Goal: Task Accomplishment & Management: Use online tool/utility

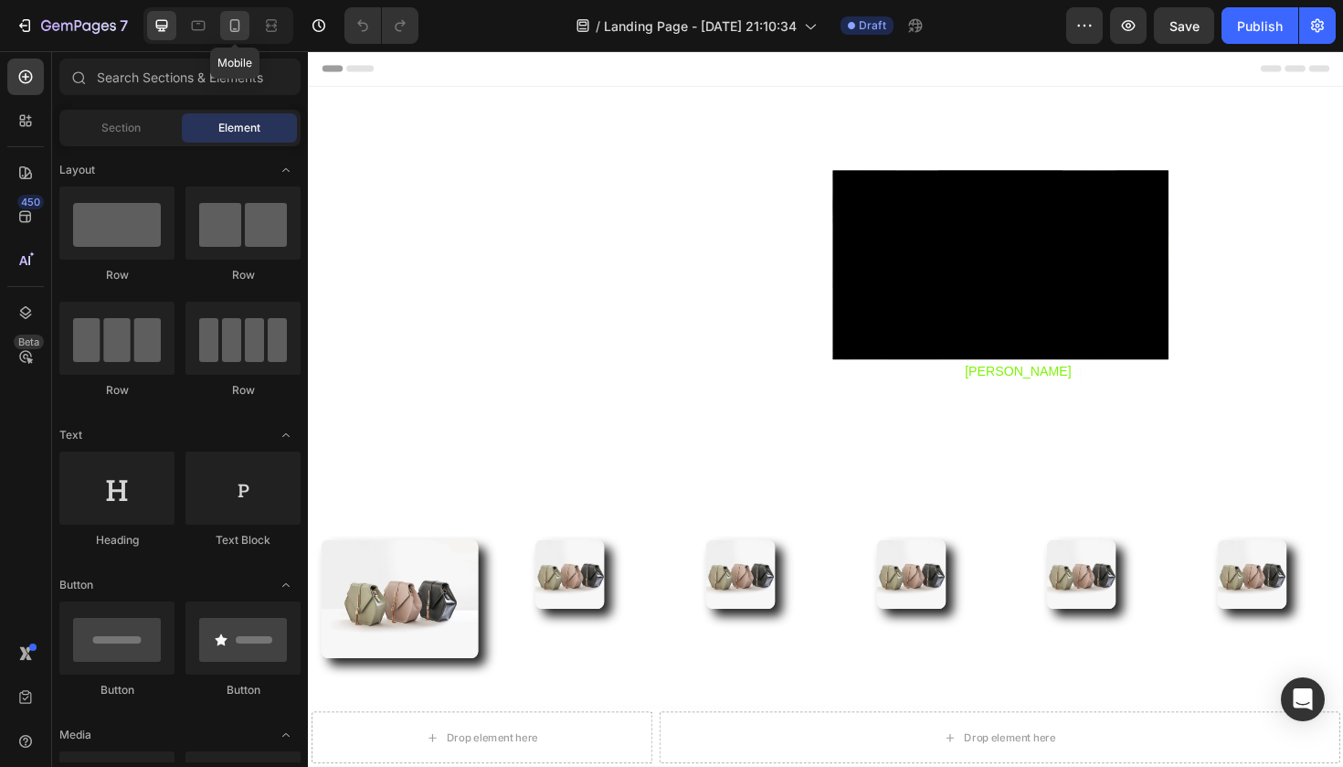
click at [225, 24] on div at bounding box center [234, 25] width 29 height 29
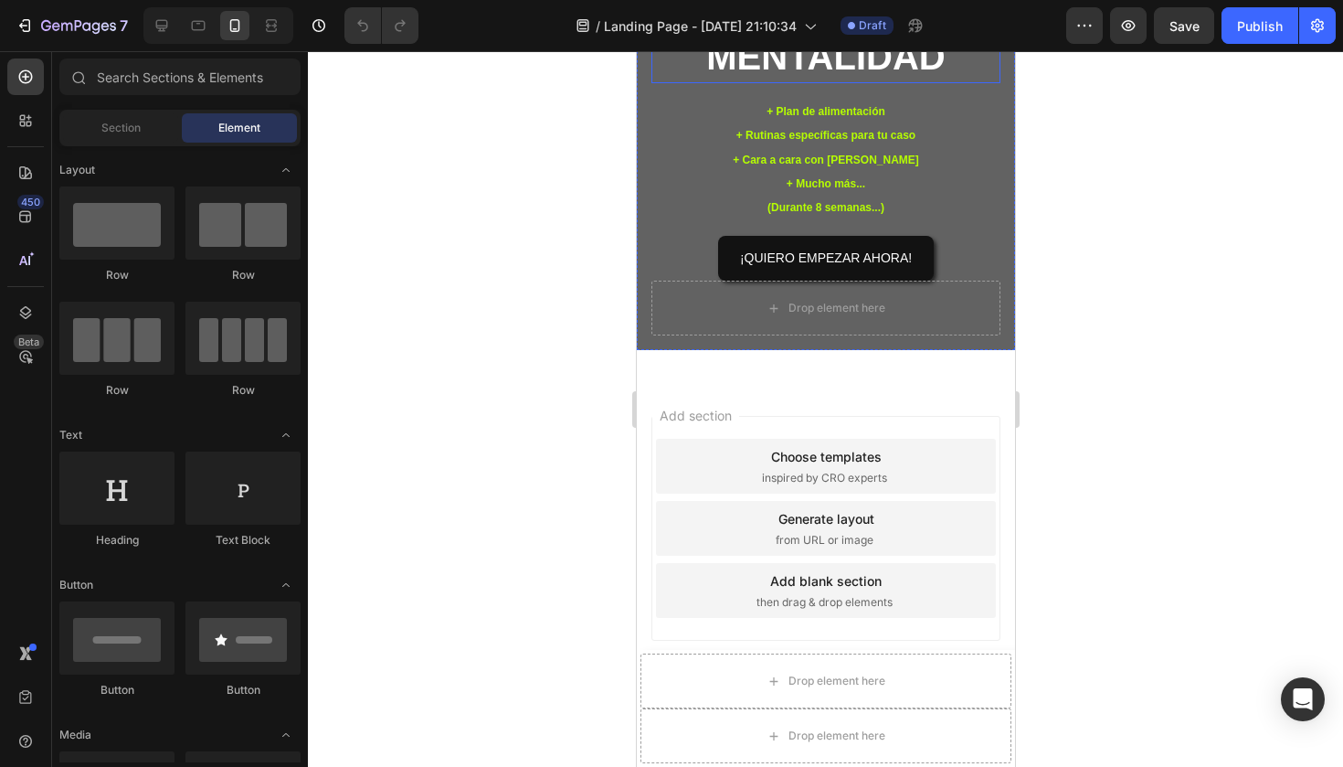
scroll to position [1336, 0]
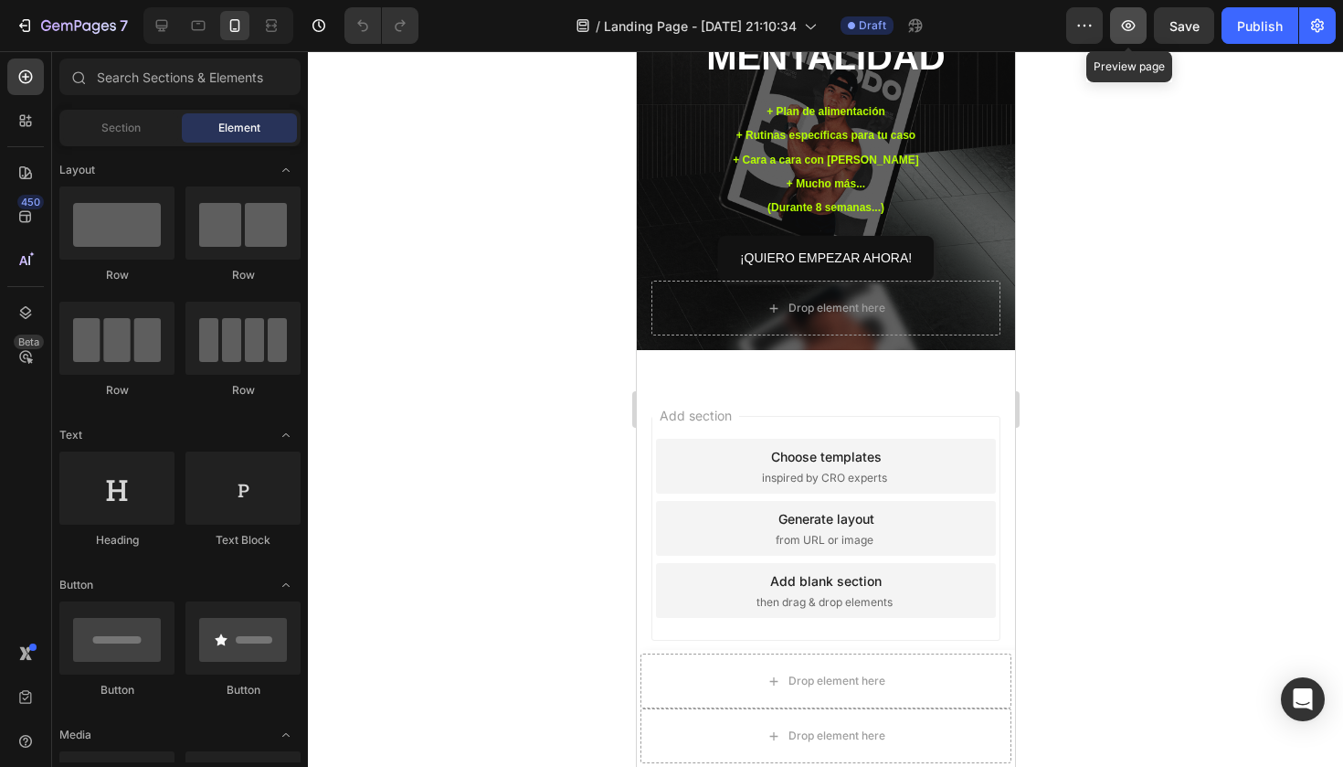
click at [1133, 30] on icon "button" at bounding box center [1128, 25] width 18 height 18
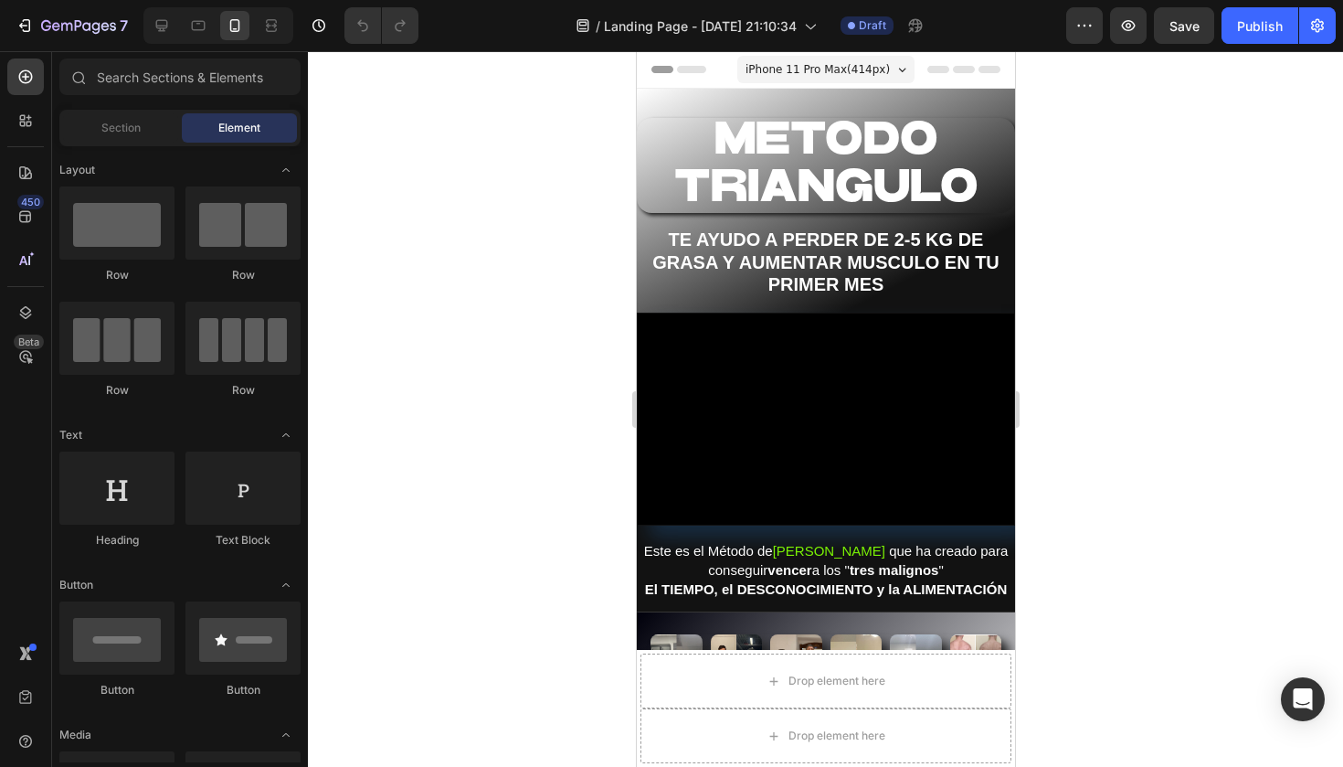
scroll to position [0, 0]
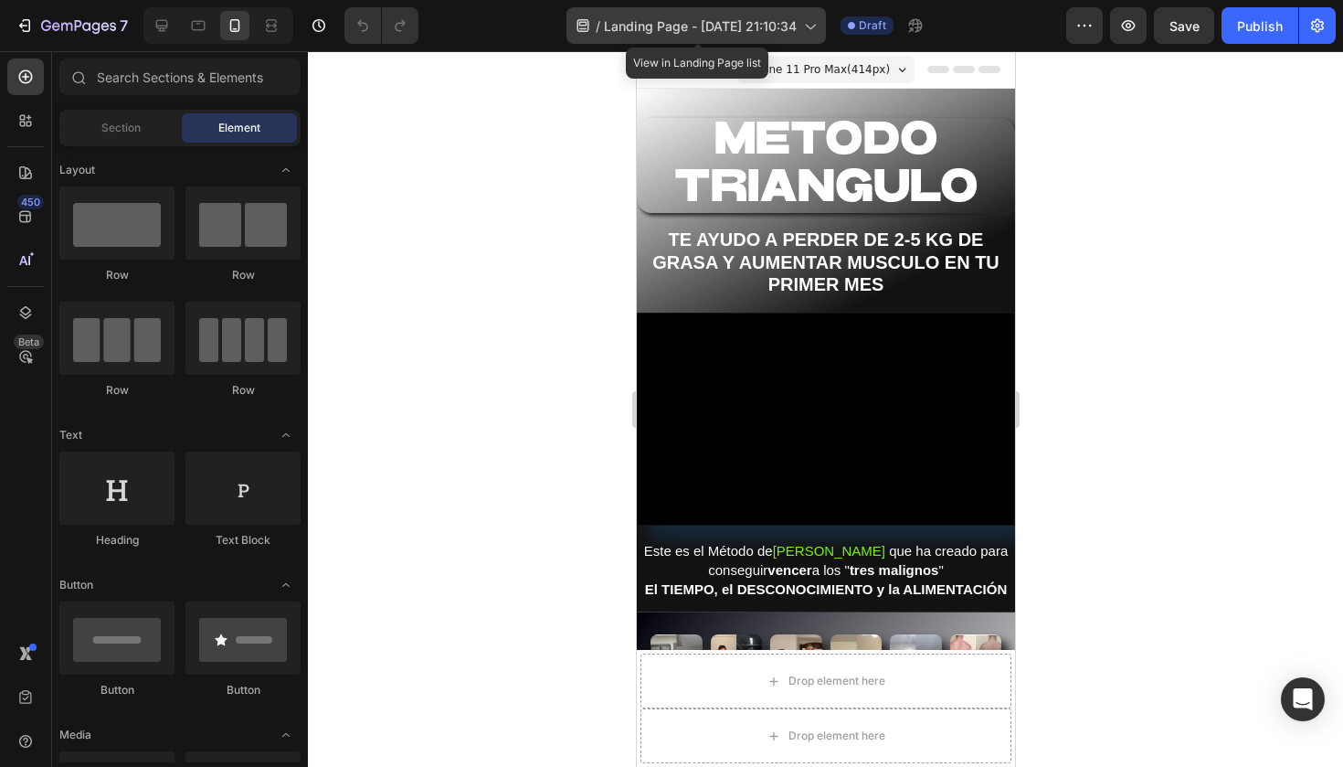
click at [797, 25] on span "Landing Page - [DATE] 21:10:34" at bounding box center [700, 25] width 193 height 19
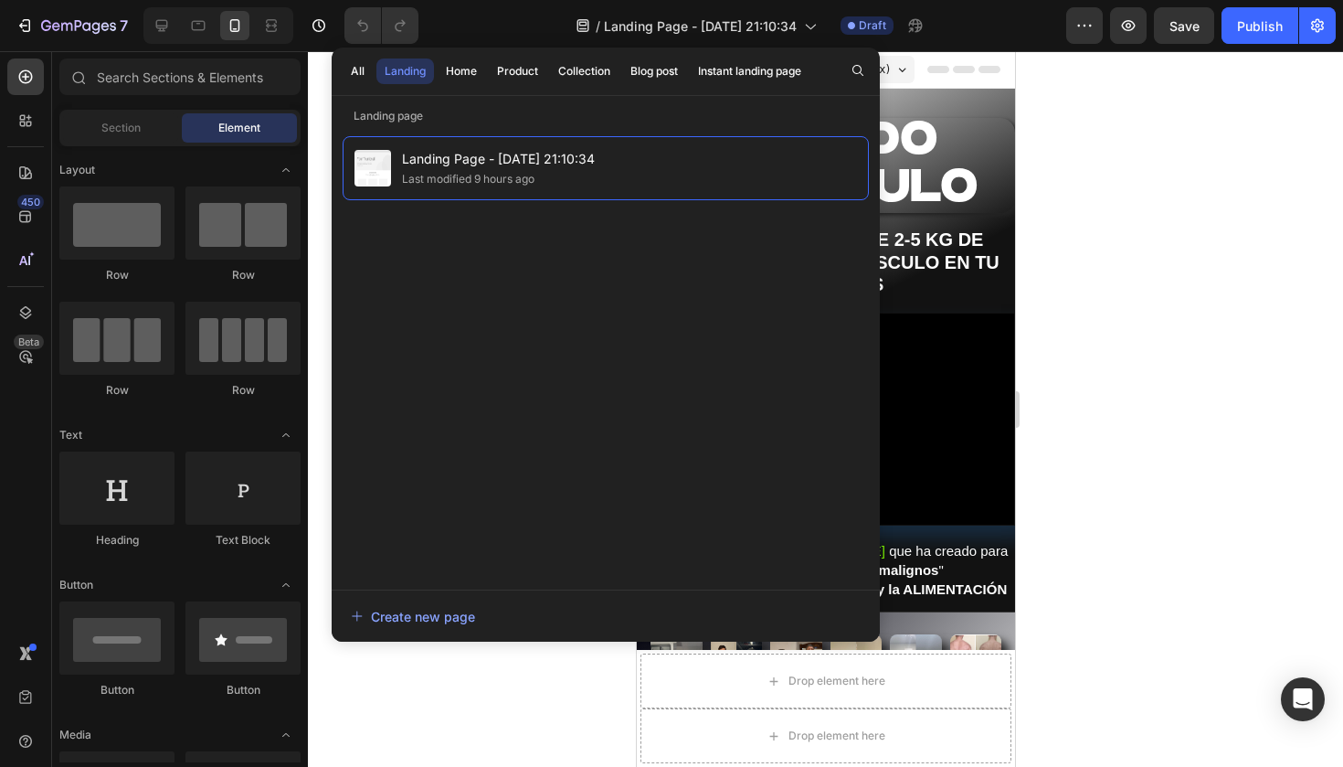
click at [1234, 241] on div at bounding box center [825, 408] width 1035 height 715
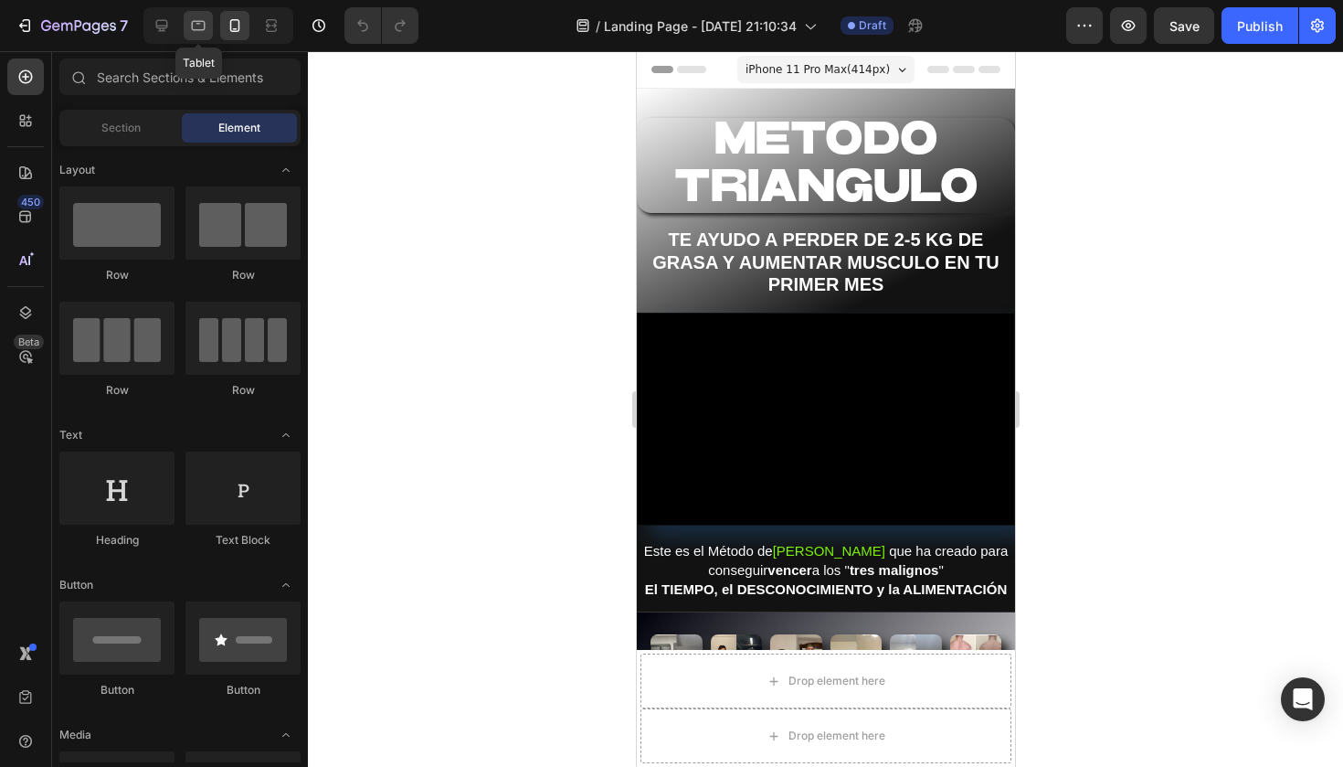
click at [194, 30] on icon at bounding box center [199, 26] width 14 height 10
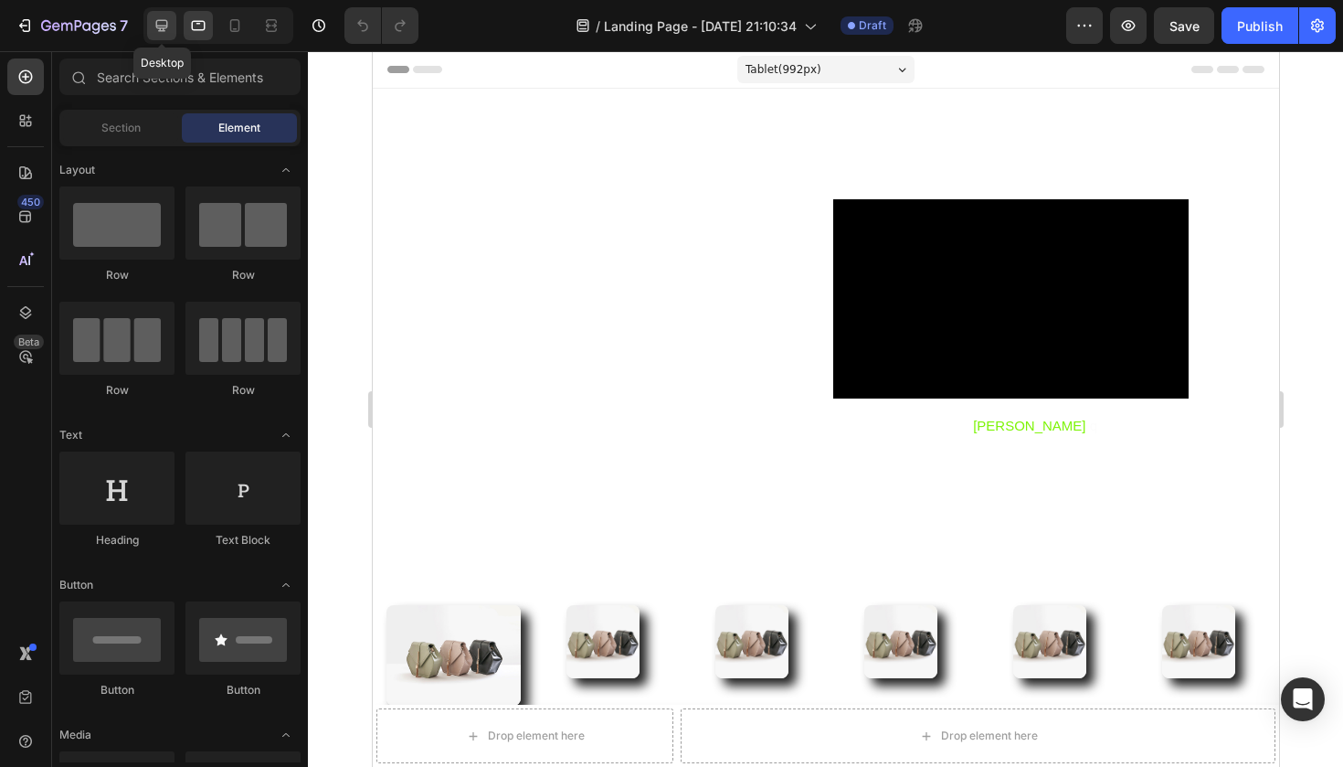
click at [161, 28] on icon at bounding box center [162, 26] width 12 height 12
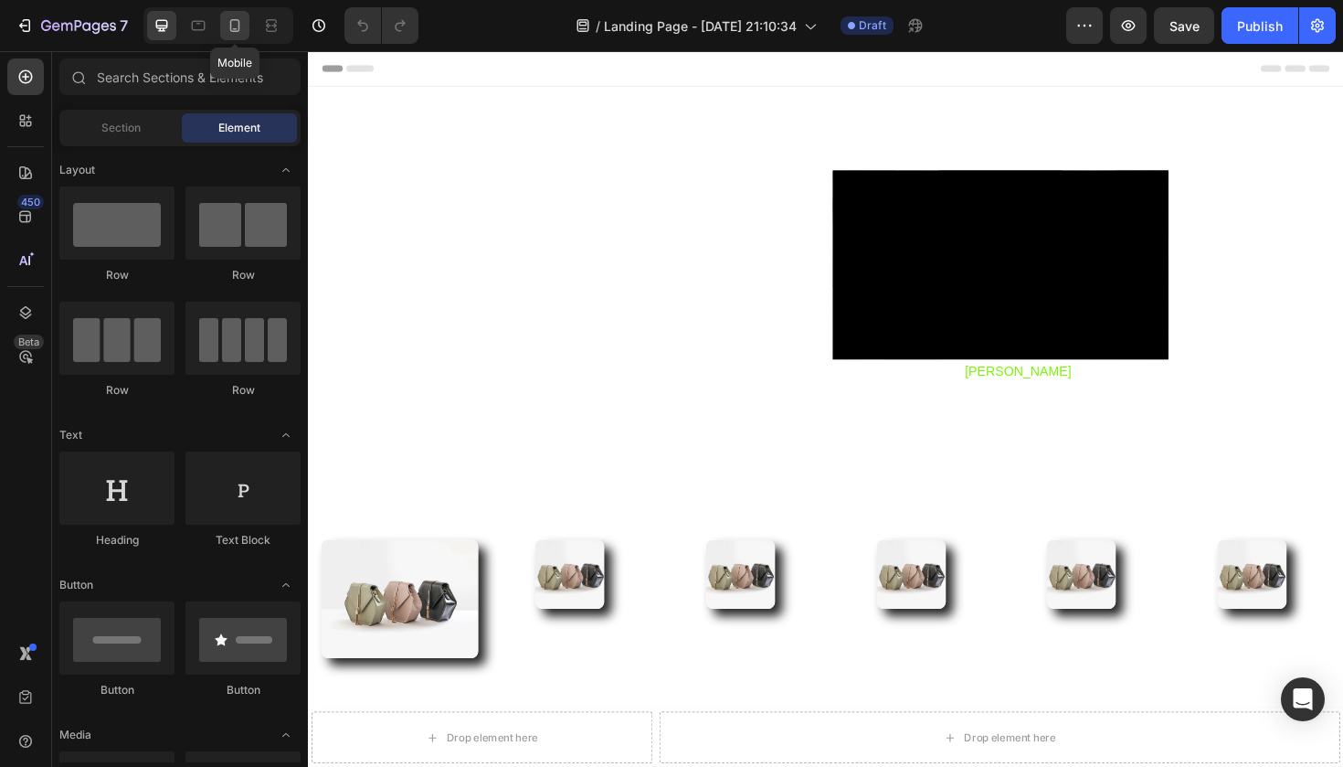
click at [237, 22] on icon at bounding box center [235, 25] width 18 height 18
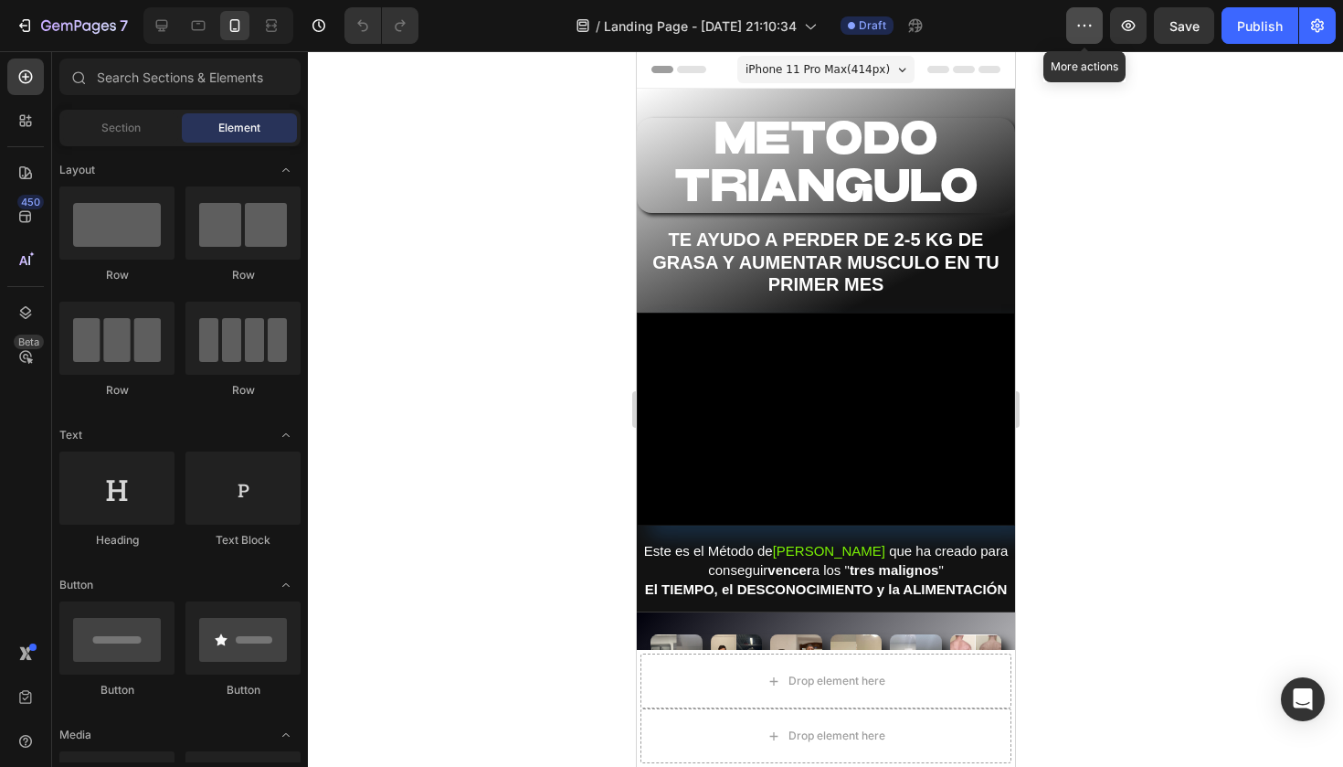
click at [1093, 28] on icon "button" at bounding box center [1084, 25] width 18 height 18
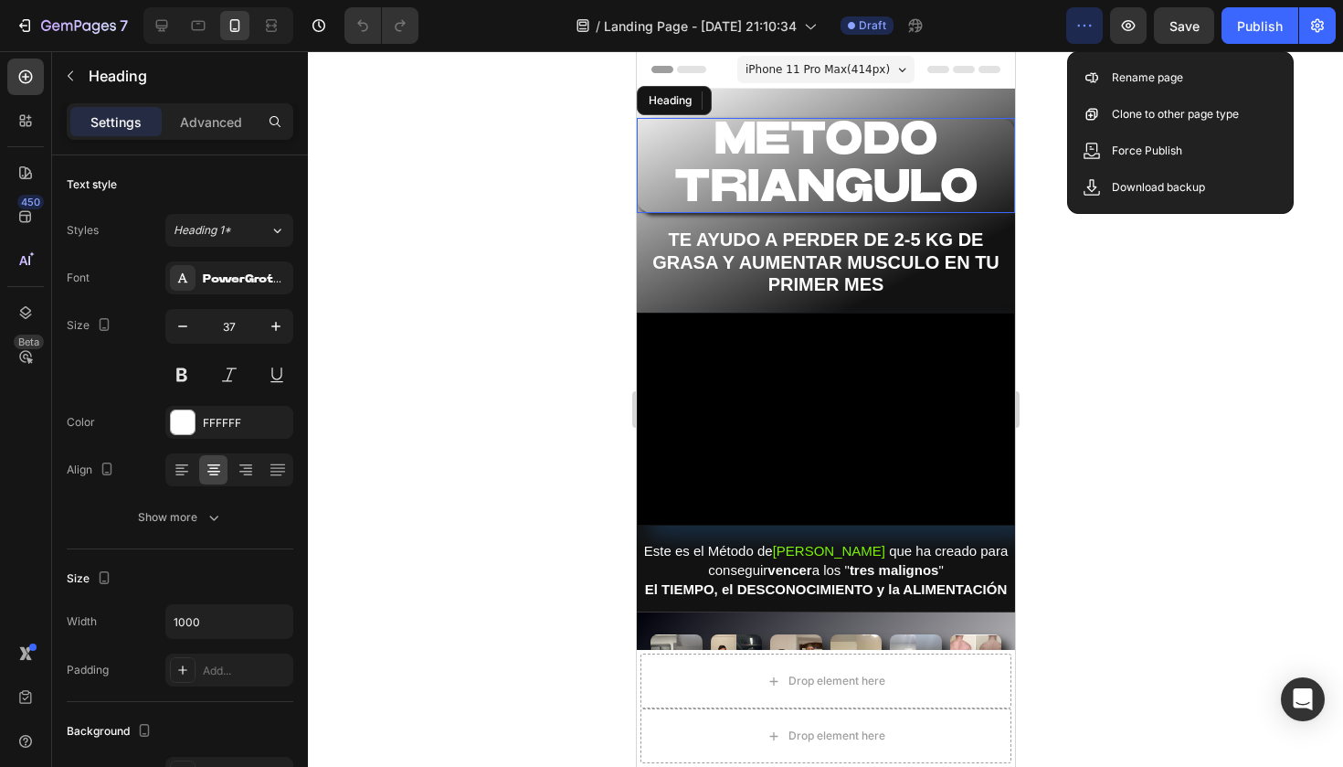
click at [967, 150] on h2 "METODO TRIANGULO" at bounding box center [825, 165] width 378 height 95
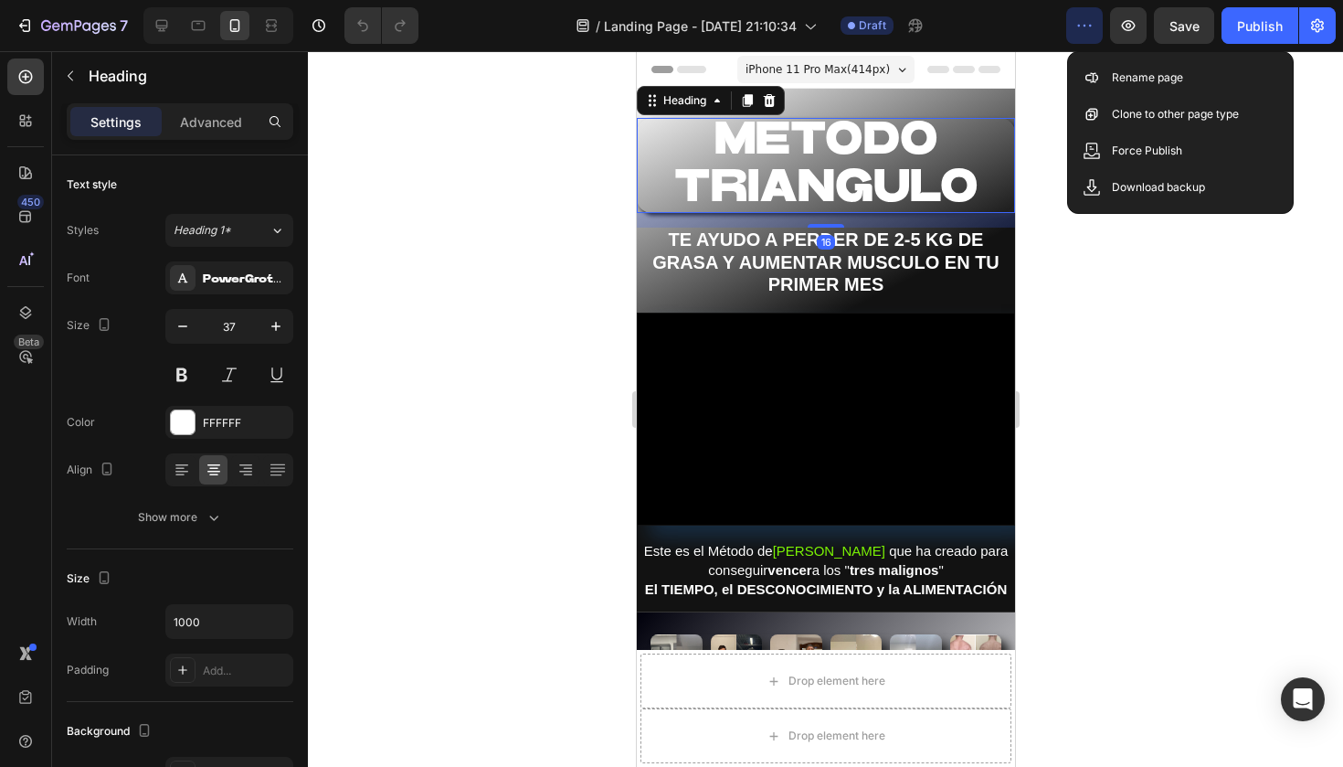
click at [864, 65] on span "iPhone 11 Pro Max ( 414 px)" at bounding box center [817, 69] width 144 height 18
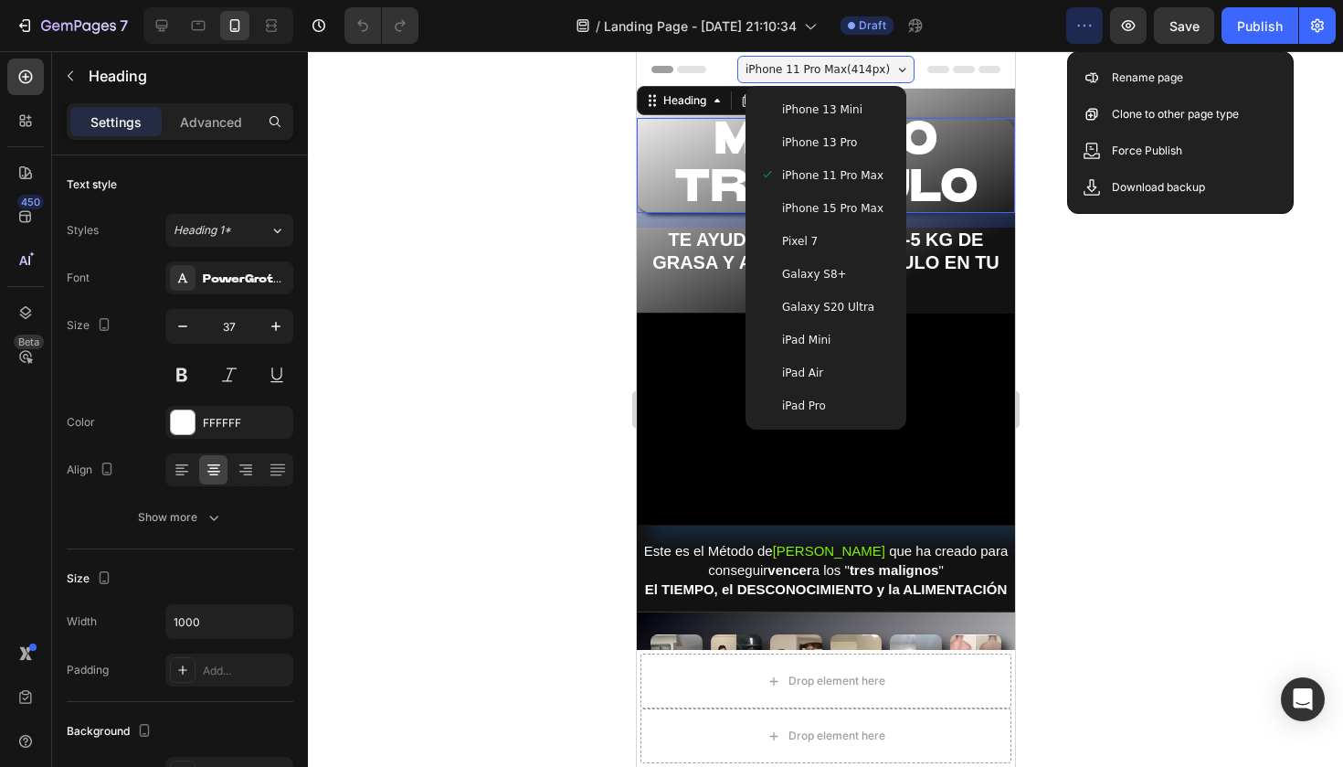
click at [855, 201] on span "iPhone 15 Pro Max" at bounding box center [831, 208] width 101 height 18
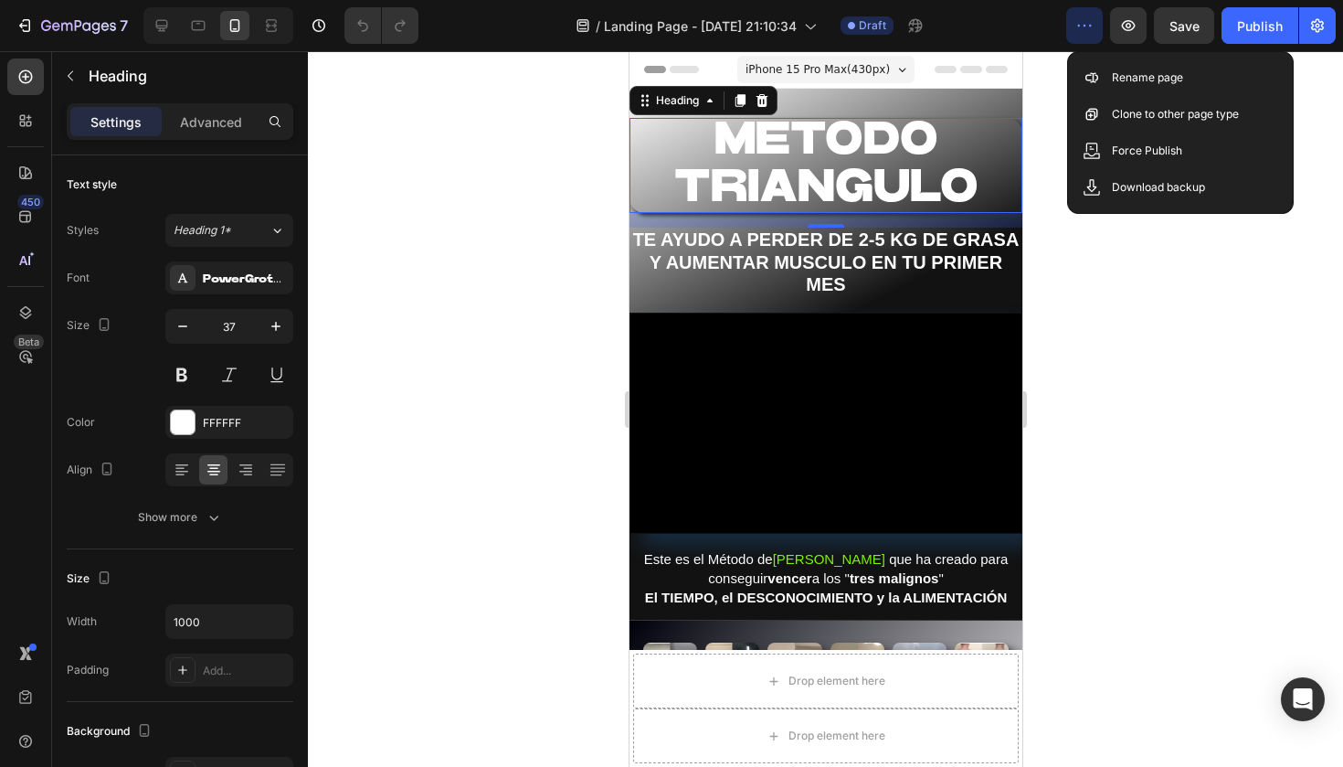
click at [855, 77] on span "iPhone 15 Pro Max ( 430 px)" at bounding box center [817, 69] width 144 height 18
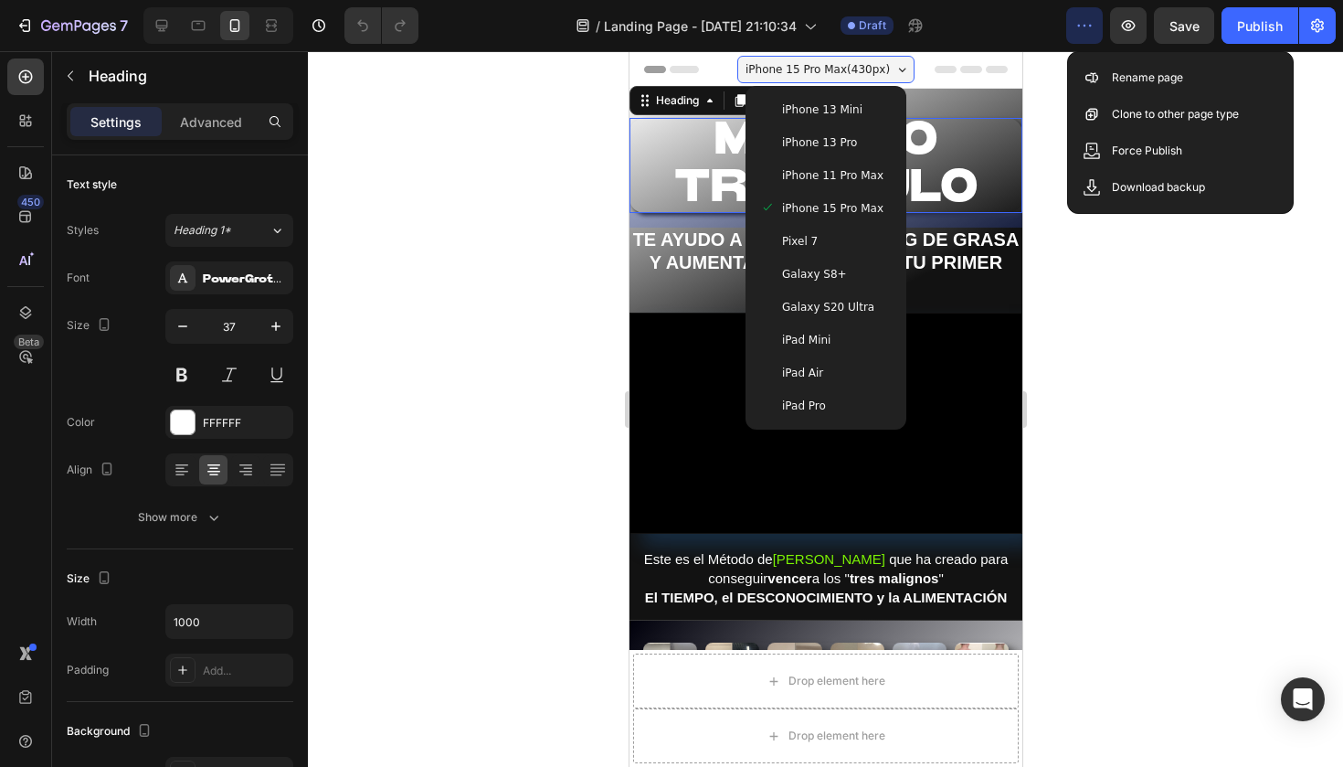
click at [845, 122] on div "iPhone 13 Mini" at bounding box center [825, 109] width 146 height 33
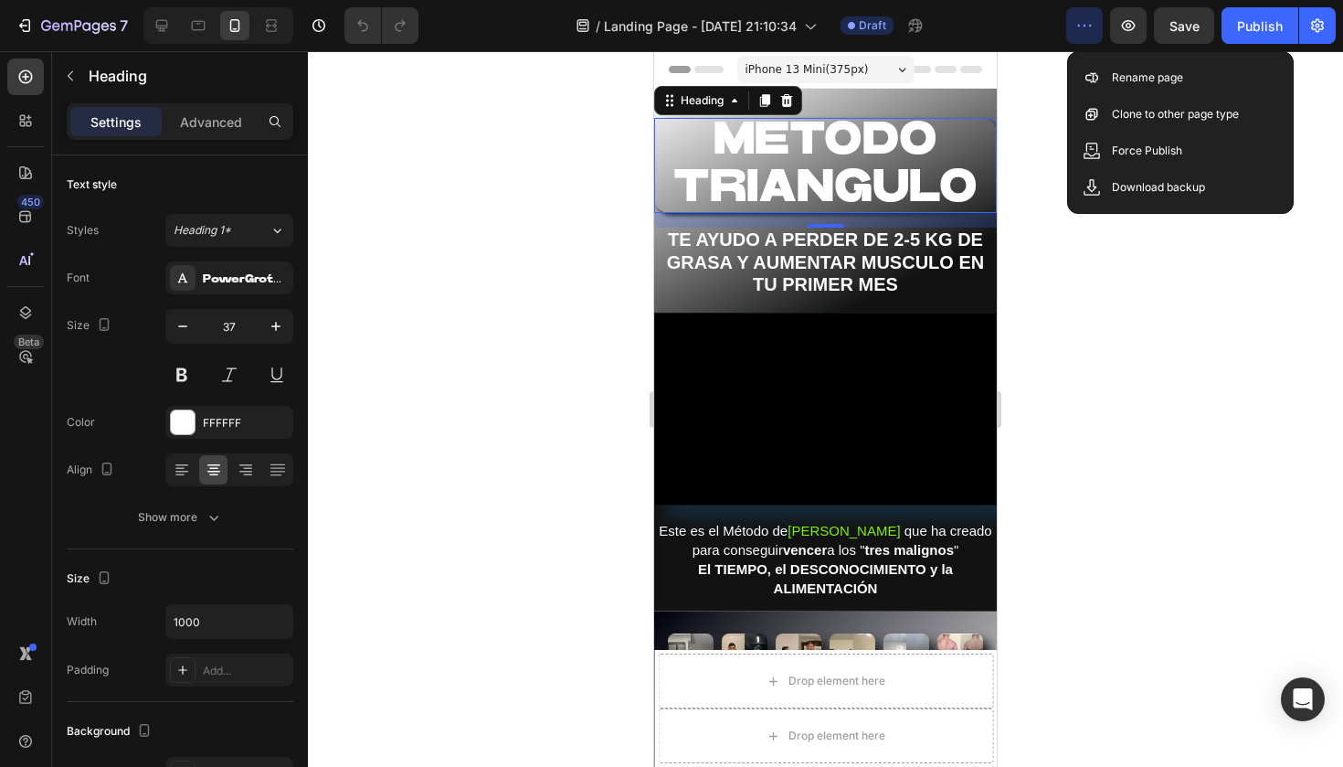
click at [849, 62] on span "iPhone 13 Mini ( 375 px)" at bounding box center [806, 69] width 123 height 18
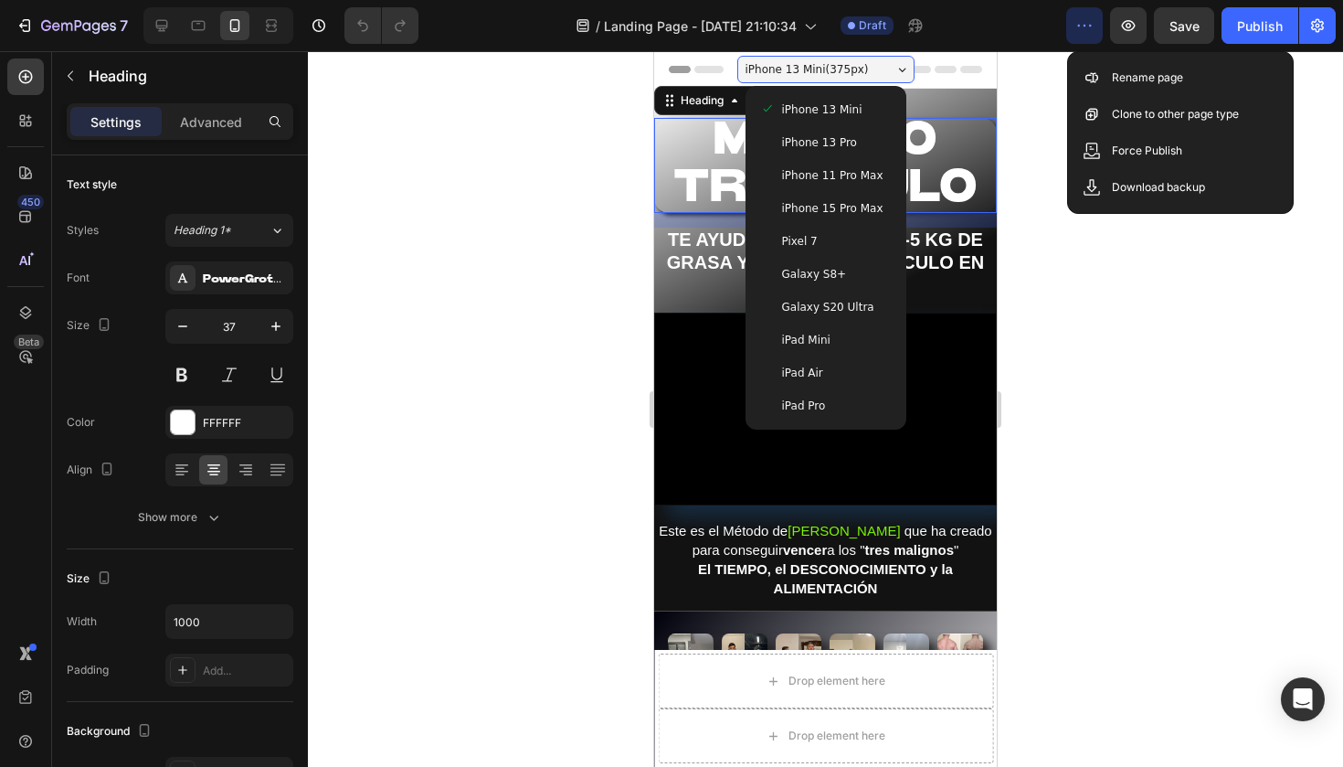
click at [844, 147] on span "iPhone 13 Pro" at bounding box center [819, 142] width 75 height 18
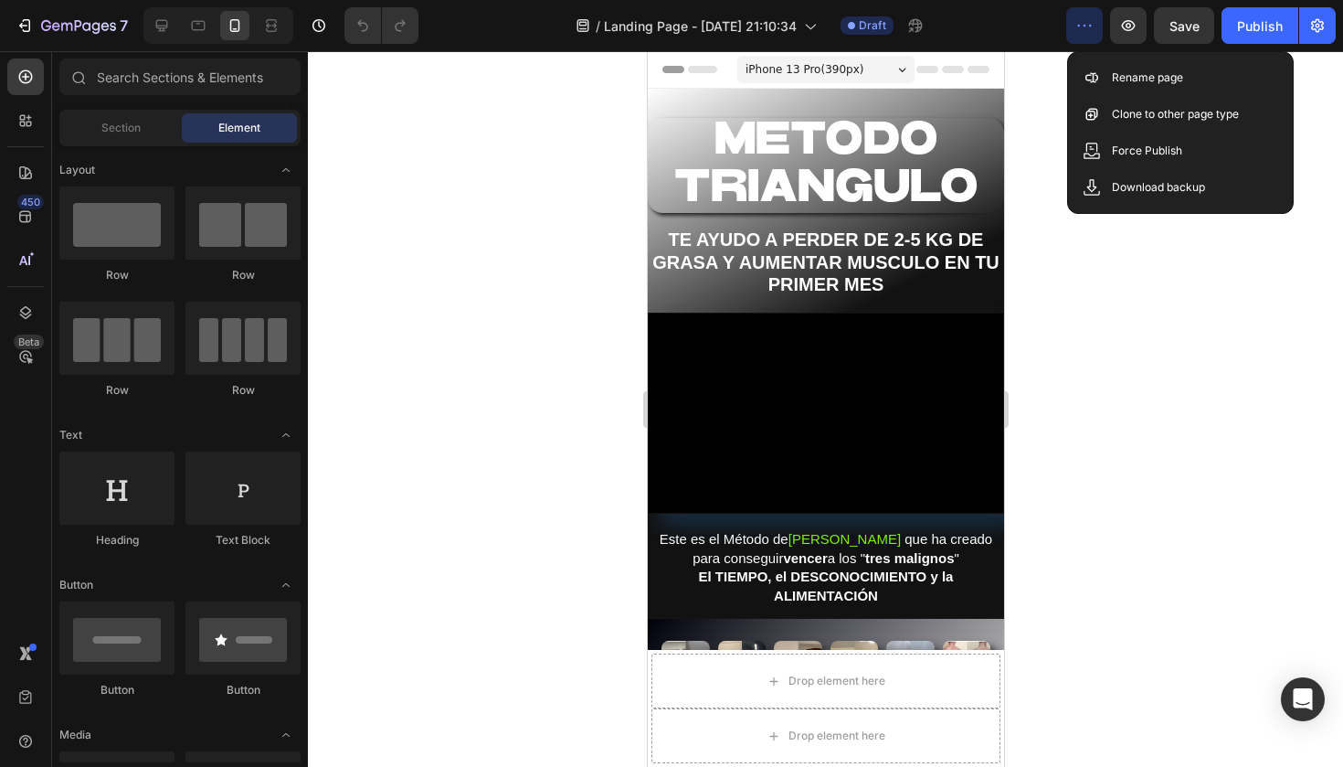
click at [709, 62] on span "Header" at bounding box center [702, 69] width 40 height 18
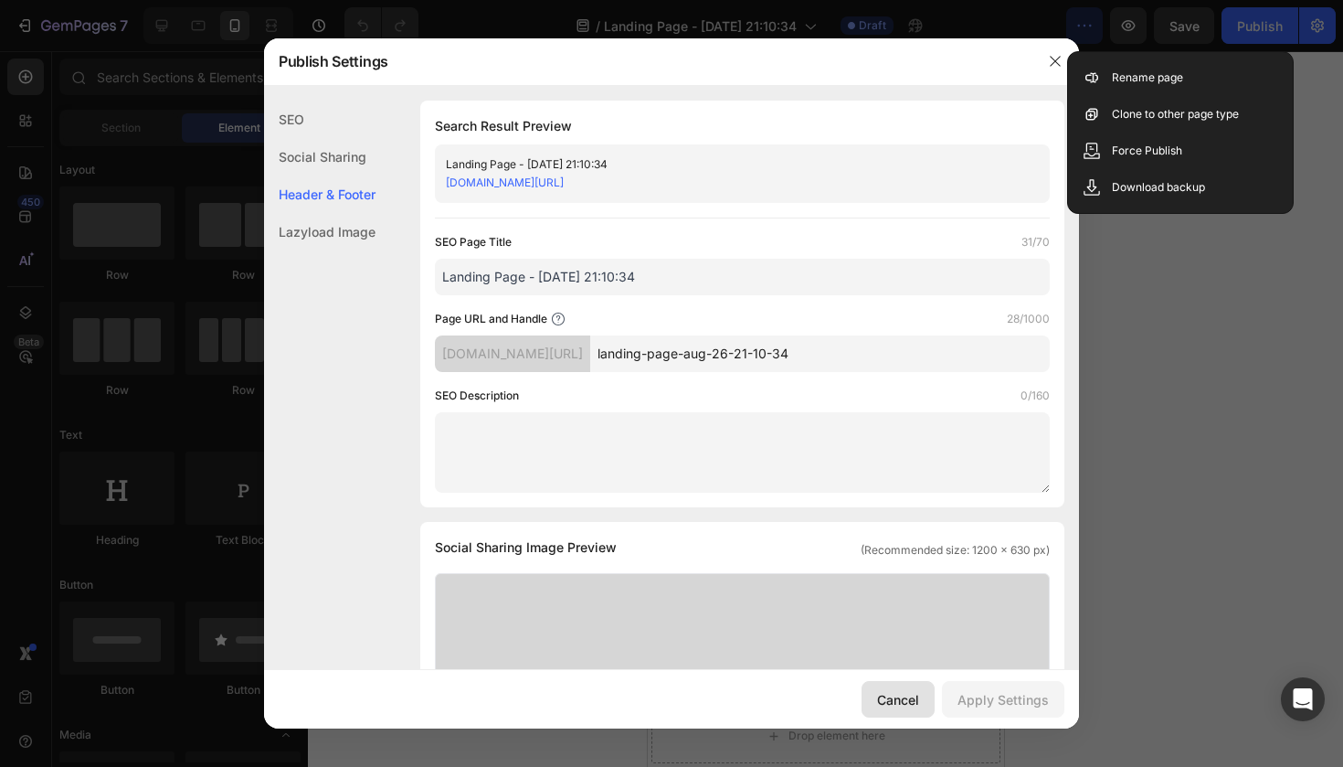
click at [910, 696] on div "Cancel" at bounding box center [898, 699] width 42 height 19
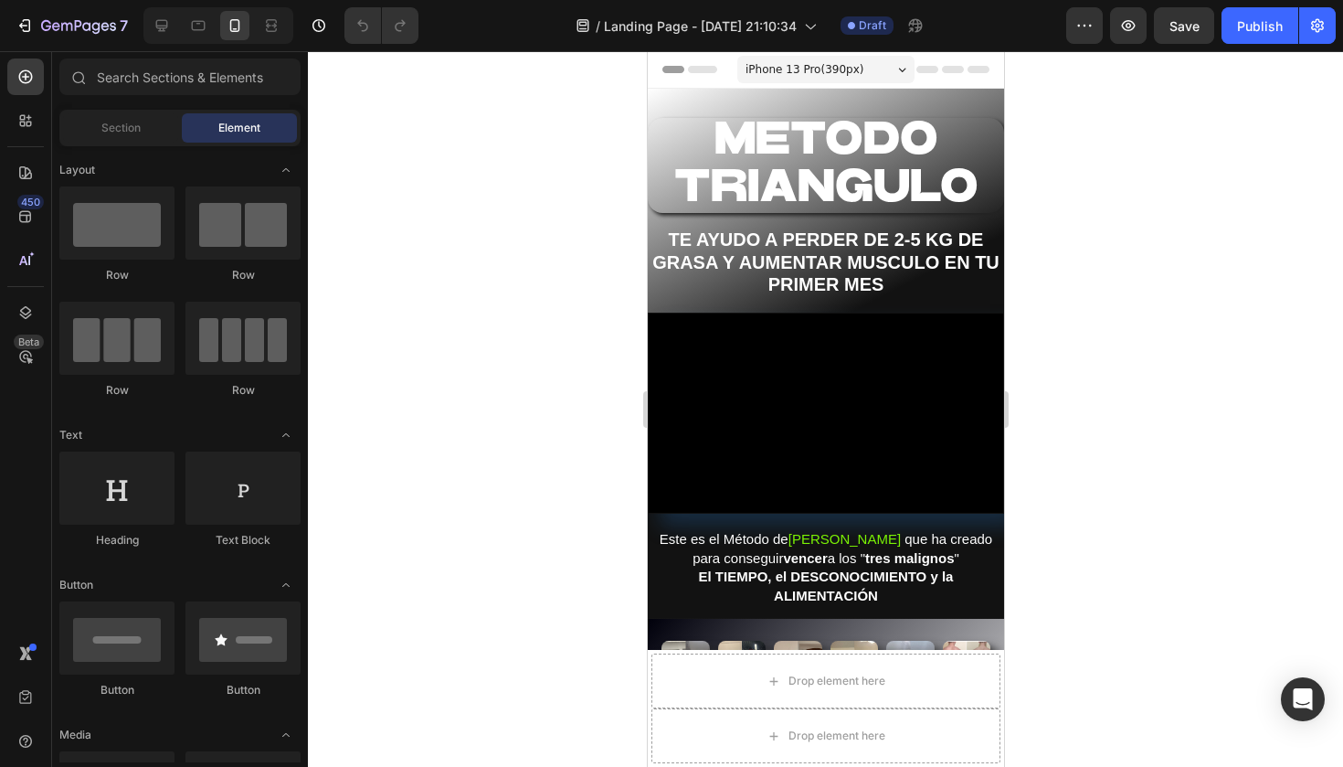
click at [965, 72] on icon at bounding box center [951, 69] width 73 height 7
click at [1126, 191] on div at bounding box center [825, 408] width 1035 height 715
click at [161, 29] on icon at bounding box center [162, 26] width 12 height 12
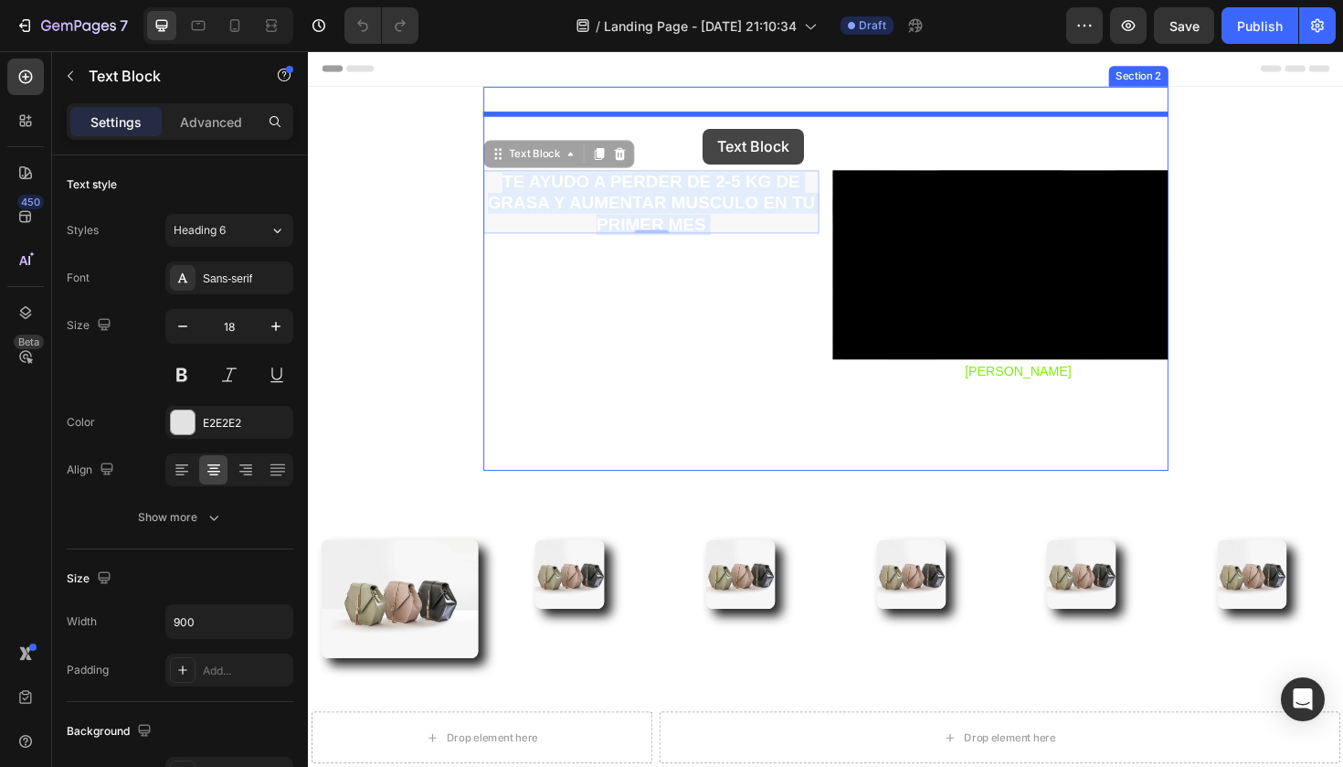
drag, startPoint x: 726, startPoint y: 206, endPoint x: 726, endPoint y: 133, distance: 72.2
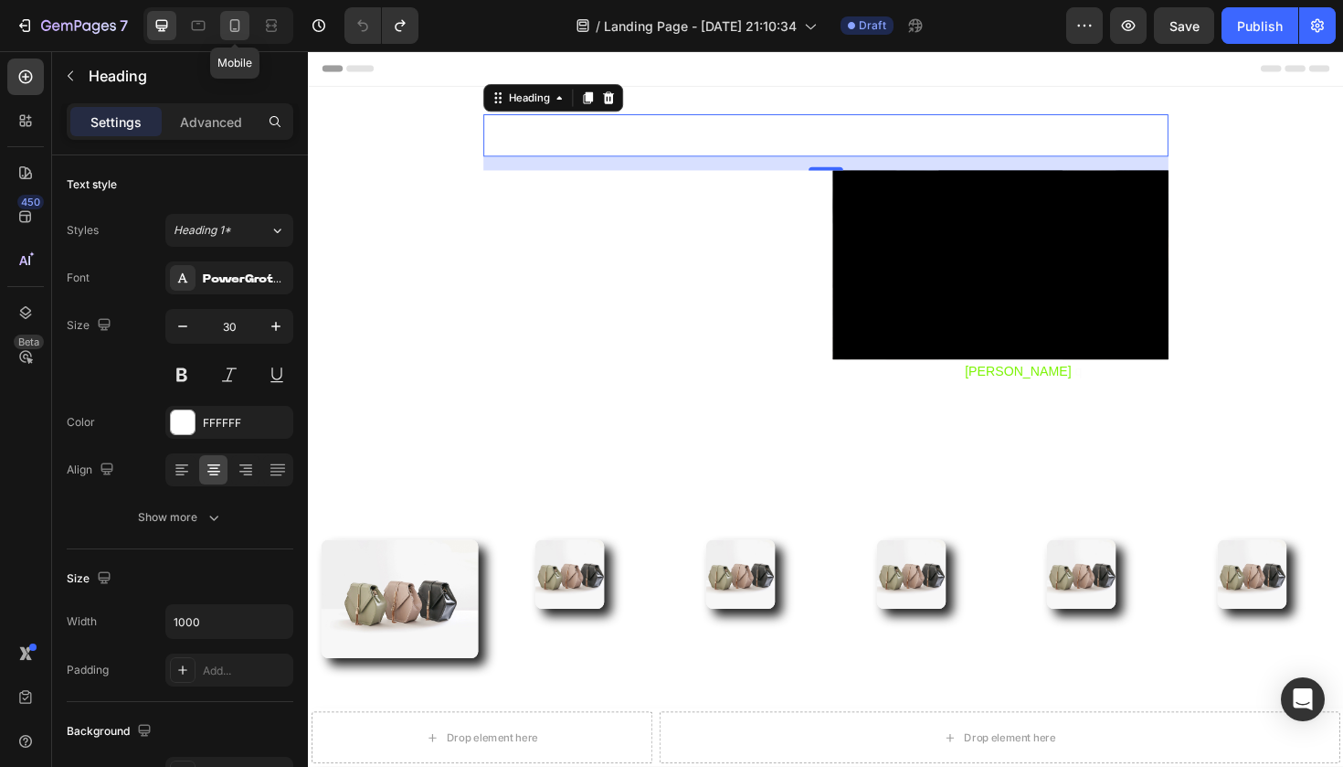
click at [226, 23] on icon at bounding box center [235, 25] width 18 height 18
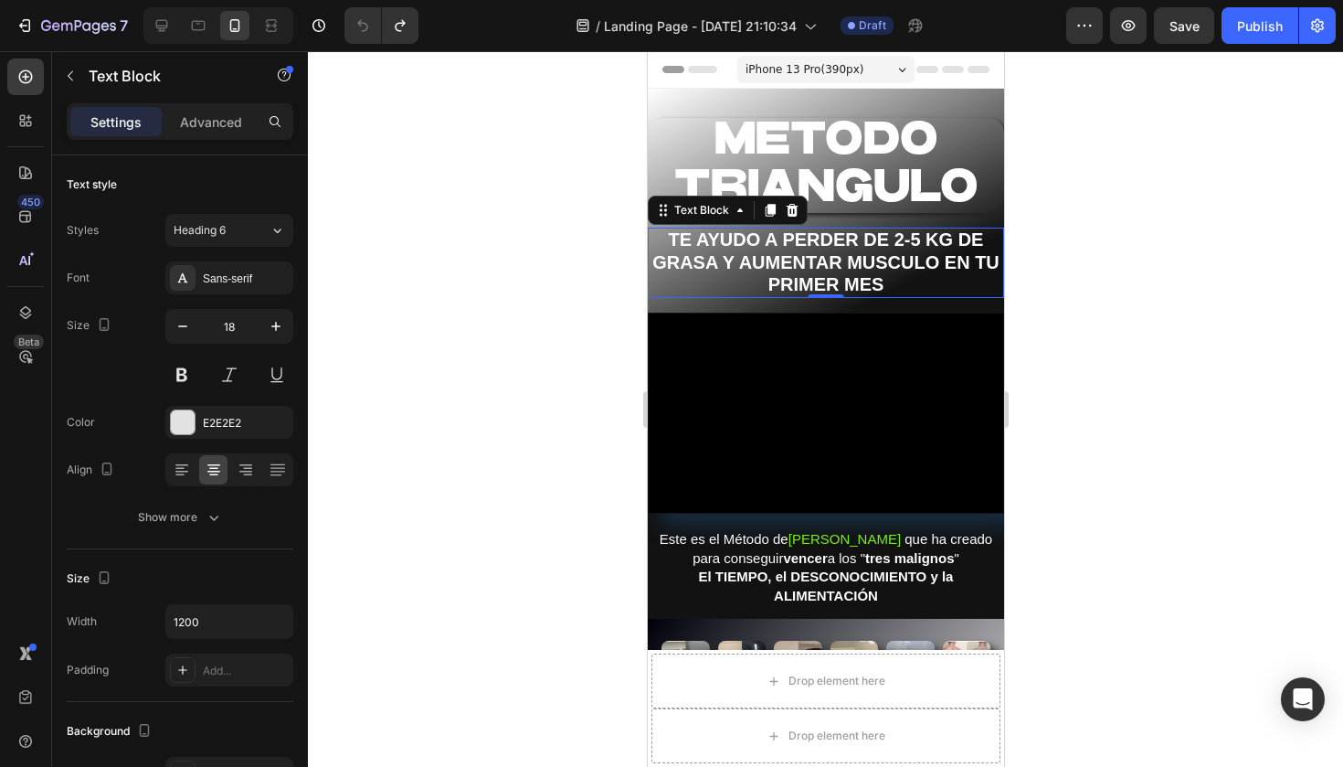
click at [809, 260] on strong "TE AYUDO A PERDER DE 2-5 KG DE GRASA Y AUMENTAR MUSCULO EN TU PRIMER MES" at bounding box center [824, 261] width 347 height 65
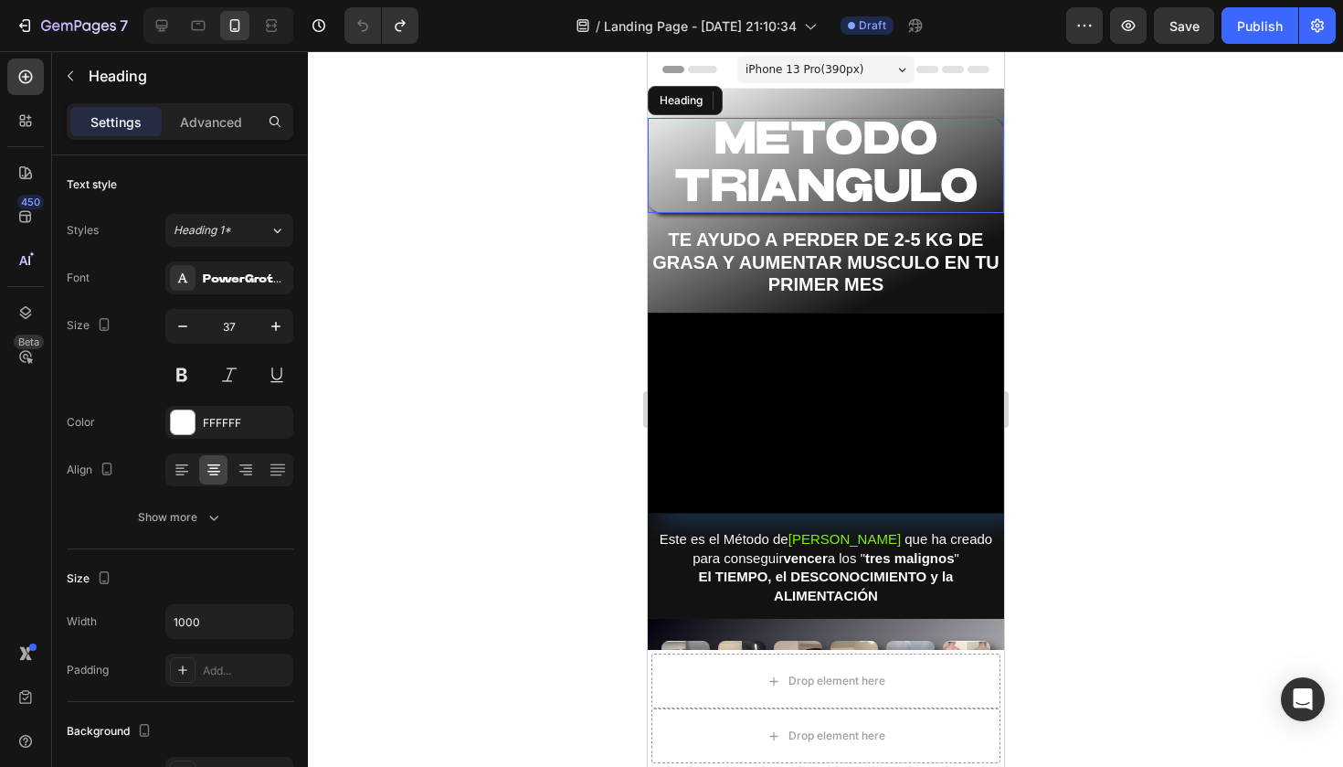
click at [761, 167] on span "METODO TRIANGULO" at bounding box center [825, 163] width 304 height 93
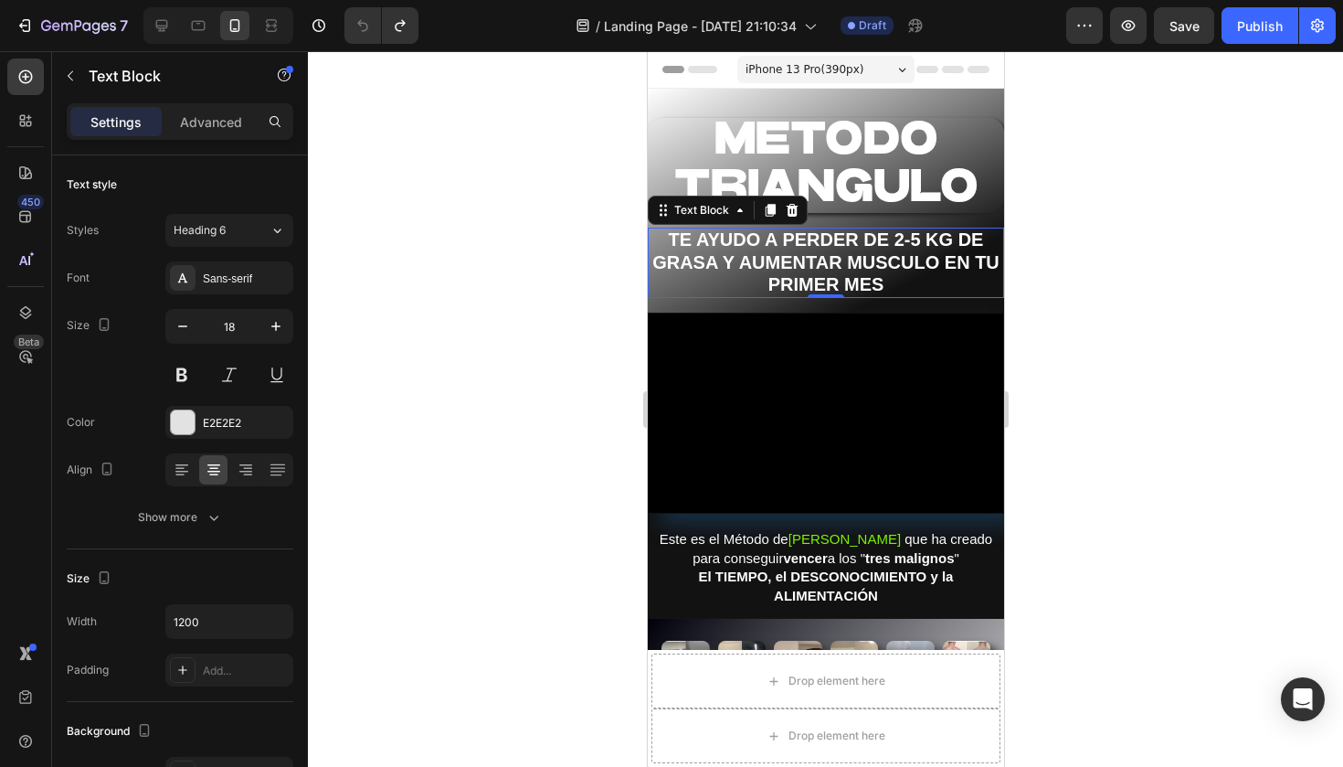
click at [748, 264] on strong "TE AYUDO A PERDER DE 2-5 KG DE GRASA Y AUMENTAR MUSCULO EN TU PRIMER MES" at bounding box center [824, 261] width 347 height 65
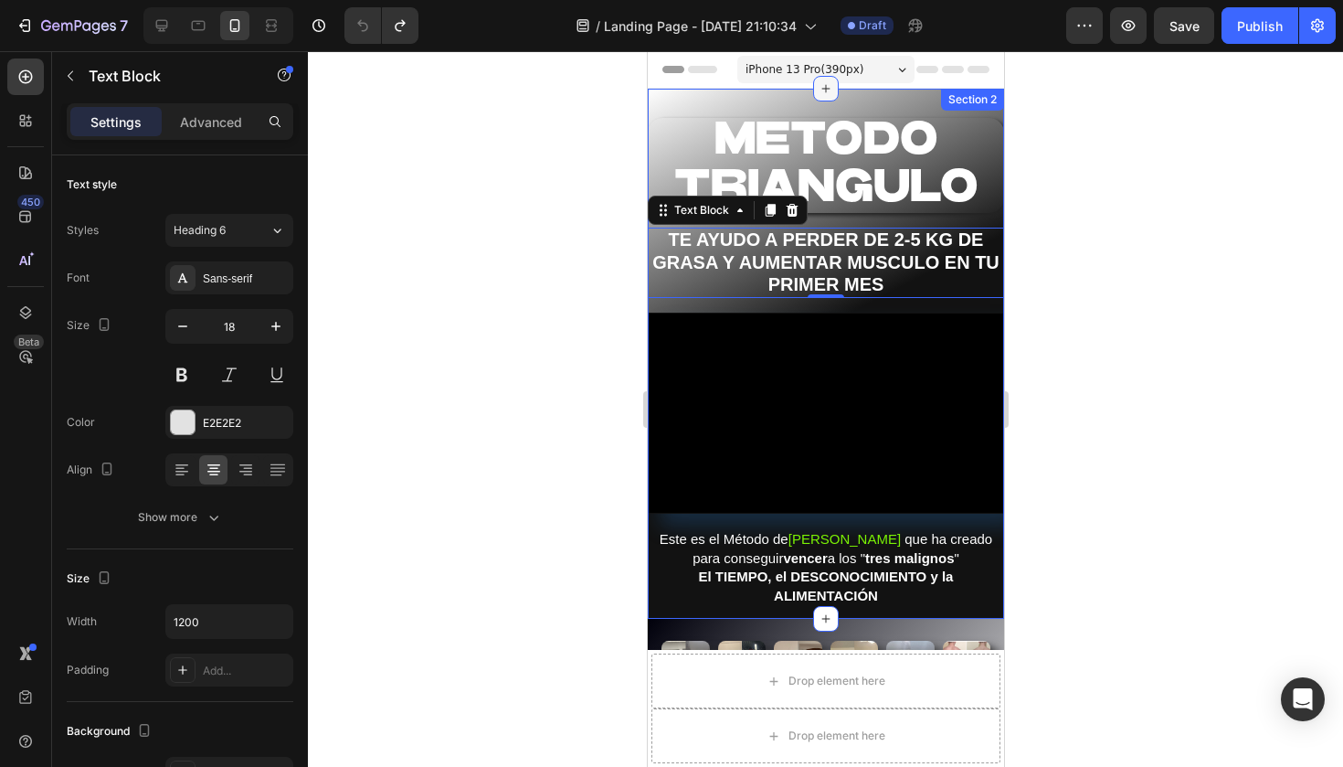
click at [828, 95] on icon at bounding box center [825, 88] width 15 height 15
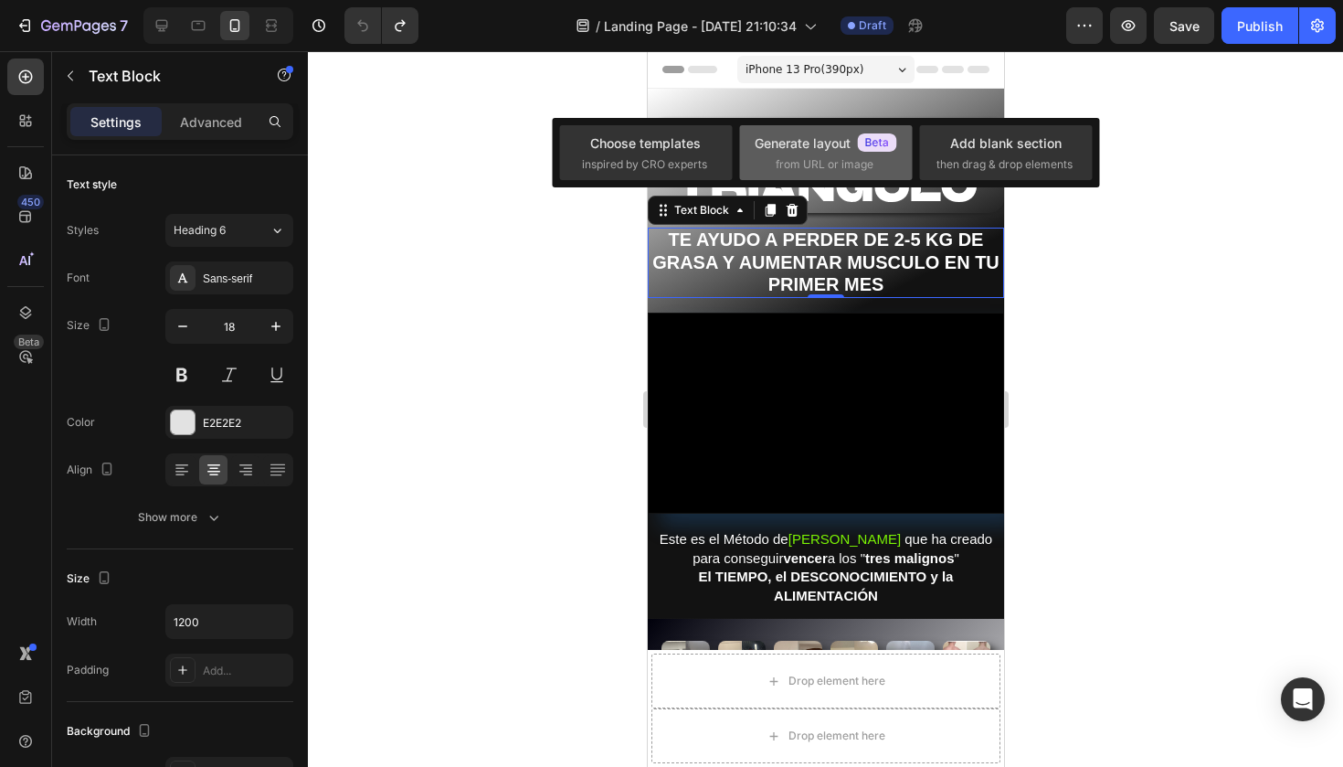
click at [757, 144] on div "Generate layout" at bounding box center [826, 142] width 143 height 19
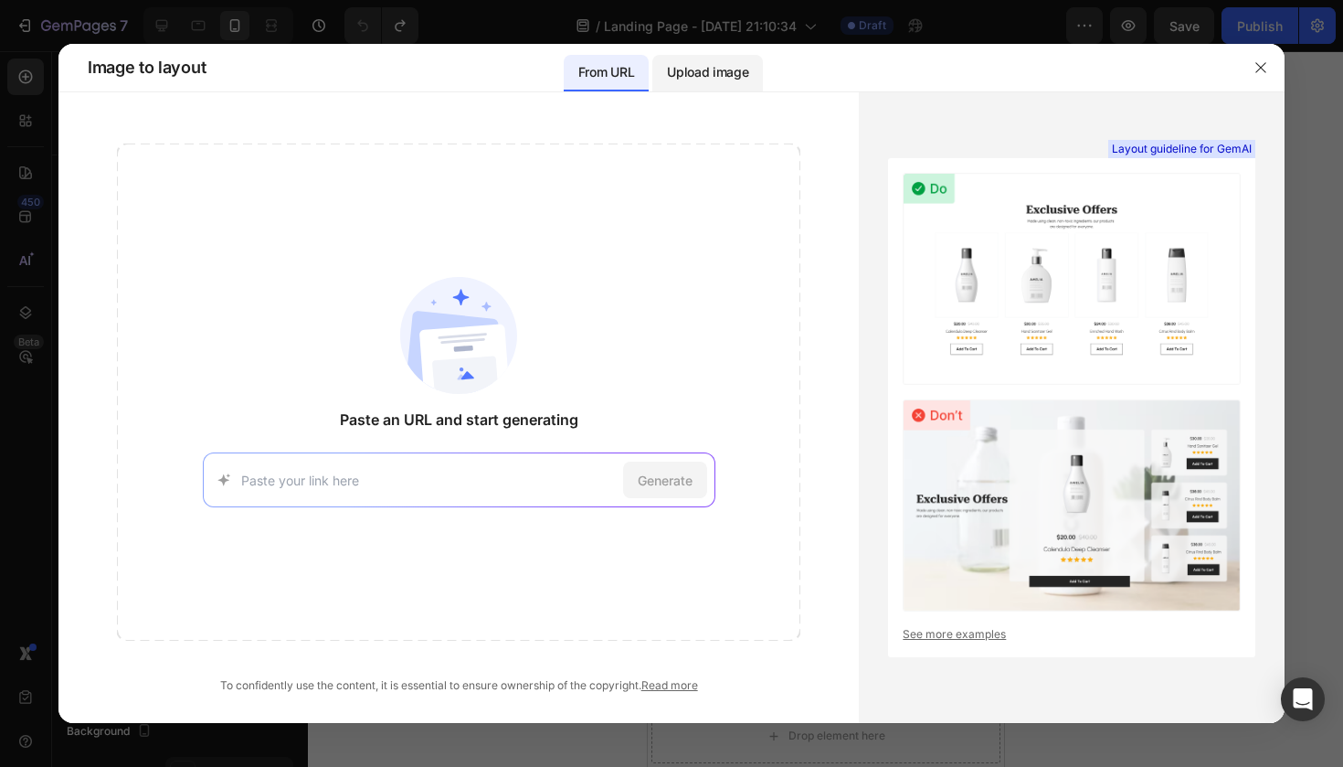
click at [690, 69] on p "Upload image" at bounding box center [707, 72] width 81 height 22
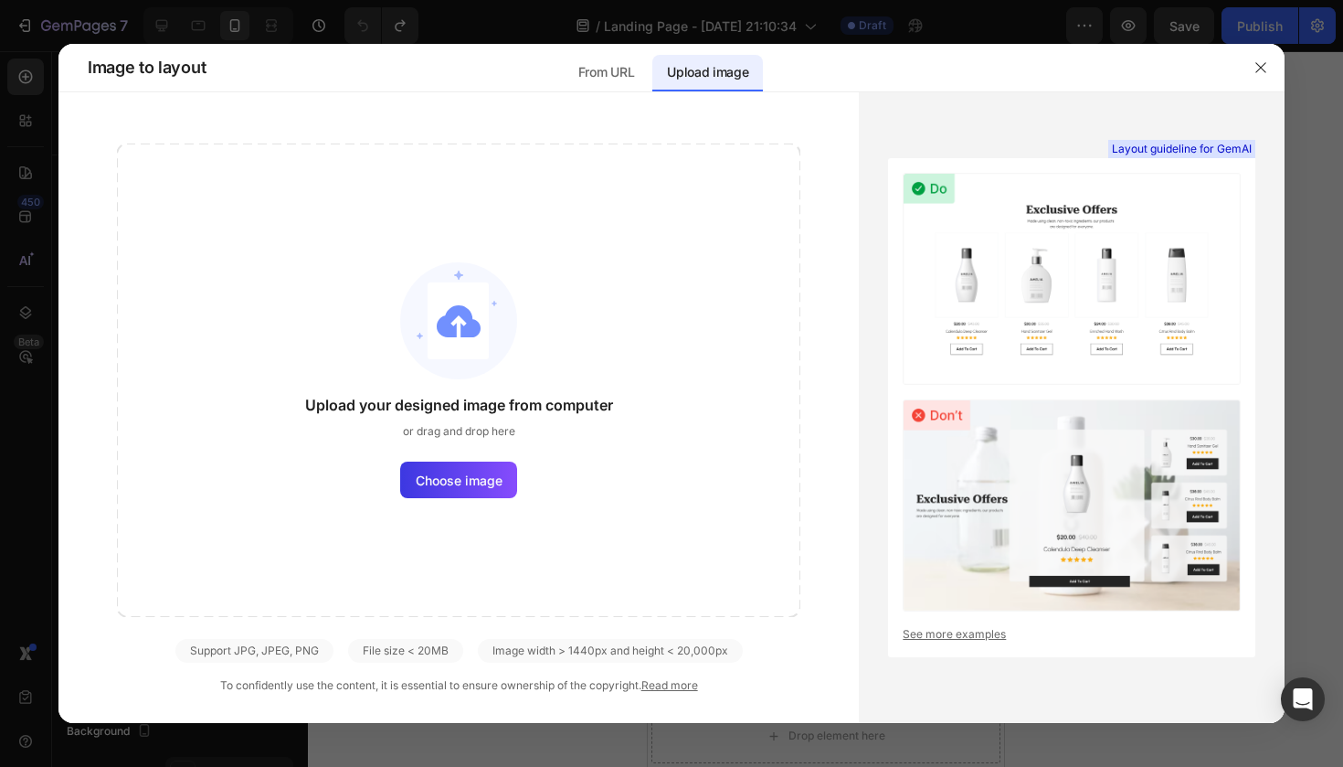
click at [551, 79] on div "From URL Upload image" at bounding box center [663, 68] width 908 height 48
click at [1262, 63] on icon "button" at bounding box center [1260, 67] width 15 height 15
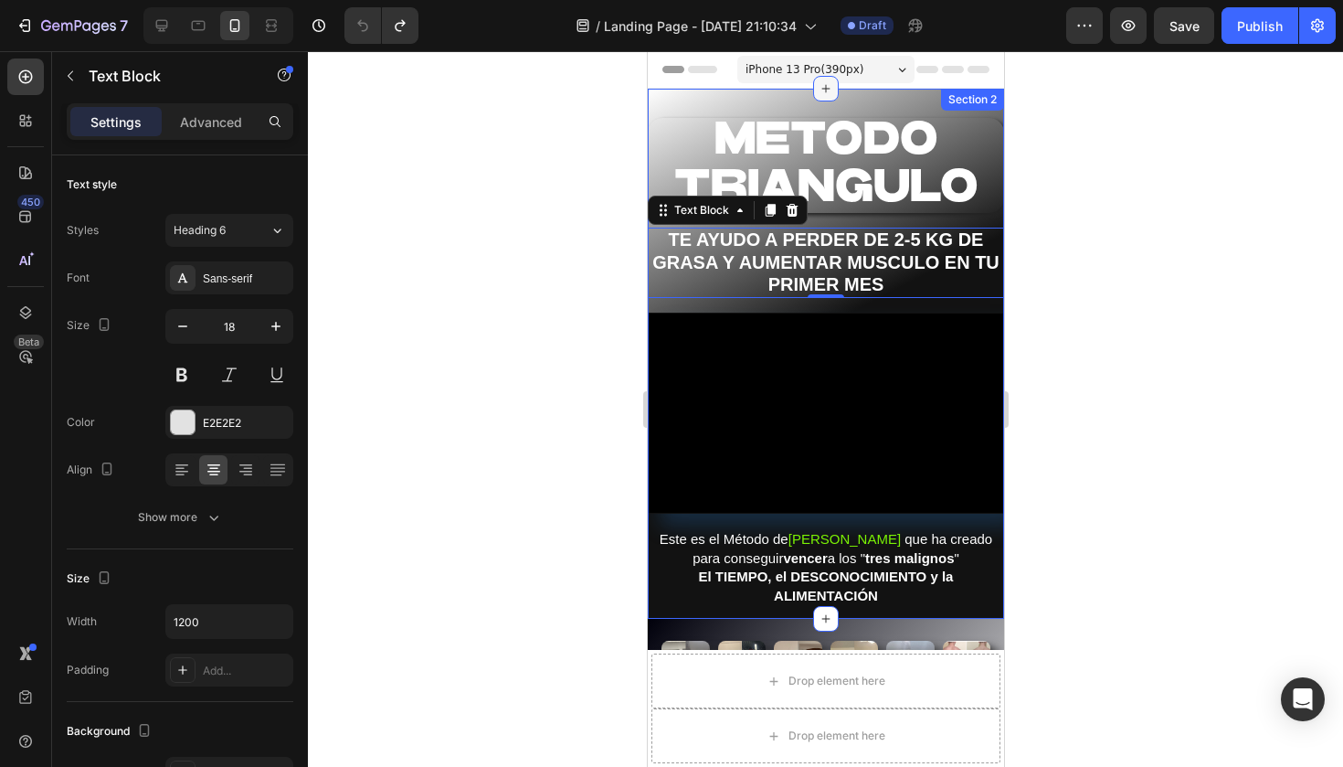
click at [823, 88] on icon at bounding box center [825, 88] width 15 height 15
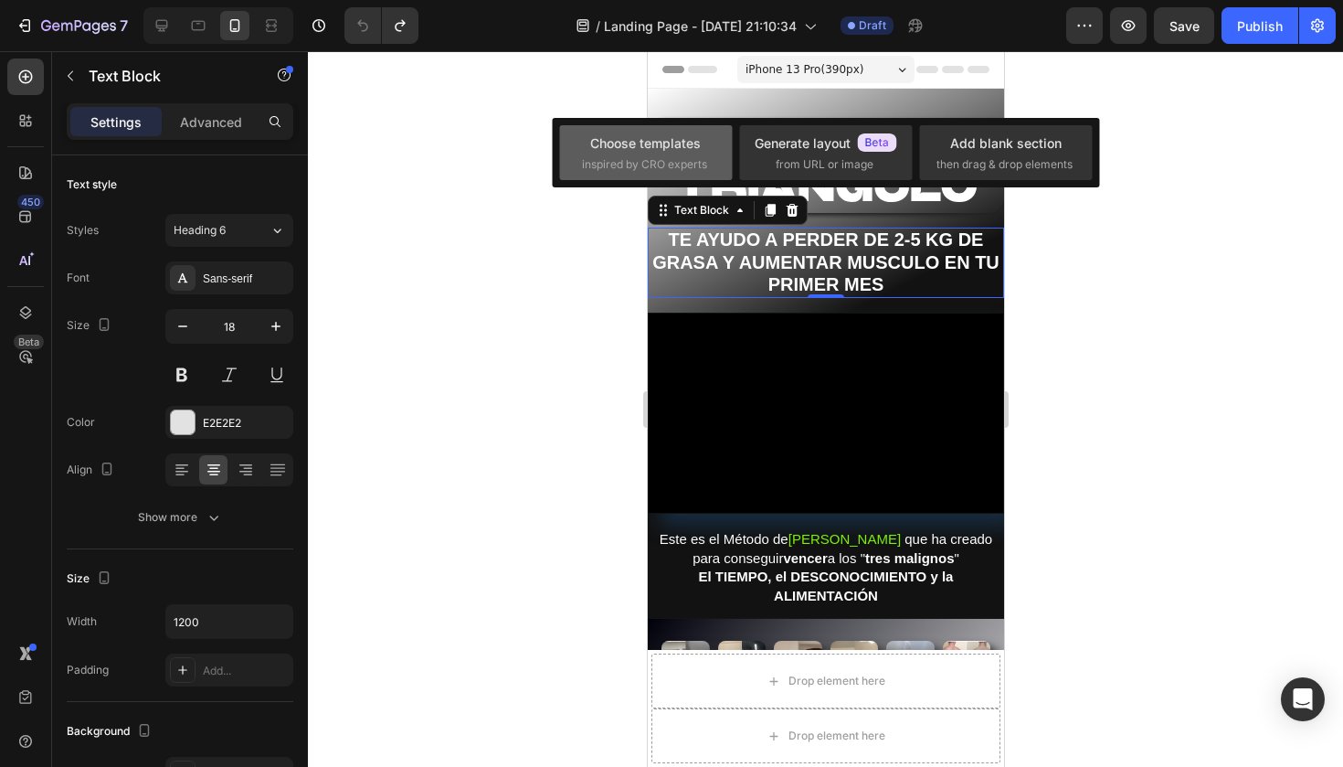
click at [637, 162] on span "inspired by CRO experts" at bounding box center [644, 164] width 125 height 16
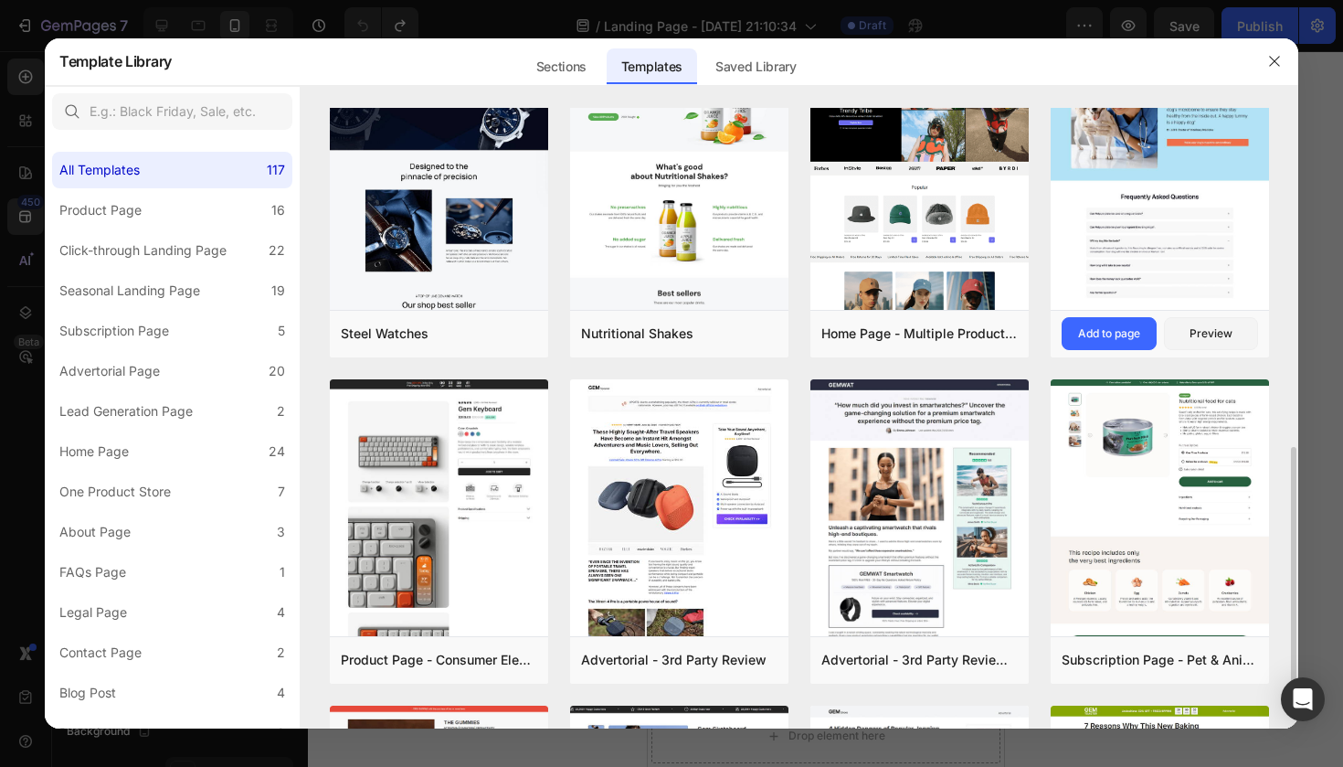
scroll to position [936, 0]
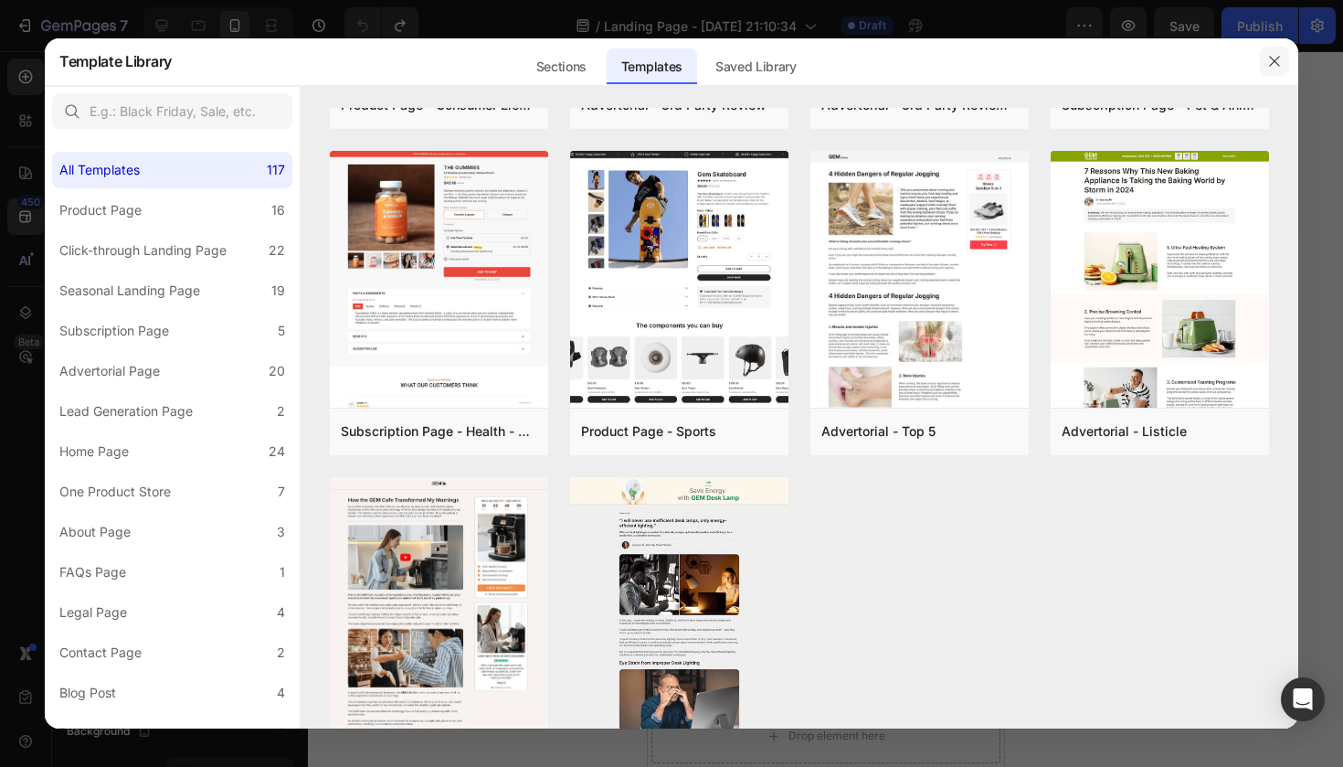
click at [1274, 60] on icon "button" at bounding box center [1274, 61] width 15 height 15
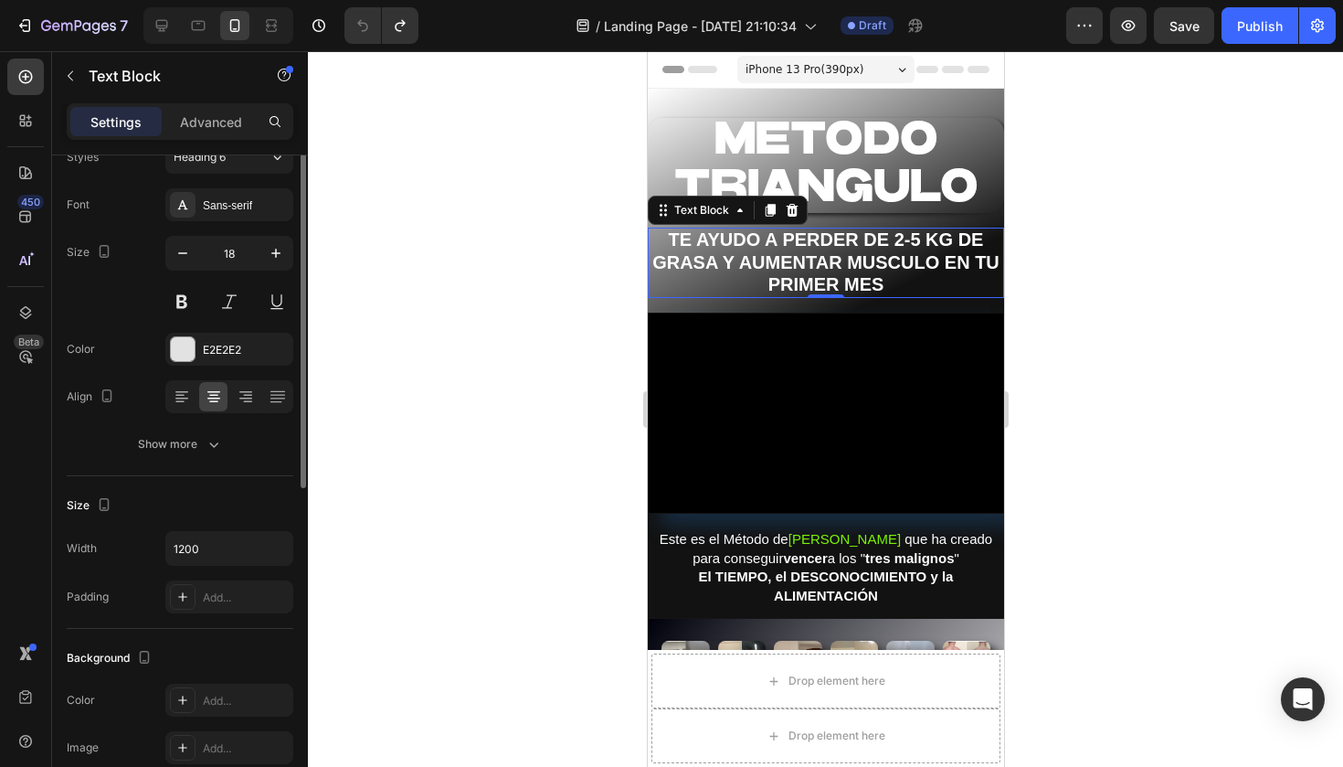
scroll to position [0, 0]
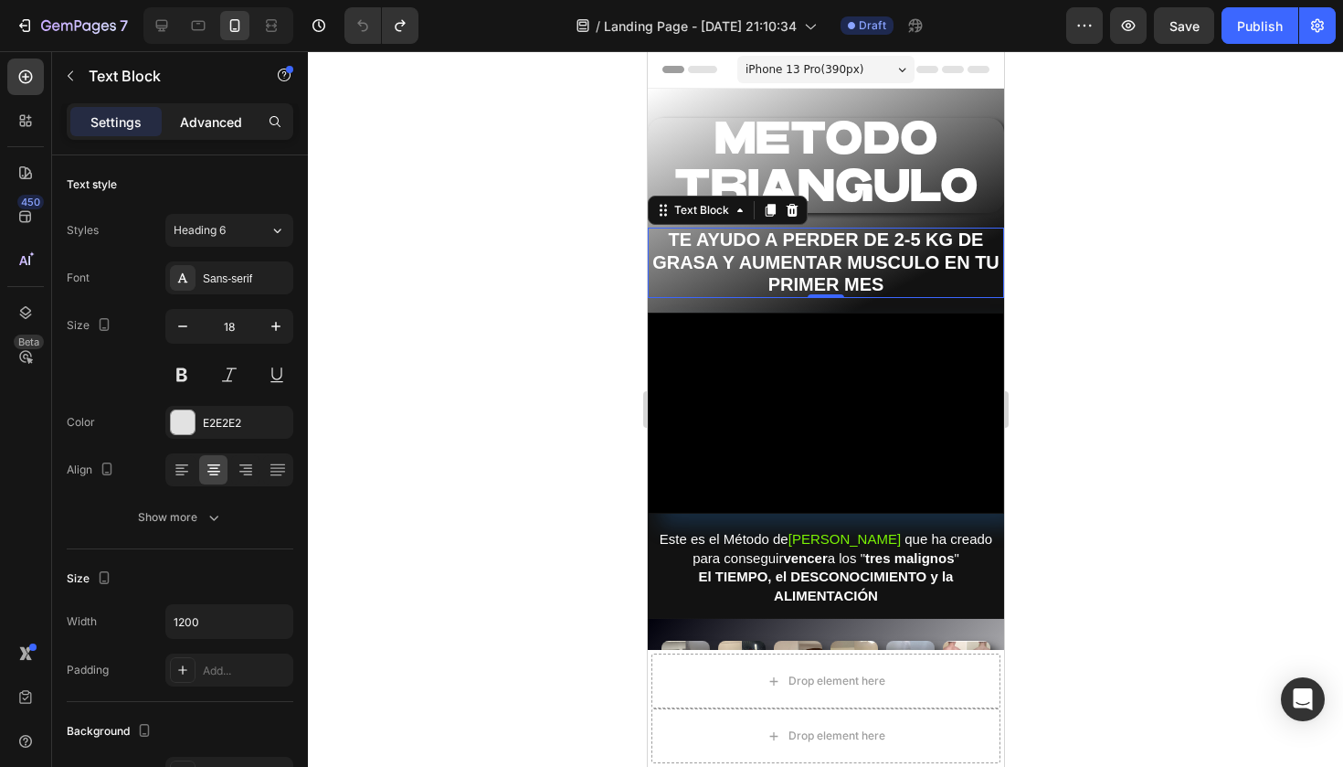
click at [217, 117] on p "Advanced" at bounding box center [211, 121] width 62 height 19
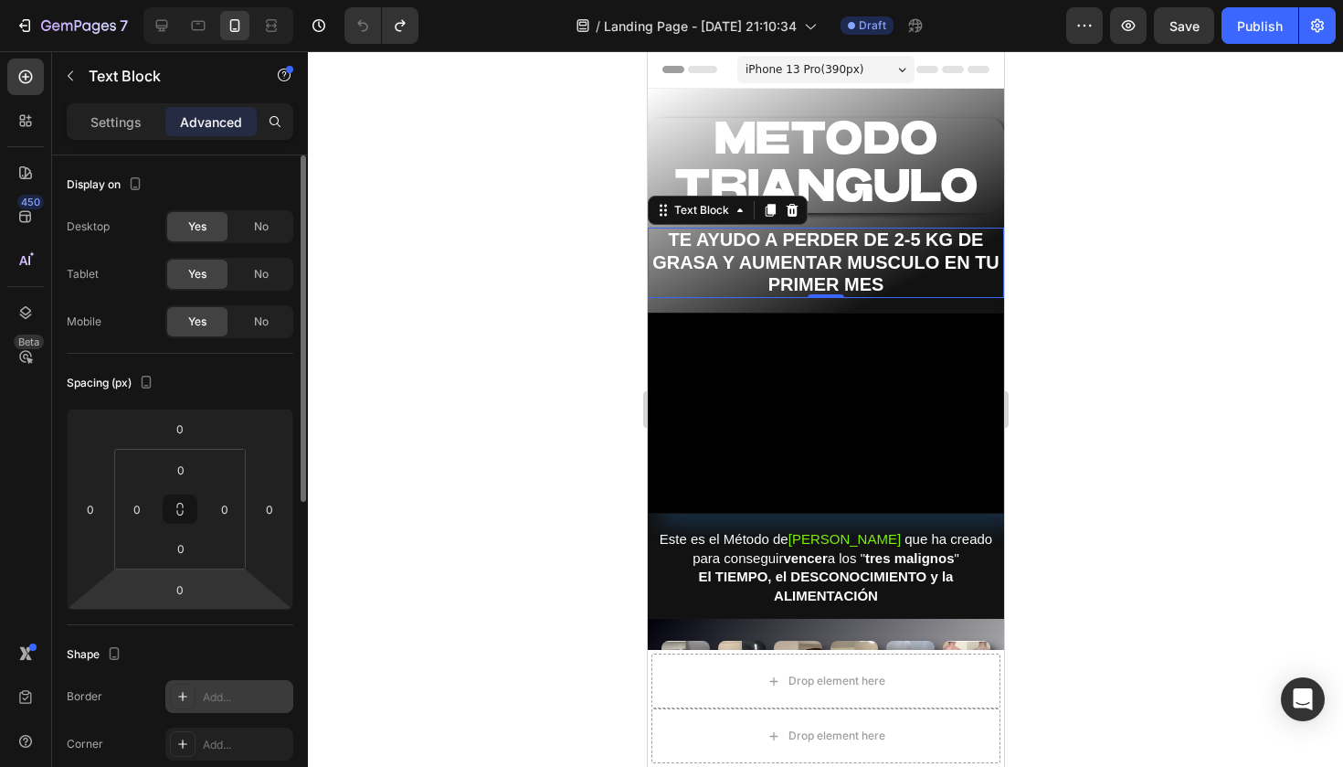
scroll to position [605, 0]
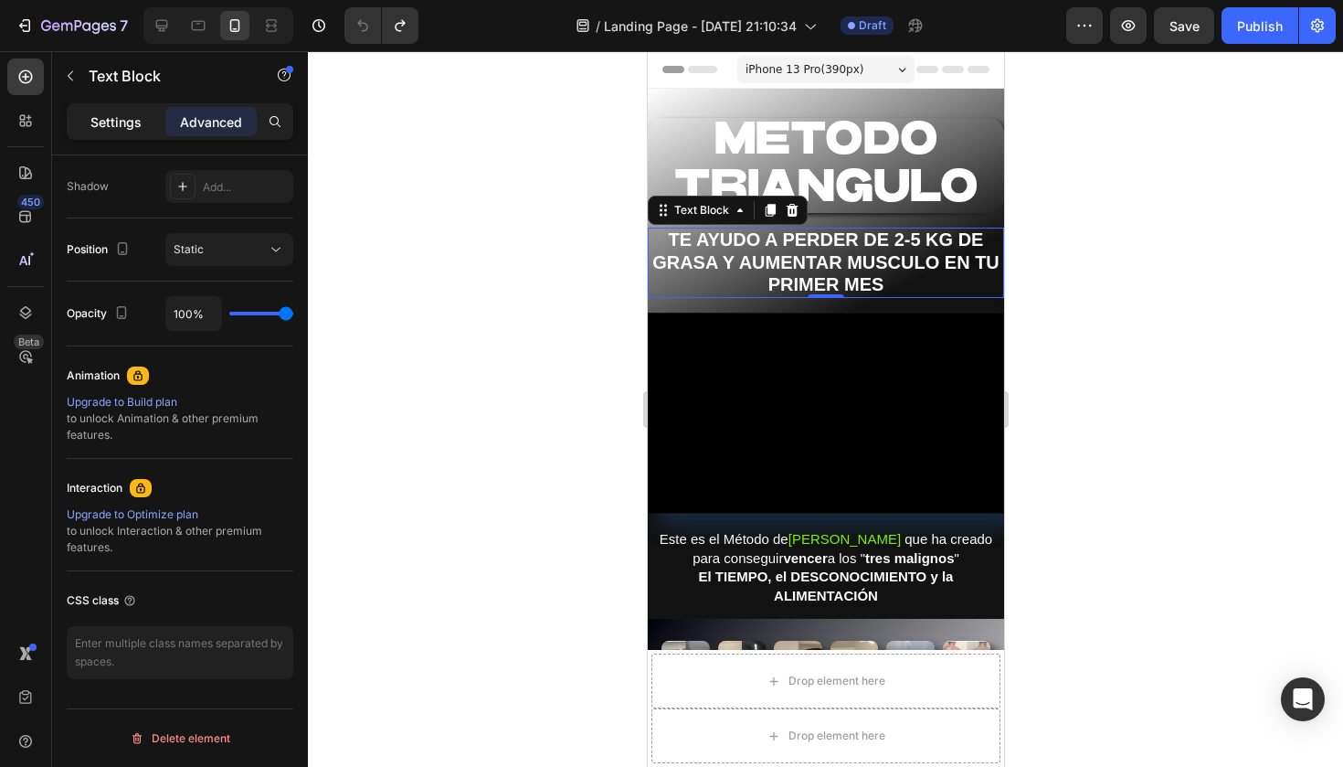
click at [120, 124] on p "Settings" at bounding box center [115, 121] width 51 height 19
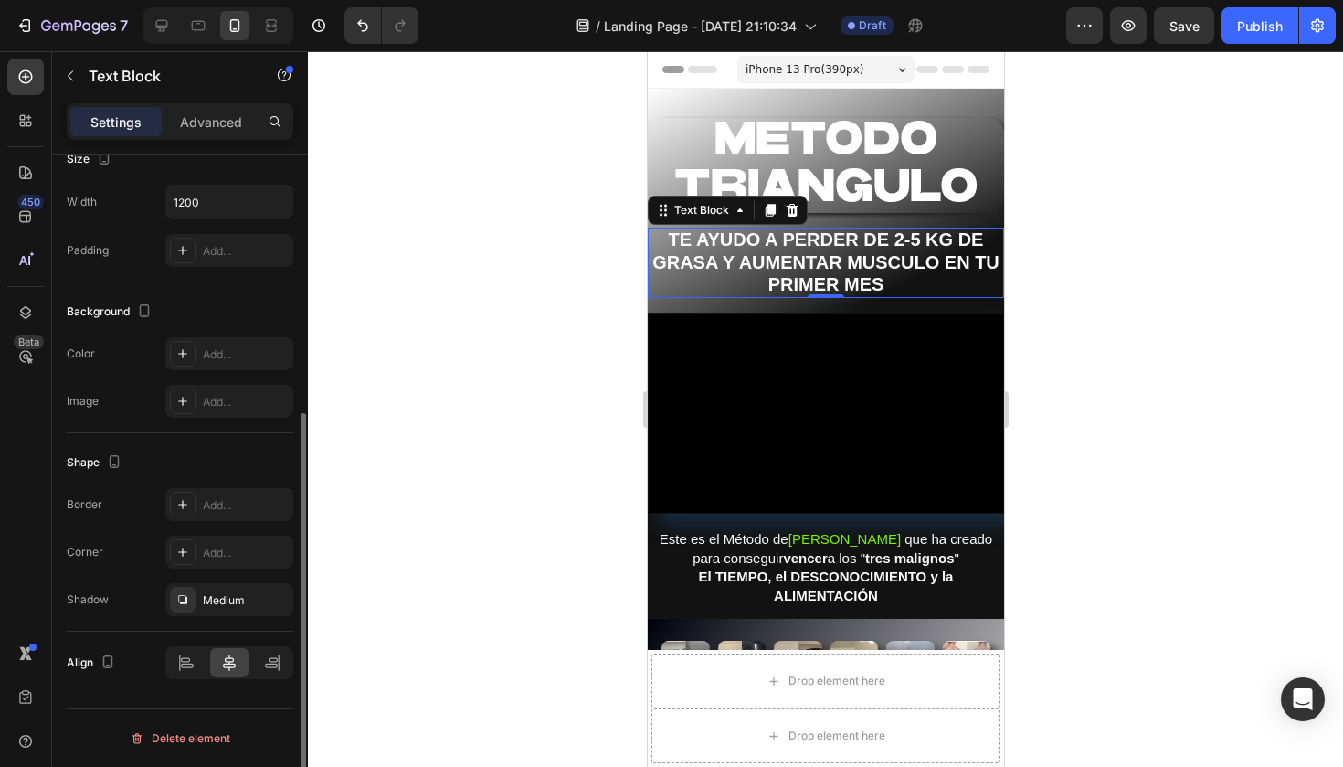
scroll to position [419, 0]
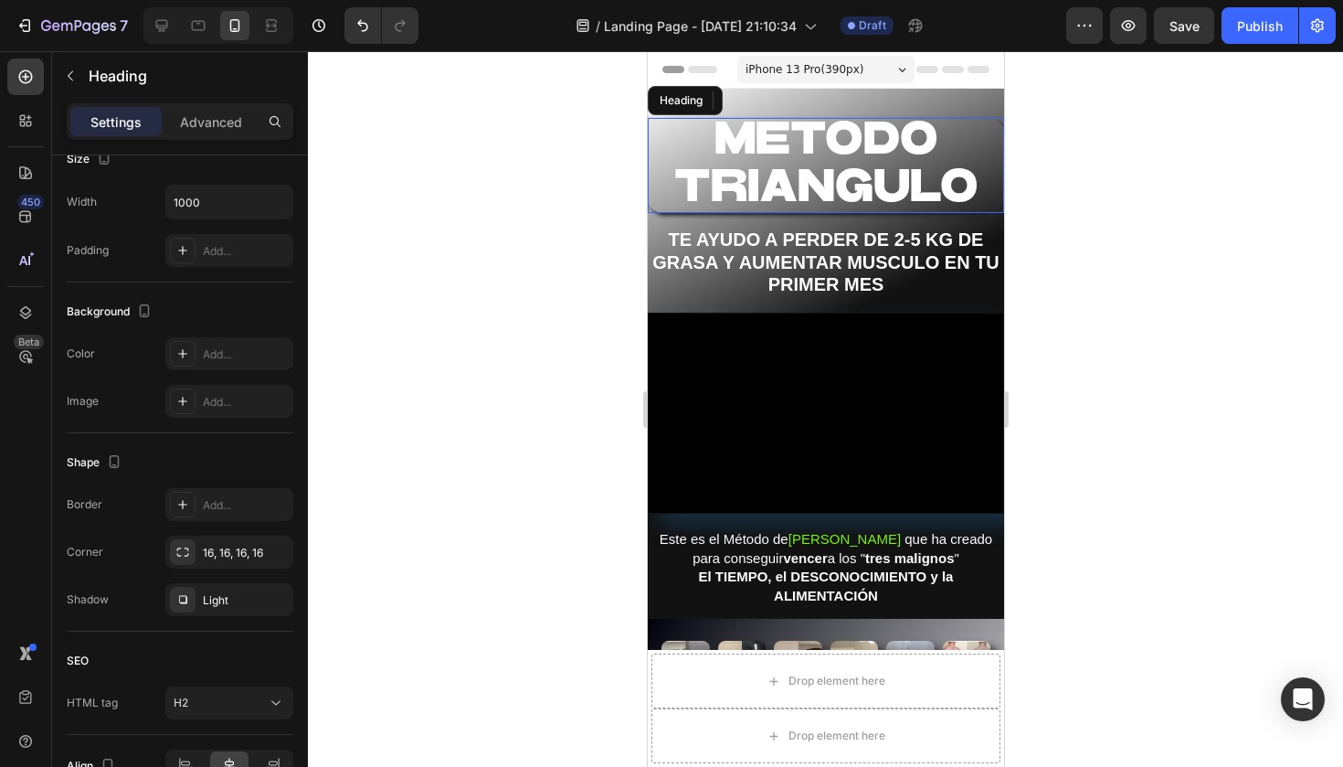
click at [864, 153] on span "METODO TRIANGULO" at bounding box center [825, 163] width 304 height 93
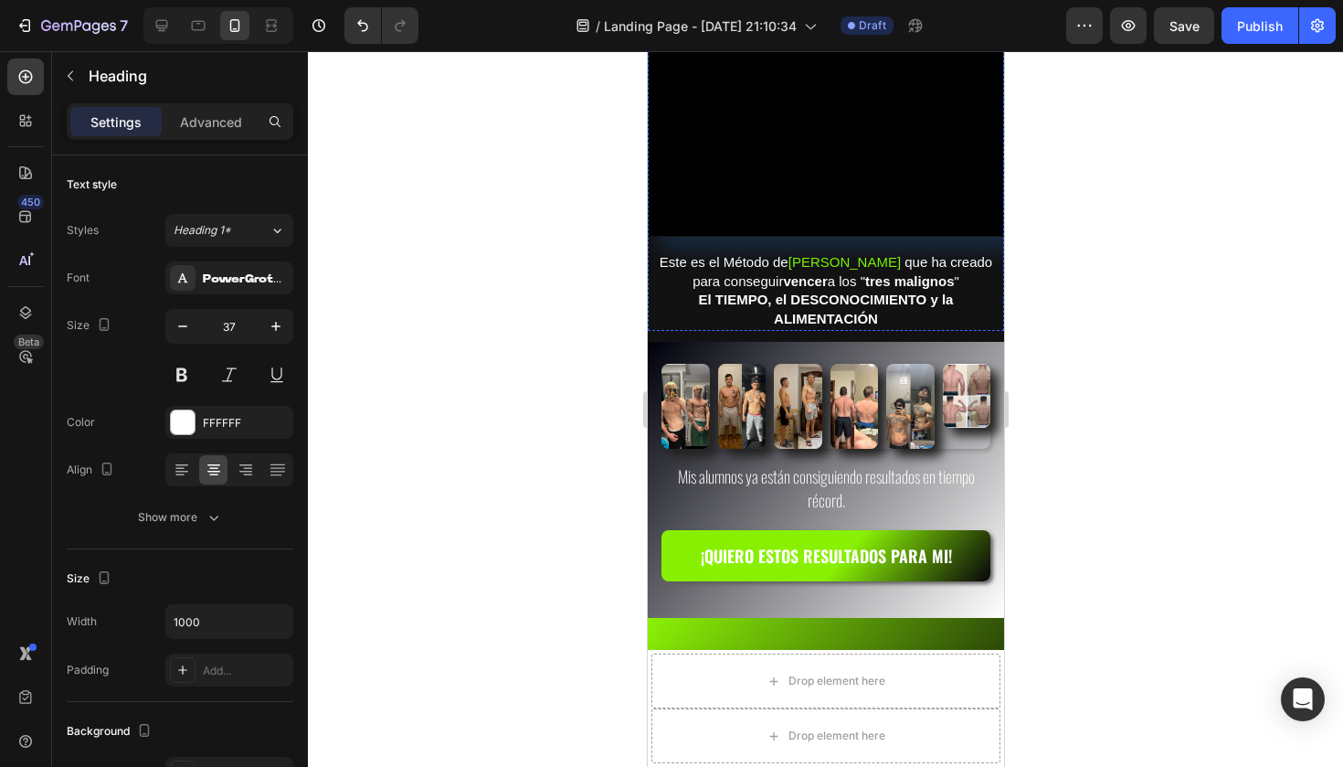
scroll to position [396, 0]
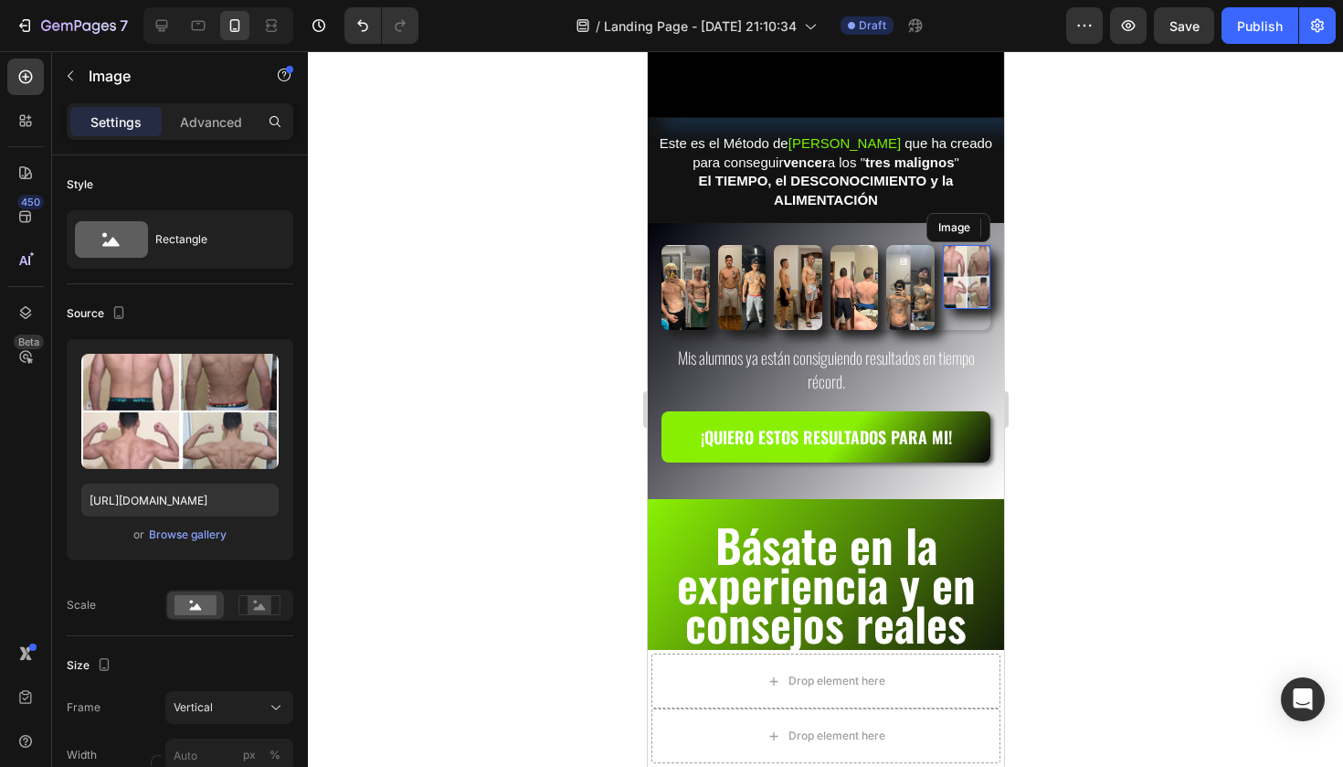
click at [967, 271] on img at bounding box center [966, 277] width 48 height 64
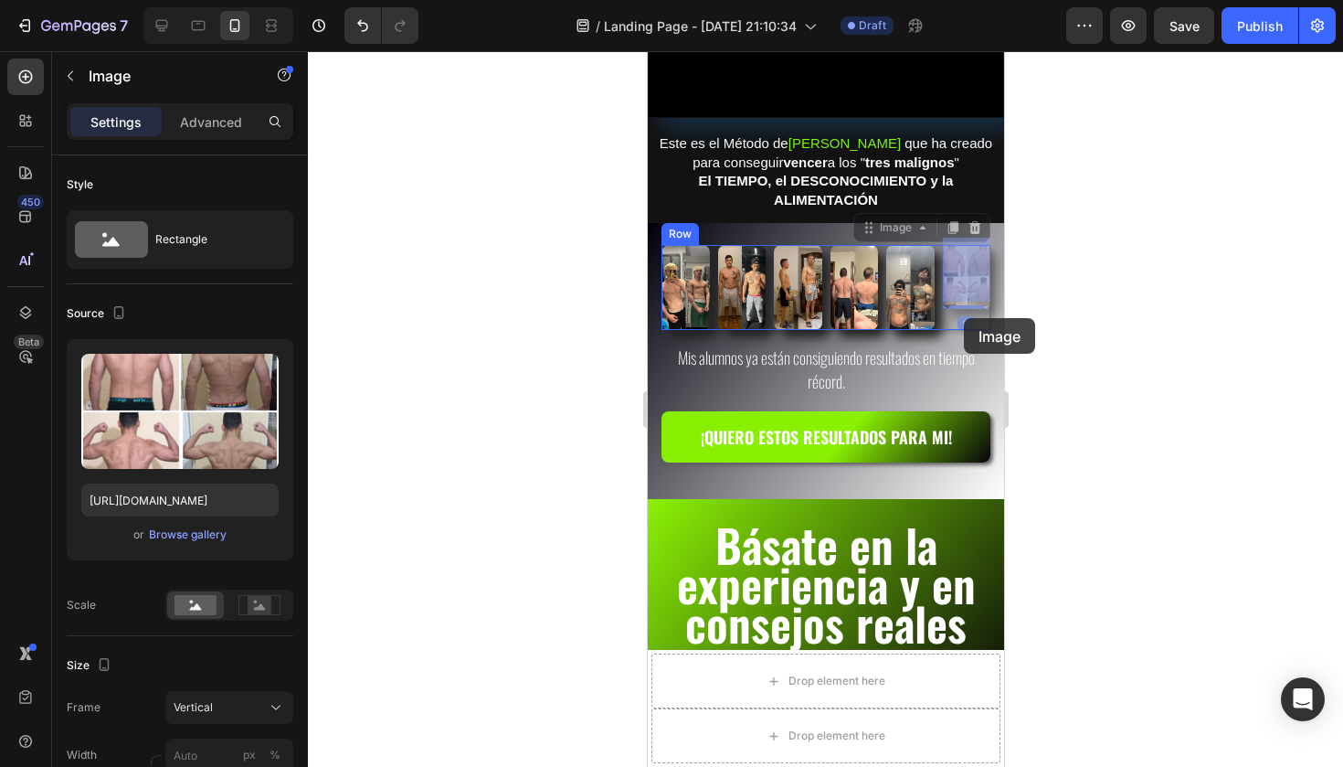
drag, startPoint x: 963, startPoint y: 297, endPoint x: 963, endPoint y: 317, distance: 20.1
click at [963, 317] on div "iPhone 13 Pro ( 390 px) iPhone 13 Mini iPhone 13 Pro iPhone 11 Pro Max iPhone 1…" at bounding box center [825, 710] width 356 height 2109
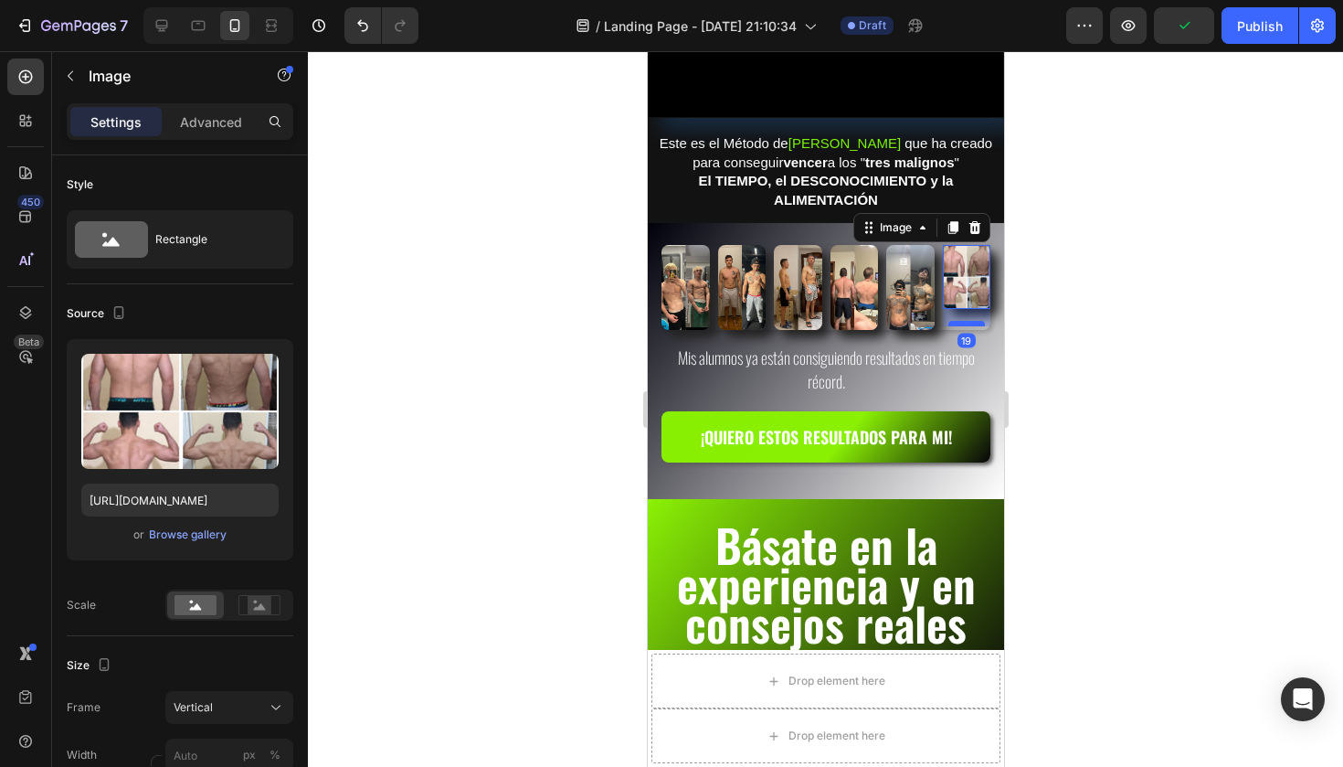
drag, startPoint x: 967, startPoint y: 301, endPoint x: 967, endPoint y: 321, distance: 19.2
click at [967, 321] on div at bounding box center [965, 323] width 37 height 5
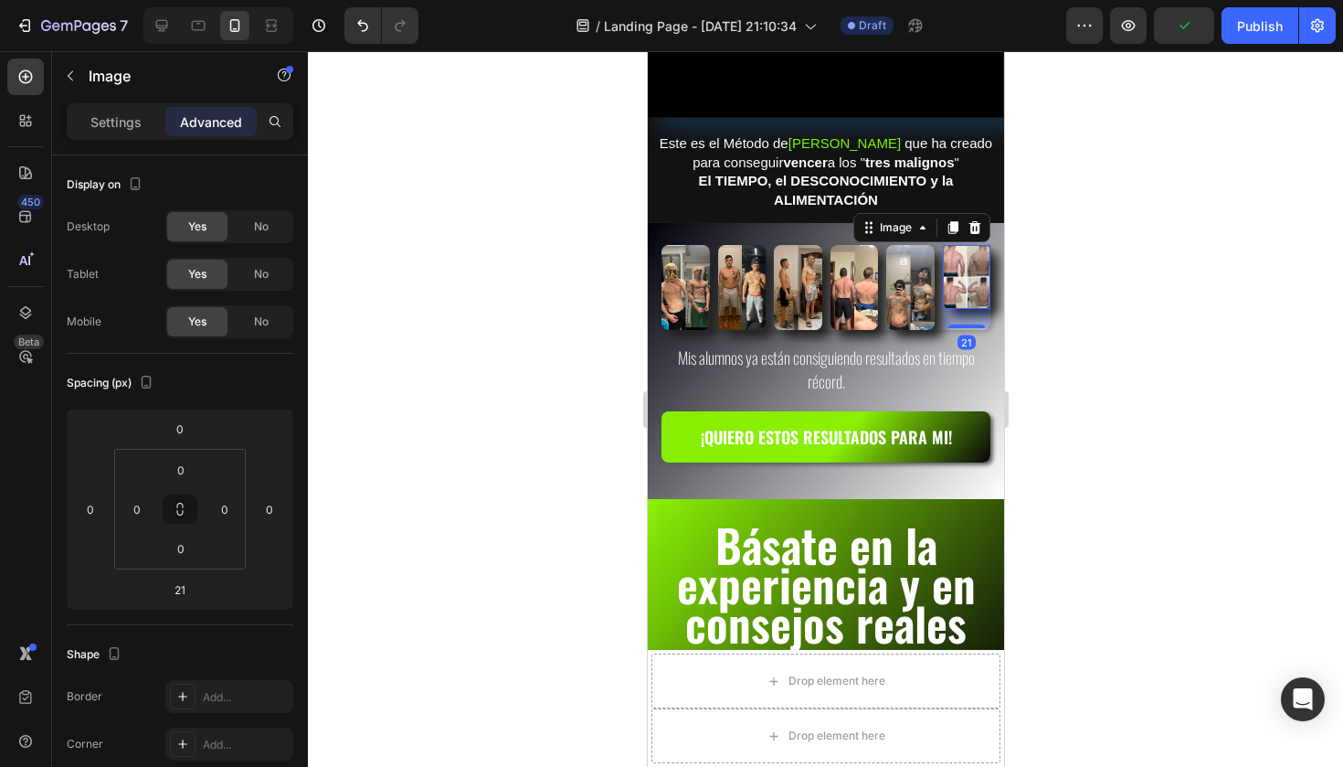
click at [1041, 295] on div at bounding box center [825, 408] width 1035 height 715
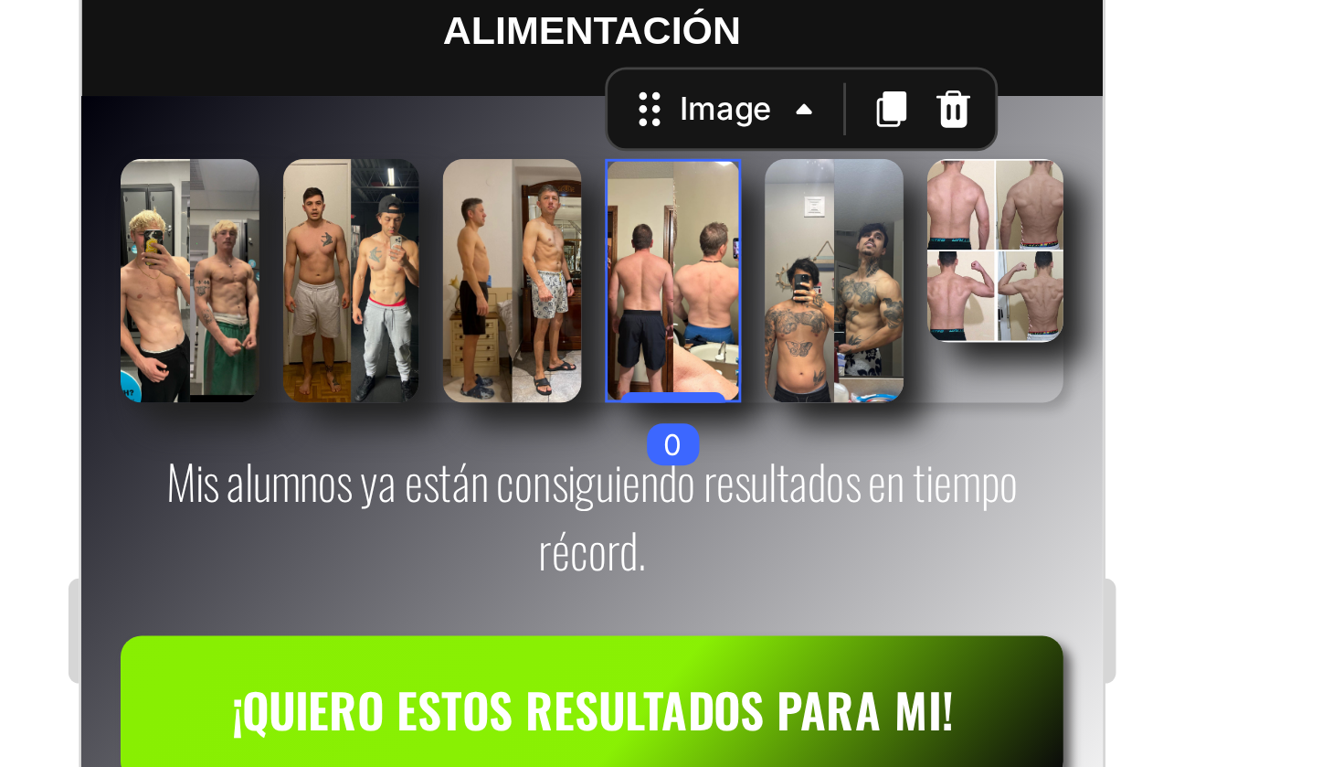
click at [446, 61] on div at bounding box center [825, 408] width 1035 height 715
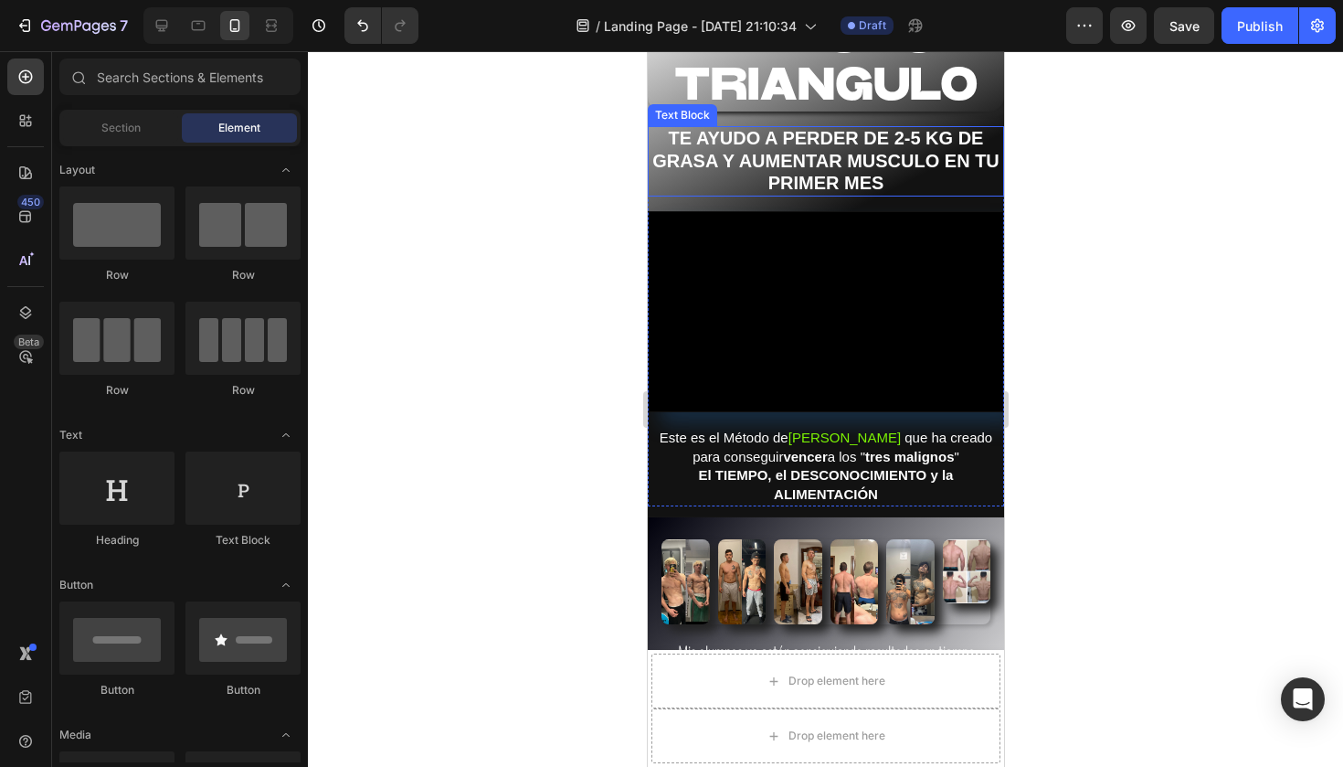
scroll to position [103, 0]
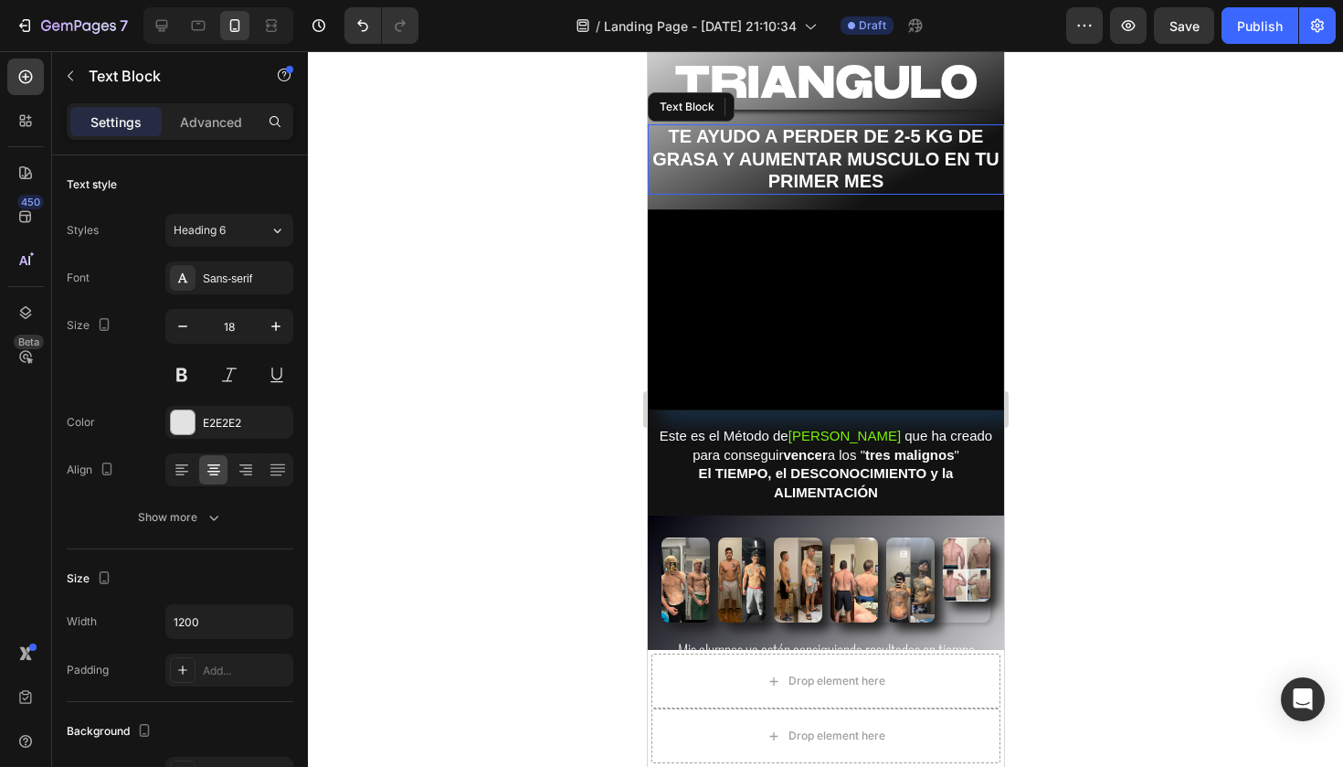
click at [844, 160] on strong "TE AYUDO A PERDER DE 2-5 KG DE GRASA Y AUMENTAR MUSCULO EN TU PRIMER MES" at bounding box center [824, 158] width 347 height 65
click at [904, 184] on p "TE AYUDO A PERDER DE 2-5 KG DE GRASA Y AUMENTAR MUSCULO EN TU PRIMER MES" at bounding box center [825, 159] width 353 height 67
click at [416, 324] on div at bounding box center [825, 408] width 1035 height 715
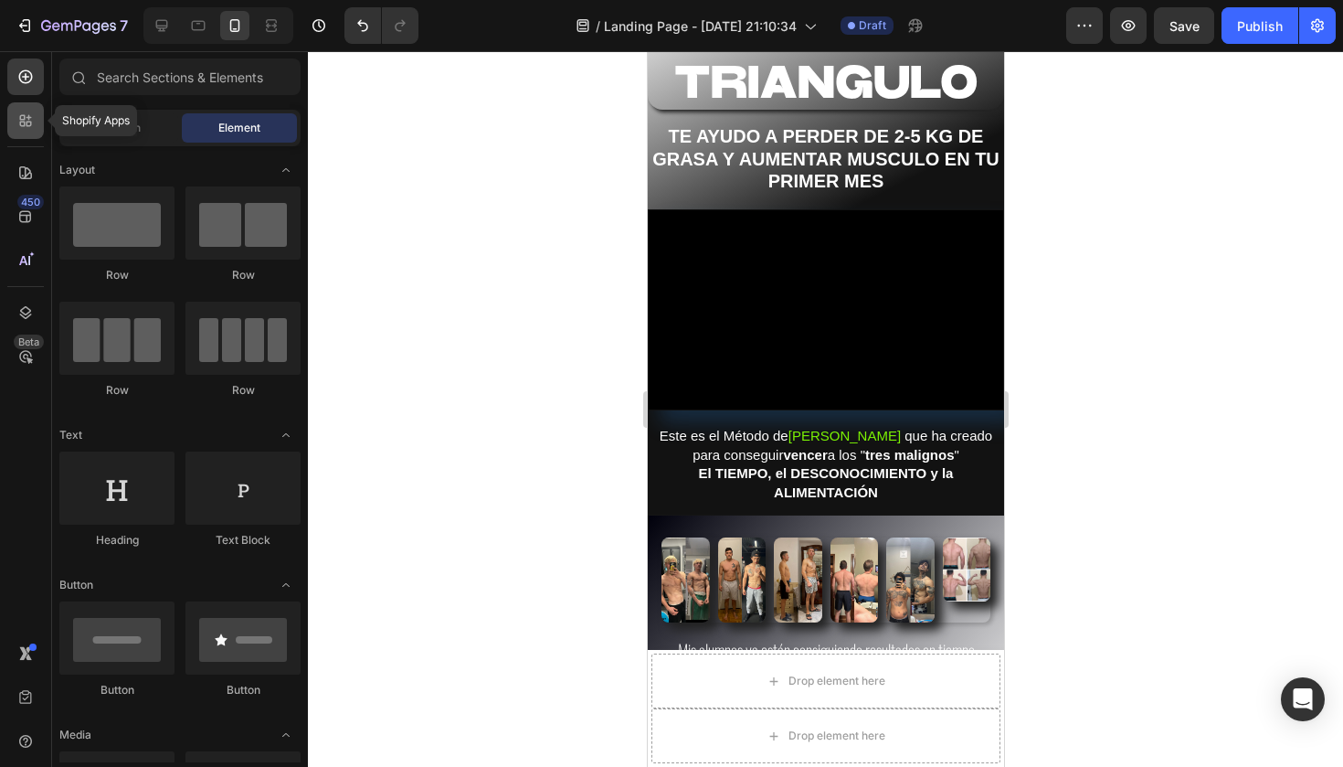
click at [18, 122] on icon at bounding box center [25, 120] width 18 height 18
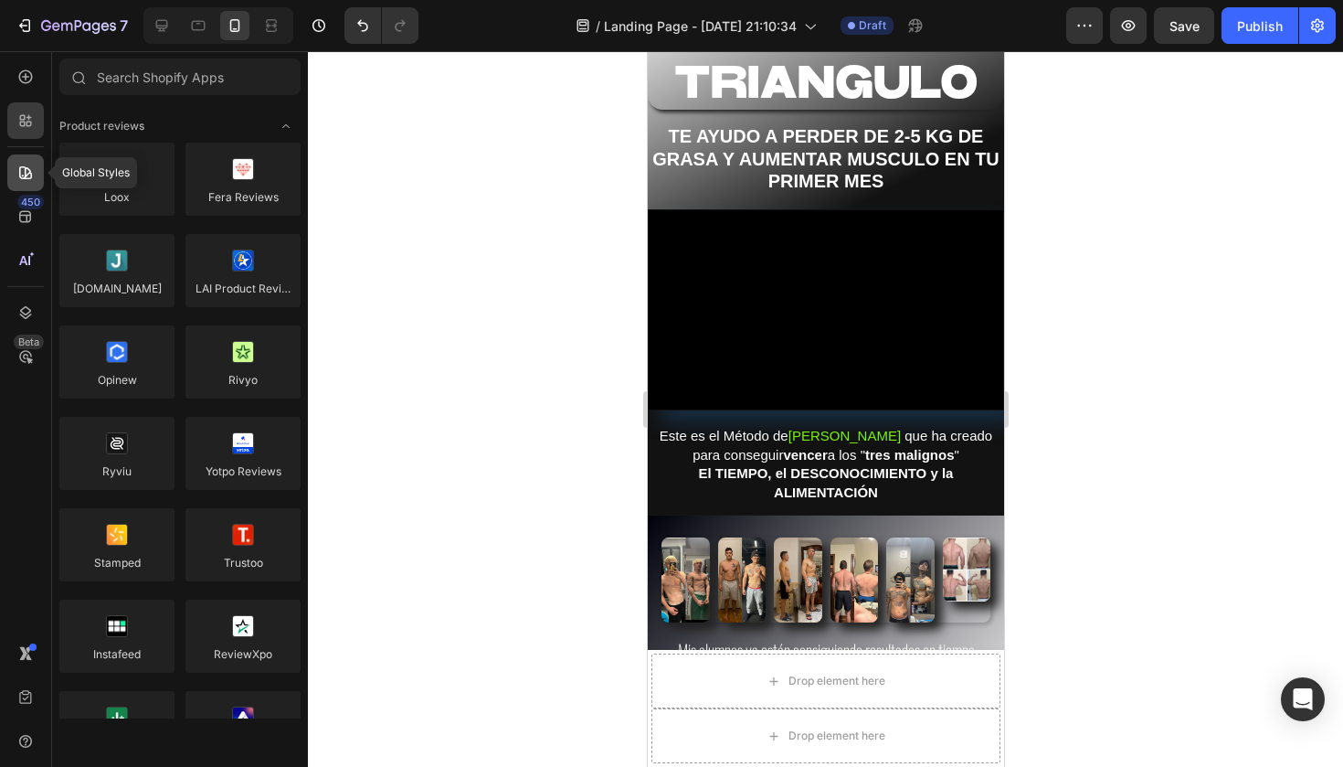
click at [27, 168] on icon at bounding box center [25, 173] width 18 height 18
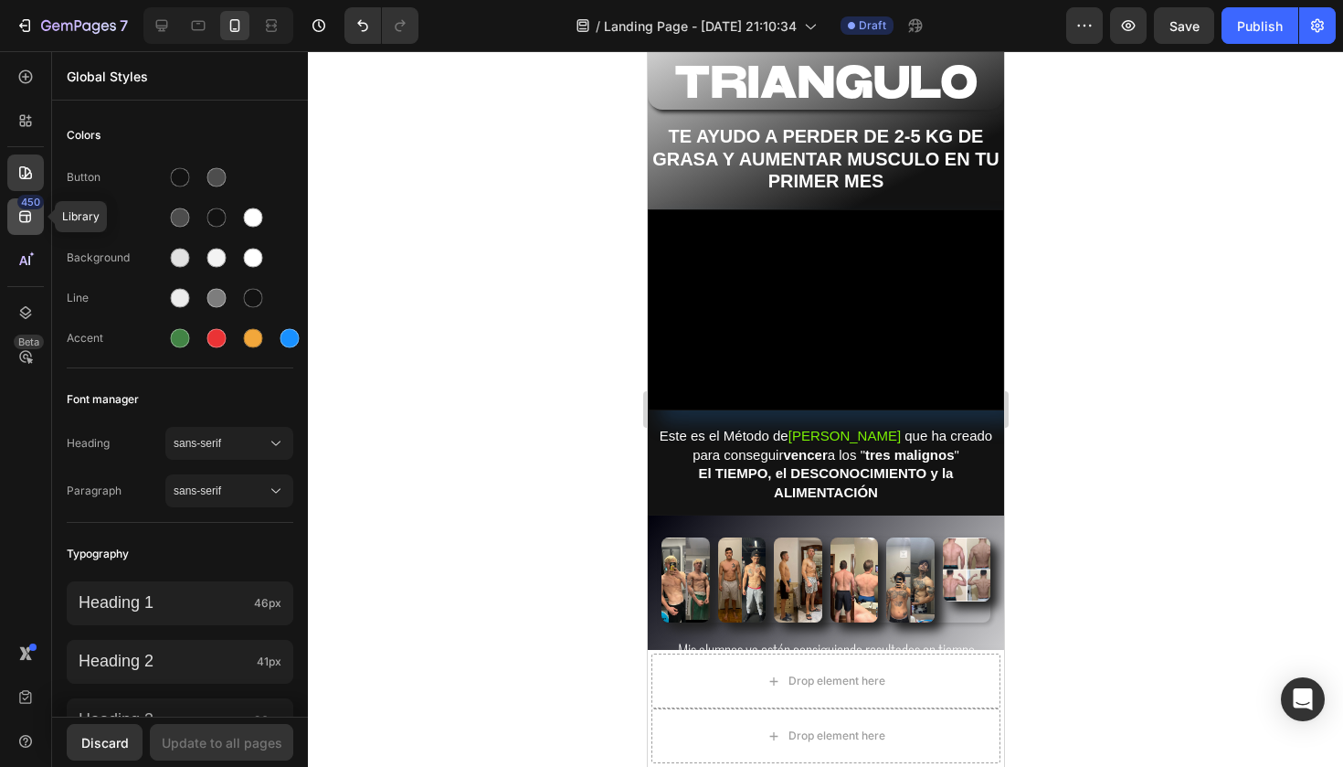
click at [33, 213] on icon at bounding box center [25, 216] width 18 height 18
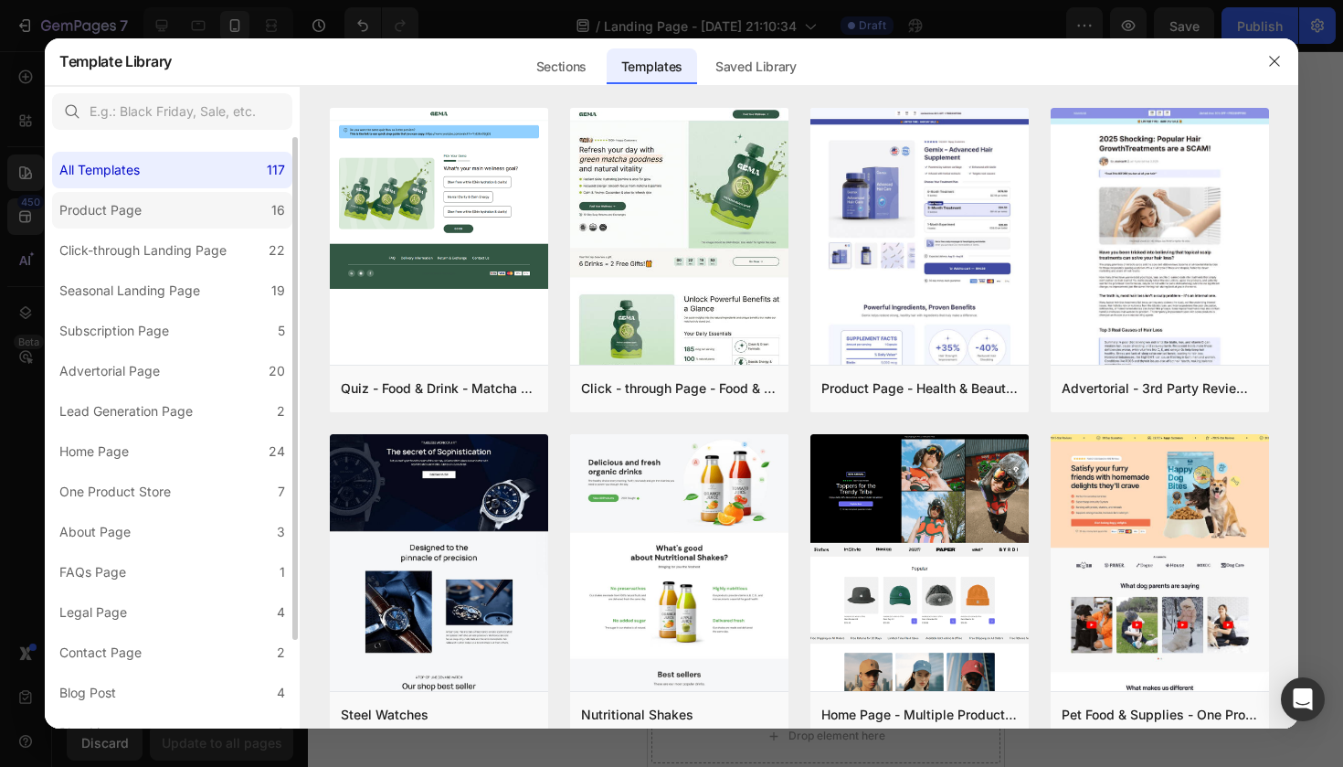
click at [153, 218] on label "Product Page 16" at bounding box center [172, 210] width 240 height 37
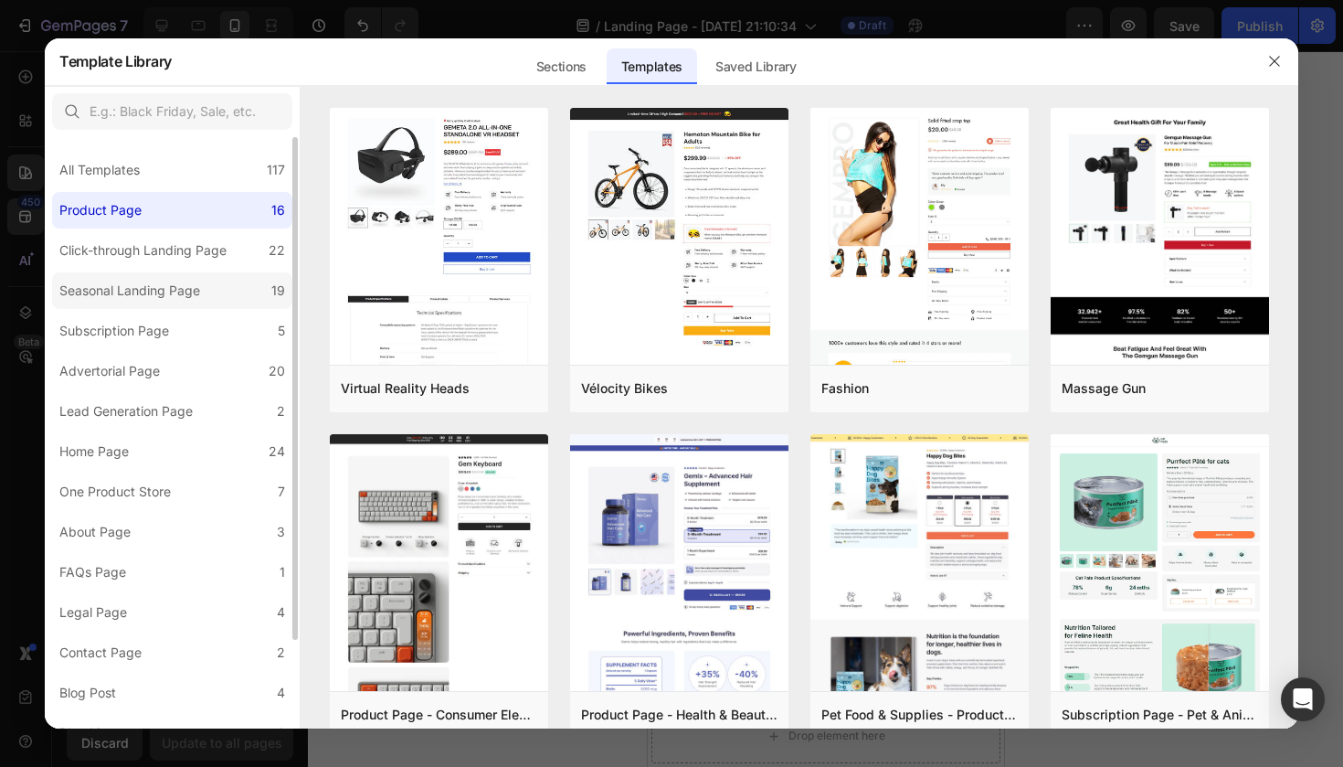
click at [162, 276] on label "Seasonal Landing Page 19" at bounding box center [172, 290] width 240 height 37
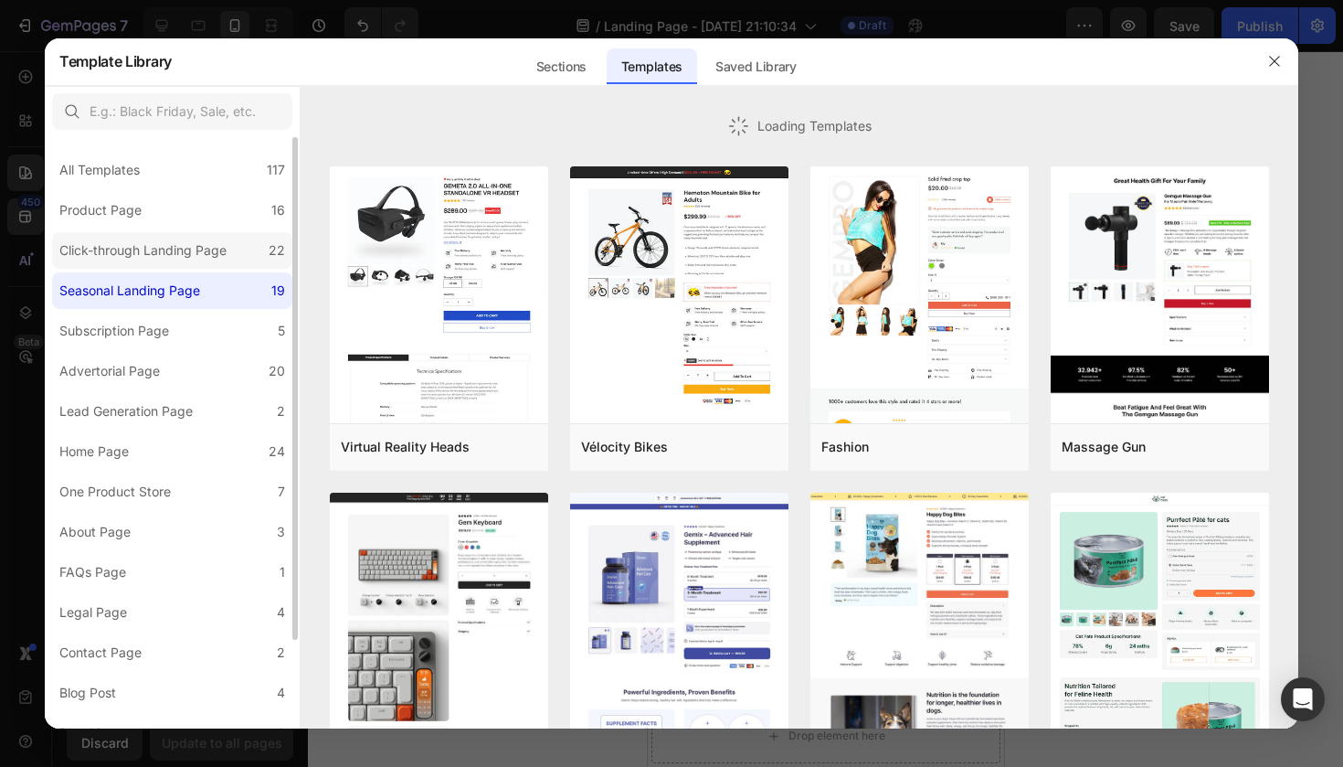
click at [165, 248] on div "Click-through Landing Page" at bounding box center [142, 250] width 167 height 22
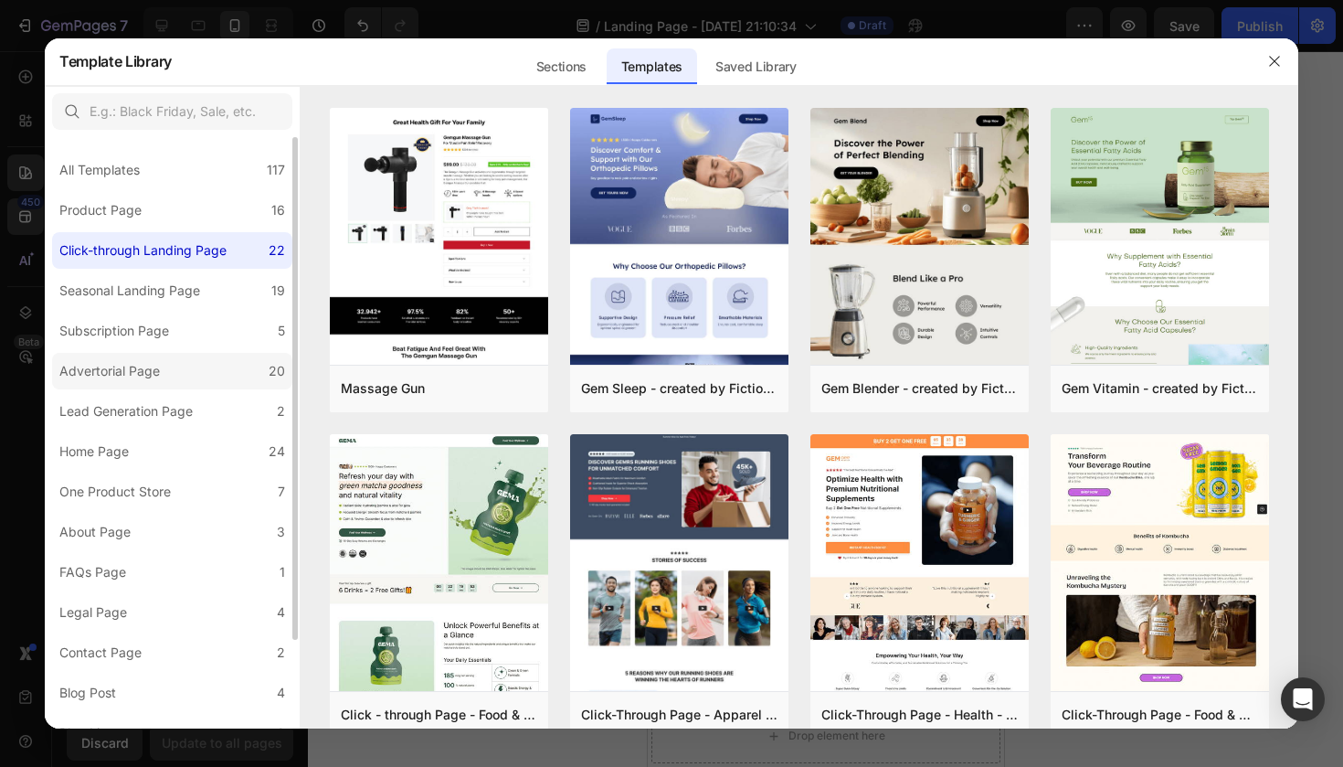
click at [154, 362] on div "Advertorial Page" at bounding box center [109, 371] width 100 height 22
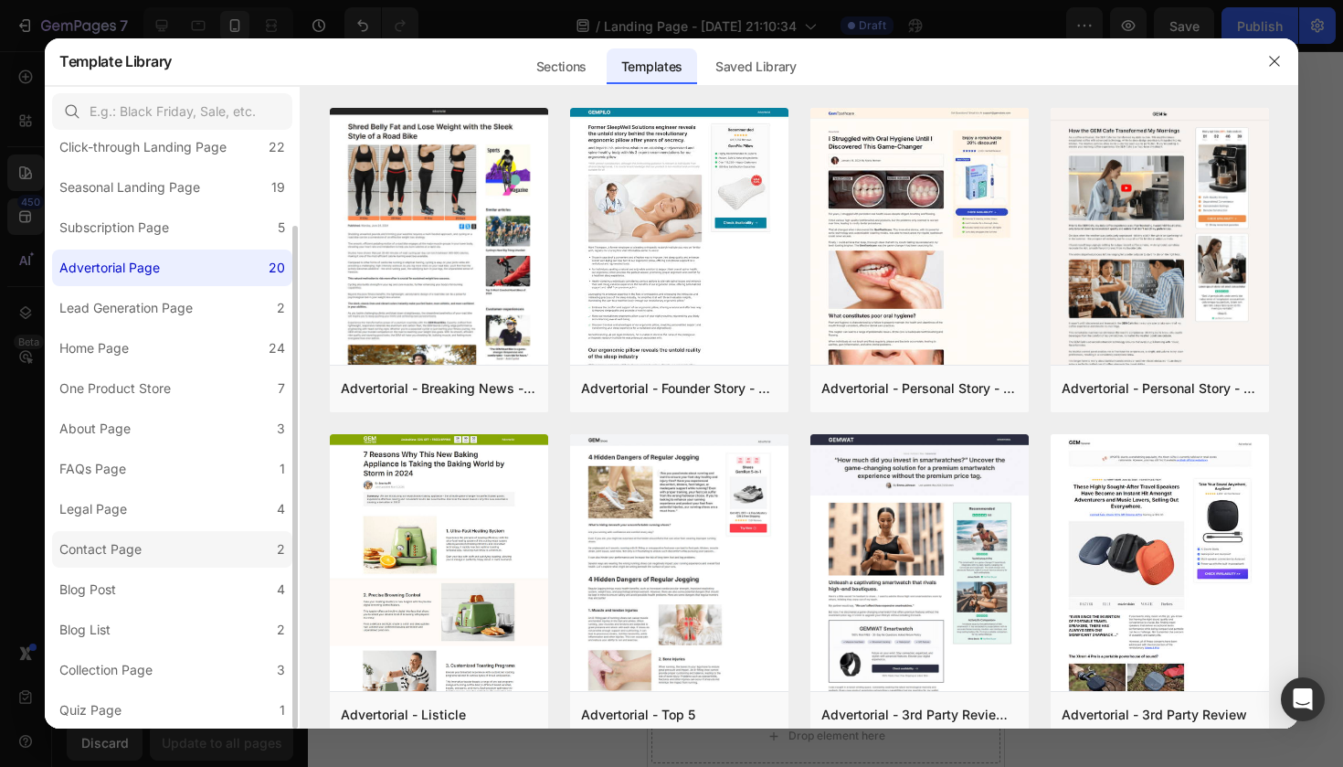
click at [116, 564] on label "Contact Page 2" at bounding box center [172, 549] width 240 height 37
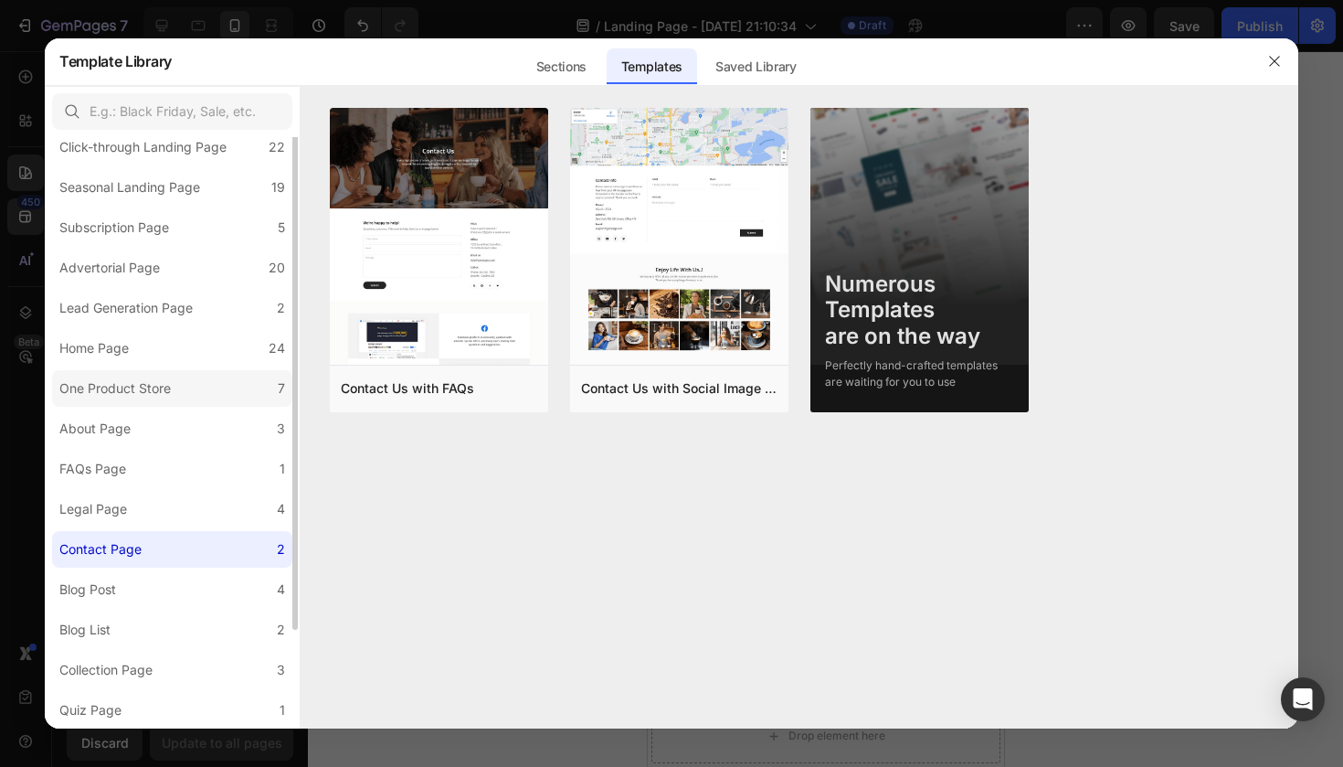
scroll to position [0, 0]
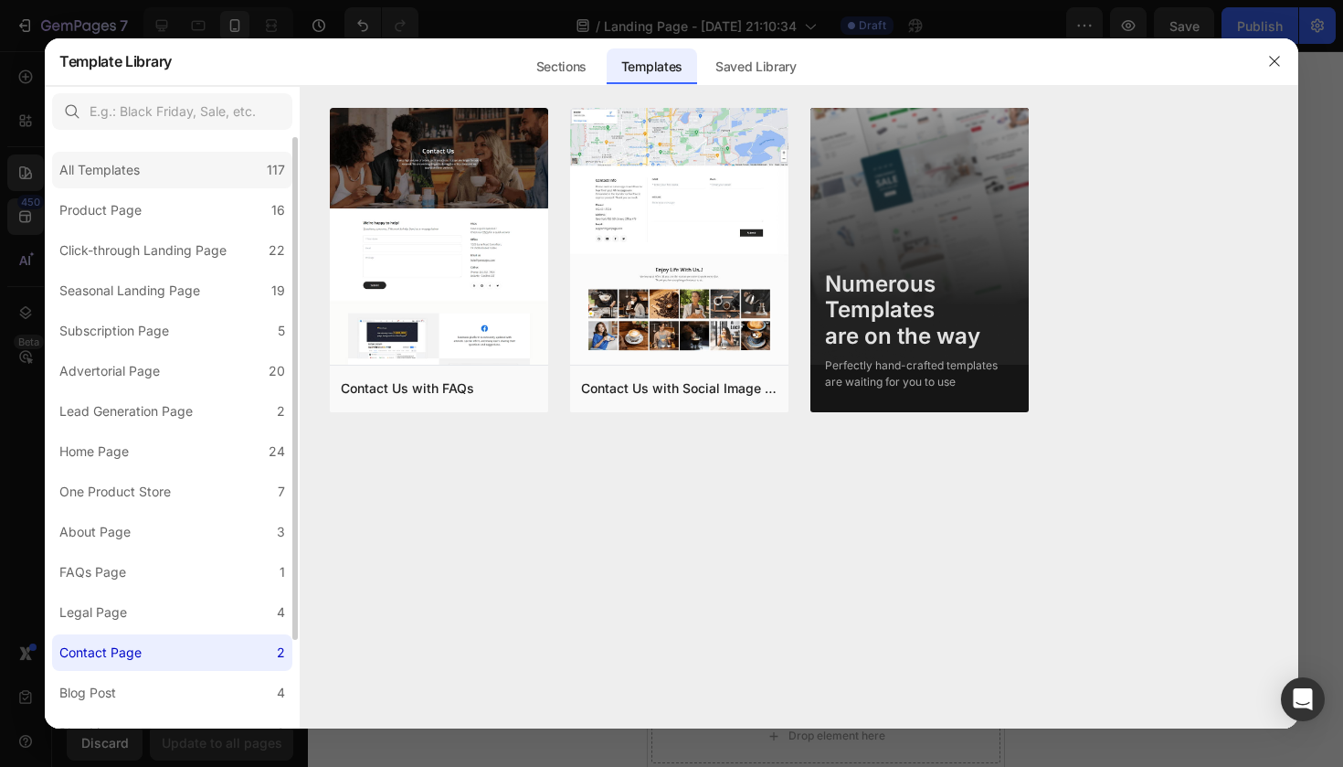
click at [162, 163] on div "All Templates 117" at bounding box center [172, 170] width 240 height 37
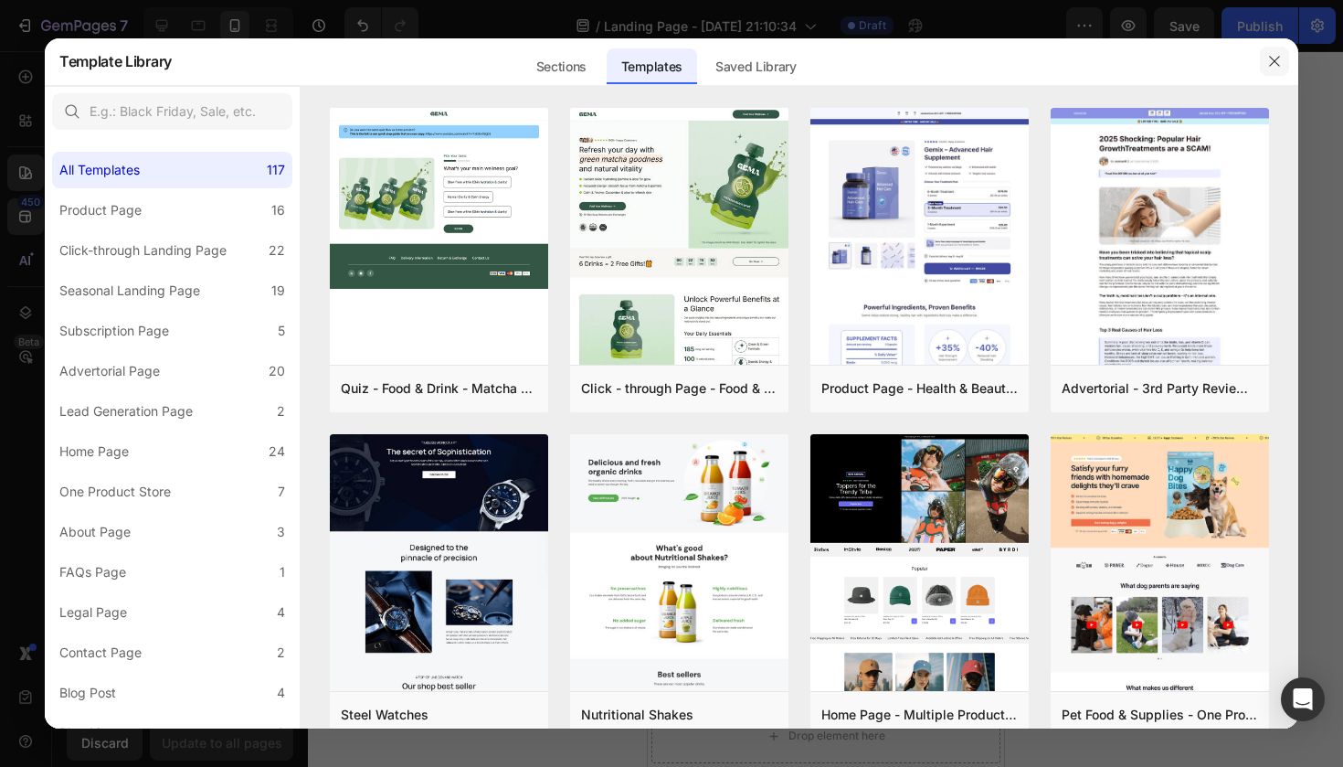
click at [1280, 66] on icon "button" at bounding box center [1274, 61] width 15 height 15
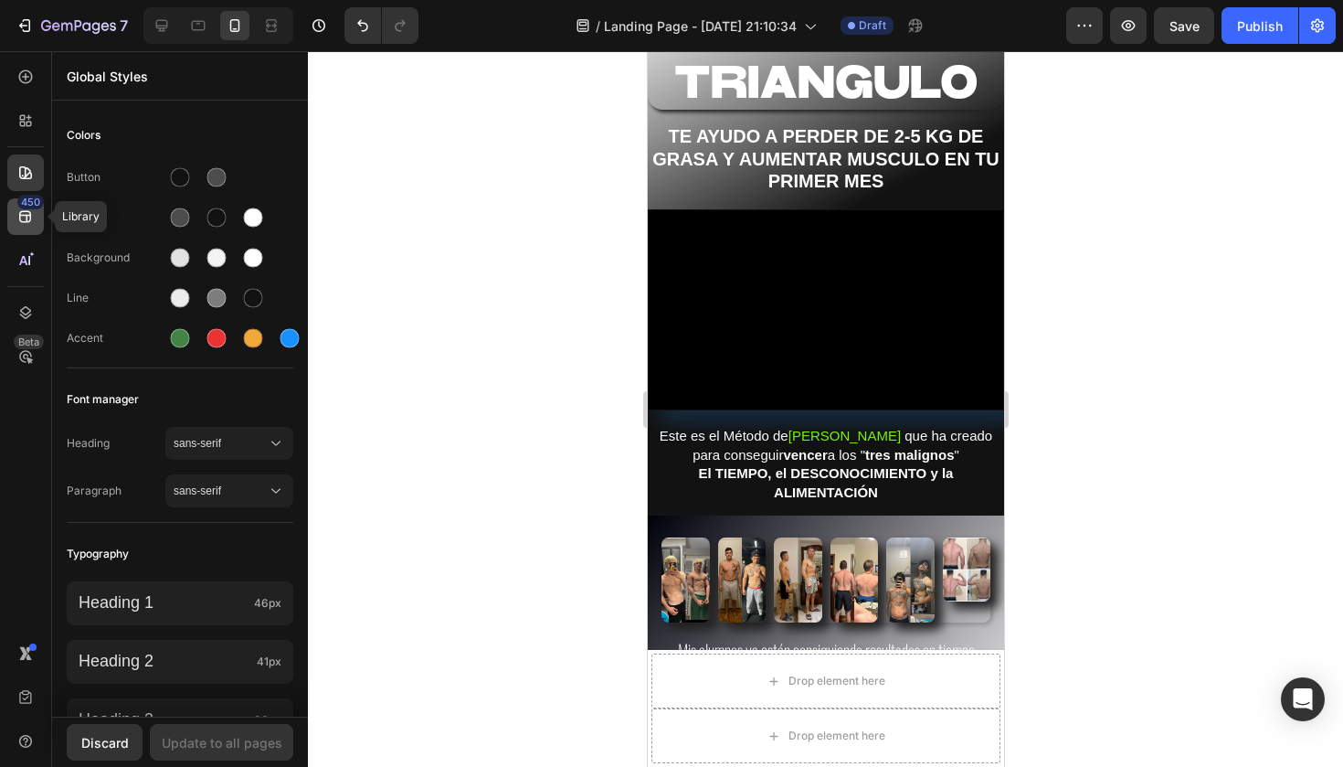
click at [19, 224] on icon at bounding box center [25, 216] width 18 height 18
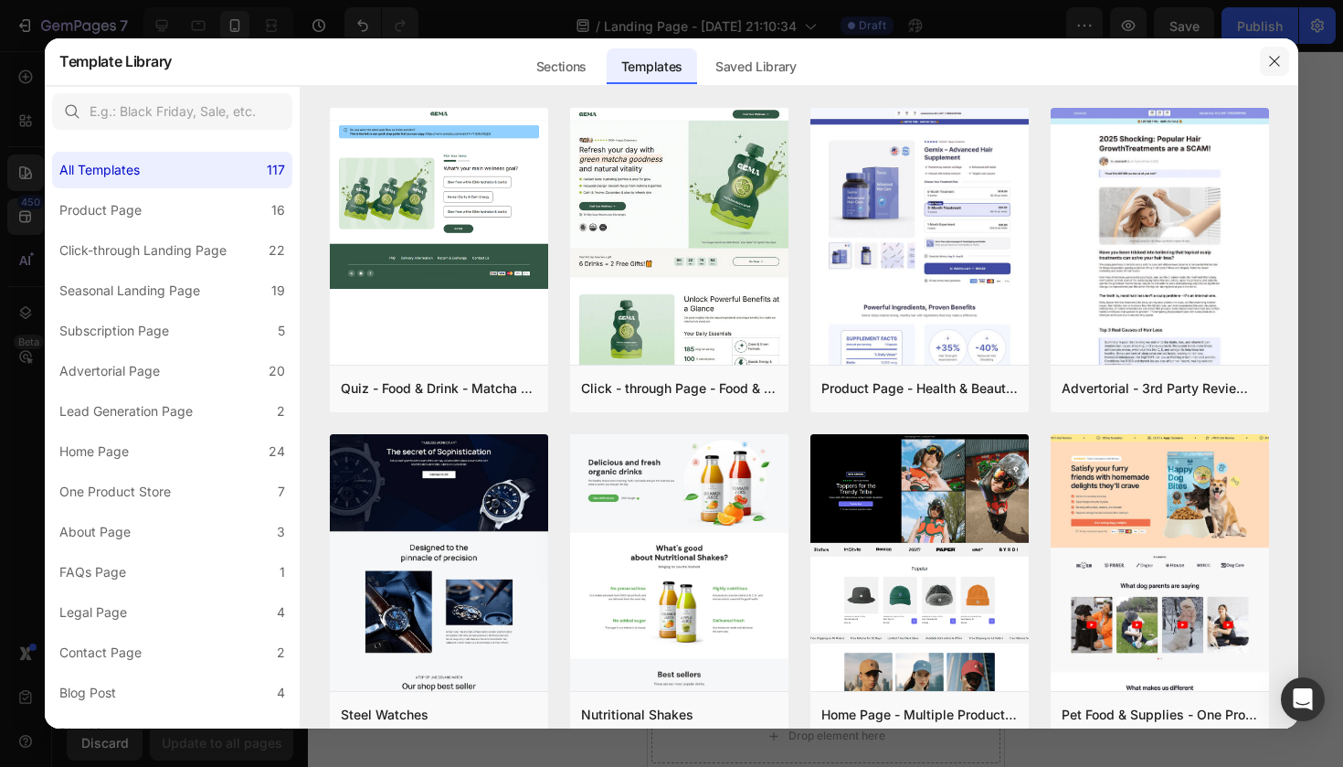
click at [1275, 63] on icon "button" at bounding box center [1274, 62] width 10 height 10
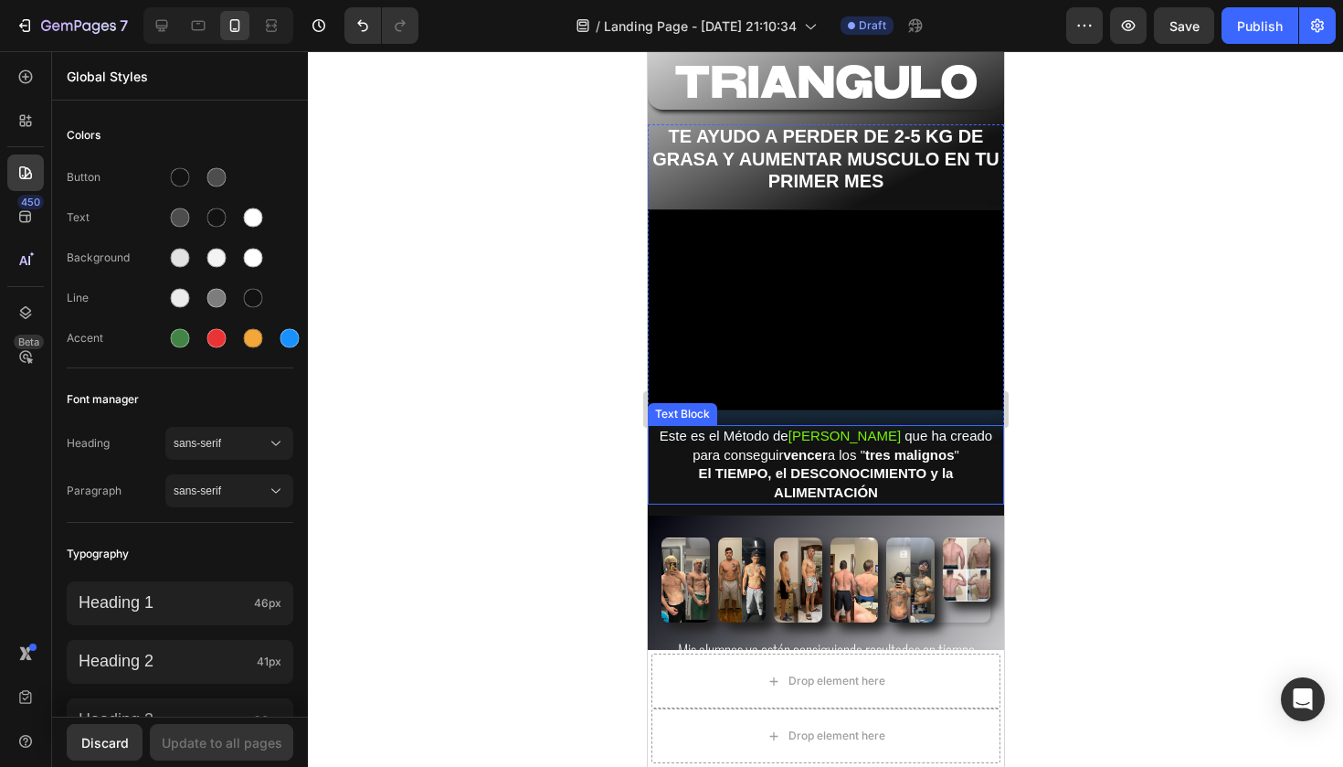
click at [790, 457] on span "ue ha creado para conseguir vencer a los " tres malignos "" at bounding box center [842, 445] width 300 height 35
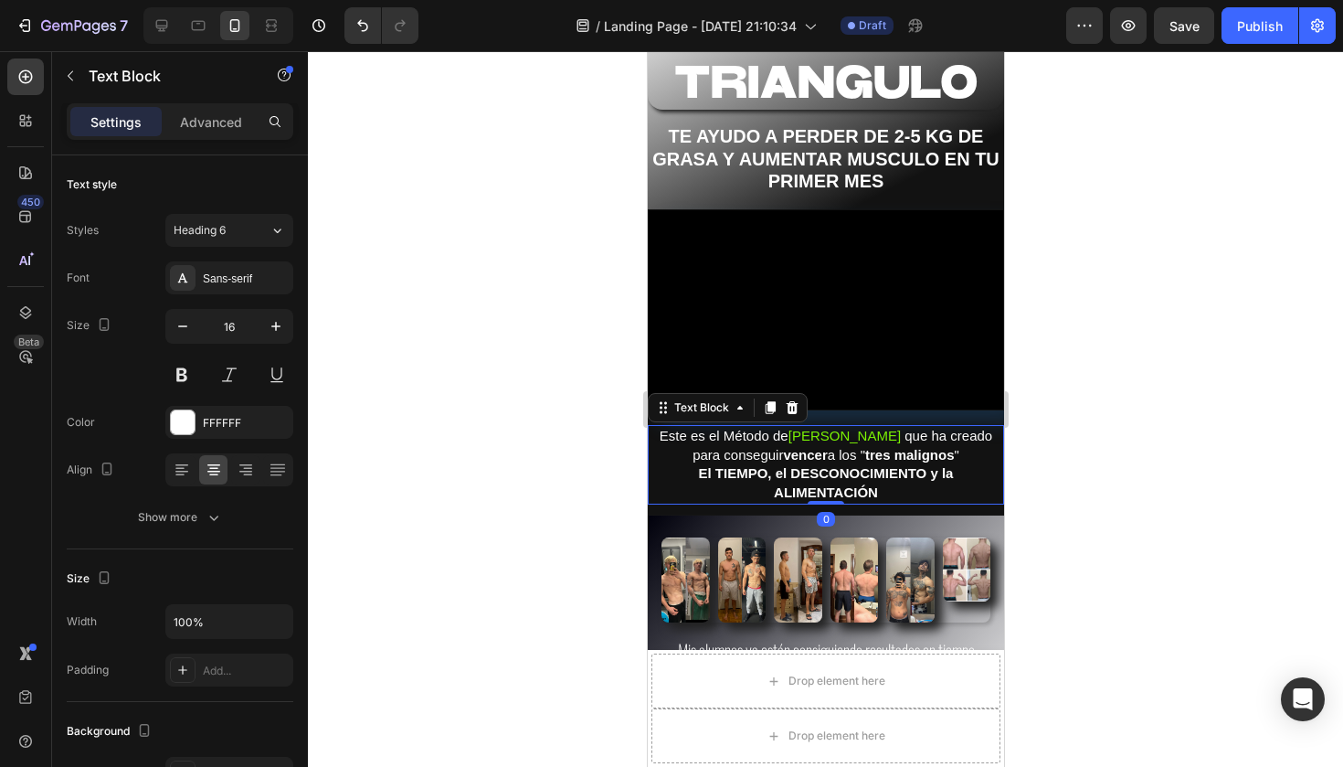
click at [790, 457] on span "ue ha creado para conseguir vencer a los " tres malignos "" at bounding box center [842, 445] width 300 height 35
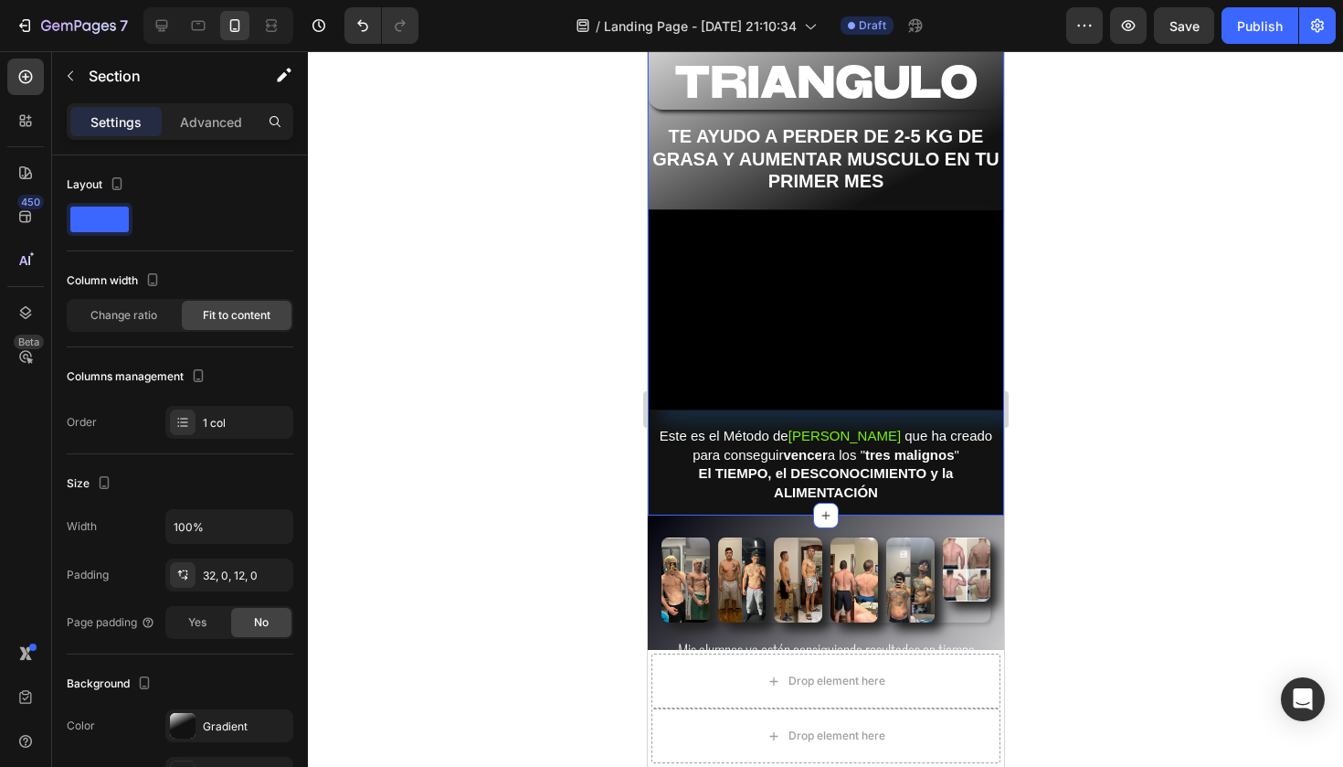
click at [904, 503] on div "METODO TRIANGULO Heading TE AYUDO A PERDER DE 2-5 KG DE GRASA Y AUMENTAR MUSCUL…" at bounding box center [825, 250] width 356 height 530
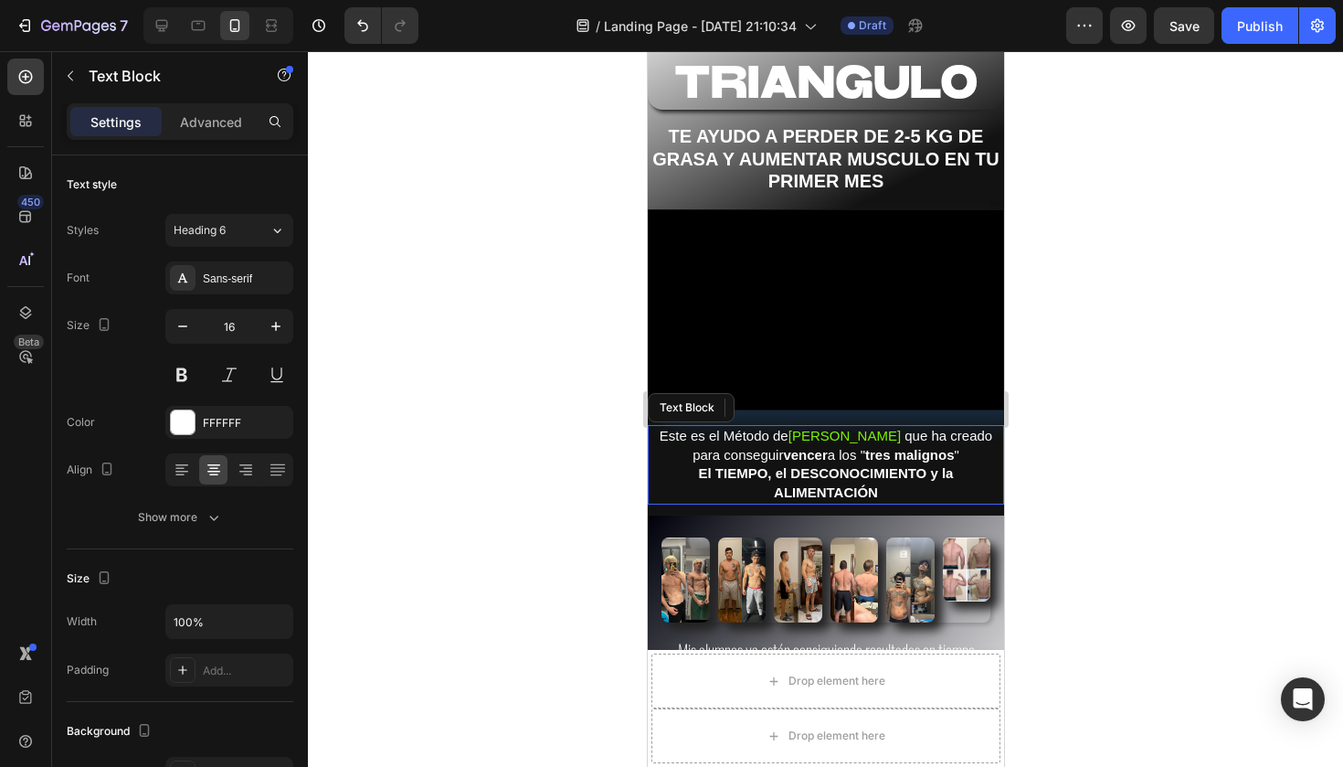
click at [881, 476] on p "El TIEMPO, el DESCONOCIMIENTO y la ALIMENTACIÓN" at bounding box center [825, 483] width 353 height 38
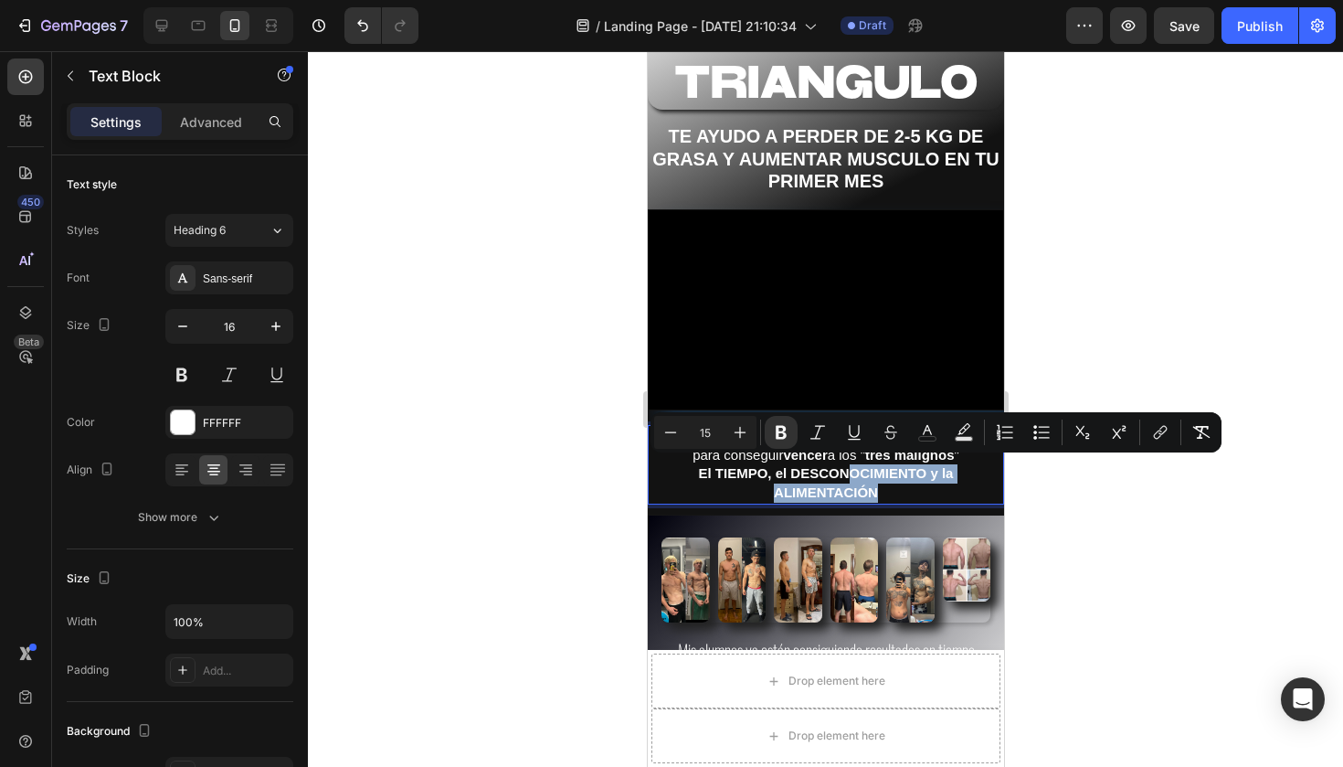
drag, startPoint x: 903, startPoint y: 486, endPoint x: 844, endPoint y: 462, distance: 63.1
click at [844, 464] on p "El TIEMPO, el DESCONOCIMIENTO y la ALIMENTACIÓN" at bounding box center [825, 483] width 353 height 38
click at [931, 492] on p "El TIEMPO, el DESCONOCIMIENTO y la ALIMENTACIÓN" at bounding box center [825, 483] width 353 height 38
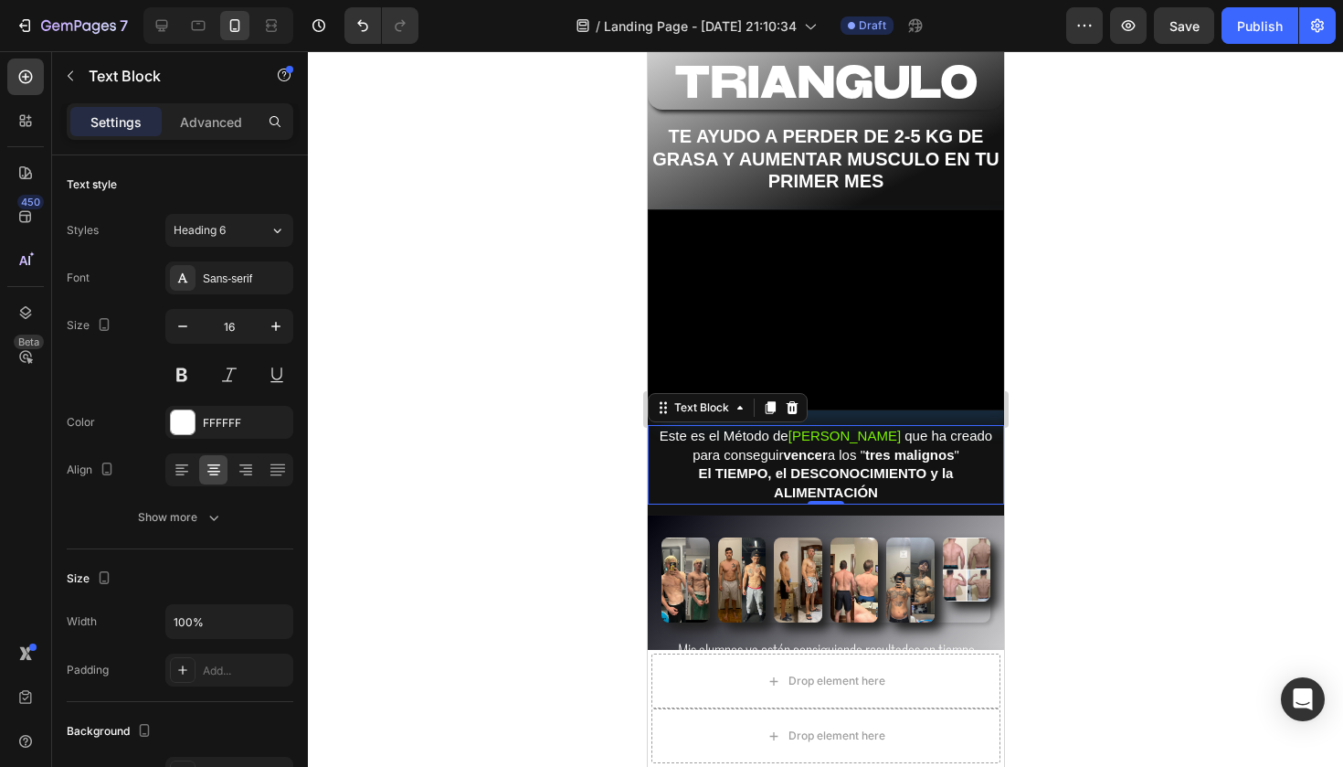
click at [1100, 458] on div at bounding box center [825, 408] width 1035 height 715
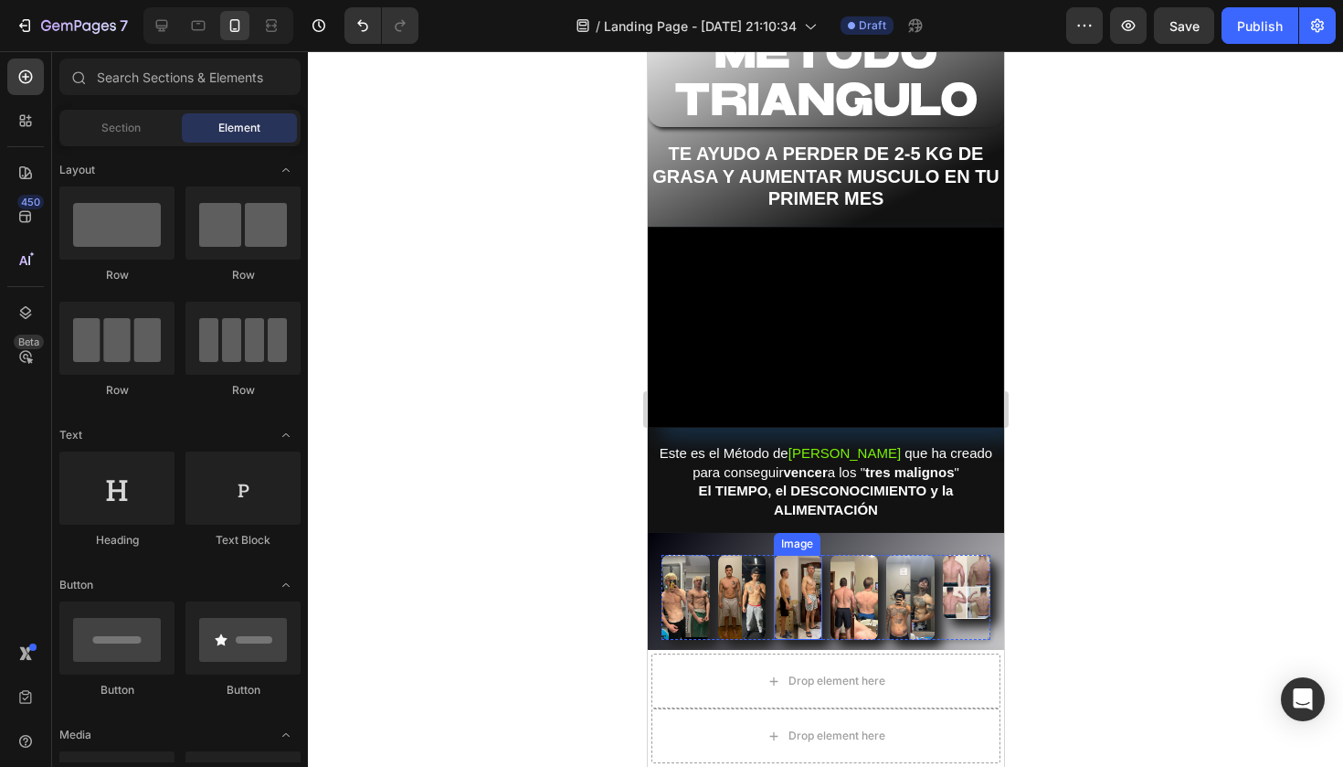
scroll to position [87, 0]
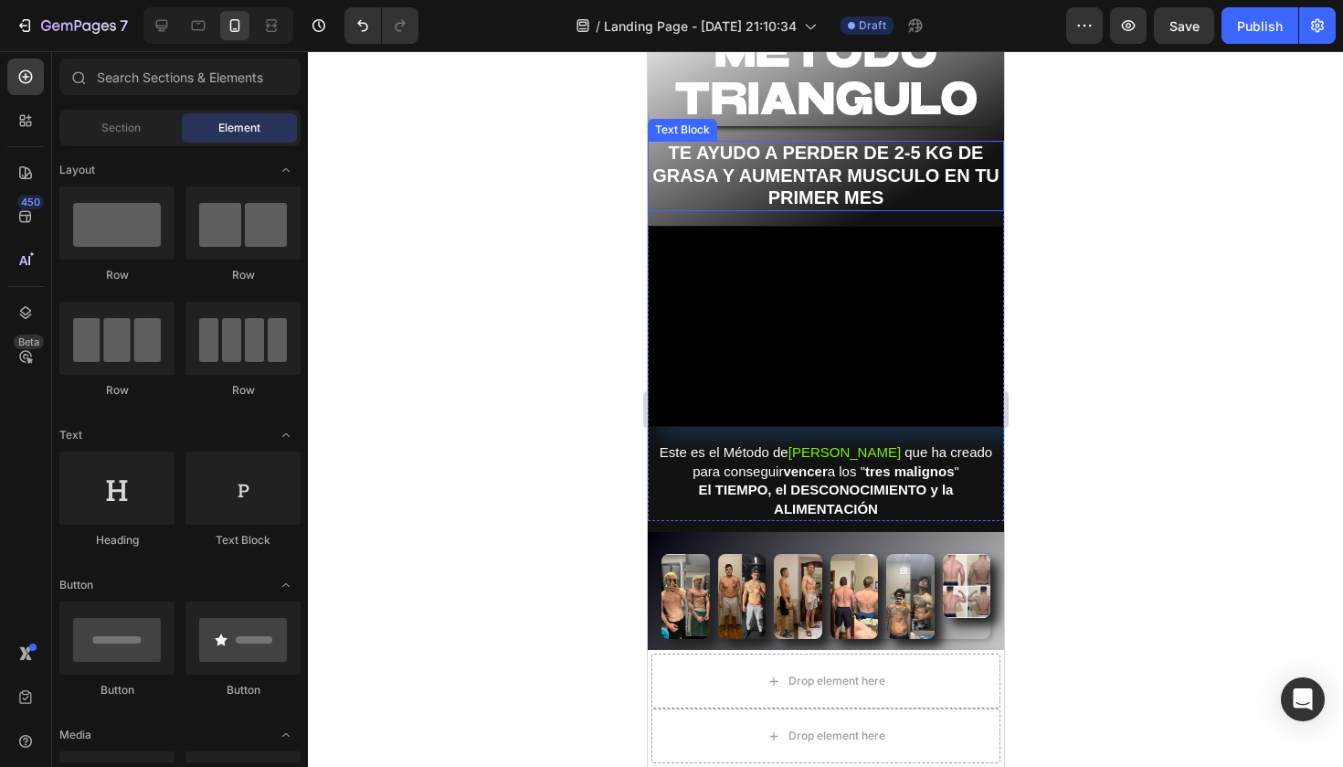
click at [876, 171] on strong "TE AYUDO A PERDER DE 2-5 KG DE GRASA Y AUMENTAR MUSCULO EN TU PRIMER MES" at bounding box center [824, 175] width 347 height 65
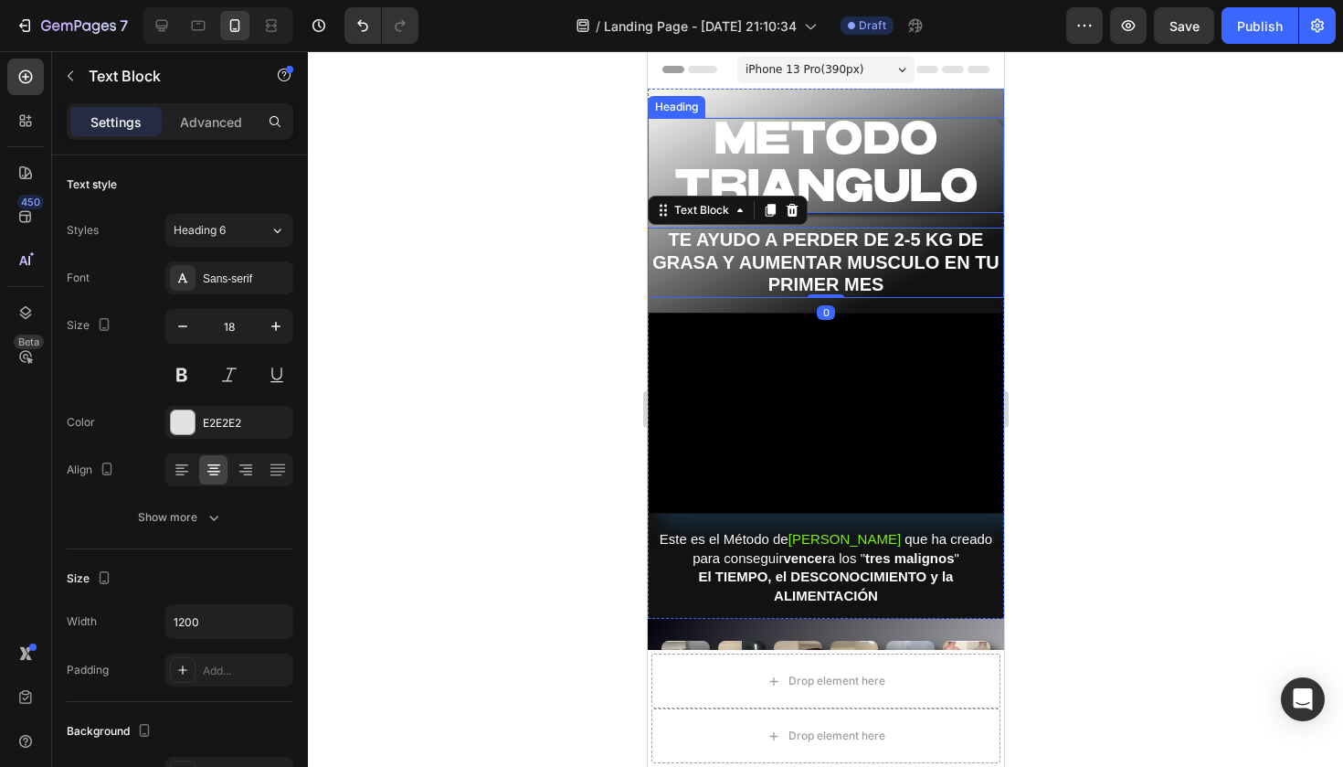
scroll to position [0, 0]
click at [950, 97] on div "Section 2" at bounding box center [971, 100] width 63 height 22
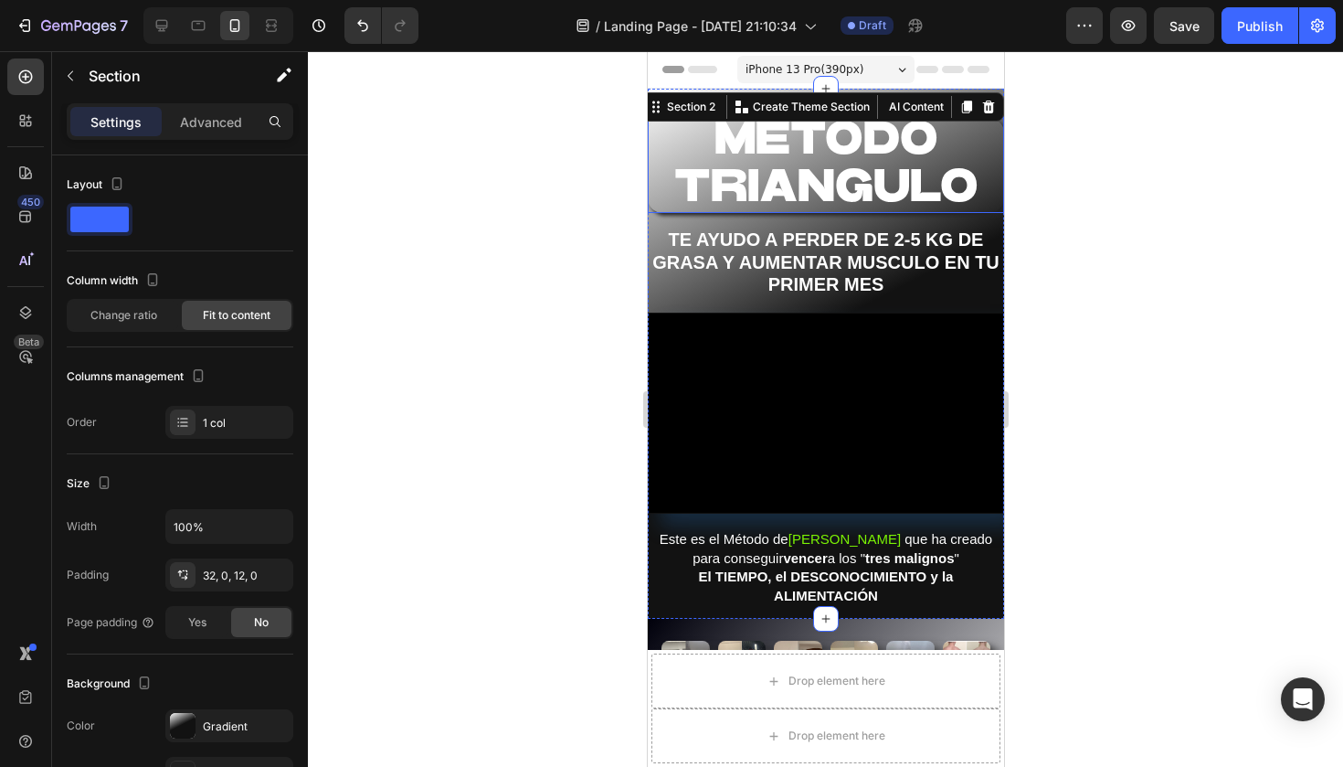
click at [658, 189] on h2 "METODO TRIANGULO" at bounding box center [825, 165] width 356 height 95
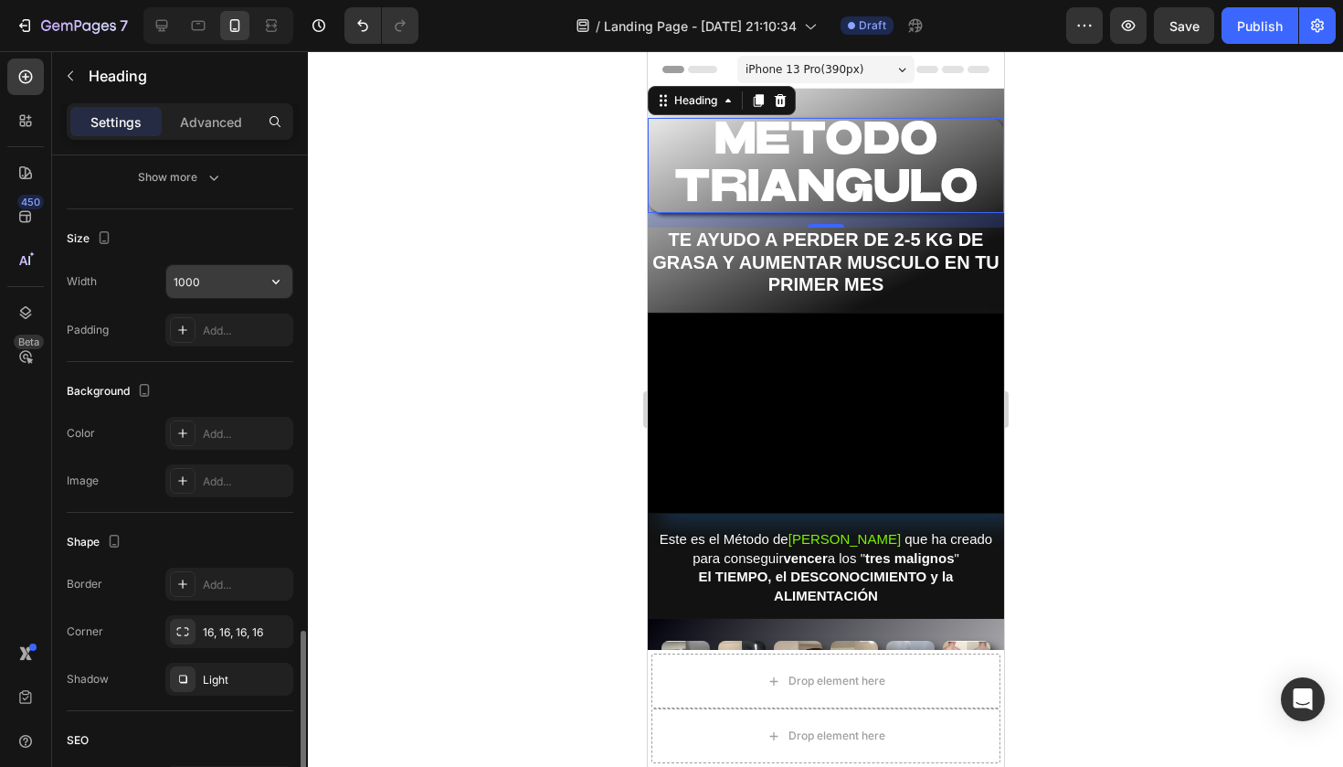
scroll to position [523, 0]
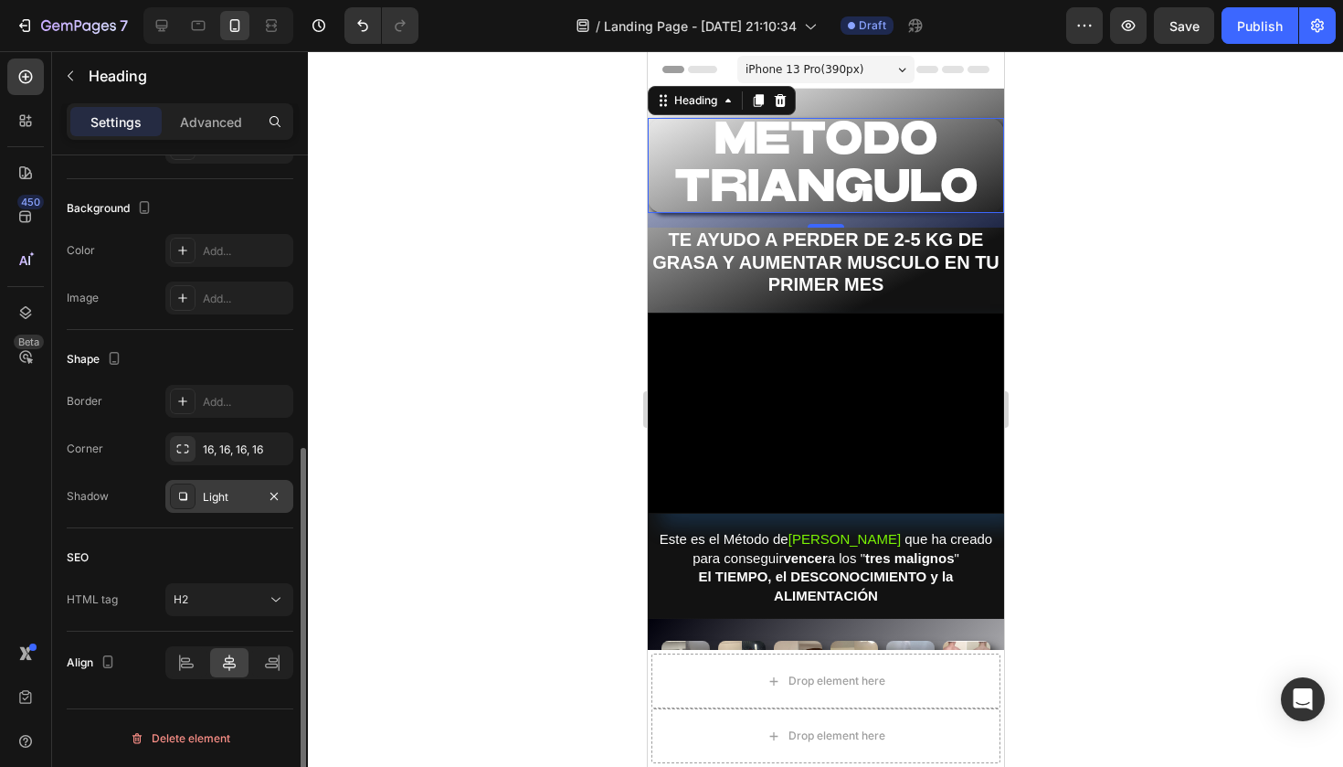
click at [226, 491] on div "Light" at bounding box center [229, 497] width 53 height 16
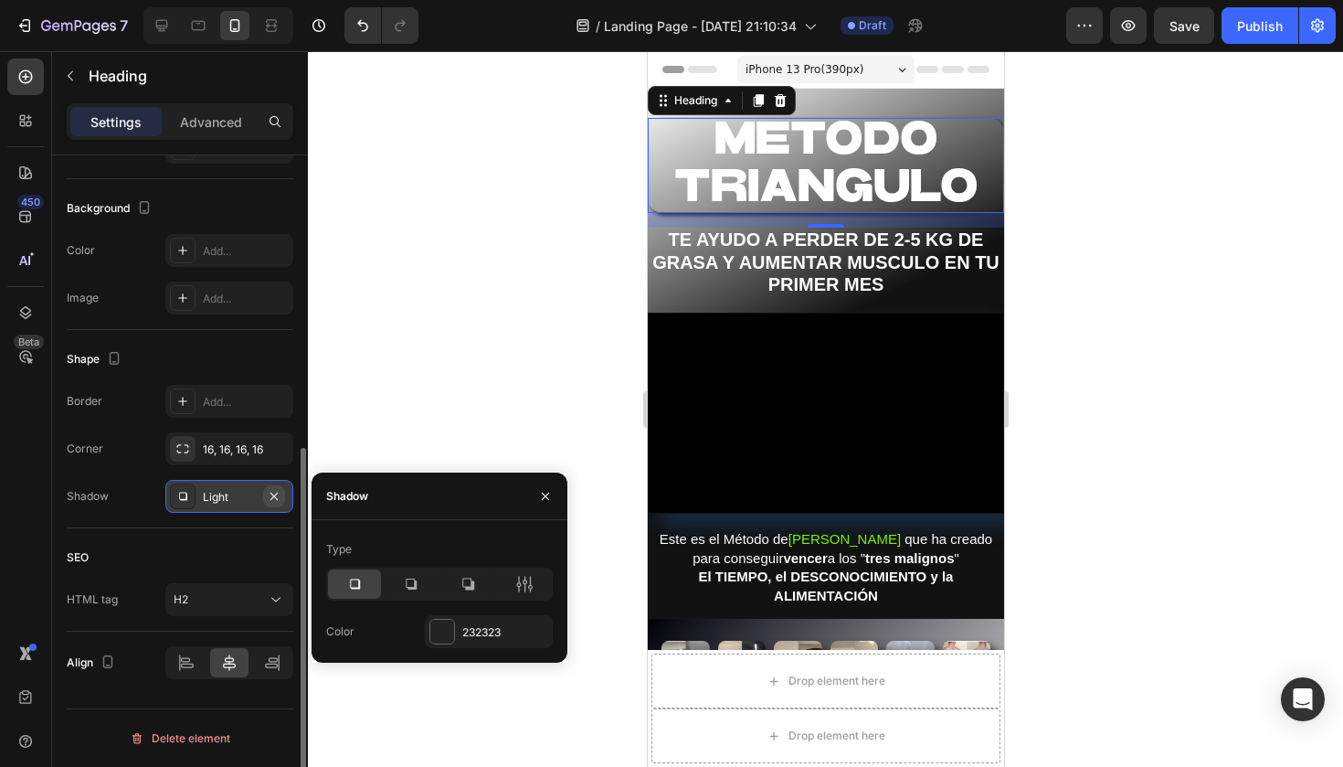
click at [280, 499] on icon "button" at bounding box center [274, 496] width 15 height 15
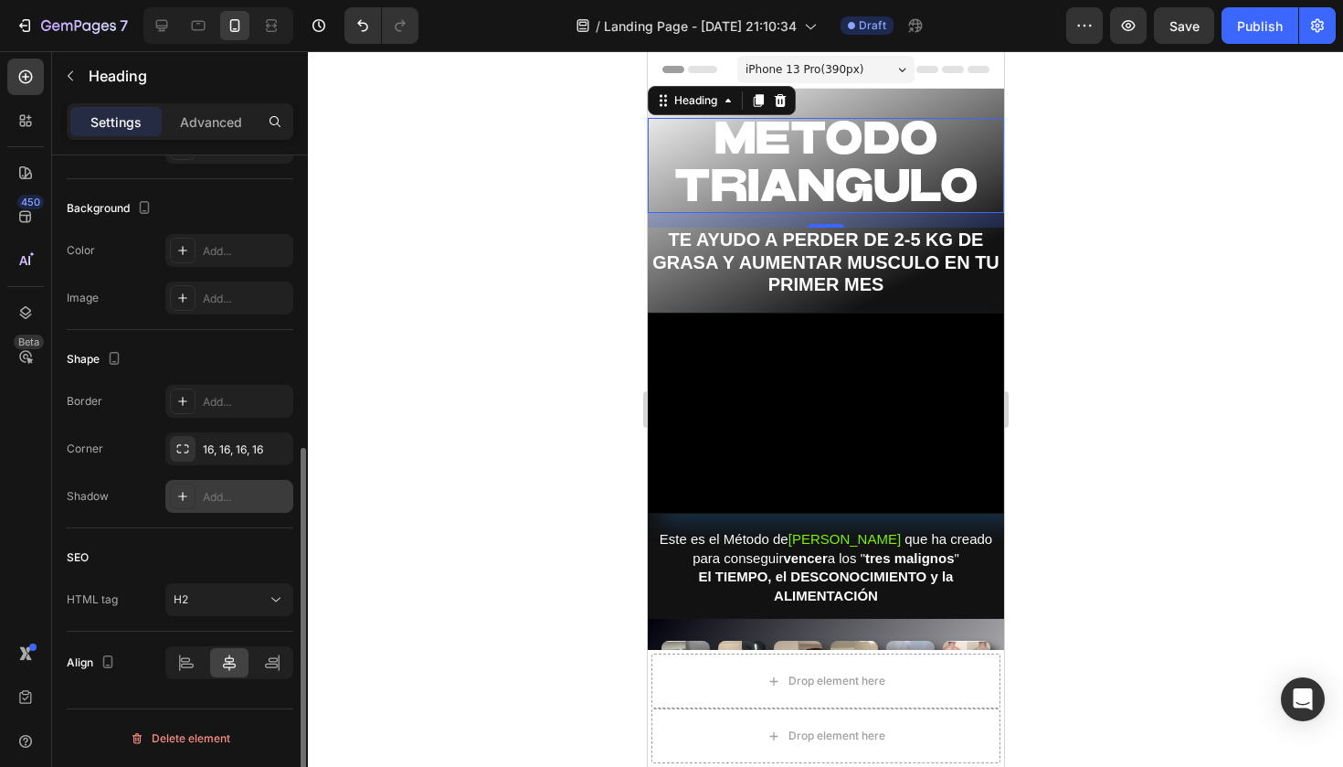
click at [491, 322] on div at bounding box center [825, 408] width 1035 height 715
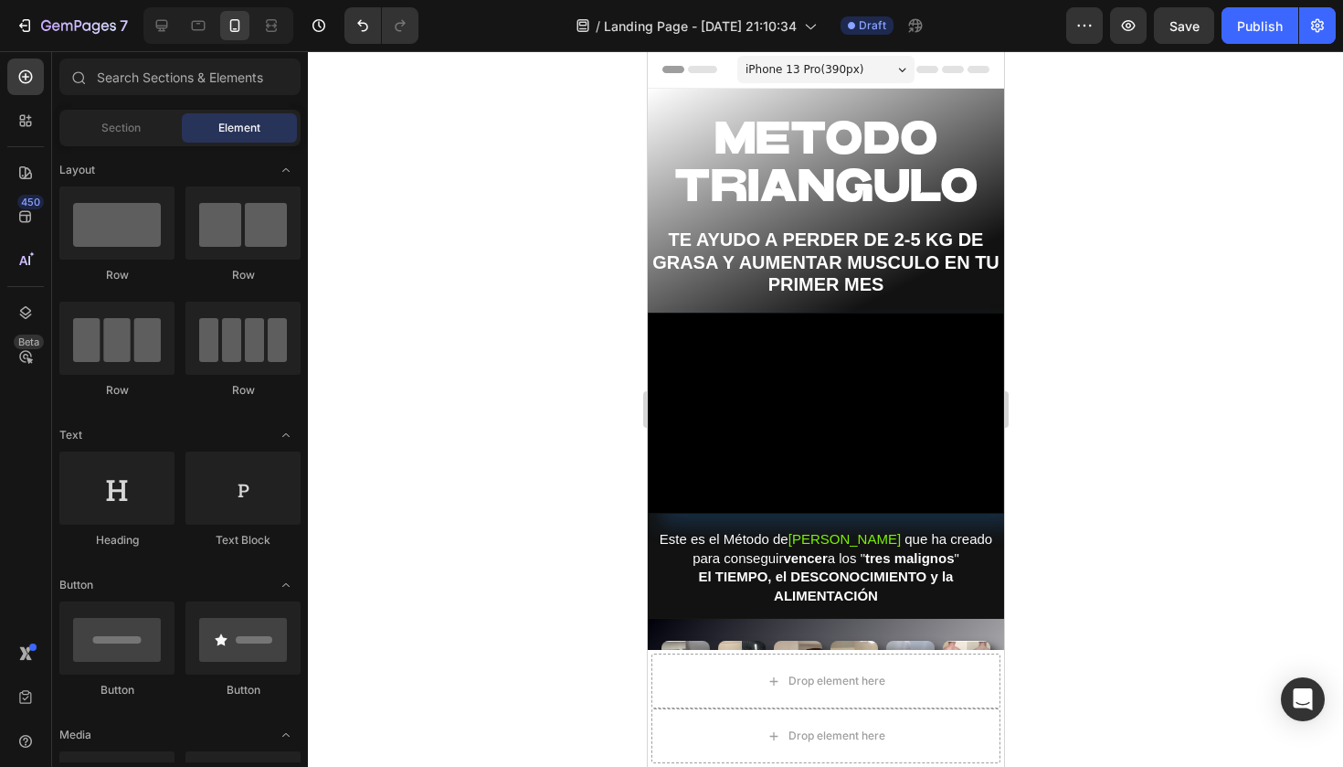
click at [491, 322] on div at bounding box center [825, 408] width 1035 height 715
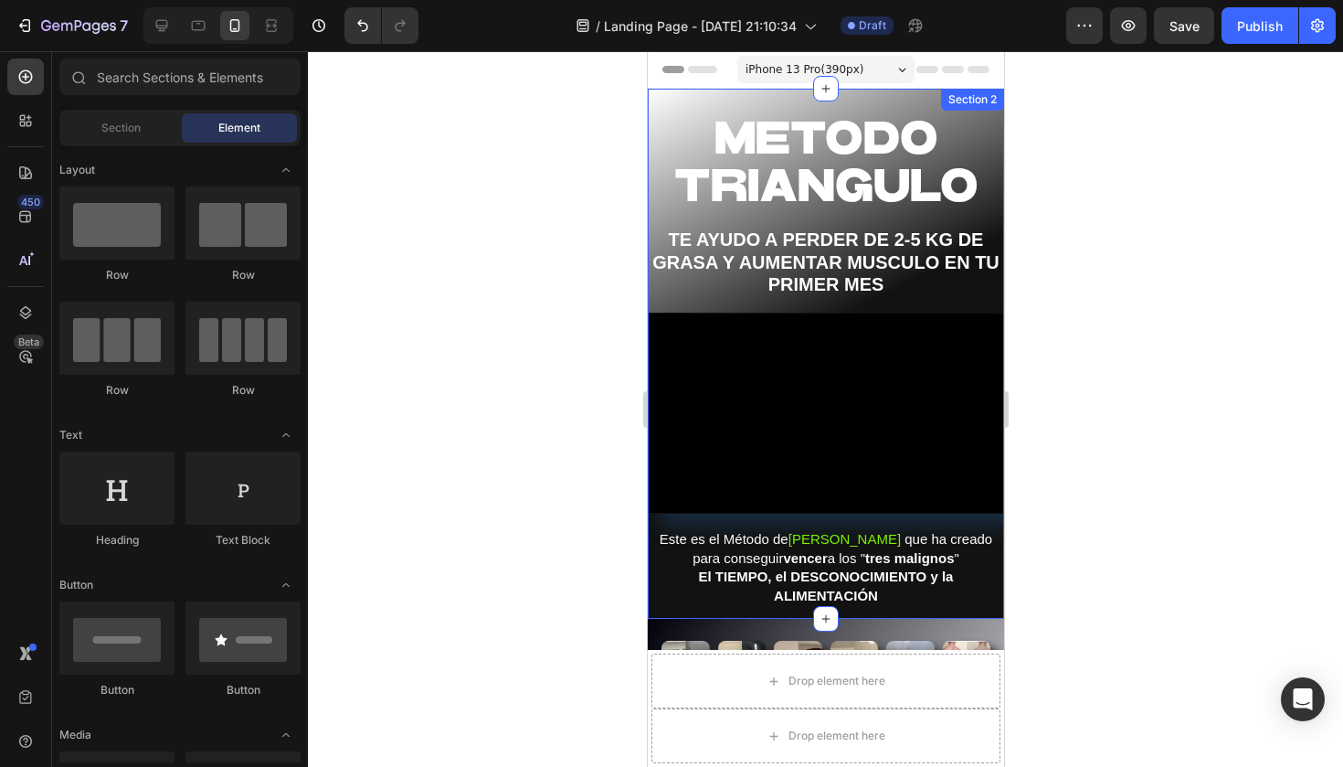
click at [660, 92] on div "METODO TRIANGULO Heading TE AYUDO A PERDER DE 2-5 KG DE GRASA Y AUMENTAR MUSCUL…" at bounding box center [825, 354] width 356 height 530
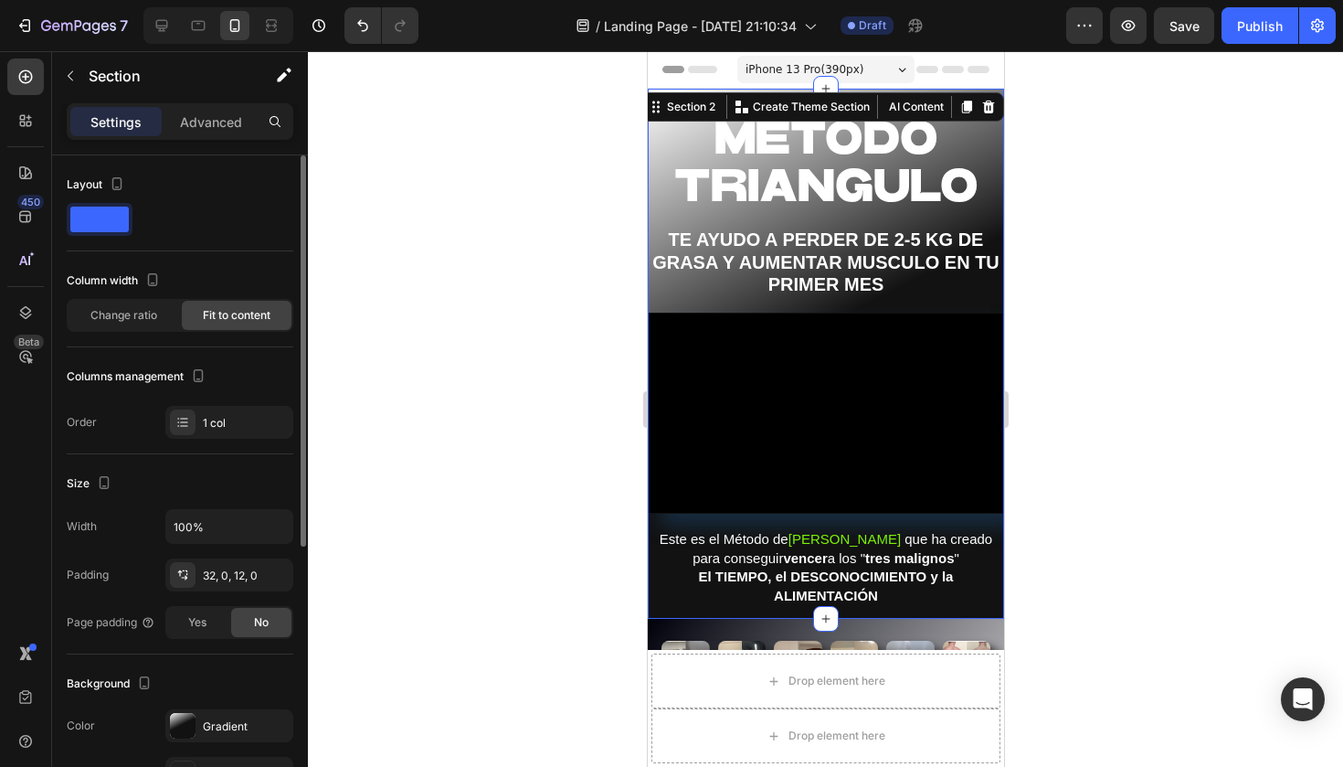
click at [106, 221] on span at bounding box center [99, 219] width 58 height 26
click at [117, 181] on icon "button" at bounding box center [117, 183] width 18 height 18
click at [122, 206] on icon "button" at bounding box center [120, 213] width 18 height 18
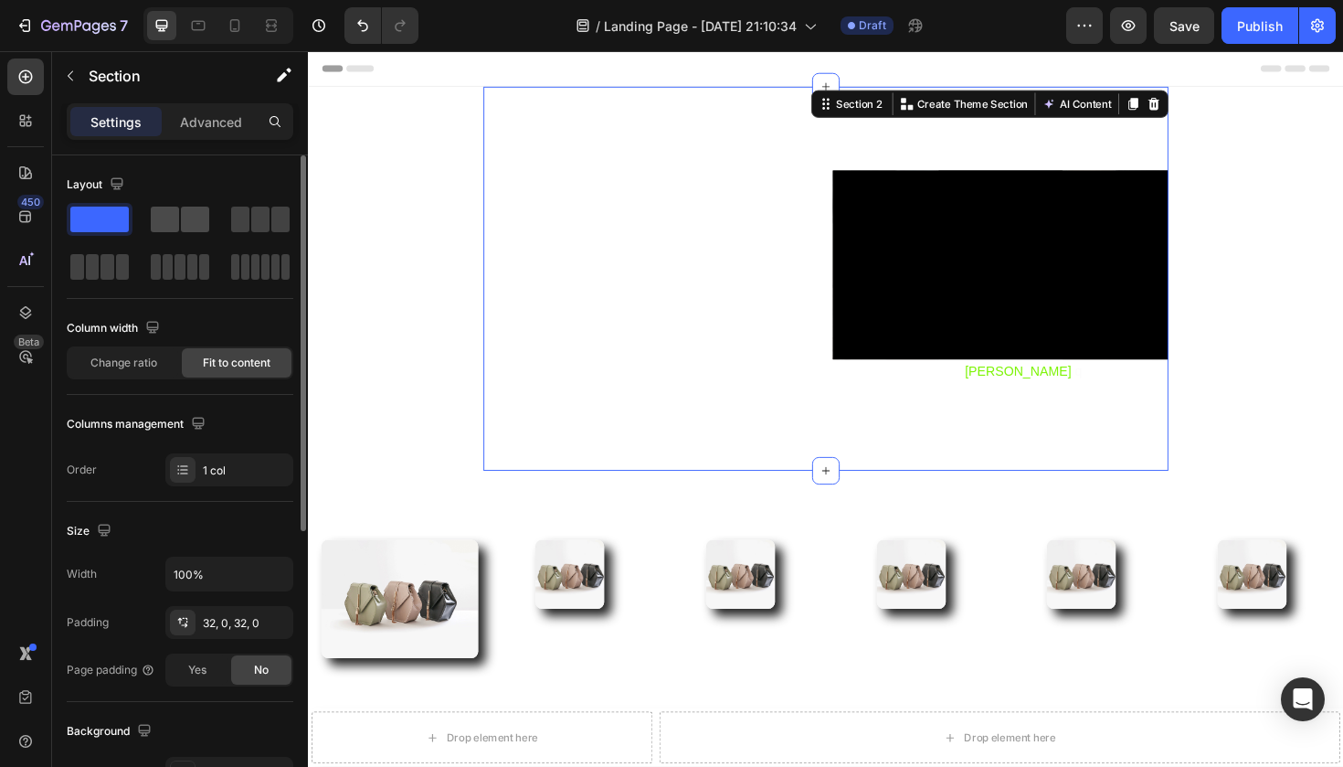
drag, startPoint x: 116, startPoint y: 181, endPoint x: 171, endPoint y: 221, distance: 68.0
click at [171, 221] on div "Layout" at bounding box center [180, 226] width 227 height 113
click at [171, 221] on span at bounding box center [165, 219] width 28 height 26
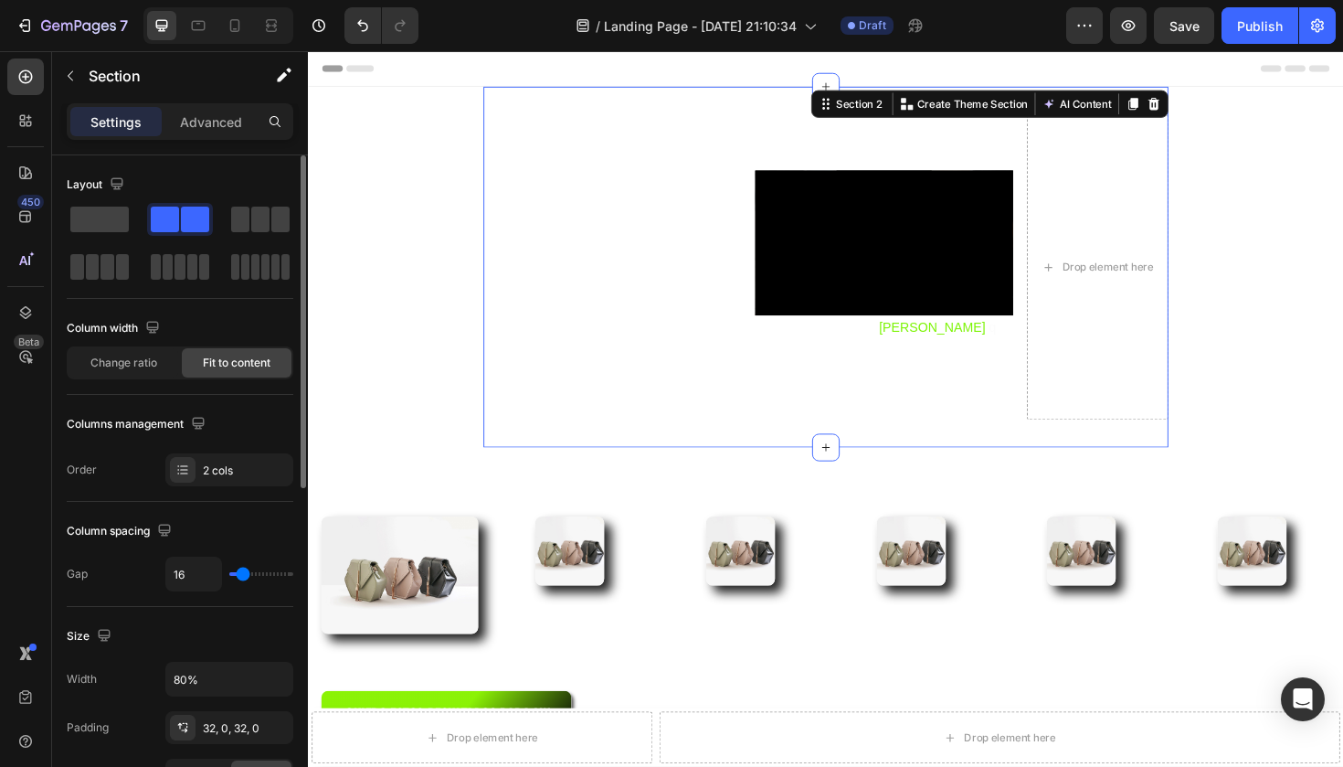
click at [181, 221] on span at bounding box center [195, 219] width 28 height 26
click at [94, 222] on span at bounding box center [99, 219] width 58 height 26
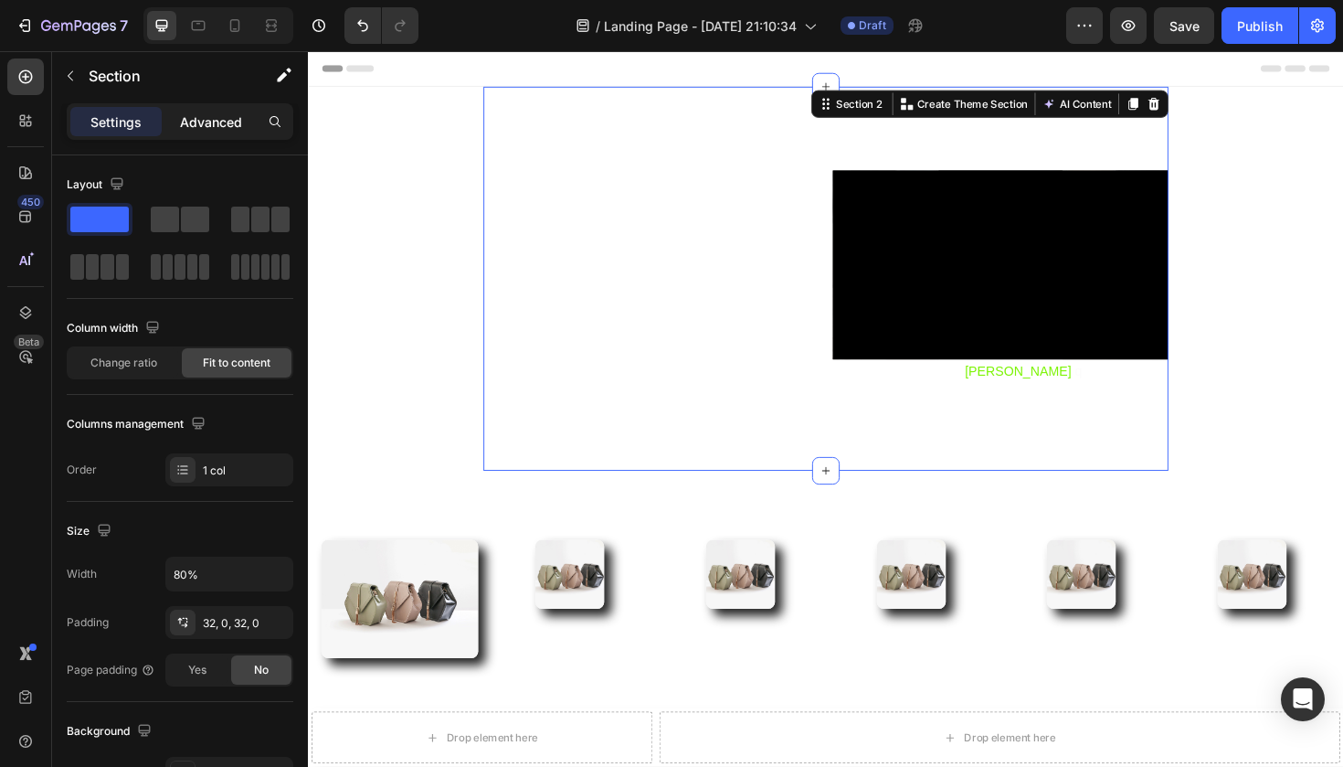
click at [201, 125] on p "Advanced" at bounding box center [211, 121] width 62 height 19
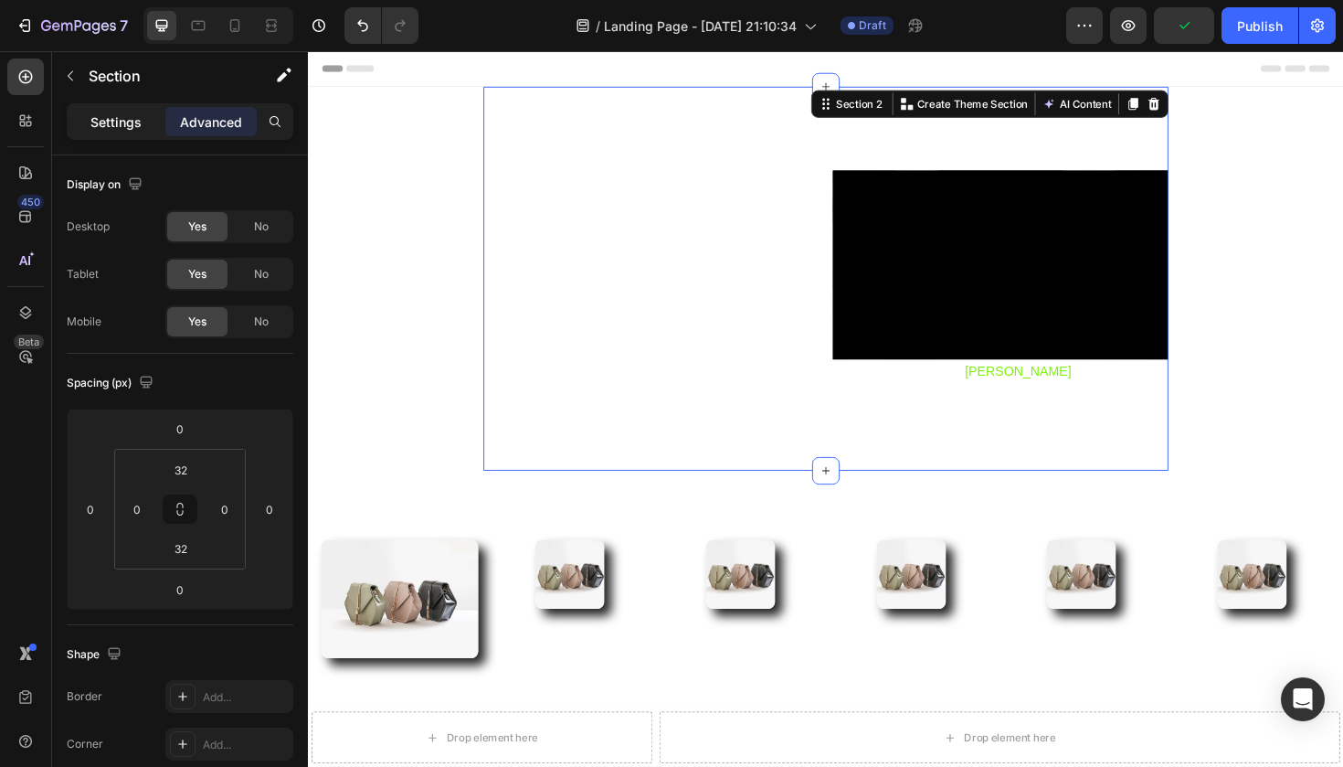
click at [132, 123] on p "Settings" at bounding box center [115, 121] width 51 height 19
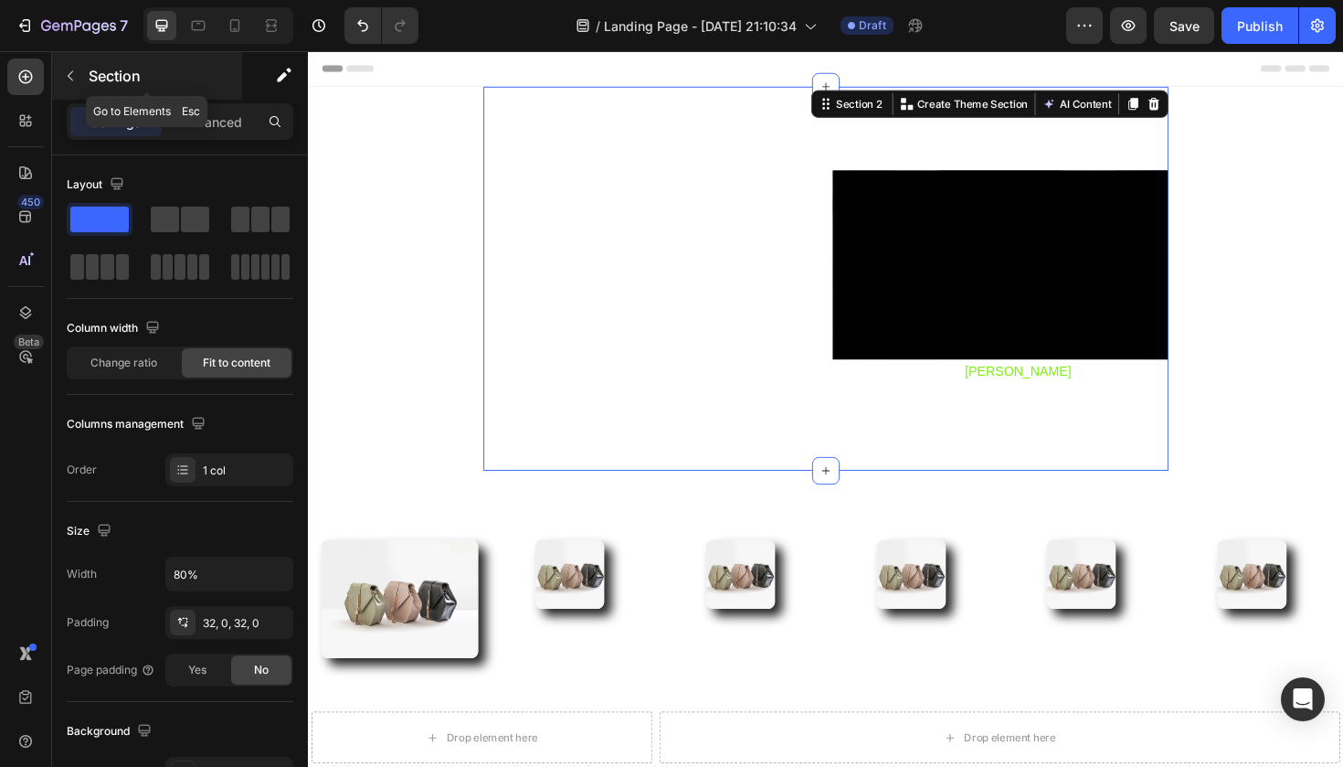
click at [85, 79] on div "Section" at bounding box center [147, 76] width 190 height 48
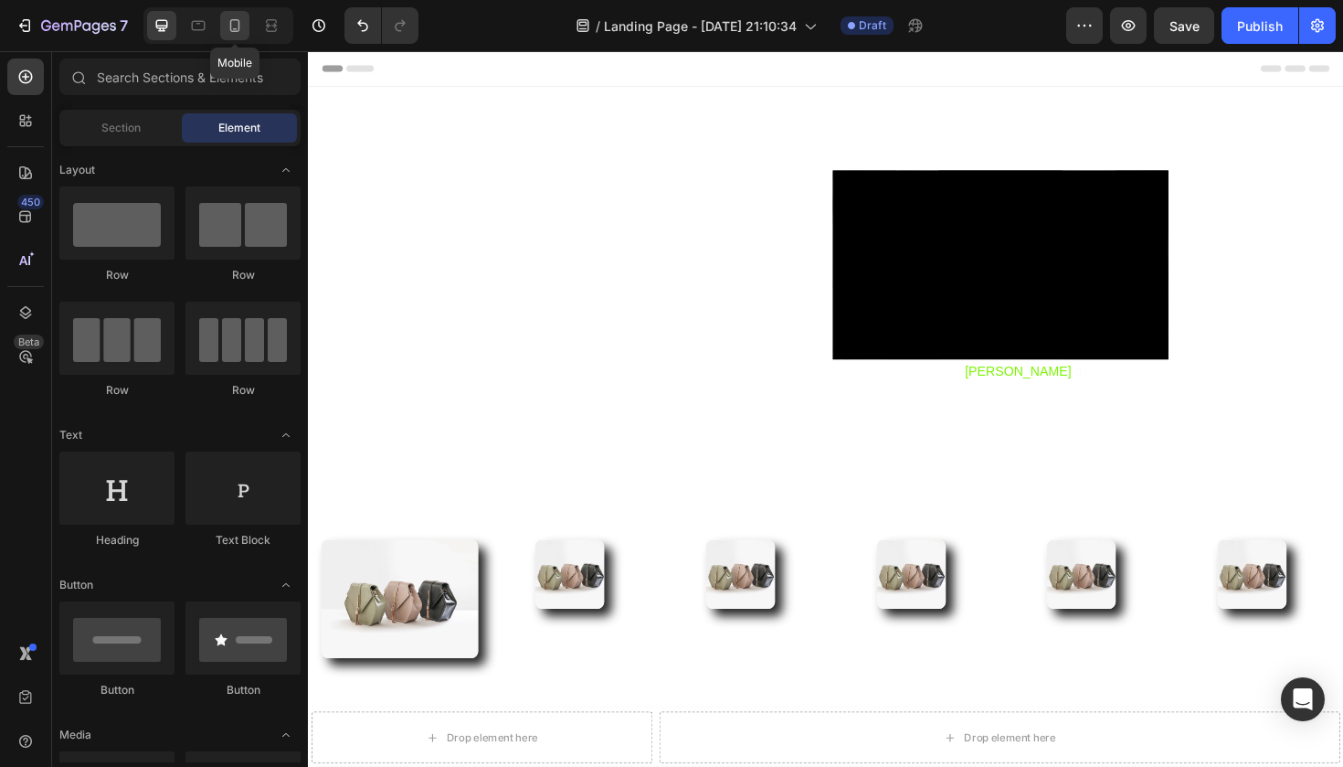
click at [223, 27] on div at bounding box center [234, 25] width 29 height 29
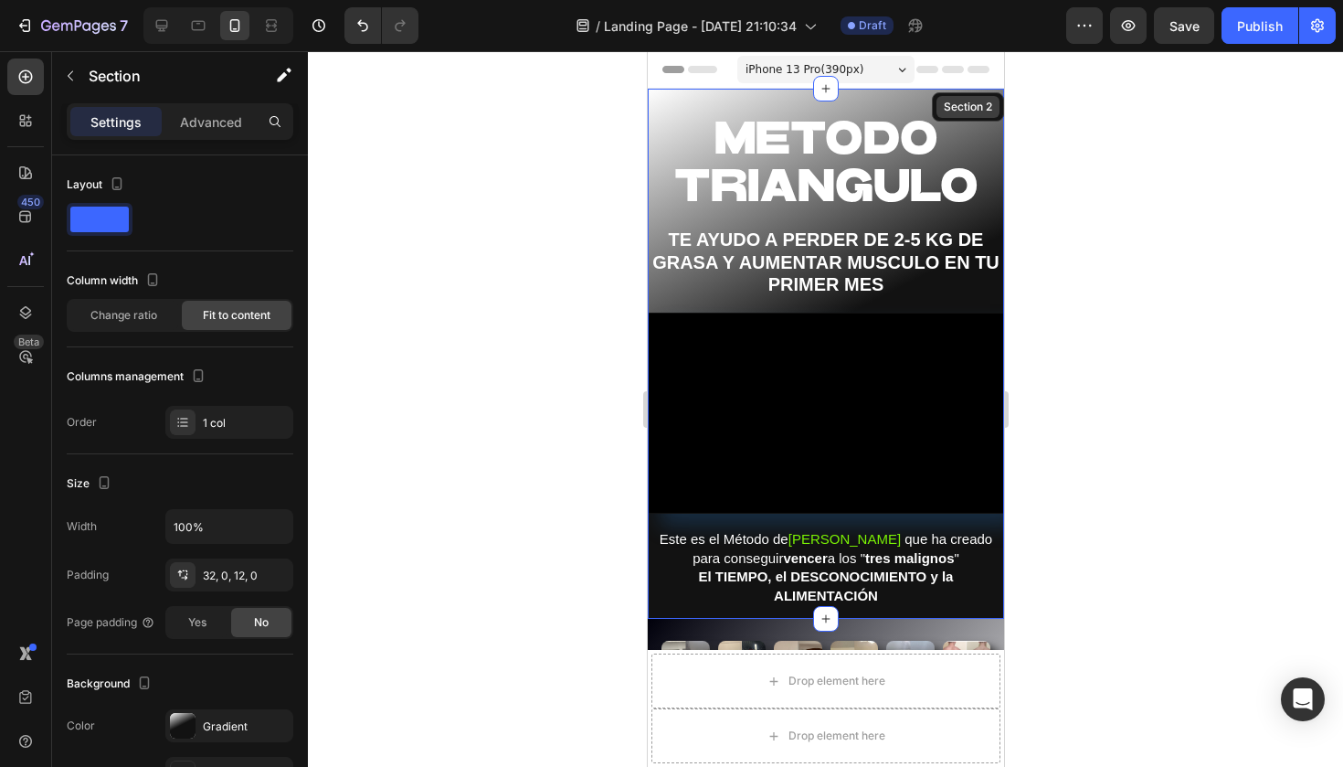
click at [948, 101] on div "Section 2" at bounding box center [967, 106] width 72 height 29
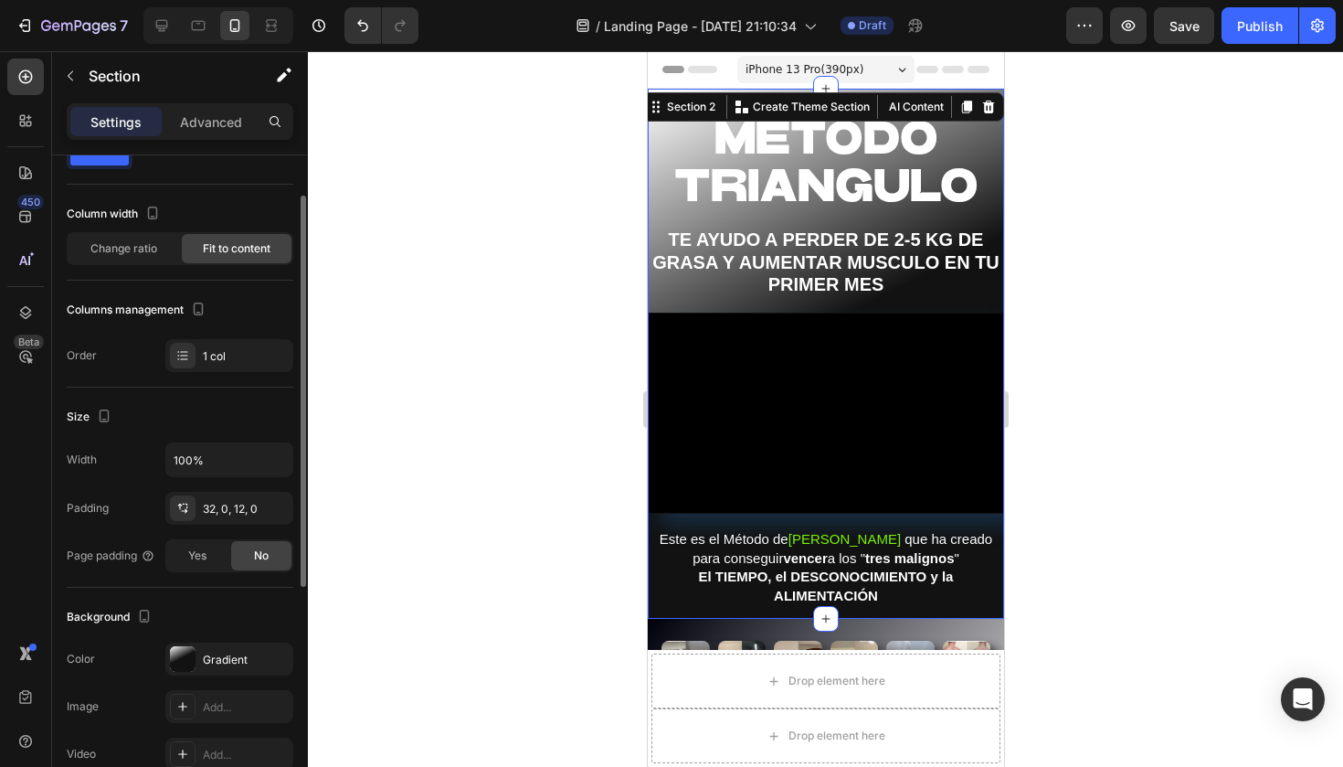
scroll to position [240, 0]
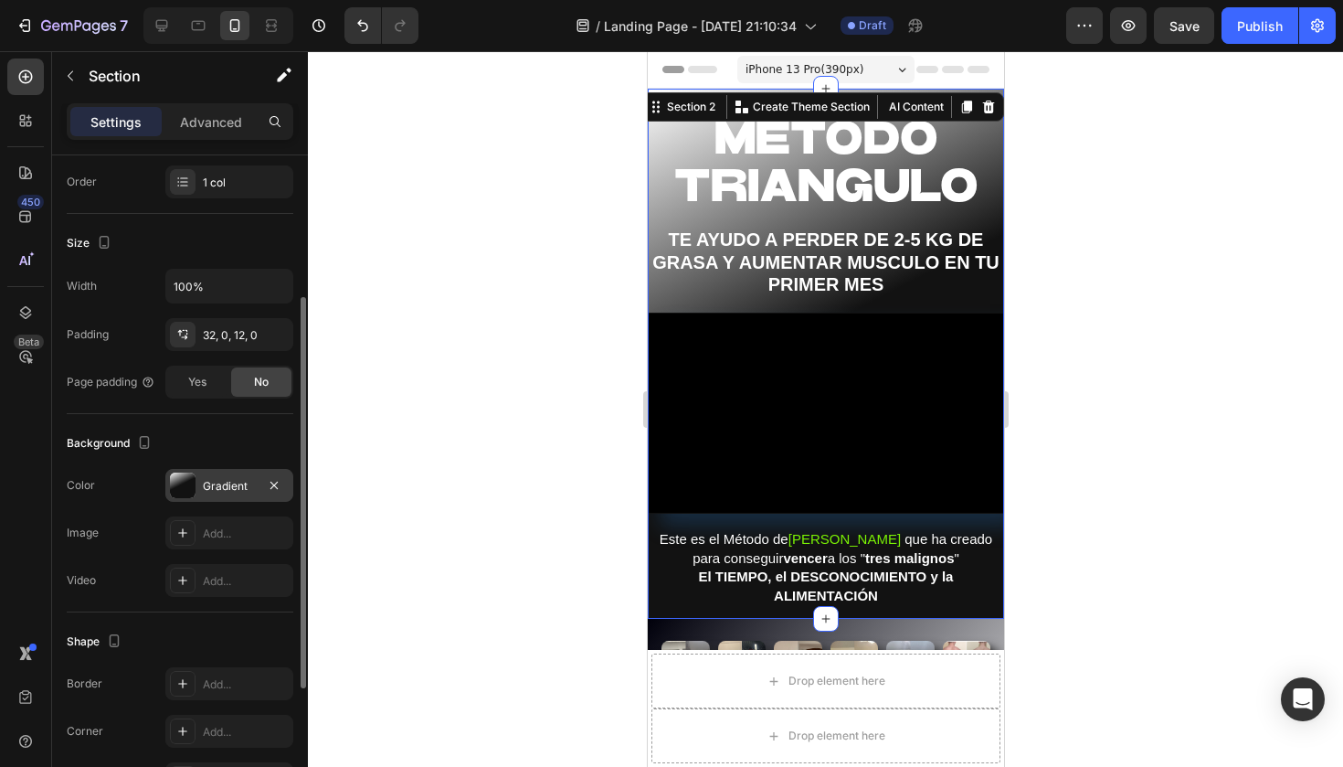
click at [182, 485] on div at bounding box center [183, 485] width 26 height 26
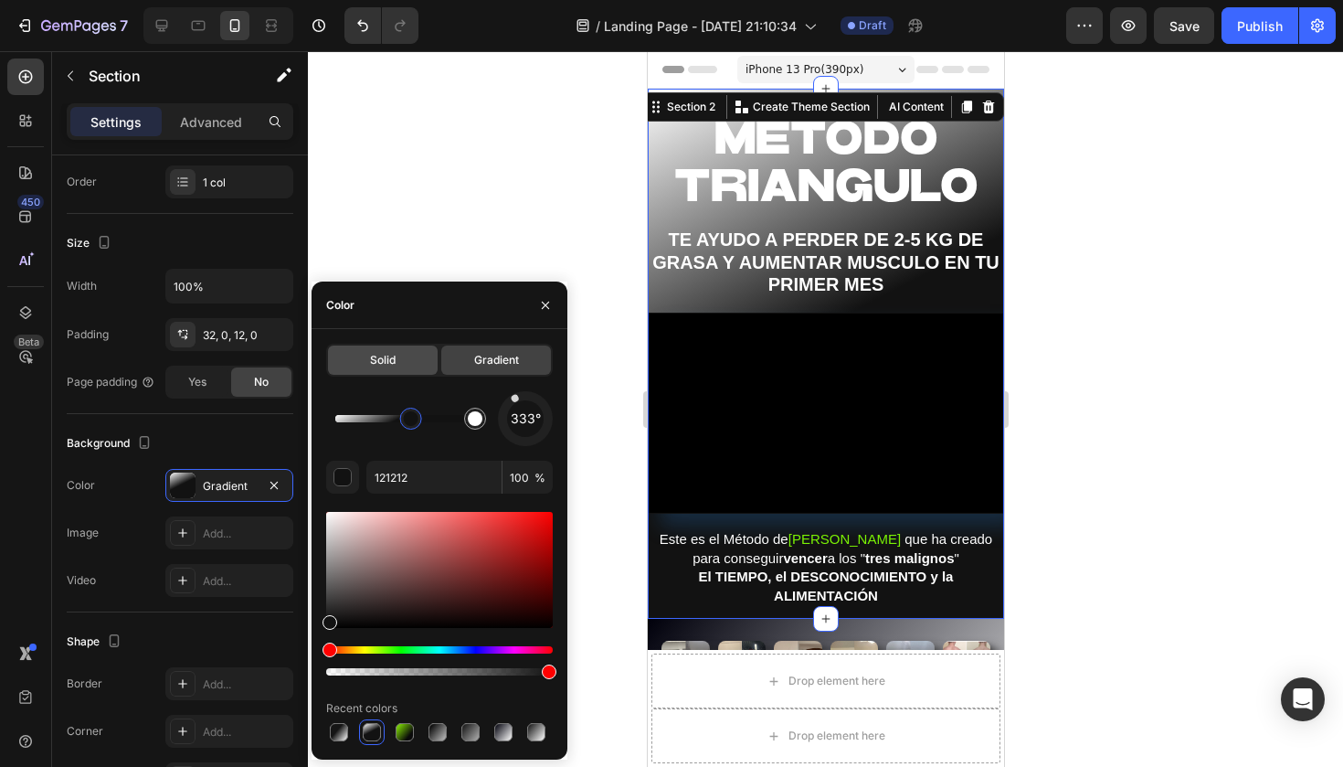
click at [416, 352] on div "Solid" at bounding box center [383, 359] width 110 height 29
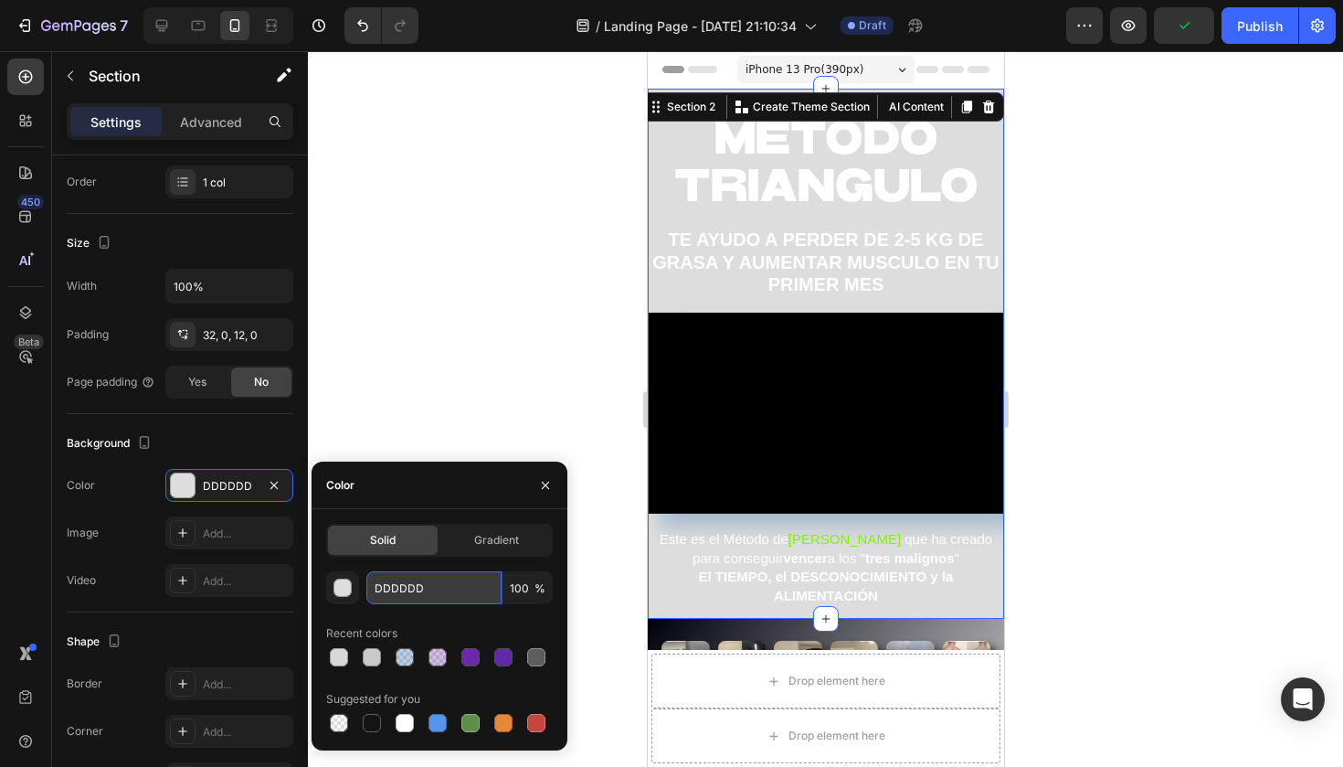
click at [436, 586] on input "DDDDDD" at bounding box center [433, 587] width 135 height 33
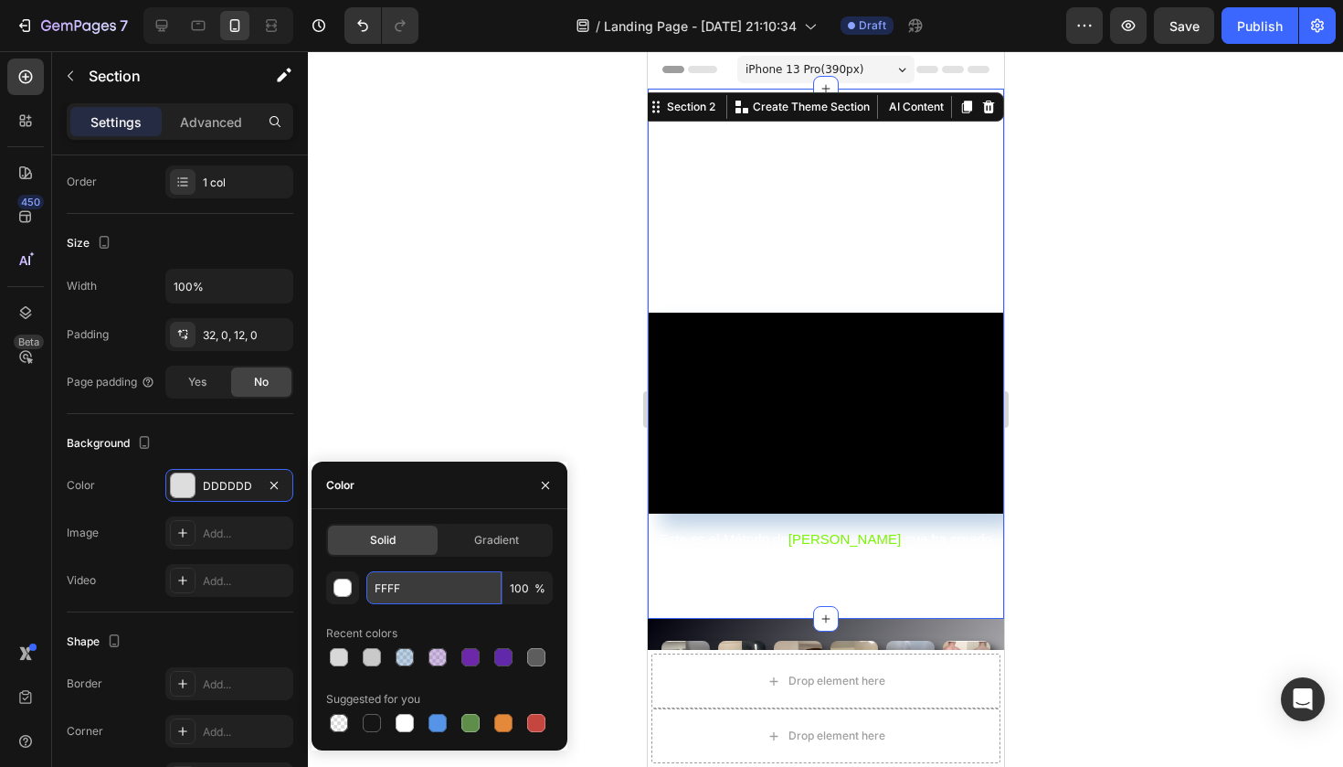
type input "FFFFF"
click at [1272, 265] on div at bounding box center [825, 408] width 1035 height 715
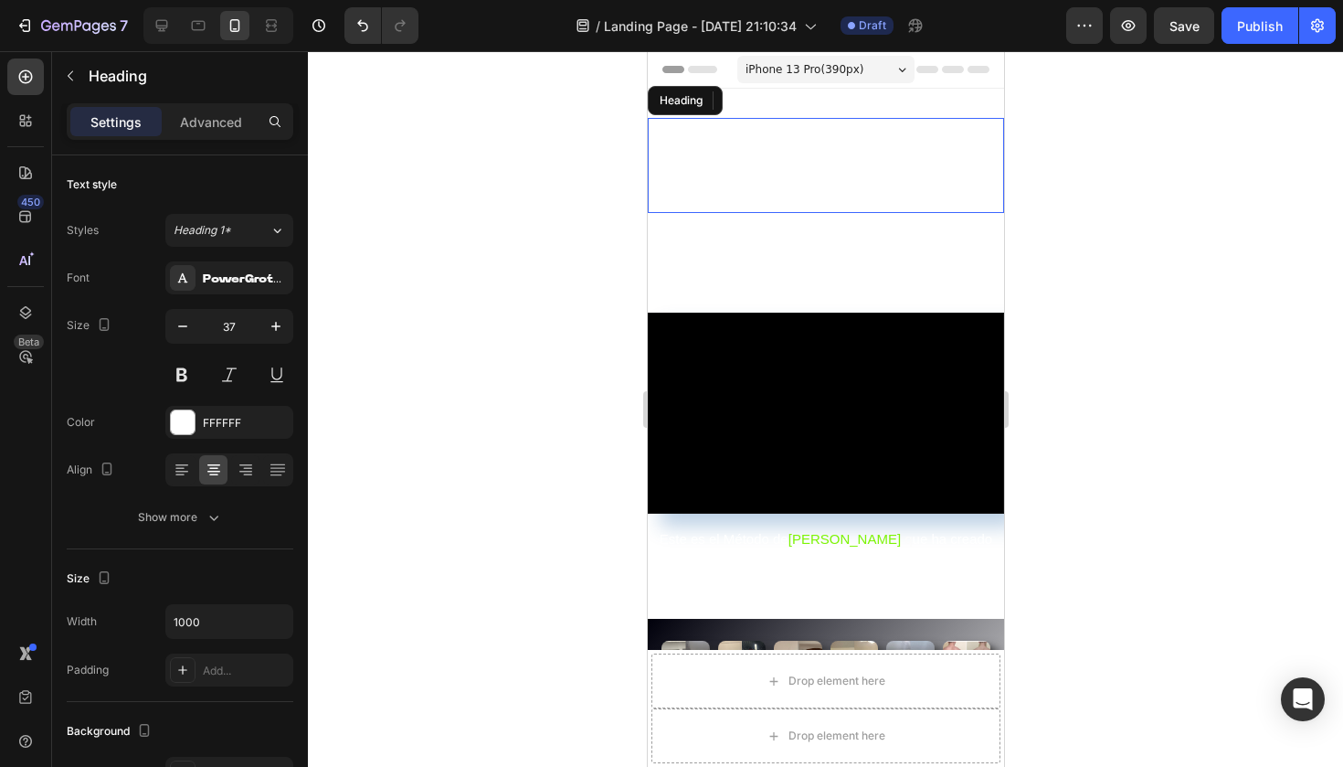
click at [786, 132] on span "METODO TRIANGULO" at bounding box center [825, 163] width 304 height 93
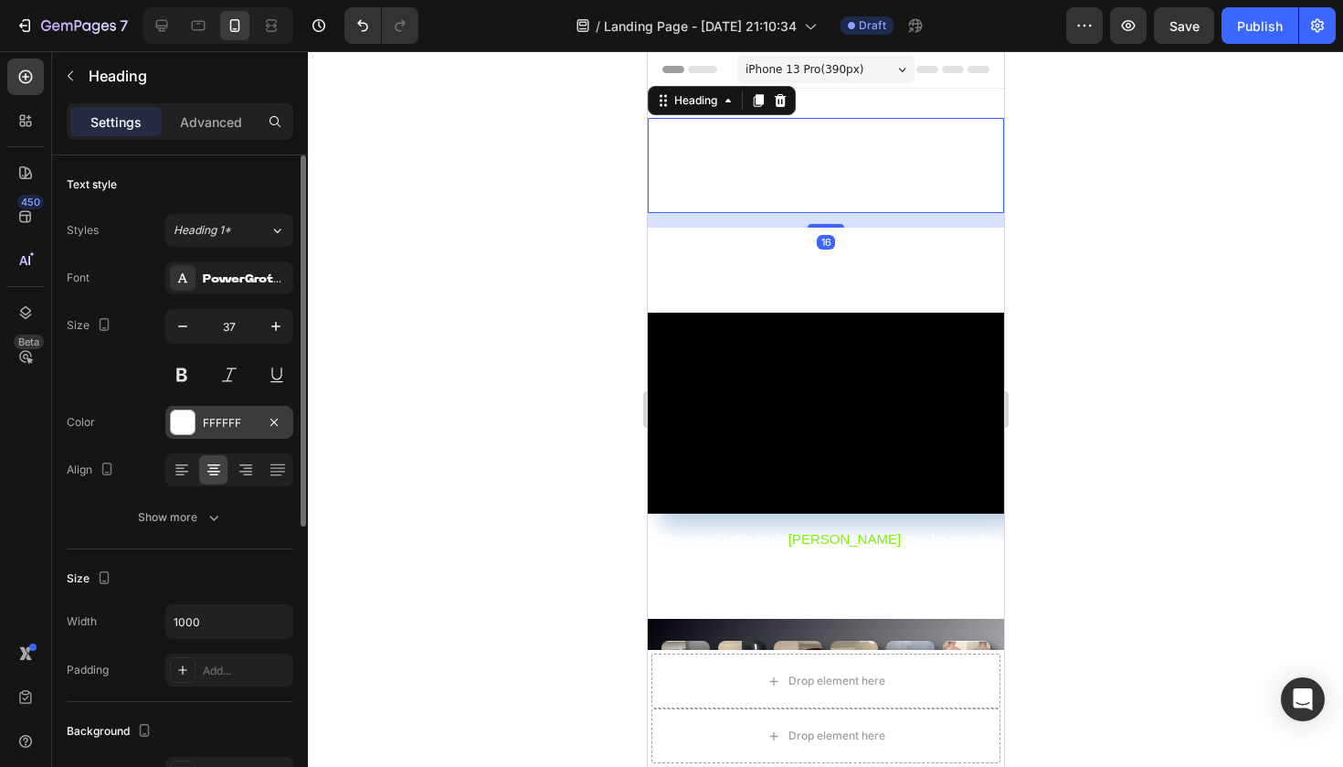
click at [189, 426] on div at bounding box center [183, 422] width 24 height 24
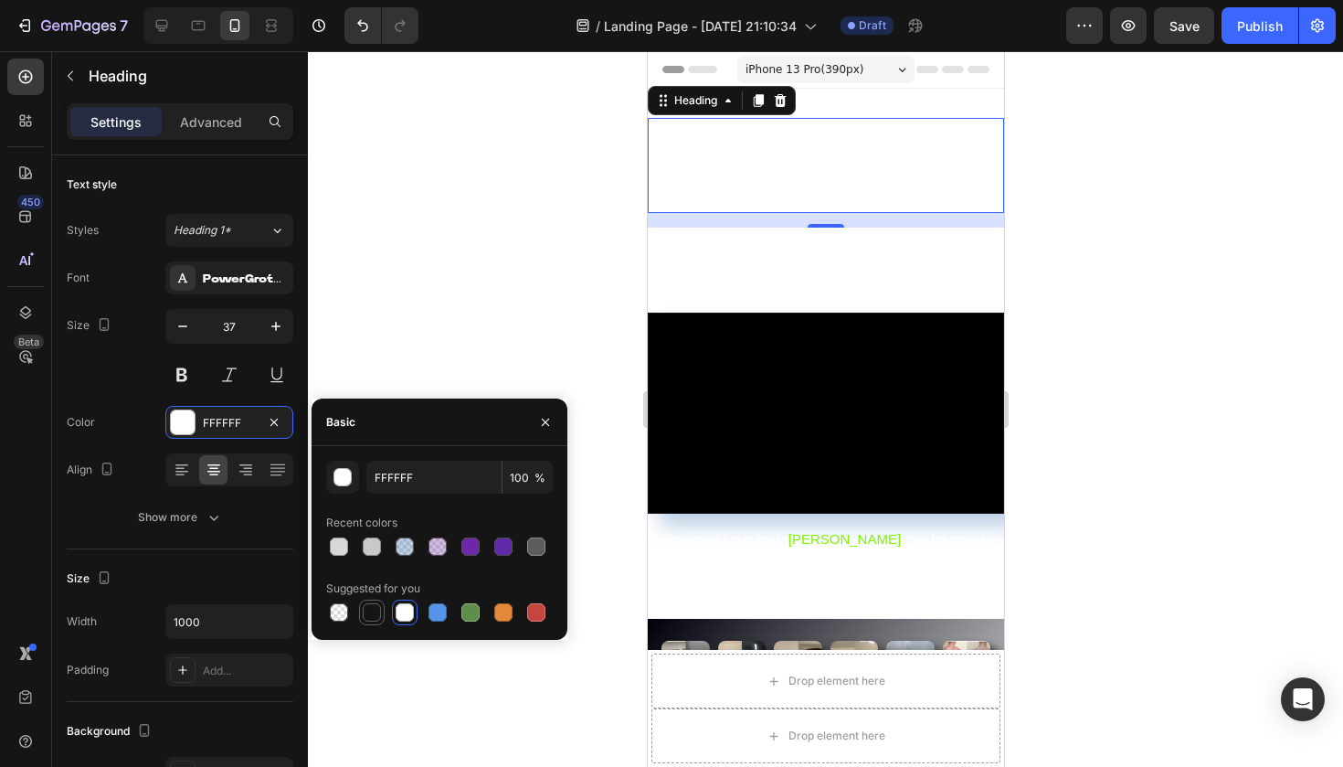
click at [381, 614] on div at bounding box center [372, 612] width 22 height 22
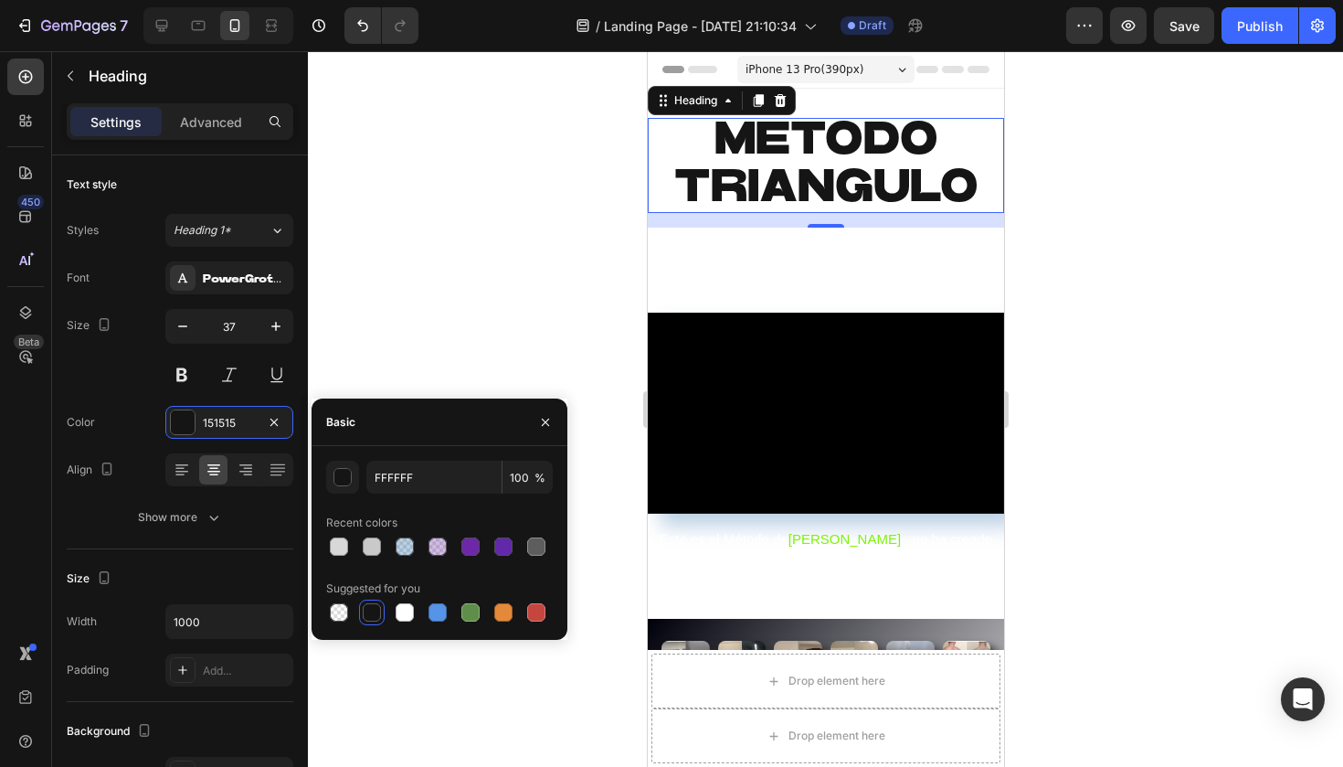
click at [778, 273] on strong "TE AYUDO A PERDER DE 2-5 KG DE GRASA Y AUMENTAR MUSCULO EN TU PRIMER MES" at bounding box center [824, 261] width 347 height 65
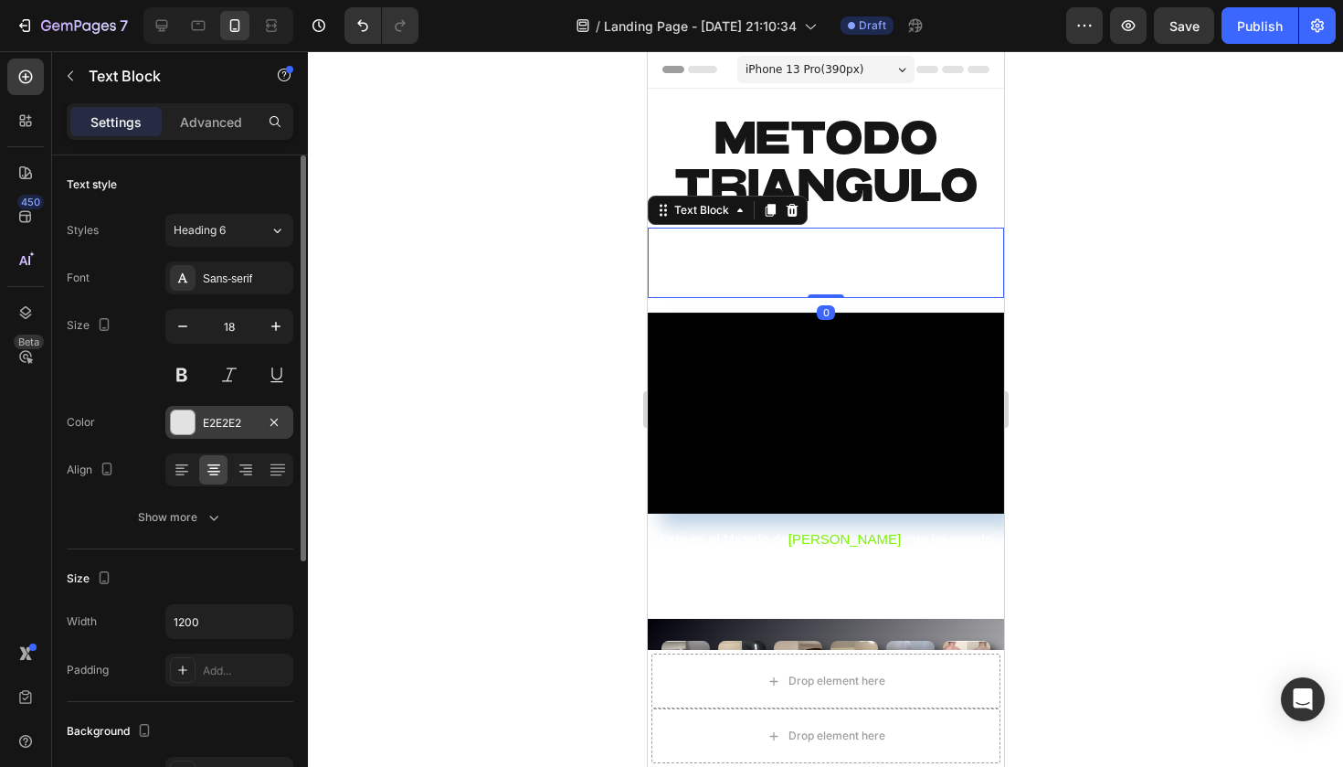
click at [184, 418] on div at bounding box center [183, 422] width 24 height 24
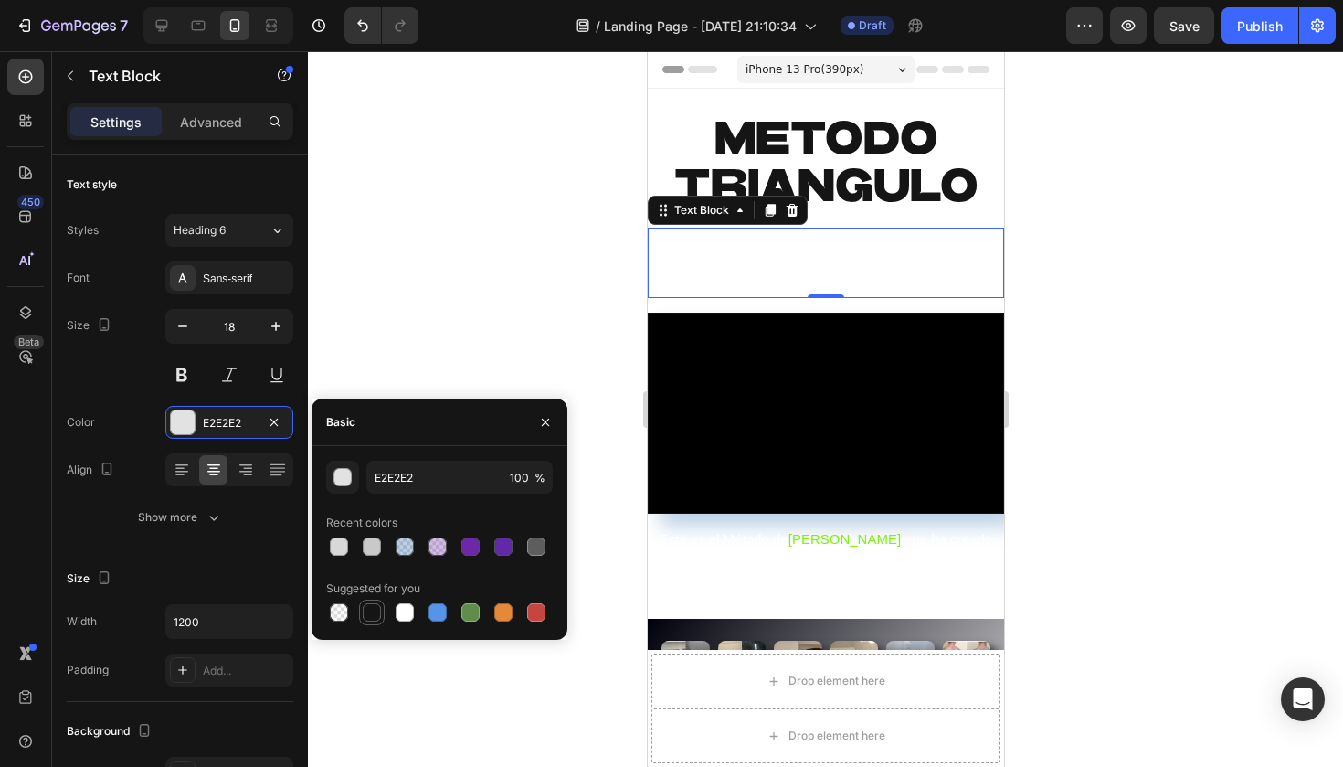
click at [371, 618] on div at bounding box center [372, 612] width 18 height 18
click at [546, 247] on div at bounding box center [825, 408] width 1035 height 715
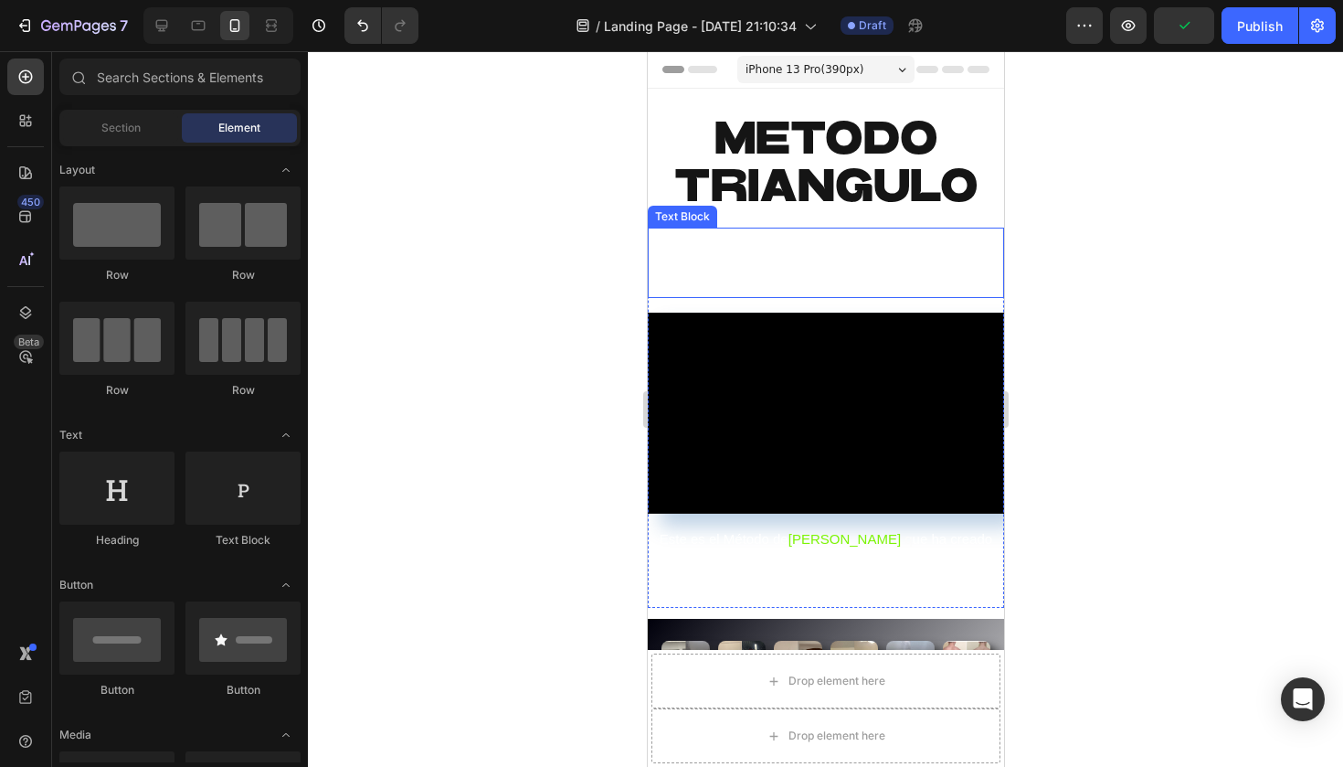
click at [850, 281] on strong "TE AYUDO A PERDER DE 2-5 KG DE GRASA Y AUMENTAR MUSCULO EN TU PRIMER MES" at bounding box center [824, 261] width 347 height 65
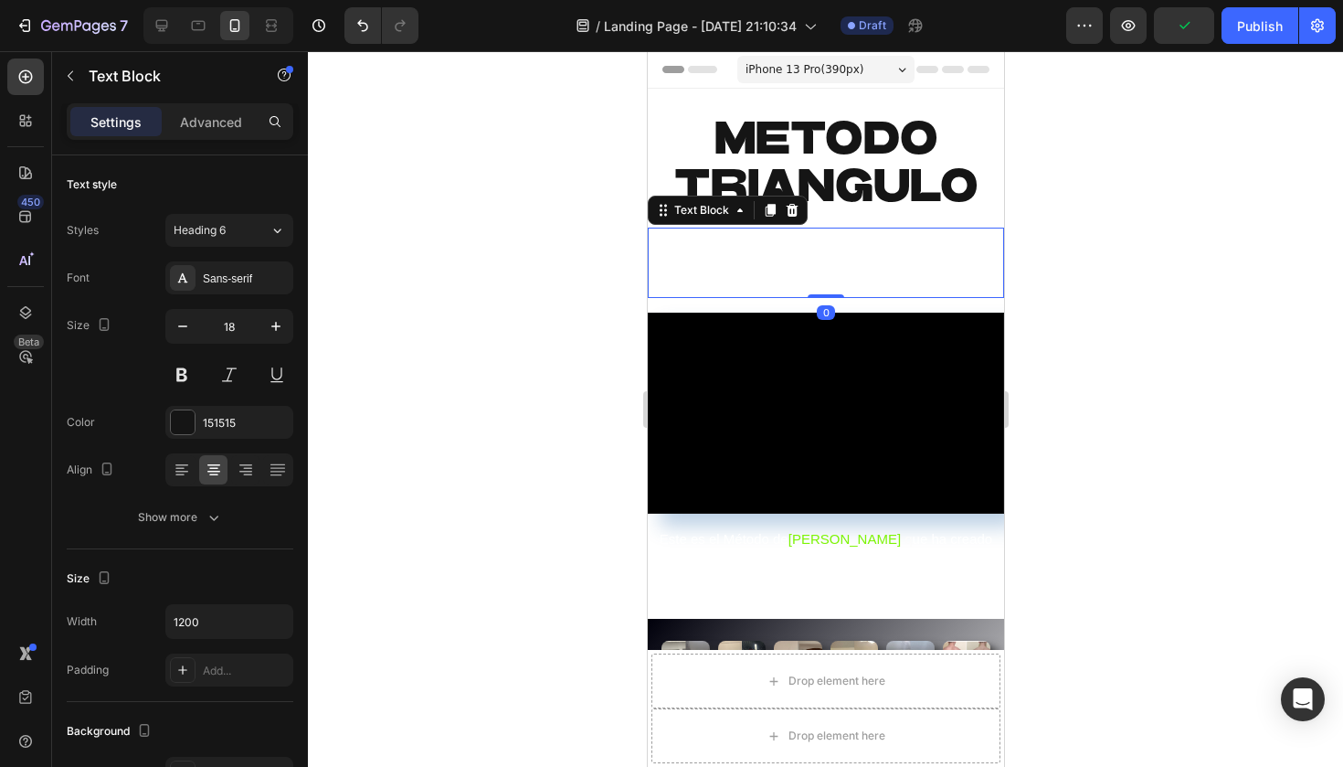
click at [841, 261] on strong "TE AYUDO A PERDER DE 2-5 KG DE GRASA Y AUMENTAR MUSCULO EN TU PRIMER MES" at bounding box center [824, 261] width 347 height 65
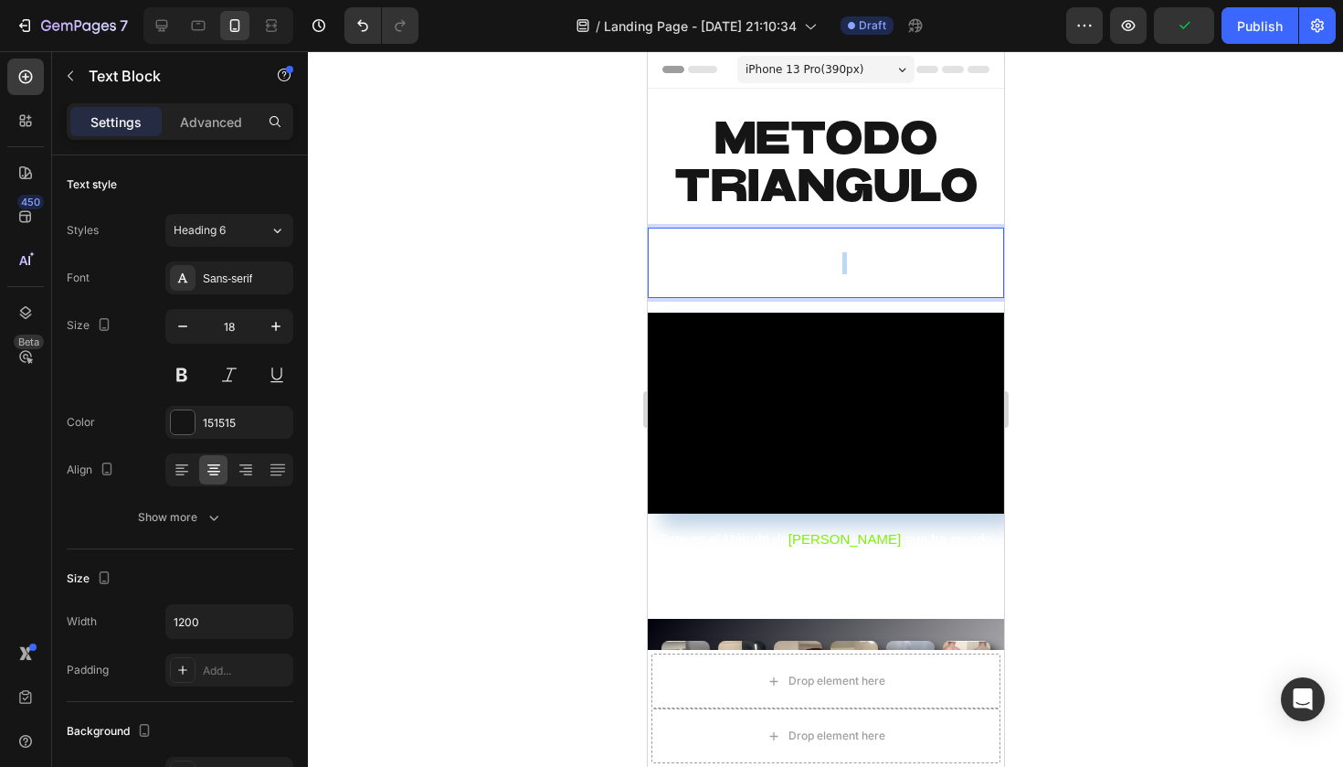
click at [841, 261] on strong "TE AYUDO A PERDER DE 2-5 KG DE GRASA Y AUMENTAR MUSCULO EN TU PRIMER MES" at bounding box center [824, 261] width 347 height 65
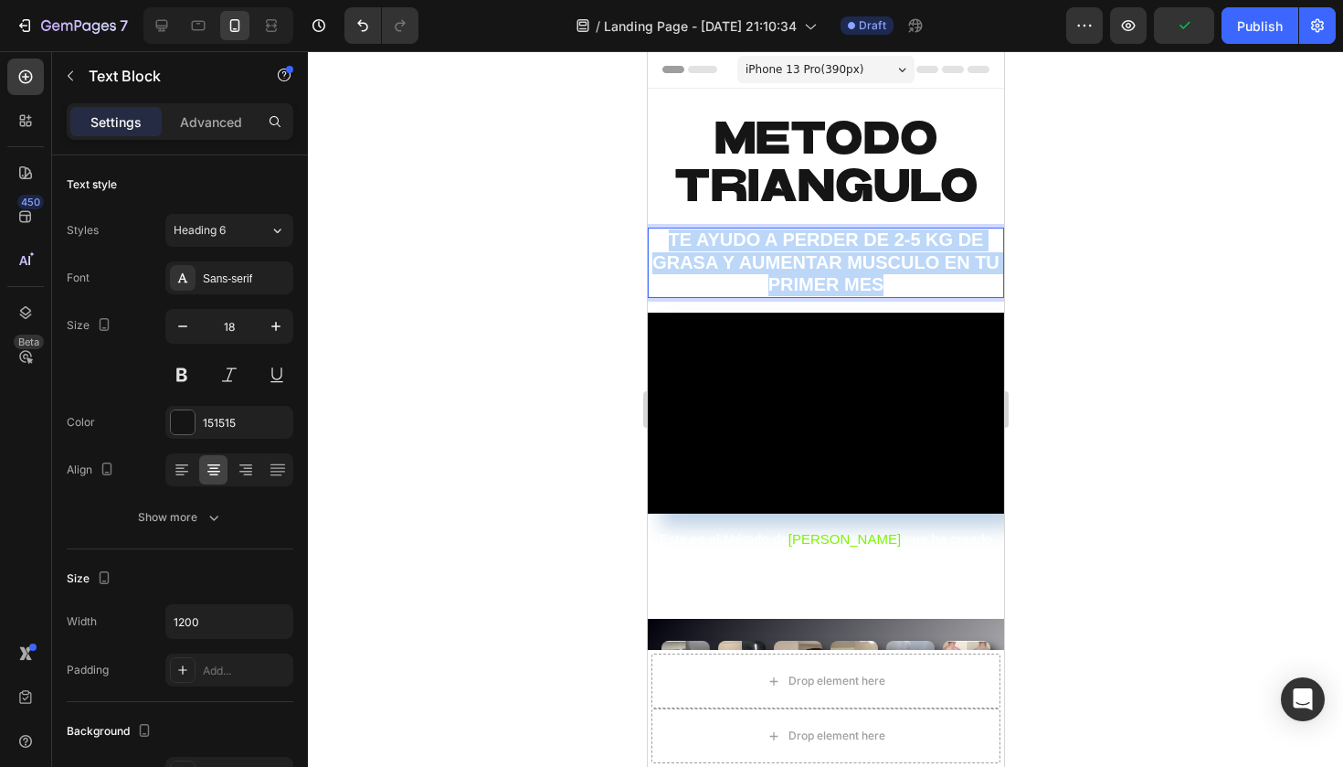
click at [841, 261] on strong "TE AYUDO A PERDER DE 2-5 KG DE GRASA Y AUMENTAR MUSCULO EN TU PRIMER MES" at bounding box center [824, 261] width 347 height 65
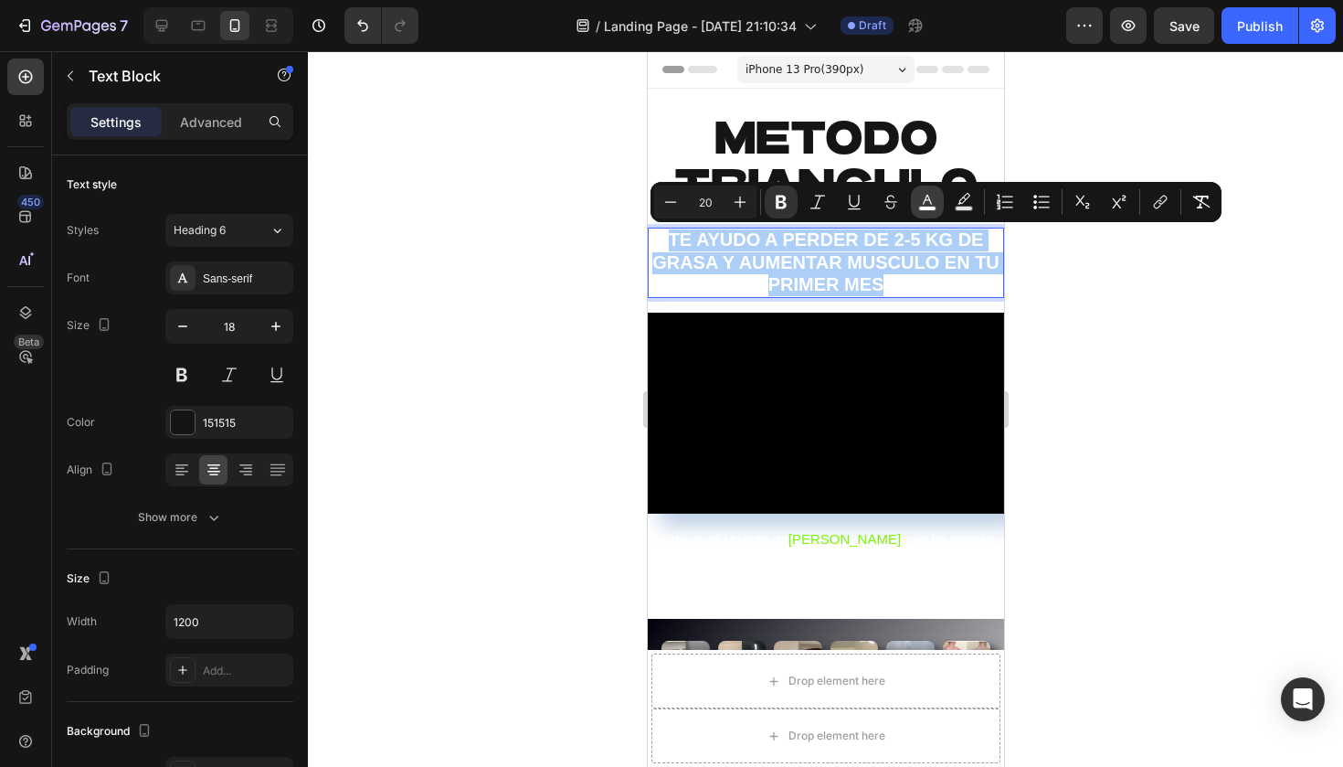
click at [929, 196] on icon "Editor contextual toolbar" at bounding box center [927, 202] width 18 height 18
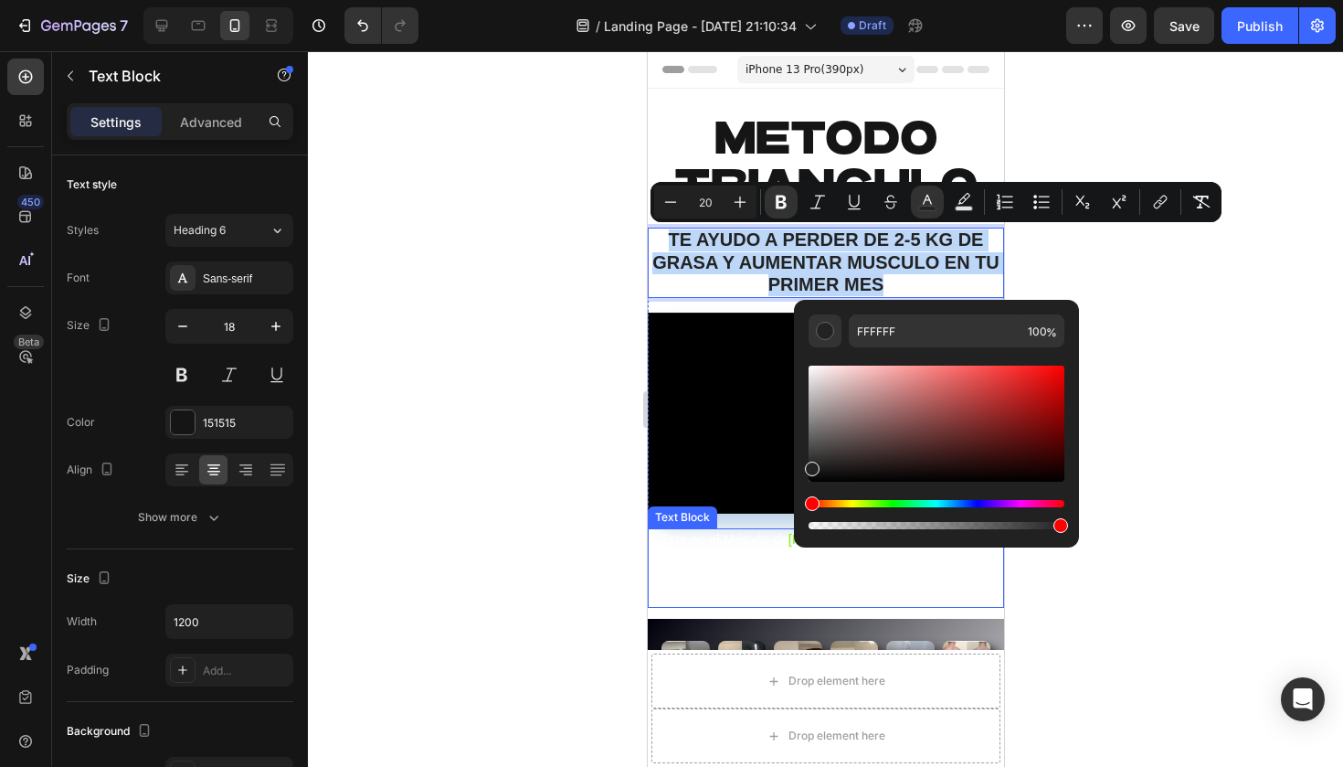
drag, startPoint x: 1529, startPoint y: 449, endPoint x: 682, endPoint y: 542, distance: 852.8
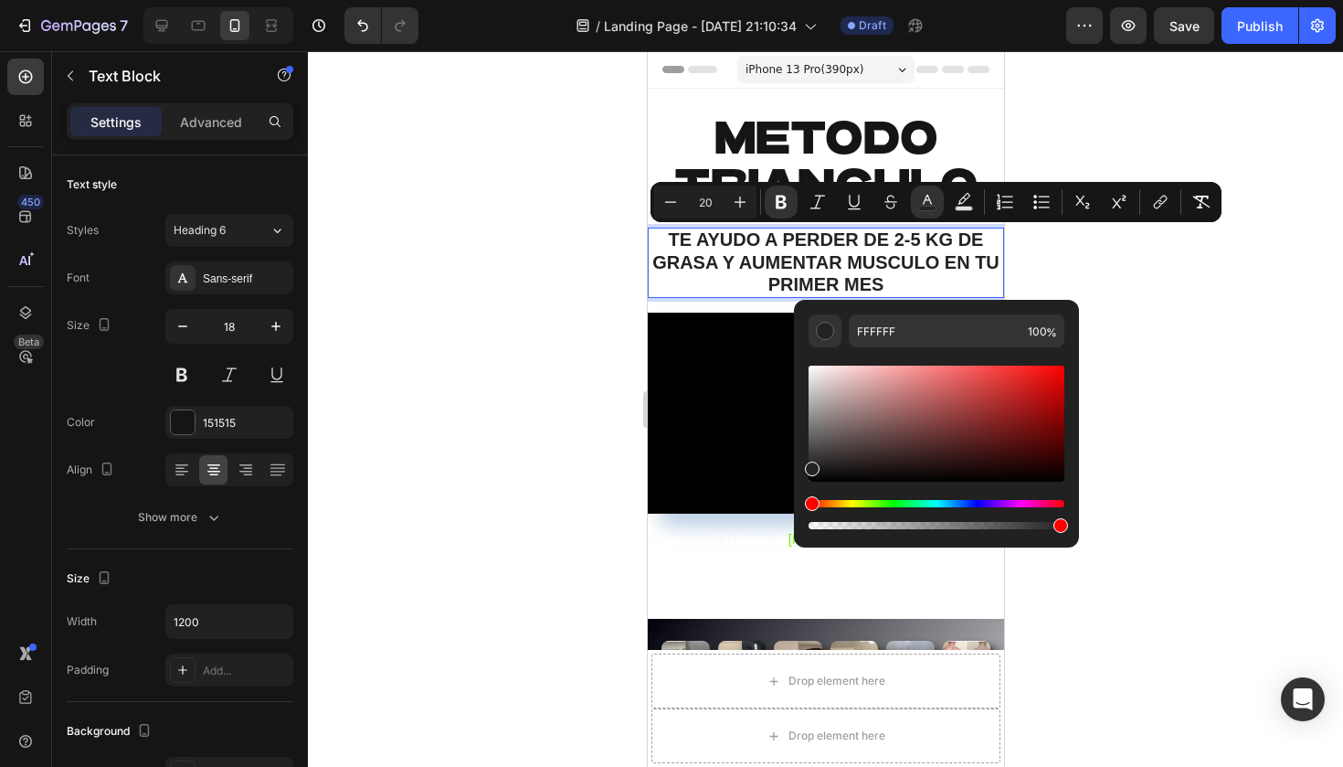
click at [1250, 283] on div at bounding box center [825, 408] width 1035 height 715
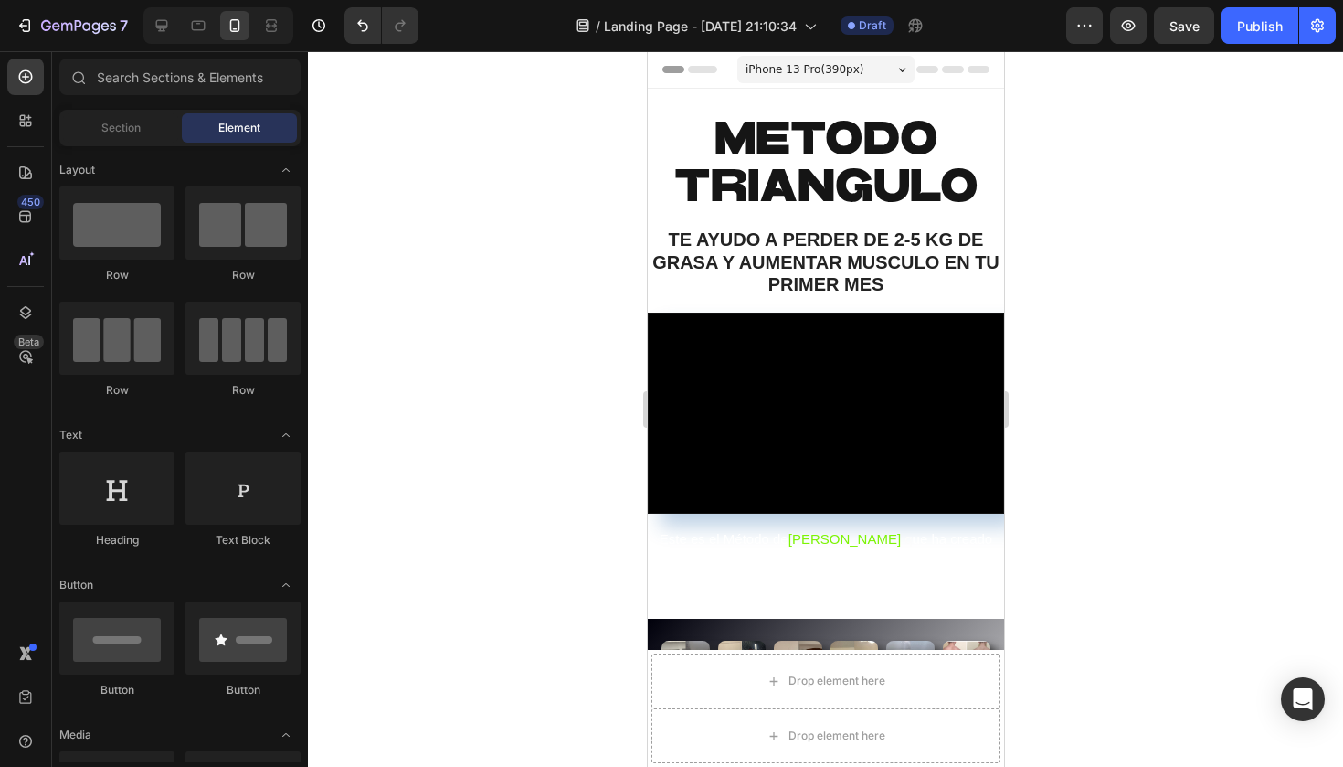
click at [1135, 370] on div at bounding box center [825, 408] width 1035 height 715
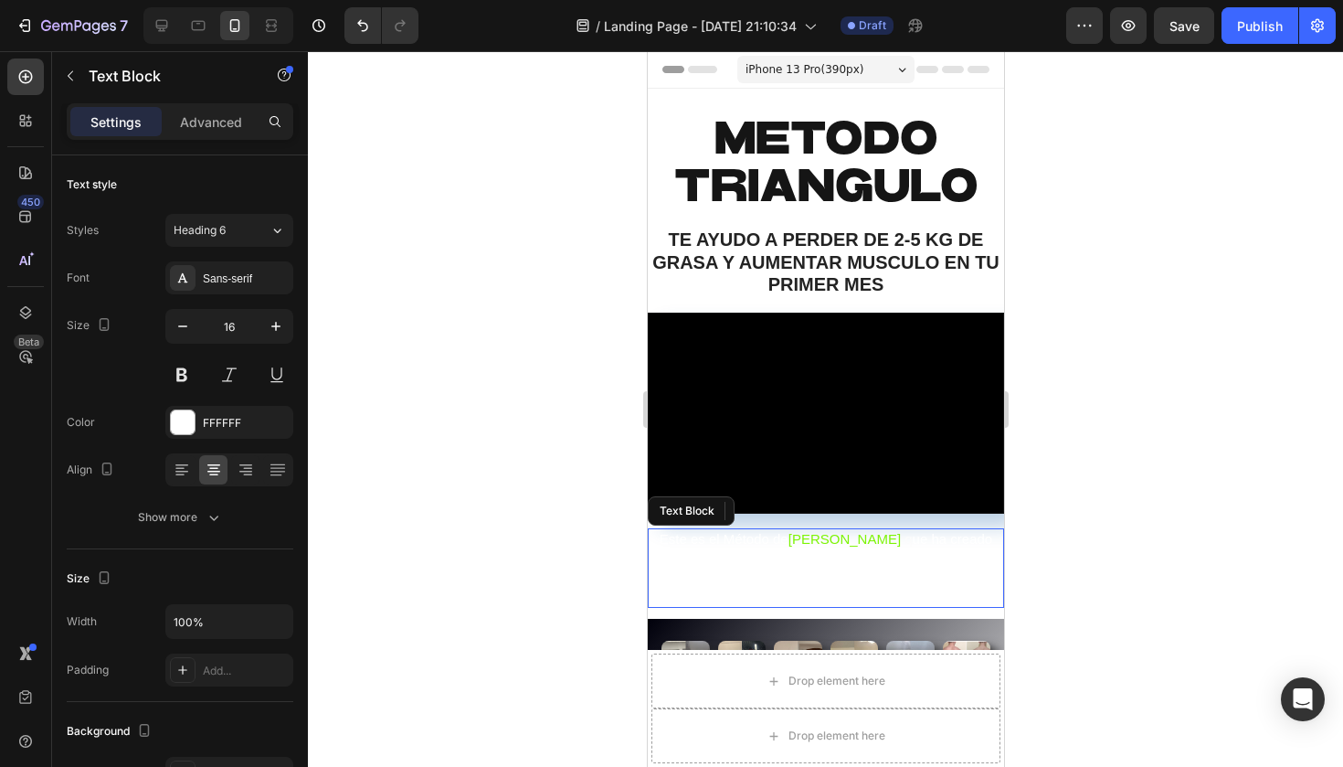
click at [824, 555] on strong "vencer" at bounding box center [804, 558] width 44 height 16
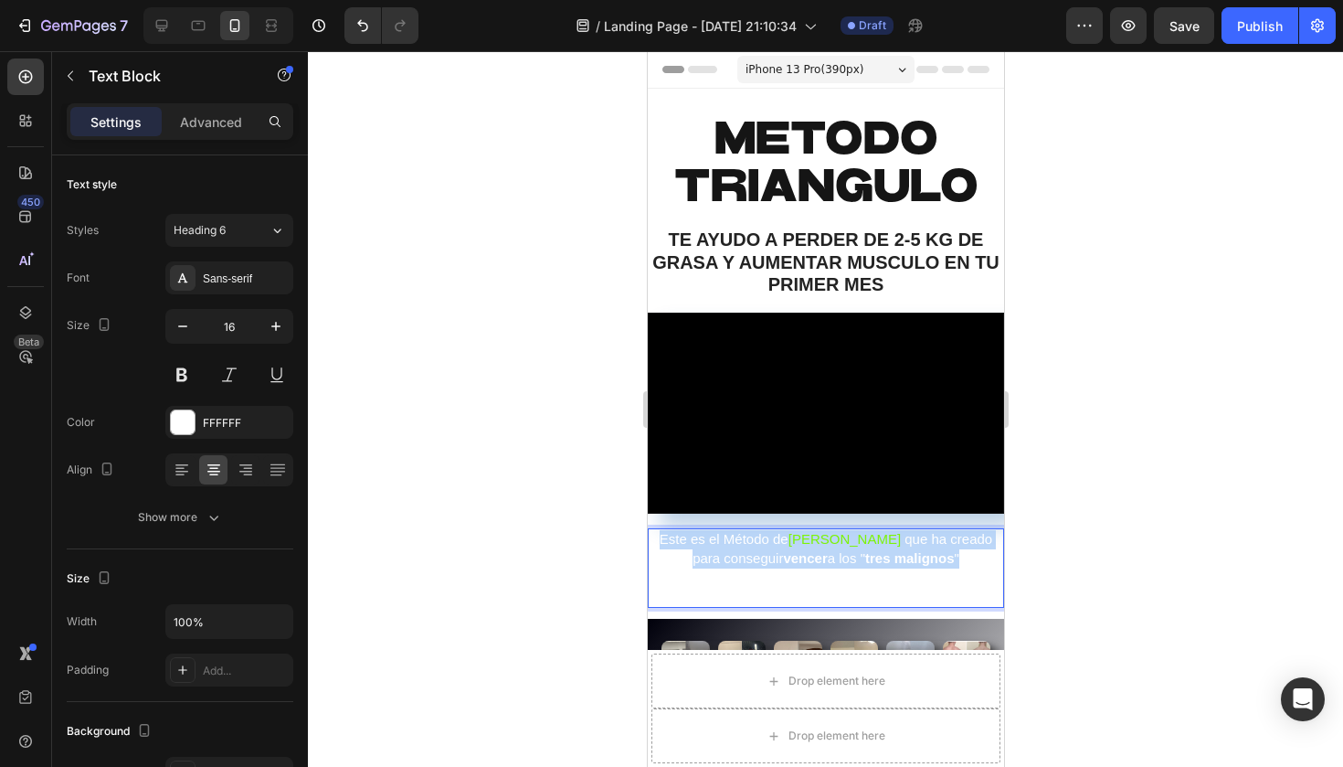
click at [824, 555] on strong "vencer" at bounding box center [804, 558] width 44 height 16
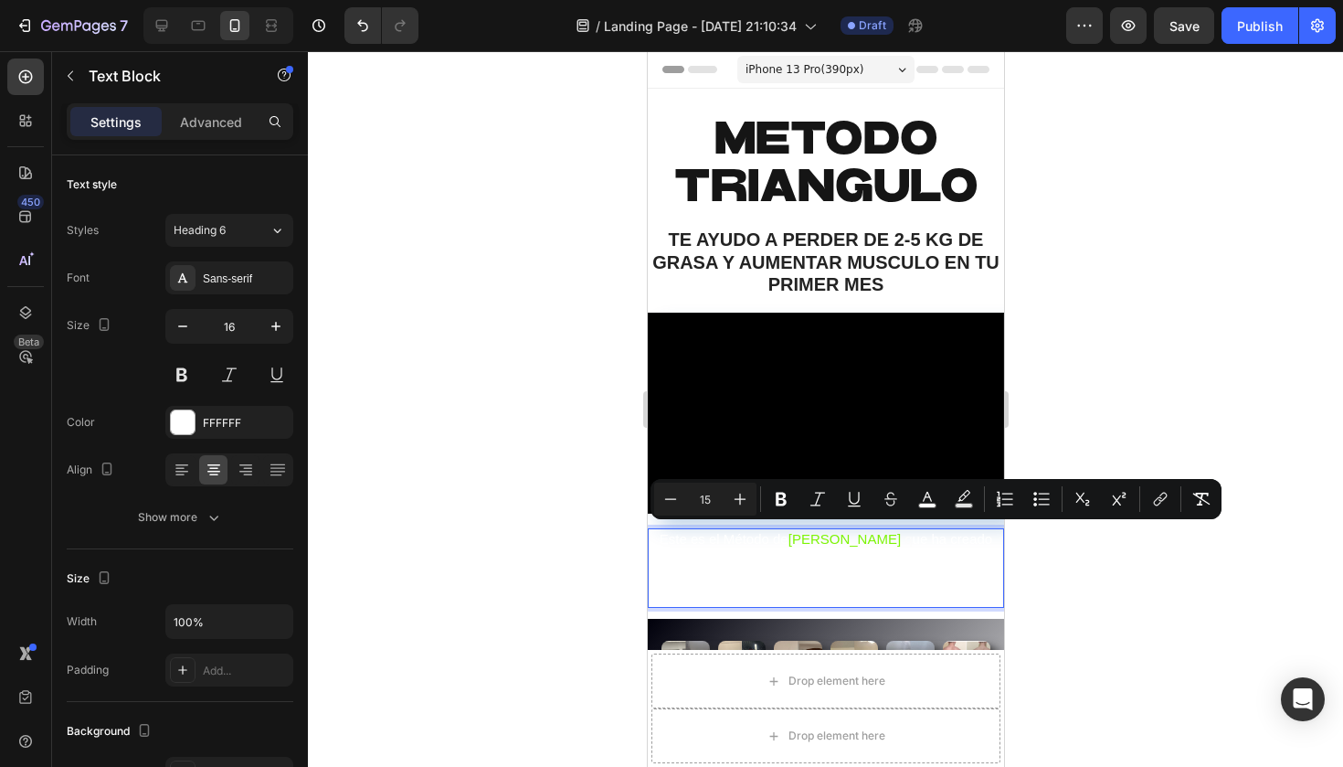
click at [940, 607] on div "METODO TRIANGULO Heading TE AYUDO A PERDER DE 2-5 KG DE GRASA Y AUMENTAR MUSCUL…" at bounding box center [825, 354] width 356 height 530
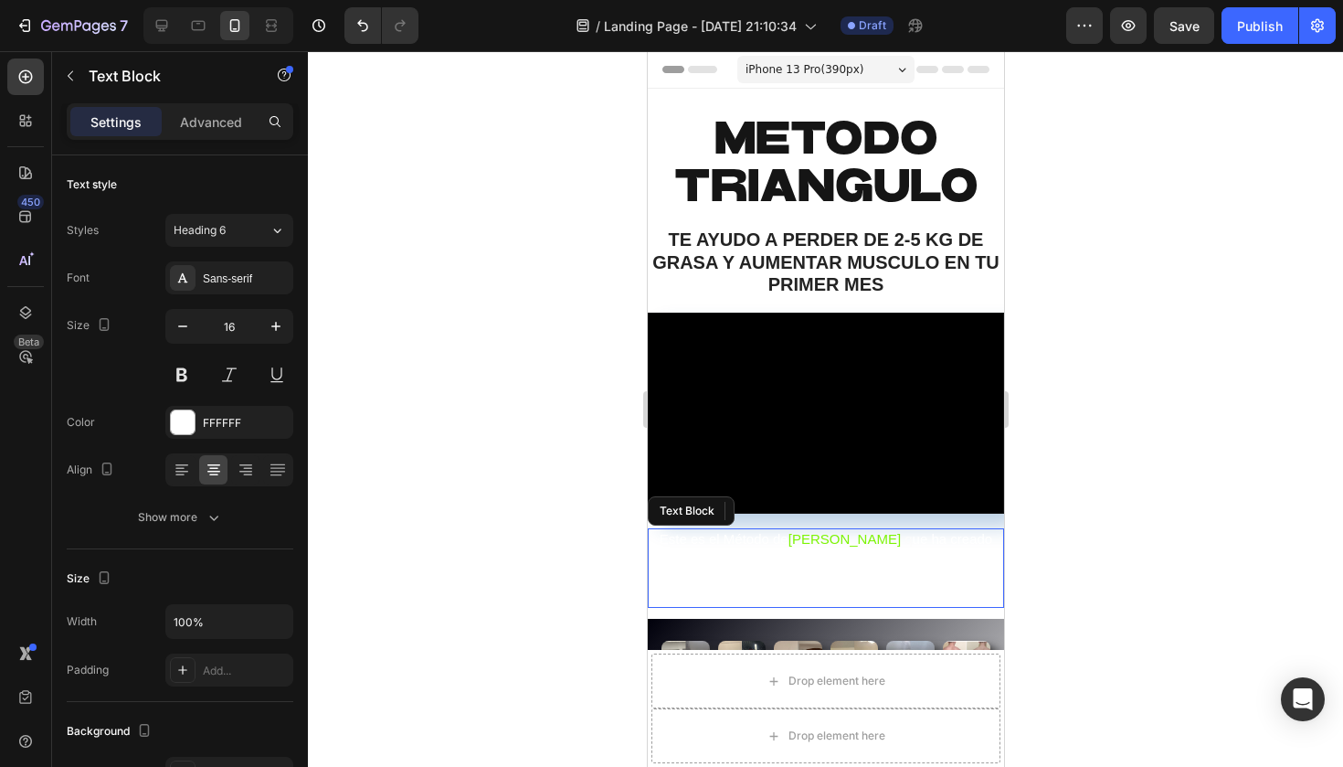
click at [893, 550] on strong "tres malignos" at bounding box center [909, 558] width 90 height 16
click at [806, 568] on strong "El TIEMPO, el DESCONOCIMIENTO y la ALIMENTACIÓN" at bounding box center [825, 585] width 255 height 35
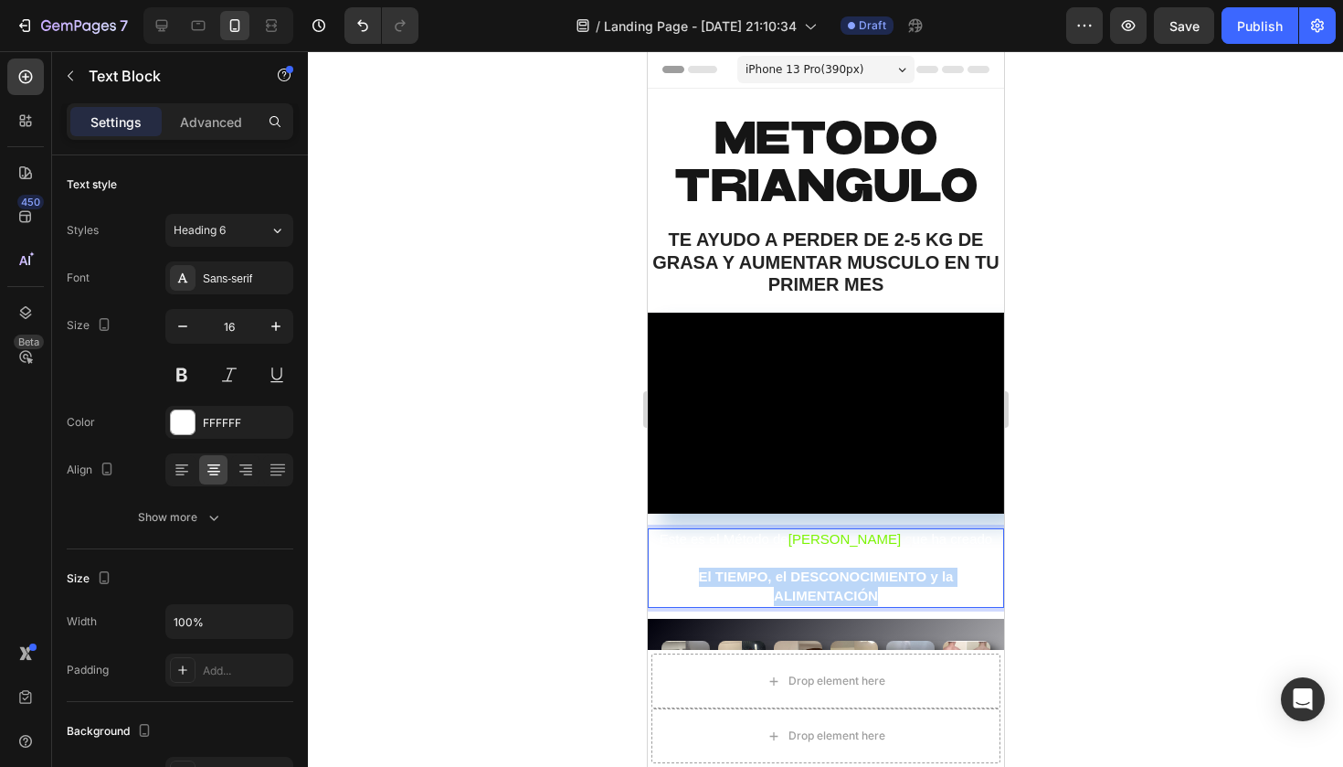
click at [806, 568] on strong "El TIEMPO, el DESCONOCIMIENTO y la ALIMENTACIÓN" at bounding box center [825, 585] width 255 height 35
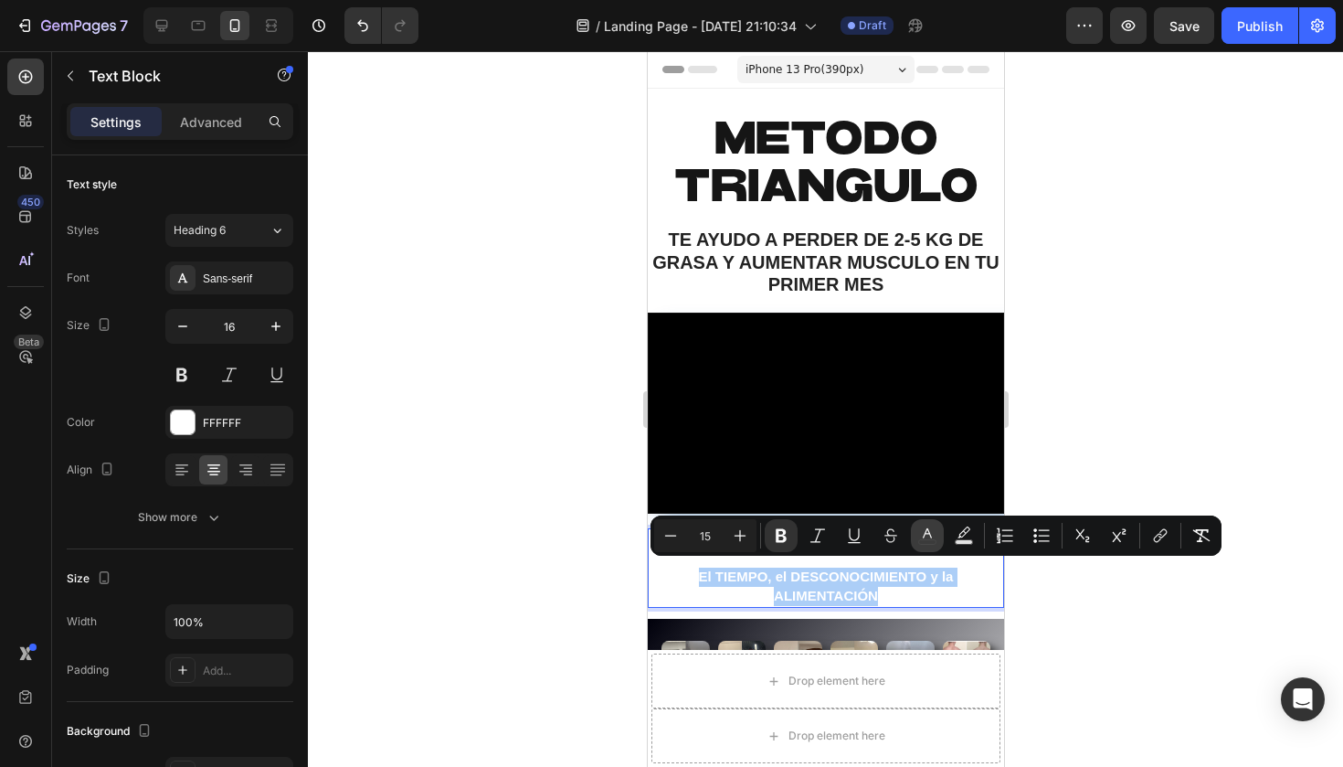
click at [927, 536] on icon "Editor contextual toolbar" at bounding box center [927, 535] width 18 height 18
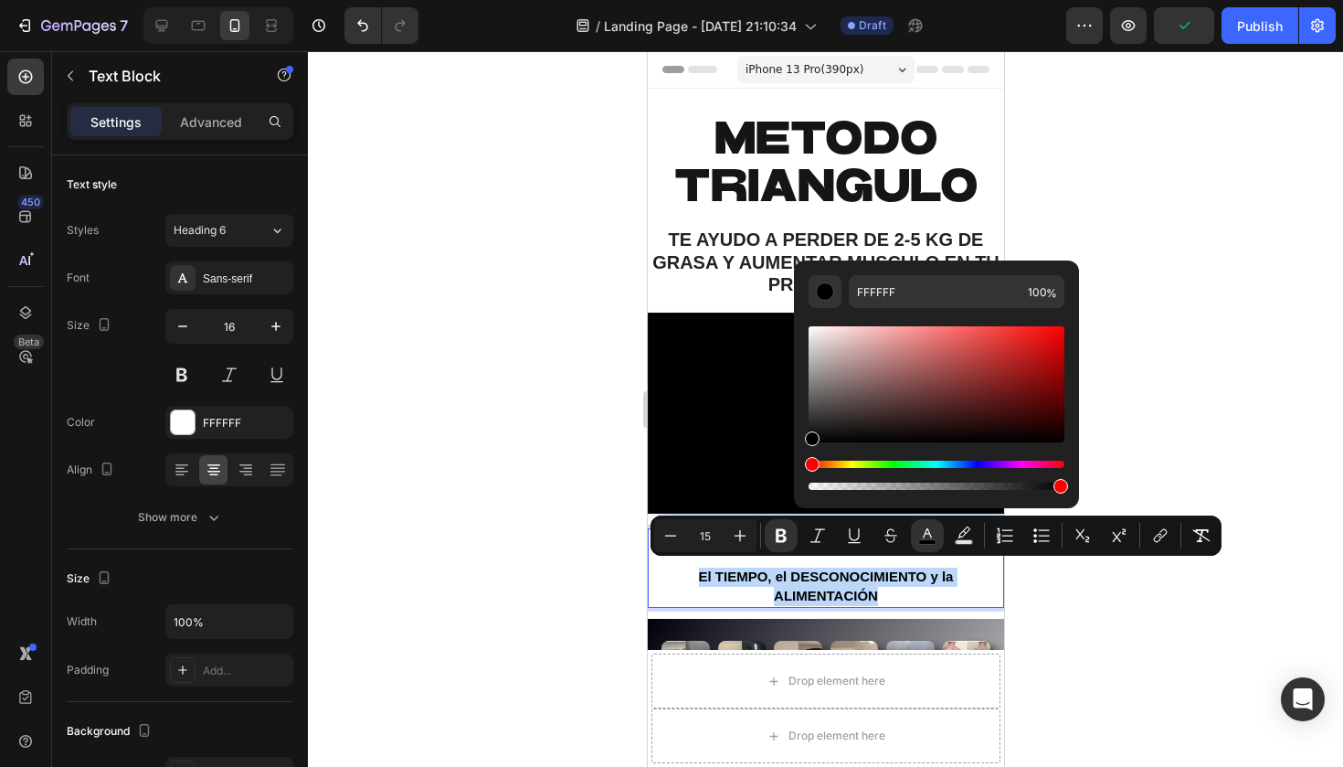
drag, startPoint x: 1460, startPoint y: 385, endPoint x: 706, endPoint y: 592, distance: 781.7
click at [449, 523] on div at bounding box center [825, 408] width 1035 height 715
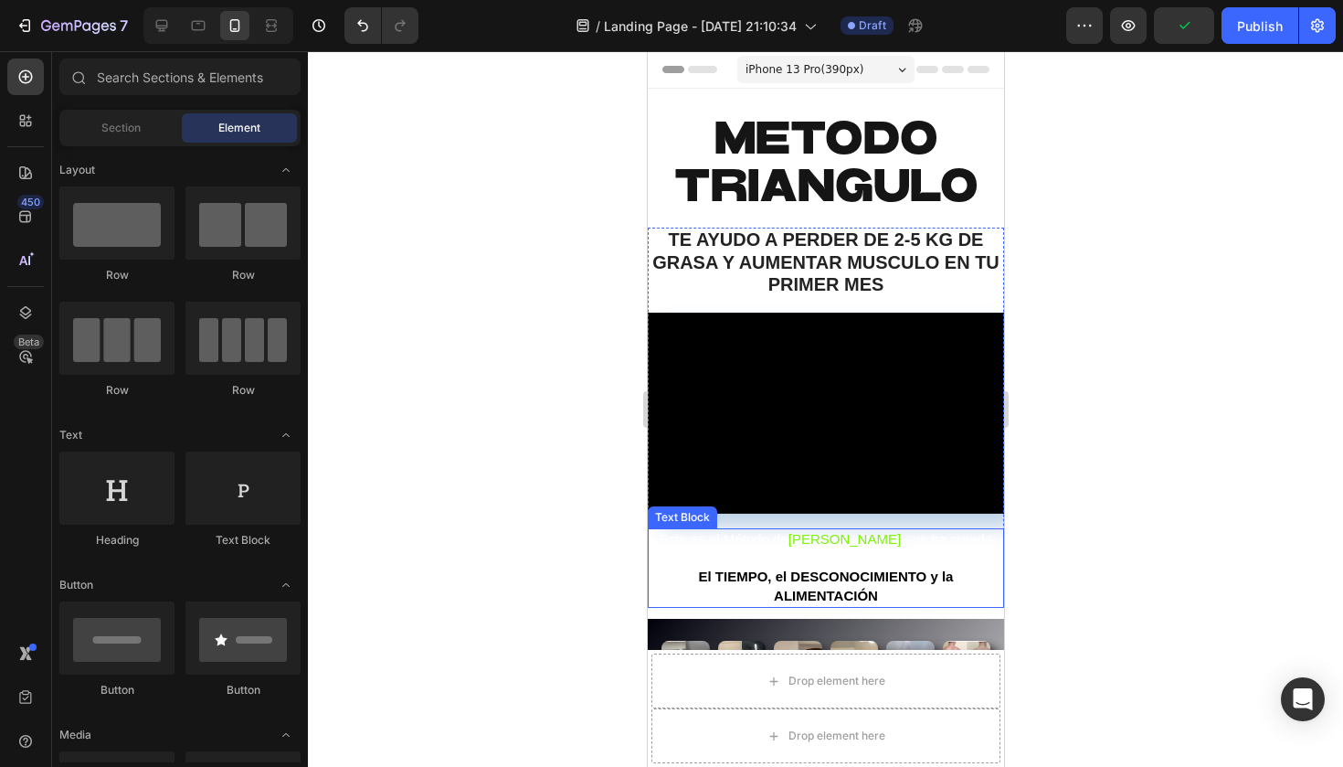
click at [809, 550] on strong "vencer" at bounding box center [804, 558] width 44 height 16
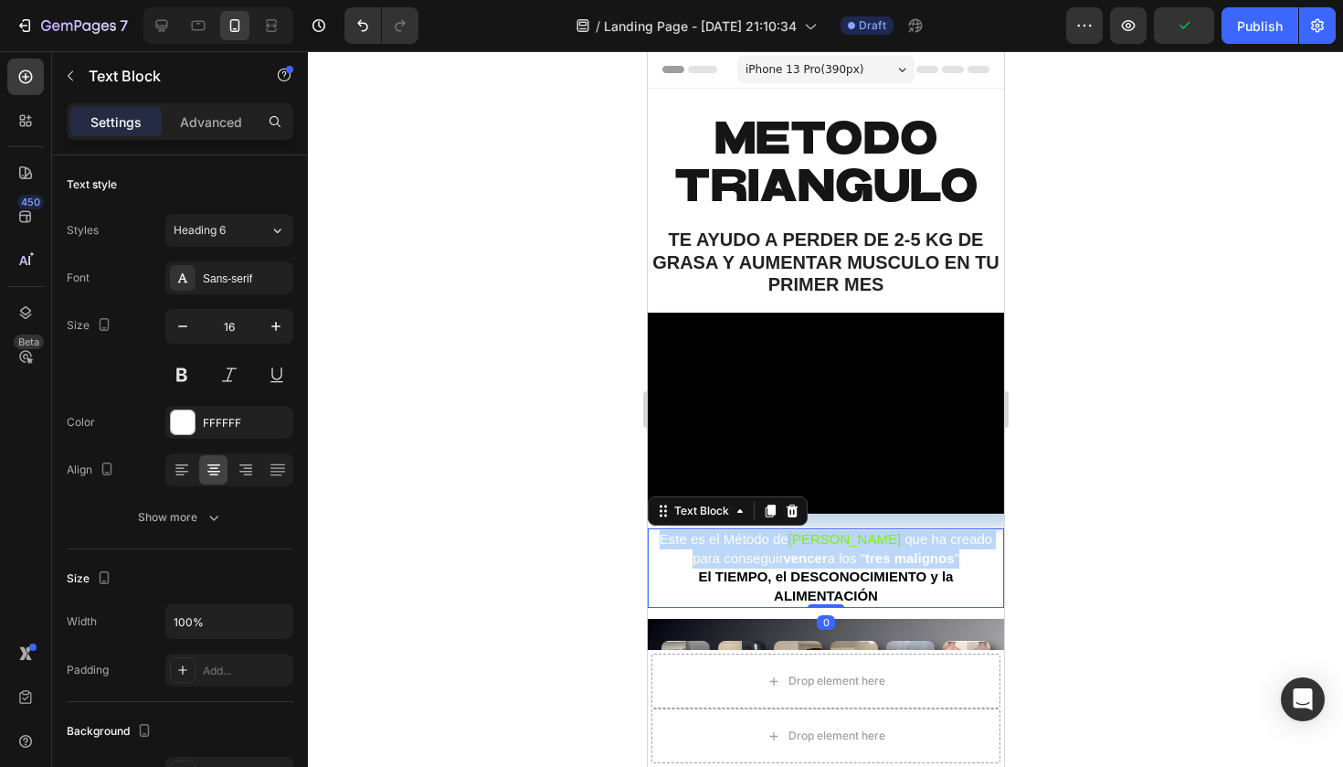
click at [809, 550] on strong "vencer" at bounding box center [804, 558] width 44 height 16
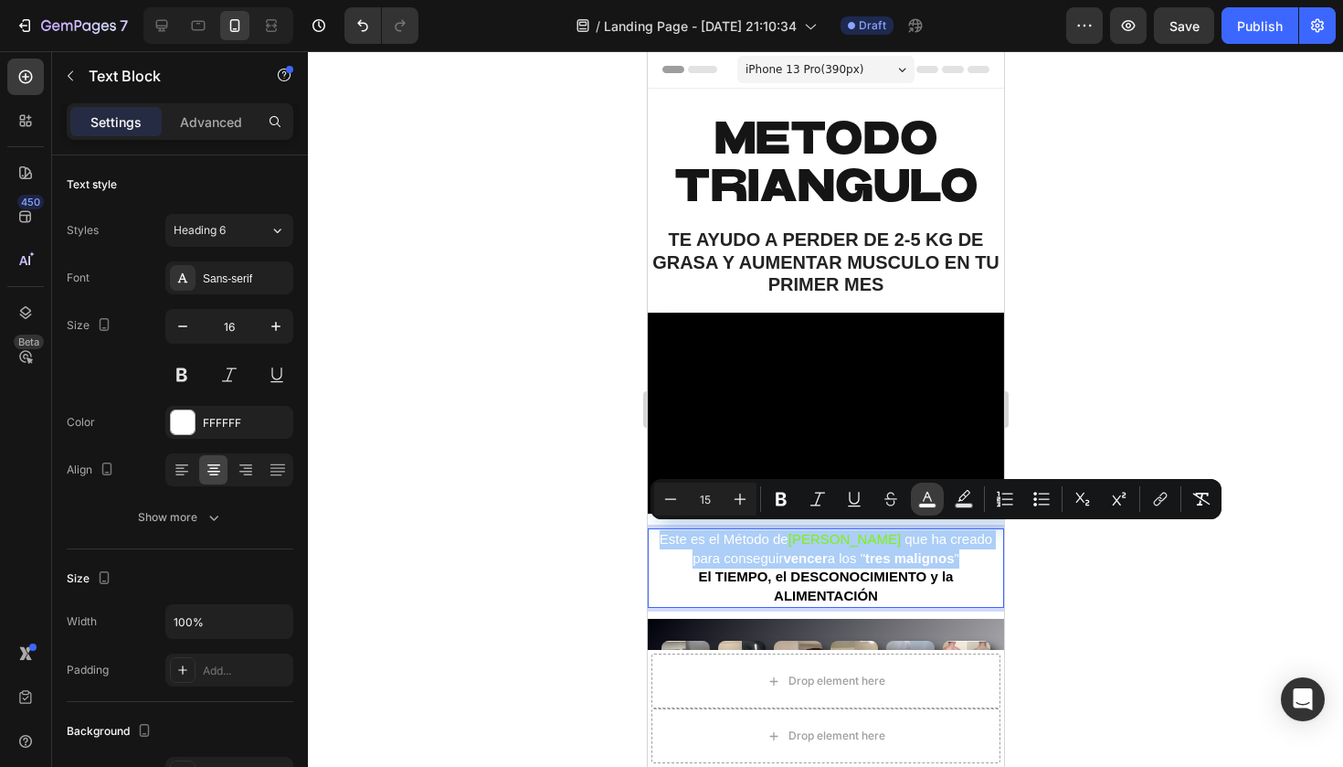
click at [931, 501] on icon "Editor contextual toolbar" at bounding box center [927, 497] width 9 height 10
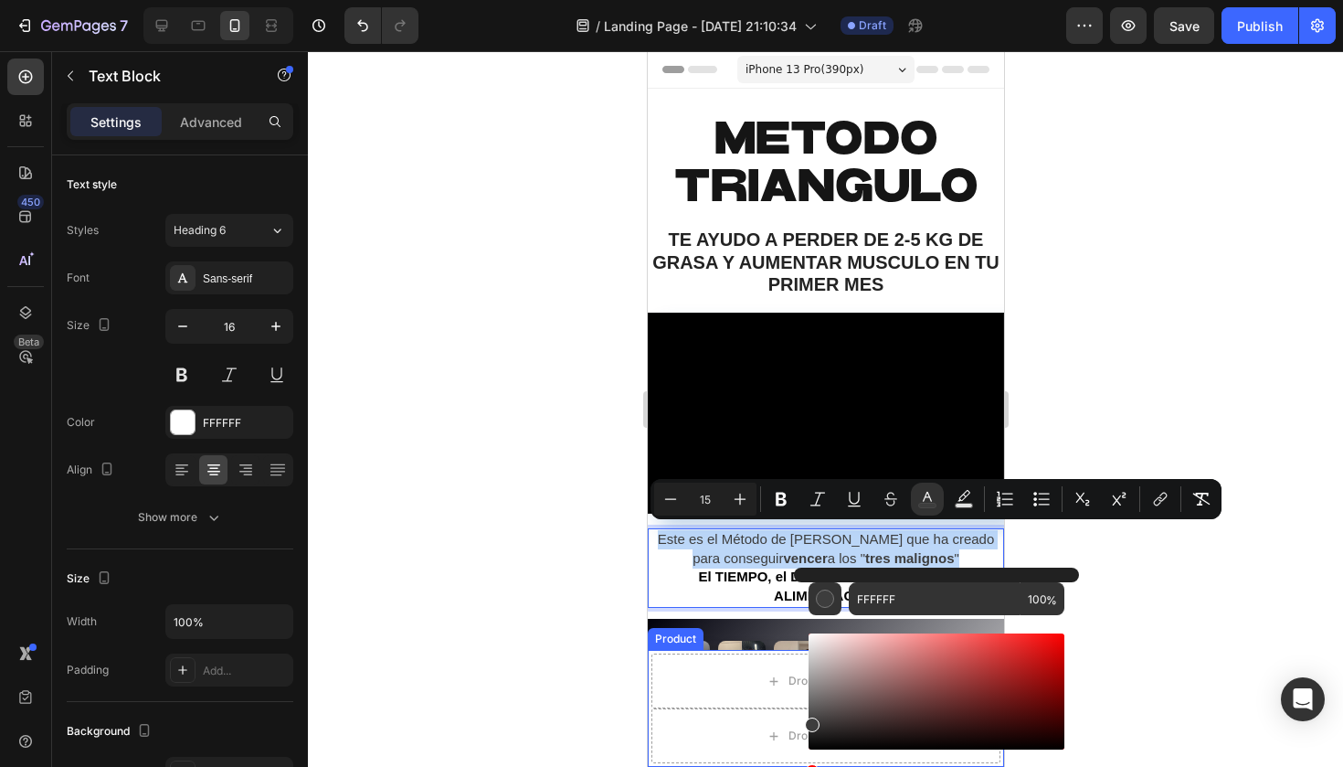
drag, startPoint x: 1475, startPoint y: 723, endPoint x: 707, endPoint y: 764, distance: 768.5
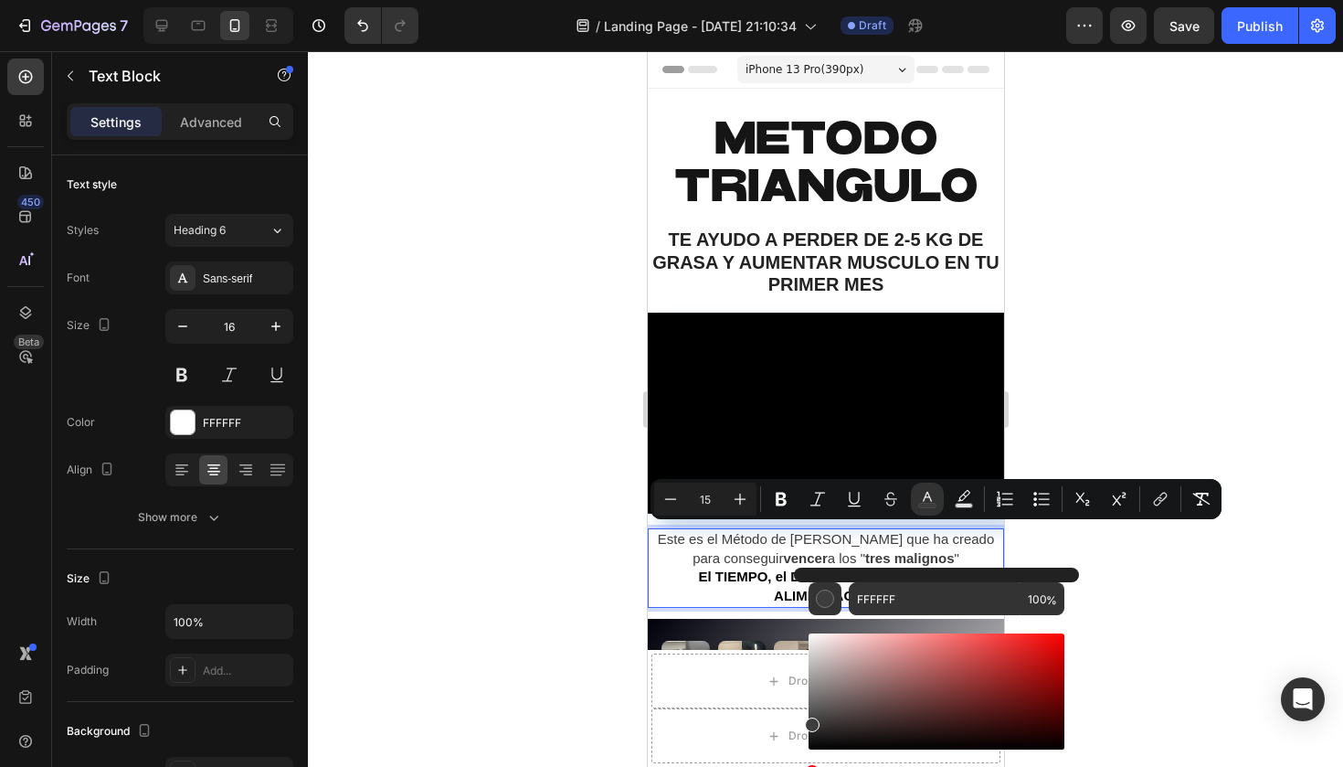
click at [518, 508] on div at bounding box center [825, 408] width 1035 height 715
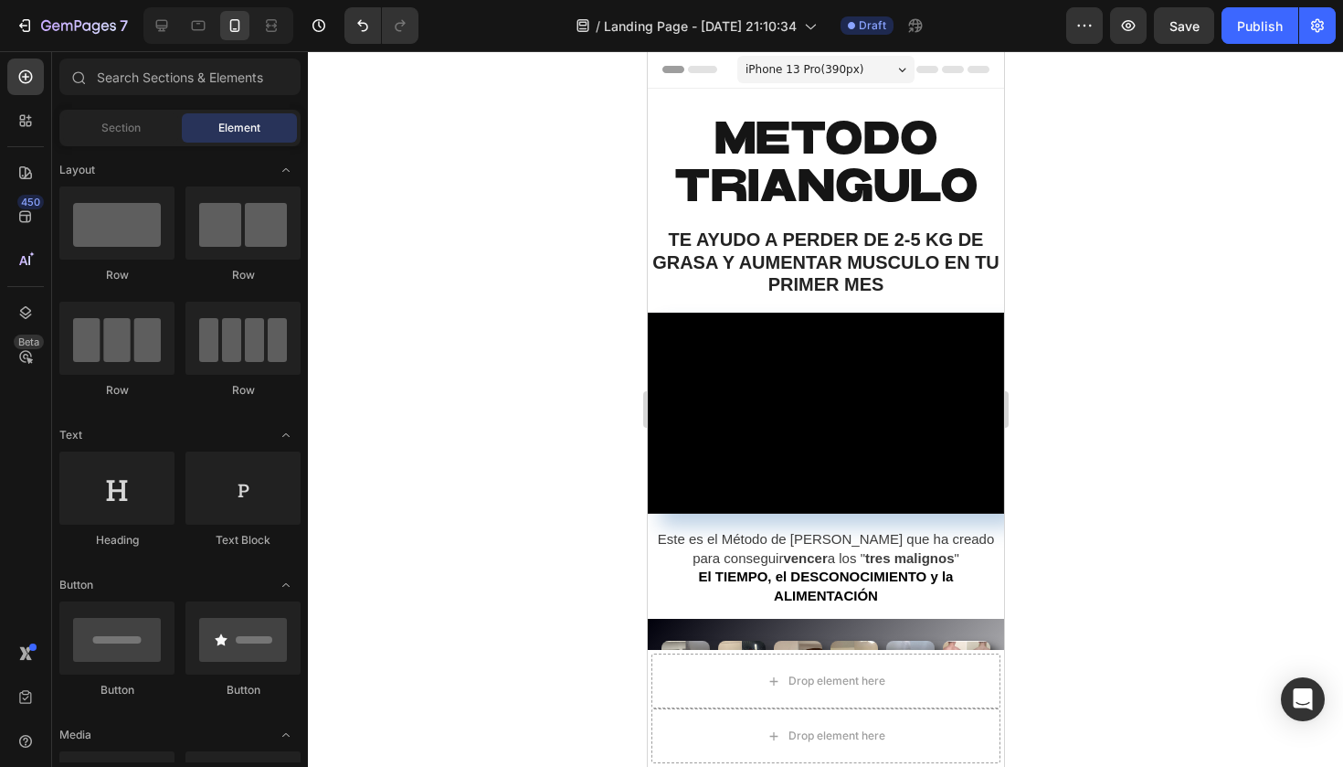
click at [518, 508] on div at bounding box center [825, 408] width 1035 height 715
click at [1083, 244] on div at bounding box center [825, 408] width 1035 height 715
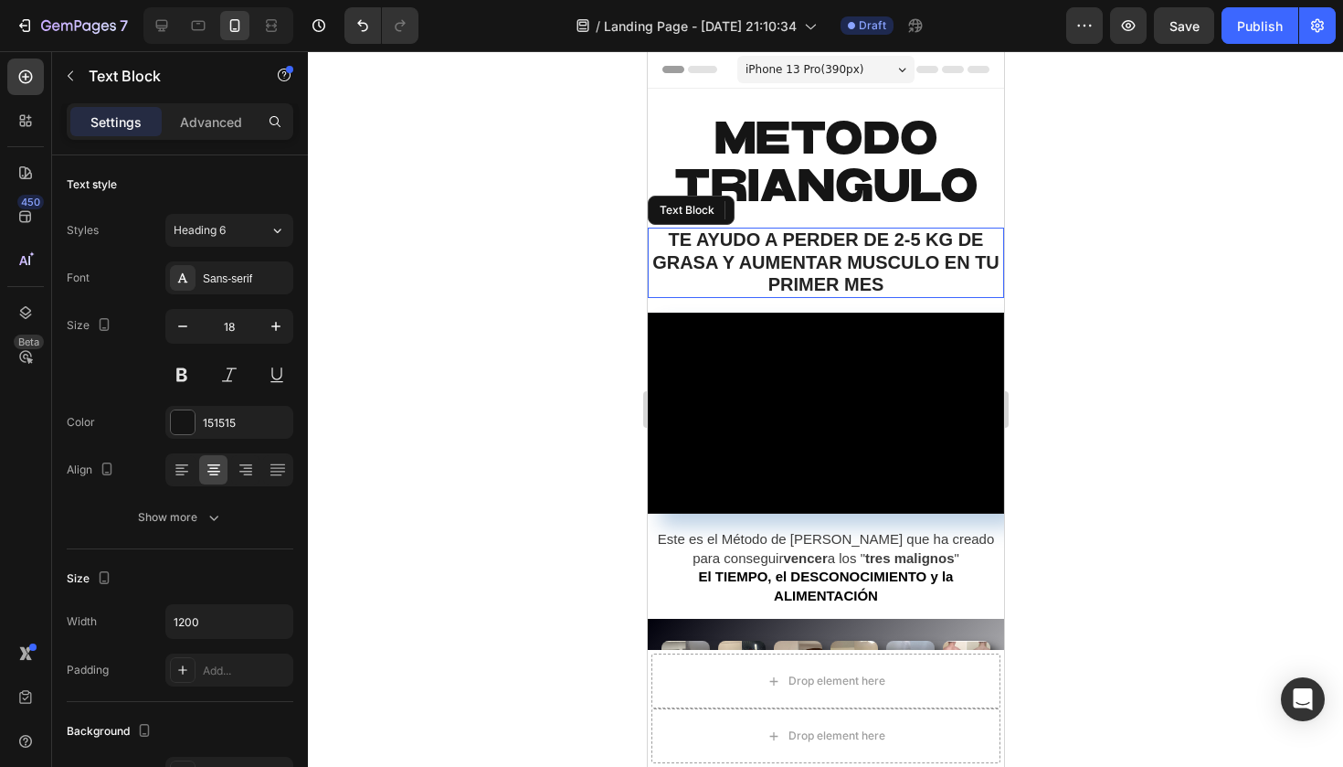
click at [863, 267] on strong "TE AYUDO A PERDER DE 2-5 KG DE GRASA Y AUMENTAR MUSCULO EN TU PRIMER MES" at bounding box center [824, 261] width 347 height 65
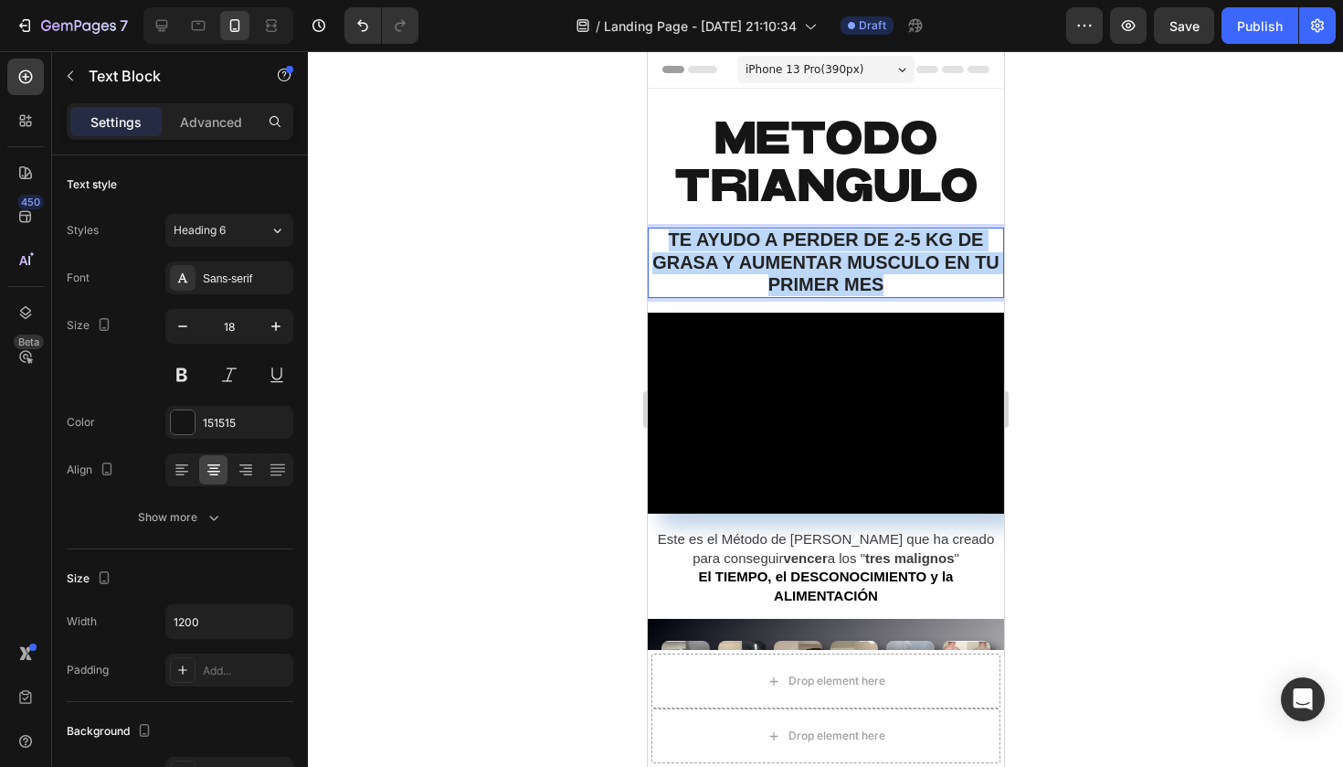
drag, startPoint x: 894, startPoint y: 290, endPoint x: 629, endPoint y: 204, distance: 279.4
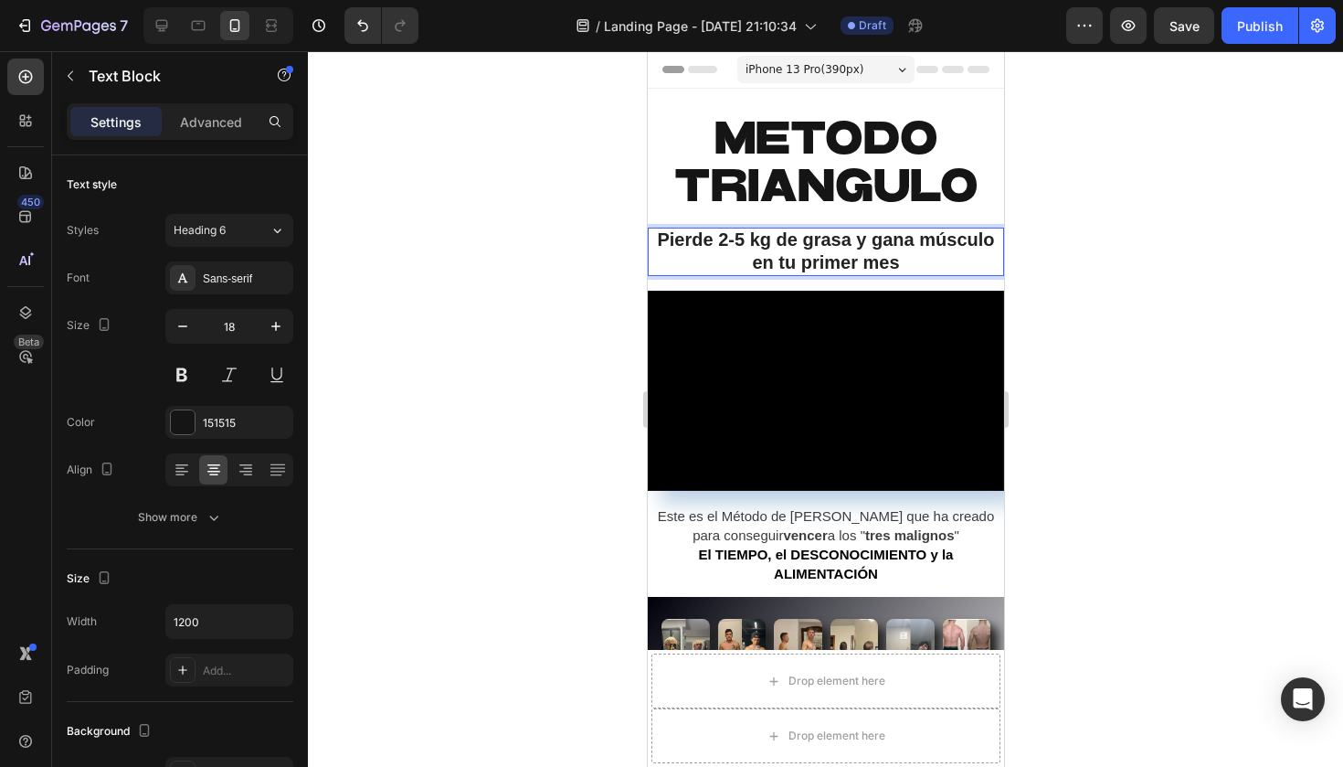
click at [921, 259] on p "Pierde 2-5 kg de grasa y gana músculo en tu primer mes" at bounding box center [825, 251] width 353 height 45
click at [905, 259] on p "Pierde 2-5 kg de grasa y gana músculo en tu primer mes" at bounding box center [825, 251] width 353 height 45
click at [902, 264] on p "Pierde 2-5 kg de grasa y gana músculo en tu primer mes" at bounding box center [825, 251] width 353 height 45
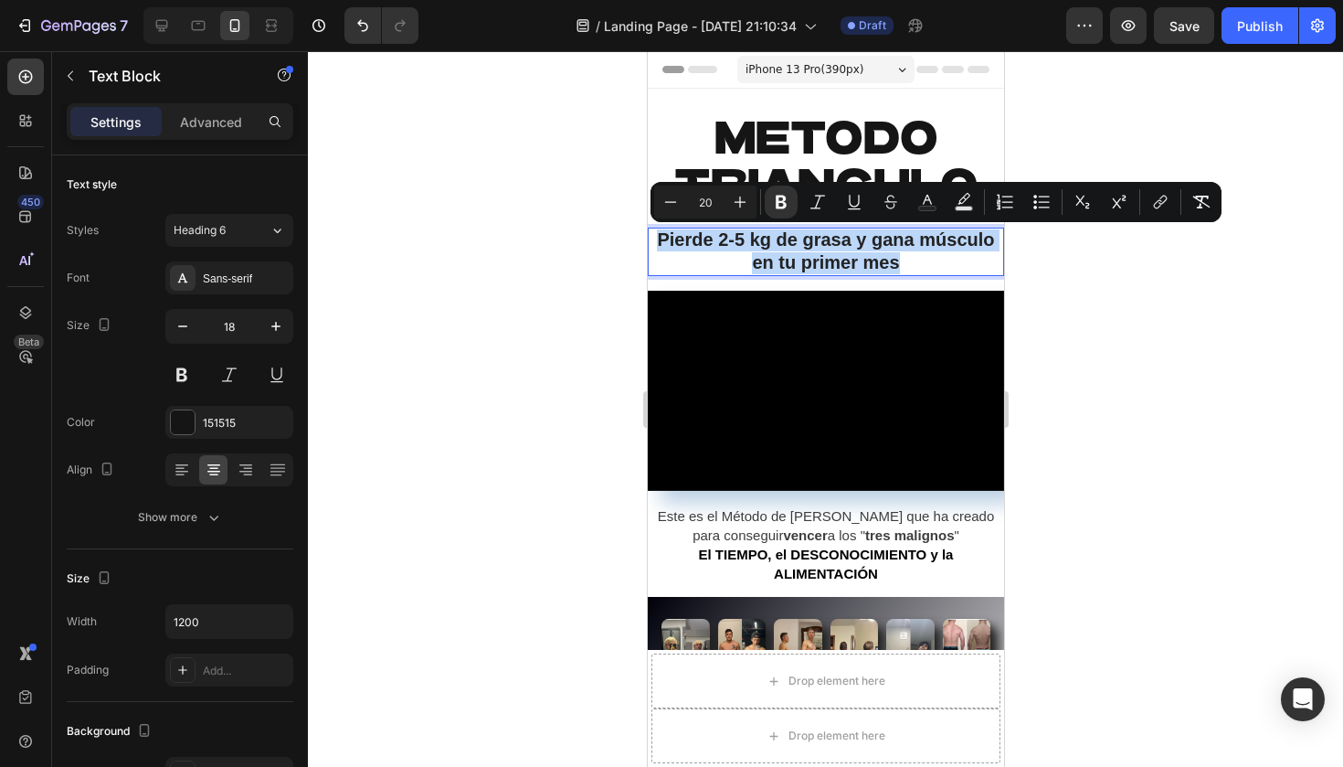
drag, startPoint x: 898, startPoint y: 259, endPoint x: 642, endPoint y: 232, distance: 257.3
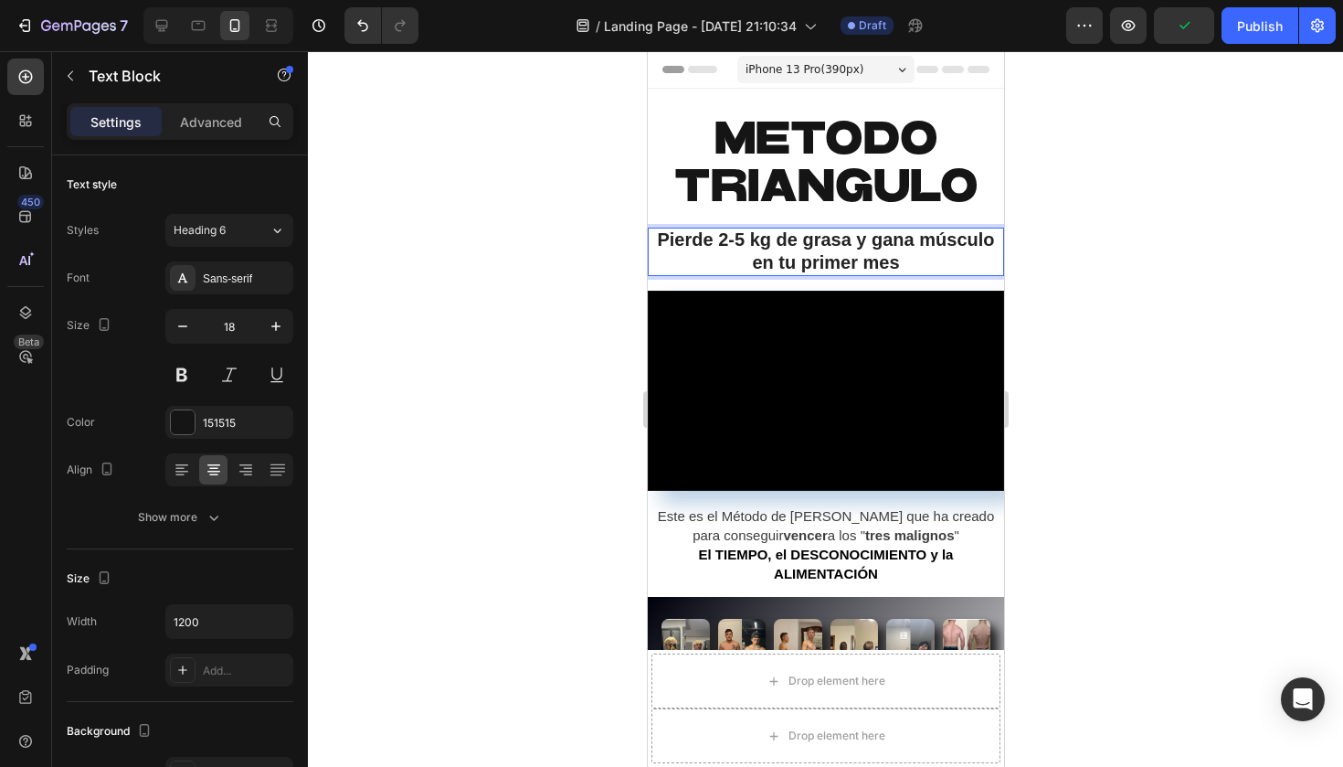
click at [671, 238] on strong "Pierde 2-5 kg de grasa y gana músculo en tu primer mes" at bounding box center [824, 250] width 337 height 42
drag, startPoint x: 707, startPoint y: 242, endPoint x: 667, endPoint y: 238, distance: 40.4
click at [667, 238] on strong "Pierde 2-5 kg de grasa y gana músculo en tu primer mes" at bounding box center [824, 250] width 337 height 42
drag, startPoint x: 851, startPoint y: 241, endPoint x: 784, endPoint y: 238, distance: 66.8
click at [784, 238] on strong "PIERDE 2-5 kg de grasa y gana músculo en tu primer mes" at bounding box center [824, 250] width 349 height 42
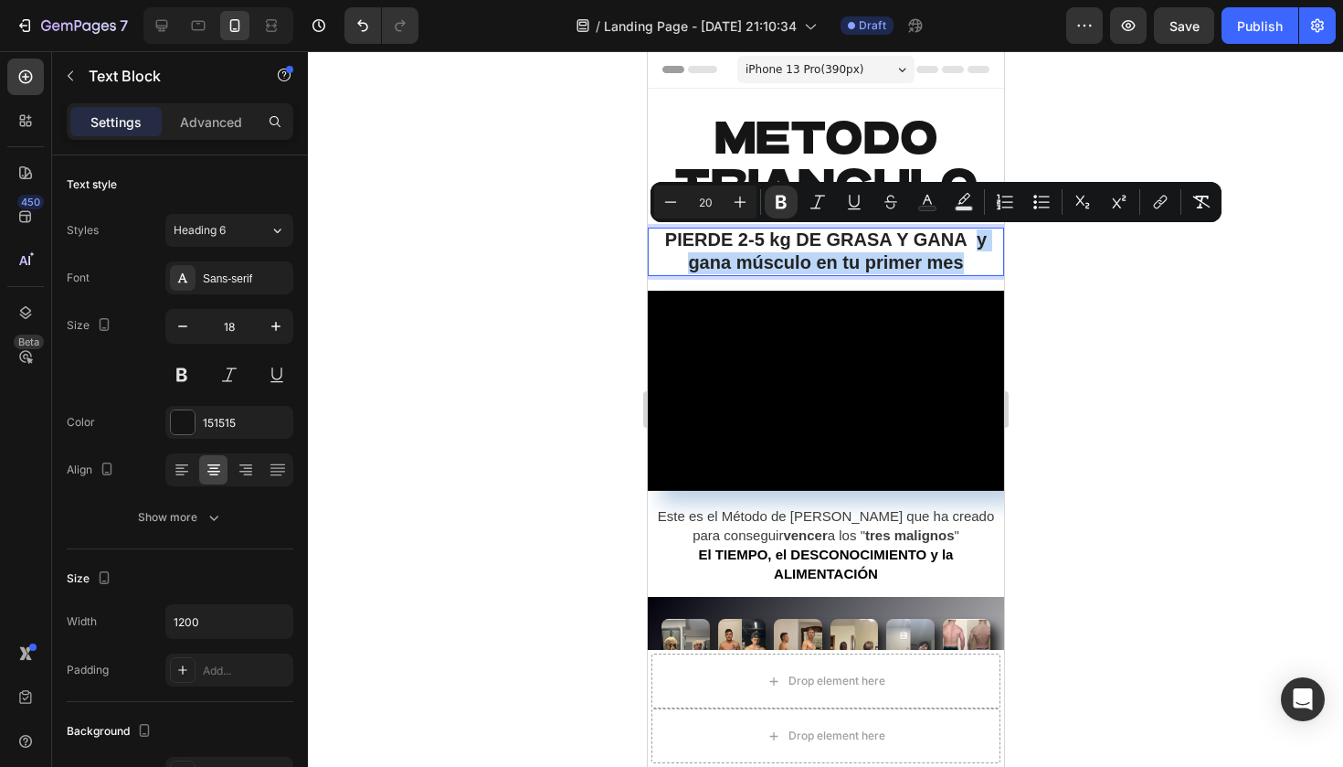
drag, startPoint x: 973, startPoint y: 238, endPoint x: 976, endPoint y: 263, distance: 24.8
click at [976, 263] on p "PIERDE 2-5 kg DE GRASA Y GANA y gana músculo en tu primer mes" at bounding box center [825, 251] width 353 height 45
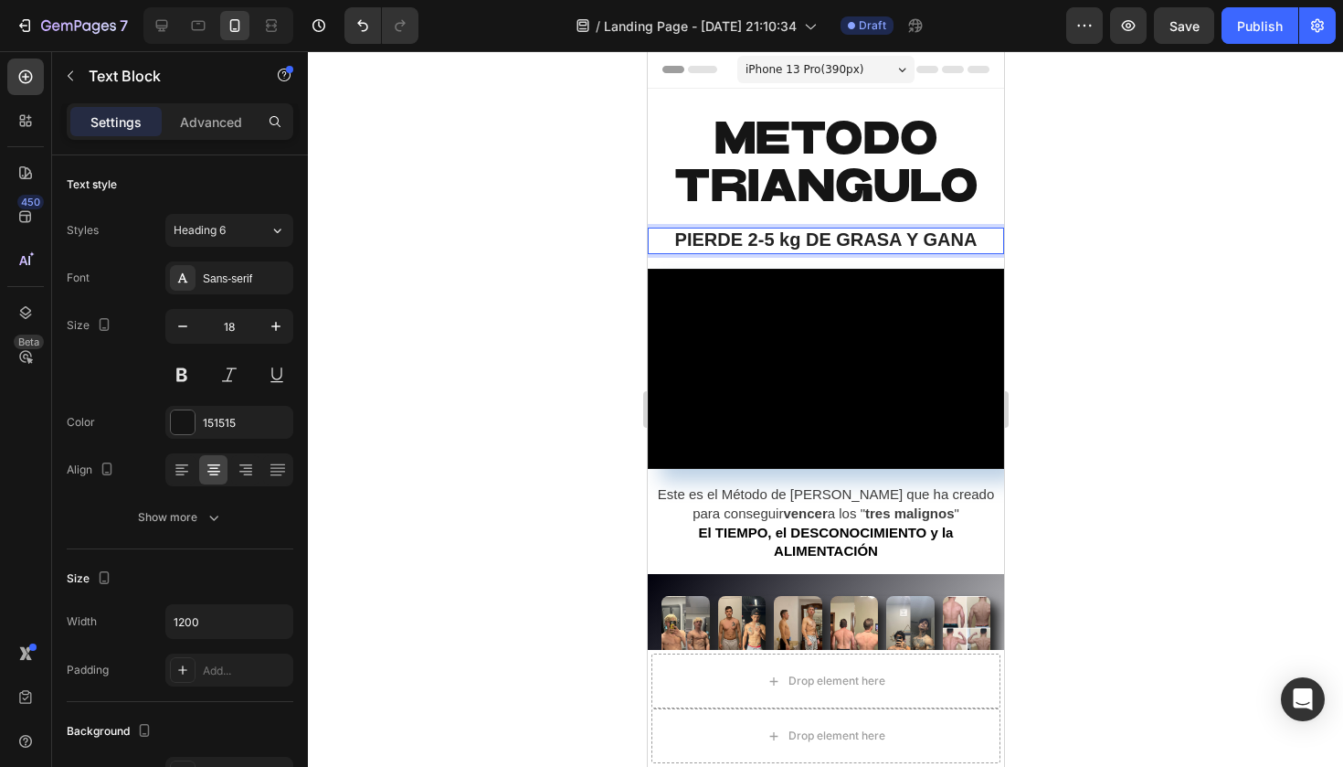
click at [853, 234] on strong "PIERDE 2-5 kg DE GRASA Y GANA" at bounding box center [825, 239] width 302 height 20
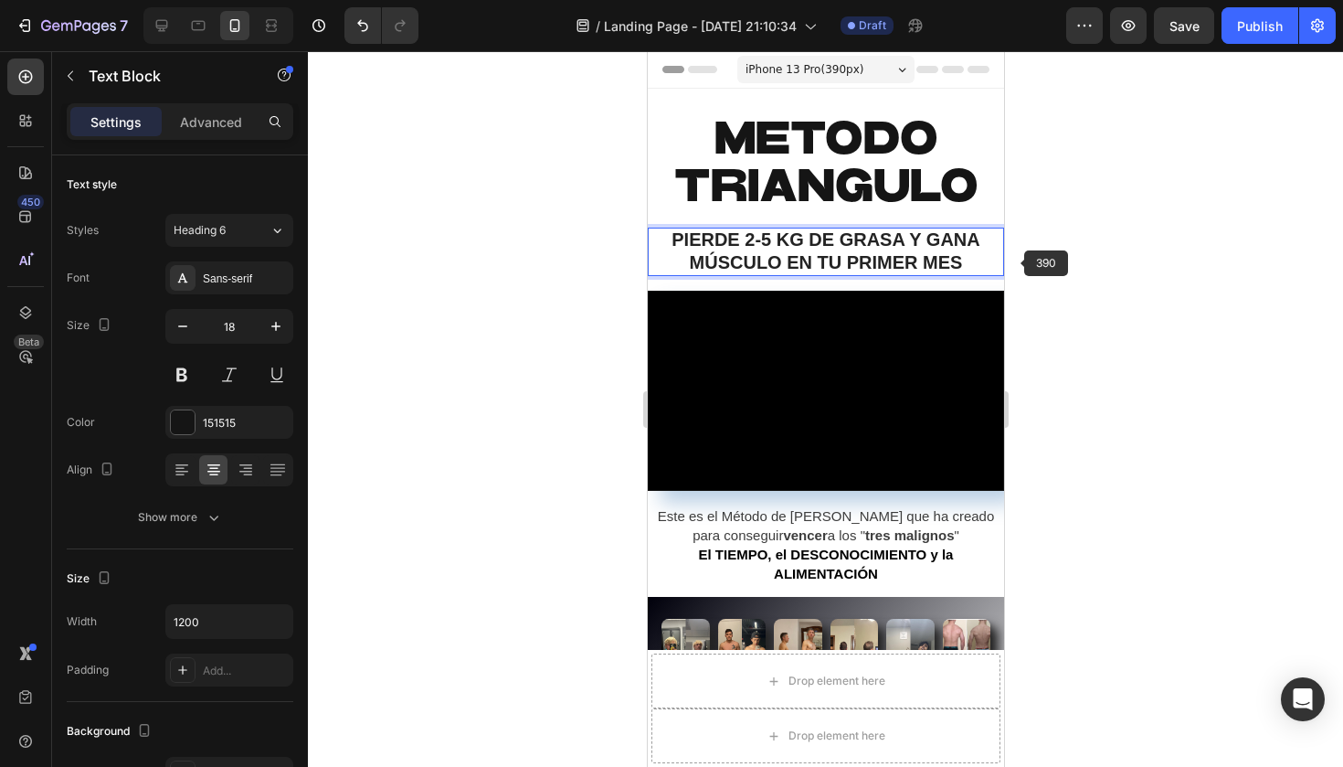
click at [1017, 267] on div at bounding box center [825, 408] width 1035 height 715
click at [788, 238] on strong "PIERDE 2-5 KG DE GRASA Y GANA MÚSCULO EN TU PRIMER MES" at bounding box center [825, 250] width 308 height 42
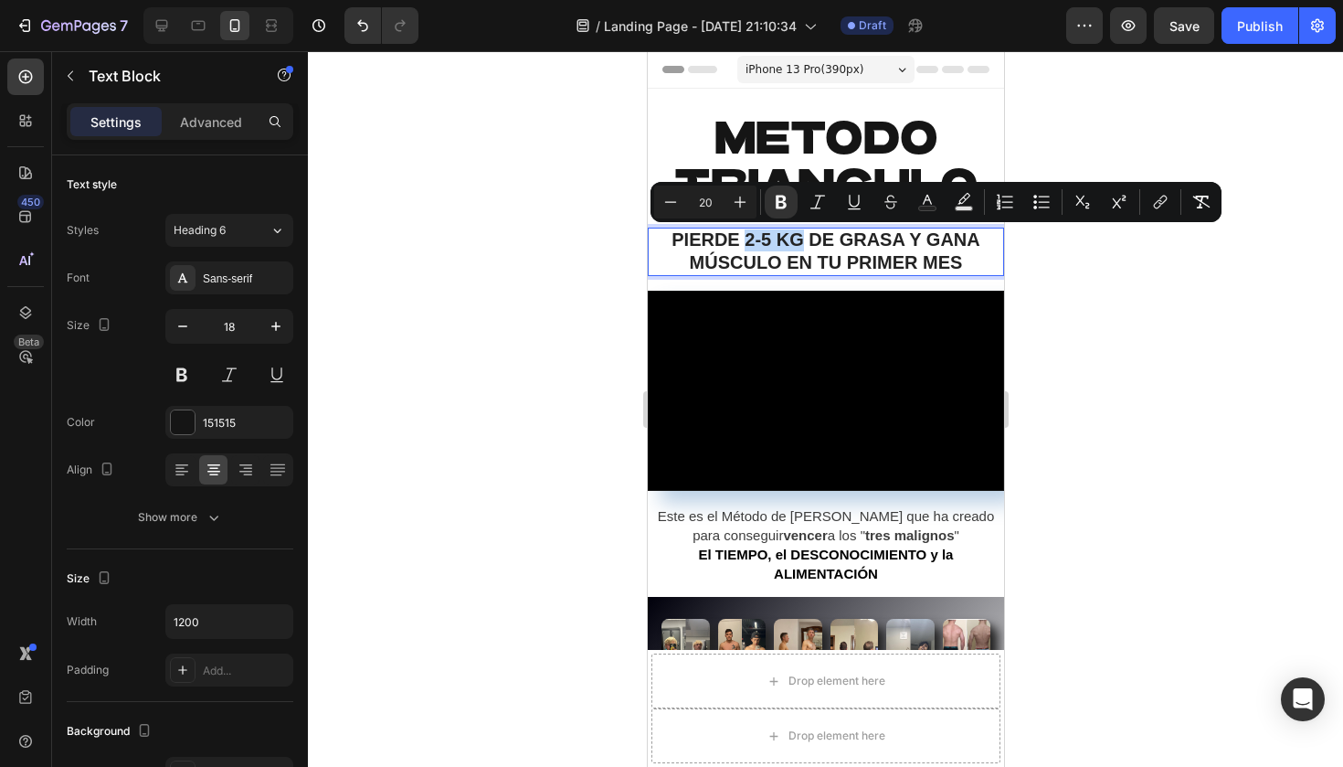
drag, startPoint x: 739, startPoint y: 236, endPoint x: 798, endPoint y: 242, distance: 58.8
click at [798, 242] on strong "PIERDE 2-5 KG DE GRASA Y GANA MÚSCULO EN TU PRIMER MES" at bounding box center [825, 250] width 308 height 42
click at [932, 200] on icon "Editor contextual toolbar" at bounding box center [927, 202] width 18 height 18
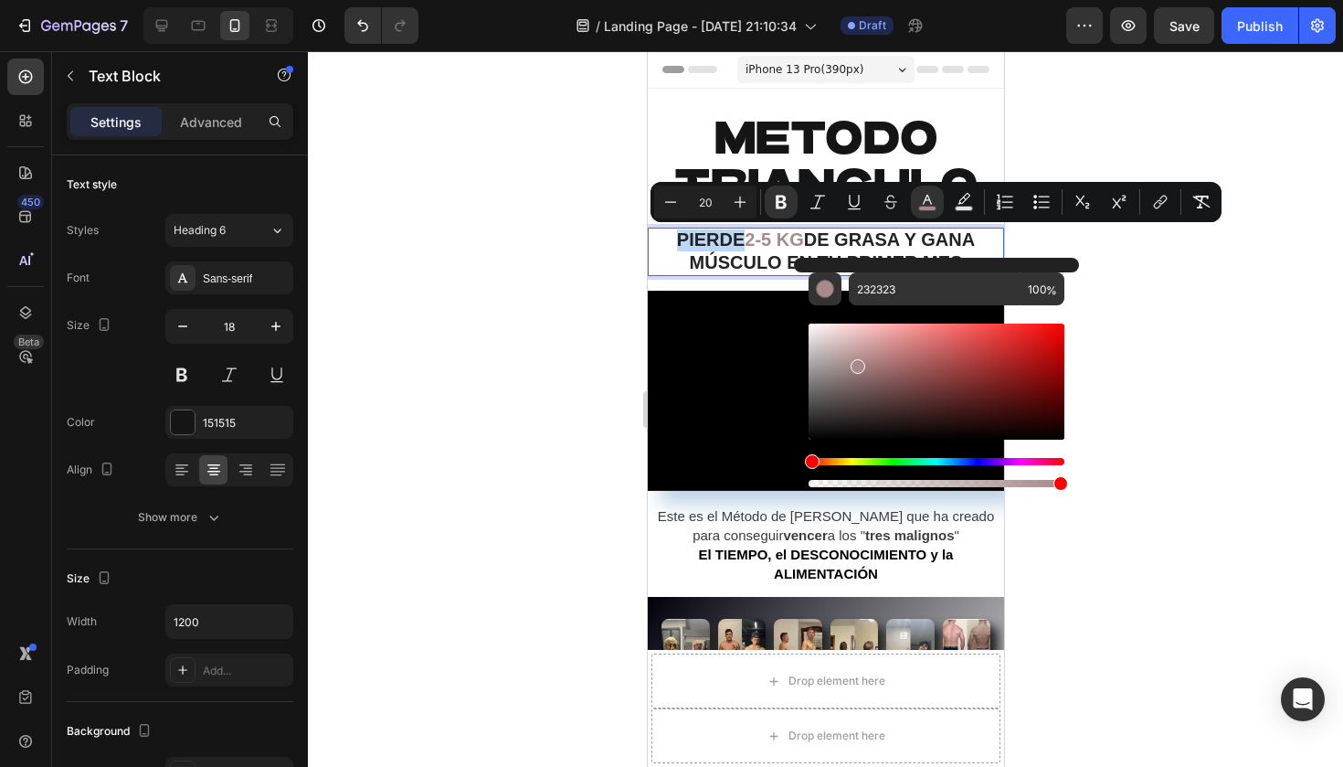
click at [855, 362] on div "Editor contextual toolbar" at bounding box center [937, 381] width 256 height 116
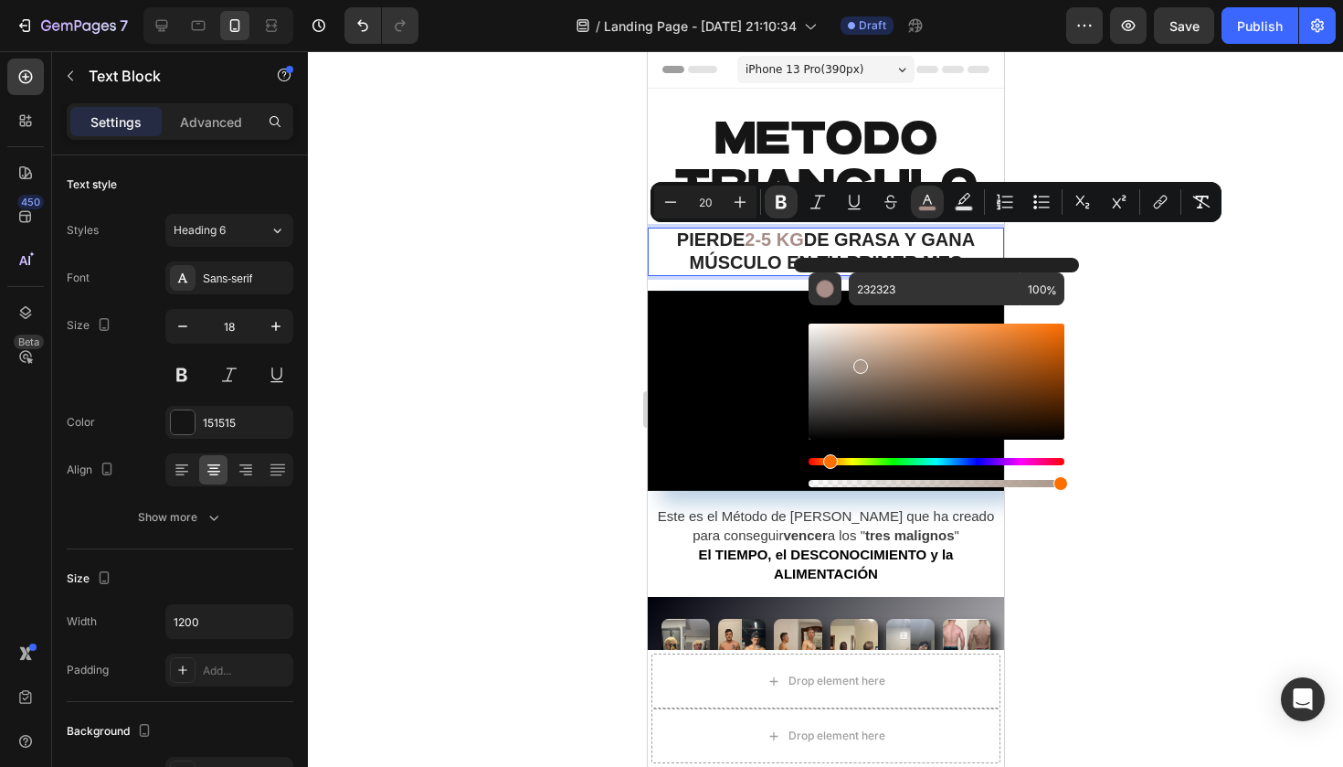
drag, startPoint x: 846, startPoint y: 460, endPoint x: 830, endPoint y: 460, distance: 16.4
click at [829, 460] on div "Hue" at bounding box center [937, 461] width 256 height 7
drag, startPoint x: 1039, startPoint y: 338, endPoint x: 1125, endPoint y: 303, distance: 92.6
click at [1126, 0] on body "7 / Landing Page - Aug 26, 21:10:34 Draft Preview Save Publish 450 Beta Section…" at bounding box center [671, 0] width 1343 height 0
click at [1108, 286] on div at bounding box center [825, 408] width 1035 height 715
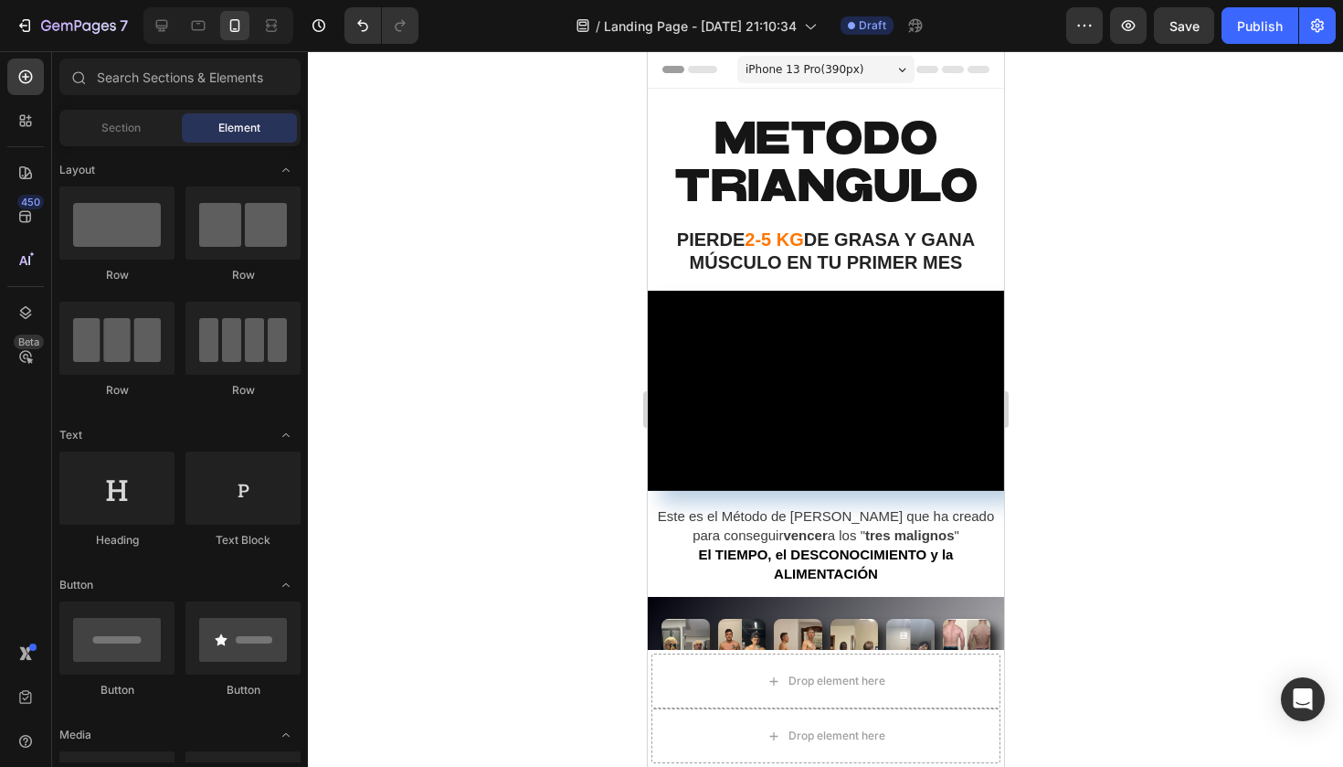
click at [1108, 286] on div at bounding box center [825, 408] width 1035 height 715
click at [900, 259] on strong "DE GRASA Y GANA MÚSCULO EN TU PRIMER MES" at bounding box center [832, 250] width 286 height 42
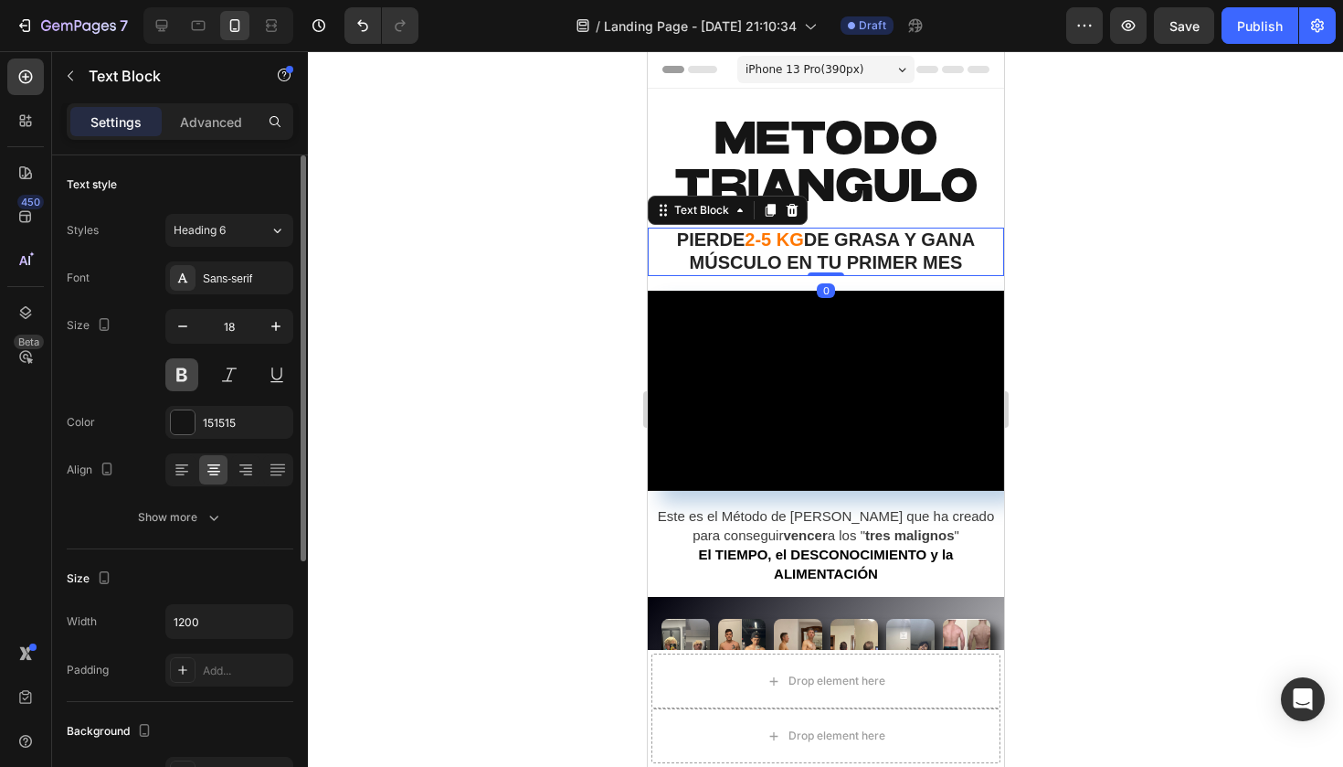
click at [186, 371] on button at bounding box center [181, 374] width 33 height 33
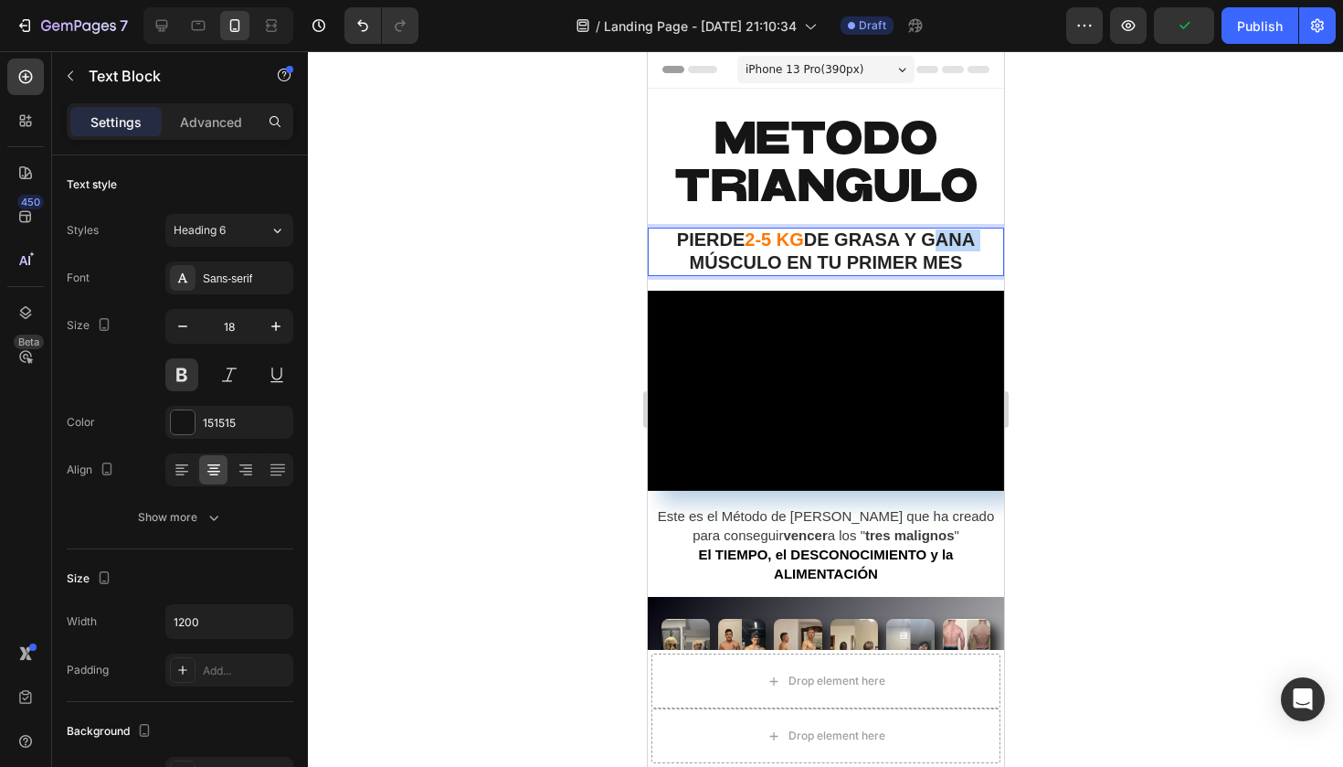
click at [945, 248] on strong "DE GRASA Y GANA MÚSCULO EN TU PRIMER MES" at bounding box center [832, 250] width 286 height 42
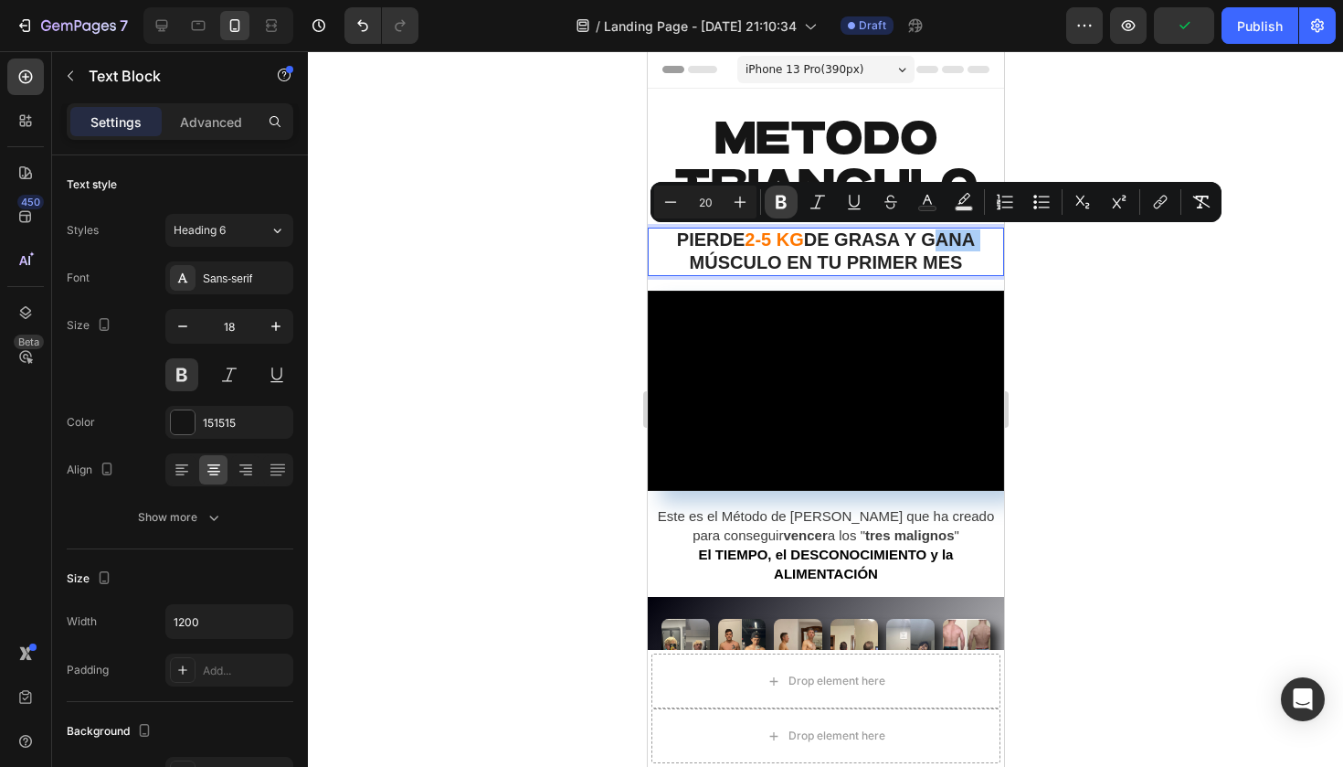
click at [783, 200] on icon "Editor contextual toolbar" at bounding box center [781, 203] width 11 height 14
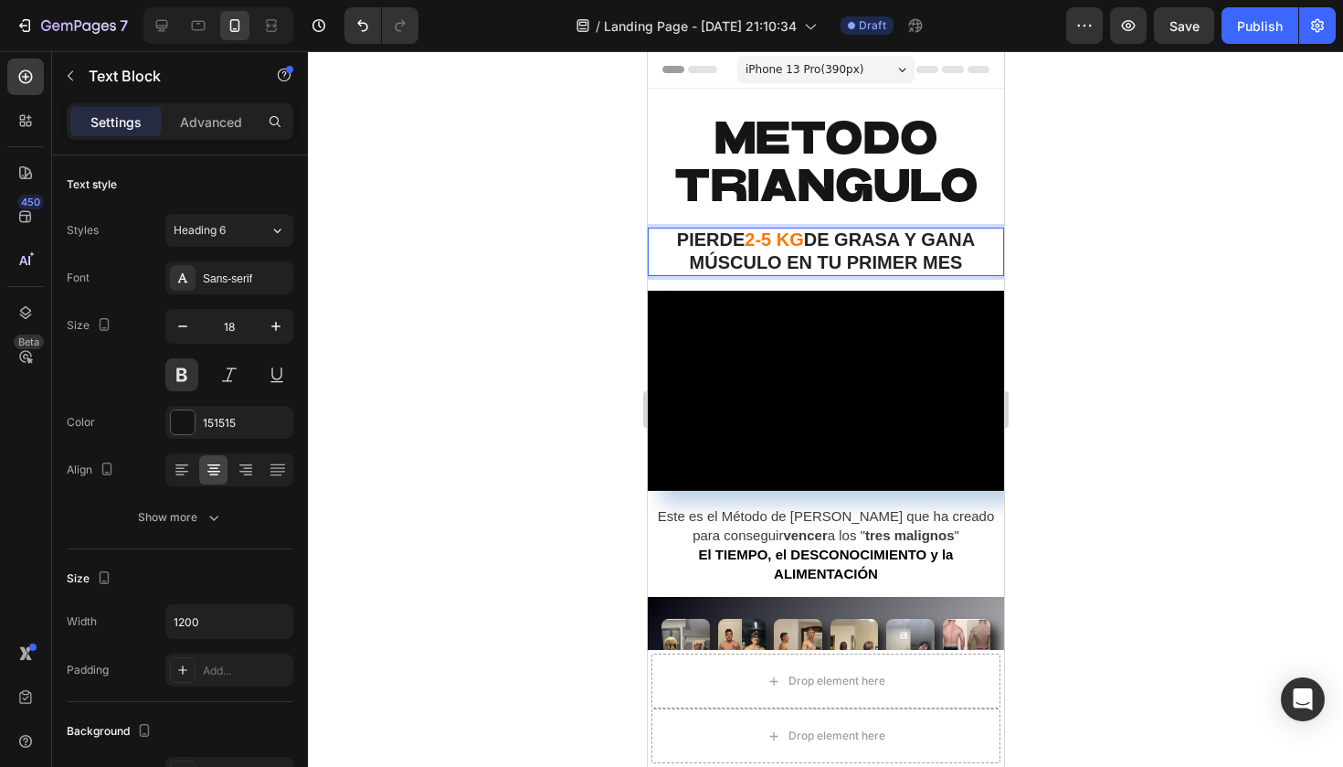
click at [777, 250] on span "DE GRASA Y GANA MÚSCULO EN TU PRIMER MES" at bounding box center [832, 250] width 286 height 42
click at [239, 281] on div "Sans-serif" at bounding box center [246, 278] width 86 height 16
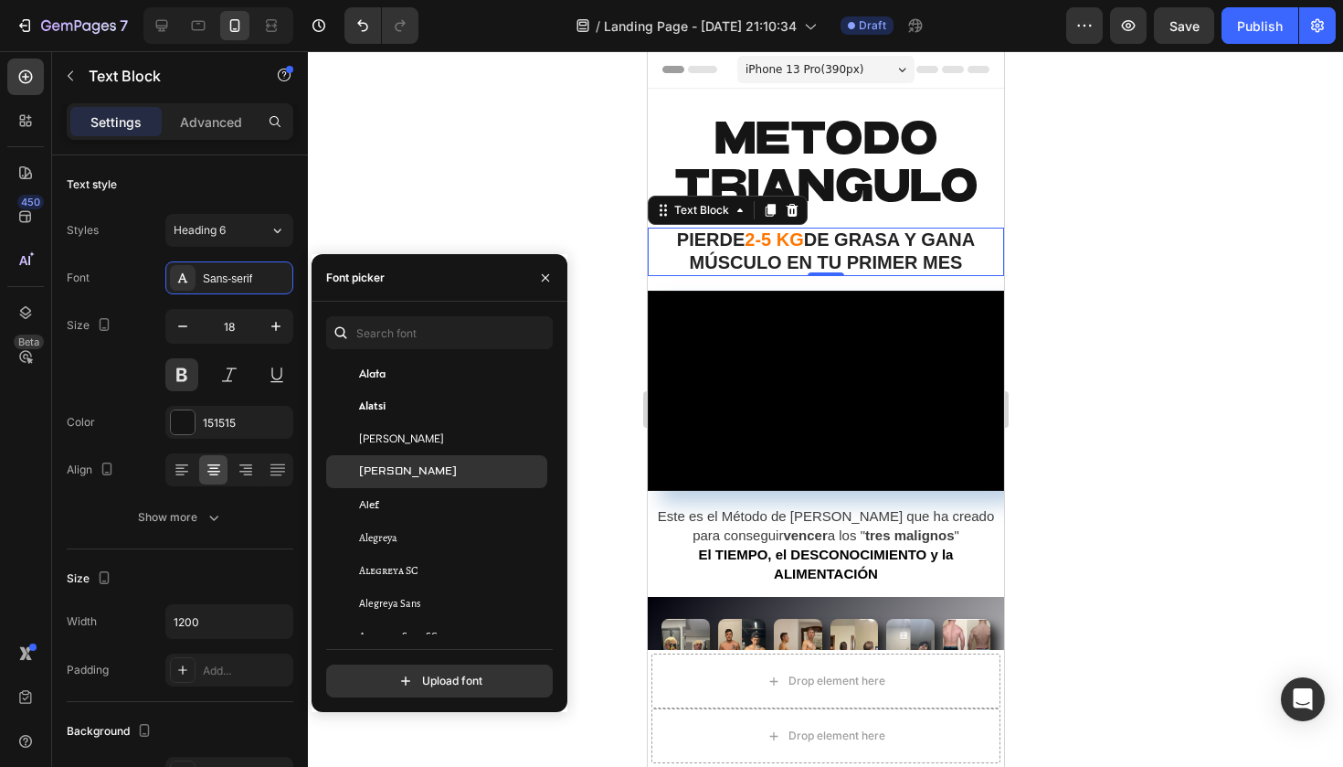
scroll to position [982, 0]
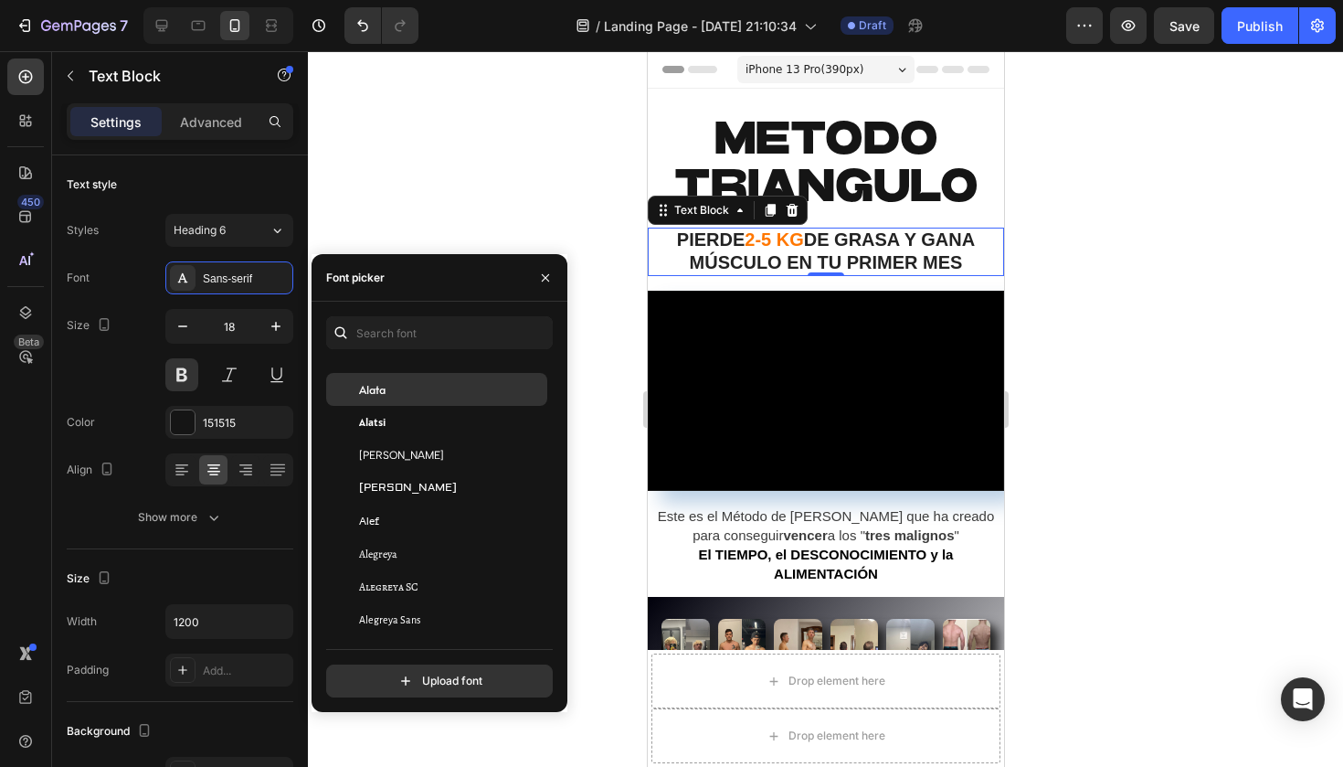
click at [425, 384] on div "Alata" at bounding box center [451, 389] width 185 height 16
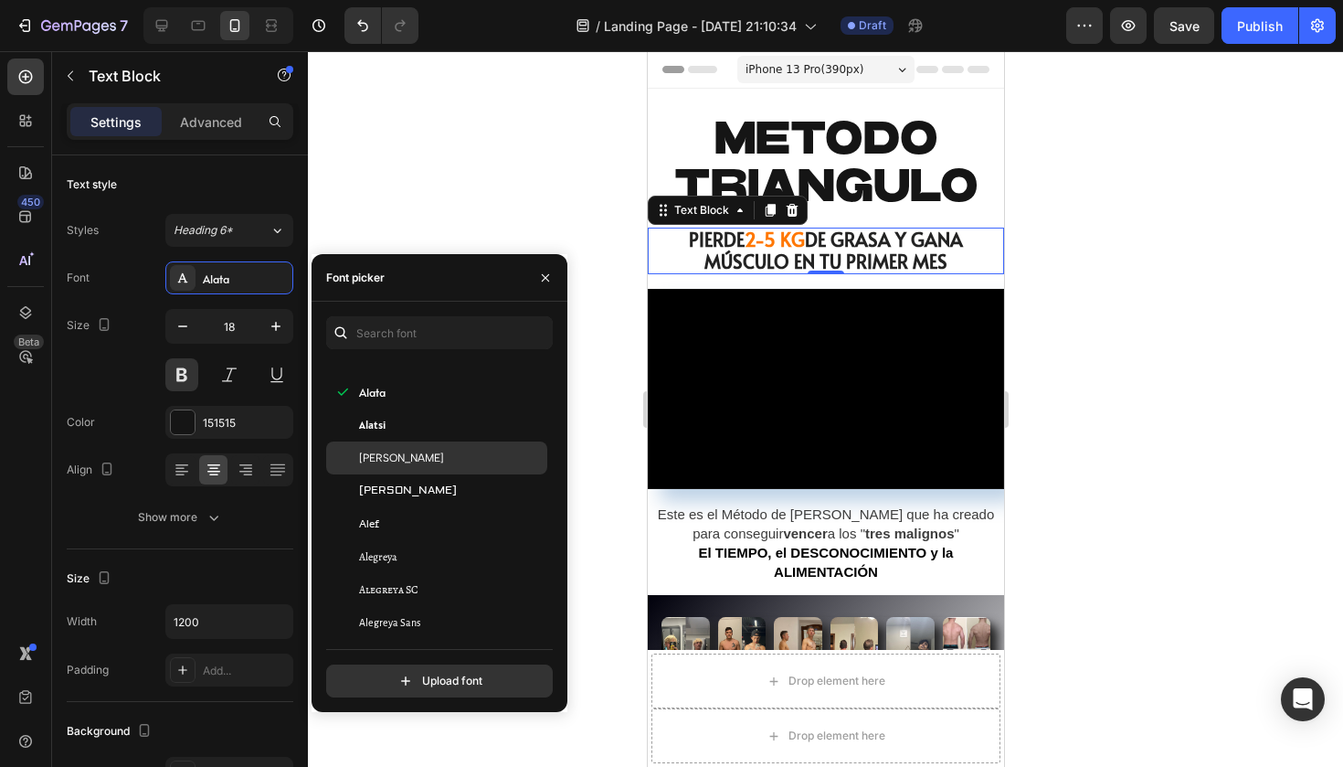
scroll to position [1049, 0]
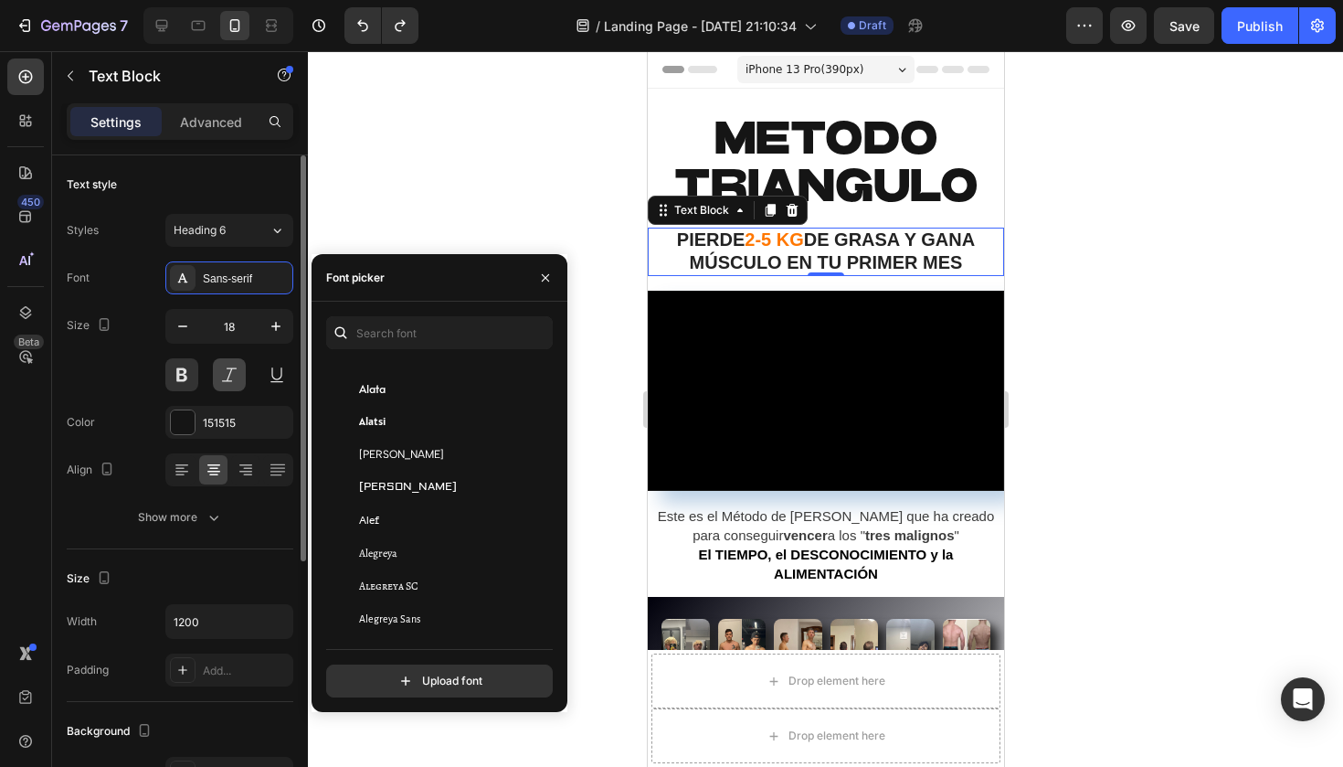
click at [214, 369] on button at bounding box center [229, 374] width 33 height 33
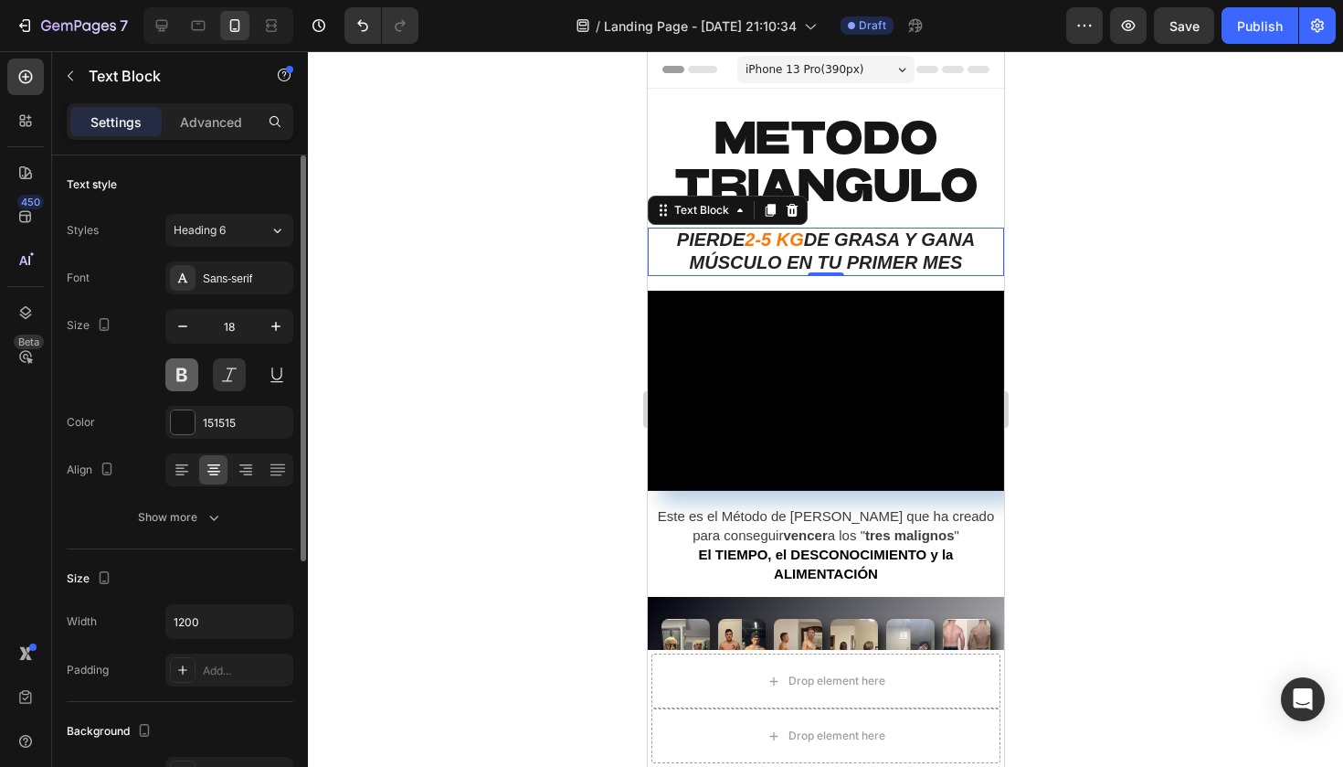
click at [188, 375] on button at bounding box center [181, 374] width 33 height 33
click at [185, 376] on button at bounding box center [181, 374] width 33 height 33
click at [232, 378] on button at bounding box center [229, 374] width 33 height 33
click at [477, 196] on div at bounding box center [825, 408] width 1035 height 715
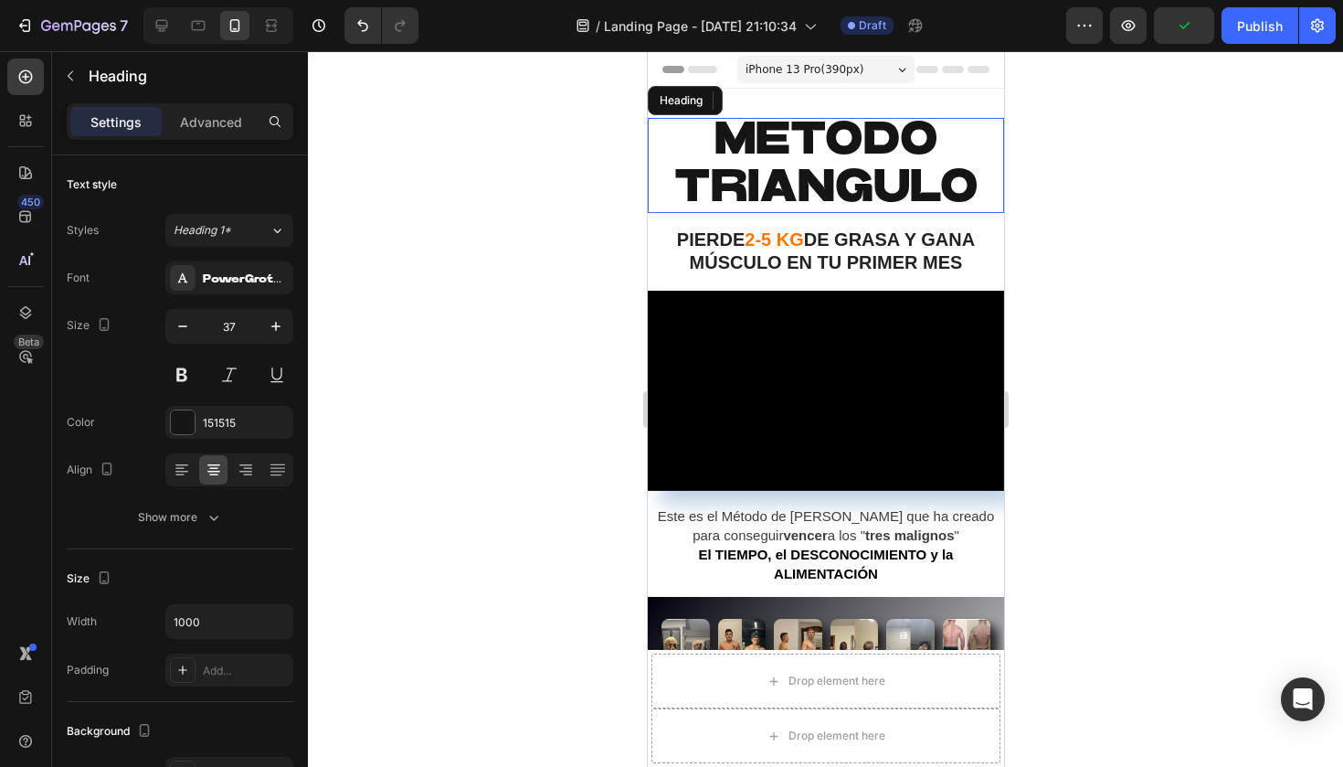
click at [867, 142] on span "METODO TRIANGULO" at bounding box center [825, 163] width 304 height 93
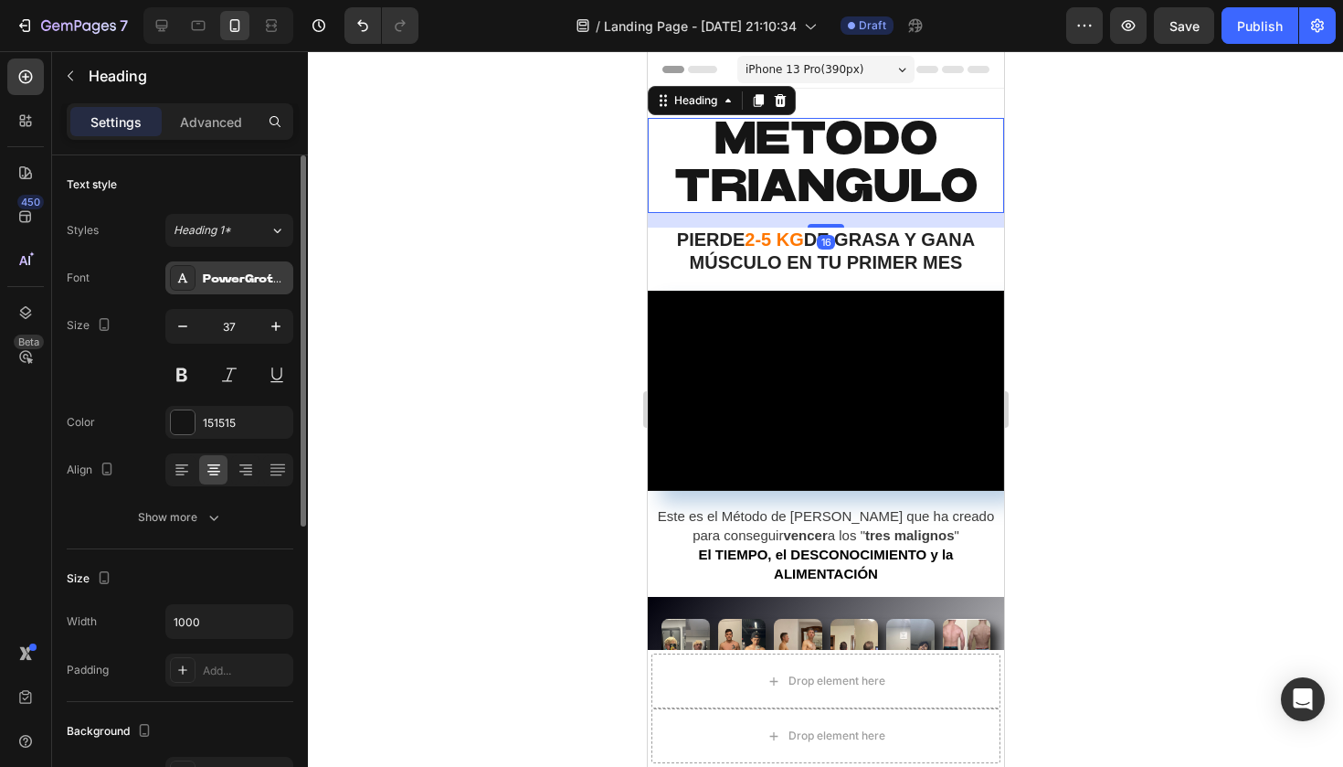
click at [242, 268] on div "PowerGroteskTrial" at bounding box center [229, 277] width 128 height 33
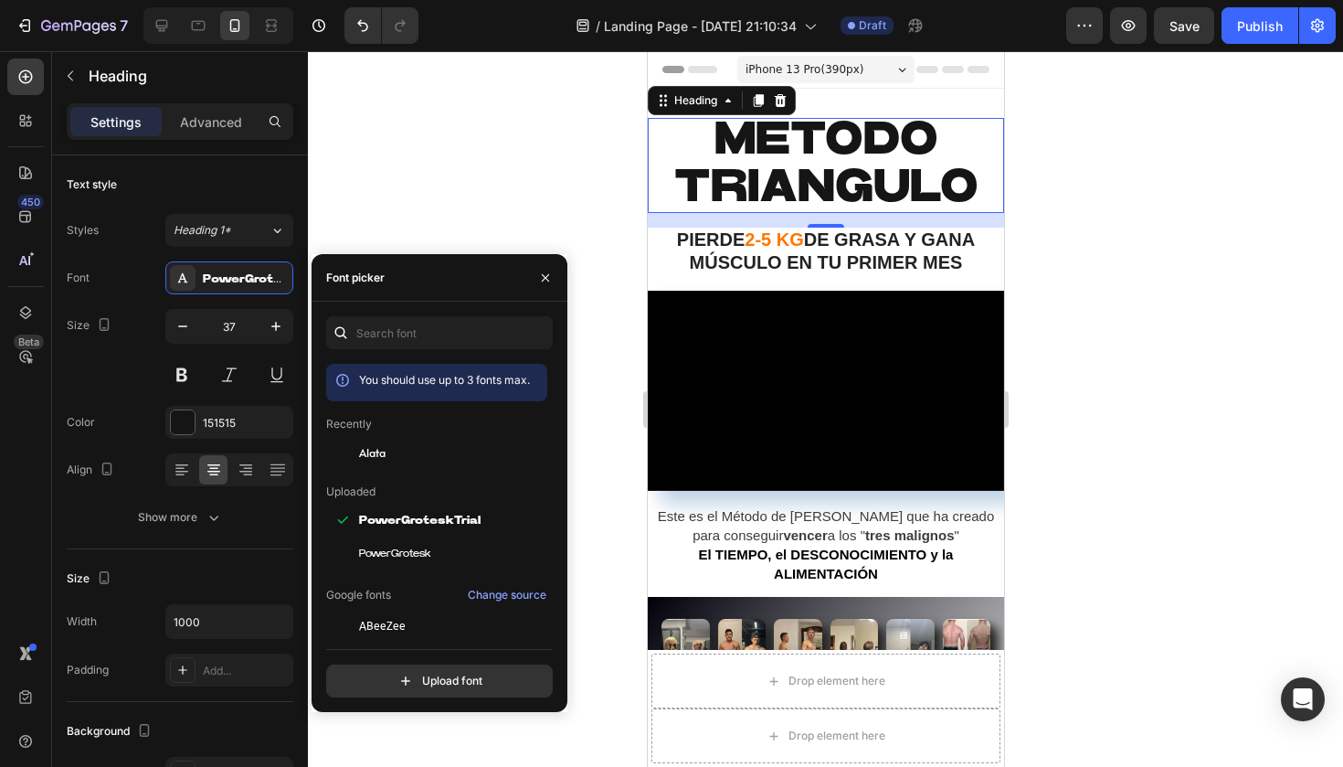
click at [716, 239] on span "PIERDE" at bounding box center [710, 239] width 68 height 20
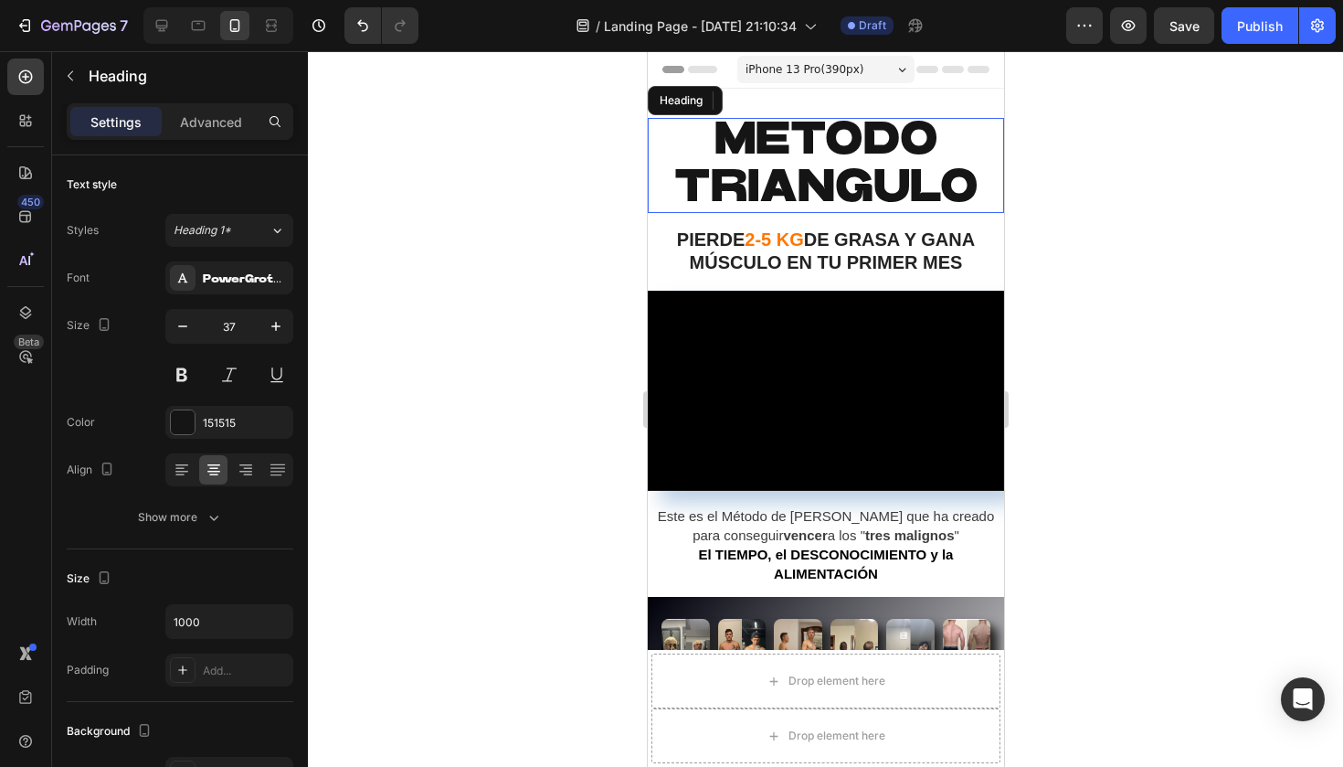
click at [827, 156] on span "METODO TRIANGULO" at bounding box center [825, 163] width 304 height 93
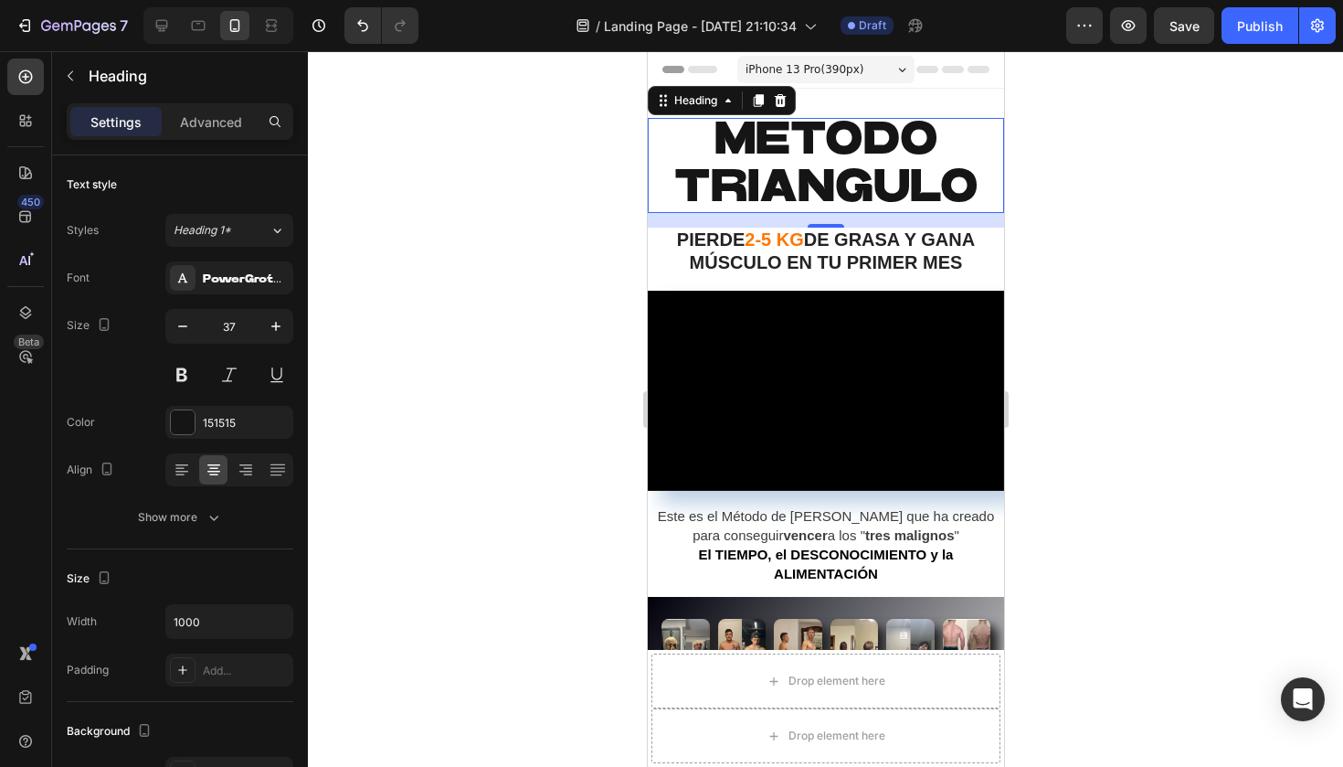
click at [532, 437] on div at bounding box center [825, 408] width 1035 height 715
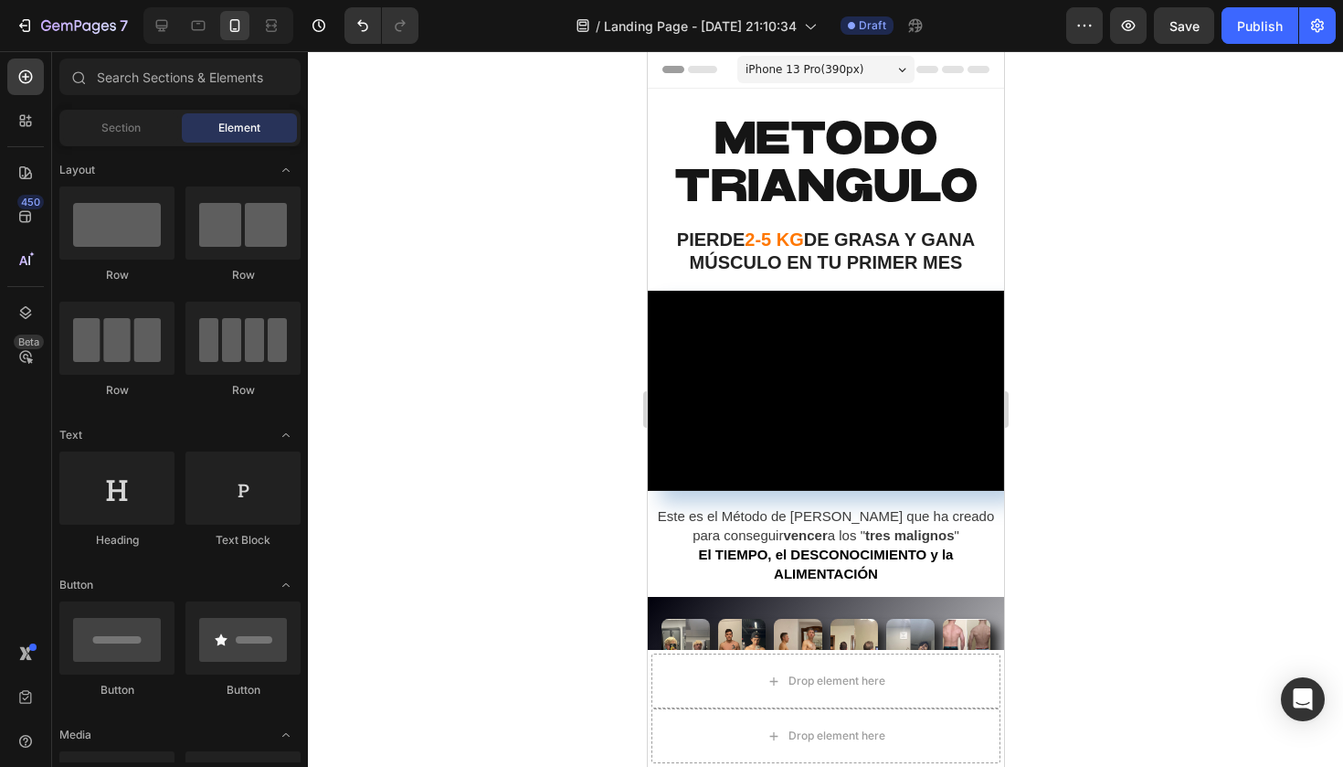
scroll to position [0, 0]
click at [836, 202] on span "METODO TRIANGULO" at bounding box center [825, 163] width 304 height 93
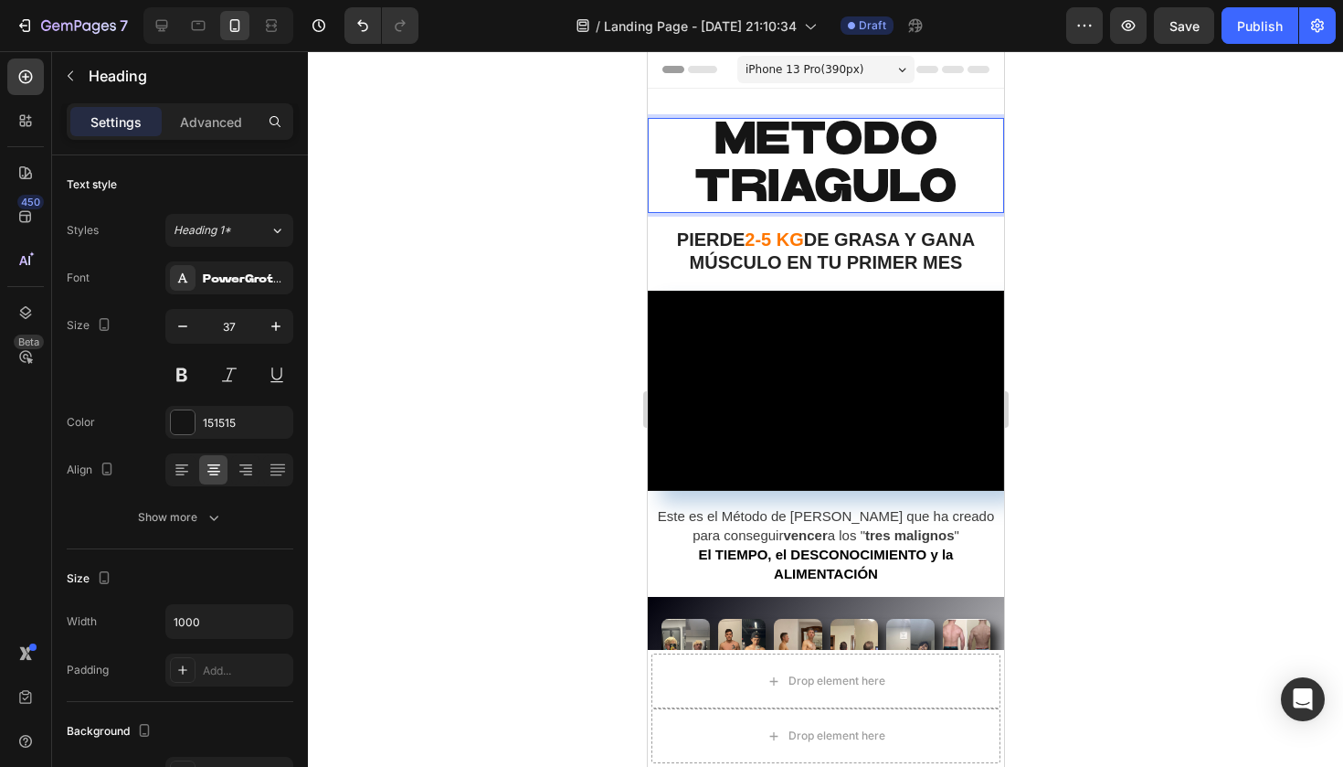
click at [1087, 194] on div at bounding box center [825, 408] width 1035 height 715
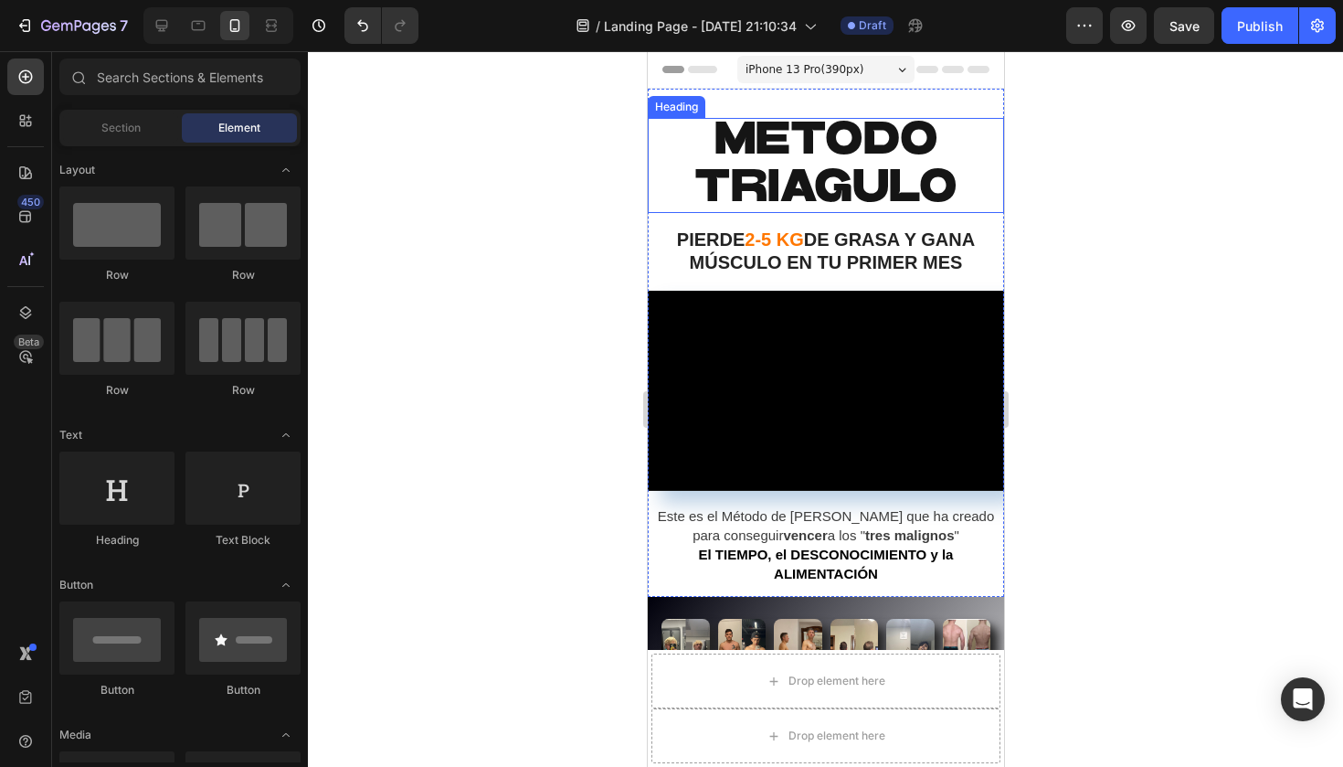
click at [883, 164] on span "METODO TRIAGULO" at bounding box center [824, 163] width 263 height 93
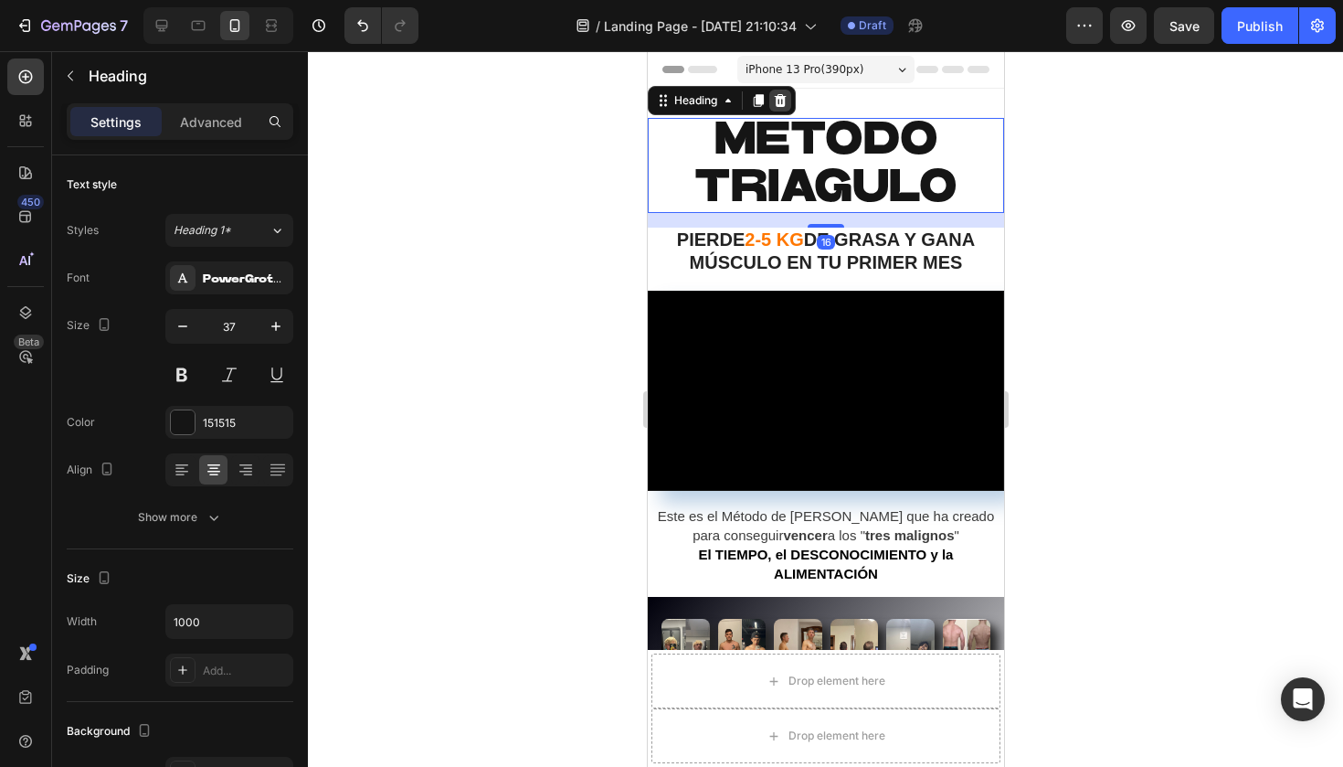
click at [778, 103] on icon at bounding box center [779, 100] width 15 height 15
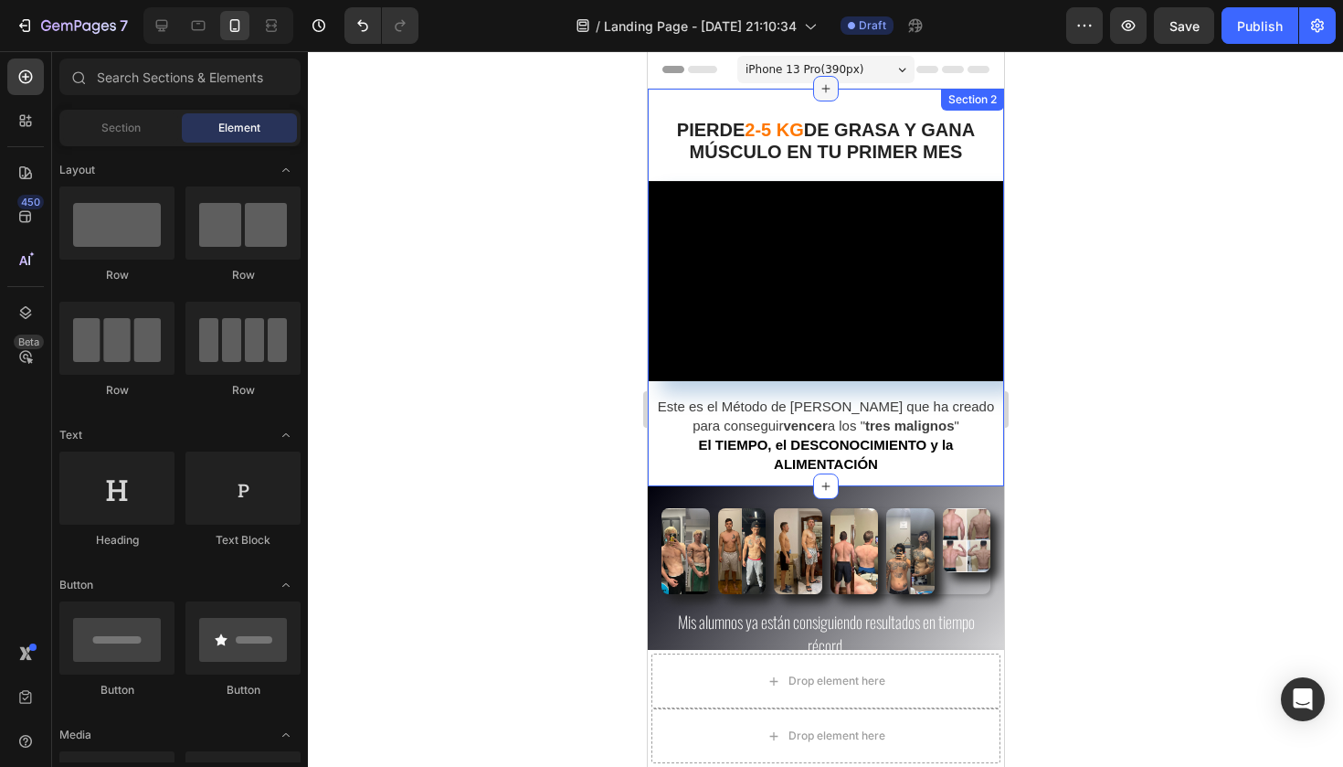
click at [822, 89] on icon at bounding box center [825, 89] width 8 height 8
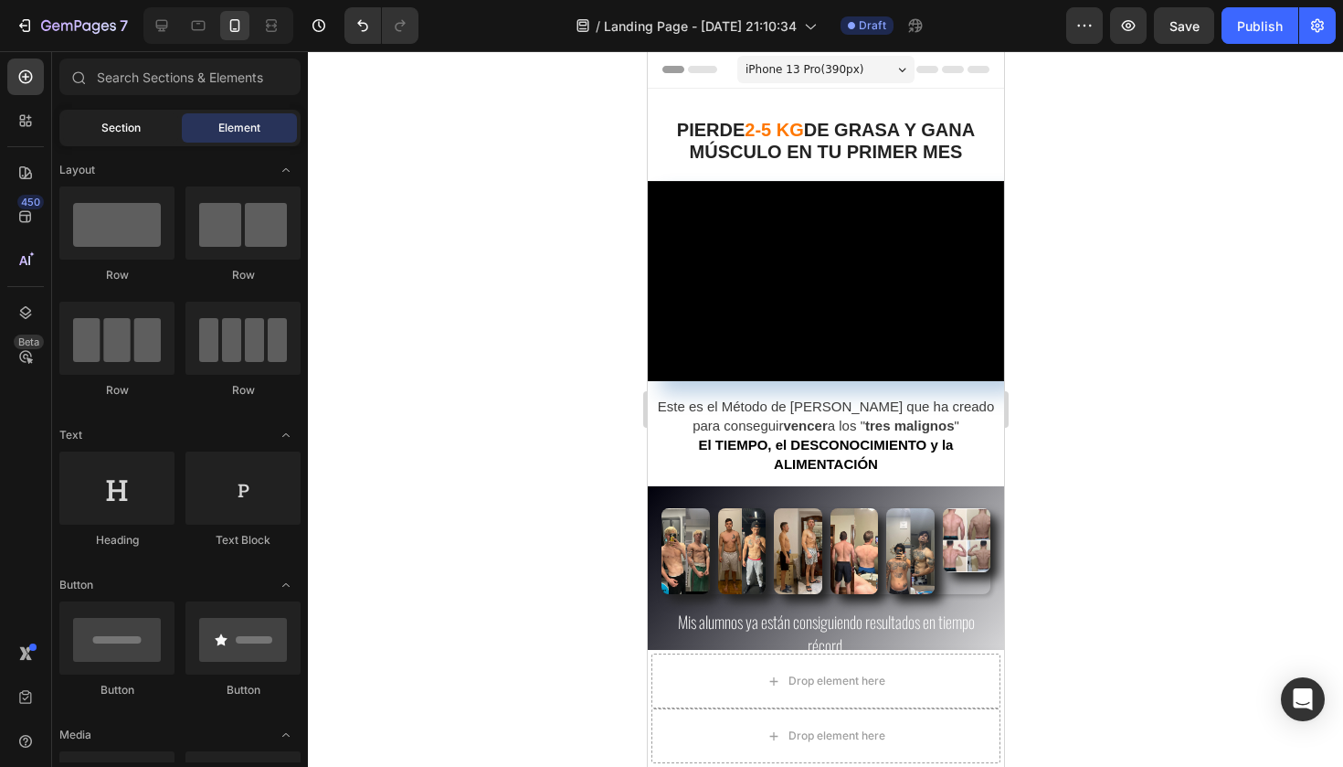
click at [150, 140] on div "Section" at bounding box center [120, 127] width 115 height 29
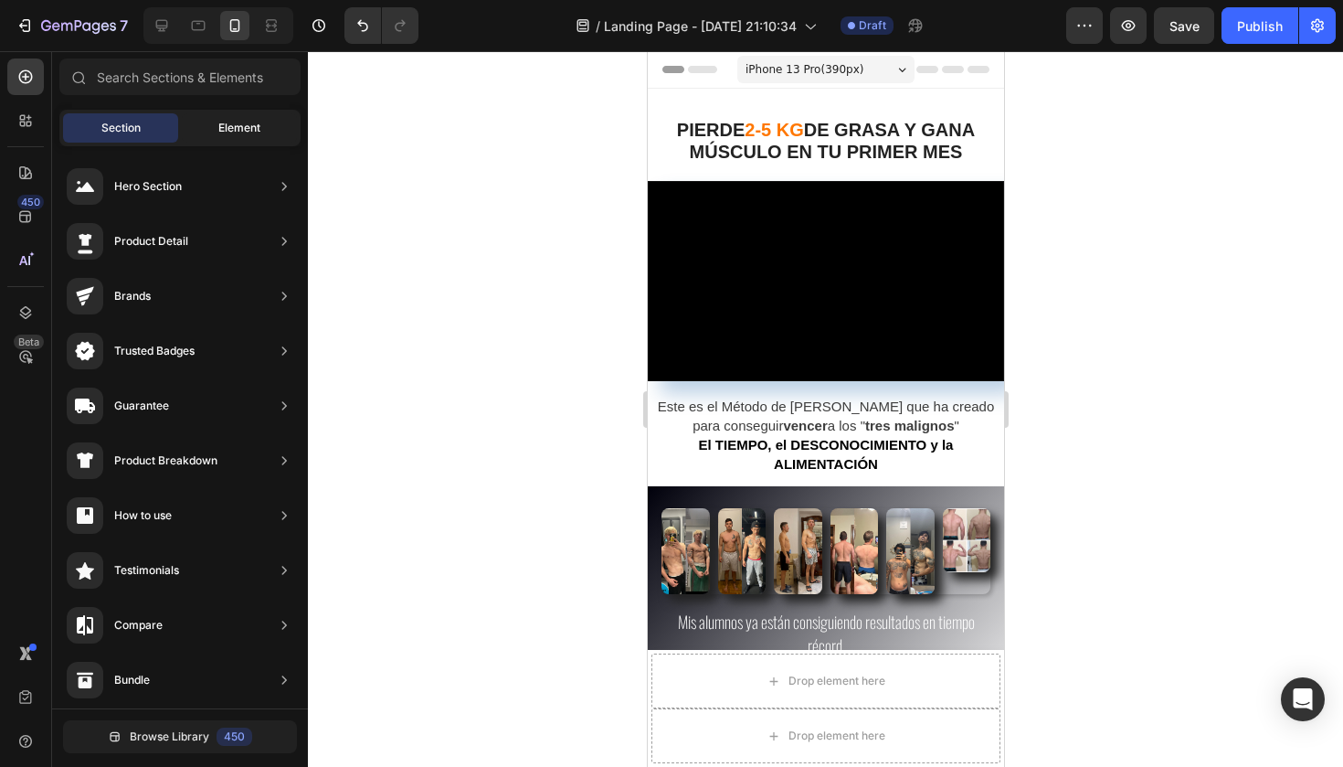
click at [229, 131] on span "Element" at bounding box center [239, 128] width 42 height 16
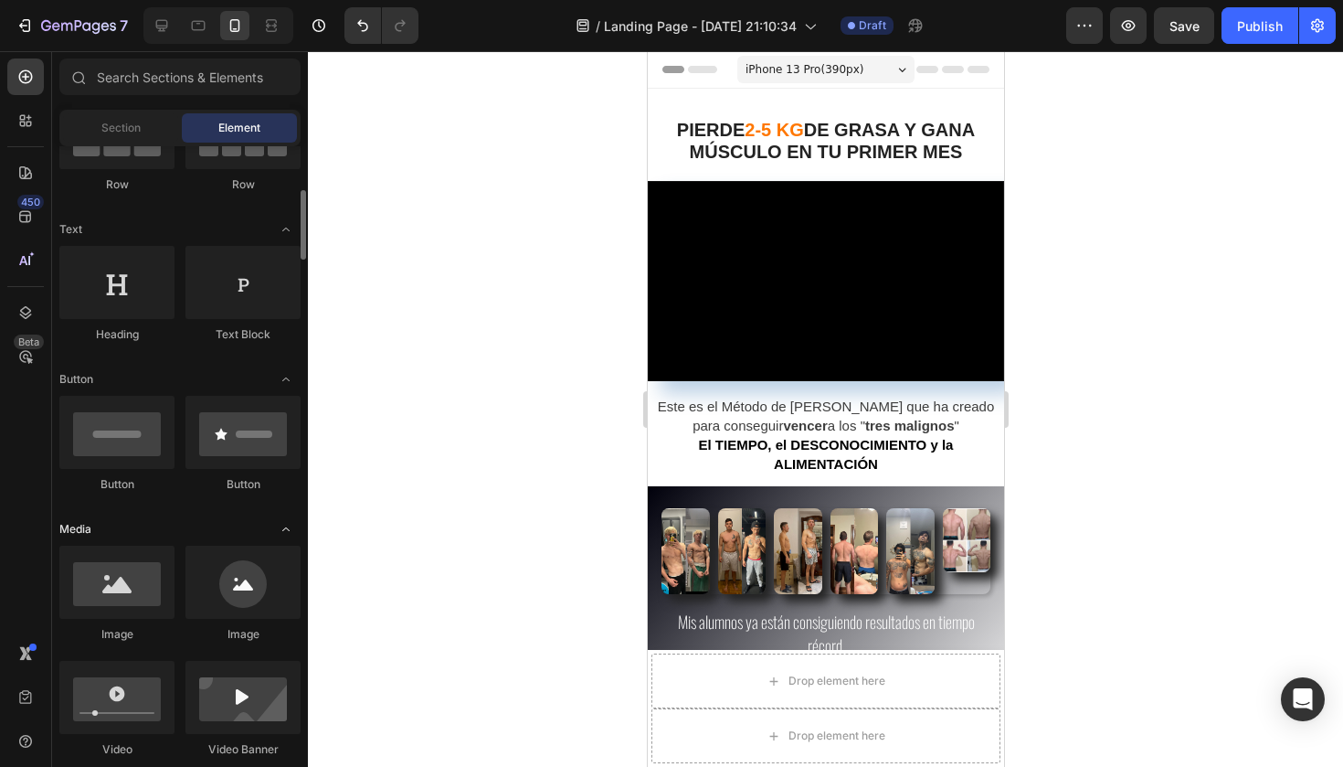
scroll to position [243, 0]
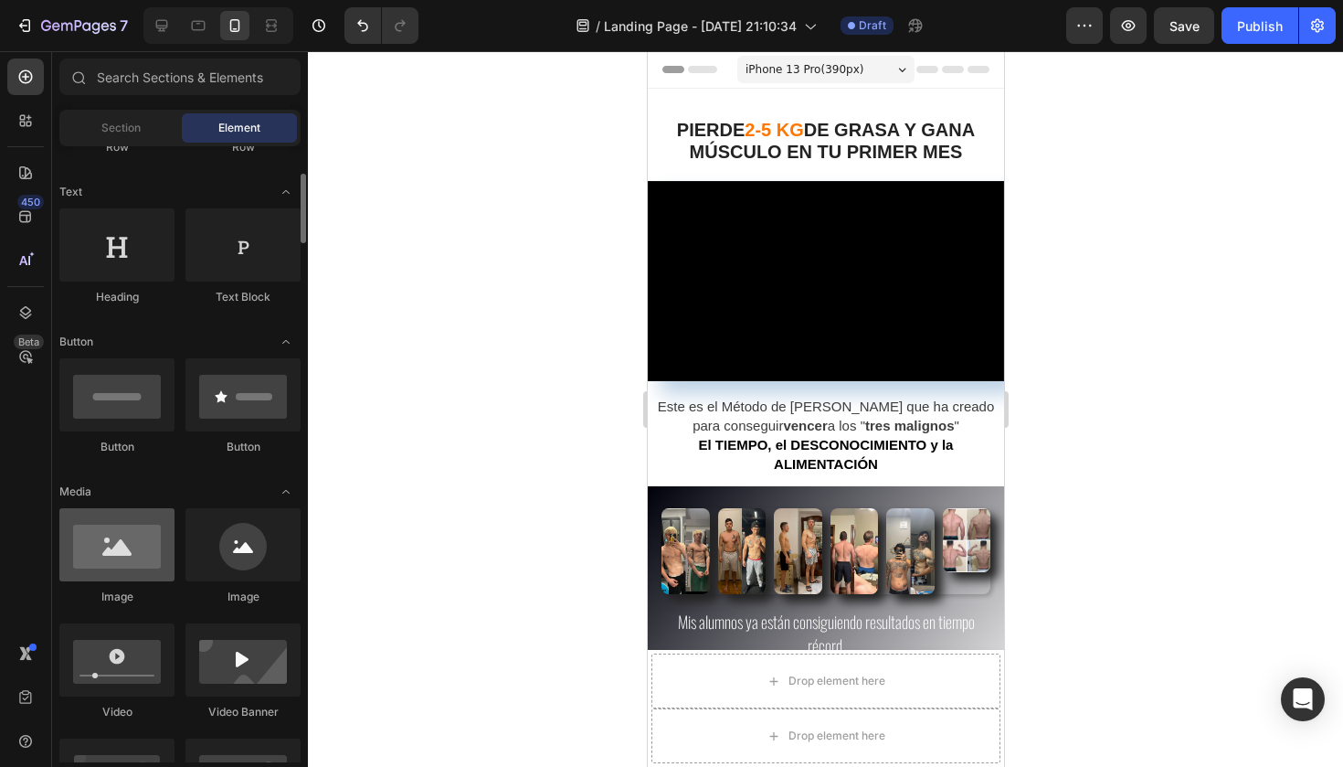
click at [131, 541] on div at bounding box center [116, 544] width 115 height 73
click at [124, 545] on div at bounding box center [116, 544] width 115 height 73
click at [142, 541] on div at bounding box center [116, 544] width 115 height 73
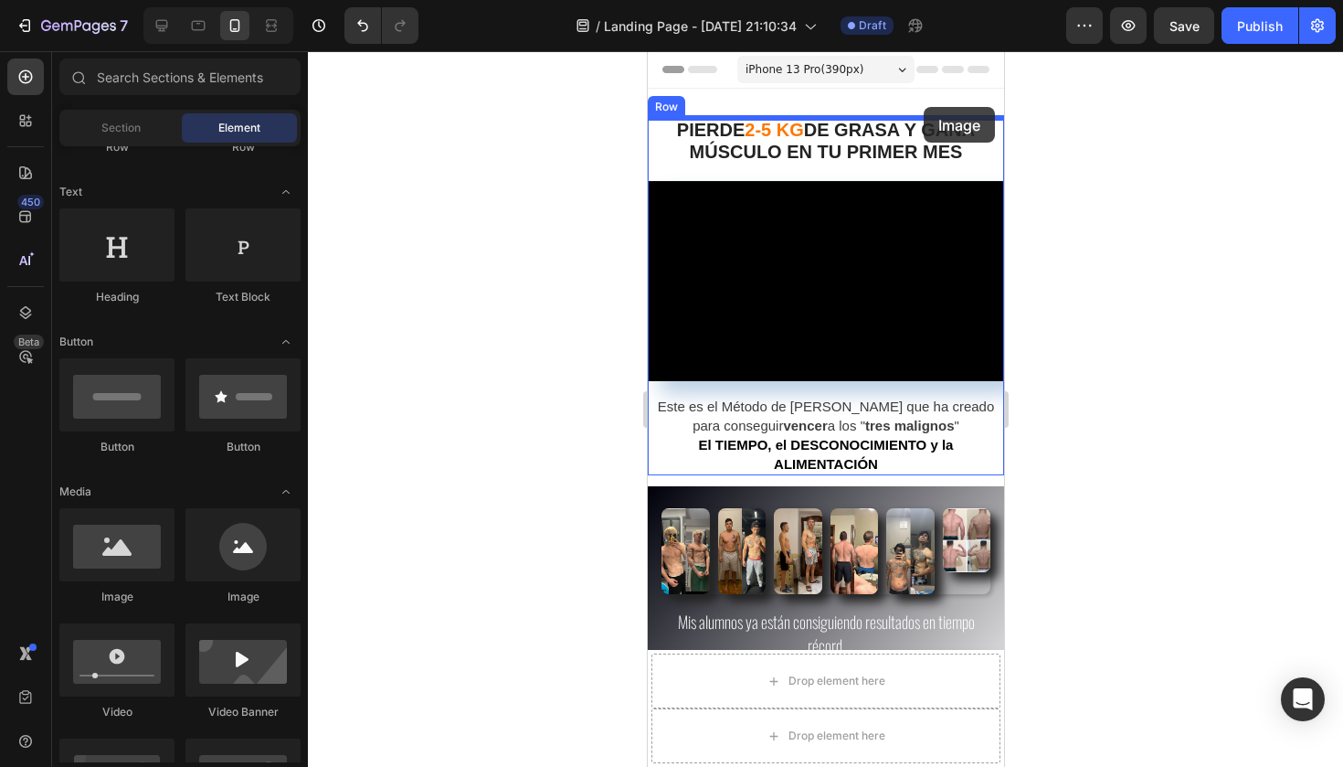
drag, startPoint x: 788, startPoint y: 592, endPoint x: 924, endPoint y: 108, distance: 502.7
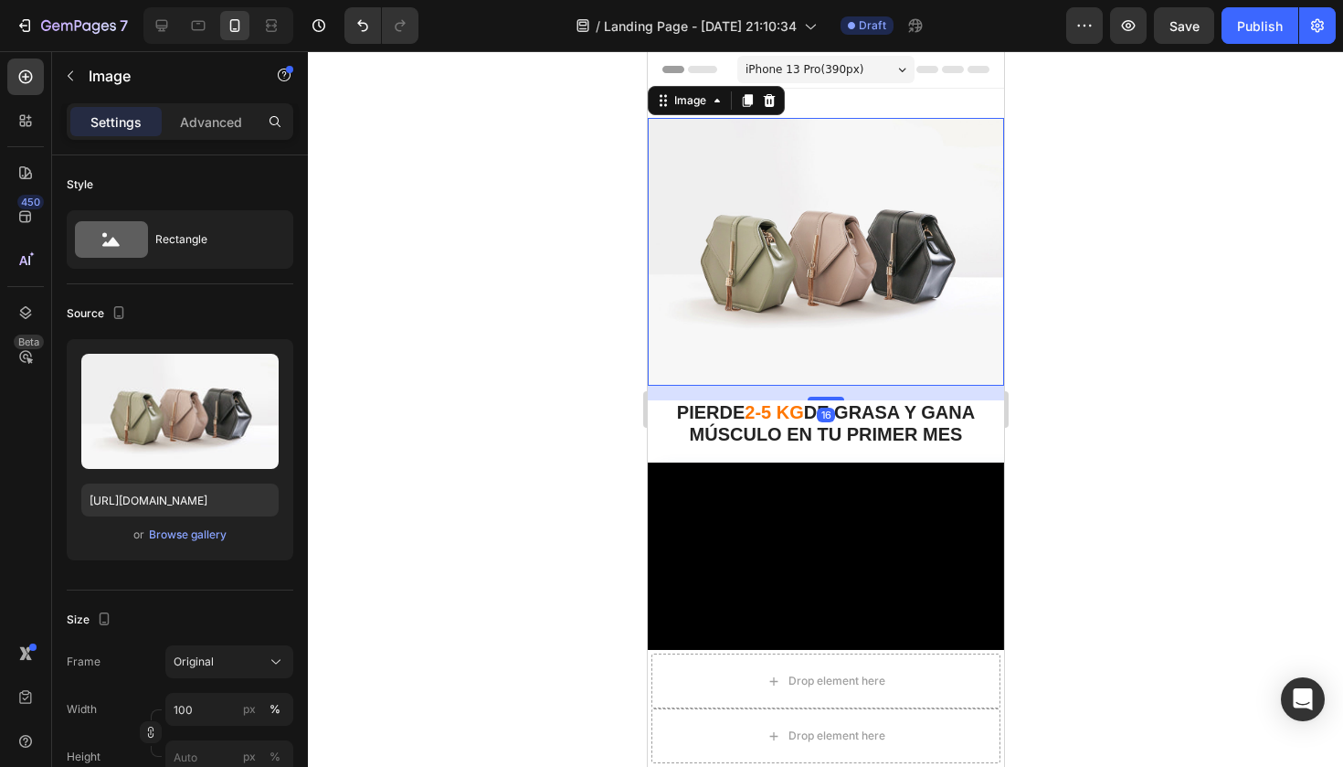
click at [798, 265] on img at bounding box center [825, 252] width 356 height 268
click at [722, 213] on img at bounding box center [825, 252] width 356 height 268
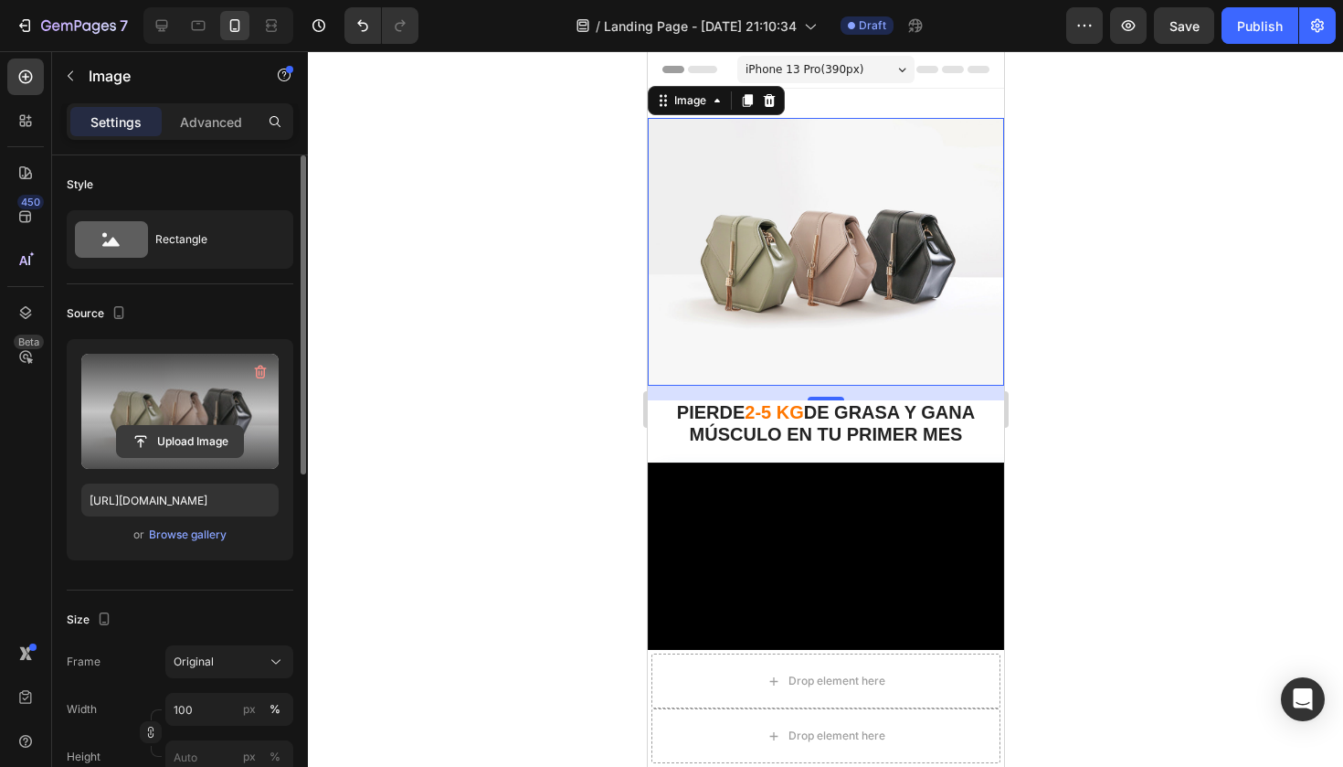
click at [203, 440] on input "file" at bounding box center [180, 441] width 126 height 31
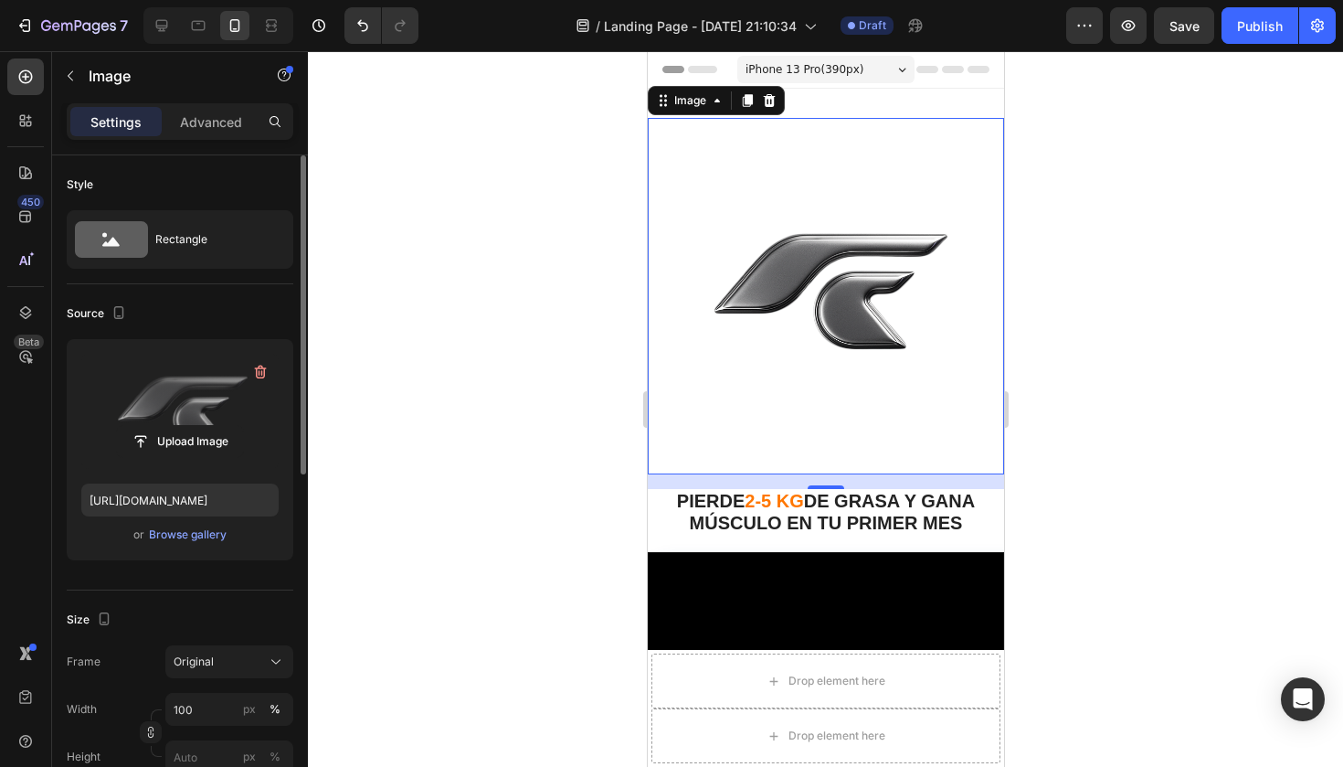
click at [1041, 301] on div at bounding box center [825, 408] width 1035 height 715
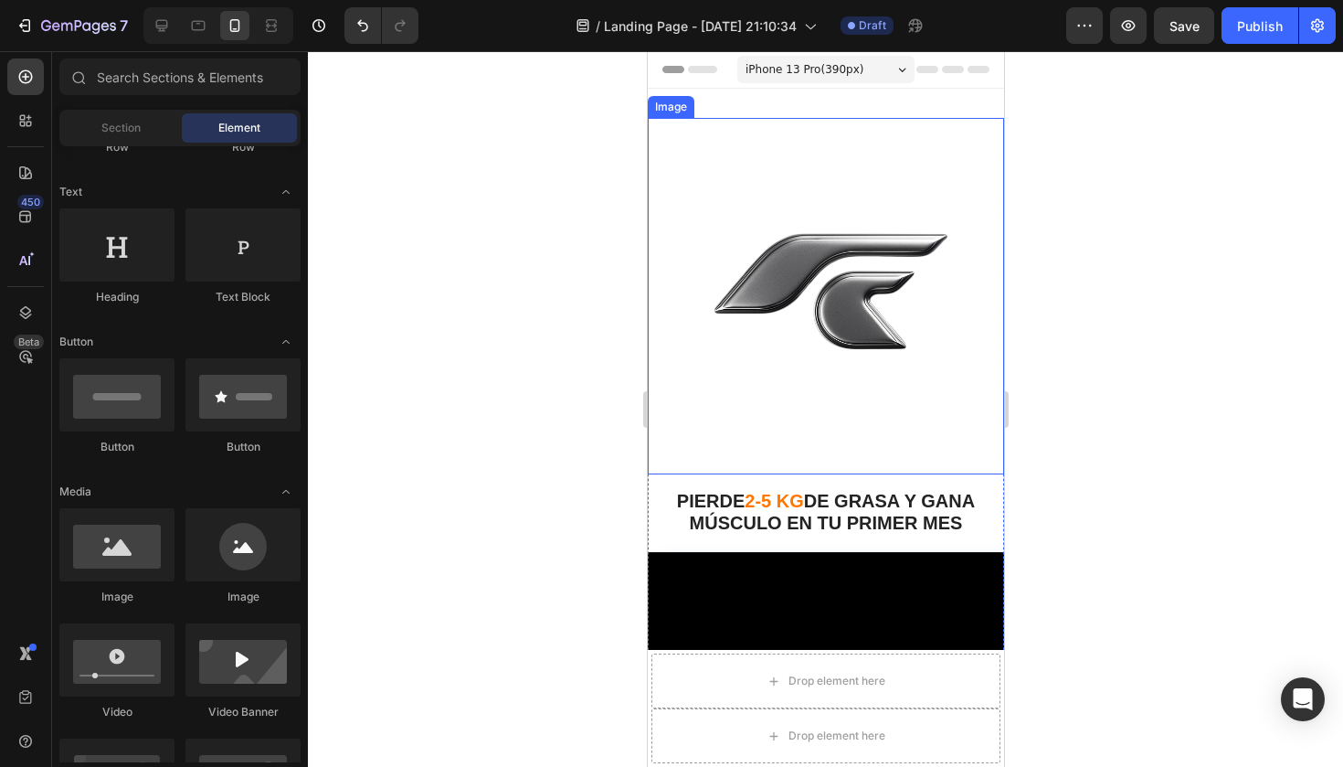
click at [846, 308] on img at bounding box center [825, 296] width 356 height 356
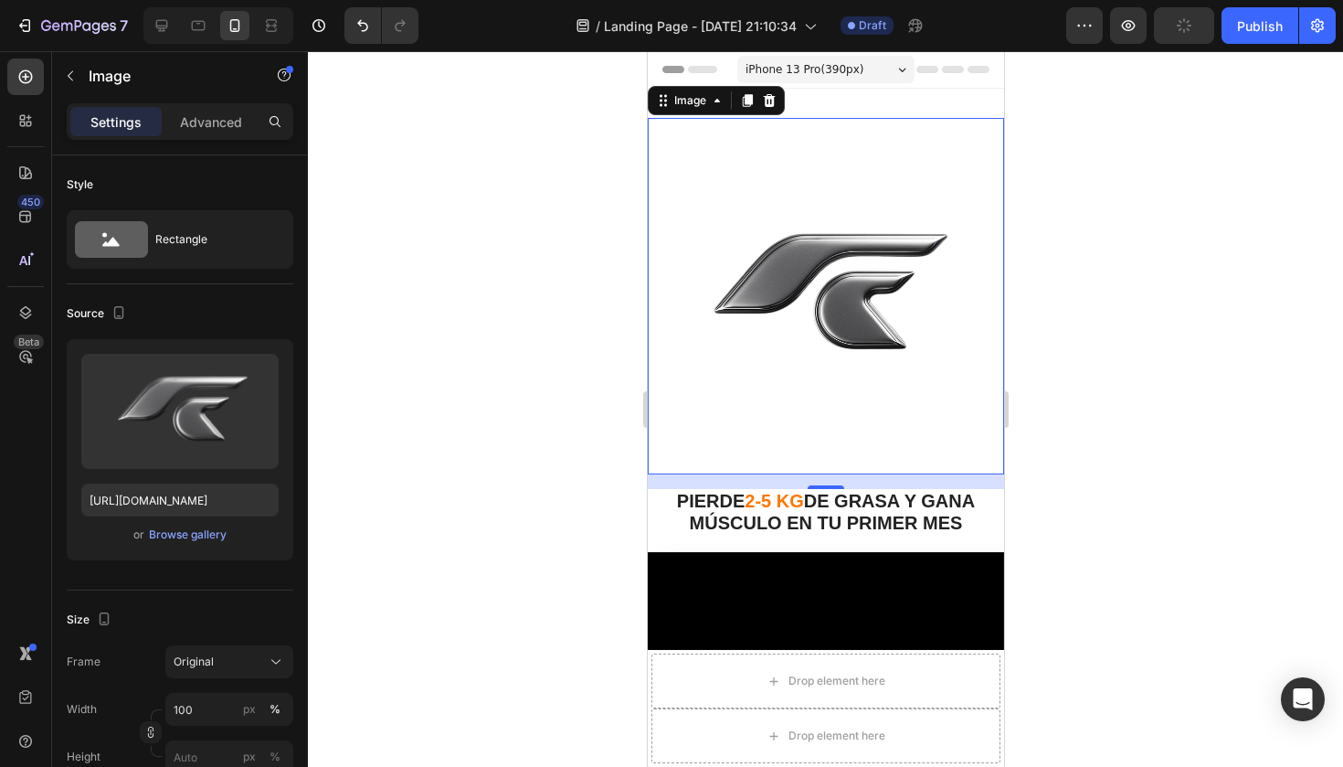
click at [827, 295] on img at bounding box center [825, 296] width 356 height 356
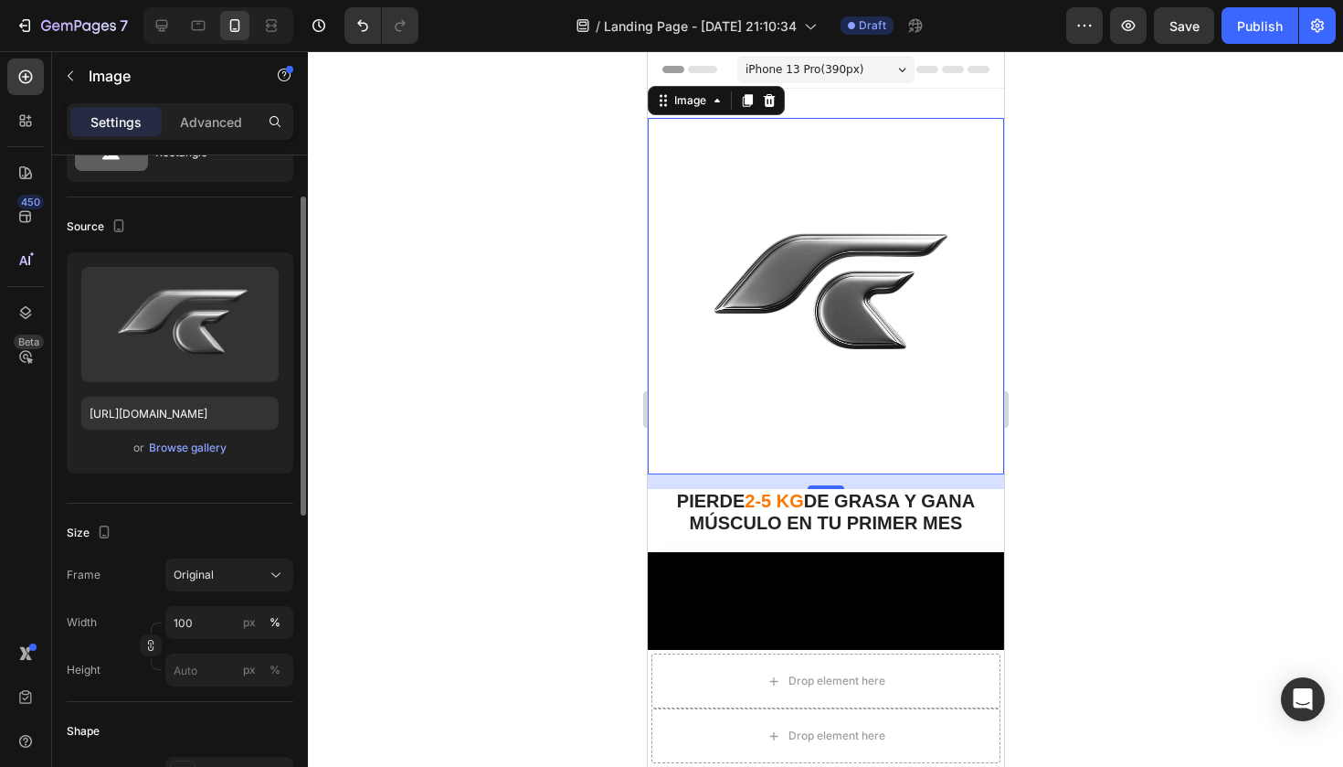
scroll to position [87, 0]
click at [270, 578] on icon at bounding box center [276, 575] width 18 height 18
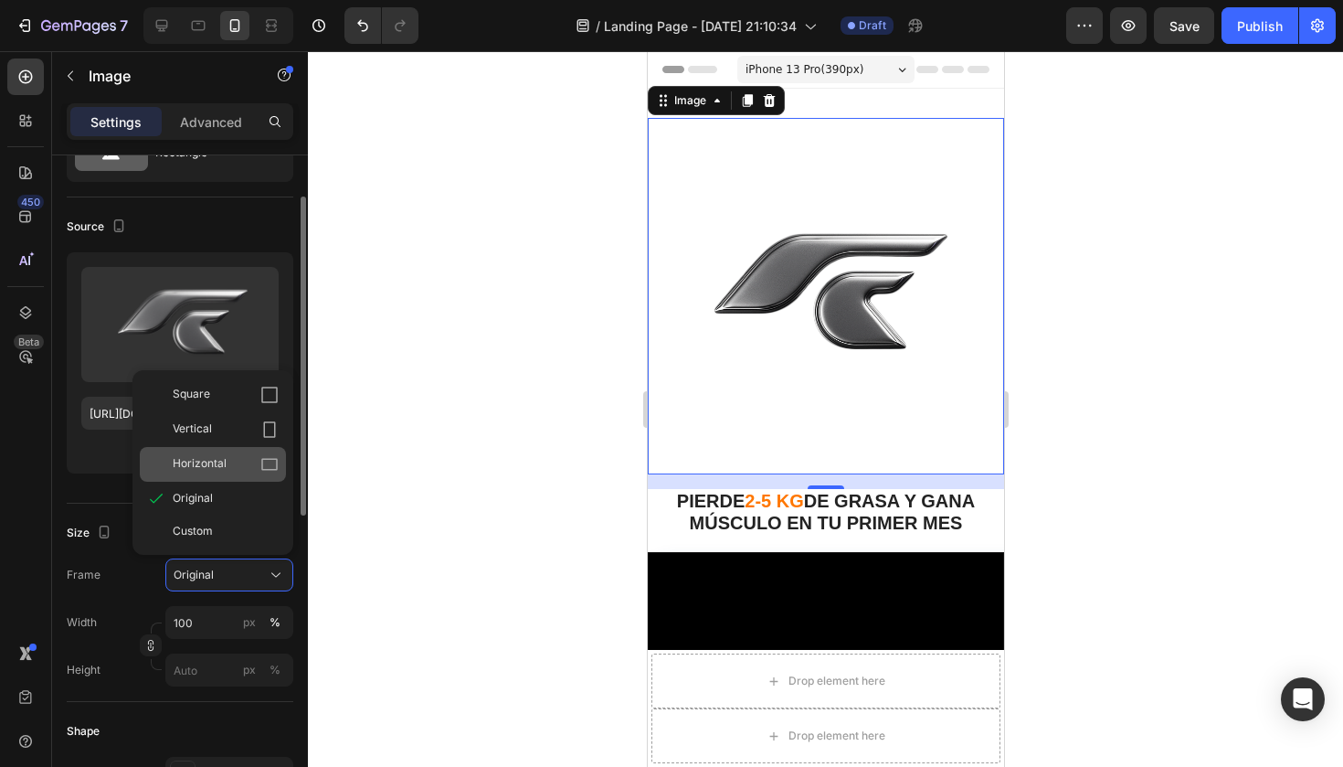
click at [223, 461] on span "Horizontal" at bounding box center [200, 464] width 54 height 18
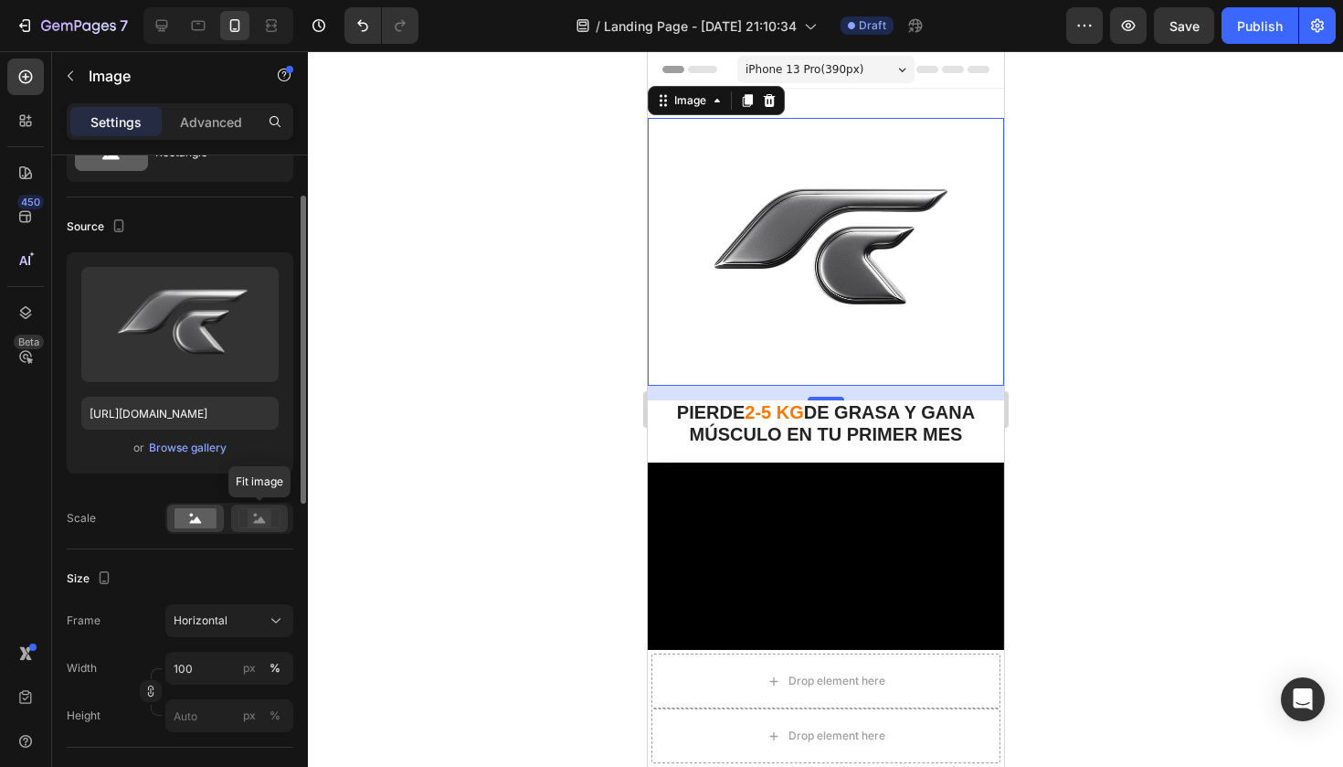
click at [254, 523] on rect at bounding box center [260, 518] width 24 height 18
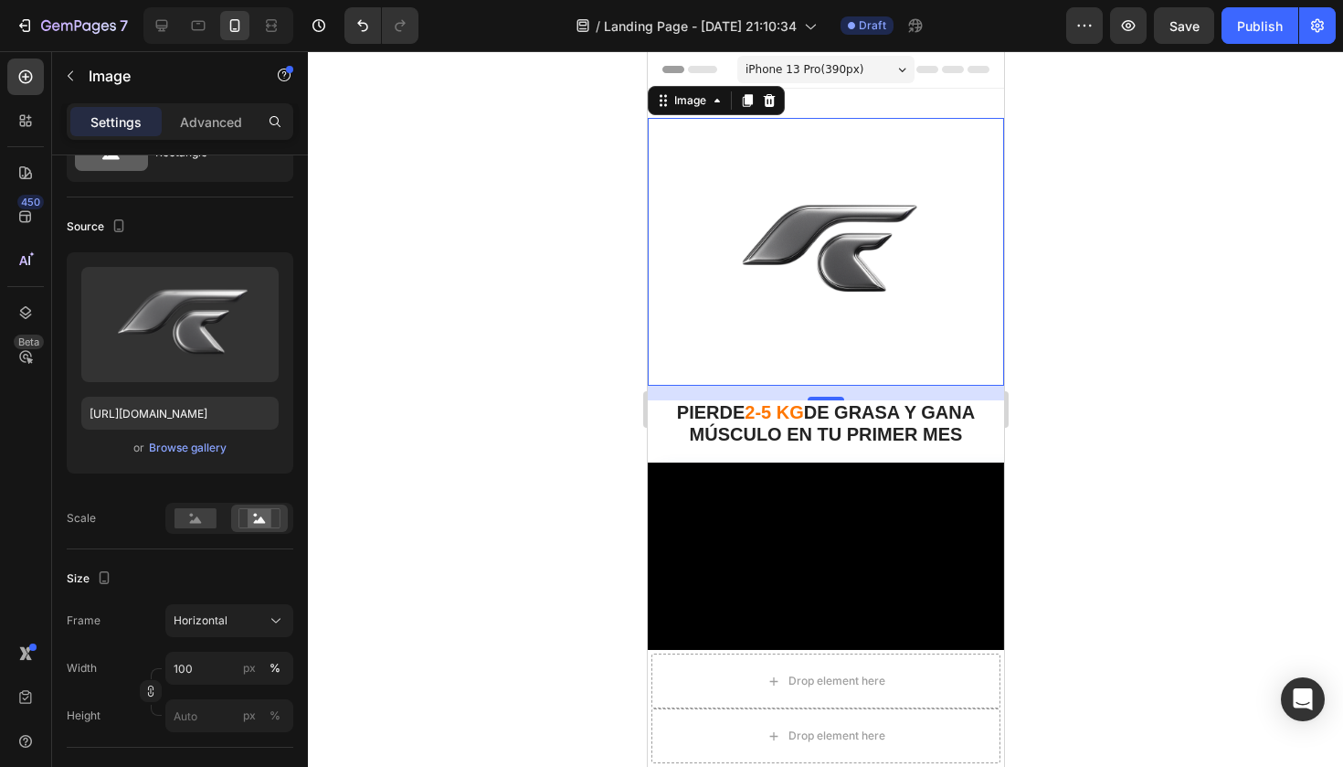
click at [493, 422] on div at bounding box center [825, 408] width 1035 height 715
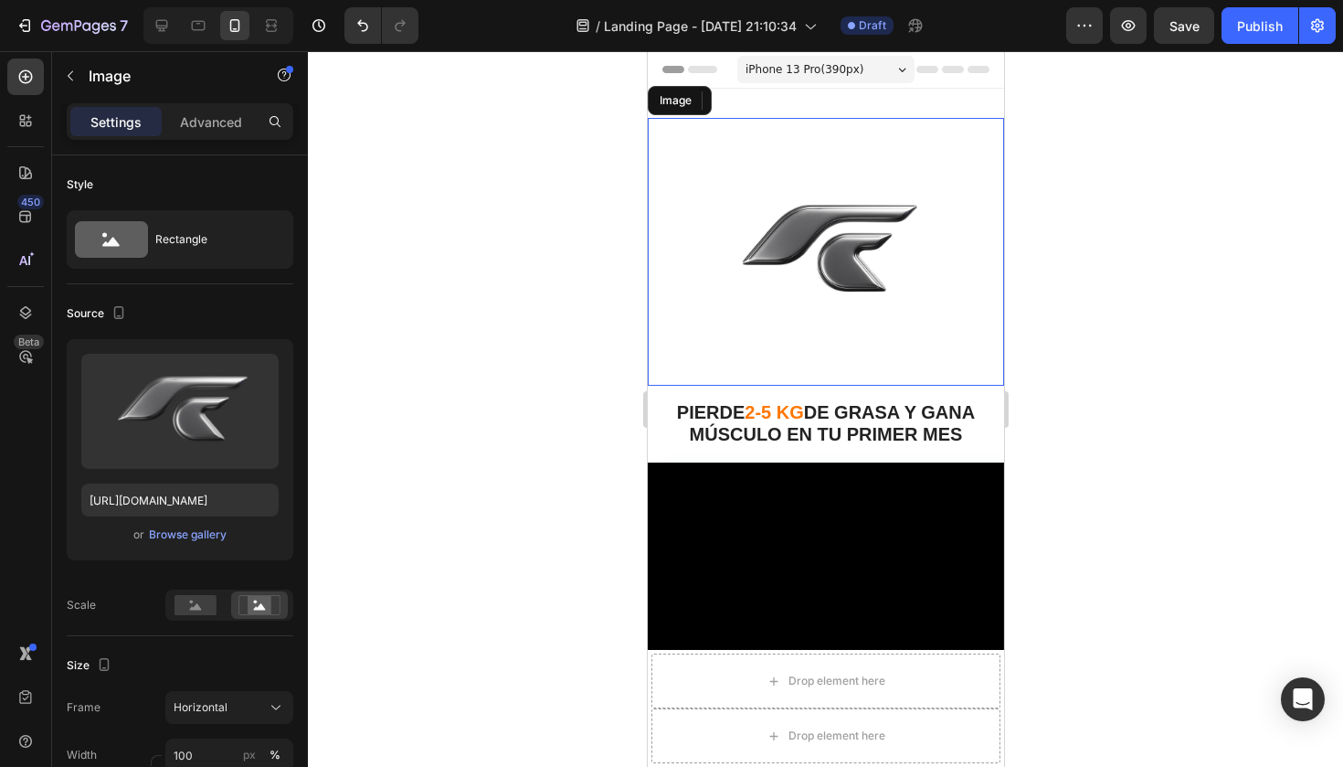
click at [887, 189] on img at bounding box center [825, 252] width 356 height 268
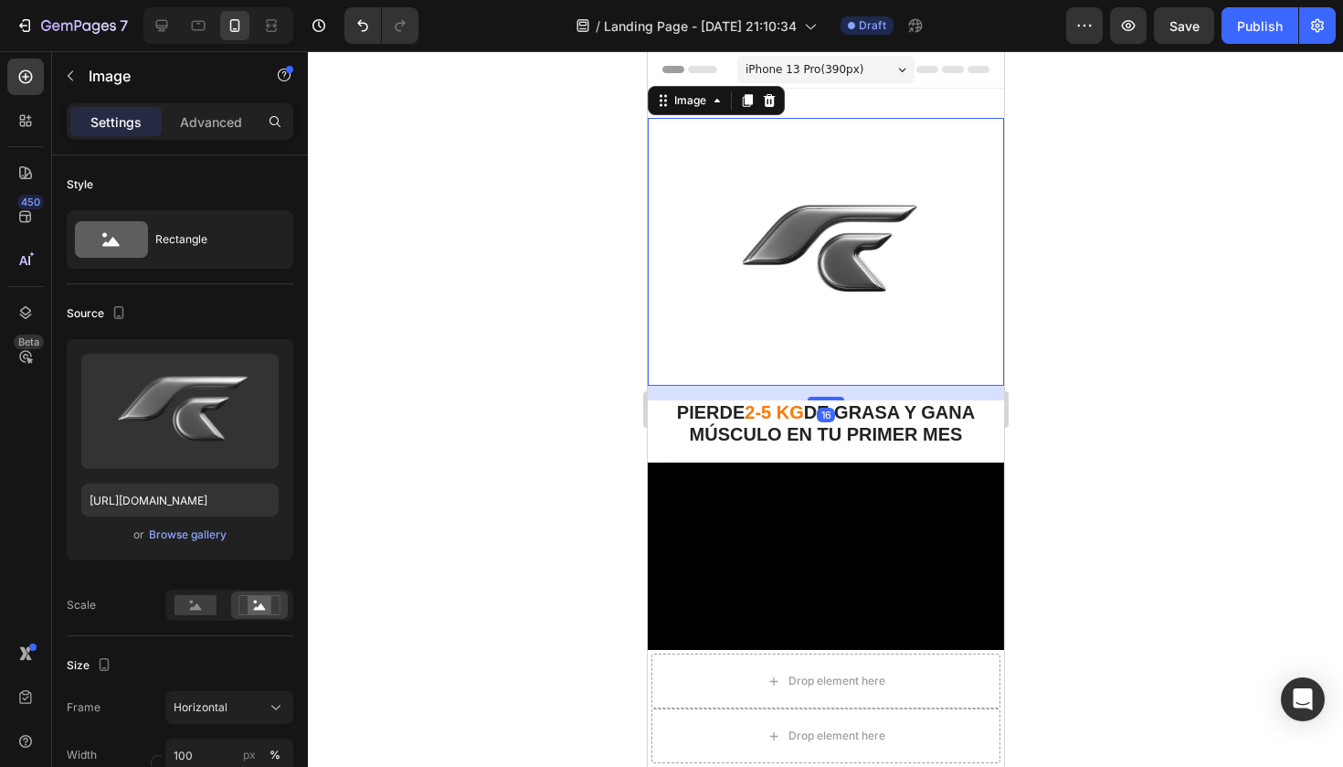
click at [887, 189] on img at bounding box center [825, 252] width 356 height 268
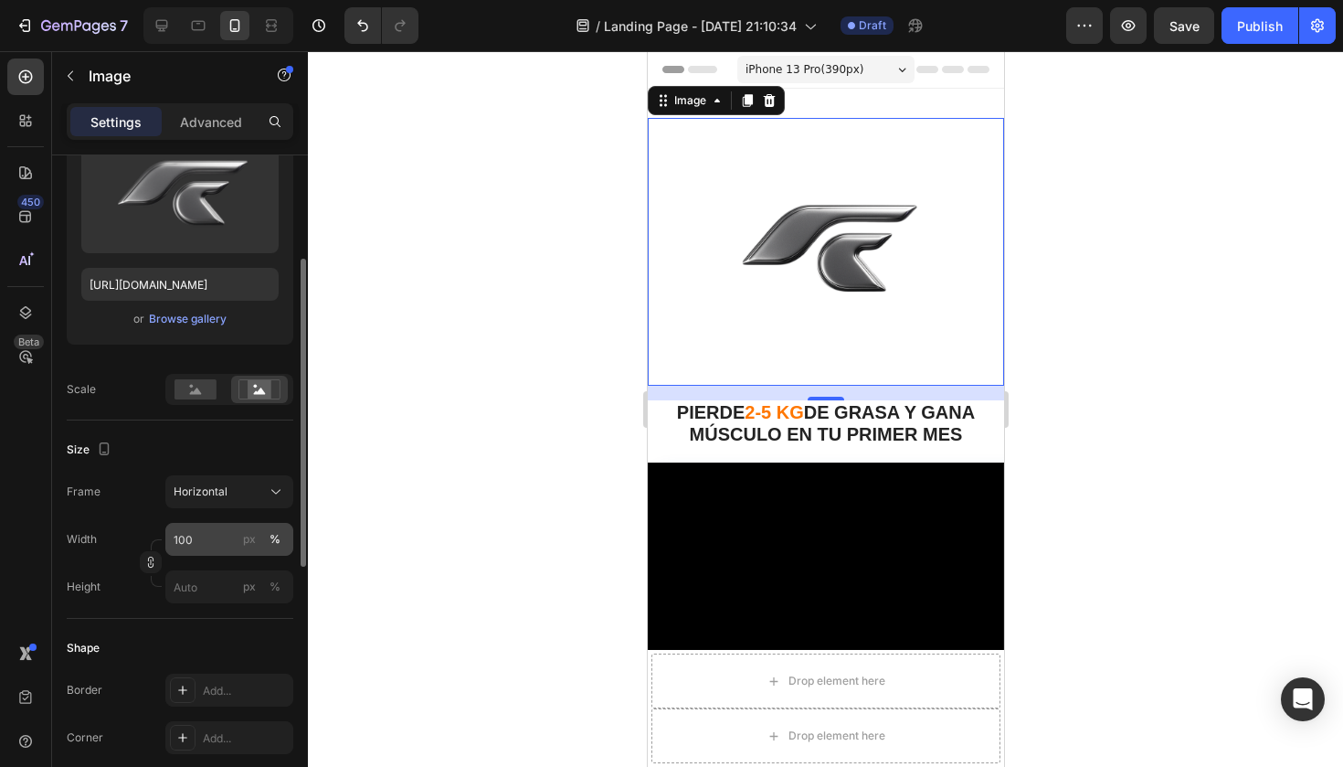
scroll to position [217, 0]
click at [197, 584] on input "px %" at bounding box center [229, 584] width 128 height 33
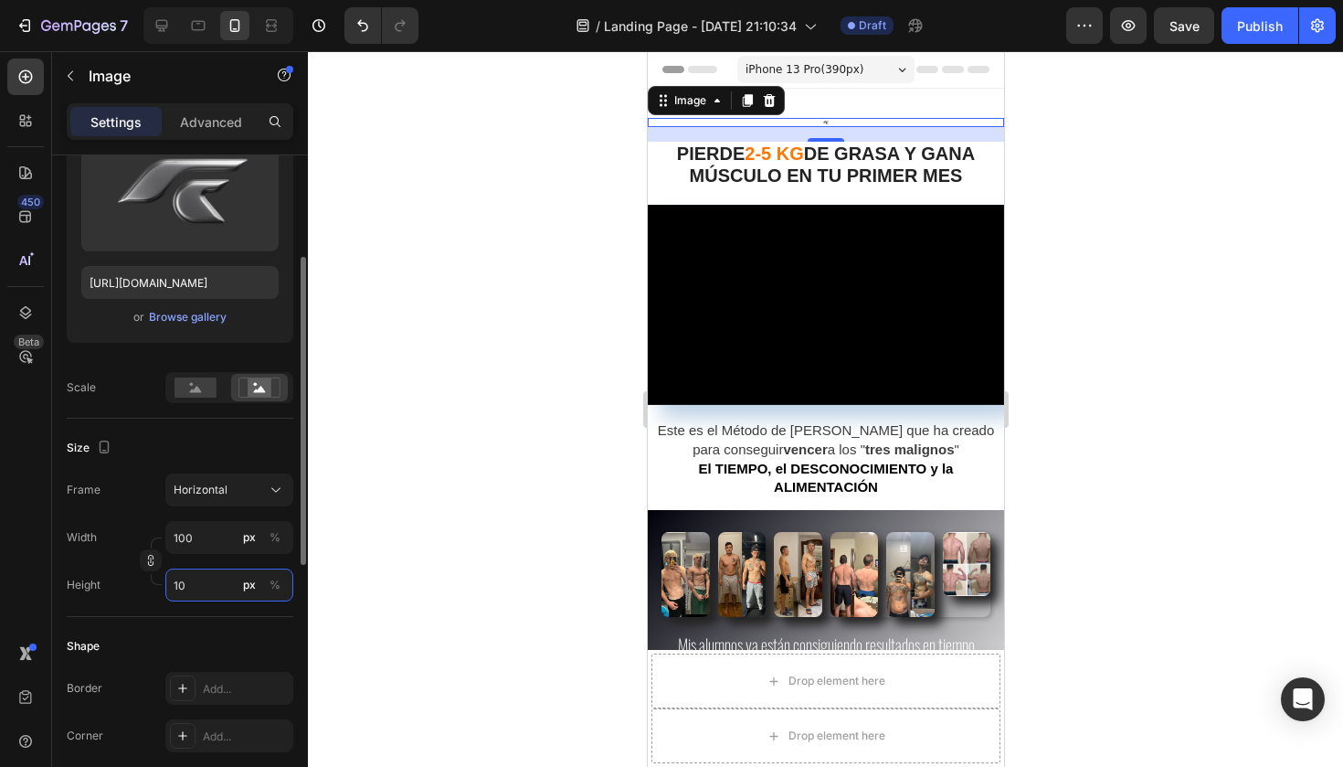
type input "1"
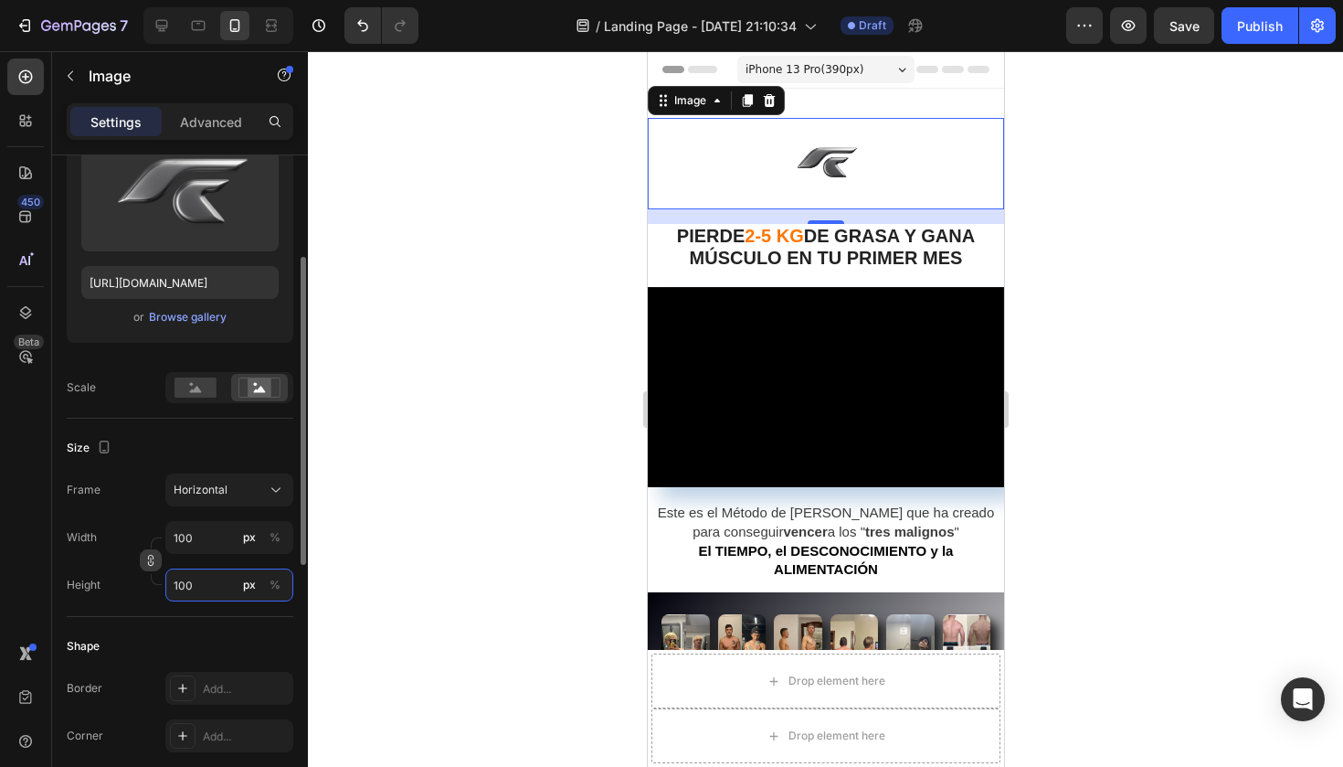
type input "100"
click at [151, 559] on icon "button" at bounding box center [151, 559] width 1 height 5
click at [201, 541] on input "100" at bounding box center [229, 537] width 128 height 33
type input "133"
type input "2"
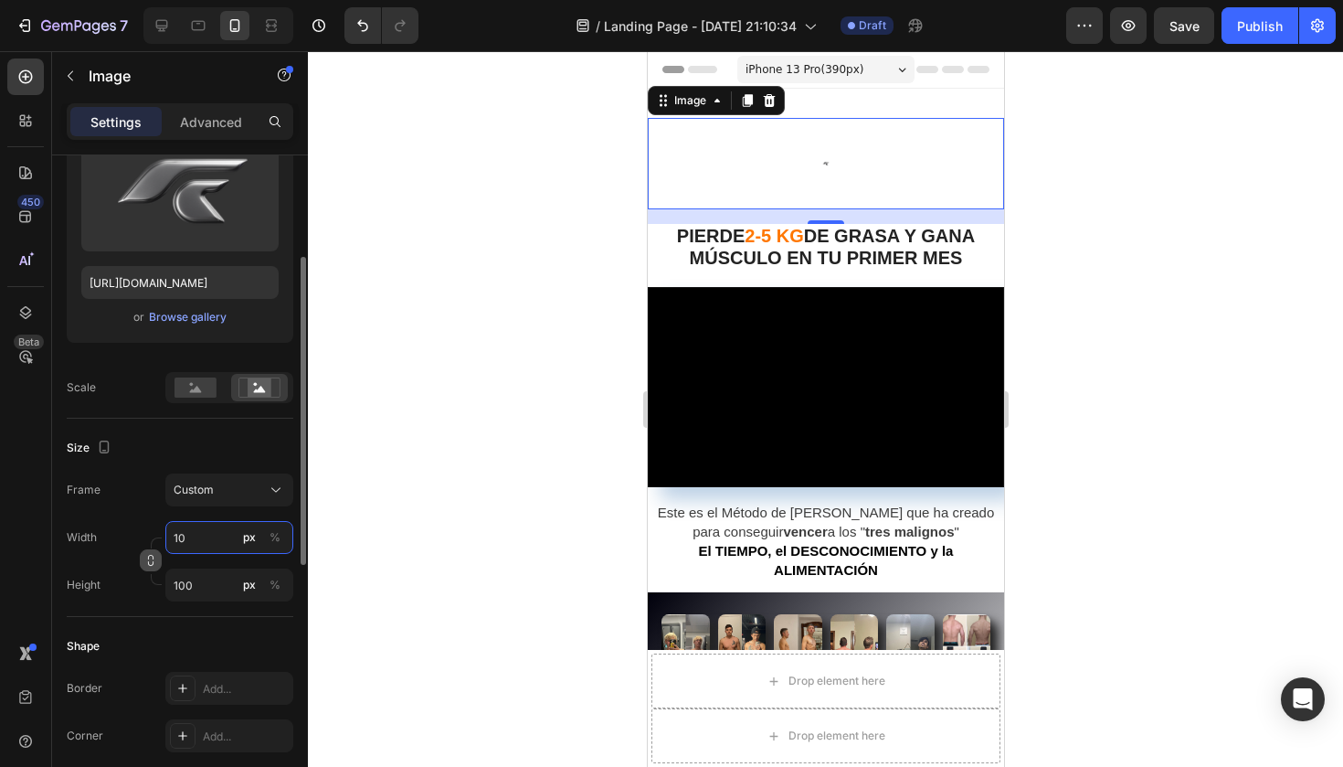
type input "1"
type input "8"
type input "7"
click at [289, 478] on div "Frame Custom Width px % Height 100 px %" at bounding box center [180, 537] width 227 height 128
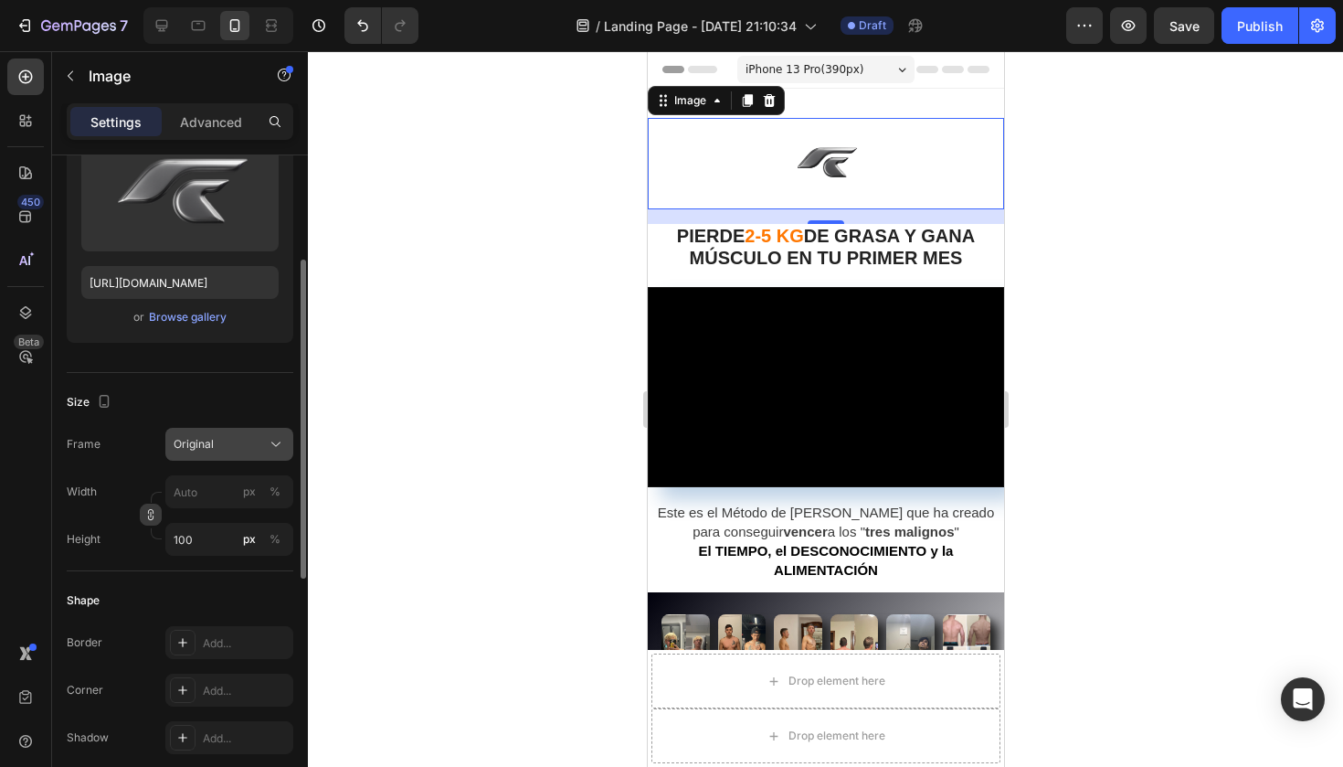
click at [259, 436] on div "Original" at bounding box center [219, 444] width 90 height 16
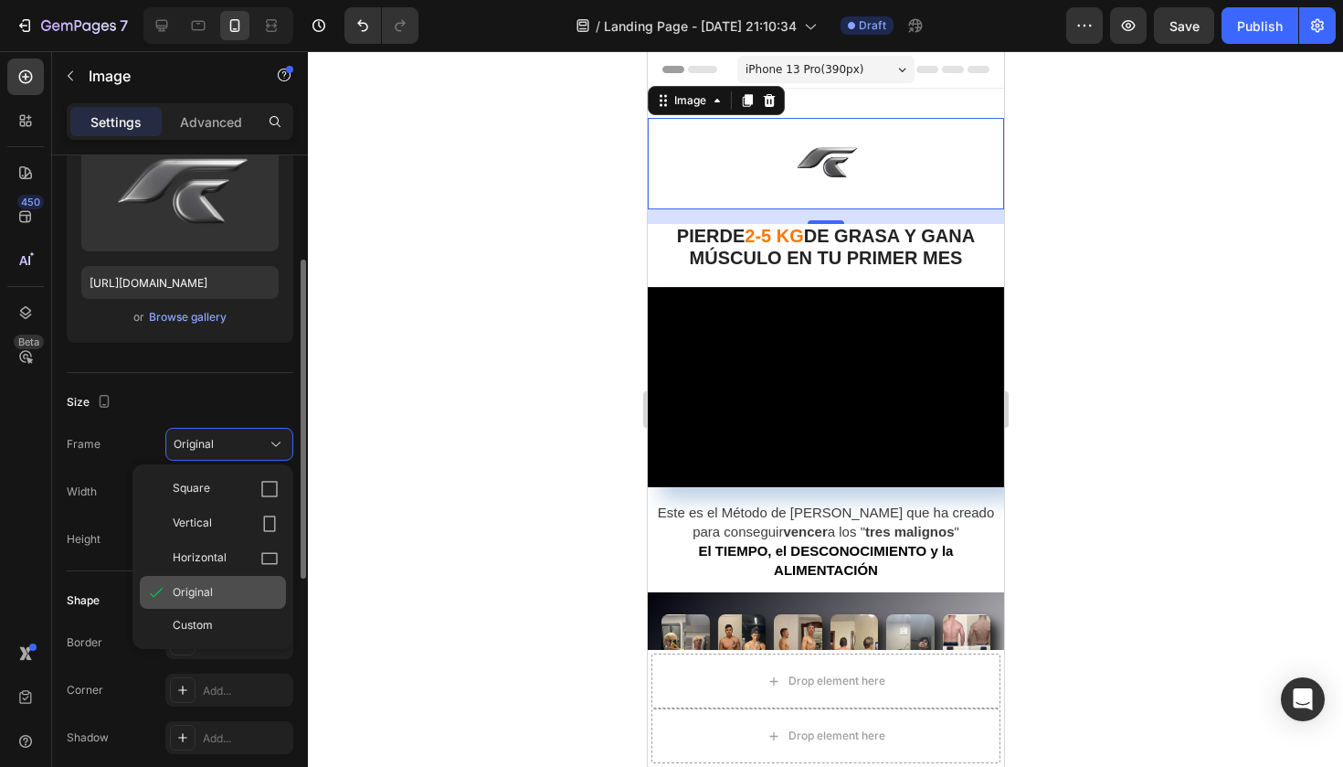
click at [221, 581] on div "Original" at bounding box center [213, 592] width 146 height 33
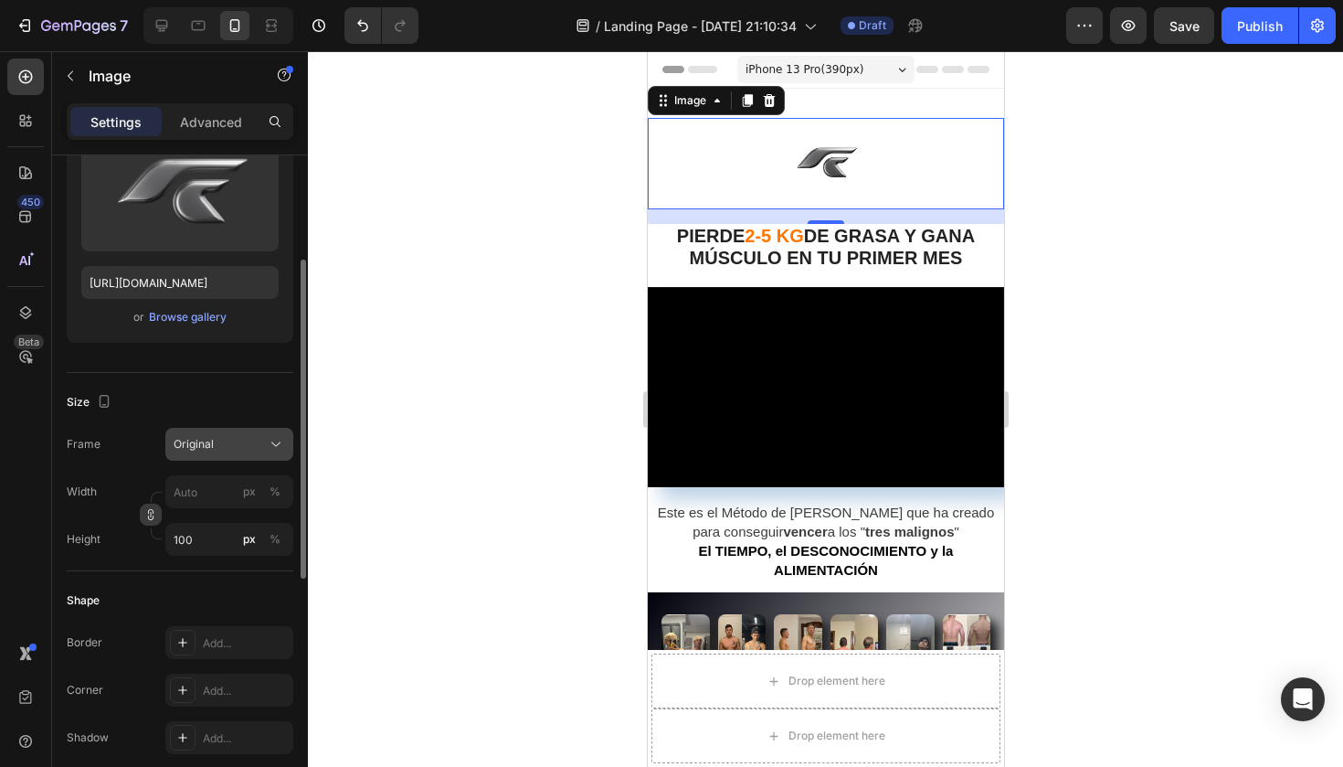
click at [253, 444] on div "Original" at bounding box center [219, 444] width 90 height 16
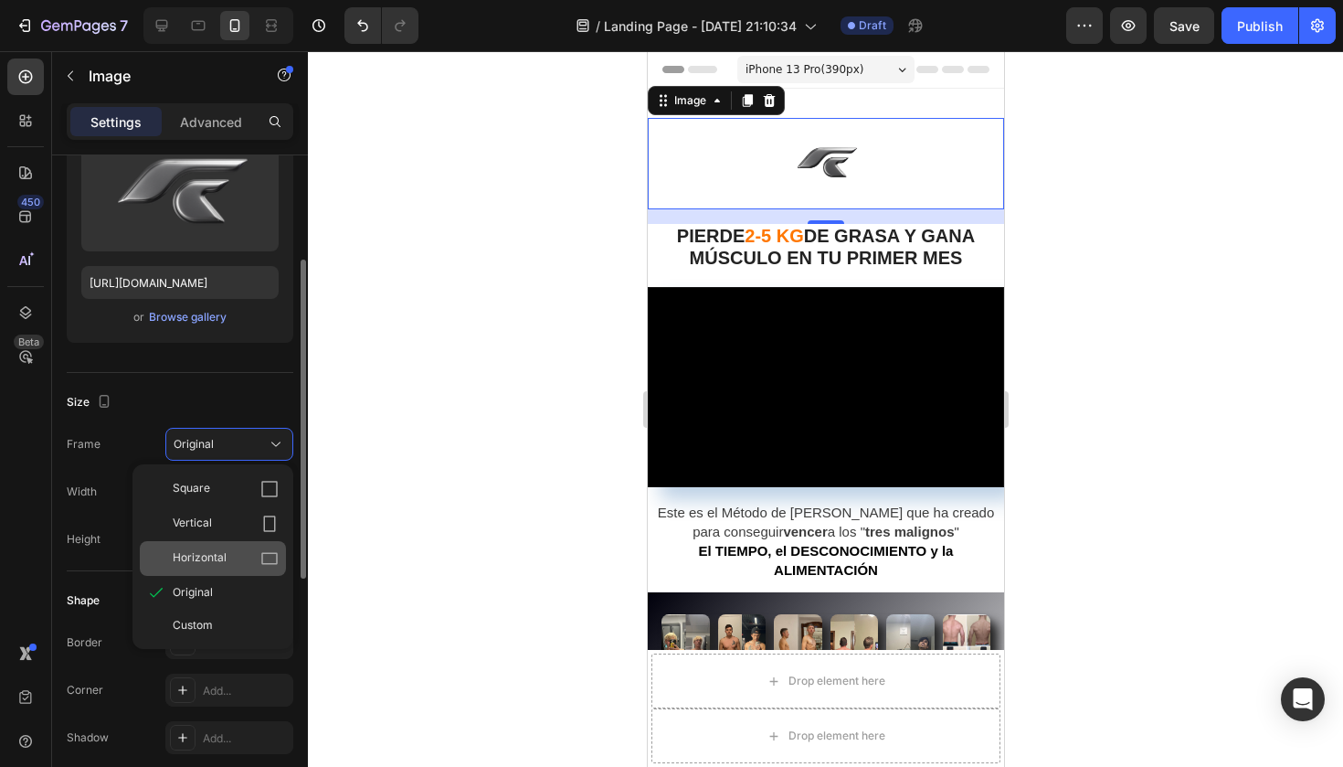
click at [210, 565] on span "Horizontal" at bounding box center [200, 558] width 54 height 18
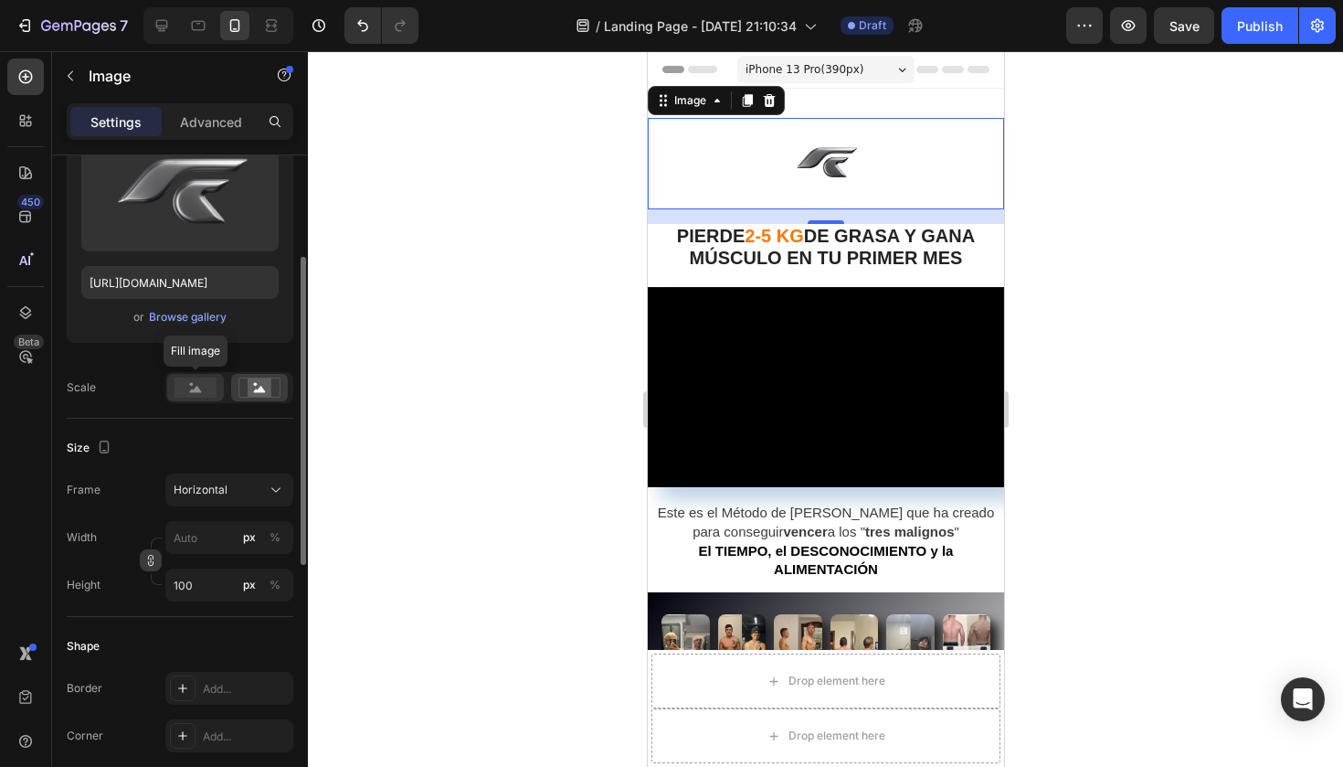
click at [204, 393] on rect at bounding box center [195, 387] width 42 height 20
drag, startPoint x: 1501, startPoint y: 228, endPoint x: 854, endPoint y: 177, distance: 648.8
click at [854, 177] on img at bounding box center [826, 163] width 122 height 91
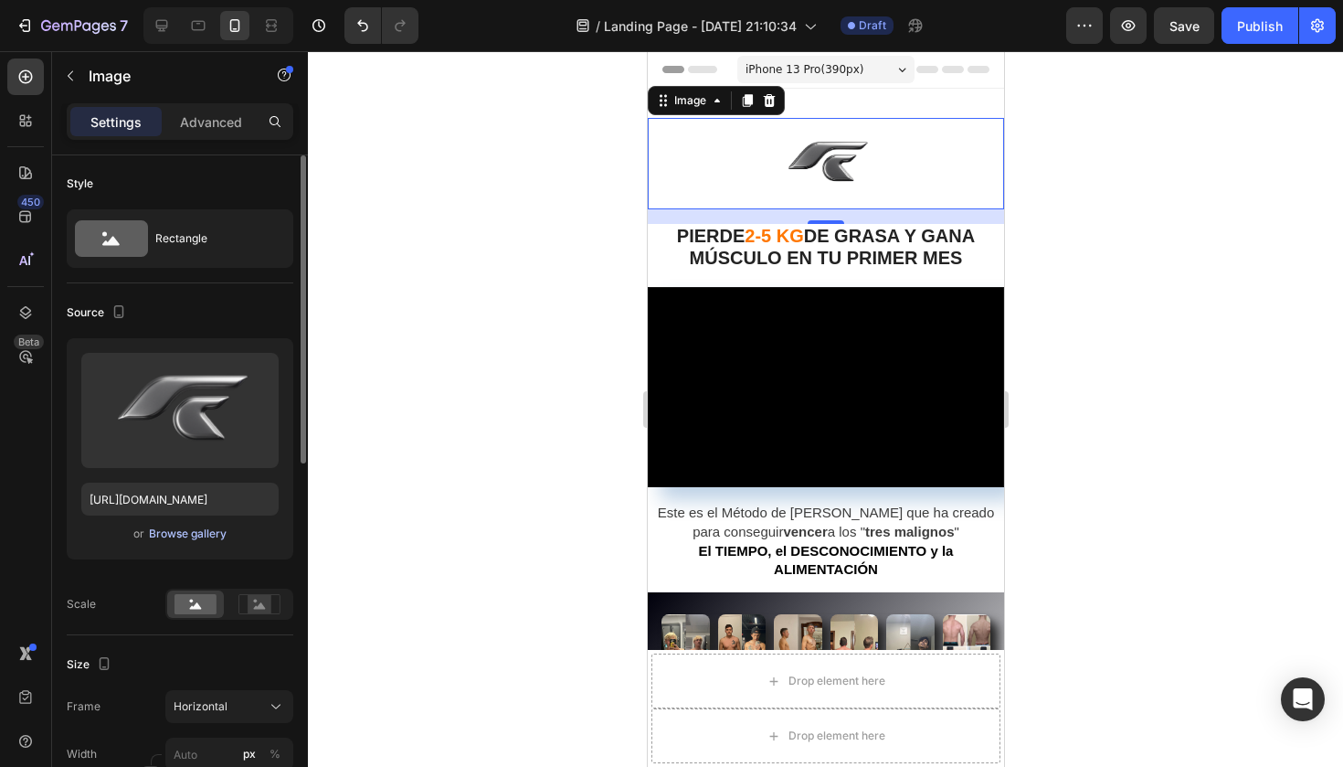
scroll to position [0, 0]
click at [820, 142] on img at bounding box center [826, 163] width 122 height 91
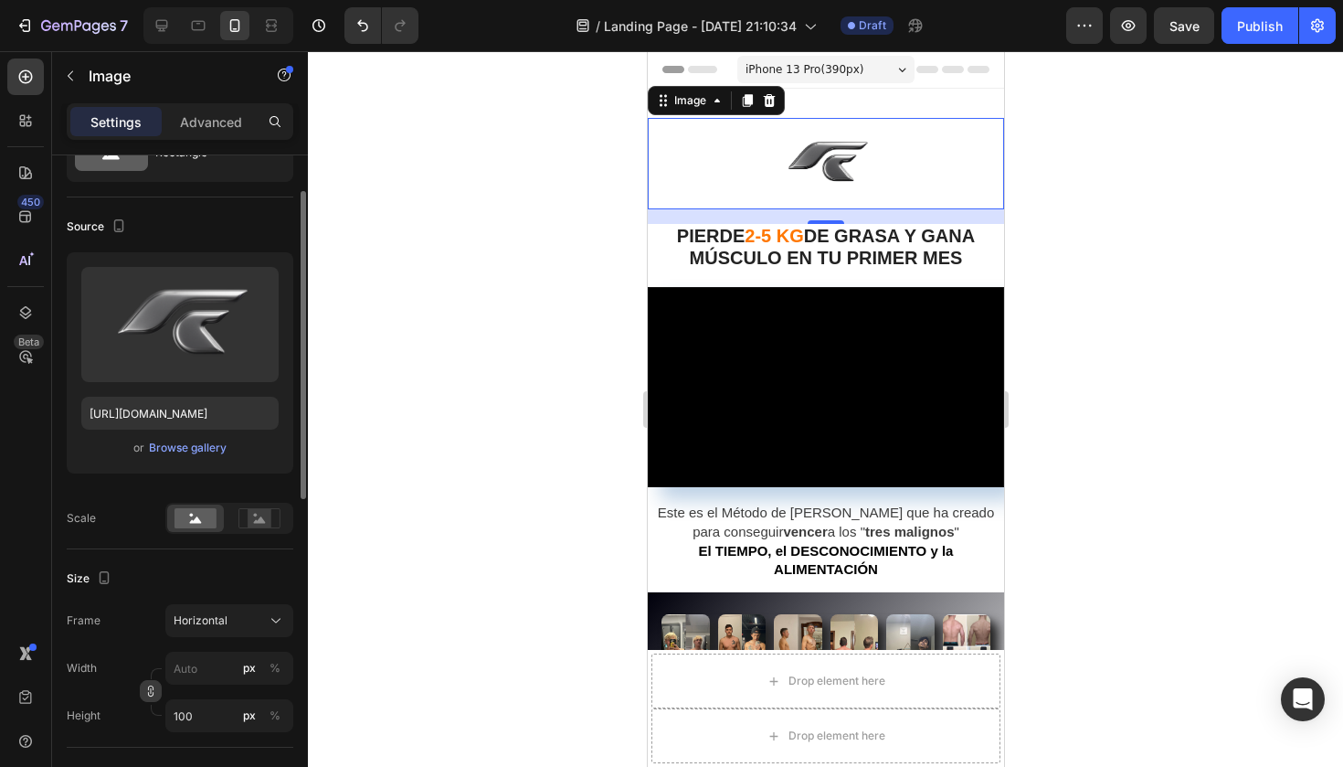
scroll to position [87, 0]
click at [194, 671] on input "px %" at bounding box center [229, 667] width 128 height 33
click at [184, 718] on span "Full" at bounding box center [182, 711] width 18 height 16
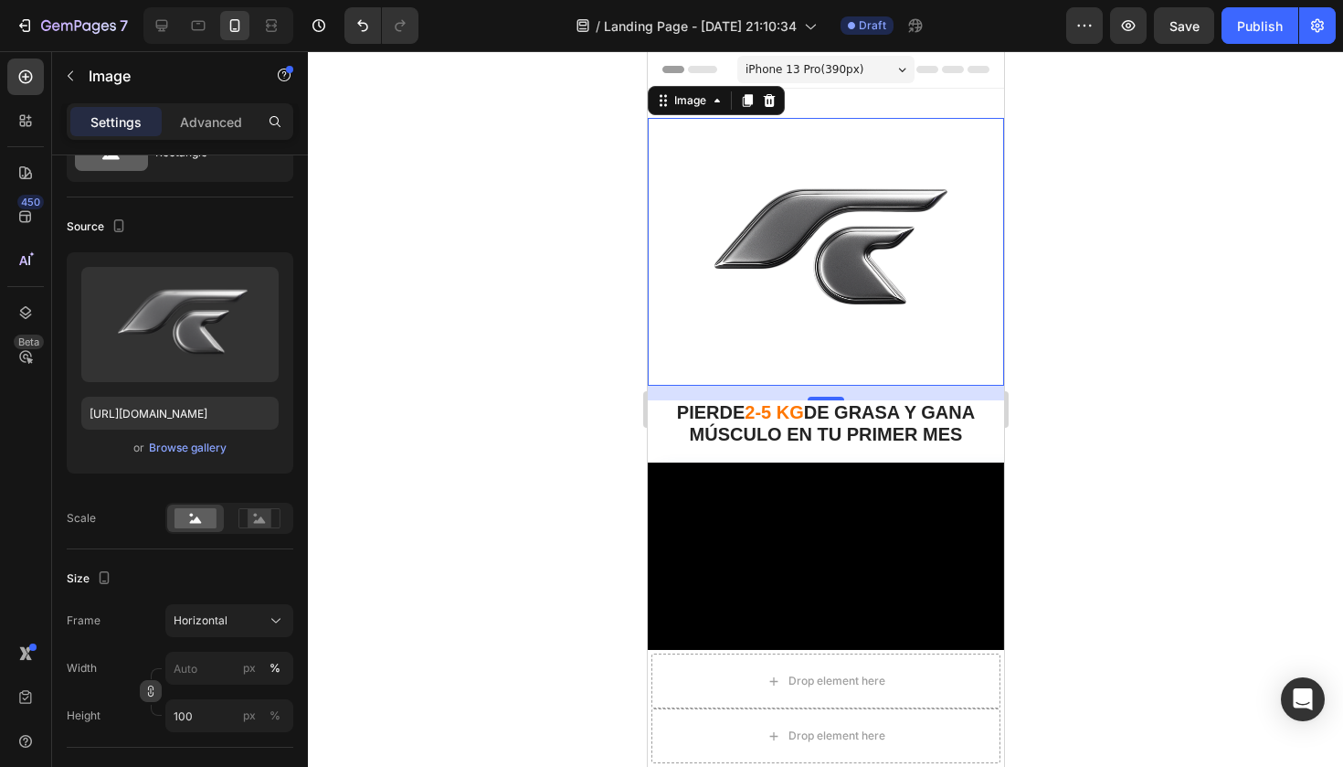
click at [409, 476] on div at bounding box center [825, 408] width 1035 height 715
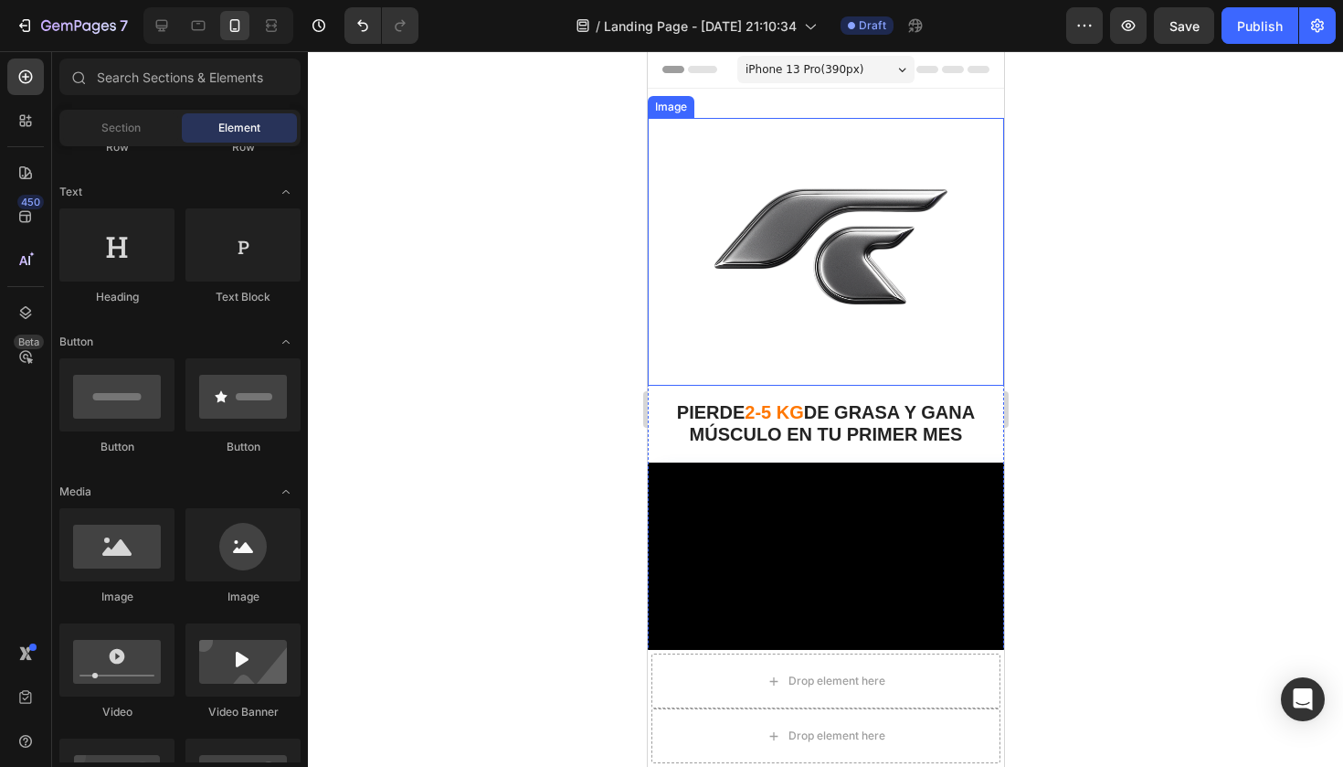
click at [799, 280] on img at bounding box center [825, 252] width 356 height 268
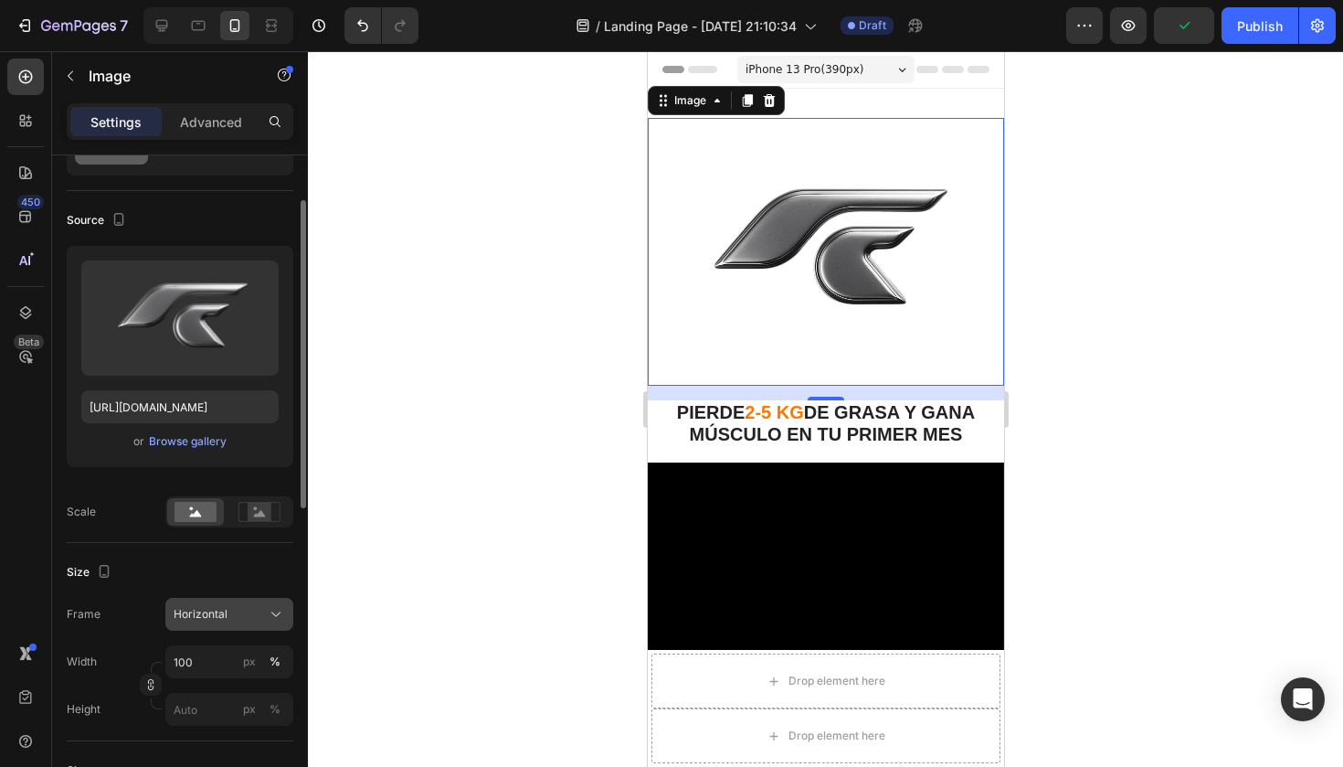
scroll to position [94, 0]
click at [156, 684] on icon "button" at bounding box center [150, 683] width 13 height 13
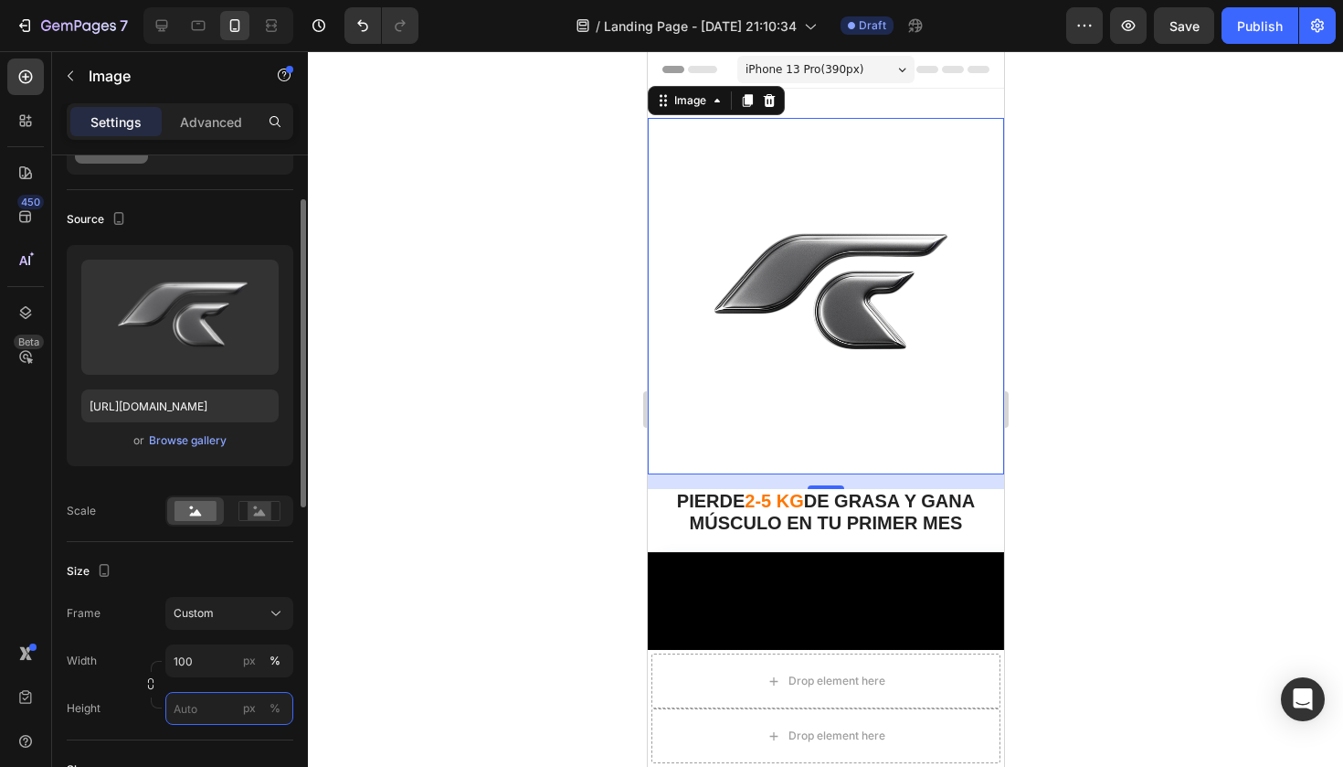
click at [196, 711] on input "px %" at bounding box center [229, 708] width 128 height 33
click at [349, 566] on div at bounding box center [825, 408] width 1035 height 715
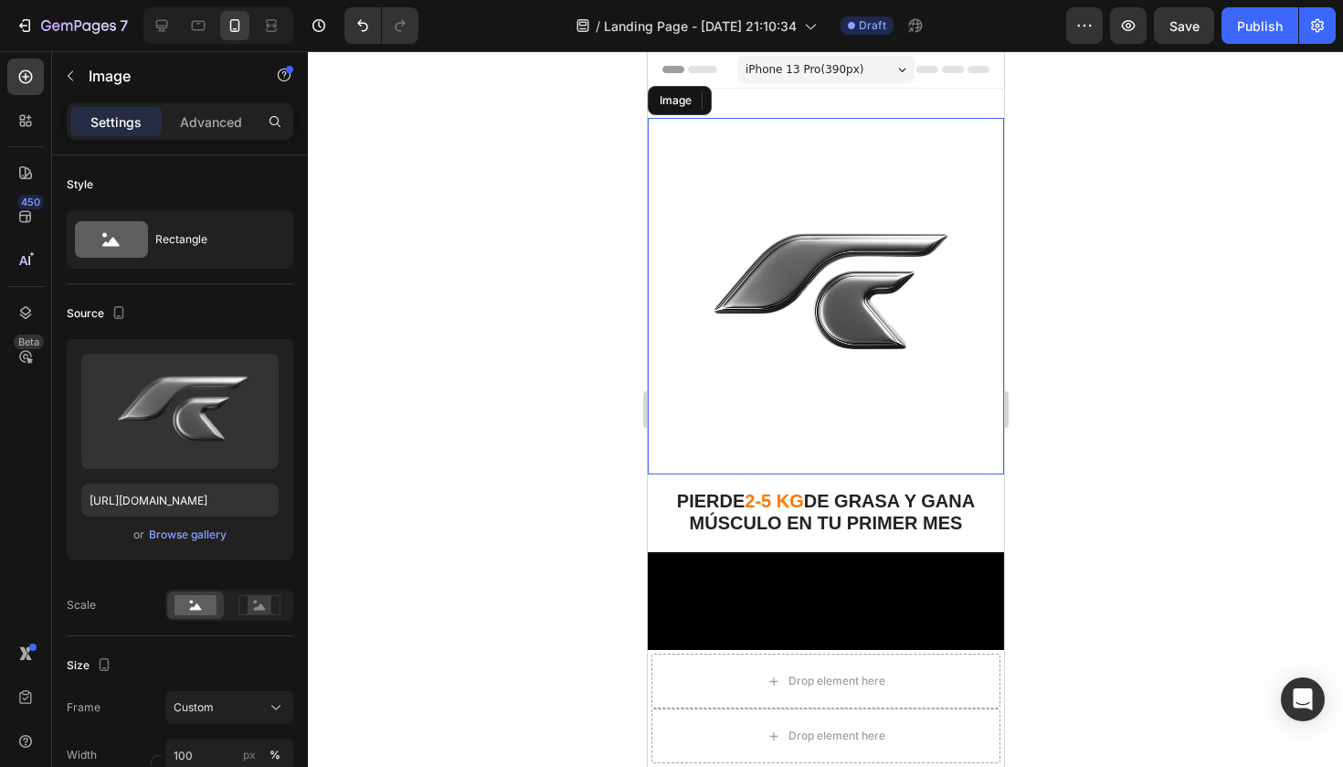
click at [891, 238] on img at bounding box center [825, 296] width 356 height 356
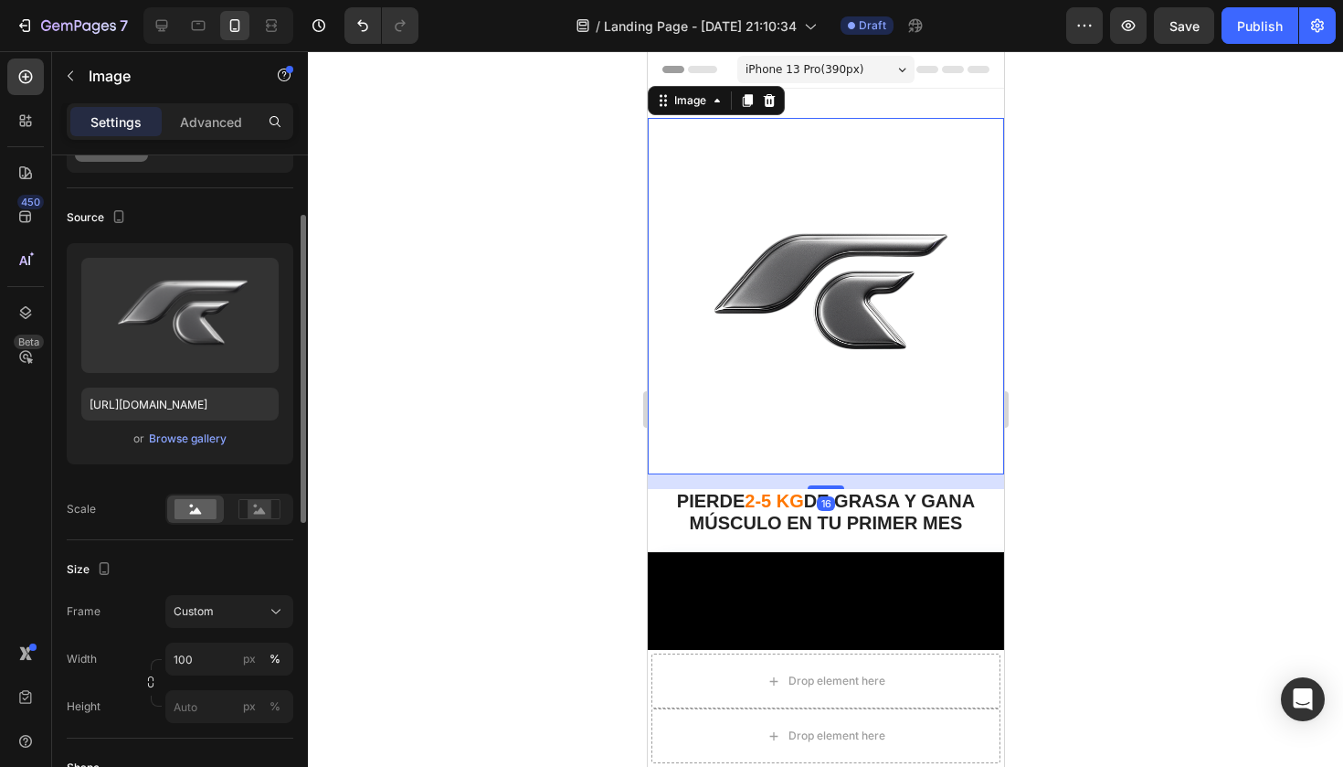
scroll to position [113, 0]
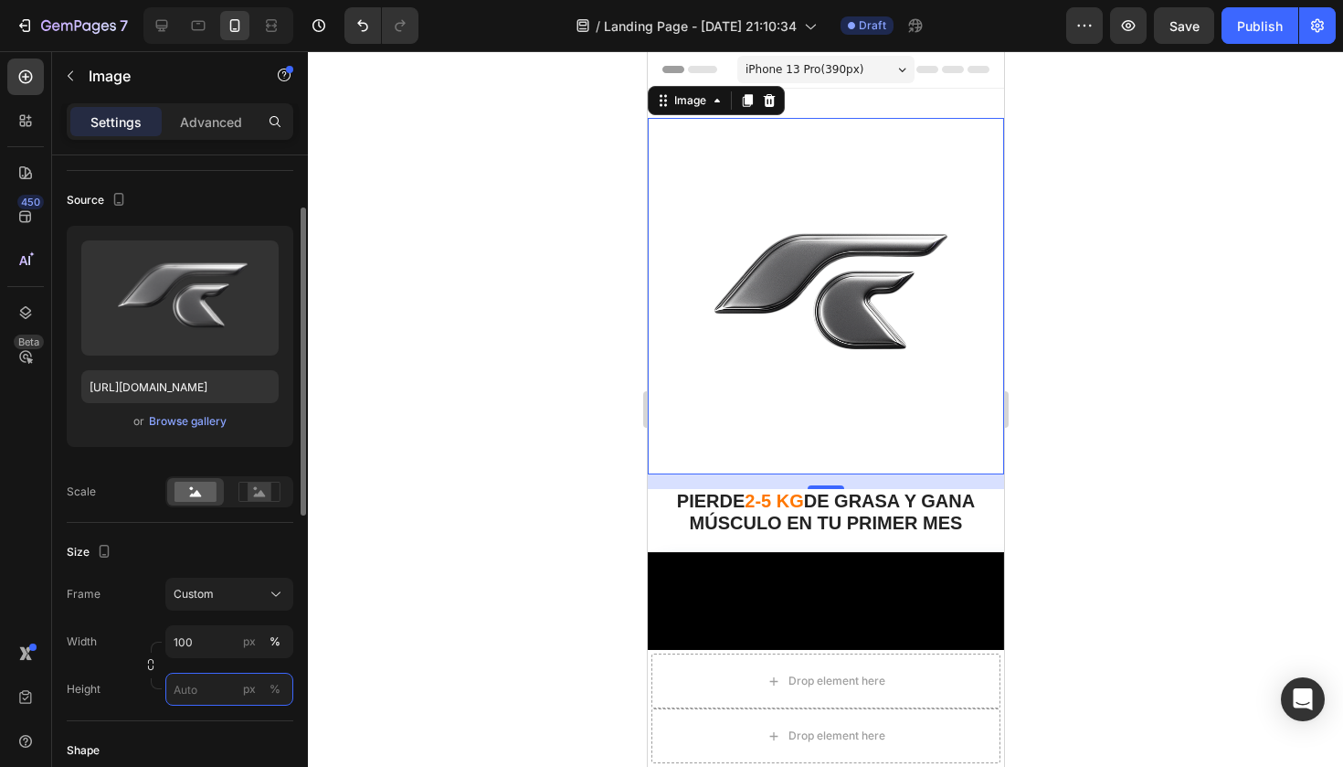
click at [199, 682] on input "px %" at bounding box center [229, 688] width 128 height 33
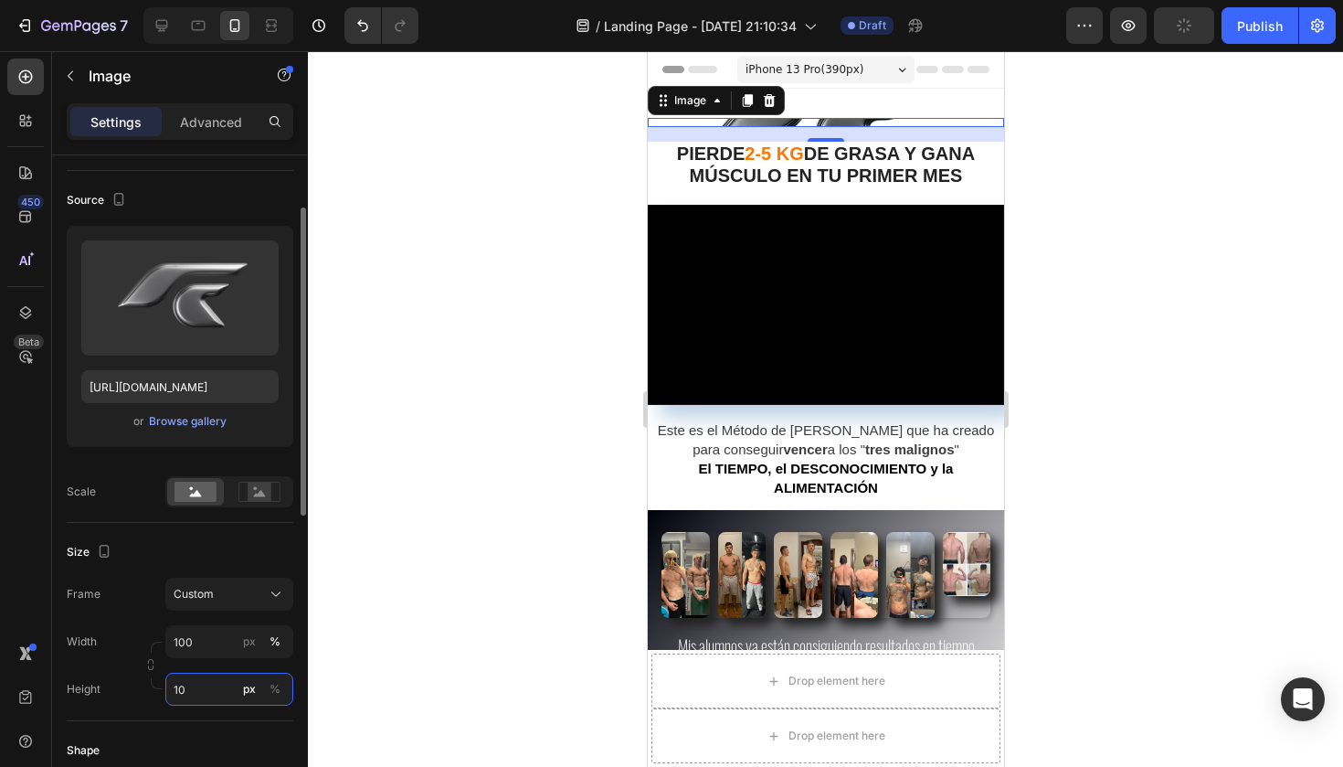
type input "1"
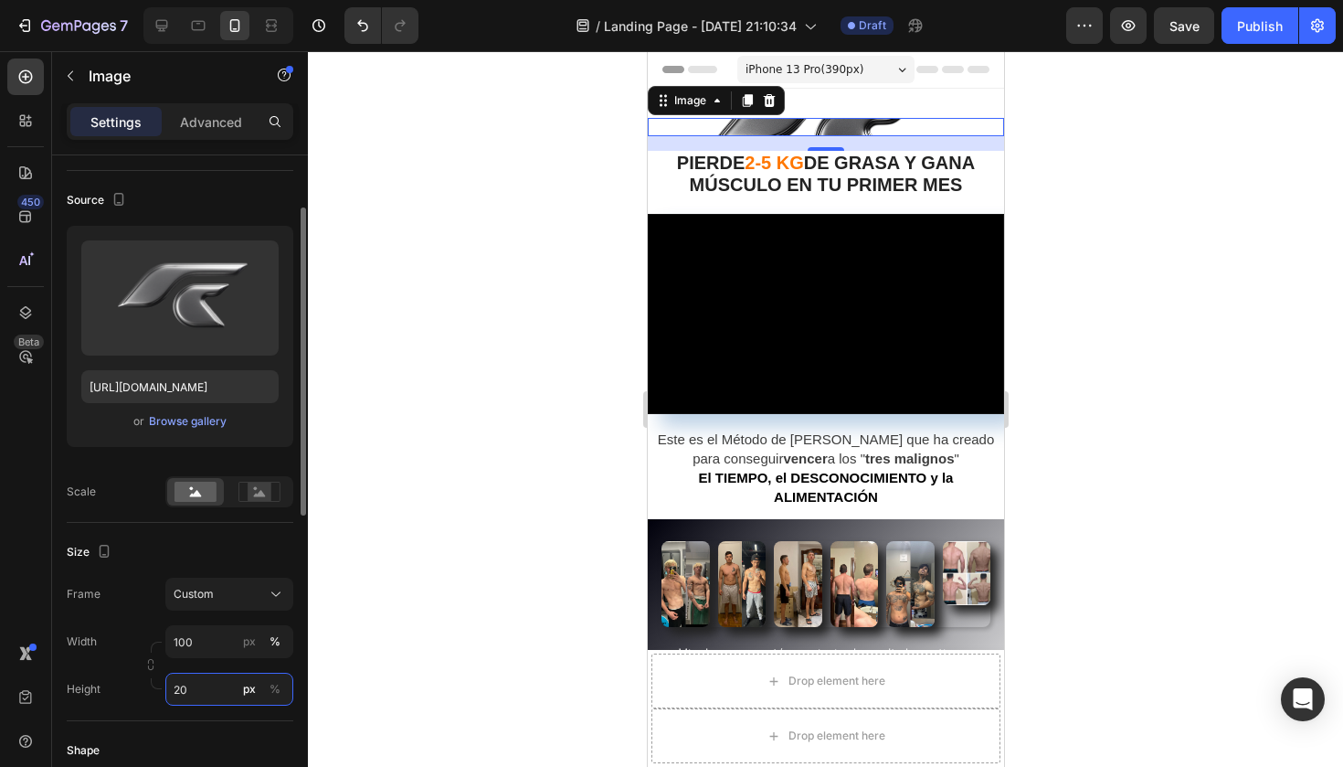
type input "2"
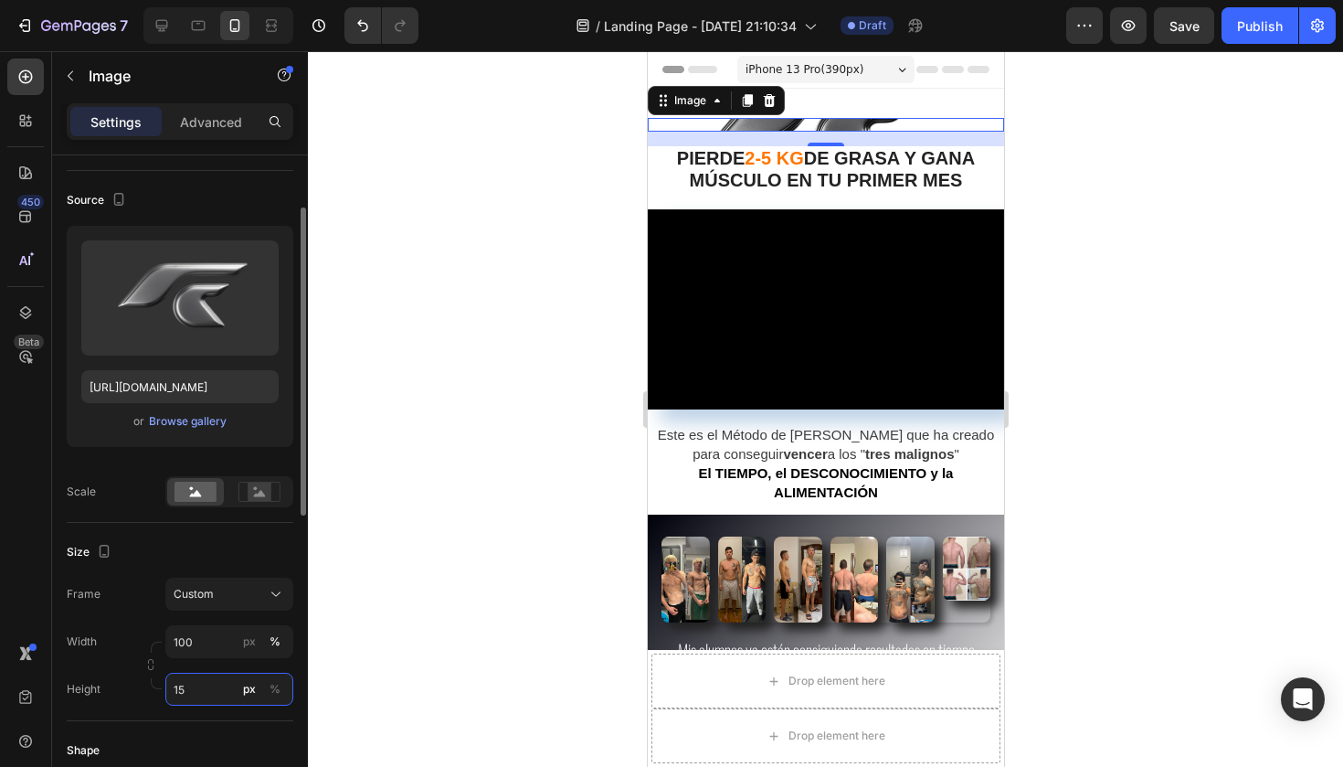
type input "150"
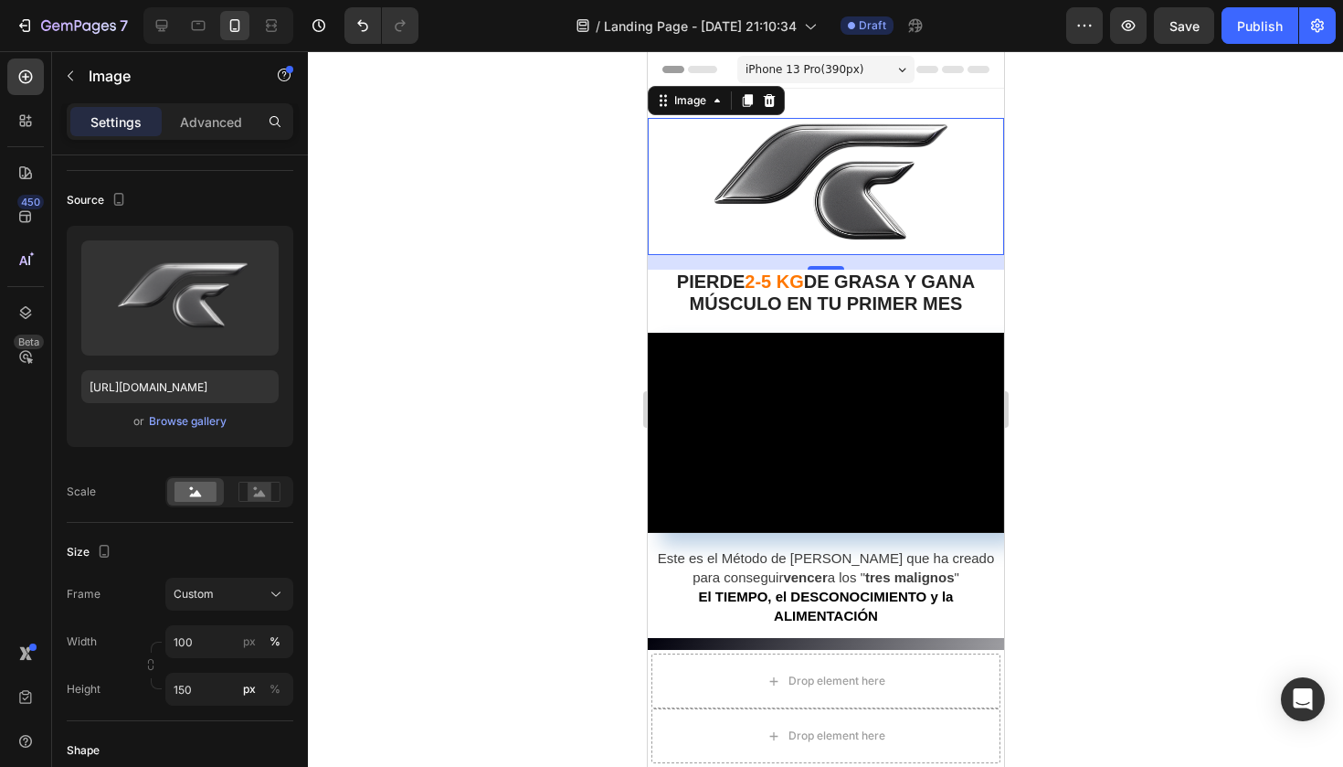
click at [467, 431] on div at bounding box center [825, 408] width 1035 height 715
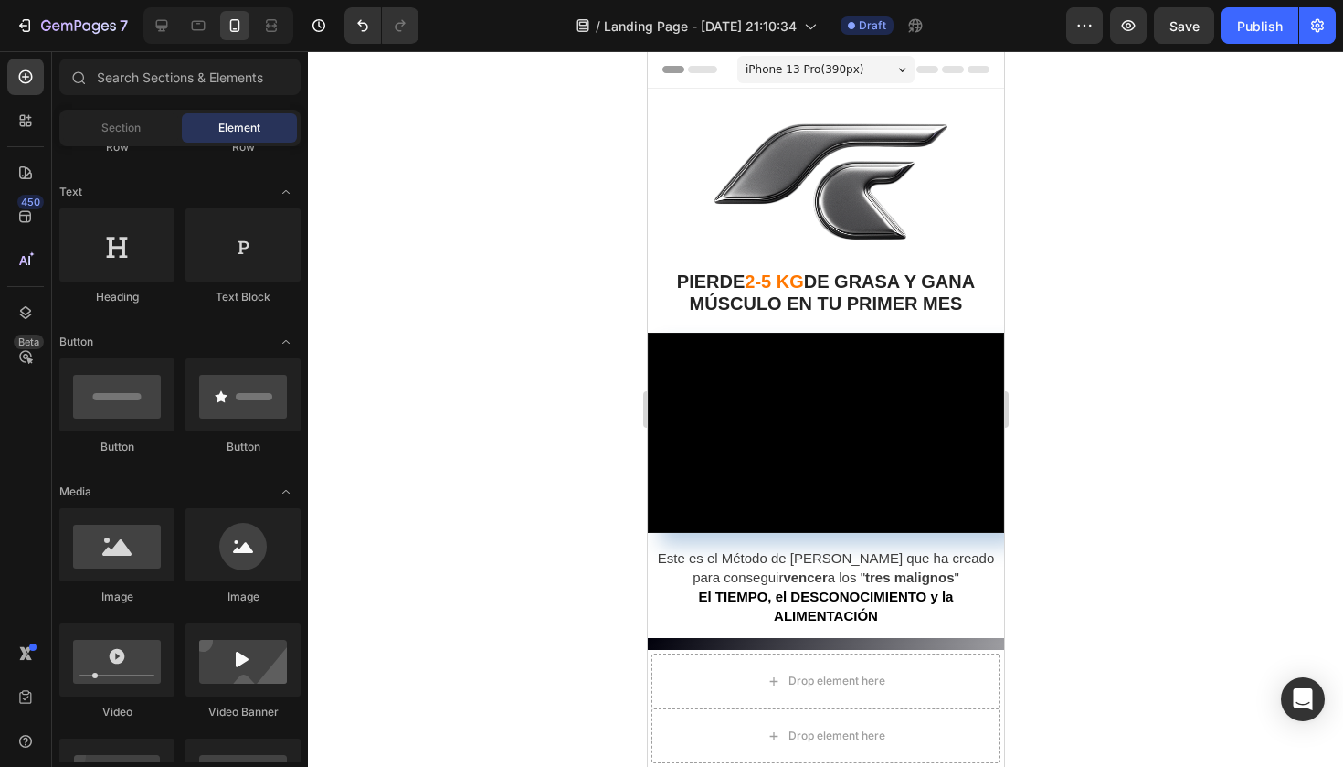
click at [597, 280] on div at bounding box center [825, 408] width 1035 height 715
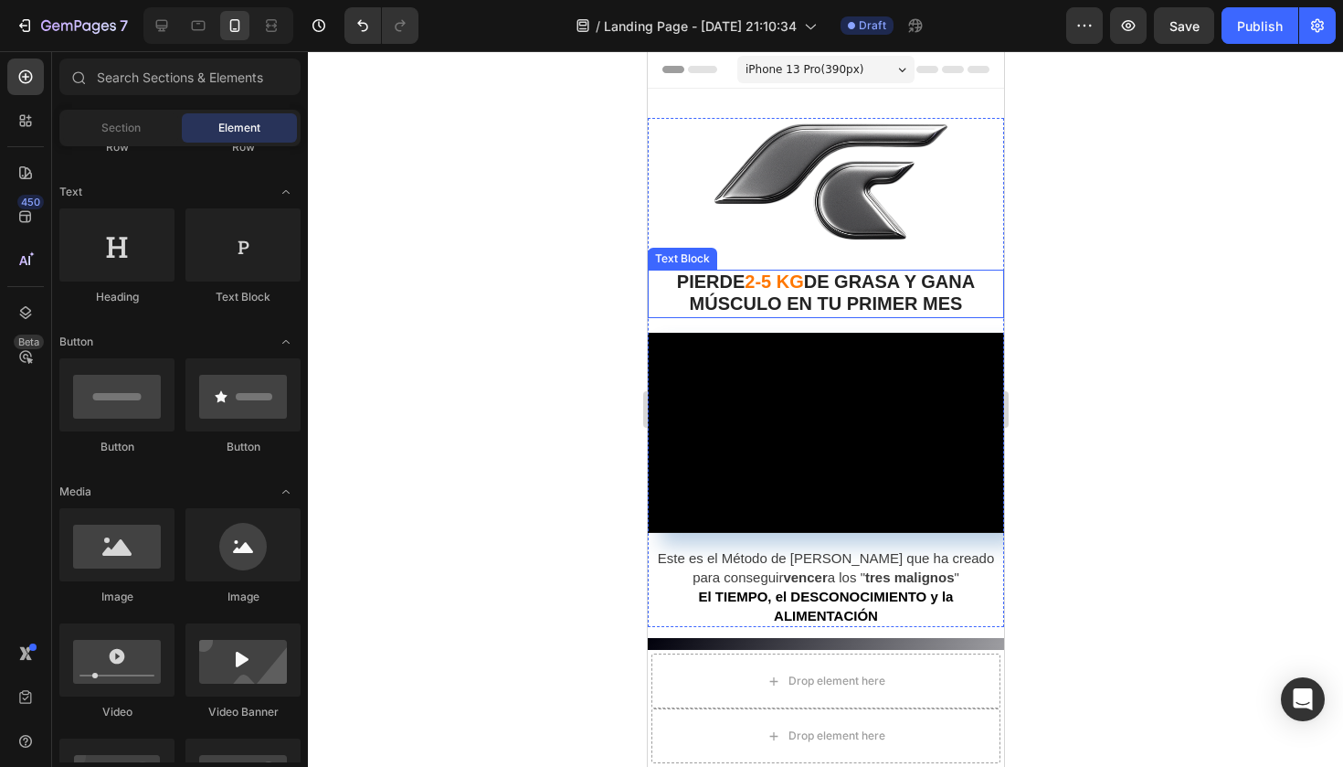
click at [828, 291] on span "DE GRASA Y GANA MÚSCULO EN TU PRIMER MES" at bounding box center [832, 292] width 286 height 42
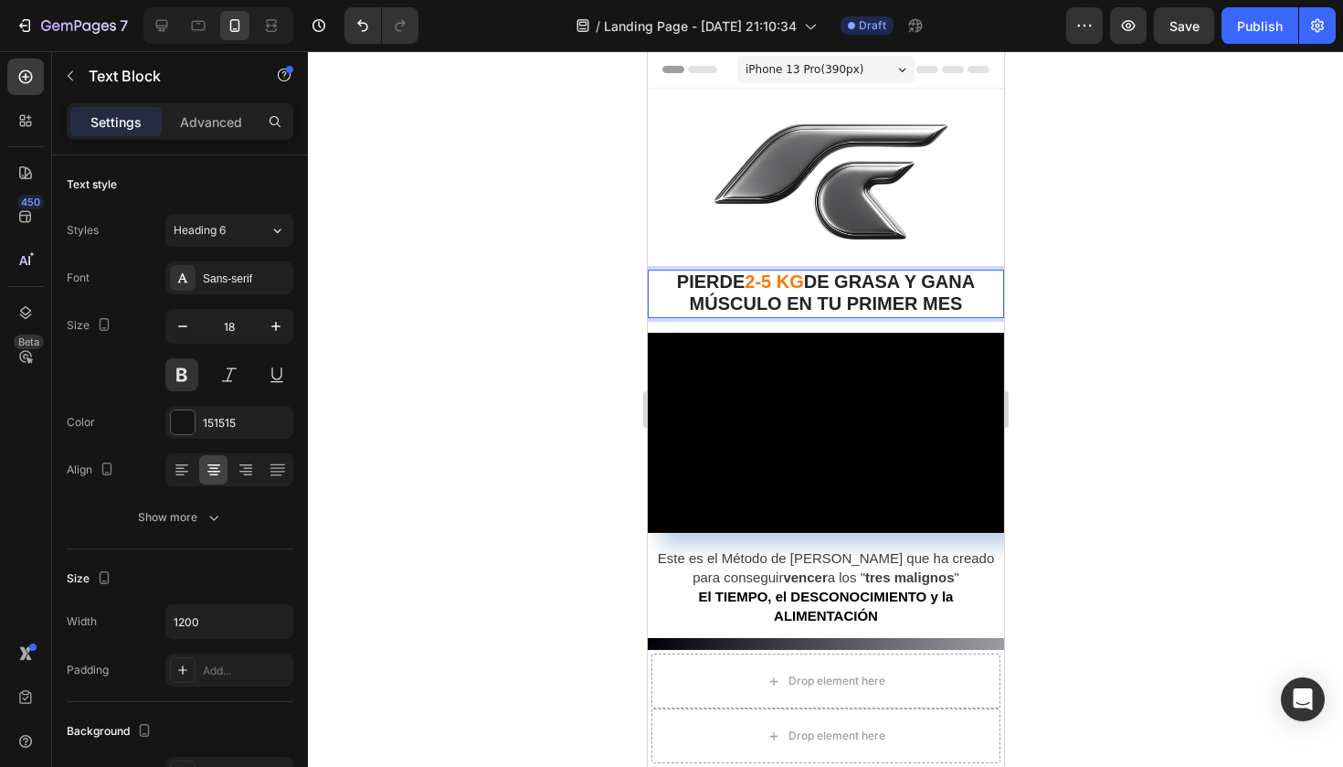
click at [766, 275] on span "2-5 KG" at bounding box center [773, 281] width 58 height 20
click at [799, 280] on span "2-5 KG" at bounding box center [773, 281] width 58 height 20
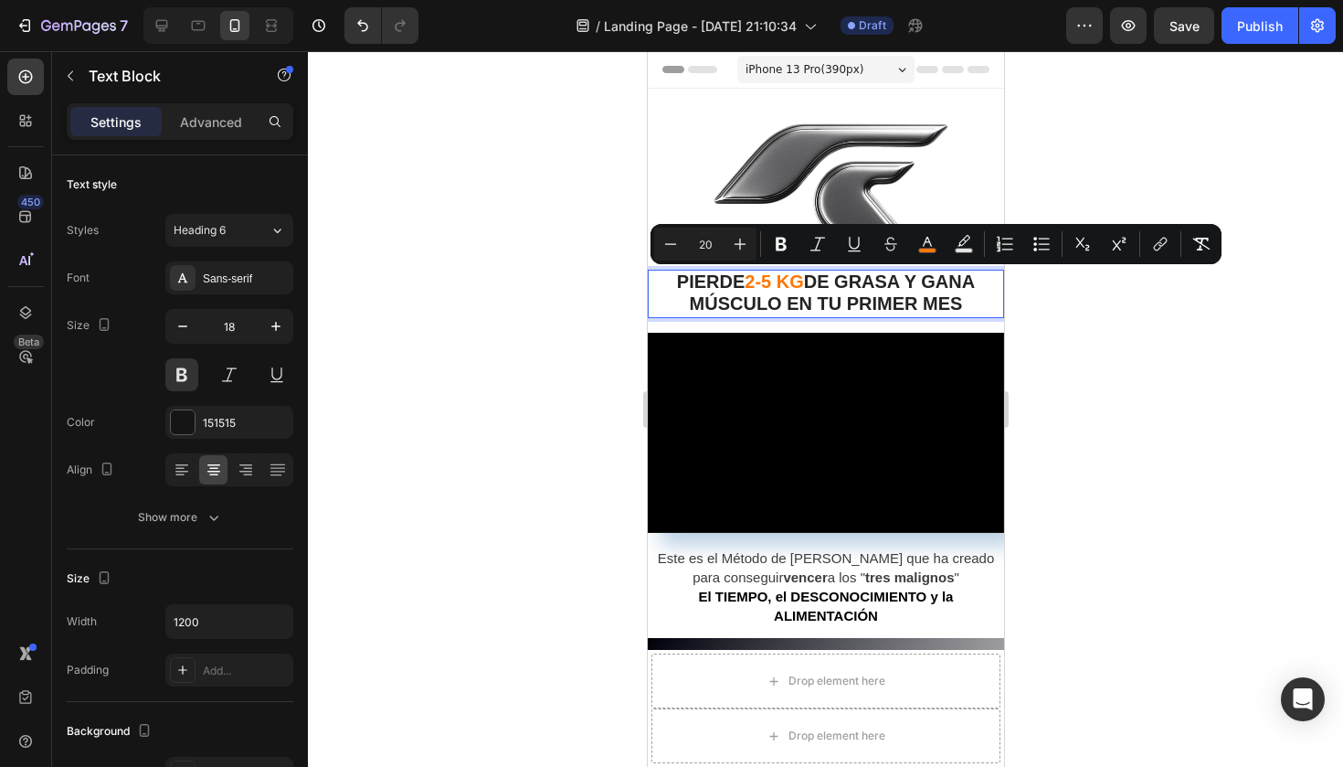
drag, startPoint x: 800, startPoint y: 283, endPoint x: 743, endPoint y: 283, distance: 57.6
click at [743, 283] on p "PIERDE 2-5 KG DE GRASA Y GANA MÚSCULO EN TU PRIMER MES" at bounding box center [825, 293] width 353 height 45
click at [922, 242] on icon "Editor contextual toolbar" at bounding box center [927, 244] width 18 height 18
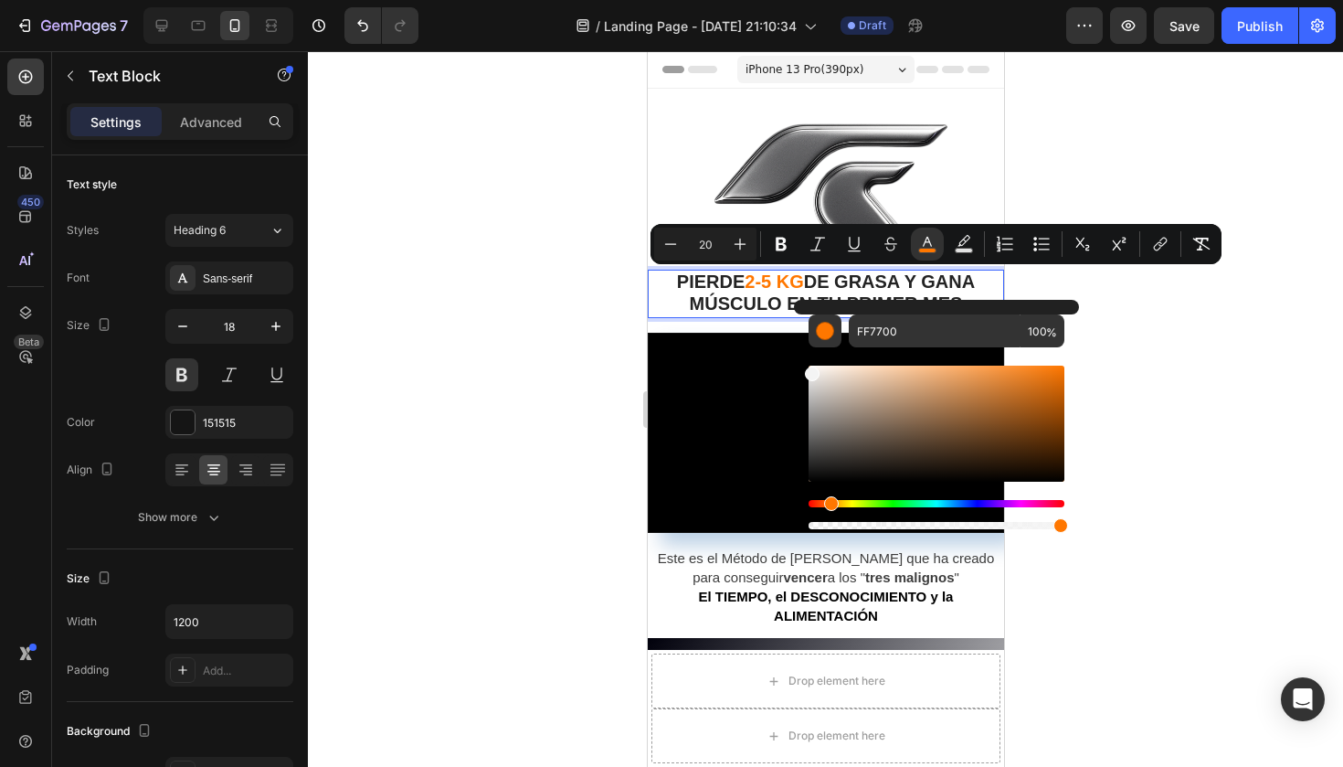
drag, startPoint x: 844, startPoint y: 419, endPoint x: 797, endPoint y: 360, distance: 76.0
click at [797, 360] on div "FF7700 100 %" at bounding box center [936, 416] width 285 height 233
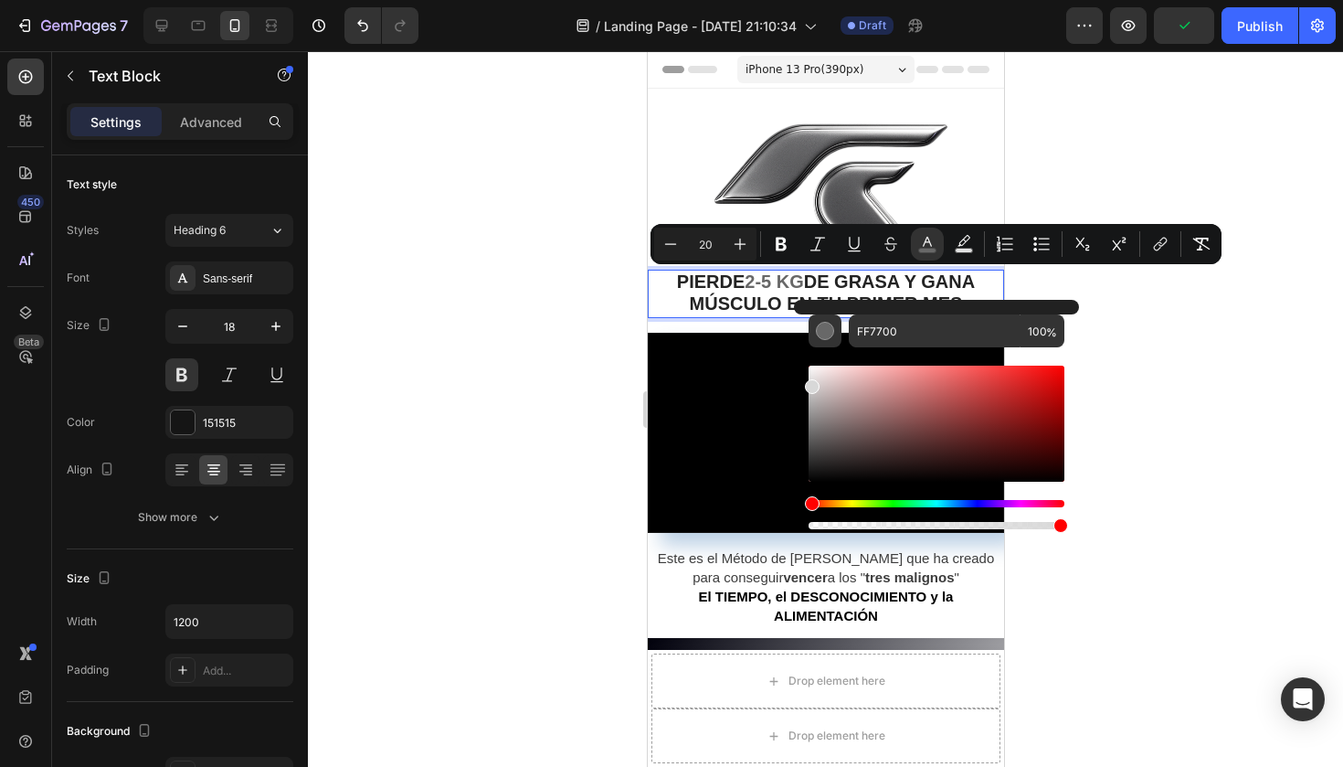
click at [429, 380] on div at bounding box center [825, 408] width 1035 height 715
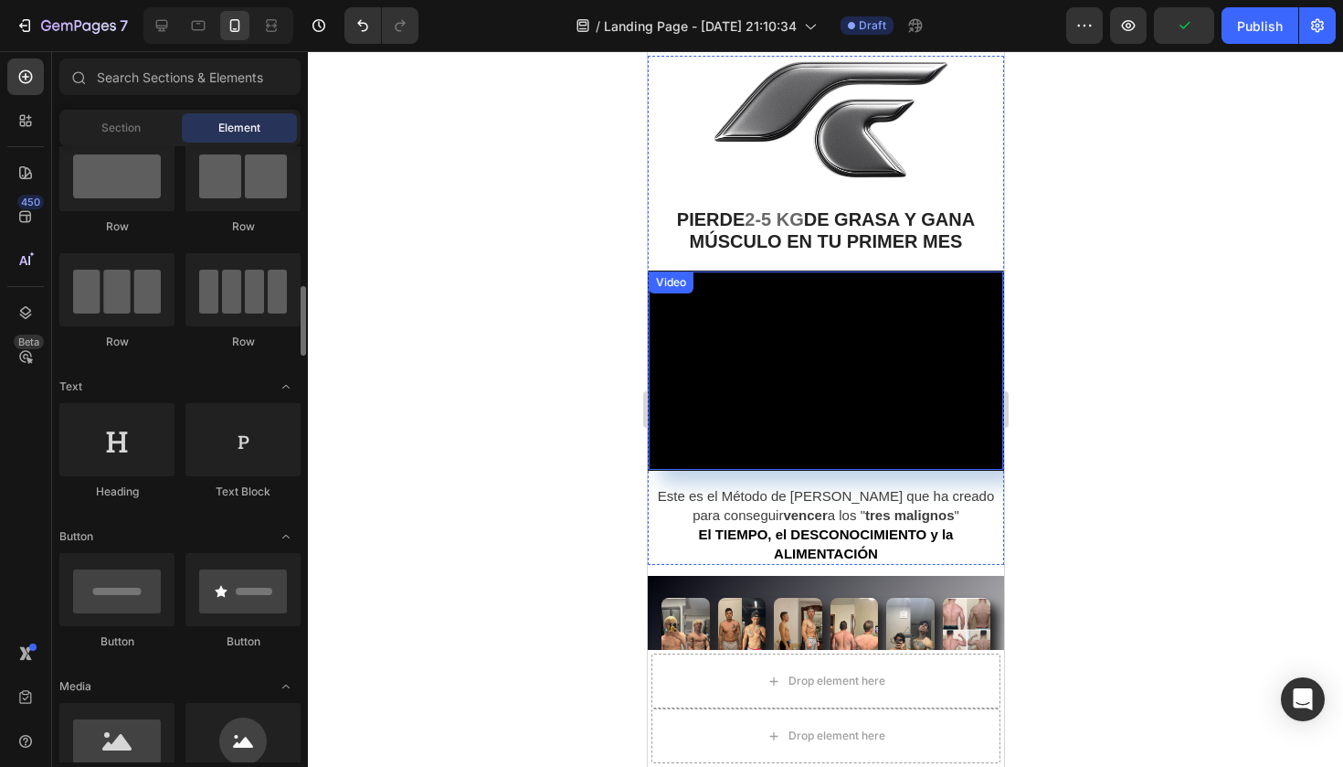
scroll to position [11, 0]
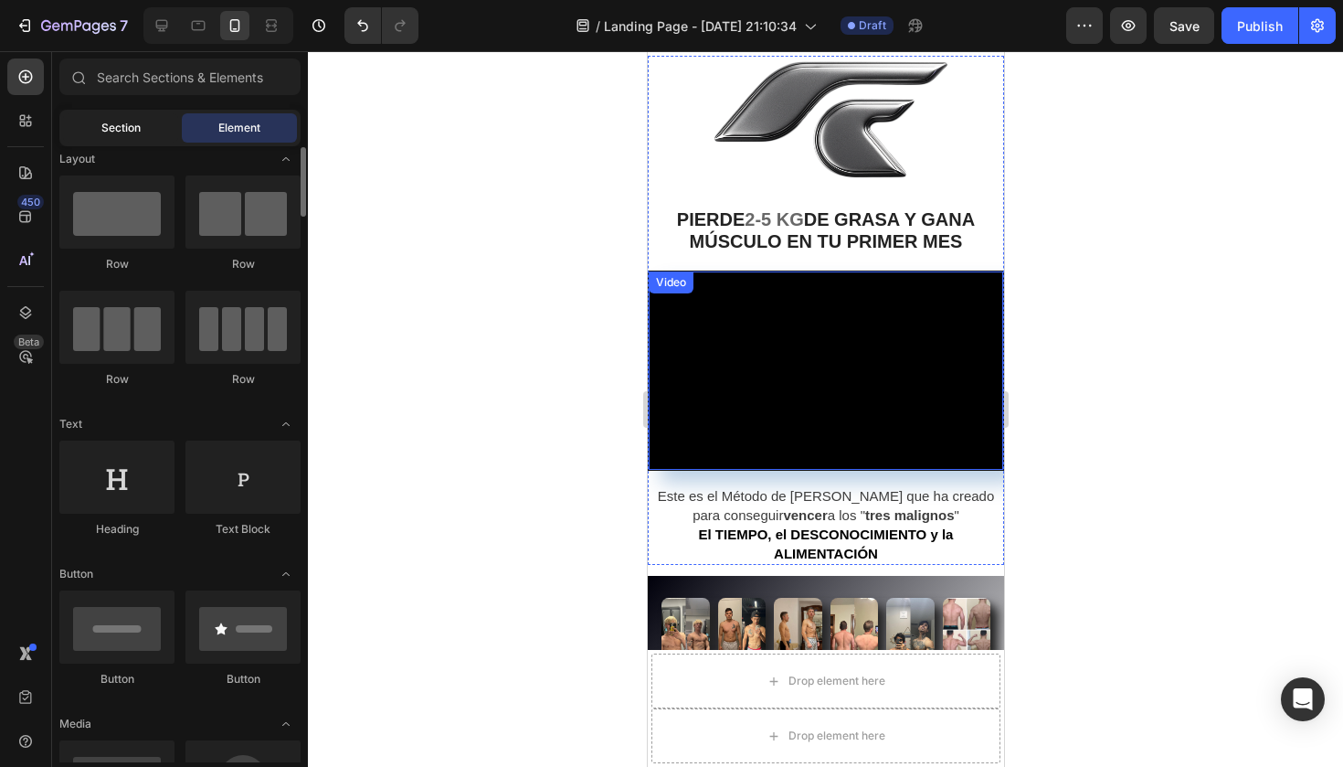
click at [147, 114] on div "Section" at bounding box center [120, 127] width 115 height 29
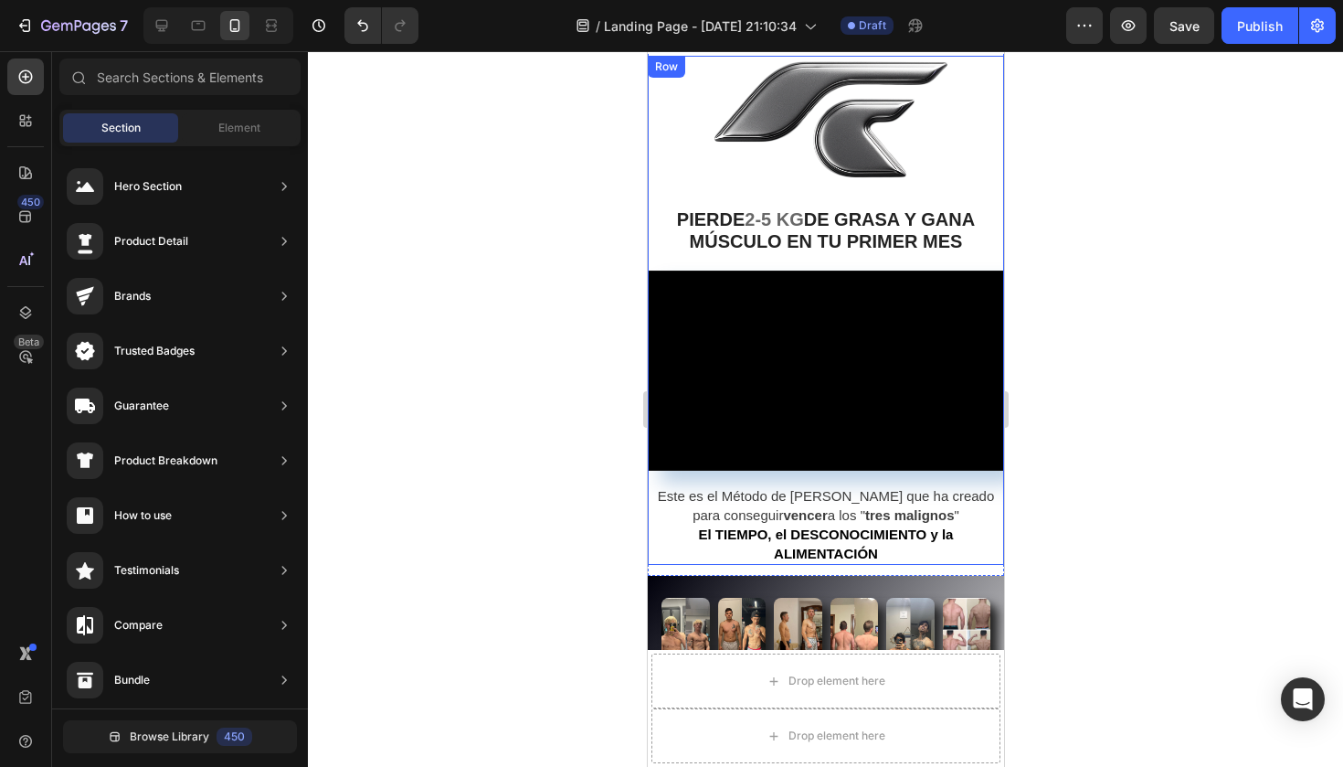
click at [1058, 133] on div at bounding box center [825, 408] width 1035 height 715
click at [855, 179] on img at bounding box center [825, 124] width 356 height 137
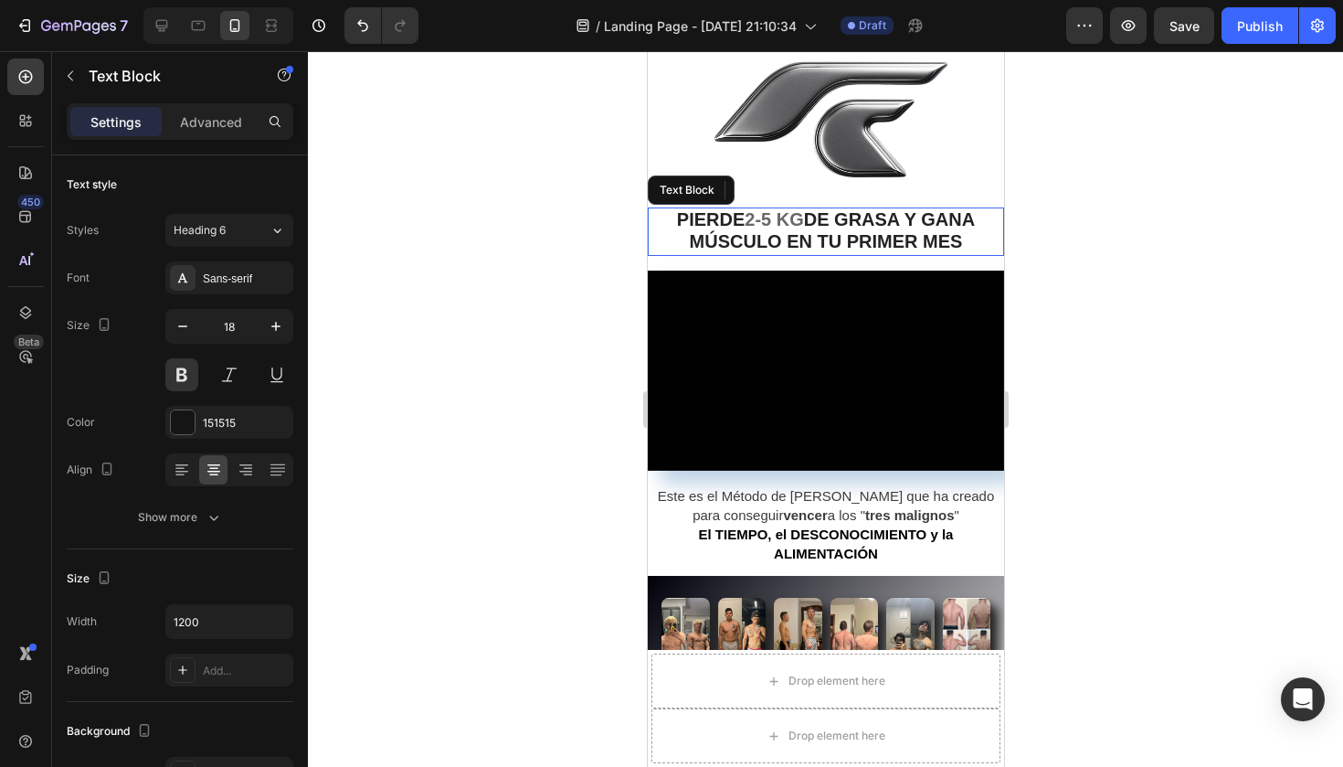
drag, startPoint x: 685, startPoint y: 241, endPoint x: 685, endPoint y: 258, distance: 16.4
click at [685, 241] on p "PIERDE 2-5 KG DE GRASA Y GANA MÚSCULO EN TU PRIMER MES" at bounding box center [825, 231] width 353 height 45
click at [598, 417] on div at bounding box center [825, 408] width 1035 height 715
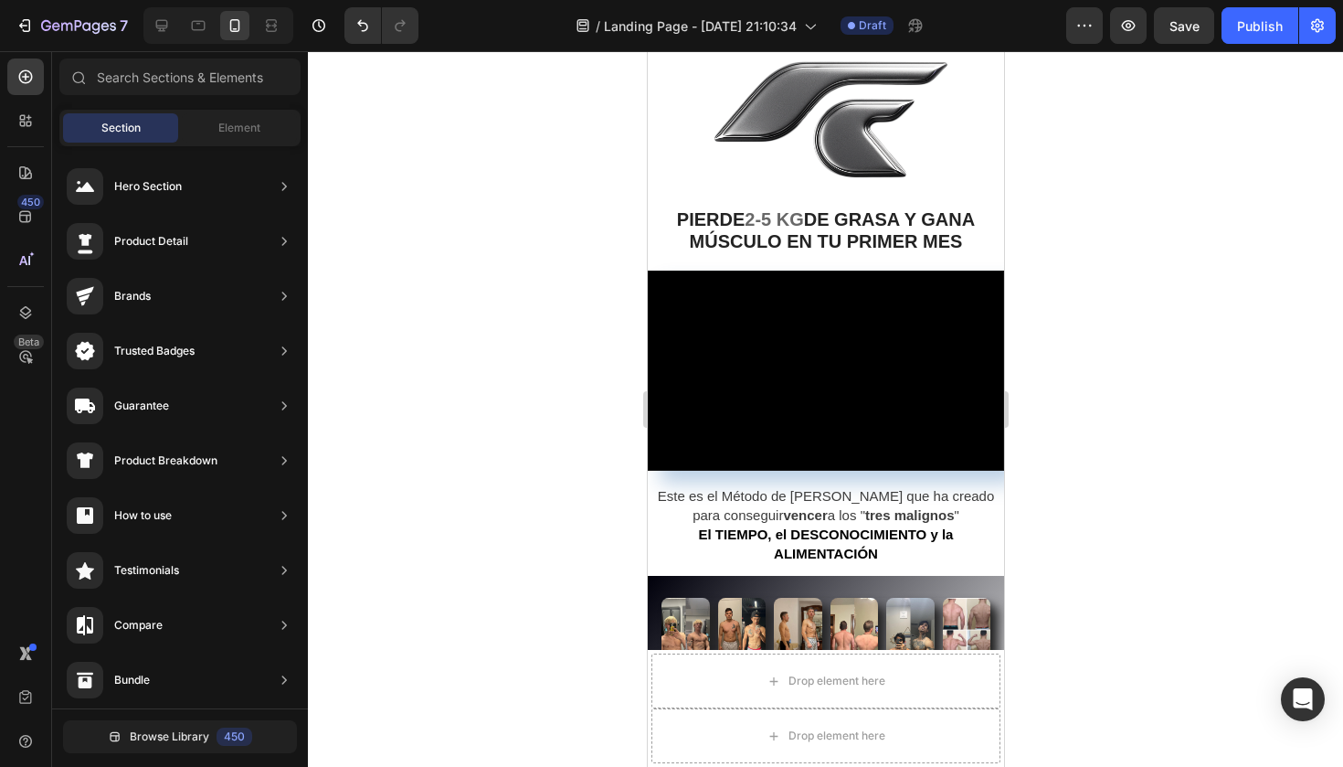
drag, startPoint x: 1371, startPoint y: 552, endPoint x: 724, endPoint y: 501, distance: 648.8
click at [724, 501] on span "Este es el Método de ROYMER CASTILLO que ha creado para conseguir vencer a los …" at bounding box center [825, 505] width 337 height 35
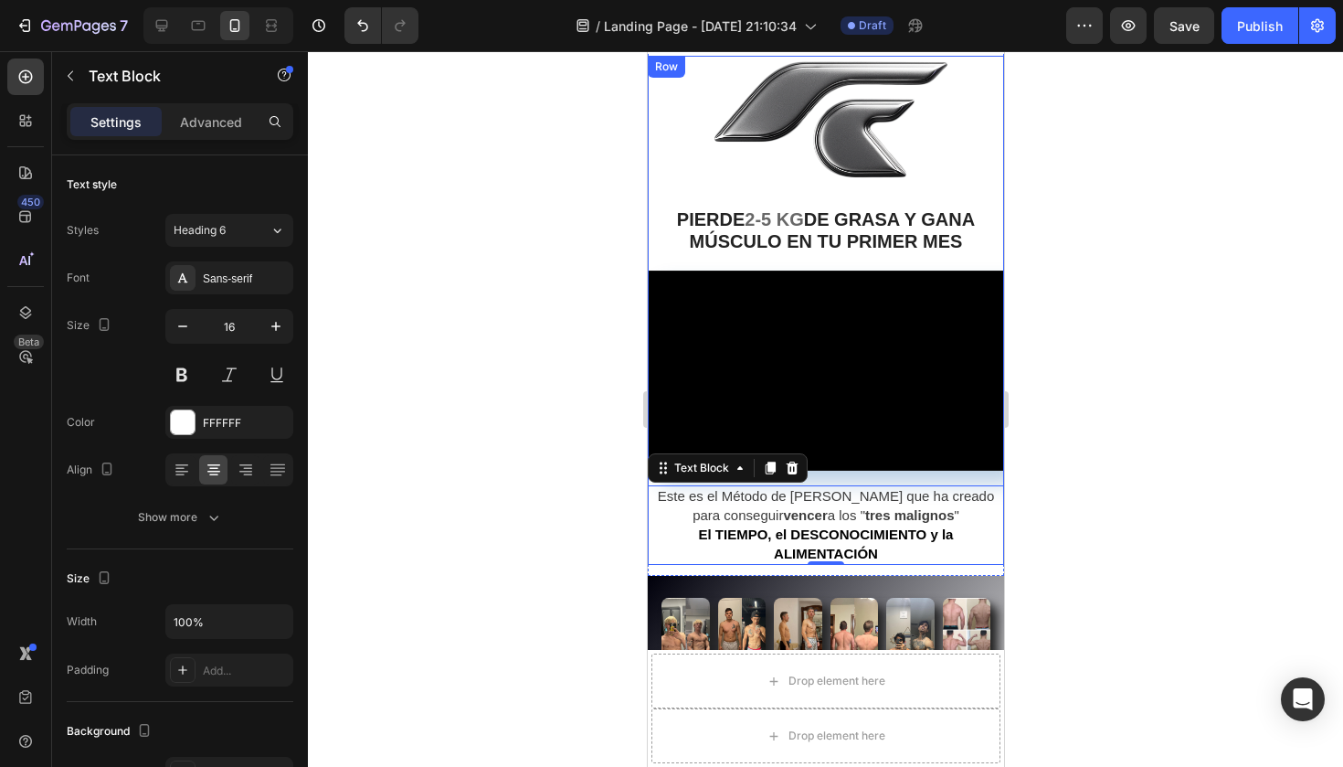
click at [896, 263] on div "Image PIERDE 2-5 KG DE GRASA Y GANA MÚSCULO EN TU PRIMER MES Text Block Video E…" at bounding box center [825, 310] width 356 height 509
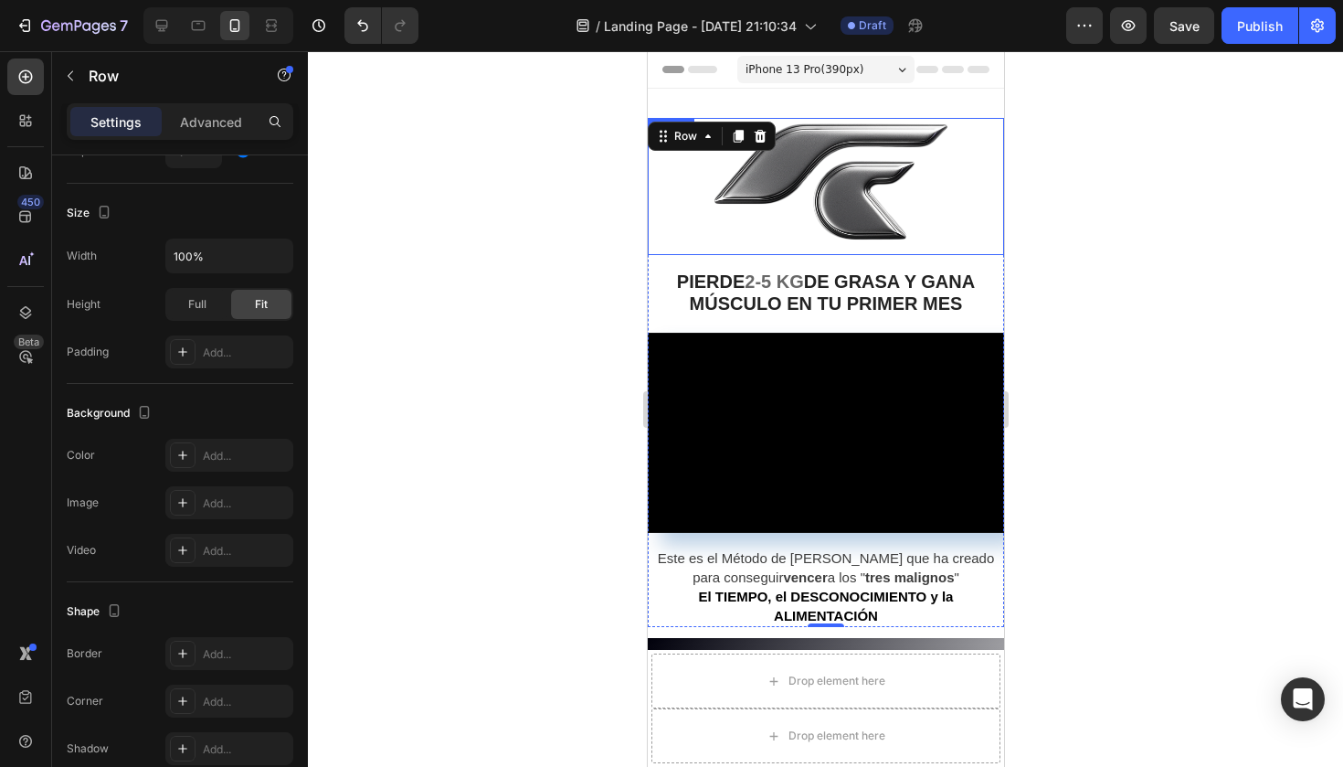
scroll to position [0, 0]
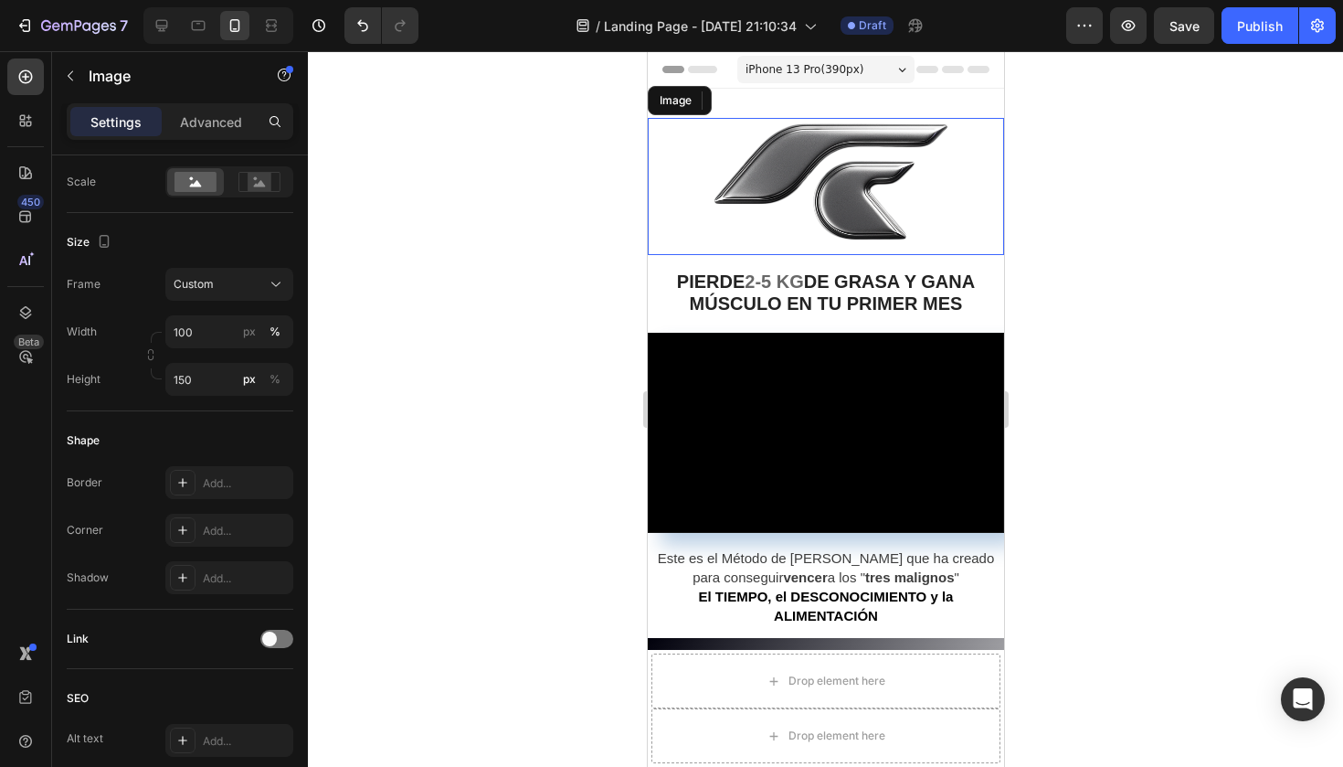
click at [816, 226] on img at bounding box center [825, 186] width 356 height 137
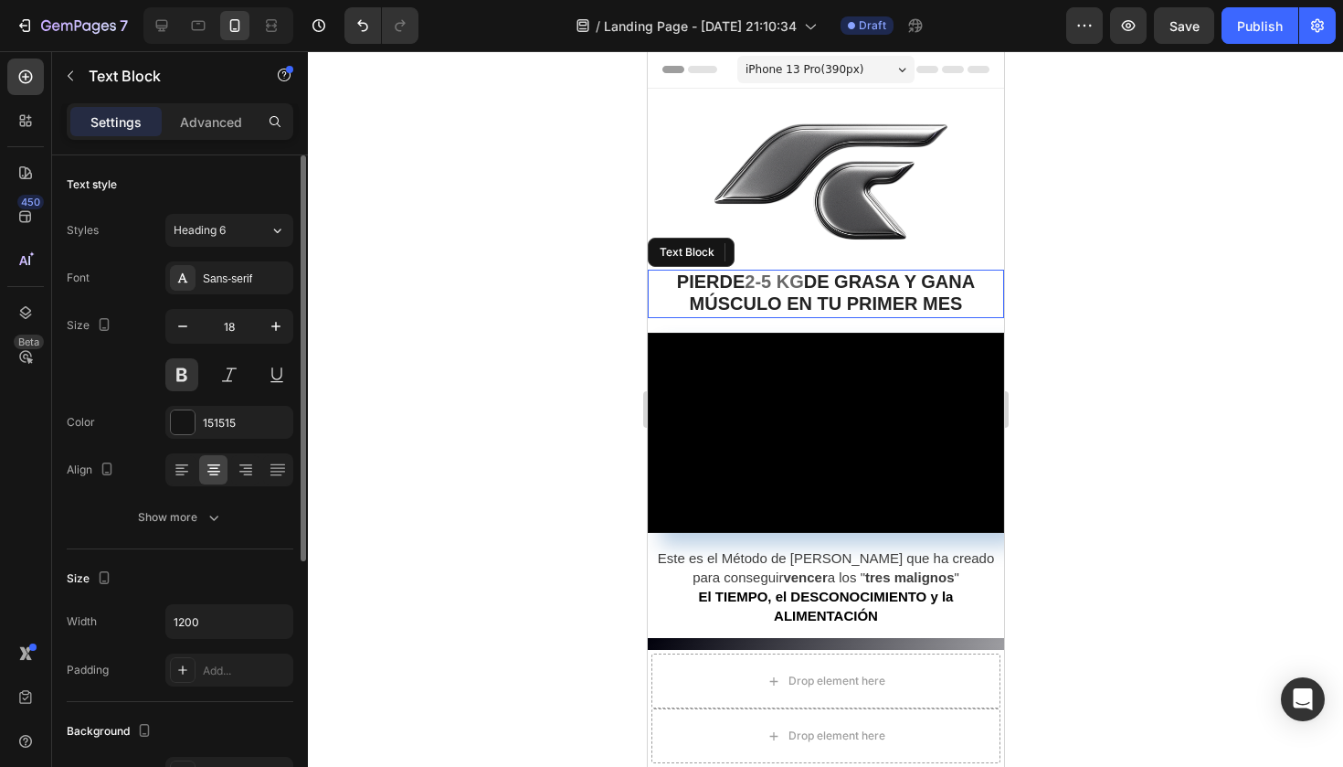
click at [714, 288] on span "PIERDE" at bounding box center [710, 281] width 68 height 20
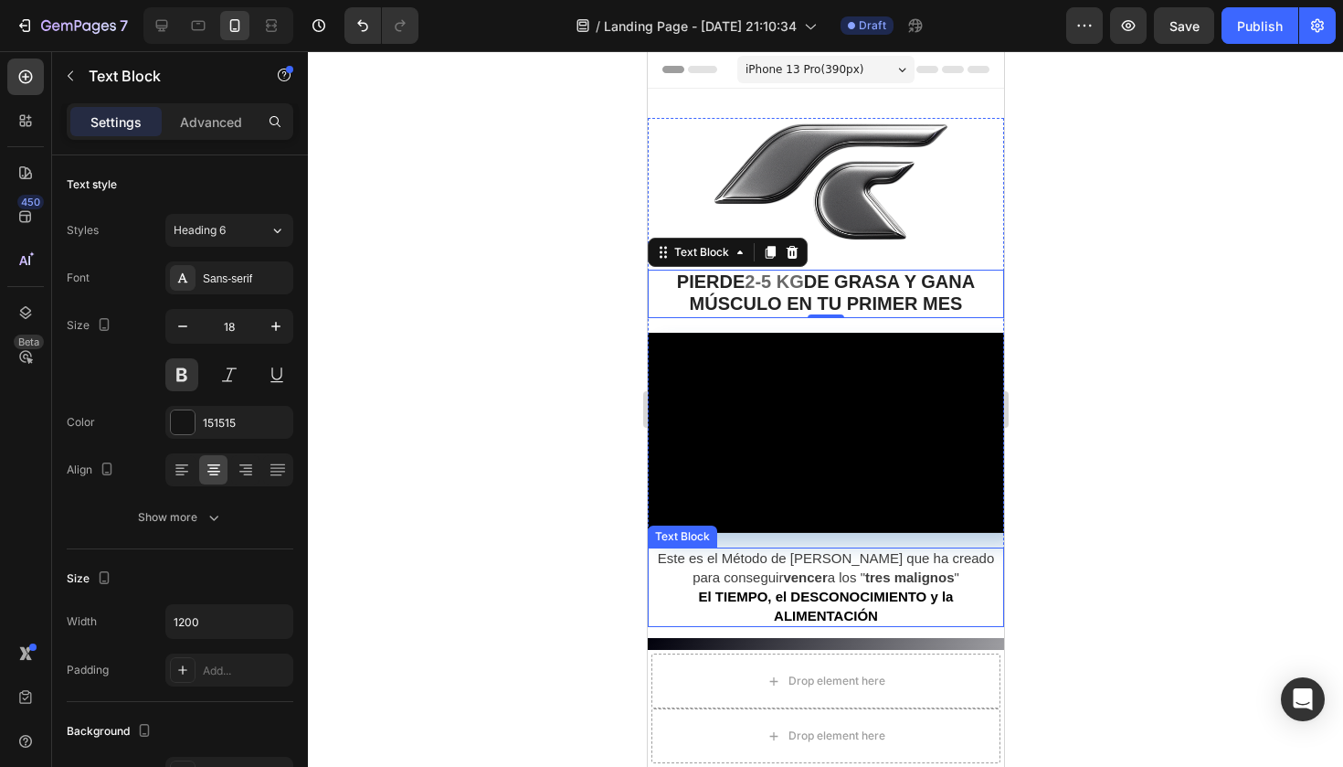
click at [653, 566] on p "Este es el Método de ROYMER CASTILLO que ha creado para conseguir vencer a los …" at bounding box center [825, 568] width 353 height 38
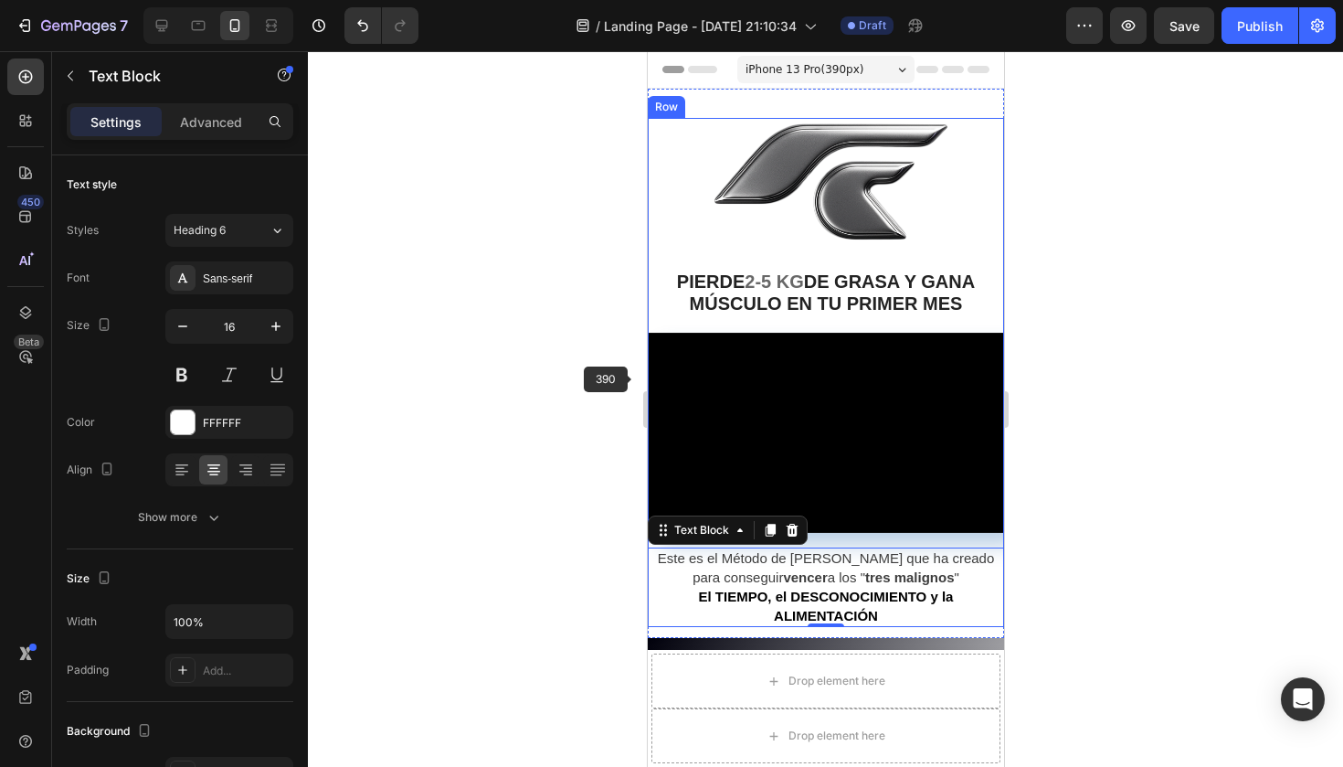
click at [590, 428] on div at bounding box center [825, 408] width 1035 height 715
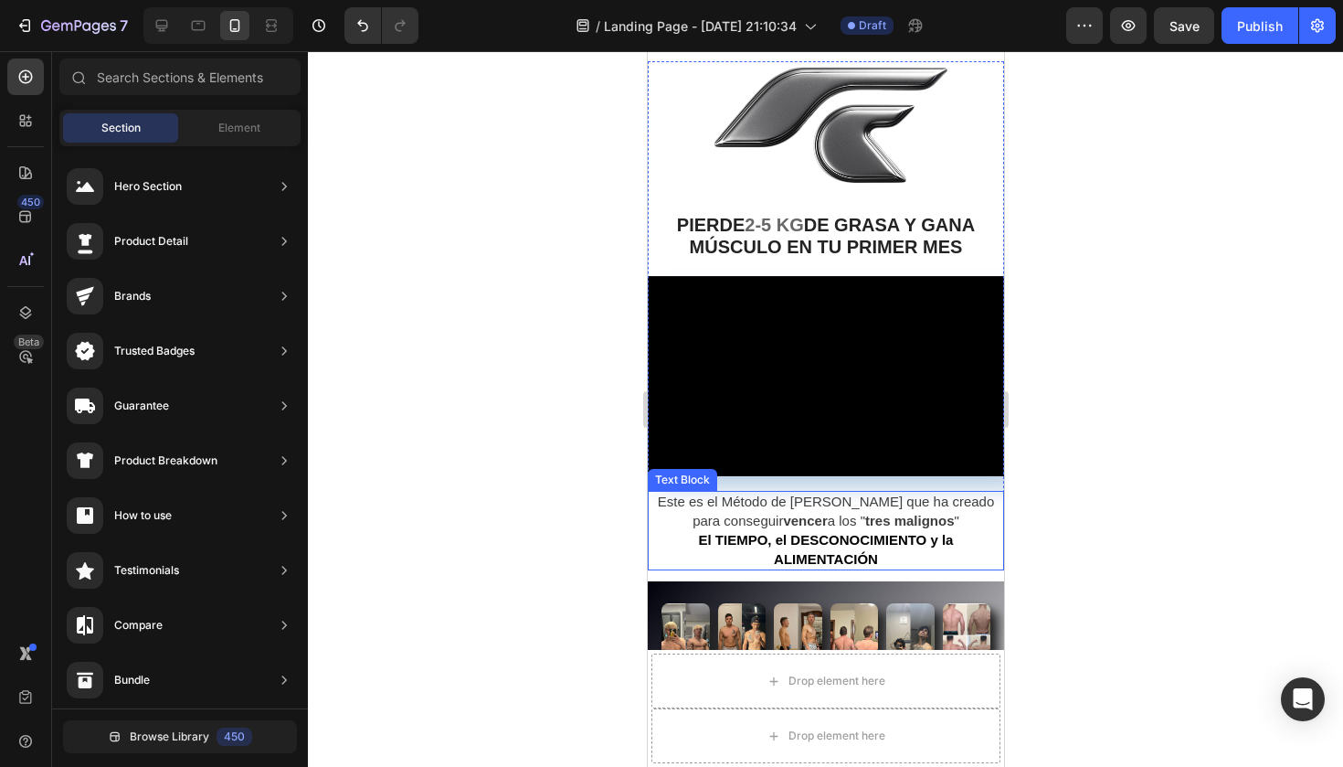
scroll to position [70, 0]
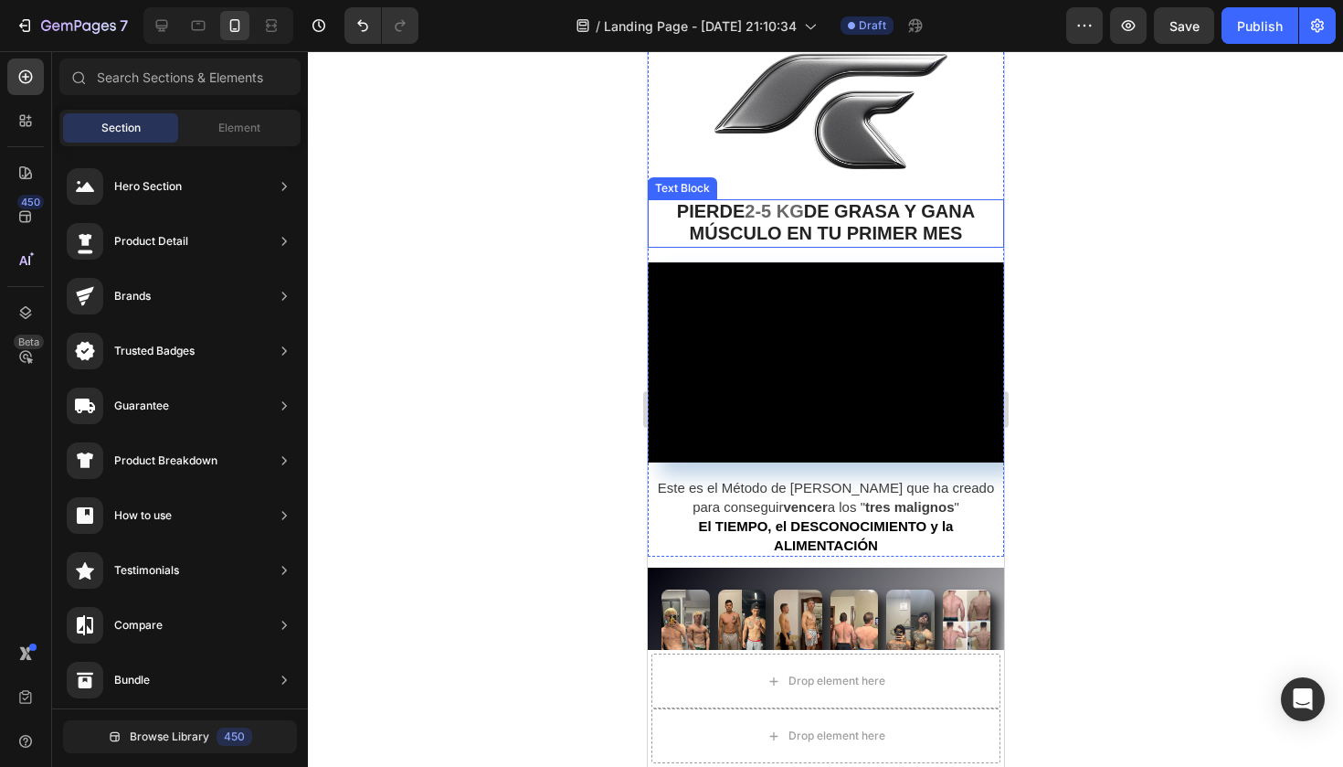
click at [797, 231] on span "DE GRASA Y GANA MÚSCULO EN TU PRIMER MES" at bounding box center [832, 222] width 286 height 42
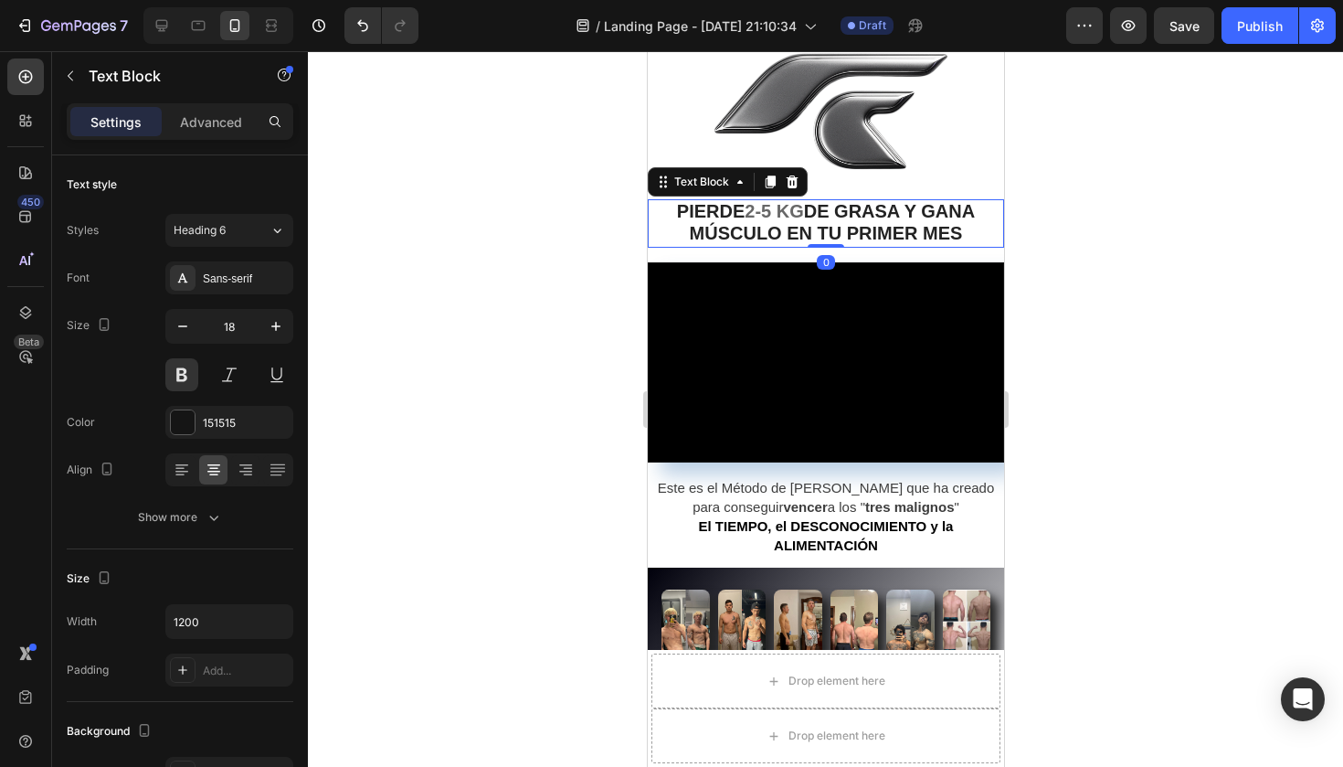
scroll to position [101, 0]
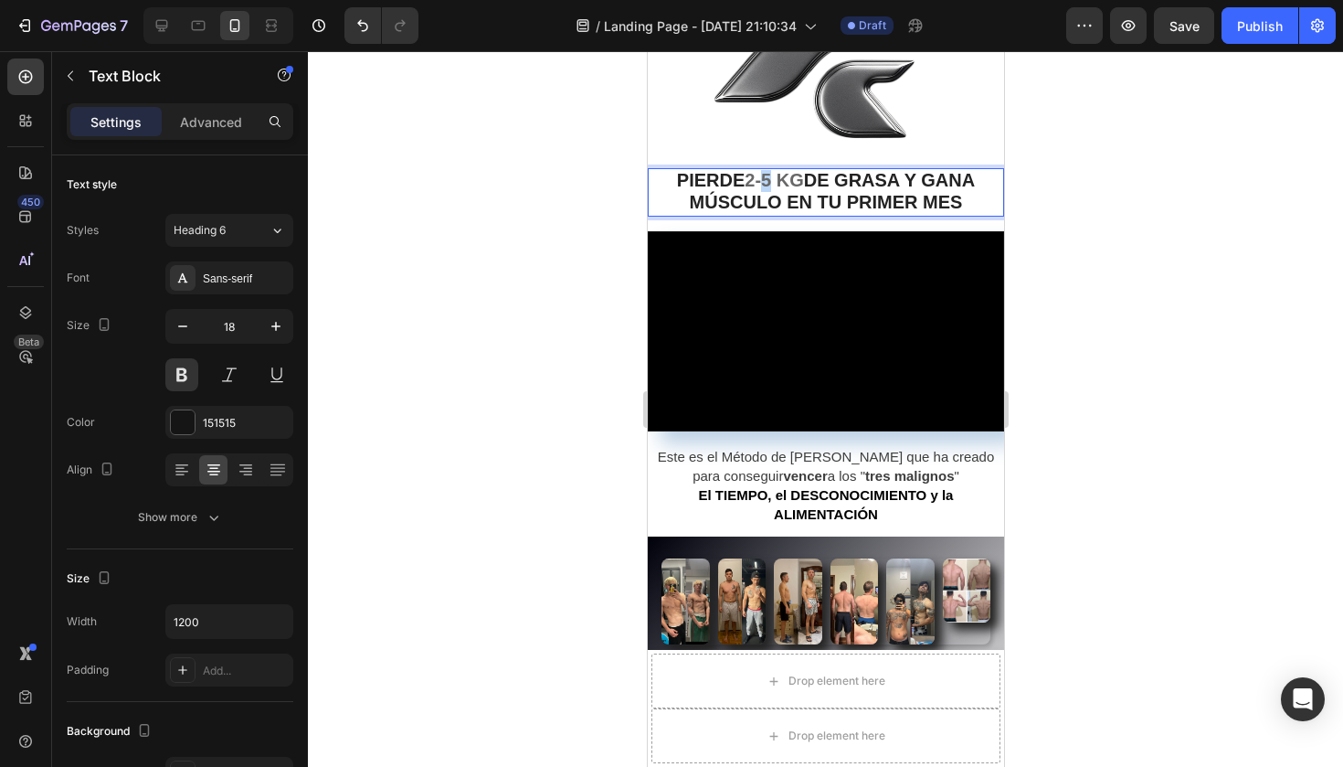
click at [758, 177] on span "2-5 KG" at bounding box center [773, 180] width 58 height 20
click at [745, 177] on span "2-5 KG" at bounding box center [773, 180] width 58 height 20
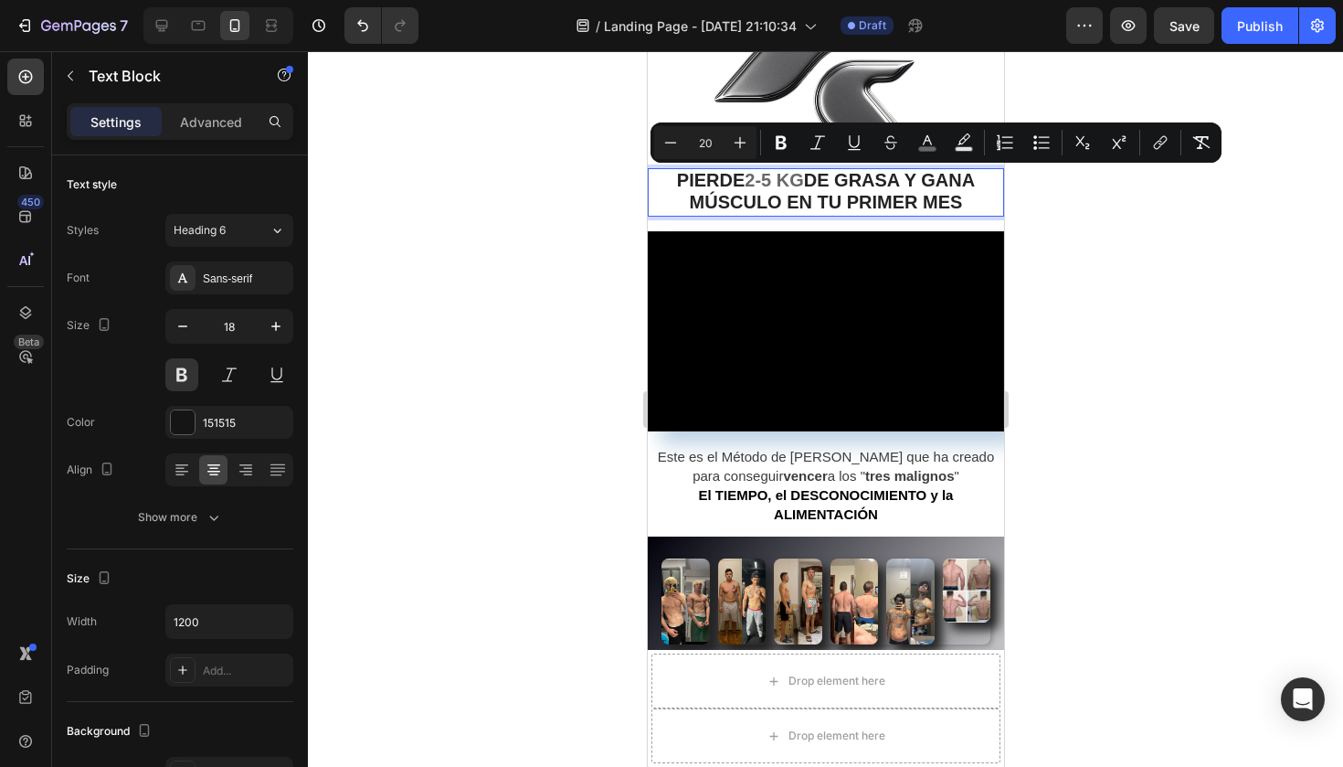
drag, startPoint x: 745, startPoint y: 177, endPoint x: 803, endPoint y: 178, distance: 58.5
click at [803, 178] on p "PIERDE 2-5 KG DE GRASA Y GANA MÚSCULO EN TU PRIMER MES" at bounding box center [825, 192] width 353 height 45
click at [929, 128] on button "color" at bounding box center [927, 142] width 33 height 33
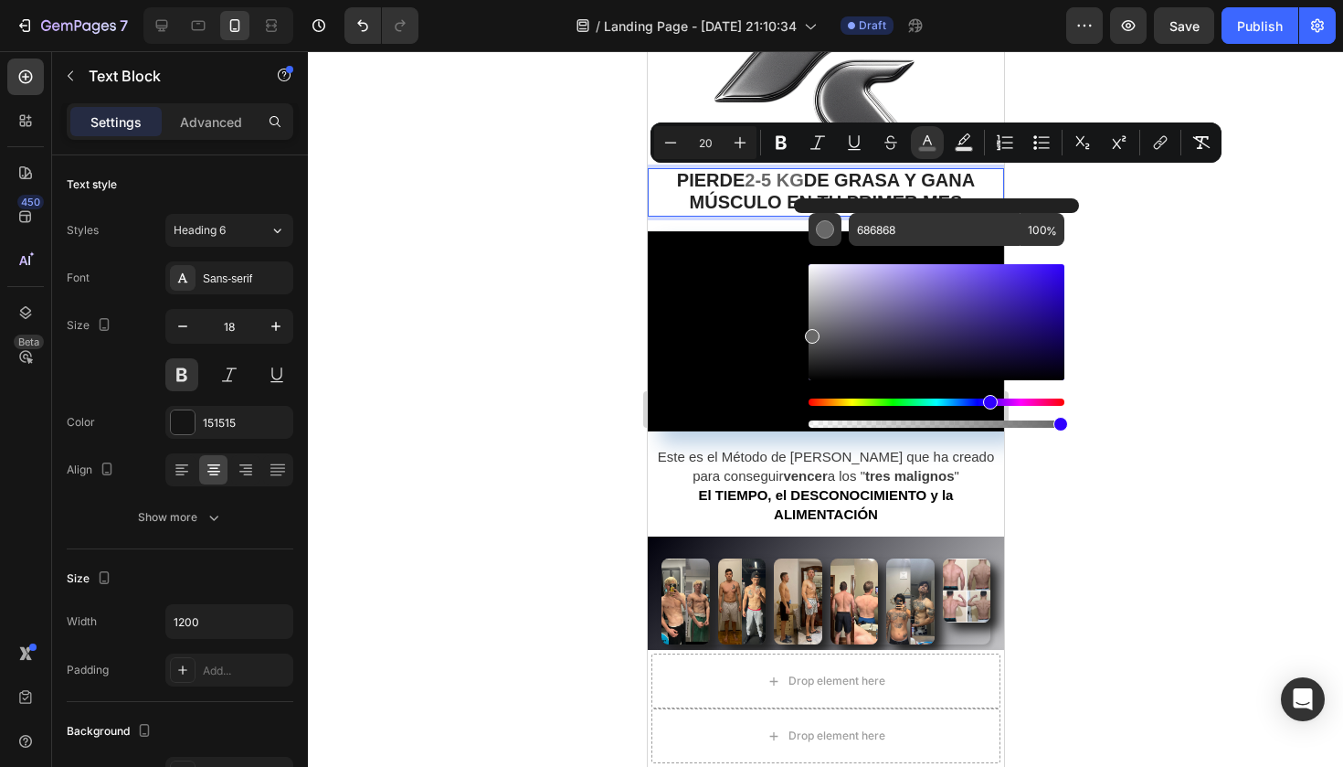
drag, startPoint x: 977, startPoint y: 399, endPoint x: 995, endPoint y: 404, distance: 18.8
click at [995, 404] on div "Hue" at bounding box center [937, 401] width 256 height 7
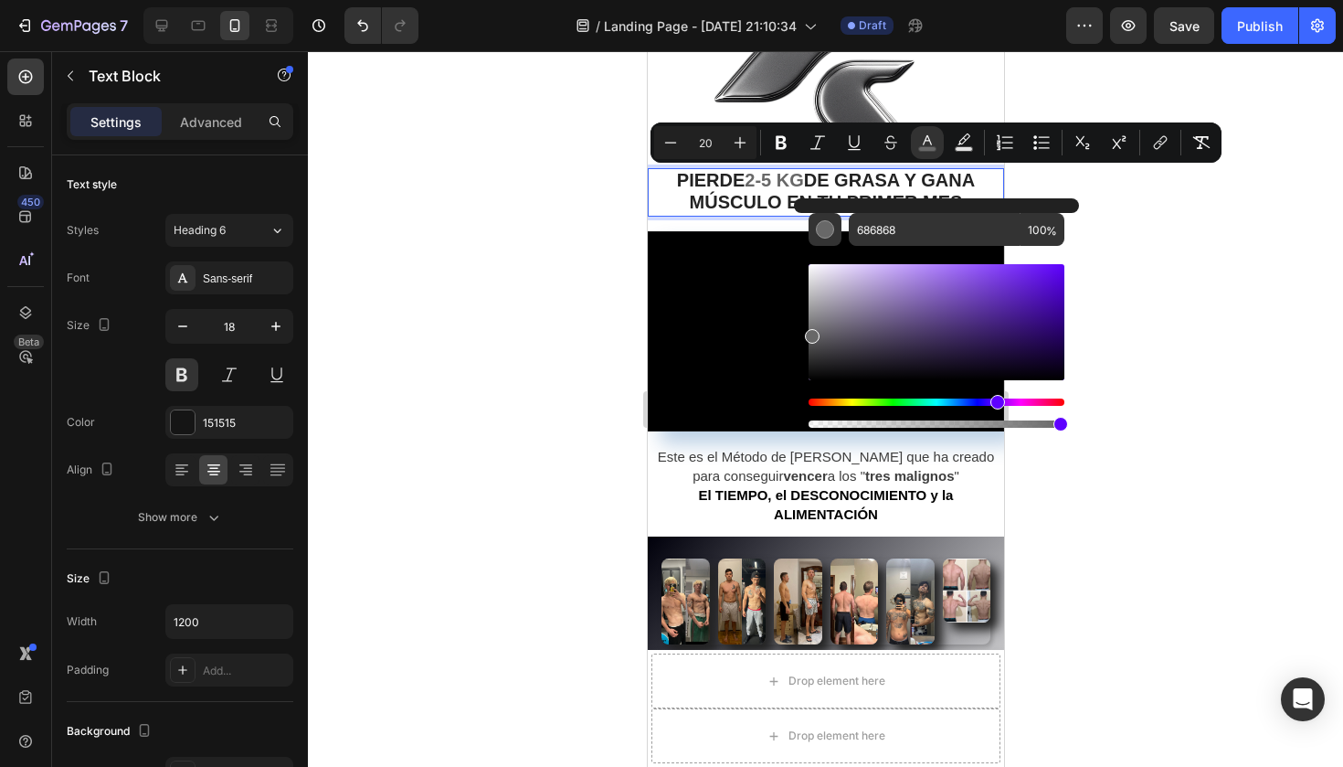
click at [953, 318] on div "Editor contextual toolbar" at bounding box center [937, 322] width 256 height 116
drag, startPoint x: 956, startPoint y: 312, endPoint x: 904, endPoint y: 255, distance: 76.9
click at [904, 255] on div "Editor contextual toolbar" at bounding box center [937, 338] width 256 height 185
drag, startPoint x: 1027, startPoint y: 290, endPoint x: 1097, endPoint y: 262, distance: 75.5
click at [1097, 0] on body "7 / Landing Page - Aug 26, 21:10:34 Draft Preview Save Publish 450 Beta Section…" at bounding box center [671, 0] width 1343 height 0
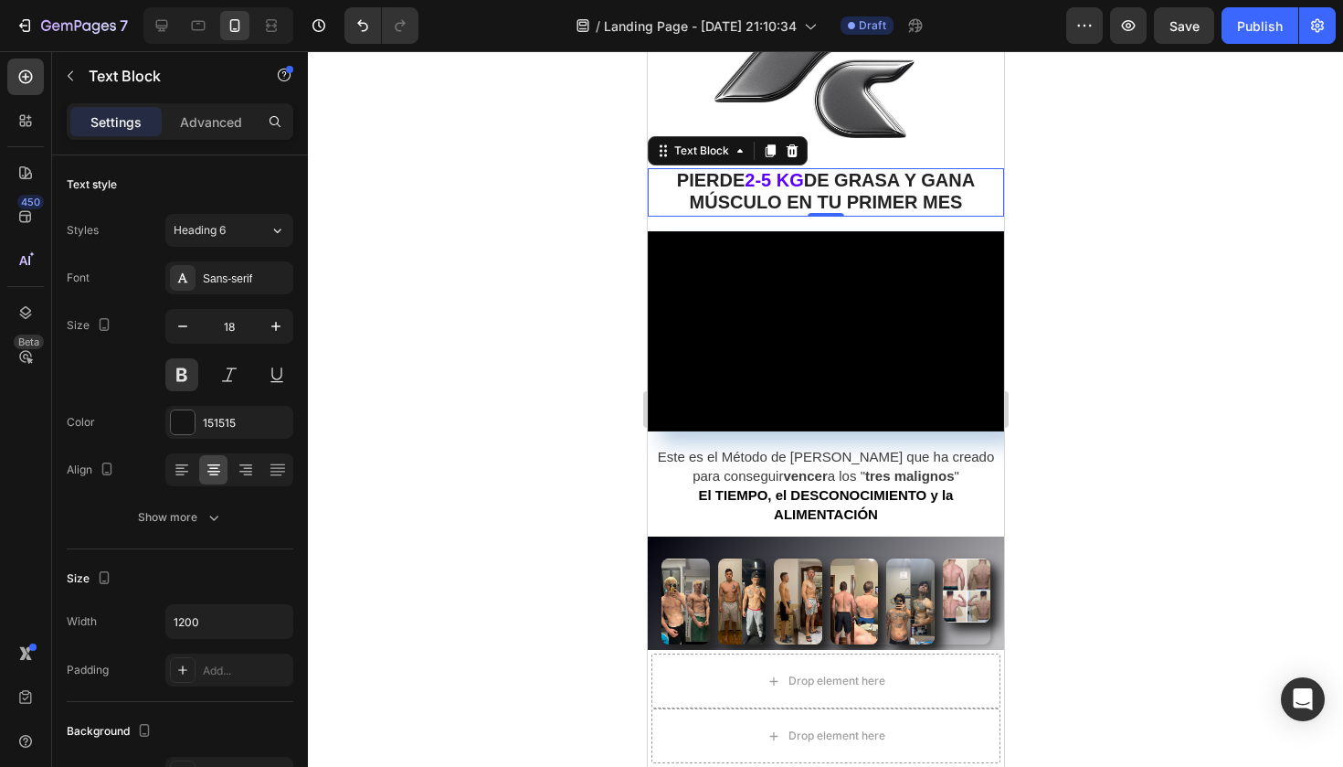
drag, startPoint x: 1090, startPoint y: 262, endPoint x: 1113, endPoint y: 278, distance: 27.6
click at [1113, 278] on div at bounding box center [825, 408] width 1035 height 715
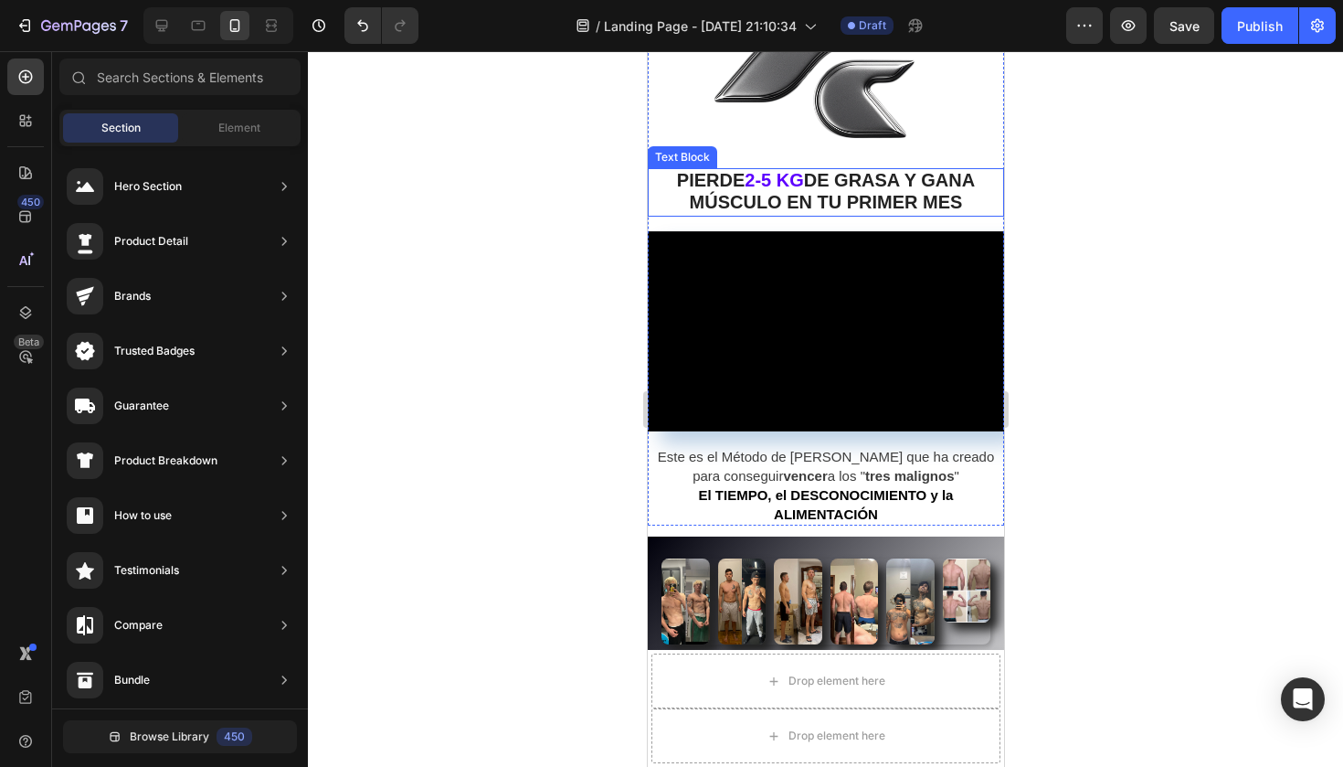
click at [761, 175] on span "2-5 KG" at bounding box center [773, 180] width 58 height 20
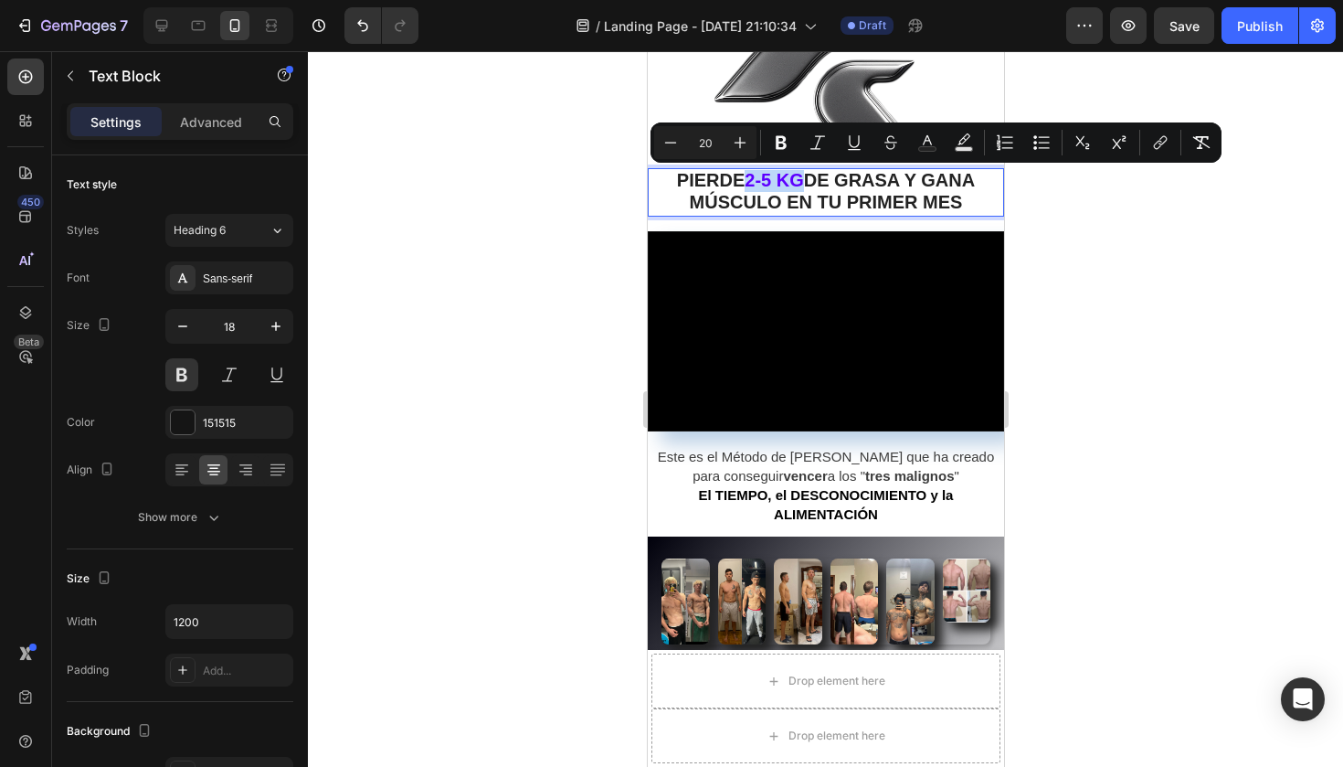
drag, startPoint x: 737, startPoint y: 175, endPoint x: 795, endPoint y: 177, distance: 57.6
click at [796, 177] on p "PIERDE 2-5 KG DE GRASA Y GANA MÚSCULO EN TU PRIMER MES" at bounding box center [825, 192] width 353 height 45
click at [929, 134] on icon "Editor contextual toolbar" at bounding box center [927, 142] width 18 height 18
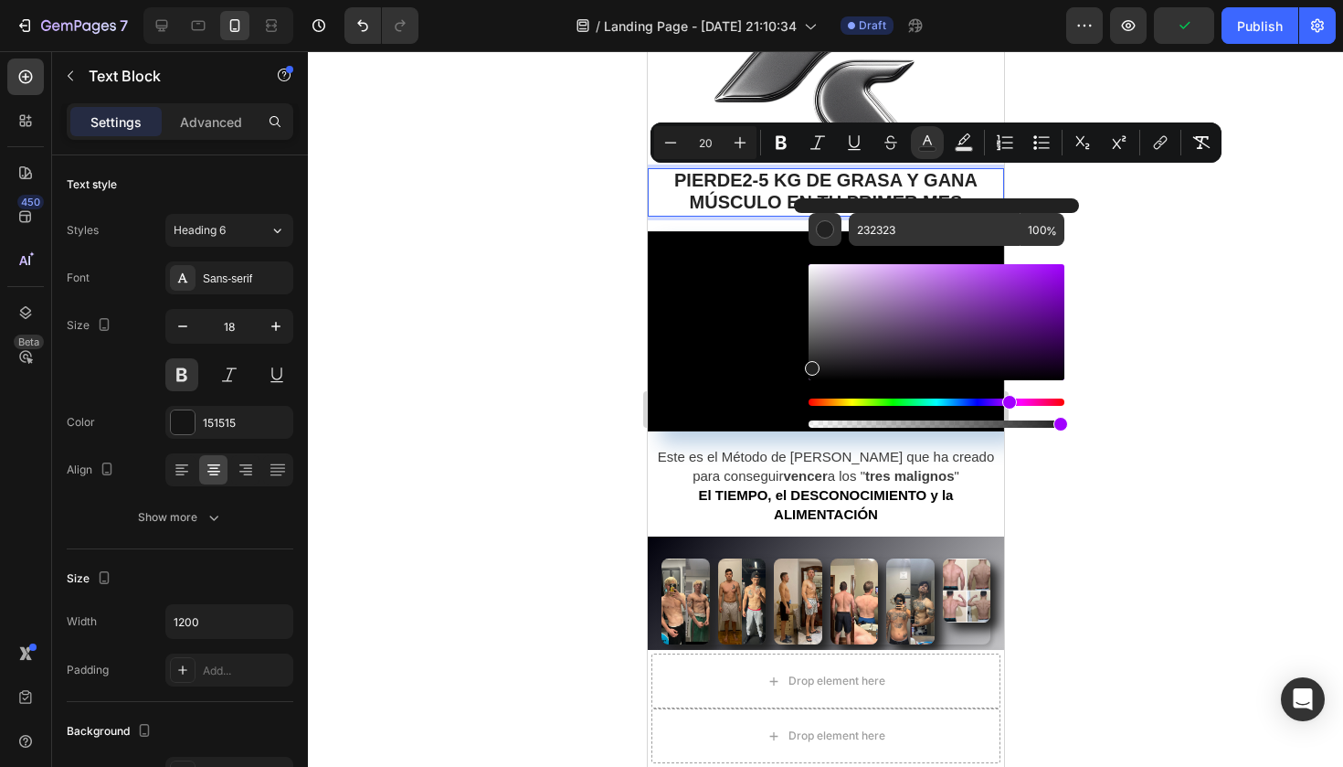
drag, startPoint x: 987, startPoint y: 400, endPoint x: 1007, endPoint y: 402, distance: 20.2
click at [1007, 402] on div "Hue" at bounding box center [937, 401] width 256 height 7
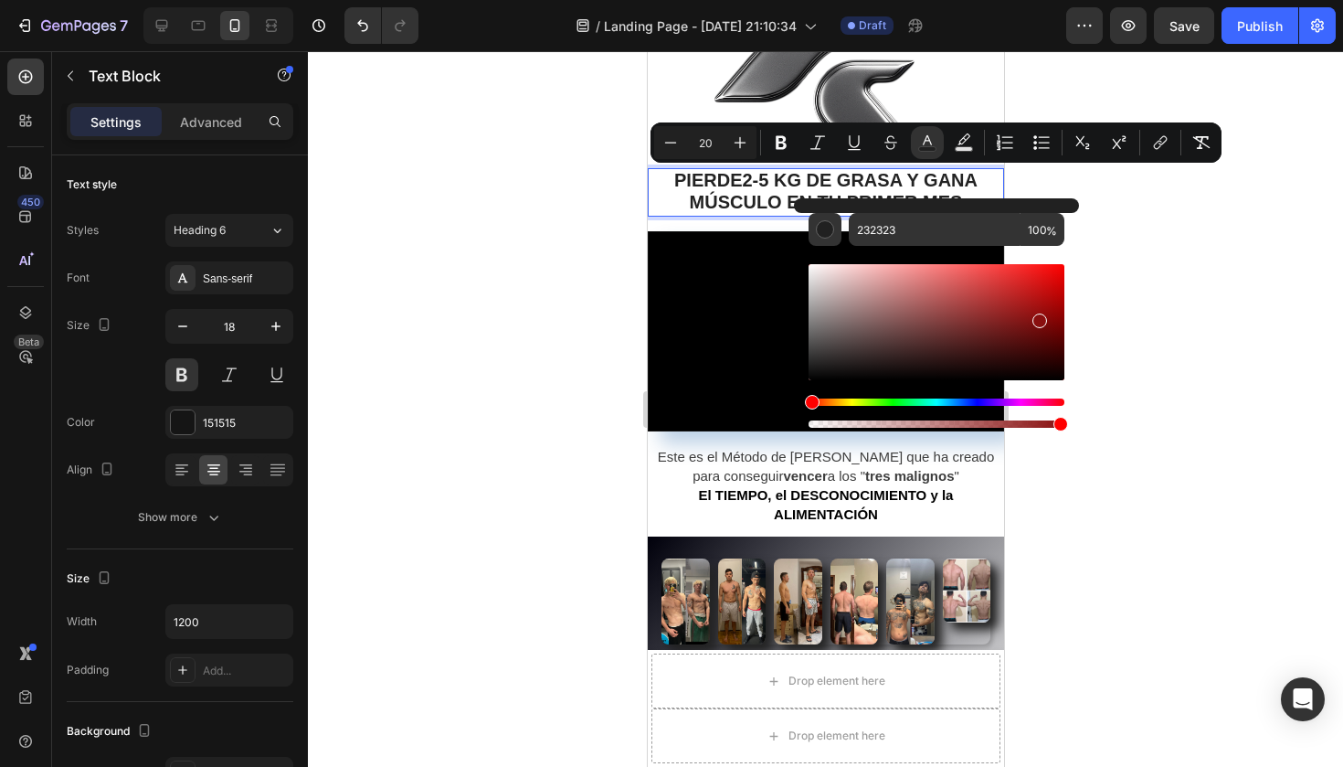
drag, startPoint x: 1026, startPoint y: 317, endPoint x: 1039, endPoint y: 317, distance: 12.8
click at [1039, 317] on div "Editor contextual toolbar" at bounding box center [937, 322] width 256 height 116
click at [1007, 400] on div "Hue" at bounding box center [937, 401] width 256 height 7
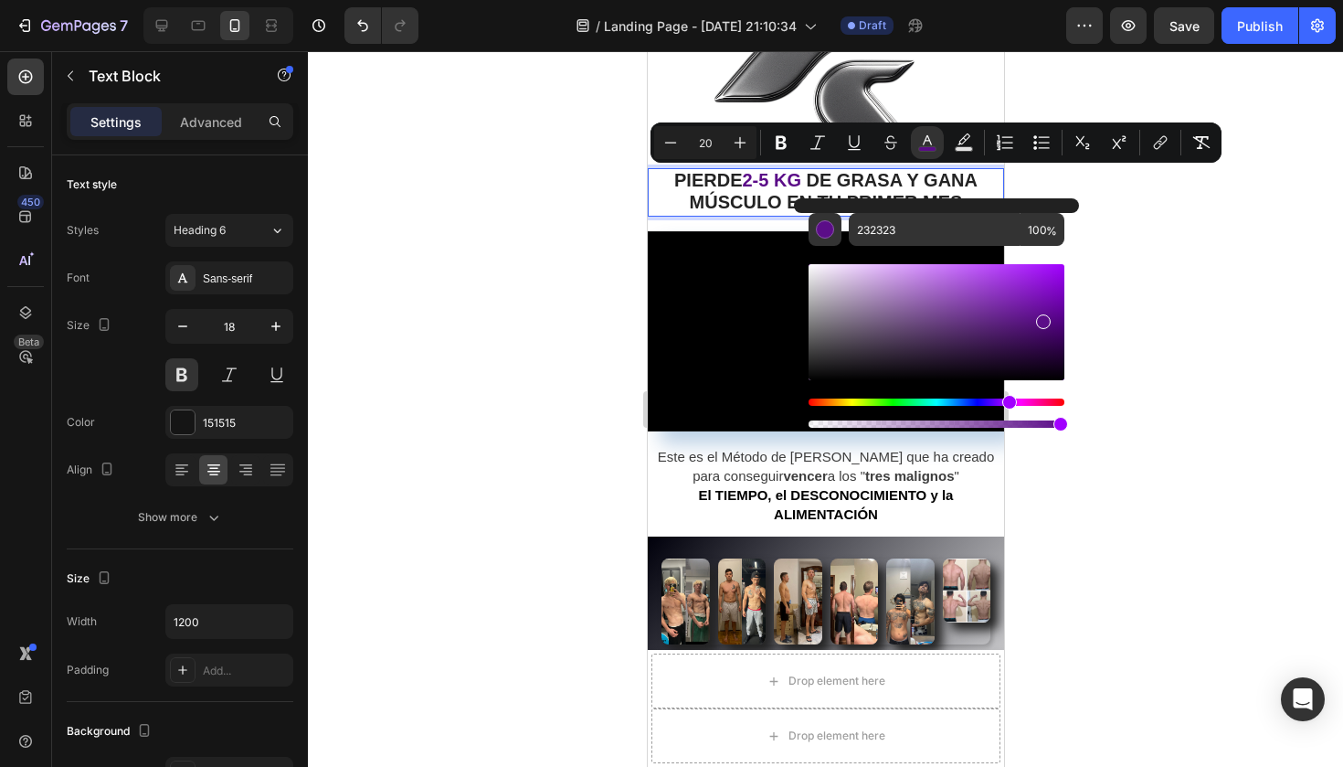
click at [1020, 292] on div "Editor contextual toolbar" at bounding box center [937, 322] width 256 height 116
drag, startPoint x: 1020, startPoint y: 292, endPoint x: 917, endPoint y: 318, distance: 105.5
click at [917, 340] on div "Editor contextual toolbar" at bounding box center [922, 347] width 15 height 15
click at [917, 321] on div "Editor contextual toolbar" at bounding box center [919, 324] width 15 height 15
drag, startPoint x: 985, startPoint y: 318, endPoint x: 1004, endPoint y: 318, distance: 19.2
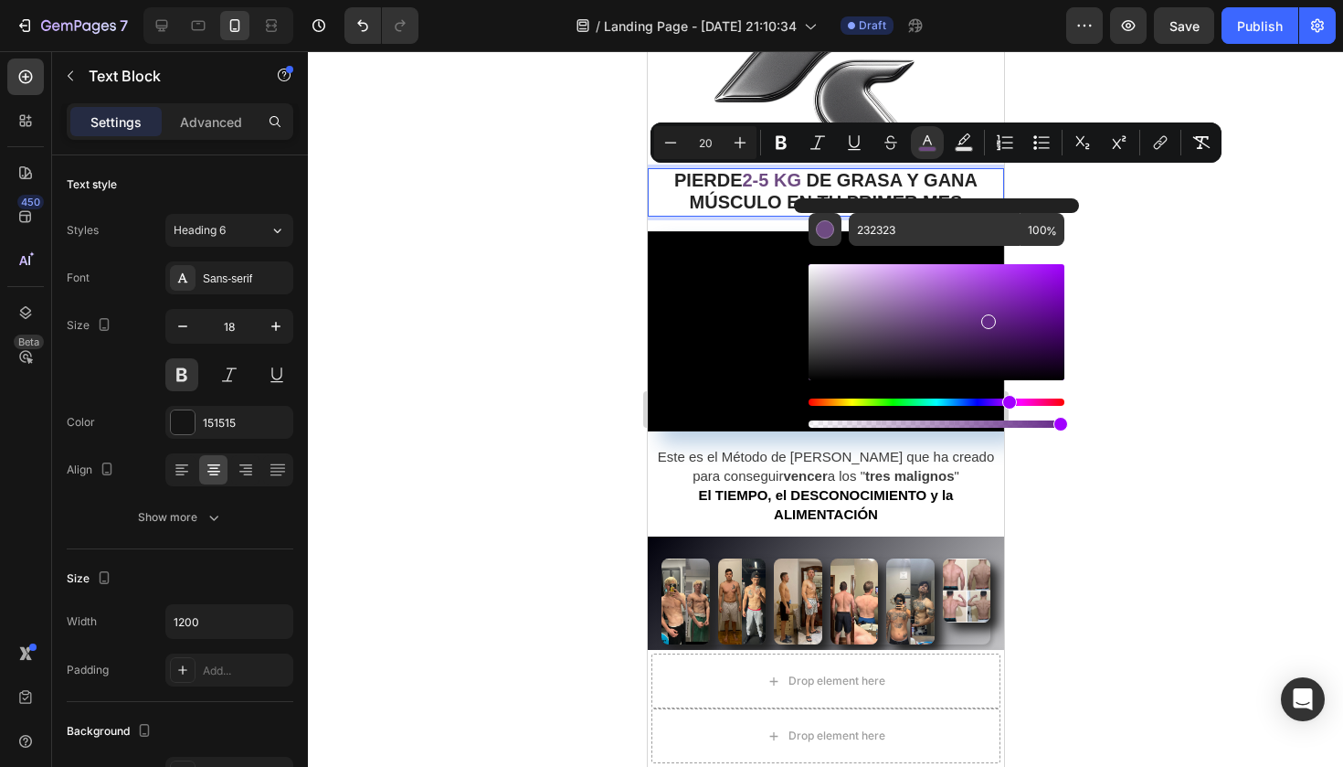
click at [1004, 318] on div "Editor contextual toolbar" at bounding box center [937, 322] width 256 height 116
drag, startPoint x: 1024, startPoint y: 291, endPoint x: 1014, endPoint y: 317, distance: 27.5
click at [1014, 317] on div "Editor contextual toolbar" at bounding box center [937, 322] width 256 height 116
click at [976, 308] on div "Editor contextual toolbar" at bounding box center [937, 322] width 256 height 116
click at [1193, 239] on div at bounding box center [825, 408] width 1035 height 715
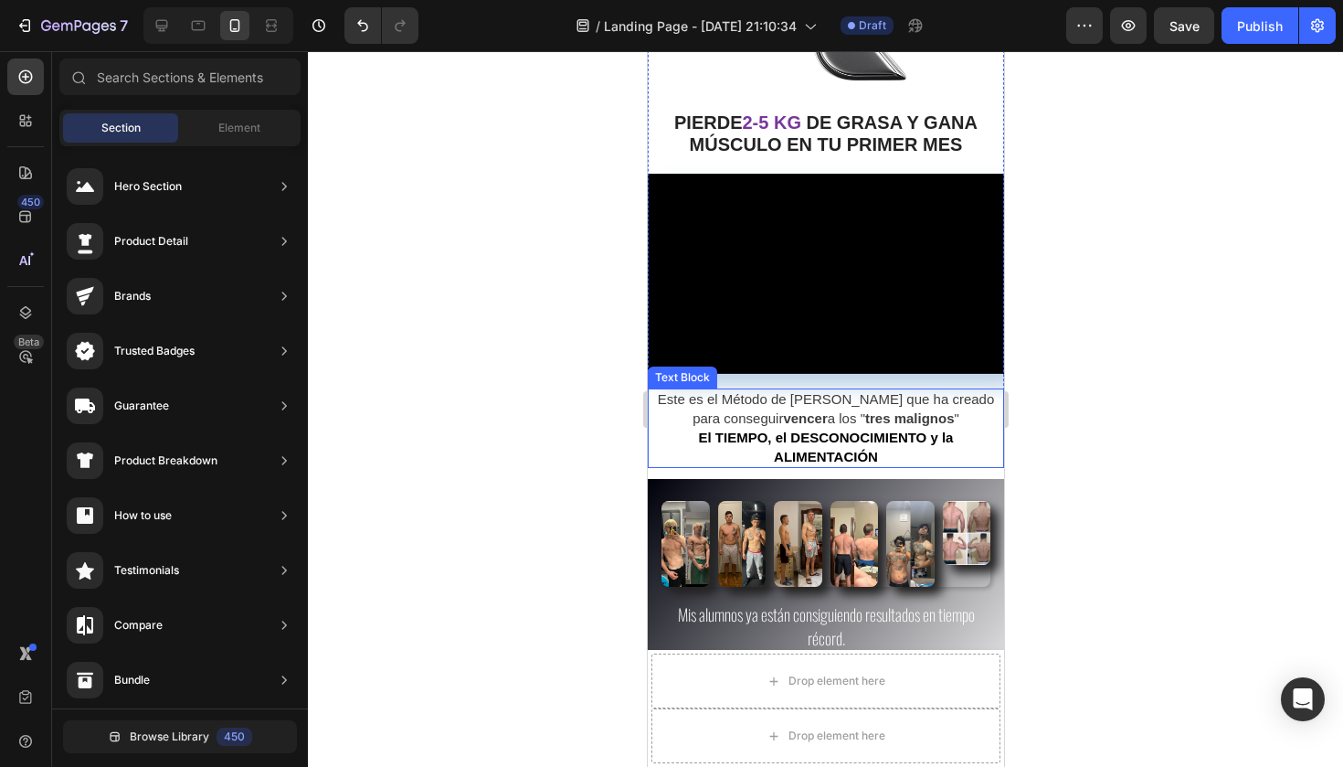
scroll to position [164, 0]
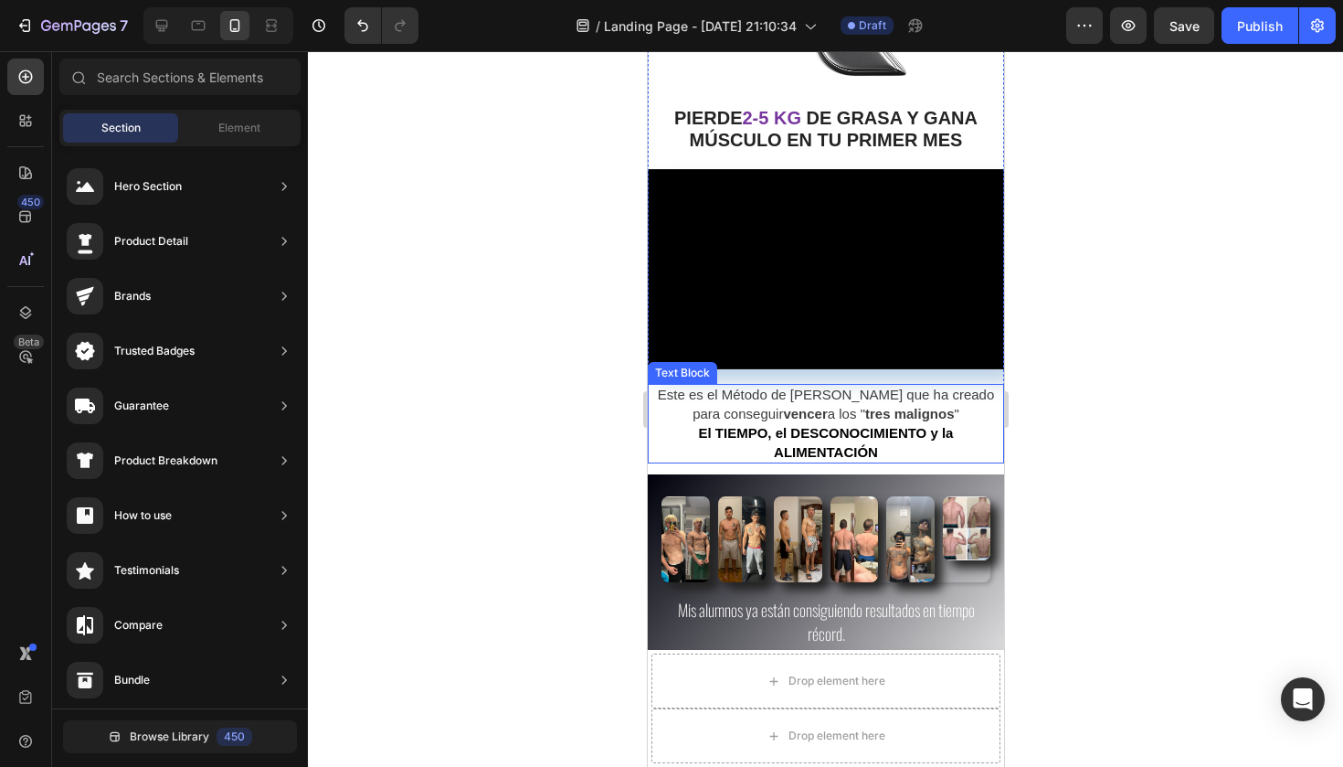
click at [879, 393] on span "Este es el Método de ROYMER CASTILLO que ha creado para conseguir vencer a los …" at bounding box center [825, 403] width 337 height 35
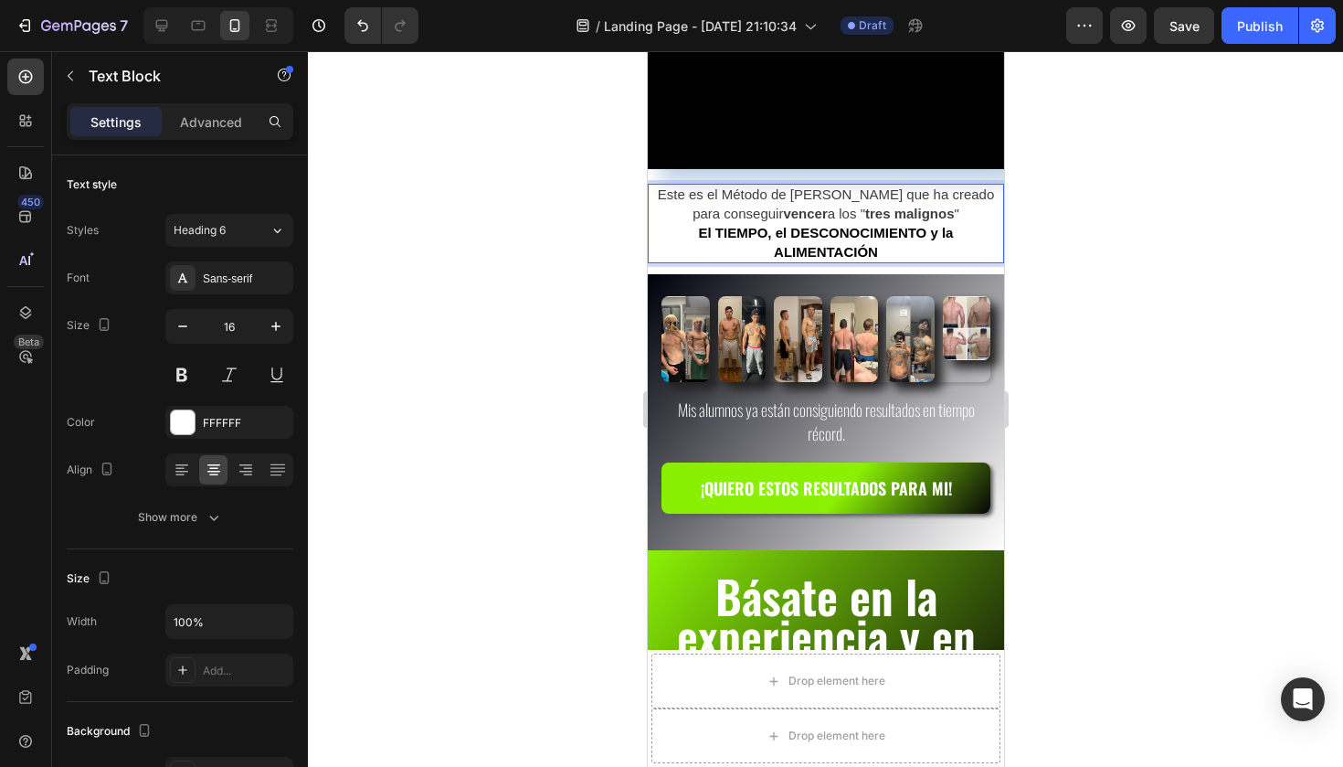
scroll to position [260, 0]
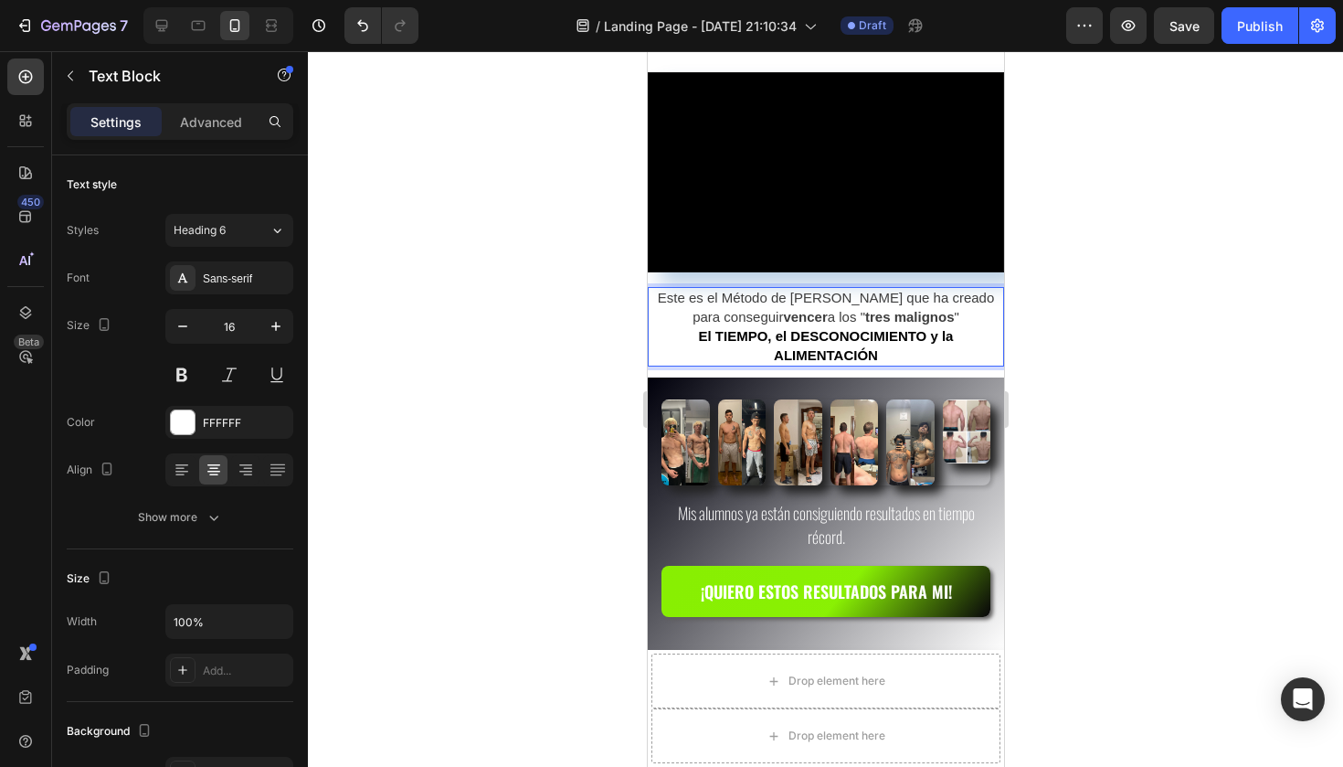
click at [878, 348] on p "El TIEMPO, el DESCONOCIMIENTO y la ALIMENTACIÓN" at bounding box center [825, 346] width 353 height 38
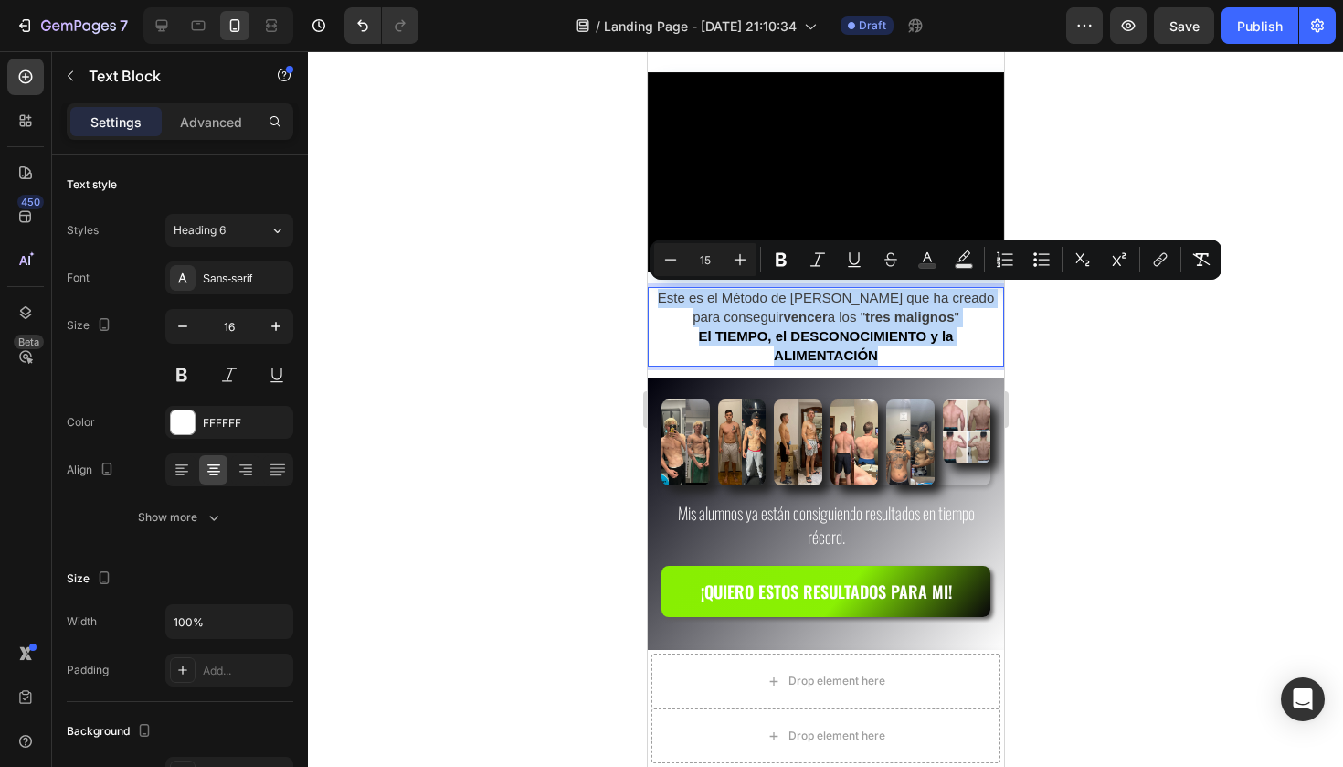
drag, startPoint x: 910, startPoint y: 352, endPoint x: 641, endPoint y: 286, distance: 276.5
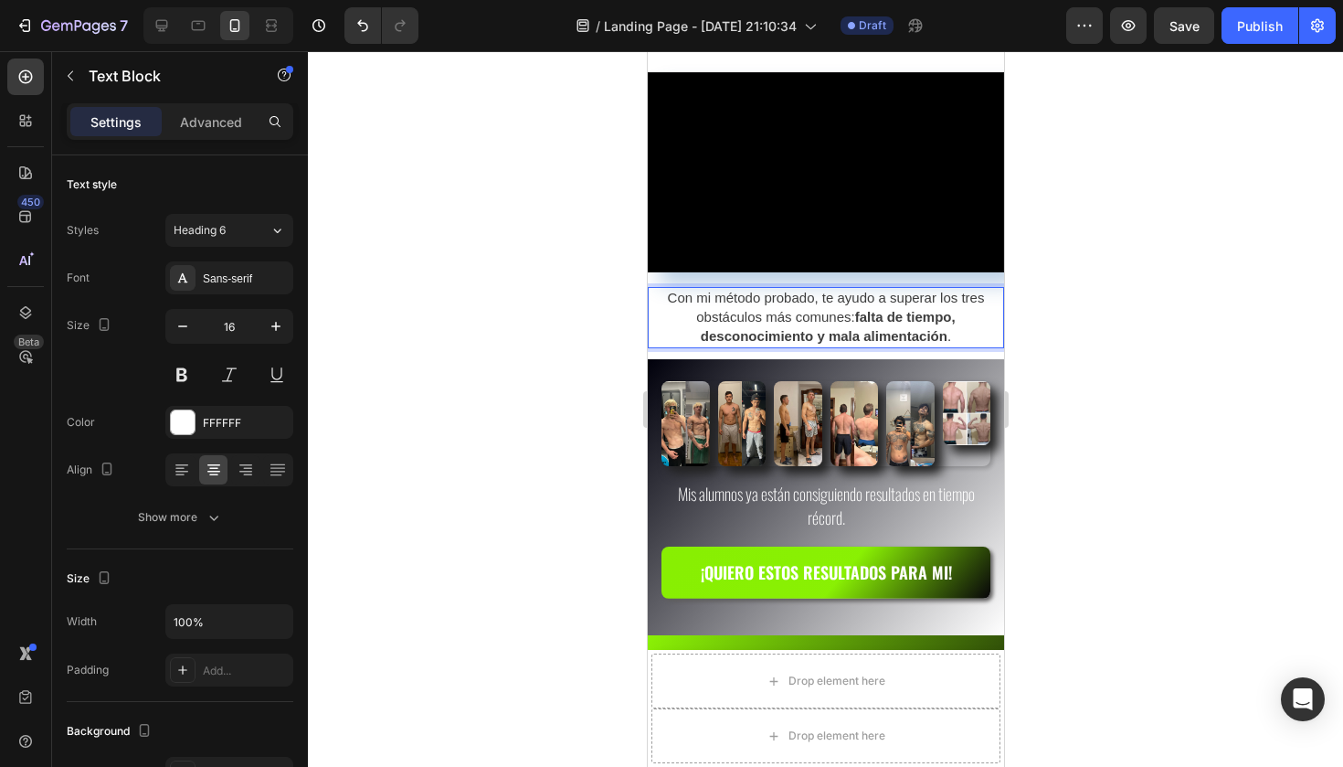
click at [1067, 301] on div at bounding box center [825, 408] width 1035 height 715
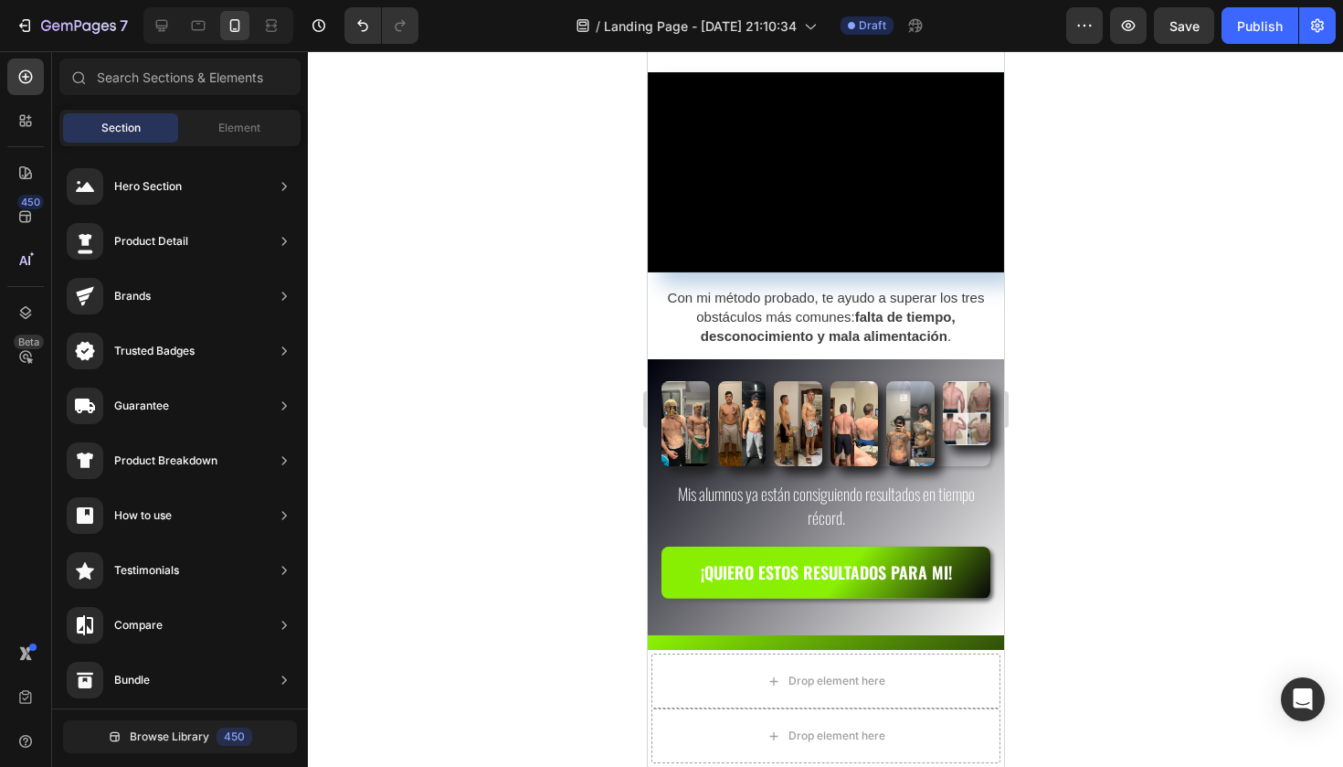
click at [1020, 286] on div at bounding box center [825, 408] width 1035 height 715
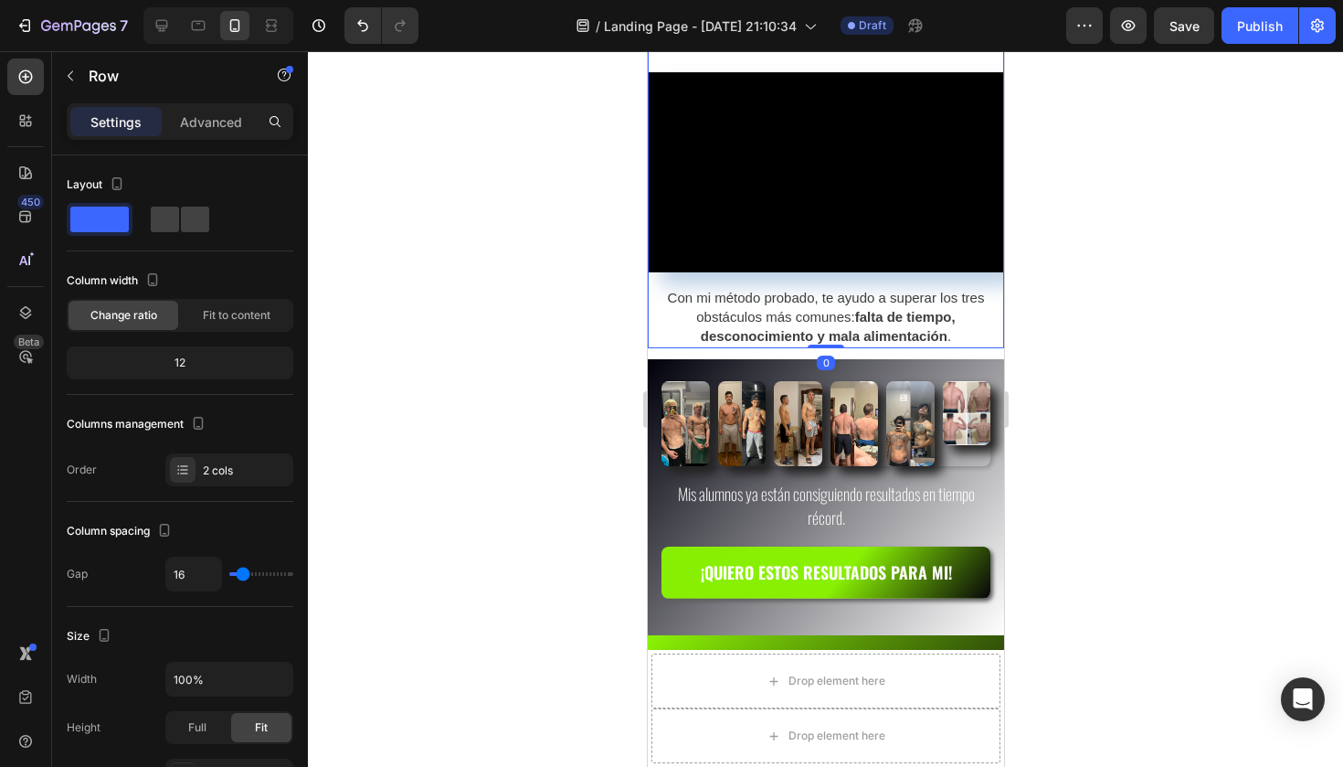
click at [992, 279] on div "Video Con mi método probado, te ayudo a superar los tres obstáculos más comunes…" at bounding box center [825, 210] width 356 height 276
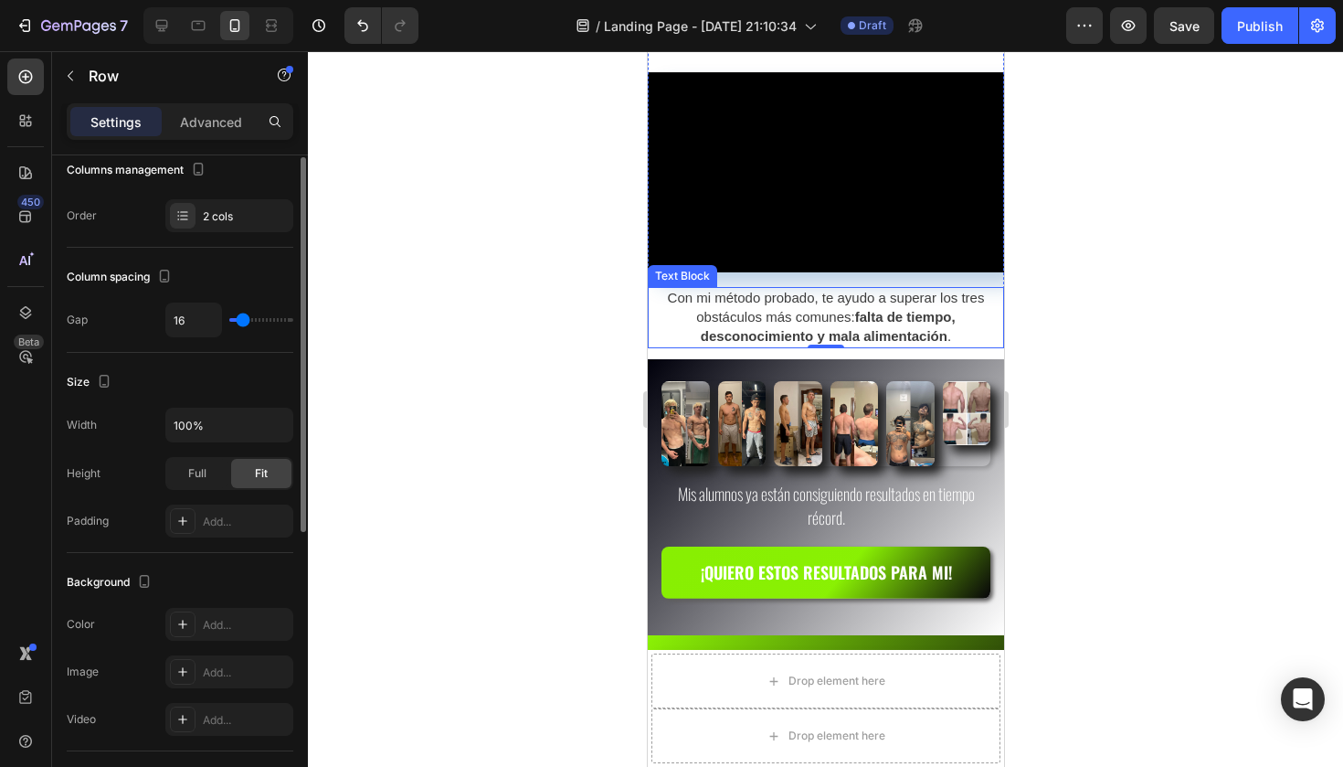
scroll to position [254, 0]
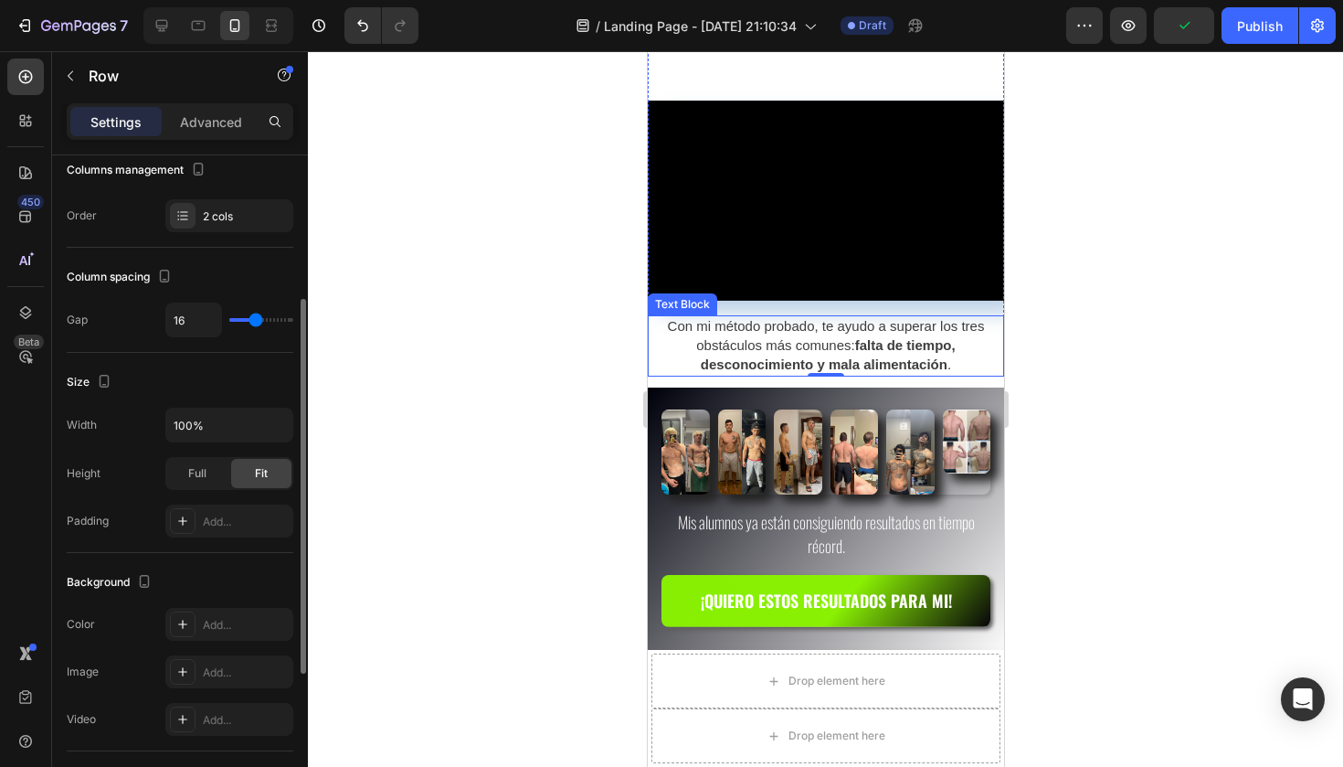
drag, startPoint x: 242, startPoint y: 319, endPoint x: 254, endPoint y: 319, distance: 11.9
click at [254, 319] on input "range" at bounding box center [261, 320] width 64 height 4
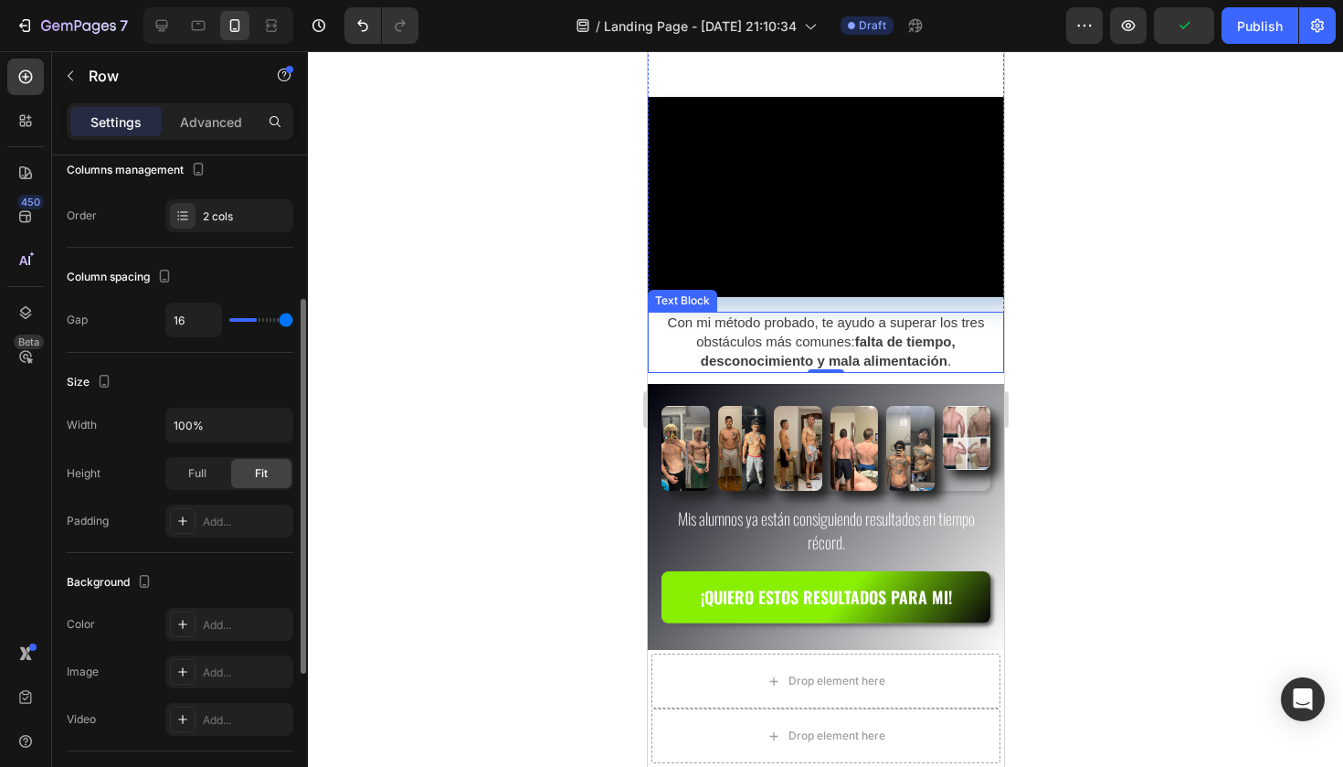
type input "120"
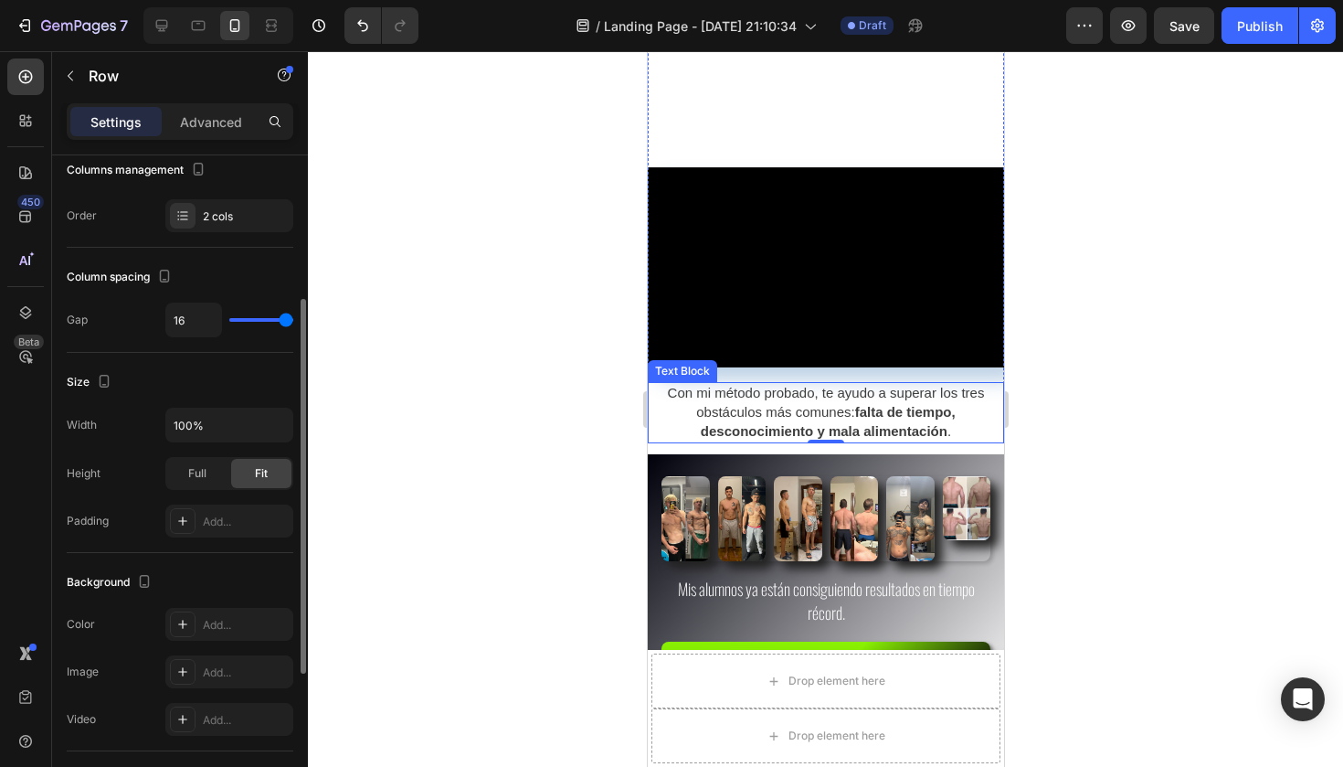
drag, startPoint x: 254, startPoint y: 319, endPoint x: 304, endPoint y: 334, distance: 52.6
click at [293, 322] on input "range" at bounding box center [261, 320] width 64 height 4
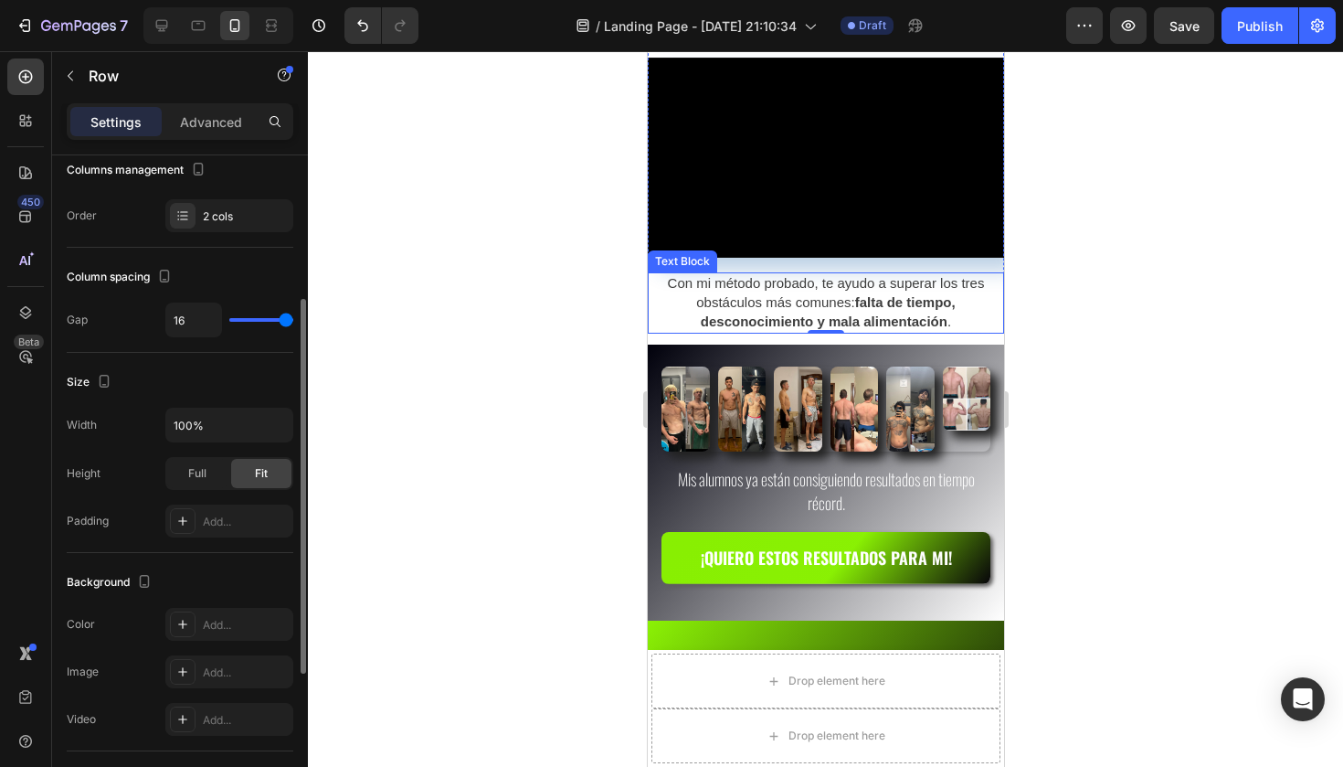
click at [293, 318] on input "range" at bounding box center [261, 320] width 64 height 4
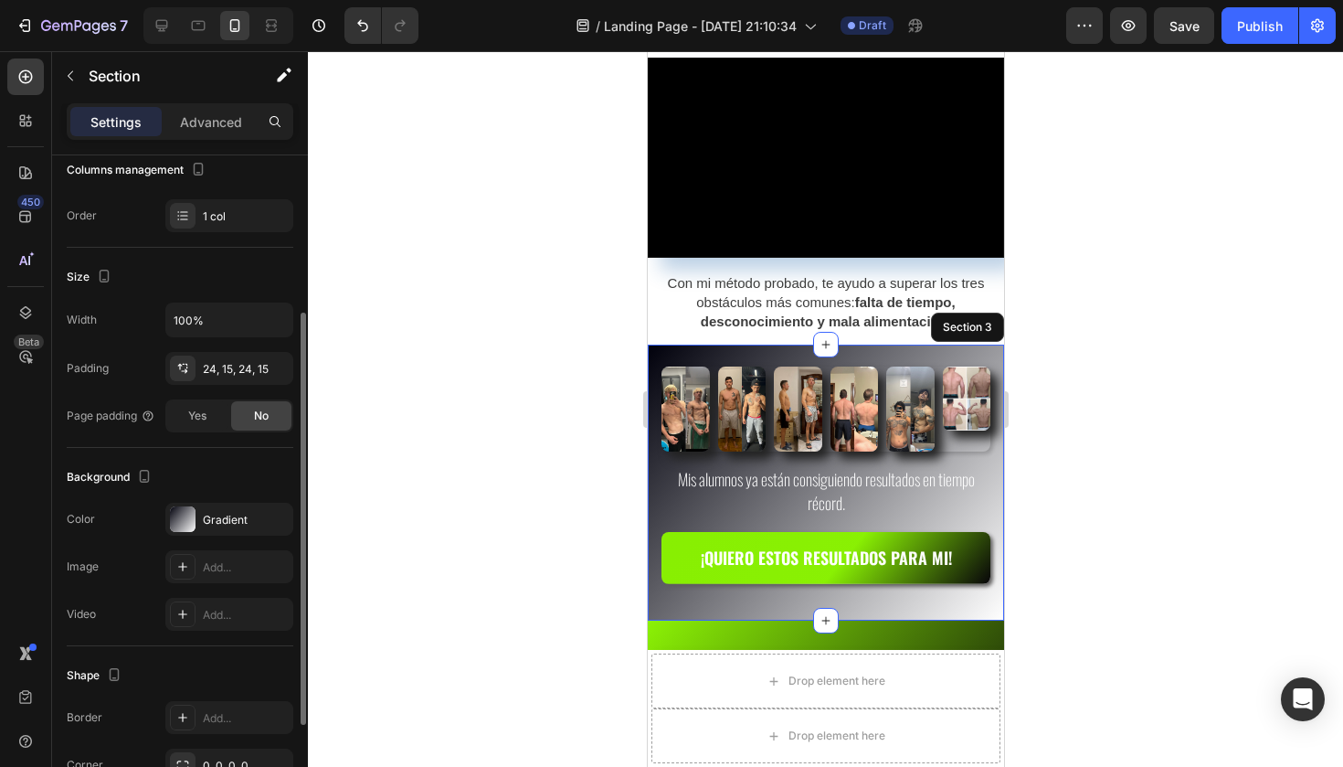
click at [671, 345] on div "Image Image Image Image Image Image Row Mis alumnos ya están consiguiendo resul…" at bounding box center [825, 482] width 356 height 276
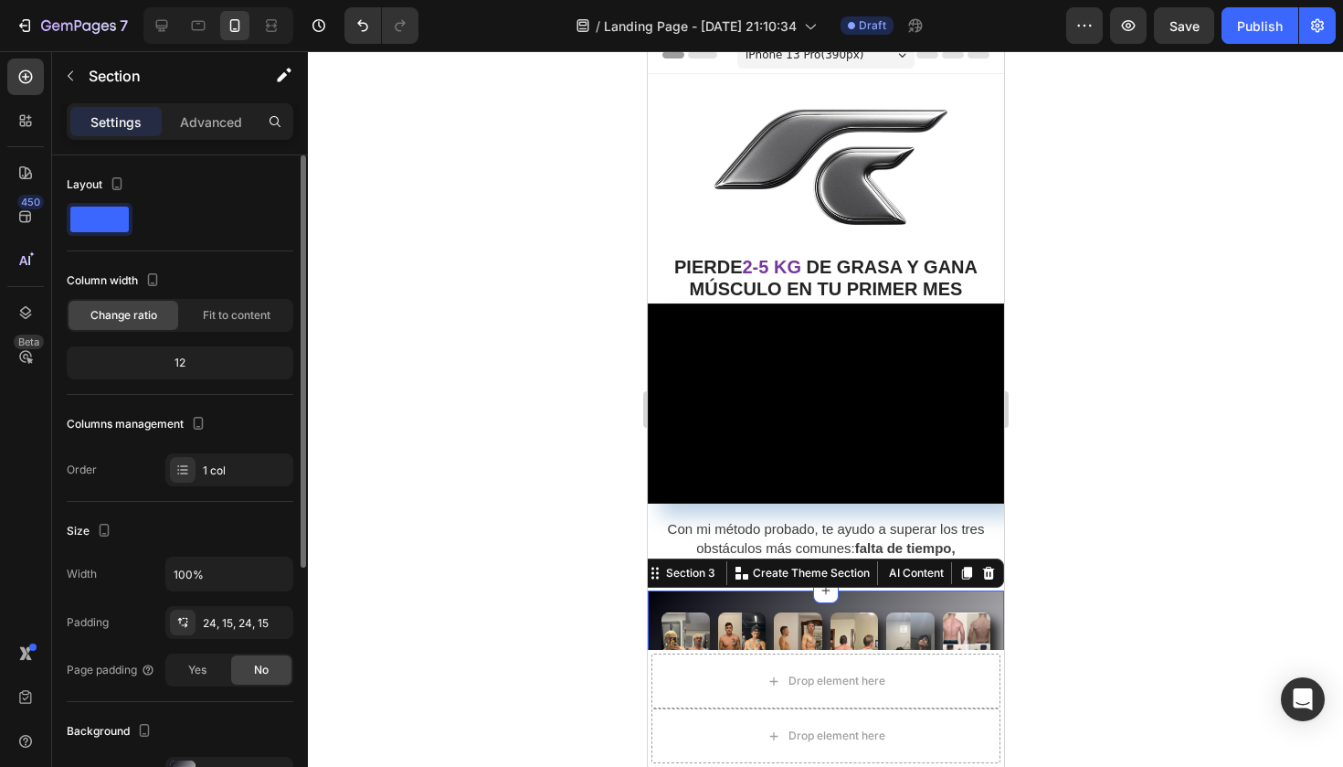
scroll to position [26, 0]
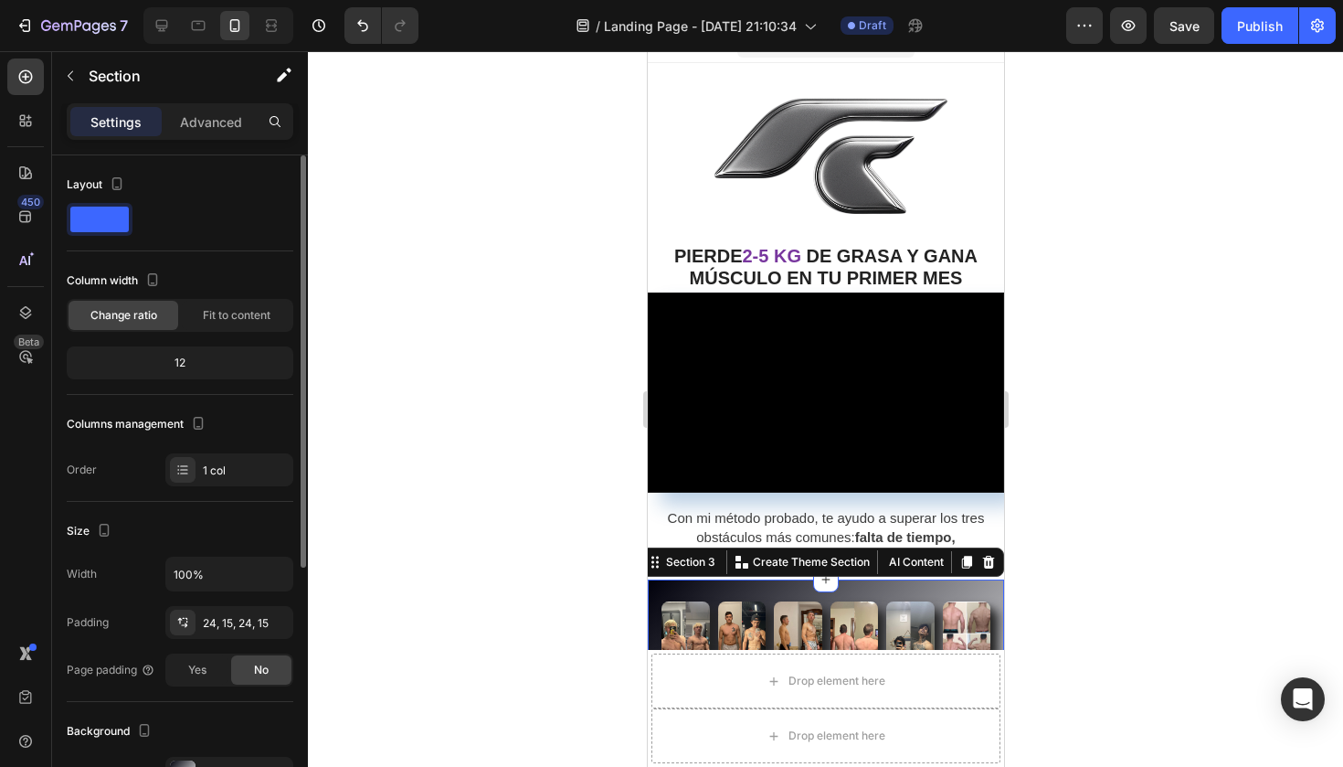
click at [546, 379] on div at bounding box center [825, 408] width 1035 height 715
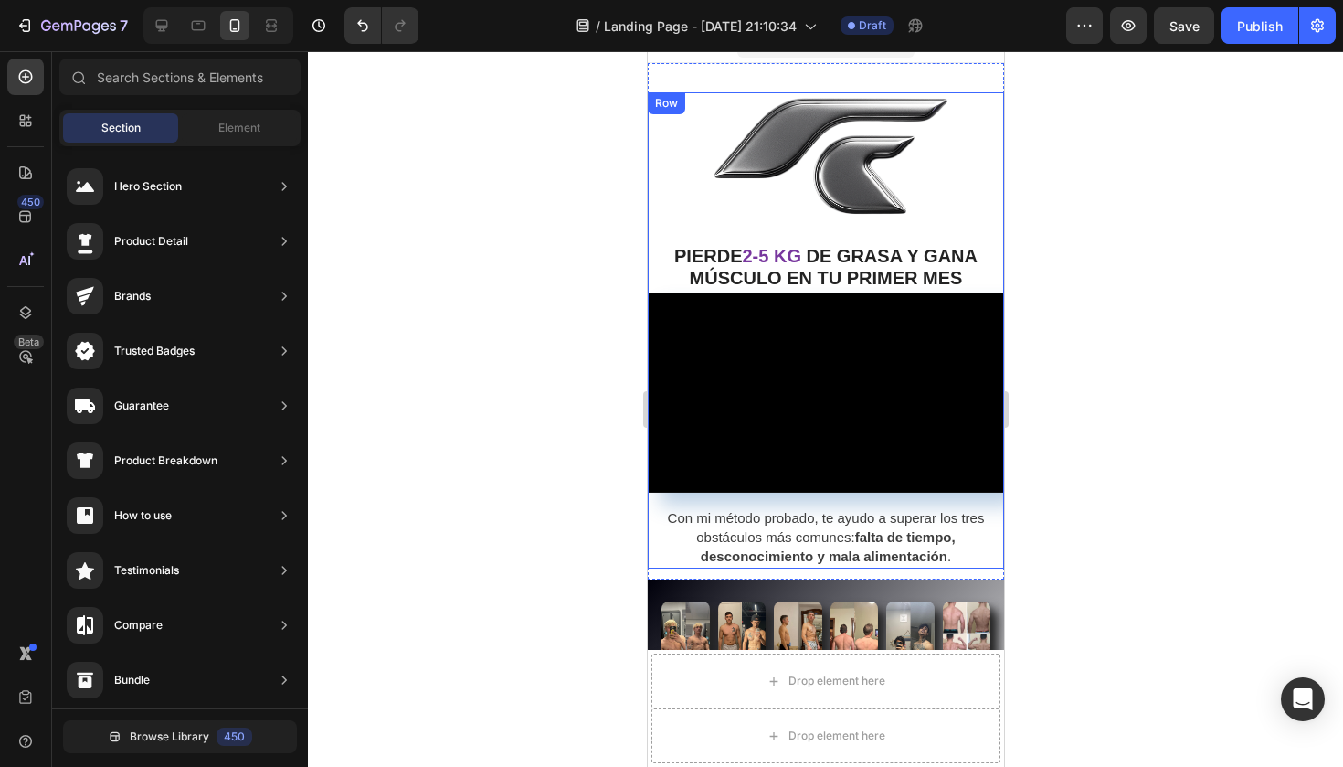
click at [809, 498] on div "Video Con mi método probado, te ayudo a superar los tres obstáculos más comunes…" at bounding box center [825, 430] width 356 height 276
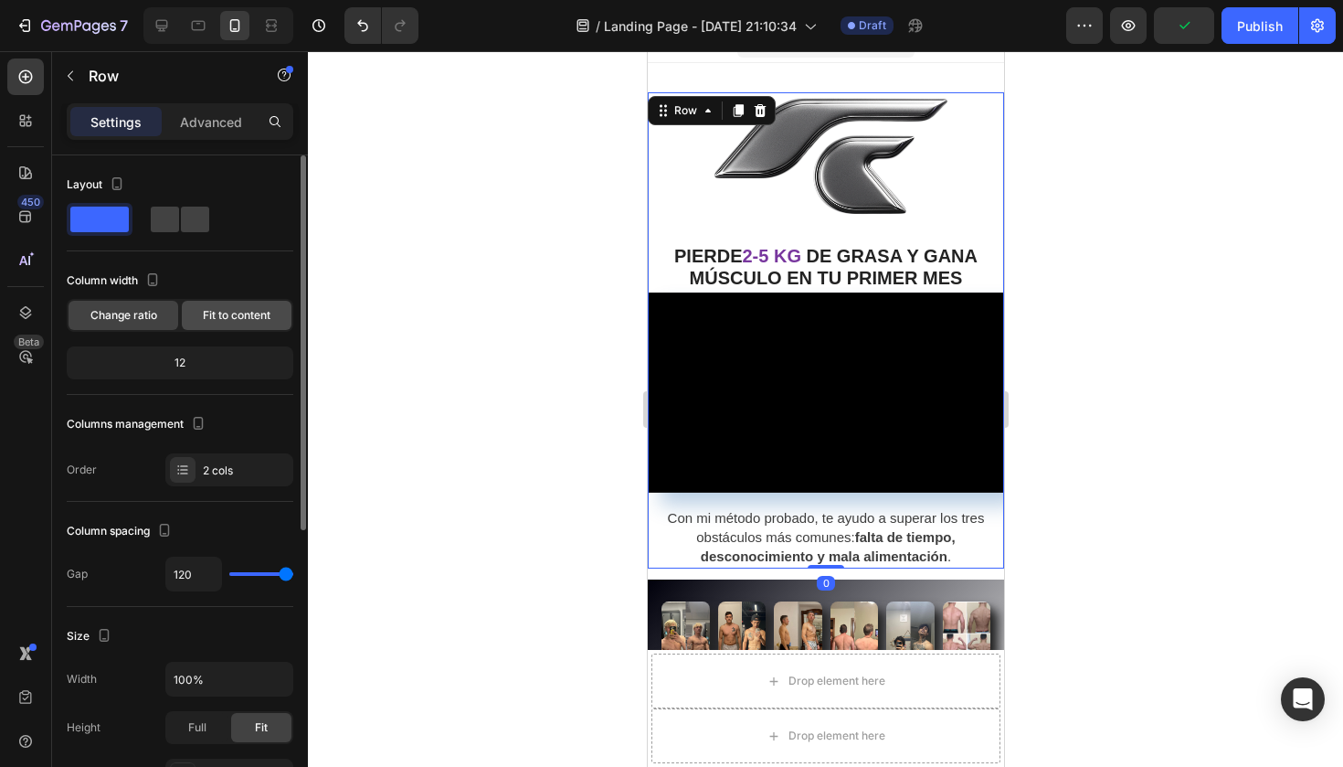
click at [217, 312] on span "Fit to content" at bounding box center [237, 315] width 68 height 16
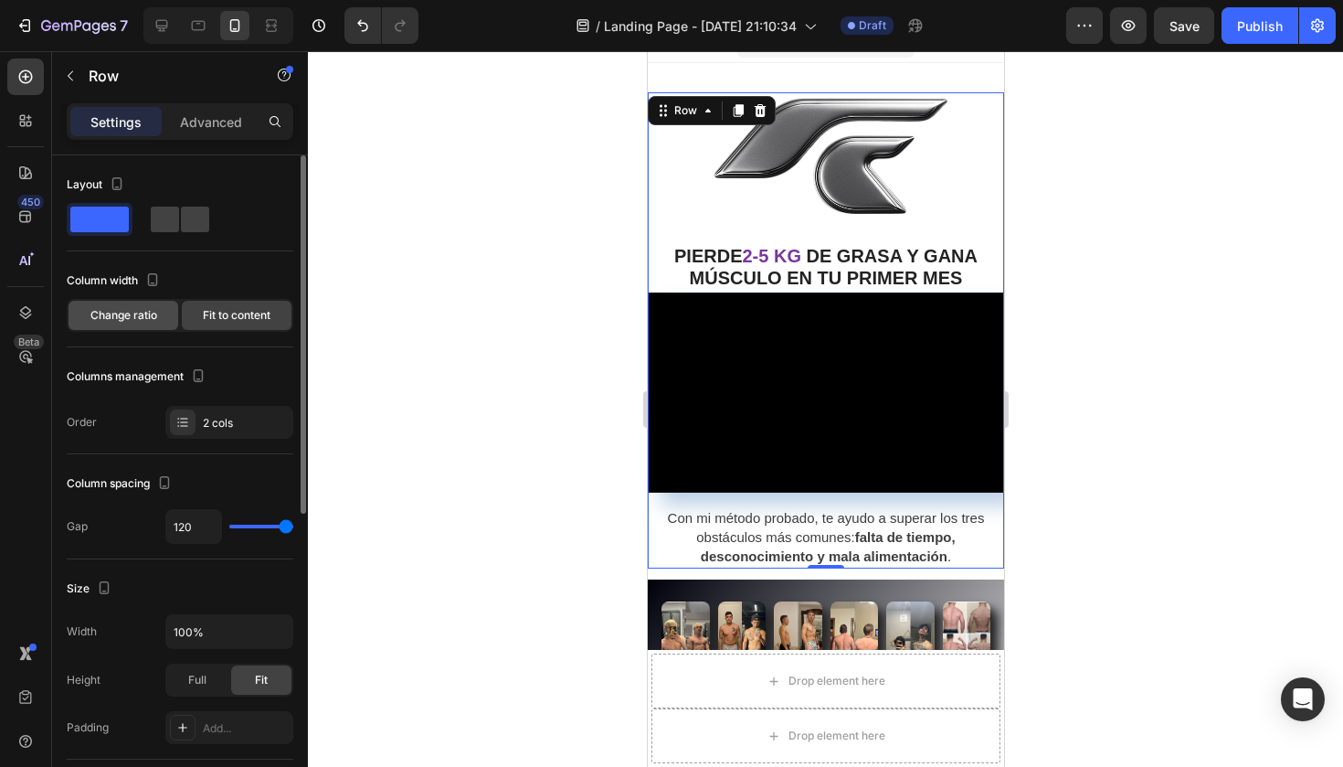
click at [148, 317] on span "Change ratio" at bounding box center [123, 315] width 67 height 16
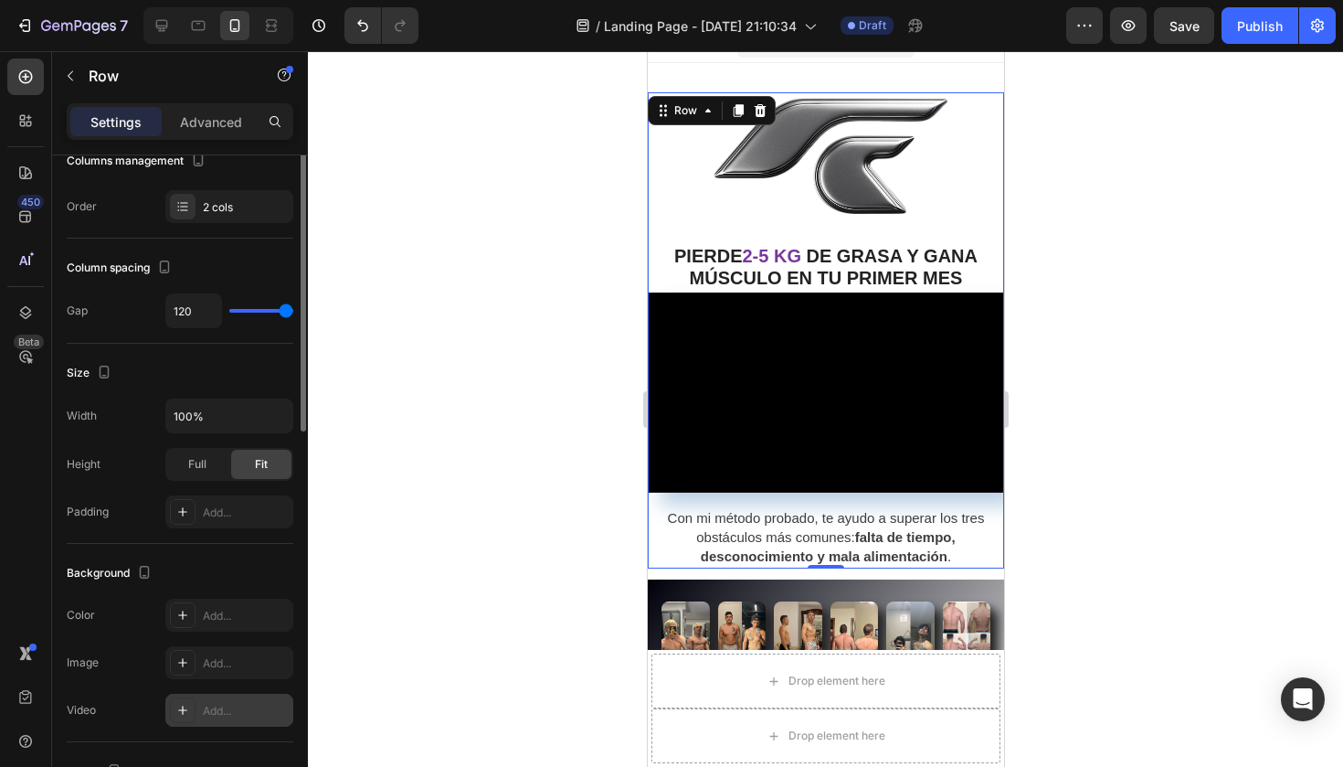
scroll to position [0, 0]
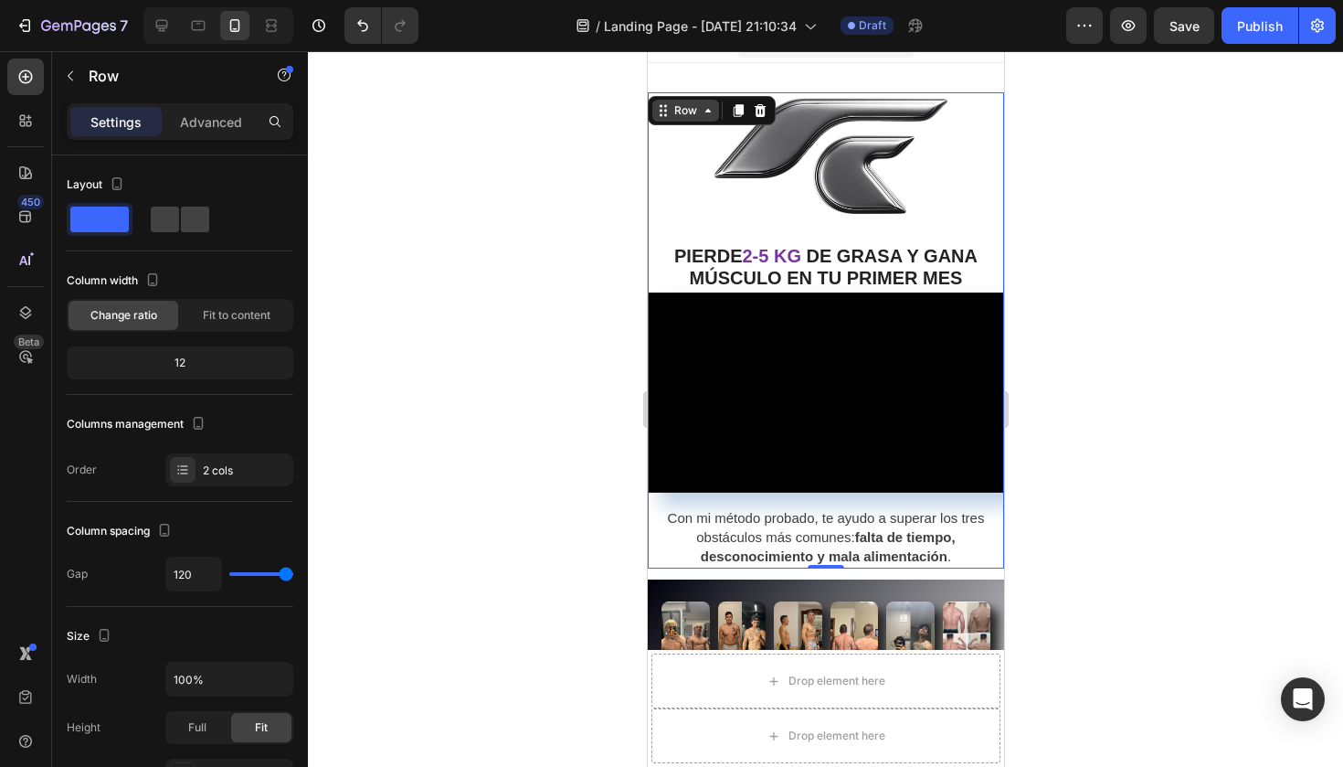
drag, startPoint x: 1347, startPoint y: 159, endPoint x: 700, endPoint y: 108, distance: 648.8
click at [700, 108] on icon at bounding box center [707, 110] width 15 height 15
click at [186, 471] on icon at bounding box center [182, 469] width 15 height 15
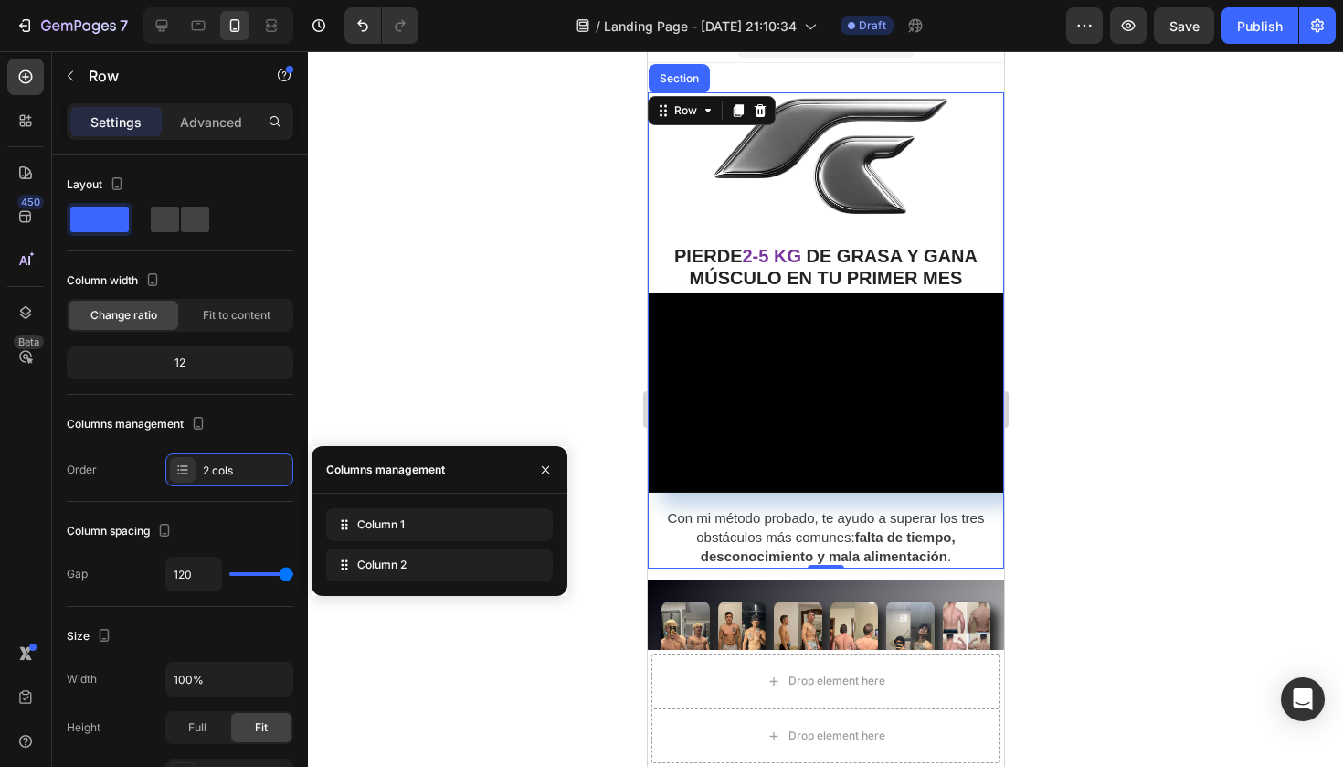
click at [410, 547] on div "Column 1 Column 2" at bounding box center [439, 544] width 227 height 73
click at [411, 531] on div "Column 1" at bounding box center [439, 524] width 227 height 33
click at [384, 566] on span "Column 2" at bounding box center [381, 564] width 49 height 16
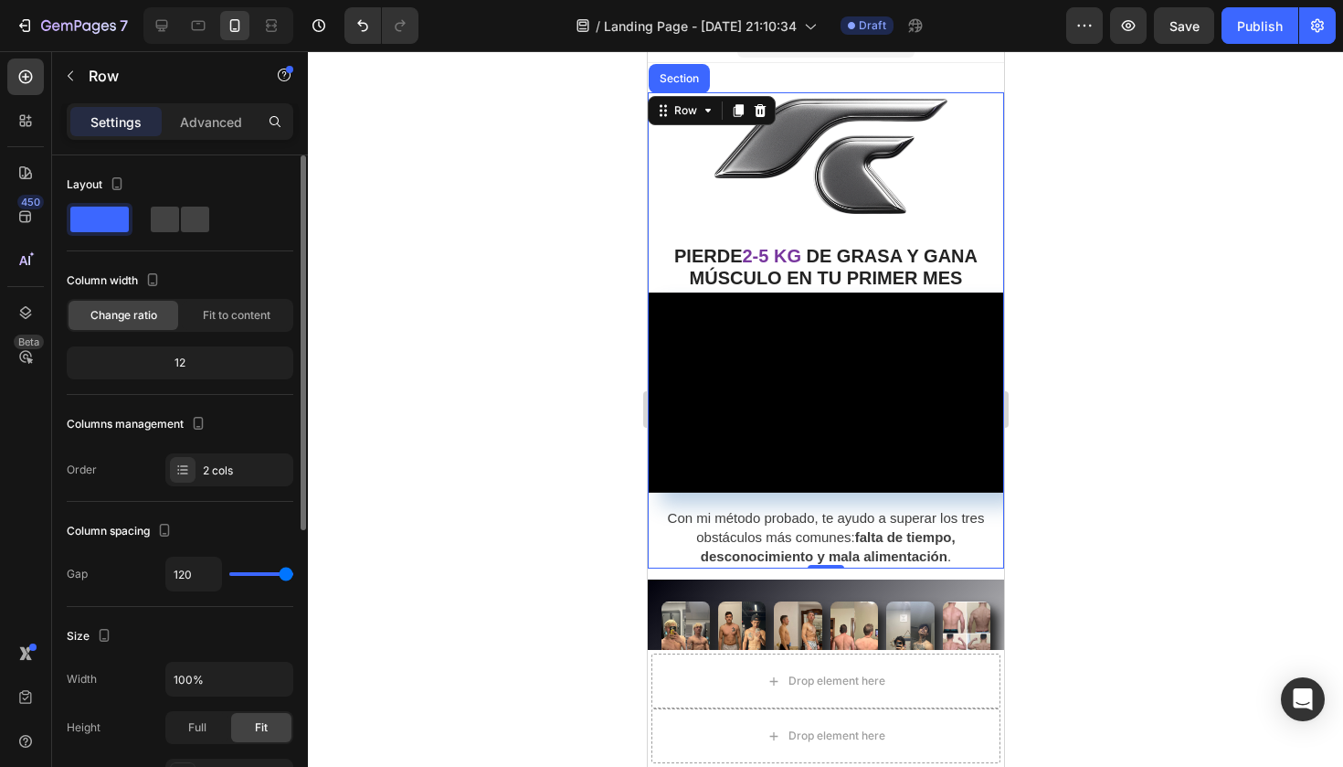
click at [174, 435] on div "Columns management" at bounding box center [138, 424] width 143 height 25
click at [181, 220] on span at bounding box center [195, 219] width 28 height 26
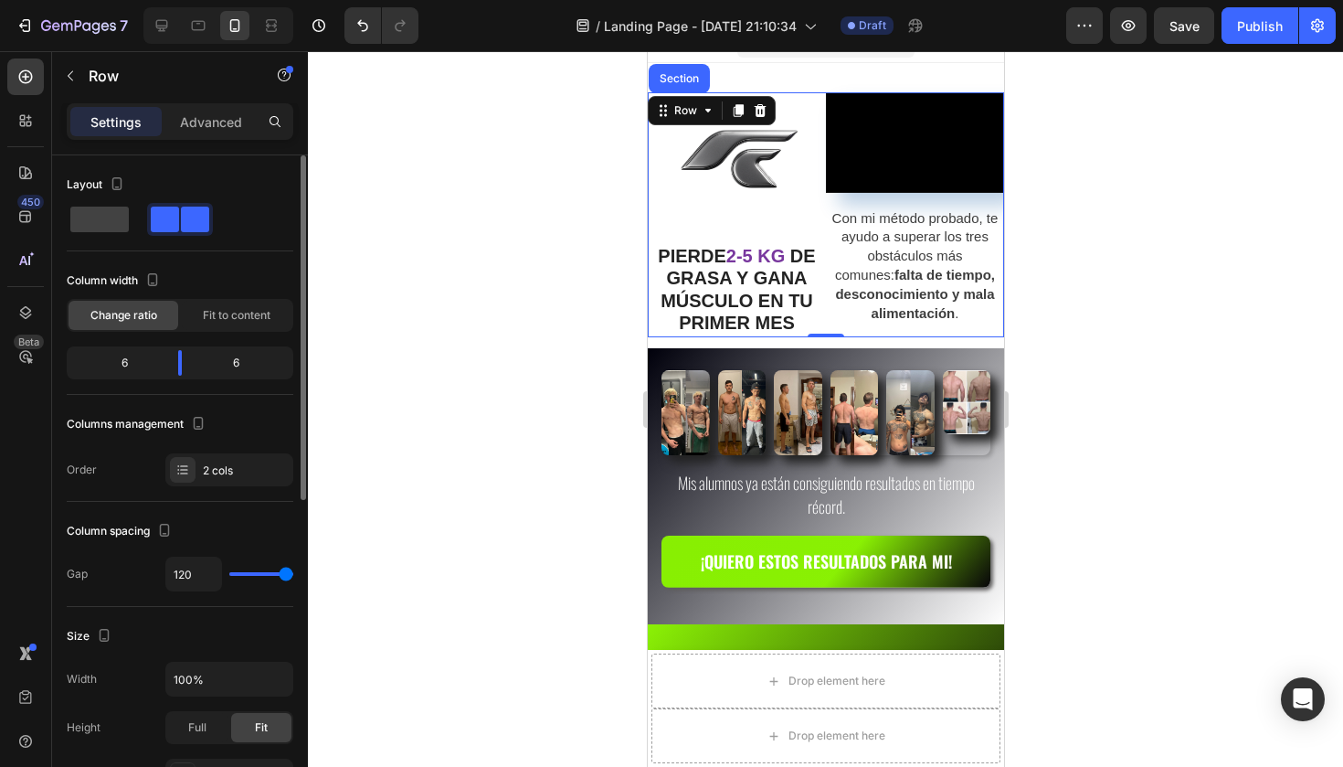
click at [181, 223] on span at bounding box center [195, 219] width 28 height 26
click at [102, 220] on span at bounding box center [99, 219] width 58 height 26
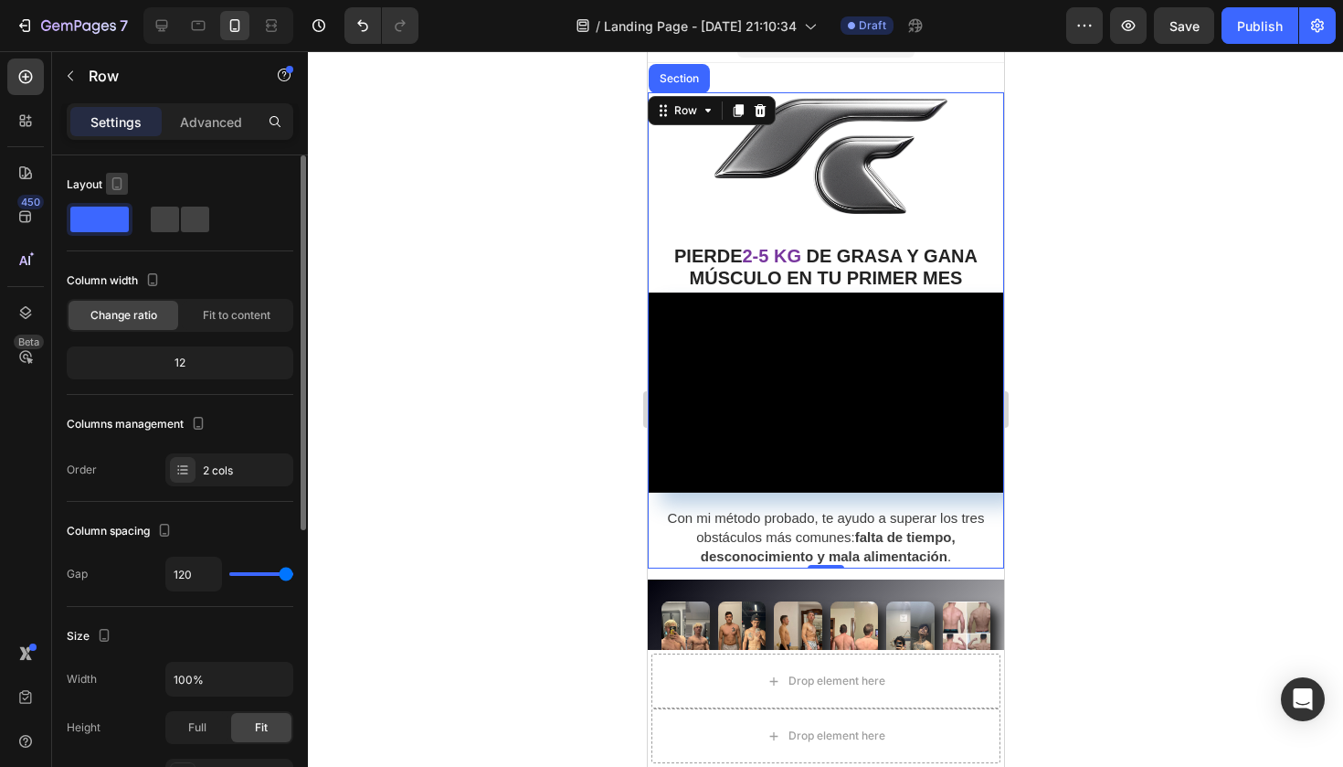
click at [116, 176] on icon "button" at bounding box center [117, 183] width 18 height 18
click at [244, 311] on span "Fit to content" at bounding box center [237, 315] width 68 height 16
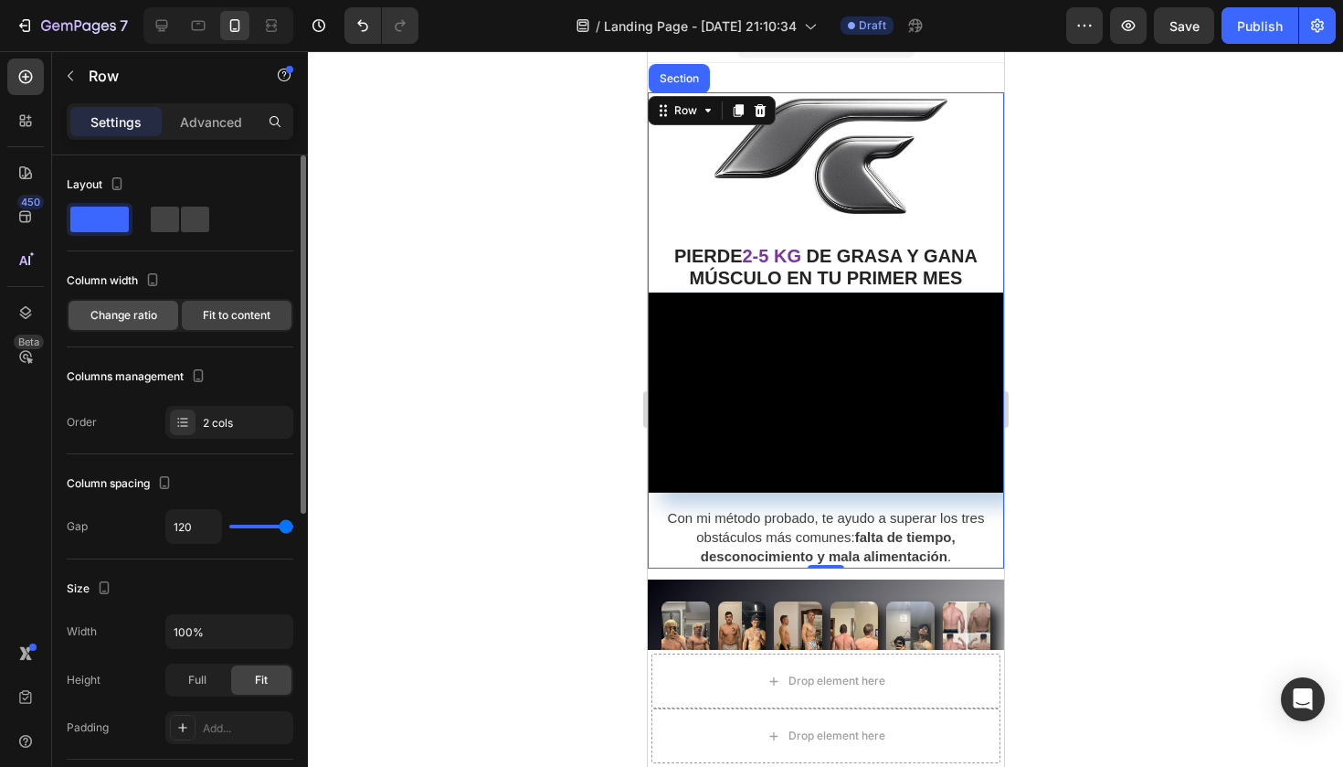
click at [157, 310] on div "Change ratio" at bounding box center [124, 315] width 110 height 29
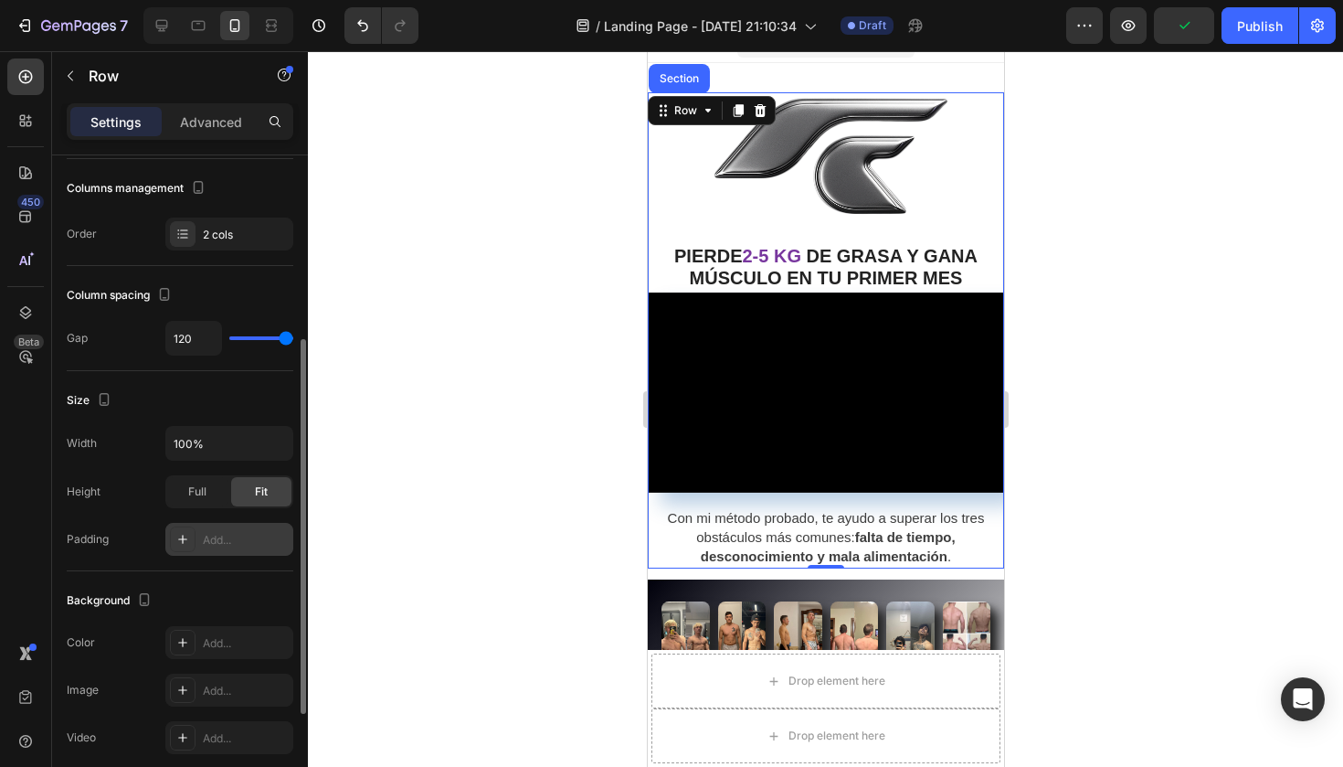
scroll to position [284, 0]
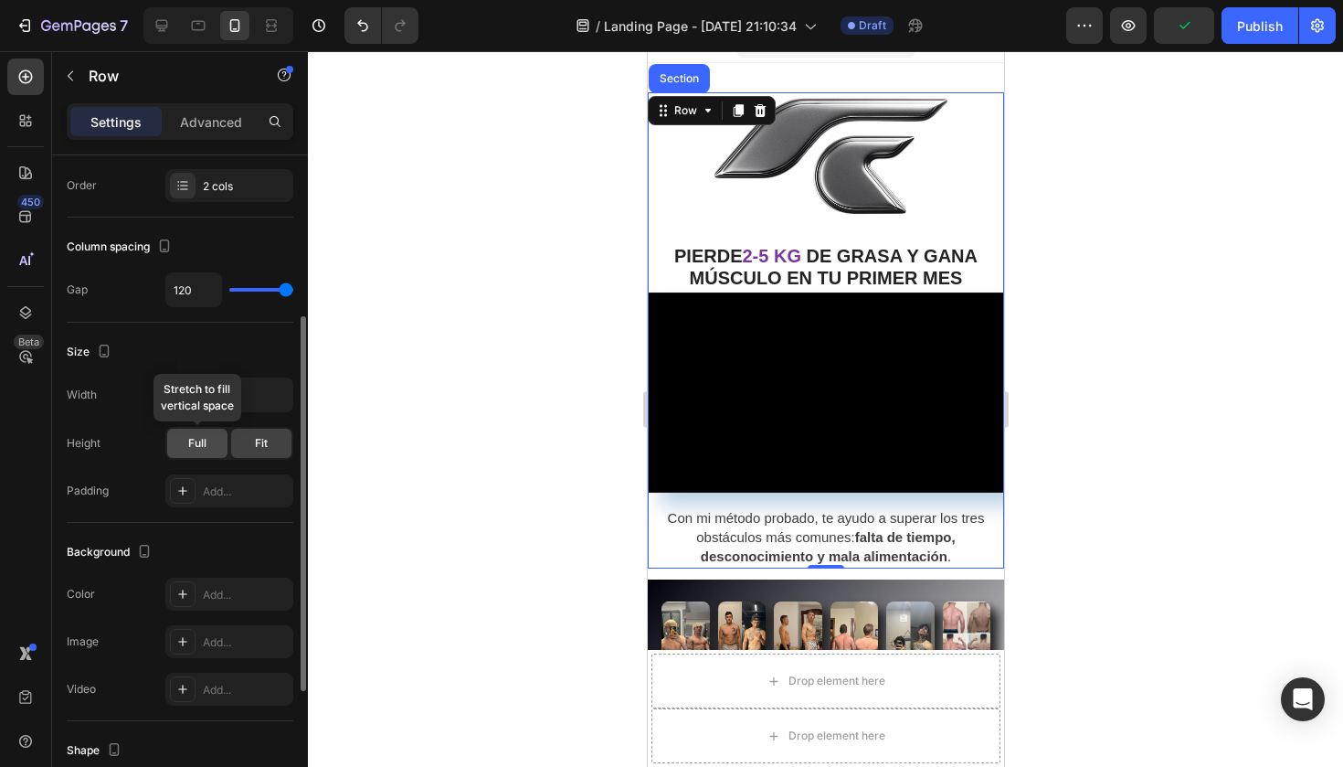
click at [213, 446] on div "Full" at bounding box center [197, 442] width 60 height 29
click at [273, 439] on div "Fit" at bounding box center [261, 442] width 60 height 29
click at [218, 397] on input "100%" at bounding box center [229, 394] width 126 height 33
click at [251, 401] on input "100%" at bounding box center [229, 394] width 126 height 33
click at [280, 398] on icon "button" at bounding box center [276, 395] width 18 height 18
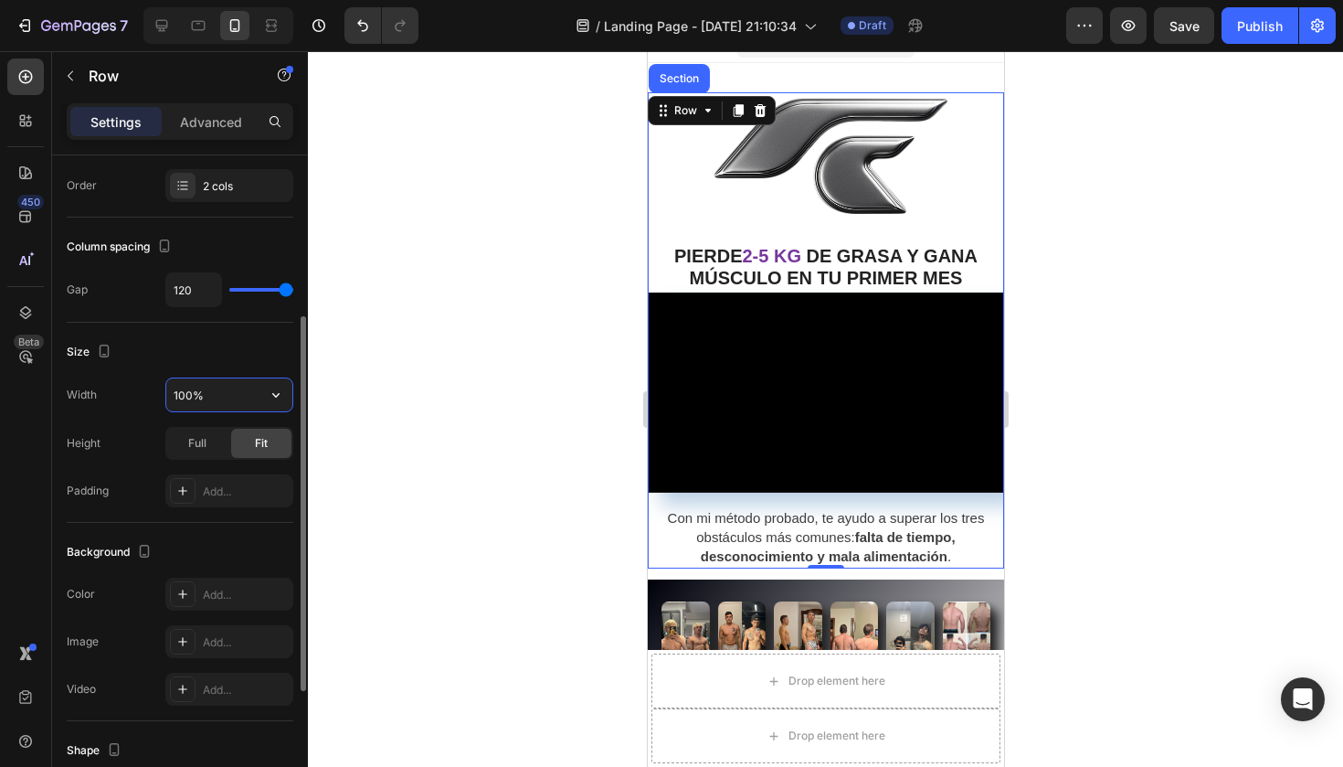
click at [221, 391] on input "100%" at bounding box center [229, 394] width 126 height 33
click at [180, 593] on icon at bounding box center [182, 594] width 15 height 15
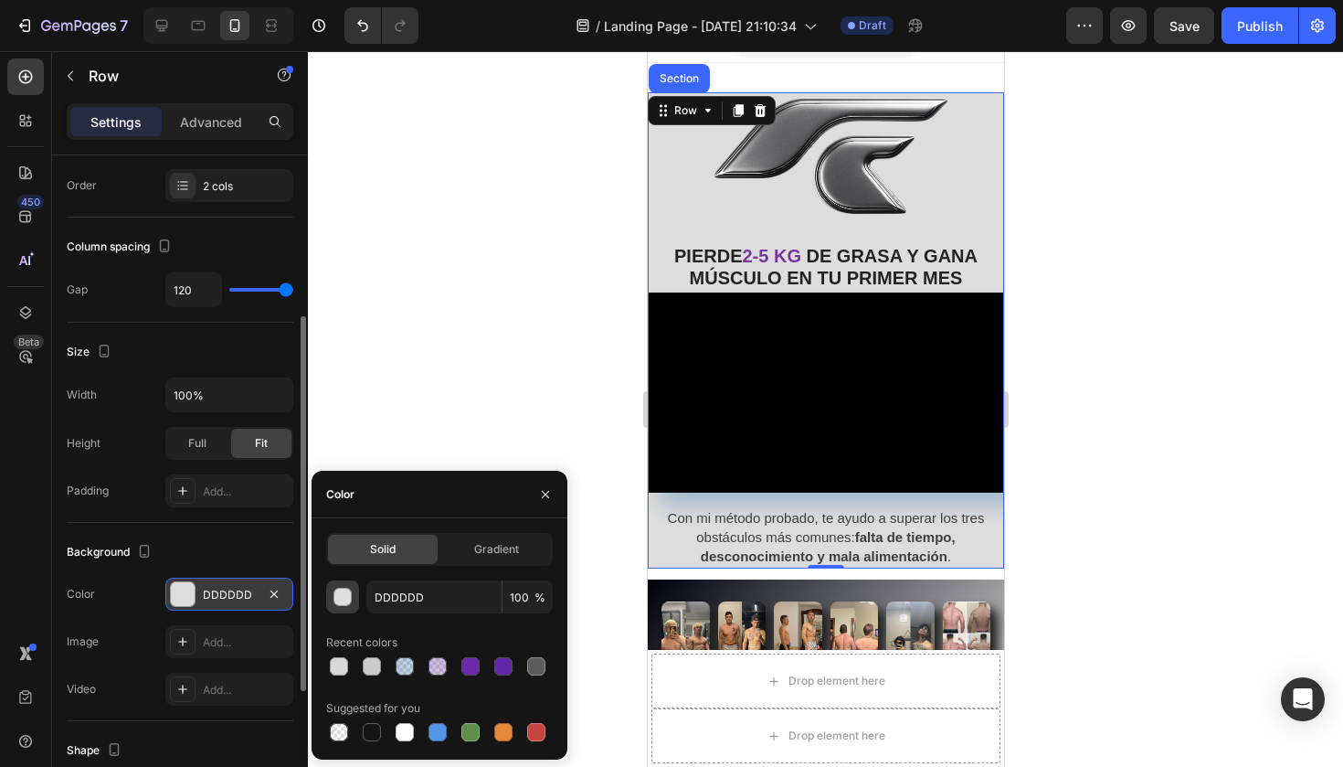
click at [341, 600] on div "button" at bounding box center [343, 597] width 18 height 18
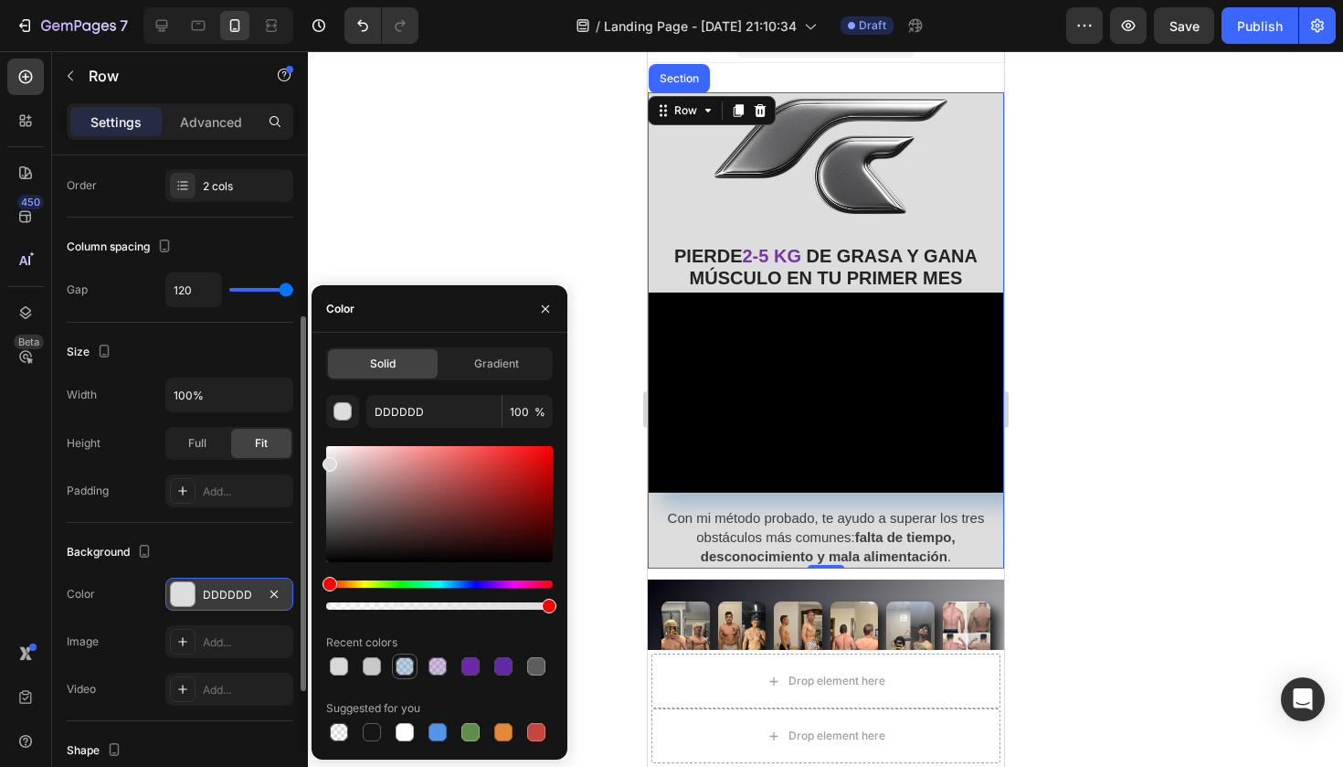
click at [400, 670] on div at bounding box center [405, 666] width 18 height 18
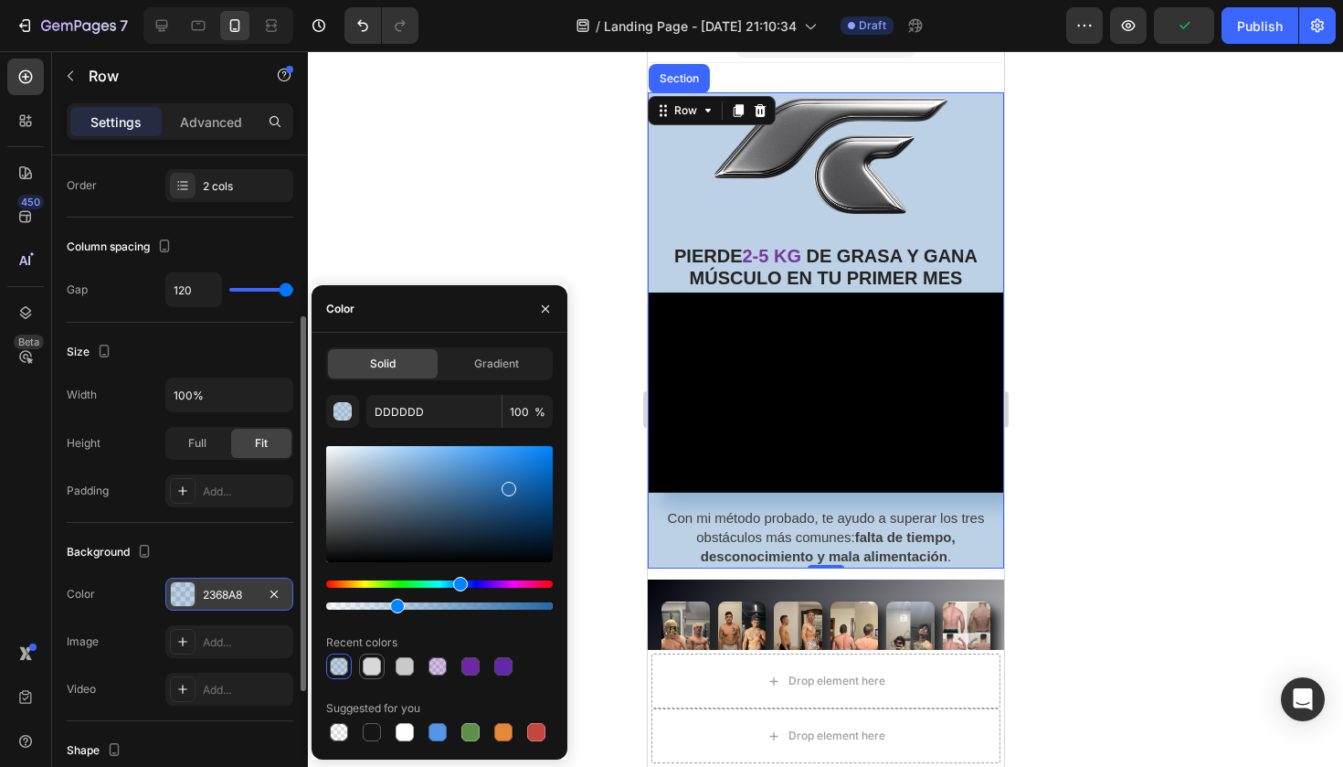
click at [366, 668] on div at bounding box center [372, 666] width 18 height 18
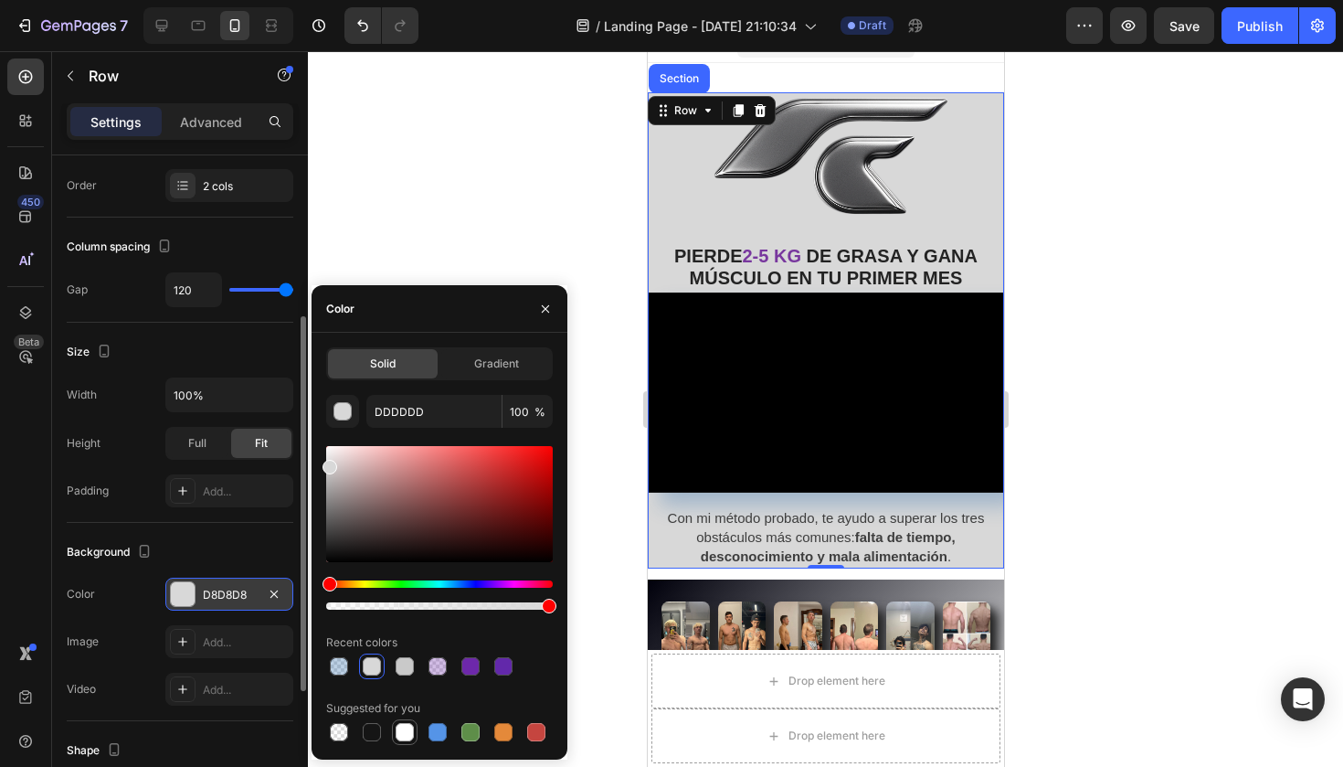
click at [397, 731] on div at bounding box center [405, 732] width 18 height 18
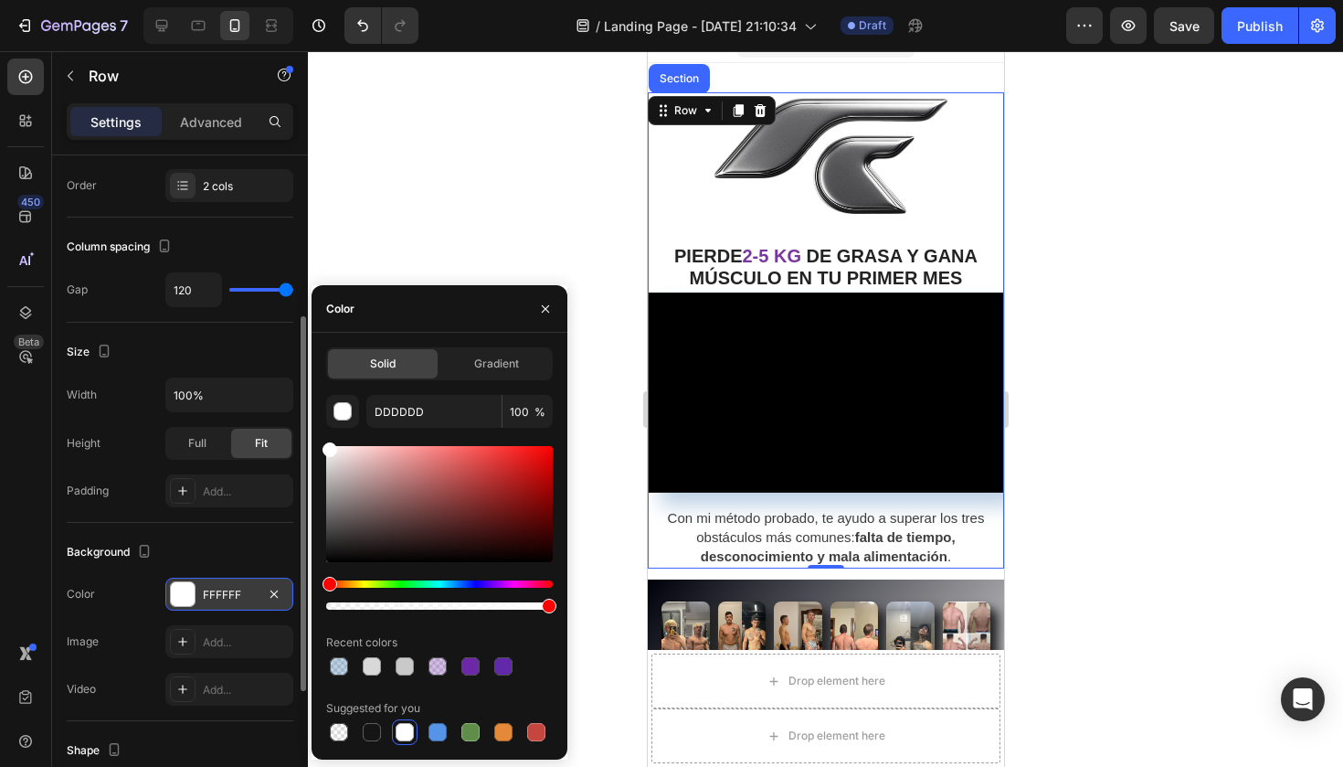
click at [227, 545] on div "Background" at bounding box center [180, 551] width 227 height 29
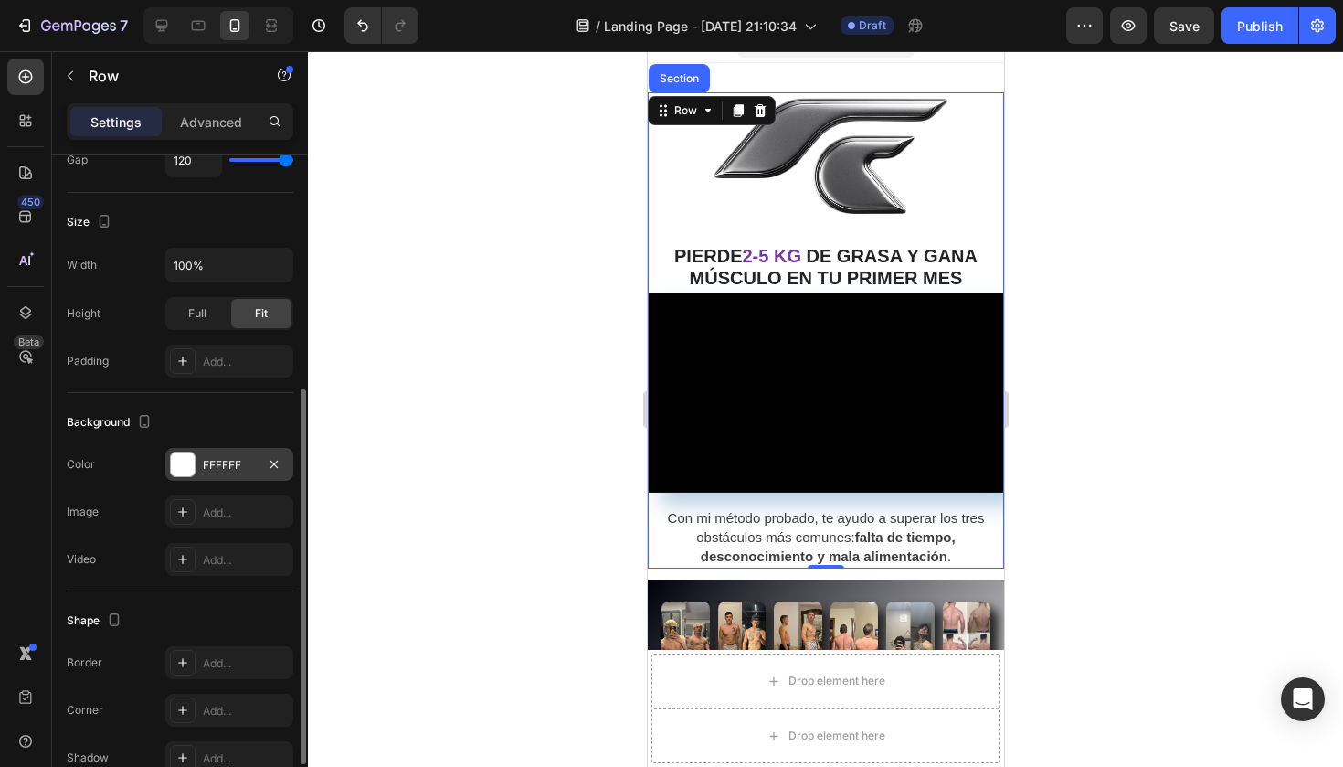
scroll to position [445, 0]
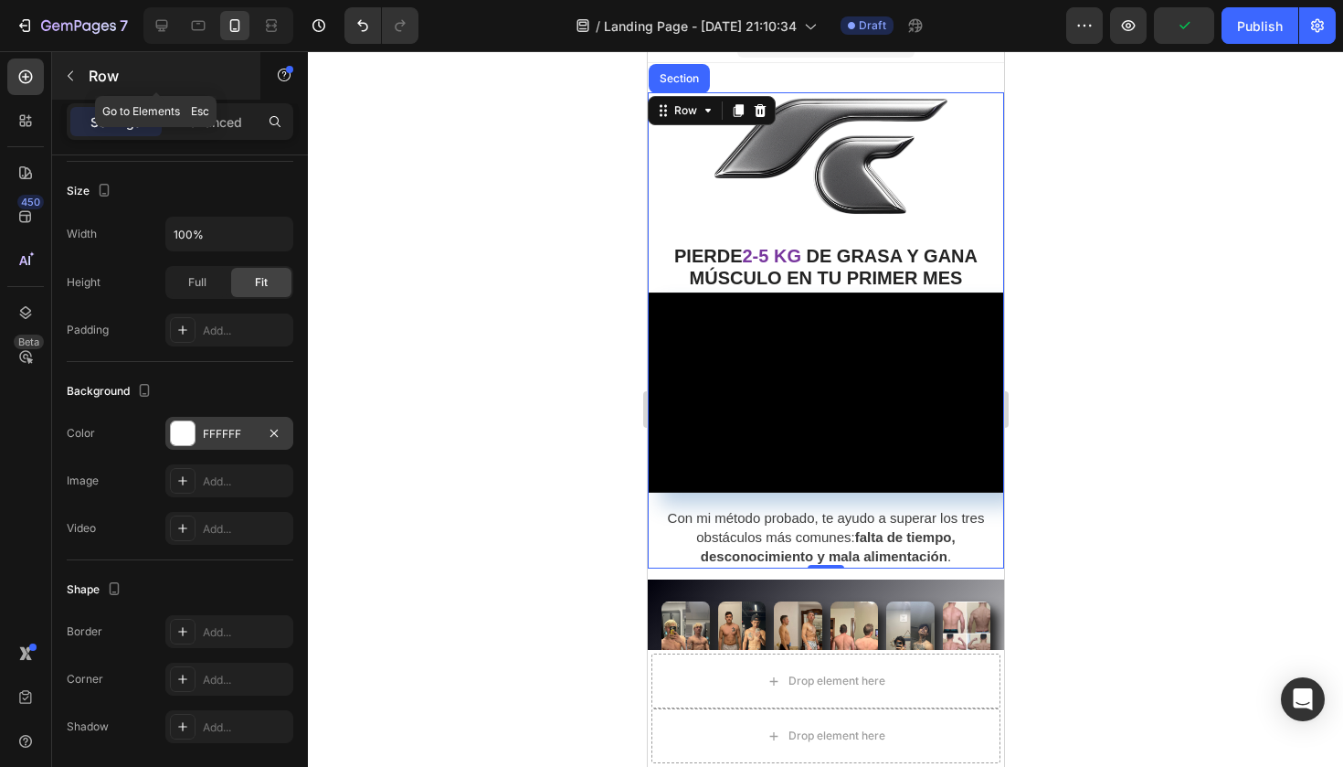
click at [82, 69] on button "button" at bounding box center [70, 75] width 29 height 29
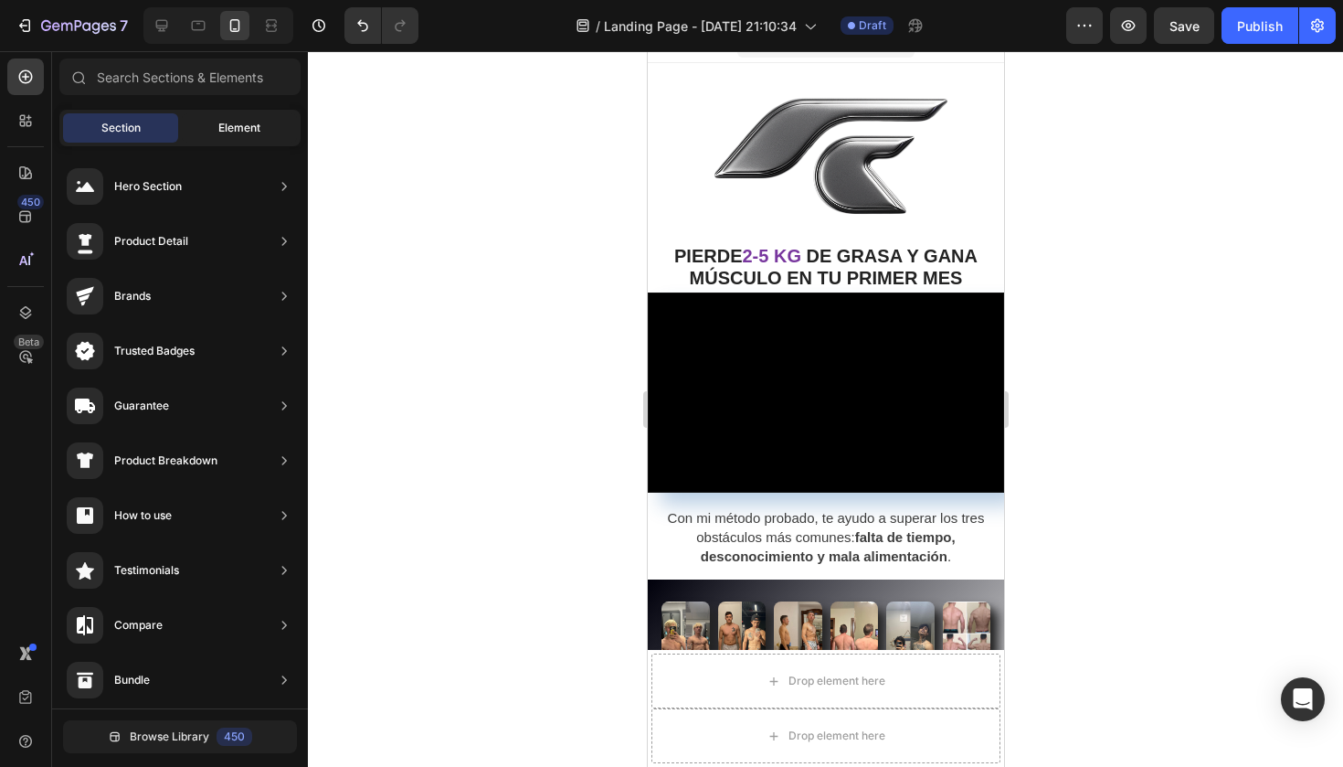
click at [253, 122] on span "Element" at bounding box center [239, 128] width 42 height 16
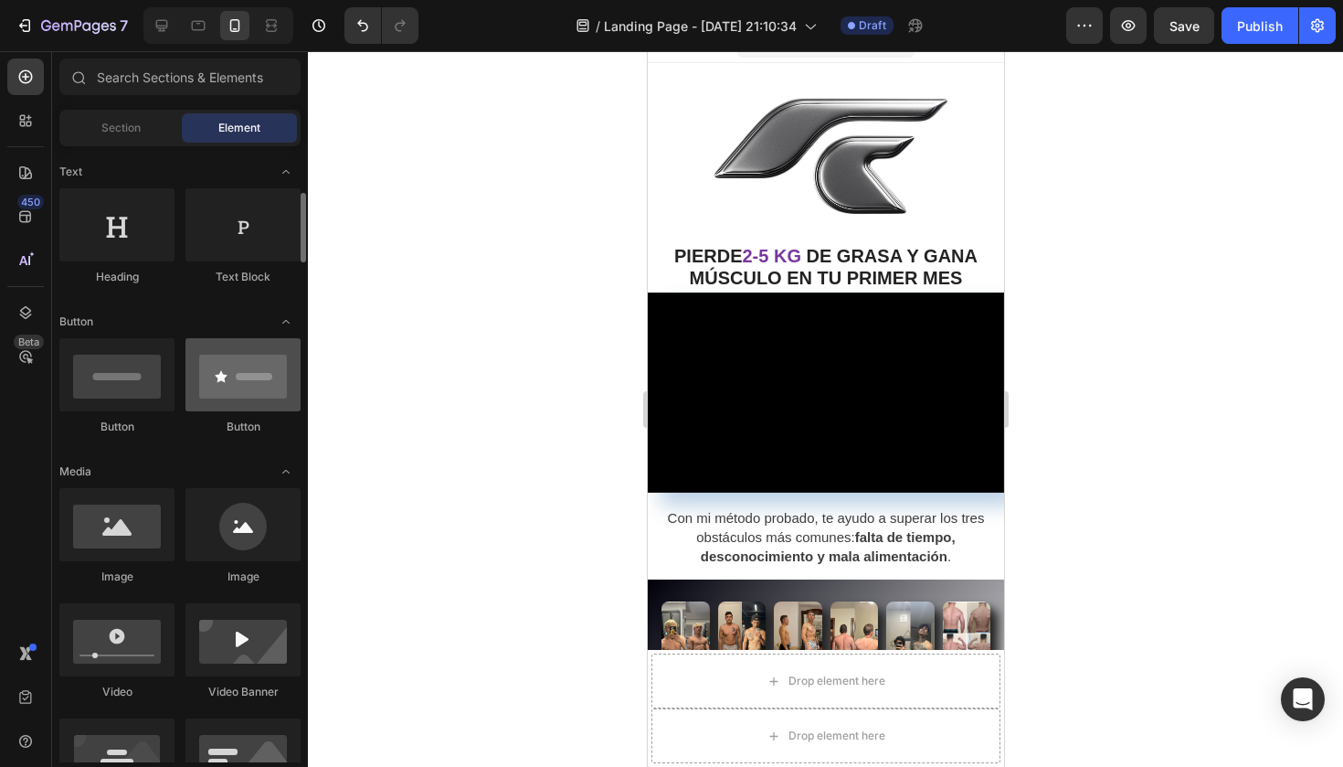
scroll to position [293, 0]
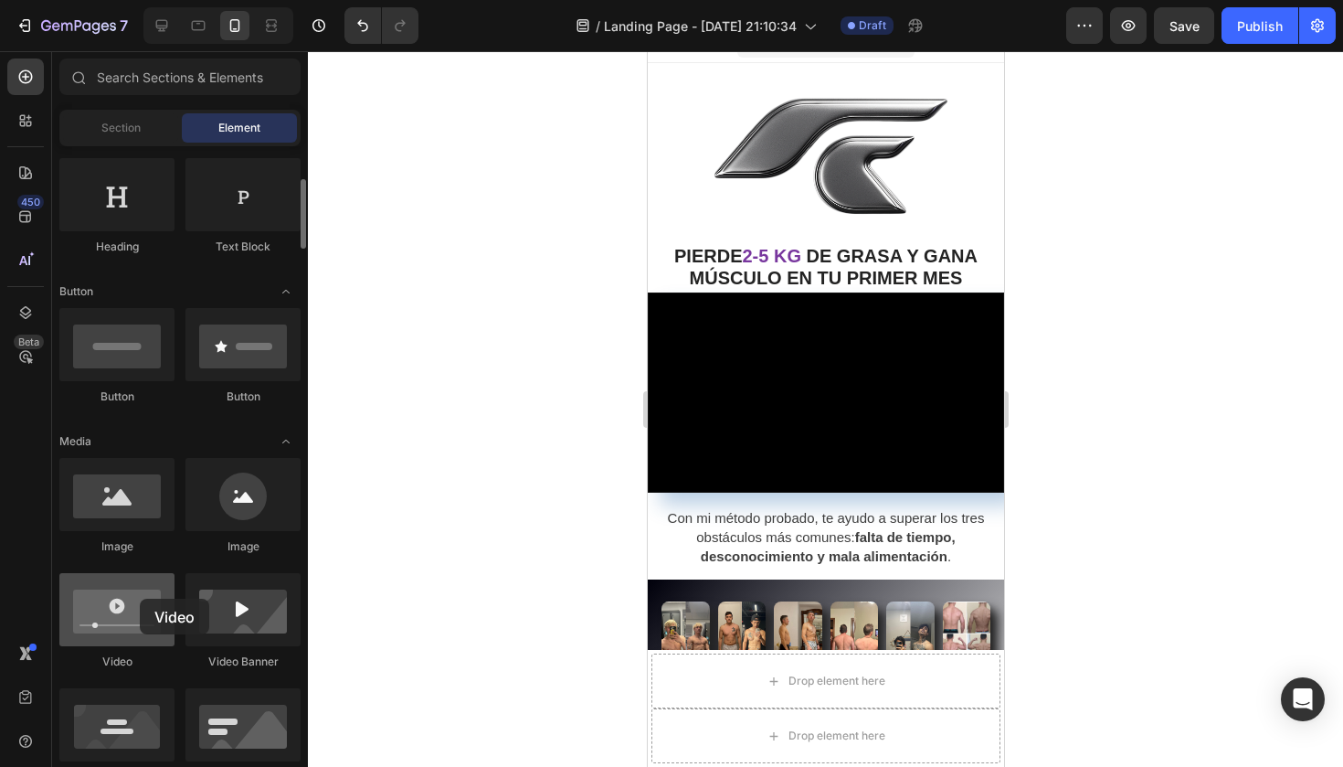
click at [140, 598] on div at bounding box center [116, 609] width 115 height 73
click at [108, 640] on div at bounding box center [116, 609] width 115 height 73
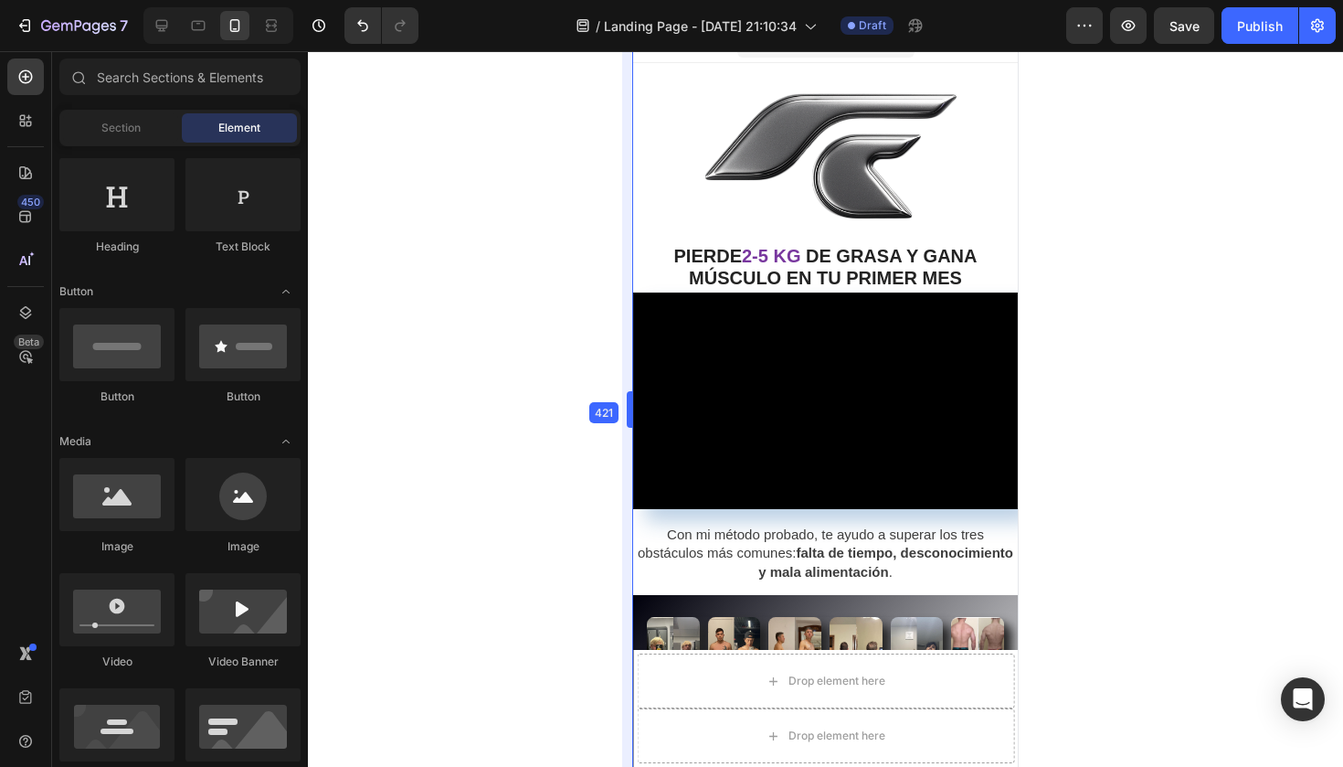
drag, startPoint x: 642, startPoint y: 409, endPoint x: 614, endPoint y: 406, distance: 28.6
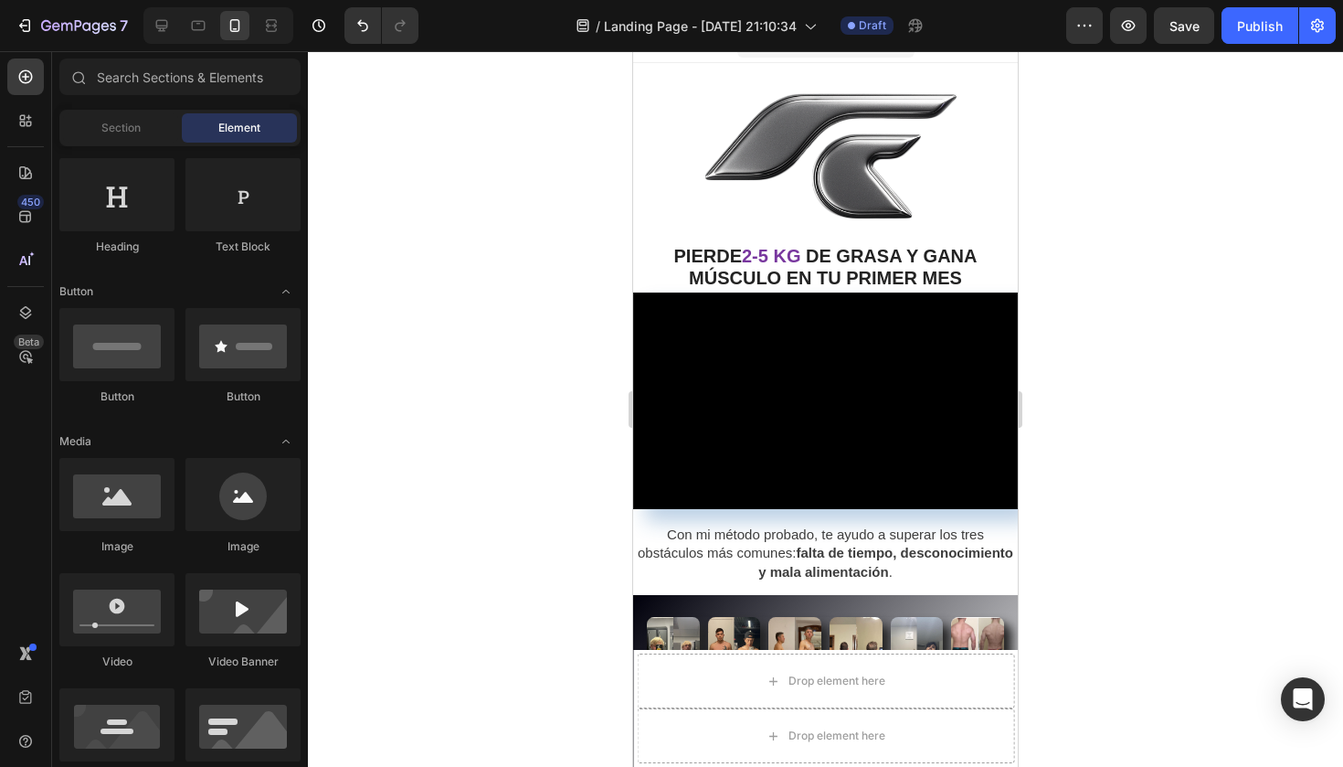
click at [614, 406] on div at bounding box center [825, 408] width 1035 height 715
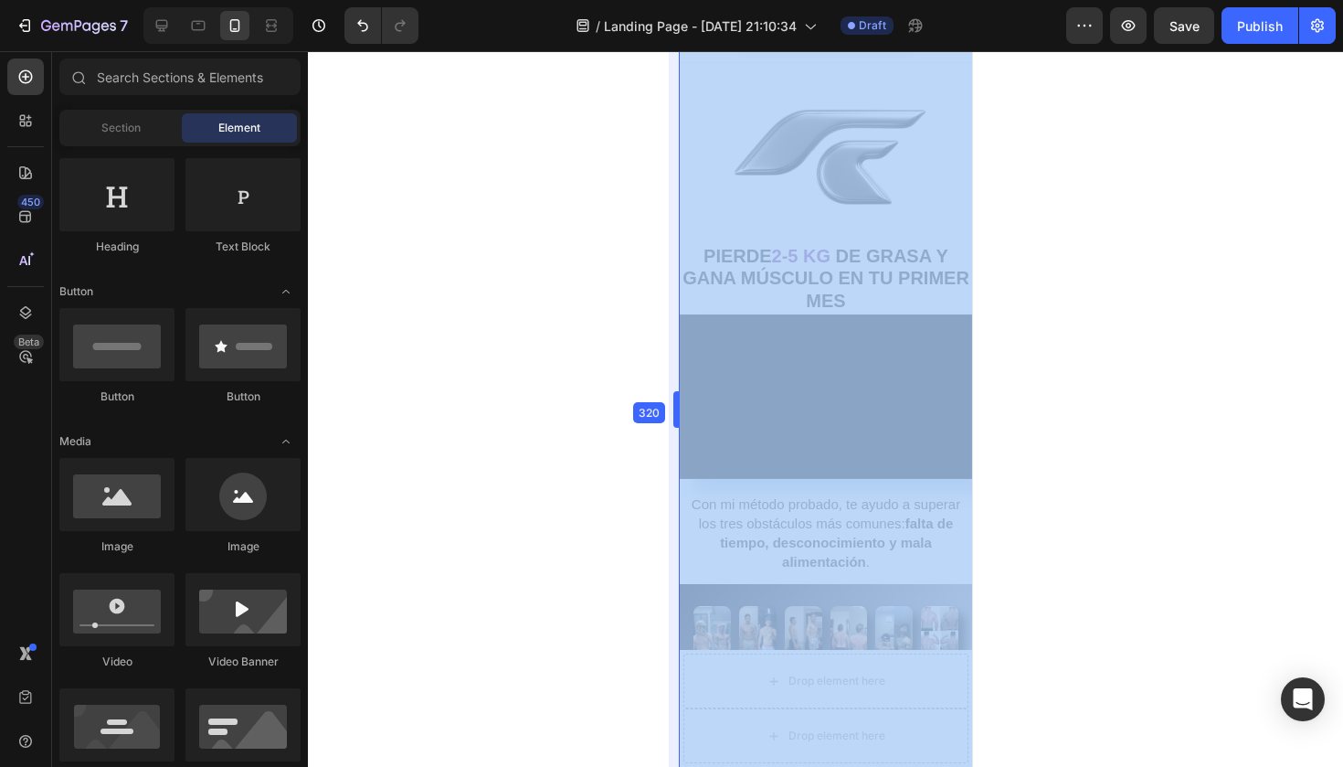
drag, startPoint x: 626, startPoint y: 405, endPoint x: 788, endPoint y: 420, distance: 163.4
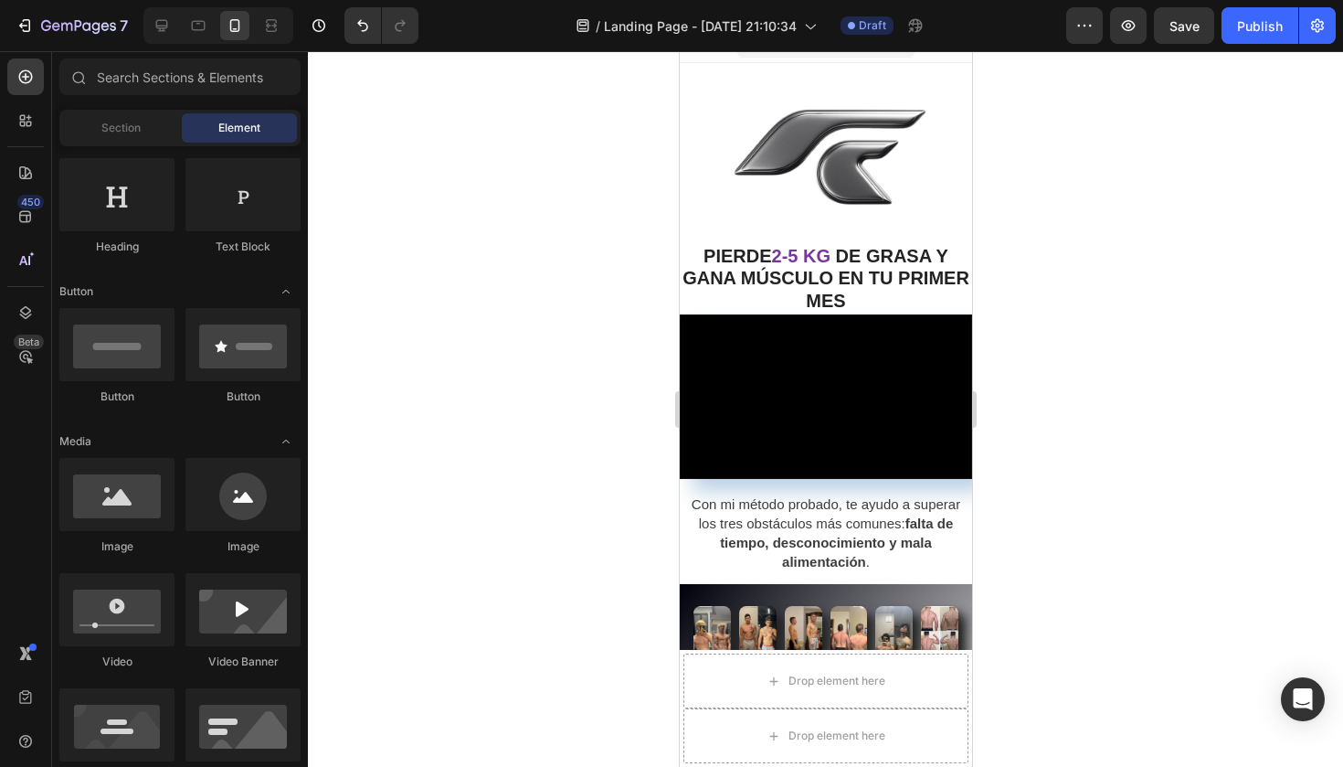
click at [1094, 335] on div at bounding box center [825, 408] width 1035 height 715
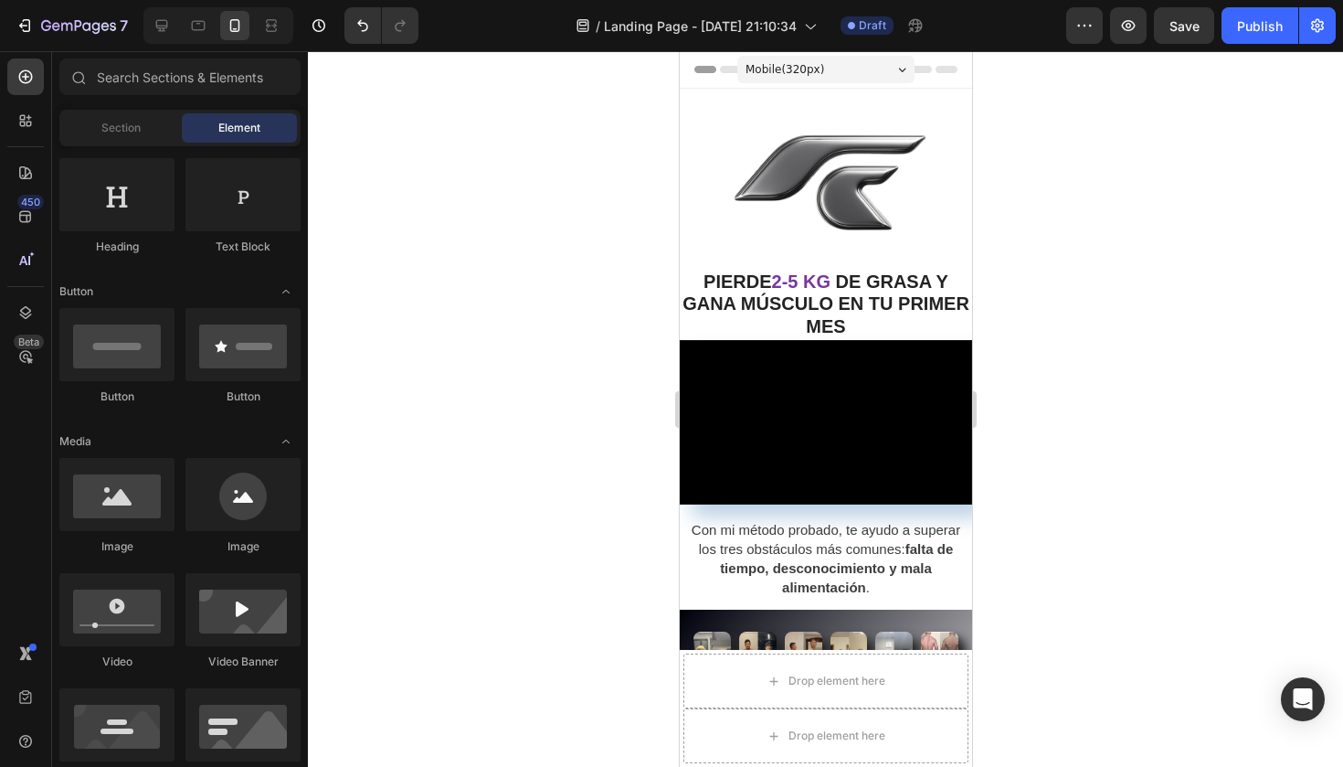
scroll to position [0, 0]
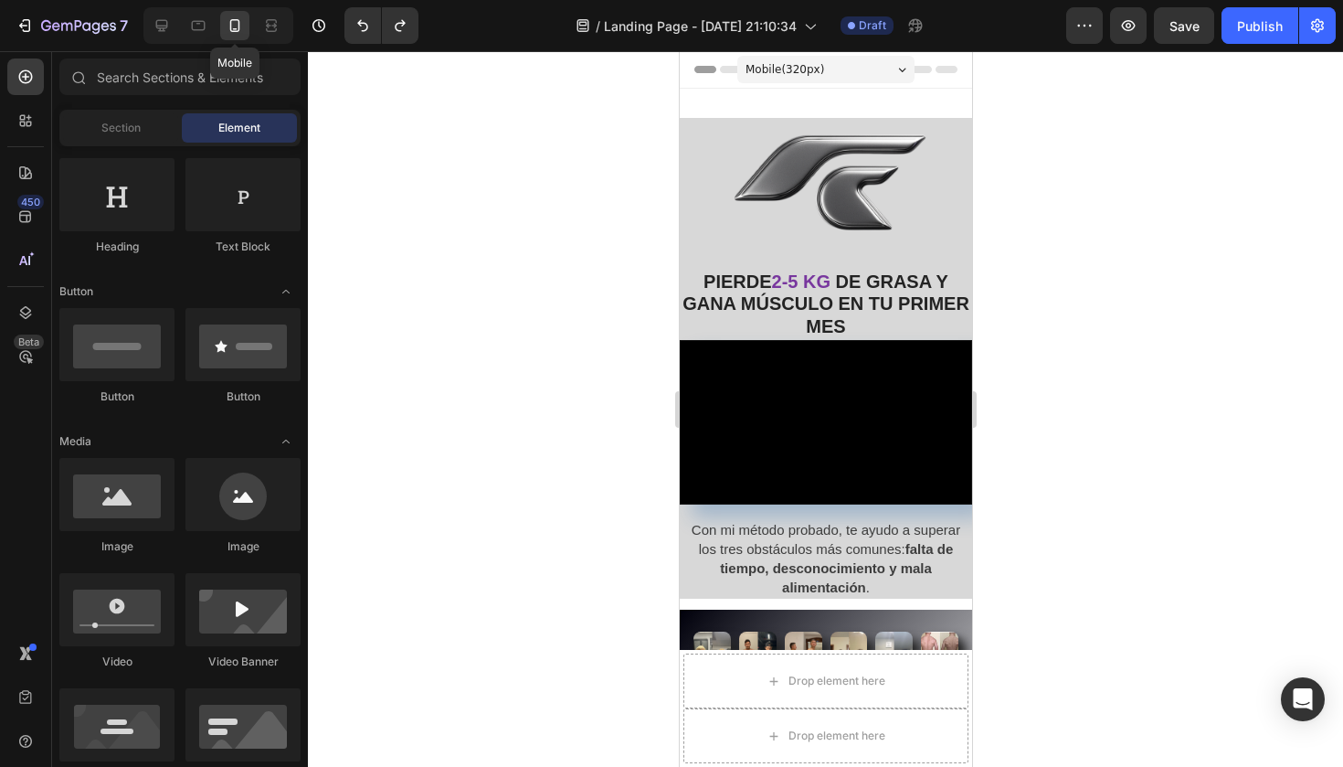
click at [238, 26] on icon at bounding box center [235, 25] width 18 height 18
click at [816, 67] on span "Mobile ( 320 px)" at bounding box center [784, 69] width 79 height 18
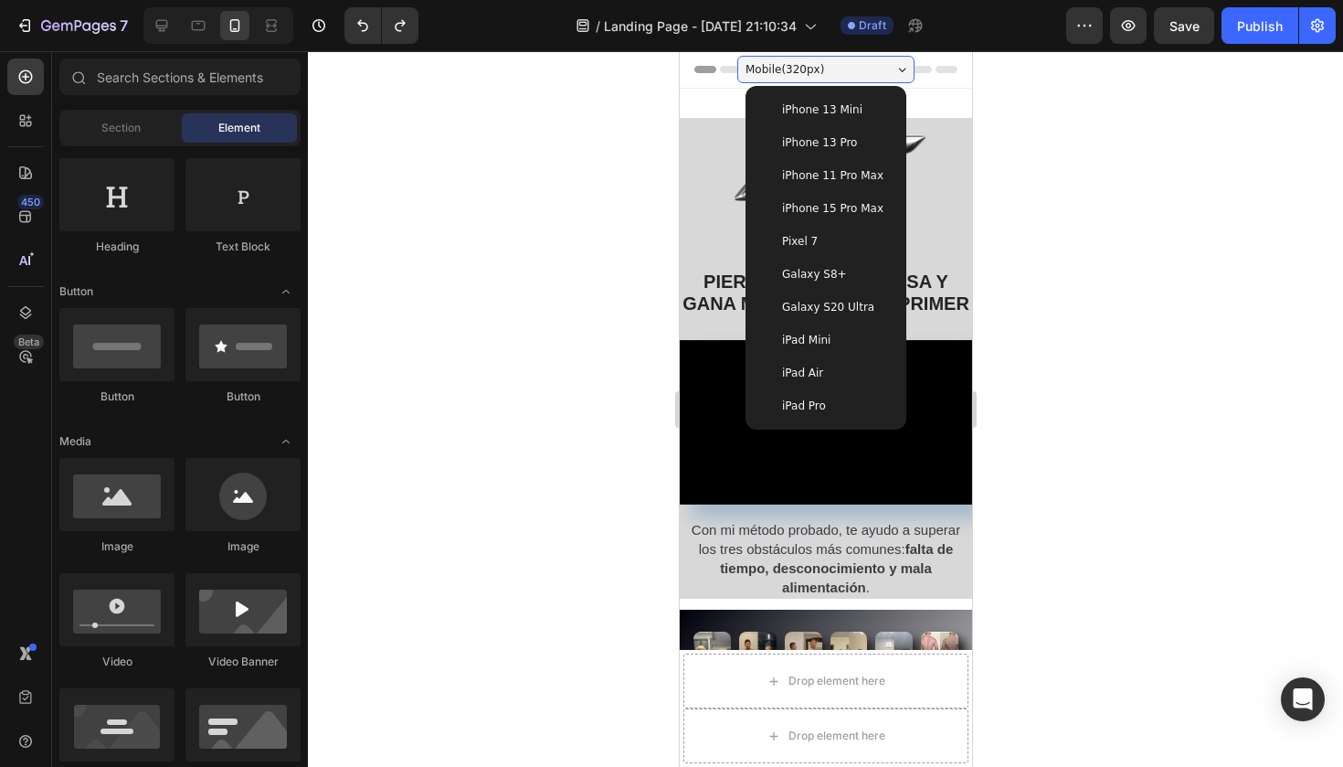
click at [837, 145] on span "iPhone 13 Pro" at bounding box center [818, 142] width 75 height 18
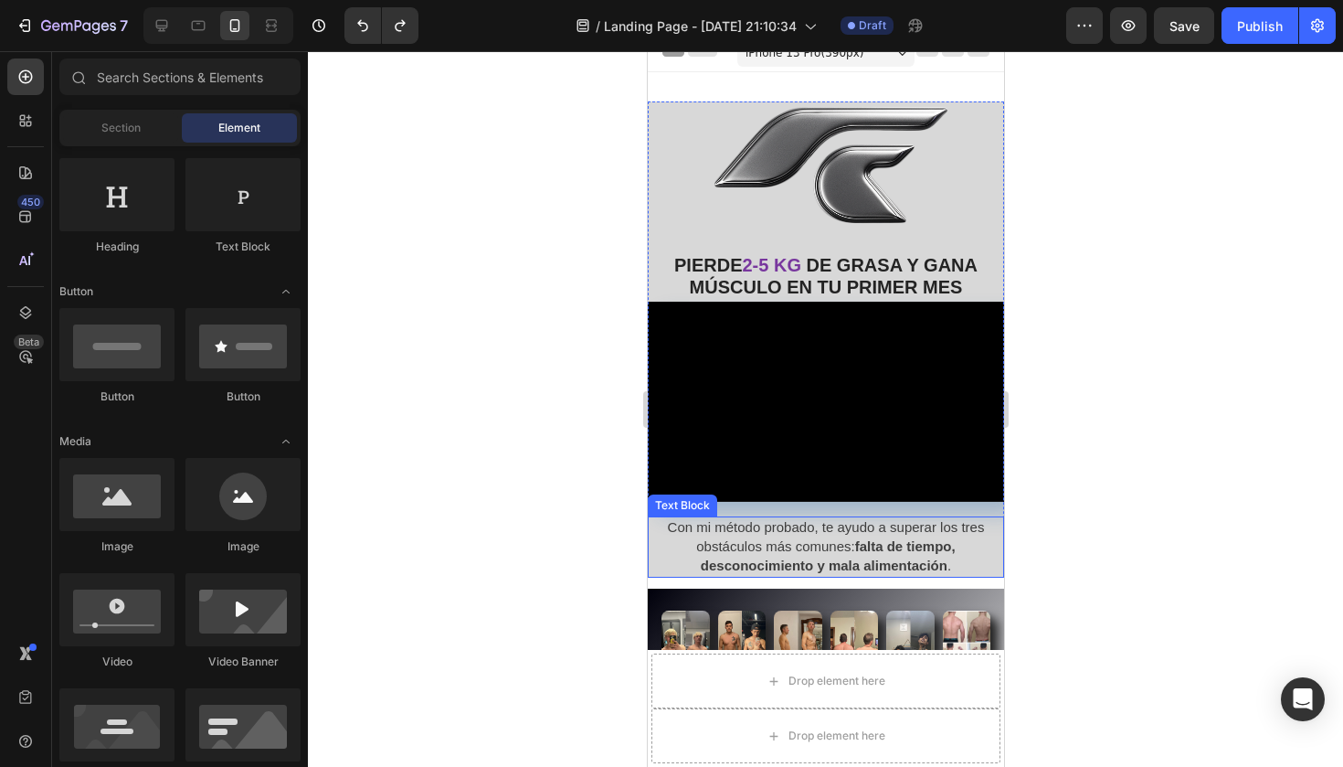
scroll to position [17, 0]
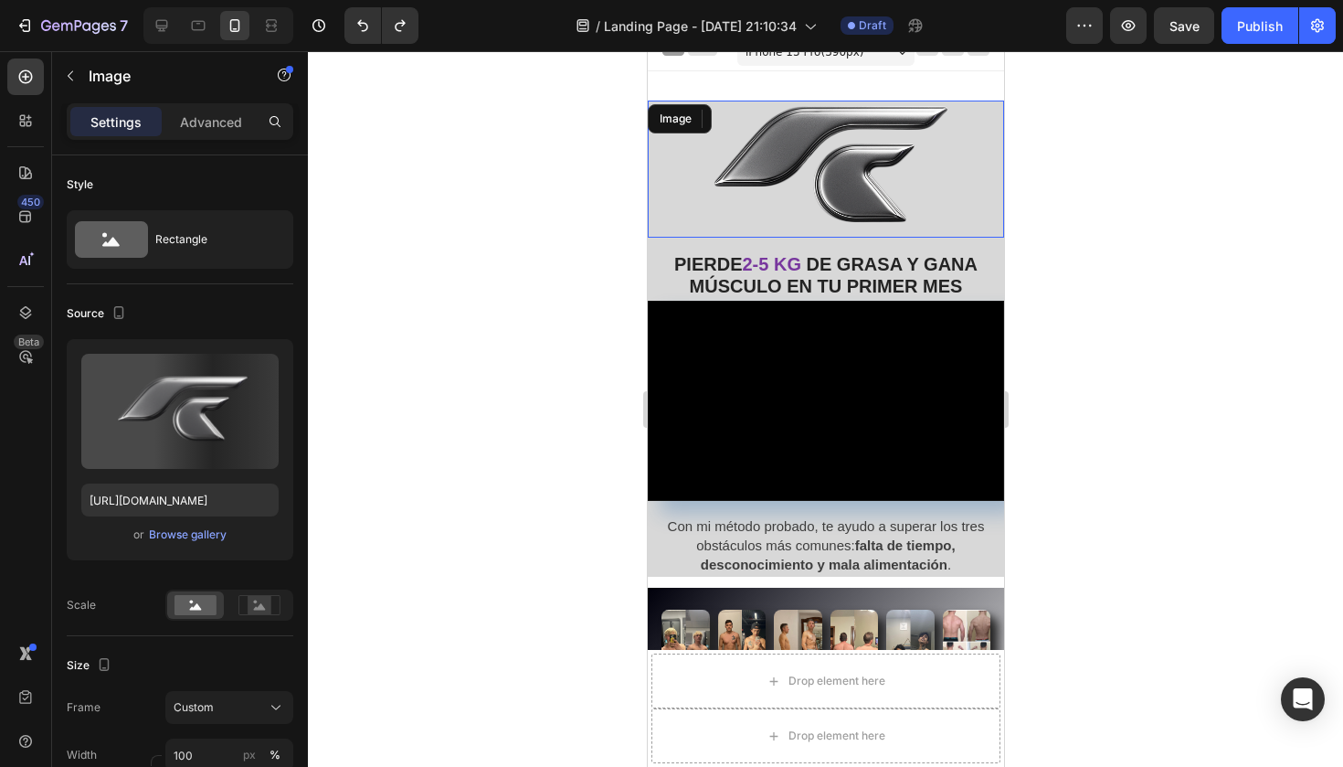
click at [672, 142] on img at bounding box center [825, 168] width 356 height 137
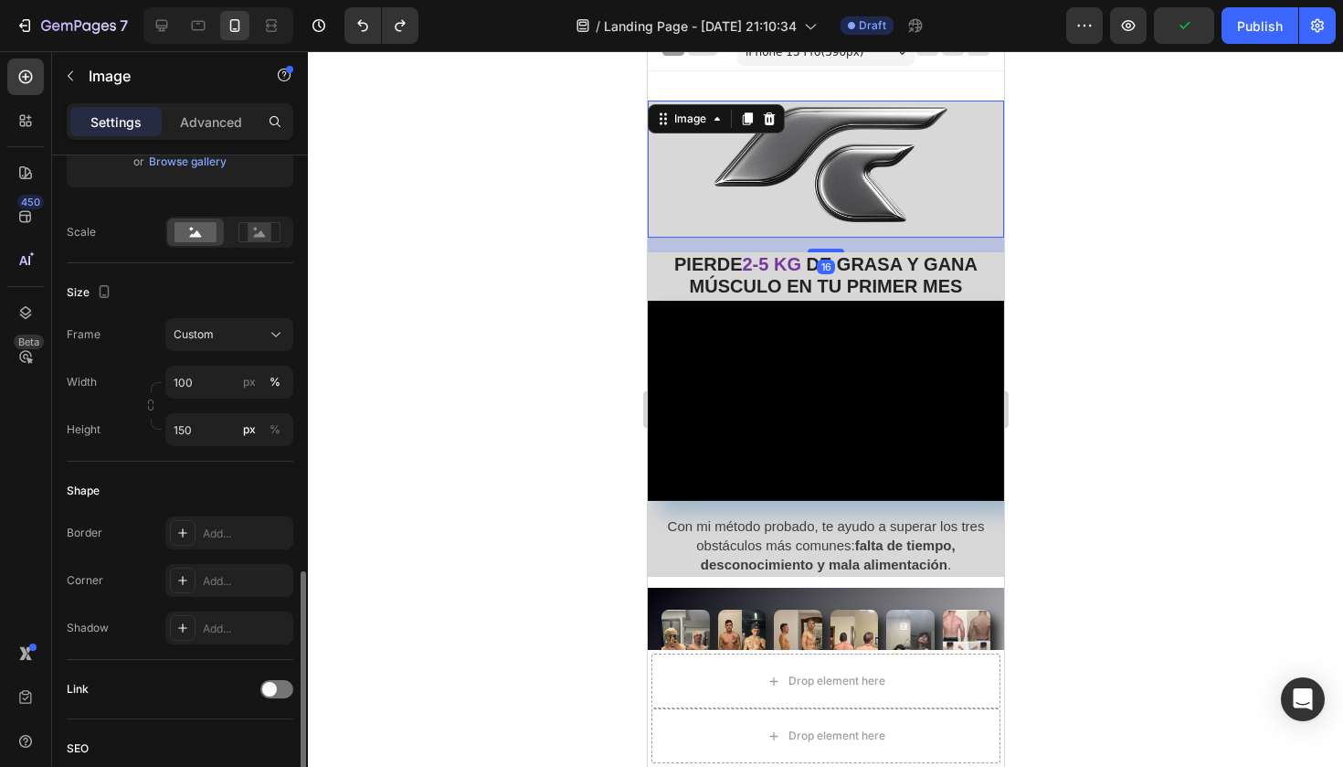
scroll to position [538, 0]
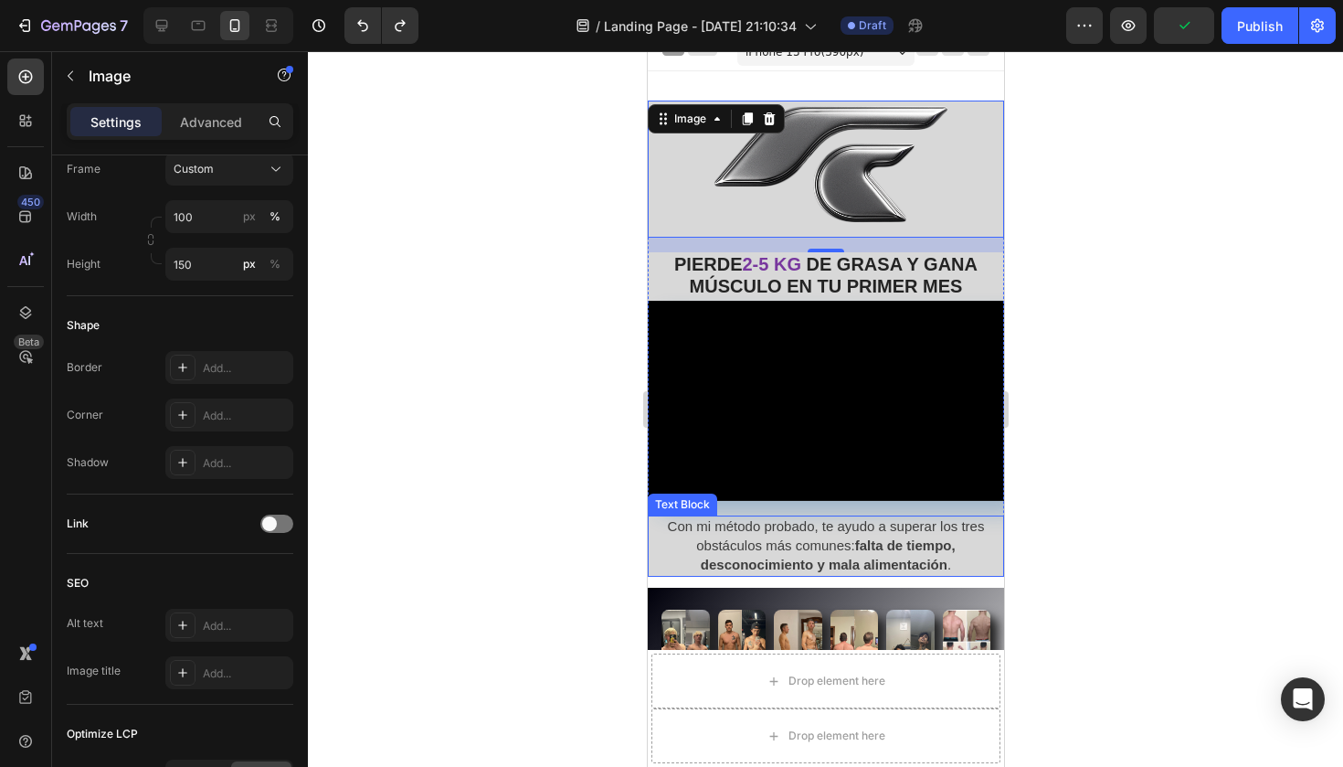
click at [669, 530] on span "Con mi método probado, te ayudo a superar los tres obstáculos más comunes: falt…" at bounding box center [825, 545] width 317 height 54
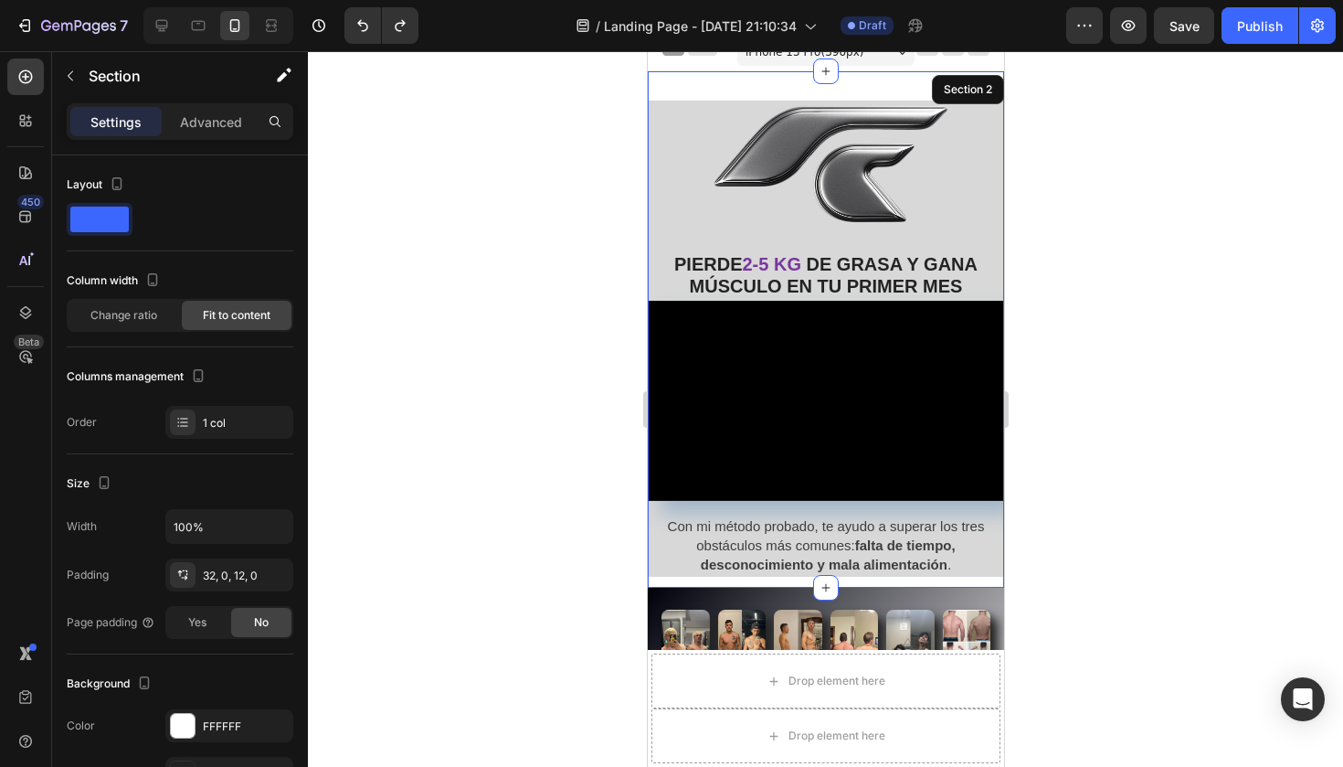
click at [656, 74] on div "Image PIERDE 2-5 KG DE GRASA Y GANA MÚSCULO EN TU PRIMER MES Text Block Video C…" at bounding box center [825, 329] width 356 height 516
click at [593, 386] on div at bounding box center [825, 408] width 1035 height 715
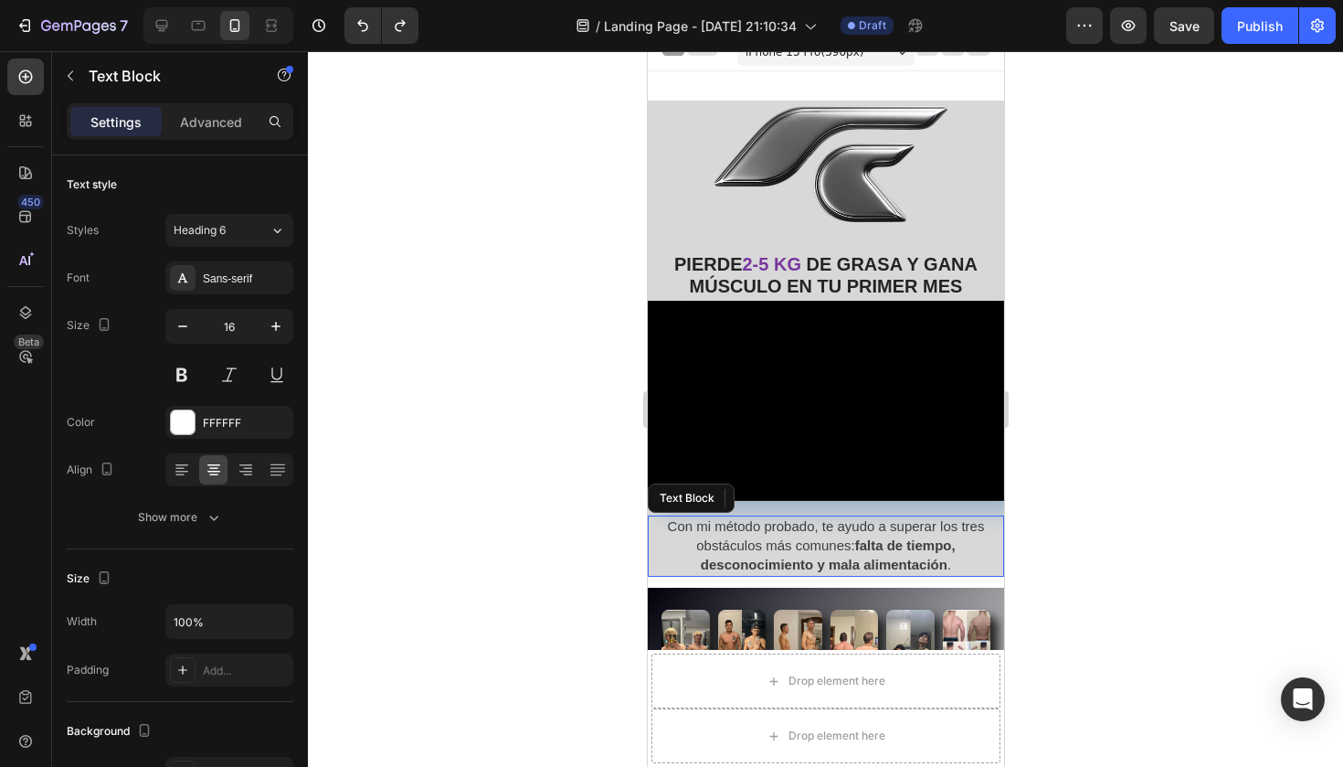
click at [670, 551] on p "Con mi método probado, te ayudo a superar los tres obstáculos más comunes: falt…" at bounding box center [825, 545] width 353 height 57
click at [794, 494] on icon at bounding box center [792, 498] width 12 height 13
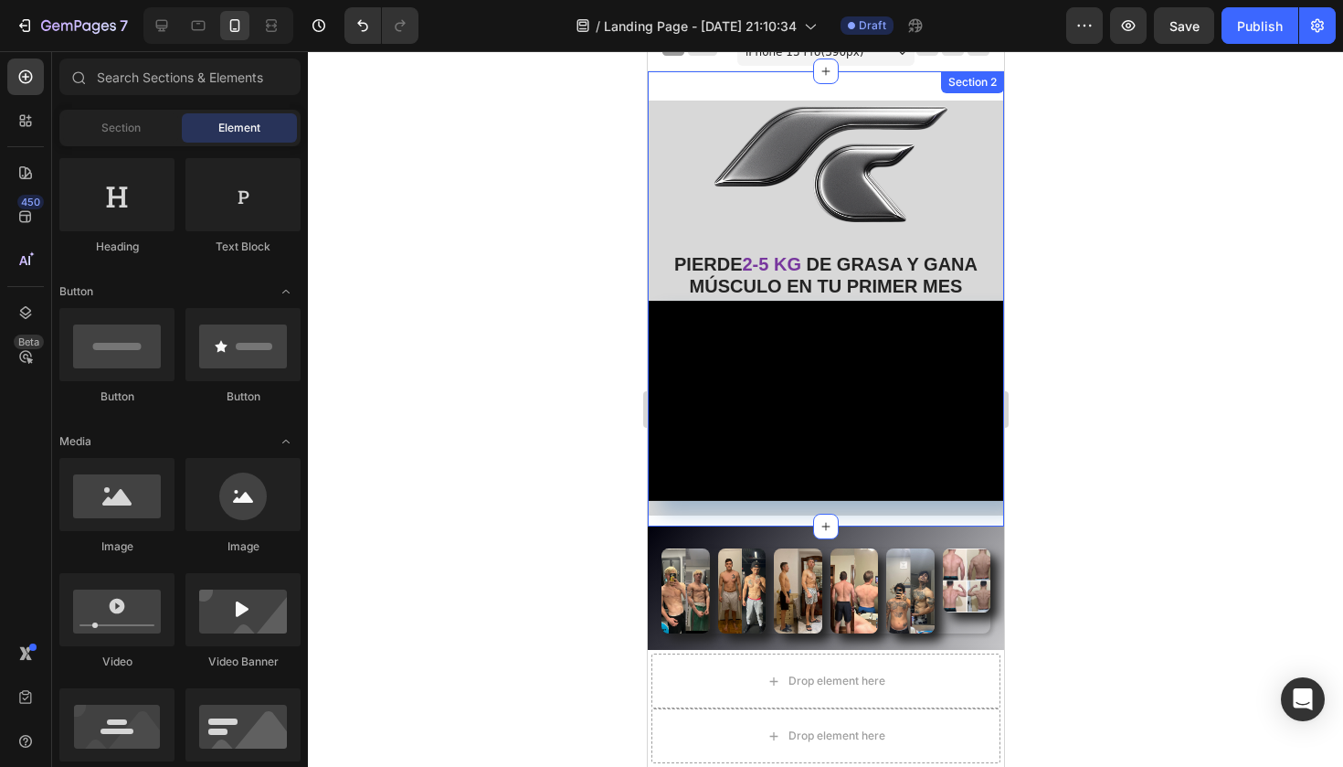
click at [793, 518] on div "Image PIERDE 2-5 KG DE GRASA Y GANA MÚSCULO EN TU PRIMER MES Text Block Video R…" at bounding box center [825, 298] width 356 height 455
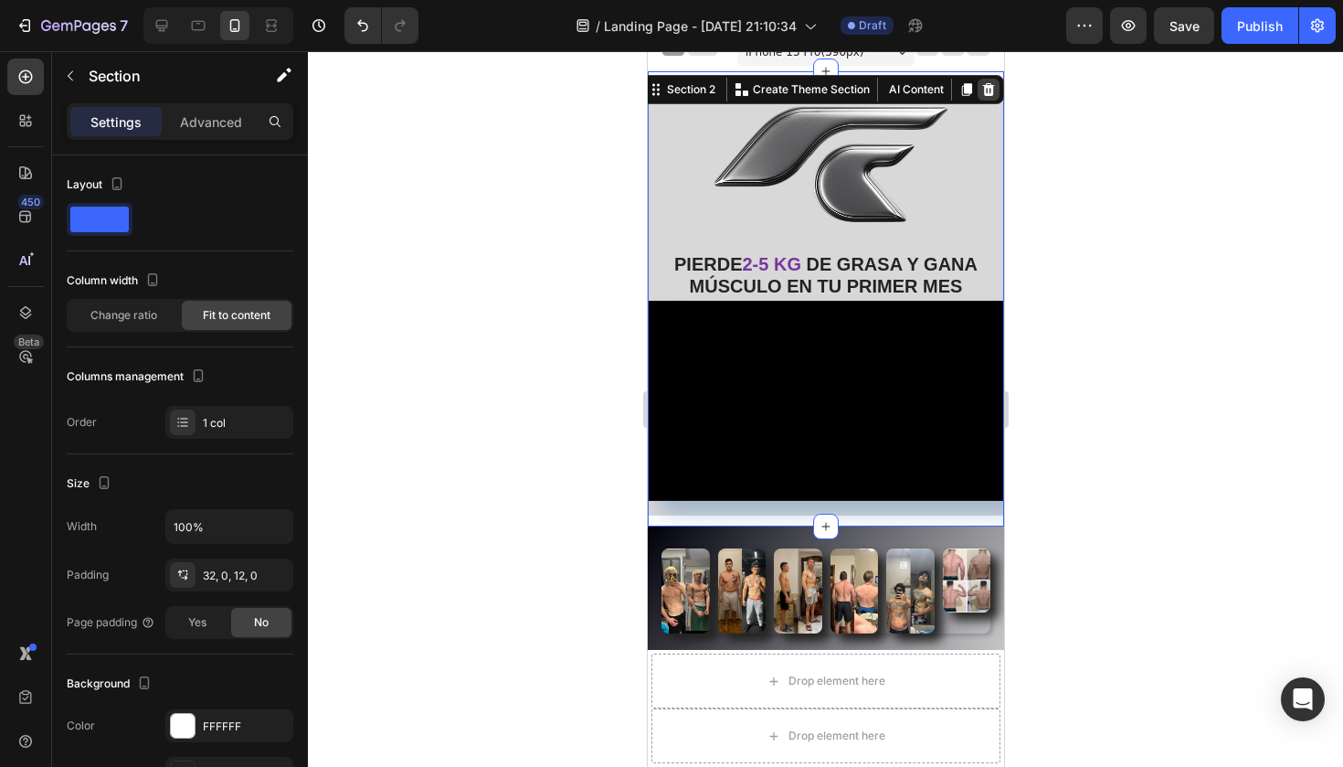
click at [988, 97] on div at bounding box center [988, 90] width 22 height 22
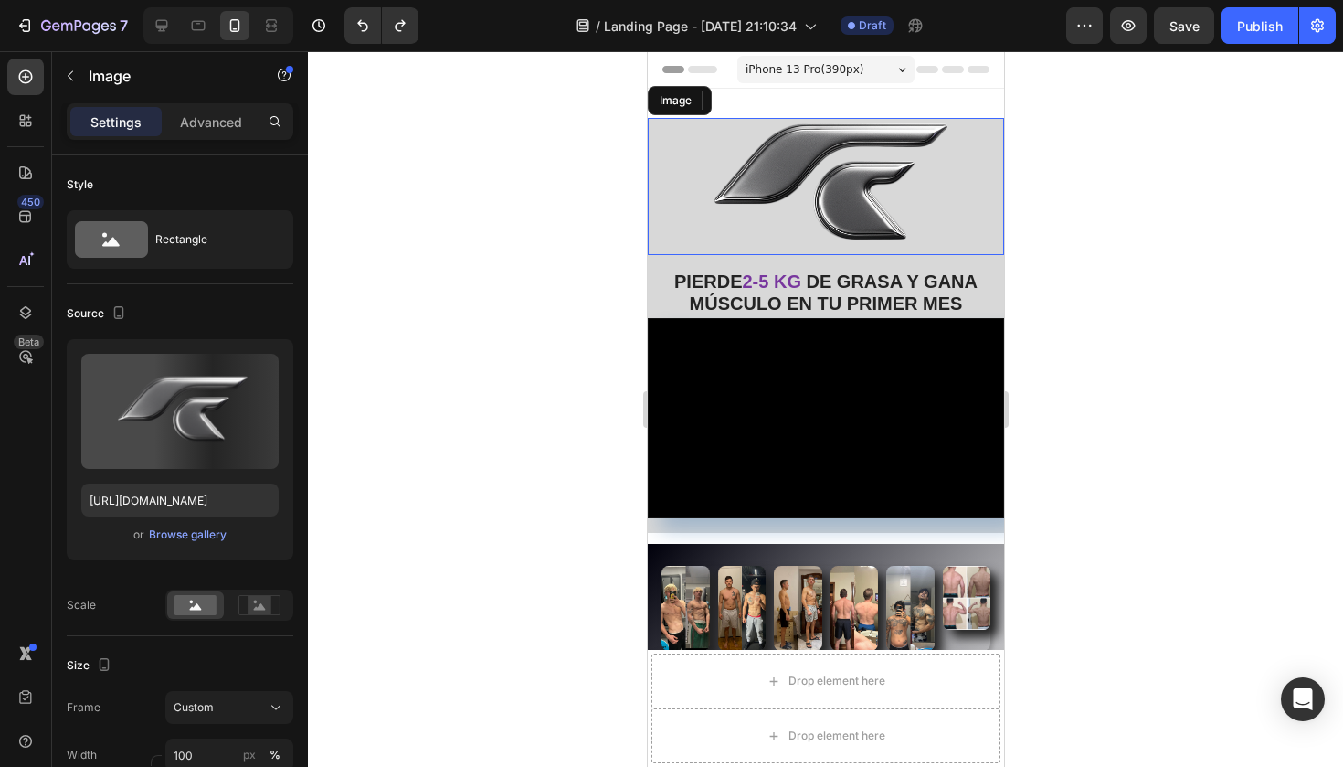
click at [730, 169] on img at bounding box center [825, 186] width 356 height 137
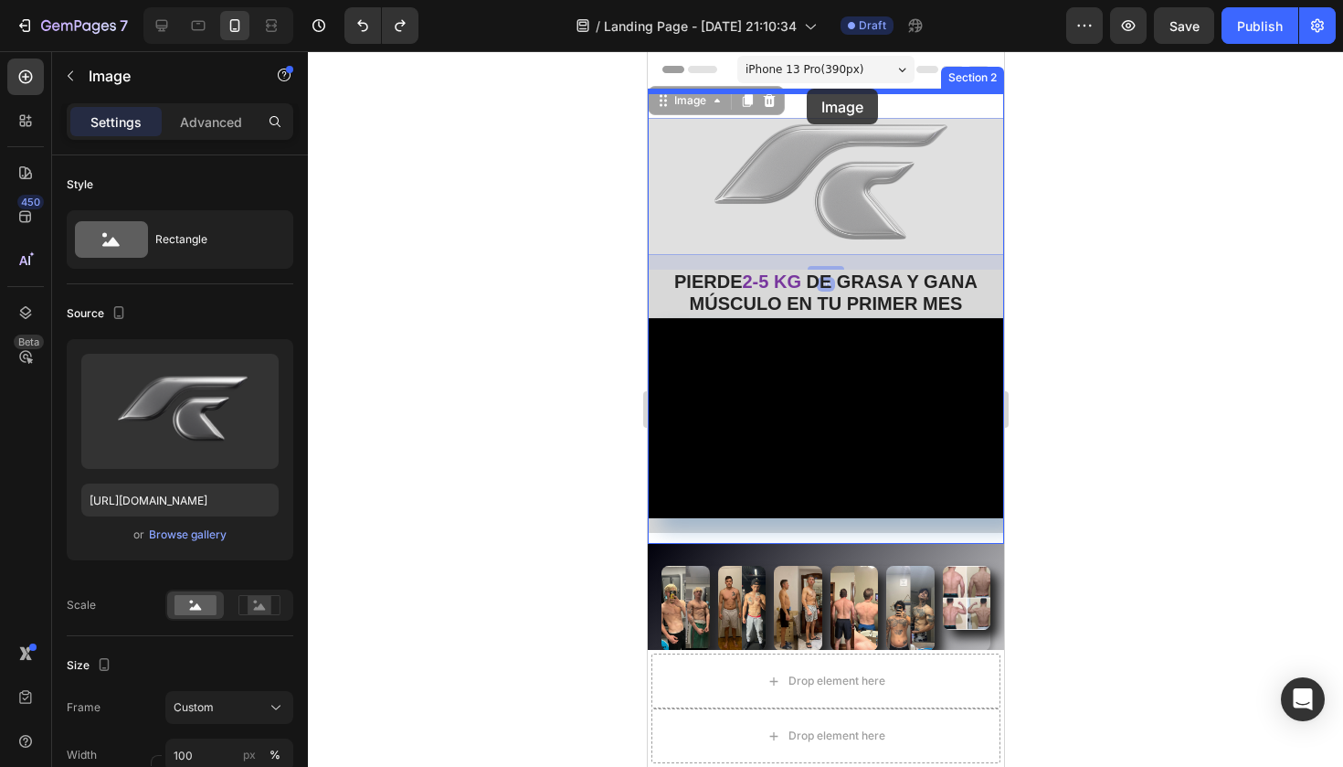
drag, startPoint x: 804, startPoint y: 164, endPoint x: 805, endPoint y: 89, distance: 74.9
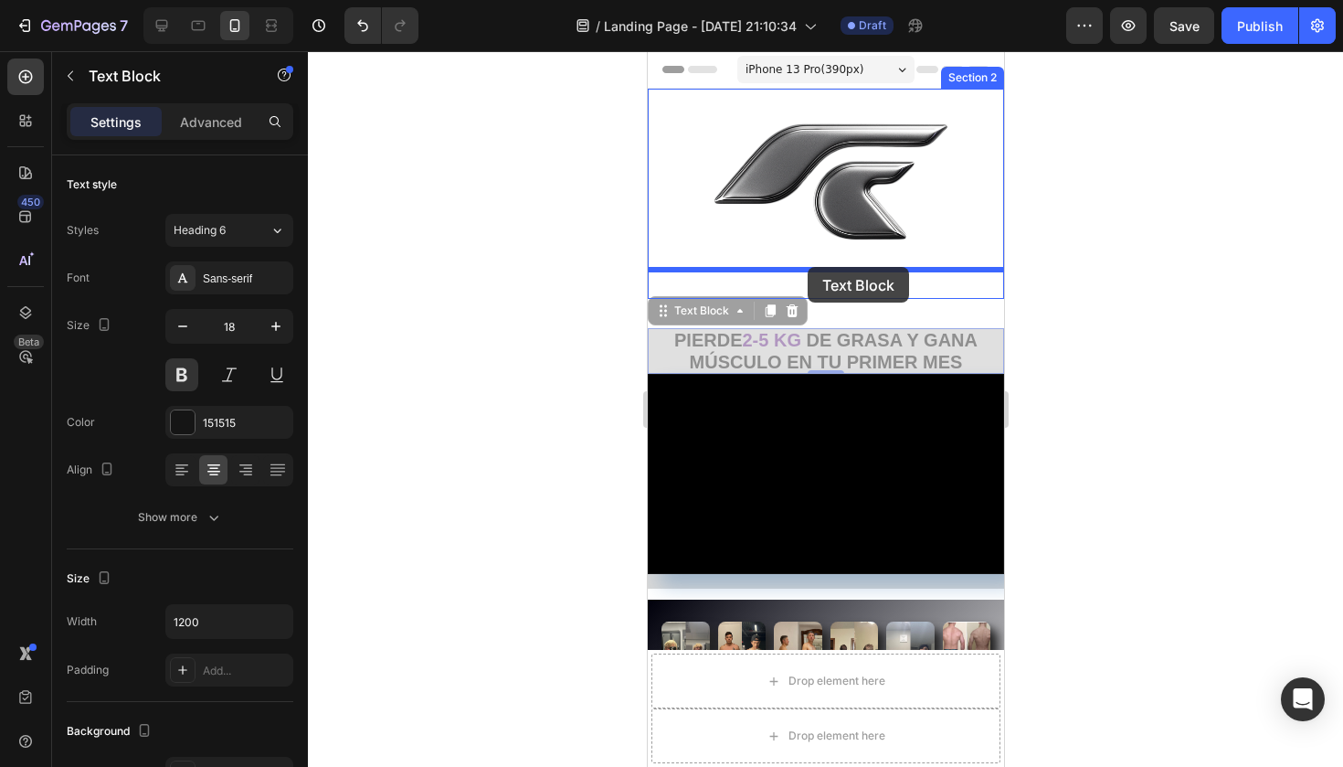
drag, startPoint x: 806, startPoint y: 347, endPoint x: 806, endPoint y: 267, distance: 80.4
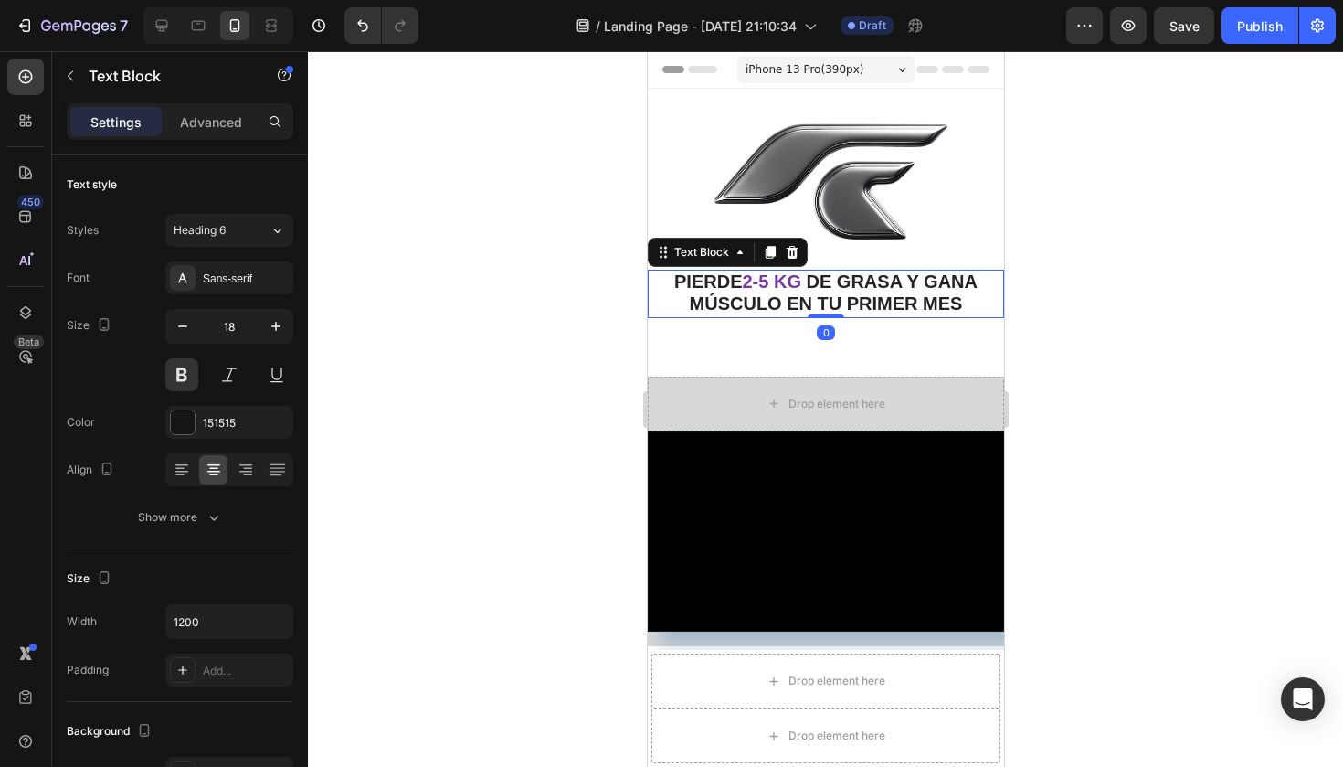
click at [1053, 331] on div at bounding box center [825, 408] width 1035 height 715
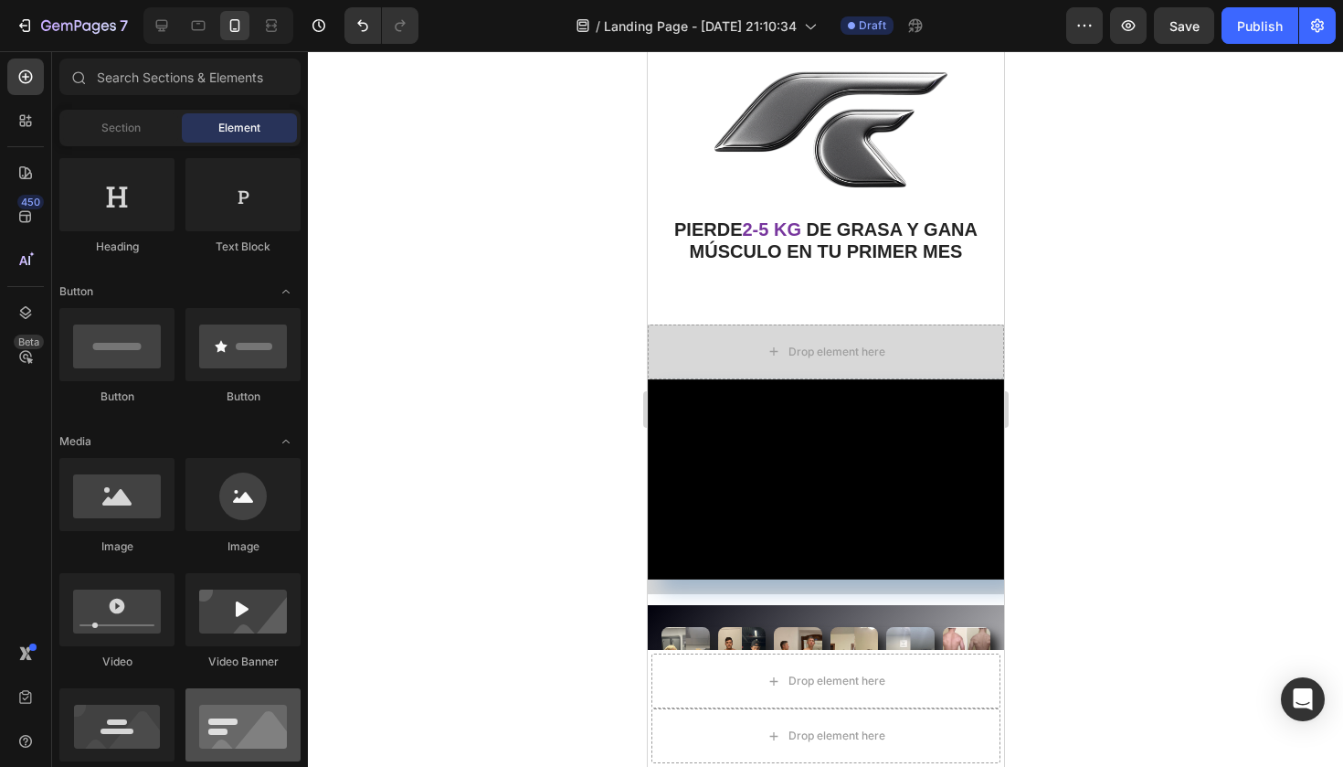
scroll to position [322, 0]
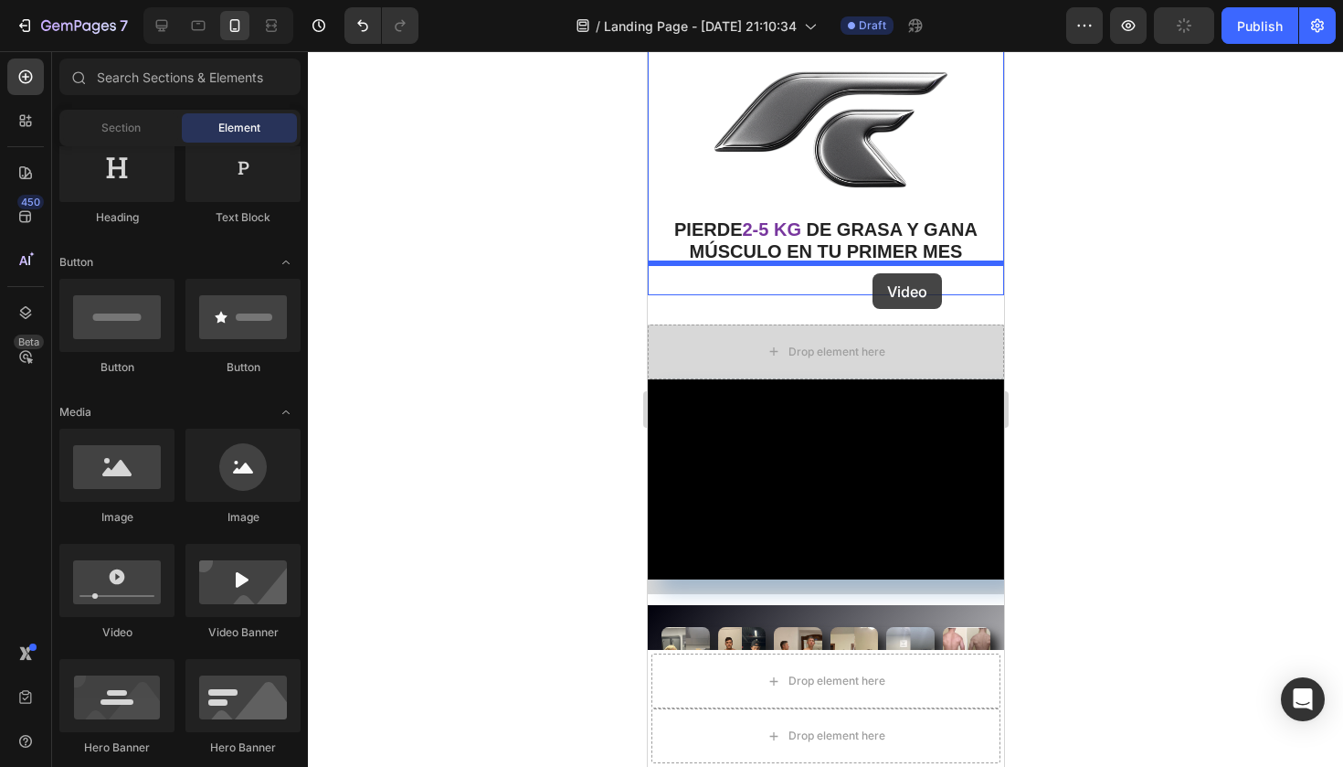
drag, startPoint x: 785, startPoint y: 657, endPoint x: 872, endPoint y: 273, distance: 393.4
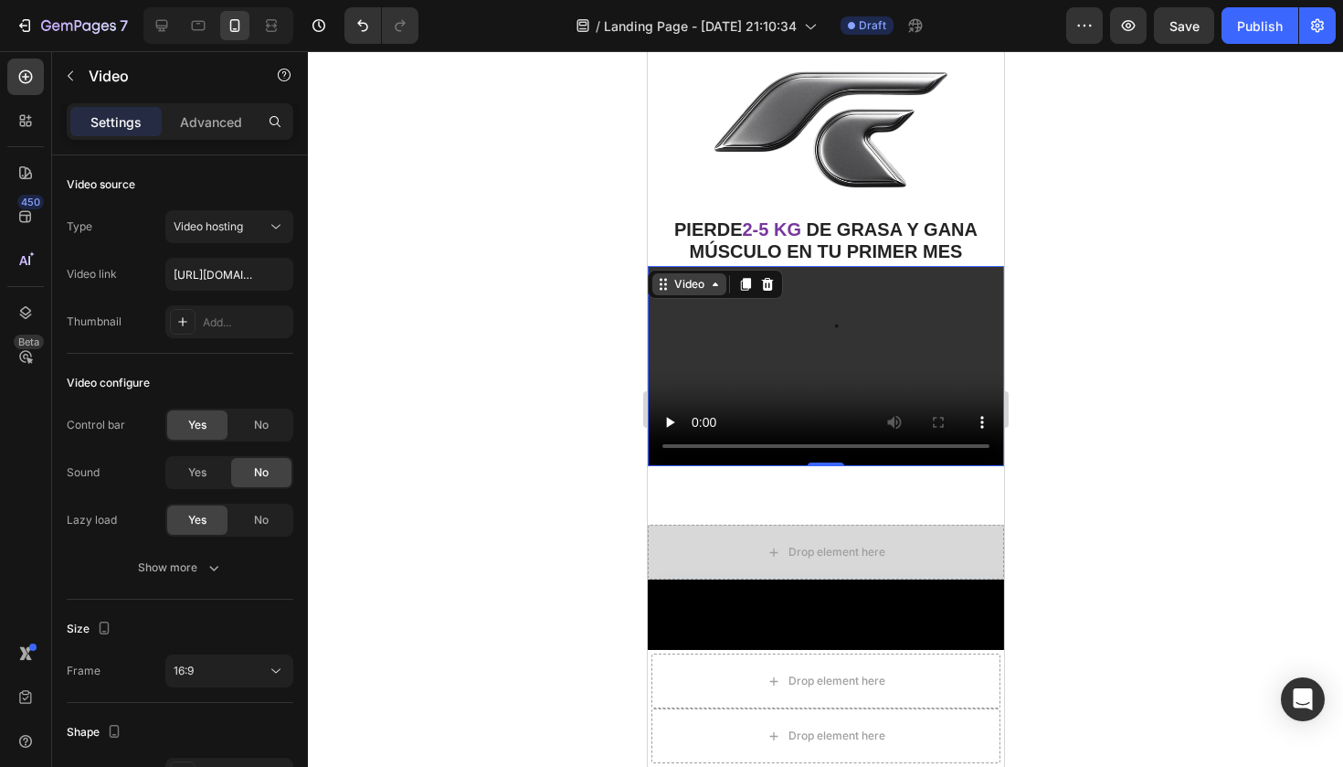
click at [705, 283] on div "Video" at bounding box center [688, 284] width 37 height 16
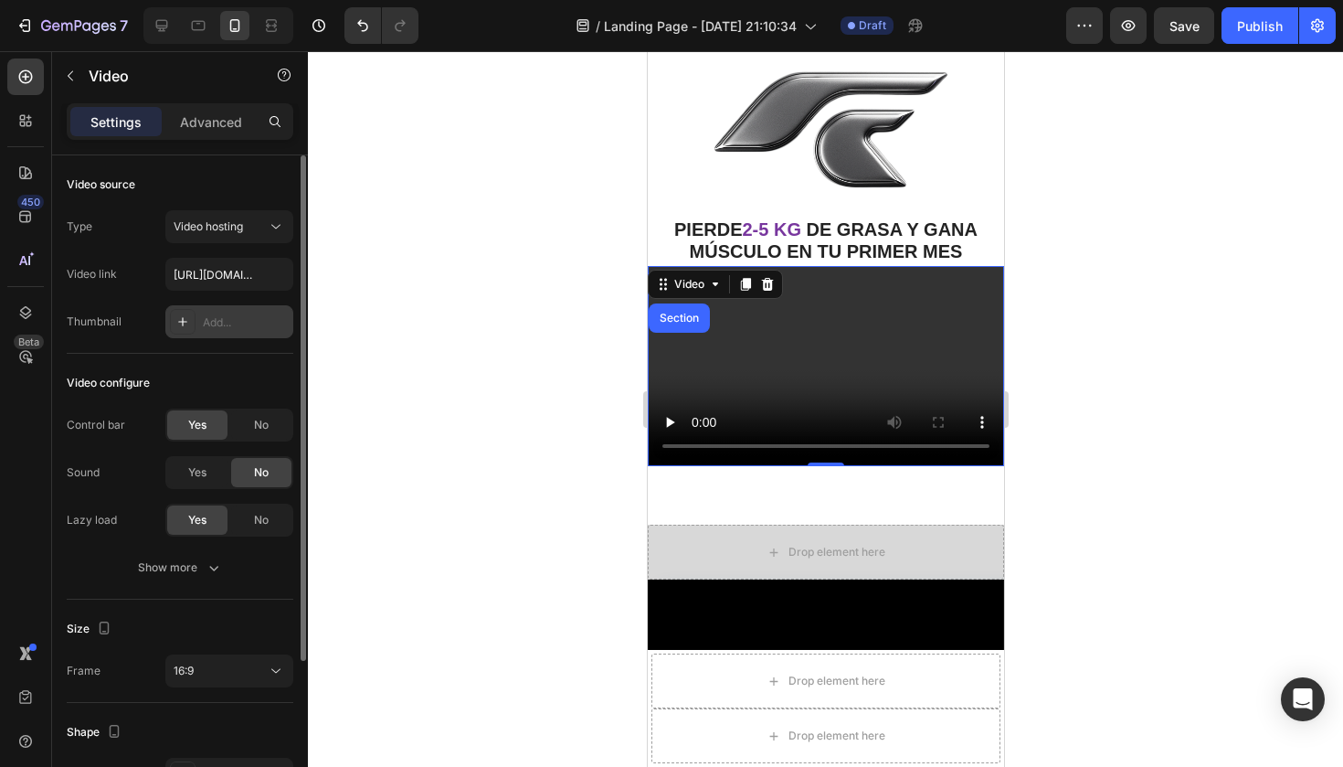
click at [232, 320] on div "Add..." at bounding box center [246, 322] width 86 height 16
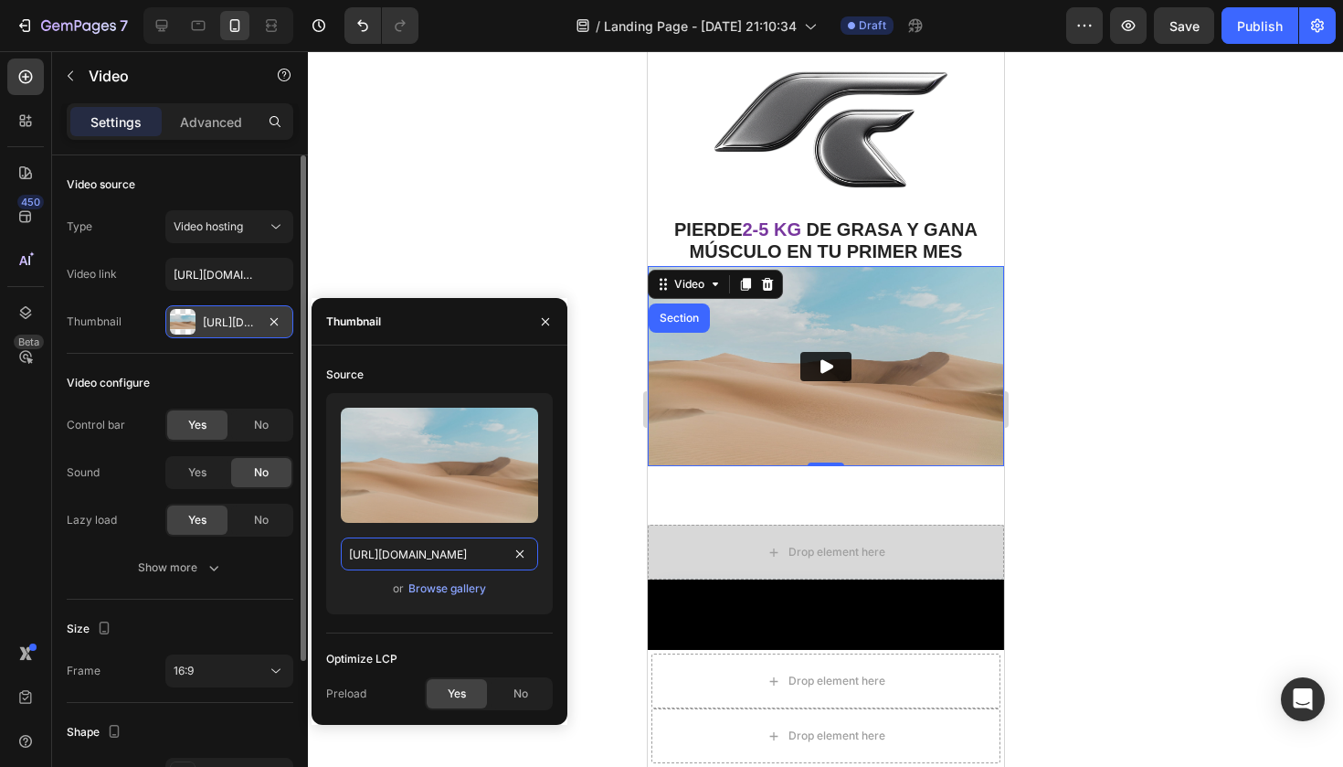
click at [415, 559] on input "https://ucarecdn.com/06075225-af9e-460c-8e3c-6be63c0b773a/-/format/auto/" at bounding box center [439, 553] width 197 height 33
paste input "youtu.be/HJwfGafgPig"
type input "[URL][DOMAIN_NAME]"
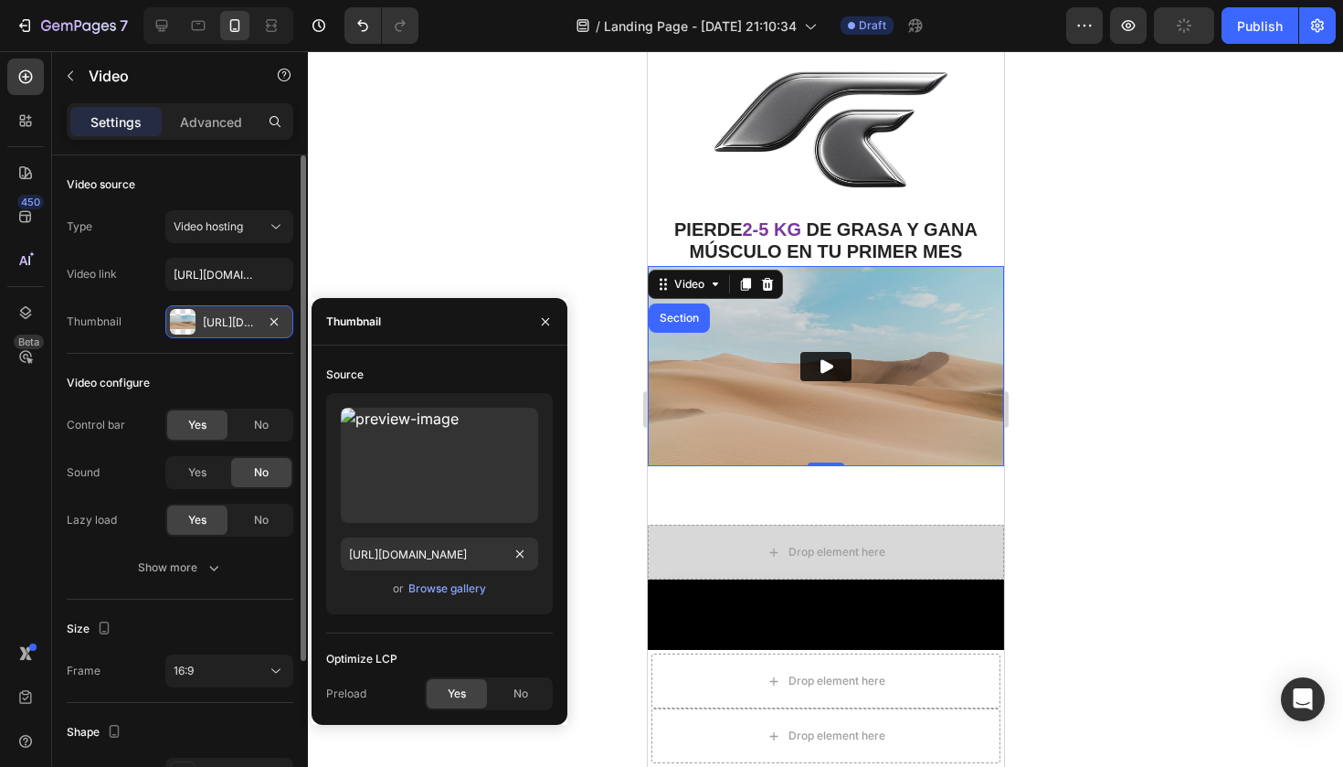
click at [459, 687] on span "Yes" at bounding box center [457, 693] width 18 height 16
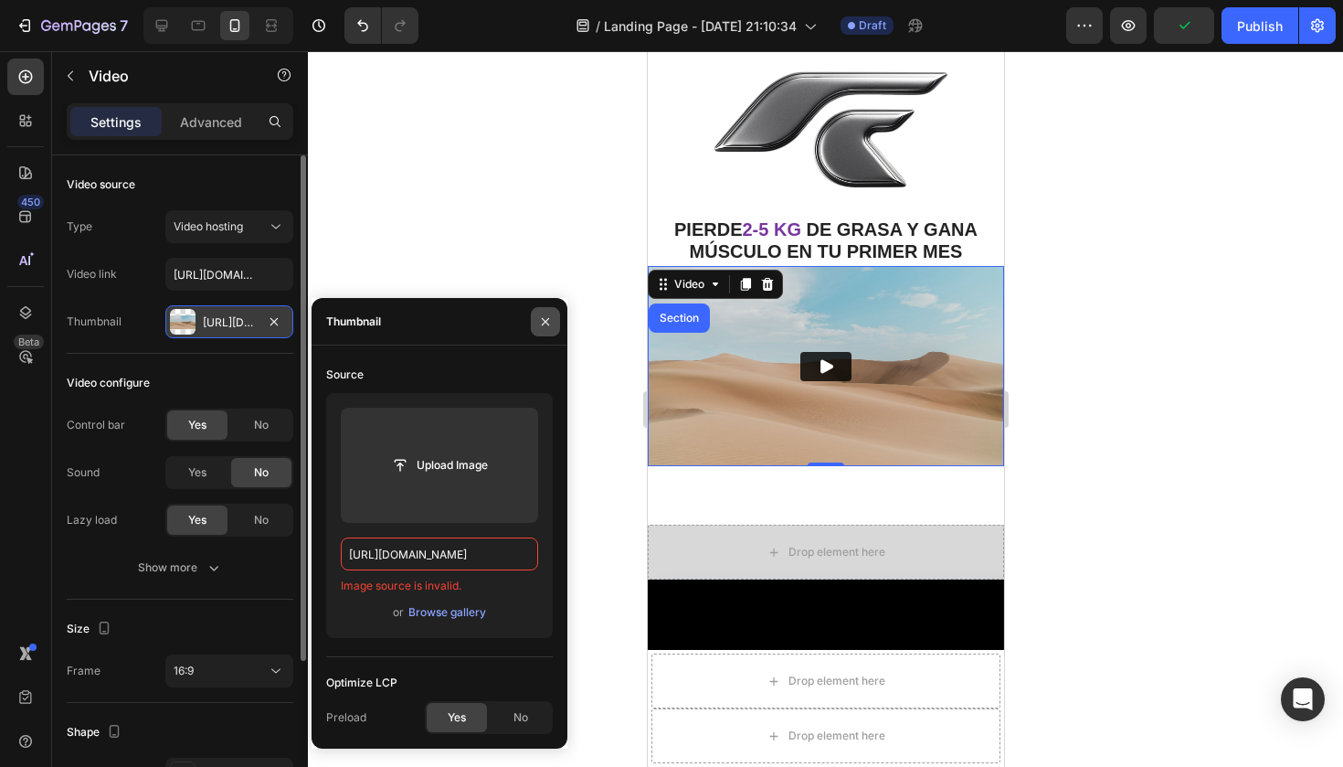
click at [545, 323] on icon "button" at bounding box center [545, 321] width 15 height 15
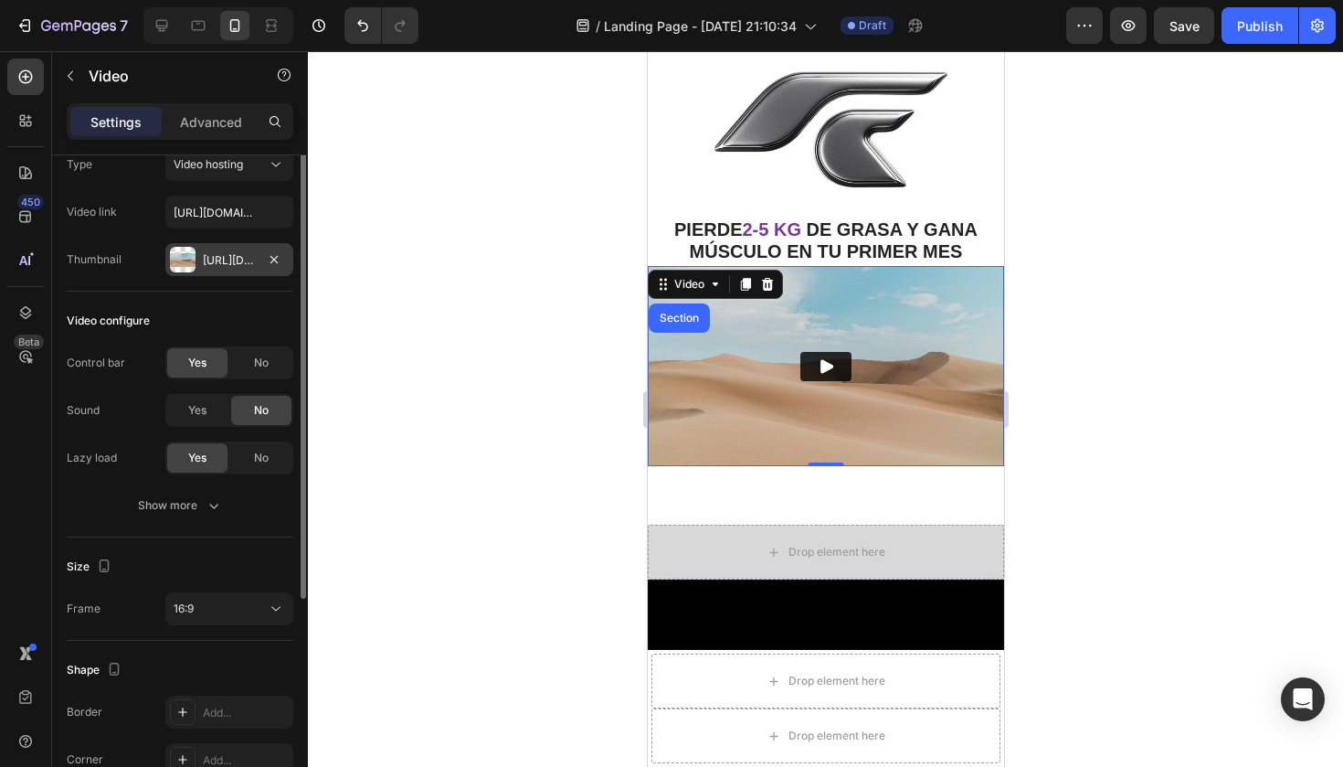
scroll to position [0, 0]
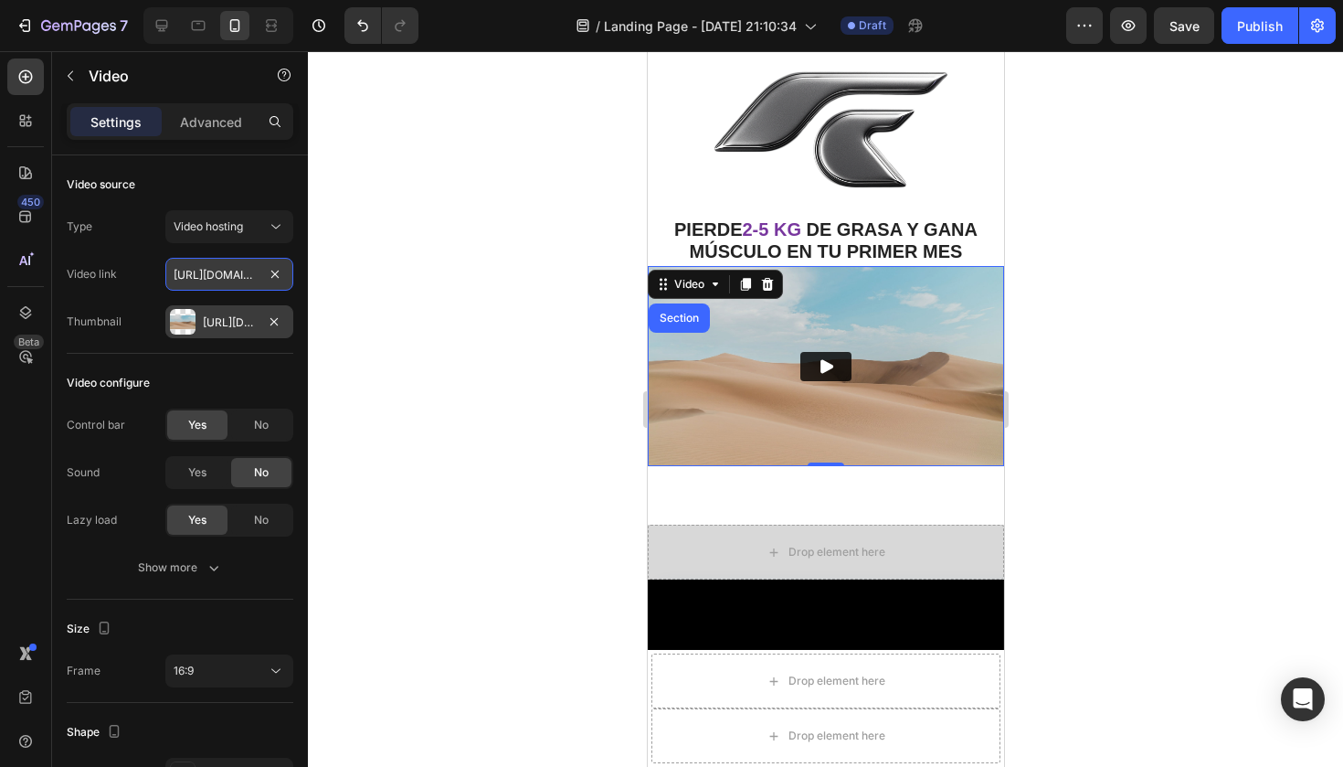
click at [246, 271] on input "https://cdn.shopify.com/videos/c/o/v/2cd3deb506b54b009063f7270ab5cf2e.mp4" at bounding box center [229, 274] width 128 height 33
paste input "youtu.be/HJwfGafgPig"
type input "[URL][DOMAIN_NAME]"
click at [328, 333] on div at bounding box center [825, 408] width 1035 height 715
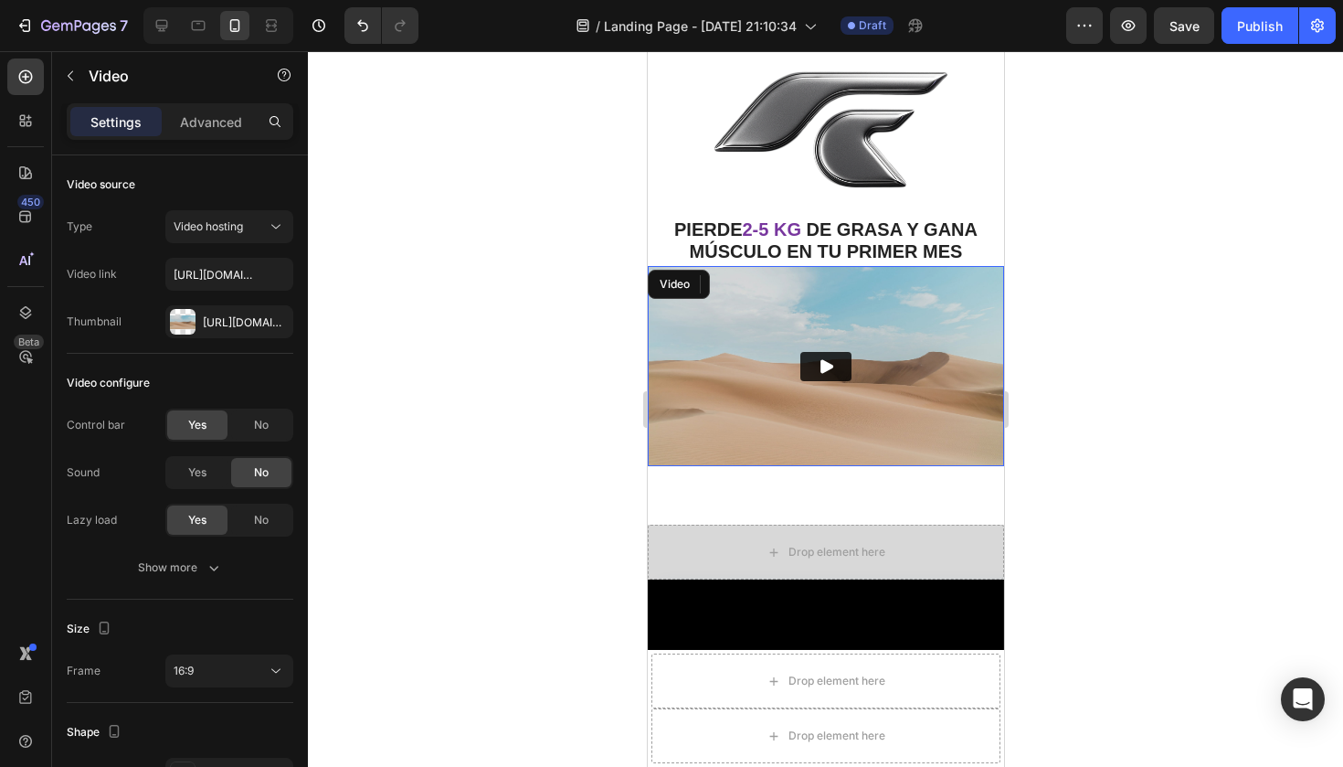
click at [729, 336] on img at bounding box center [825, 366] width 356 height 200
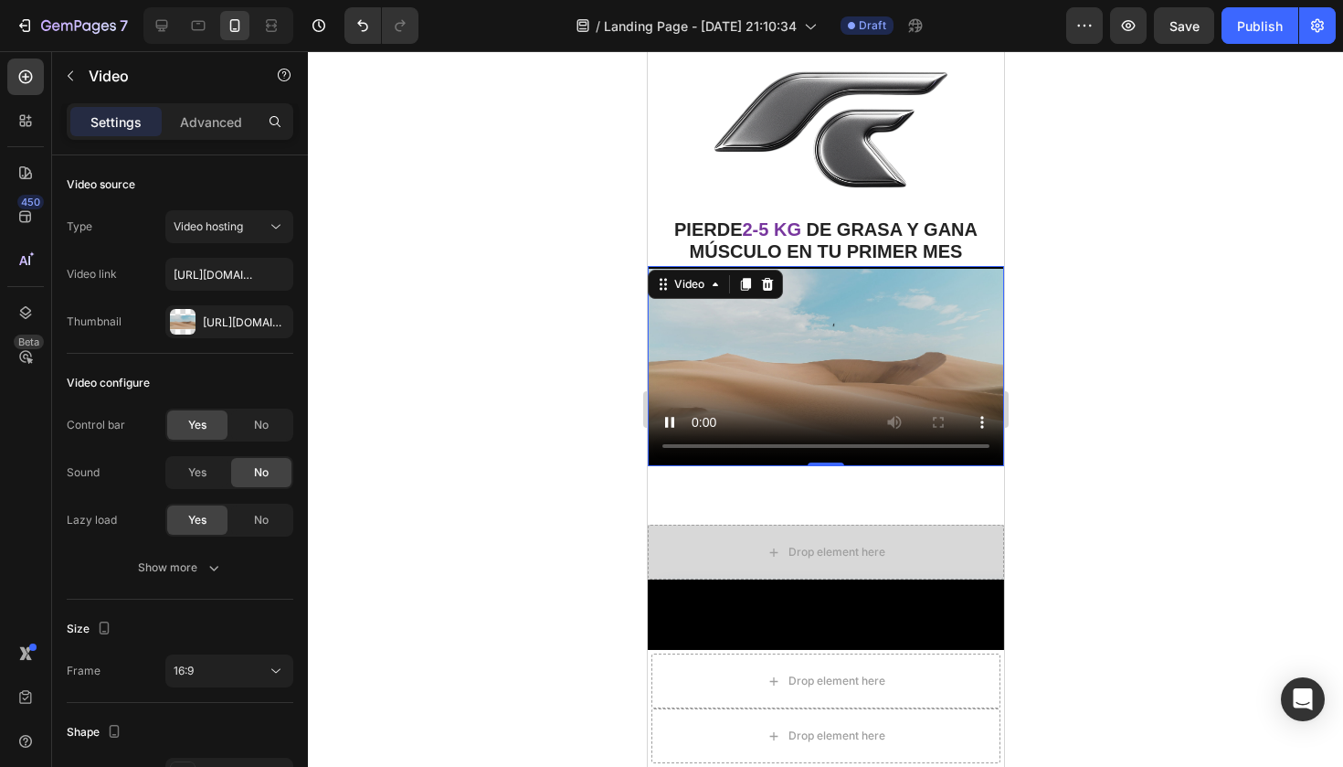
click at [539, 421] on div at bounding box center [825, 408] width 1035 height 715
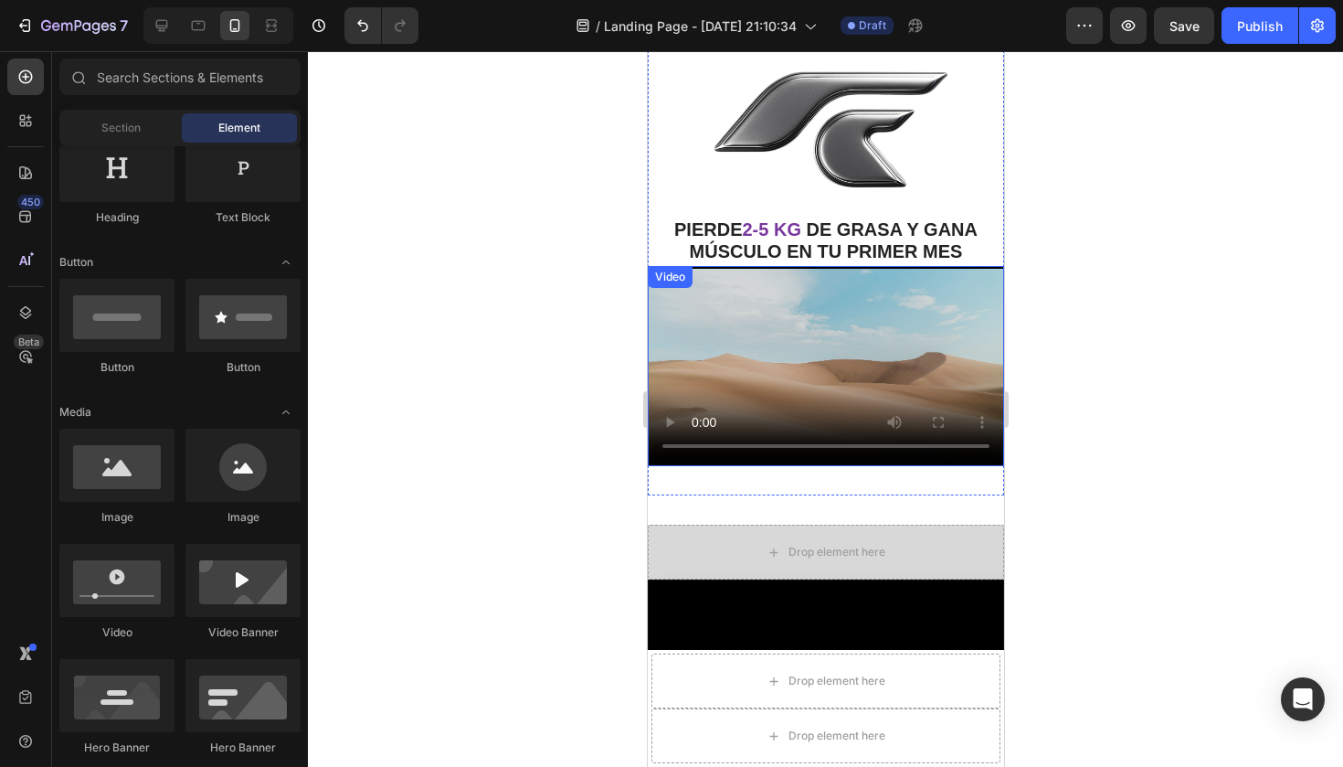
click at [763, 299] on video at bounding box center [825, 366] width 356 height 200
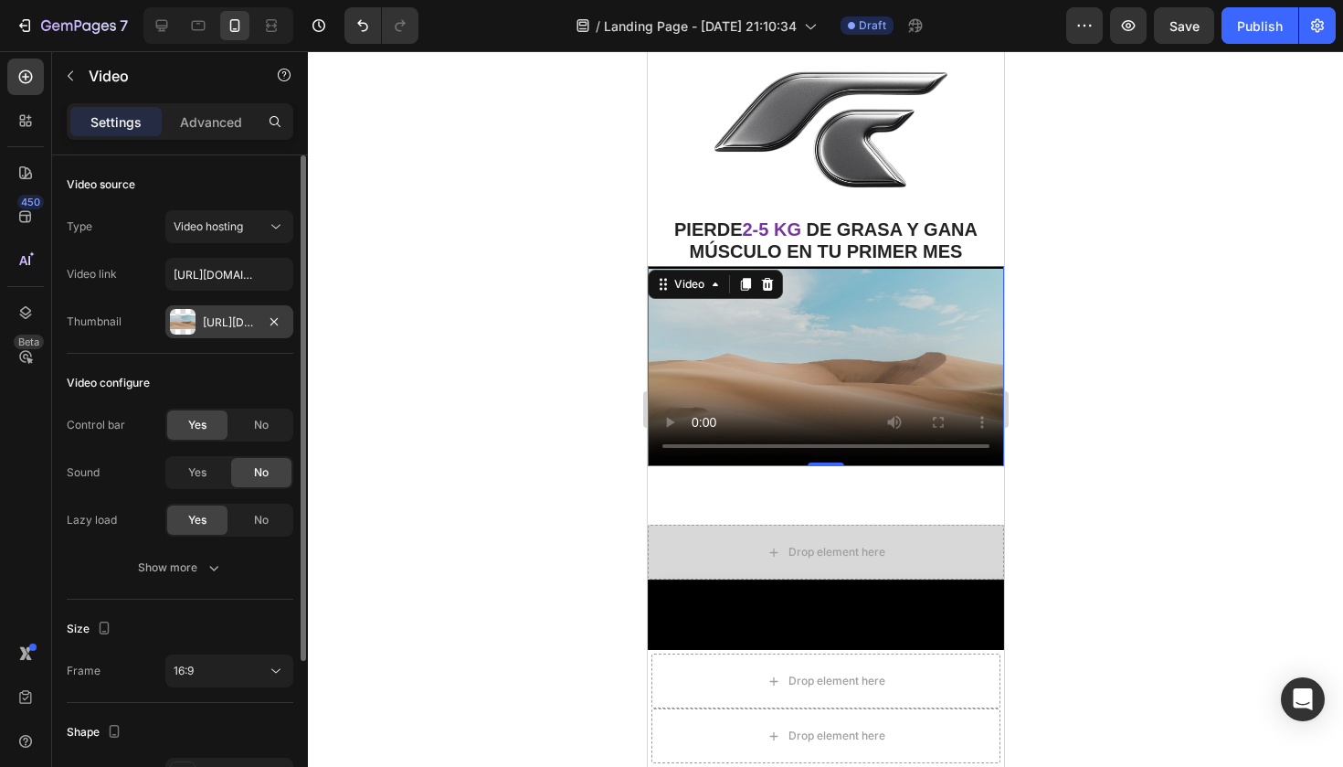
click at [179, 315] on div at bounding box center [183, 322] width 26 height 26
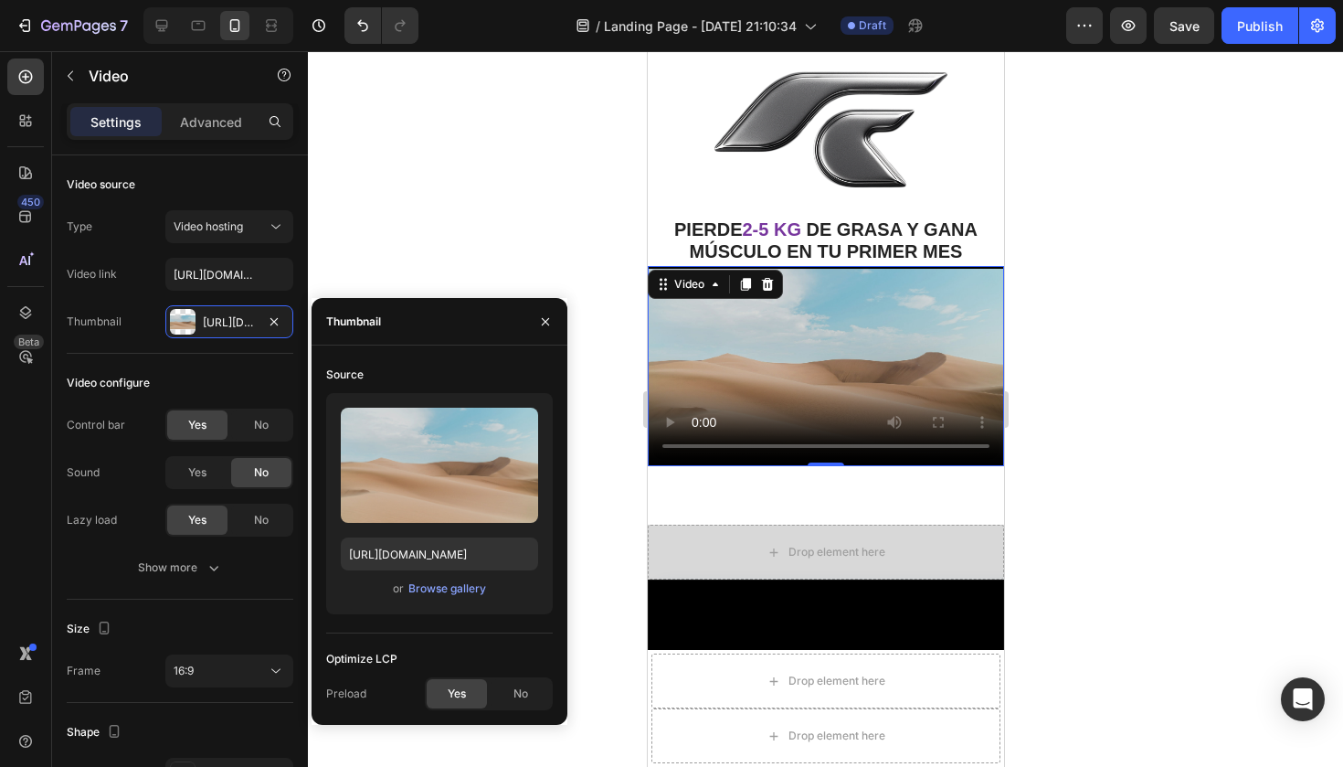
click at [714, 344] on video at bounding box center [825, 366] width 356 height 200
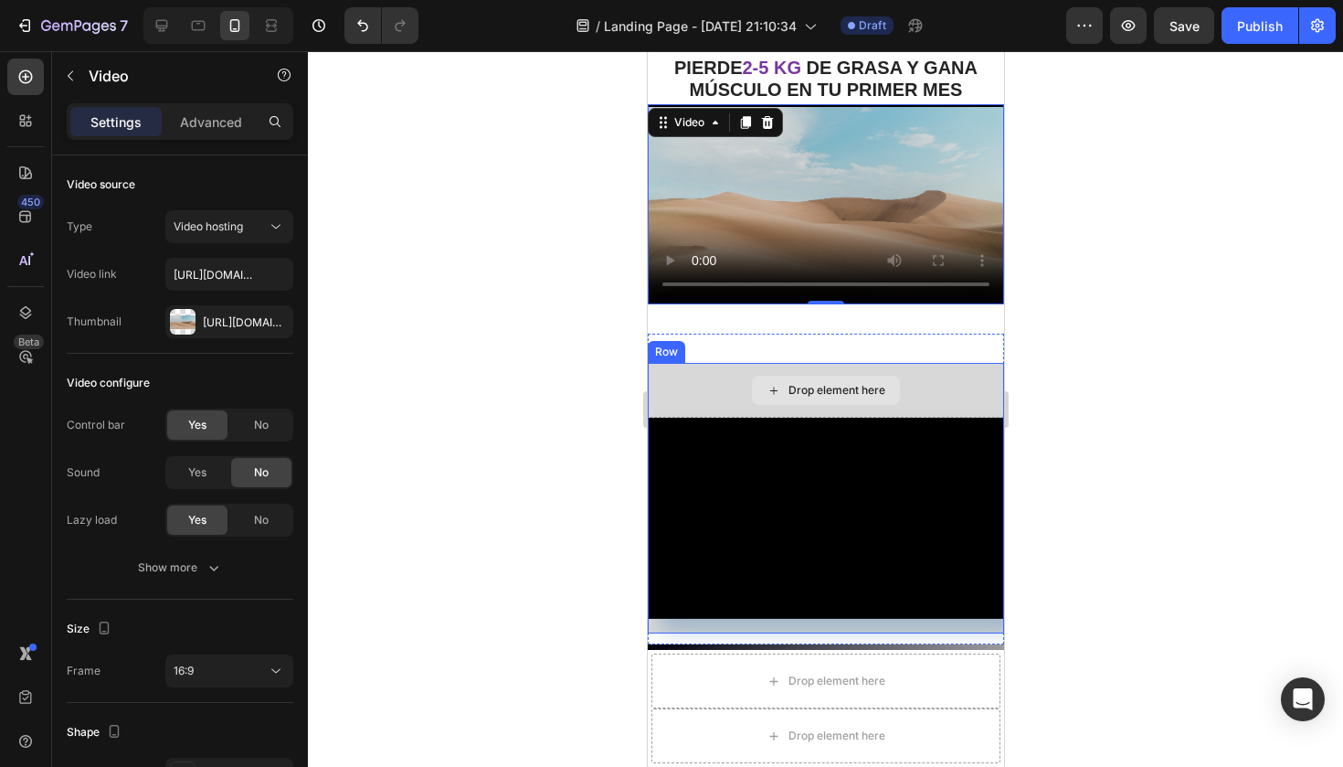
scroll to position [233, 0]
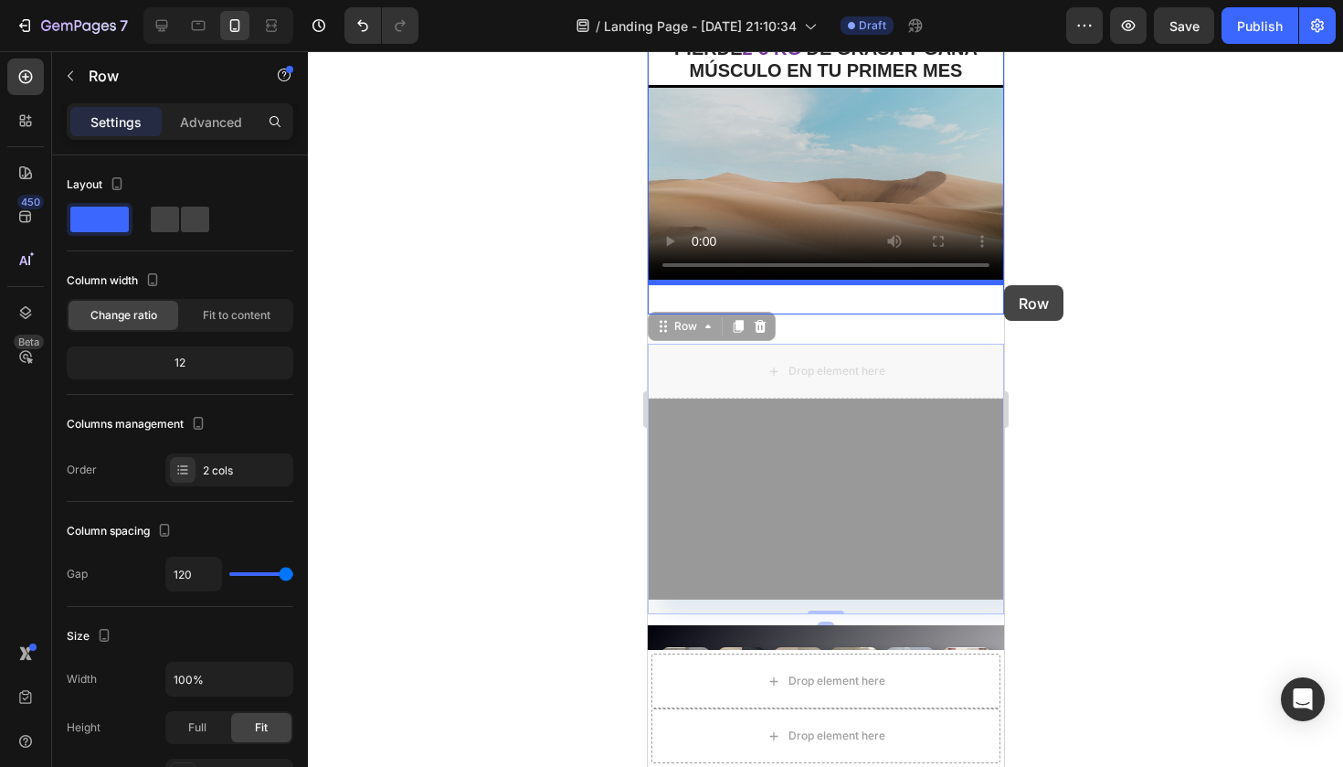
drag, startPoint x: 940, startPoint y: 365, endPoint x: 1000, endPoint y: 286, distance: 99.8
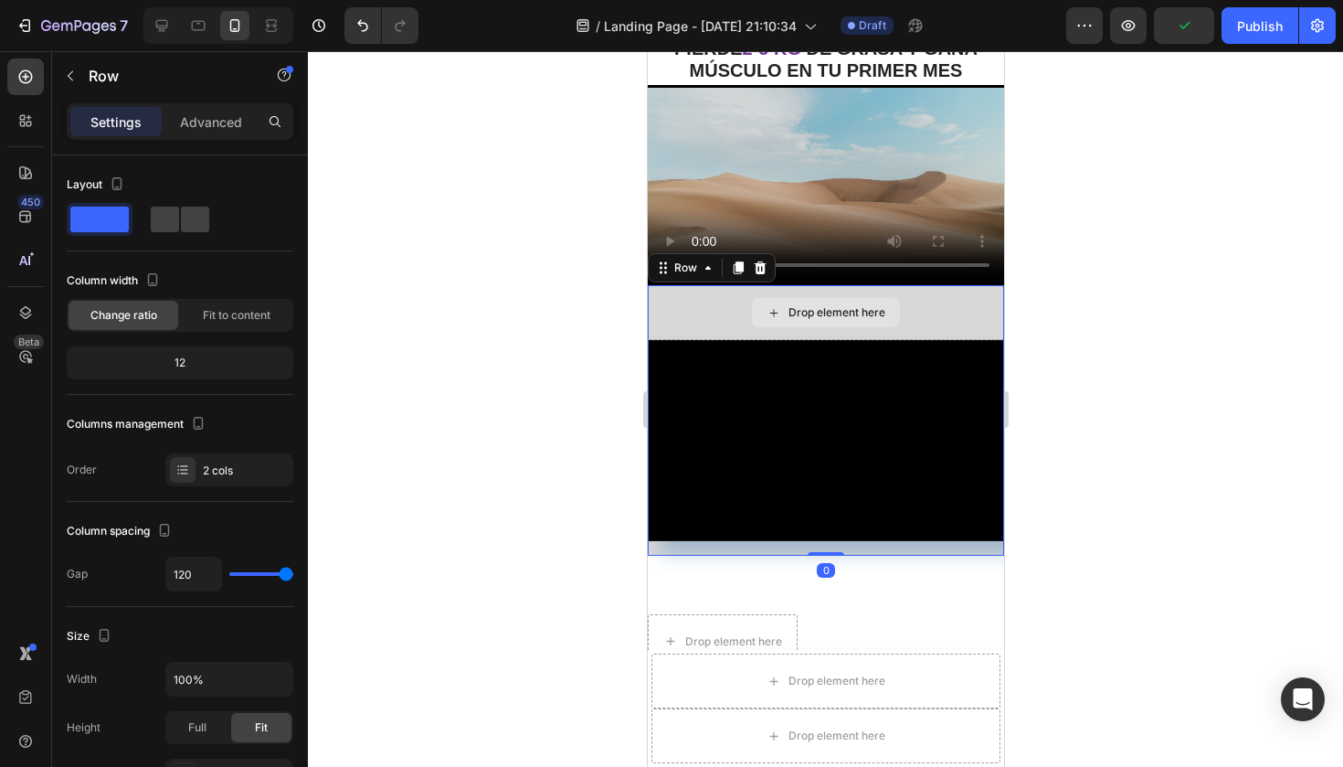
click at [954, 312] on div "Drop element here" at bounding box center [825, 312] width 356 height 55
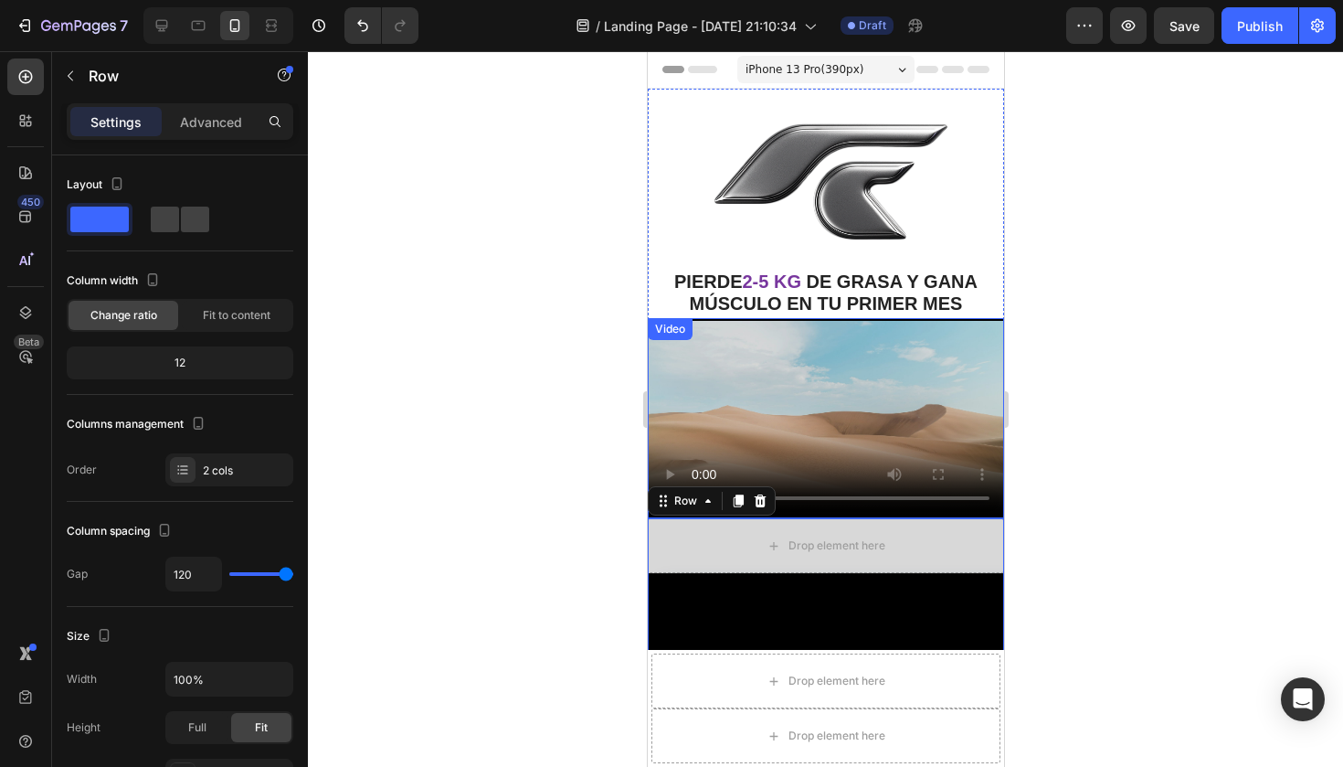
scroll to position [0, 0]
click at [732, 405] on video at bounding box center [825, 418] width 356 height 200
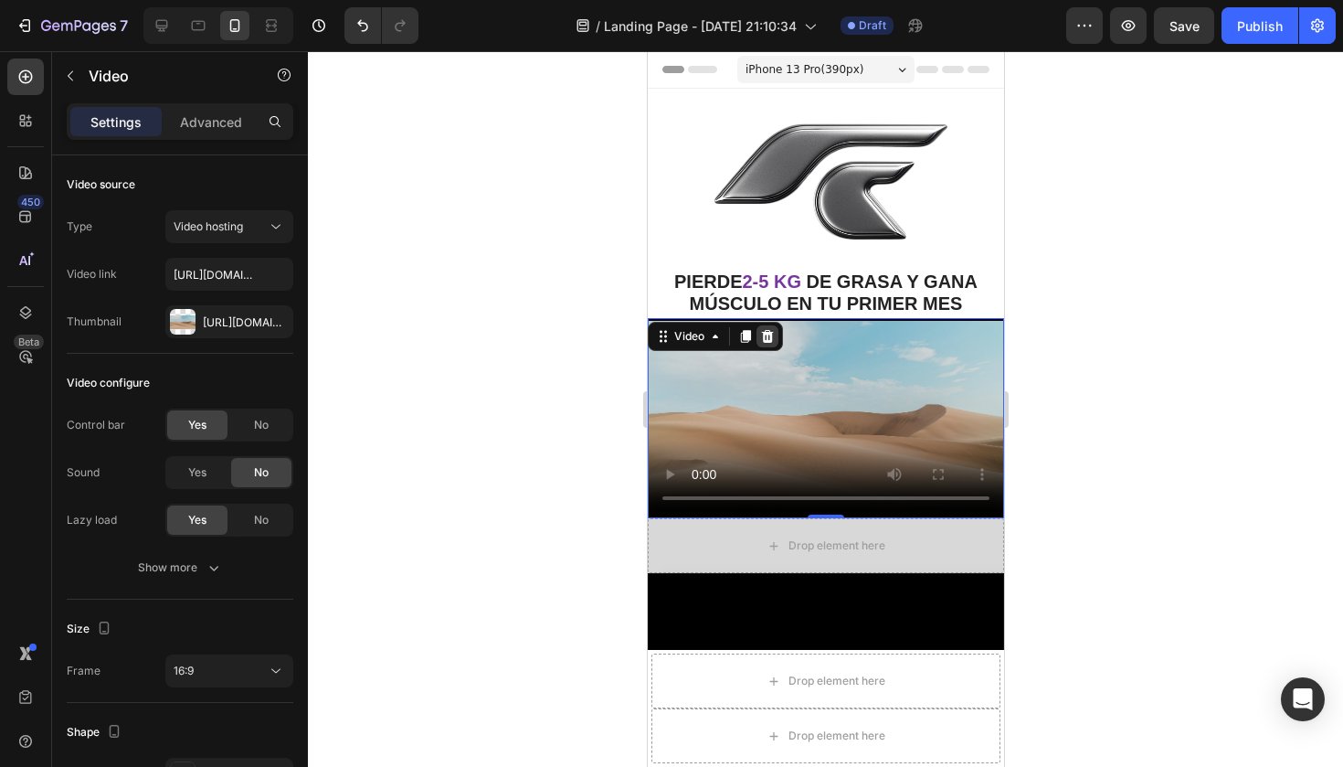
click at [772, 330] on icon at bounding box center [766, 336] width 15 height 15
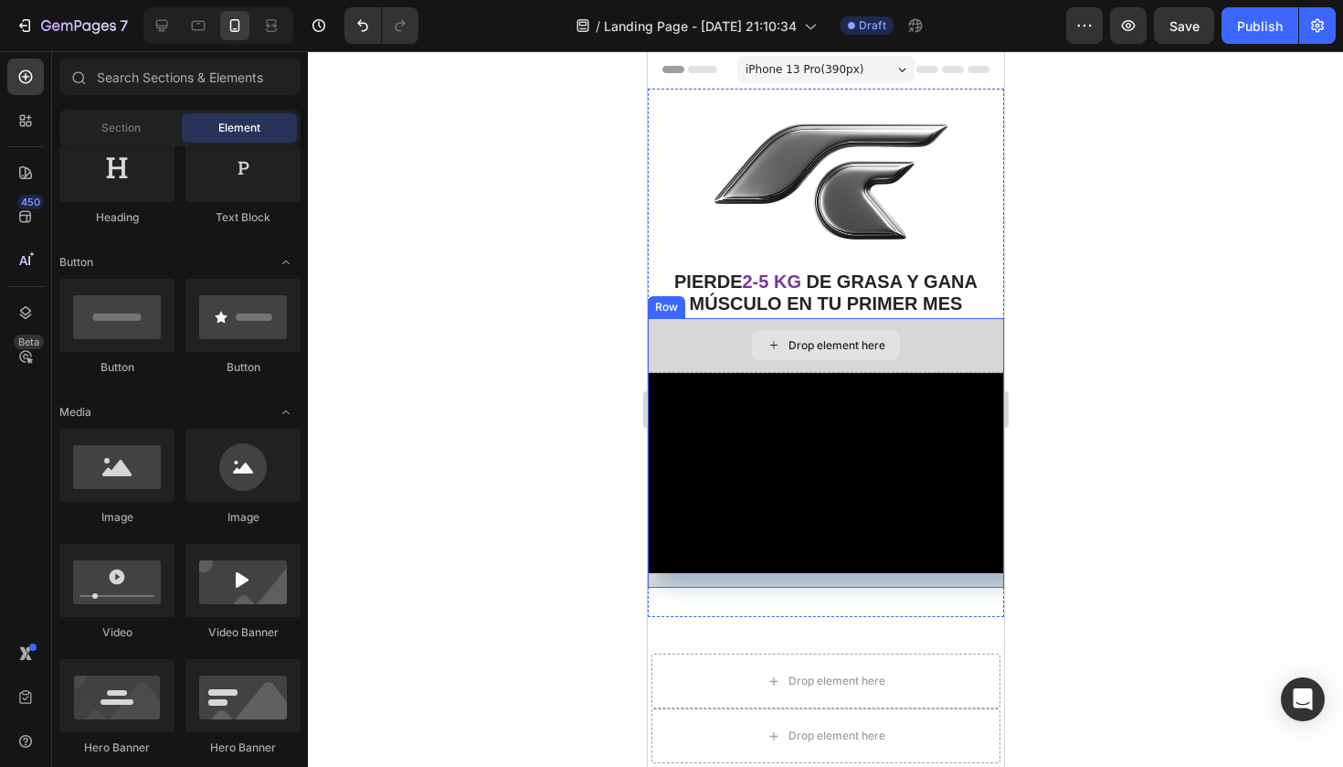
click at [943, 344] on div "Drop element here" at bounding box center [825, 345] width 356 height 55
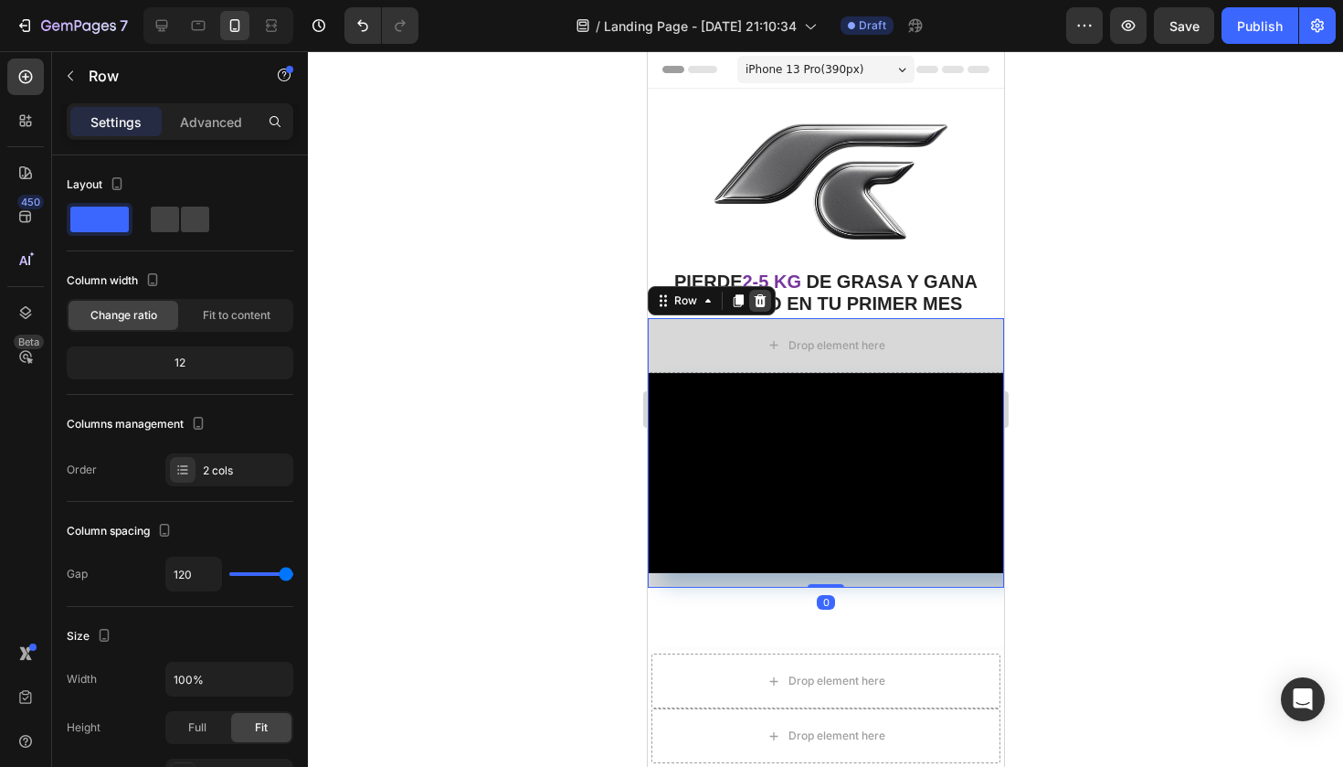
click at [755, 294] on icon at bounding box center [760, 300] width 12 height 13
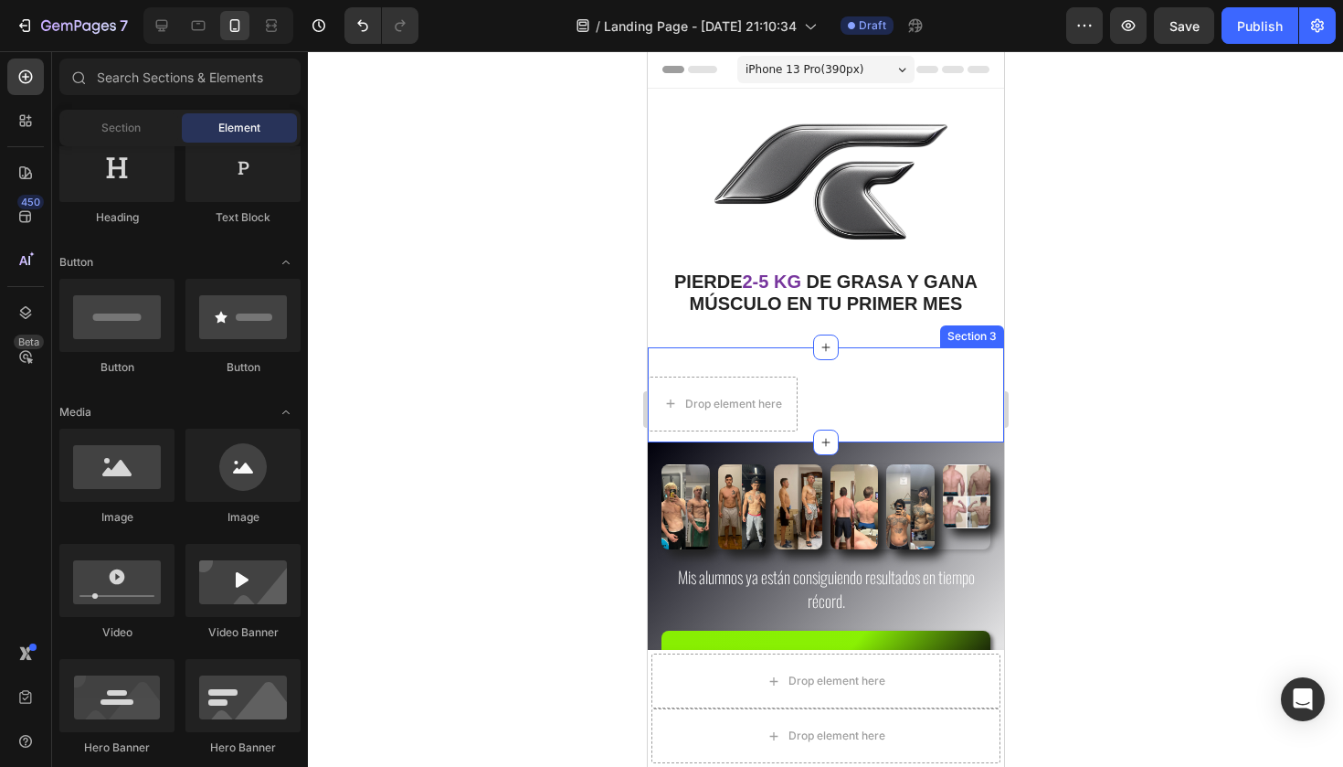
click at [812, 359] on div "Drop element here Section 3" at bounding box center [825, 394] width 356 height 95
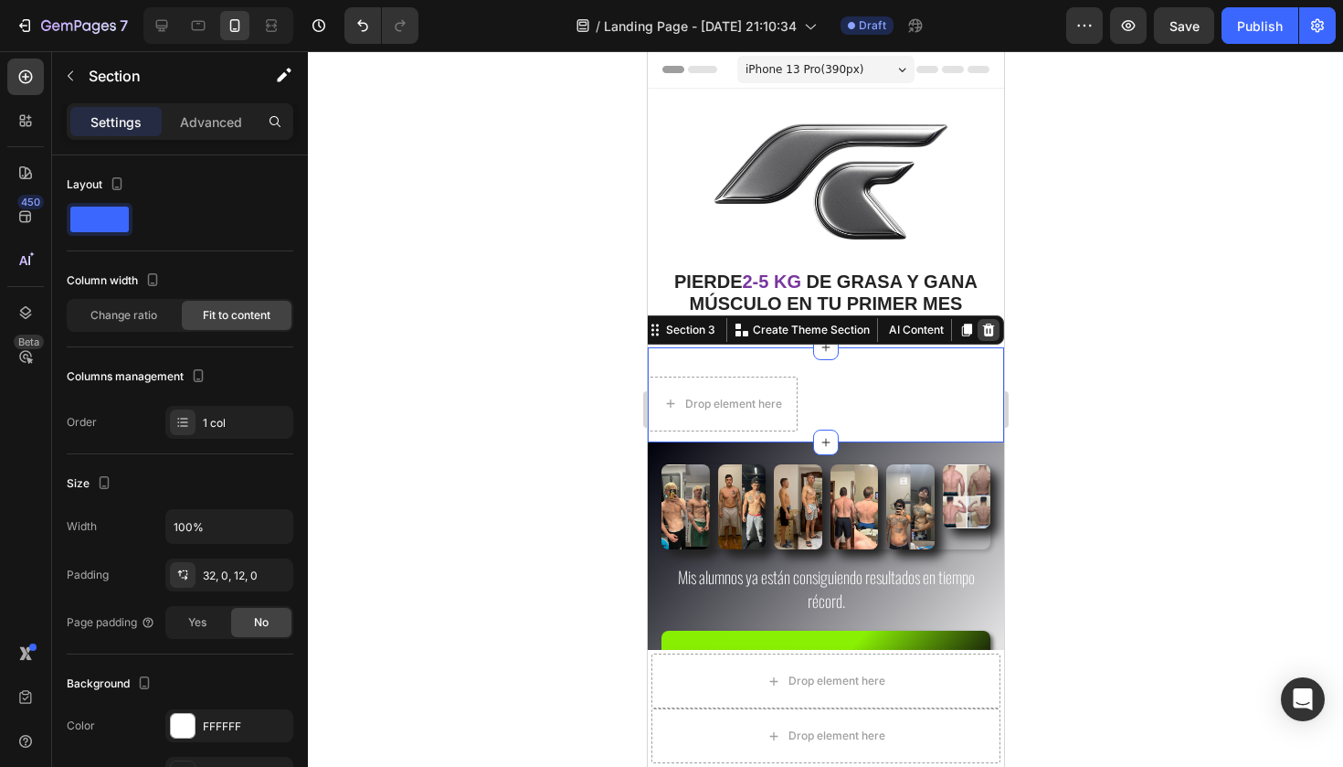
click at [987, 331] on icon at bounding box center [988, 329] width 12 height 13
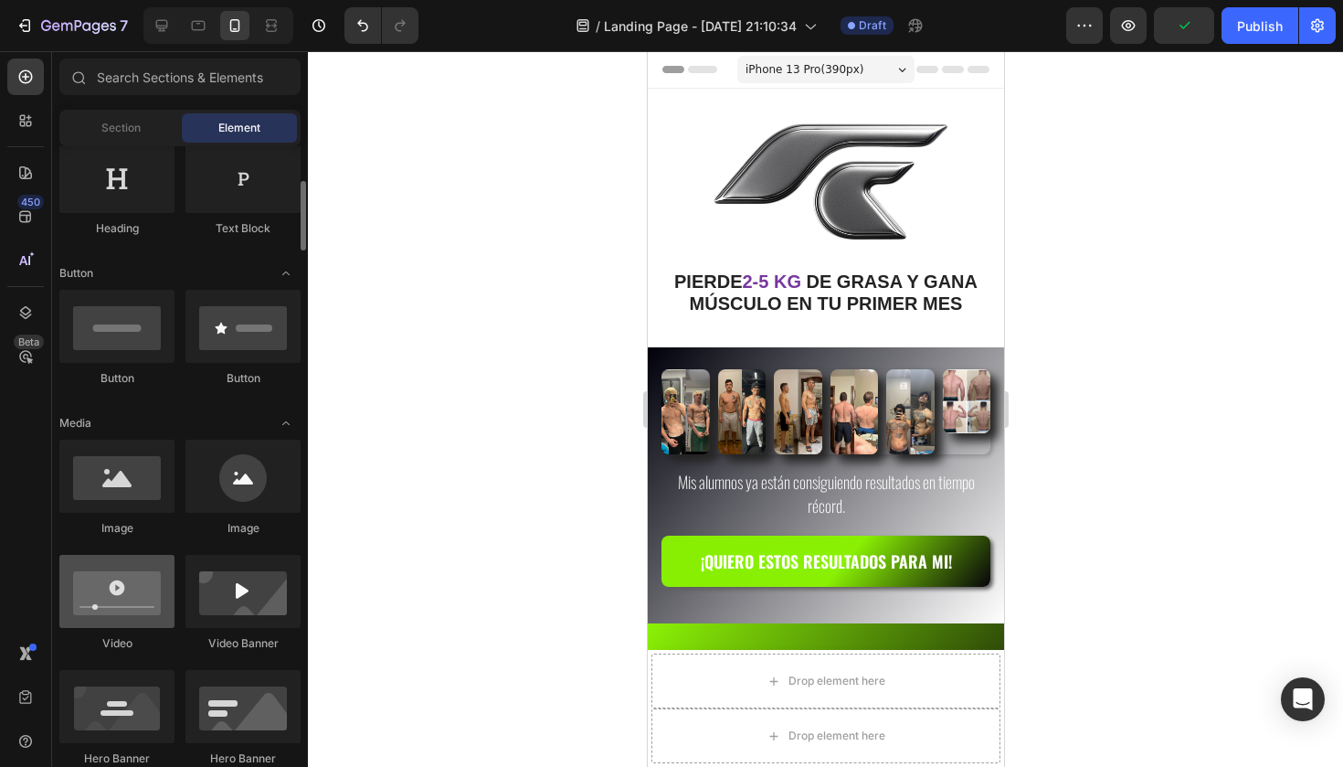
scroll to position [376, 0]
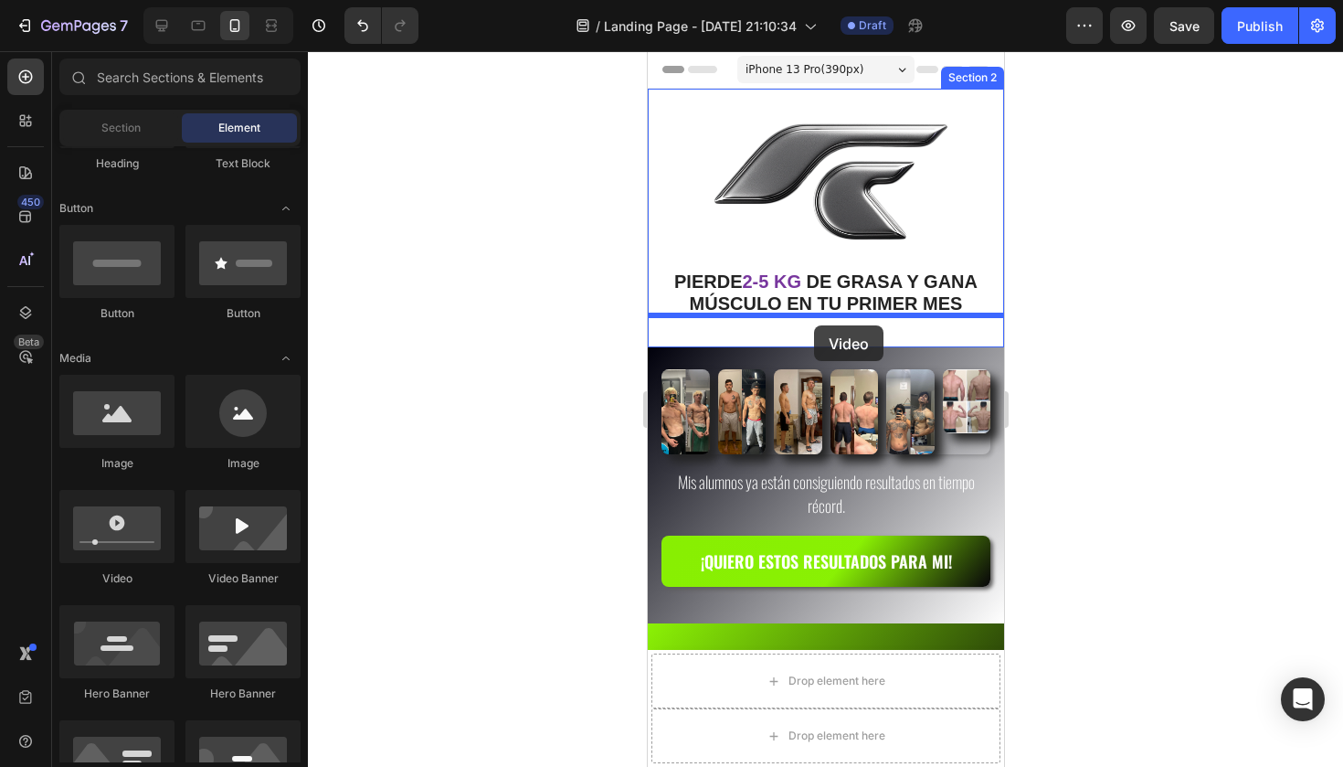
drag, startPoint x: 788, startPoint y: 587, endPoint x: 813, endPoint y: 323, distance: 264.3
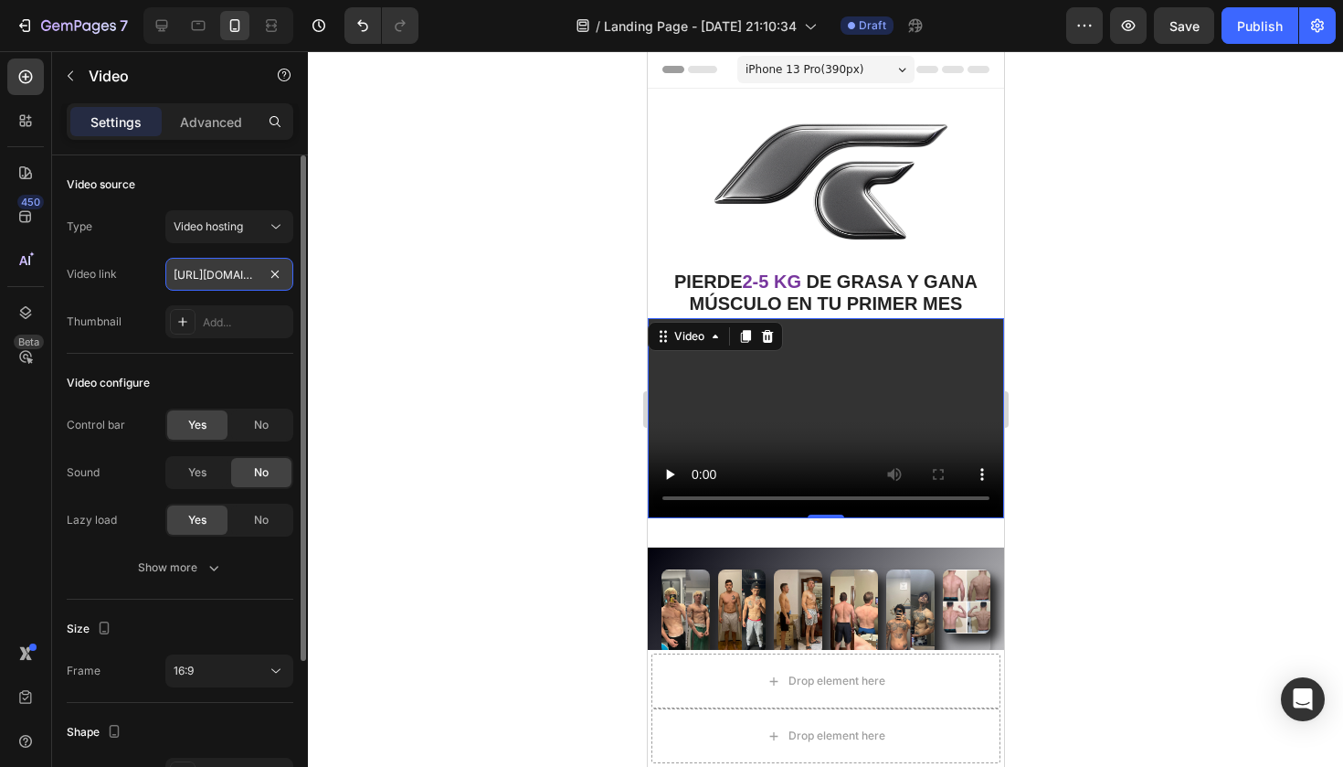
click at [189, 278] on input "https://cdn.shopify.com/videos/c/o/v/2cd3deb506b54b009063f7270ab5cf2e.mp4" at bounding box center [229, 274] width 128 height 33
paste input "[URL][DOMAIN_NAME]"
click at [215, 322] on div "Add..." at bounding box center [246, 322] width 86 height 16
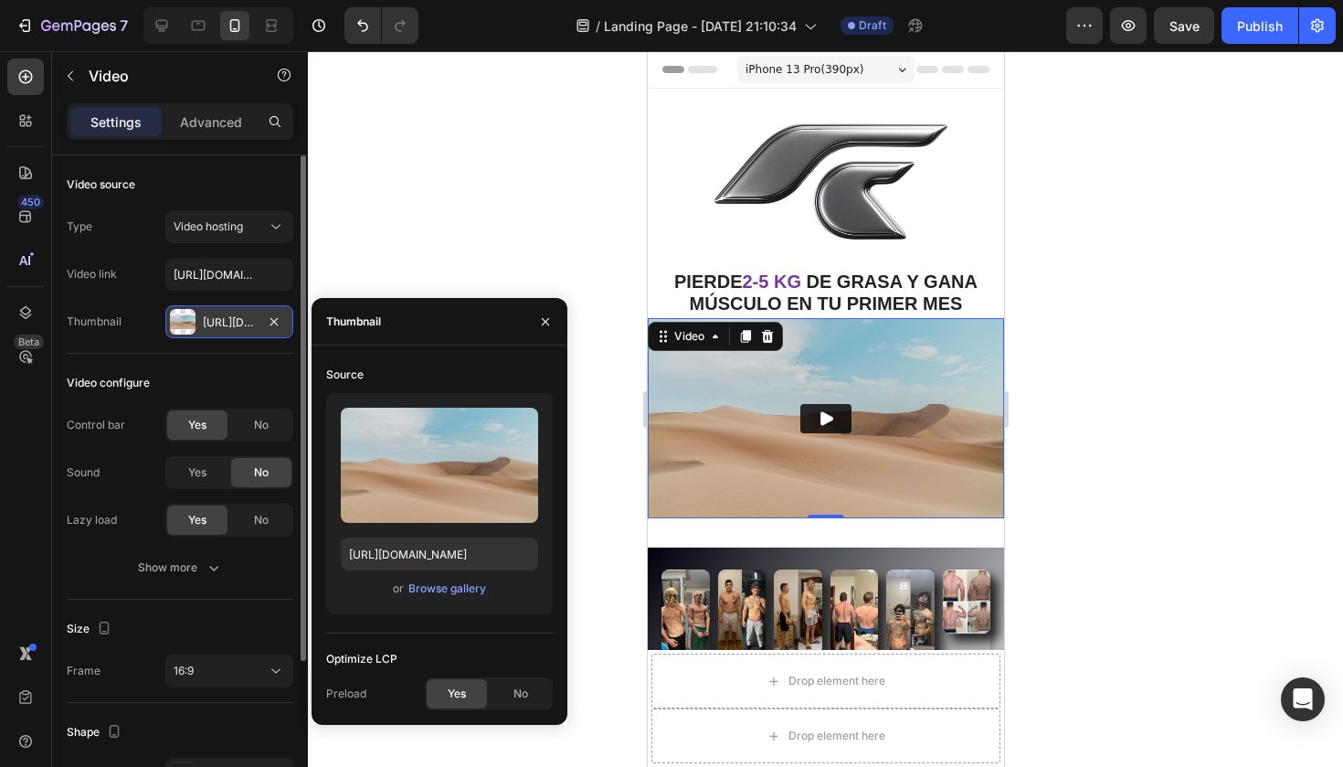
click at [837, 409] on button "Play" at bounding box center [824, 418] width 51 height 29
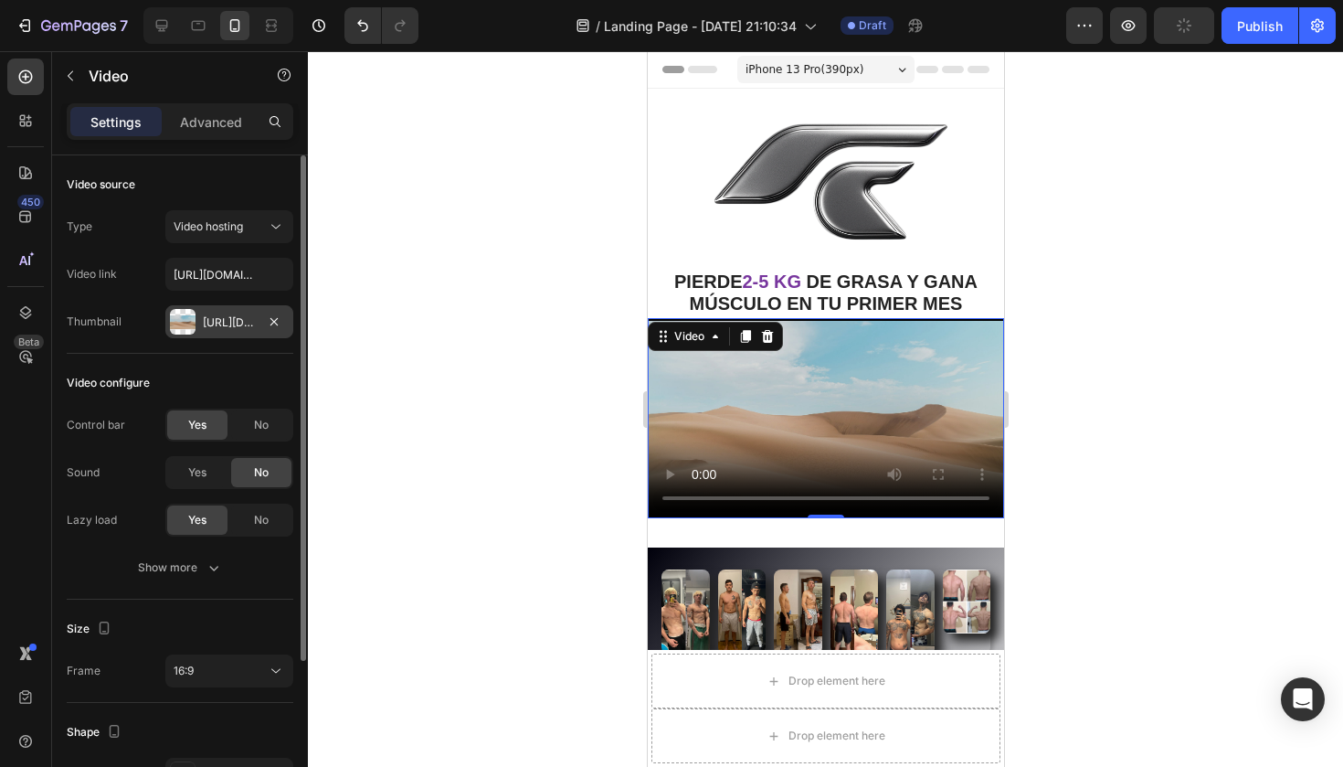
click at [832, 415] on video at bounding box center [825, 418] width 356 height 200
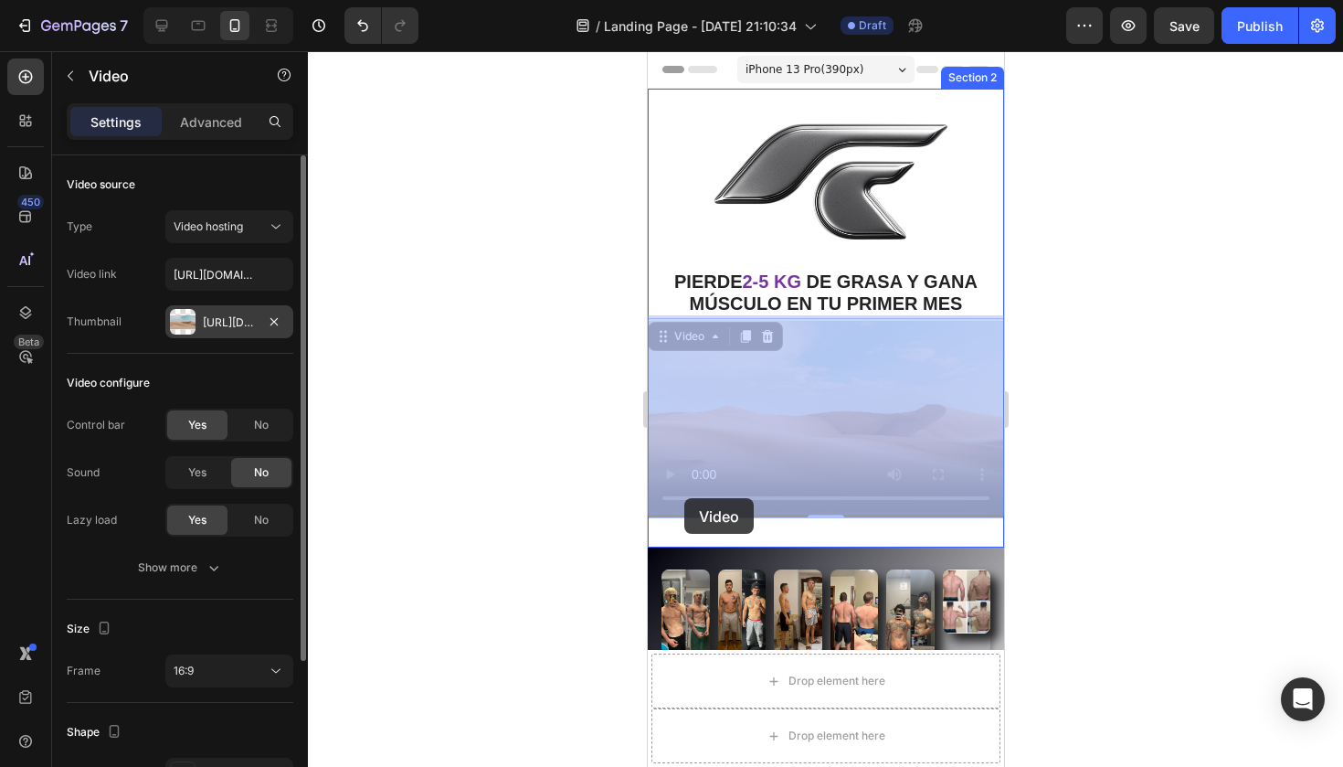
drag, startPoint x: 737, startPoint y: 498, endPoint x: 714, endPoint y: 498, distance: 23.8
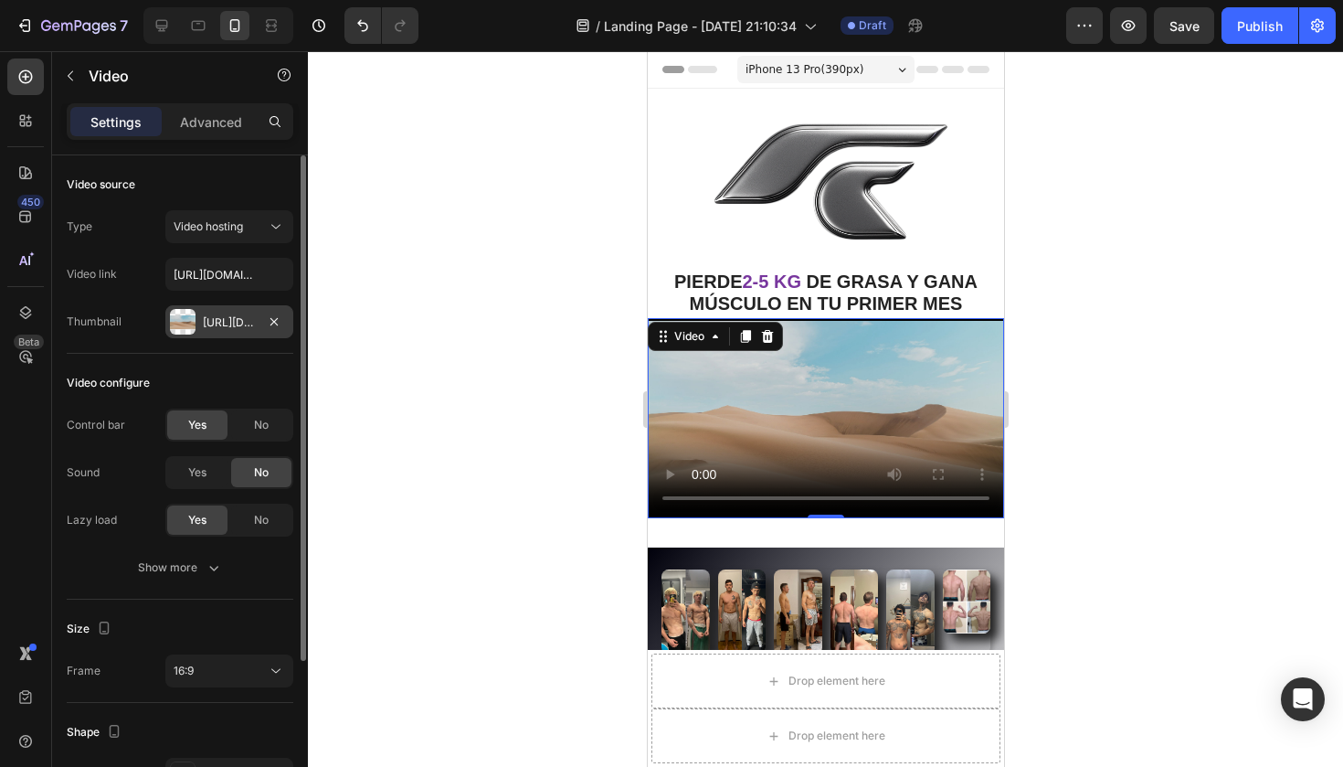
click at [231, 319] on div "Https://ucarecdn.Com/06075225-af9e-460c-8e3c-6be63c0b773a/-/format/auto/" at bounding box center [229, 322] width 53 height 16
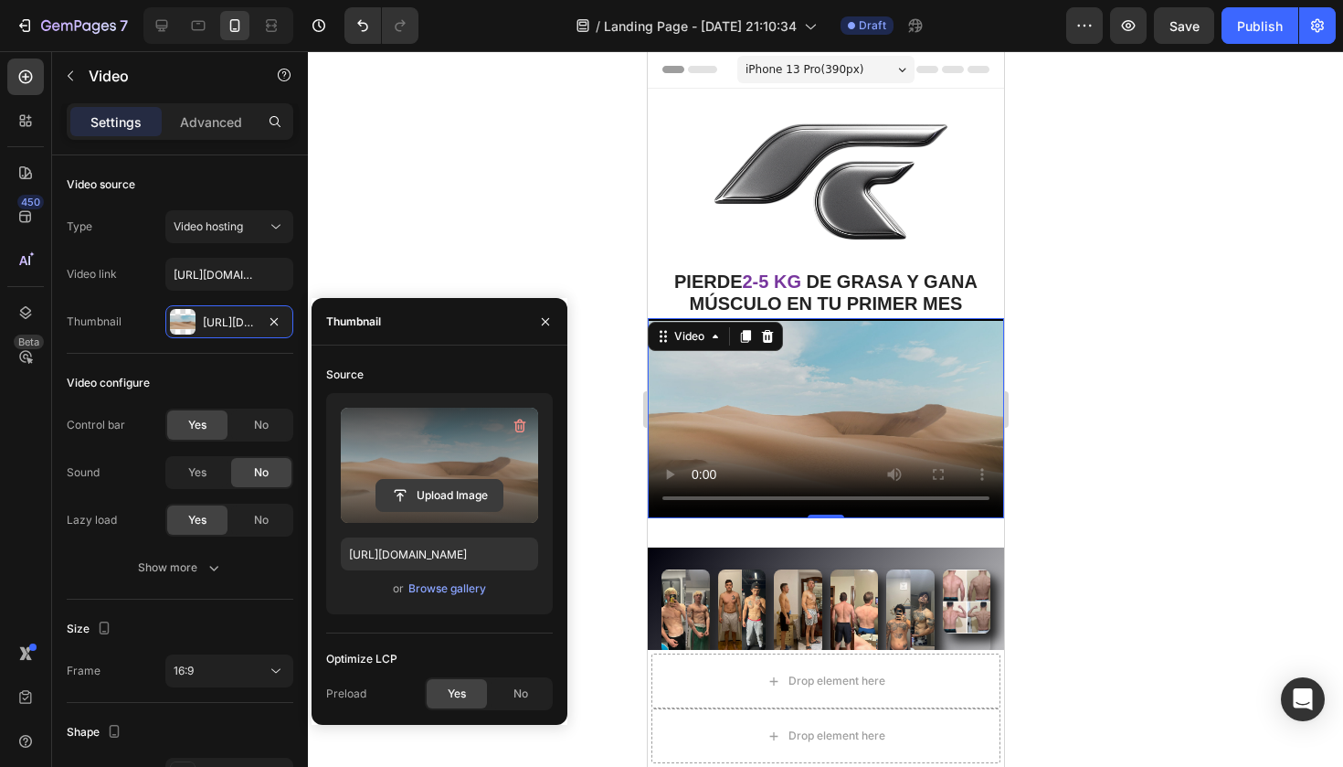
click at [446, 498] on input "file" at bounding box center [439, 495] width 126 height 31
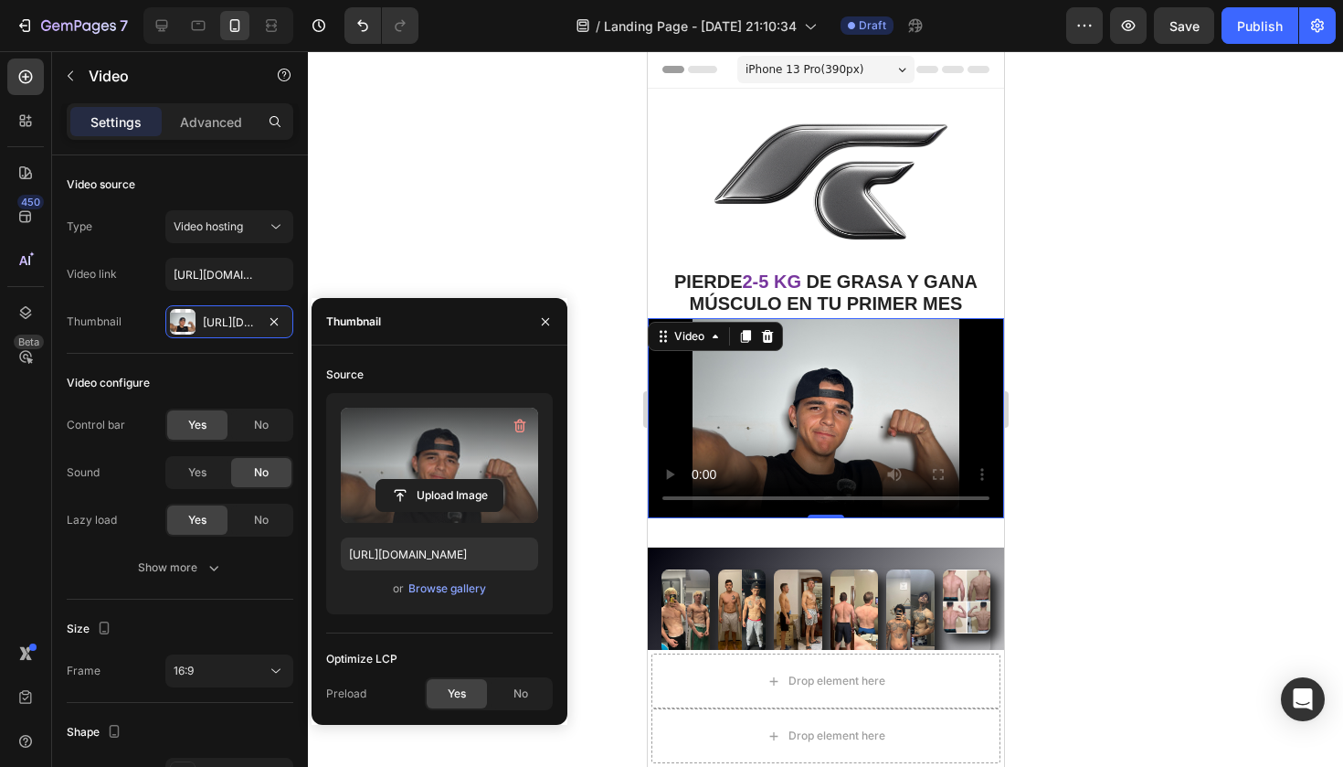
drag, startPoint x: 548, startPoint y: 322, endPoint x: 489, endPoint y: 661, distance: 343.2
click at [489, 661] on div "Thumbnail Source Upload Image https://ucarecdn.com/06075225-af9e-460c-8e3c-6be6…" at bounding box center [440, 511] width 256 height 427
click at [471, 695] on div "Yes" at bounding box center [457, 693] width 60 height 29
click at [542, 323] on icon "button" at bounding box center [545, 321] width 15 height 15
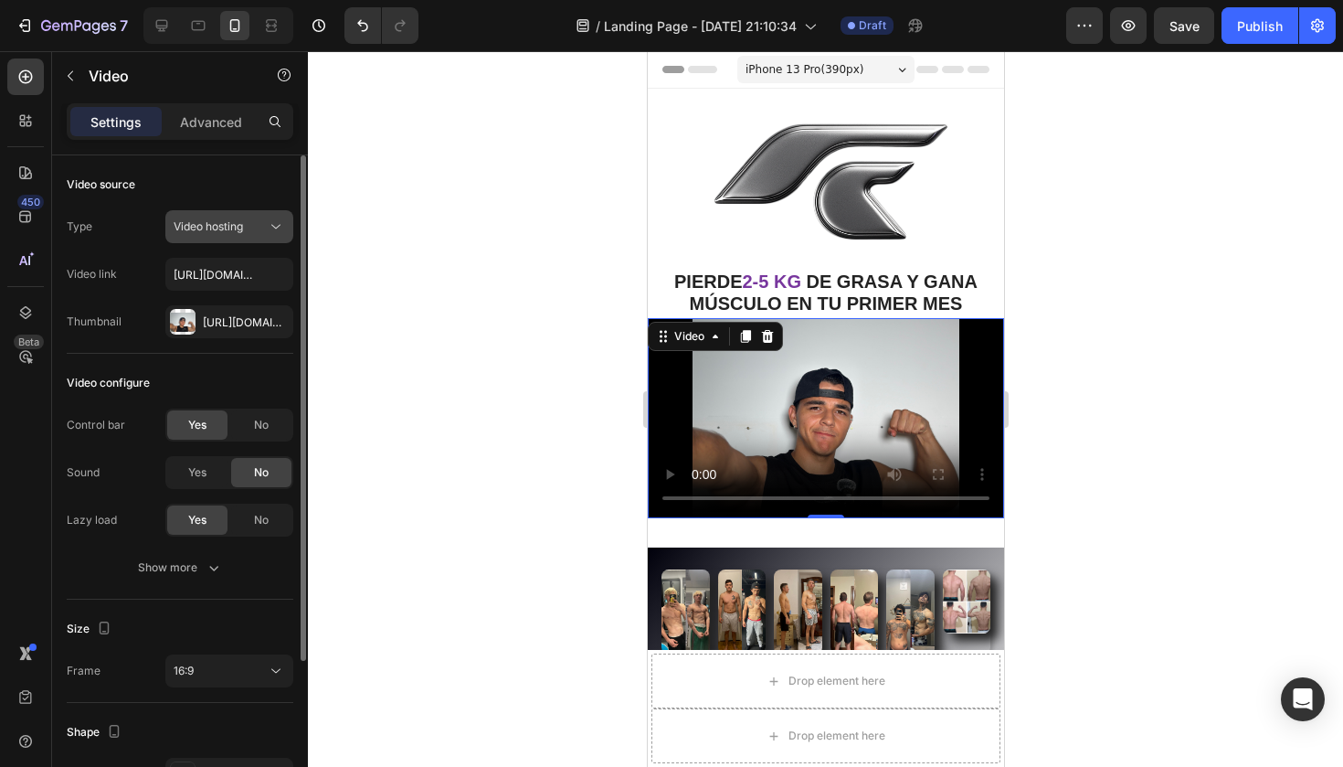
click at [220, 232] on span "Video hosting" at bounding box center [208, 226] width 69 height 14
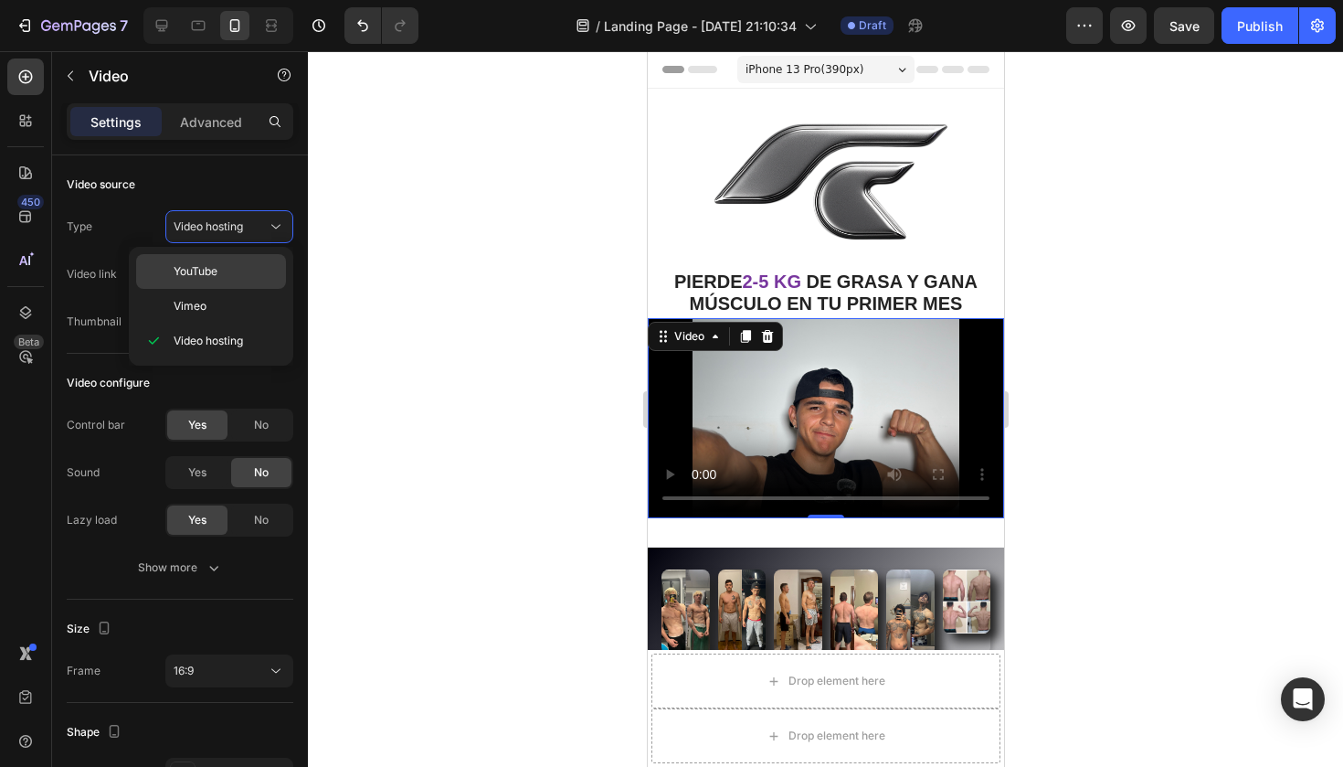
click at [212, 274] on span "YouTube" at bounding box center [196, 271] width 44 height 16
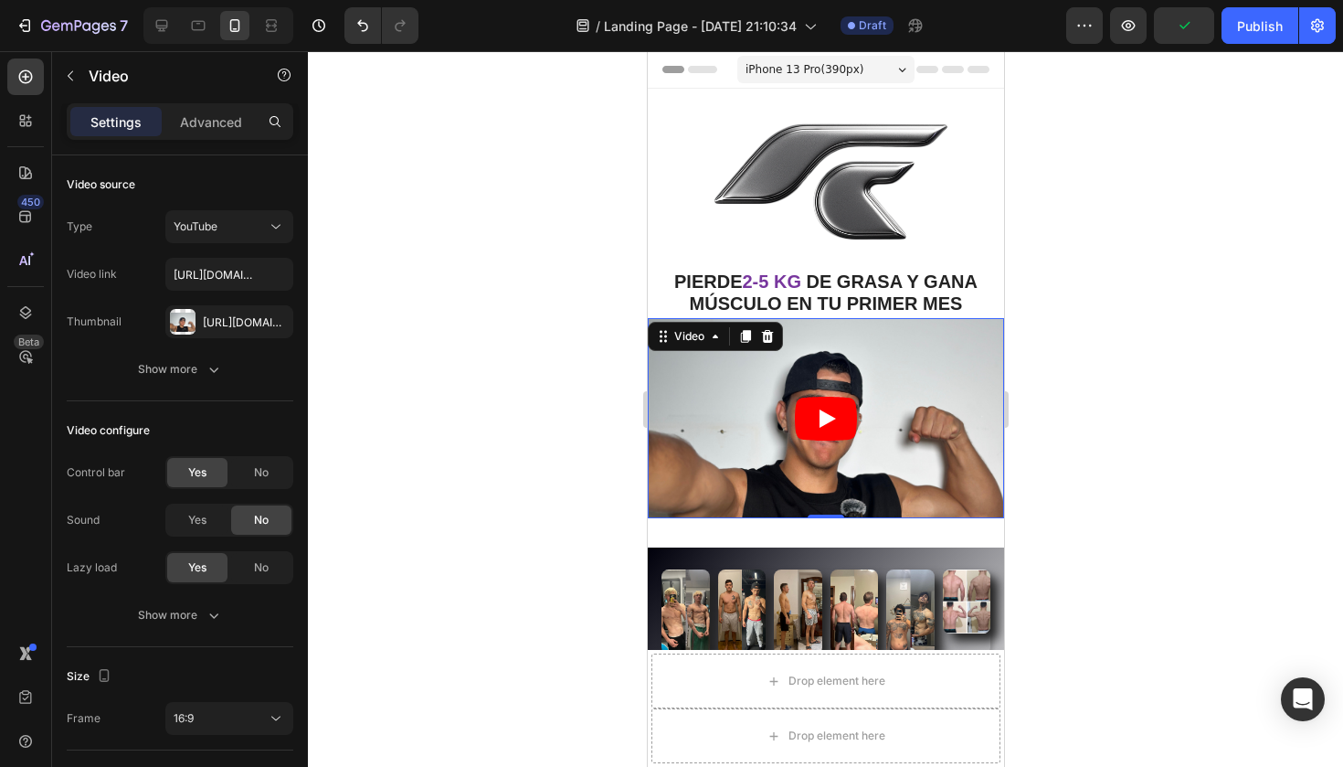
click at [835, 421] on icon "Play" at bounding box center [825, 419] width 62 height 44
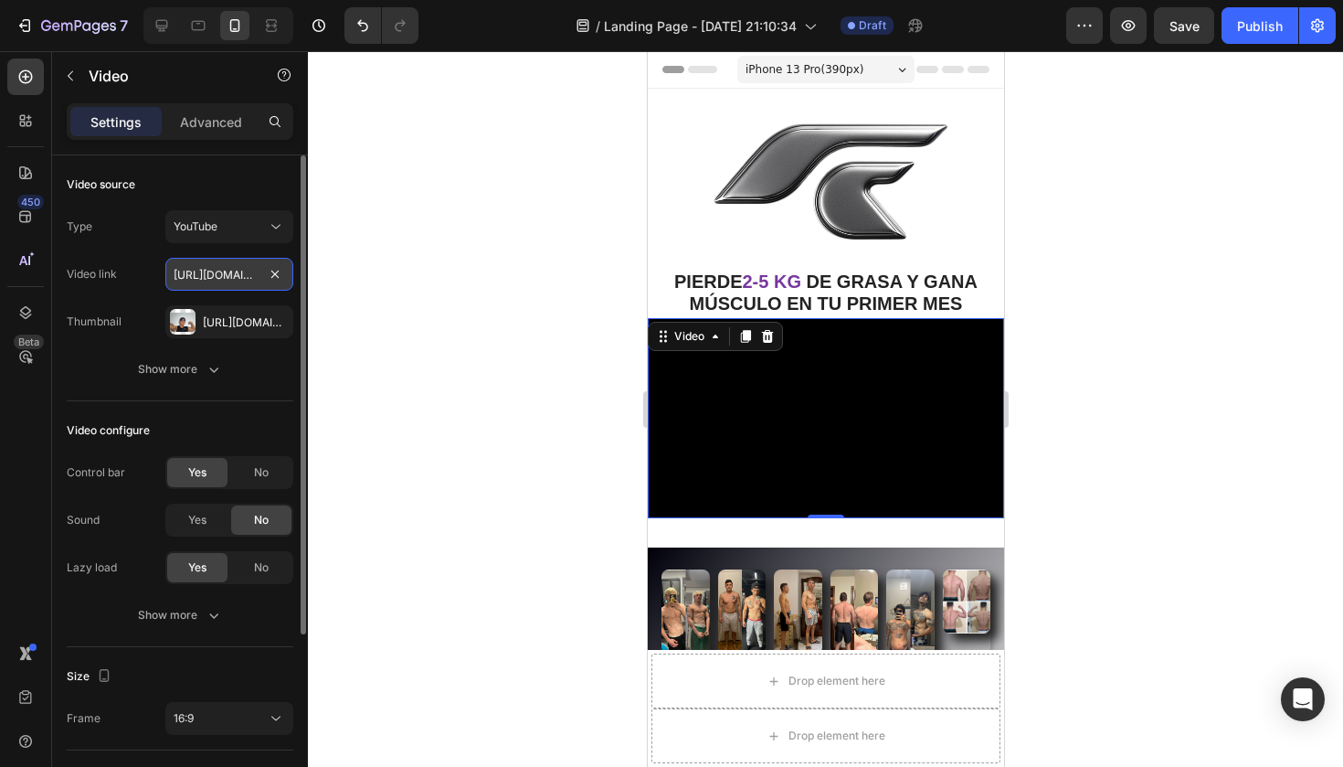
click at [199, 279] on input "[URL][DOMAIN_NAME]" at bounding box center [229, 274] width 128 height 33
click at [239, 225] on div "YouTube" at bounding box center [220, 226] width 93 height 16
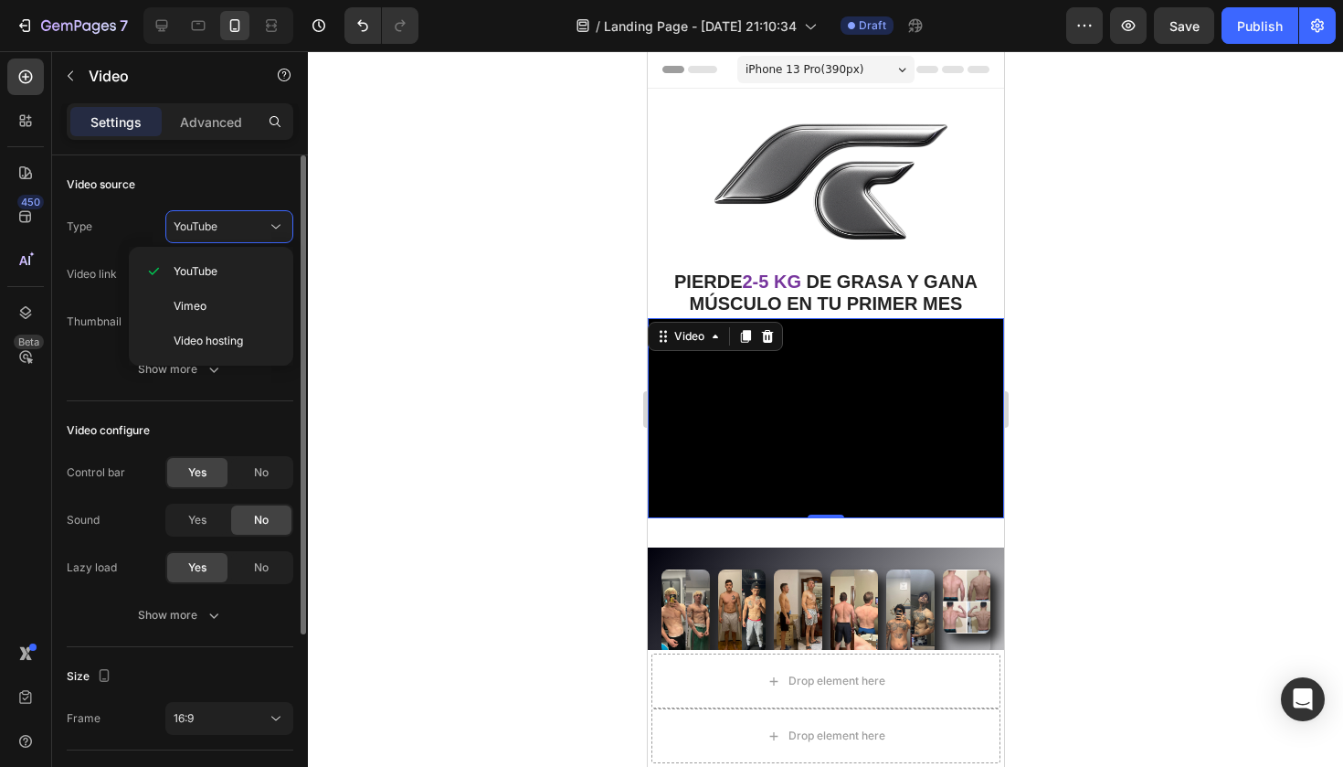
click at [239, 187] on div "Video source" at bounding box center [180, 184] width 227 height 29
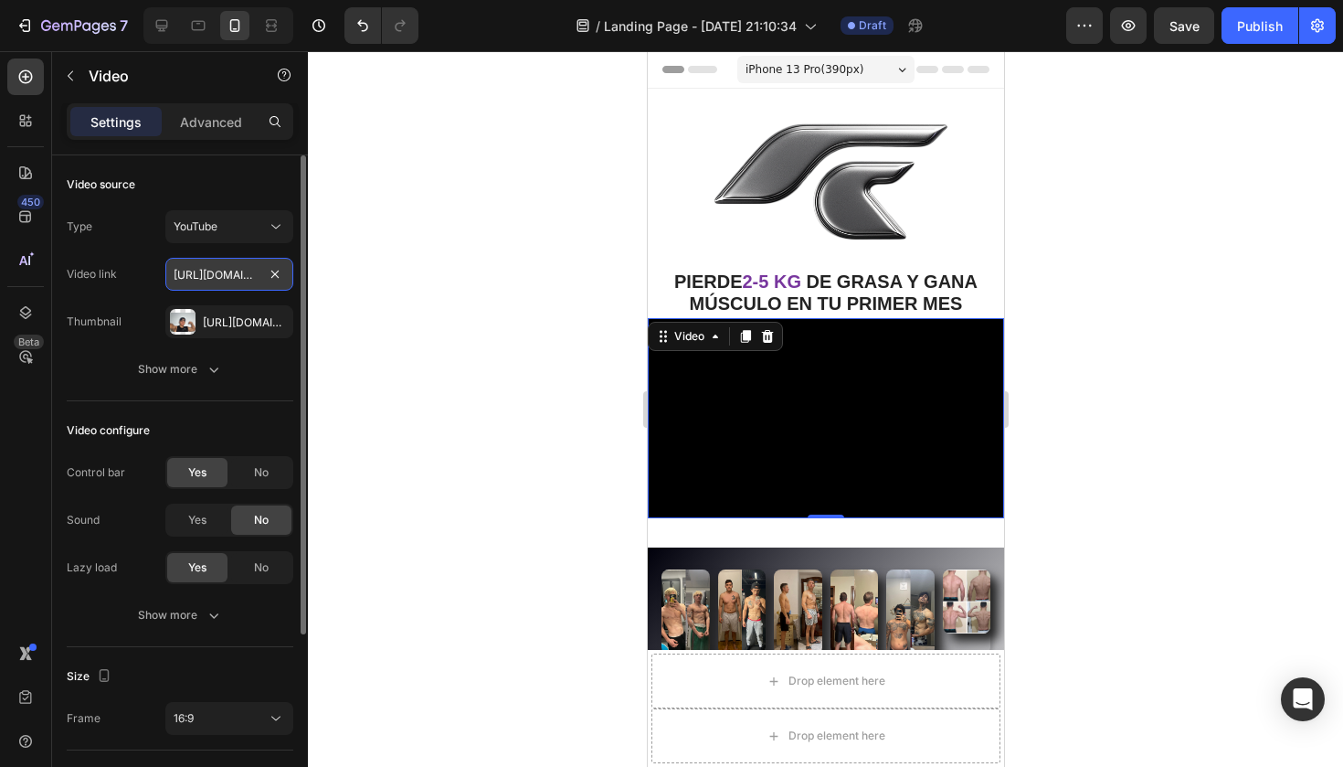
click at [238, 261] on input "[URL][DOMAIN_NAME]" at bounding box center [229, 274] width 128 height 33
click at [216, 357] on button "Show more" at bounding box center [180, 369] width 227 height 33
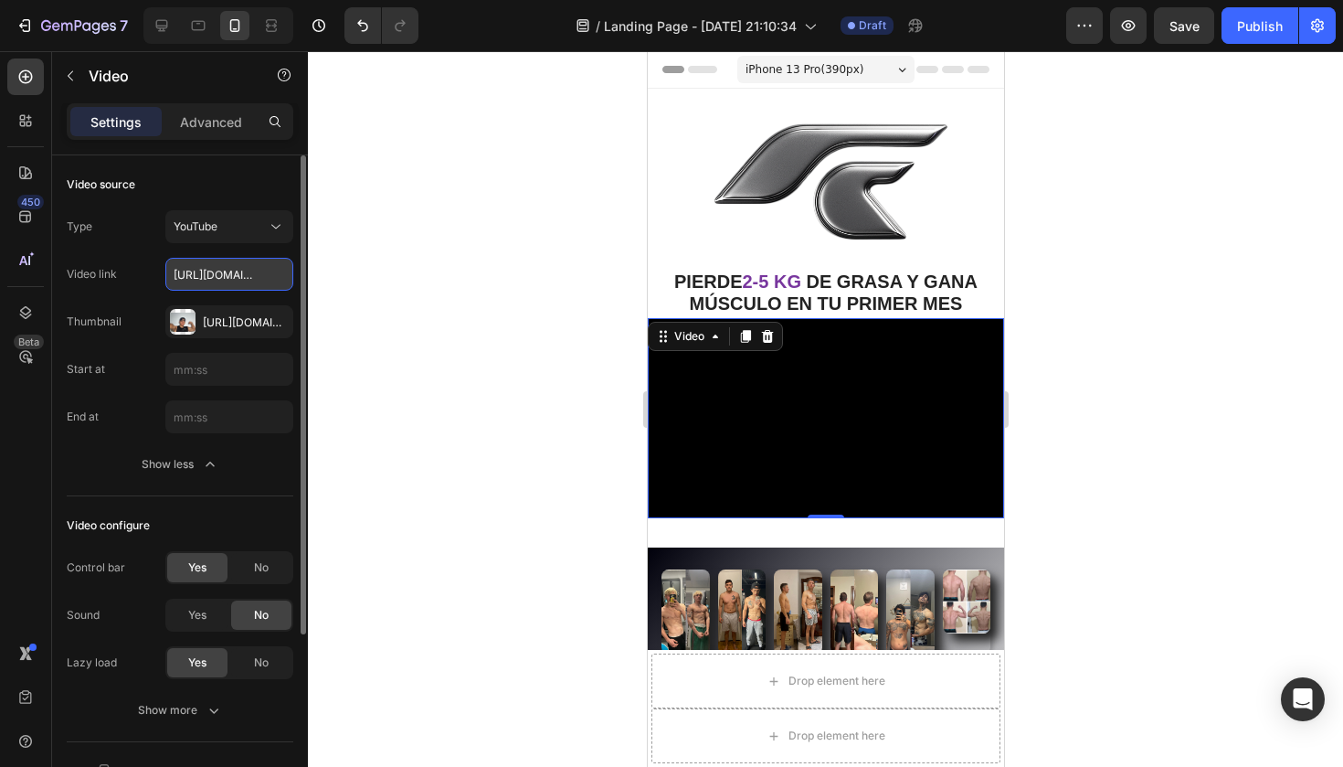
click at [246, 277] on input "[URL][DOMAIN_NAME]" at bounding box center [229, 274] width 128 height 33
type input "[URL][DOMAIN_NAME]"
click at [361, 264] on div at bounding box center [825, 408] width 1035 height 715
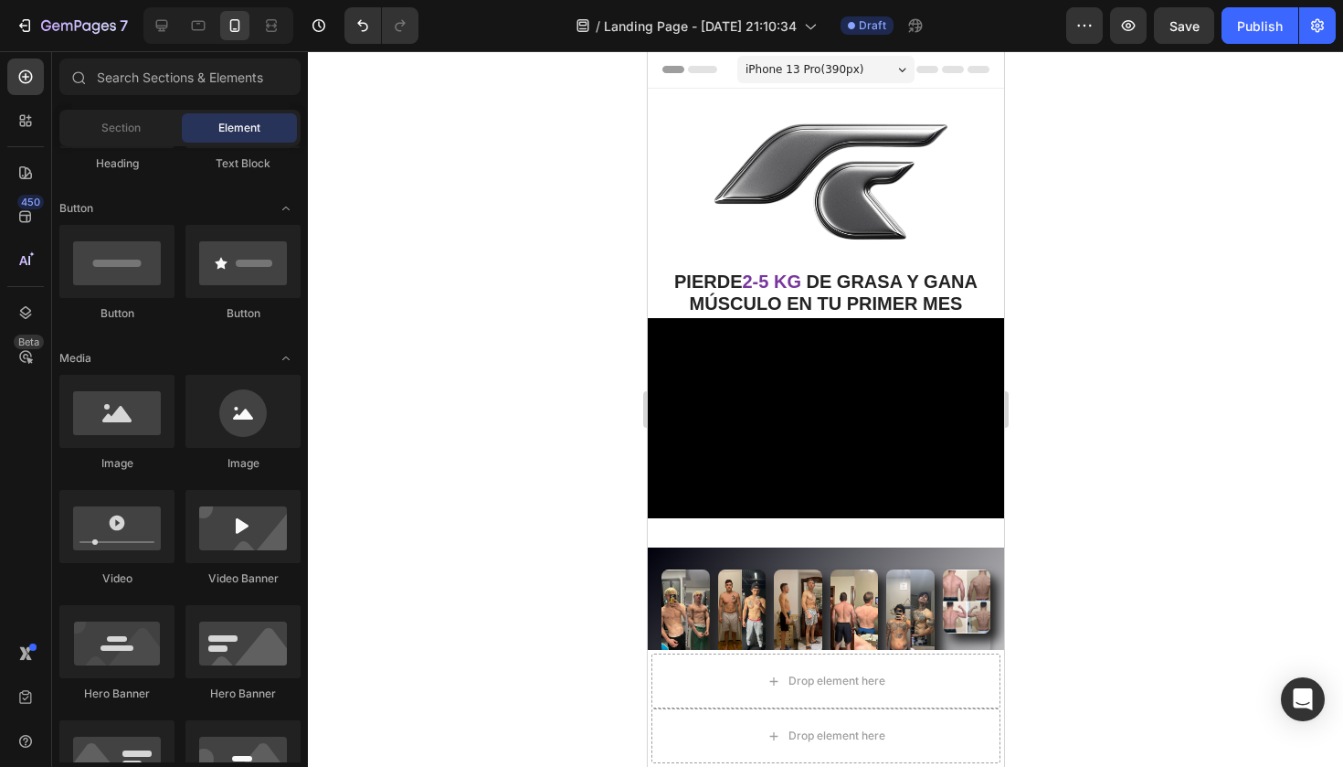
click at [503, 415] on div at bounding box center [825, 408] width 1035 height 715
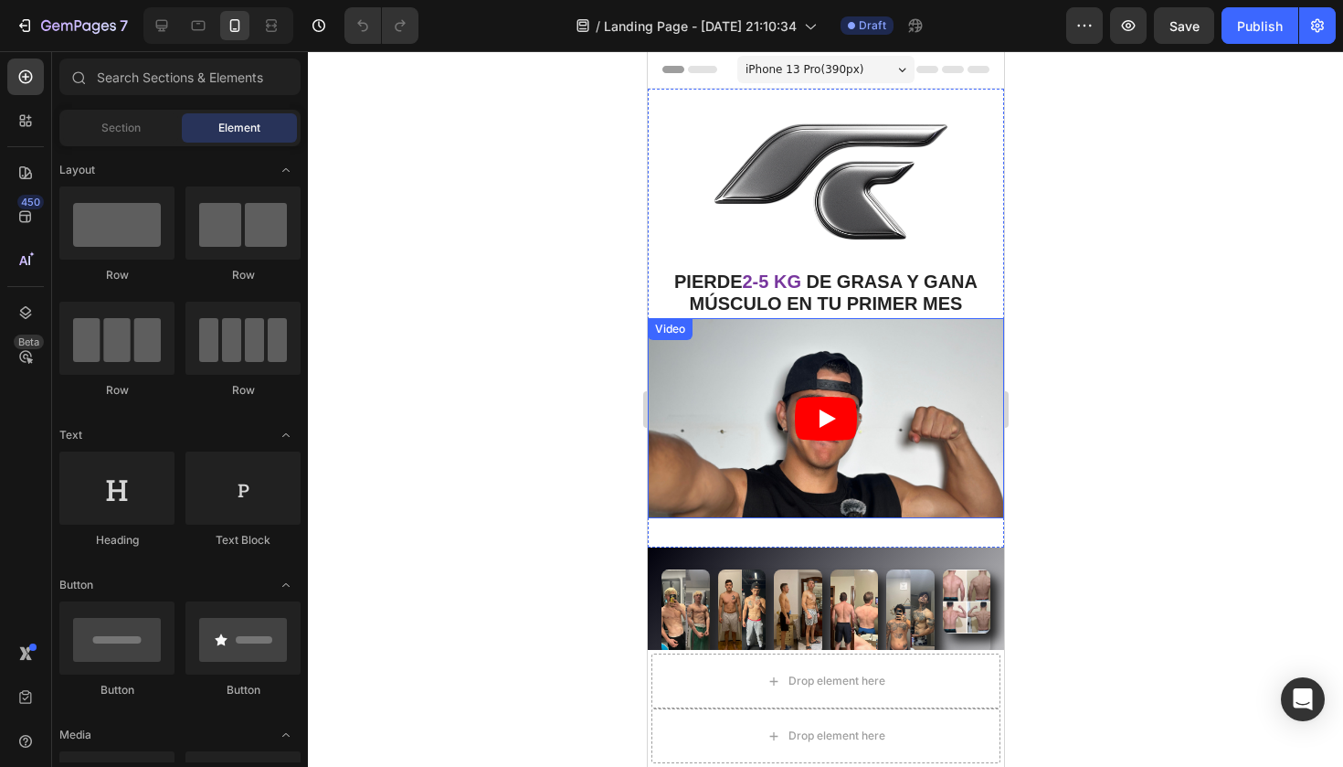
click at [827, 404] on icon "Play" at bounding box center [825, 419] width 62 height 44
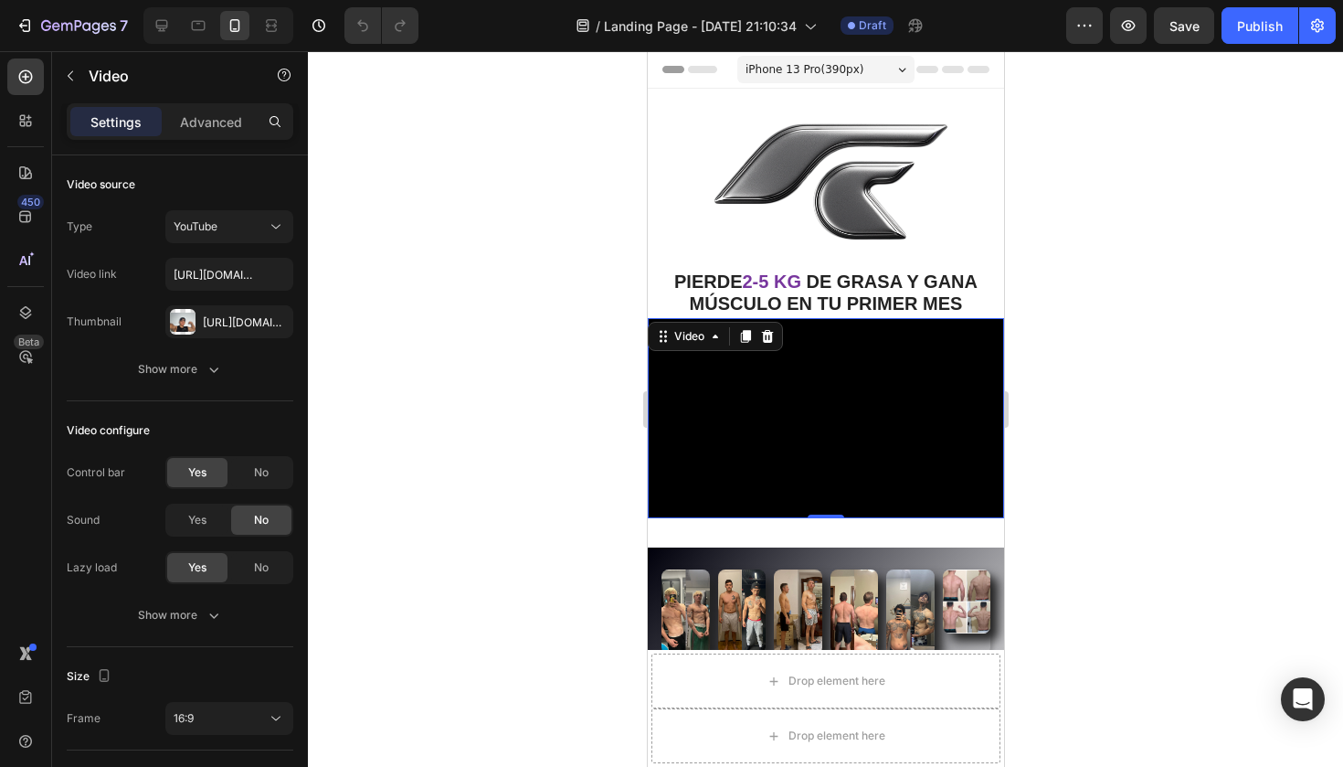
click at [565, 539] on div at bounding box center [825, 408] width 1035 height 715
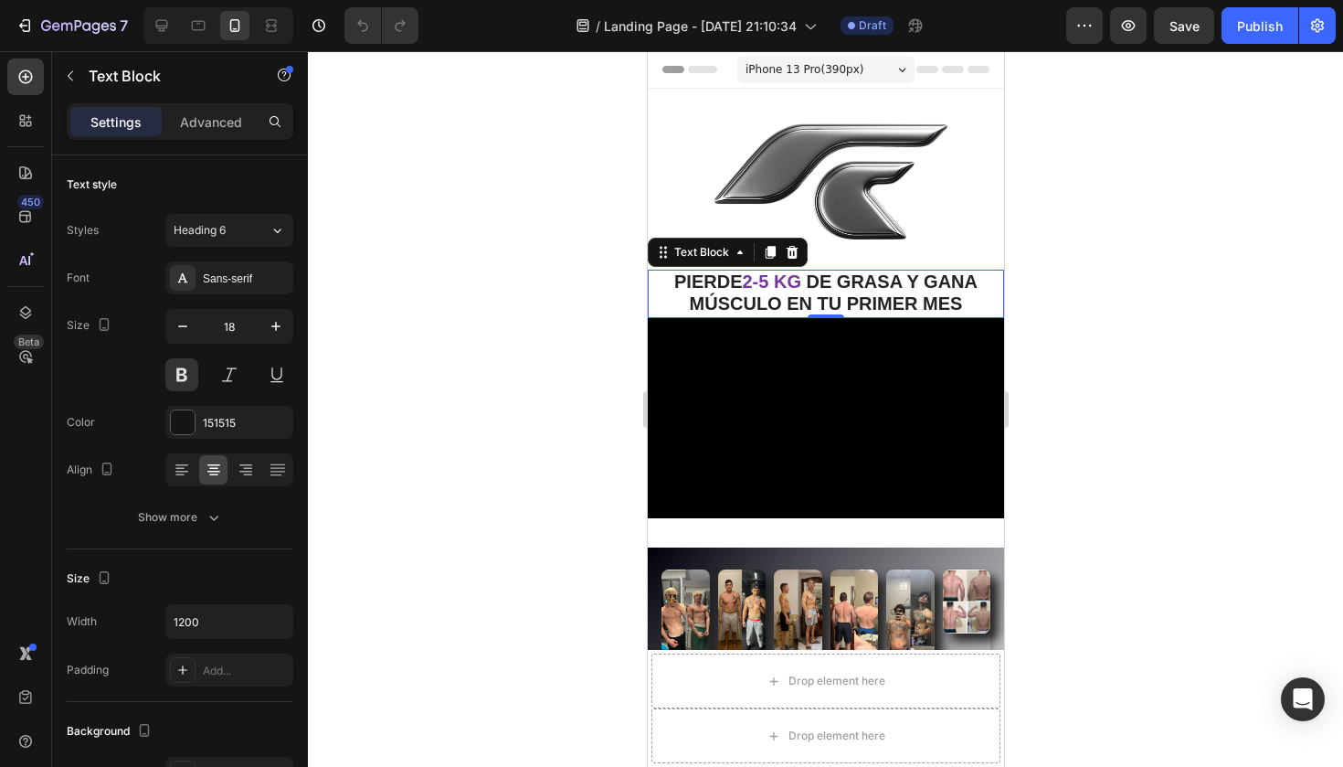
click at [777, 277] on span "2-5 KG" at bounding box center [770, 281] width 58 height 20
drag, startPoint x: 738, startPoint y: 279, endPoint x: 805, endPoint y: 279, distance: 66.7
click at [805, 279] on p "PIERDE 2-5 KG DE GRASA Y GANA MÚSCULO EN TU PRIMER MES" at bounding box center [825, 293] width 353 height 45
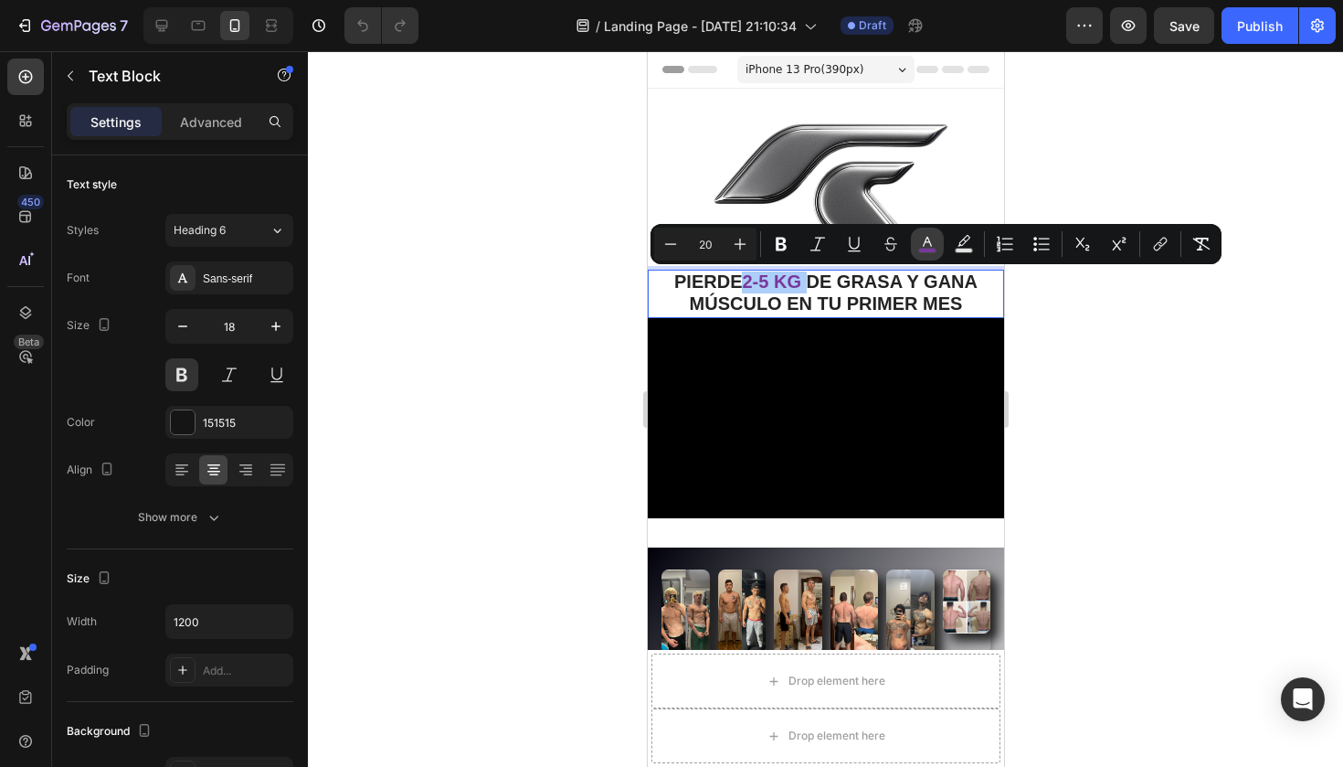
click at [929, 238] on icon "Editor contextual toolbar" at bounding box center [927, 244] width 18 height 18
type input "78379E"
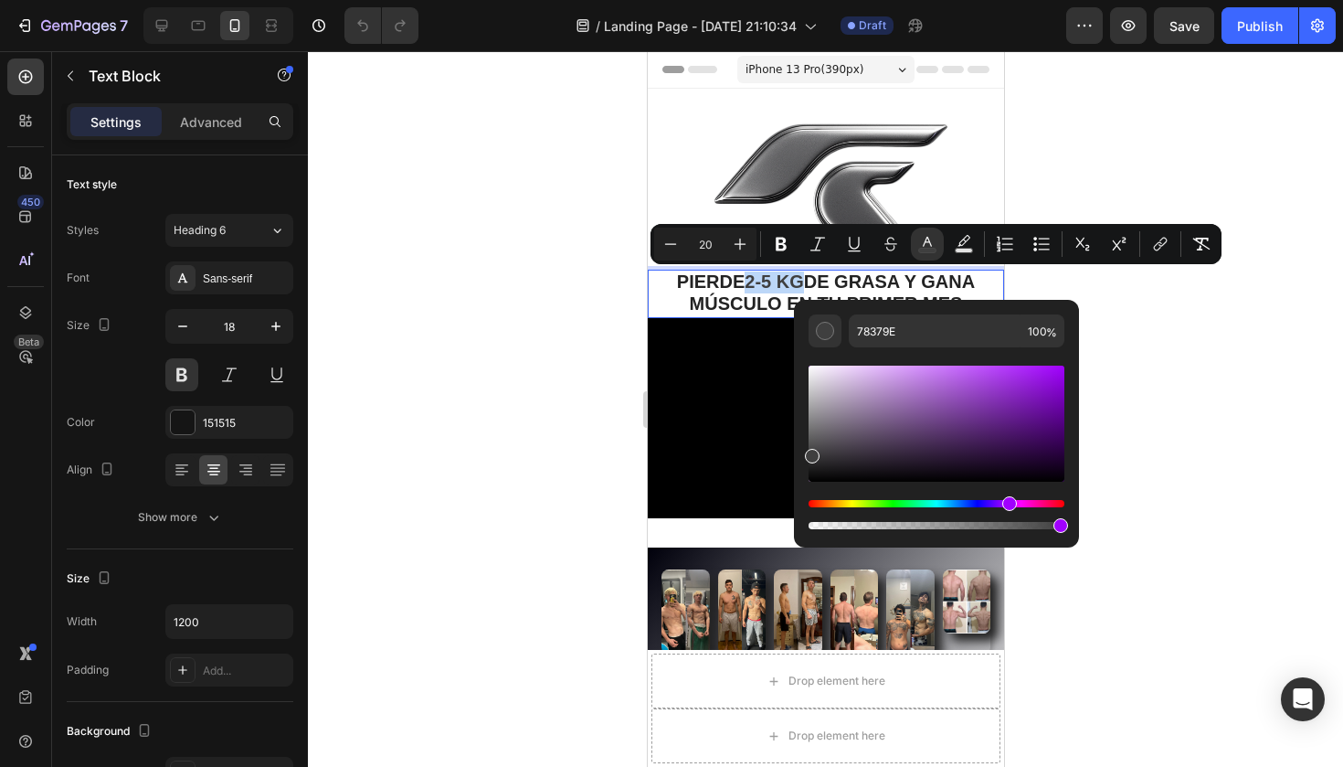
type input "3F3F3F"
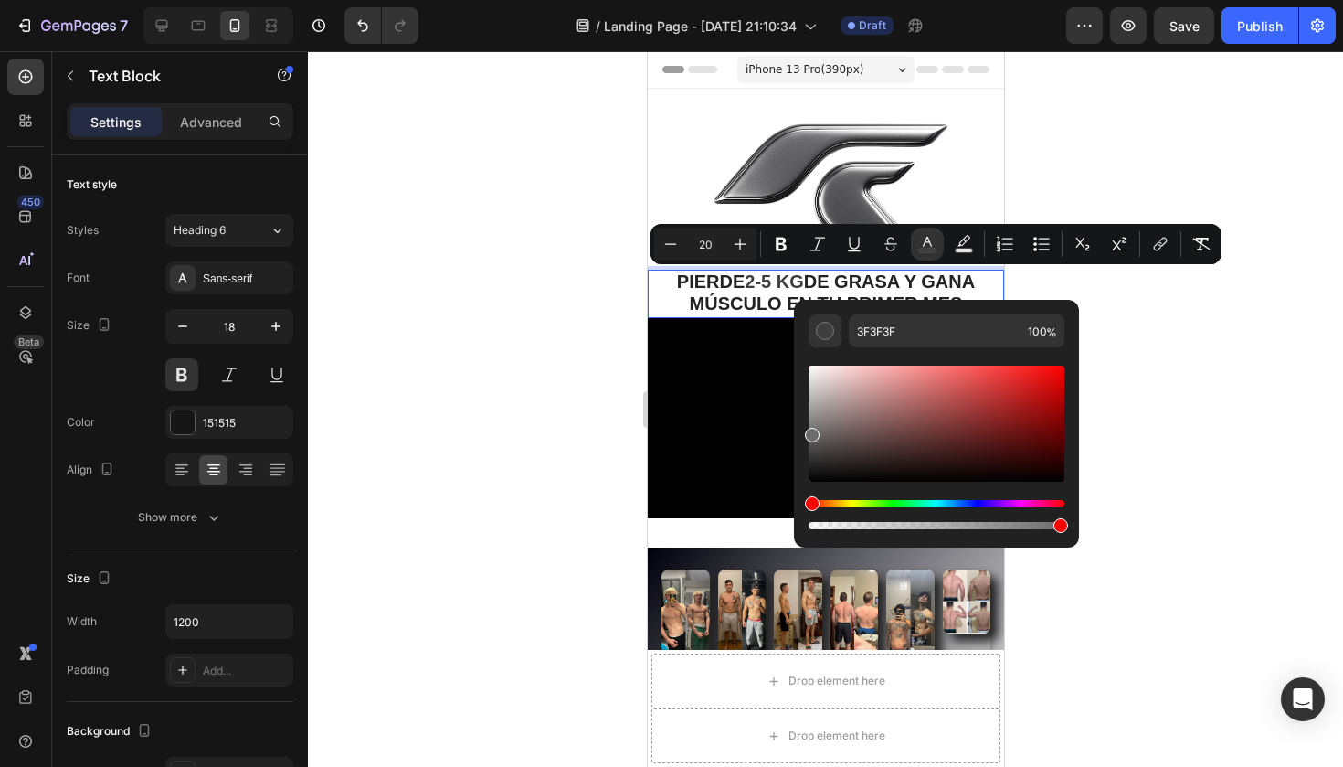
click at [455, 371] on div at bounding box center [825, 408] width 1035 height 715
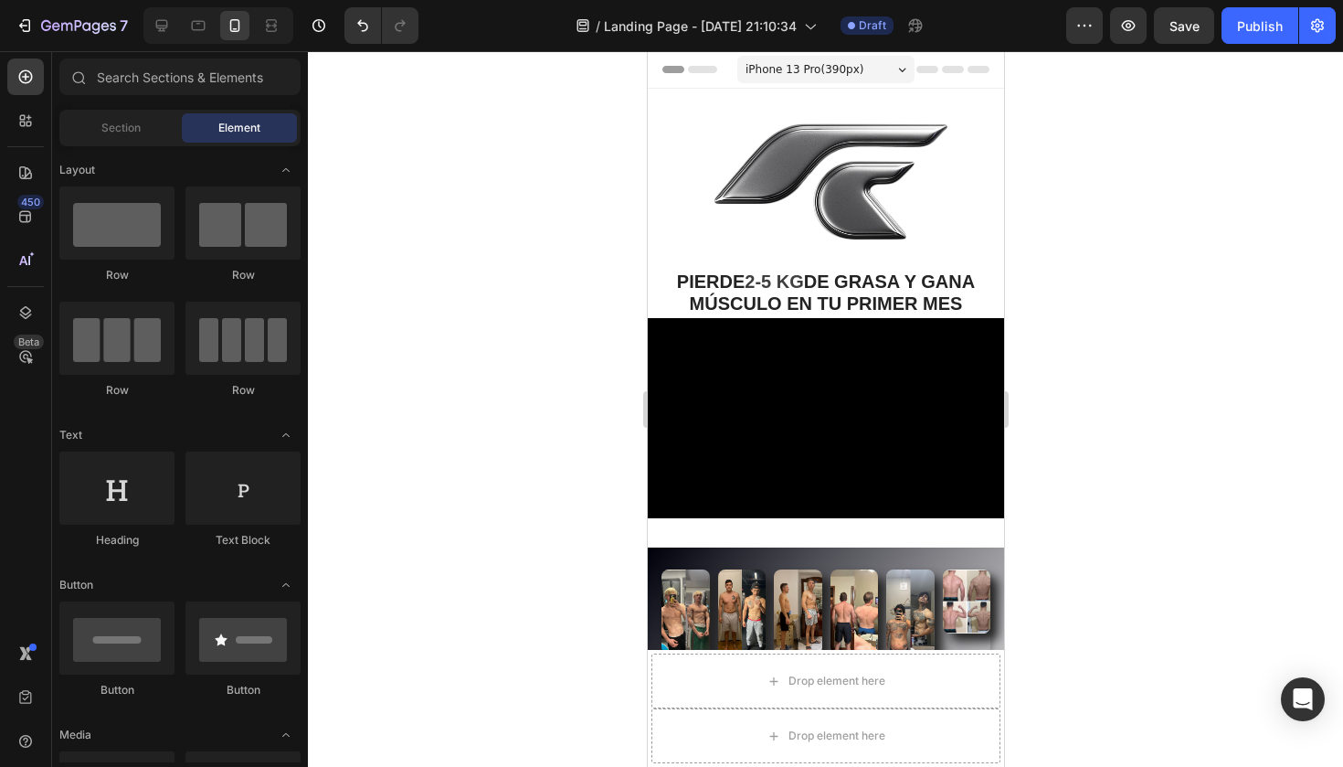
click at [455, 371] on div at bounding box center [825, 408] width 1035 height 715
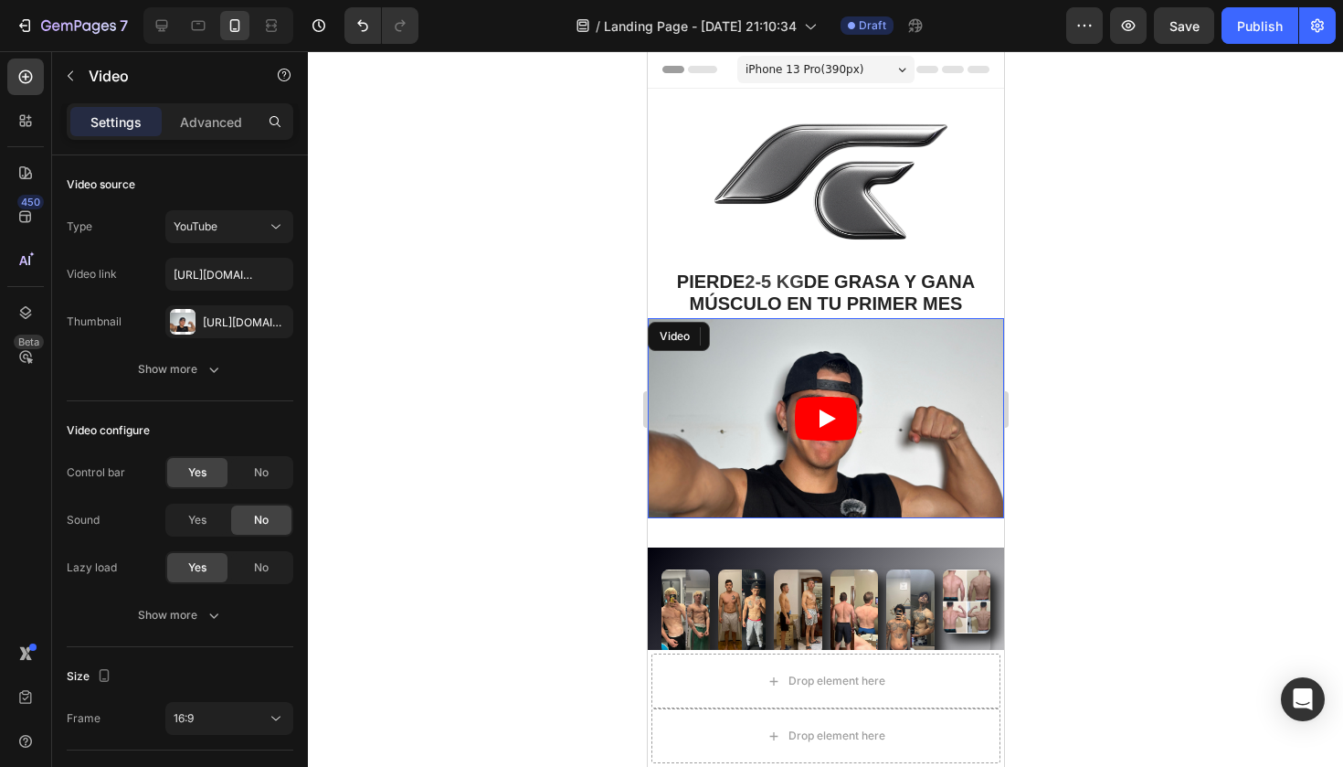
click at [728, 441] on article at bounding box center [825, 418] width 356 height 200
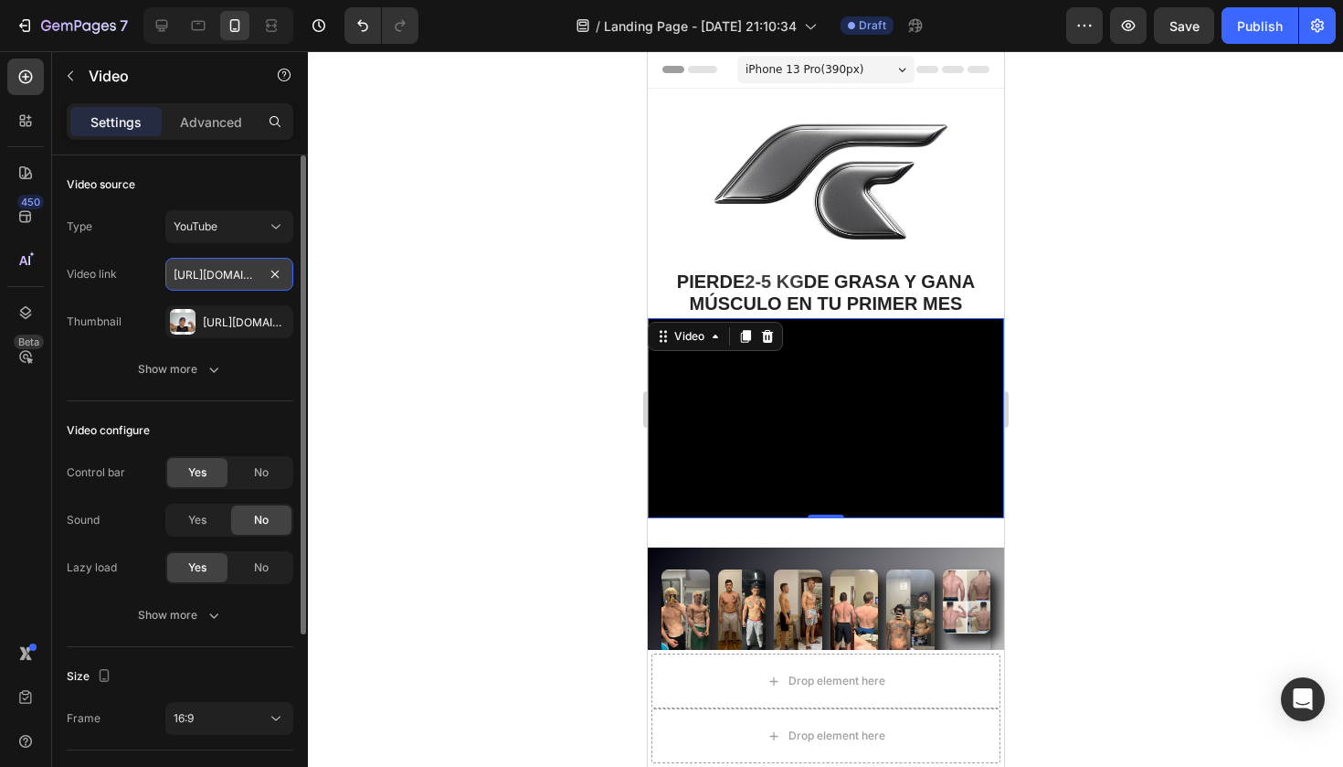
click at [248, 278] on input "[URL][DOMAIN_NAME]" at bounding box center [229, 274] width 128 height 33
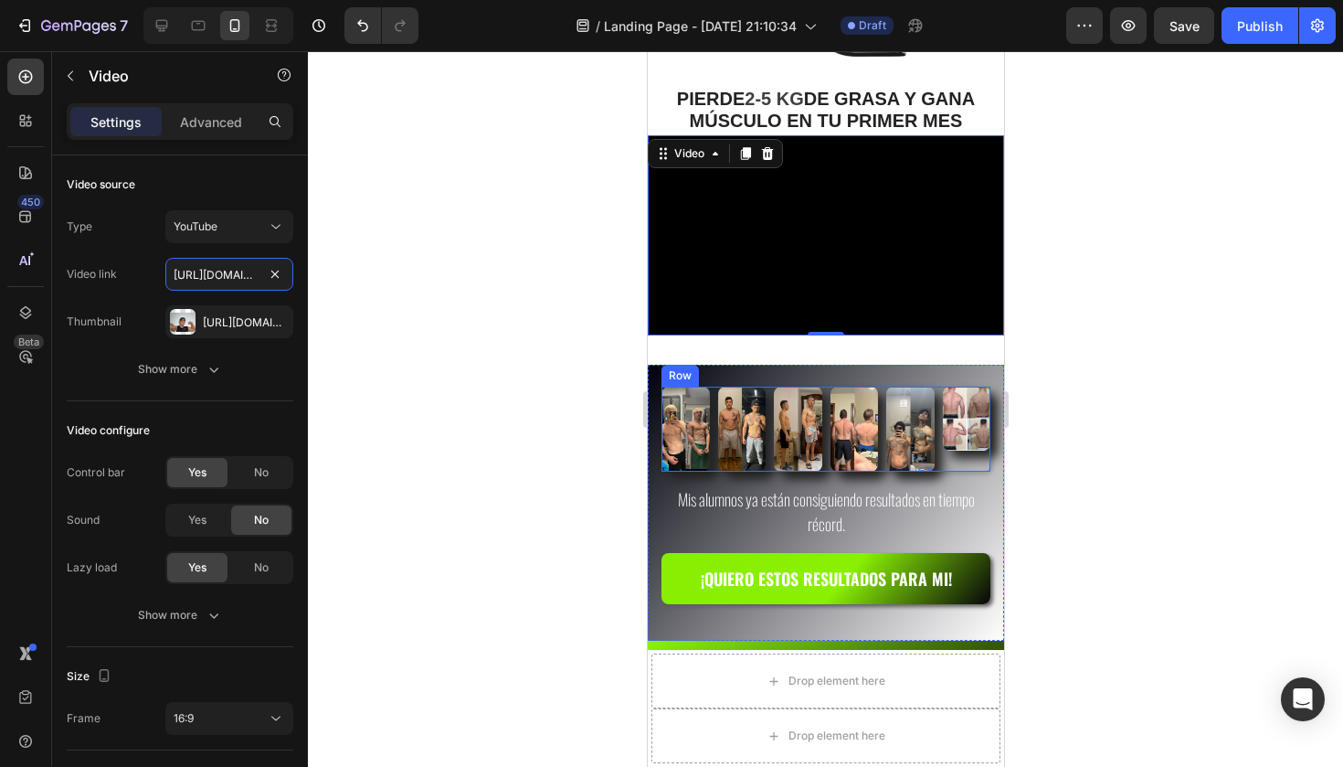
scroll to position [185, 0]
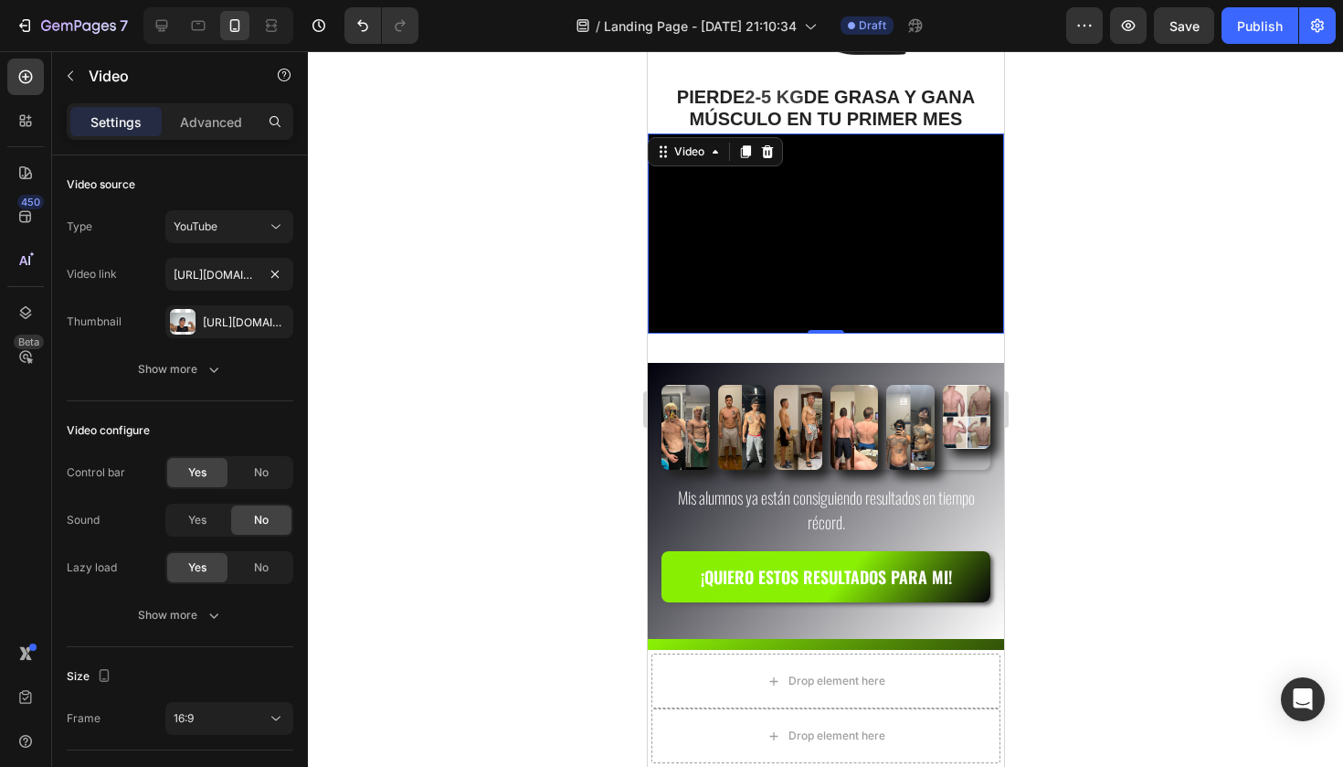
click at [1072, 228] on div at bounding box center [825, 408] width 1035 height 715
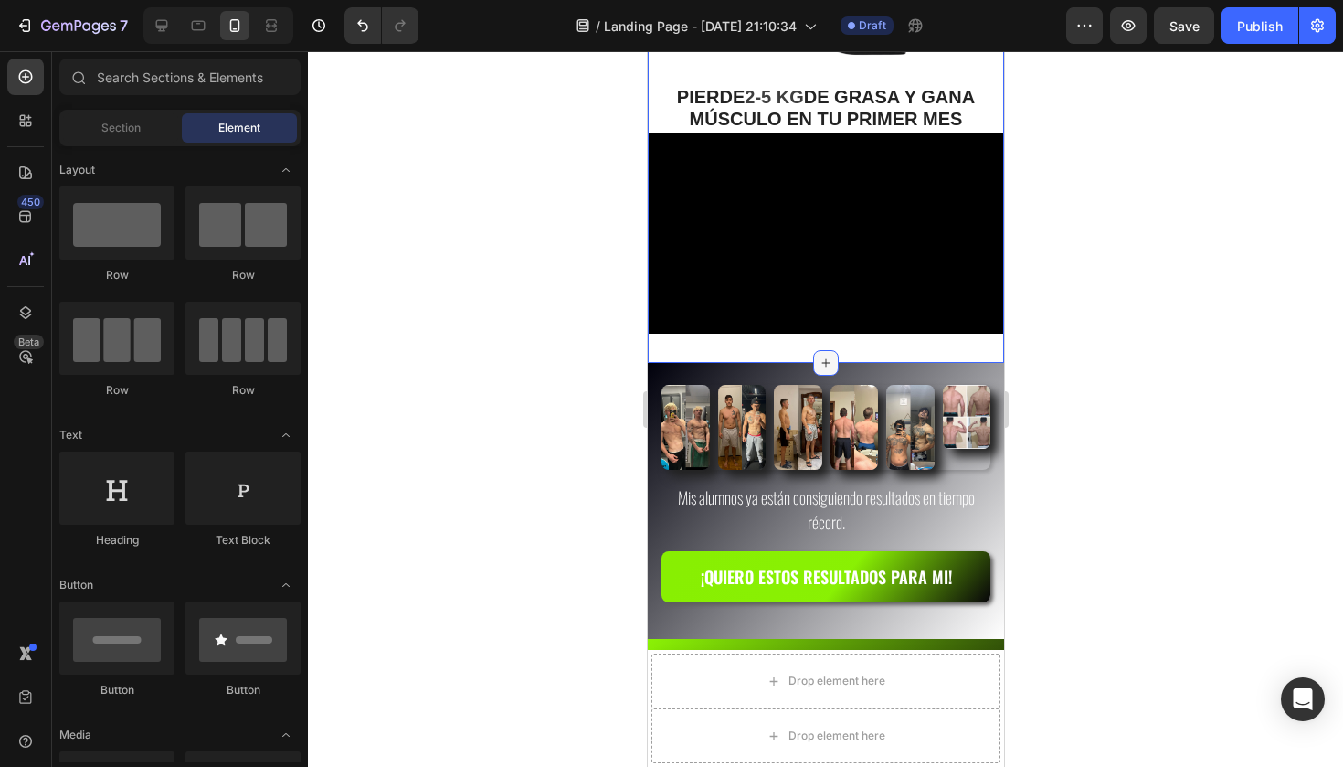
click at [827, 359] on icon at bounding box center [825, 362] width 15 height 15
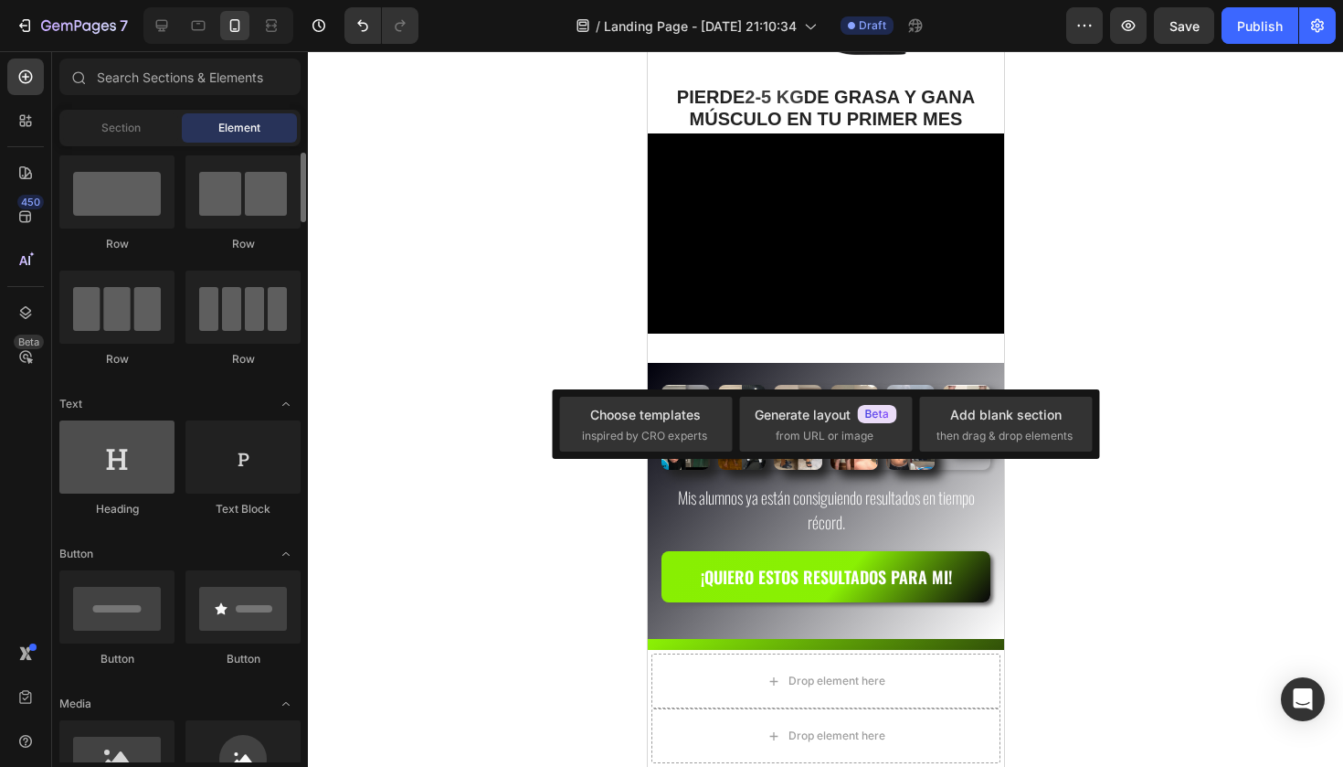
scroll to position [34, 0]
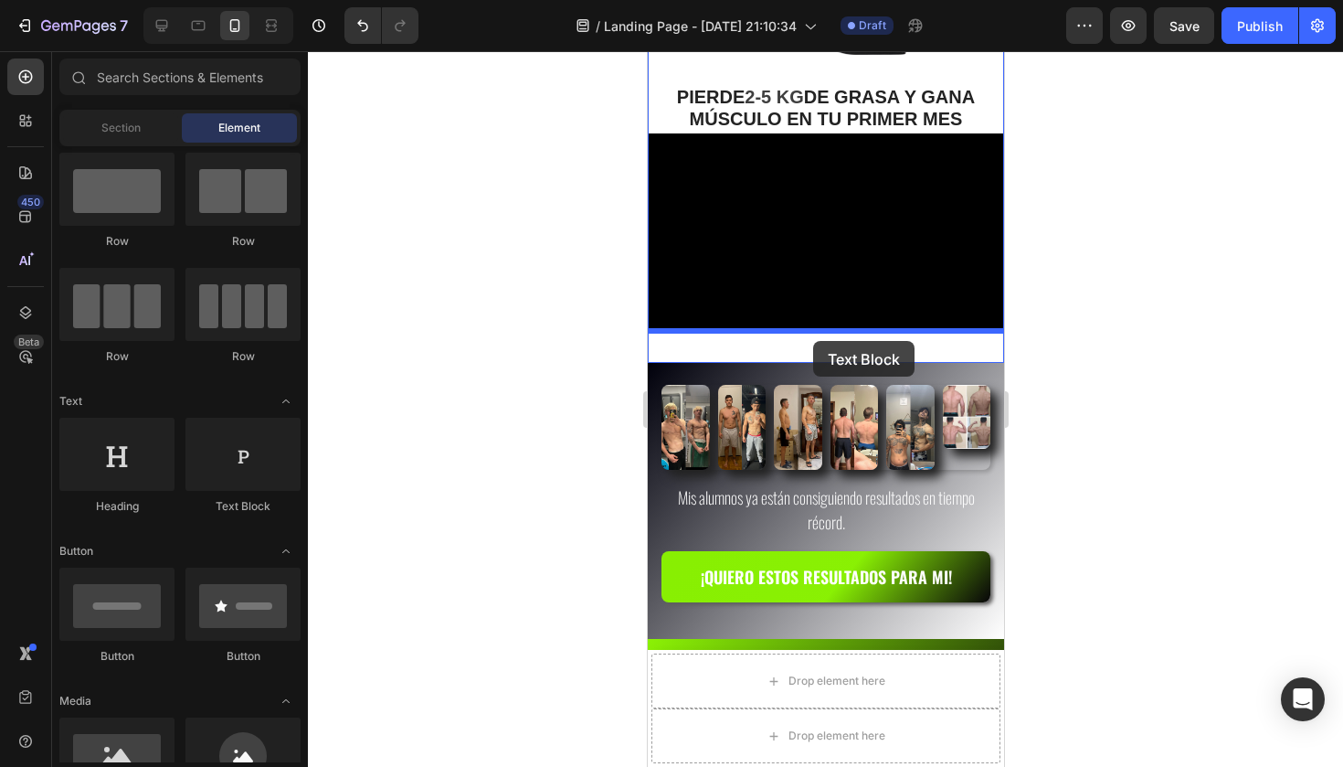
drag, startPoint x: 877, startPoint y: 534, endPoint x: 812, endPoint y: 337, distance: 207.7
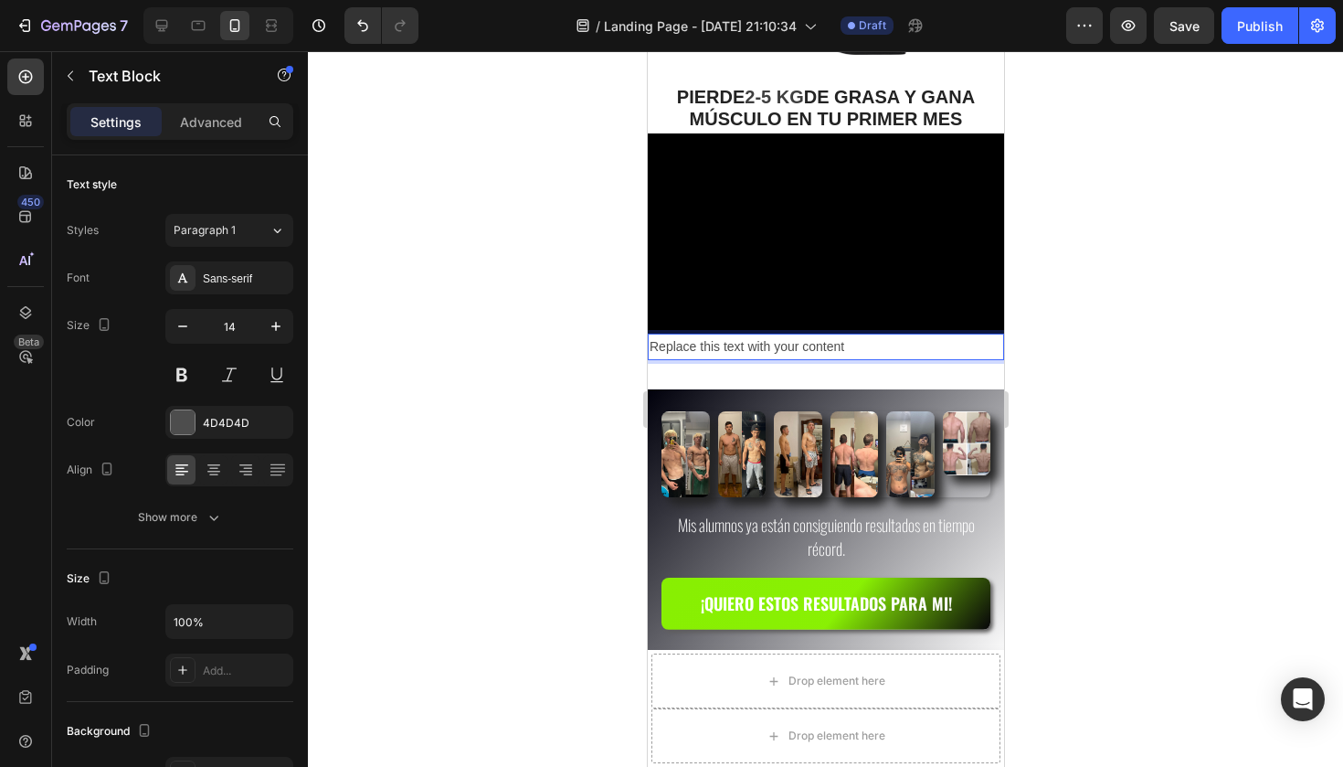
click at [775, 344] on p "Replace this text with your content" at bounding box center [825, 346] width 353 height 23
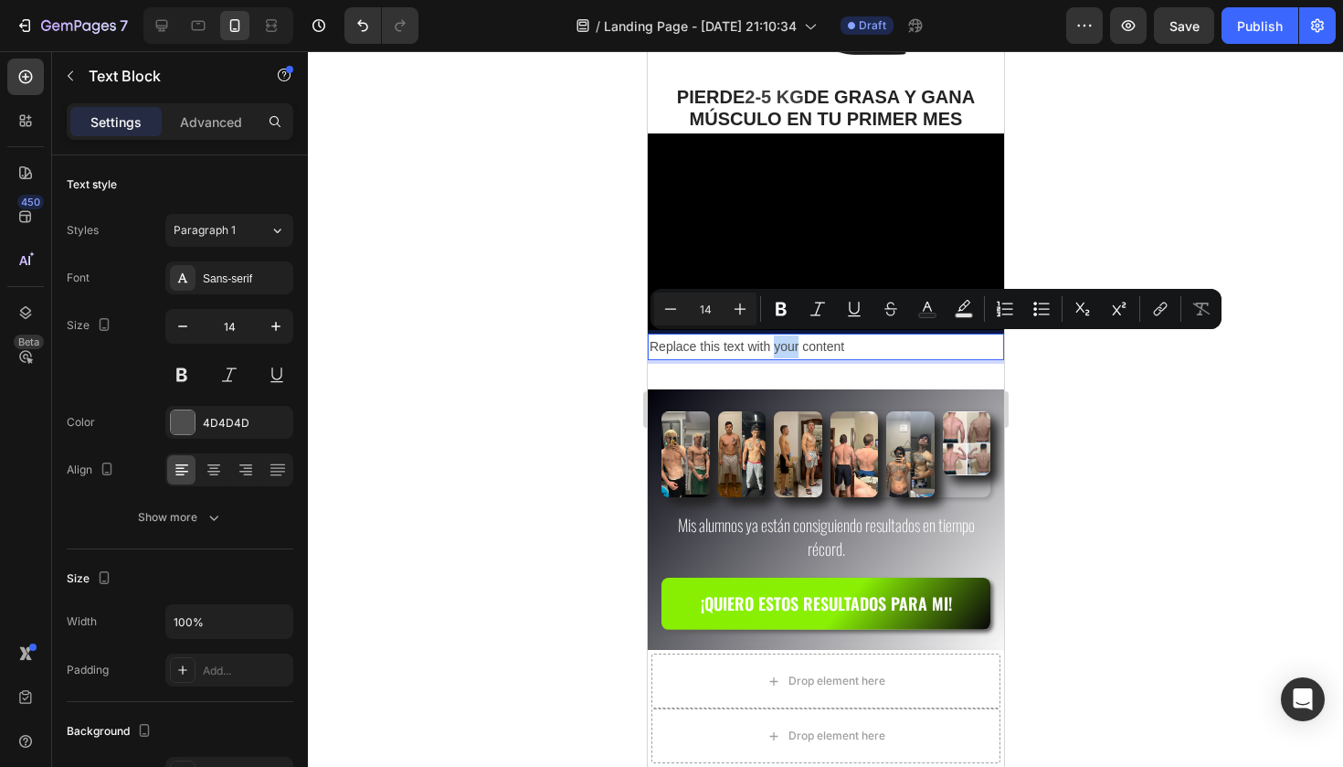
click at [775, 348] on p "Replace this text with your content" at bounding box center [825, 346] width 353 height 23
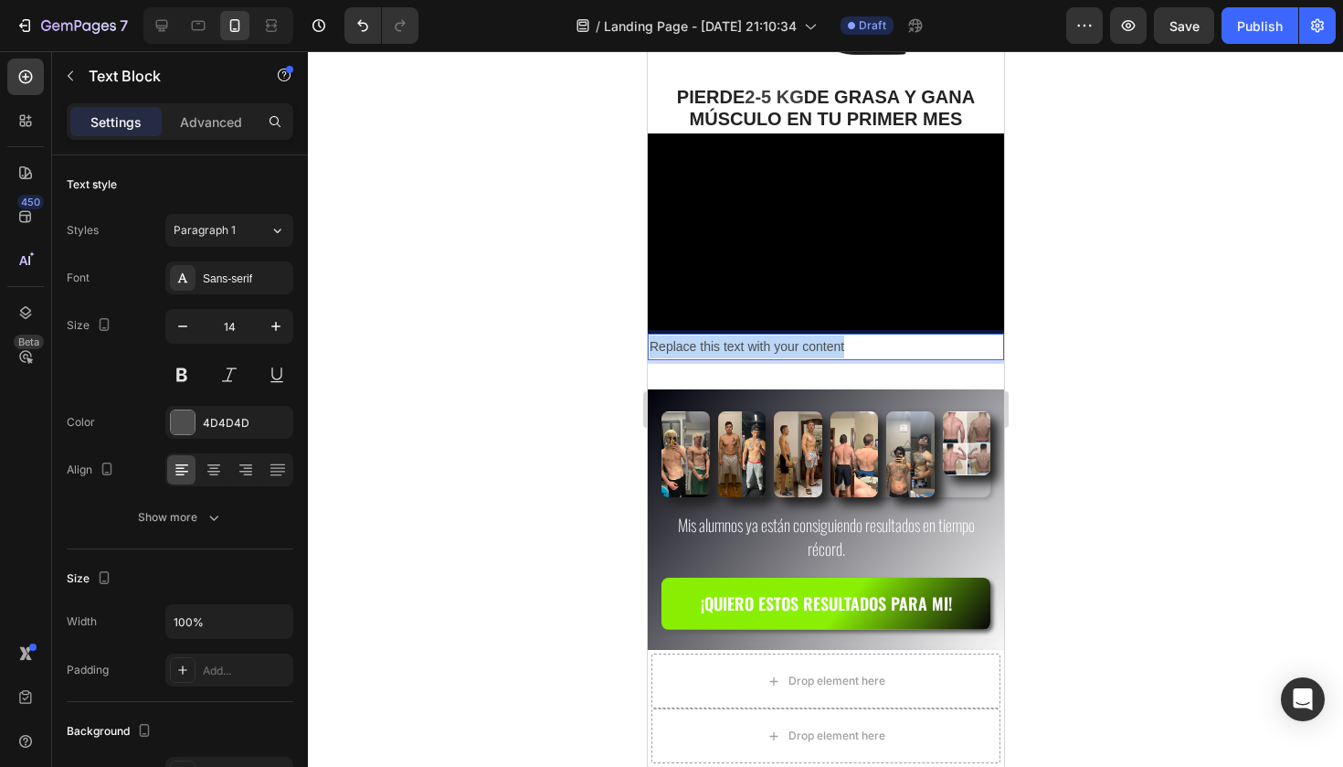
click at [775, 348] on p "Replace this text with your content" at bounding box center [825, 346] width 353 height 23
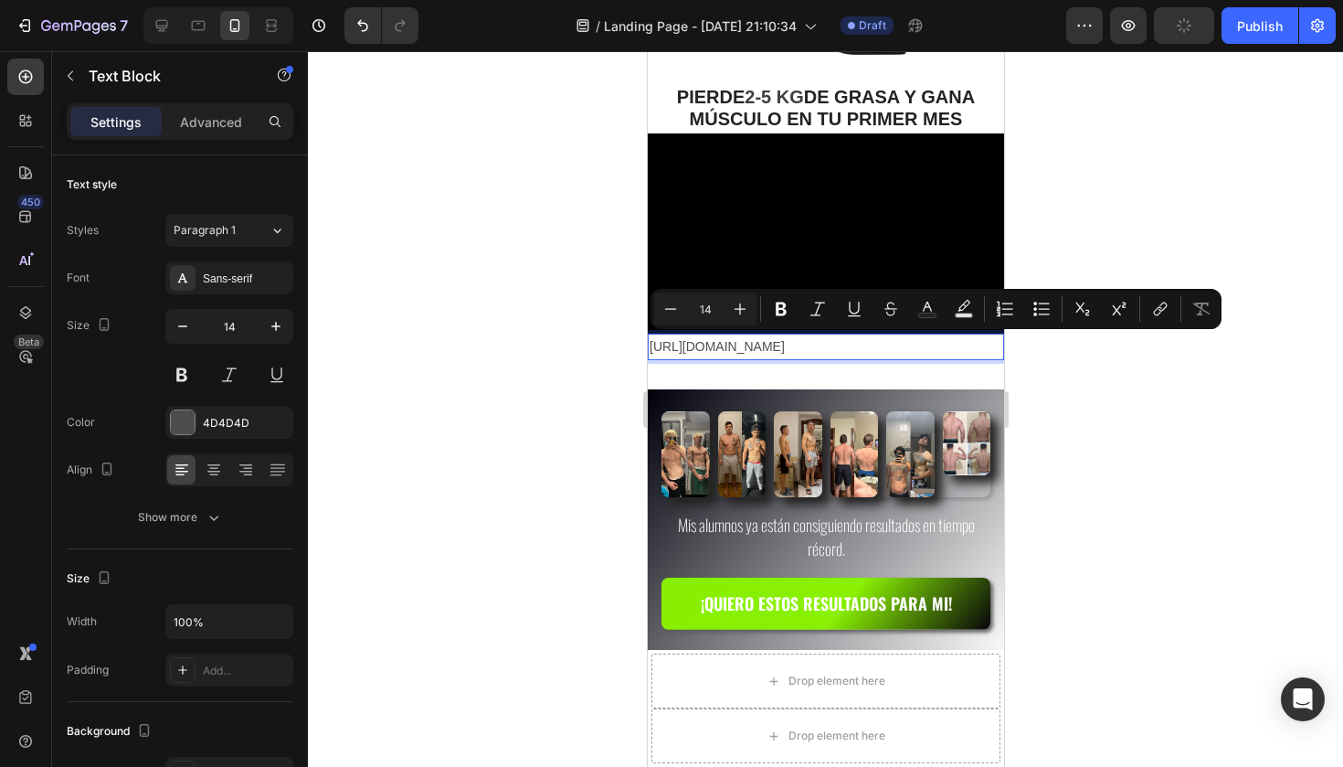
drag, startPoint x: 932, startPoint y: 344, endPoint x: 614, endPoint y: 344, distance: 317.9
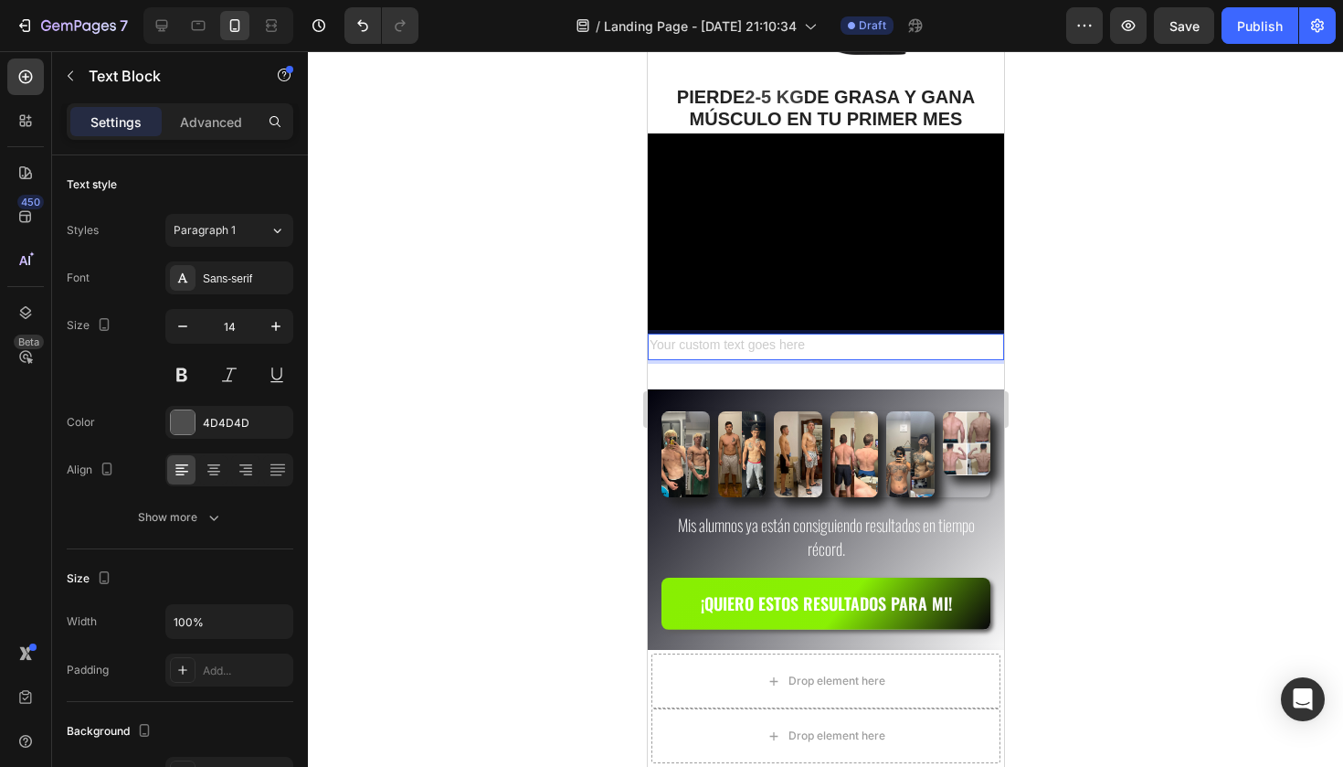
click at [745, 344] on div "Rich Text Editor. Editing area: main" at bounding box center [825, 346] width 356 height 26
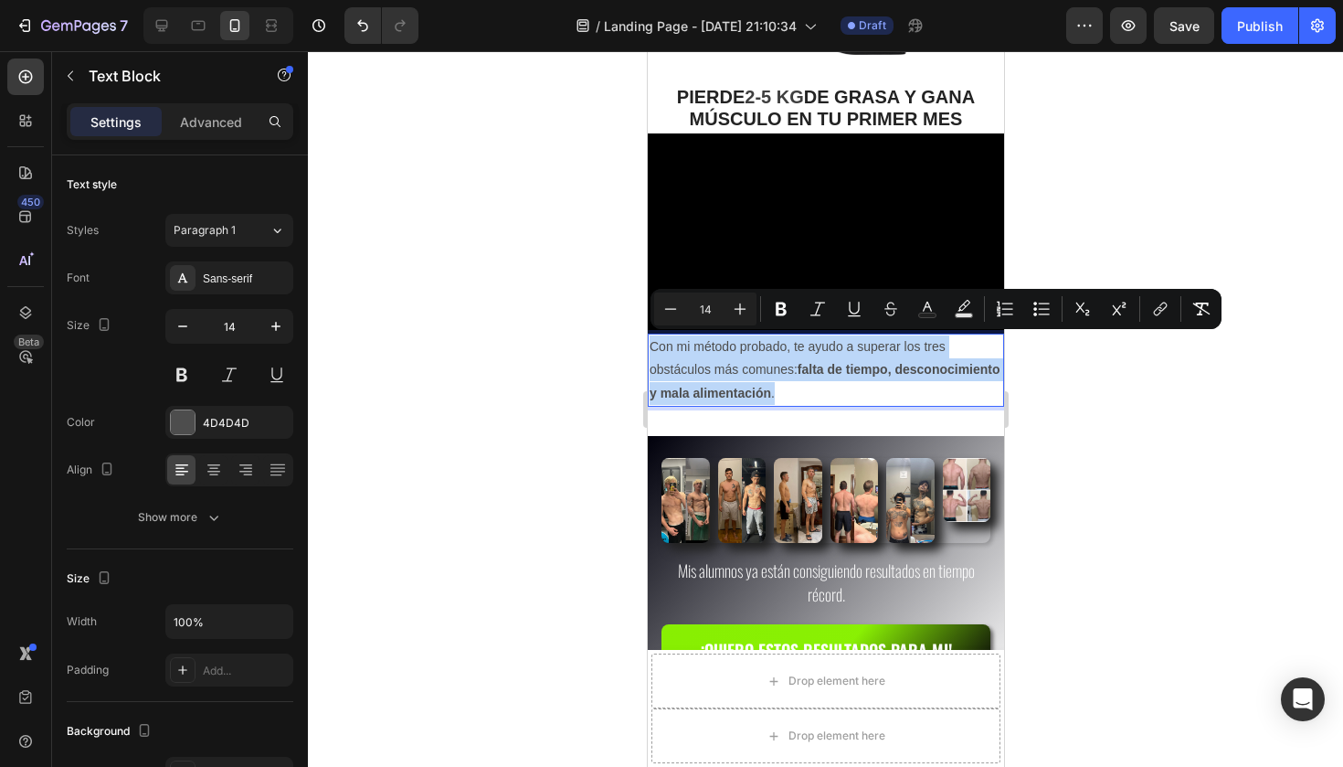
drag, startPoint x: 901, startPoint y: 397, endPoint x: 642, endPoint y: 344, distance: 263.9
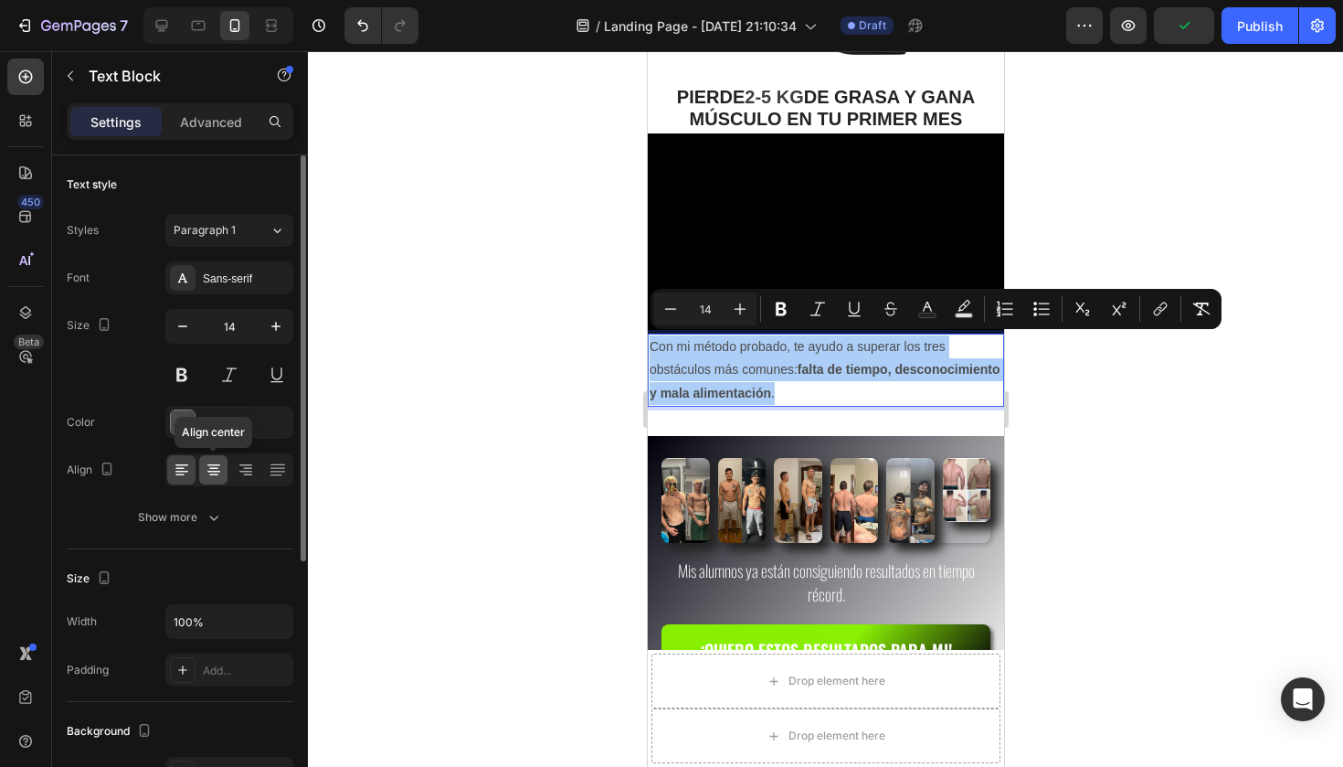
click at [214, 472] on icon at bounding box center [214, 469] width 18 height 18
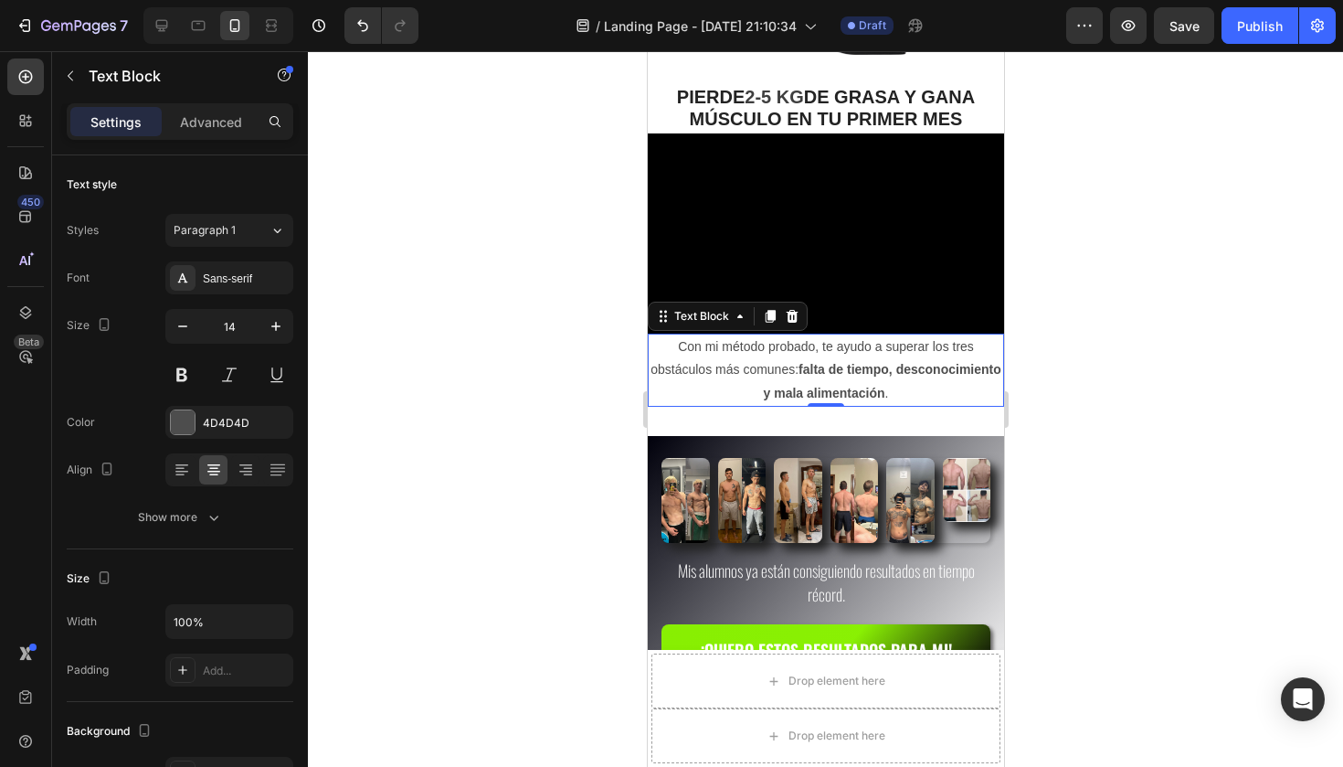
click at [938, 391] on p "Con mi método probado, te ayudo a superar los tres obstáculos más comunes: falt…" at bounding box center [825, 369] width 353 height 69
click at [1099, 187] on div at bounding box center [825, 408] width 1035 height 715
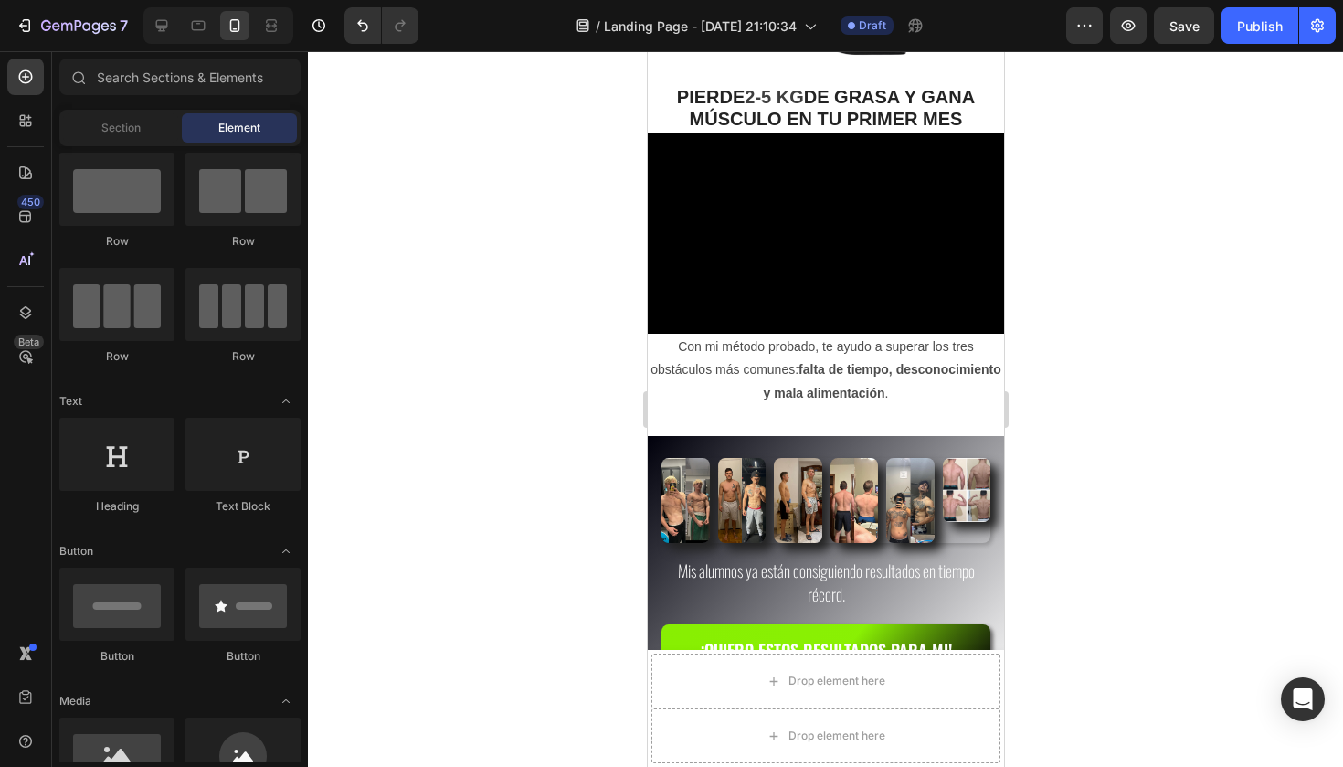
click at [1041, 271] on div at bounding box center [825, 408] width 1035 height 715
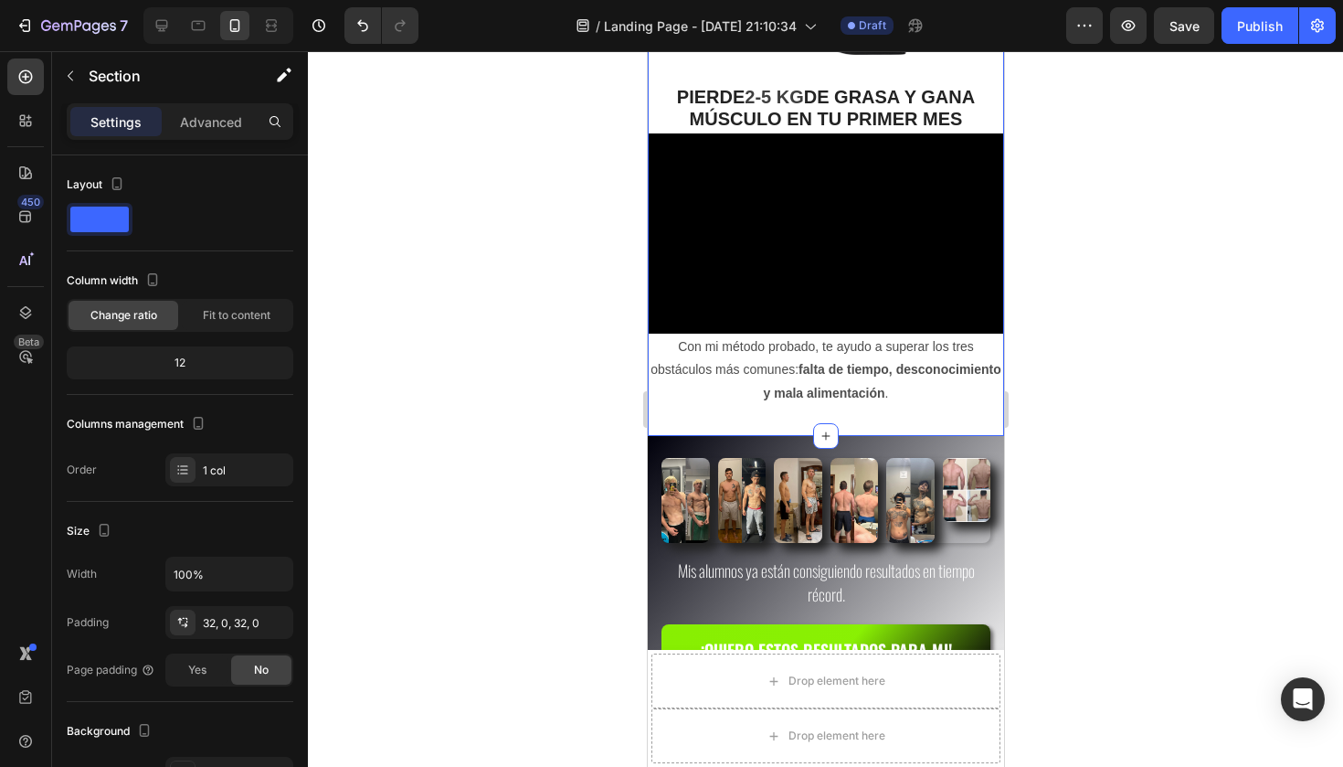
click at [994, 81] on div "Image PIERDE 2-5 KG DE GRASA Y GANA MÚSCULO EN TU PRIMER MES Text Block Video C…" at bounding box center [825, 169] width 356 height 473
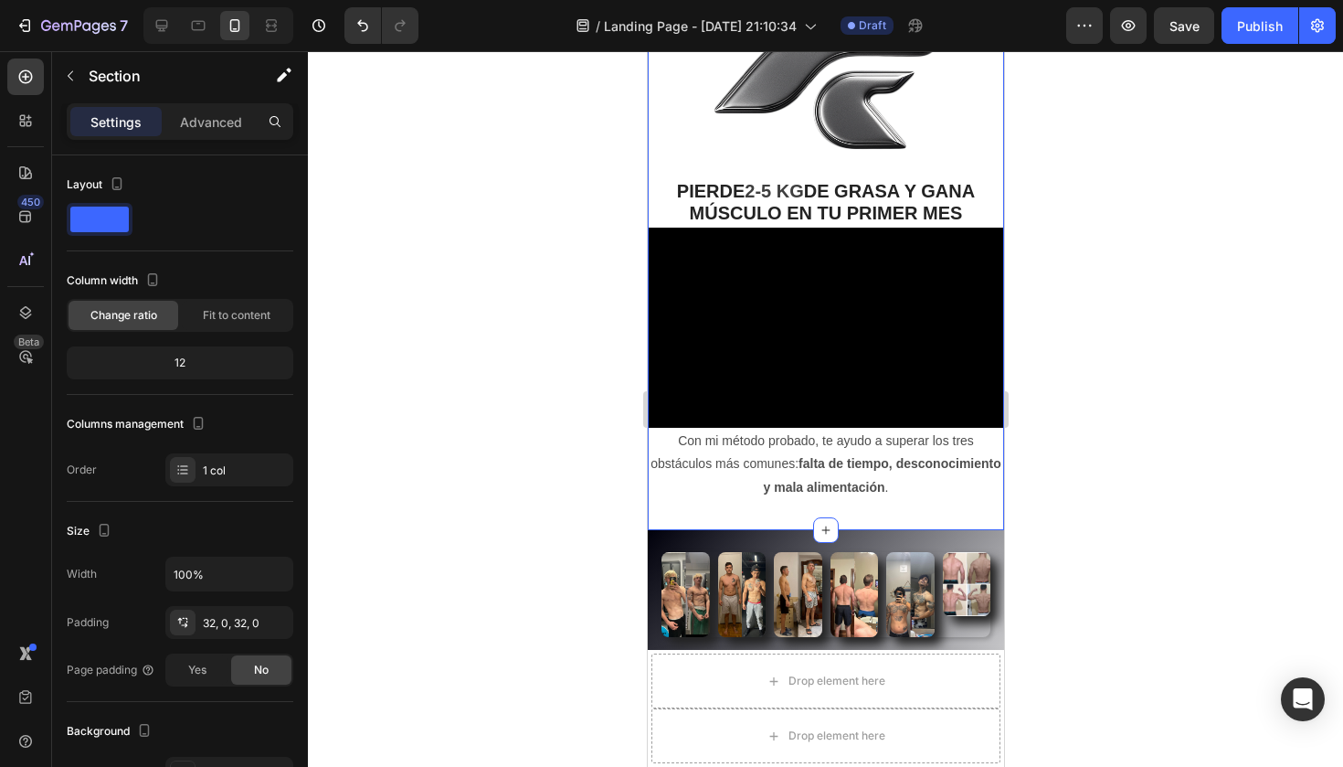
scroll to position [89, 0]
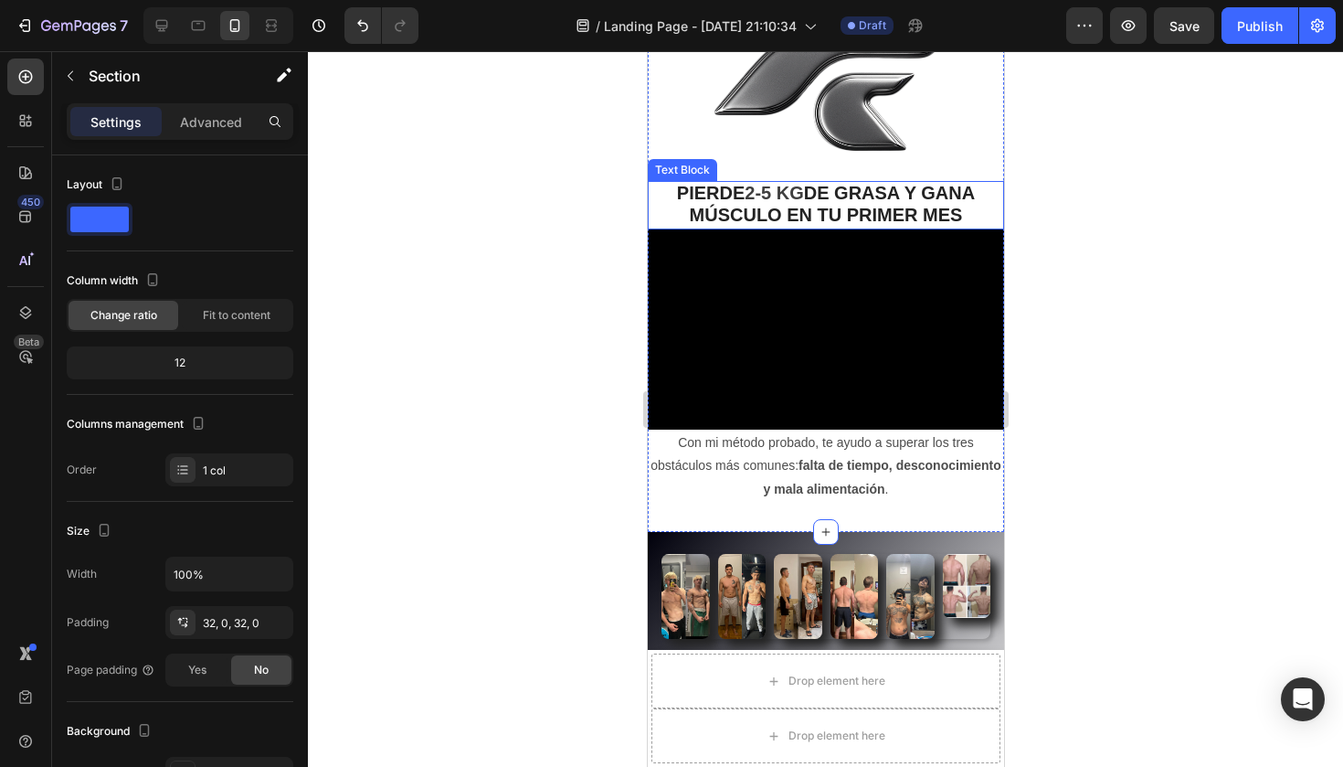
click at [656, 212] on p "PIERDE 2-5 KG DE GRASA Y GANA MÚSCULO EN TU PRIMER MES" at bounding box center [825, 205] width 353 height 45
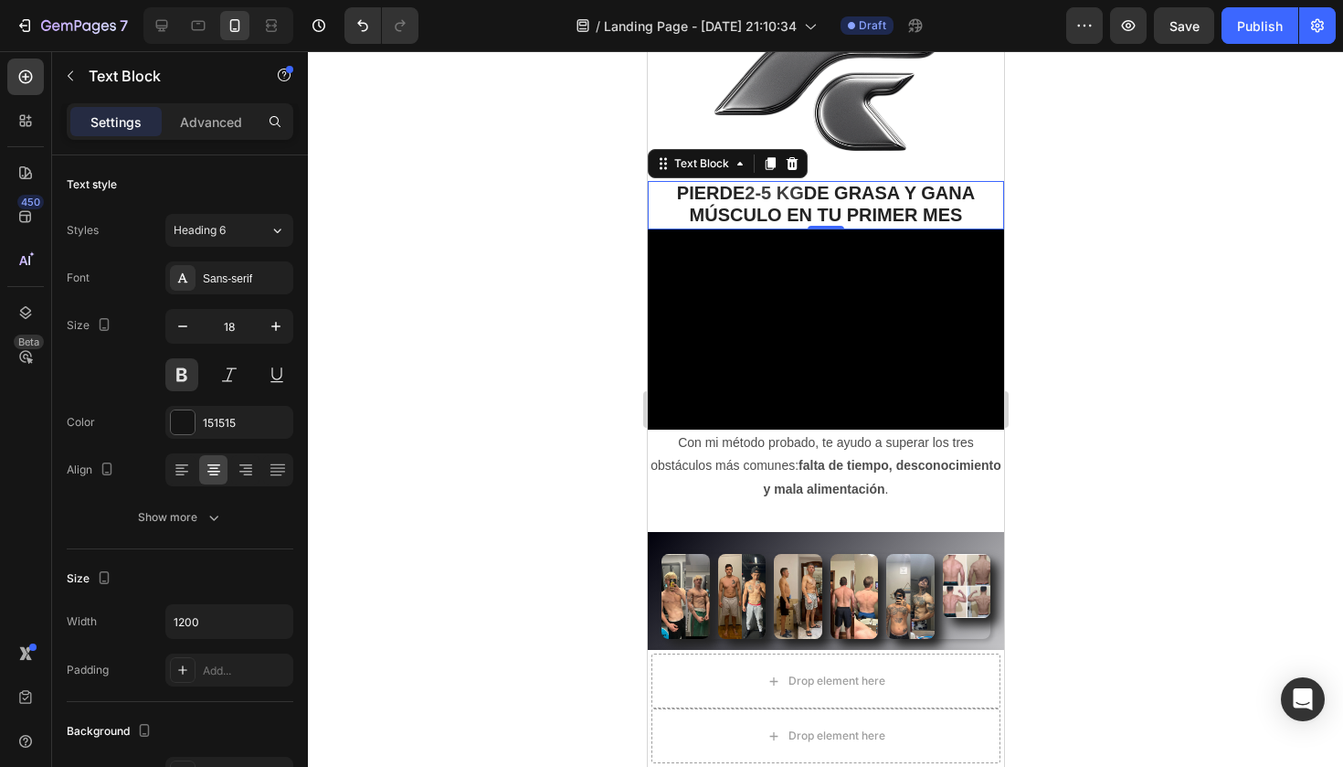
drag, startPoint x: 1094, startPoint y: 395, endPoint x: 432, endPoint y: 280, distance: 672.3
click at [432, 280] on div at bounding box center [825, 408] width 1035 height 715
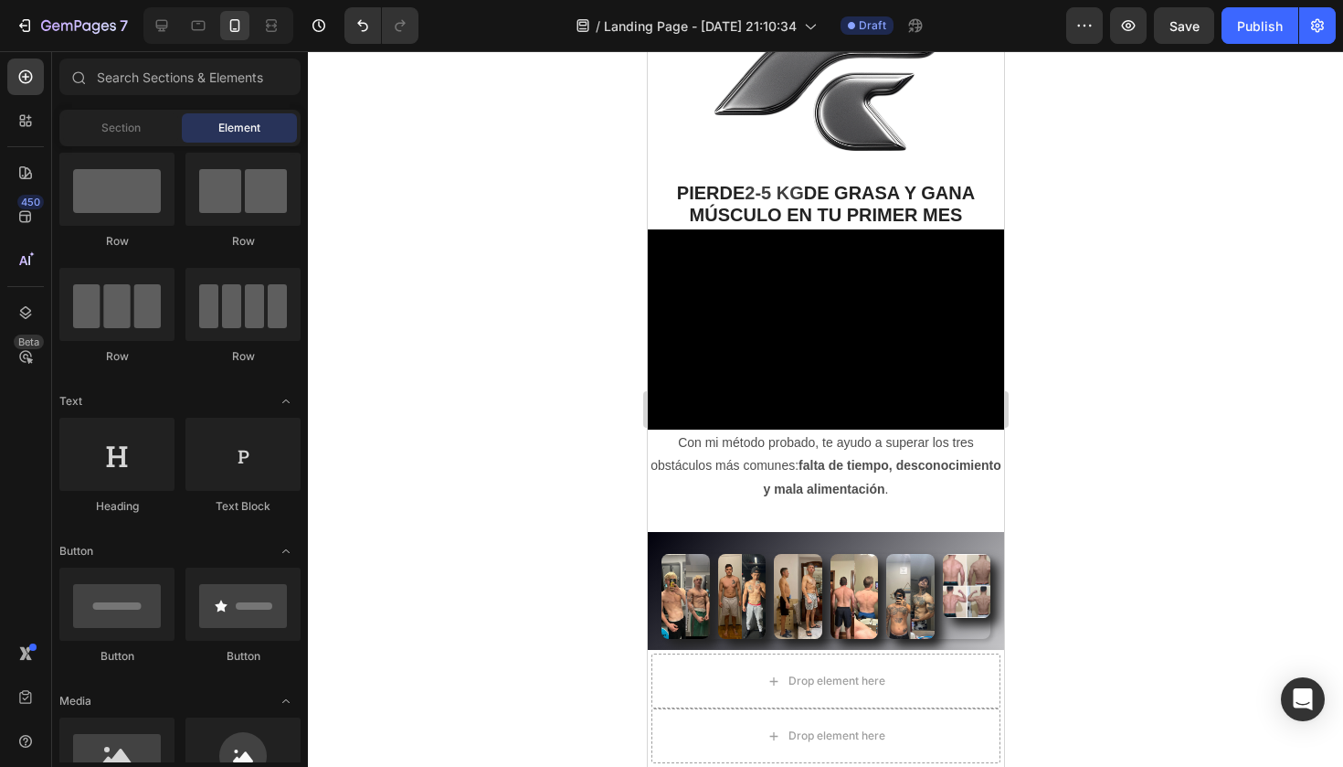
click at [443, 216] on div at bounding box center [825, 408] width 1035 height 715
click at [361, 21] on icon "Undo/Redo" at bounding box center [362, 26] width 11 height 12
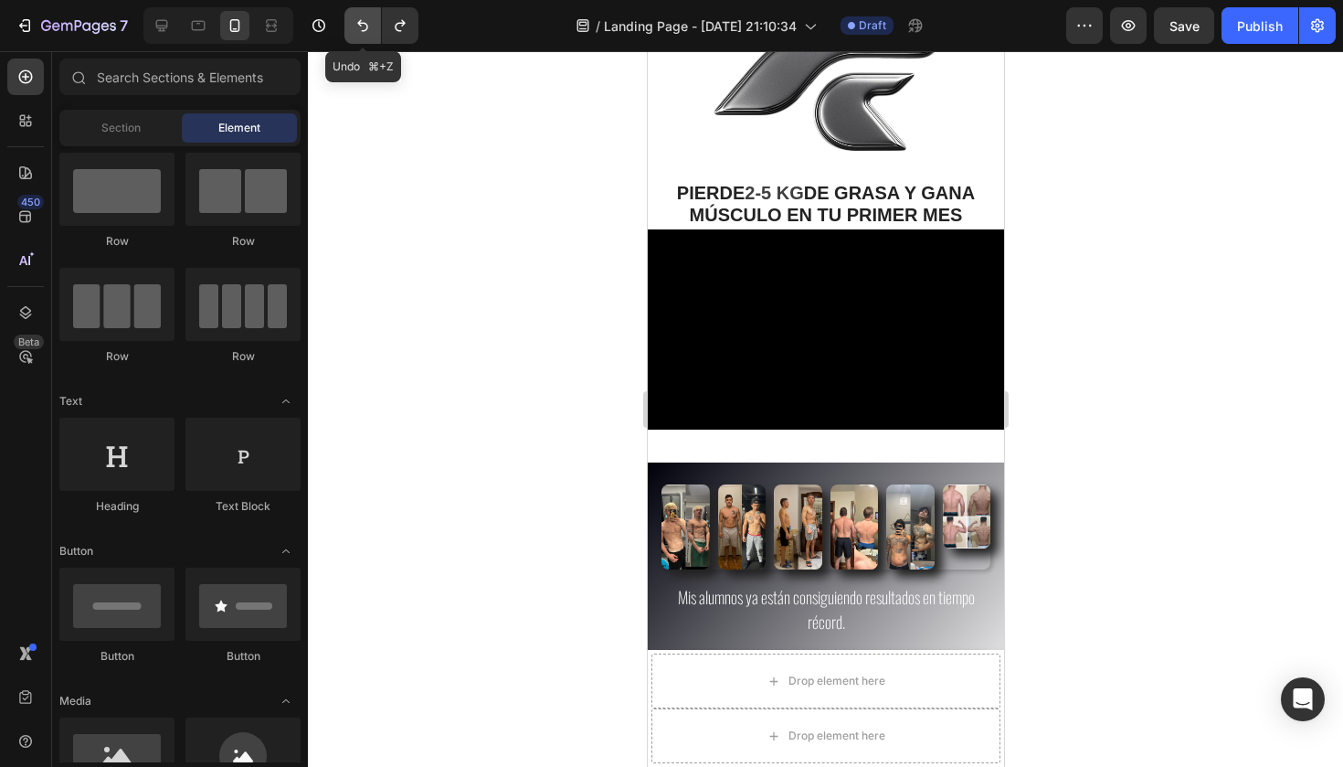
click at [361, 21] on icon "Undo/Redo" at bounding box center [362, 26] width 11 height 12
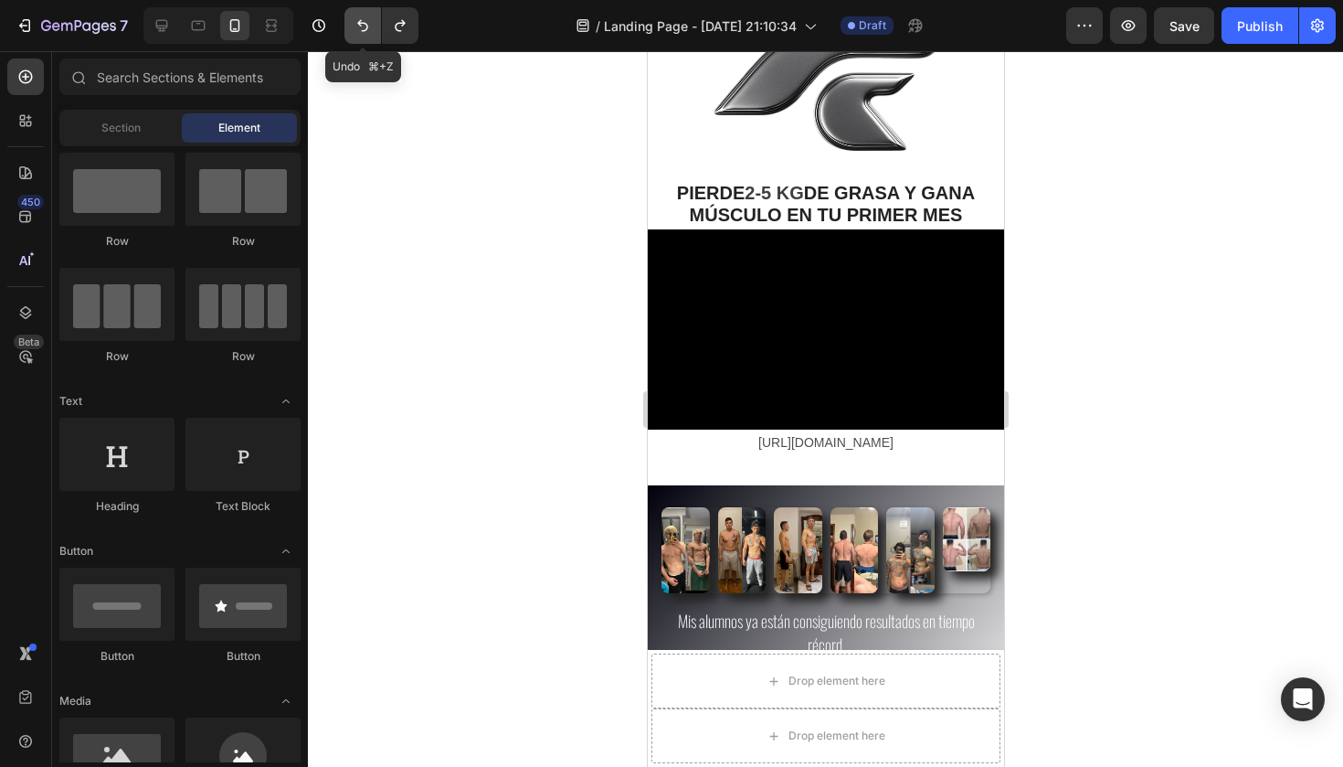
click at [361, 22] on icon "Undo/Redo" at bounding box center [363, 25] width 18 height 18
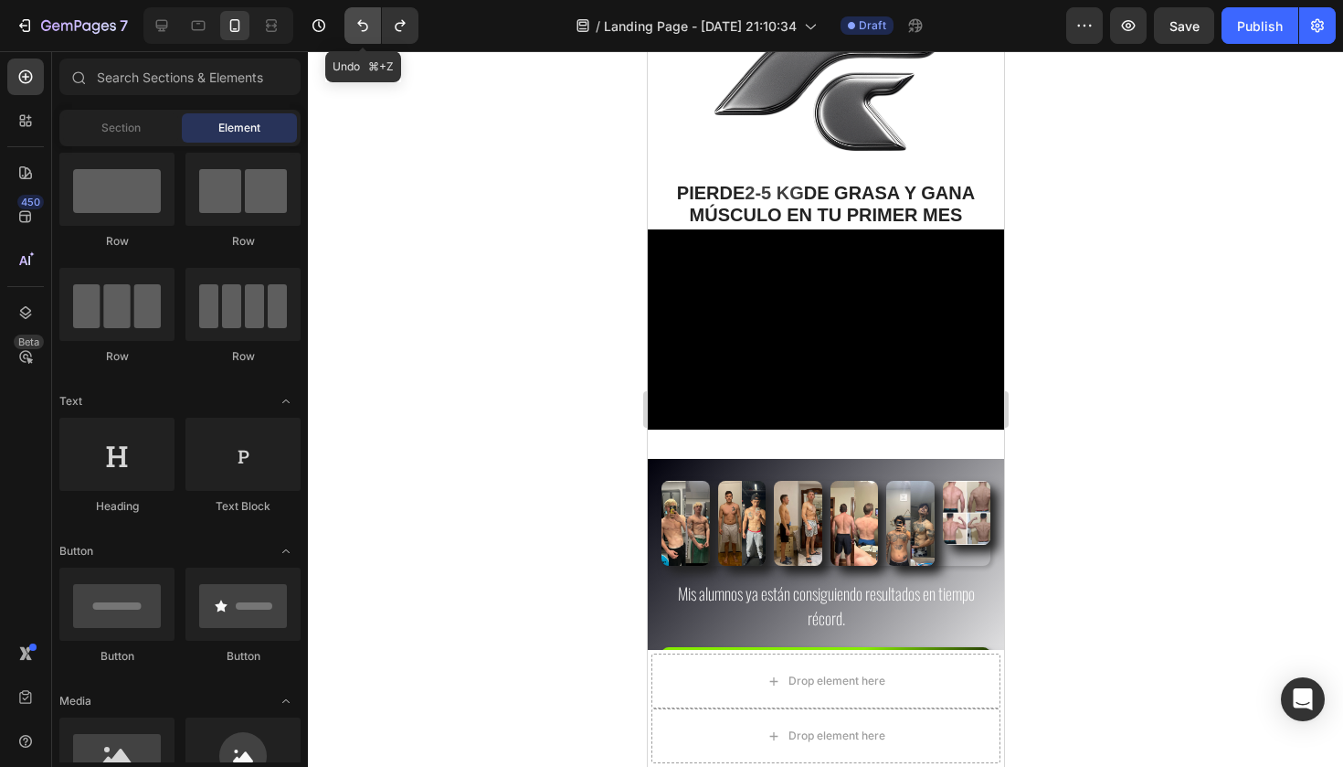
click at [361, 22] on icon "Undo/Redo" at bounding box center [363, 25] width 18 height 18
click at [1280, 203] on div at bounding box center [825, 408] width 1035 height 715
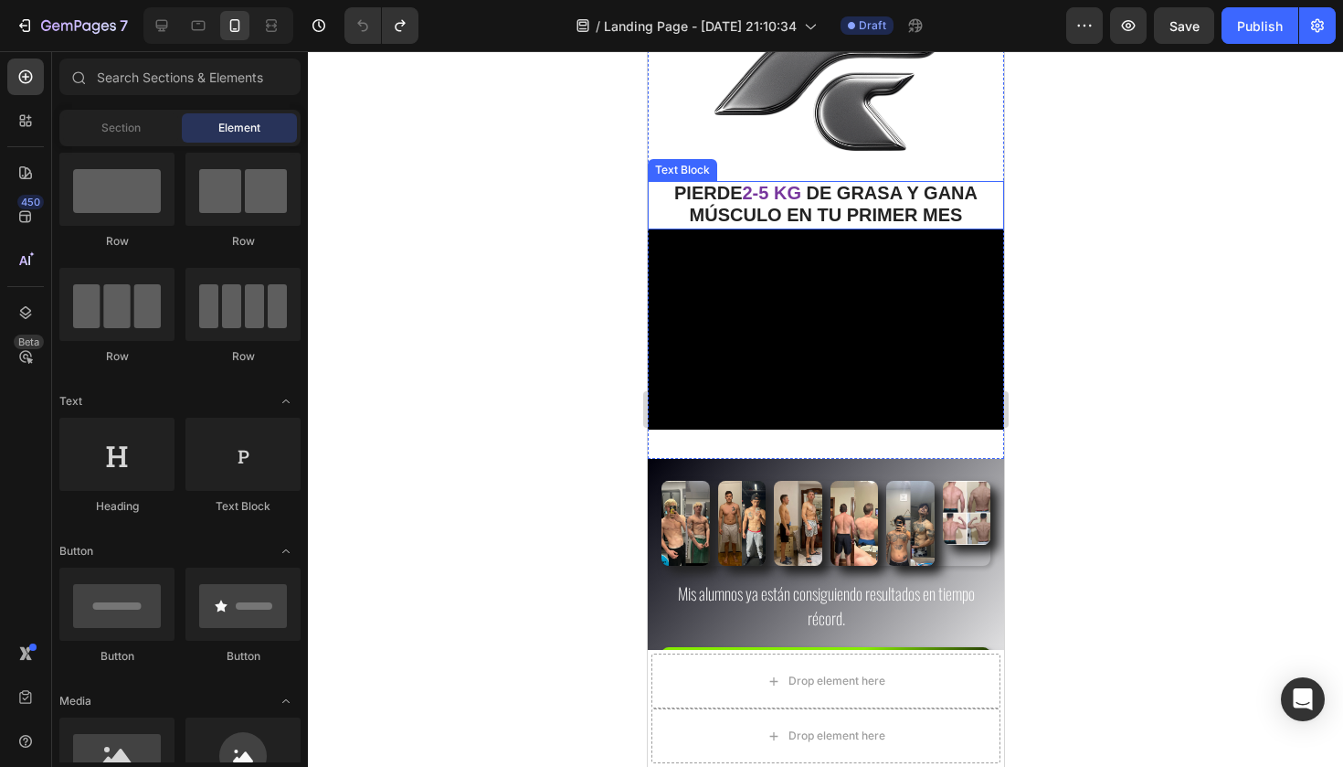
scroll to position [0, 0]
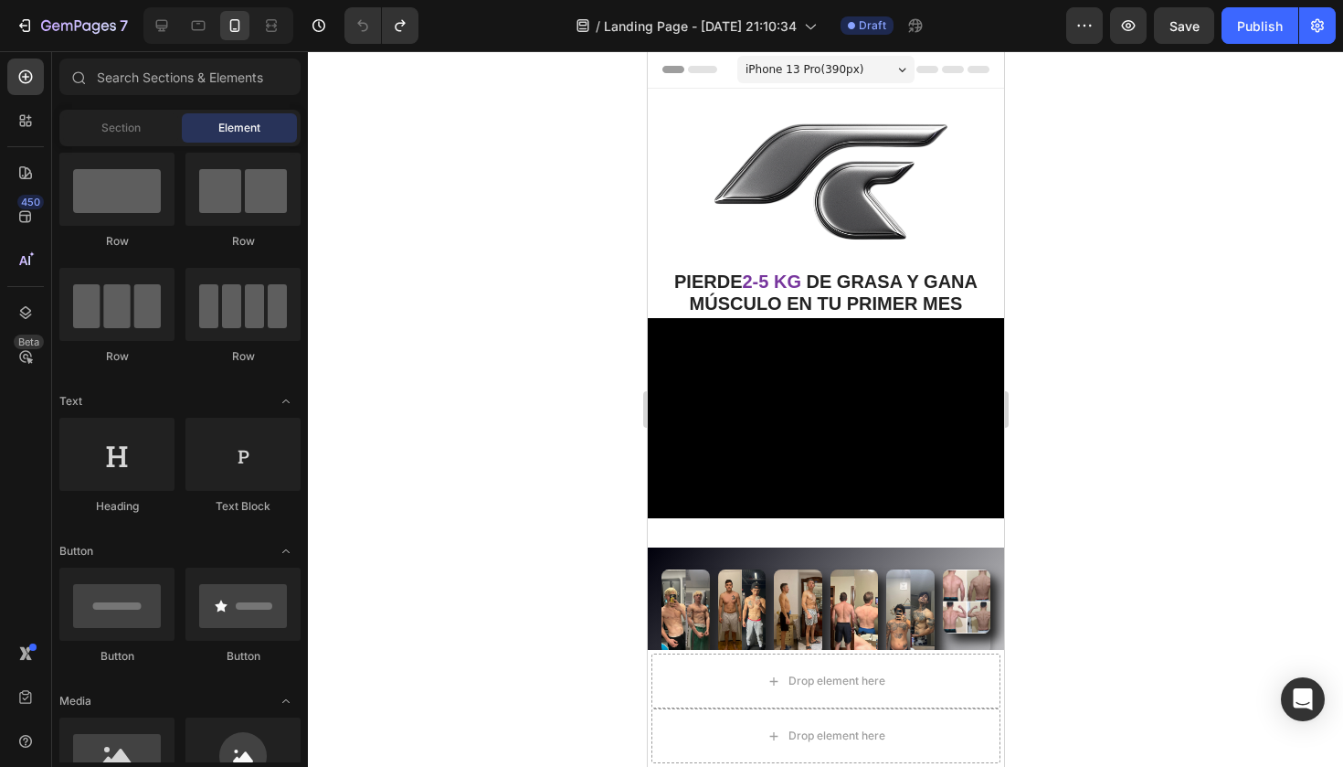
drag, startPoint x: 983, startPoint y: 314, endPoint x: 1003, endPoint y: 407, distance: 94.4
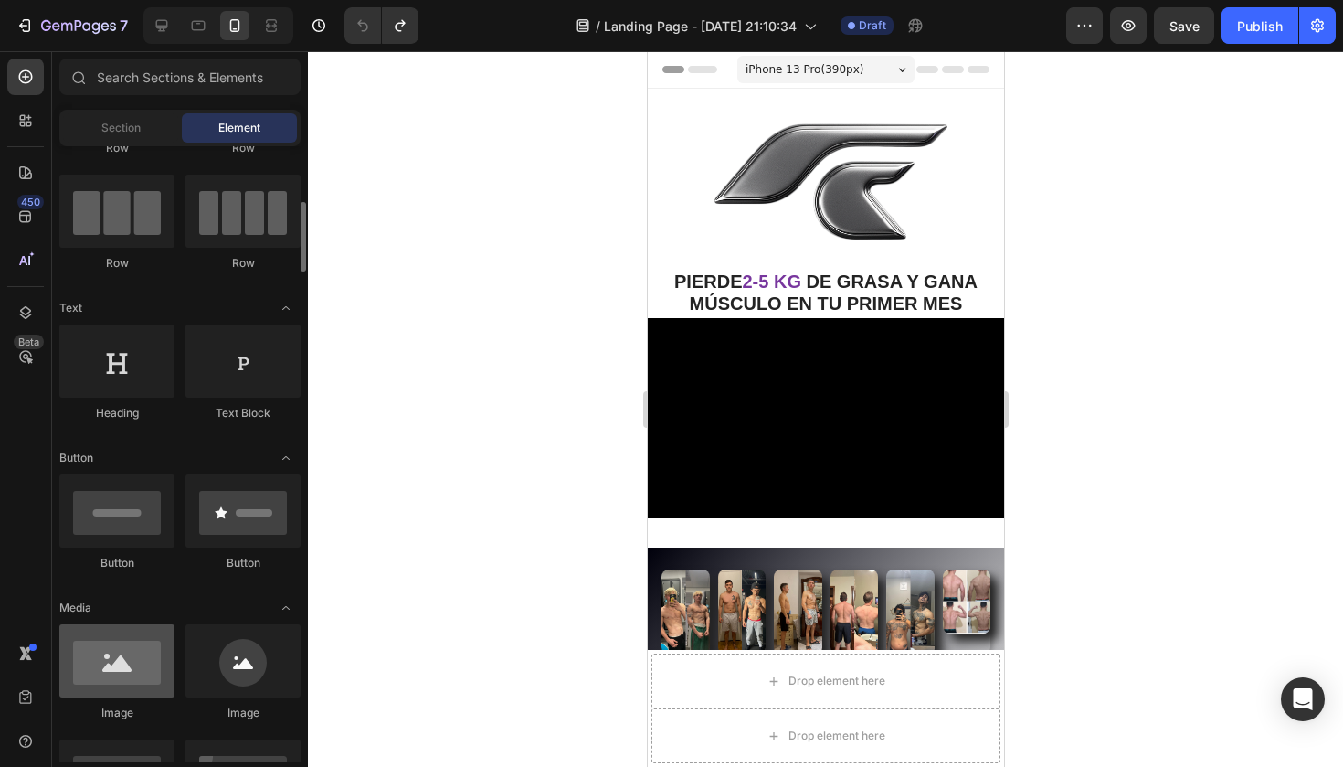
scroll to position [271, 0]
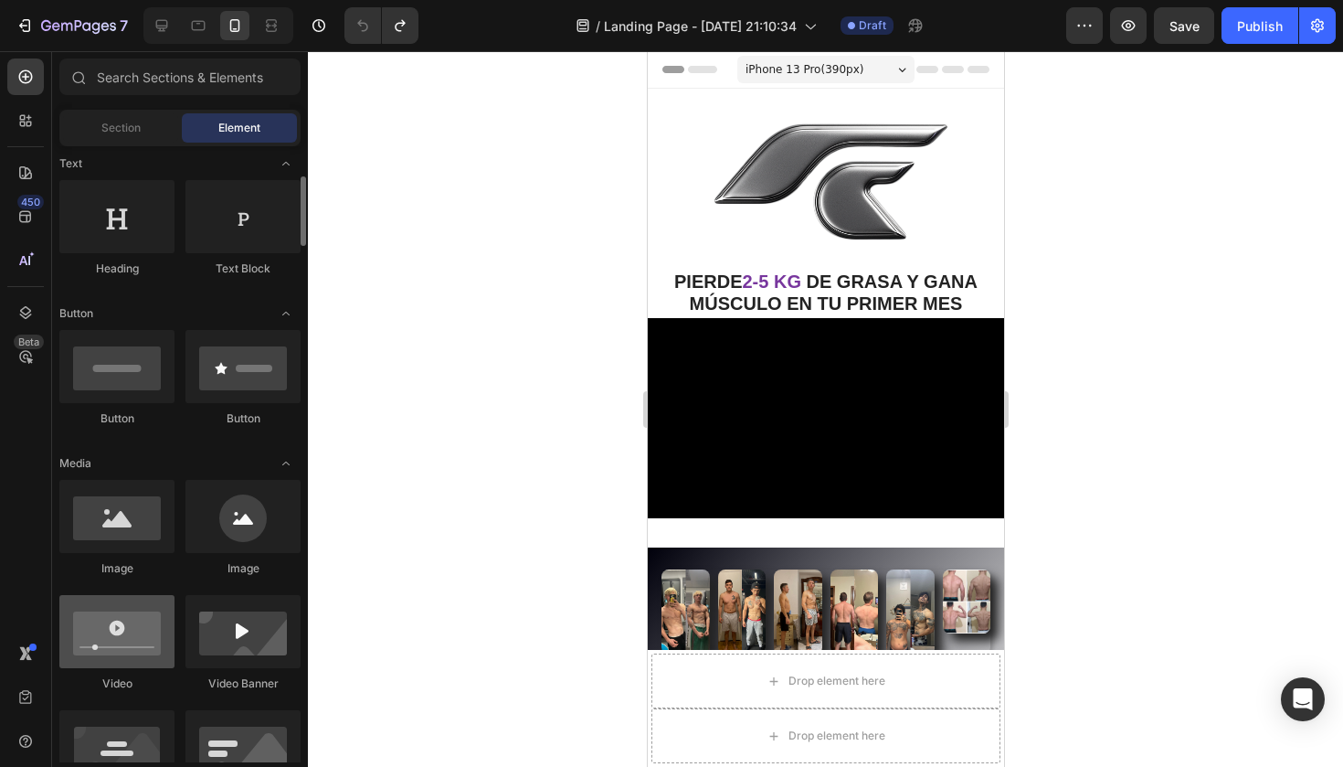
click at [125, 644] on div at bounding box center [116, 631] width 115 height 73
click at [164, 25] on icon at bounding box center [162, 25] width 18 height 18
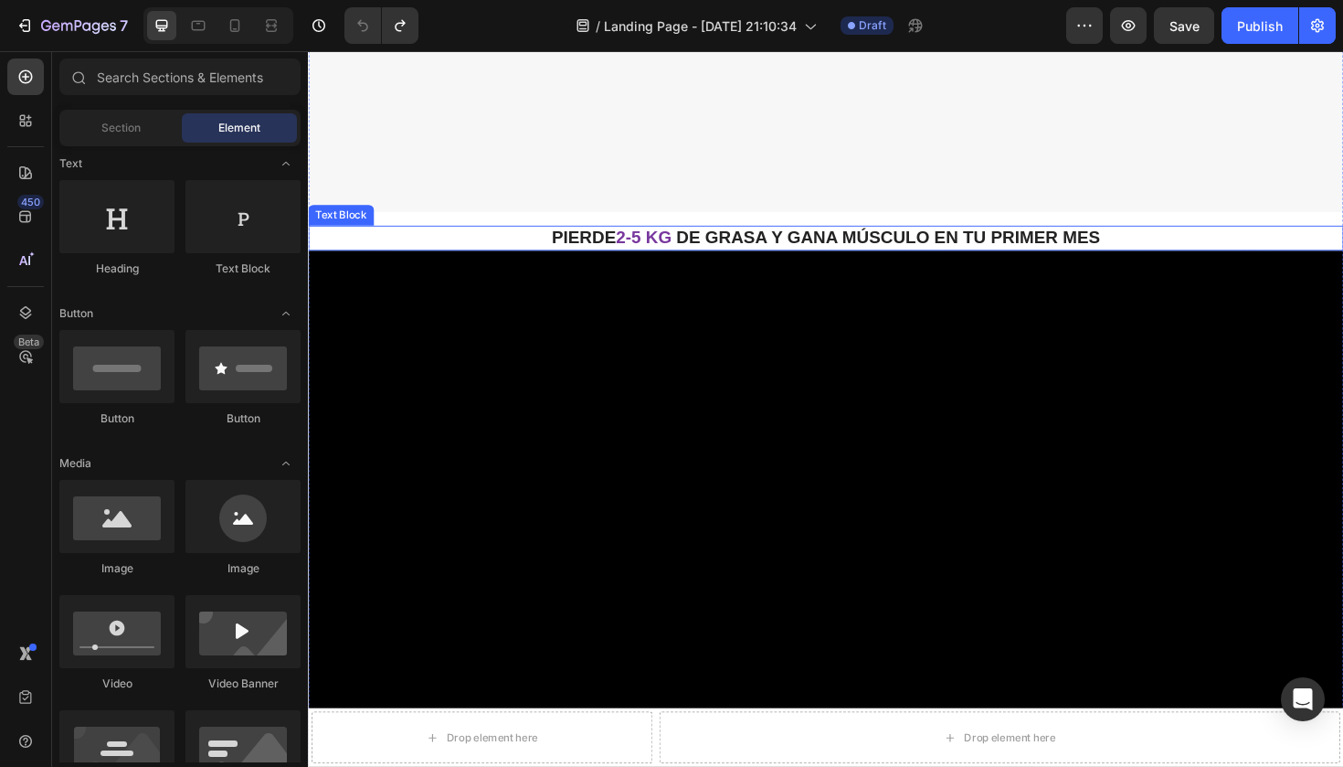
scroll to position [1238, 0]
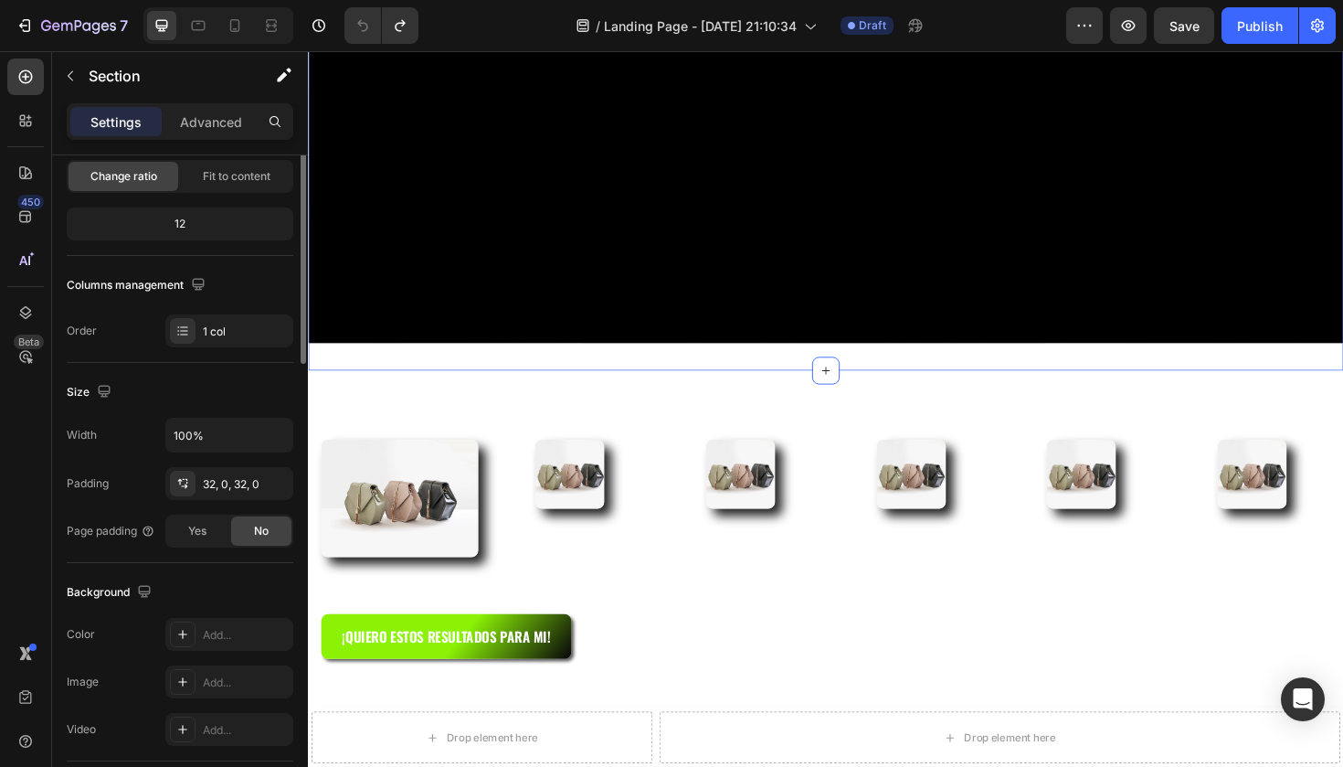
scroll to position [0, 0]
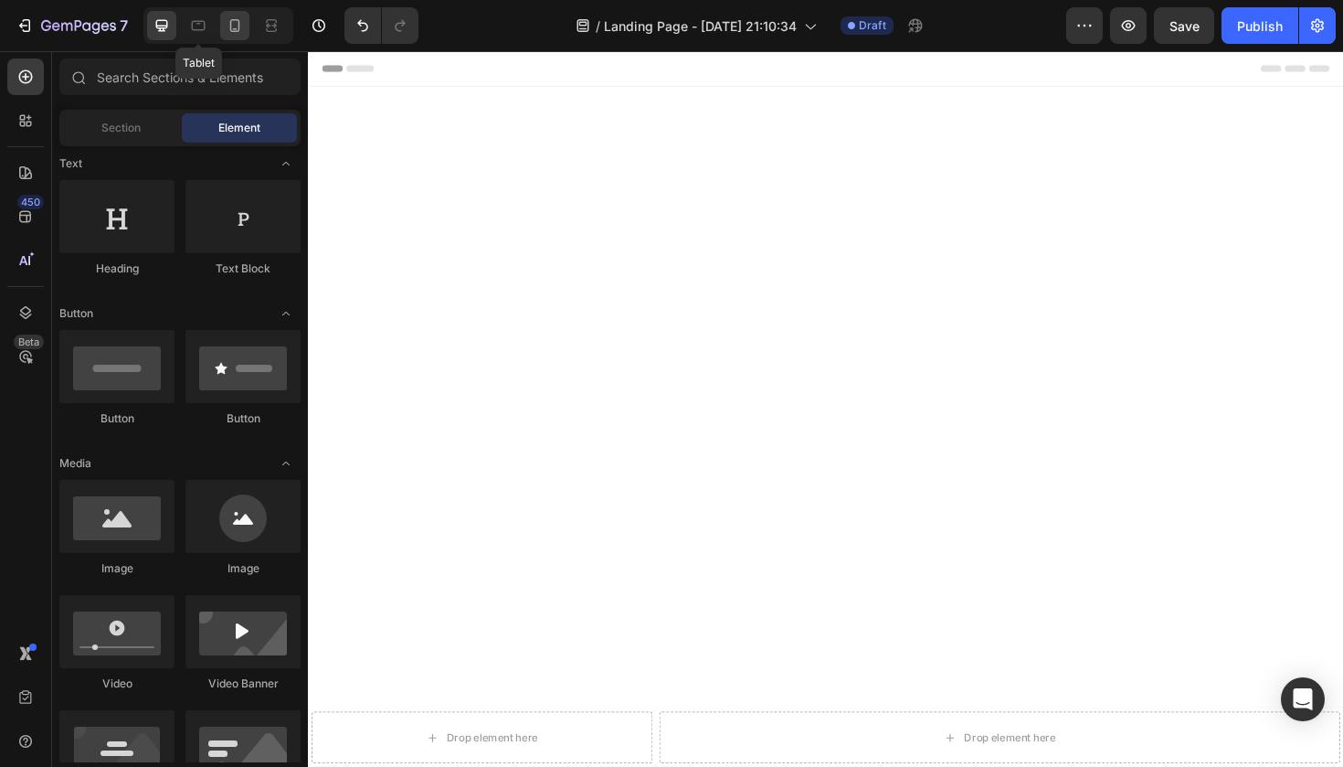
click at [221, 27] on div at bounding box center [234, 25] width 29 height 29
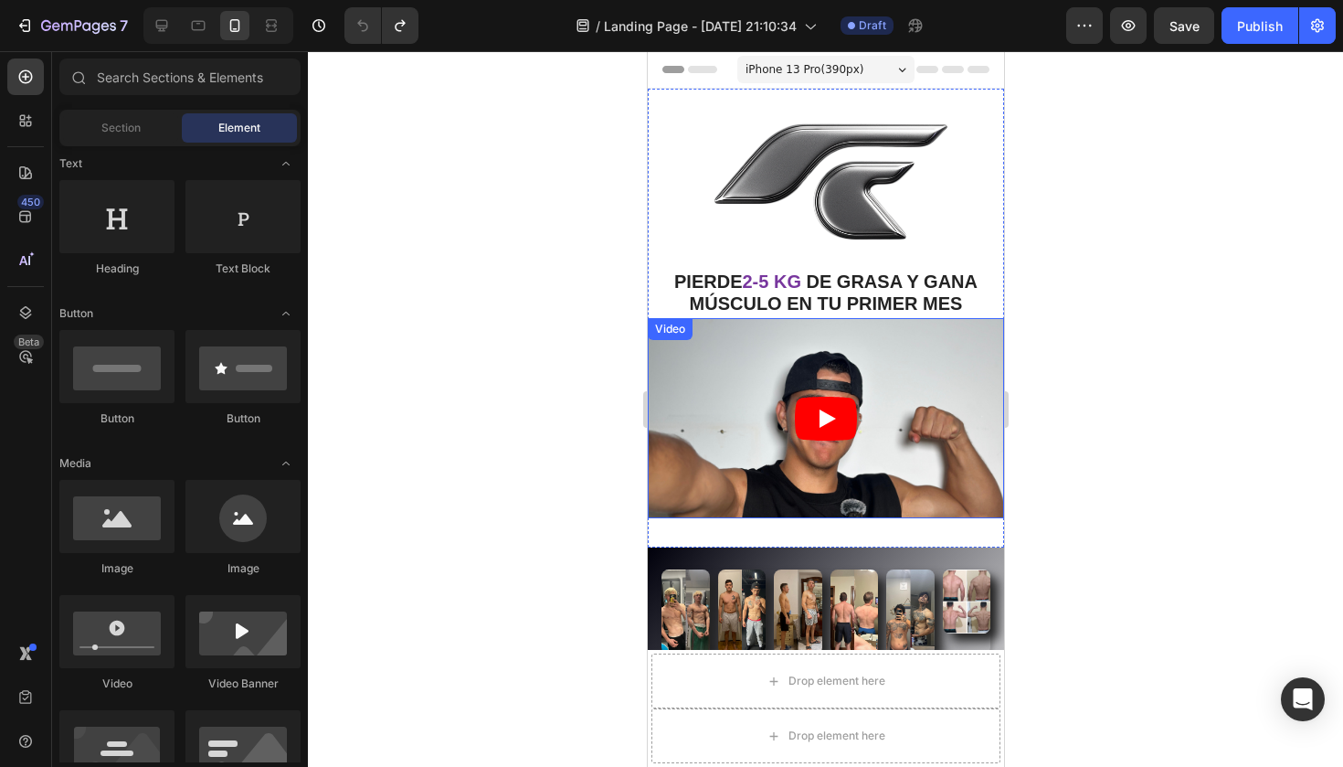
click at [671, 327] on div "Video" at bounding box center [668, 329] width 37 height 16
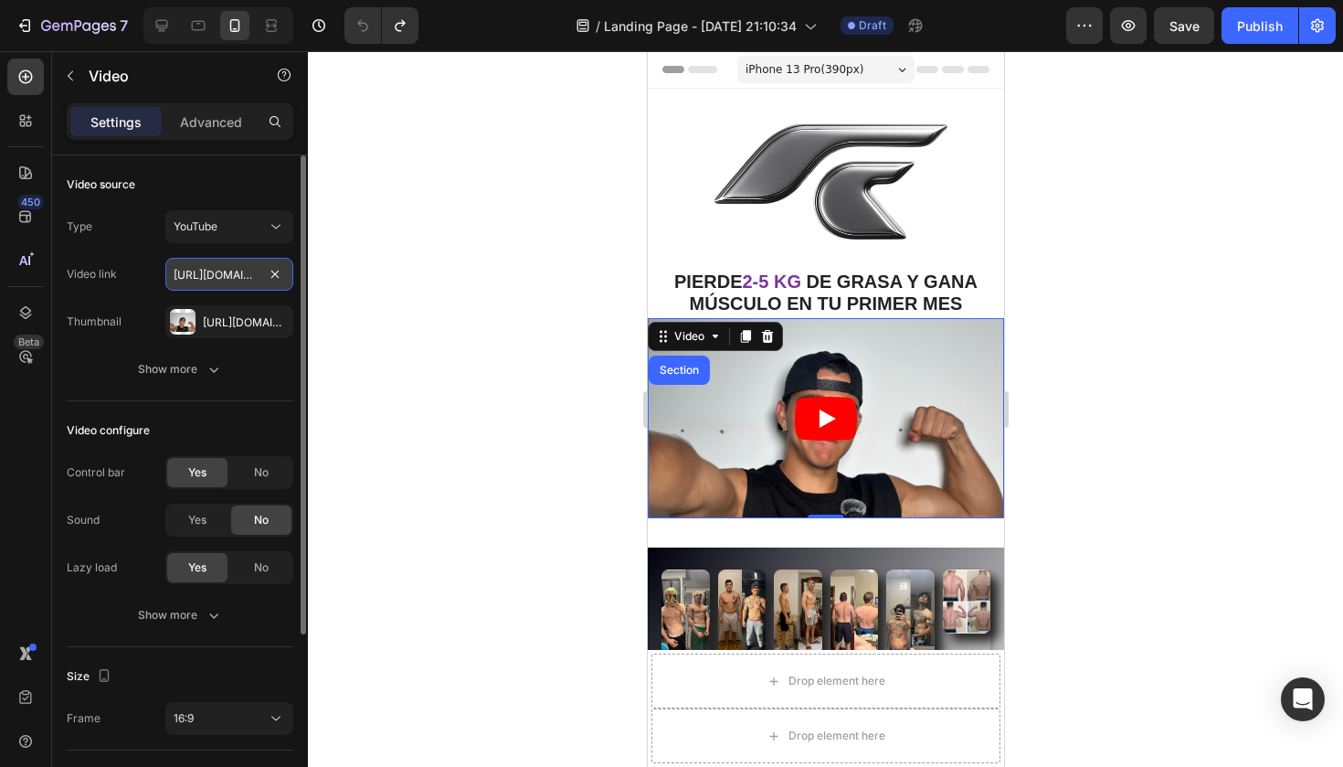
click at [239, 277] on input "[URL][DOMAIN_NAME]" at bounding box center [229, 274] width 128 height 33
click at [238, 275] on input "text" at bounding box center [229, 274] width 128 height 33
drag, startPoint x: 217, startPoint y: 274, endPoint x: 287, endPoint y: 304, distance: 75.7
click at [217, 274] on input "[URL][DOMAIN_NAME]" at bounding box center [229, 274] width 128 height 33
click at [231, 280] on input "[URL][DOMAIN_NAME]" at bounding box center [229, 274] width 128 height 33
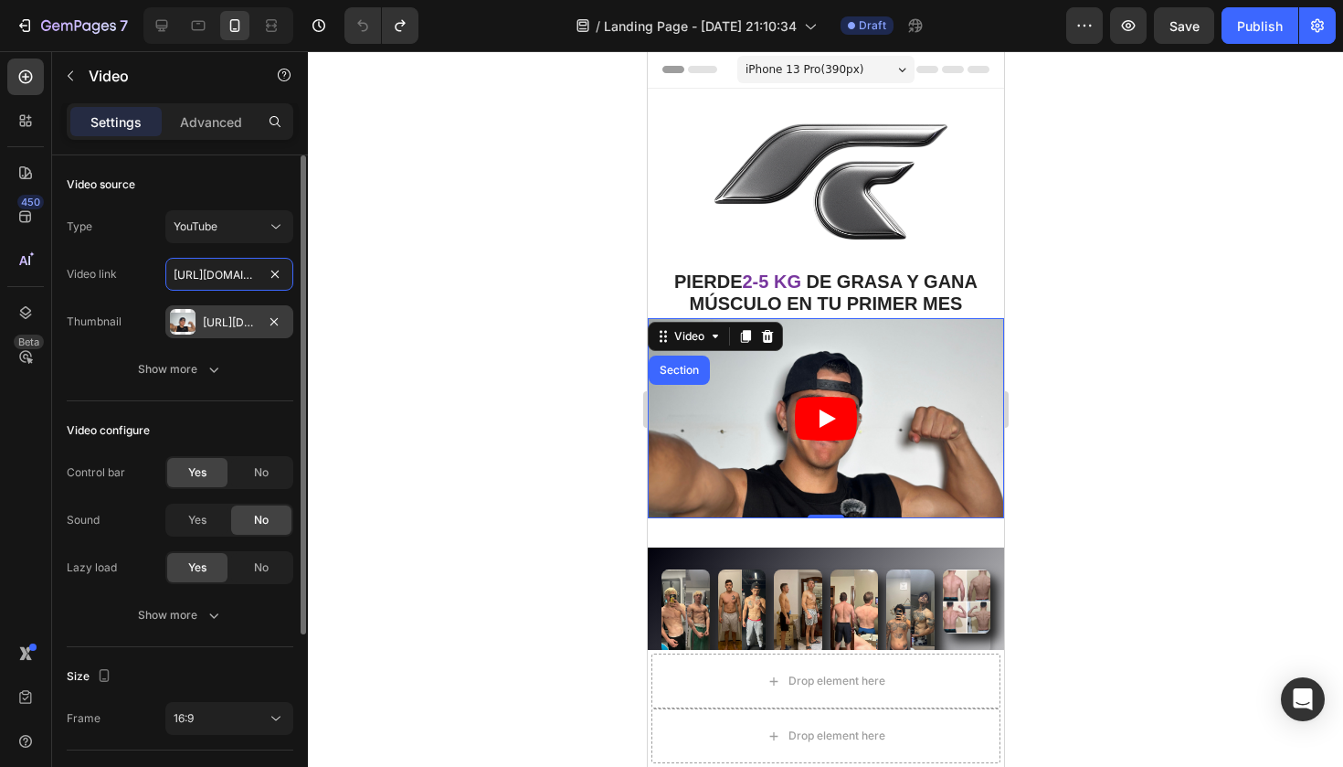
type input "[URL][DOMAIN_NAME]"
click at [234, 315] on div "[URL][DOMAIN_NAME]" at bounding box center [229, 322] width 53 height 16
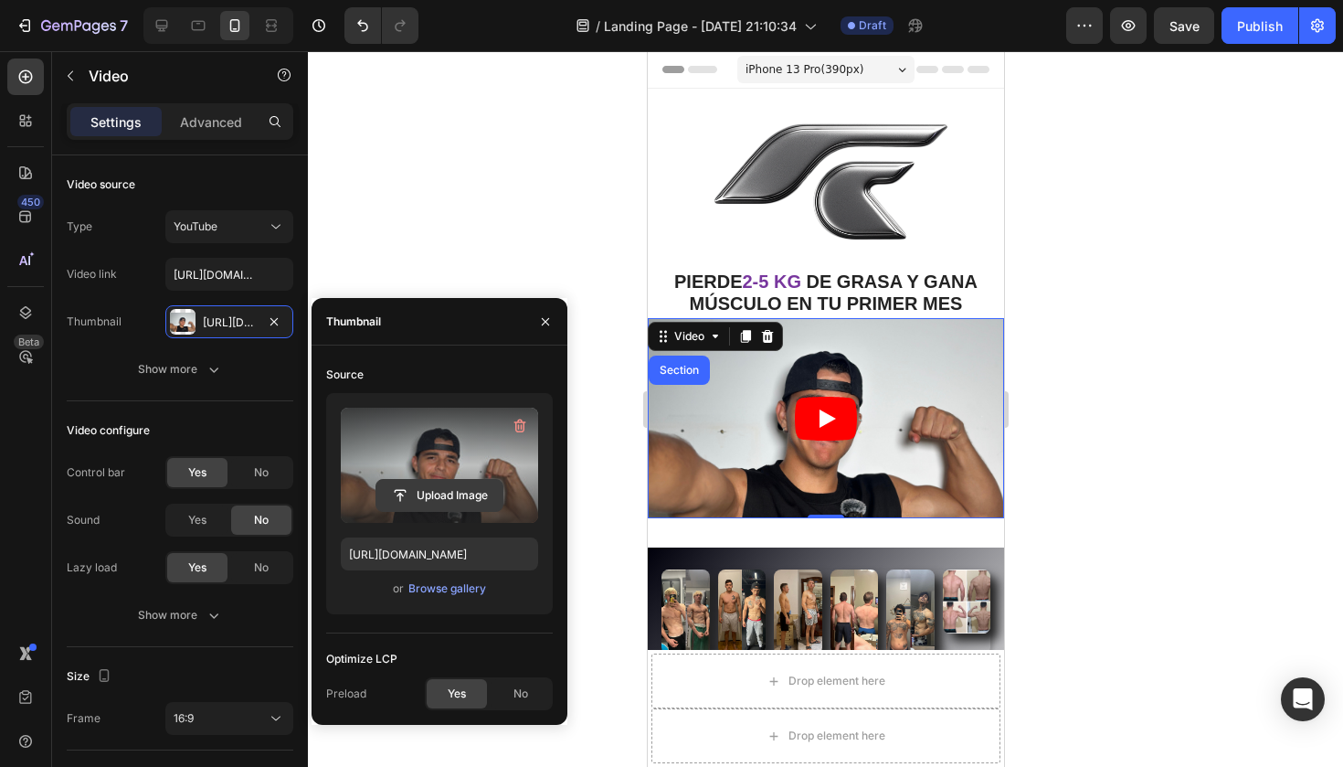
click at [432, 498] on input "file" at bounding box center [439, 495] width 126 height 31
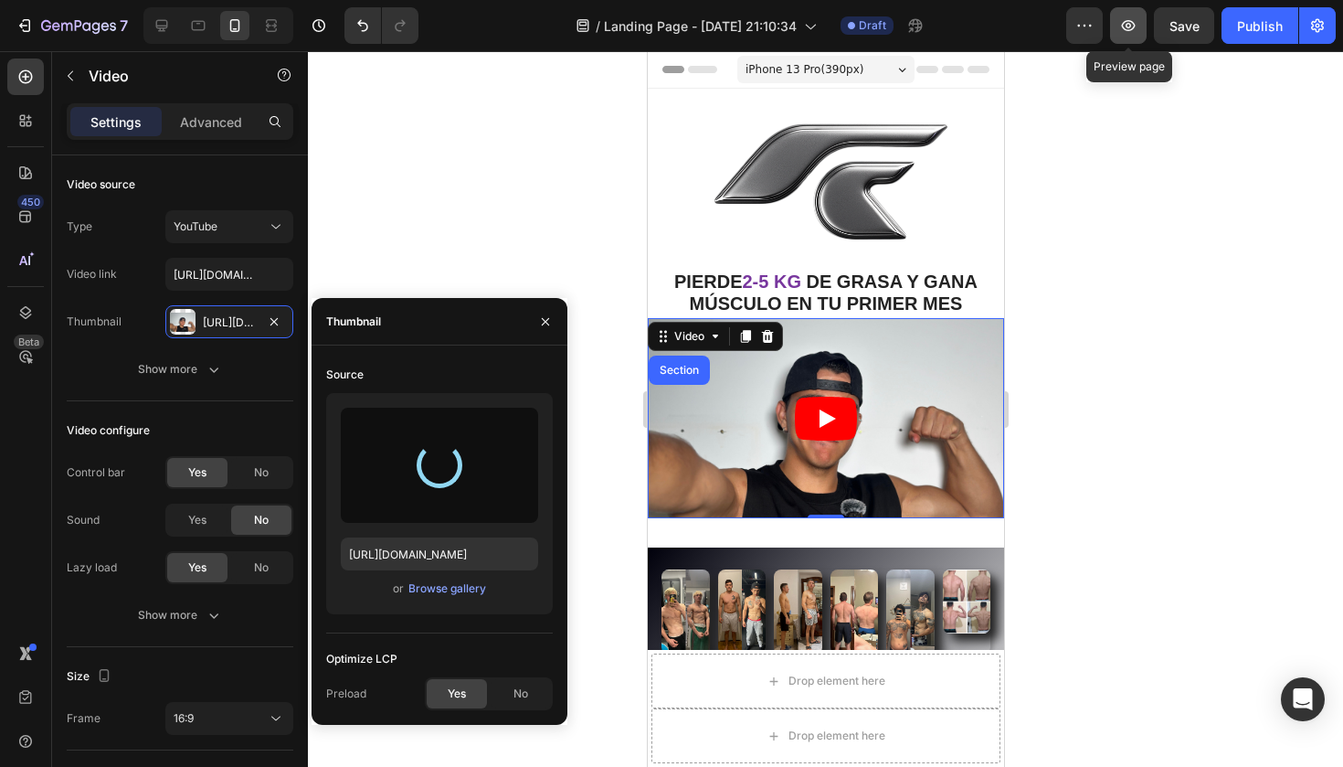
type input "[URL][DOMAIN_NAME]"
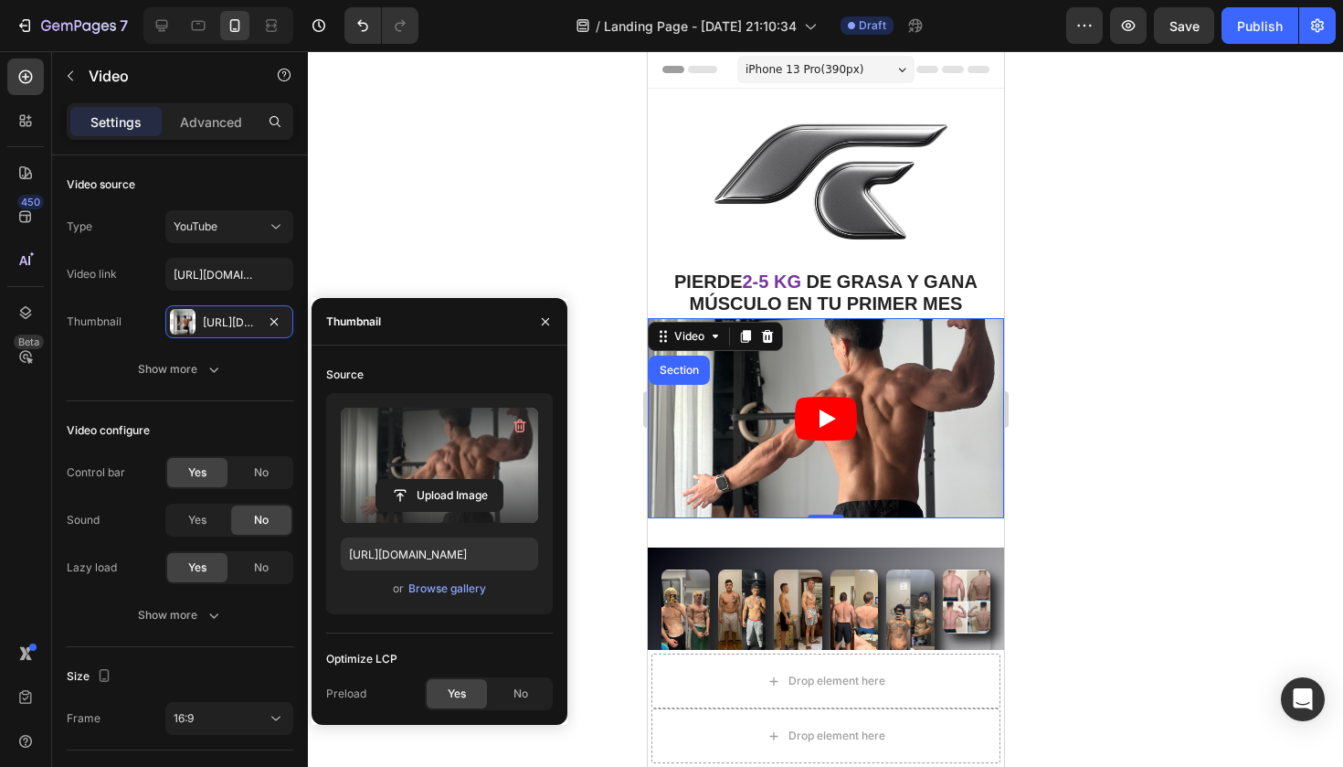
click at [597, 502] on div at bounding box center [825, 408] width 1035 height 715
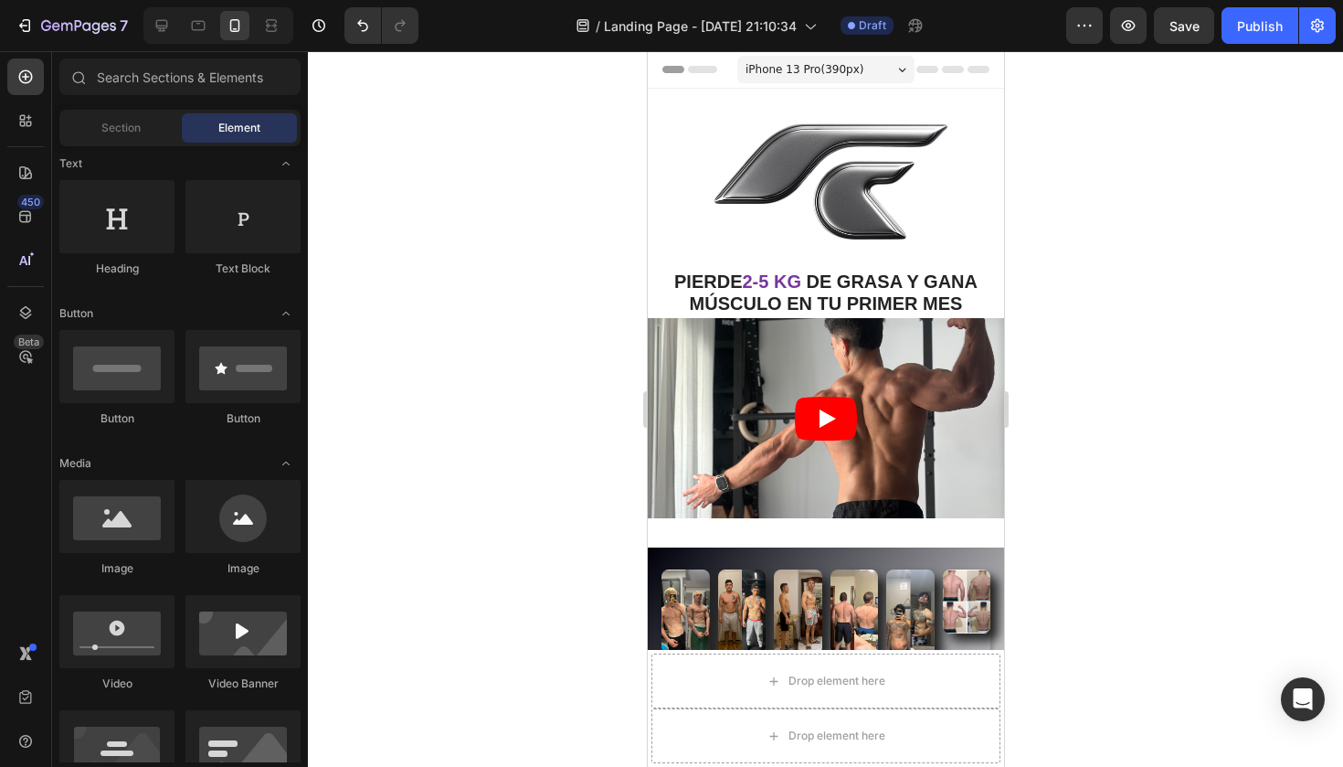
click at [597, 502] on div at bounding box center [825, 408] width 1035 height 715
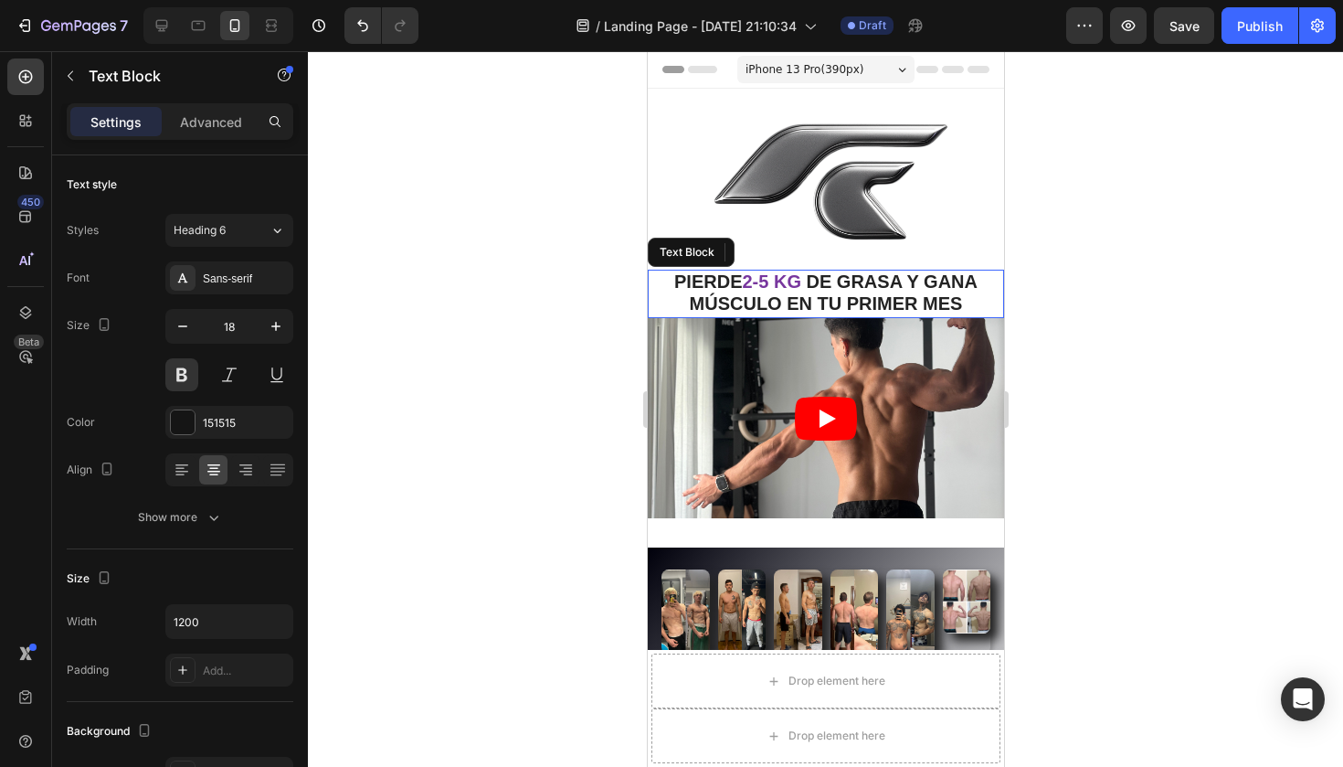
click at [890, 302] on span "DE GRASA Y GANA MÚSCULO EN TU PRIMER MES" at bounding box center [833, 292] width 288 height 42
click at [798, 279] on span "2-5 KG" at bounding box center [770, 281] width 58 height 20
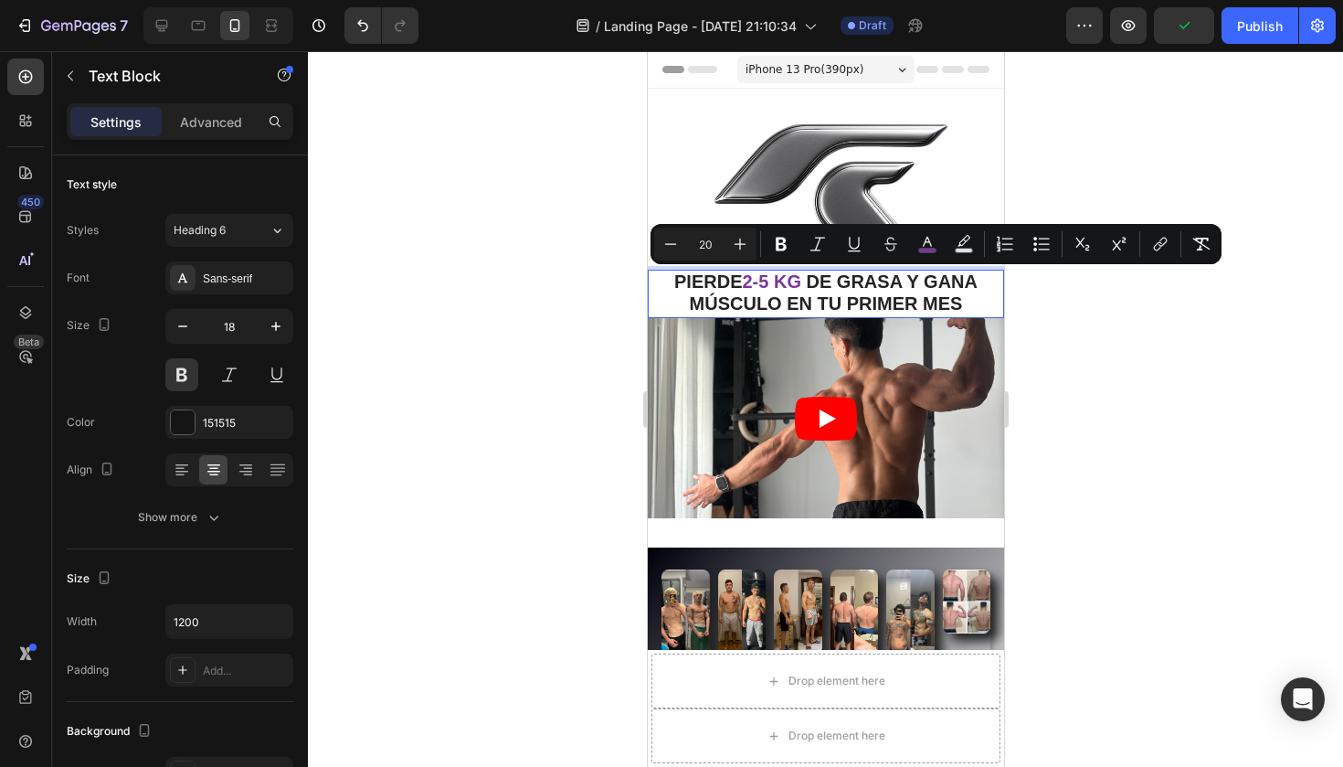
drag, startPoint x: 739, startPoint y: 282, endPoint x: 801, endPoint y: 285, distance: 62.2
click at [801, 285] on p "PIERDE 2-5 KG DE GRASA Y GANA MÚSCULO EN TU PRIMER MES" at bounding box center [825, 293] width 353 height 45
click at [927, 244] on icon "Editor contextual toolbar" at bounding box center [927, 244] width 18 height 18
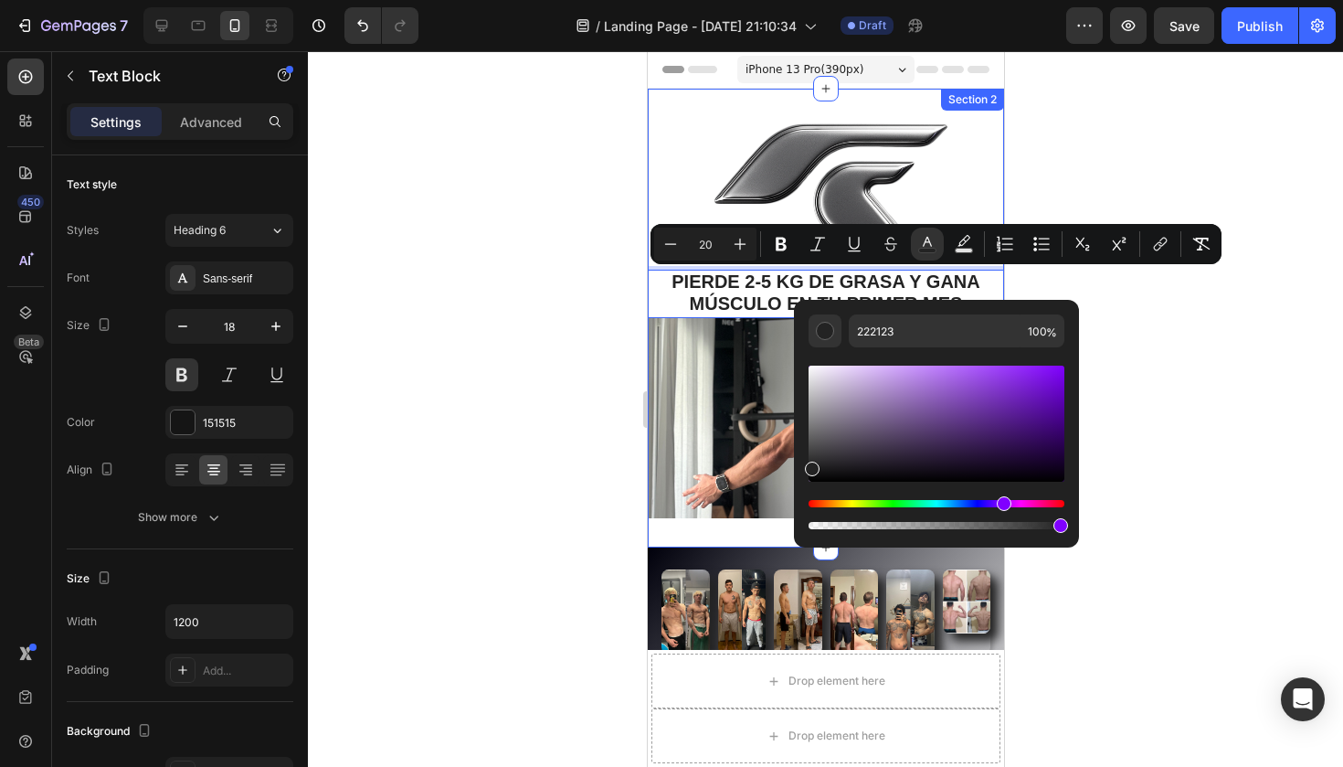
type input "232323"
drag, startPoint x: 1472, startPoint y: 516, endPoint x: 654, endPoint y: 513, distance: 817.7
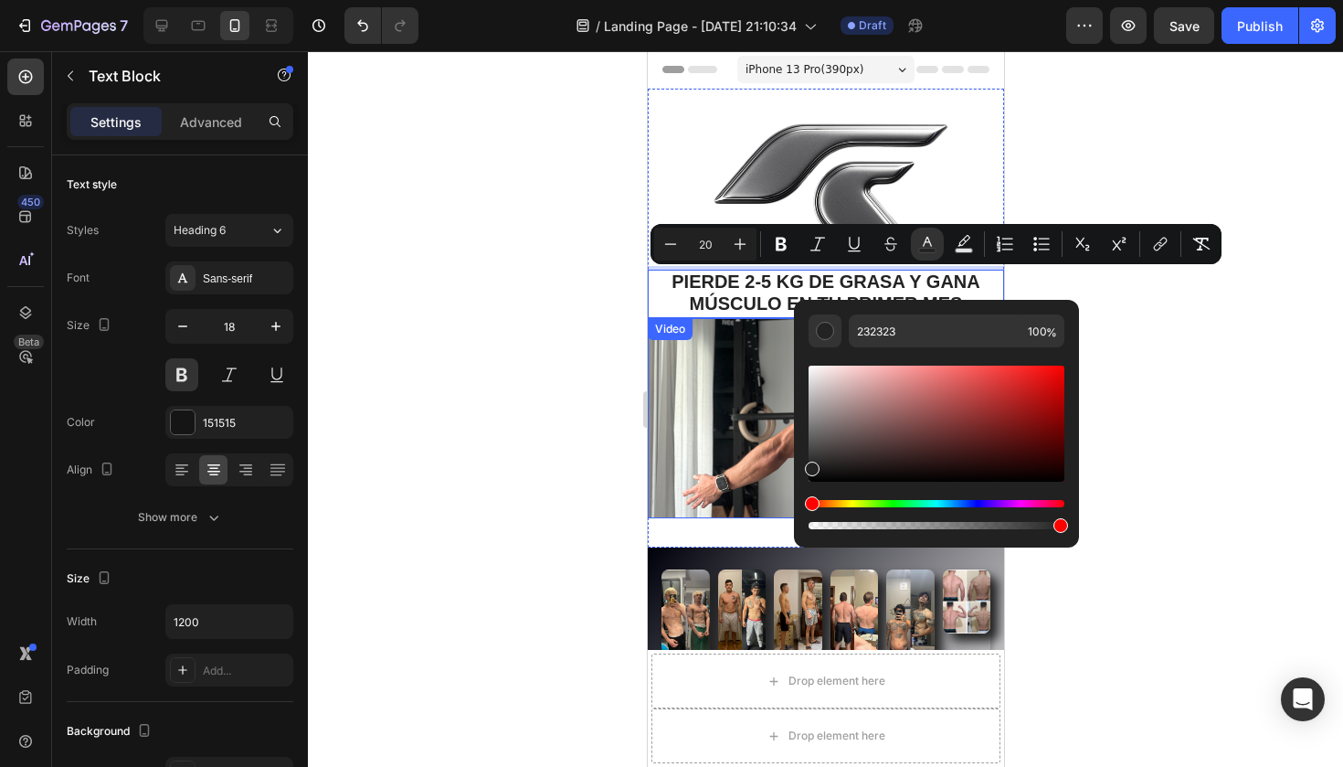
click at [481, 460] on div at bounding box center [825, 408] width 1035 height 715
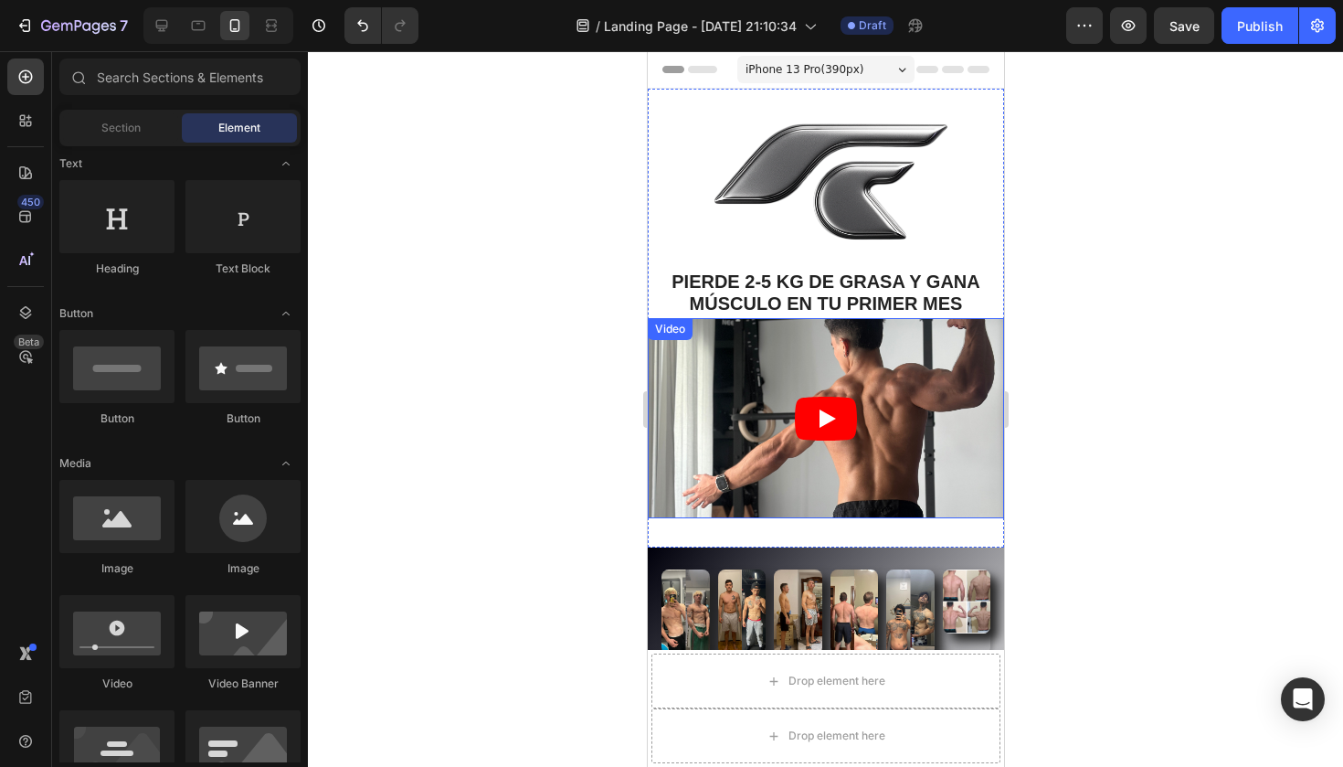
click at [481, 460] on div at bounding box center [825, 408] width 1035 height 715
click at [1076, 344] on div at bounding box center [825, 408] width 1035 height 715
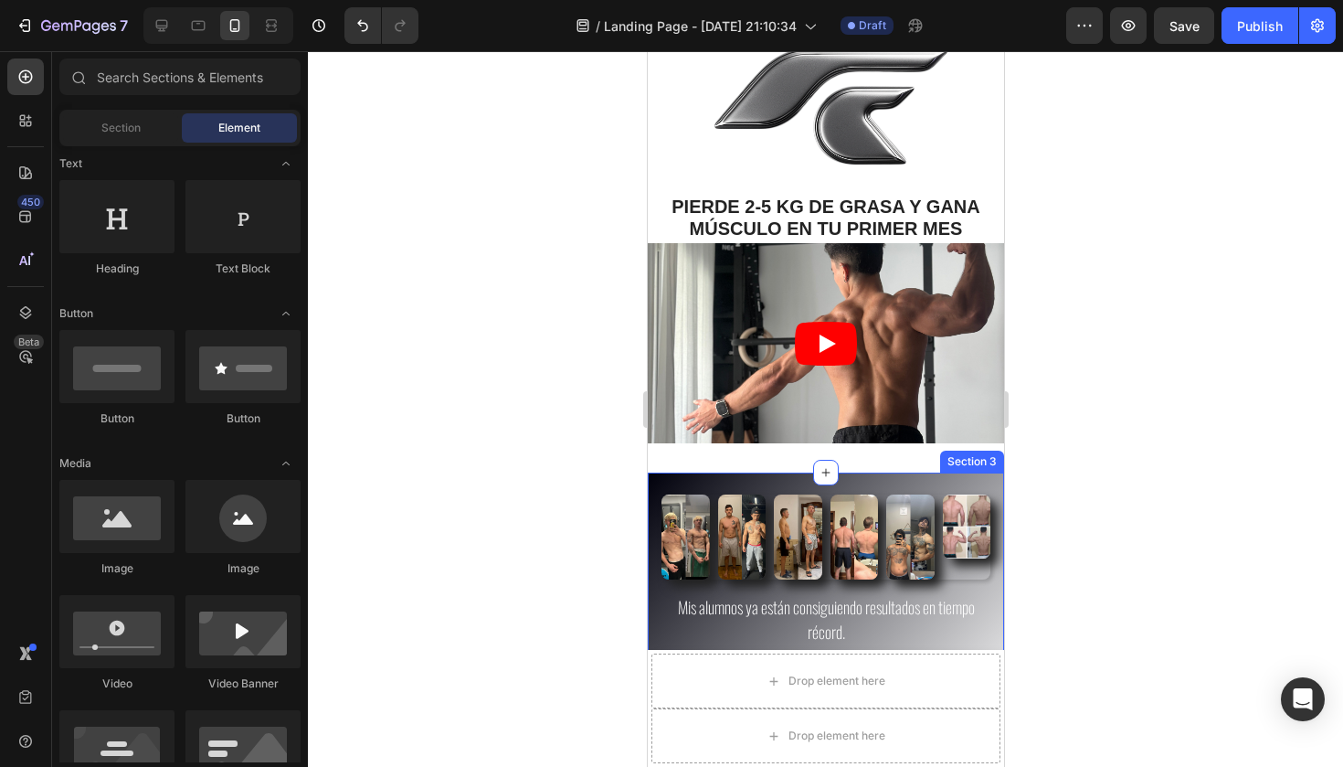
scroll to position [105, 0]
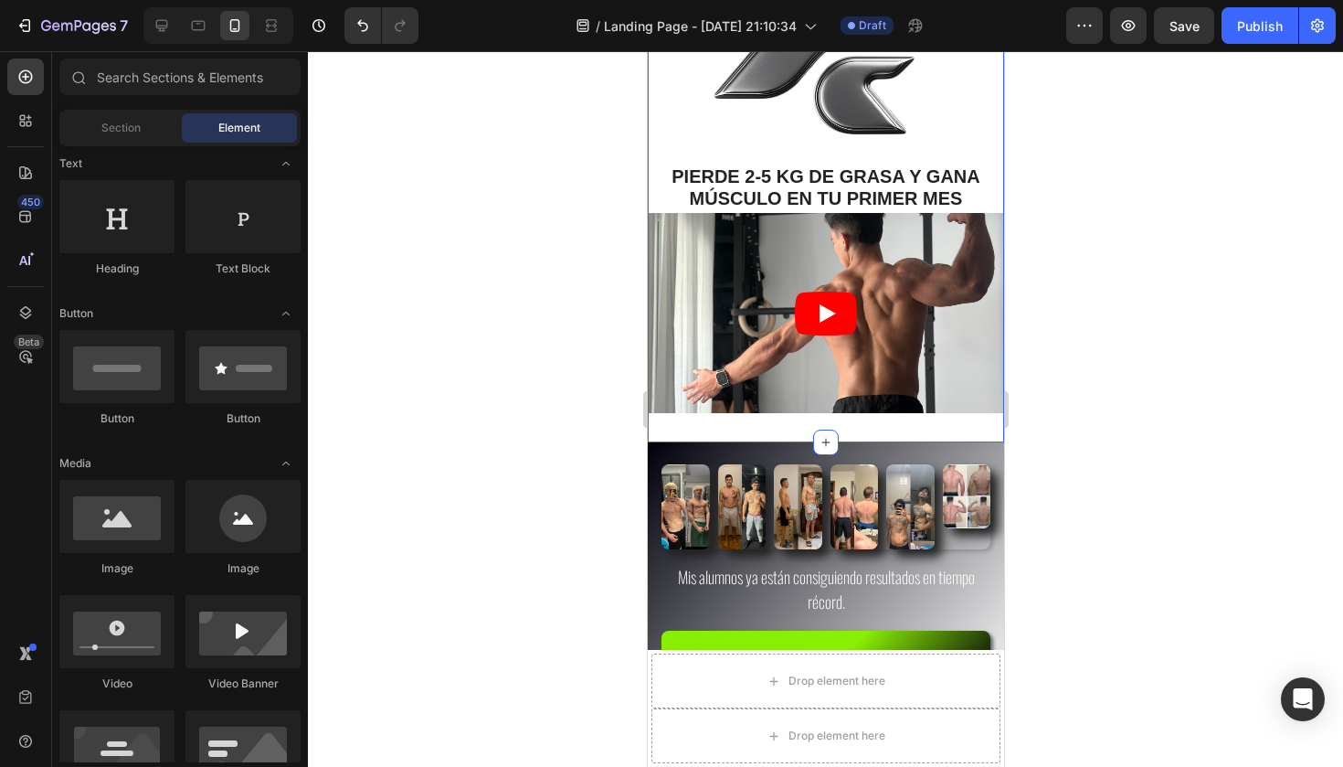
drag, startPoint x: 820, startPoint y: 436, endPoint x: 820, endPoint y: 410, distance: 25.6
click at [820, 410] on div "Image PIERDE 2-5 KG DE GRASA Y GANA MÚSCULO EN TU PRIMER MES Text Block Video S…" at bounding box center [825, 213] width 356 height 459
click at [747, 426] on div "Image PIERDE 2-5 KG DE GRASA Y GANA MÚSCULO EN TU PRIMER MES Text Block Video S…" at bounding box center [825, 213] width 356 height 459
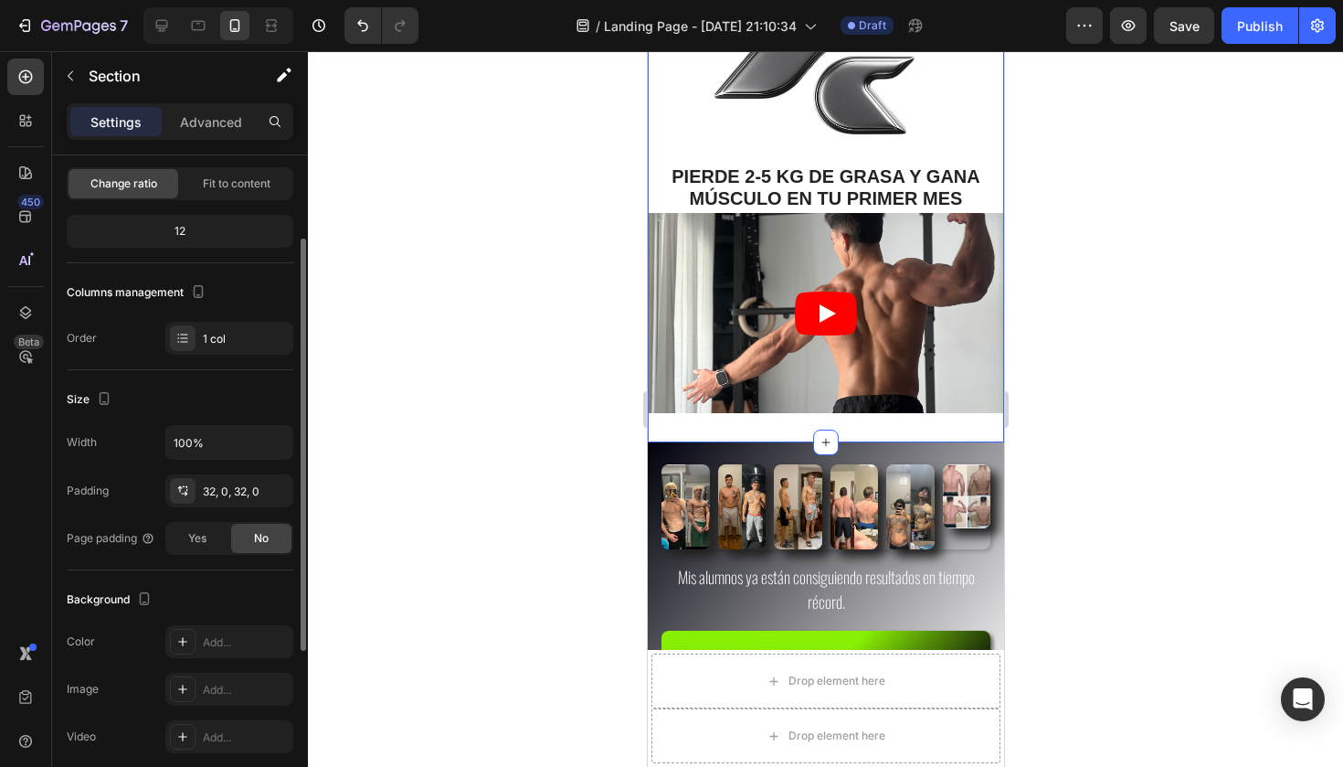
scroll to position [132, 0]
click at [199, 539] on span "Yes" at bounding box center [197, 538] width 18 height 16
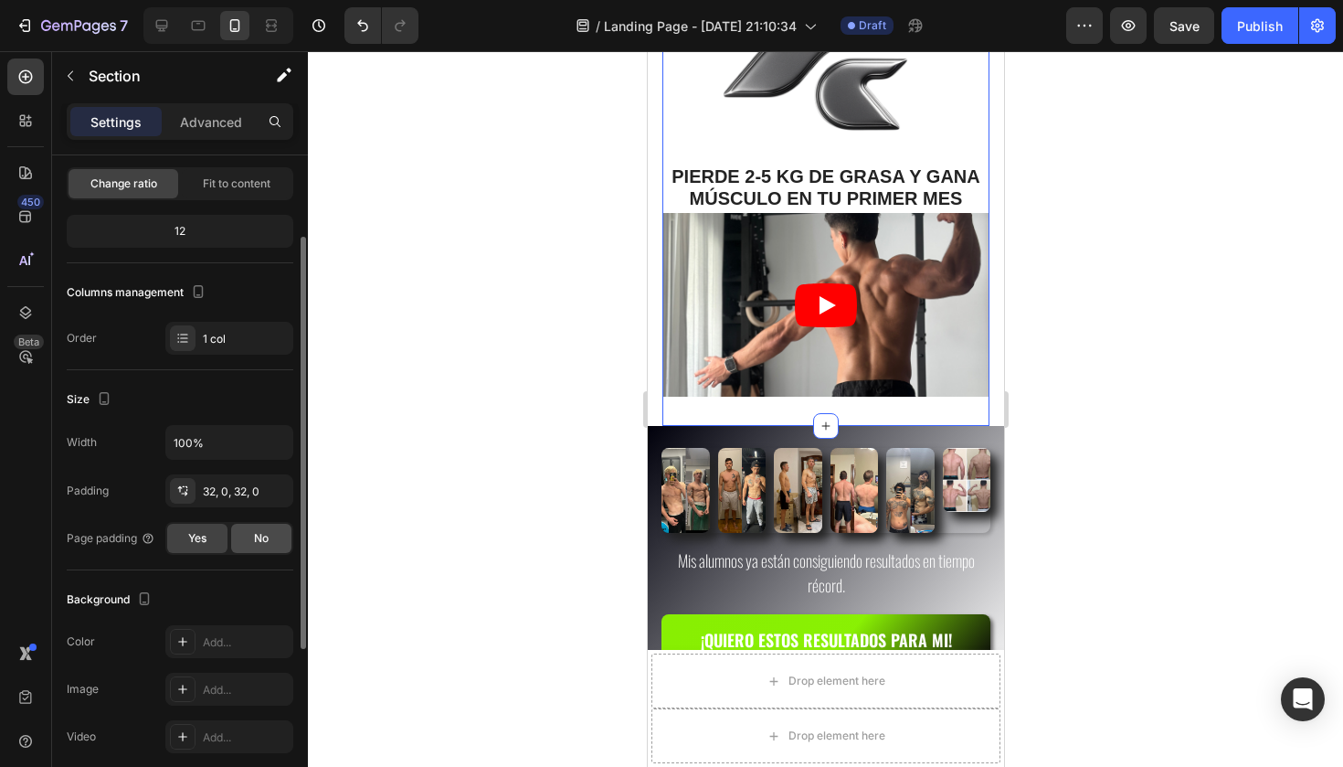
click at [256, 528] on div "No" at bounding box center [261, 537] width 60 height 29
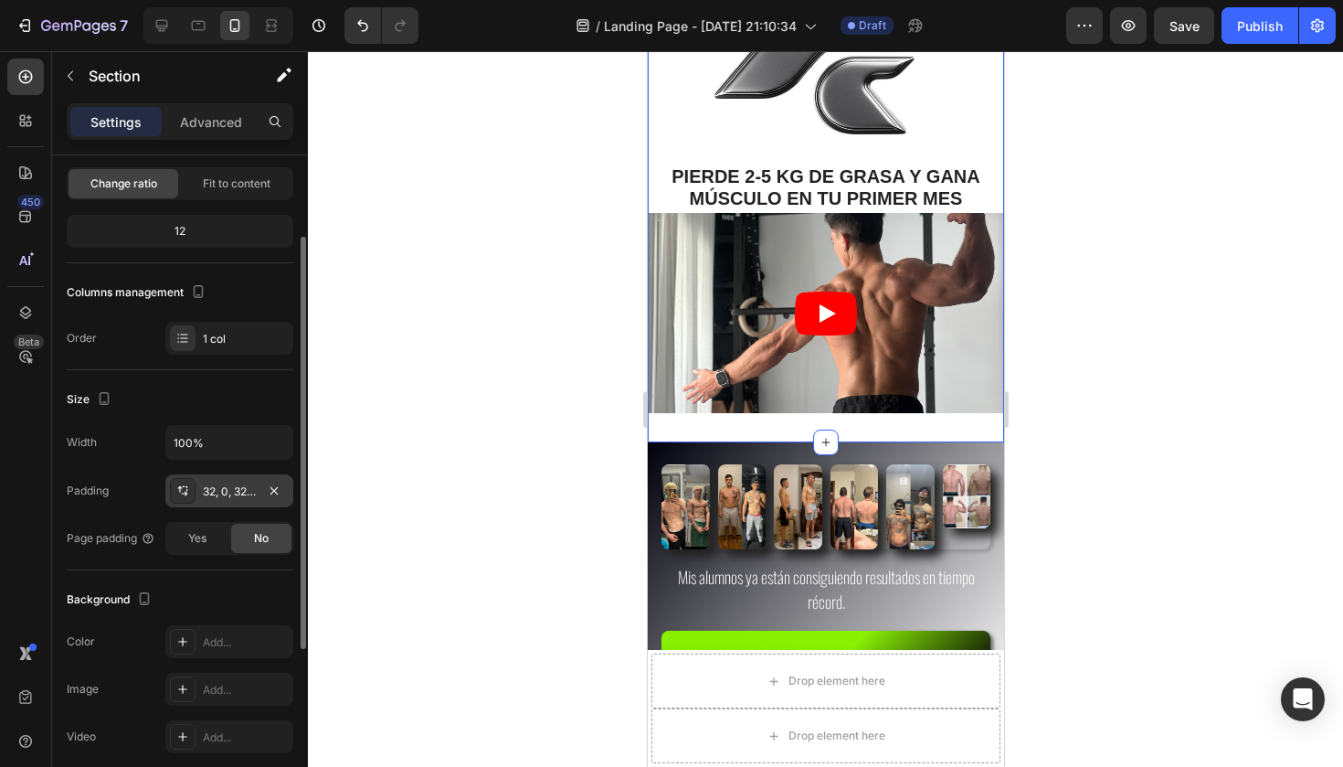
click at [259, 486] on div "32, 0, 32, 0" at bounding box center [229, 490] width 128 height 33
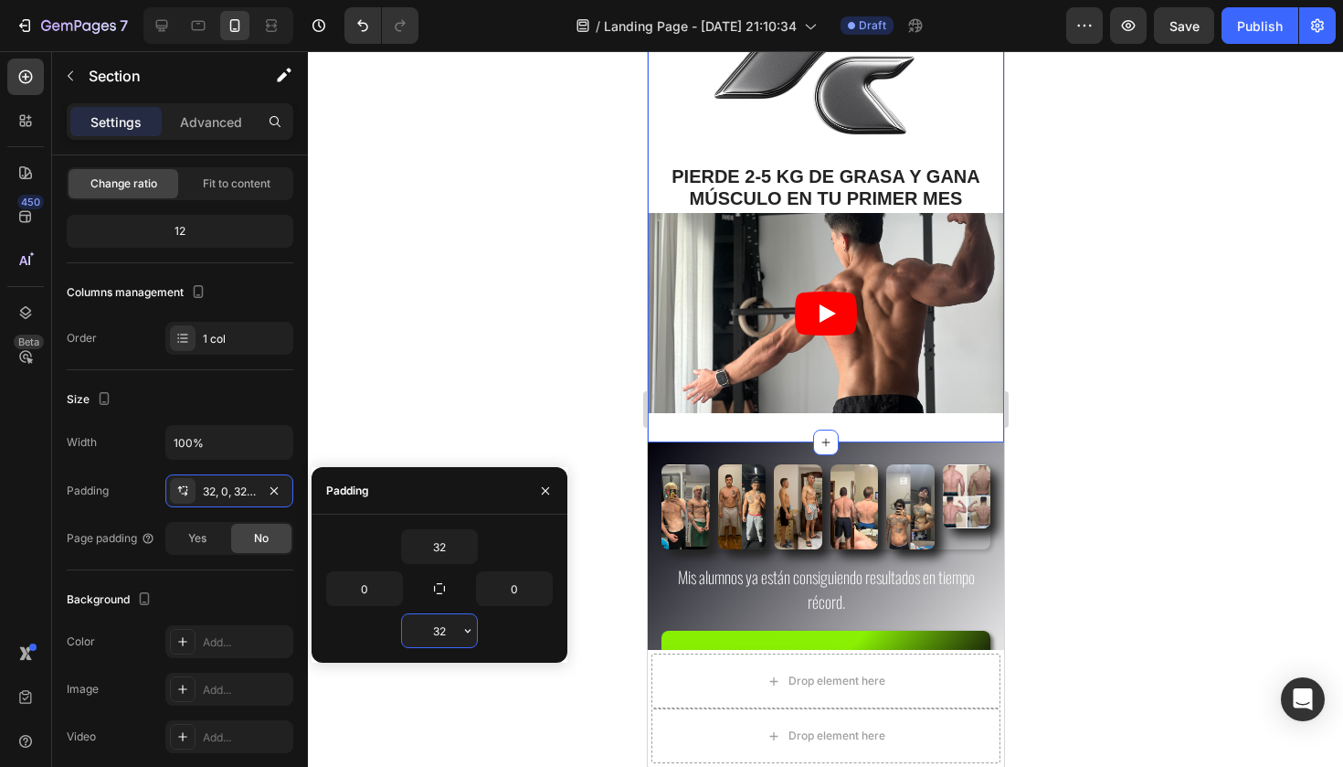
click at [444, 636] on input "32" at bounding box center [439, 630] width 75 height 33
type input "3"
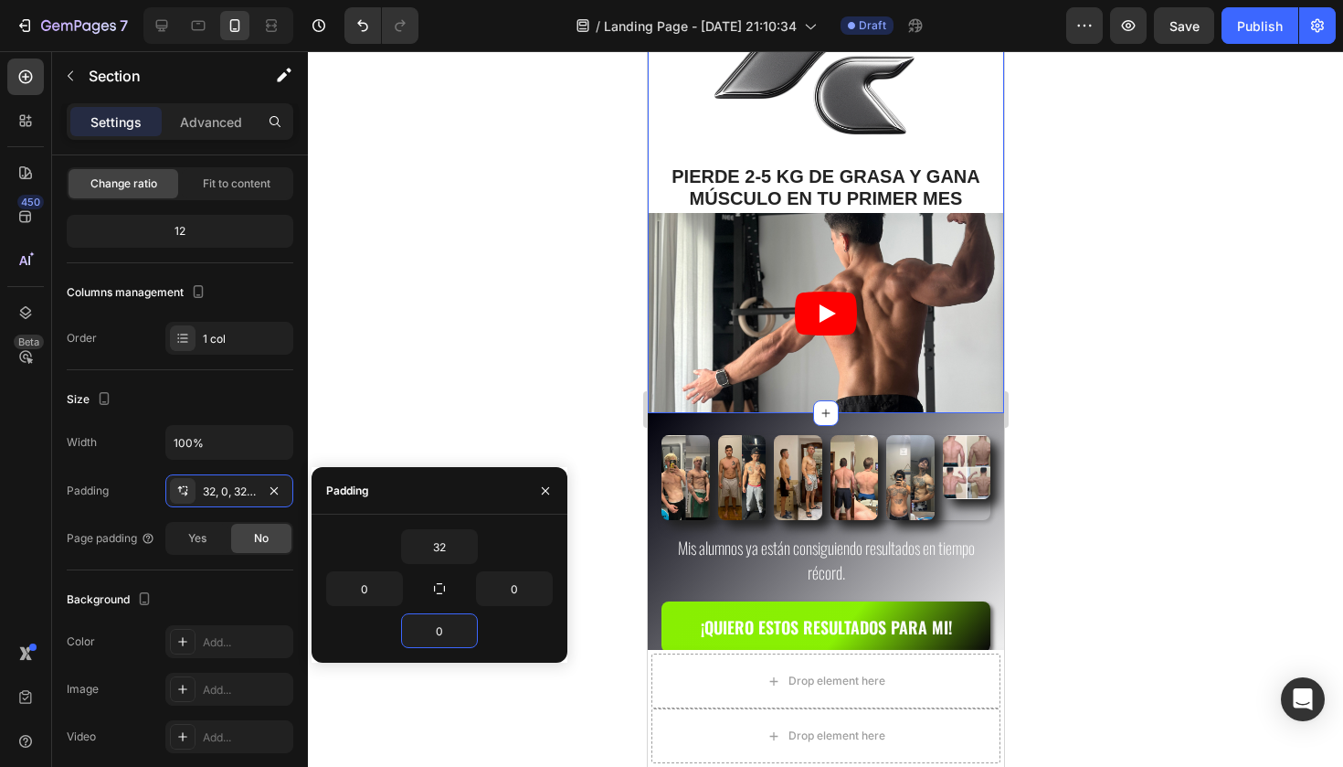
click at [511, 292] on div at bounding box center [825, 408] width 1035 height 715
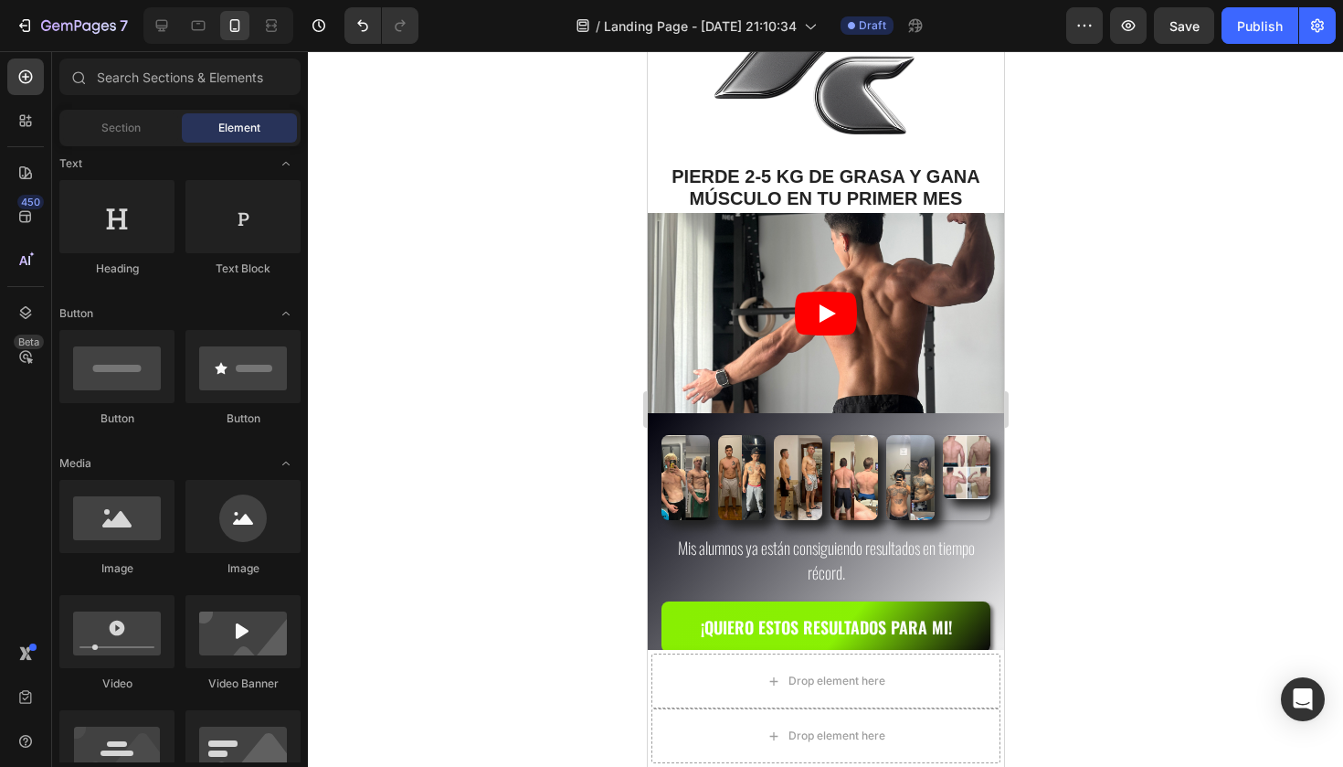
click at [511, 292] on div at bounding box center [825, 408] width 1035 height 715
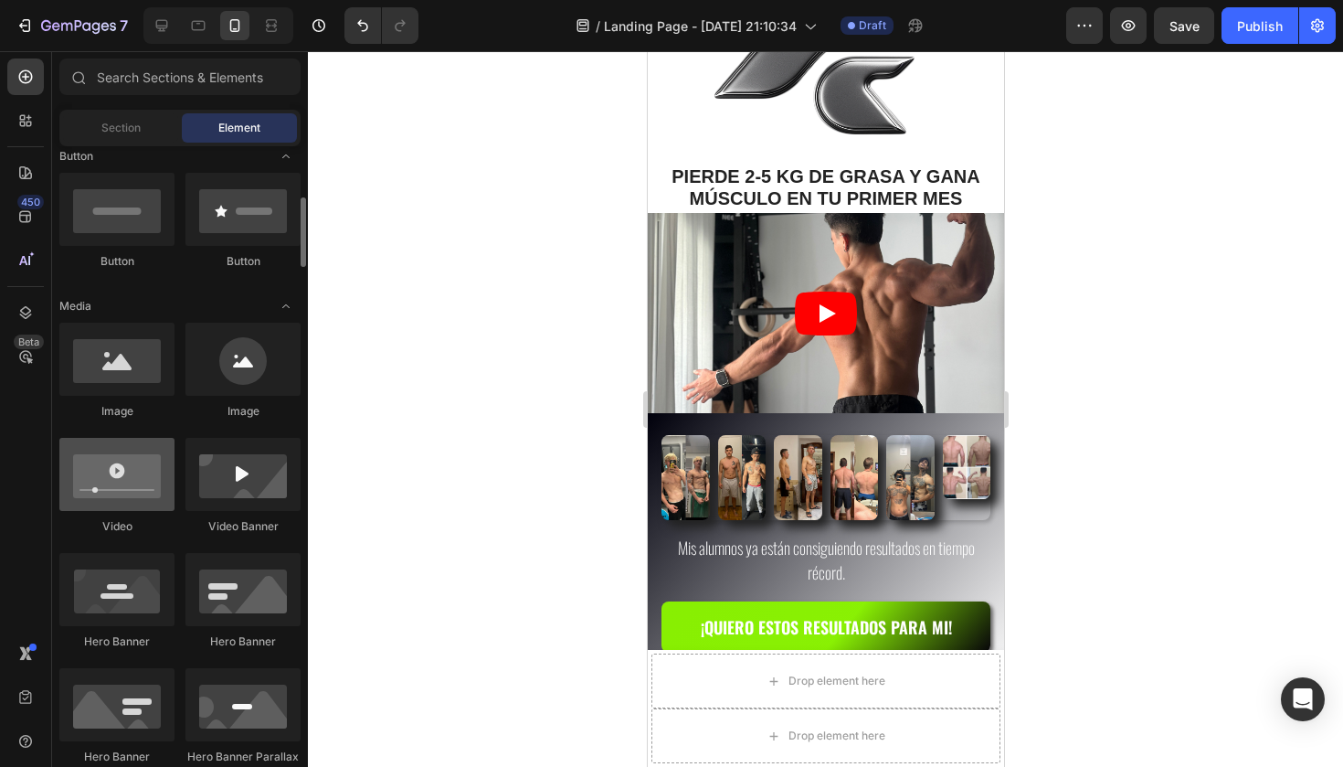
scroll to position [428, 0]
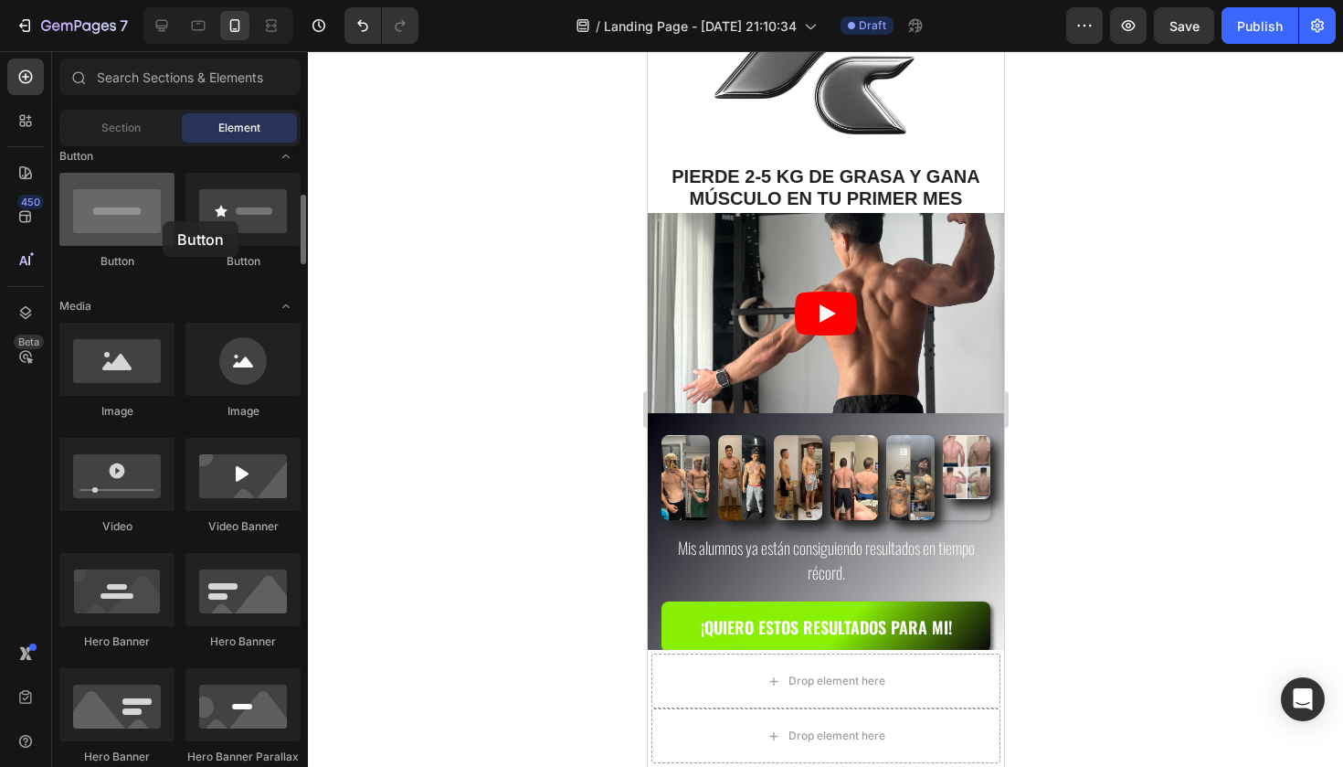
click at [163, 221] on div at bounding box center [116, 209] width 115 height 73
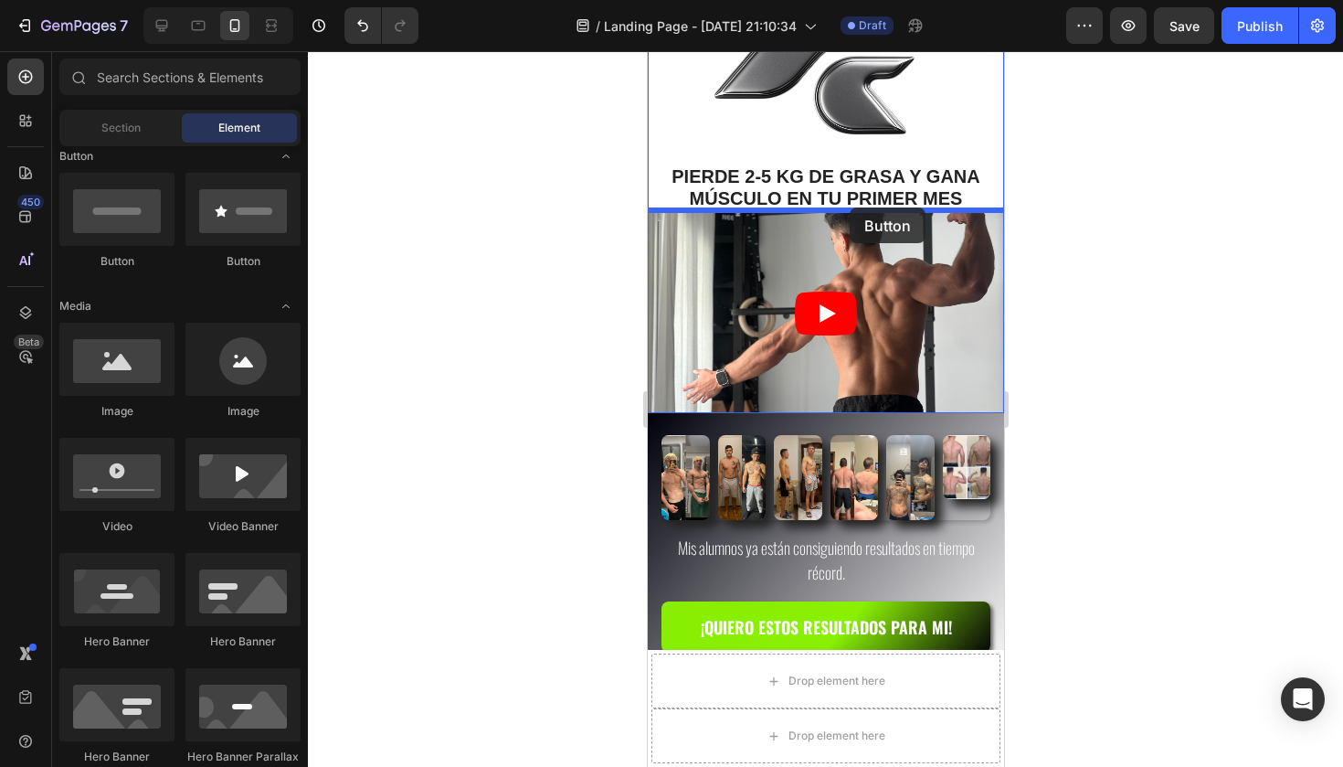
drag, startPoint x: 809, startPoint y: 272, endPoint x: 850, endPoint y: 207, distance: 76.3
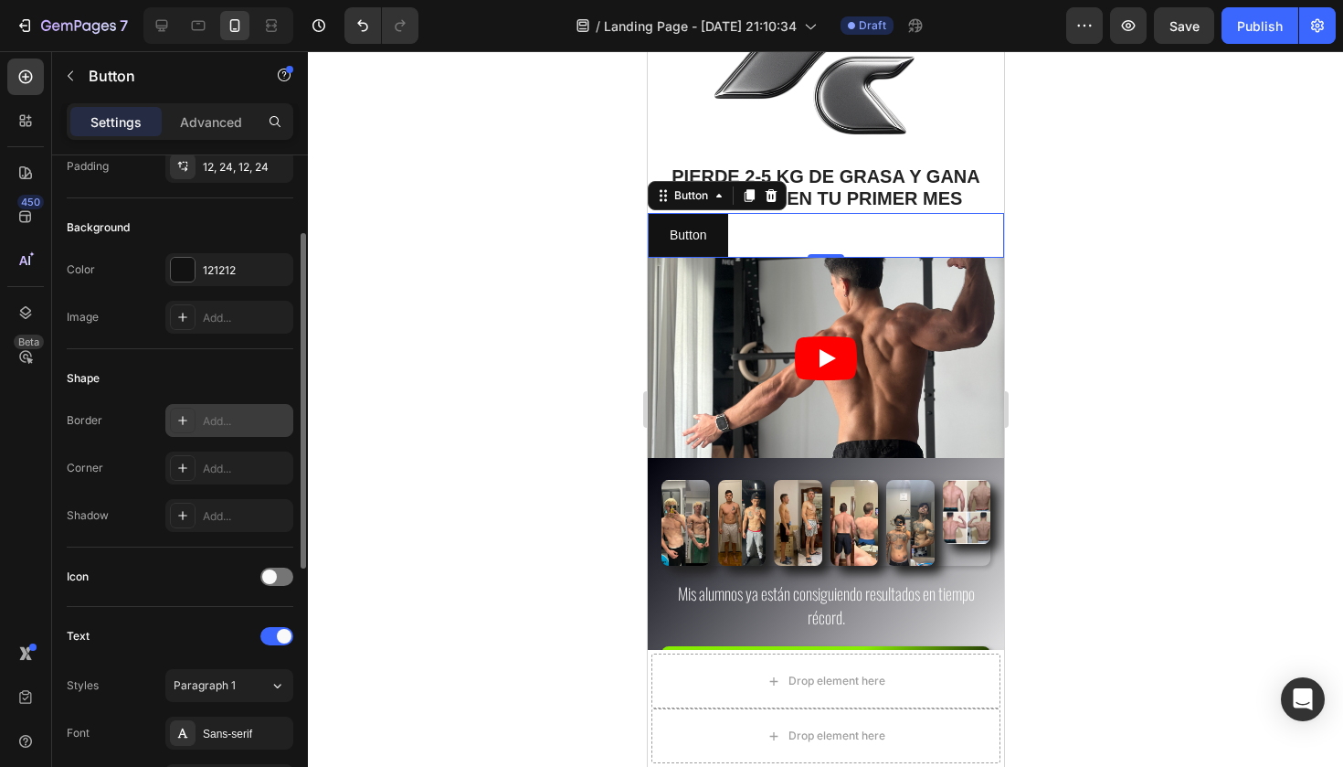
scroll to position [157, 0]
click at [219, 423] on div "Add..." at bounding box center [246, 423] width 86 height 16
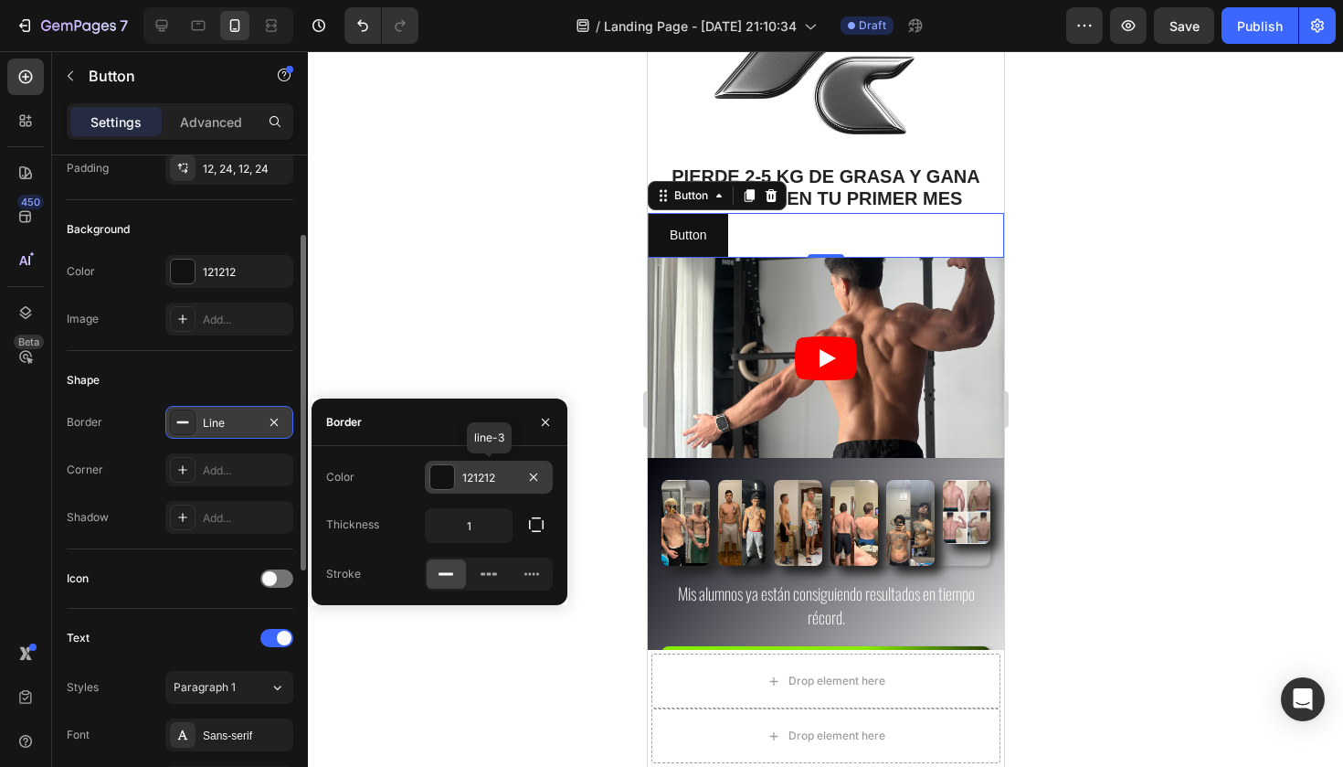
click at [456, 479] on div "121212" at bounding box center [489, 476] width 128 height 33
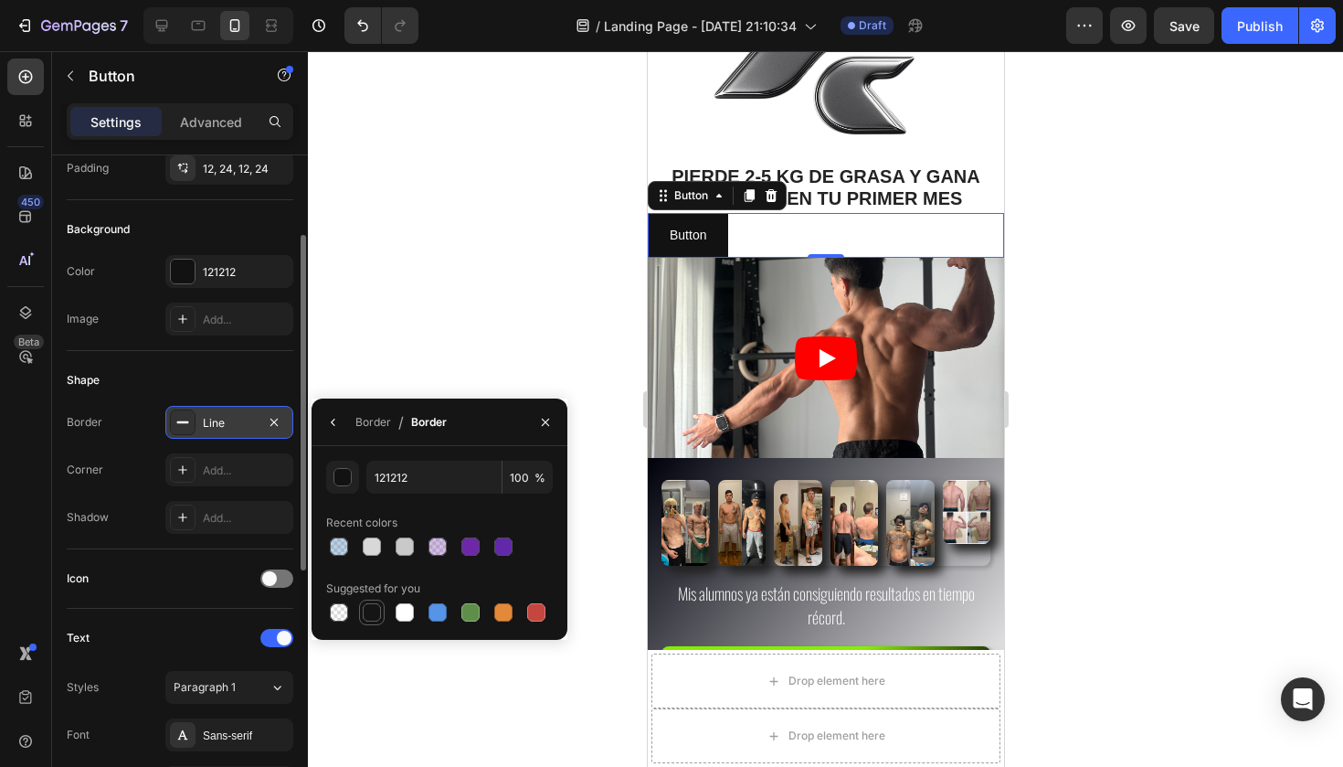
click at [370, 614] on div at bounding box center [372, 612] width 18 height 18
type input "151515"
click at [156, 554] on div "Icon" at bounding box center [180, 578] width 227 height 59
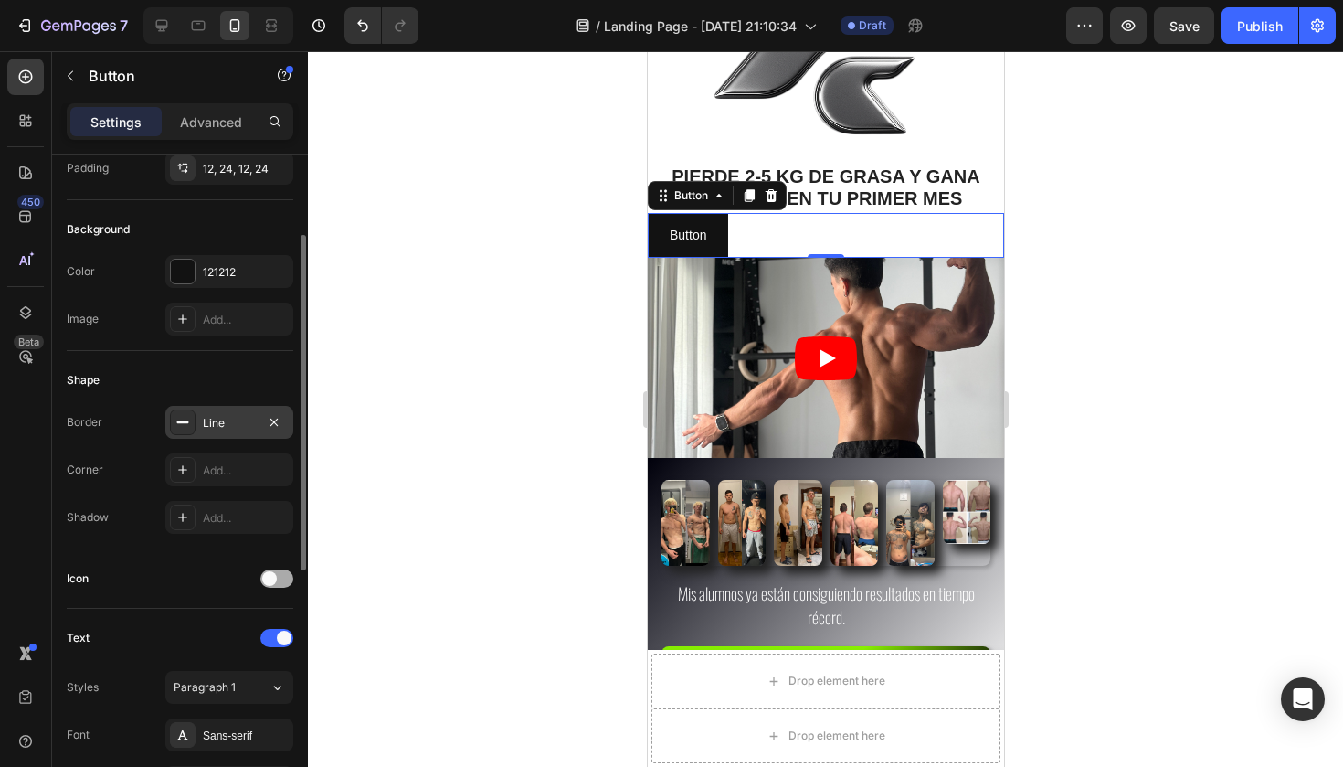
click at [274, 576] on span at bounding box center [269, 578] width 15 height 15
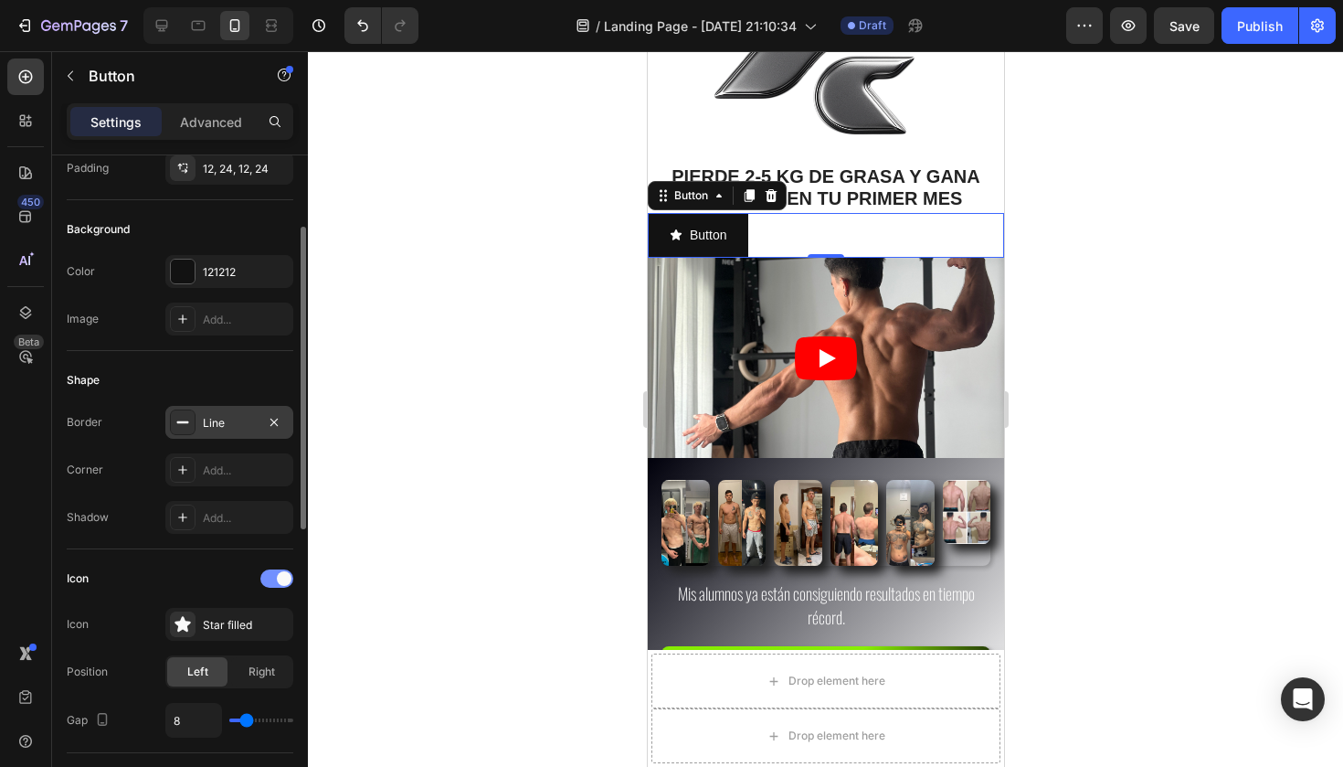
click at [274, 576] on div at bounding box center [276, 578] width 33 height 18
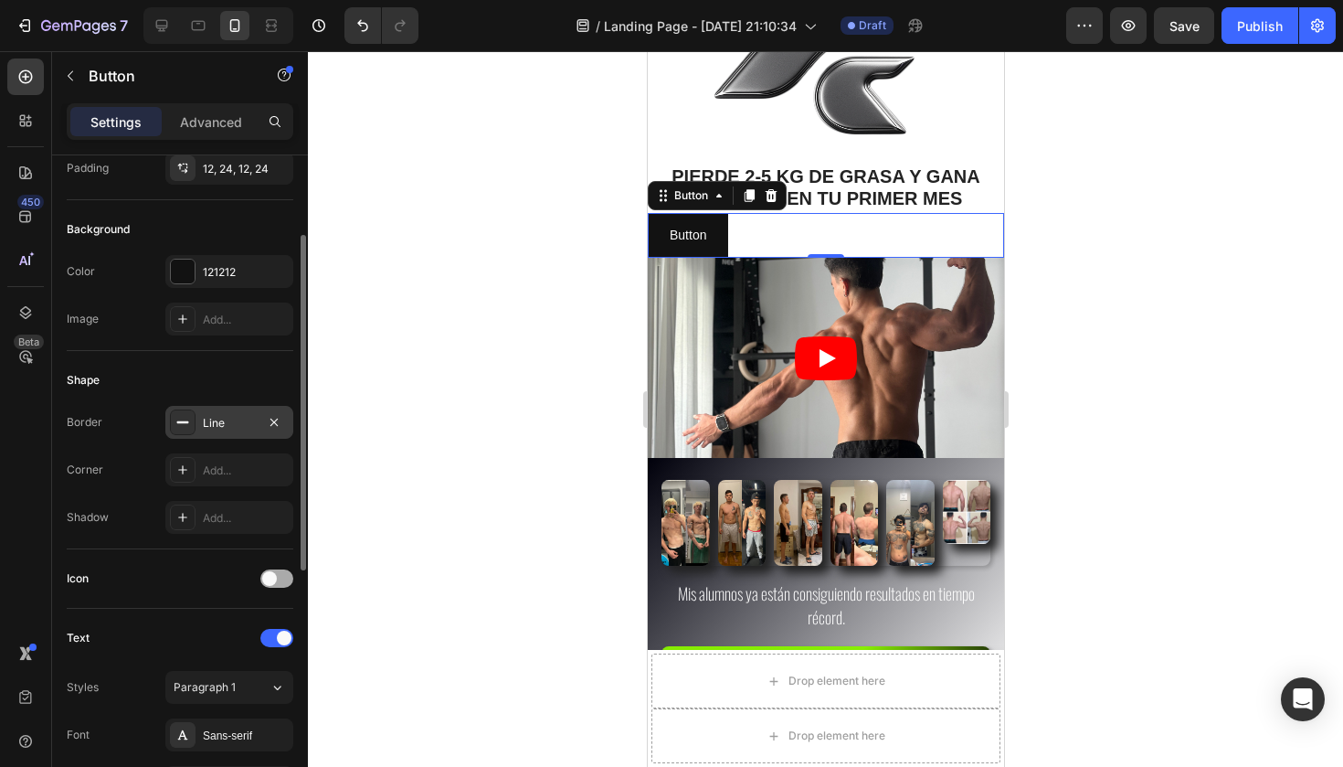
click at [274, 576] on span at bounding box center [269, 578] width 15 height 15
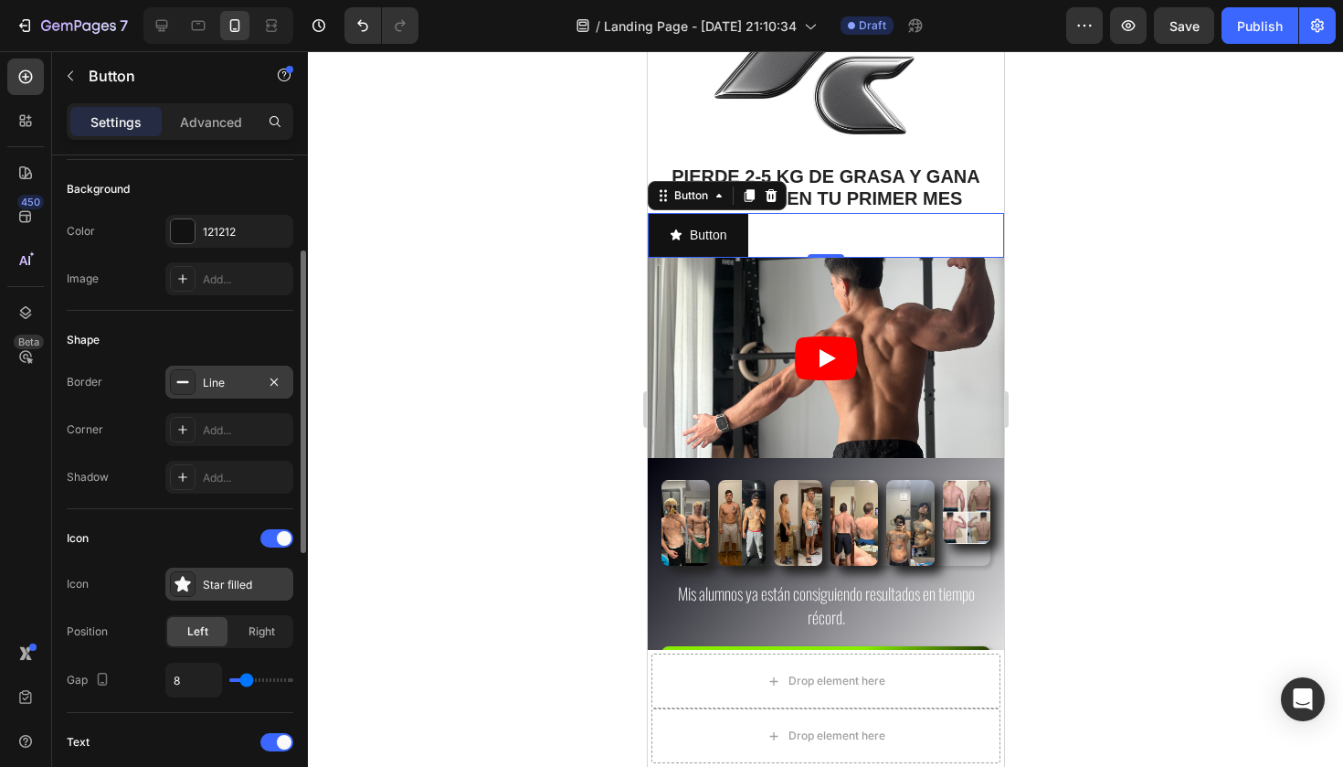
scroll to position [201, 0]
click at [230, 580] on div "Star filled" at bounding box center [246, 581] width 86 height 16
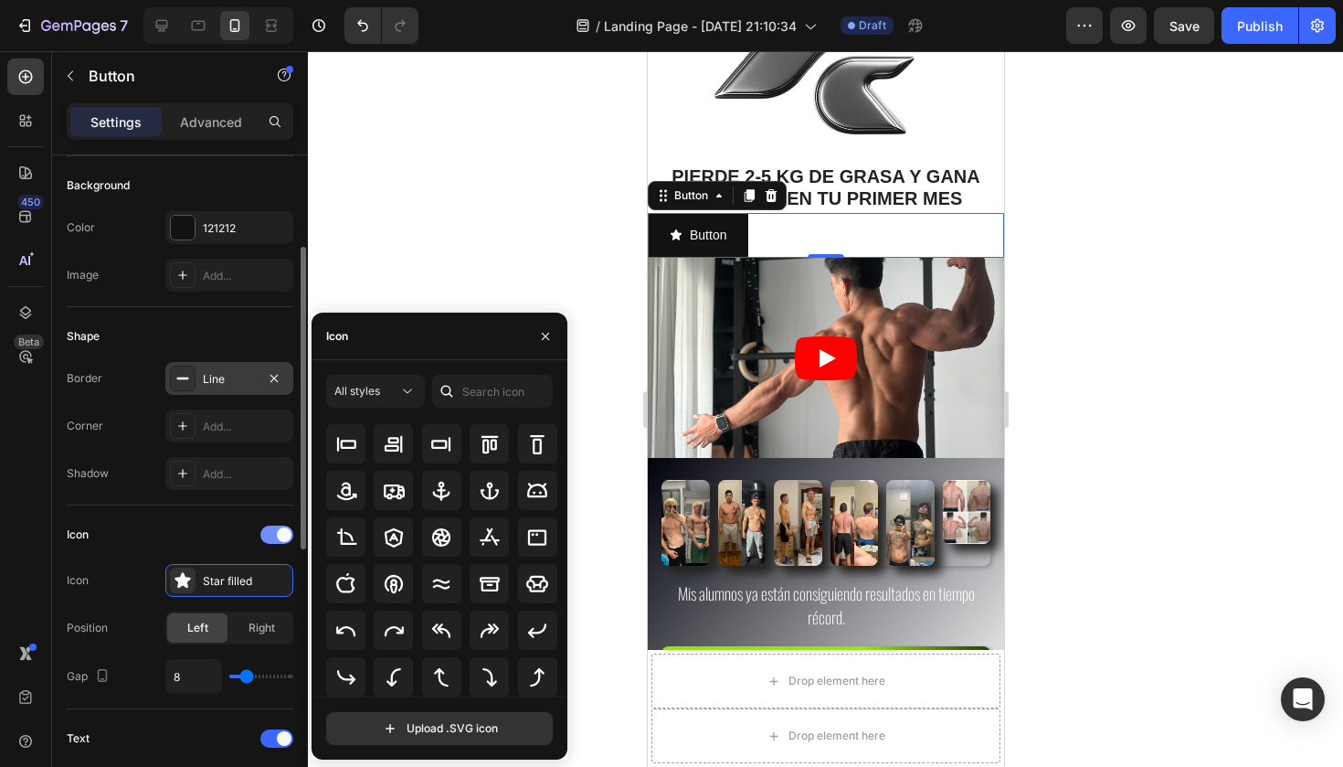
click at [286, 525] on div at bounding box center [276, 534] width 33 height 18
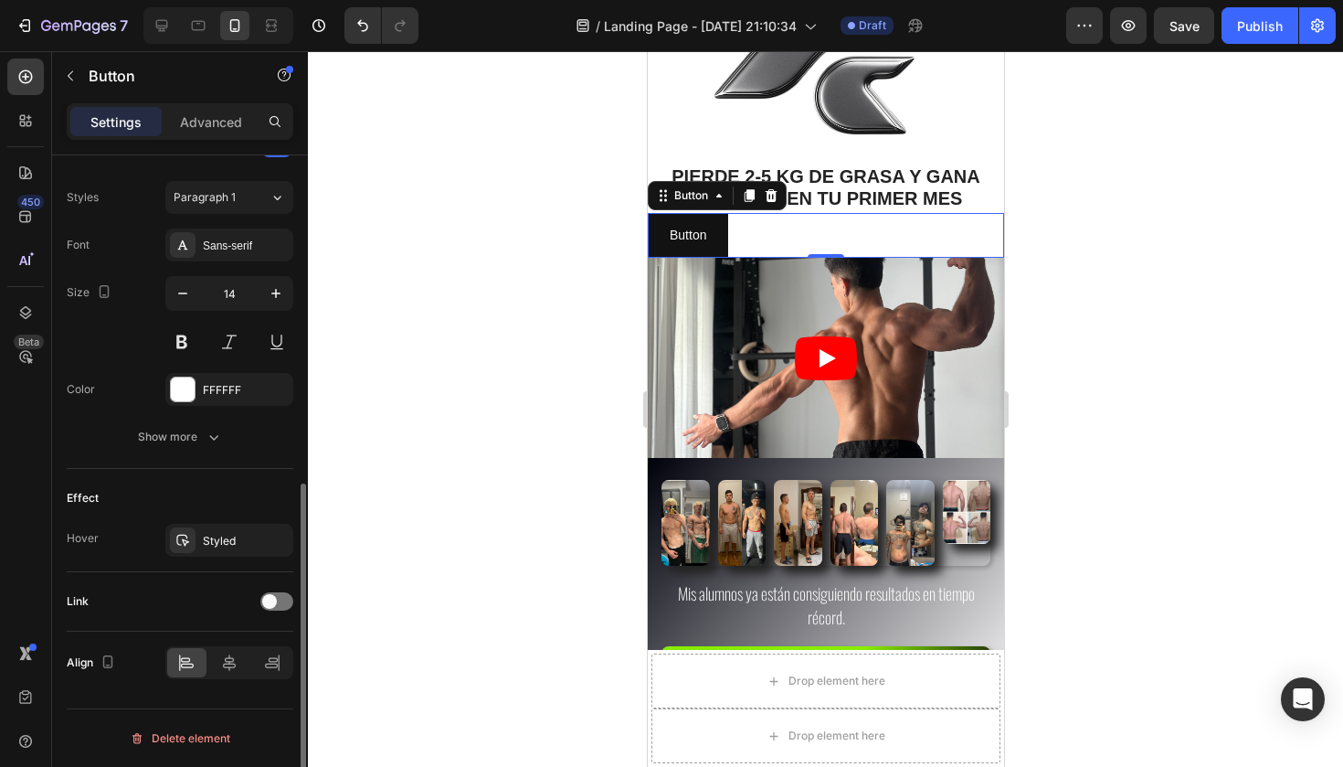
scroll to position [646, 0]
click at [244, 543] on div "Styled" at bounding box center [229, 542] width 53 height 16
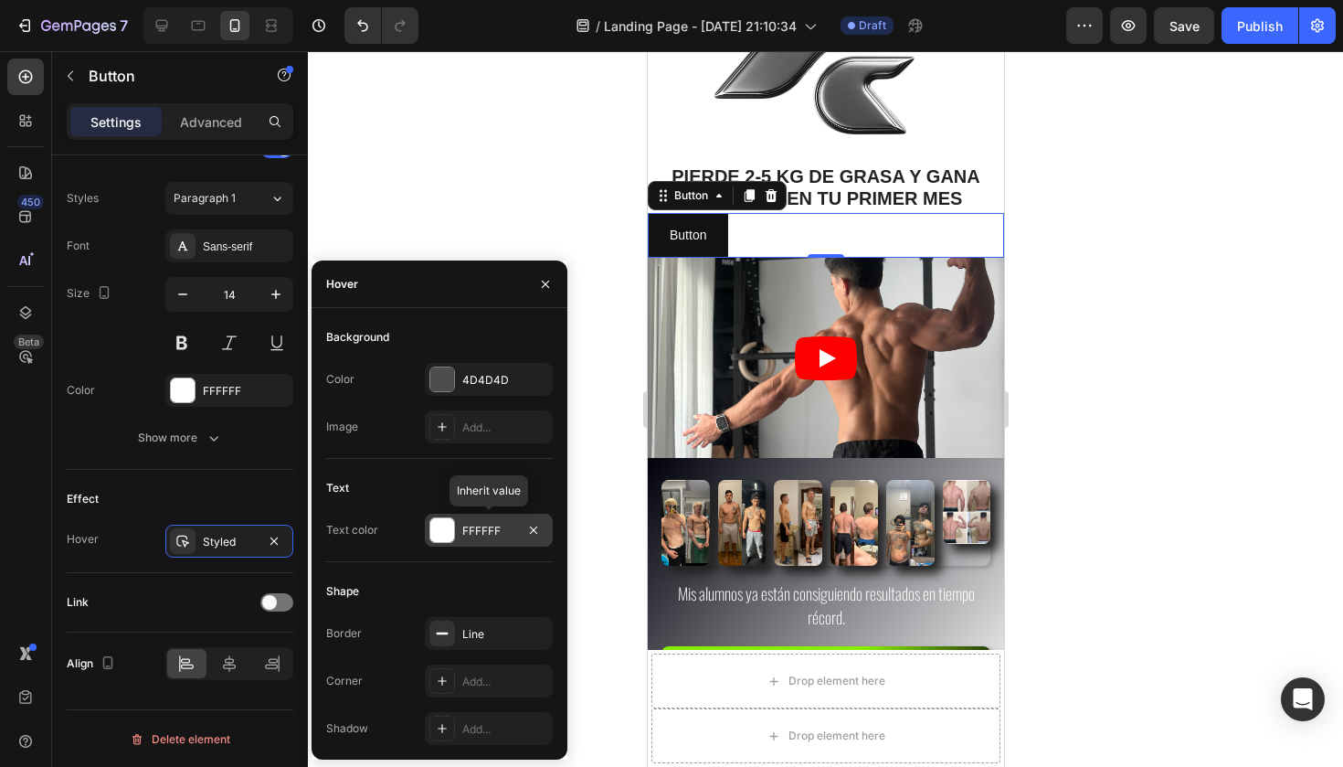
click at [443, 532] on div at bounding box center [442, 530] width 24 height 24
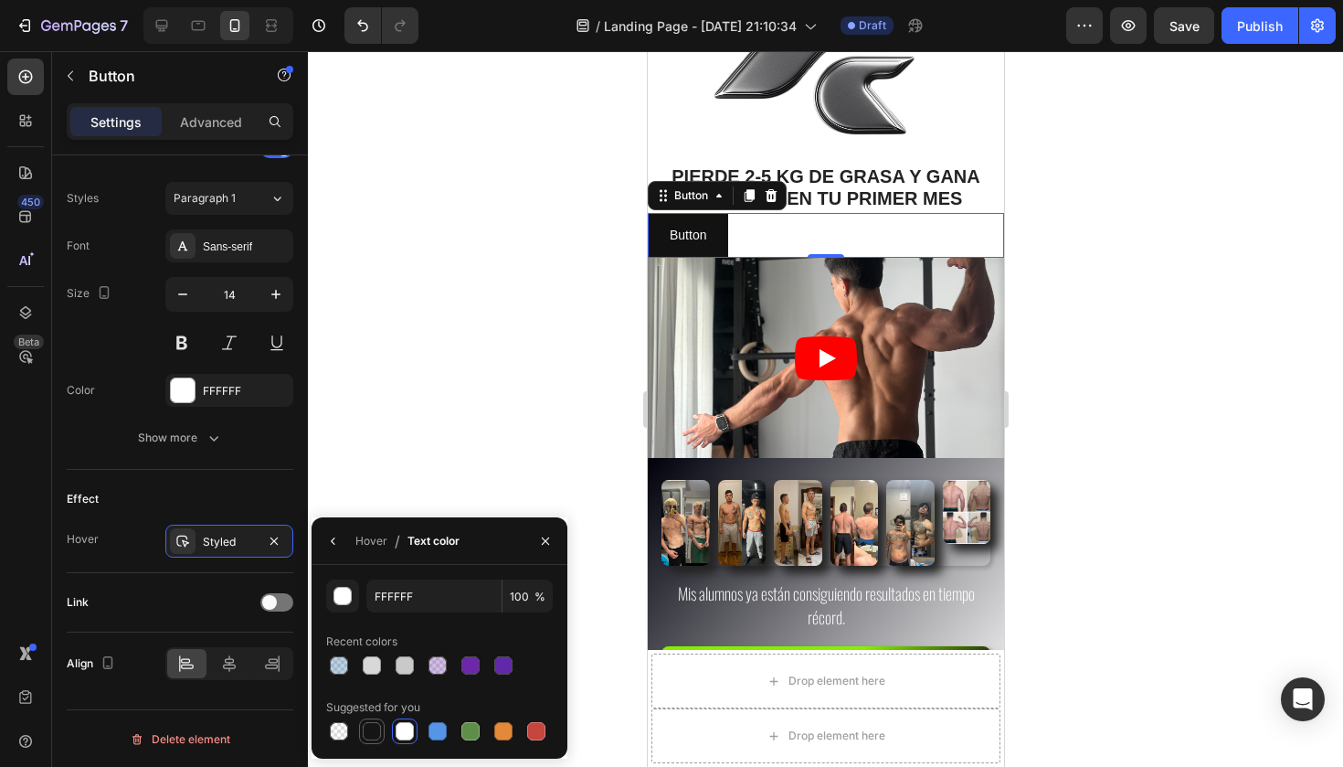
click at [378, 724] on div at bounding box center [372, 731] width 18 height 18
type input "151515"
click at [184, 608] on div "Link" at bounding box center [180, 601] width 227 height 29
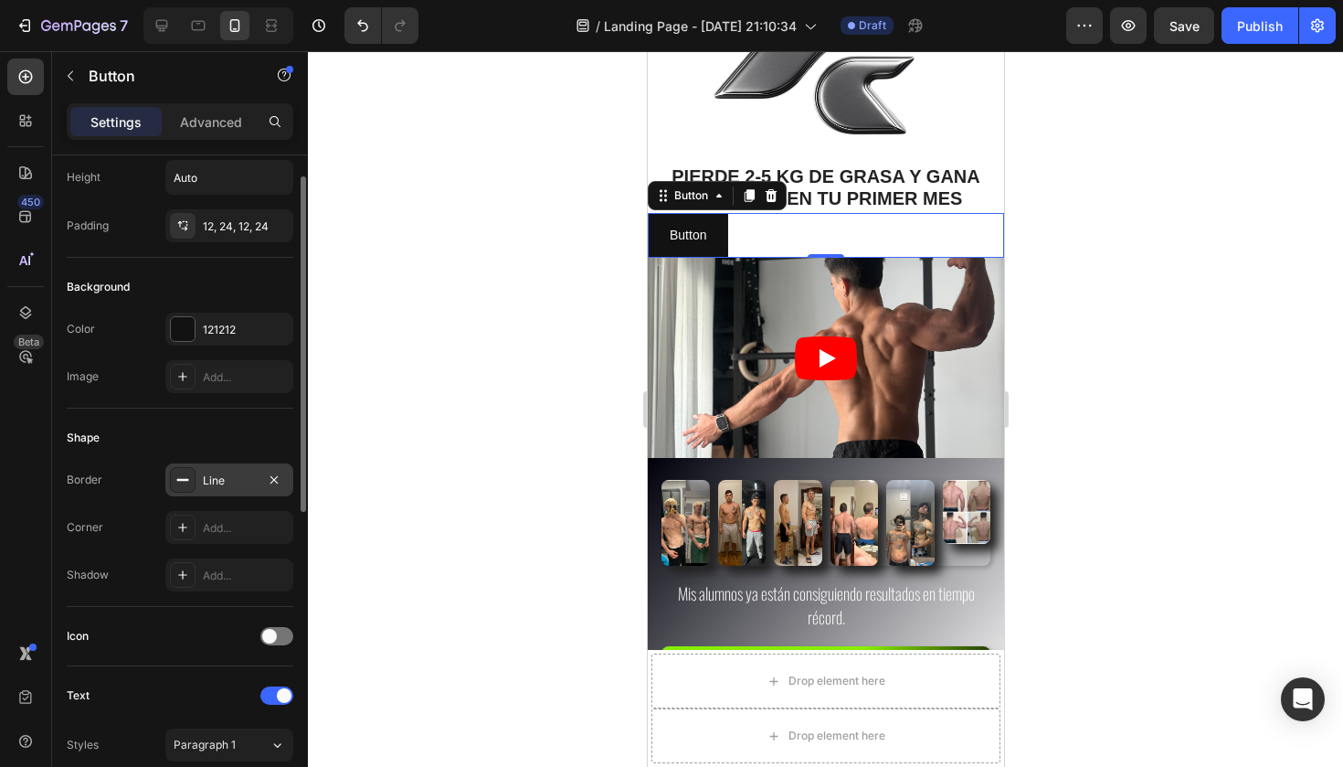
scroll to position [0, 0]
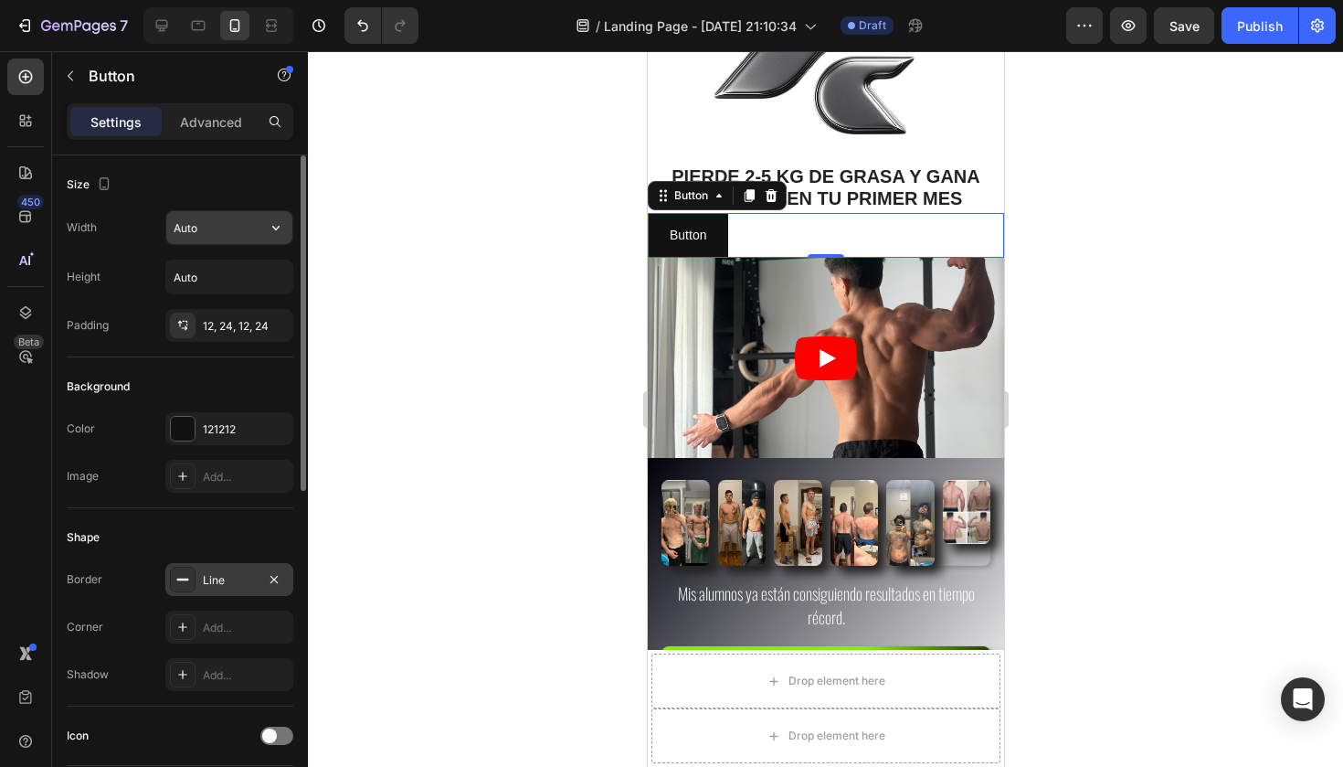
click at [200, 220] on input "Auto" at bounding box center [229, 227] width 126 height 33
click at [214, 435] on div "121212" at bounding box center [229, 429] width 53 height 16
click at [201, 475] on div "Add..." at bounding box center [229, 476] width 128 height 33
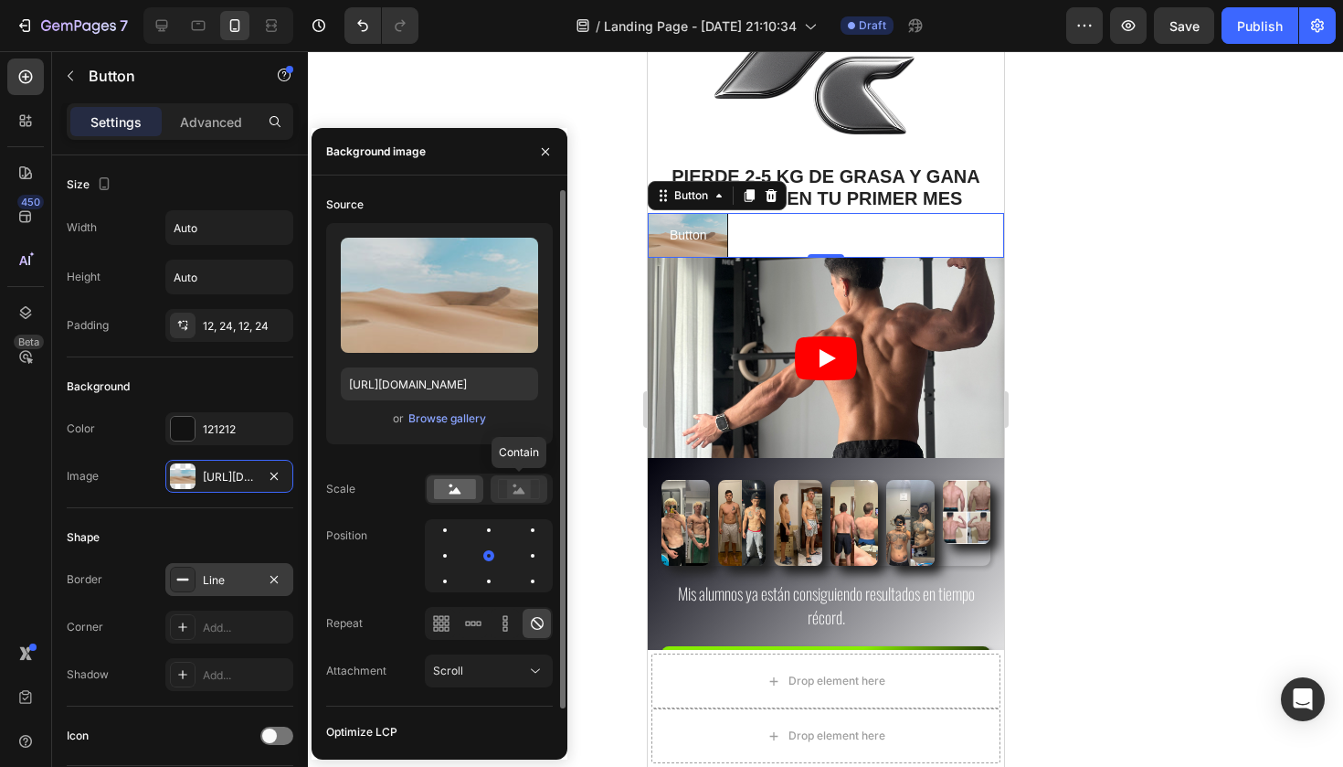
click at [518, 495] on rect at bounding box center [519, 489] width 24 height 18
click at [536, 492] on icon at bounding box center [519, 489] width 42 height 20
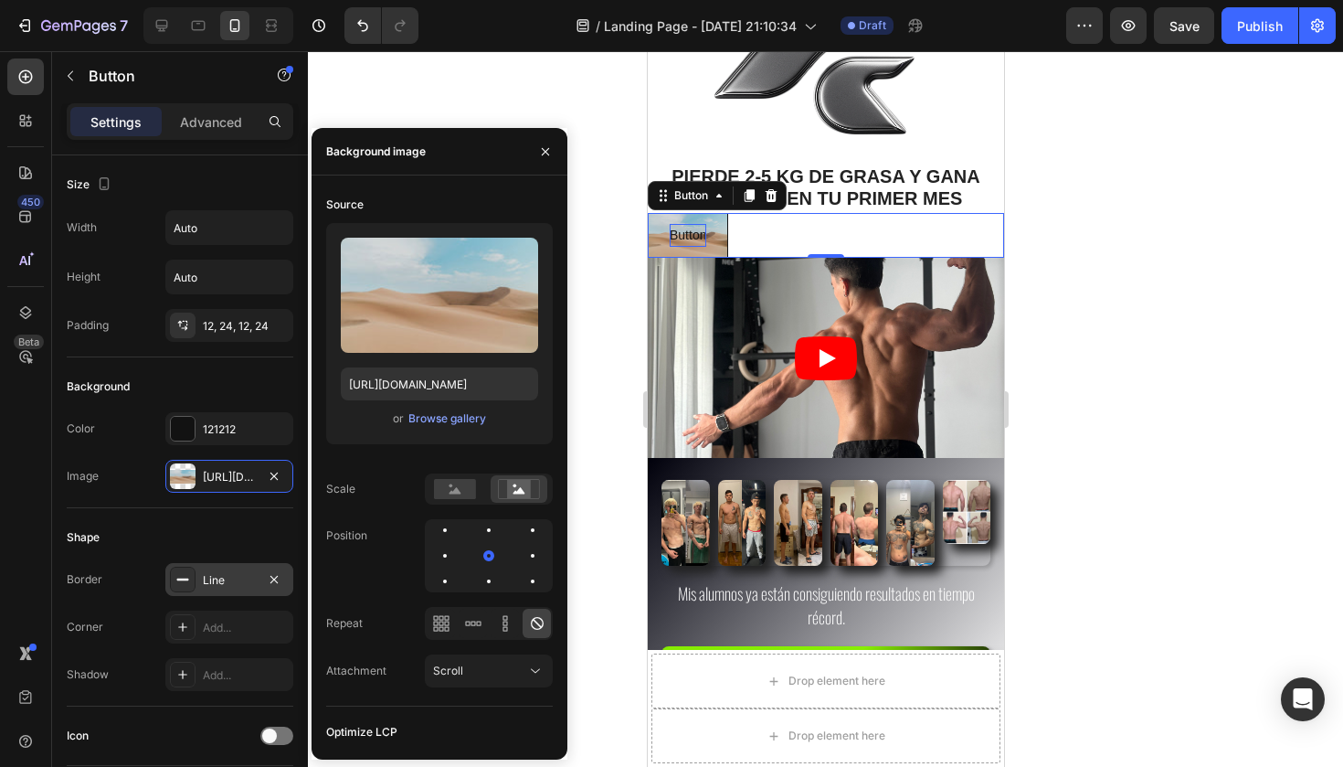
click at [685, 224] on p "Button" at bounding box center [687, 235] width 37 height 23
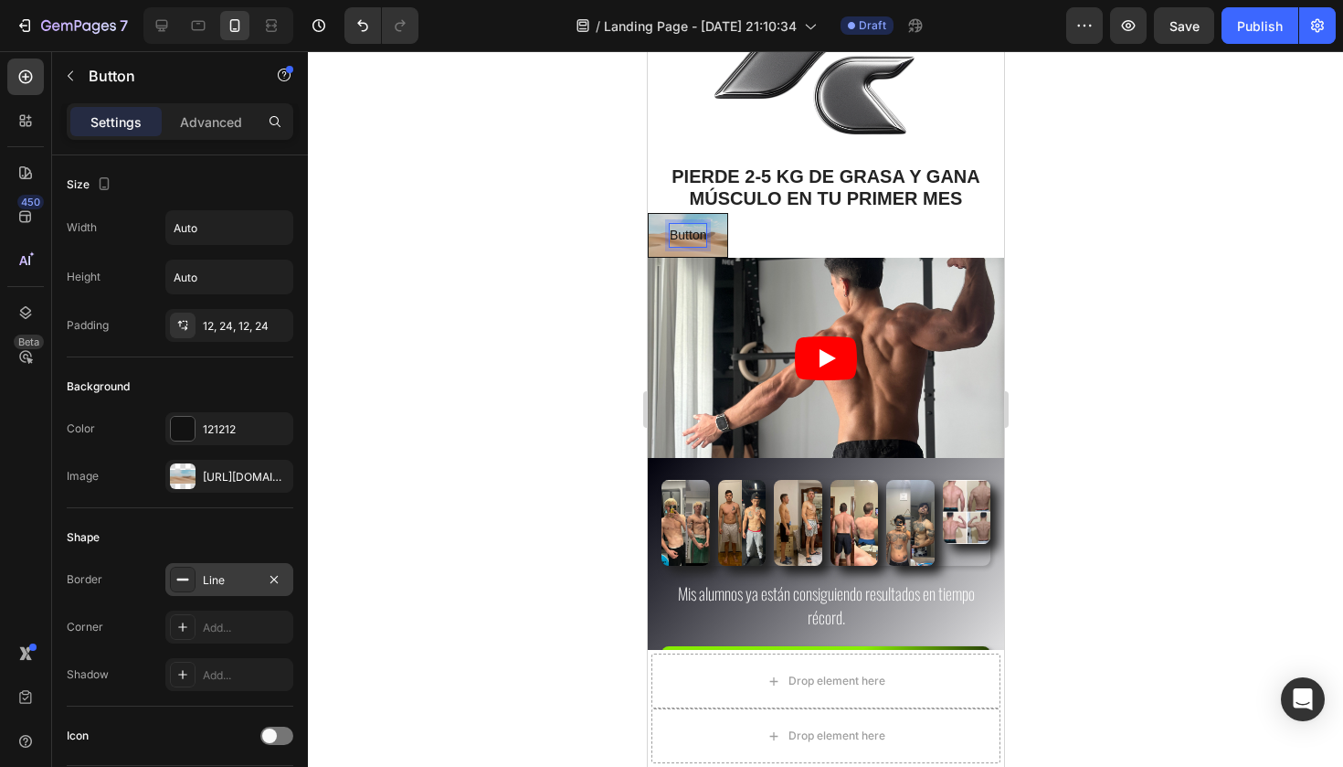
click at [703, 230] on p "Button" at bounding box center [687, 235] width 37 height 23
click at [736, 230] on div "Button Button 0" at bounding box center [825, 235] width 356 height 45
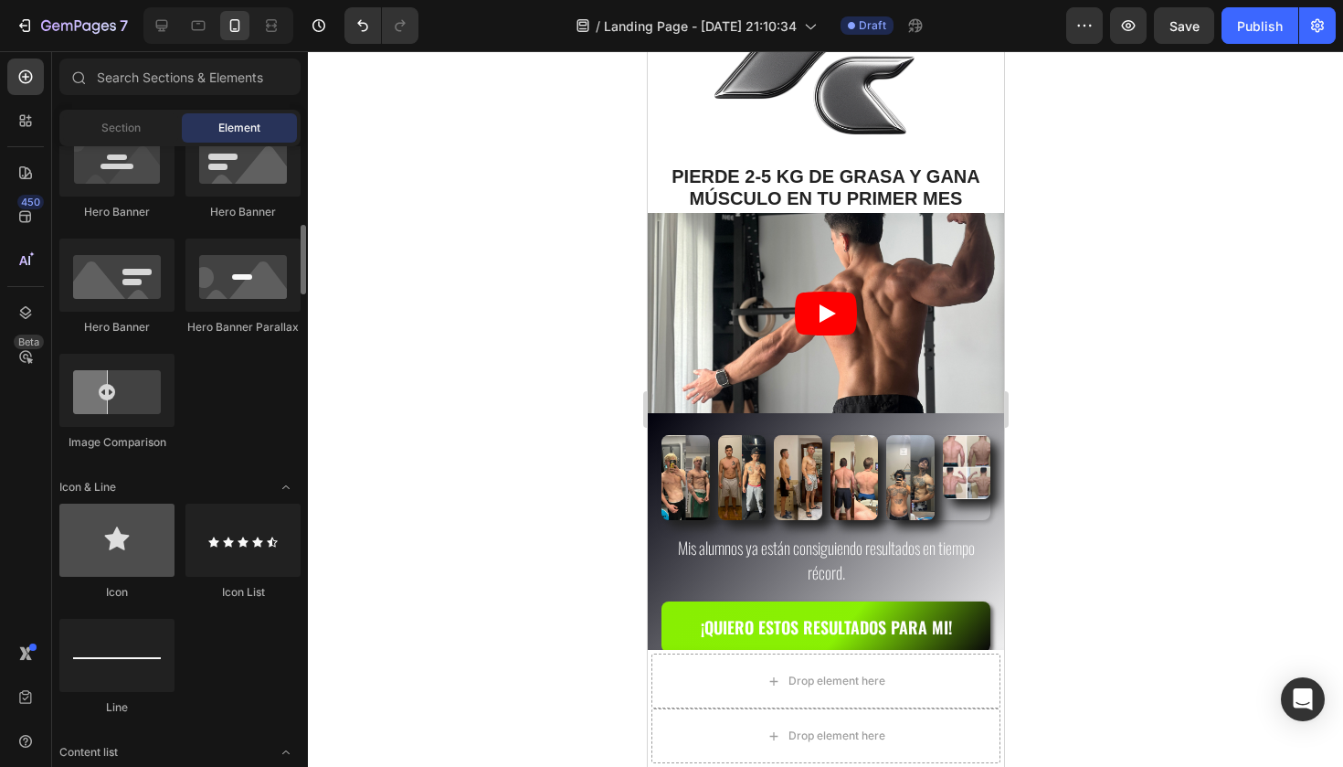
scroll to position [841, 0]
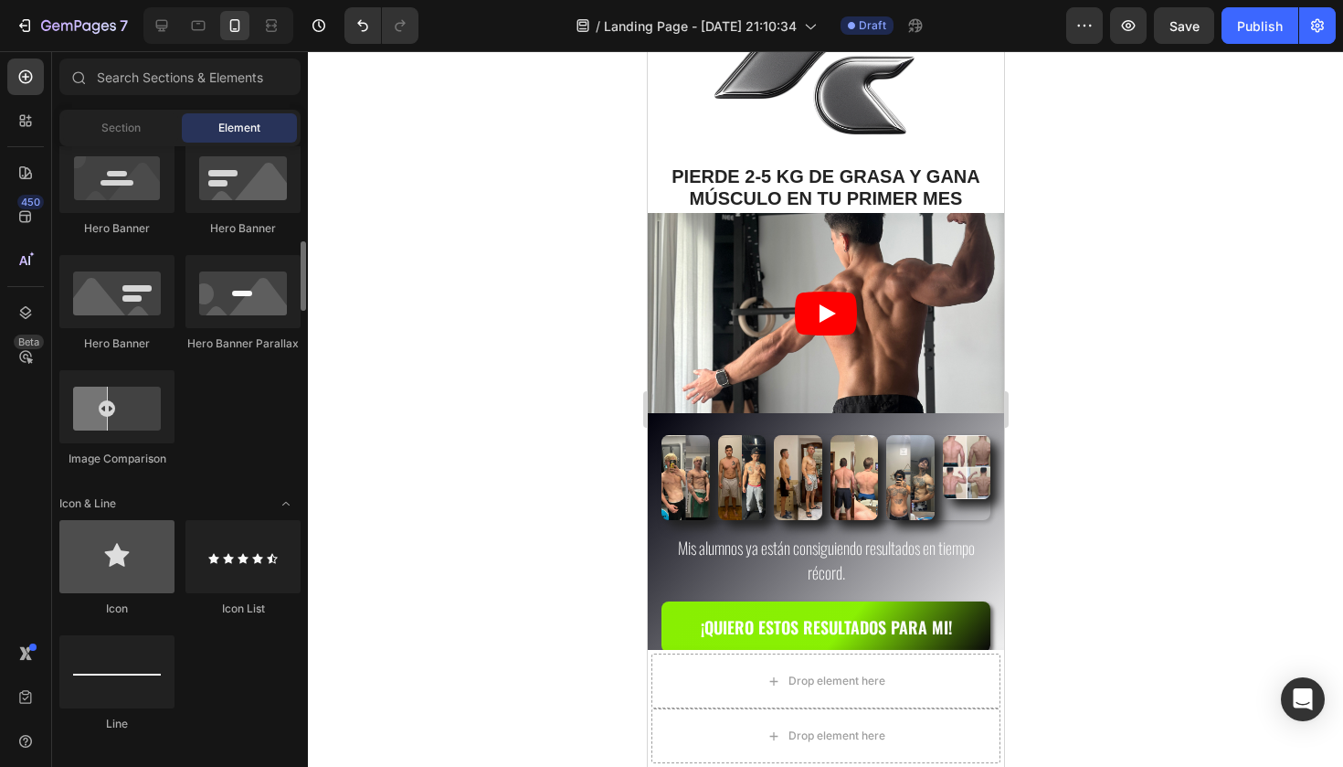
click at [127, 561] on div at bounding box center [116, 556] width 115 height 73
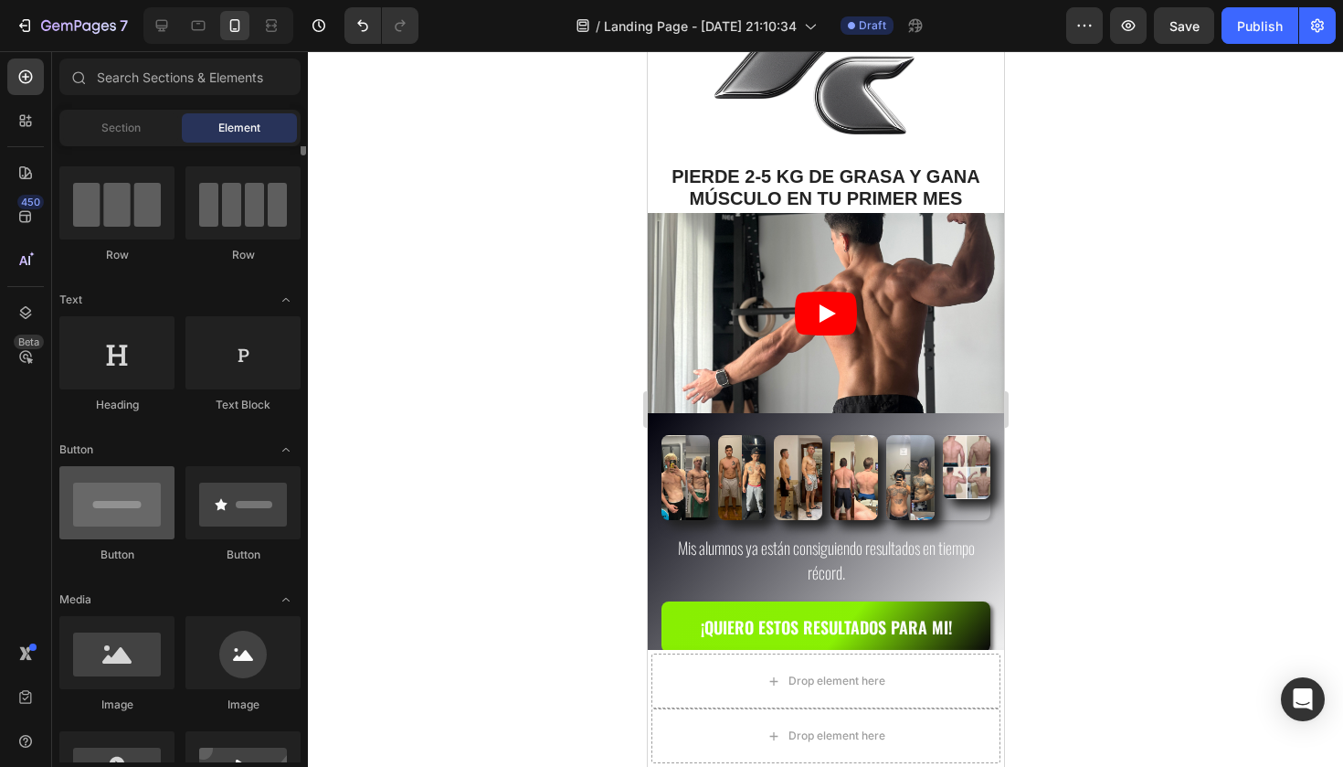
scroll to position [0, 0]
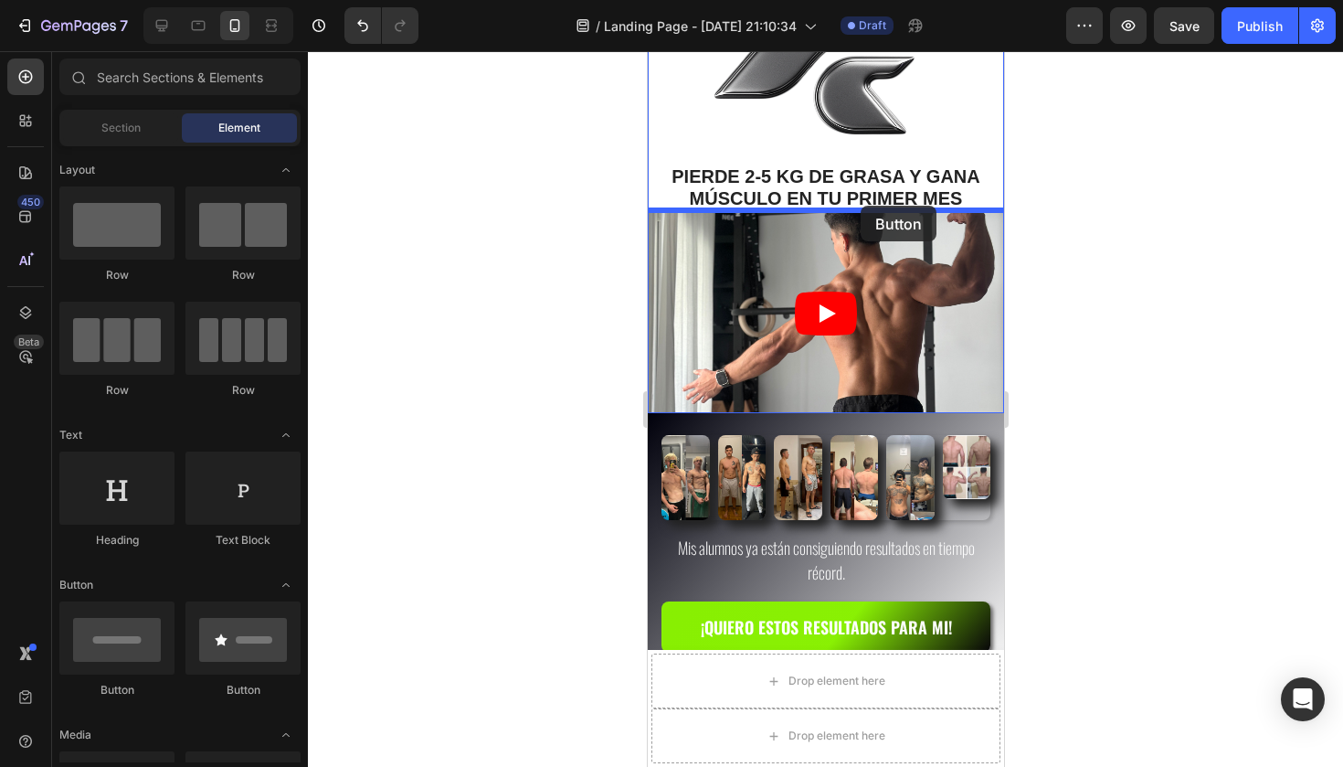
drag, startPoint x: 756, startPoint y: 699, endPoint x: 860, endPoint y: 206, distance: 504.2
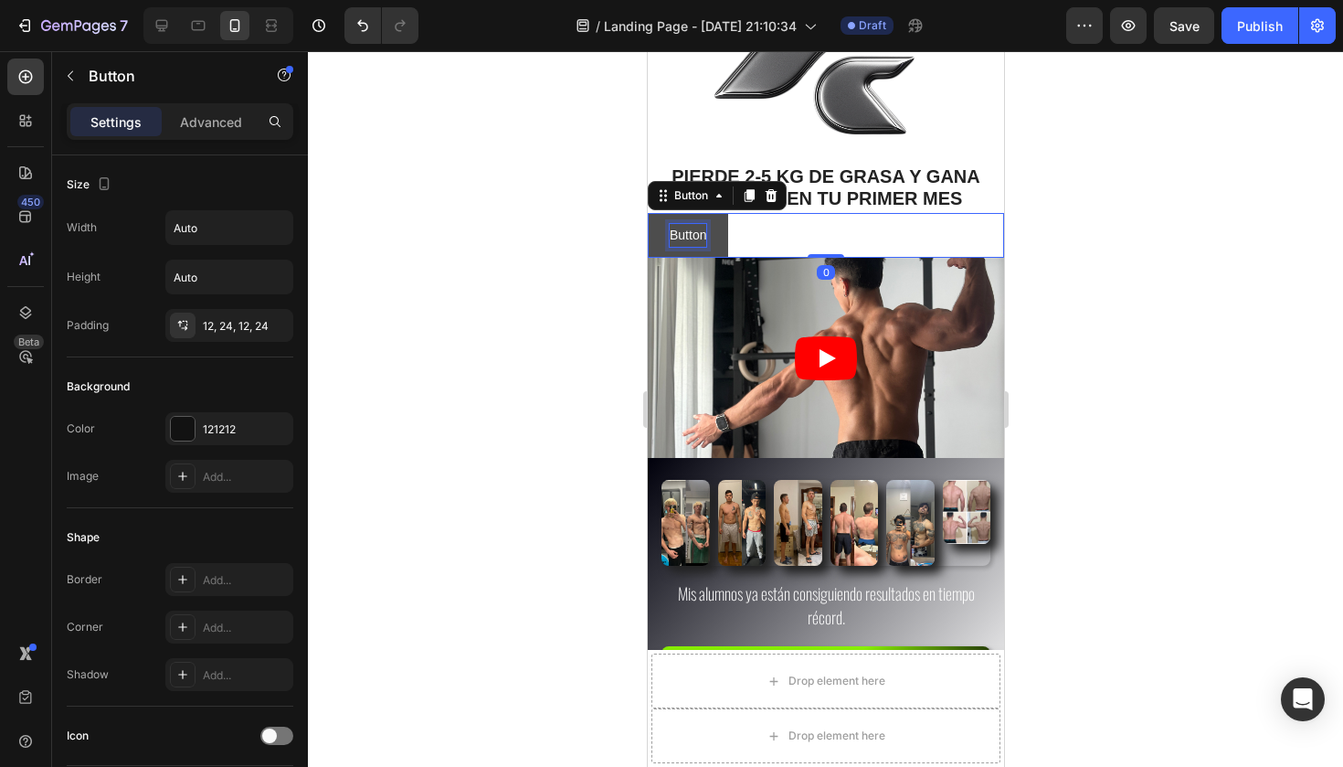
click at [683, 227] on p "Button" at bounding box center [687, 235] width 37 height 23
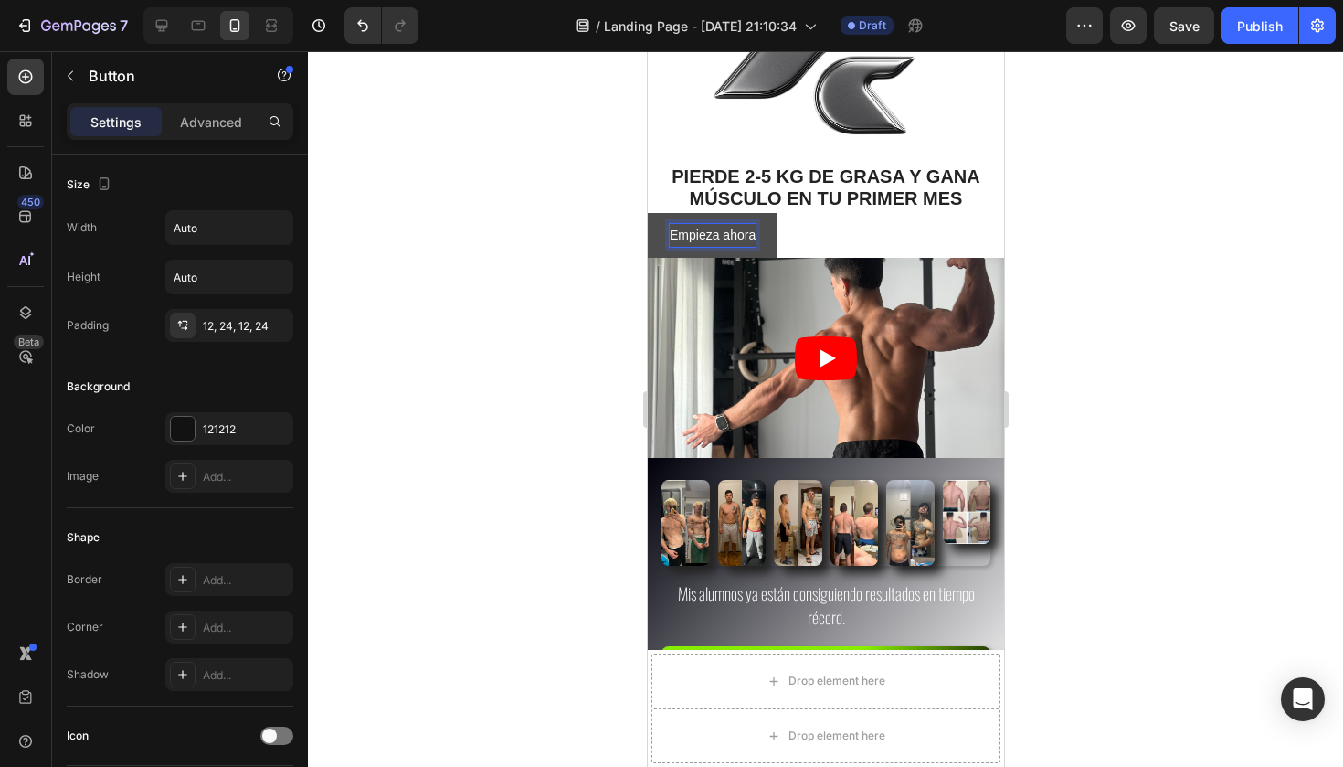
click at [529, 200] on div at bounding box center [825, 408] width 1035 height 715
click at [769, 231] on button "Empieza ahora" at bounding box center [712, 235] width 130 height 45
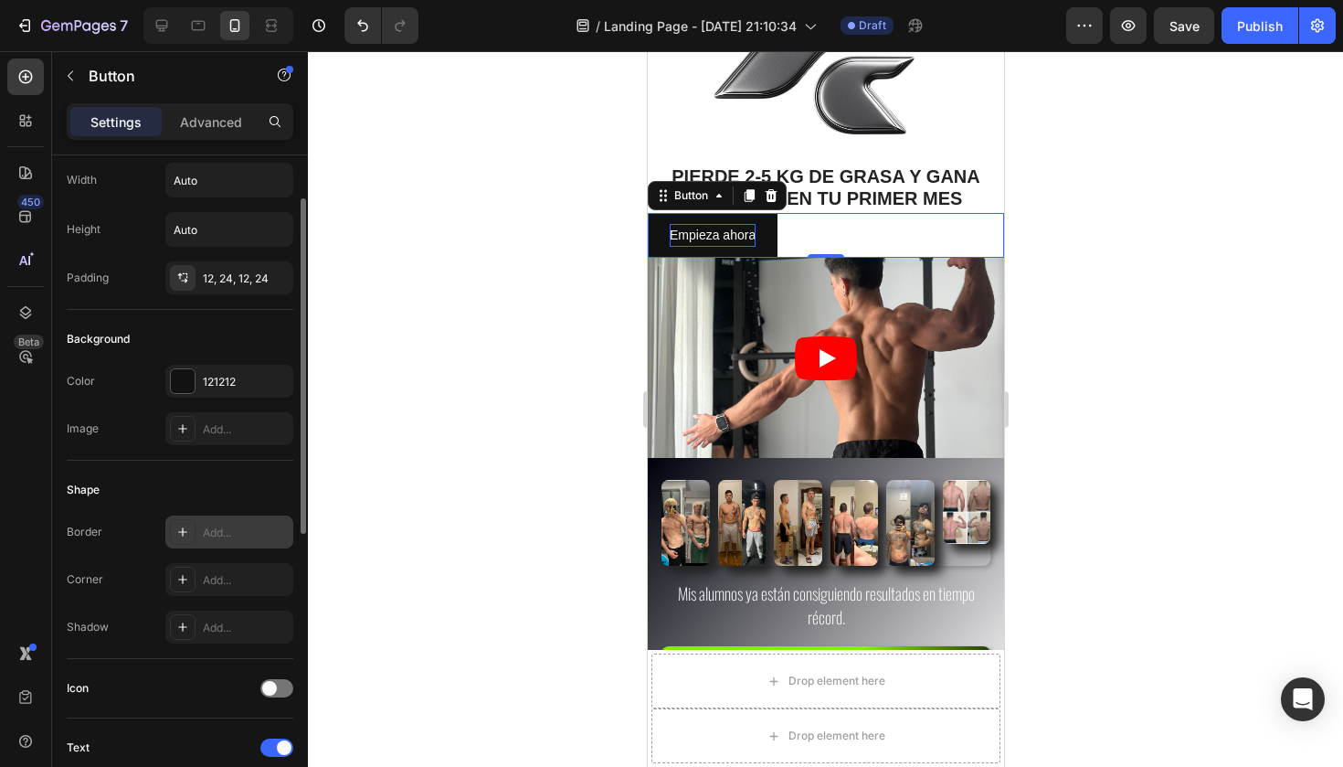
scroll to position [64, 0]
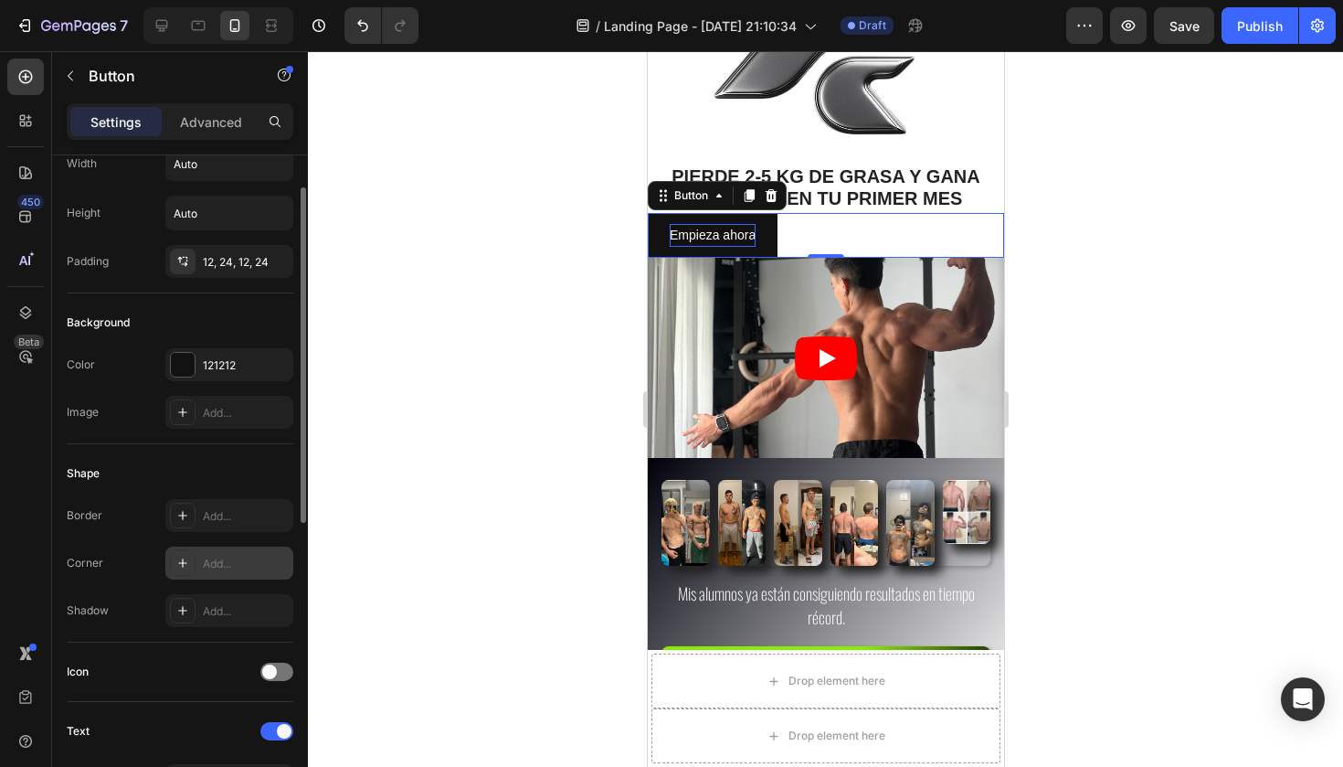
click at [202, 560] on div "Add..." at bounding box center [229, 562] width 128 height 33
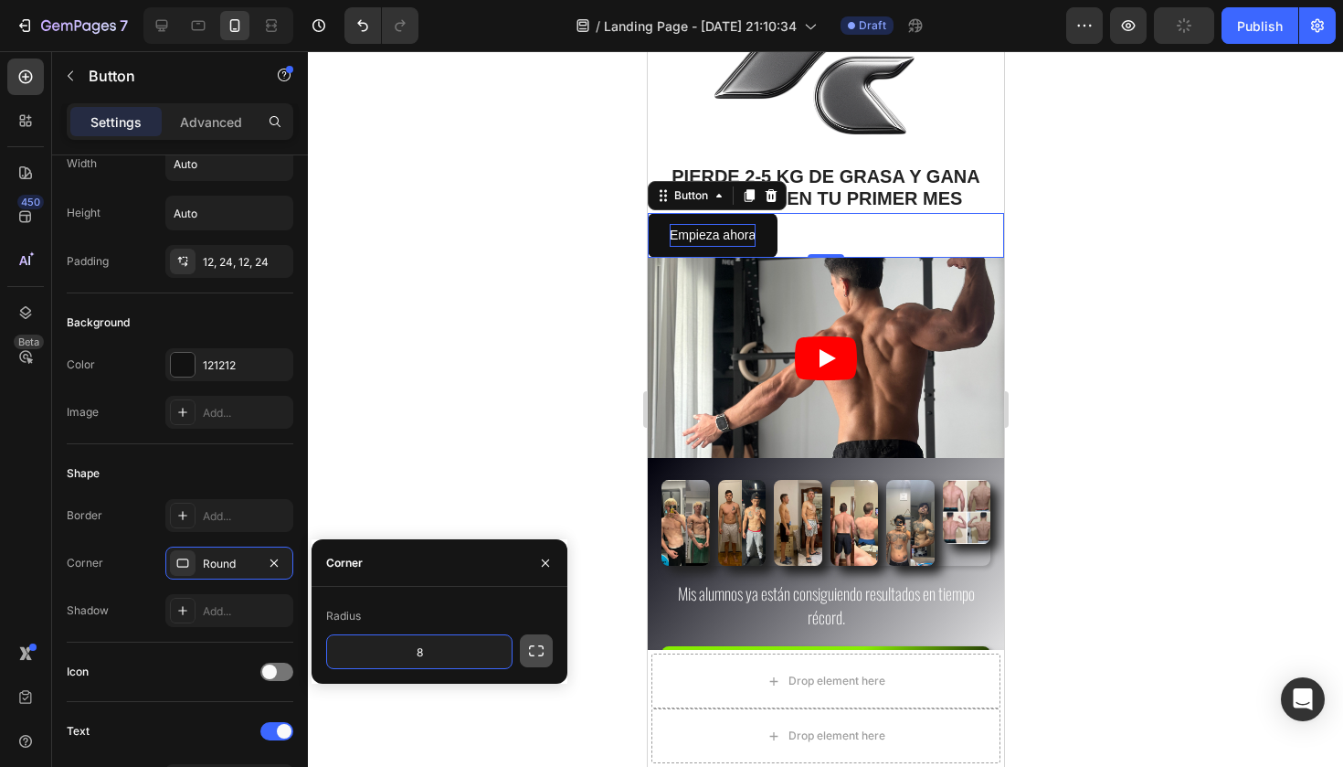
click at [532, 643] on icon "button" at bounding box center [536, 650] width 18 height 18
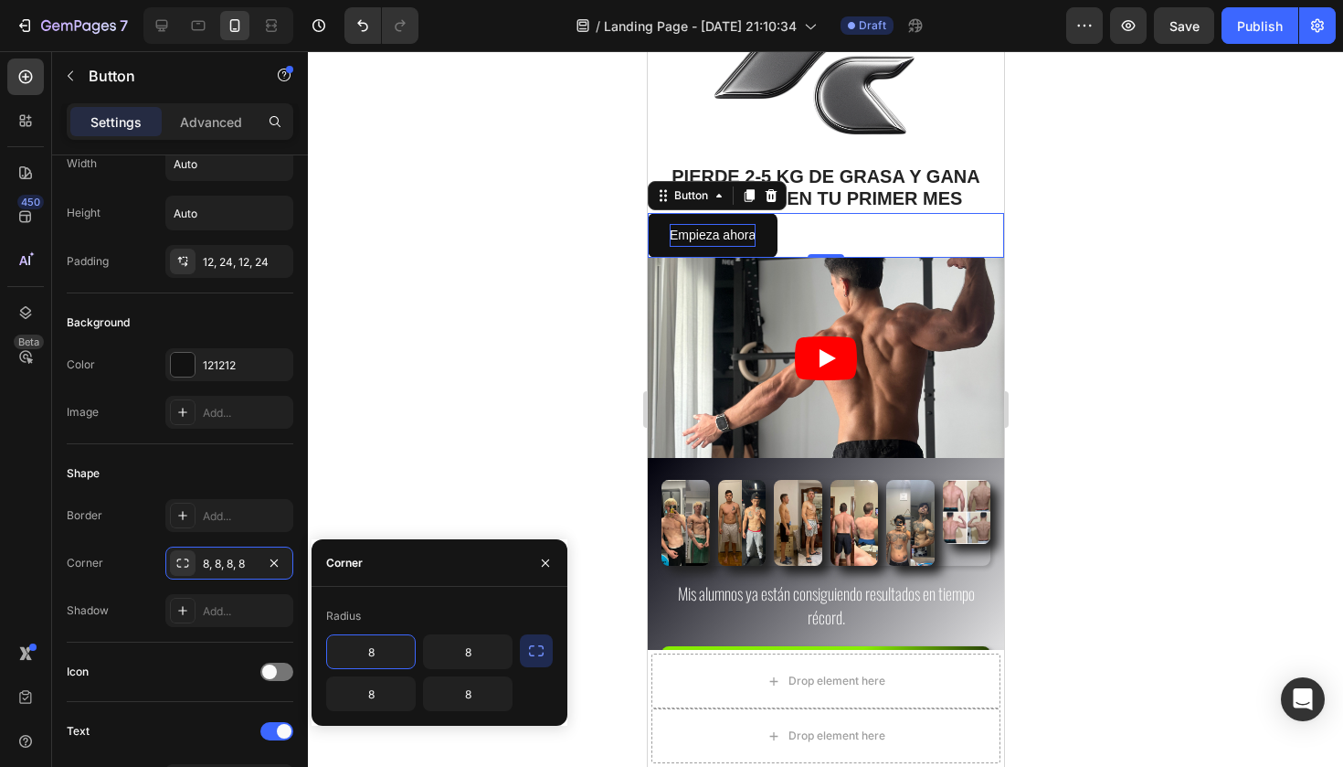
click at [386, 656] on input "8" at bounding box center [371, 651] width 88 height 33
type input "20"
click at [485, 652] on input "8" at bounding box center [468, 651] width 88 height 33
type input "20"
click at [377, 692] on input "8" at bounding box center [371, 693] width 88 height 33
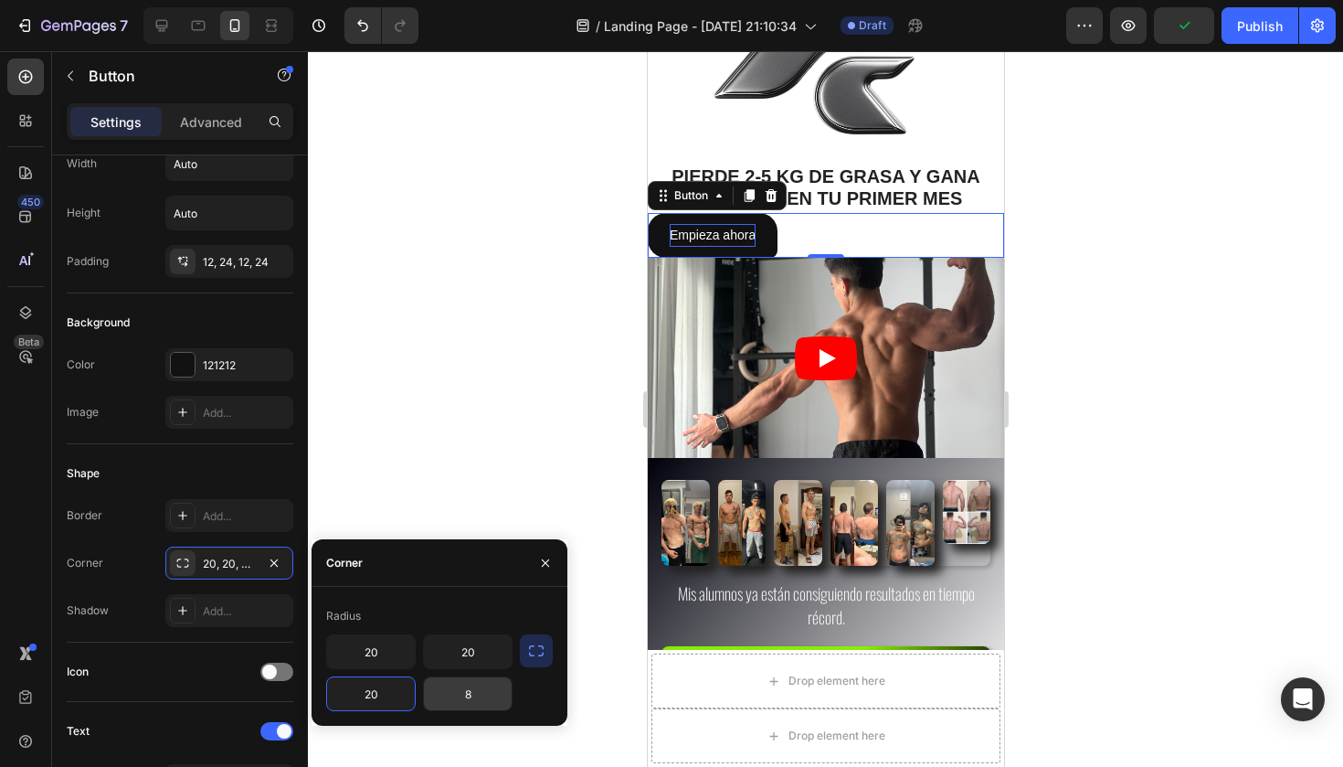
type input "20"
click at [477, 683] on input "8" at bounding box center [468, 693] width 88 height 33
type input "20"
click at [527, 652] on icon "button" at bounding box center [536, 650] width 18 height 18
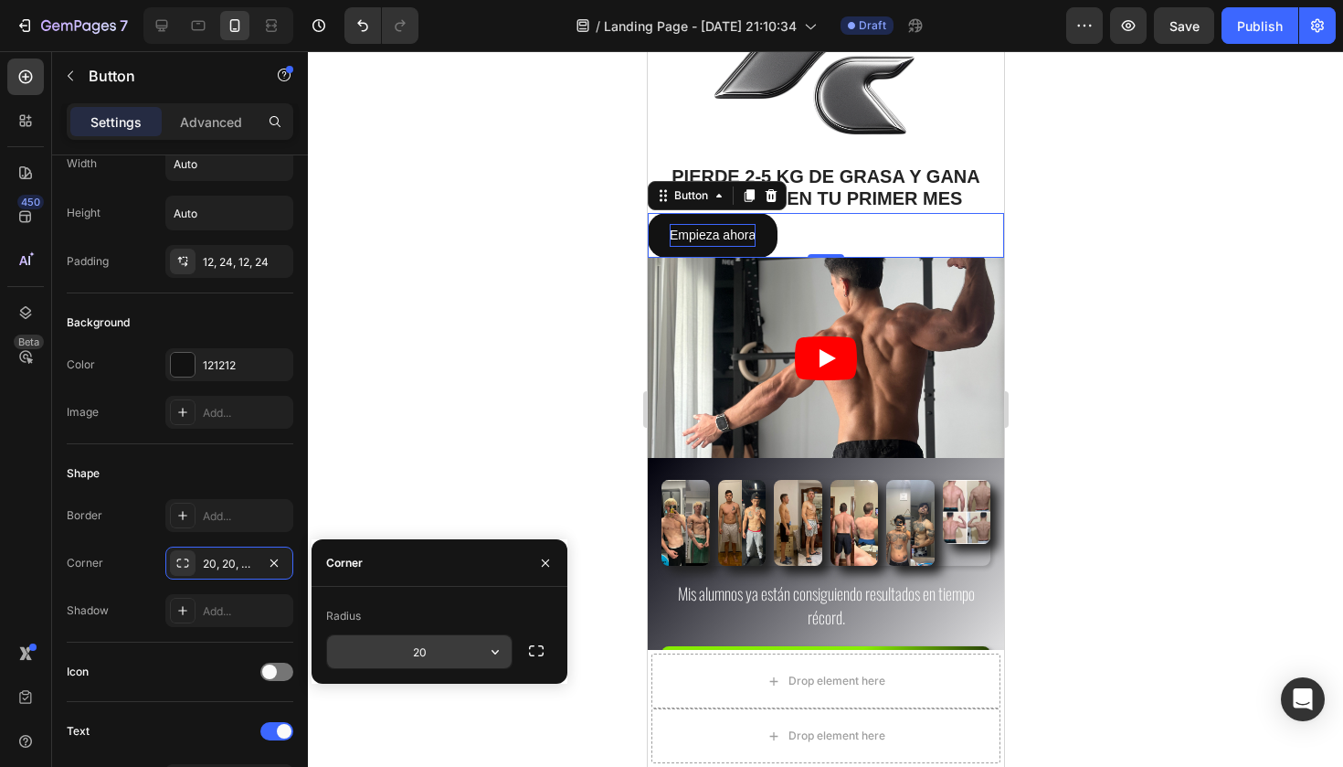
click at [408, 658] on input "20" at bounding box center [419, 651] width 185 height 33
click at [495, 650] on icon "button" at bounding box center [495, 651] width 18 height 18
type input "50"
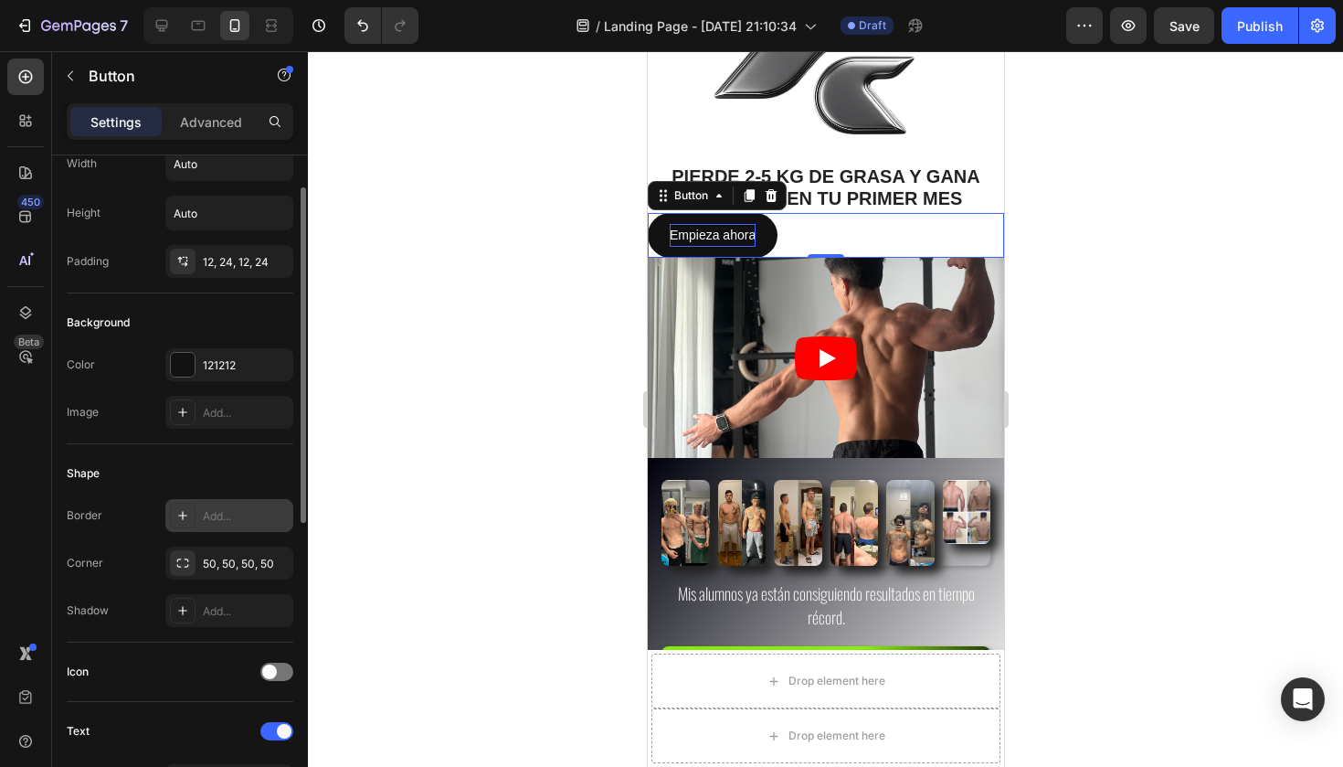
click at [217, 517] on div "Add..." at bounding box center [246, 516] width 86 height 16
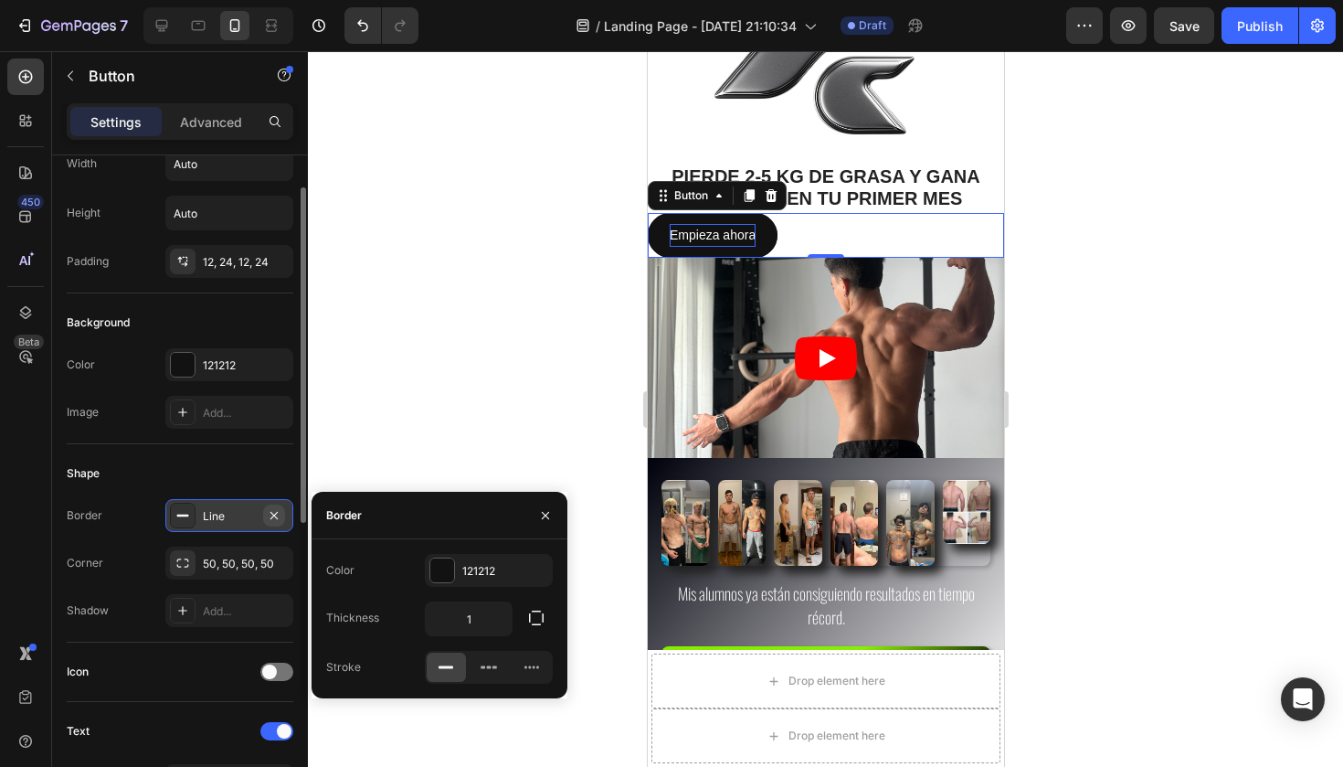
click at [273, 514] on icon "button" at bounding box center [273, 514] width 7 height 7
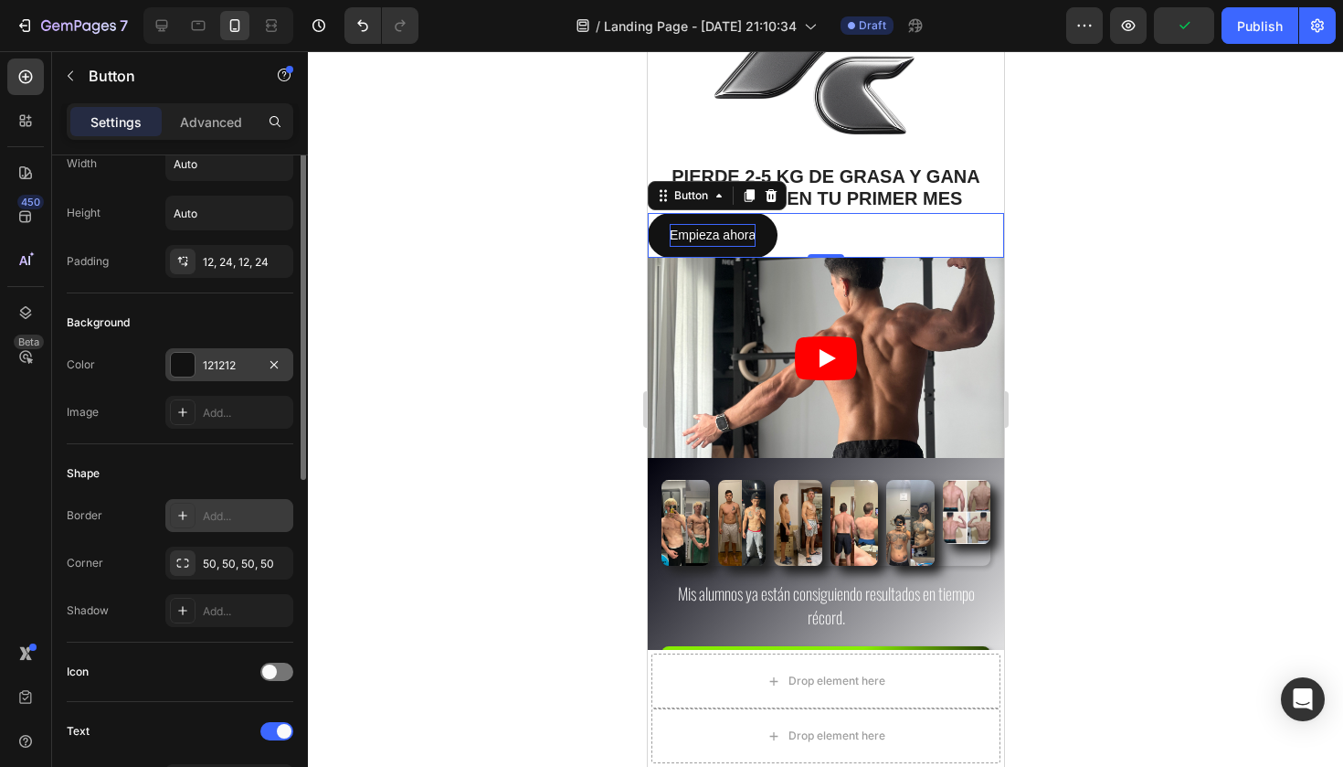
scroll to position [0, 0]
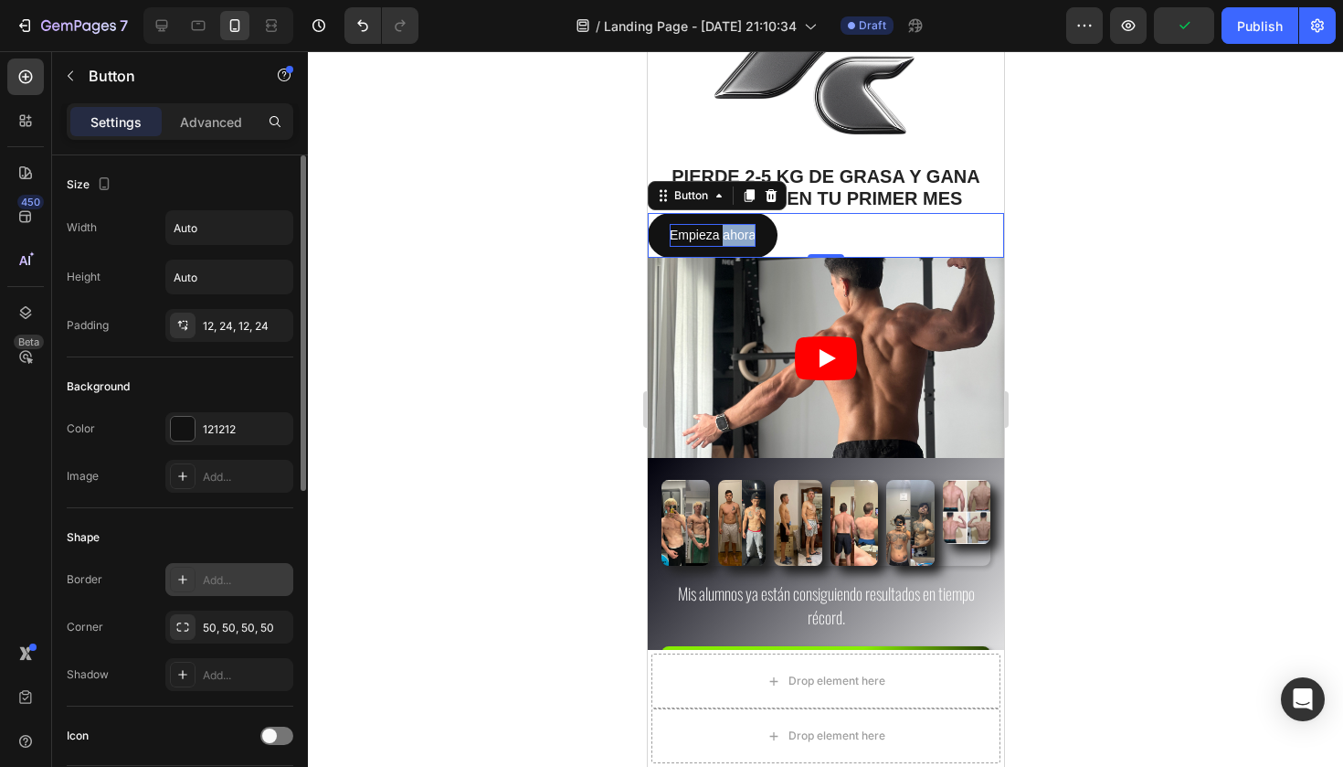
click at [728, 227] on p "Empieza ahora" at bounding box center [712, 235] width 86 height 23
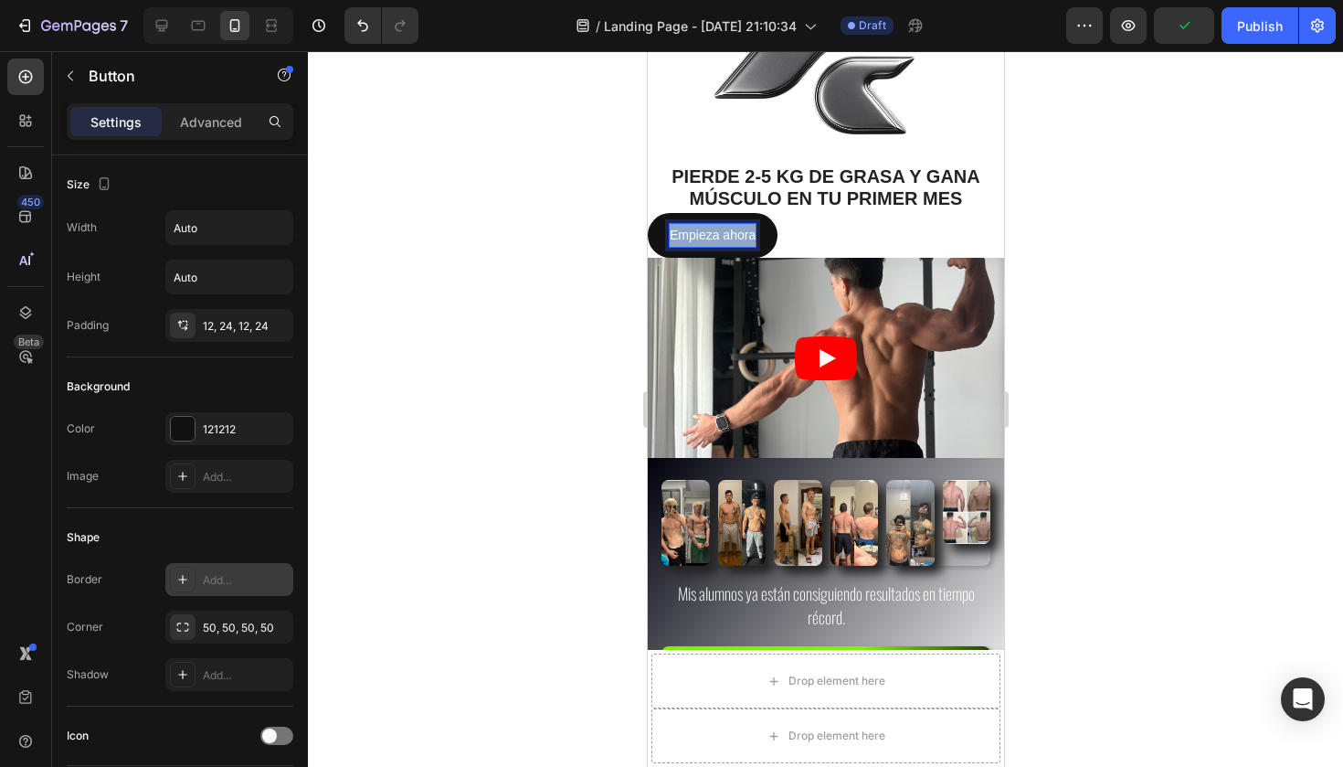
click at [728, 227] on p "Empieza ahora" at bounding box center [712, 235] width 86 height 23
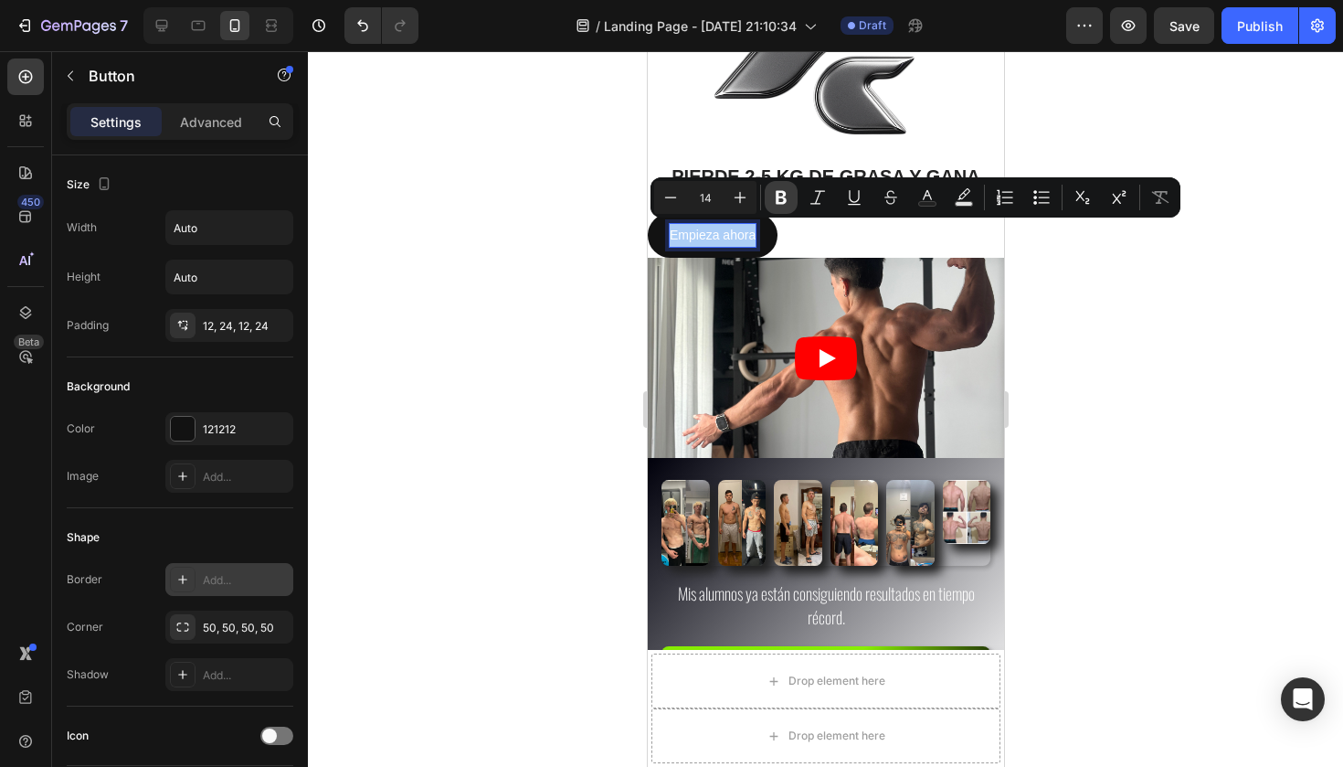
click at [784, 194] on icon "Editor contextual toolbar" at bounding box center [781, 198] width 11 height 14
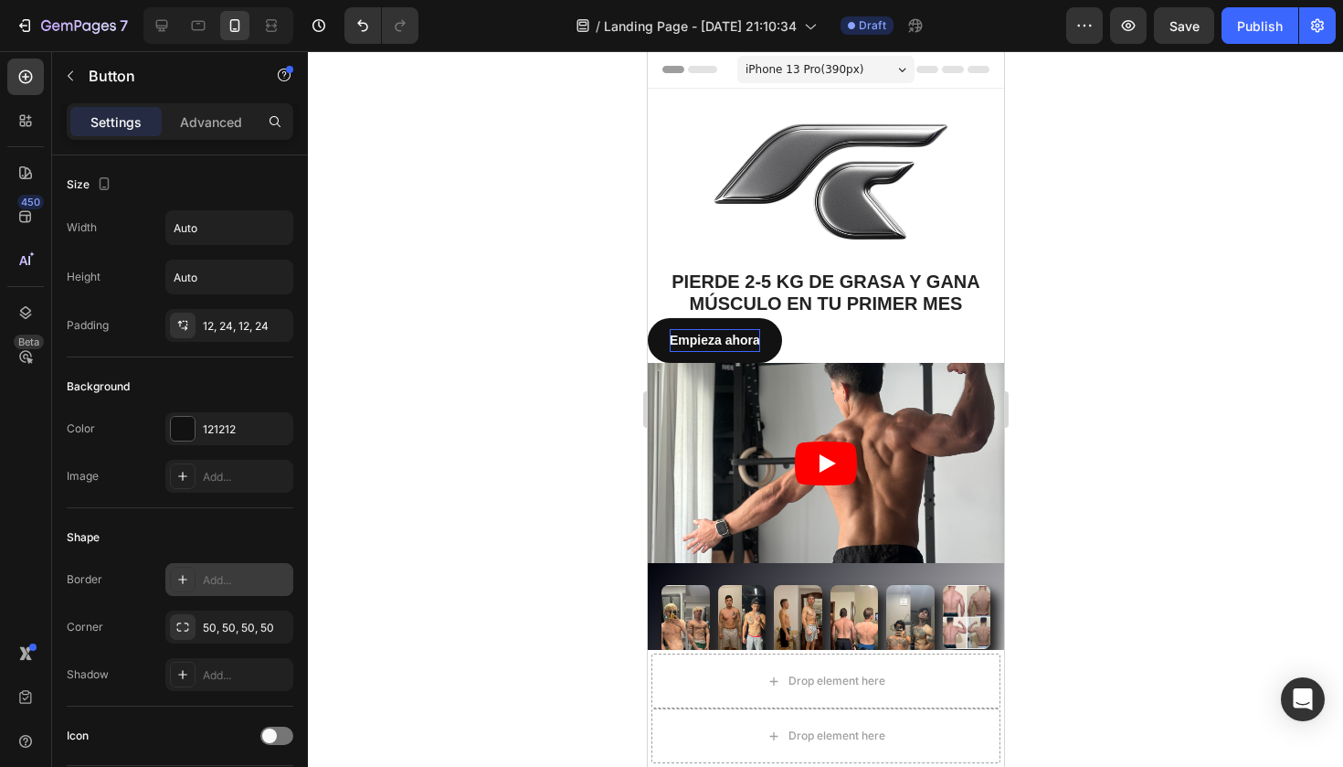
click at [718, 336] on strong "Empieza ahora" at bounding box center [714, 340] width 90 height 15
click at [699, 337] on button "MPIEZA E" at bounding box center [697, 340] width 100 height 45
click at [699, 337] on button "PIEZA EM" at bounding box center [697, 340] width 100 height 45
click at [714, 335] on strong "PIEZA AH" at bounding box center [698, 340] width 58 height 15
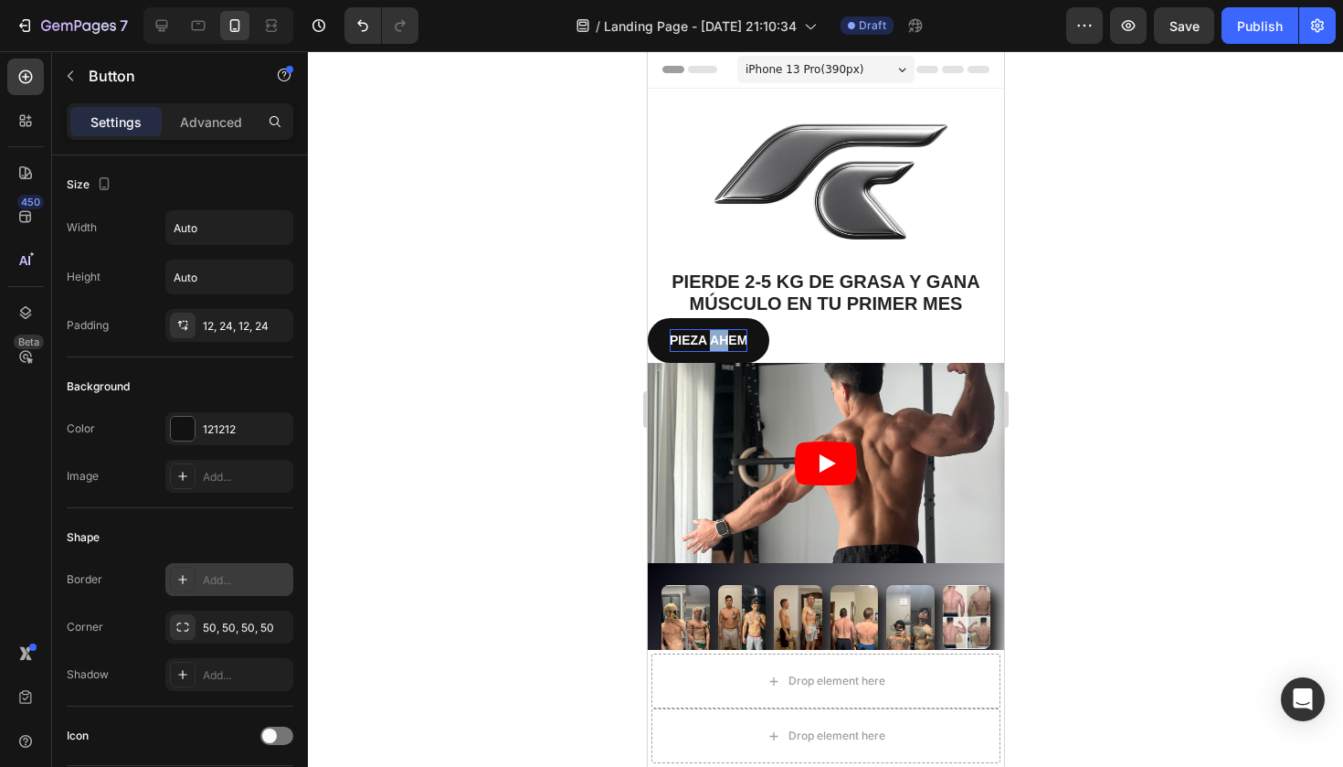
click at [714, 335] on strong "PIEZA AH" at bounding box center [698, 340] width 58 height 15
click at [698, 337] on button "EMPIEZA" at bounding box center [697, 340] width 100 height 45
click at [721, 338] on p "EMPIEZA AHORA" at bounding box center [721, 340] width 104 height 23
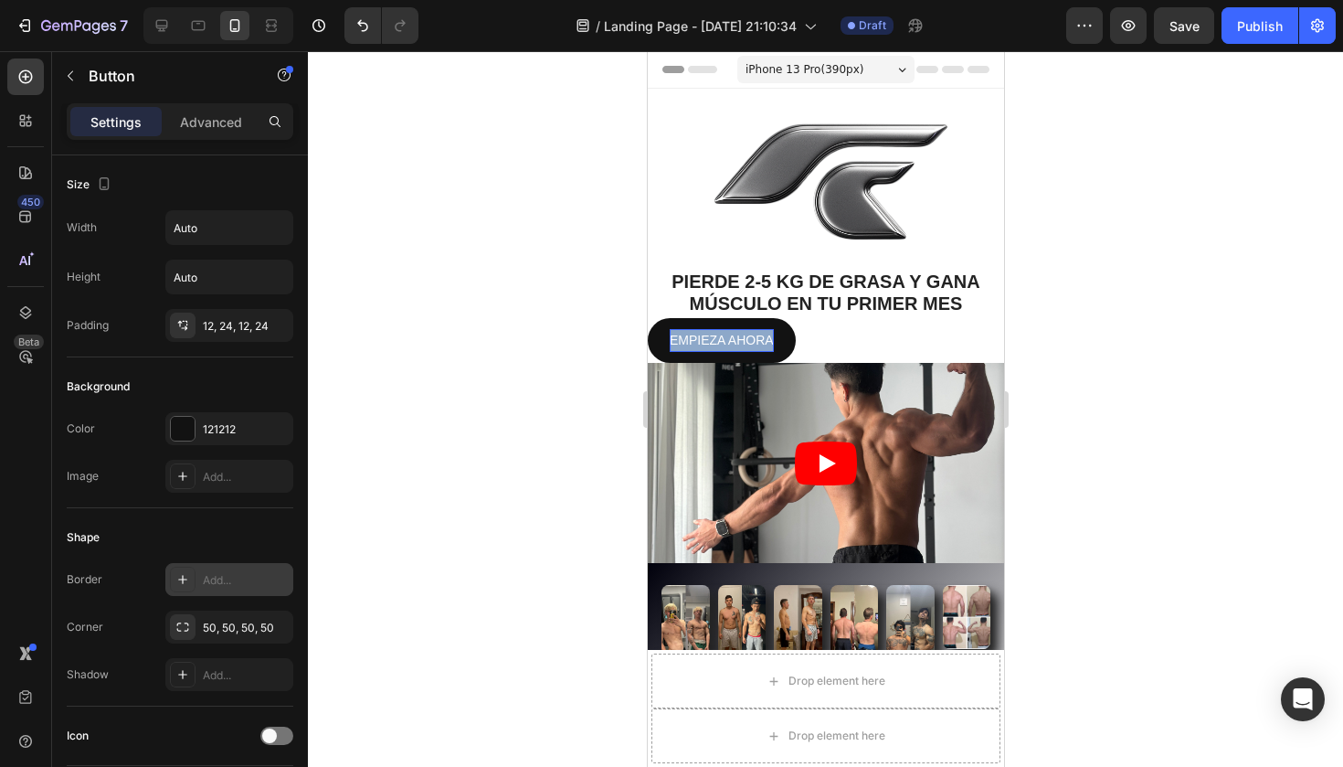
click at [721, 338] on p "EMPIEZA AHORA" at bounding box center [721, 340] width 104 height 23
click at [710, 341] on p "EMPIEZA AHORA" at bounding box center [721, 340] width 104 height 23
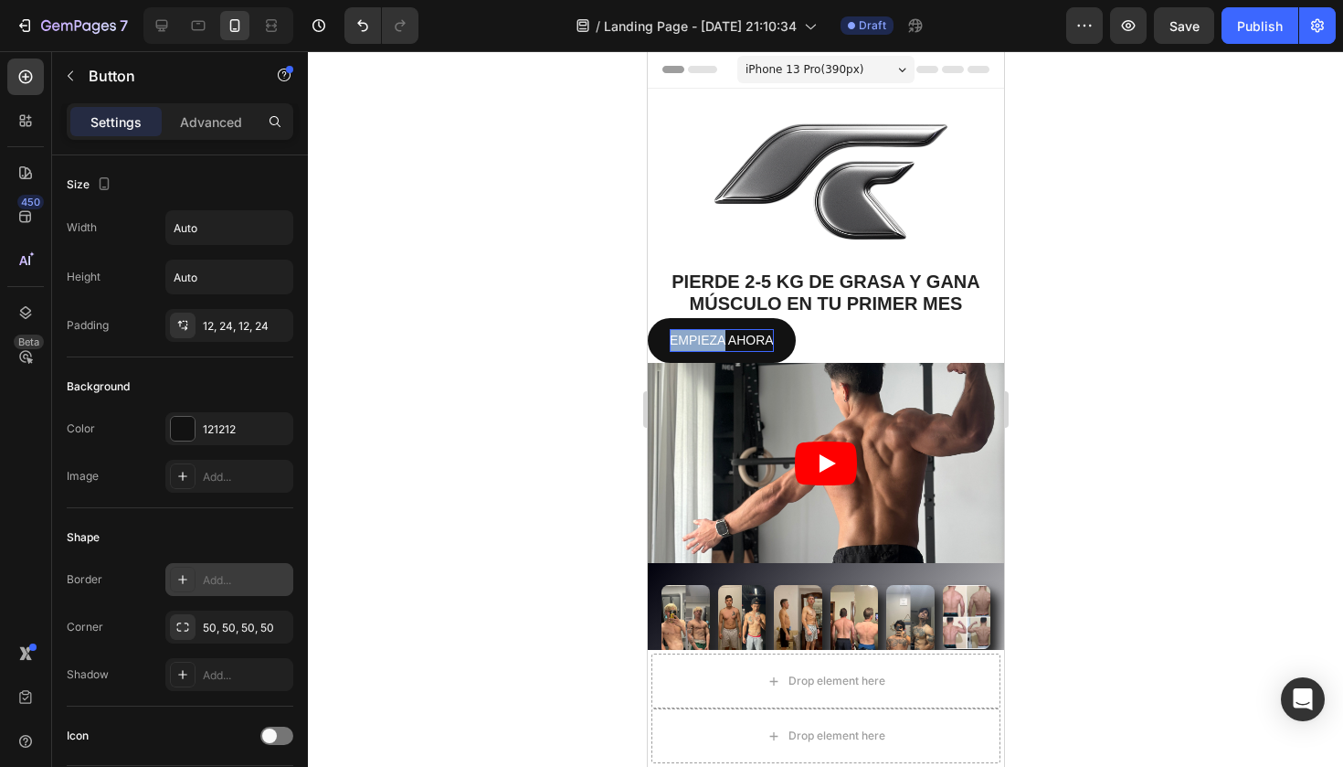
drag, startPoint x: 710, startPoint y: 341, endPoint x: 691, endPoint y: 335, distance: 20.0
click at [691, 335] on p "EMPIEZA AHORA" at bounding box center [721, 340] width 104 height 23
click at [794, 337] on button "EMPIEZA AHORA" at bounding box center [721, 340] width 148 height 45
click at [820, 341] on div "EMPIEZA AHORA Button 0" at bounding box center [825, 340] width 356 height 45
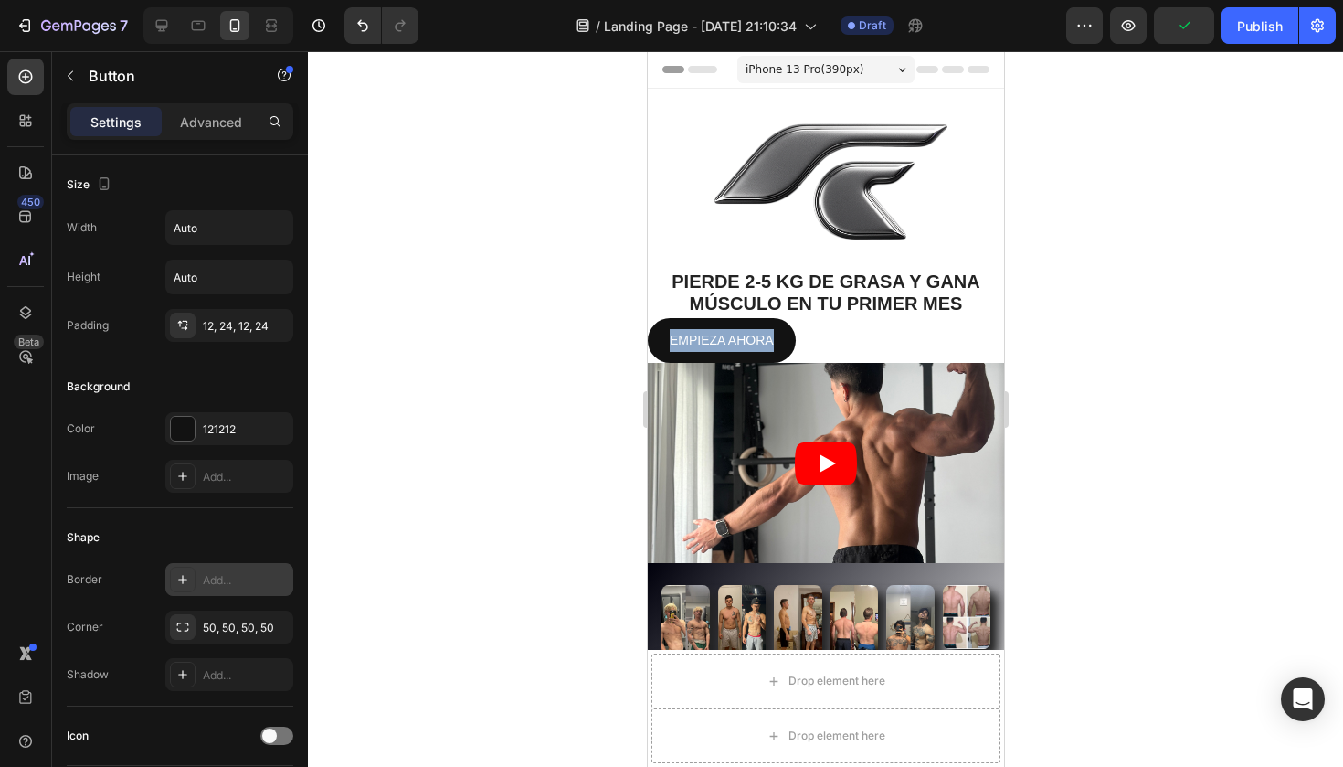
click at [837, 314] on div "PIERDE 2-5 KG DE GRASA Y GANA MÚSCULO EN TU PRIMER MES Text Block" at bounding box center [825, 294] width 356 height 48
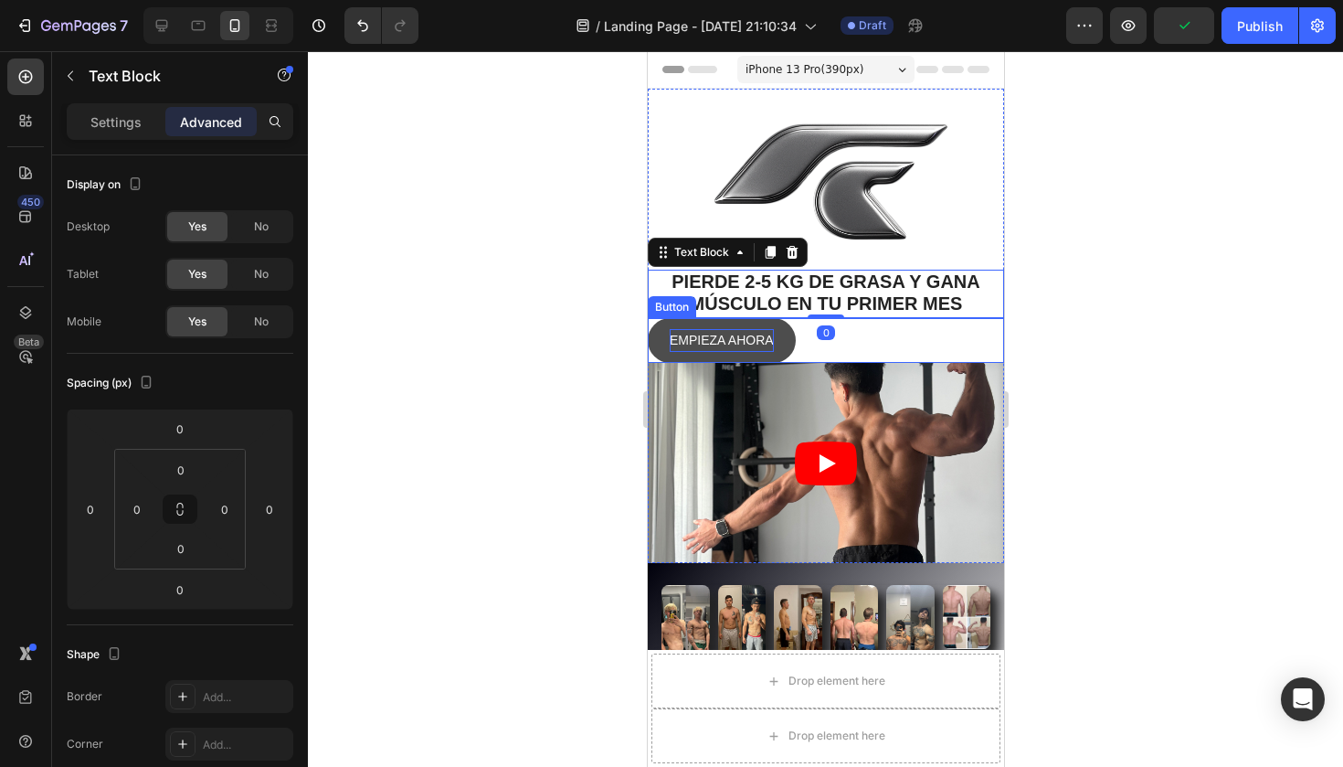
click at [750, 339] on p "EMPIEZA AHORA" at bounding box center [721, 340] width 104 height 23
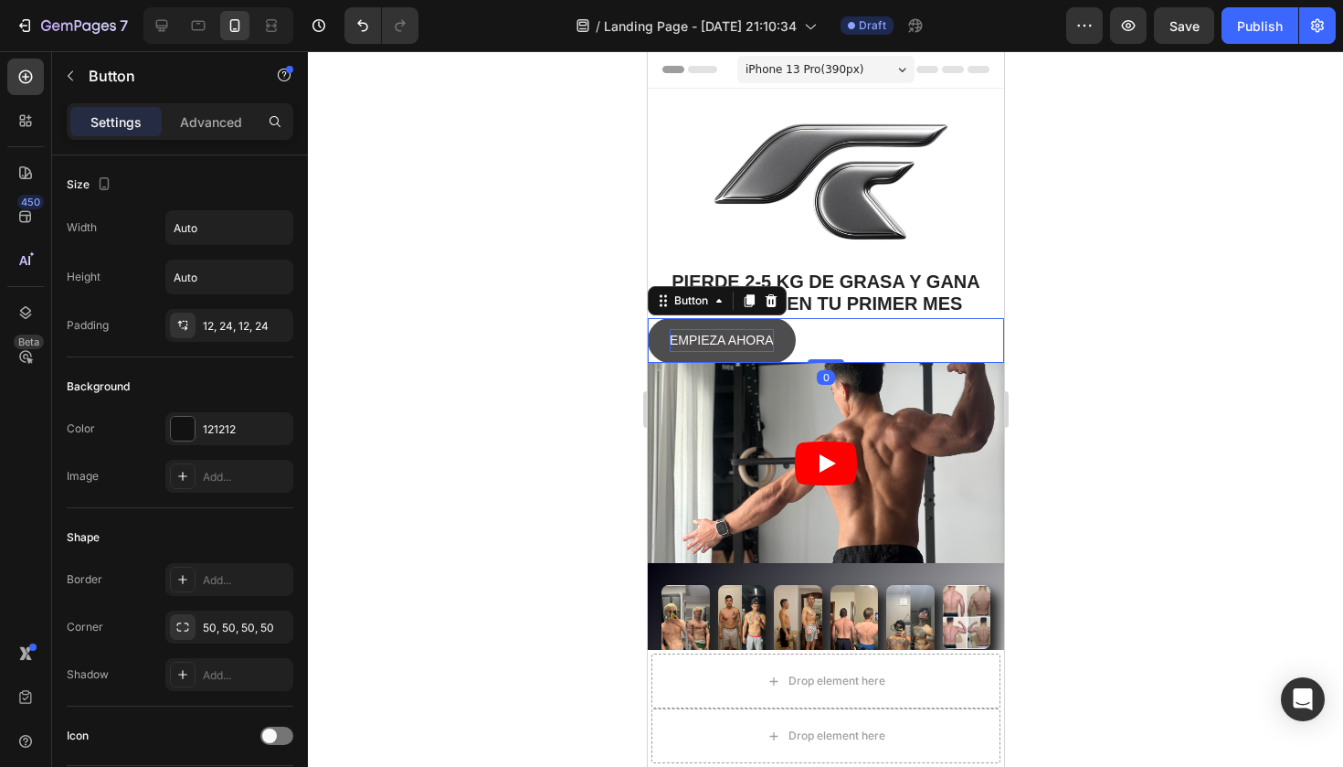
click at [781, 341] on button "EMPIEZA AHORA" at bounding box center [721, 340] width 148 height 45
click at [850, 324] on div "EMPIEZA AHORA Button 0" at bounding box center [825, 340] width 356 height 45
click at [767, 336] on p "EMPIEZA AHORA" at bounding box center [721, 340] width 104 height 23
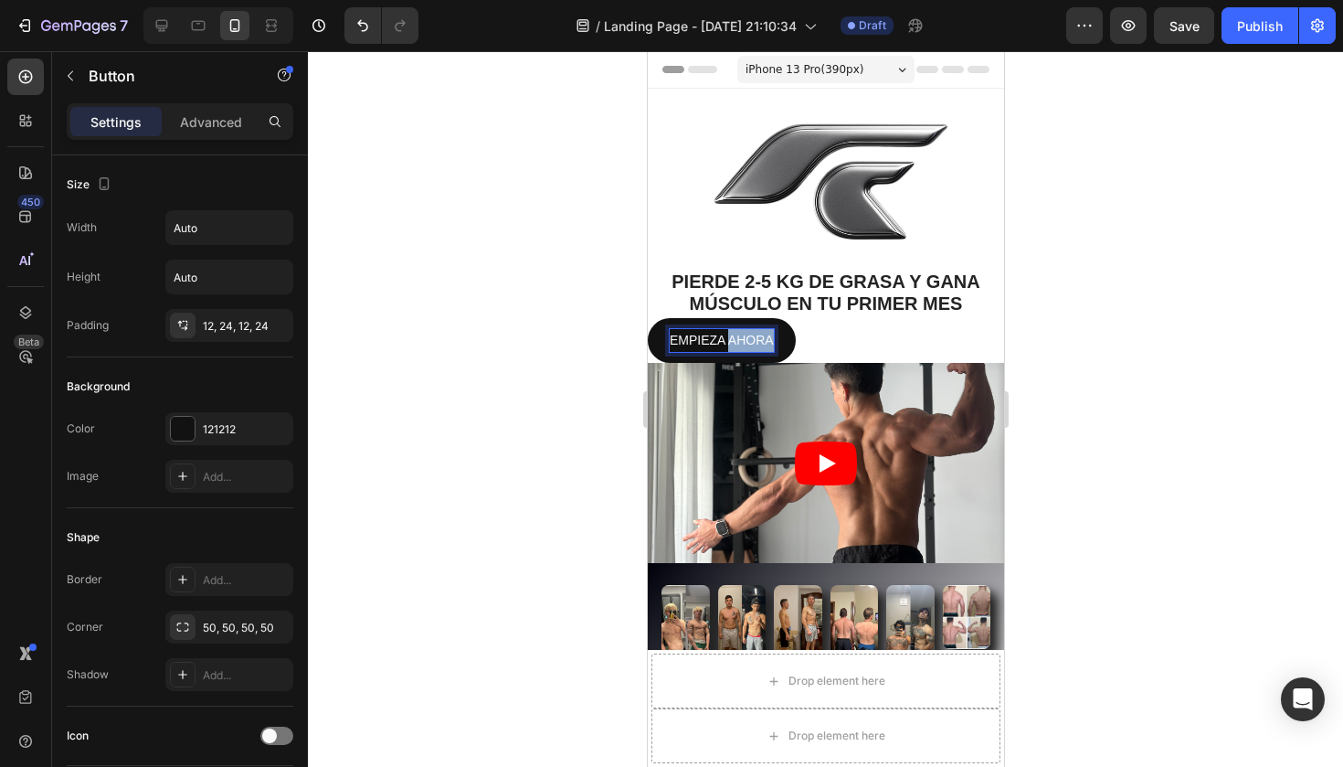
click at [767, 337] on p "EMPIEZA AHORA" at bounding box center [721, 340] width 104 height 23
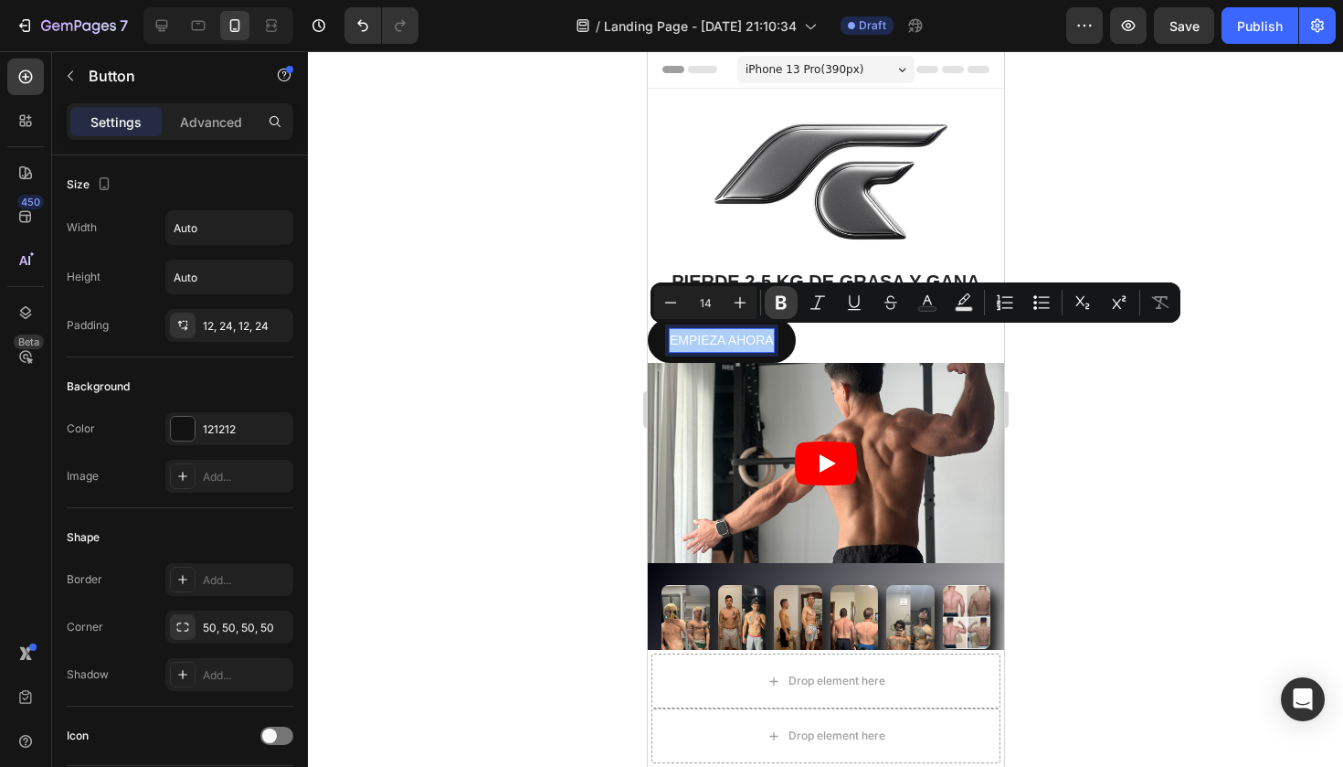
click at [773, 307] on icon "Editor contextual toolbar" at bounding box center [781, 302] width 18 height 18
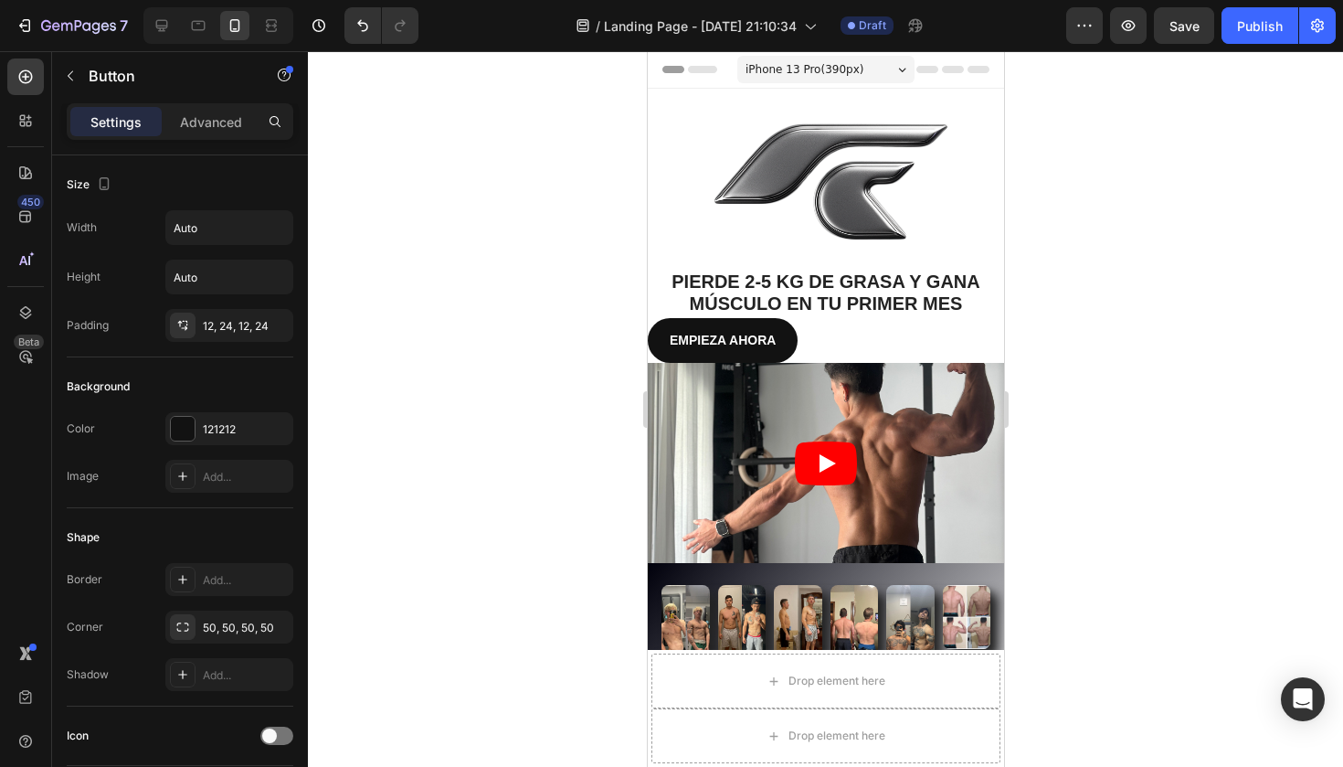
click at [812, 341] on div "EMPIEZA AHORA Button 0" at bounding box center [825, 340] width 356 height 45
click at [788, 336] on button "EMPIEZA AHORA" at bounding box center [722, 340] width 150 height 45
drag, startPoint x: 790, startPoint y: 338, endPoint x: 884, endPoint y: 336, distance: 94.1
click at [884, 336] on div "EMPIEZA AHORA Button 0" at bounding box center [825, 340] width 356 height 45
click at [803, 341] on div "EMPIEZA AHORA Button 0" at bounding box center [825, 340] width 356 height 45
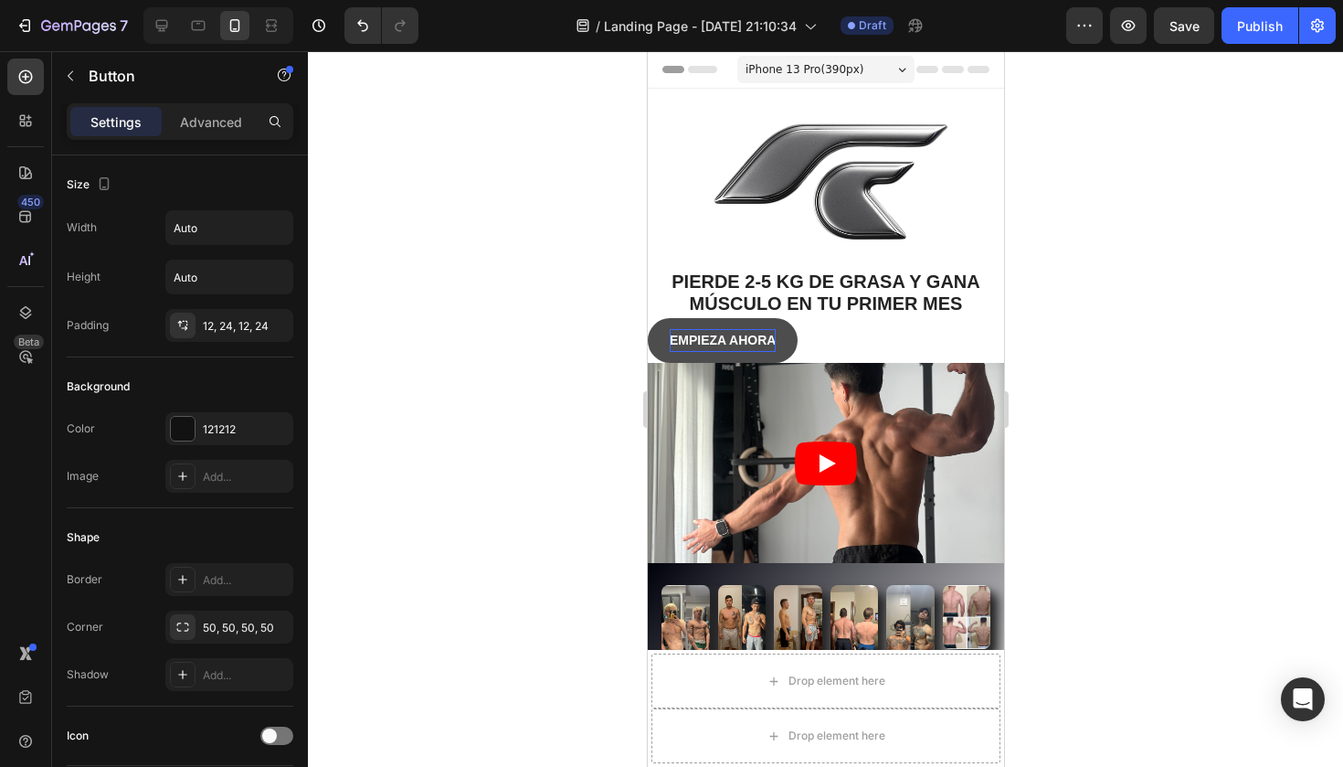
click at [767, 341] on strong "EMPIEZA AHORA" at bounding box center [722, 340] width 106 height 15
click at [852, 339] on div "EMPIEZA AHORA Button 0" at bounding box center [825, 340] width 356 height 45
click at [788, 337] on button "EMPIEZA AHORA" at bounding box center [722, 340] width 150 height 45
click at [231, 335] on div "12, 24, 12, 24" at bounding box center [229, 325] width 128 height 33
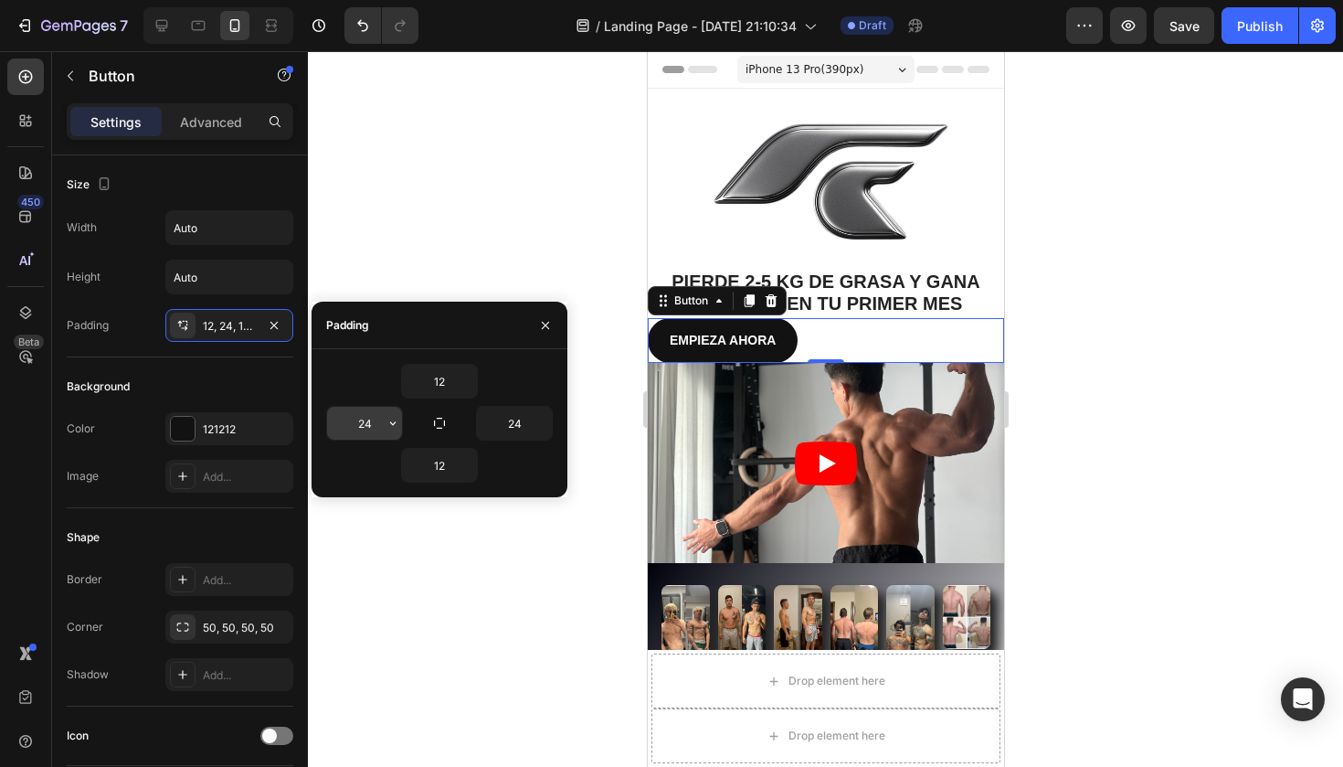
click at [377, 422] on input "24" at bounding box center [364, 423] width 75 height 33
type input "2"
type input "24"
click at [452, 237] on div at bounding box center [825, 408] width 1035 height 715
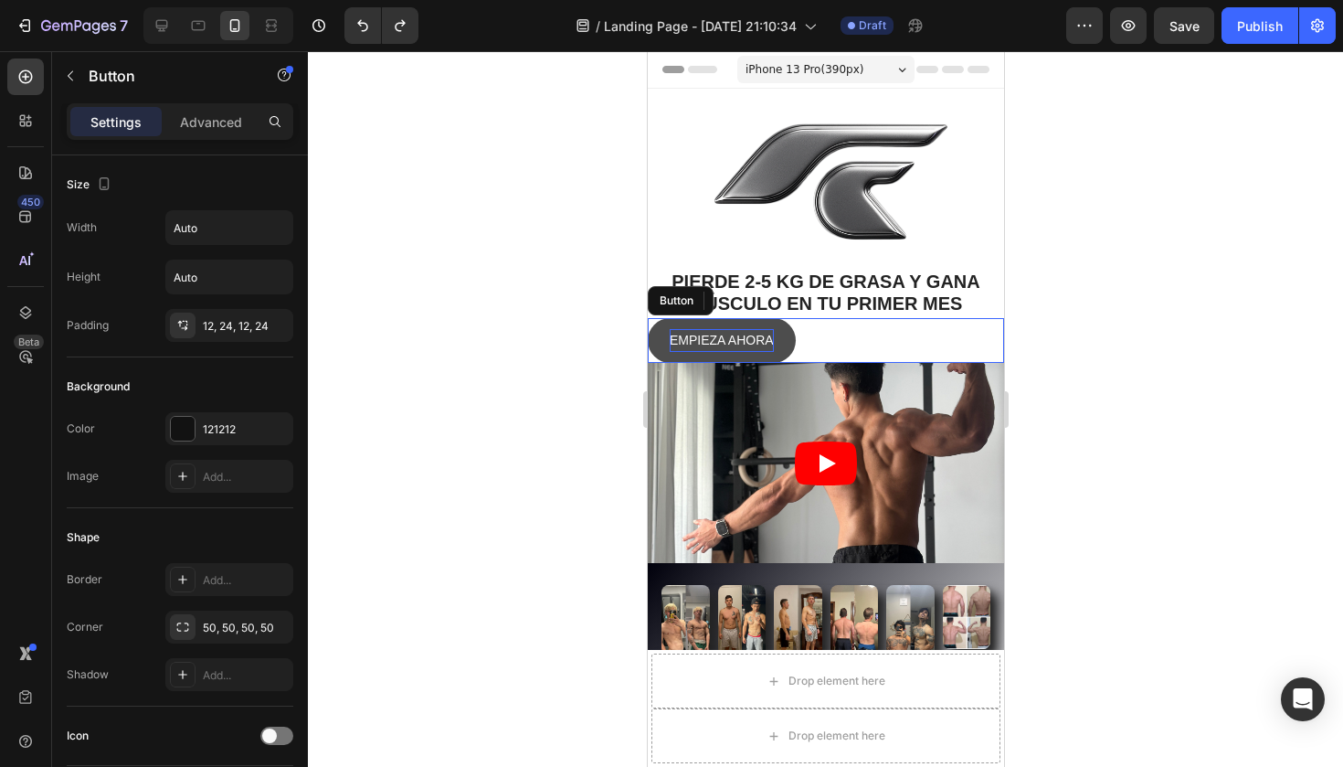
click at [768, 339] on p "EMPIEZA AHORA" at bounding box center [721, 340] width 104 height 23
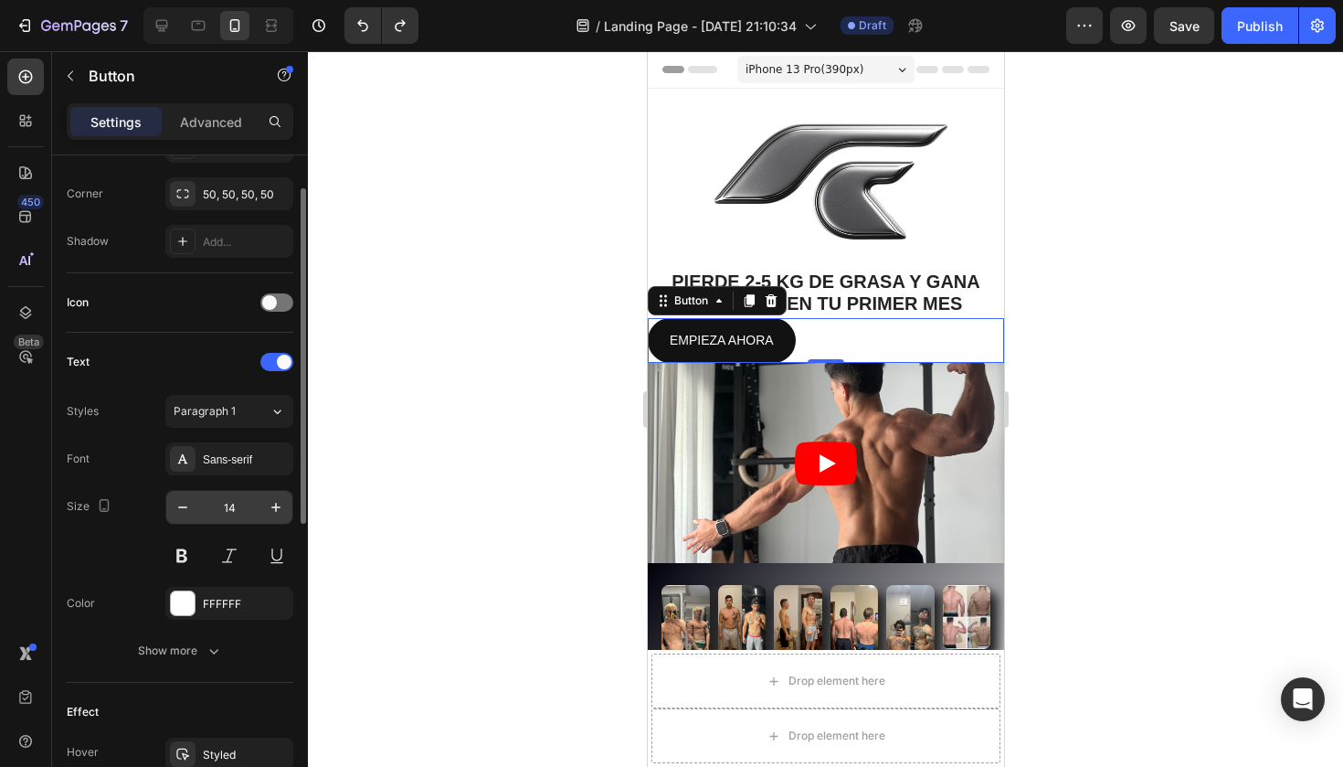
scroll to position [434, 0]
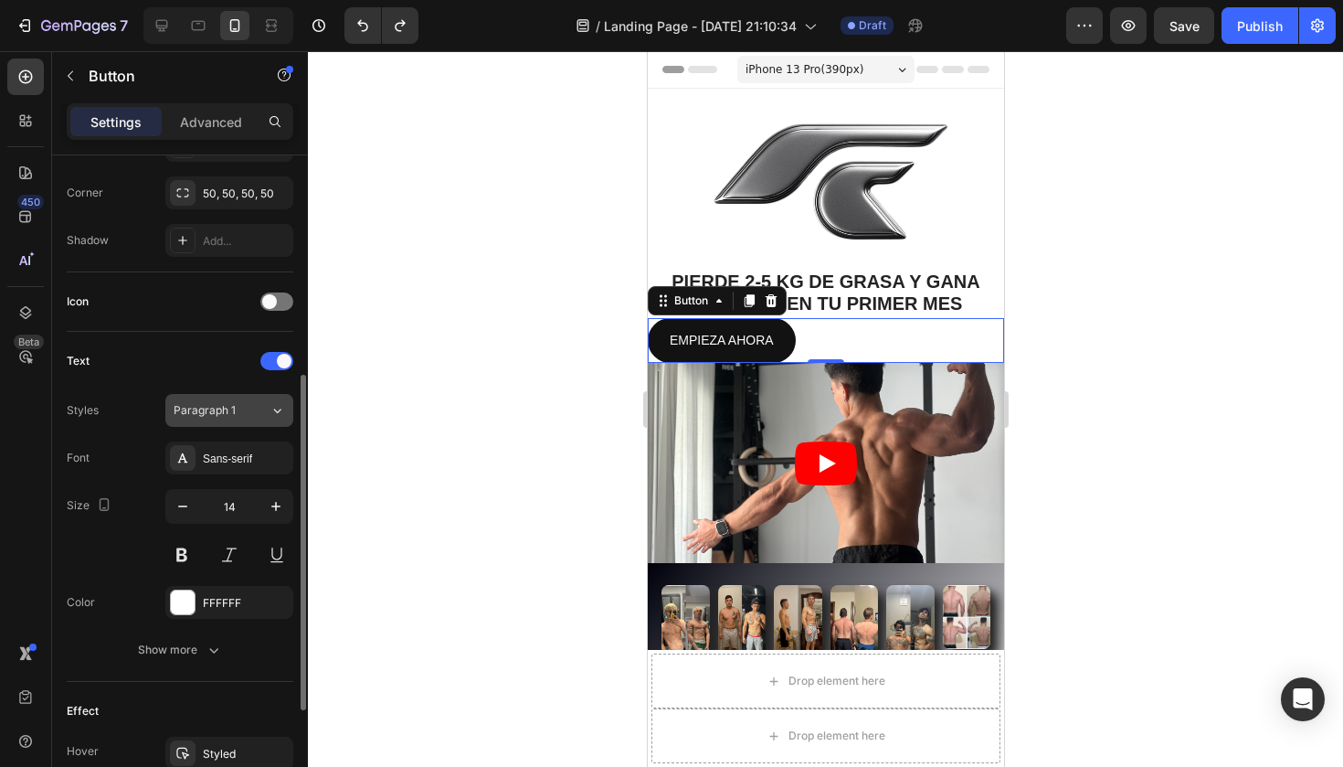
click at [242, 407] on div "Paragraph 1" at bounding box center [211, 410] width 74 height 16
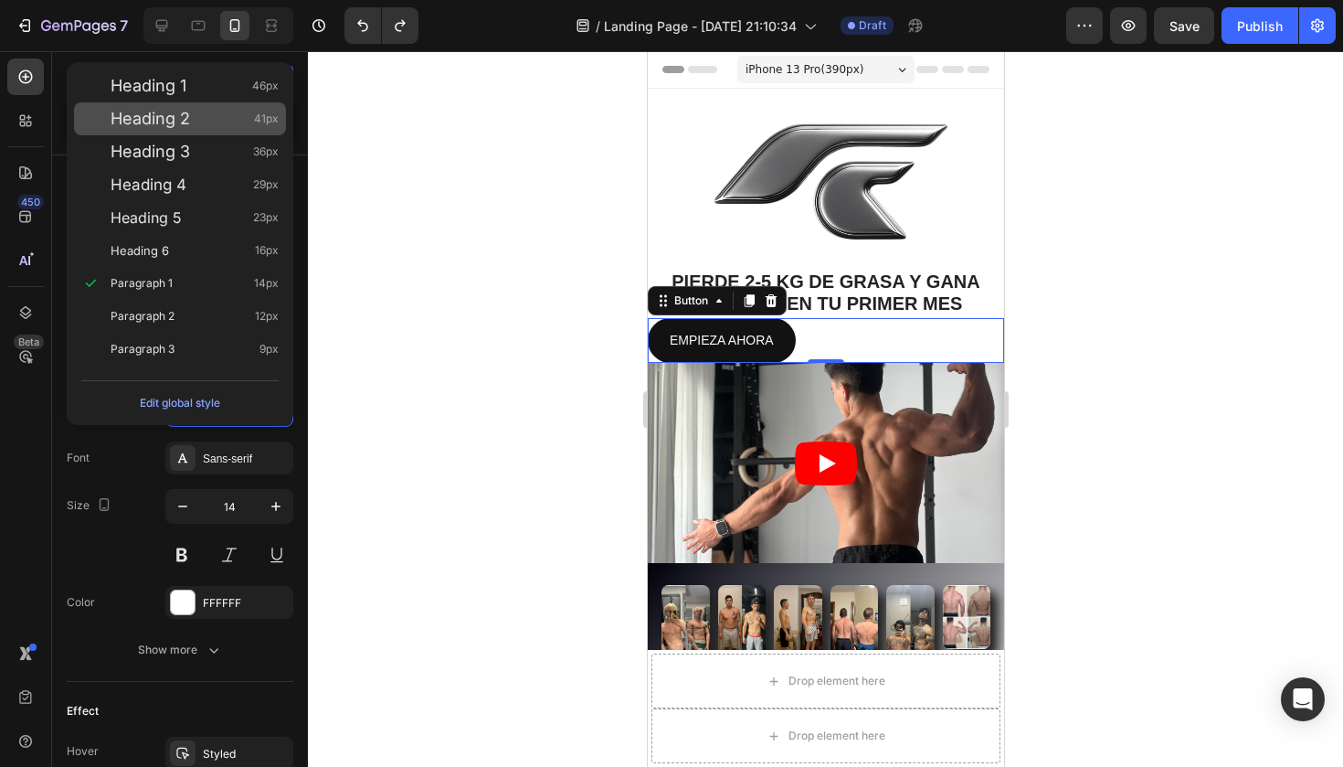
click at [214, 118] on div "Heading 2 41px" at bounding box center [195, 119] width 168 height 18
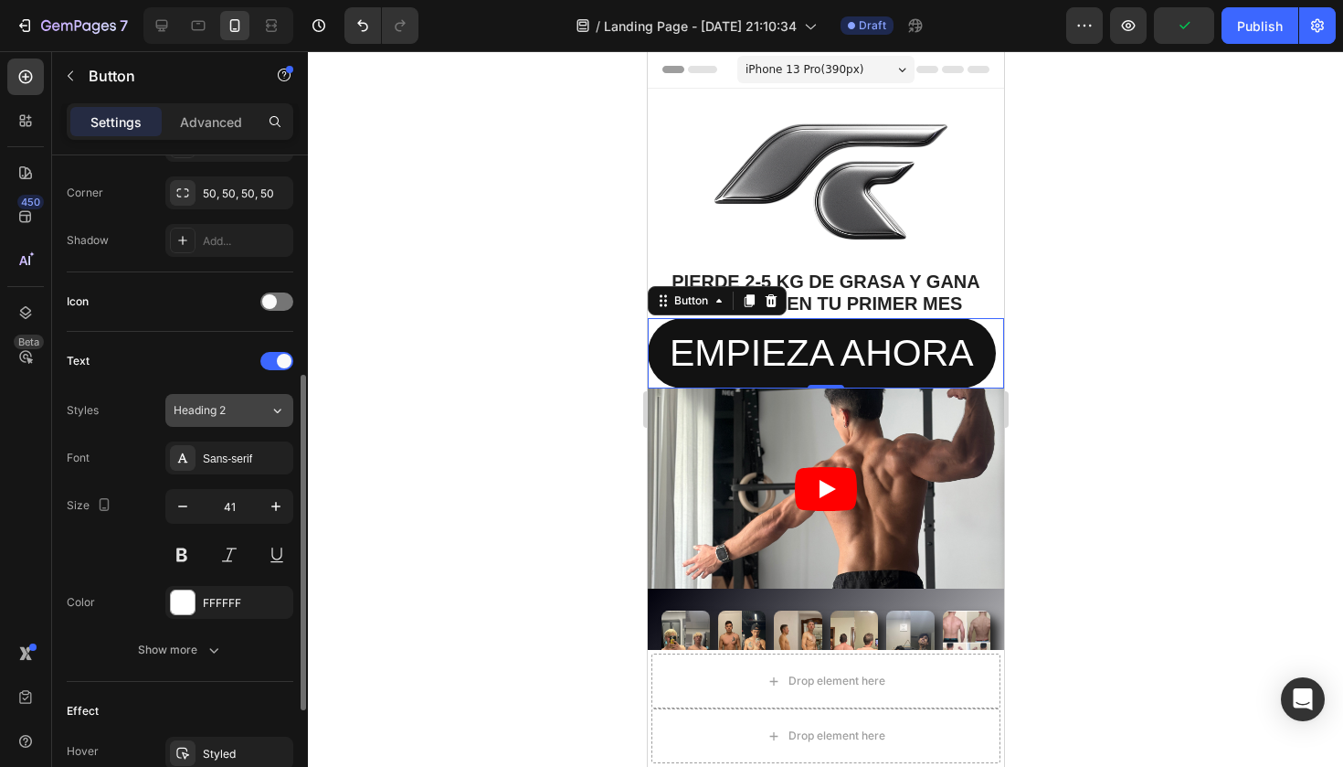
click at [244, 407] on div "Heading 2" at bounding box center [211, 410] width 74 height 16
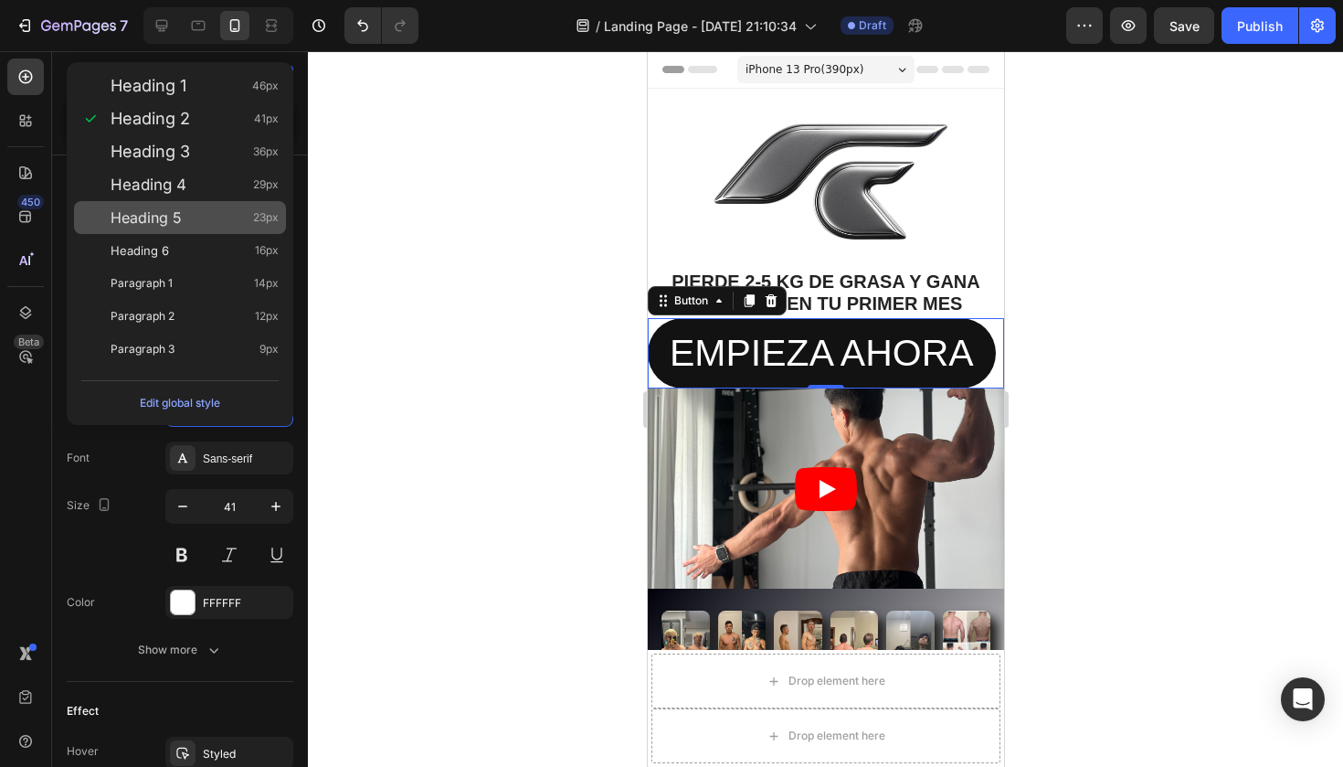
click at [164, 218] on span "Heading 5" at bounding box center [146, 217] width 71 height 18
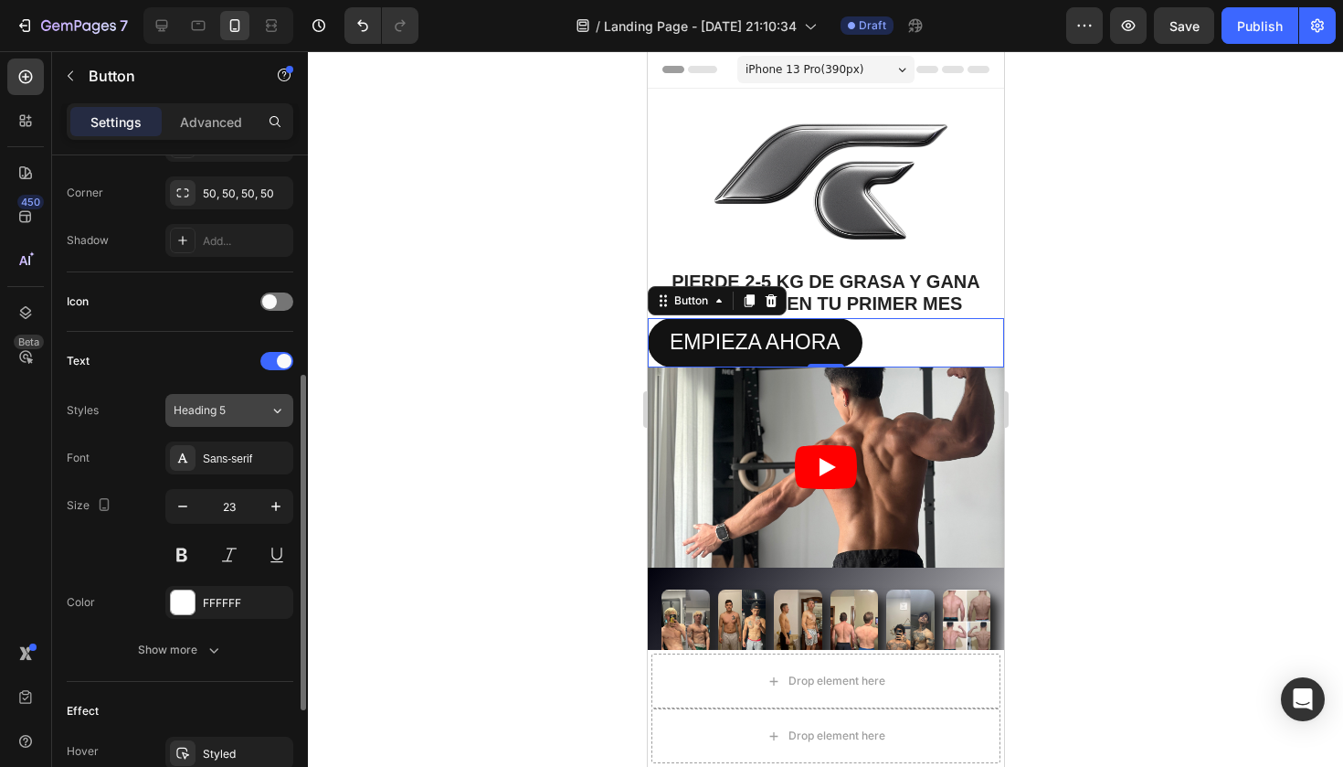
click at [227, 413] on div "Heading 5" at bounding box center [211, 410] width 74 height 16
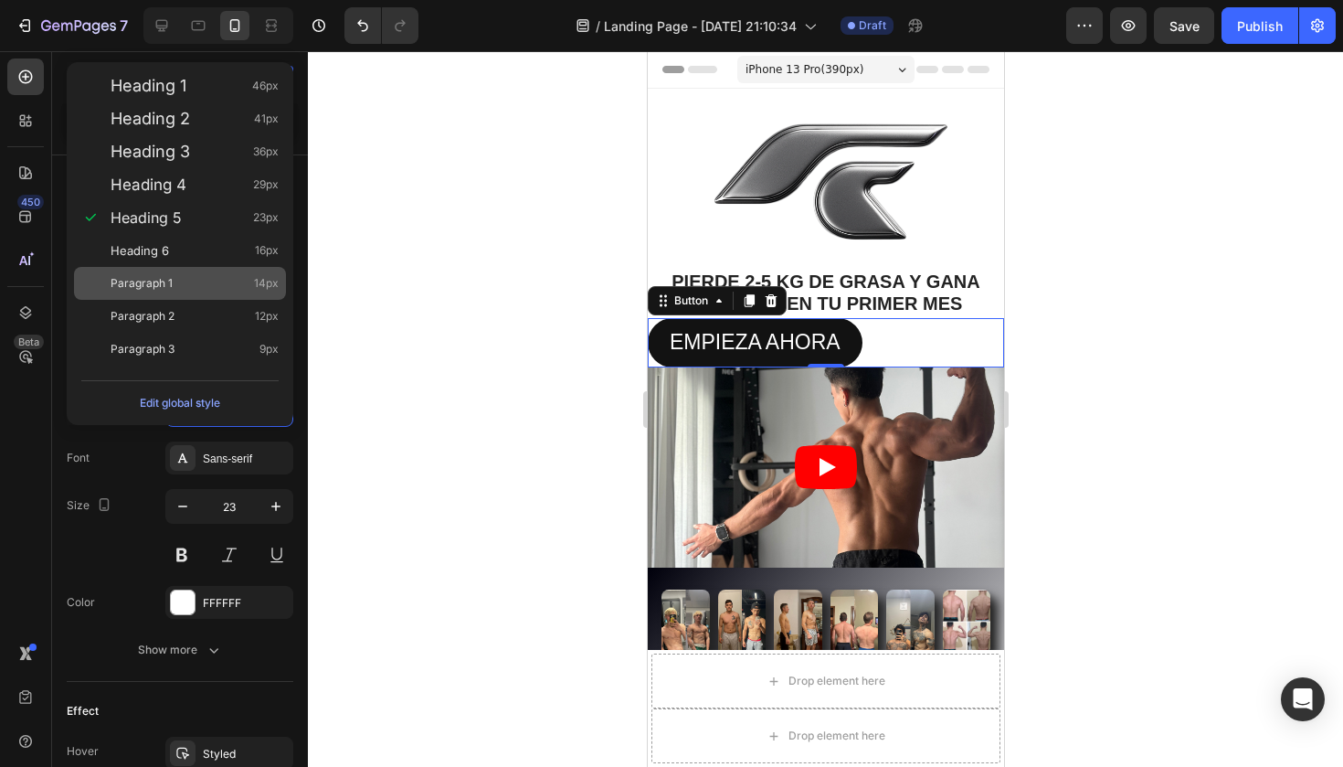
click at [182, 270] on div "Paragraph 1 14px" at bounding box center [180, 283] width 212 height 33
type input "14"
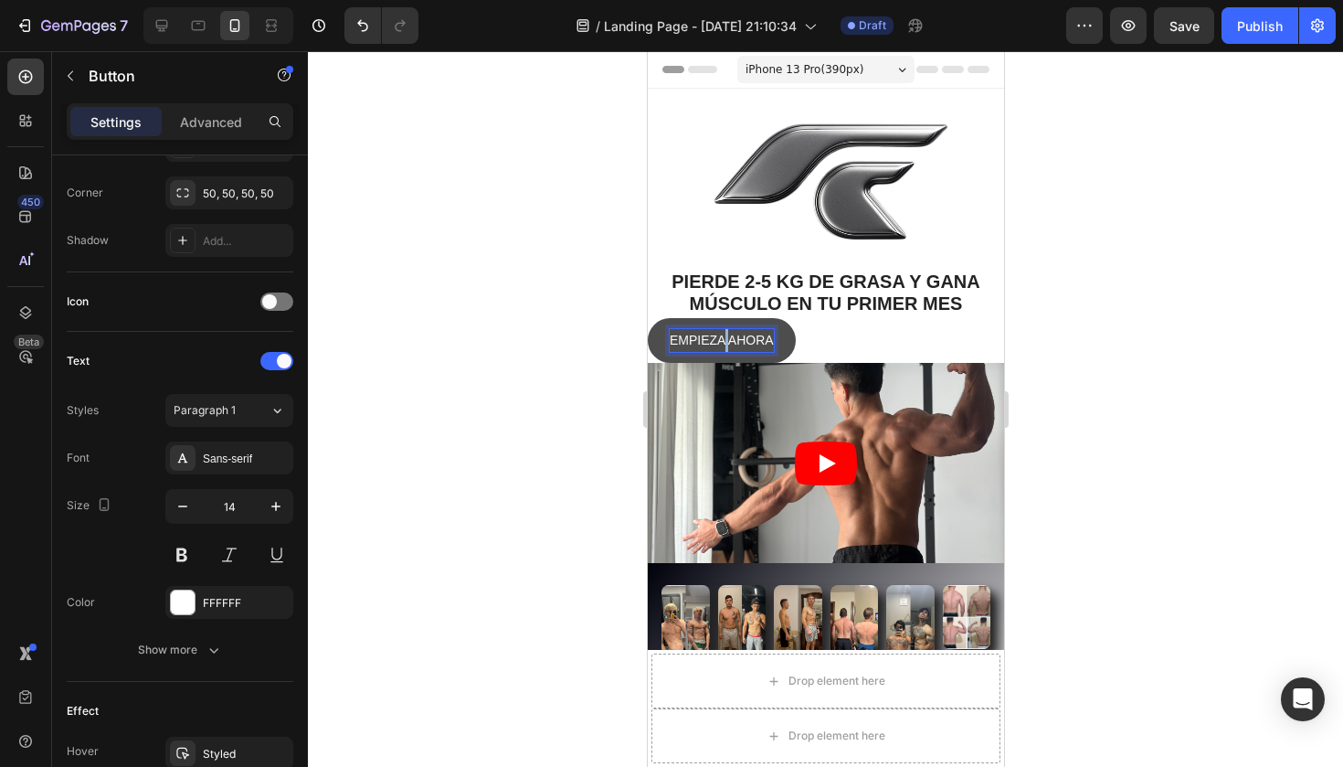
click at [722, 337] on p "EMPIEZA AHORA" at bounding box center [721, 340] width 104 height 23
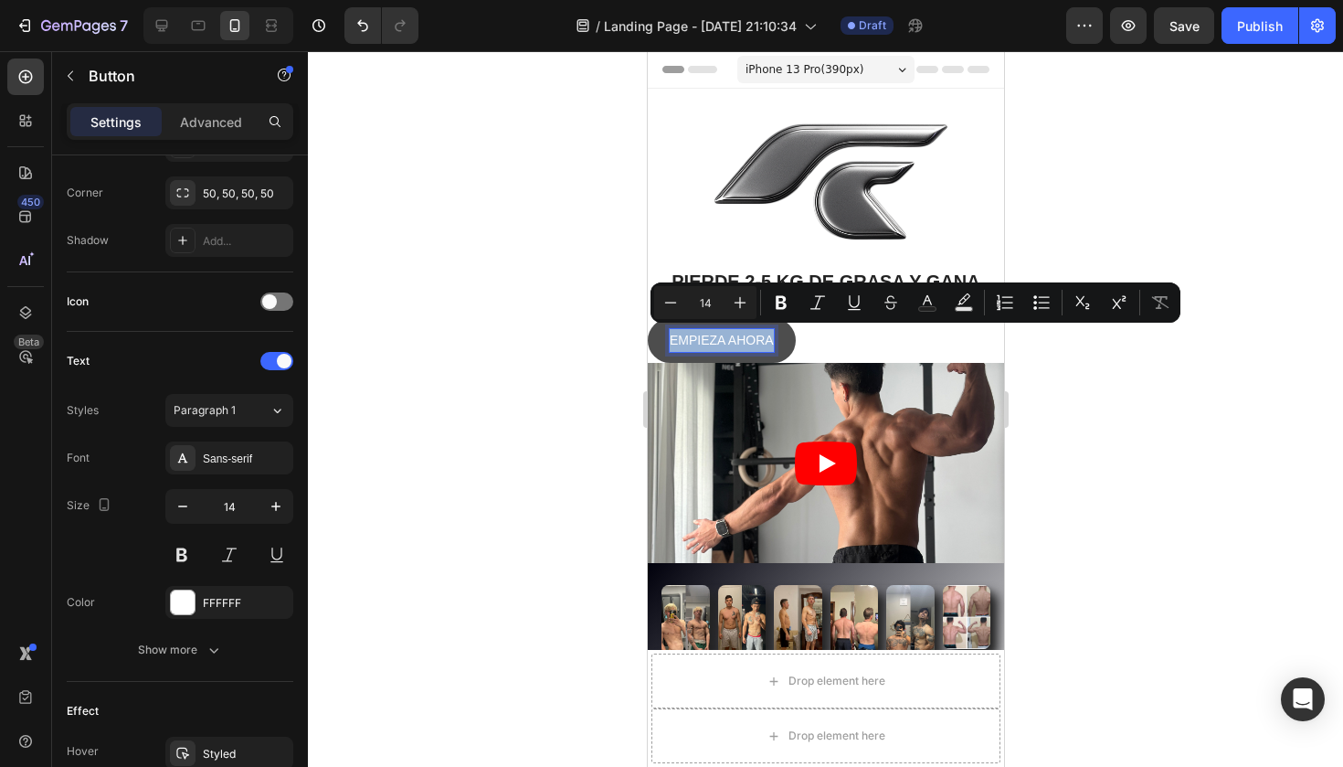
click at [722, 337] on p "EMPIEZA AHORA" at bounding box center [721, 340] width 104 height 23
click at [789, 302] on icon "Editor contextual toolbar" at bounding box center [781, 302] width 18 height 18
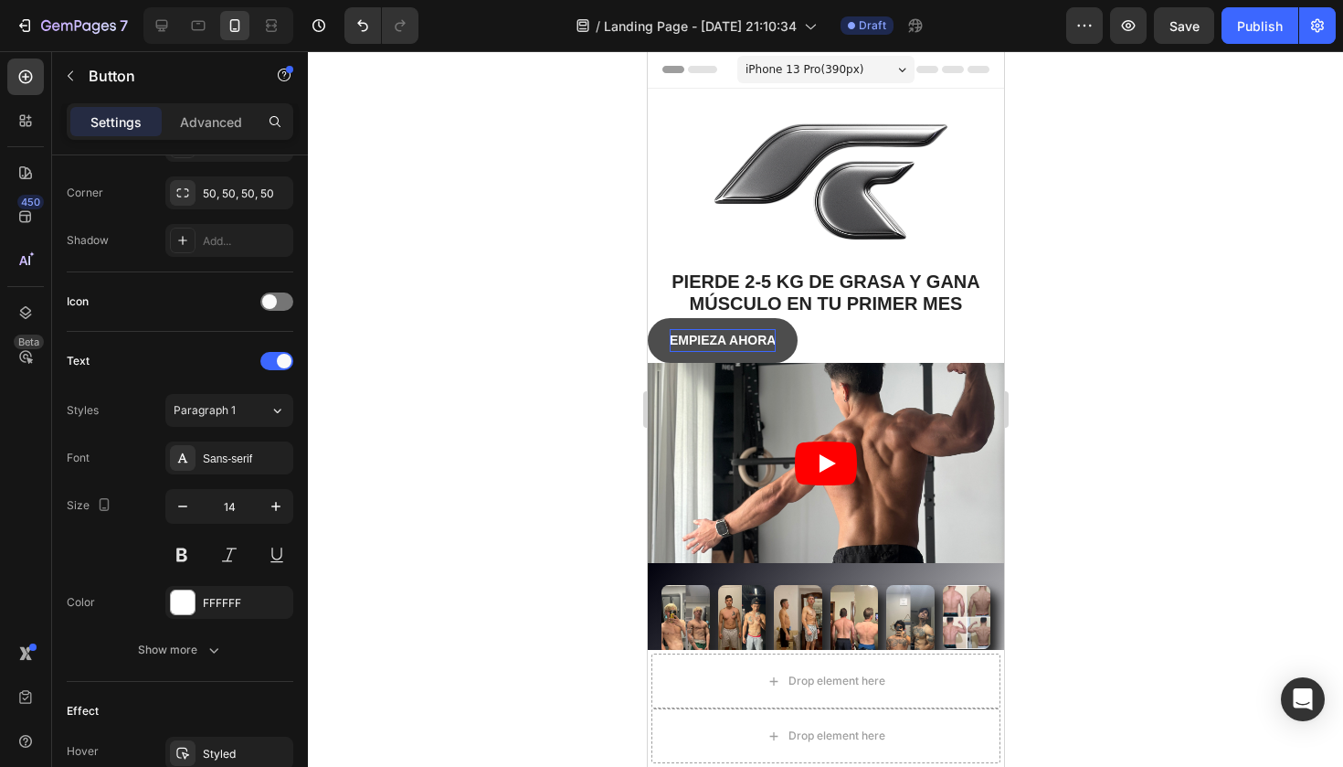
click at [493, 397] on div at bounding box center [825, 408] width 1035 height 715
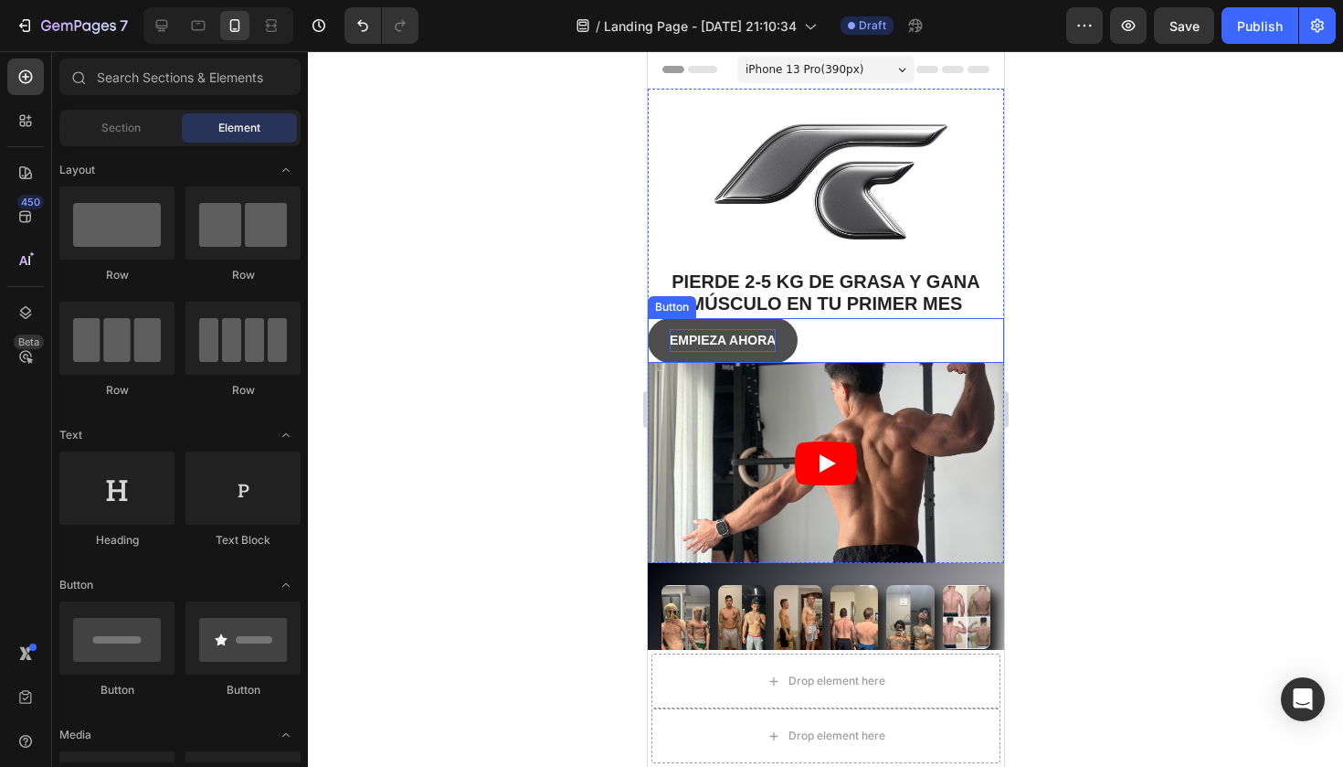
click at [809, 337] on div "EMPIEZA AHORA Button" at bounding box center [825, 340] width 356 height 45
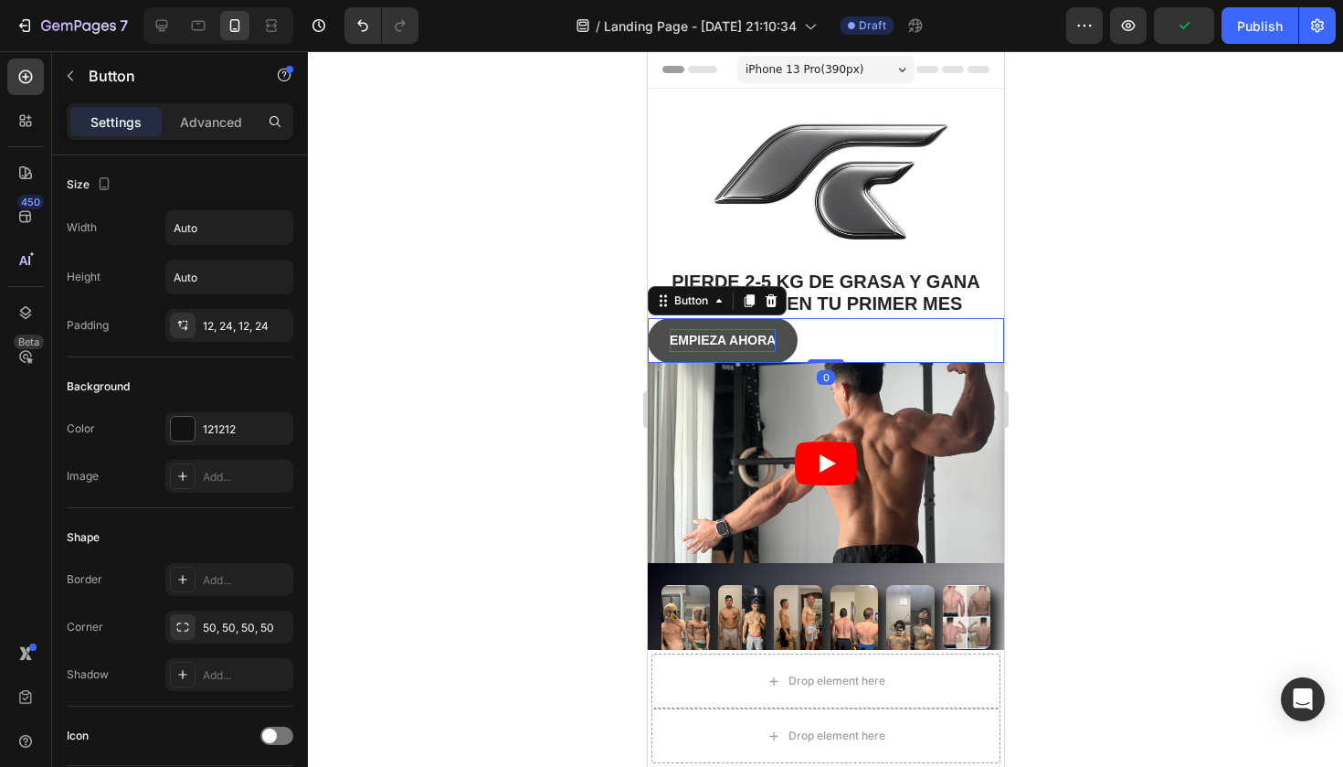
click at [789, 337] on button "EMPIEZA AHORA" at bounding box center [722, 340] width 150 height 45
click at [220, 127] on p "Advanced" at bounding box center [211, 121] width 62 height 19
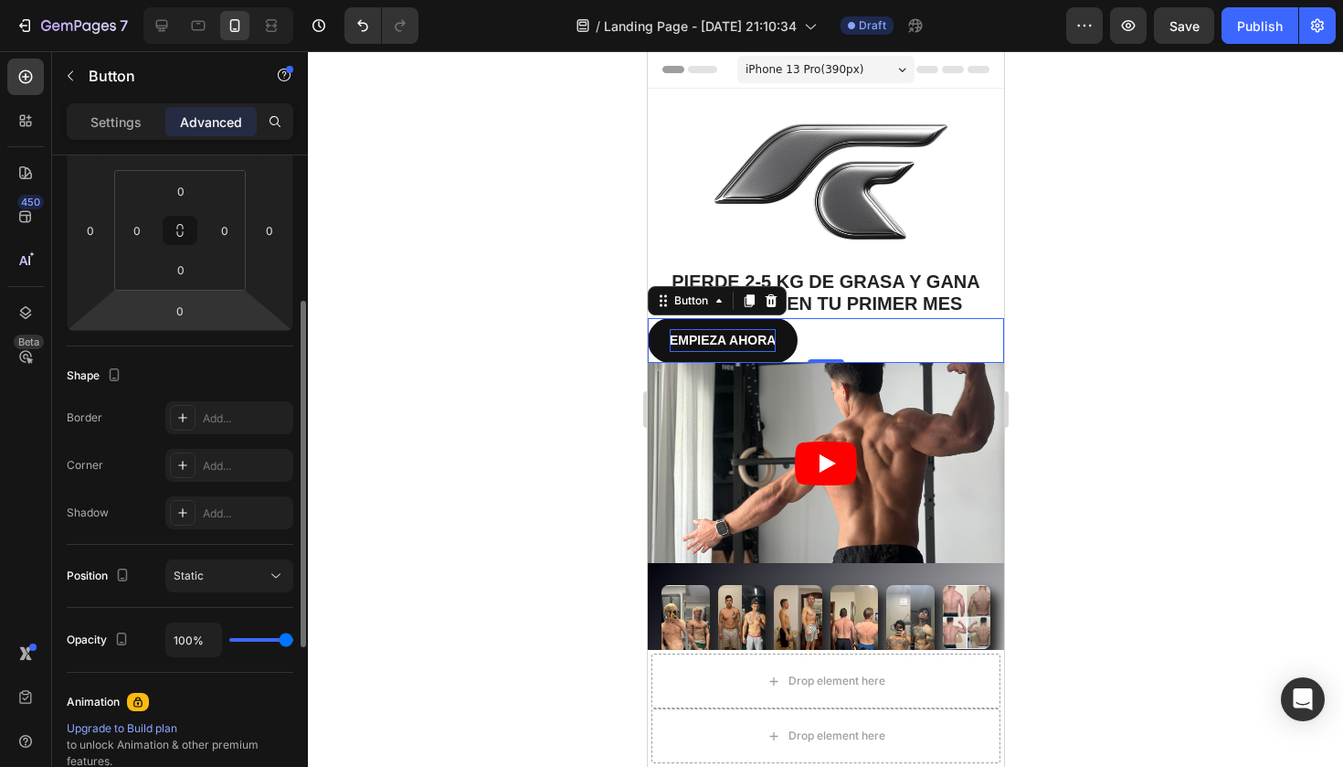
scroll to position [297, 0]
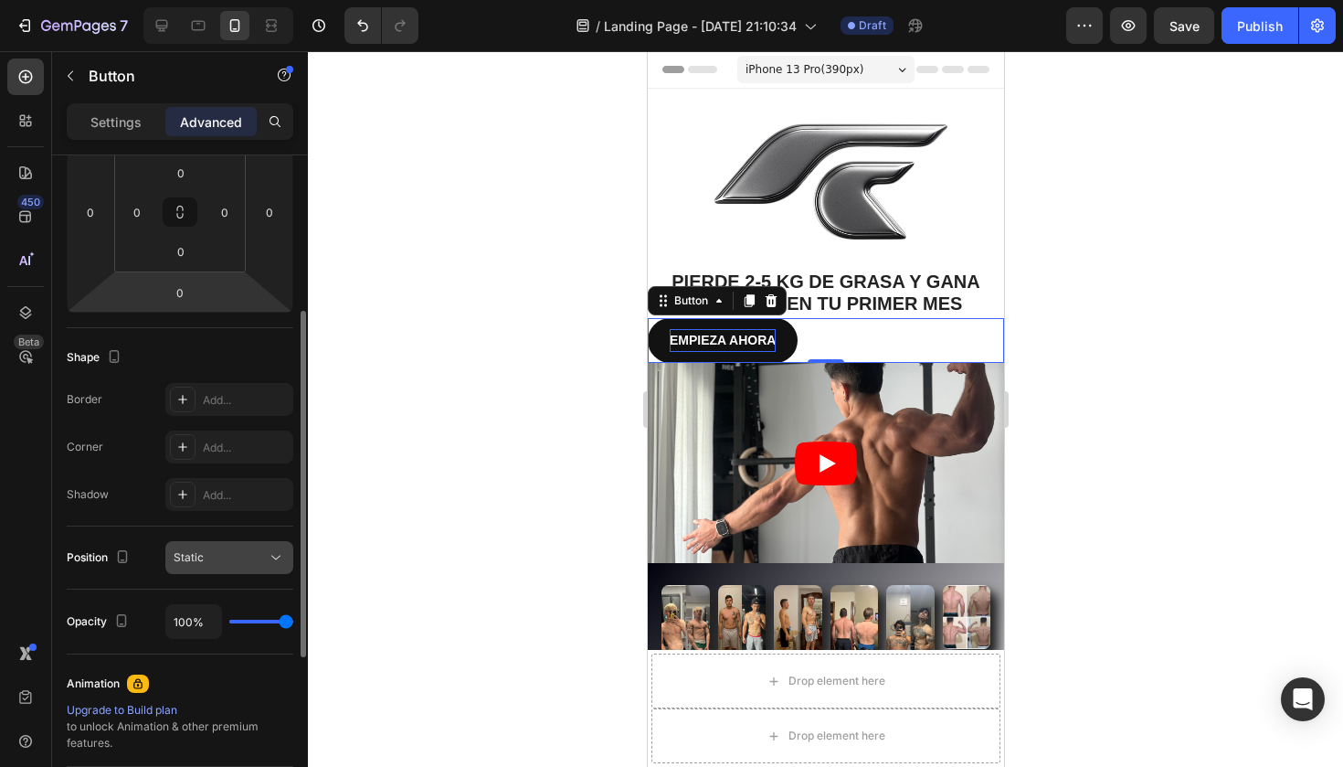
click at [243, 551] on div "Static" at bounding box center [220, 557] width 93 height 16
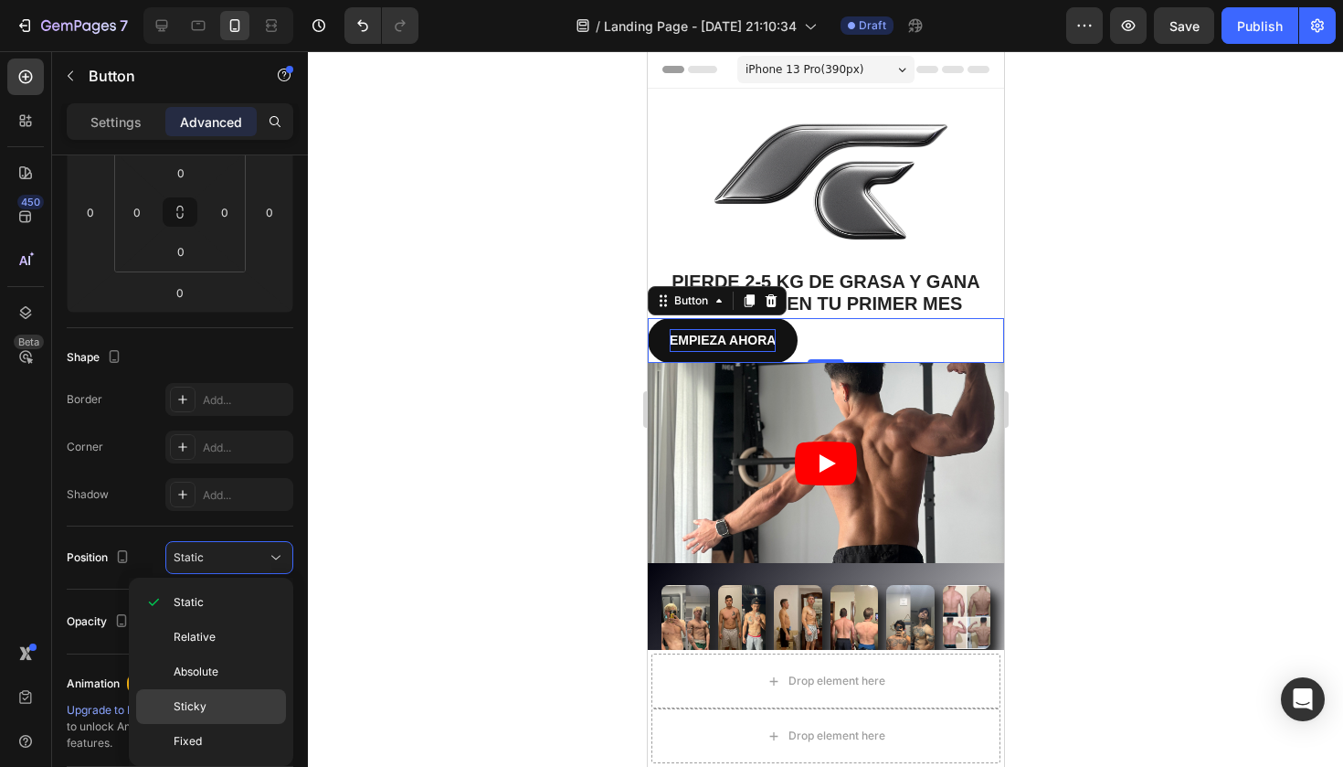
click at [200, 703] on span "Sticky" at bounding box center [190, 706] width 33 height 16
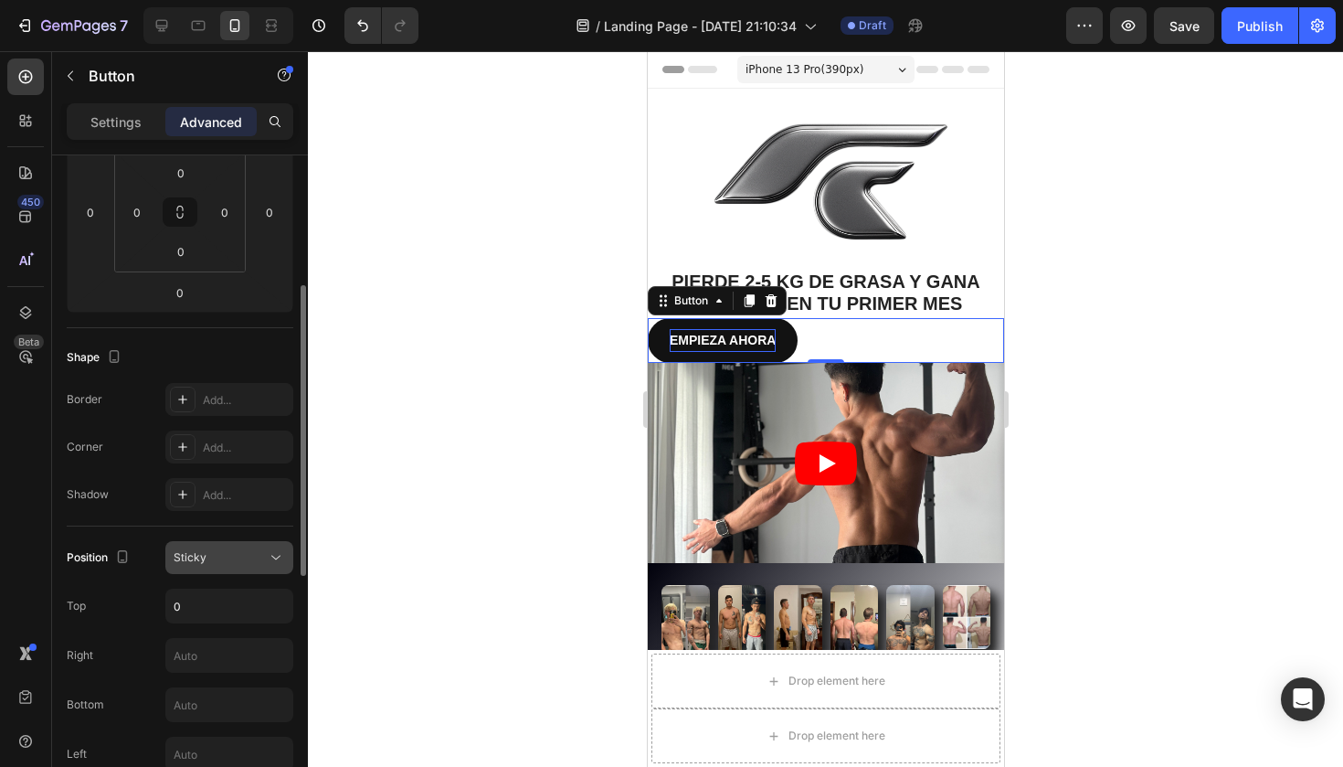
click at [249, 555] on div "Sticky" at bounding box center [220, 557] width 93 height 16
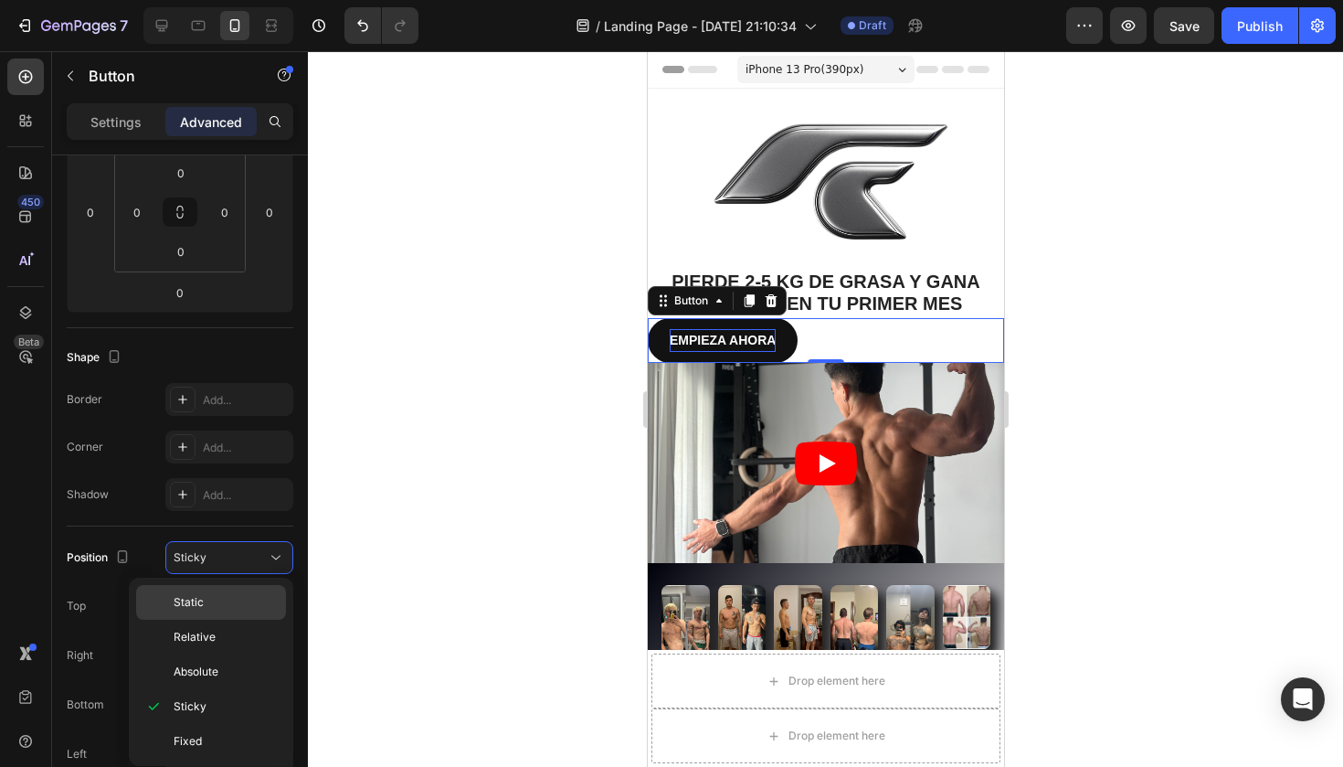
click at [209, 619] on div "Static" at bounding box center [211, 636] width 150 height 35
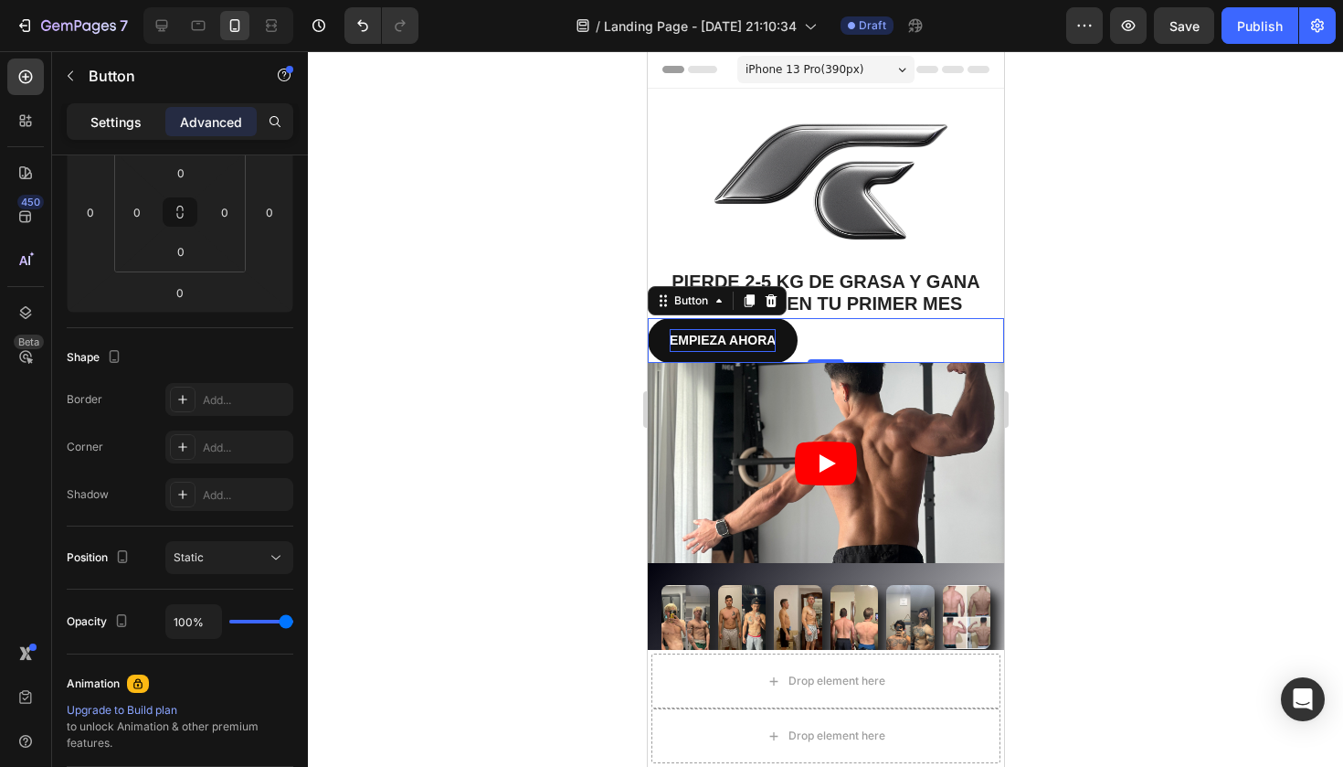
click at [107, 113] on p "Settings" at bounding box center [115, 121] width 51 height 19
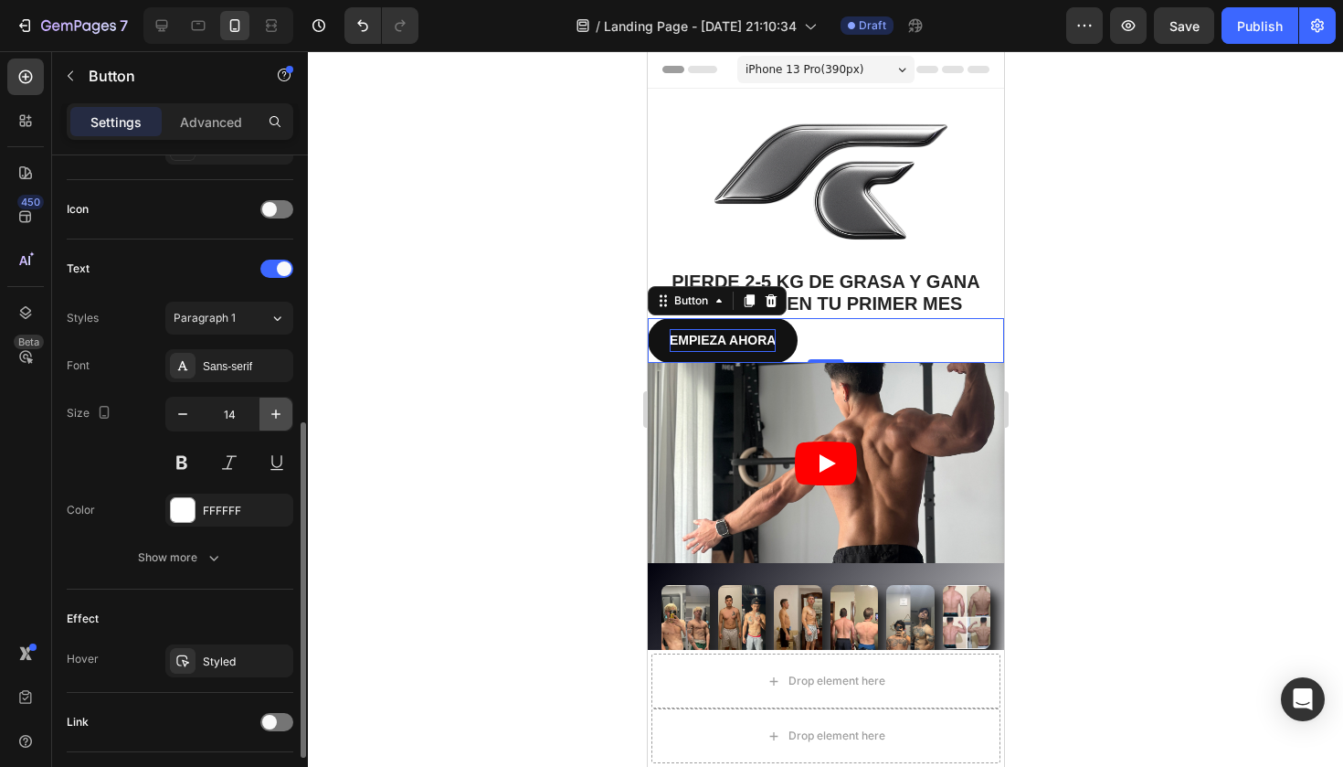
scroll to position [538, 0]
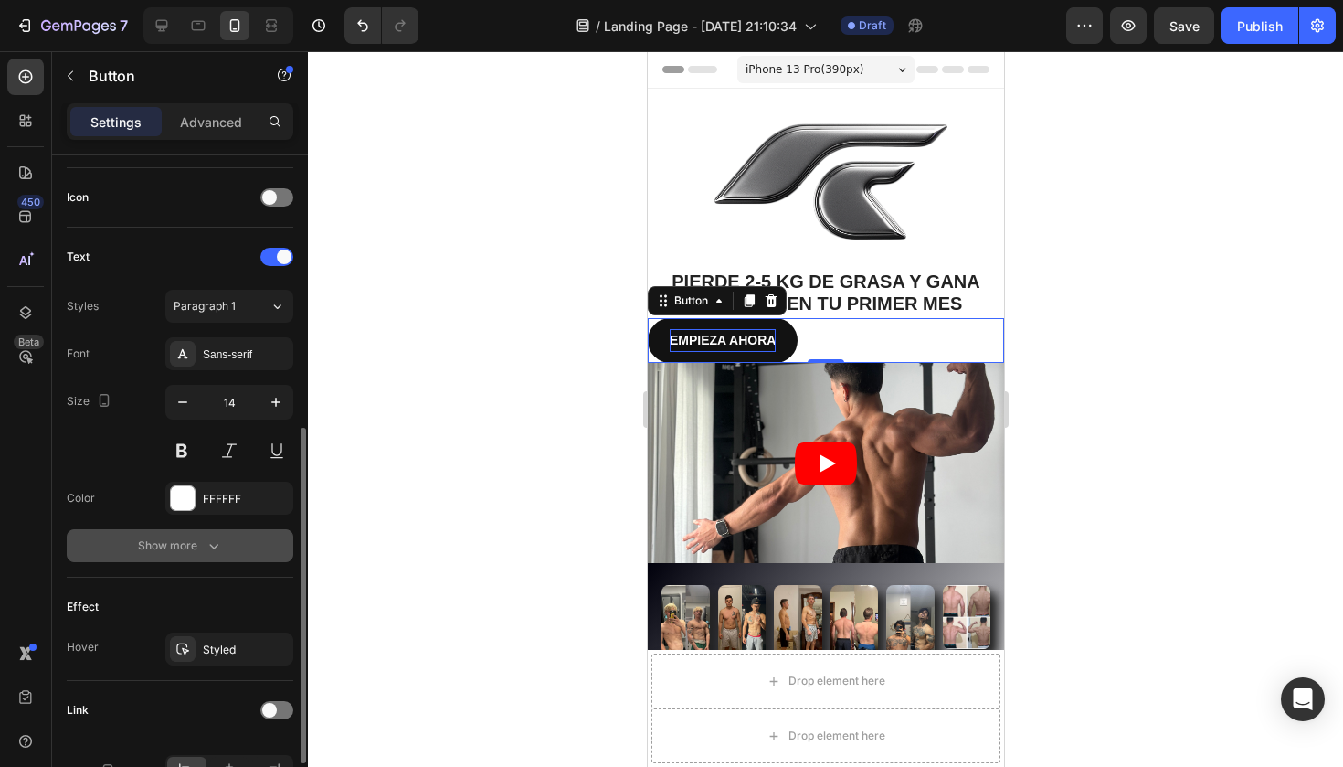
click at [214, 547] on icon "button" at bounding box center [213, 546] width 9 height 5
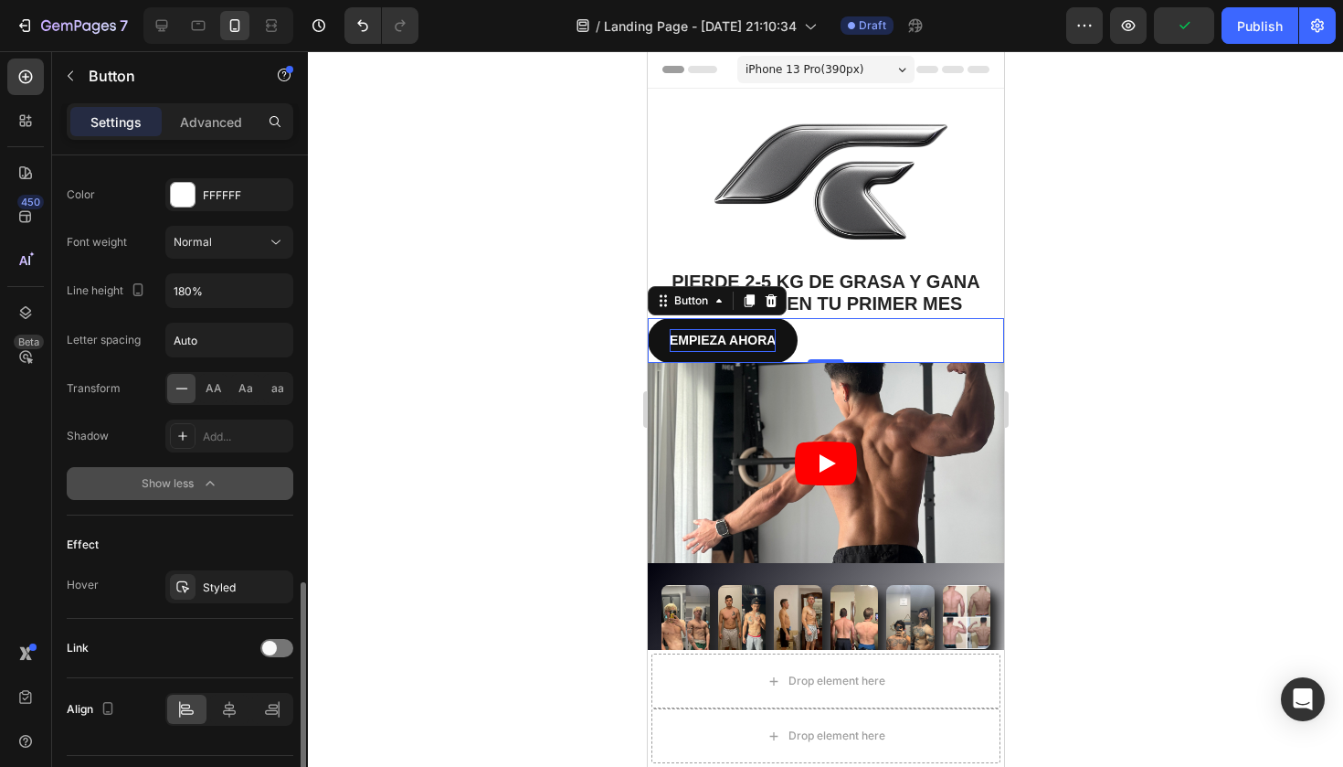
scroll to position [888, 0]
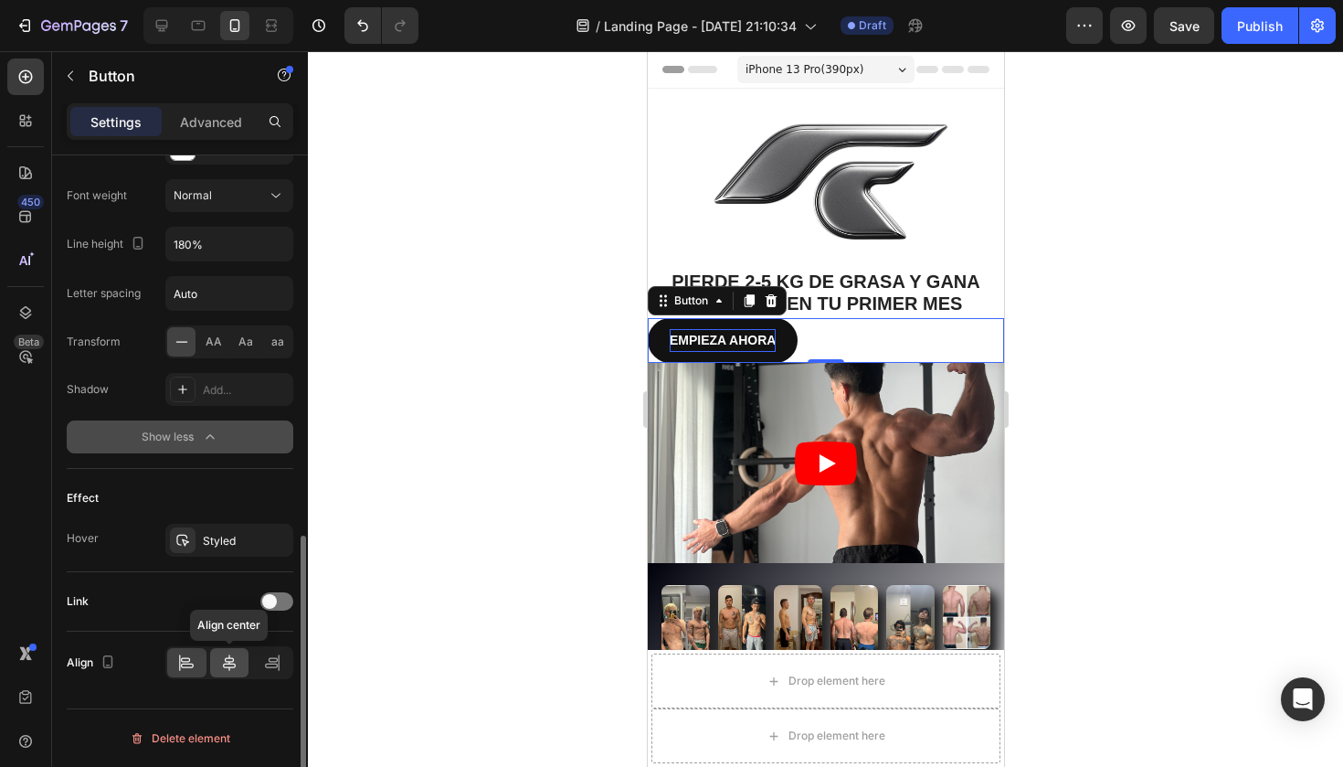
click at [216, 656] on div at bounding box center [229, 662] width 39 height 29
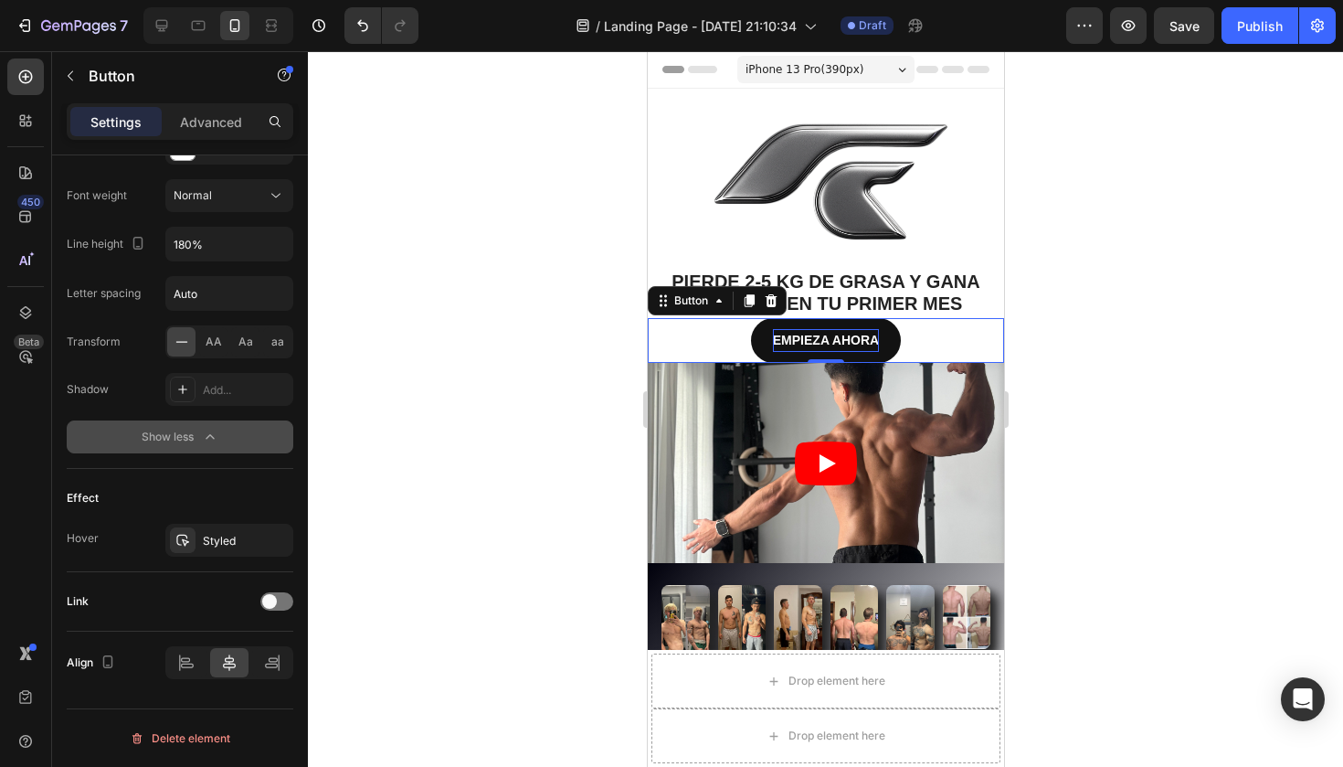
click at [515, 324] on div at bounding box center [825, 408] width 1035 height 715
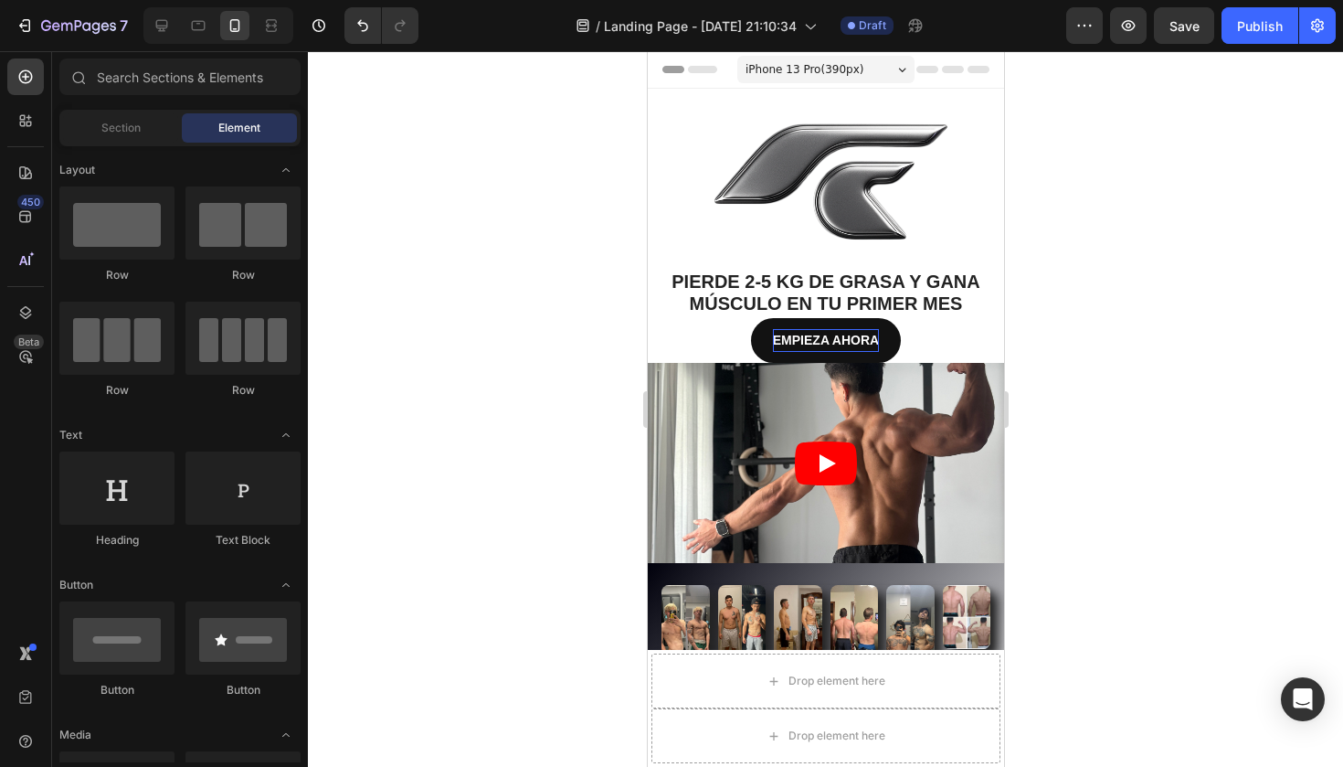
click at [515, 324] on div at bounding box center [825, 408] width 1035 height 715
click at [915, 375] on article at bounding box center [825, 463] width 356 height 200
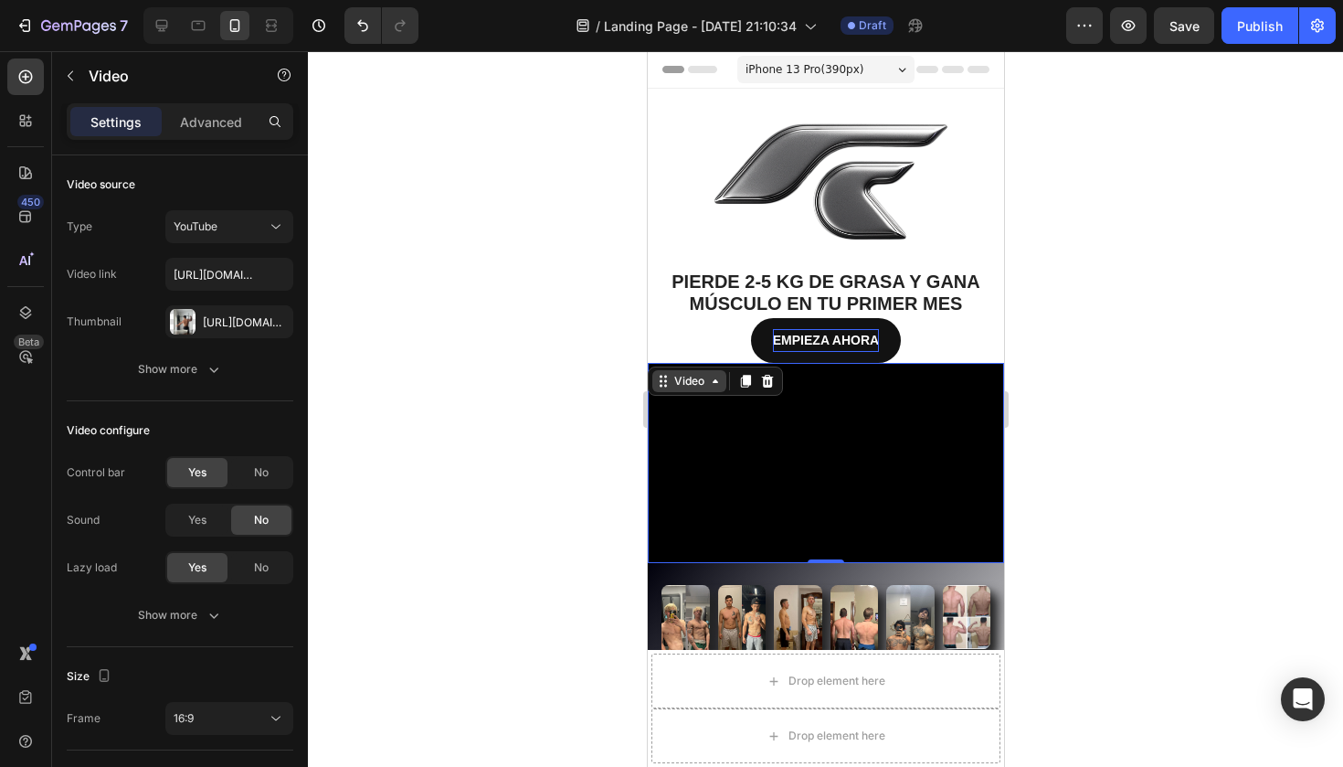
click at [692, 384] on div "Video" at bounding box center [688, 381] width 37 height 16
click at [700, 375] on div "Video" at bounding box center [688, 381] width 37 height 16
click at [700, 385] on div "Video" at bounding box center [688, 381] width 37 height 16
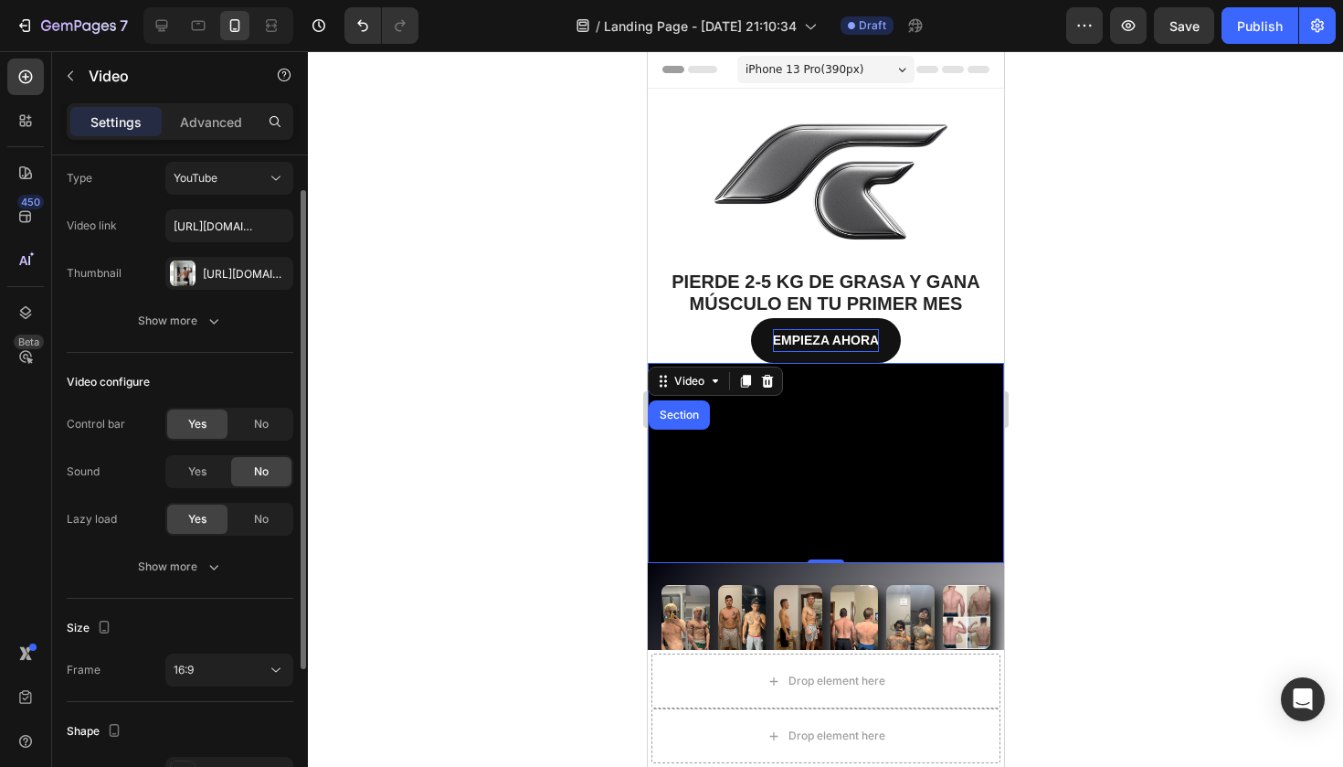
scroll to position [0, 0]
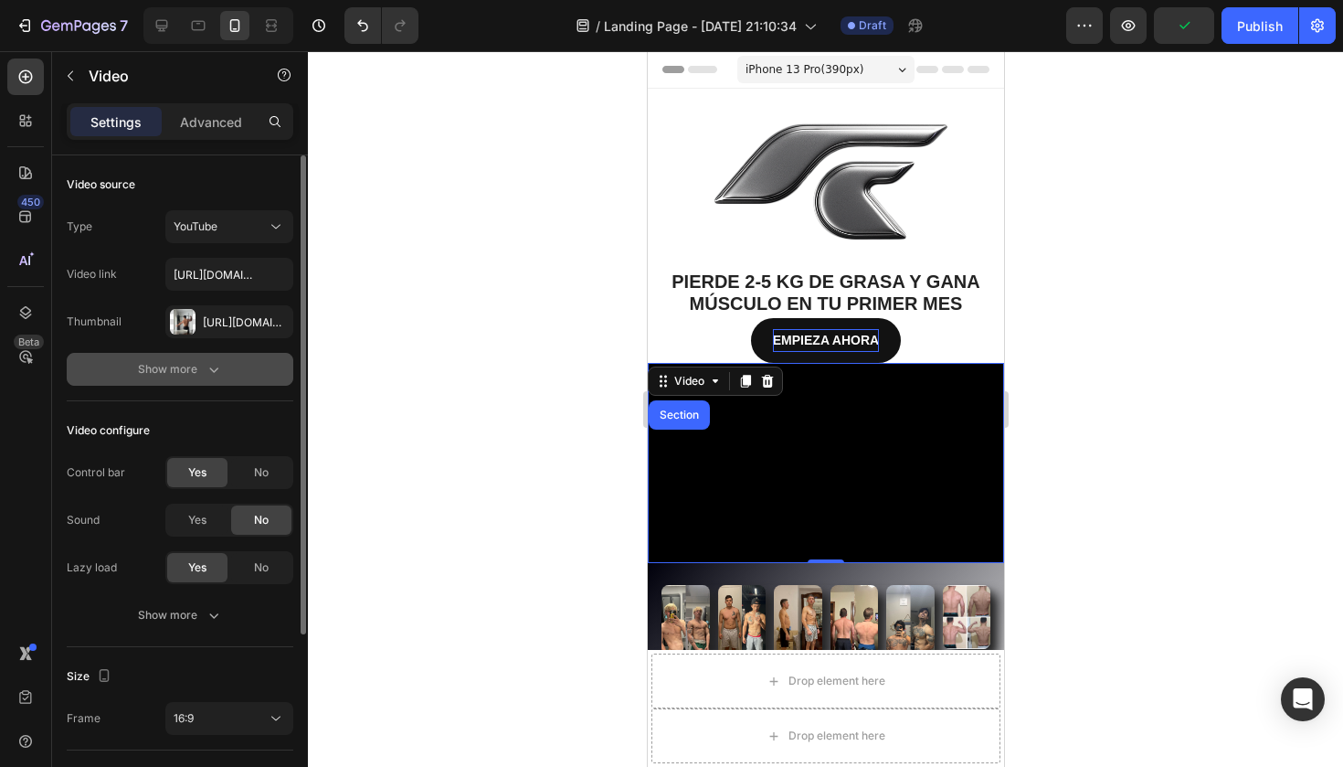
click at [196, 366] on div "Show more" at bounding box center [180, 369] width 85 height 18
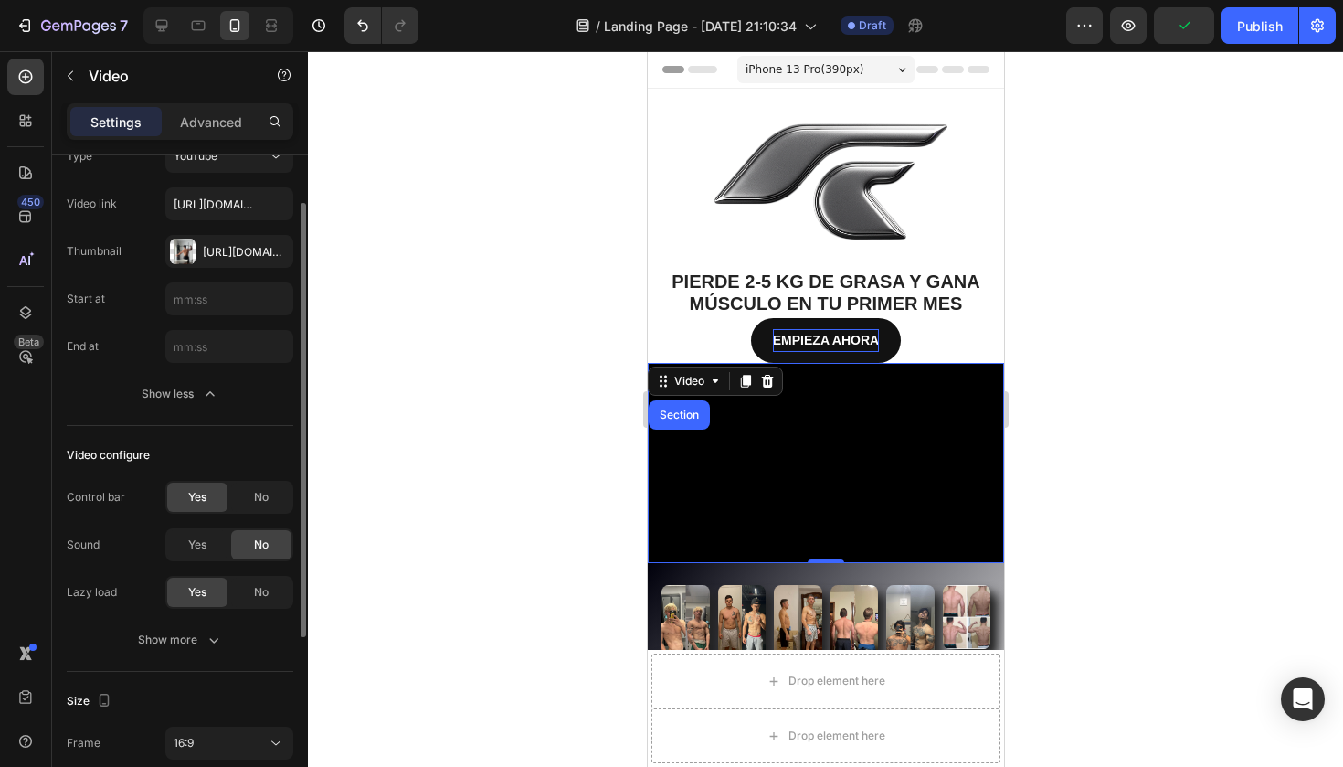
scroll to position [72, 0]
click at [187, 631] on div "Show more" at bounding box center [180, 638] width 85 height 18
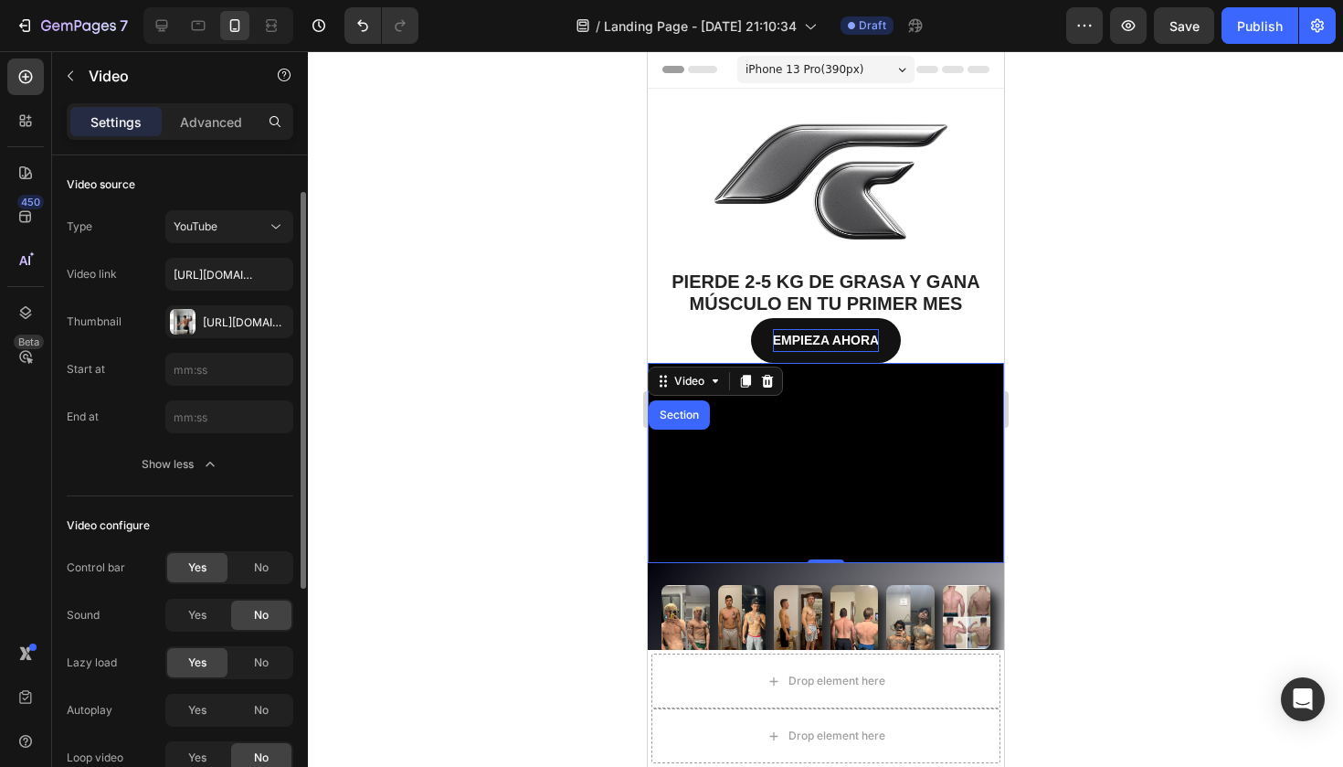
scroll to position [444, 0]
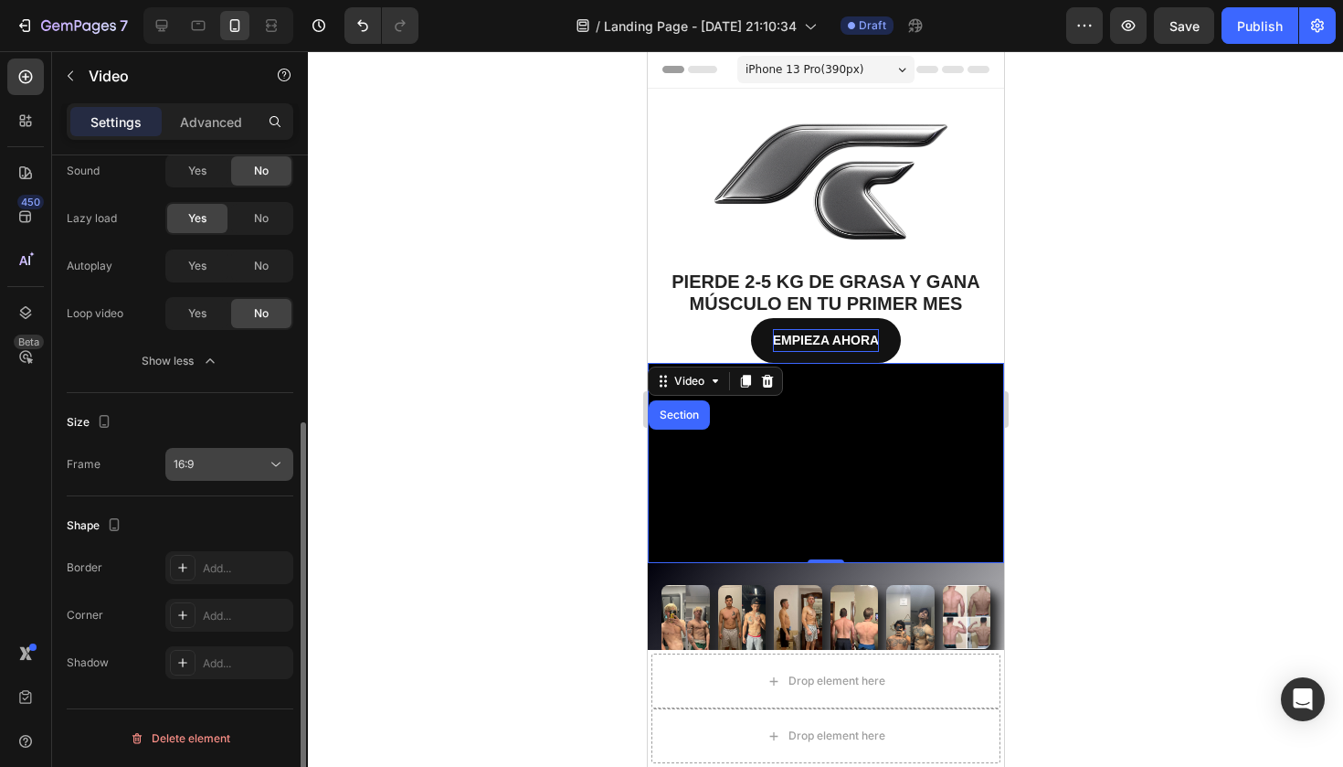
click at [247, 462] on div "16:9" at bounding box center [220, 464] width 93 height 16
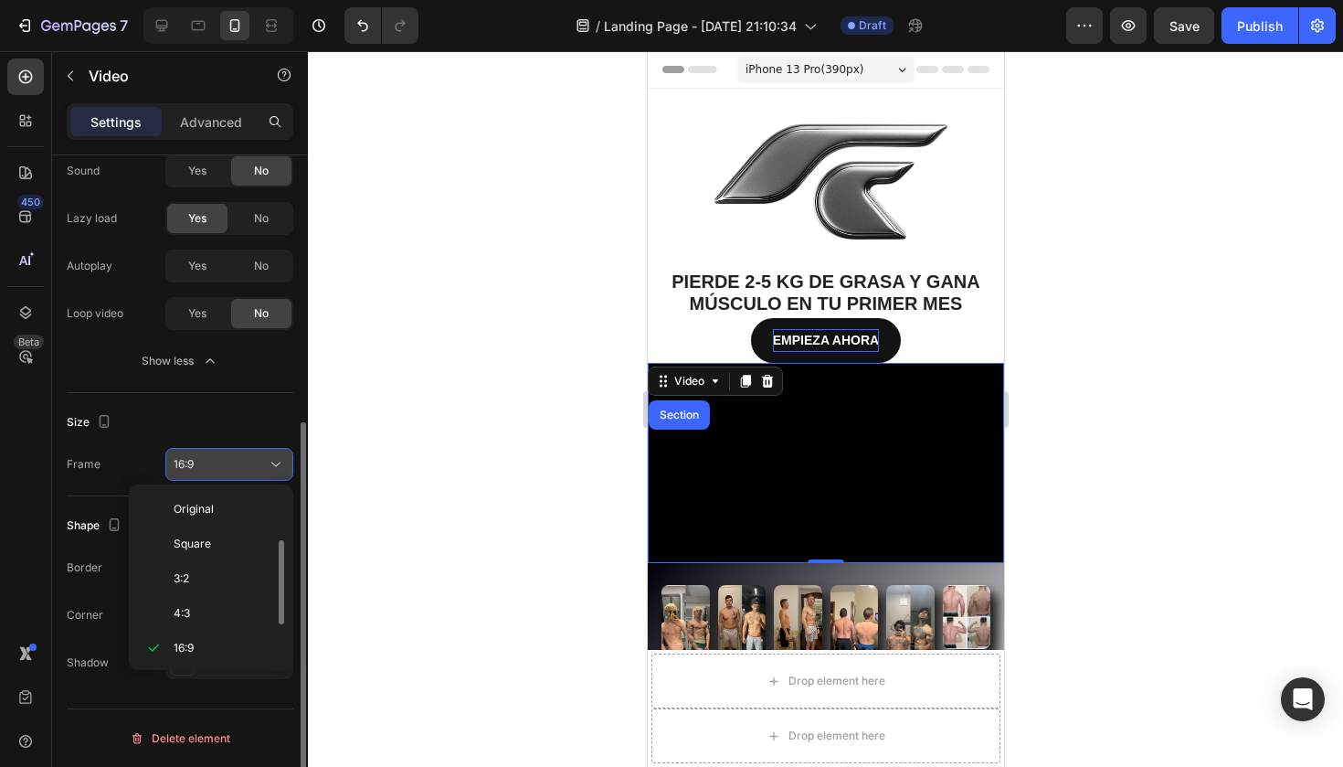
scroll to position [33, 0]
click at [249, 418] on div "Size" at bounding box center [180, 421] width 227 height 29
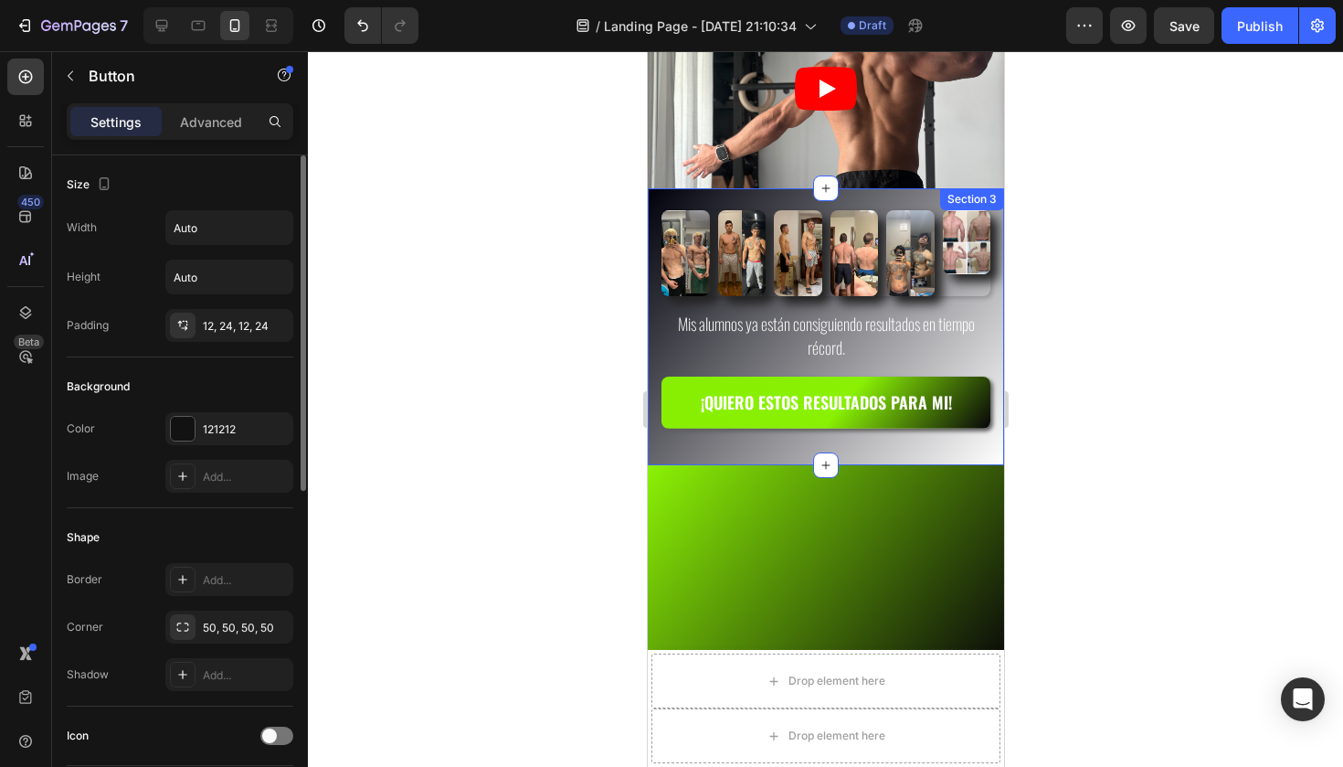
scroll to position [27, 0]
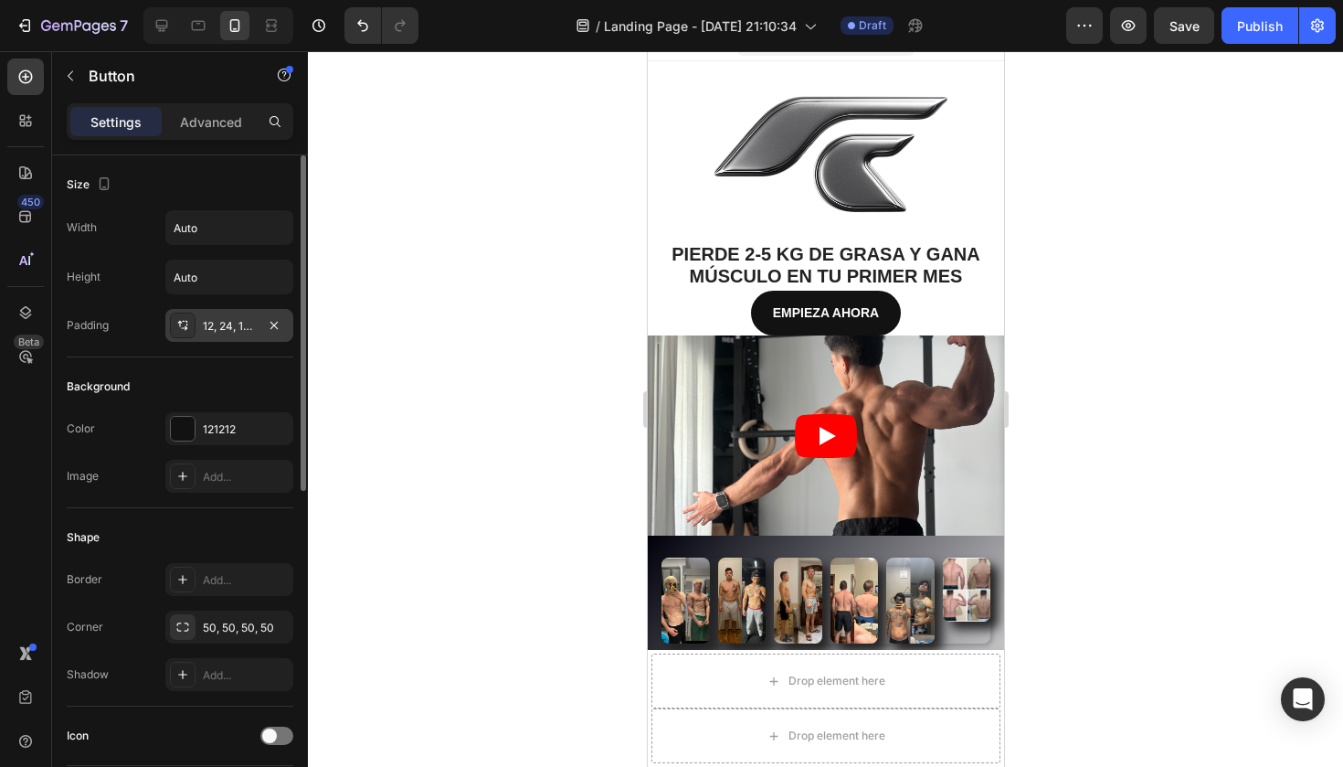
click at [239, 333] on div "12, 24, 12, 24" at bounding box center [229, 326] width 53 height 16
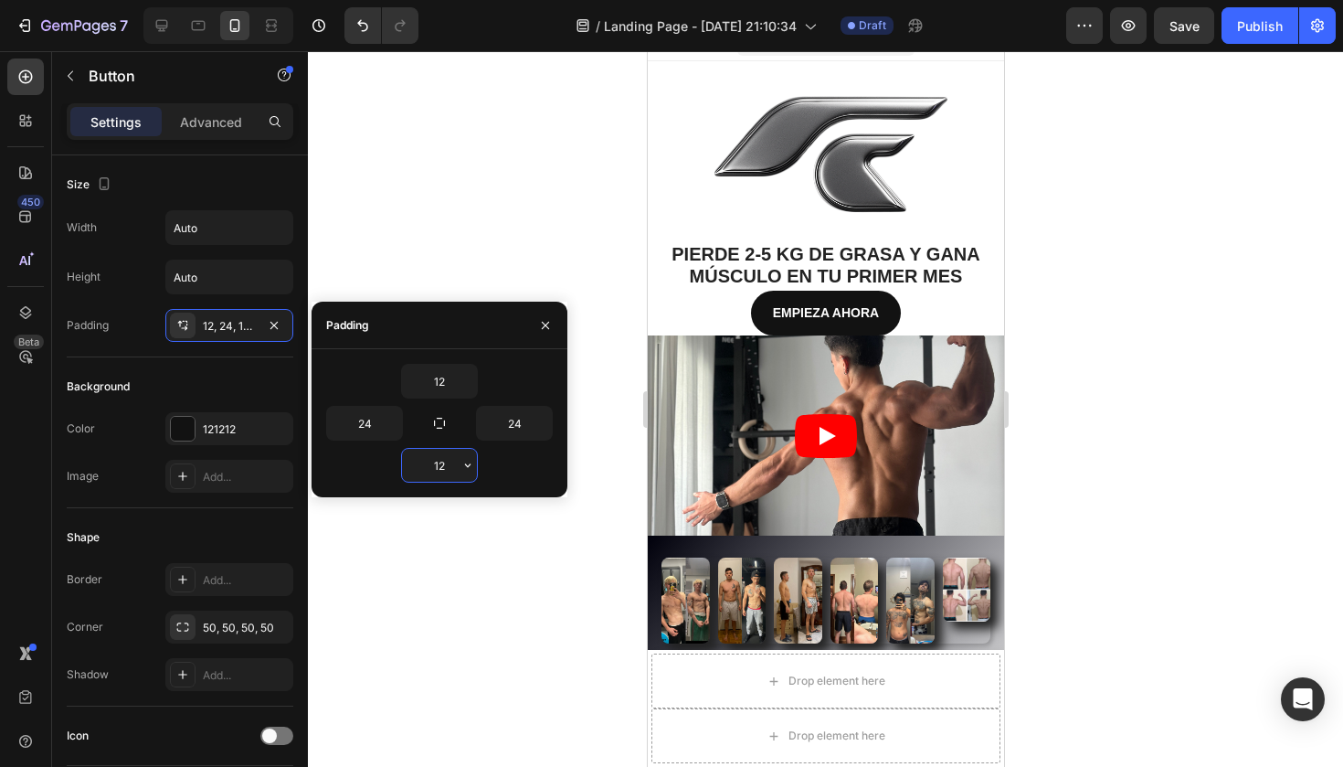
click at [456, 467] on input "12" at bounding box center [439, 465] width 75 height 33
click at [463, 469] on icon "button" at bounding box center [467, 465] width 15 height 15
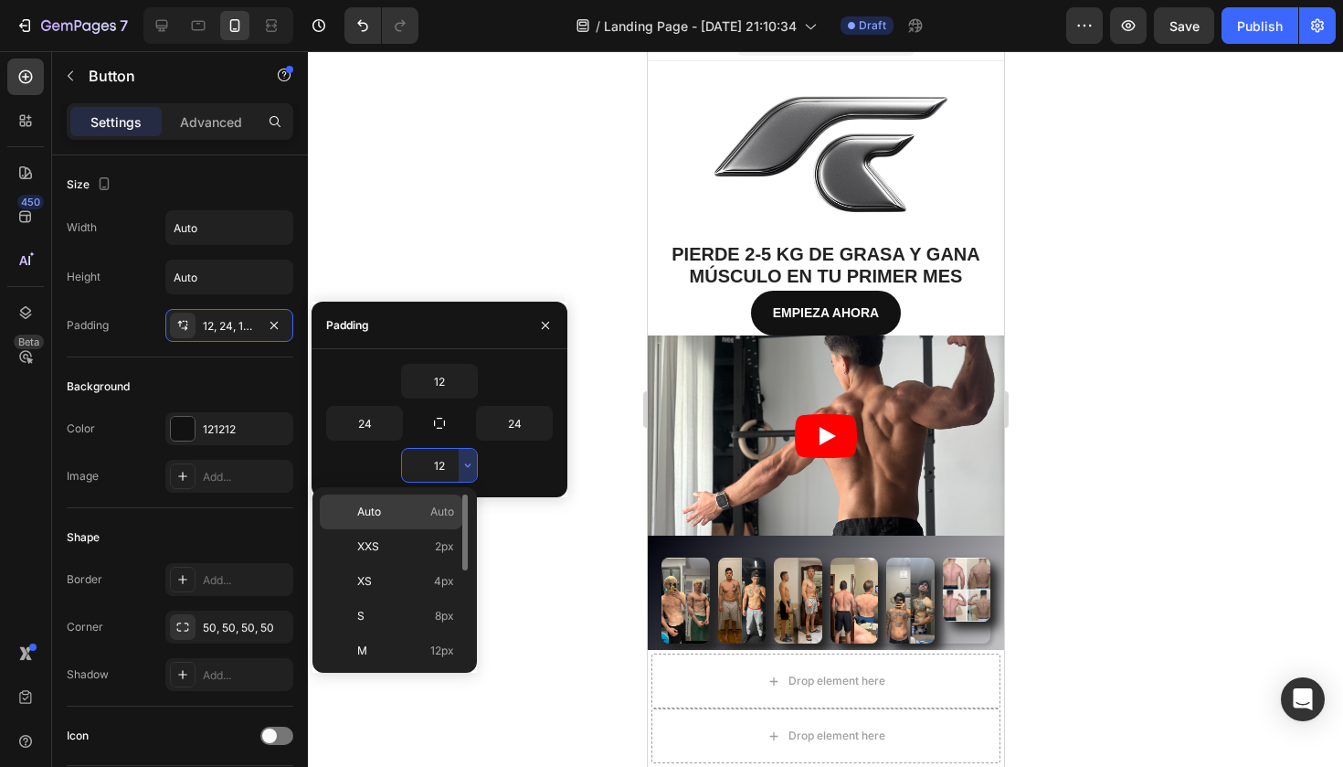
click at [407, 509] on p "Auto Auto" at bounding box center [405, 511] width 97 height 16
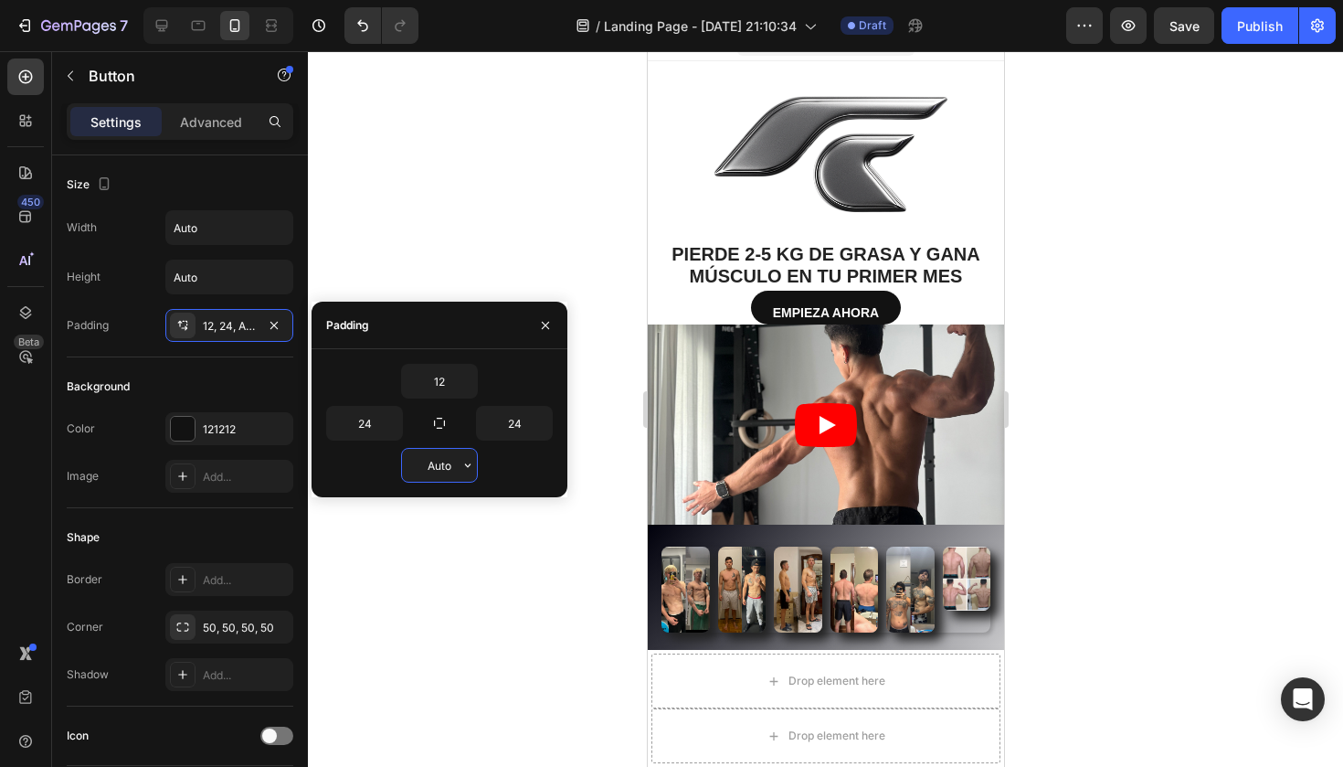
click at [444, 469] on input "Auto" at bounding box center [439, 465] width 75 height 33
type input "A"
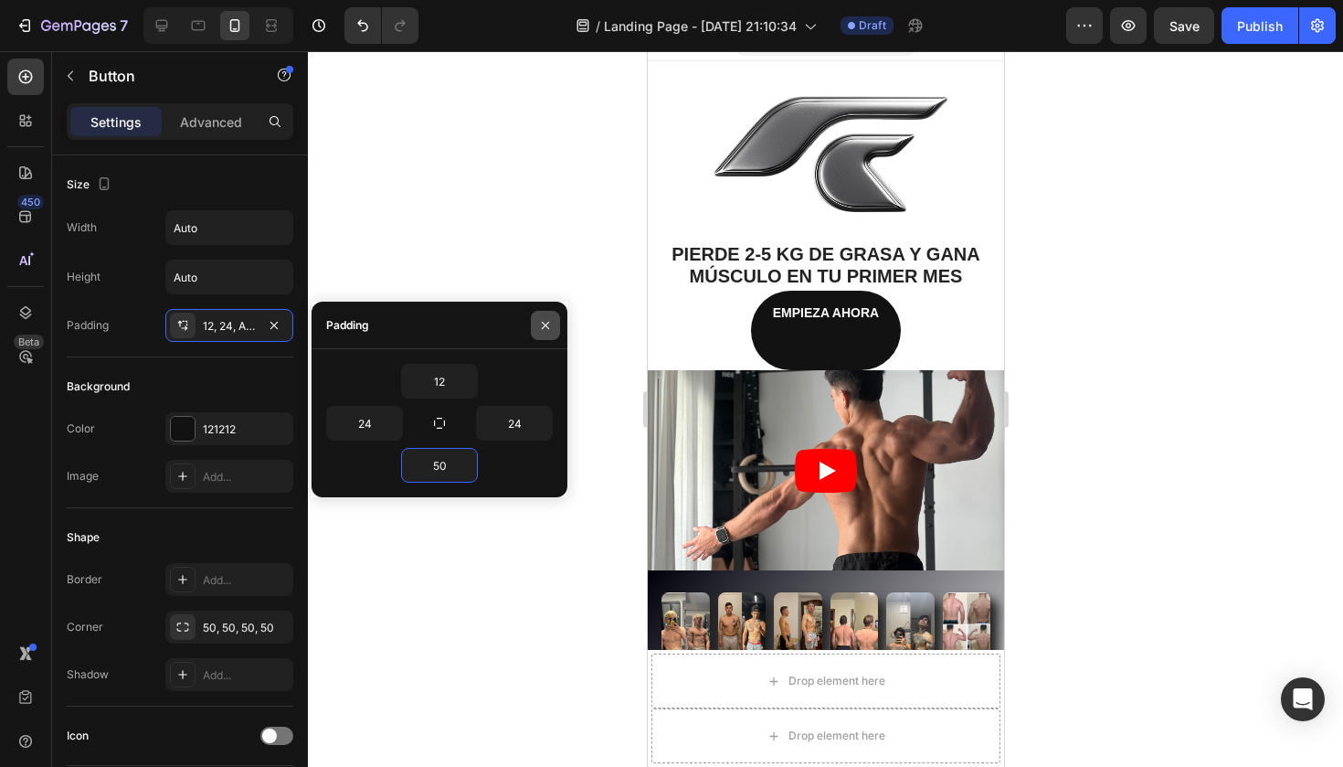
type input "50"
click at [544, 319] on icon "button" at bounding box center [545, 325] width 15 height 15
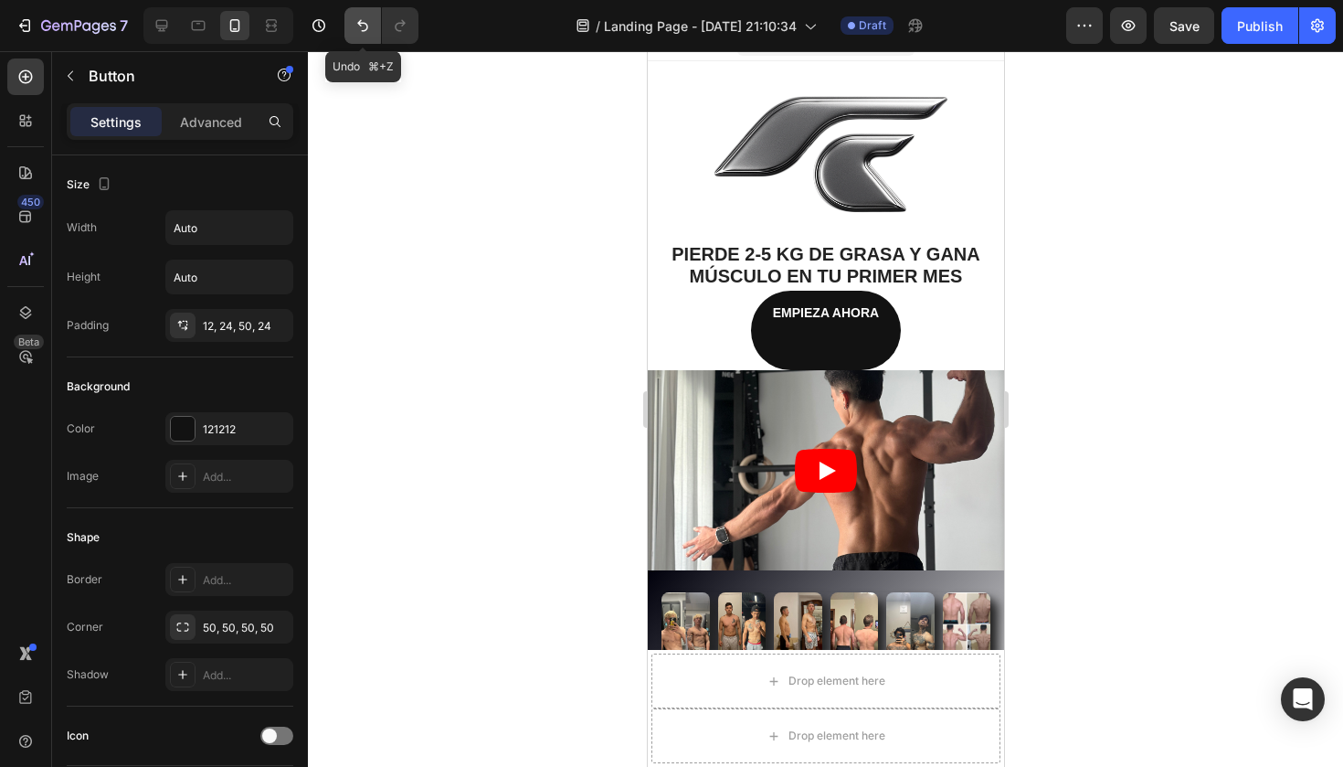
click at [365, 21] on icon "Undo/Redo" at bounding box center [363, 25] width 18 height 18
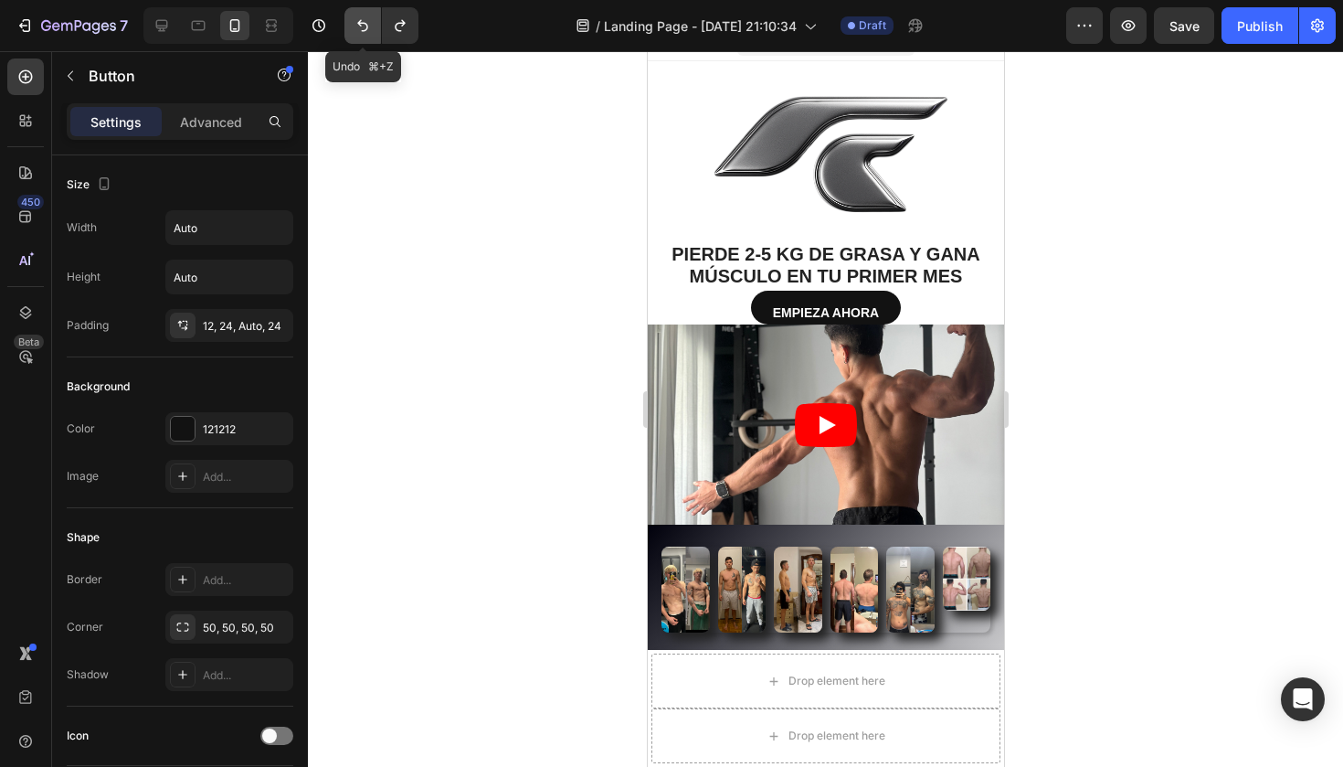
click at [365, 21] on icon "Undo/Redo" at bounding box center [363, 25] width 18 height 18
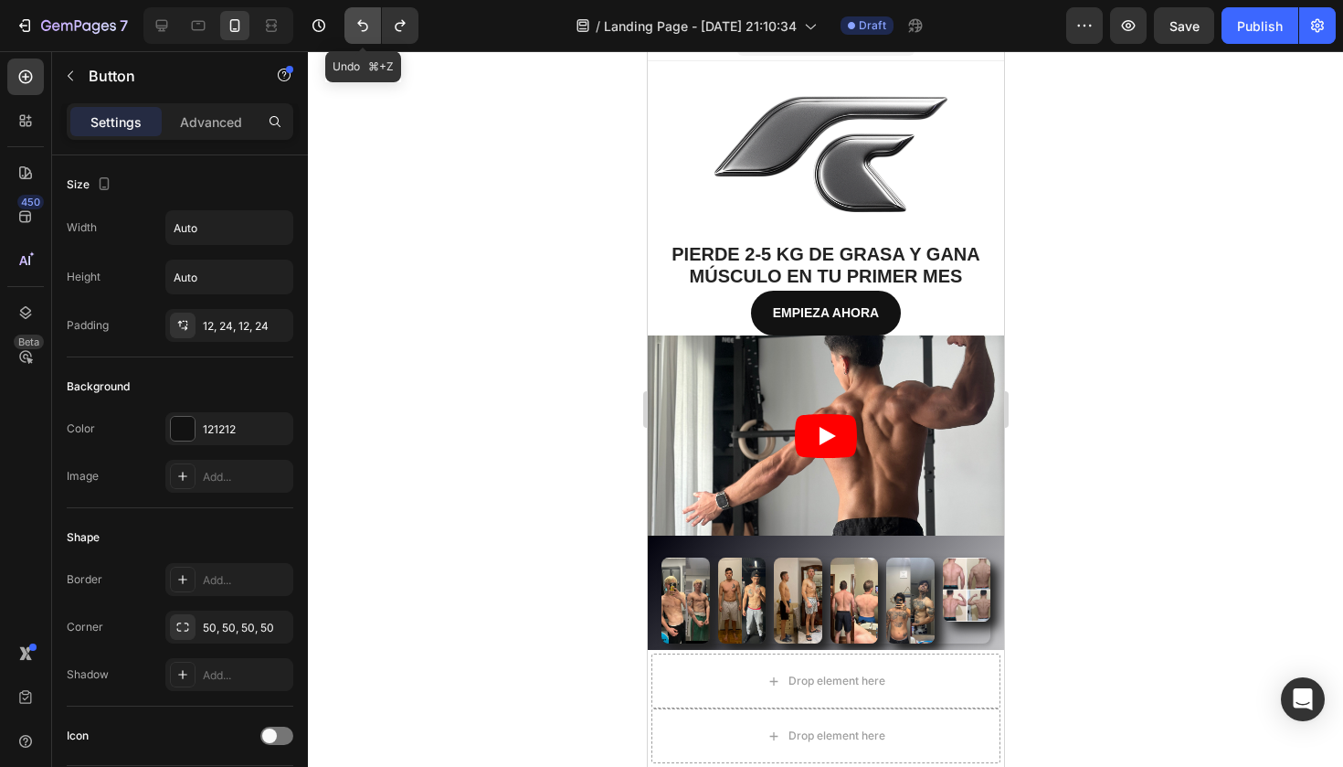
click at [365, 21] on icon "Undo/Redo" at bounding box center [363, 25] width 18 height 18
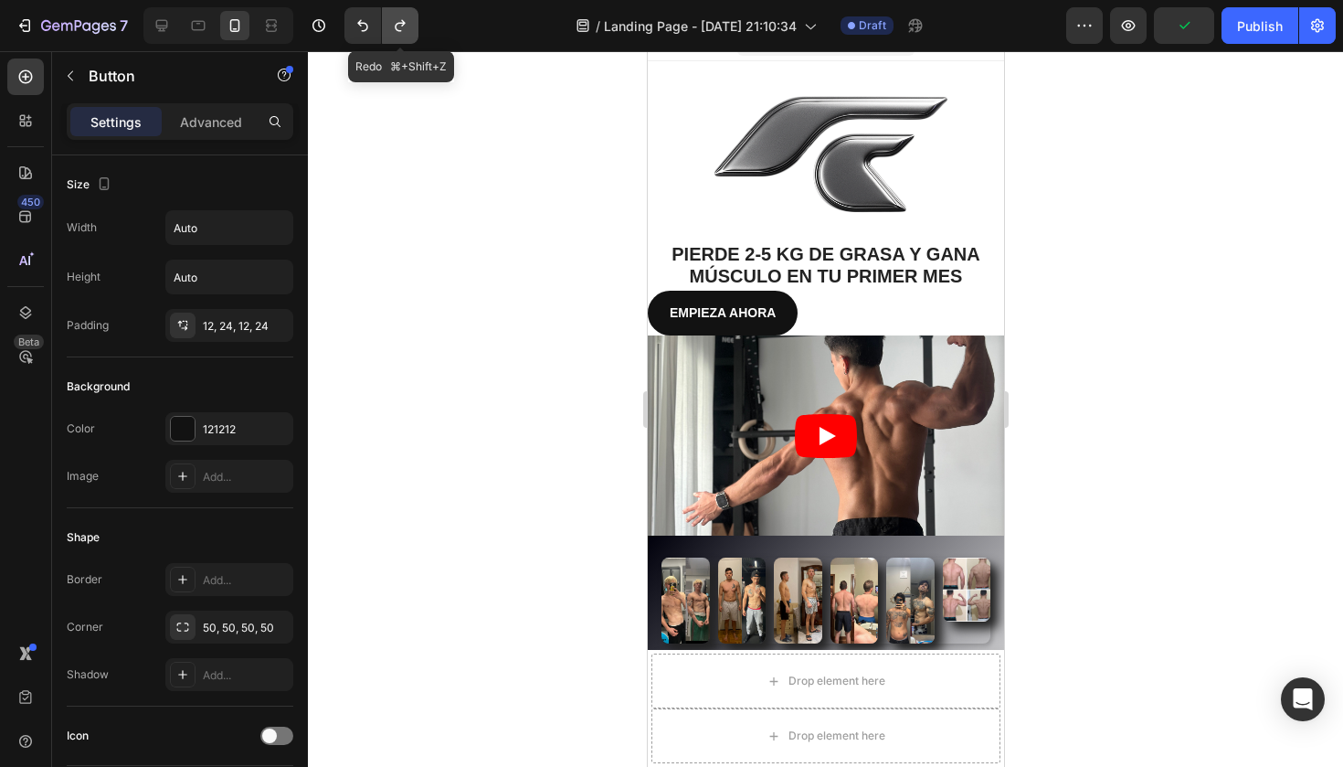
click at [406, 25] on icon "Undo/Redo" at bounding box center [400, 25] width 18 height 18
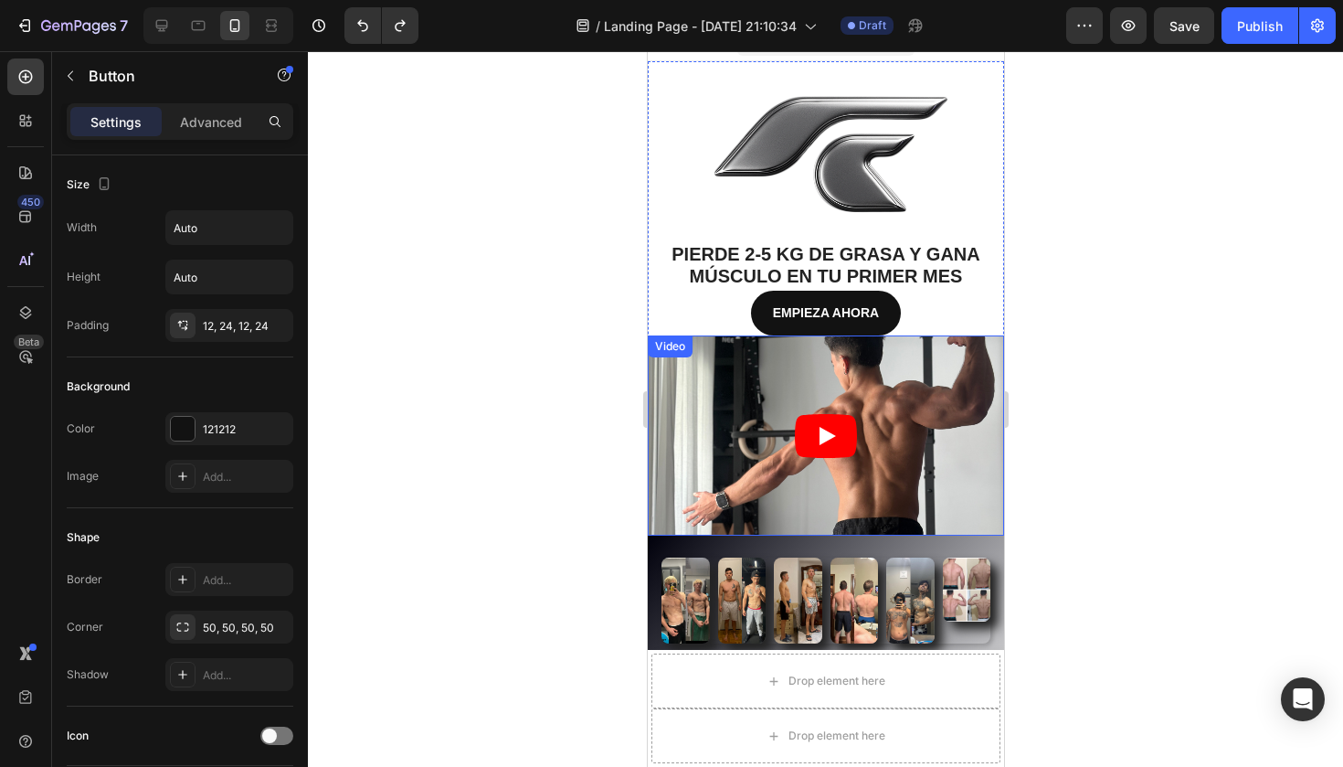
click at [683, 346] on div "Video" at bounding box center [668, 346] width 37 height 16
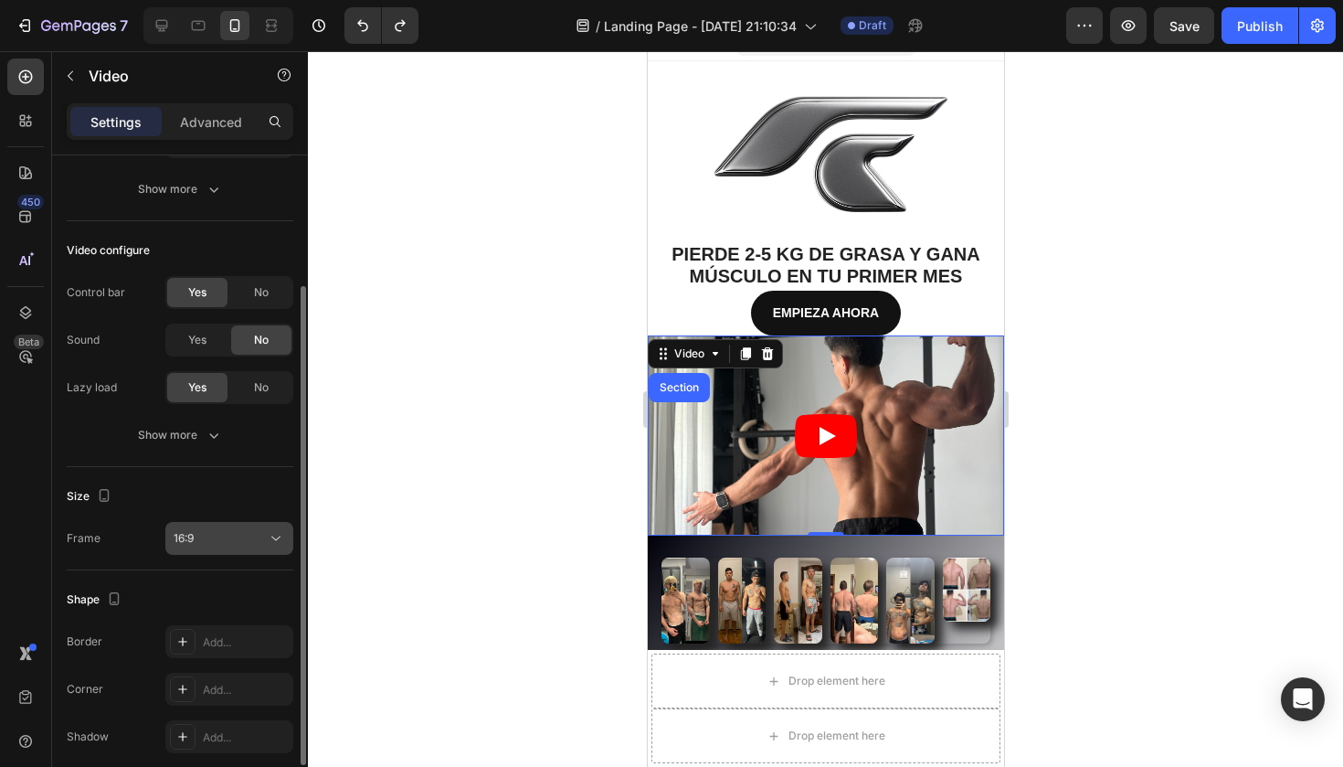
scroll to position [254, 0]
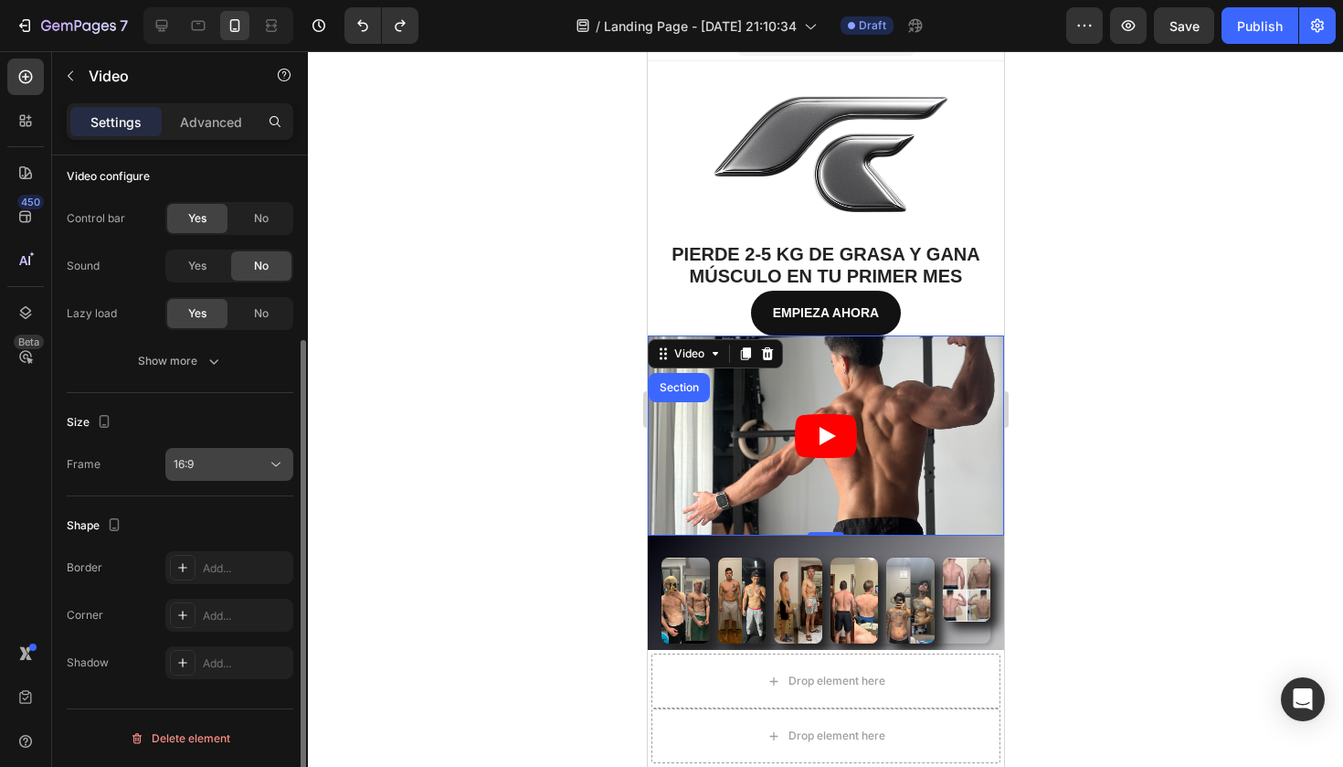
click at [238, 449] on button "16:9" at bounding box center [229, 464] width 128 height 33
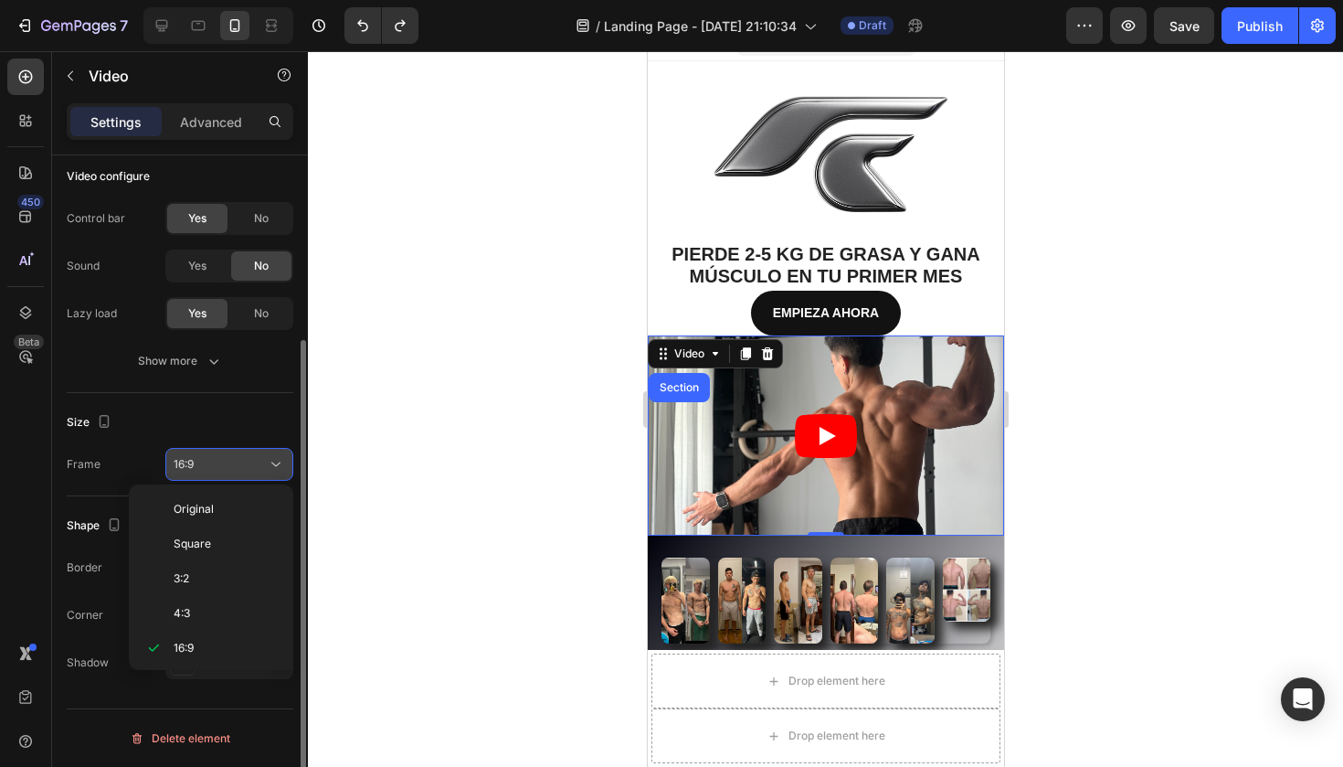
scroll to position [33, 0]
click at [231, 475] on button "16:9" at bounding box center [229, 464] width 128 height 33
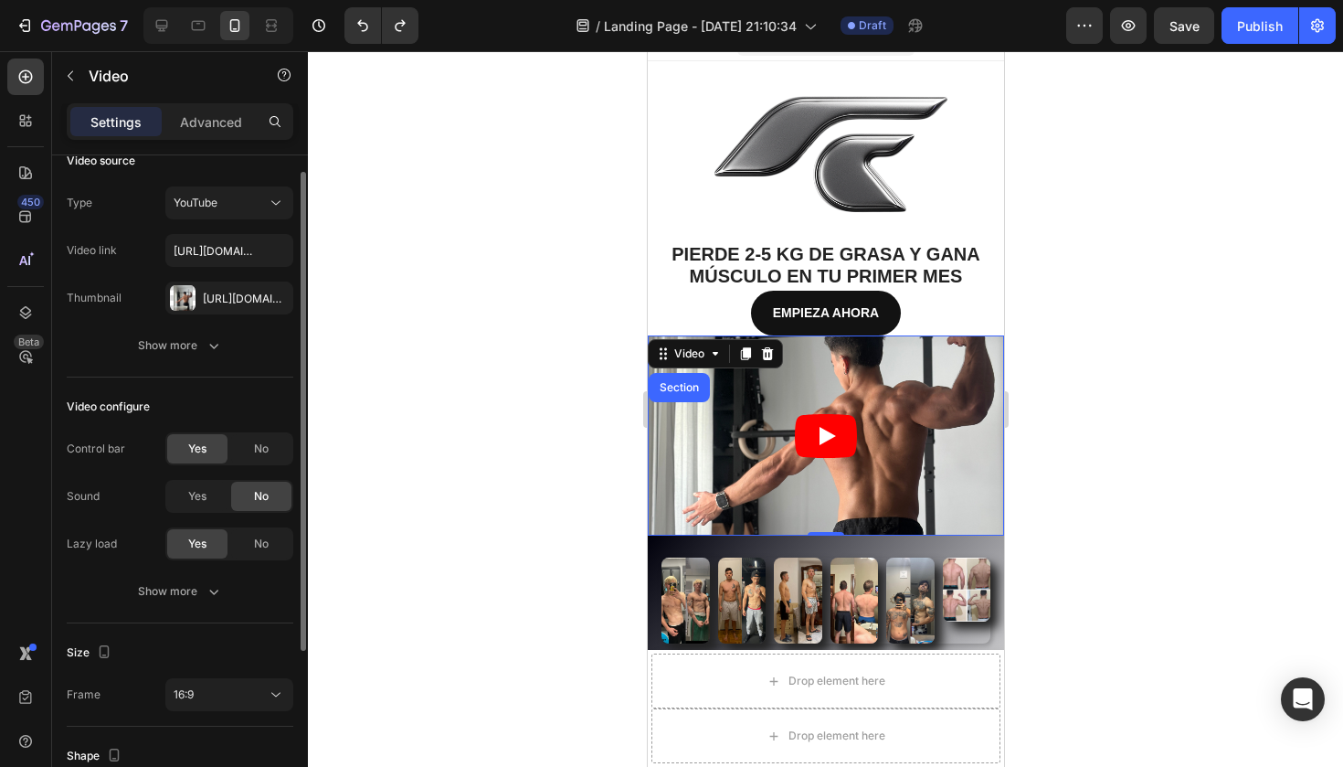
scroll to position [20, 0]
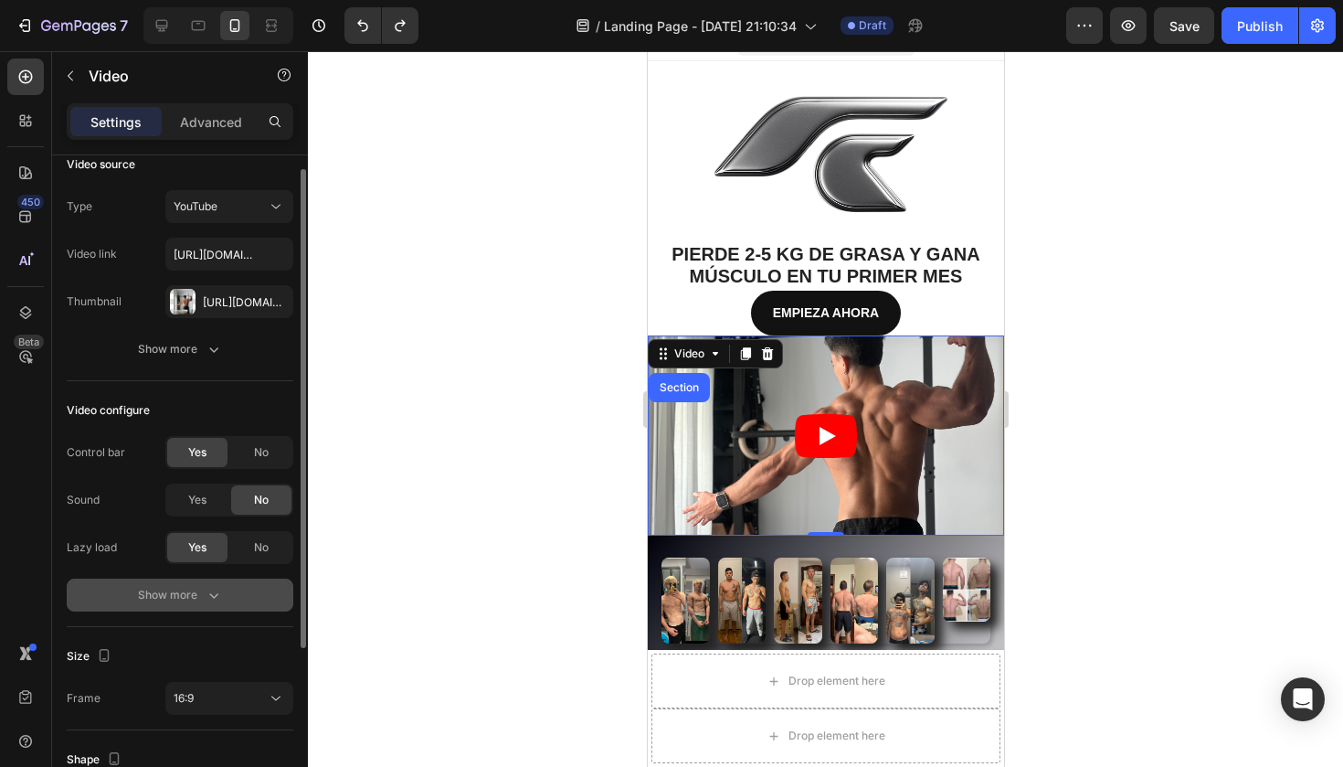
click at [203, 591] on div "Show more" at bounding box center [180, 595] width 85 height 18
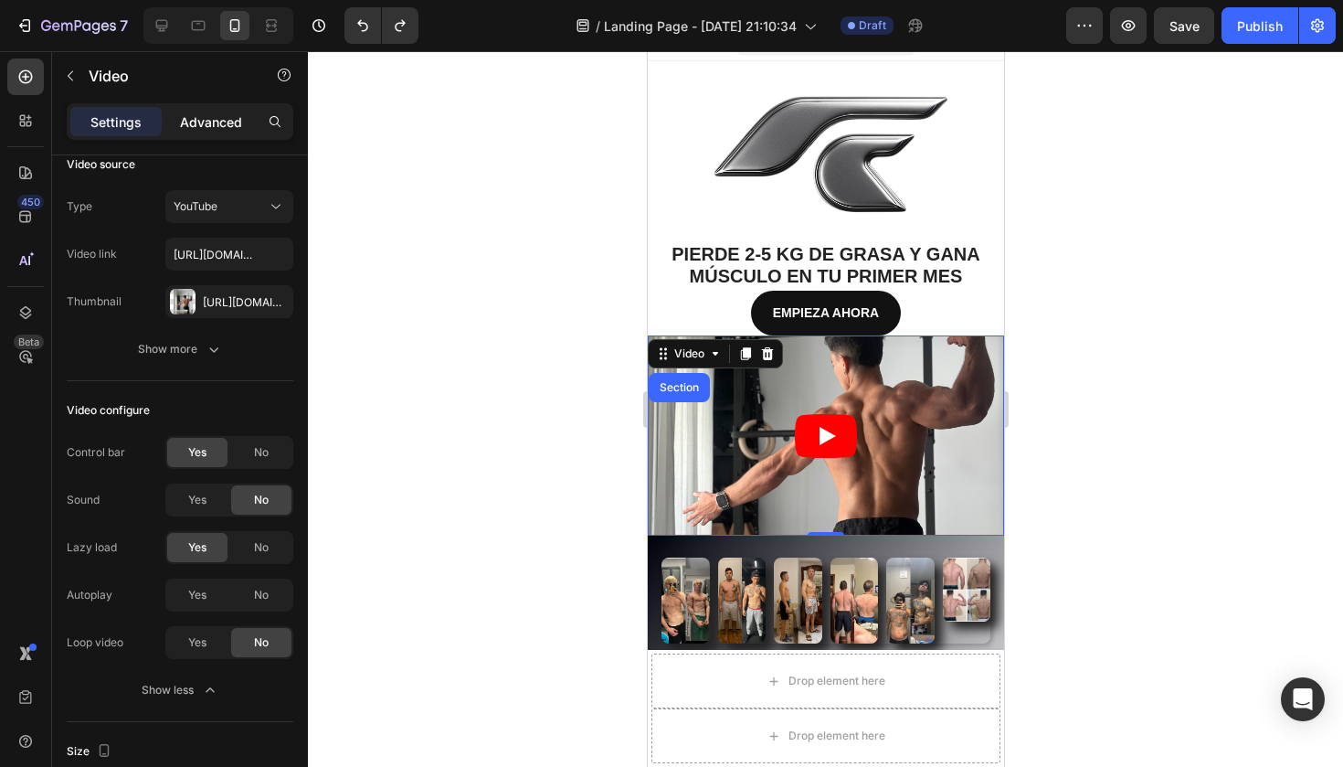
click at [228, 122] on p "Advanced" at bounding box center [211, 121] width 62 height 19
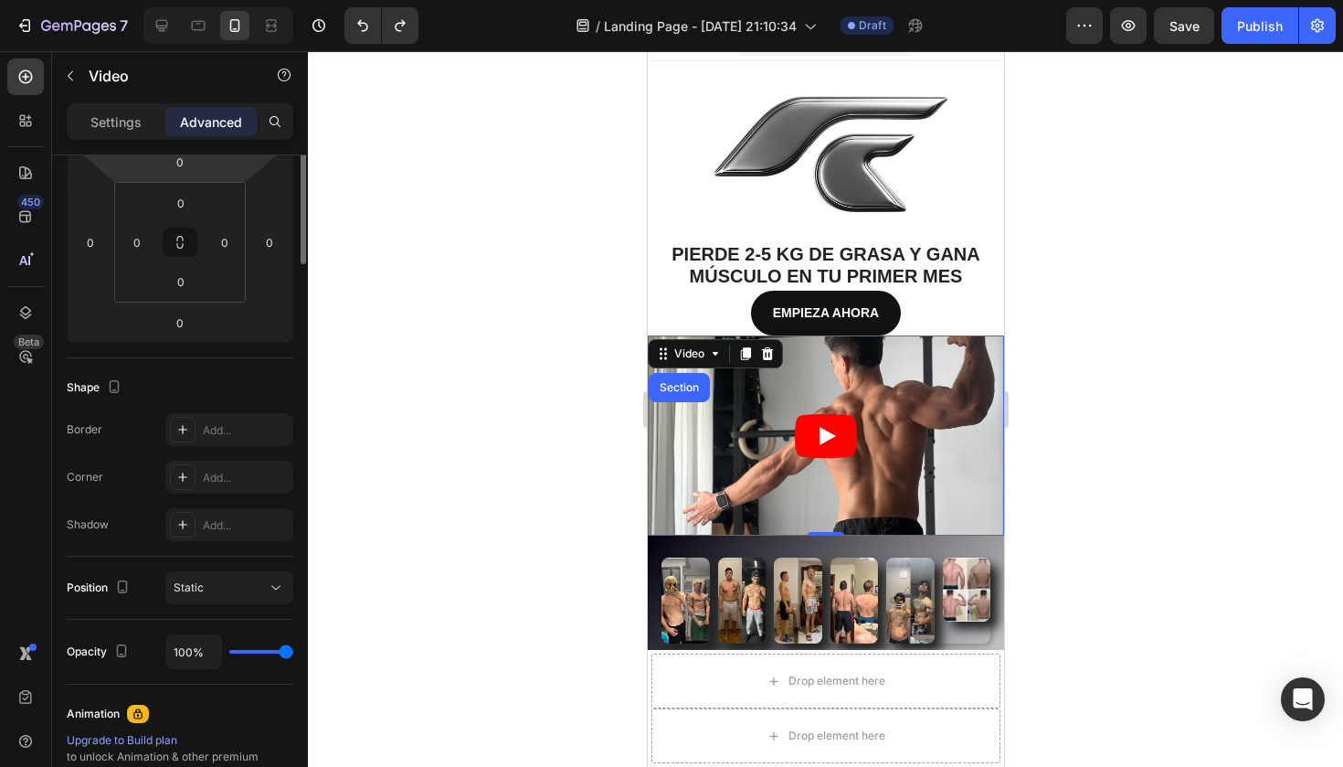
scroll to position [19, 0]
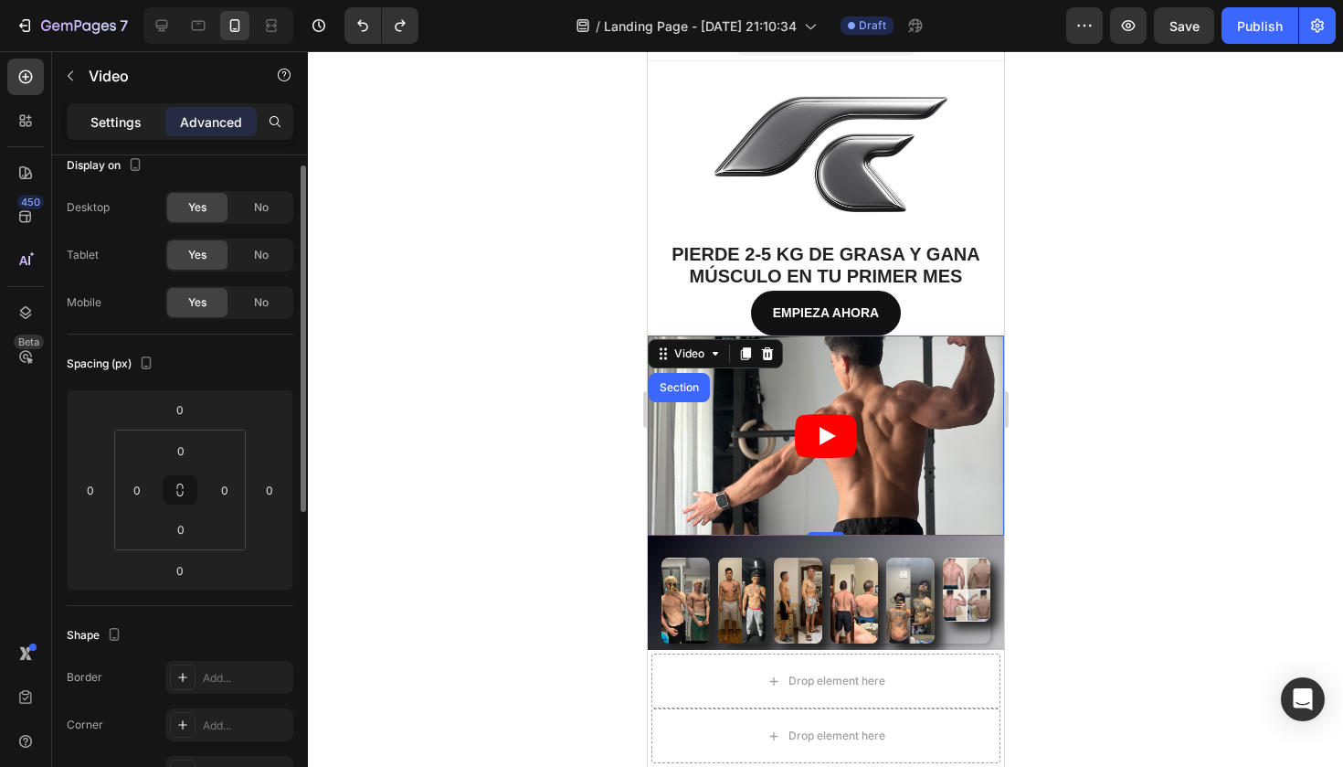
click at [134, 130] on p "Settings" at bounding box center [115, 121] width 51 height 19
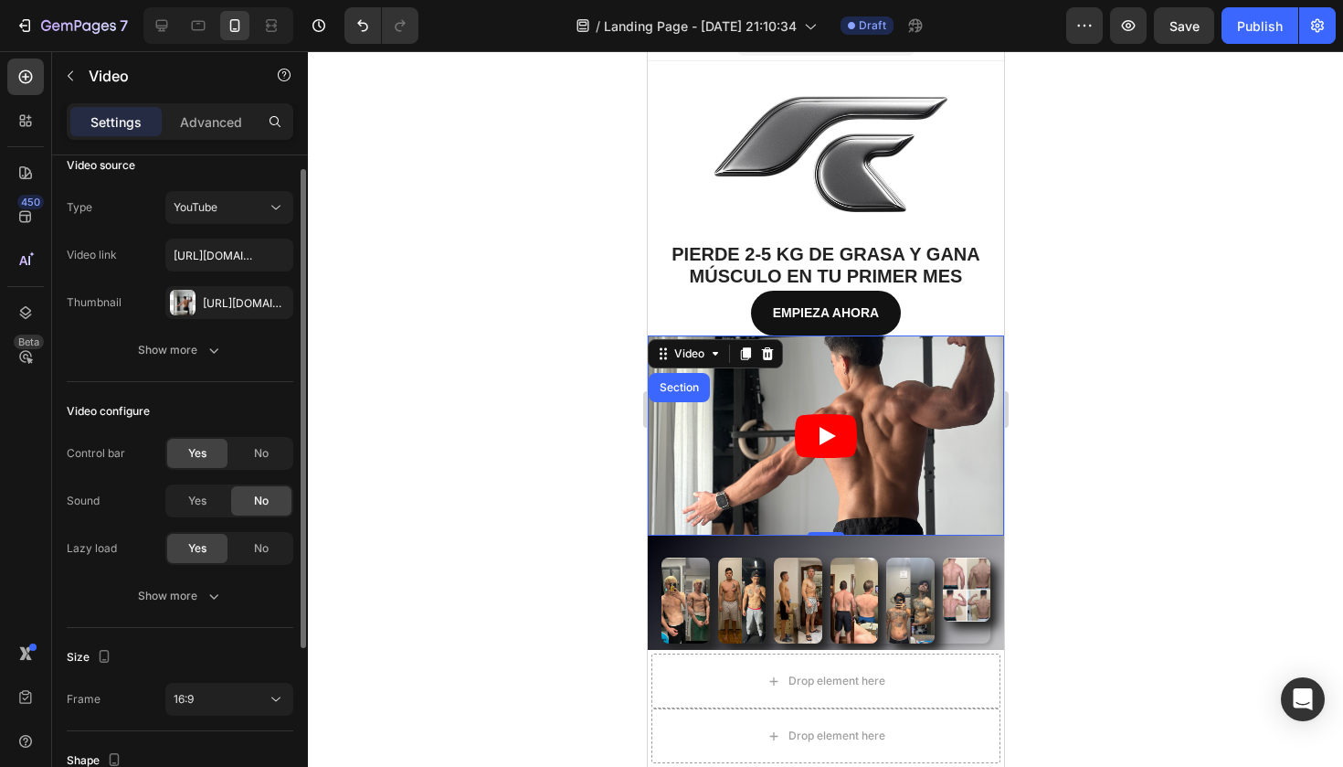
scroll to position [0, 0]
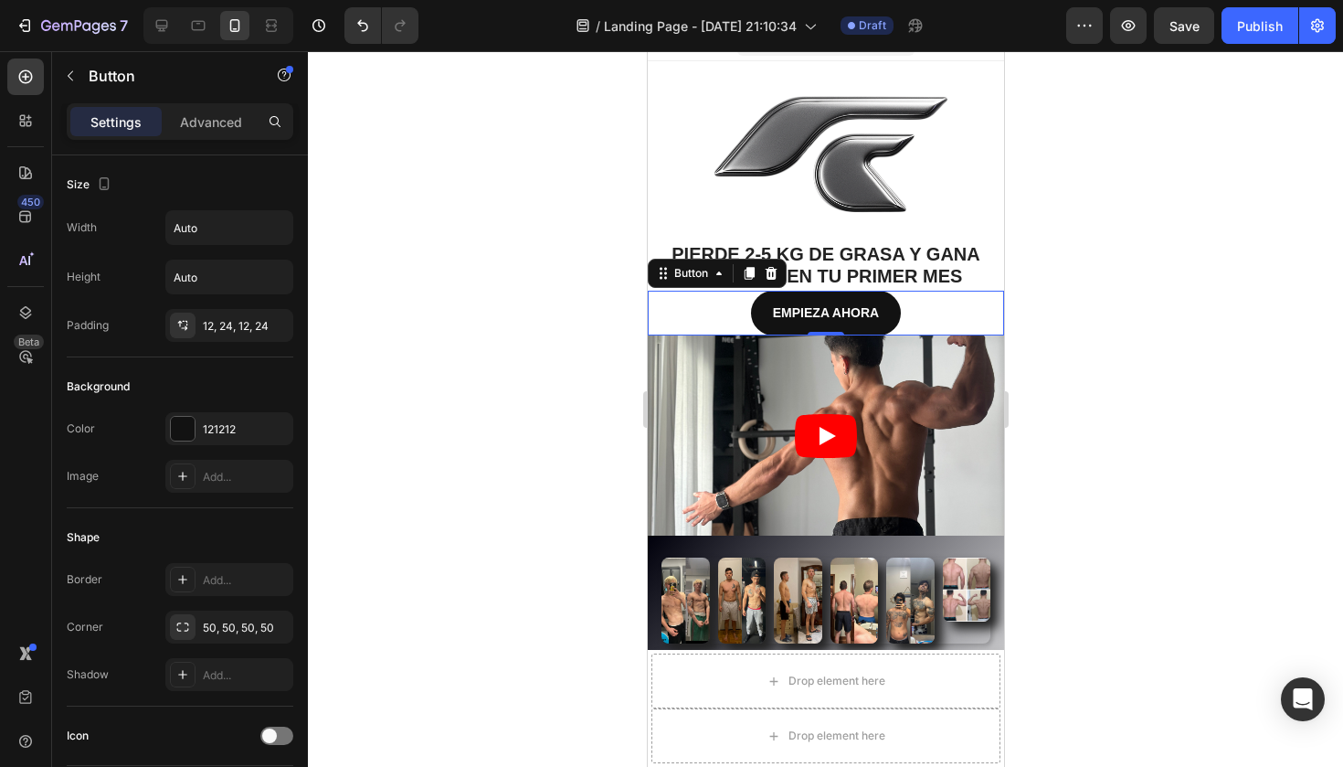
click at [968, 314] on div "EMPIEZA AHORA Button 0" at bounding box center [825, 313] width 356 height 45
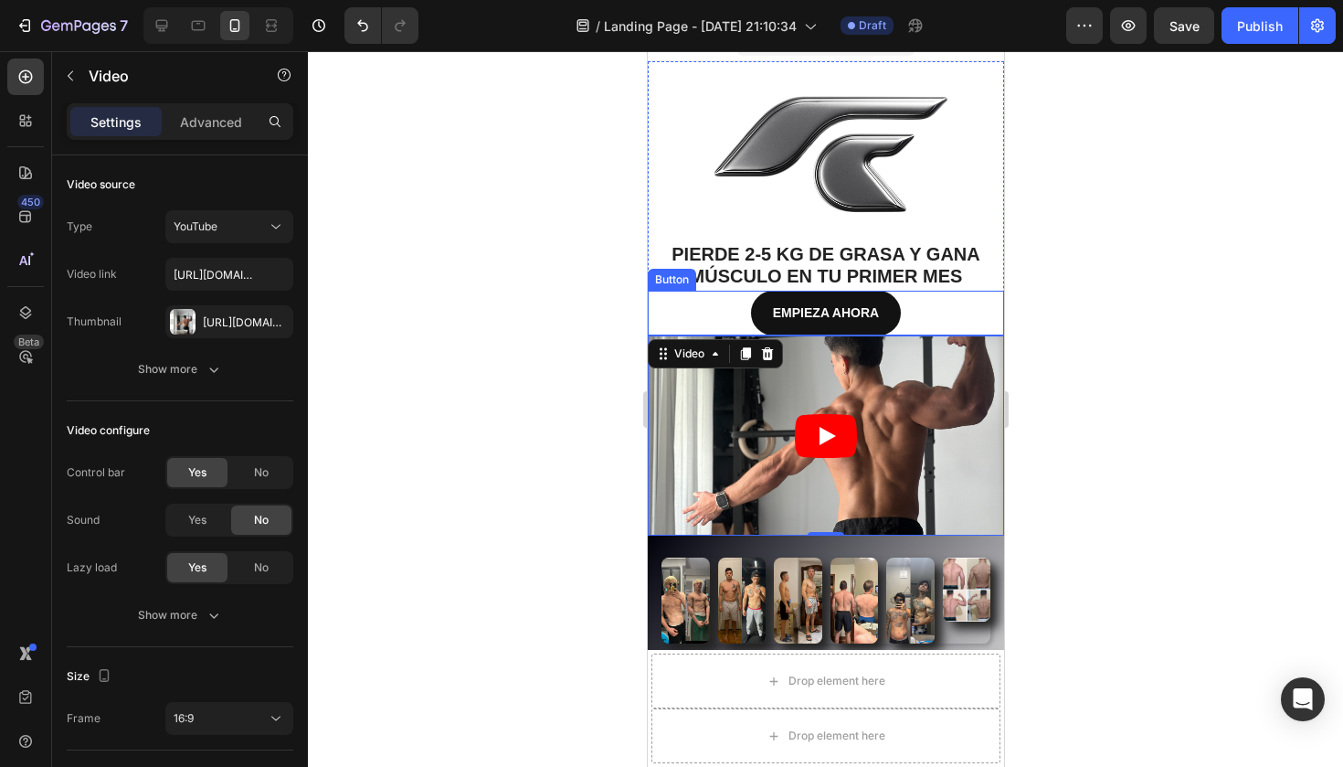
click at [962, 313] on div "EMPIEZA AHORA Button" at bounding box center [825, 313] width 356 height 45
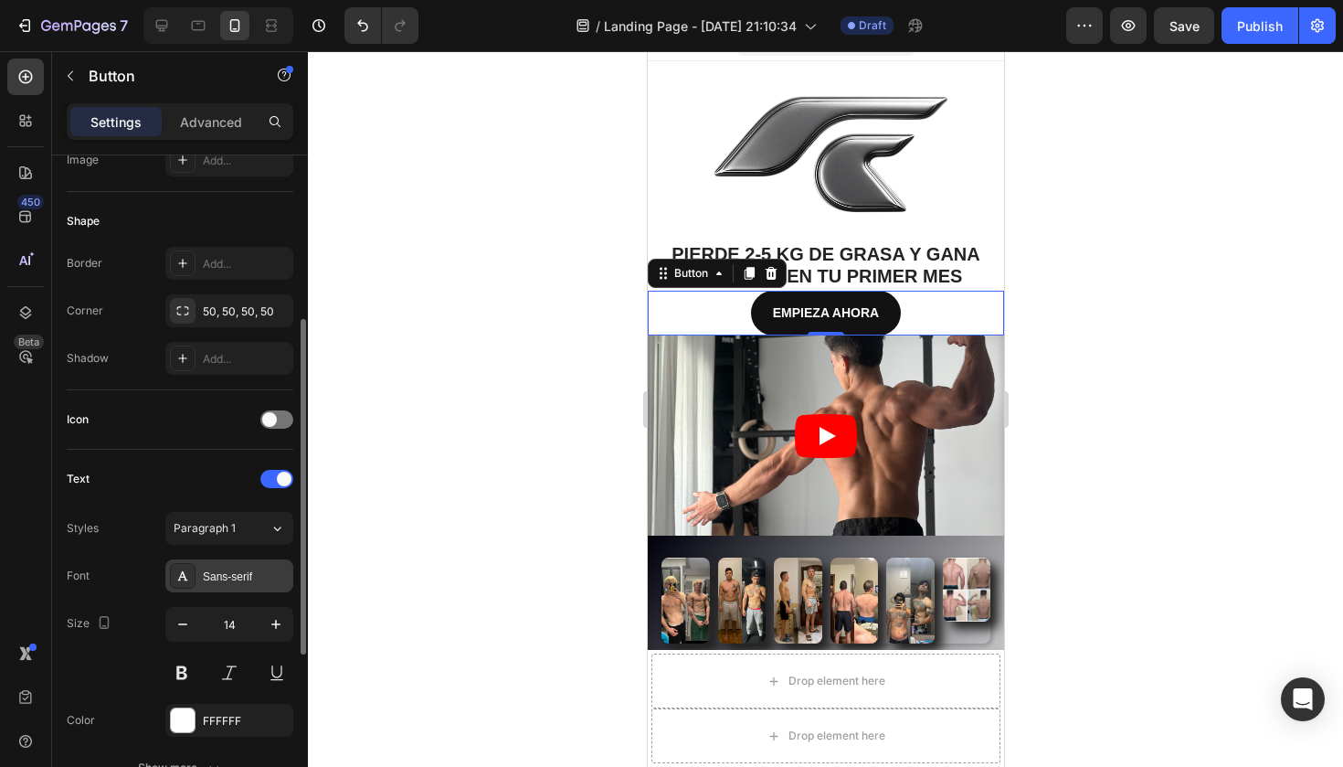
scroll to position [647, 0]
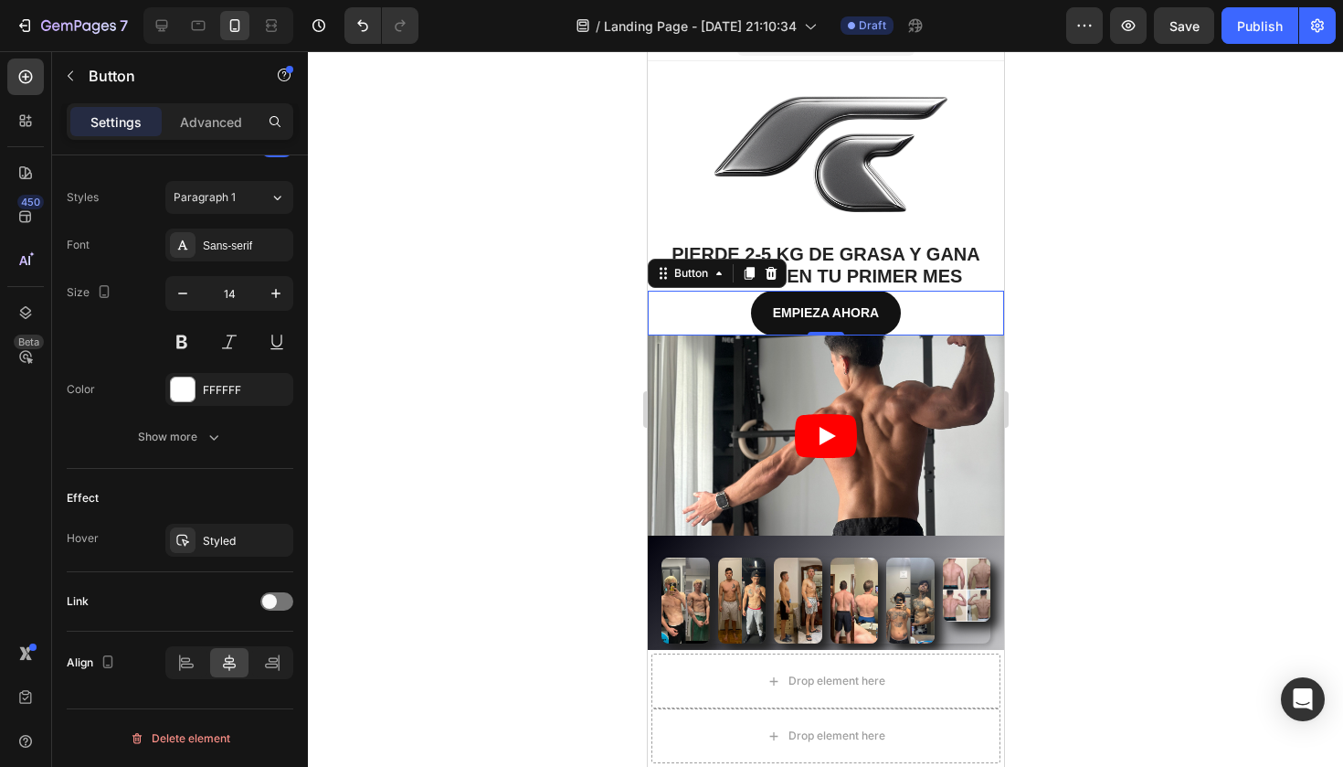
click at [527, 561] on div at bounding box center [825, 408] width 1035 height 715
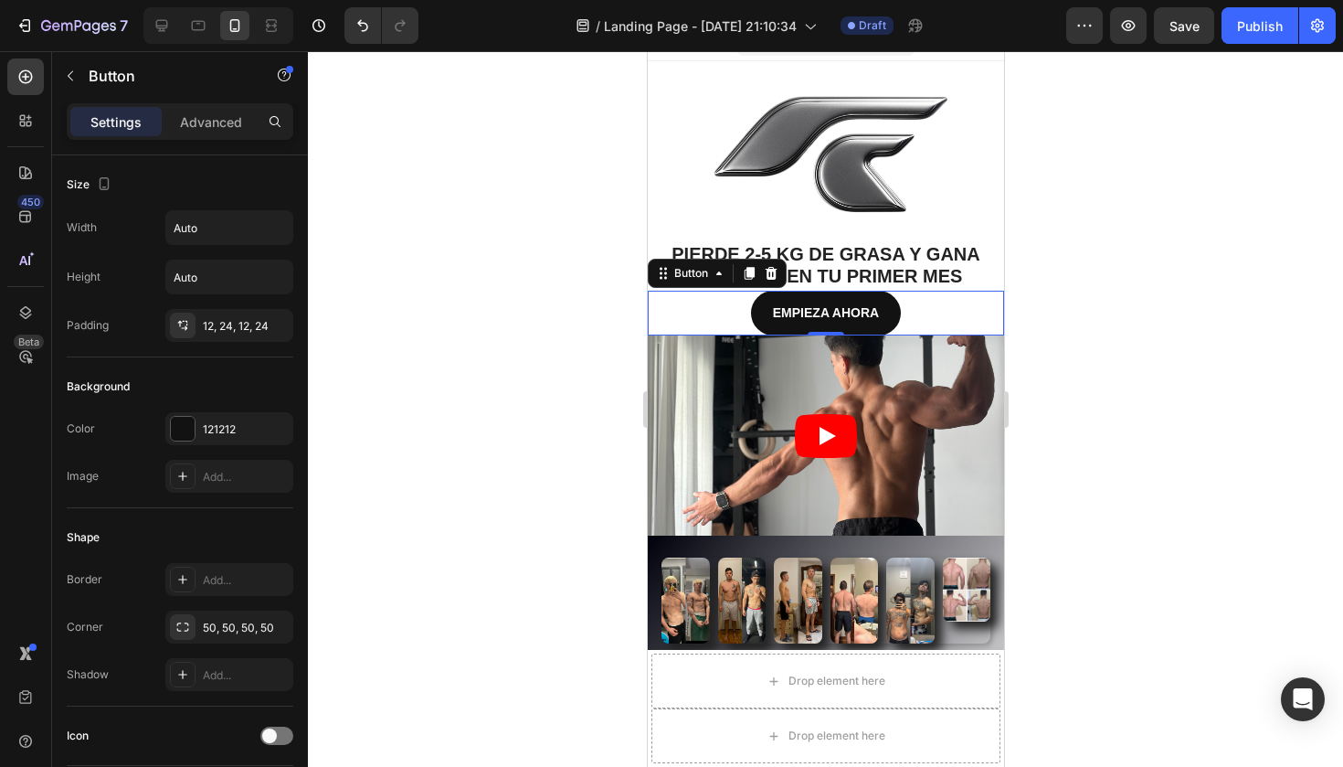
click at [1076, 325] on div at bounding box center [825, 408] width 1035 height 715
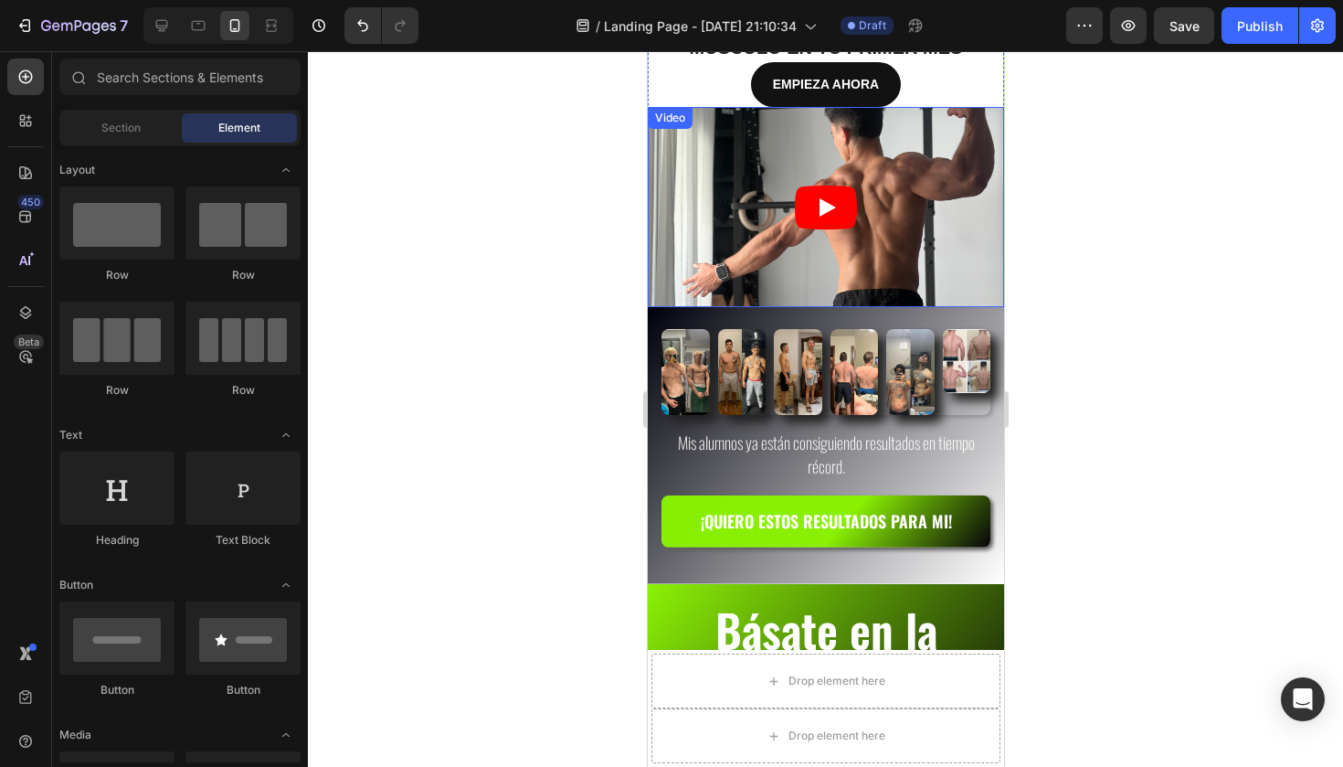
scroll to position [404, 0]
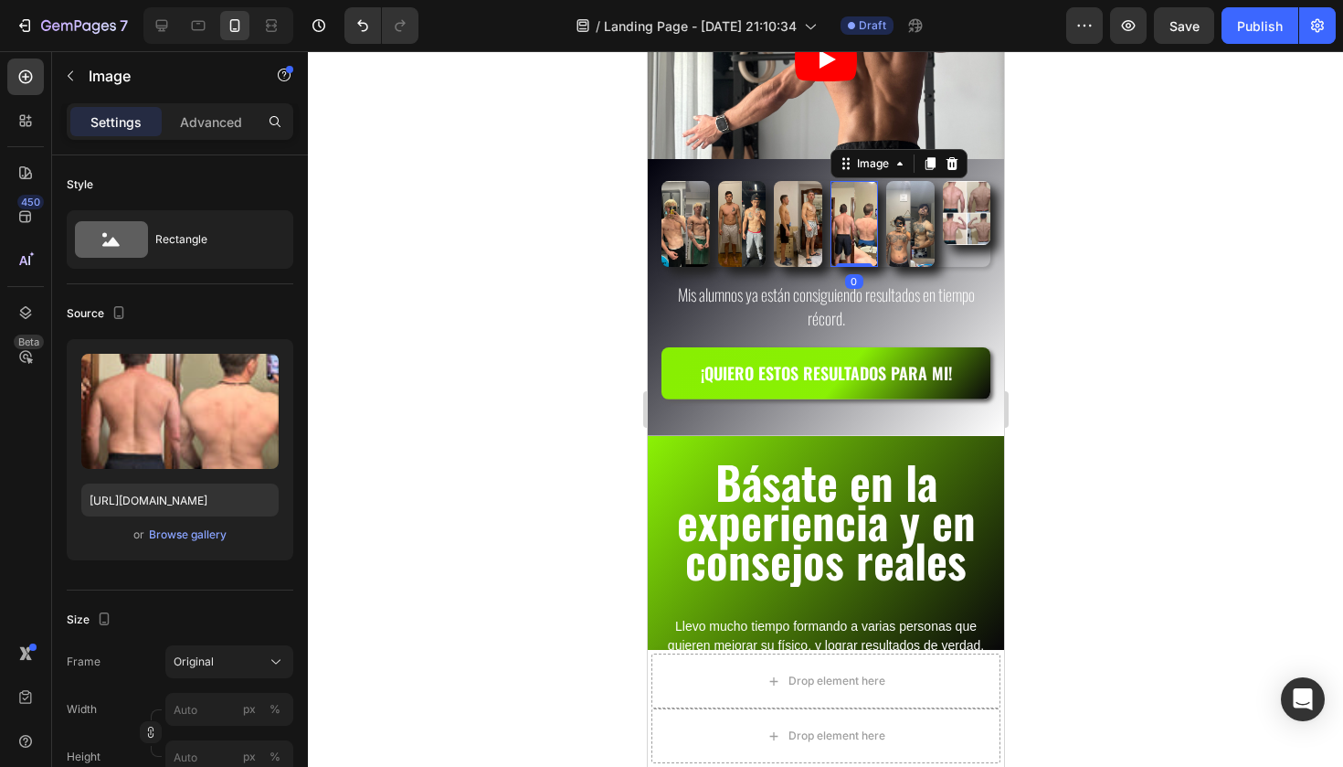
click at [858, 205] on img at bounding box center [854, 223] width 48 height 85
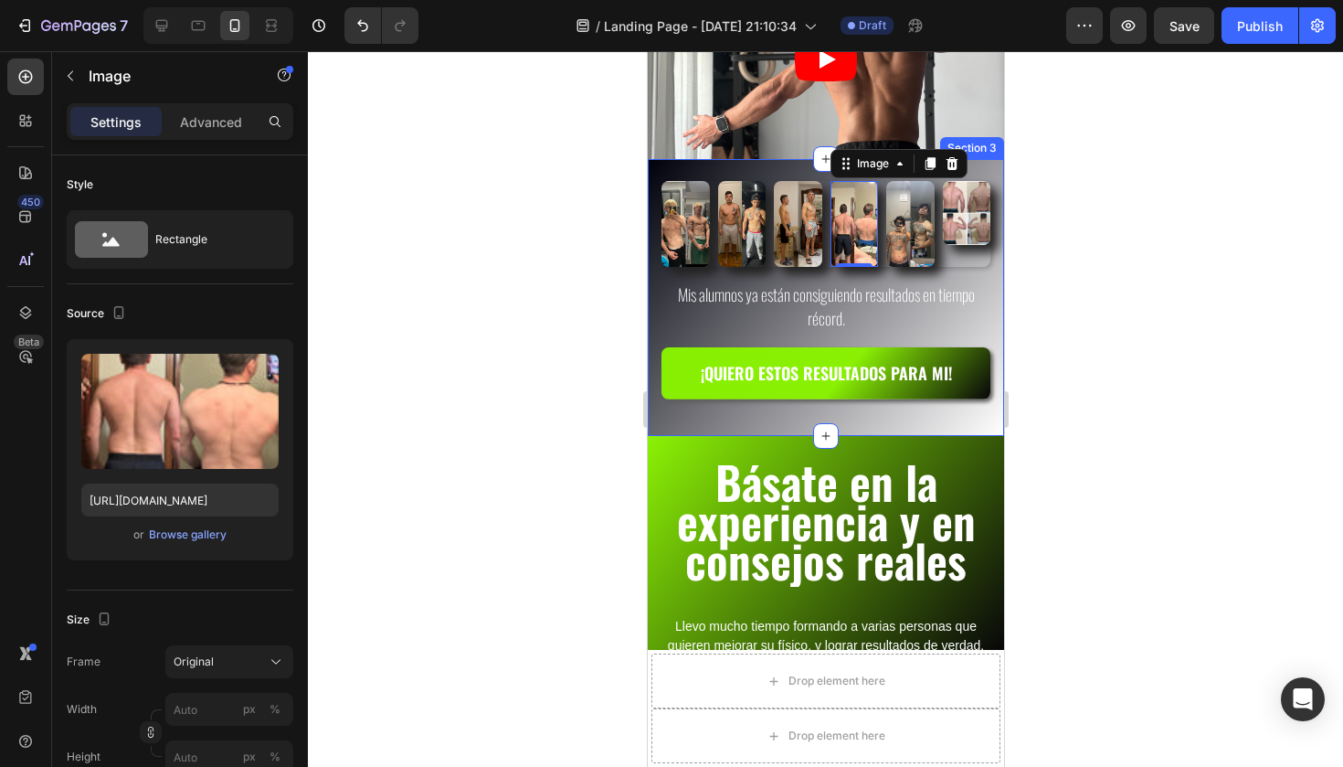
click at [1039, 192] on div at bounding box center [825, 408] width 1035 height 715
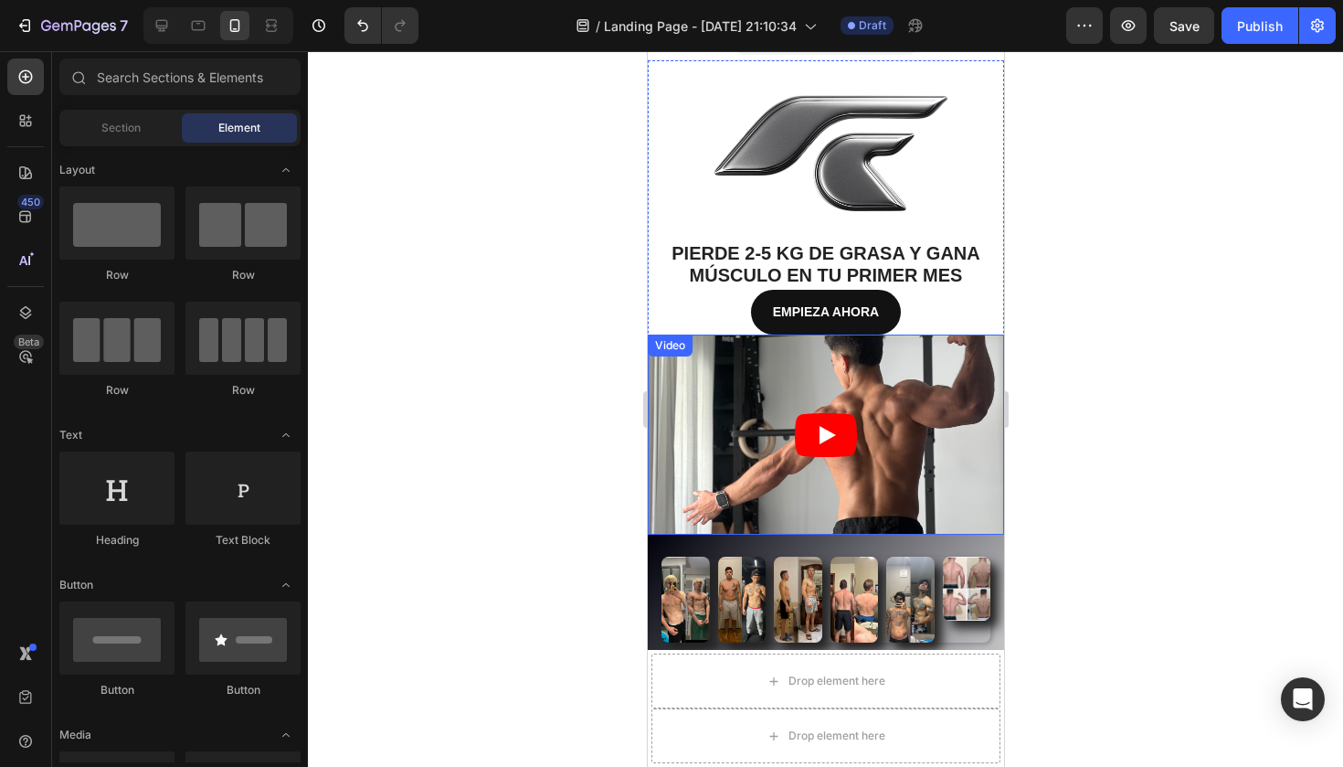
scroll to position [34, 0]
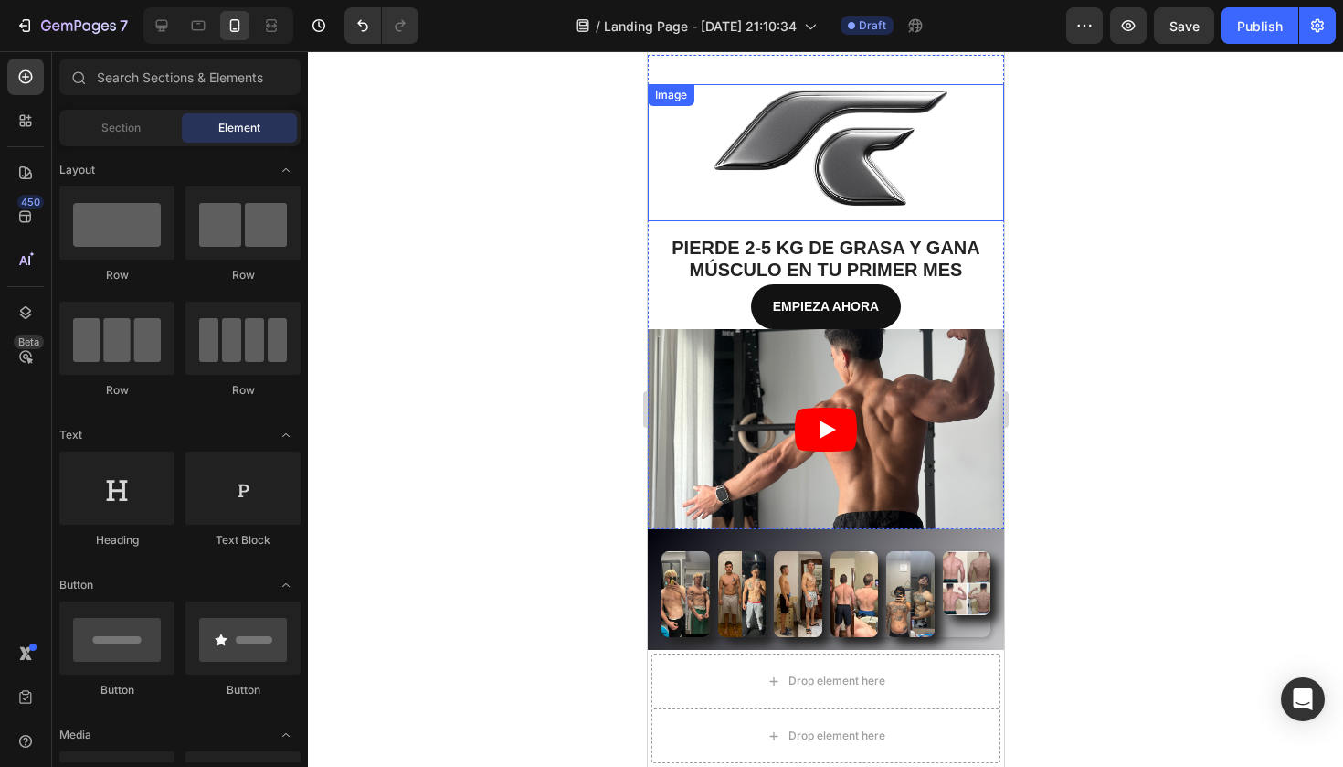
click at [936, 167] on img at bounding box center [825, 152] width 356 height 137
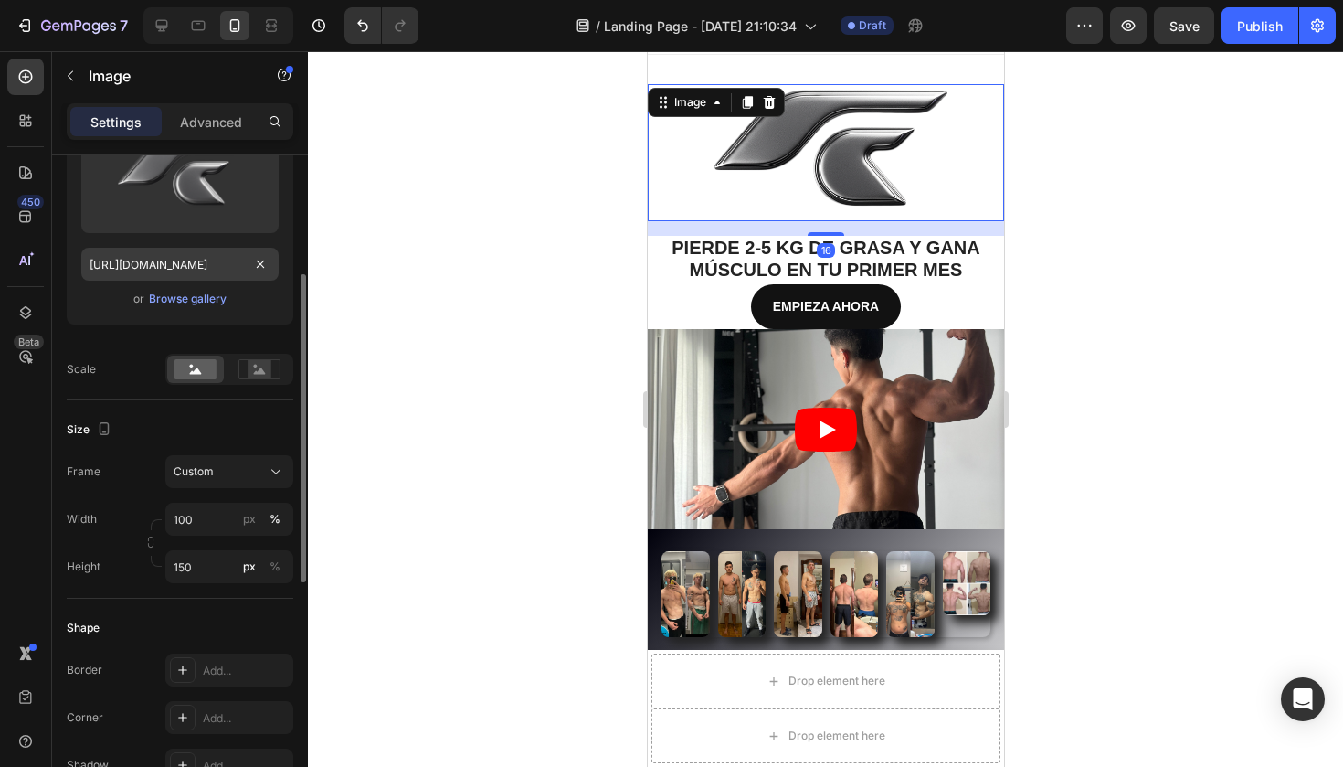
scroll to position [242, 0]
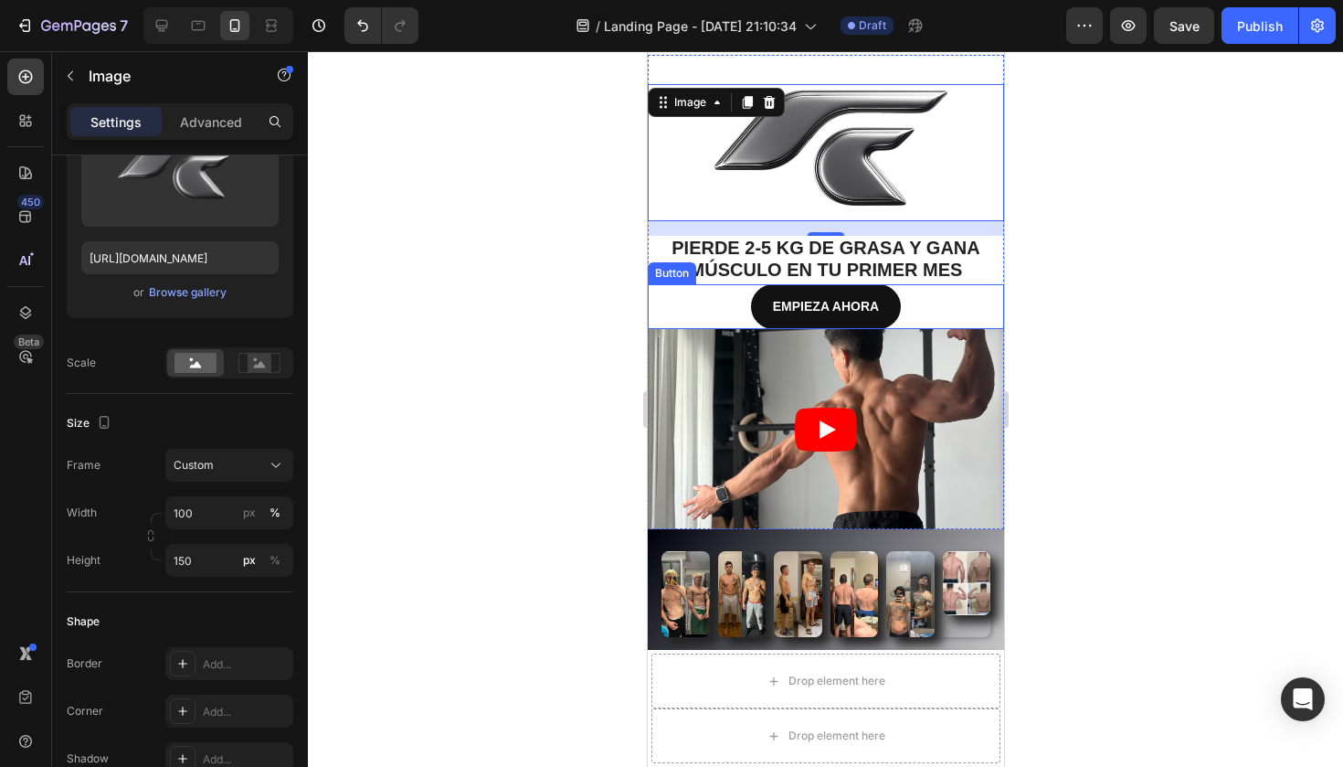
click at [676, 304] on div "EMPIEZA AHORA Button" at bounding box center [825, 306] width 356 height 45
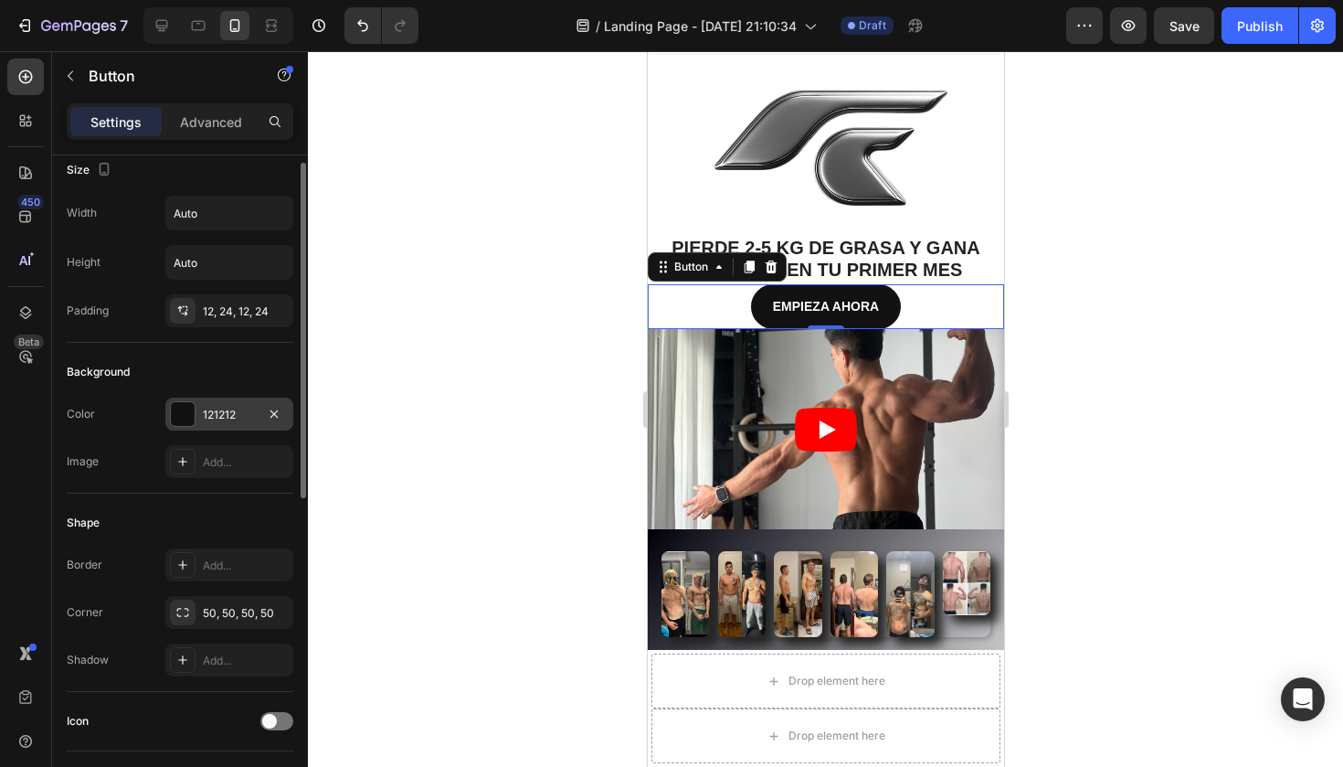
scroll to position [0, 0]
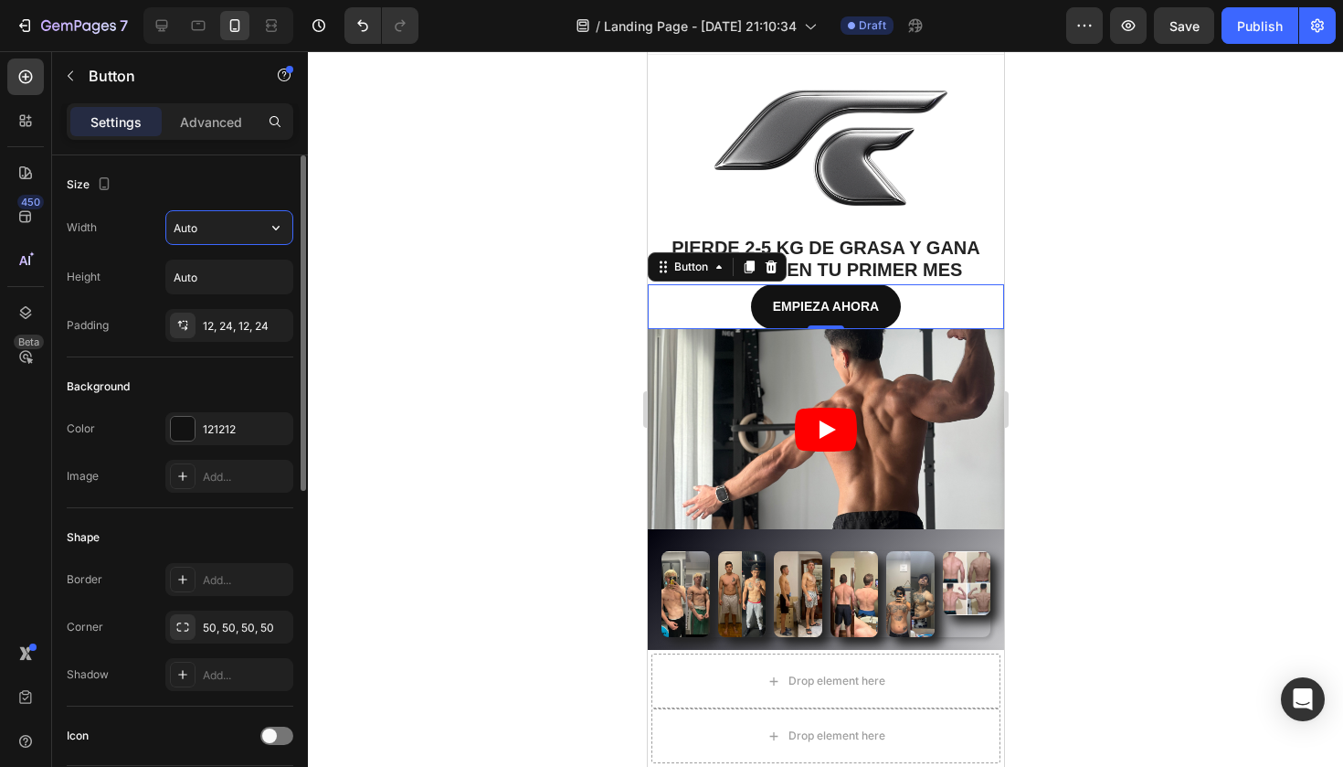
click at [230, 231] on input "Auto" at bounding box center [229, 227] width 126 height 33
click at [269, 227] on icon "button" at bounding box center [276, 227] width 18 height 18
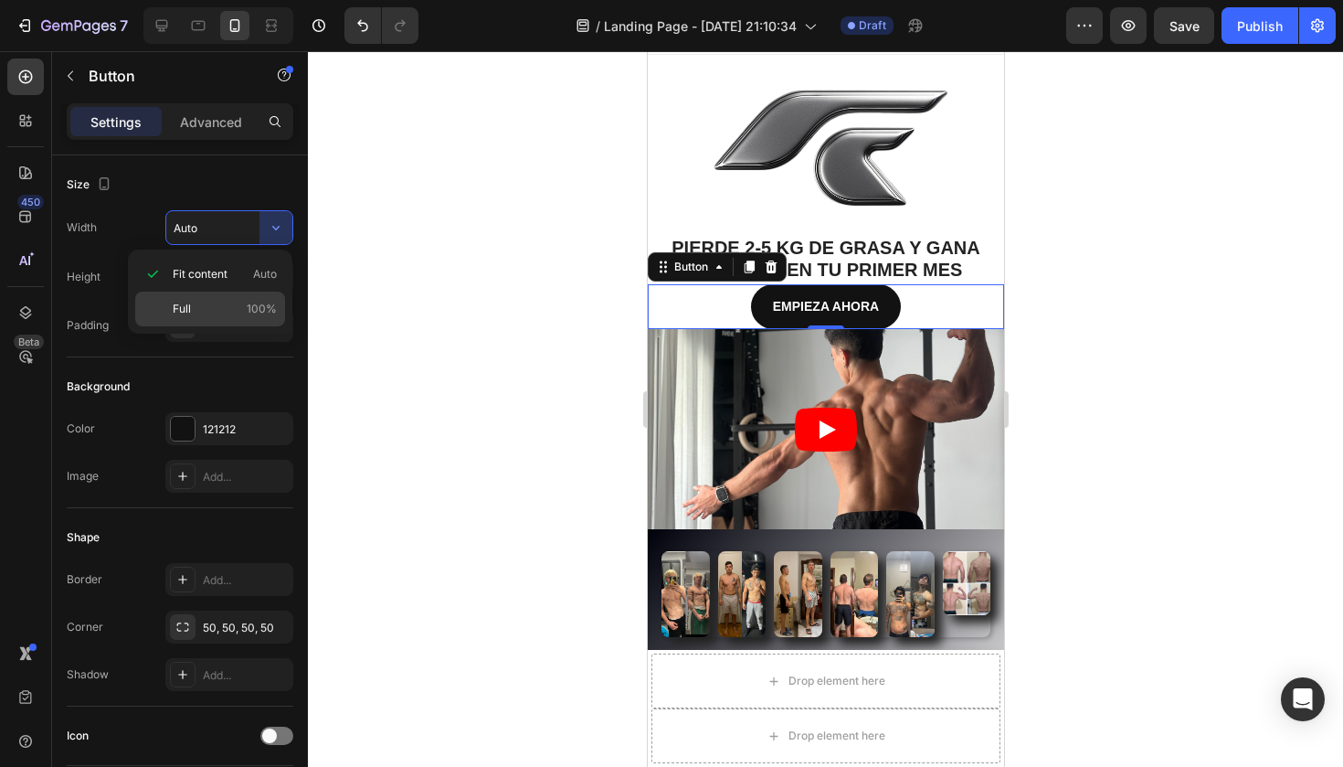
click at [197, 312] on p "Full 100%" at bounding box center [225, 309] width 104 height 16
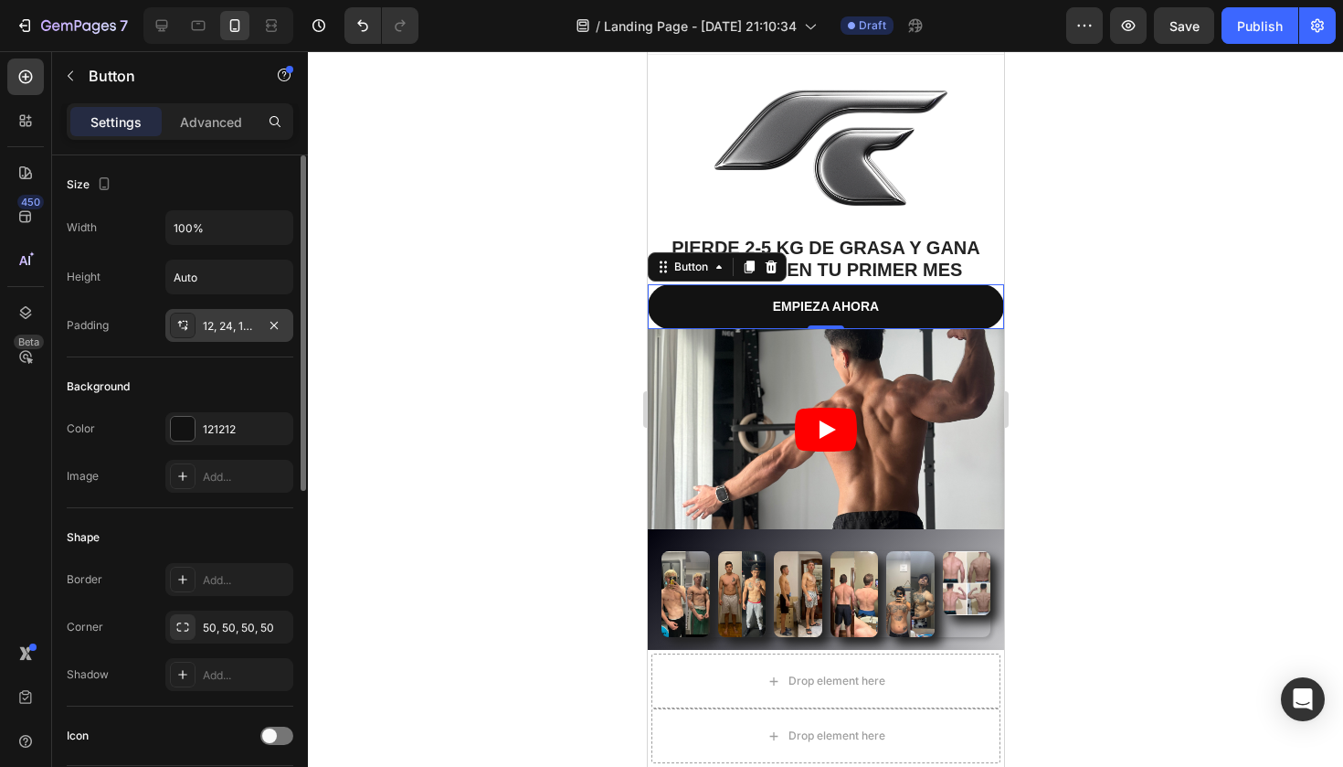
type input "Auto"
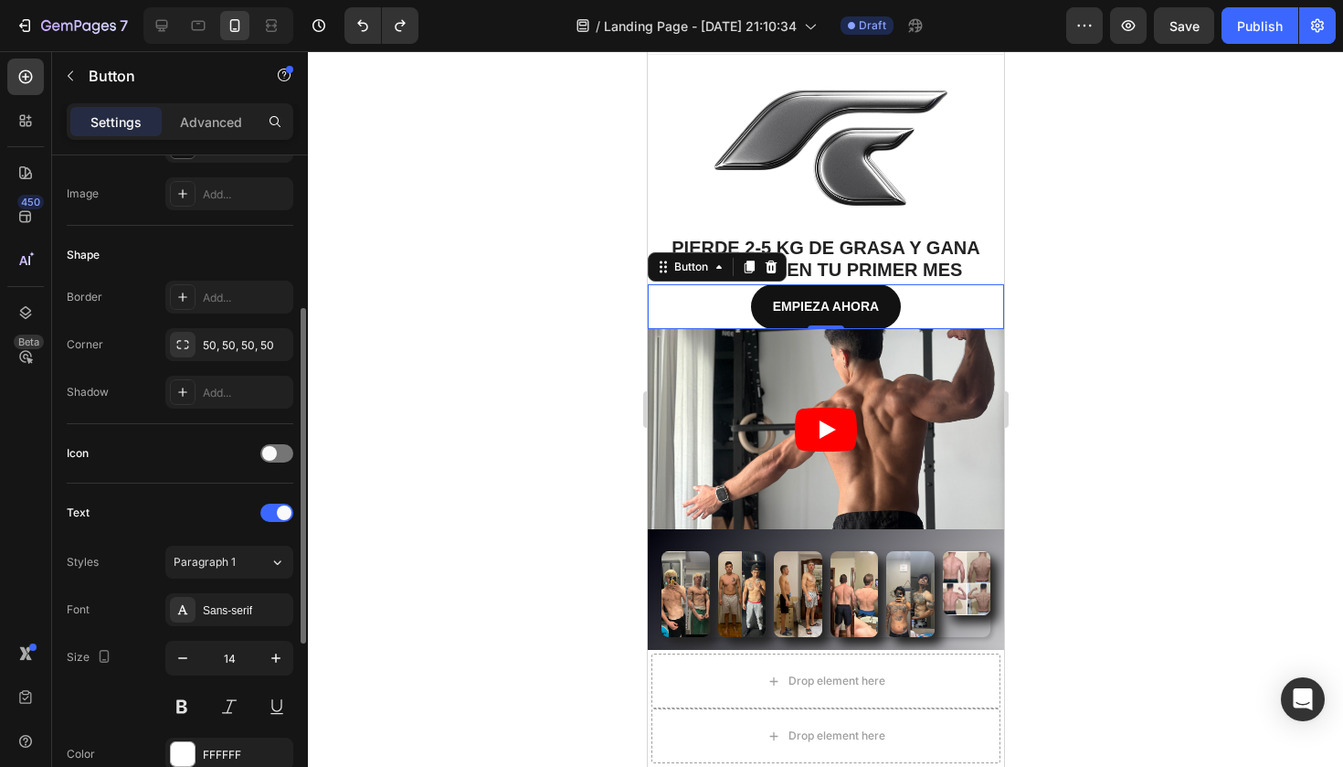
scroll to position [291, 0]
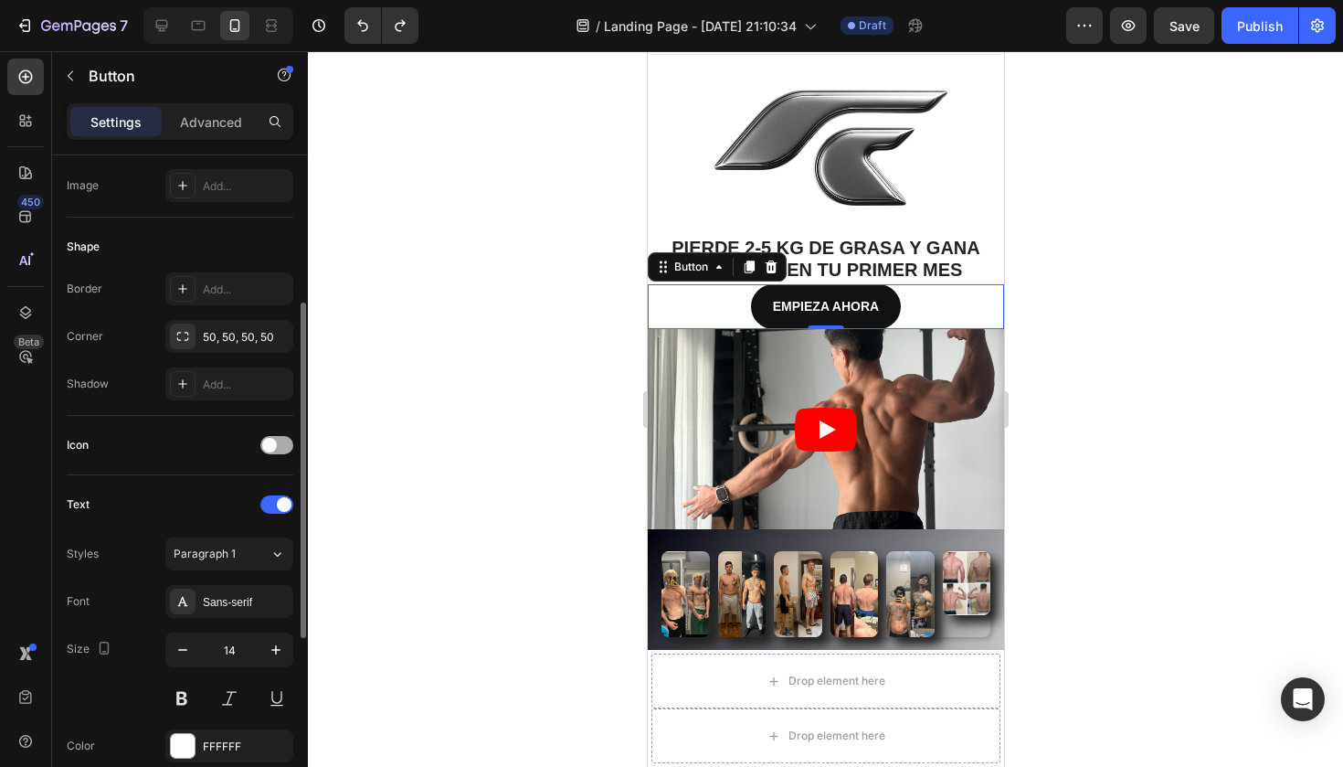
click at [273, 447] on span at bounding box center [269, 445] width 15 height 15
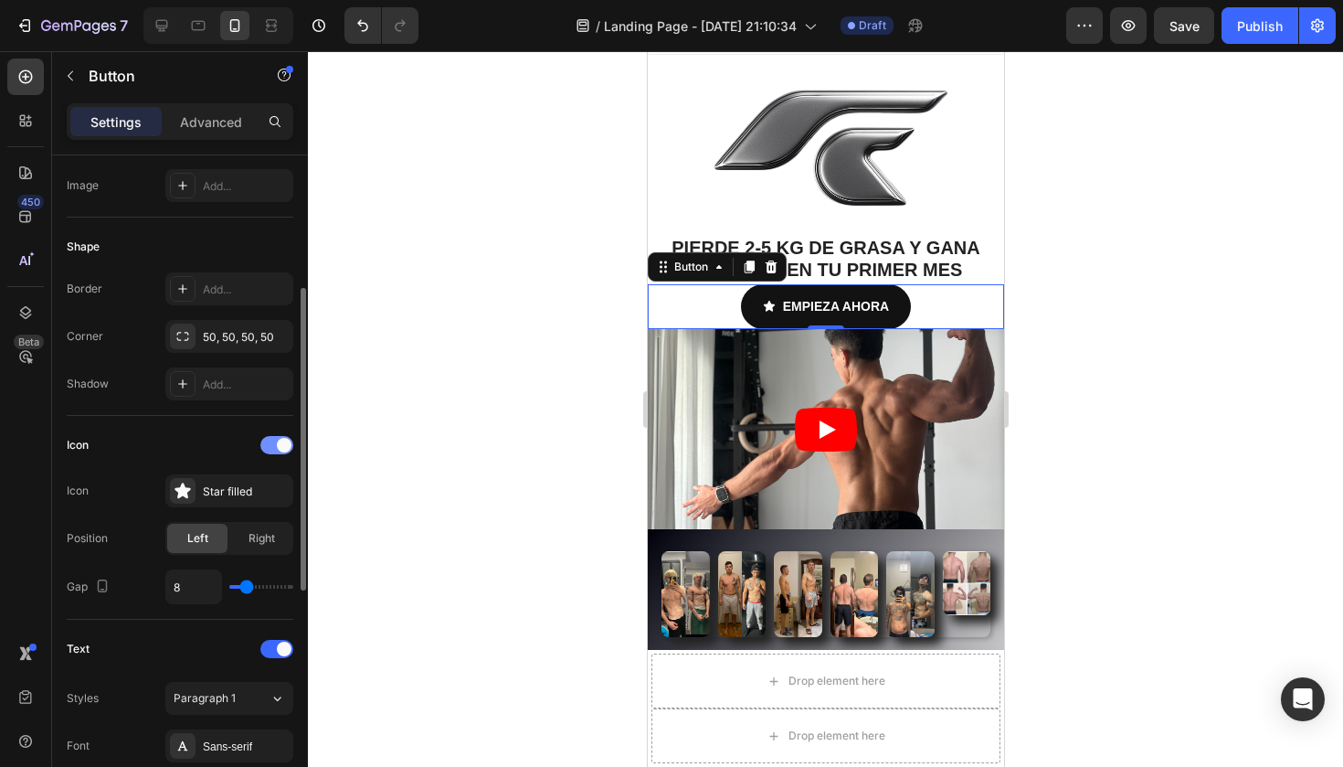
click at [272, 442] on div at bounding box center [276, 445] width 33 height 18
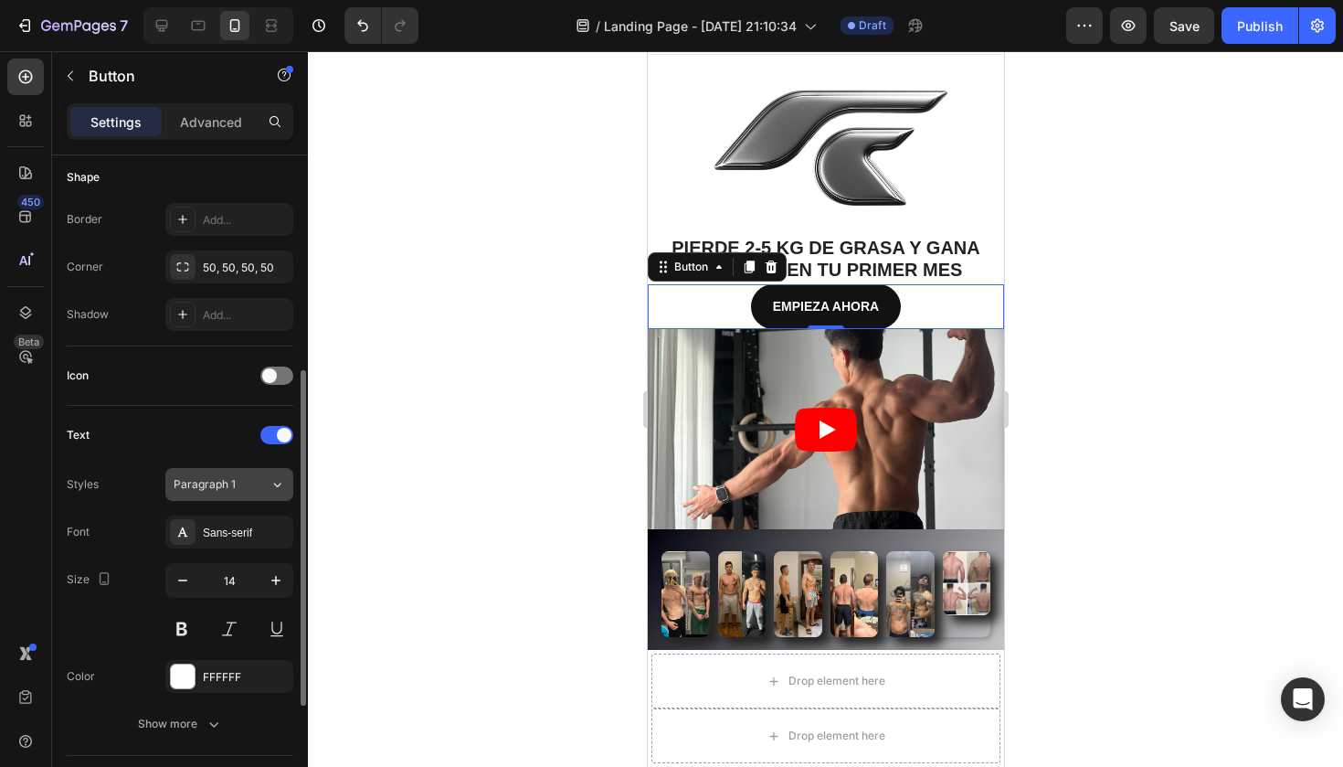
scroll to position [395, 0]
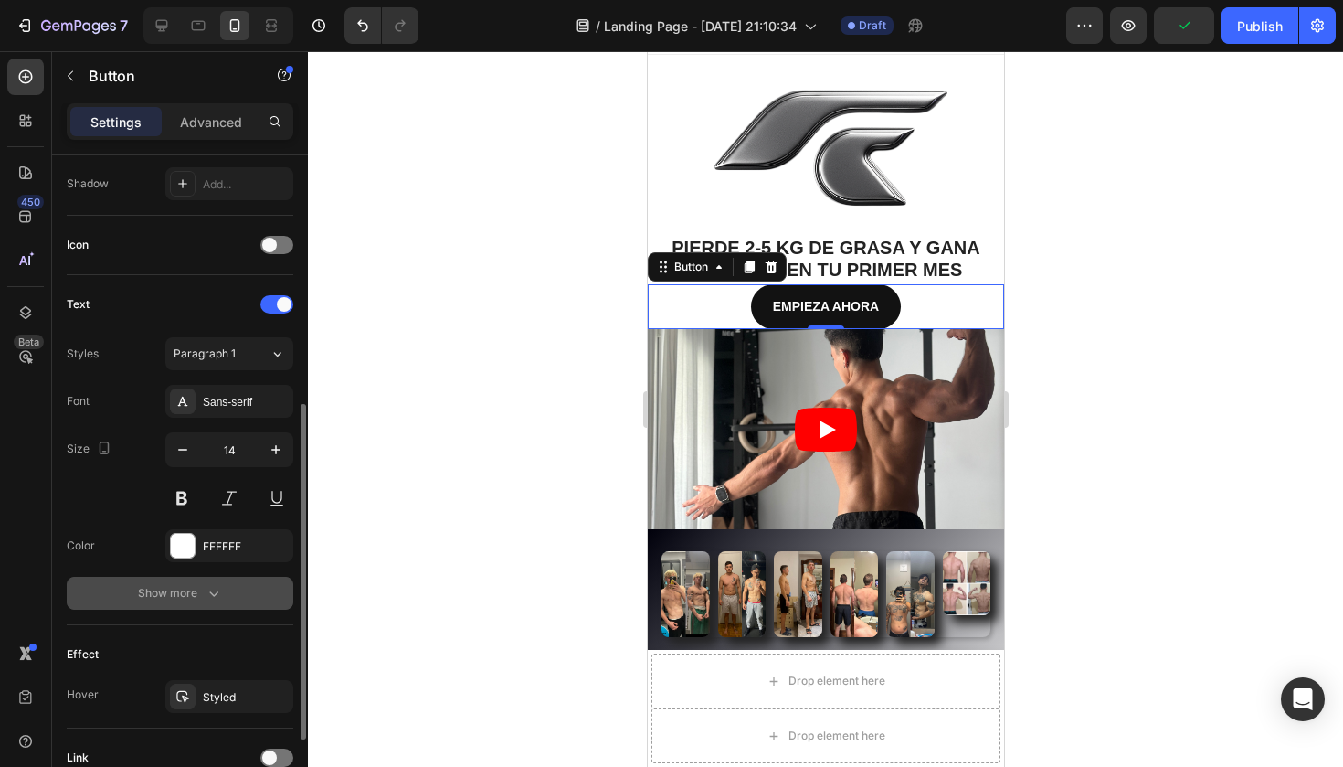
click at [208, 590] on icon "button" at bounding box center [214, 593] width 18 height 18
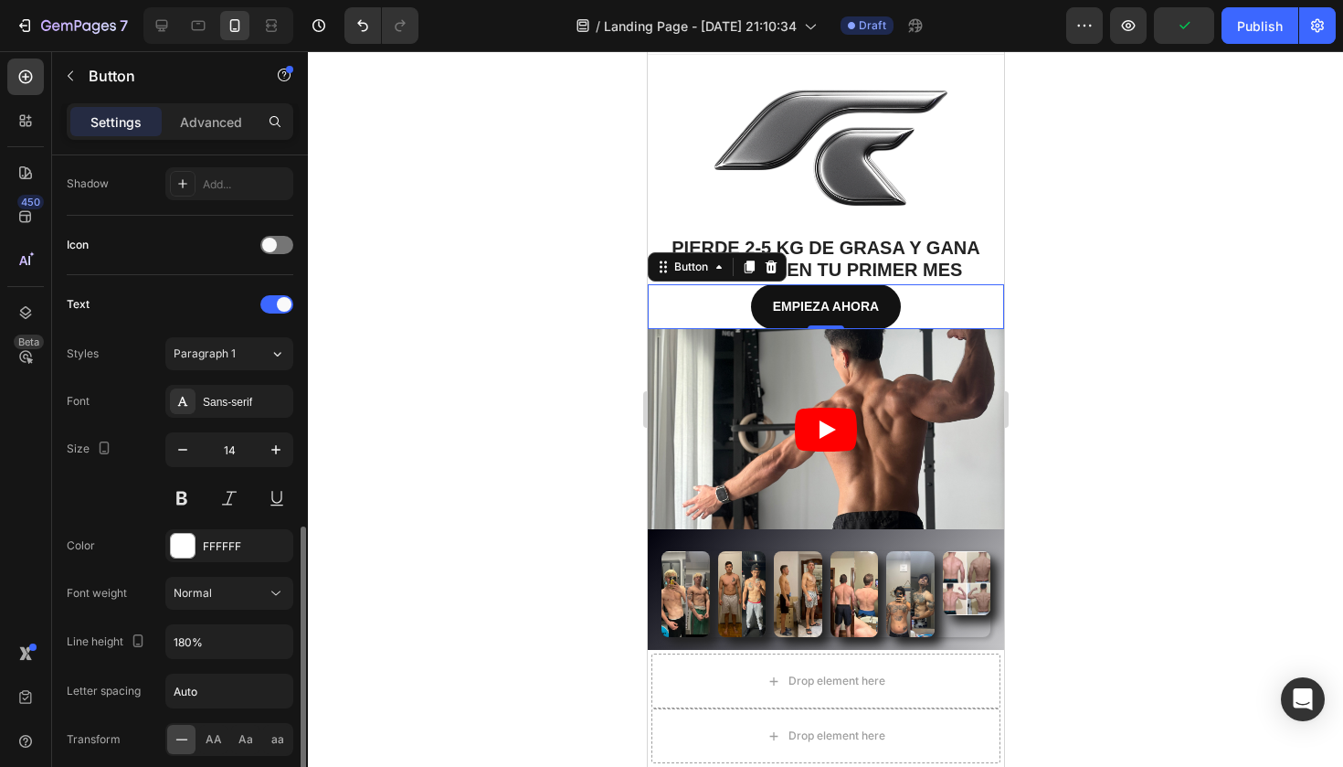
scroll to position [616, 0]
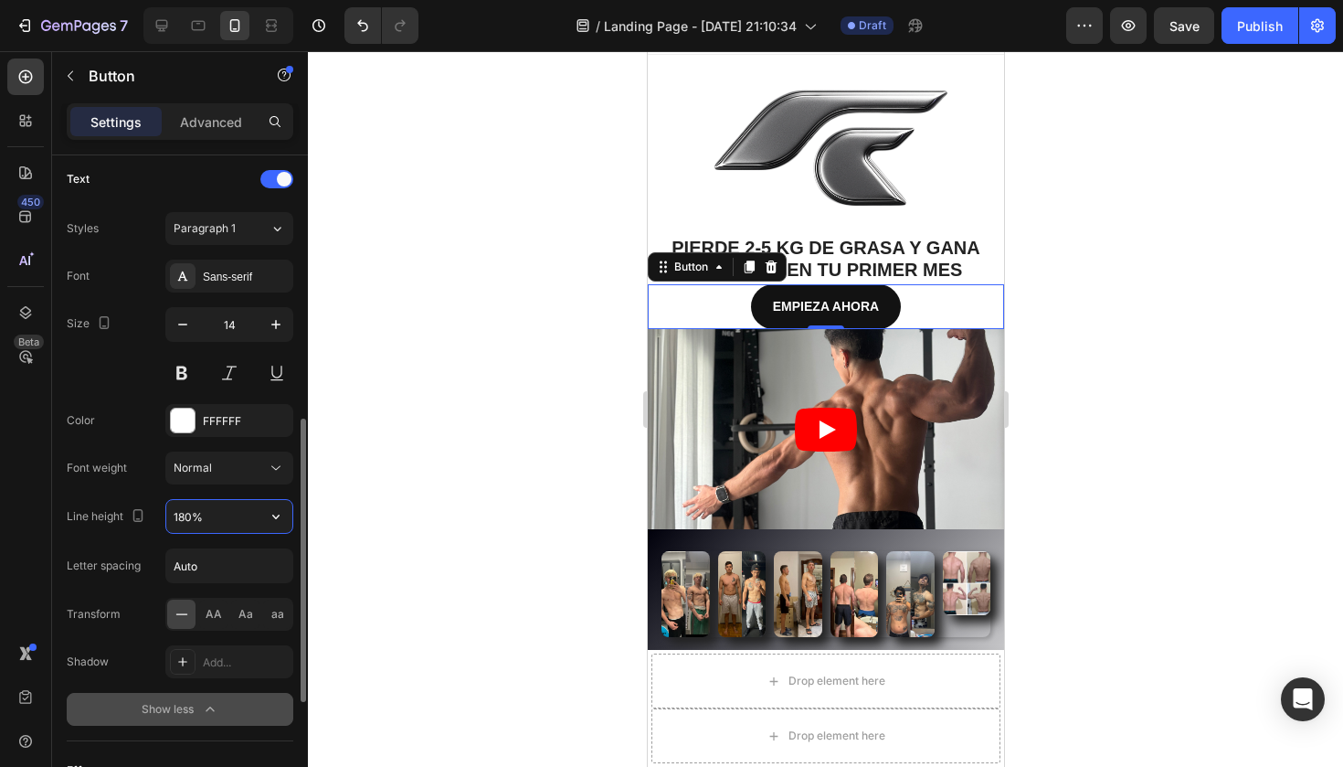
click at [227, 525] on input "180%" at bounding box center [229, 516] width 126 height 33
click at [287, 521] on button "button" at bounding box center [275, 516] width 33 height 33
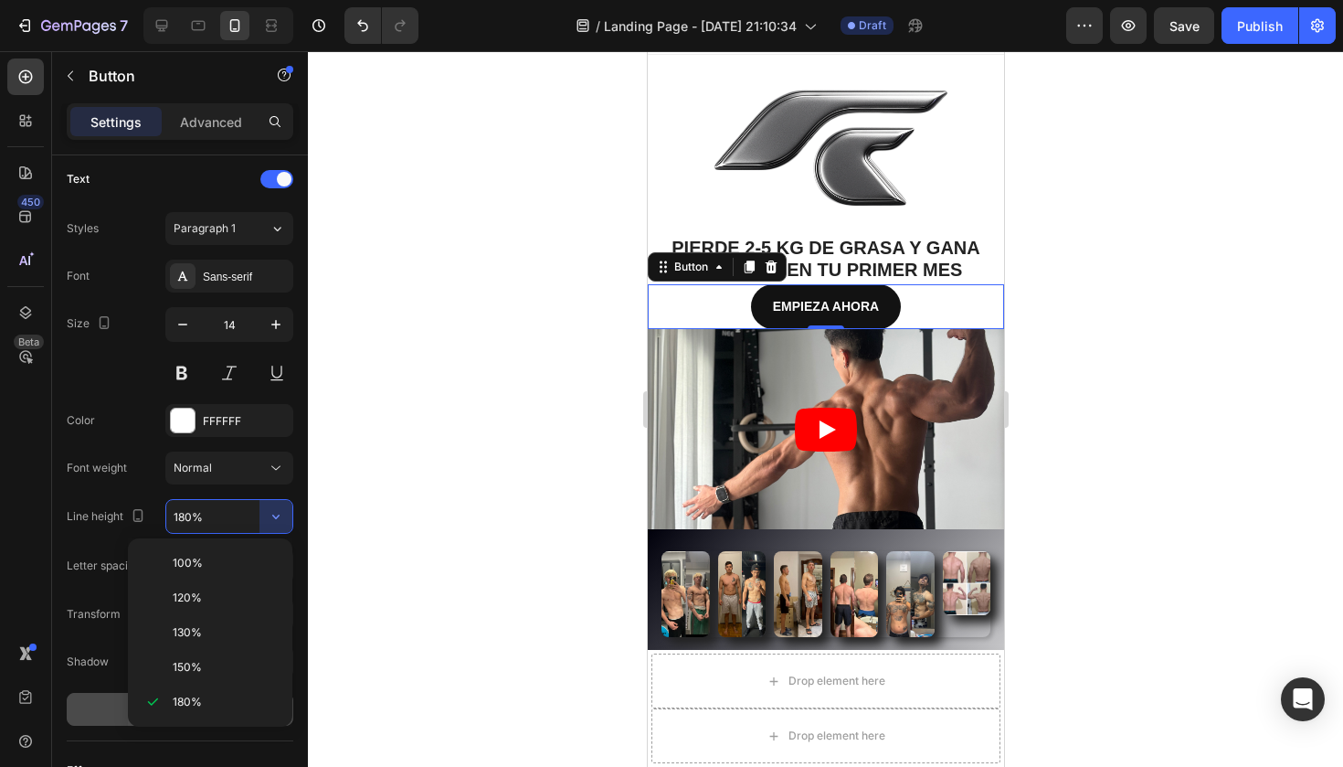
click at [333, 485] on div at bounding box center [825, 408] width 1035 height 715
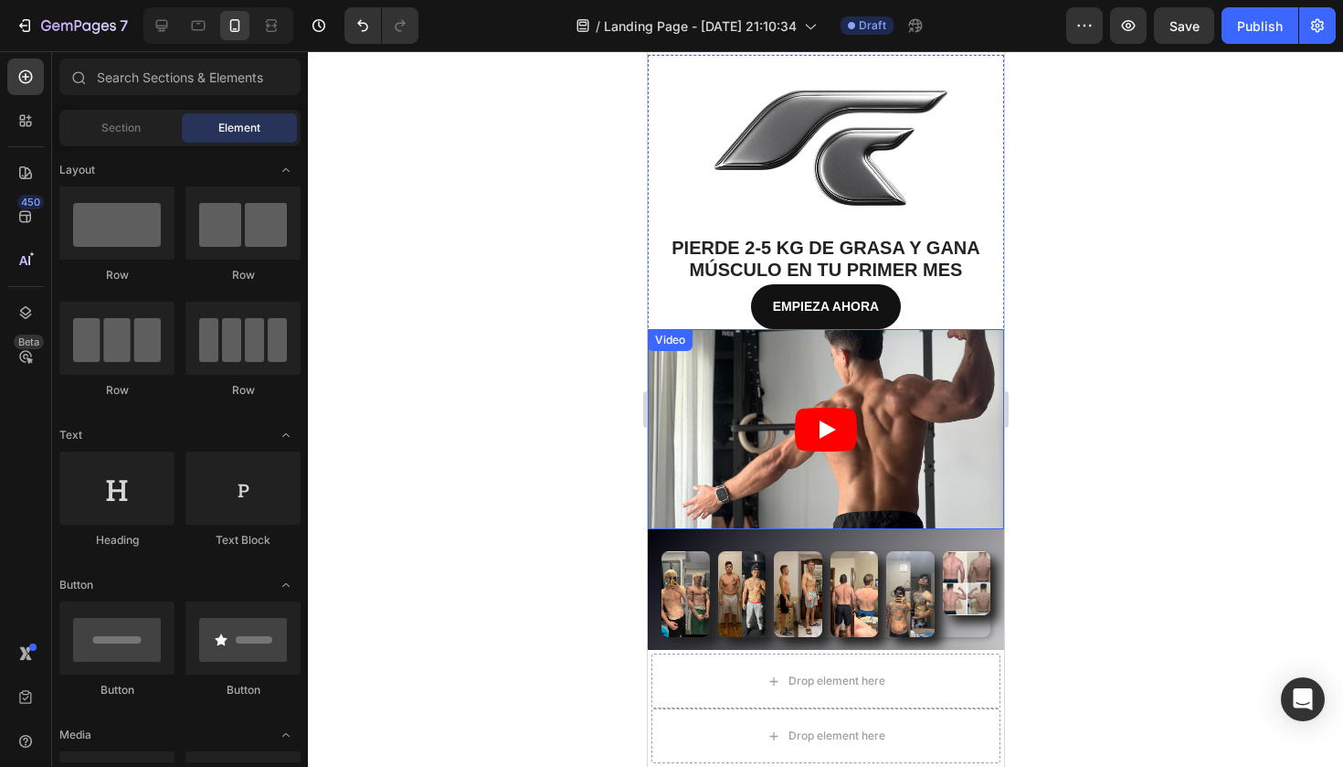
click at [694, 355] on div "Video" at bounding box center [825, 429] width 356 height 200
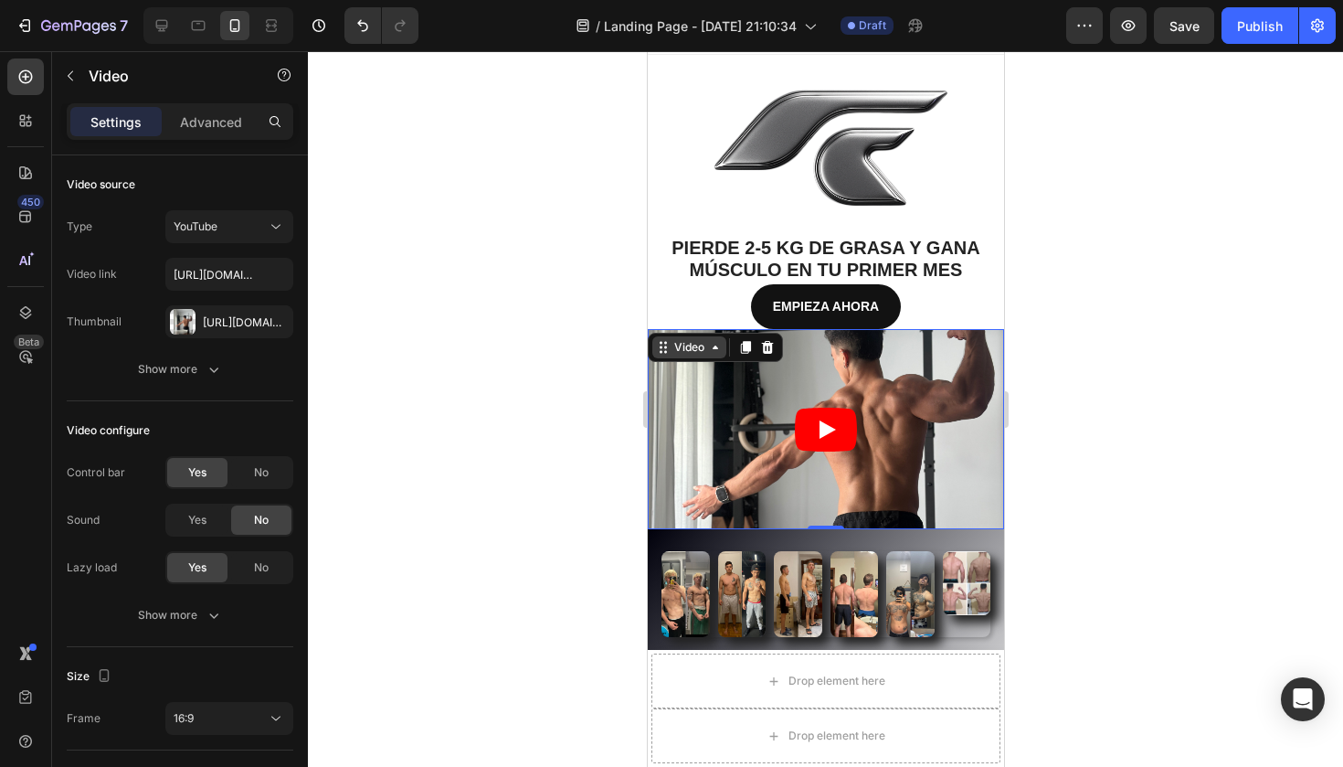
click at [681, 345] on div "Video" at bounding box center [688, 347] width 37 height 16
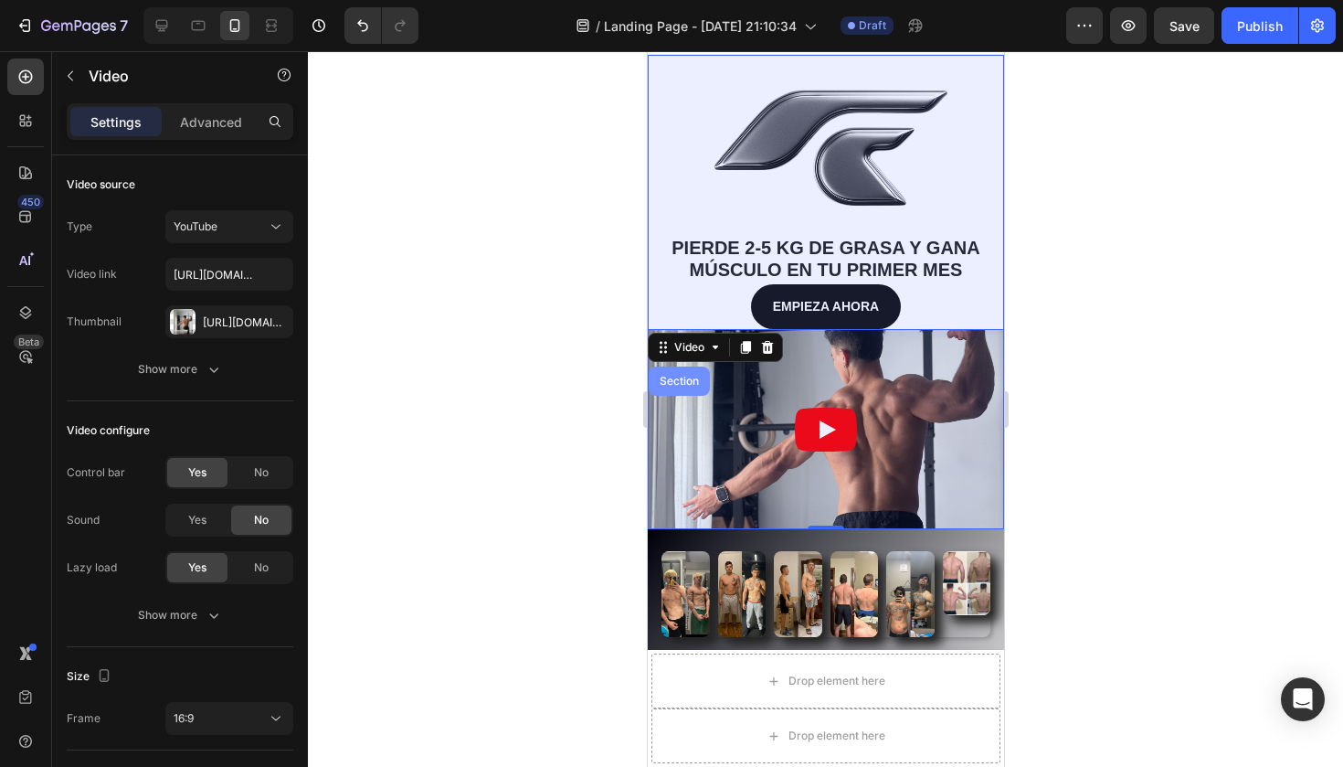
click at [683, 379] on div "Section" at bounding box center [678, 380] width 47 height 11
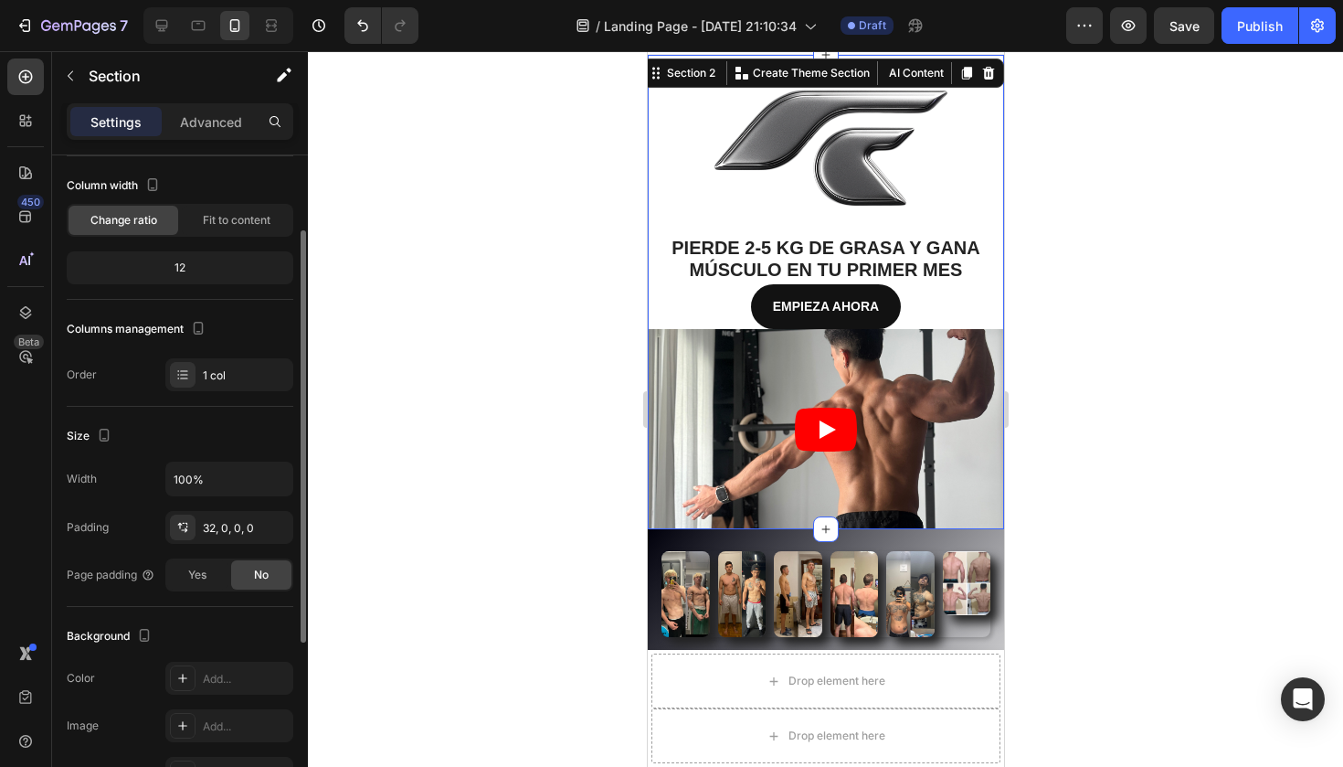
scroll to position [117, 0]
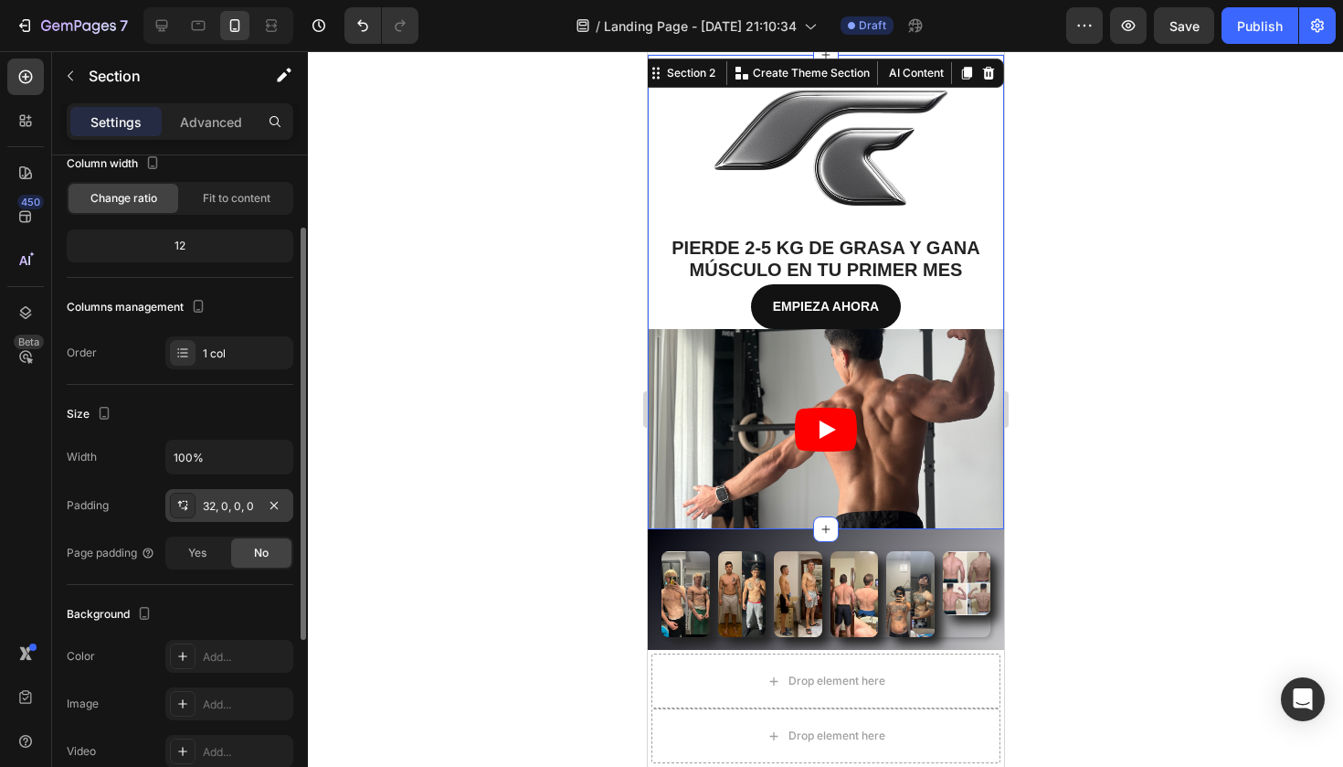
click at [241, 508] on div "32, 0, 0, 0" at bounding box center [229, 506] width 53 height 16
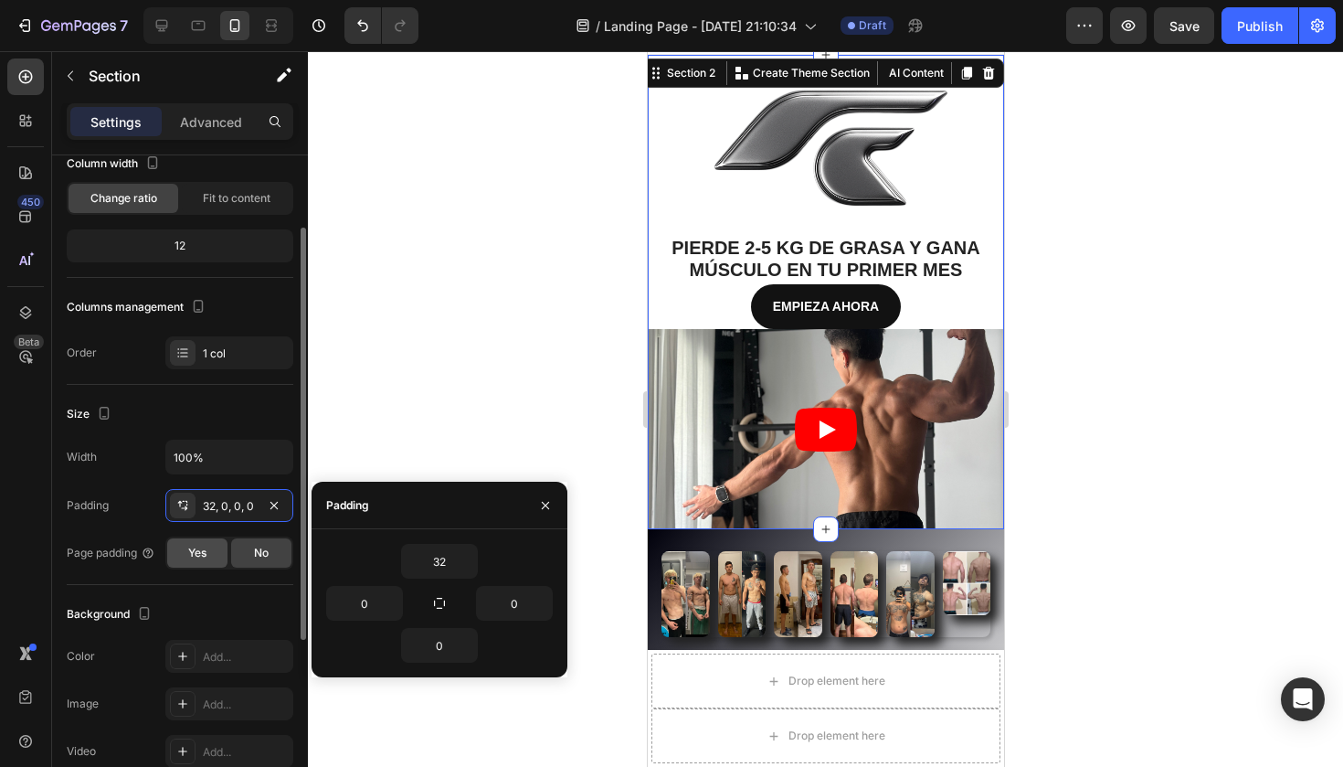
click at [181, 561] on div "Yes" at bounding box center [197, 552] width 60 height 29
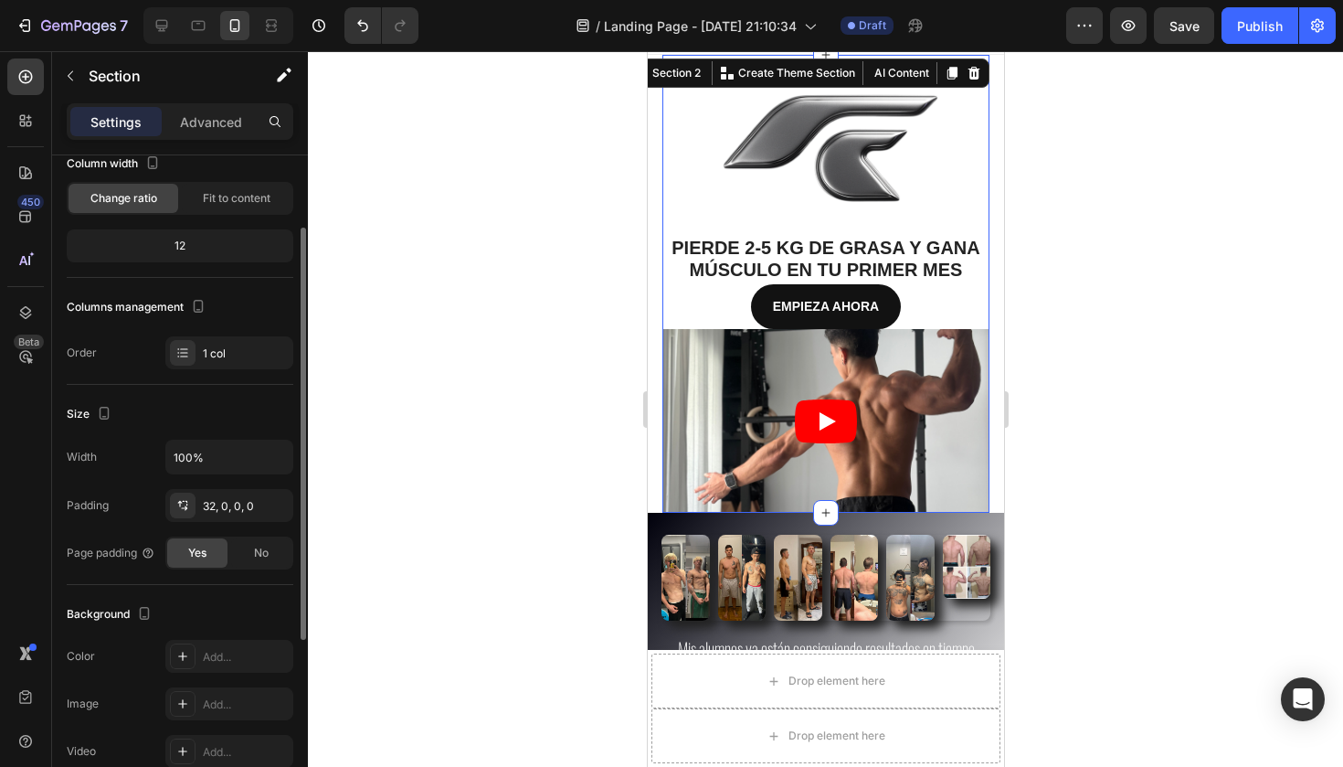
click at [184, 557] on div "Yes" at bounding box center [197, 552] width 60 height 29
click at [252, 552] on div "No" at bounding box center [261, 552] width 60 height 29
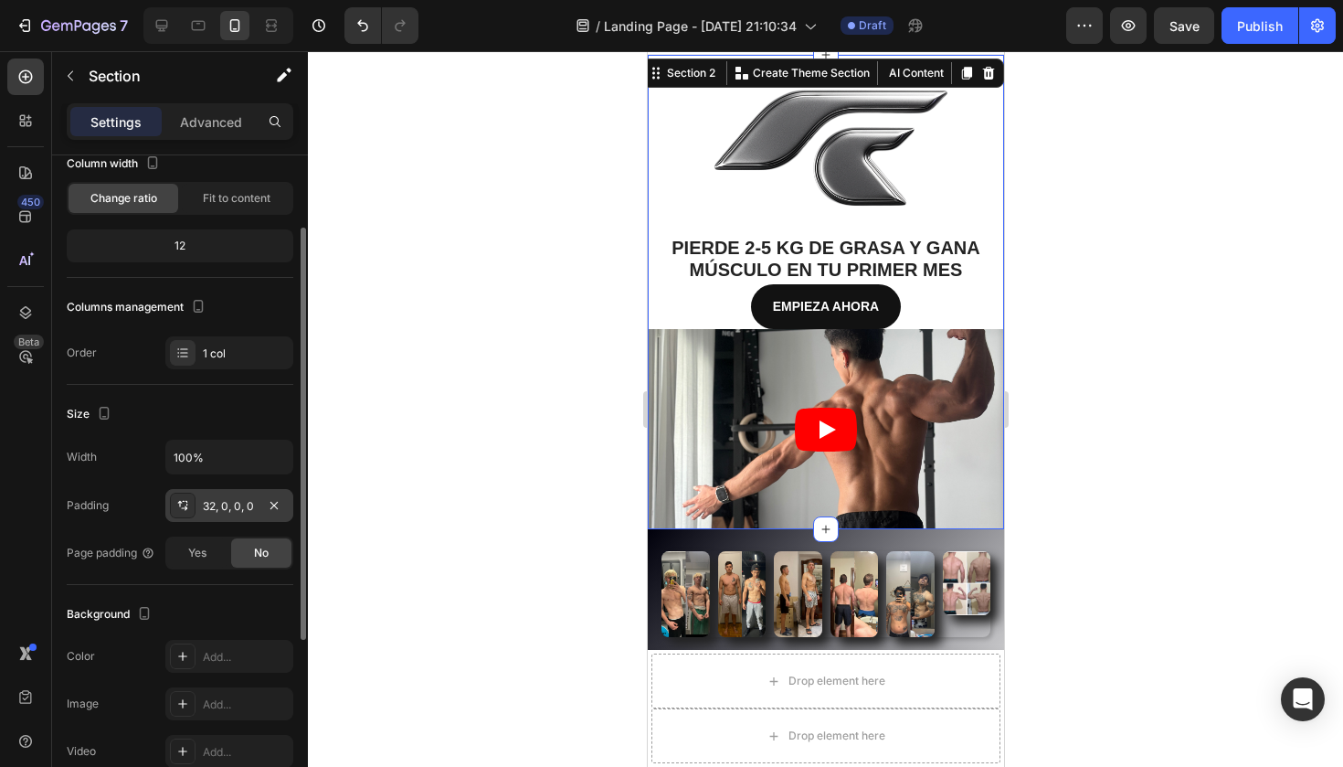
click at [234, 508] on div "32, 0, 0, 0" at bounding box center [229, 506] width 53 height 16
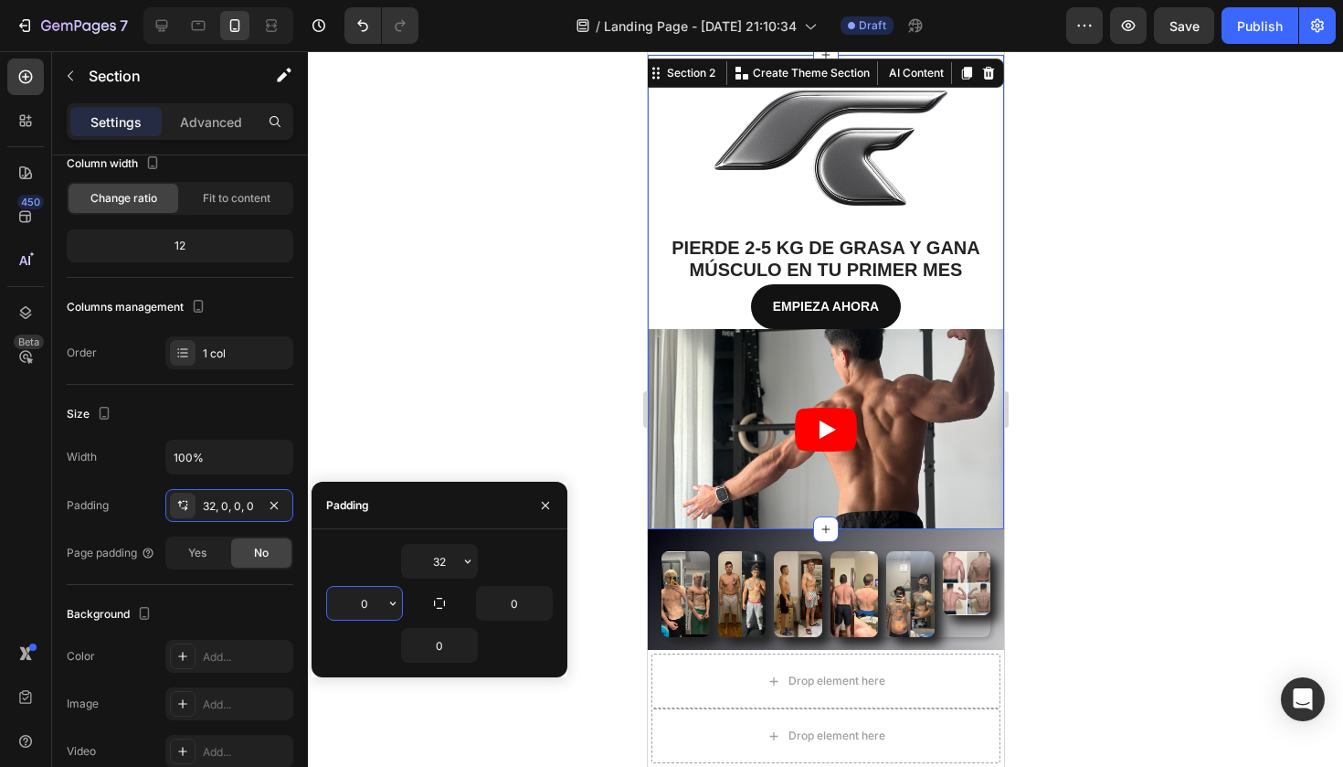
click at [377, 608] on input "0" at bounding box center [364, 603] width 75 height 33
click at [448, 640] on input "0" at bounding box center [439, 645] width 75 height 33
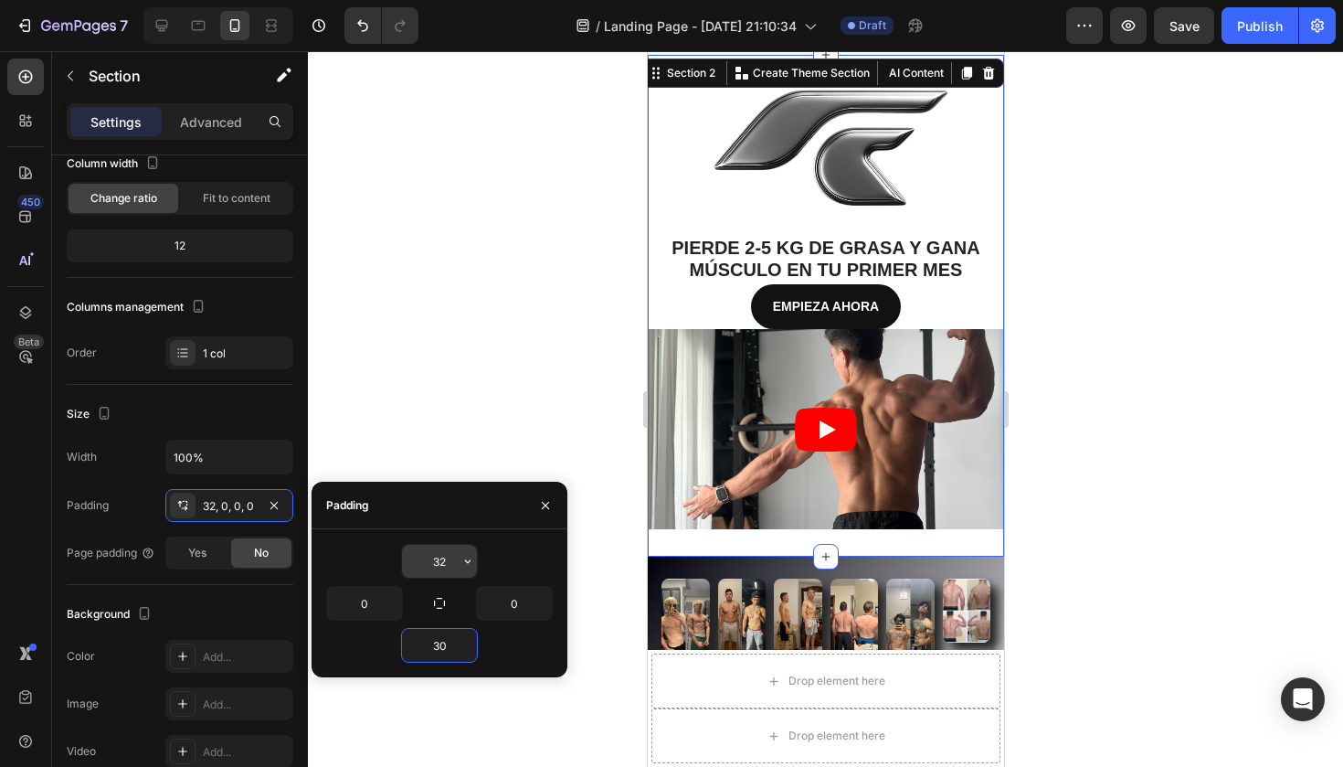
type input "30"
click at [447, 565] on input "32" at bounding box center [439, 561] width 75 height 33
type input "3"
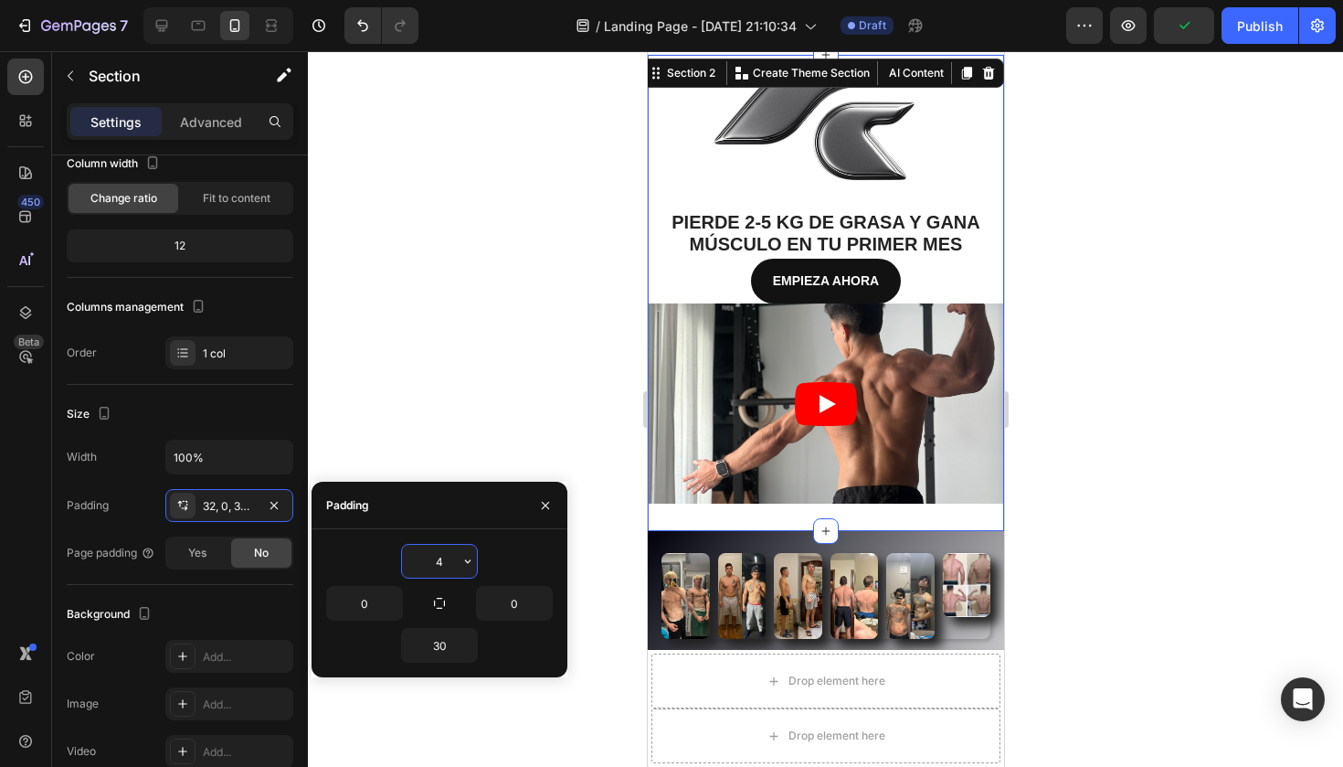
type input "4O"
click at [482, 418] on div at bounding box center [825, 408] width 1035 height 715
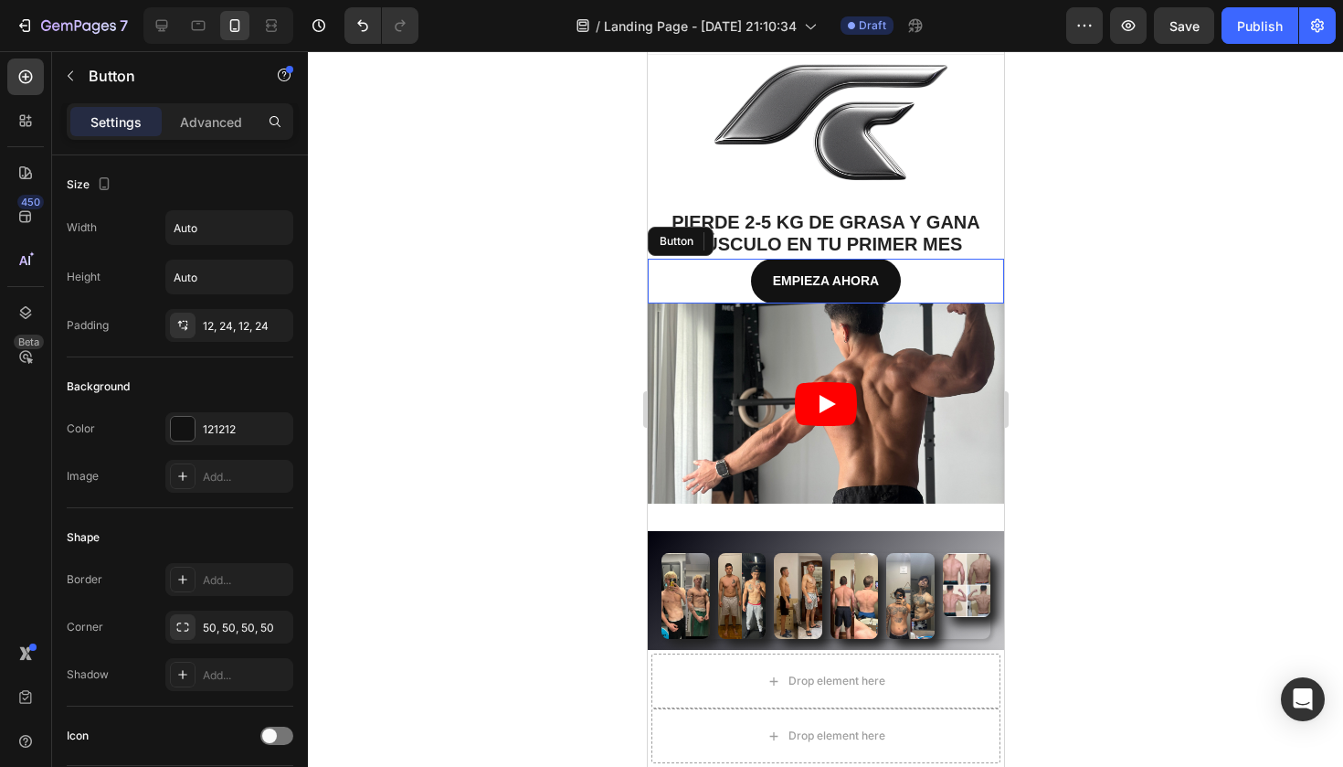
click at [957, 271] on div "EMPIEZA AHORA Button" at bounding box center [825, 281] width 356 height 45
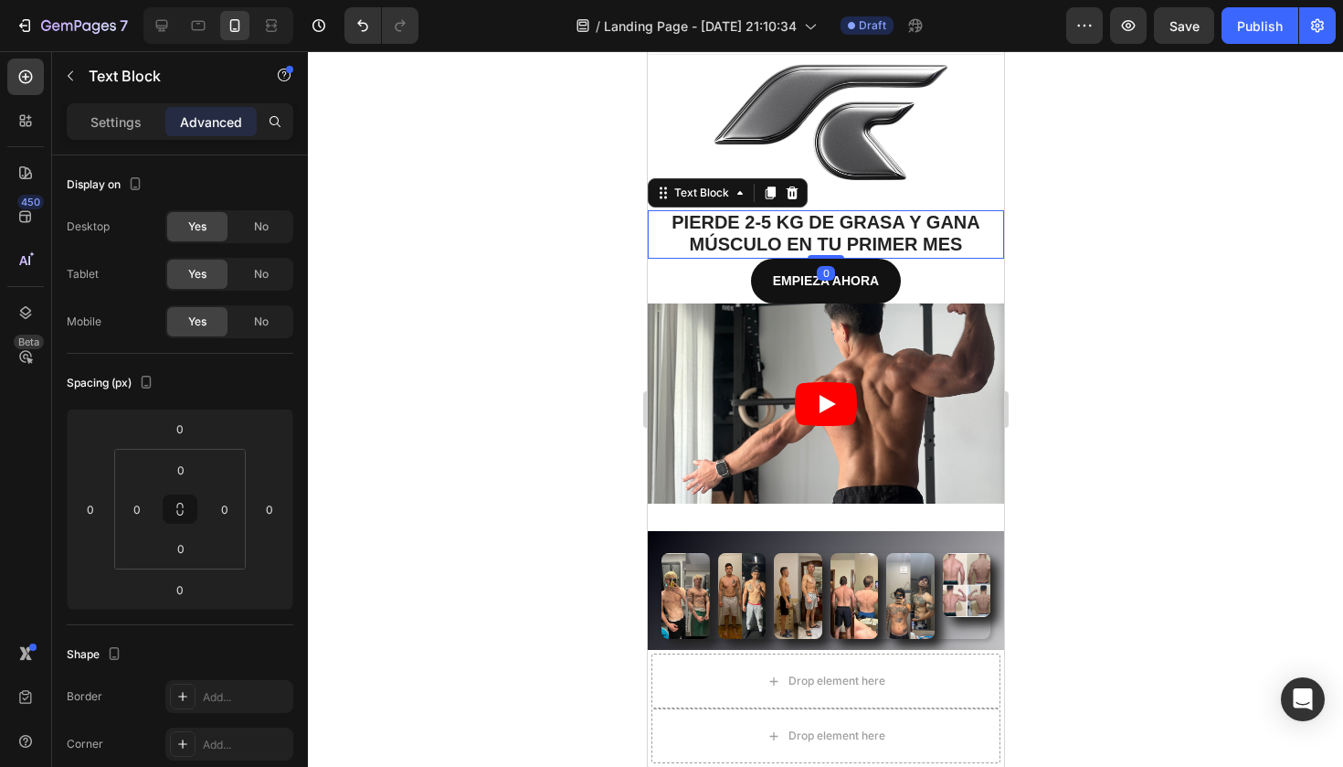
click at [931, 231] on span "DE GRASA Y GANA MÚSCULO EN TU PRIMER MES" at bounding box center [834, 233] width 291 height 42
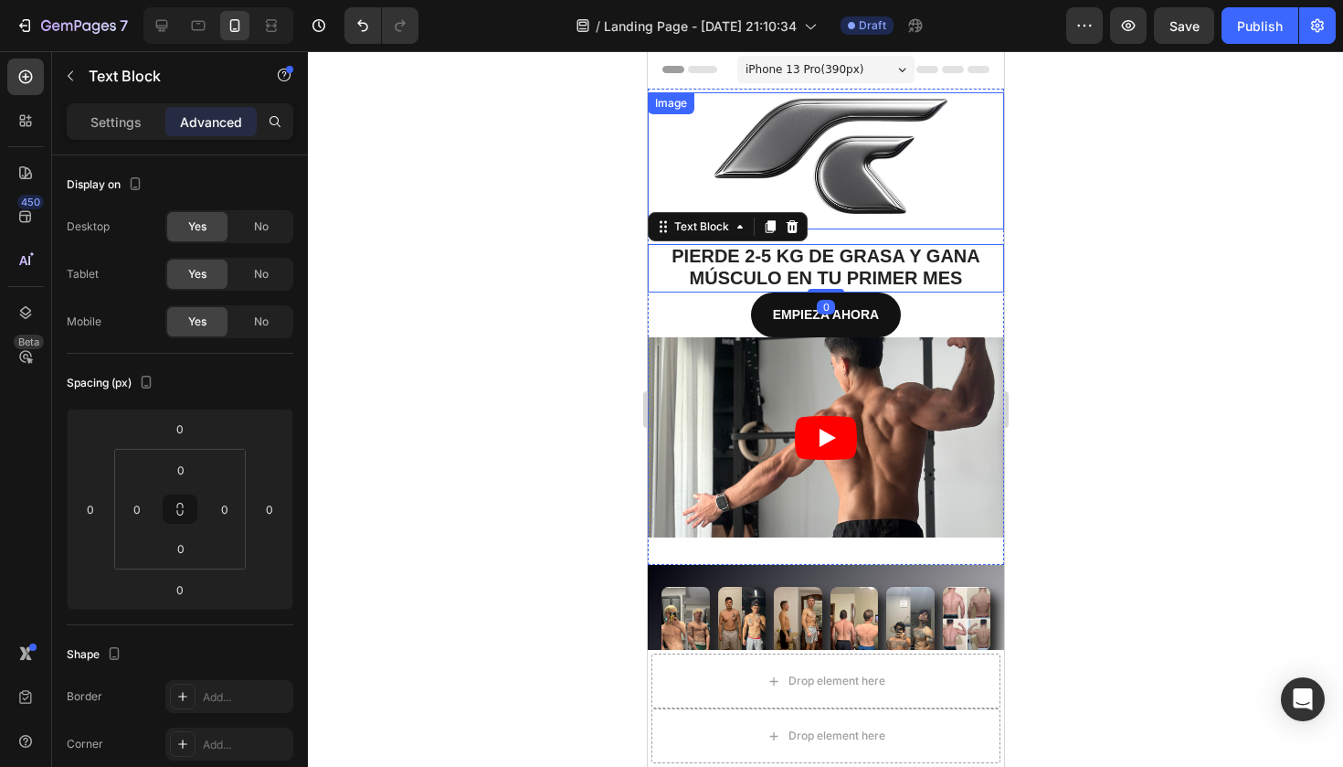
scroll to position [0, 0]
click at [894, 185] on img at bounding box center [825, 160] width 356 height 137
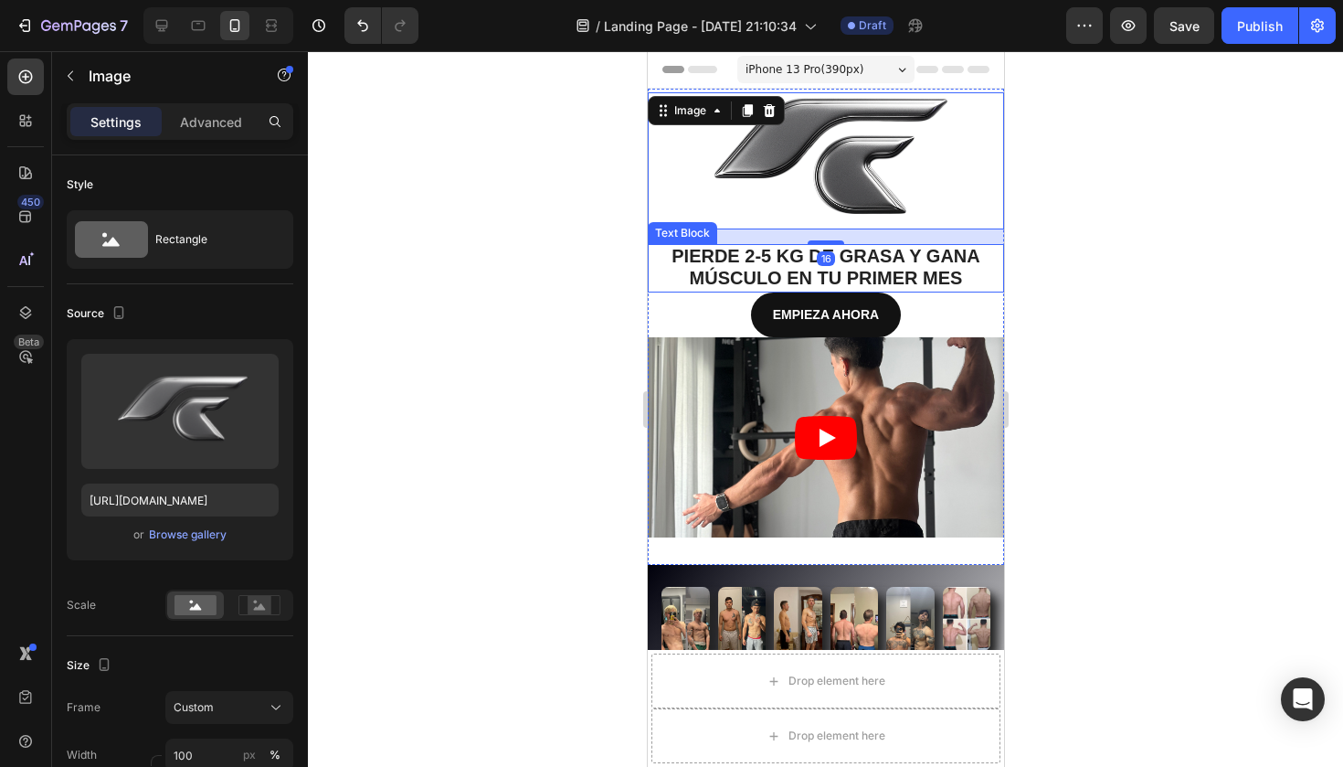
click at [928, 264] on span "DE GRASA Y GANA MÚSCULO EN TU PRIMER MES" at bounding box center [834, 267] width 291 height 42
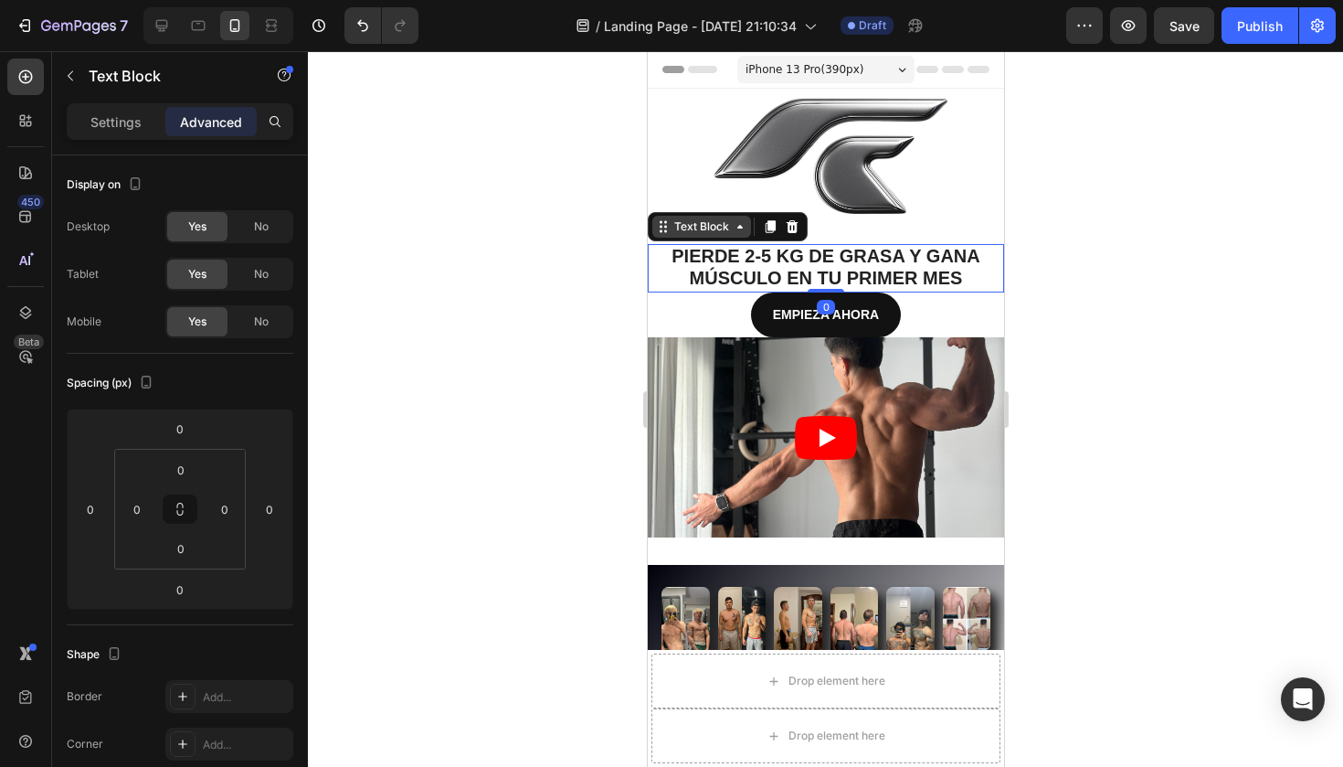
click at [660, 223] on icon at bounding box center [660, 222] width 3 height 3
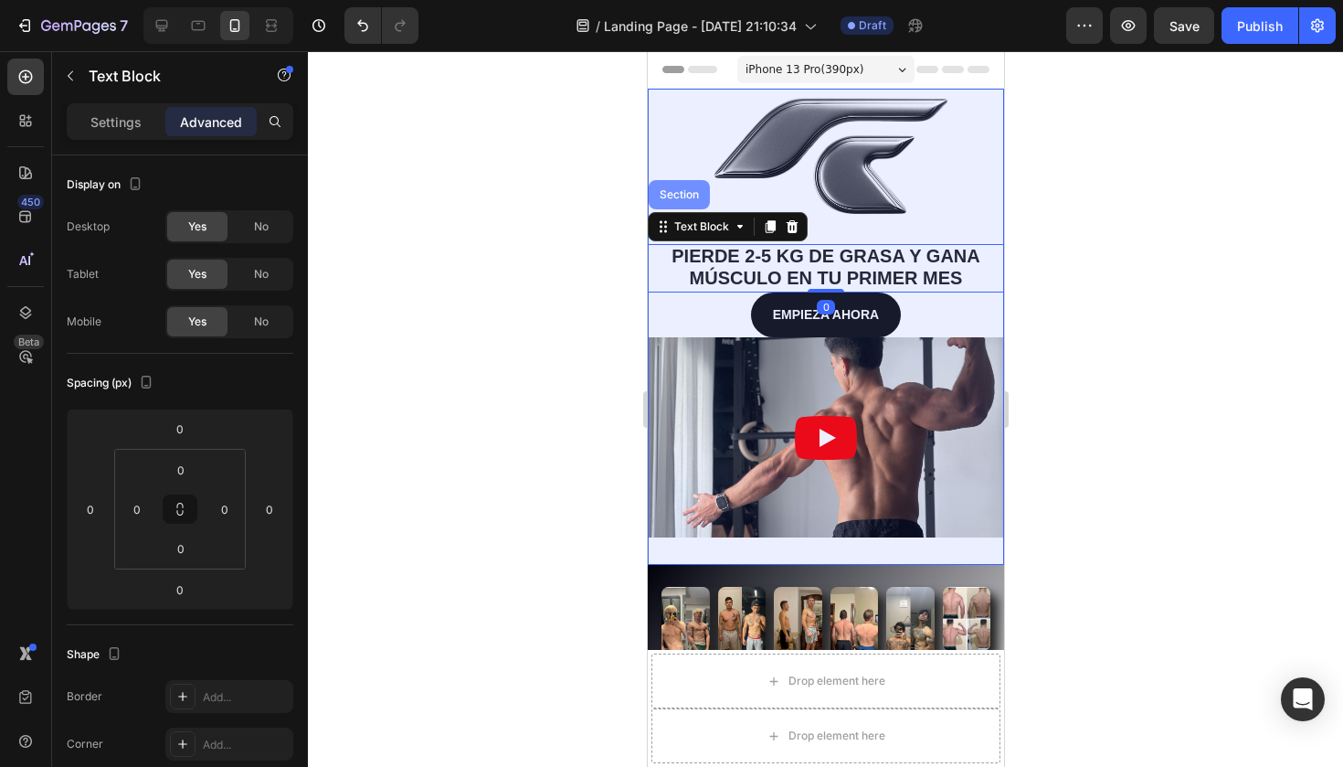
click at [676, 200] on div "Section" at bounding box center [678, 194] width 61 height 29
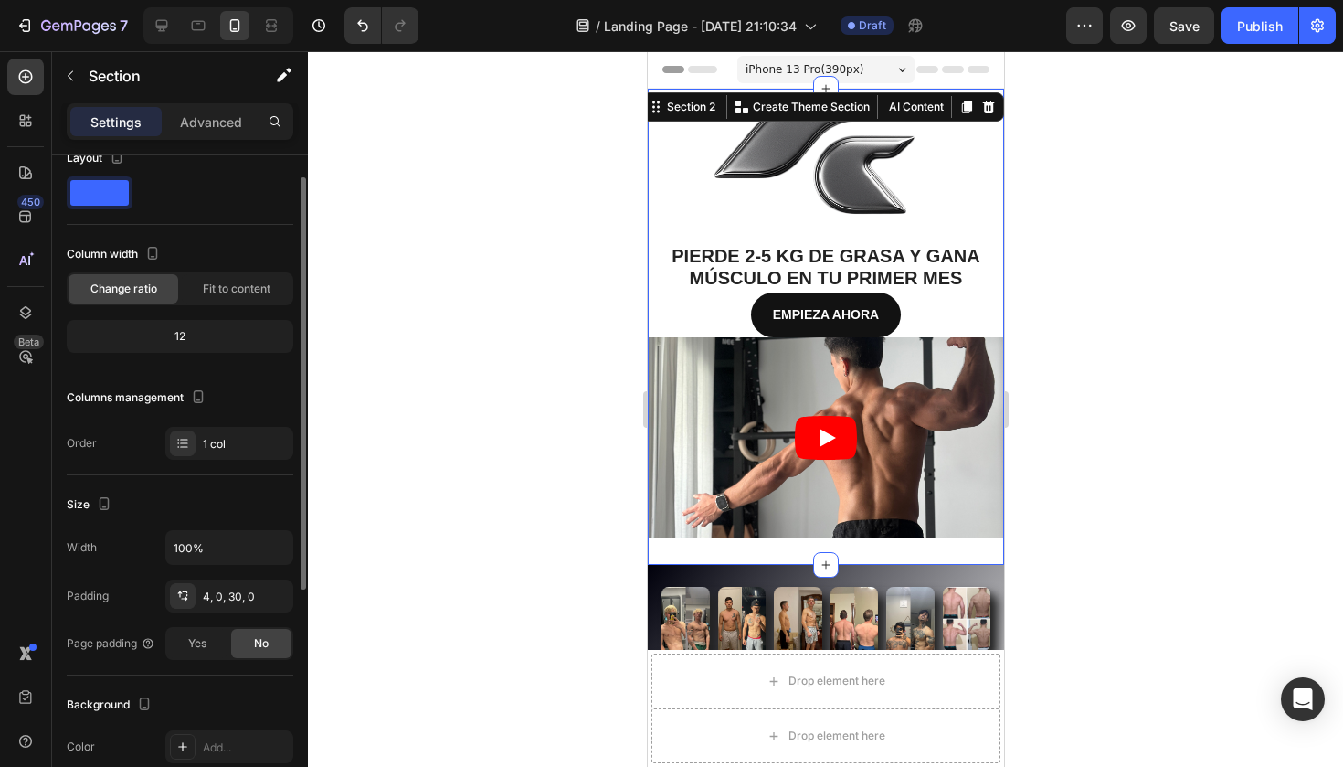
scroll to position [30, 0]
click at [232, 291] on span "Fit to content" at bounding box center [237, 285] width 68 height 16
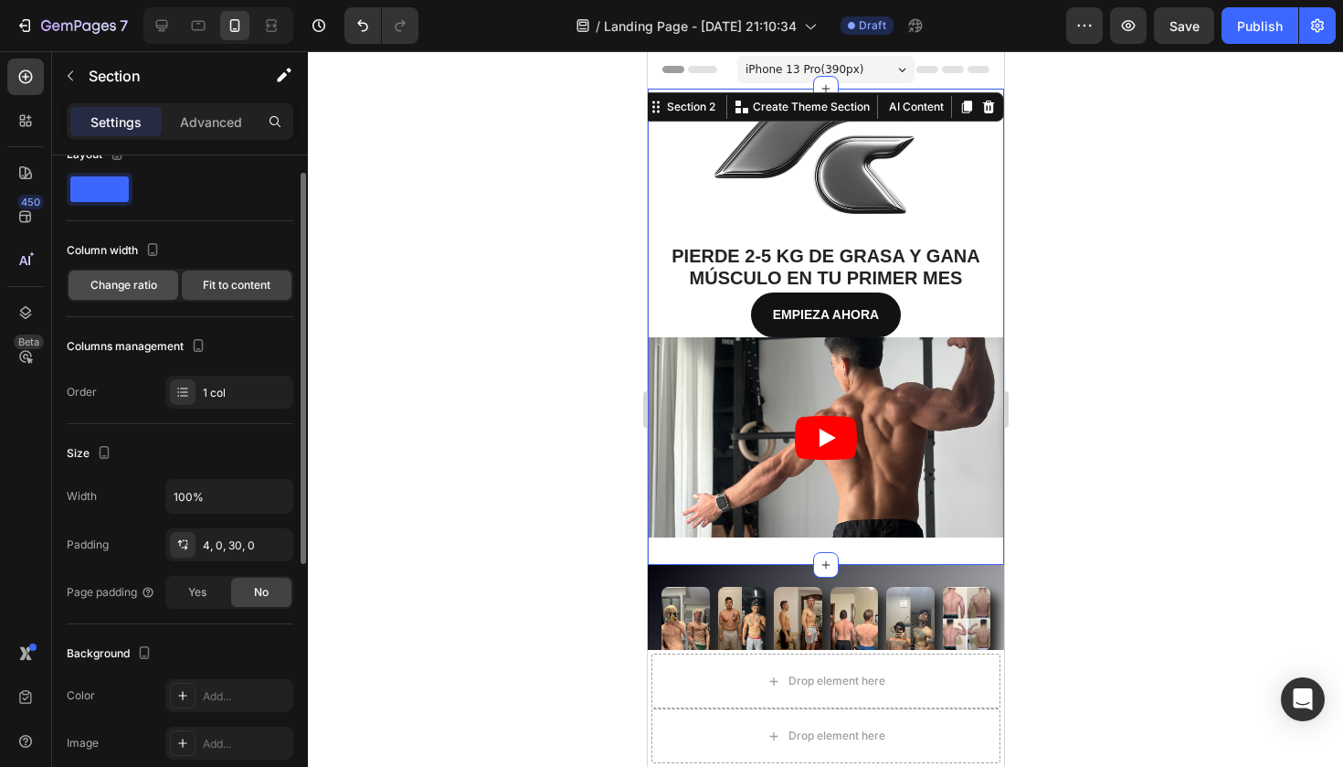
click at [141, 294] on div "Change ratio" at bounding box center [124, 284] width 110 height 29
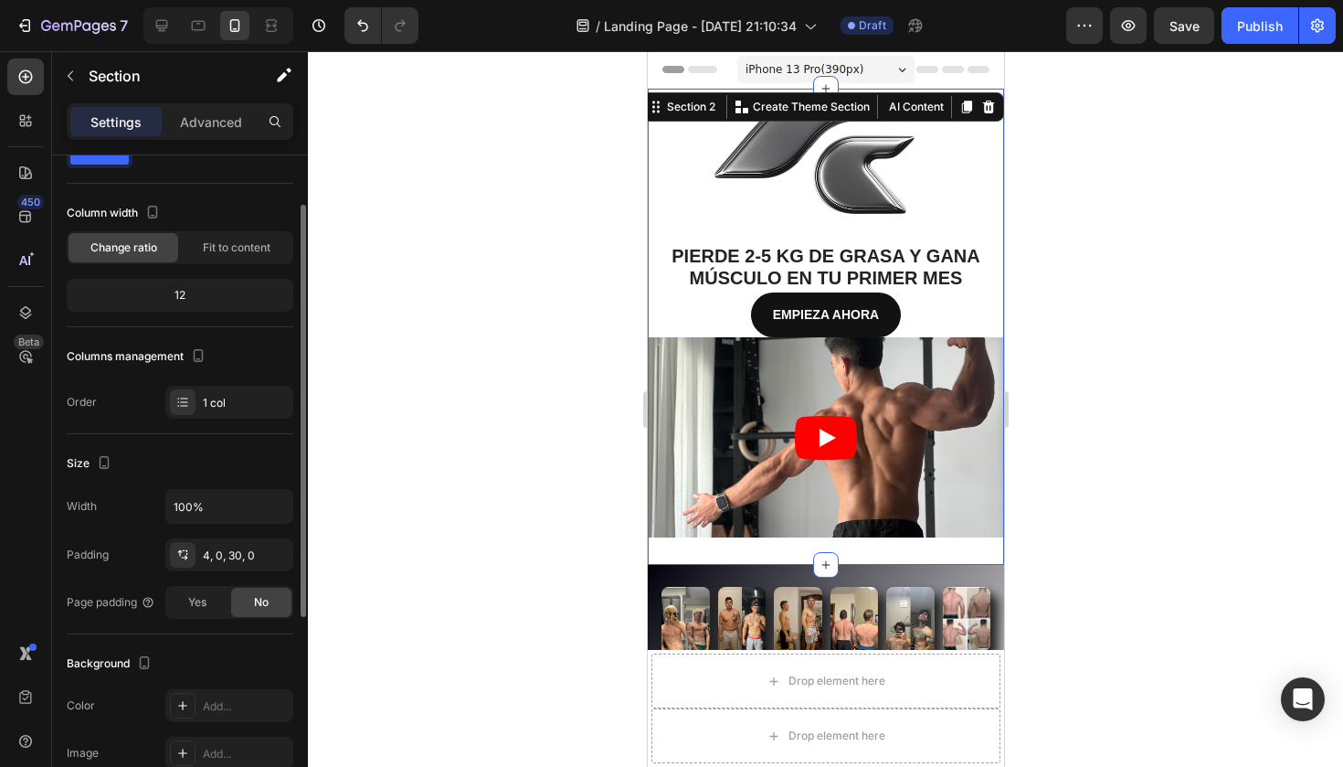
scroll to position [72, 0]
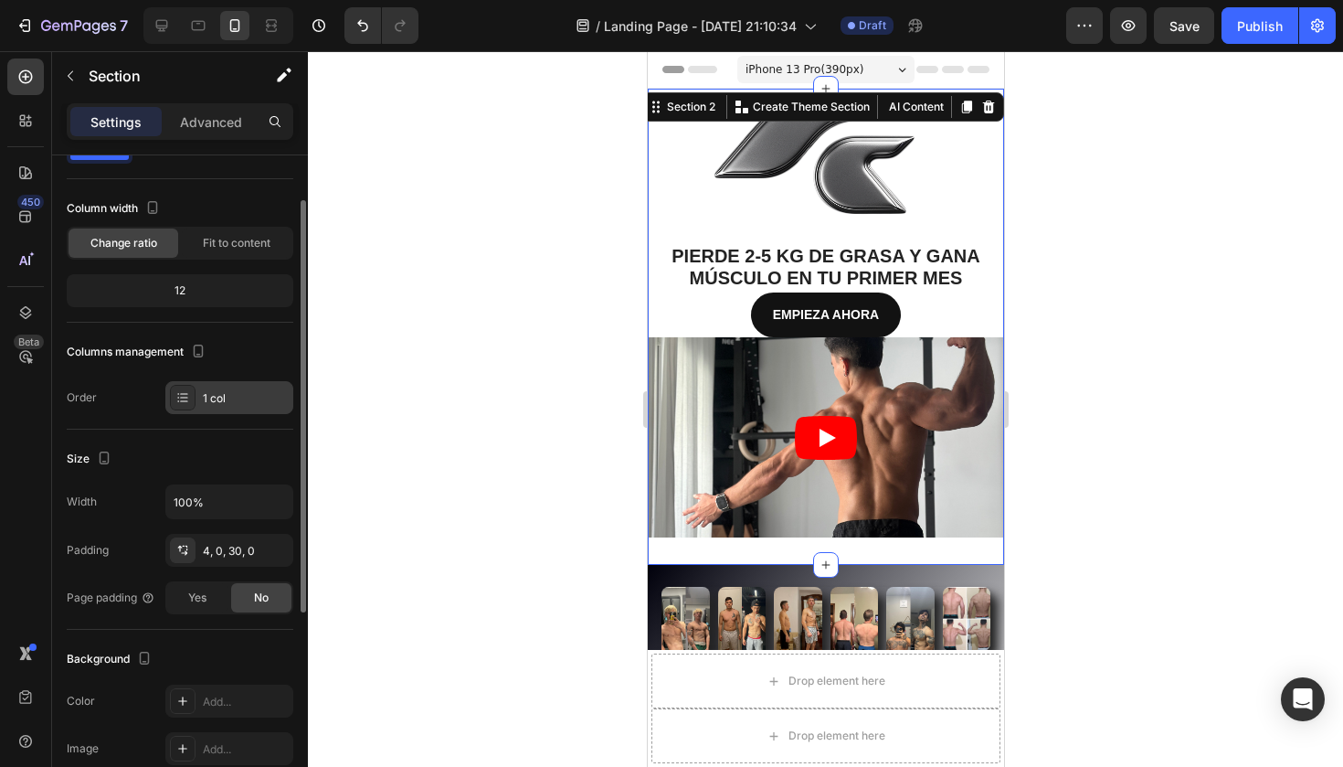
click at [185, 399] on icon at bounding box center [182, 397] width 15 height 15
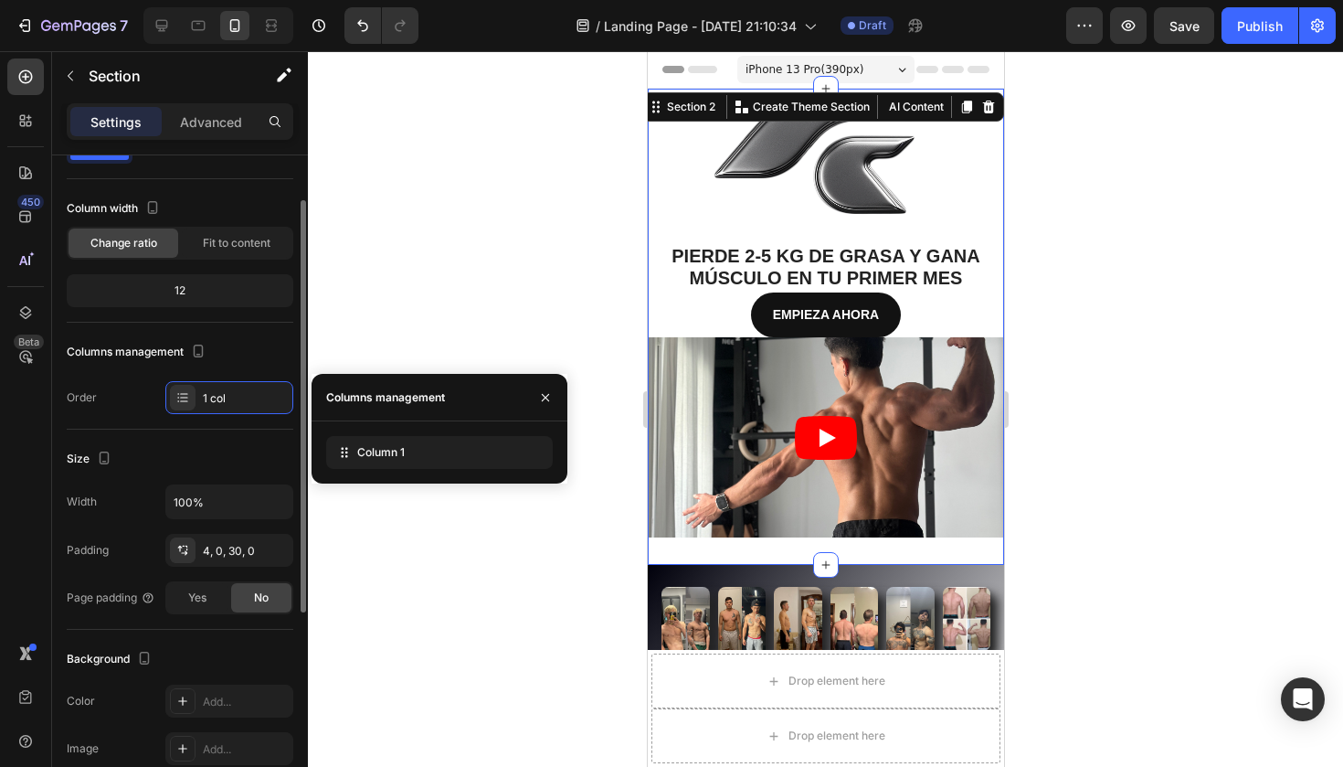
click at [205, 474] on div "Size Width 100% Padding 4, 0, 30, 0 Page padding Yes No" at bounding box center [180, 529] width 227 height 200
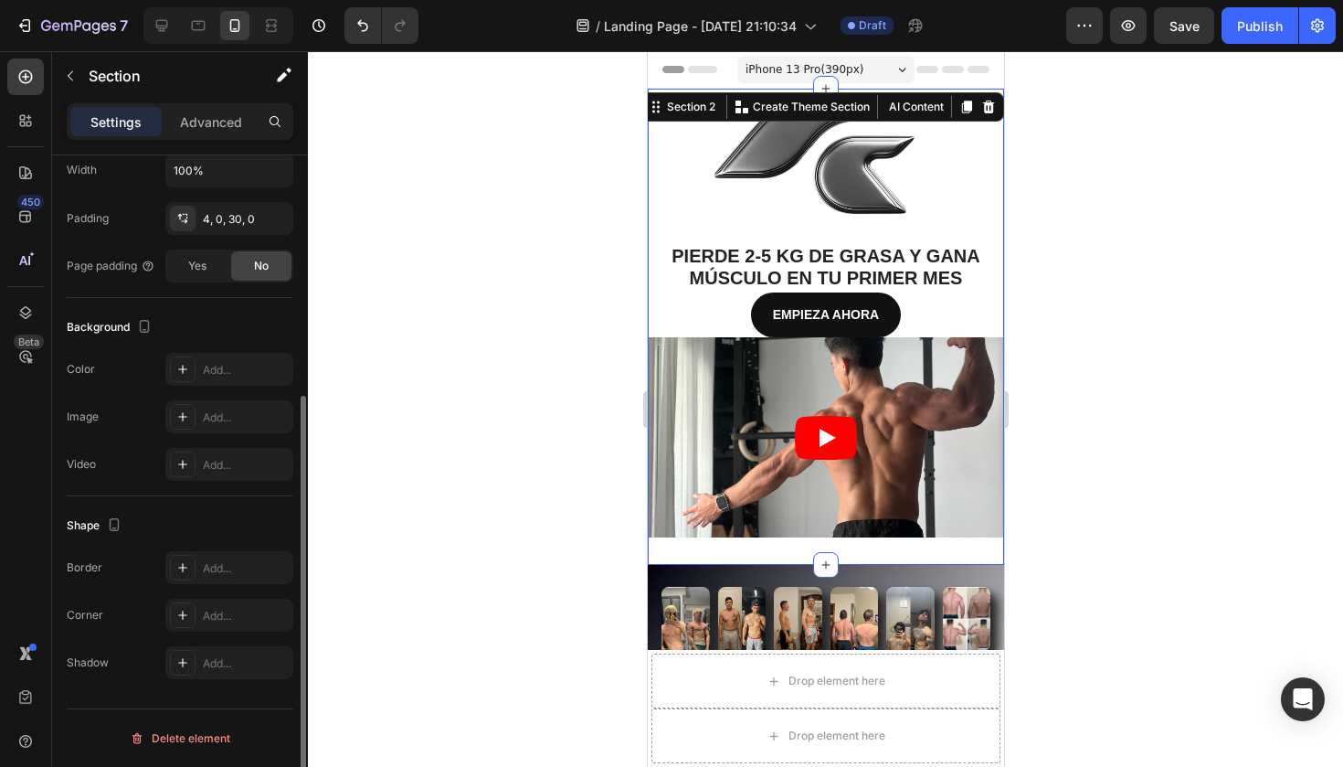
scroll to position [404, 0]
click at [929, 217] on img at bounding box center [825, 160] width 356 height 137
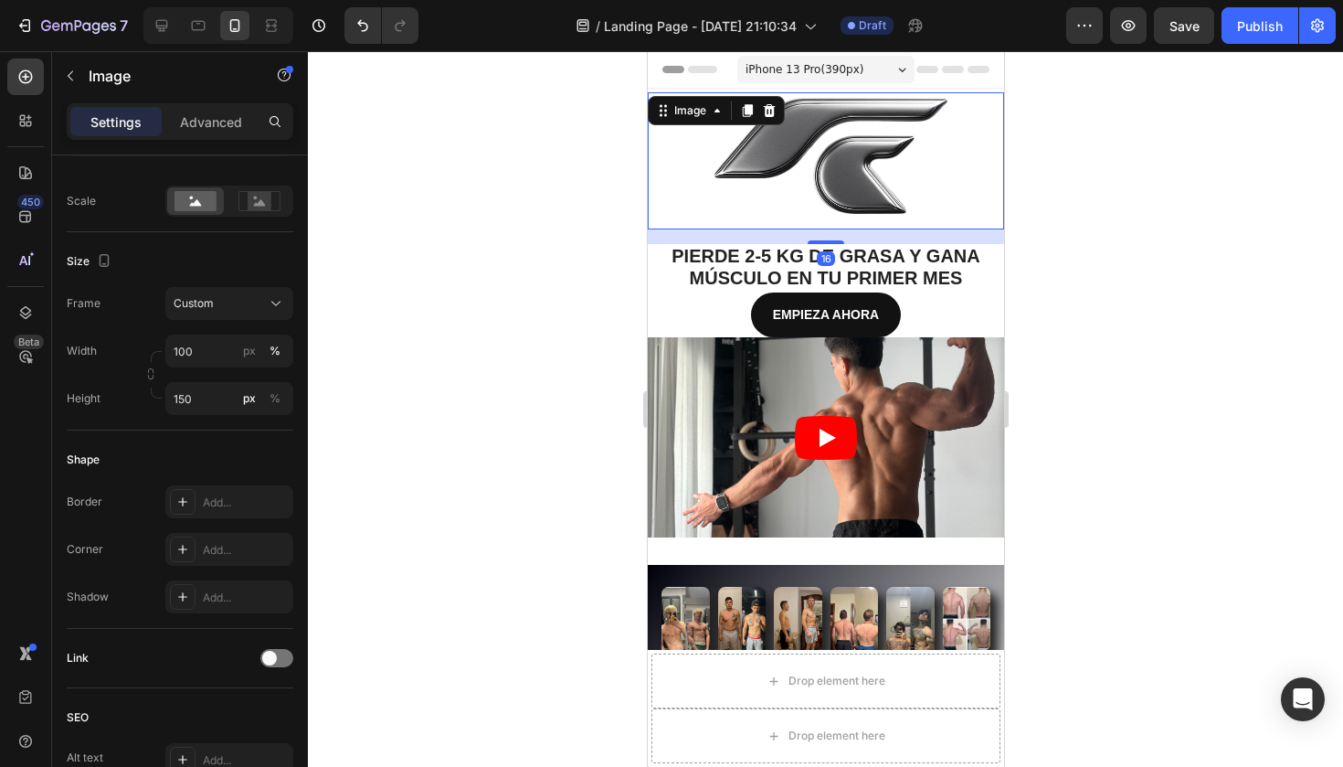
scroll to position [0, 0]
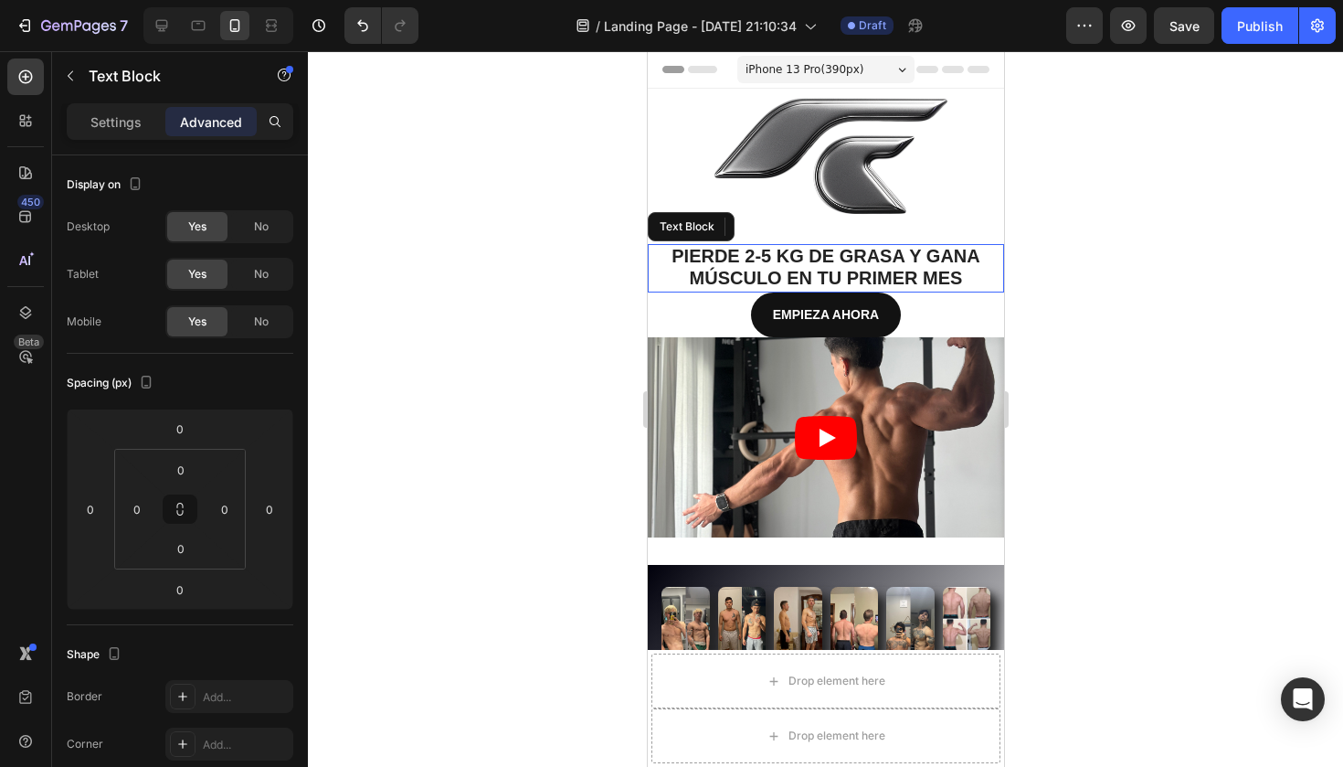
click at [970, 262] on span "DE GRASA Y GANA MÚSCULO EN TU PRIMER MES" at bounding box center [834, 267] width 291 height 42
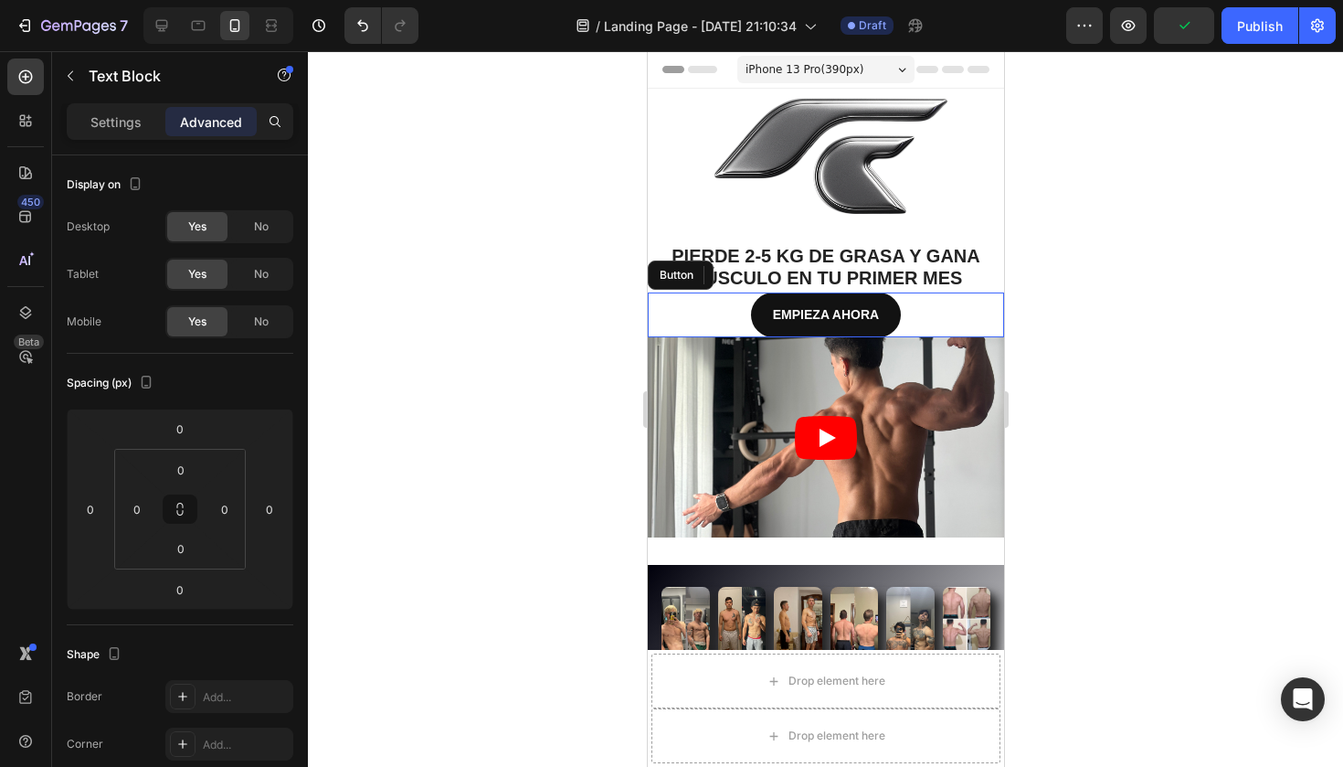
click at [978, 317] on div "EMPIEZA AHORA Button" at bounding box center [825, 314] width 356 height 45
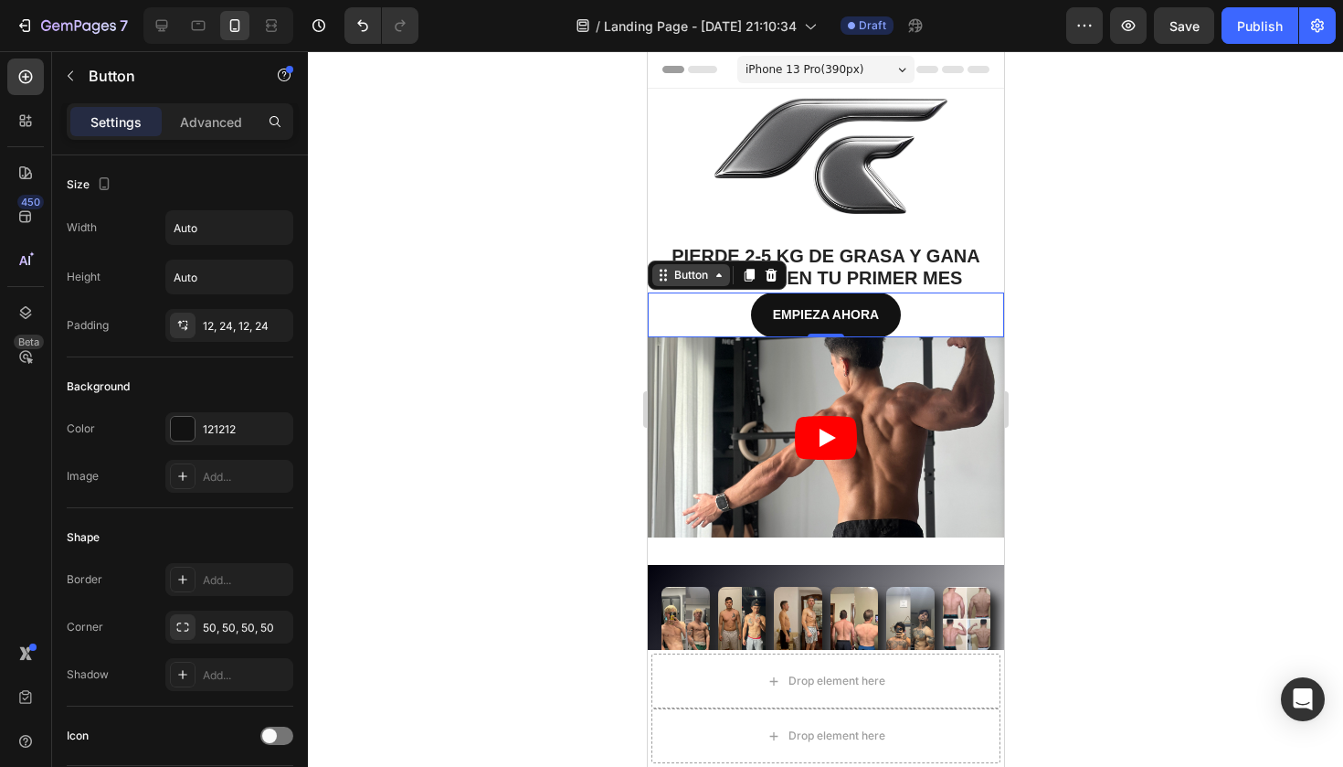
click at [712, 275] on icon at bounding box center [718, 275] width 15 height 15
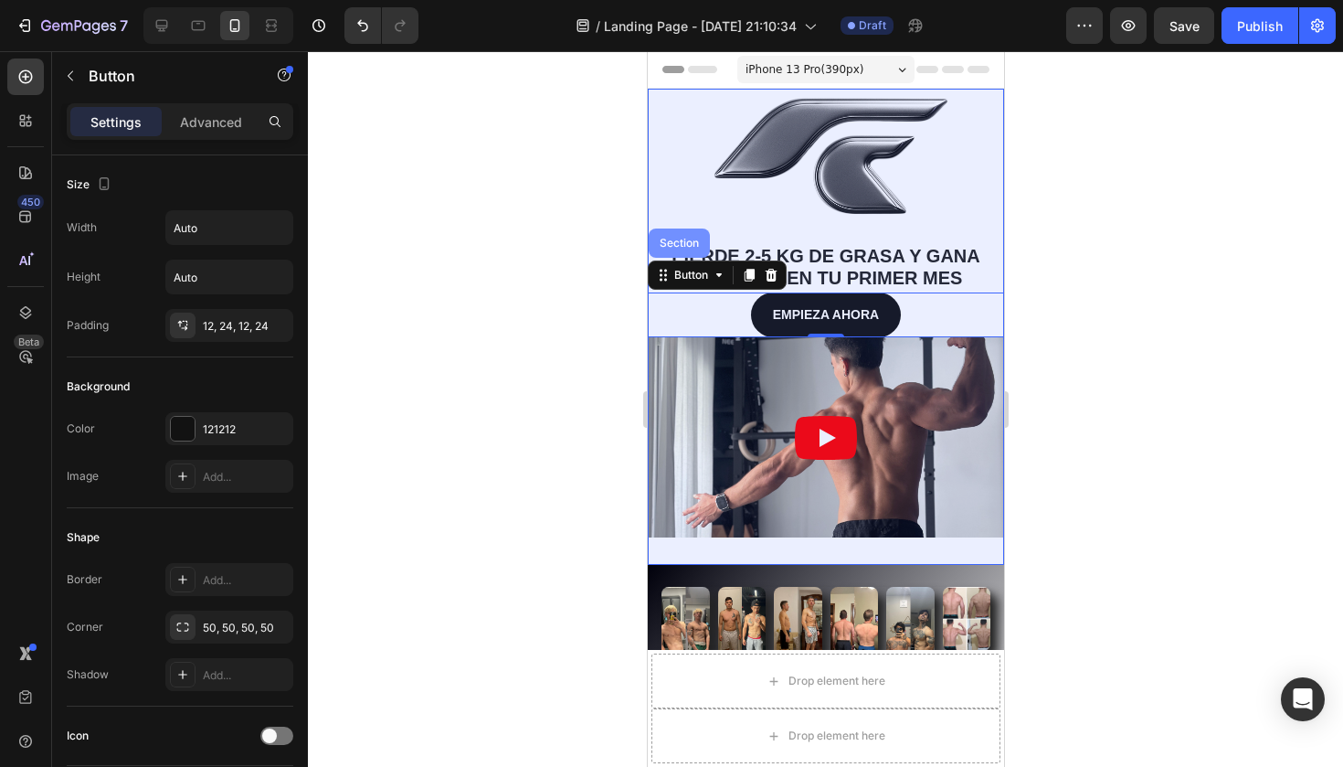
click at [679, 243] on div "Section" at bounding box center [678, 243] width 47 height 11
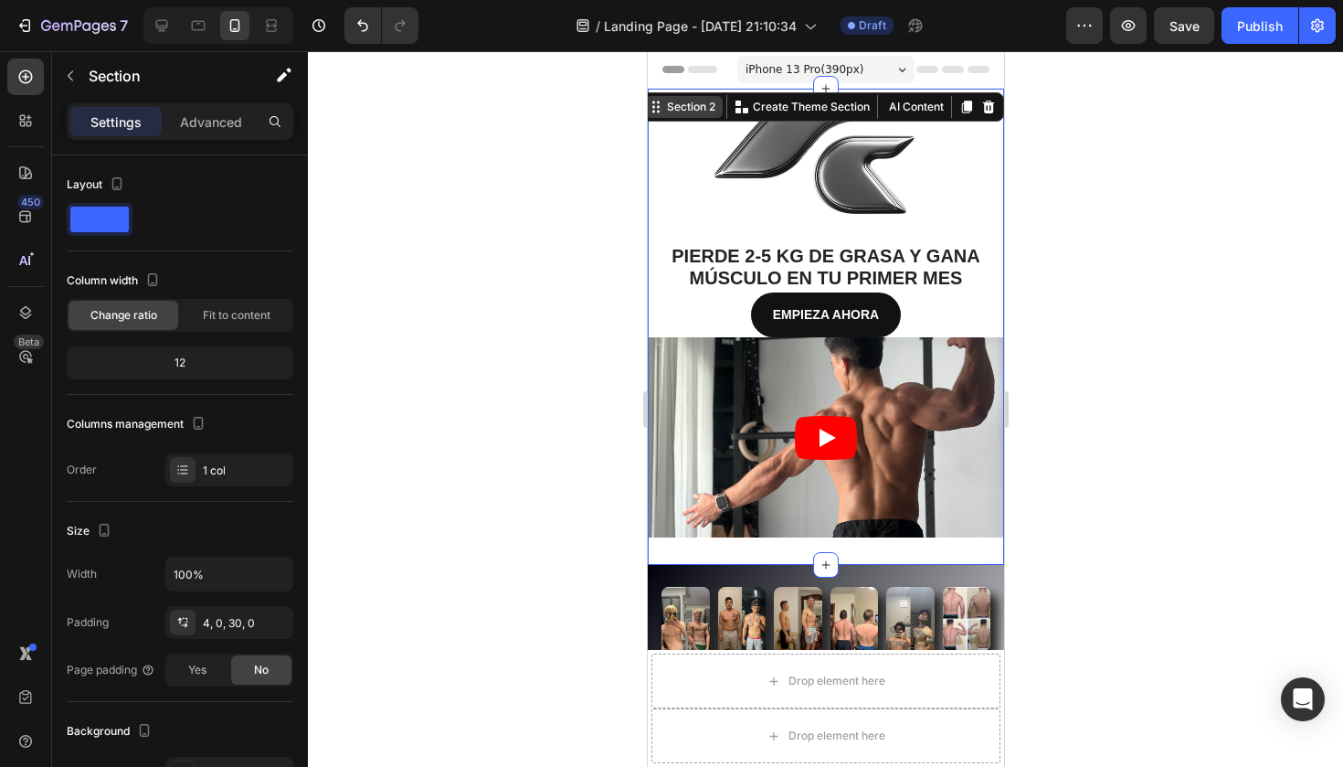
click at [716, 108] on div "Section 2" at bounding box center [690, 107] width 56 height 16
click at [191, 358] on div "12" at bounding box center [179, 363] width 219 height 26
click at [185, 356] on div "12" at bounding box center [179, 363] width 219 height 26
click at [228, 316] on span "Fit to content" at bounding box center [237, 315] width 68 height 16
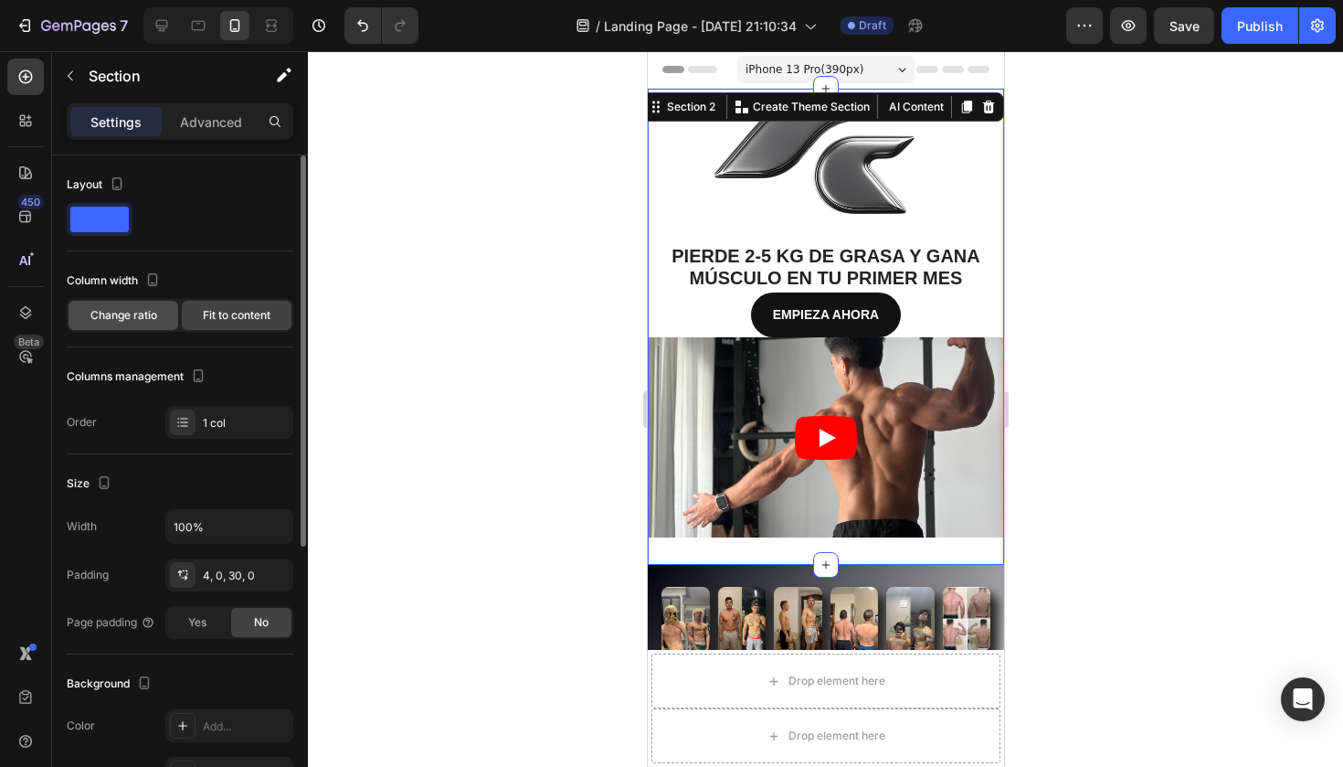
click at [141, 321] on span "Change ratio" at bounding box center [123, 315] width 67 height 16
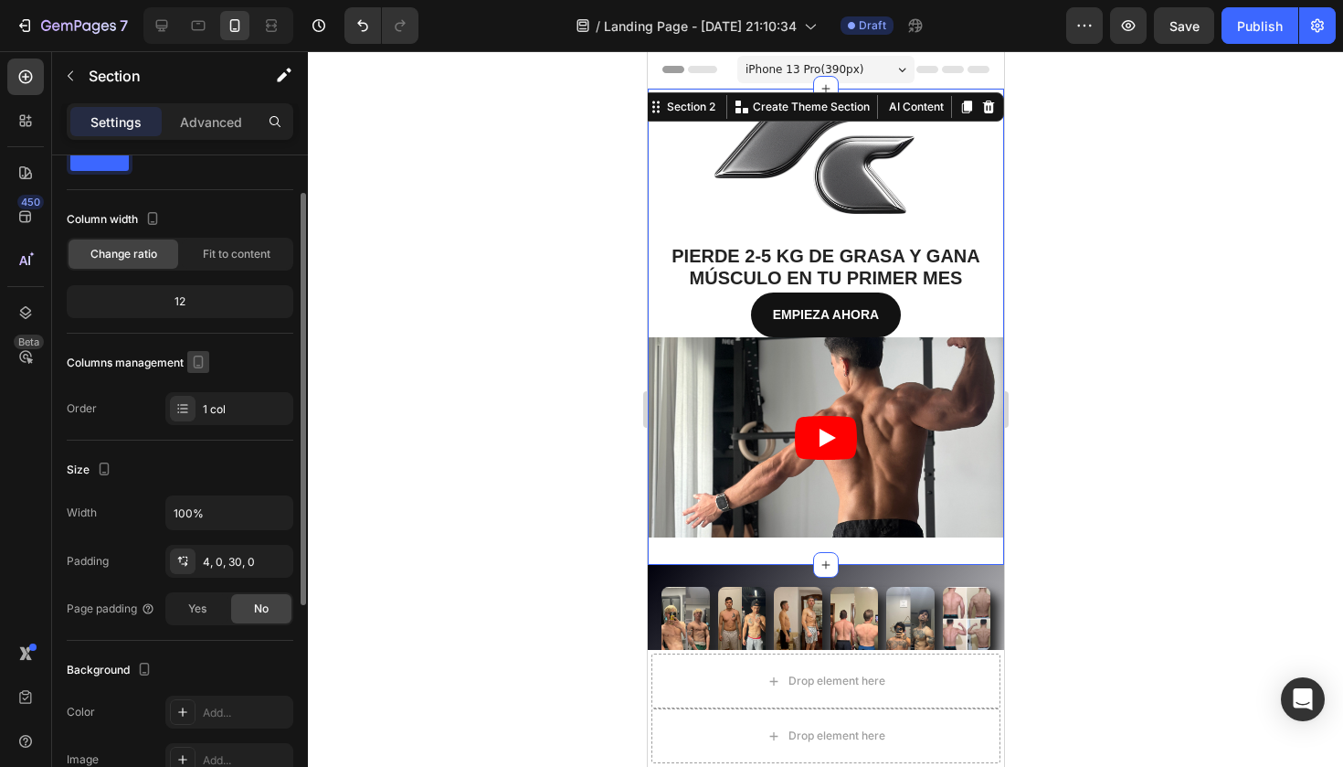
scroll to position [66, 0]
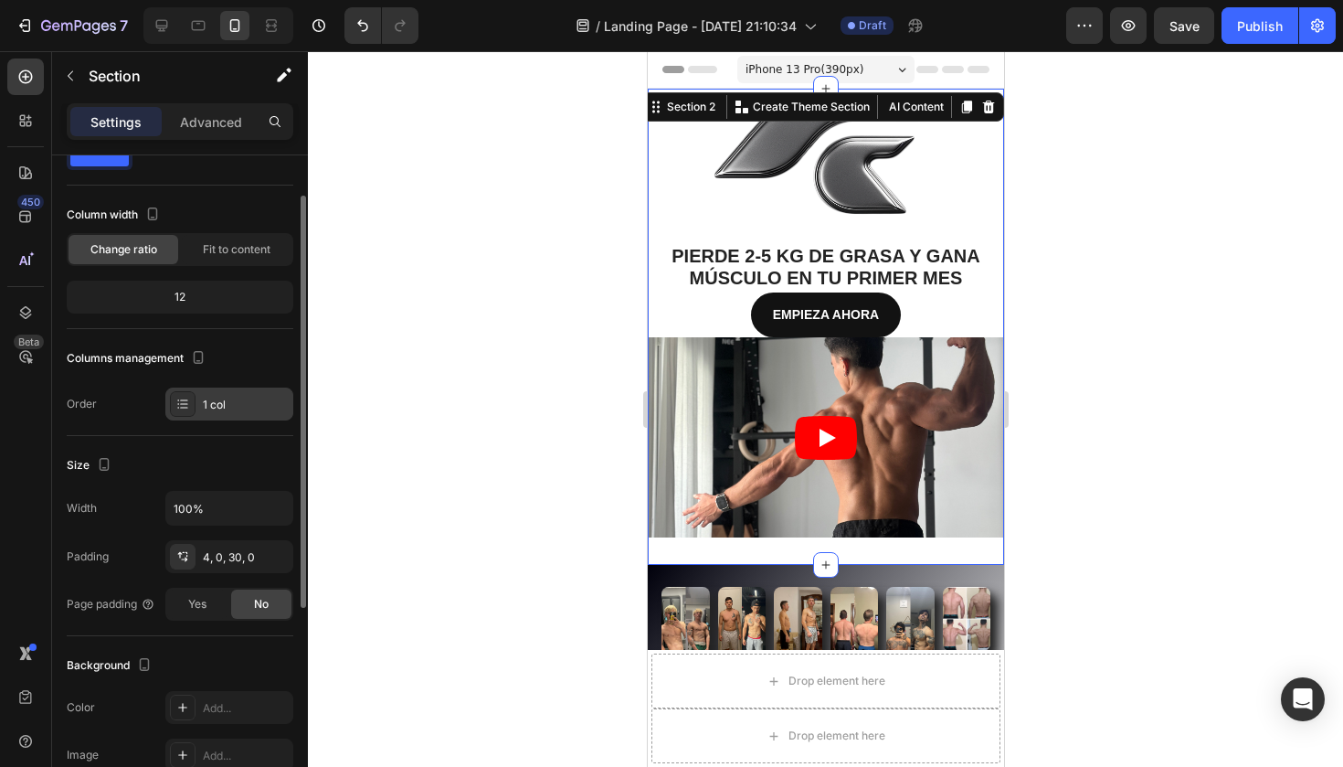
click at [192, 401] on div at bounding box center [183, 404] width 26 height 26
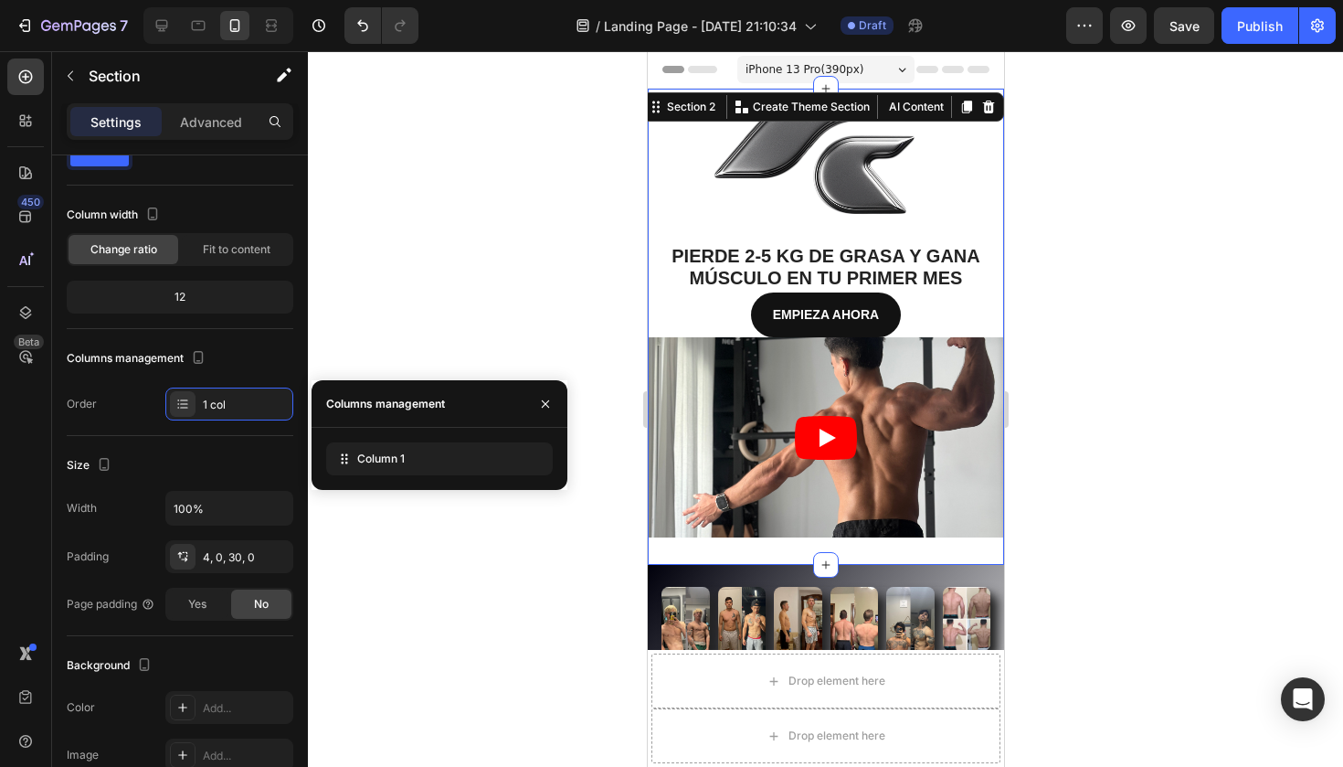
click at [411, 475] on div "Column 1" at bounding box center [440, 459] width 256 height 62
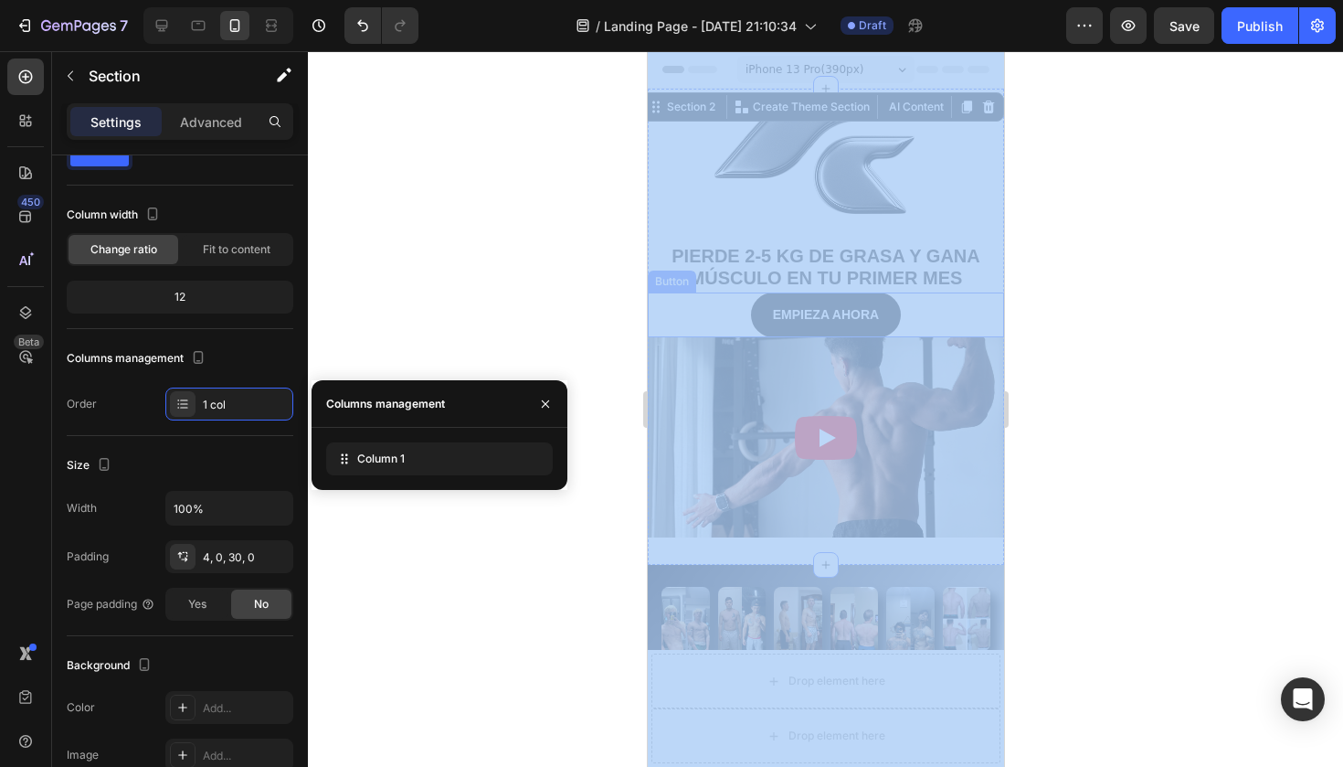
drag, startPoint x: 1057, startPoint y: 514, endPoint x: 733, endPoint y: 297, distance: 390.5
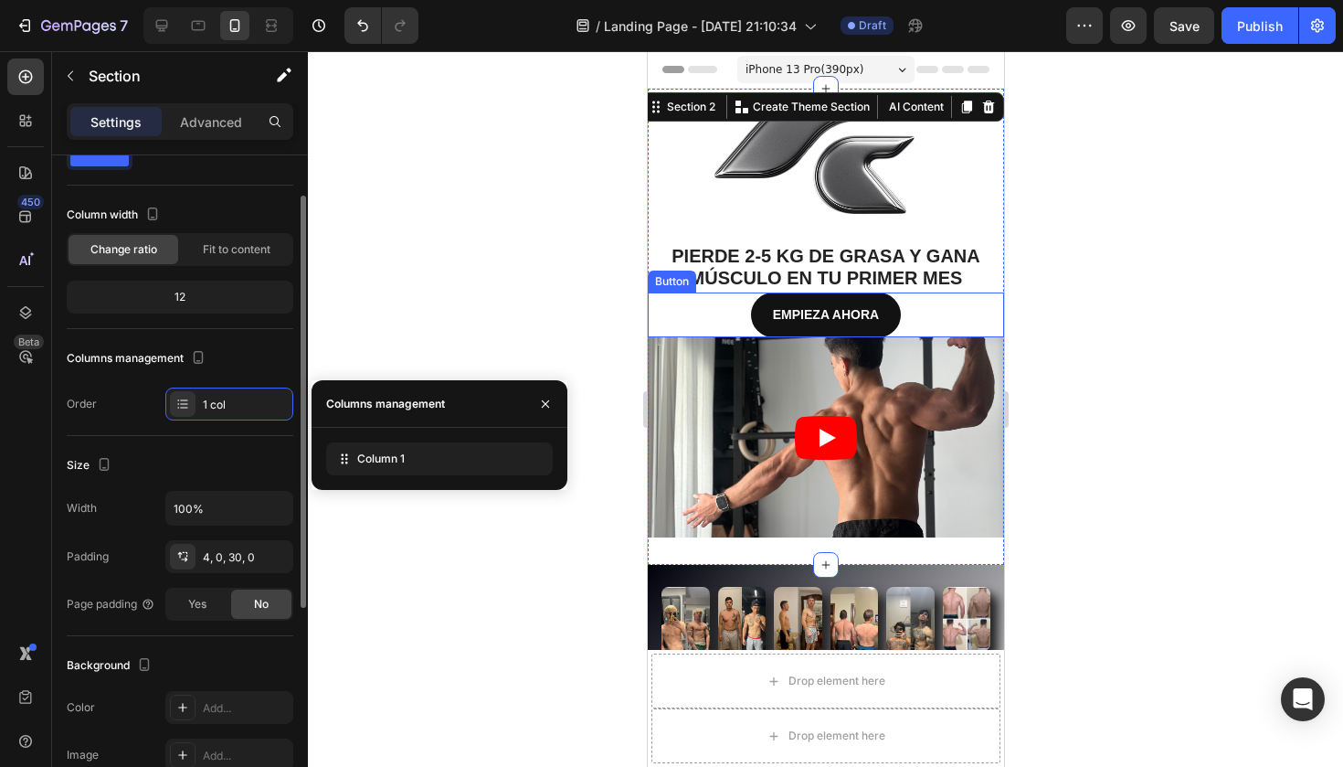
click at [196, 440] on div "Size Width 100% Padding 4, 0, 30, 0 Page padding Yes No" at bounding box center [180, 536] width 227 height 200
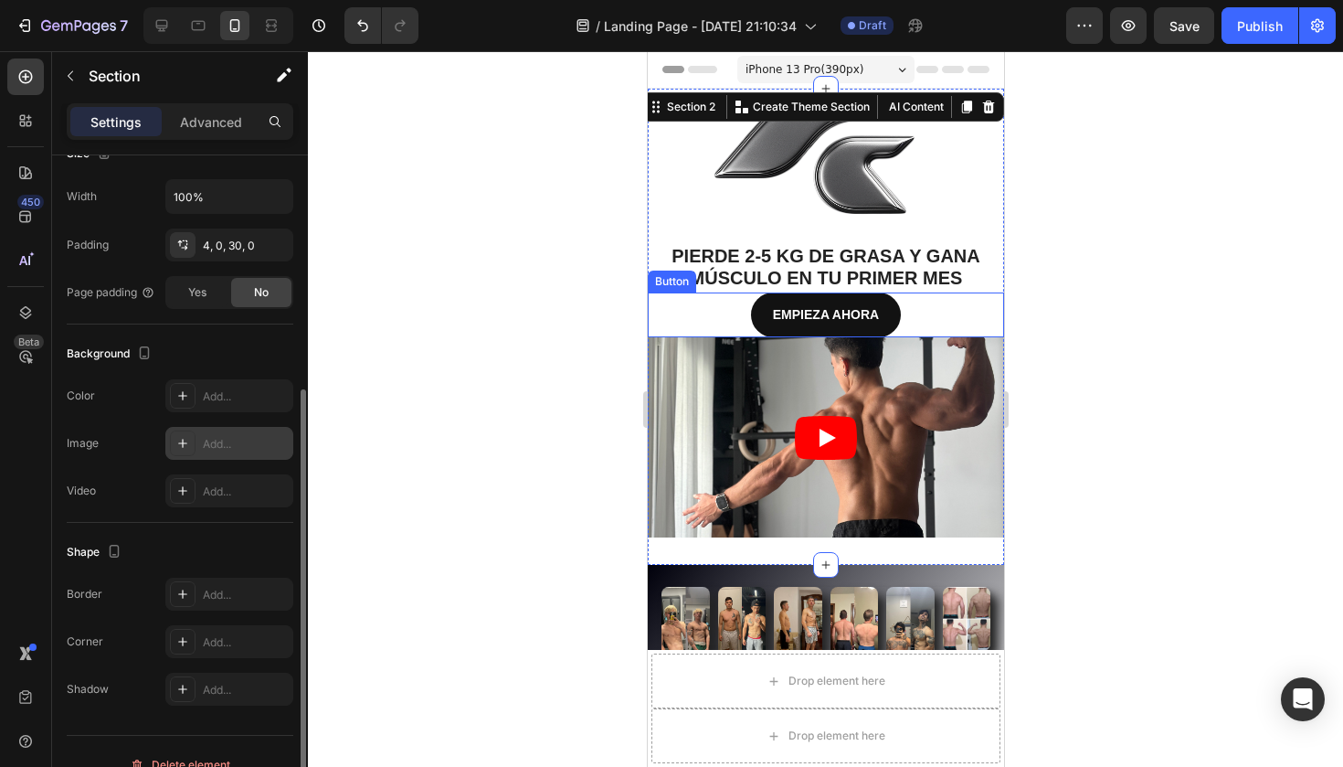
scroll to position [404, 0]
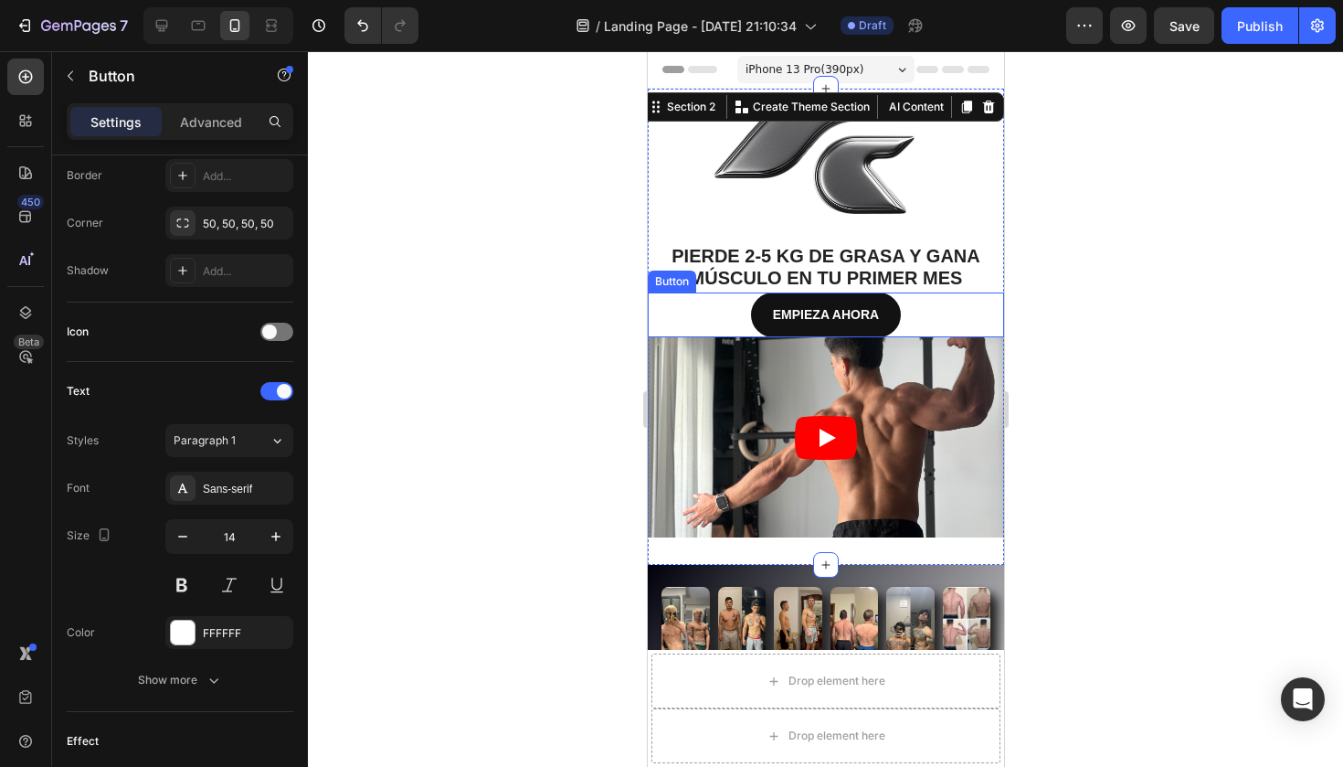
click at [929, 304] on div "EMPIEZA AHORA Button" at bounding box center [825, 314] width 356 height 45
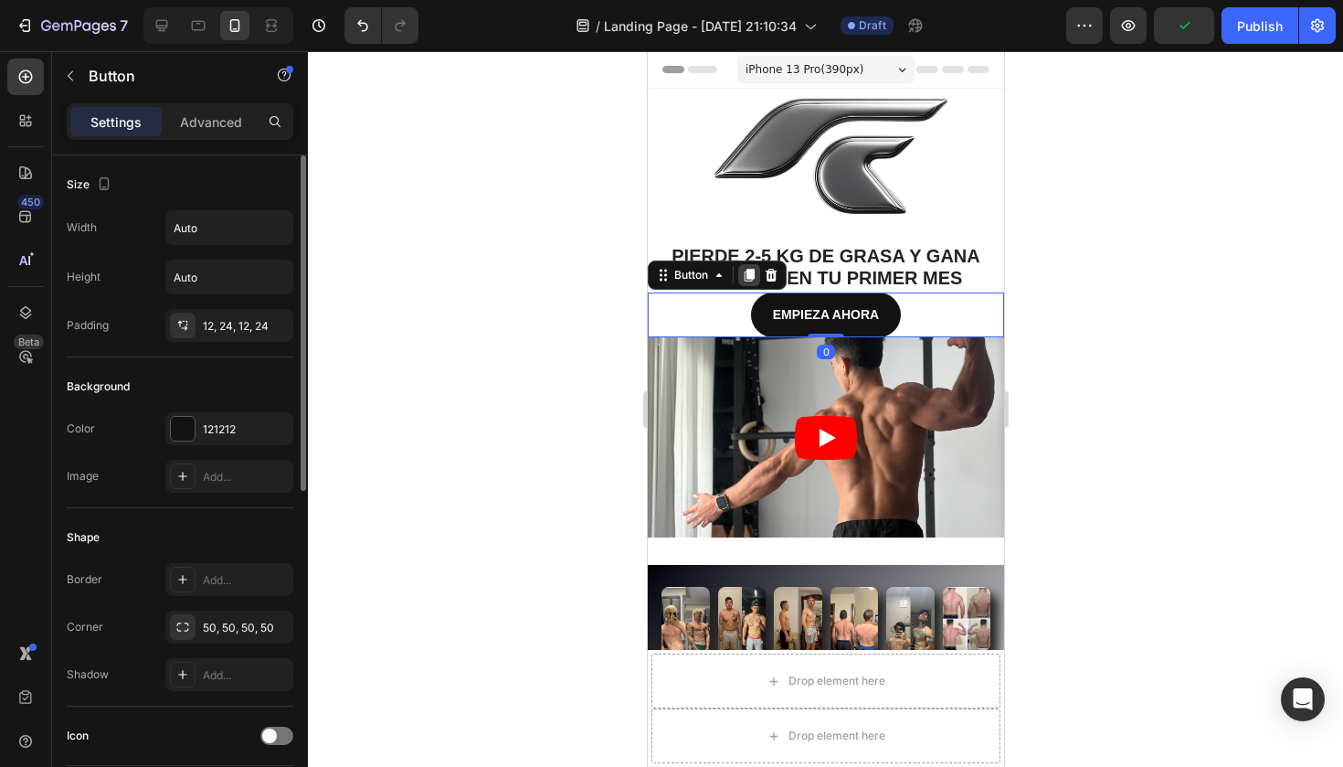
click at [755, 273] on icon at bounding box center [748, 275] width 15 height 15
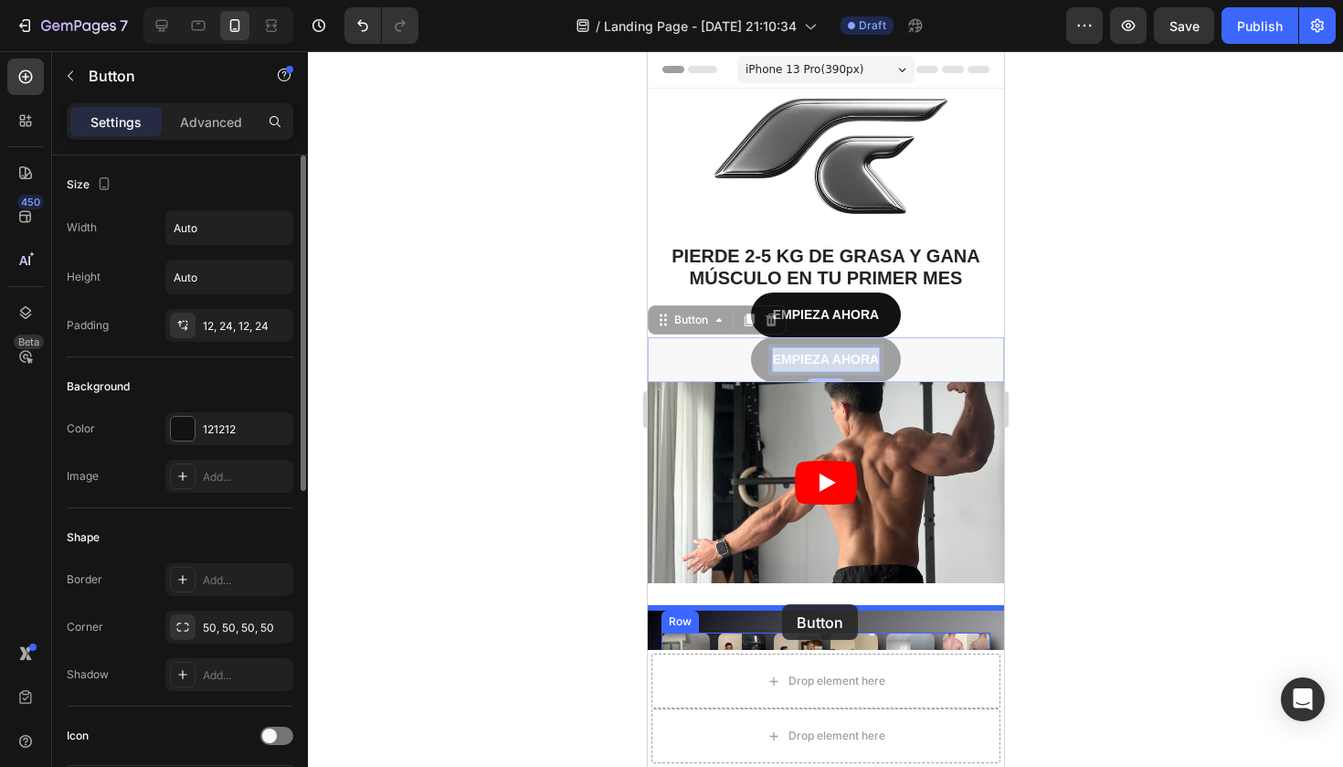
drag, startPoint x: 819, startPoint y: 346, endPoint x: 780, endPoint y: 603, distance: 259.7
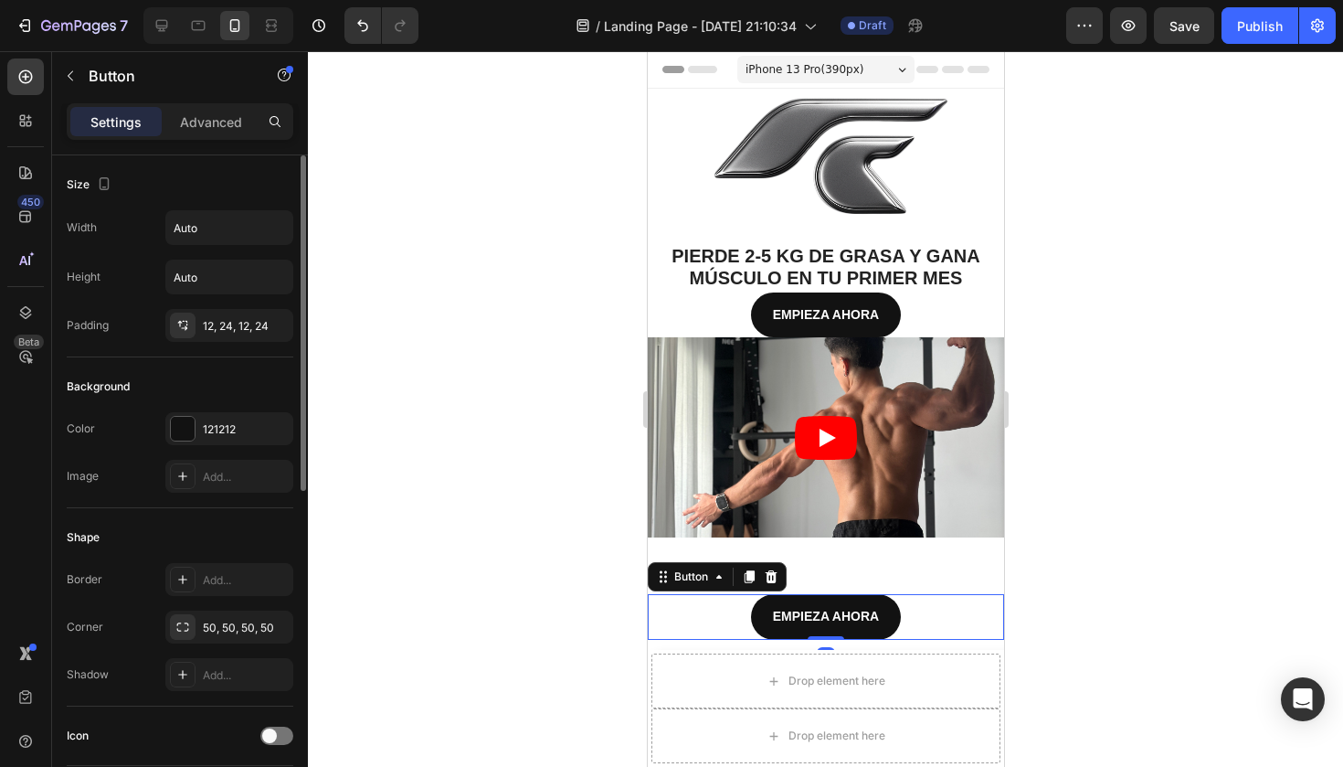
click at [1218, 330] on div at bounding box center [825, 408] width 1035 height 715
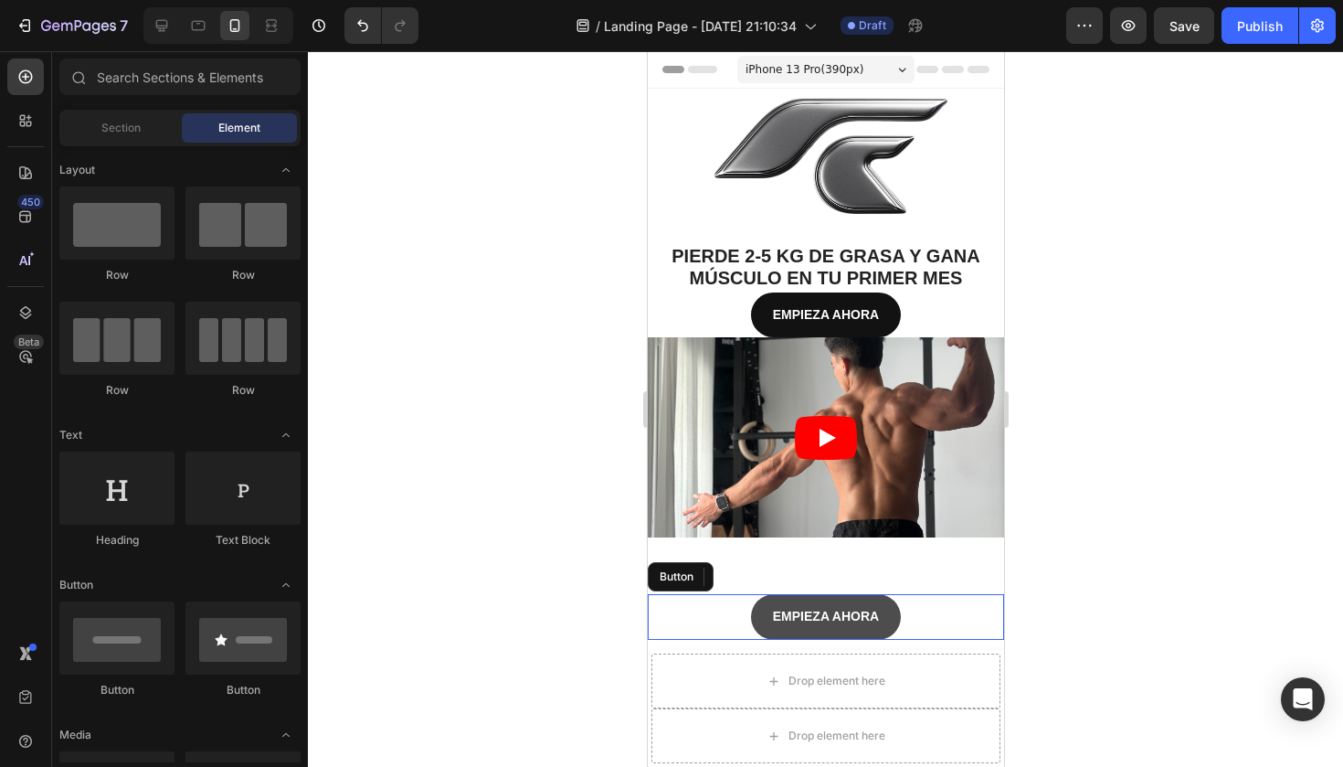
click at [891, 616] on button "EMPIEZA AHORA" at bounding box center [825, 616] width 150 height 45
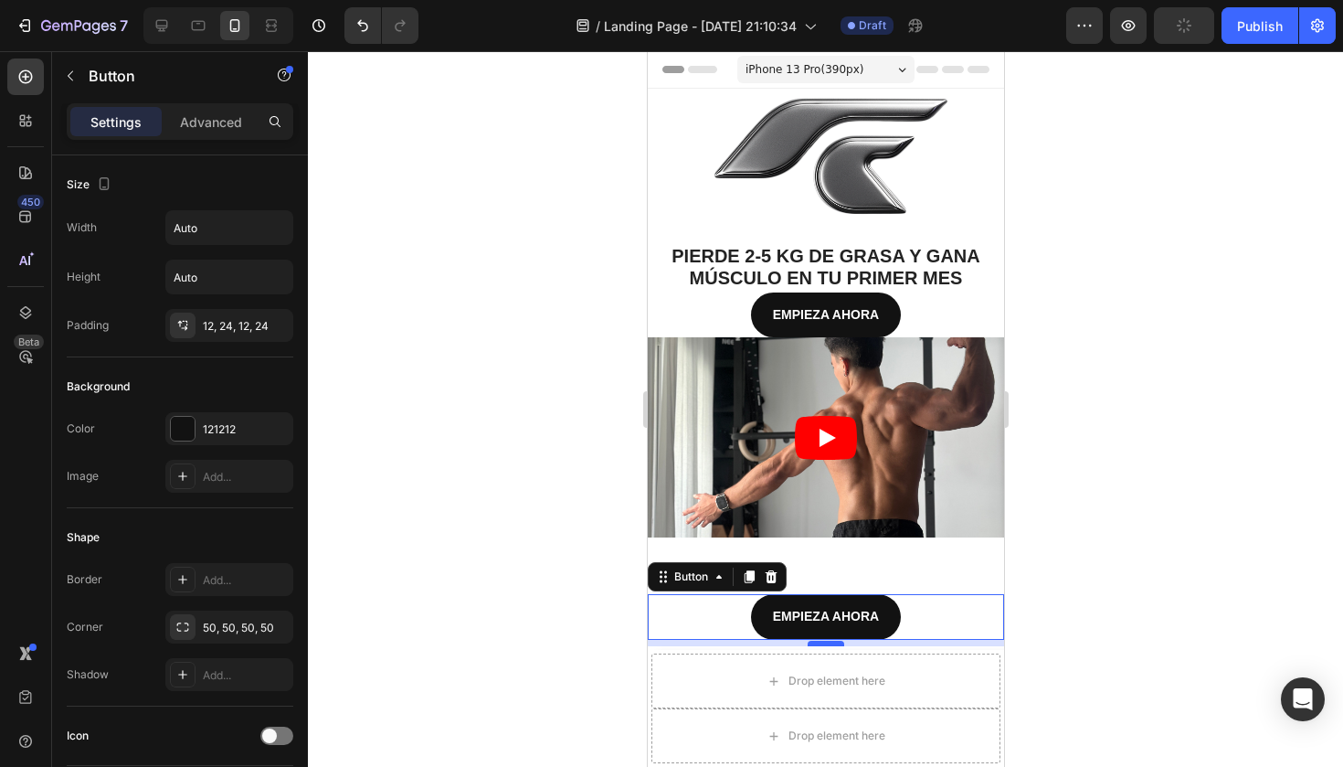
click at [826, 641] on div at bounding box center [825, 642] width 37 height 5
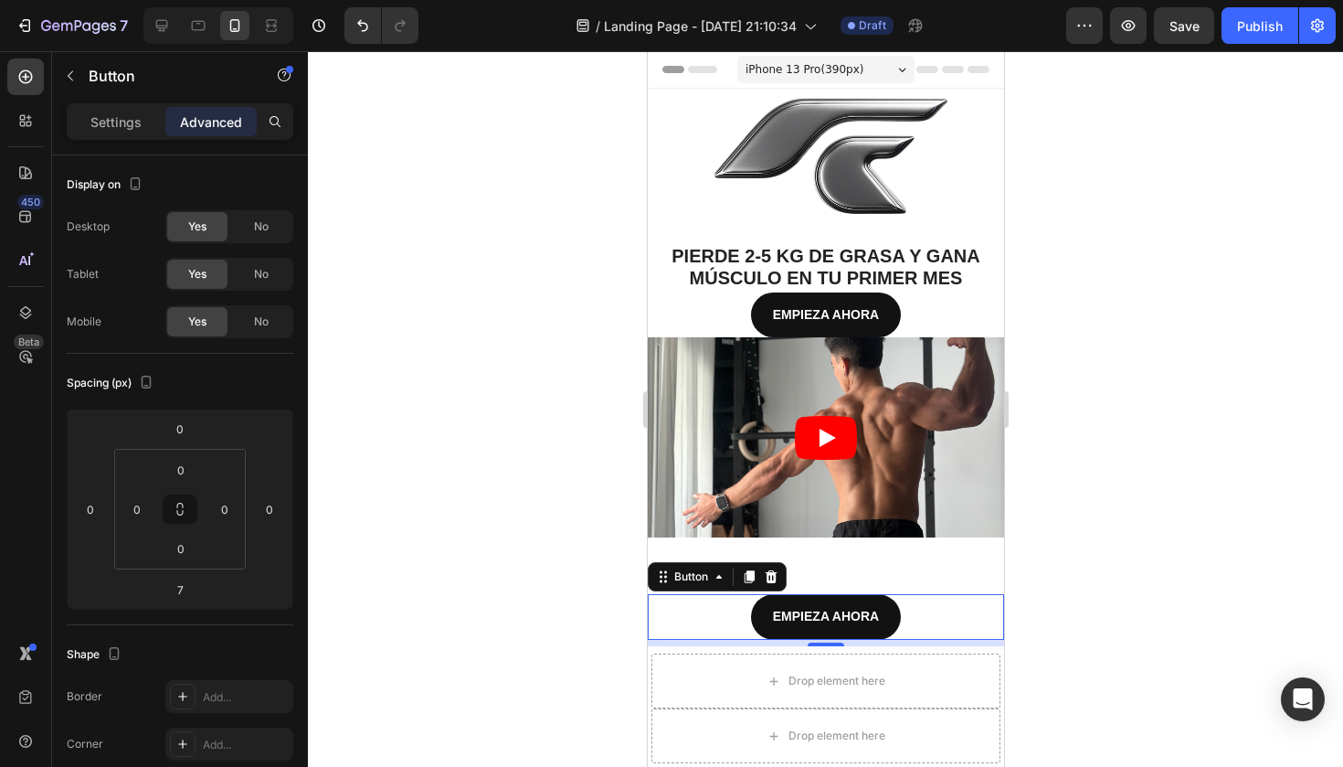
click at [1041, 568] on div at bounding box center [825, 408] width 1035 height 715
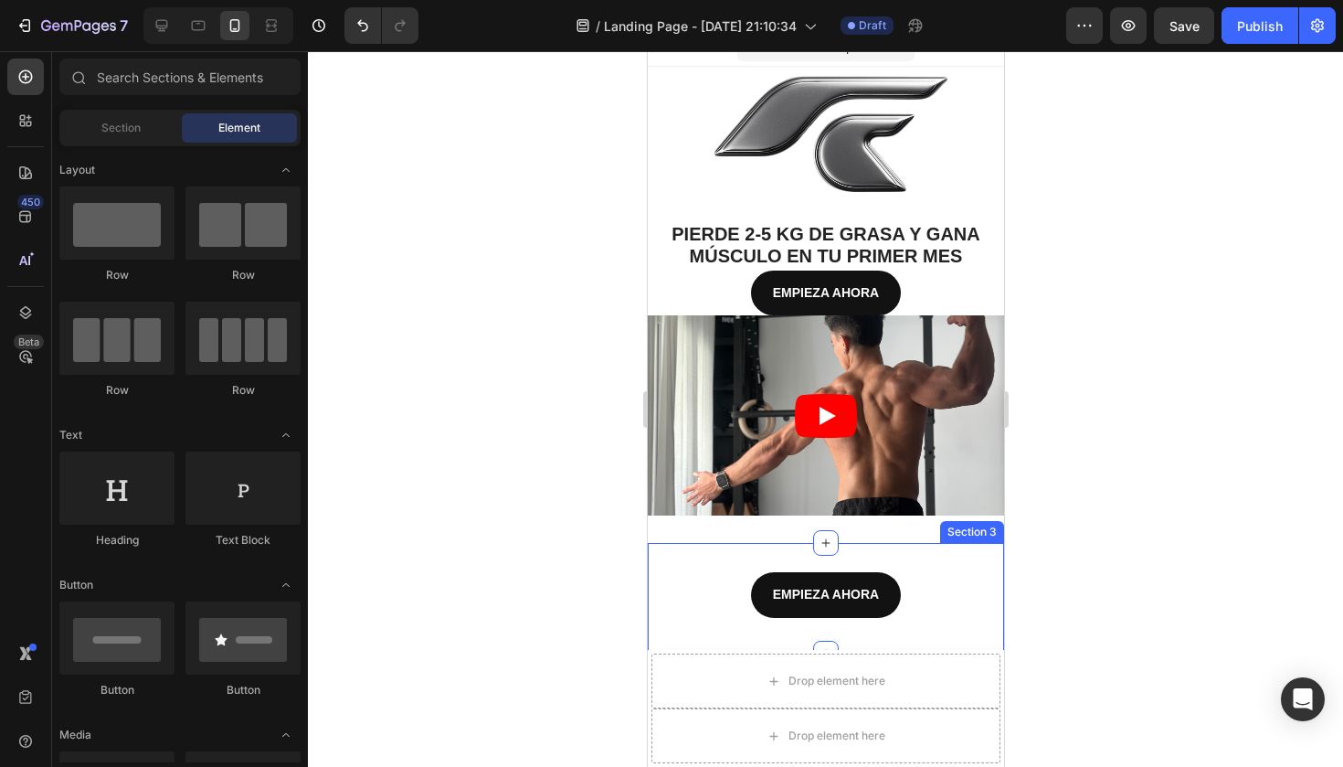
scroll to position [29, 0]
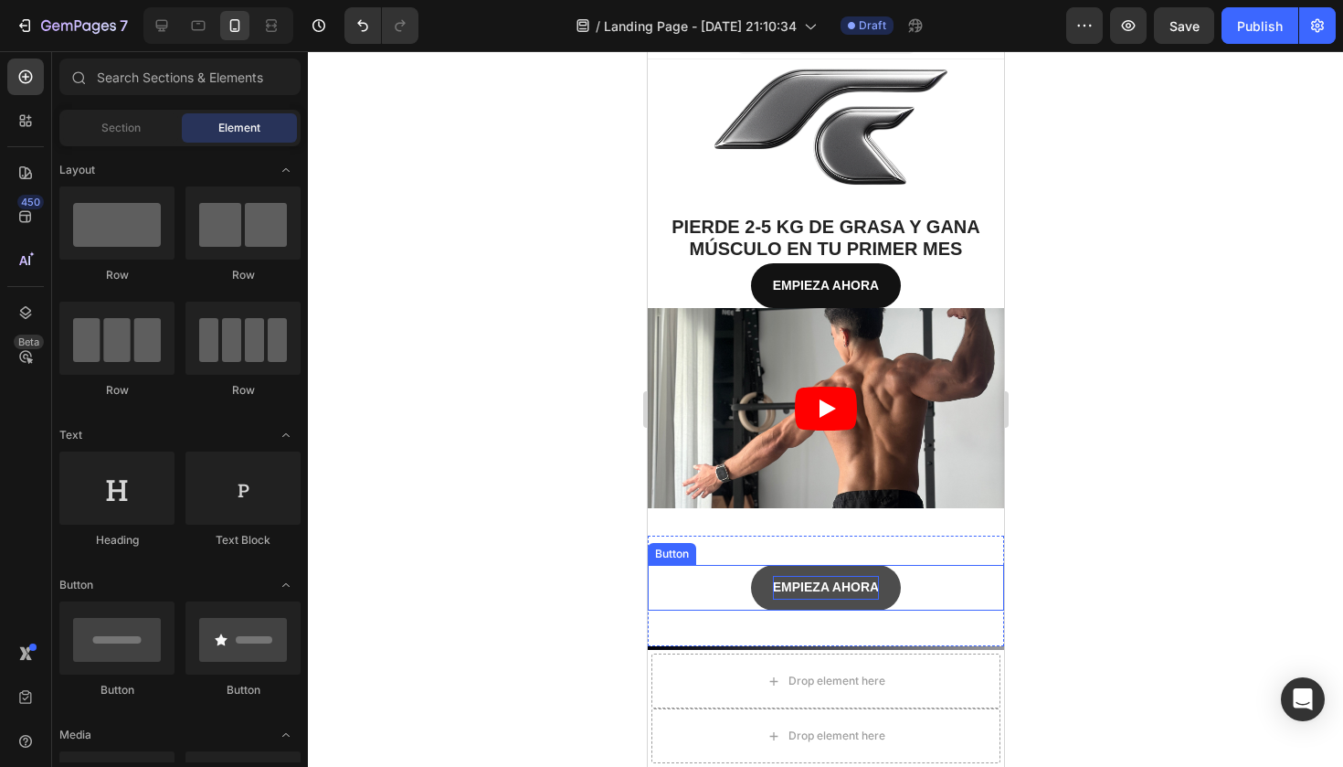
click at [868, 582] on strong "EMPIEZA AHORA" at bounding box center [825, 586] width 106 height 15
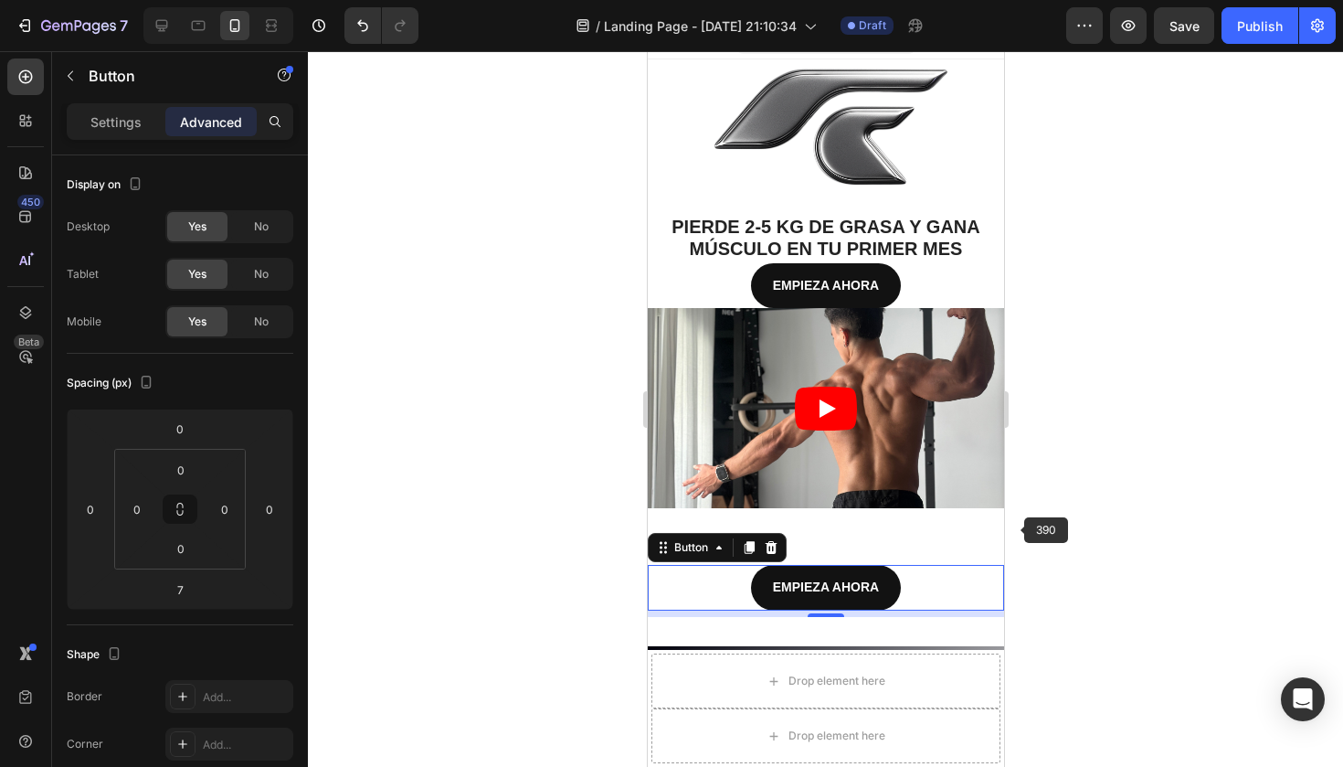
click at [1133, 440] on div at bounding box center [825, 408] width 1035 height 715
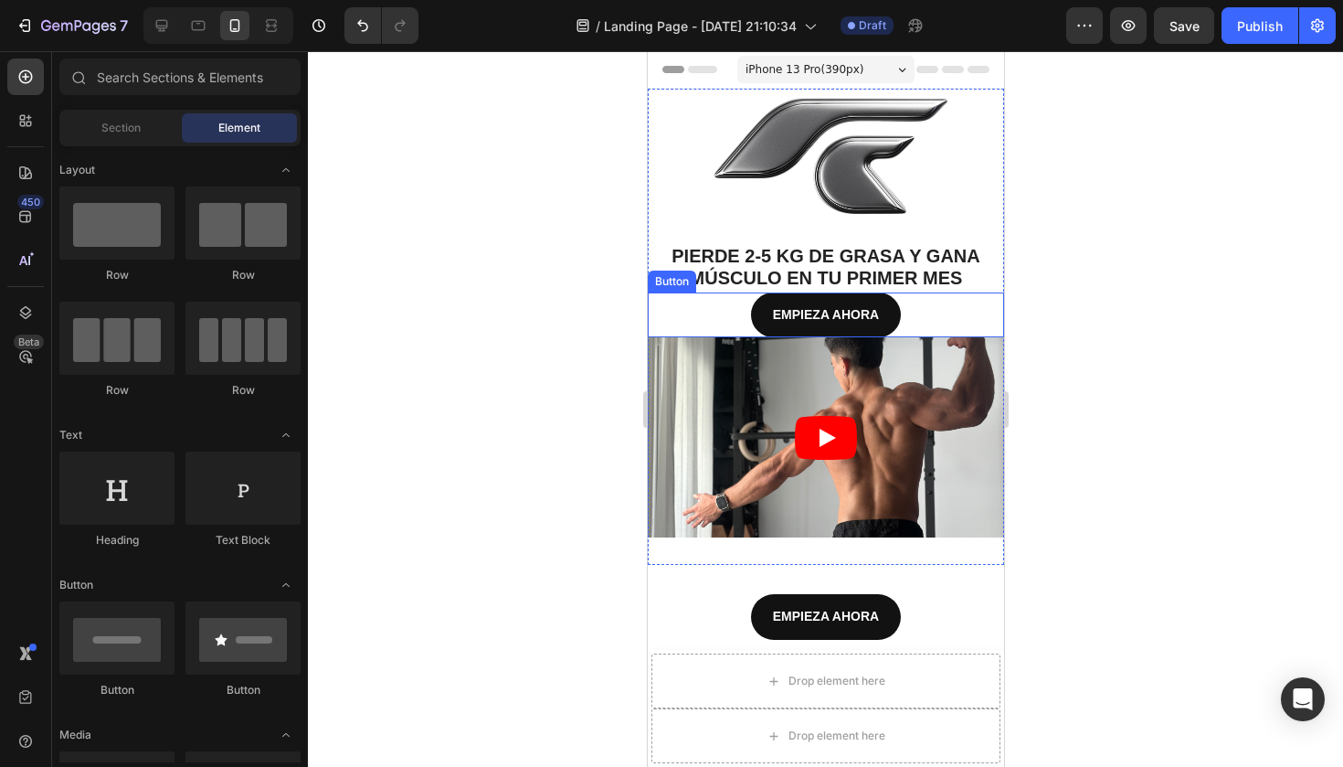
scroll to position [0, 0]
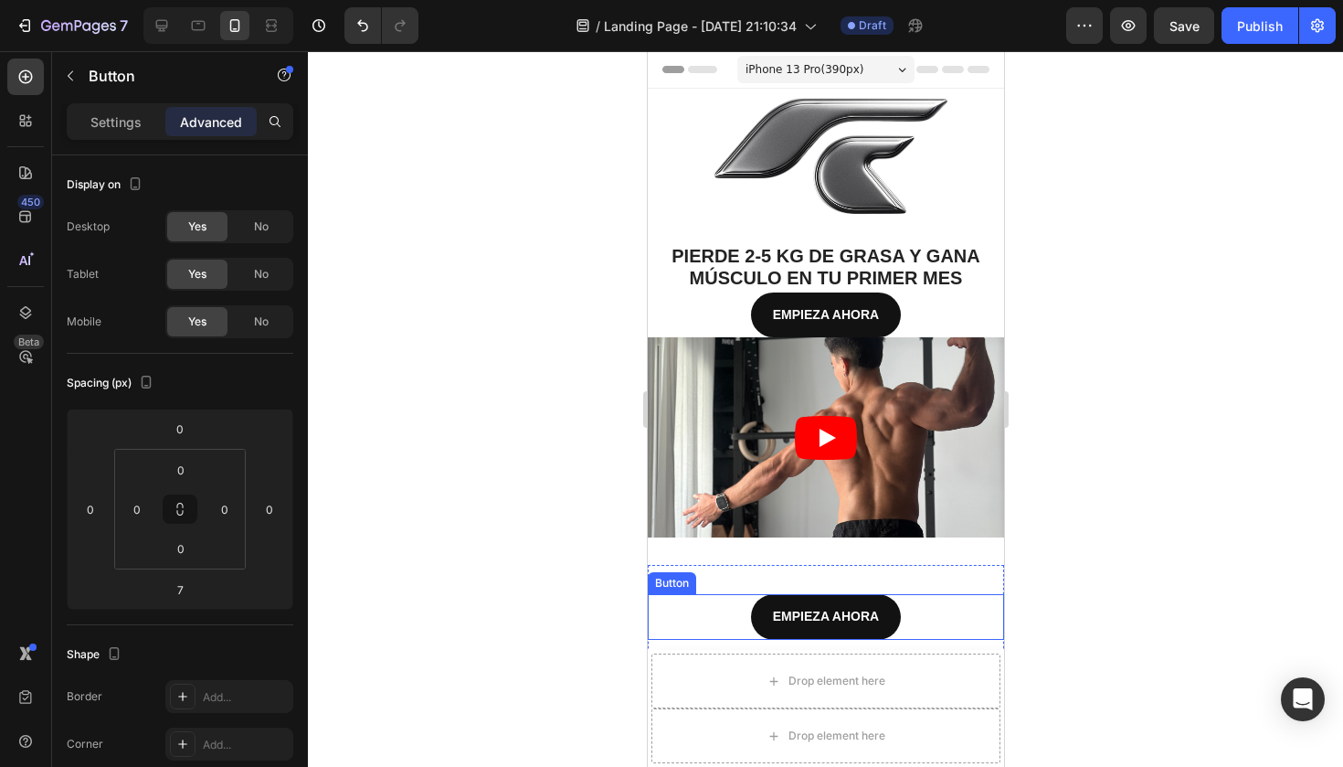
click at [913, 596] on div "EMPIEZA AHORA Button" at bounding box center [825, 616] width 356 height 45
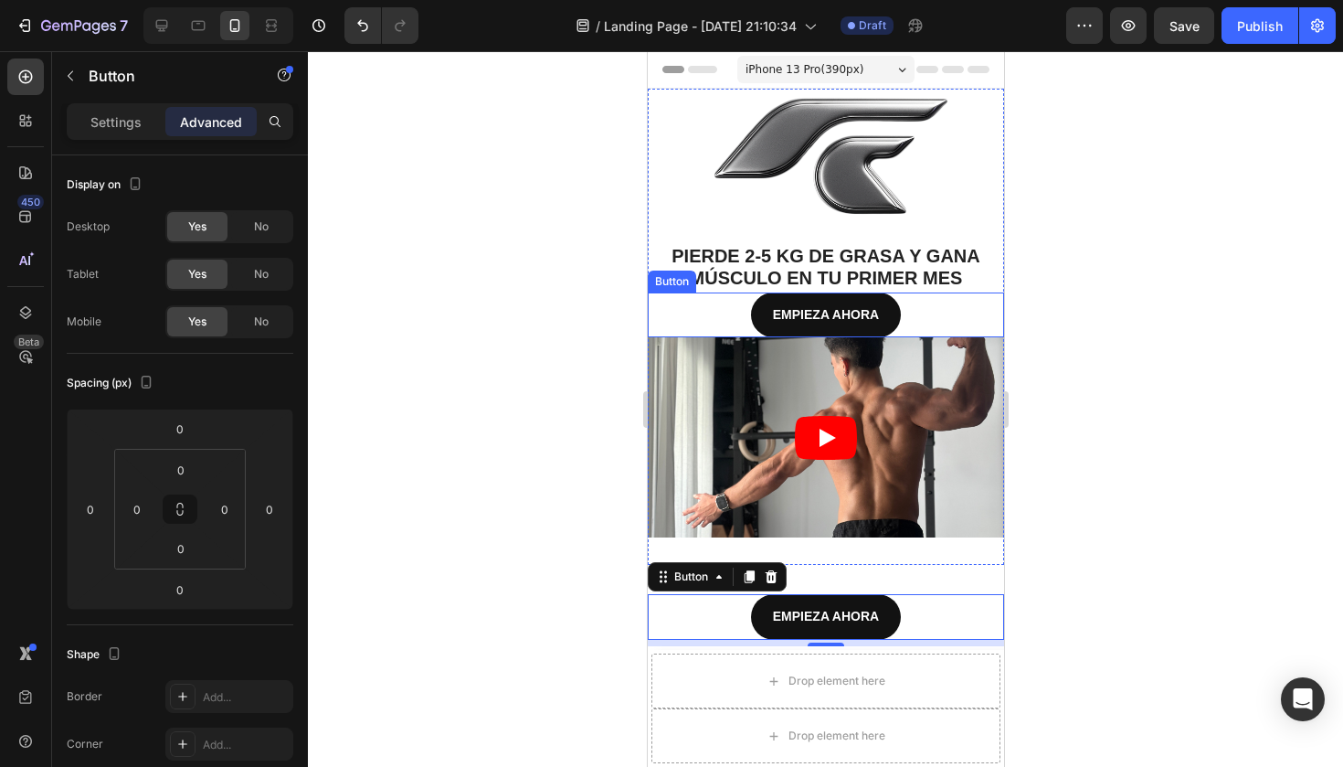
click at [940, 315] on div "EMPIEZA AHORA Button" at bounding box center [825, 314] width 356 height 45
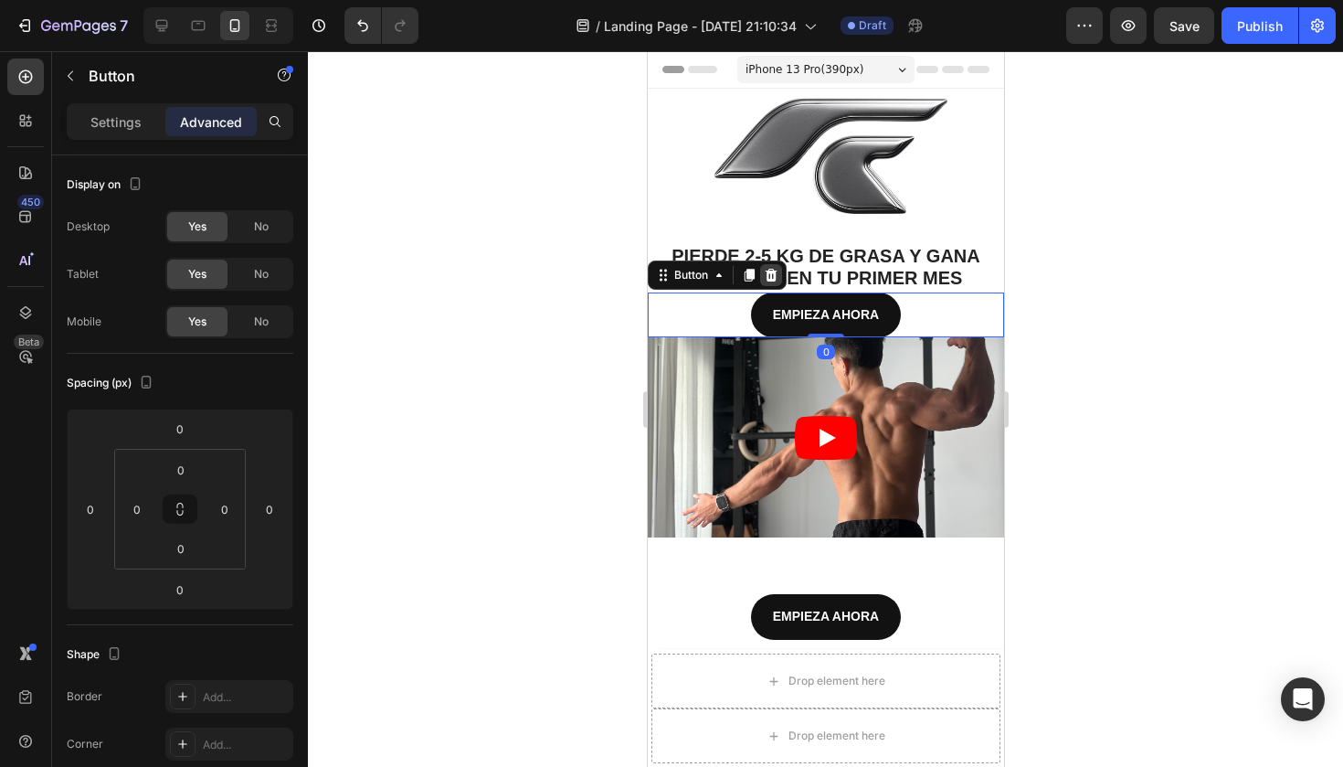
click at [761, 274] on div at bounding box center [770, 275] width 22 height 22
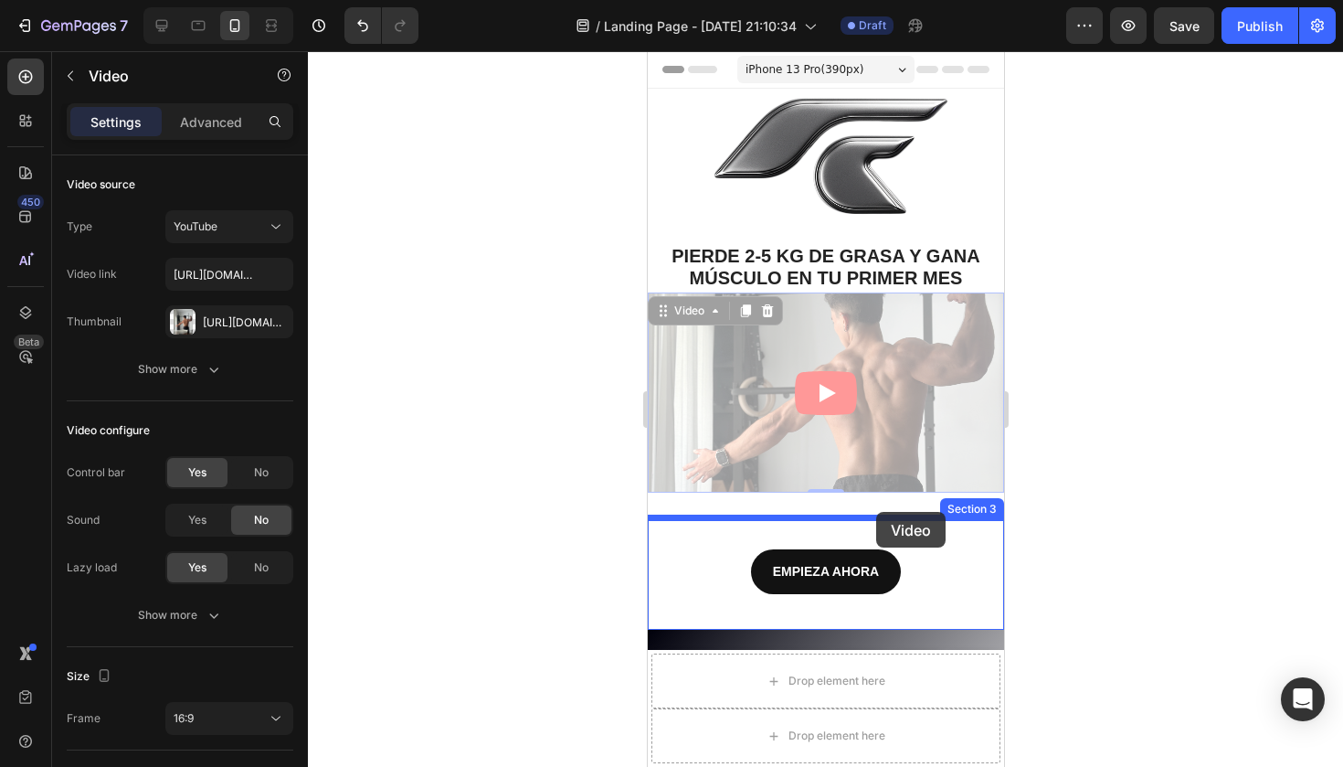
drag, startPoint x: 914, startPoint y: 351, endPoint x: 875, endPoint y: 512, distance: 165.3
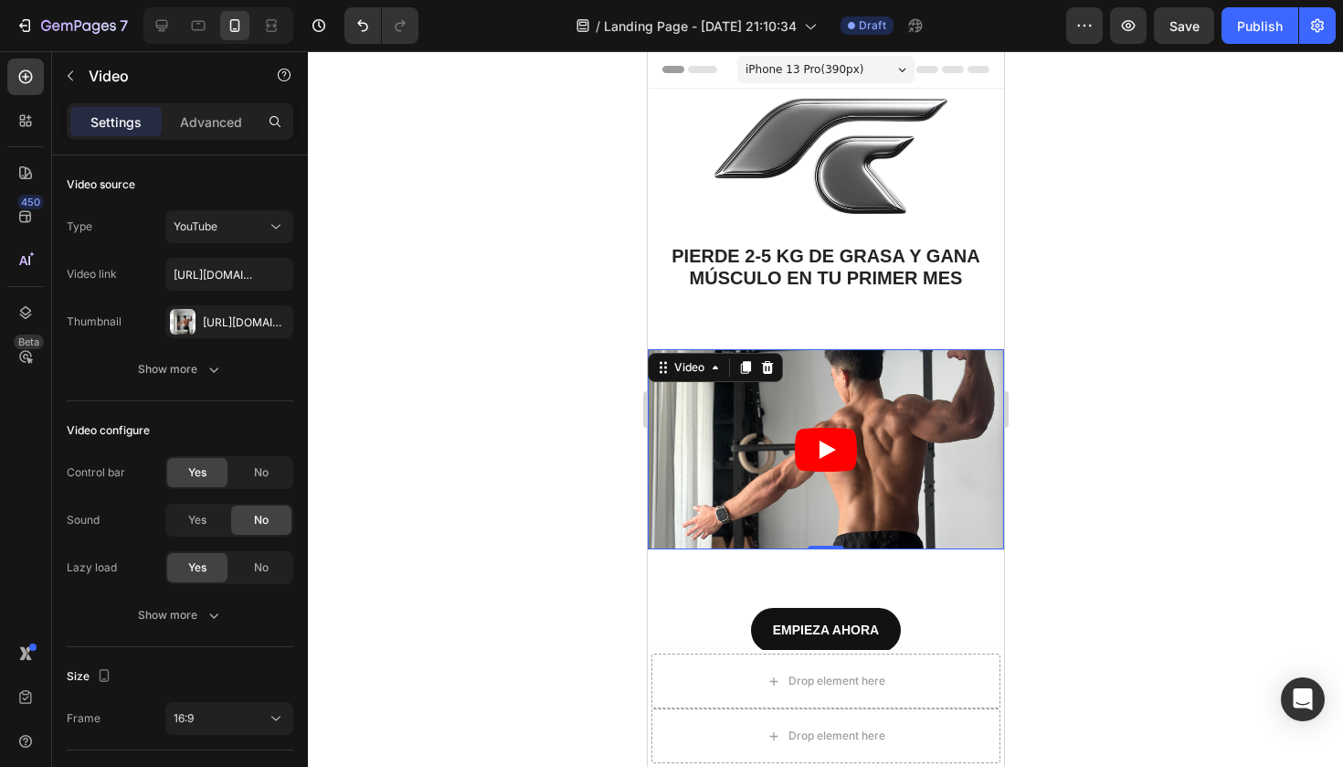
click at [1068, 402] on div at bounding box center [825, 408] width 1035 height 715
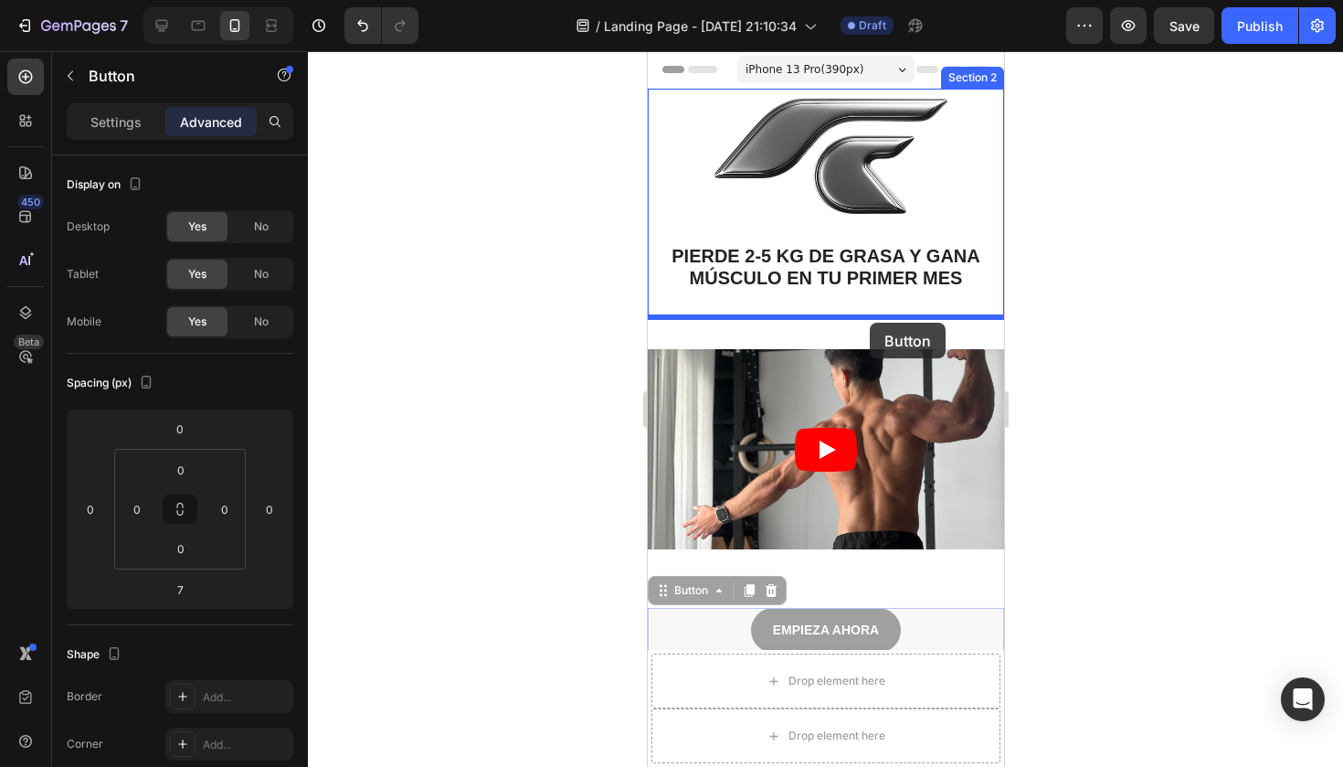
drag, startPoint x: 882, startPoint y: 615, endPoint x: 869, endPoint y: 322, distance: 293.5
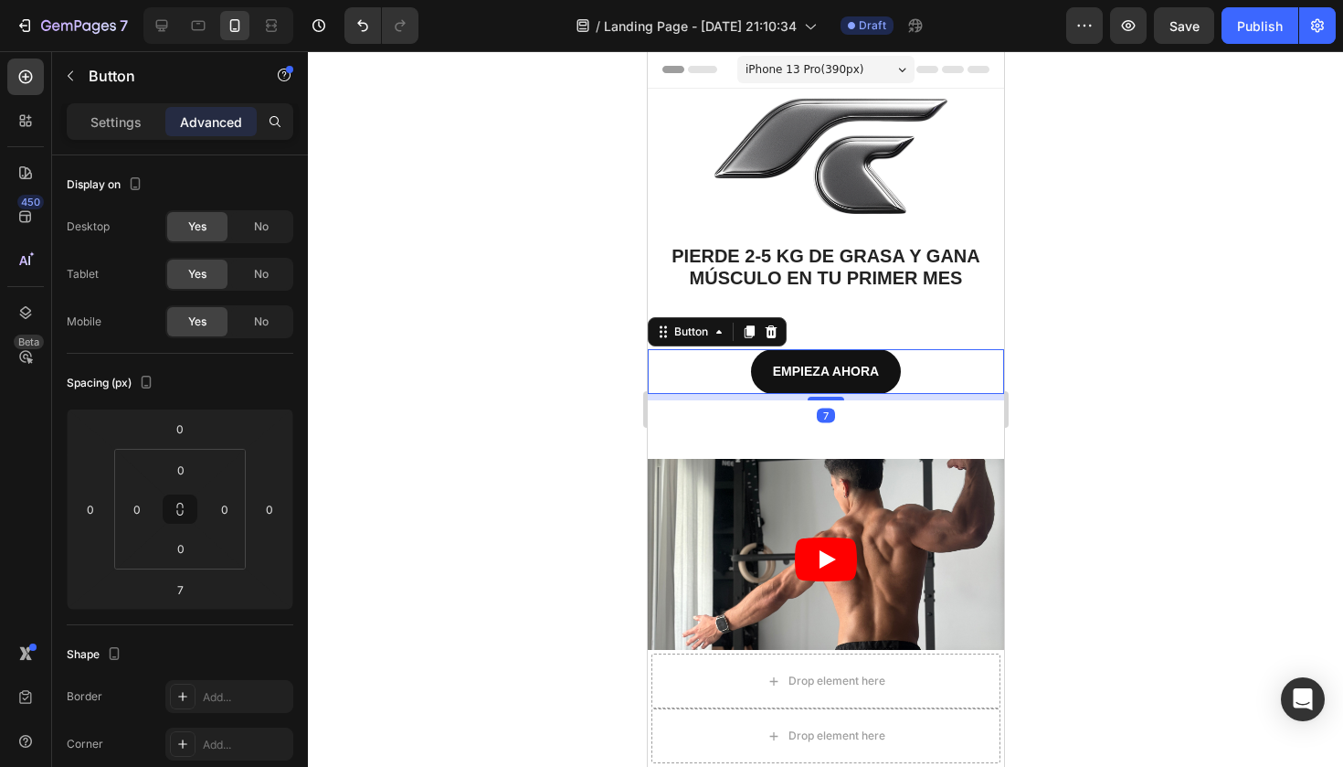
click at [1134, 321] on div at bounding box center [825, 408] width 1035 height 715
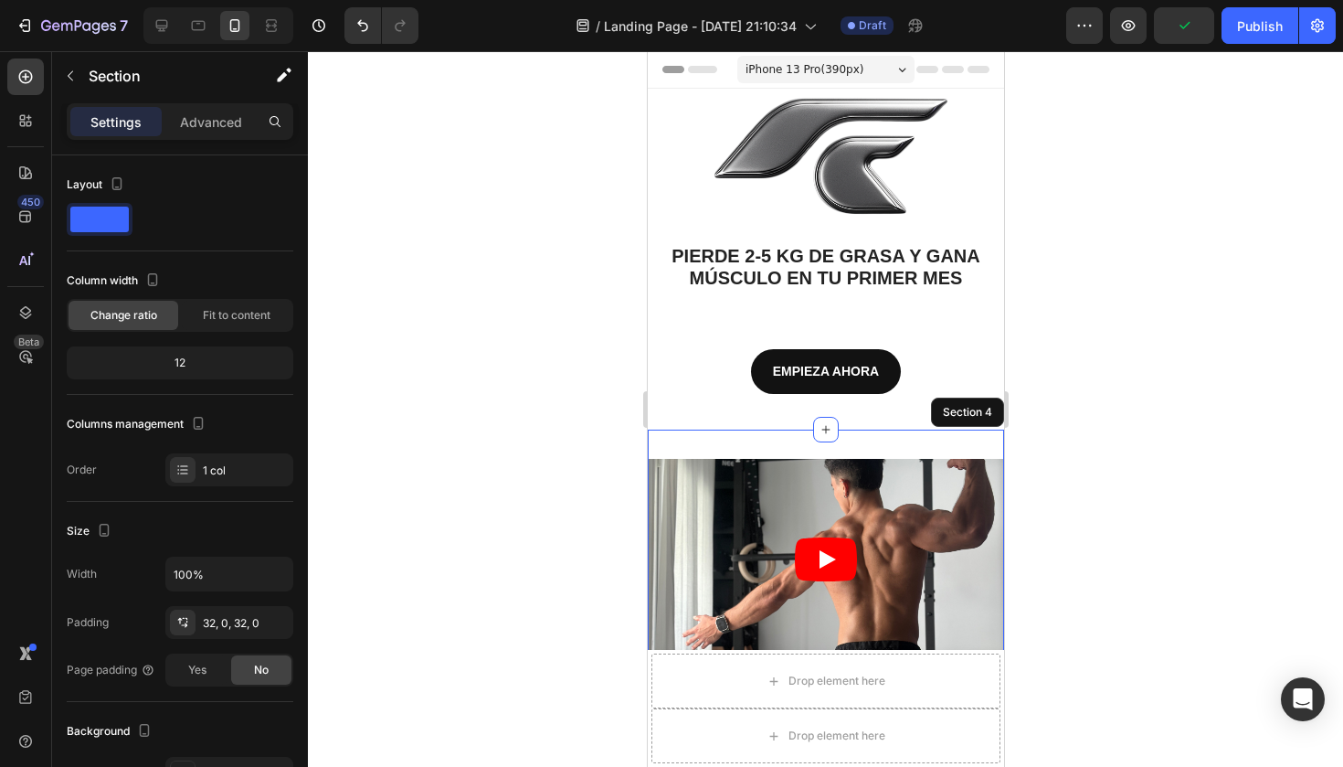
click at [724, 447] on div "Video Section 4" at bounding box center [825, 558] width 356 height 259
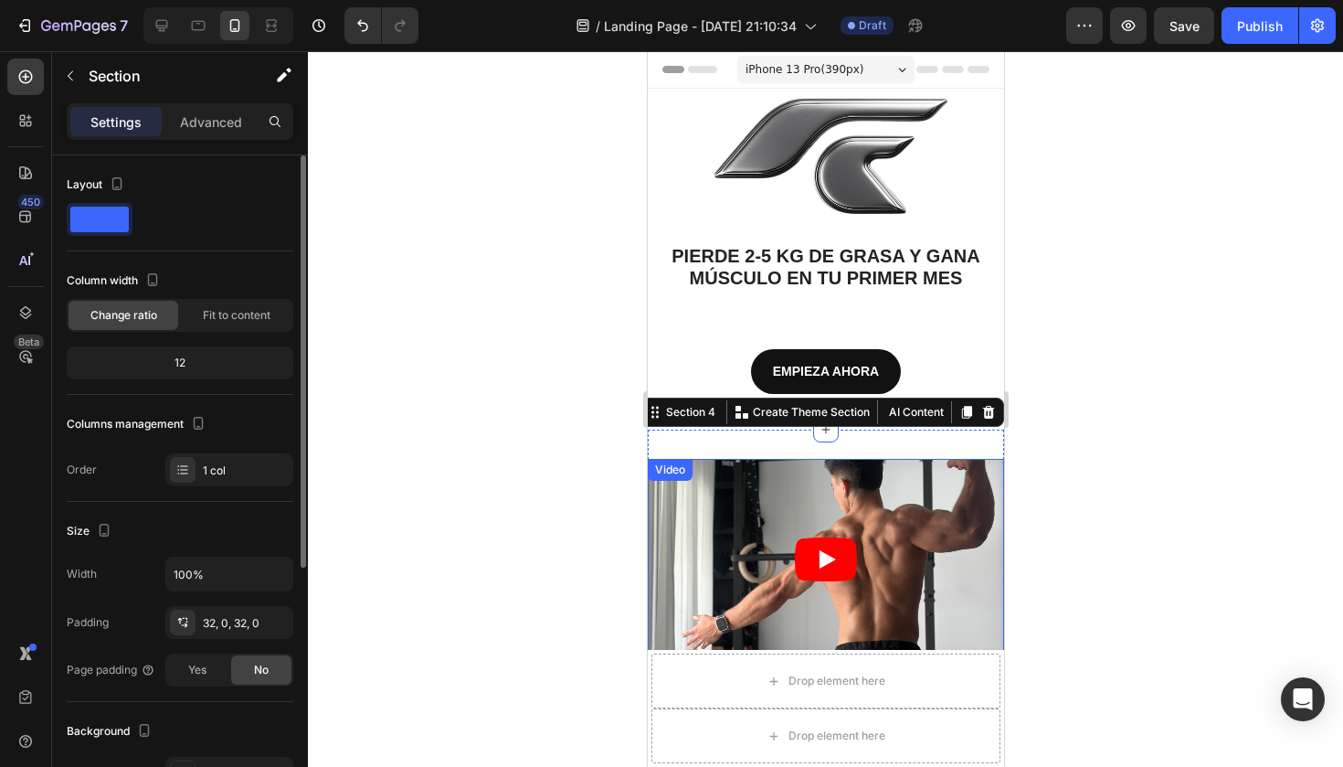
click at [516, 382] on div at bounding box center [825, 408] width 1035 height 715
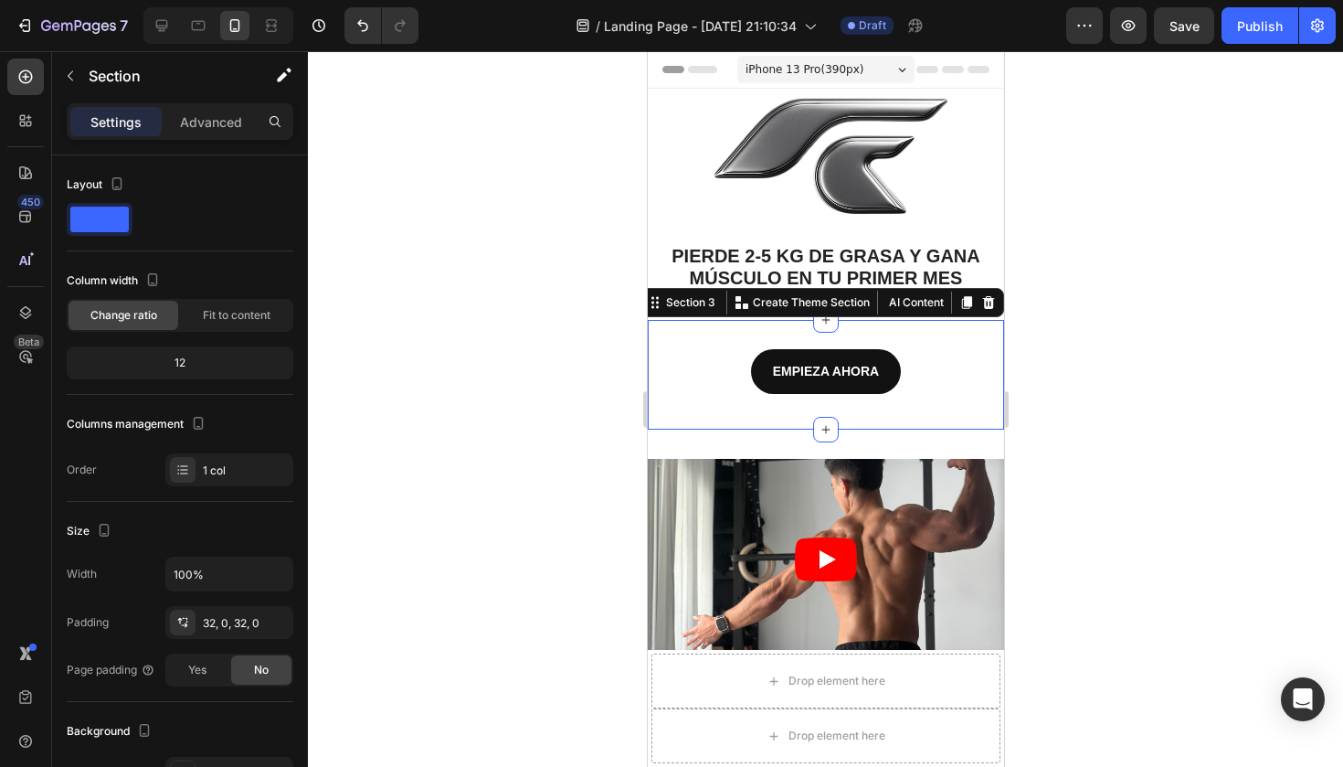
click at [799, 333] on div "EMPIEZA AHORA Button Section 3 You can create reusable sections Create Theme Se…" at bounding box center [825, 375] width 356 height 110
click at [699, 295] on div "Section 3" at bounding box center [689, 302] width 57 height 16
click at [698, 303] on div "Section 3" at bounding box center [689, 302] width 57 height 16
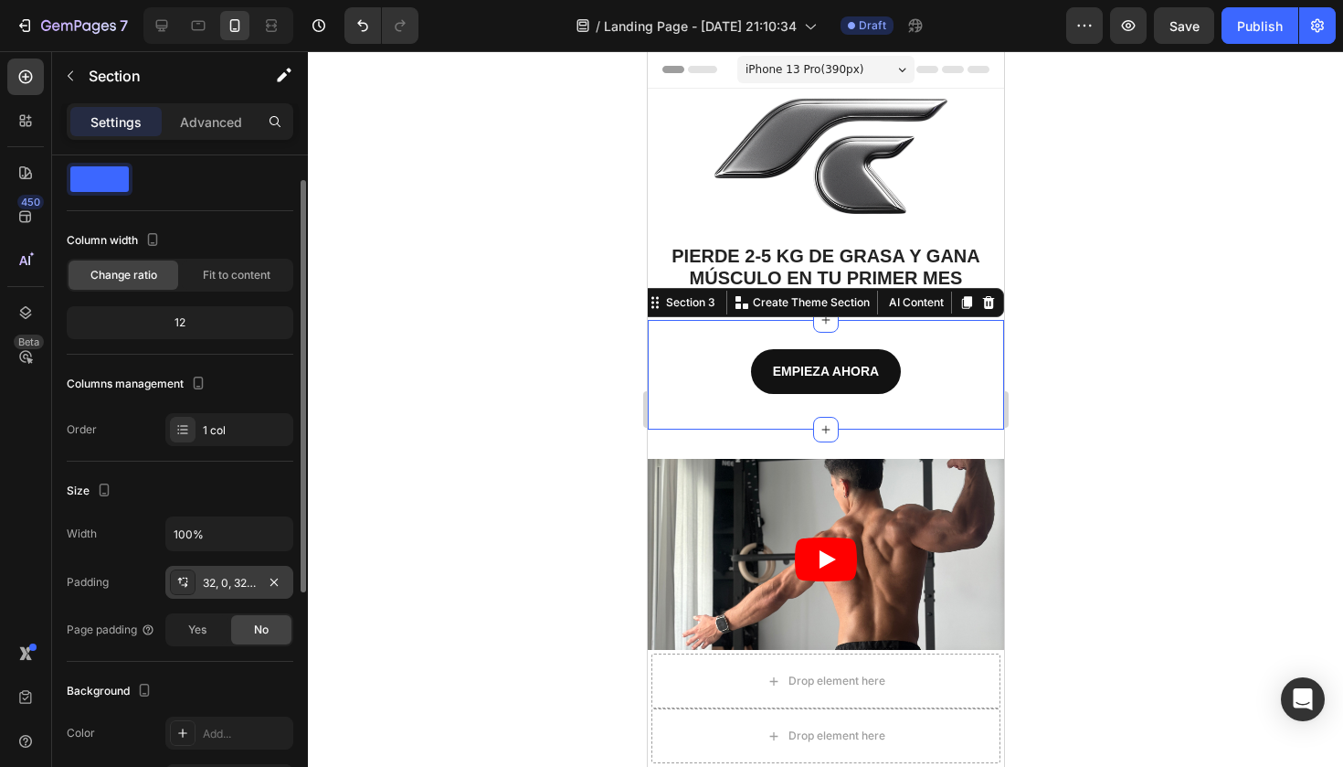
click at [222, 595] on div "32, 0, 32, 0" at bounding box center [229, 582] width 128 height 33
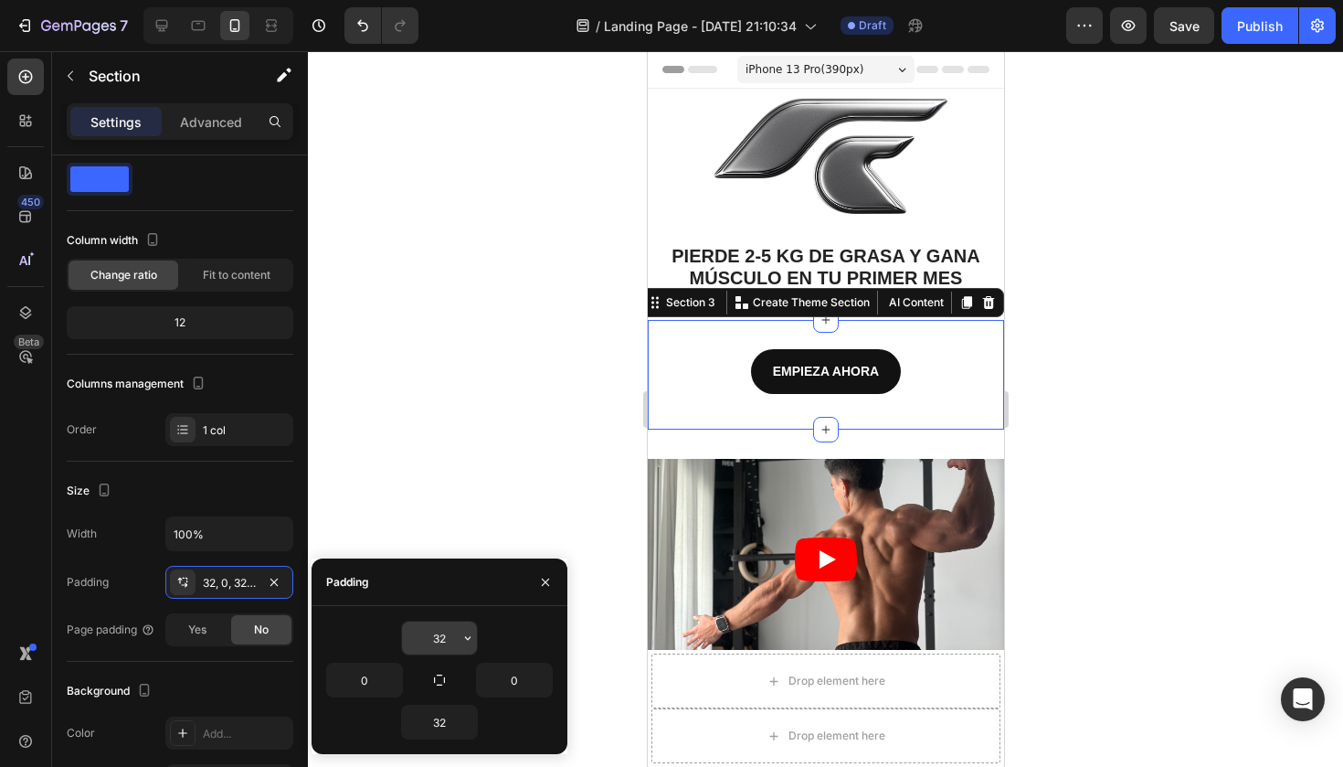
click at [441, 633] on input "32" at bounding box center [439, 637] width 75 height 33
type input "2"
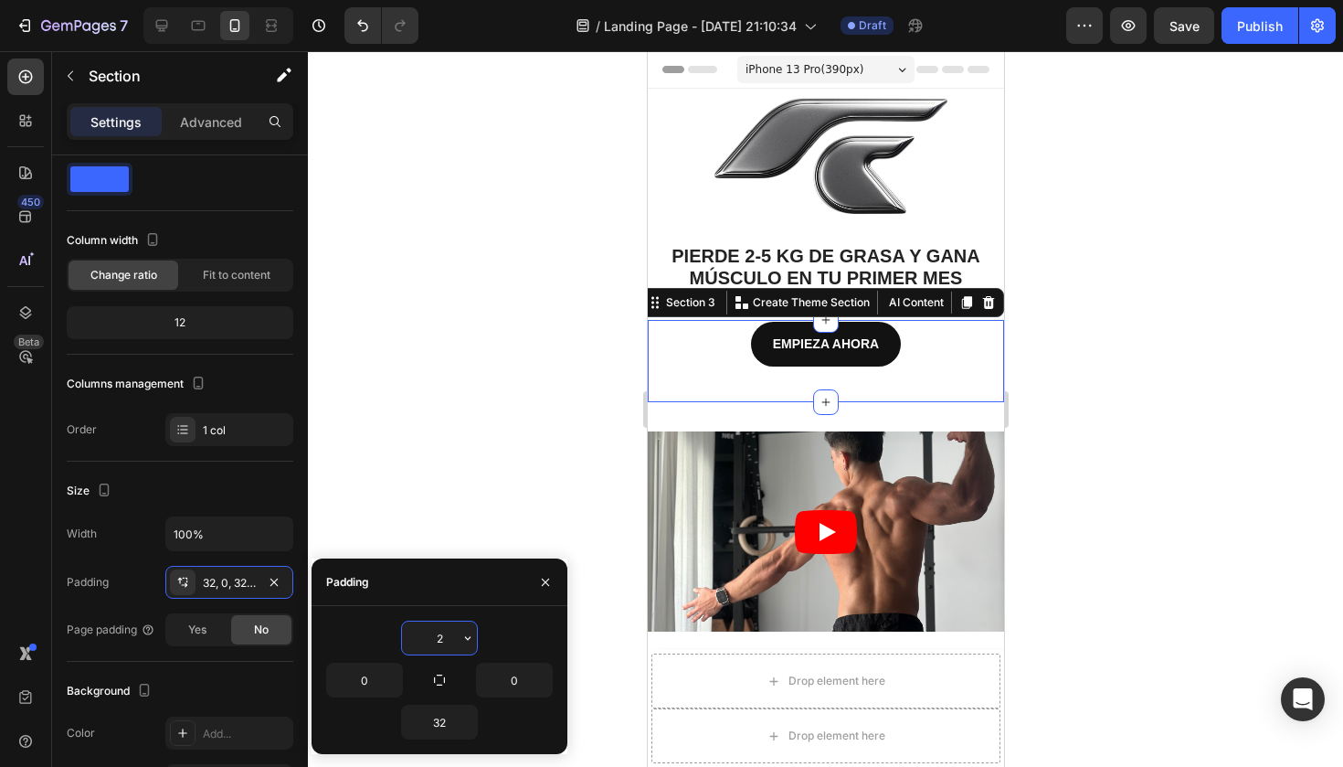
click at [447, 638] on input "2" at bounding box center [439, 637] width 75 height 33
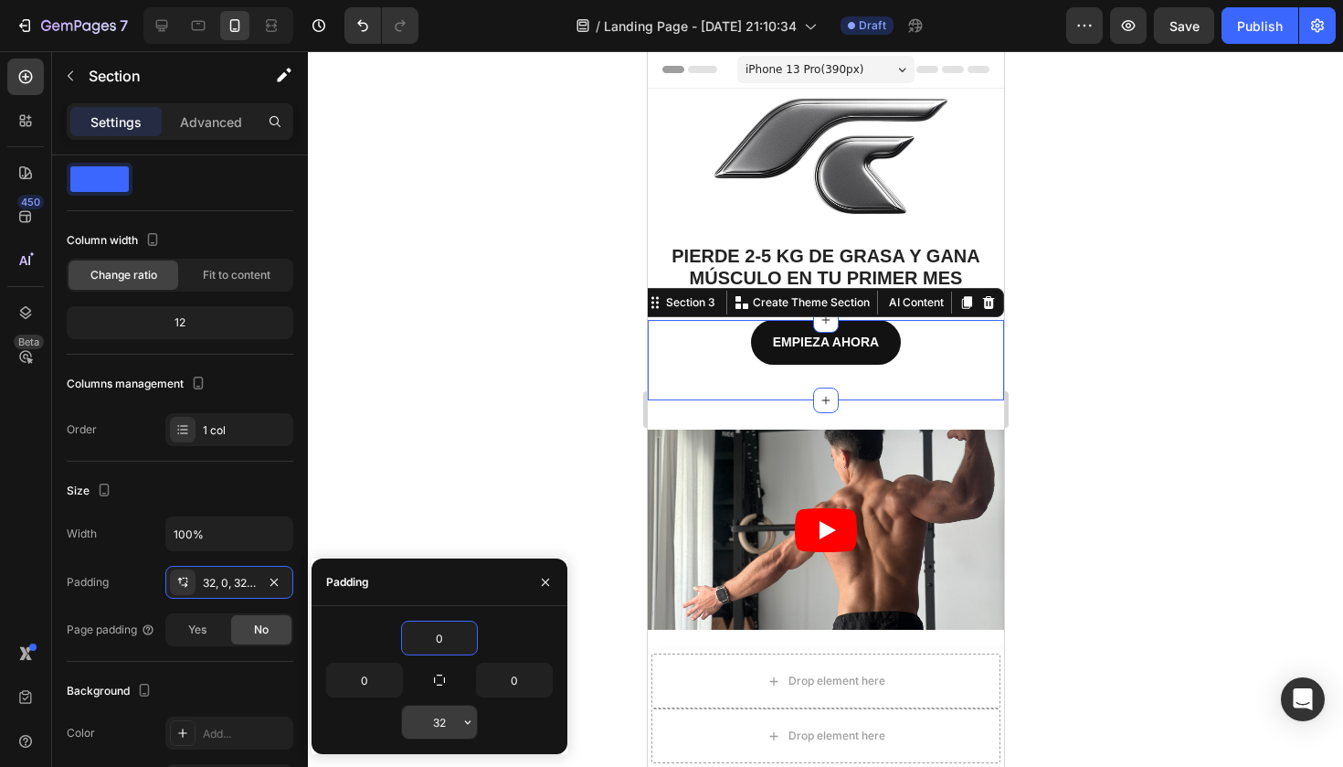
type input "0"
click at [448, 714] on input "32" at bounding box center [439, 721] width 75 height 33
type input "3"
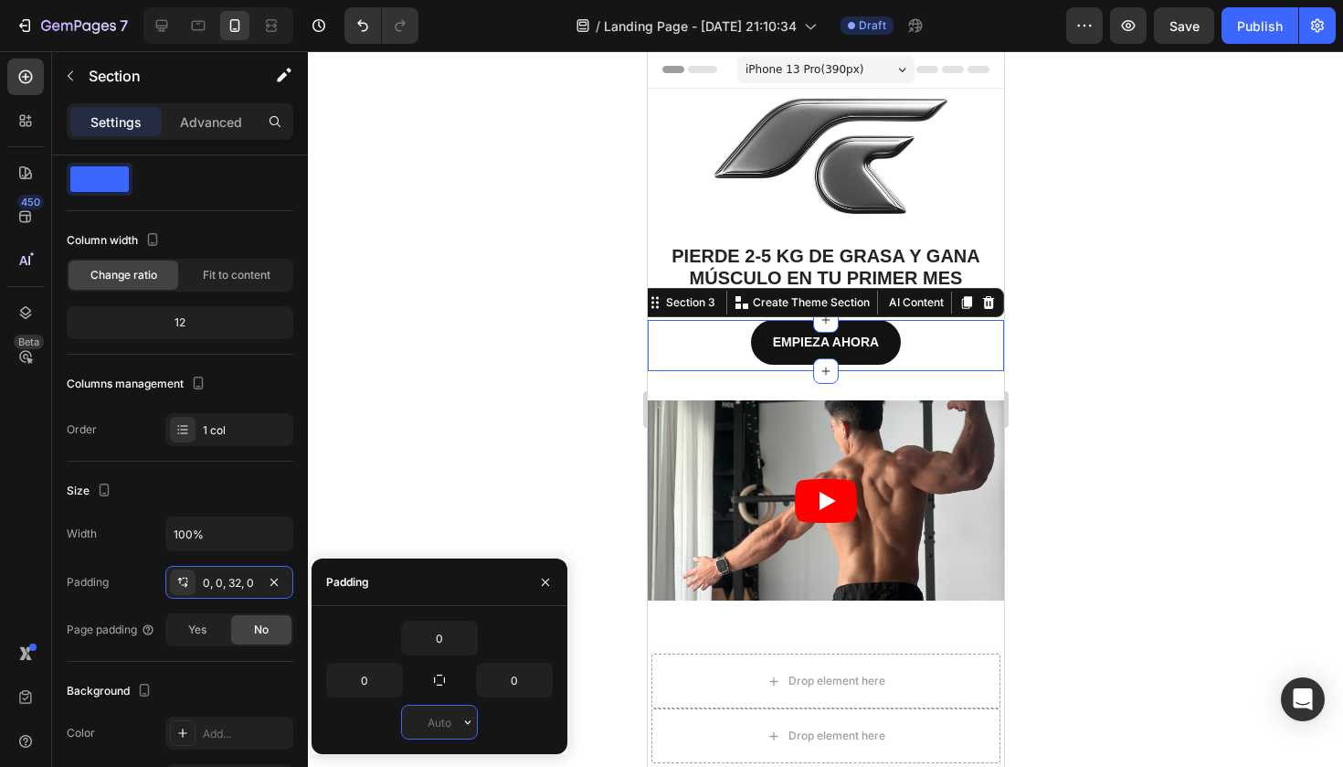
type input "0"
click at [533, 471] on div at bounding box center [825, 408] width 1035 height 715
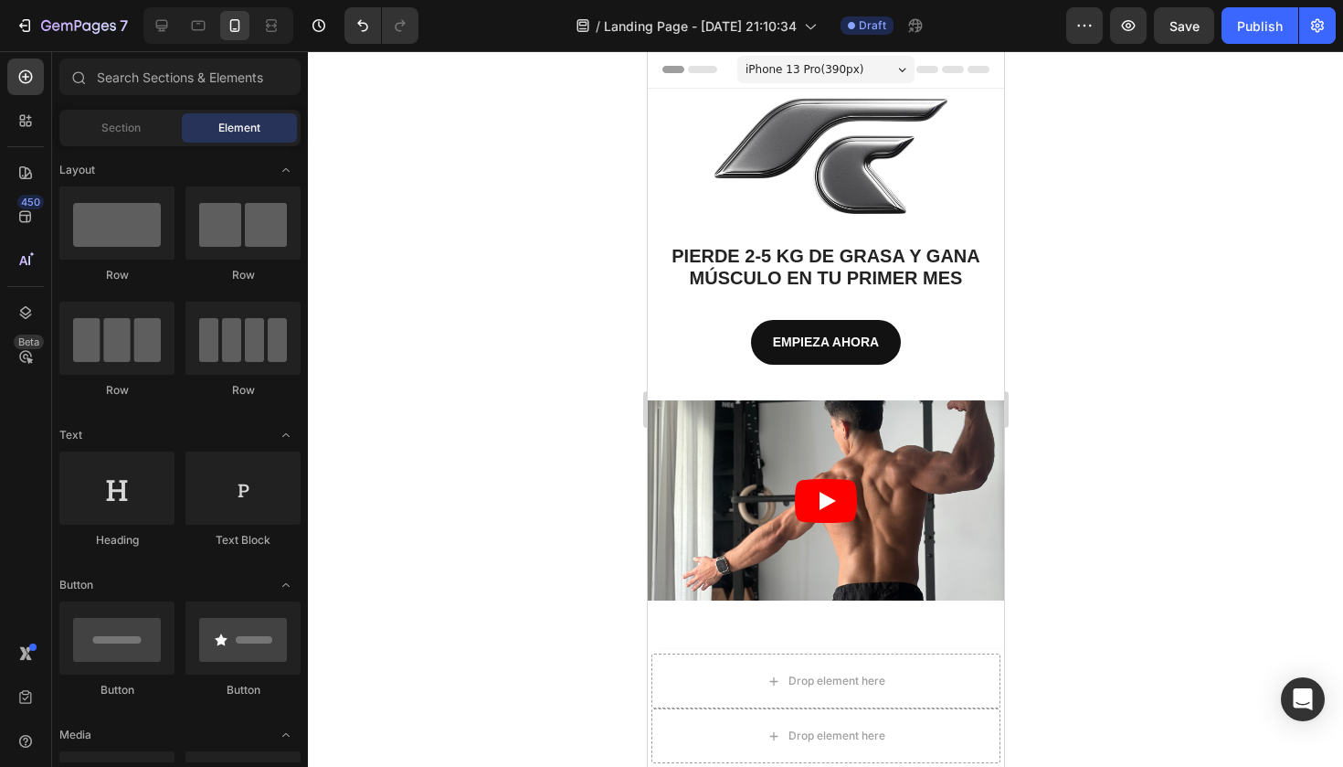
click at [533, 471] on div at bounding box center [825, 408] width 1035 height 715
click at [1063, 284] on div at bounding box center [825, 408] width 1035 height 715
click at [876, 187] on img at bounding box center [825, 160] width 356 height 137
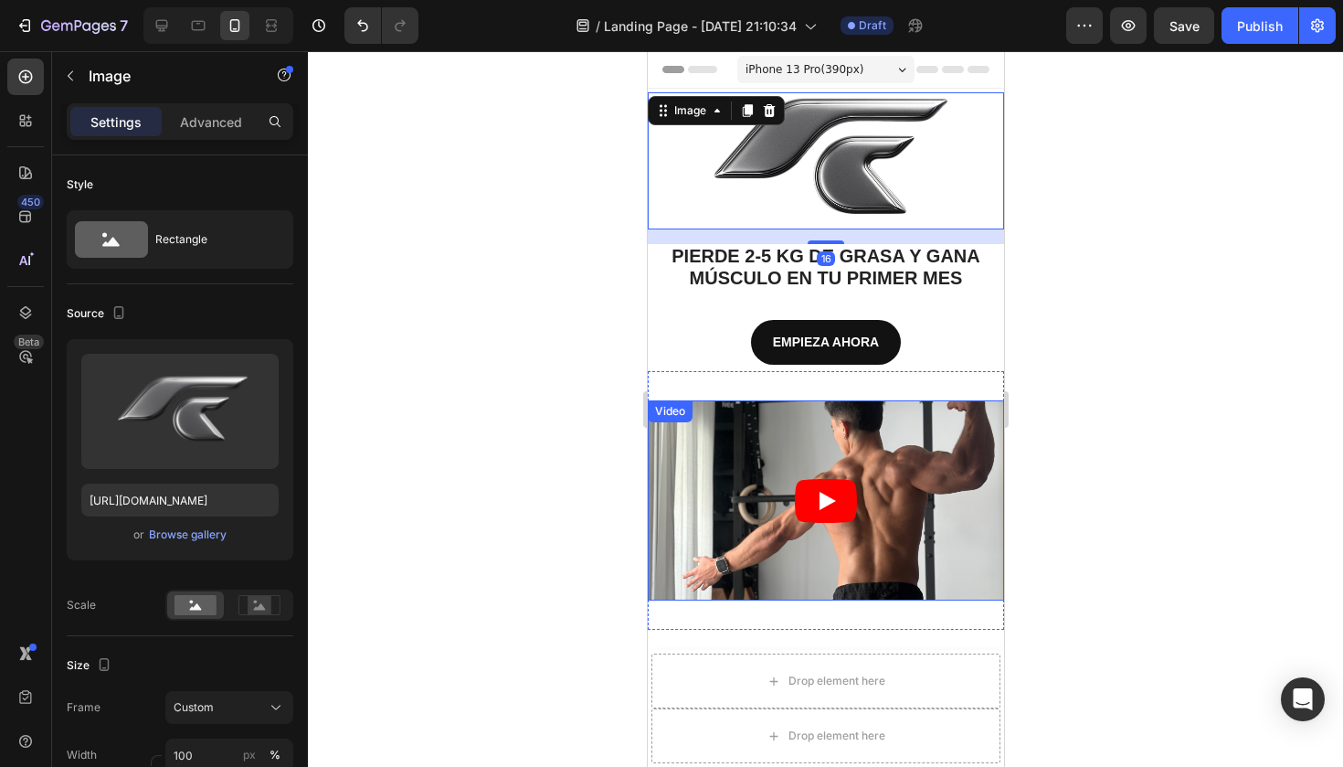
click at [928, 481] on article at bounding box center [825, 500] width 356 height 200
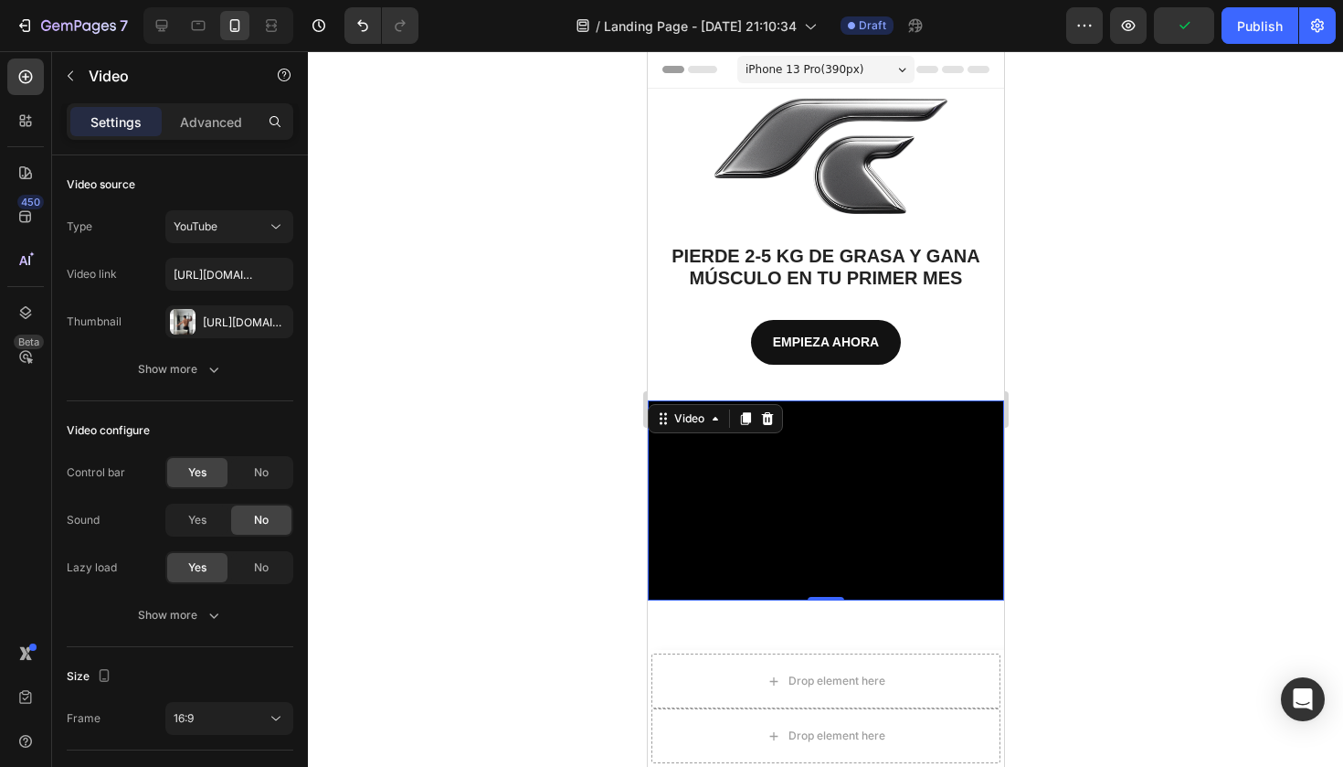
click at [555, 551] on div at bounding box center [825, 408] width 1035 height 715
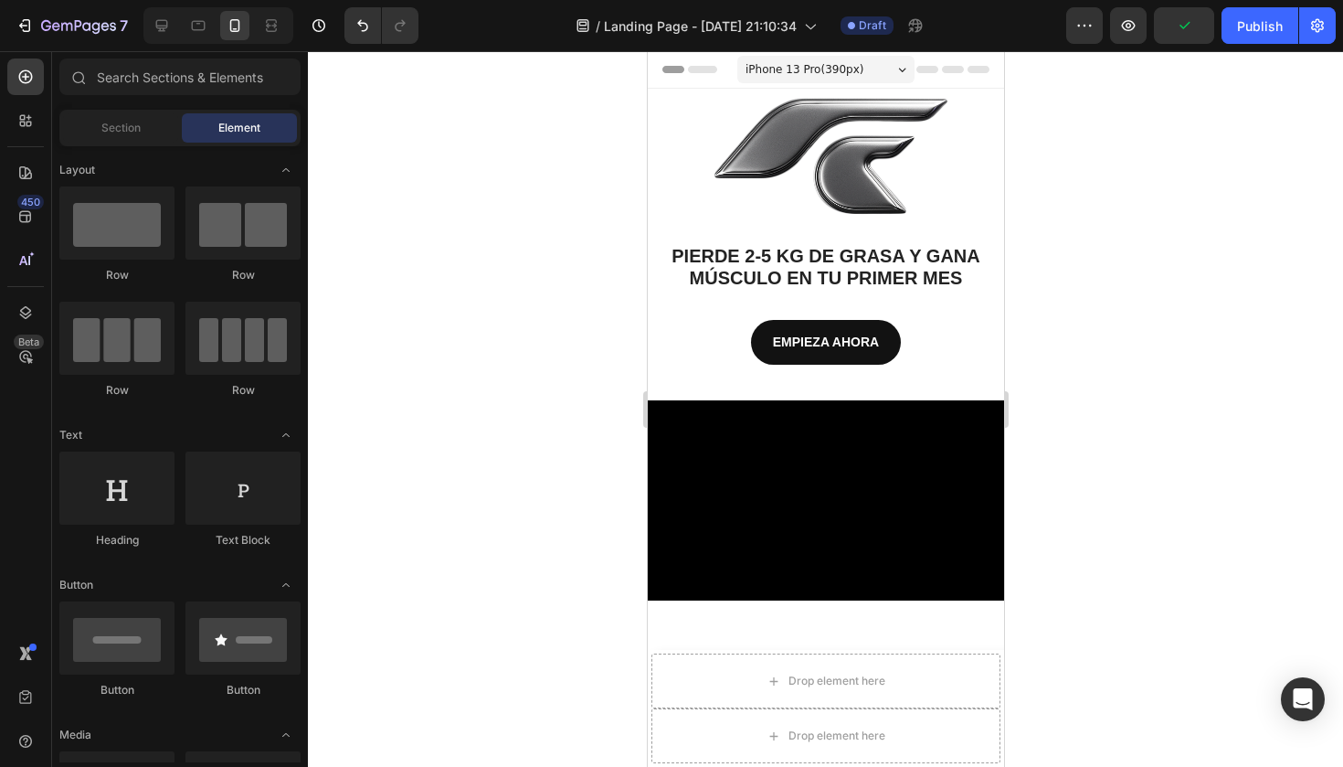
click at [1085, 376] on div at bounding box center [825, 408] width 1035 height 715
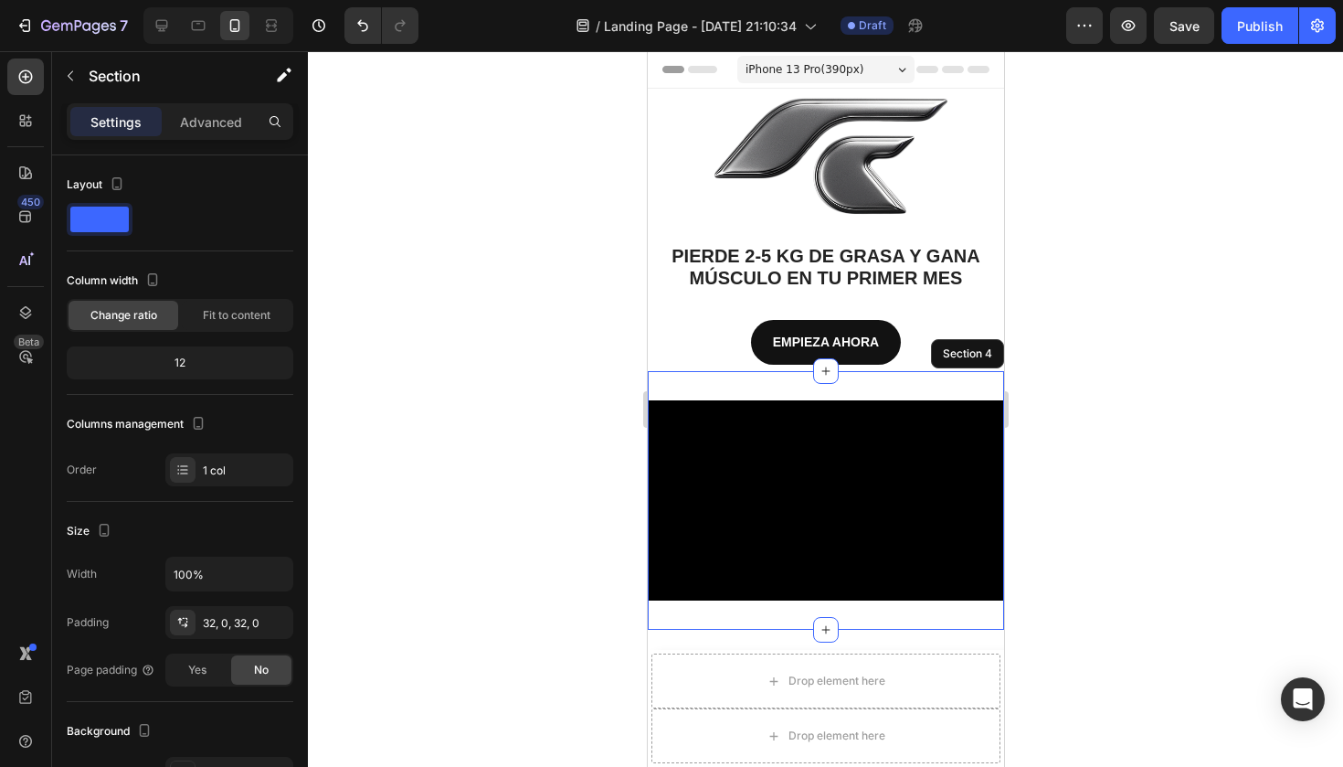
click at [787, 386] on div "Video Section 4" at bounding box center [825, 500] width 356 height 259
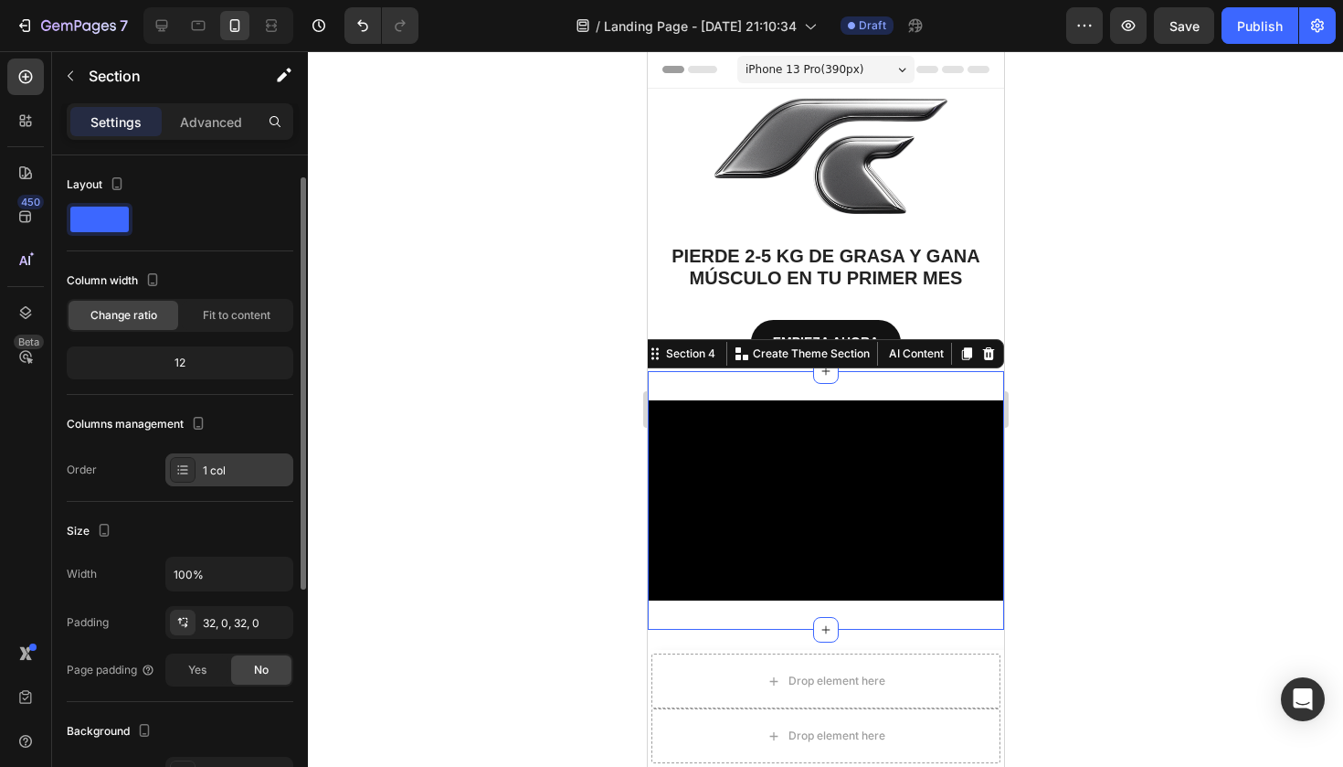
scroll to position [49, 0]
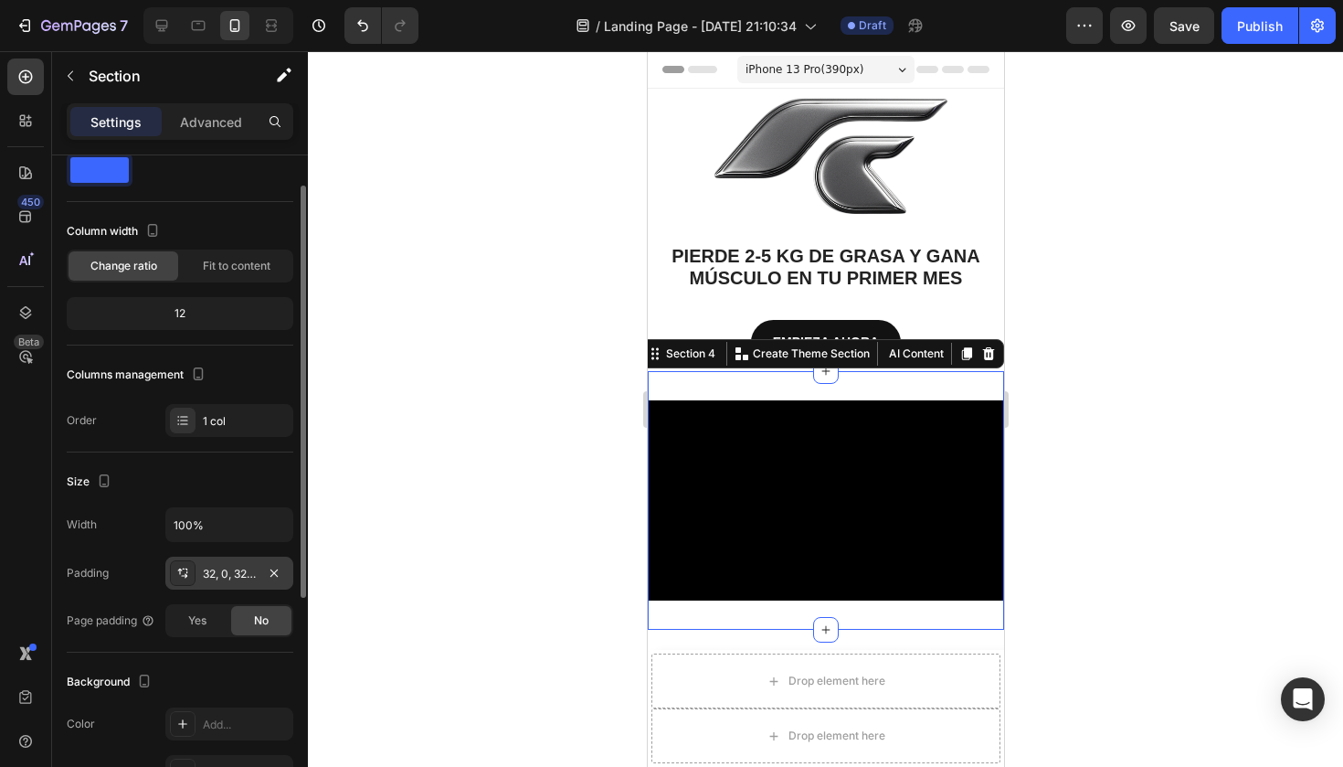
click at [230, 574] on div "32, 0, 32, 0" at bounding box center [229, 574] width 53 height 16
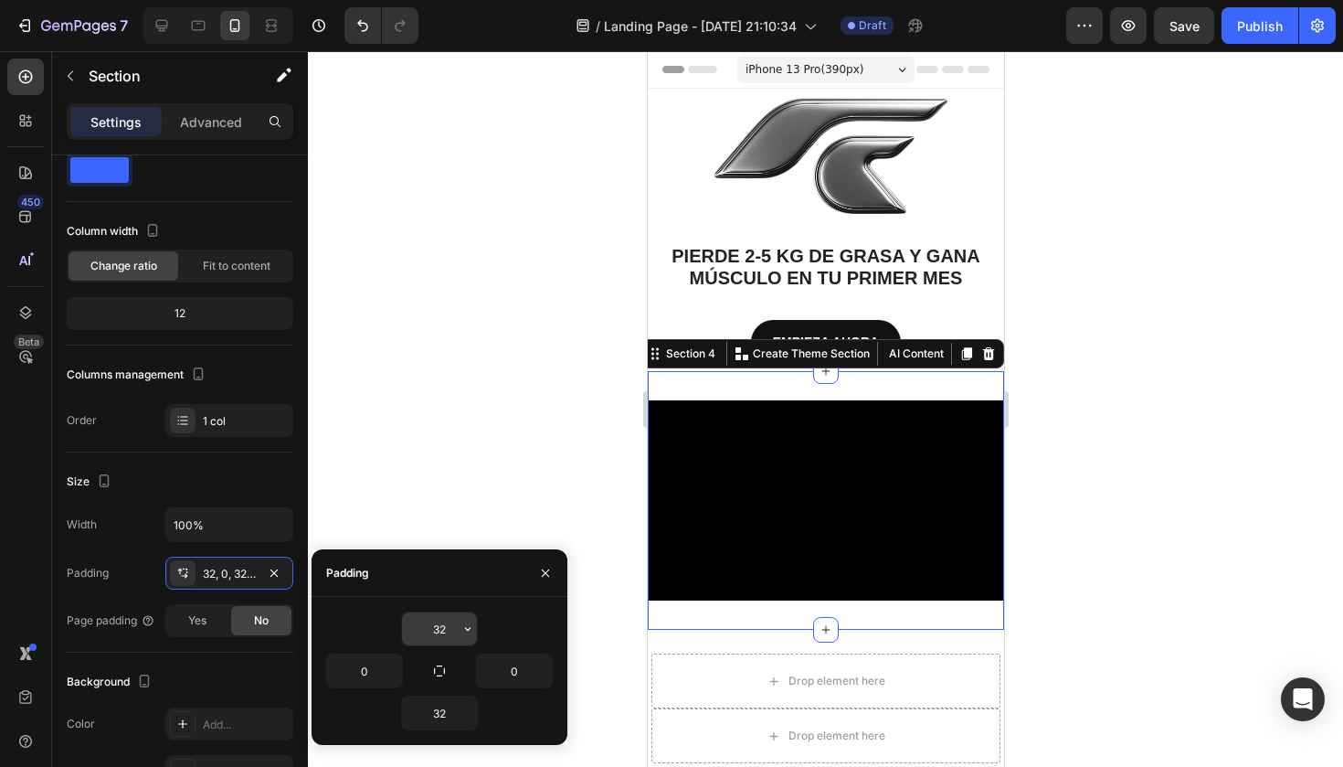
click at [451, 621] on input "32" at bounding box center [439, 628] width 75 height 33
type input "3"
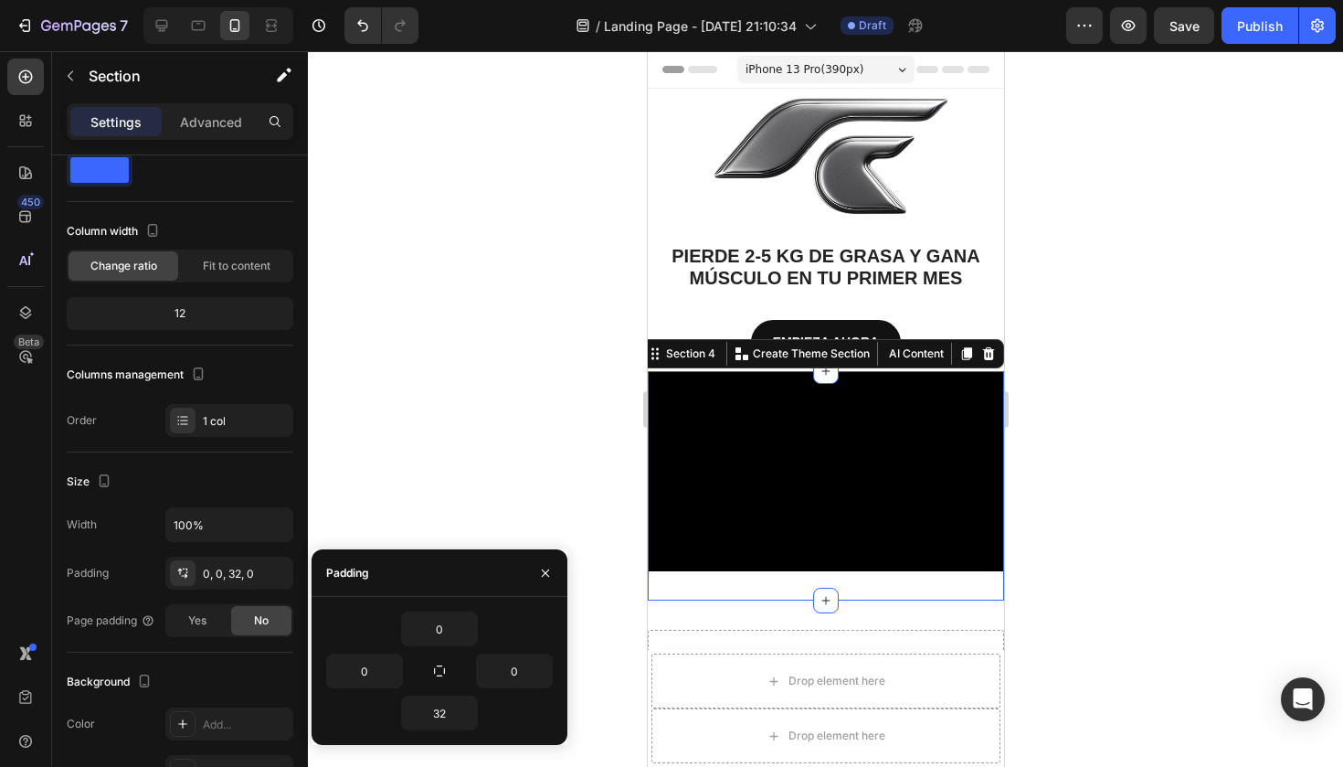
click at [492, 427] on div at bounding box center [825, 408] width 1035 height 715
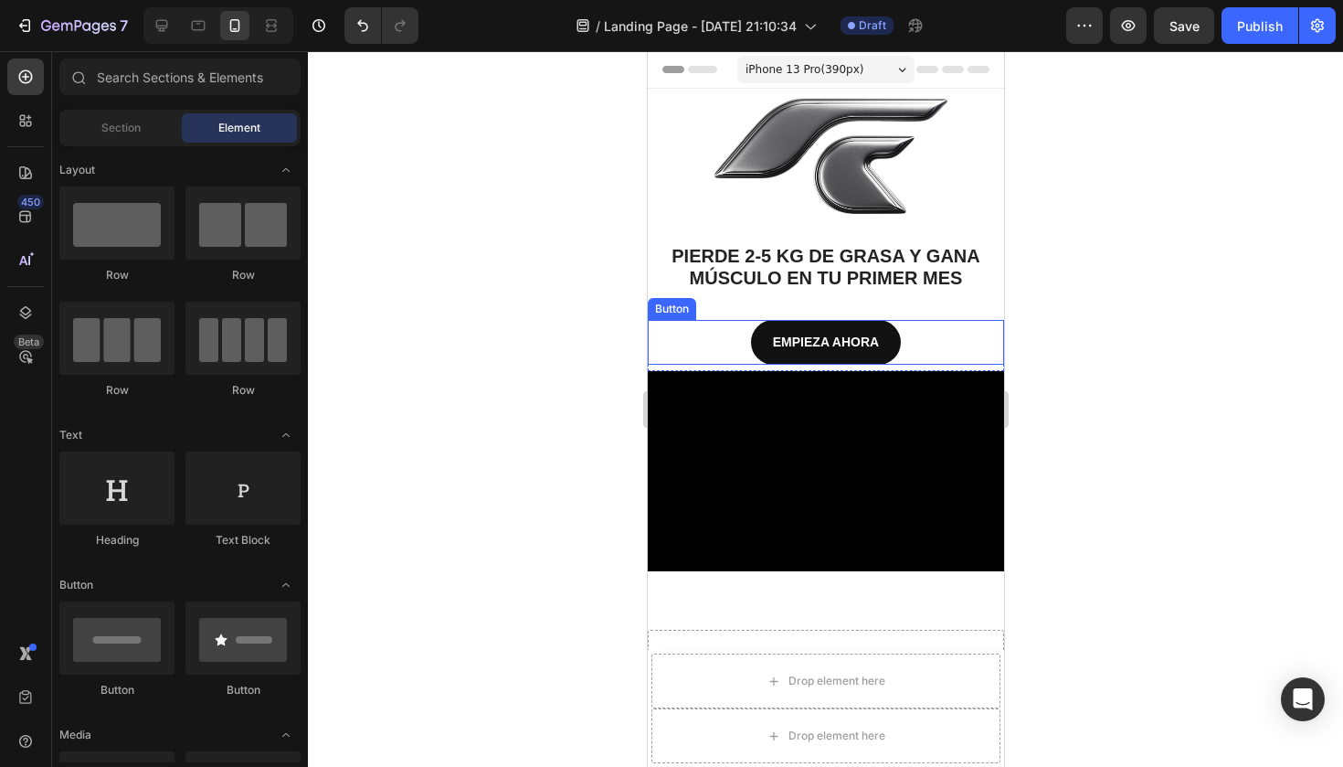
click at [664, 353] on div "EMPIEZA AHORA Button" at bounding box center [825, 342] width 356 height 45
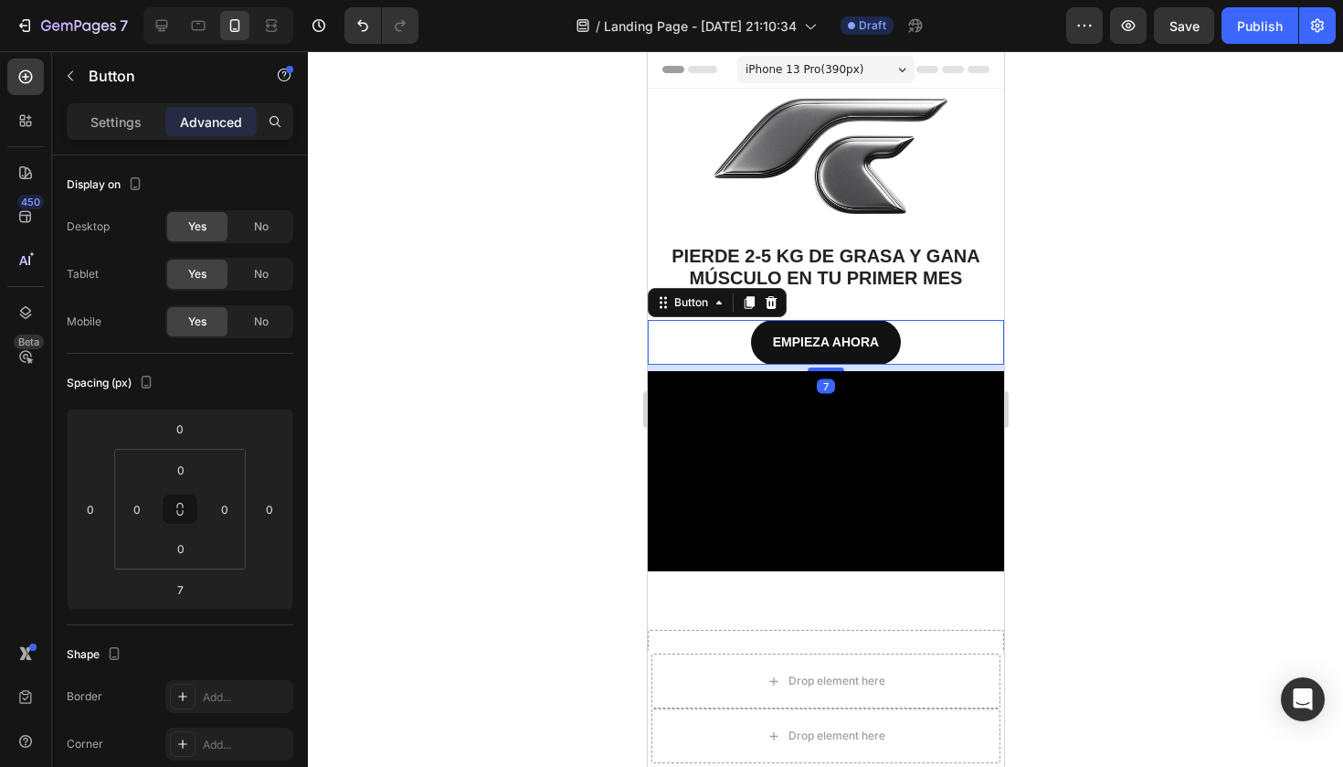
click at [722, 359] on div "EMPIEZA AHORA Button 7" at bounding box center [825, 342] width 356 height 45
click at [488, 460] on div at bounding box center [825, 408] width 1035 height 715
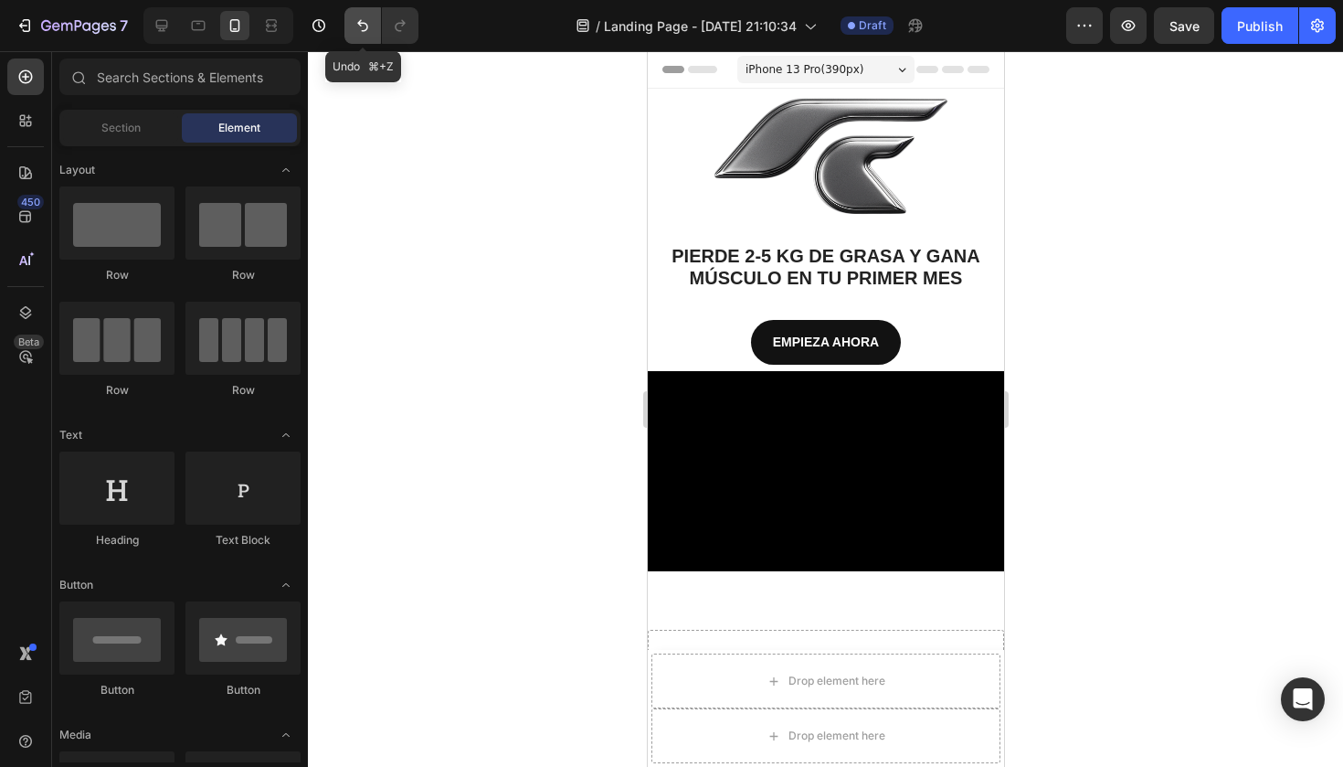
click at [367, 21] on icon "Undo/Redo" at bounding box center [363, 25] width 18 height 18
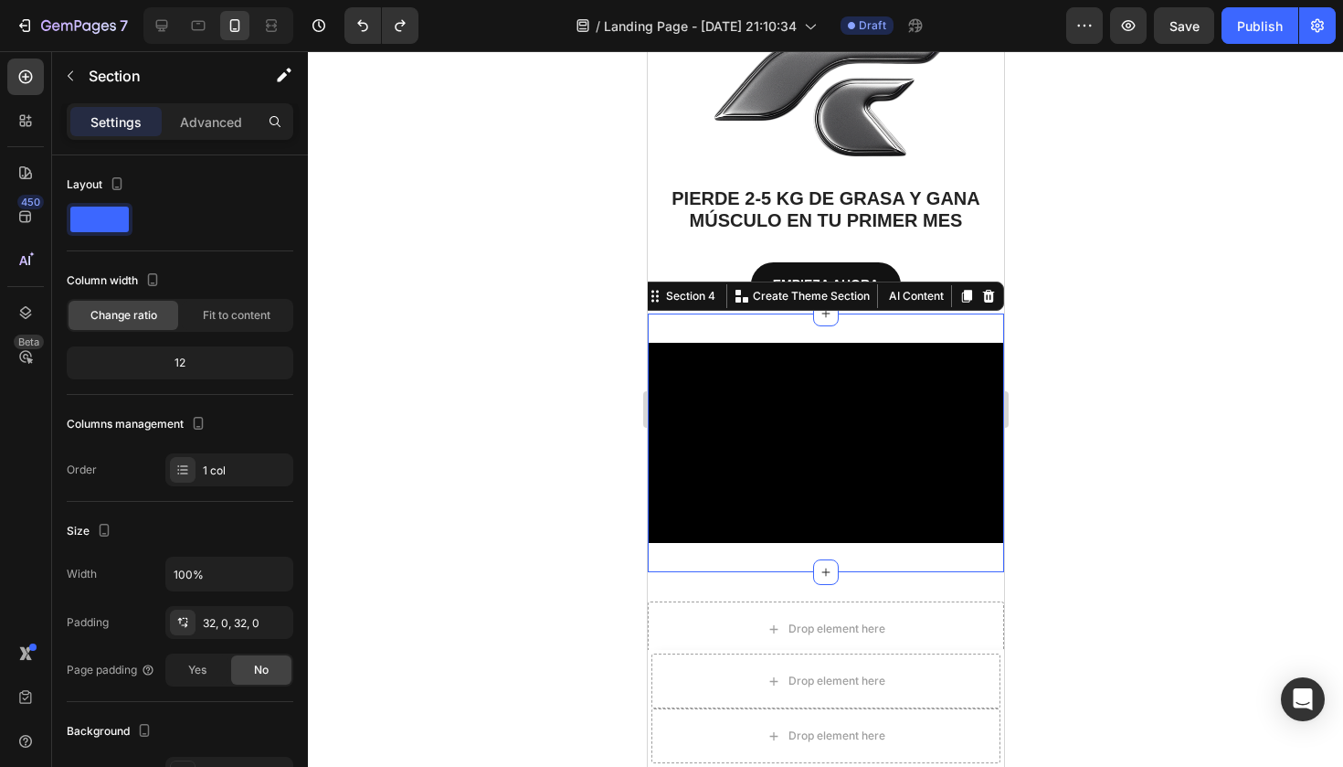
scroll to position [19, 0]
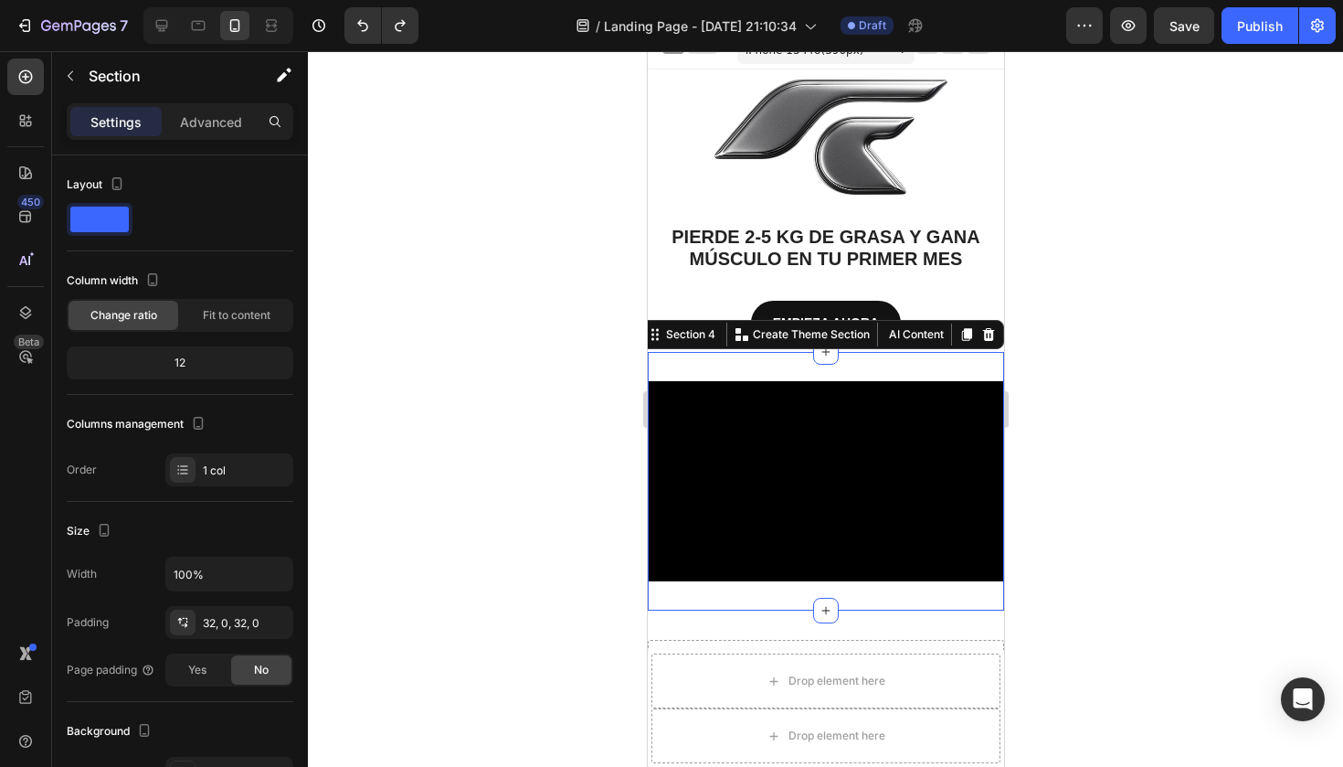
click at [866, 360] on div "Video Section 4 You can create reusable sections Create Theme Section AI Conten…" at bounding box center [825, 481] width 356 height 259
click at [690, 333] on div "Section 4" at bounding box center [689, 334] width 57 height 16
click at [686, 334] on div "Section 4" at bounding box center [689, 334] width 57 height 16
click at [689, 358] on div "Video Section 4 You can create reusable sections Create Theme Section AI Conten…" at bounding box center [825, 481] width 356 height 259
click at [712, 332] on div "Section 4" at bounding box center [689, 334] width 57 height 16
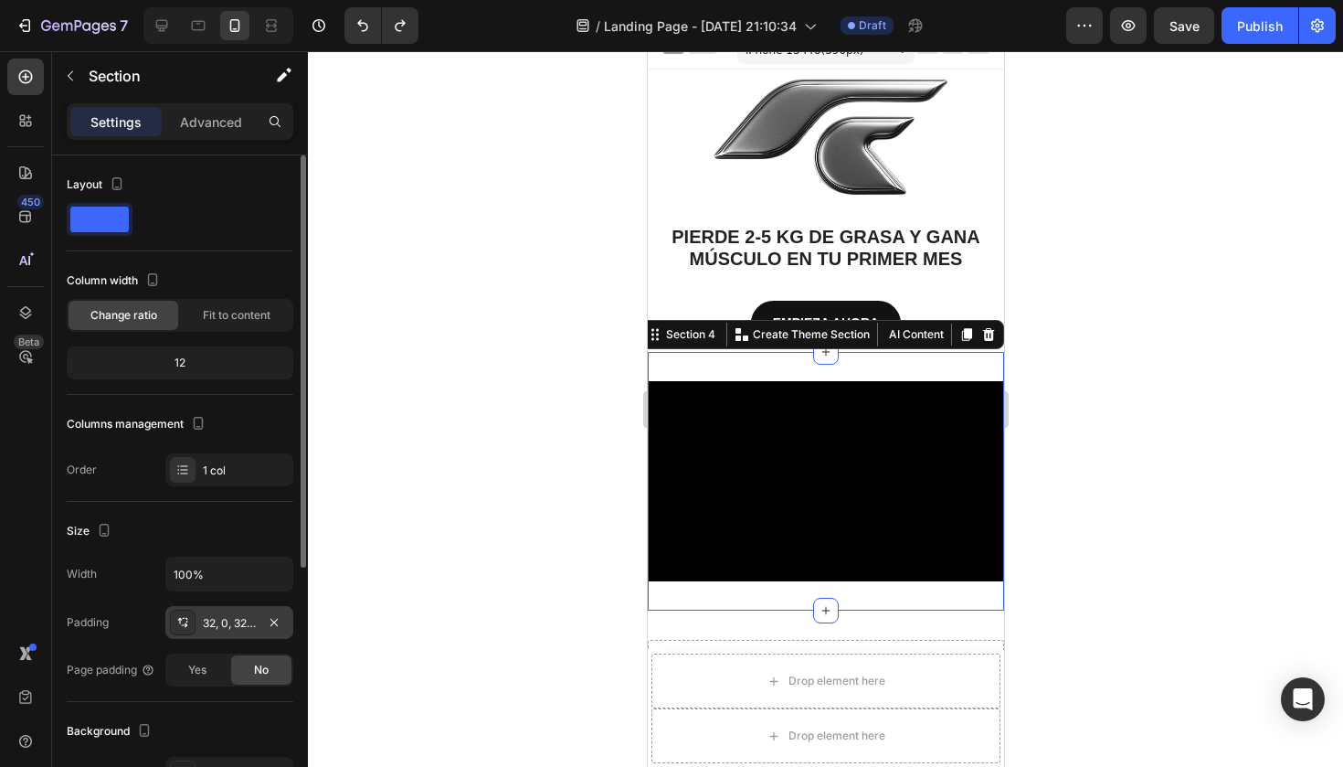
click at [205, 630] on div "32, 0, 32, 0" at bounding box center [229, 623] width 53 height 16
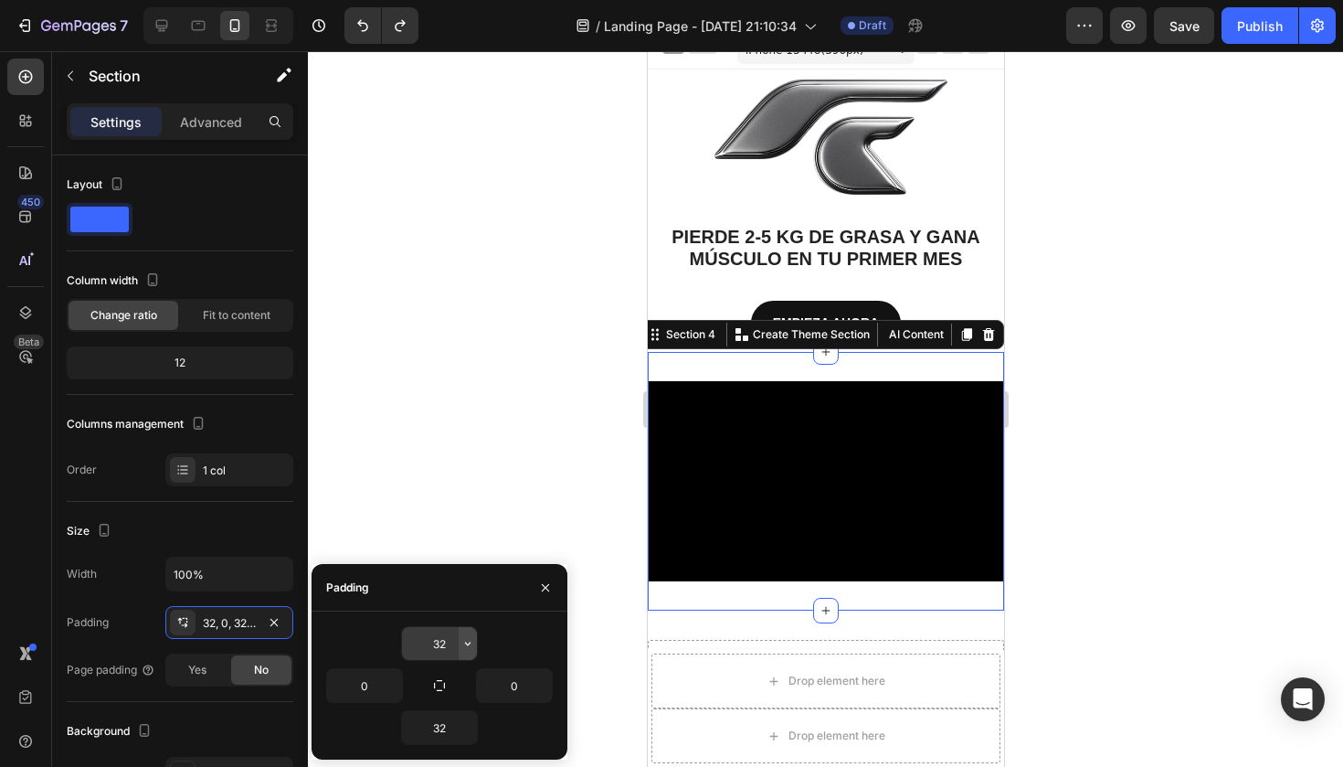
click at [462, 636] on icon "button" at bounding box center [467, 643] width 15 height 15
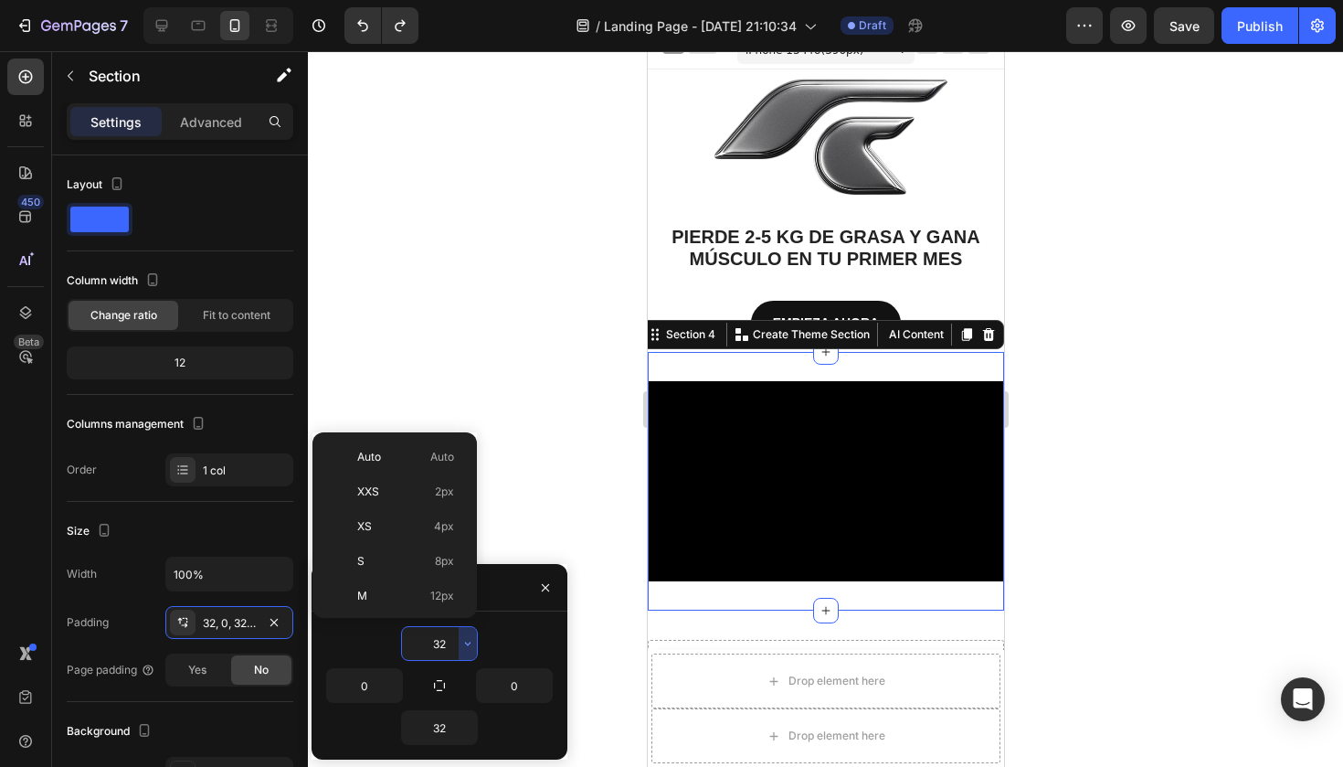
scroll to position [132, 0]
click at [418, 497] on p "L 16px" at bounding box center [405, 499] width 97 height 16
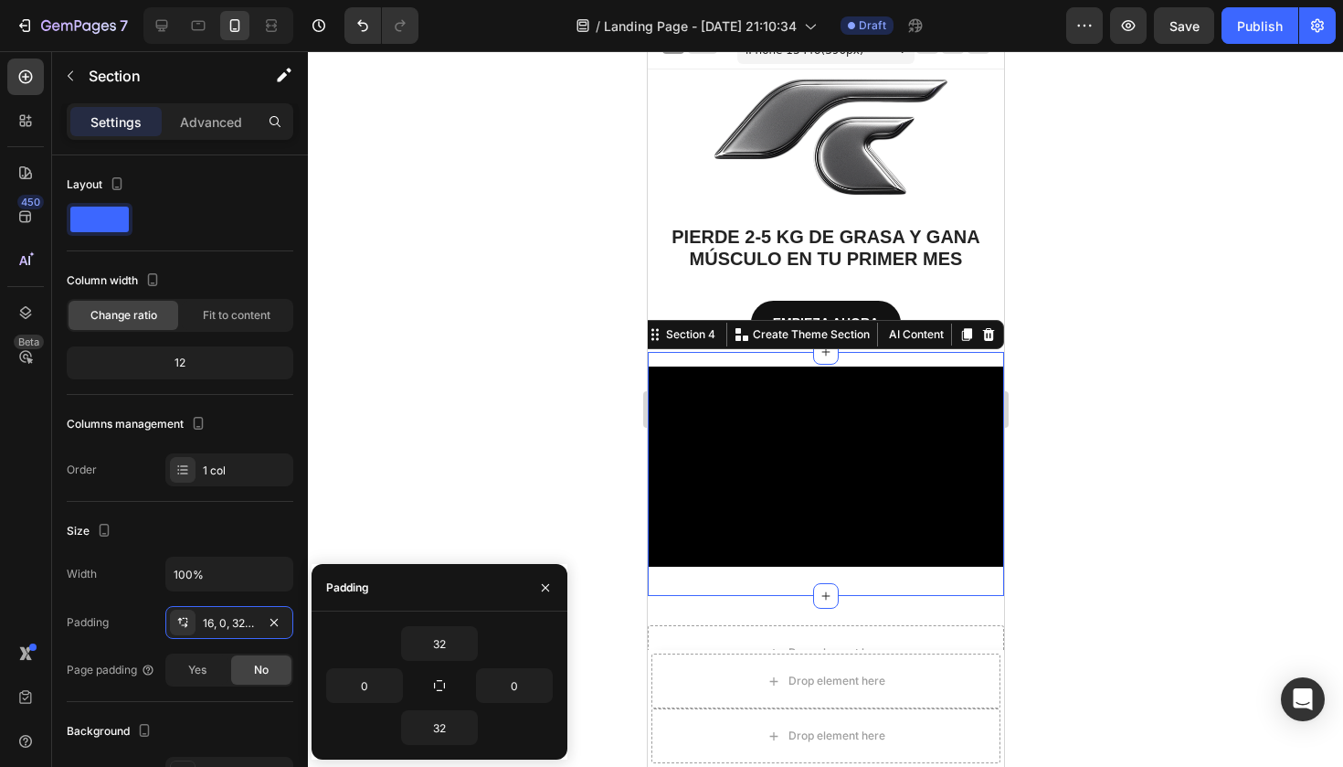
type input "16"
click at [548, 519] on div at bounding box center [825, 408] width 1035 height 715
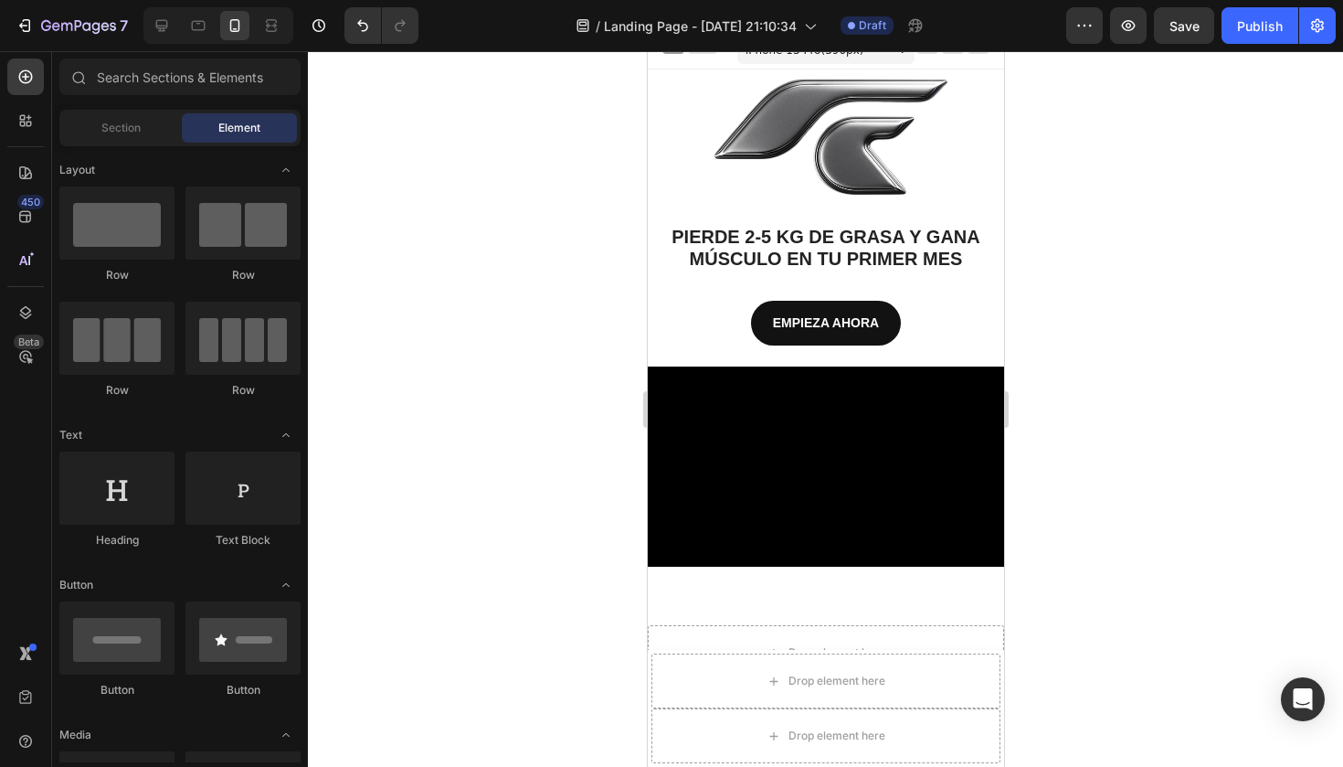
click at [547, 519] on div at bounding box center [825, 408] width 1035 height 715
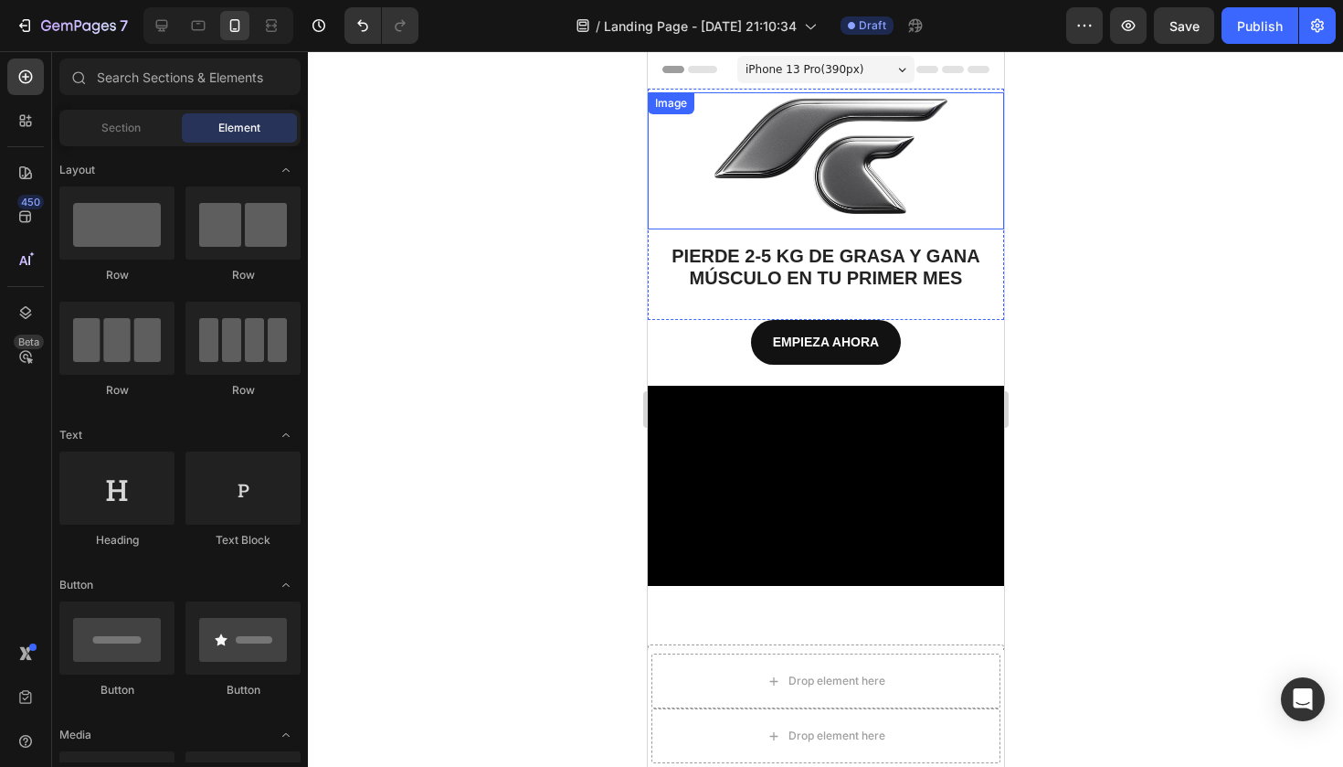
scroll to position [0, 0]
click at [855, 165] on img at bounding box center [825, 160] width 356 height 137
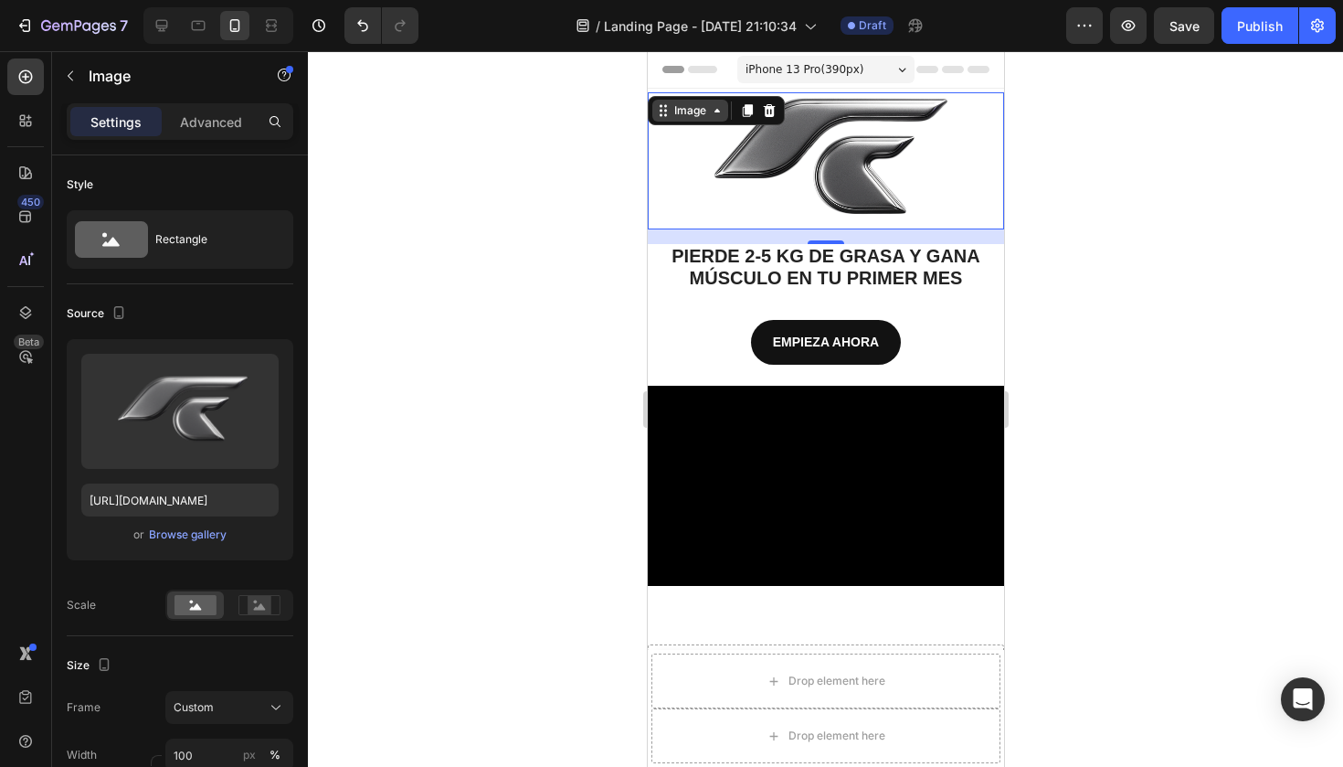
click at [714, 101] on div "Image" at bounding box center [689, 111] width 76 height 22
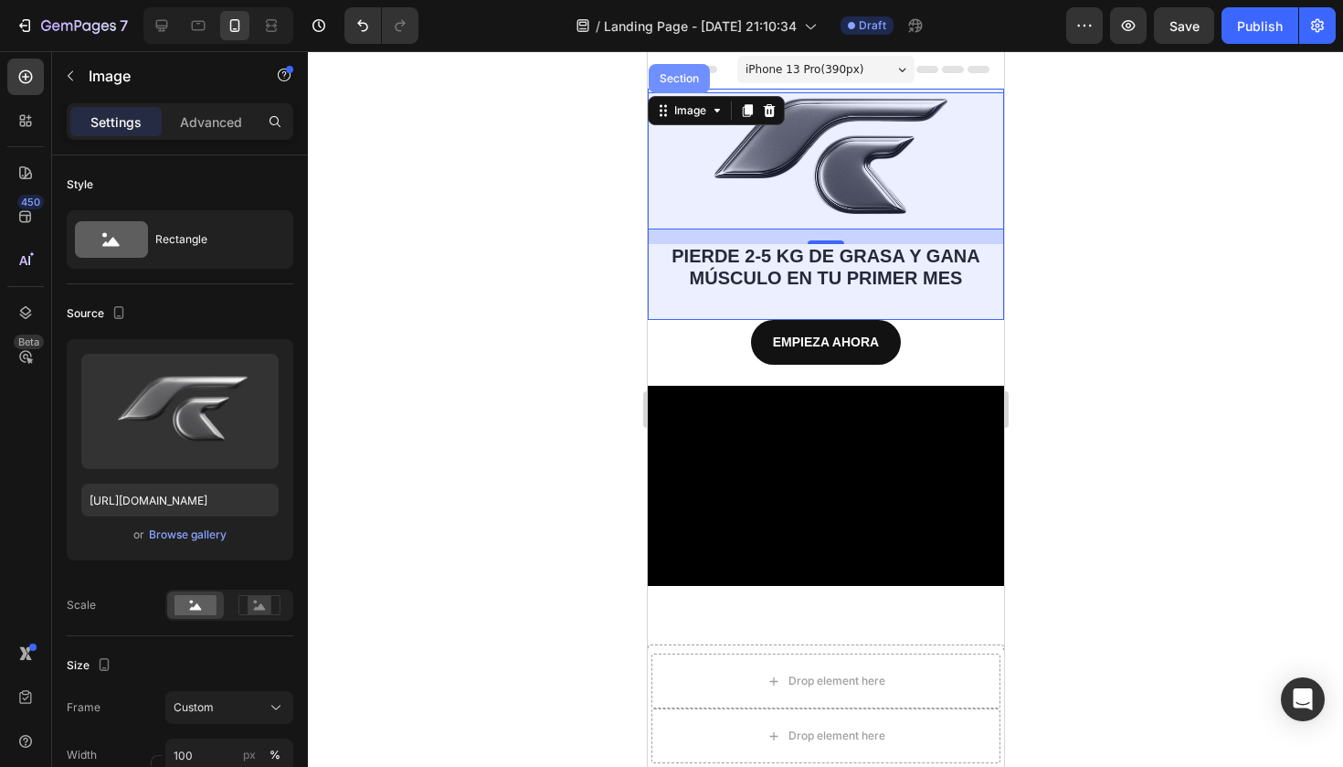
click at [676, 76] on div "Section" at bounding box center [678, 78] width 47 height 11
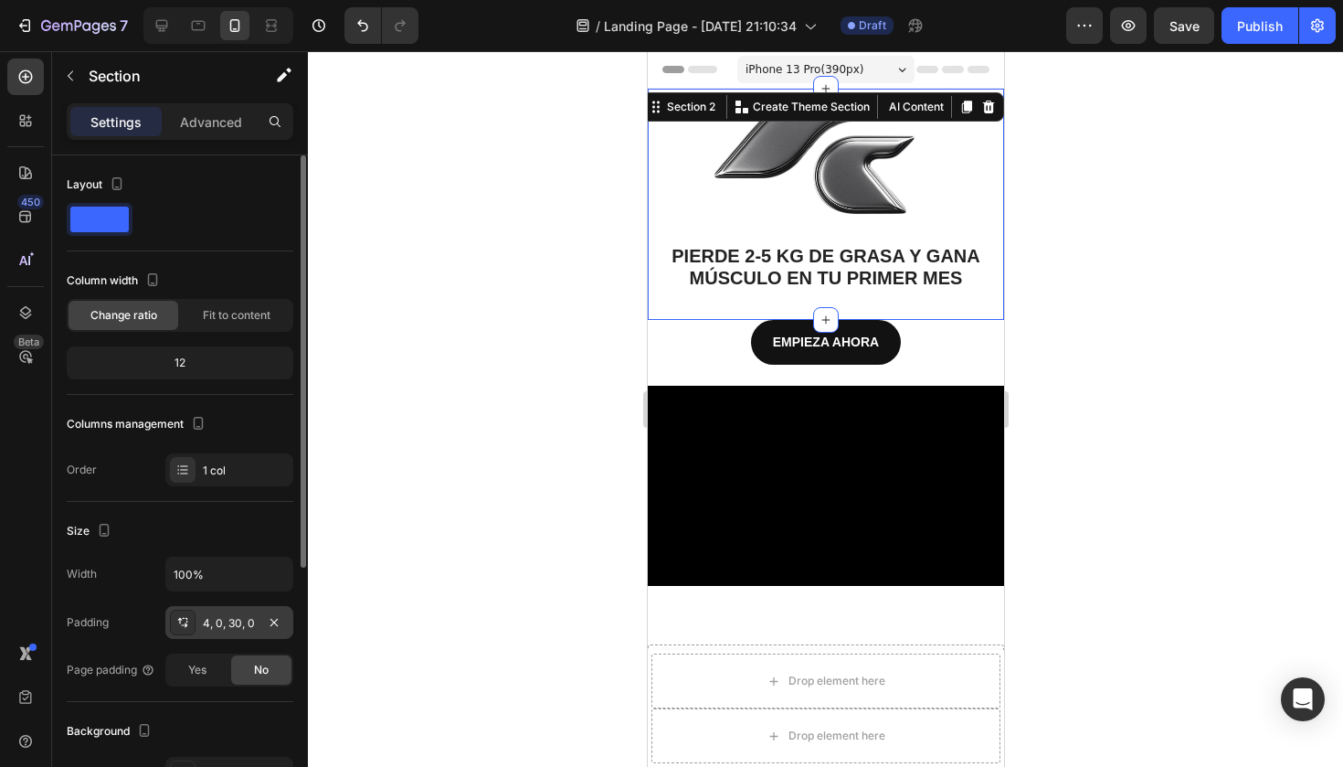
click at [208, 608] on div "4, 0, 30, 0" at bounding box center [229, 622] width 128 height 33
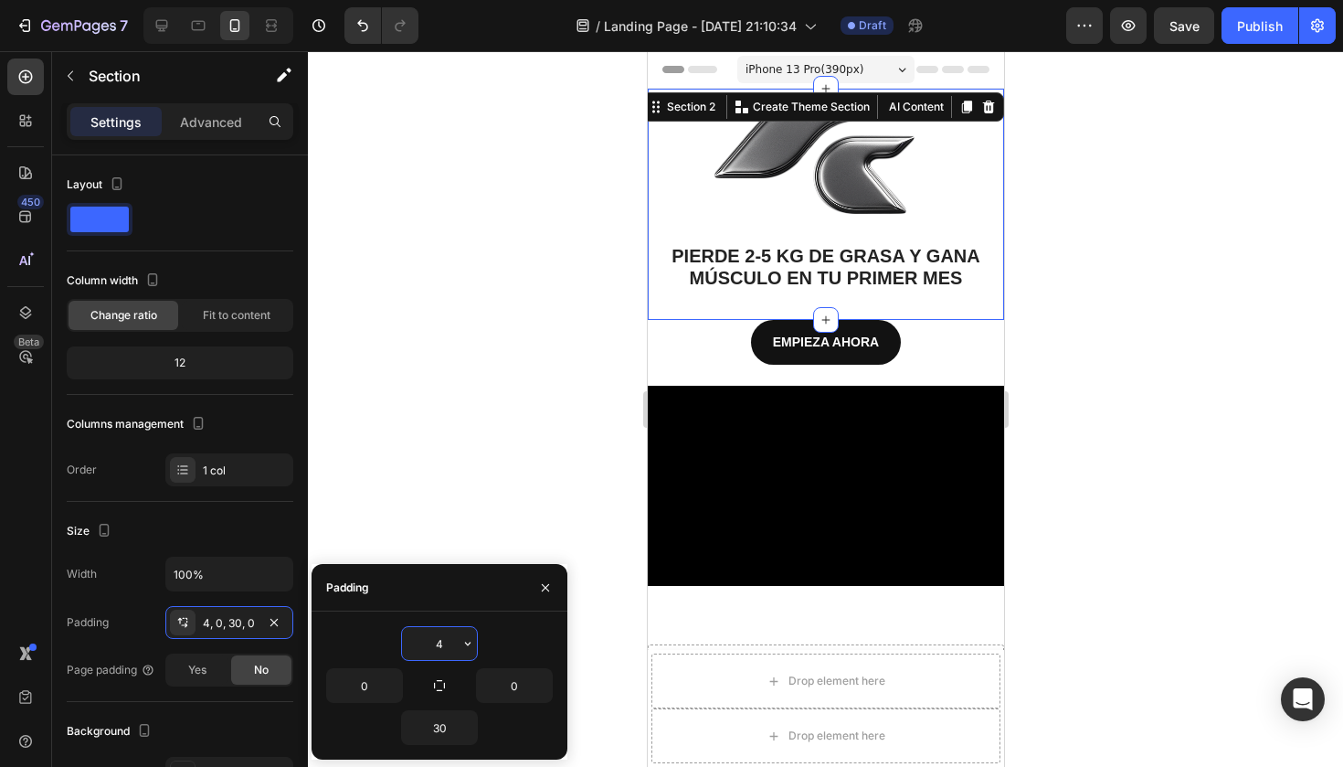
click at [435, 645] on input "4" at bounding box center [439, 643] width 75 height 33
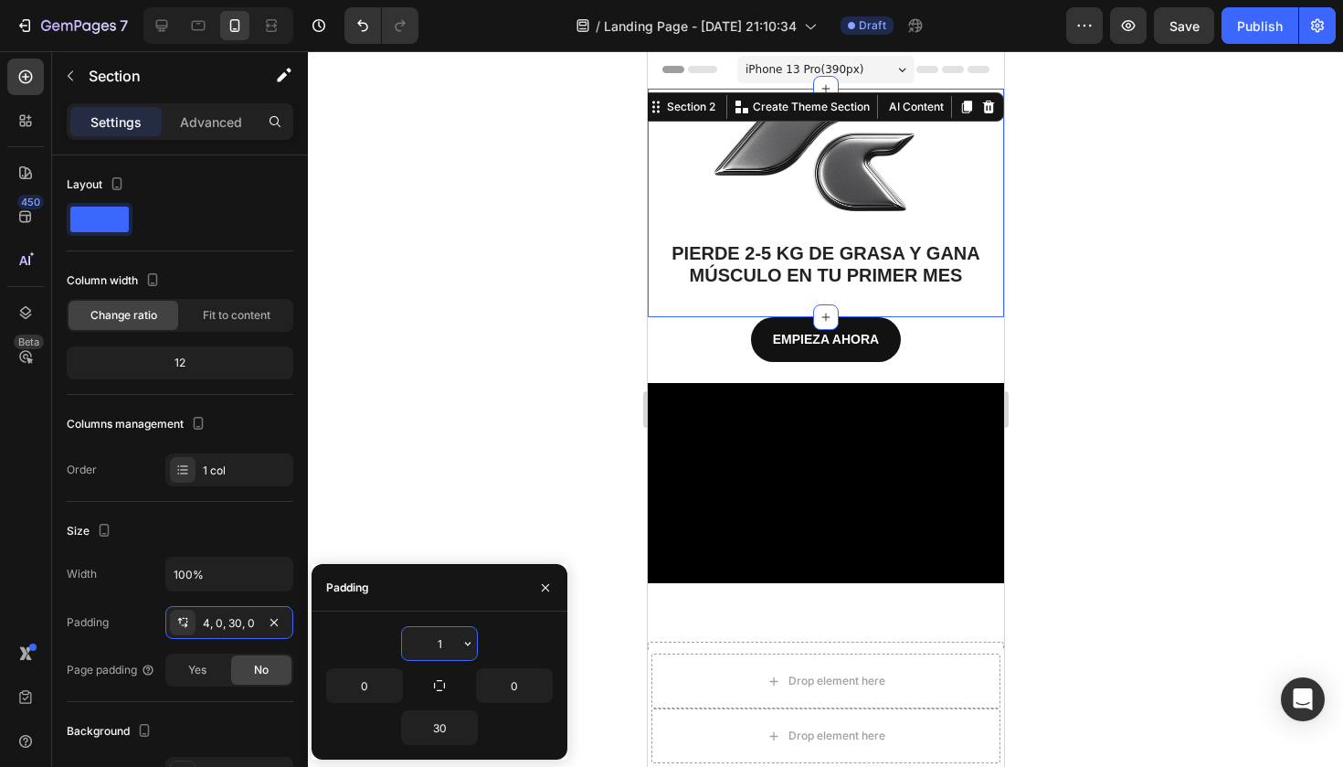
type input "10"
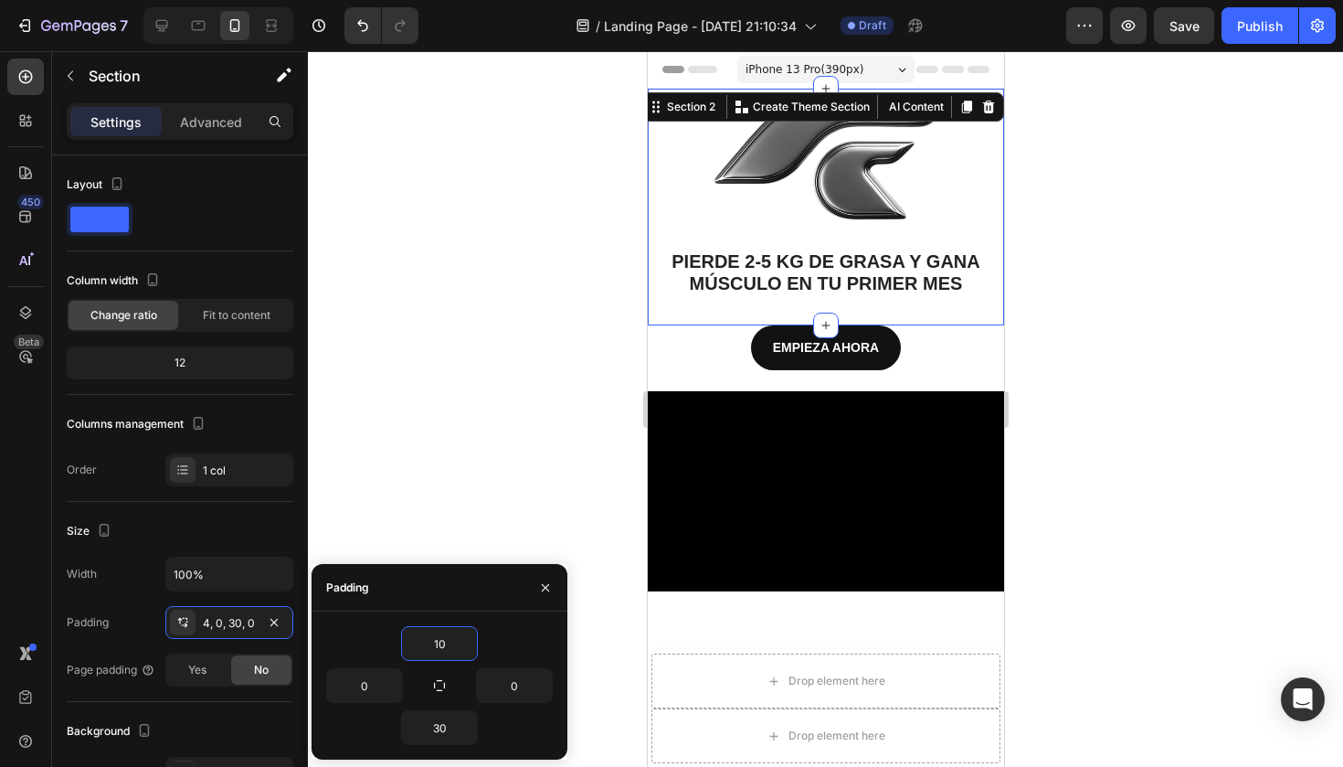
click at [558, 425] on div at bounding box center [825, 408] width 1035 height 715
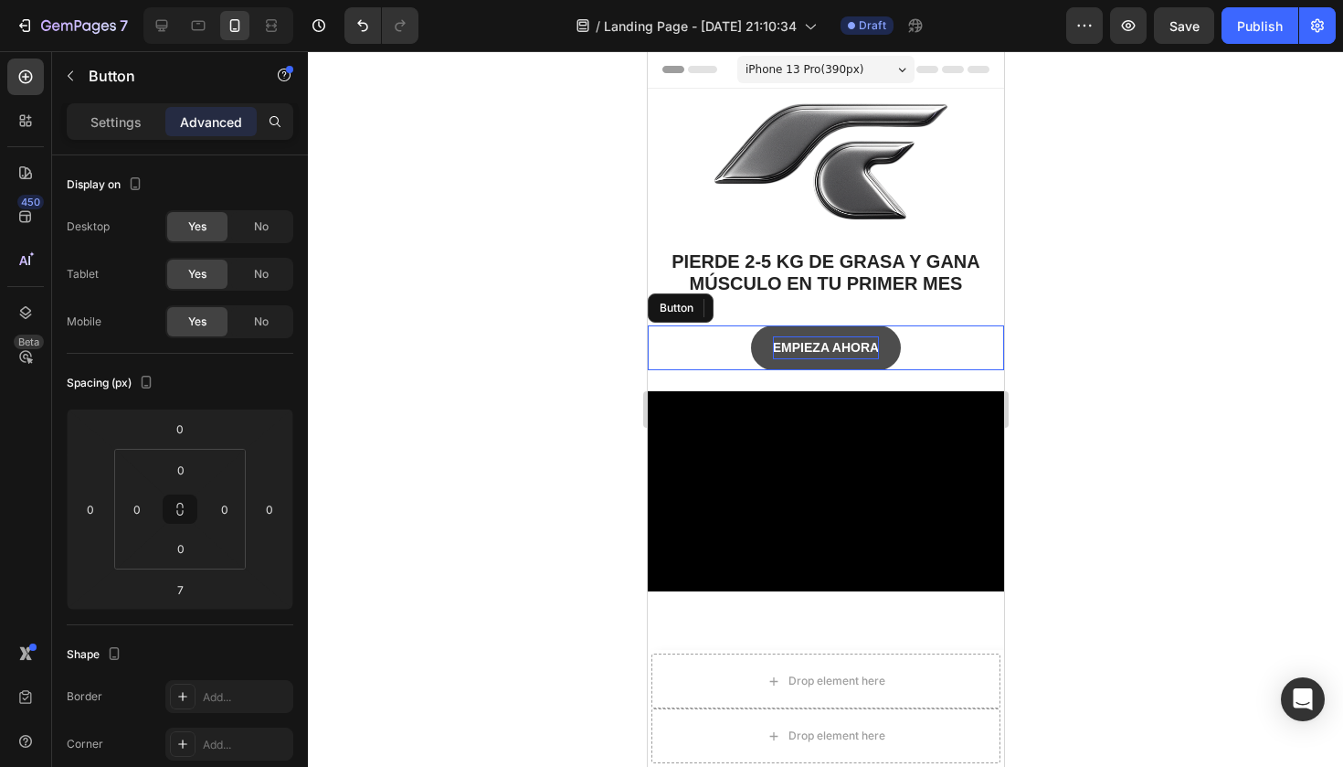
click at [848, 344] on strong "EMPIEZA AHORA" at bounding box center [825, 347] width 106 height 15
click at [865, 344] on strong "EMPIEZA AHORA" at bounding box center [825, 347] width 106 height 15
click at [874, 345] on strong "EMPIEZA AHORA" at bounding box center [825, 347] width 106 height 15
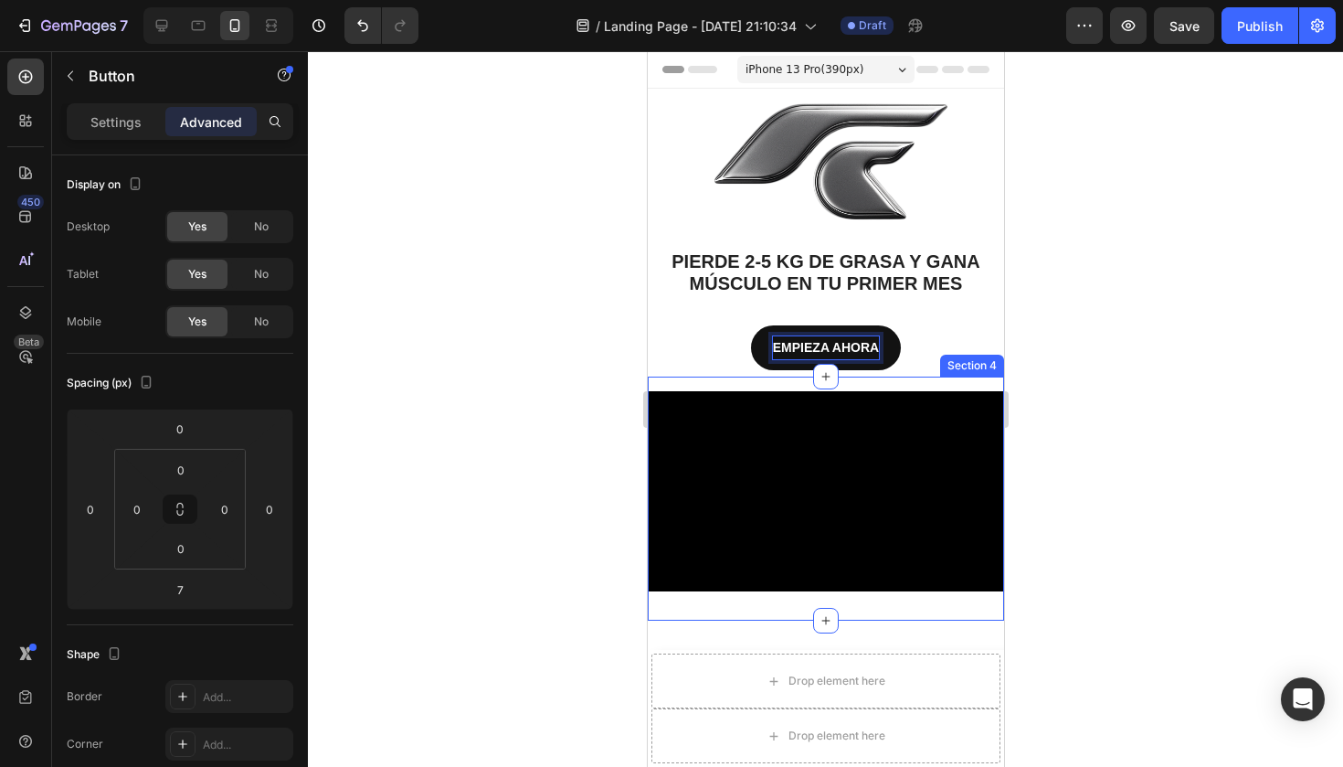
click at [824, 344] on button "EMPIEZA AHORA" at bounding box center [825, 347] width 150 height 45
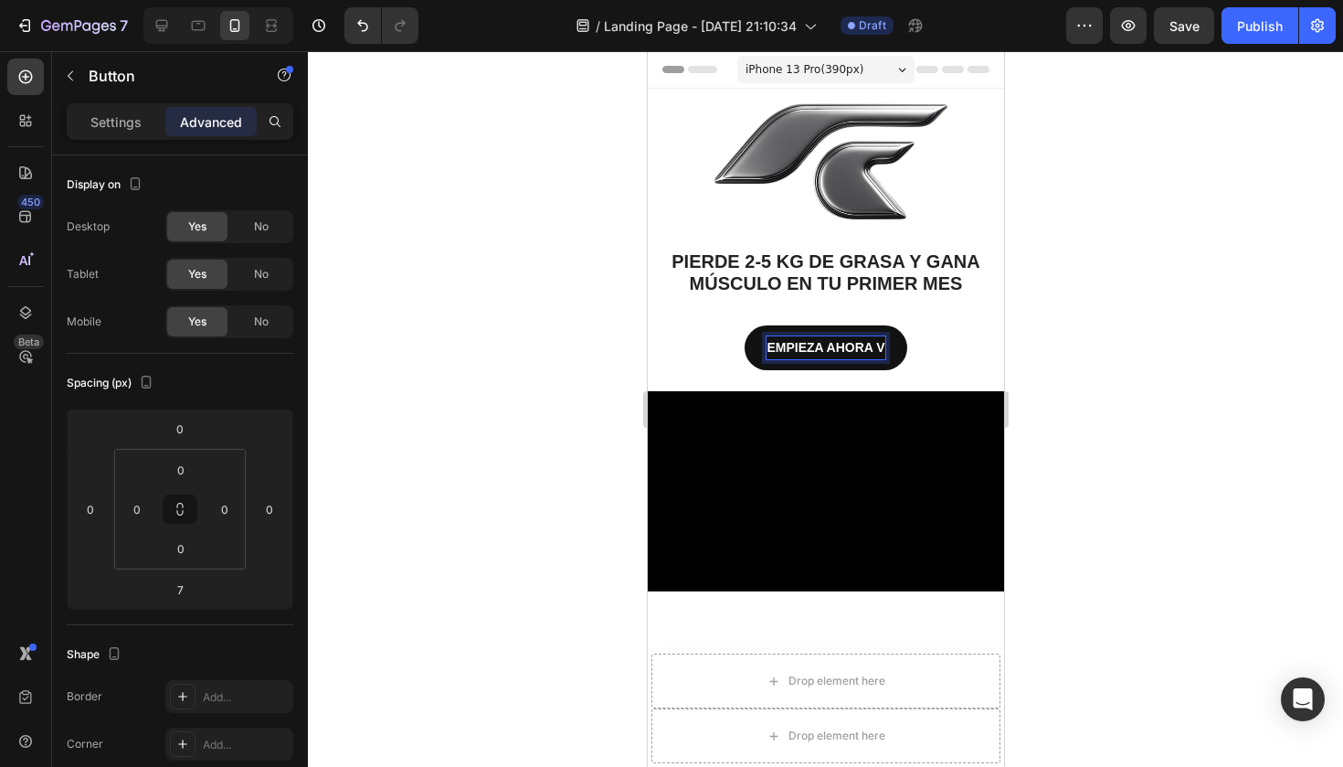
click at [1135, 331] on div at bounding box center [825, 408] width 1035 height 715
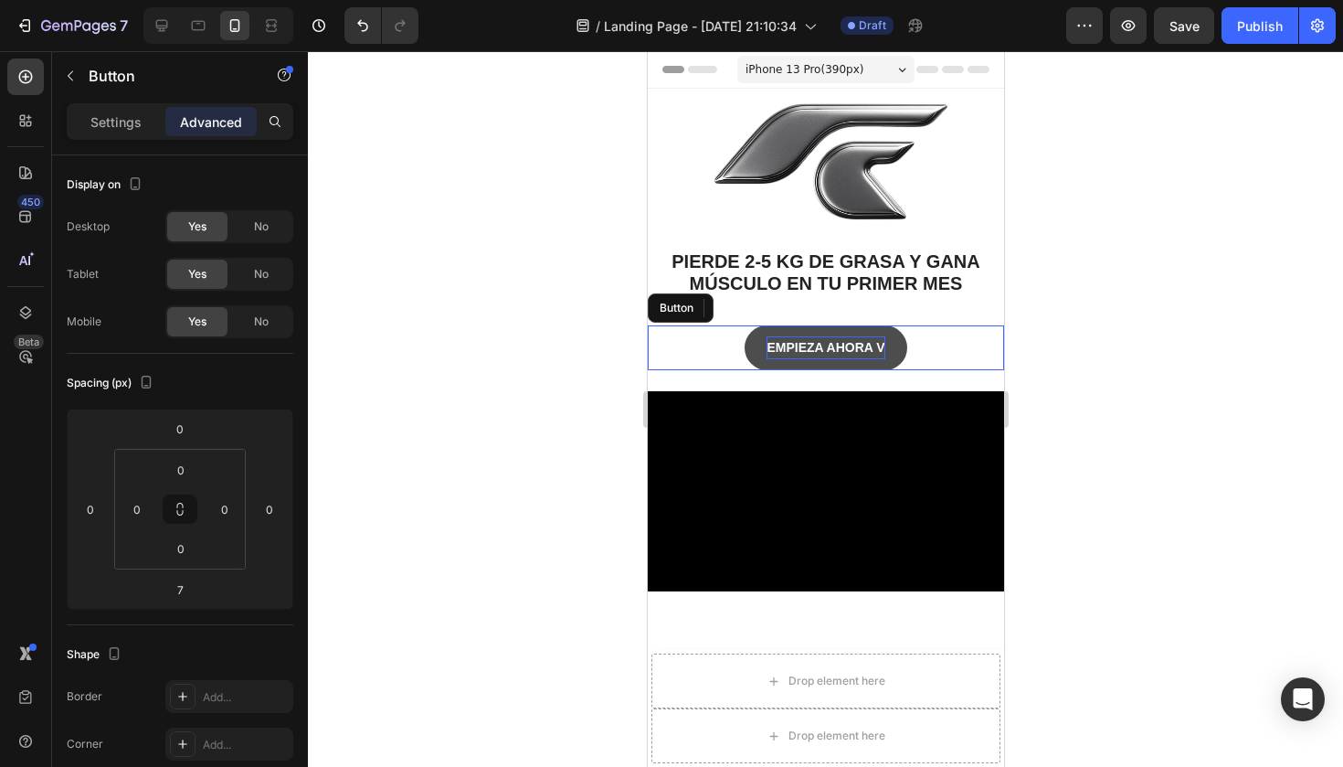
click at [881, 342] on strong "EMPIEZA AHORA V" at bounding box center [825, 347] width 118 height 15
click at [881, 345] on strong "EMPIEZA AHORA V" at bounding box center [825, 347] width 118 height 15
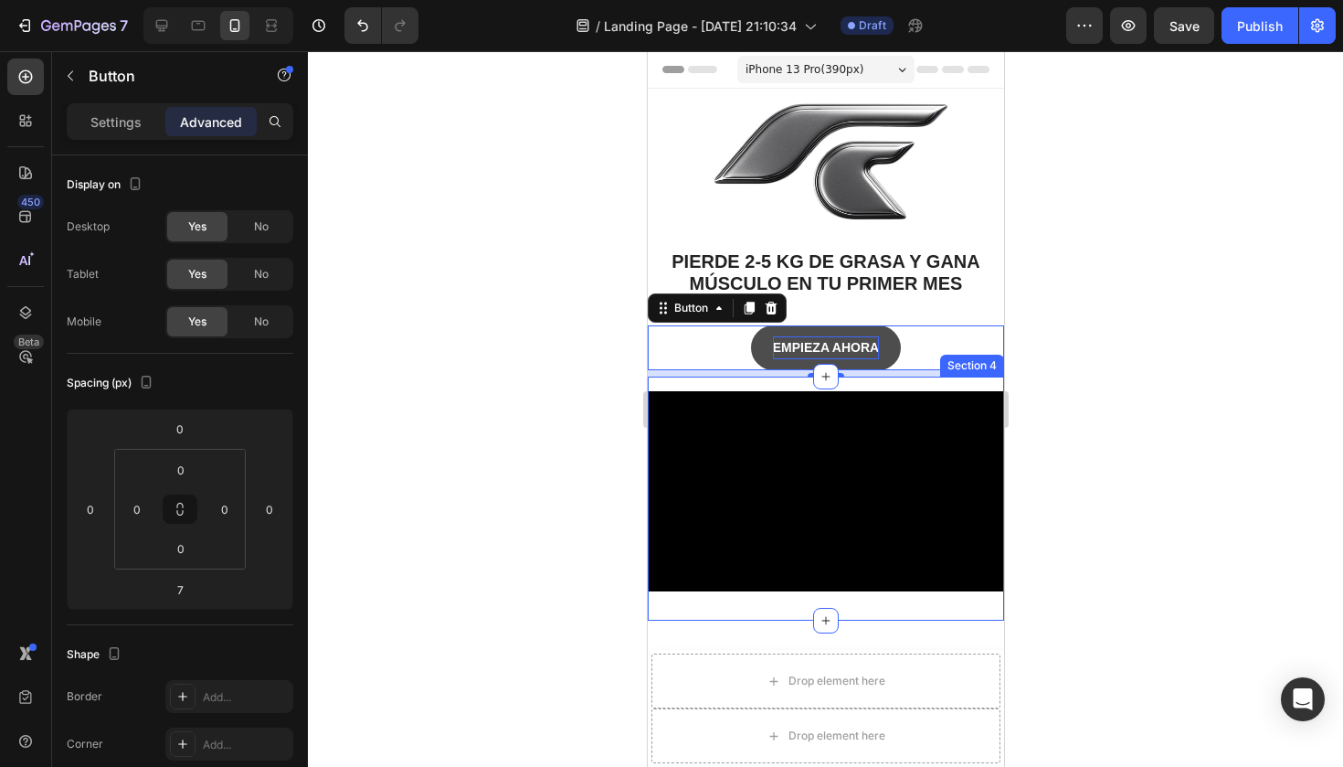
click at [1053, 340] on div at bounding box center [825, 408] width 1035 height 715
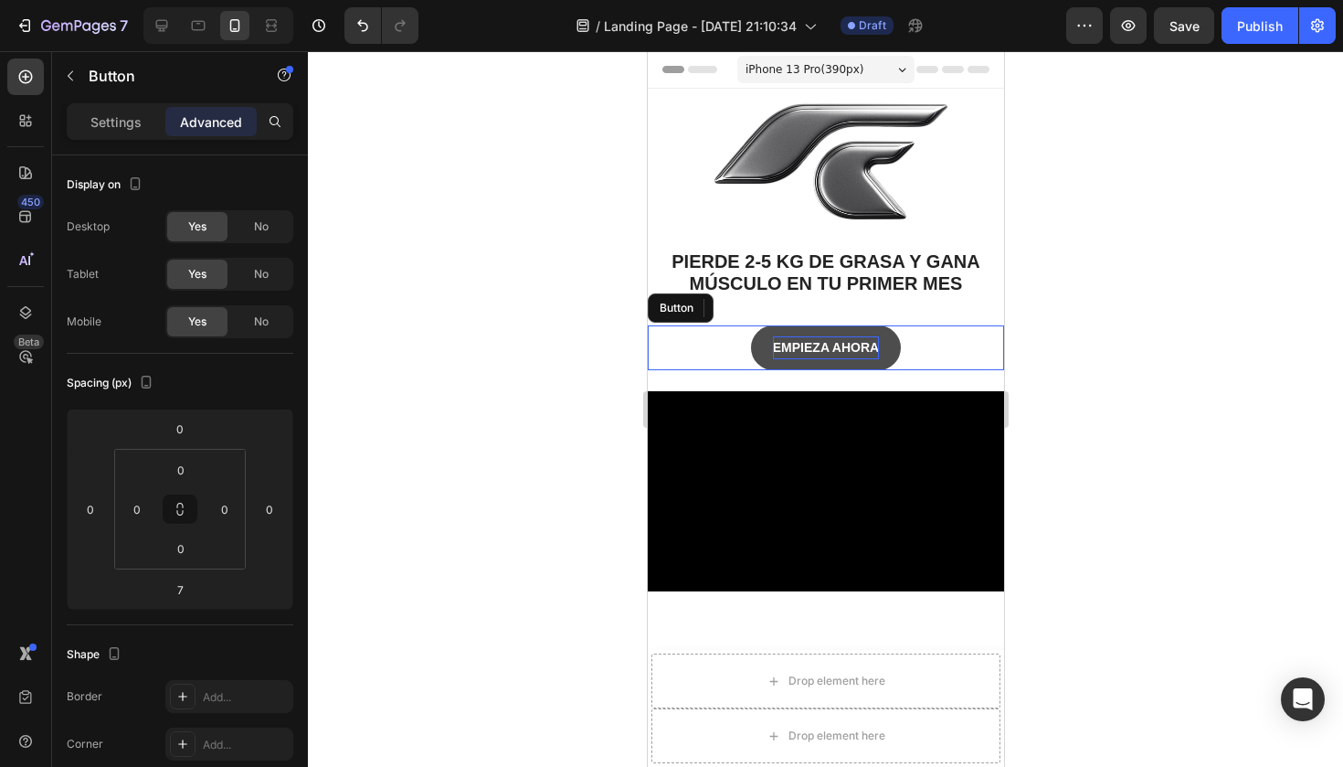
click at [843, 329] on button "EMPIEZA AHORA" at bounding box center [825, 347] width 150 height 45
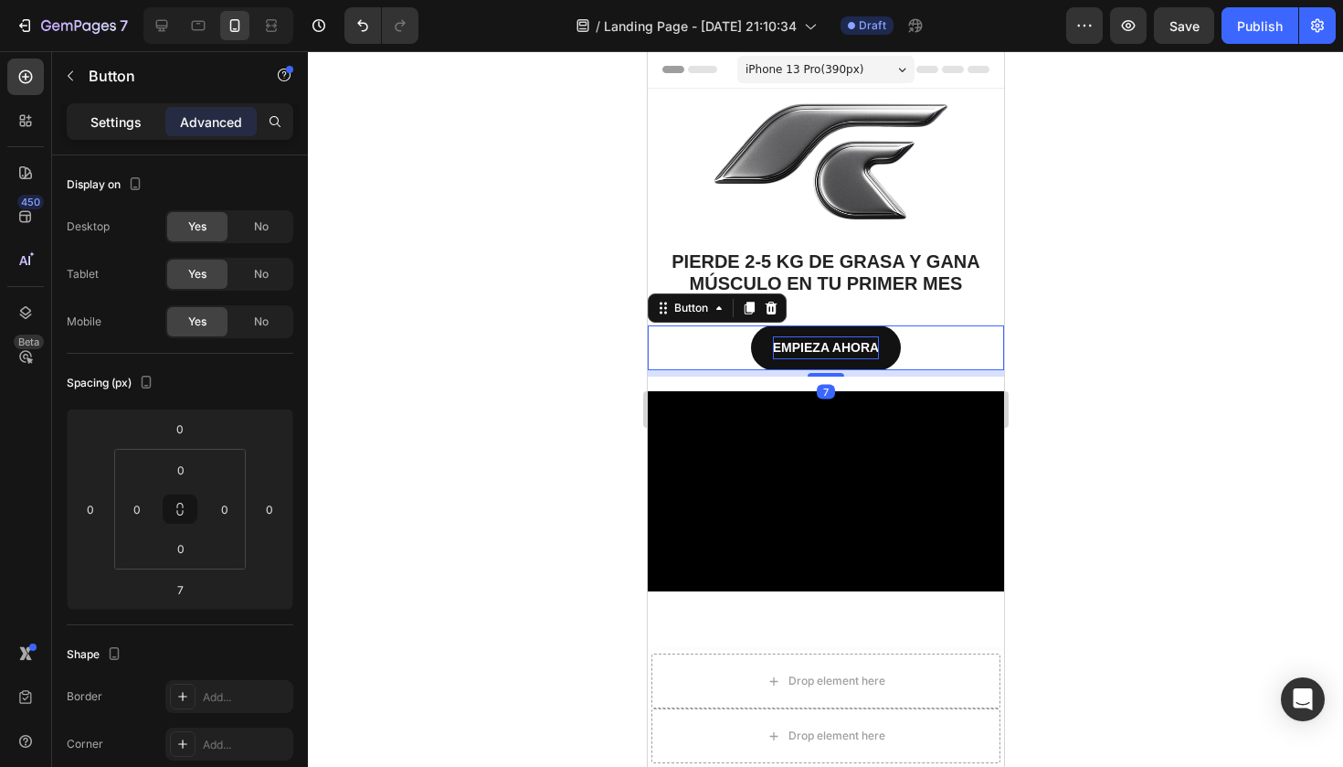
click at [105, 119] on p "Settings" at bounding box center [115, 121] width 51 height 19
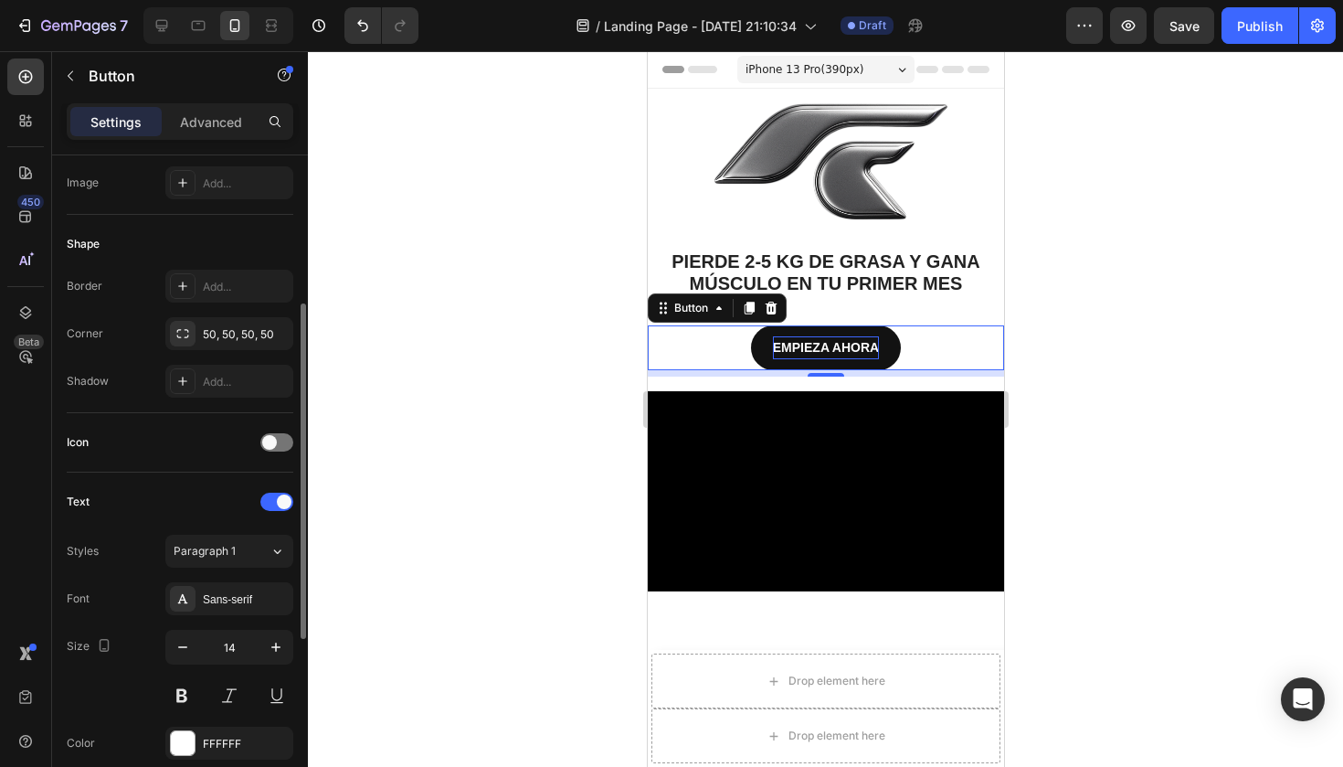
scroll to position [307, 0]
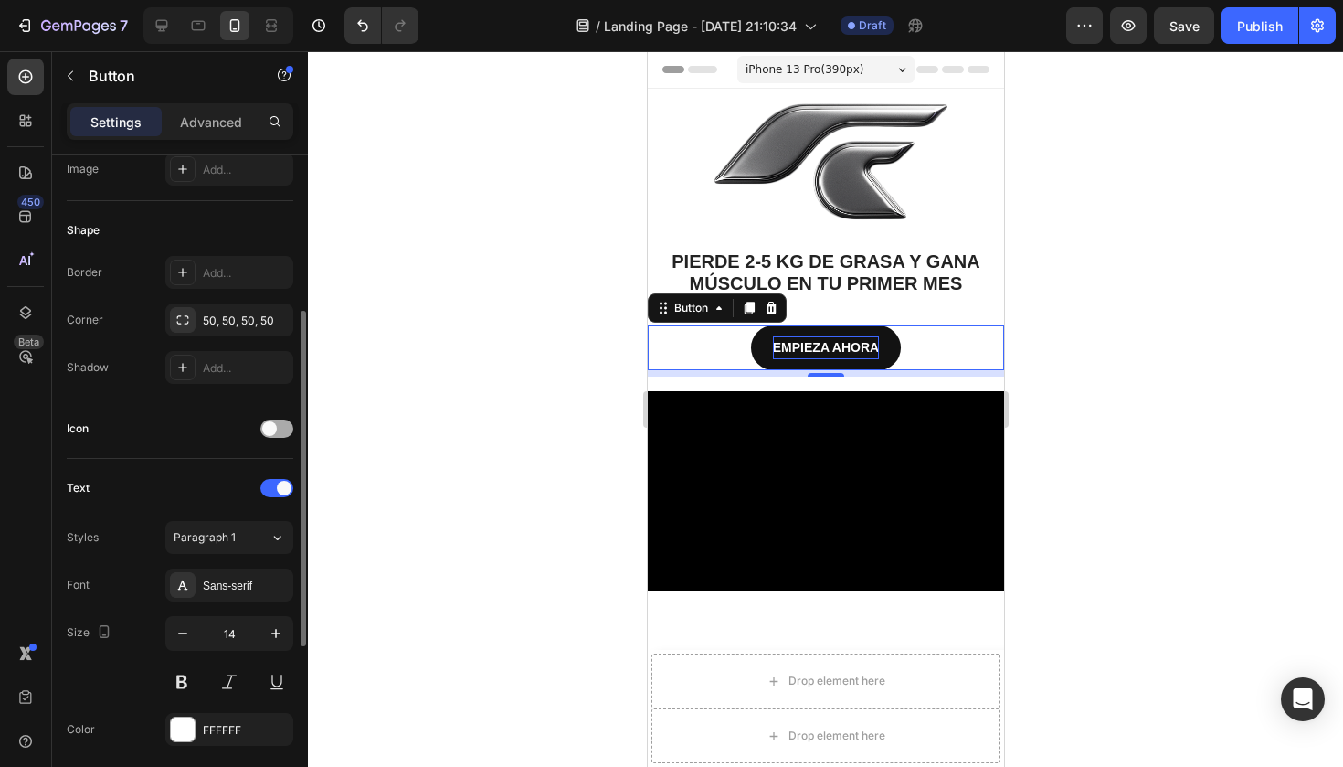
click at [281, 423] on div at bounding box center [276, 428] width 33 height 18
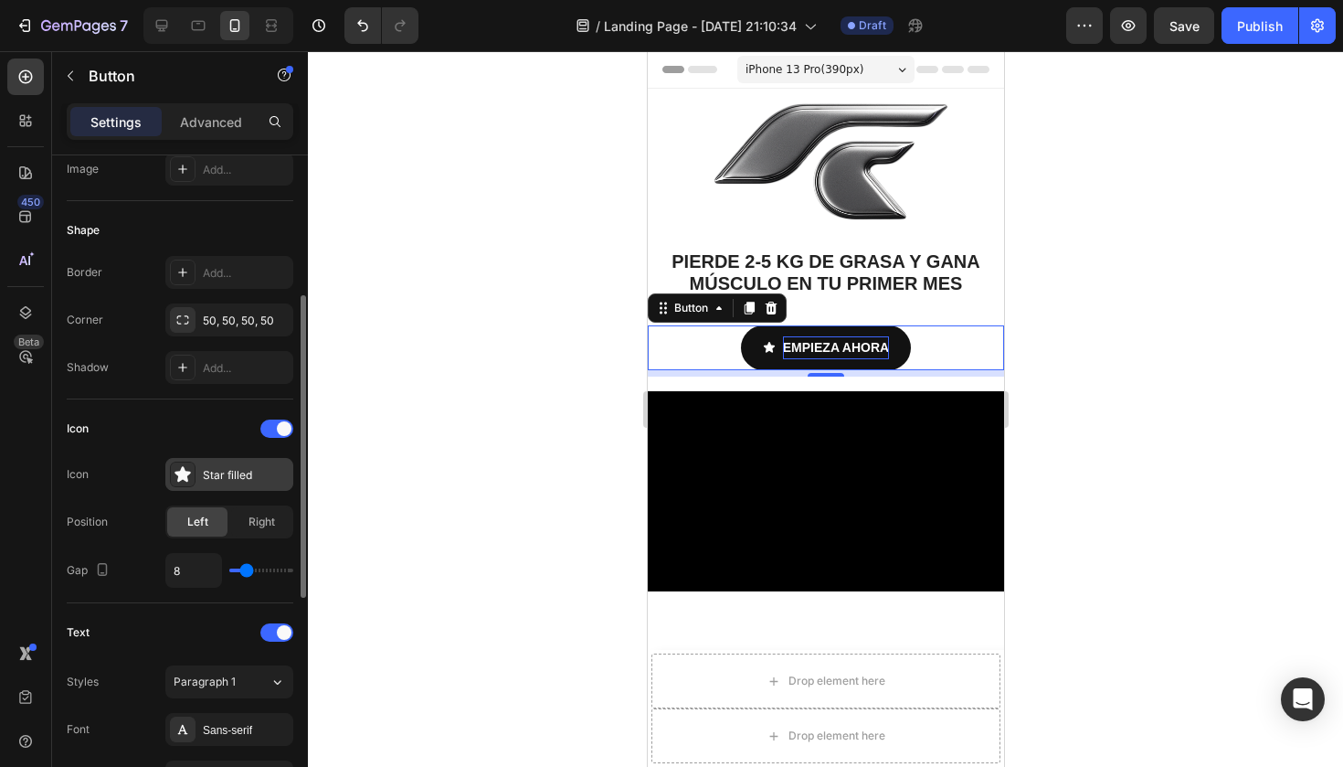
click at [232, 472] on div "Star filled" at bounding box center [246, 475] width 86 height 16
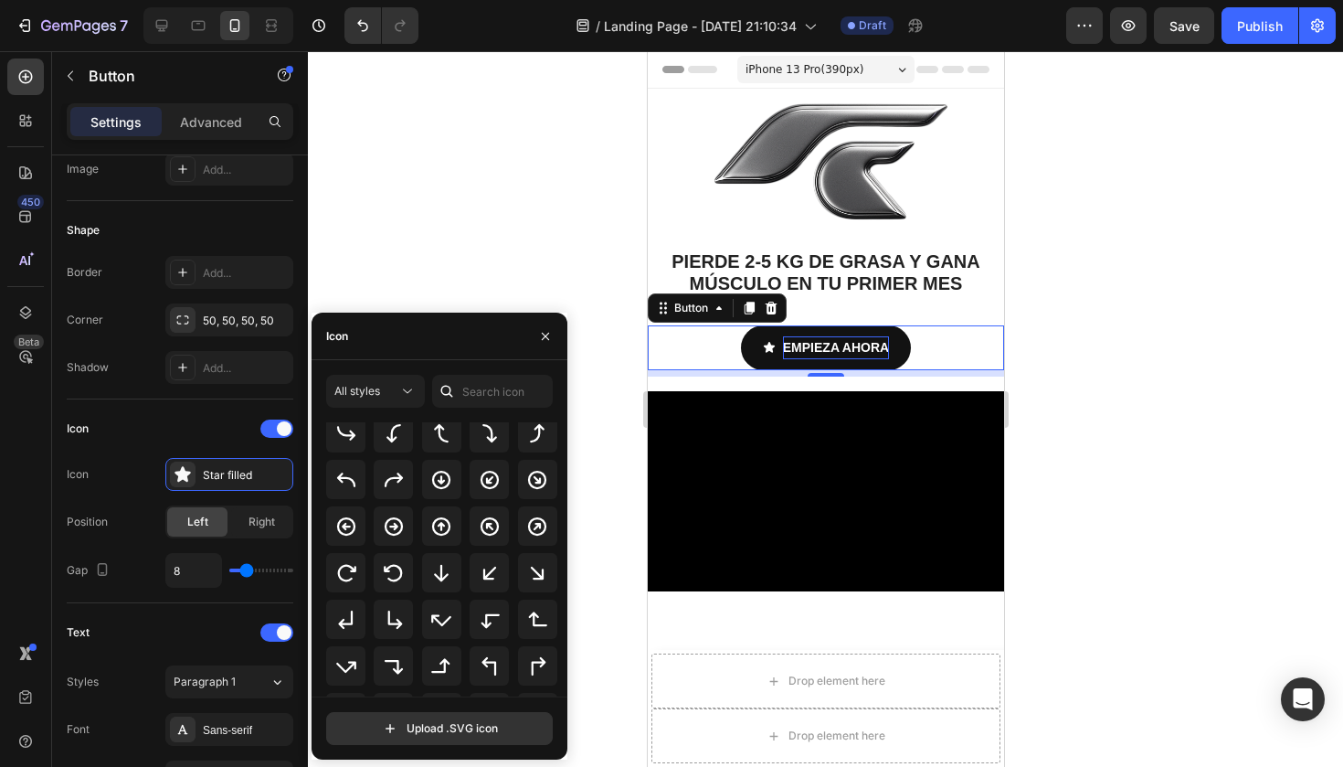
scroll to position [421, 0]
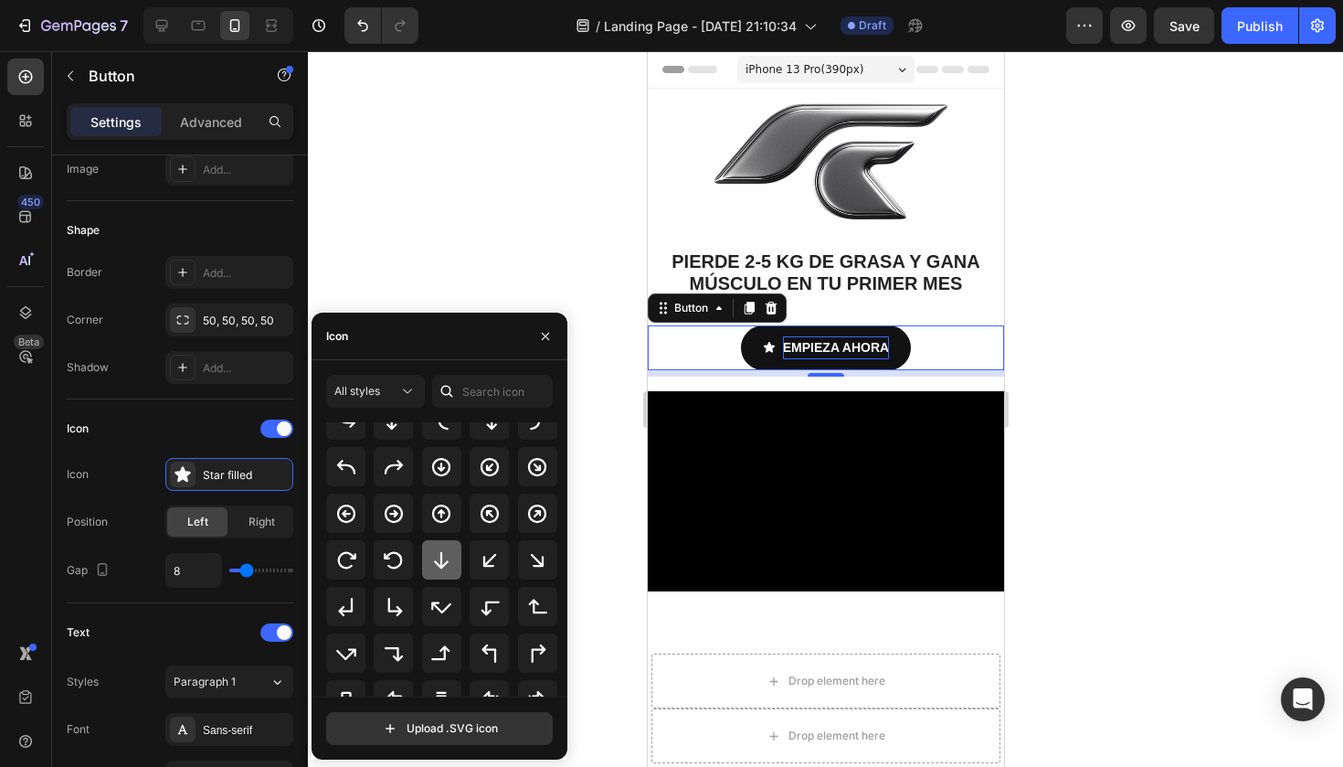
click at [442, 566] on icon at bounding box center [441, 559] width 15 height 17
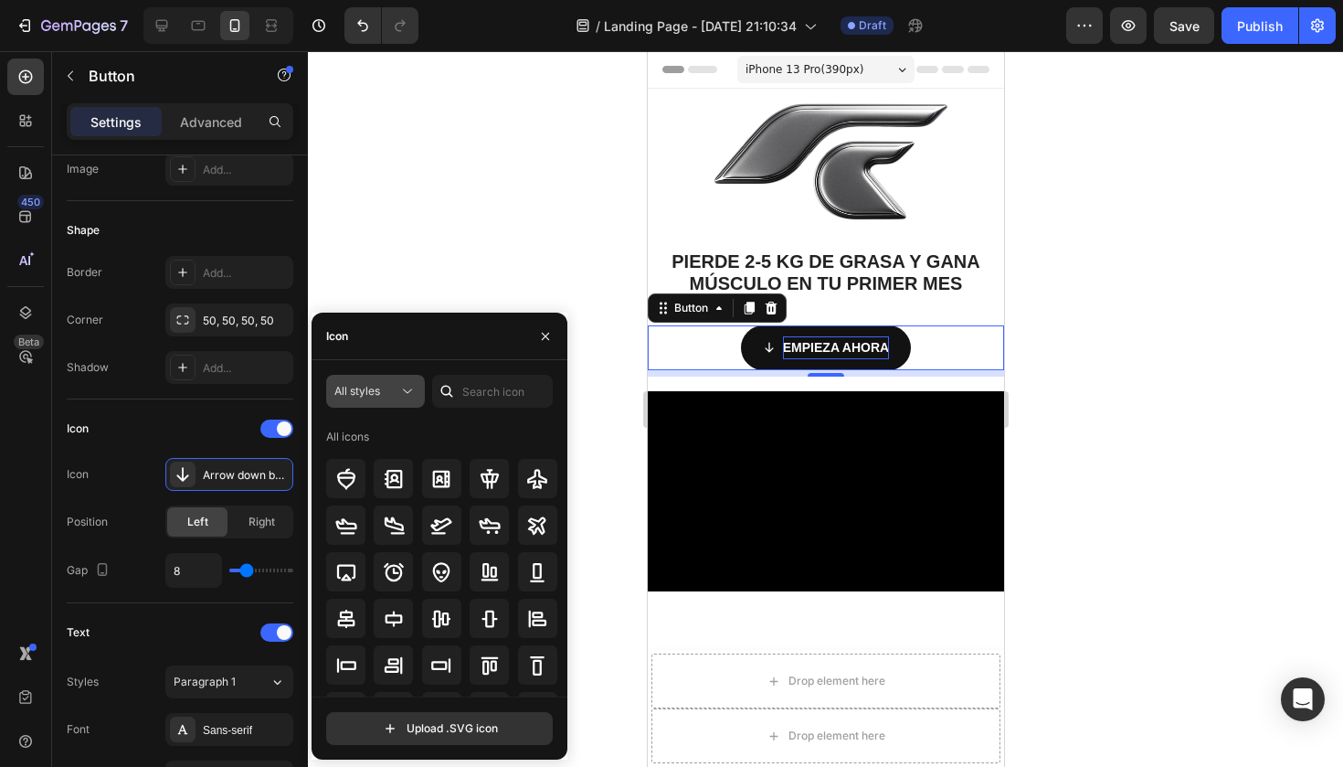
scroll to position [0, 0]
click at [412, 399] on icon at bounding box center [407, 391] width 18 height 18
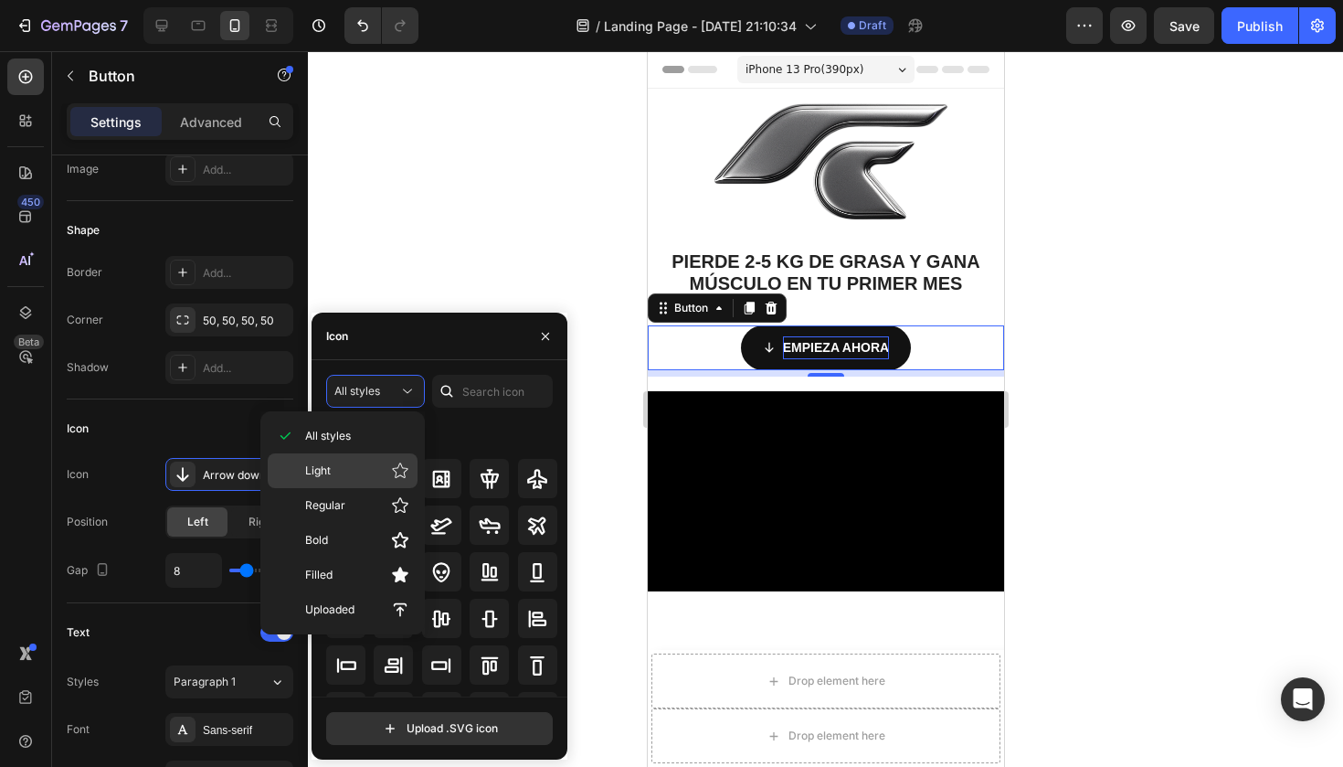
click at [372, 472] on p "Light" at bounding box center [357, 470] width 104 height 18
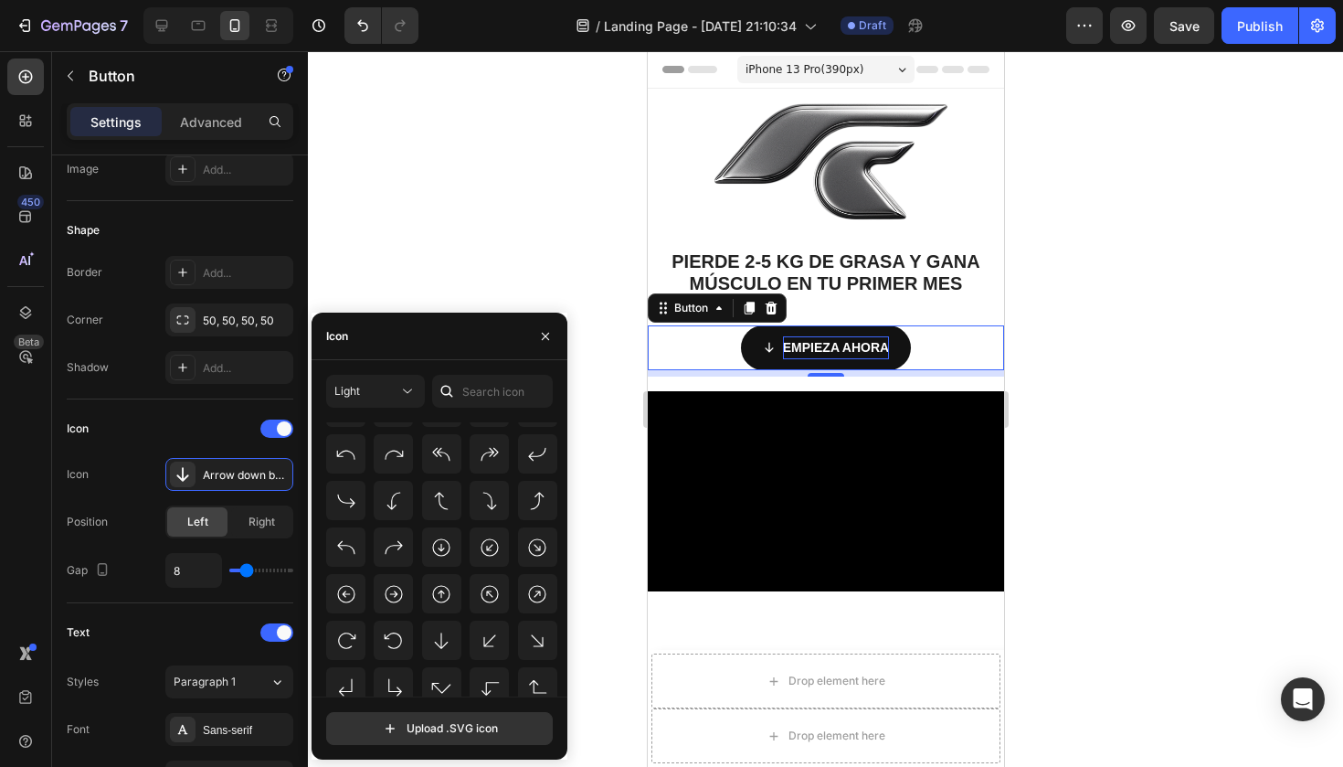
scroll to position [373, 0]
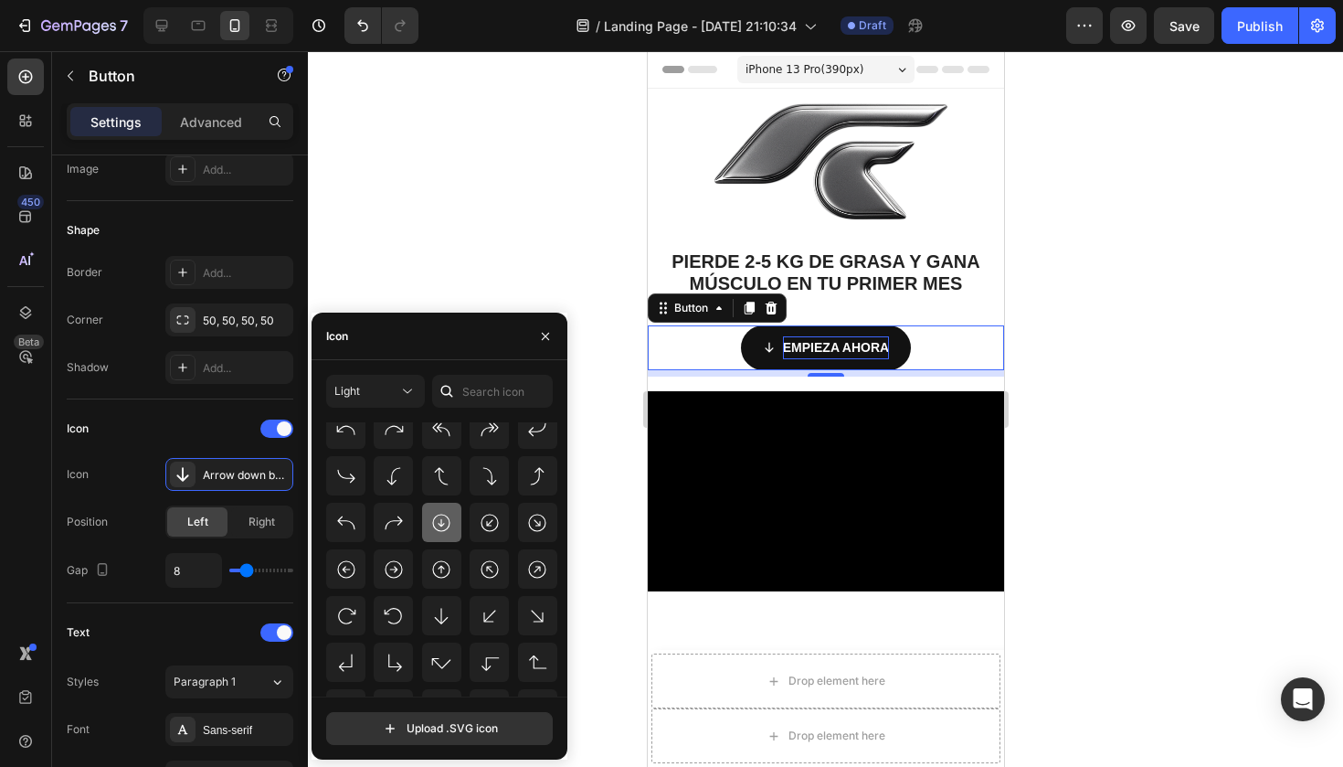
click at [450, 522] on div at bounding box center [441, 521] width 39 height 39
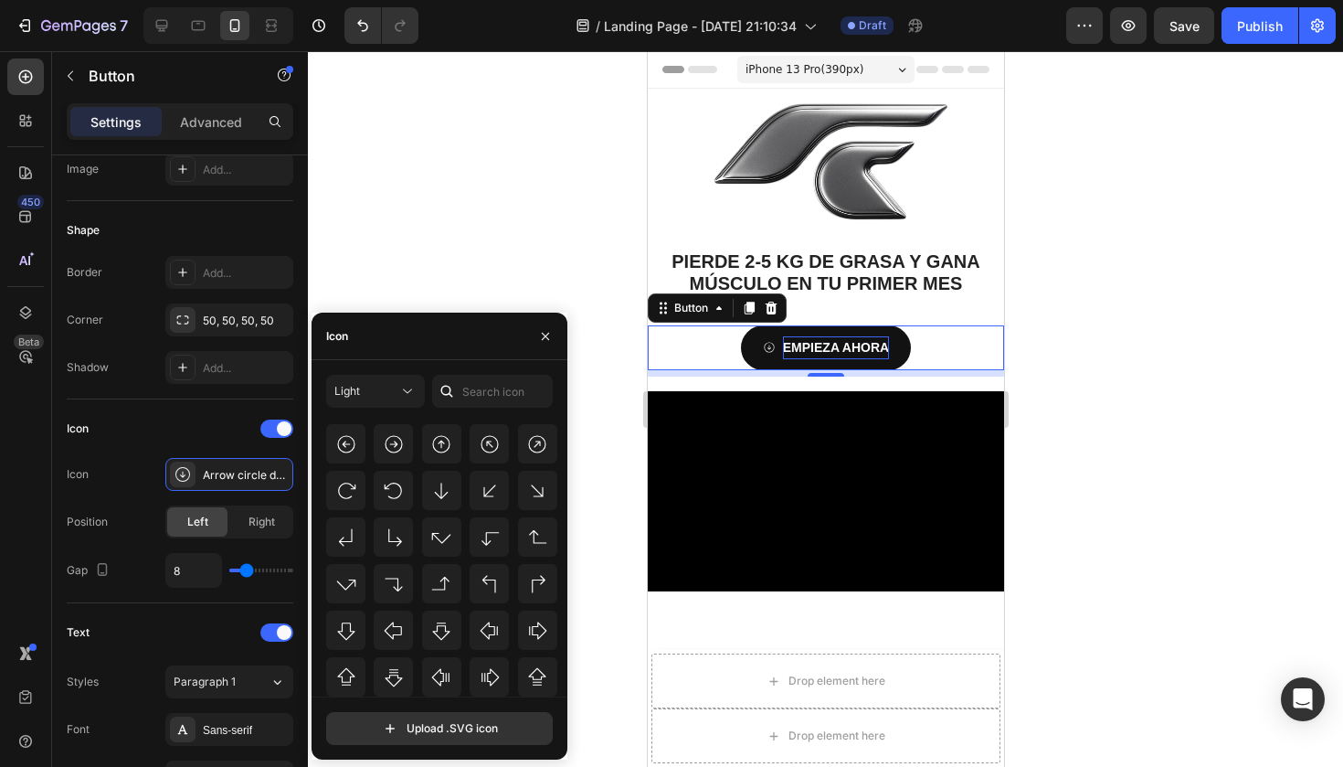
scroll to position [480, 0]
click at [438, 493] on icon at bounding box center [441, 487] width 22 height 22
click at [275, 527] on div "Right" at bounding box center [261, 521] width 60 height 29
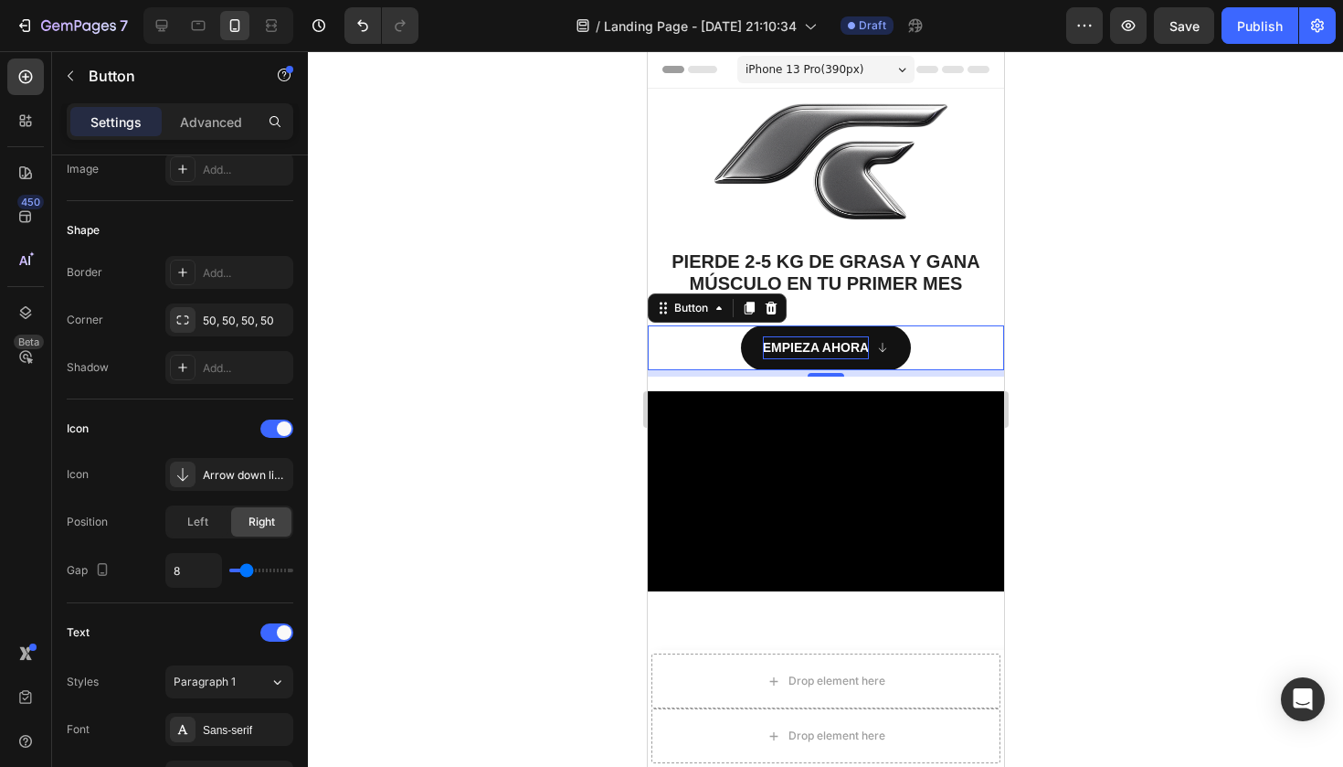
click at [580, 475] on div at bounding box center [825, 408] width 1035 height 715
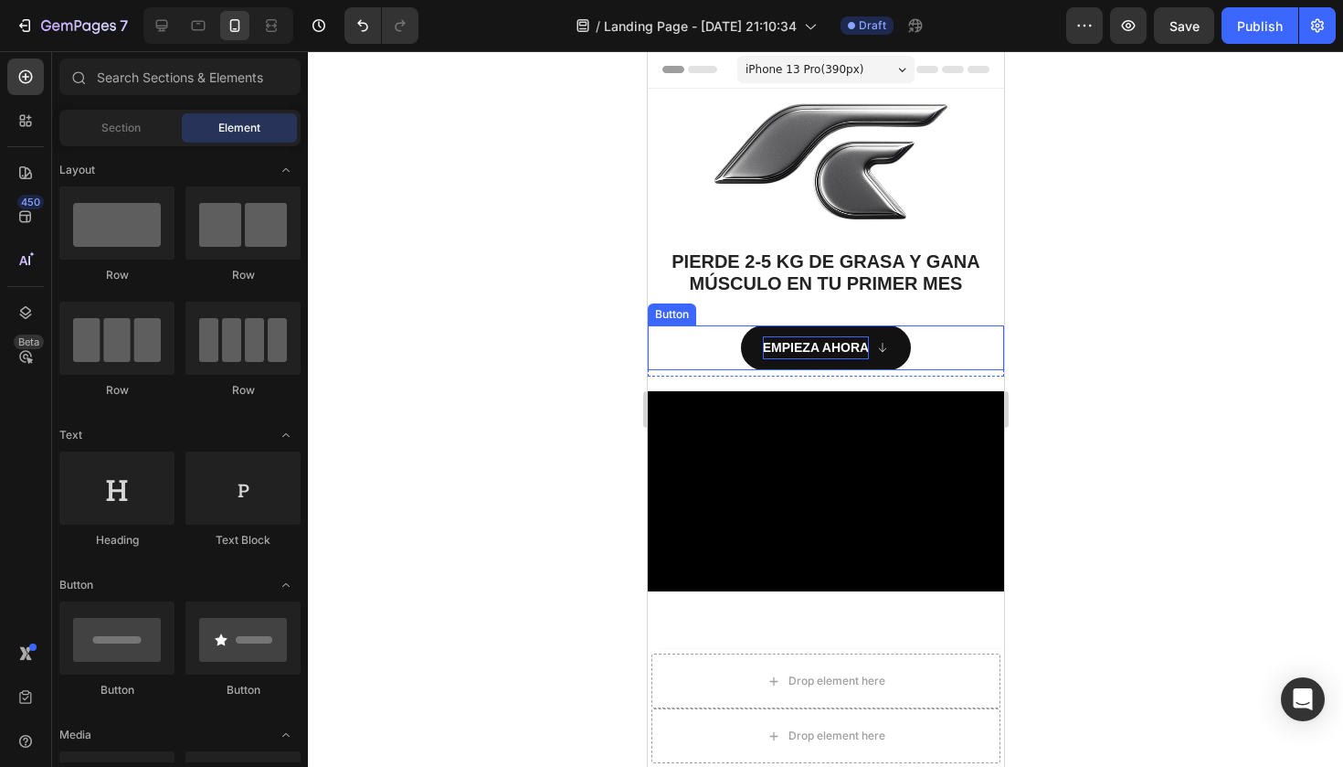
click at [888, 348] on icon "<p><strong>EMPIEZA AHORA&nbsp;</strong></p><p>&nbsp;</p>" at bounding box center [881, 347] width 13 height 13
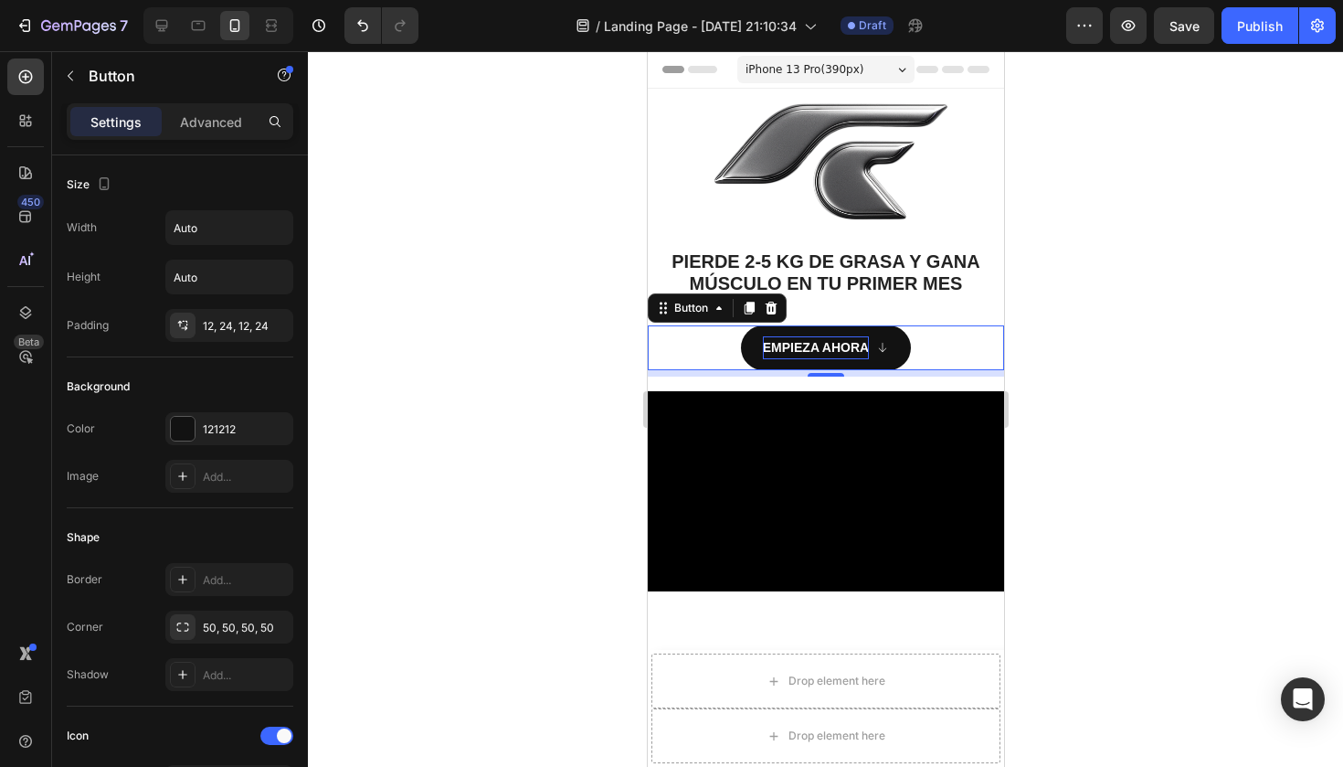
click at [884, 343] on icon "<p><strong>EMPIEZA AHORA&nbsp;</strong></p><p>&nbsp;</p>" at bounding box center [881, 347] width 13 height 13
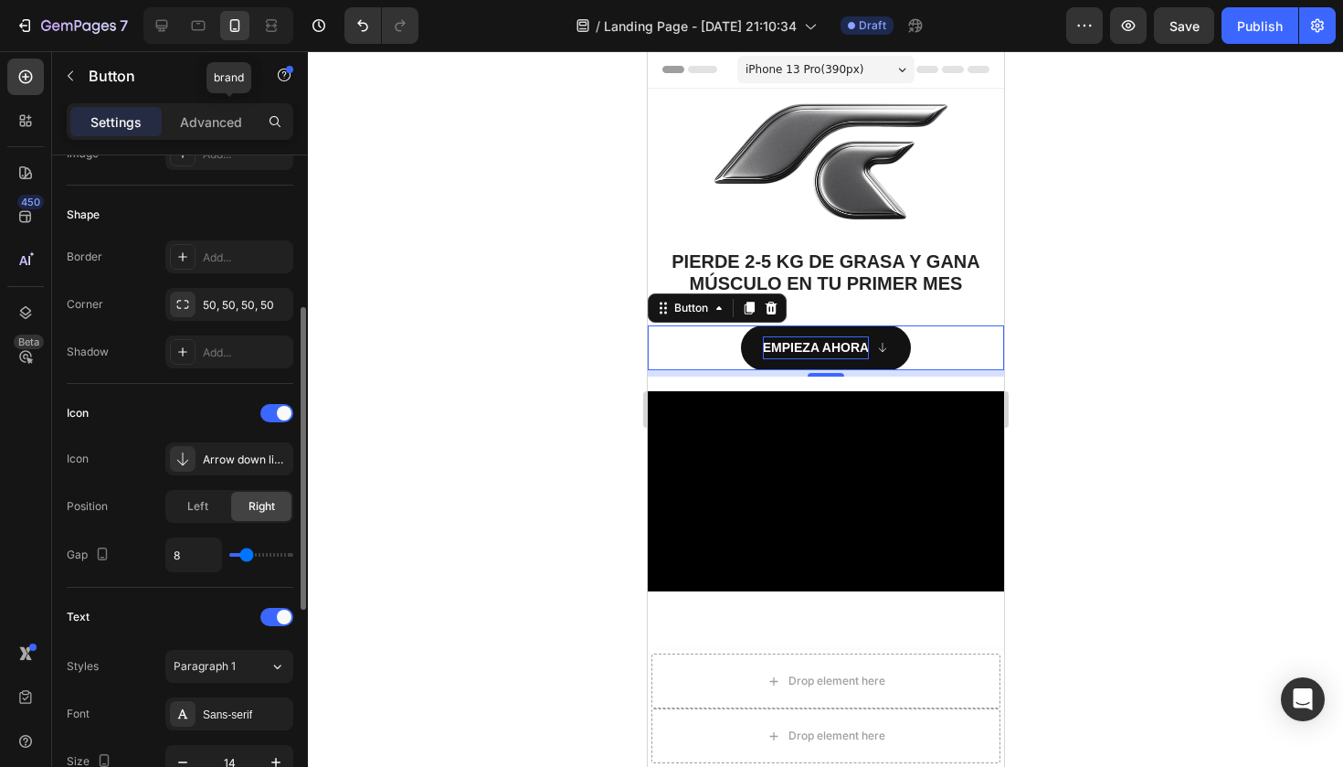
scroll to position [336, 0]
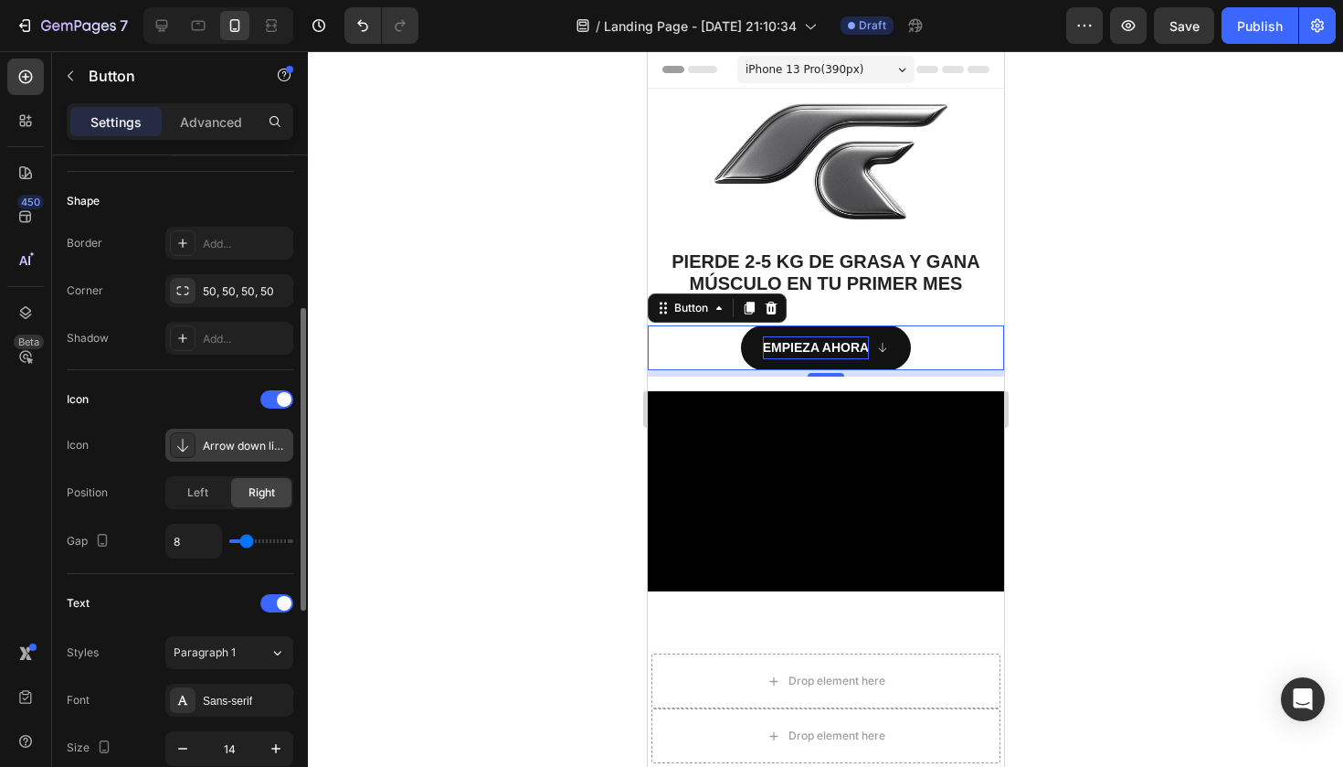
click at [190, 439] on icon at bounding box center [183, 445] width 18 height 18
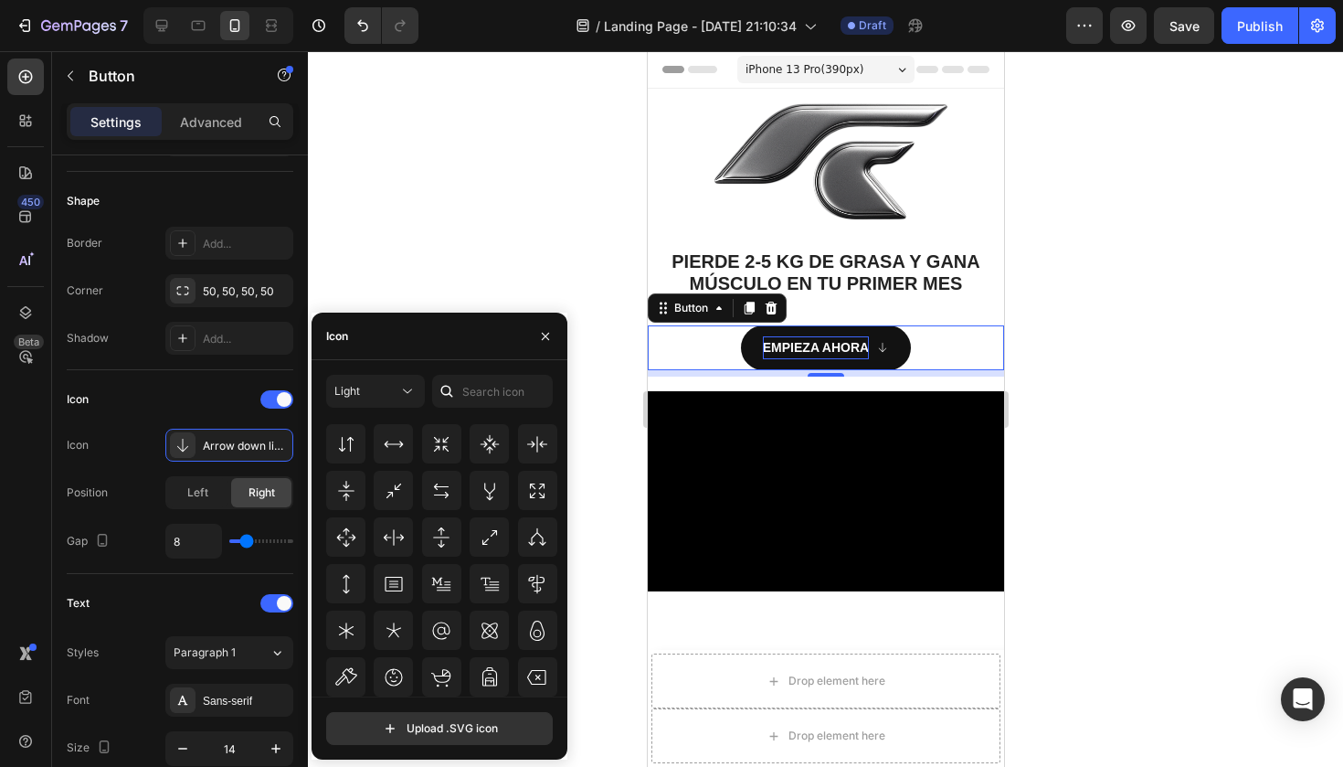
scroll to position [987, 0]
click at [400, 386] on icon at bounding box center [407, 391] width 18 height 18
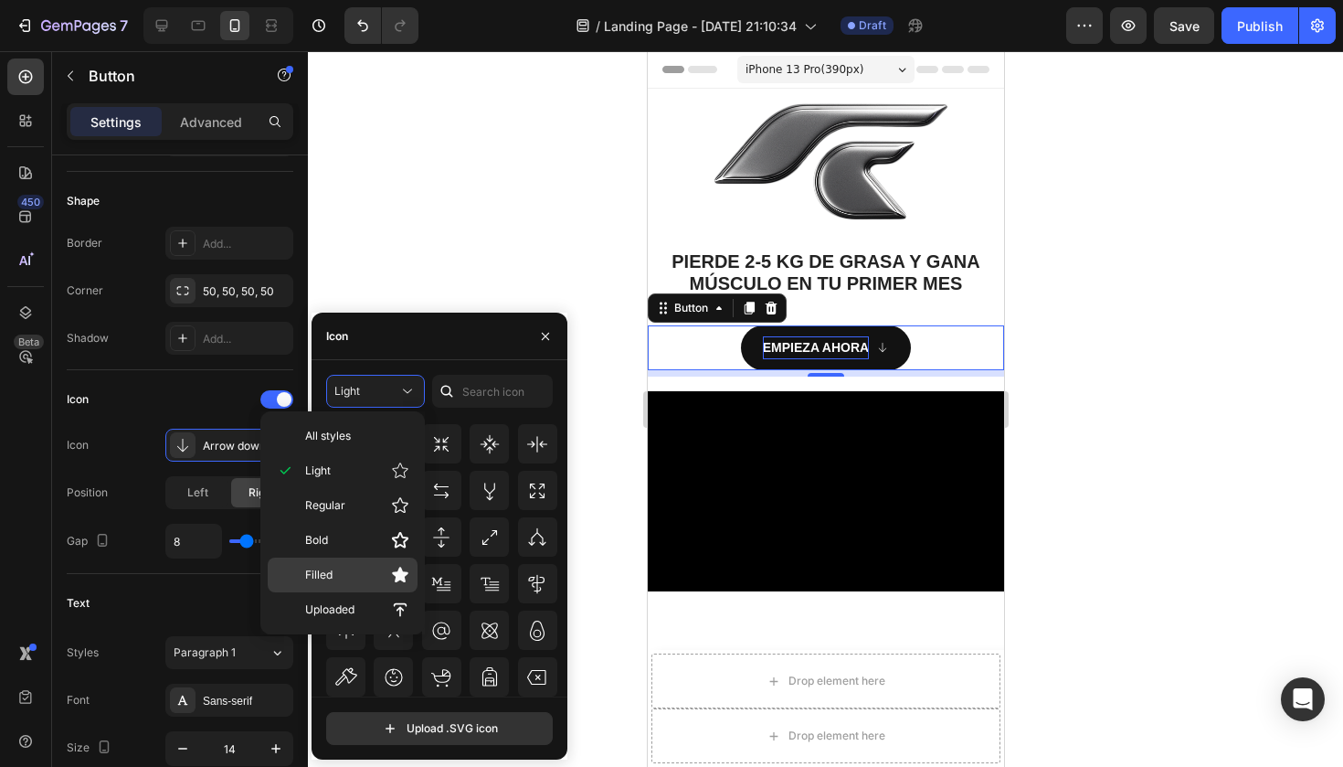
click at [371, 565] on div "Filled" at bounding box center [343, 574] width 150 height 35
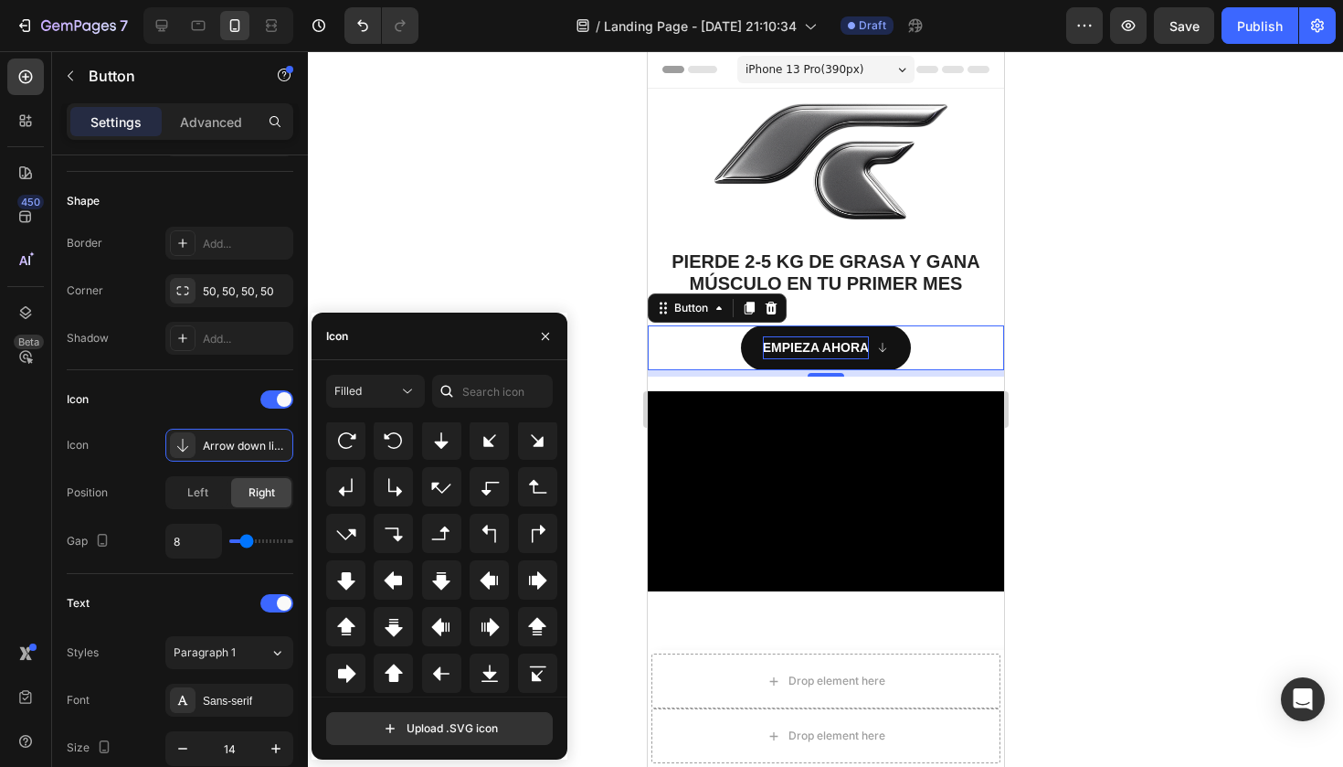
scroll to position [530, 0]
click at [355, 578] on icon at bounding box center [346, 582] width 22 height 22
click at [583, 234] on div at bounding box center [825, 408] width 1035 height 715
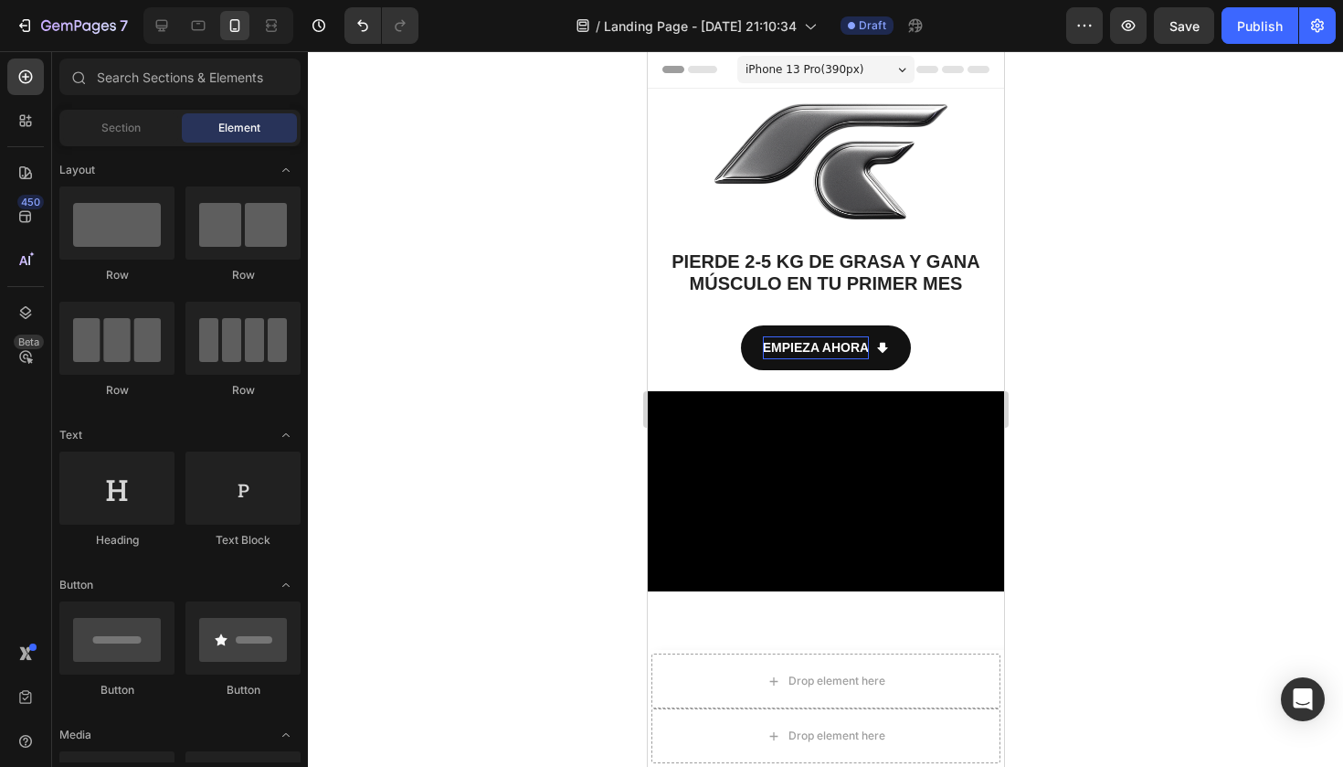
click at [583, 234] on div at bounding box center [825, 408] width 1035 height 715
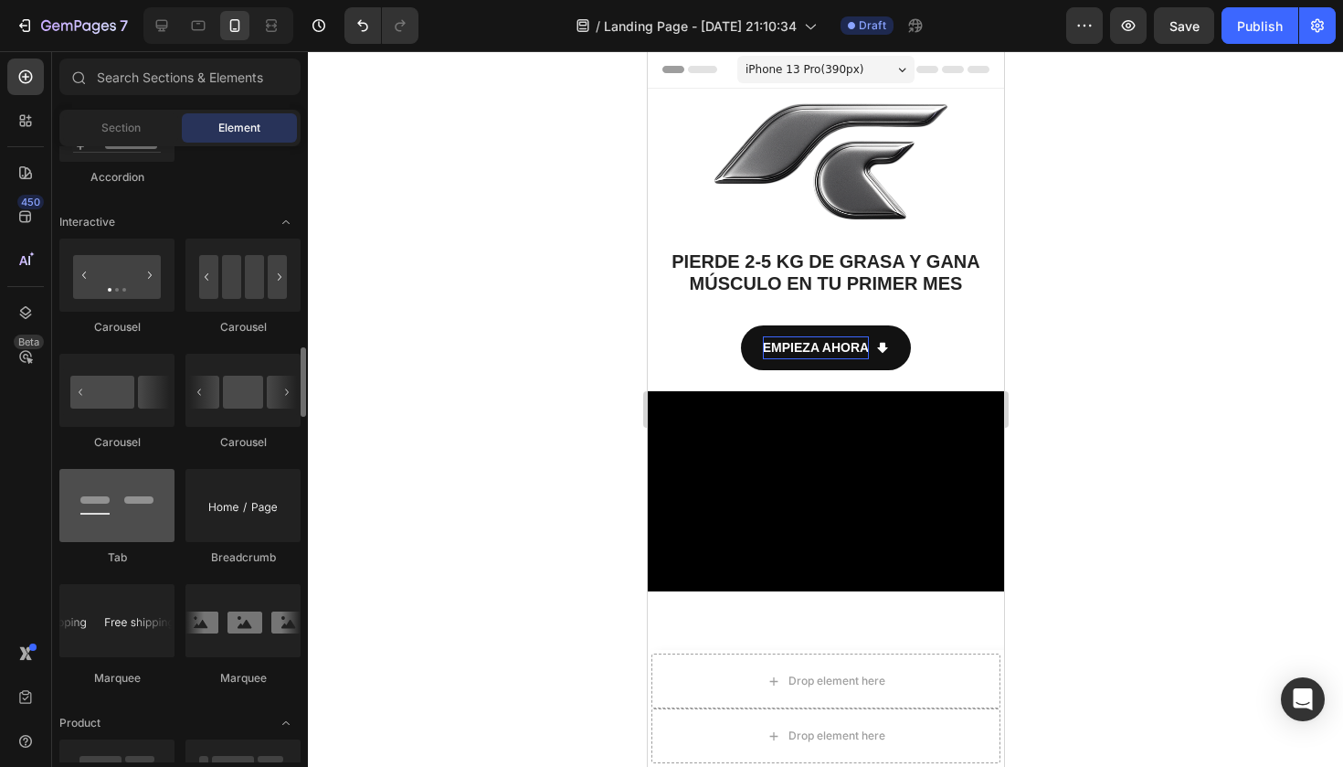
scroll to position [1946, 0]
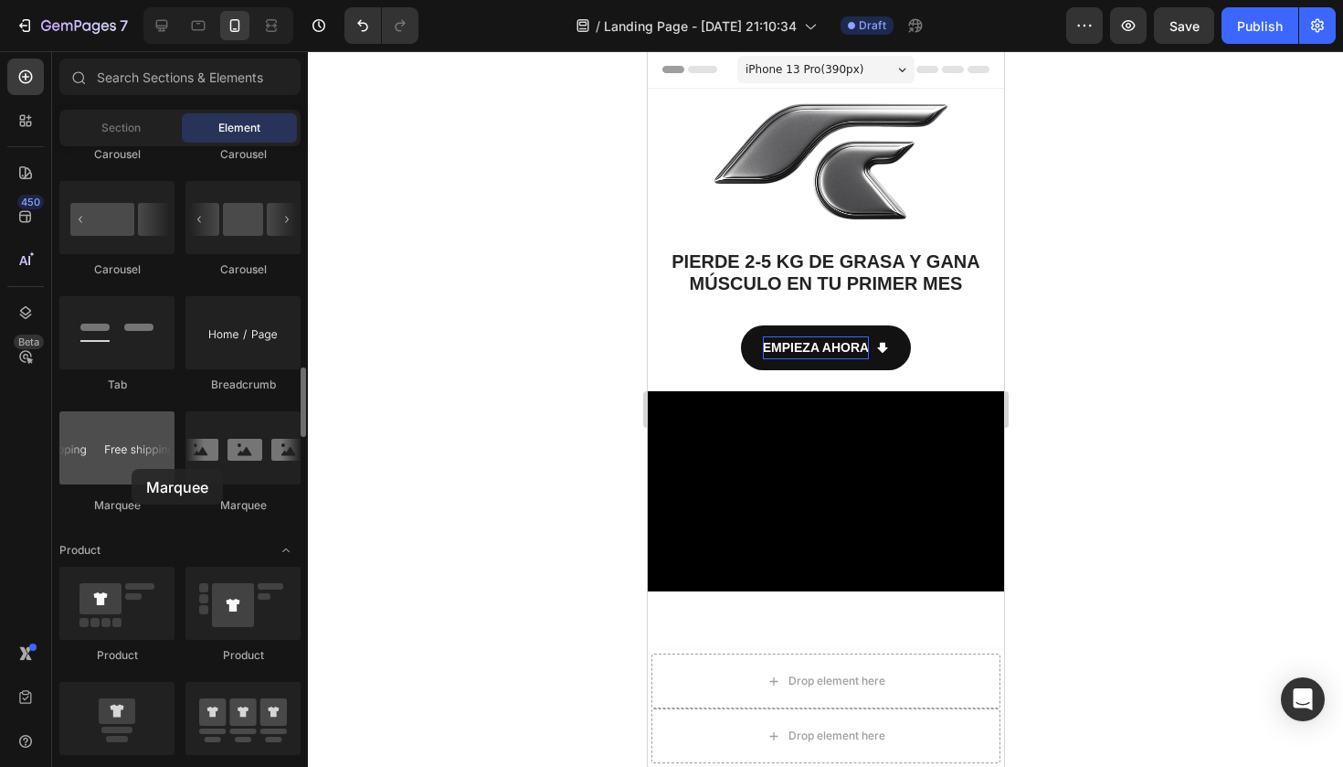
click at [132, 469] on div at bounding box center [116, 447] width 115 height 73
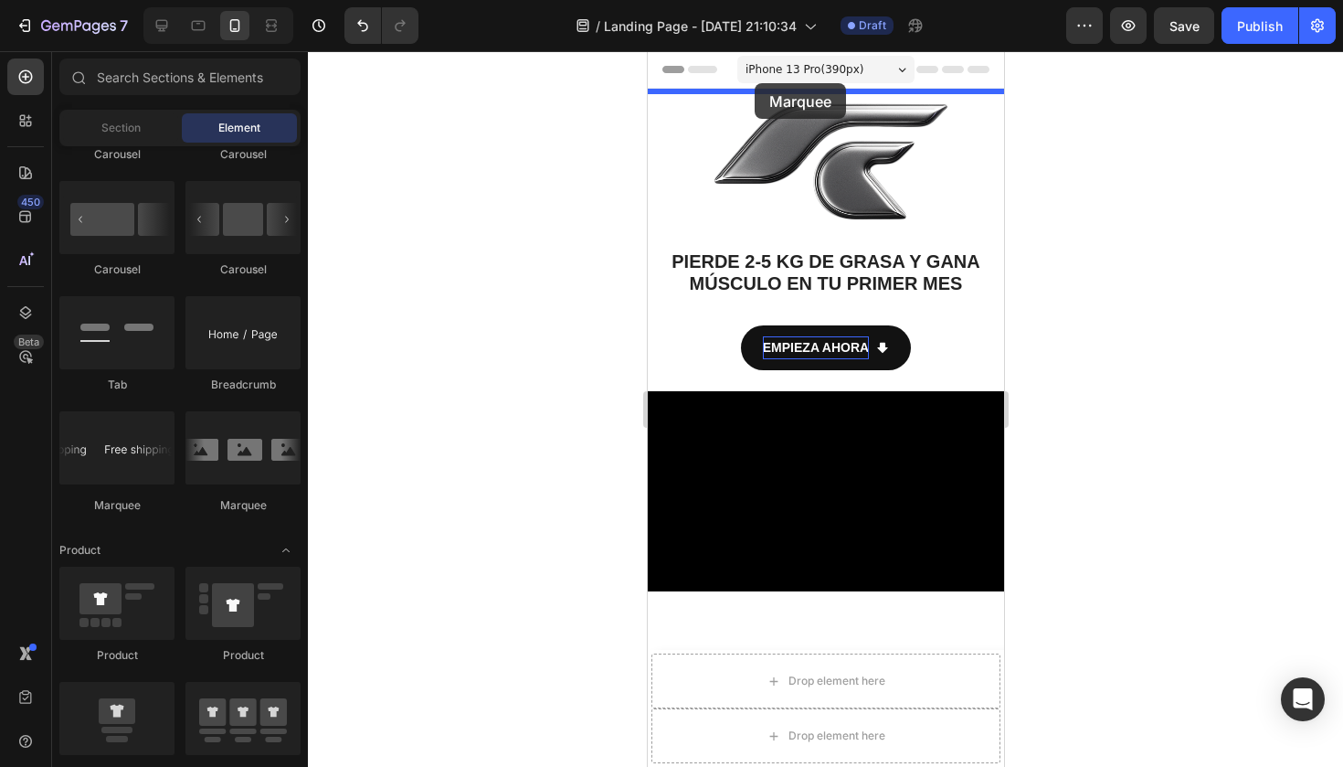
drag, startPoint x: 776, startPoint y: 508, endPoint x: 754, endPoint y: 81, distance: 427.2
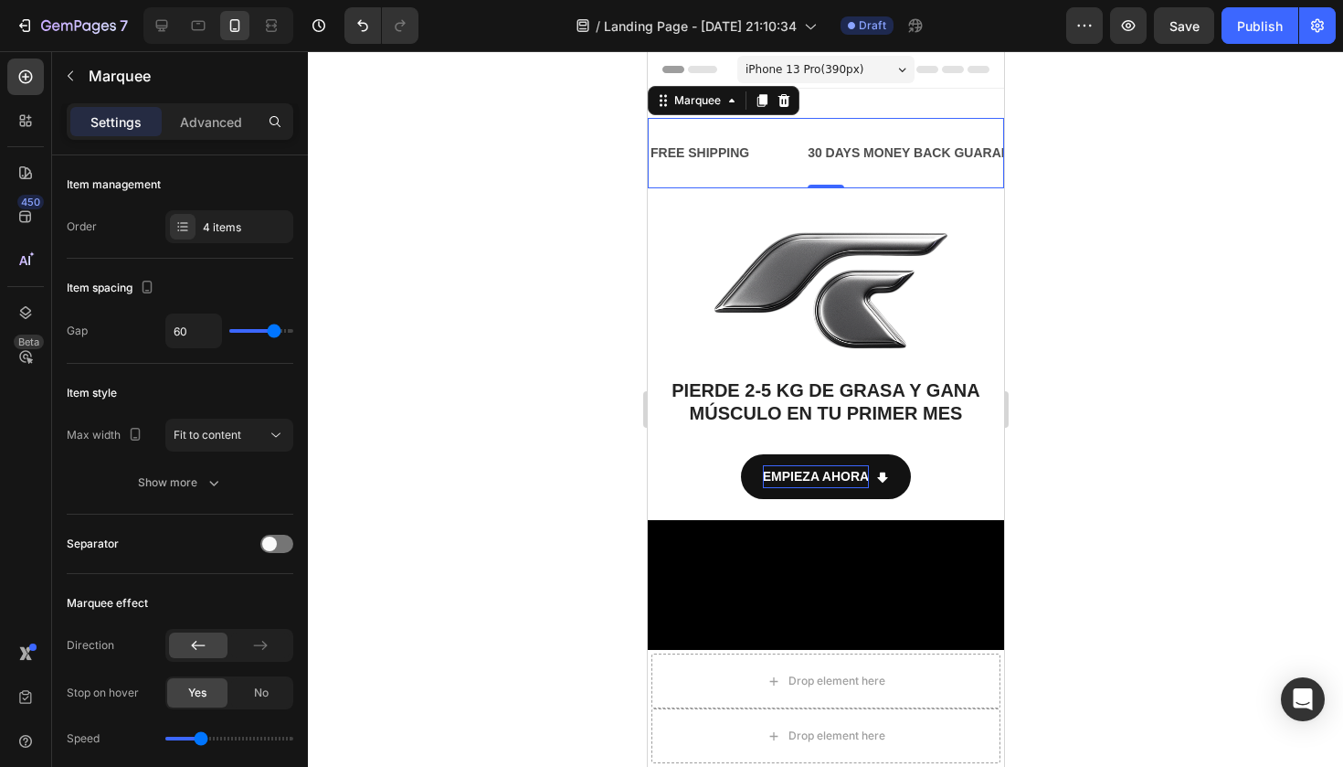
click at [574, 215] on div at bounding box center [825, 408] width 1035 height 715
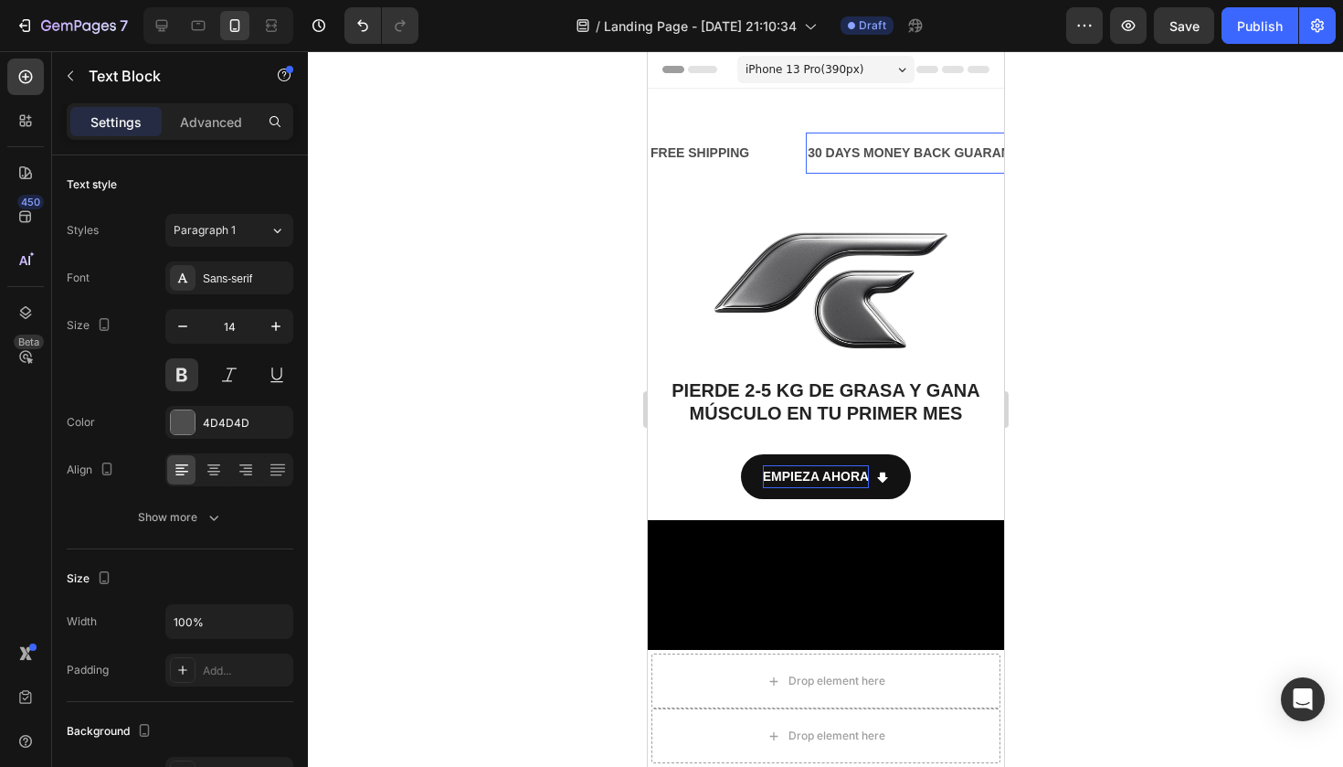
click at [870, 154] on div "30 DAYS MONEY BACK GUARANTEE" at bounding box center [920, 153] width 231 height 26
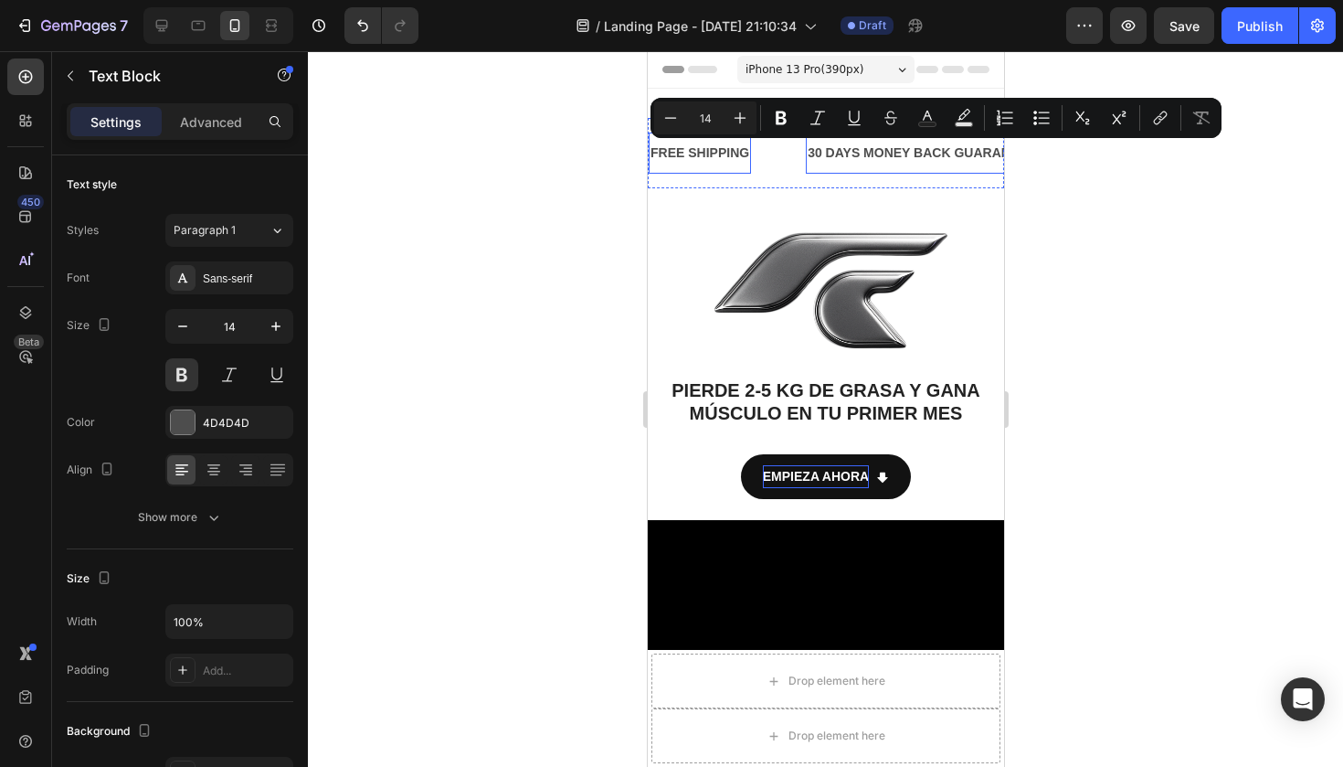
click at [573, 165] on div at bounding box center [825, 408] width 1035 height 715
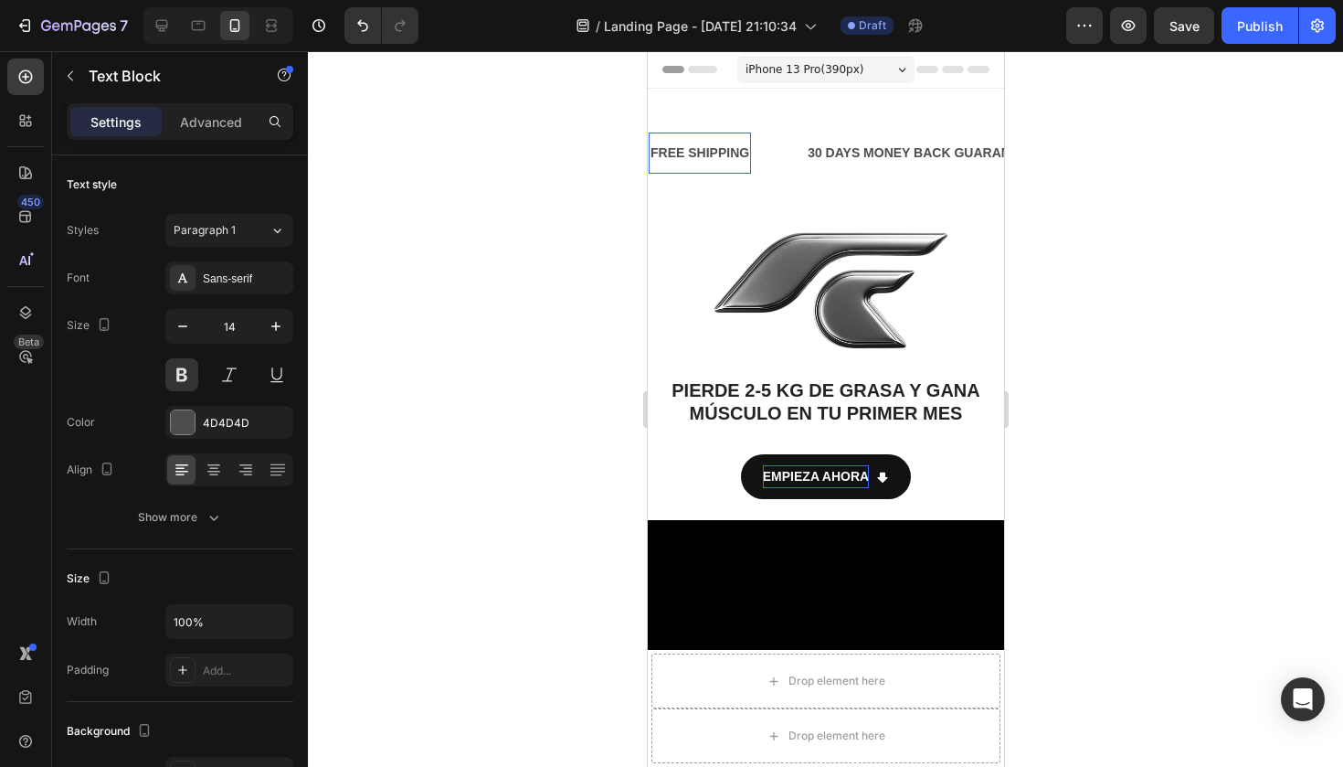
click at [691, 147] on div "FREE SHIPPING" at bounding box center [699, 153] width 102 height 26
click at [691, 147] on p "FREE SHIPPING" at bounding box center [699, 153] width 99 height 23
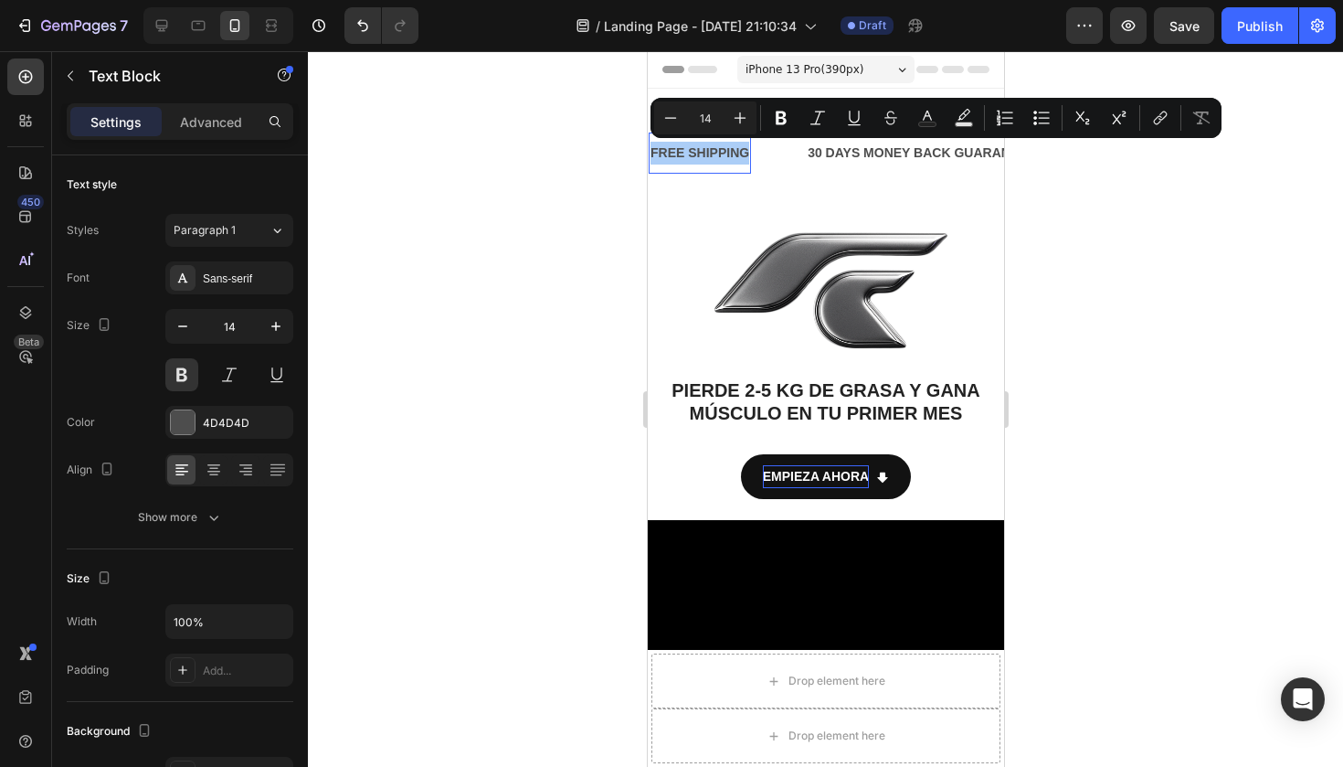
click at [456, 227] on div at bounding box center [825, 408] width 1035 height 715
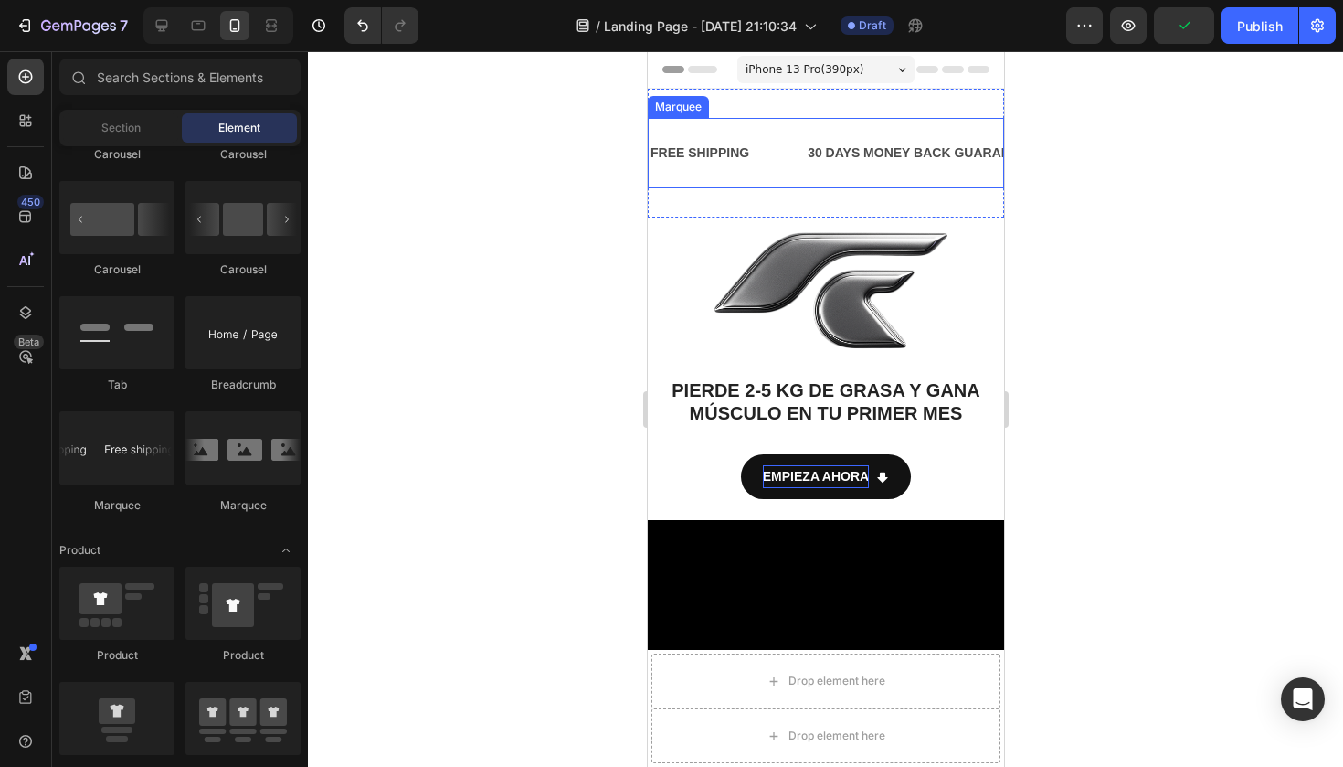
click at [763, 123] on div "FREE SHIPPING Text Block 30 DAYS MONEY BACK GUARANTEE Text Block LIMITED TIME 5…" at bounding box center [825, 153] width 356 height 70
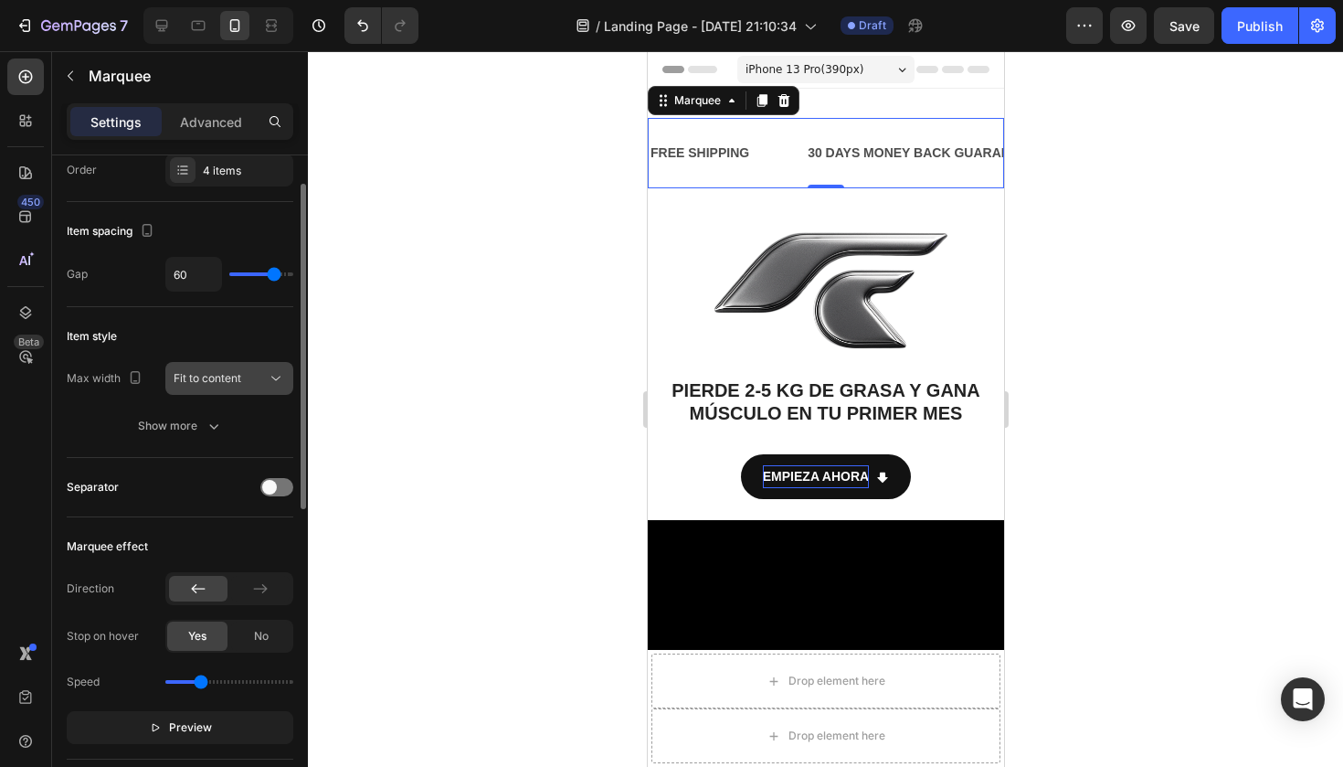
scroll to position [58, 0]
click at [232, 375] on span "Fit to content" at bounding box center [208, 377] width 68 height 14
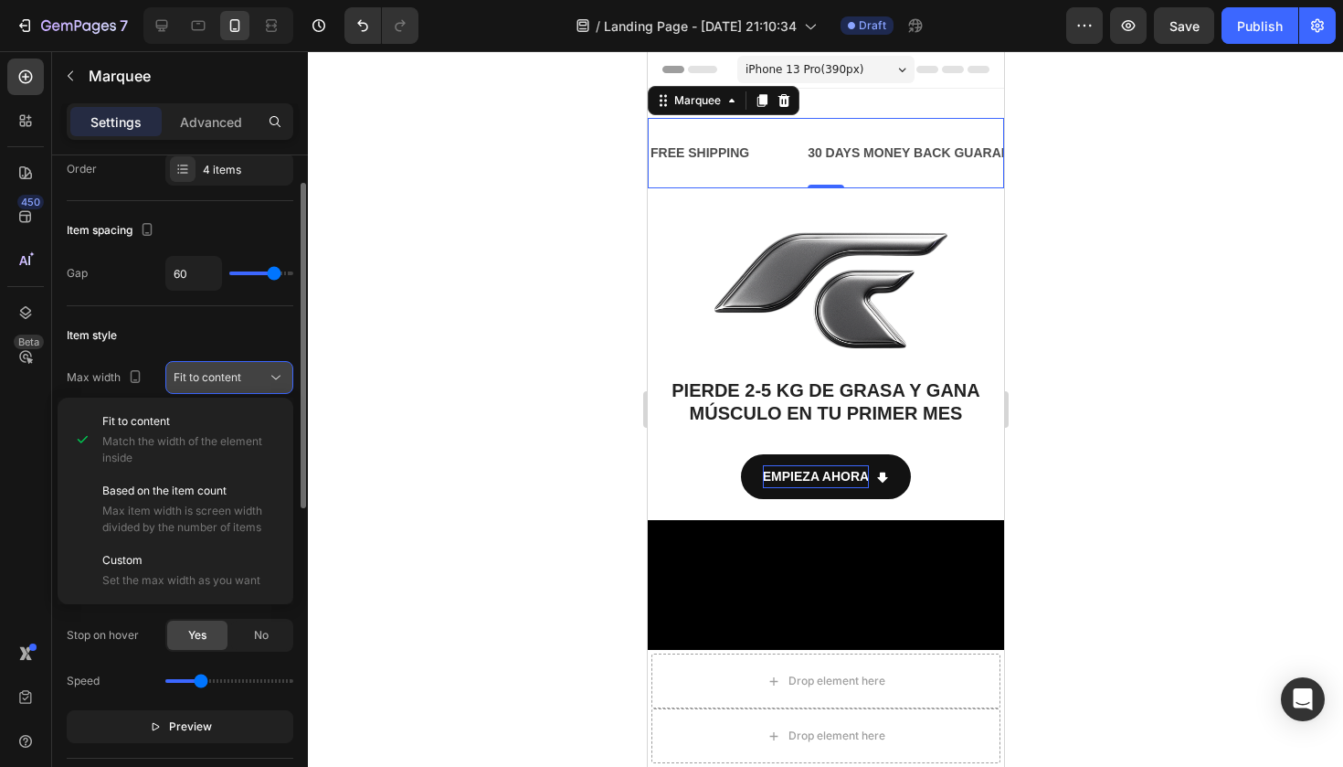
click at [232, 378] on span "Fit to content" at bounding box center [208, 377] width 68 height 14
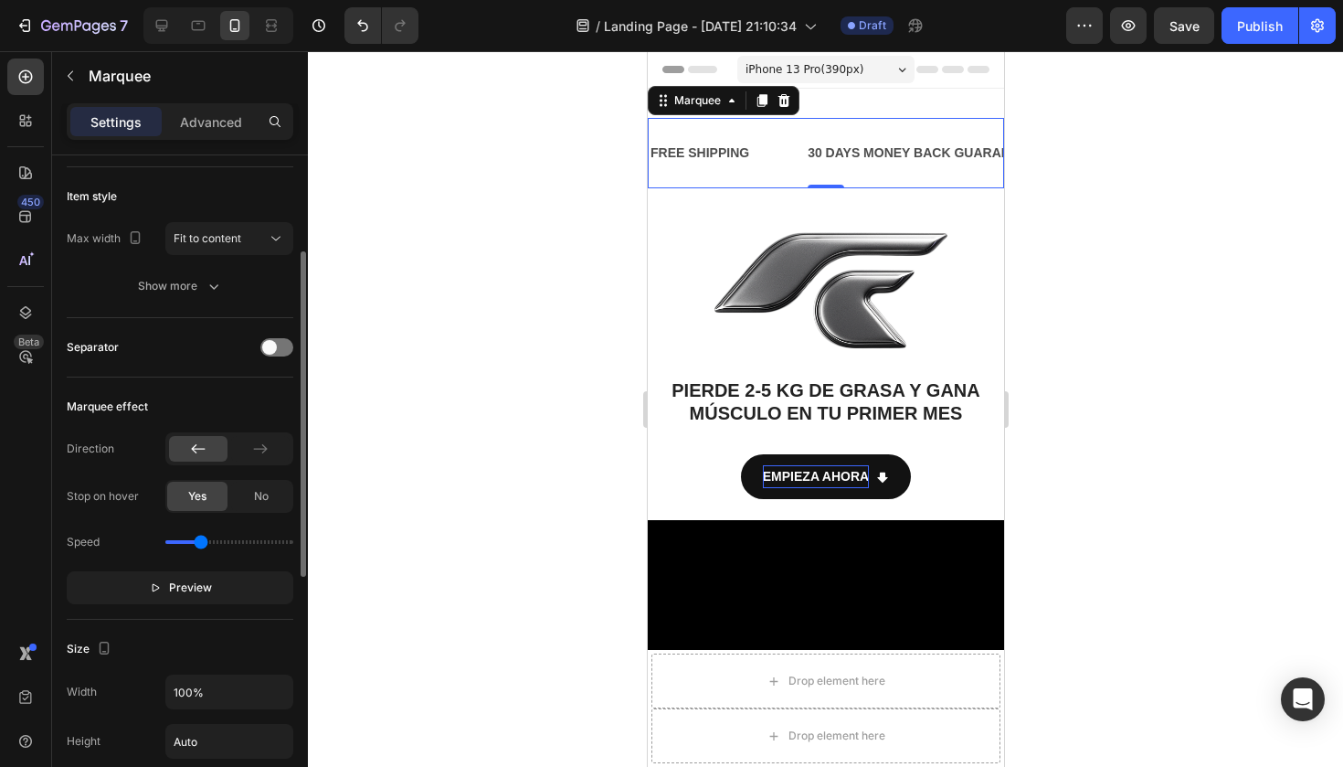
scroll to position [226, 0]
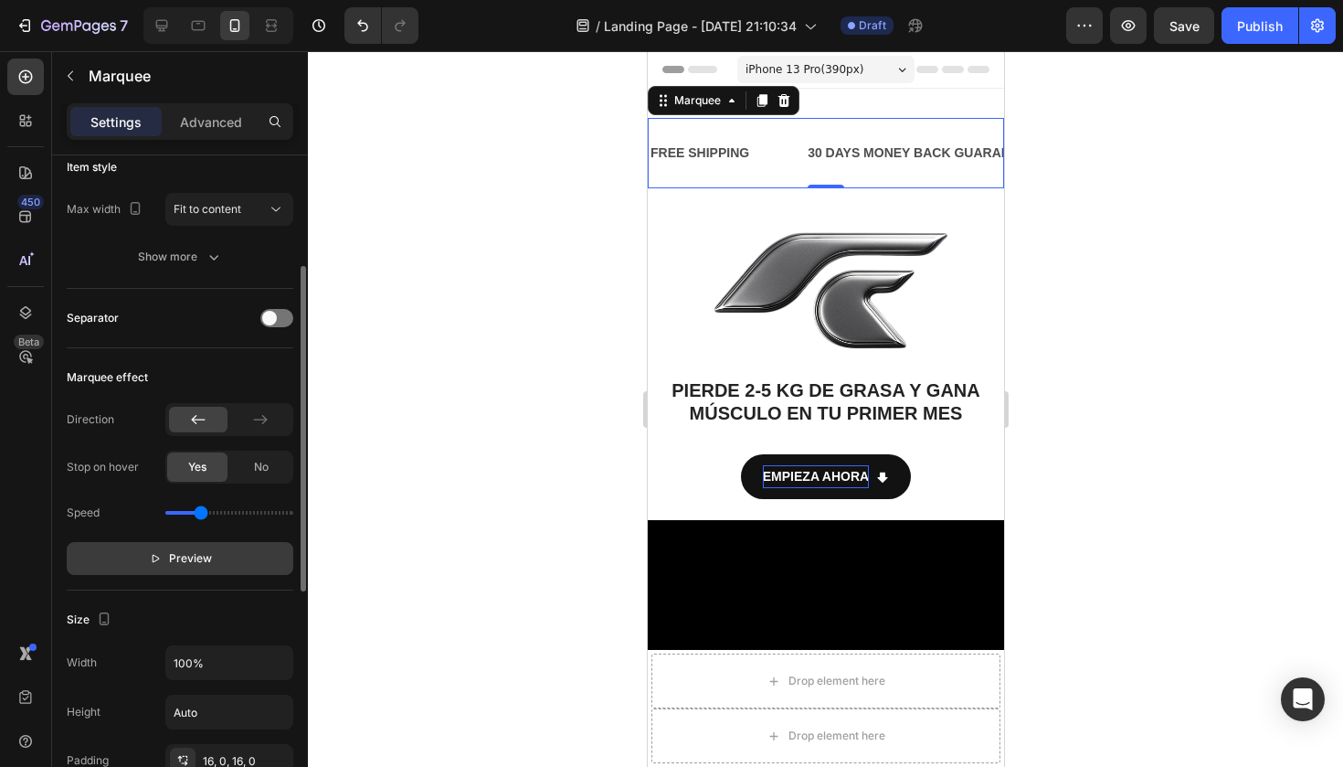
click at [182, 558] on span "Preview" at bounding box center [190, 558] width 43 height 18
click at [445, 342] on div at bounding box center [825, 408] width 1035 height 715
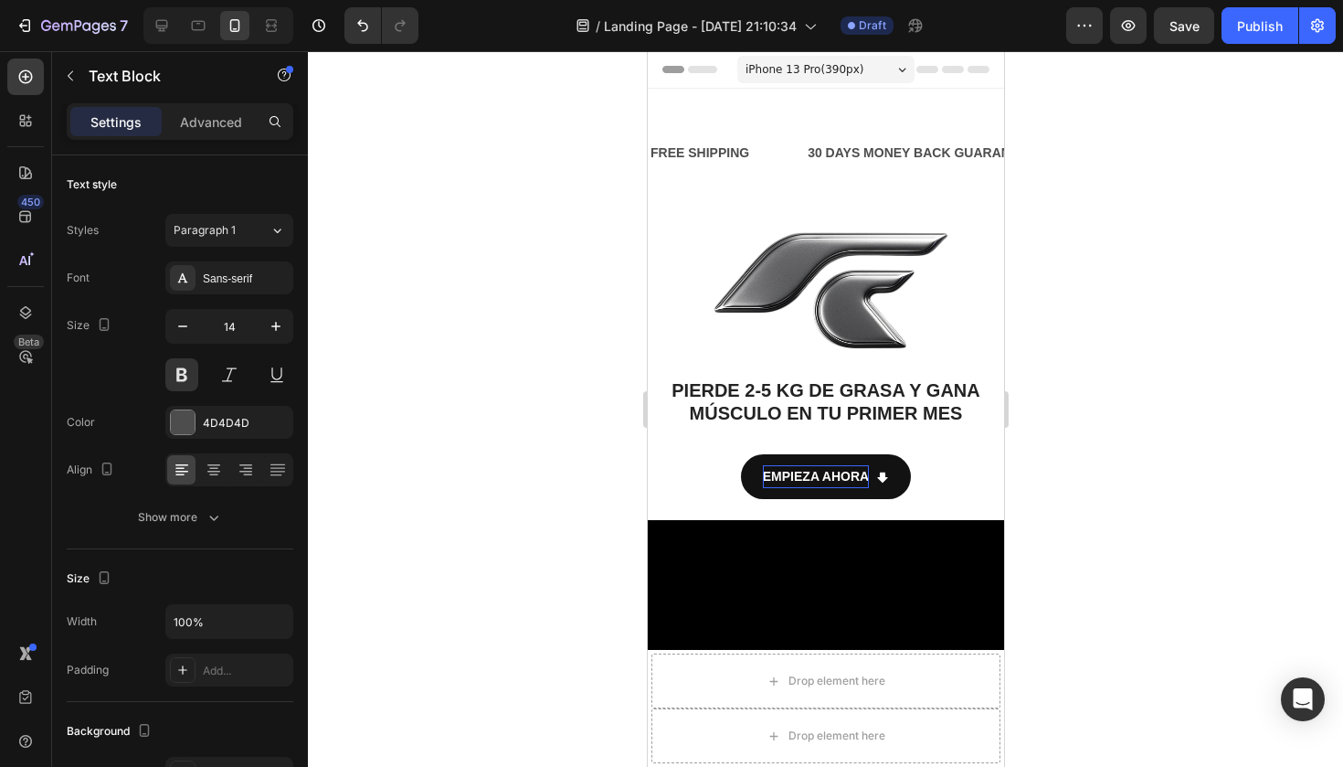
click at [1082, 160] on div "LIMITED TIME 50% OFF SALE" at bounding box center [1174, 153] width 185 height 26
click at [1088, 152] on p "LIMITED TIME 50% OFF SALE" at bounding box center [1178, 153] width 181 height 23
click at [1070, 152] on p "LIMITED TIME 50% OFF SALE" at bounding box center [1160, 153] width 181 height 23
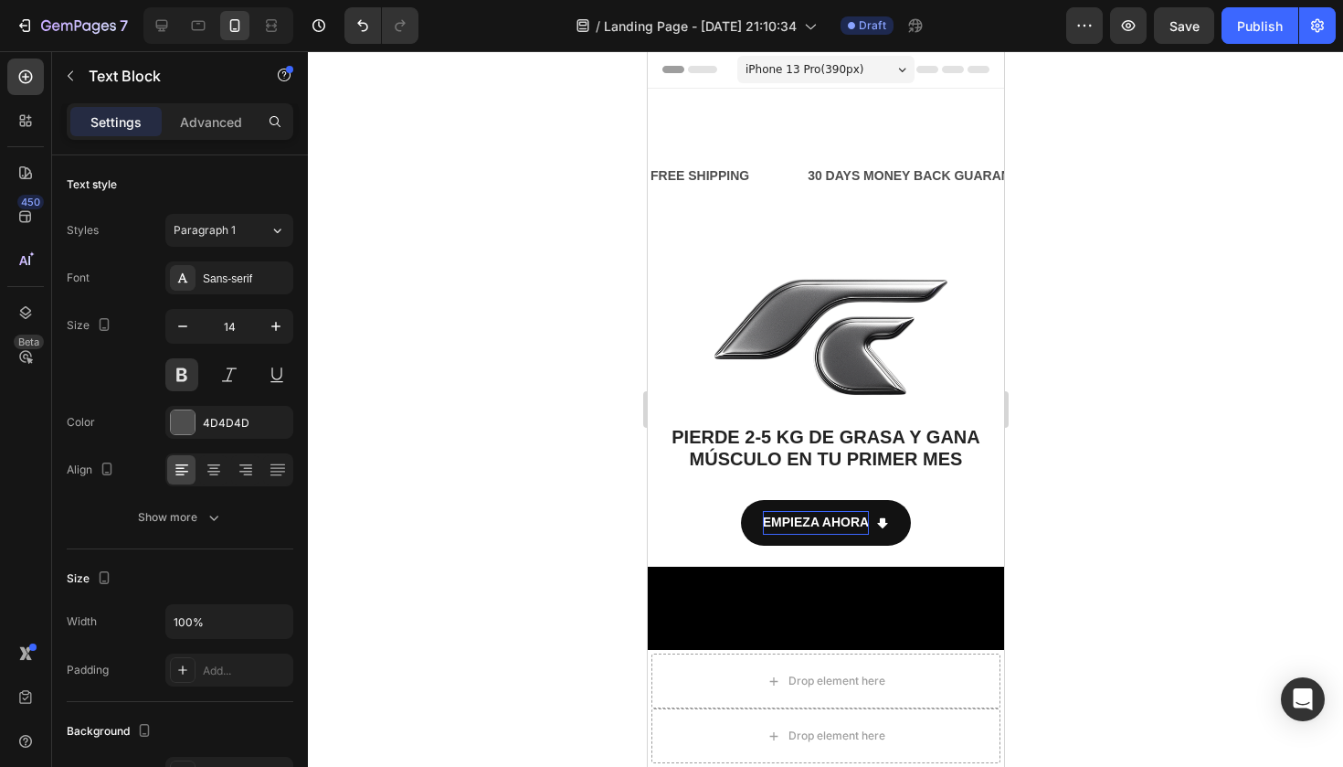
click at [517, 239] on div at bounding box center [825, 408] width 1035 height 715
click at [1086, 153] on div "RESULTADOS REALES EN SOLO 30 DÍAS Text Block" at bounding box center [1215, 176] width 259 height 88
click at [800, 180] on p "30 DAYS MONEY BACK GUARANTEE" at bounding box center [913, 175] width 227 height 23
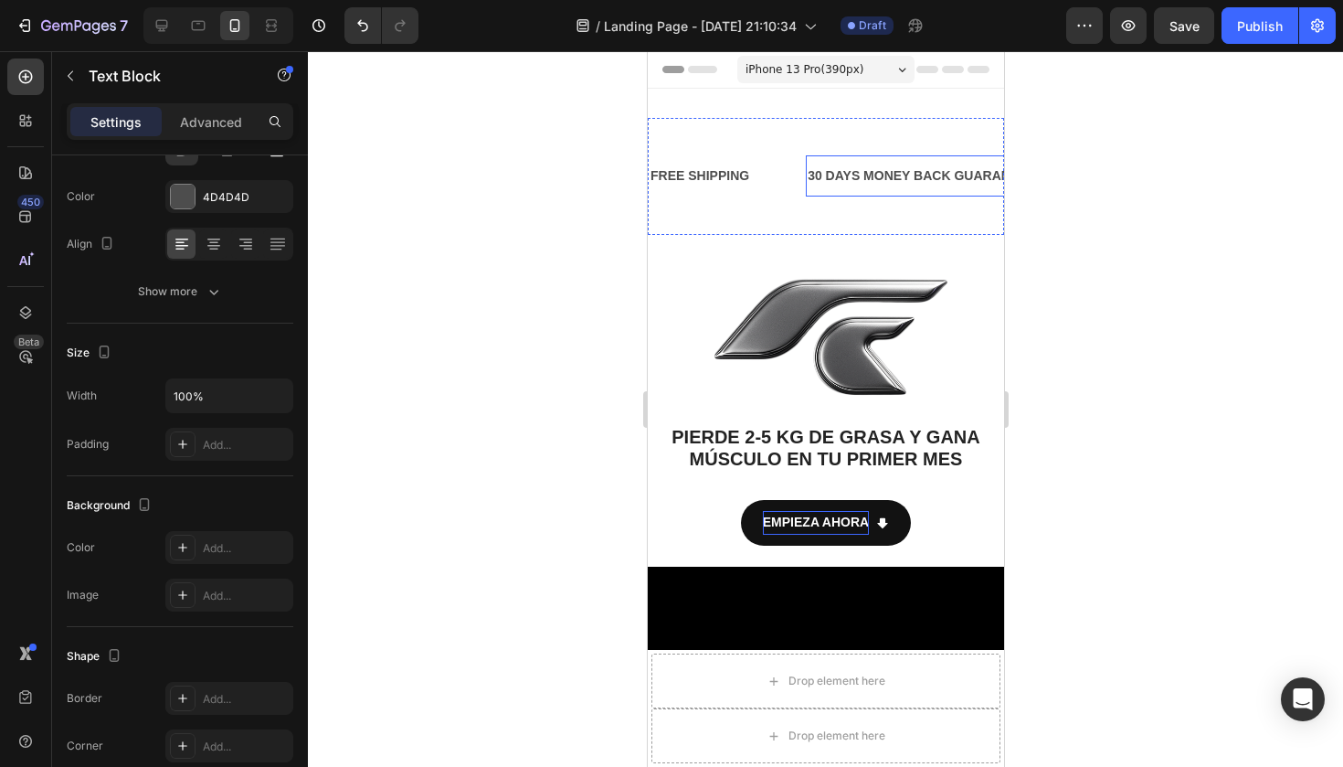
click at [969, 172] on strong "RESULTADOS REALES EN SOLO 30 DÍAS" at bounding box center [1096, 175] width 255 height 15
click at [1090, 171] on strong "RESULTADOS REALES EN SOLO 30 DÍAS" at bounding box center [1217, 175] width 255 height 15
click at [1084, 171] on strong "RESULTADOS REALES EN SOLO 30 DÍAS" at bounding box center [1211, 175] width 255 height 15
click at [1085, 171] on strong "RESULTADOS REALES EN SOLO 30 DÍAS" at bounding box center [1212, 175] width 255 height 15
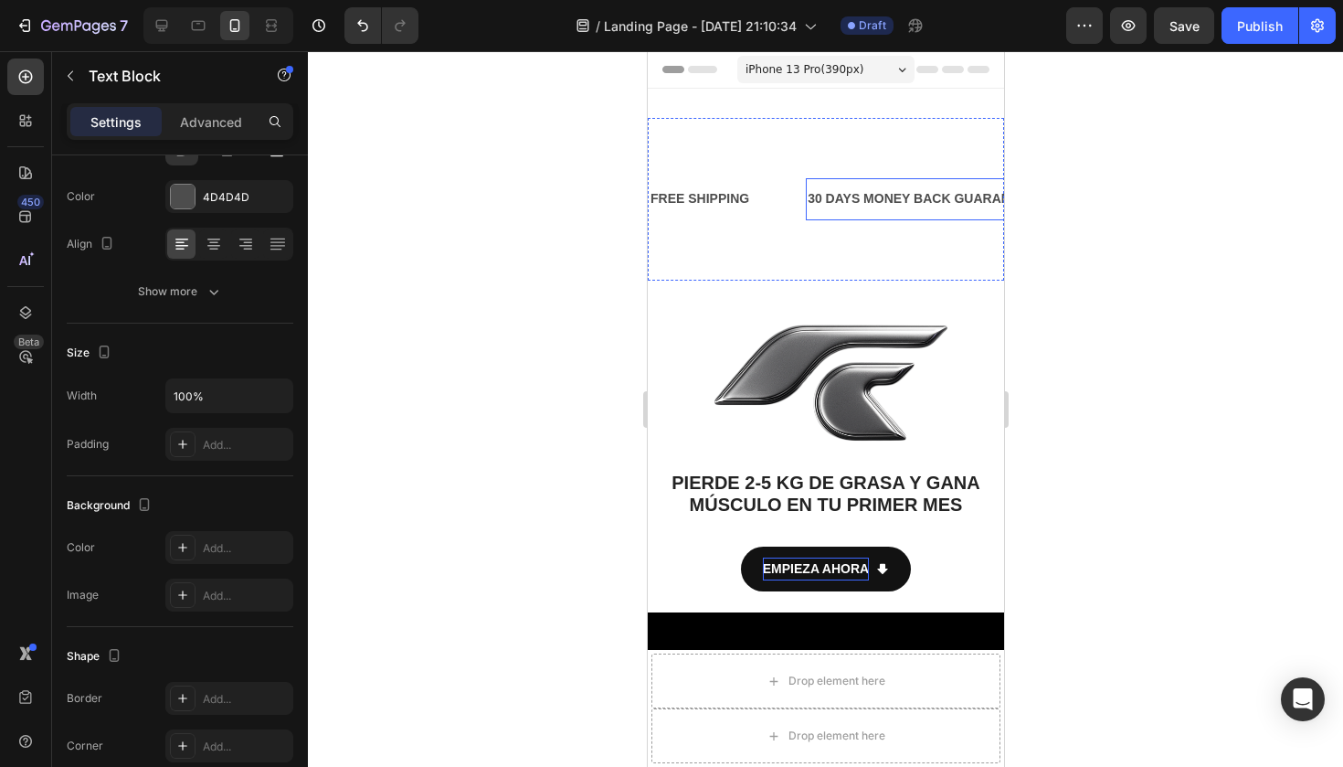
click at [842, 205] on p "30 DAYS MONEY BACK GUARANTEE" at bounding box center [908, 198] width 227 height 23
click at [842, 205] on p "30 DAYS MONEY BACK GUARANTEE" at bounding box center [915, 198] width 227 height 23
click at [1076, 184] on div at bounding box center [825, 408] width 1035 height 715
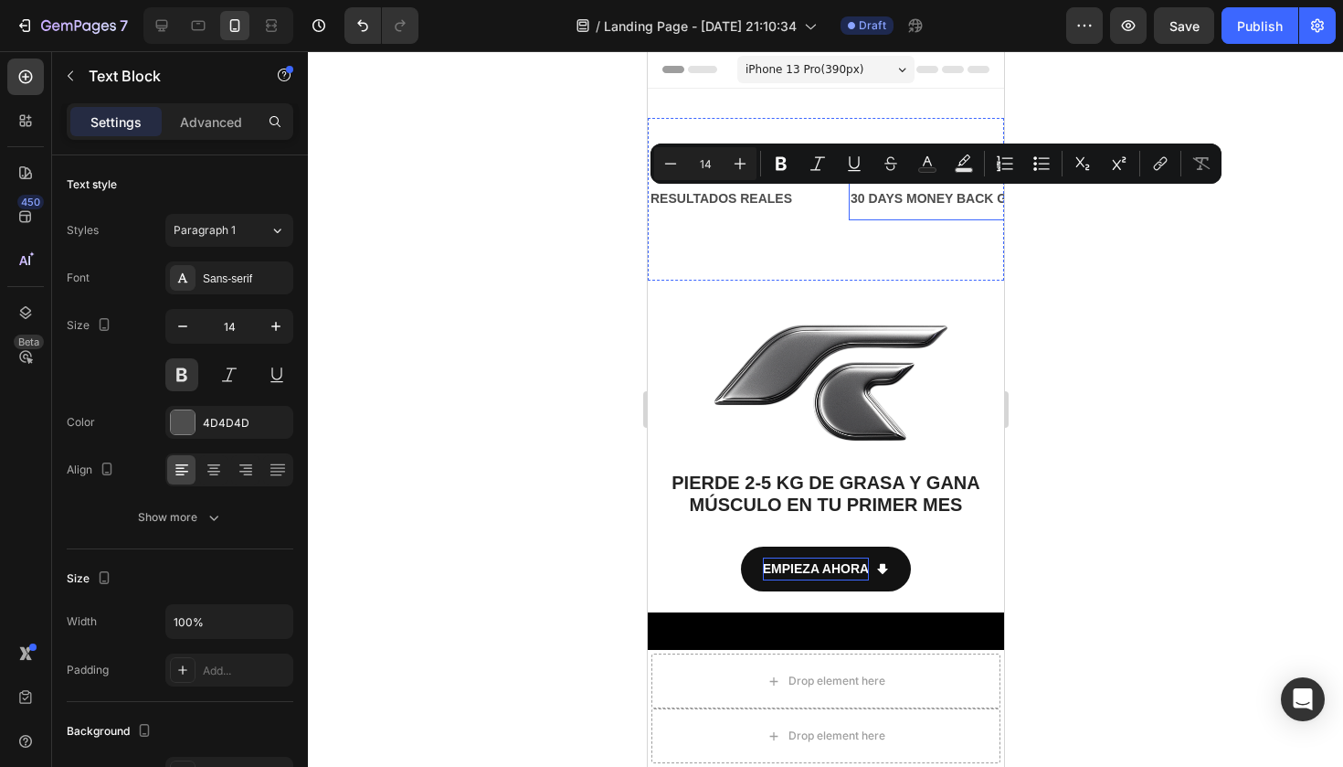
click at [842, 200] on p "30 DAYS MONEY BACK GUARANTEE" at bounding box center [955, 198] width 227 height 23
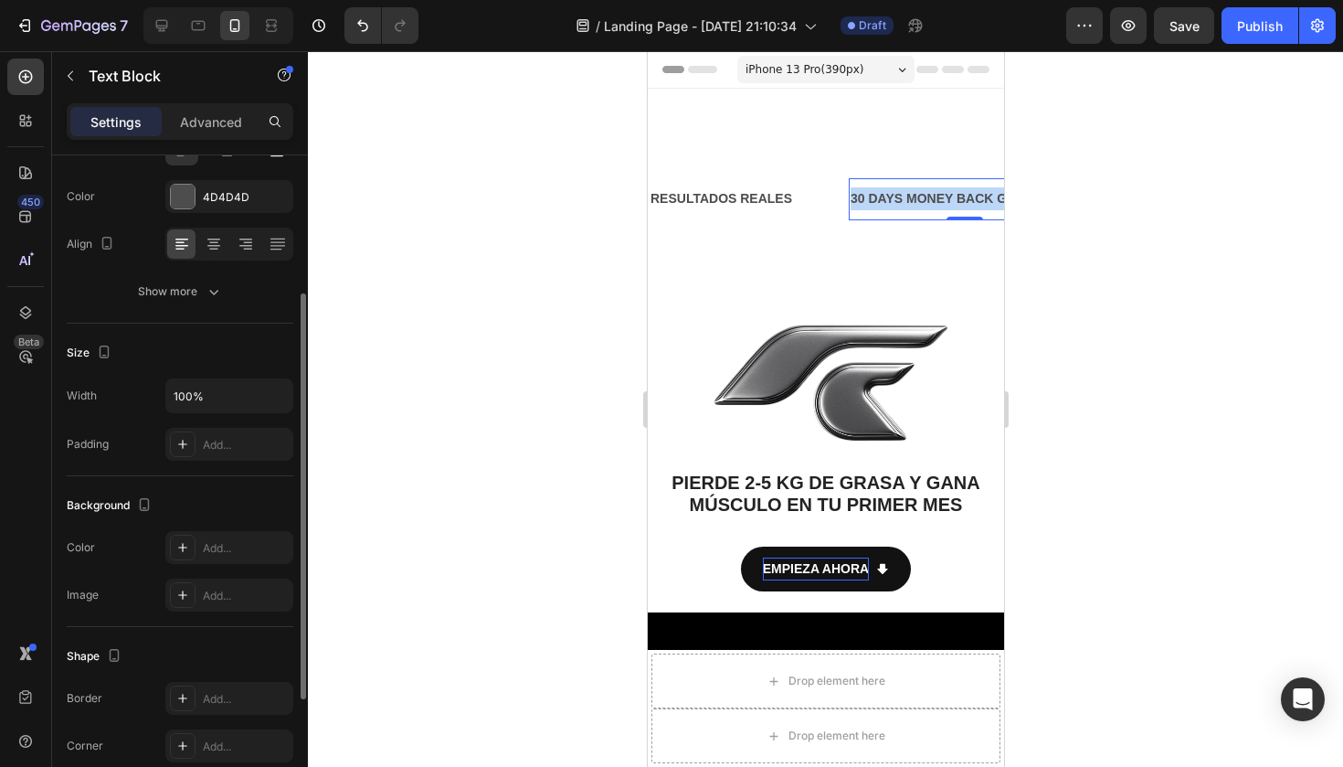
click at [841, 200] on p "30 DAYS MONEY BACK GUARANTEE" at bounding box center [954, 198] width 227 height 23
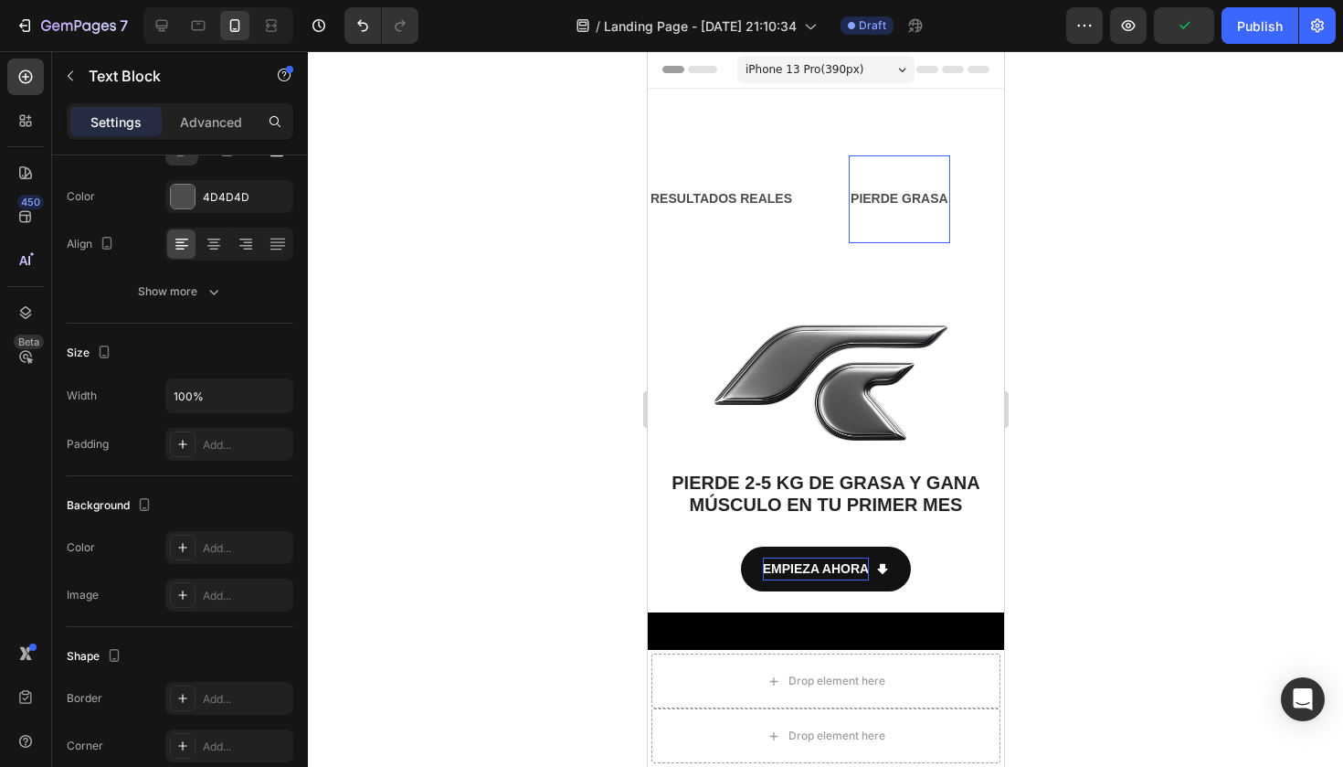
click at [522, 268] on div at bounding box center [825, 408] width 1035 height 715
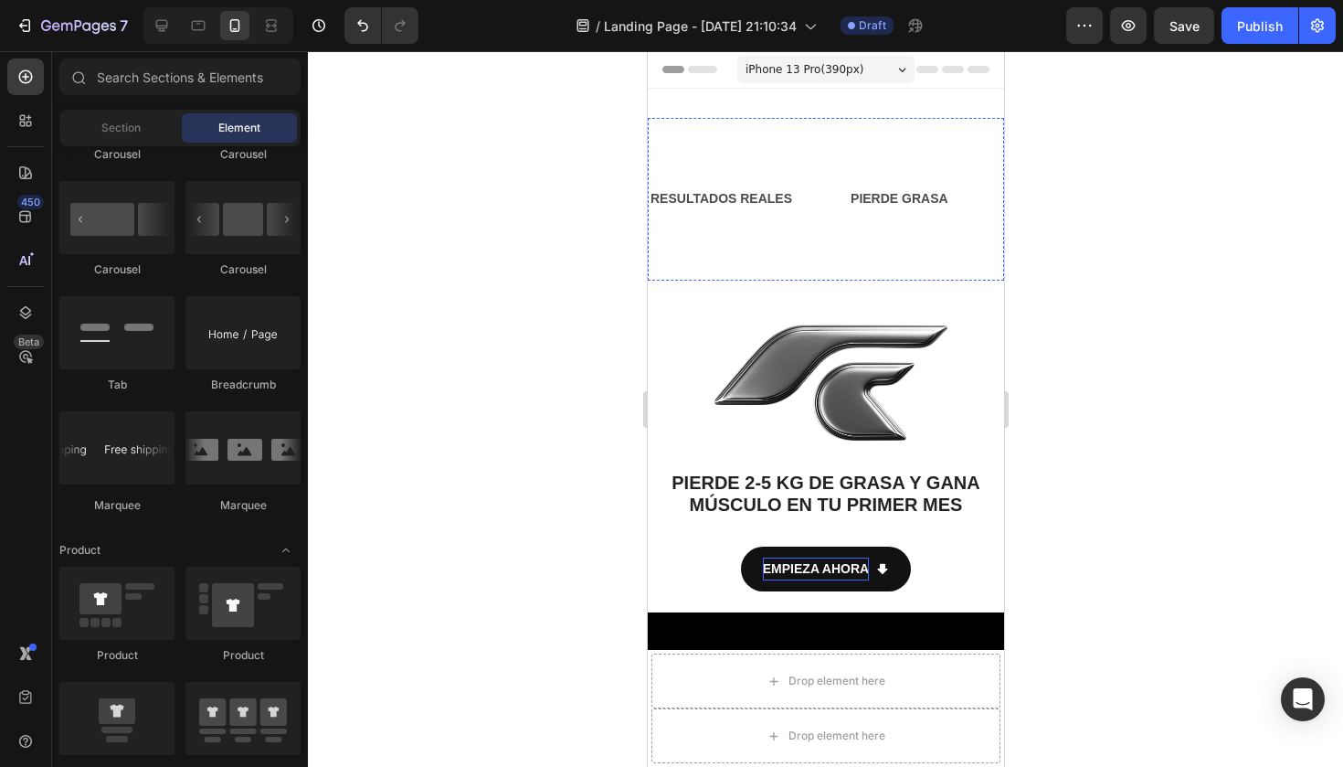
click at [999, 199] on strong "30 DÍAS, NUEVOS RESULTADOS" at bounding box center [1098, 198] width 199 height 15
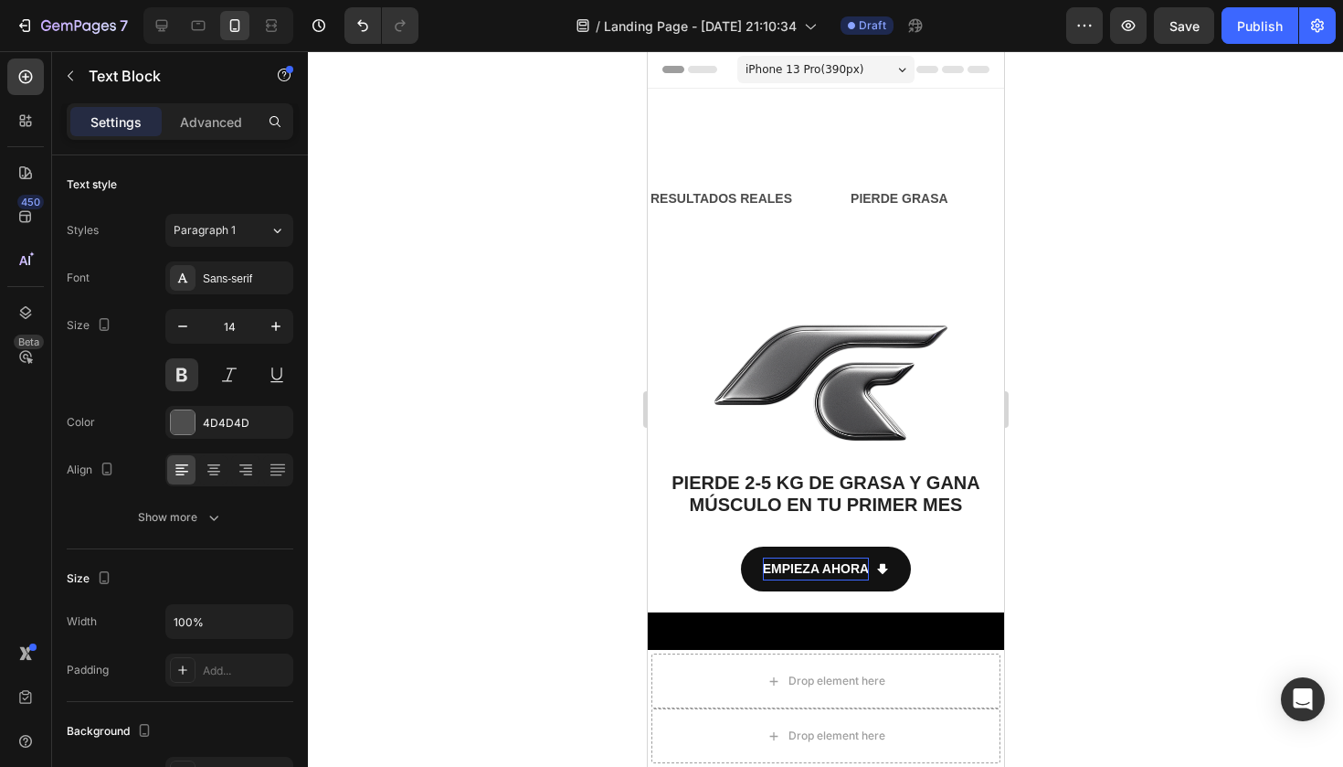
click at [998, 199] on strong "30 DÍAS, NUEVOS RESULTADOS" at bounding box center [1097, 198] width 199 height 15
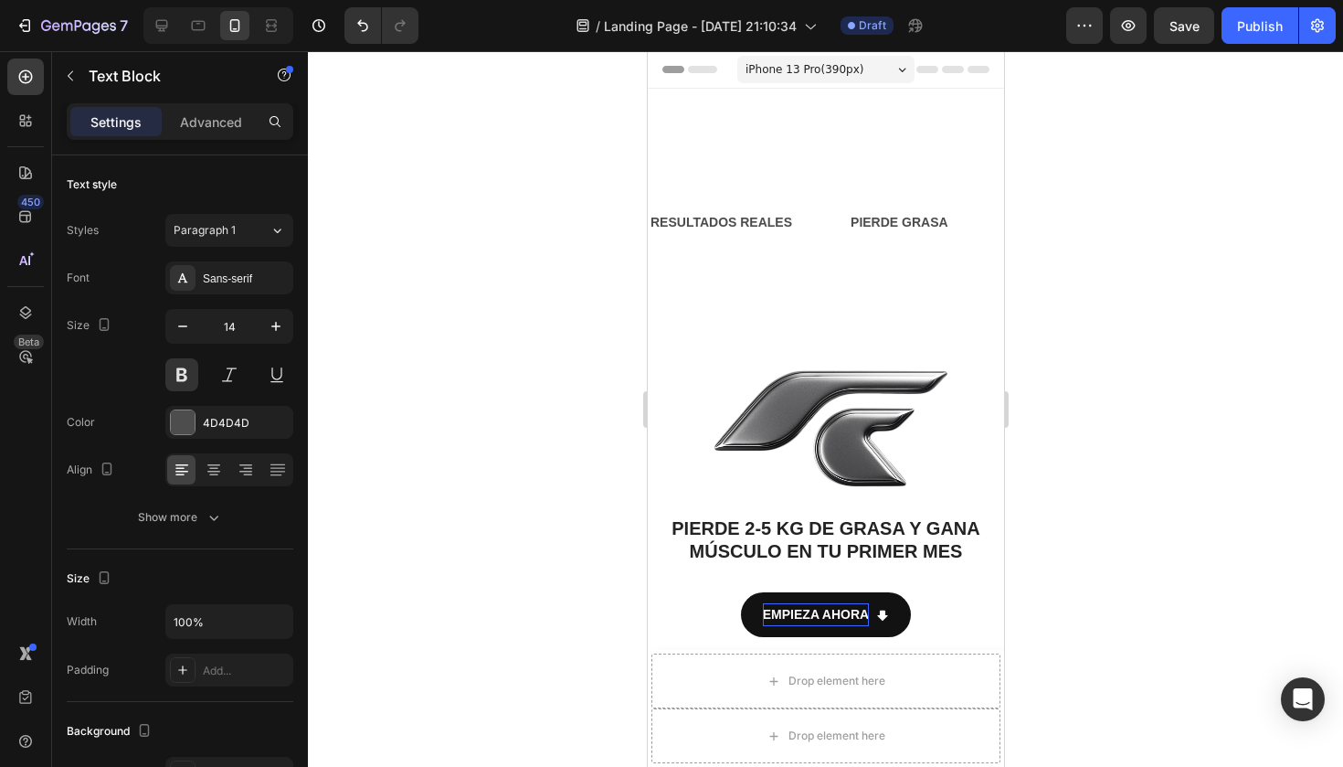
click at [1033, 214] on div at bounding box center [825, 408] width 1035 height 715
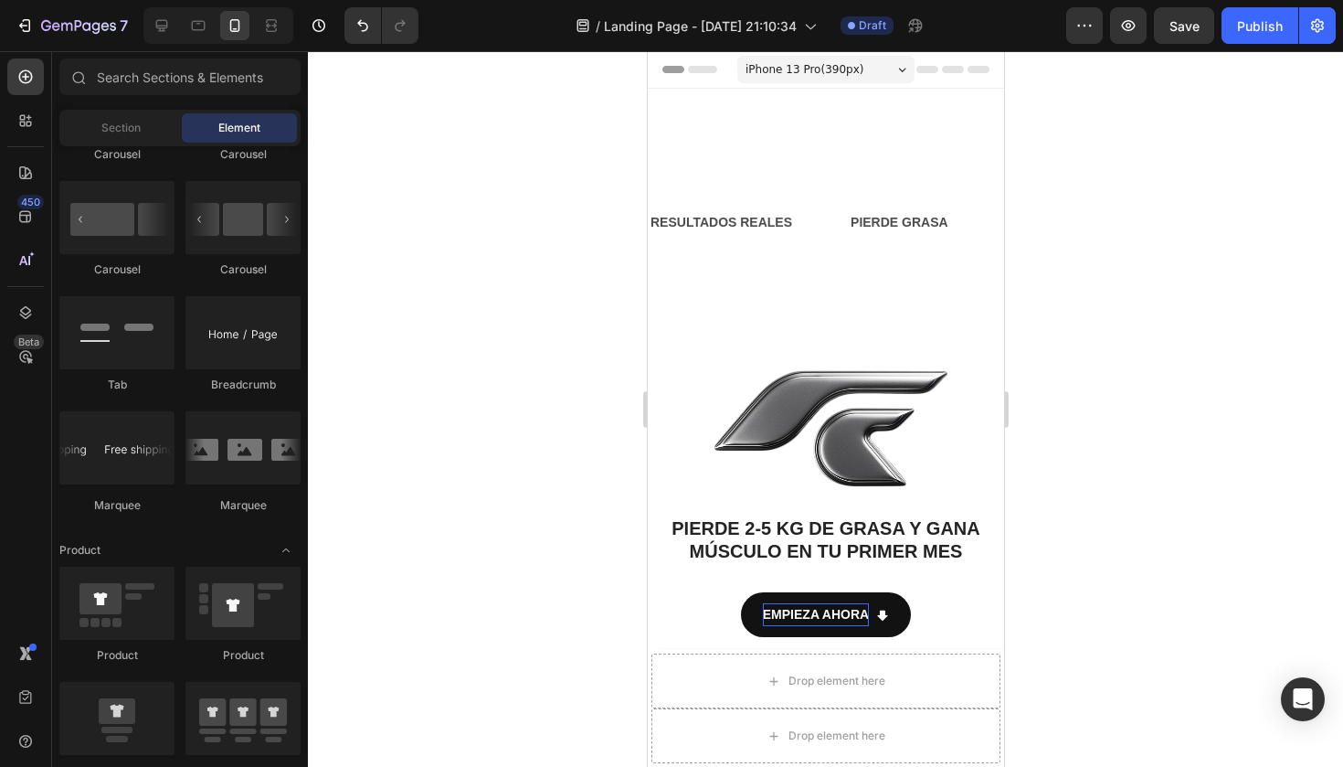
click at [1143, 244] on div at bounding box center [825, 408] width 1035 height 715
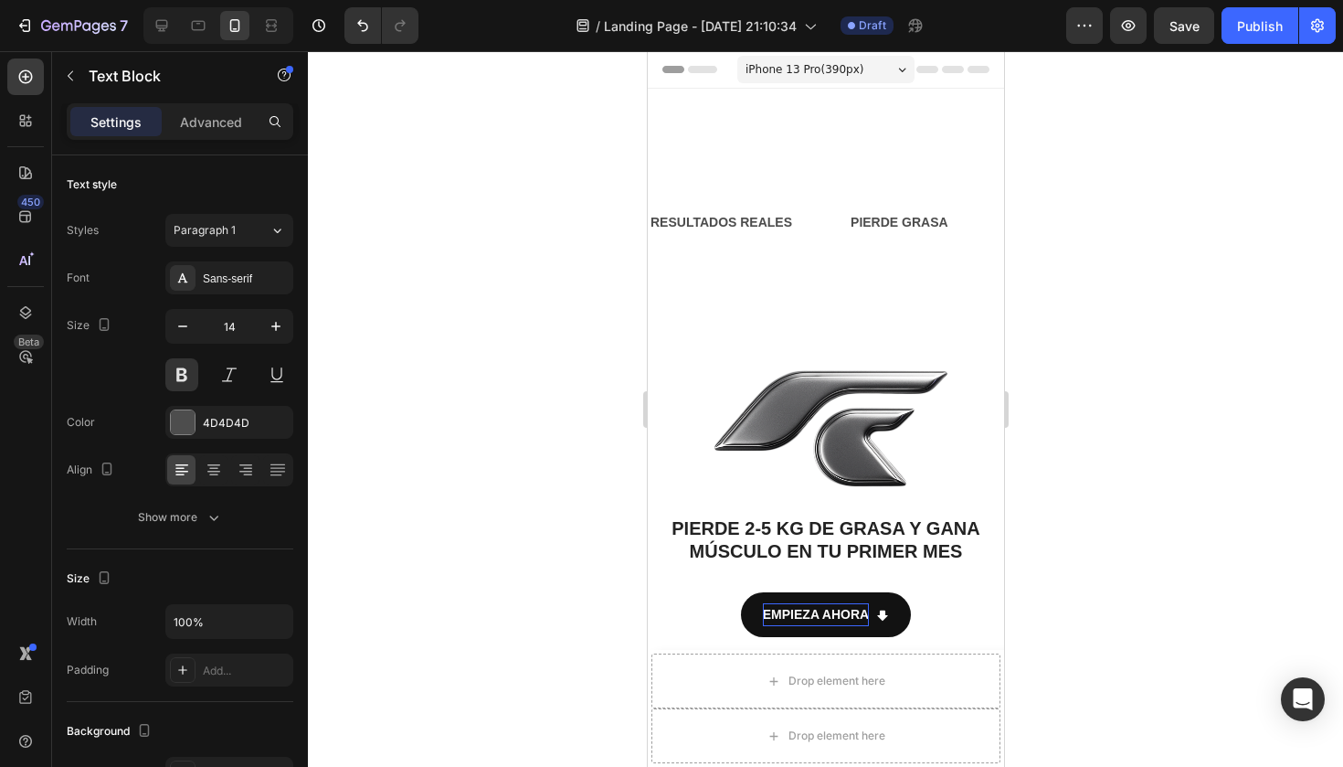
click at [991, 221] on p "LIFE TIME WARRANTY" at bounding box center [1060, 222] width 139 height 23
click at [1164, 214] on div at bounding box center [825, 408] width 1035 height 715
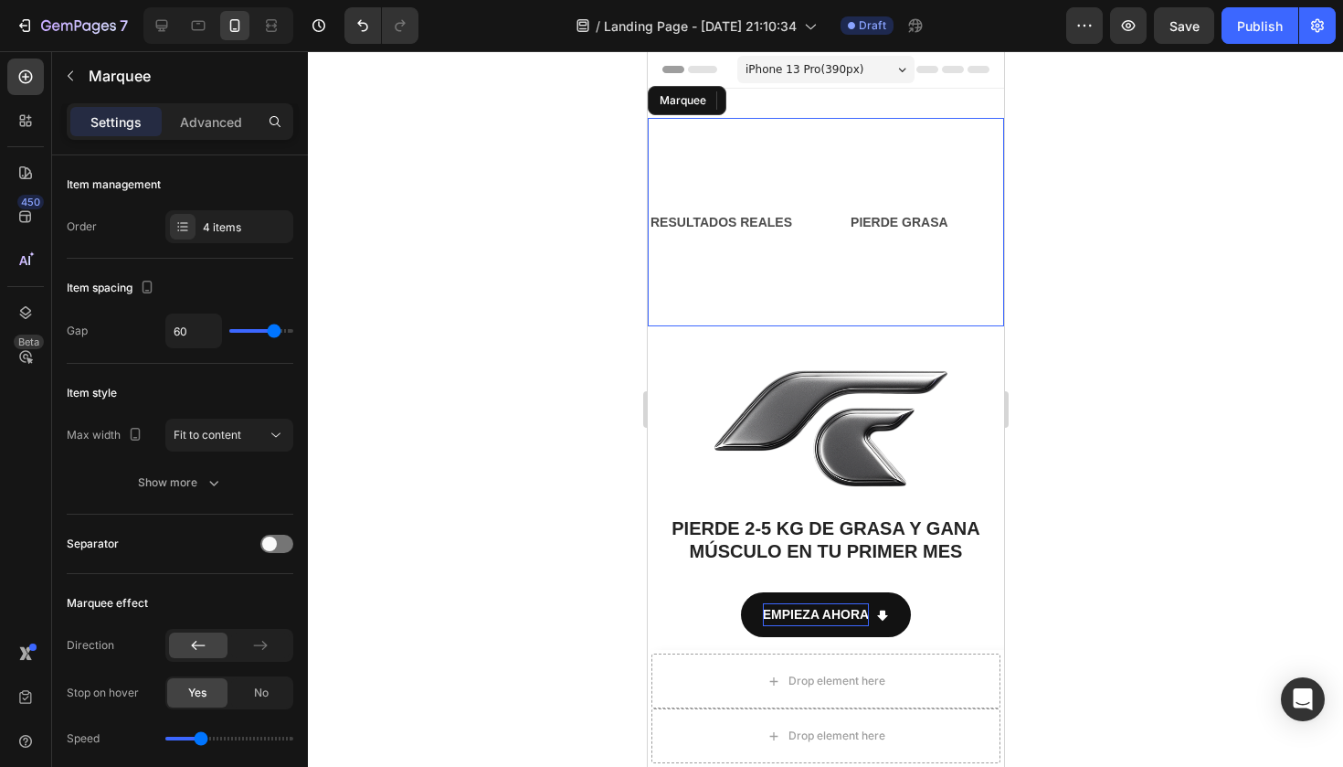
type input "50"
type input "48"
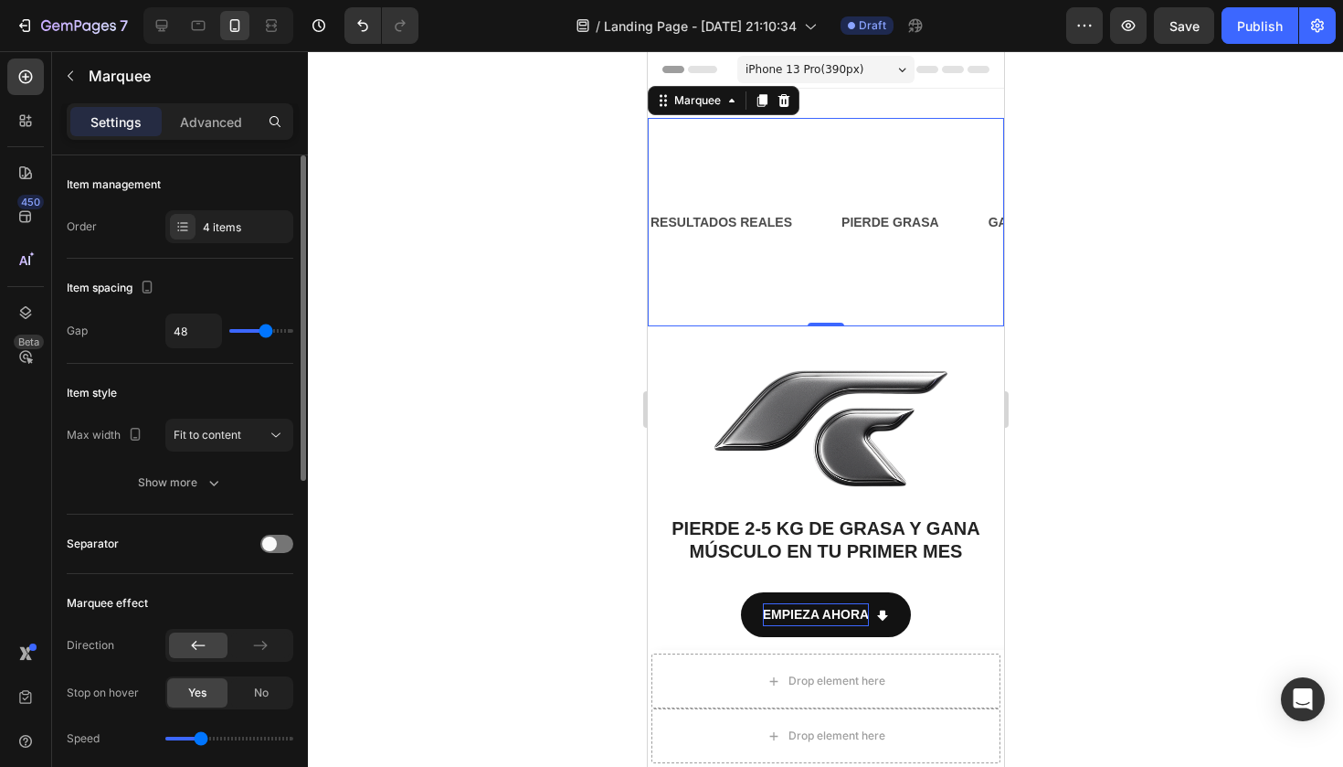
type input "47"
type input "46"
type input "44"
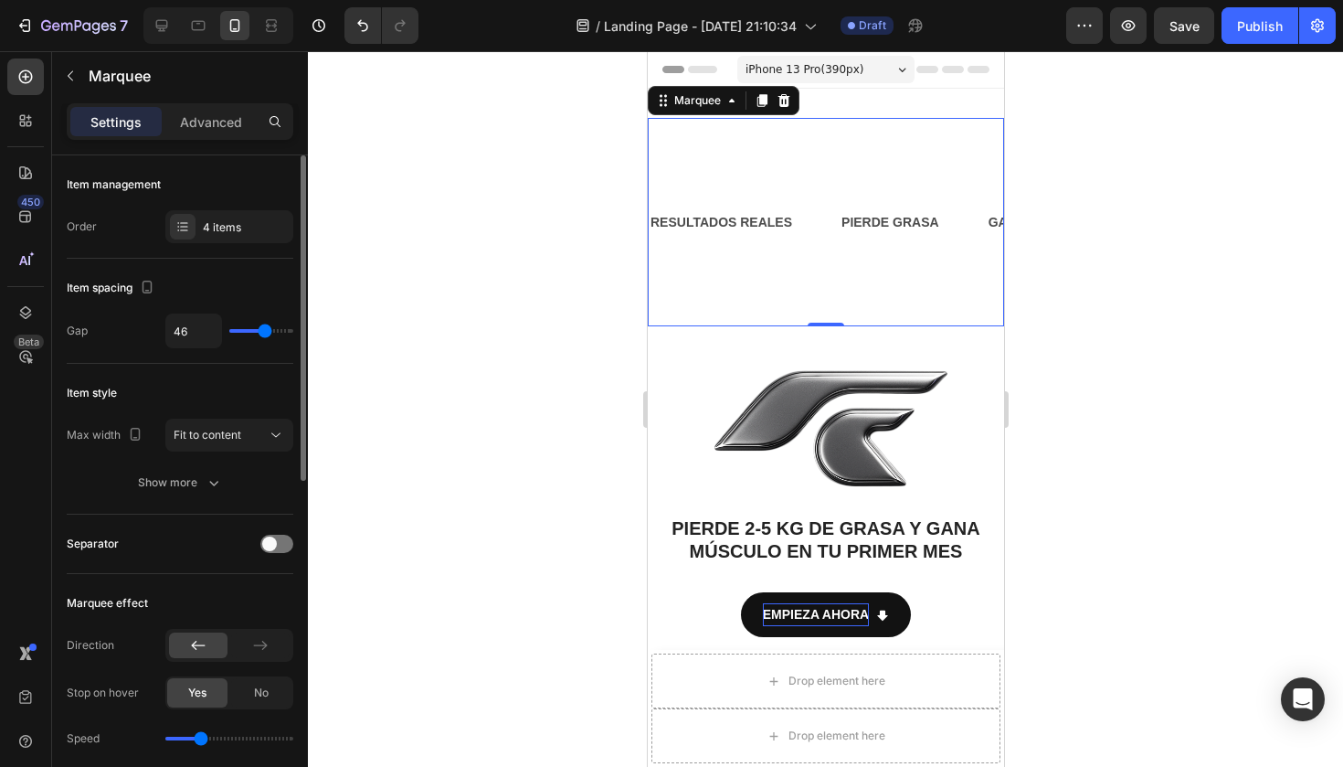
type input "44"
type input "43"
type input "41"
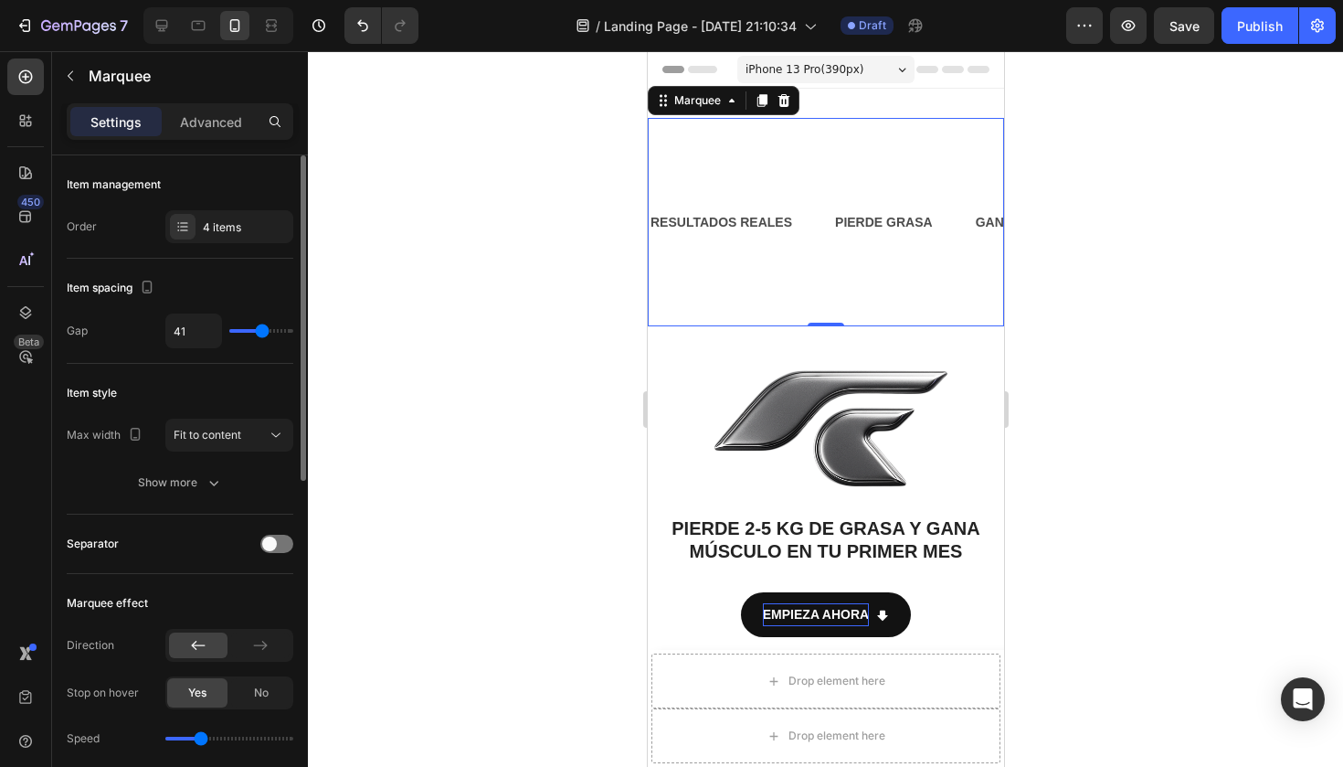
type input "40"
type input "39"
type input "37"
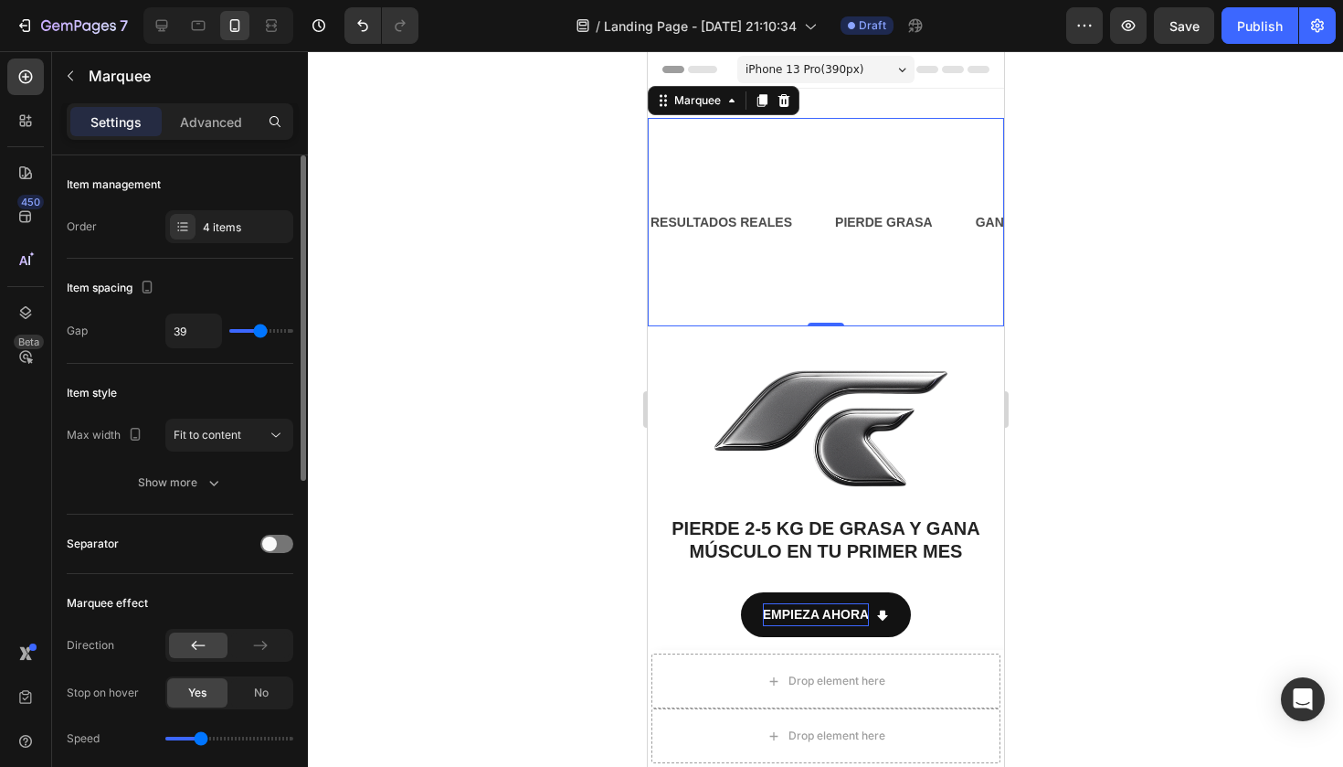
type input "37"
type input "34"
type input "32"
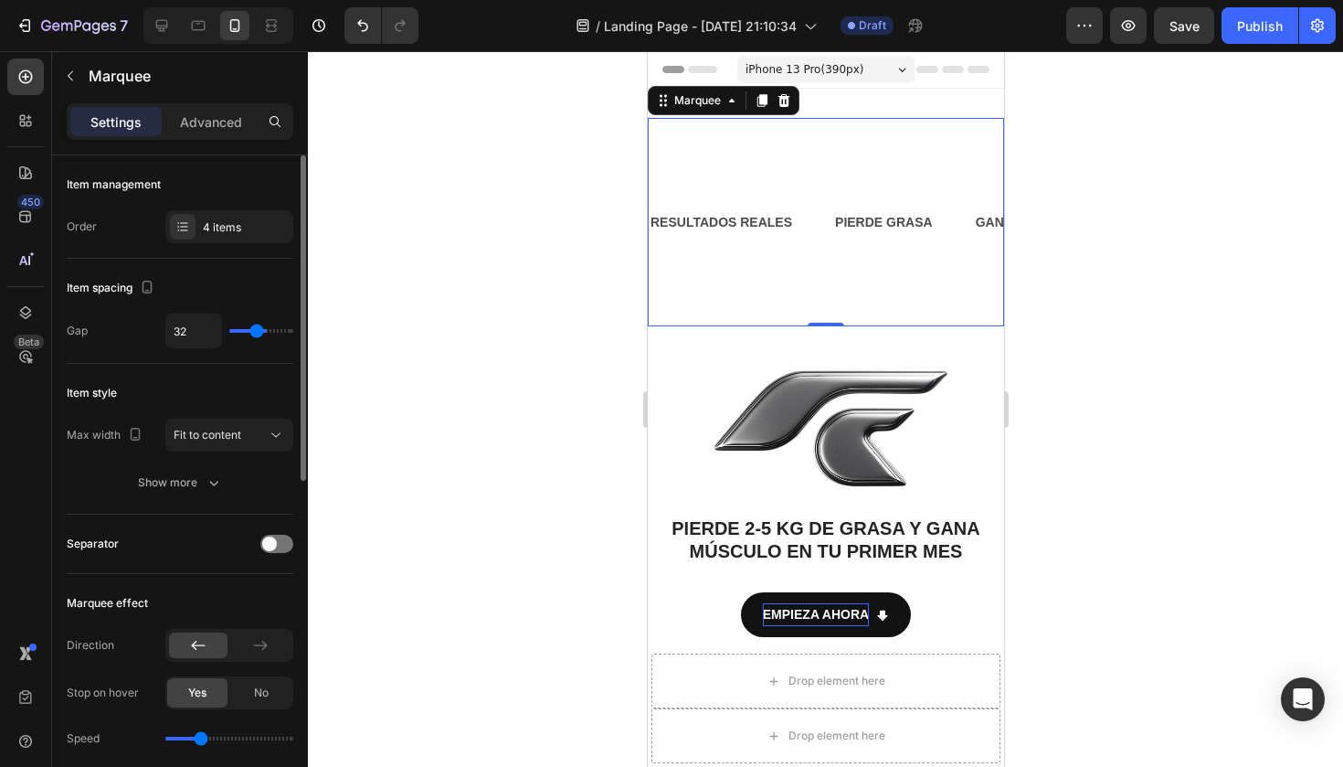
type input "30"
type input "27"
type input "26"
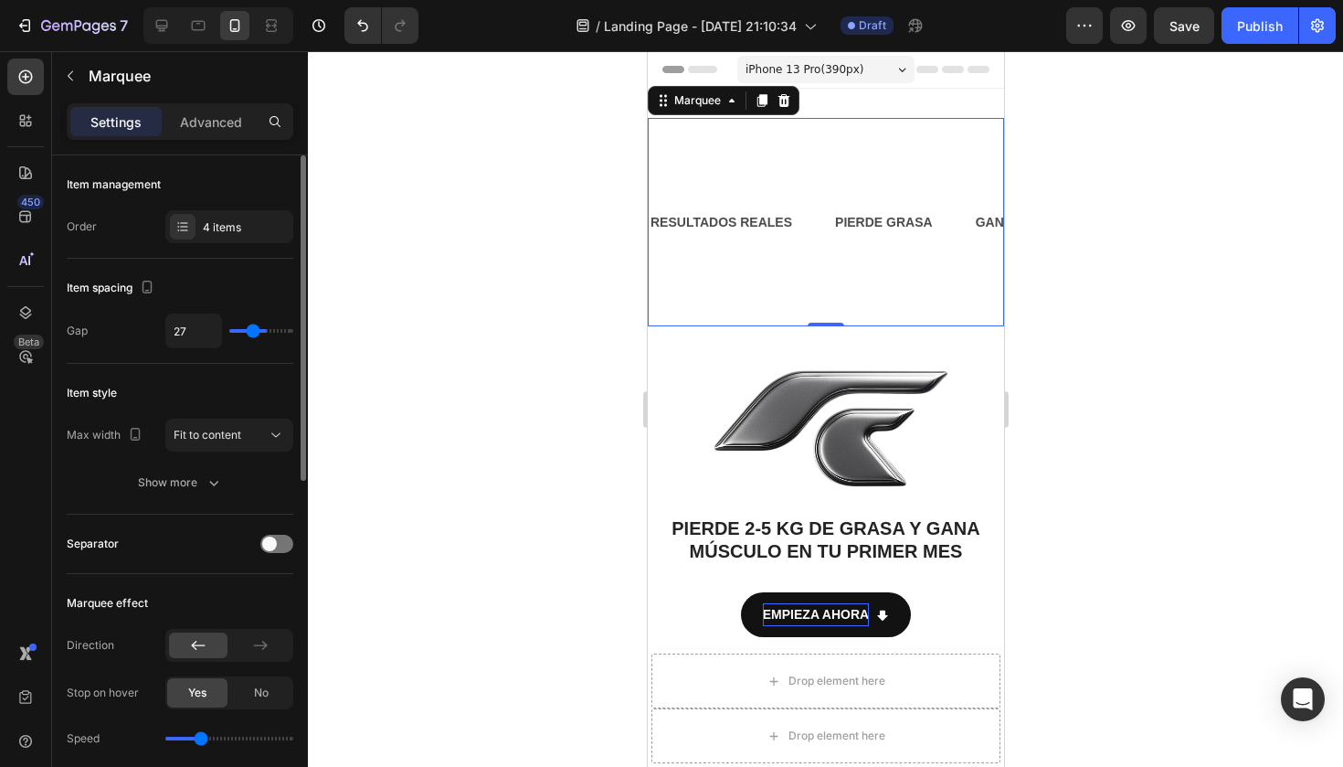
type input "26"
type input "25"
type input "23"
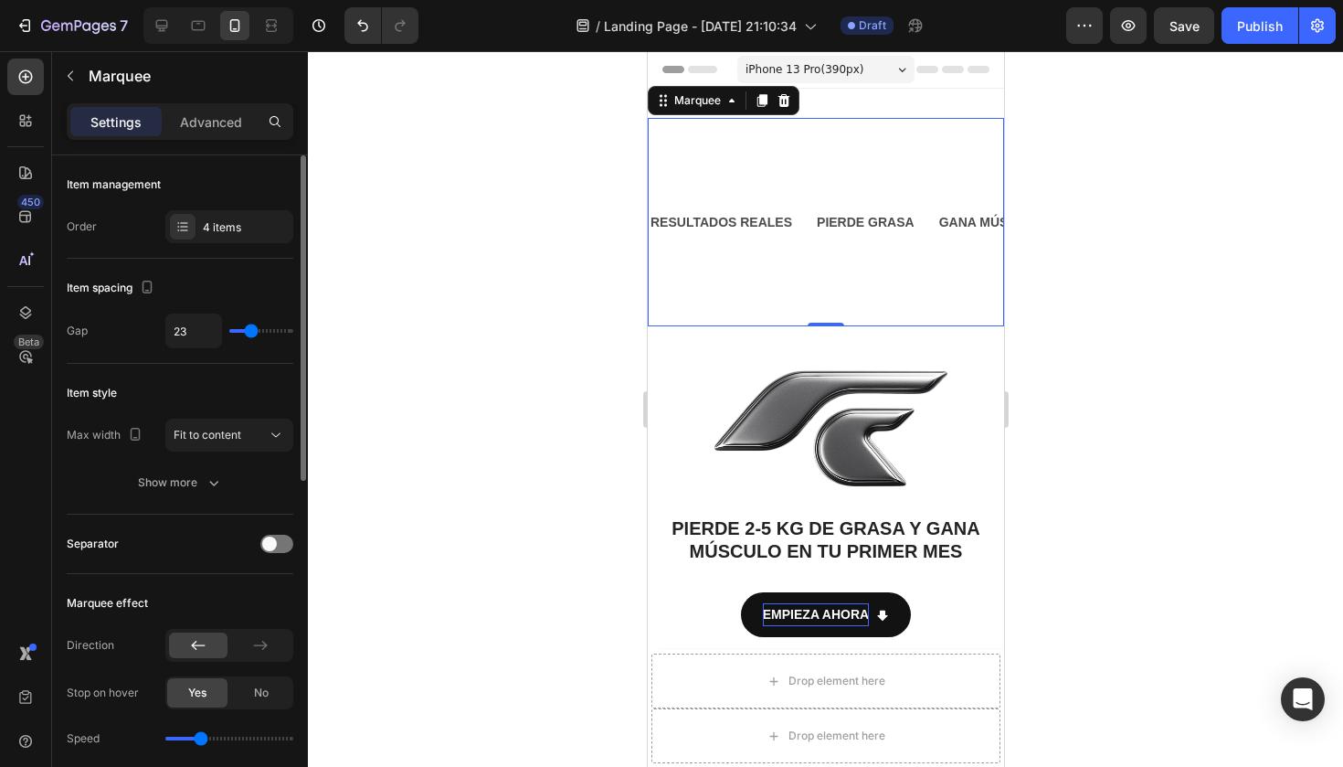
type input "25"
type input "26"
type input "33"
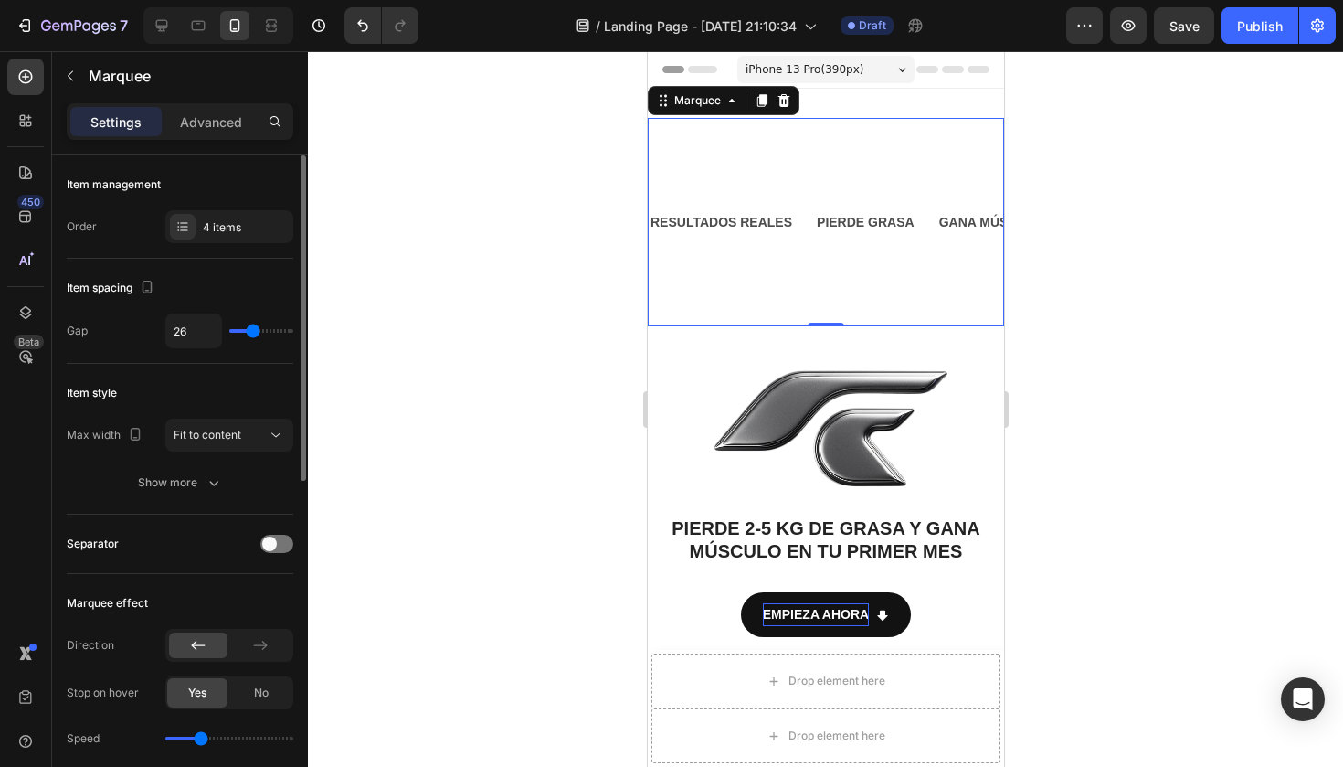
type input "33"
type input "39"
type input "57"
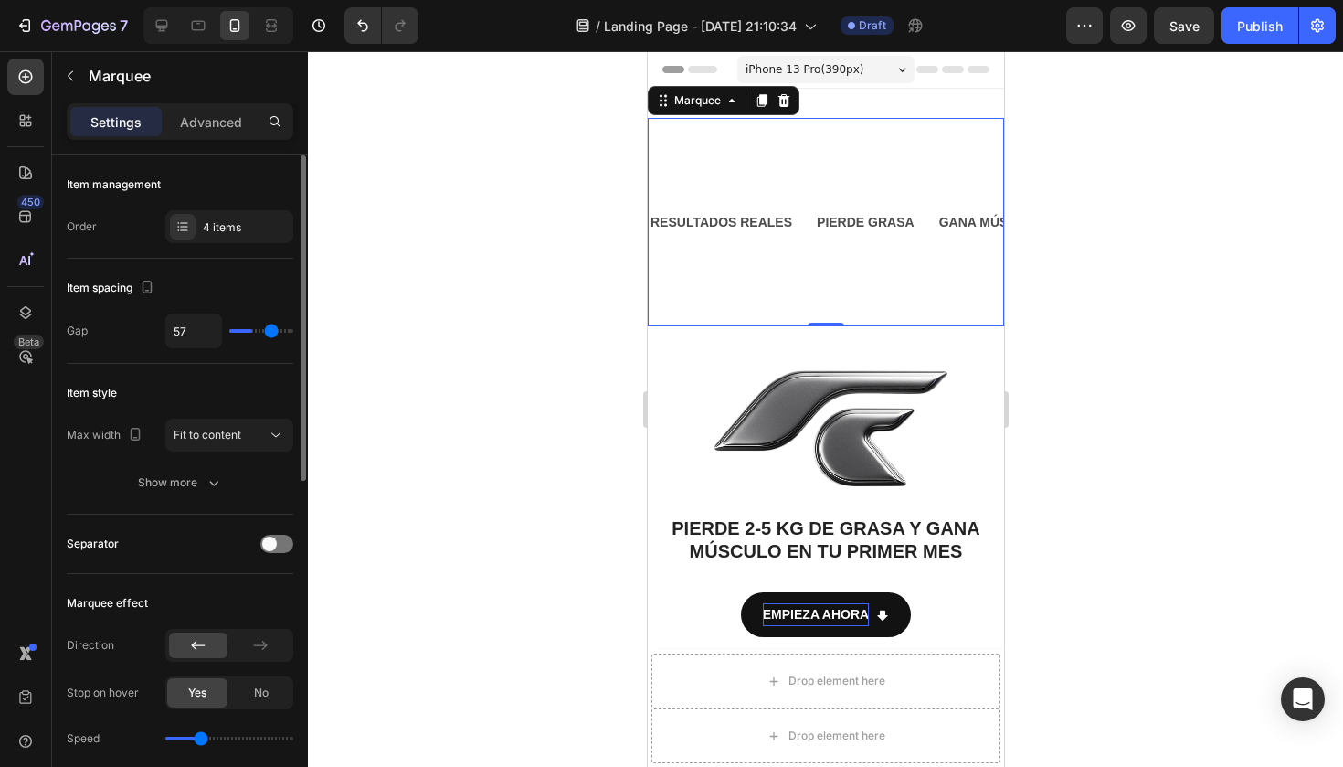
type input "76"
type input "80"
type input "79"
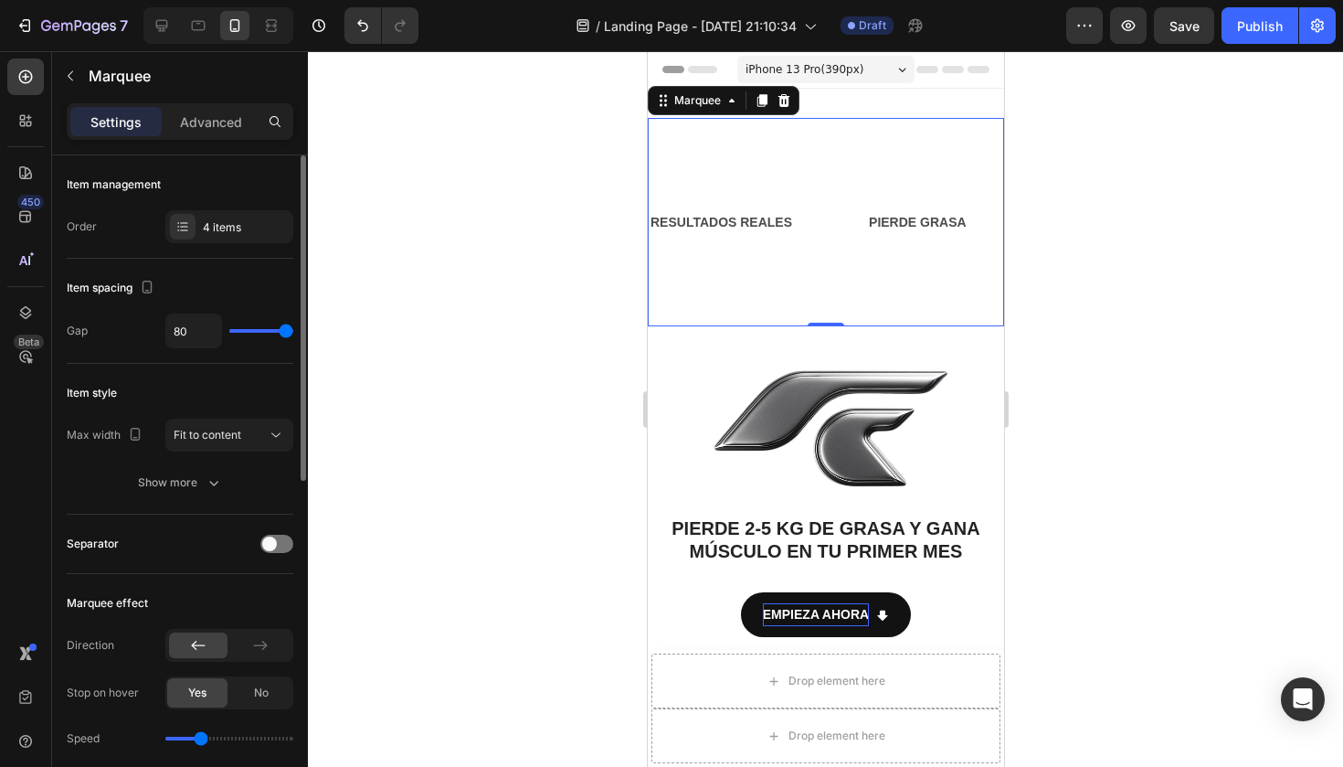
type input "79"
type input "78"
type input "76"
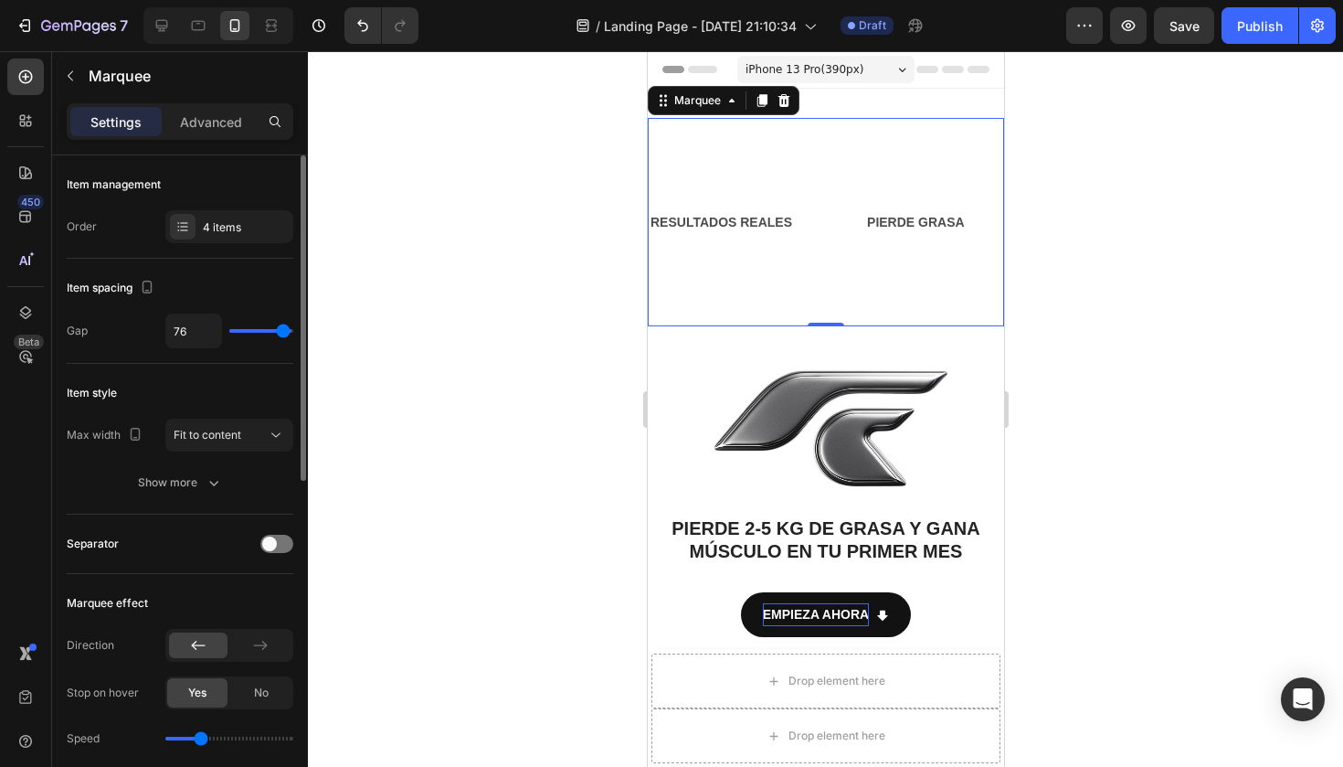
type input "75"
type input "74"
type input "72"
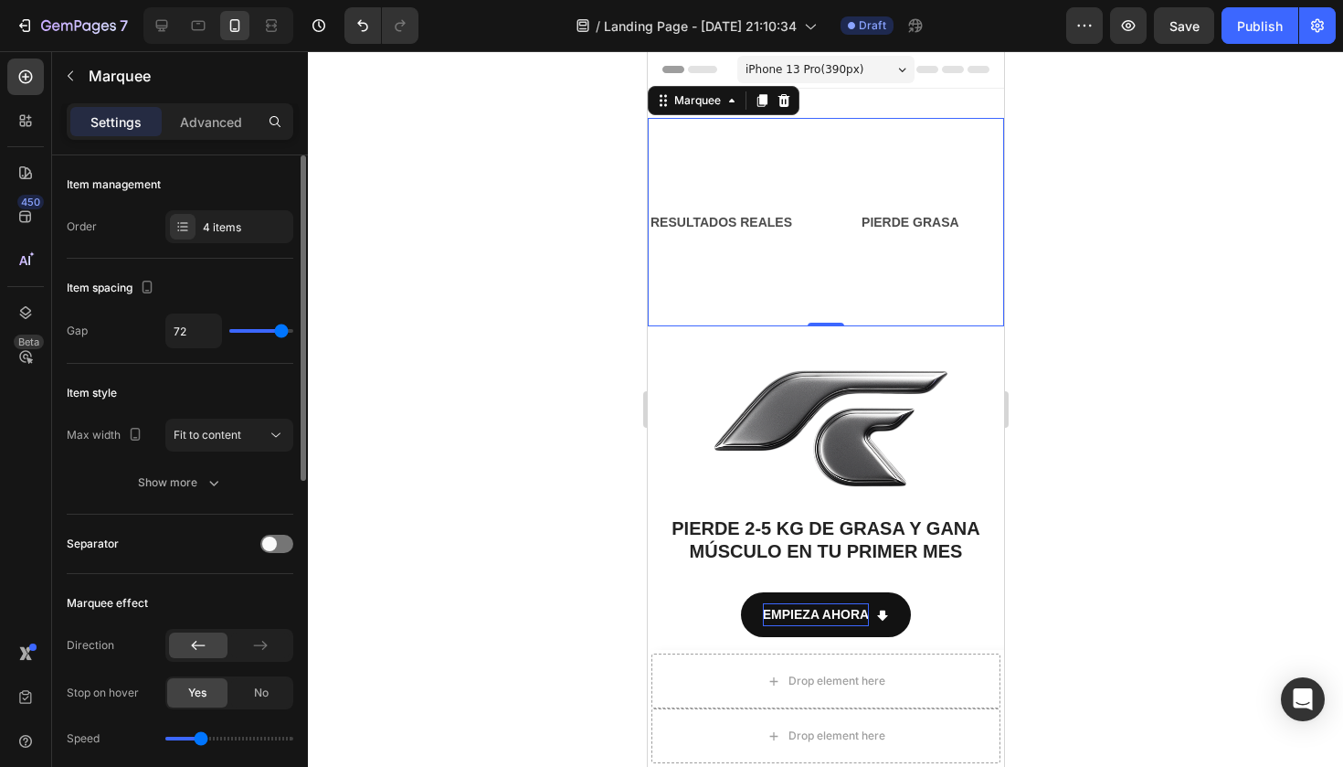
drag, startPoint x: 266, startPoint y: 330, endPoint x: 280, endPoint y: 326, distance: 15.1
type input "72"
click at [280, 329] on input "range" at bounding box center [261, 331] width 64 height 4
click at [197, 237] on div "4 items" at bounding box center [229, 226] width 128 height 33
click at [558, 155] on div at bounding box center [825, 408] width 1035 height 715
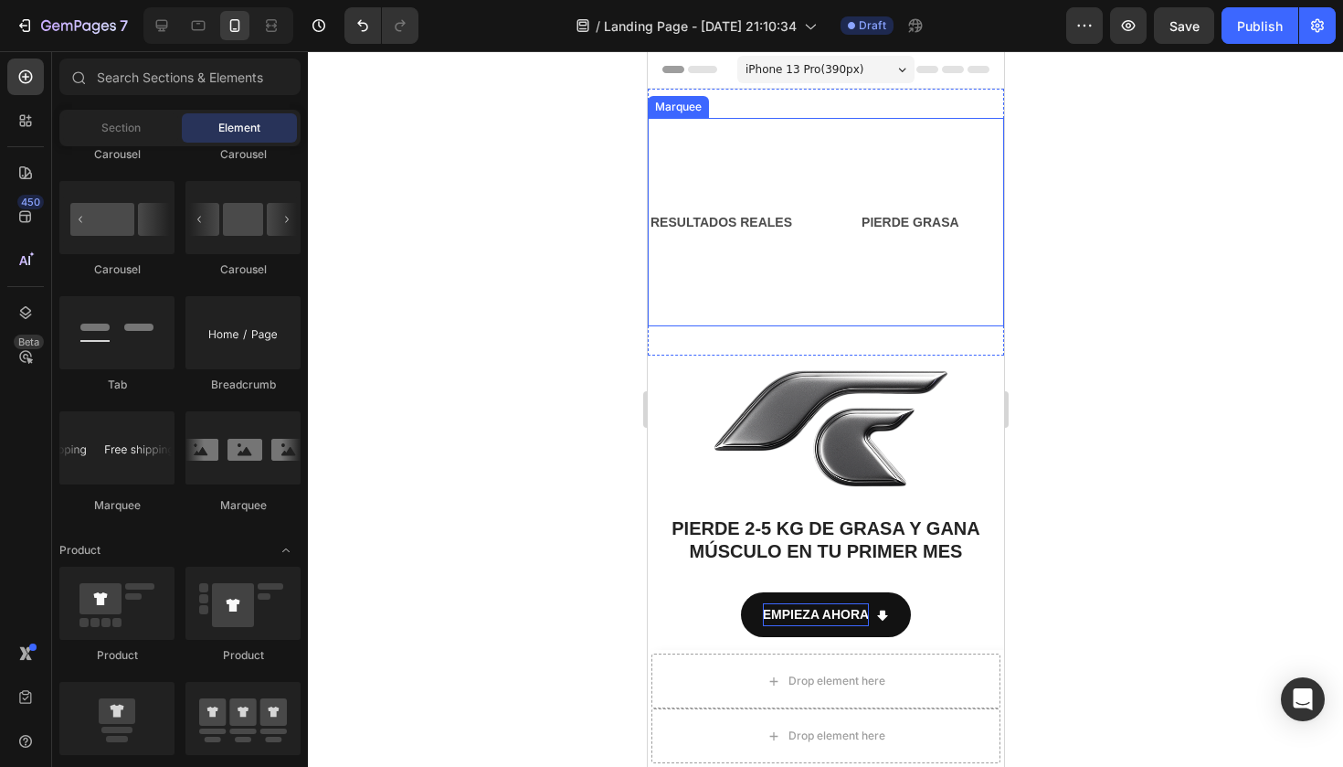
click at [1004, 217] on div "GANA MÚSCULO Text Block" at bounding box center [1091, 221] width 174 height 179
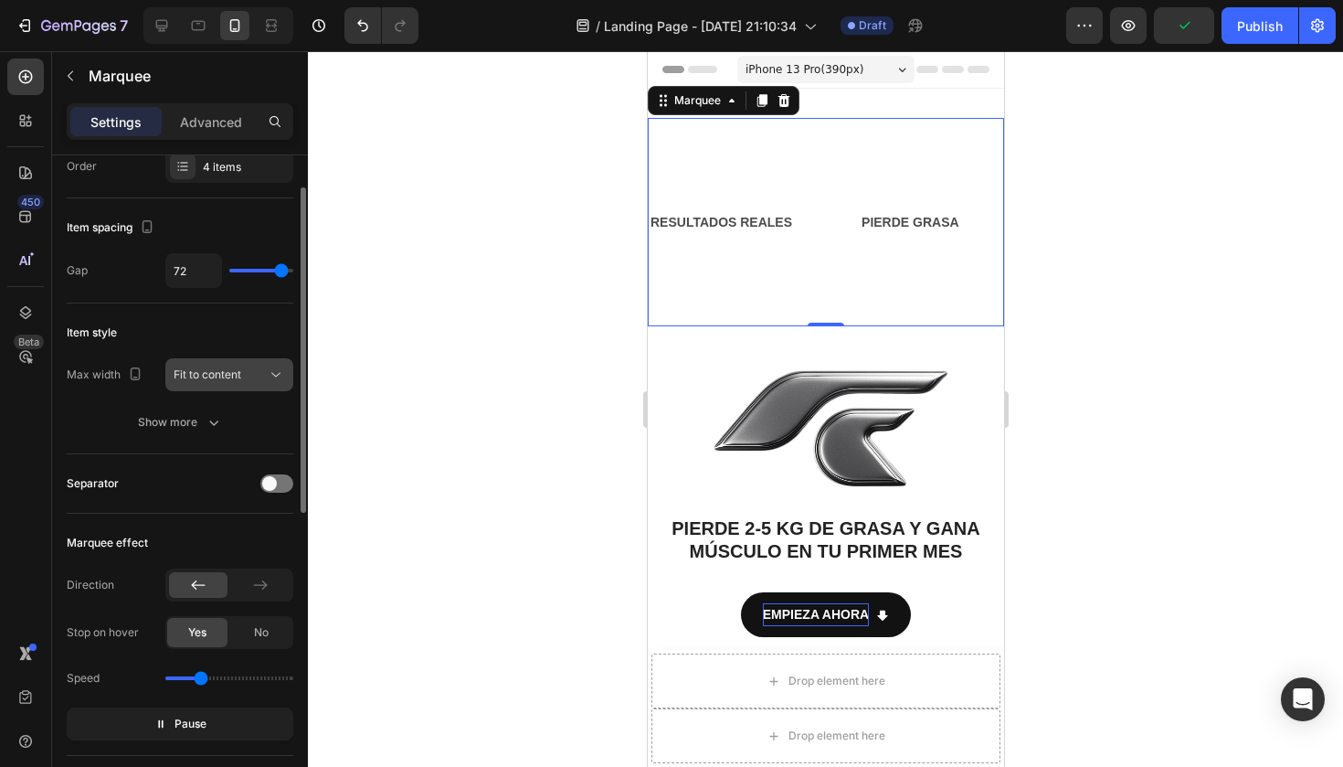
scroll to position [62, 0]
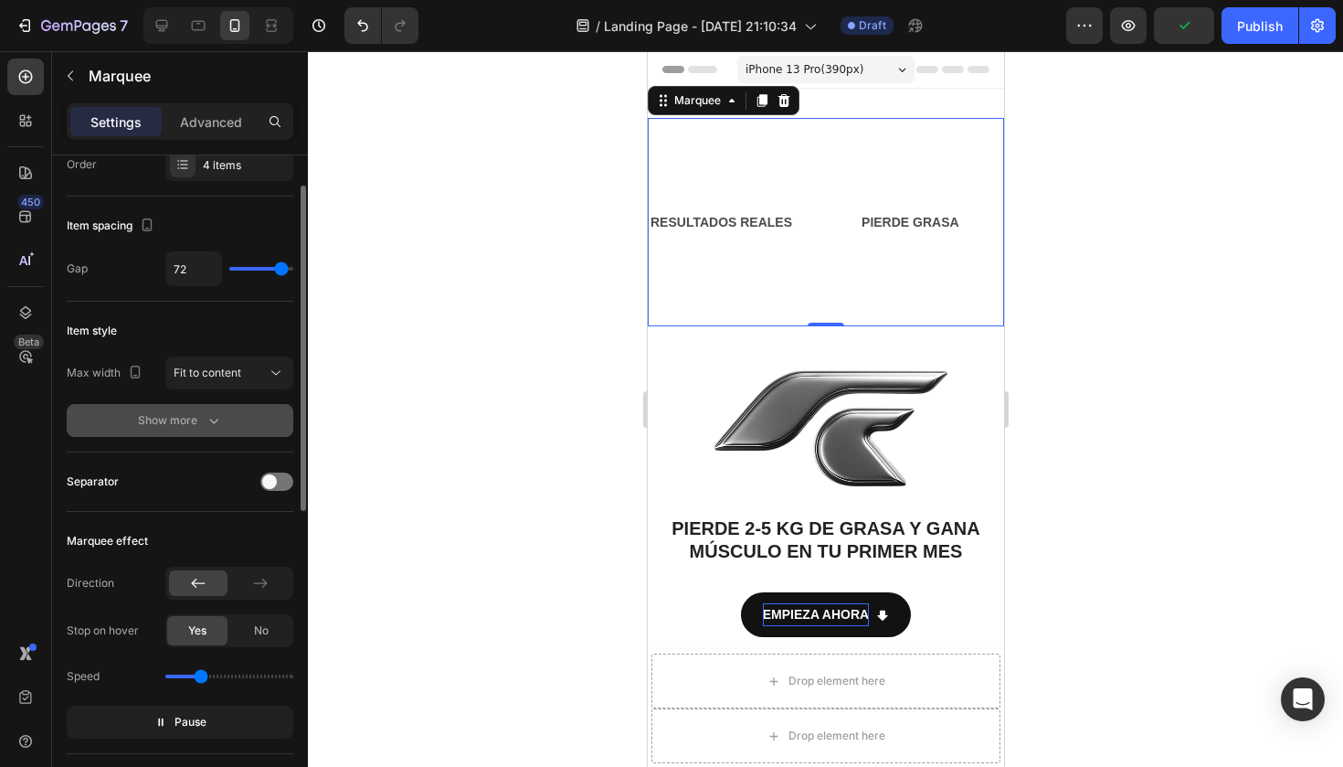
click at [204, 430] on button "Show more" at bounding box center [180, 420] width 227 height 33
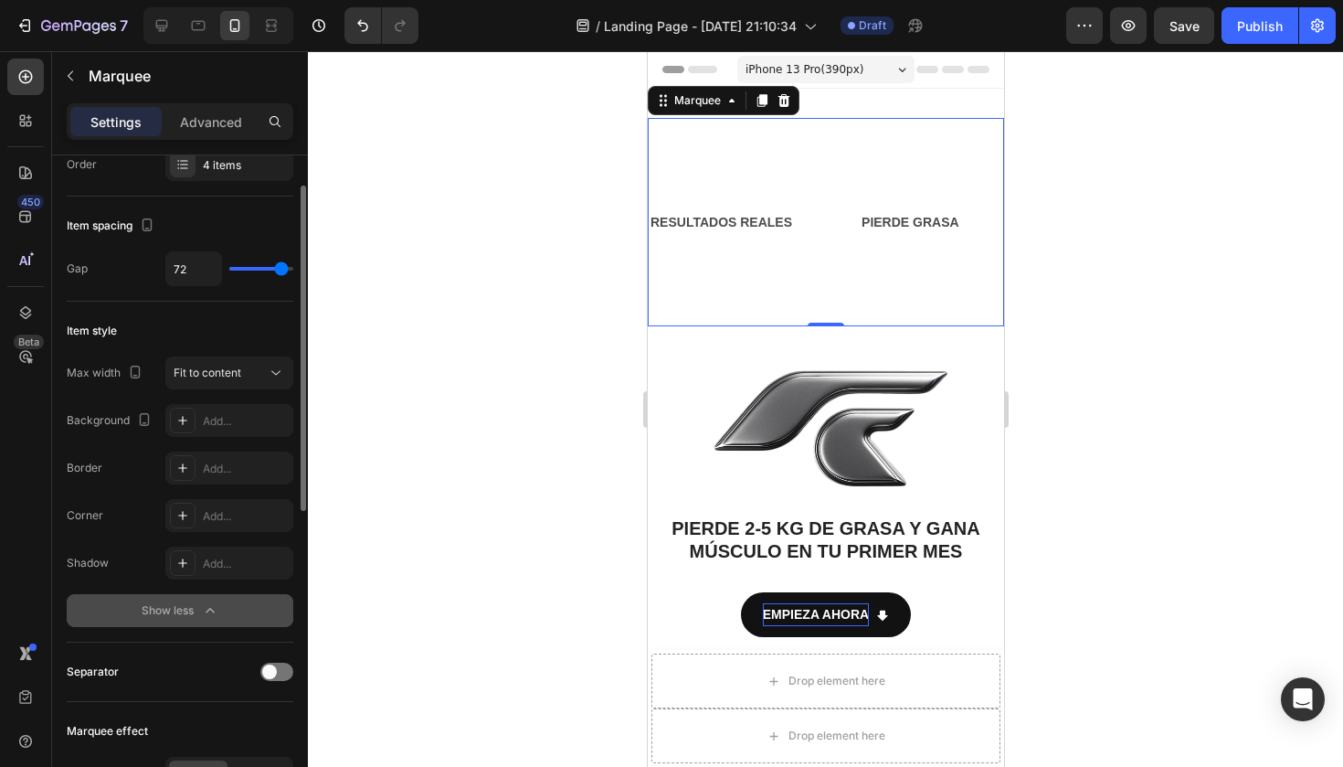
click at [169, 608] on div "Show less" at bounding box center [181, 610] width 78 height 18
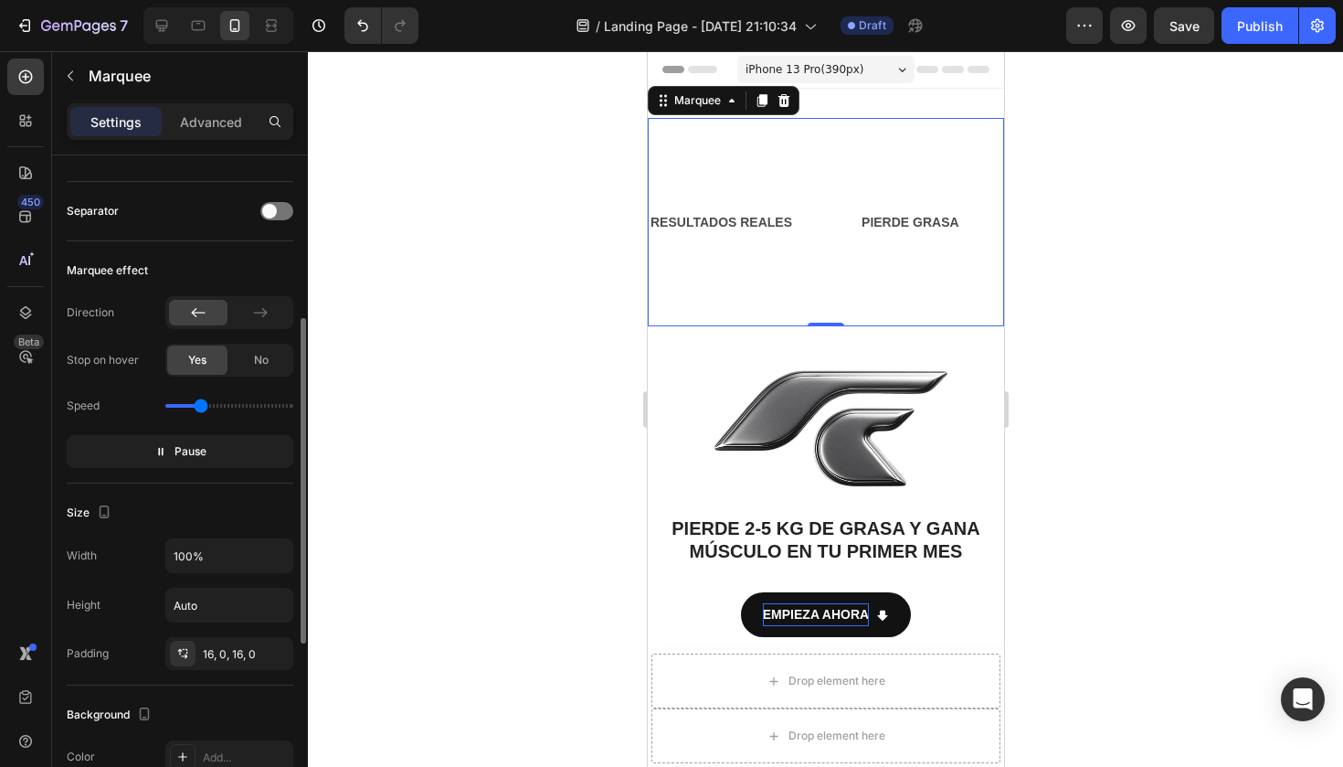
scroll to position [386, 0]
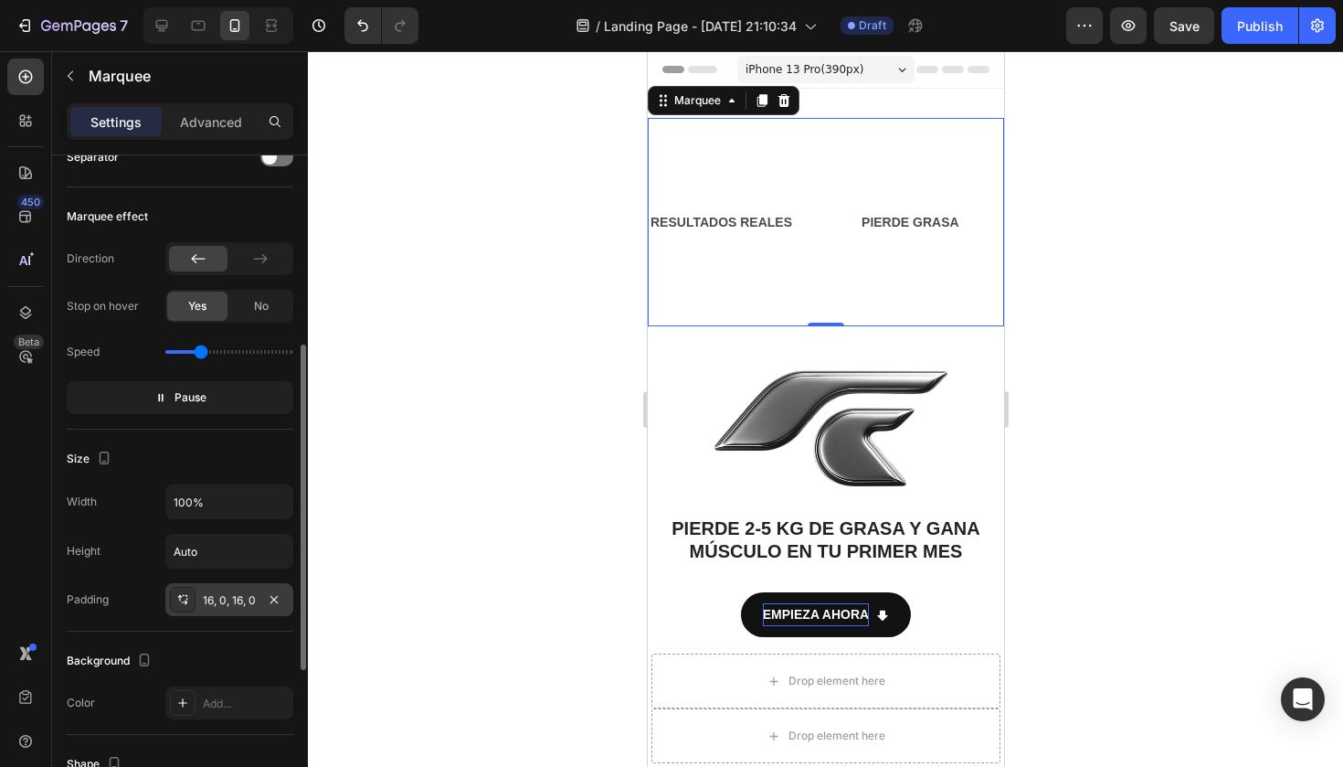
click at [228, 599] on div "16, 0, 16, 0" at bounding box center [229, 600] width 53 height 16
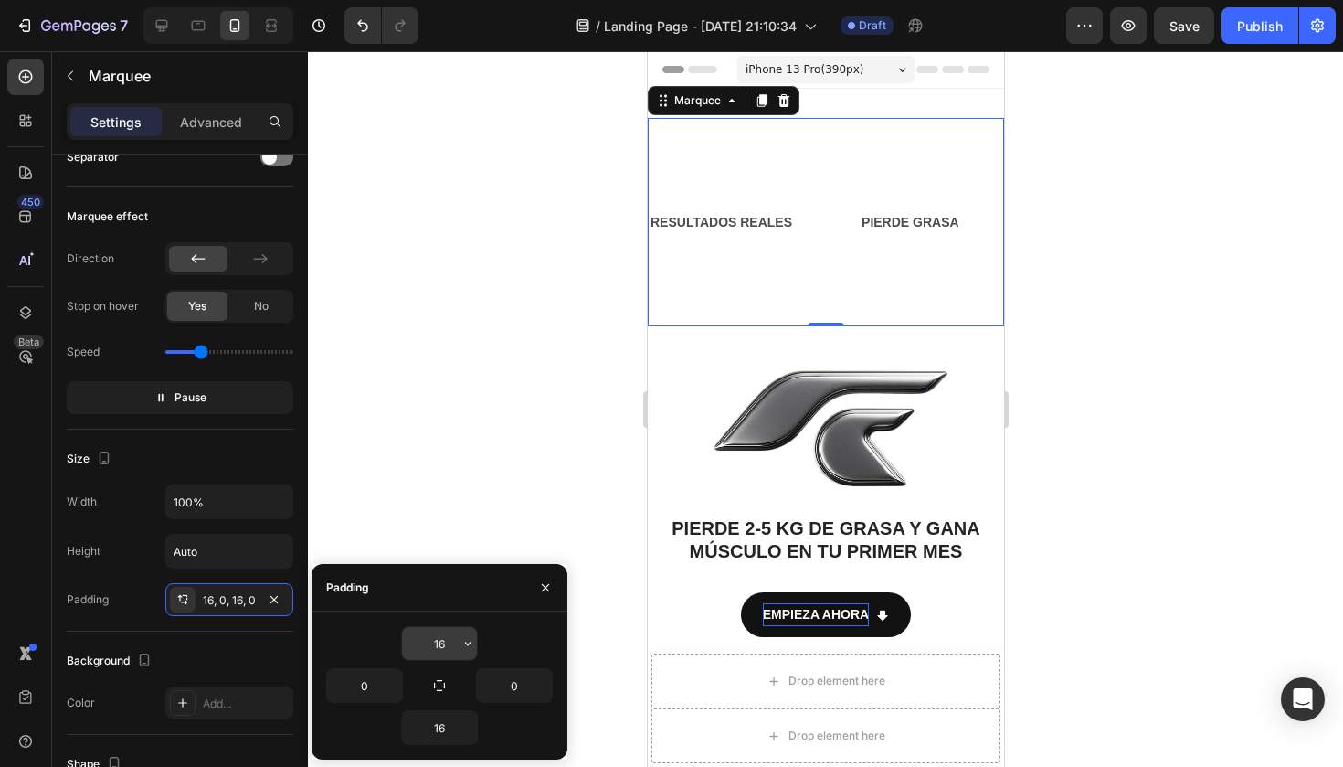
click at [454, 650] on input "16" at bounding box center [439, 643] width 75 height 33
type input "1"
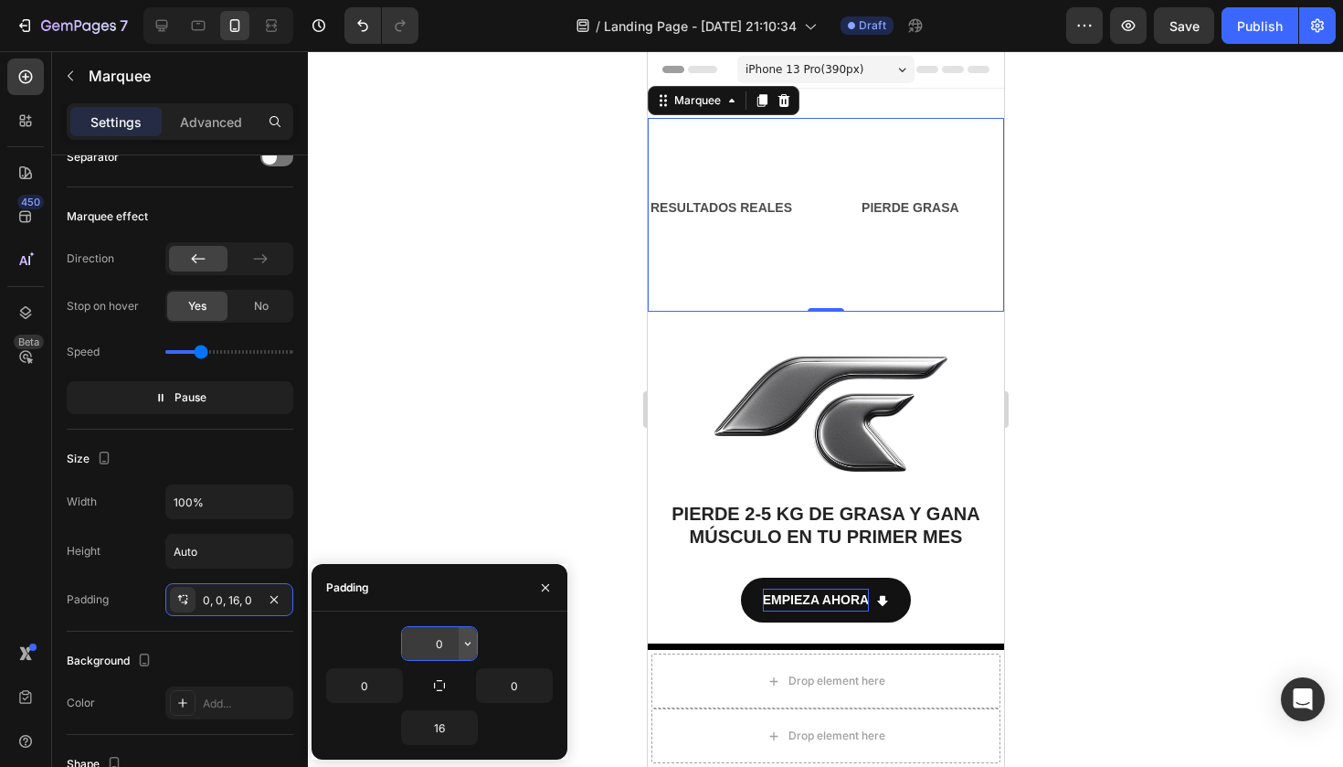
click at [466, 640] on icon "button" at bounding box center [467, 643] width 15 height 15
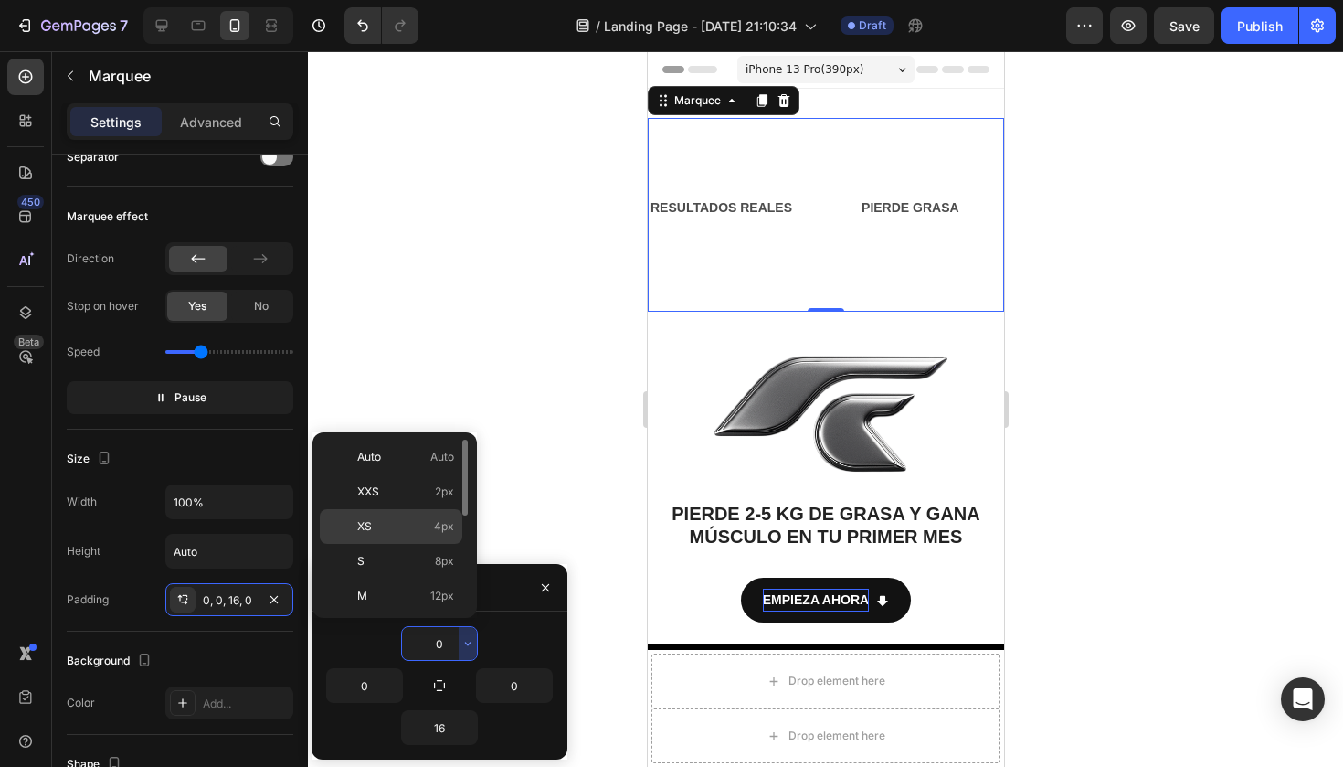
click at [440, 532] on span "4px" at bounding box center [444, 526] width 20 height 16
type input "4"
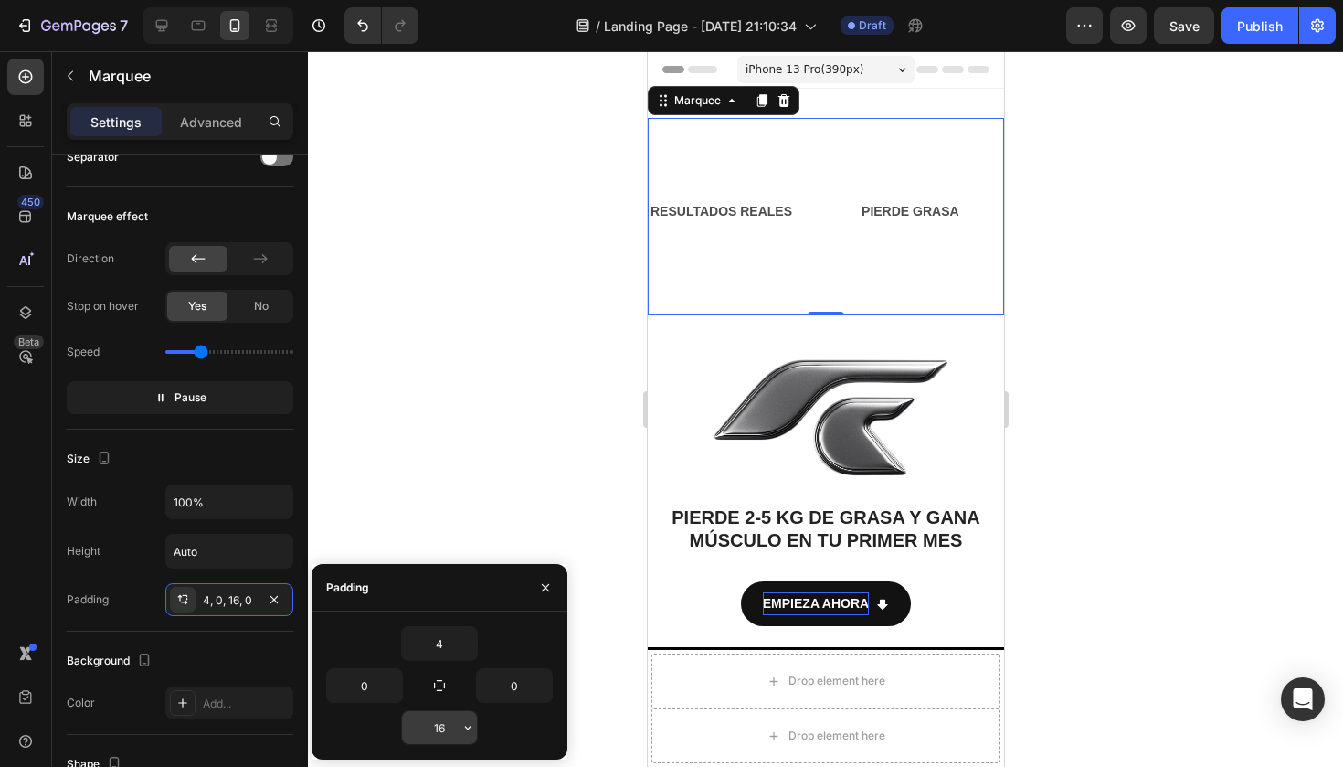
click at [439, 725] on input "16" at bounding box center [439, 727] width 75 height 33
click at [462, 737] on button "button" at bounding box center [468, 727] width 18 height 33
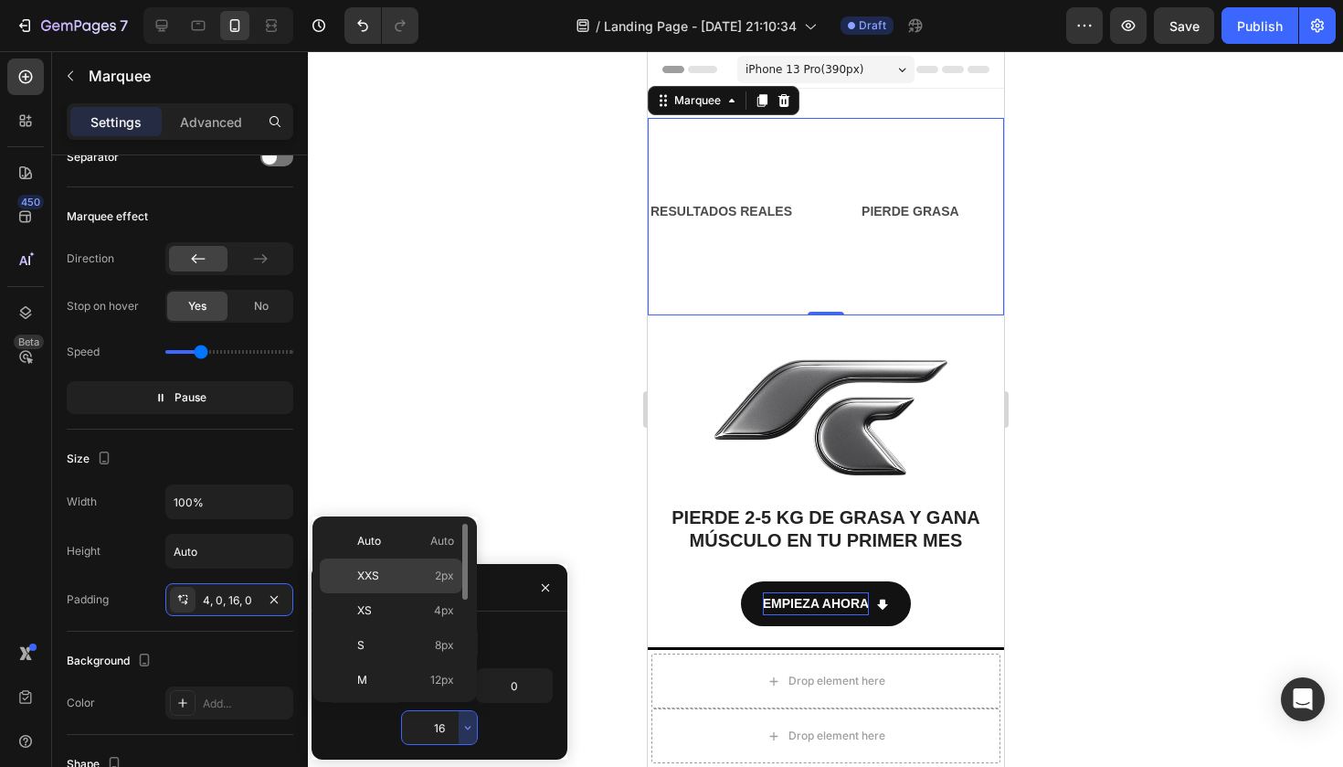
click at [437, 570] on span "2px" at bounding box center [444, 575] width 19 height 16
type input "2"
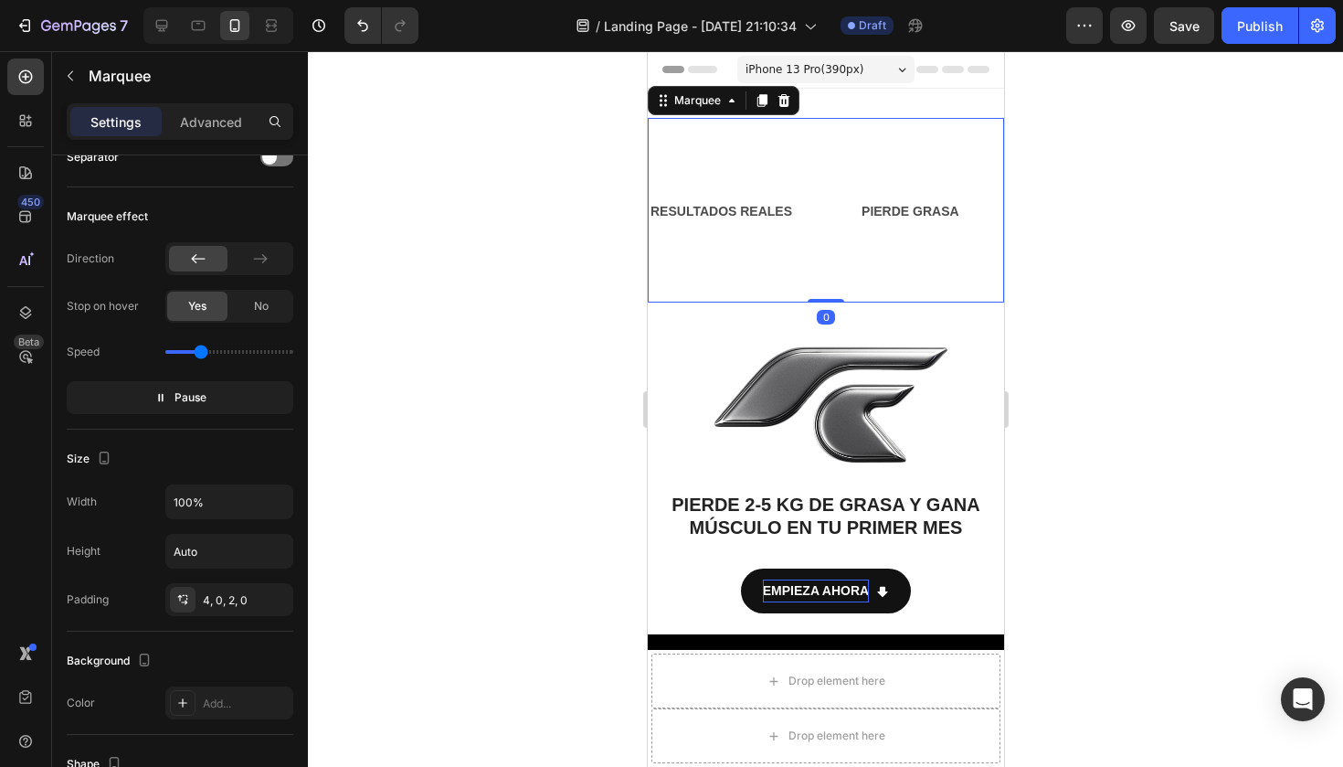
drag, startPoint x: 823, startPoint y: 299, endPoint x: 822, endPoint y: 241, distance: 57.6
click at [822, 241] on div "RESULTADOS REALES Text Block PIERDE GRASA Text Block GANA MÚSCULO Text Block [M…" at bounding box center [825, 210] width 356 height 185
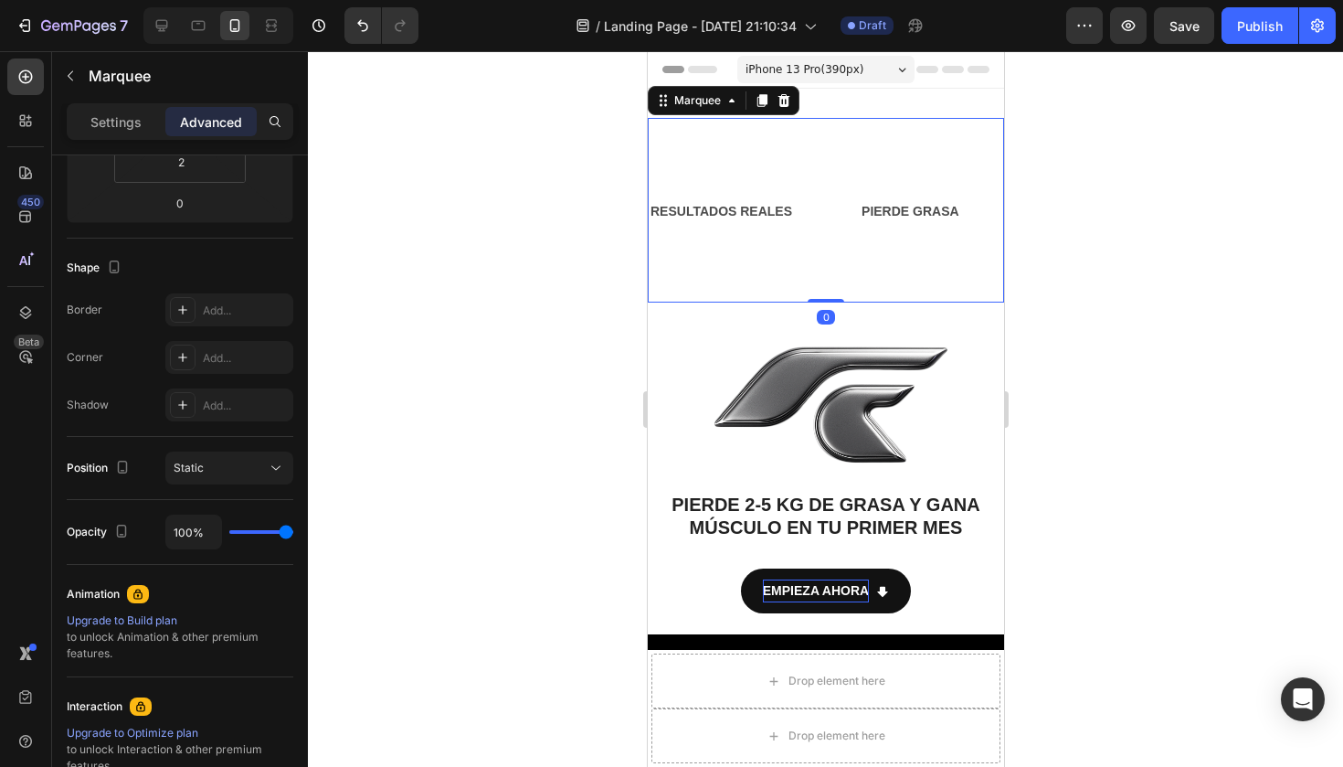
click at [824, 269] on div "RESULTADOS REALES Text Block PIERDE GRASA Text Block GANA MÚSCULO Text Block [M…" at bounding box center [1035, 211] width 809 height 179
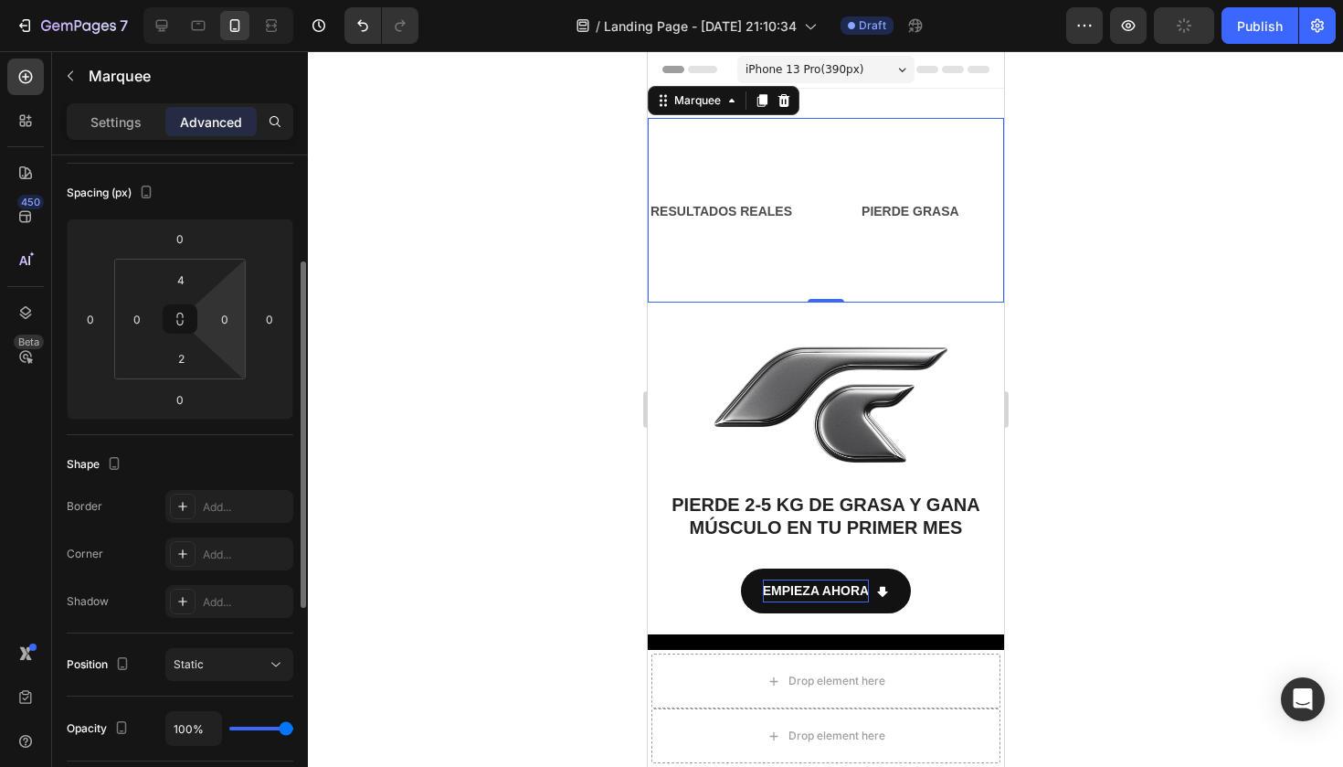
scroll to position [190, 0]
click at [190, 288] on input "4" at bounding box center [181, 279] width 37 height 27
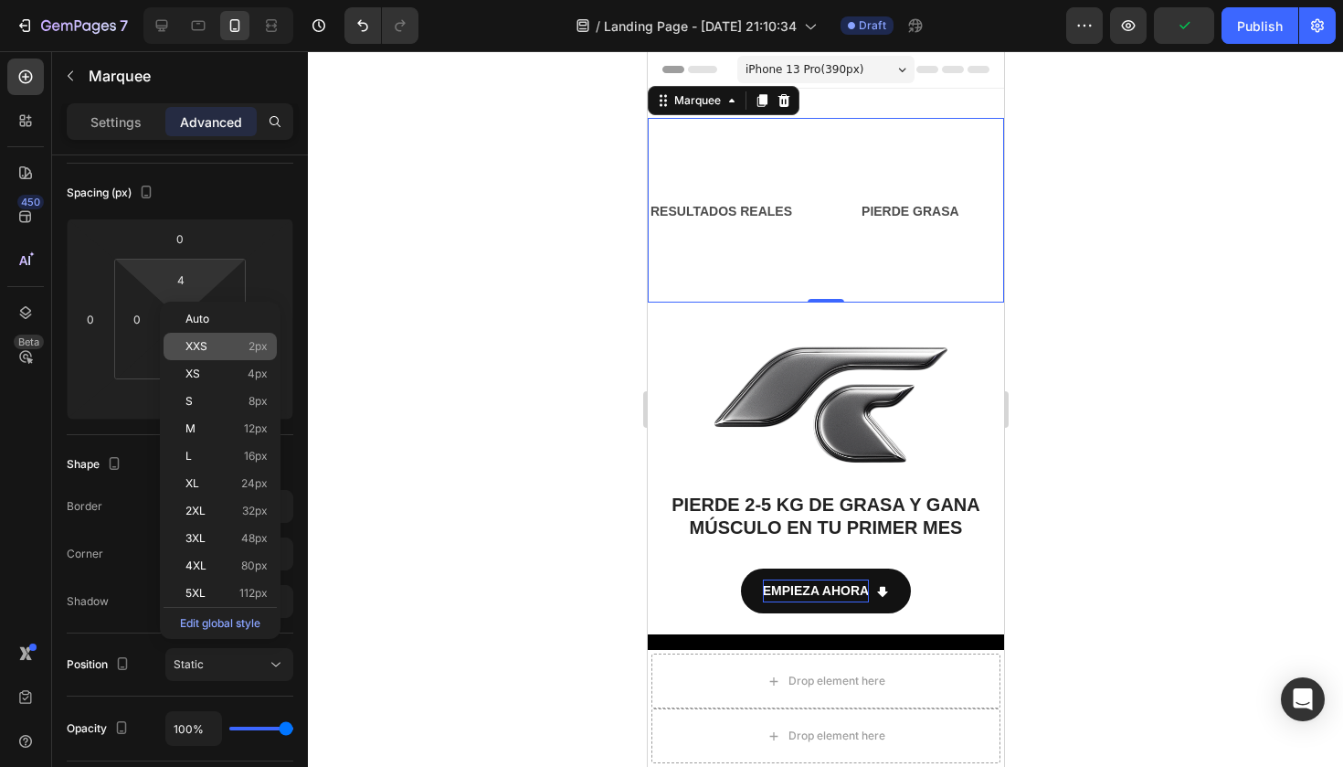
click at [247, 343] on p "XXS 2px" at bounding box center [226, 346] width 82 height 13
type input "2"
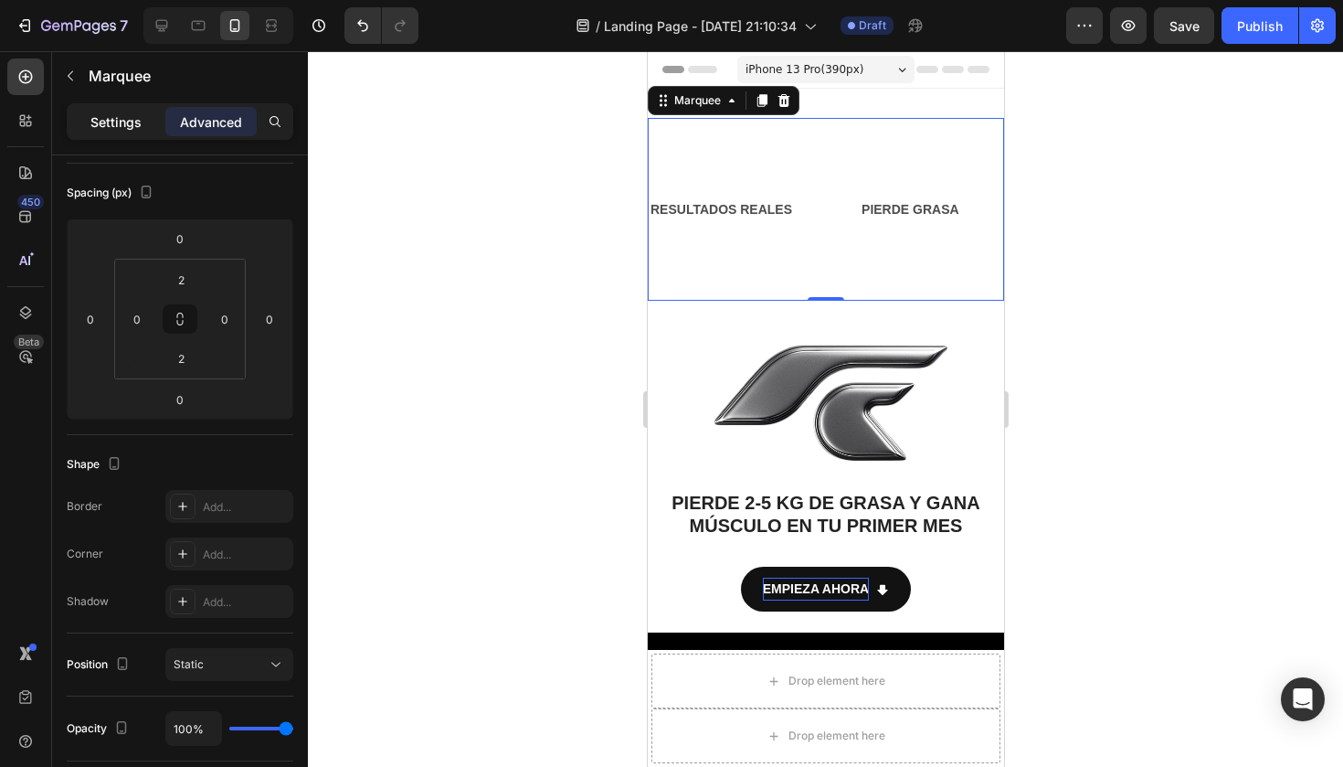
click at [148, 134] on div "Settings" at bounding box center [115, 121] width 91 height 29
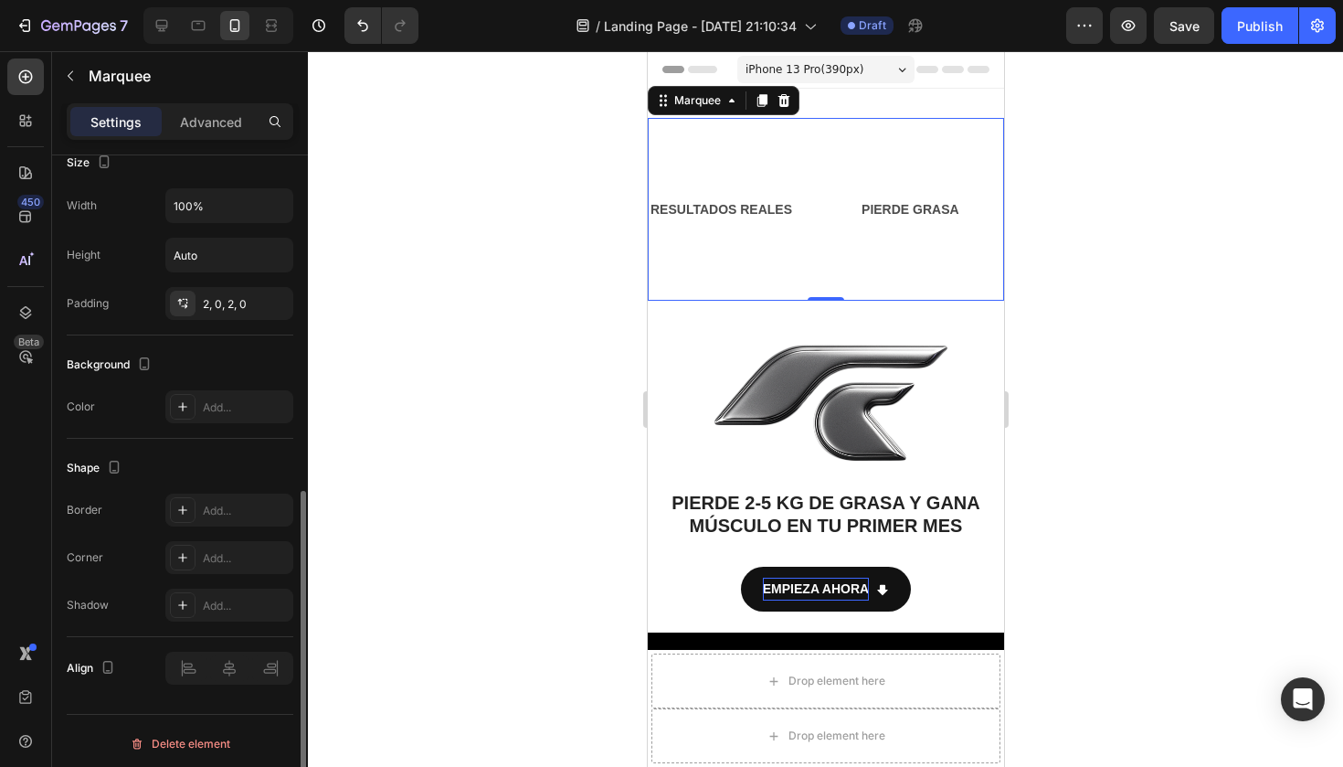
scroll to position [682, 0]
click at [635, 143] on div at bounding box center [825, 408] width 1035 height 715
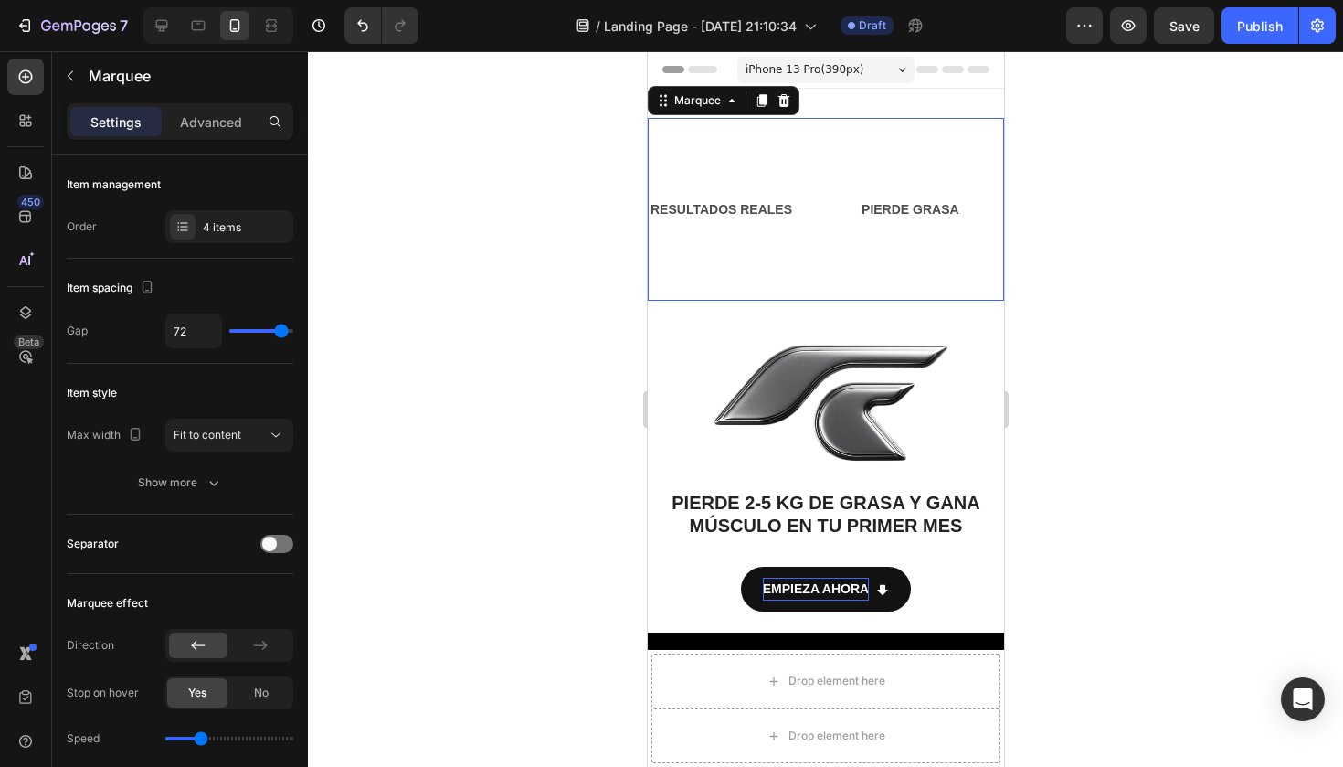
click at [698, 113] on div "Marquee" at bounding box center [723, 100] width 152 height 29
click at [717, 105] on div "Marquee" at bounding box center [697, 100] width 54 height 16
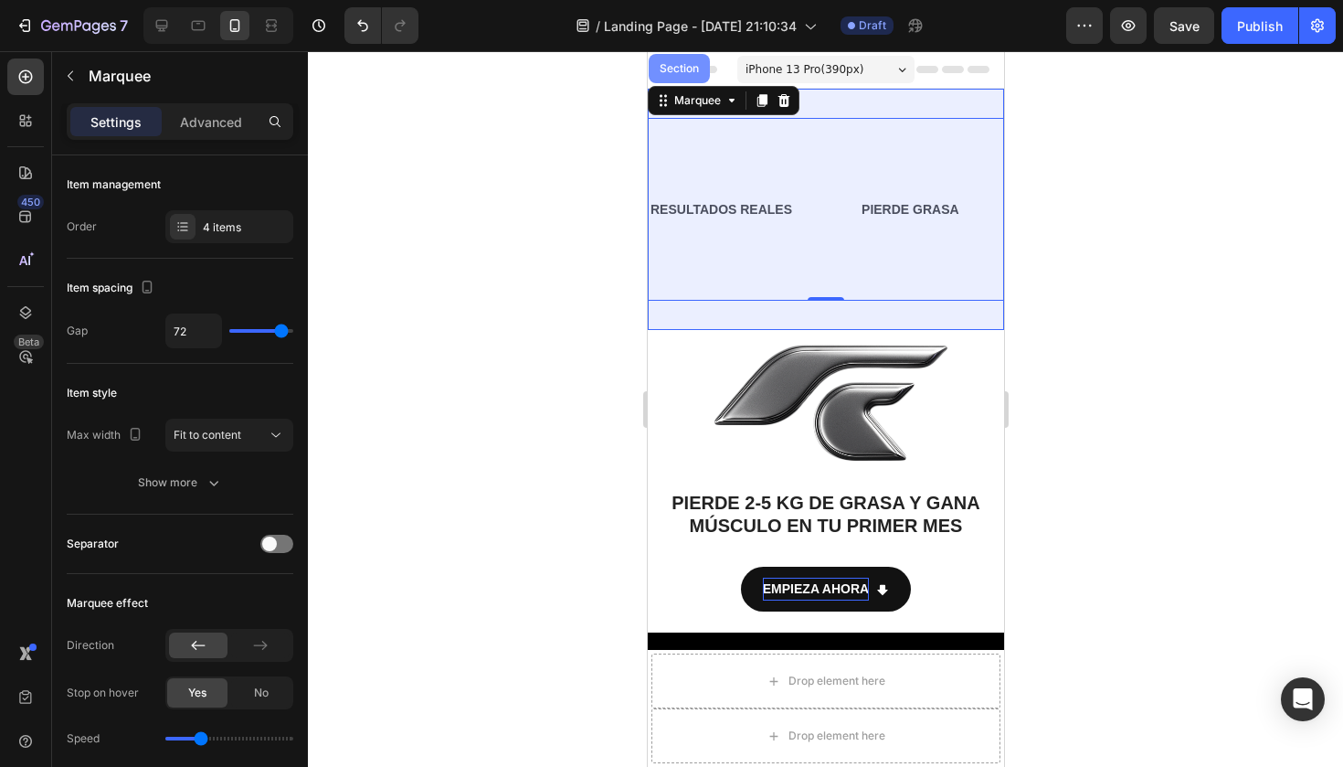
click at [670, 76] on div "Section" at bounding box center [678, 68] width 61 height 29
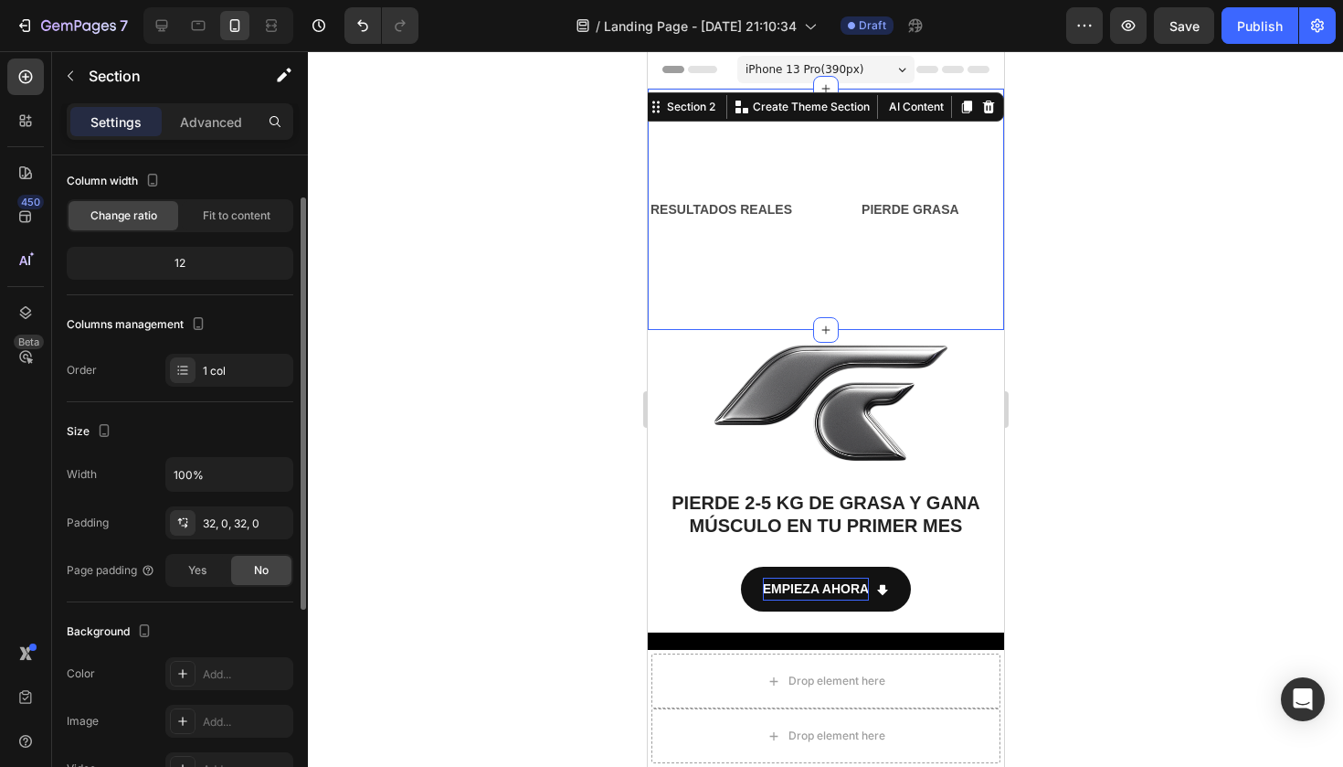
scroll to position [113, 0]
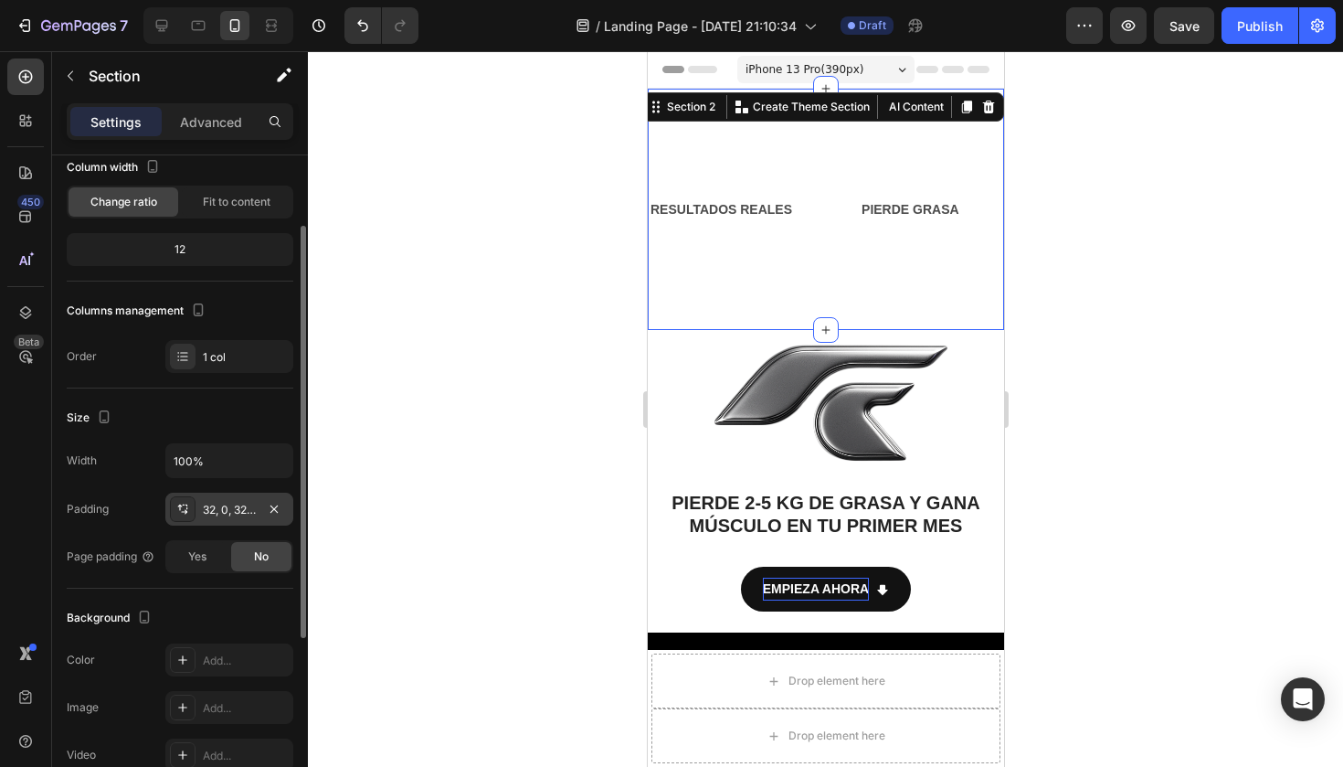
click at [234, 515] on div "32, 0, 32, 0" at bounding box center [229, 510] width 53 height 16
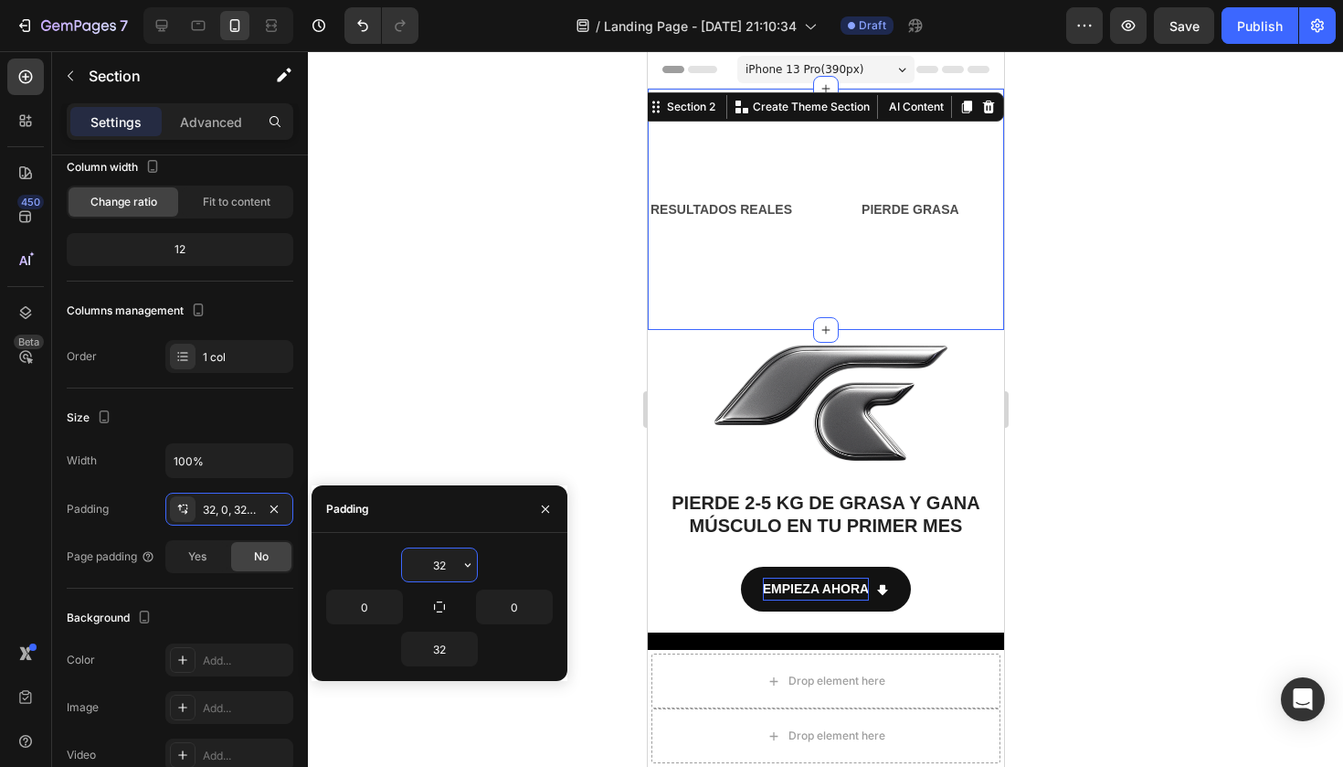
click at [449, 560] on input "32" at bounding box center [439, 564] width 75 height 33
type input "3"
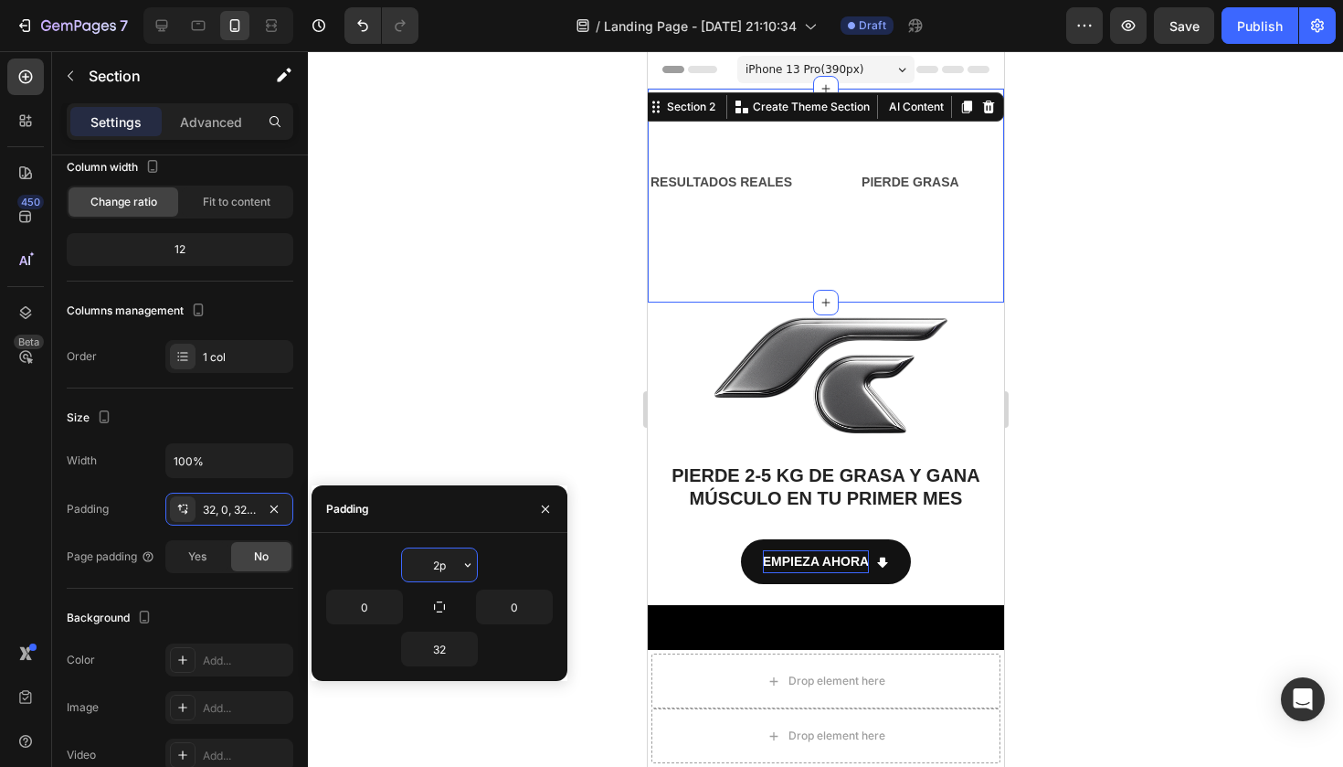
type input "2"
click at [445, 651] on input "32" at bounding box center [439, 648] width 75 height 33
type input "3"
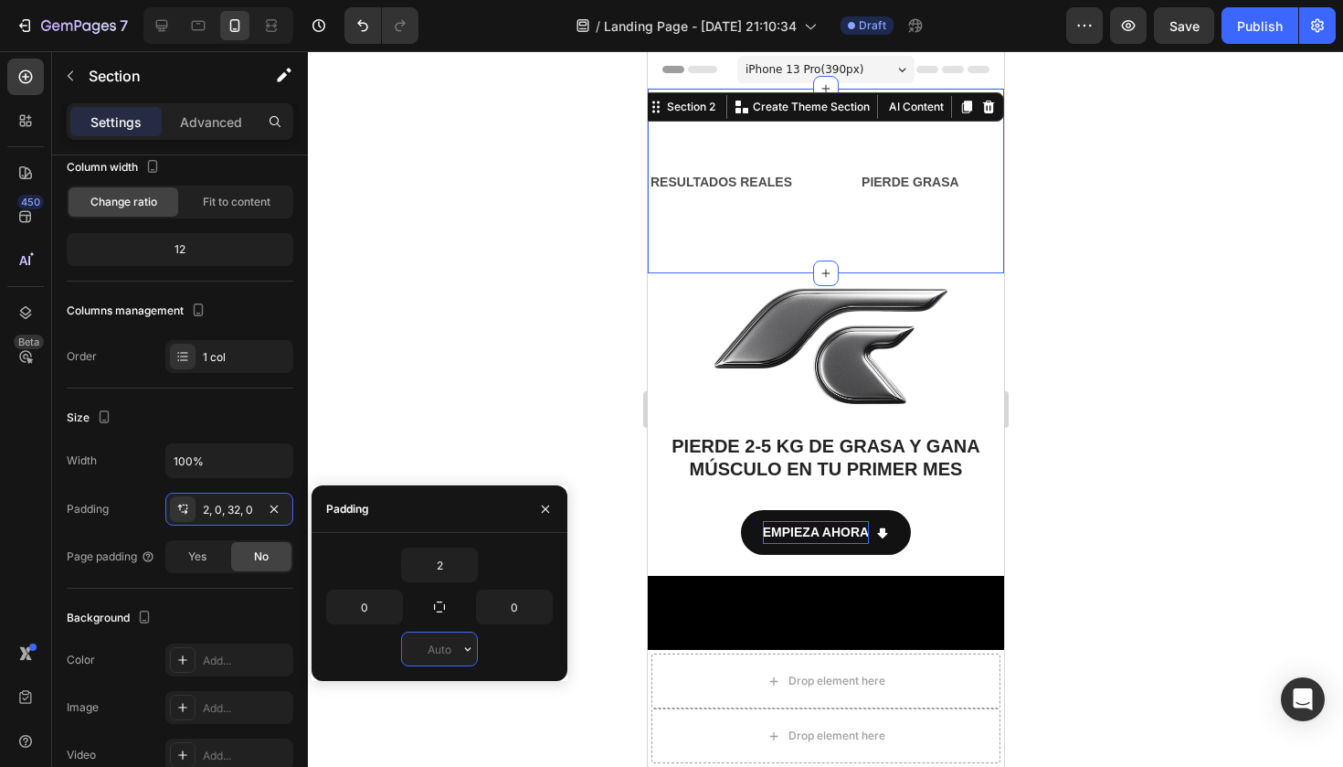
type input "2"
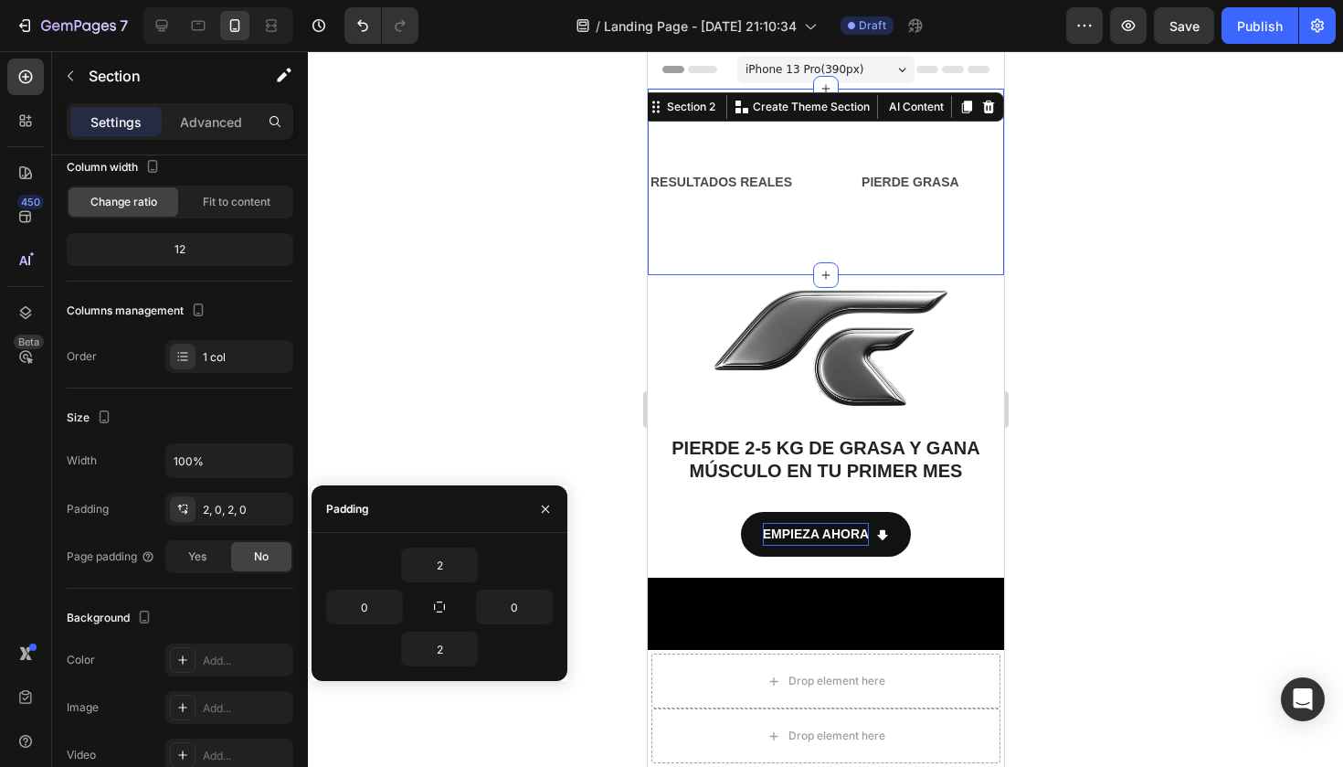
click at [492, 345] on div at bounding box center [825, 408] width 1035 height 715
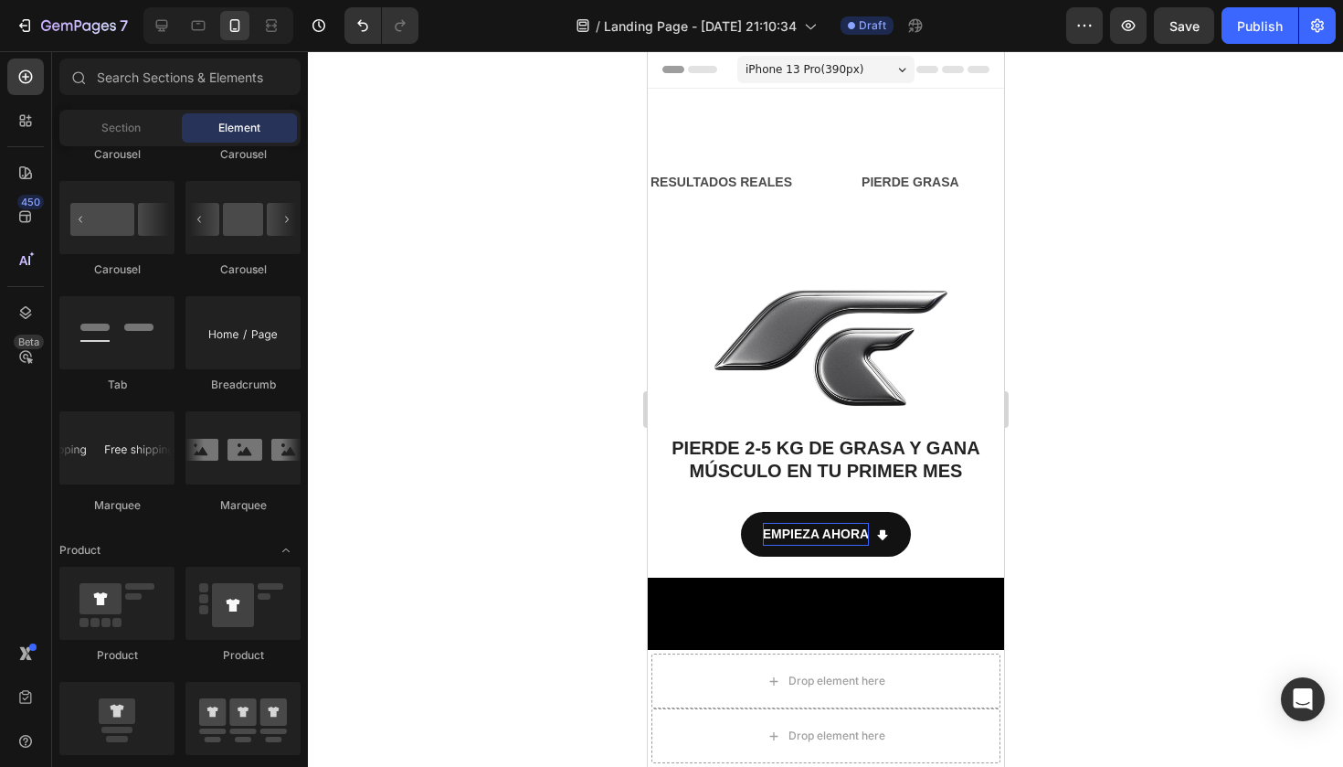
click at [521, 341] on div at bounding box center [825, 408] width 1035 height 715
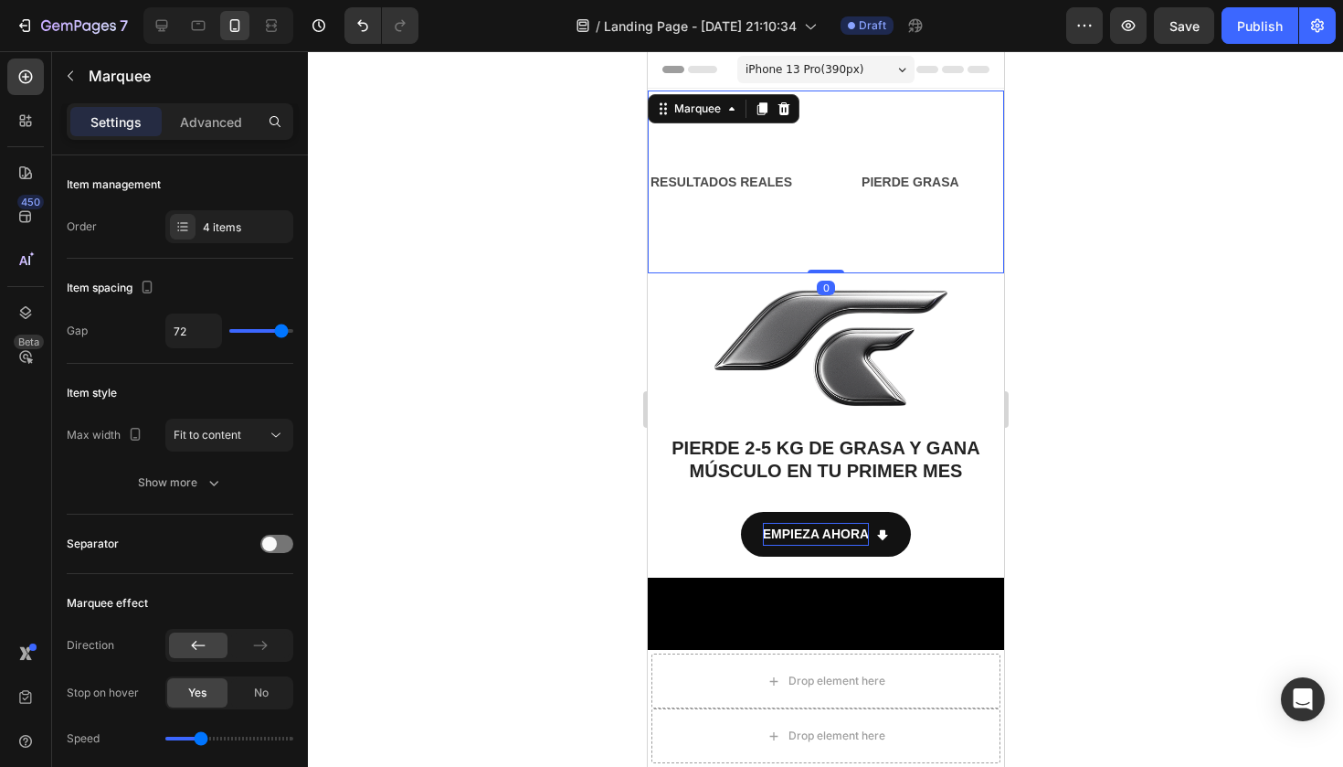
click at [862, 124] on div "RESULTADOS REALES Text Block PIERDE GRASA Text Block GANA MÚSCULO Text Block [M…" at bounding box center [1039, 181] width 809 height 179
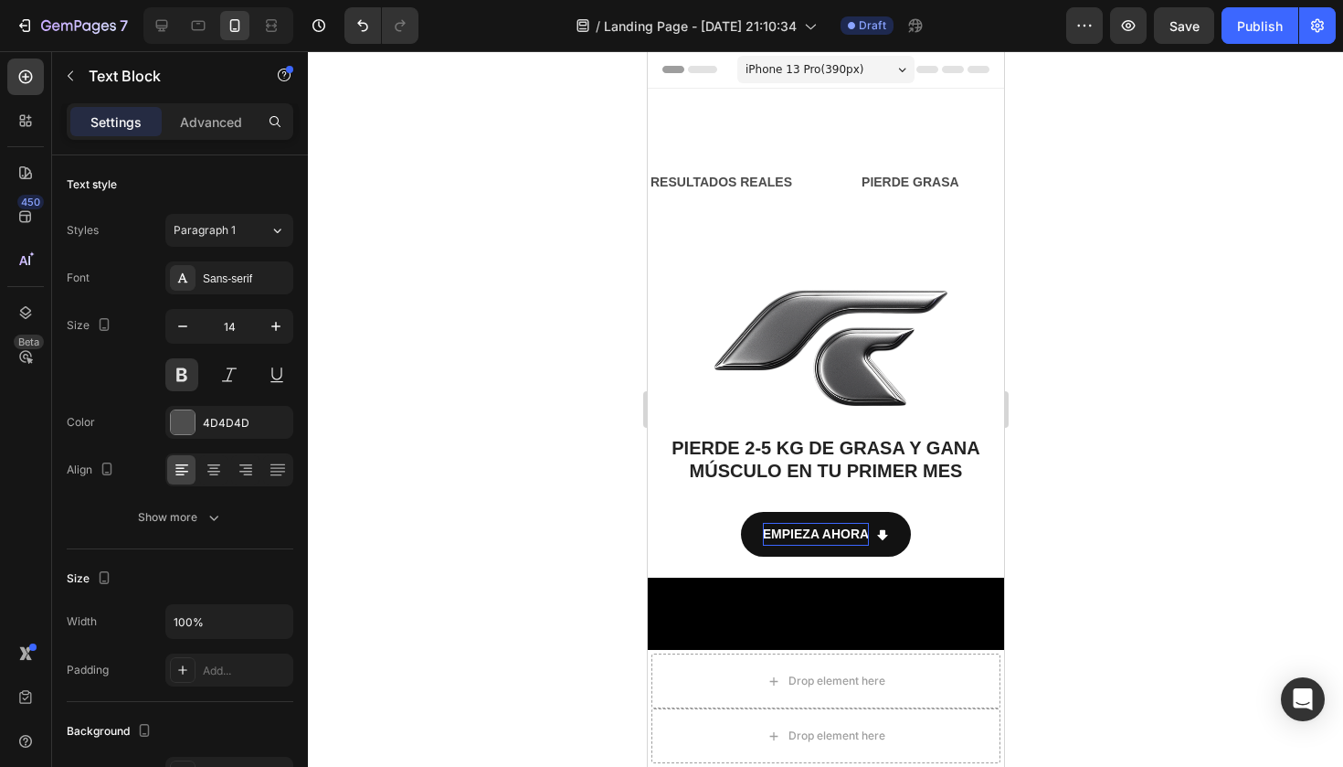
click at [1020, 134] on p "Rich Text Editor. Editing area: main" at bounding box center [1072, 135] width 105 height 23
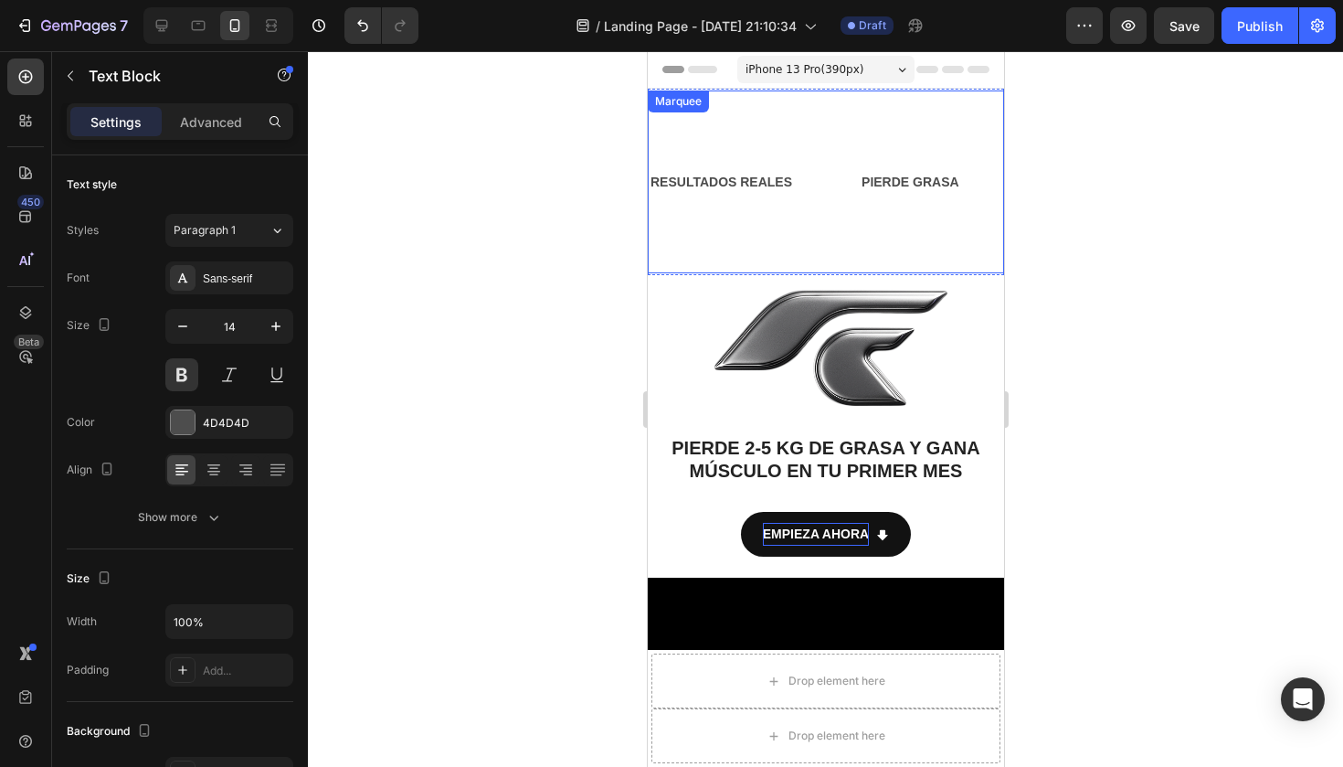
click at [502, 284] on div at bounding box center [825, 408] width 1035 height 715
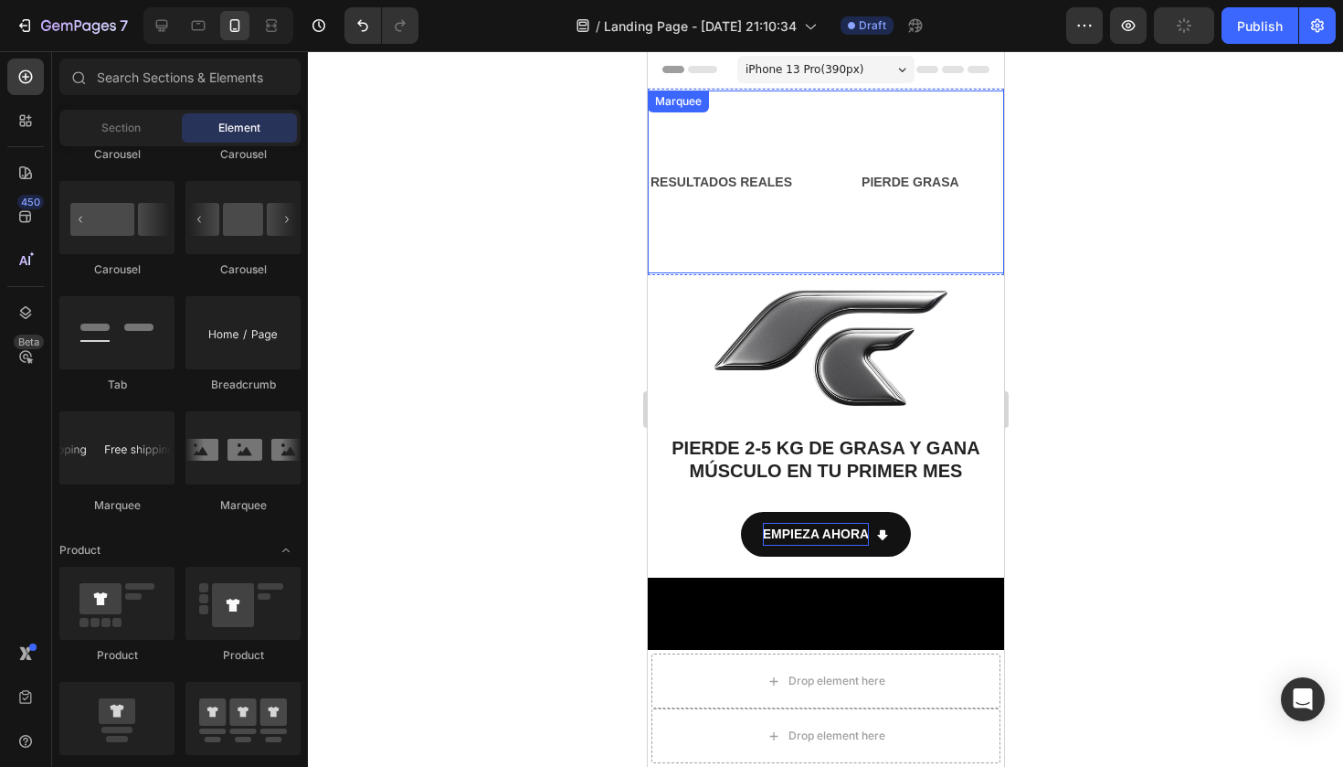
click at [689, 130] on div "RESULTADOS REALES Text Block PIERDE GRASA Text Block GANA MÚSCULO Text Block [M…" at bounding box center [927, 181] width 809 height 179
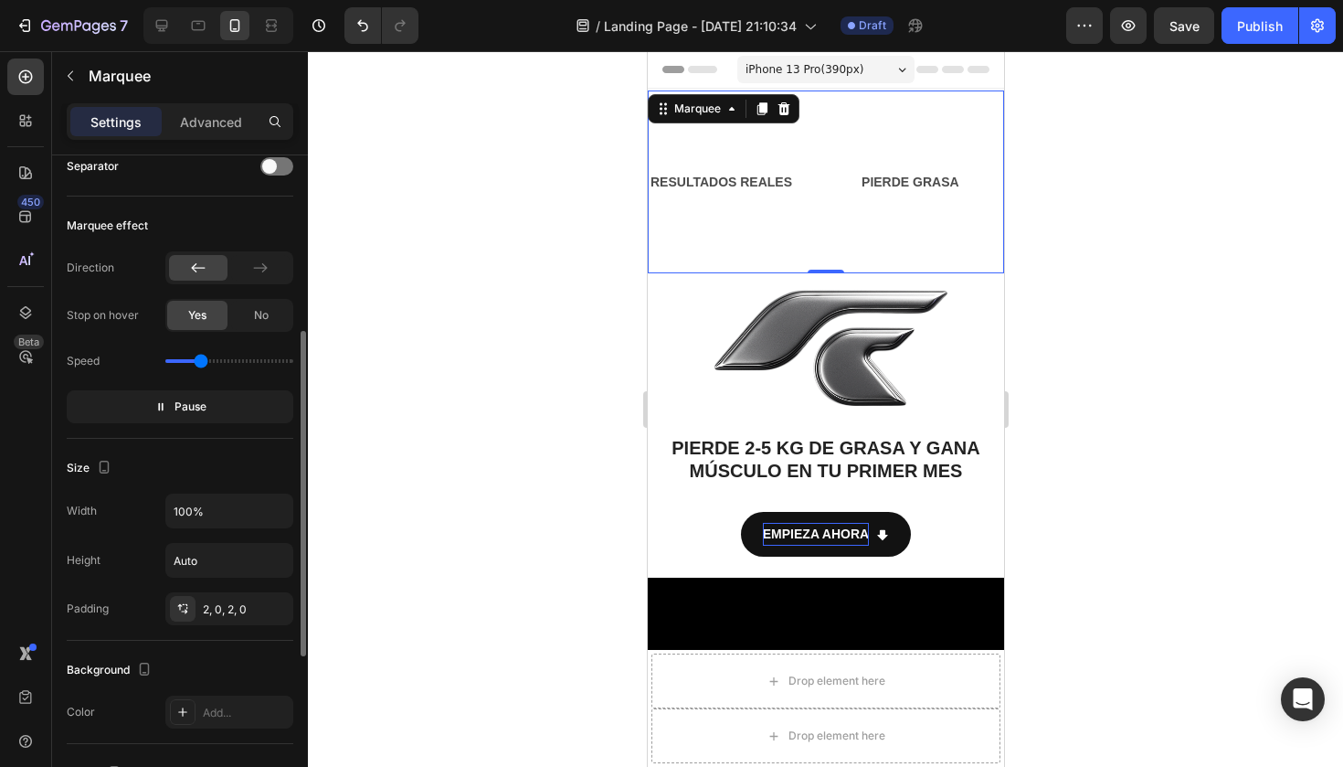
scroll to position [377, 0]
click at [205, 566] on input "Auto" at bounding box center [229, 560] width 126 height 33
click at [276, 570] on button "button" at bounding box center [275, 560] width 33 height 33
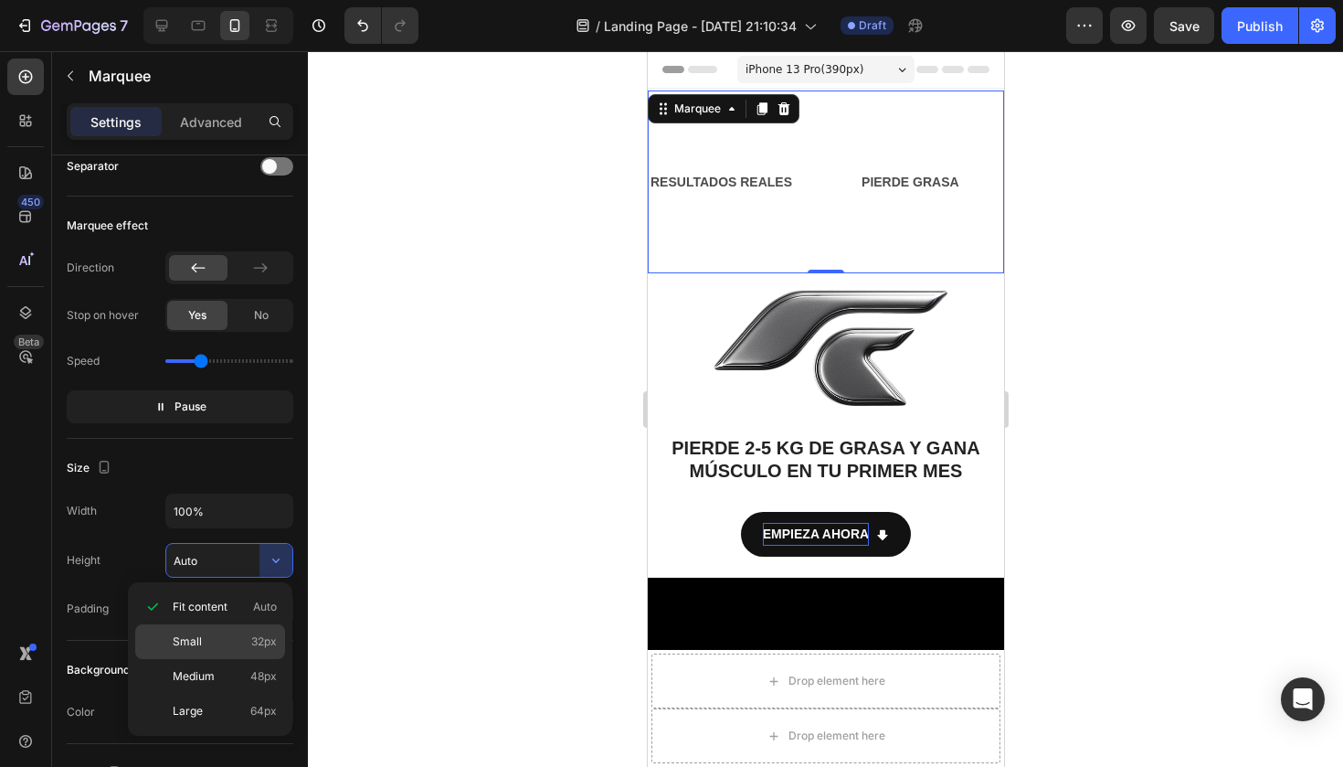
click at [206, 635] on p "Small 32px" at bounding box center [225, 641] width 104 height 16
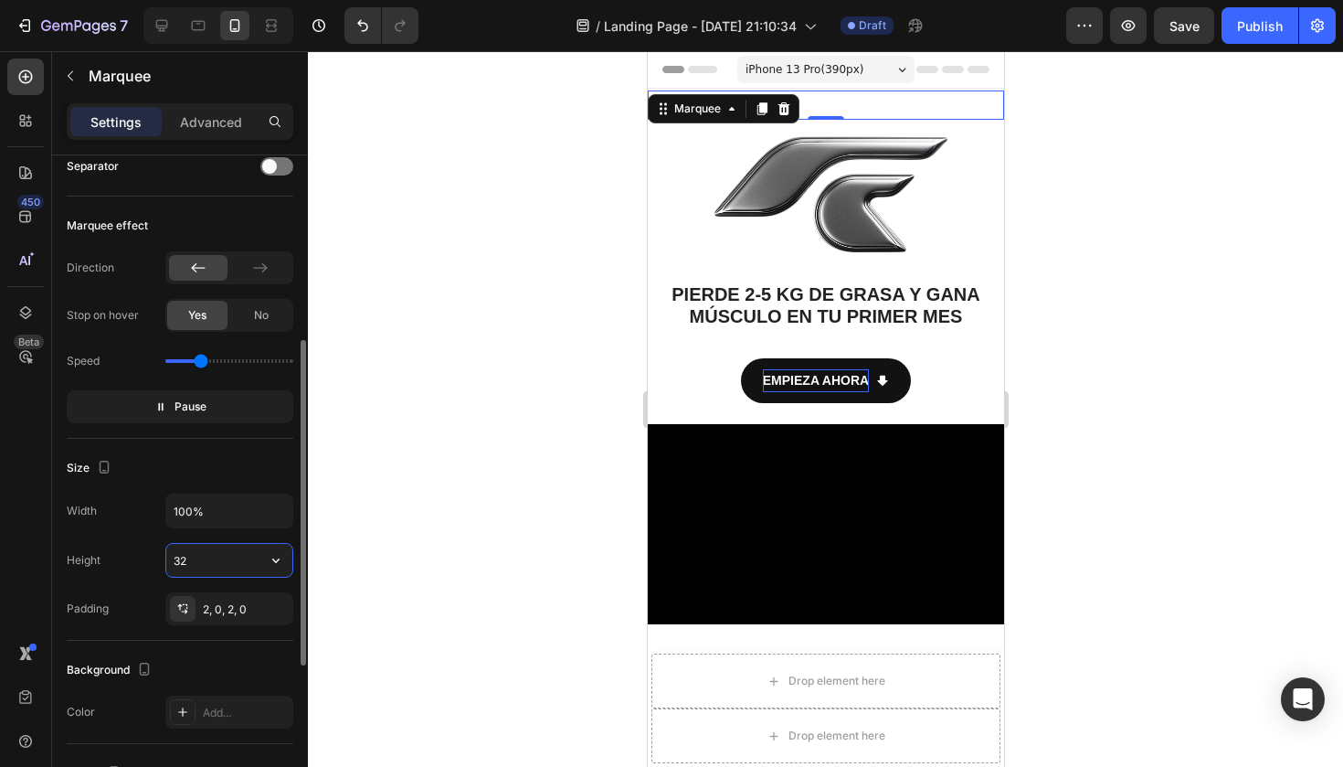
click at [248, 561] on input "32" at bounding box center [229, 560] width 126 height 33
click at [273, 568] on icon "button" at bounding box center [276, 560] width 18 height 18
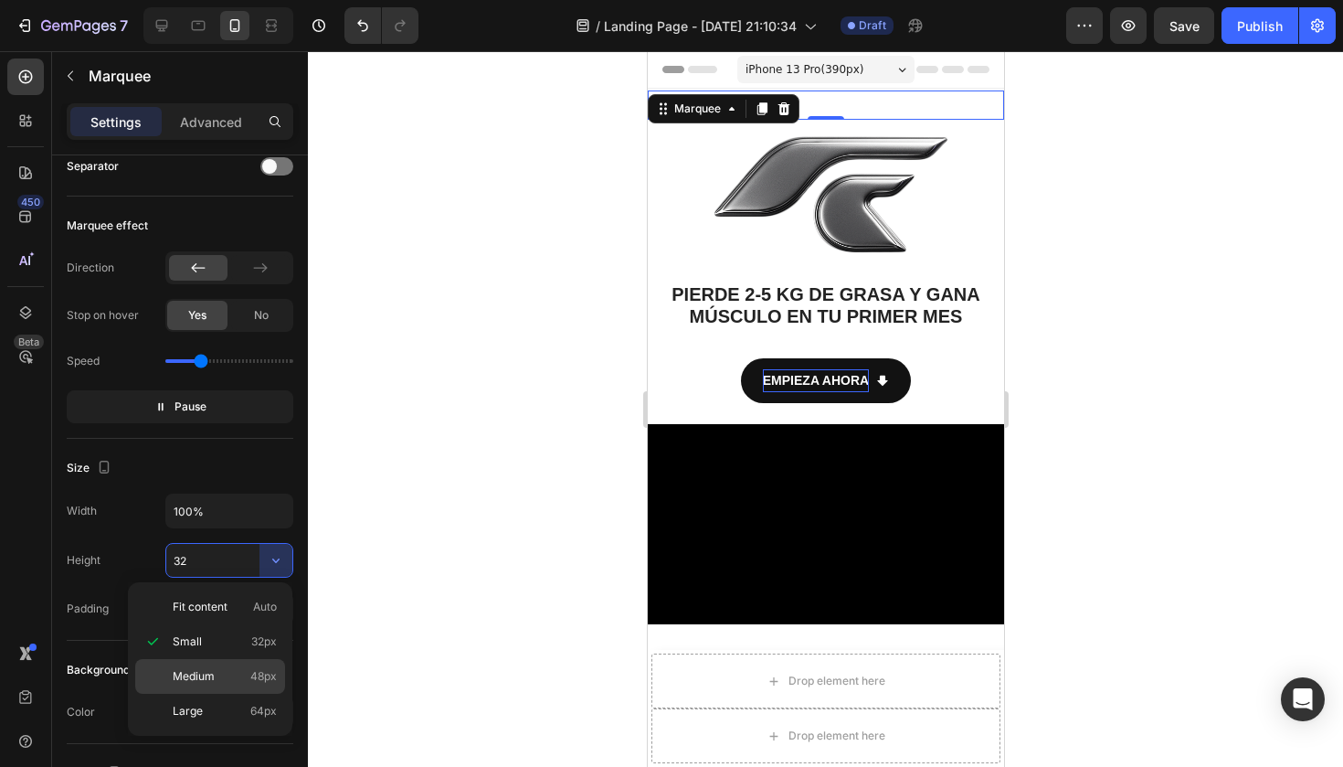
click at [207, 675] on span "Medium" at bounding box center [194, 676] width 42 height 16
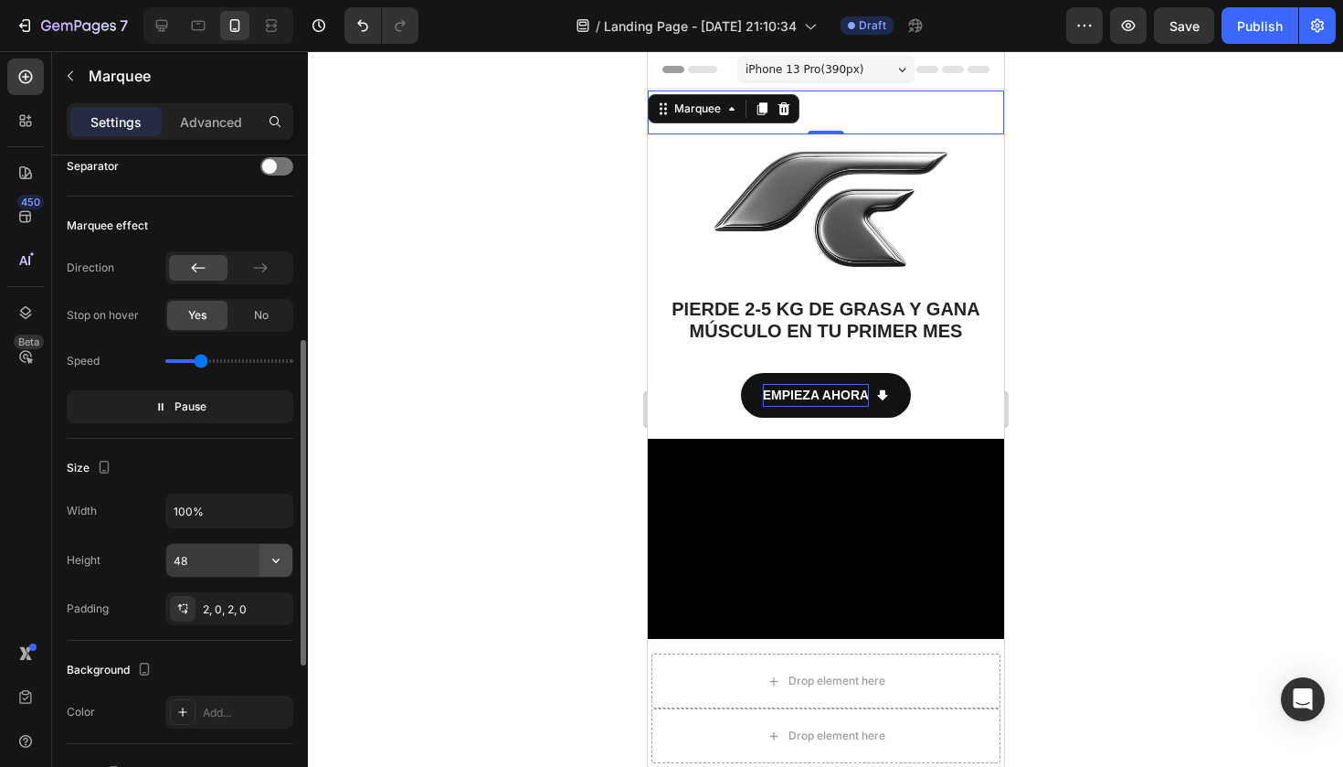
click at [259, 564] on button "button" at bounding box center [275, 560] width 33 height 33
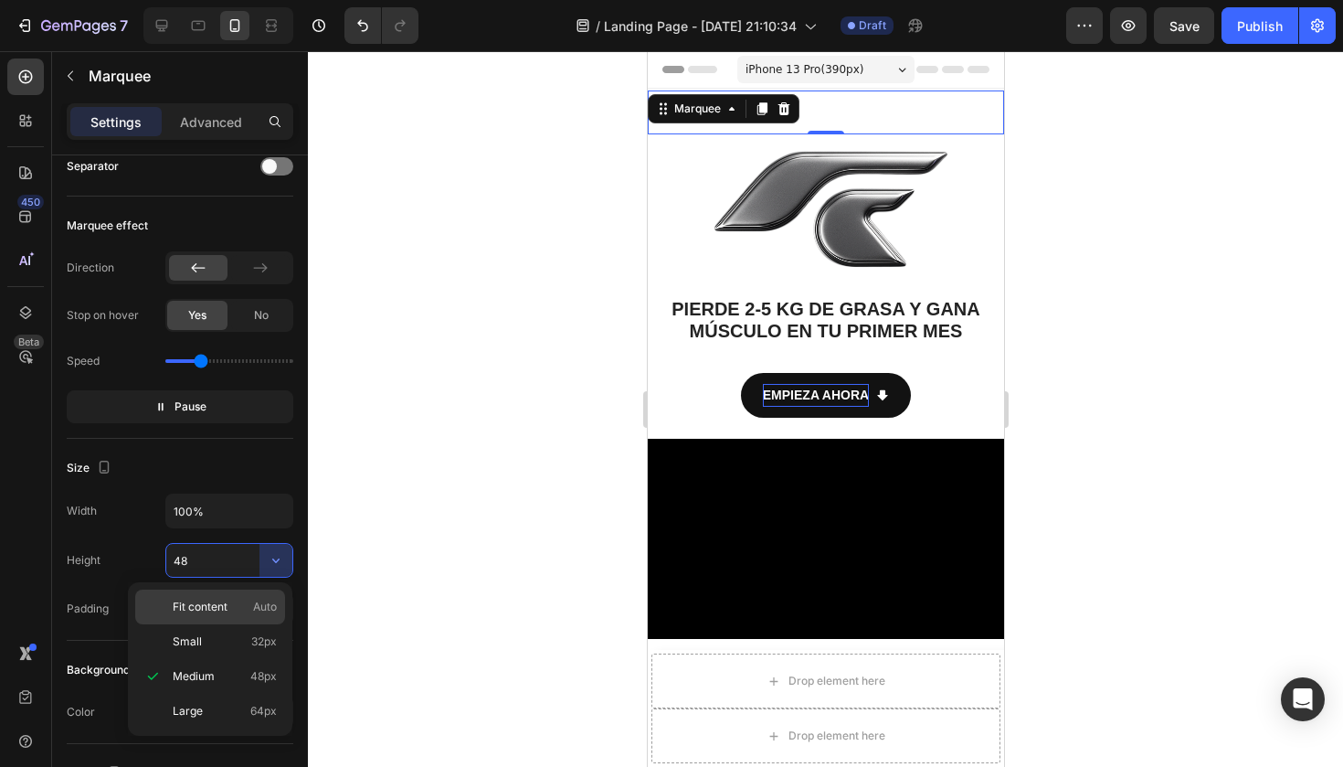
click at [218, 624] on div "Fit content Auto" at bounding box center [210, 641] width 150 height 35
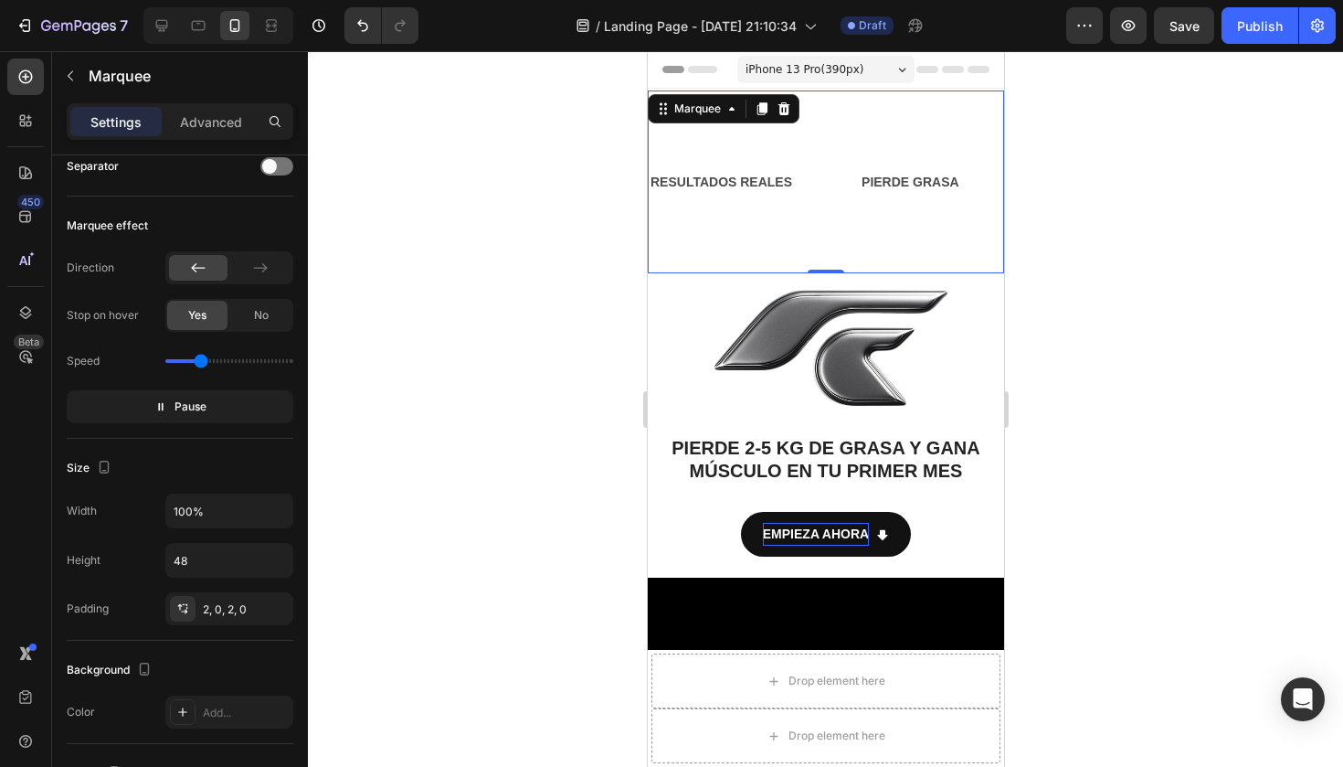
type input "Auto"
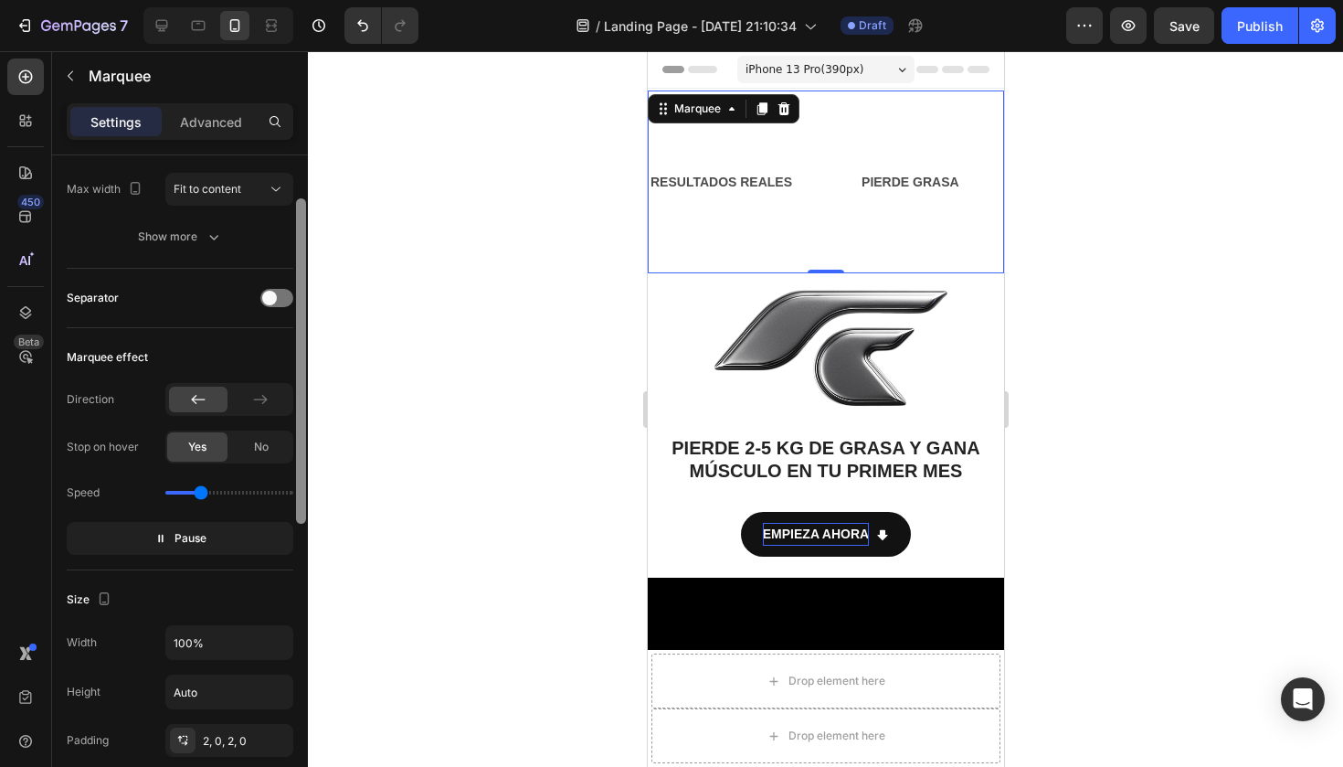
scroll to position [184, 0]
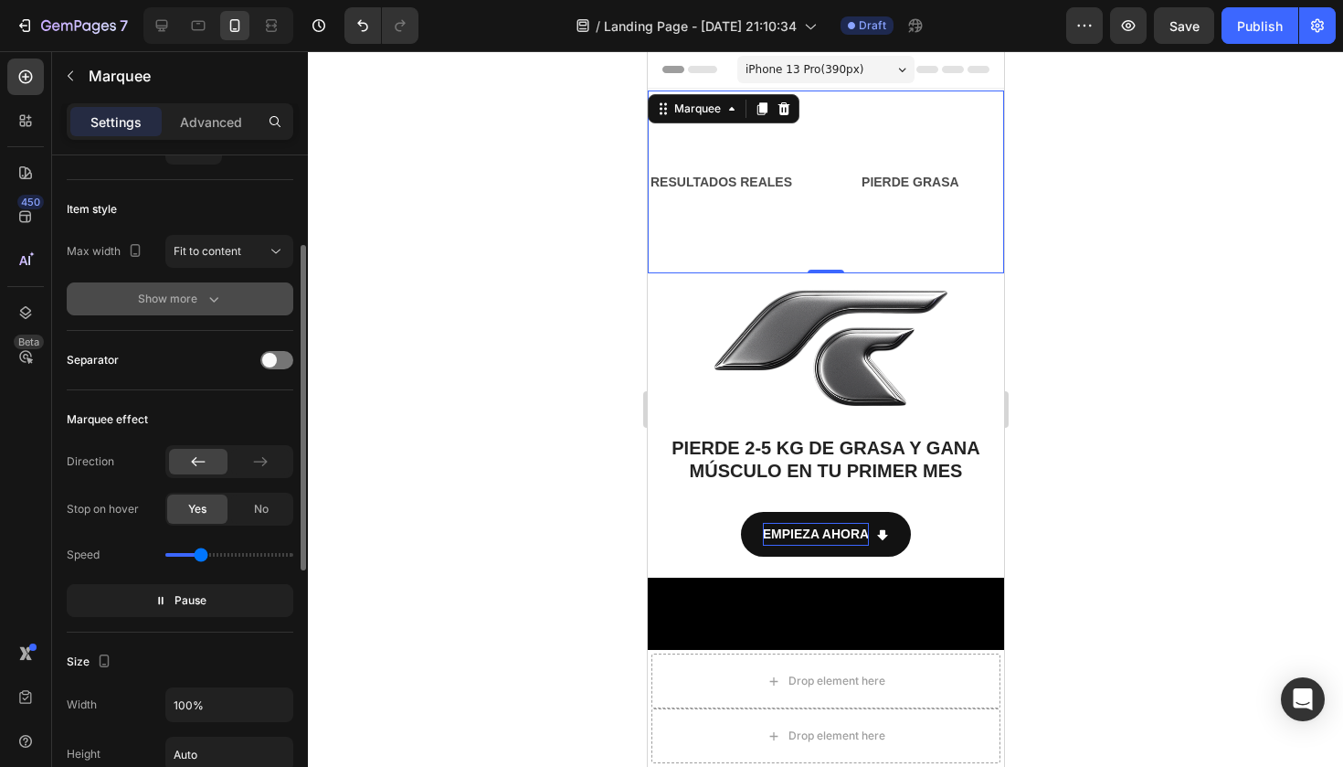
click at [202, 302] on div "Show more" at bounding box center [180, 299] width 85 height 18
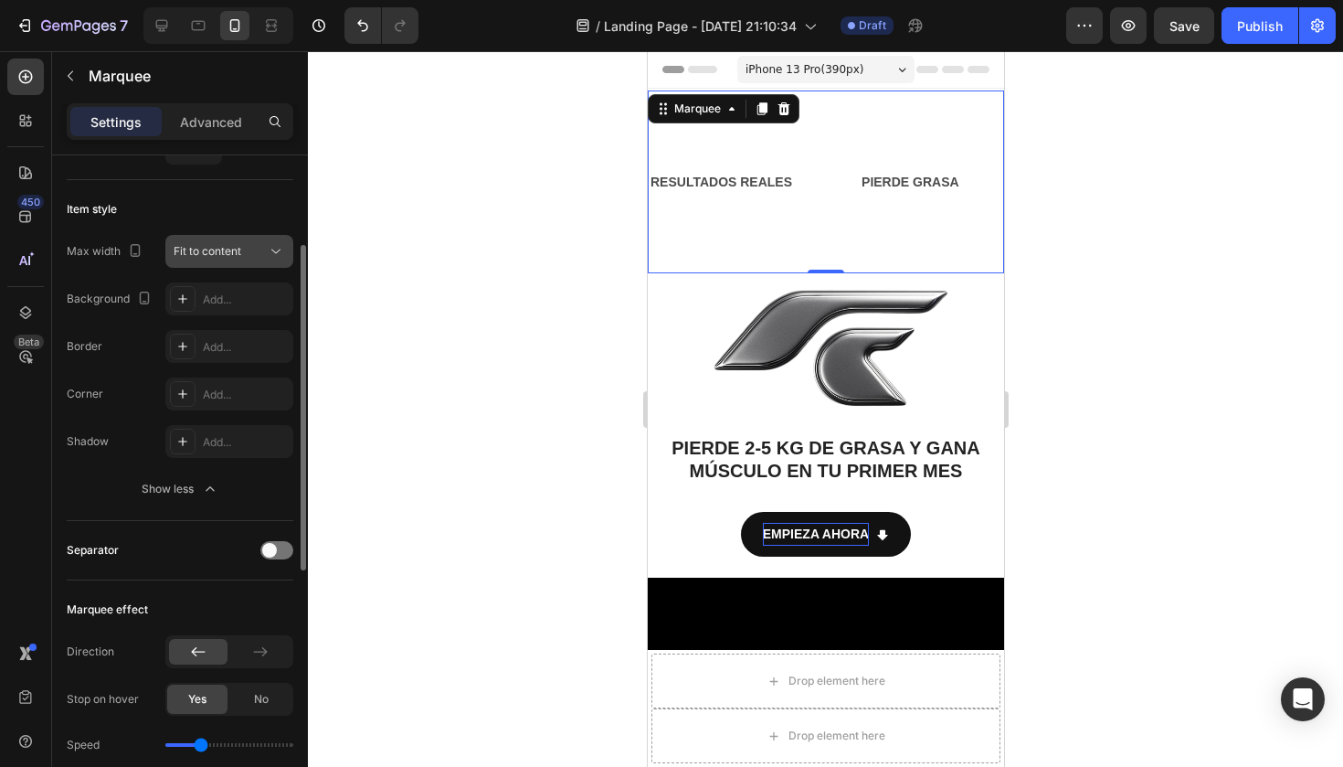
click at [248, 248] on div "Fit to content" at bounding box center [220, 251] width 93 height 16
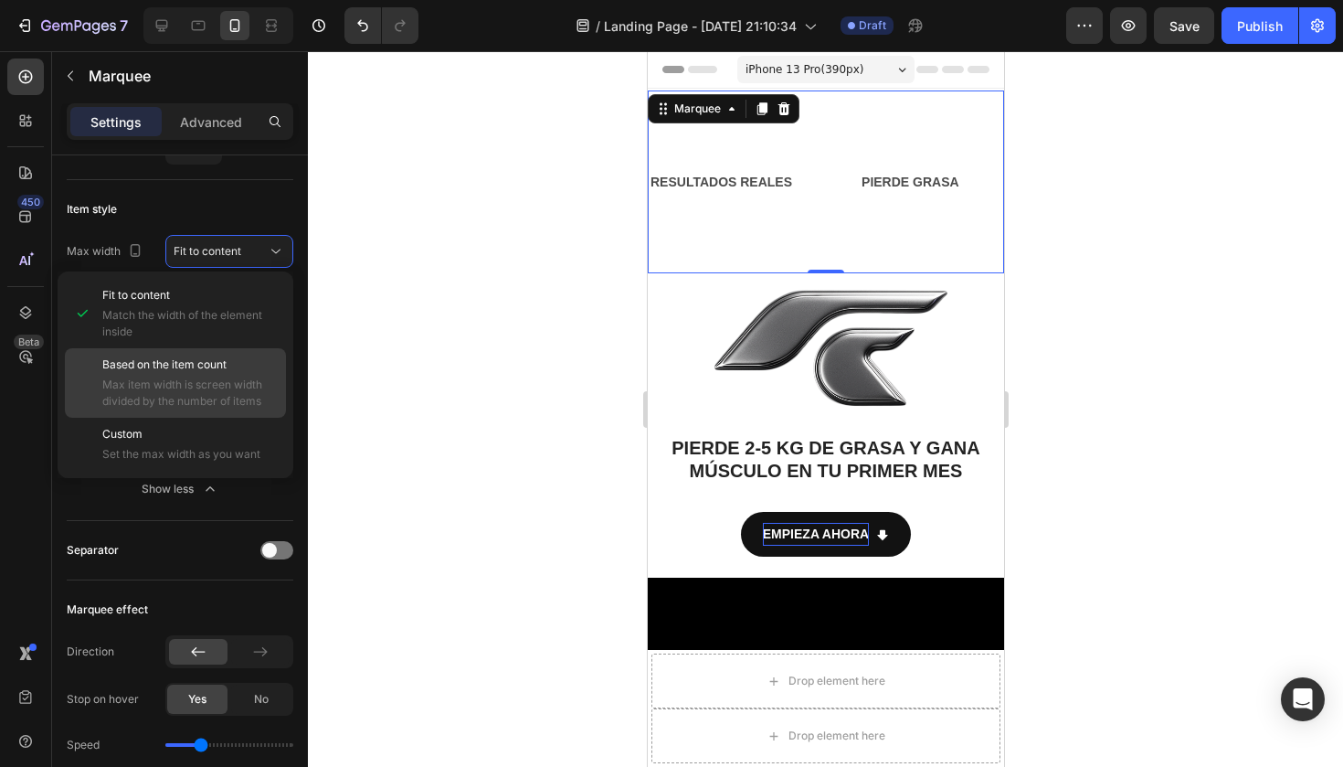
click at [233, 406] on span "Max item width is screen width divided by the number of items" at bounding box center [189, 392] width 175 height 33
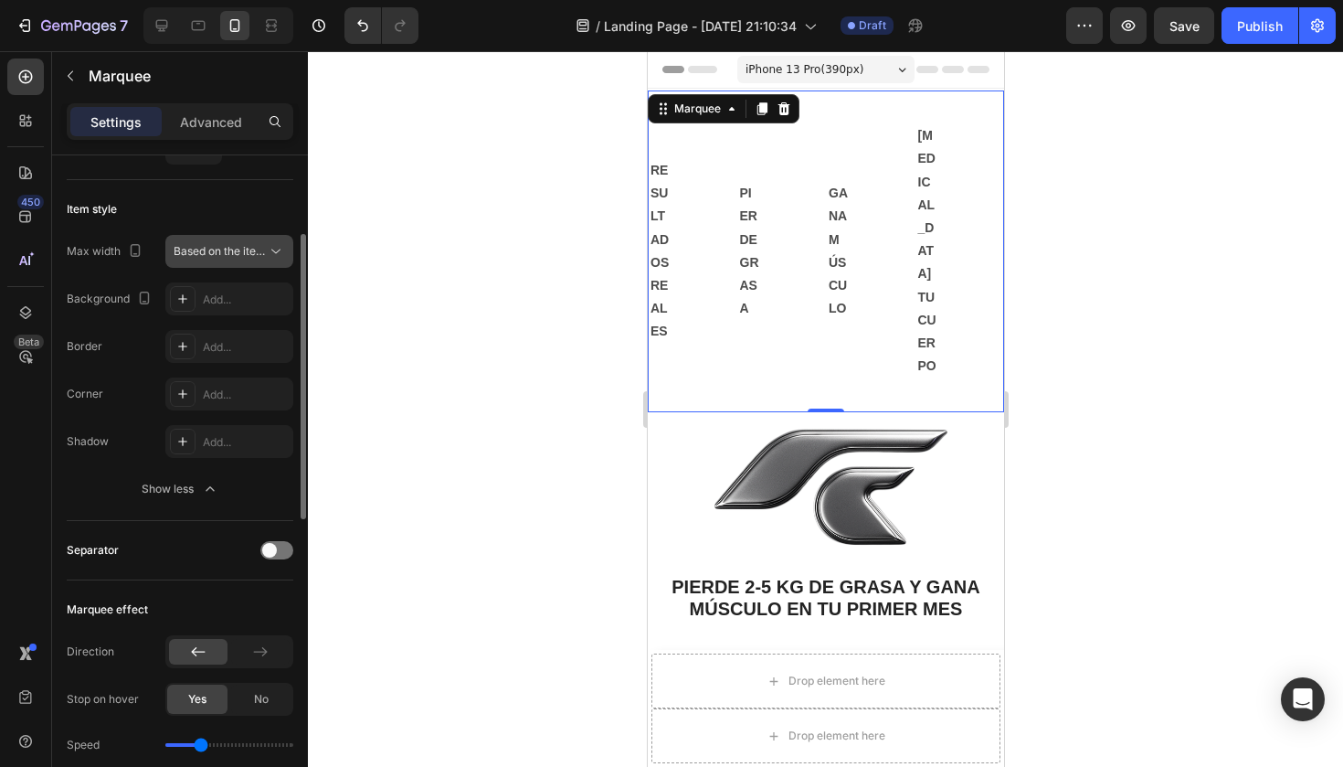
click at [241, 260] on button "Based on the item count" at bounding box center [229, 251] width 128 height 33
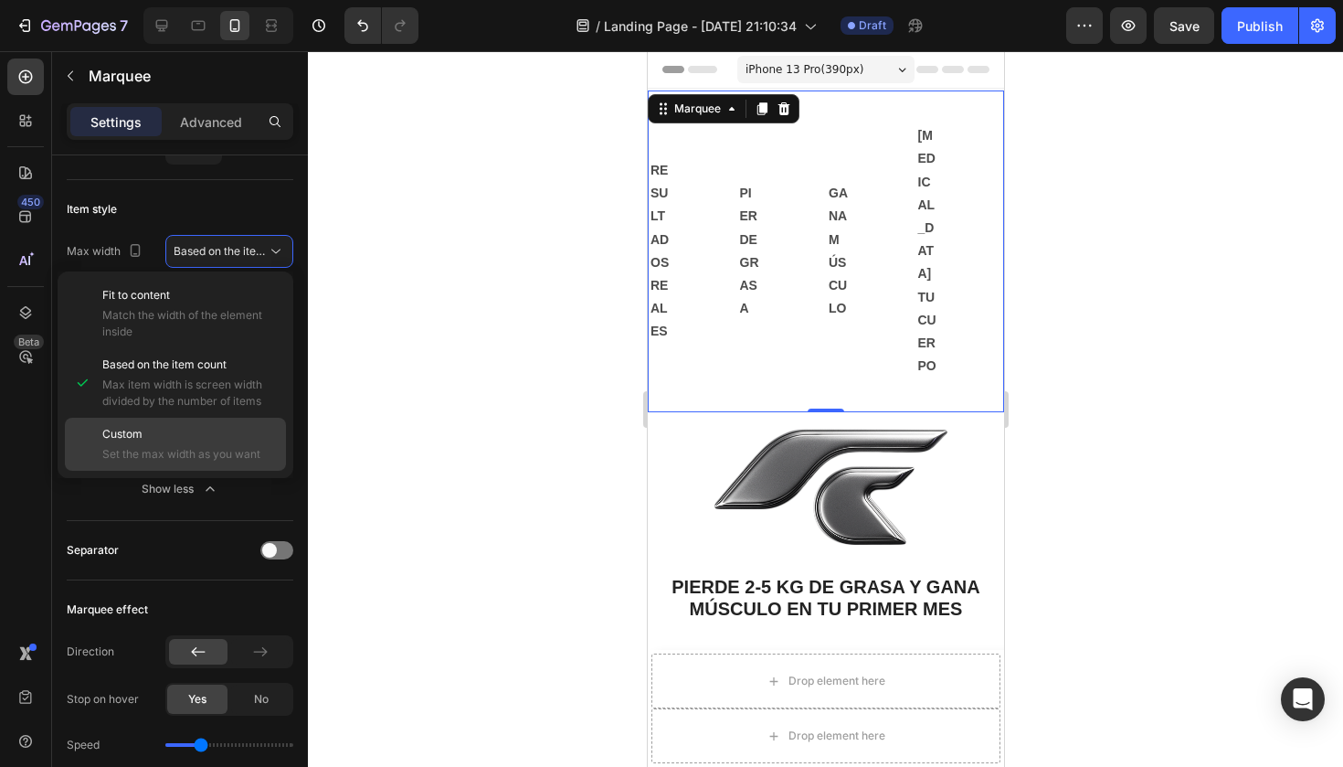
click at [201, 438] on p "Custom" at bounding box center [189, 434] width 175 height 16
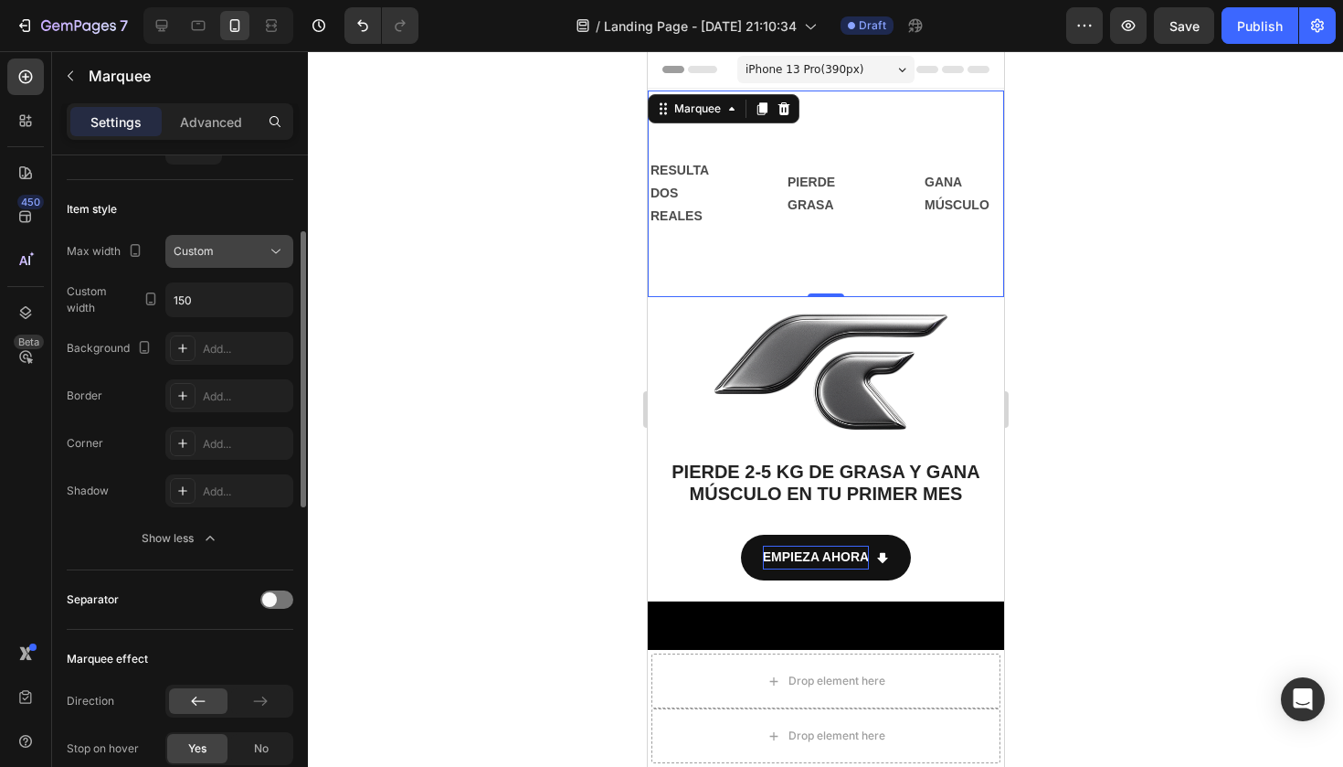
click at [260, 249] on div "Custom" at bounding box center [220, 251] width 93 height 16
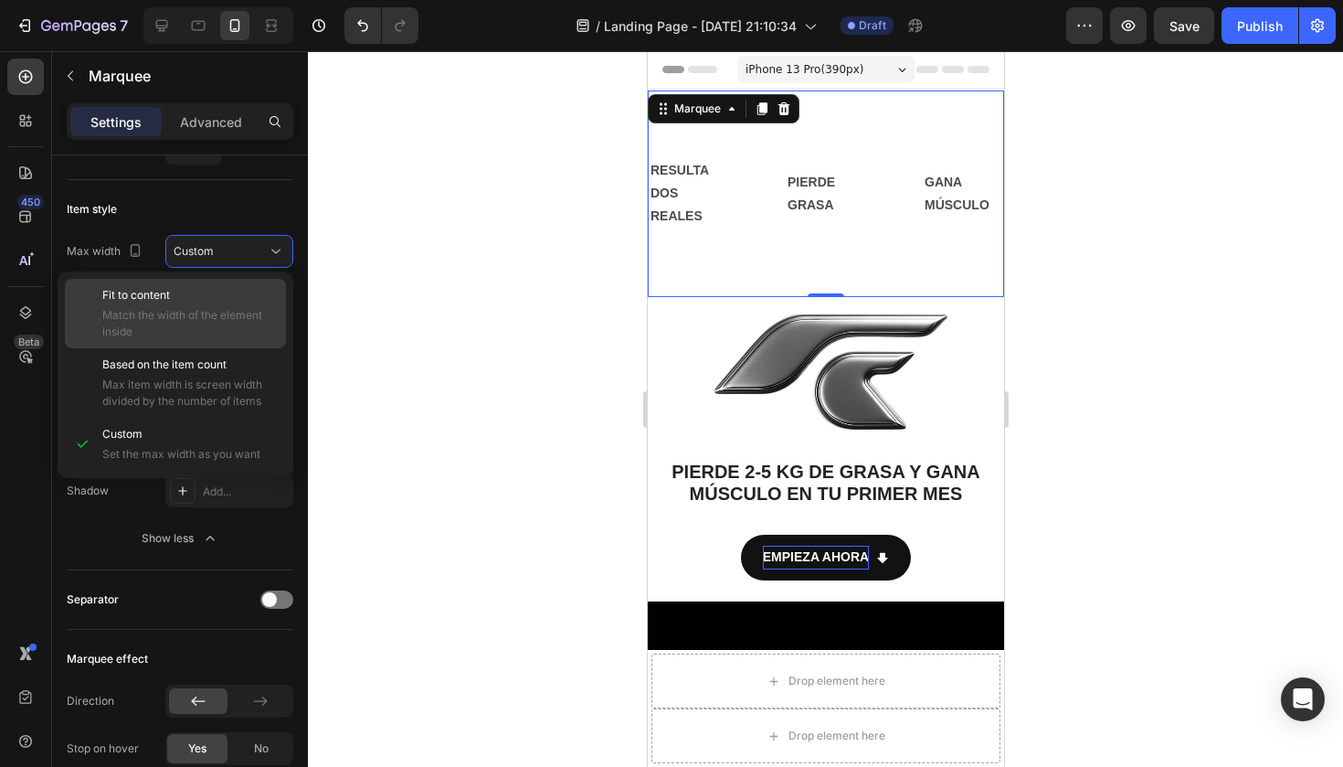
click at [189, 312] on span "Match the width of the element inside" at bounding box center [189, 323] width 175 height 33
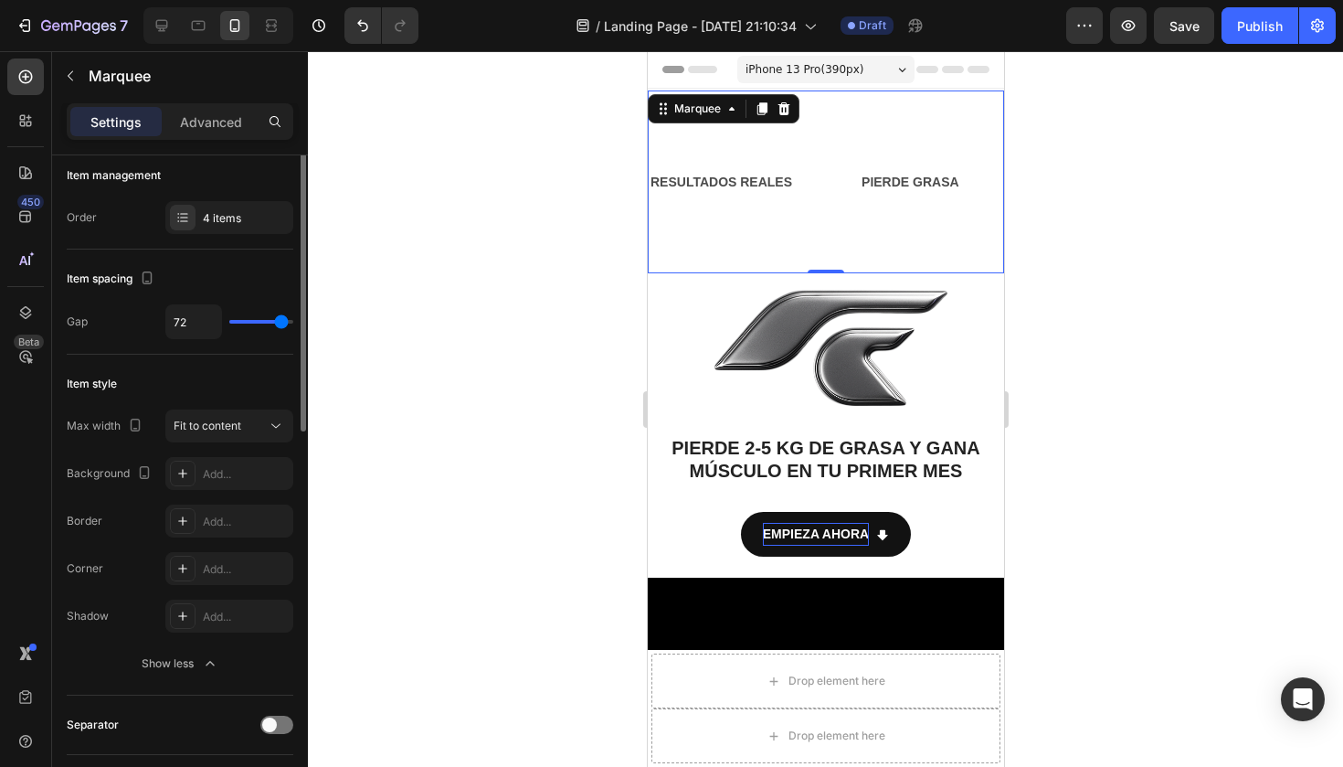
scroll to position [0, 0]
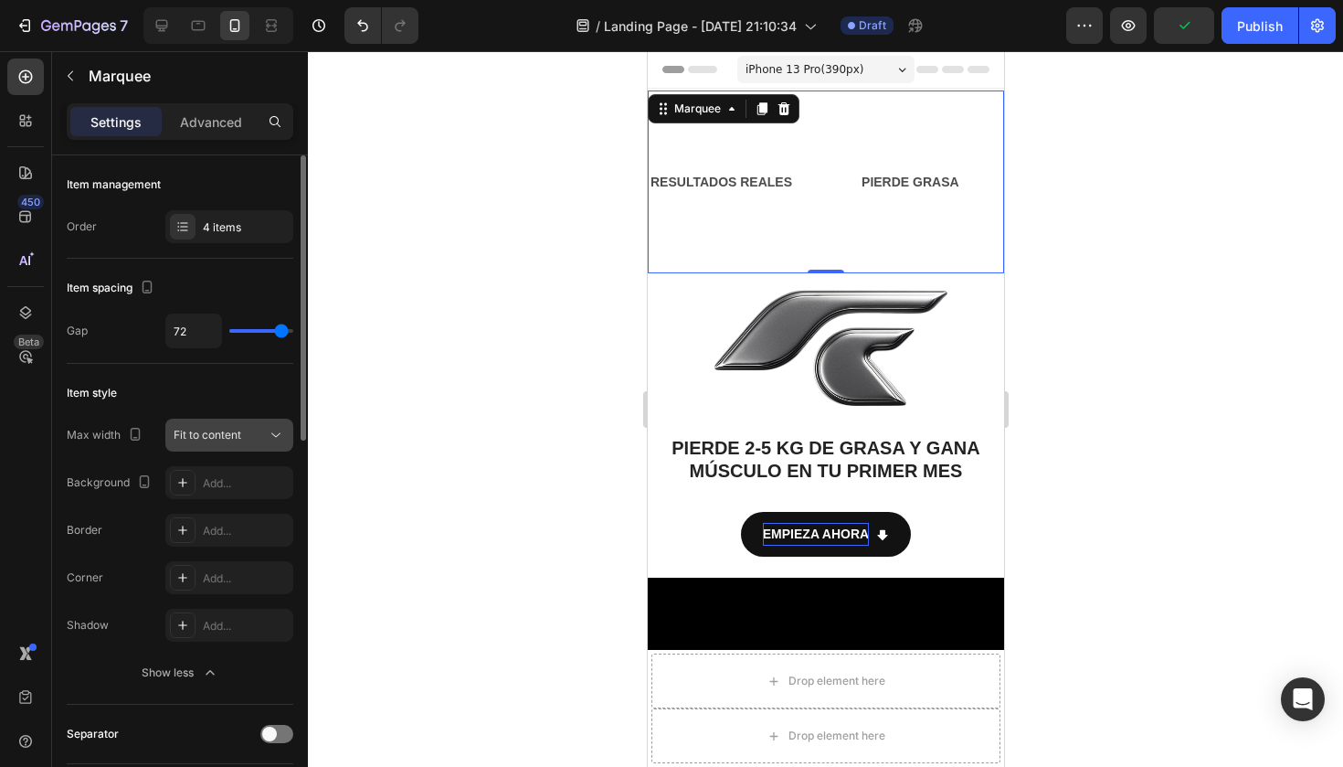
click at [218, 436] on span "Fit to content" at bounding box center [208, 435] width 68 height 14
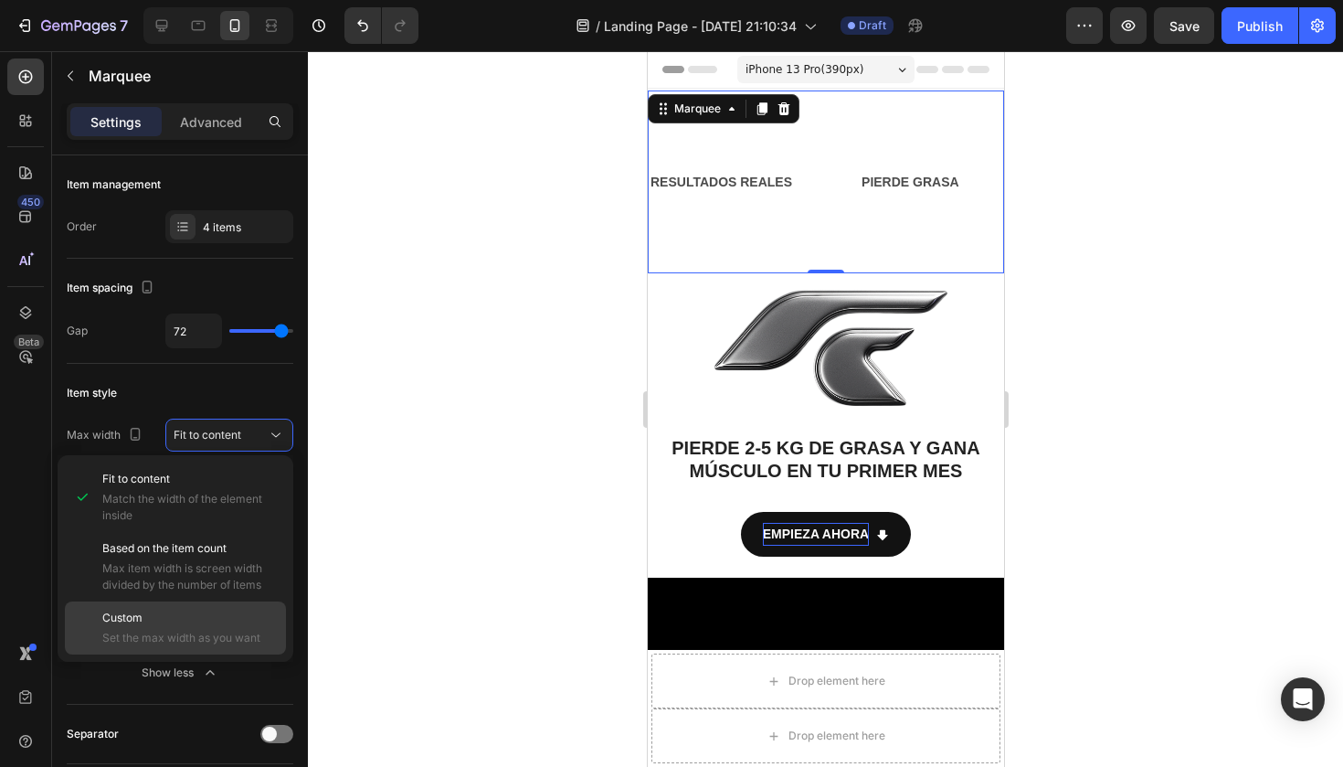
click at [175, 621] on p "Custom" at bounding box center [189, 617] width 175 height 16
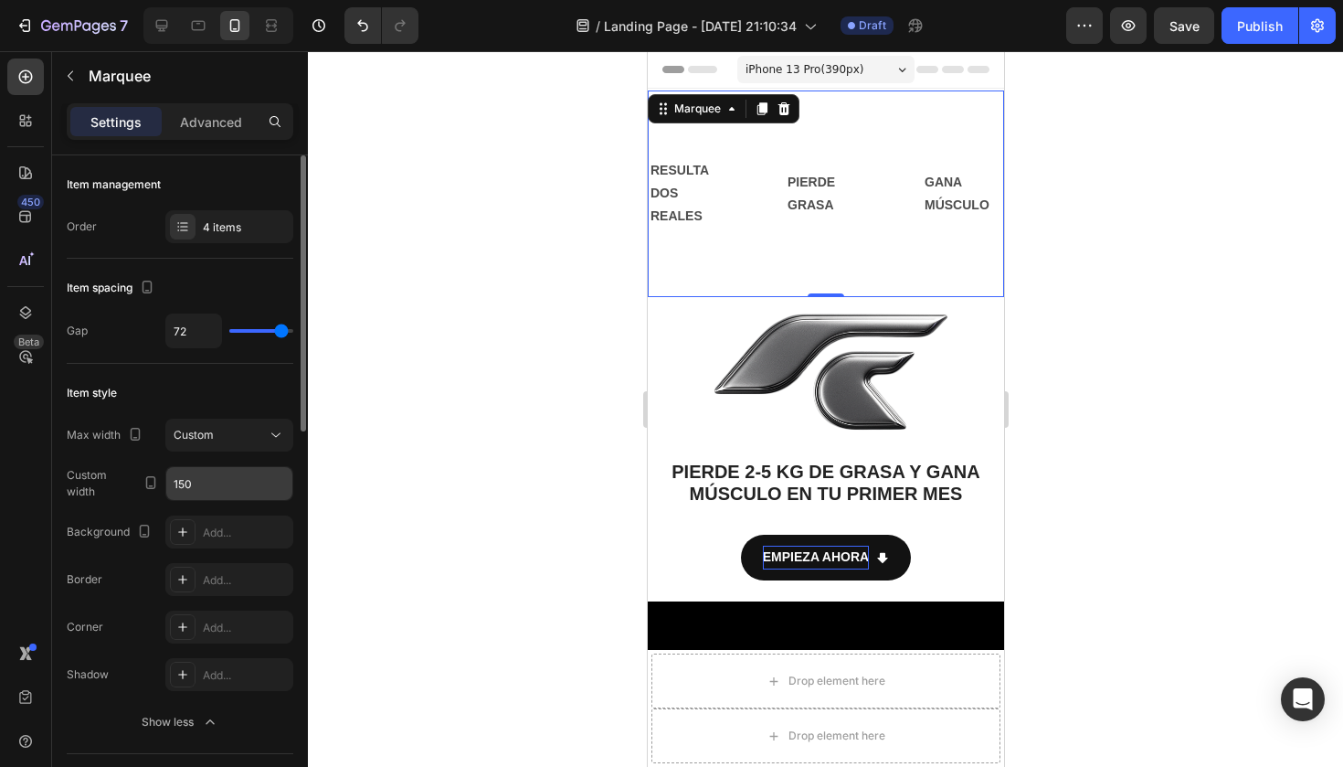
click at [206, 484] on input "150" at bounding box center [229, 483] width 126 height 33
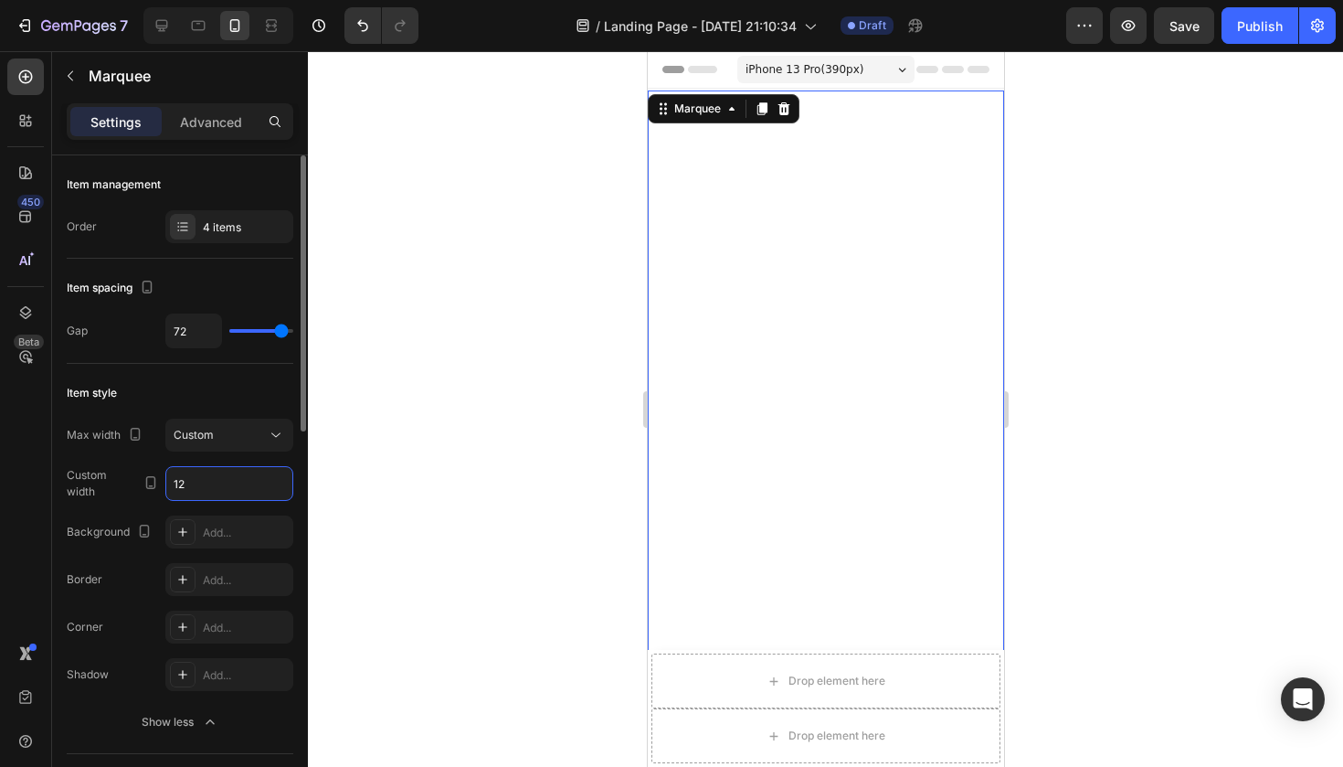
type input "1"
type input "2"
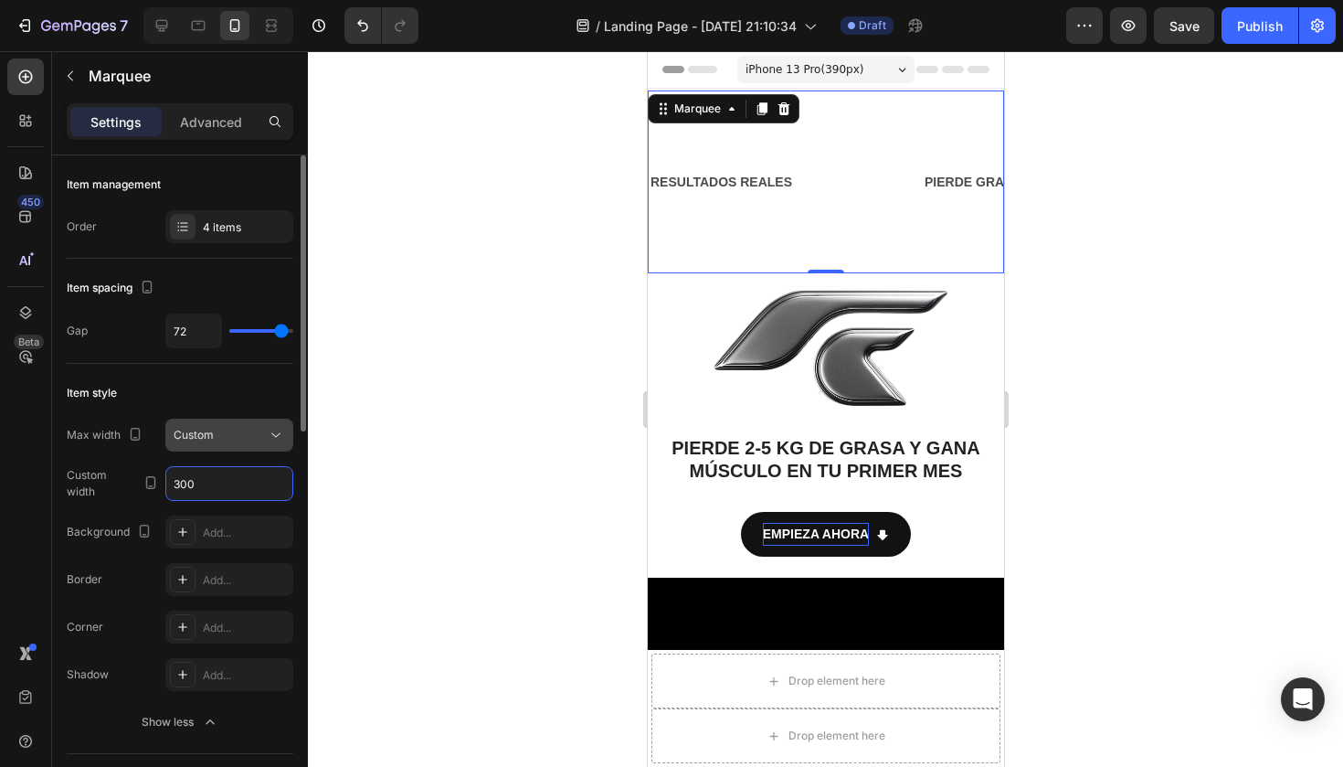
type input "300"
click at [262, 434] on div "Custom" at bounding box center [220, 435] width 93 height 16
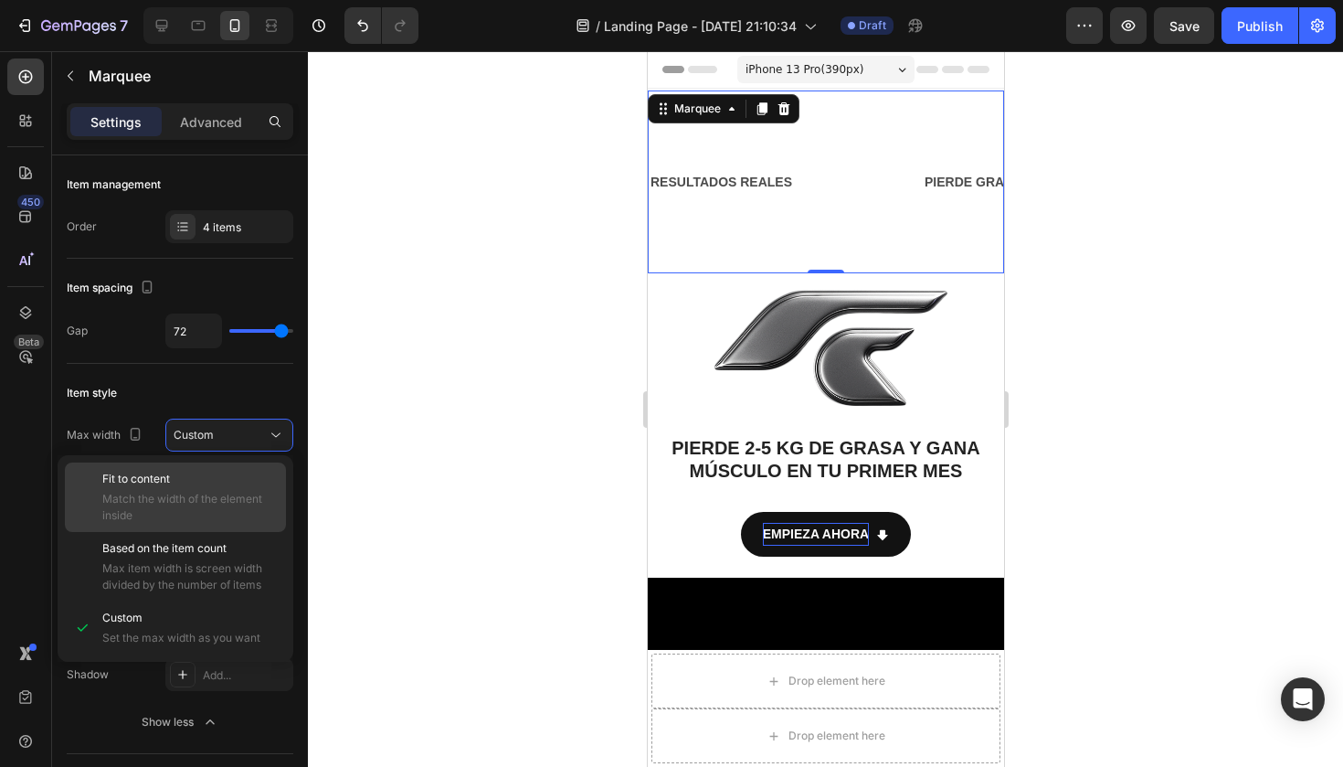
click at [157, 508] on span "Match the width of the element inside" at bounding box center [189, 507] width 175 height 33
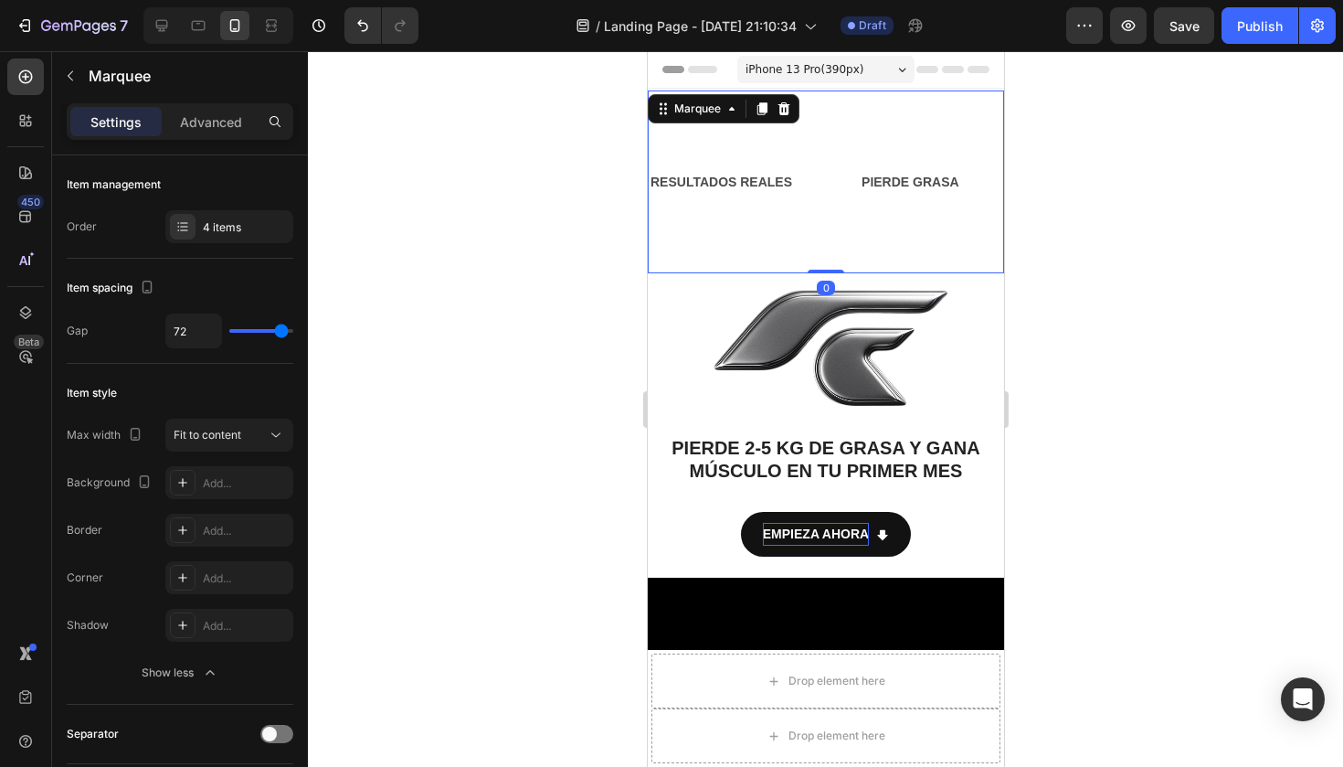
drag, startPoint x: 820, startPoint y: 271, endPoint x: 819, endPoint y: 238, distance: 32.9
click at [819, 238] on div "RESULTADOS REALES Text Block PIERDE GRASA Text Block GANA MÚSCULO Text Block [M…" at bounding box center [825, 181] width 356 height 183
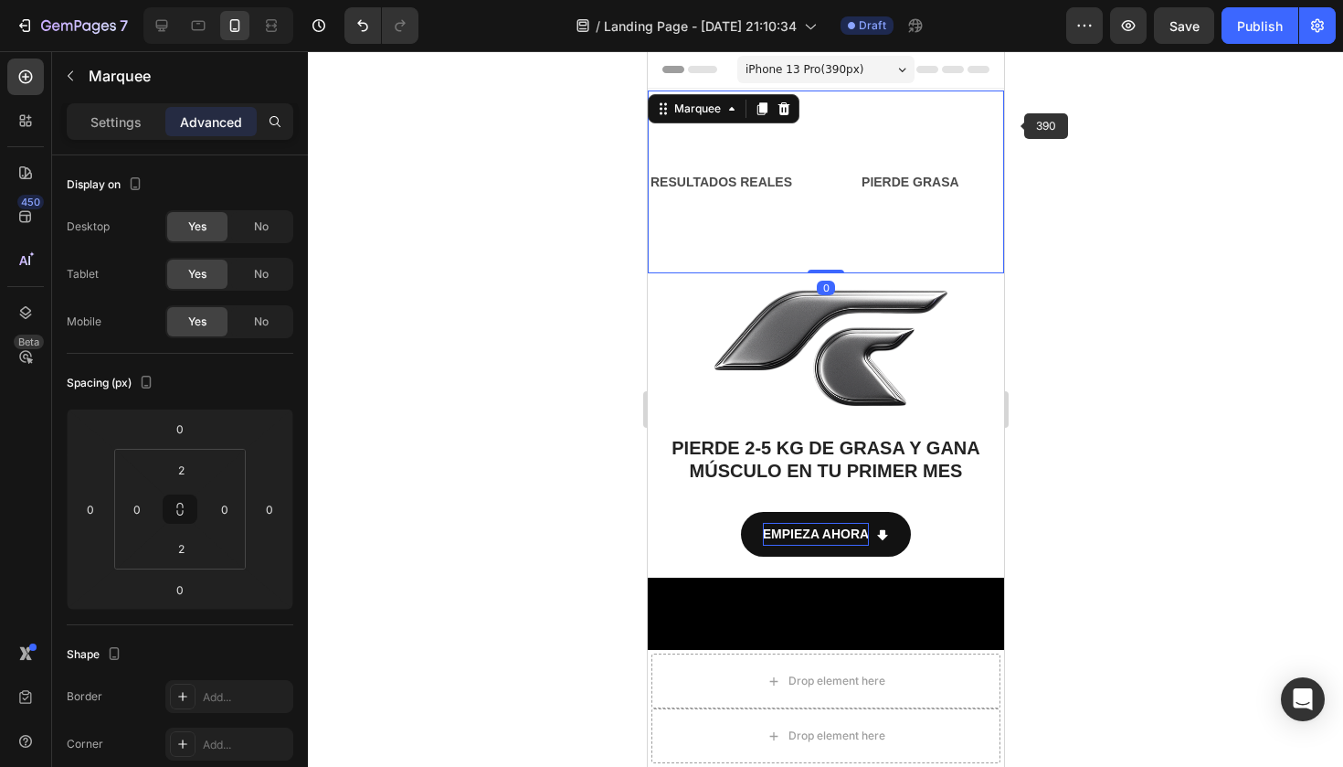
click at [1068, 128] on div at bounding box center [825, 408] width 1035 height 715
click at [701, 106] on div "Marquee" at bounding box center [697, 108] width 54 height 16
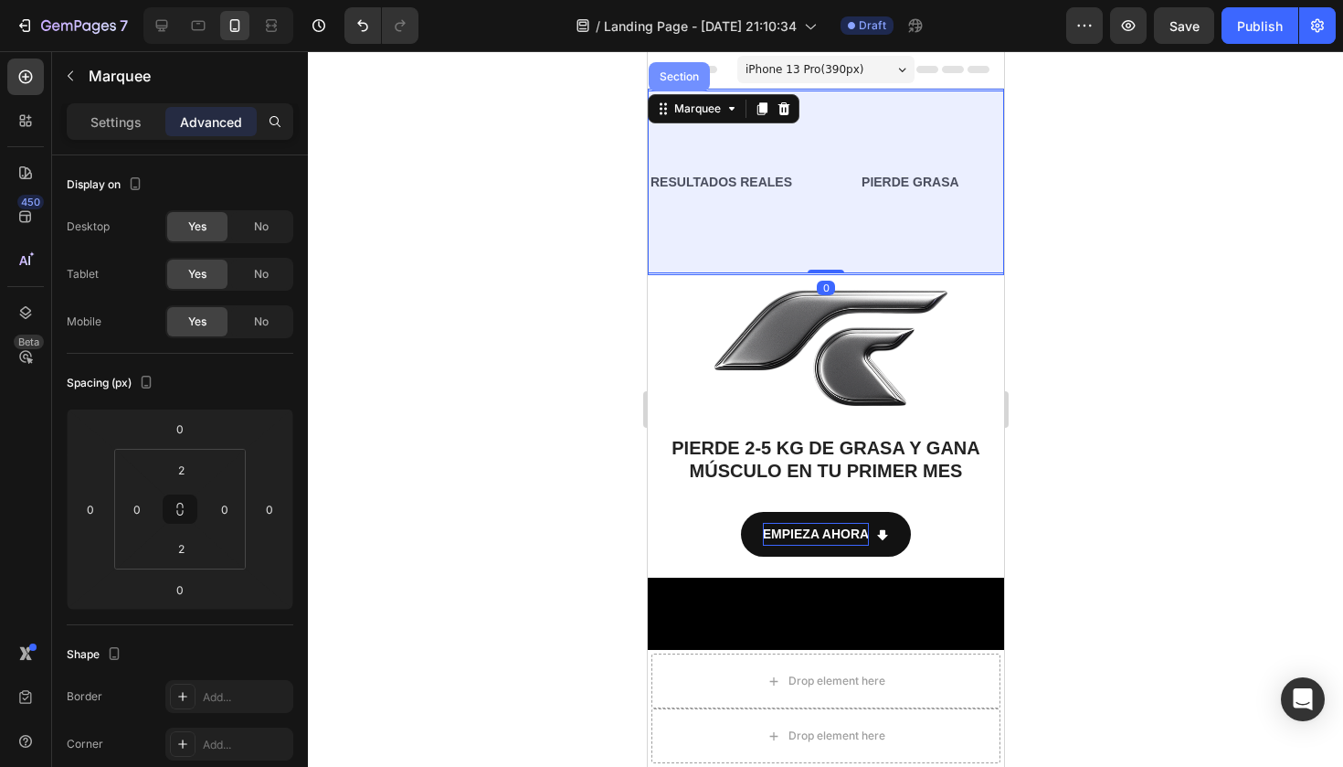
click at [686, 79] on div "Section" at bounding box center [678, 76] width 47 height 11
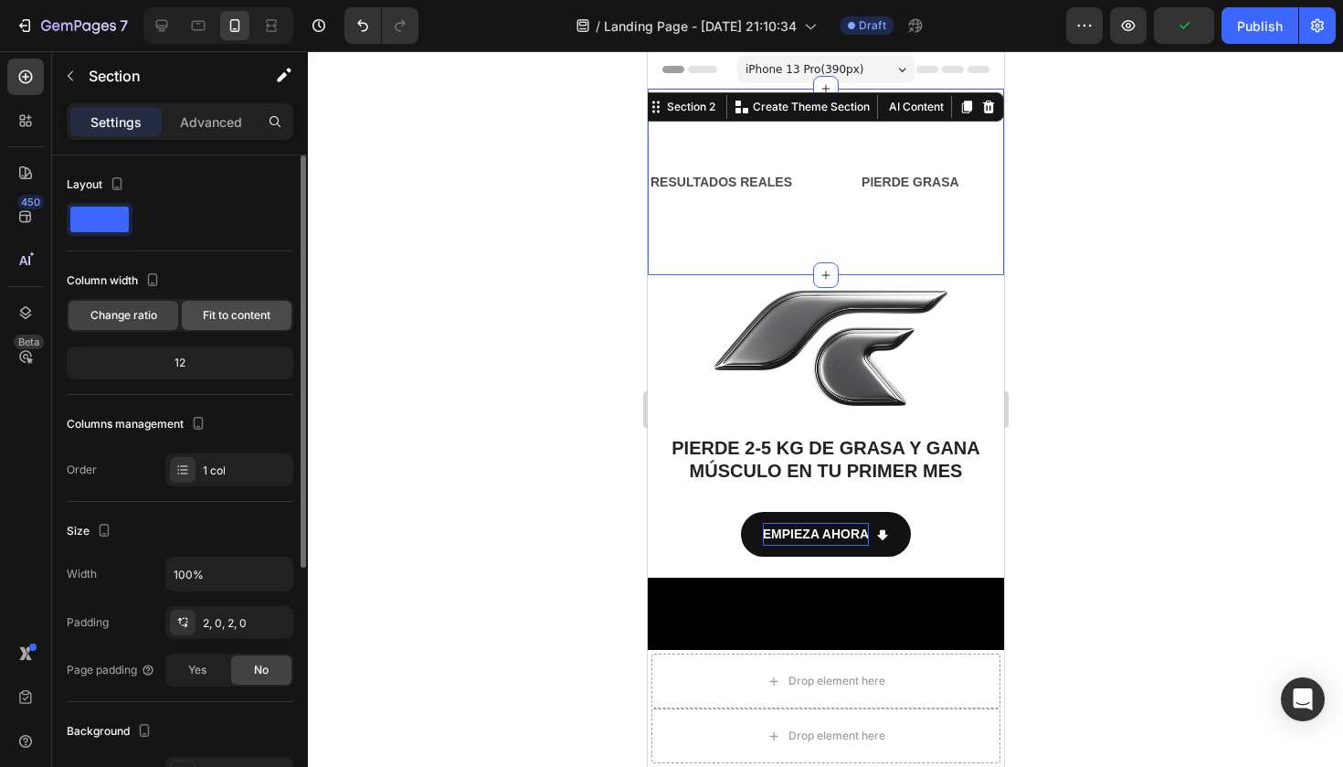
click at [248, 313] on span "Fit to content" at bounding box center [237, 315] width 68 height 16
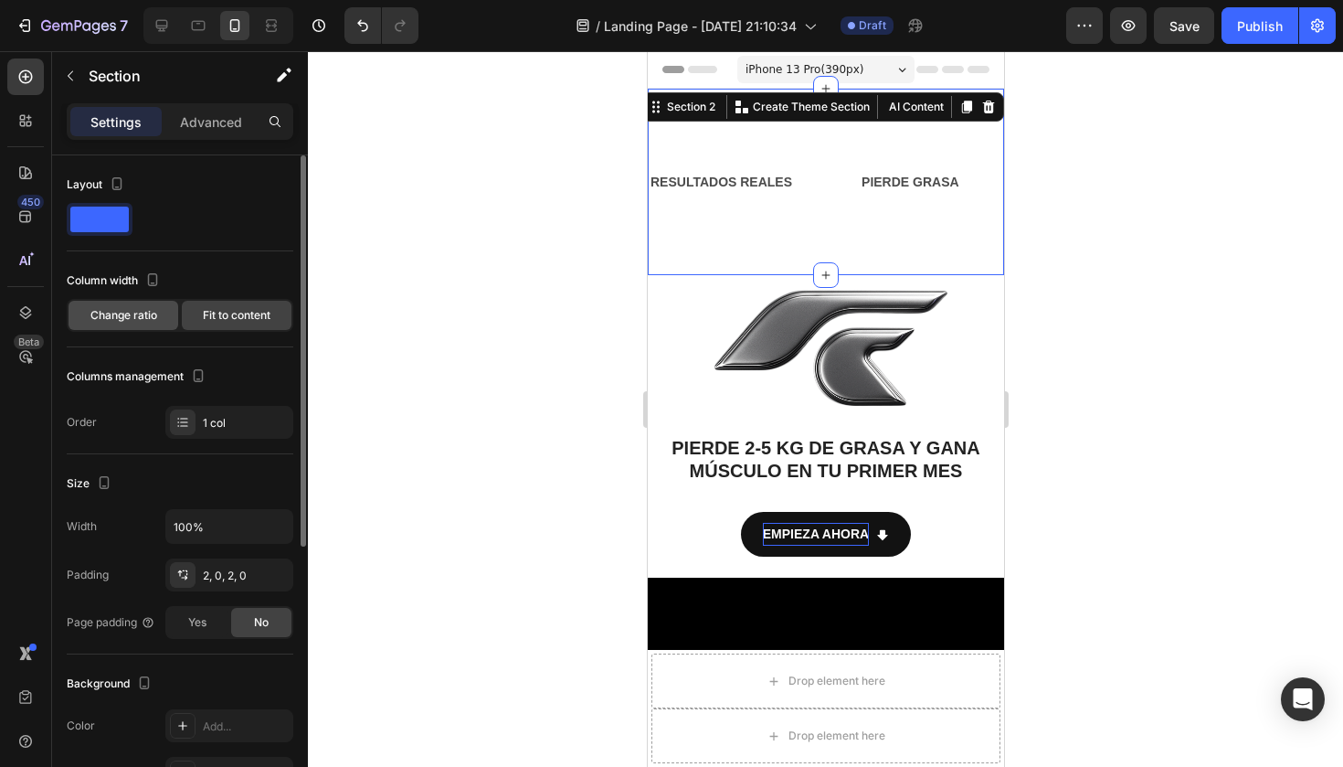
click at [144, 313] on span "Change ratio" at bounding box center [123, 315] width 67 height 16
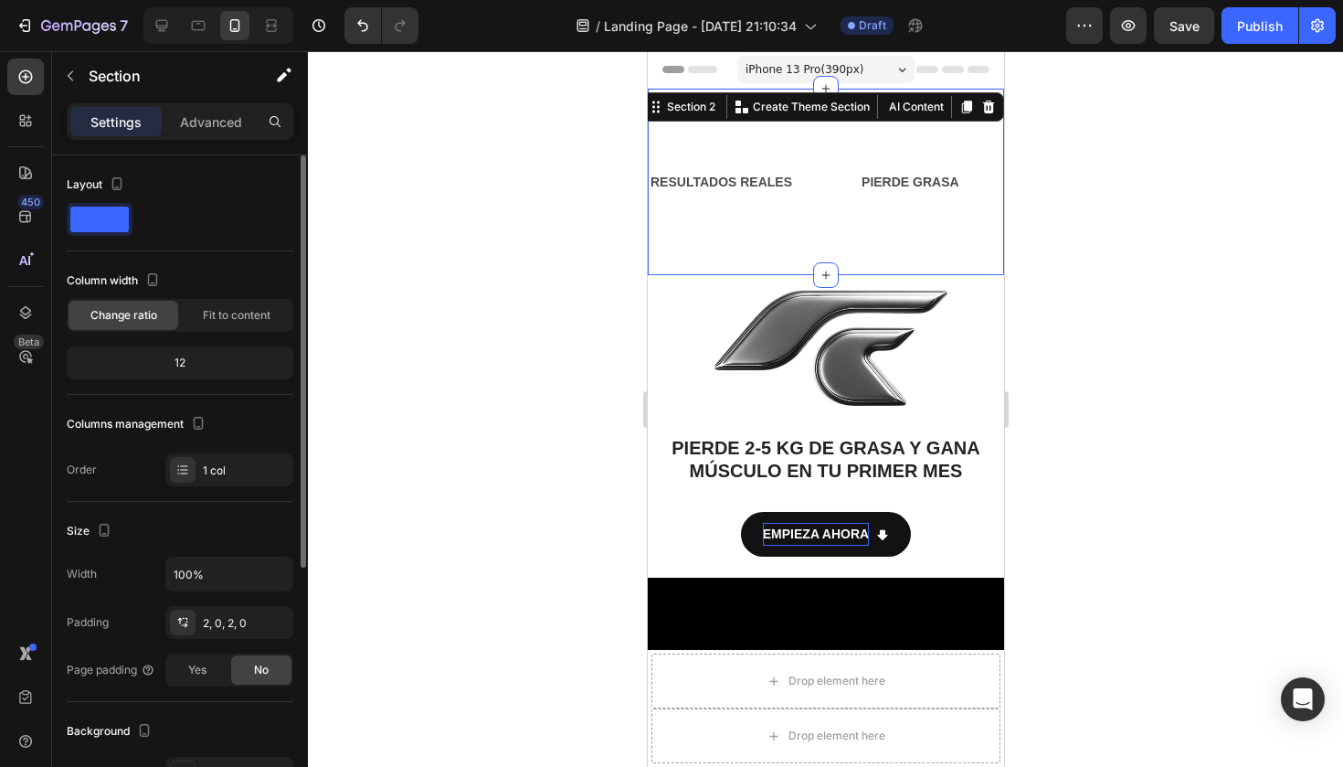
click at [211, 365] on div "12" at bounding box center [179, 363] width 219 height 26
click at [179, 365] on div "12" at bounding box center [179, 363] width 219 height 26
drag, startPoint x: 193, startPoint y: 365, endPoint x: 158, endPoint y: 361, distance: 34.9
click at [158, 362] on div "12" at bounding box center [179, 363] width 219 height 26
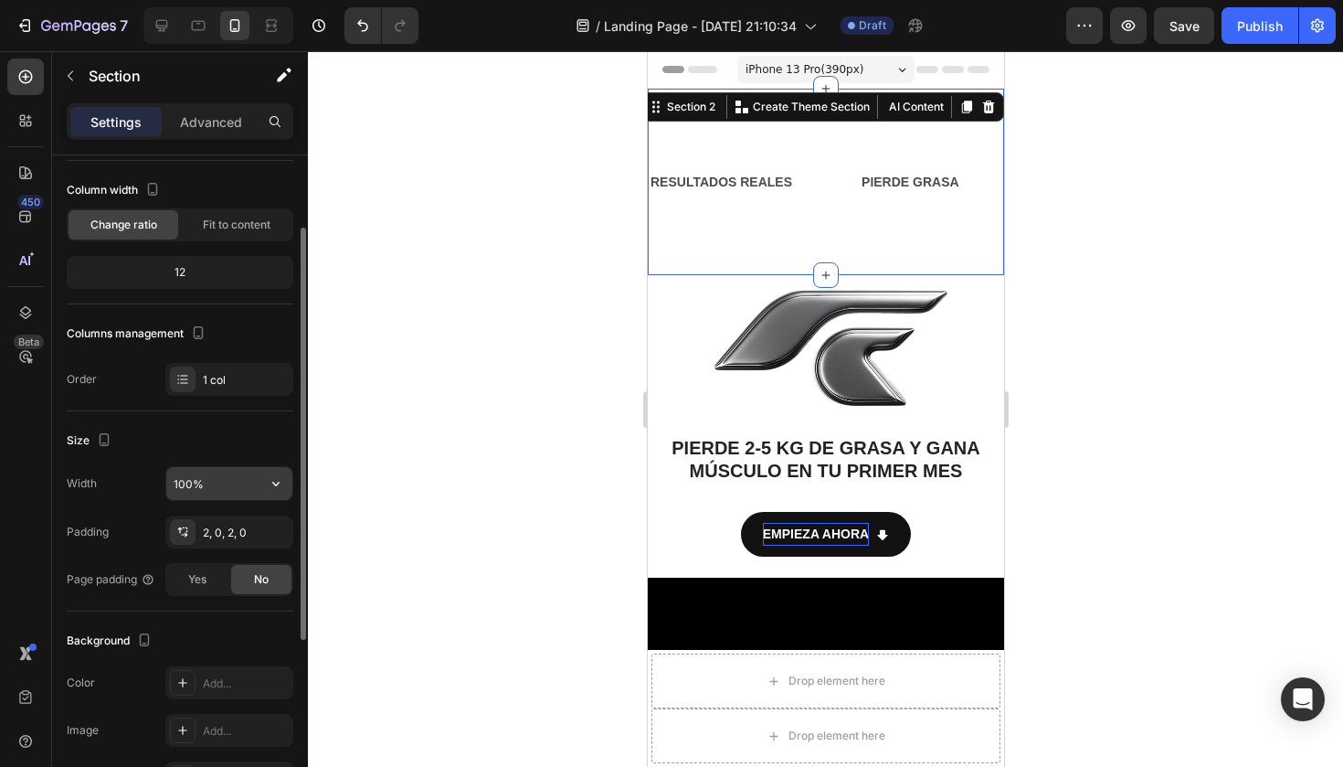
scroll to position [112, 0]
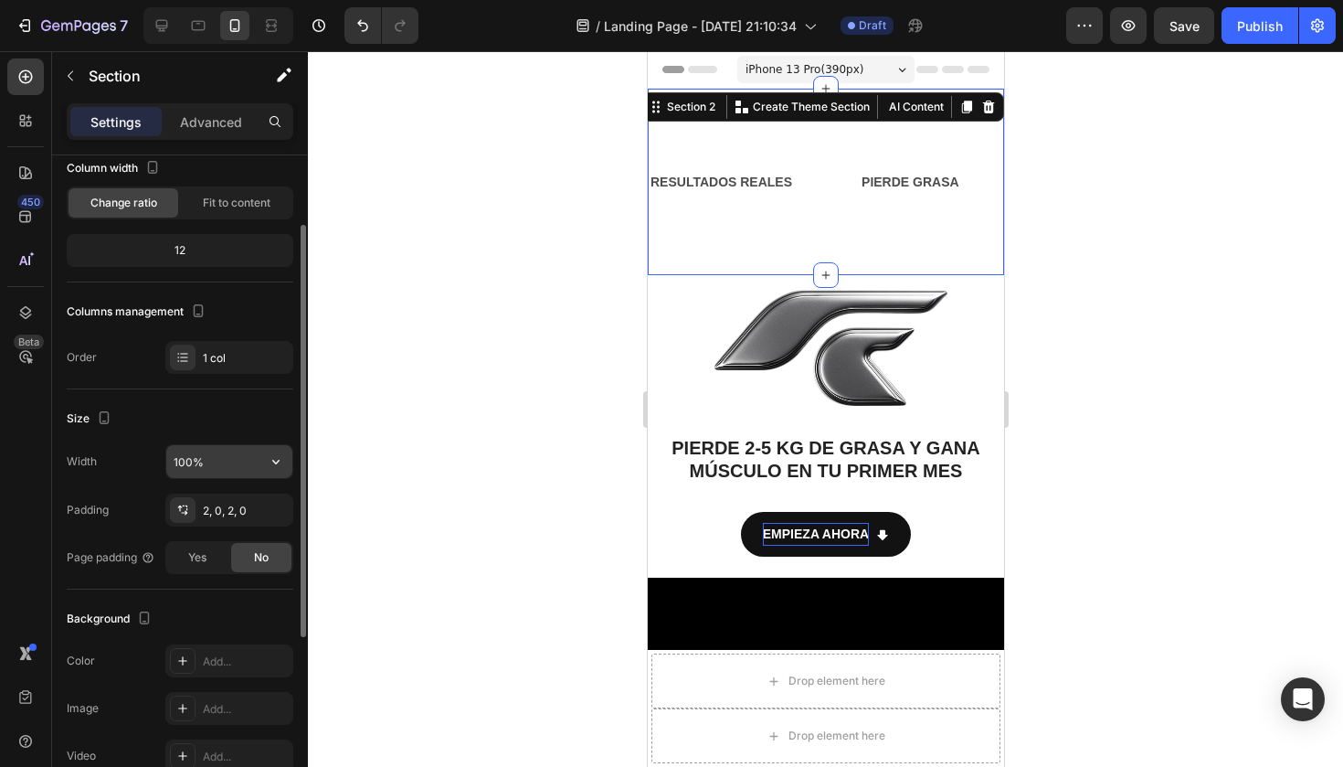
click at [241, 446] on input "100%" at bounding box center [229, 461] width 126 height 33
click at [272, 455] on icon "button" at bounding box center [276, 461] width 18 height 18
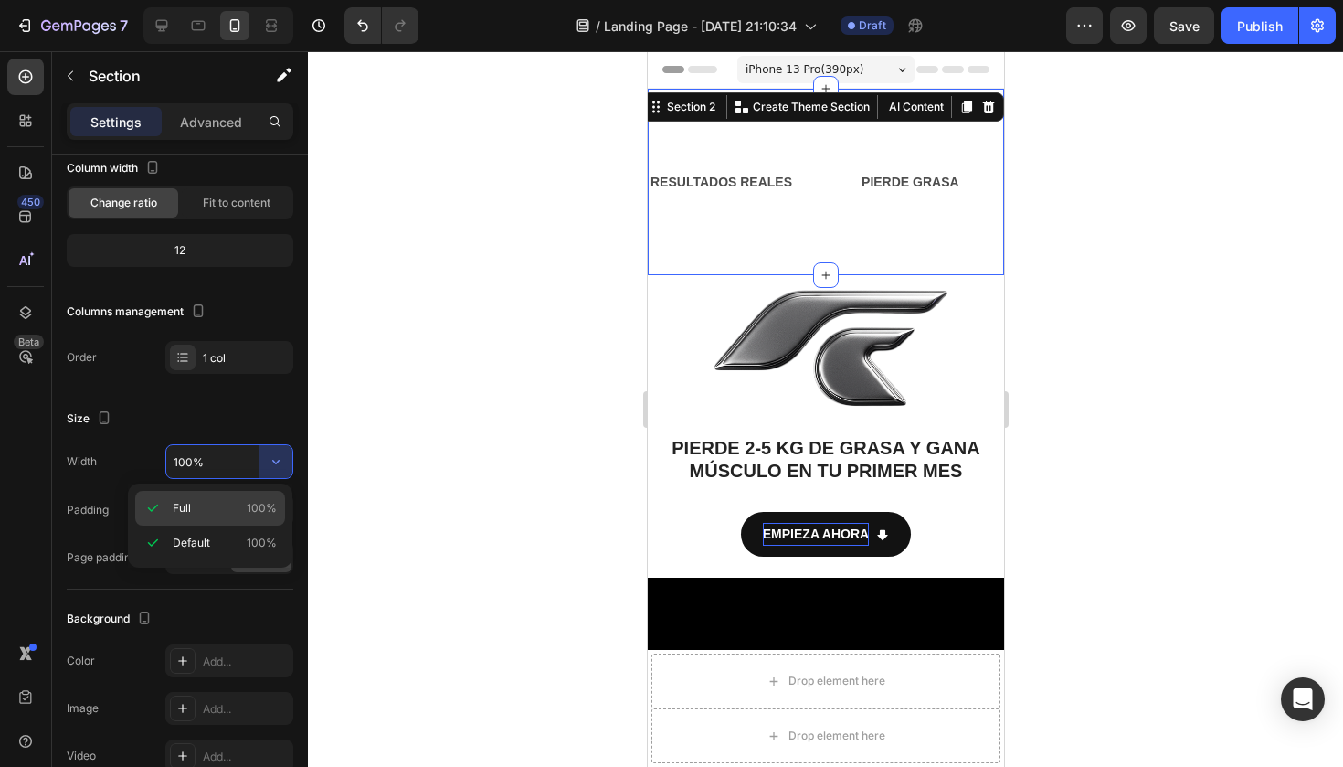
click at [229, 508] on p "Full 100%" at bounding box center [225, 508] width 104 height 16
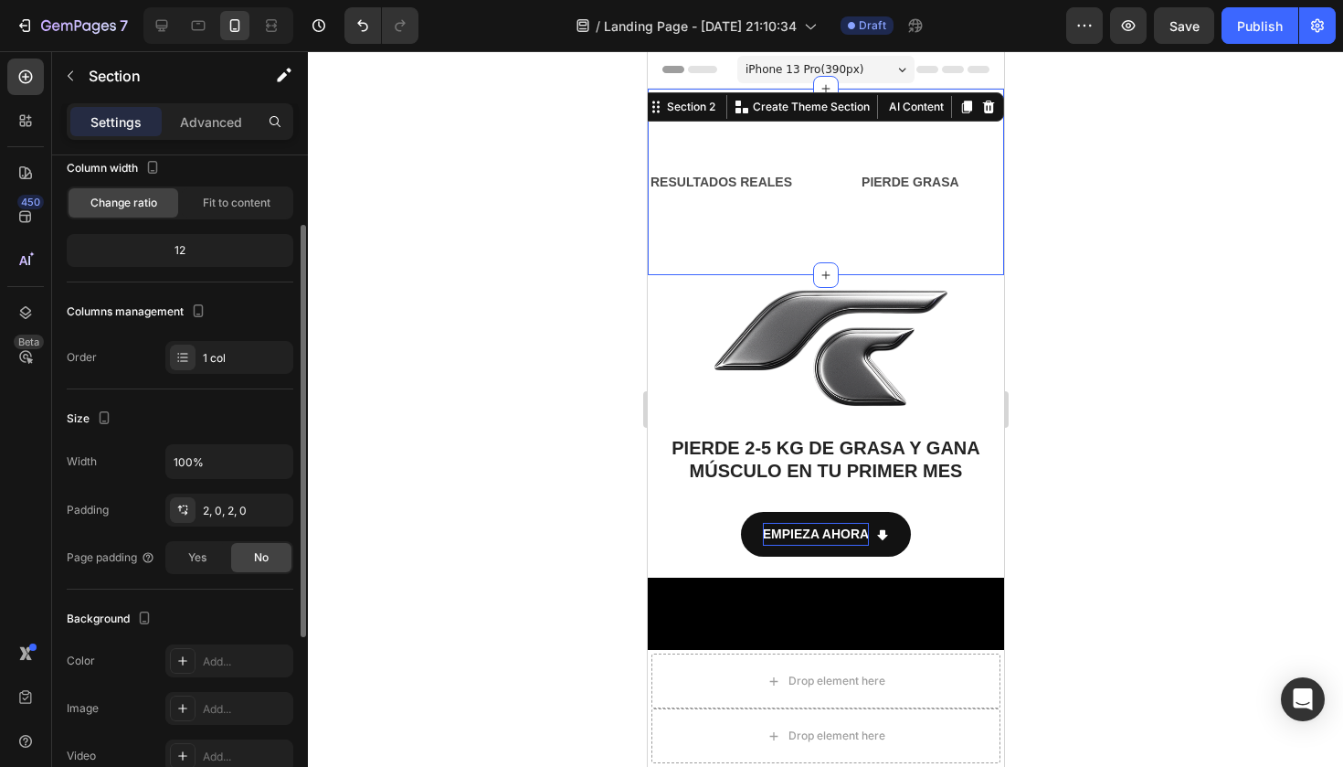
click at [162, 462] on div "Width 100%" at bounding box center [180, 461] width 227 height 35
click at [175, 462] on input "100%" at bounding box center [229, 461] width 126 height 33
click at [189, 462] on input "100%" at bounding box center [229, 461] width 126 height 33
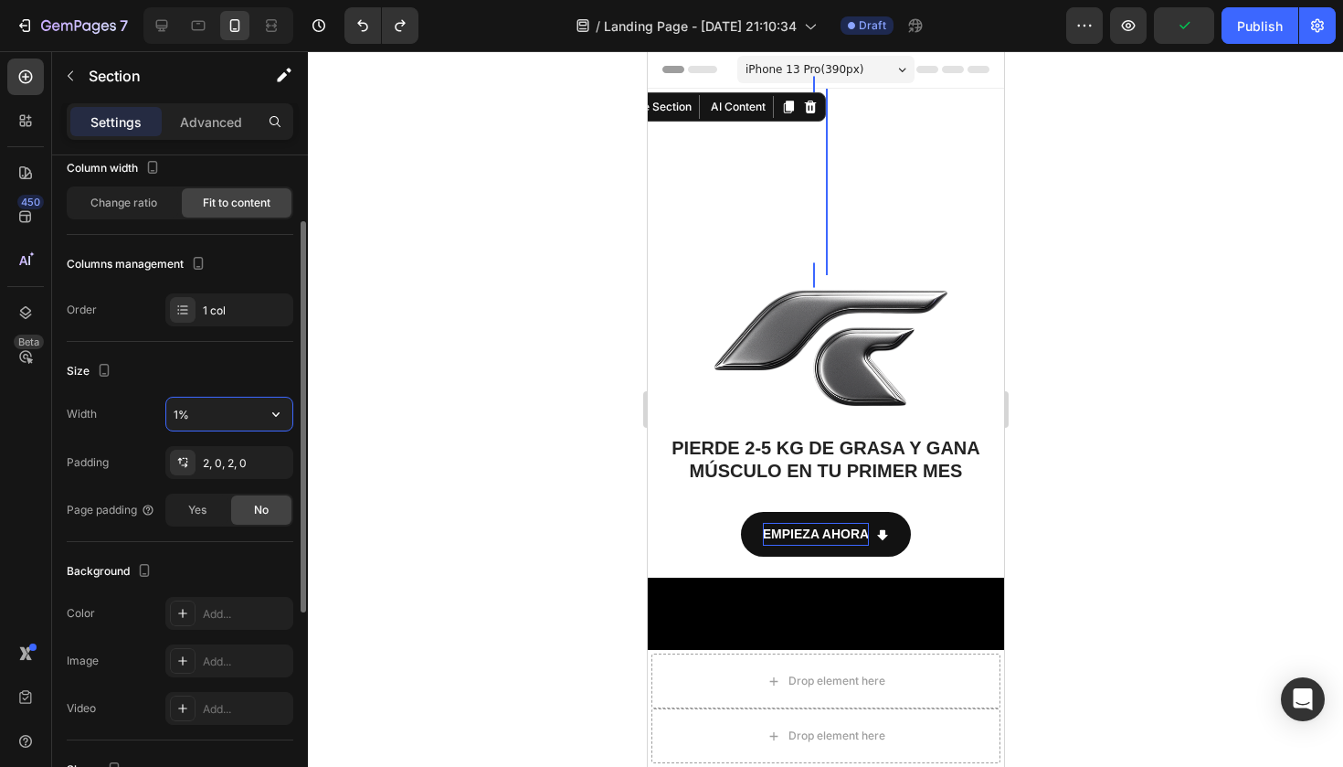
type input "100%"
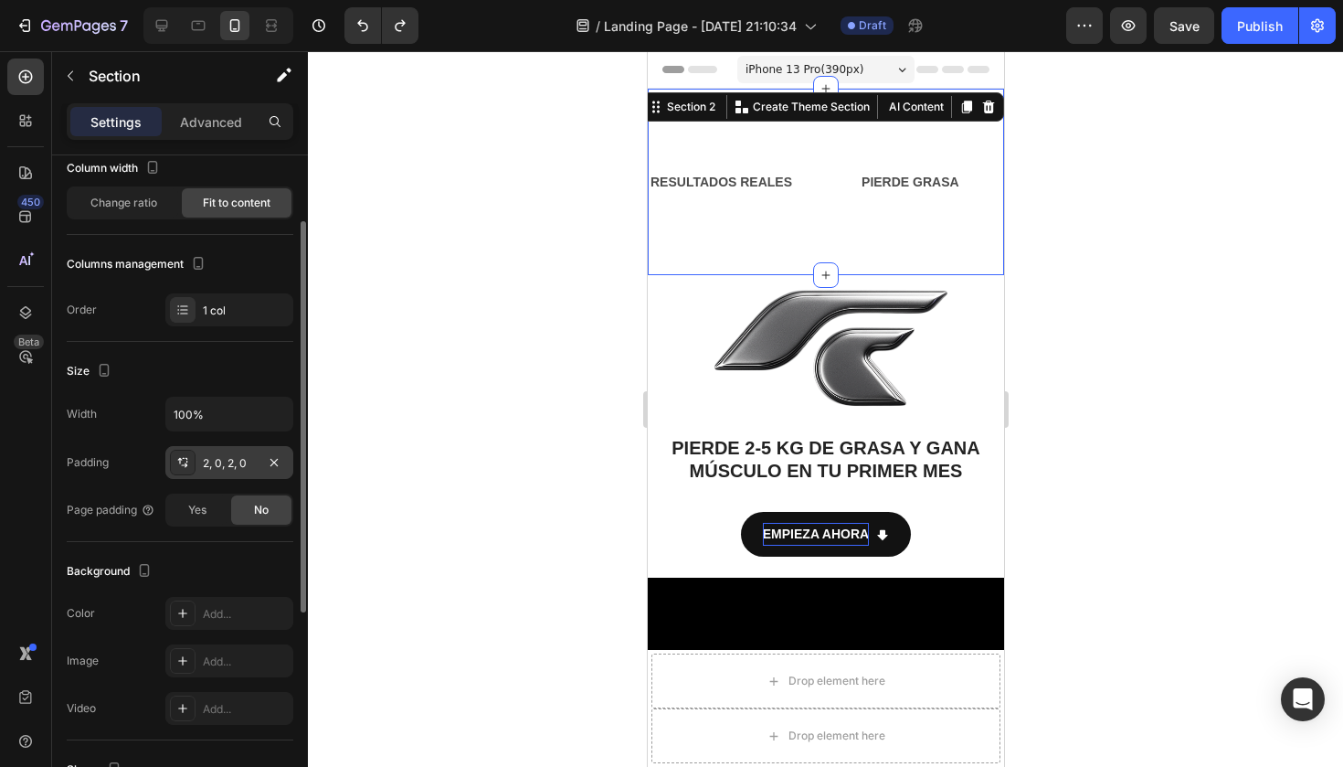
click at [240, 465] on div "2, 0, 2, 0" at bounding box center [229, 463] width 53 height 16
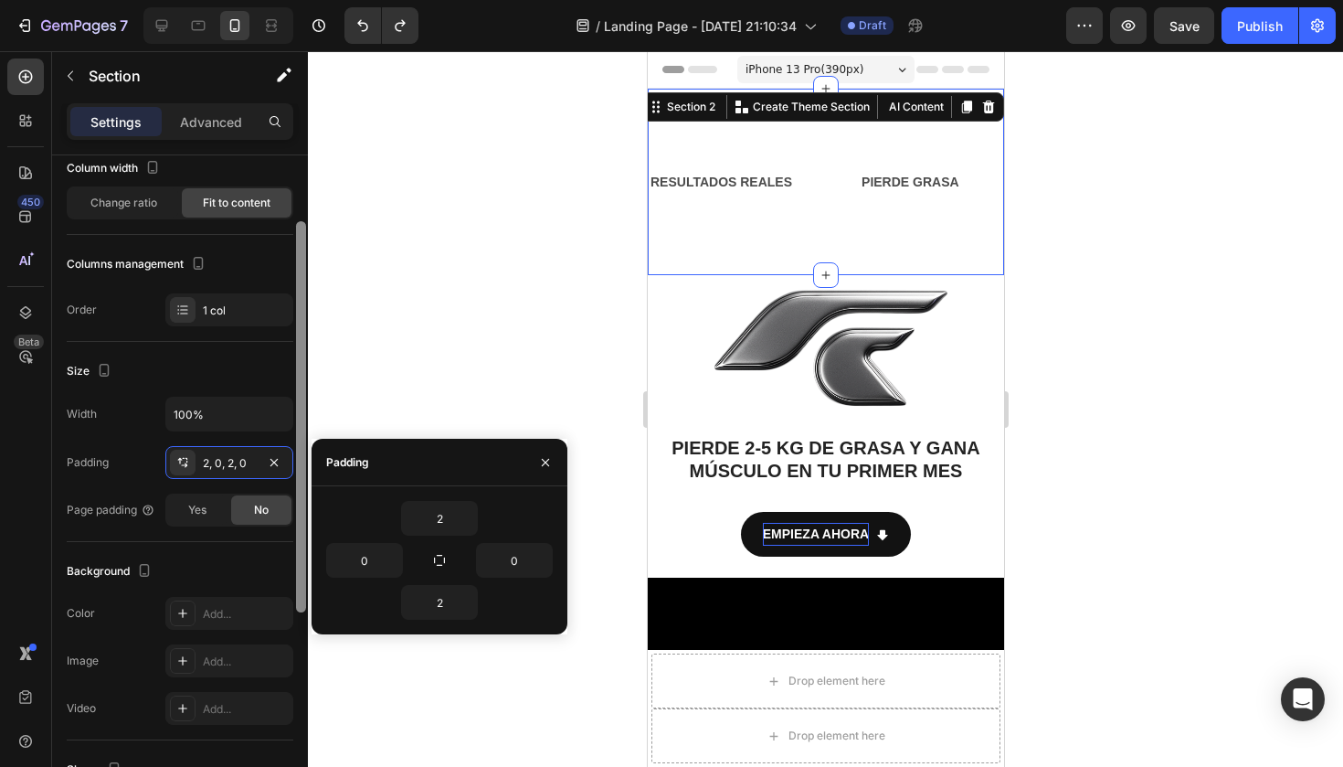
click at [304, 324] on div at bounding box center [301, 416] width 10 height 391
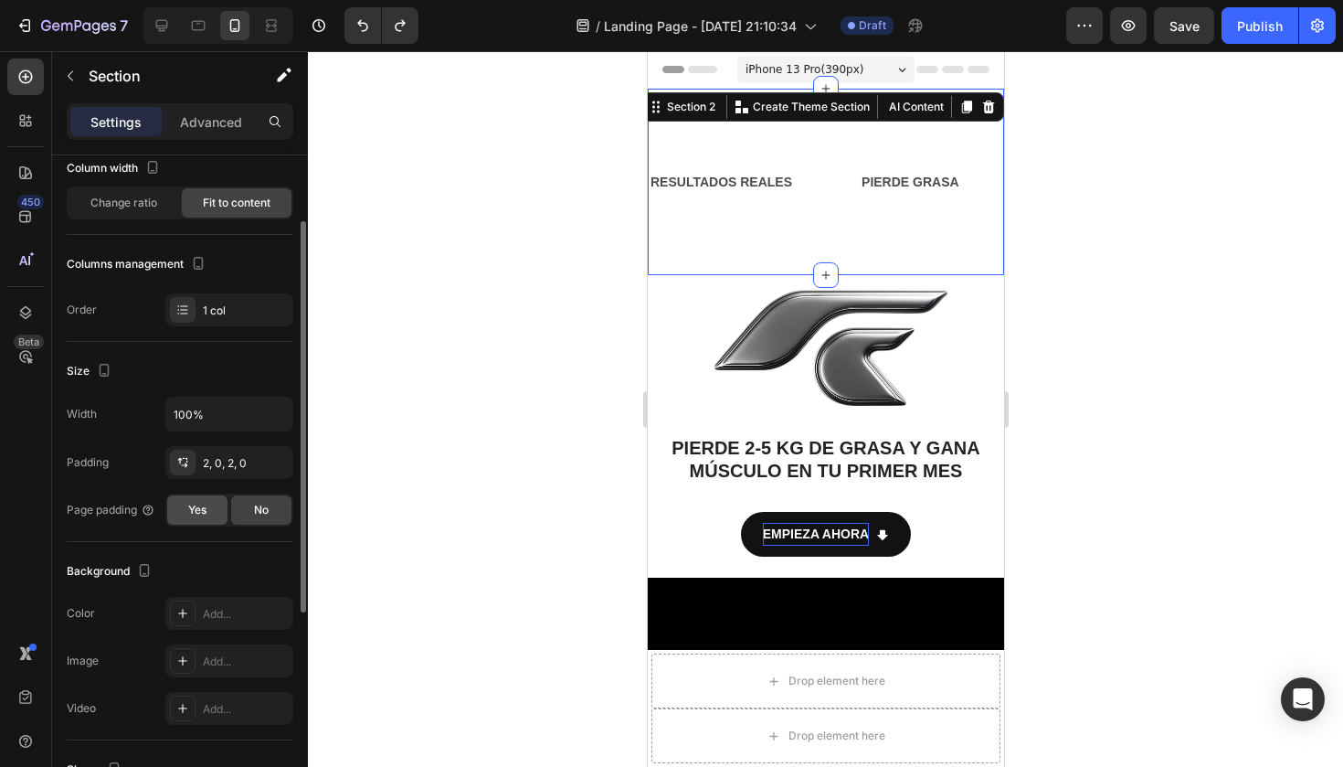
click at [207, 511] on div "Yes" at bounding box center [197, 509] width 60 height 29
click at [270, 516] on div "No" at bounding box center [261, 509] width 60 height 29
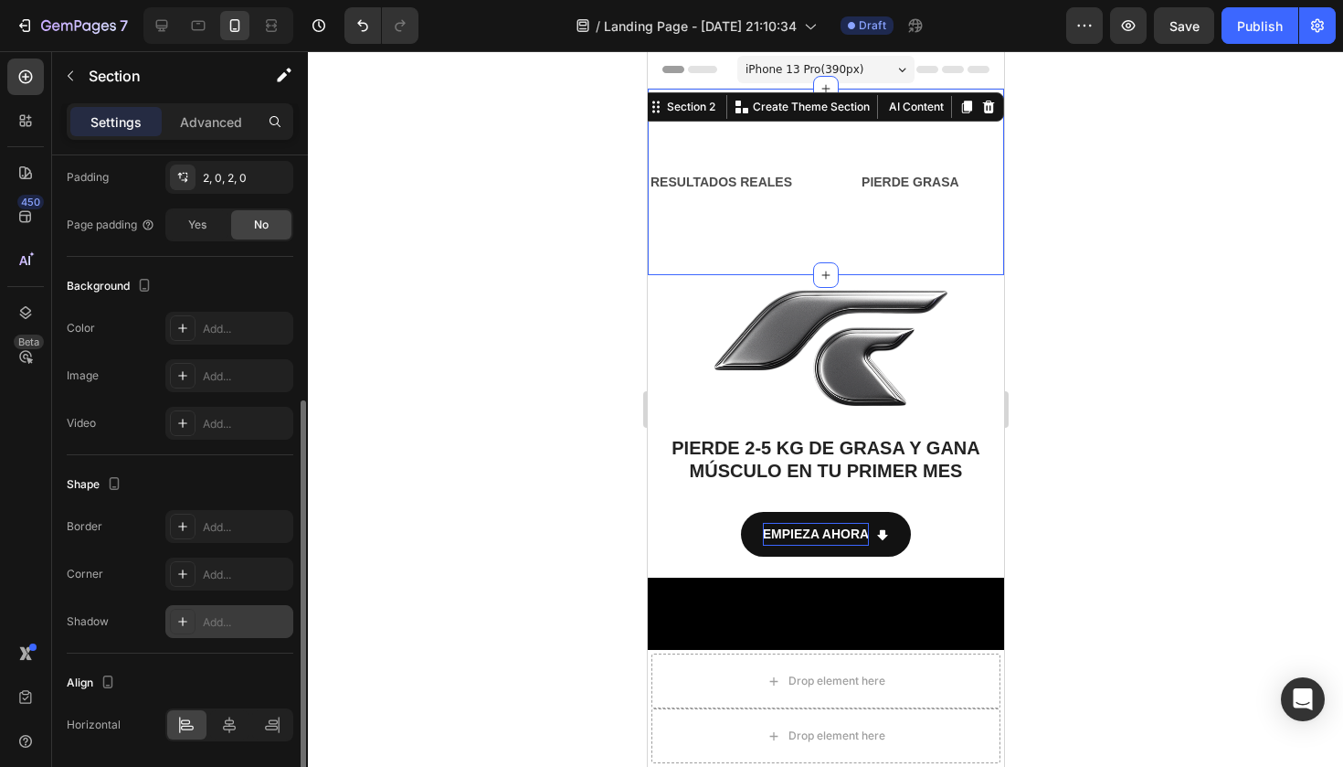
scroll to position [460, 0]
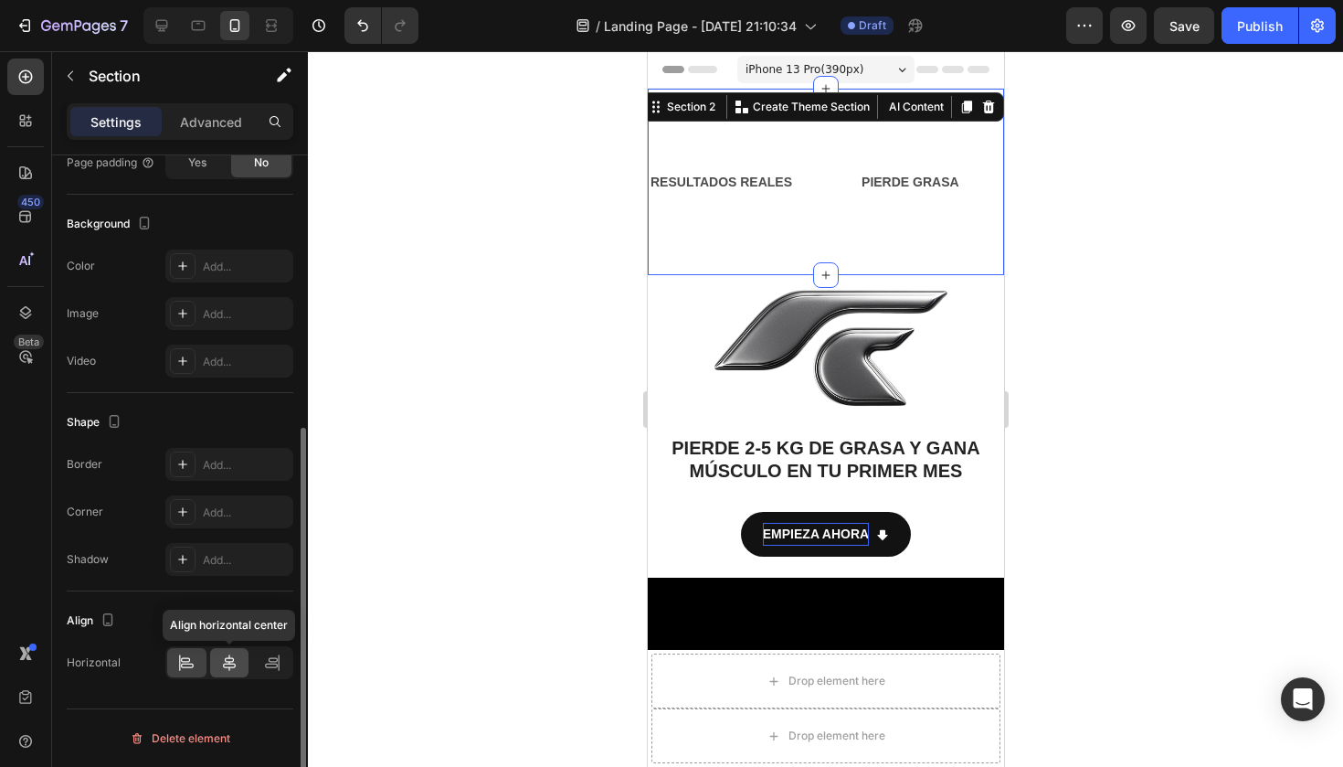
click at [228, 662] on icon at bounding box center [229, 662] width 18 height 18
click at [196, 665] on icon at bounding box center [186, 662] width 18 height 18
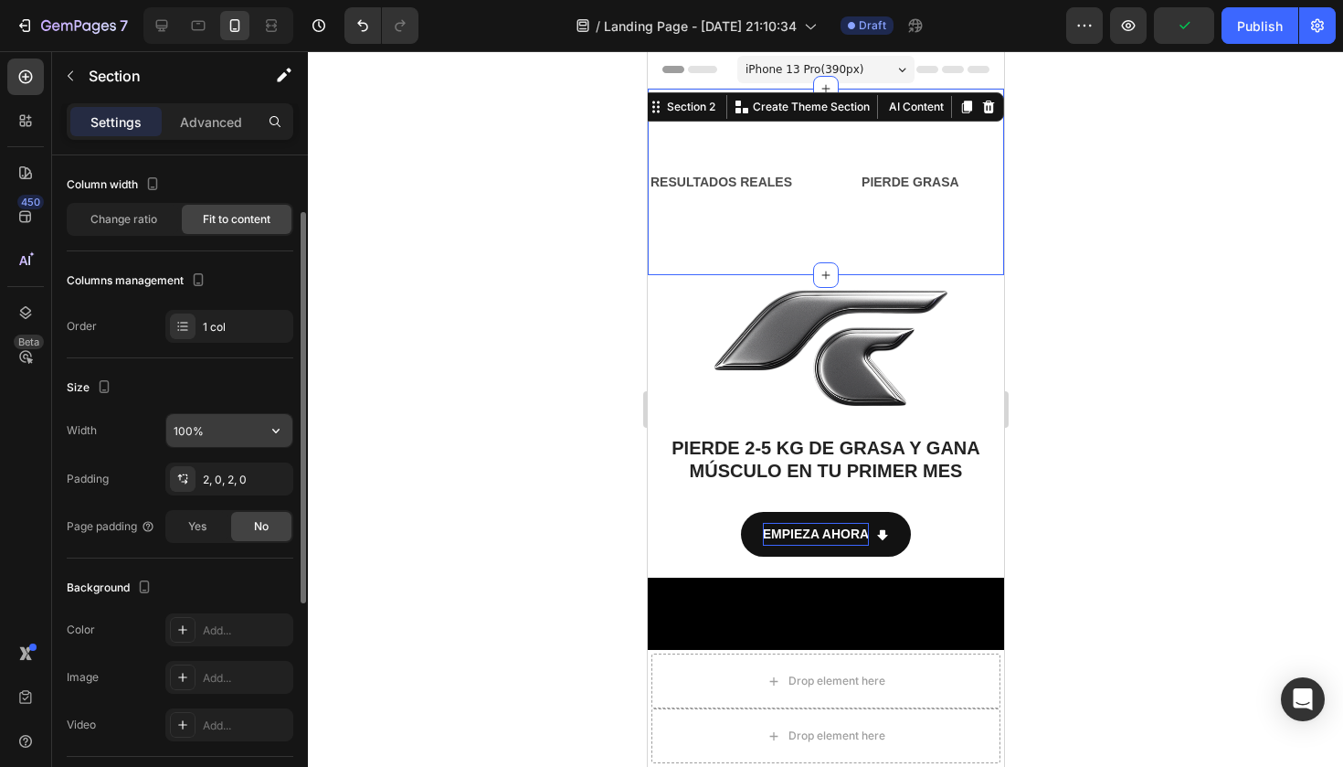
scroll to position [0, 0]
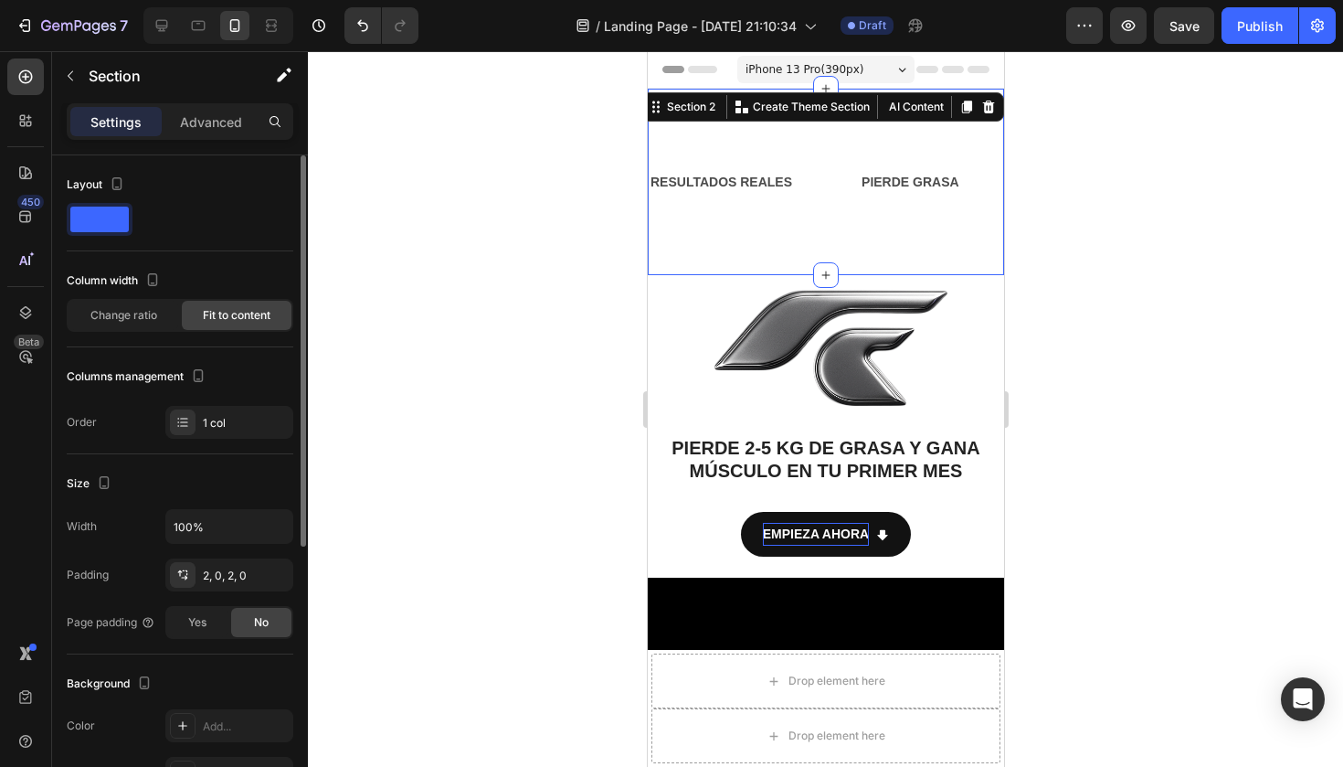
click at [117, 222] on span at bounding box center [99, 219] width 58 height 26
click at [147, 320] on span "Change ratio" at bounding box center [123, 315] width 67 height 16
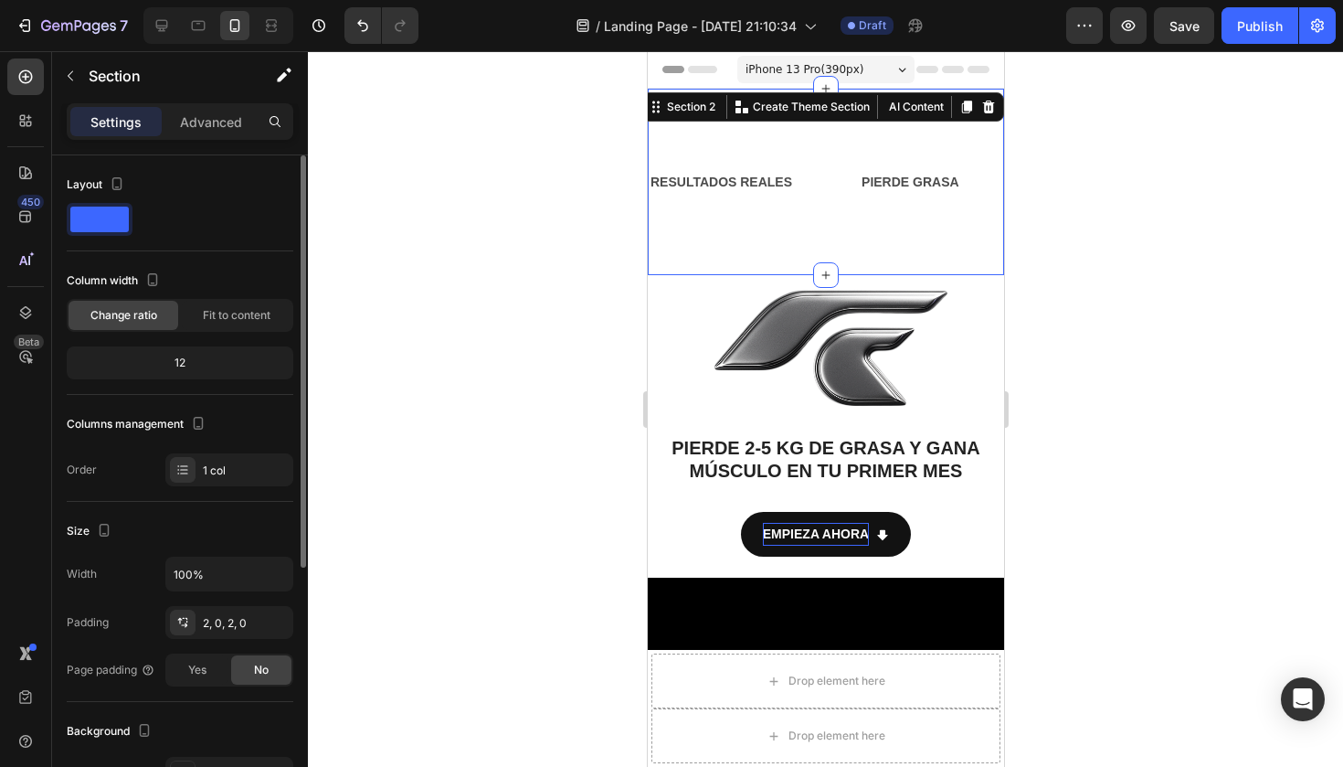
click at [204, 348] on div "12" at bounding box center [180, 362] width 227 height 33
drag, startPoint x: 190, startPoint y: 372, endPoint x: 169, endPoint y: 355, distance: 26.7
click at [169, 355] on div "12" at bounding box center [179, 363] width 219 height 26
click at [231, 119] on p "Advanced" at bounding box center [211, 121] width 62 height 19
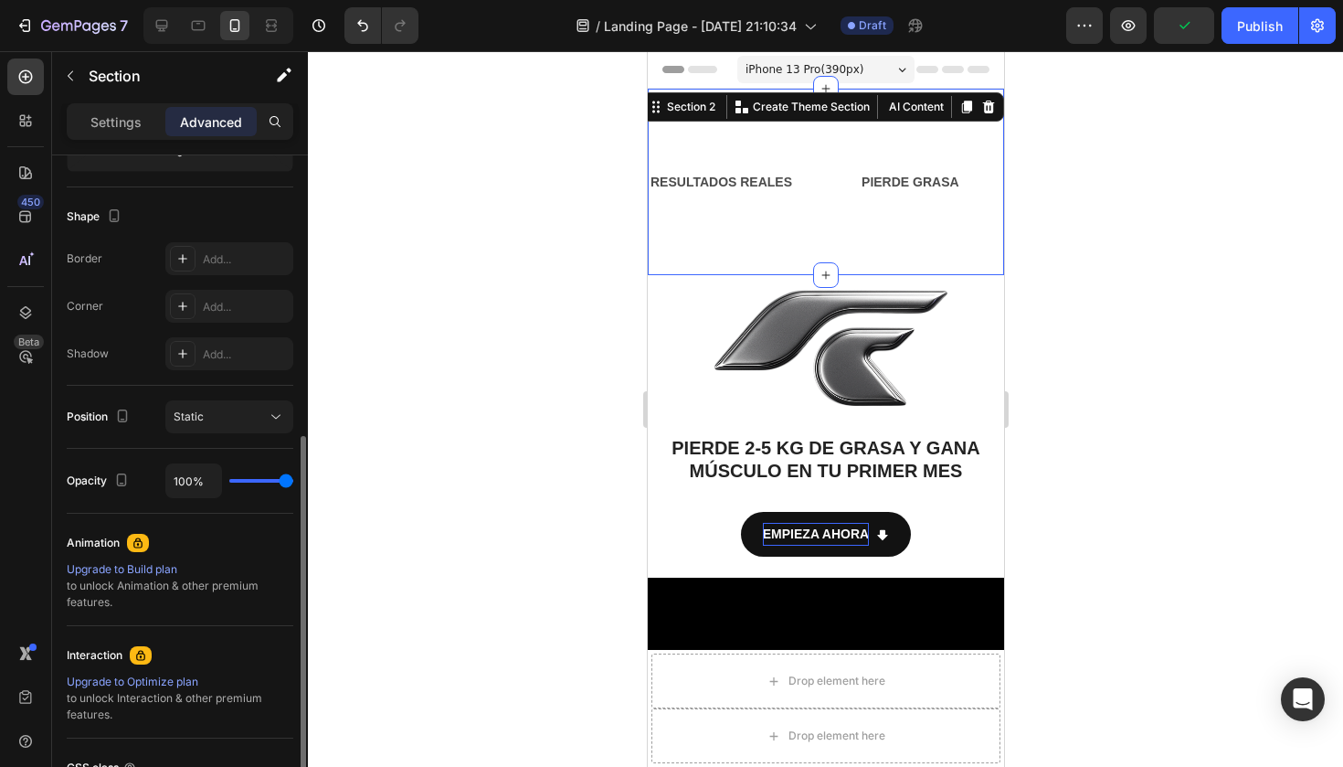
scroll to position [530, 0]
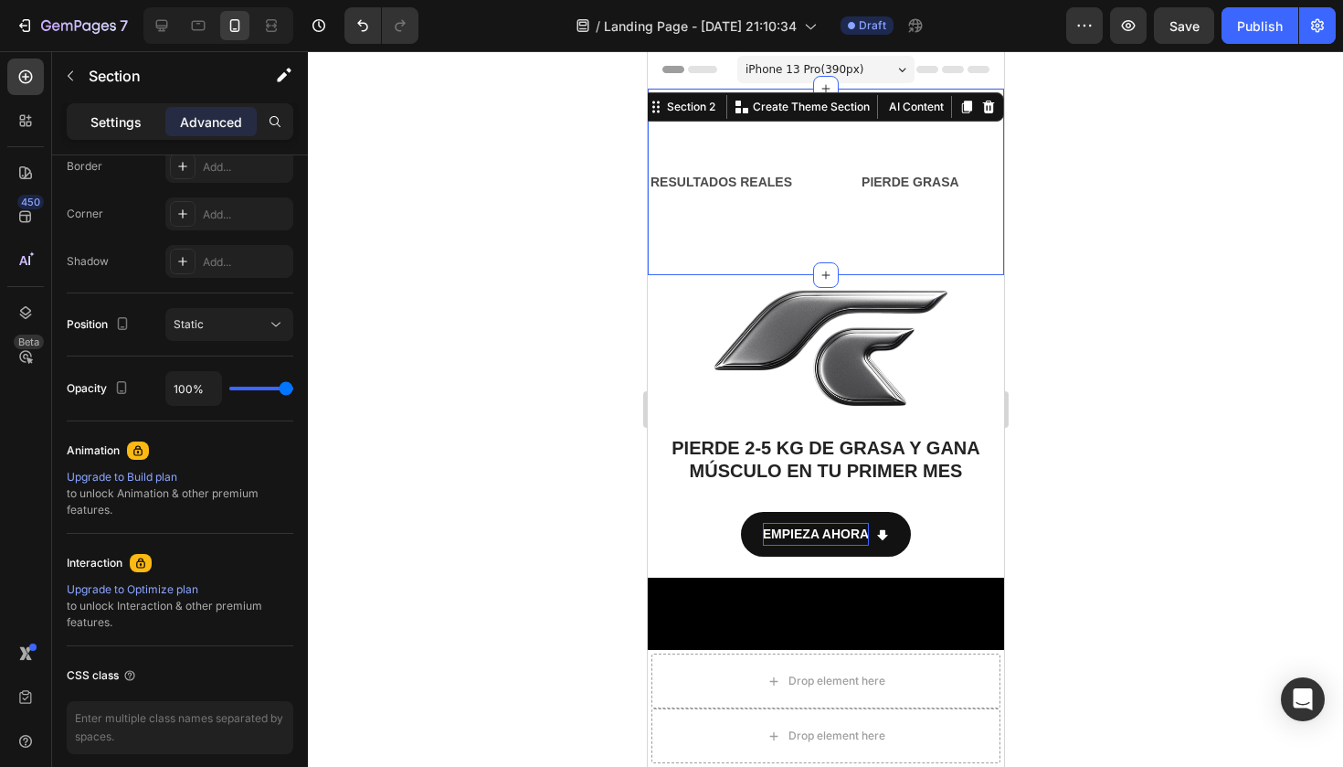
click at [145, 124] on div "Settings" at bounding box center [115, 121] width 91 height 29
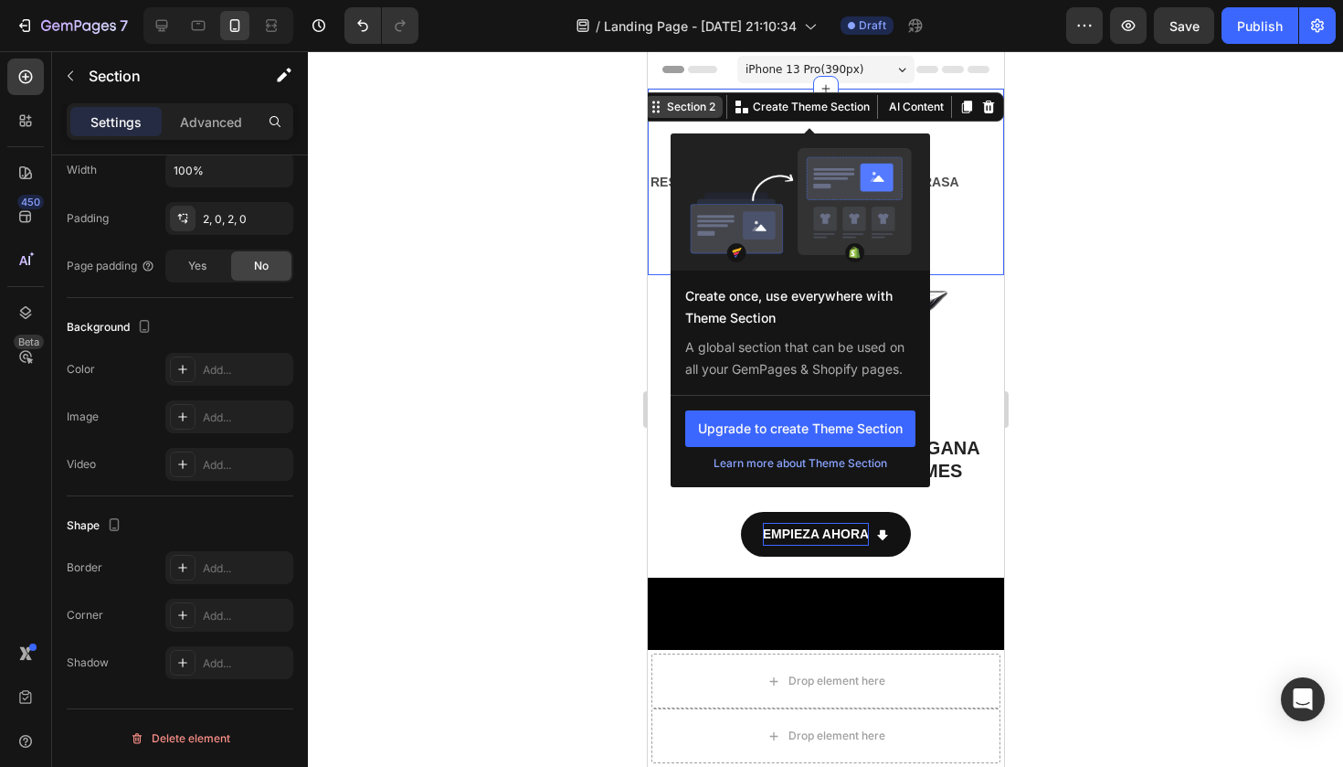
click at [720, 106] on div "Section 2" at bounding box center [683, 107] width 78 height 22
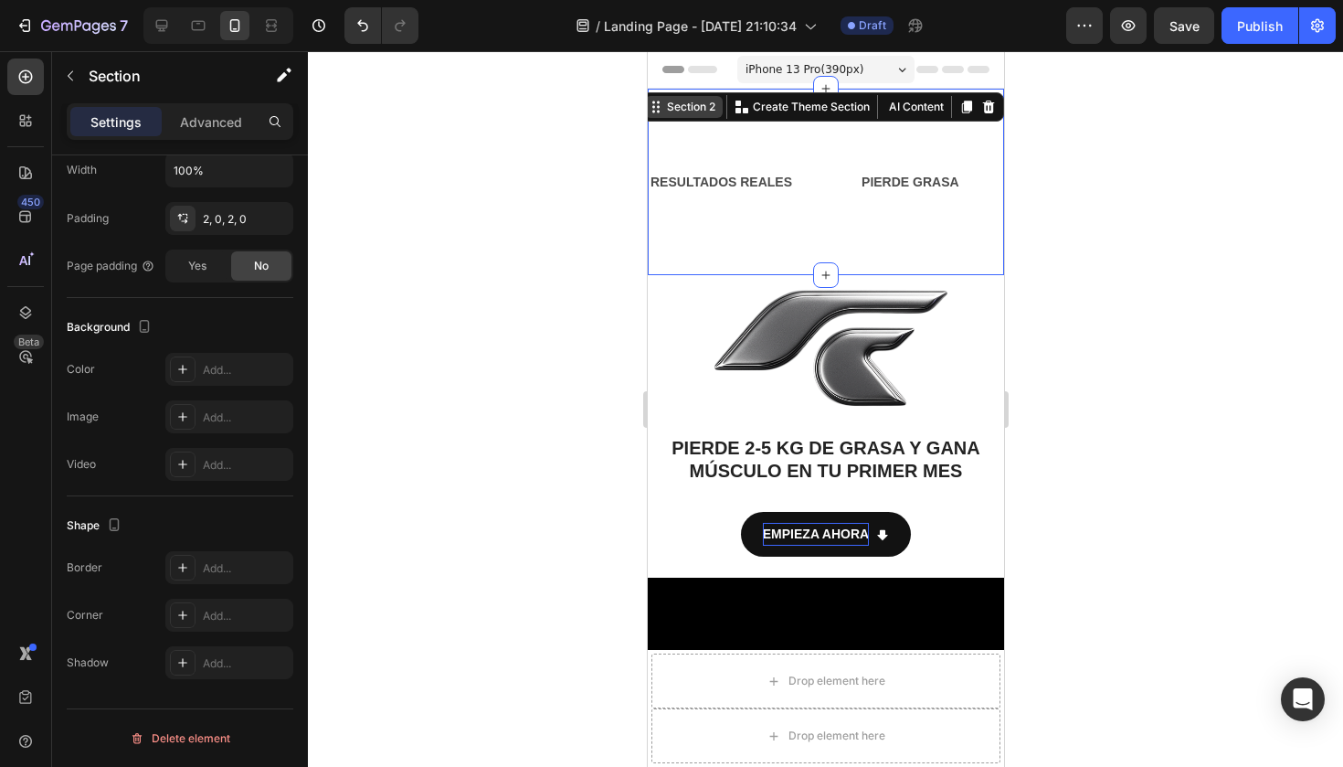
click at [703, 114] on div "Section 2" at bounding box center [690, 107] width 56 height 16
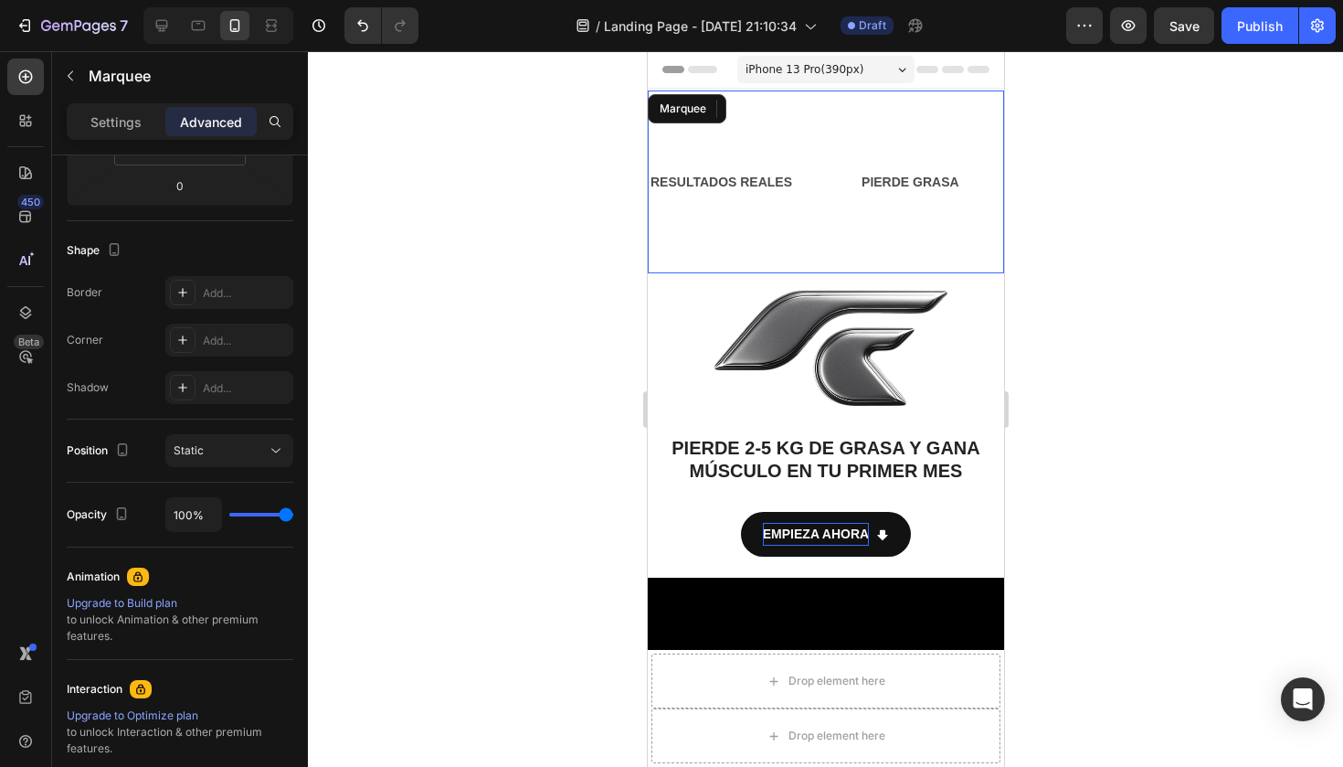
click at [703, 185] on div "RESULTADOS REALES Text Block" at bounding box center [740, 182] width 211 height 88
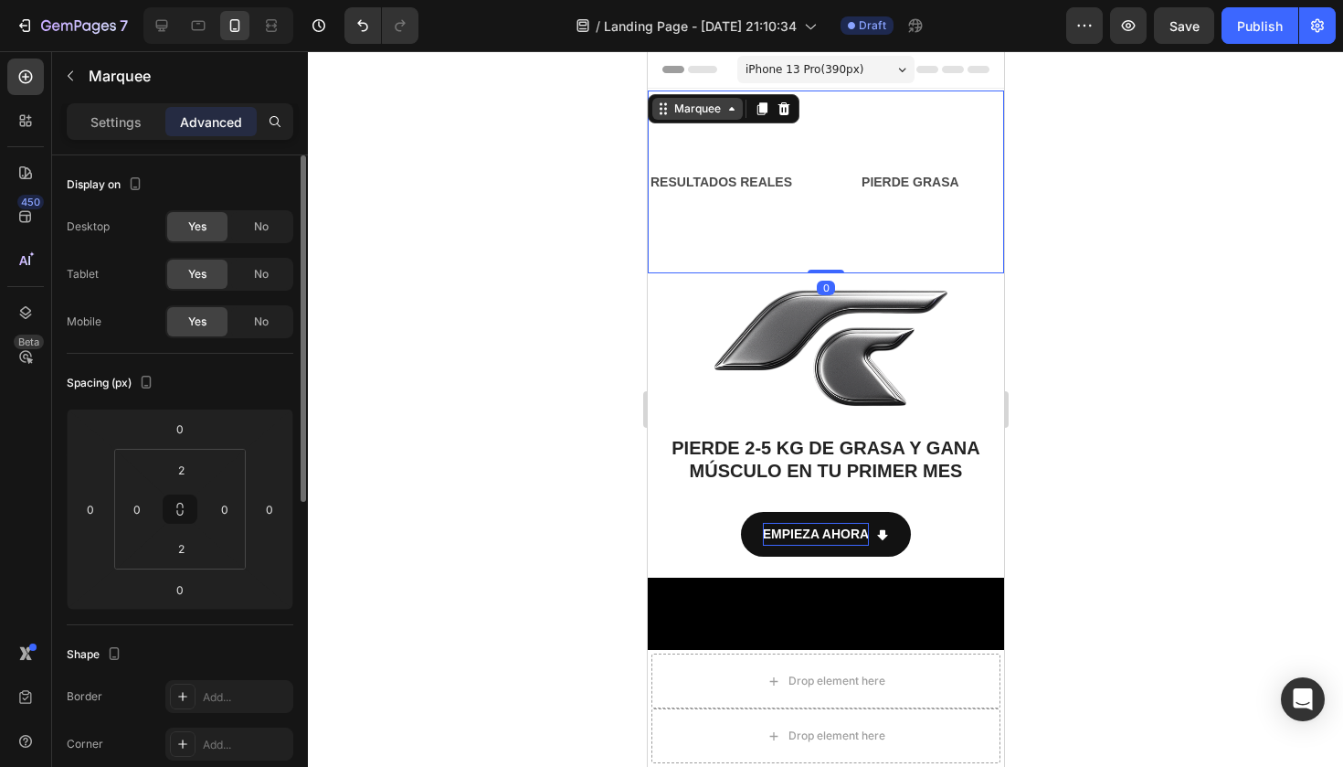
click at [692, 115] on div "Marquee" at bounding box center [697, 108] width 54 height 16
click at [153, 128] on div "Settings" at bounding box center [115, 121] width 91 height 29
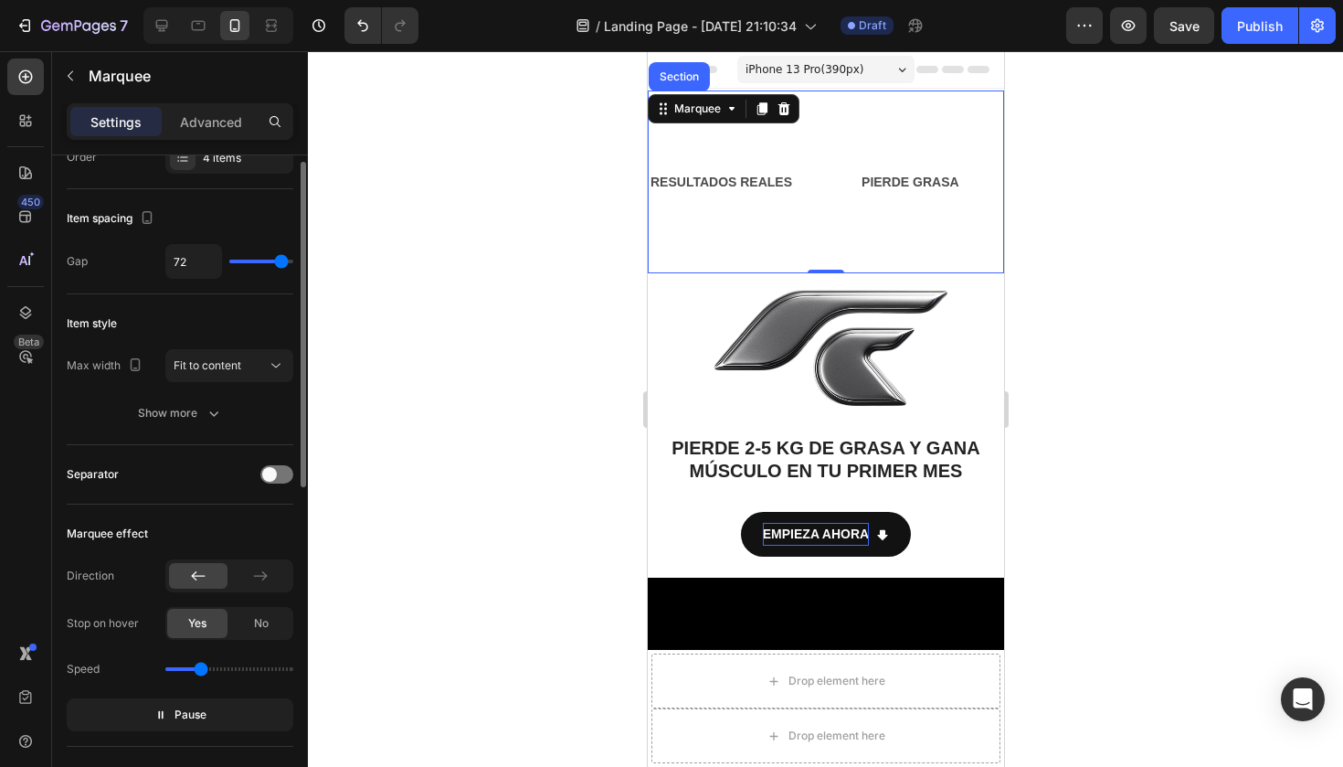
scroll to position [72, 0]
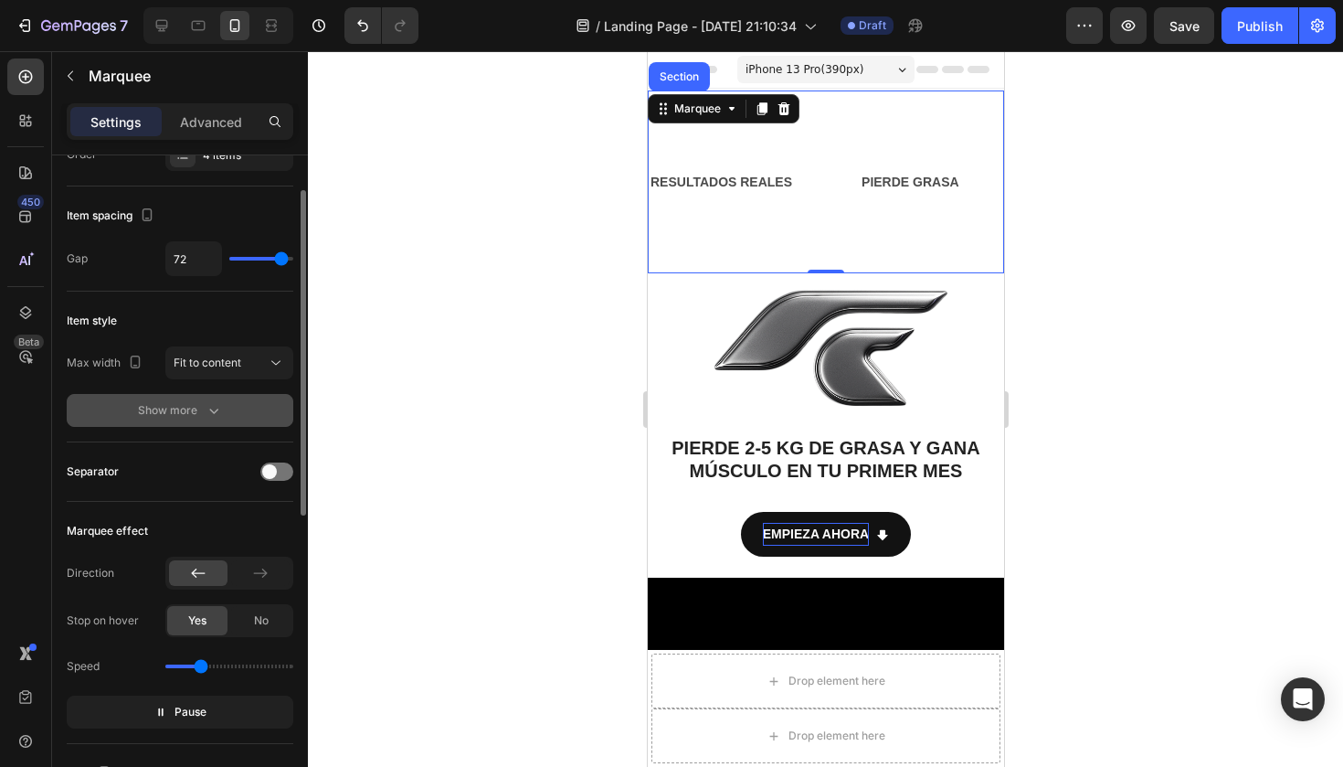
click at [209, 406] on icon "button" at bounding box center [214, 410] width 18 height 18
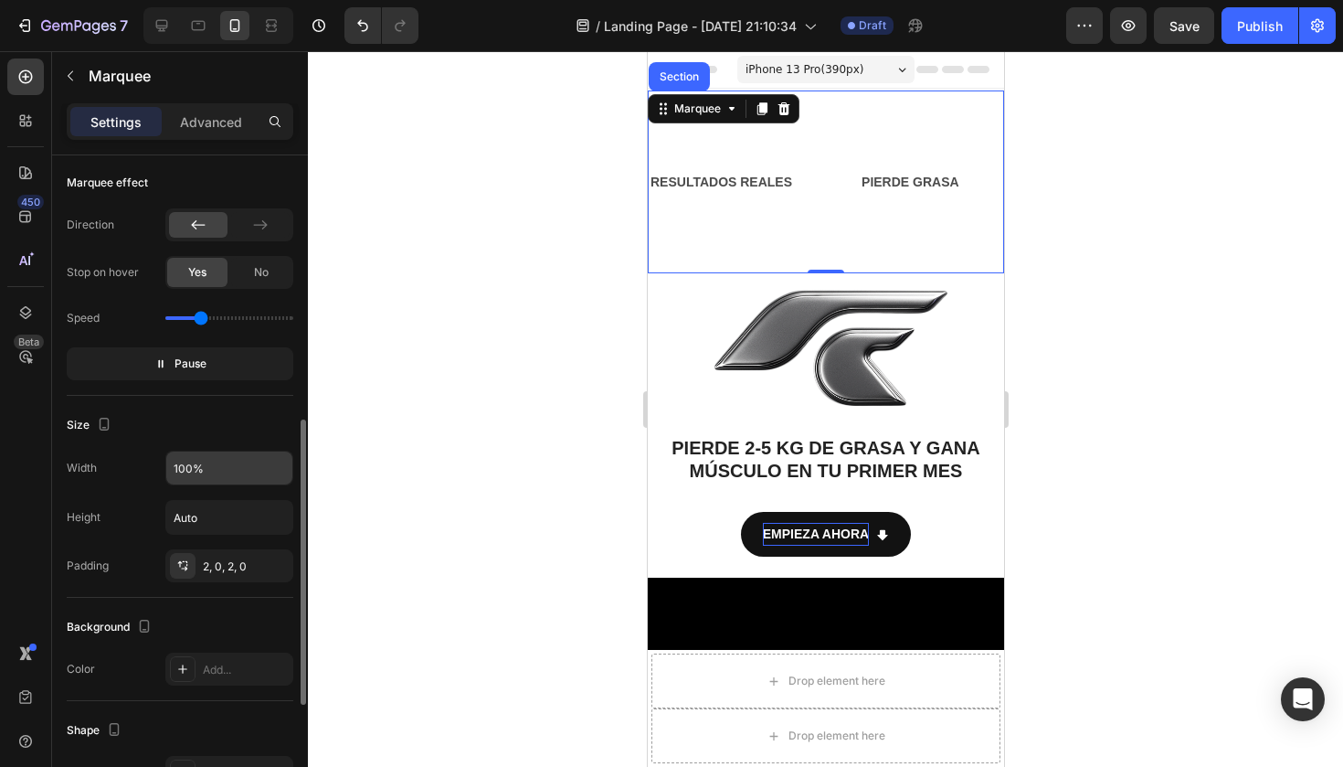
scroll to position [611, 0]
click at [240, 566] on div "2, 0, 2, 0" at bounding box center [229, 565] width 53 height 16
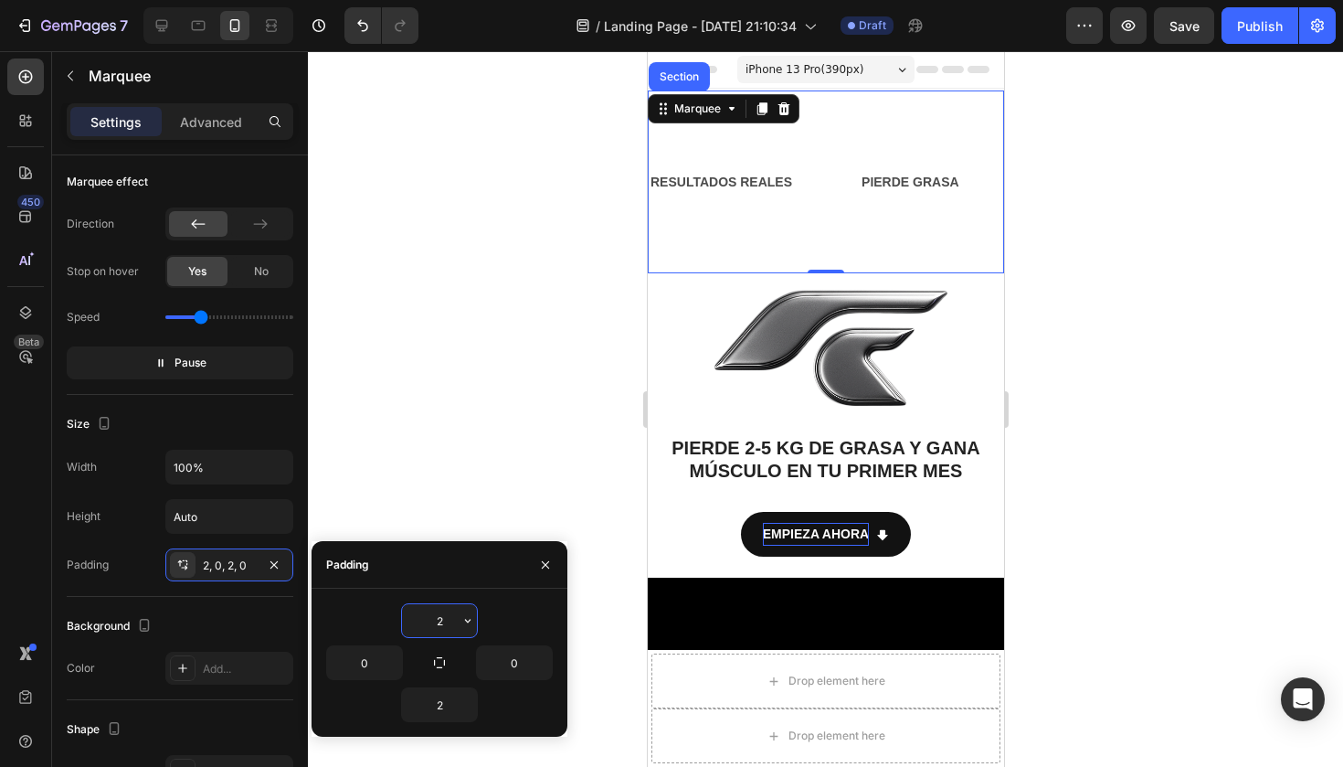
drag, startPoint x: 449, startPoint y: 624, endPoint x: 430, endPoint y: 626, distance: 19.3
click at [430, 626] on input "2" at bounding box center [439, 620] width 75 height 33
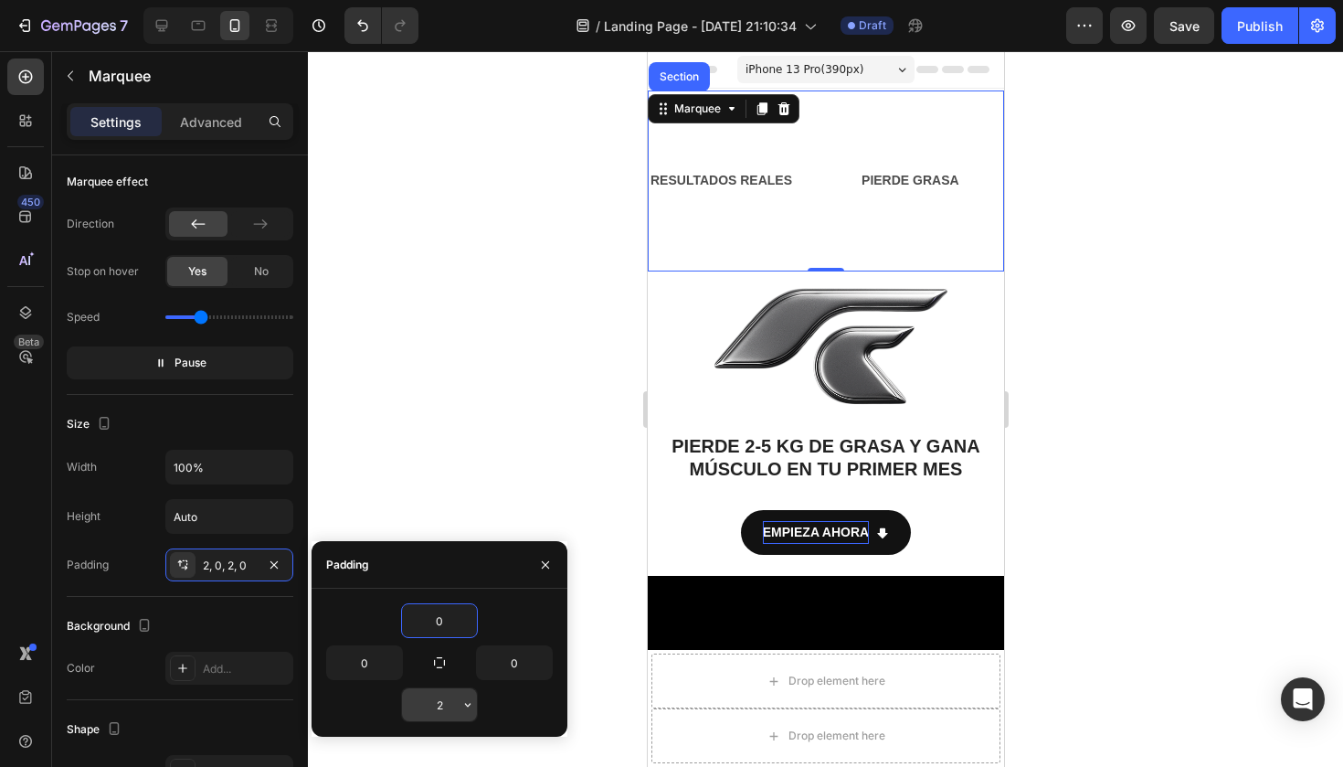
type input "0"
click at [449, 700] on input "2" at bounding box center [439, 704] width 75 height 33
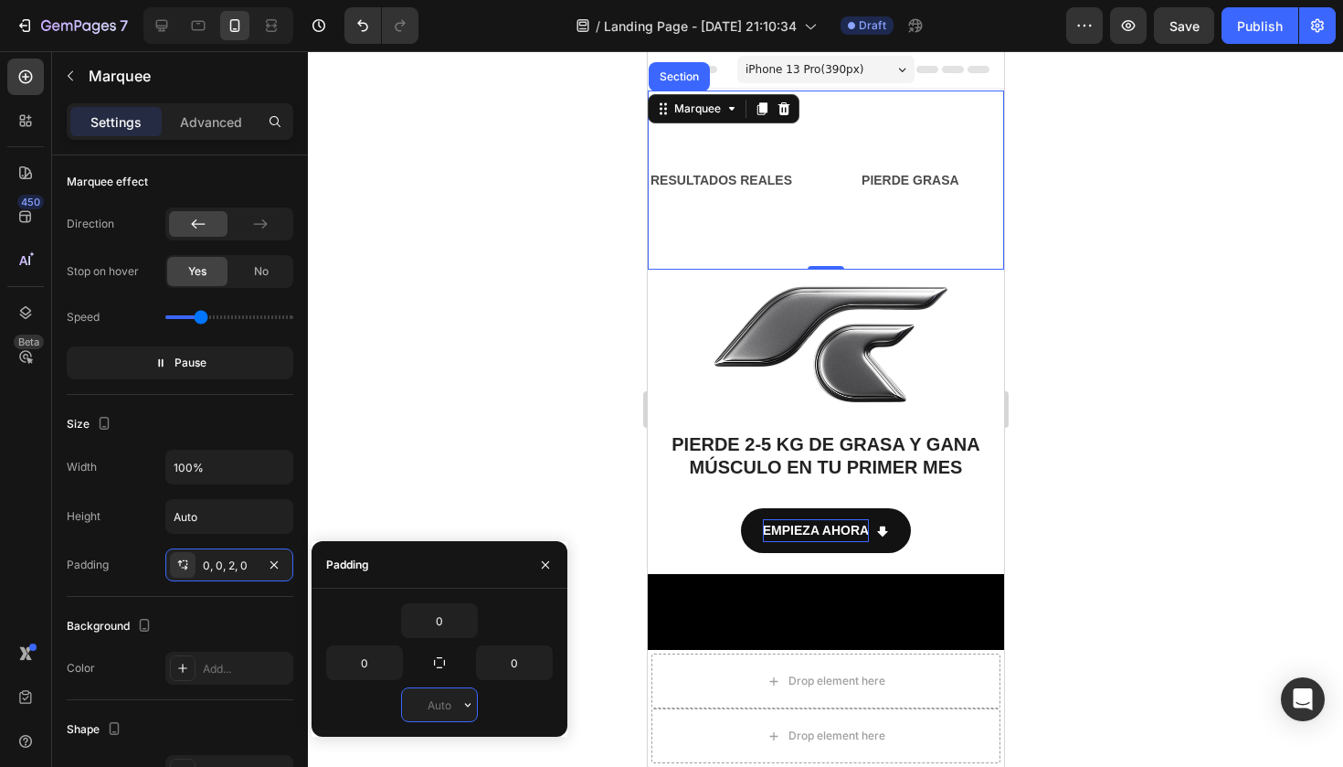
type input "0"
click at [207, 545] on div "Width 100% Height Auto Padding 0, 0, 2, 0" at bounding box center [180, 515] width 227 height 132
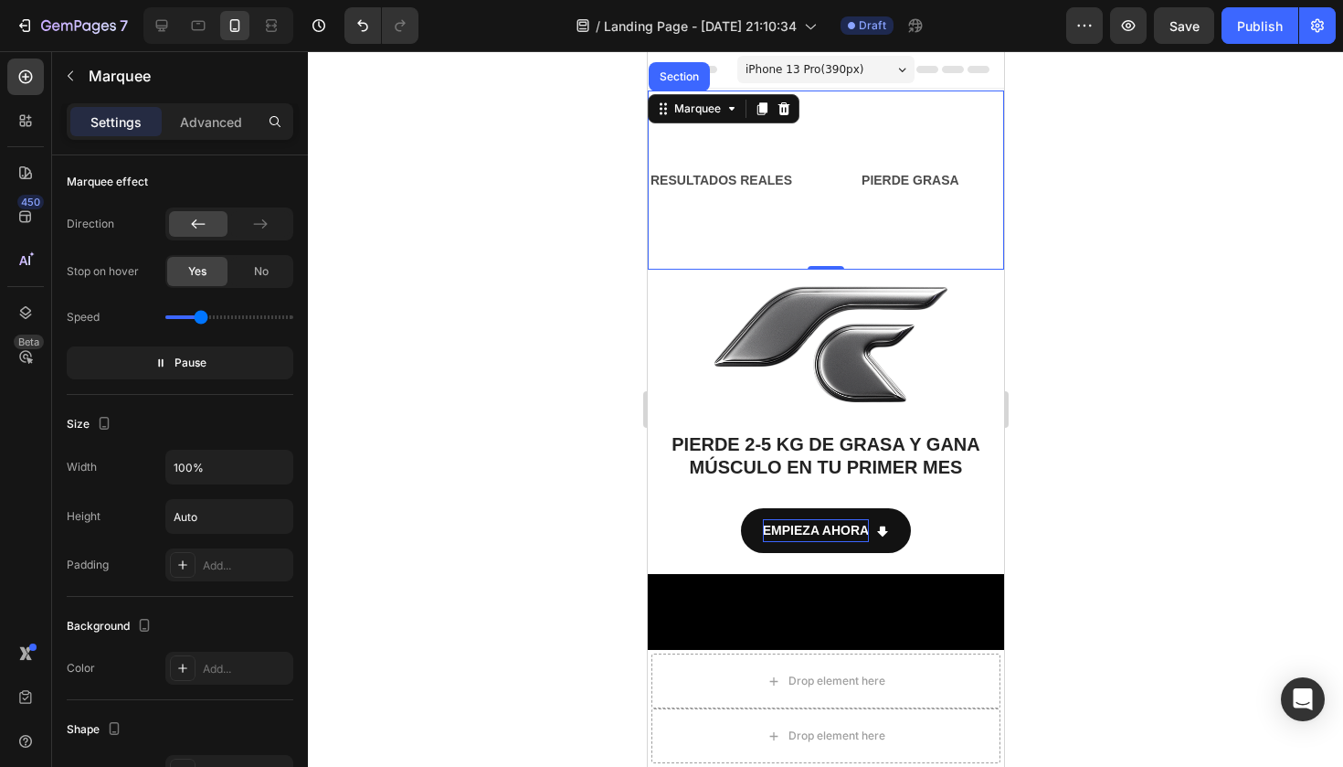
click at [757, 245] on div "RESULTADOS REALES Text Block PIERDE GRASA Text Block GANA MÚSCULO Text Block [M…" at bounding box center [1037, 179] width 809 height 179
click at [852, 187] on p "PIERDE GRASA" at bounding box center [901, 180] width 98 height 23
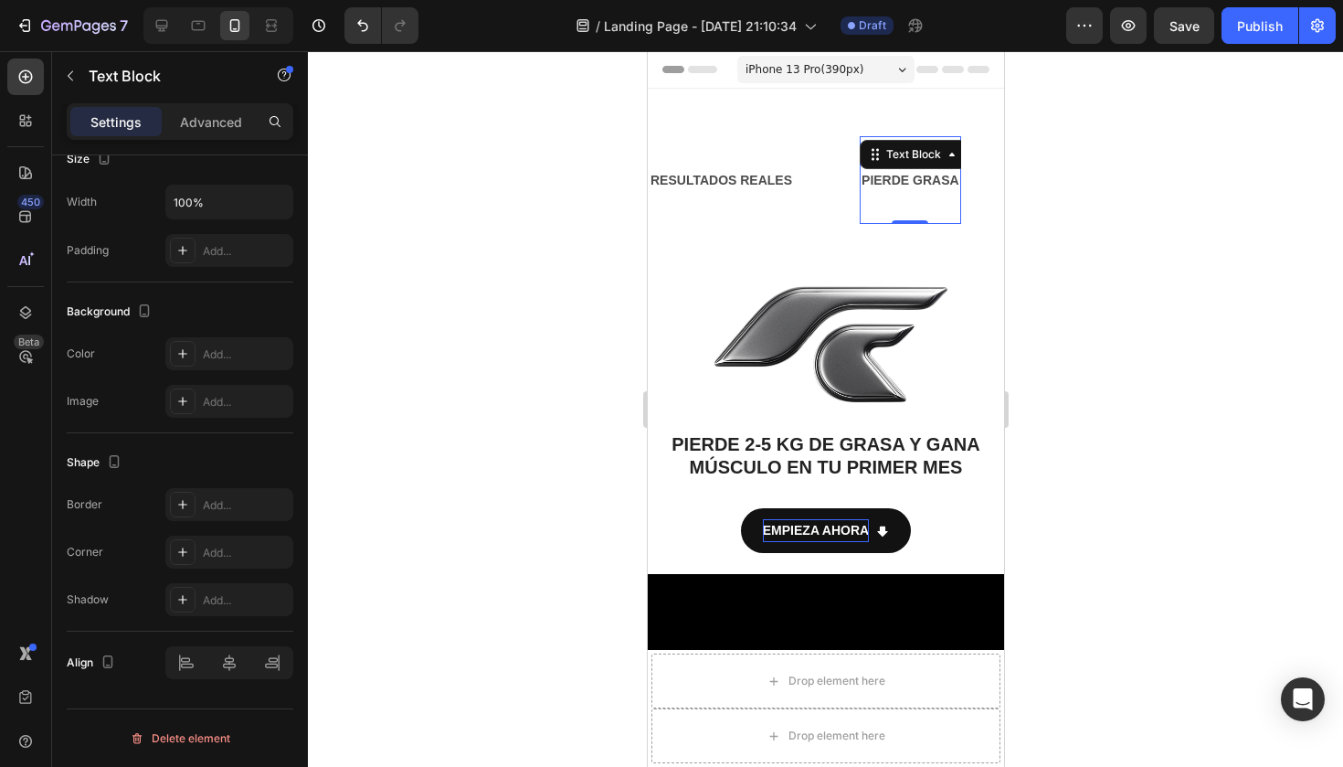
scroll to position [0, 0]
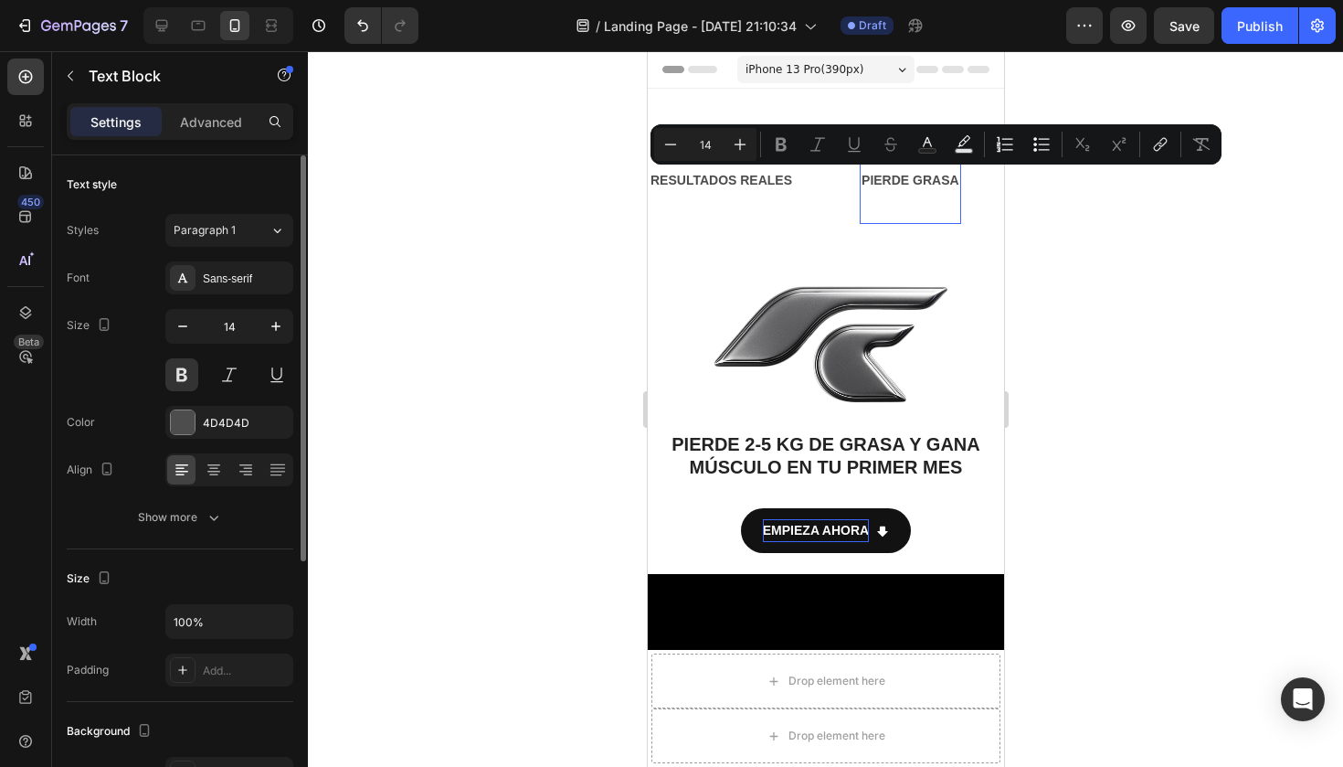
click at [851, 221] on div "PIERDE GRASA Text Block 0" at bounding box center [901, 180] width 101 height 88
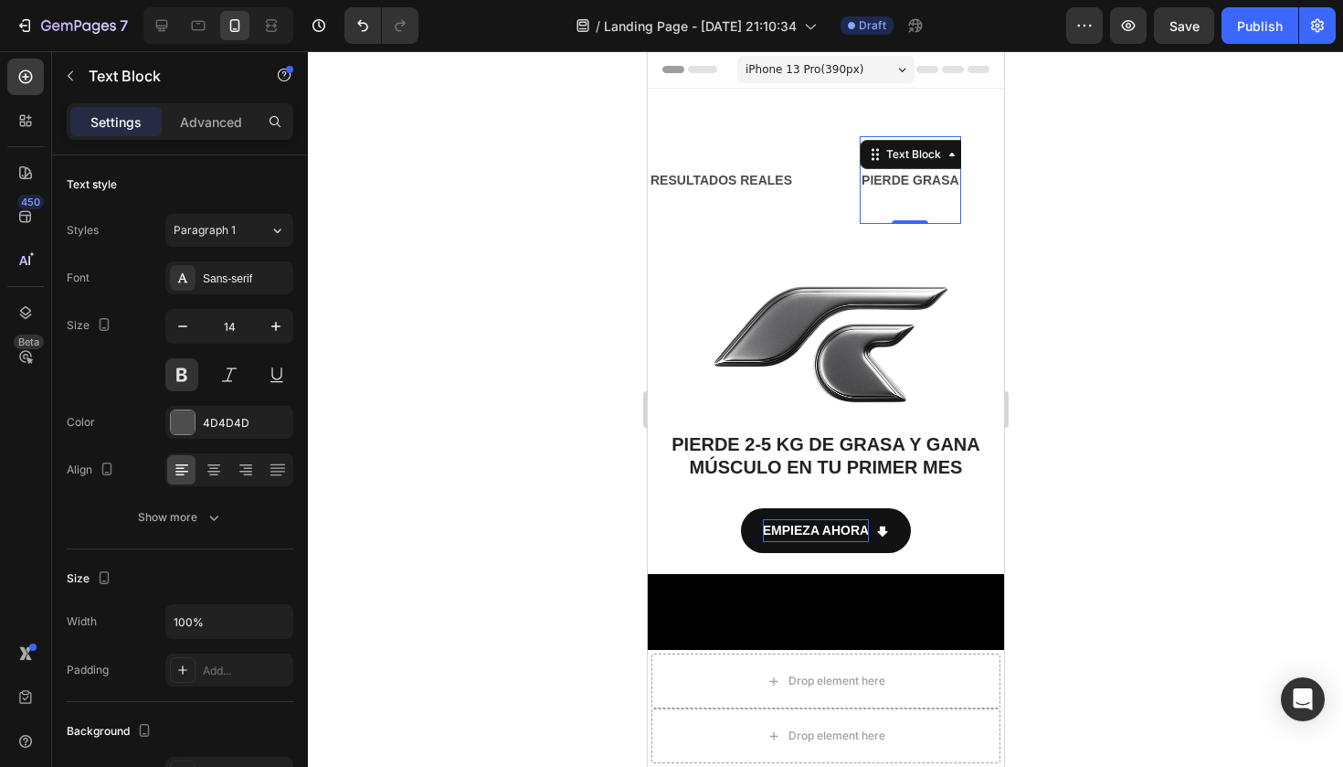
drag, startPoint x: 756, startPoint y: 221, endPoint x: 756, endPoint y: 192, distance: 29.2
click at [854, 192] on div "PIERDE GRASA Text Block 0" at bounding box center [904, 180] width 101 height 88
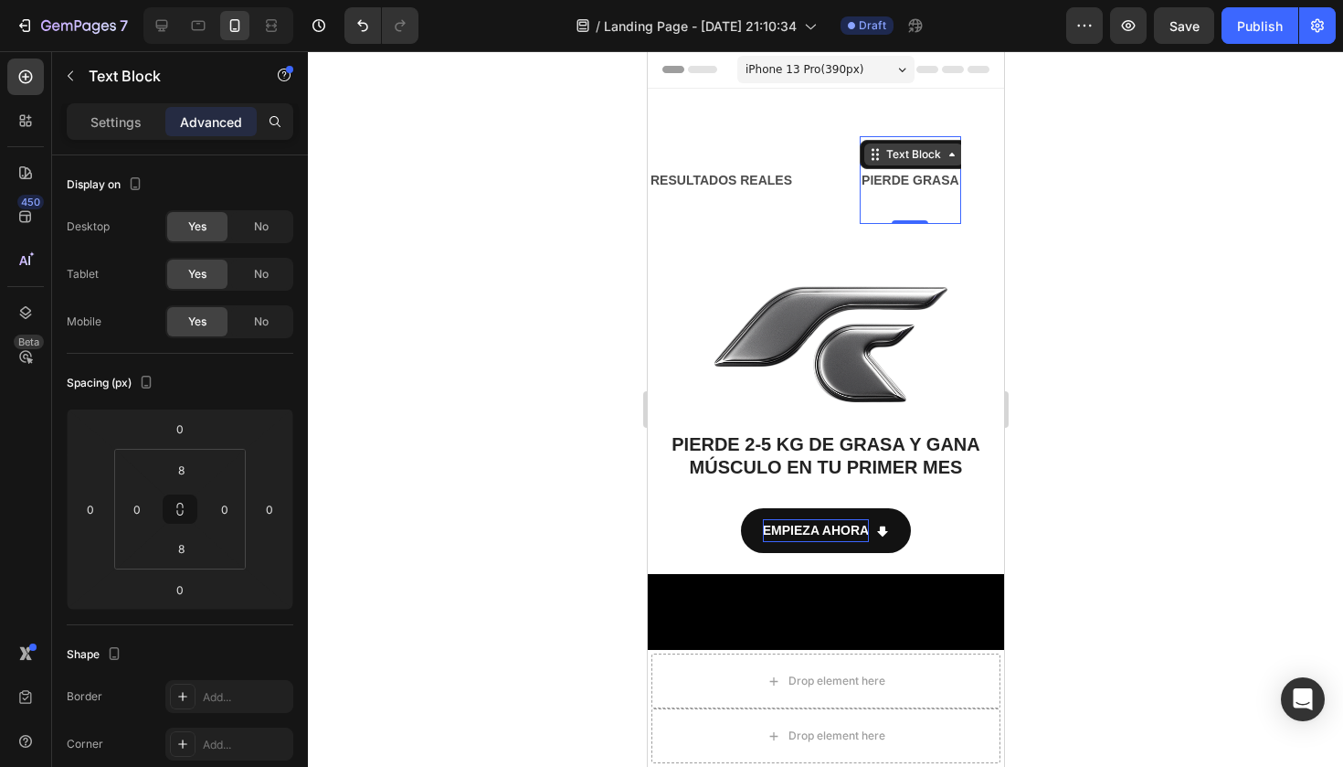
click at [790, 154] on div "Text Block" at bounding box center [821, 154] width 62 height 16
click at [161, 108] on div "Settings Advanced" at bounding box center [179, 121] width 219 height 29
click at [131, 122] on p "Settings" at bounding box center [115, 121] width 51 height 19
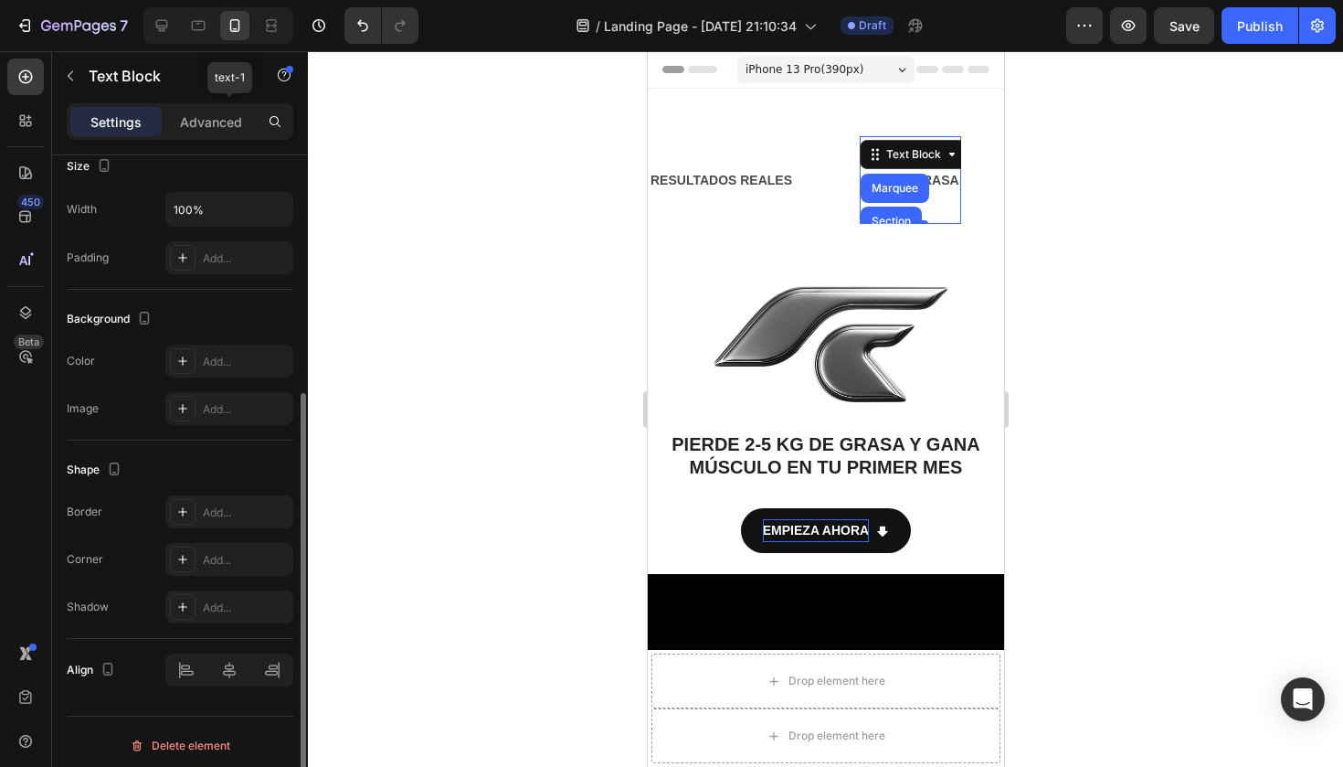
scroll to position [419, 0]
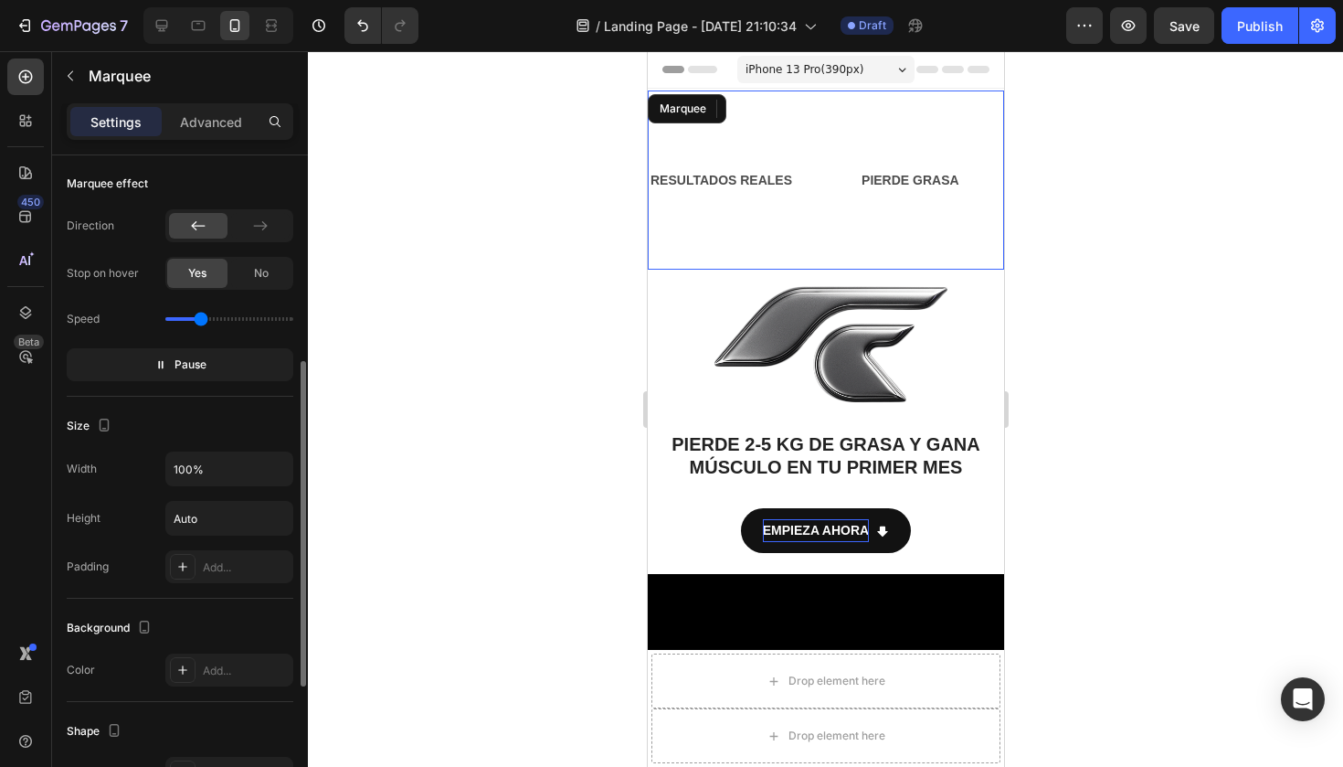
click at [869, 255] on div "RESULTADOS REALES Text Block PIERDE GRASA Text Block Marquee Section 0 GANA MÚS…" at bounding box center [1039, 179] width 809 height 179
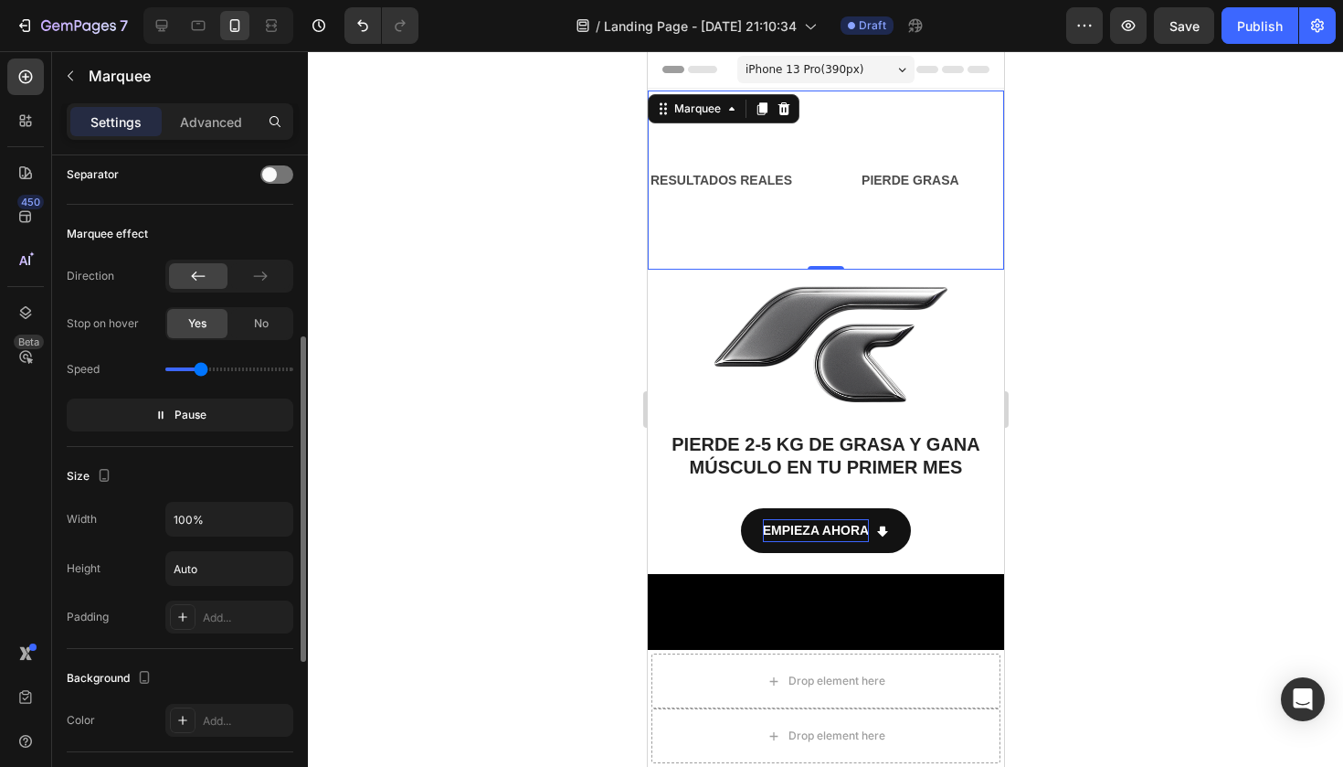
click at [564, 347] on div at bounding box center [825, 408] width 1035 height 715
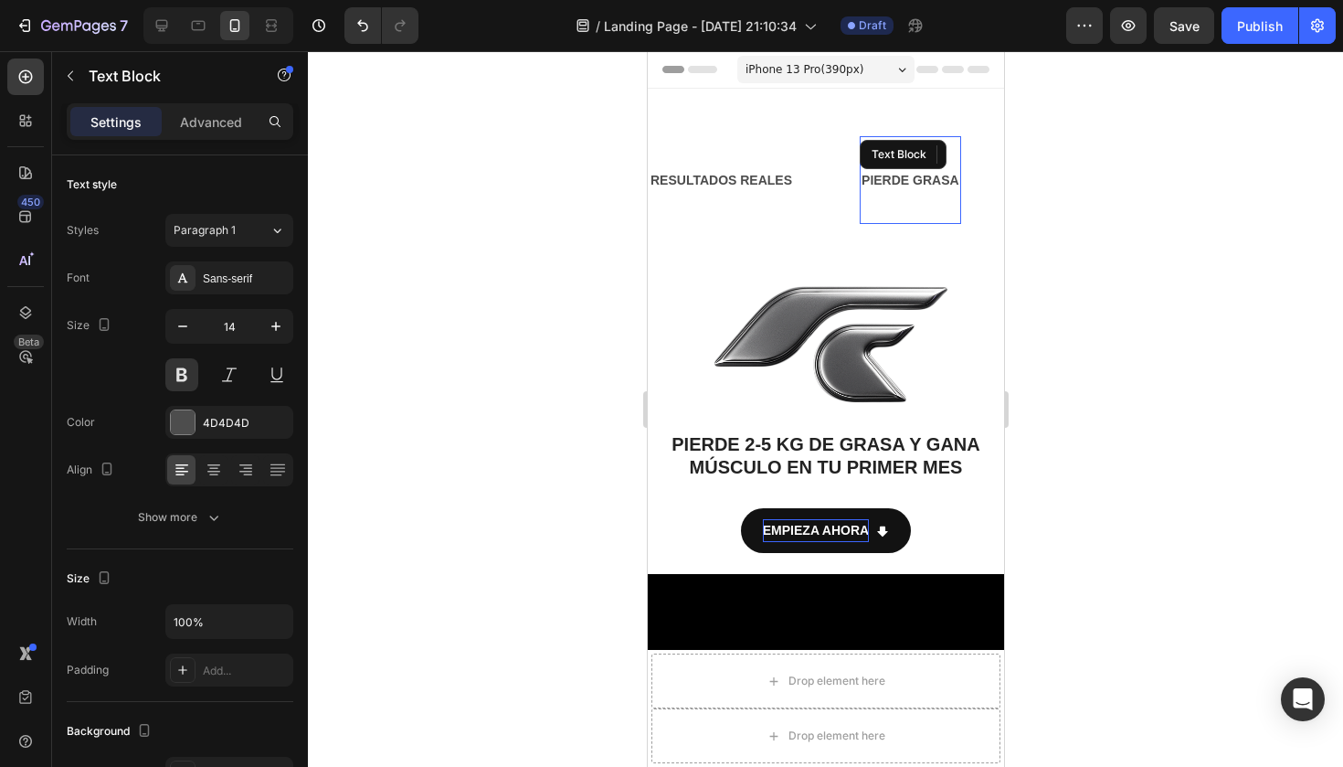
click at [855, 168] on div "PIERDE GRASA Text Block" at bounding box center [905, 180] width 101 height 88
click at [832, 175] on strong "PIERDE GRASA" at bounding box center [827, 180] width 98 height 15
click at [857, 175] on strong "PIERDE GRASA" at bounding box center [906, 180] width 98 height 15
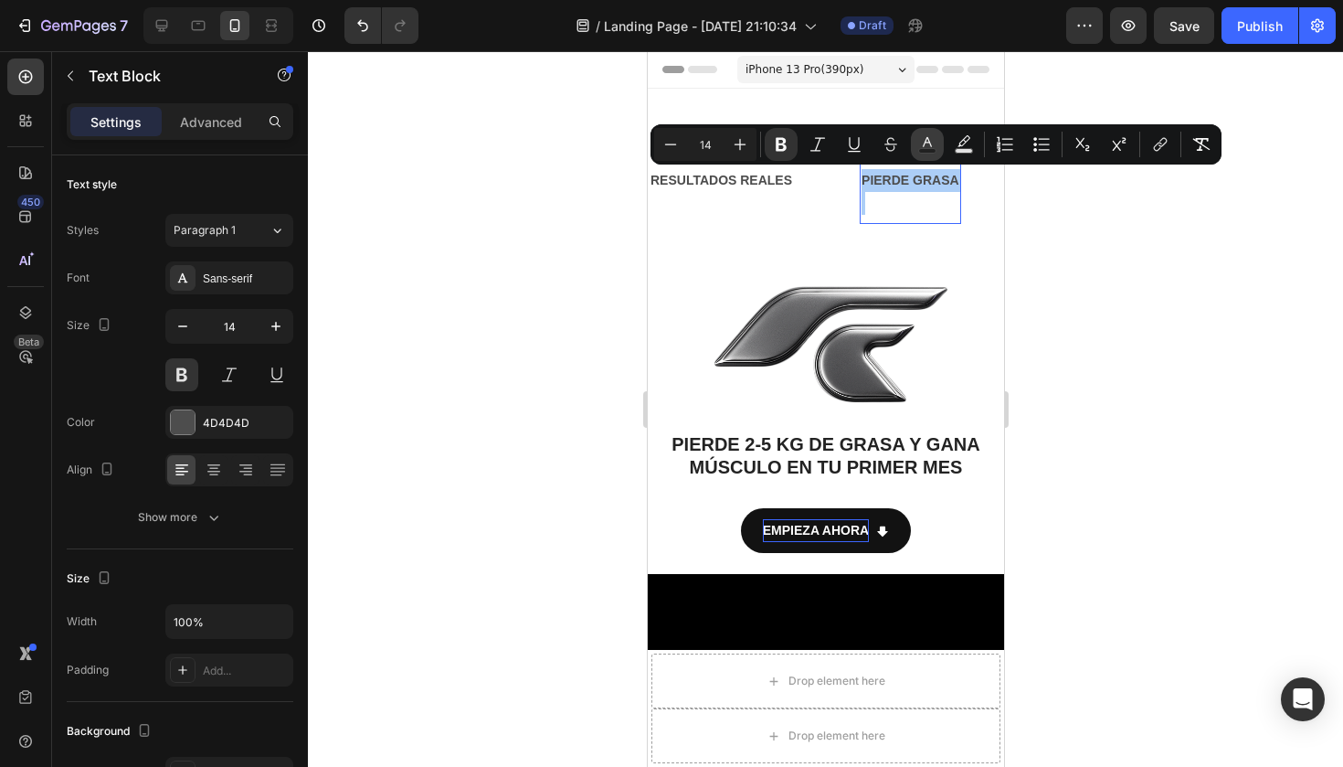
click at [924, 145] on icon "Editor contextual toolbar" at bounding box center [927, 142] width 9 height 10
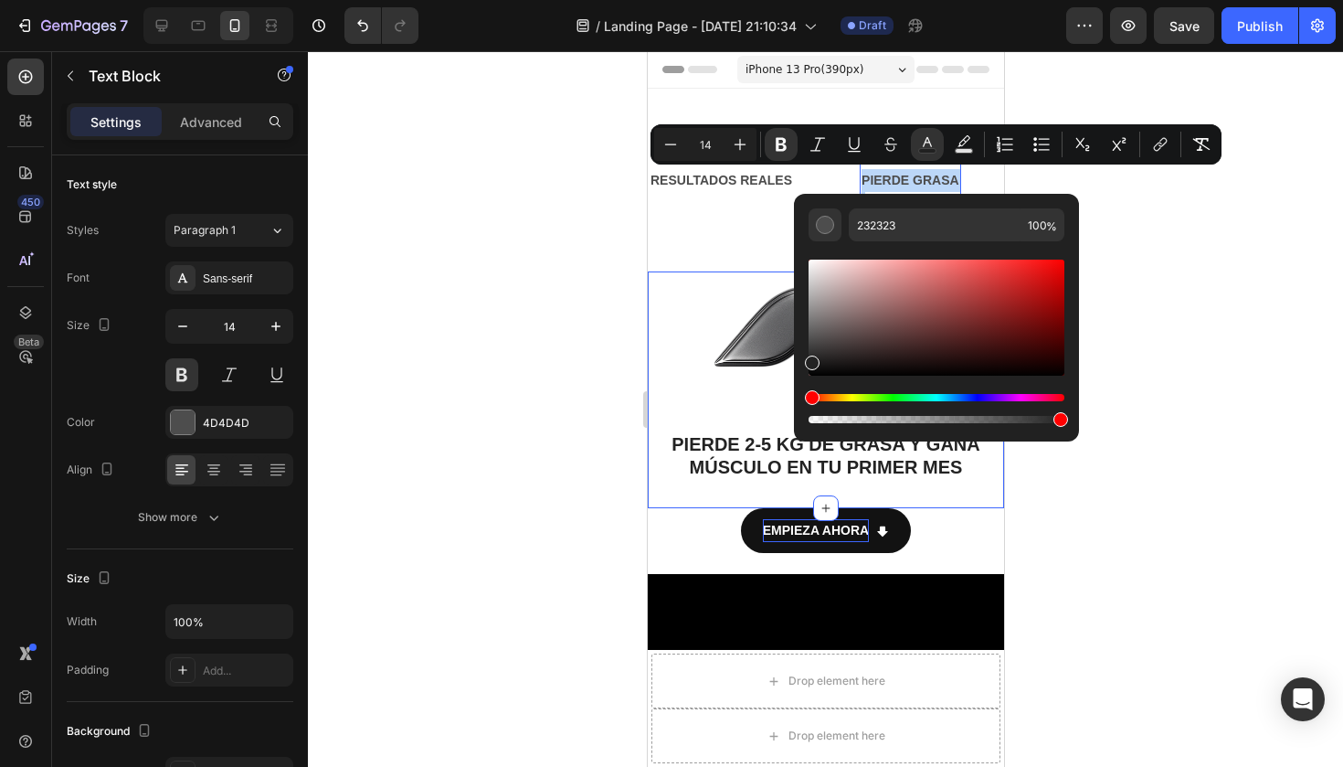
drag, startPoint x: 1481, startPoint y: 395, endPoint x: 699, endPoint y: 429, distance: 782.8
type input "000000"
drag, startPoint x: 1466, startPoint y: 415, endPoint x: 742, endPoint y: 445, distance: 725.1
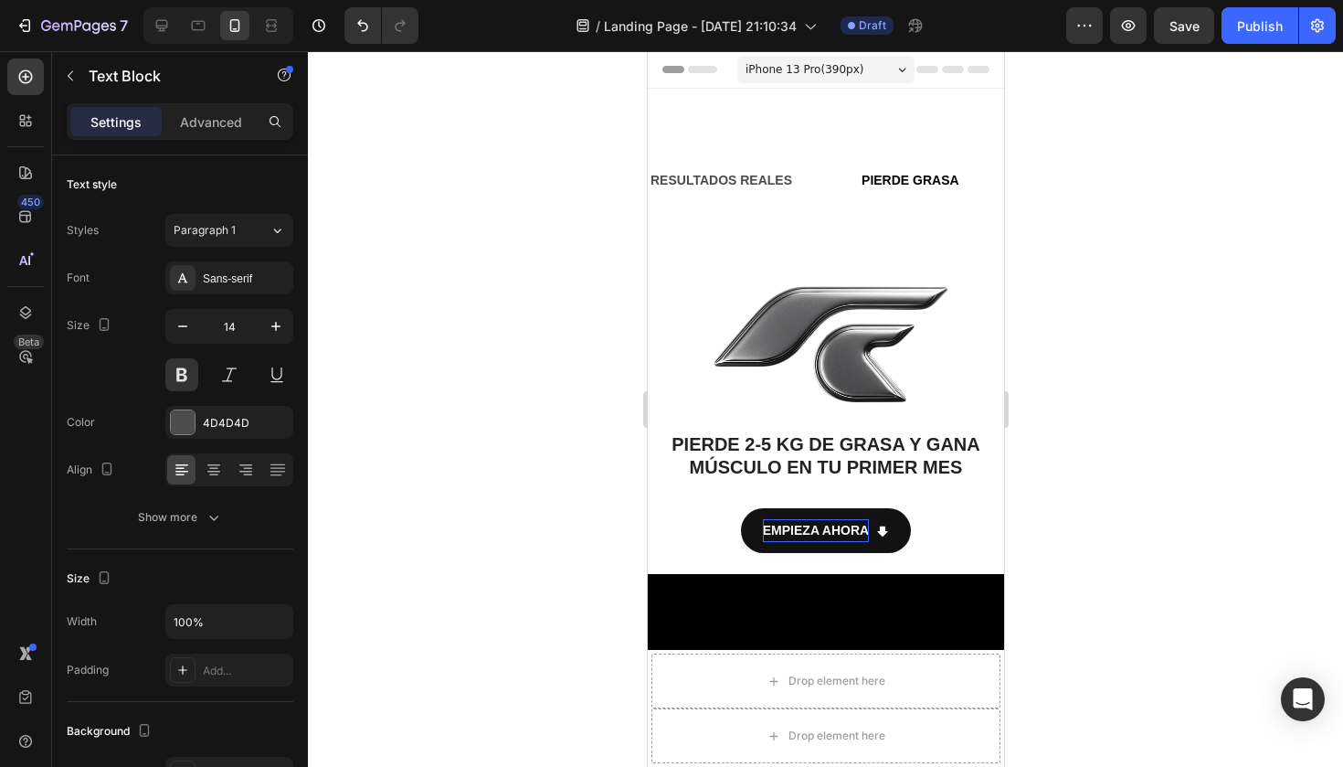
click at [923, 197] on p "Rich Text Editor. Editing area: main" at bounding box center [975, 203] width 105 height 23
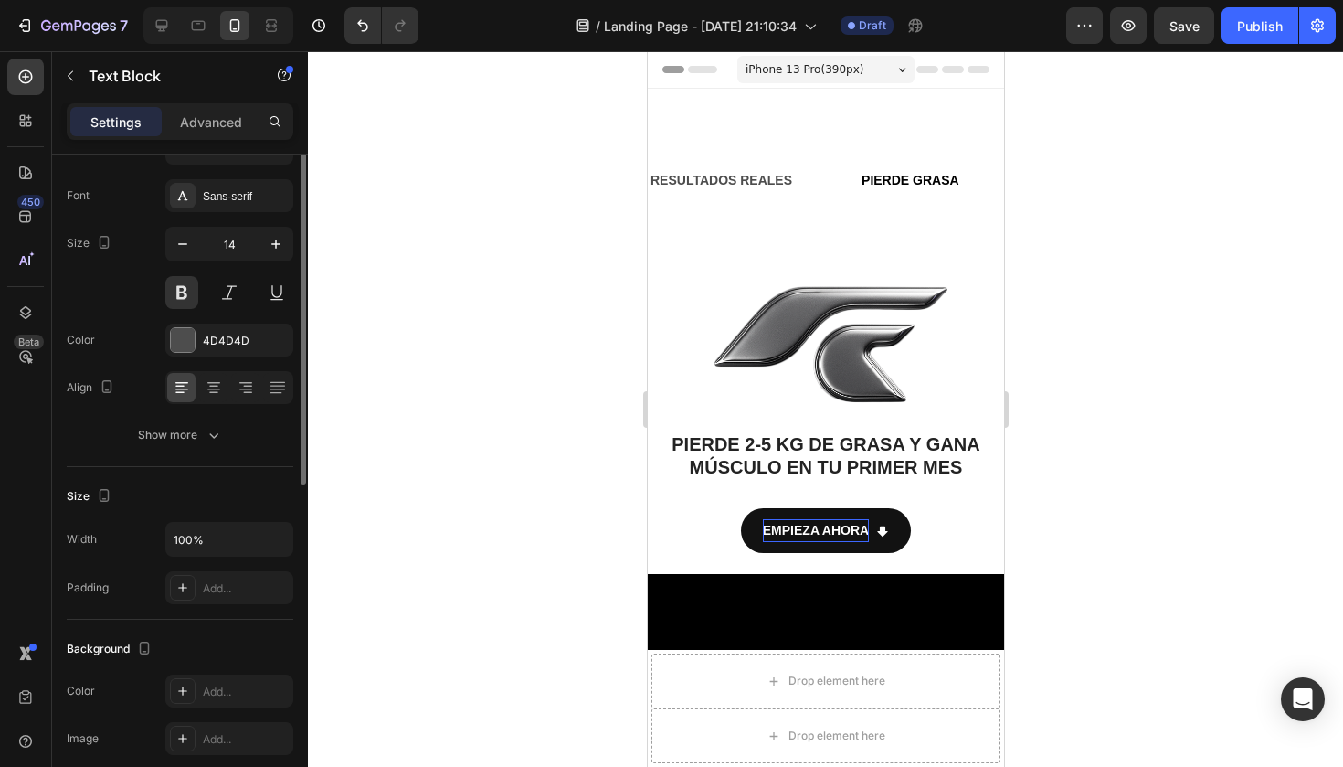
scroll to position [0, 0]
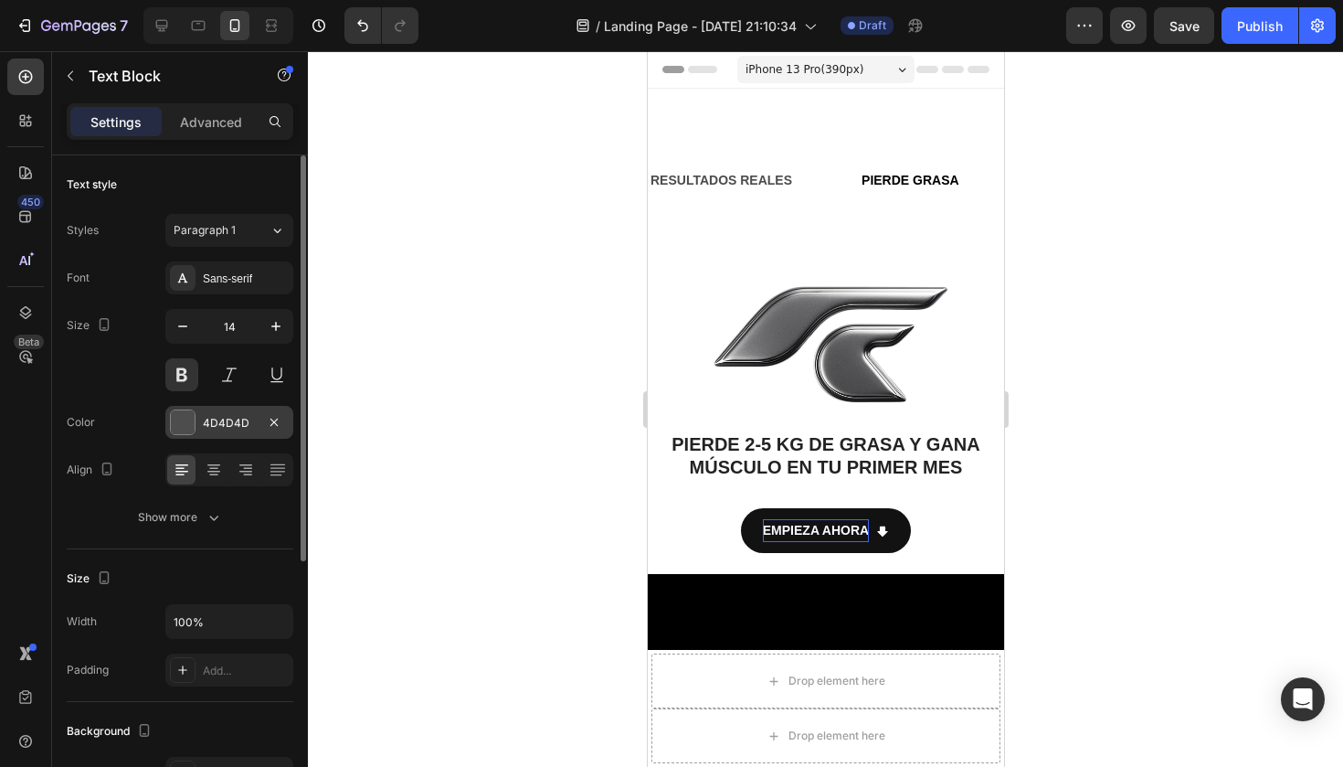
click at [178, 419] on div at bounding box center [183, 422] width 24 height 24
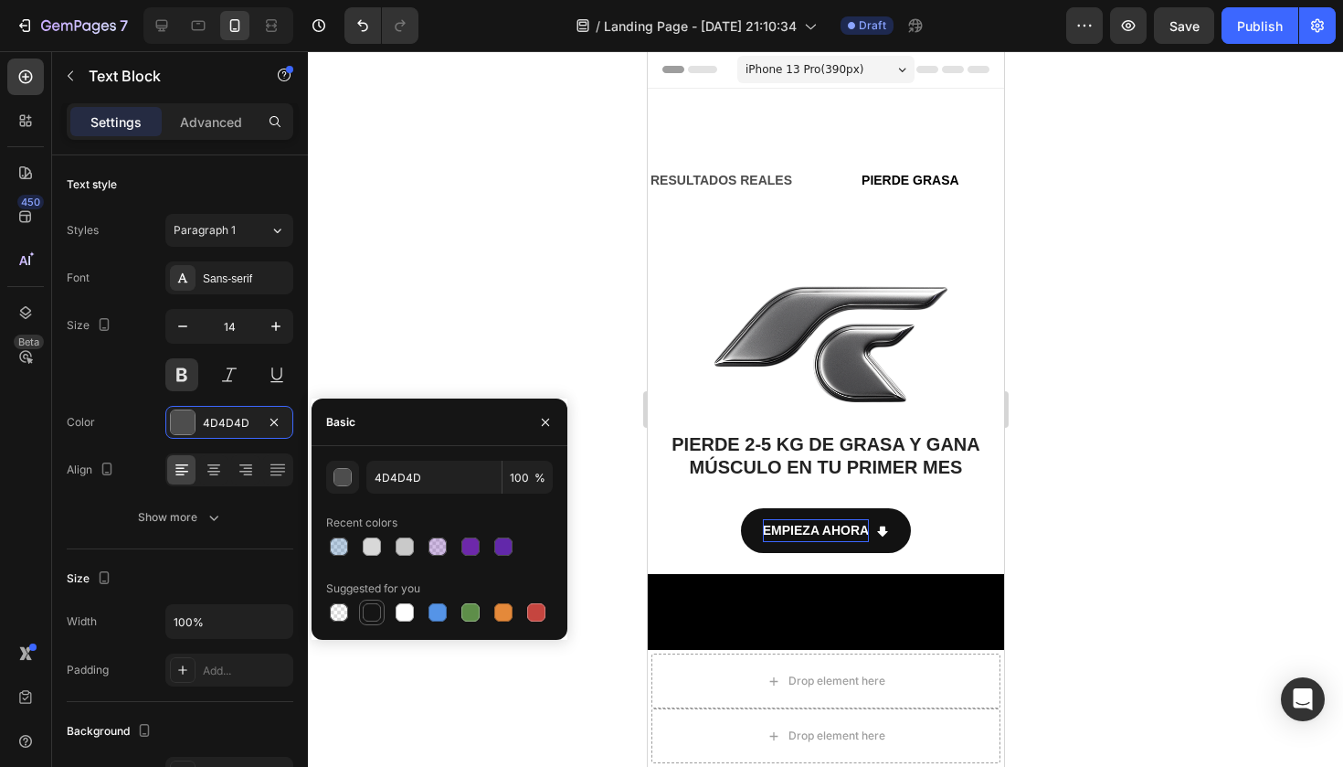
click at [368, 611] on div at bounding box center [372, 612] width 18 height 18
type input "151515"
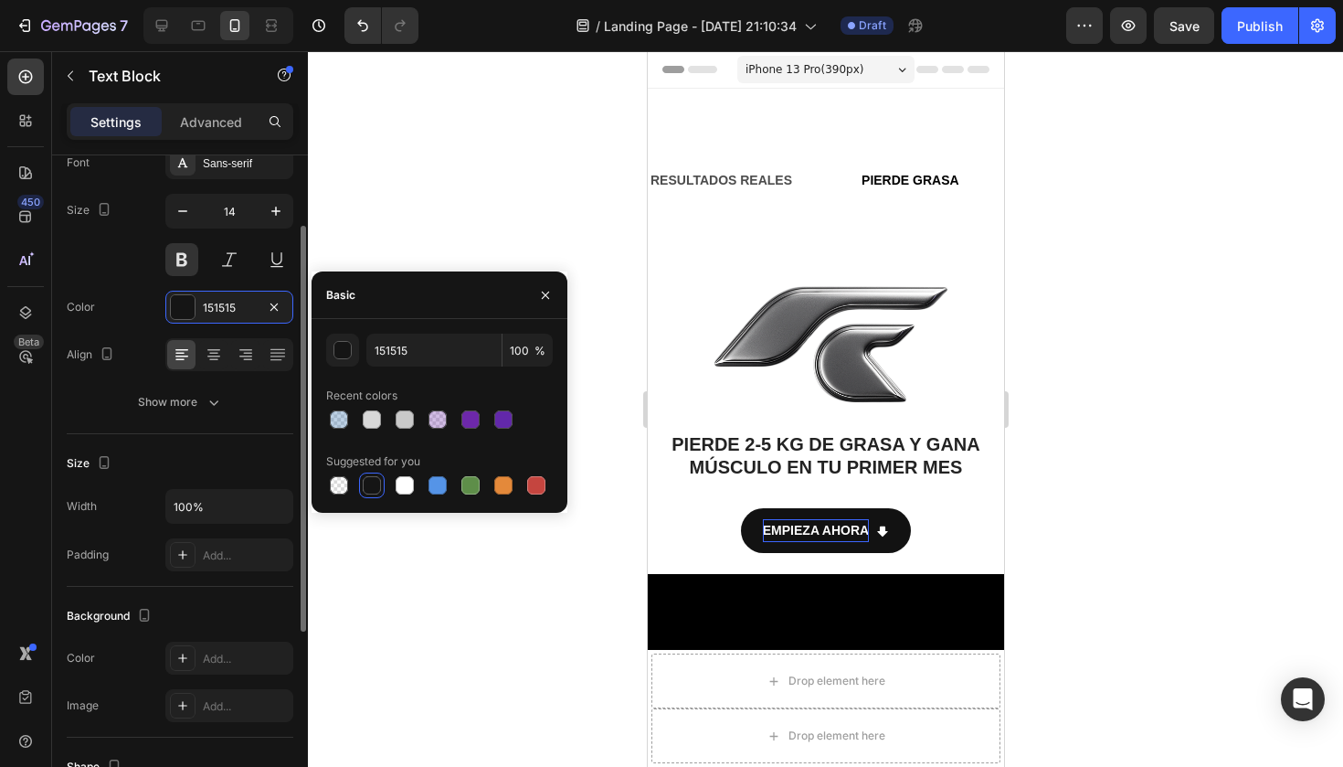
scroll to position [97, 0]
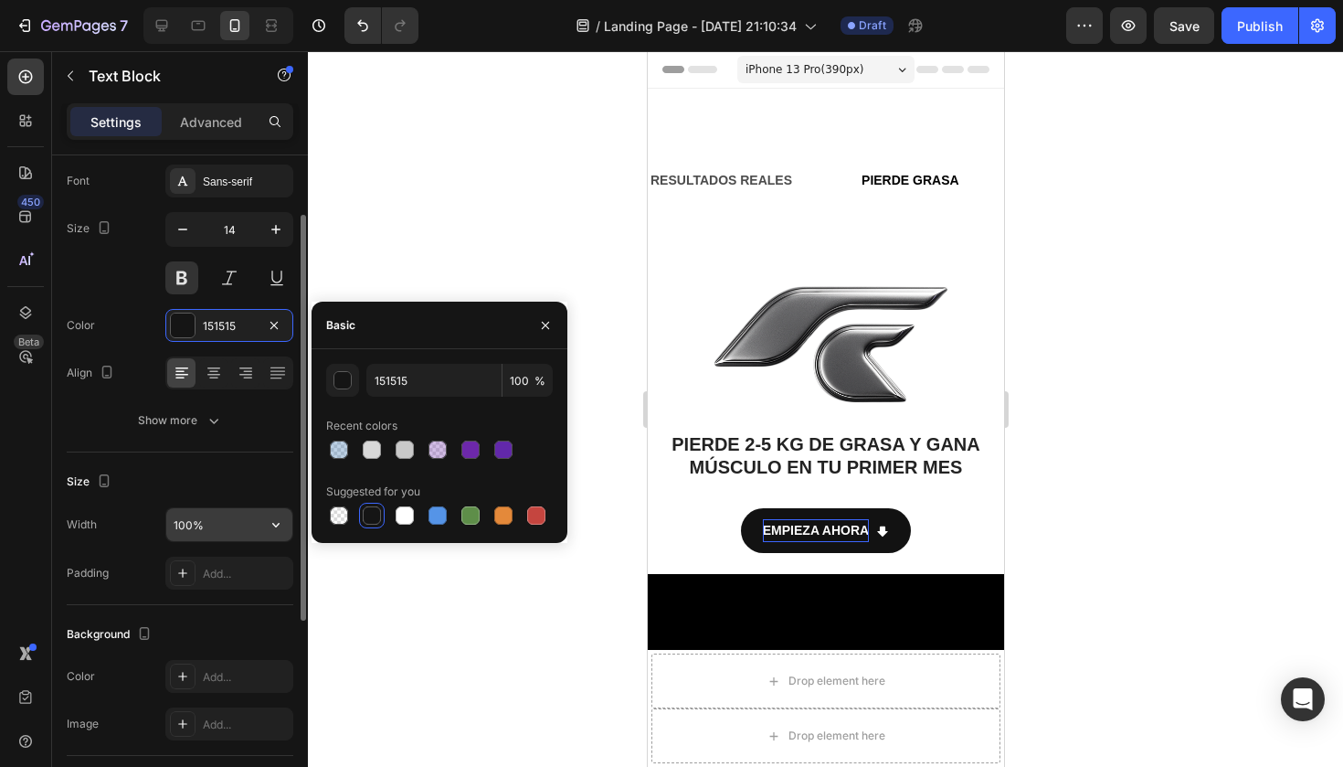
click at [245, 530] on input "100%" at bounding box center [229, 524] width 126 height 33
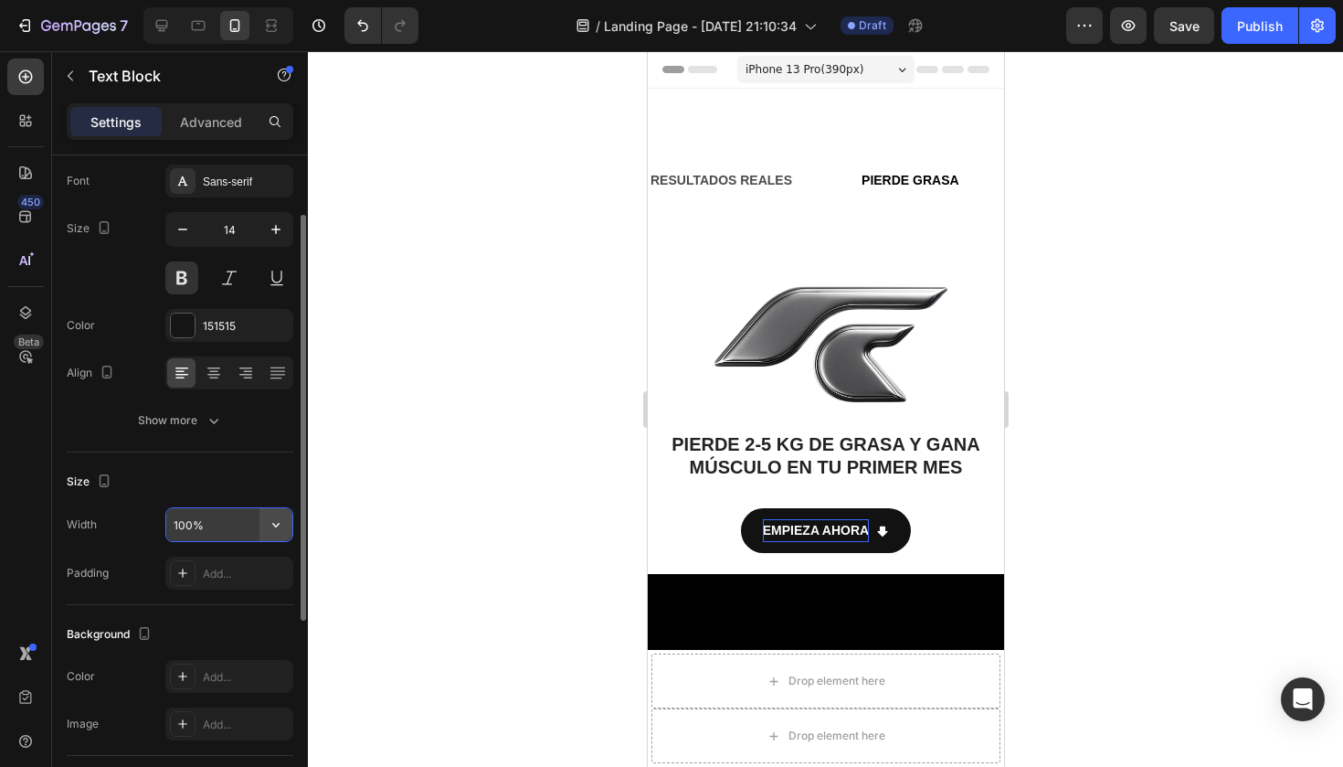
click at [273, 532] on icon "button" at bounding box center [276, 524] width 18 height 18
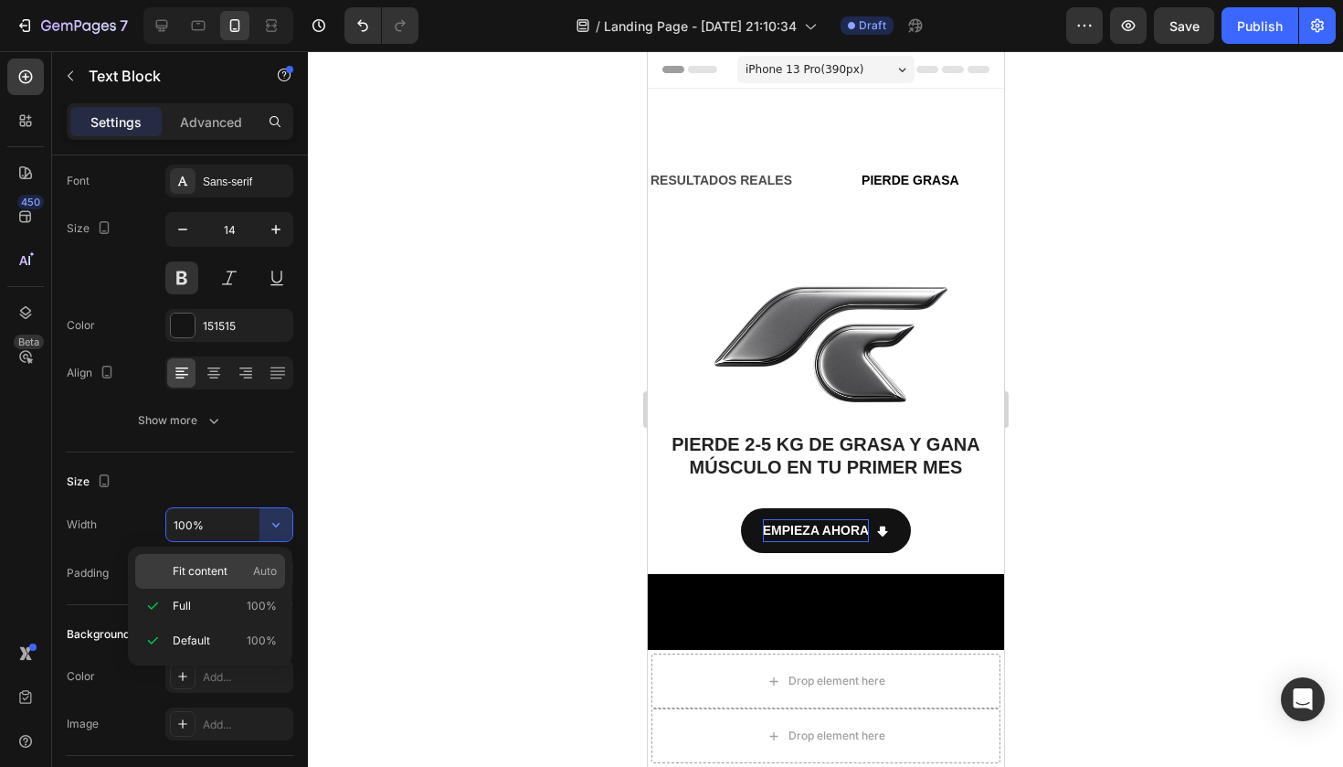
click at [233, 570] on p "Fit content Auto" at bounding box center [225, 571] width 104 height 16
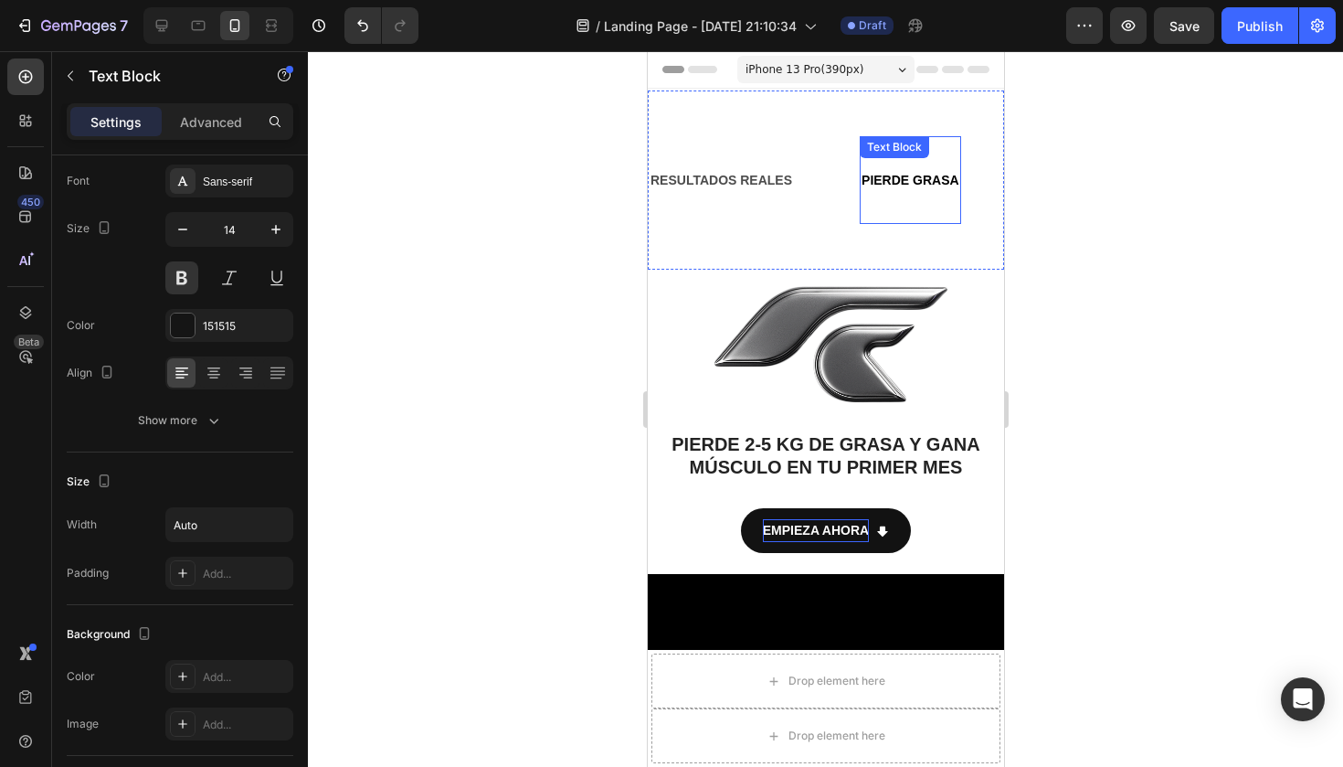
type input "100%"
click at [368, 21] on icon "Undo/Redo" at bounding box center [363, 25] width 18 height 18
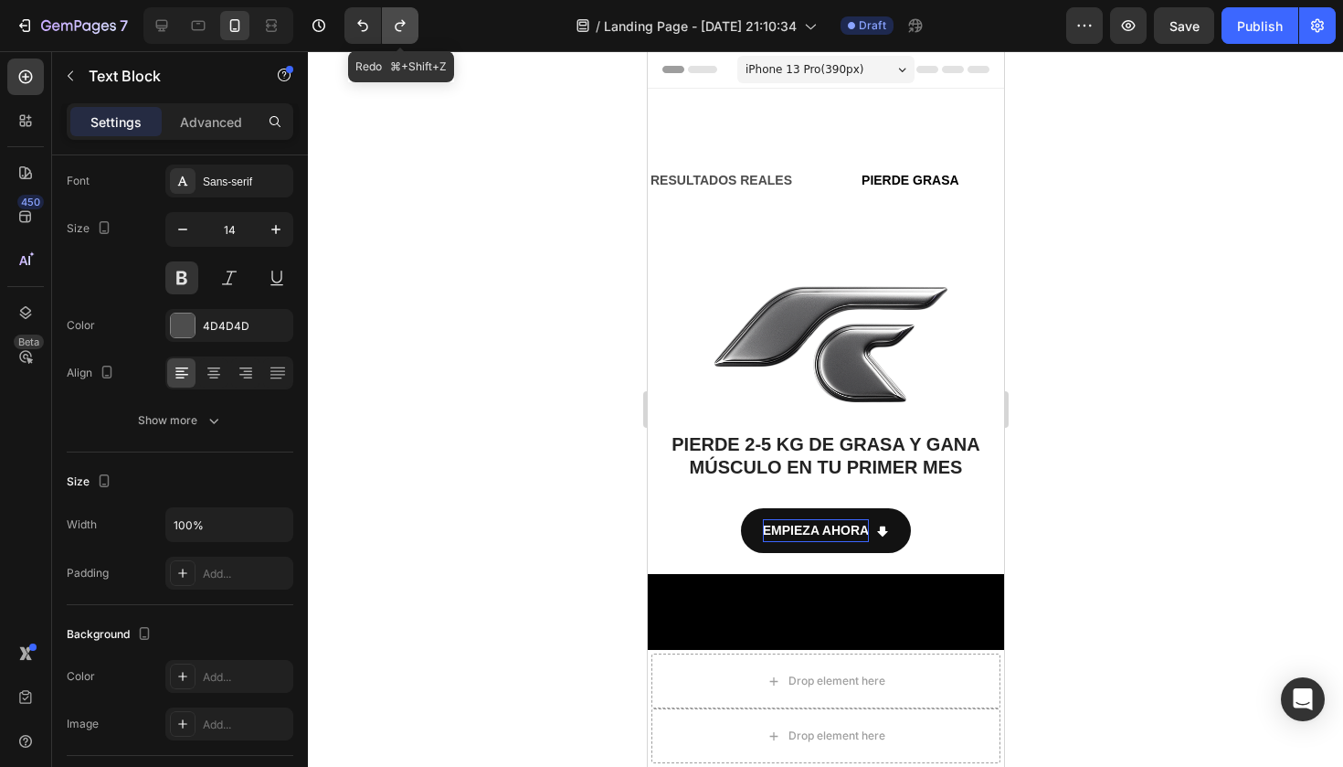
click at [396, 19] on icon "Undo/Redo" at bounding box center [400, 25] width 18 height 18
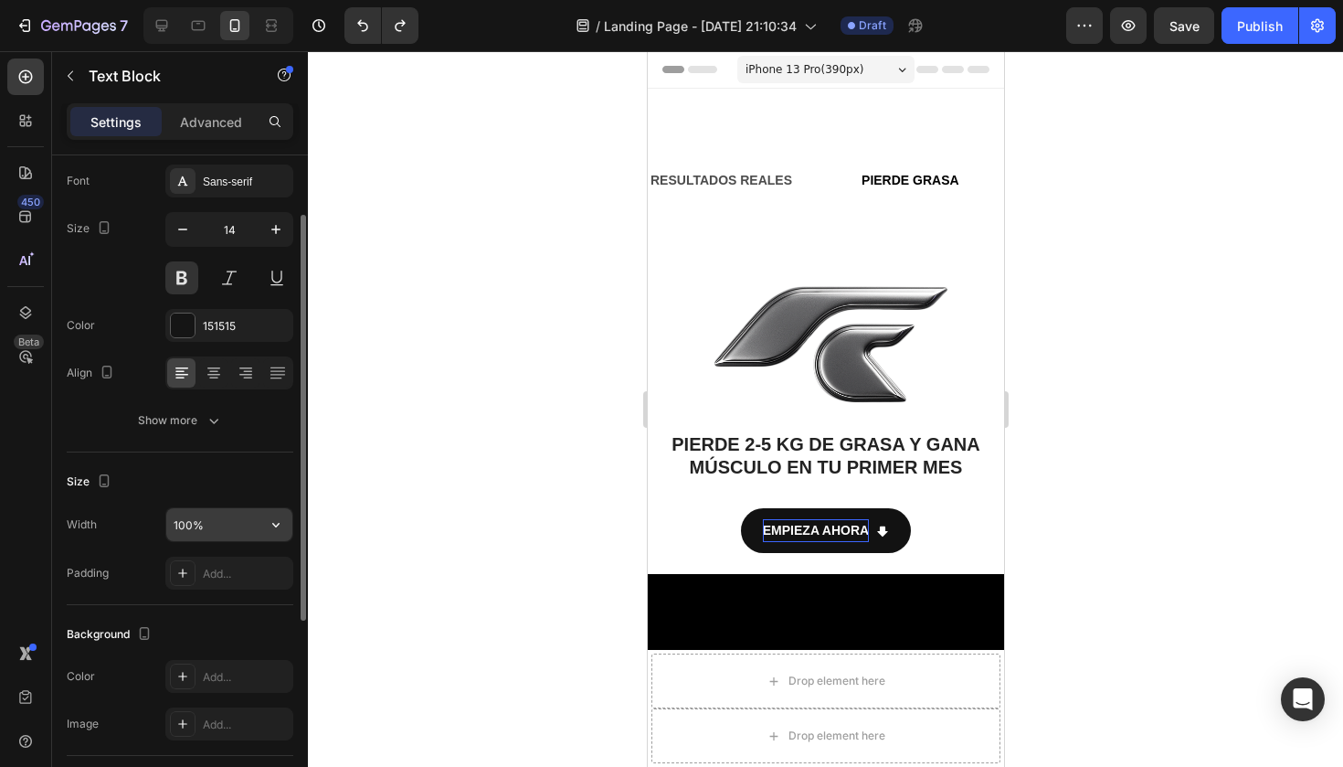
click at [228, 534] on input "100%" at bounding box center [229, 524] width 126 height 33
click at [263, 525] on button "button" at bounding box center [275, 524] width 33 height 33
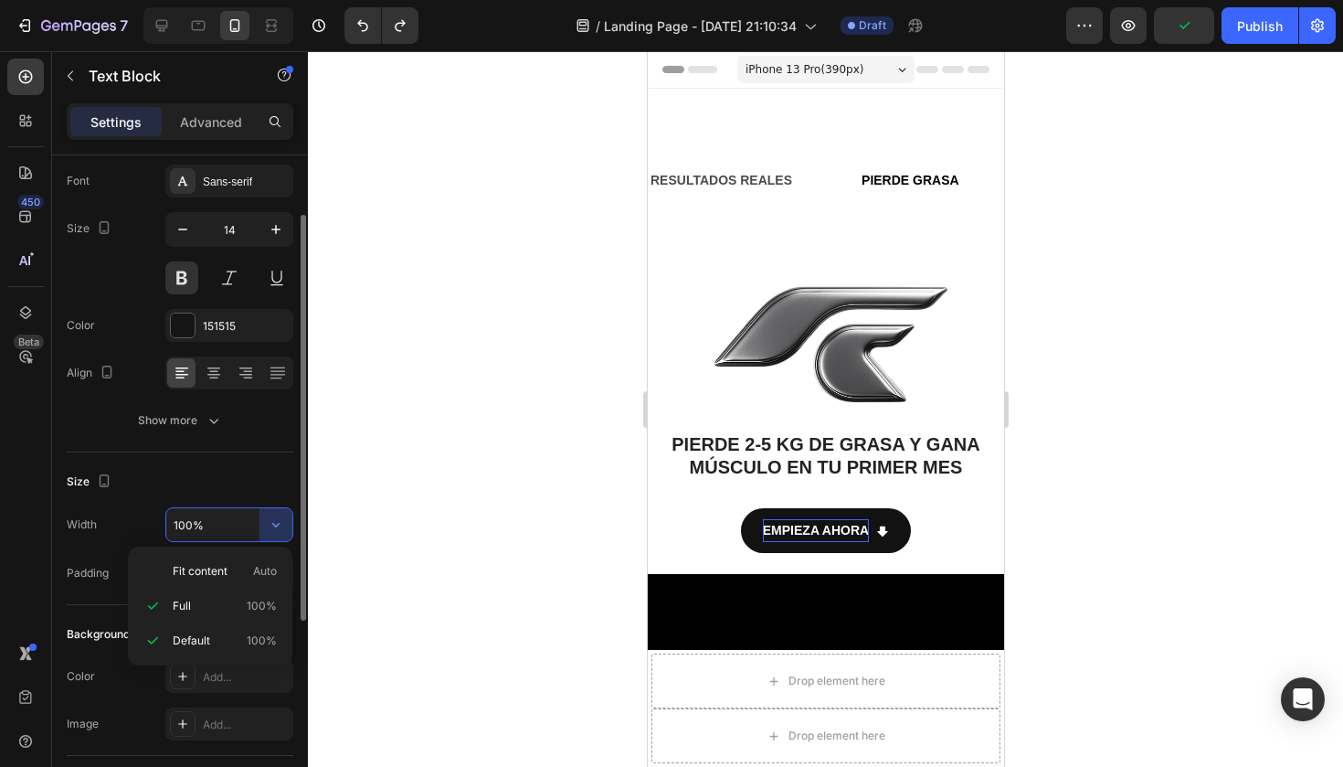
click at [265, 469] on div "Size" at bounding box center [180, 481] width 227 height 29
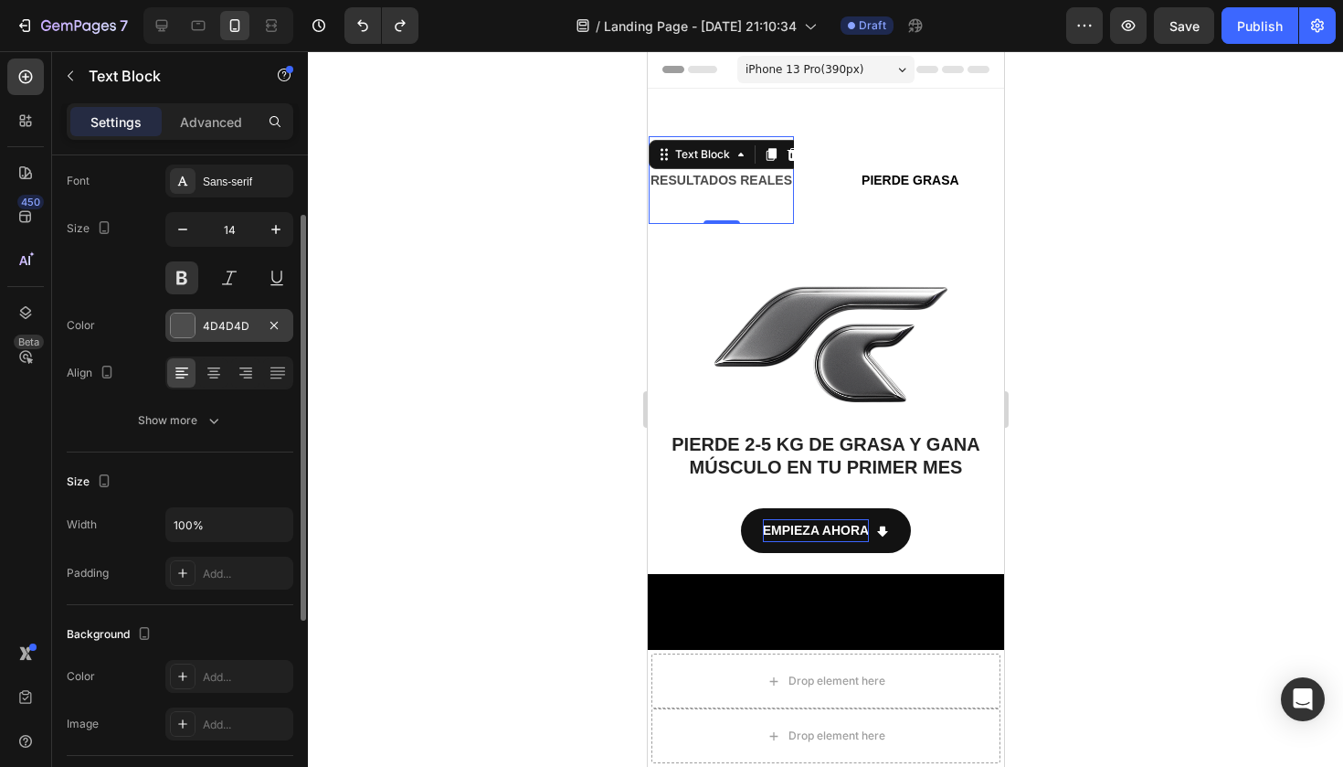
click at [189, 323] on div at bounding box center [183, 325] width 24 height 24
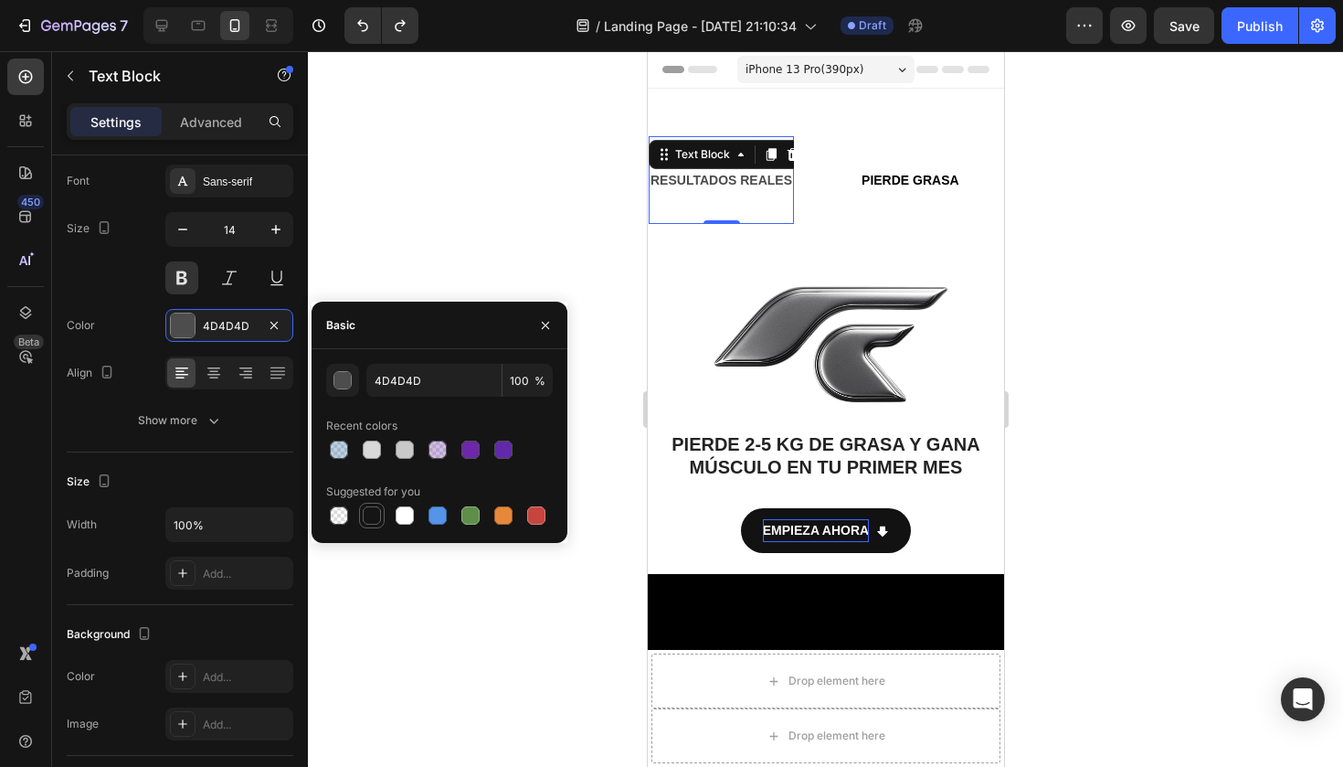
click at [374, 515] on div at bounding box center [372, 515] width 18 height 18
type input "151515"
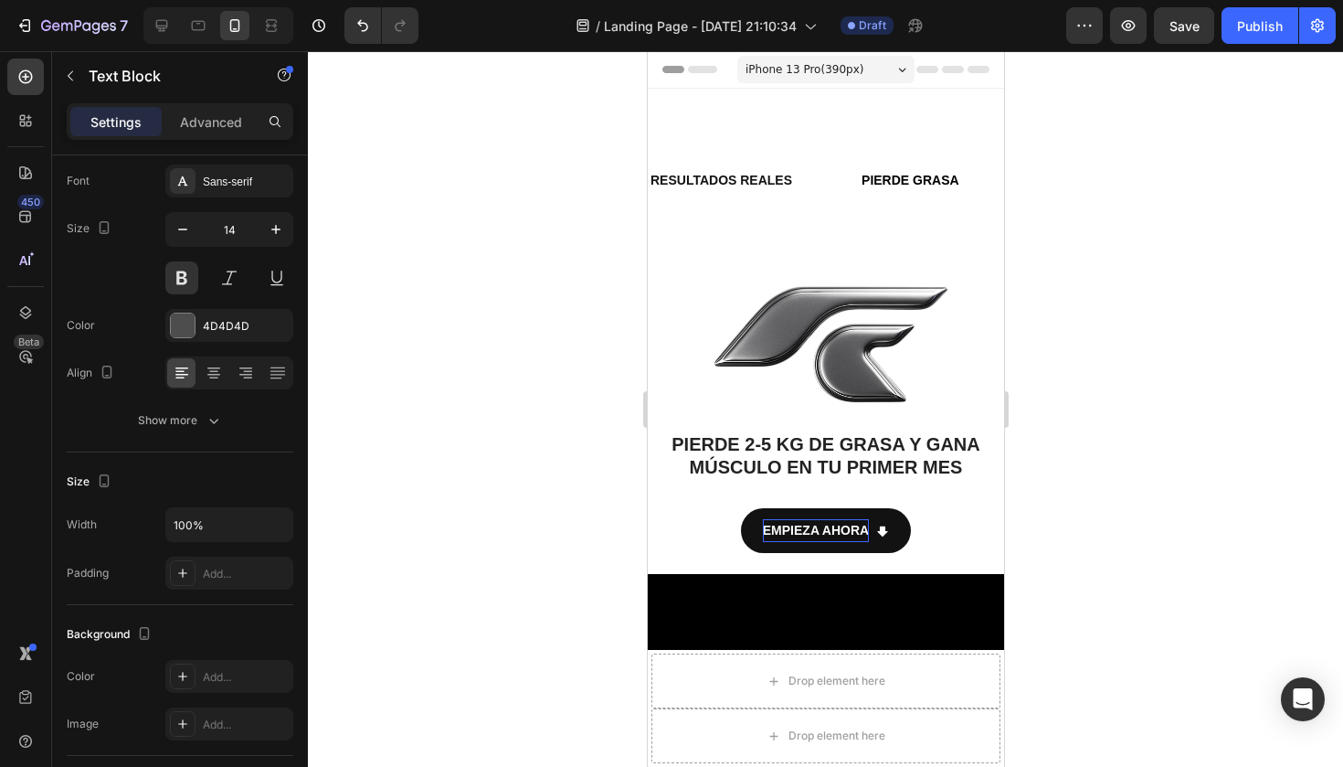
click at [1200, 173] on strong "[MEDICAL_DATA] TU CUERPO" at bounding box center [1293, 180] width 186 height 15
click at [184, 322] on div at bounding box center [183, 325] width 24 height 24
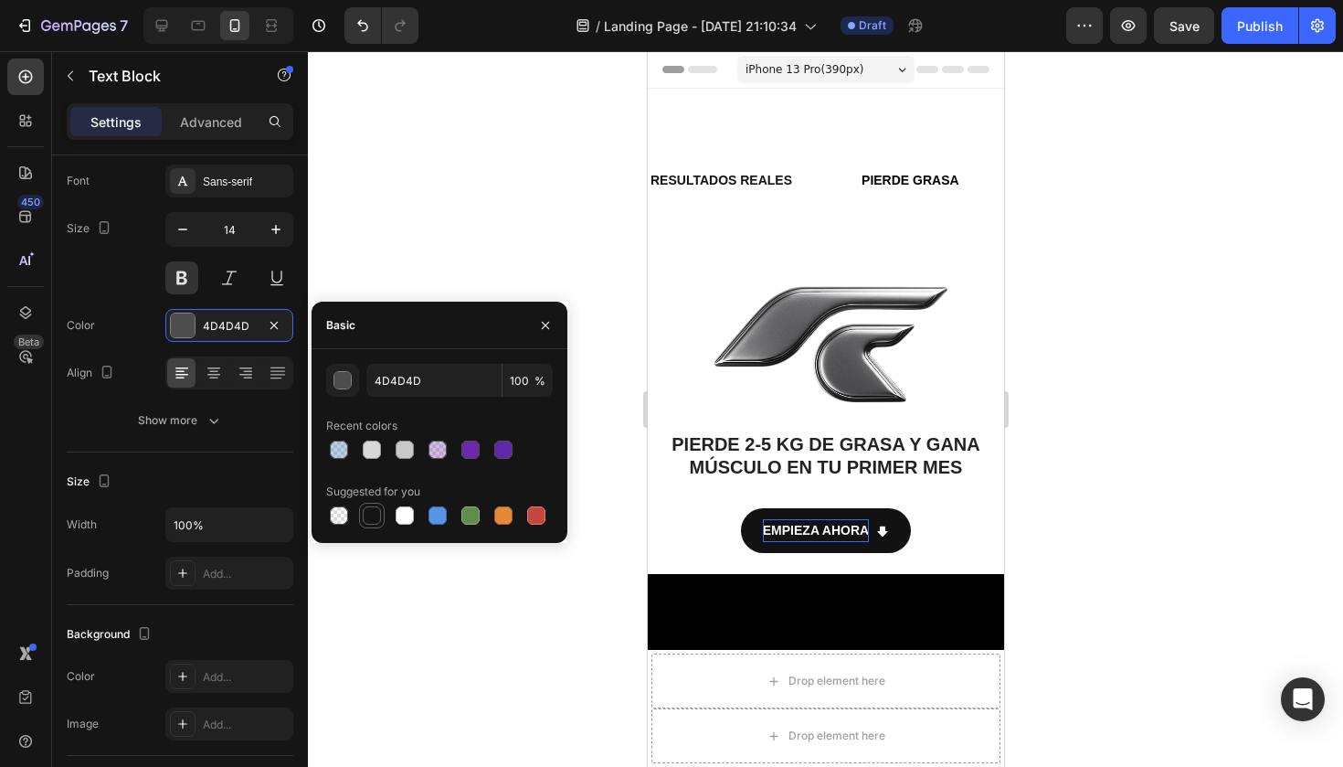
click at [370, 515] on div at bounding box center [372, 515] width 18 height 18
type input "151515"
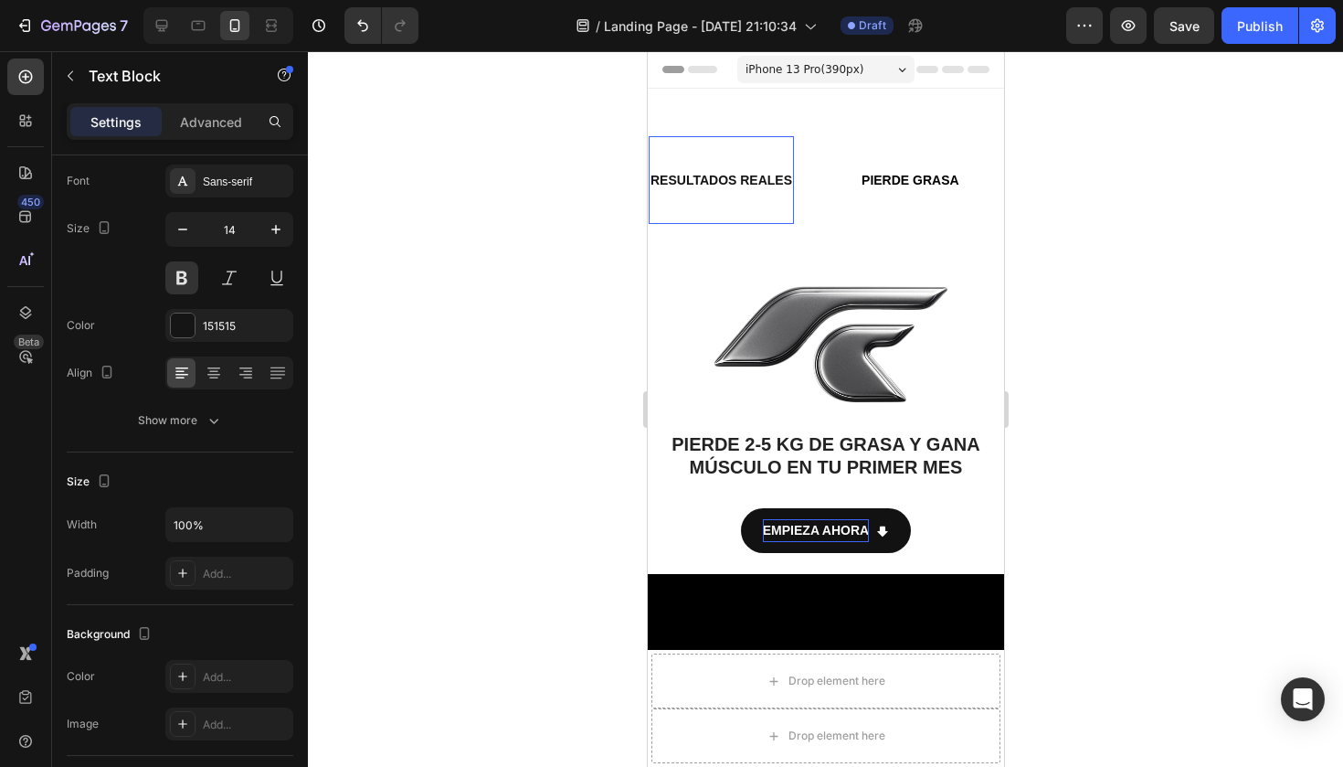
click at [966, 171] on p "RESULTADOS REALES" at bounding box center [920, 180] width 142 height 23
drag, startPoint x: 936, startPoint y: 219, endPoint x: 936, endPoint y: 202, distance: 17.4
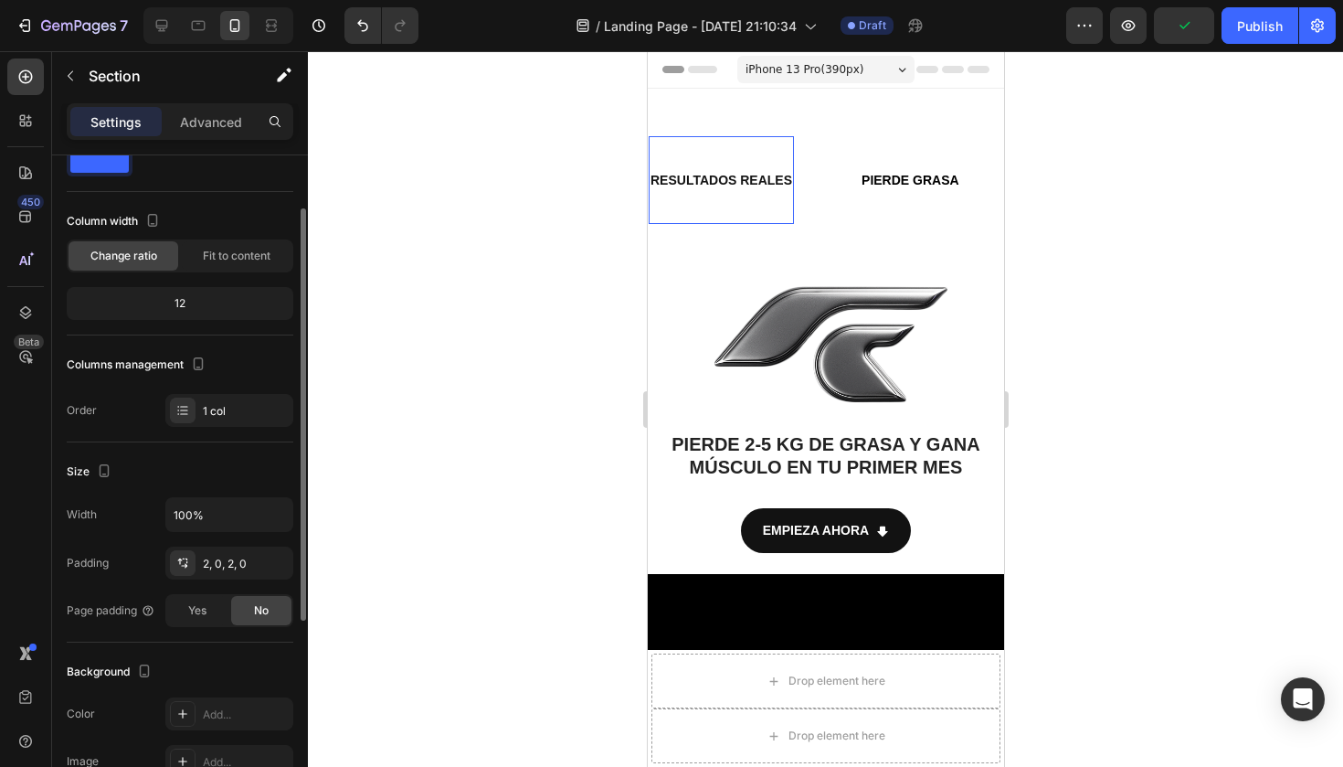
scroll to position [70, 0]
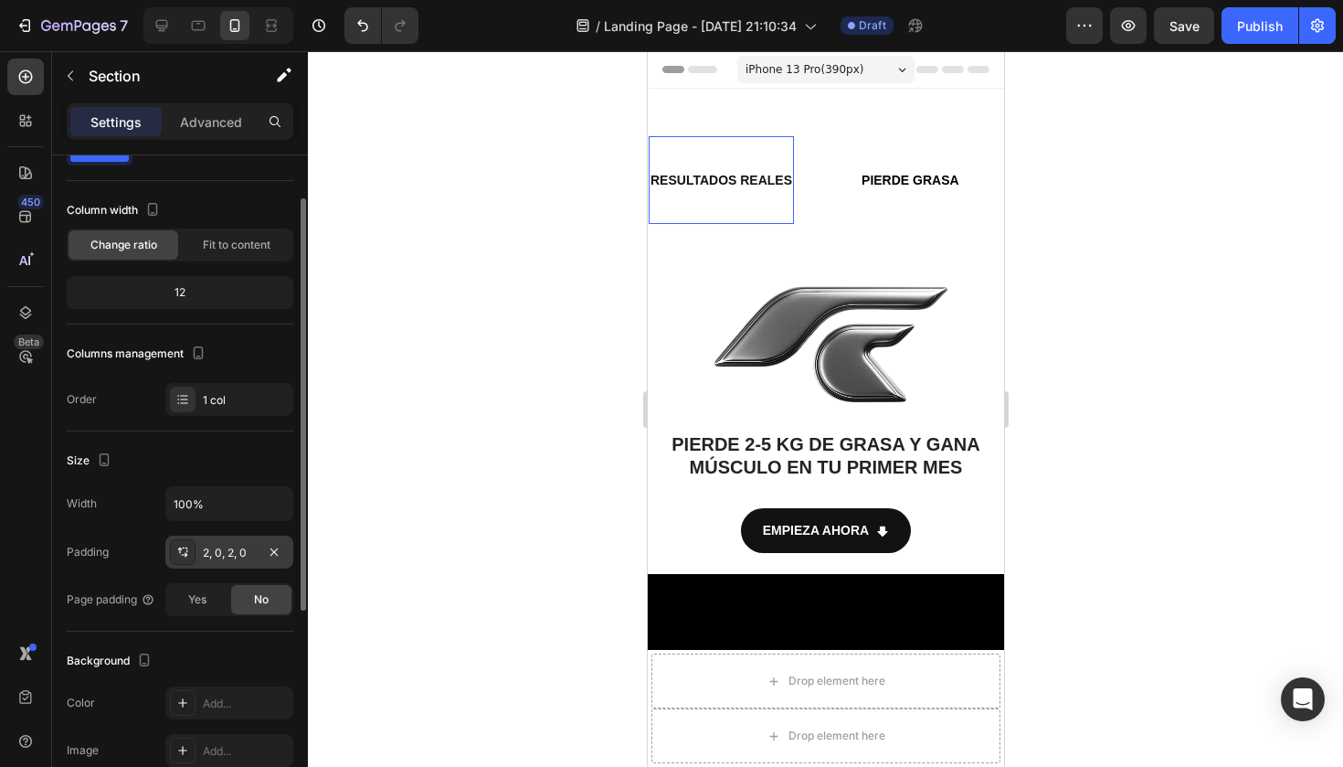
click at [240, 549] on div "2, 0, 2, 0" at bounding box center [229, 553] width 53 height 16
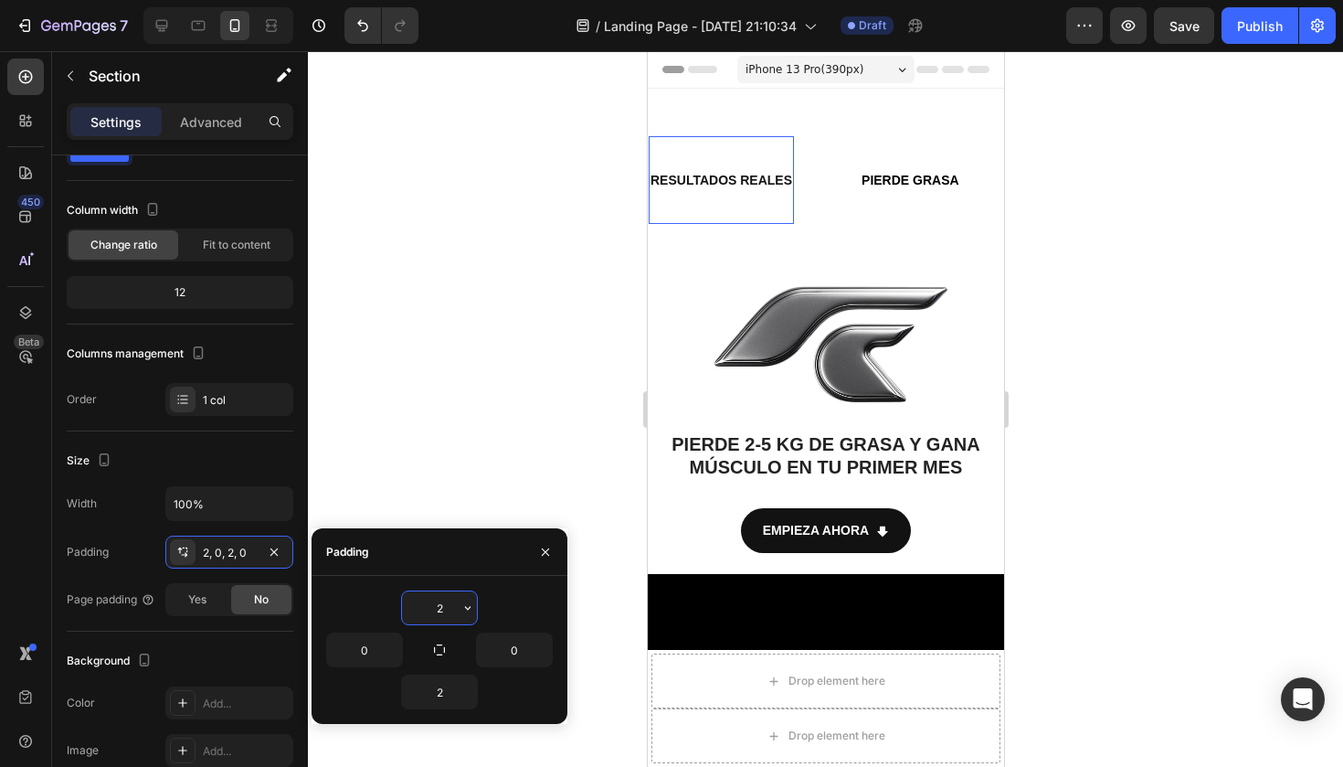
click at [446, 613] on input "2" at bounding box center [439, 607] width 75 height 33
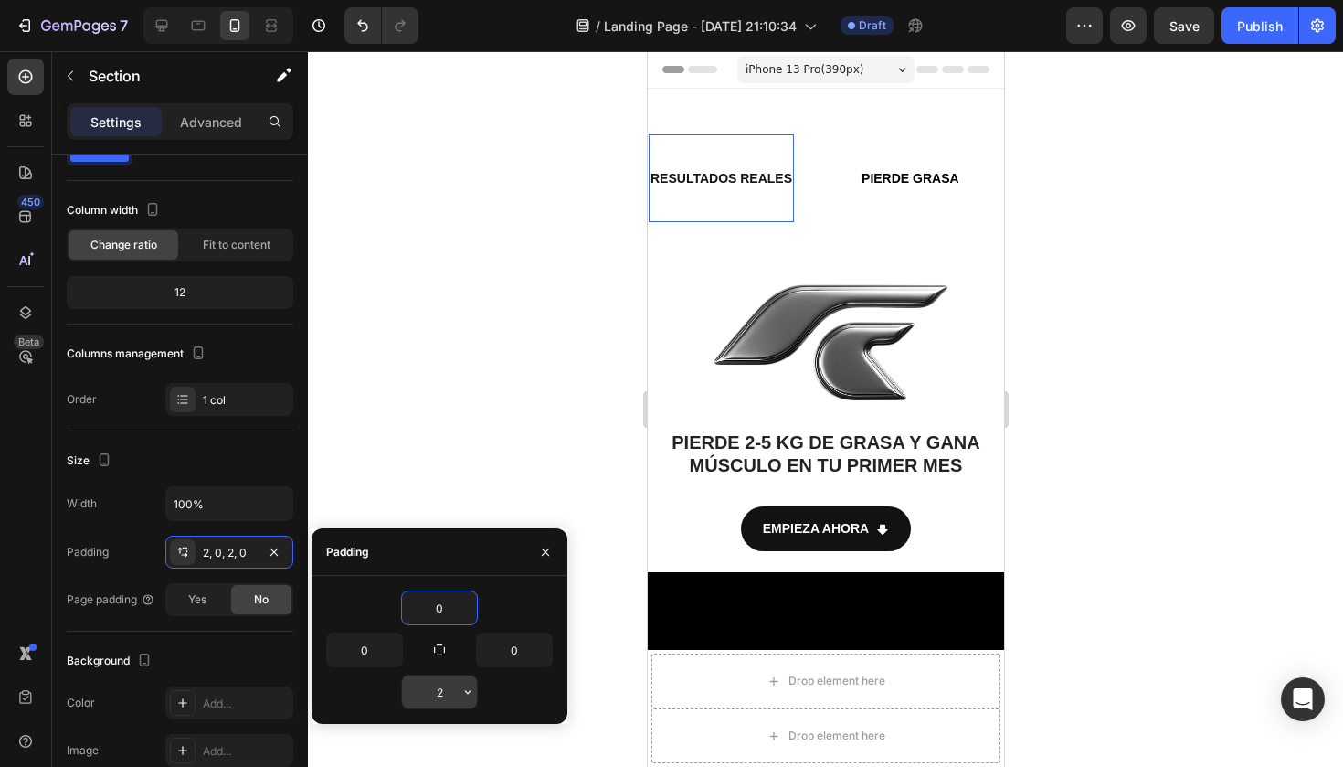
type input "0"
click at [448, 684] on input "2" at bounding box center [439, 691] width 75 height 33
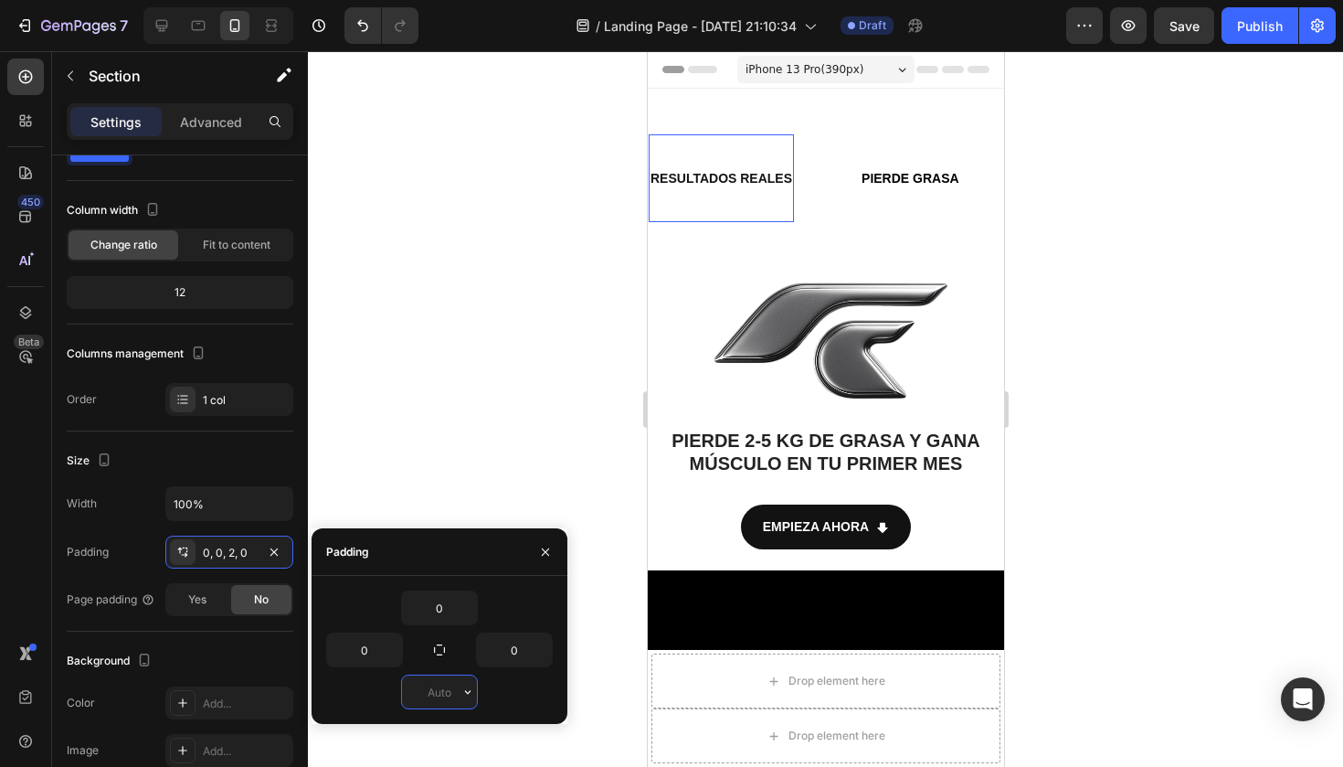
type input "0"
click at [467, 436] on div at bounding box center [825, 408] width 1035 height 715
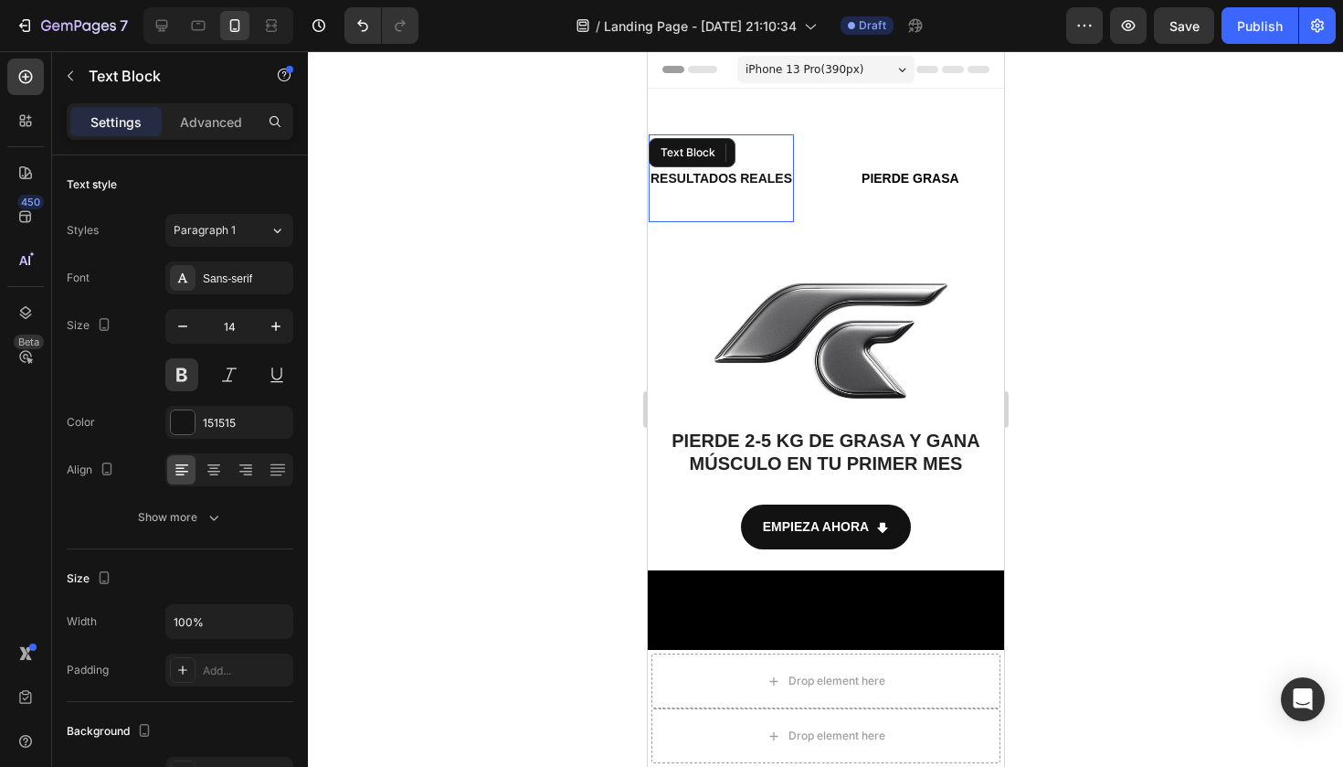
click at [748, 185] on p "RESULTADOS REALES" at bounding box center [717, 178] width 142 height 23
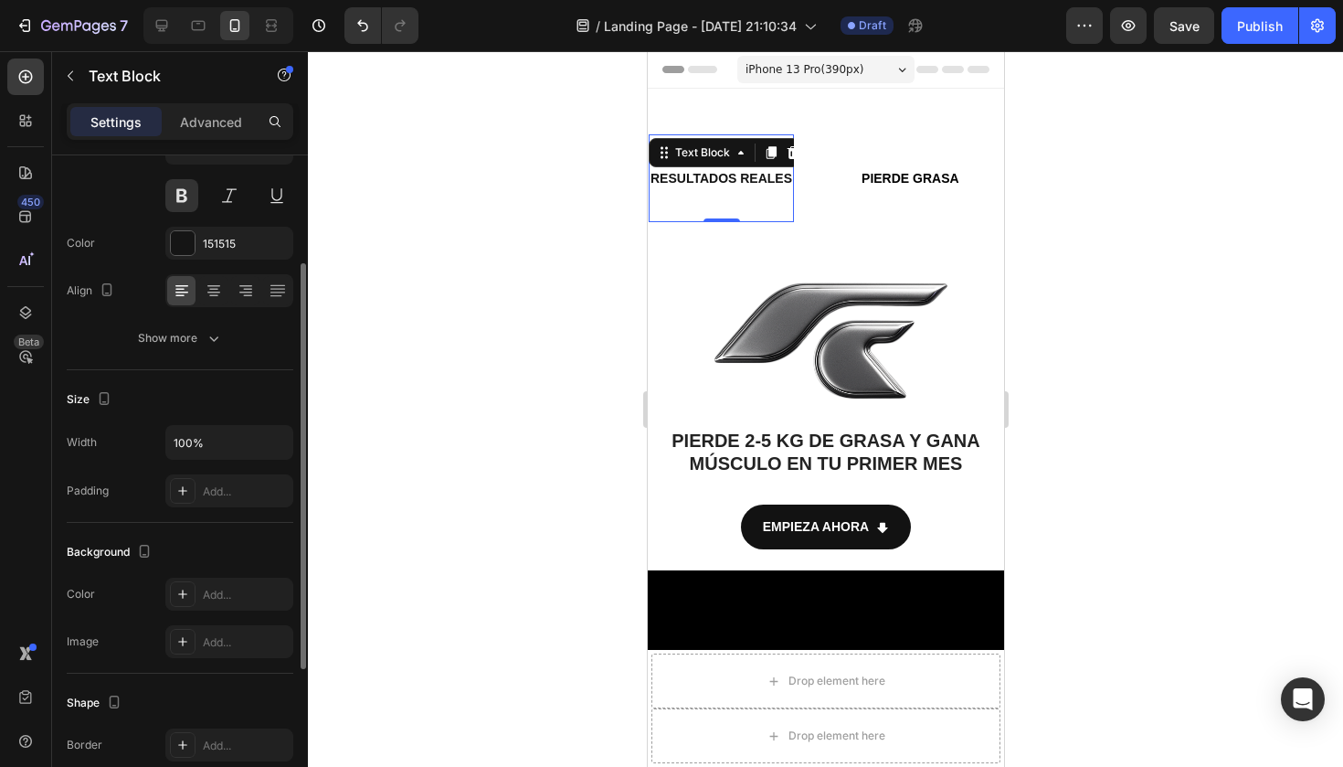
scroll to position [178, 0]
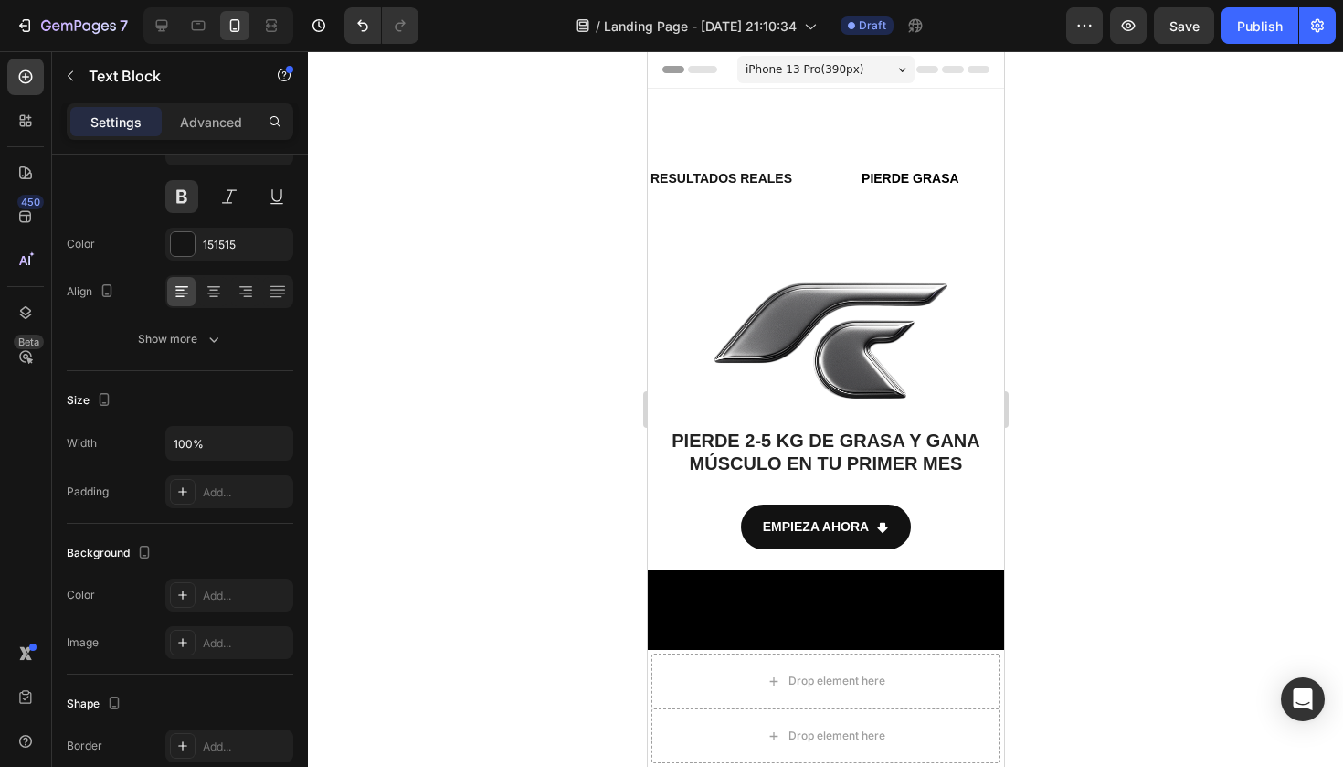
click at [1026, 185] on p "GANA MÚSCULO" at bounding box center [1078, 178] width 105 height 23
click at [69, 79] on icon "button" at bounding box center [70, 76] width 15 height 15
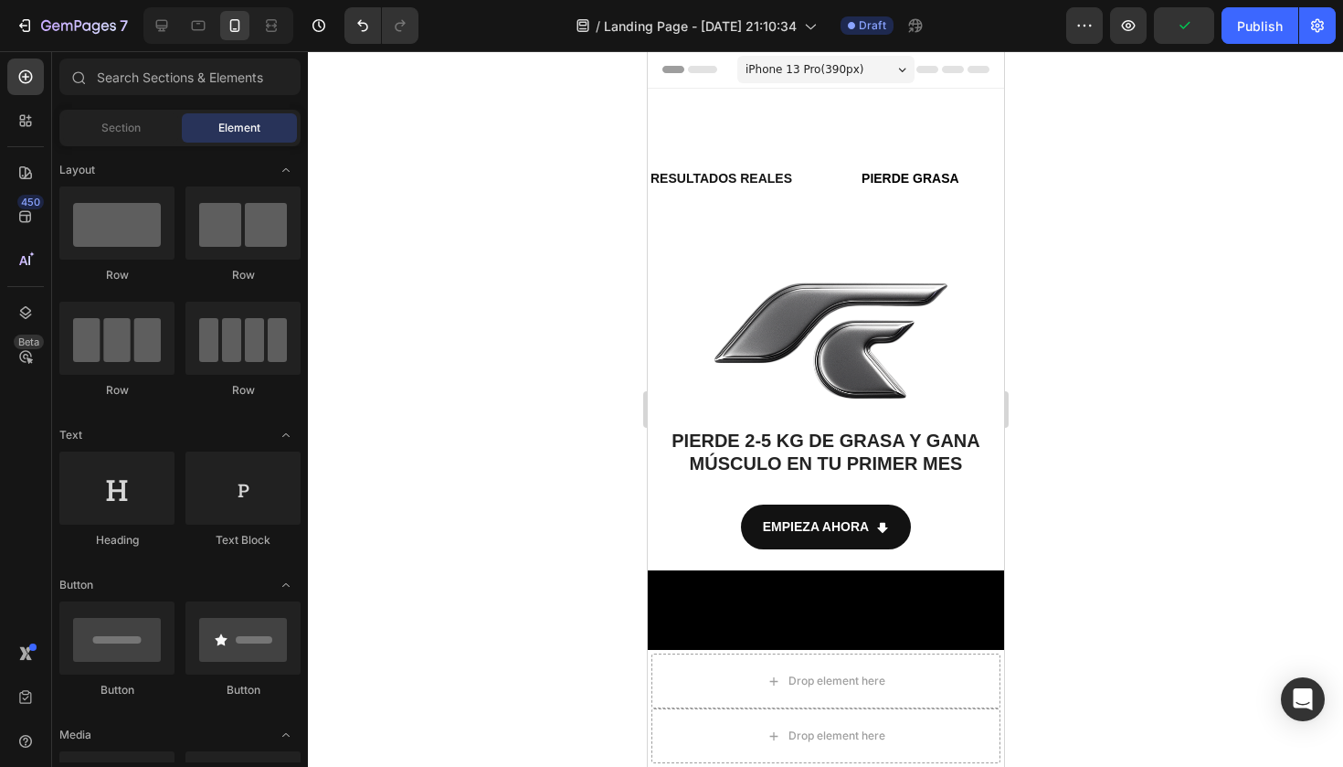
click at [424, 158] on div at bounding box center [825, 408] width 1035 height 715
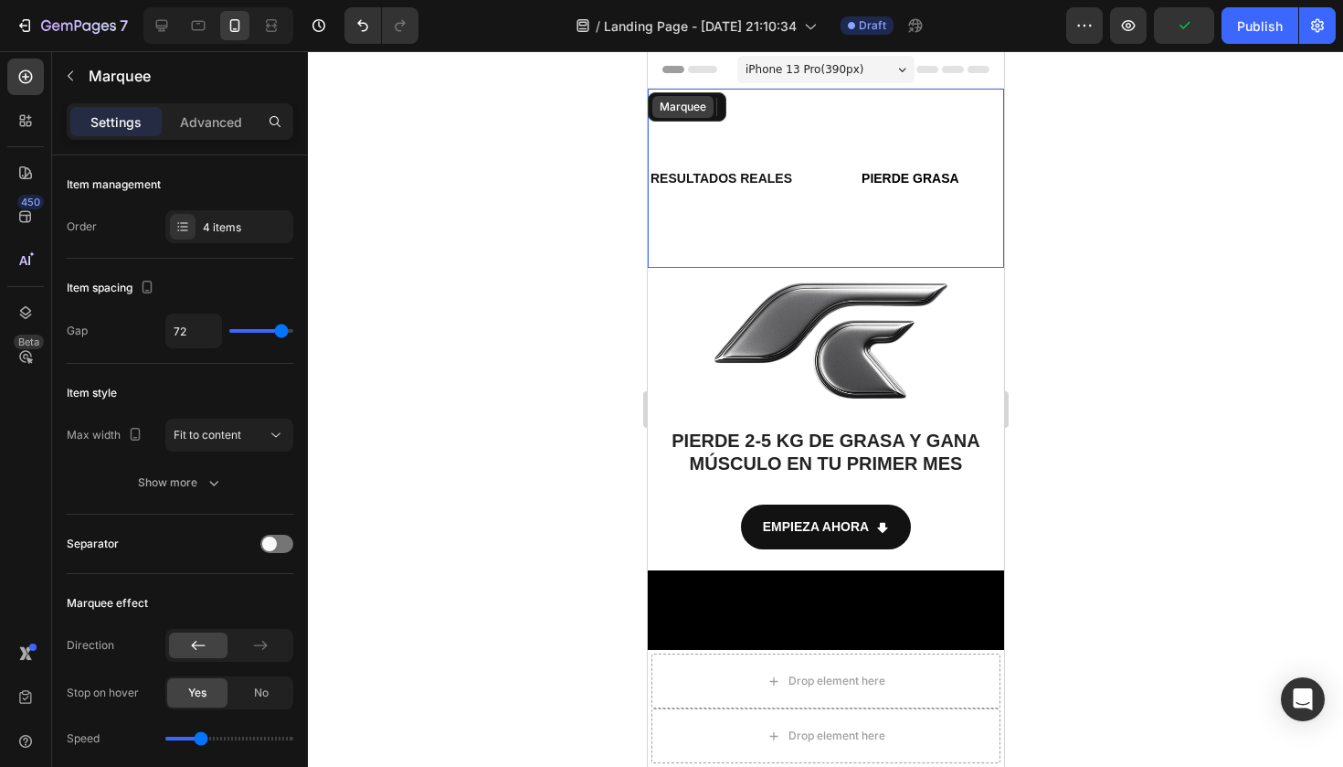
click at [696, 98] on div "Marquee" at bounding box center [681, 107] width 61 height 22
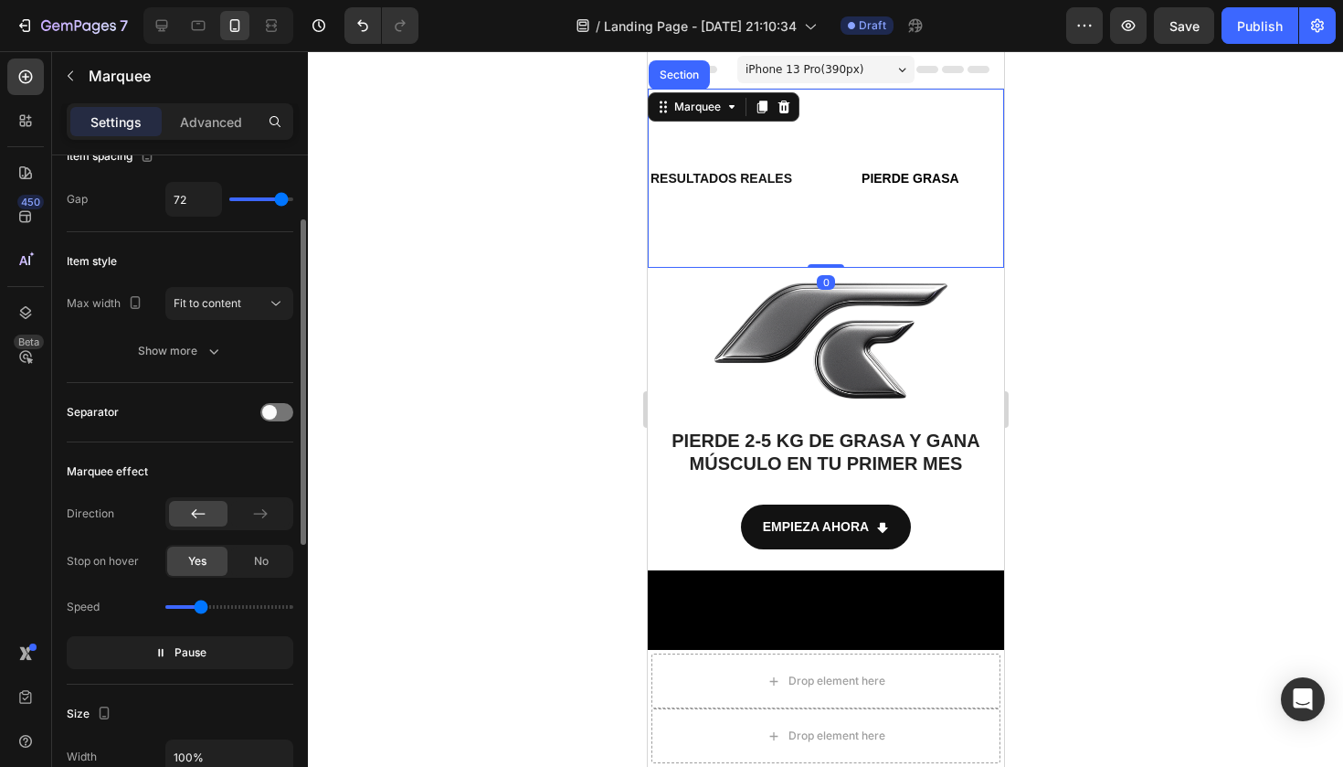
scroll to position [132, 0]
click at [225, 647] on button "Pause" at bounding box center [180, 652] width 227 height 33
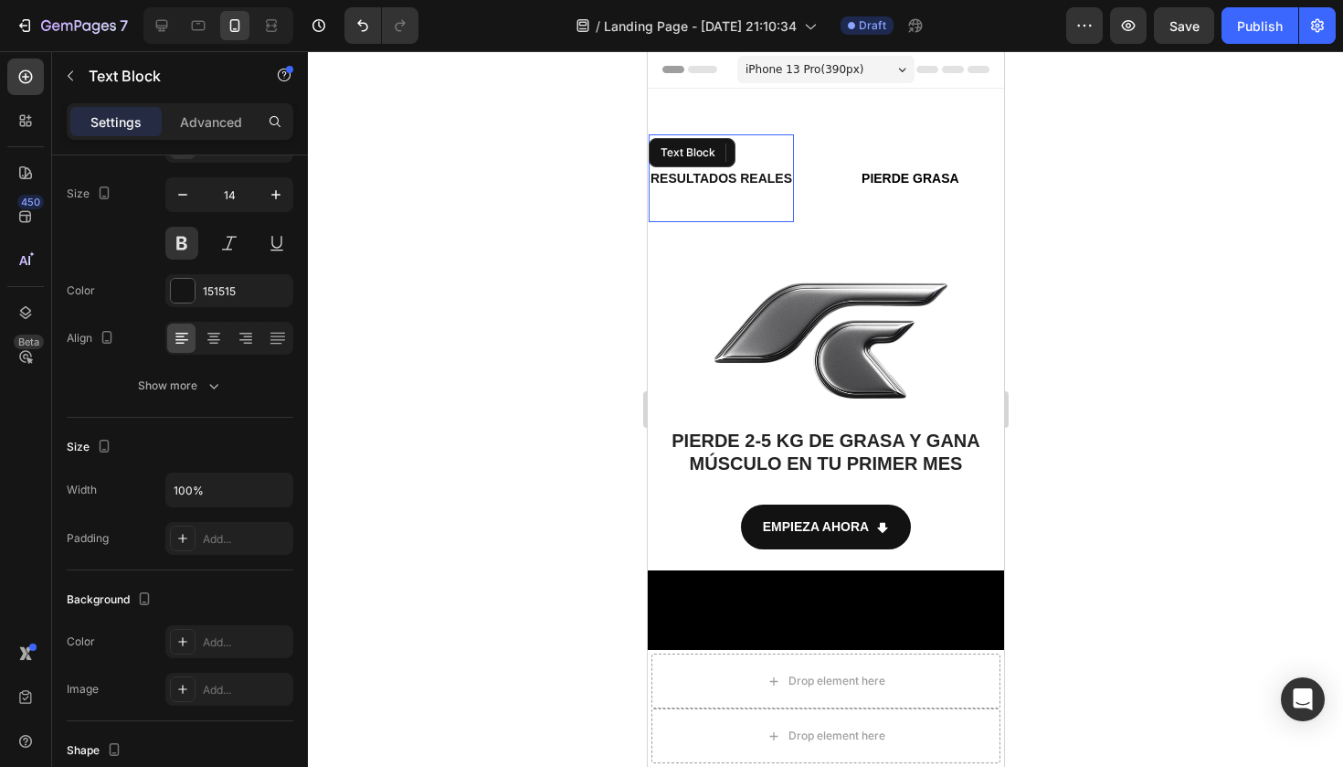
click at [776, 164] on div "RESULTADOS REALES Text Block" at bounding box center [716, 178] width 145 height 88
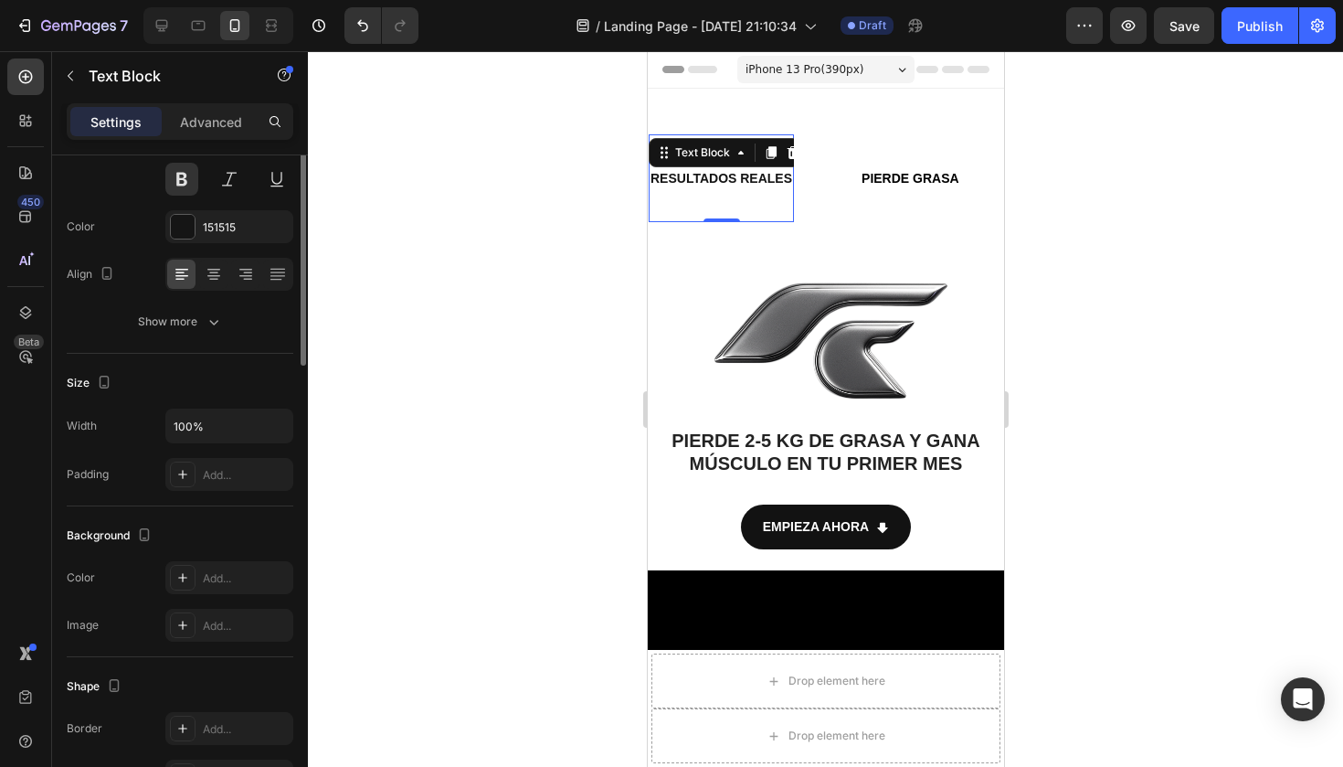
scroll to position [0, 0]
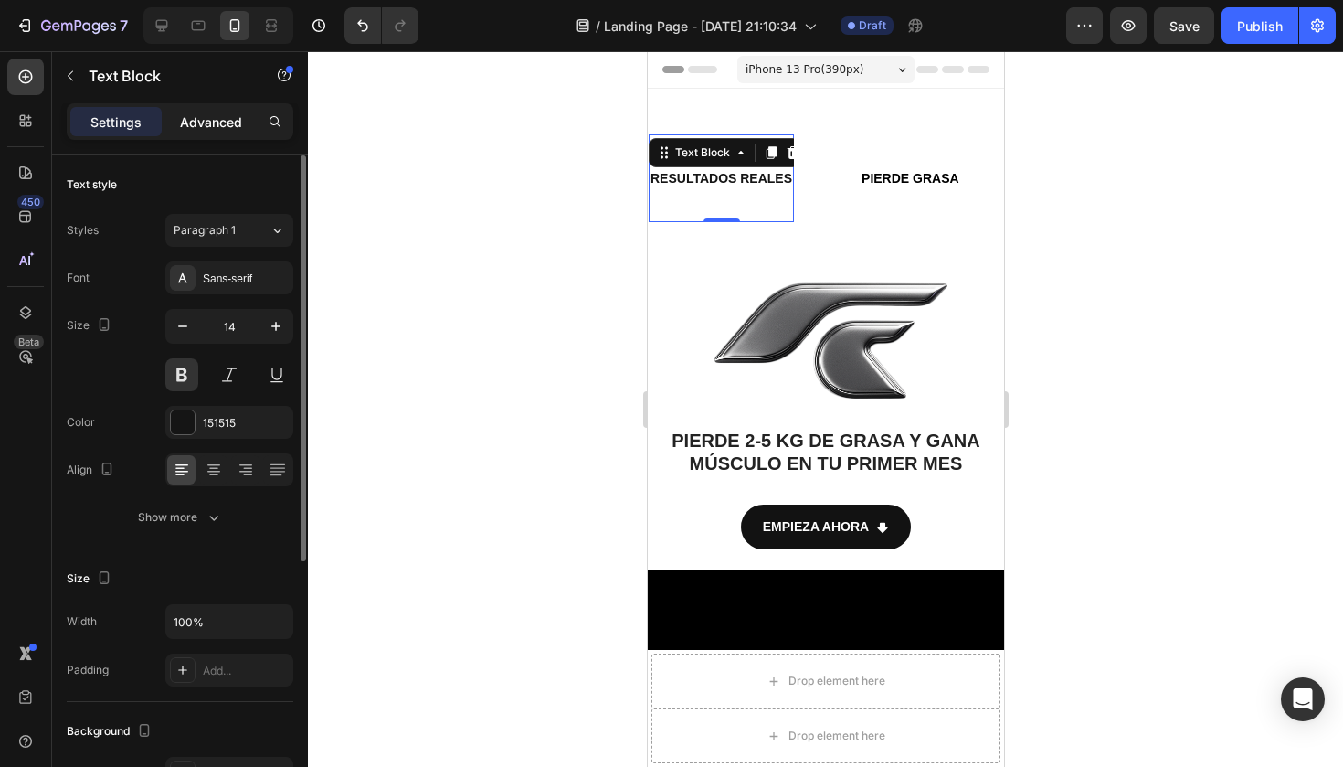
click at [225, 135] on div "Advanced" at bounding box center [210, 121] width 91 height 29
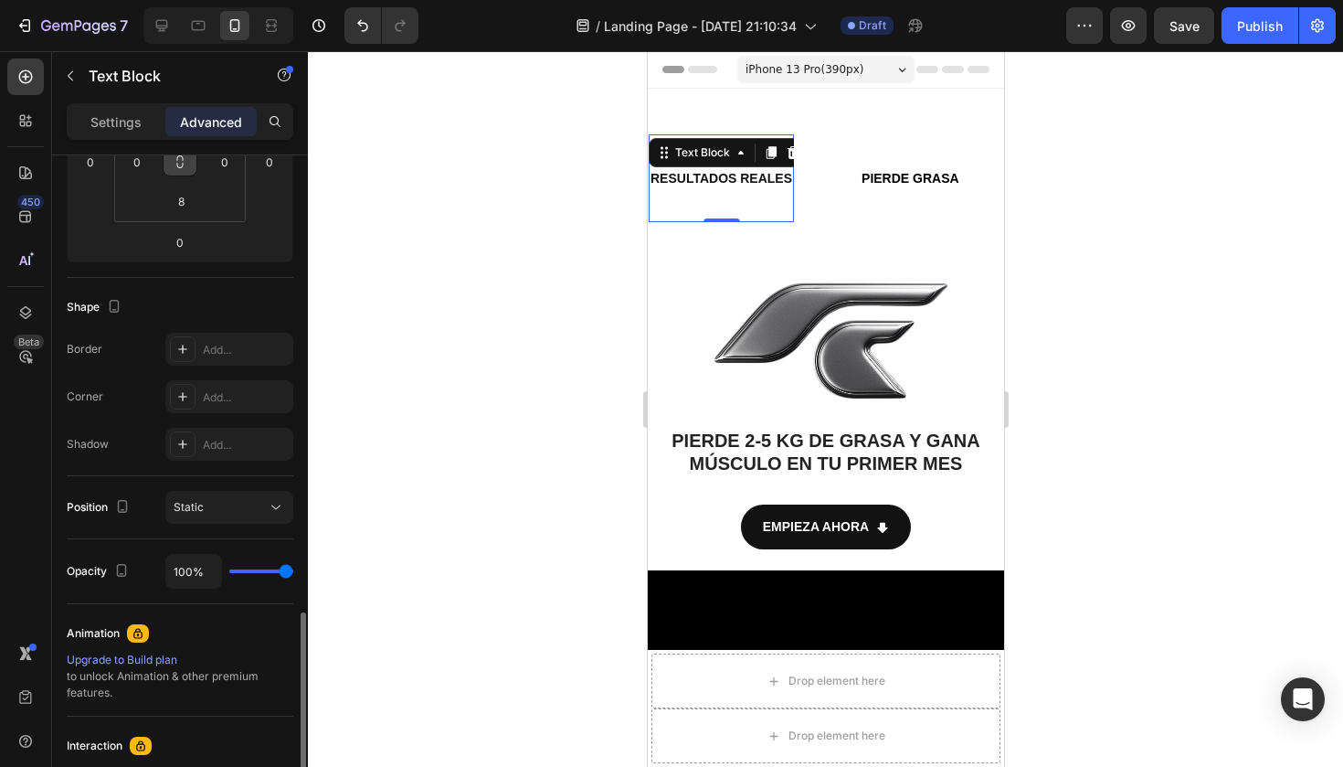
scroll to position [528, 0]
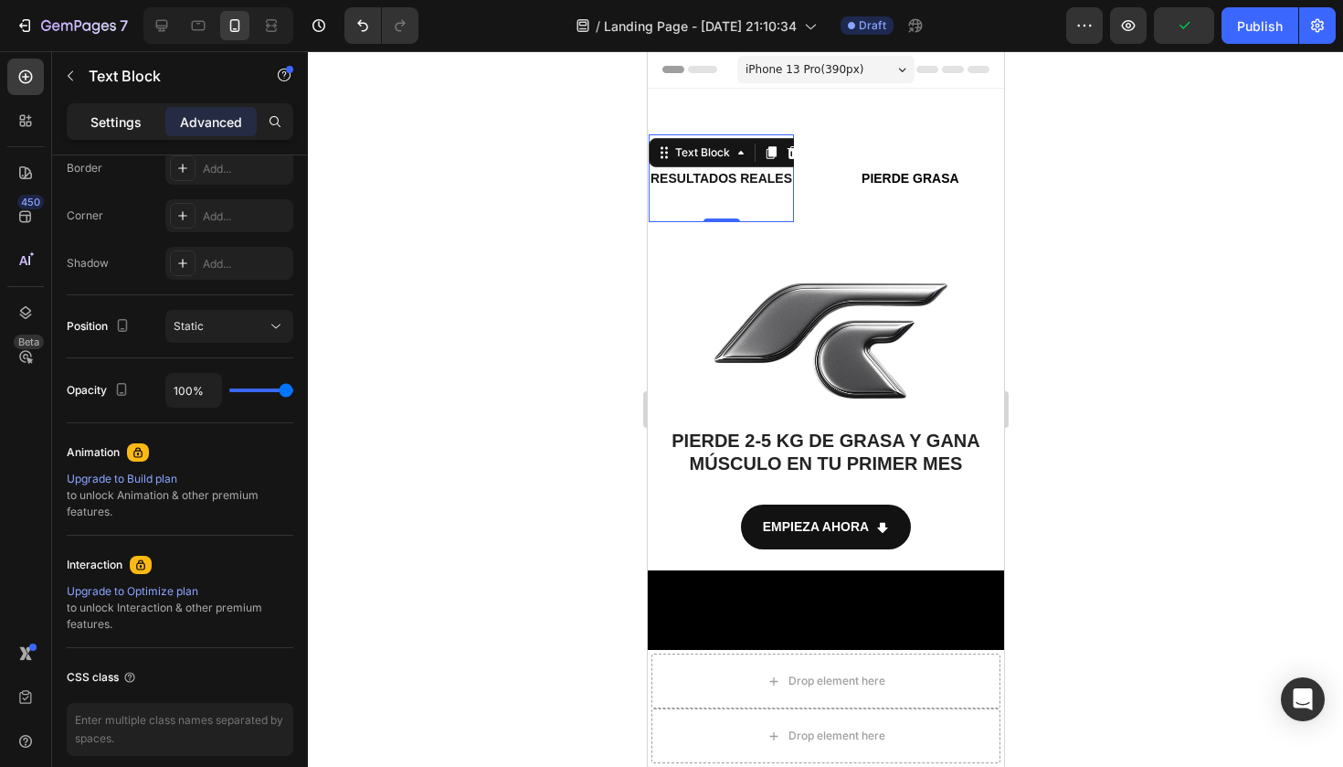
click at [117, 122] on p "Settings" at bounding box center [115, 121] width 51 height 19
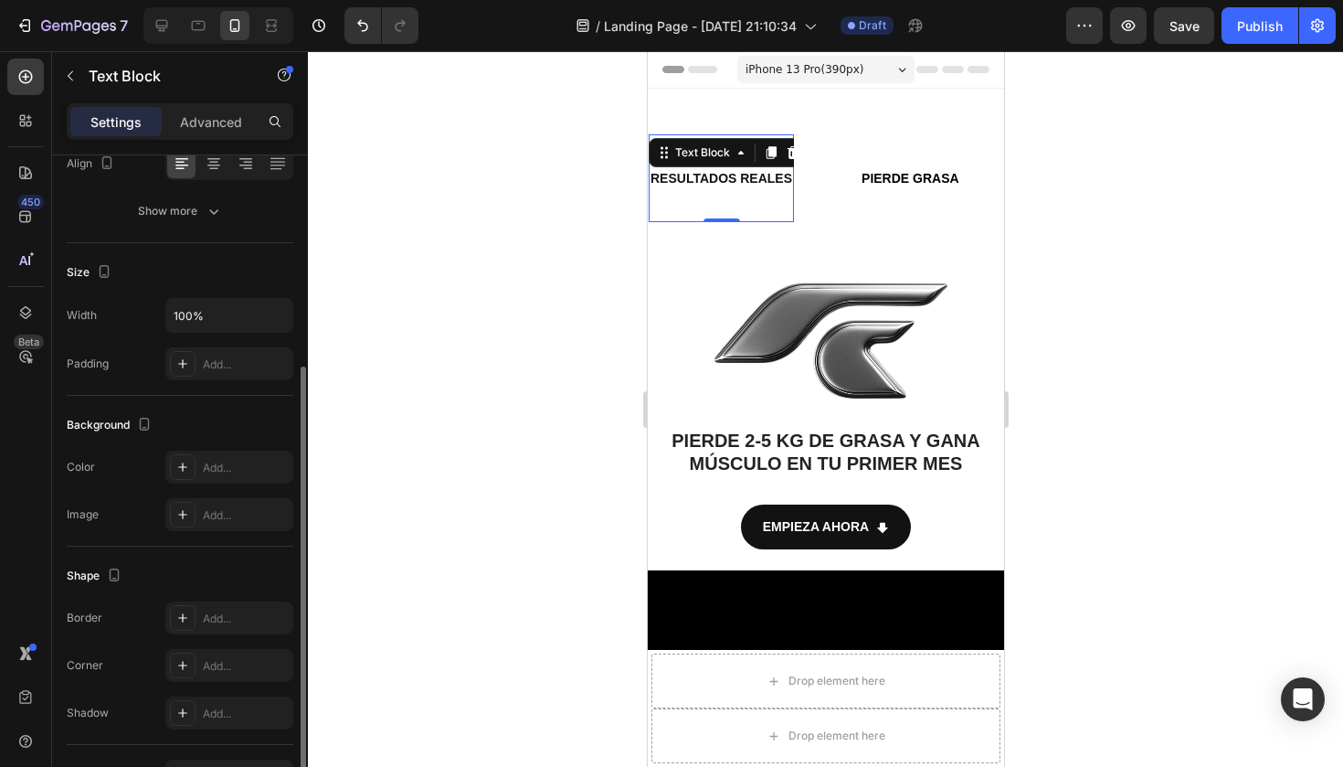
scroll to position [276, 0]
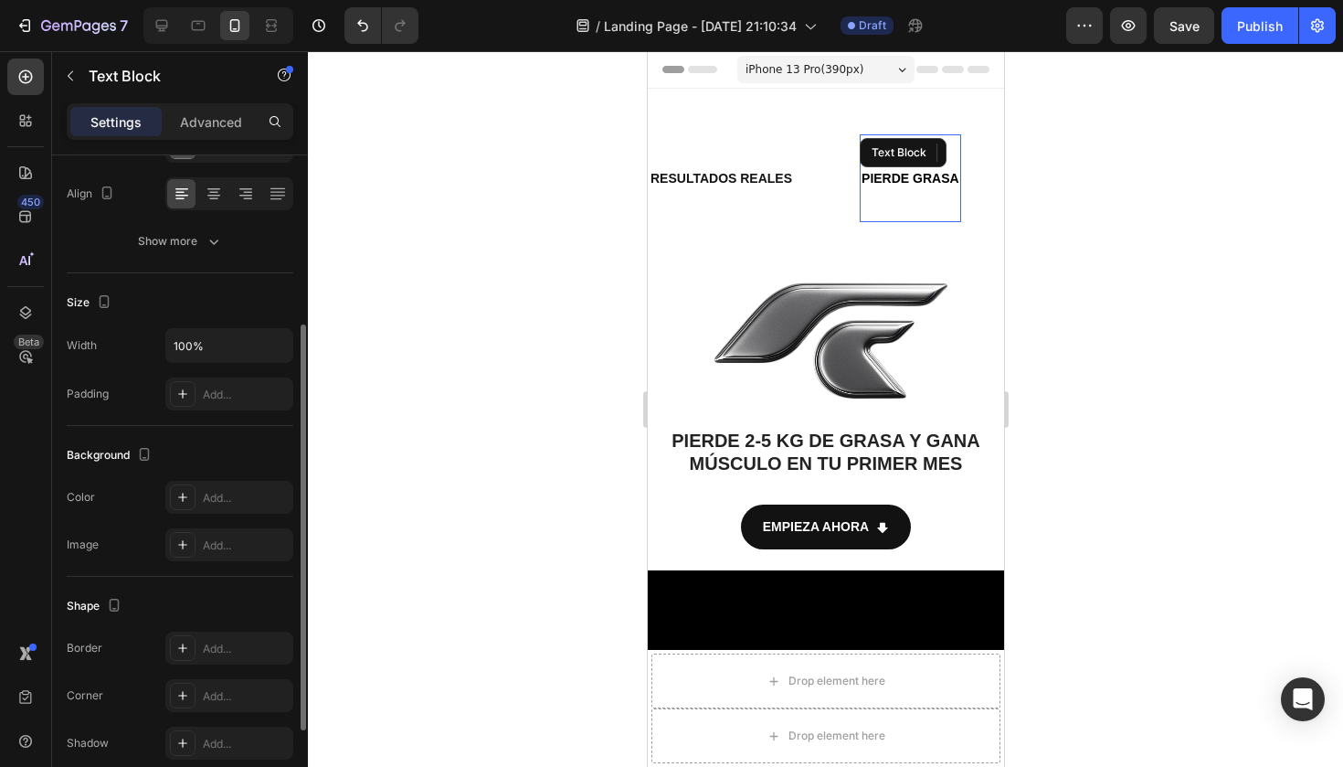
click at [904, 169] on p "PIERDE GRASA" at bounding box center [906, 178] width 98 height 23
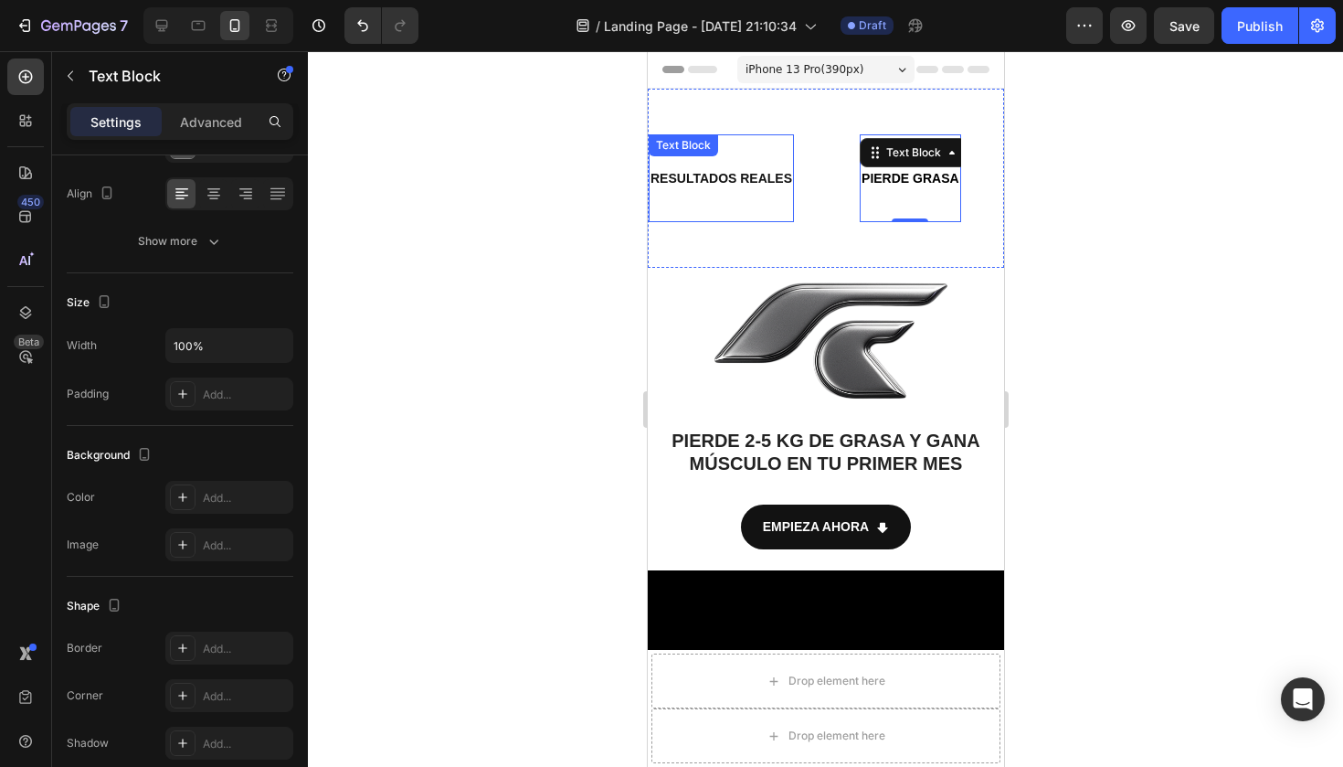
click at [777, 174] on strong "RESULTADOS REALES" at bounding box center [716, 178] width 142 height 15
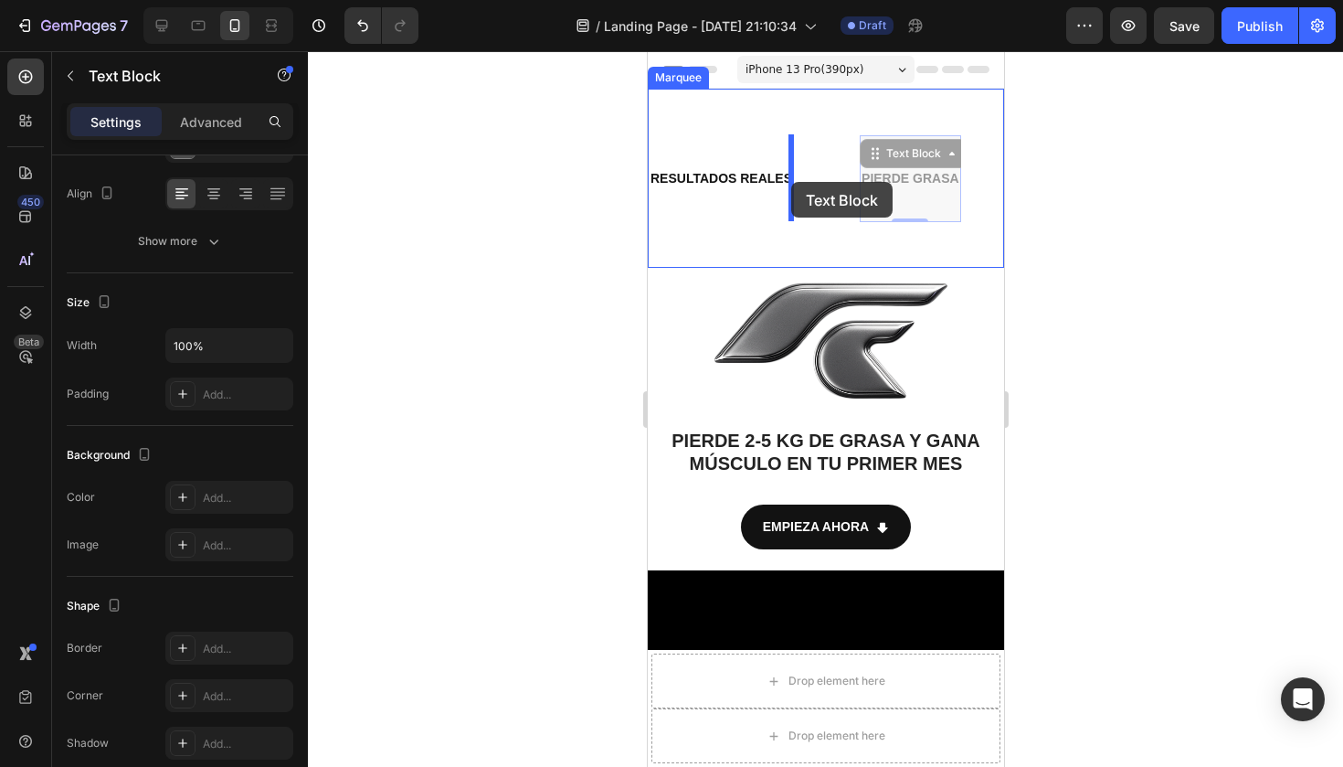
drag, startPoint x: 882, startPoint y: 178, endPoint x: 790, endPoint y: 181, distance: 91.4
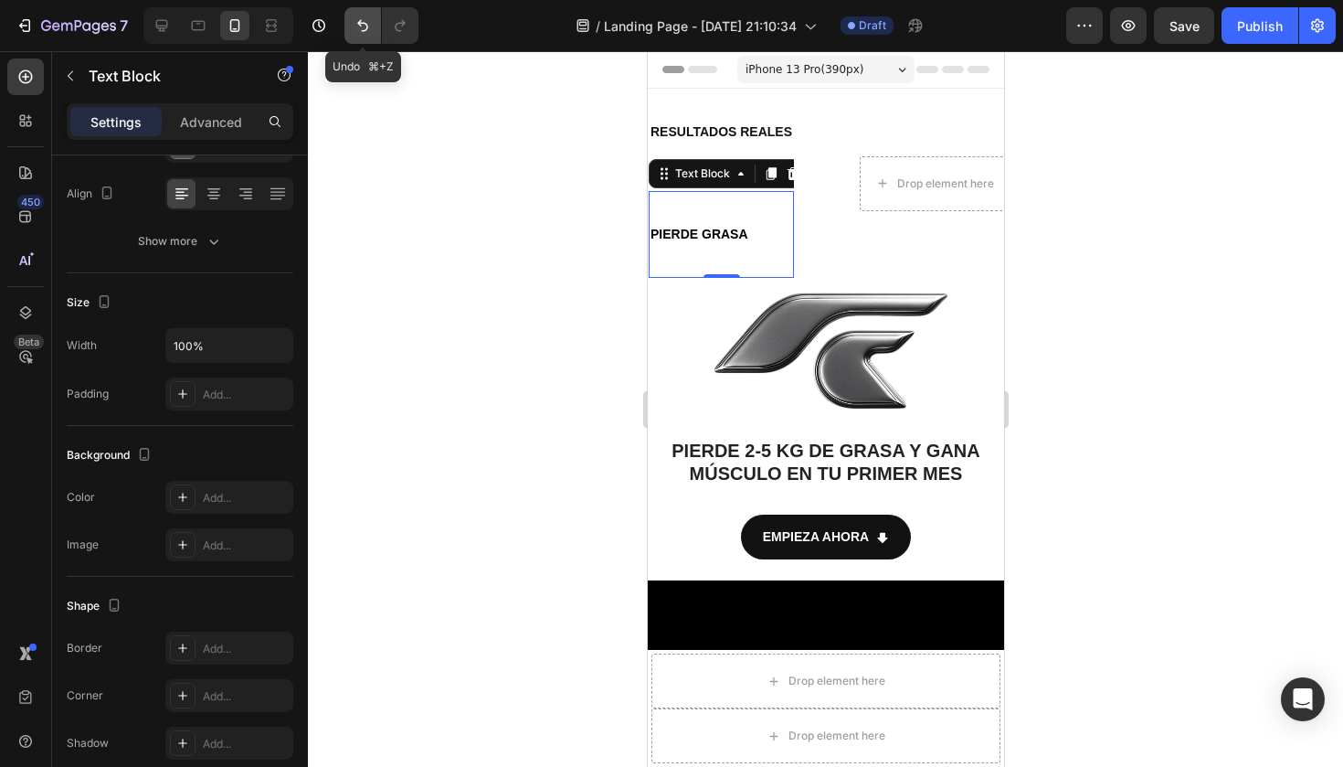
click at [371, 17] on icon "Undo/Redo" at bounding box center [363, 25] width 18 height 18
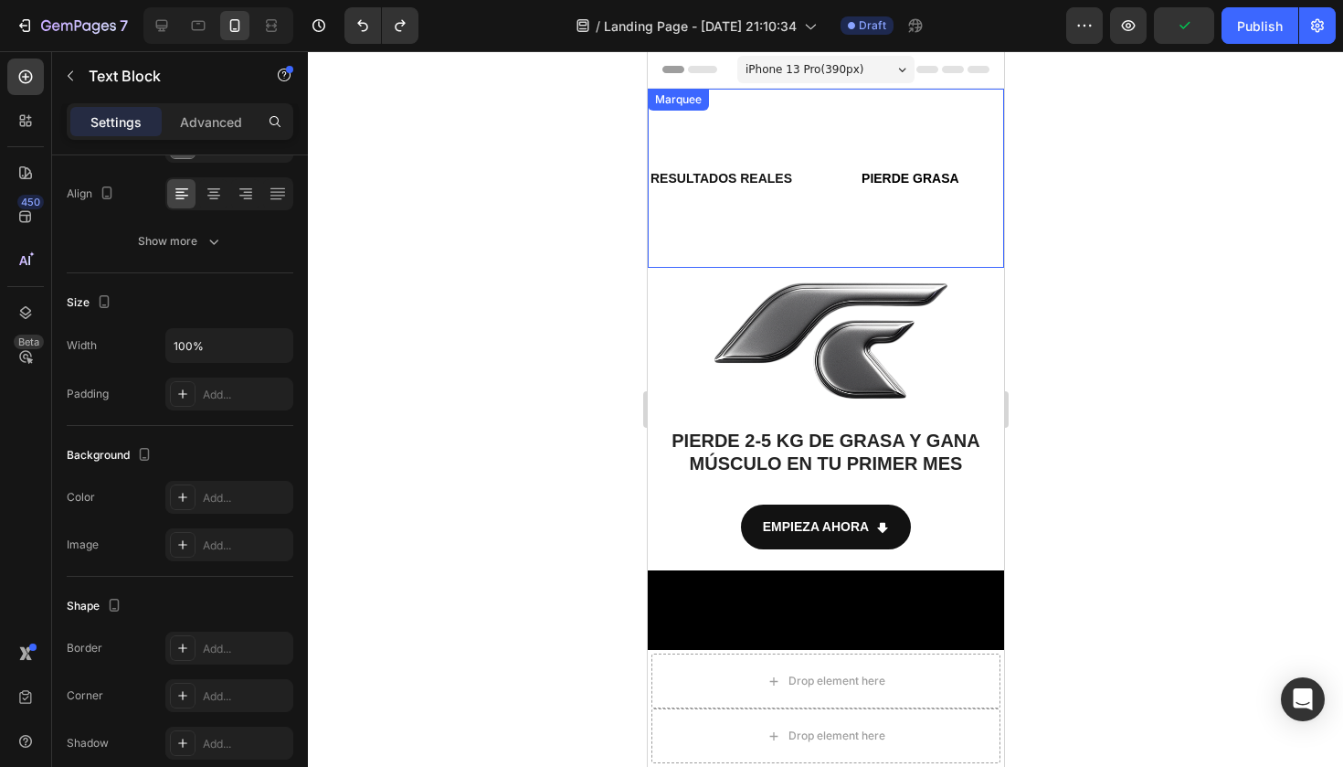
click at [712, 239] on div "RESULTADOS REALES Text Block PIERDE GRASA Text Block GANA MÚSCULO Text Block CA…" at bounding box center [1048, 178] width 809 height 179
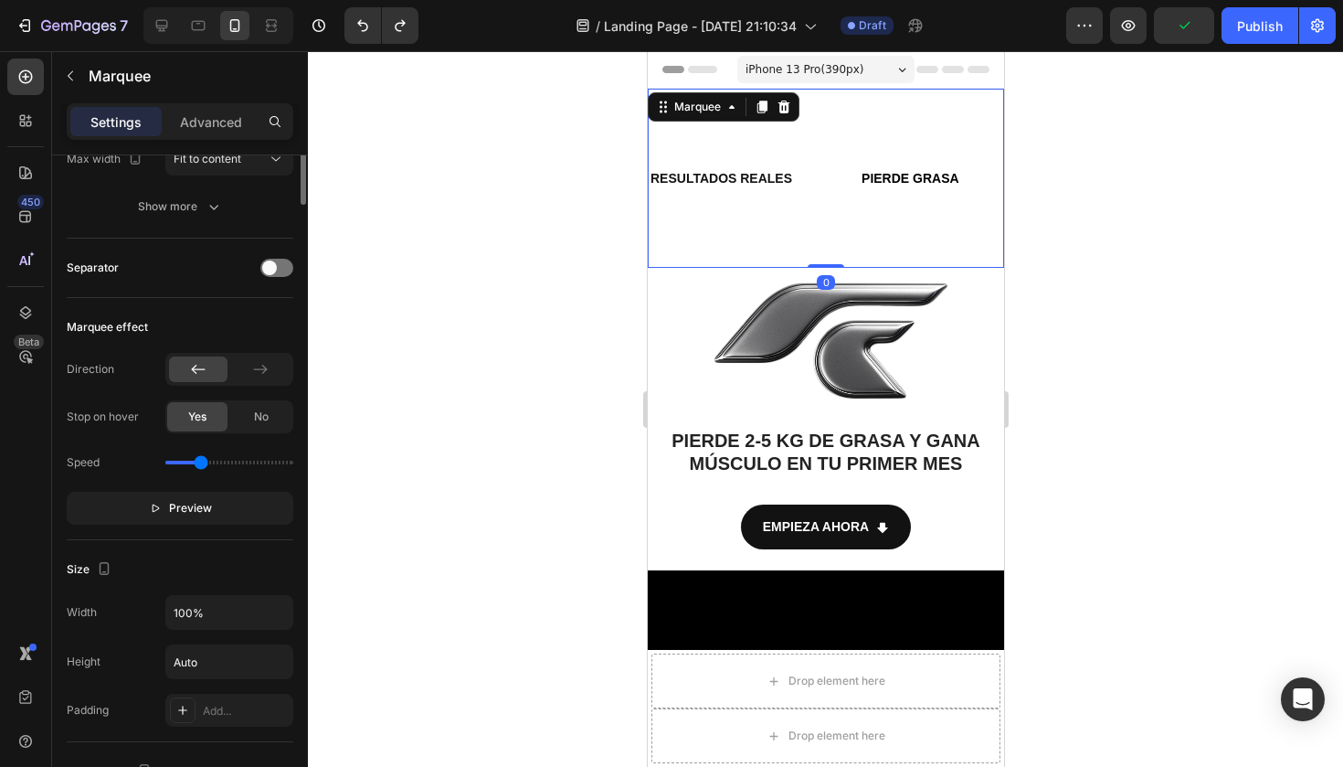
scroll to position [0, 0]
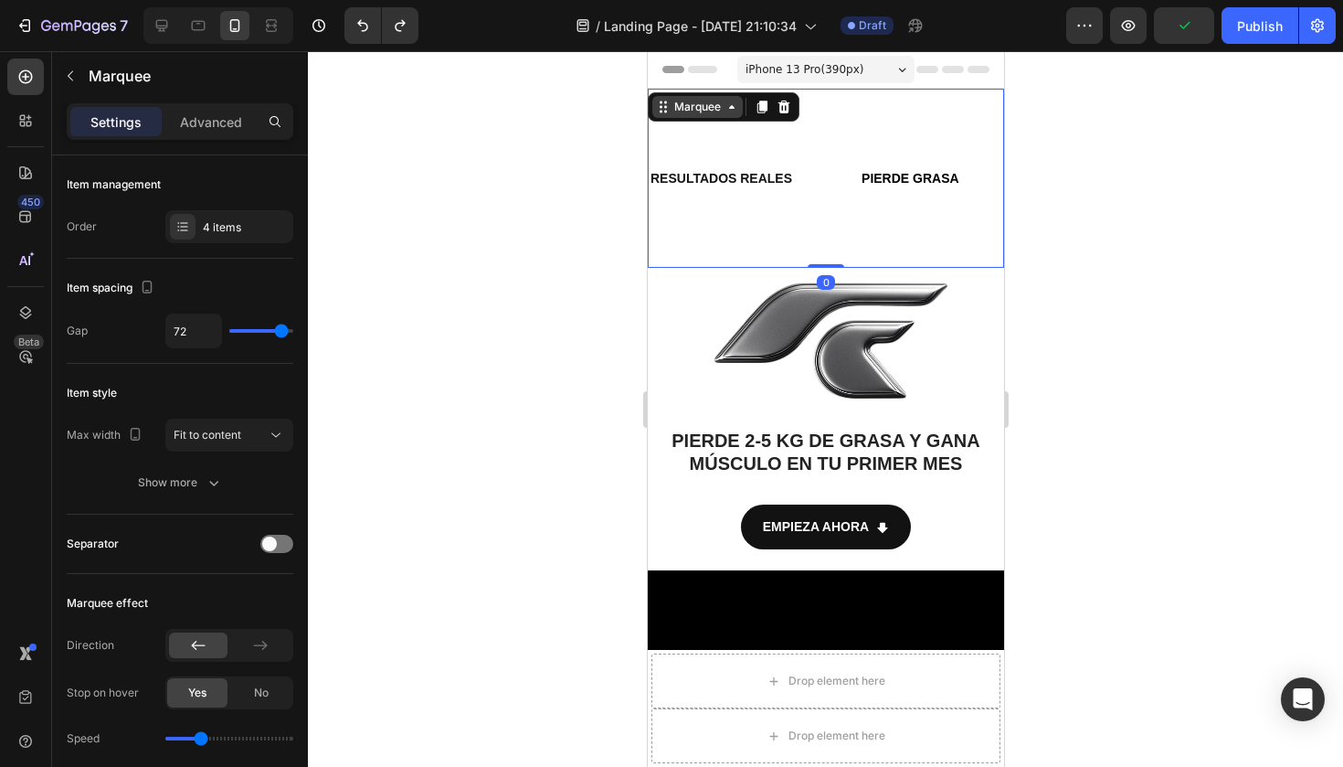
click at [703, 107] on div "Marquee" at bounding box center [697, 107] width 54 height 16
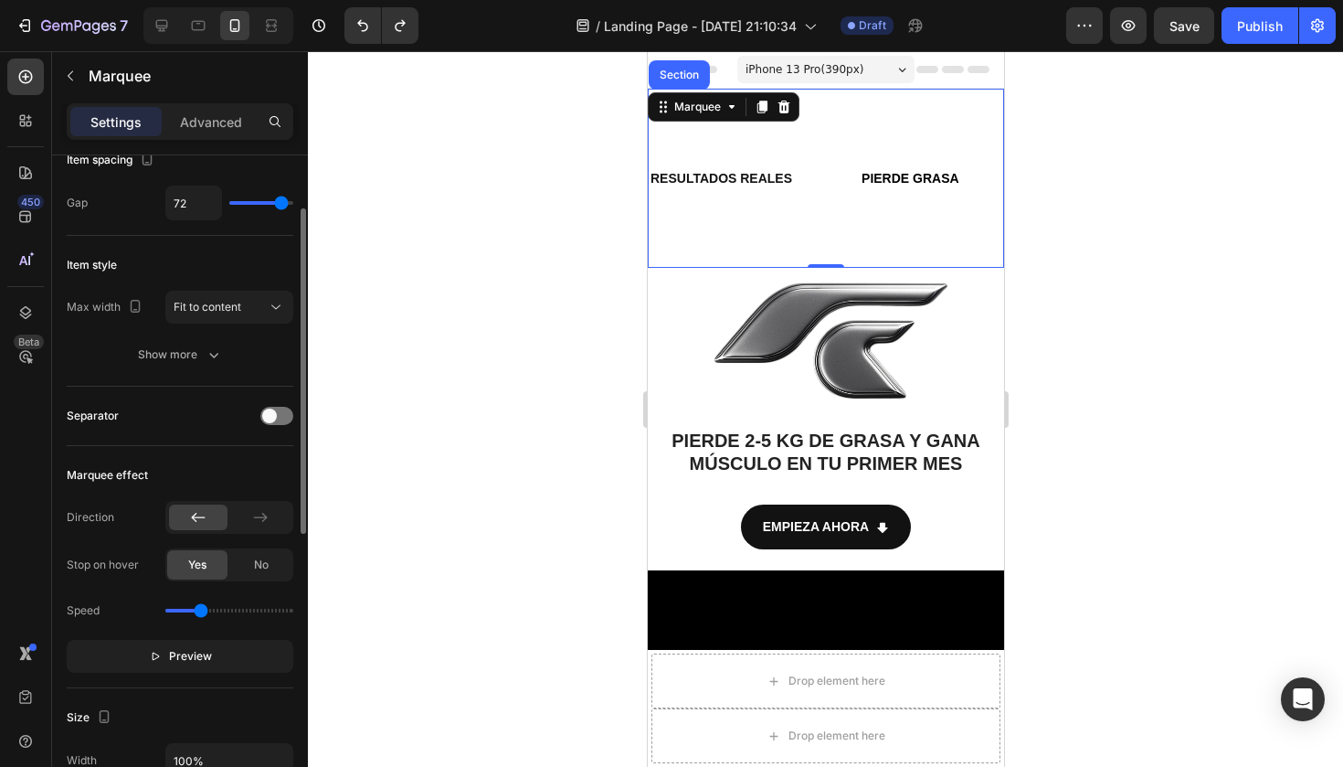
scroll to position [132, 0]
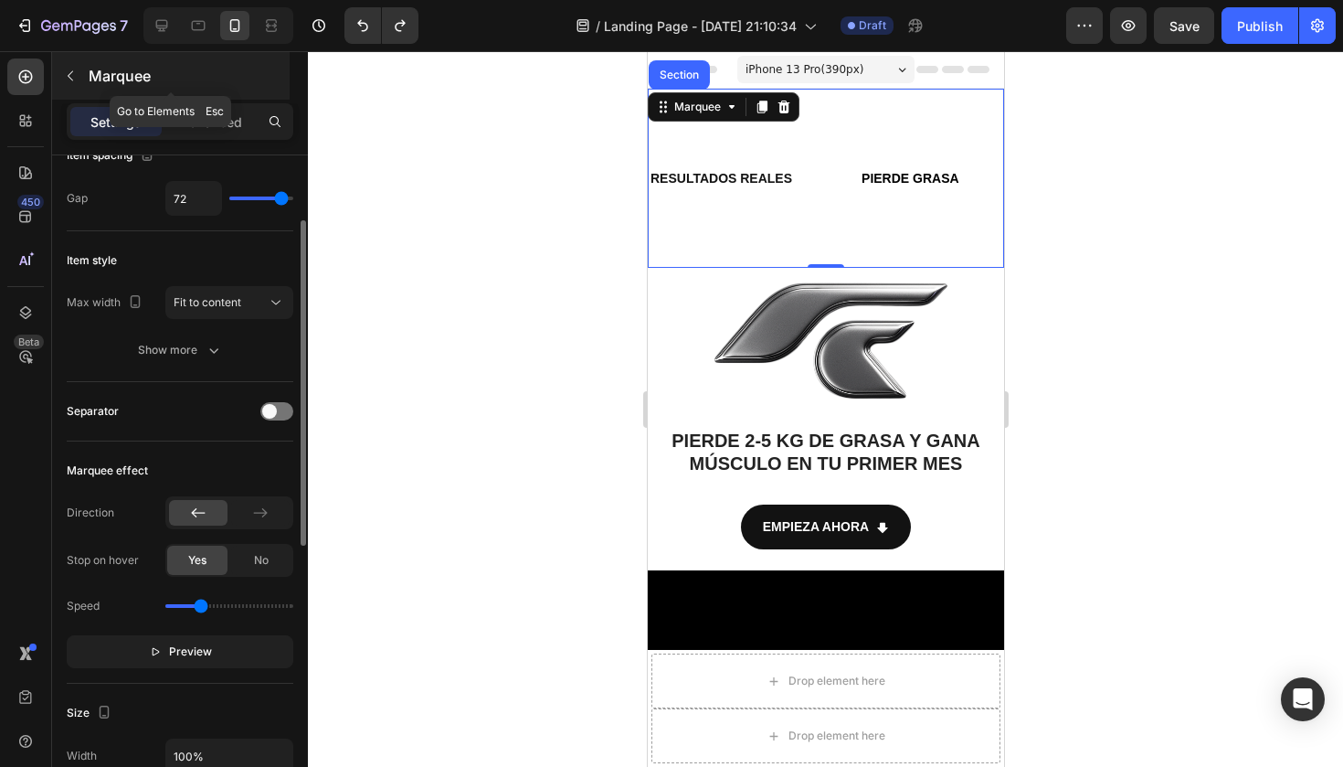
click at [69, 72] on icon "button" at bounding box center [70, 76] width 15 height 15
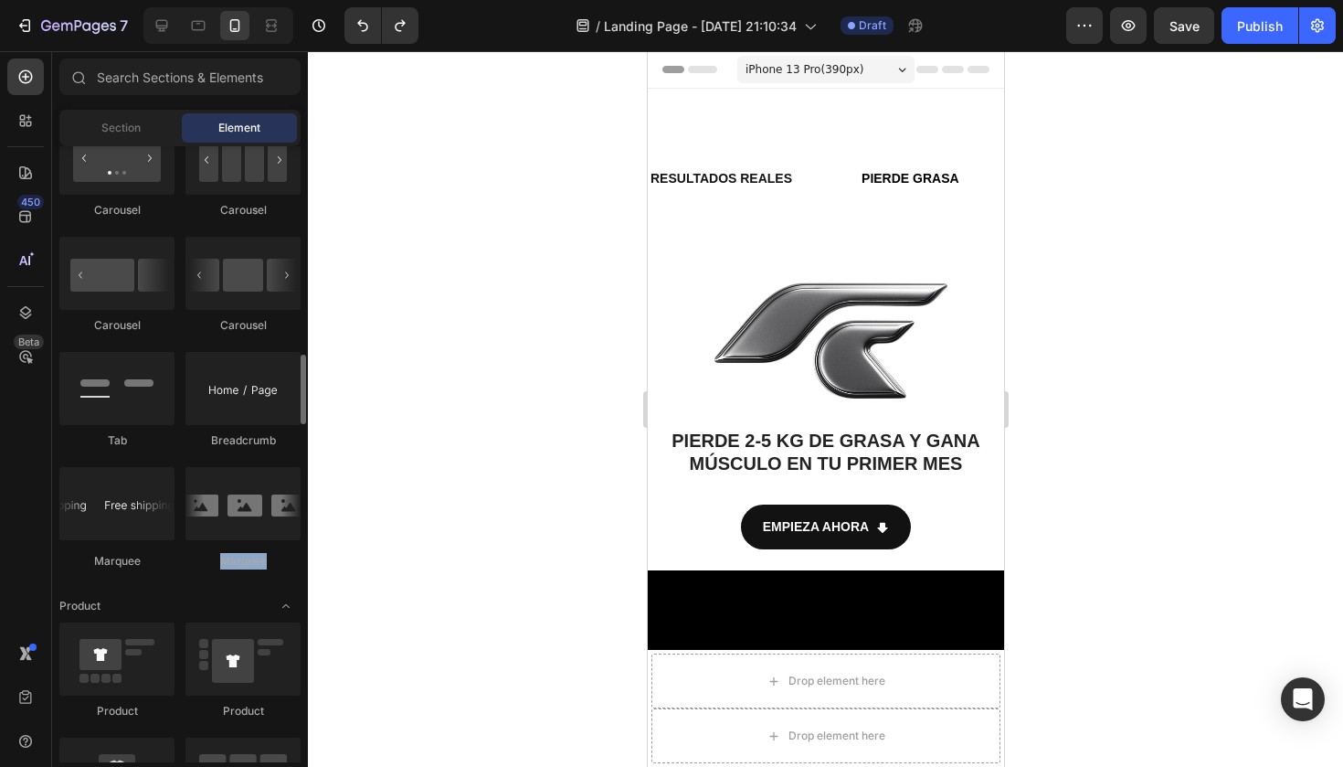
scroll to position [1876, 0]
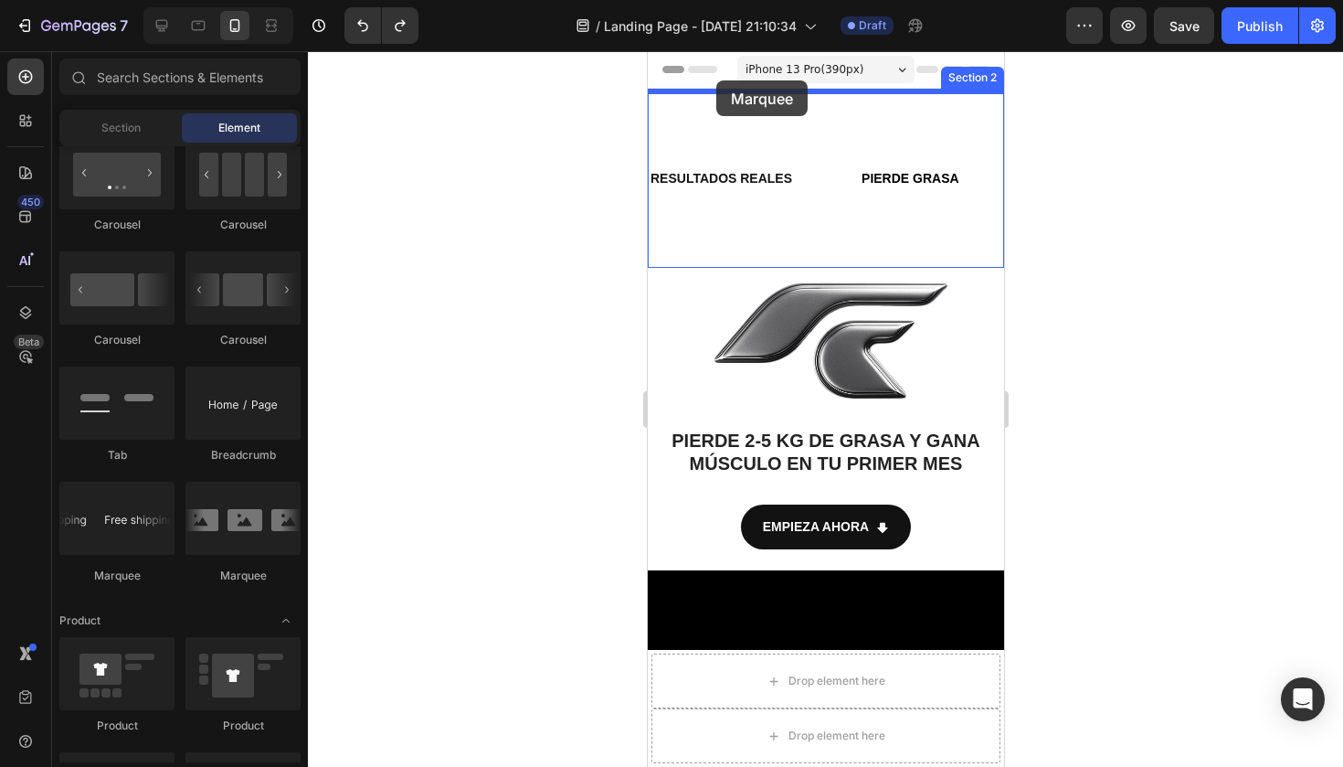
drag, startPoint x: 874, startPoint y: 578, endPoint x: 715, endPoint y: 80, distance: 522.7
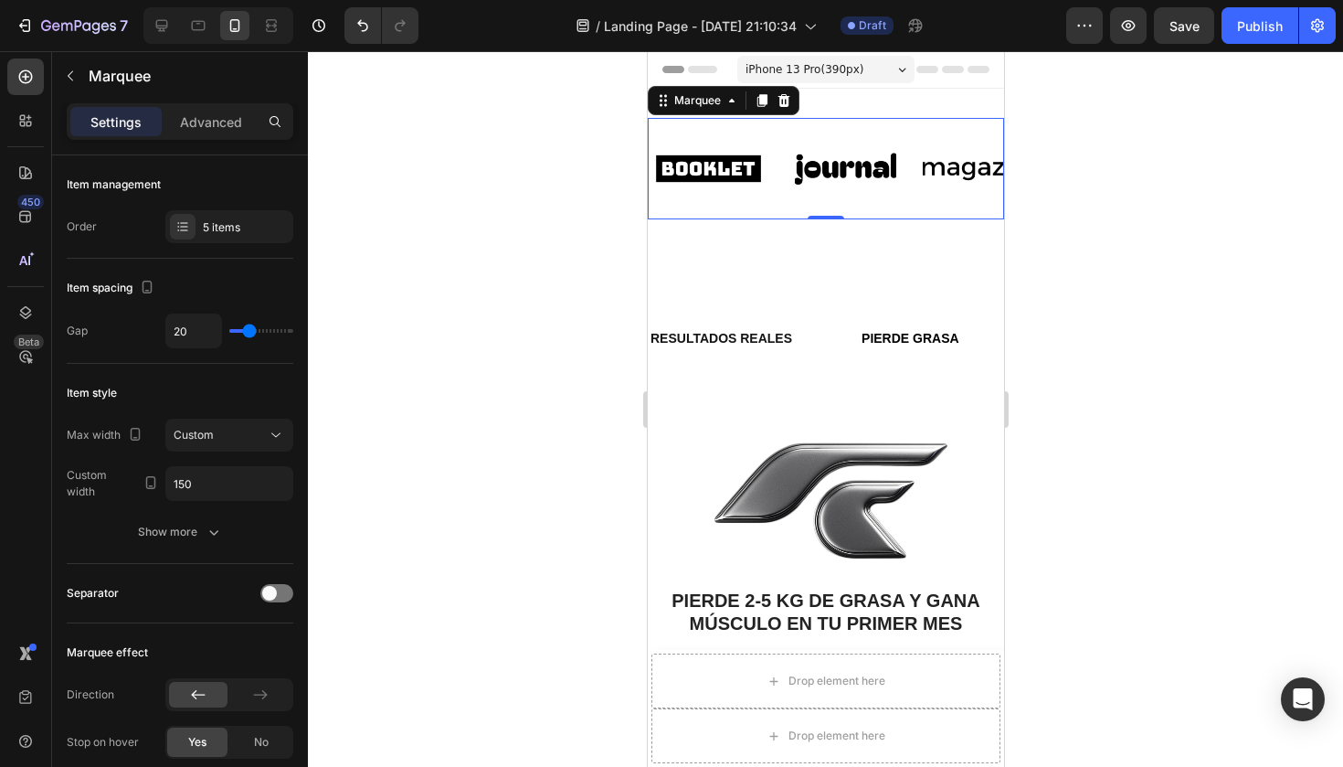
click at [1181, 158] on div at bounding box center [825, 408] width 1035 height 715
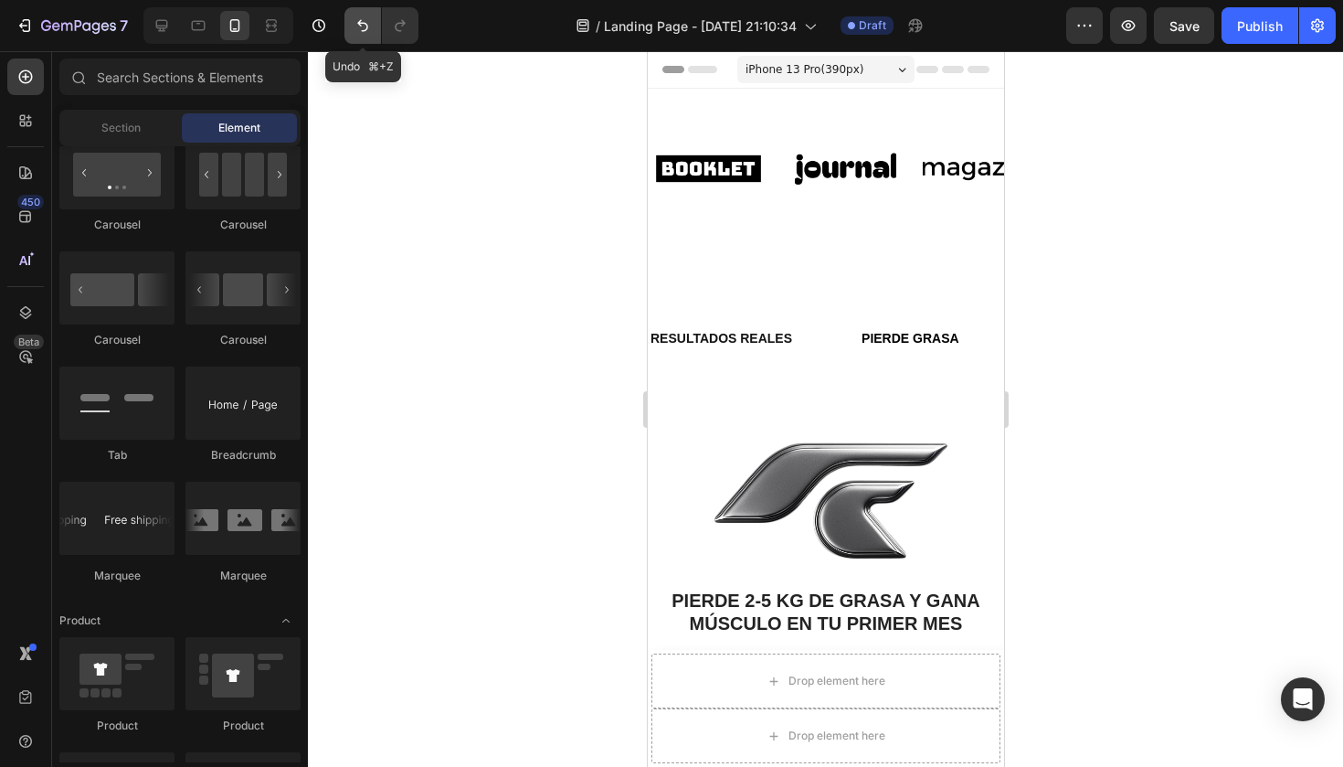
click at [360, 25] on icon "Undo/Redo" at bounding box center [362, 26] width 11 height 12
click at [368, 25] on icon "Undo/Redo" at bounding box center [363, 25] width 18 height 18
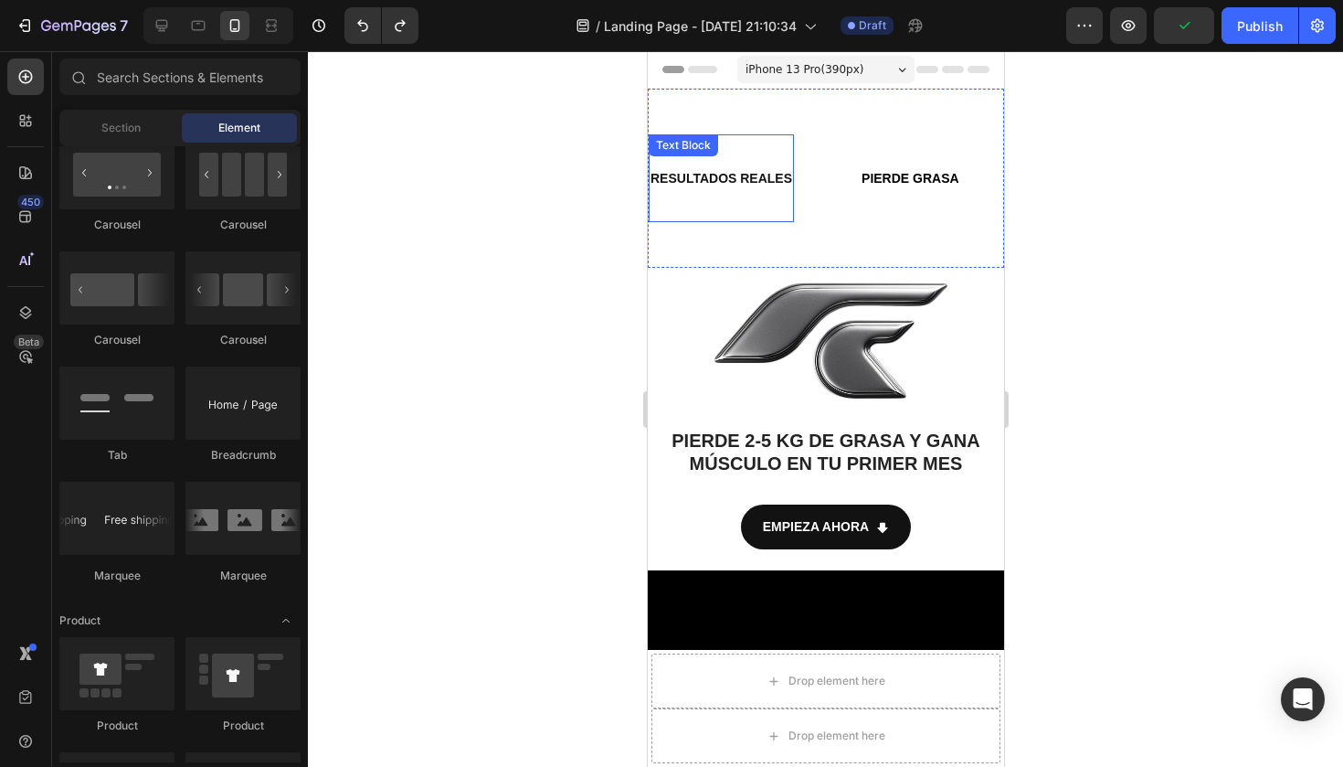
click at [738, 177] on strong "RESULTADOS REALES" at bounding box center [721, 178] width 142 height 15
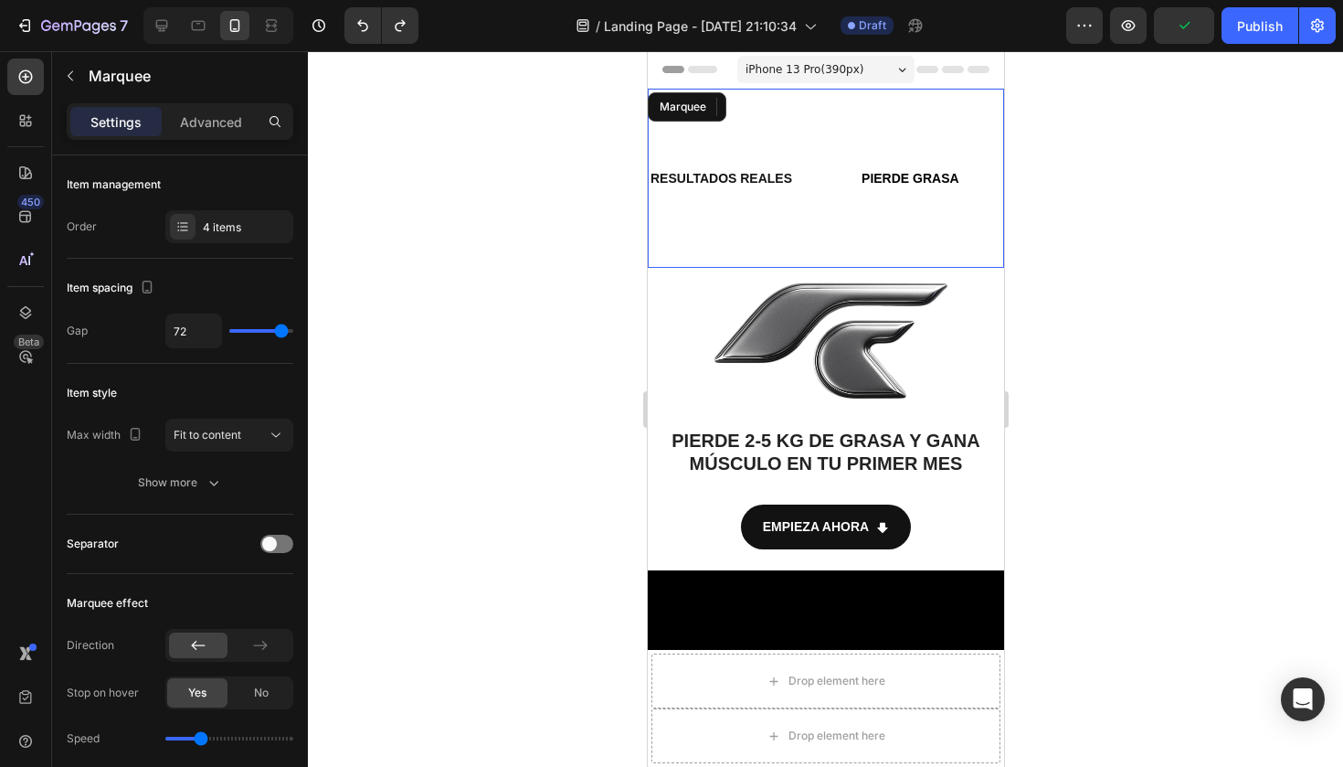
click at [715, 126] on div "RESULTADOS REALES Text Block 0 PIERDE GRASA Text Block GANA MÚSCULO Text Block …" at bounding box center [1047, 178] width 809 height 179
type input "68"
type input "67"
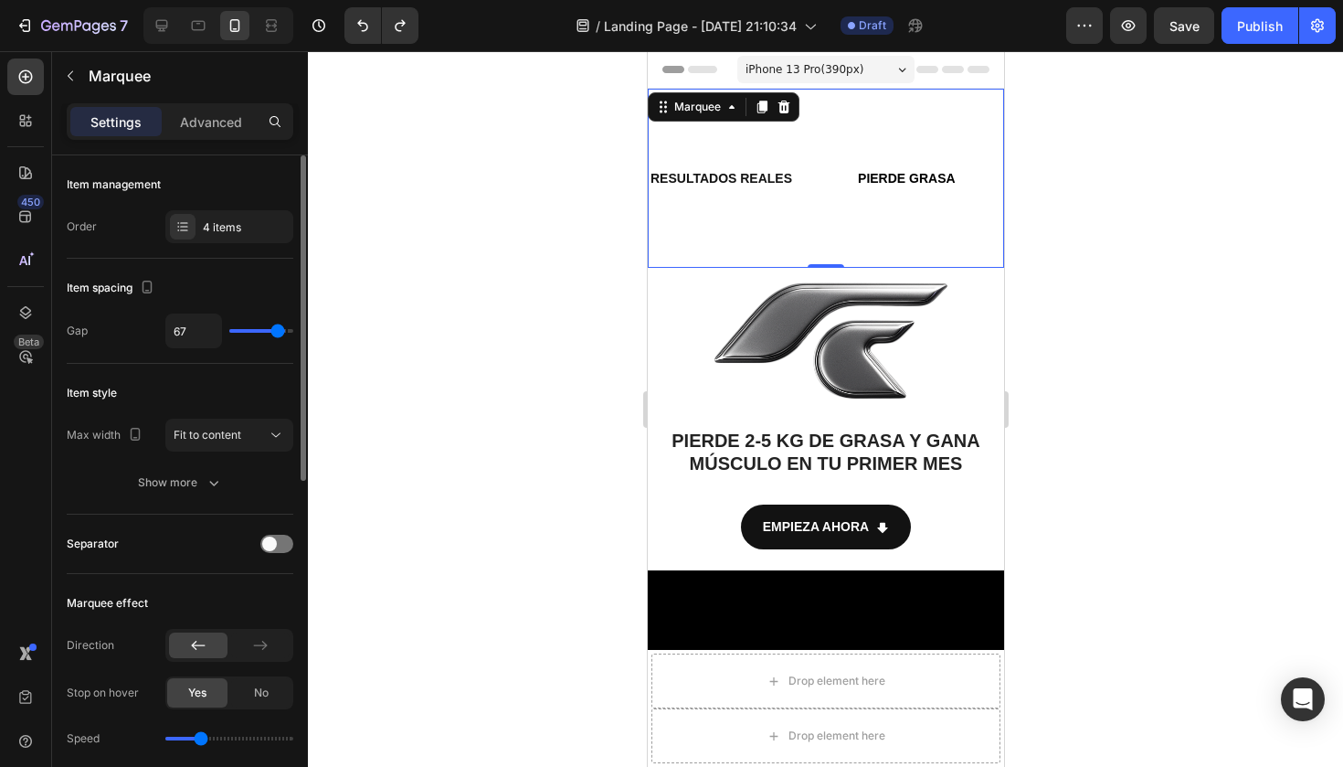
type input "65"
type input "60"
type input "54"
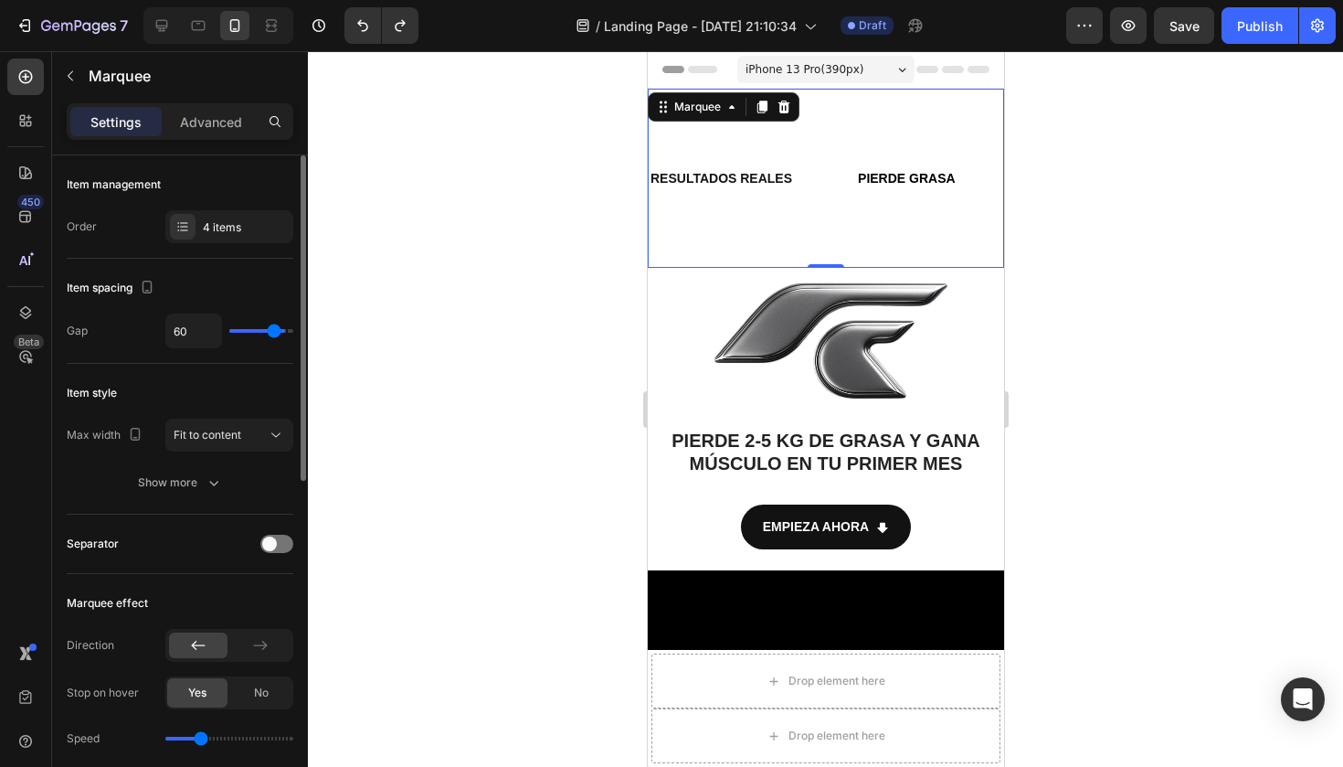
type input "54"
type input "50"
type input "47"
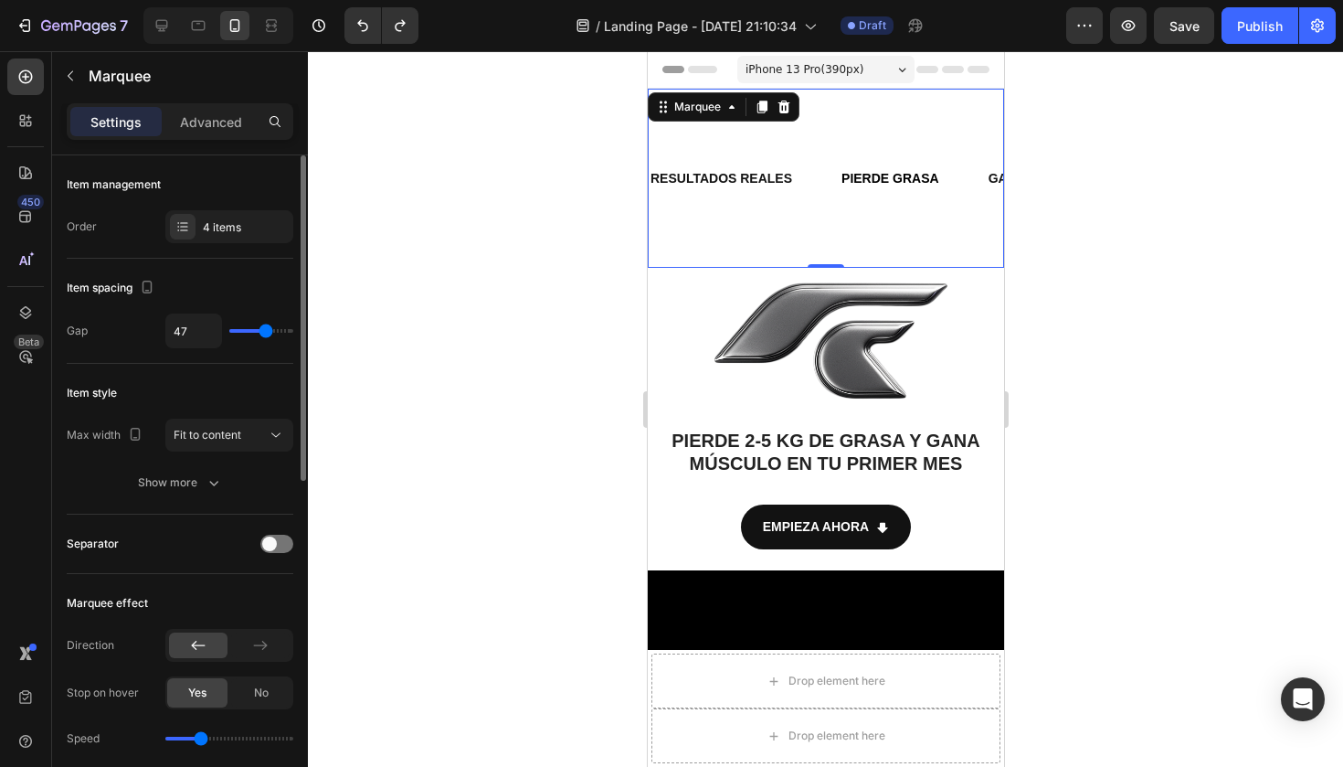
type input "46"
type input "44"
type input "43"
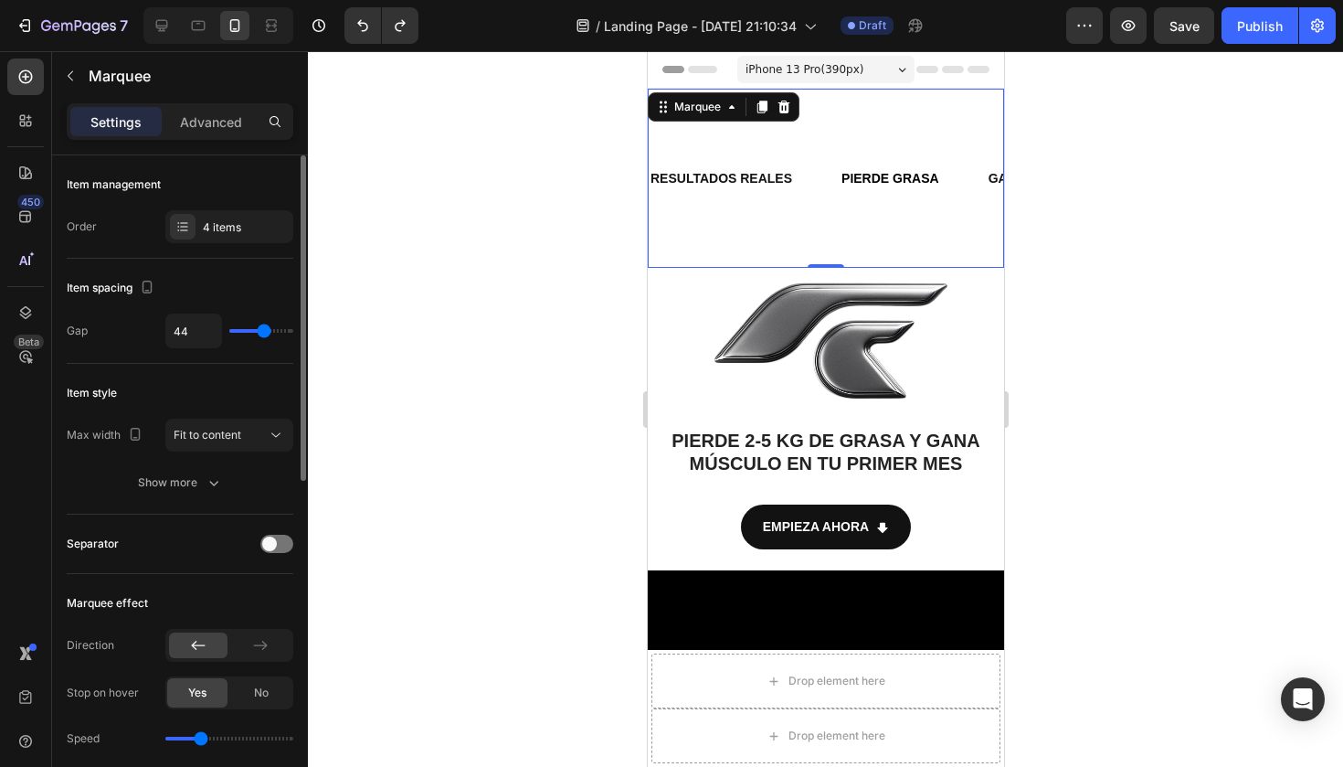
type input "43"
type input "41"
type input "40"
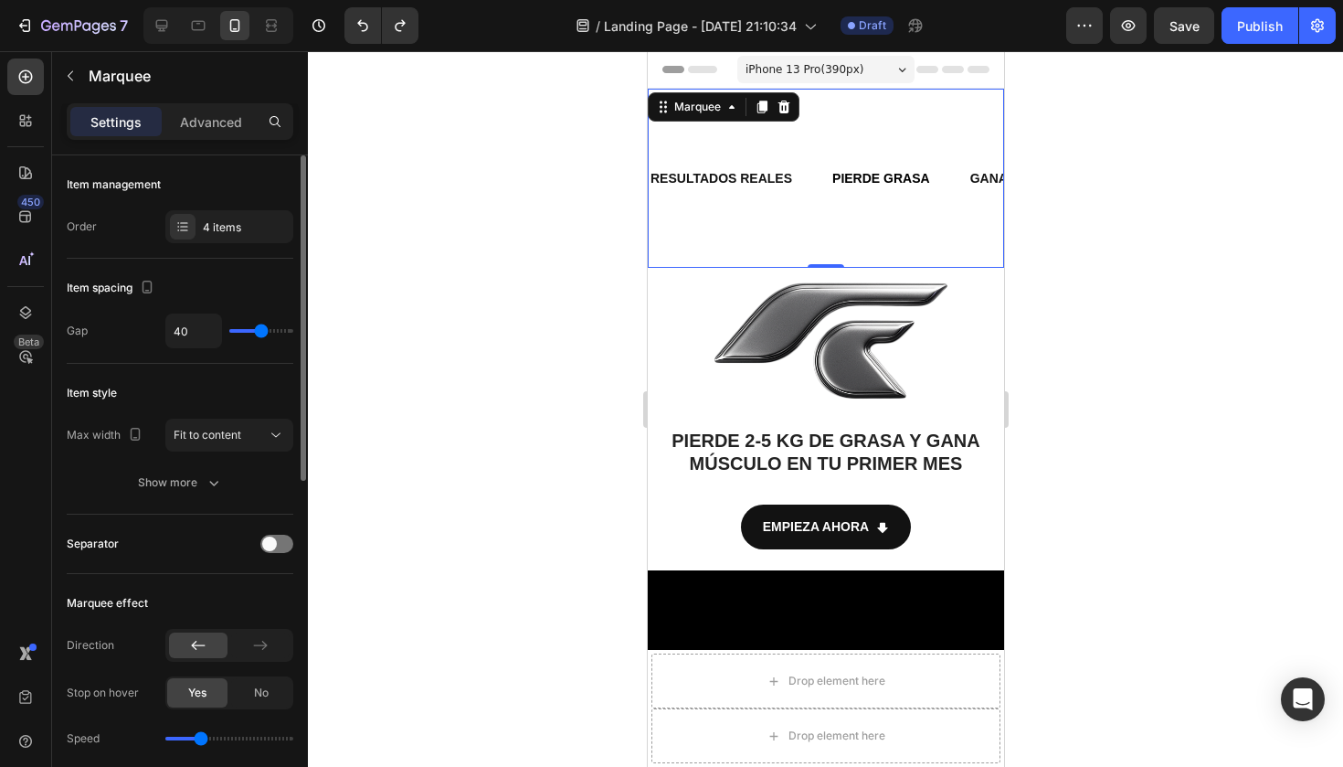
type input "41"
type input "43"
type input "44"
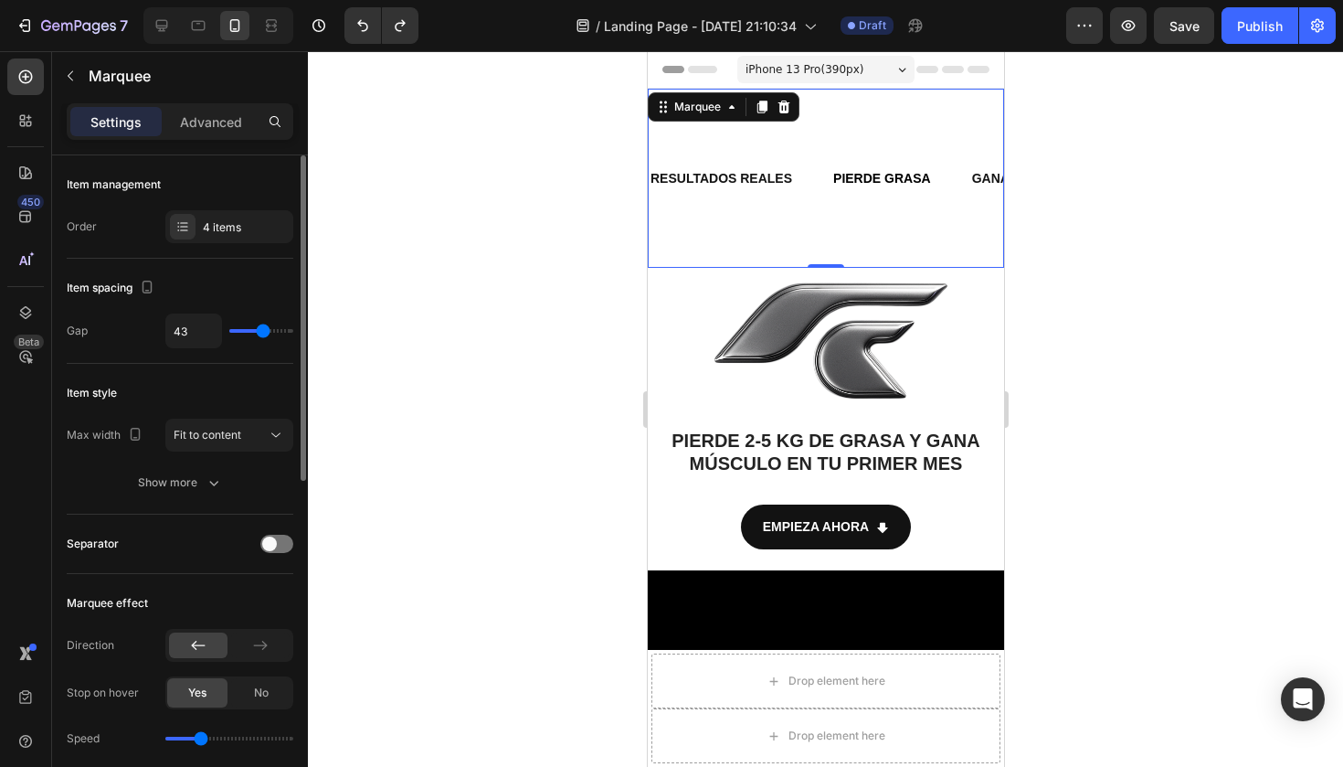
type input "44"
type input "46"
type input "47"
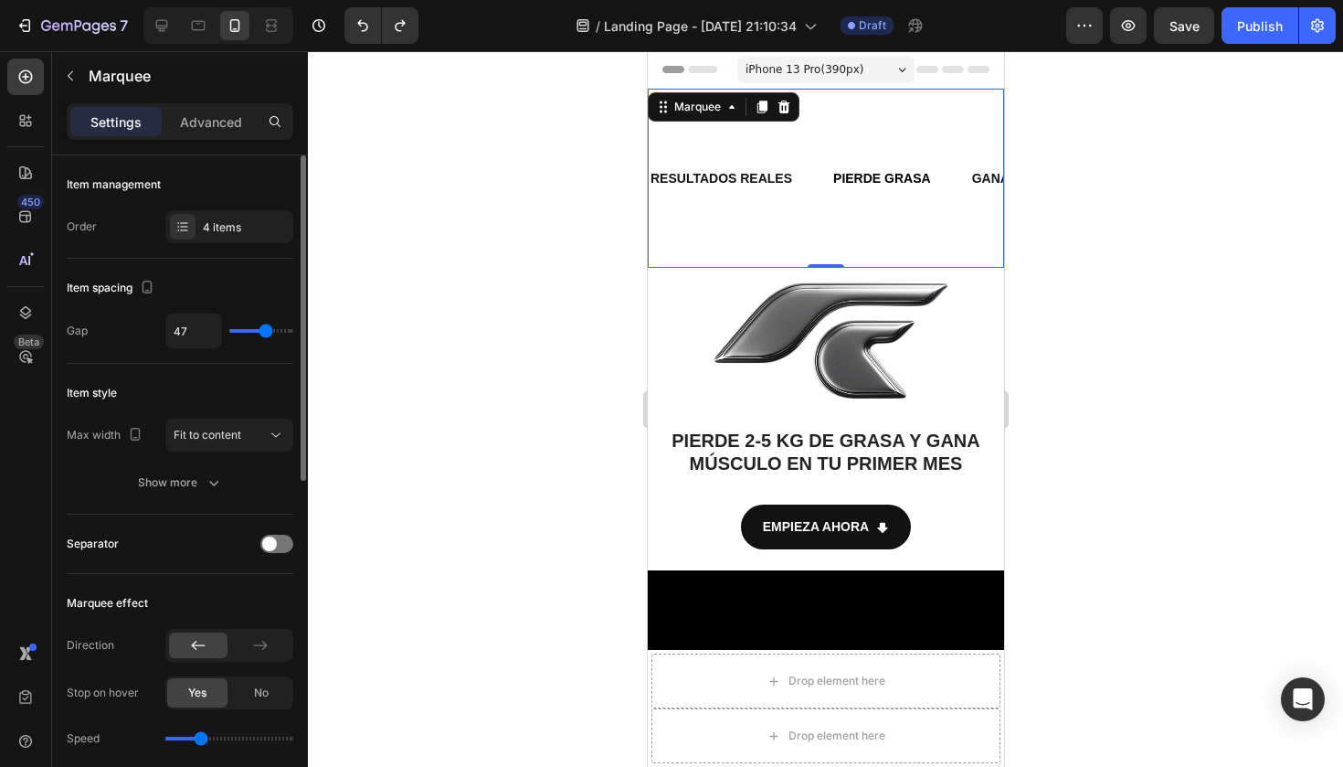
type input "48"
type input "50"
drag, startPoint x: 278, startPoint y: 330, endPoint x: 266, endPoint y: 331, distance: 11.9
type input "50"
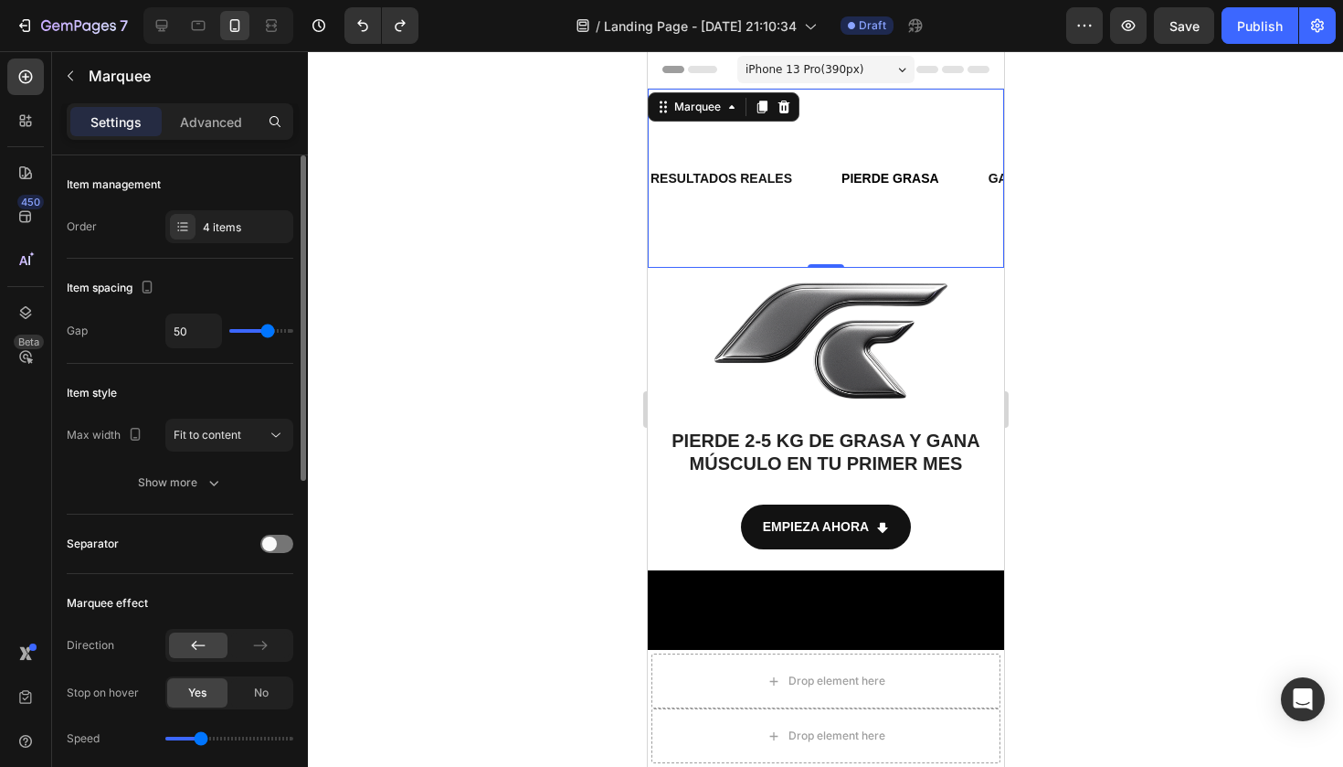
click at [266, 331] on input "range" at bounding box center [261, 331] width 64 height 4
click at [212, 479] on icon "button" at bounding box center [214, 482] width 18 height 18
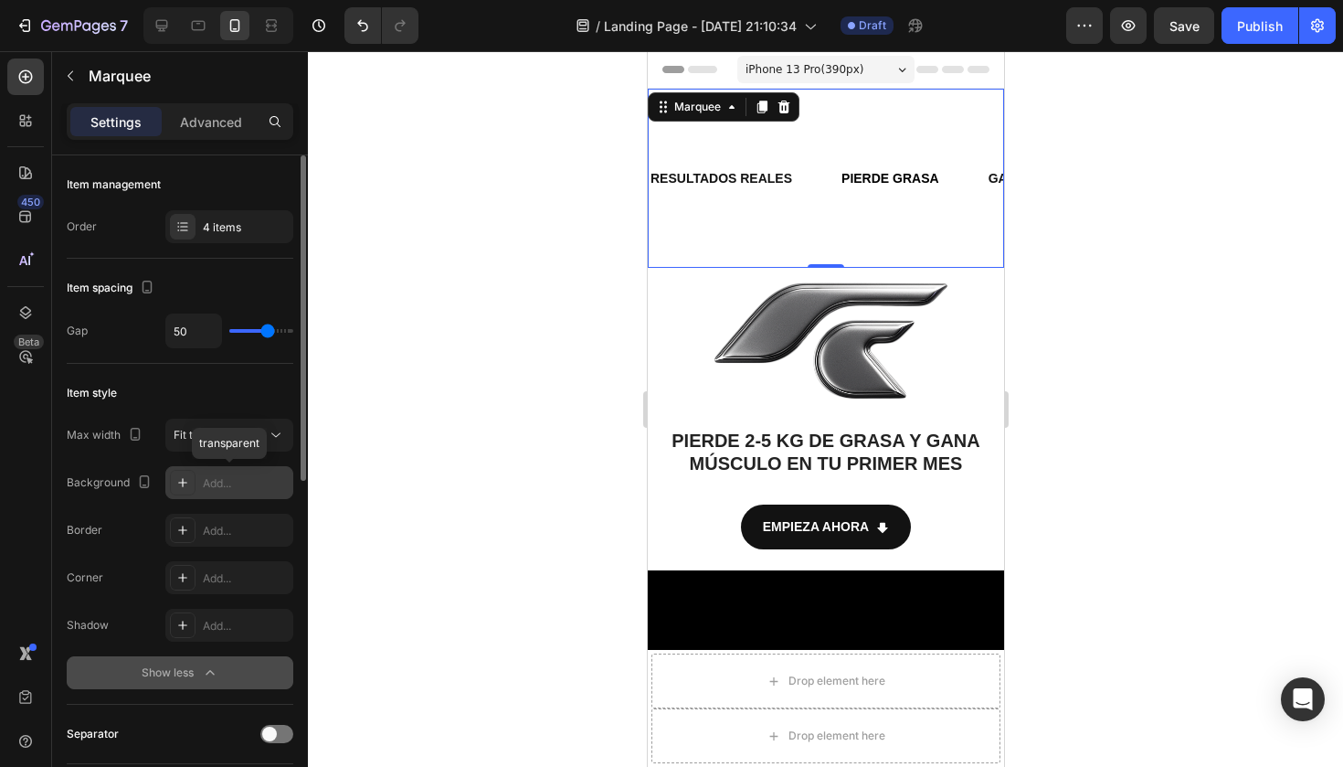
click at [190, 480] on div at bounding box center [183, 483] width 26 height 26
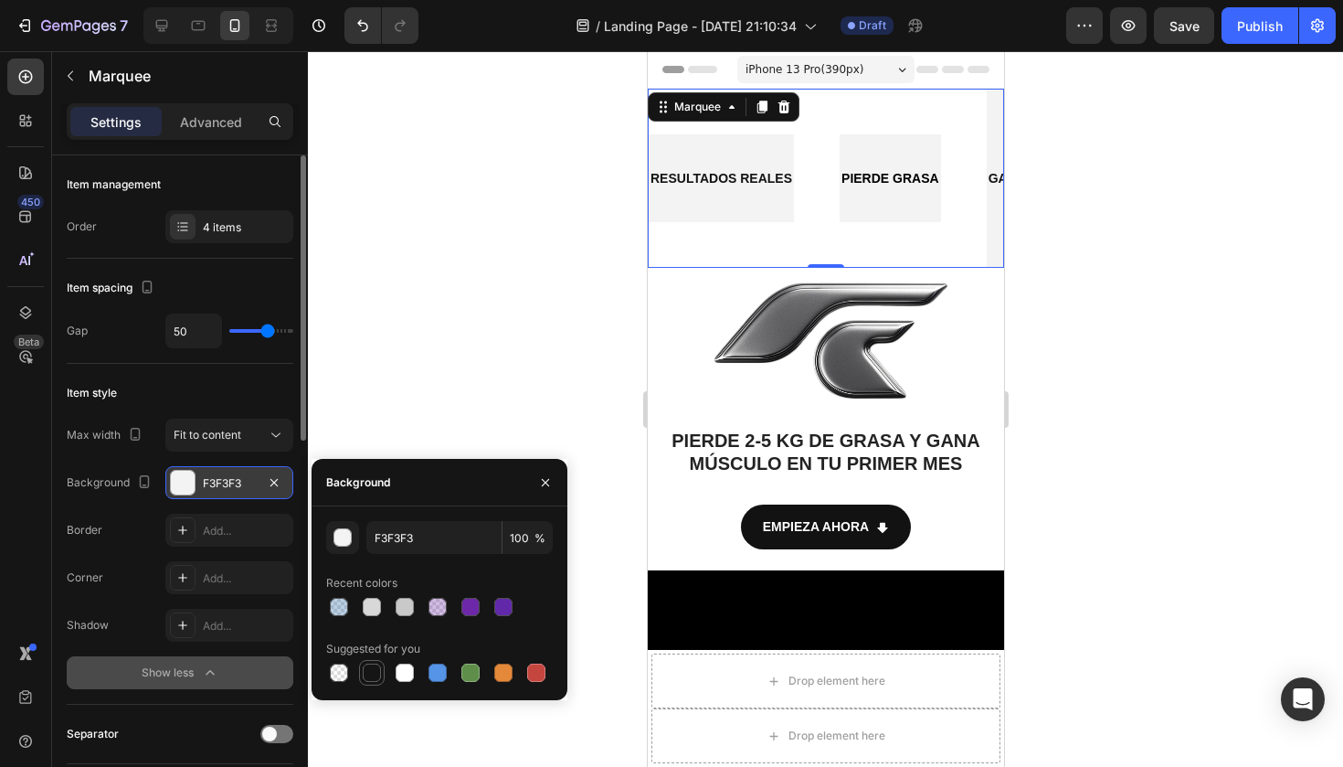
click at [377, 671] on div at bounding box center [372, 672] width 18 height 18
type input "151515"
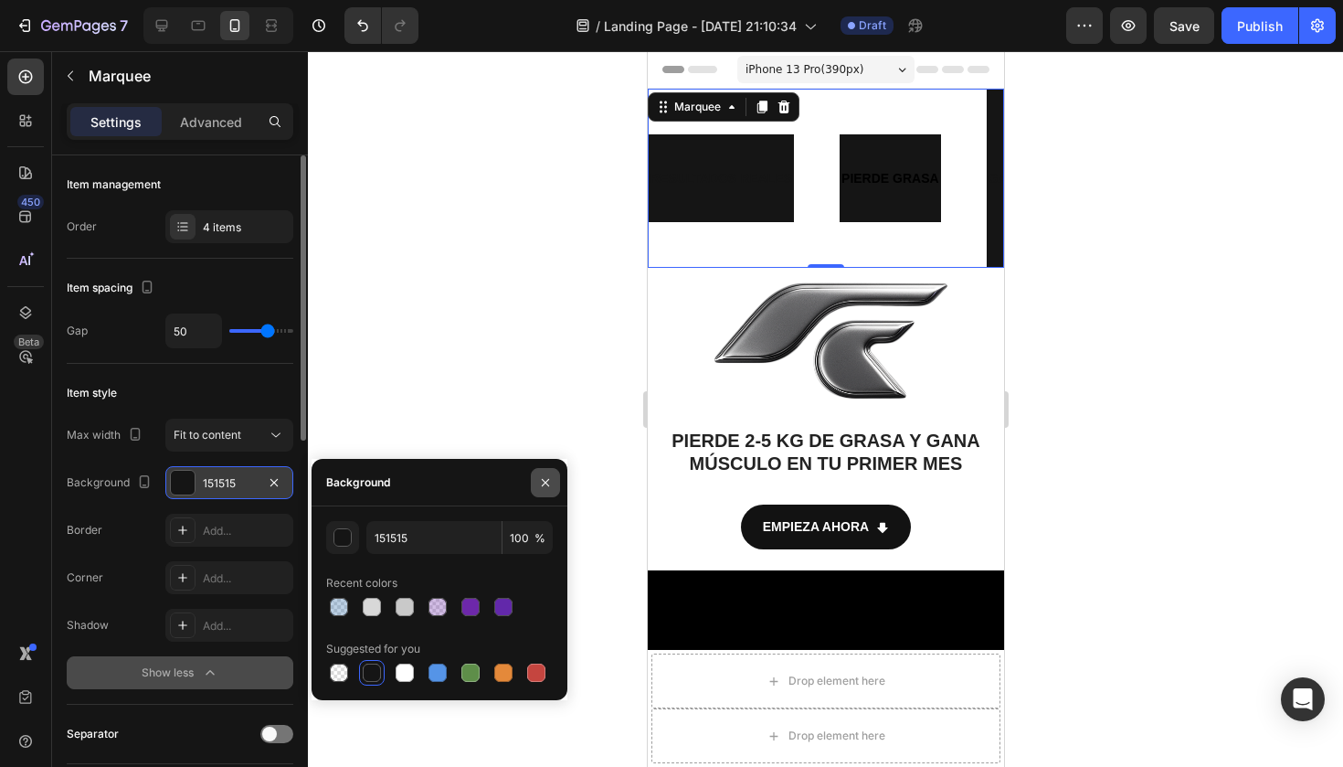
click at [544, 485] on icon "button" at bounding box center [545, 482] width 15 height 15
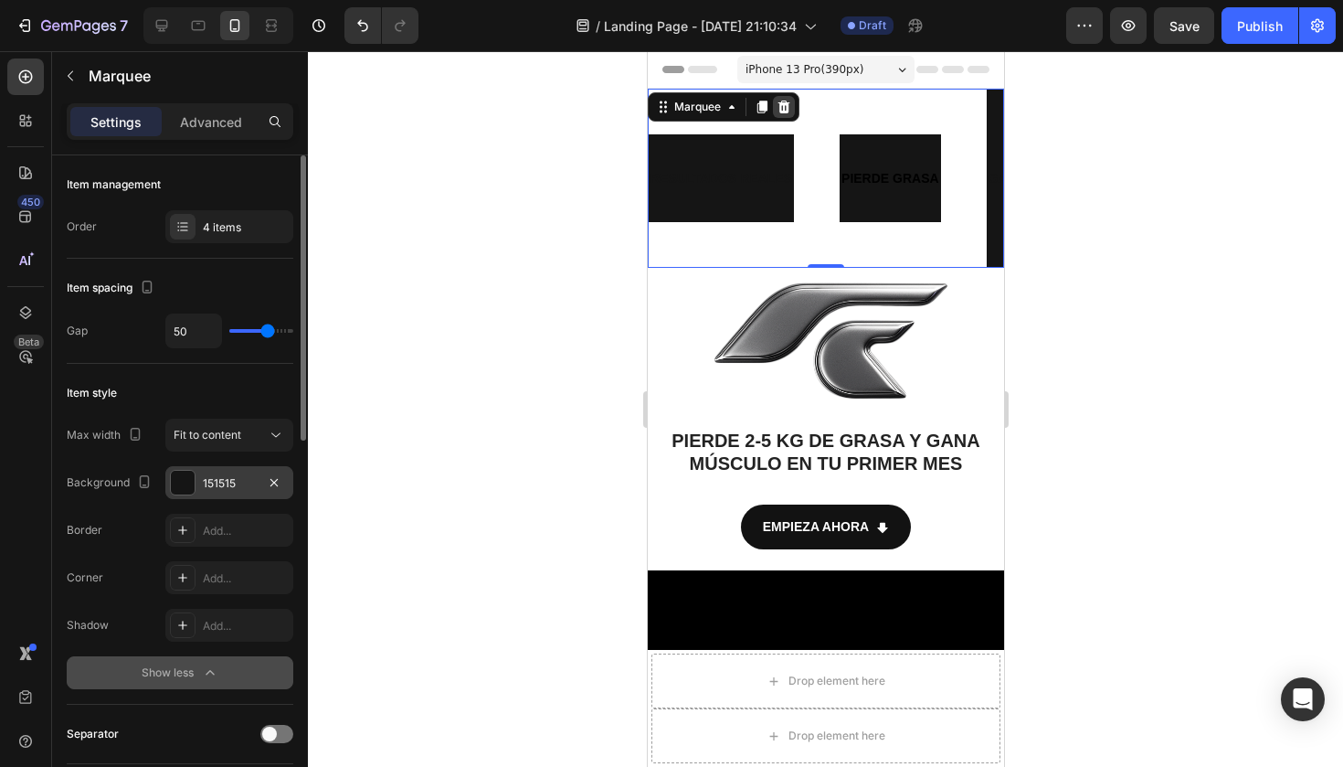
click at [787, 108] on icon at bounding box center [783, 106] width 12 height 13
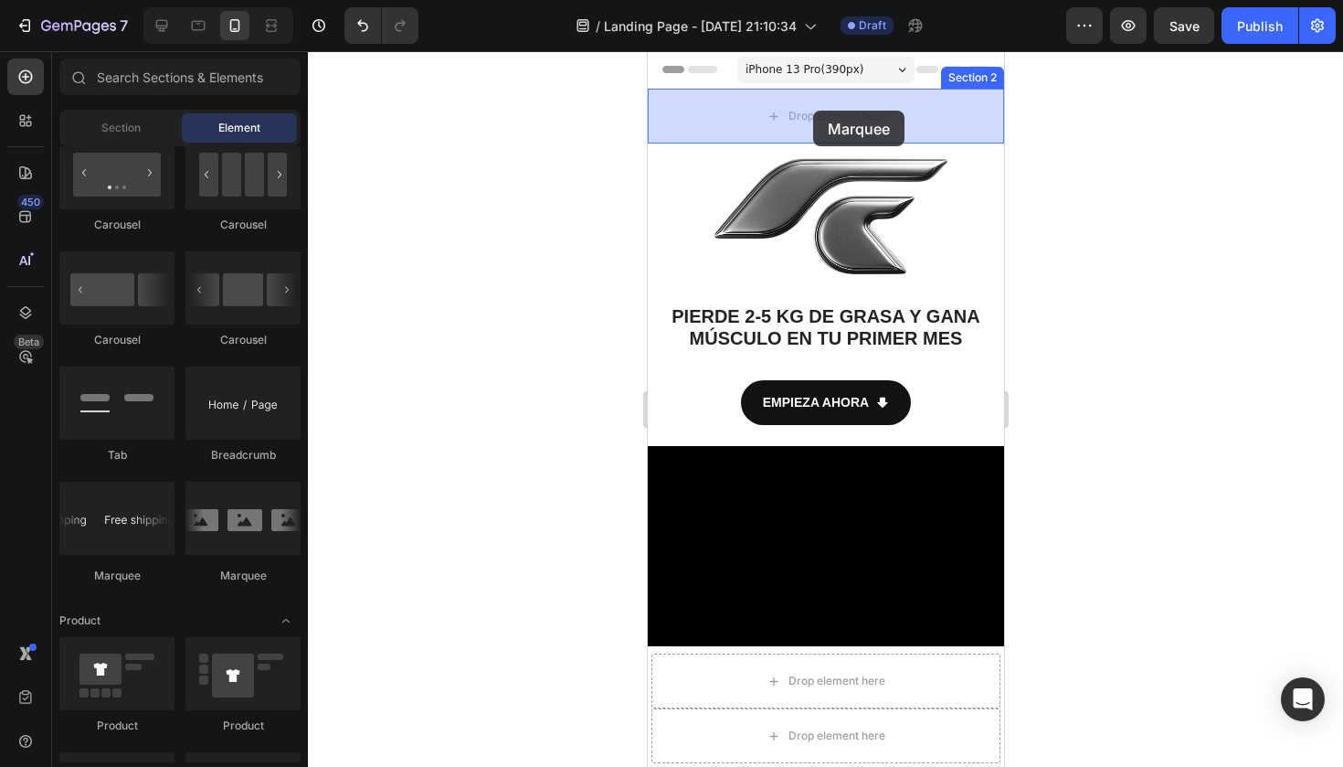
drag, startPoint x: 772, startPoint y: 597, endPoint x: 812, endPoint y: 111, distance: 488.6
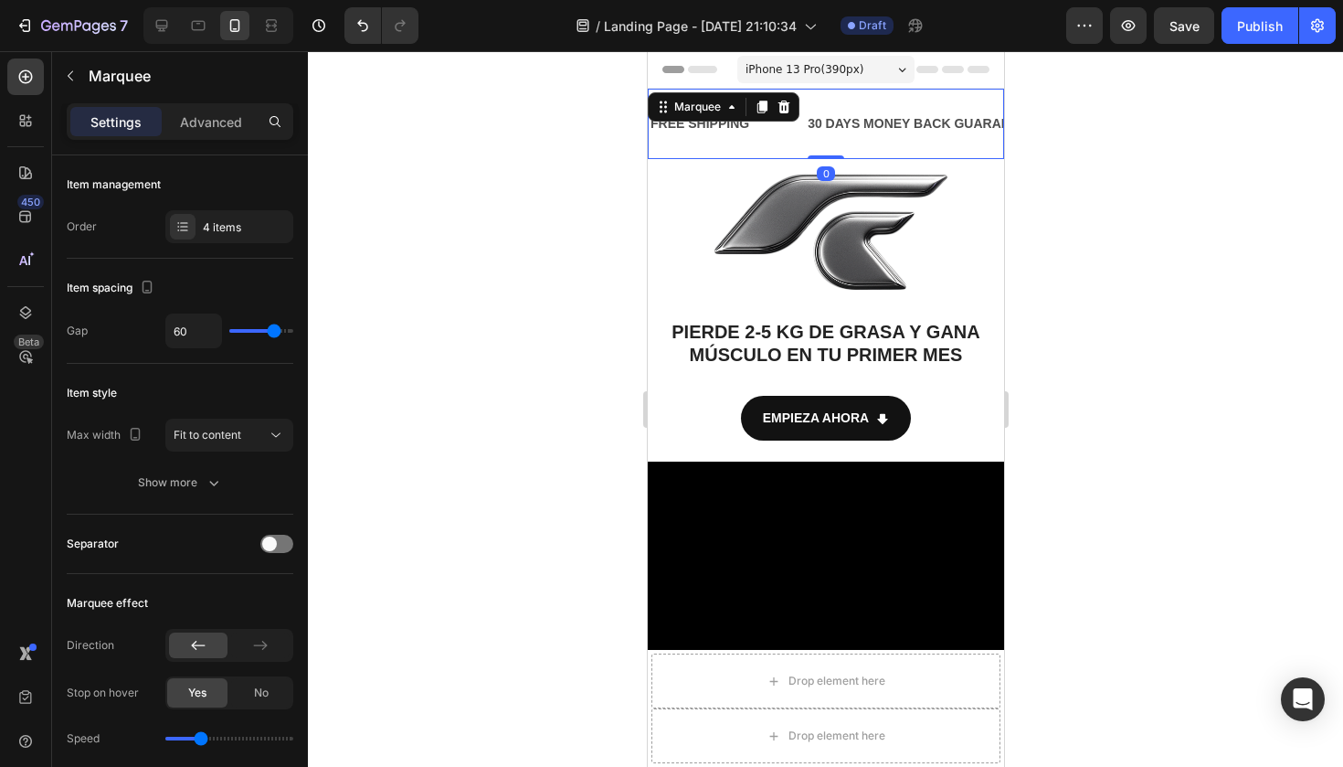
click at [553, 170] on div at bounding box center [825, 408] width 1035 height 715
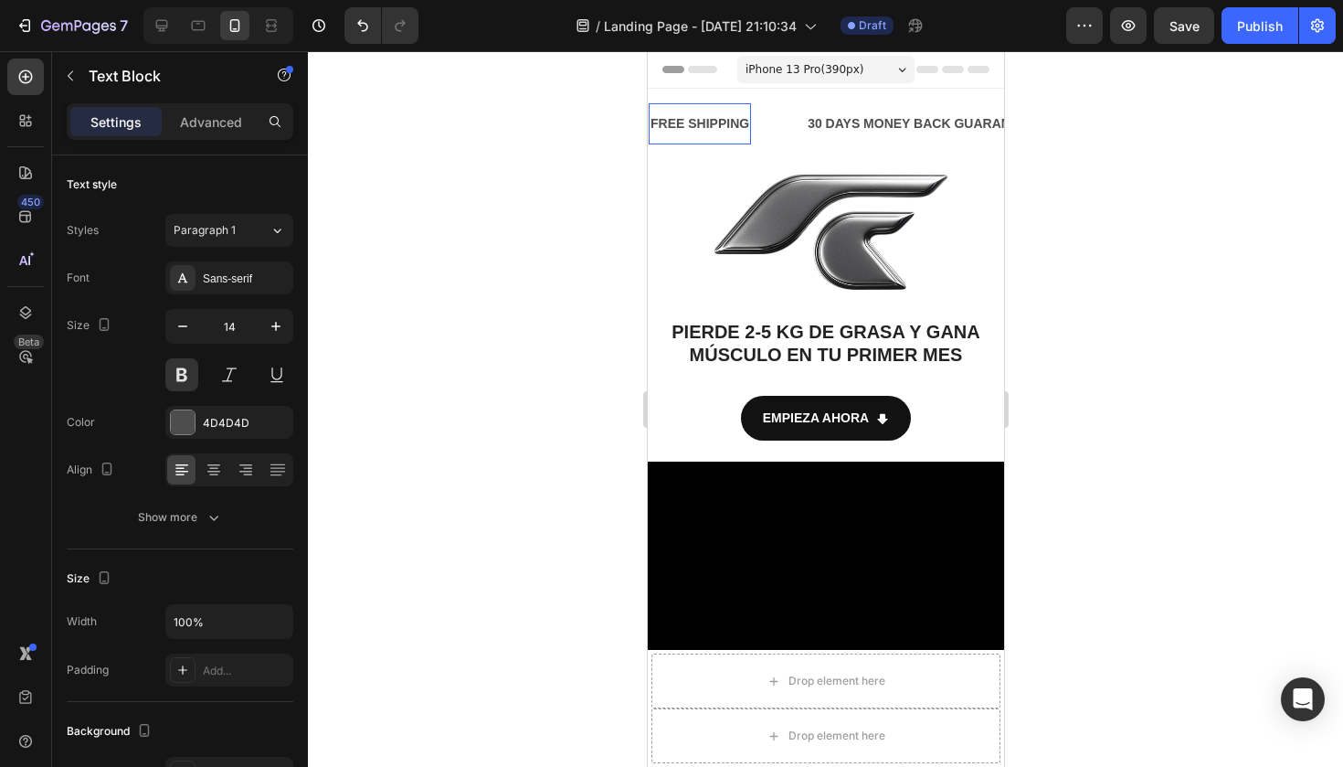
click at [709, 128] on div "FREE SHIPPING" at bounding box center [699, 124] width 102 height 26
click at [709, 125] on p "FREE SHIPPING" at bounding box center [699, 123] width 99 height 23
click at [539, 171] on div at bounding box center [825, 408] width 1035 height 715
click at [867, 126] on div "30 DAYS MONEY BACK GUARANTEE" at bounding box center [919, 124] width 231 height 26
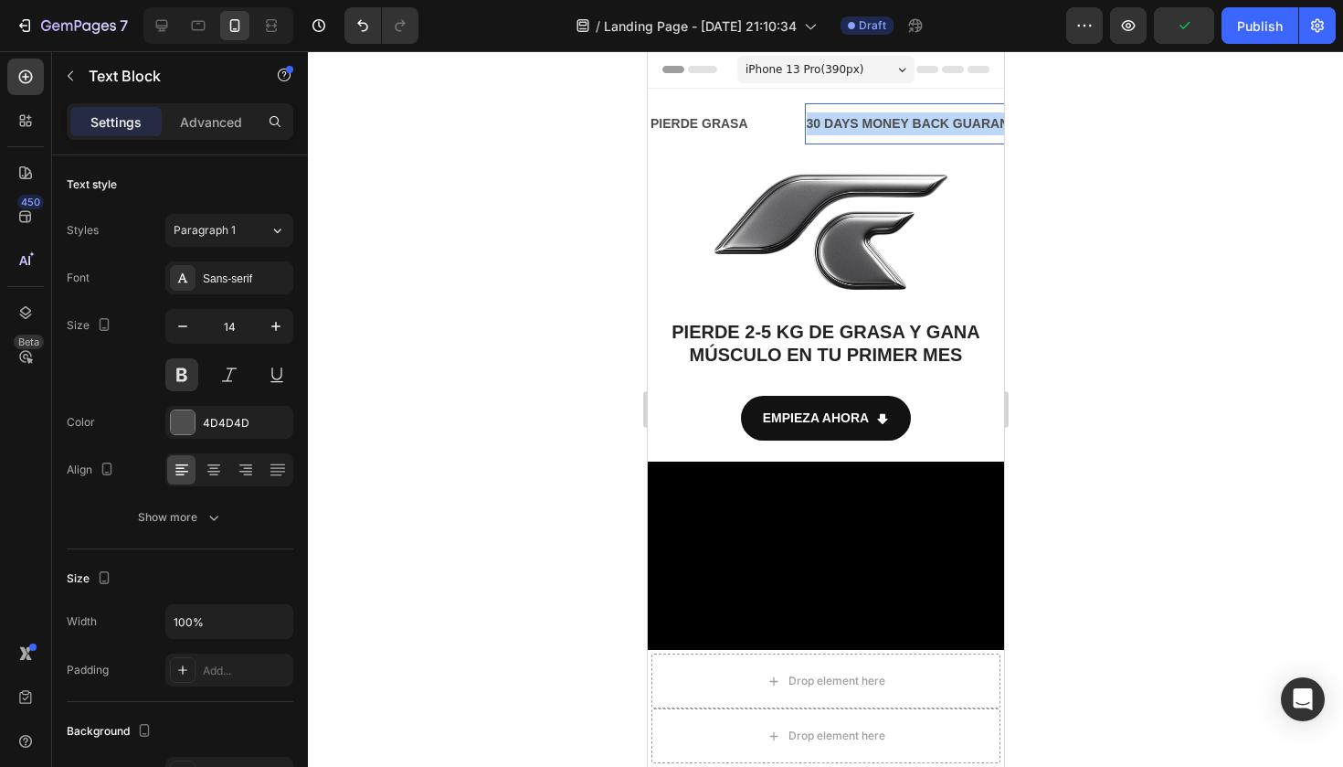
click at [867, 126] on p "30 DAYS MONEY BACK GUARANTEE" at bounding box center [919, 123] width 227 height 23
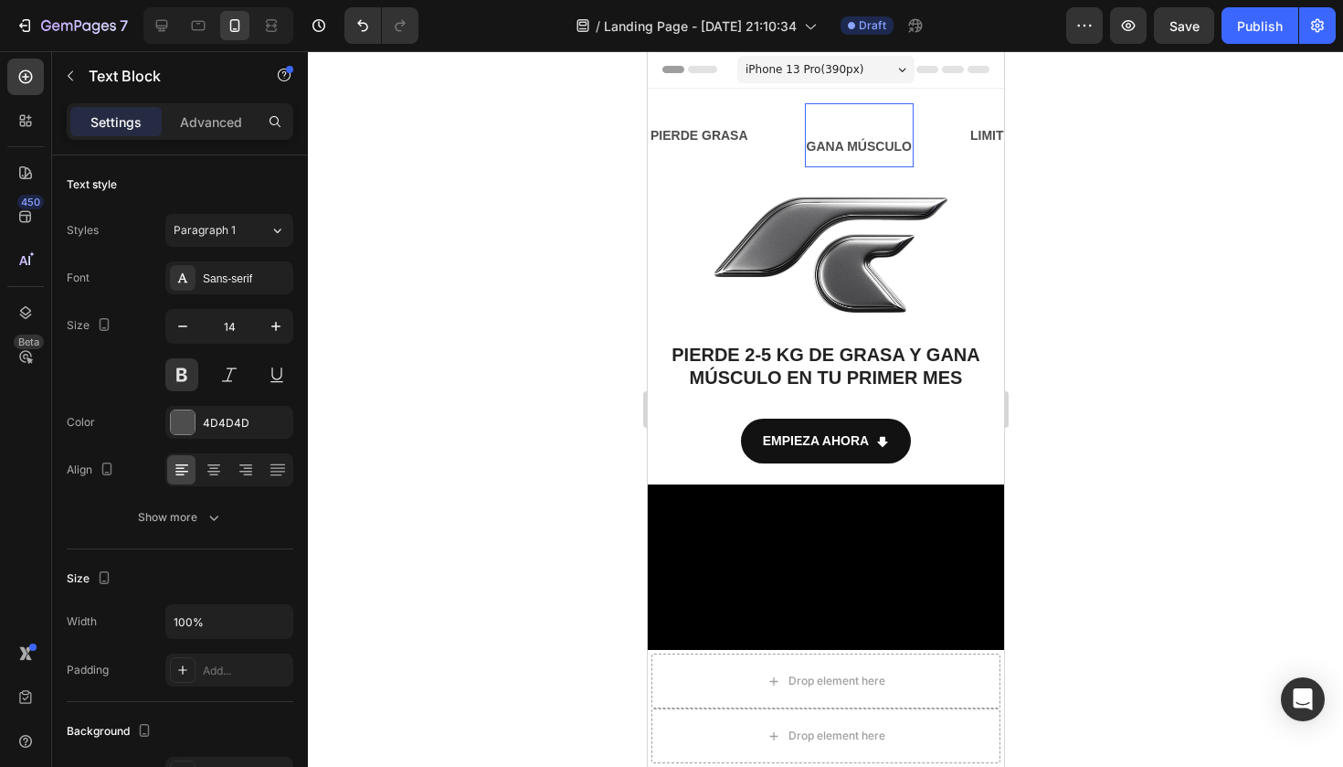
click at [817, 129] on p "Rich Text Editor. Editing area: main" at bounding box center [858, 123] width 105 height 23
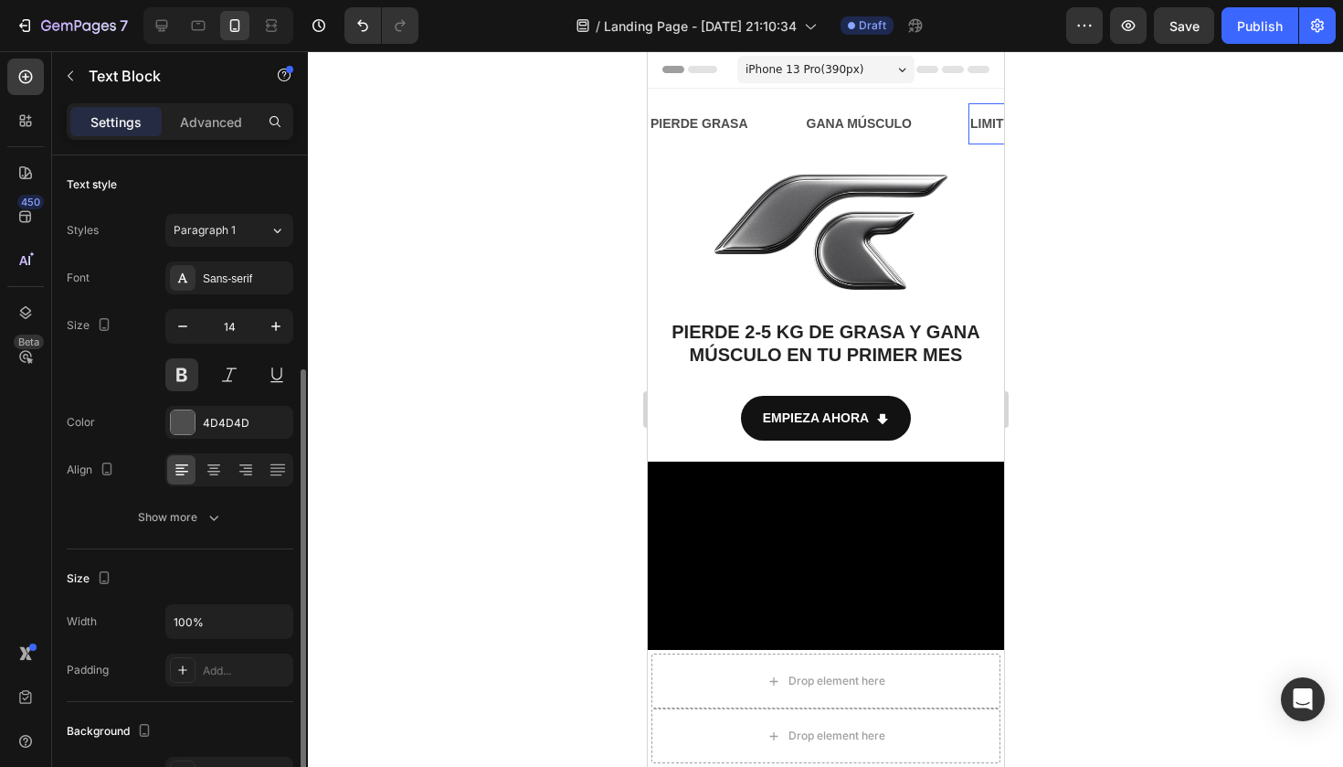
drag, startPoint x: 997, startPoint y: 122, endPoint x: 1120, endPoint y: 251, distance: 178.3
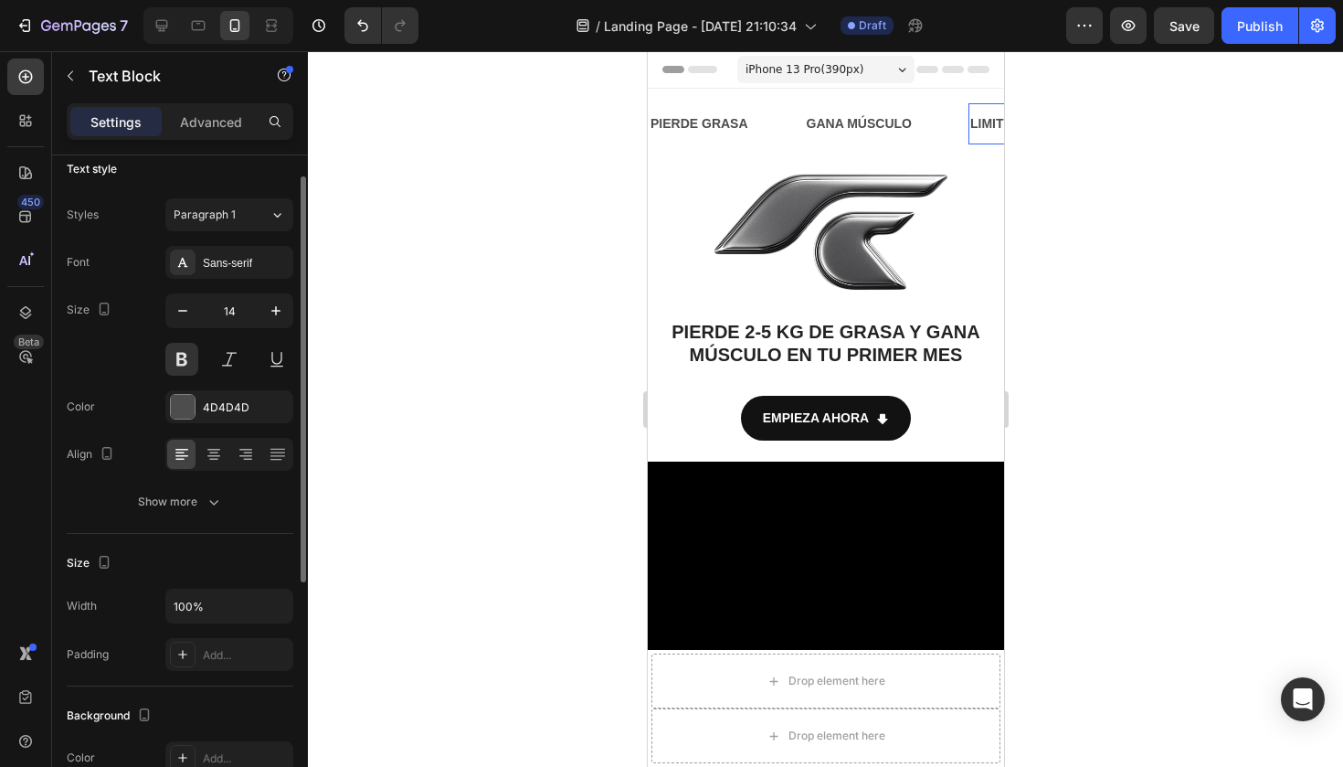
scroll to position [0, 0]
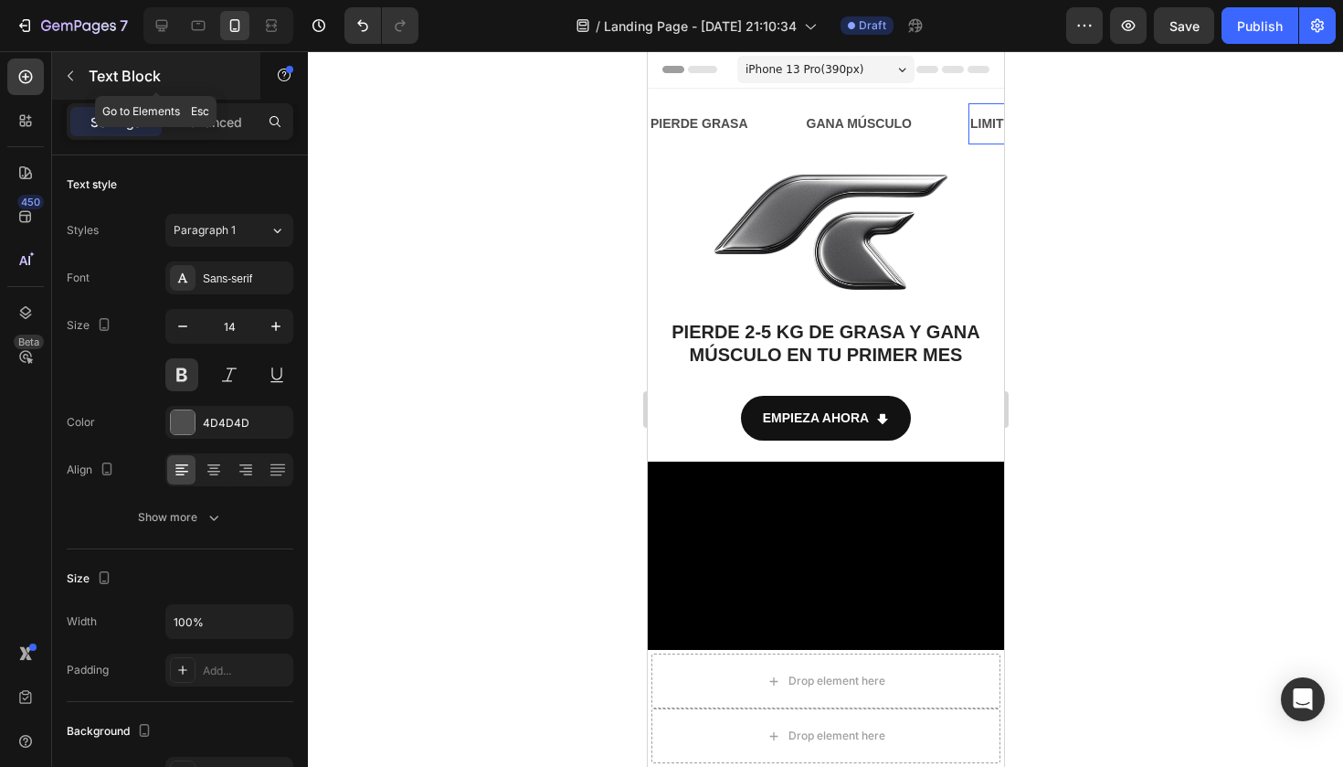
click at [84, 73] on button "button" at bounding box center [70, 75] width 29 height 29
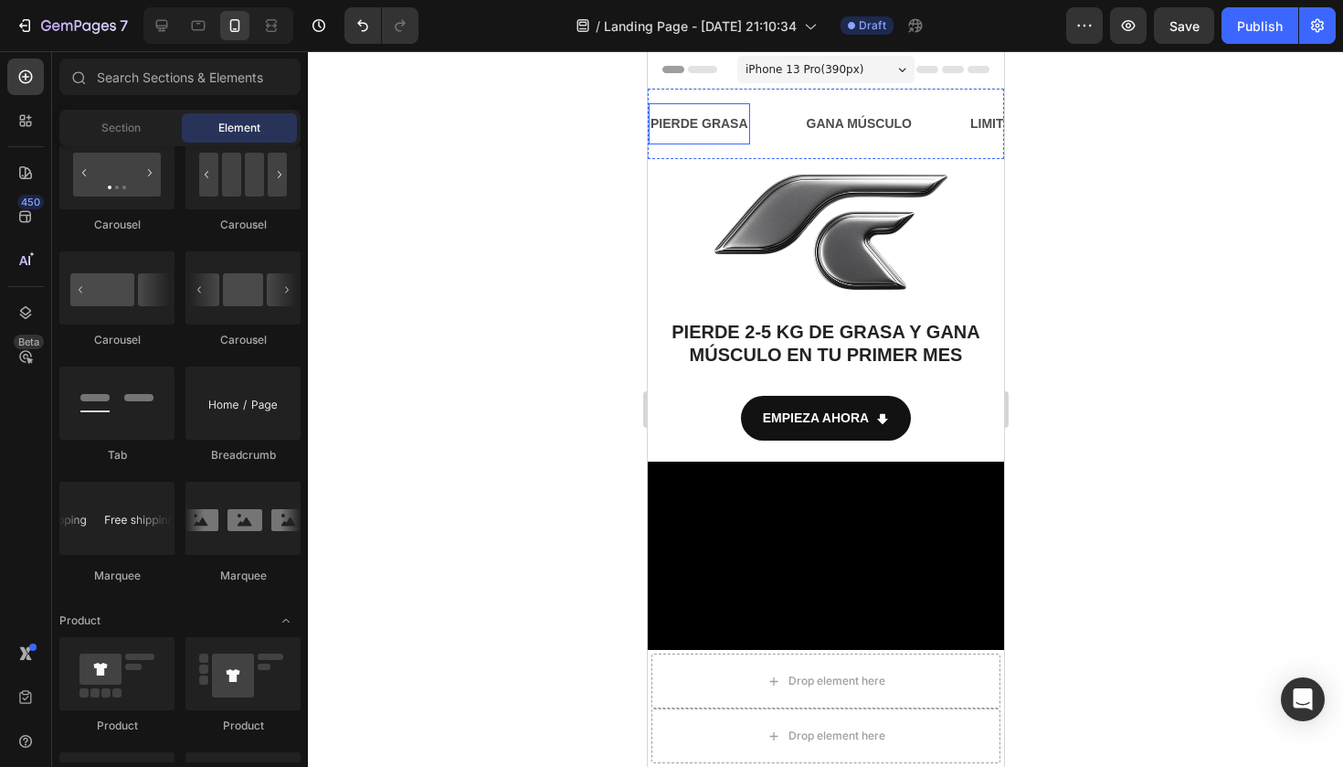
click at [705, 111] on div "PIERDE GRASA" at bounding box center [698, 124] width 101 height 26
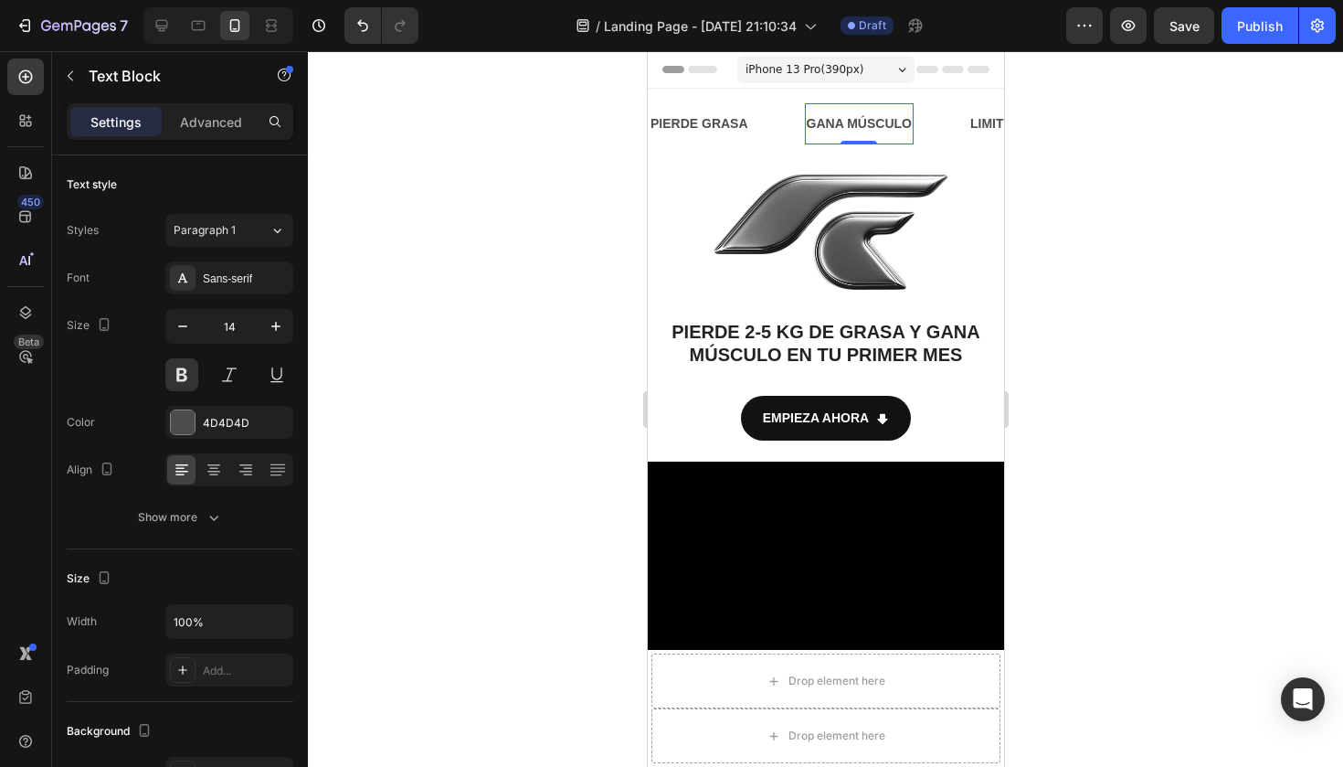
click at [821, 130] on strong "GANA MÚSCULO" at bounding box center [858, 123] width 105 height 15
click at [739, 111] on div "PIERDE GRASA" at bounding box center [698, 124] width 101 height 26
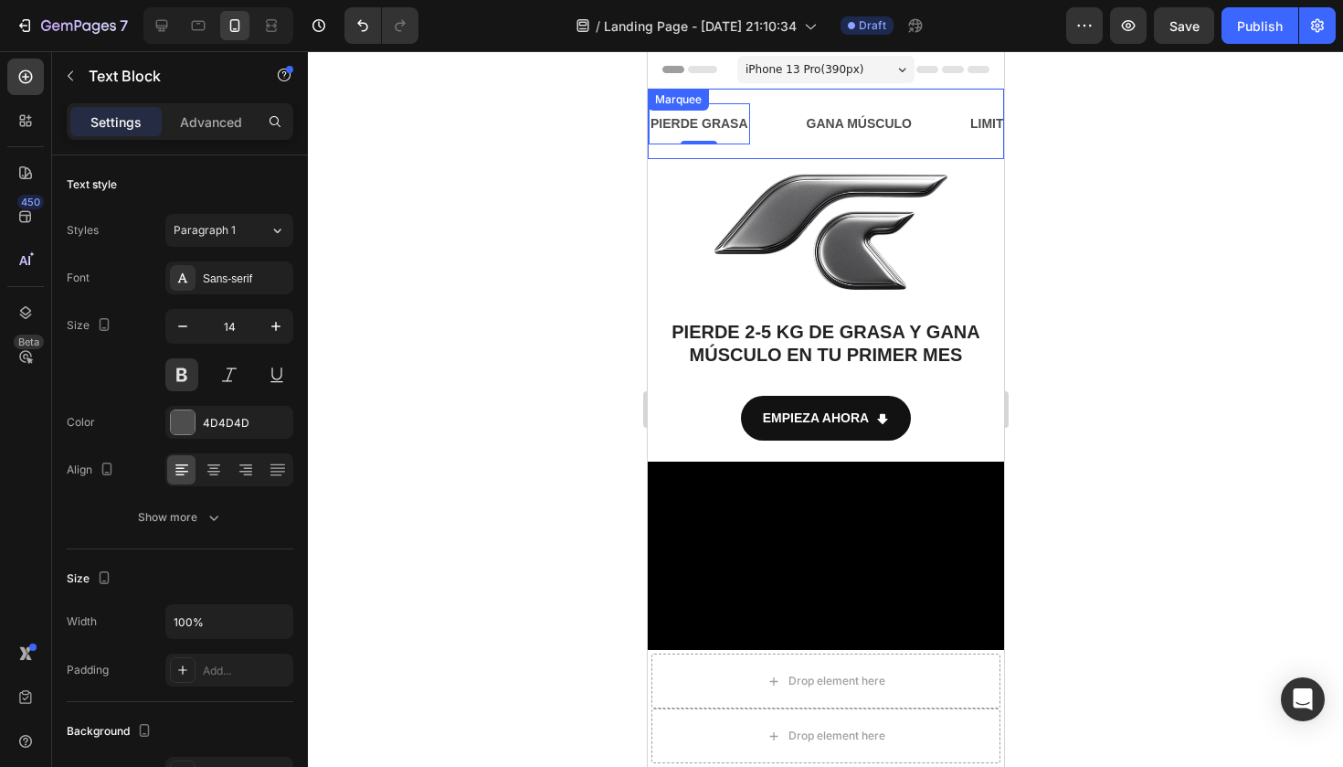
click at [749, 97] on div "PIERDE GRASA Text Block 0 GANA MÚSCULO Text Block LIMITED TIME 50% OFF SALE Tex…" at bounding box center [825, 124] width 356 height 70
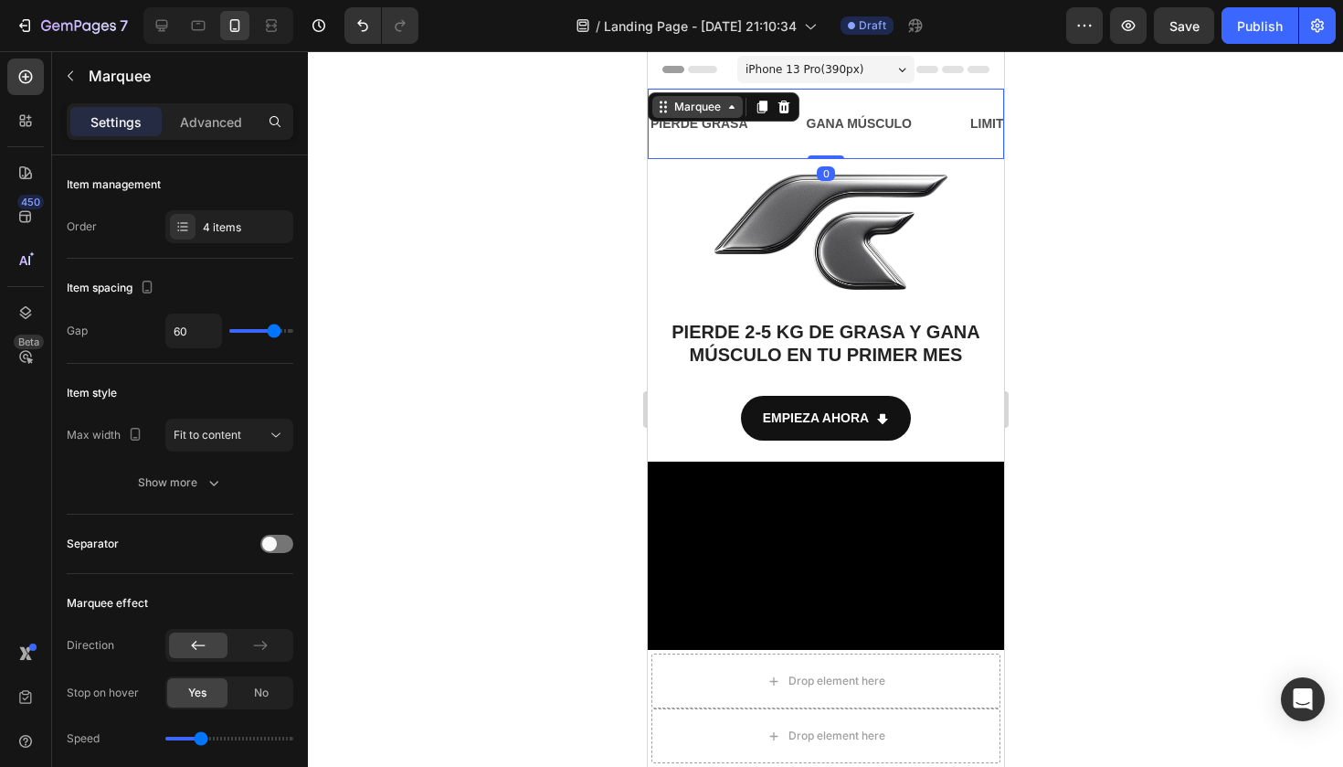
click at [689, 104] on div "Marquee" at bounding box center [697, 107] width 54 height 16
click at [247, 229] on div "4 items" at bounding box center [246, 227] width 86 height 16
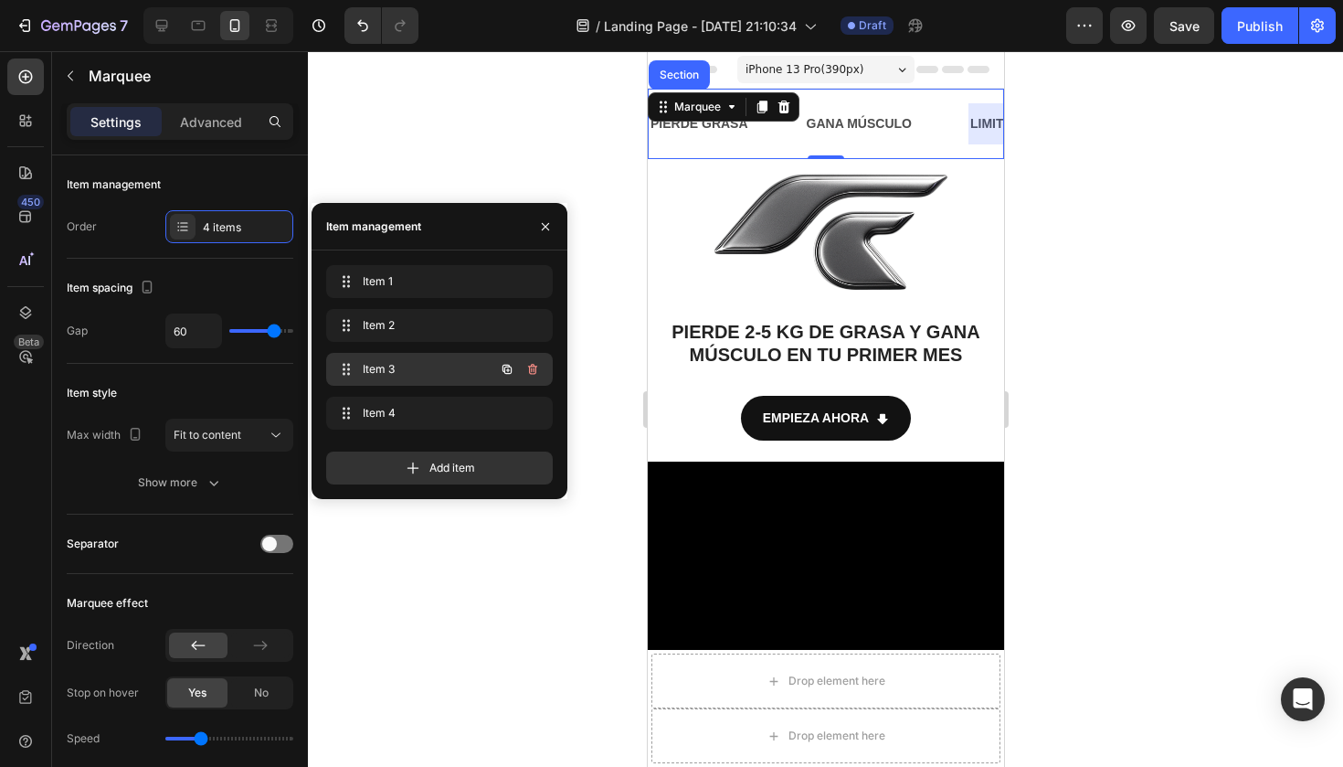
click at [387, 371] on span "Item 3" at bounding box center [414, 369] width 103 height 16
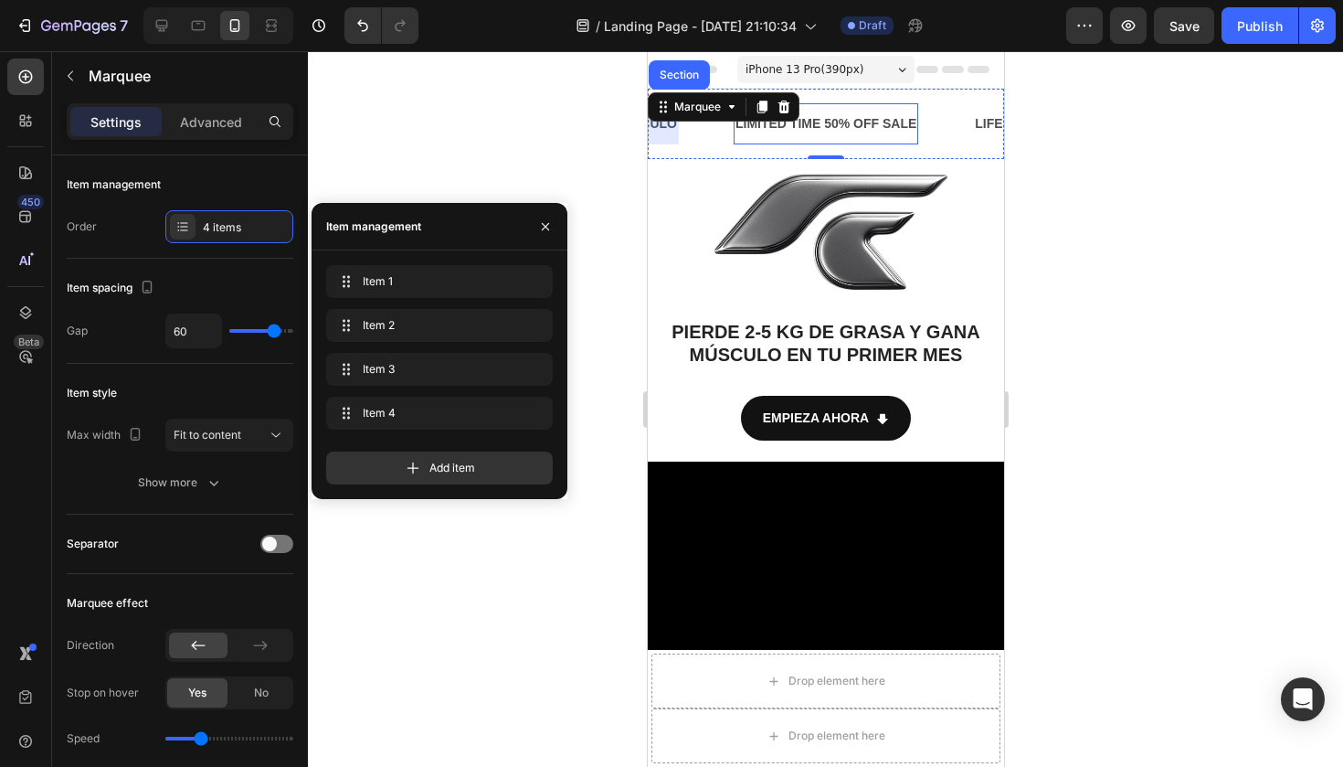
click at [859, 122] on p "LIMITED TIME 50% OFF SALE" at bounding box center [825, 123] width 181 height 23
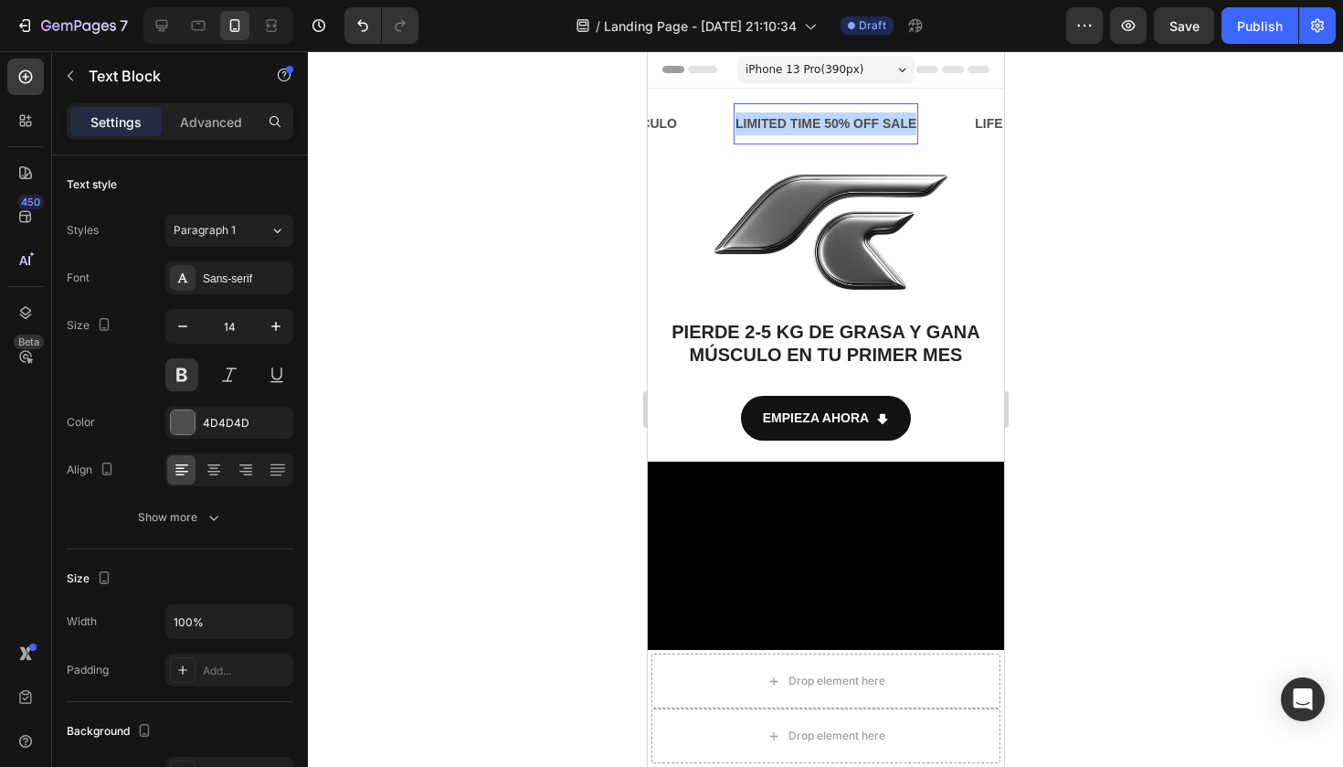
click at [859, 122] on p "LIMITED TIME 50% OFF SALE" at bounding box center [825, 123] width 181 height 23
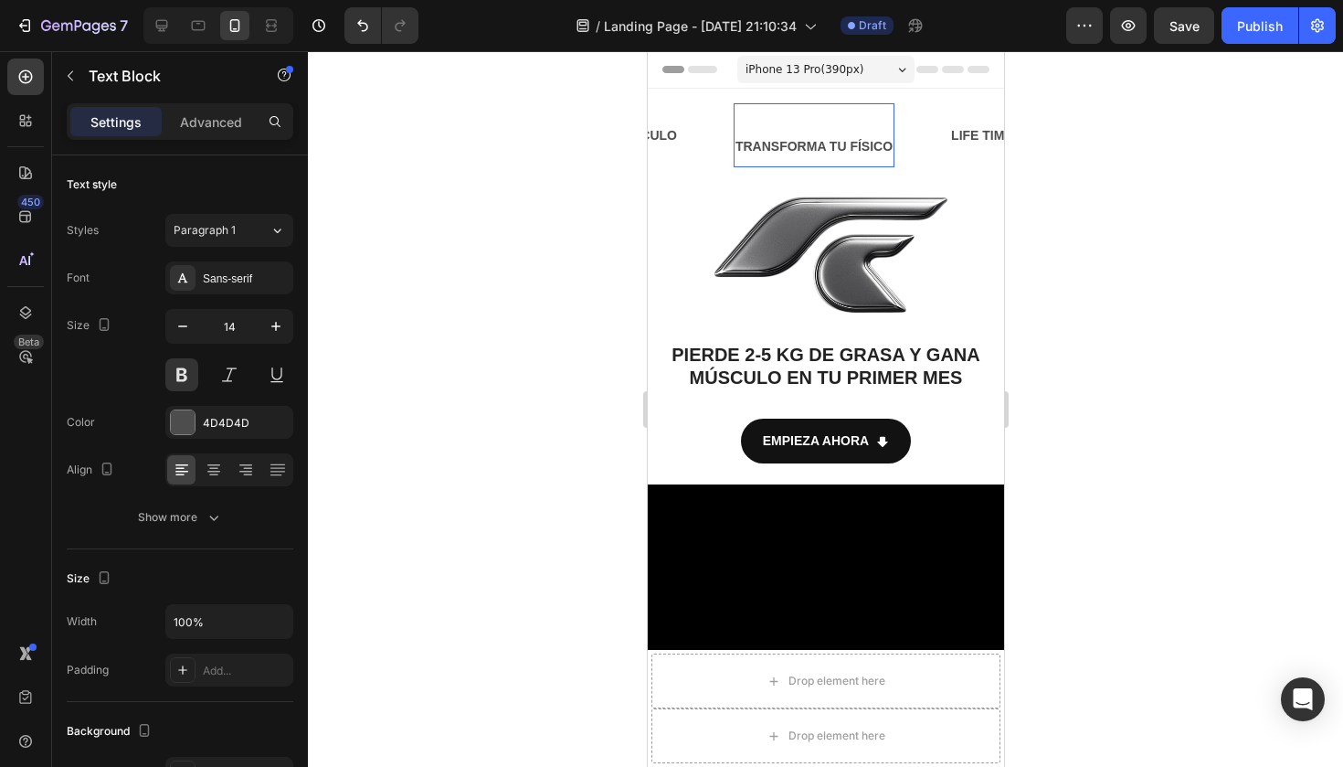
click at [761, 129] on p "Rich Text Editor. Editing area: main" at bounding box center [813, 123] width 157 height 23
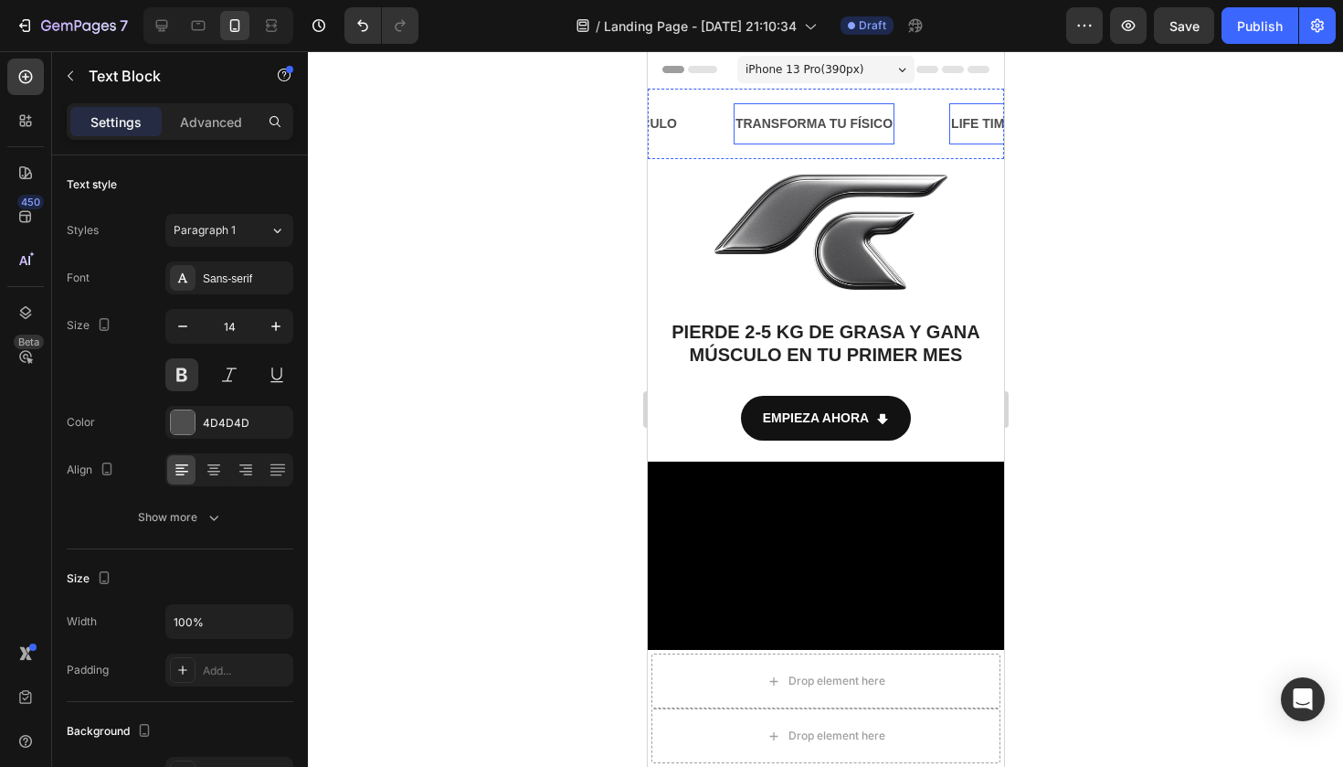
click at [967, 122] on div "LIFE TIME WARRANTY" at bounding box center [1019, 124] width 143 height 26
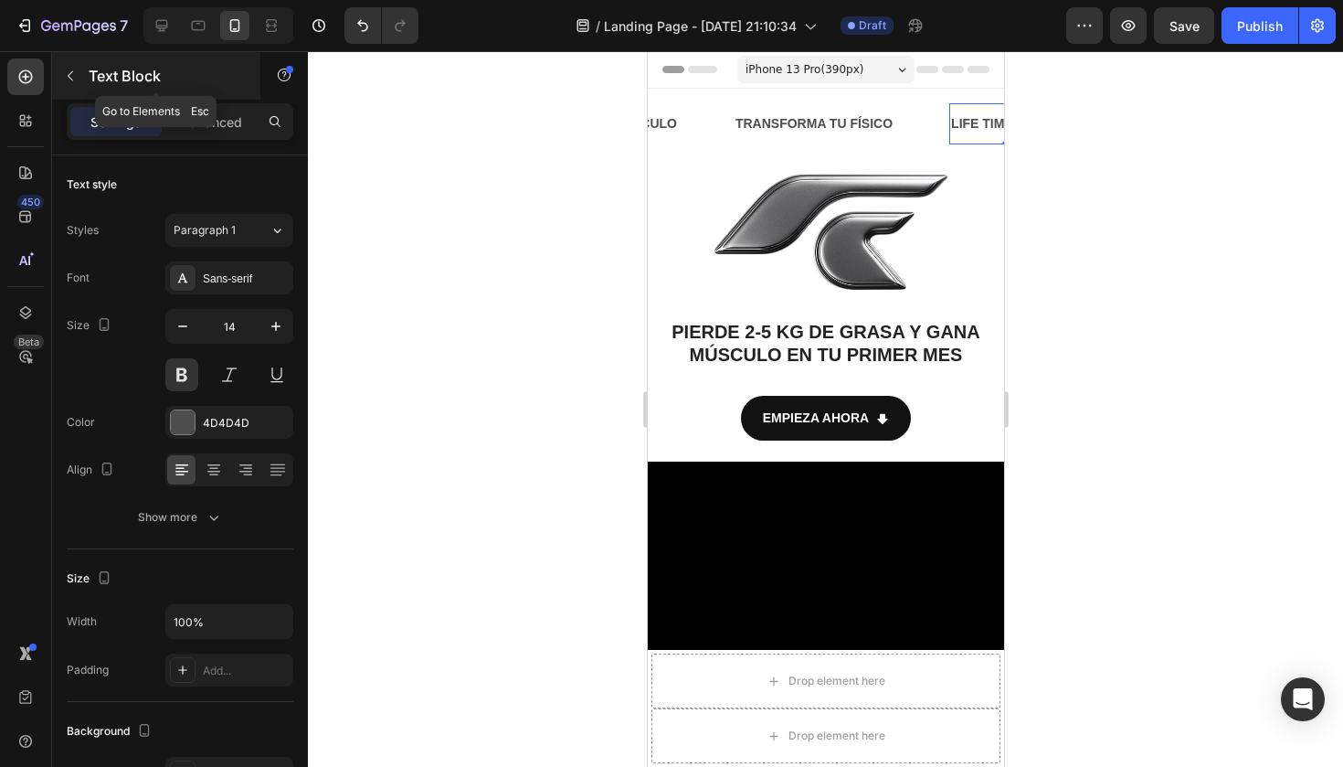
click at [77, 72] on icon "button" at bounding box center [70, 76] width 15 height 15
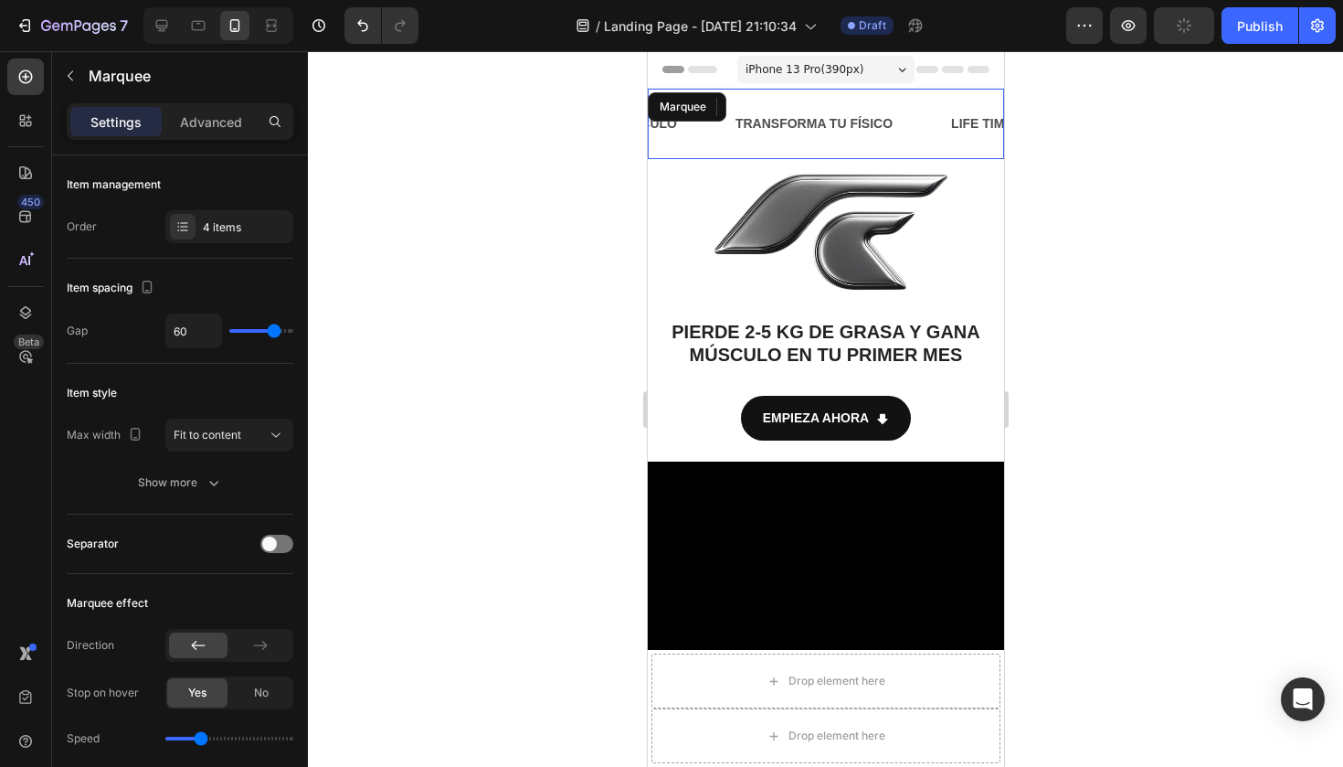
click at [688, 92] on div "Marquee" at bounding box center [686, 106] width 79 height 29
click at [731, 97] on div "Marquee" at bounding box center [696, 107] width 90 height 22
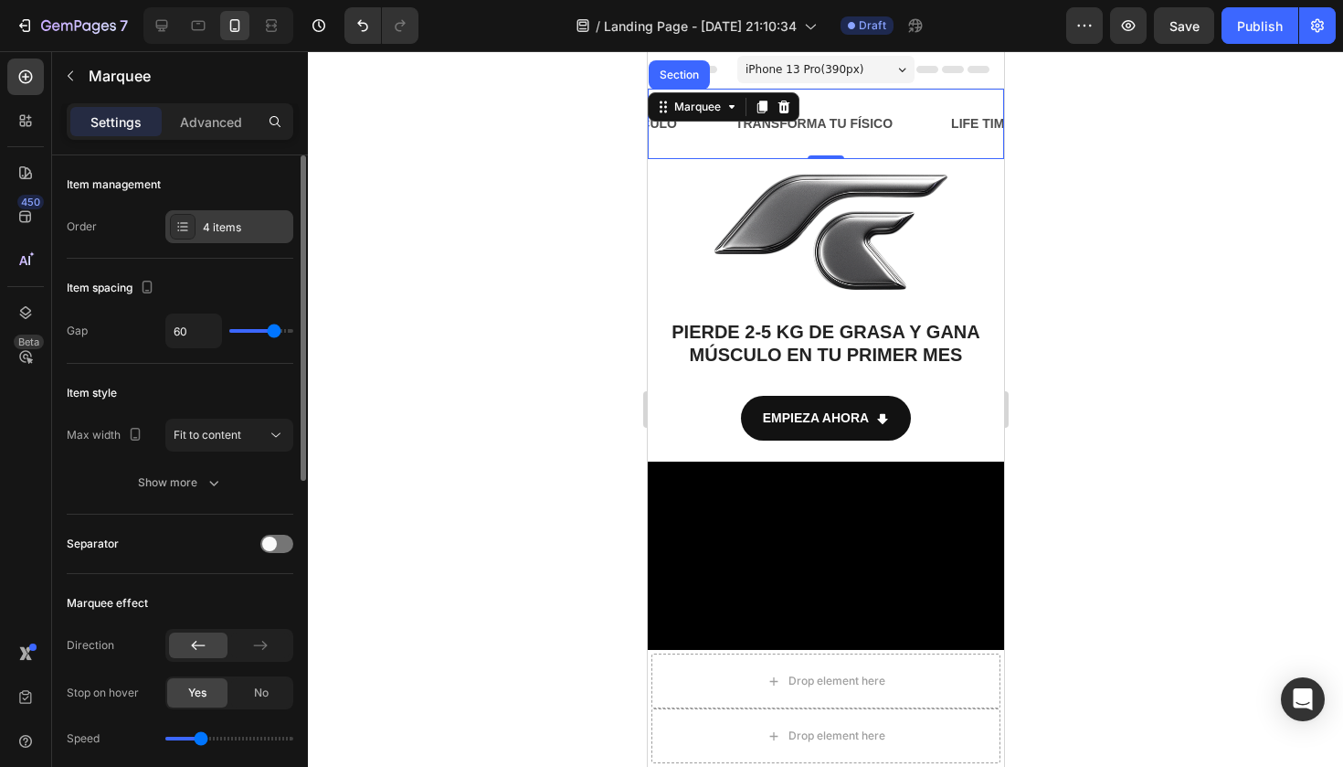
click at [243, 224] on div "4 items" at bounding box center [246, 227] width 86 height 16
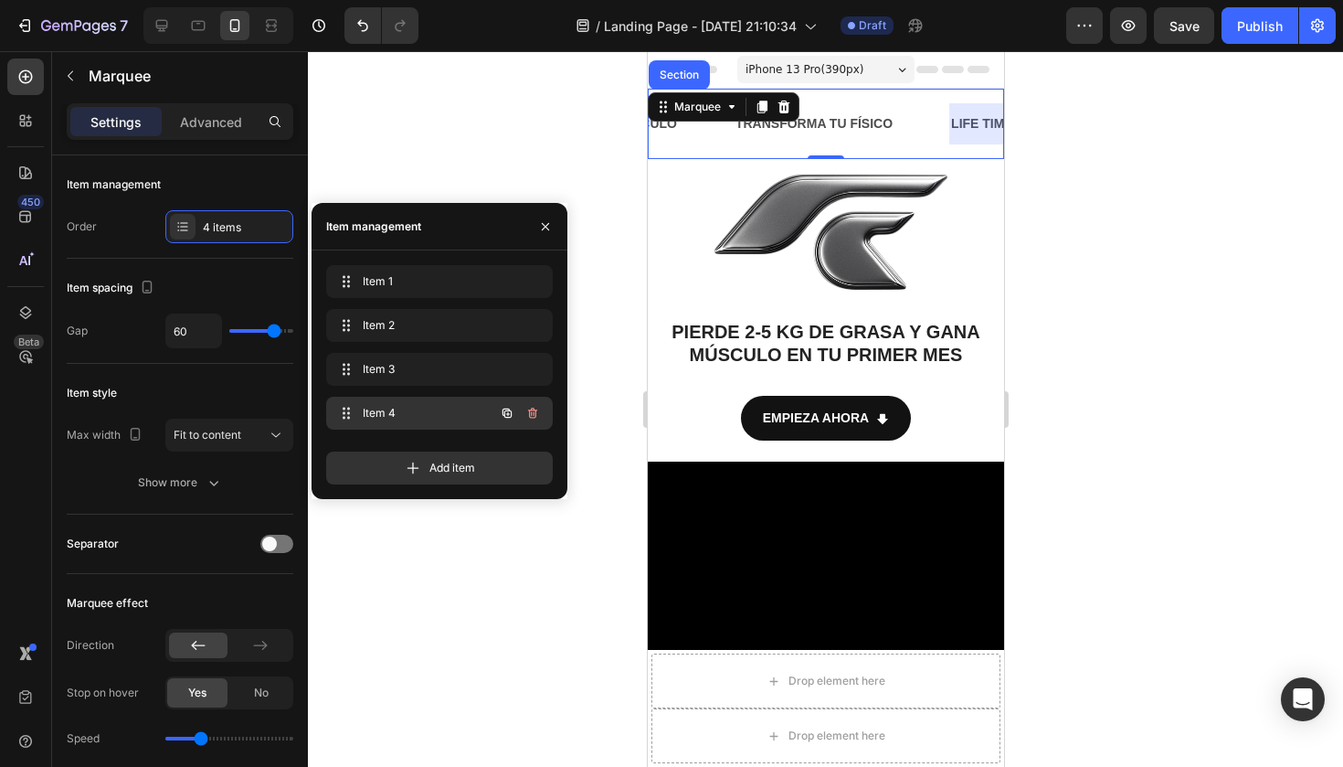
click at [375, 409] on span "Item 4" at bounding box center [414, 413] width 103 height 16
click at [428, 417] on span "Item 4" at bounding box center [426, 413] width 135 height 16
click at [394, 414] on span "Item 4" at bounding box center [414, 413] width 103 height 16
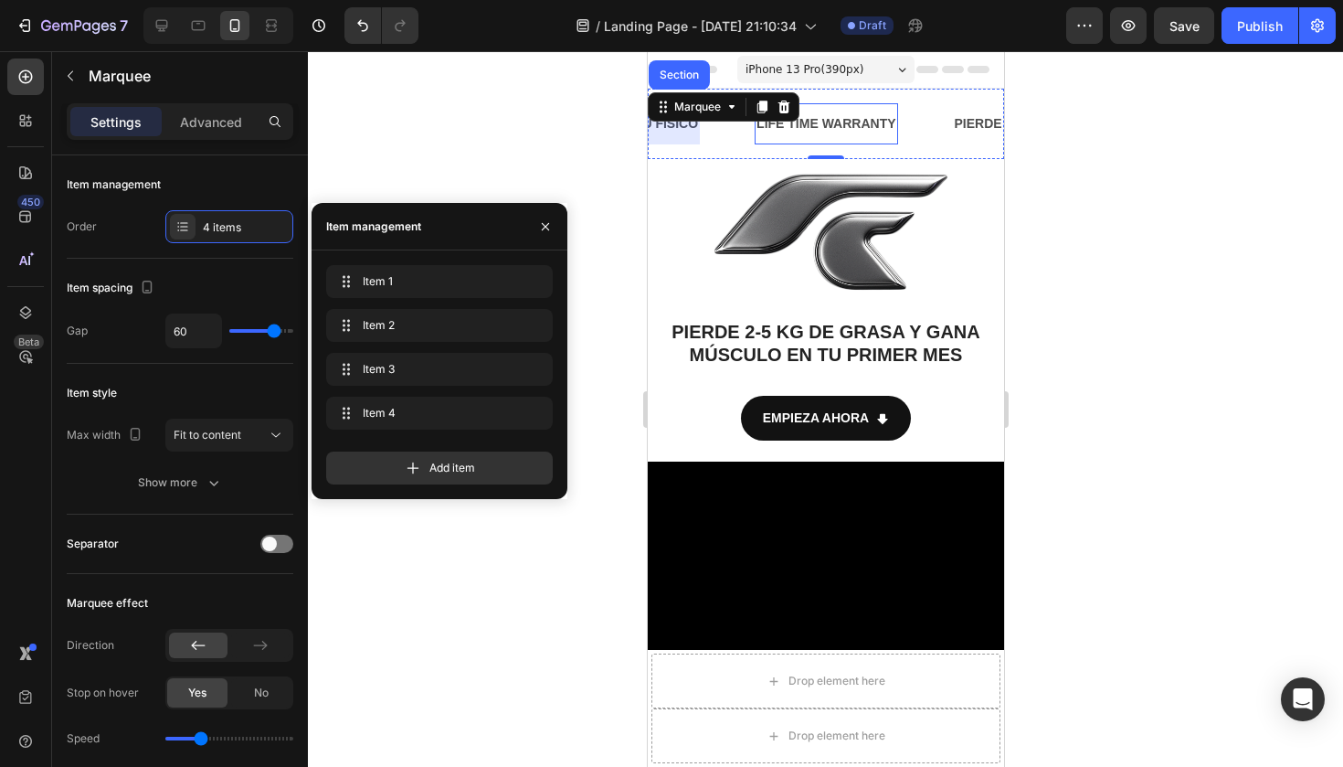
click at [853, 115] on div "LIFE TIME WARRANTY" at bounding box center [825, 124] width 143 height 26
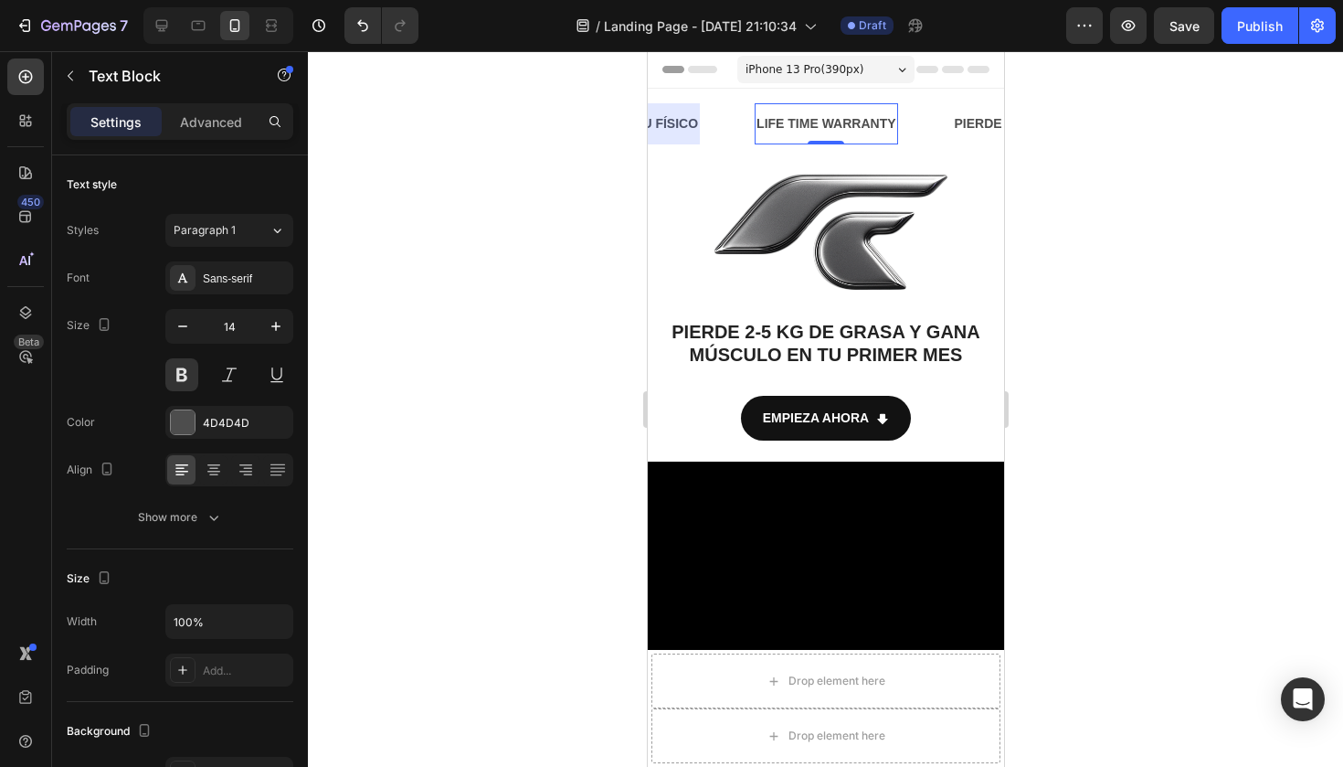
click at [853, 115] on div "LIFE TIME WARRANTY" at bounding box center [825, 124] width 143 height 26
click at [853, 115] on p "LIFE TIME WARRANTY" at bounding box center [825, 123] width 139 height 23
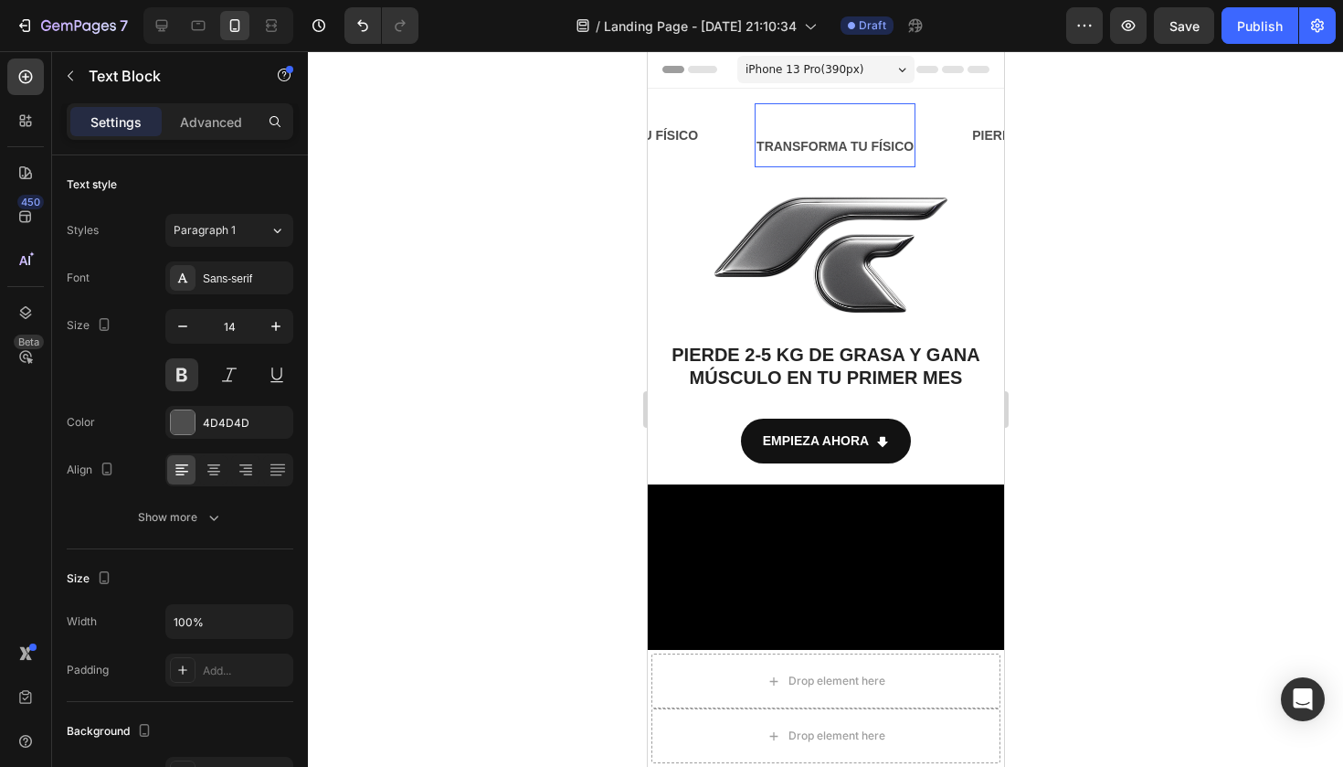
click at [787, 137] on p "TRANSFORMA TU FÍSICO" at bounding box center [834, 146] width 157 height 23
click at [756, 138] on div "TRANSFORMA TU FÍSICO" at bounding box center [834, 135] width 161 height 49
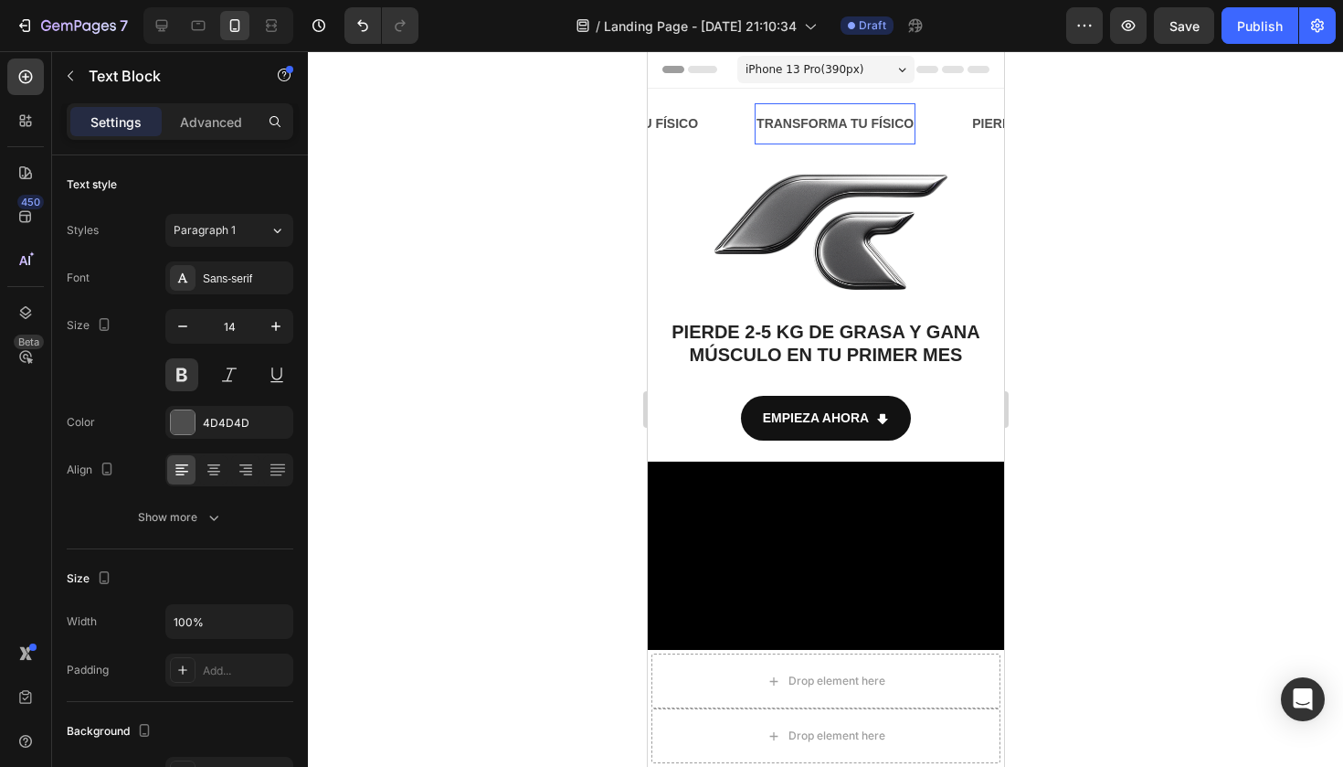
click at [878, 113] on p "TRANSFORMA TU FÍSICO" at bounding box center [834, 123] width 157 height 23
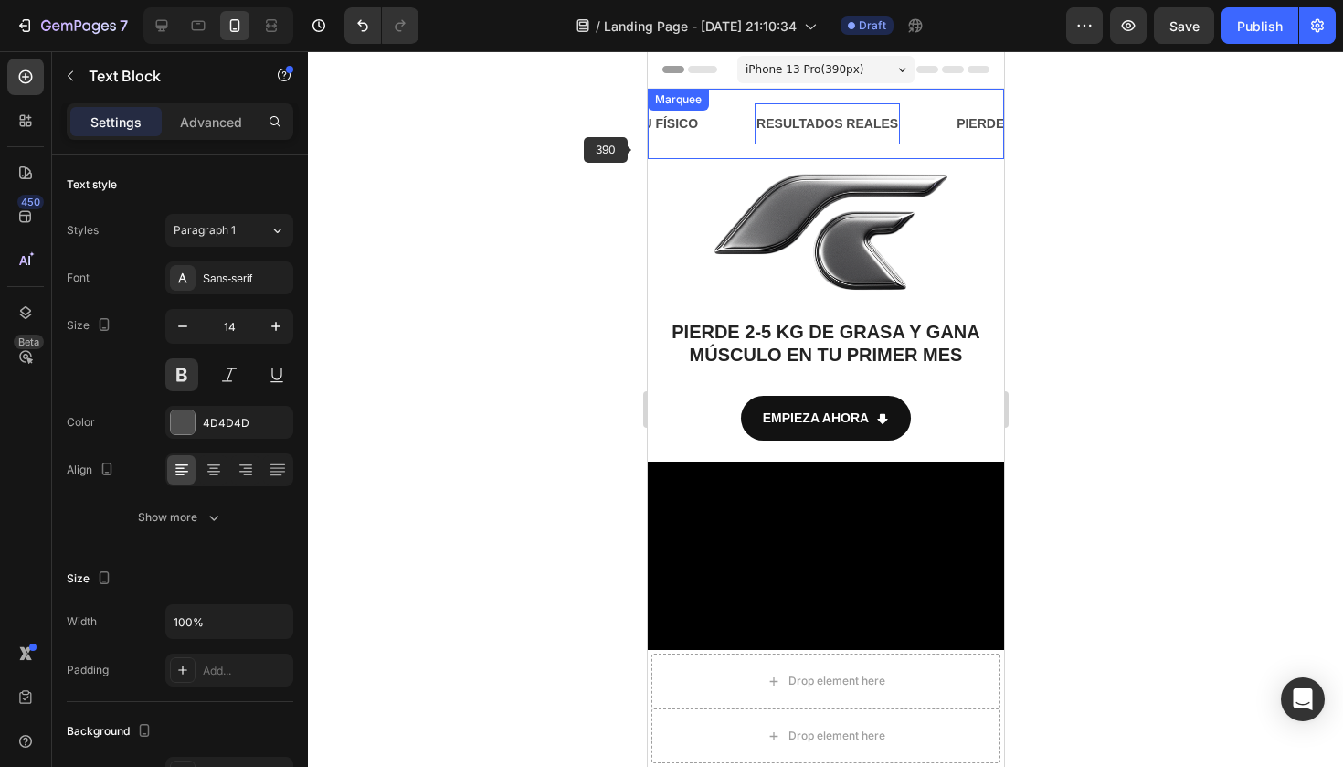
click at [547, 146] on div at bounding box center [825, 408] width 1035 height 715
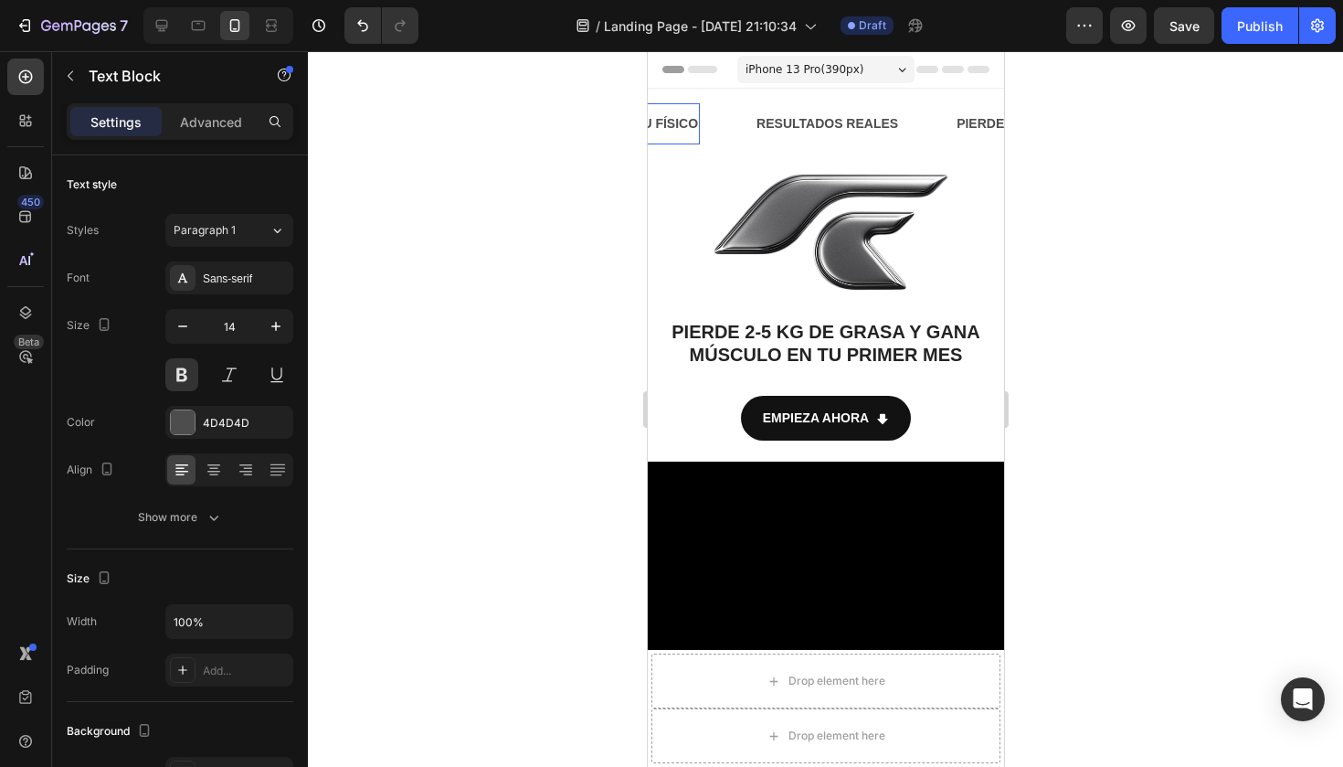
click at [675, 122] on strong "TRANSFORMA TU FÍSICO" at bounding box center [618, 123] width 157 height 15
click at [182, 426] on div at bounding box center [183, 422] width 24 height 24
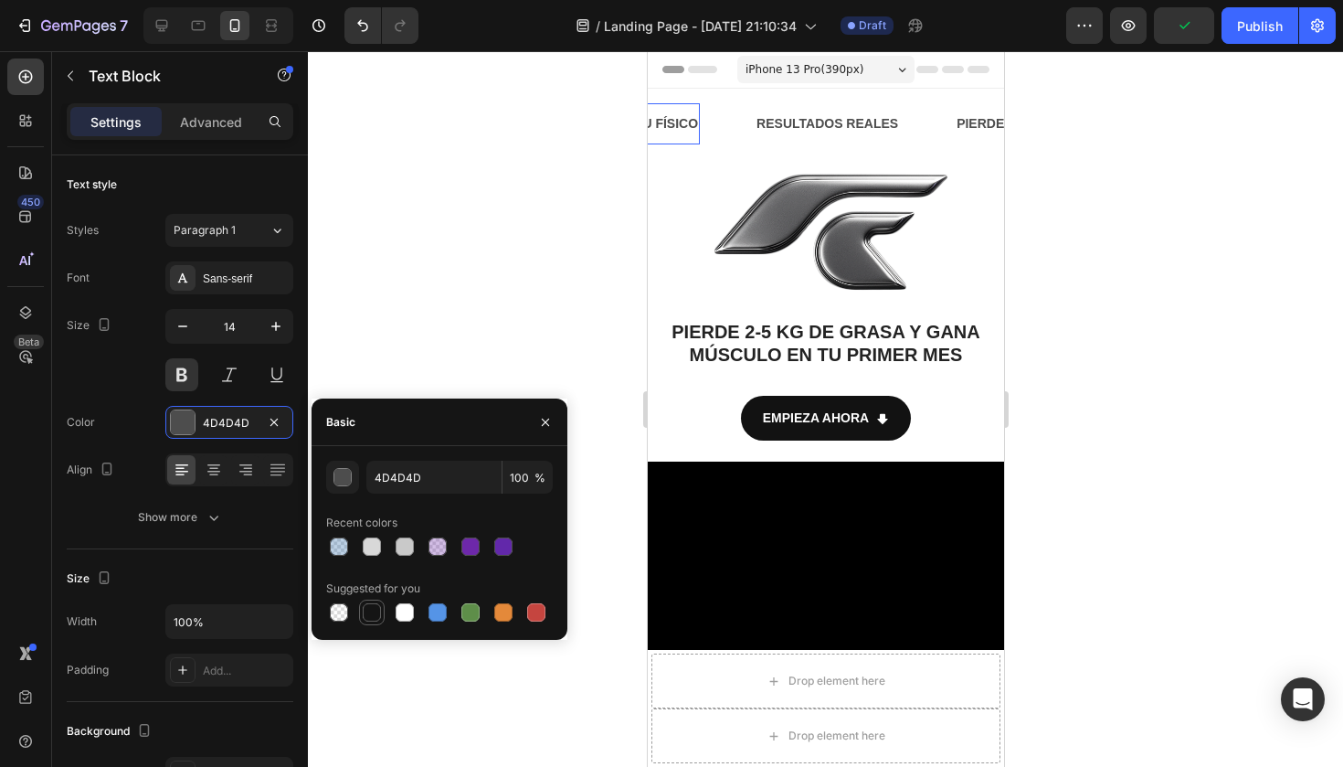
click at [373, 606] on div at bounding box center [372, 612] width 18 height 18
type input "151515"
click at [830, 123] on strong "RESULTADOS REALES" at bounding box center [827, 123] width 142 height 15
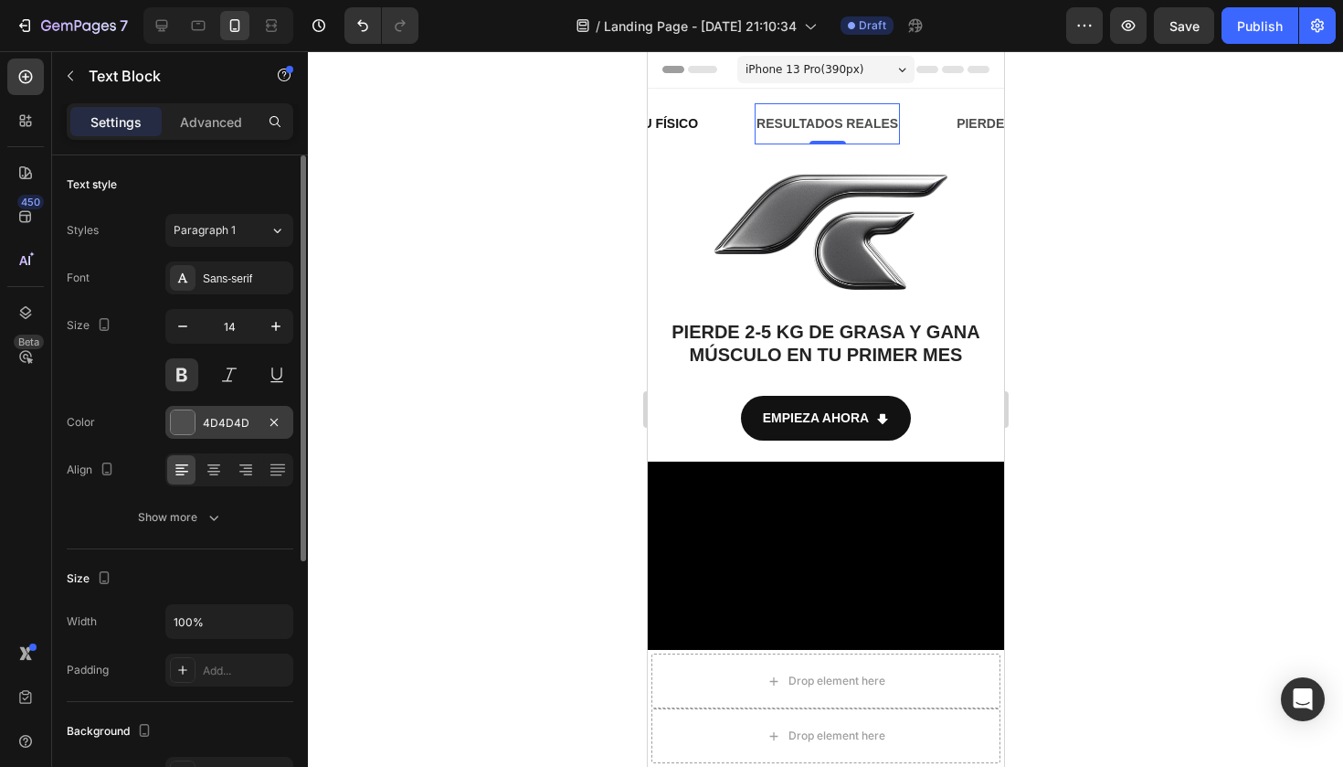
click at [191, 427] on div at bounding box center [183, 422] width 24 height 24
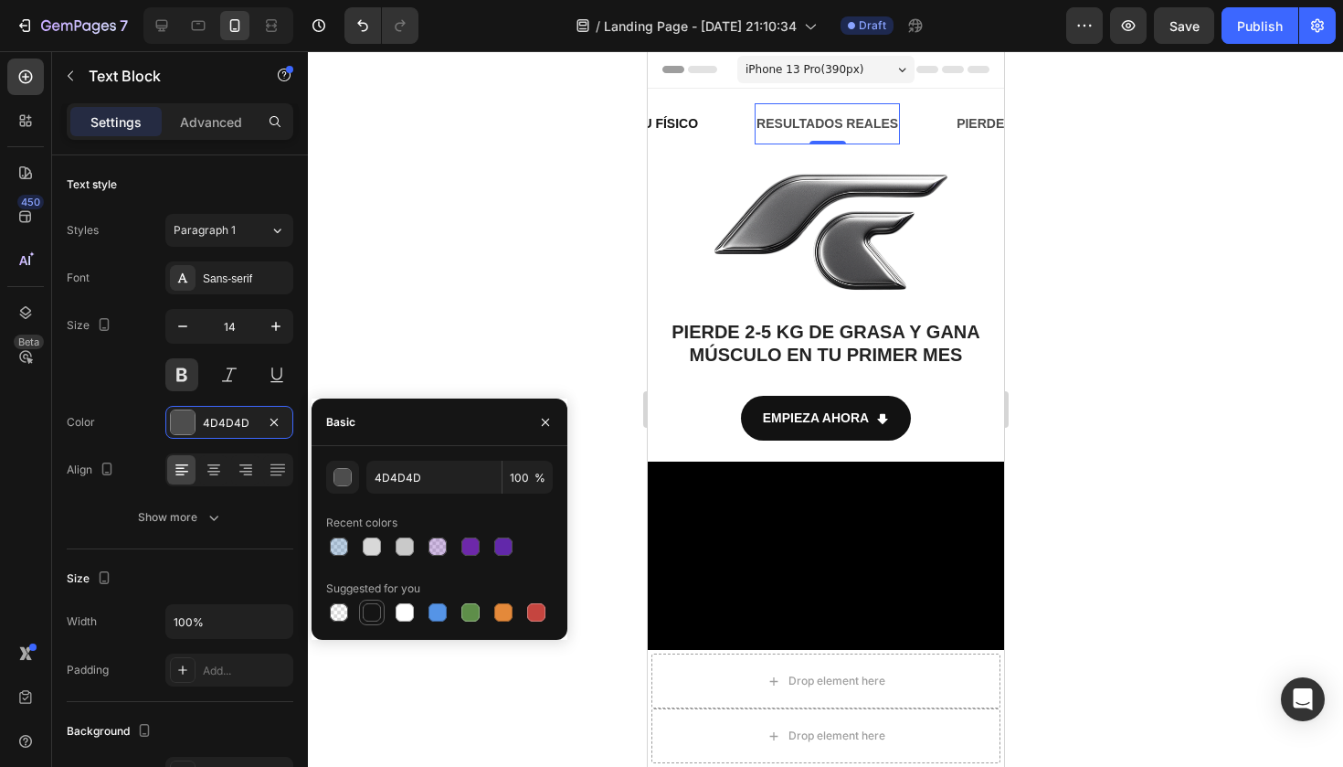
click at [369, 611] on div at bounding box center [372, 612] width 18 height 18
type input "151515"
click at [978, 120] on strong "PIERDE GRASA" at bounding box center [1005, 123] width 98 height 15
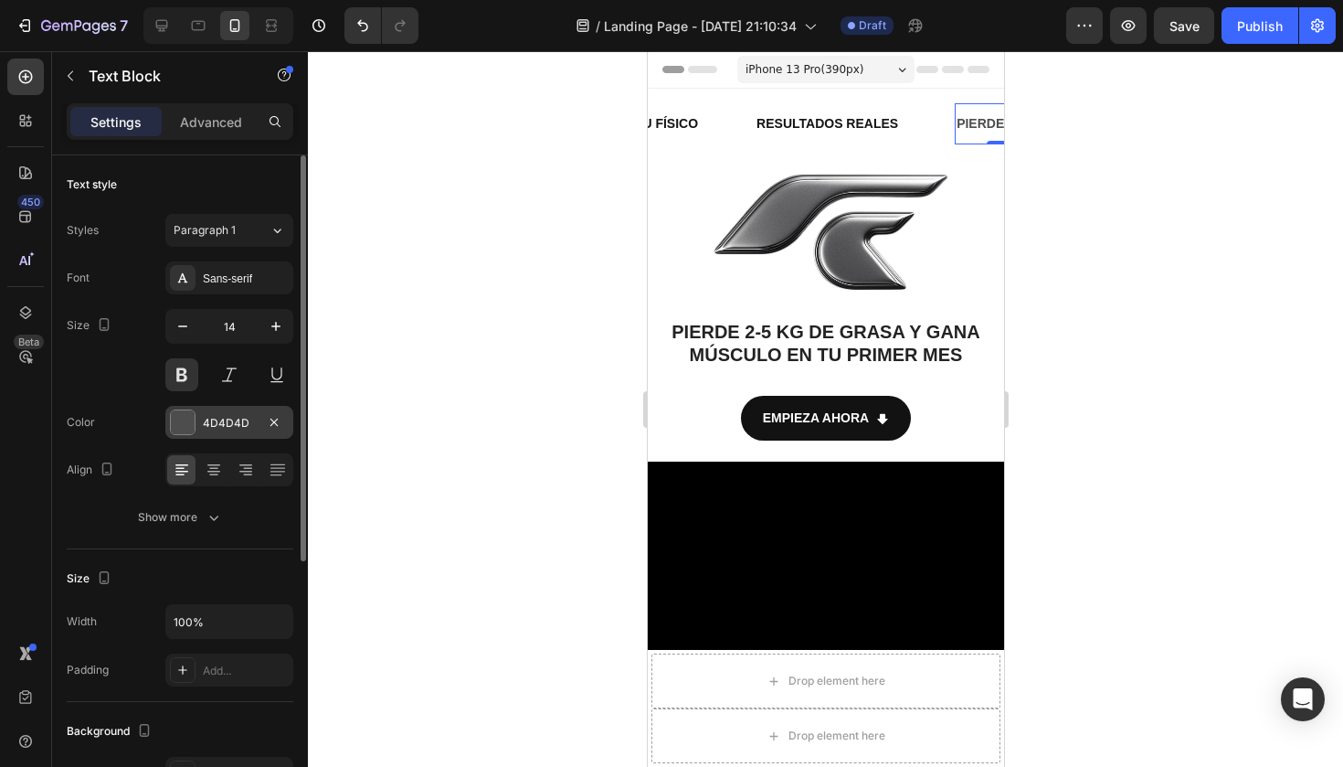
click at [188, 430] on div at bounding box center [183, 422] width 24 height 24
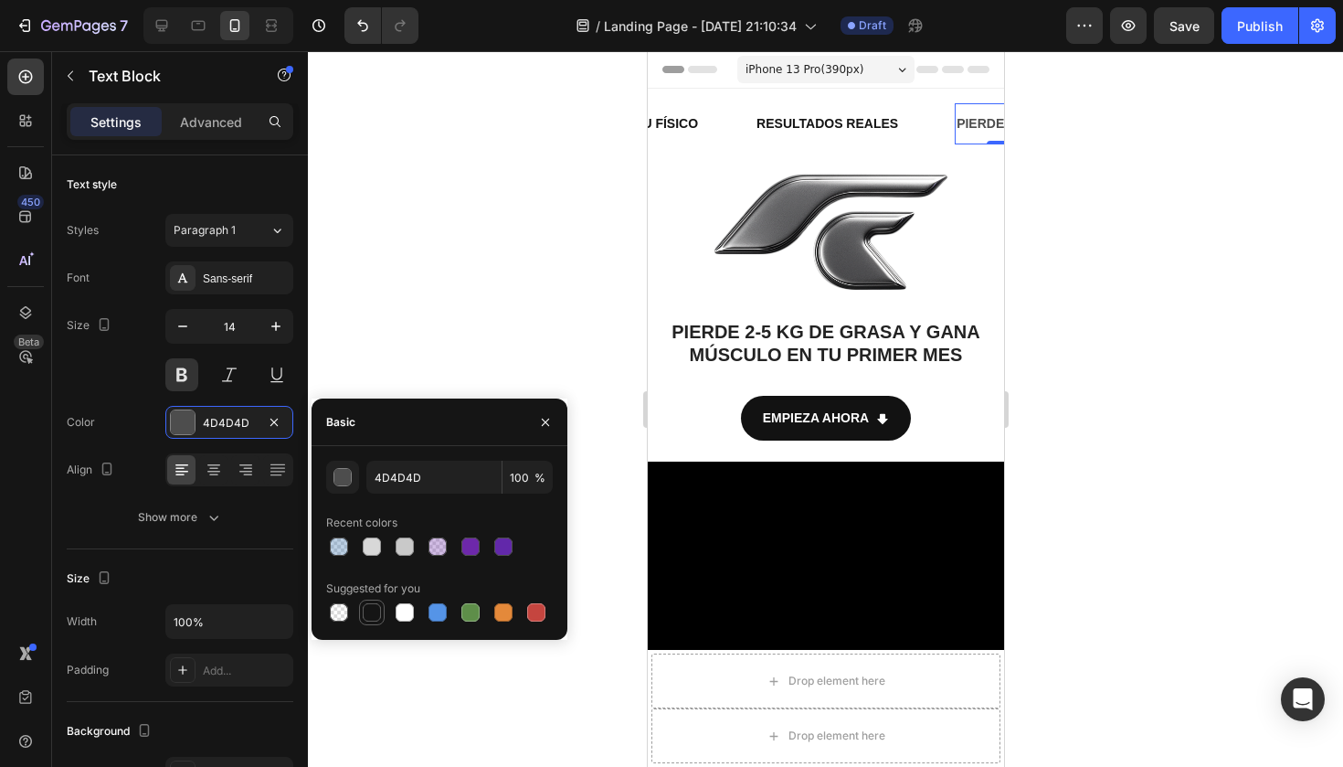
click at [376, 619] on div at bounding box center [372, 612] width 18 height 18
type input "151515"
click at [517, 202] on div at bounding box center [825, 408] width 1035 height 715
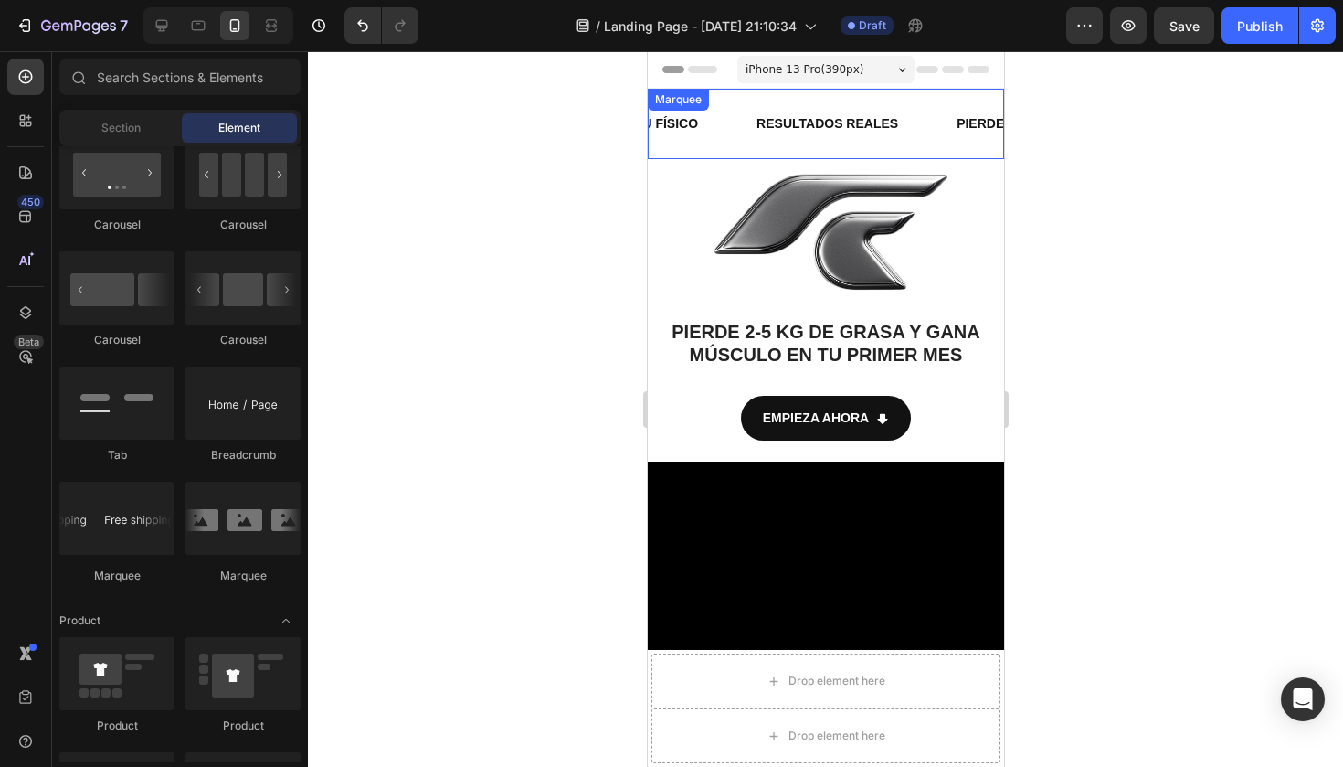
click at [685, 91] on div "PIERDE GRASA Text Block GANA MÚSCULO Text Block TRANSFORMA TU FÍSICO Text Block…" at bounding box center [825, 124] width 356 height 70
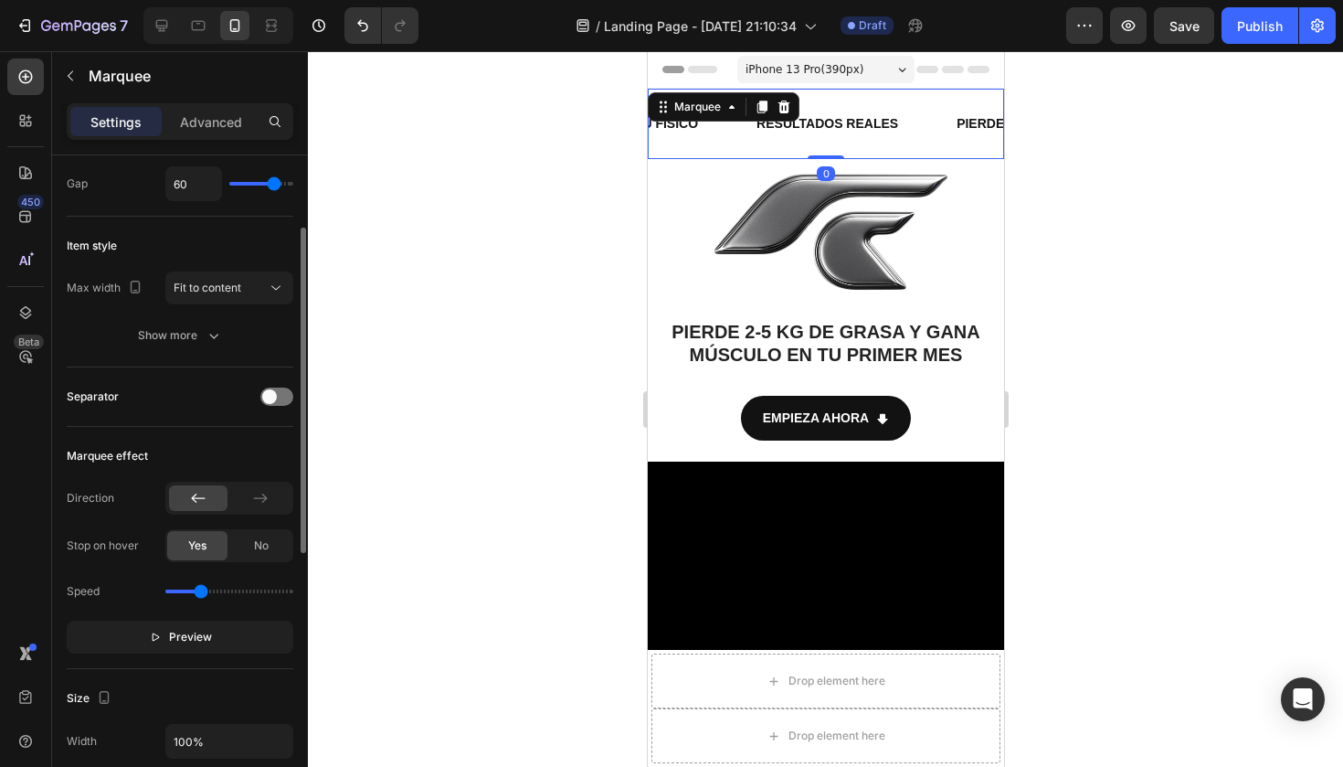
scroll to position [217, 0]
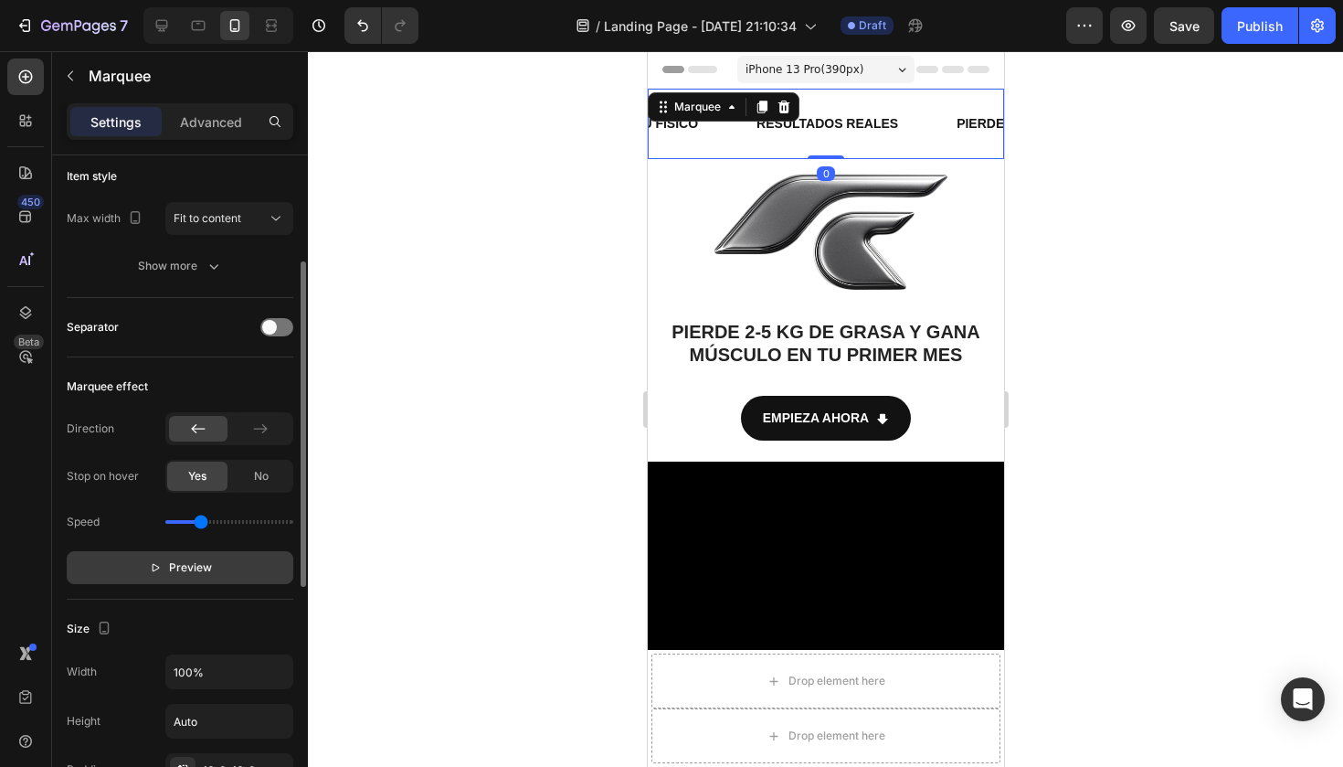
click at [200, 571] on span "Preview" at bounding box center [190, 567] width 43 height 18
click at [1107, 119] on strong "GANA MÚSCULO" at bounding box center [1159, 123] width 105 height 15
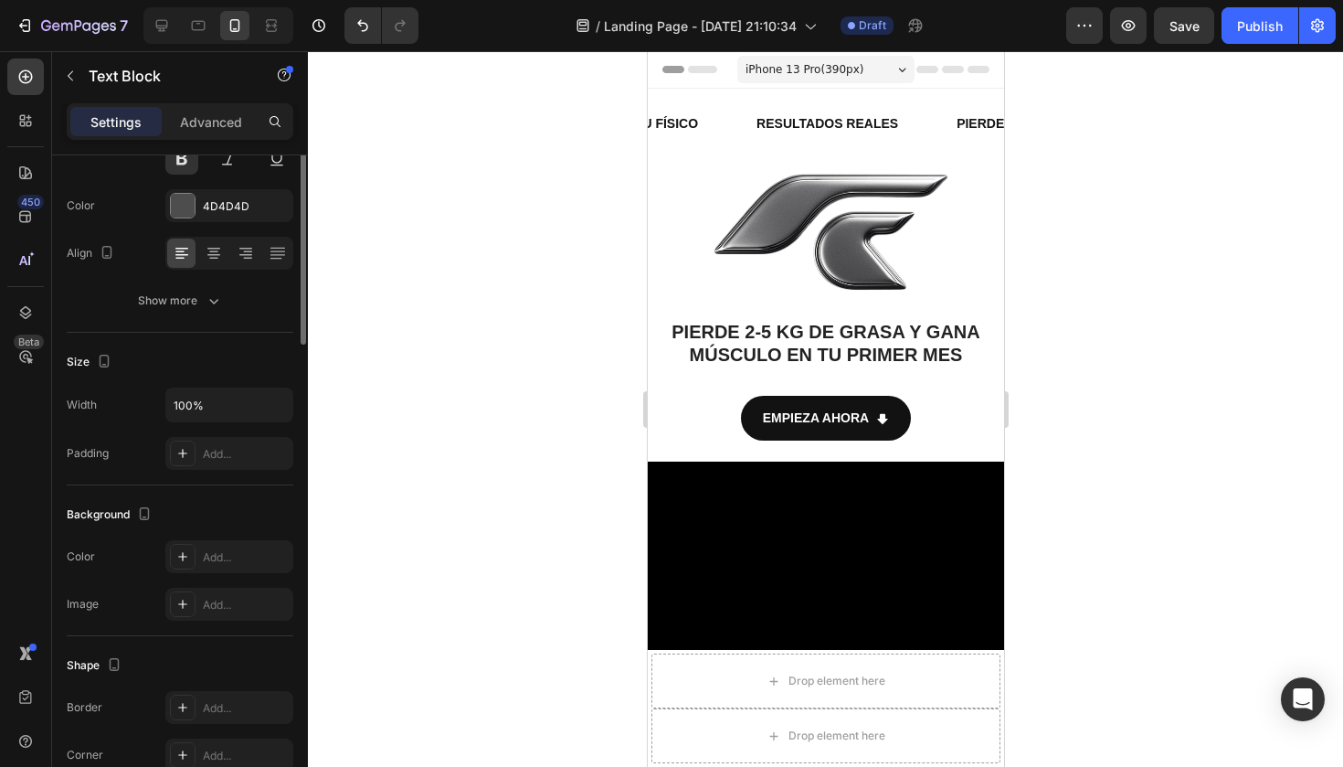
scroll to position [0, 0]
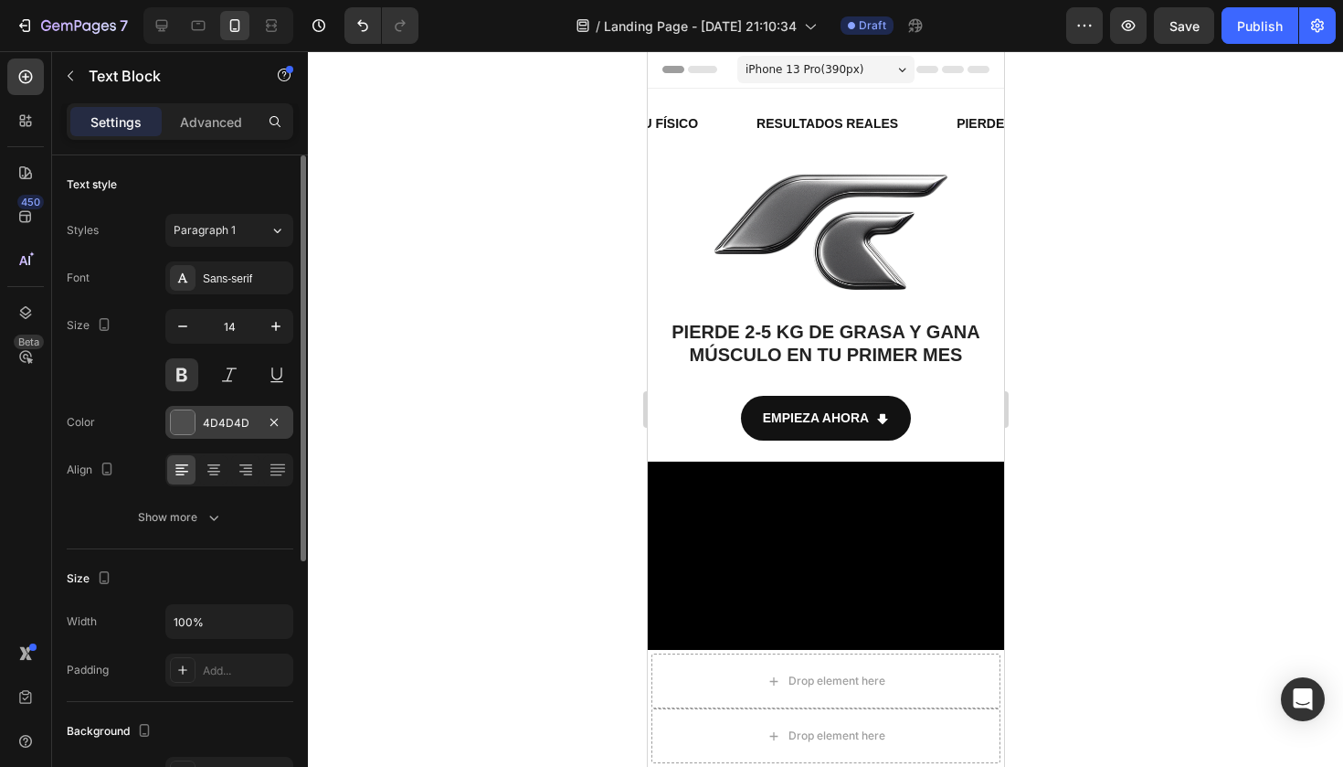
click at [187, 427] on div at bounding box center [183, 422] width 24 height 24
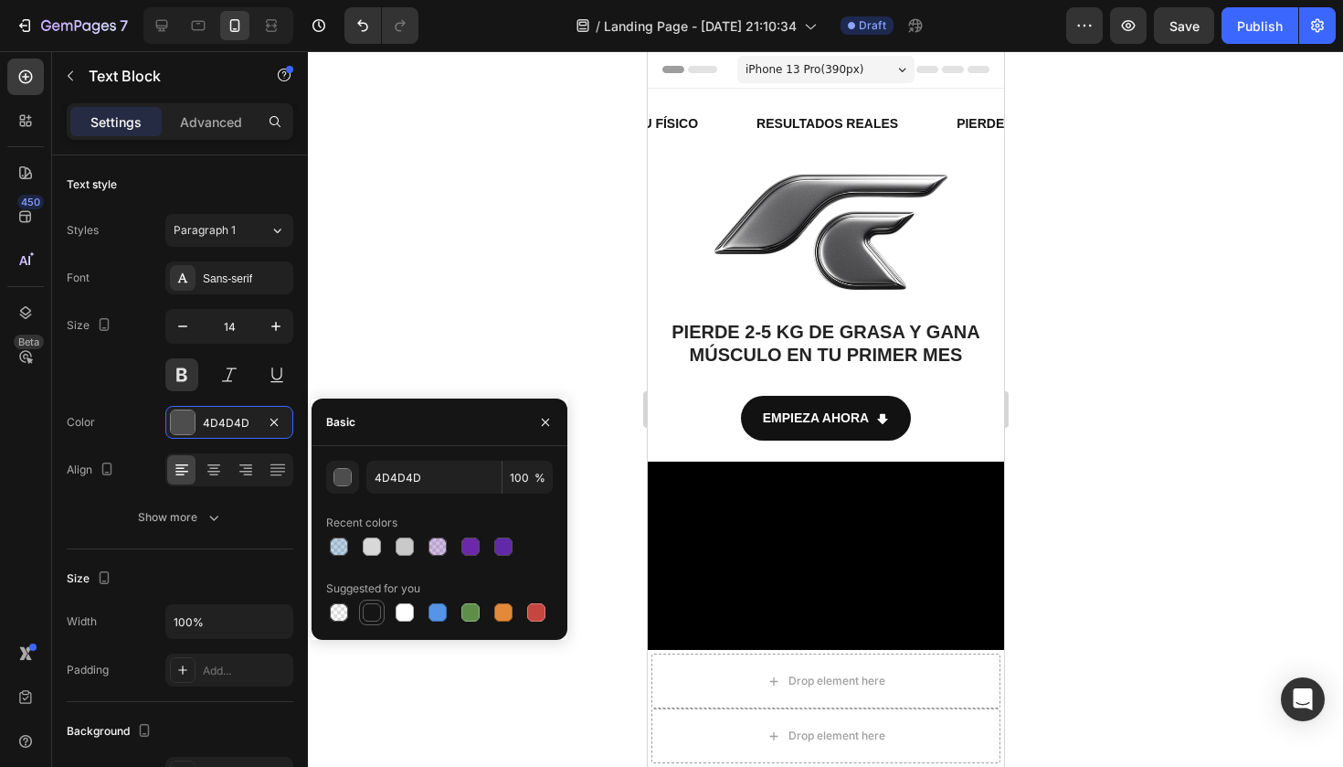
click at [369, 611] on div at bounding box center [372, 612] width 18 height 18
type input "151515"
click at [585, 200] on div at bounding box center [825, 408] width 1035 height 715
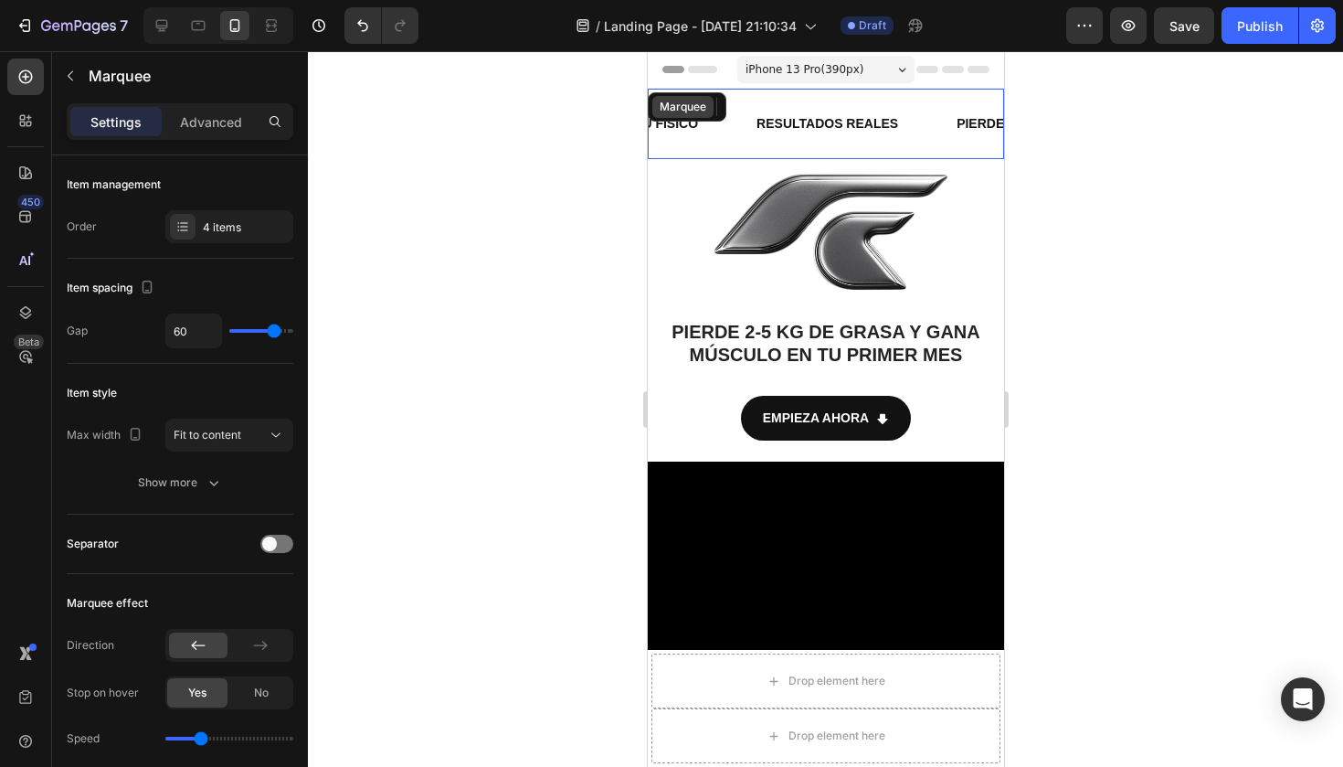
click at [693, 99] on div "Marquee" at bounding box center [682, 107] width 54 height 16
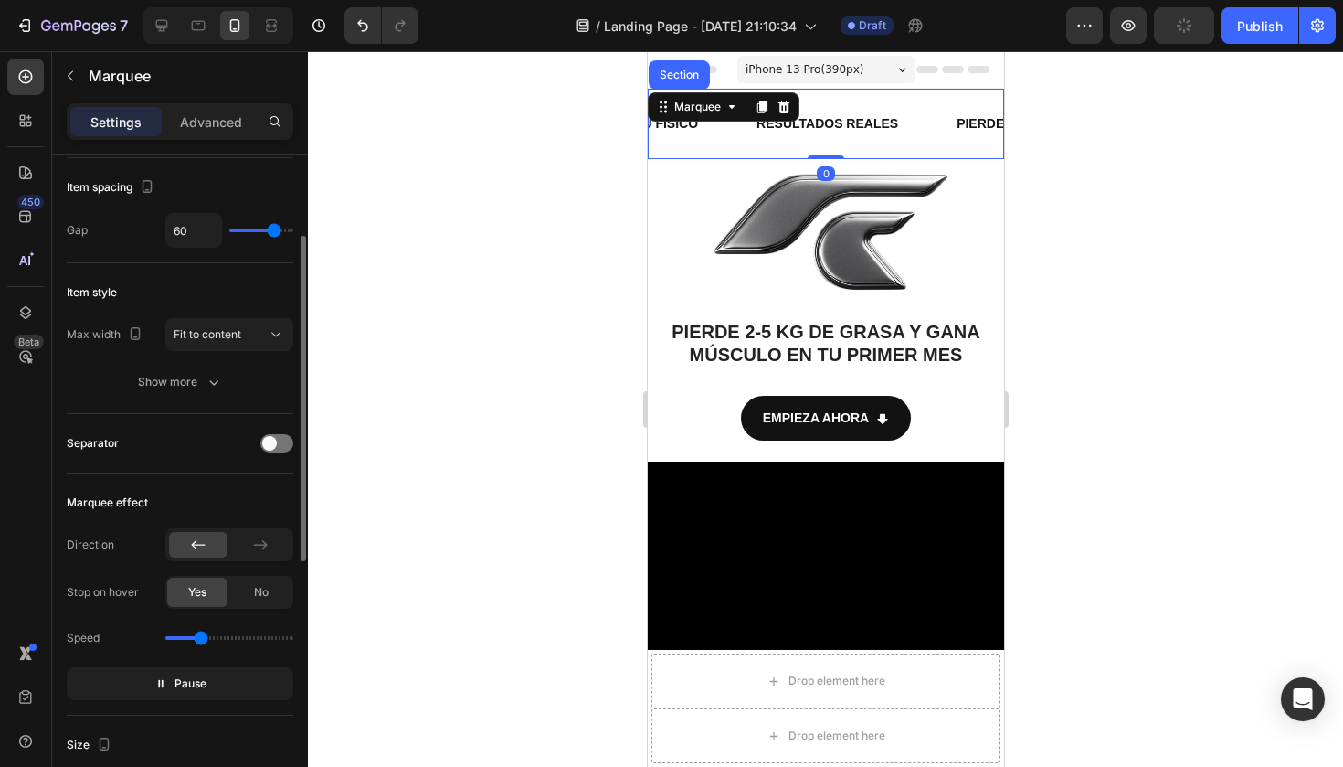
scroll to position [133, 0]
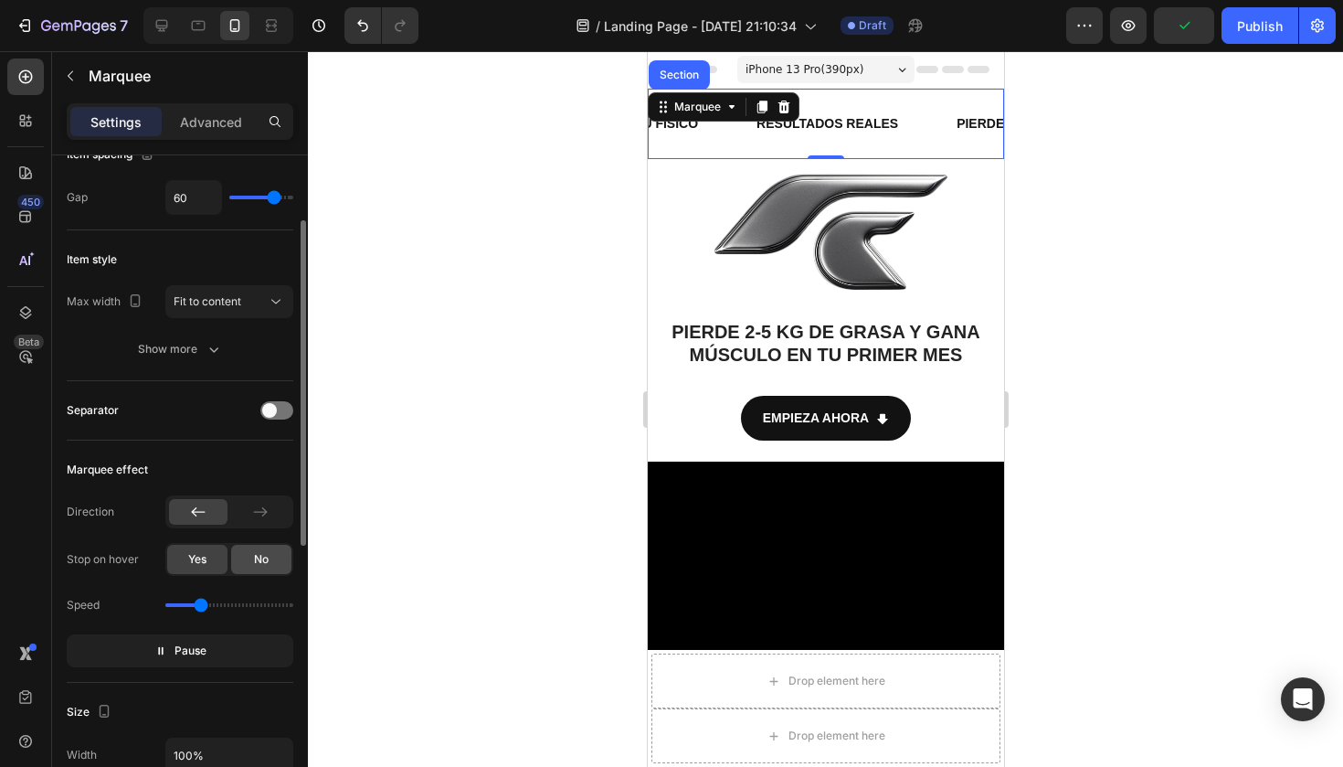
click at [263, 559] on span "No" at bounding box center [261, 559] width 15 height 16
click at [256, 513] on icon at bounding box center [260, 511] width 18 height 18
click at [211, 515] on div at bounding box center [198, 512] width 58 height 26
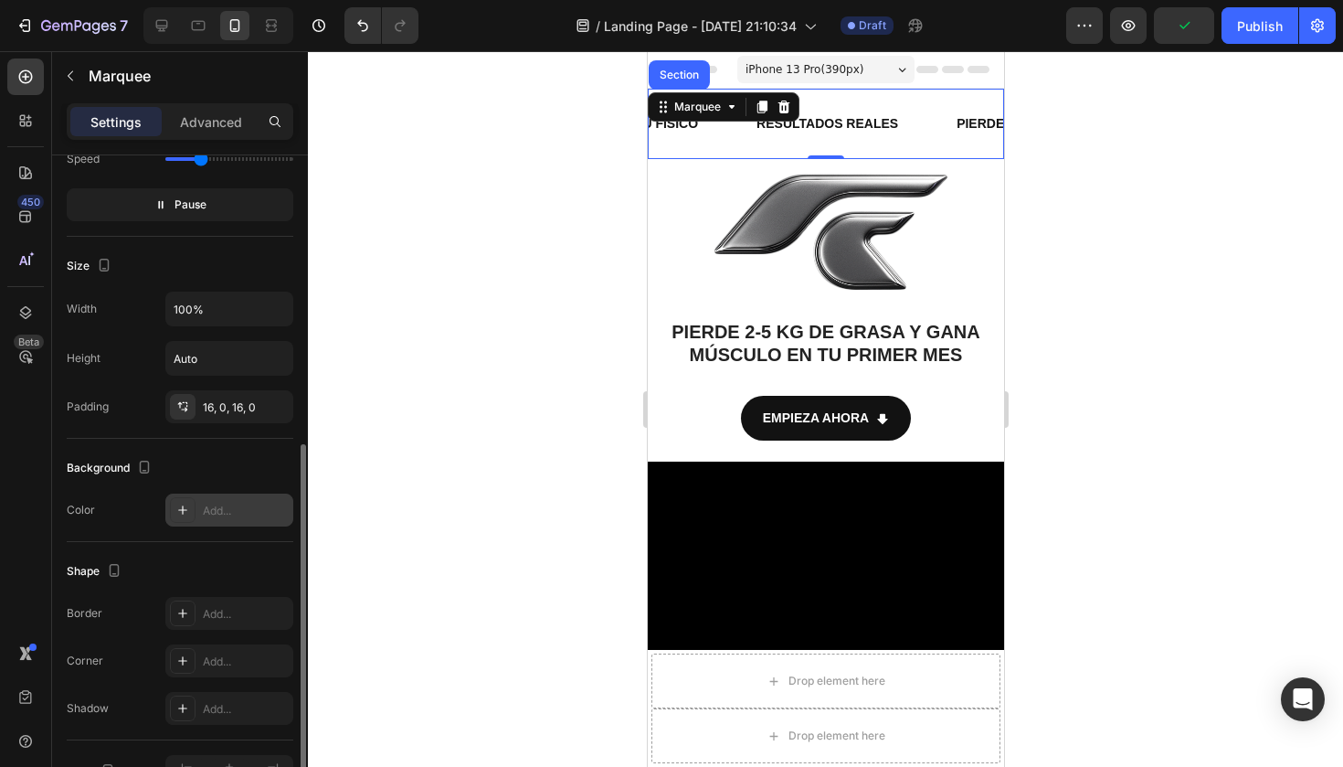
scroll to position [582, 0]
click at [190, 505] on div at bounding box center [183, 507] width 26 height 26
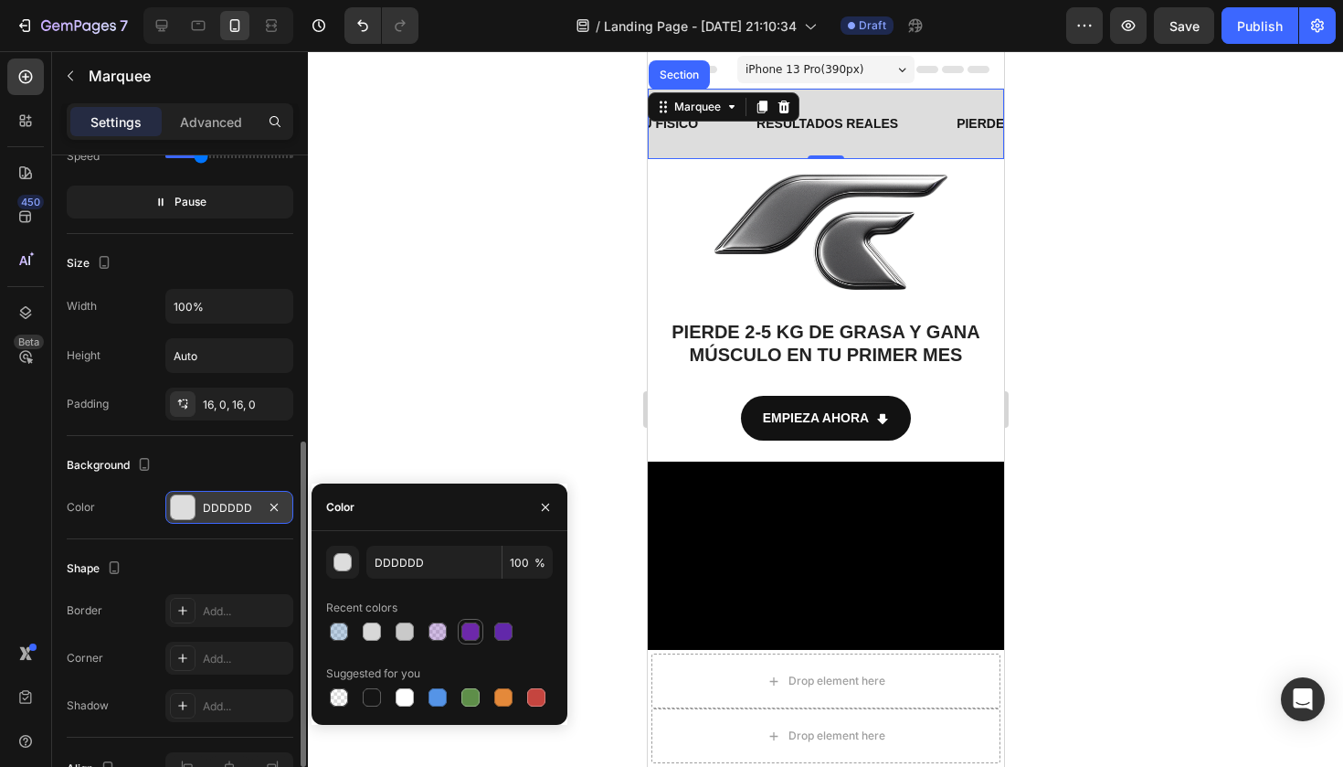
click at [466, 633] on div at bounding box center [470, 631] width 18 height 18
type input "6A24A8"
type input "98"
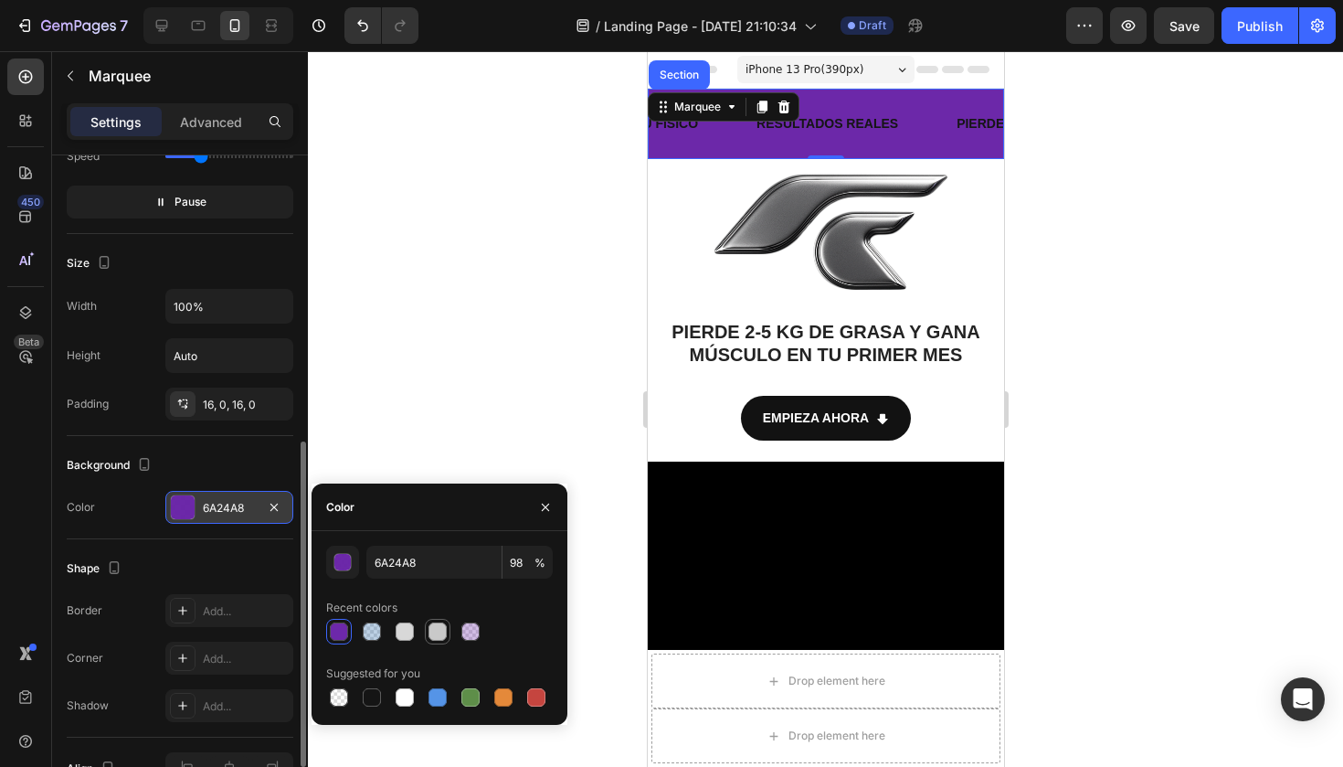
click at [442, 633] on div at bounding box center [437, 631] width 18 height 18
type input "C9C9C9"
type input "100"
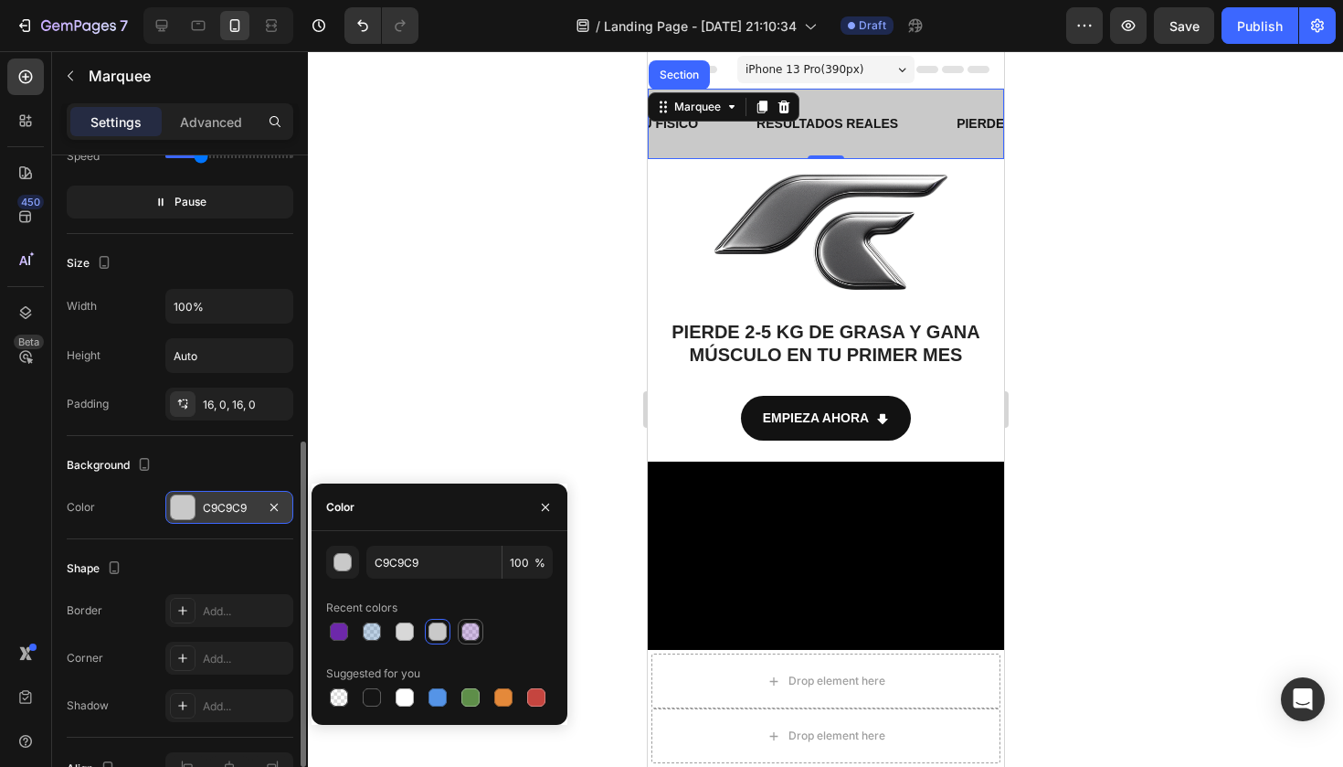
click at [479, 631] on div at bounding box center [470, 631] width 18 height 18
type input "6A24A8"
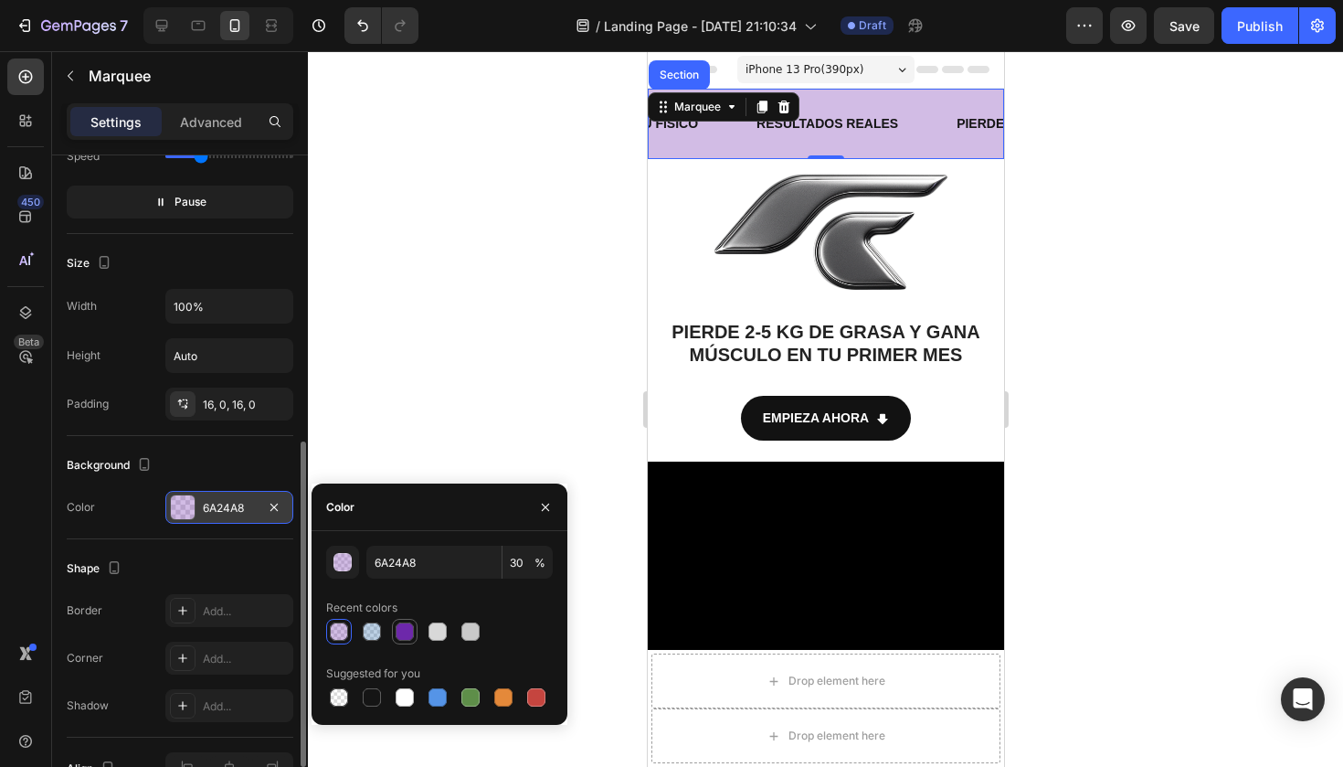
click at [403, 631] on div at bounding box center [405, 631] width 18 height 18
type input "98"
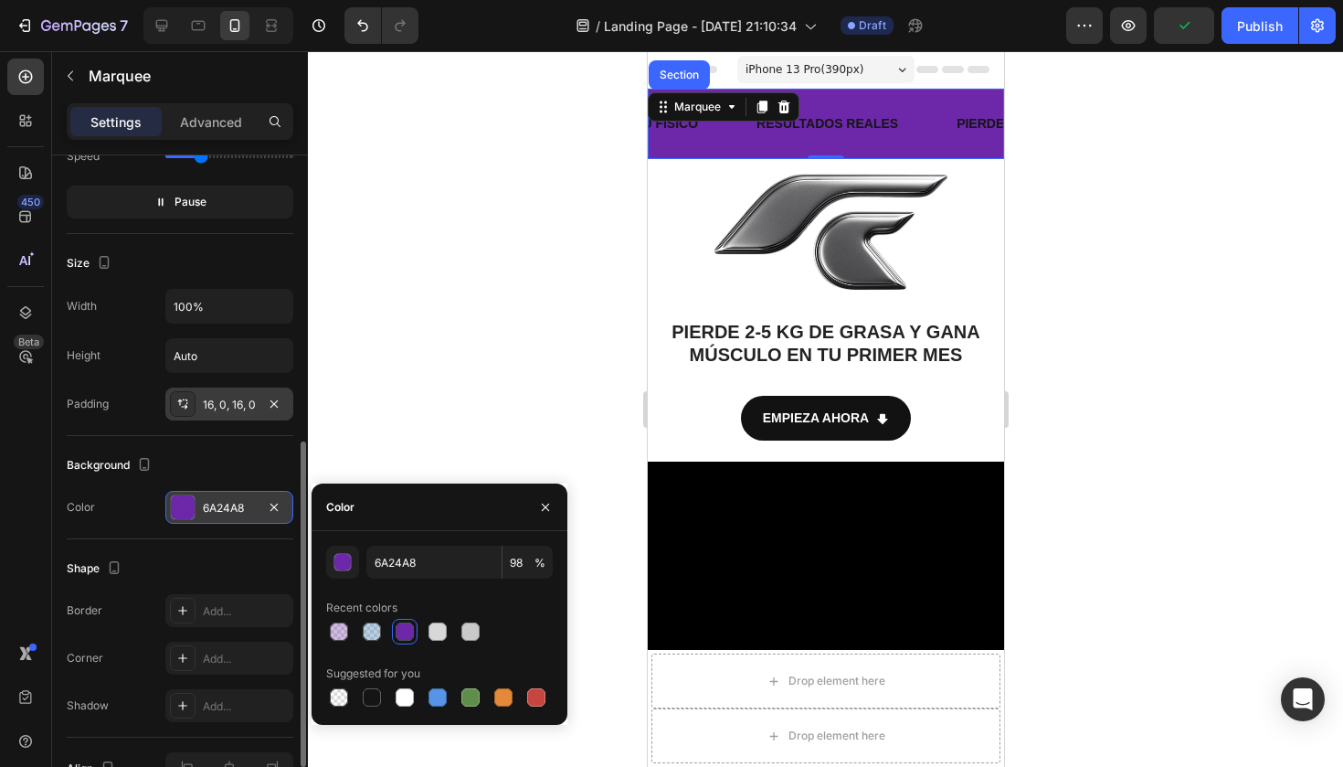
click at [255, 394] on div "16, 0, 16, 0" at bounding box center [229, 403] width 128 height 33
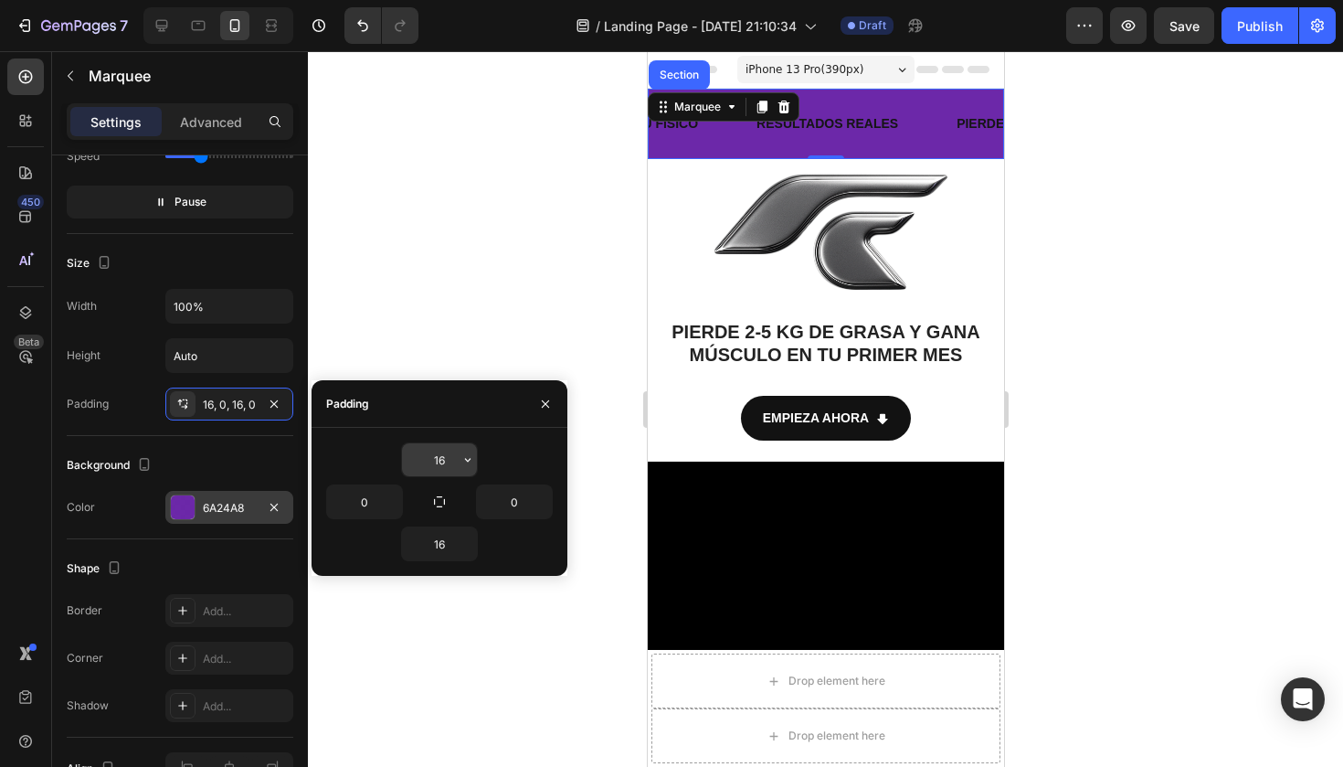
click at [443, 463] on input "16" at bounding box center [439, 459] width 75 height 33
type input "1"
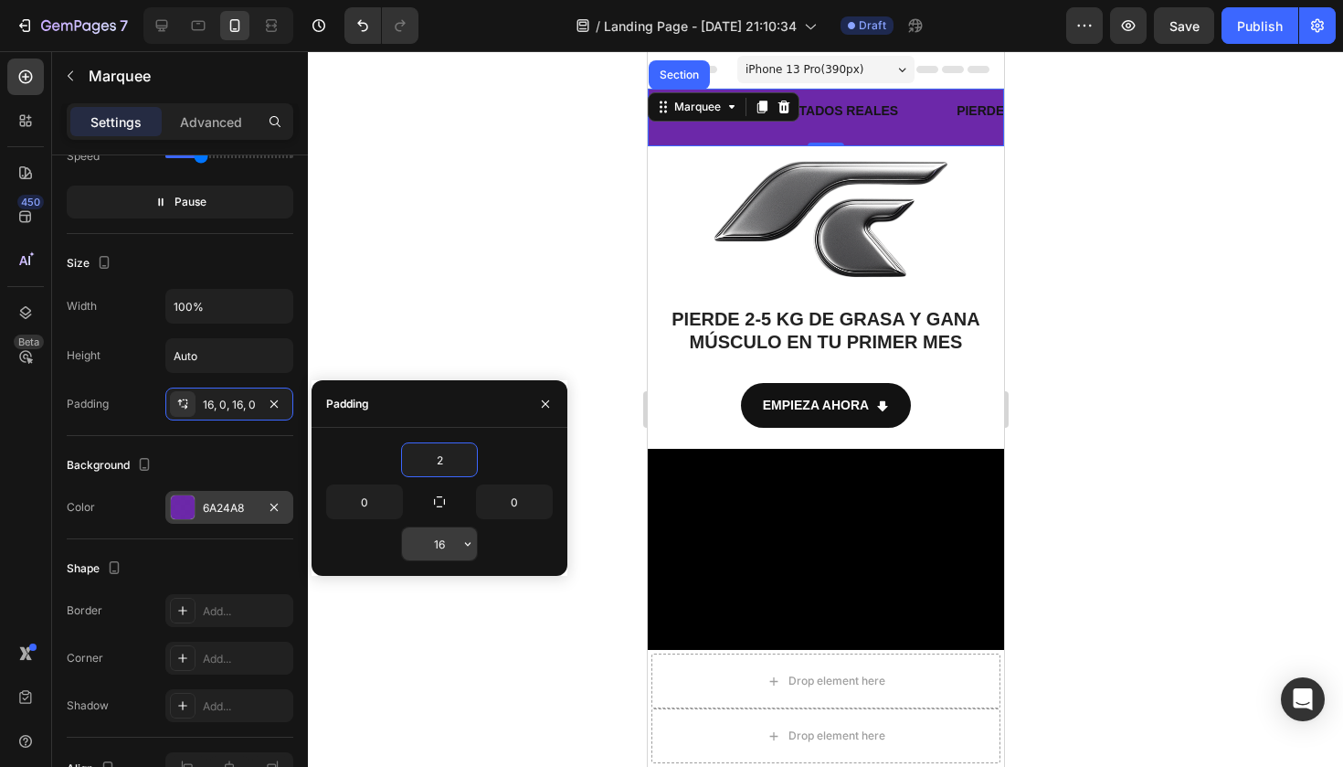
type input "2"
click at [447, 552] on input "16" at bounding box center [439, 543] width 75 height 33
type input "1"
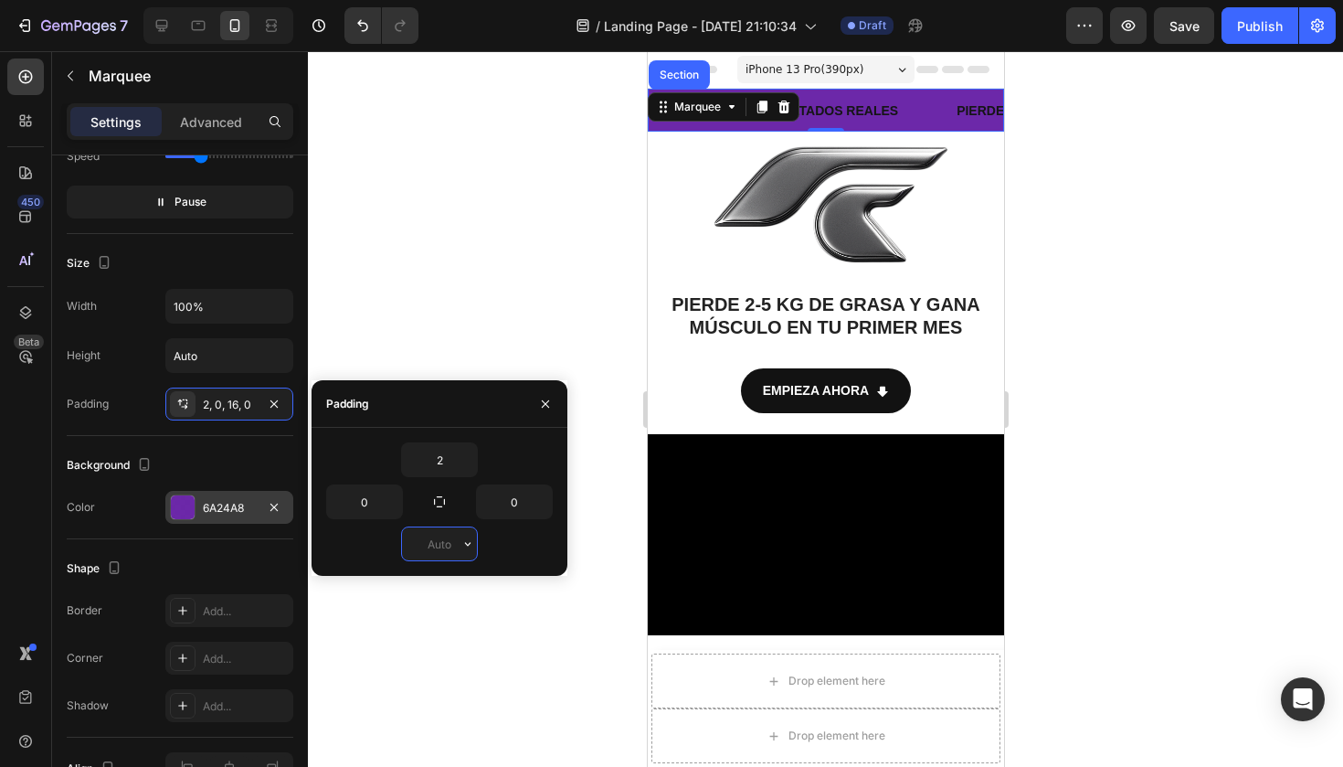
type input "2"
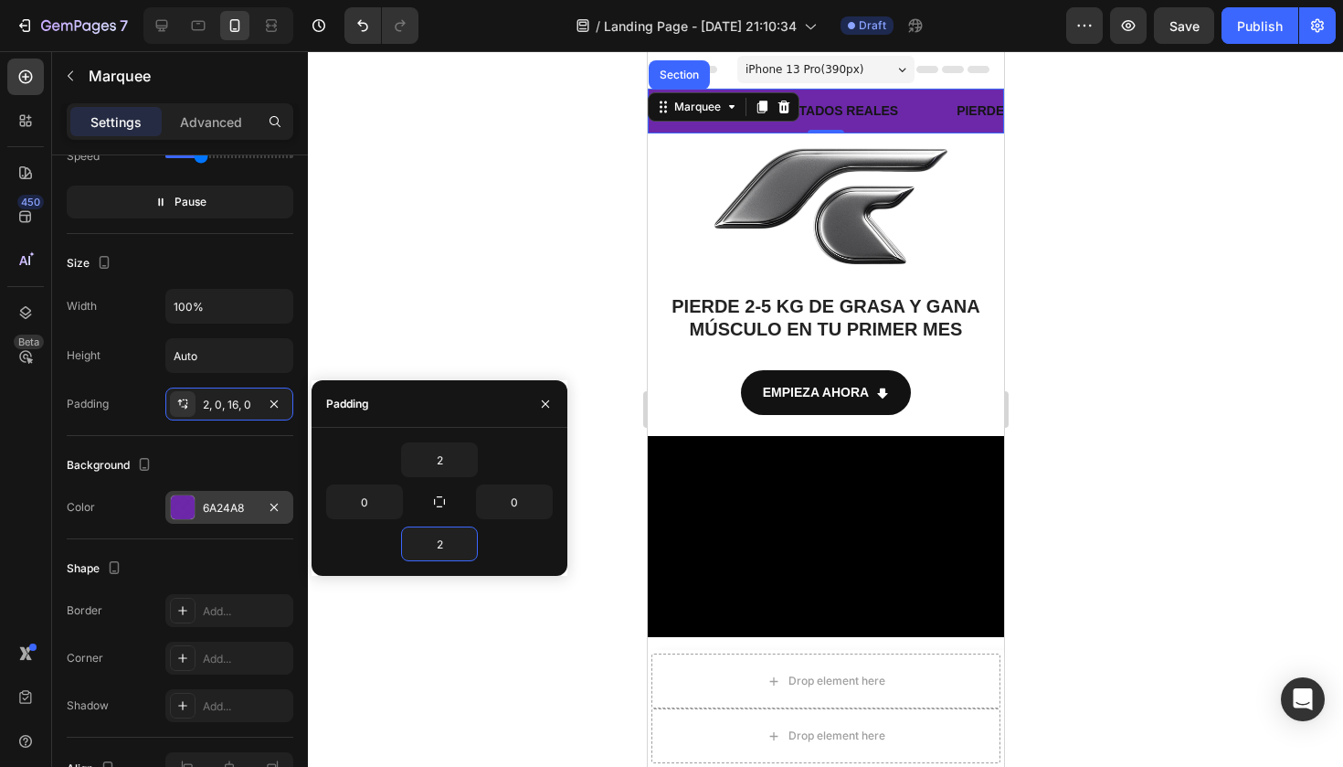
click at [587, 191] on div at bounding box center [825, 408] width 1035 height 715
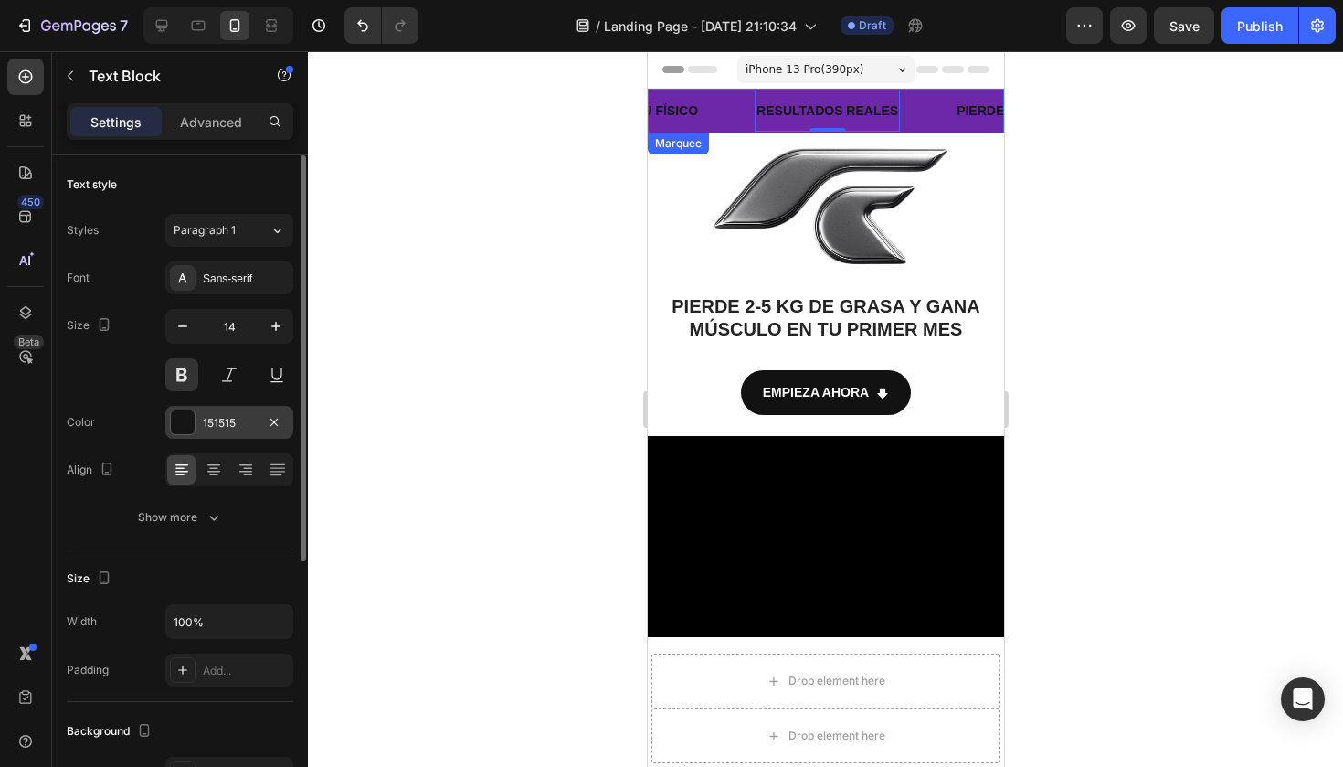
click at [185, 422] on div at bounding box center [183, 422] width 24 height 24
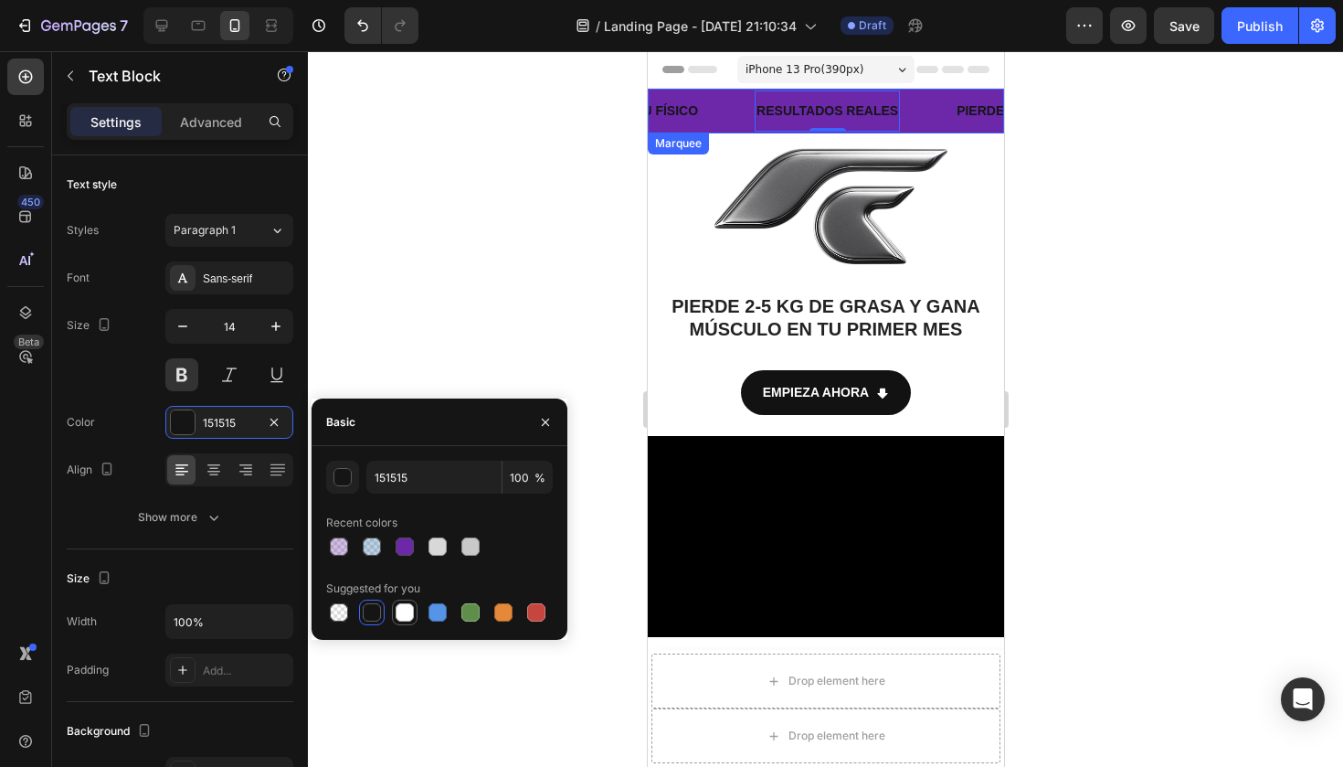
click at [404, 608] on div at bounding box center [405, 612] width 18 height 18
type input "FFFFFF"
click at [438, 344] on div at bounding box center [825, 408] width 1035 height 715
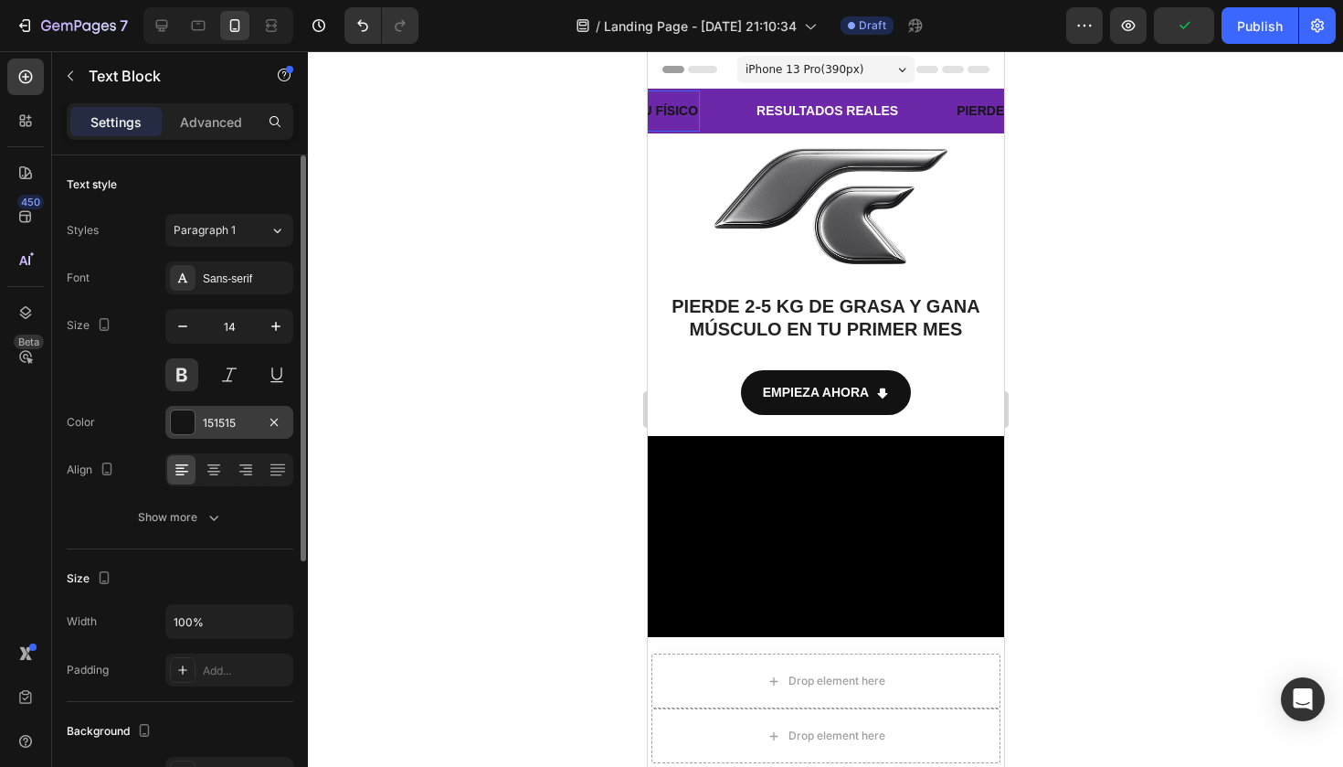
click at [185, 422] on div at bounding box center [183, 422] width 24 height 24
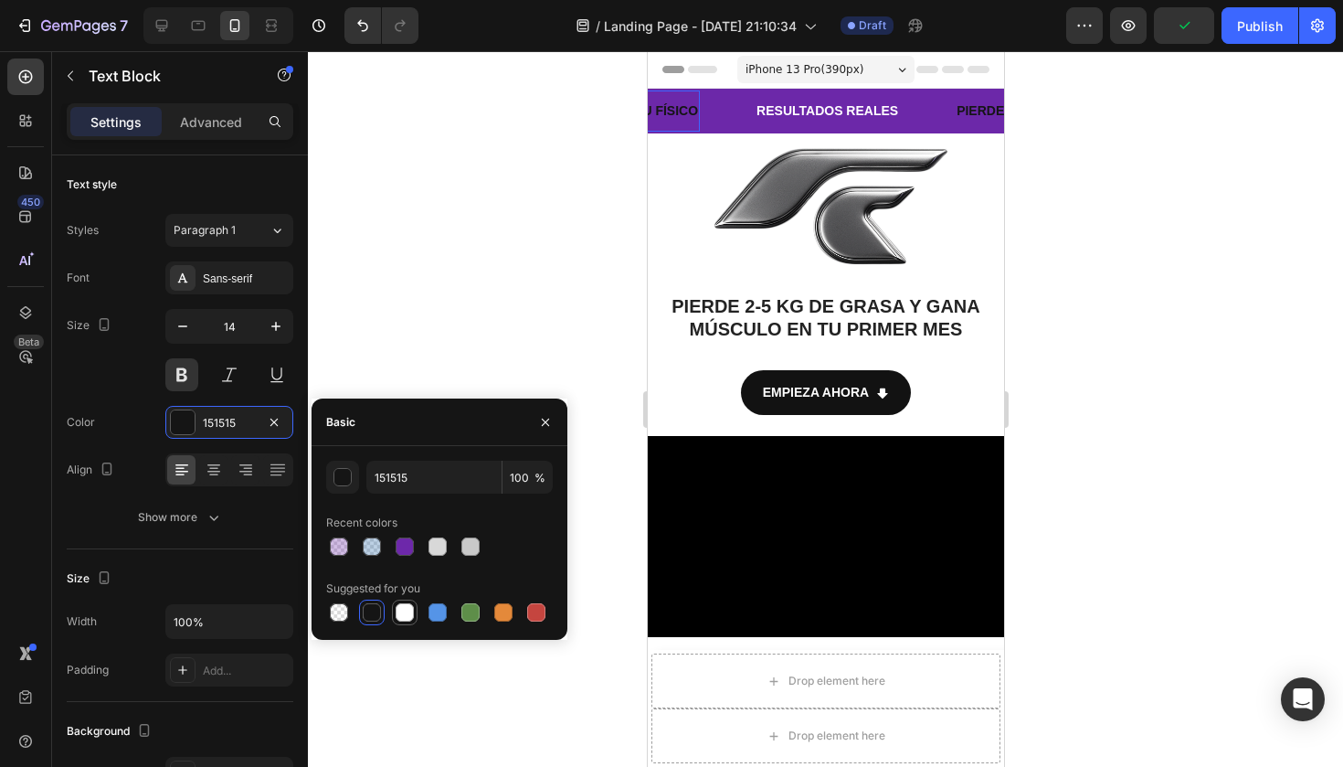
click at [399, 605] on div at bounding box center [405, 612] width 18 height 18
type input "FFFFFF"
click at [951, 109] on div "PIERDE GRASA Text Block" at bounding box center [1029, 110] width 156 height 41
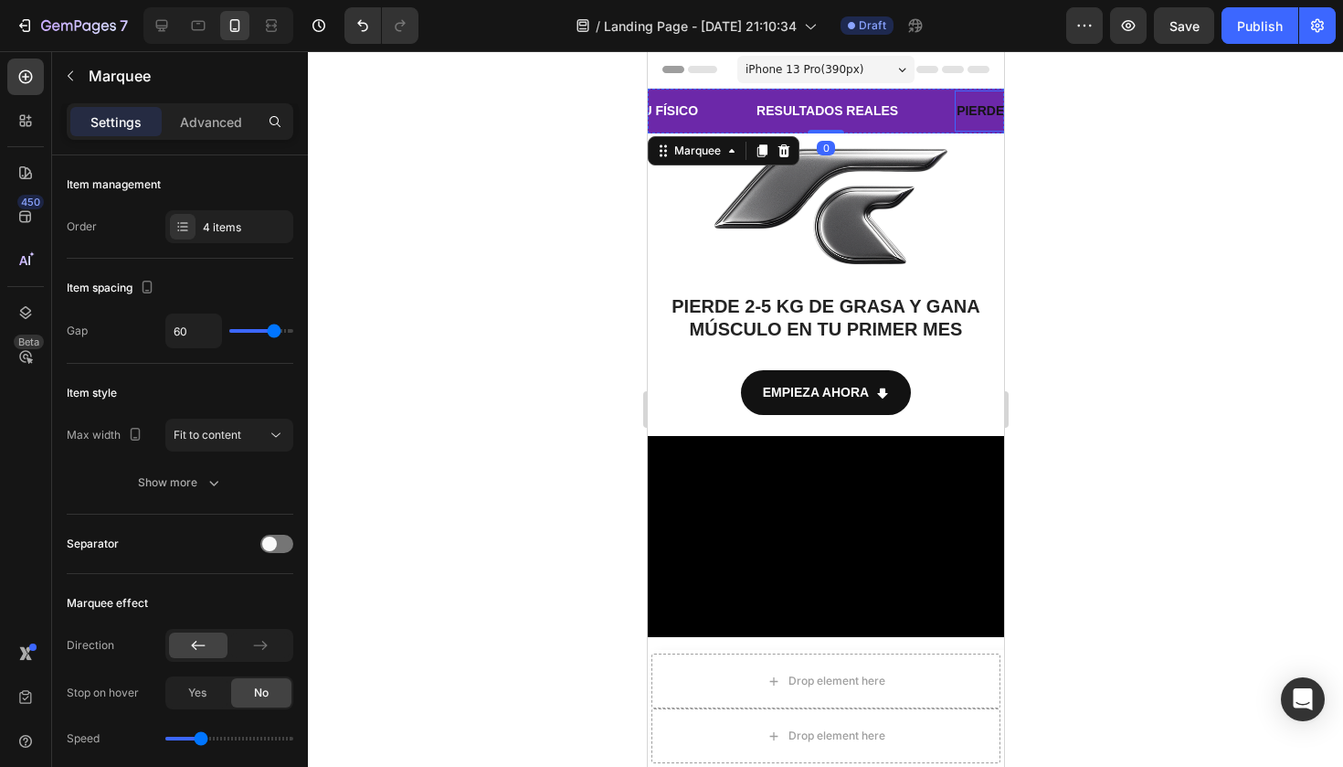
click at [951, 110] on strong "PIERDE GRASA" at bounding box center [1000, 110] width 98 height 15
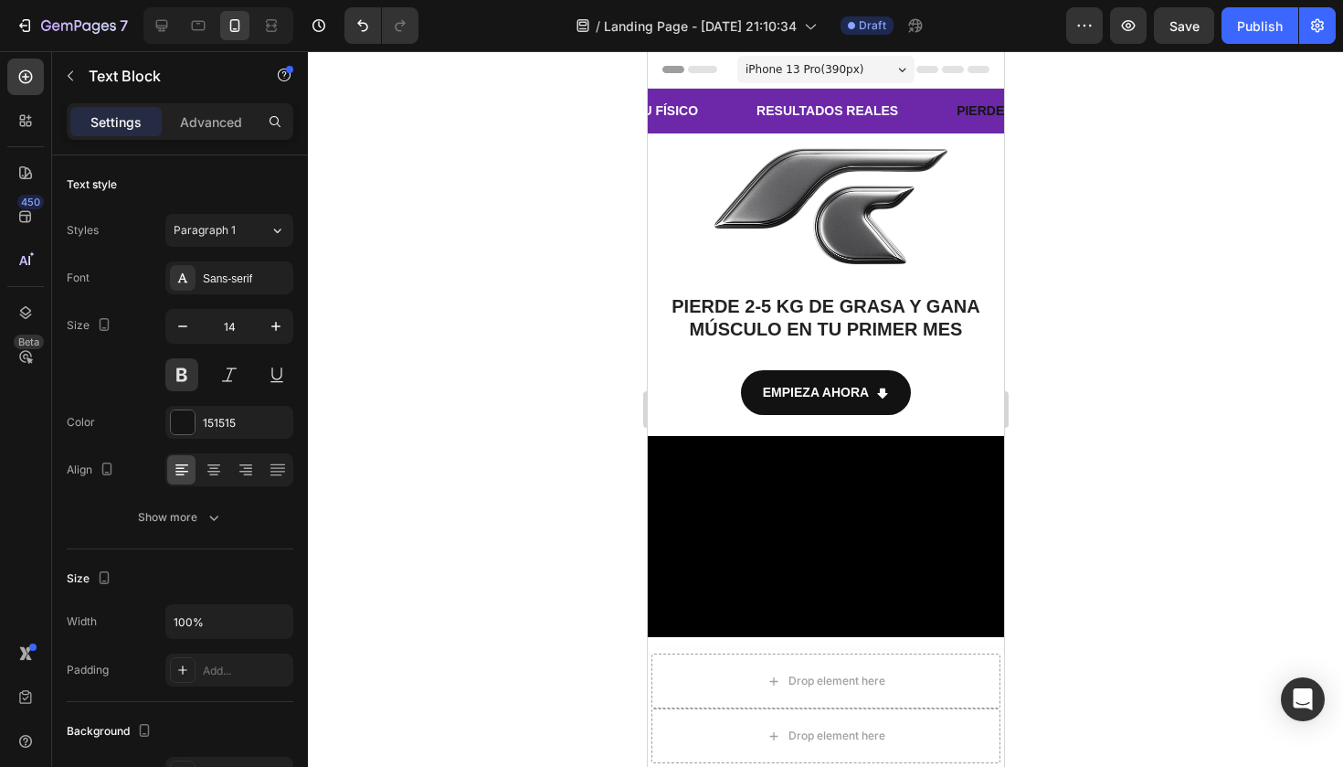
click at [1107, 111] on strong "GANA MÚSCULO" at bounding box center [1159, 110] width 105 height 15
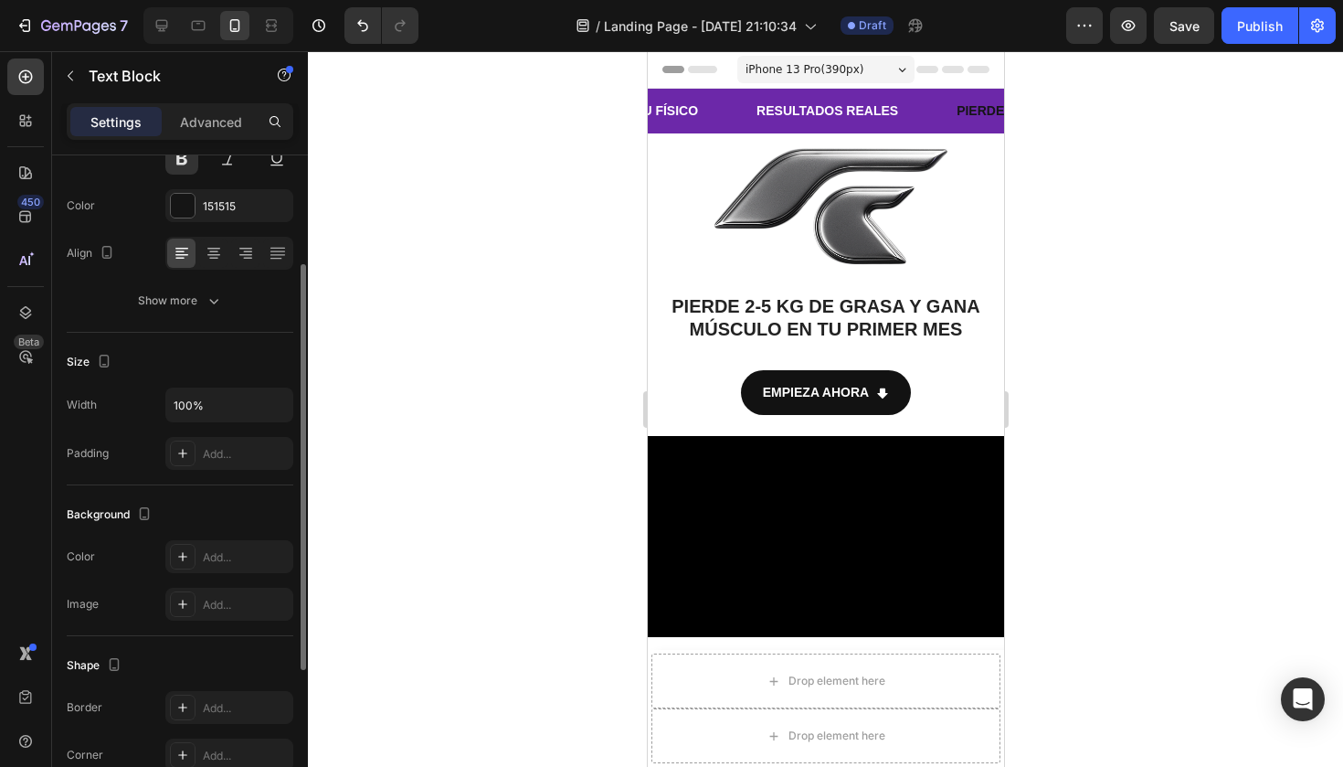
scroll to position [145, 0]
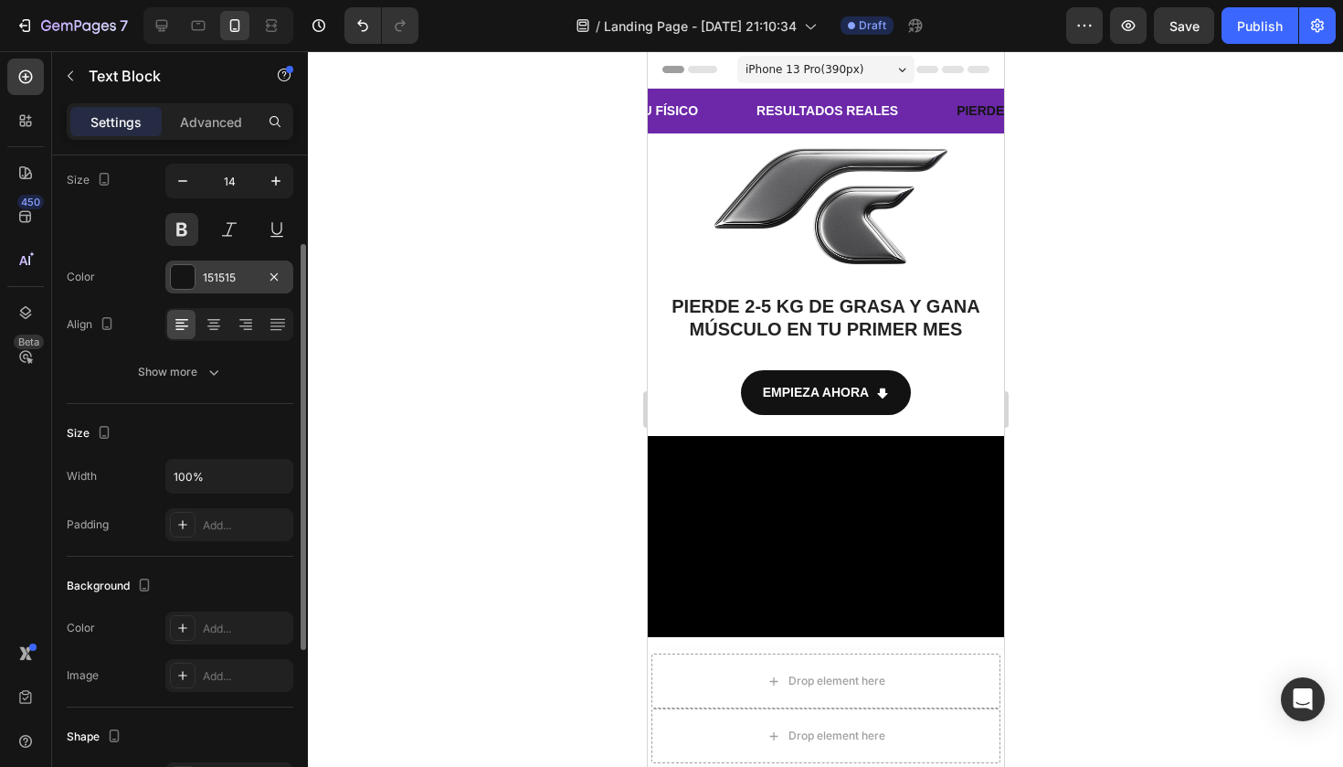
click at [181, 270] on div at bounding box center [183, 277] width 24 height 24
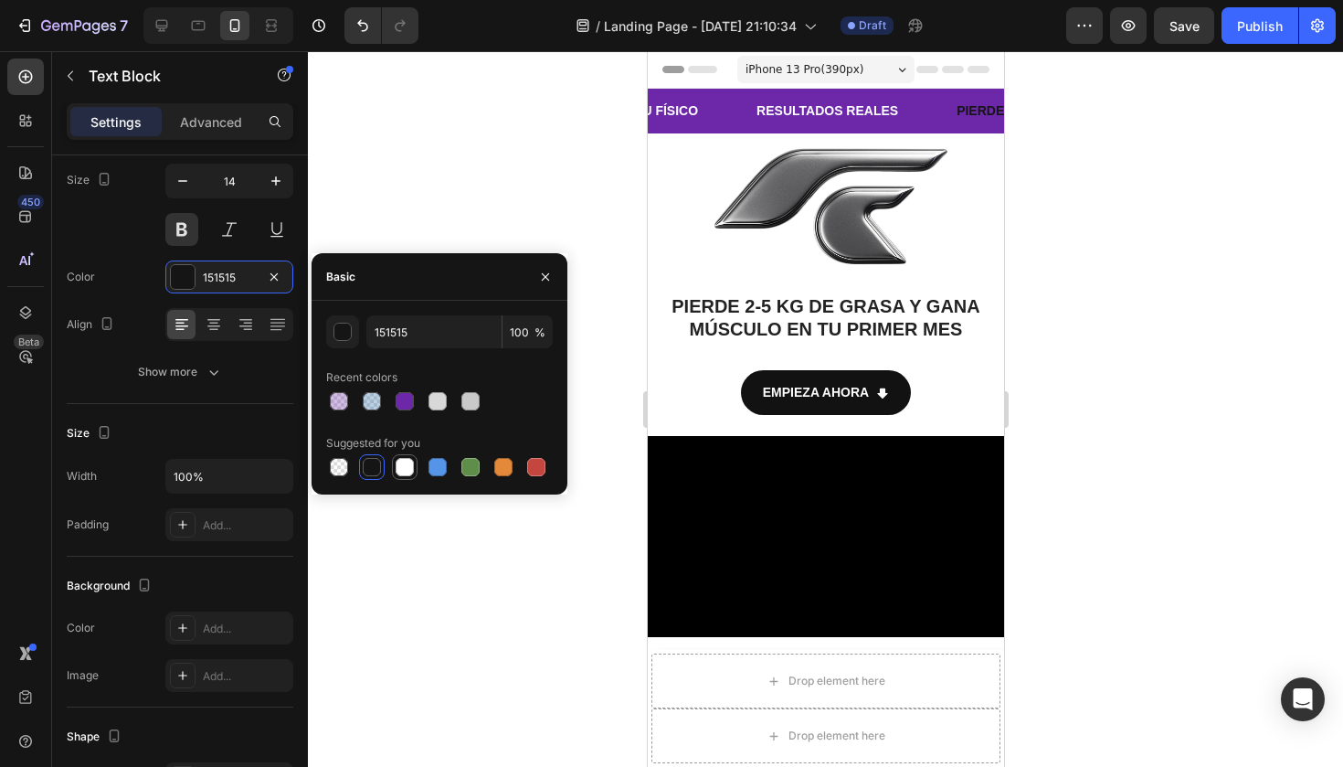
click at [403, 462] on div at bounding box center [405, 467] width 18 height 18
type input "FFFFFF"
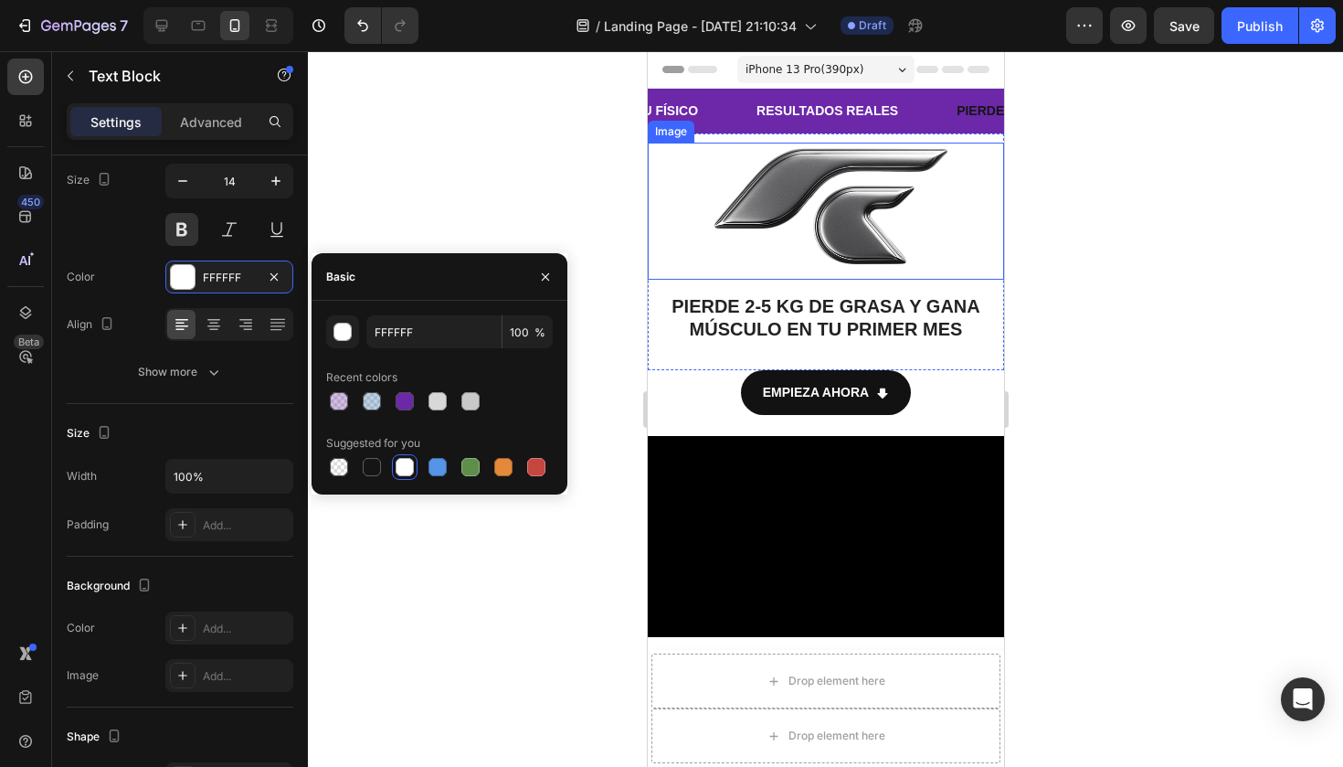
click at [581, 171] on div at bounding box center [825, 408] width 1035 height 715
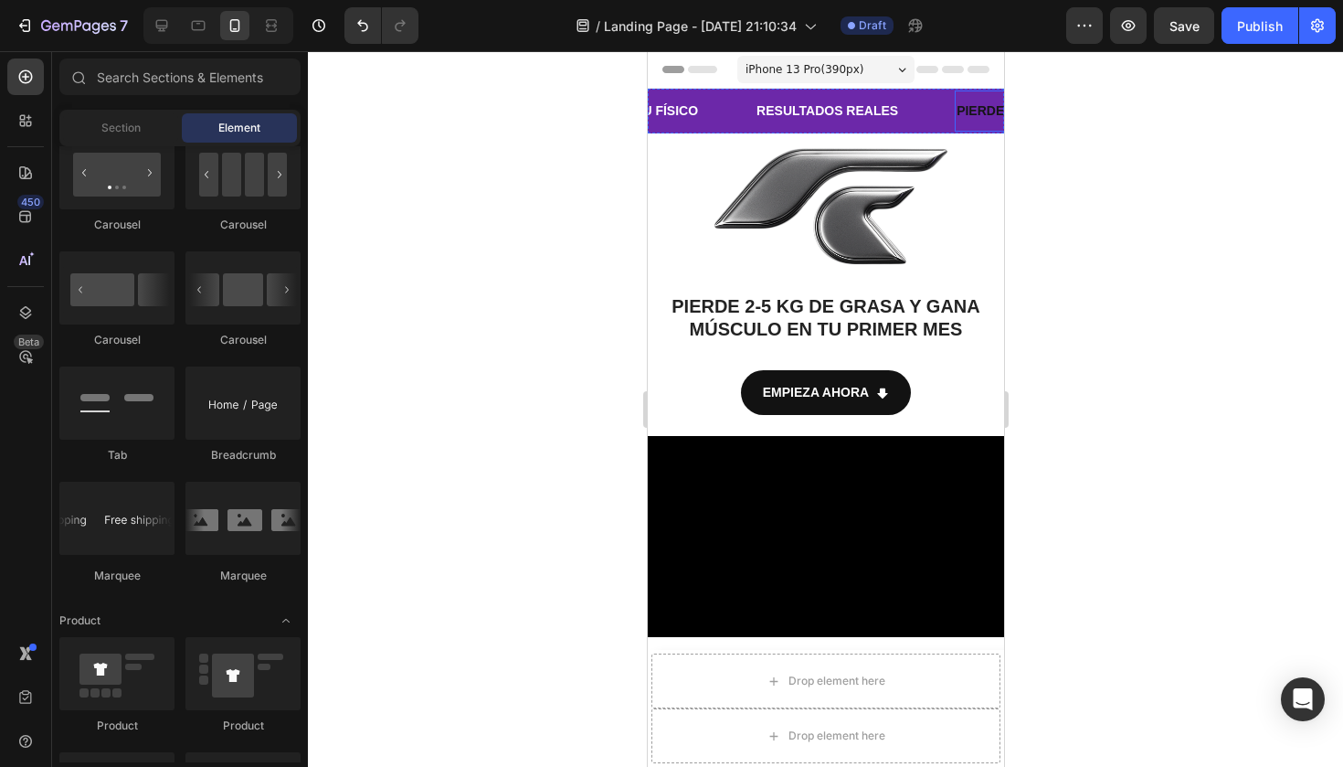
click at [949, 114] on strong "PIERDE GRASA" at bounding box center [998, 110] width 98 height 15
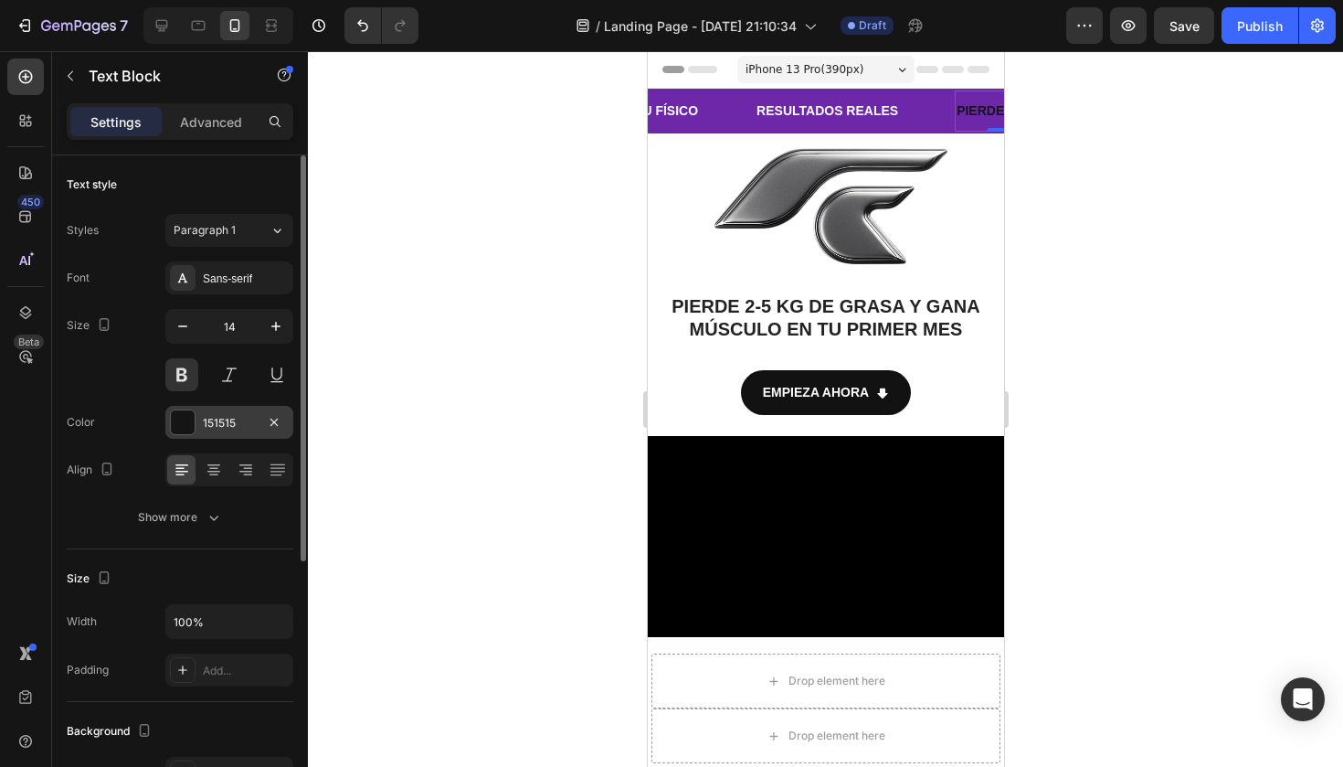
click at [186, 425] on div at bounding box center [183, 422] width 24 height 24
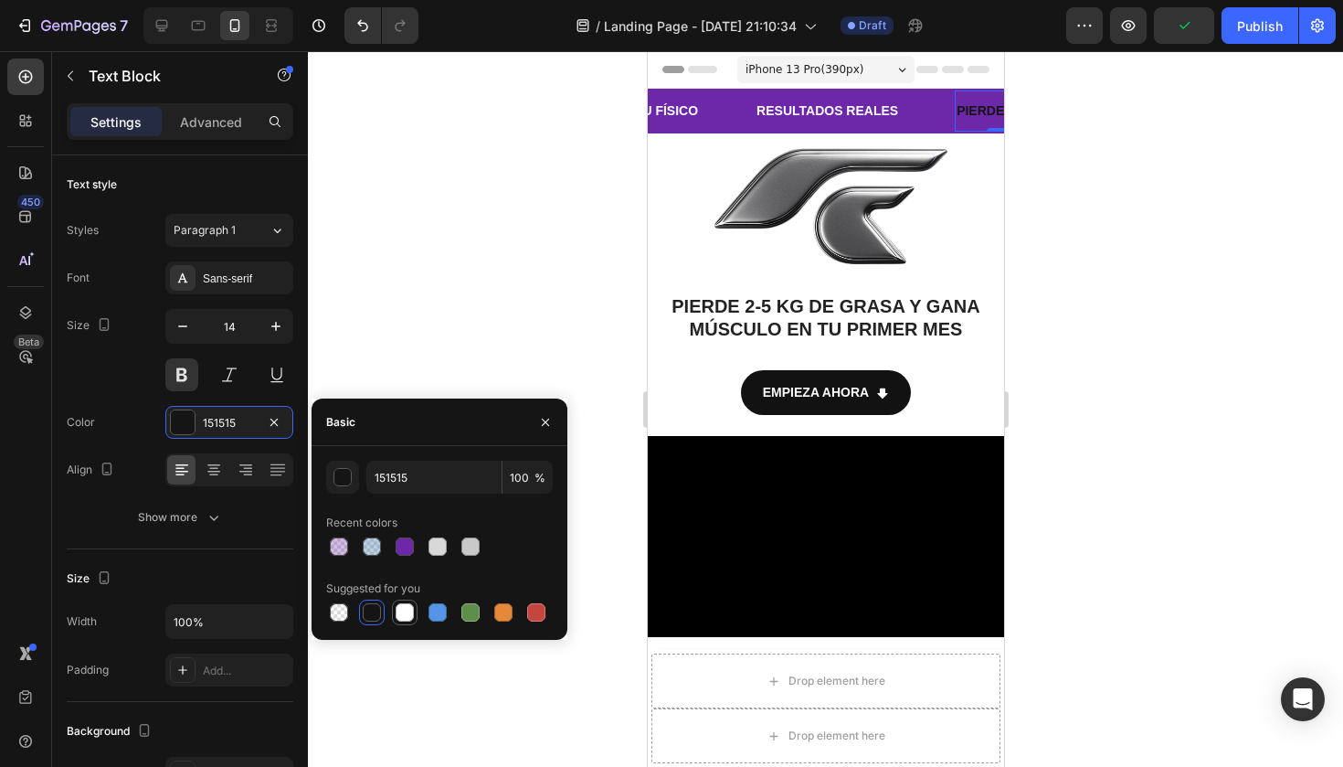
click at [401, 611] on div at bounding box center [405, 612] width 18 height 18
type input "FFFFFF"
click at [548, 137] on div at bounding box center [825, 408] width 1035 height 715
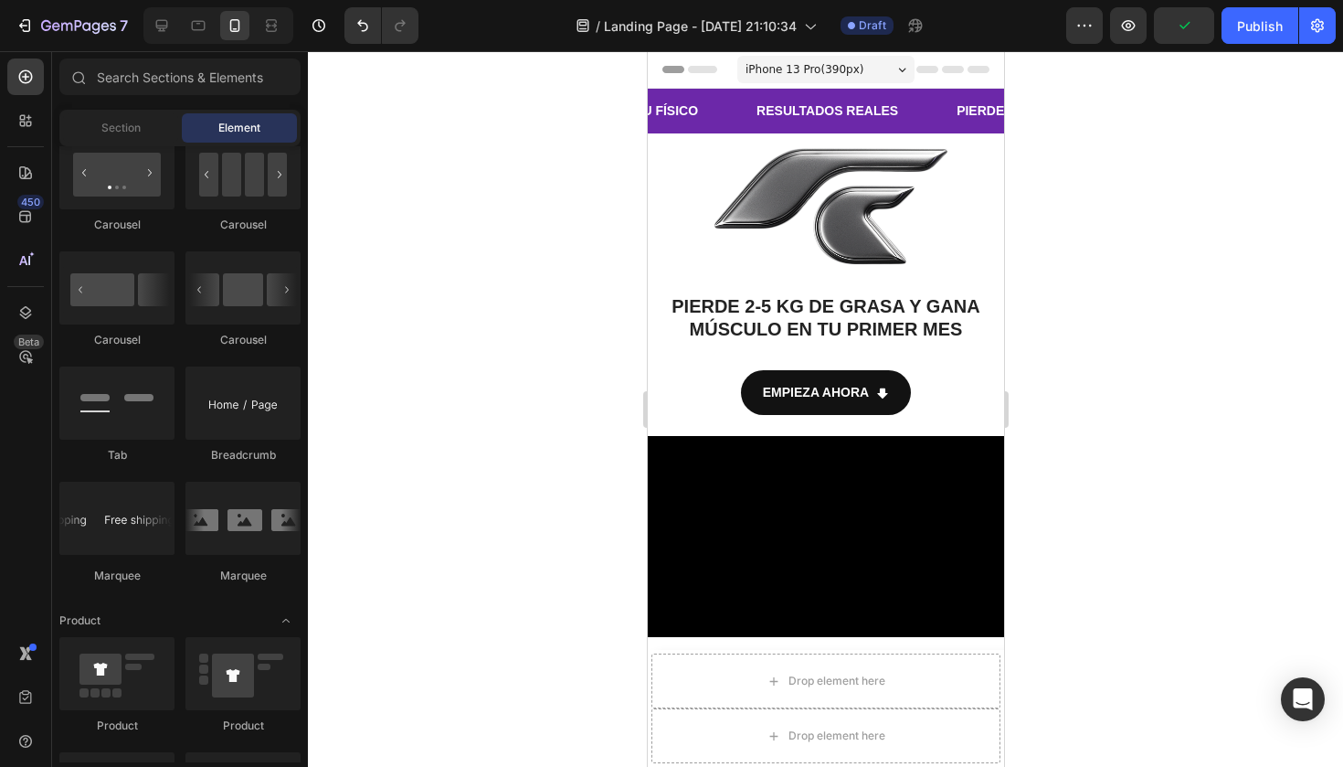
click at [548, 137] on div at bounding box center [825, 408] width 1035 height 715
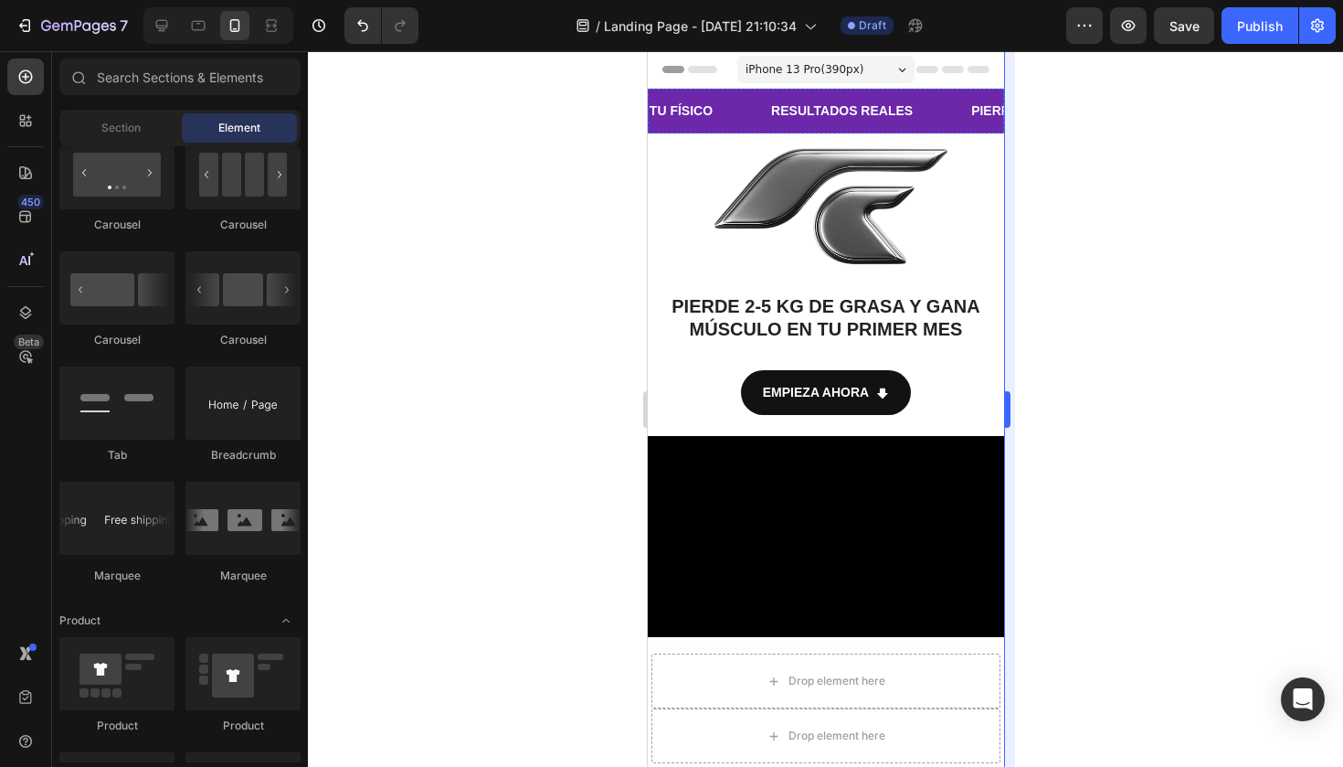
scroll to position [0, 391]
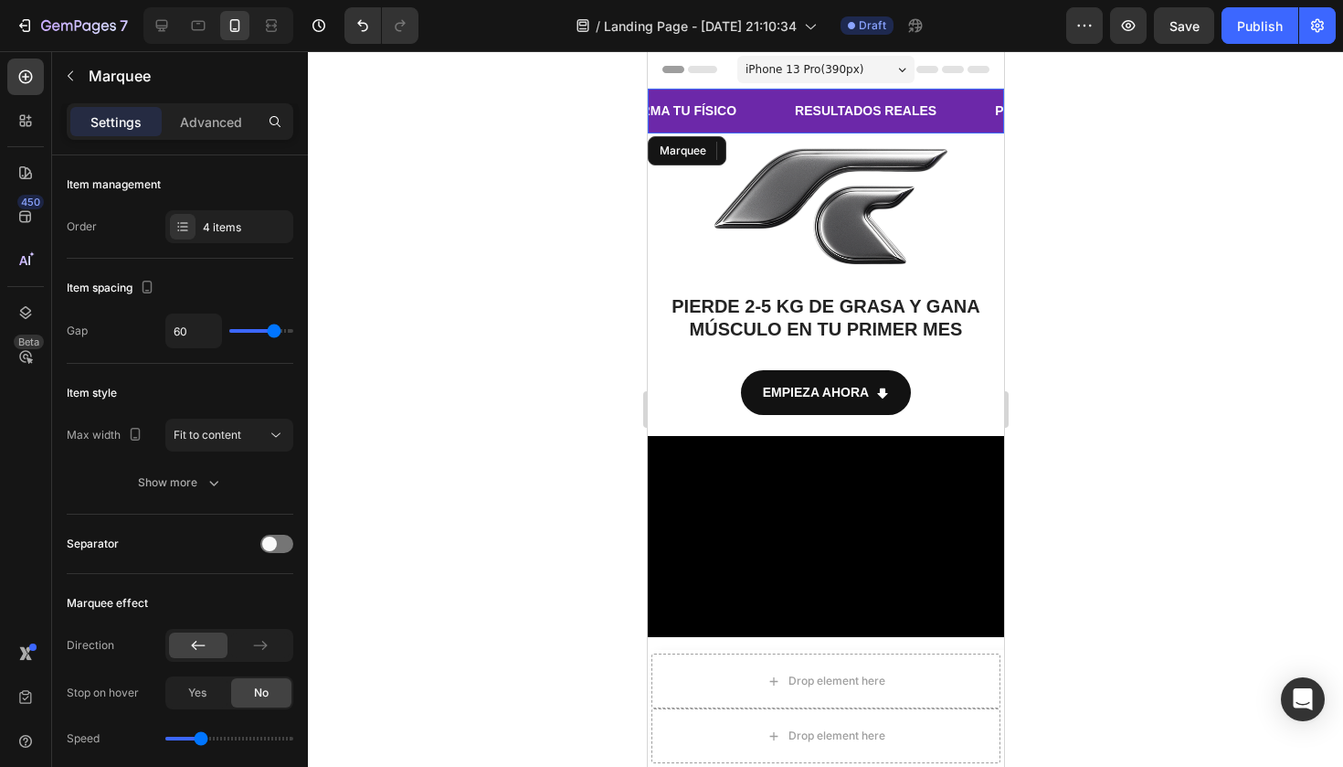
click at [990, 127] on div "PIERDE GRASA Text Block GANA MÚSCULO Text Block TRANSFORMA TU FÍSICO Text Block…" at bounding box center [1357, 110] width 735 height 41
click at [989, 100] on div "PIERDE GRASA Text Block" at bounding box center [1067, 110] width 156 height 41
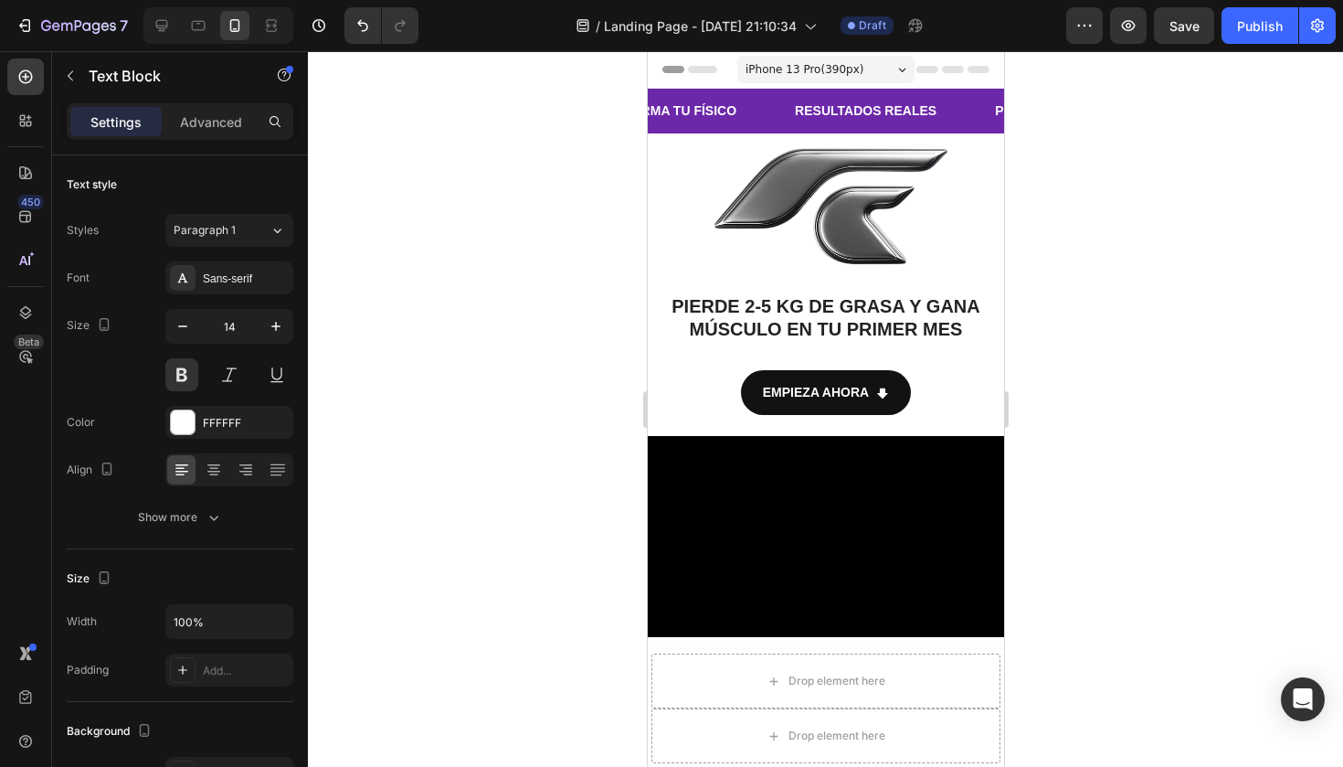
click at [1145, 93] on div "GANA MÚSCULO Text Block" at bounding box center [1199, 110] width 109 height 41
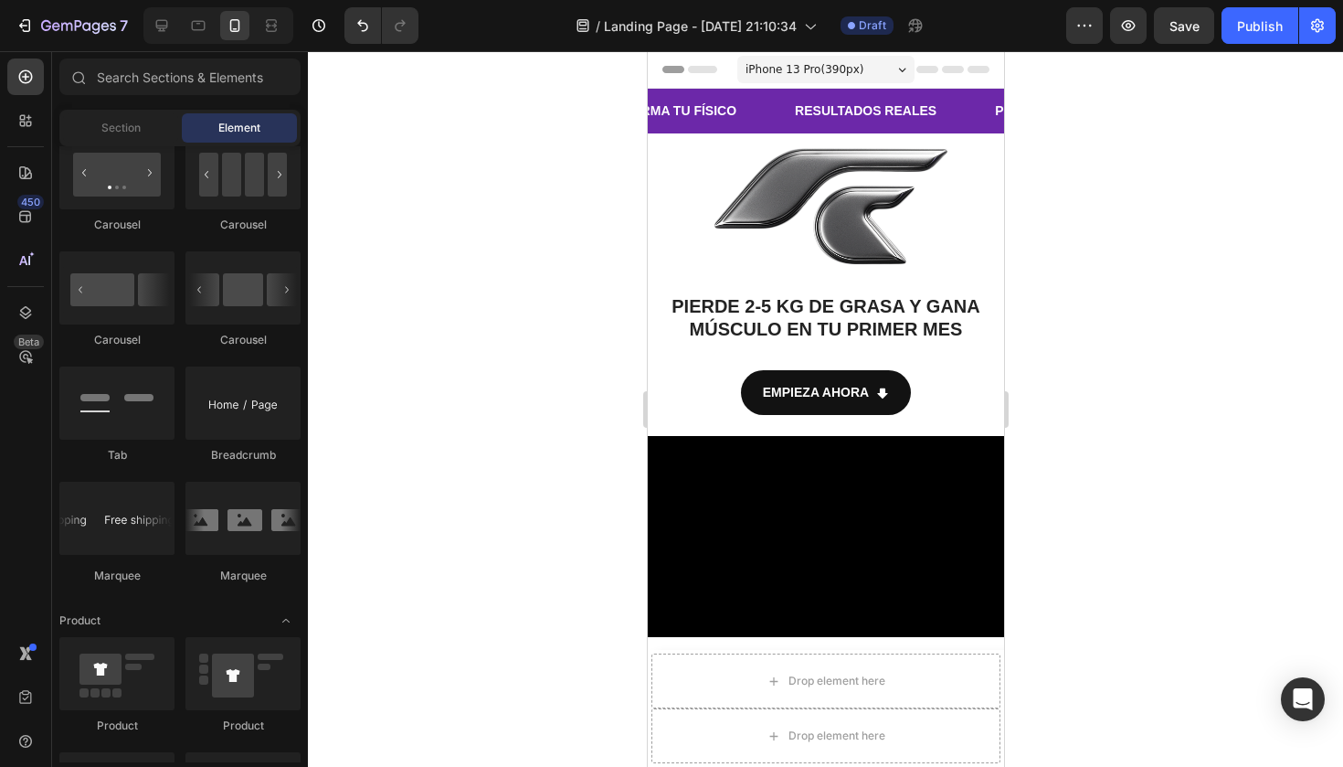
click at [702, 84] on div "Header" at bounding box center [824, 69] width 327 height 37
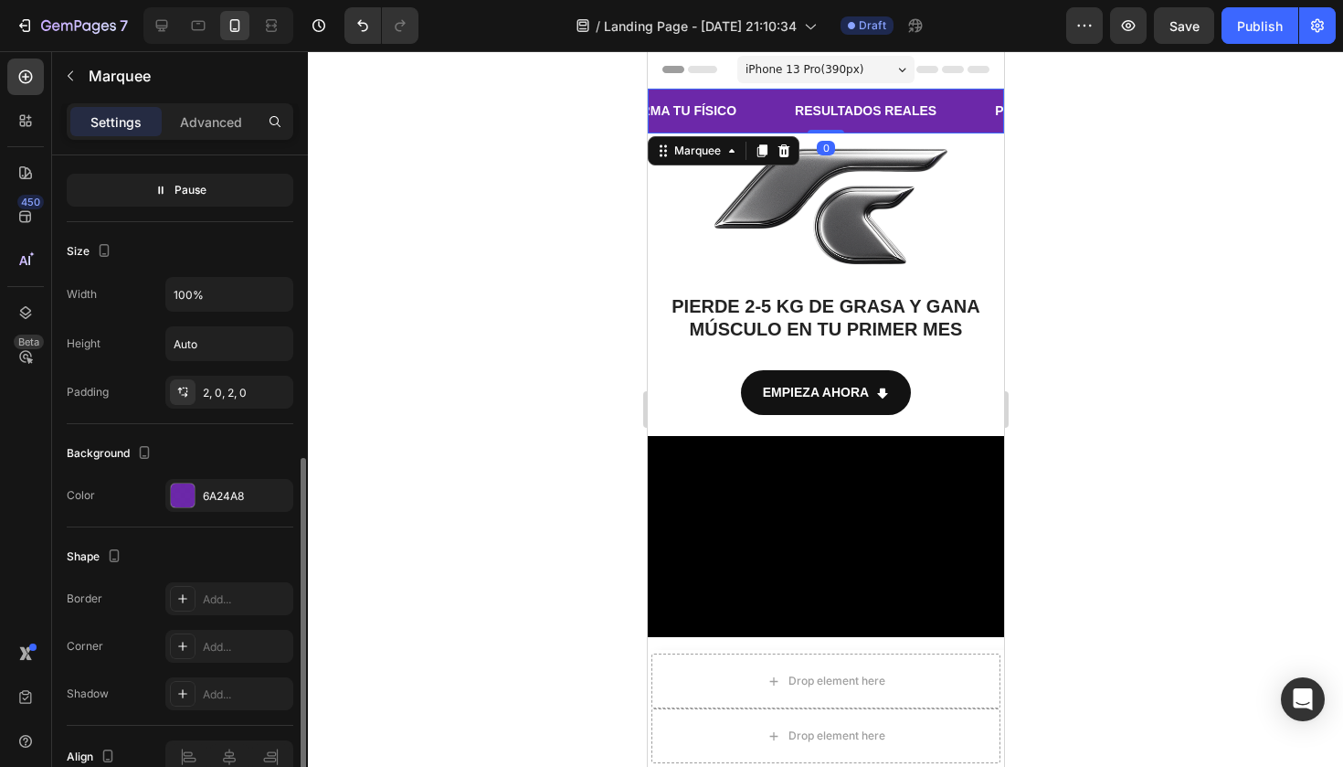
scroll to position [602, 0]
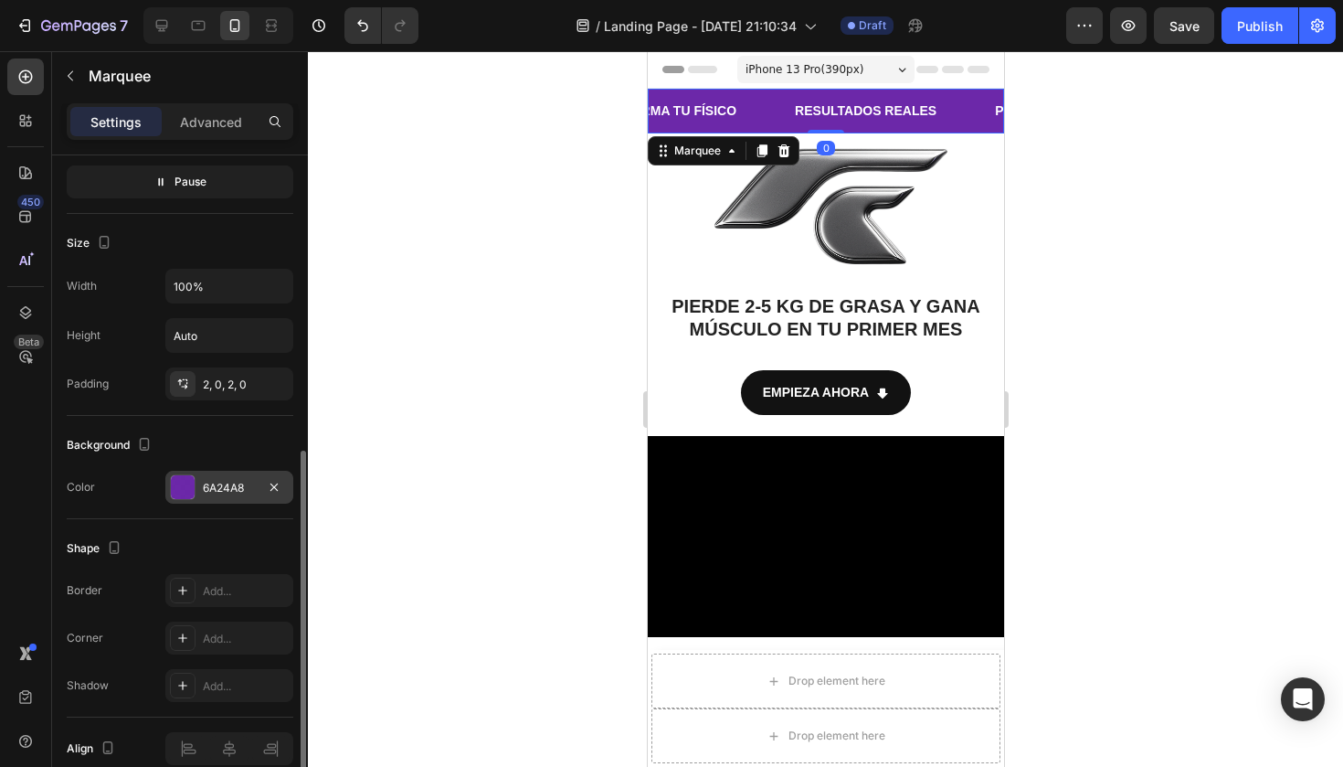
click at [188, 487] on div at bounding box center [183, 487] width 24 height 24
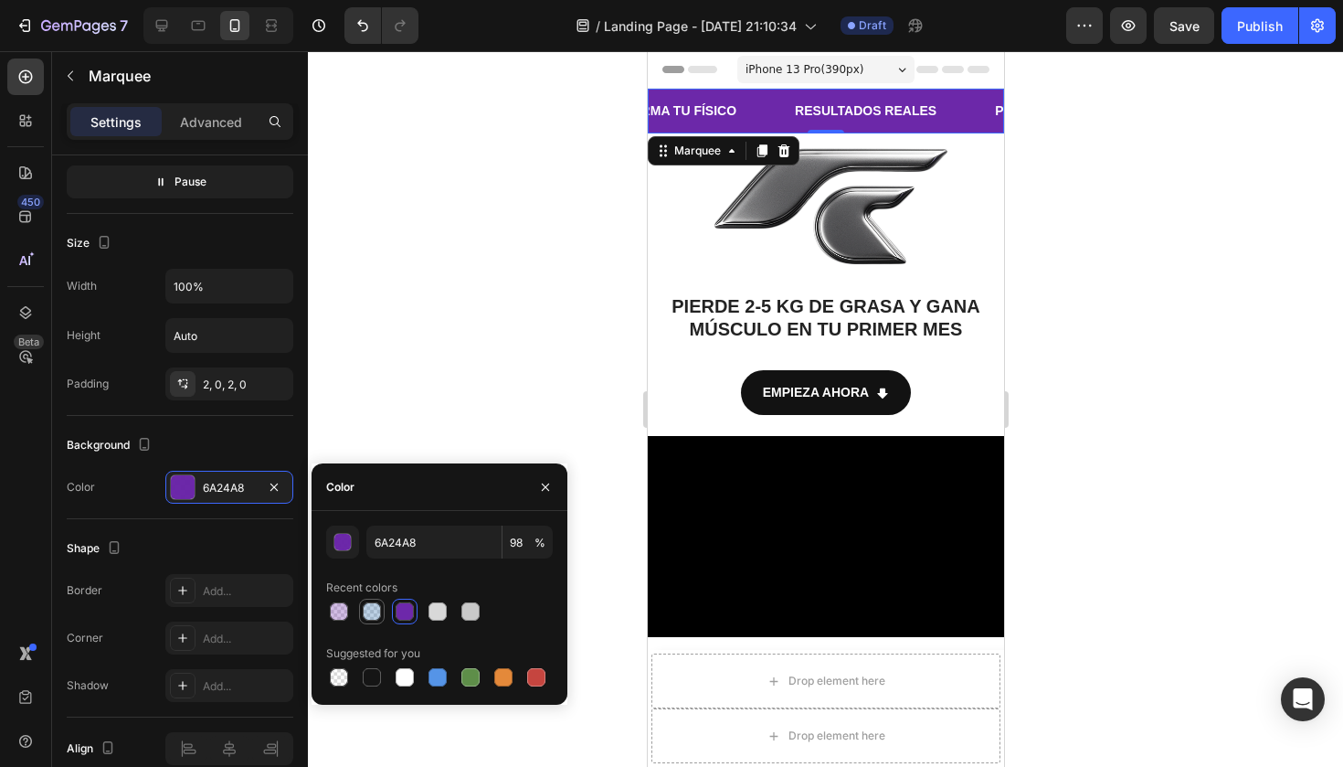
click at [375, 613] on div at bounding box center [372, 611] width 18 height 18
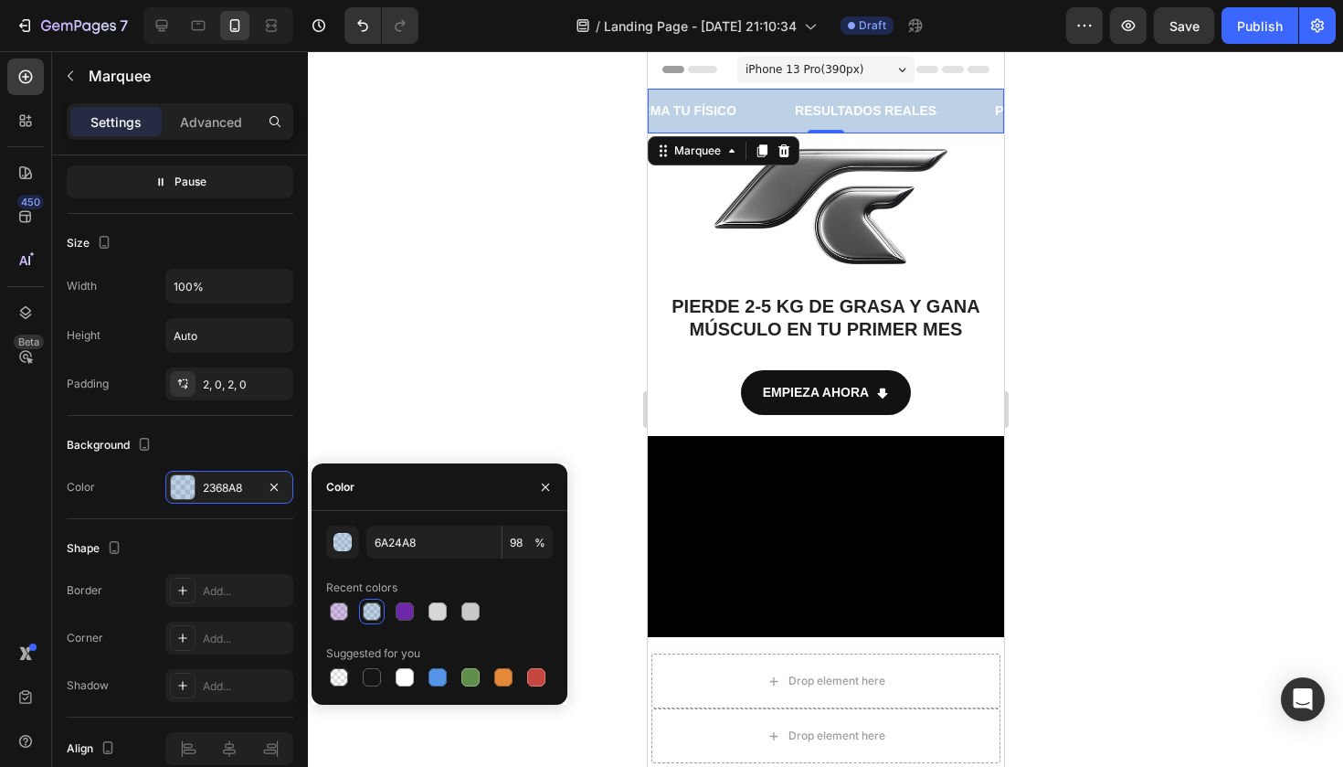
type input "2368A8"
type input "30"
click at [537, 231] on div at bounding box center [825, 408] width 1035 height 715
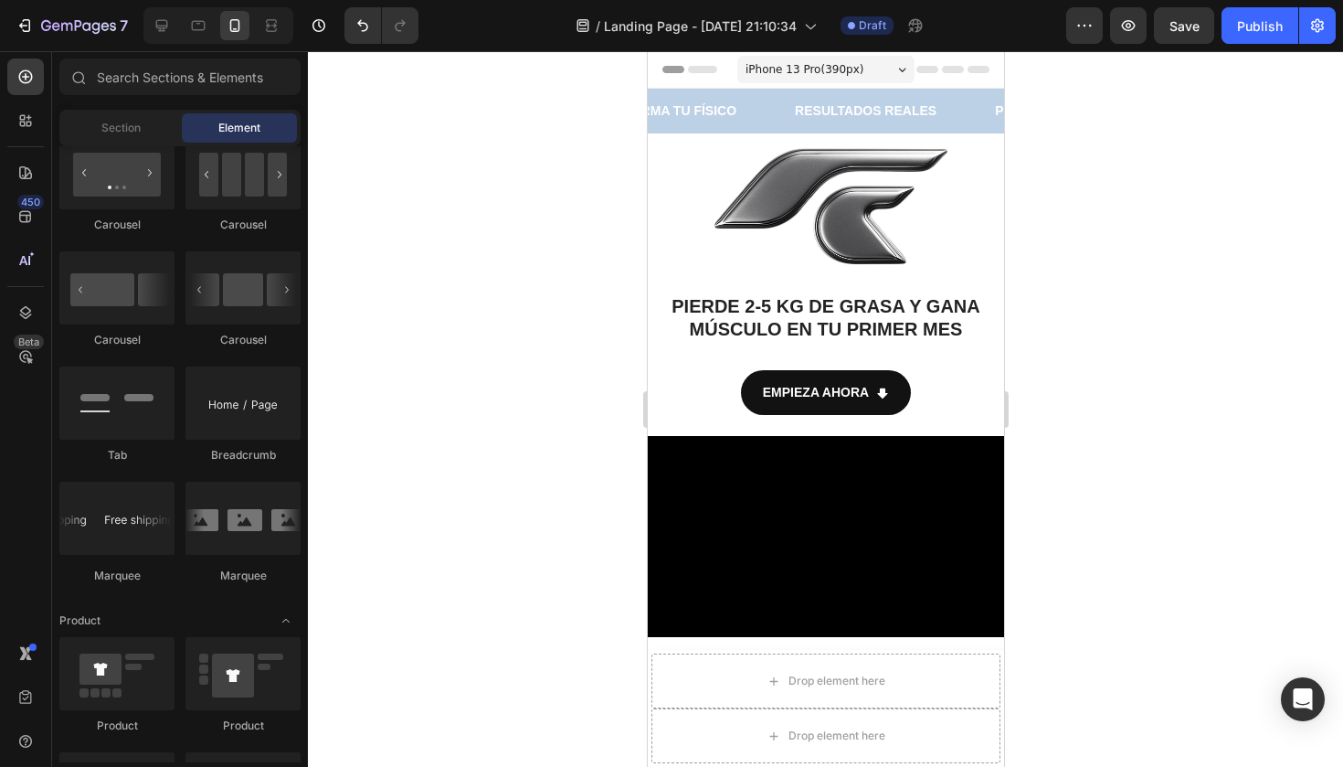
click at [537, 231] on div at bounding box center [825, 408] width 1035 height 715
click at [774, 121] on div "RESULTADOS REALES Text Block" at bounding box center [874, 110] width 200 height 41
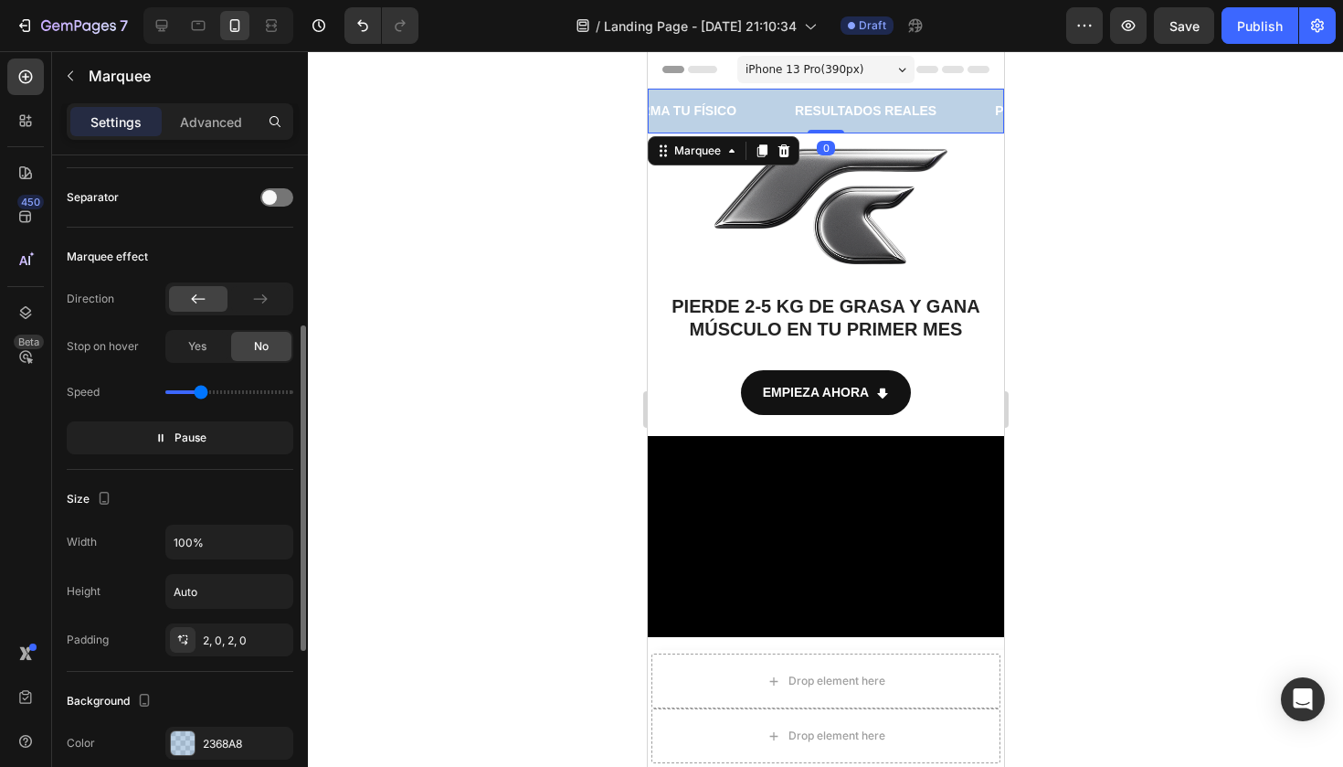
scroll to position [380, 0]
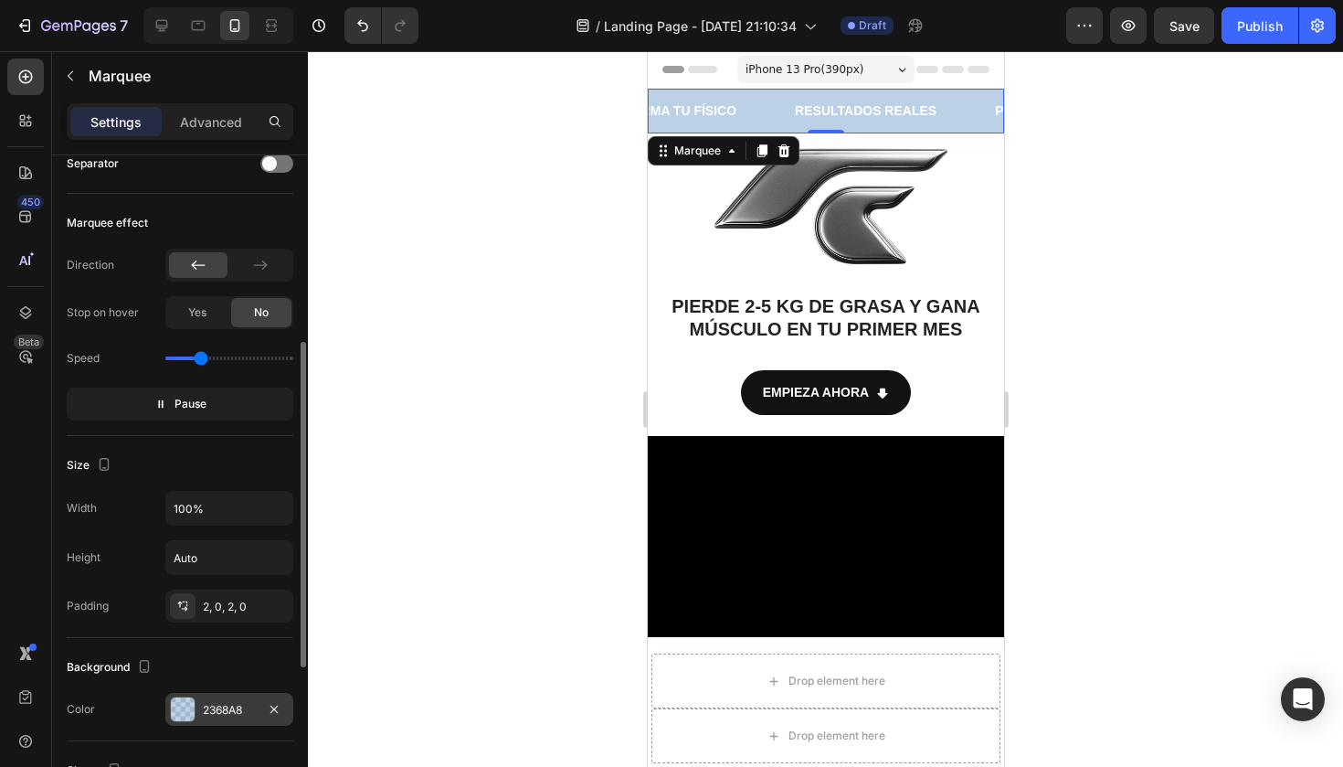
click at [180, 704] on div at bounding box center [183, 709] width 24 height 24
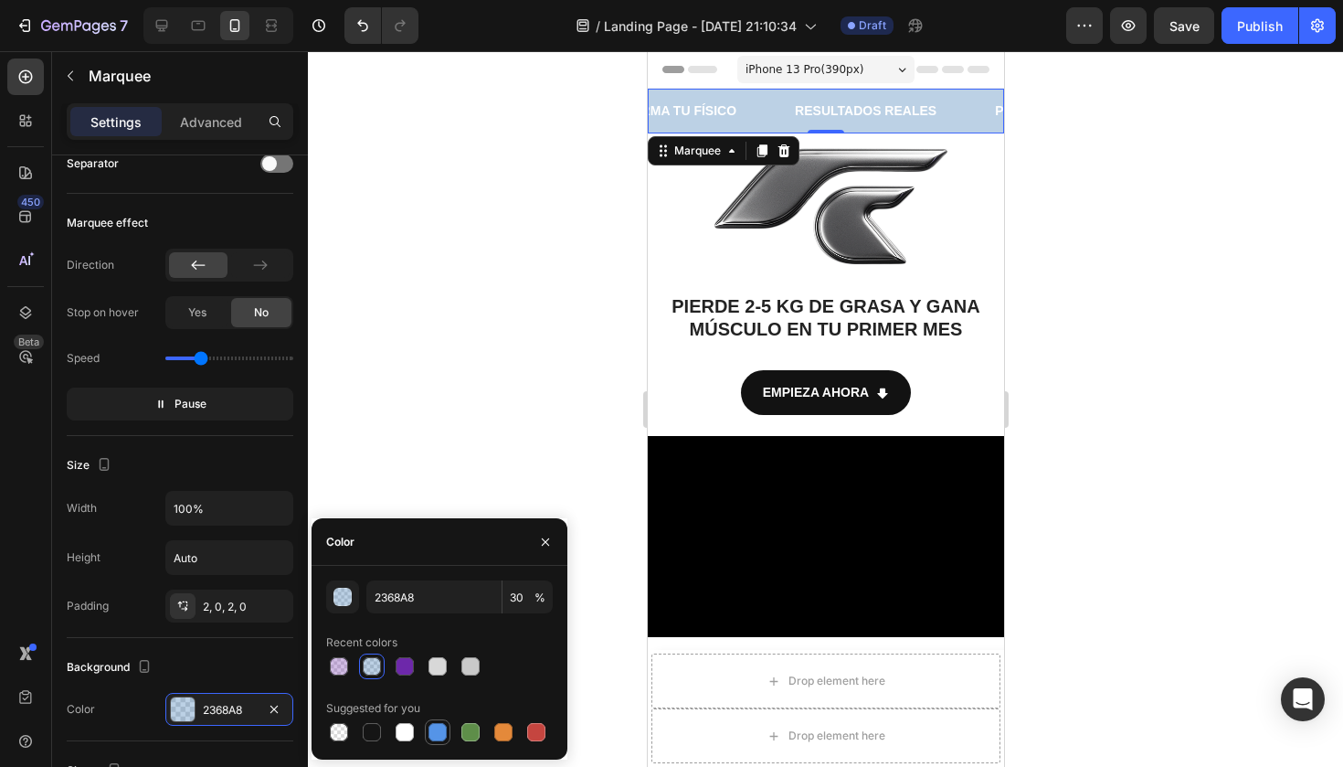
click at [444, 735] on div at bounding box center [437, 732] width 18 height 18
type input "5594E7"
type input "100"
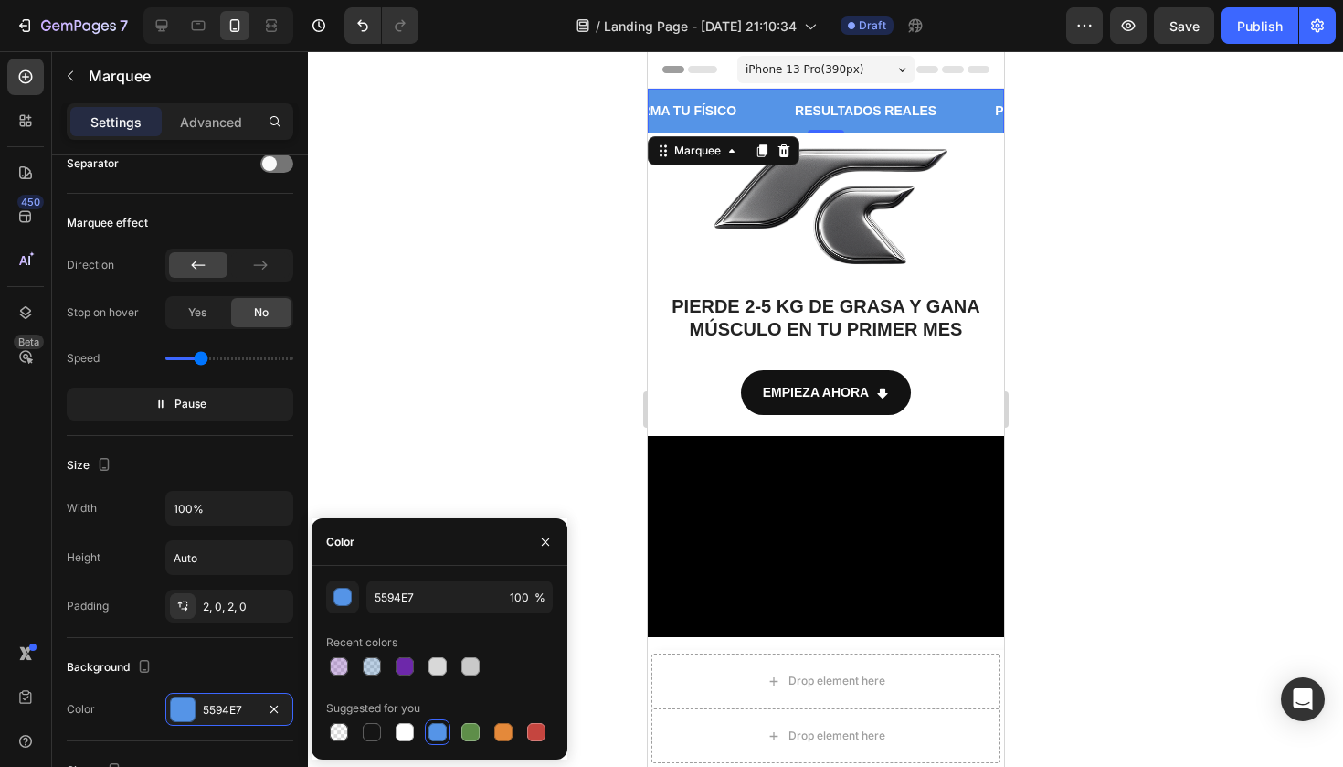
click at [534, 397] on div at bounding box center [825, 408] width 1035 height 715
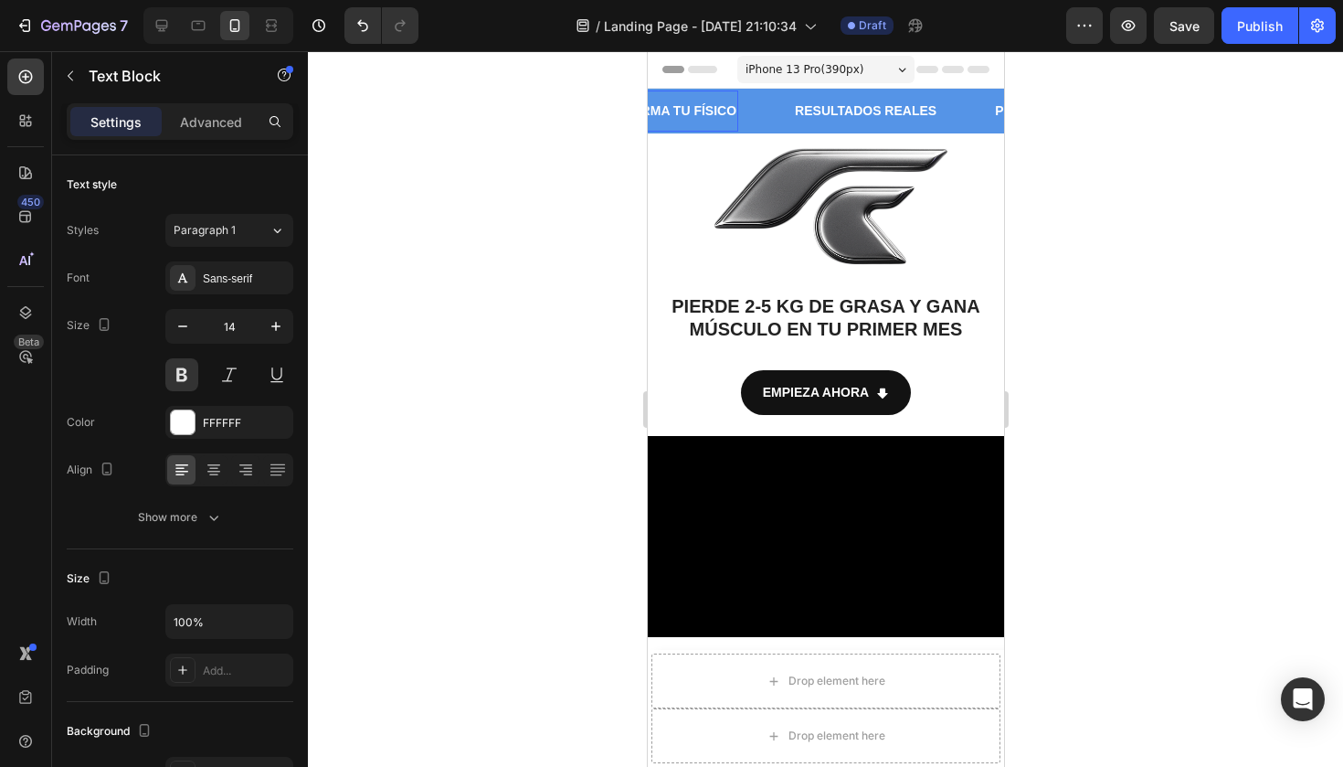
drag, startPoint x: 729, startPoint y: 115, endPoint x: 1080, endPoint y: 282, distance: 388.6
click at [738, 122] on div "TRANSFORMA TU FÍSICO Text Block 0" at bounding box center [682, 110] width 216 height 41
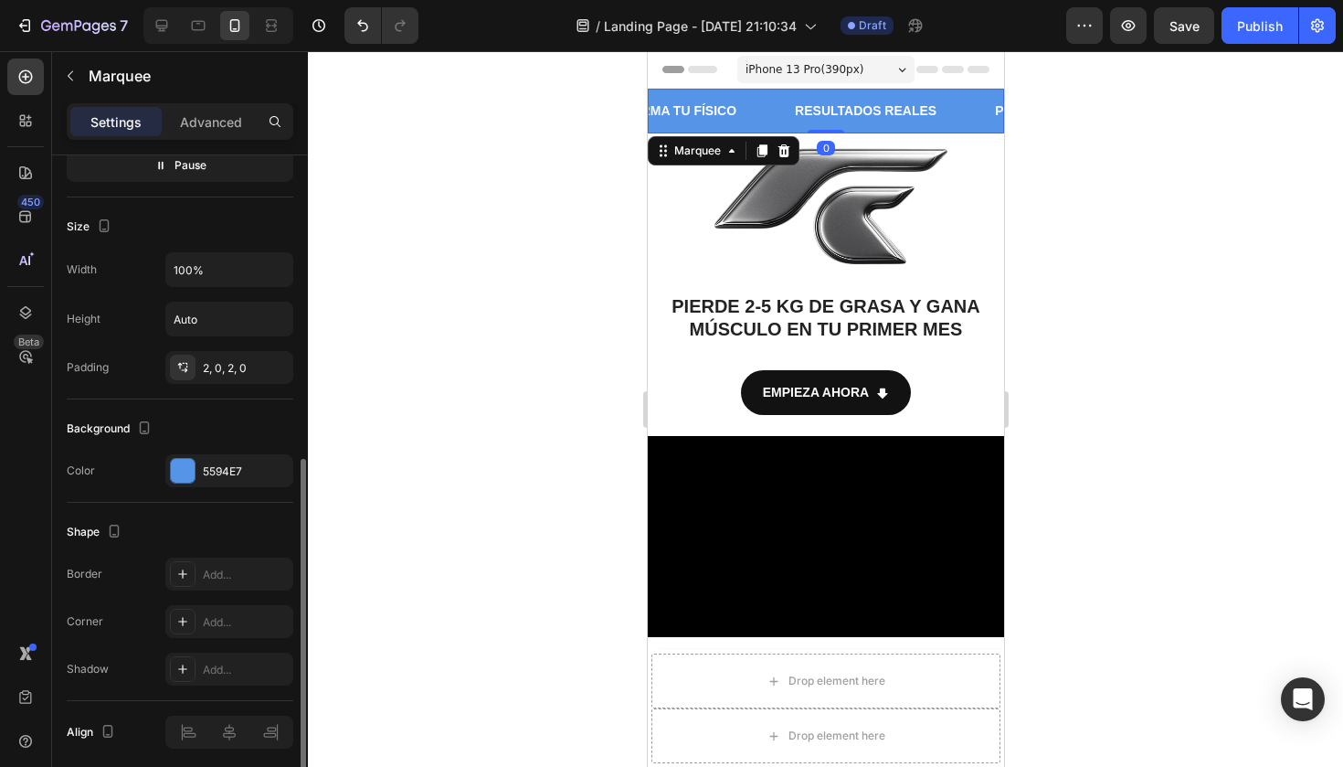
scroll to position [619, 0]
click at [211, 471] on div "5594E7" at bounding box center [229, 471] width 53 height 16
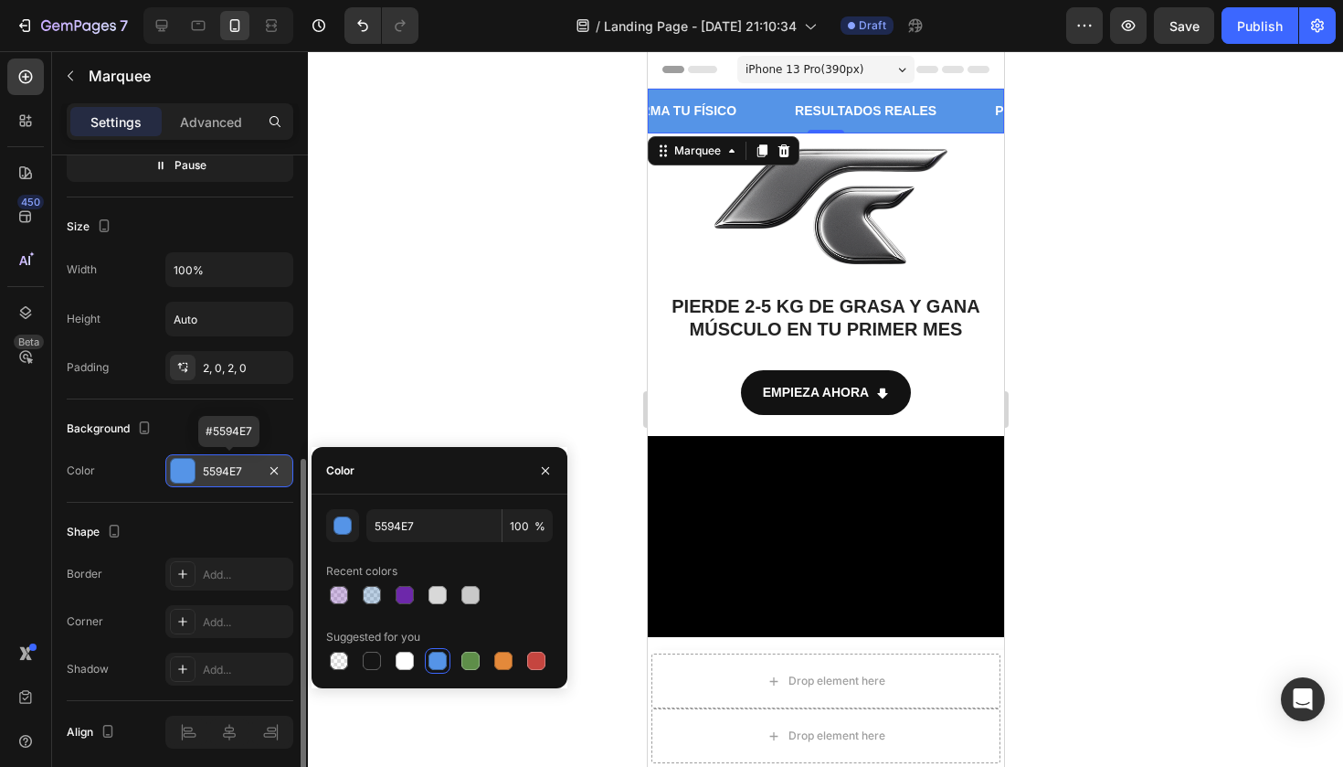
click at [211, 471] on div "5594E7" at bounding box center [229, 471] width 53 height 16
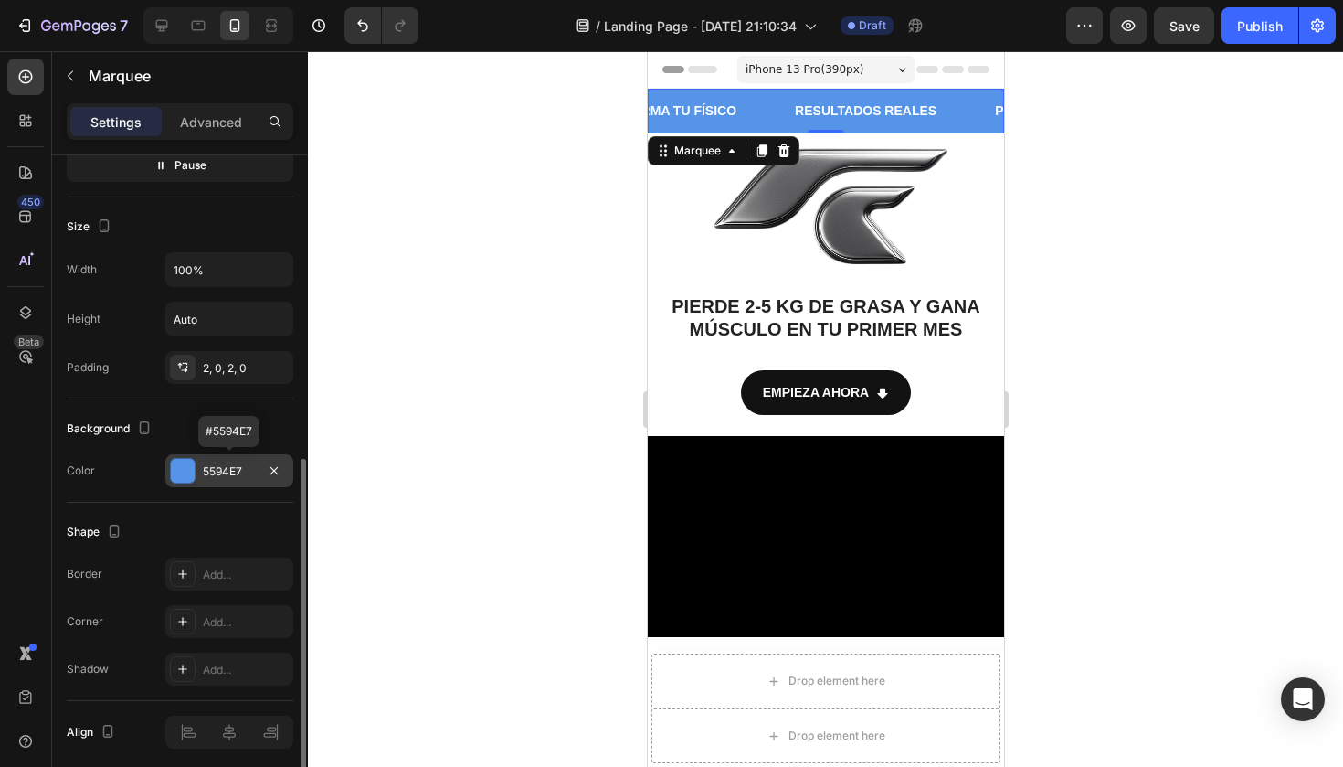
click at [231, 471] on div "5594E7" at bounding box center [229, 471] width 53 height 16
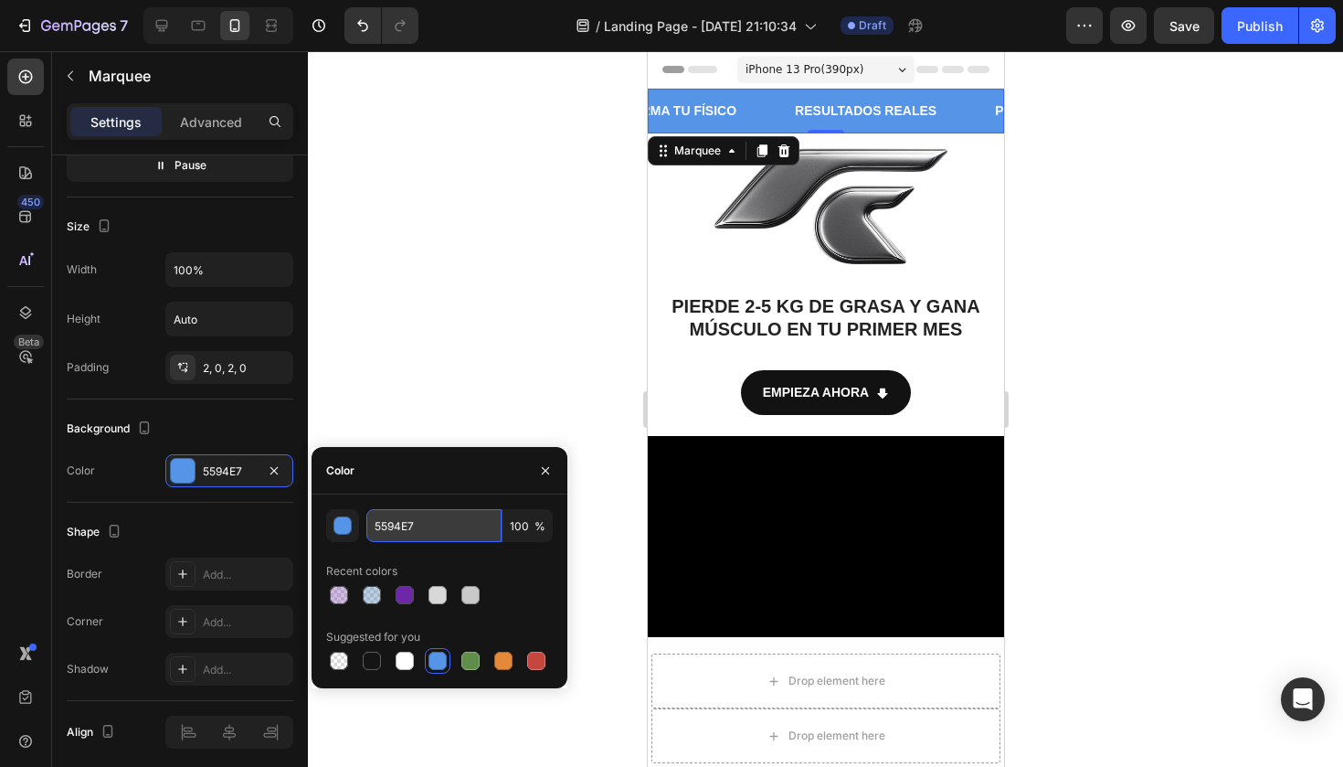
click at [410, 520] on input "5594E7" at bounding box center [433, 525] width 135 height 33
paste input "d0fe44"
type input "d0fe44"
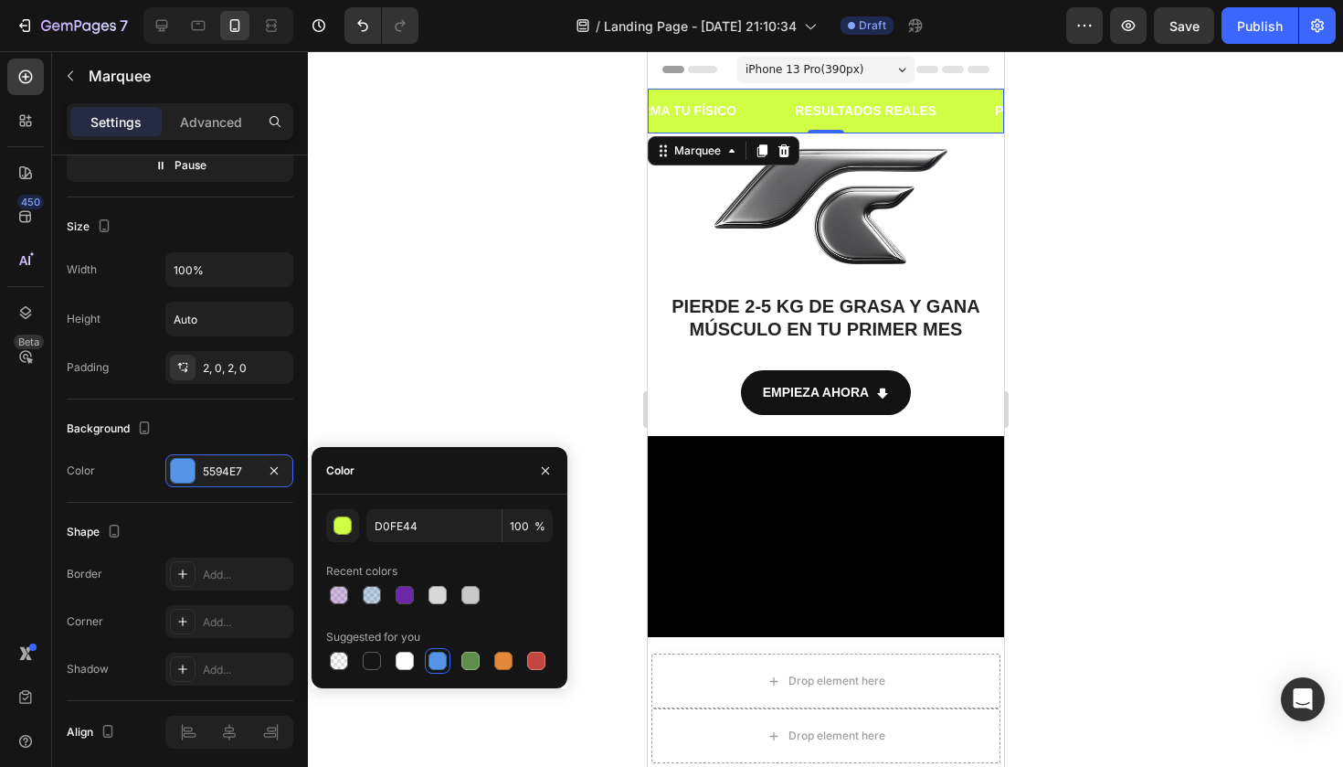
click at [478, 253] on div at bounding box center [825, 408] width 1035 height 715
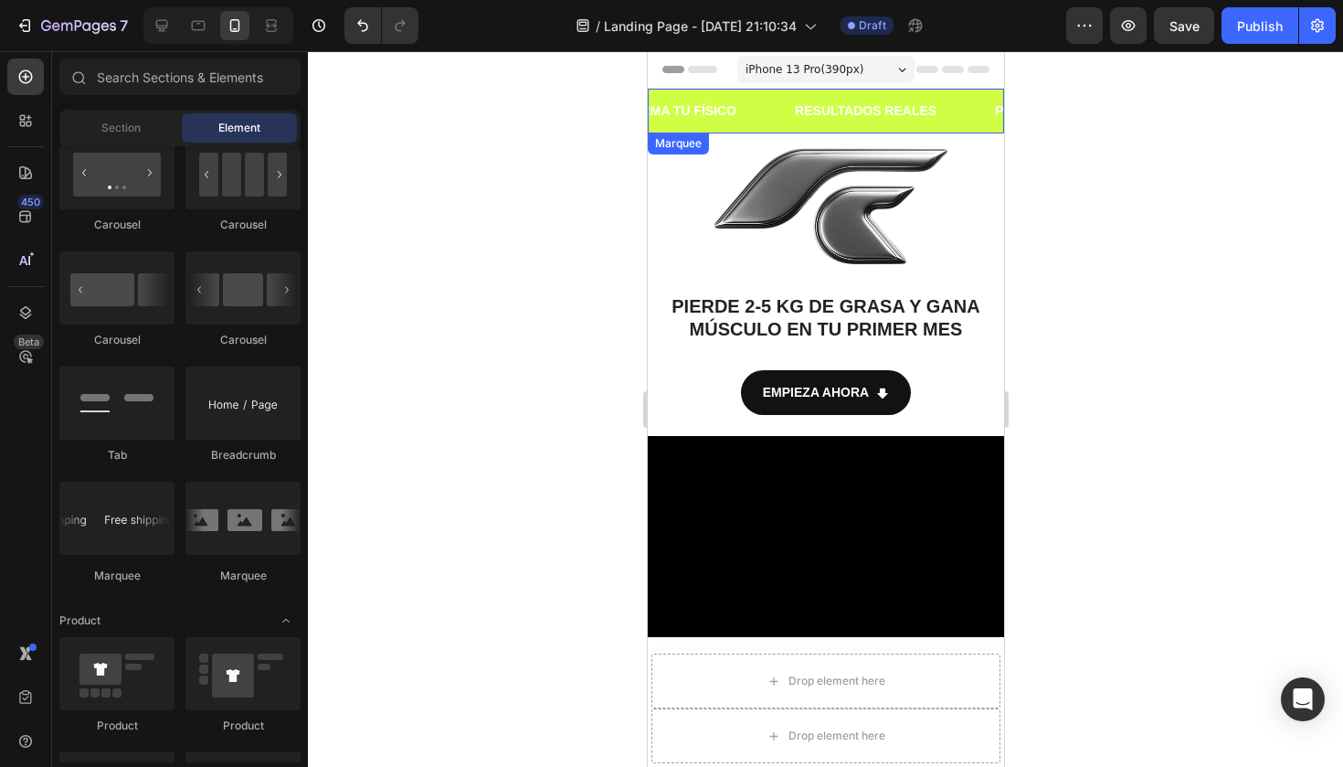
click at [990, 97] on div "PIERDE GRASA Text Block GANA MÚSCULO Text Block TRANSFORMA TU FÍSICO Text Block…" at bounding box center [1357, 110] width 735 height 41
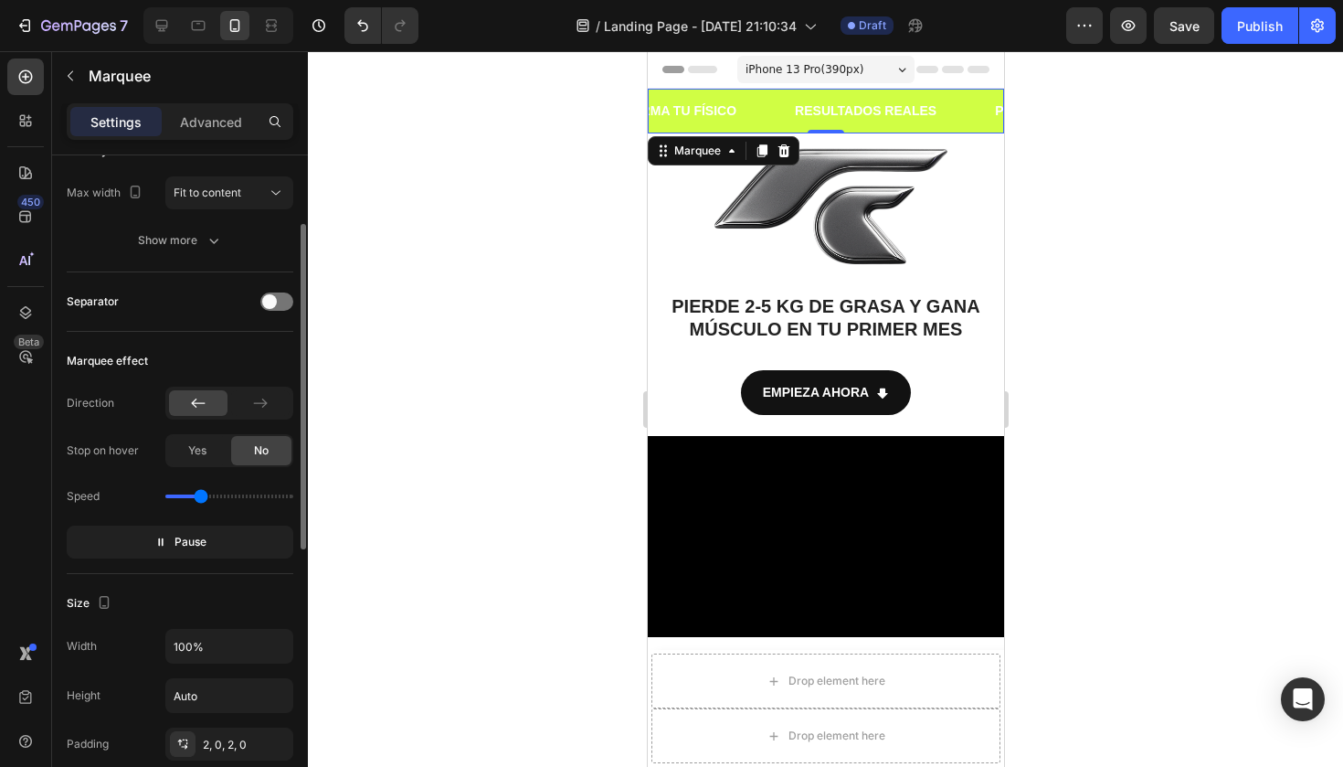
scroll to position [421, 0]
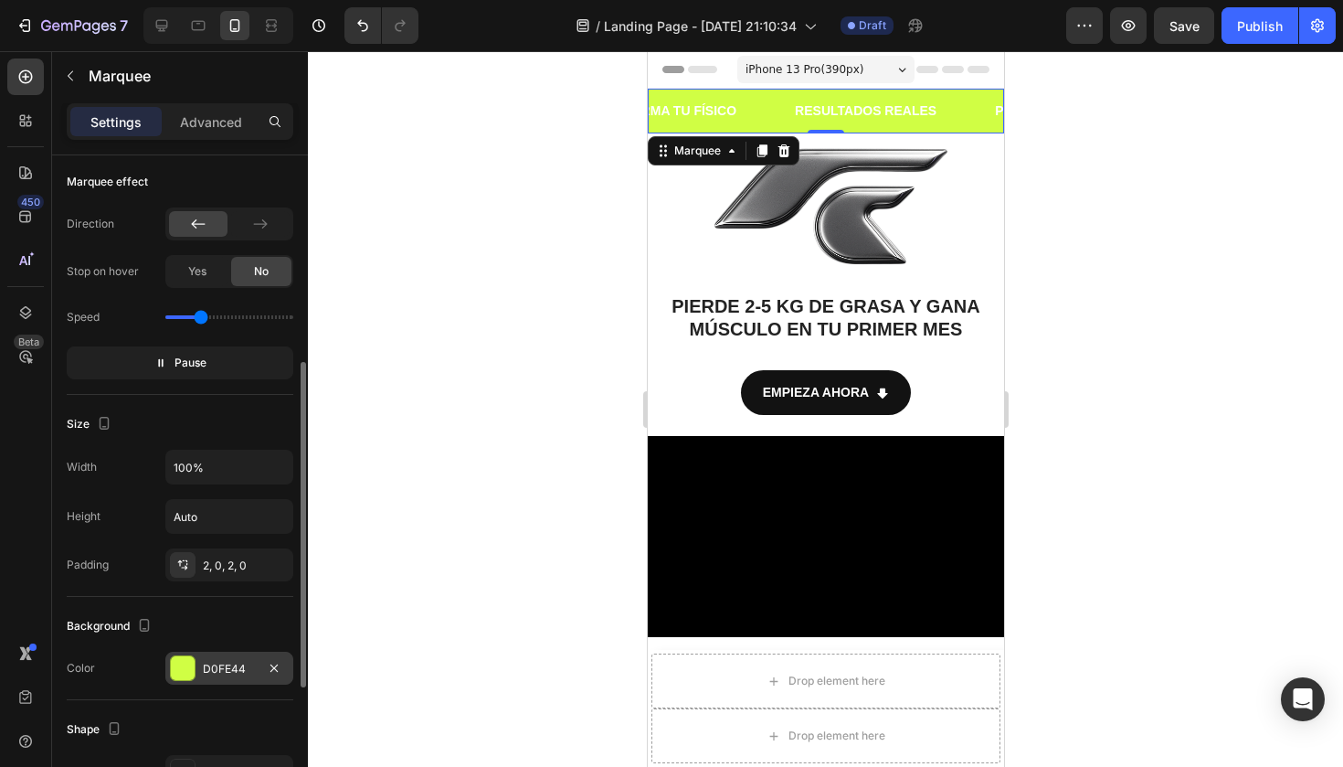
click at [220, 671] on div "D0FE44" at bounding box center [229, 669] width 53 height 16
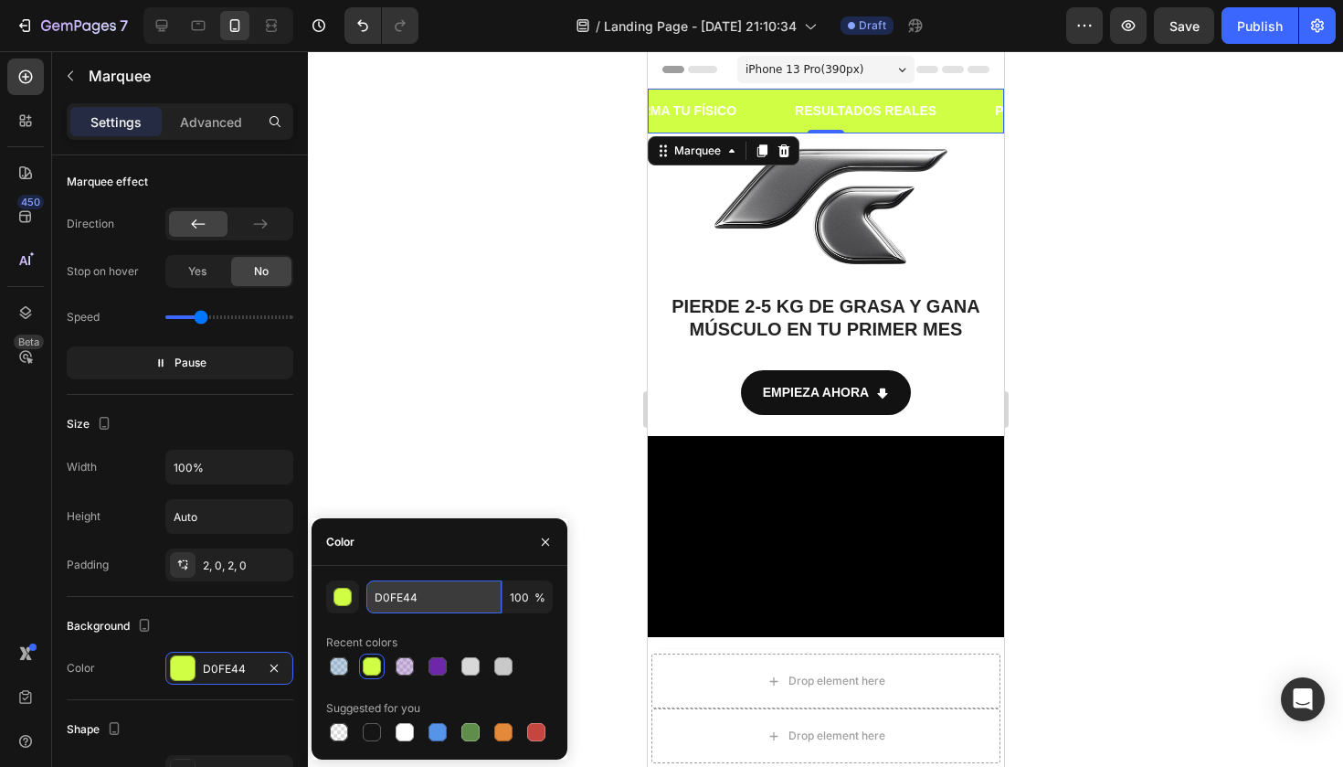
click at [412, 595] on input "D0FE44" at bounding box center [433, 596] width 135 height 33
paste input "4958d5"
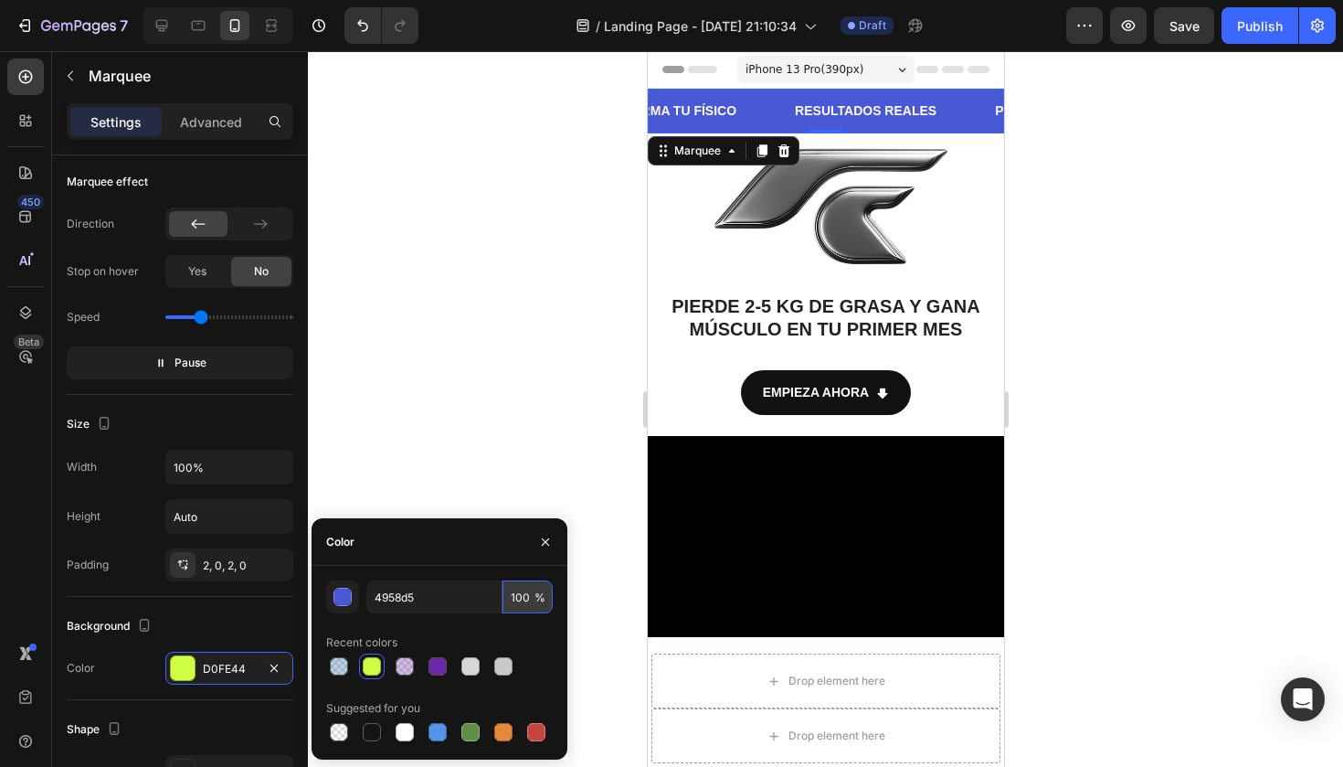
type input "4958D5"
click at [531, 598] on input "100" at bounding box center [527, 596] width 50 height 33
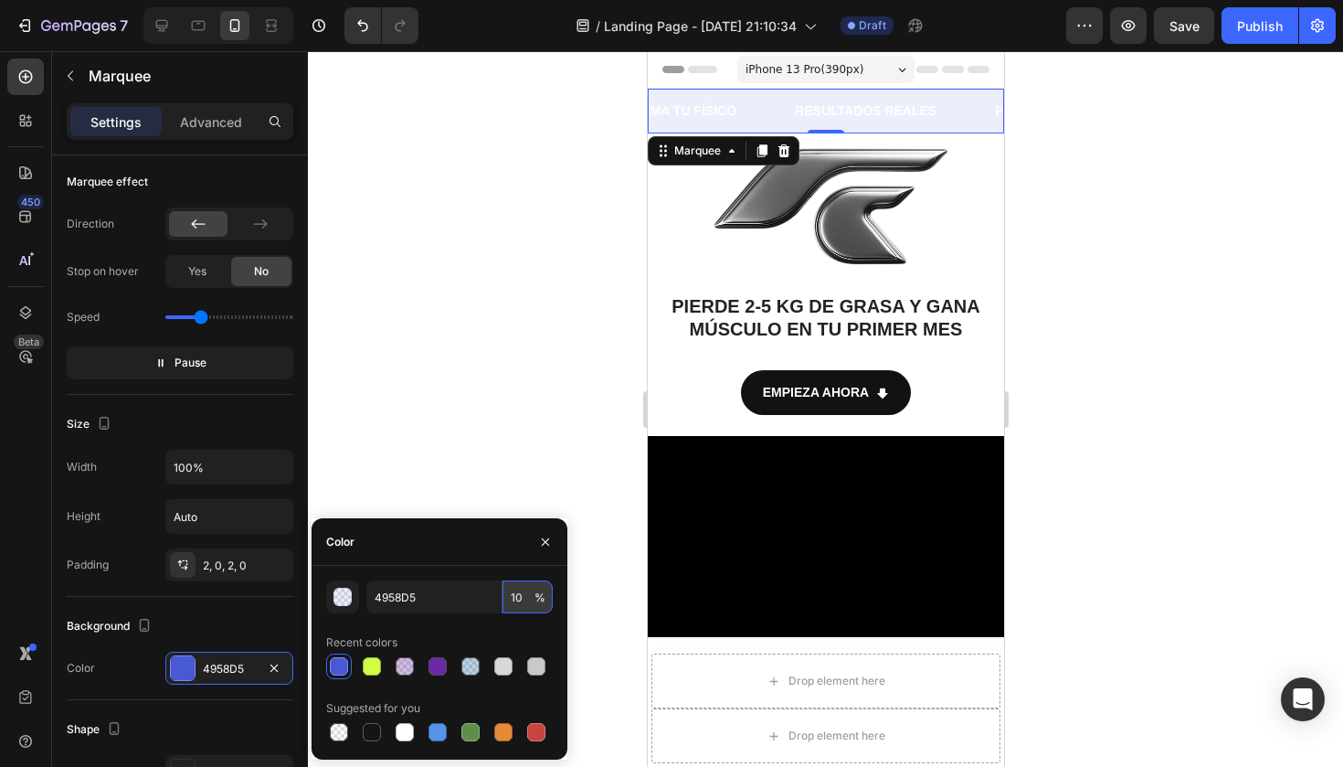
type input "1"
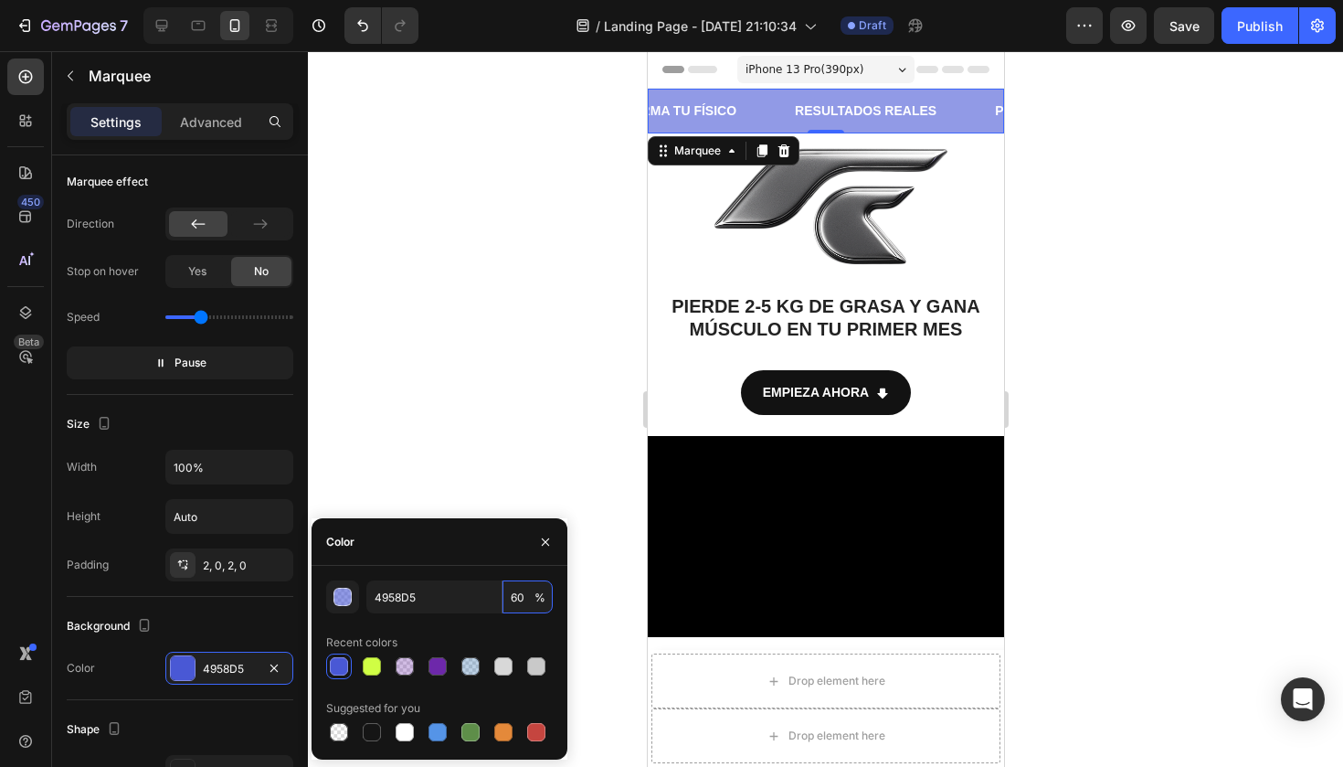
type input "6"
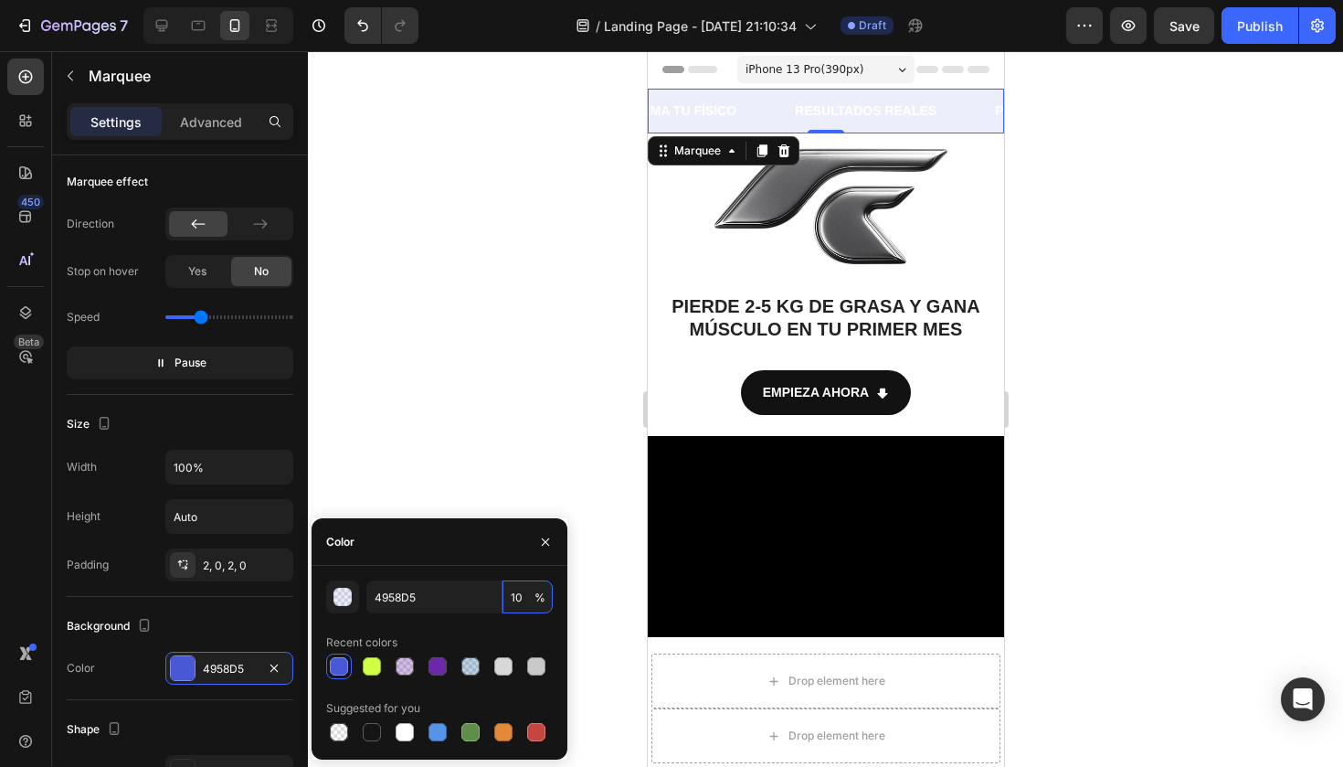
type input "100"
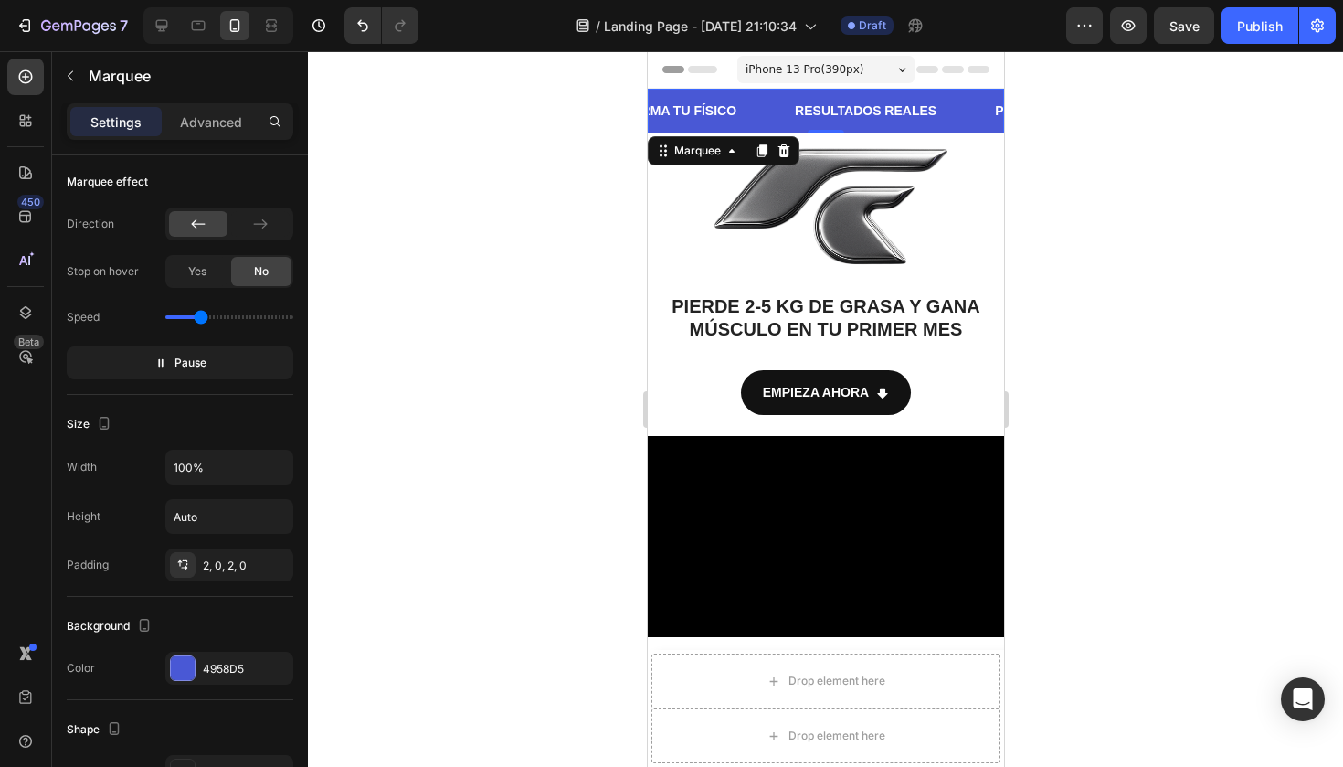
click at [487, 315] on div at bounding box center [825, 408] width 1035 height 715
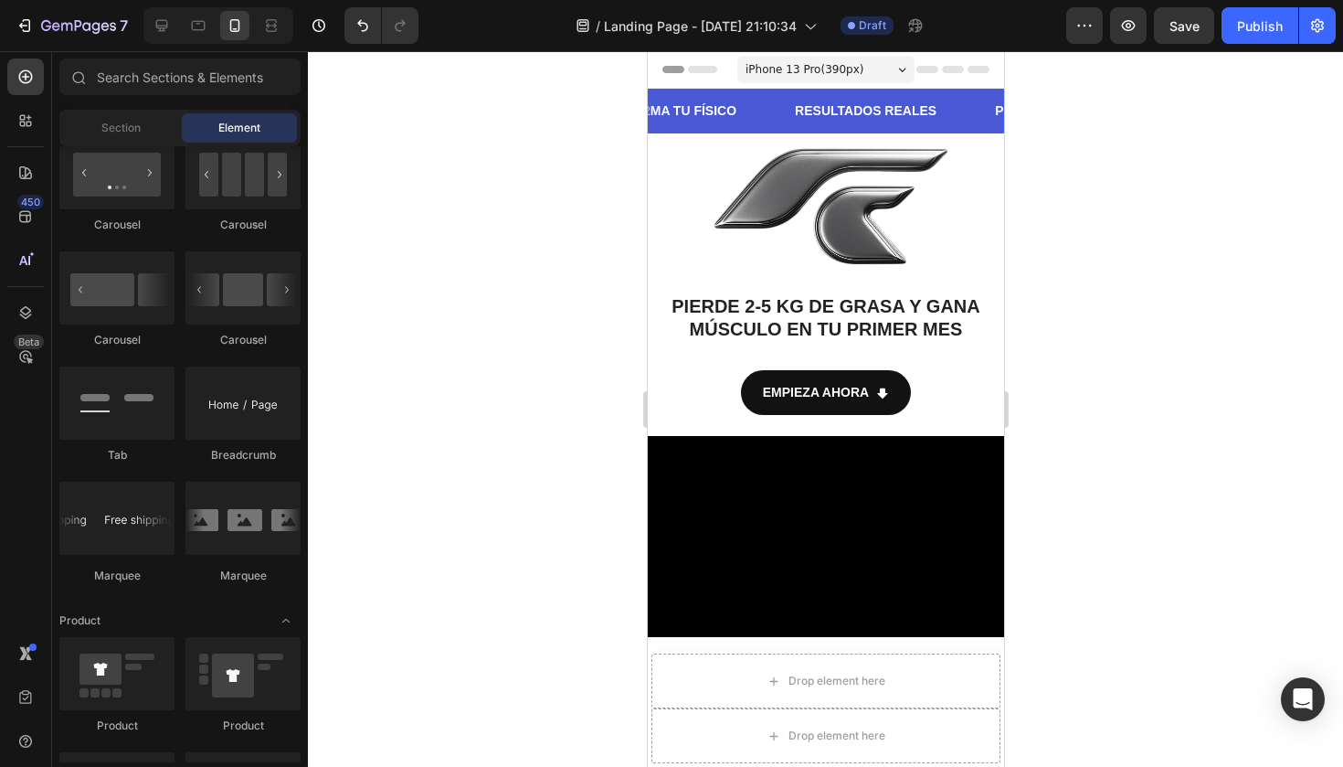
scroll to position [0, 385]
click at [994, 112] on div "PIERDE GRASA Text Block" at bounding box center [1072, 110] width 156 height 41
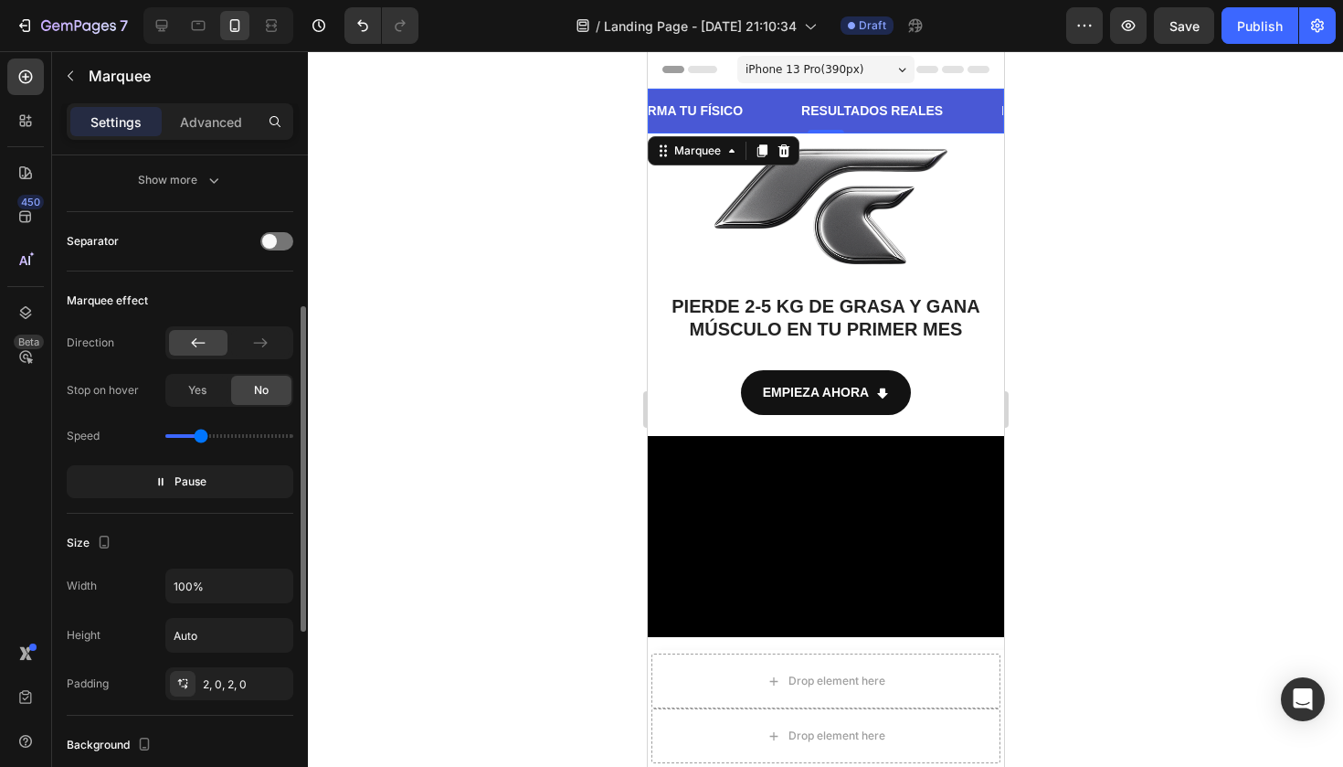
scroll to position [487, 0]
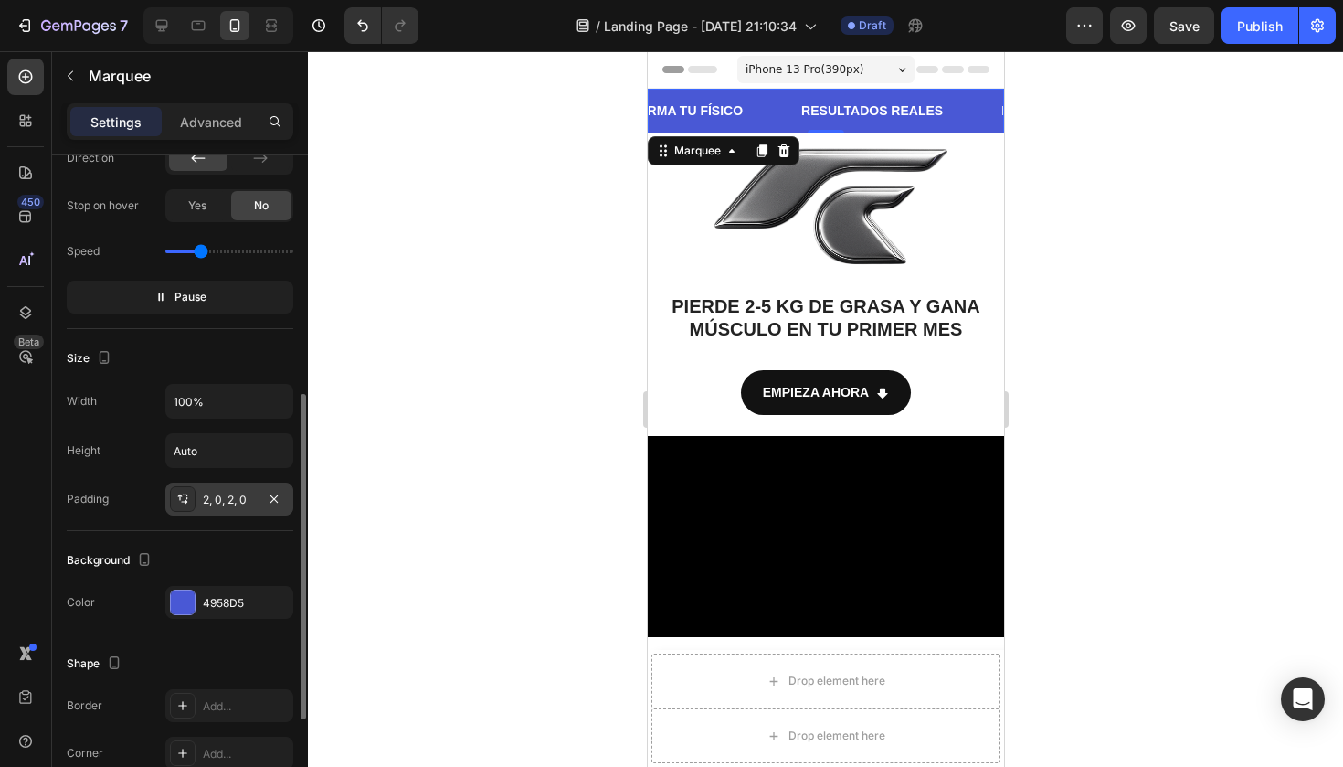
click at [225, 502] on div "2, 0, 2, 0" at bounding box center [229, 500] width 53 height 16
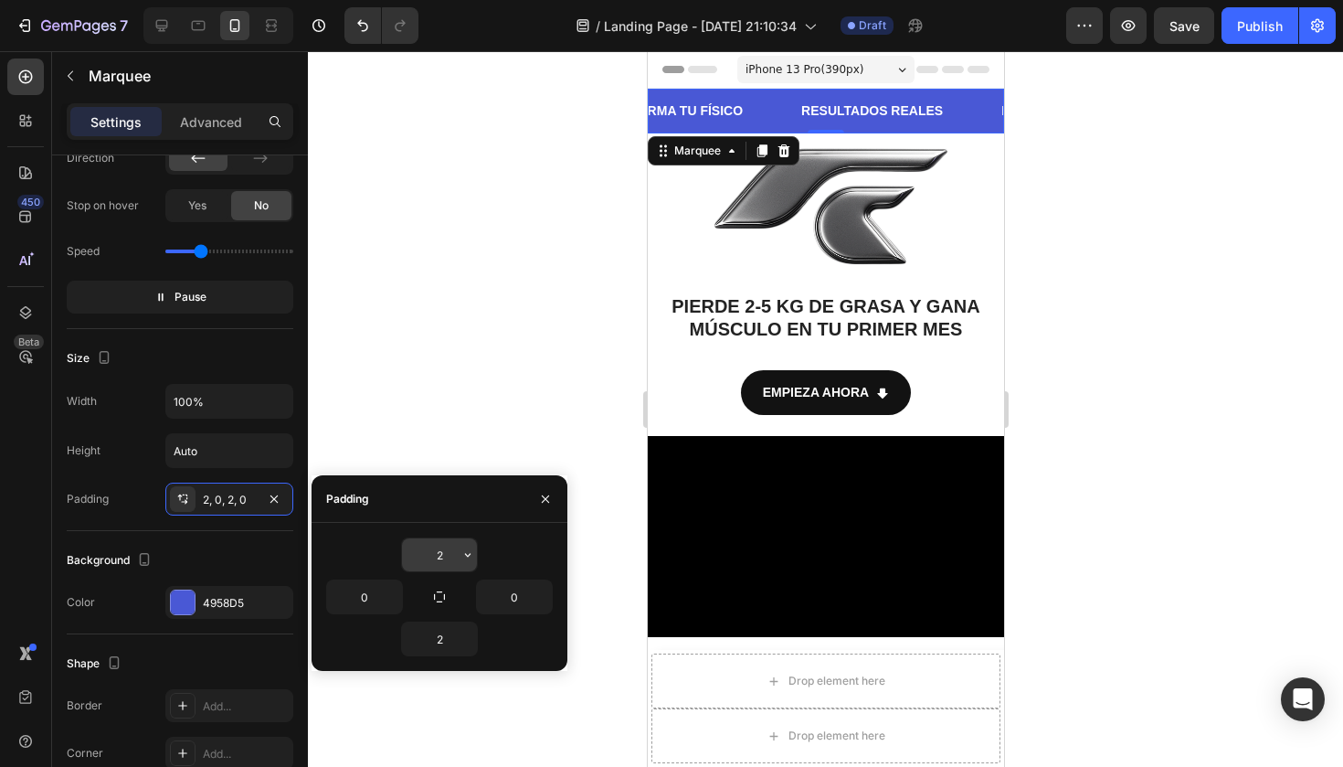
click at [454, 552] on input "2" at bounding box center [439, 554] width 75 height 33
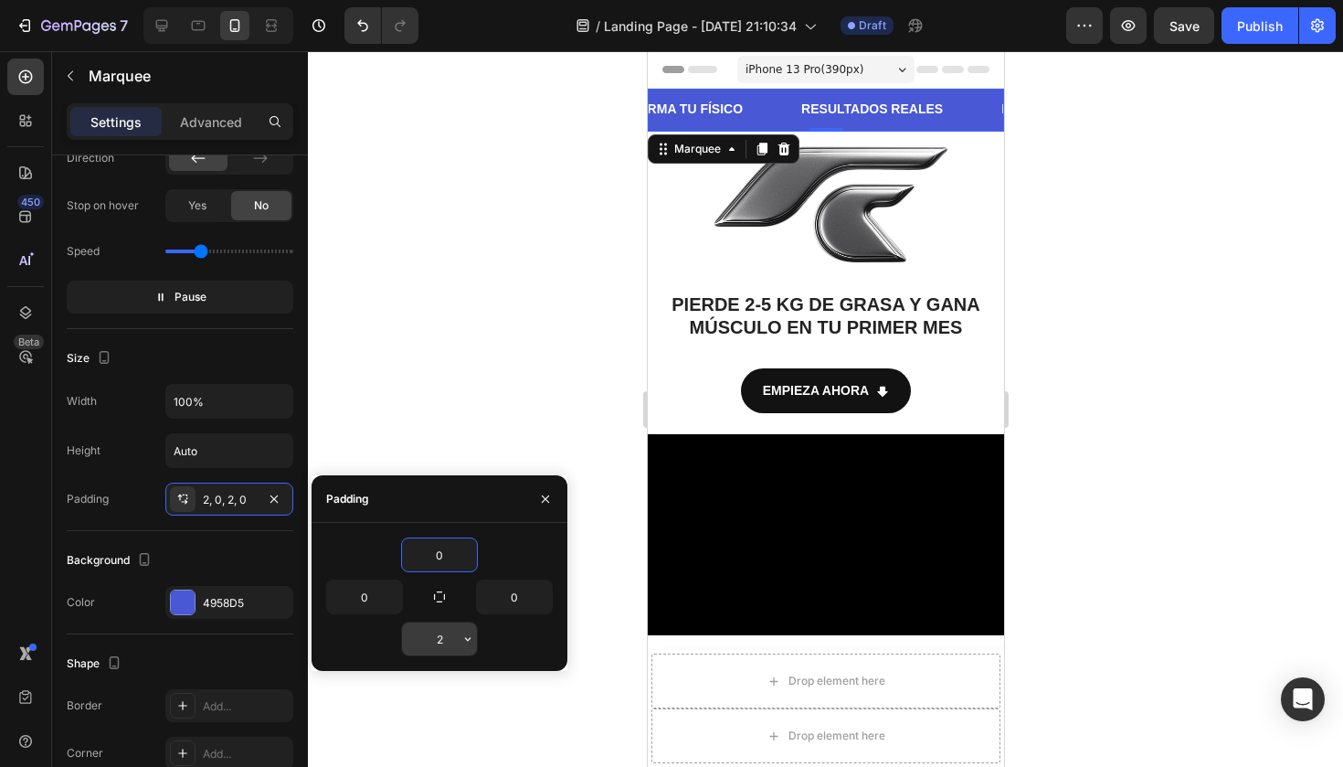
type input "0"
click at [449, 641] on input "2" at bounding box center [439, 638] width 75 height 33
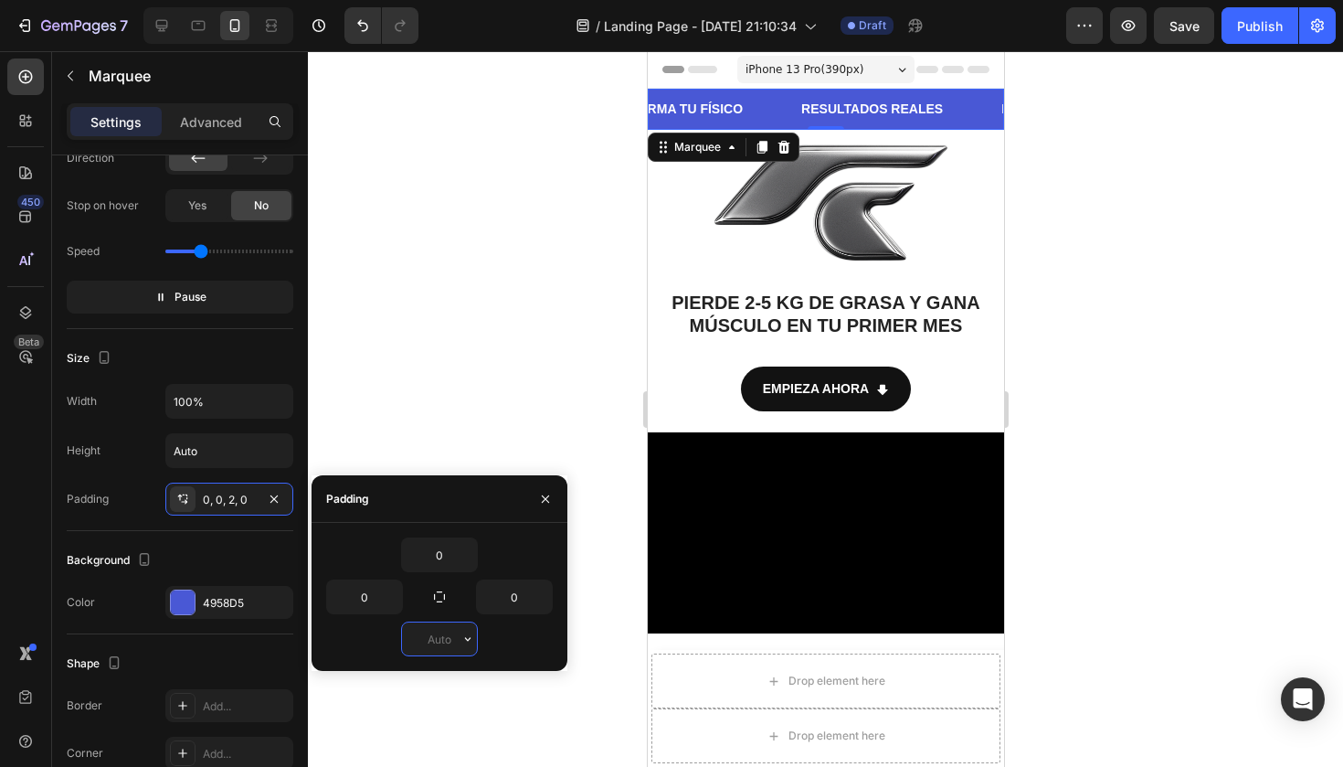
type input "0"
click at [514, 305] on div at bounding box center [825, 408] width 1035 height 715
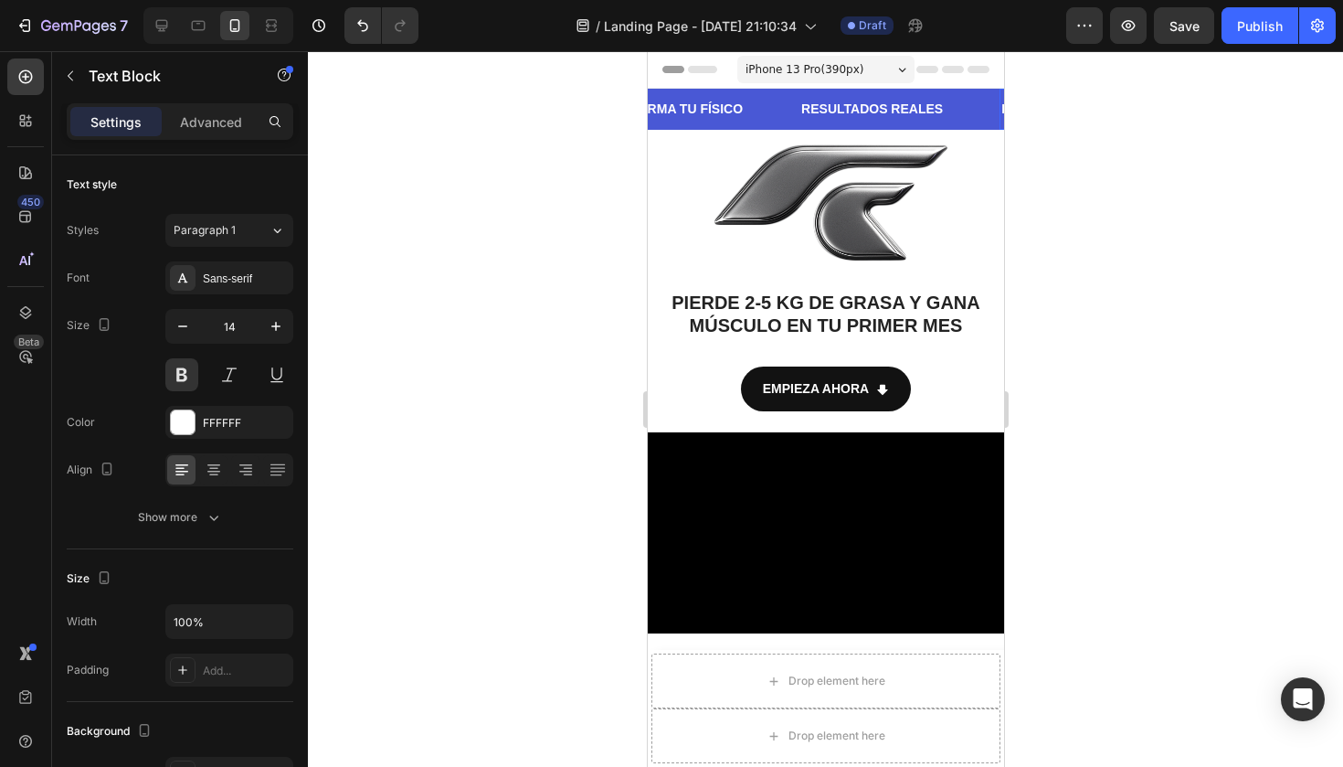
click at [1000, 108] on strong "PIERDE GRASA" at bounding box center [1049, 108] width 98 height 15
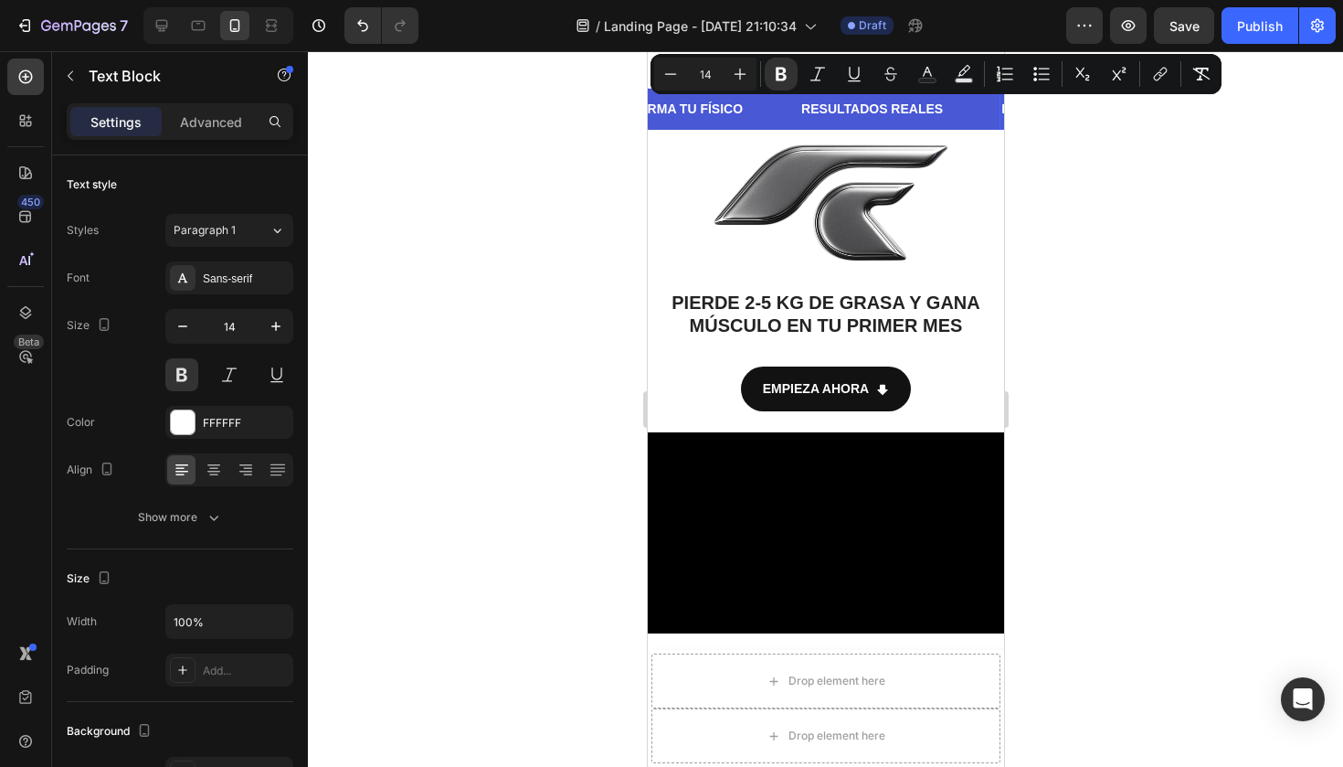
click at [428, 352] on div at bounding box center [825, 408] width 1035 height 715
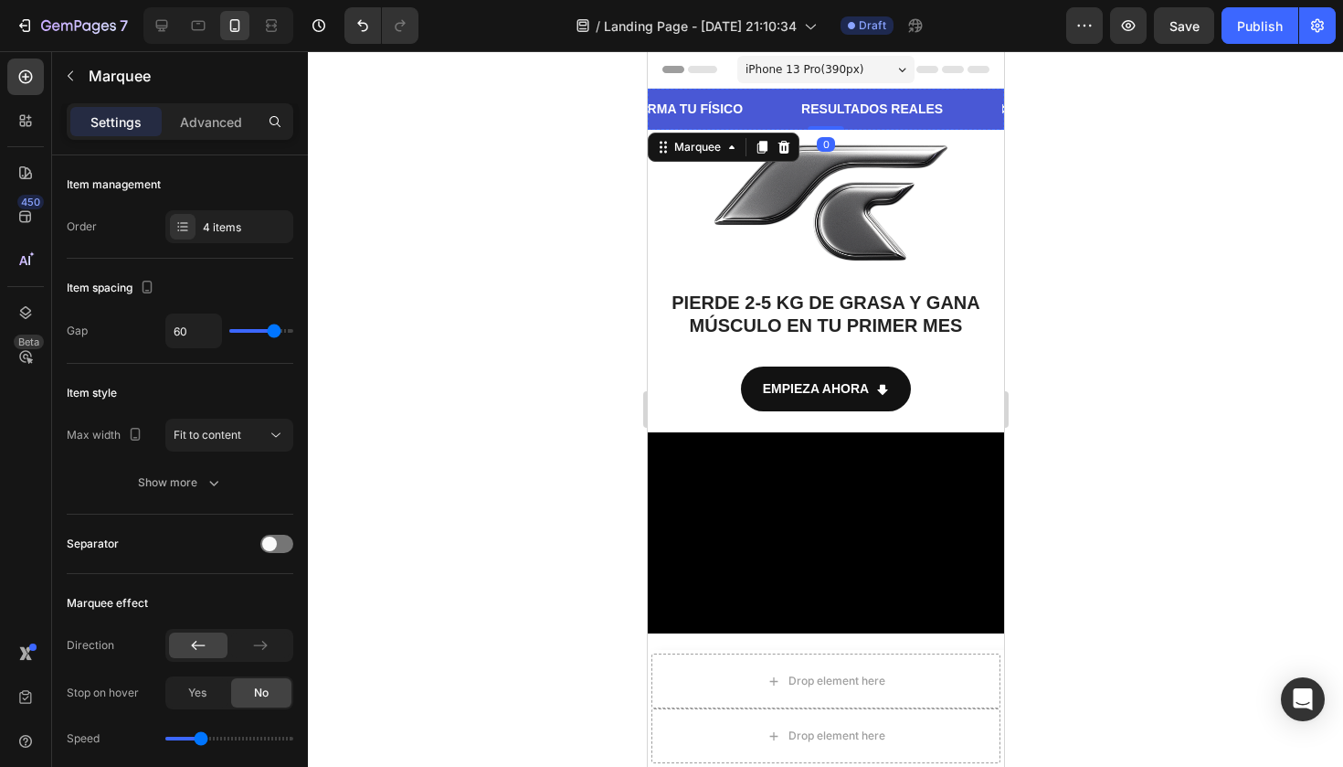
click at [994, 99] on div "PIERDE GRASA Text Block GANA MÚSCULO Text Block TRANSFORMA TU FÍSICO Text Block…" at bounding box center [1361, 109] width 735 height 41
click at [694, 149] on div "Marquee" at bounding box center [697, 147] width 54 height 16
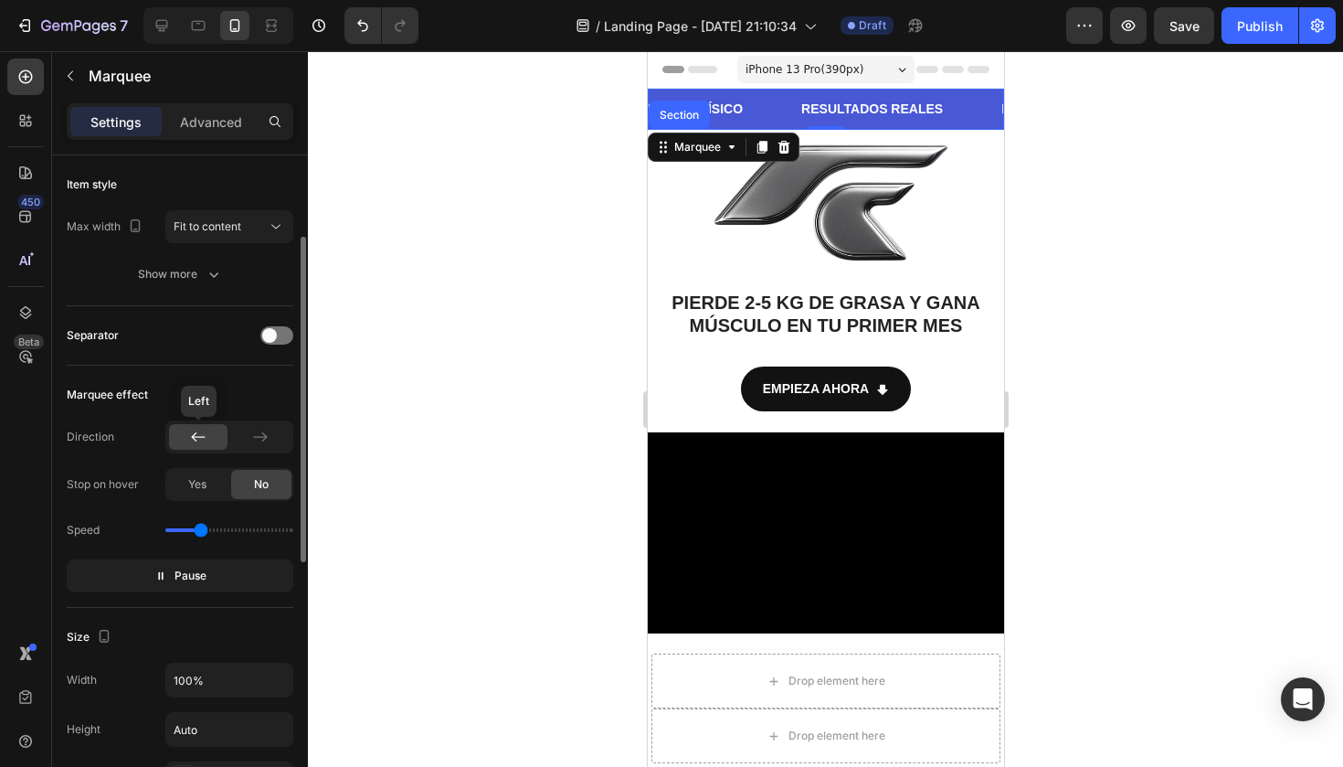
scroll to position [219, 0]
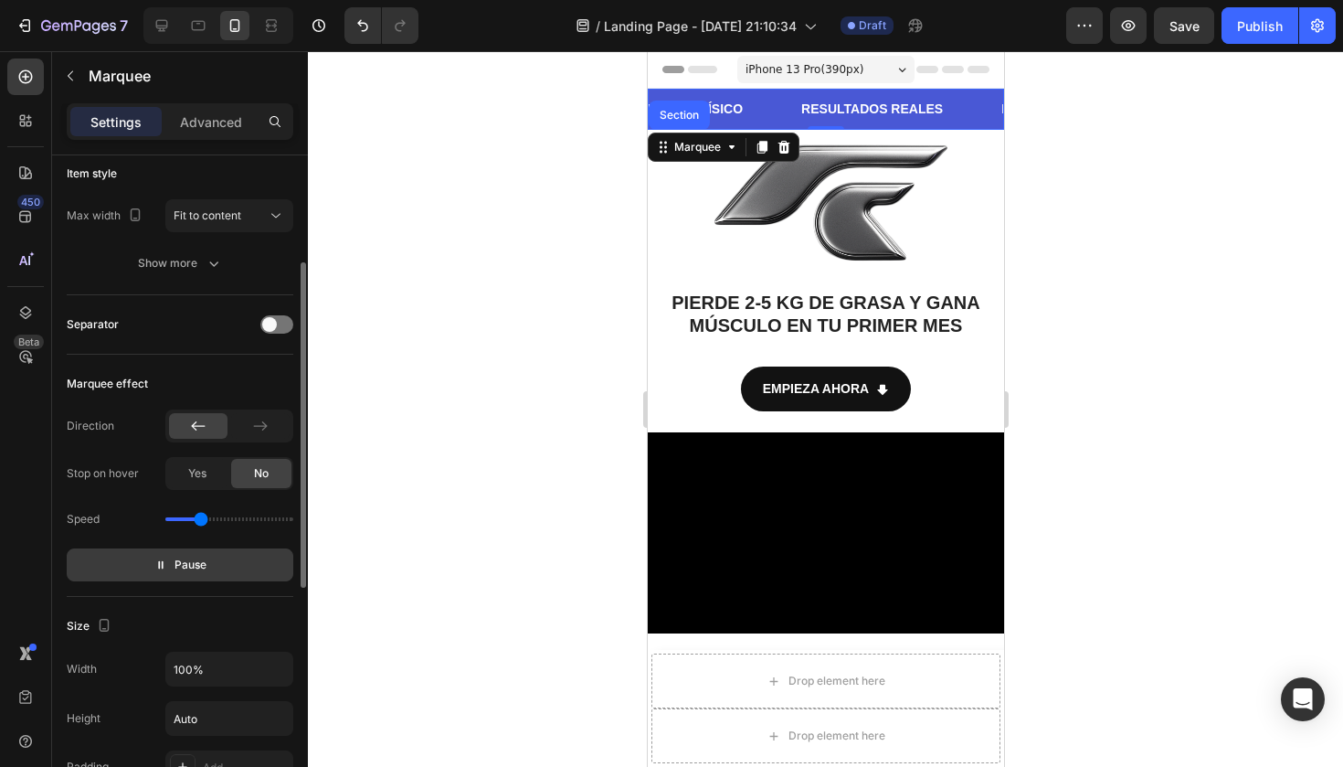
click at [212, 566] on button "Pause" at bounding box center [180, 564] width 227 height 33
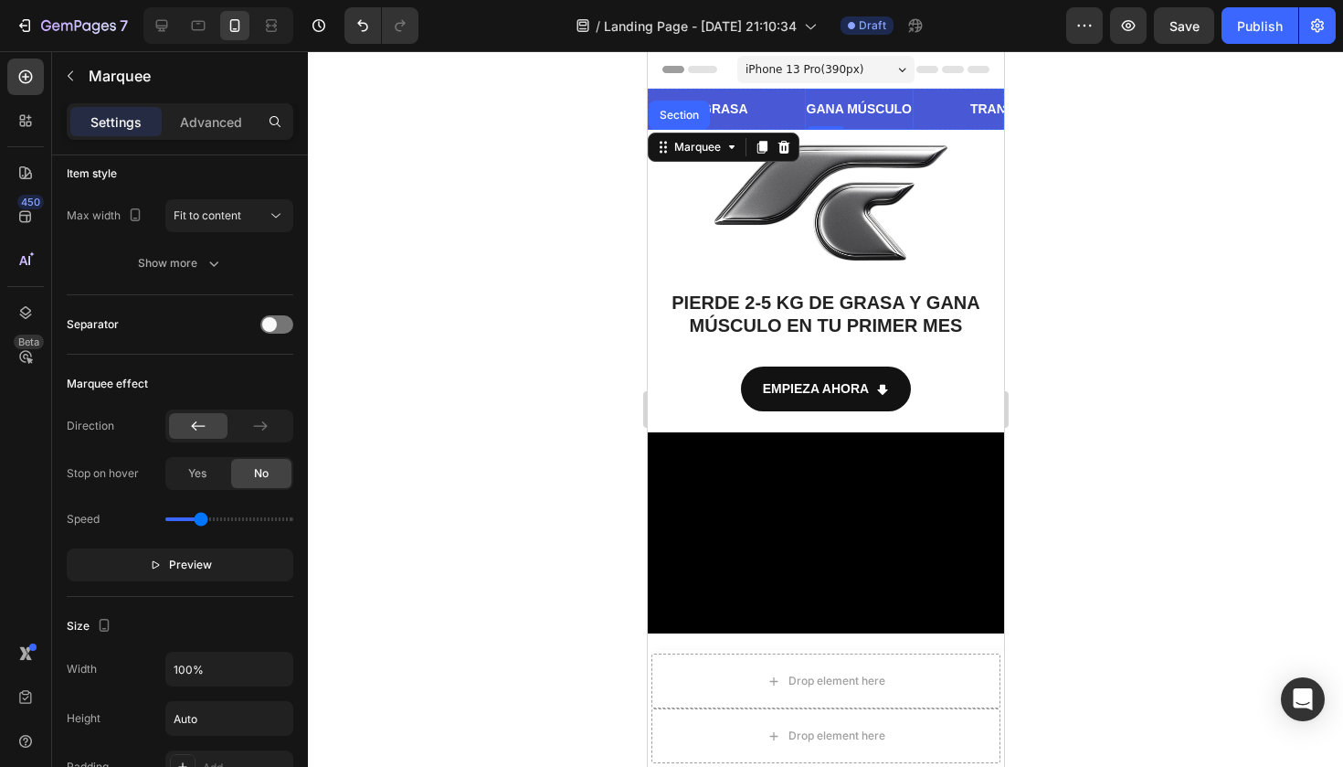
click at [870, 101] on p "GANA MÚSCULO" at bounding box center [858, 109] width 105 height 23
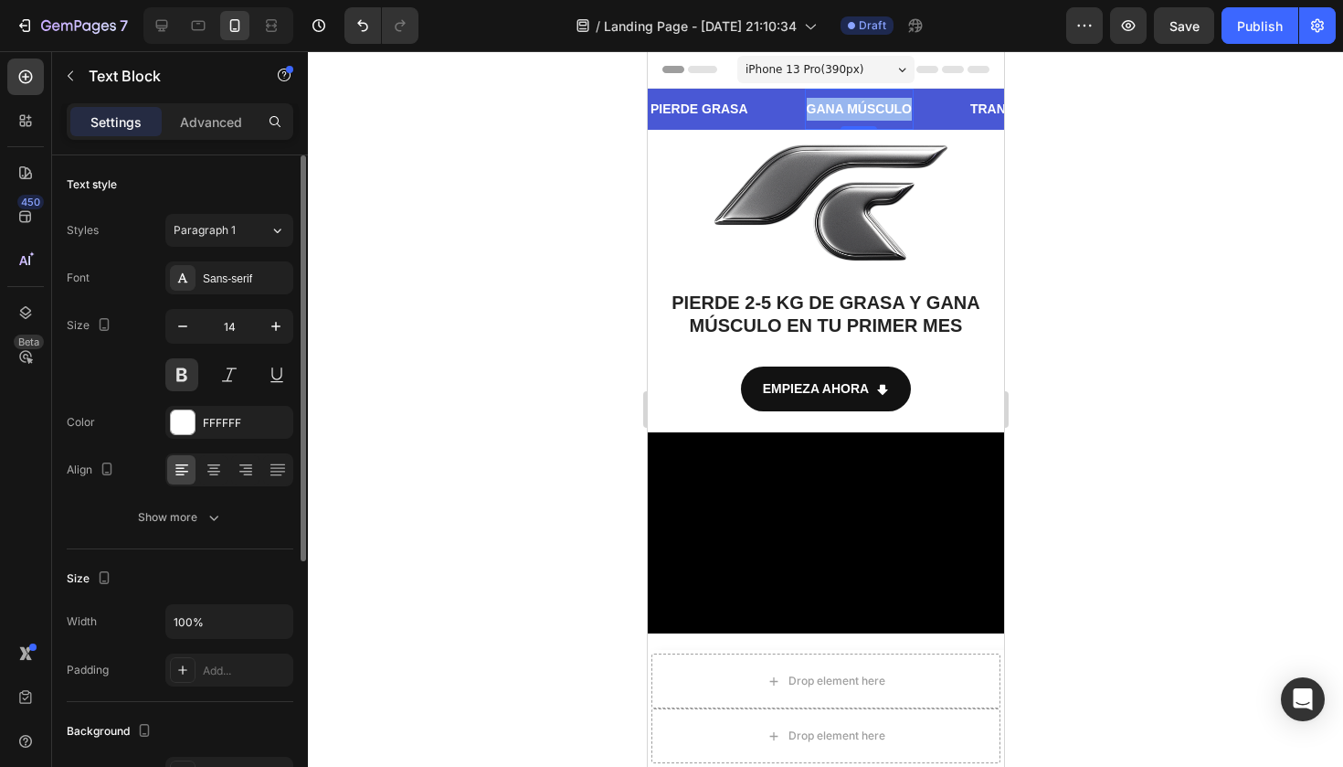
click at [870, 101] on strong "GANA MÚSCULO" at bounding box center [858, 108] width 105 height 15
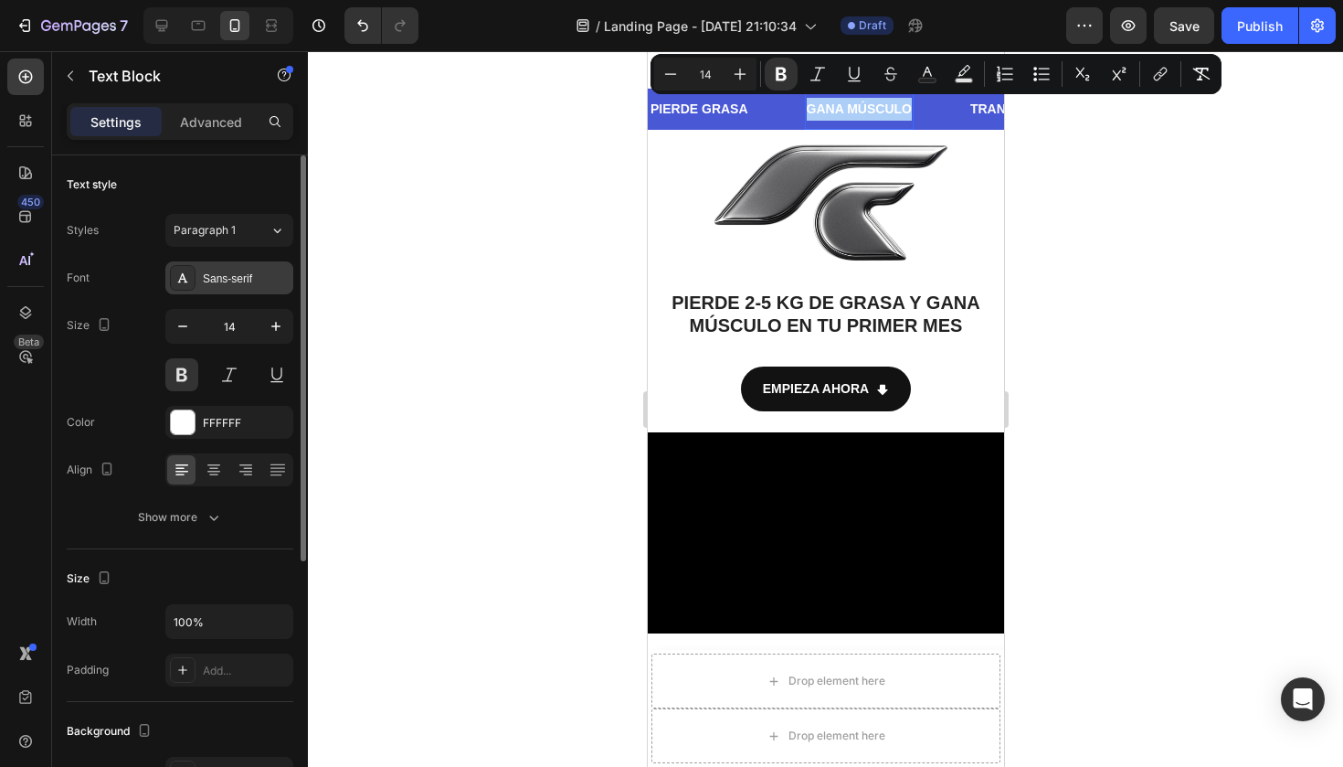
click at [231, 274] on div "Sans-serif" at bounding box center [246, 278] width 86 height 16
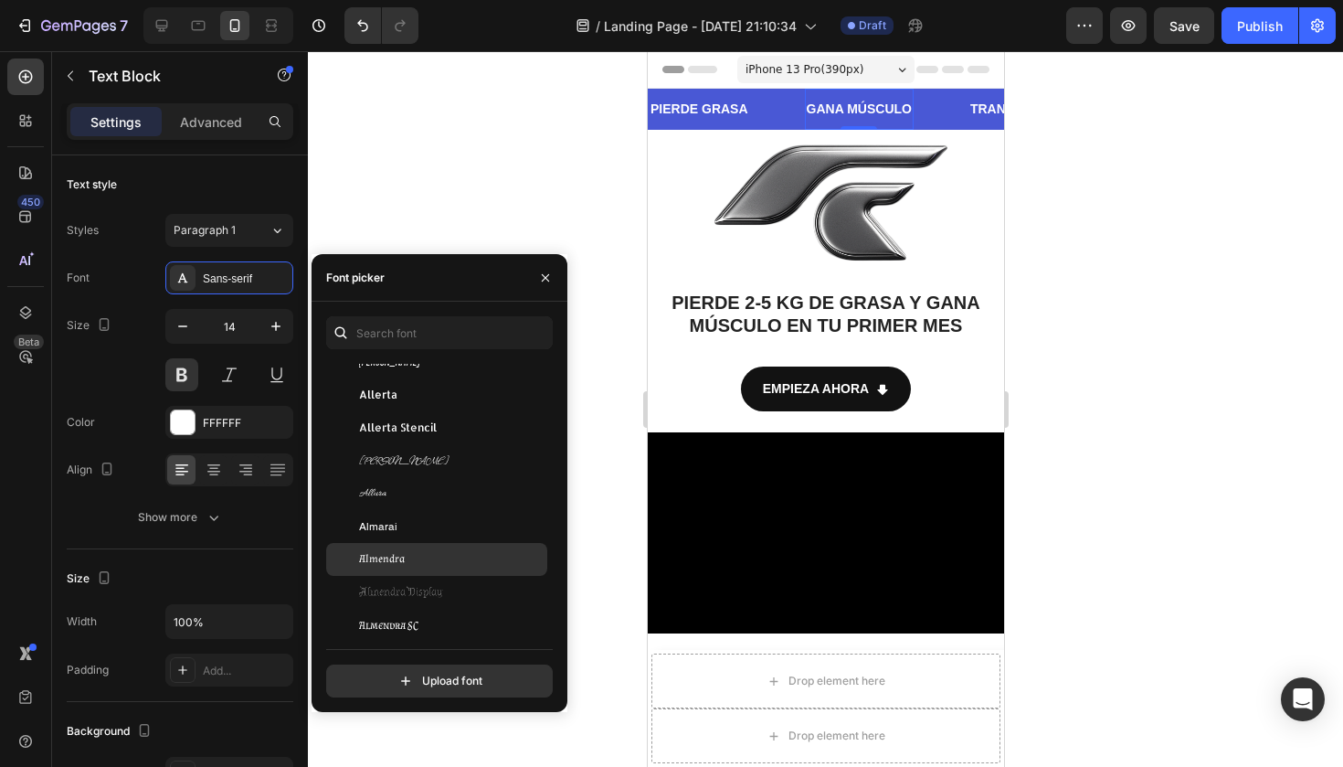
scroll to position [1791, 0]
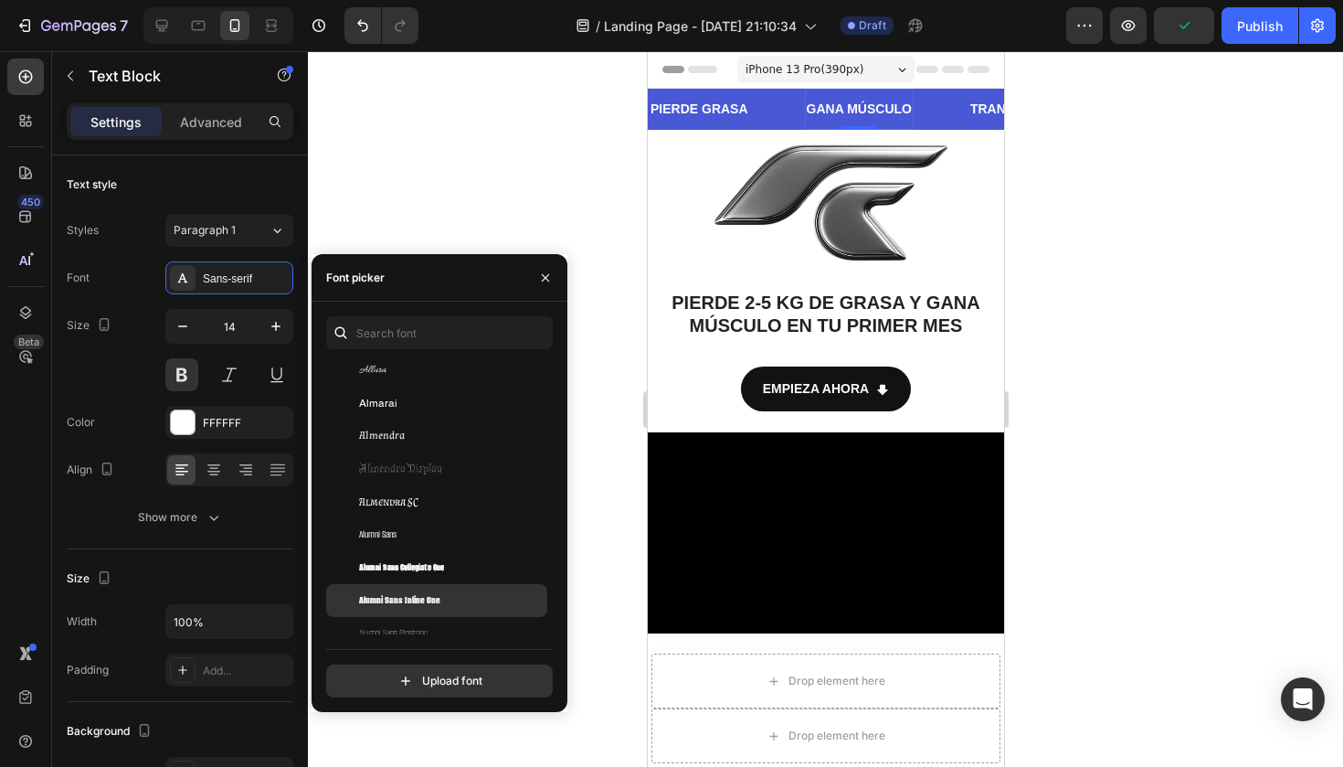
click at [417, 593] on span "Alumni Sans Inline One" at bounding box center [399, 600] width 81 height 16
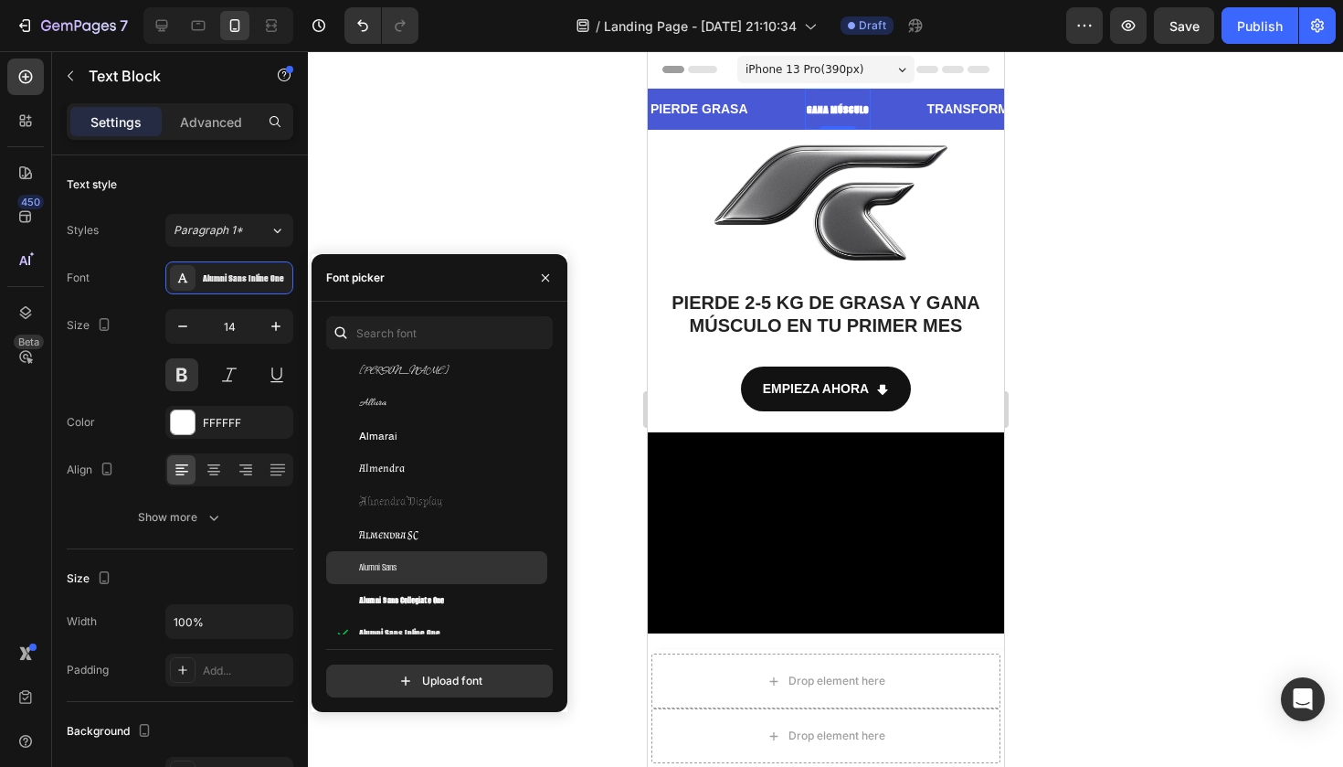
click at [412, 570] on div "Alumni Sans" at bounding box center [451, 567] width 185 height 16
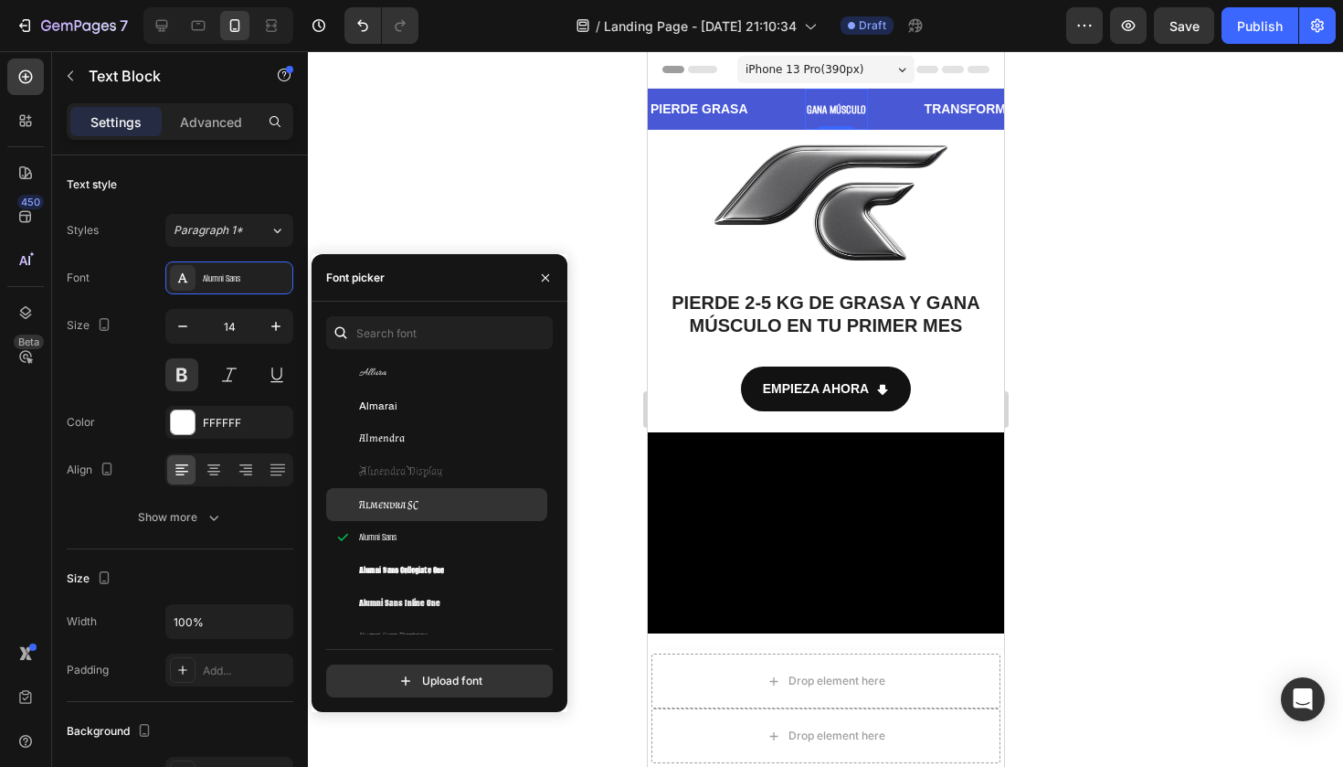
scroll to position [1856, 0]
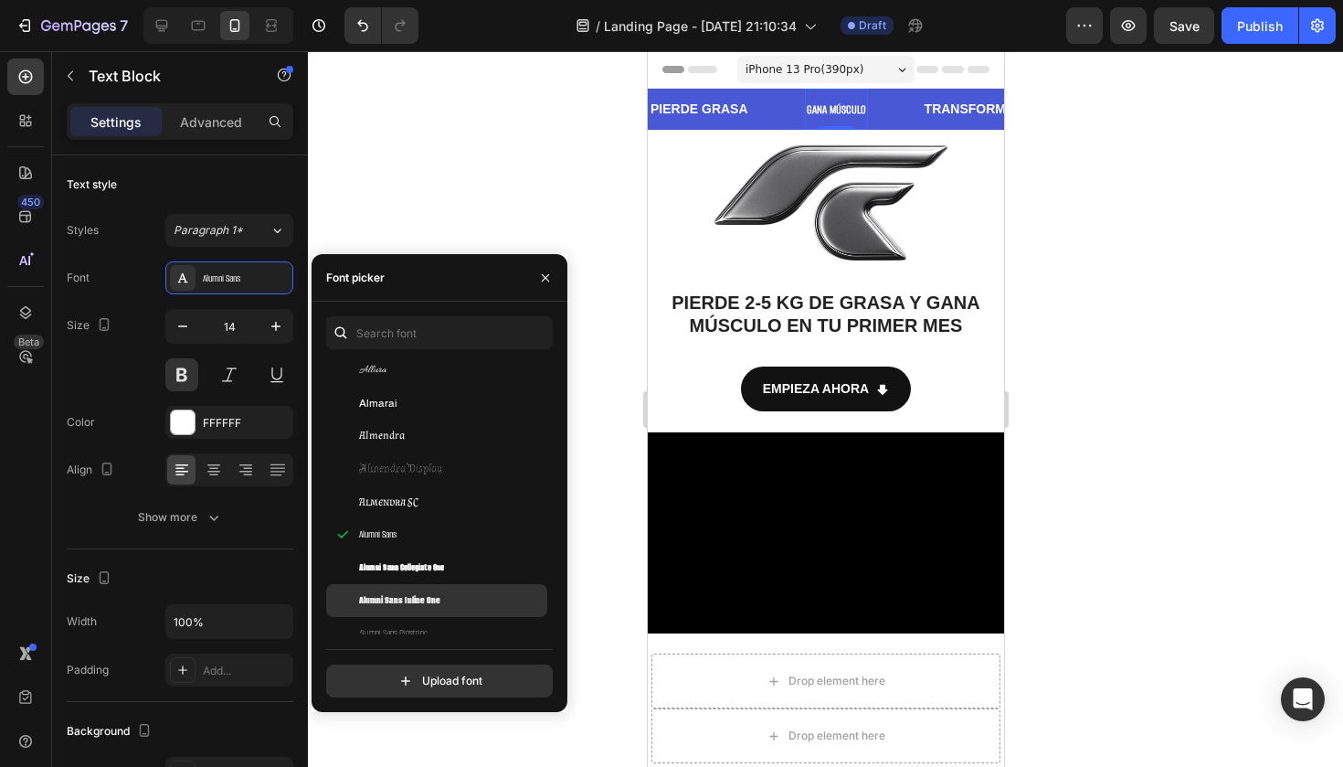
click at [418, 598] on span "Alumni Sans Inline One" at bounding box center [399, 600] width 81 height 16
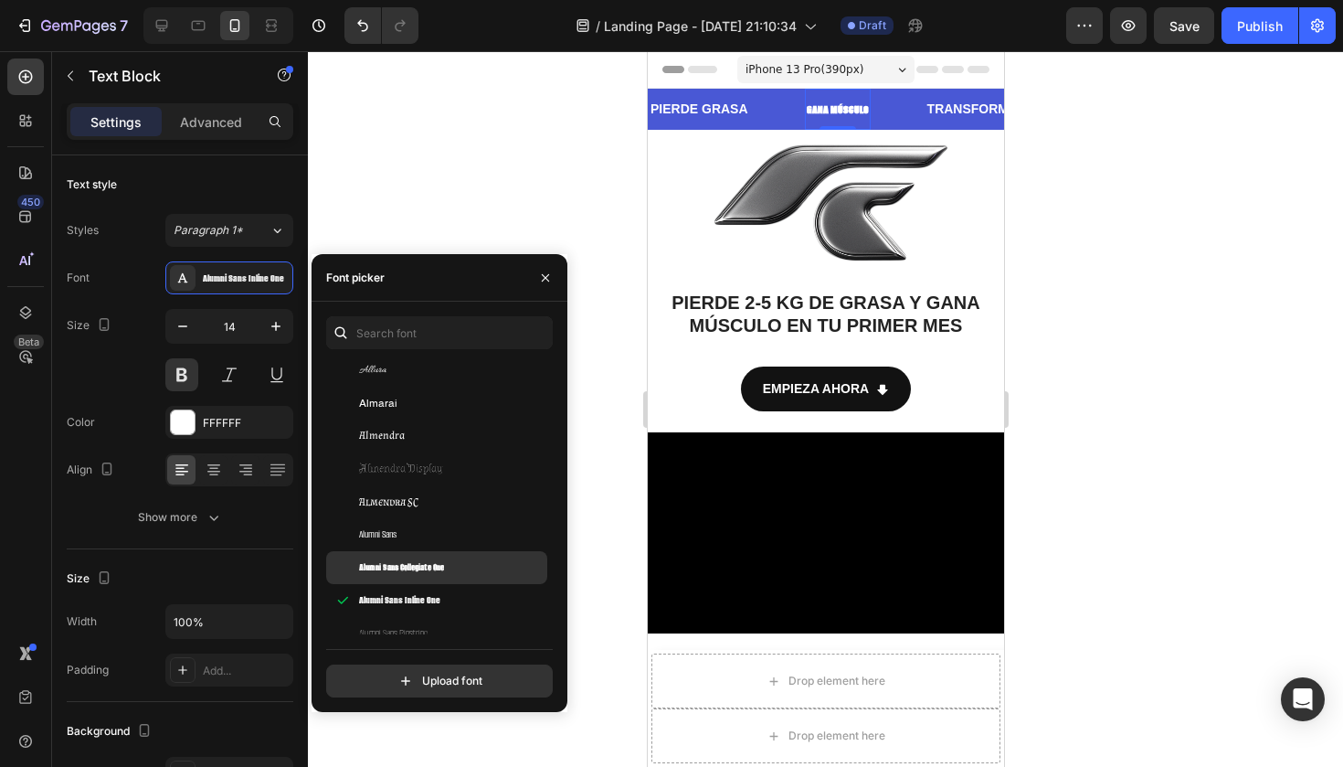
click at [427, 569] on span "Alumni Sans Collegiate One" at bounding box center [401, 567] width 85 height 16
click at [443, 545] on div "Alumni Sans" at bounding box center [436, 534] width 221 height 33
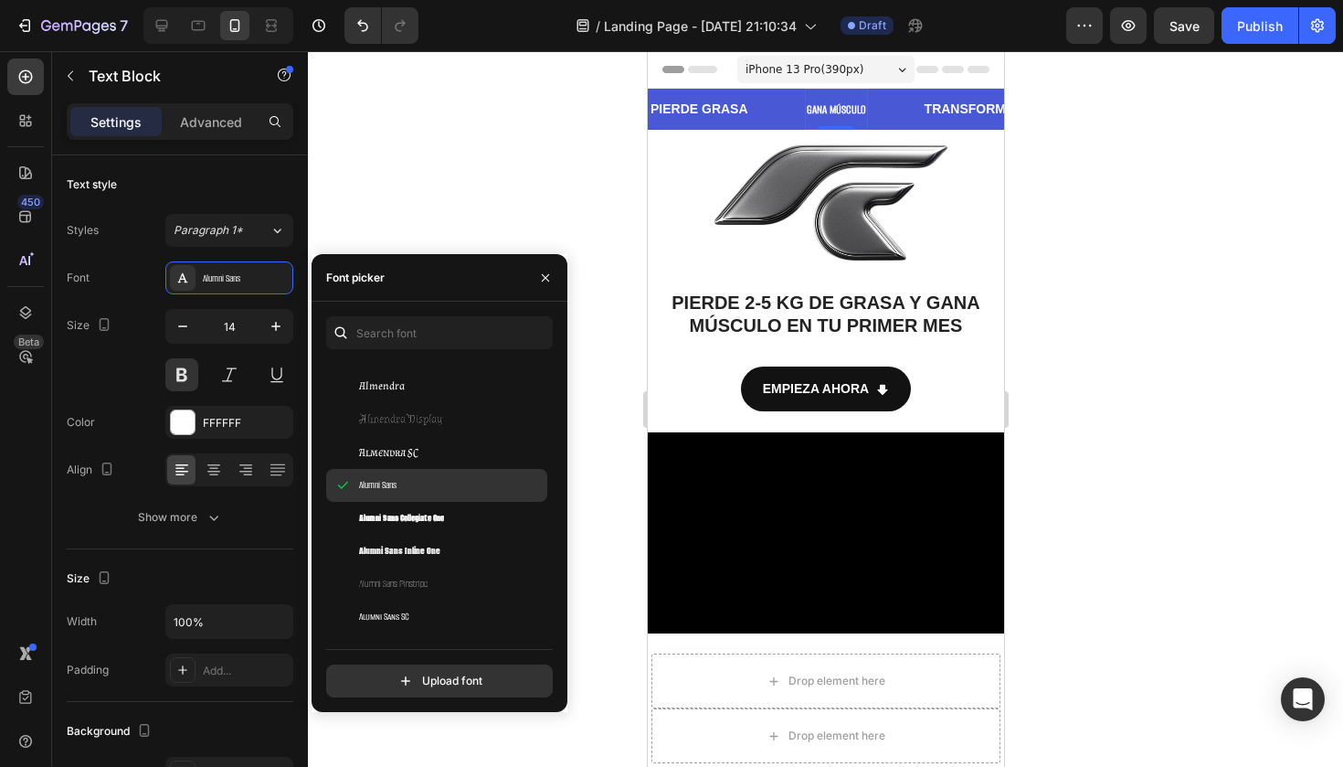
scroll to position [1931, 0]
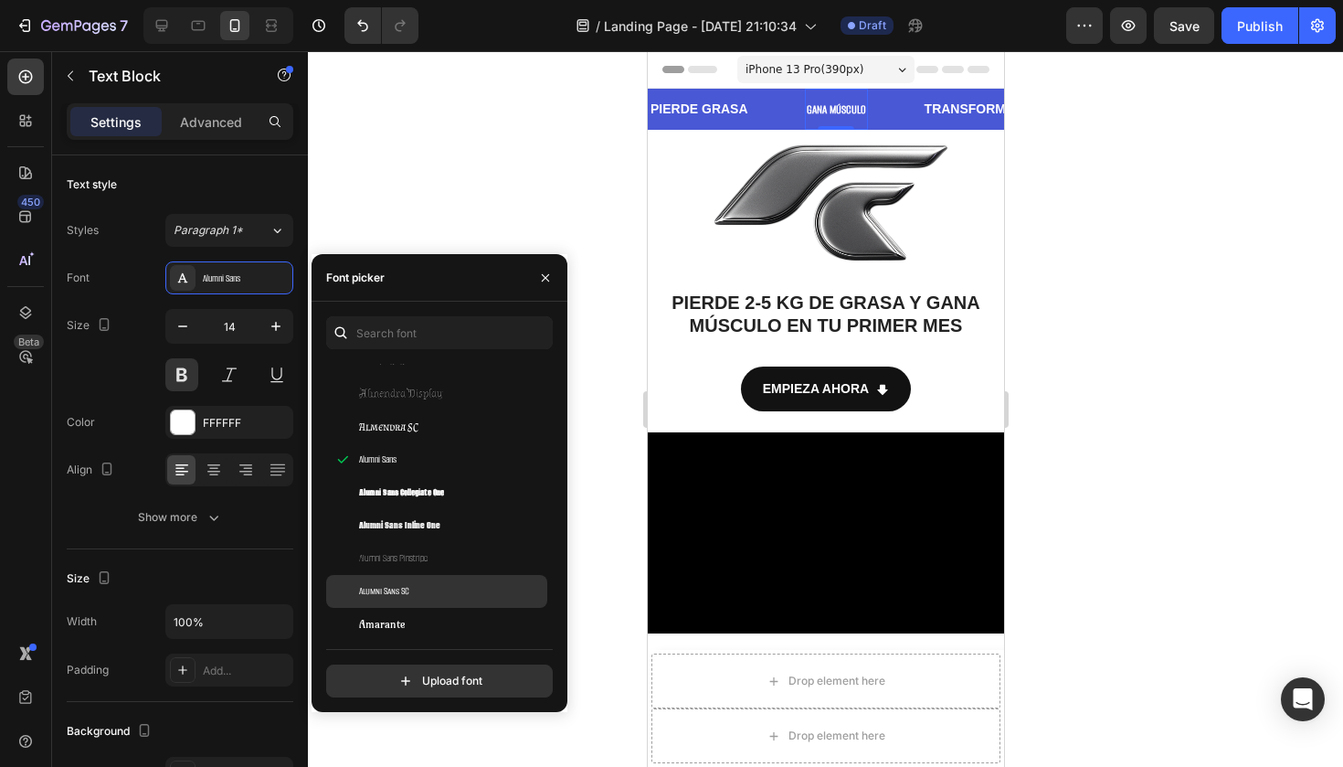
click at [420, 590] on div "Alumni Sans SC" at bounding box center [451, 591] width 185 height 16
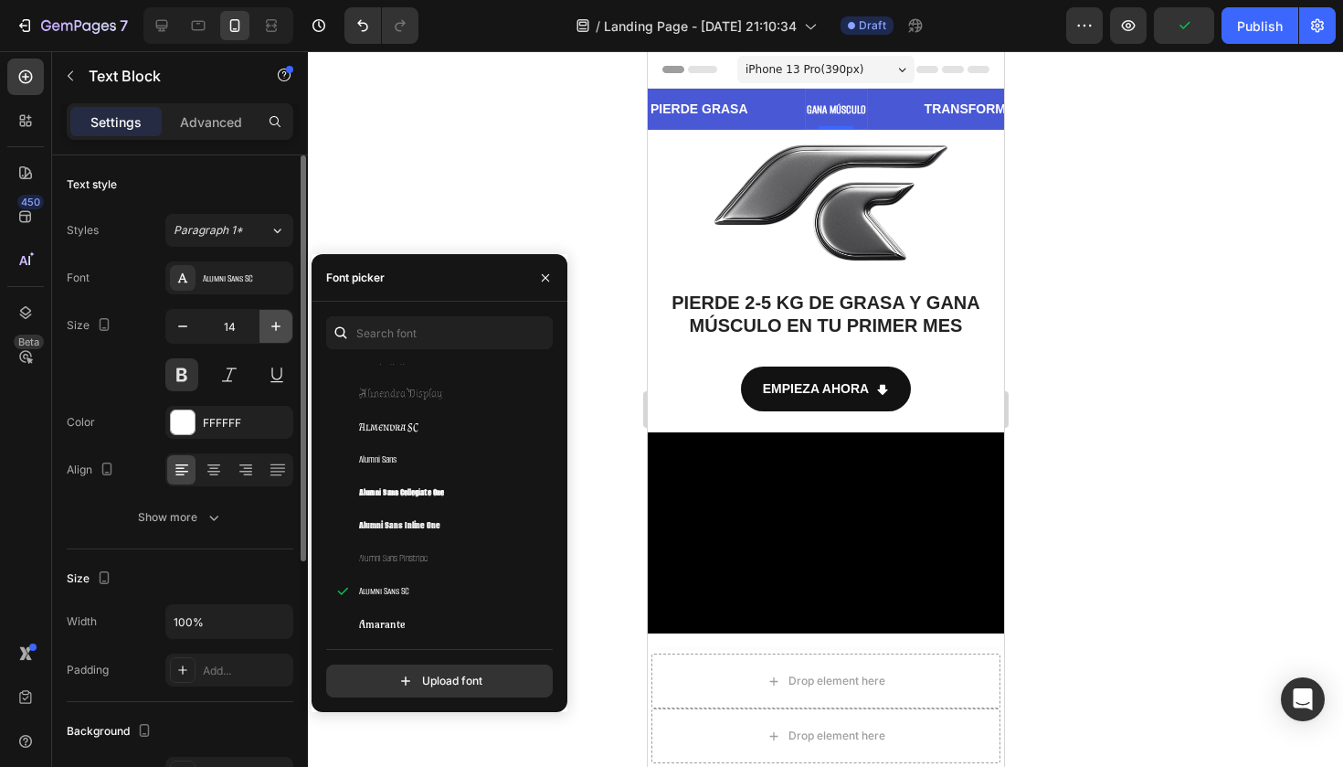
click at [268, 330] on icon "button" at bounding box center [276, 326] width 18 height 18
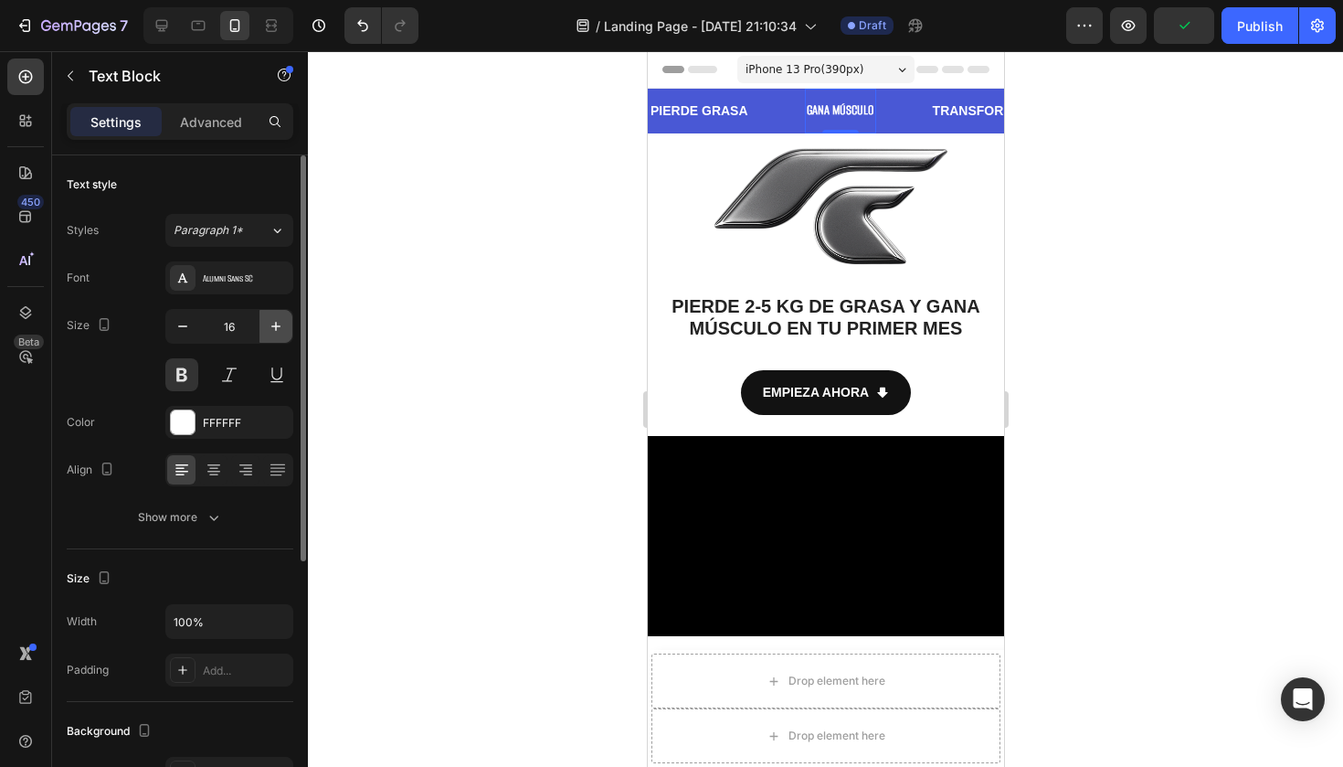
click at [268, 330] on icon "button" at bounding box center [276, 326] width 18 height 18
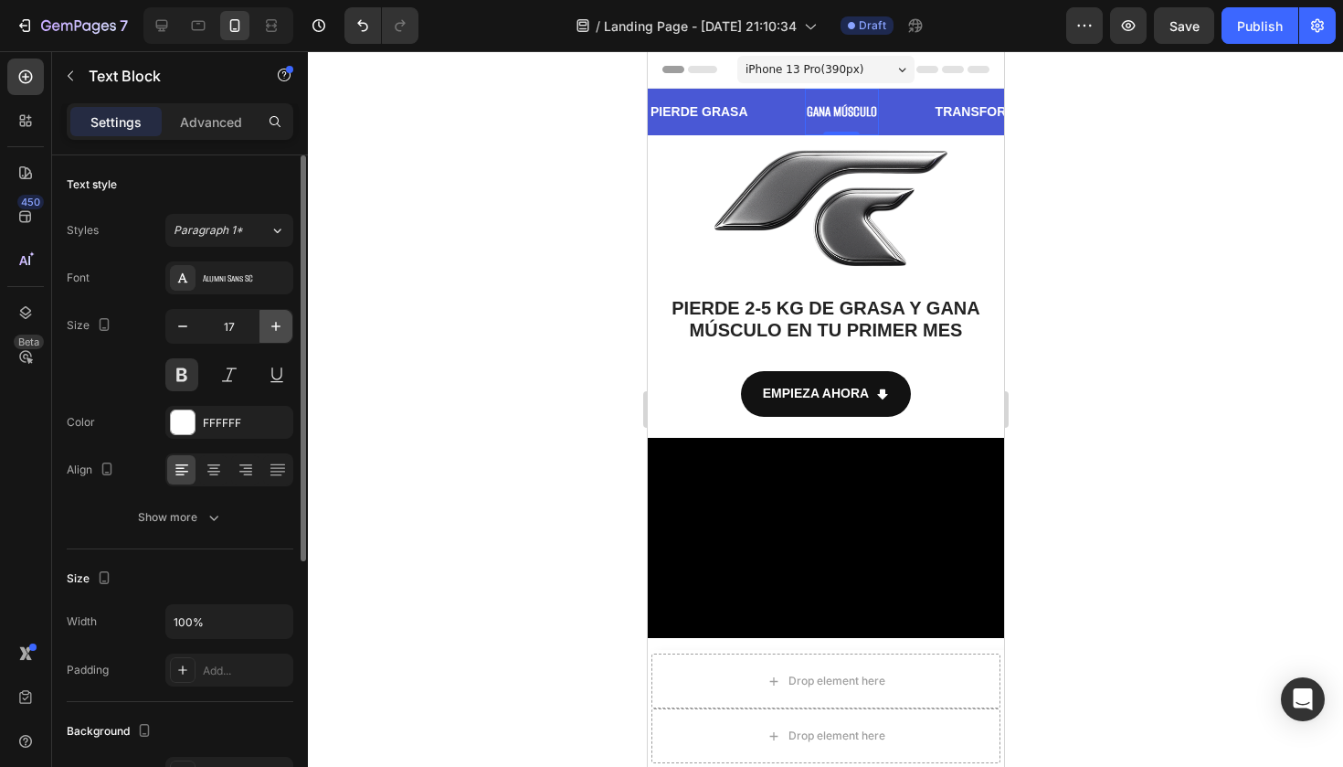
click at [268, 330] on icon "button" at bounding box center [276, 326] width 18 height 18
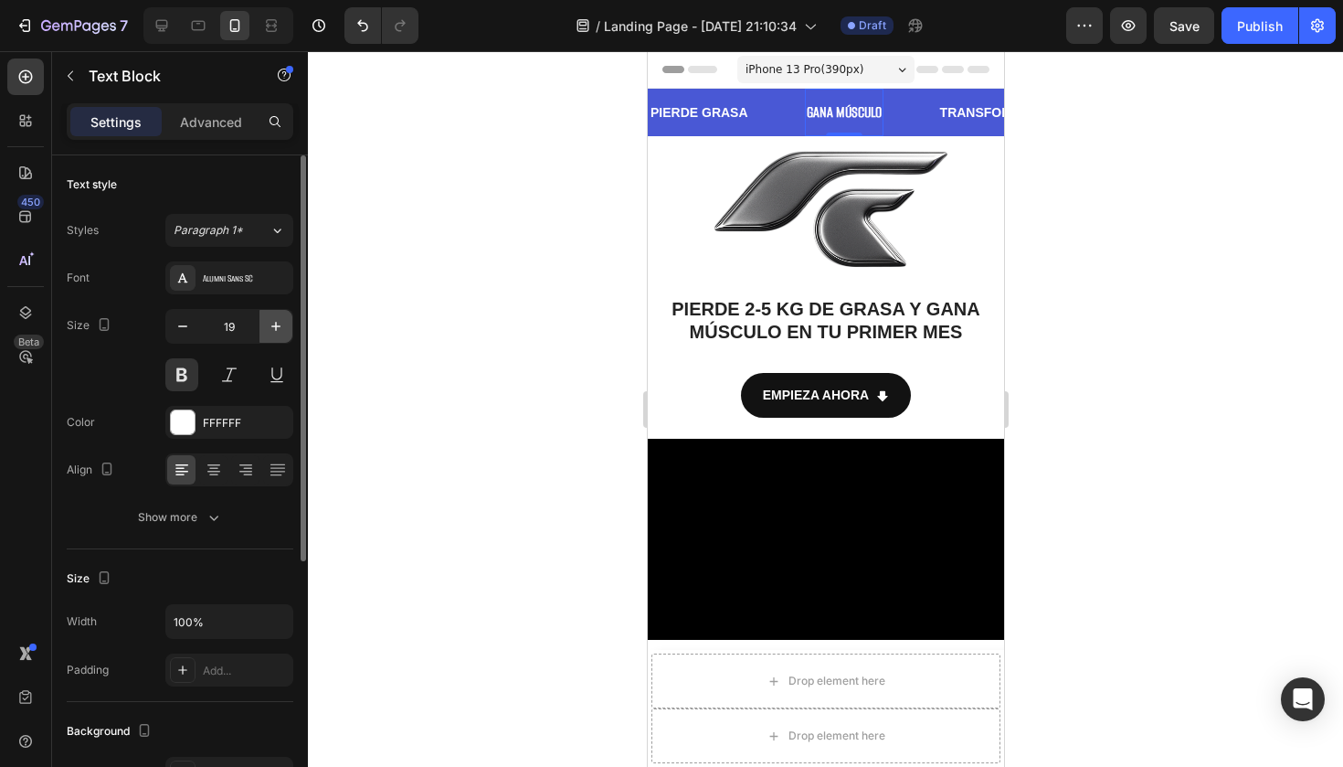
click at [268, 330] on icon "button" at bounding box center [276, 326] width 18 height 18
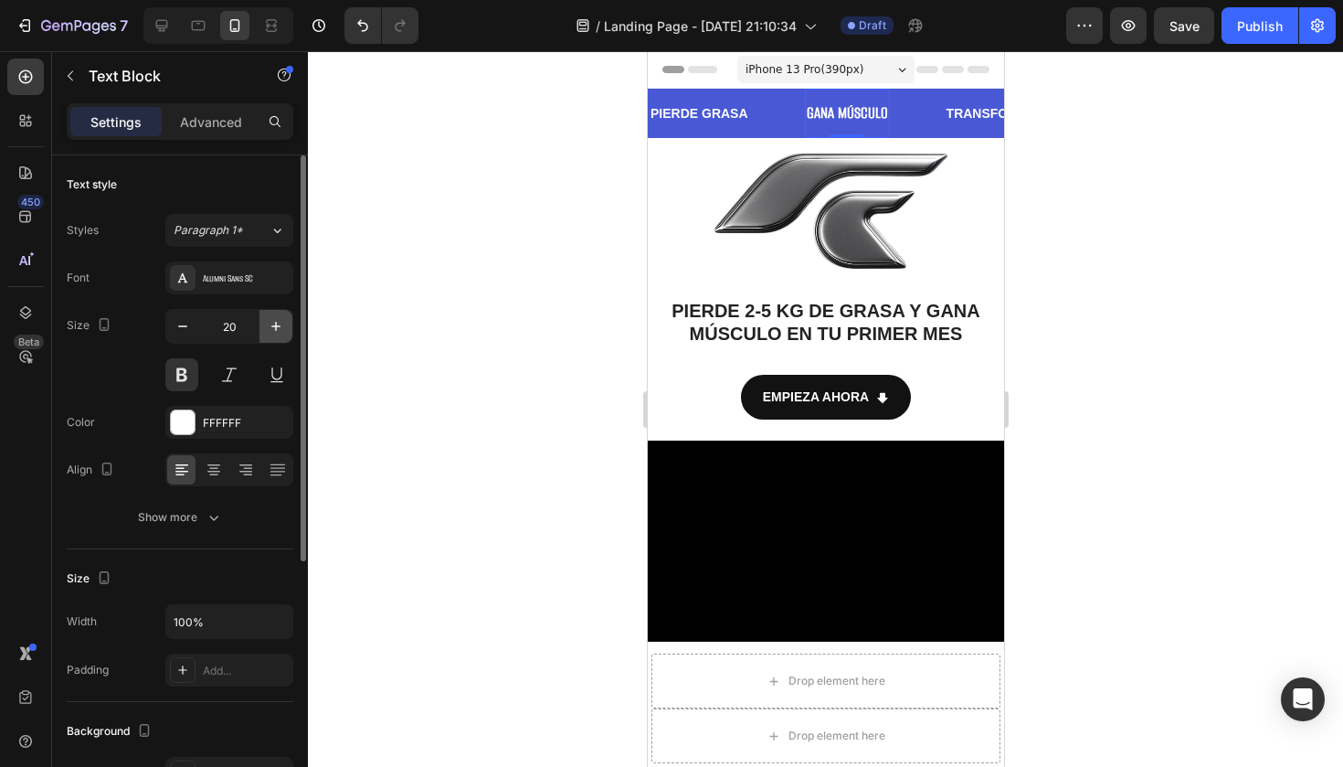
click at [268, 330] on icon "button" at bounding box center [276, 326] width 18 height 18
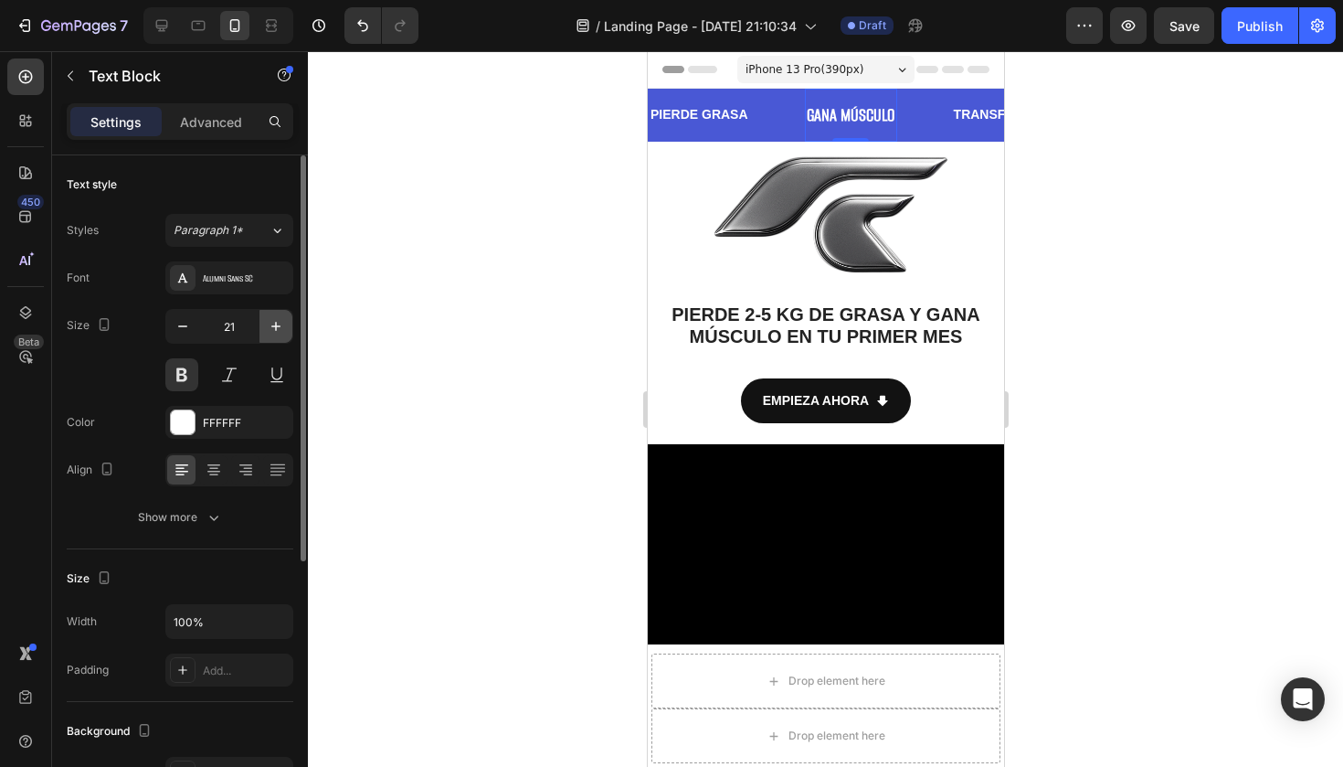
click at [268, 330] on icon "button" at bounding box center [276, 326] width 18 height 18
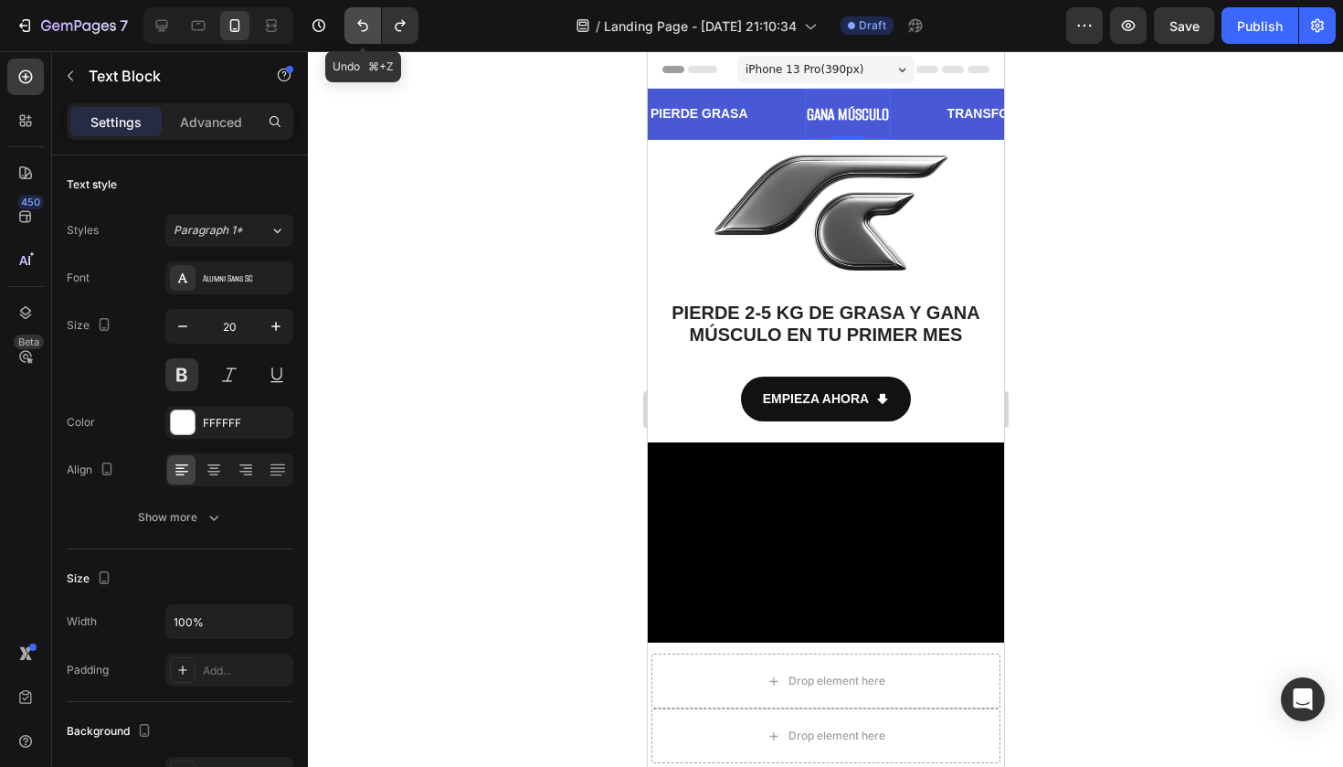
click at [363, 26] on icon "Undo/Redo" at bounding box center [363, 25] width 18 height 18
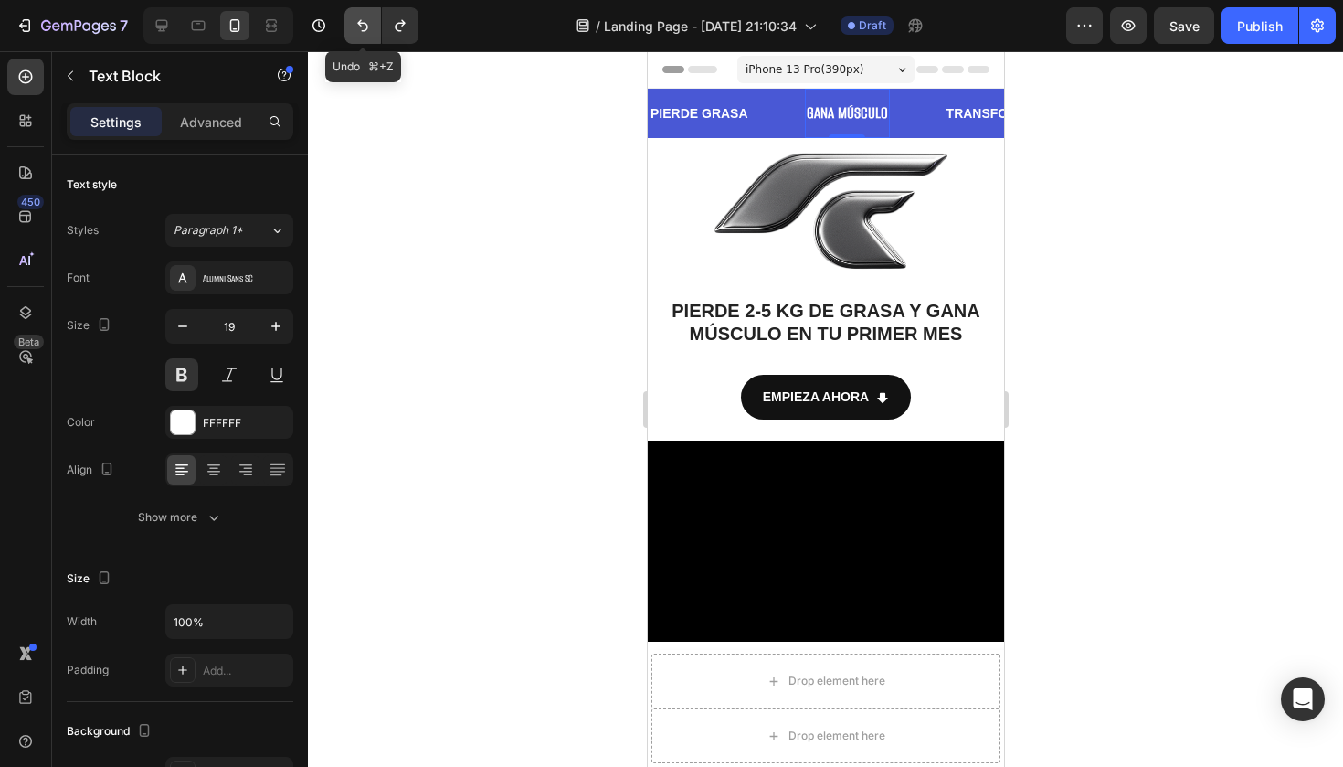
click at [363, 26] on icon "Undo/Redo" at bounding box center [363, 25] width 18 height 18
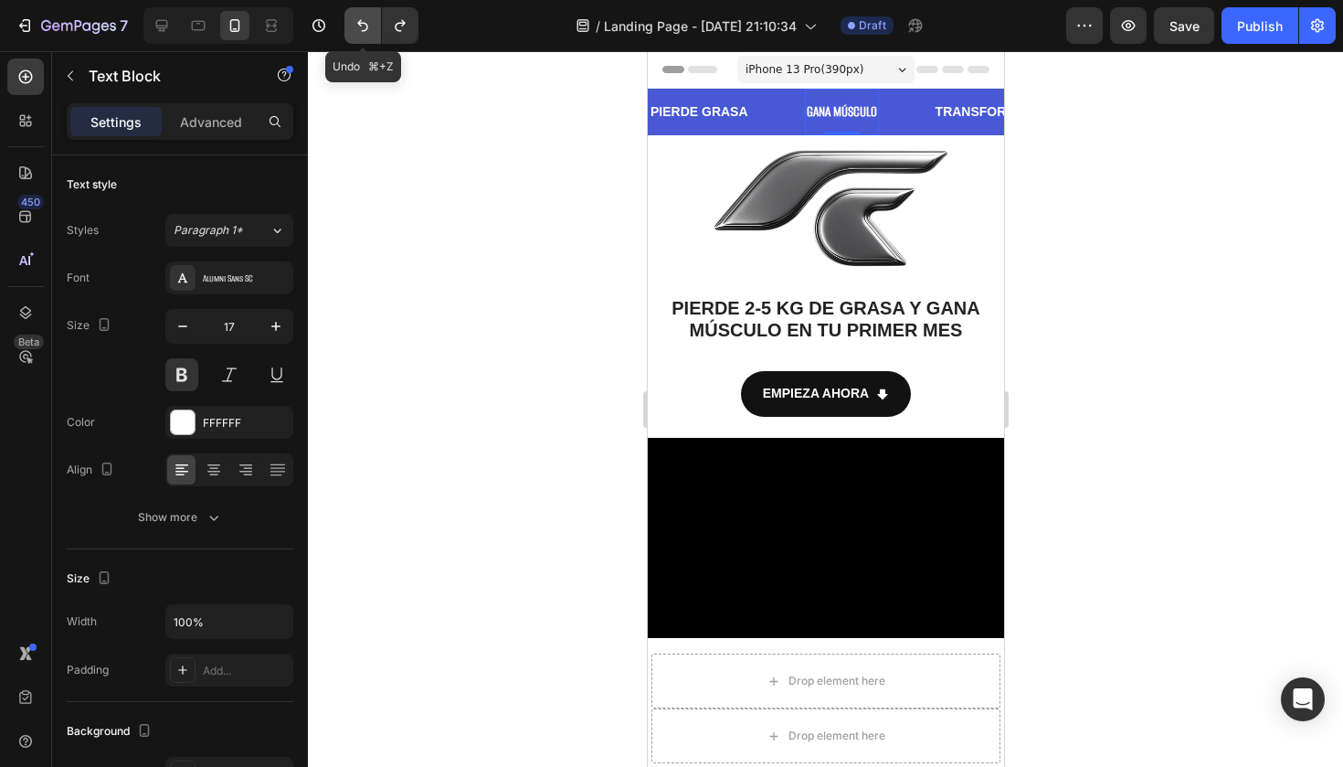
click at [363, 26] on icon "Undo/Redo" at bounding box center [363, 25] width 18 height 18
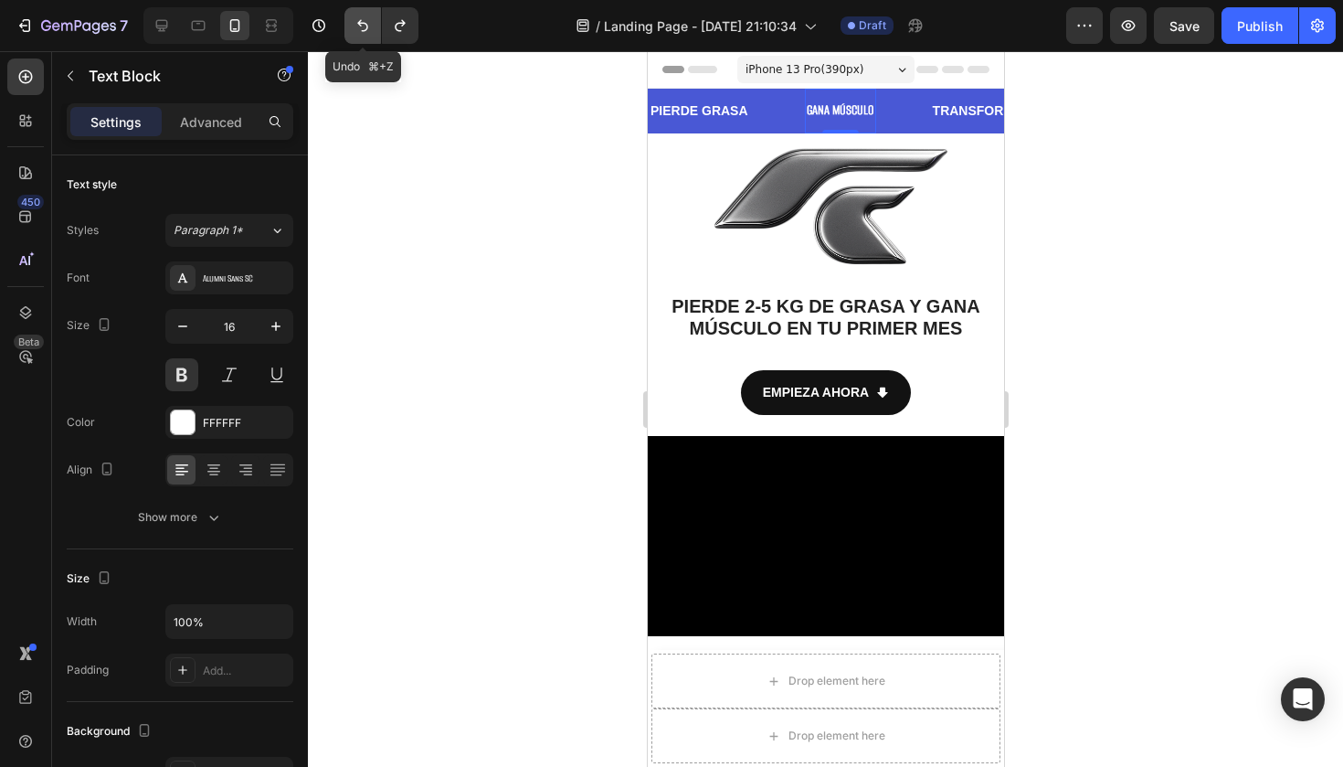
click at [363, 26] on icon "Undo/Redo" at bounding box center [363, 25] width 18 height 18
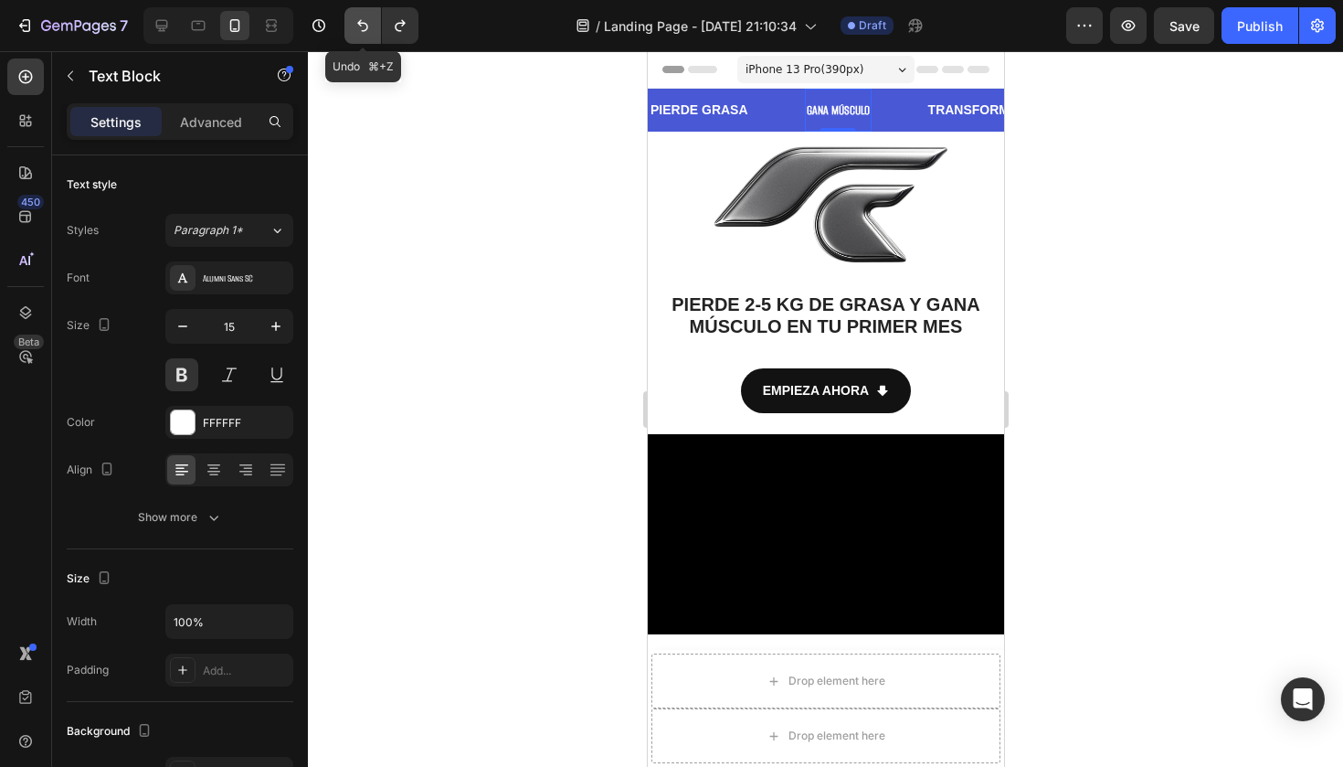
click at [363, 26] on icon "Undo/Redo" at bounding box center [363, 25] width 18 height 18
type input "14"
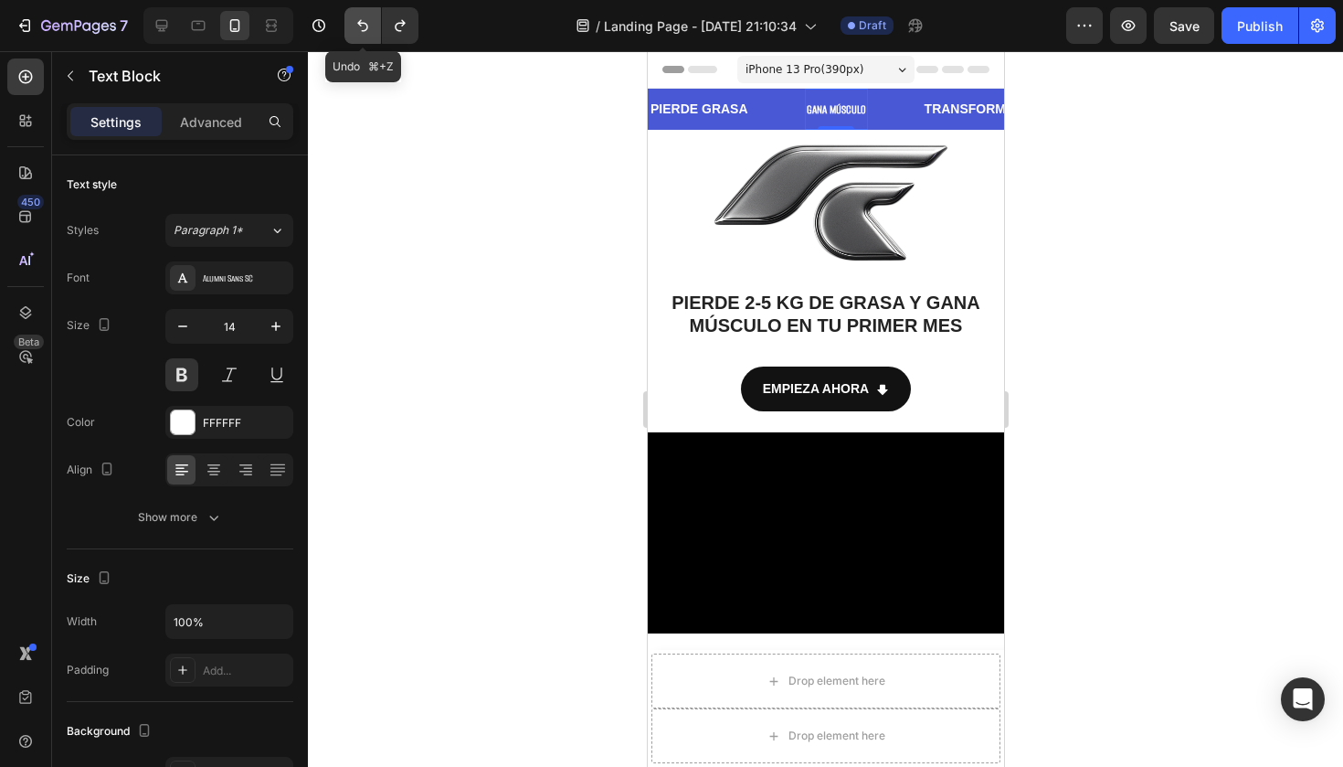
click at [363, 26] on icon "Undo/Redo" at bounding box center [363, 25] width 18 height 18
click at [362, 26] on icon "Undo/Redo" at bounding box center [363, 25] width 18 height 18
click at [361, 25] on icon "Undo/Redo" at bounding box center [362, 26] width 11 height 12
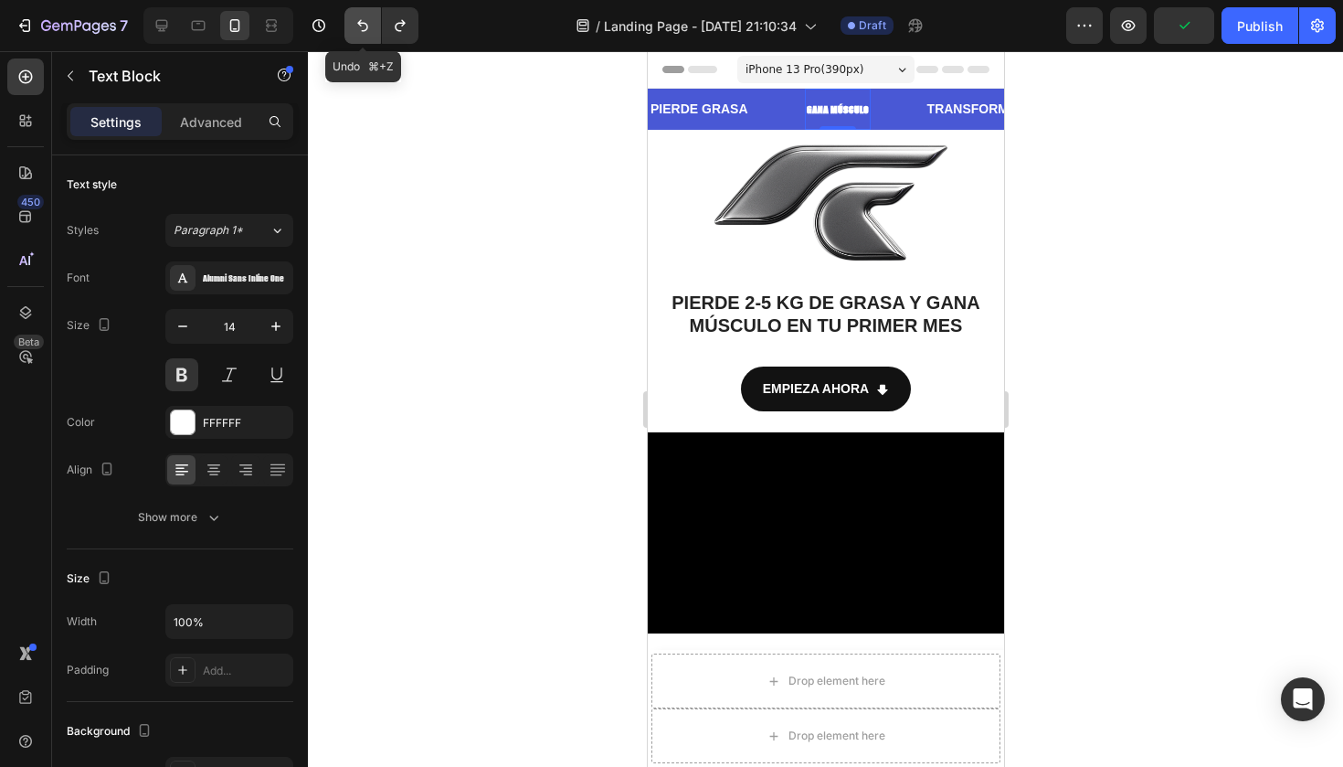
click at [361, 25] on icon "Undo/Redo" at bounding box center [362, 26] width 11 height 12
click at [722, 110] on strong "PIERDE GRASA" at bounding box center [699, 108] width 98 height 15
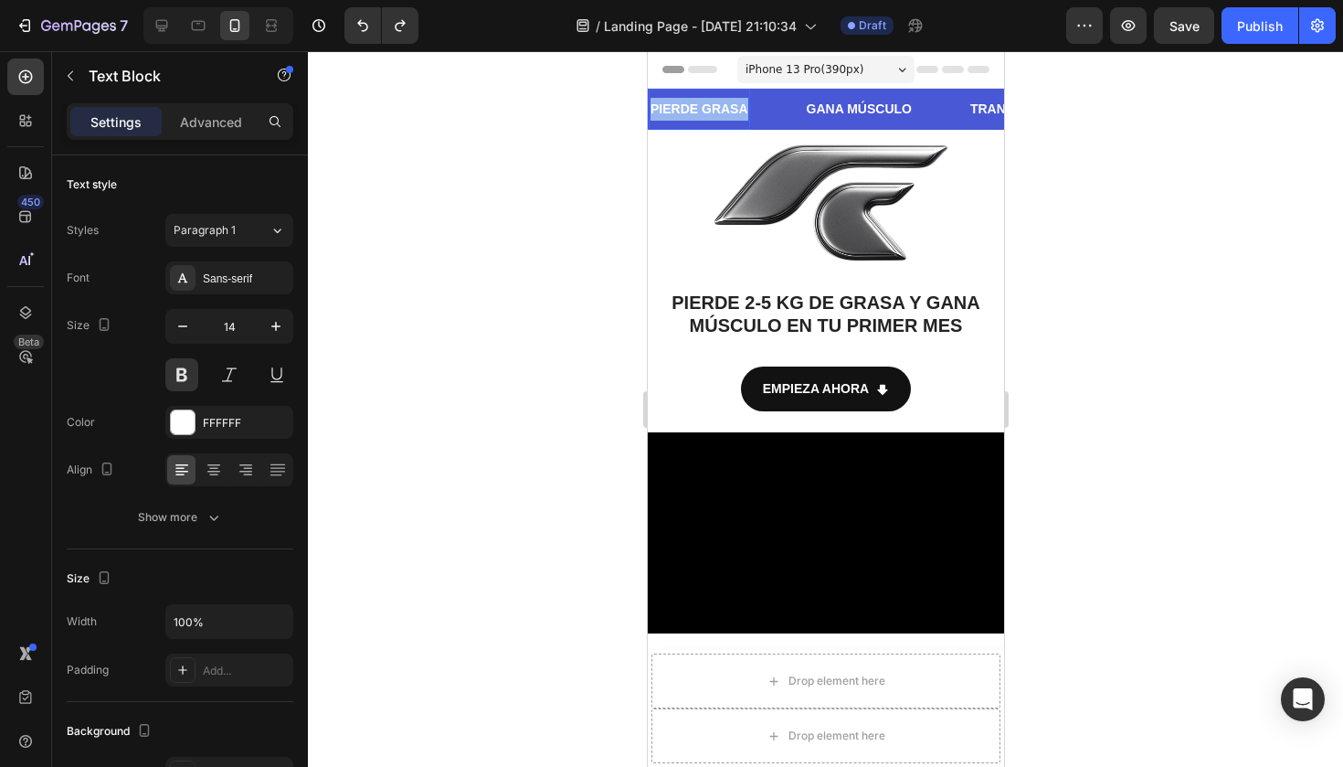
click at [722, 110] on strong "PIERDE GRASA" at bounding box center [699, 108] width 98 height 15
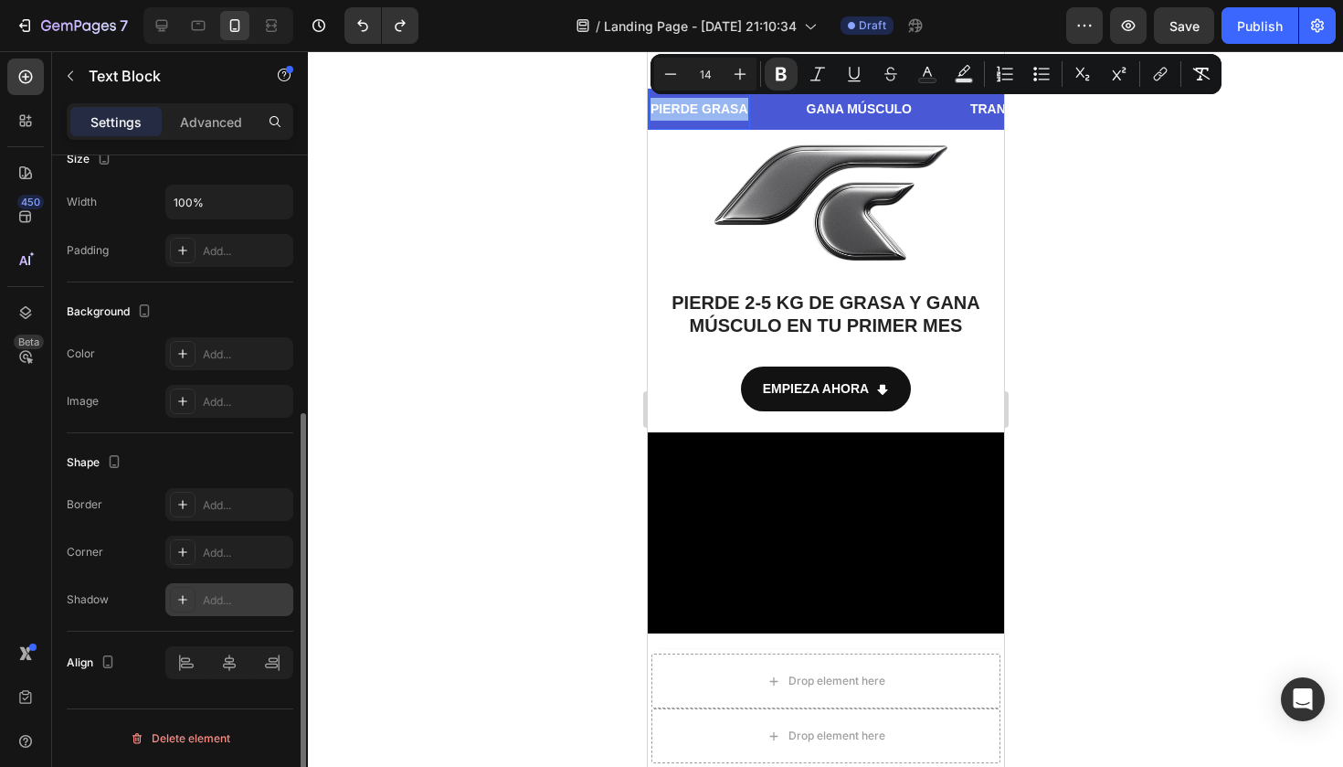
scroll to position [0, 0]
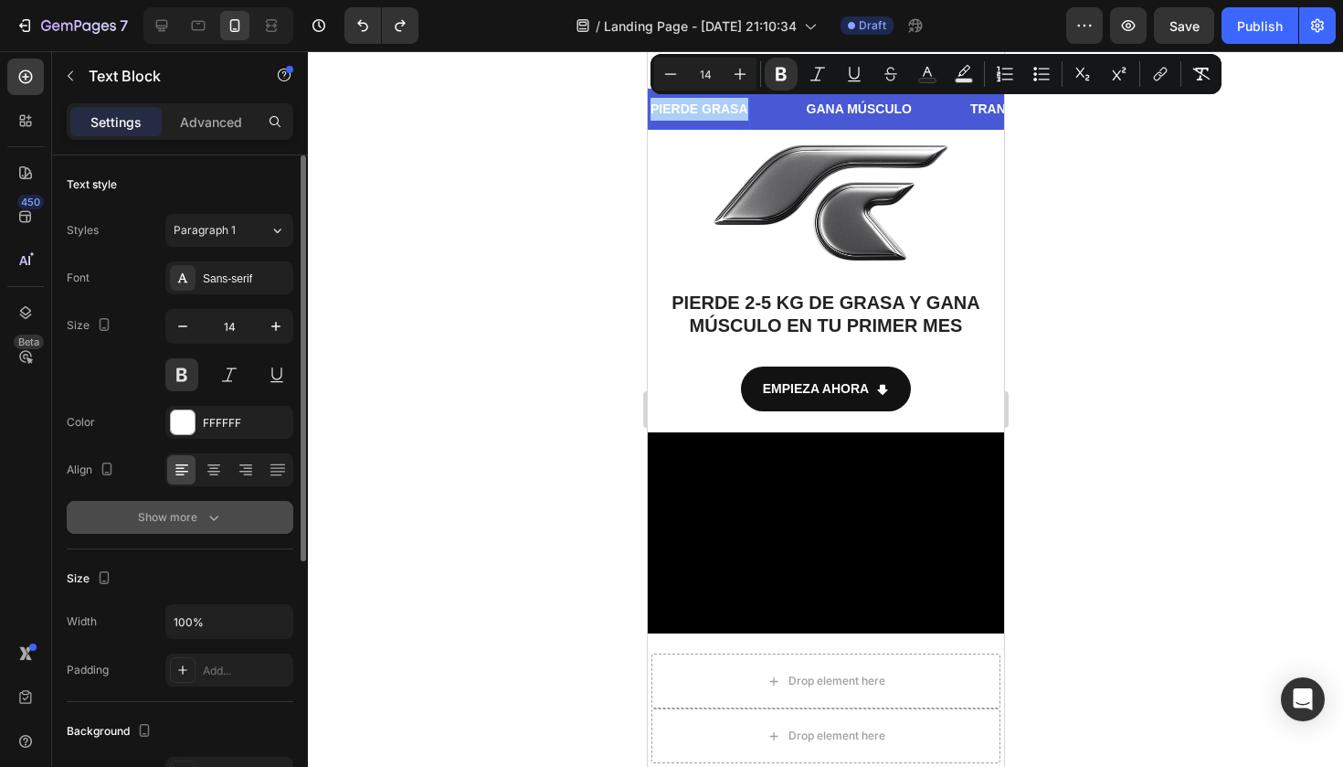
click at [196, 527] on button "Show more" at bounding box center [180, 517] width 227 height 33
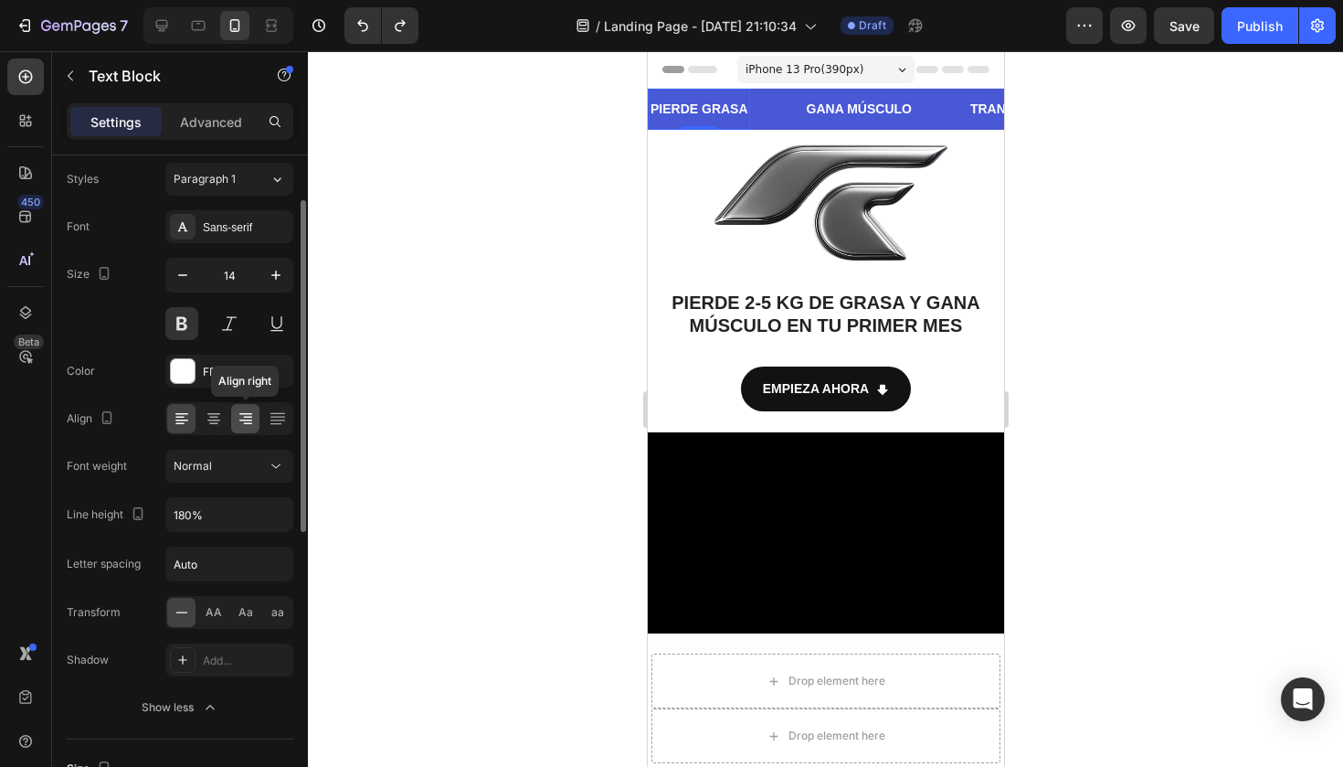
scroll to position [64, 0]
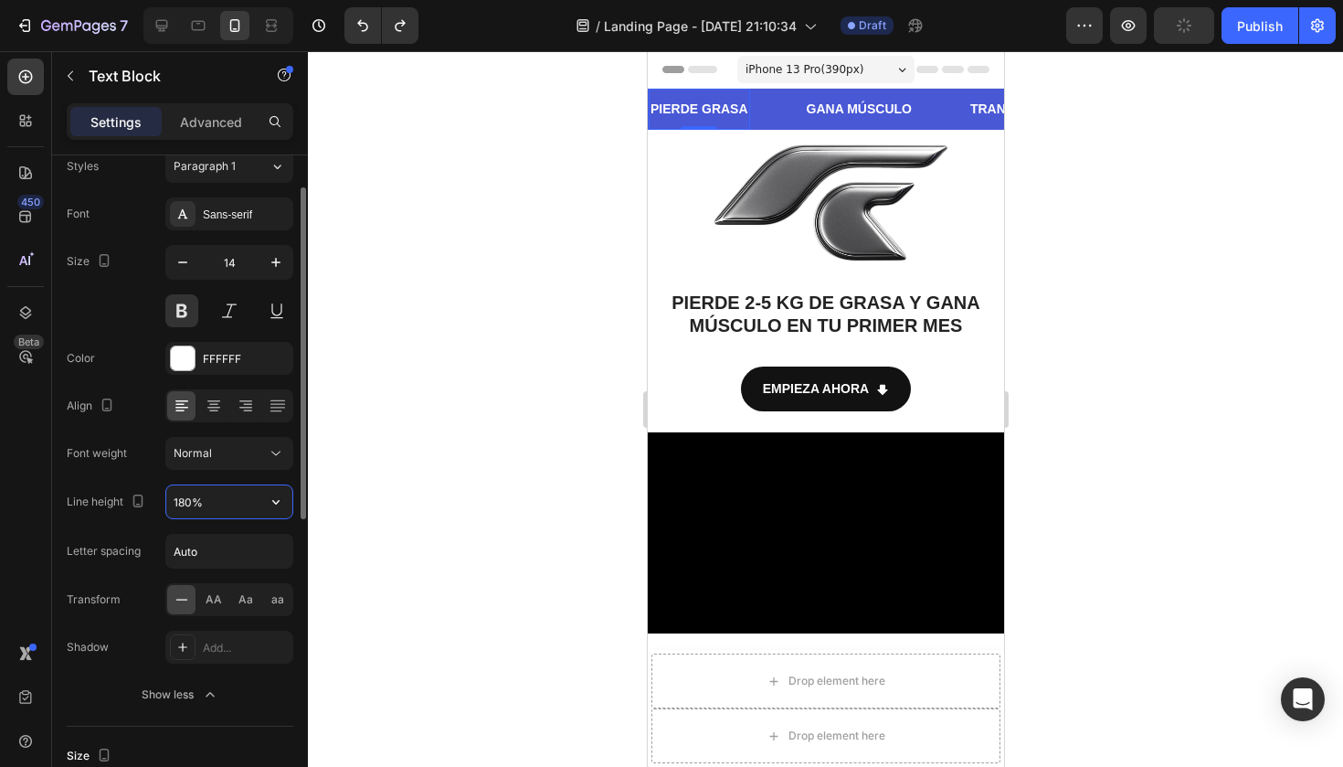
click at [233, 507] on input "180%" at bounding box center [229, 501] width 126 height 33
click at [273, 504] on icon "button" at bounding box center [276, 501] width 18 height 18
click at [185, 497] on input "180%" at bounding box center [229, 501] width 126 height 33
type input "180%"
click at [232, 549] on input "Auto" at bounding box center [229, 550] width 126 height 33
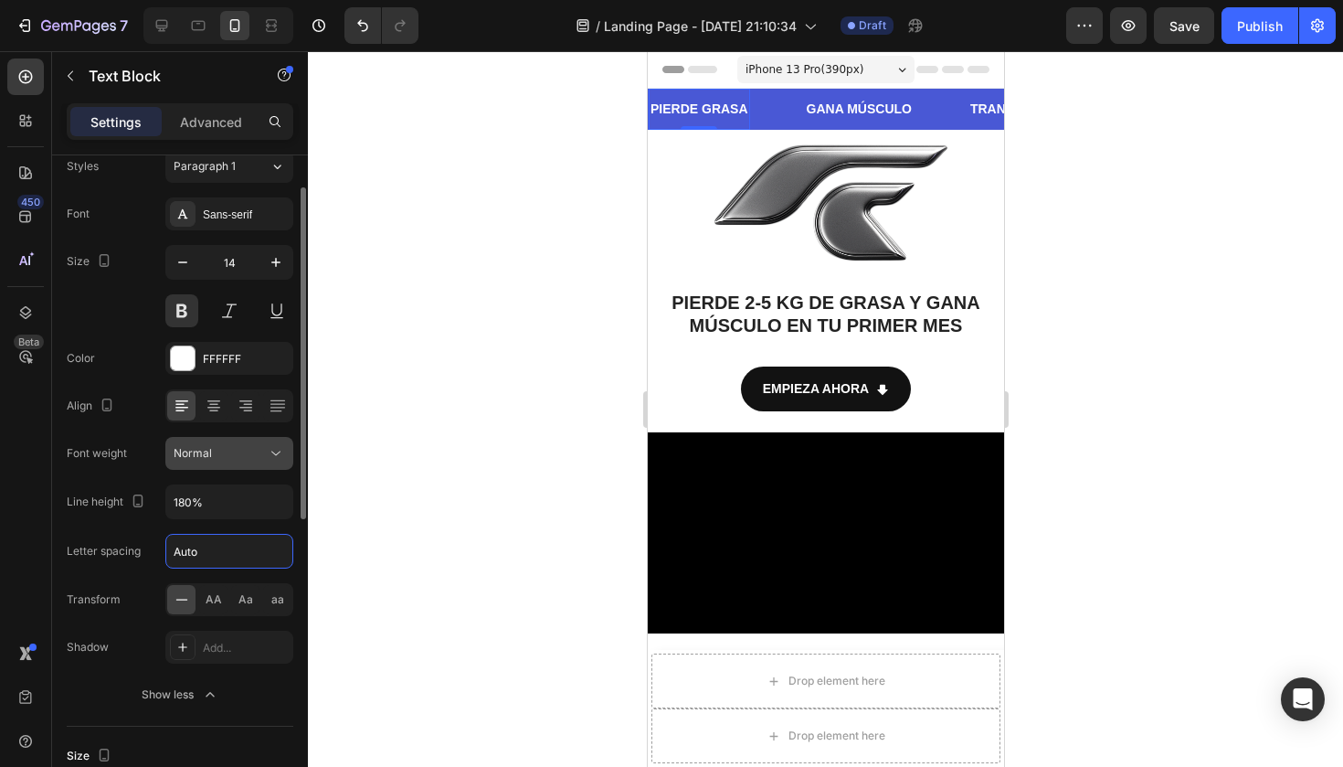
click at [247, 447] on div "Normal" at bounding box center [220, 453] width 93 height 16
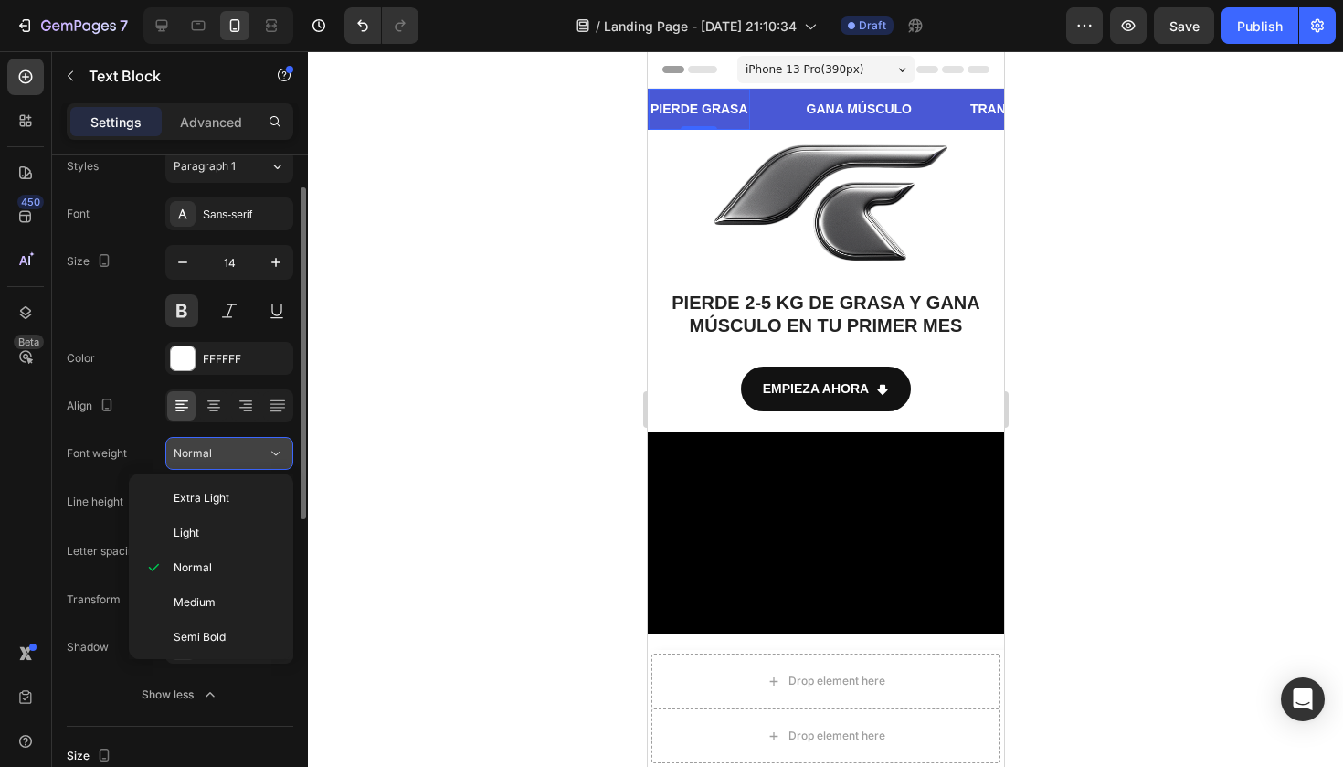
click at [247, 448] on div "Normal" at bounding box center [220, 453] width 93 height 16
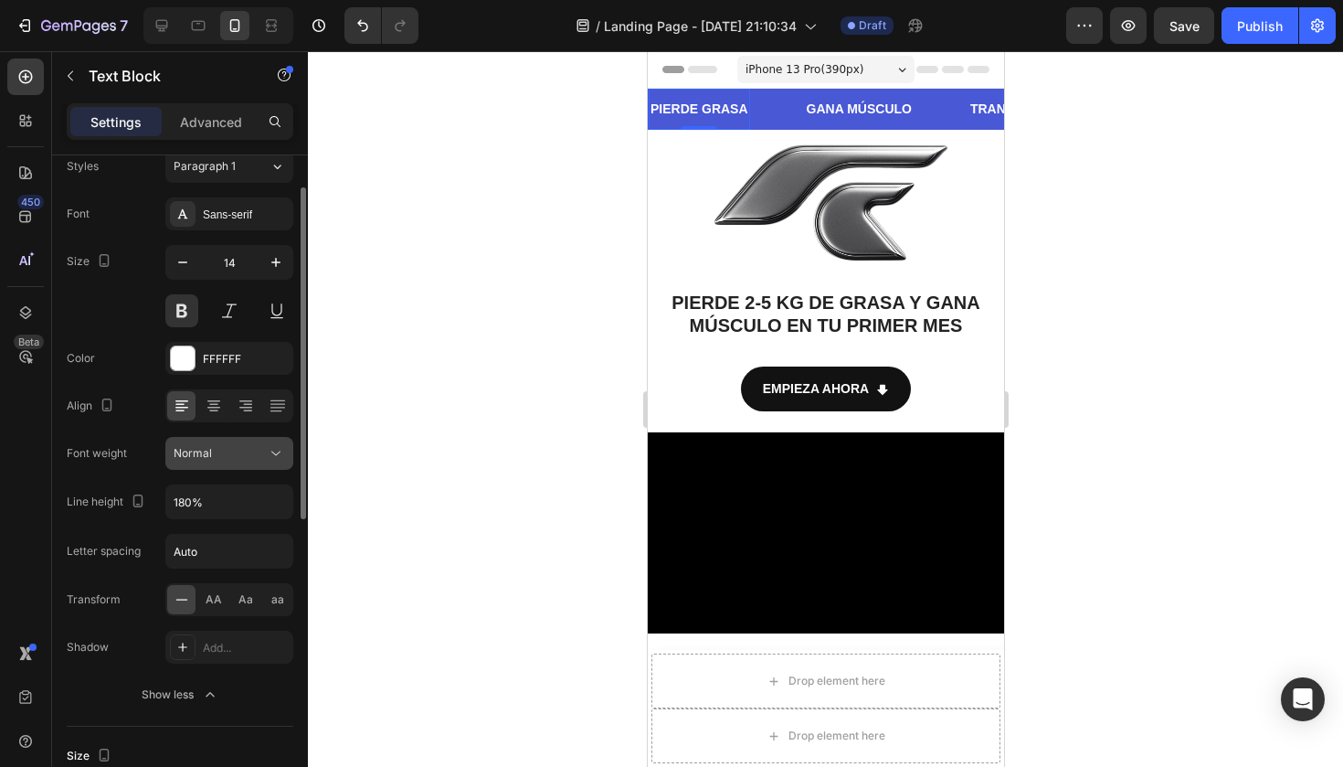
click at [227, 456] on div "Normal" at bounding box center [220, 453] width 93 height 16
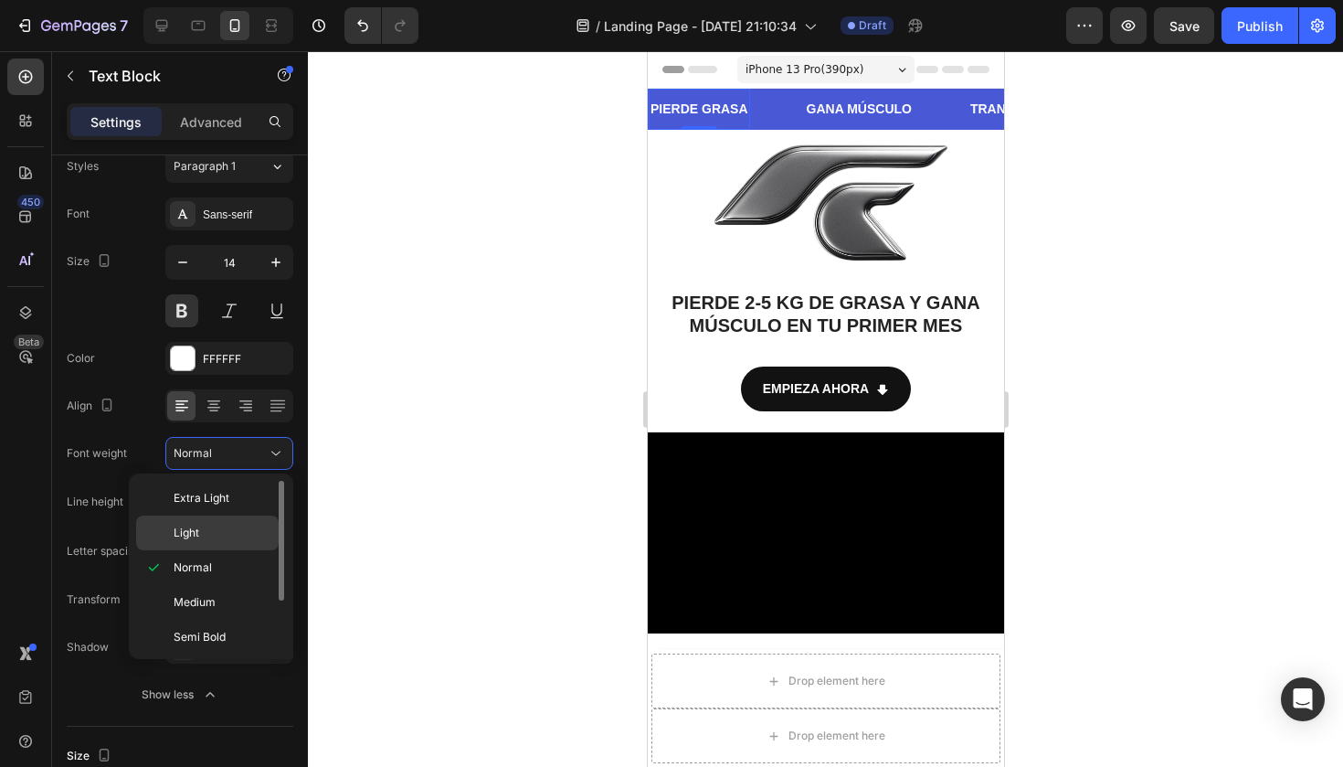
scroll to position [72, 0]
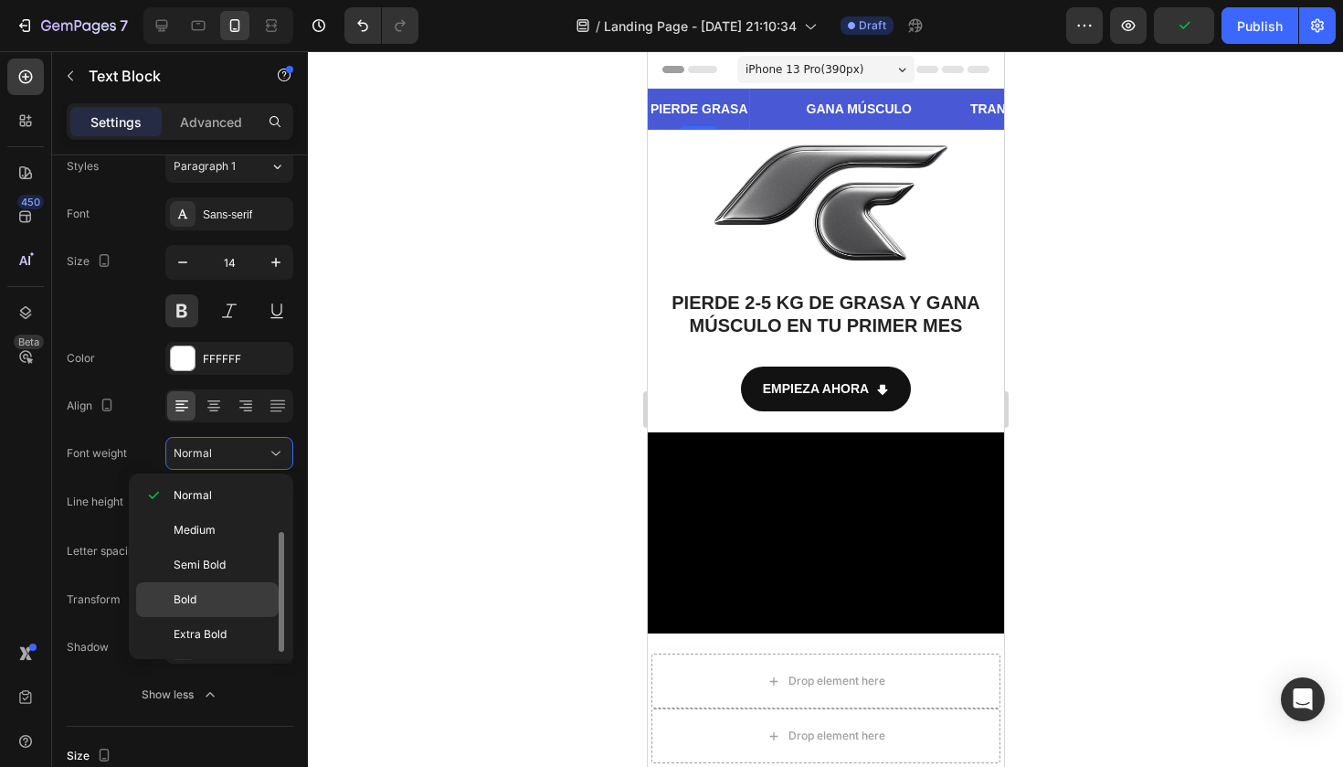
click at [206, 595] on p "Bold" at bounding box center [222, 599] width 97 height 16
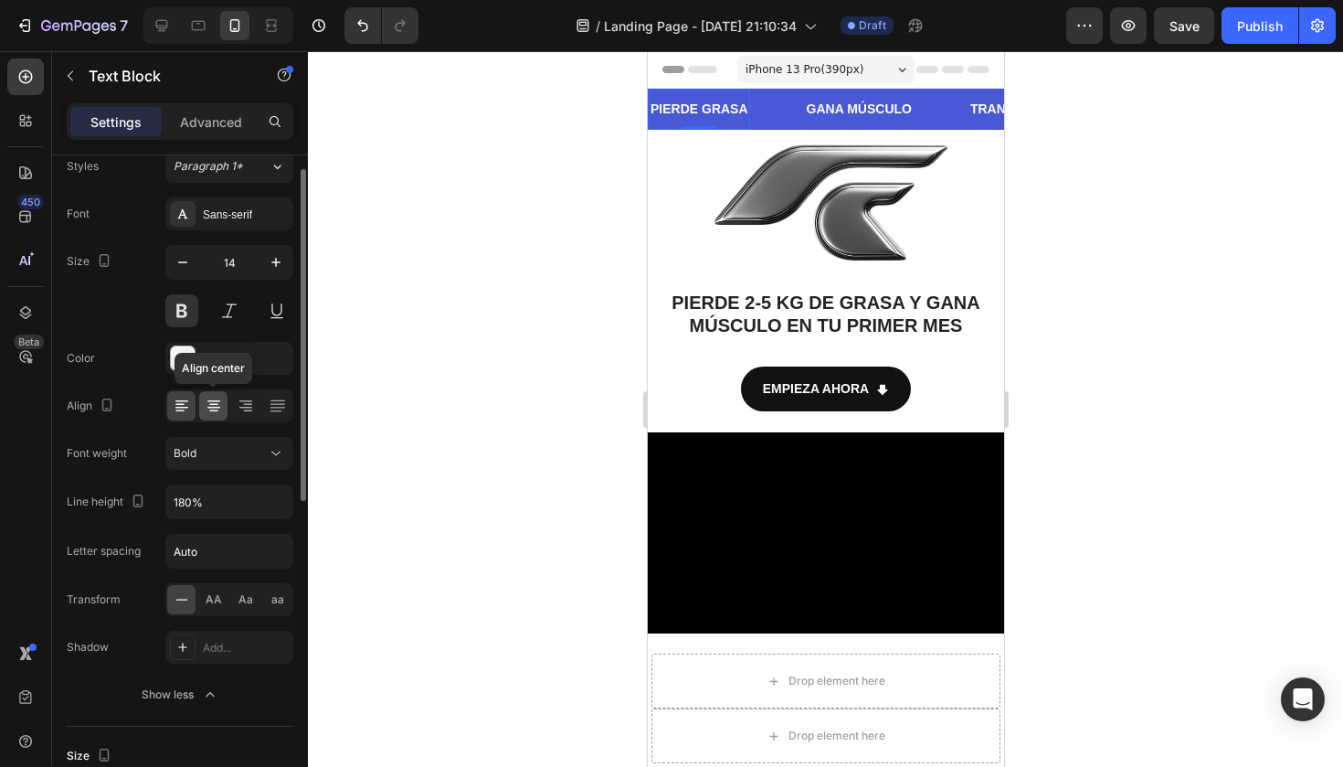
scroll to position [0, 0]
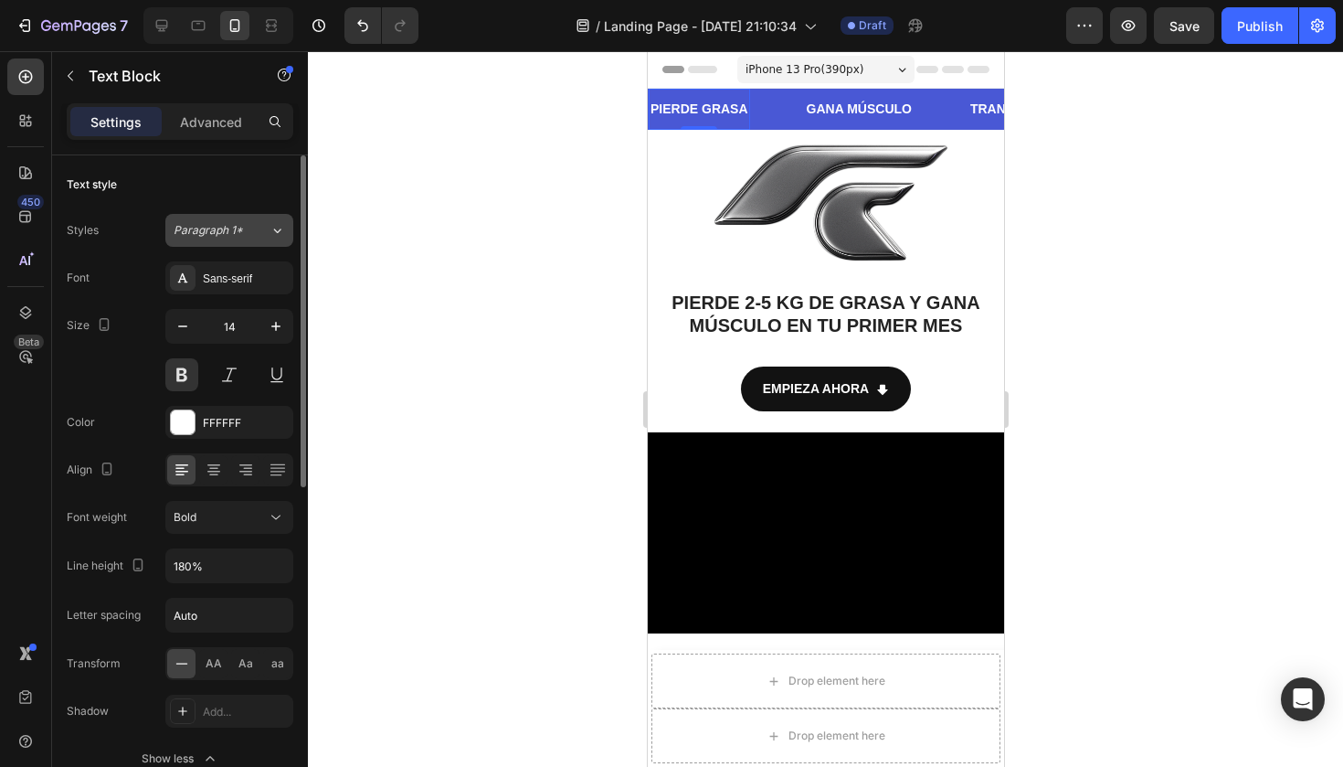
click at [259, 224] on div "Paragraph 1*" at bounding box center [222, 230] width 96 height 16
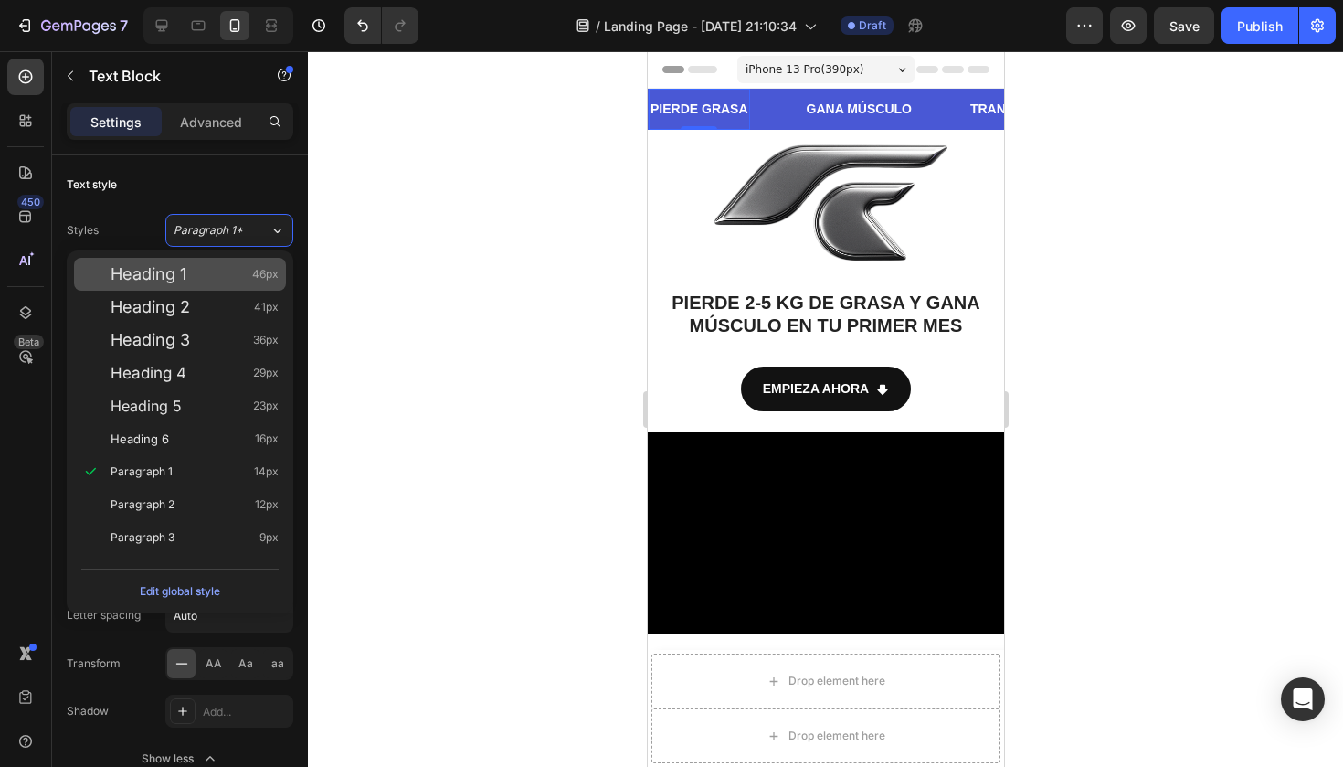
click at [212, 266] on div "Heading 1 46px" at bounding box center [195, 274] width 168 height 18
type input "46"
type input "130%"
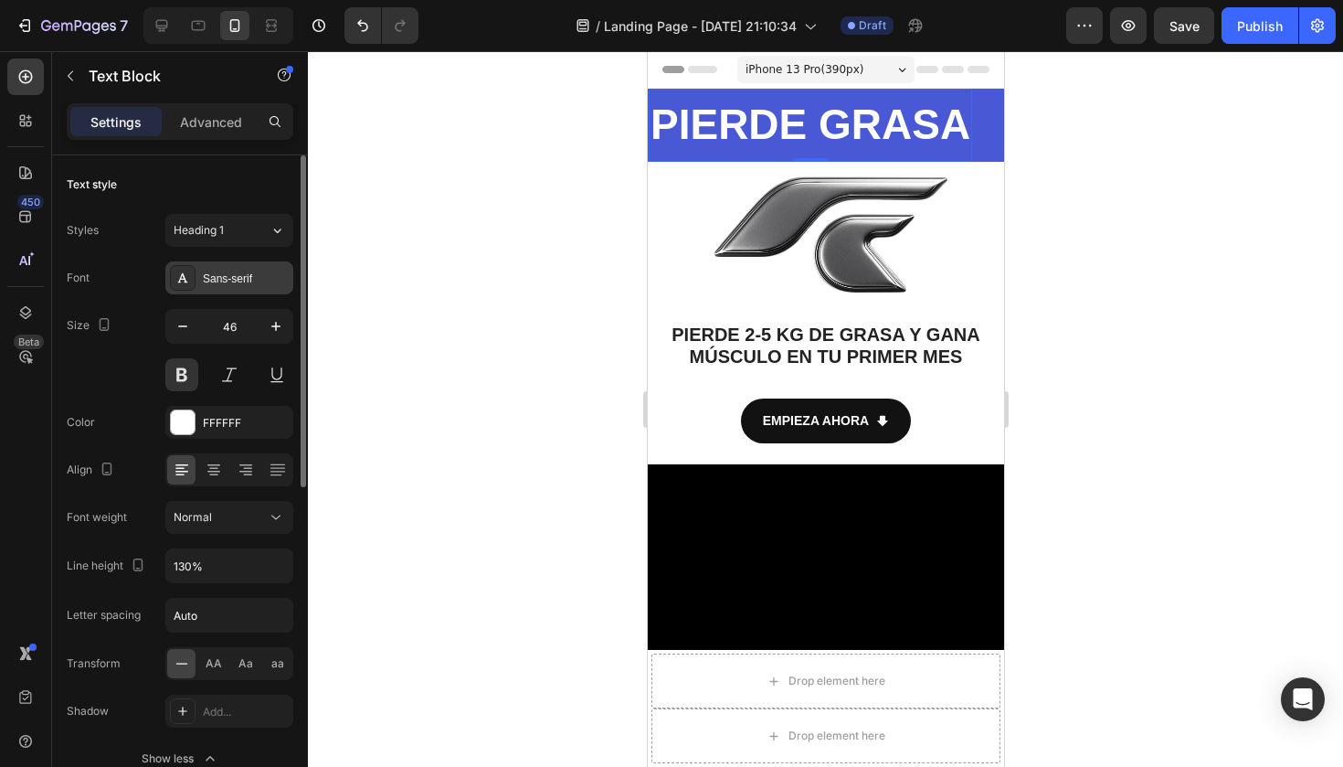
type input "14"
type input "180%"
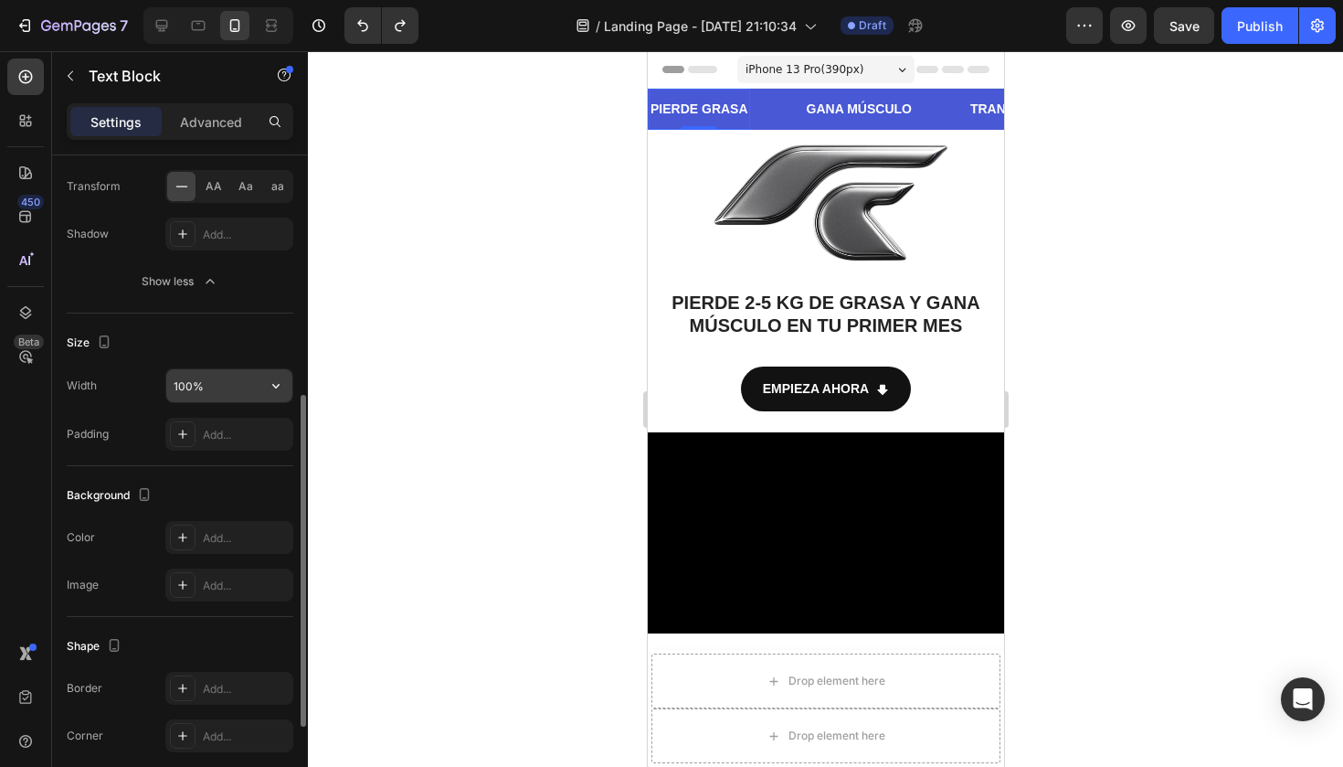
scroll to position [493, 0]
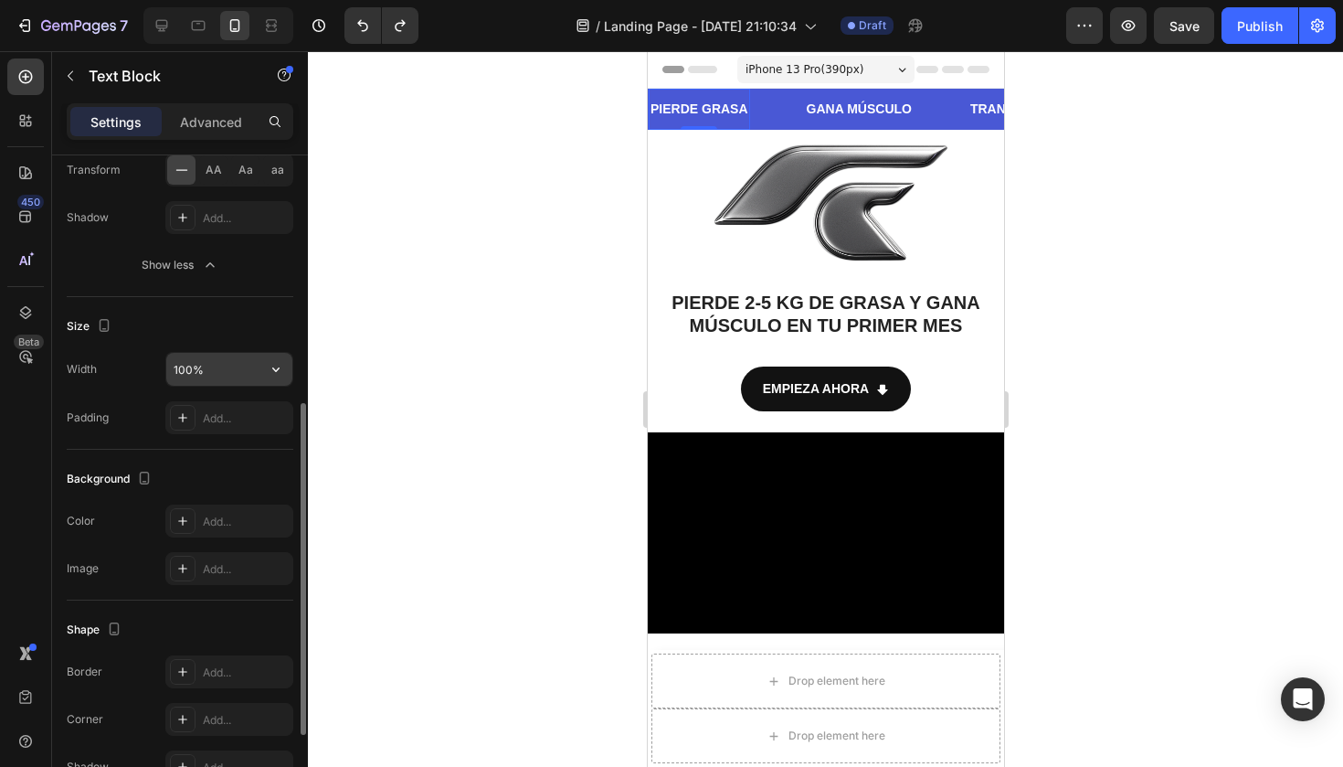
click at [229, 370] on input "100%" at bounding box center [229, 369] width 126 height 33
click at [270, 372] on icon "button" at bounding box center [276, 369] width 18 height 18
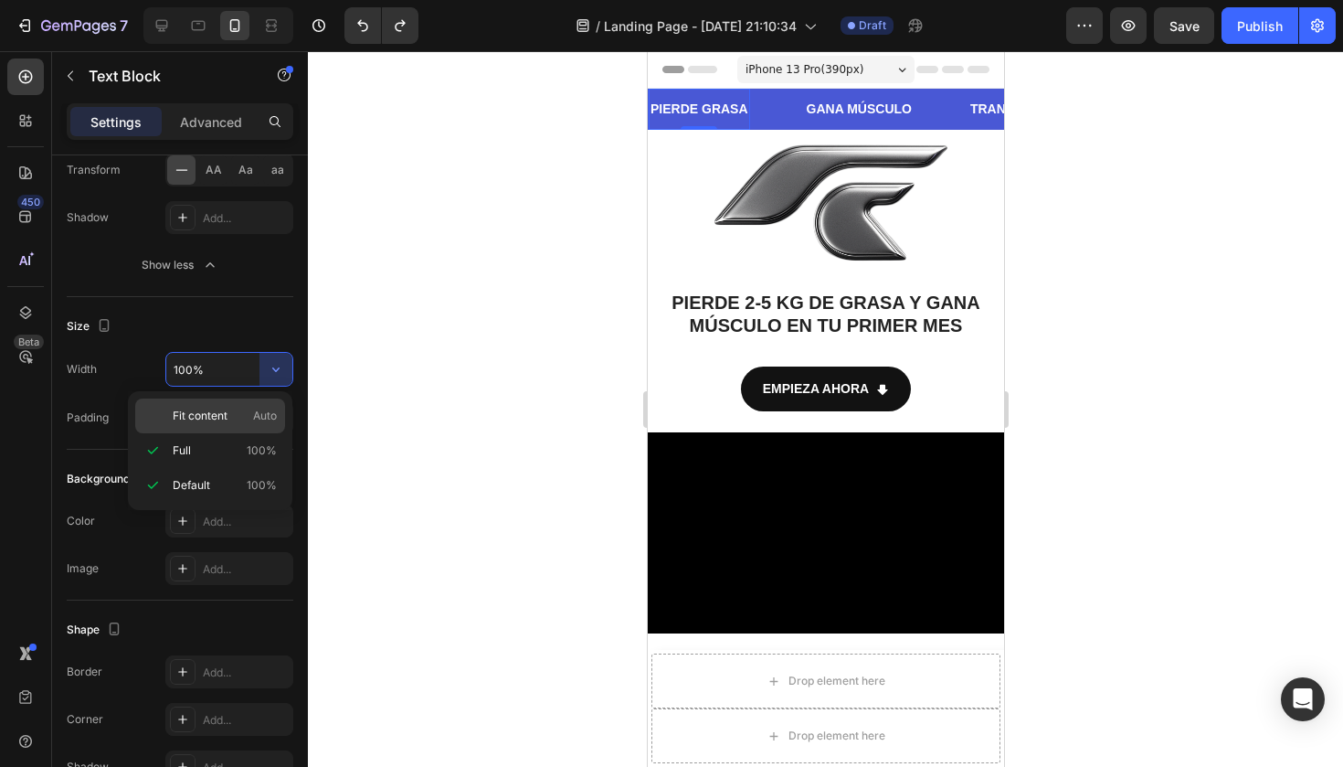
click at [231, 422] on p "Fit content Auto" at bounding box center [225, 415] width 104 height 16
type input "Auto"
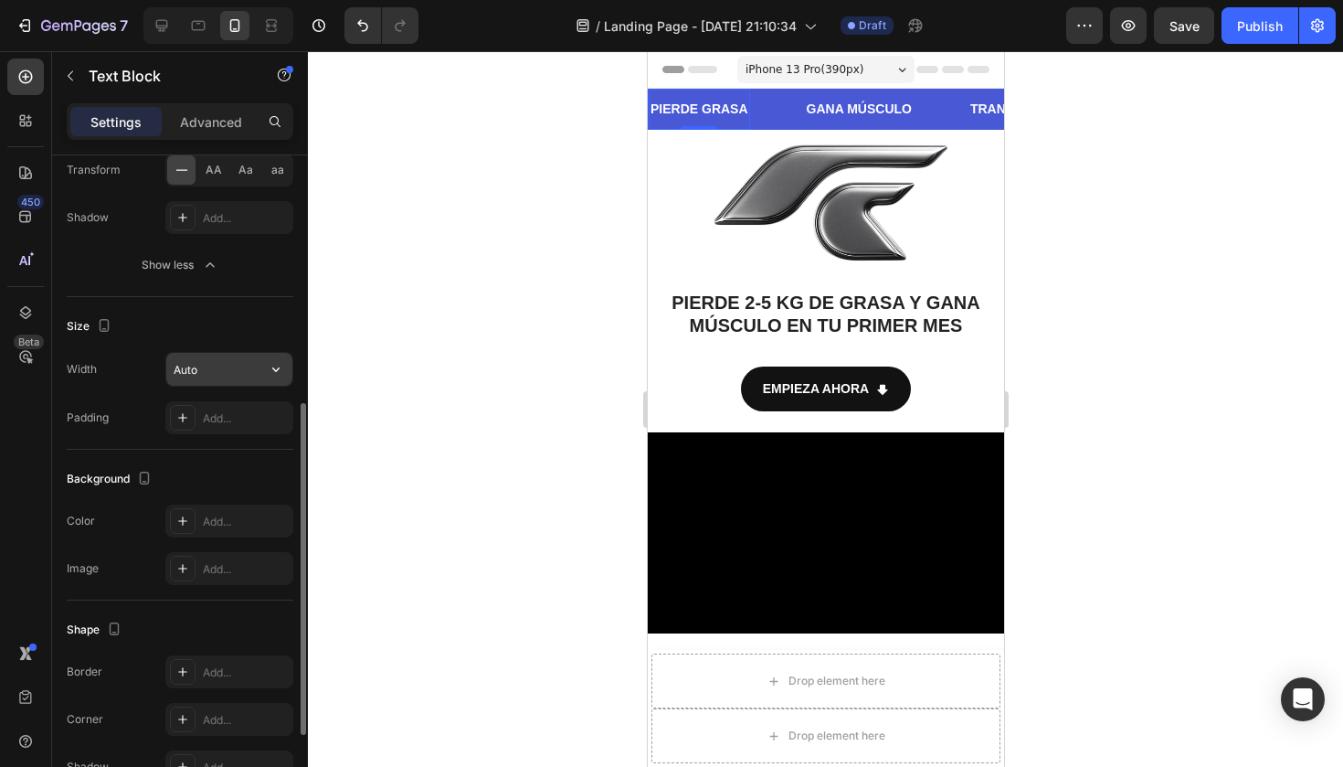
click at [251, 375] on input "Auto" at bounding box center [229, 369] width 126 height 33
click at [281, 366] on icon "button" at bounding box center [276, 369] width 18 height 18
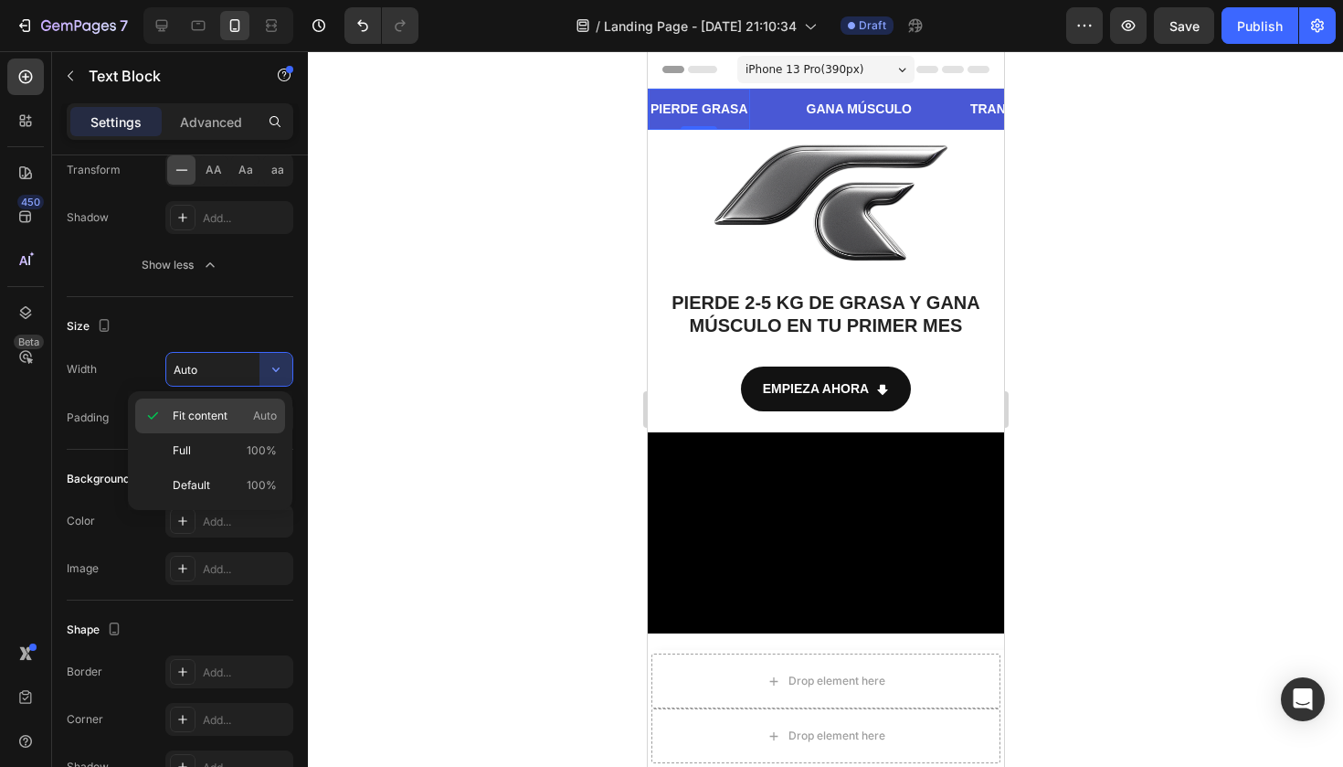
click at [233, 410] on p "Fit content Auto" at bounding box center [225, 415] width 104 height 16
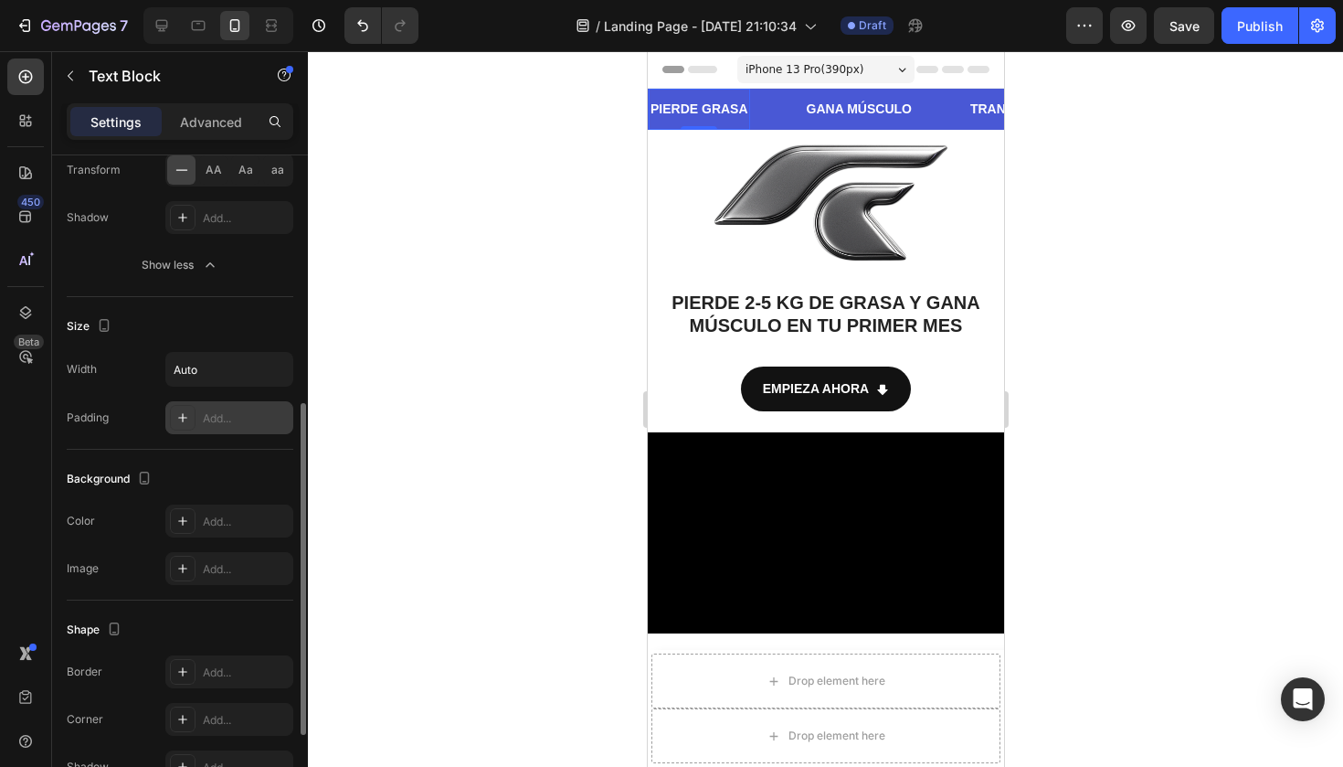
click at [188, 413] on icon at bounding box center [182, 417] width 15 height 15
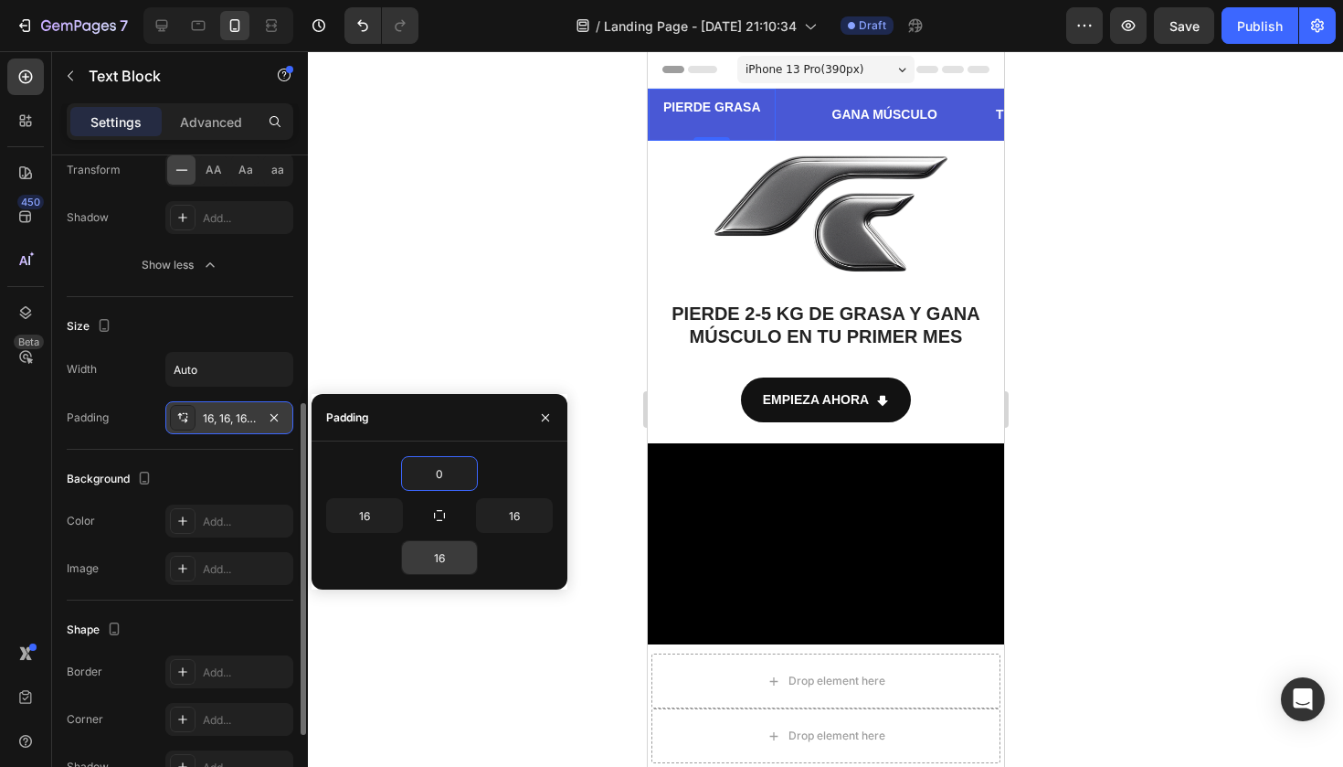
type input "0"
click at [448, 553] on input "16" at bounding box center [439, 557] width 75 height 33
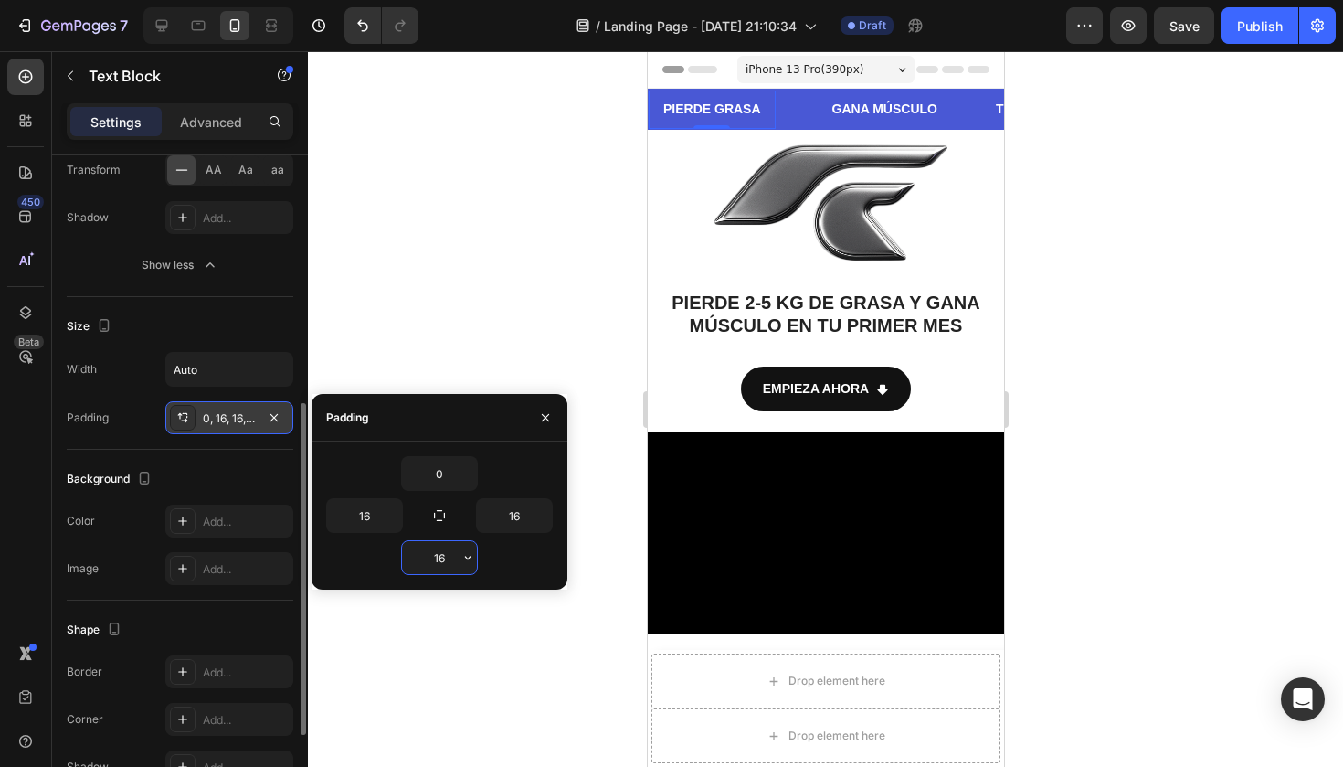
type input "1"
type input "0"
click at [567, 192] on div at bounding box center [825, 408] width 1035 height 715
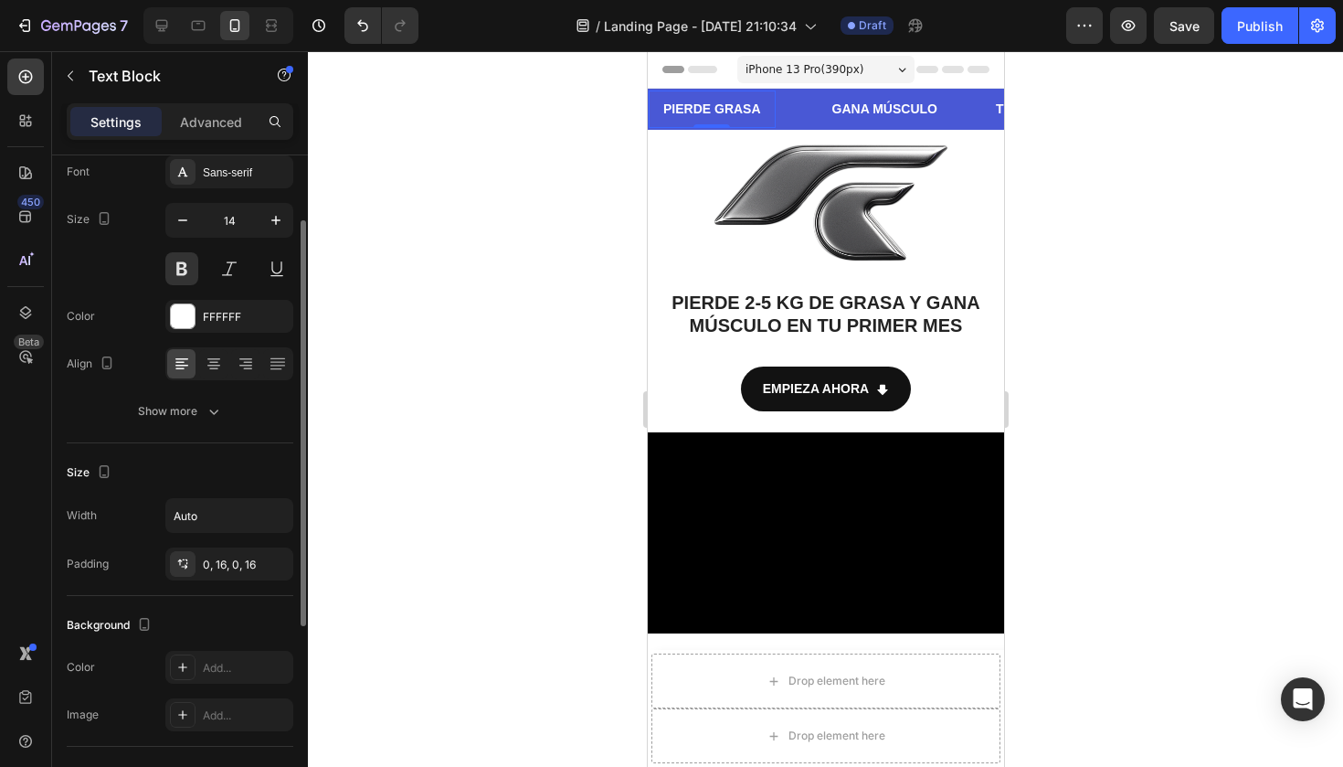
scroll to position [141, 0]
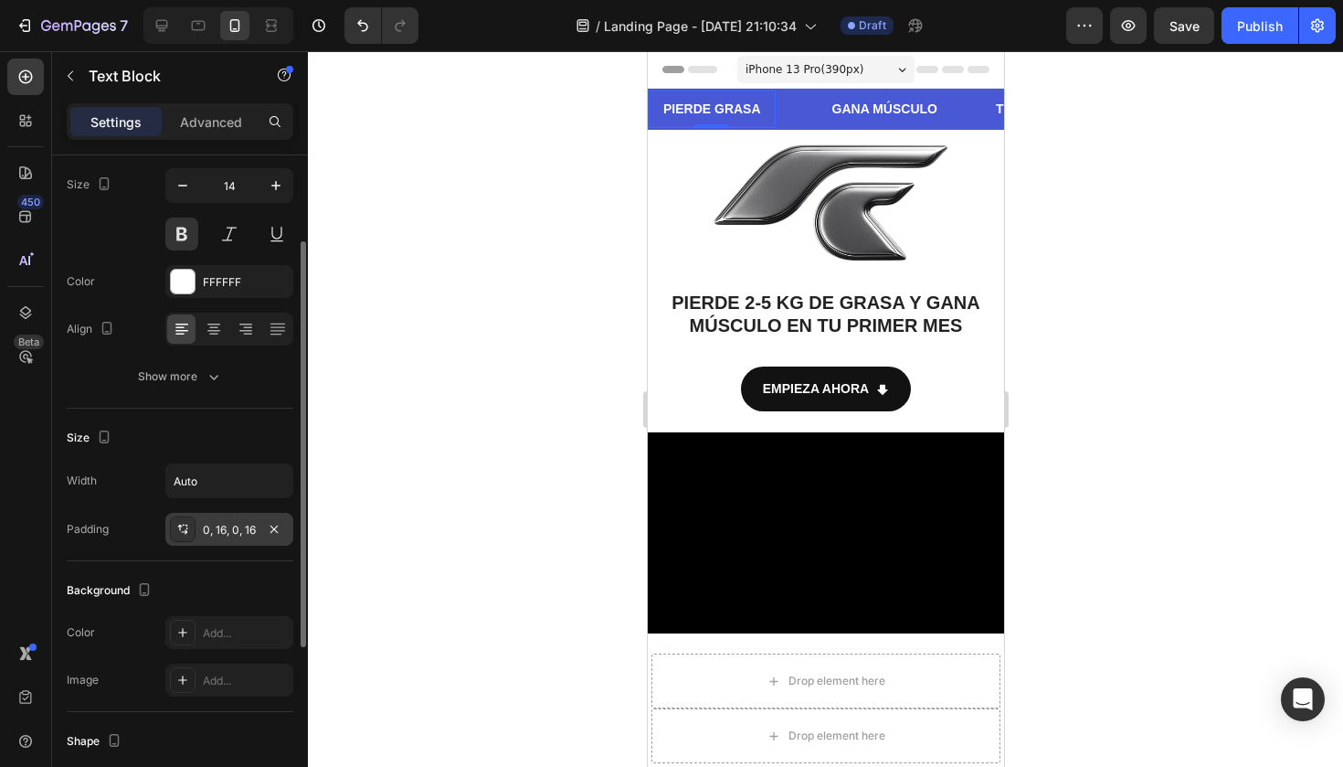
click at [234, 529] on div "0, 16, 0, 16" at bounding box center [229, 530] width 53 height 16
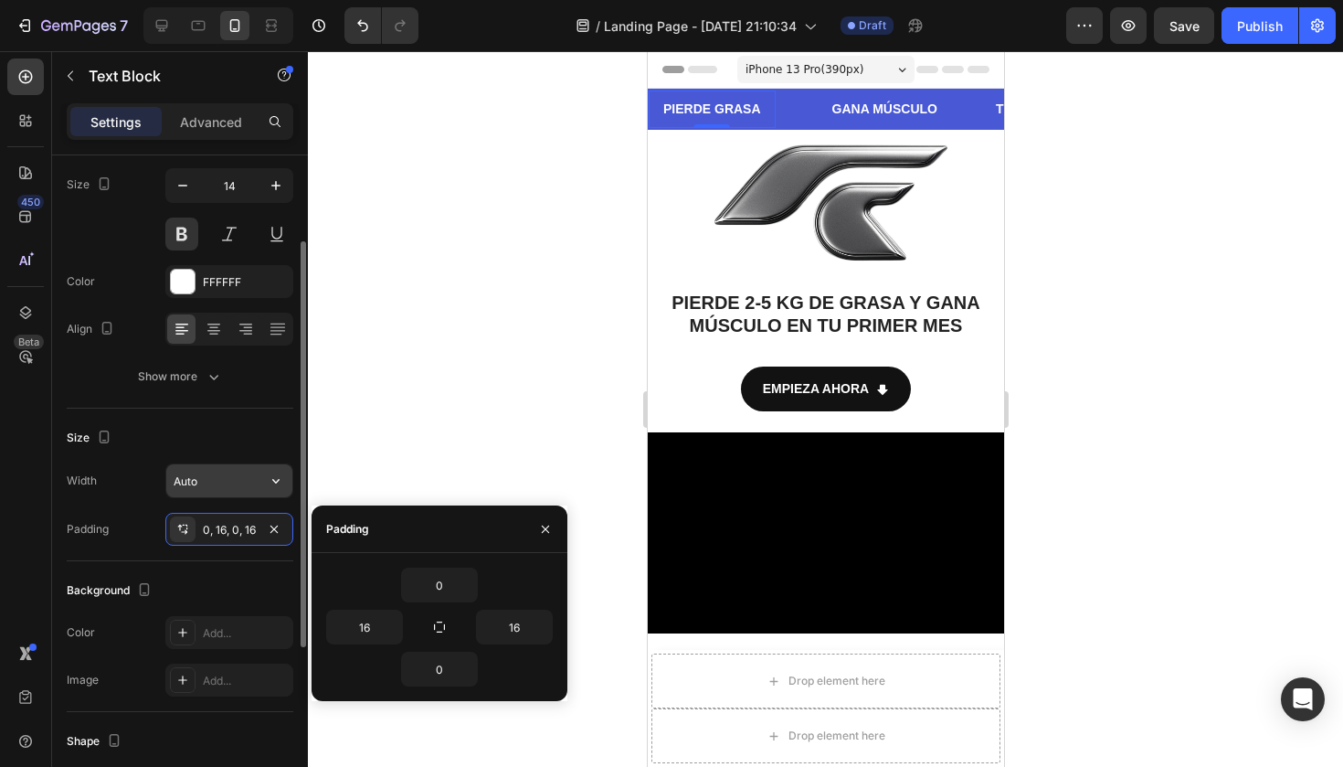
click at [254, 490] on input "Auto" at bounding box center [229, 480] width 126 height 33
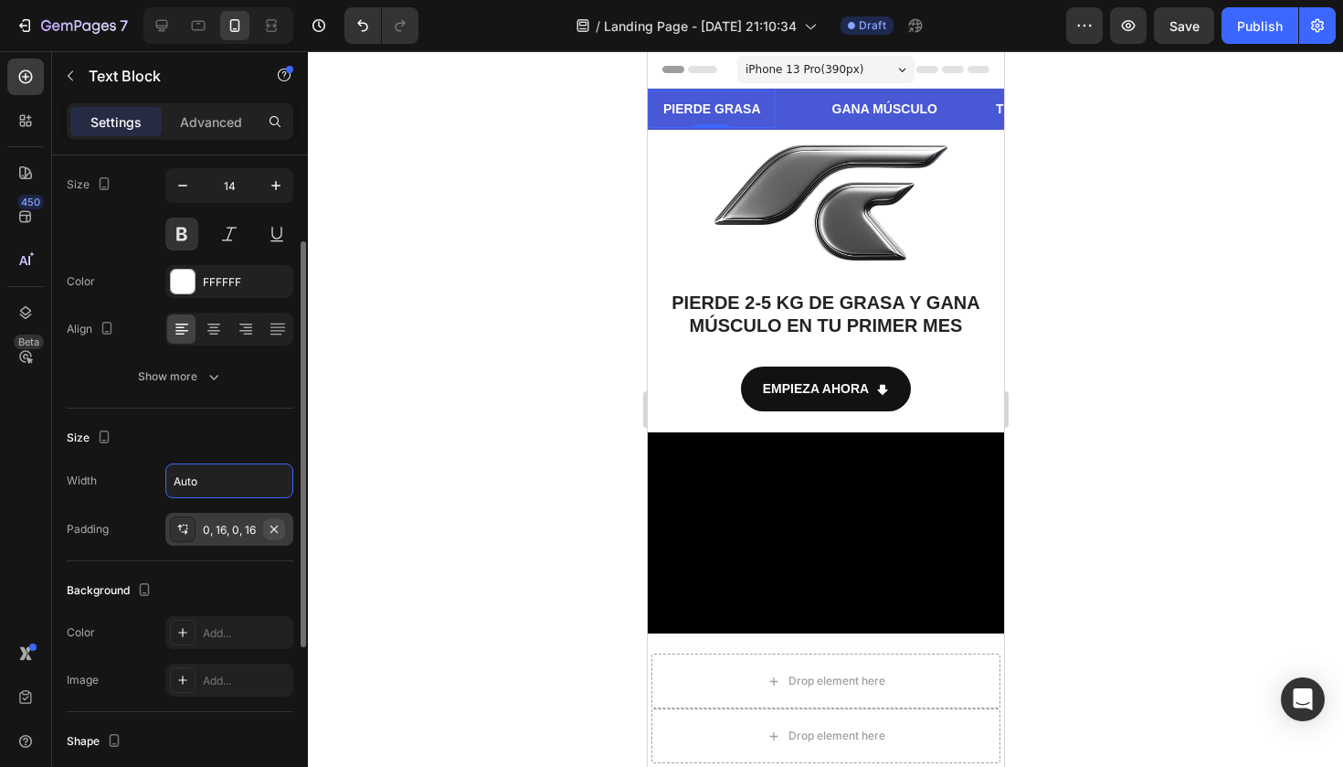
click at [263, 521] on button "button" at bounding box center [274, 529] width 22 height 22
click at [720, 110] on strong "PIERDE GRASA" at bounding box center [694, 108] width 98 height 15
click at [720, 110] on strong "PIERDE GRASA" at bounding box center [695, 108] width 98 height 15
click at [665, 110] on strong "PIERDE GRASA" at bounding box center [616, 108] width 98 height 15
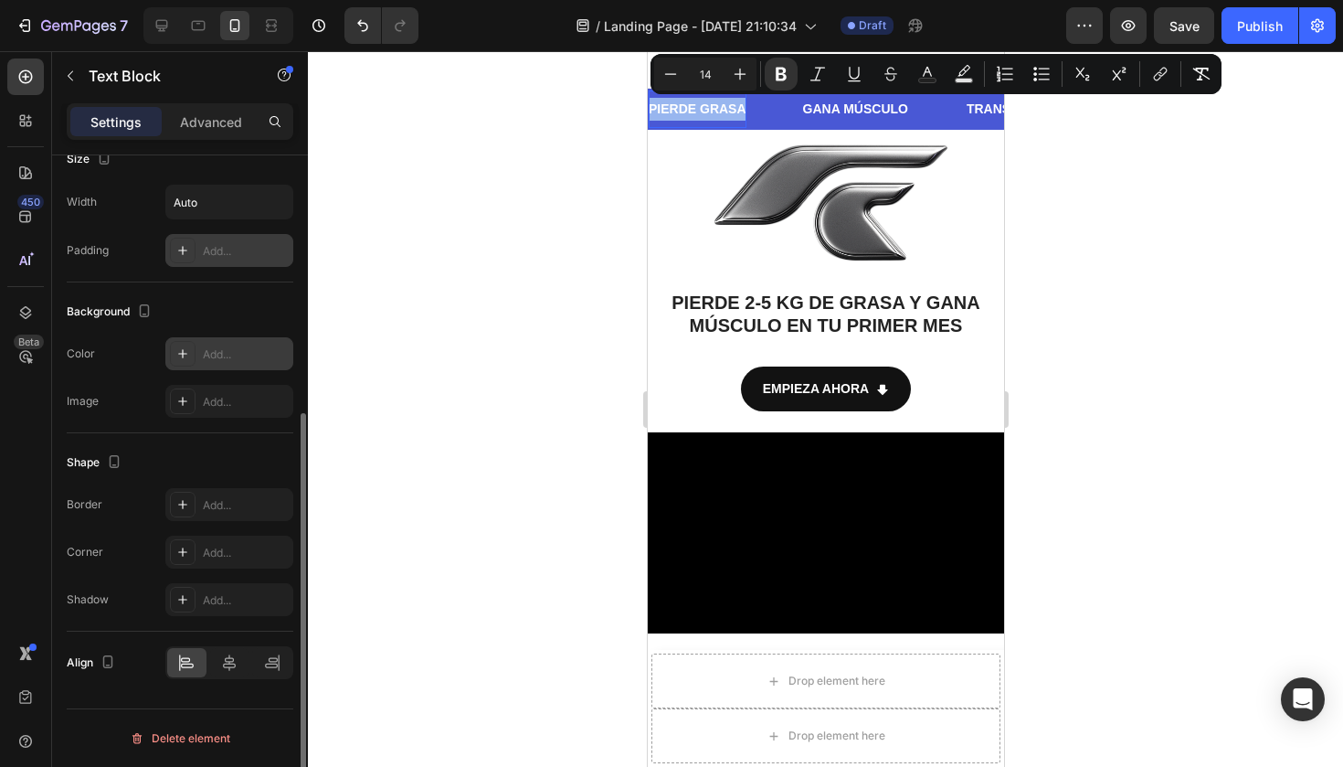
scroll to position [0, 0]
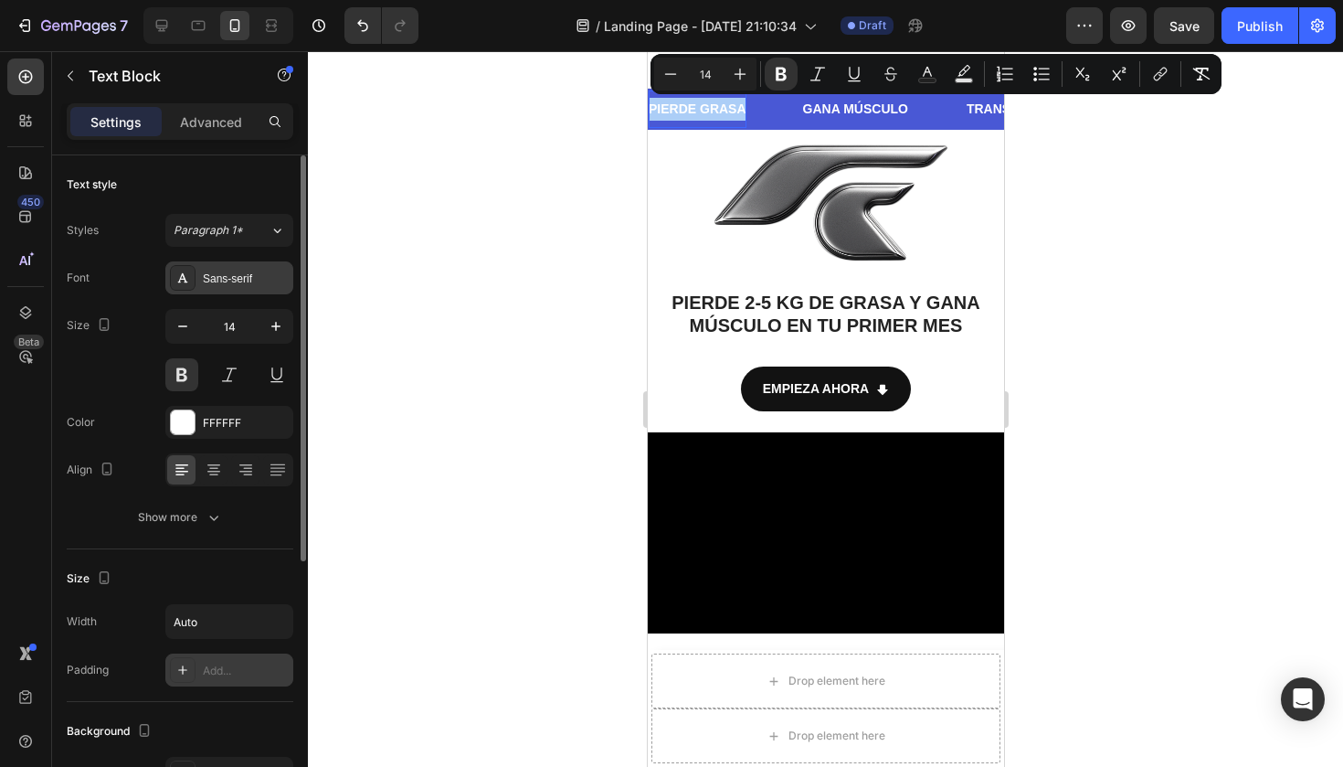
click at [236, 276] on div "Sans-serif" at bounding box center [246, 278] width 86 height 16
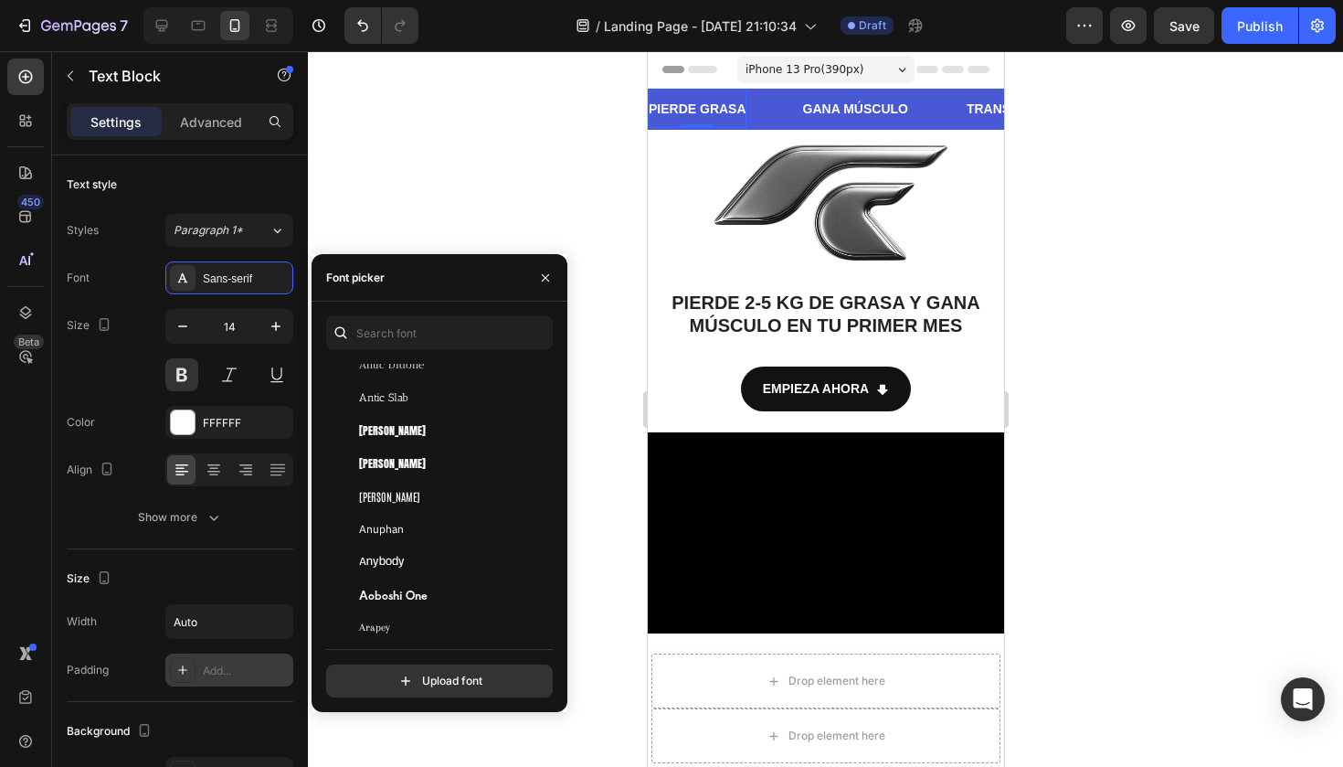
scroll to position [3179, 0]
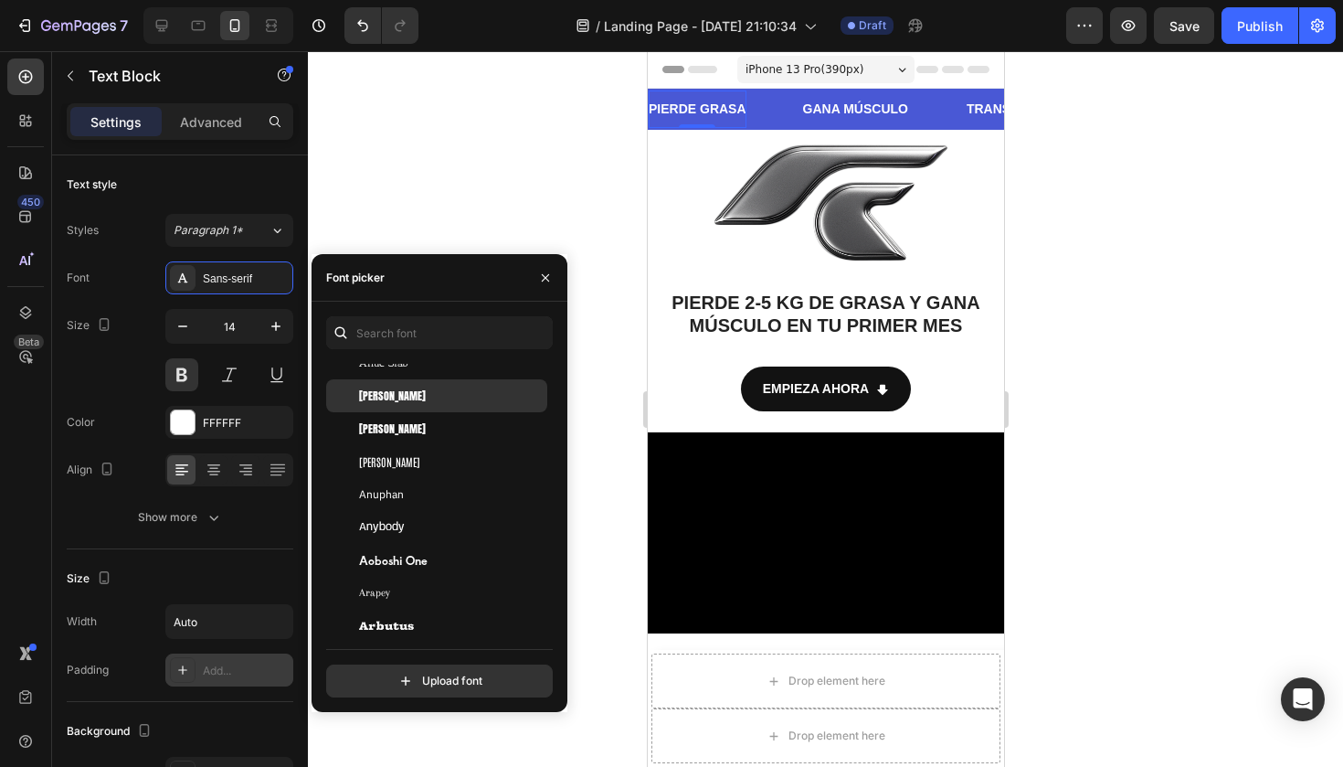
click at [387, 403] on div "Anton" at bounding box center [451, 395] width 185 height 16
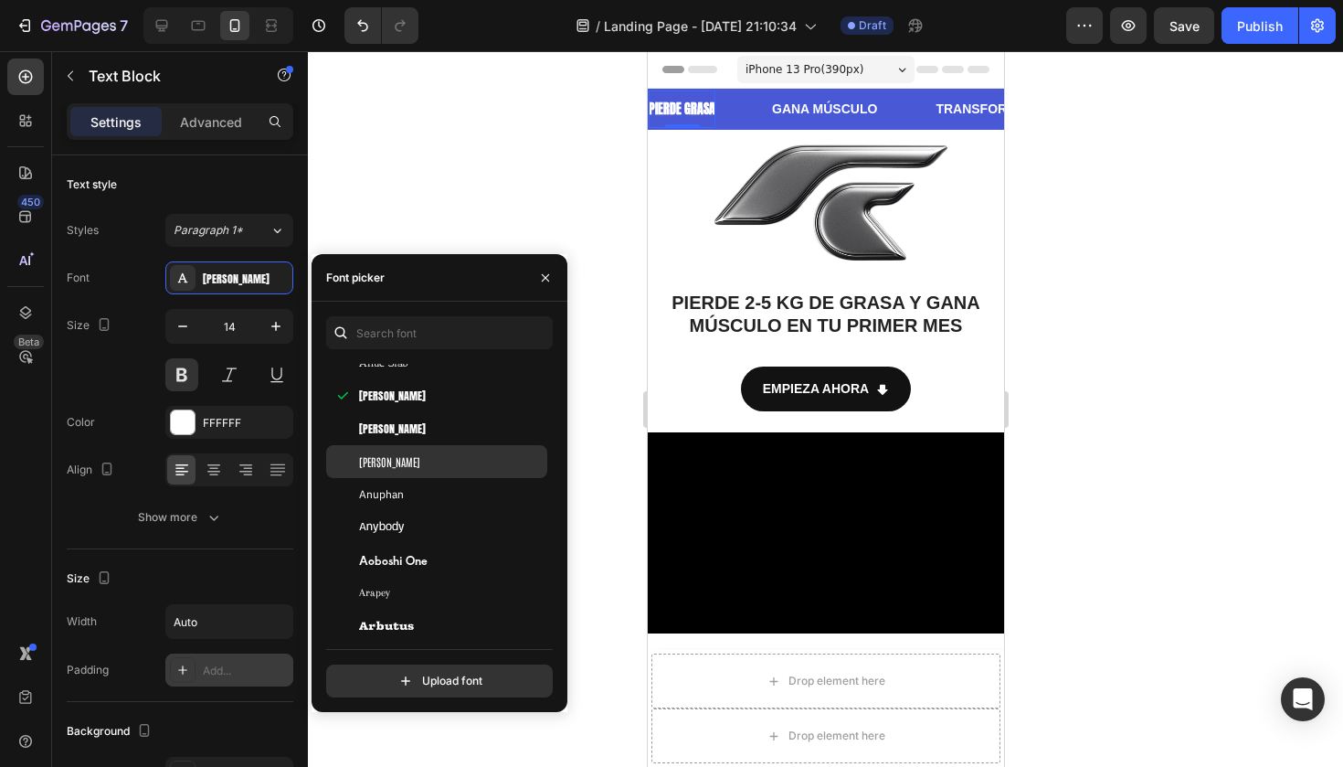
click at [373, 459] on span "Antonio" at bounding box center [389, 461] width 61 height 16
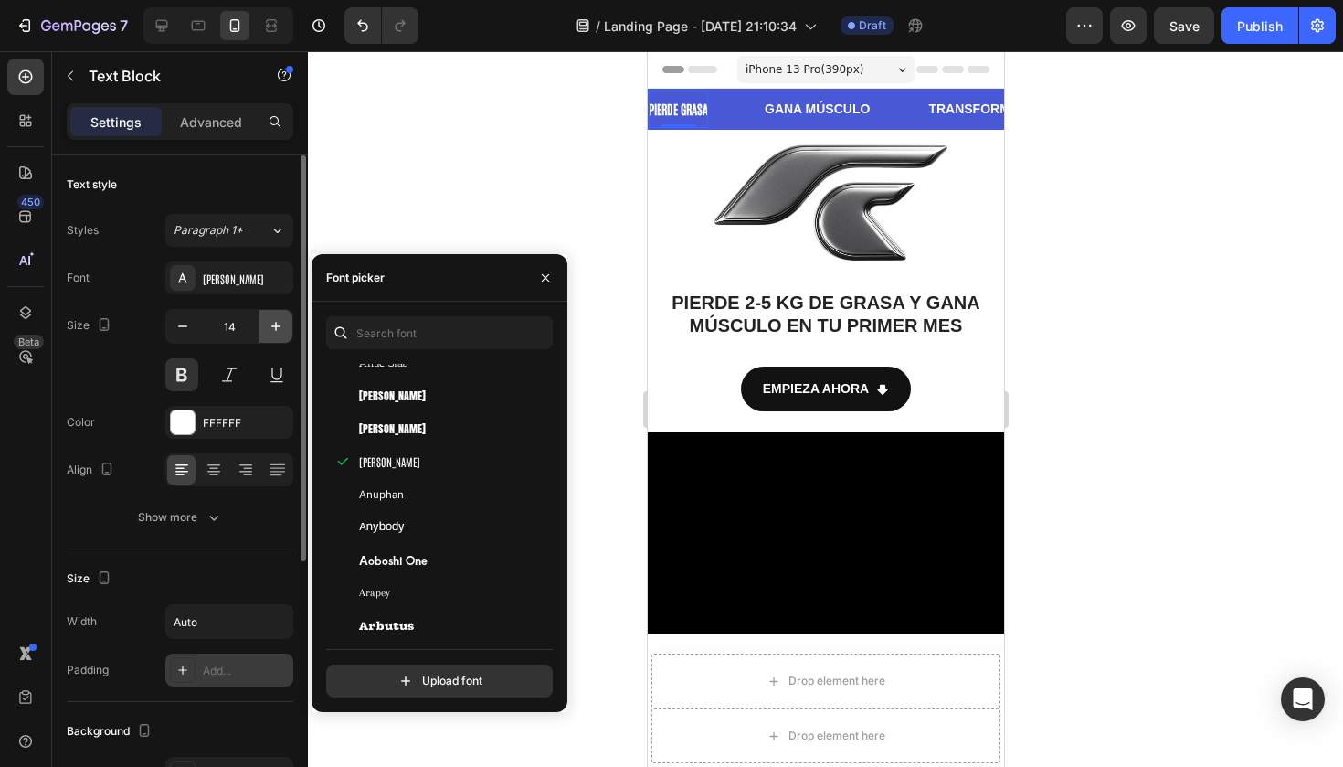
click at [270, 331] on icon "button" at bounding box center [276, 326] width 18 height 18
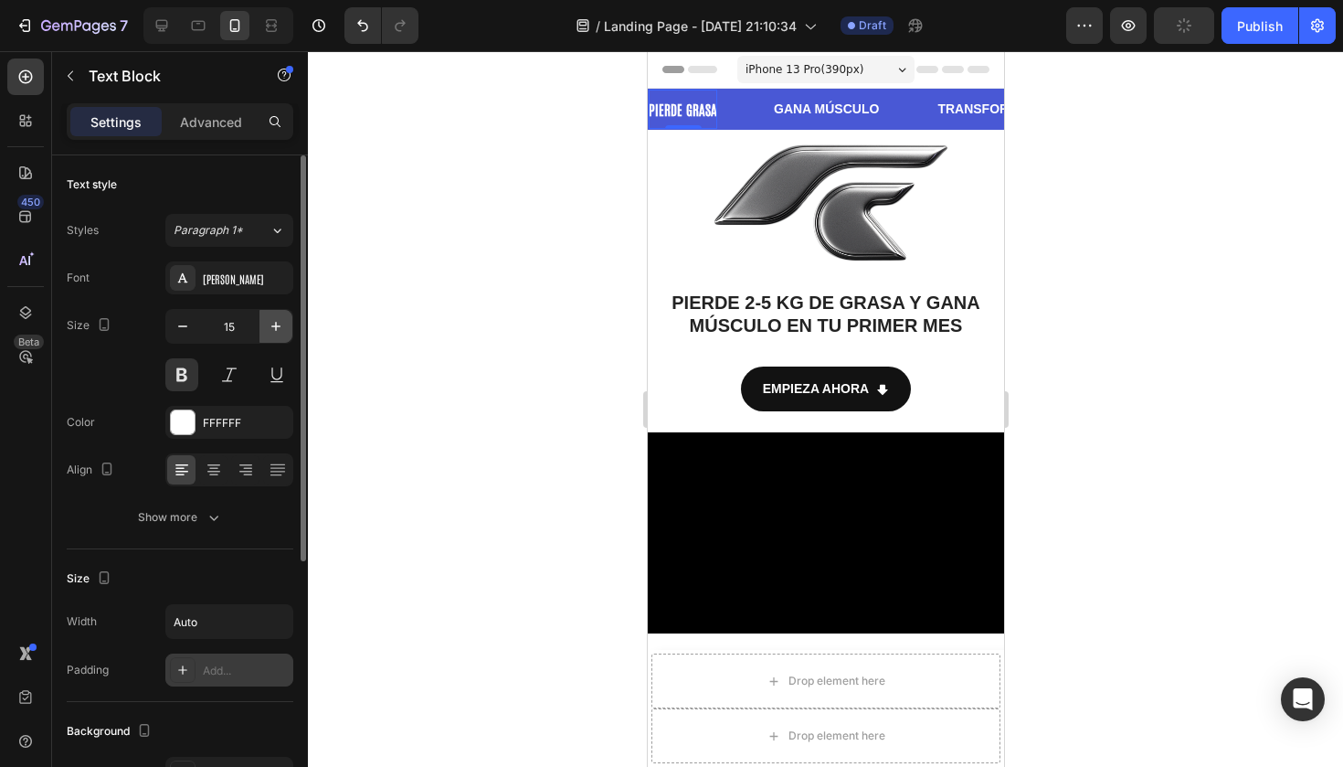
click at [272, 325] on icon "button" at bounding box center [276, 326] width 18 height 18
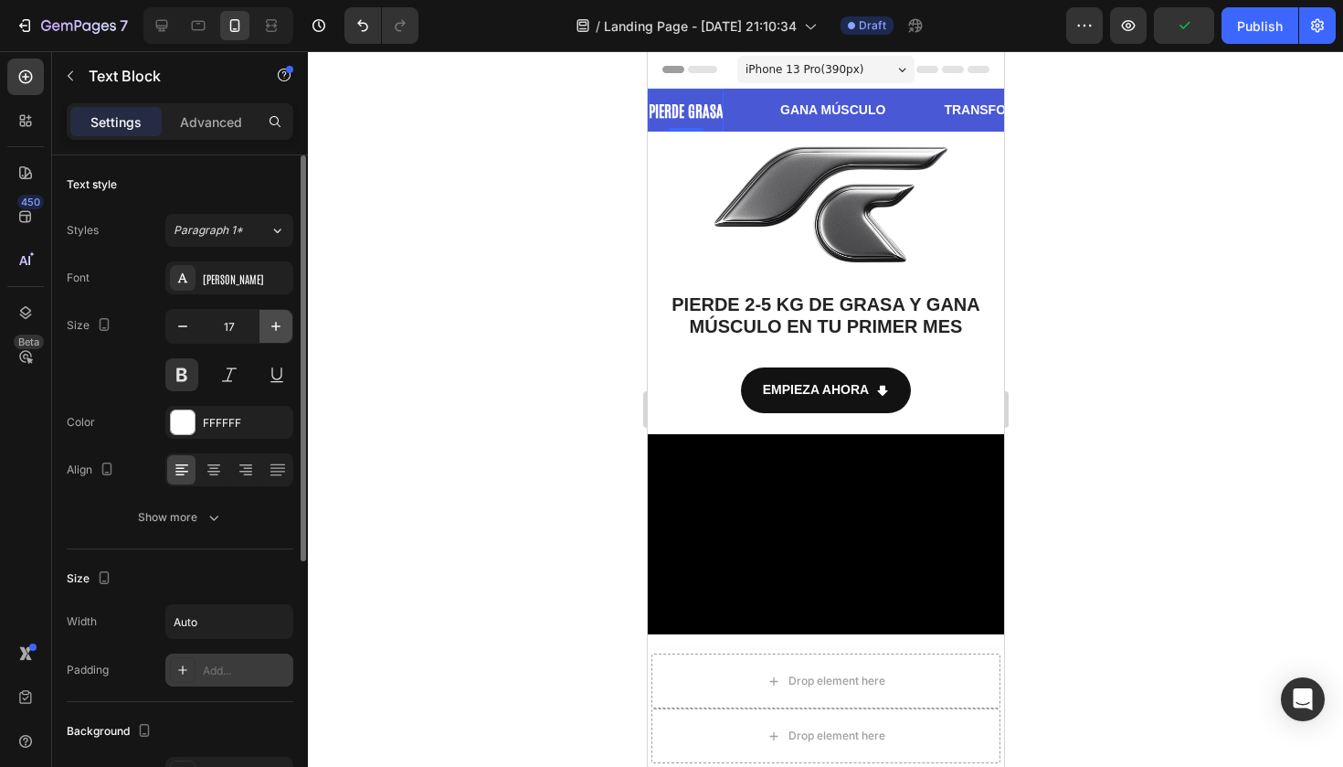
click at [272, 325] on icon "button" at bounding box center [276, 326] width 18 height 18
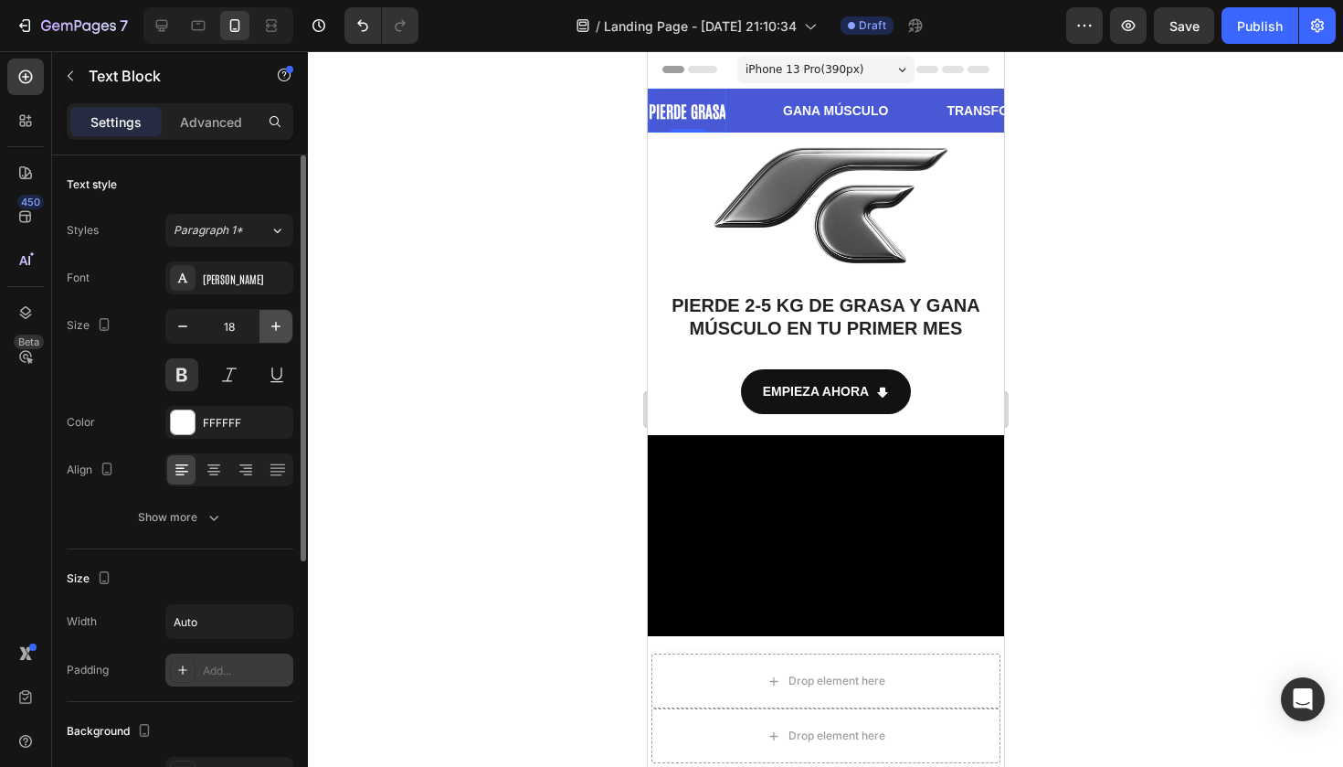
click at [272, 325] on icon "button" at bounding box center [276, 326] width 18 height 18
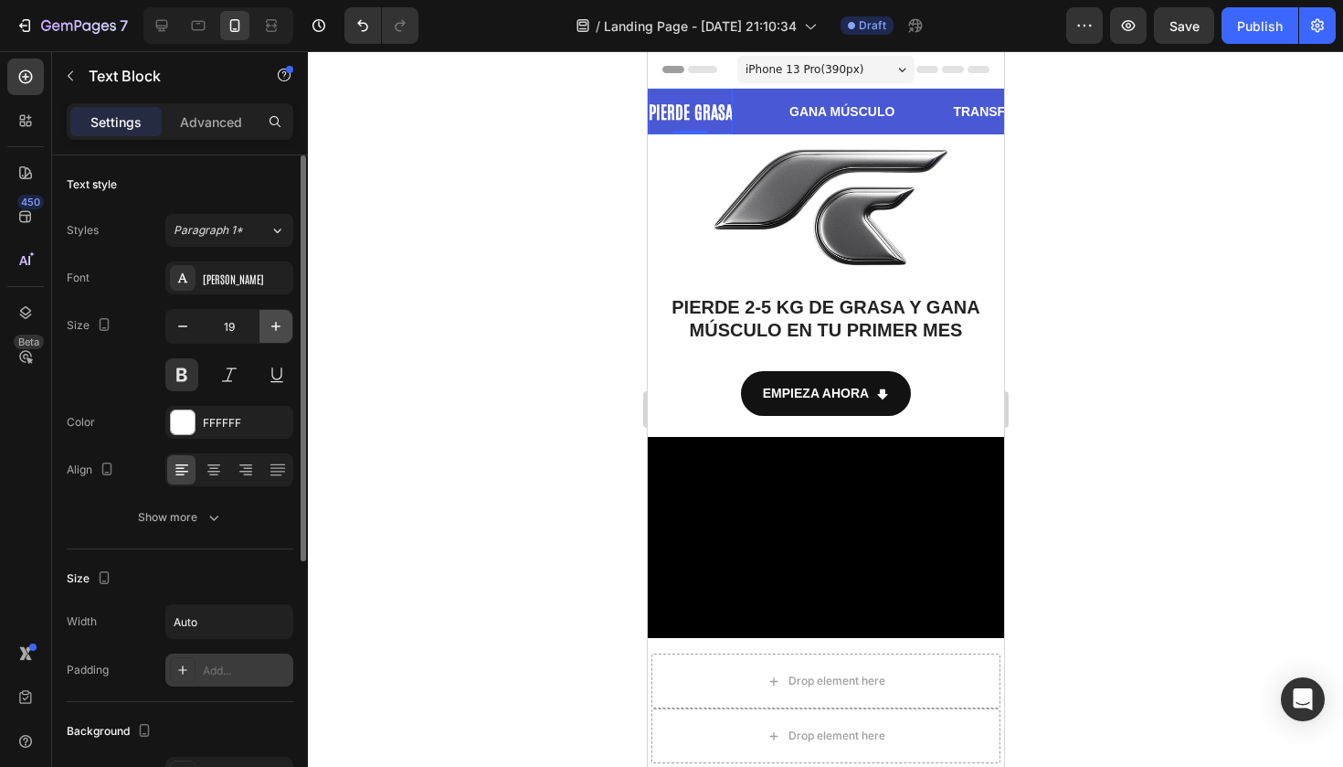
click at [272, 326] on icon "button" at bounding box center [275, 326] width 9 height 9
type input "20"
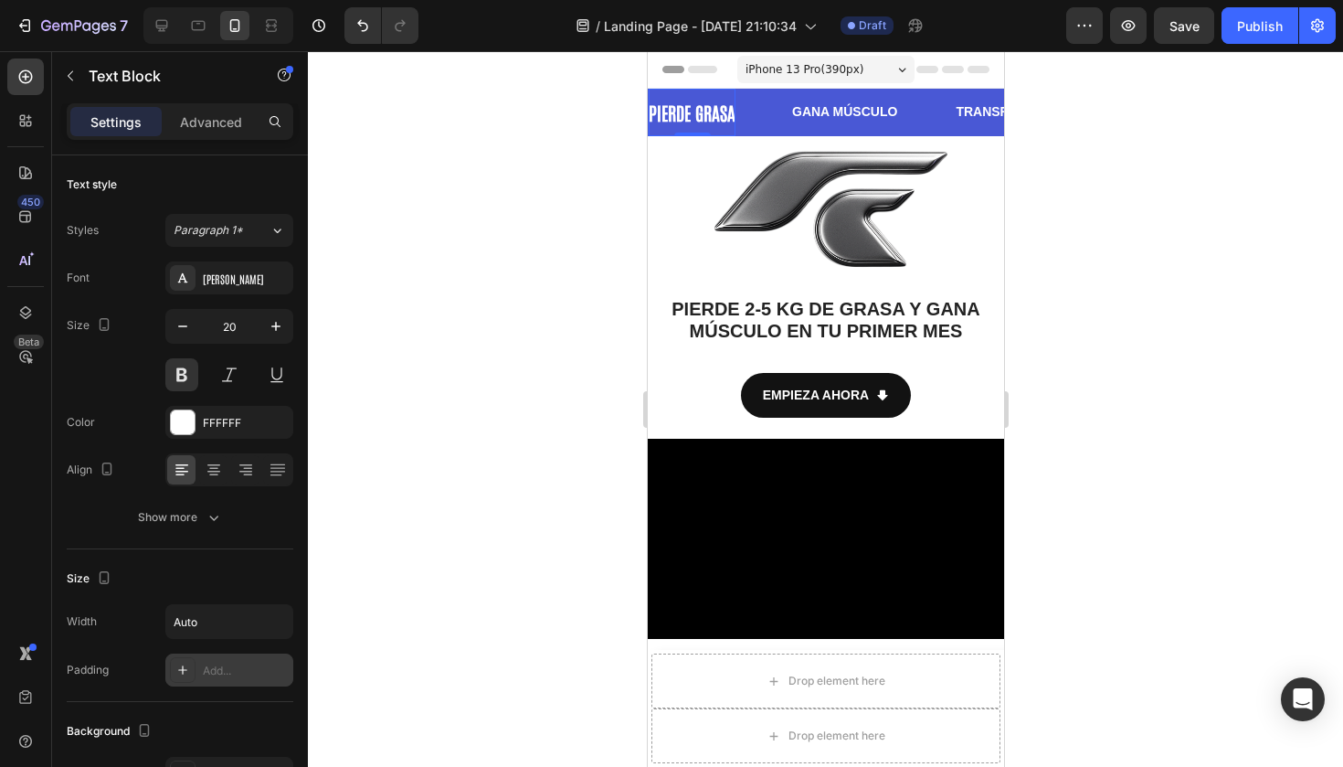
click at [436, 224] on div at bounding box center [825, 408] width 1035 height 715
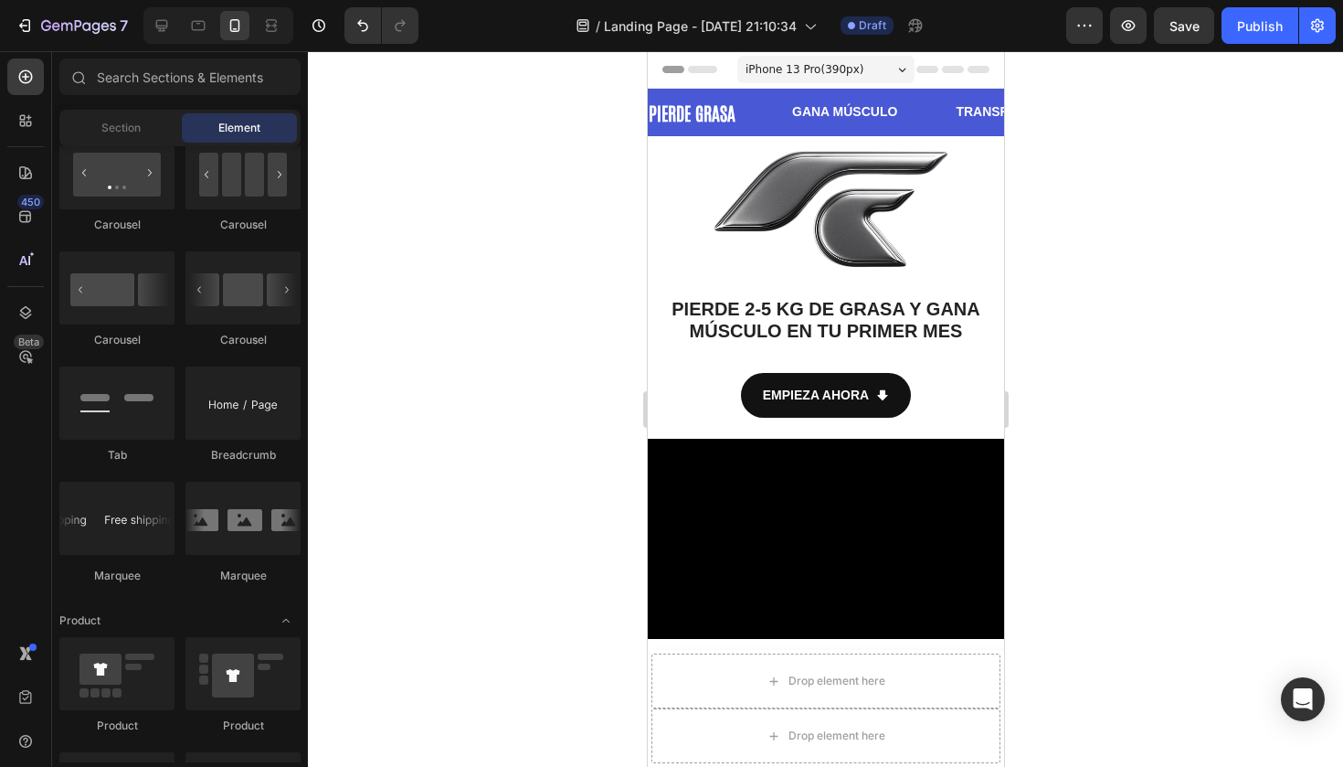
click at [545, 250] on div at bounding box center [825, 408] width 1035 height 715
click at [353, 22] on button "Undo/Redo" at bounding box center [362, 25] width 37 height 37
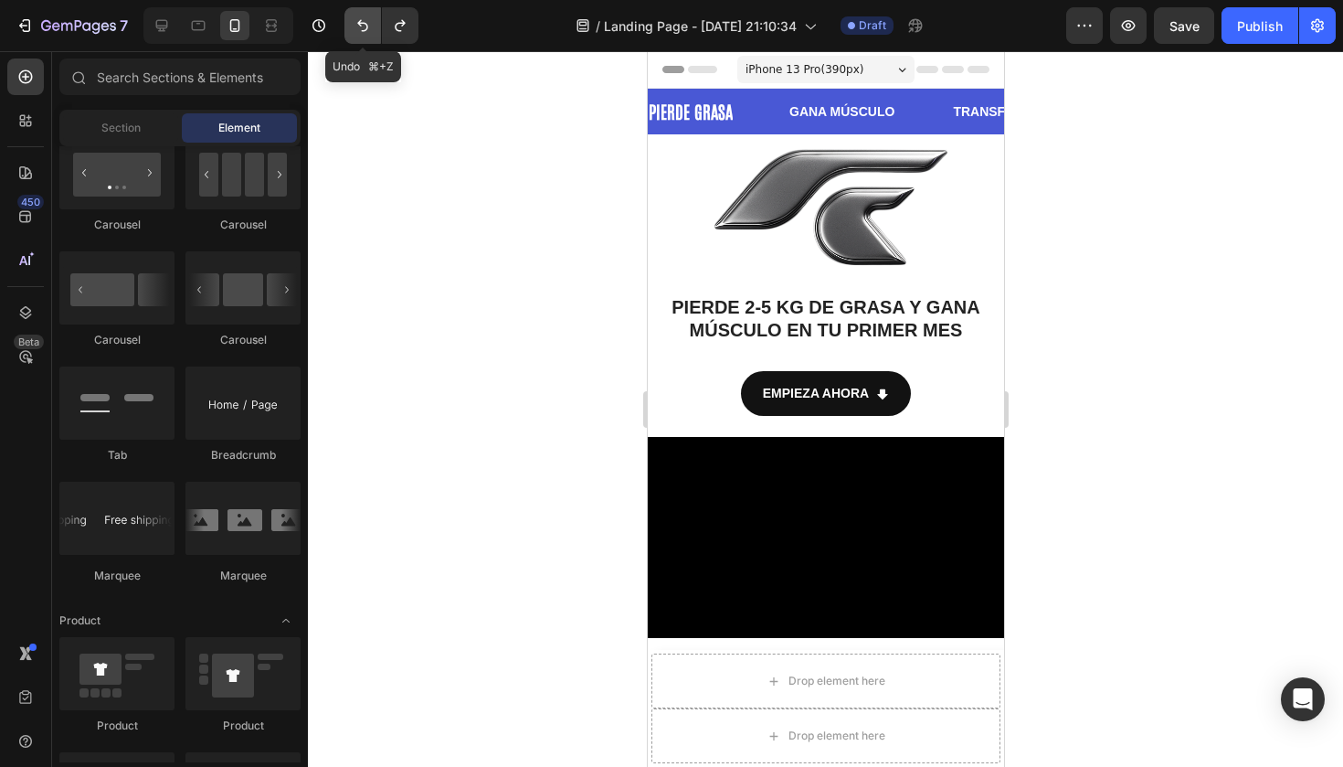
click at [353, 22] on button "Undo/Redo" at bounding box center [362, 25] width 37 height 37
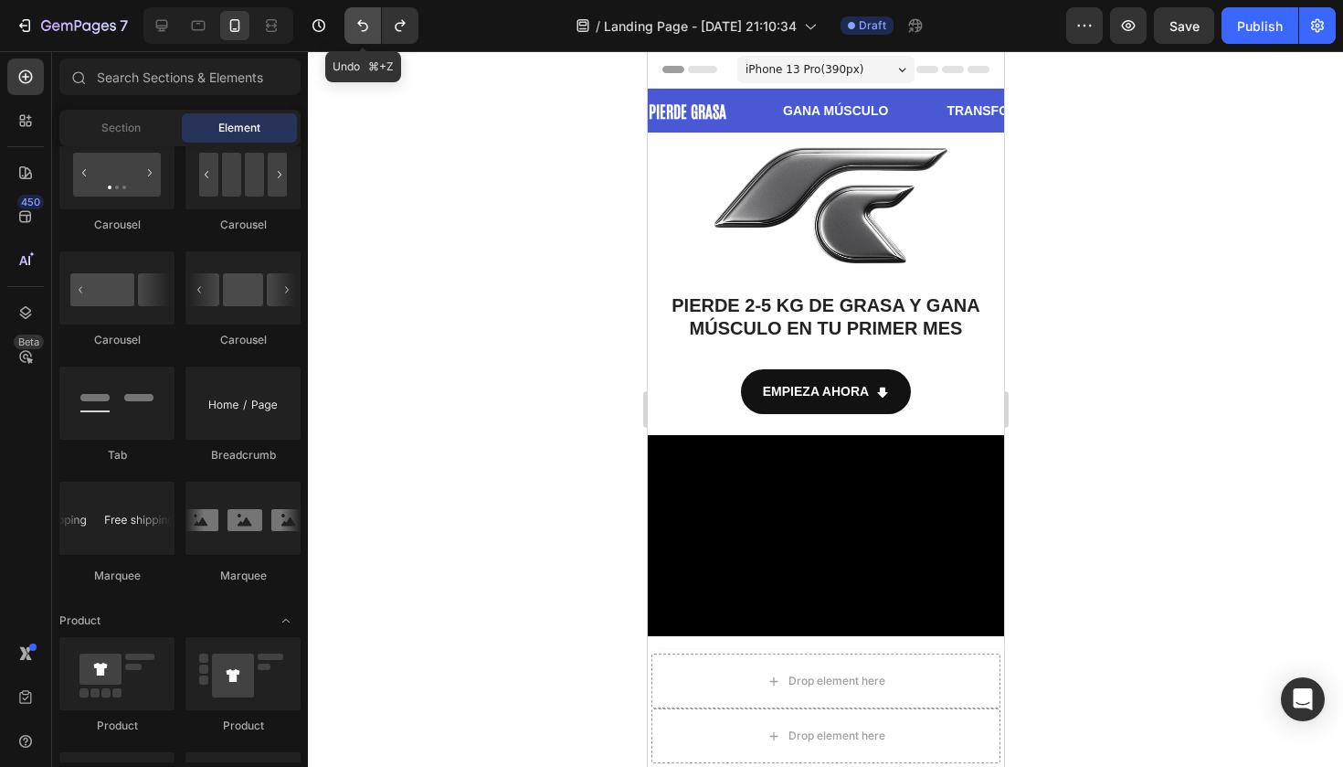
click at [353, 22] on button "Undo/Redo" at bounding box center [362, 25] width 37 height 37
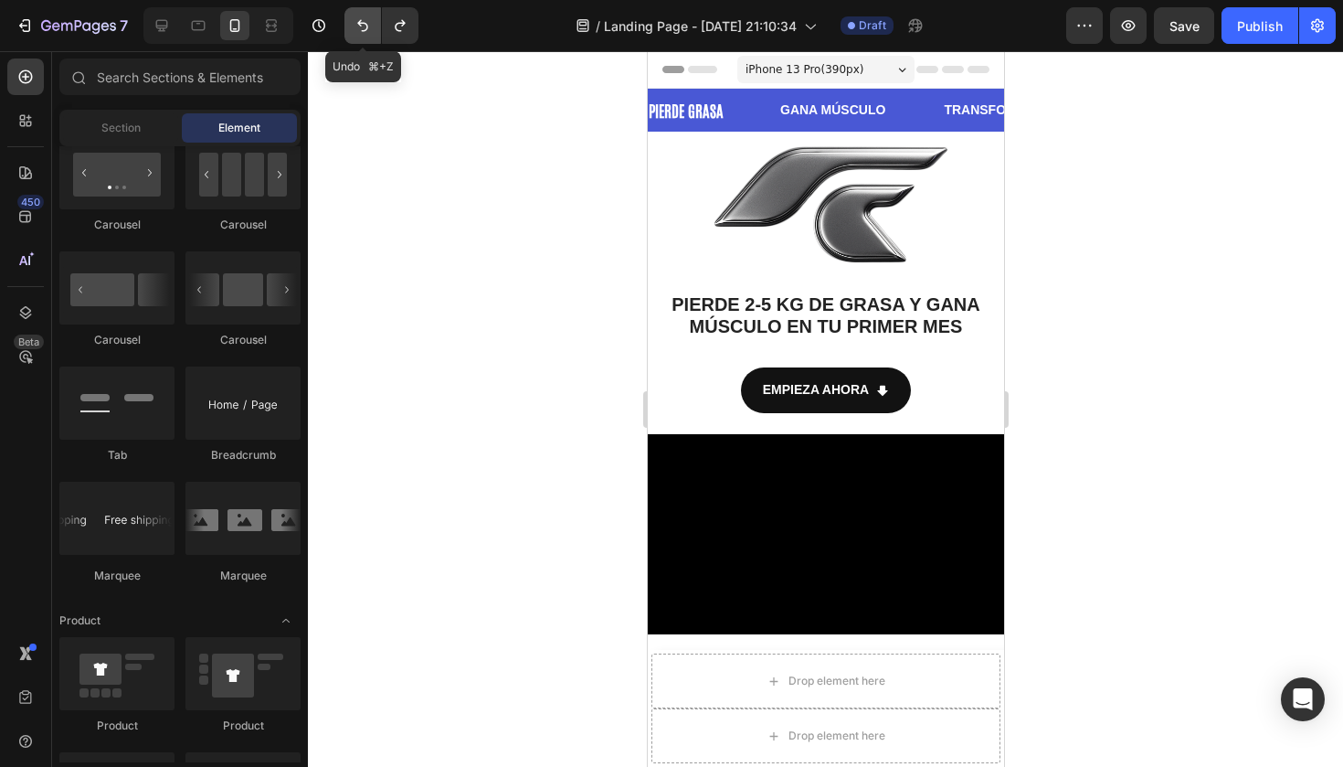
click at [353, 22] on button "Undo/Redo" at bounding box center [362, 25] width 37 height 37
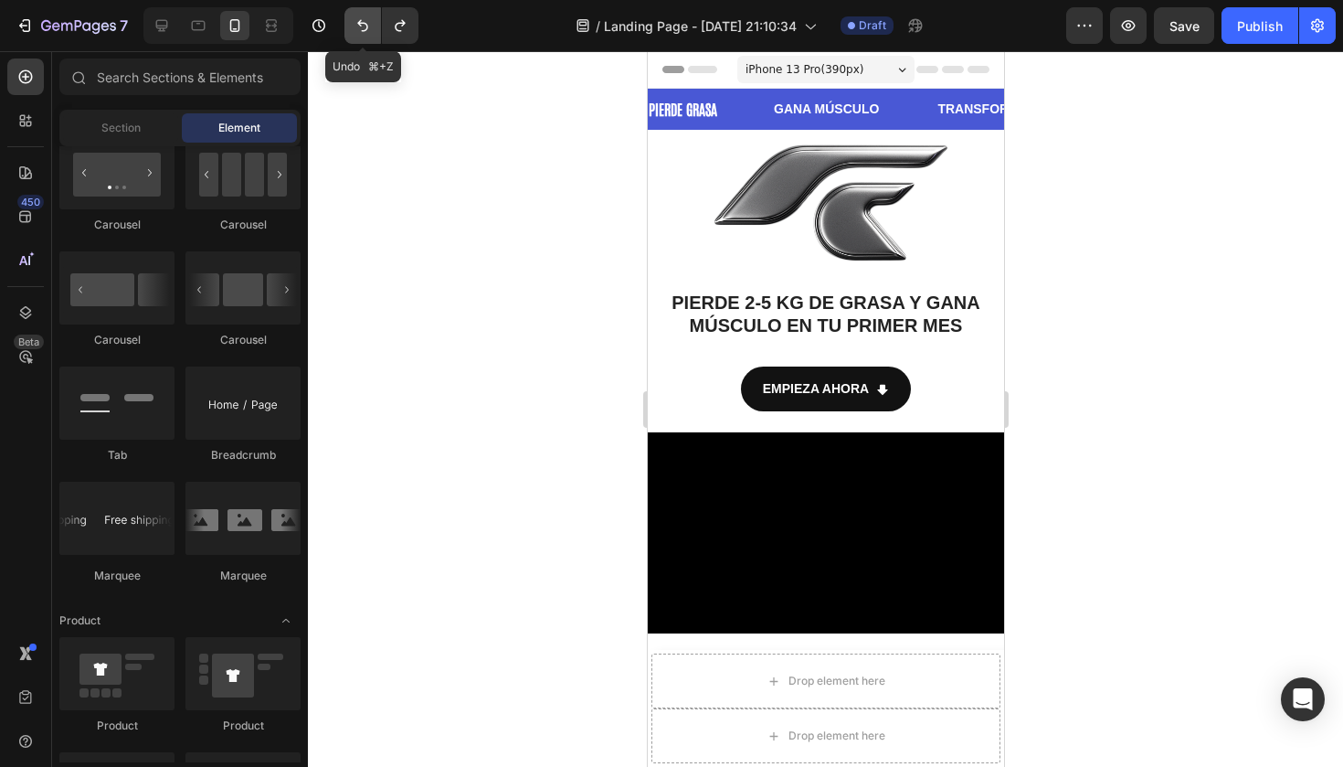
click at [353, 22] on button "Undo/Redo" at bounding box center [362, 25] width 37 height 37
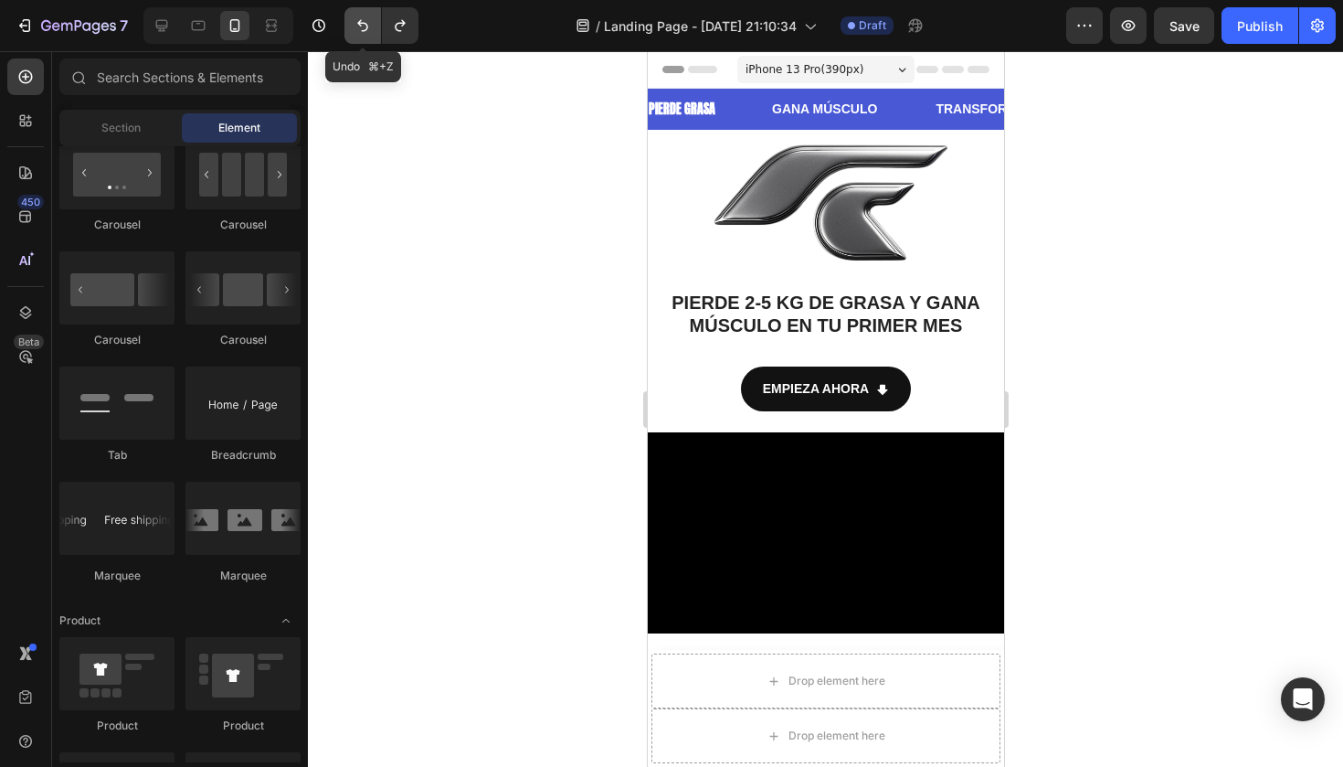
click at [353, 22] on button "Undo/Redo" at bounding box center [362, 25] width 37 height 37
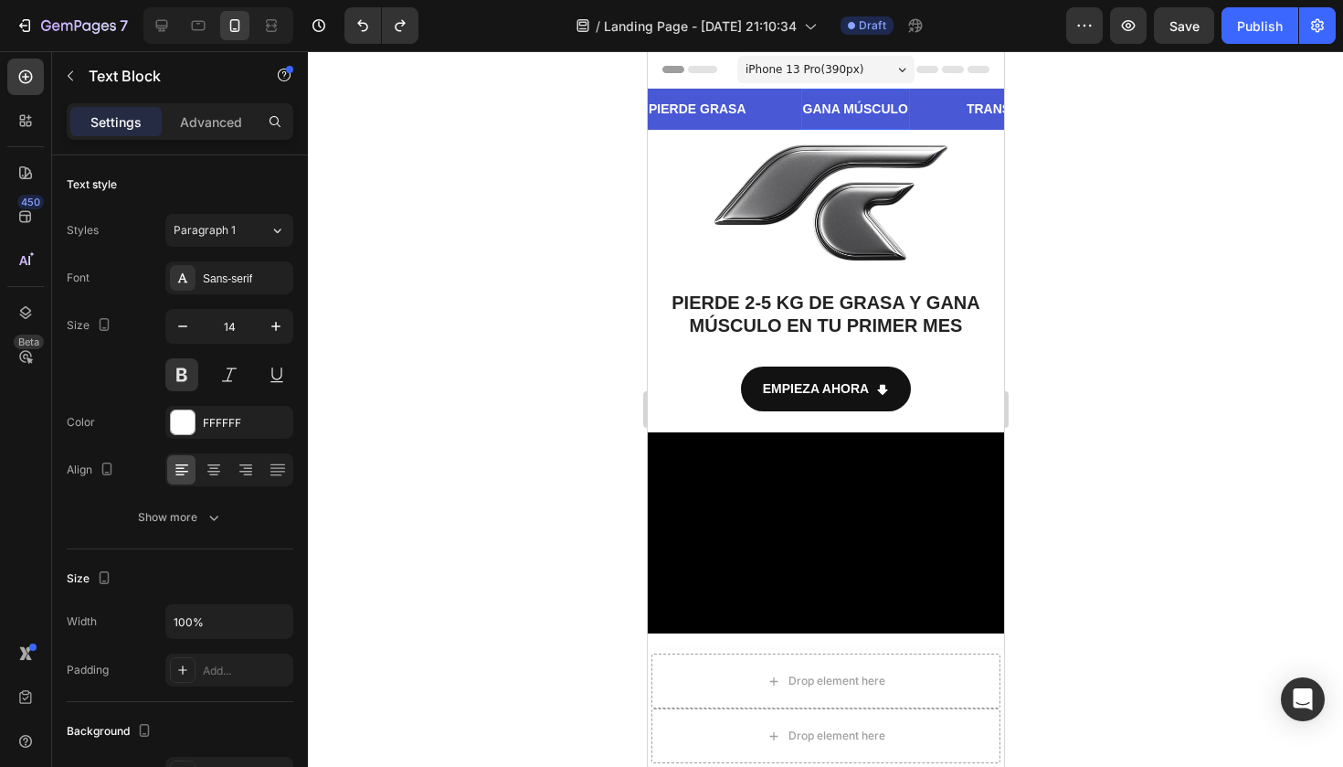
click at [851, 107] on strong "GANA MÚSCULO" at bounding box center [850, 108] width 105 height 15
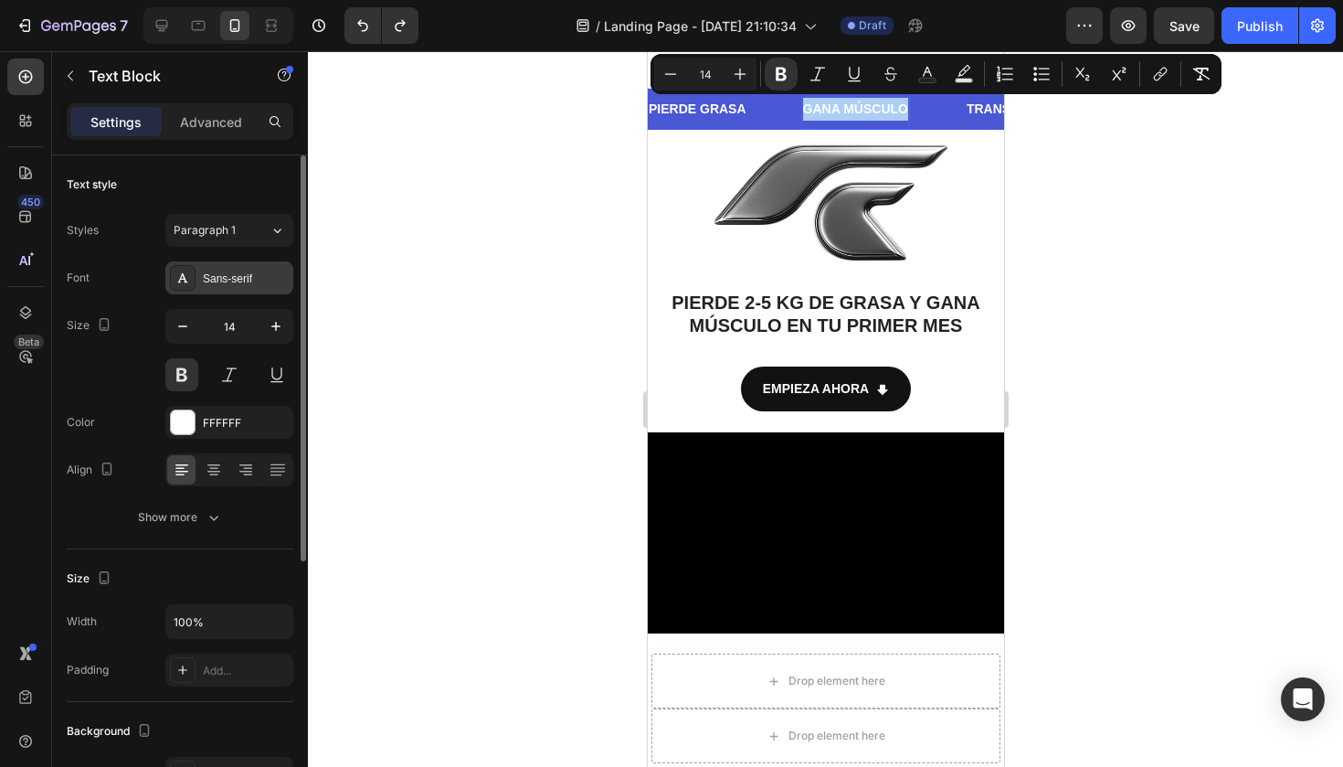
click at [222, 285] on div "Sans-serif" at bounding box center [246, 278] width 86 height 16
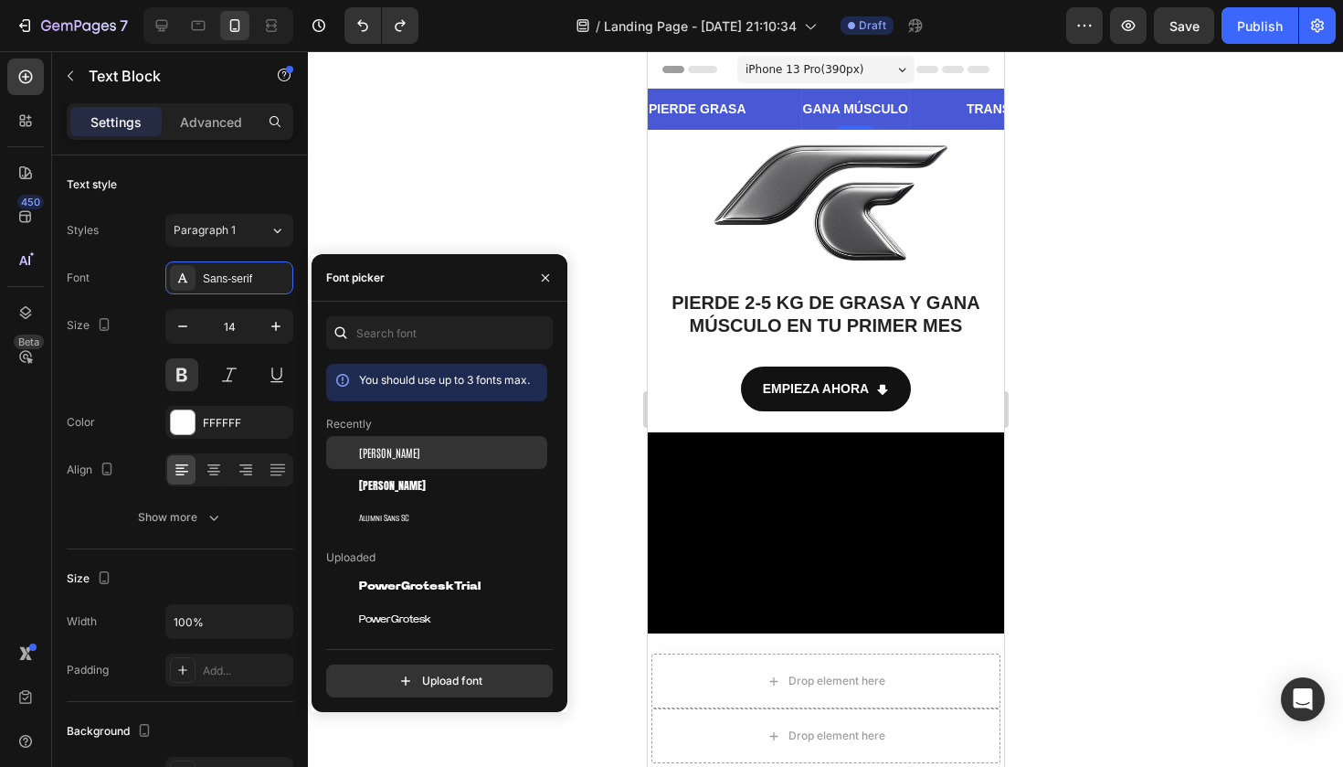
click at [376, 449] on span "Antonio" at bounding box center [389, 452] width 61 height 16
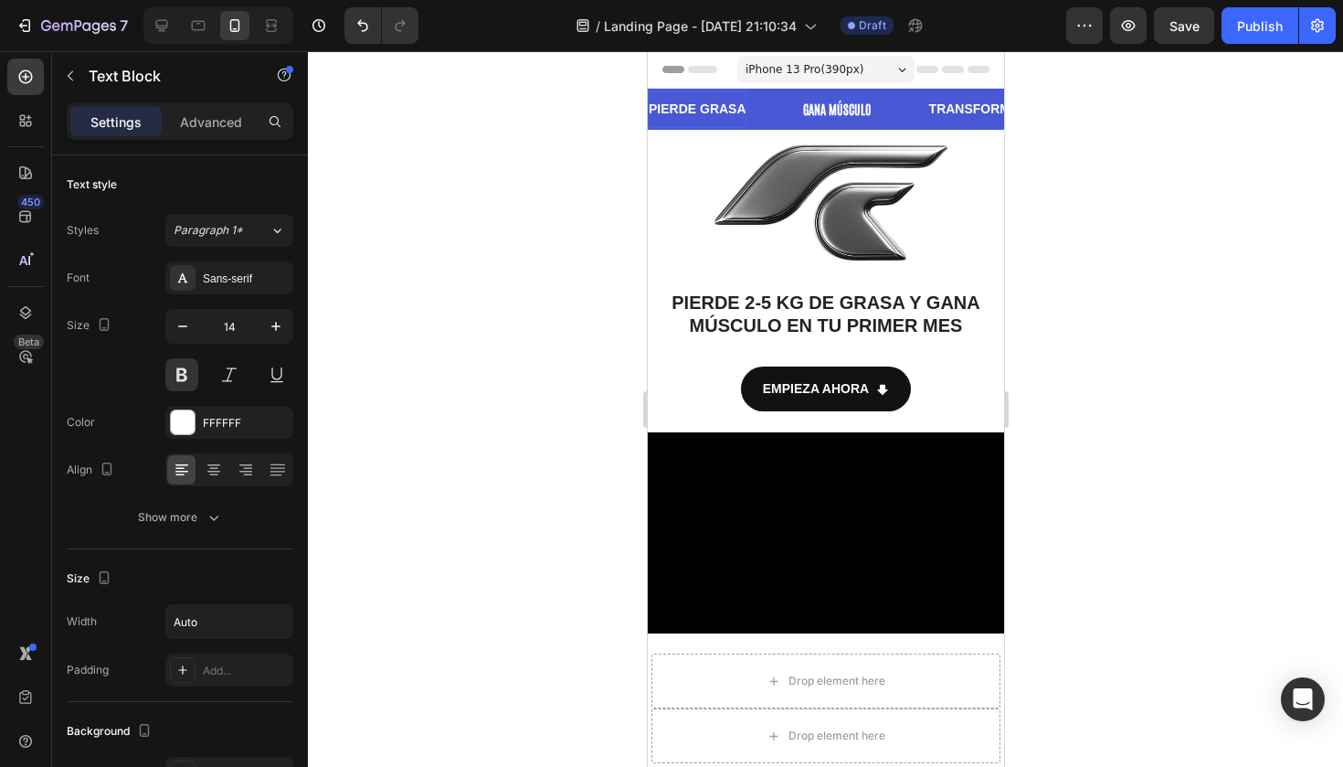
click at [722, 96] on div "PIERDE GRASA Text Block" at bounding box center [691, 108] width 98 height 37
click at [277, 270] on div "Sans-serif" at bounding box center [246, 278] width 86 height 16
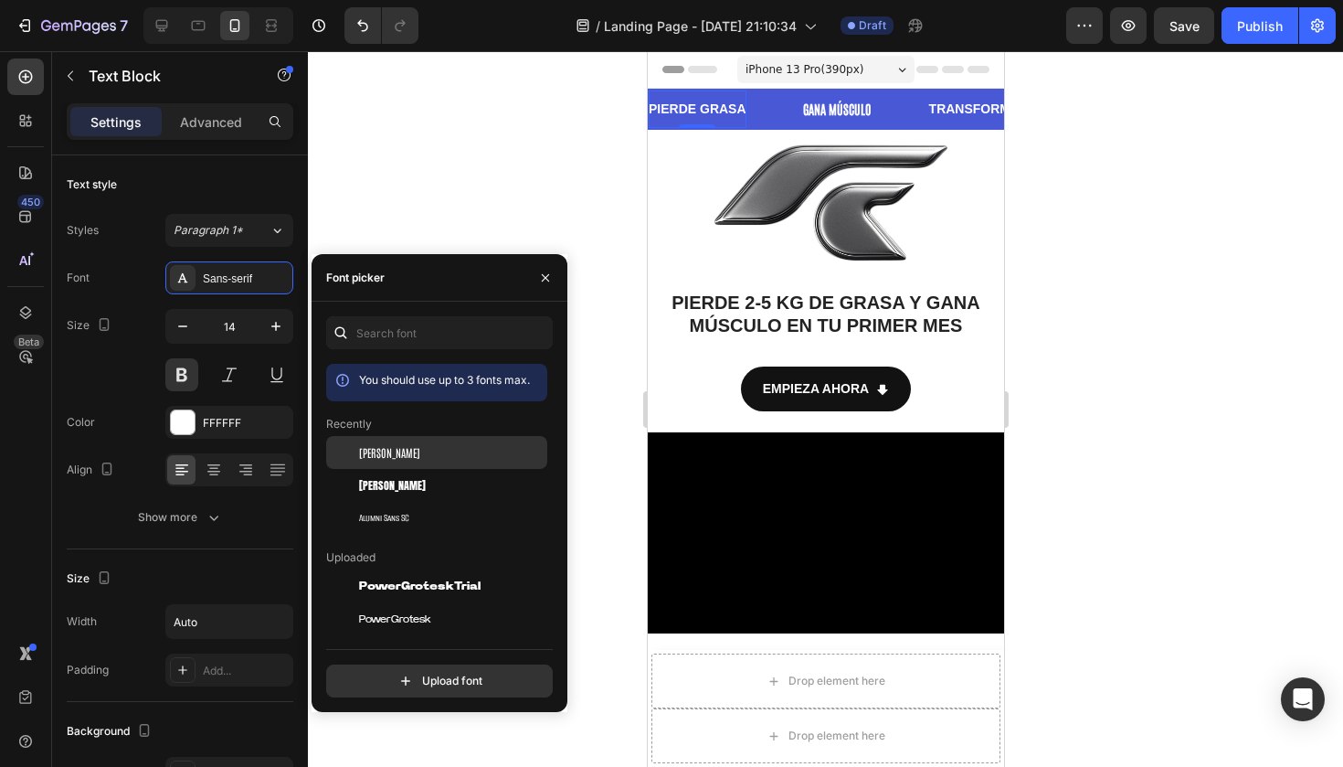
click at [396, 453] on div "Antonio" at bounding box center [451, 452] width 185 height 16
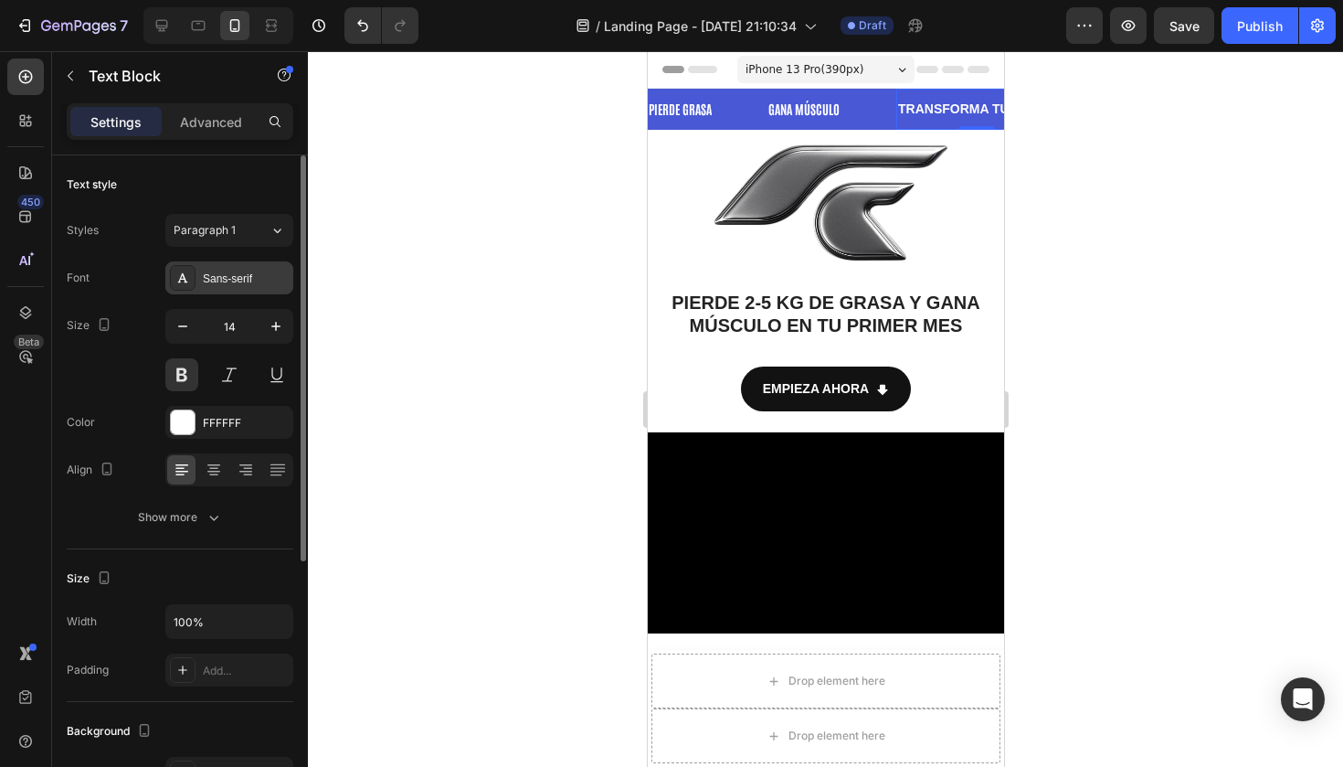
click at [240, 267] on div "Sans-serif" at bounding box center [229, 277] width 128 height 33
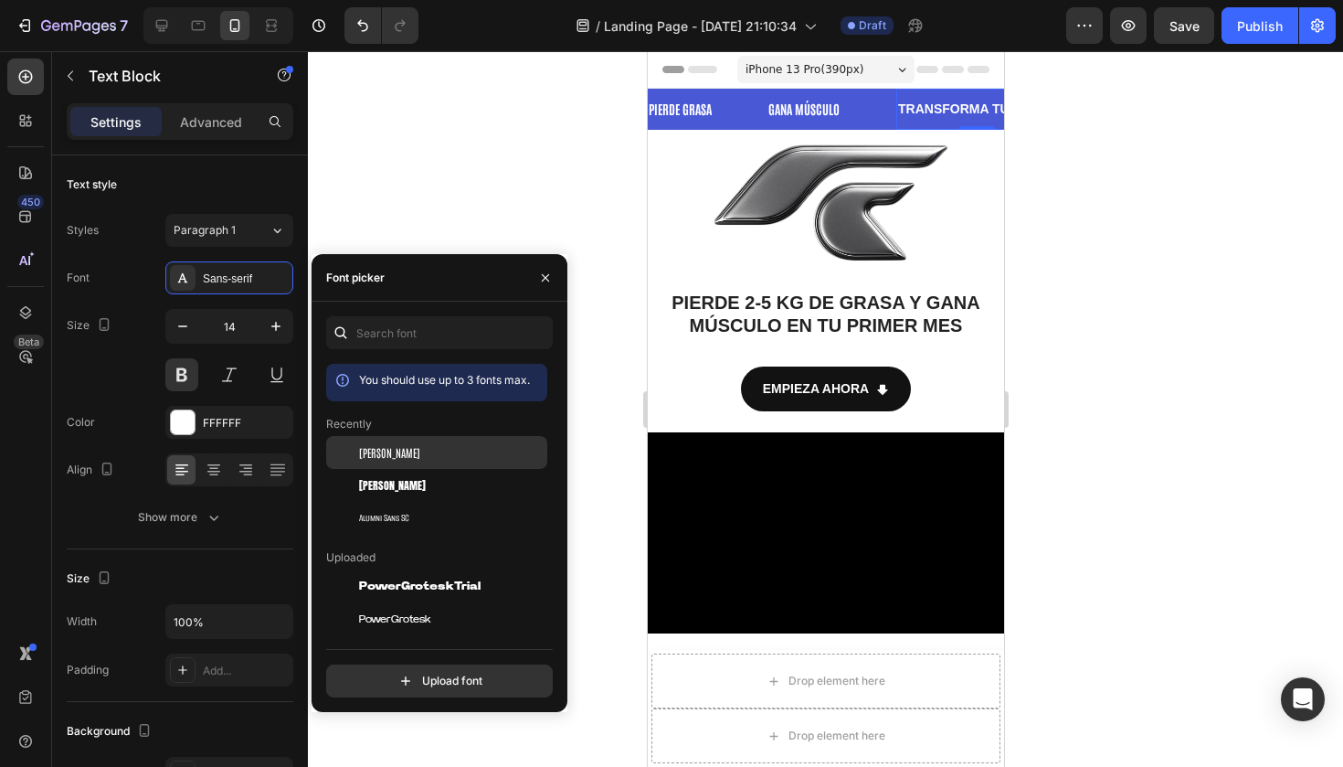
click at [399, 460] on div "Antonio" at bounding box center [451, 452] width 185 height 16
click at [543, 282] on icon "button" at bounding box center [545, 277] width 15 height 15
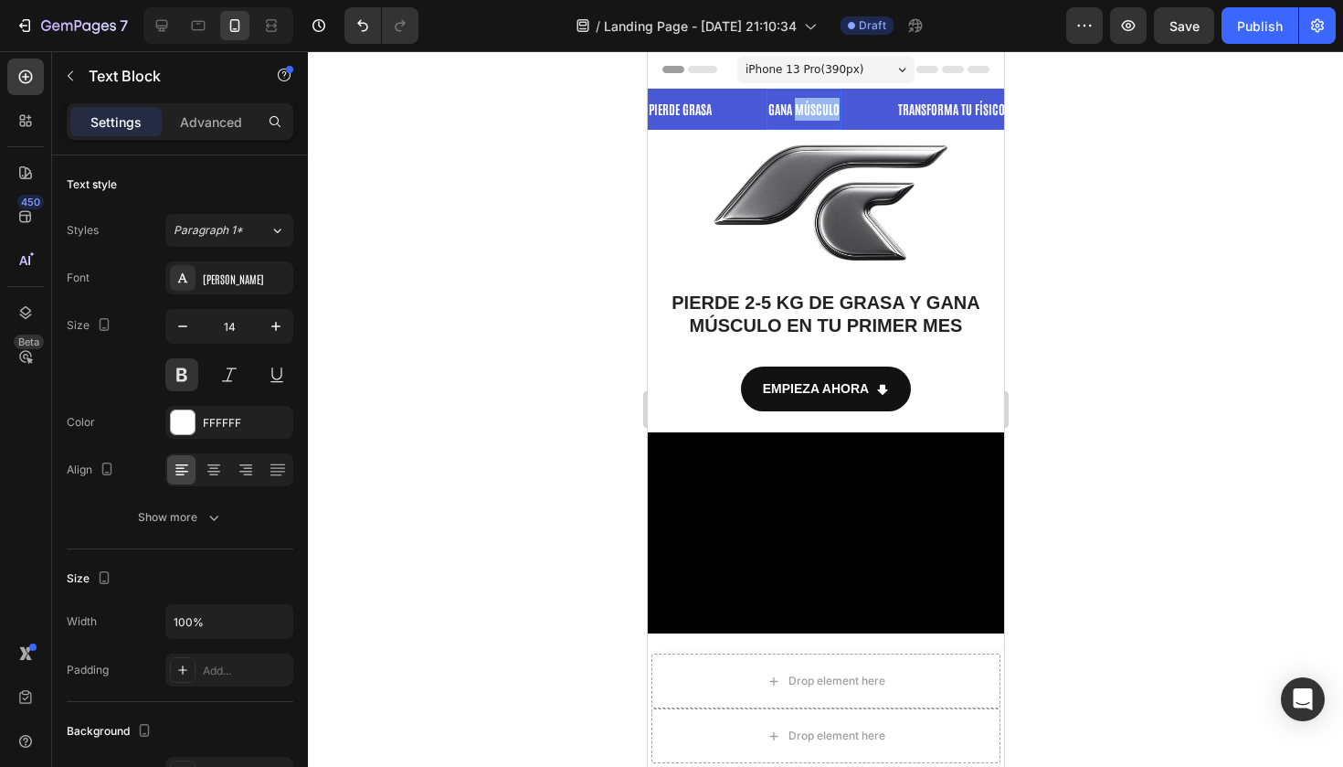
click at [813, 106] on strong "GANA MÚSCULO" at bounding box center [802, 108] width 71 height 16
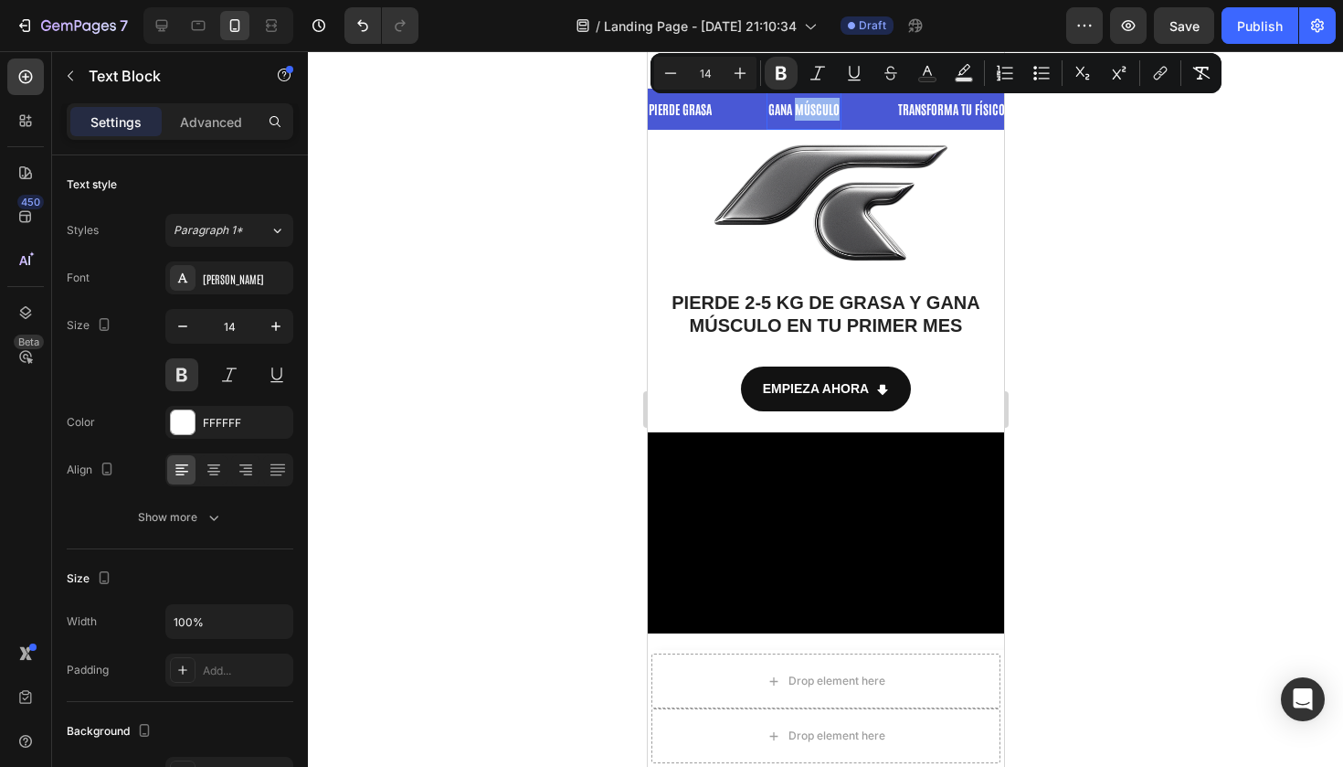
click at [814, 108] on strong "GANA MÚSCULO" at bounding box center [802, 108] width 71 height 16
click at [814, 108] on strong "GANA MÚSCULO" at bounding box center [795, 108] width 71 height 16
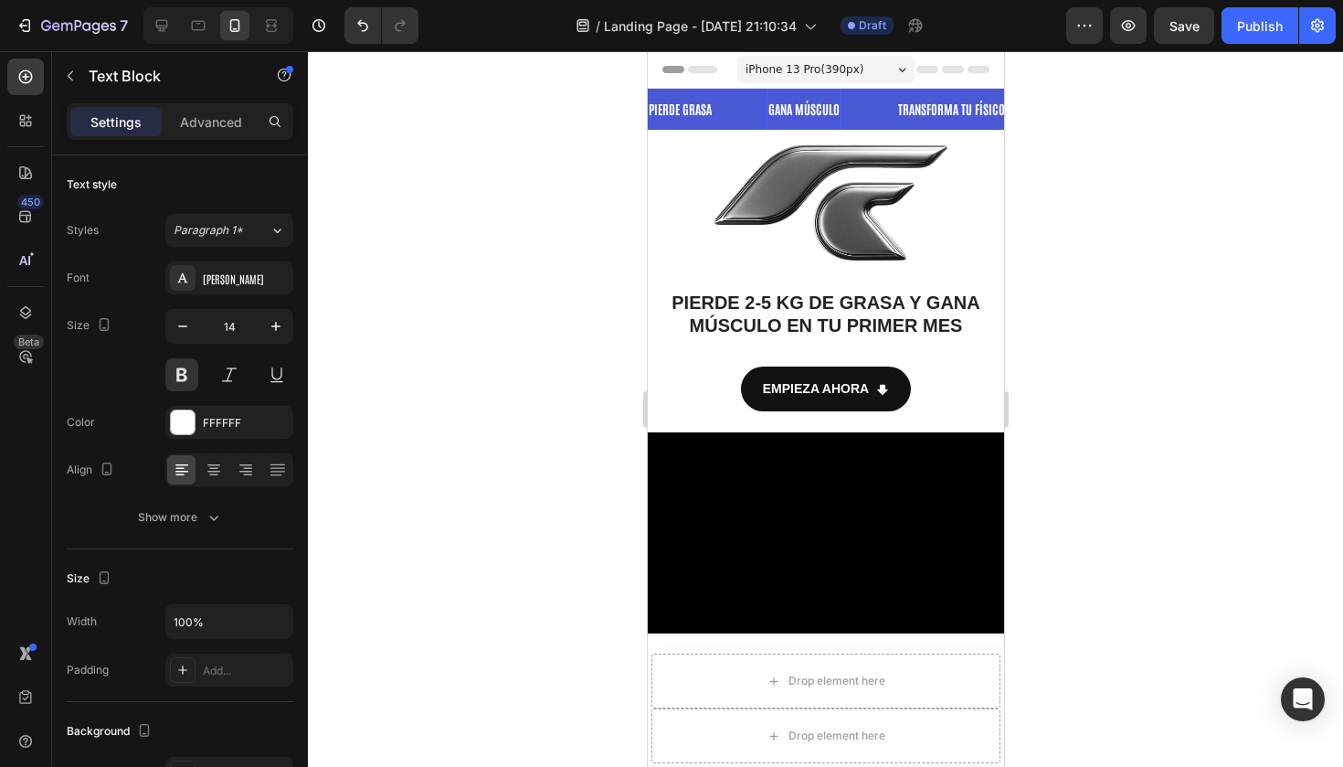
click at [790, 109] on strong "GANA MÚSCULO" at bounding box center [802, 108] width 71 height 16
click at [790, 109] on strong "GANA MÚSCULO" at bounding box center [796, 108] width 71 height 16
click at [790, 109] on strong "GANA MÚSCULO" at bounding box center [802, 108] width 71 height 16
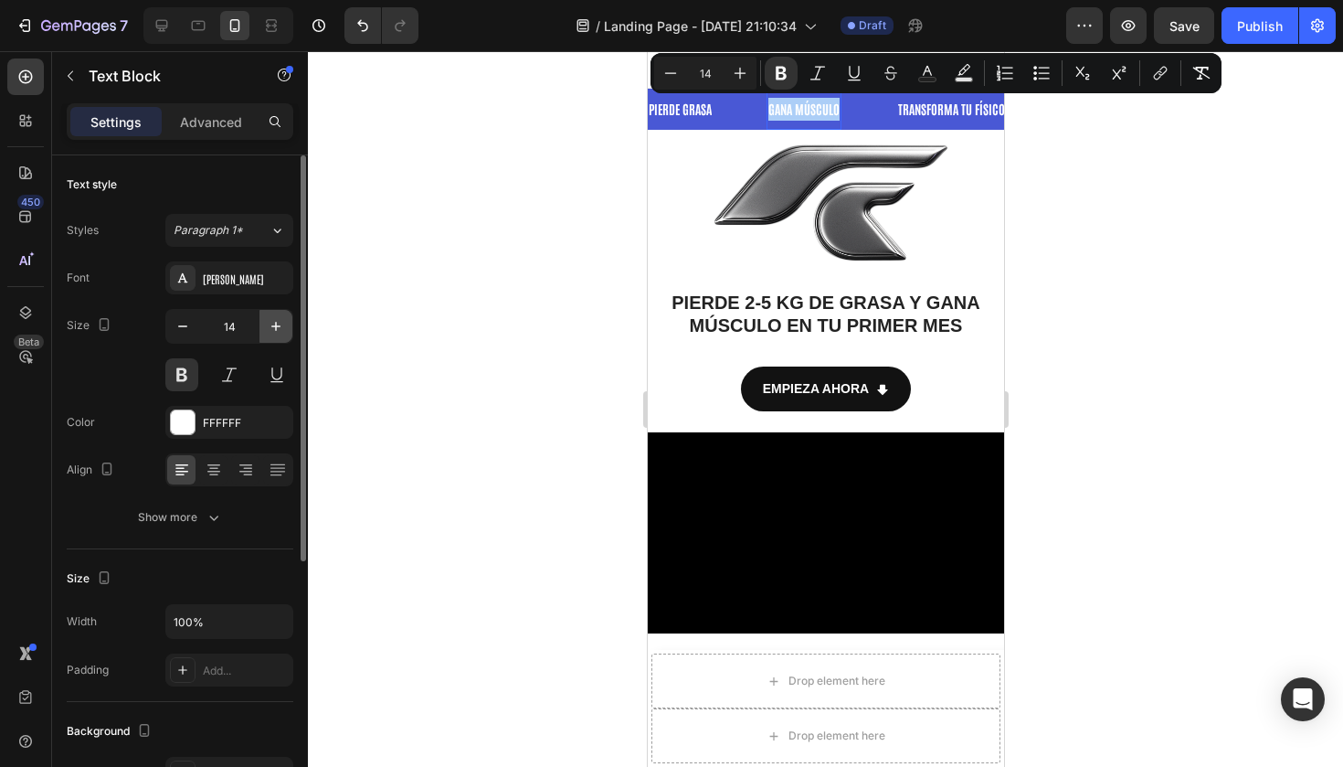
click at [270, 327] on icon "button" at bounding box center [276, 326] width 18 height 18
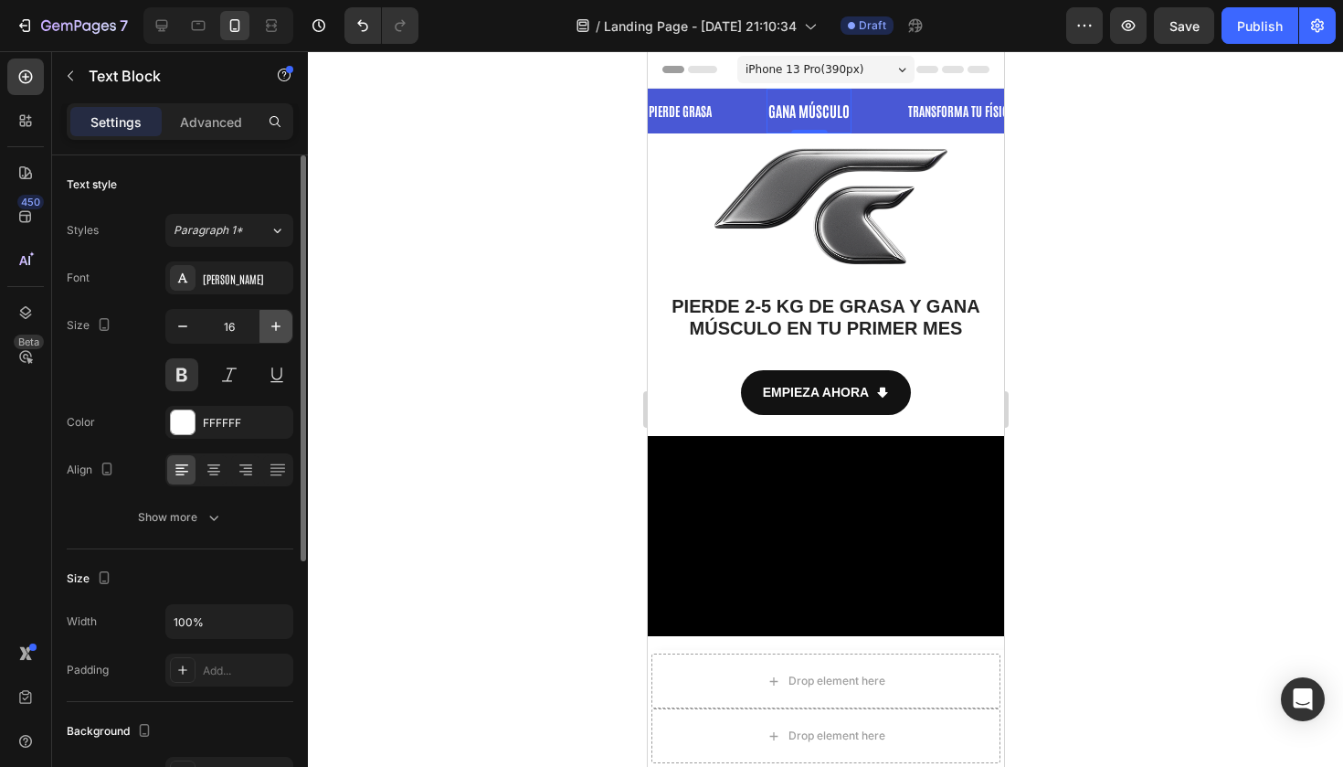
click at [270, 327] on icon "button" at bounding box center [276, 326] width 18 height 18
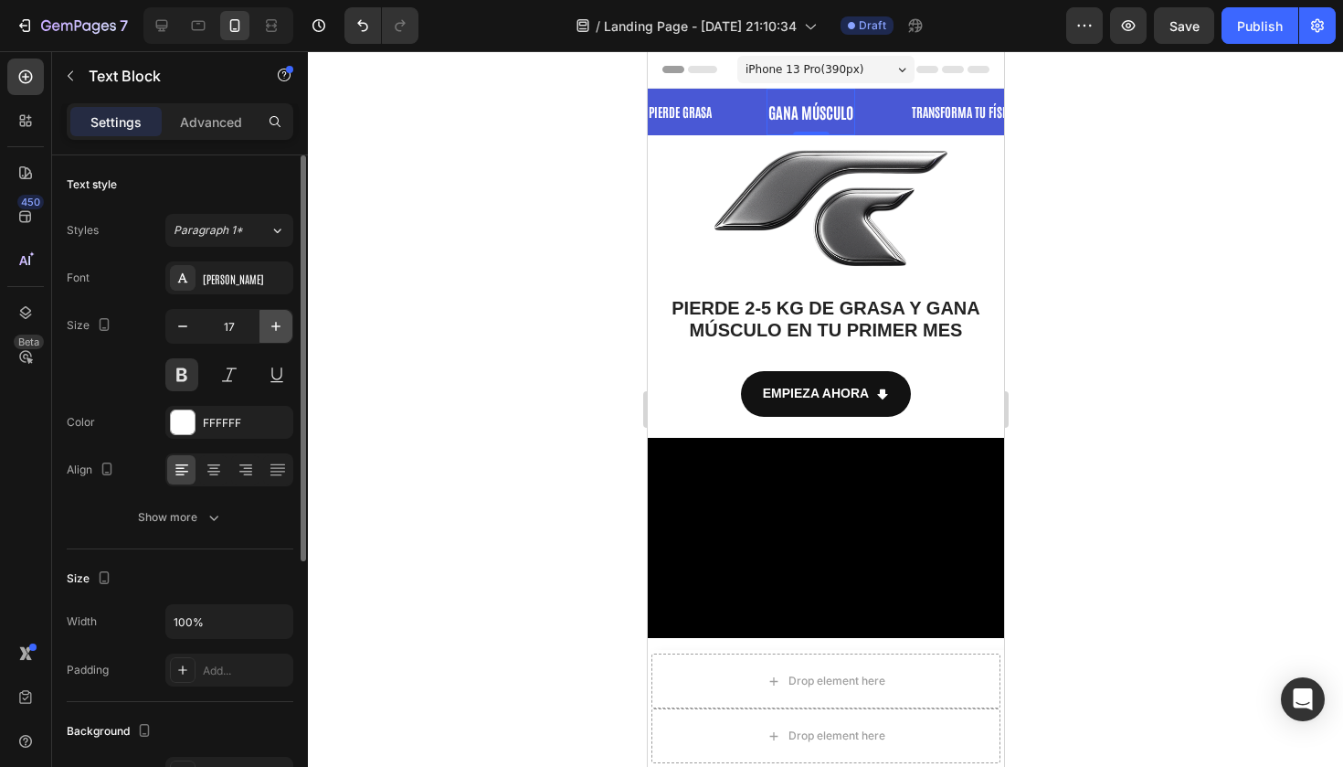
click at [270, 327] on icon "button" at bounding box center [276, 326] width 18 height 18
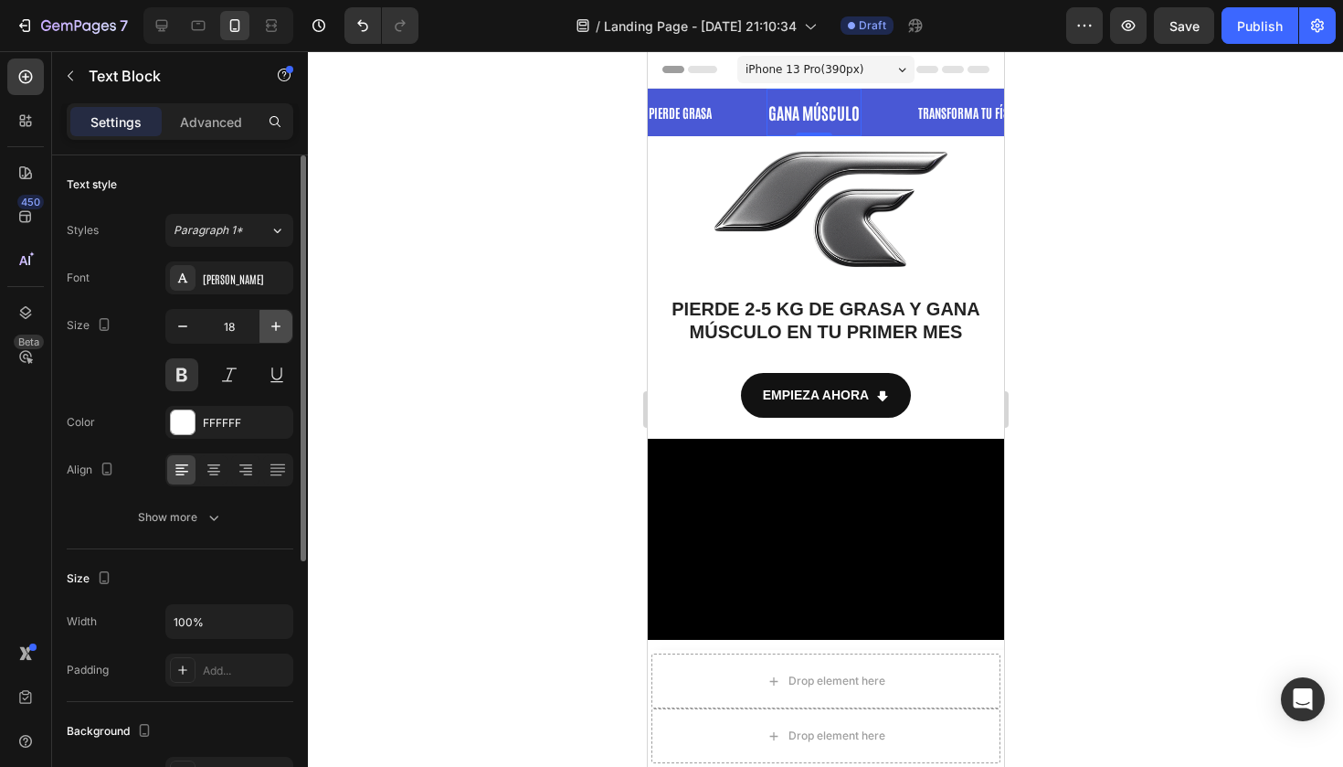
click at [270, 327] on icon "button" at bounding box center [276, 326] width 18 height 18
type input "19"
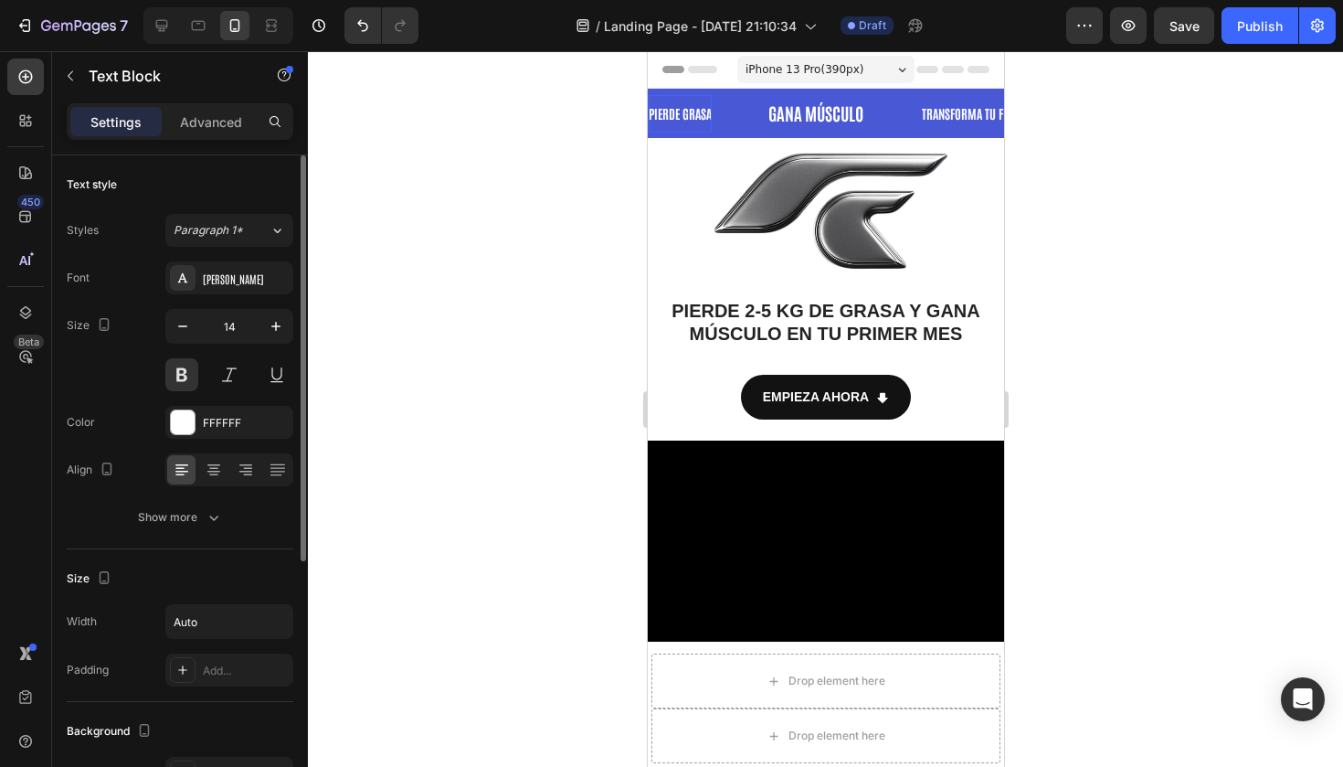
click at [698, 120] on strong "PIERDE GRASA" at bounding box center [679, 113] width 63 height 16
click at [240, 325] on input "14" at bounding box center [229, 326] width 60 height 33
type input "19"
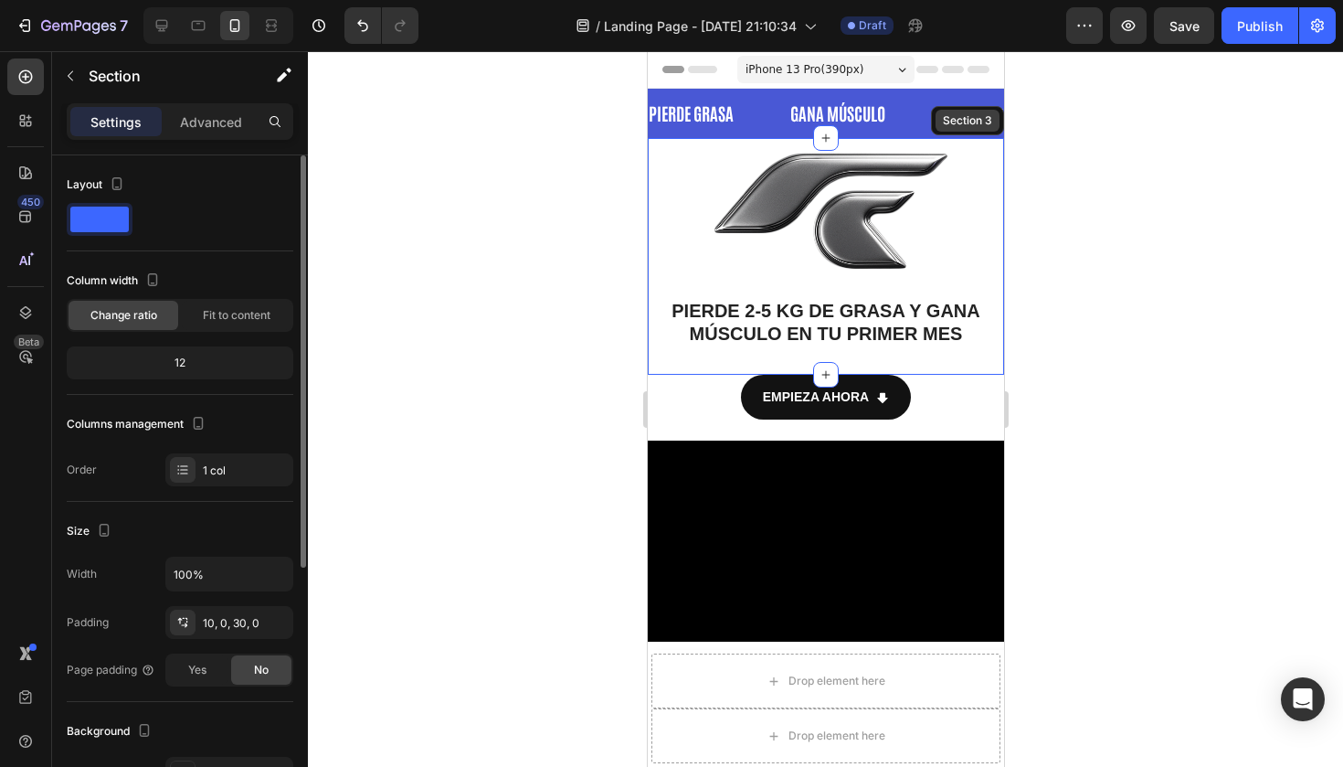
click at [965, 122] on div "Section 3" at bounding box center [966, 120] width 73 height 29
click at [1039, 79] on div at bounding box center [825, 408] width 1035 height 715
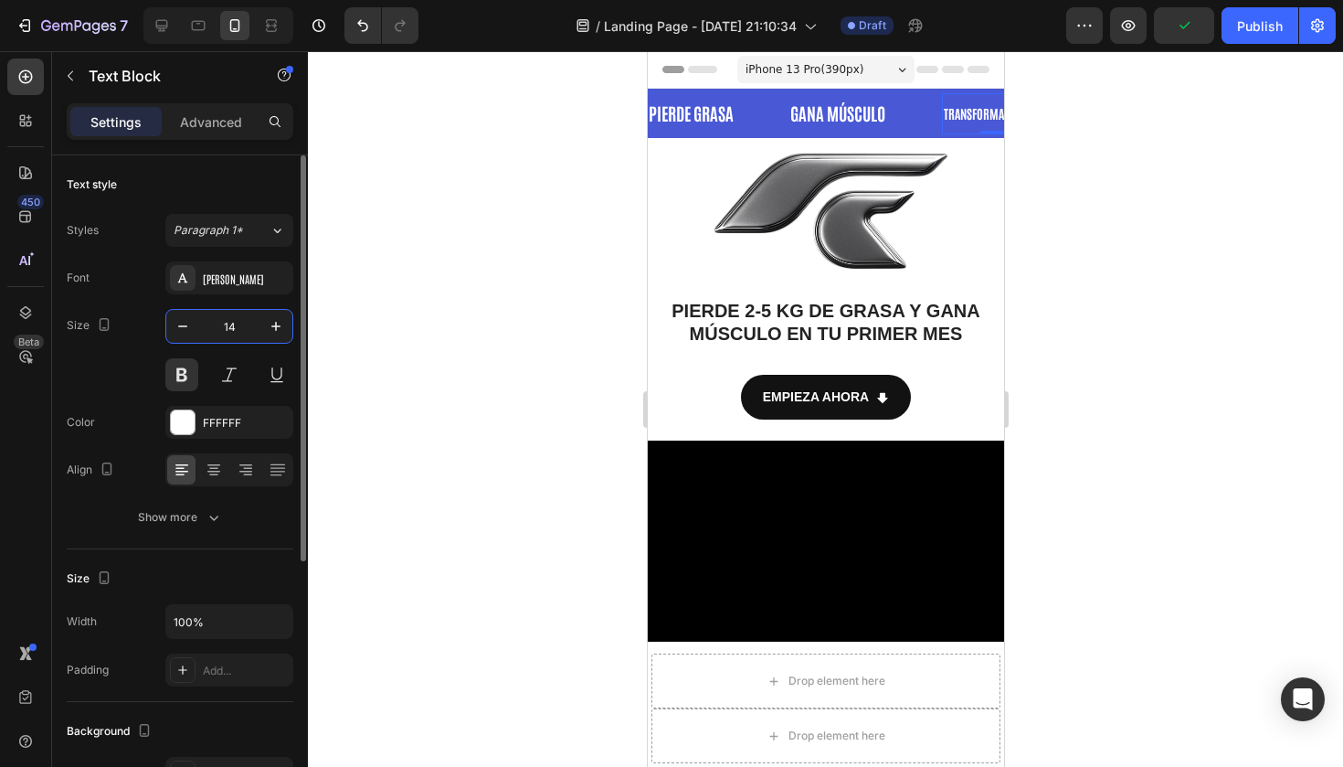
click at [239, 327] on input "14" at bounding box center [229, 326] width 60 height 33
type input "19"
click at [481, 271] on div at bounding box center [825, 408] width 1035 height 715
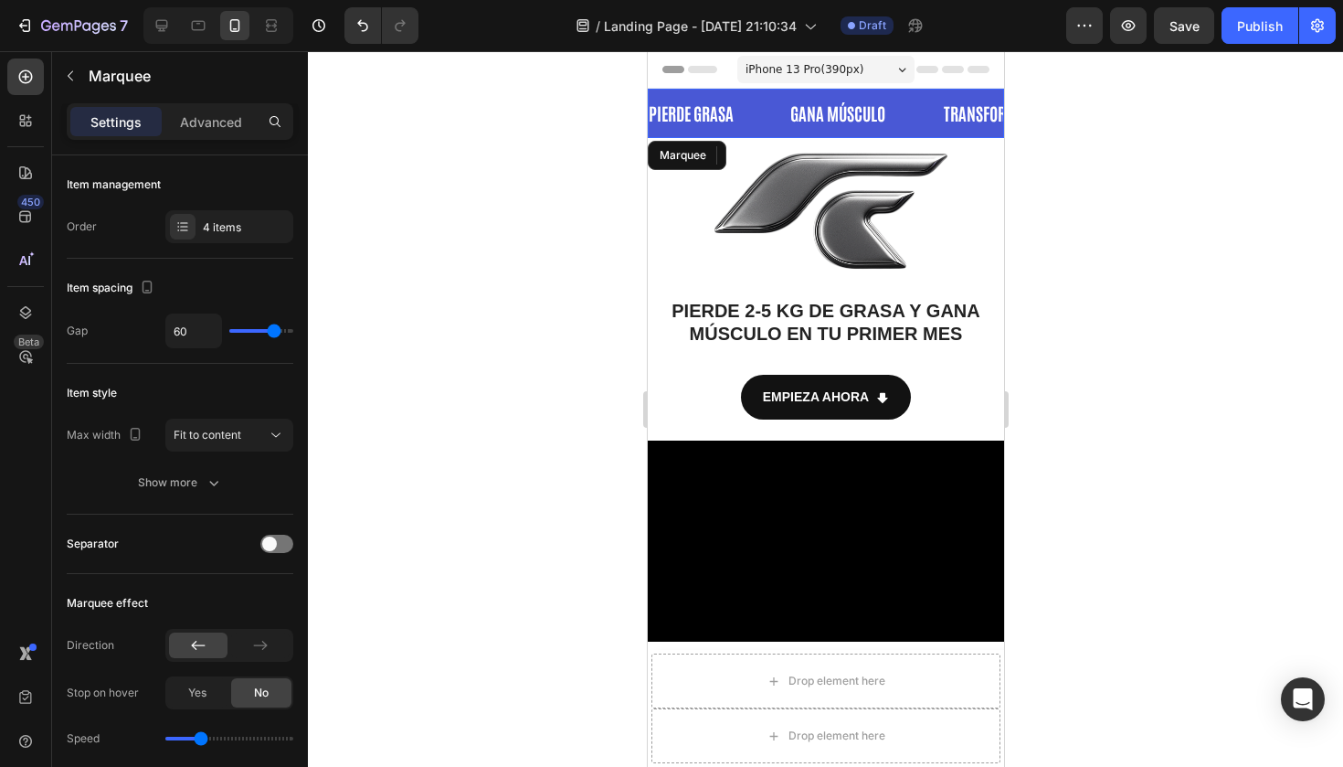
click at [768, 98] on div "PIERDE GRASA Text Block 0" at bounding box center [718, 113] width 140 height 46
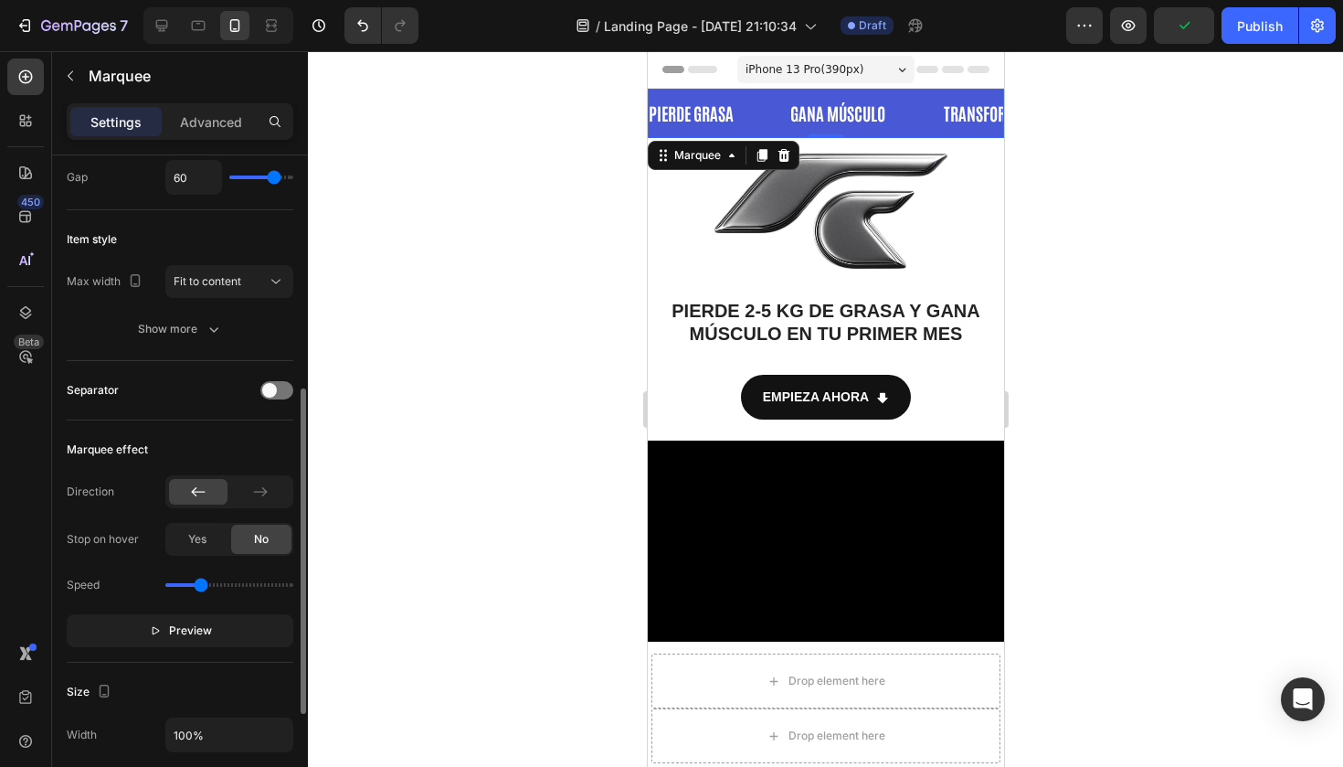
scroll to position [301, 0]
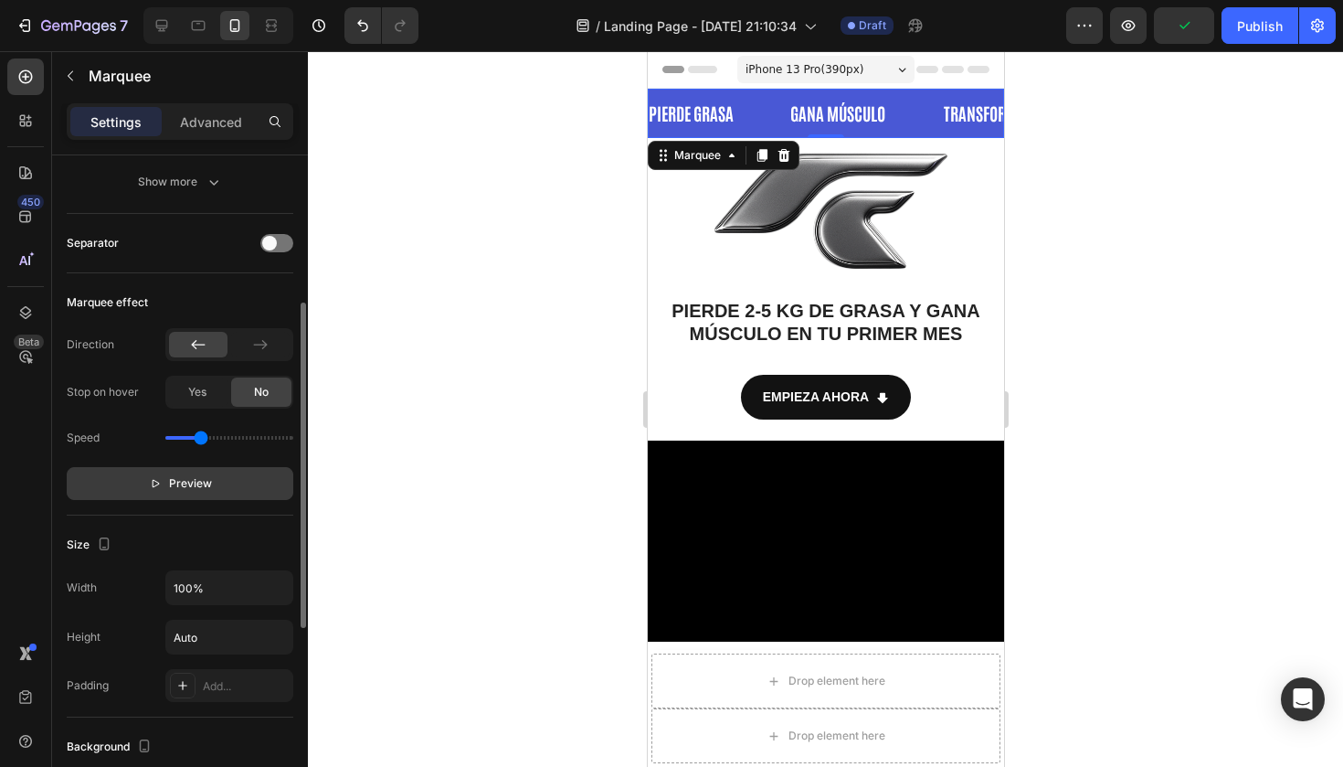
click at [252, 477] on button "Preview" at bounding box center [180, 483] width 227 height 33
click at [229, 477] on button "Pause" at bounding box center [180, 483] width 227 height 33
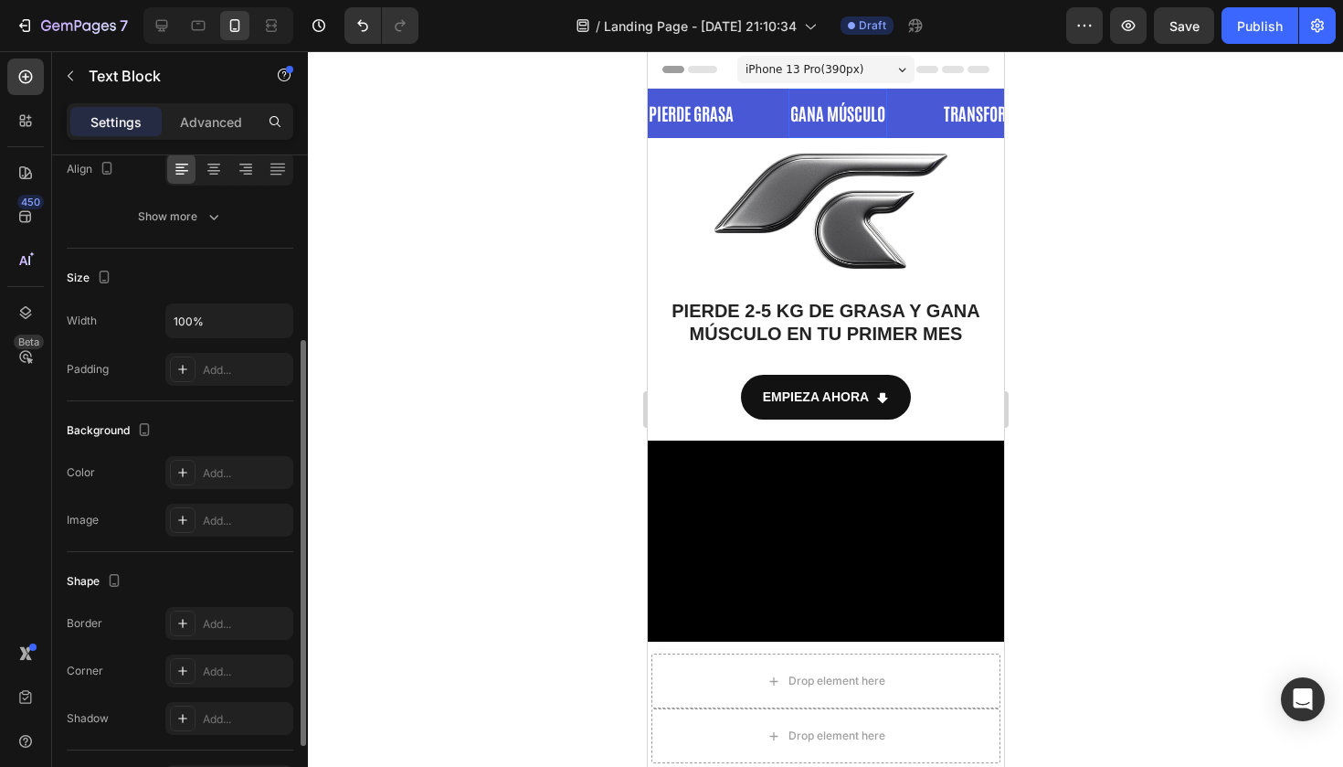
click at [838, 115] on strong "GANA MÚSCULO" at bounding box center [811, 112] width 95 height 23
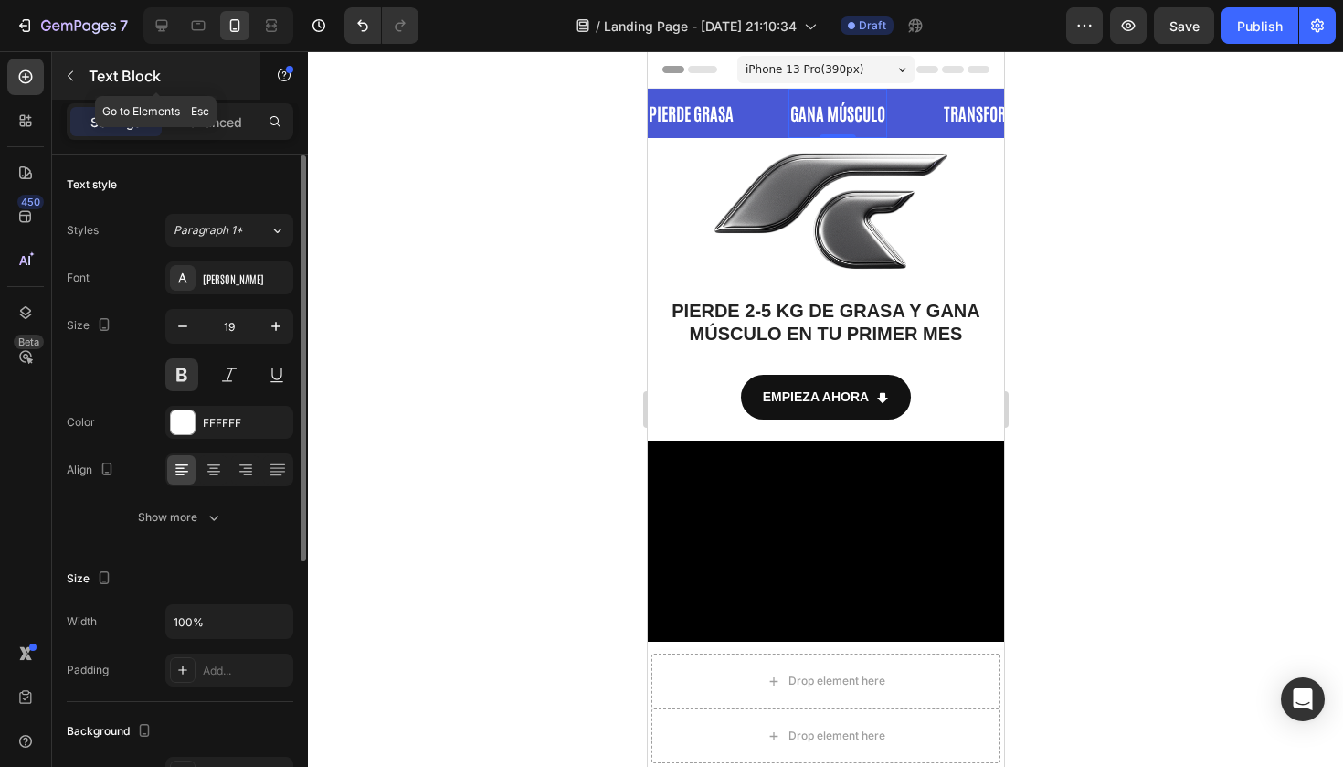
click at [64, 63] on button "button" at bounding box center [70, 75] width 29 height 29
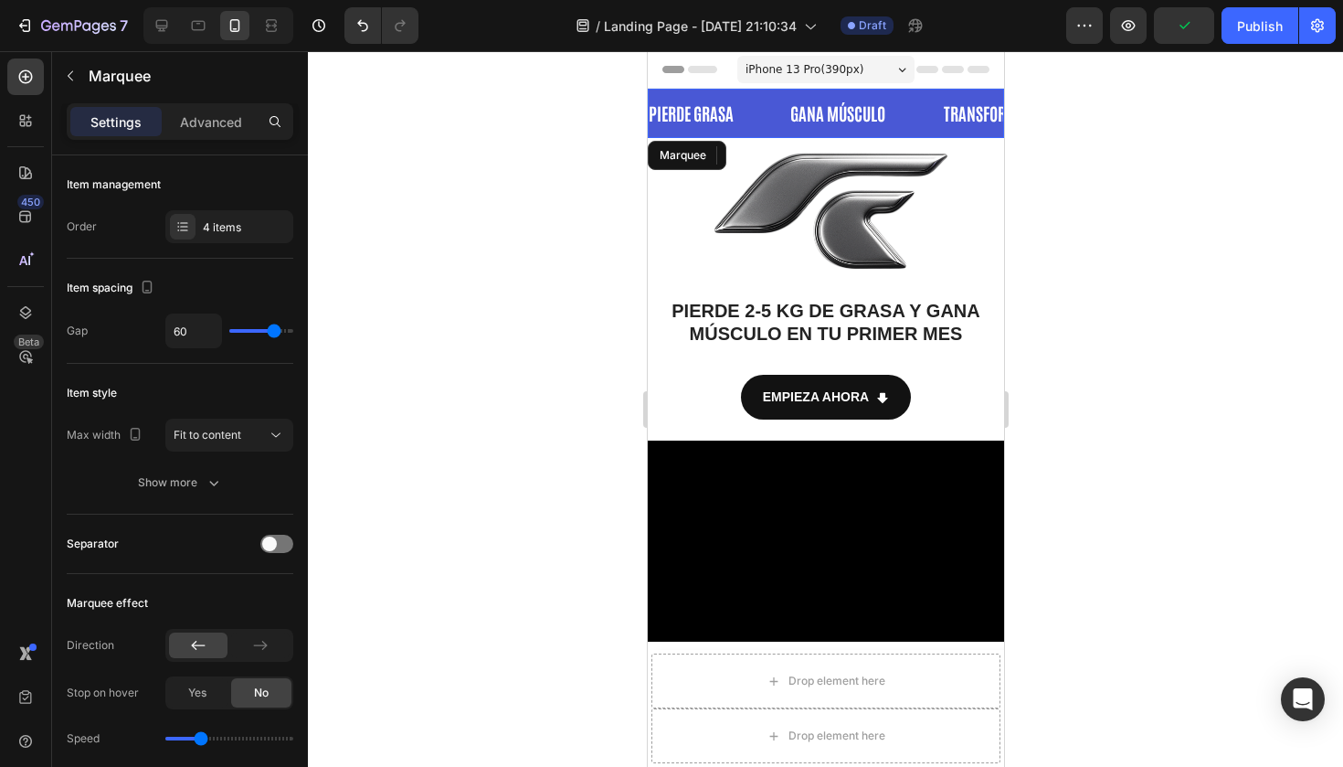
click at [783, 102] on div "PIERDE GRASA Text Block 0" at bounding box center [715, 113] width 140 height 46
click at [698, 152] on div "Marquee" at bounding box center [697, 155] width 54 height 16
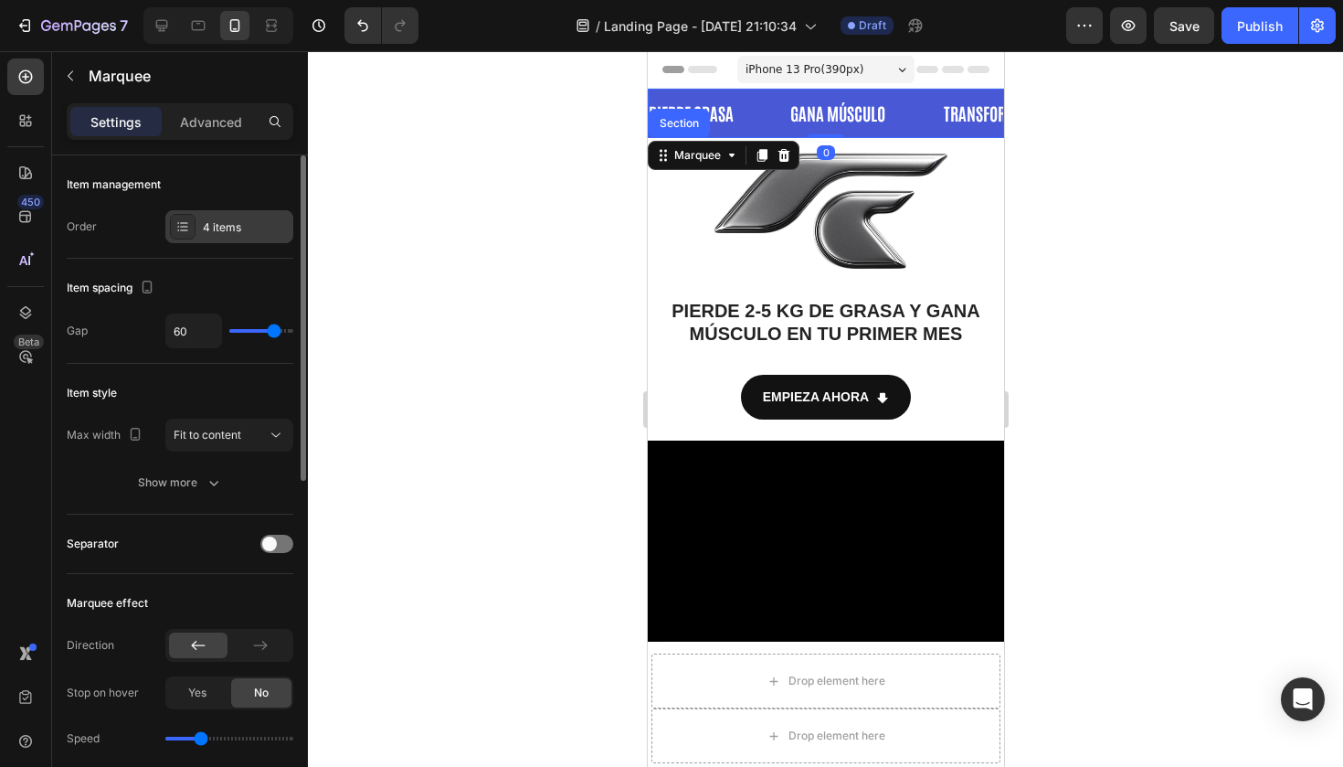
click at [255, 227] on div "4 items" at bounding box center [246, 227] width 86 height 16
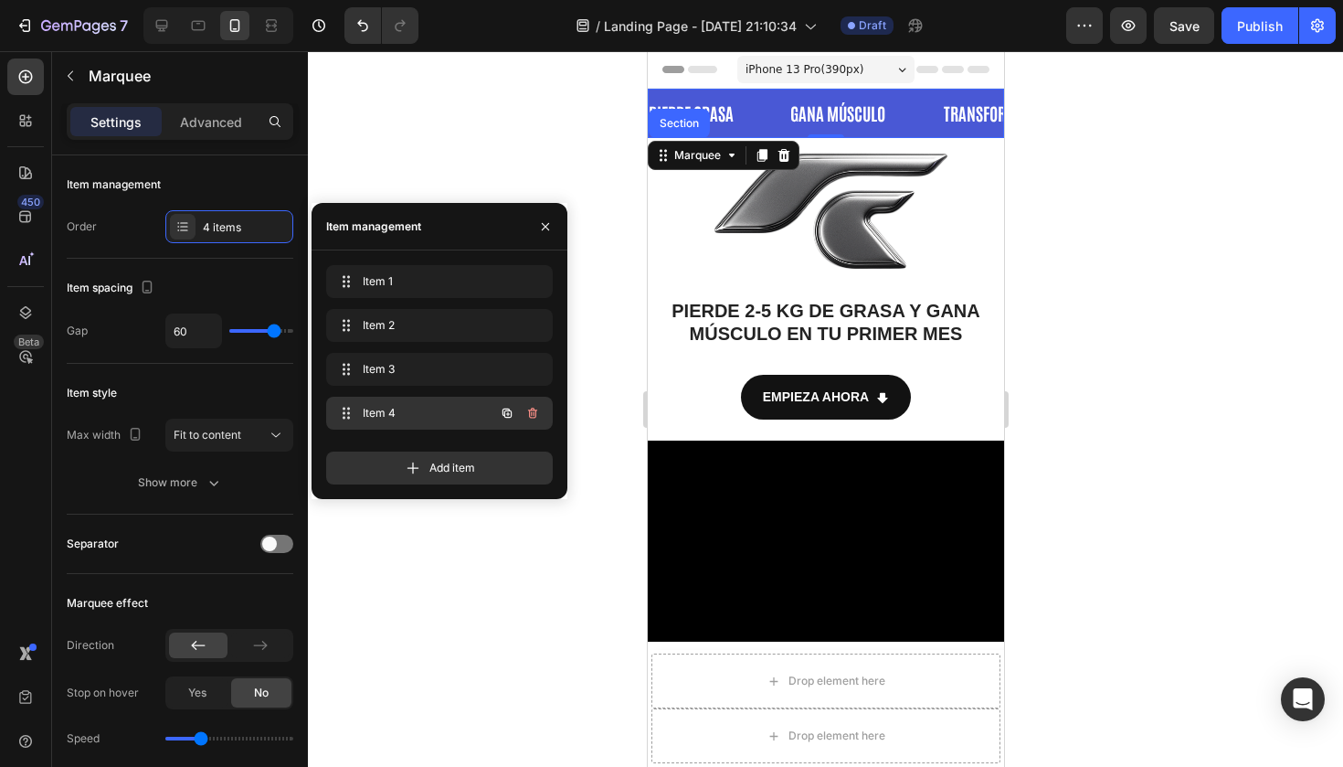
click at [398, 406] on span "Item 4" at bounding box center [414, 413] width 103 height 16
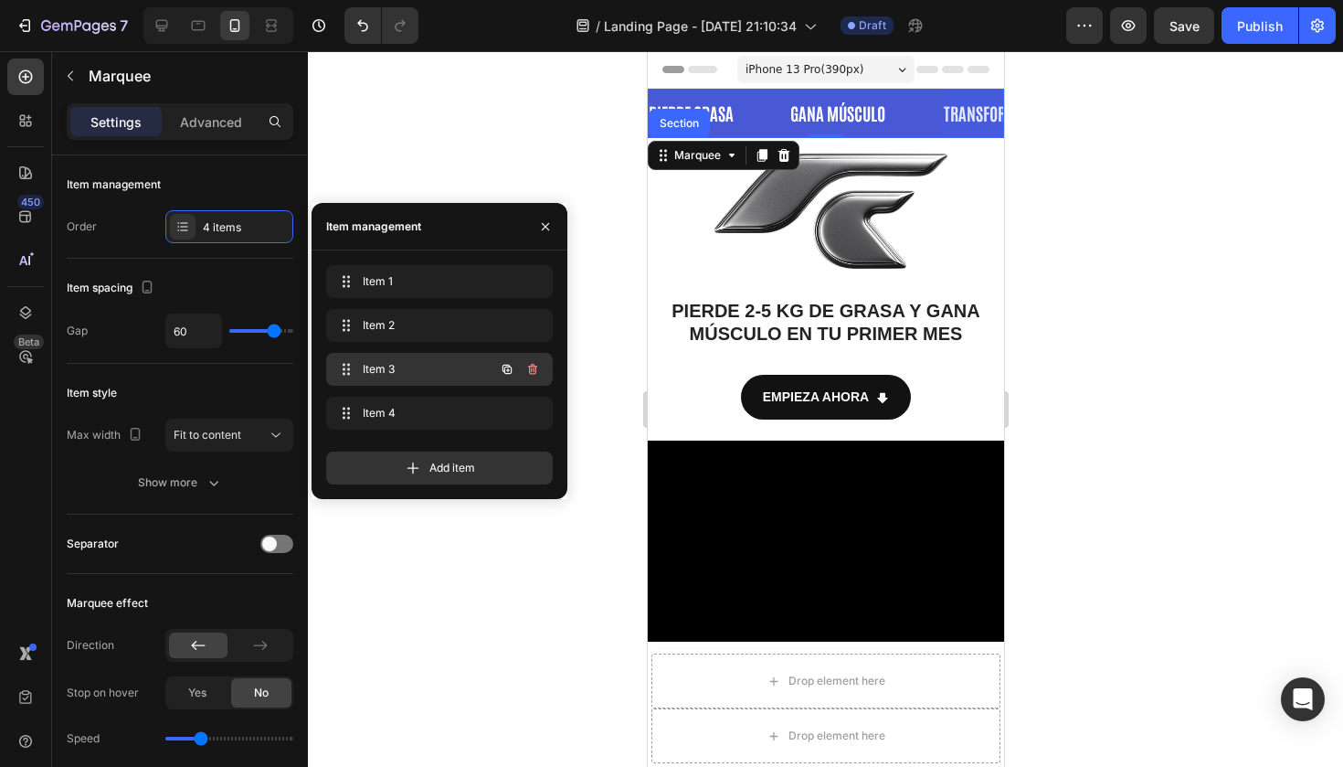
click at [388, 375] on span "Item 3" at bounding box center [414, 369] width 103 height 16
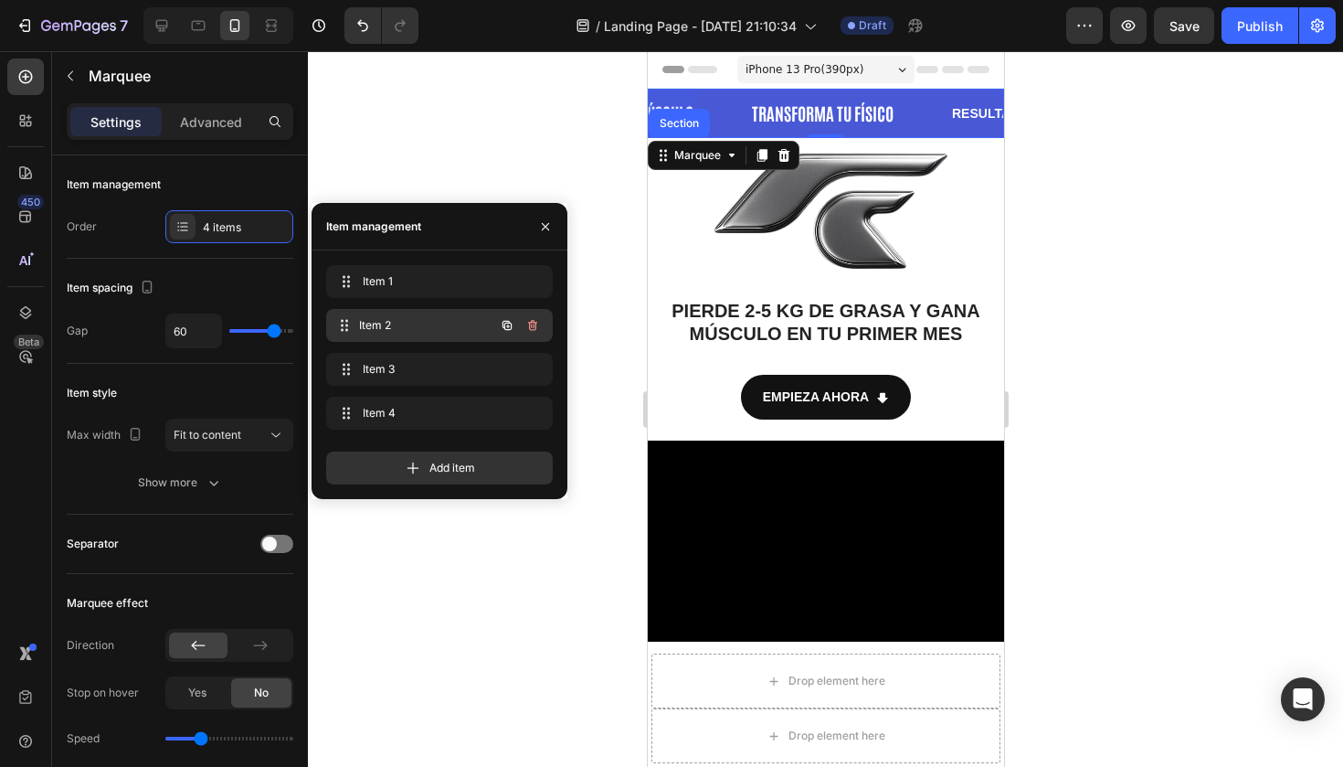
click at [390, 326] on span "Item 2" at bounding box center [426, 325] width 135 height 16
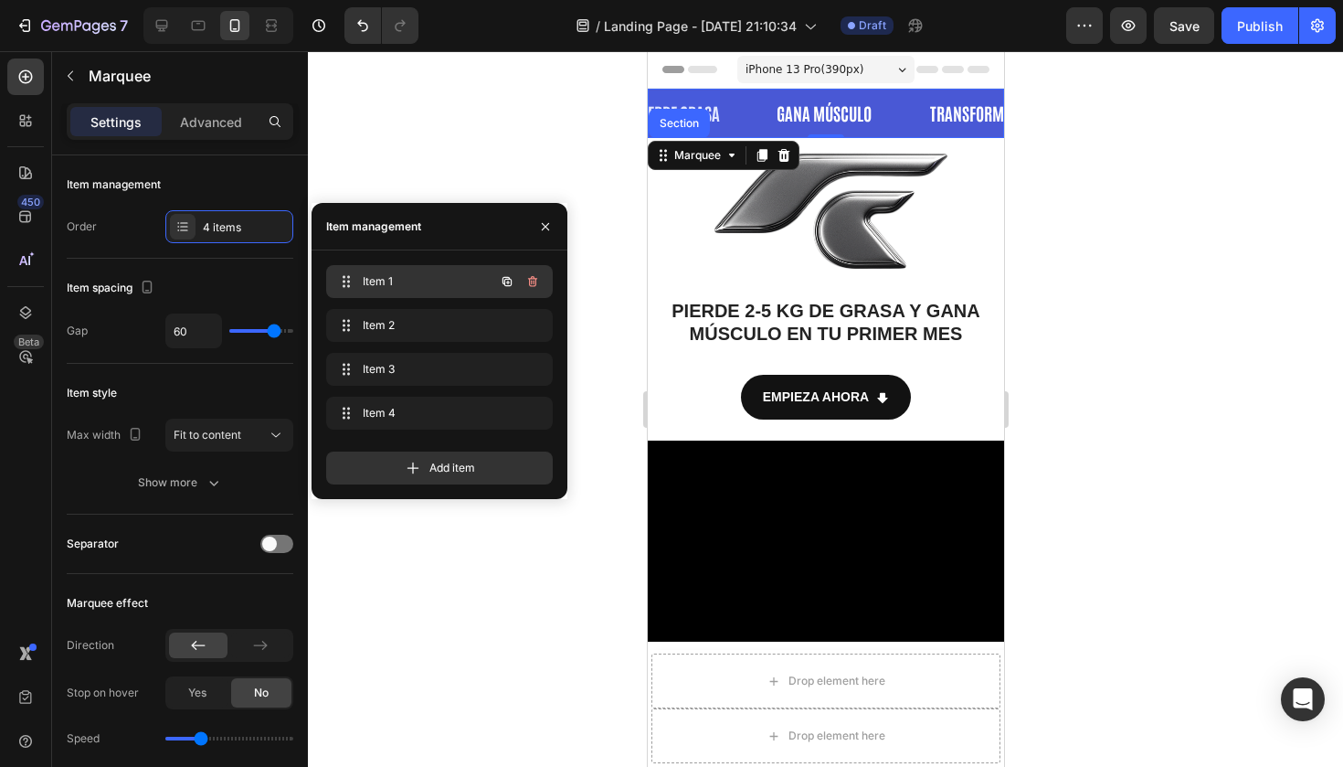
click at [390, 271] on div "Item 1 Item 1" at bounding box center [413, 282] width 161 height 26
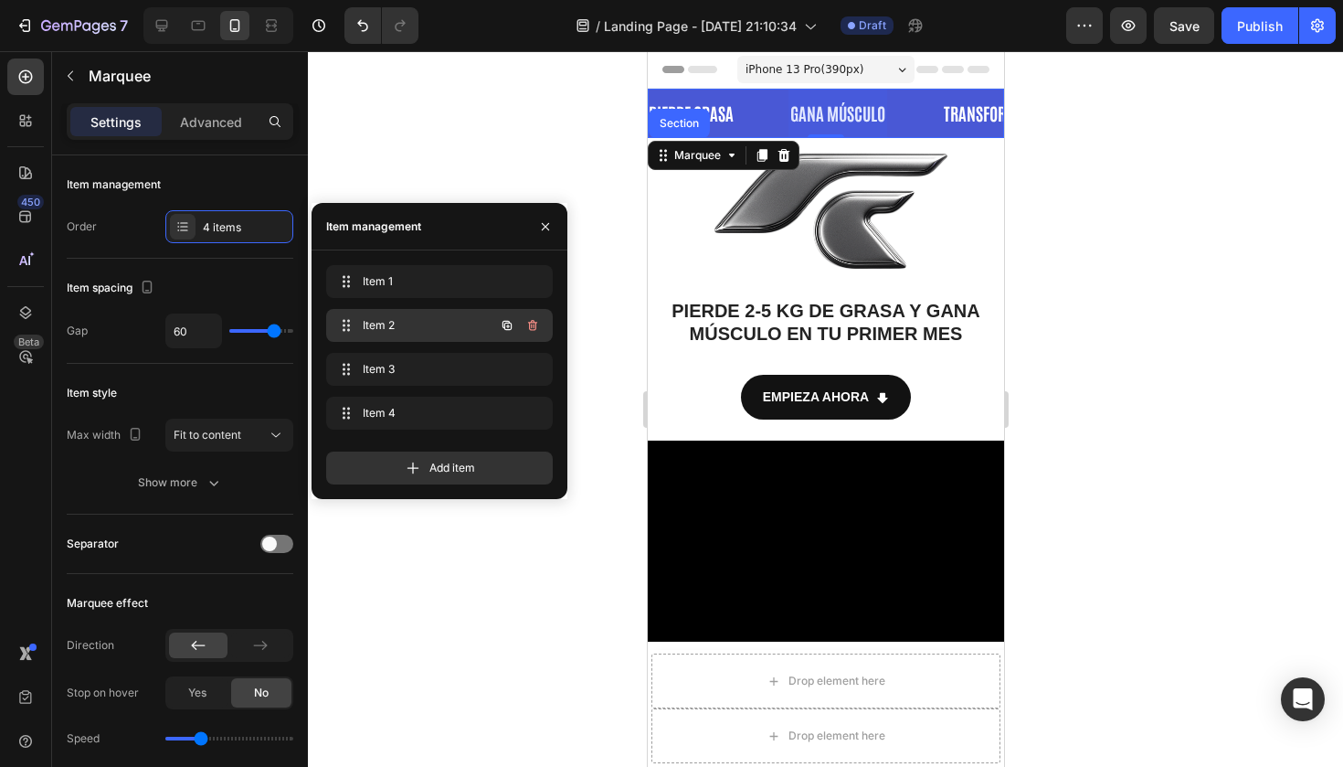
click at [397, 324] on span "Item 2" at bounding box center [414, 325] width 103 height 16
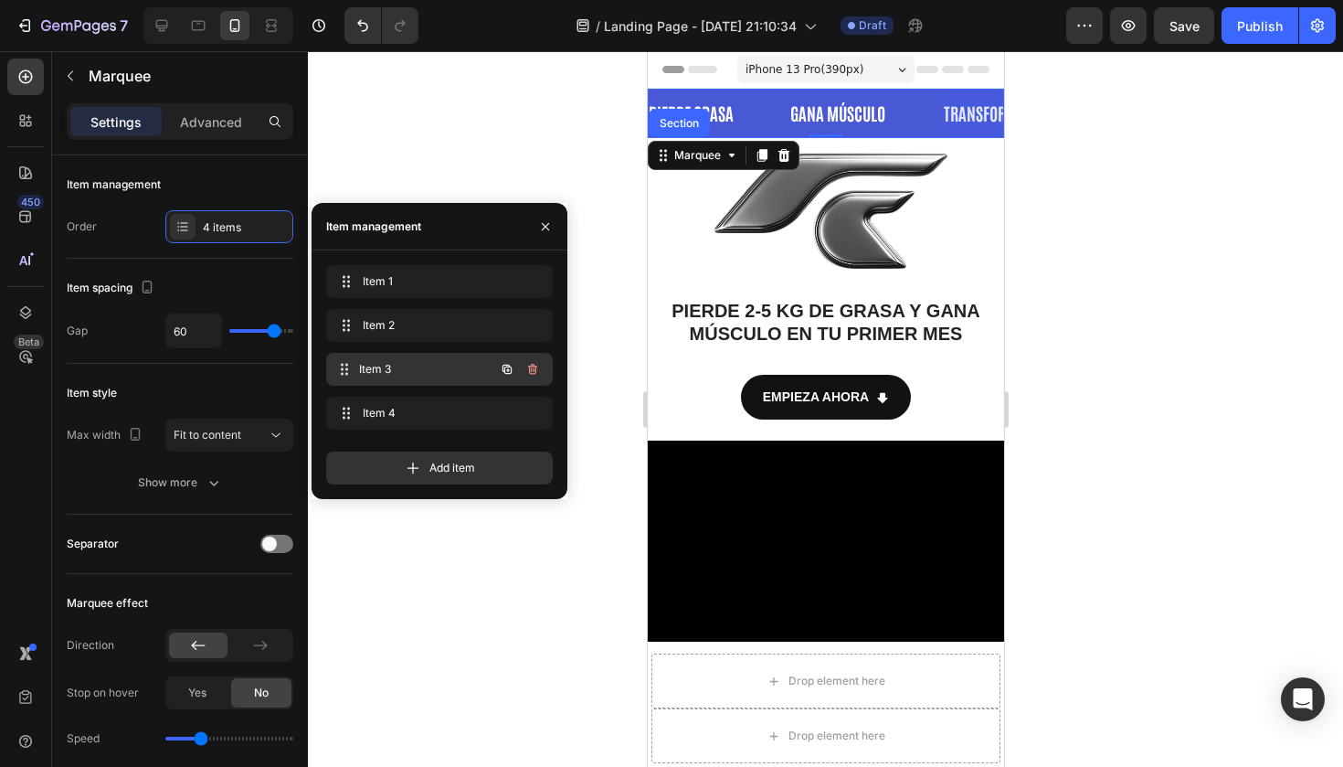
click at [397, 359] on div "Item 3 Item 3" at bounding box center [413, 369] width 161 height 26
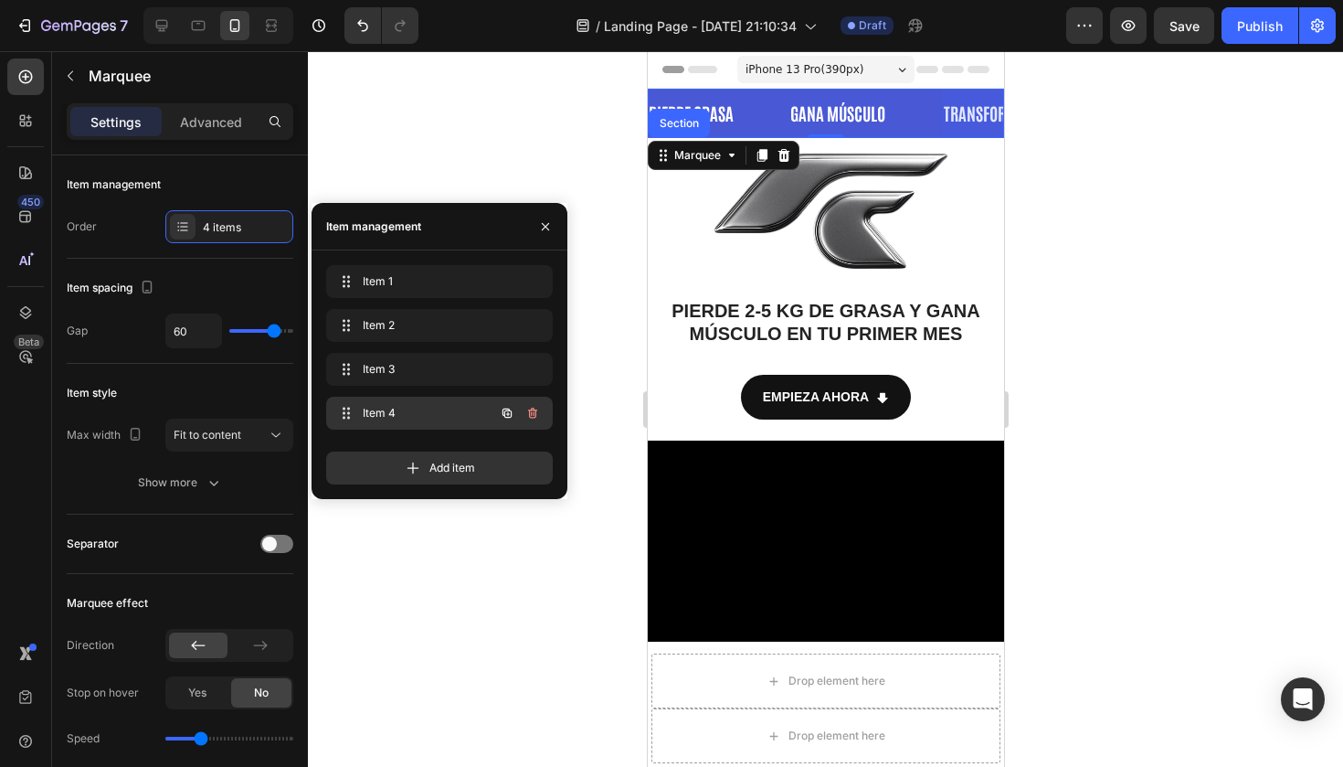
click at [397, 398] on div "Item 4 Item 4" at bounding box center [439, 413] width 227 height 33
click at [397, 410] on span "Item 4" at bounding box center [414, 413] width 103 height 16
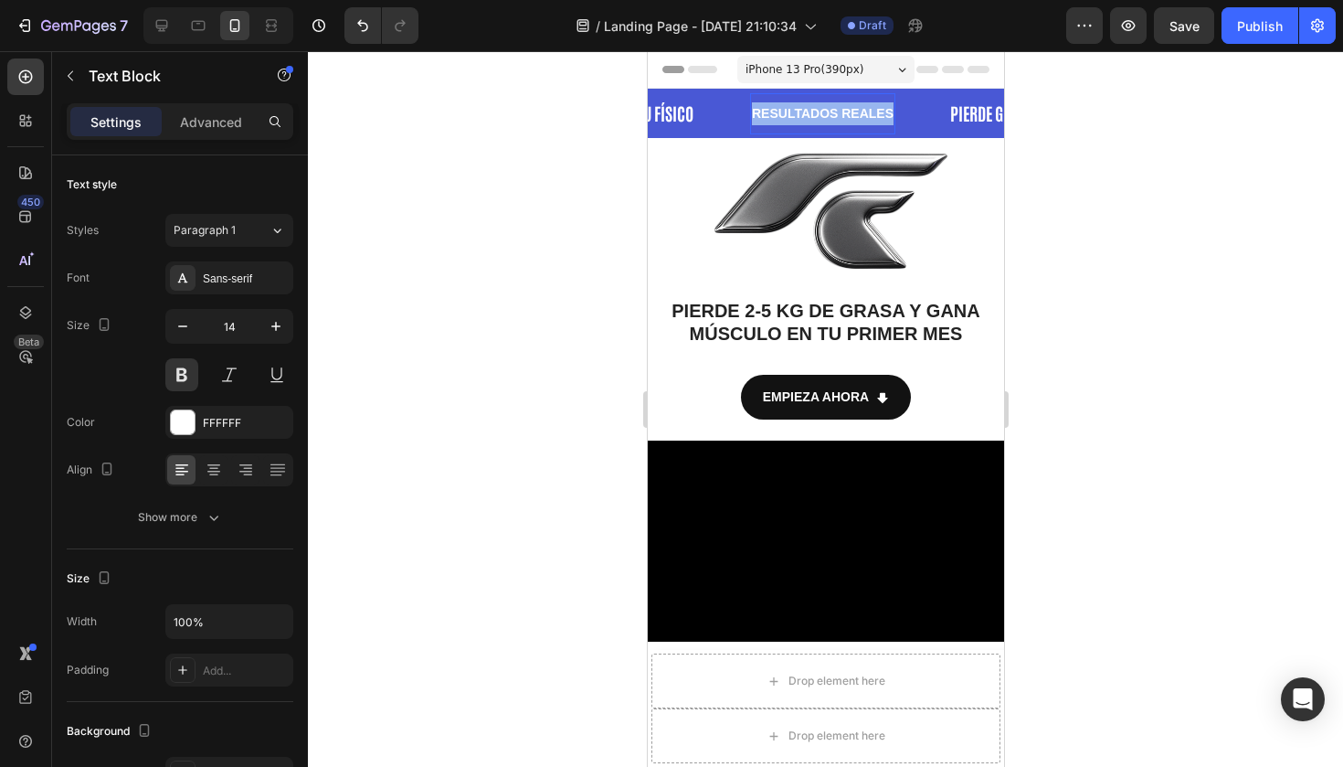
click at [835, 111] on strong "RESULTADOS REALES" at bounding box center [819, 113] width 142 height 15
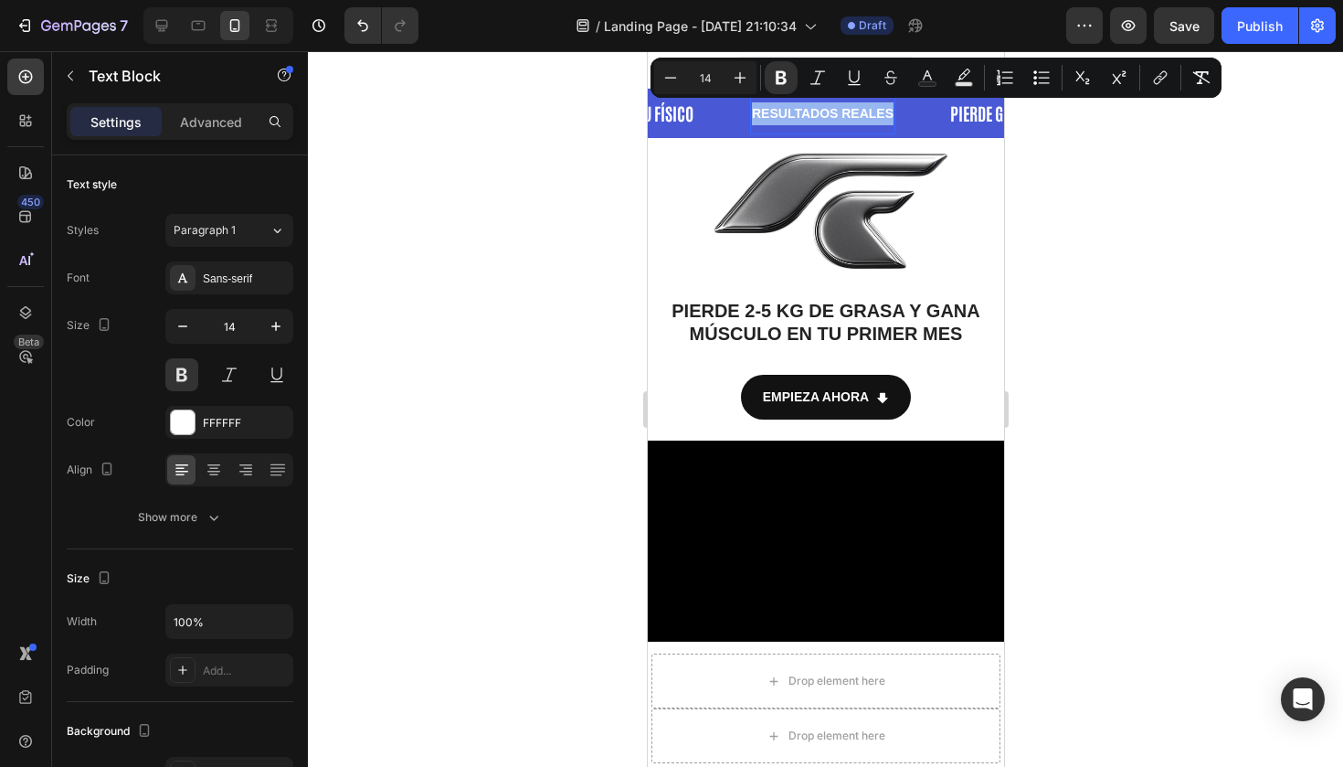
click at [835, 111] on strong "RESULTADOS REALES" at bounding box center [815, 113] width 142 height 15
click at [252, 270] on div "Sans-serif" at bounding box center [229, 277] width 128 height 33
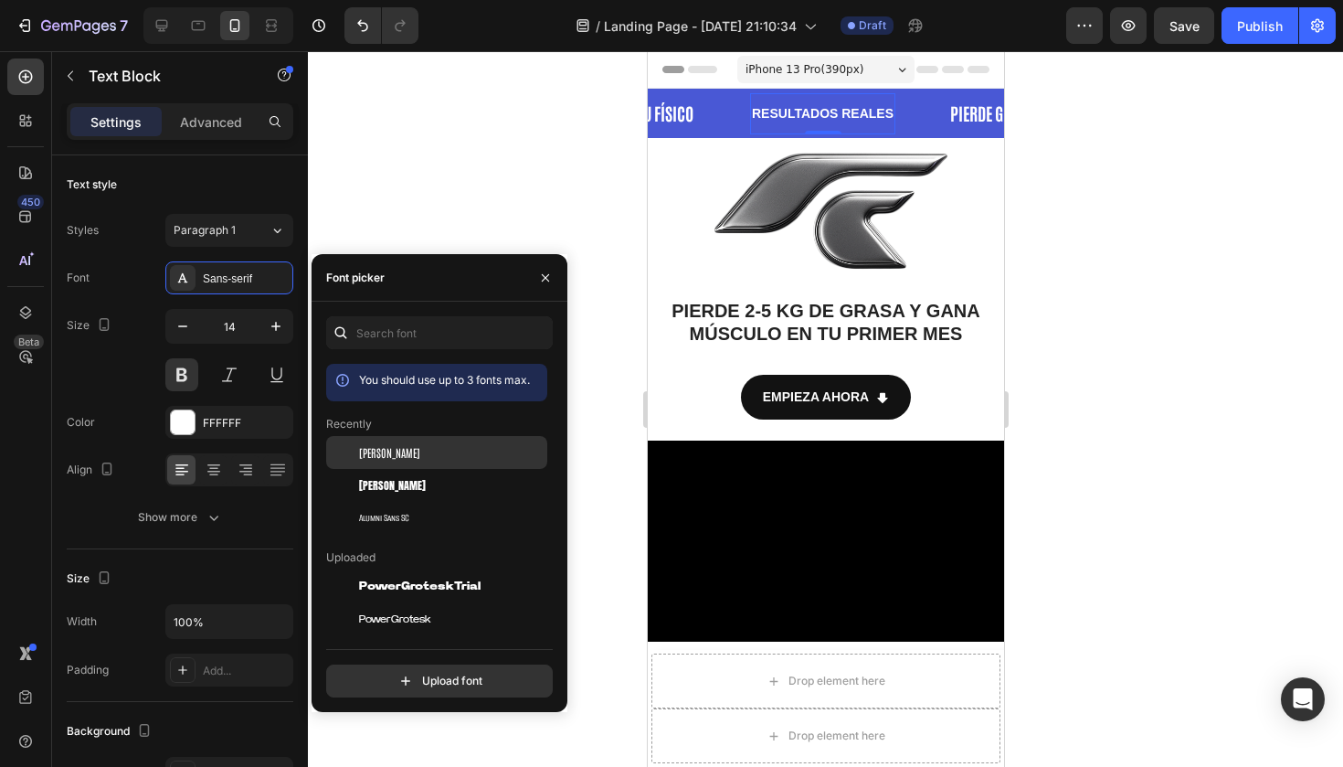
click at [368, 449] on span "Antonio" at bounding box center [389, 452] width 61 height 16
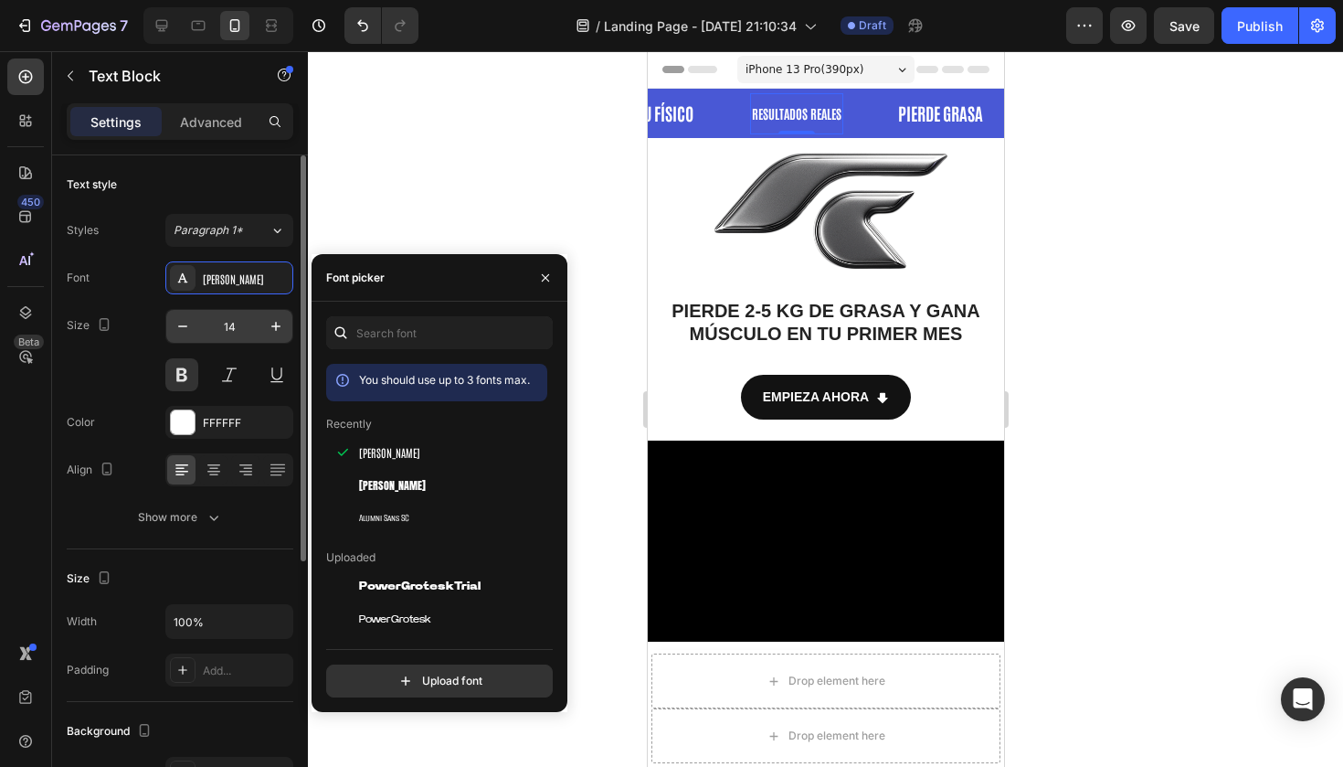
click at [250, 337] on input "14" at bounding box center [229, 326] width 60 height 33
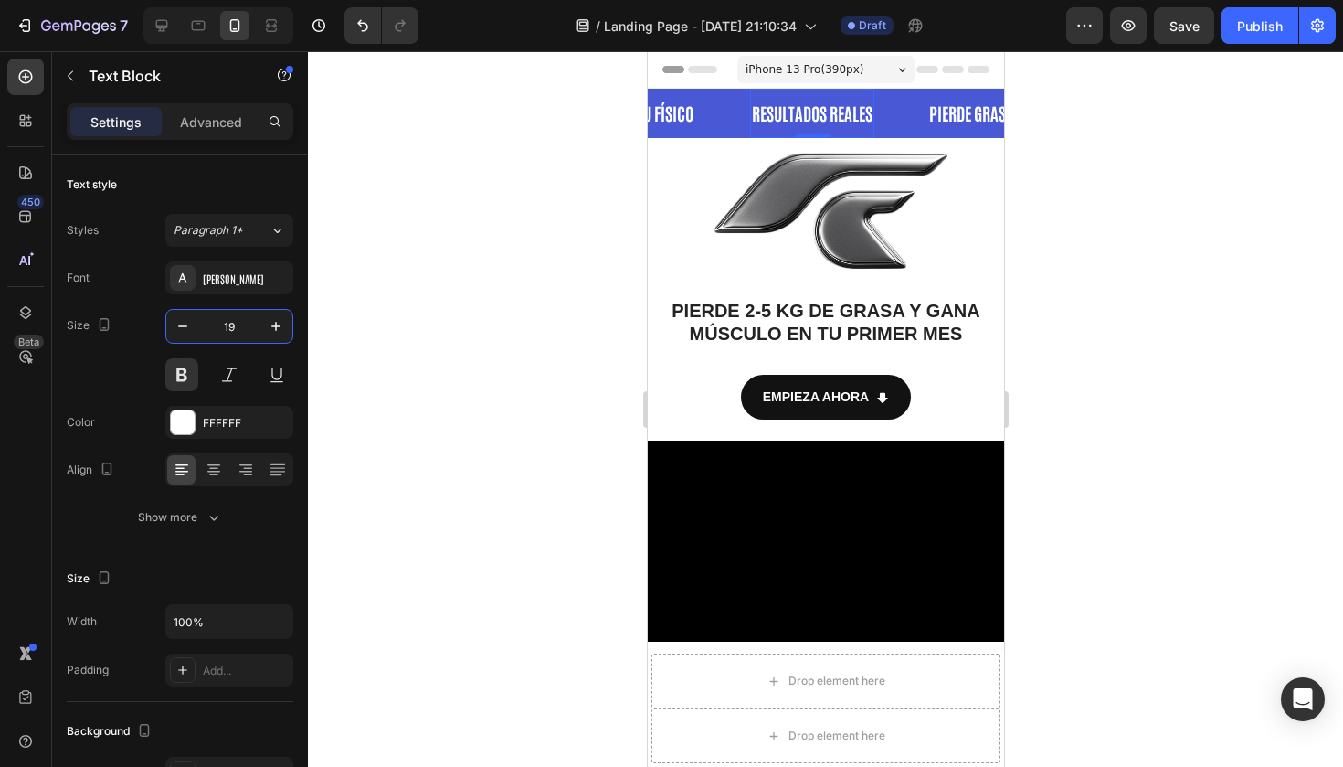
type input "19"
click at [540, 88] on div at bounding box center [825, 408] width 1035 height 715
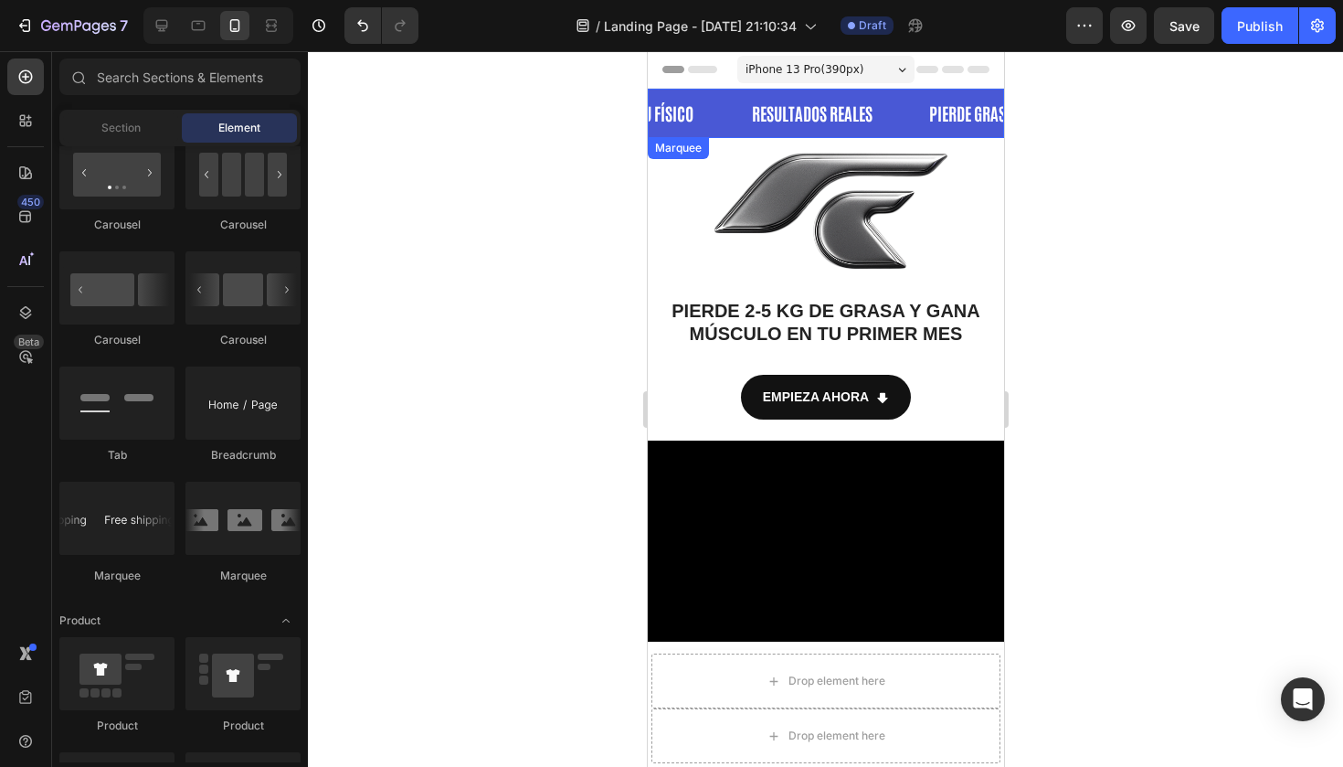
click at [713, 123] on div "TRANSFORMA TU FÍSICO Text Block" at bounding box center [613, 113] width 200 height 49
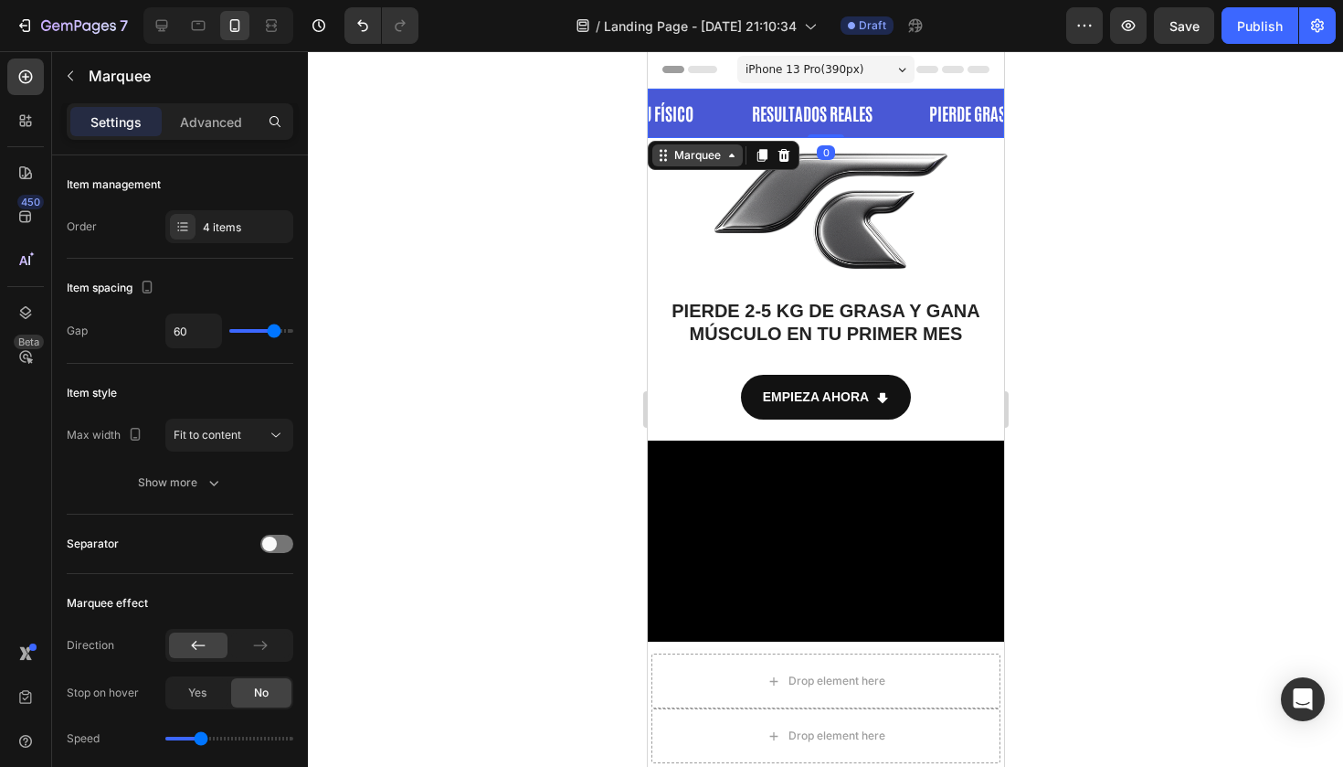
click at [703, 164] on div "Marquee" at bounding box center [696, 155] width 90 height 22
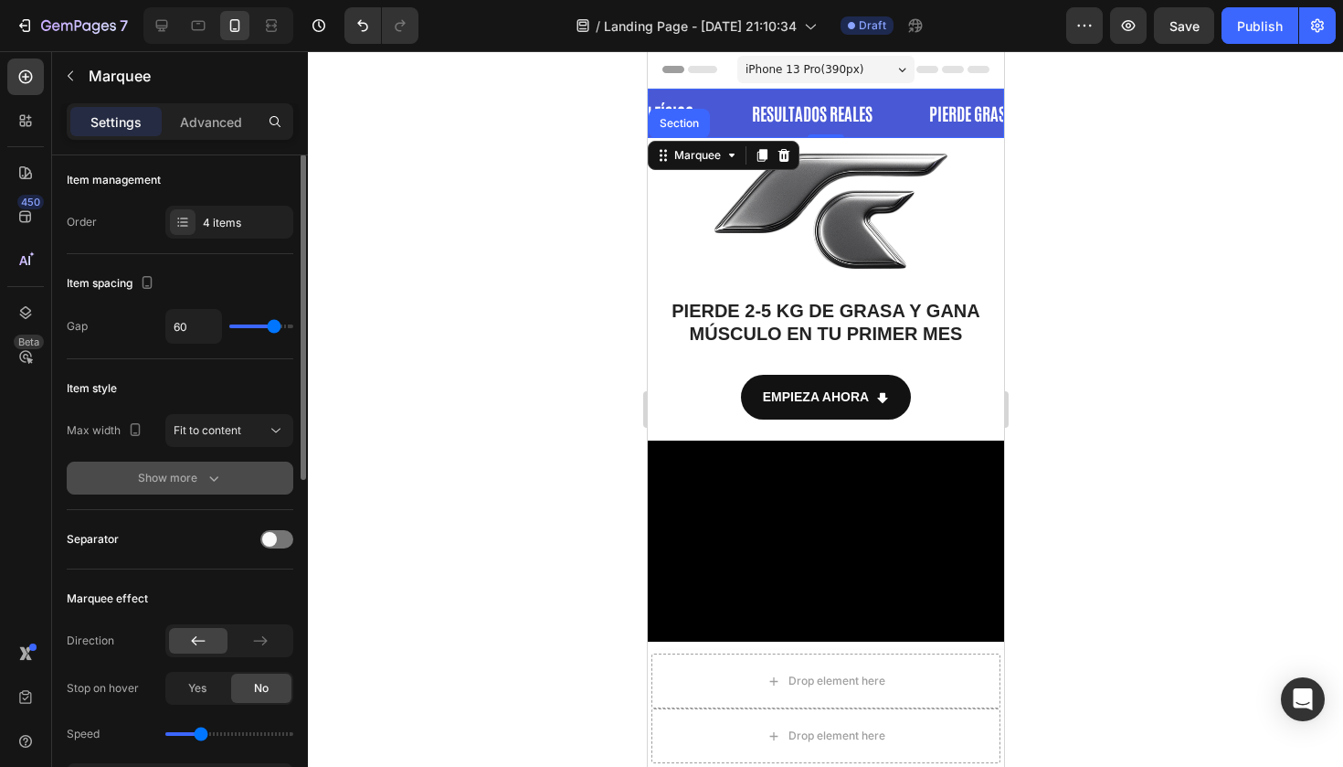
scroll to position [3, 0]
click at [244, 426] on div "Fit to content" at bounding box center [220, 432] width 93 height 16
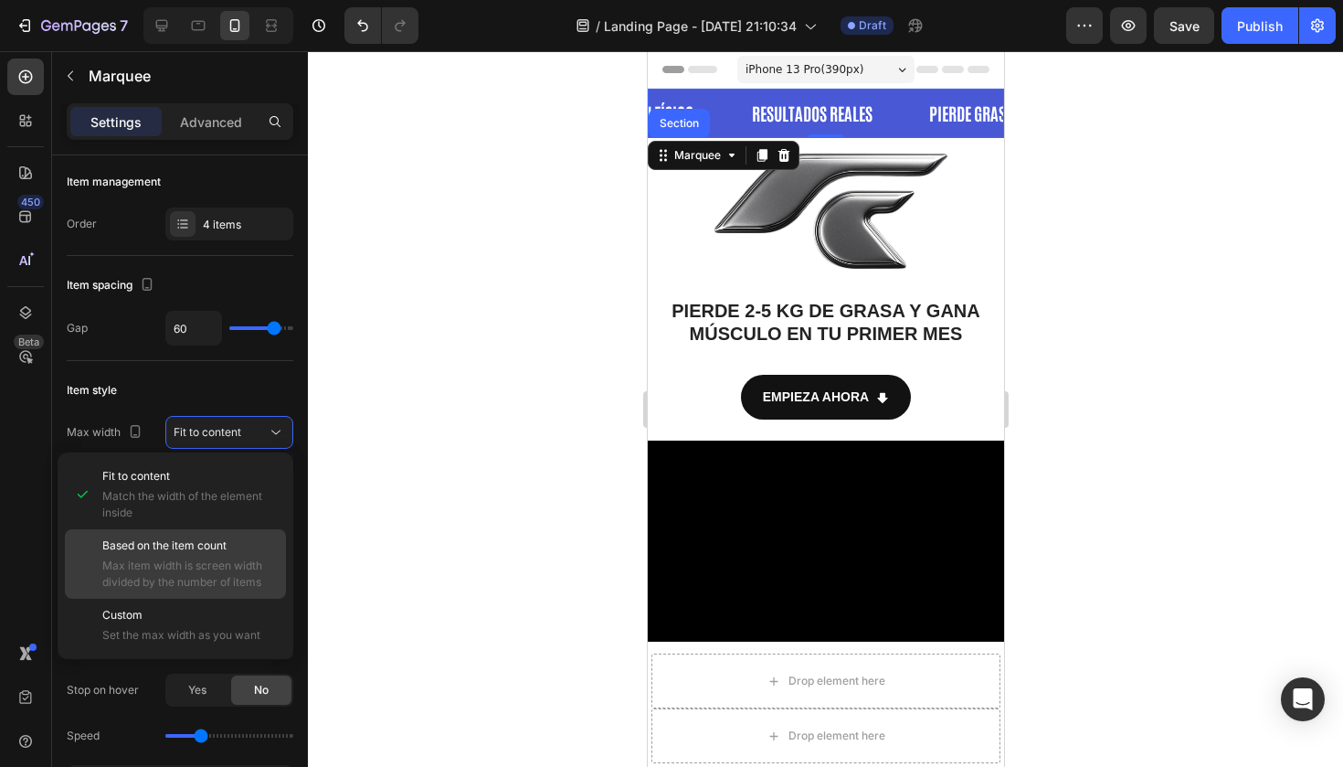
click at [228, 570] on span "Max item width is screen width divided by the number of items" at bounding box center [189, 573] width 175 height 33
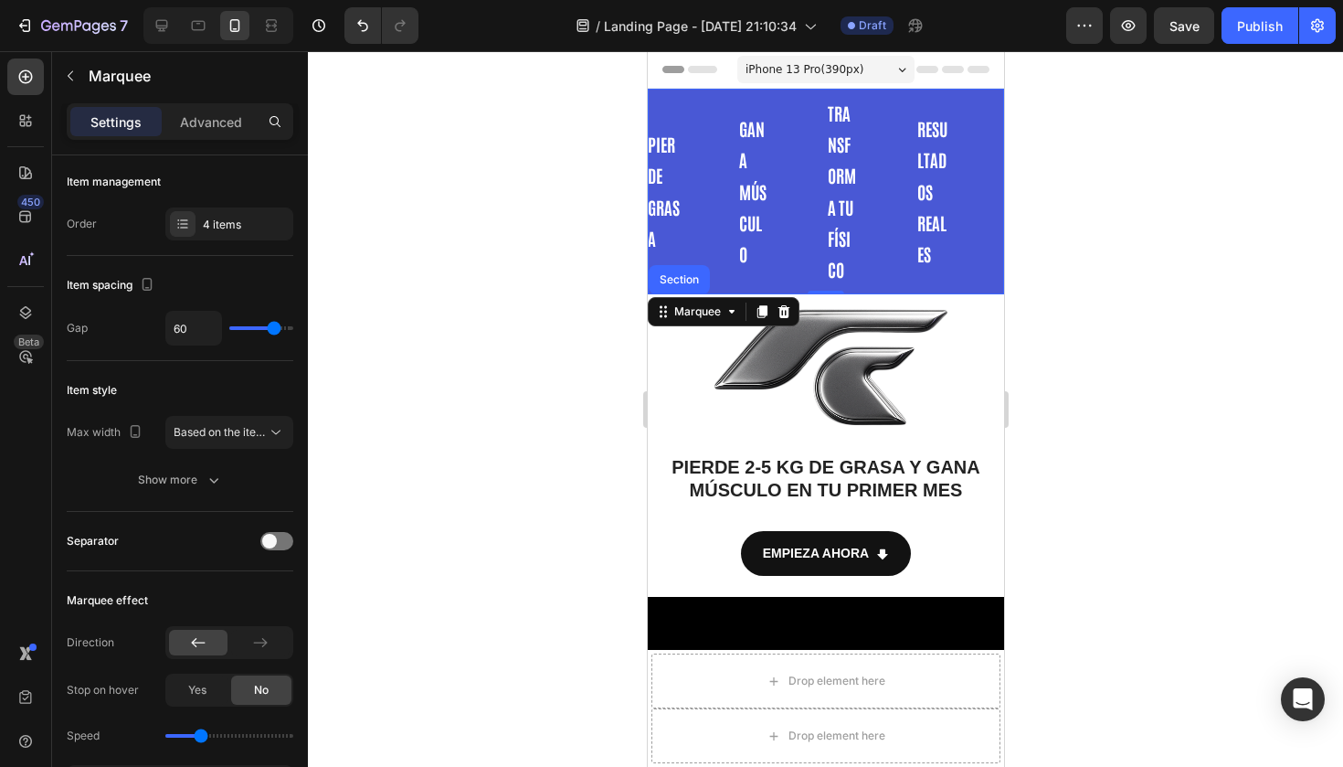
scroll to position [0, 357]
click at [248, 424] on span "Based on the item count" at bounding box center [220, 432] width 93 height 16
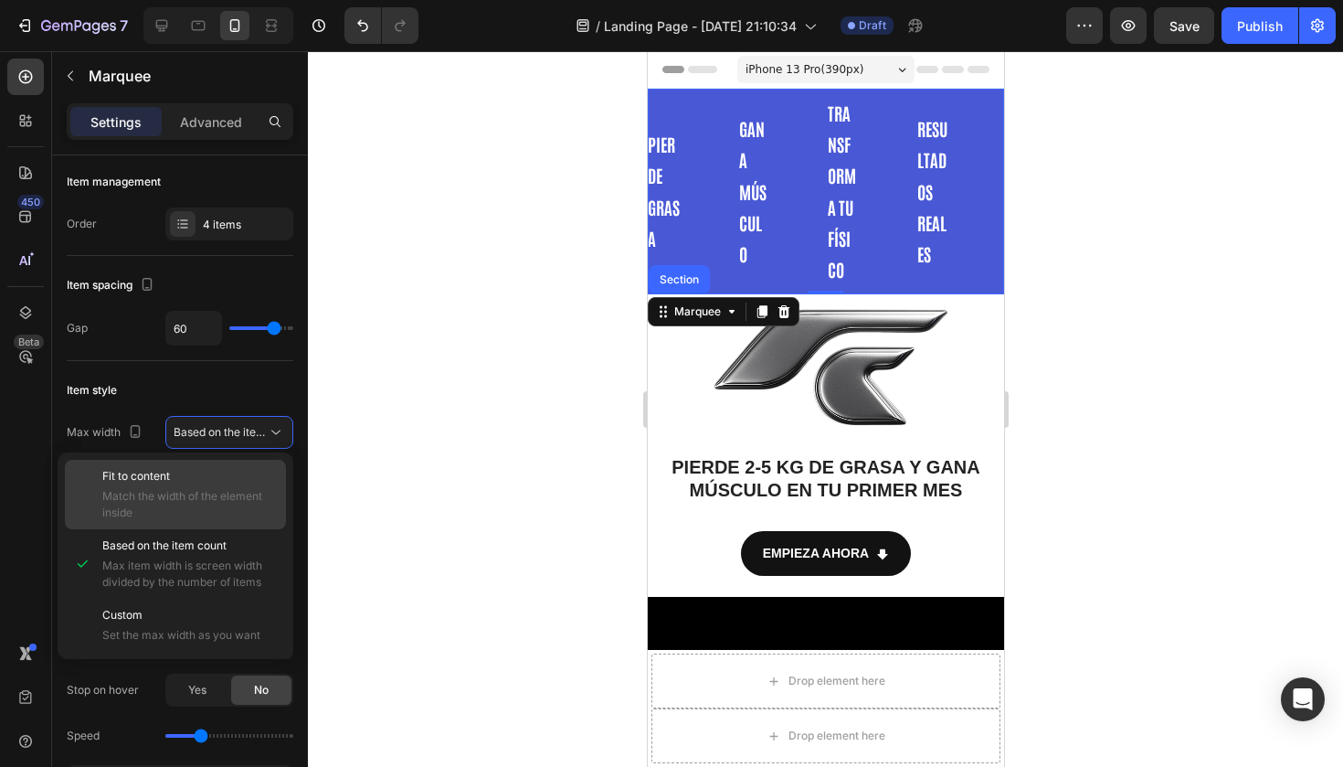
click at [213, 483] on p "Fit to content" at bounding box center [189, 476] width 175 height 16
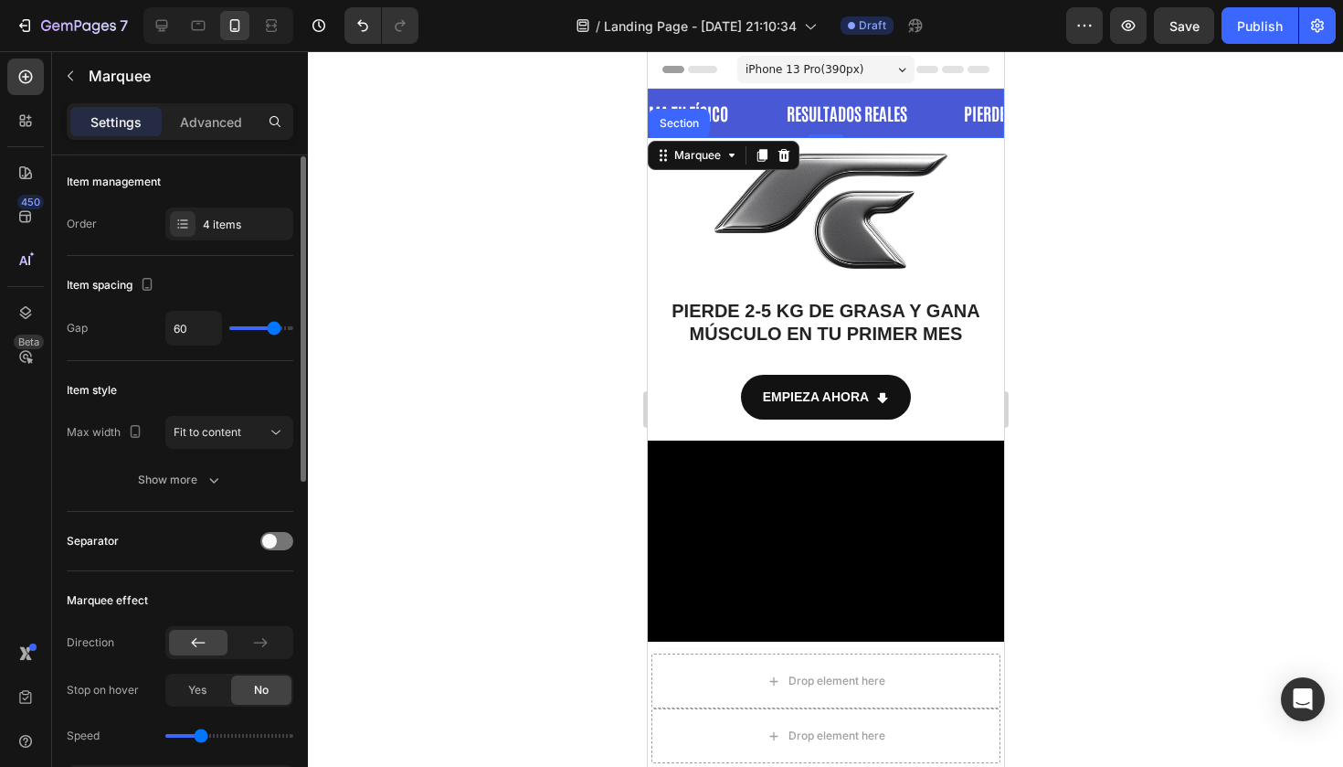
type input "55"
type input "65"
type input "68"
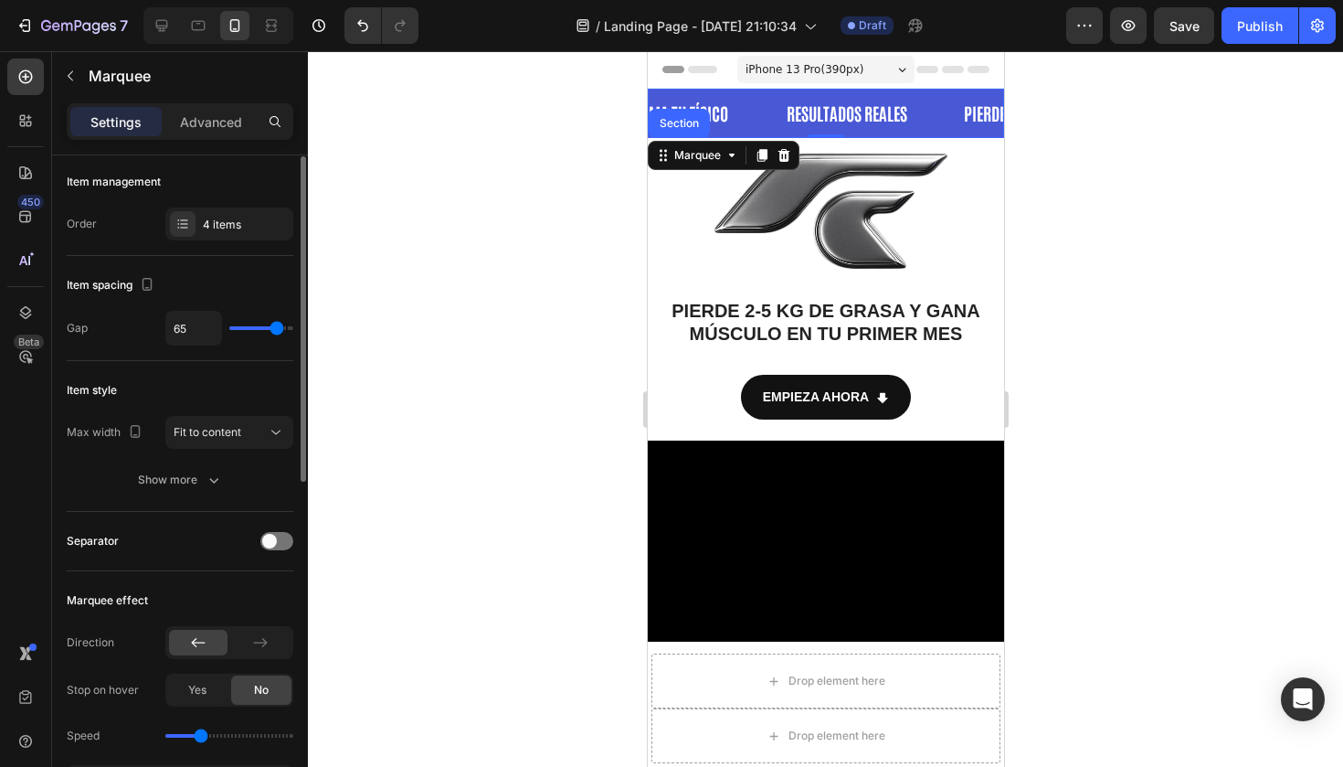
type input "68"
type input "71"
type input "72"
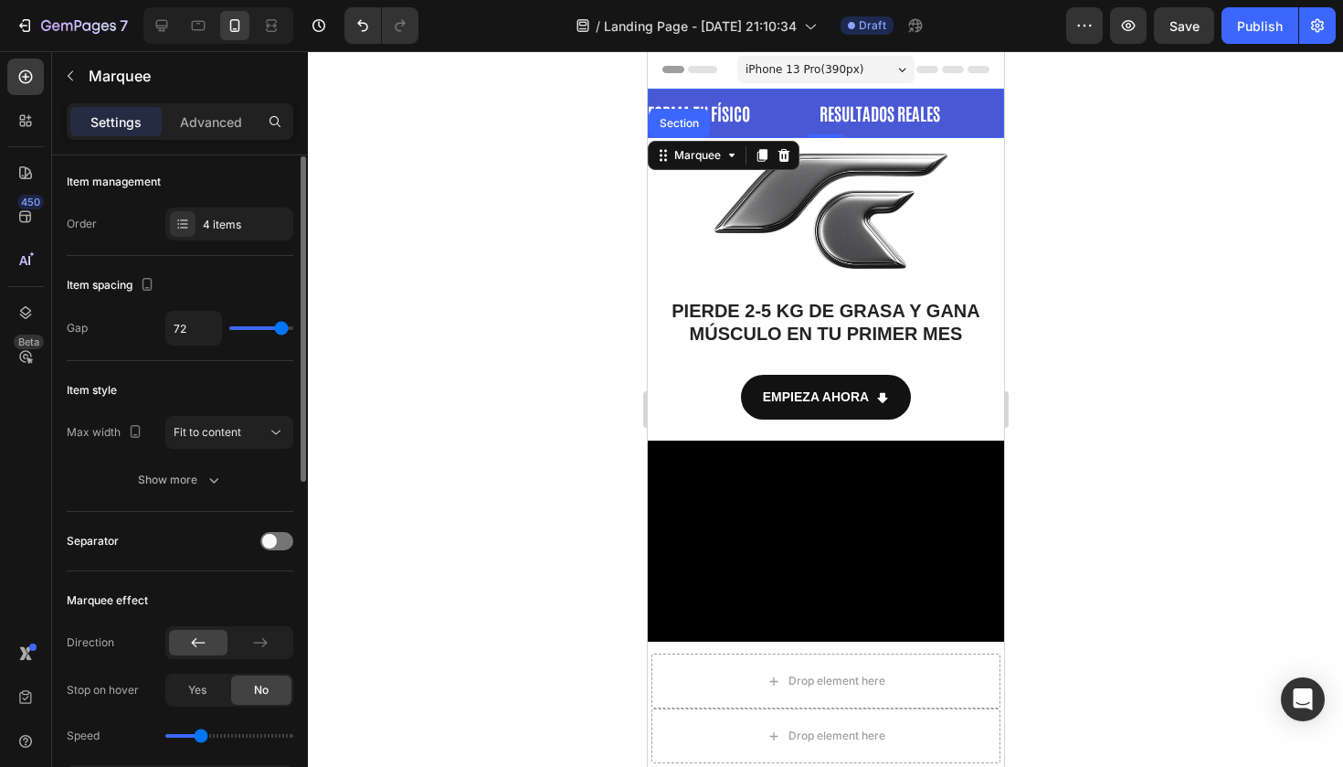
type input "75"
type input "76"
type input "79"
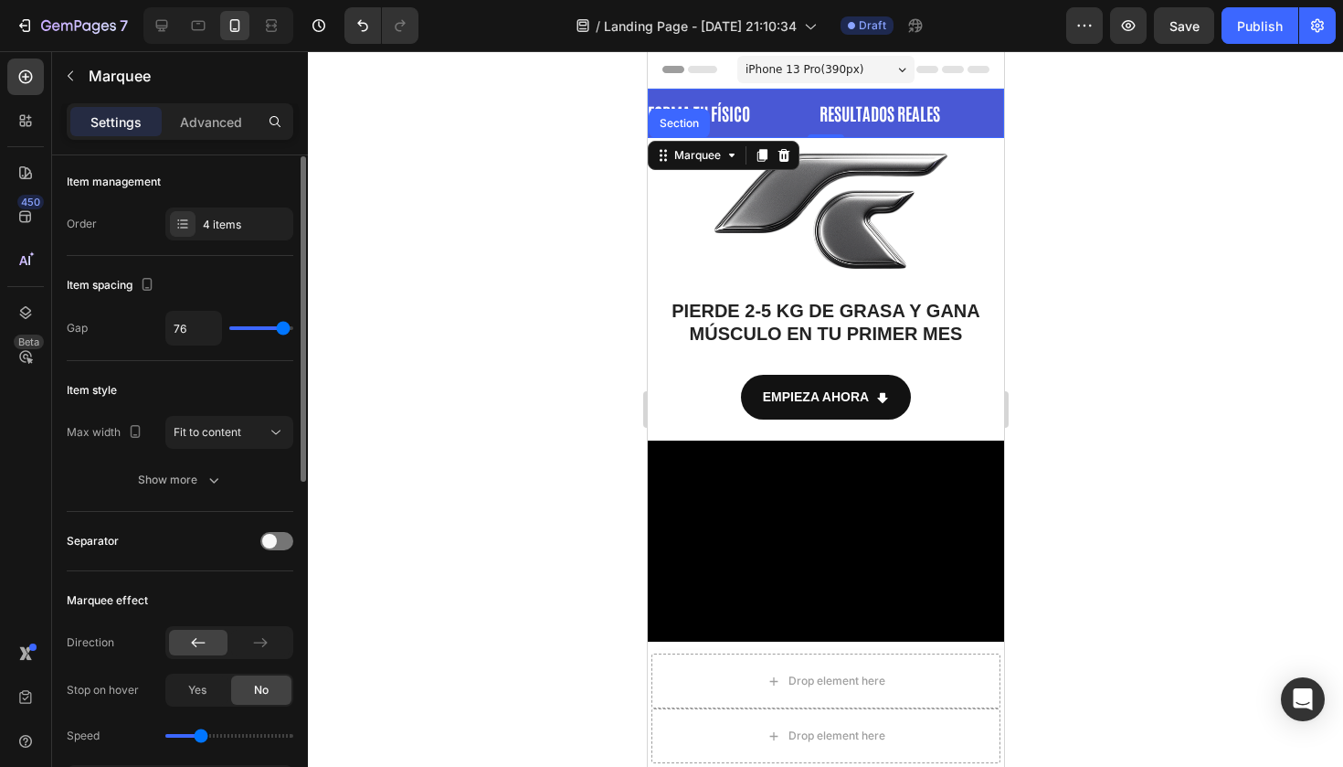
type input "79"
type input "80"
type input "76"
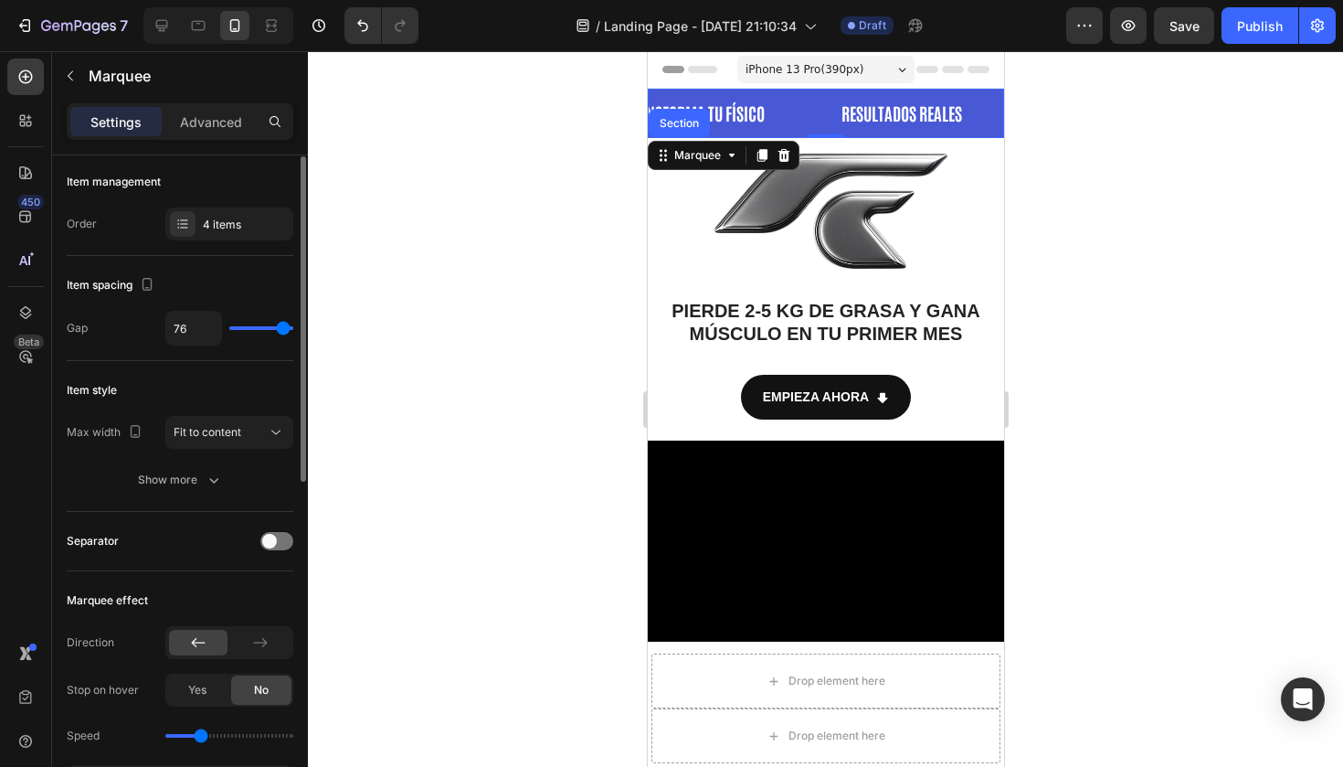
type input "58"
type input "48"
type input "37"
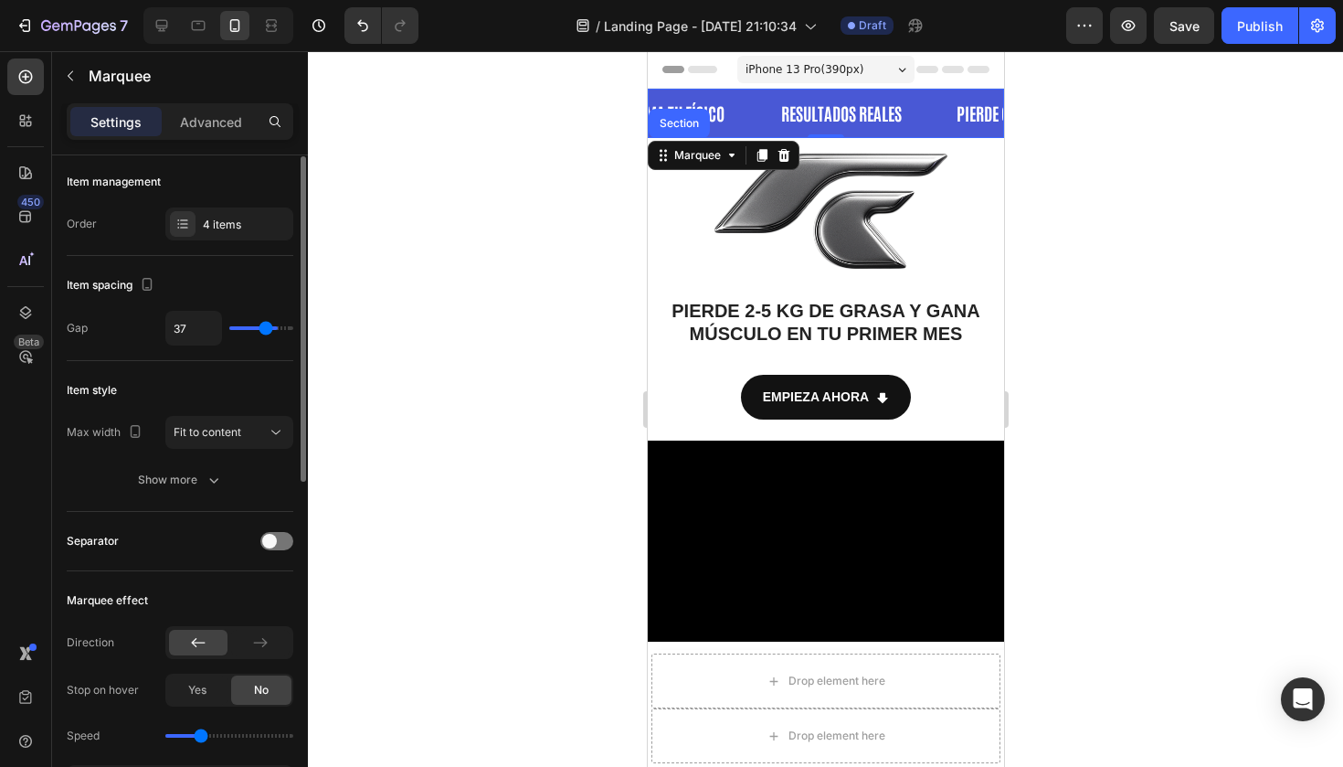
type input "37"
type input "30"
type input "25"
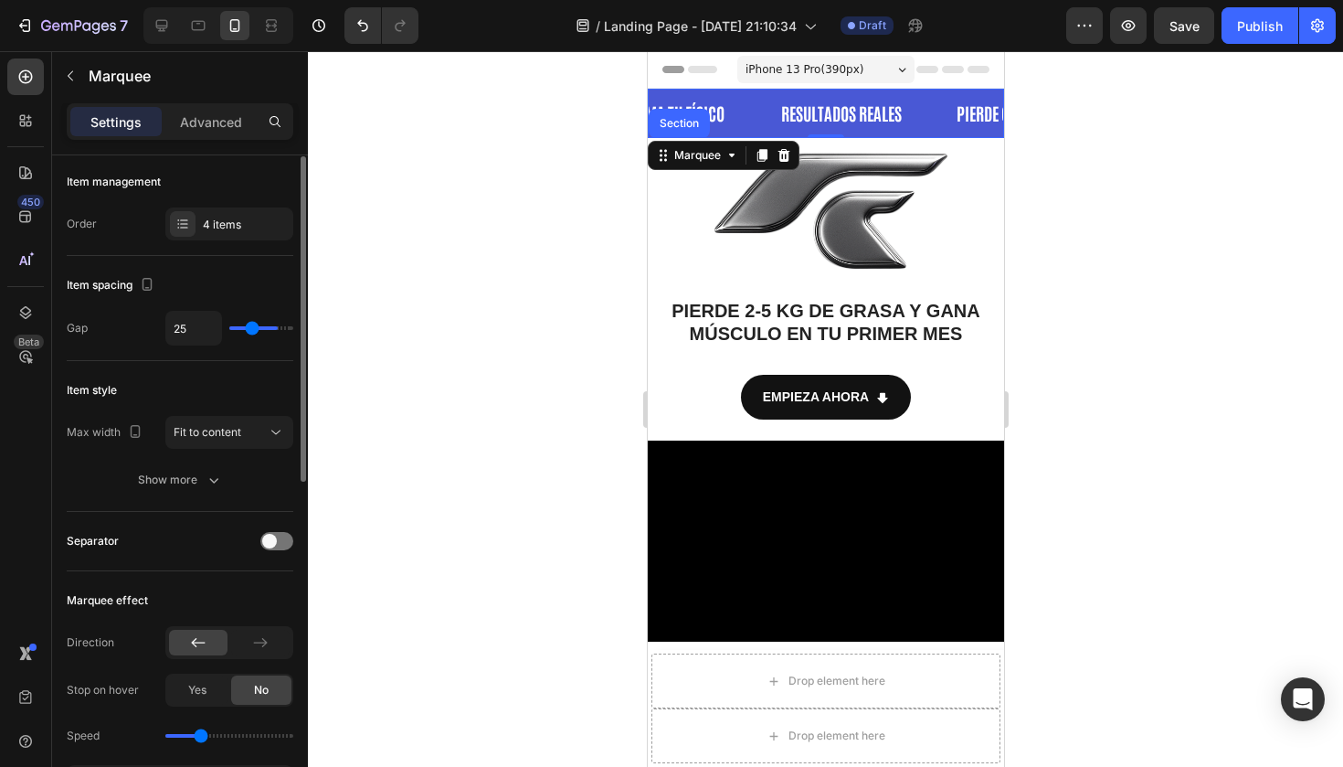
type input "18"
type input "12"
type input "8"
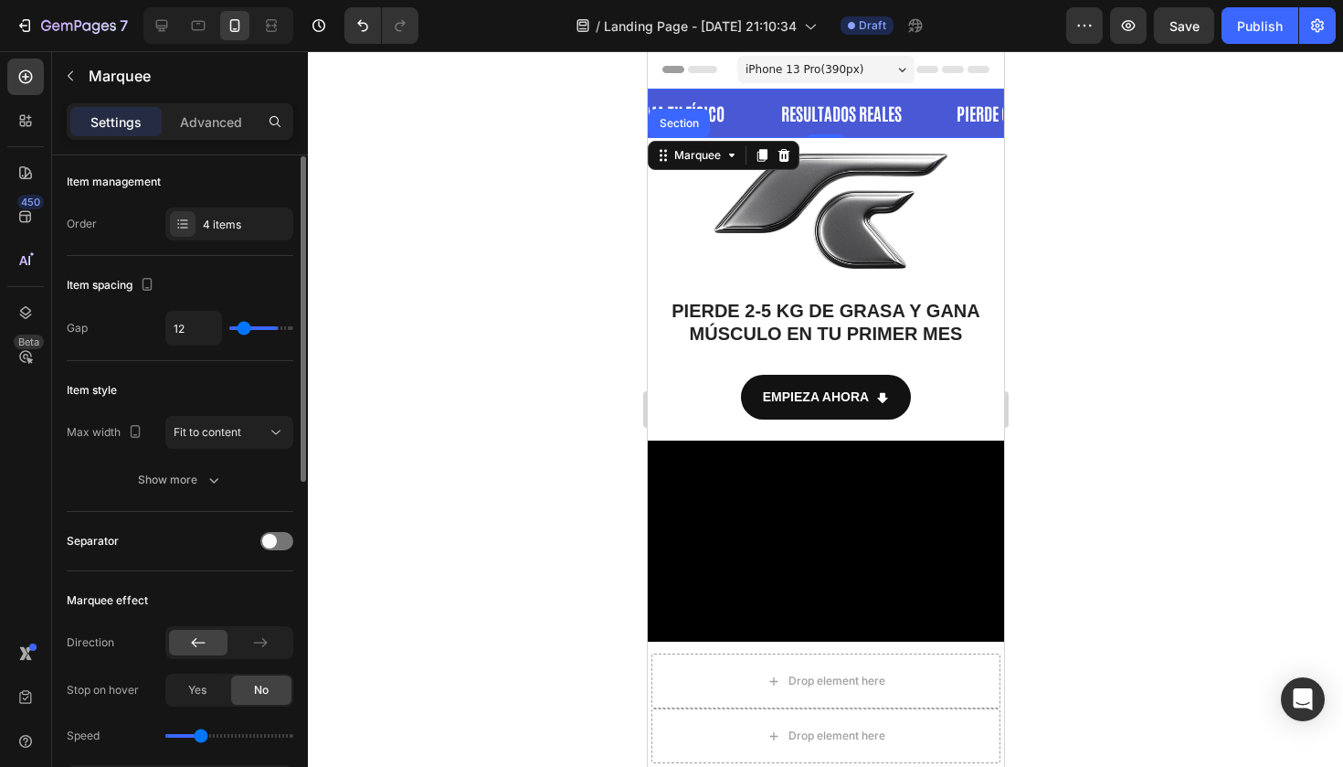
type input "8"
type input "4"
type input "2"
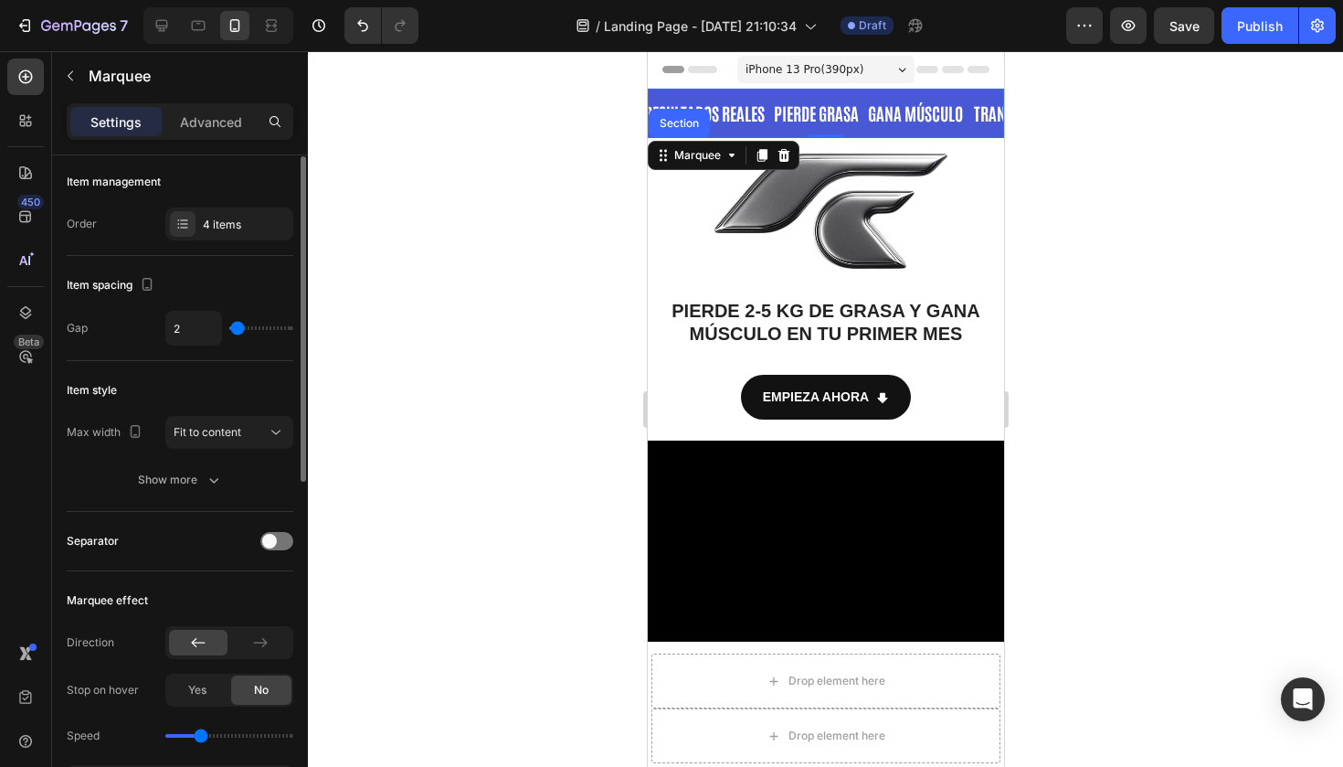
type input "0"
type input "1"
type input "2"
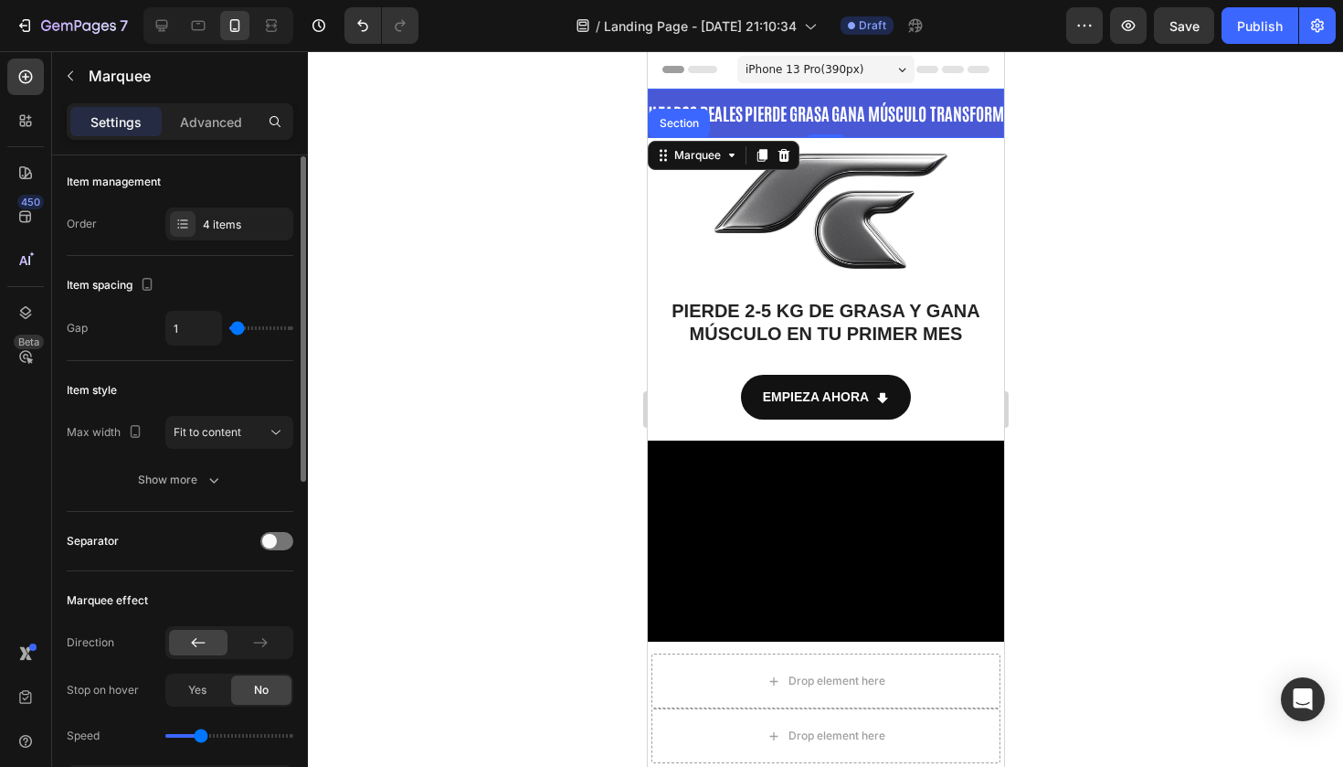
type input "2"
type input "4"
type input "6"
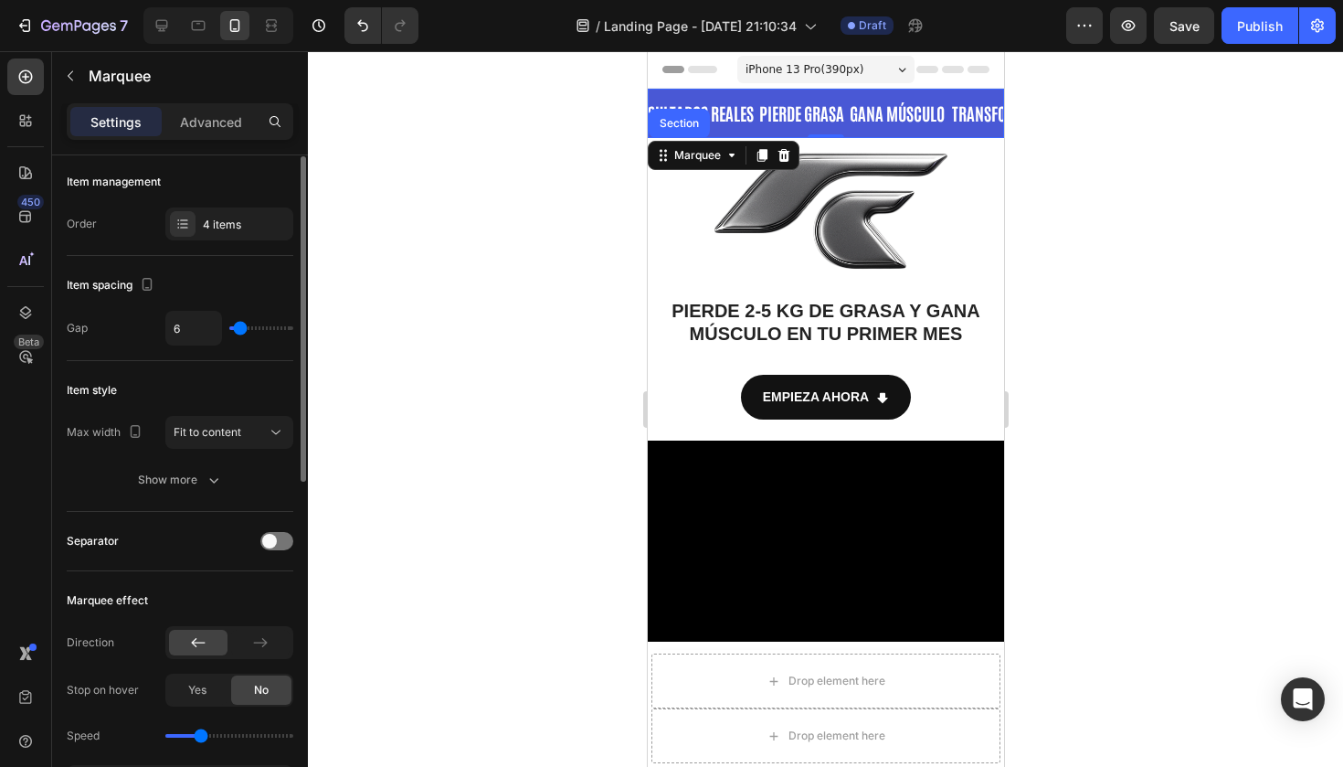
type input "9"
type input "11"
type input "13"
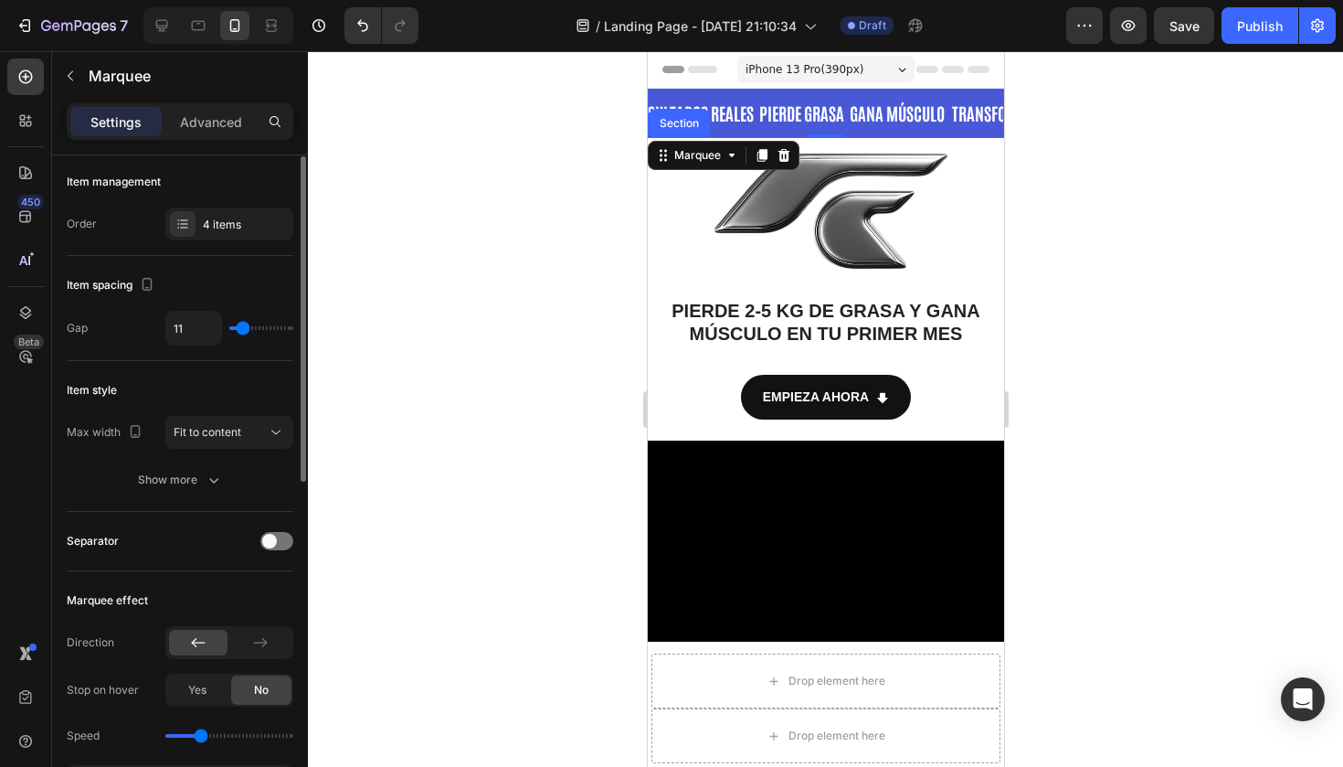
type input "13"
type input "16"
type input "18"
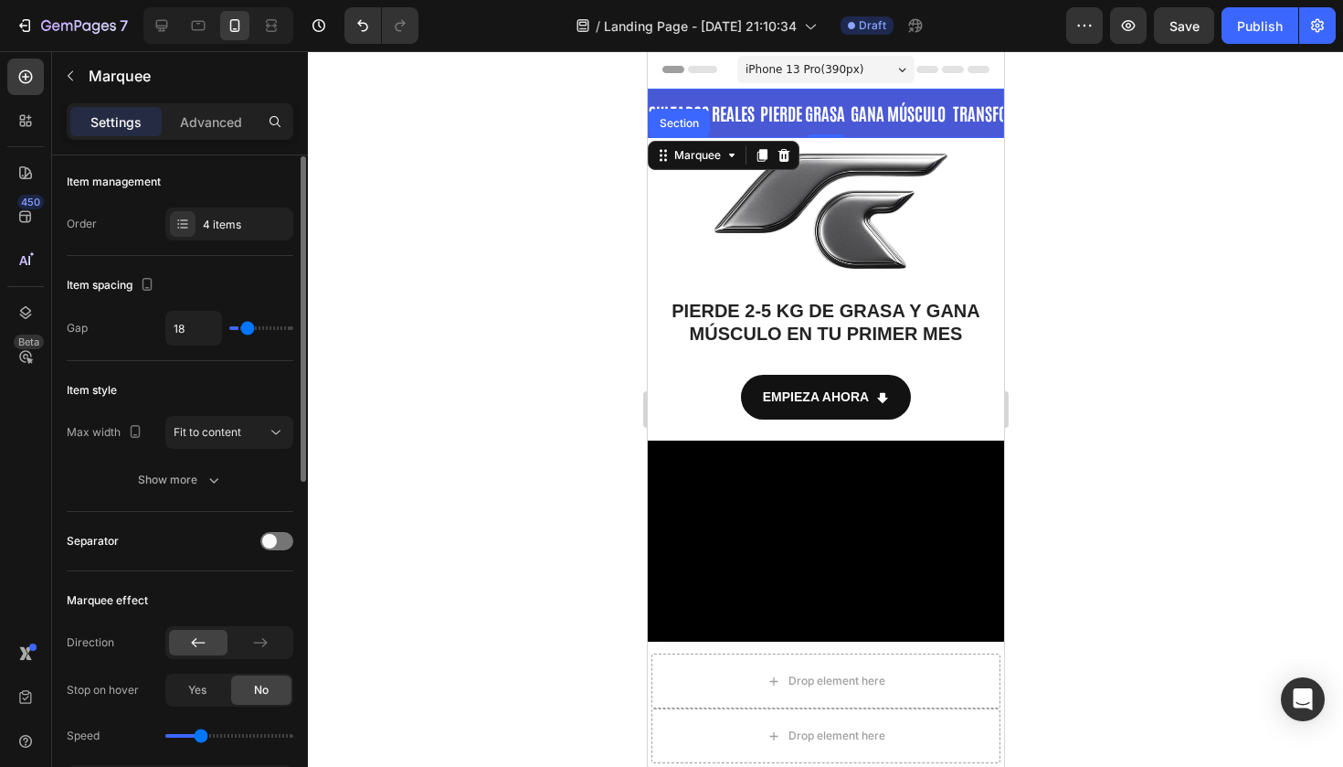
type input "19"
type input "20"
type input "22"
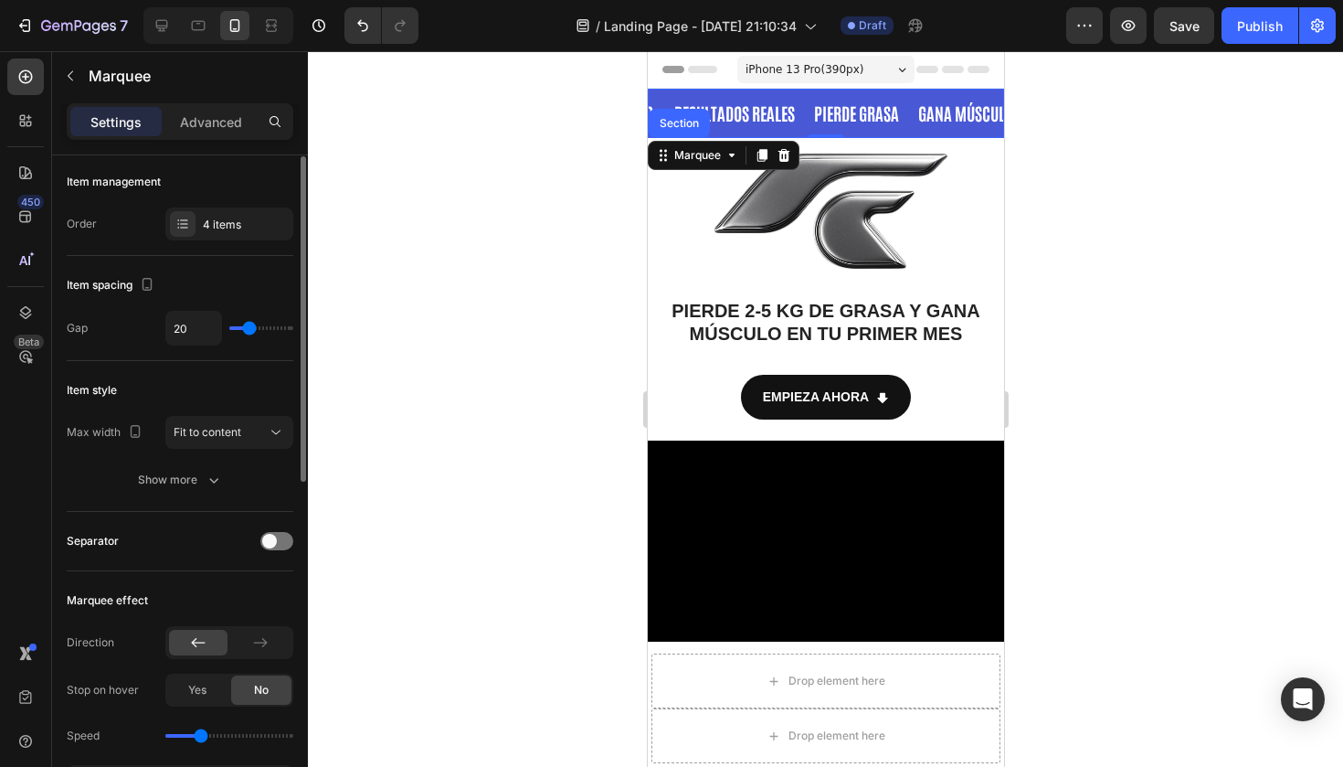
type input "22"
type input "23"
type input "25"
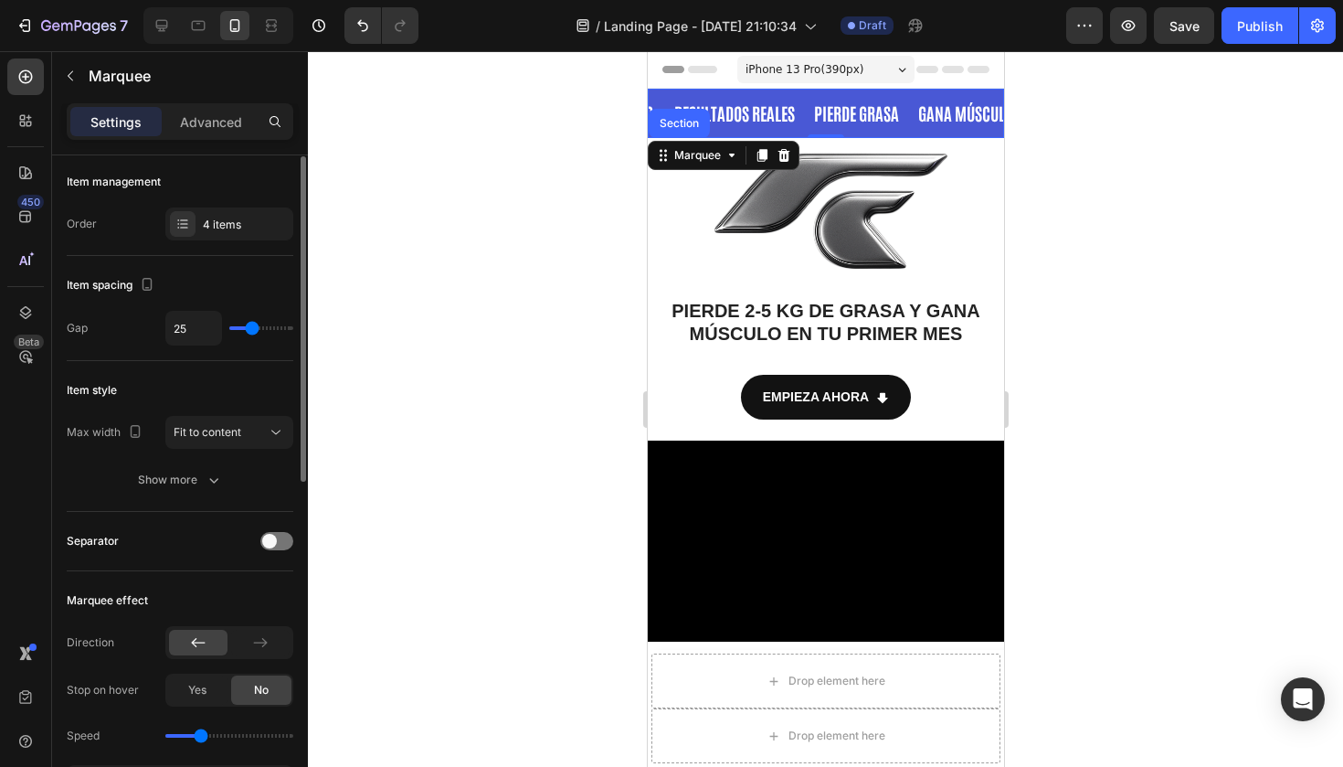
type input "27"
type input "30"
type input "34"
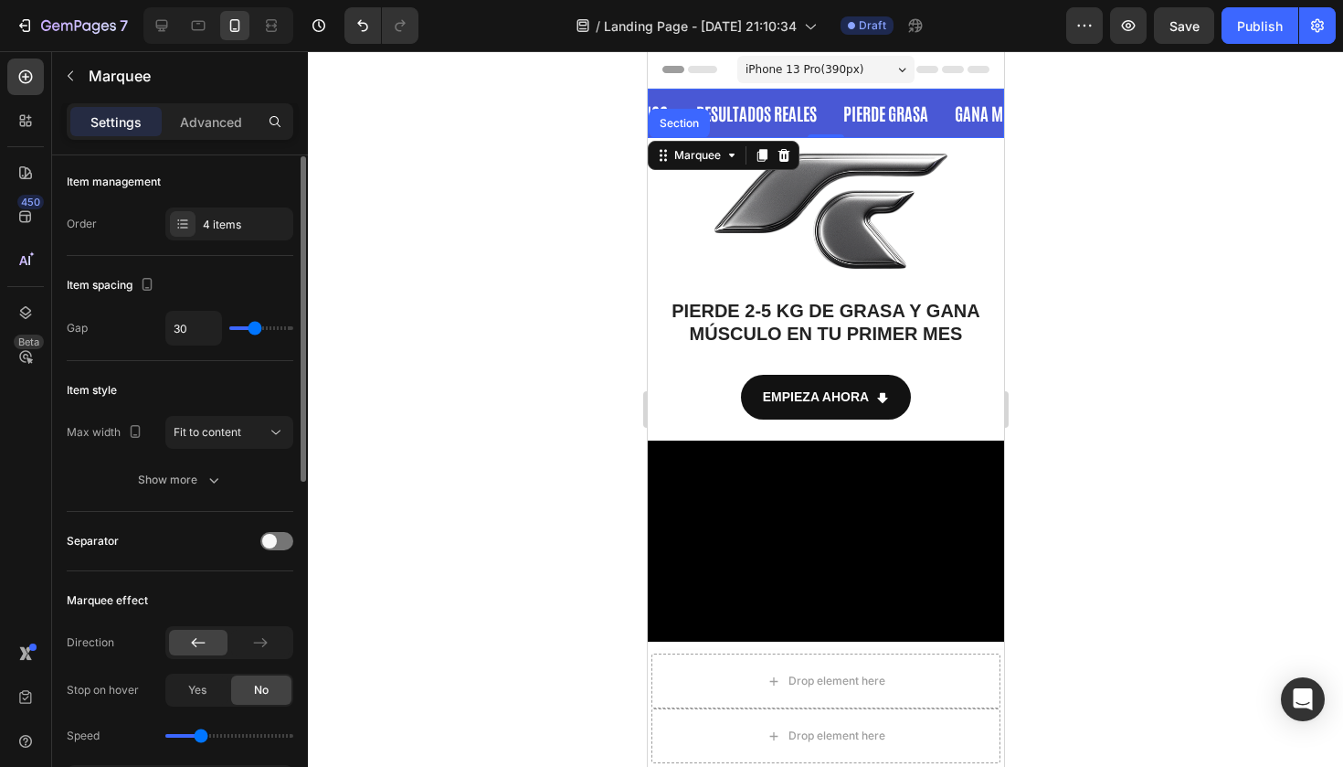
type input "34"
type input "37"
type input "39"
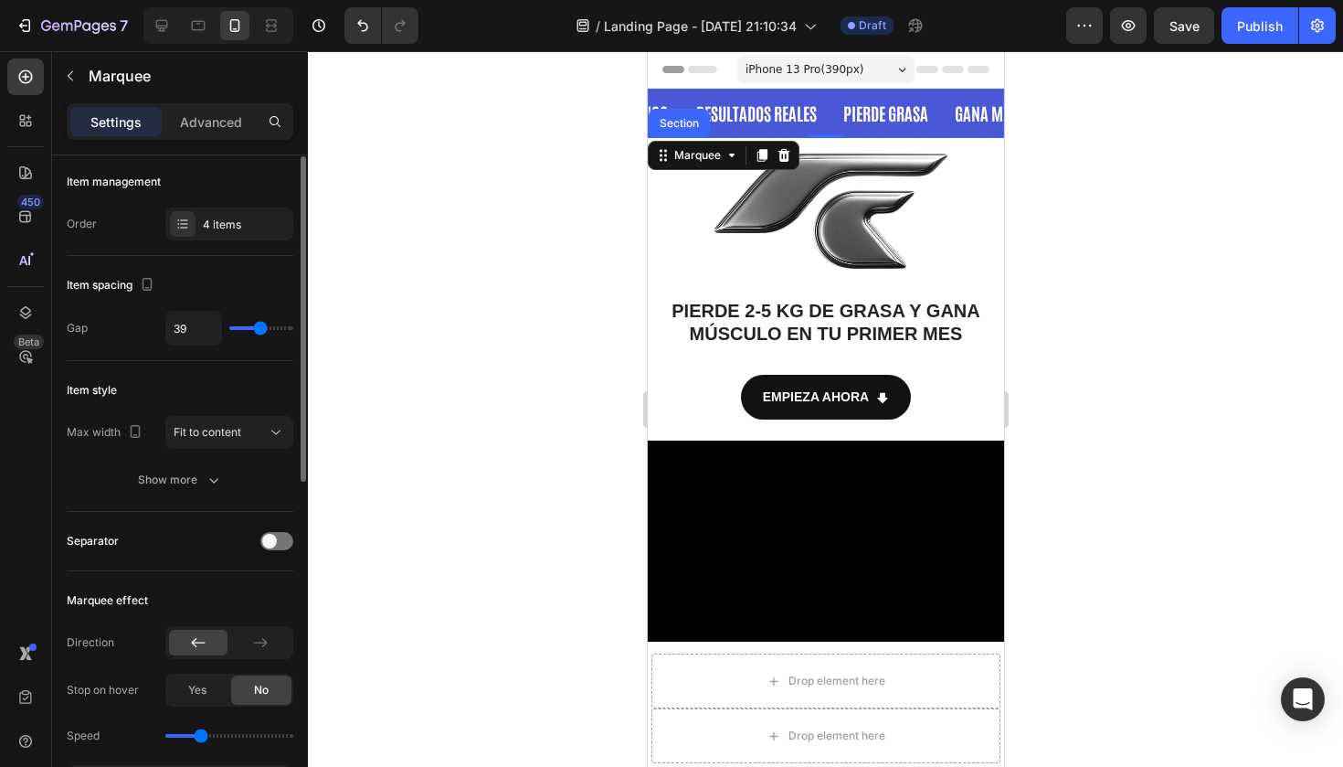
type input "40"
type input "41"
type input "43"
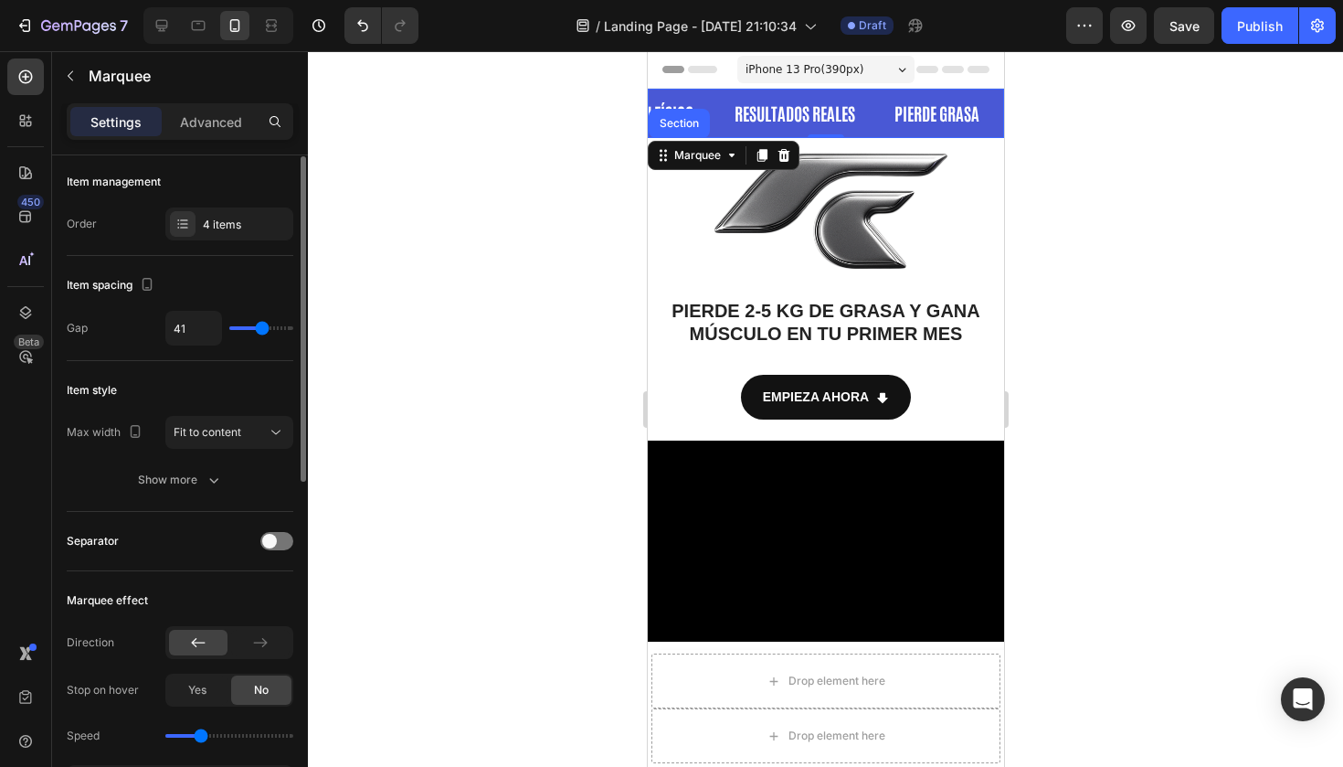
type input "43"
type input "46"
type input "48"
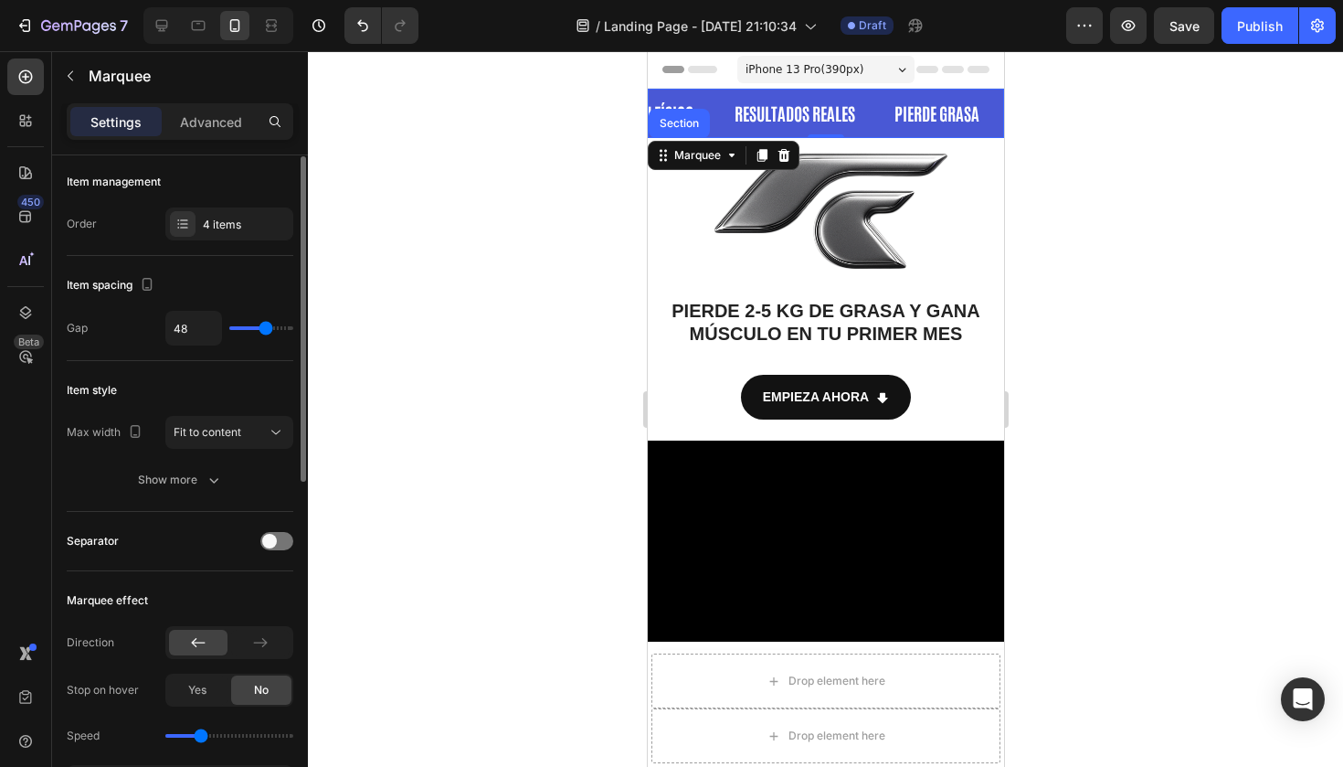
type input "53"
type input "57"
type input "58"
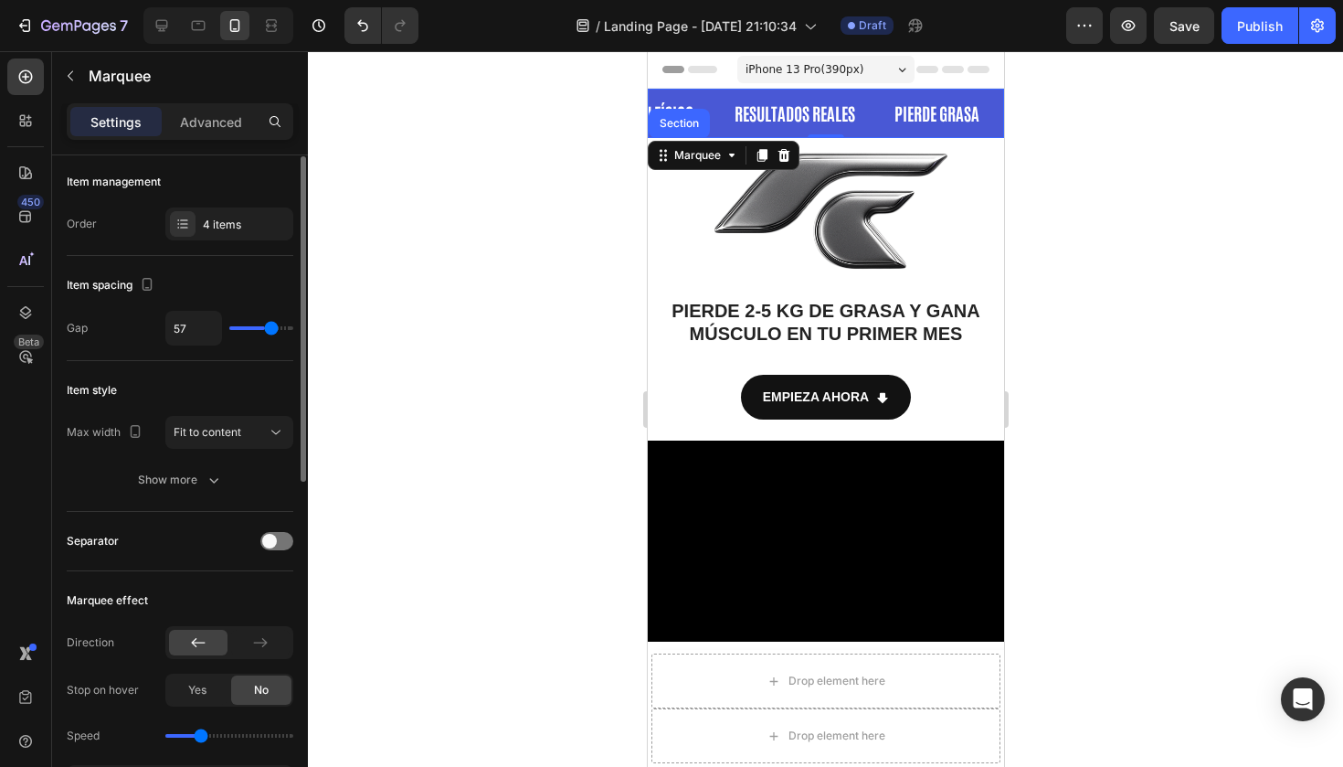
type input "58"
type input "60"
type input "58"
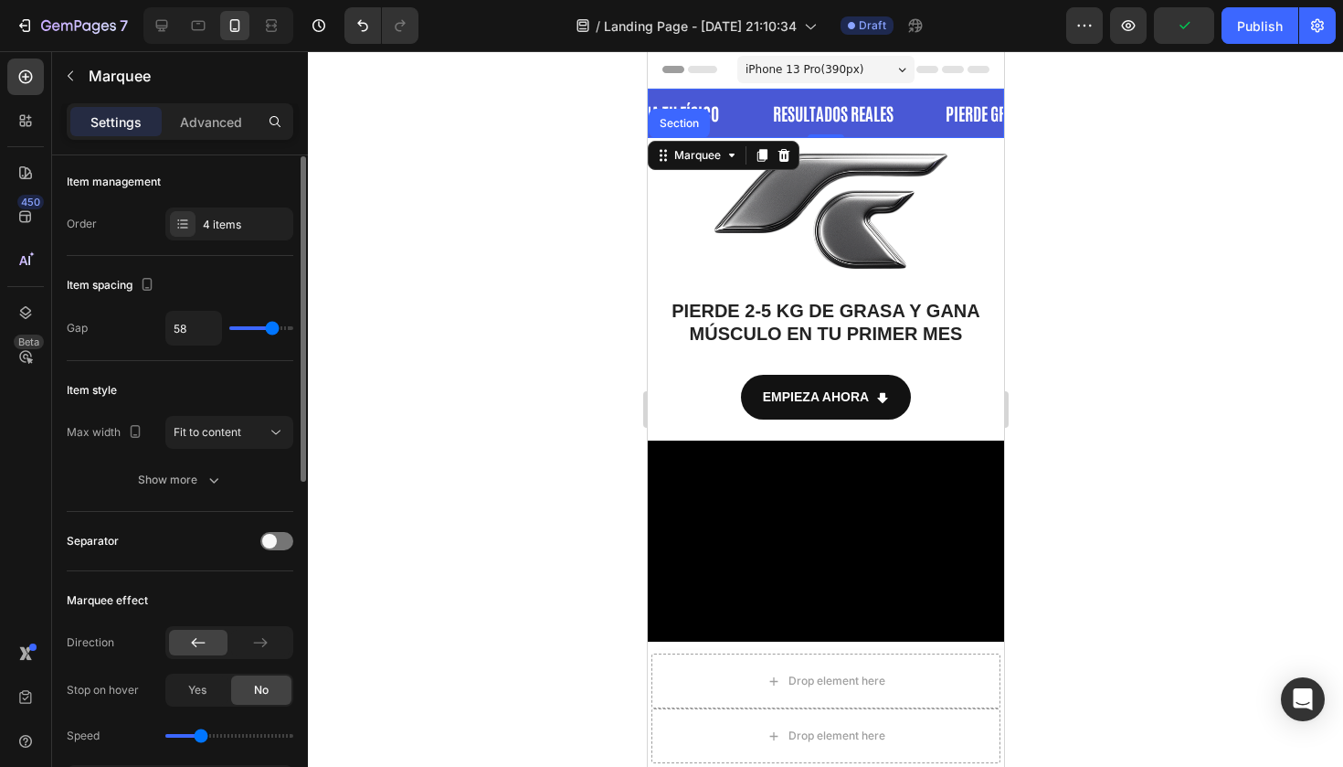
type input "55"
type input "54"
type input "53"
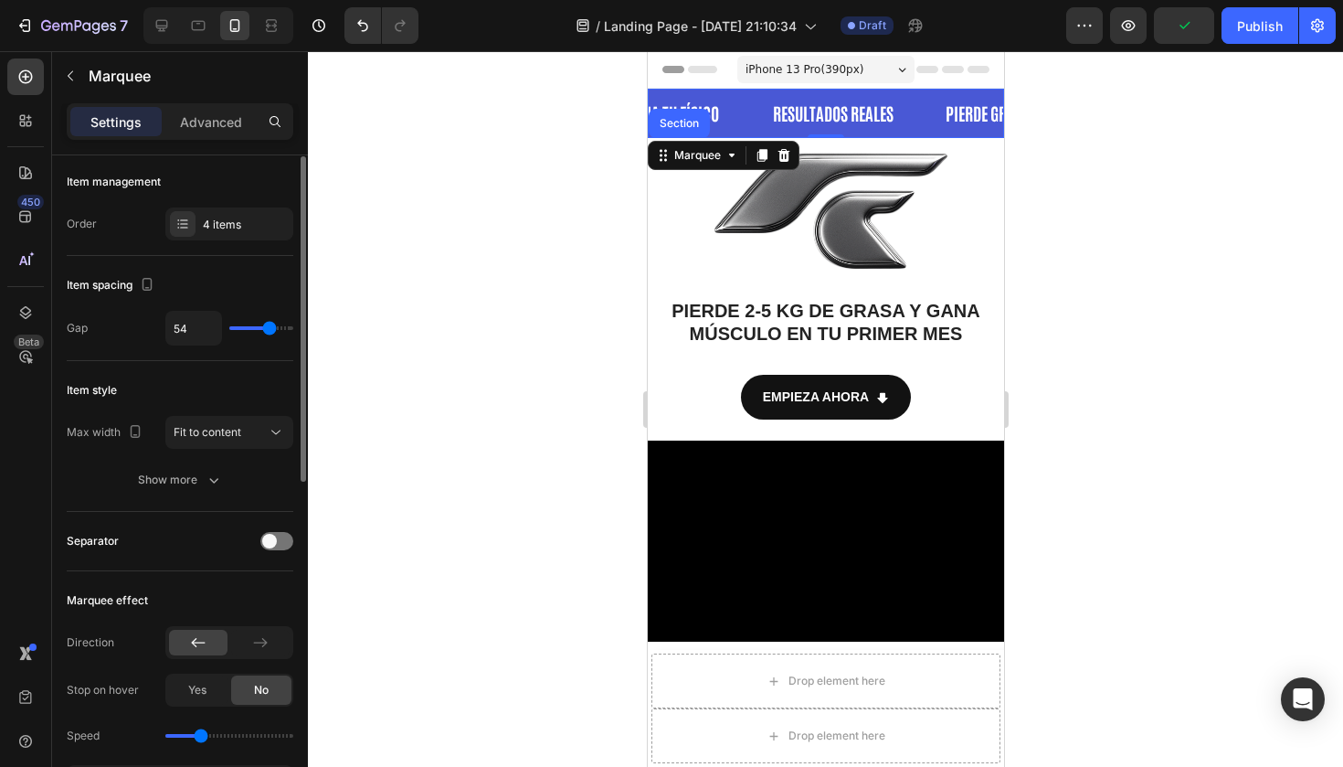
type input "53"
type input "51"
type input "50"
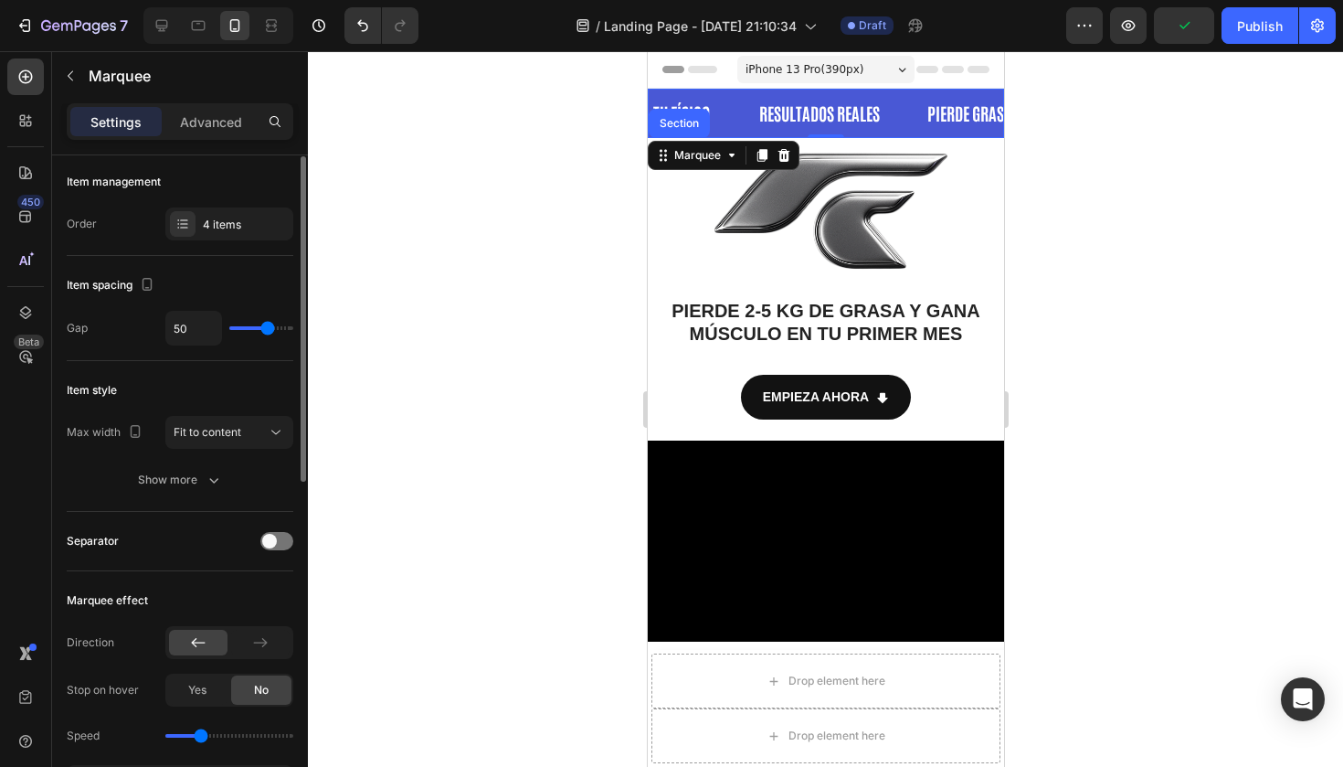
type input "48"
type input "47"
type input "46"
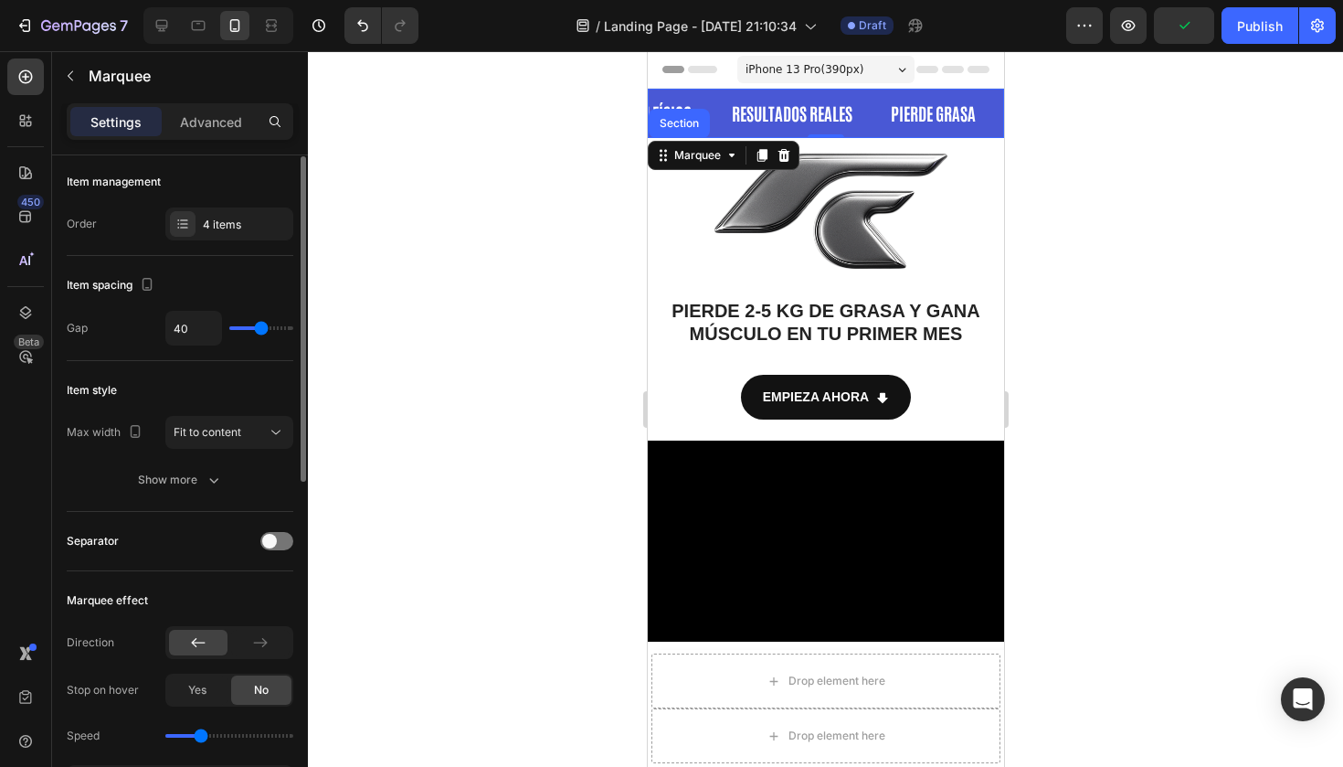
drag, startPoint x: 270, startPoint y: 325, endPoint x: 259, endPoint y: 327, distance: 10.2
click at [259, 327] on input "range" at bounding box center [261, 328] width 64 height 4
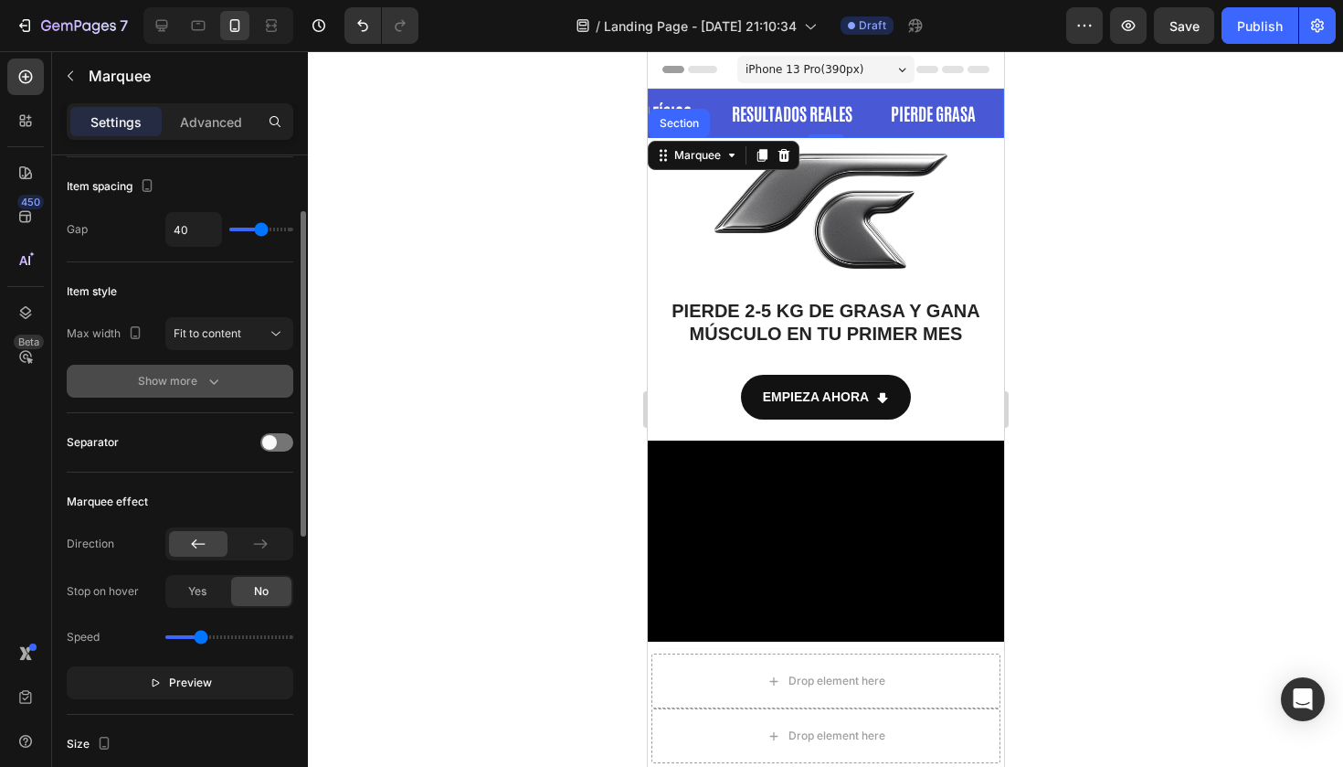
scroll to position [106, 0]
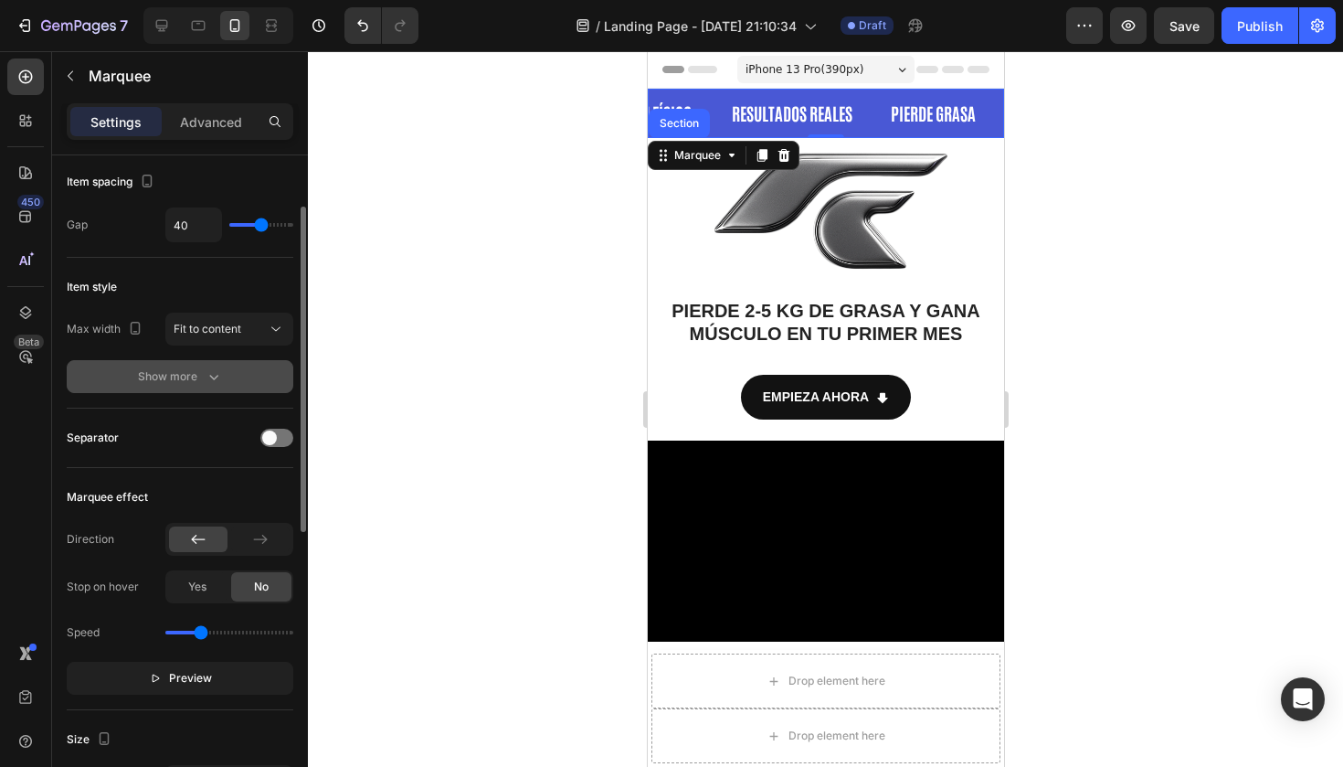
click at [212, 380] on icon "button" at bounding box center [214, 376] width 18 height 18
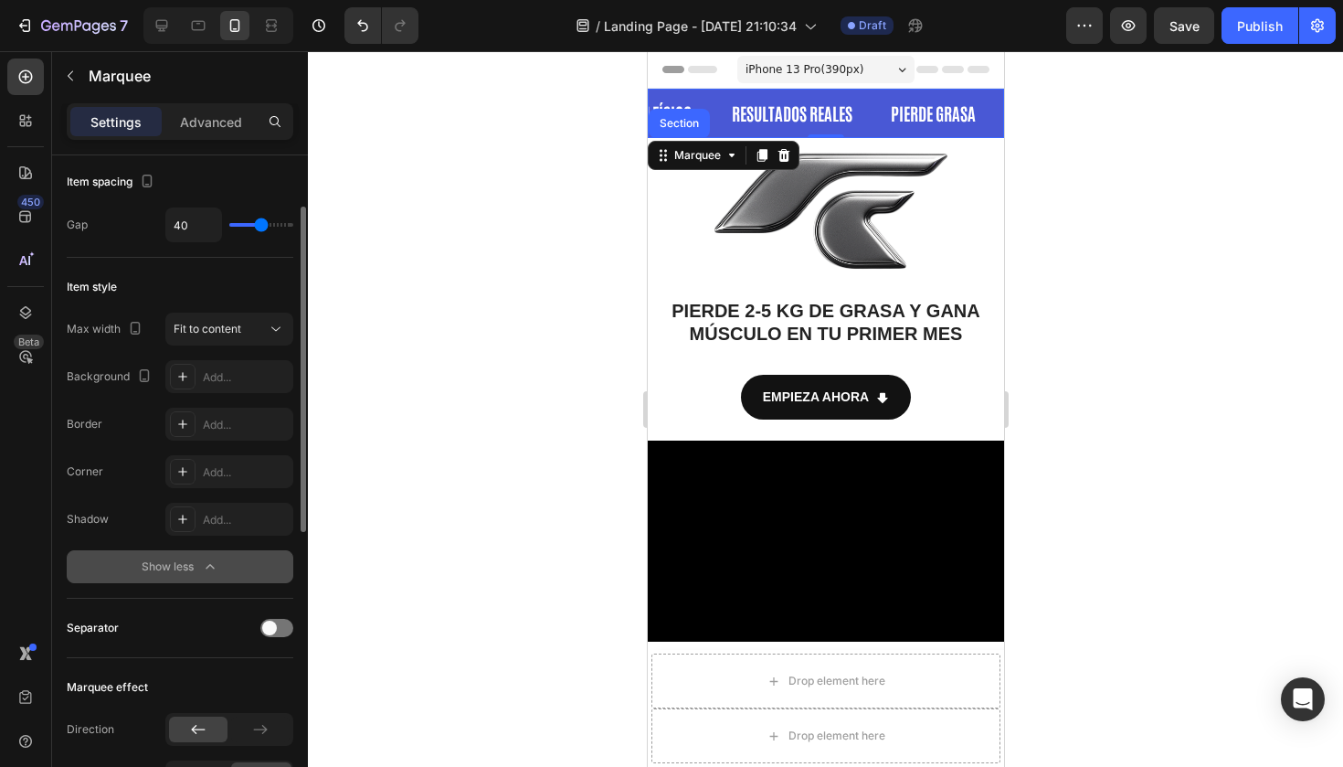
click at [187, 564] on div "Show less" at bounding box center [181, 566] width 78 height 18
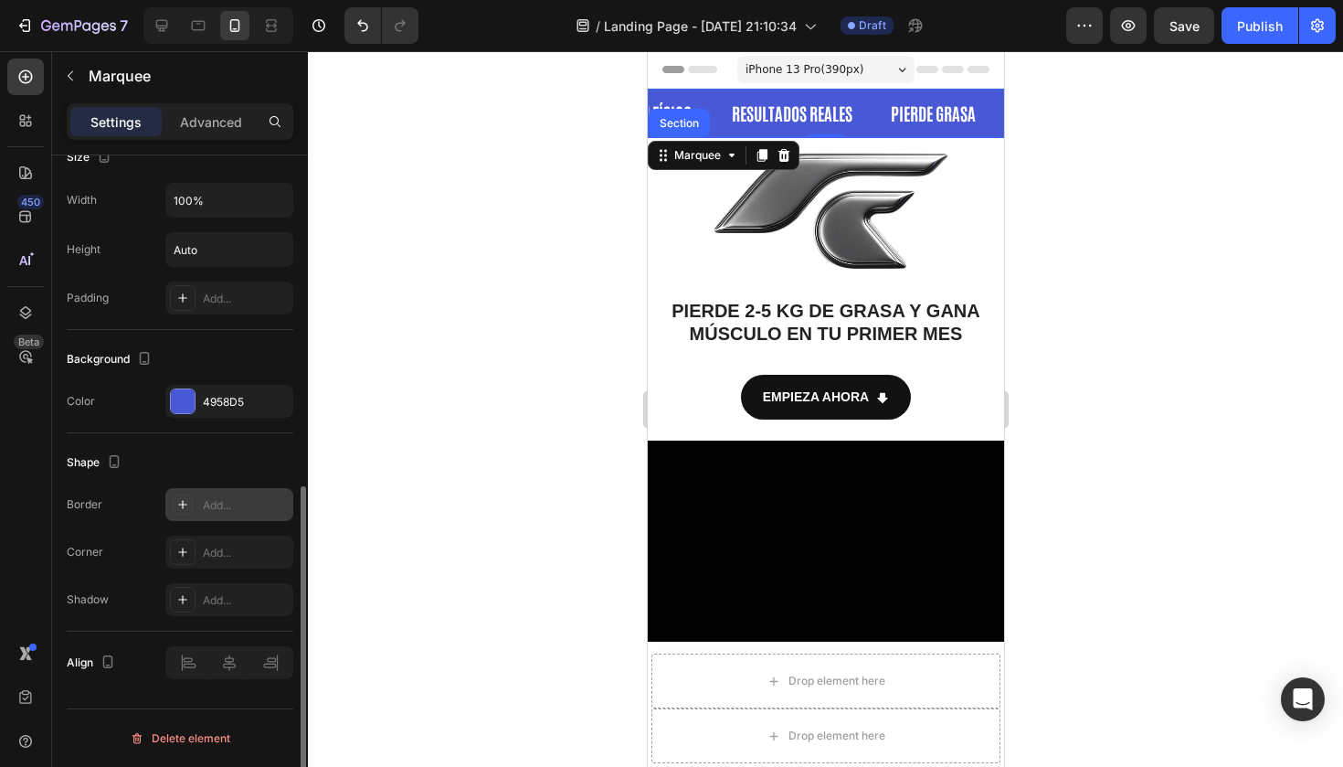
scroll to position [681, 0]
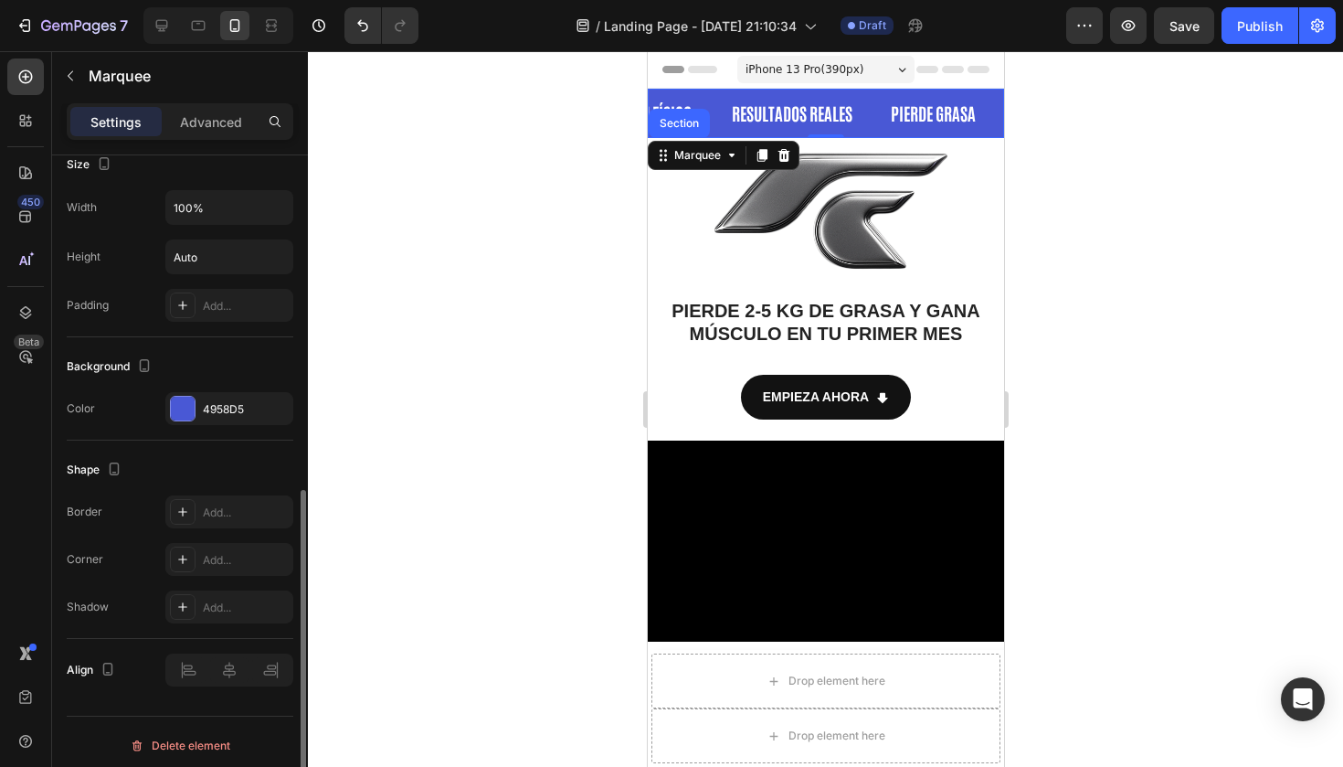
click at [615, 245] on div at bounding box center [825, 408] width 1035 height 715
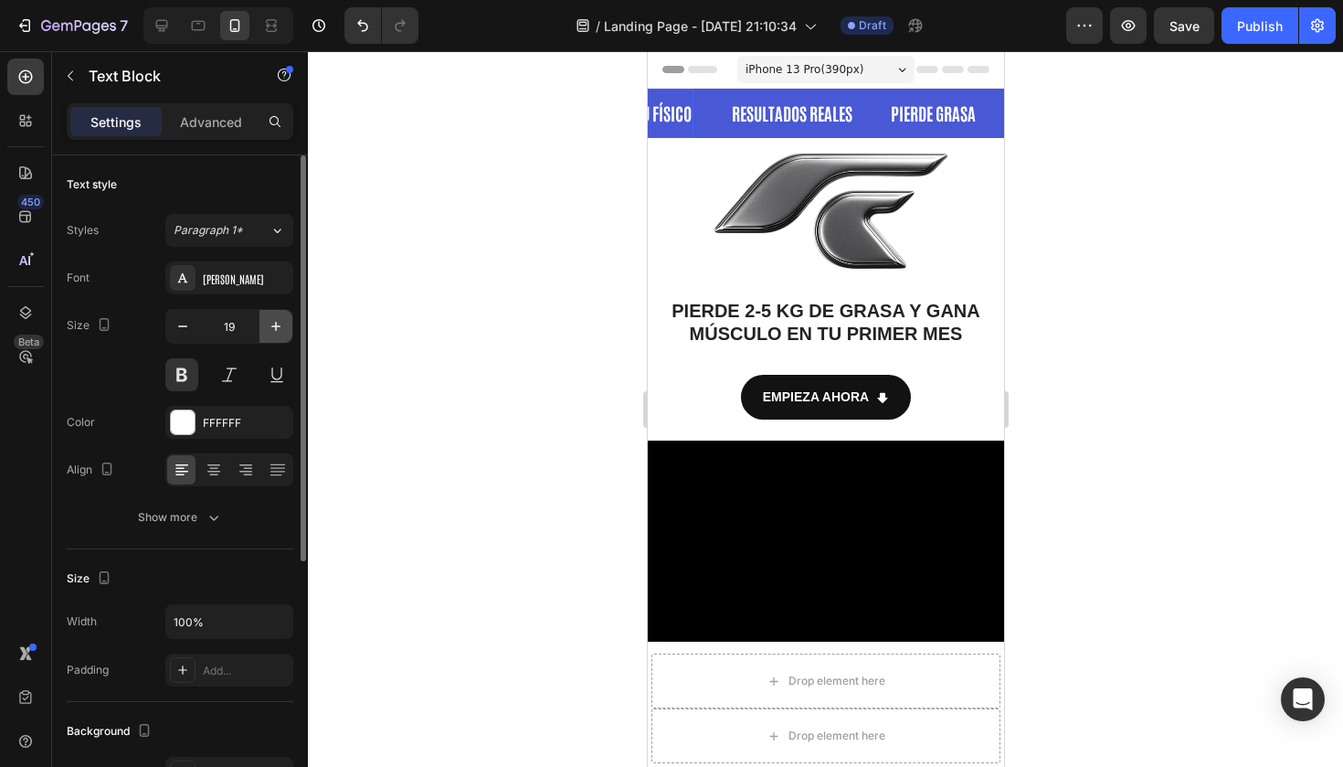
click at [272, 322] on icon "button" at bounding box center [276, 326] width 18 height 18
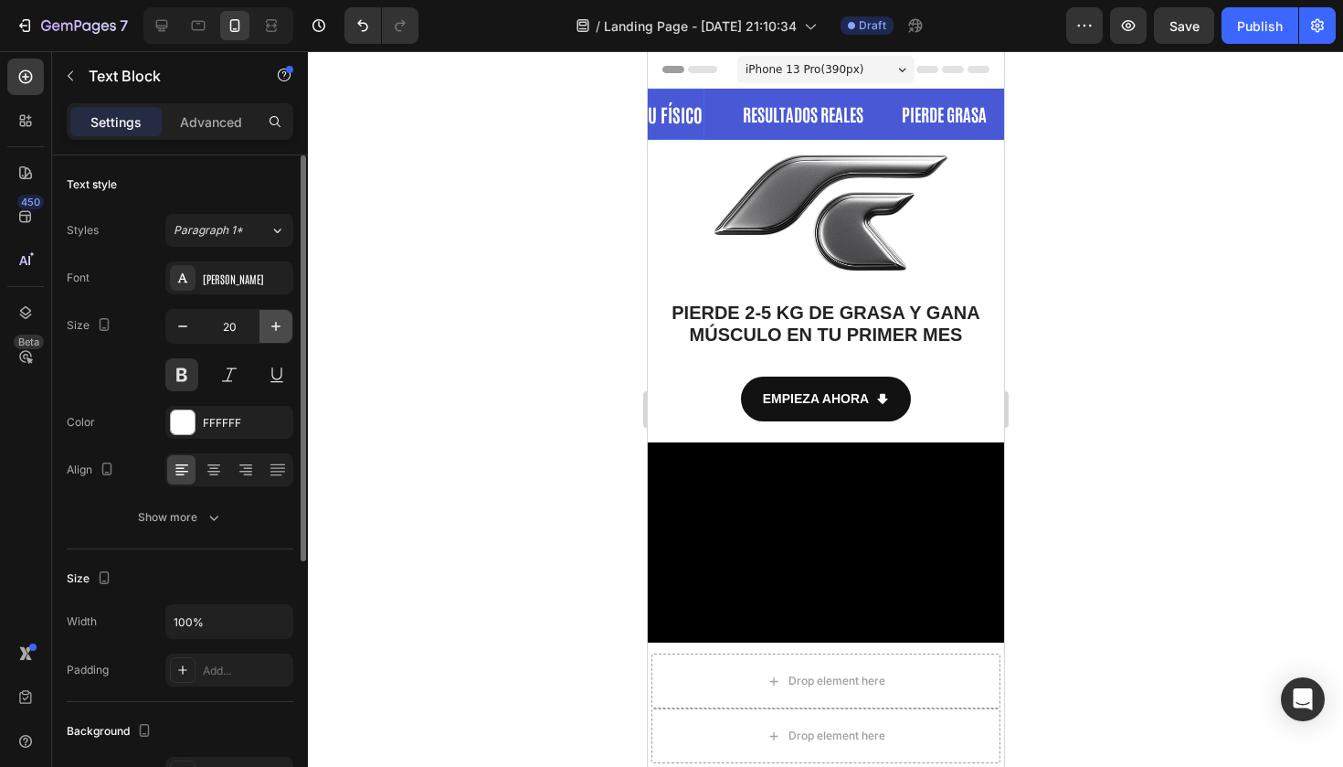
click at [272, 322] on icon "button" at bounding box center [276, 326] width 18 height 18
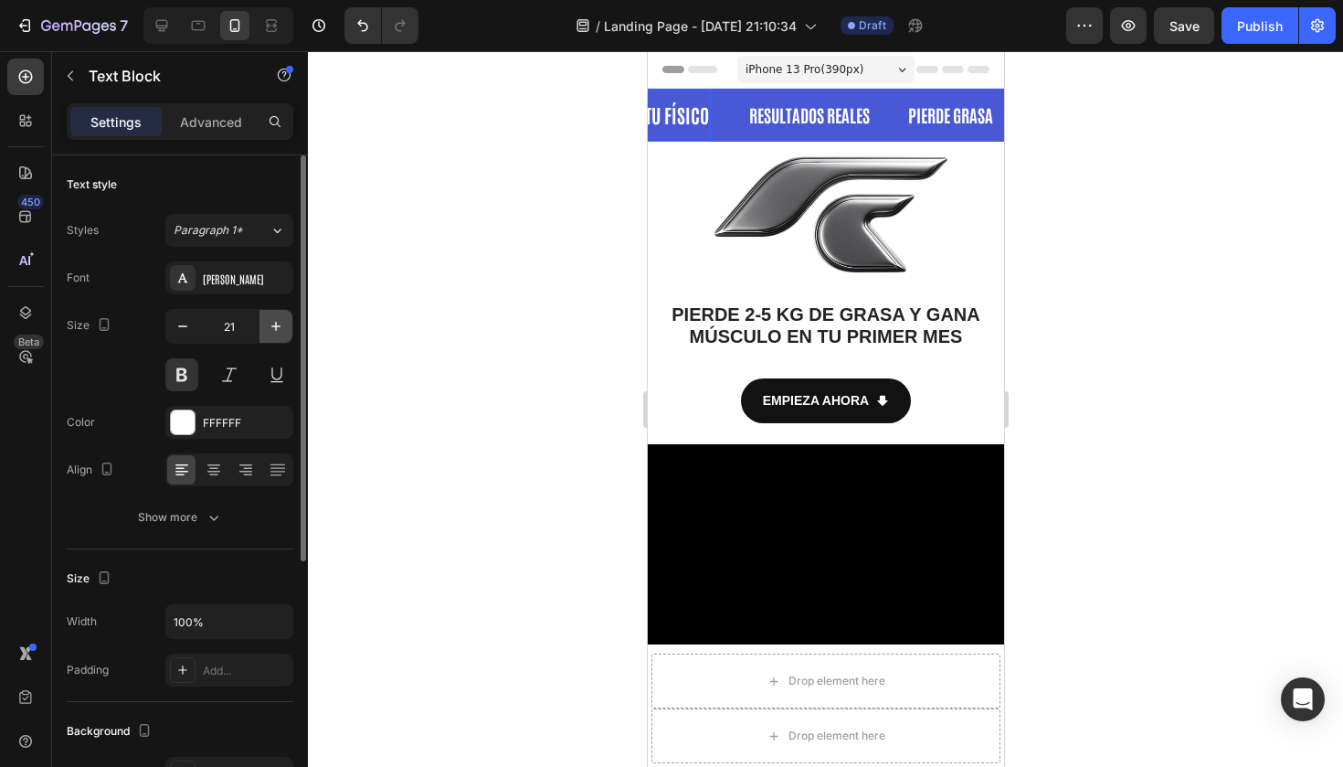
click at [272, 322] on icon "button" at bounding box center [276, 326] width 18 height 18
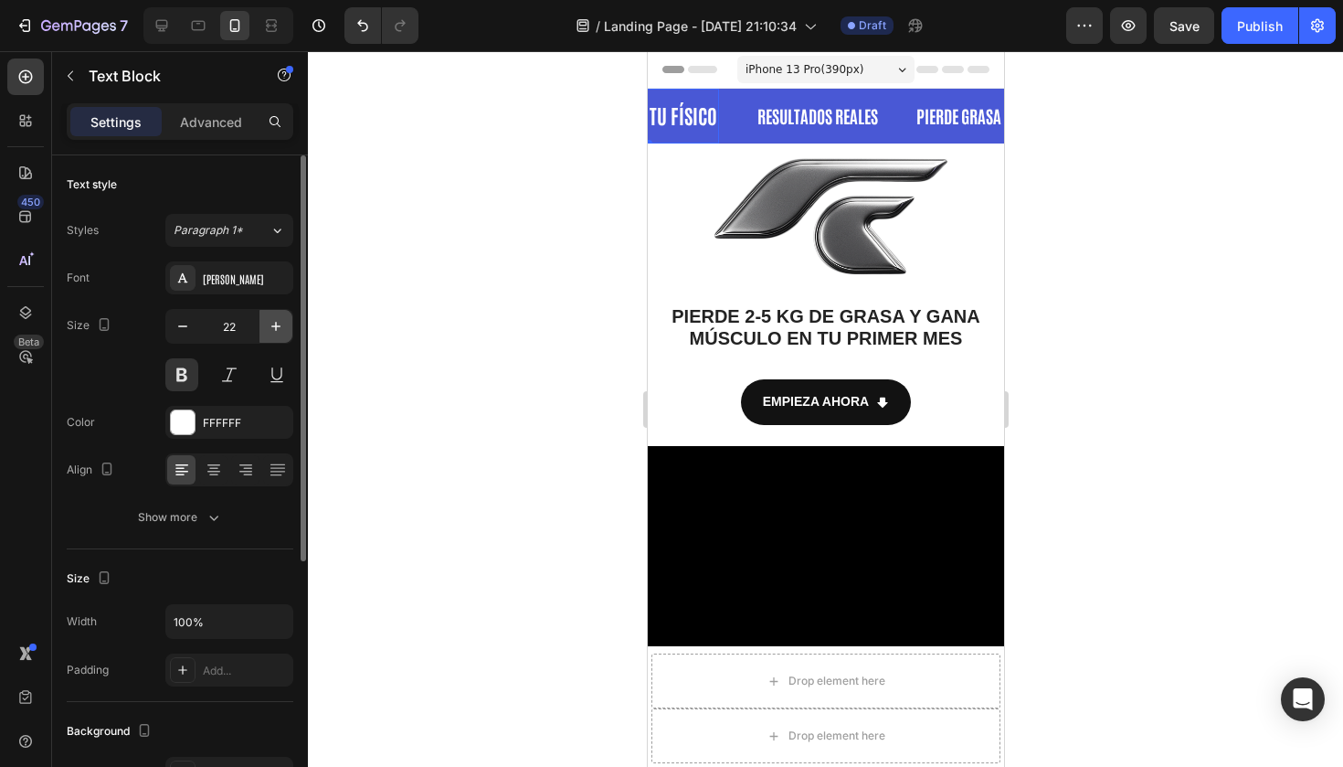
click at [272, 322] on icon "button" at bounding box center [276, 326] width 18 height 18
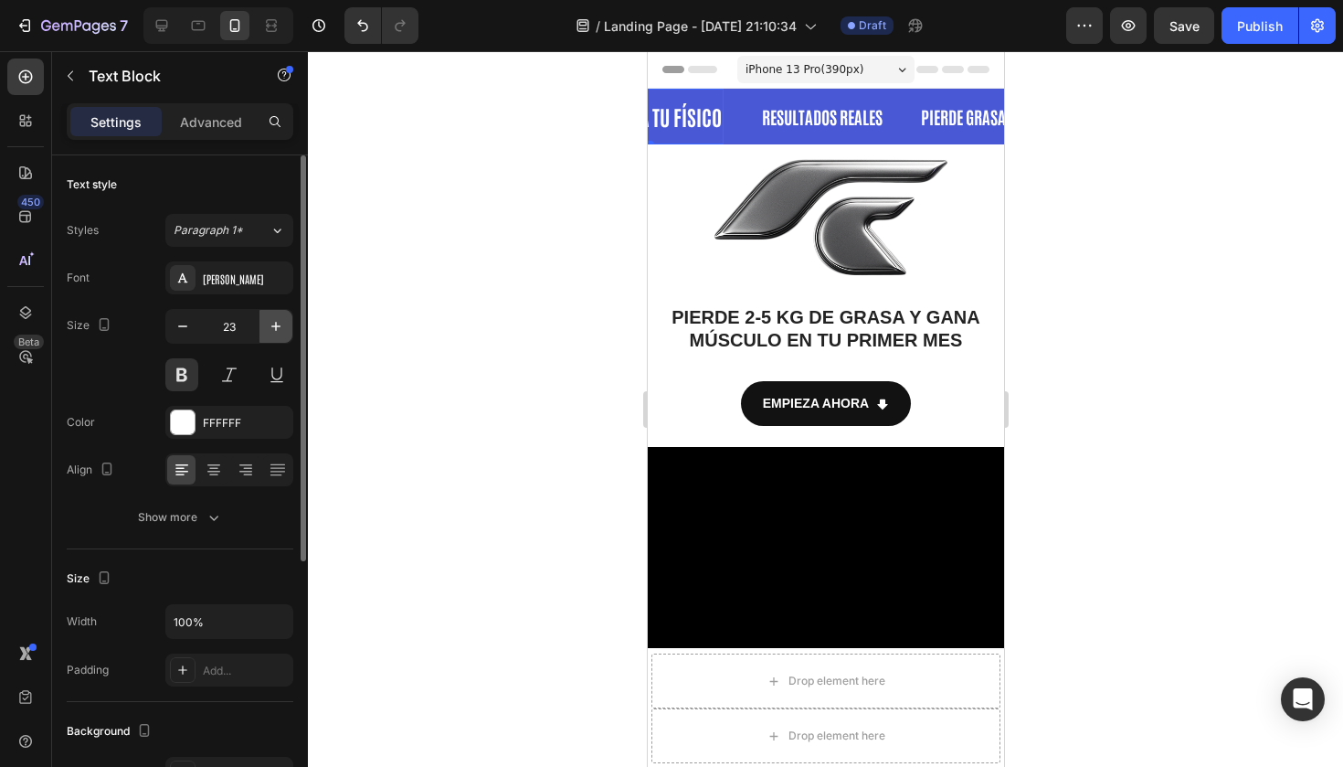
click at [272, 322] on icon "button" at bounding box center [276, 326] width 18 height 18
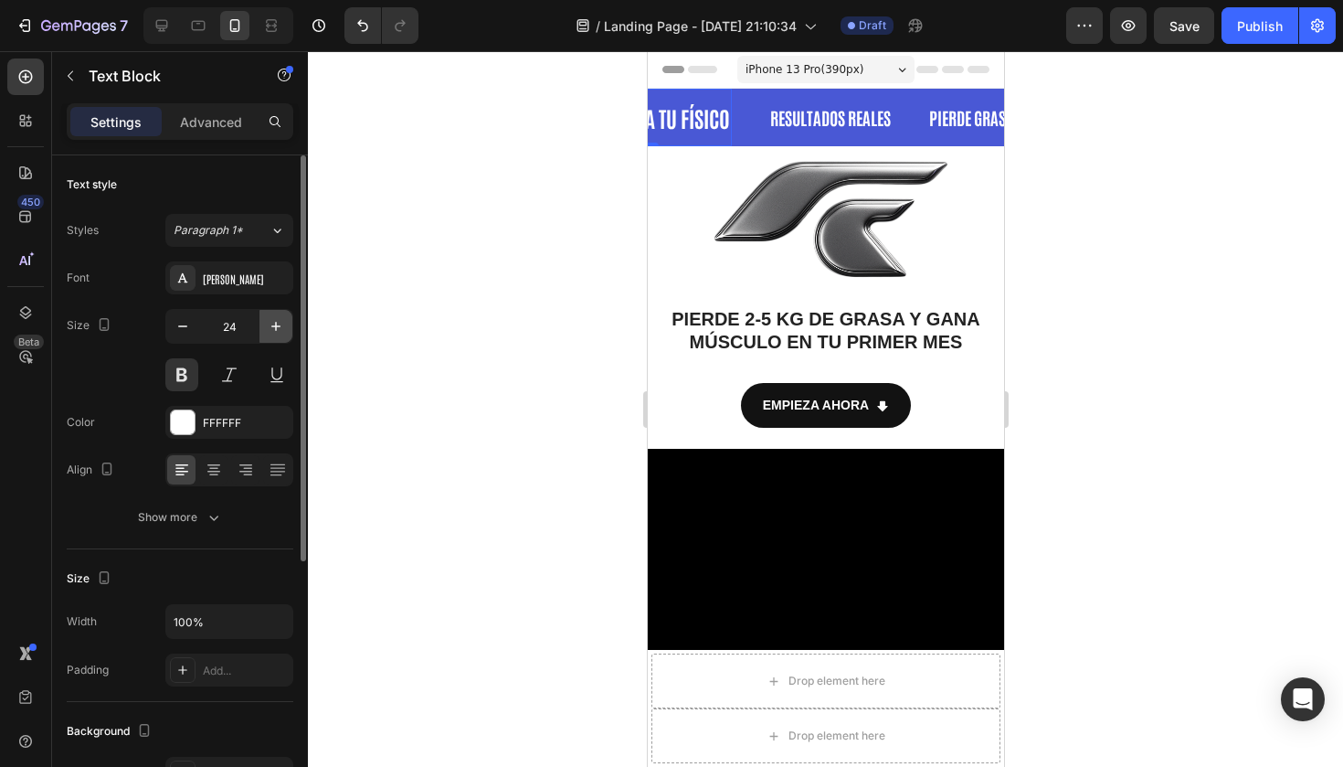
click at [272, 322] on icon "button" at bounding box center [276, 326] width 18 height 18
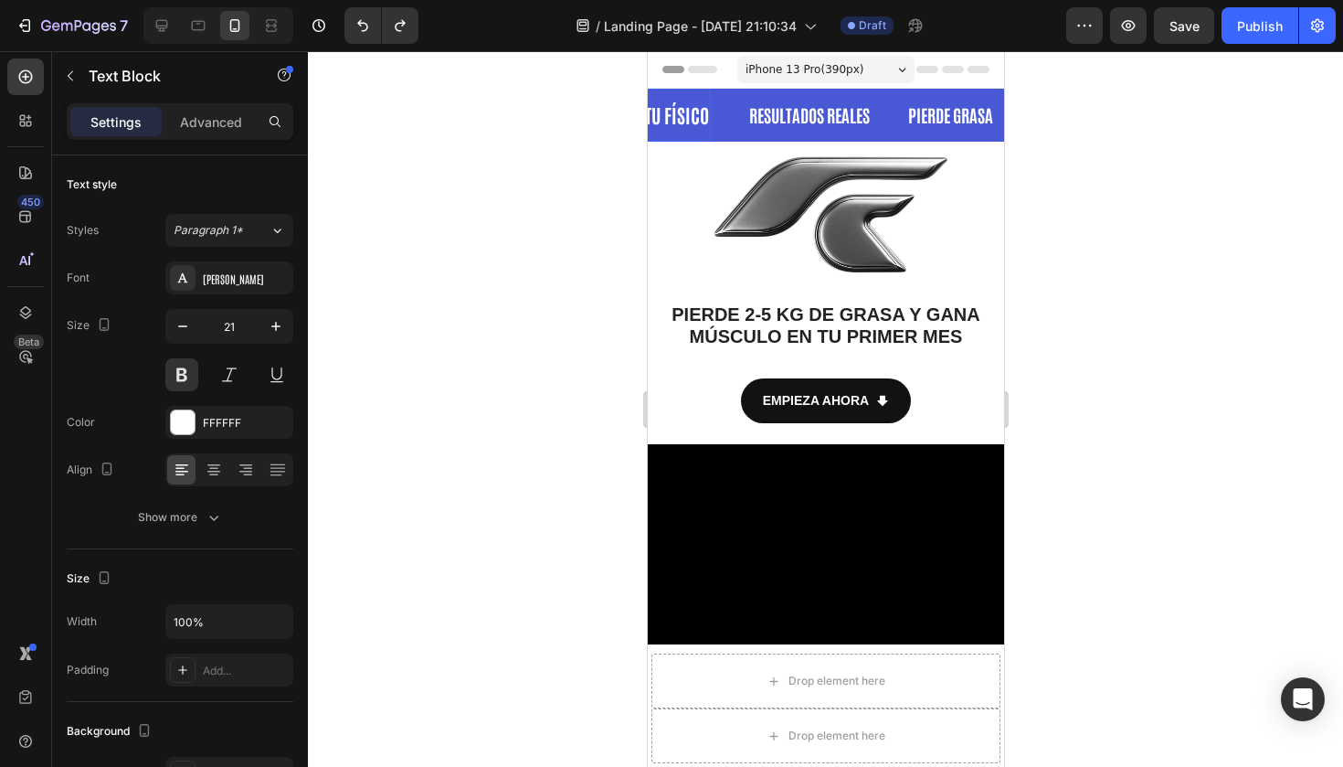
click at [408, 120] on div "PIERDE GRASA Text Block" at bounding box center [348, 115] width 122 height 46
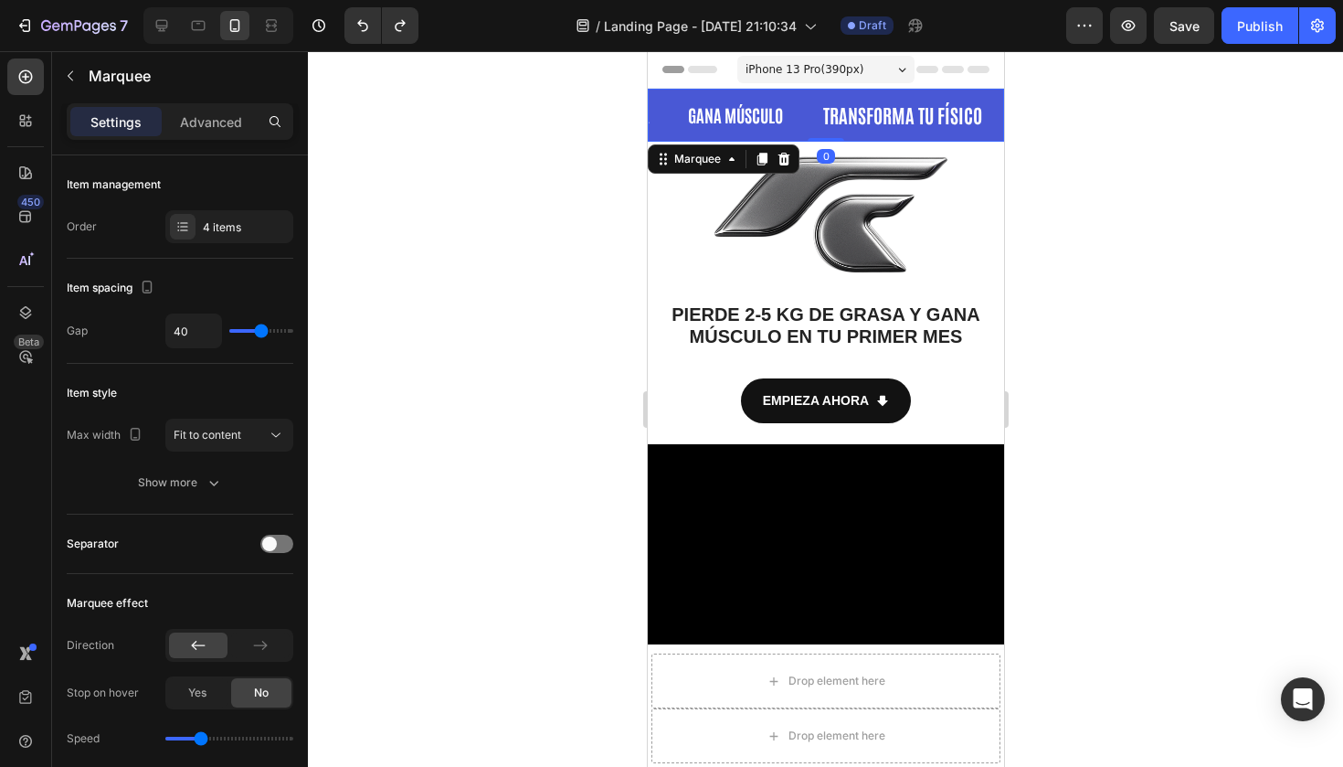
click at [661, 120] on div "PIERDE GRASA Text Block" at bounding box center [600, 115] width 122 height 46
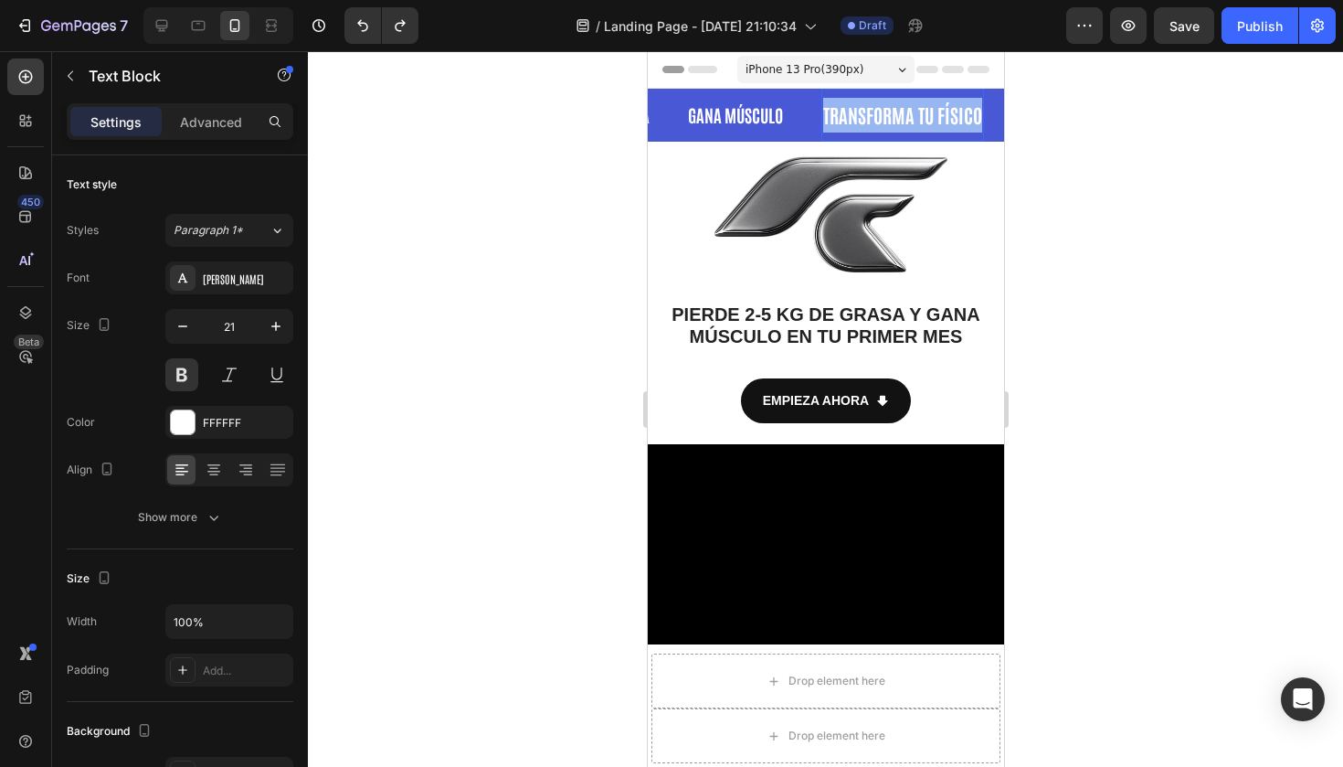
click at [851, 111] on strong "TRANSFORMA TU FÍSICO" at bounding box center [898, 114] width 159 height 25
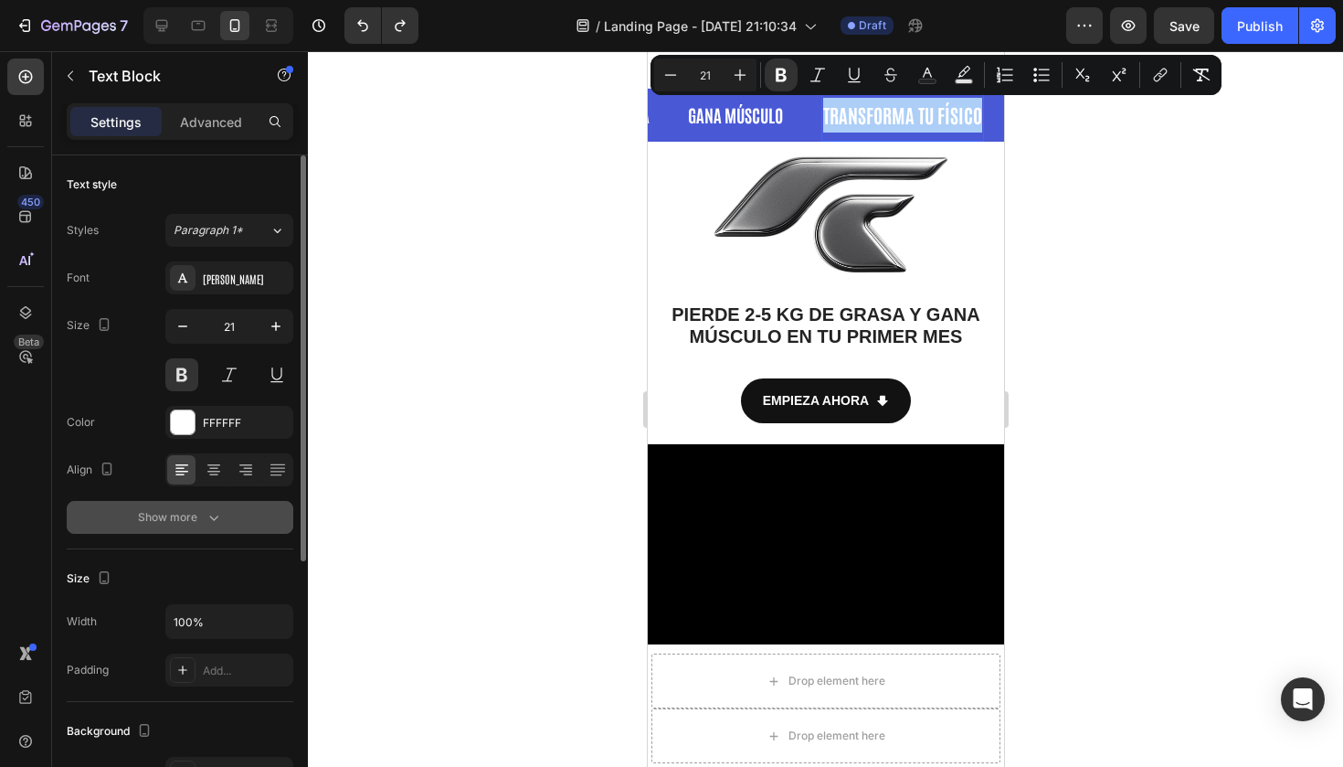
click at [180, 519] on div "Show more" at bounding box center [180, 517] width 85 height 18
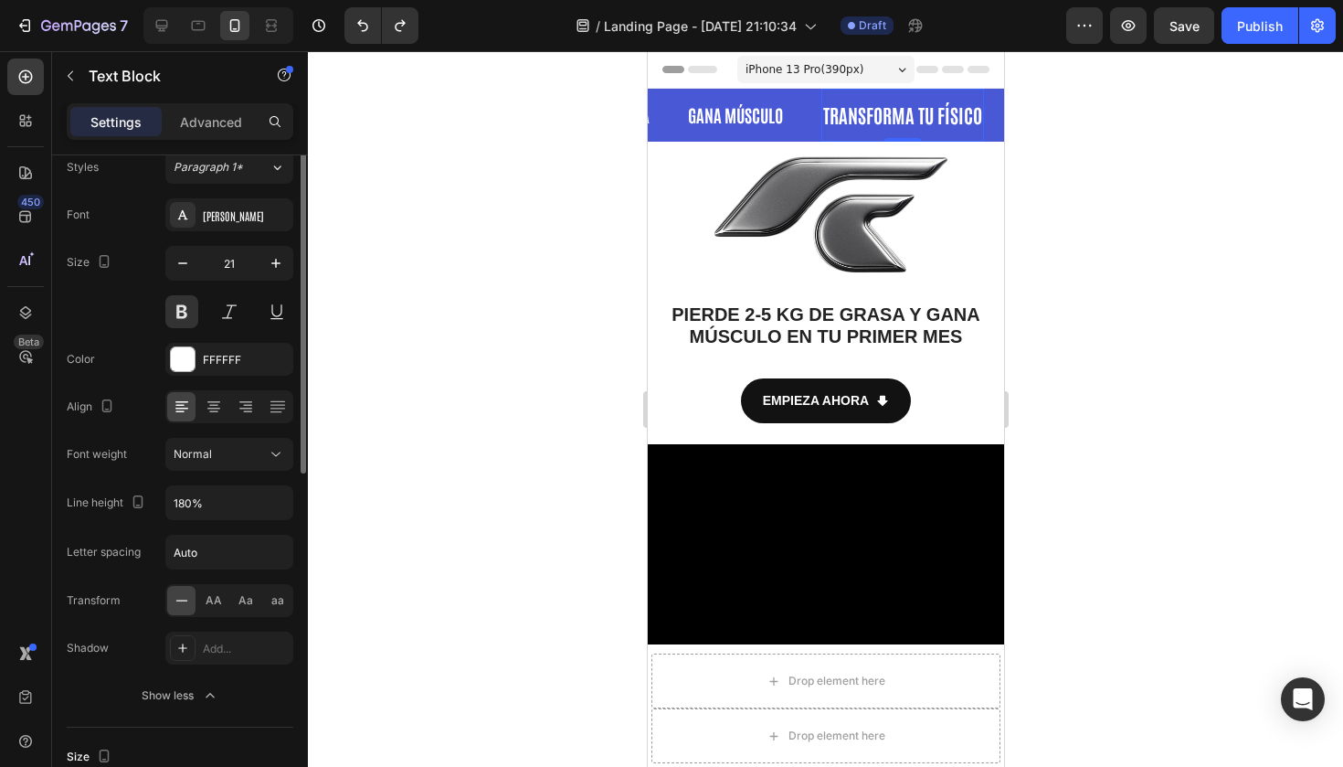
scroll to position [0, 0]
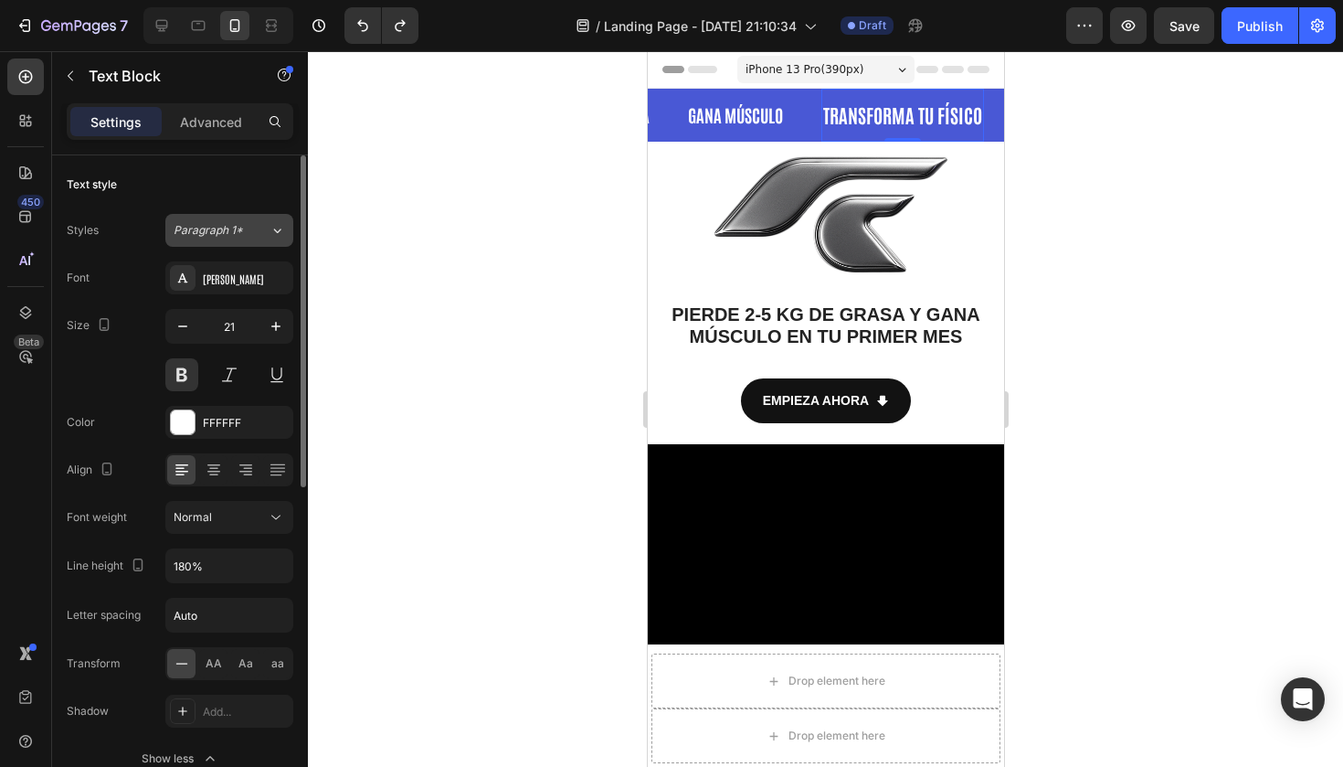
click at [254, 227] on div "Paragraph 1*" at bounding box center [222, 230] width 96 height 16
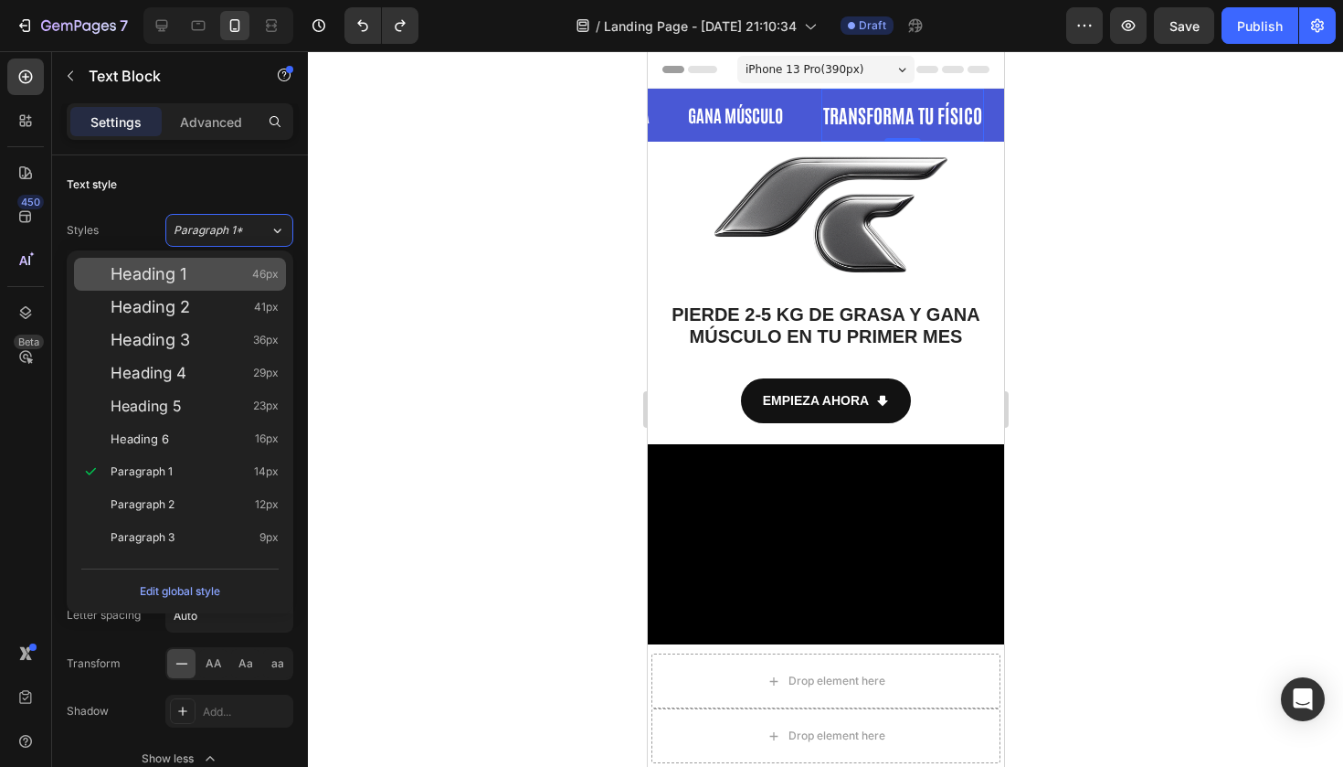
click at [225, 278] on div "Heading 1 46px" at bounding box center [195, 274] width 168 height 18
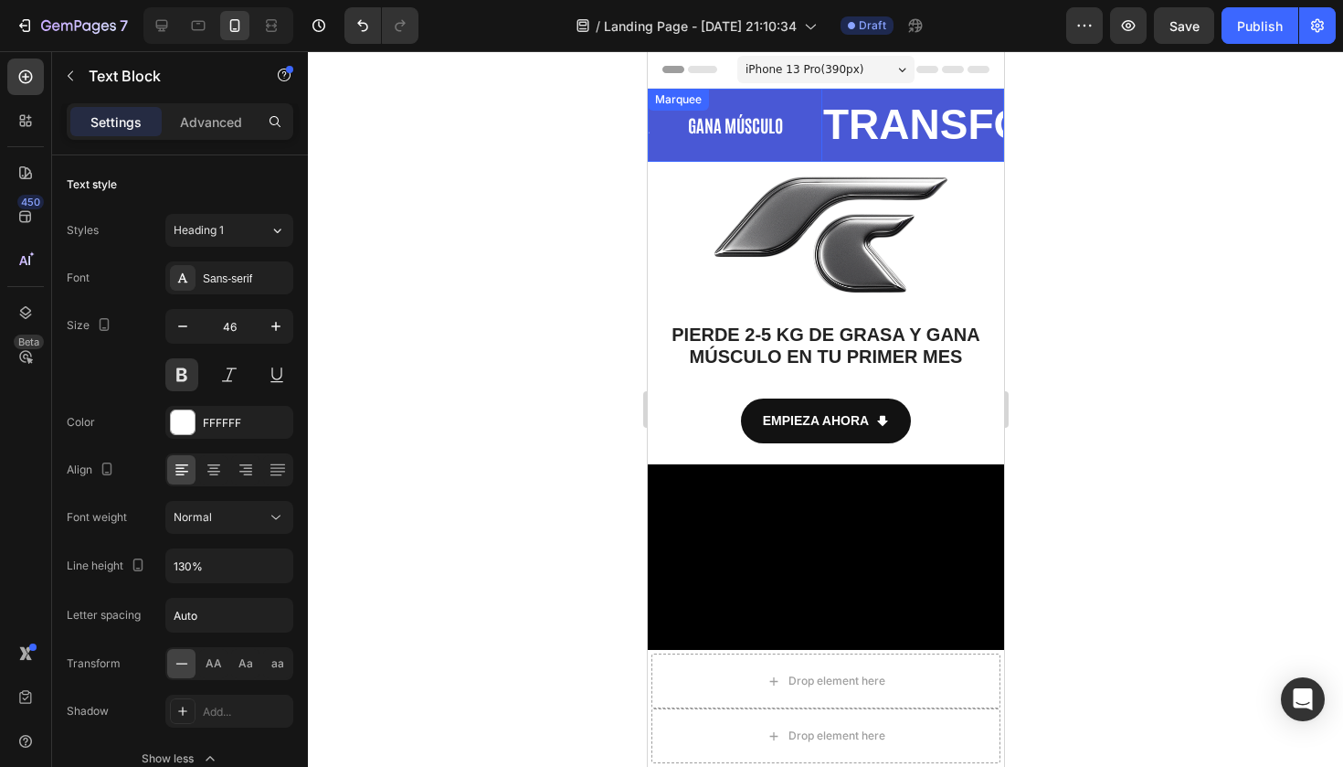
click at [608, 146] on div at bounding box center [825, 408] width 1035 height 715
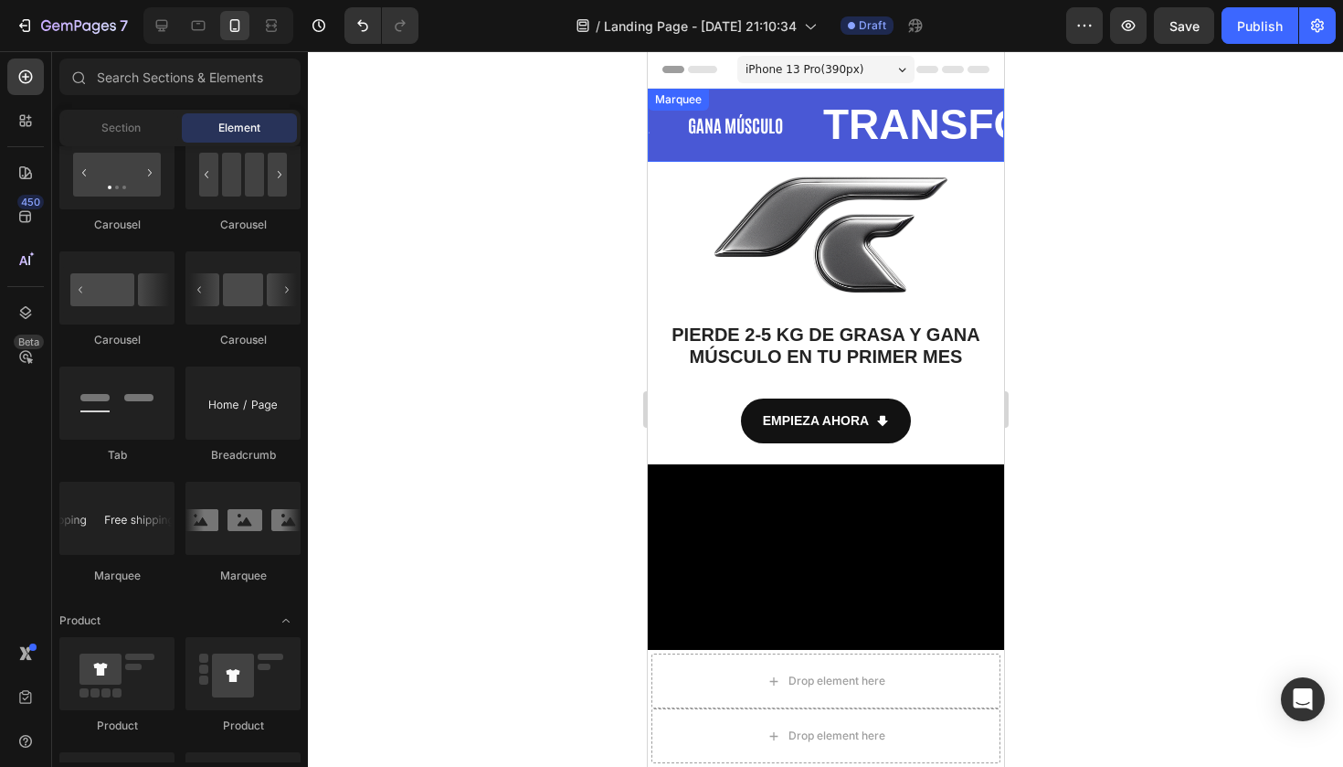
click at [682, 104] on div "Marquee" at bounding box center [677, 99] width 54 height 16
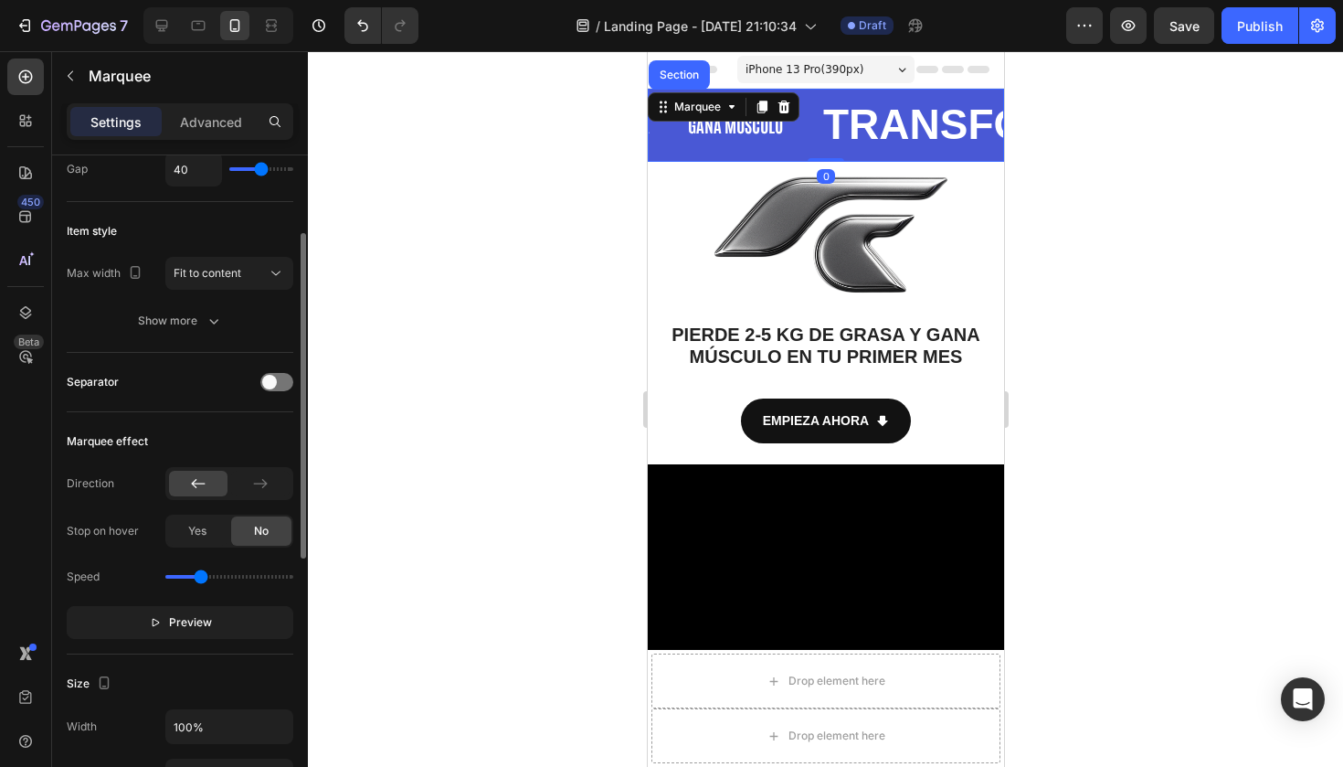
scroll to position [162, 0]
click at [114, 629] on button "Preview" at bounding box center [180, 622] width 227 height 33
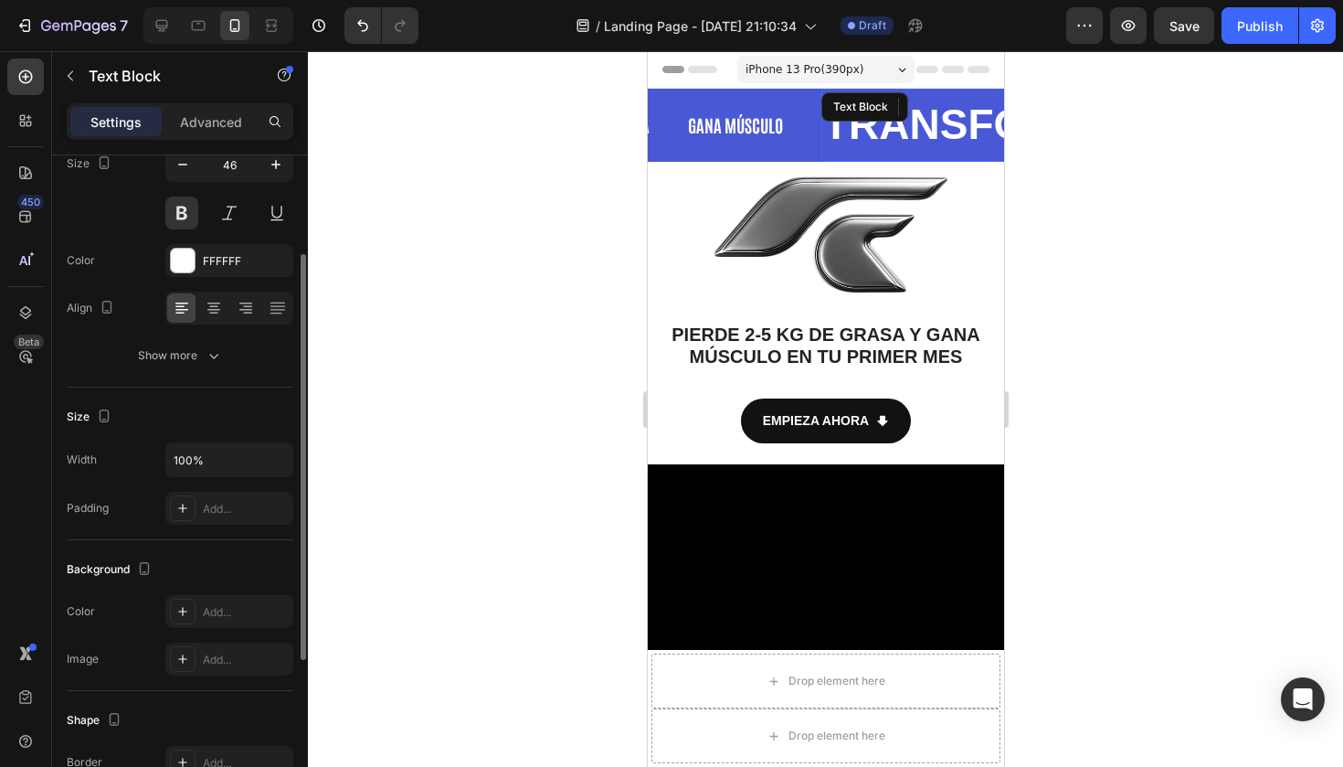
click at [814, 136] on strong "TRANSFORMA TU FÍSICO" at bounding box center [1067, 124] width 517 height 48
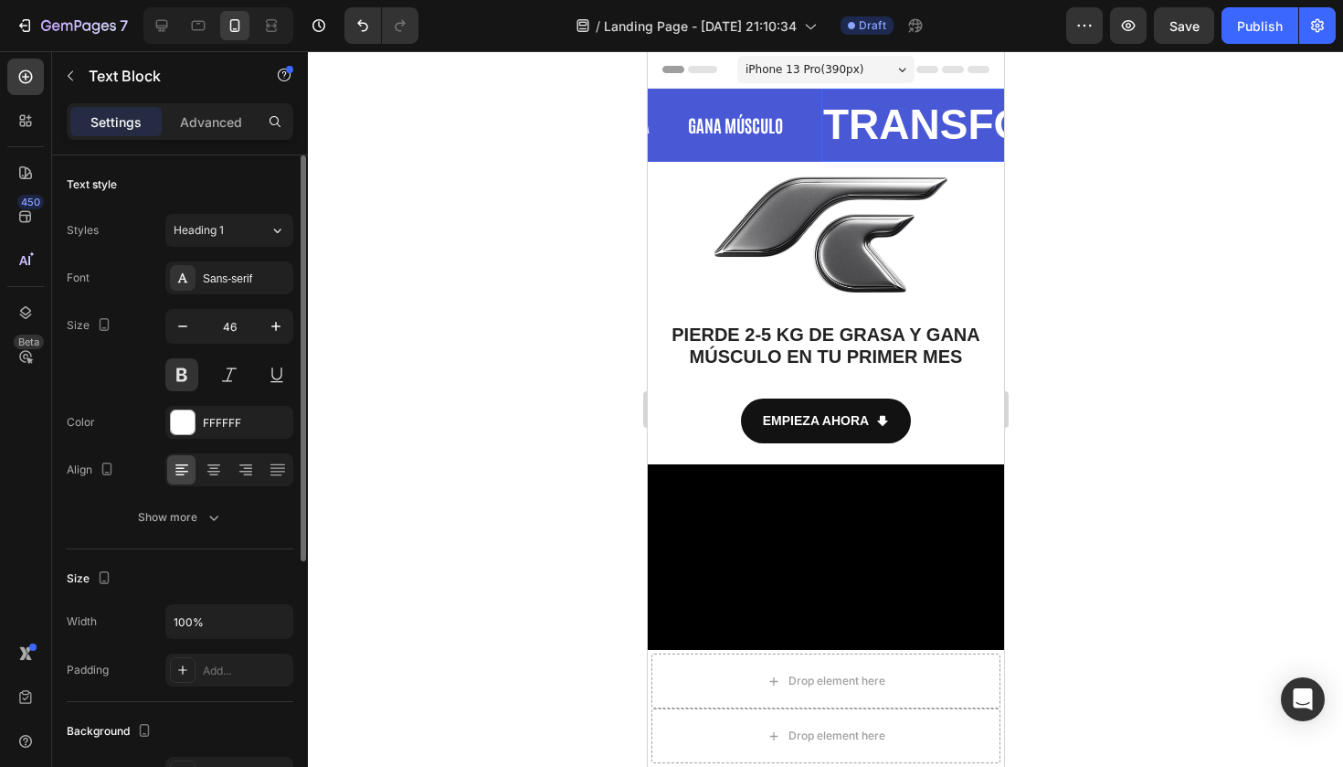
click at [816, 129] on strong "TRANSFORMA TU FÍSICO" at bounding box center [1074, 124] width 517 height 48
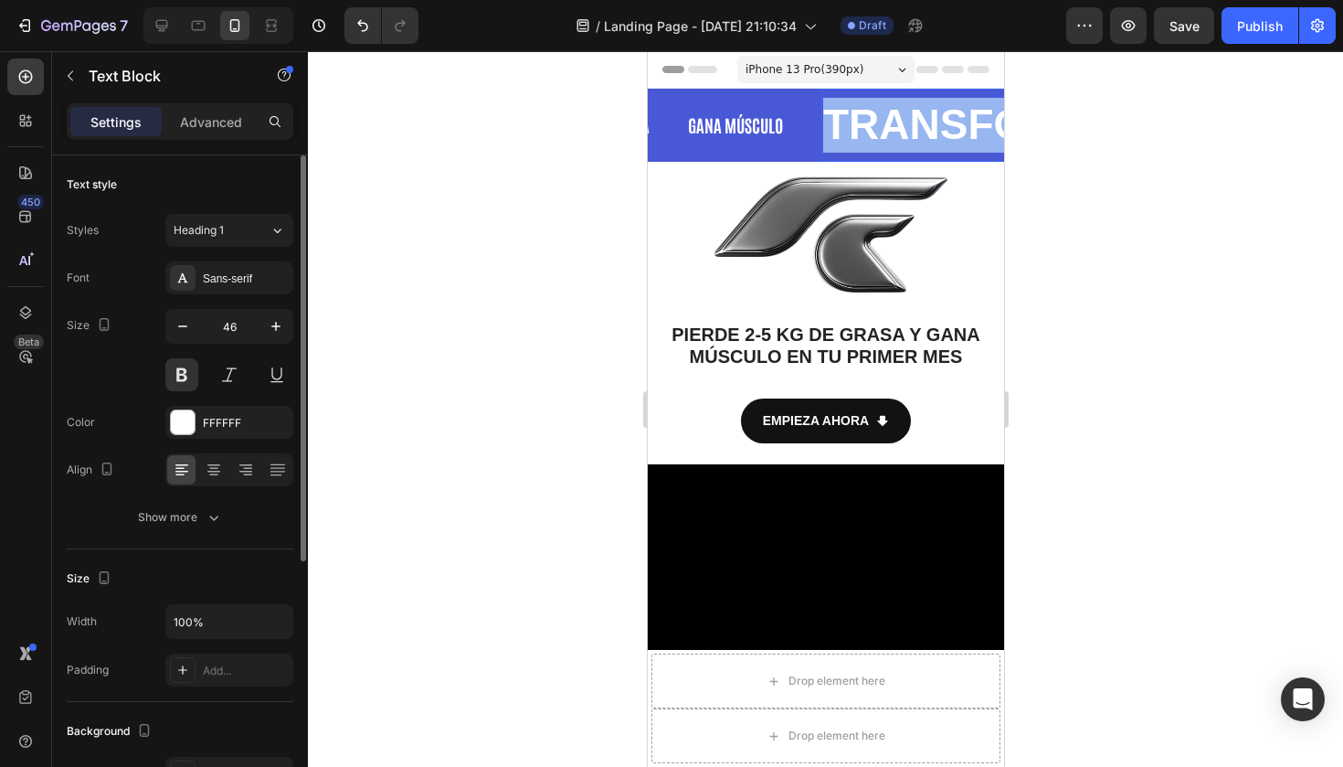
click at [820, 129] on strong "TRANSFORMA TU FÍSICO" at bounding box center [1078, 124] width 517 height 48
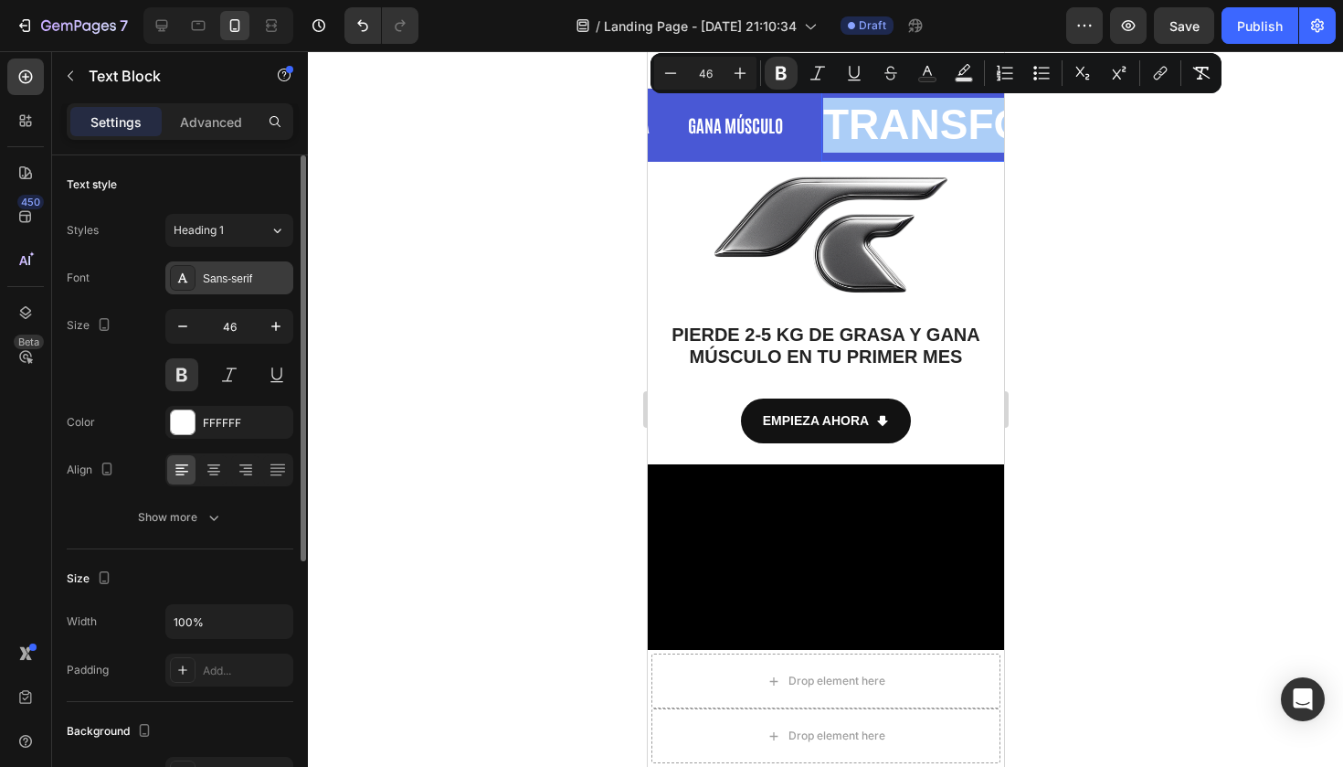
click at [262, 281] on div "Sans-serif" at bounding box center [246, 278] width 86 height 16
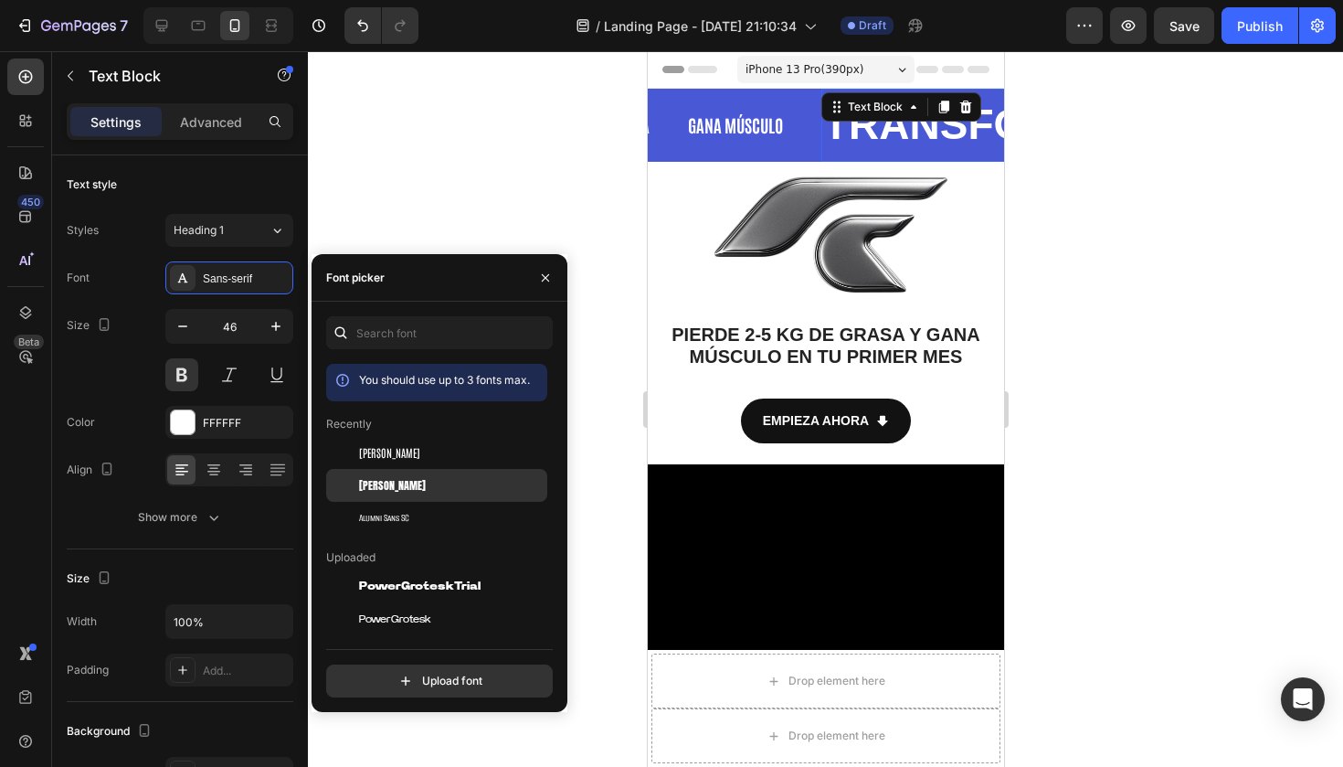
click at [396, 483] on div "Anton" at bounding box center [451, 485] width 185 height 16
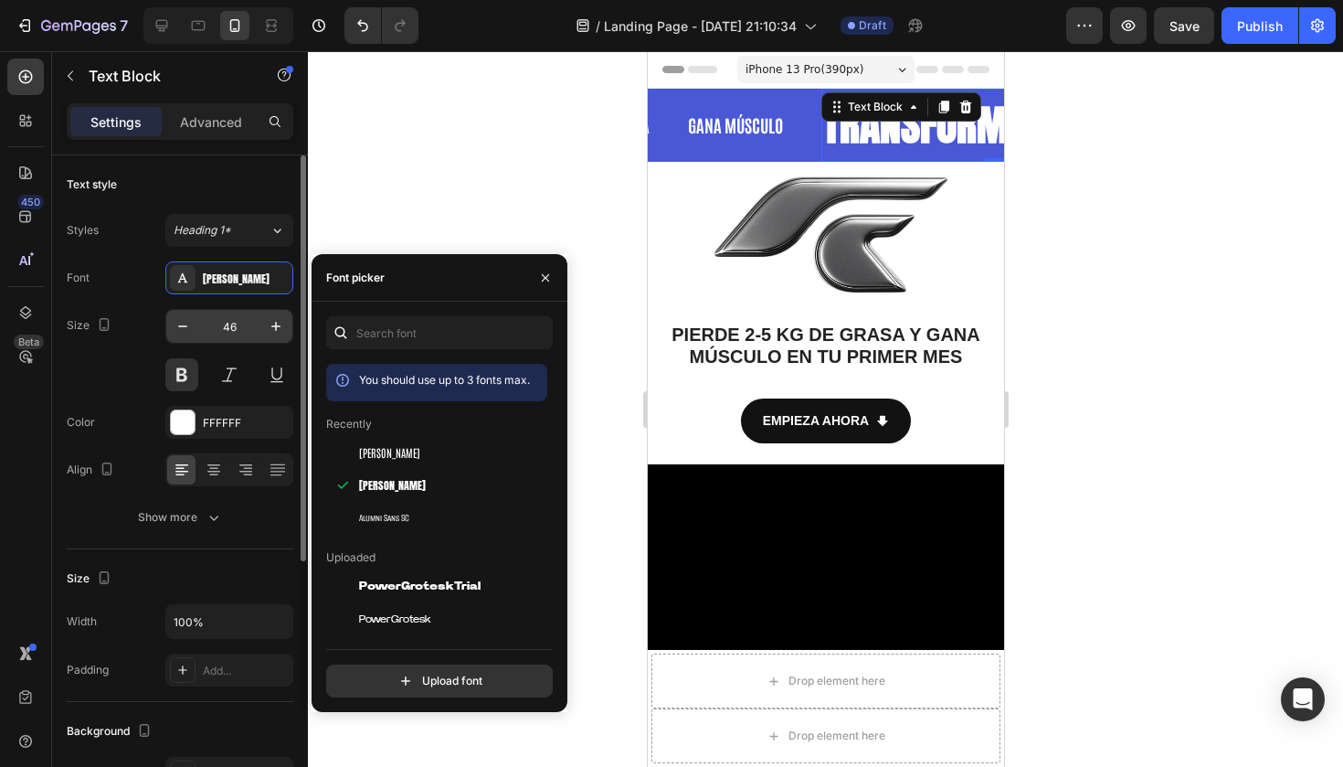
click at [235, 322] on input "46" at bounding box center [229, 326] width 60 height 33
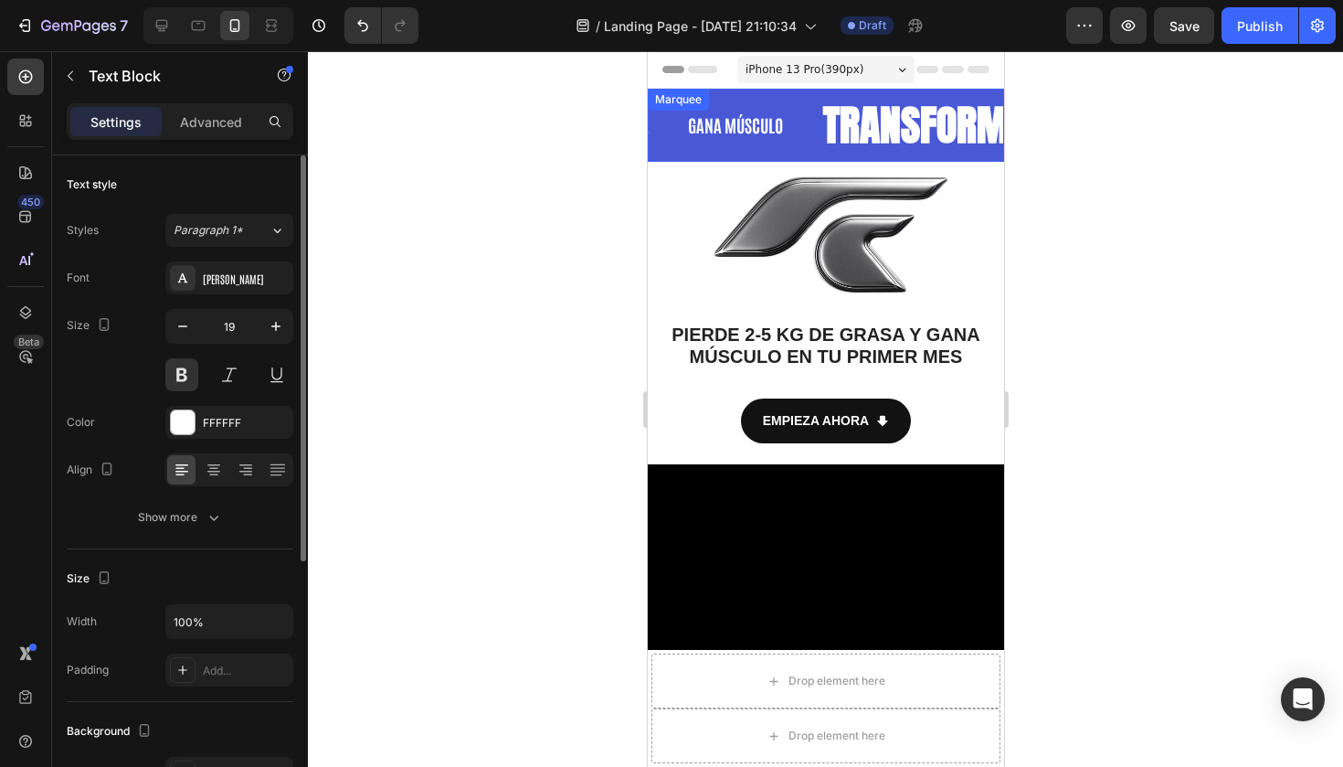
click at [1211, 114] on div "RESULTADOS REALES Text Block 0" at bounding box center [1291, 124] width 161 height 49
click at [1209, 128] on strong "RESULTADOS REALES" at bounding box center [1269, 124] width 121 height 23
click at [1133, 128] on strong "RESULTADOS REALES" at bounding box center [1193, 124] width 121 height 23
click at [1214, 128] on strong "RESULTADOS REALES" at bounding box center [1274, 124] width 121 height 23
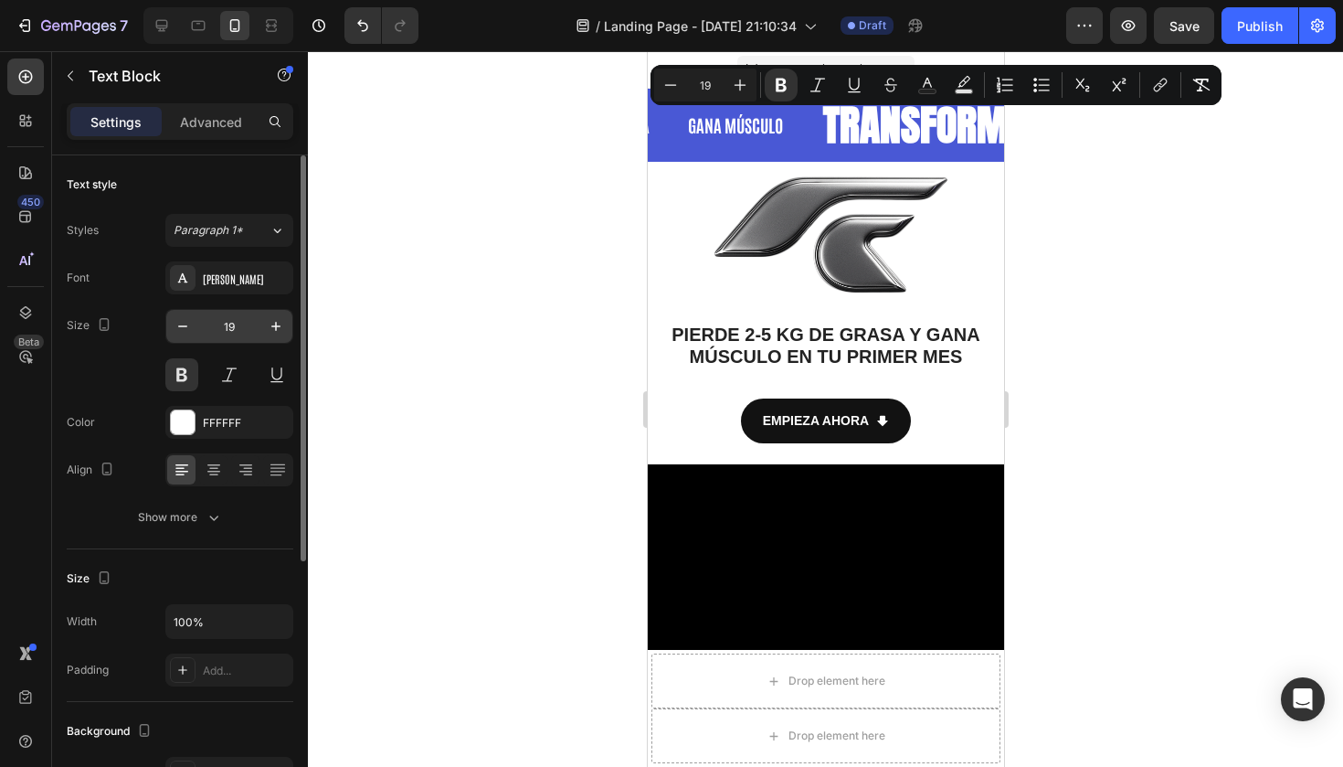
click at [238, 331] on input "19" at bounding box center [229, 326] width 60 height 33
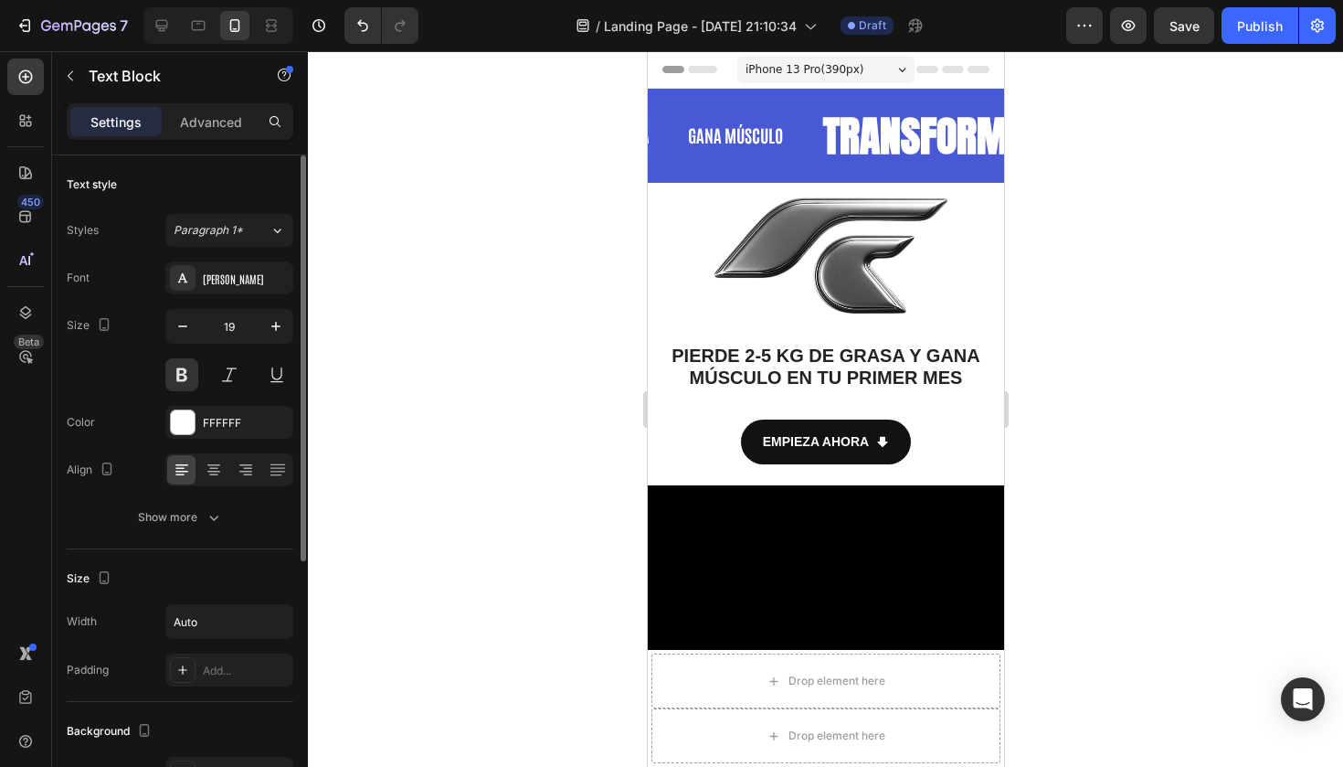
click at [701, 139] on div "PIERDE GRASA Text Block 0" at bounding box center [693, 135] width 122 height 46
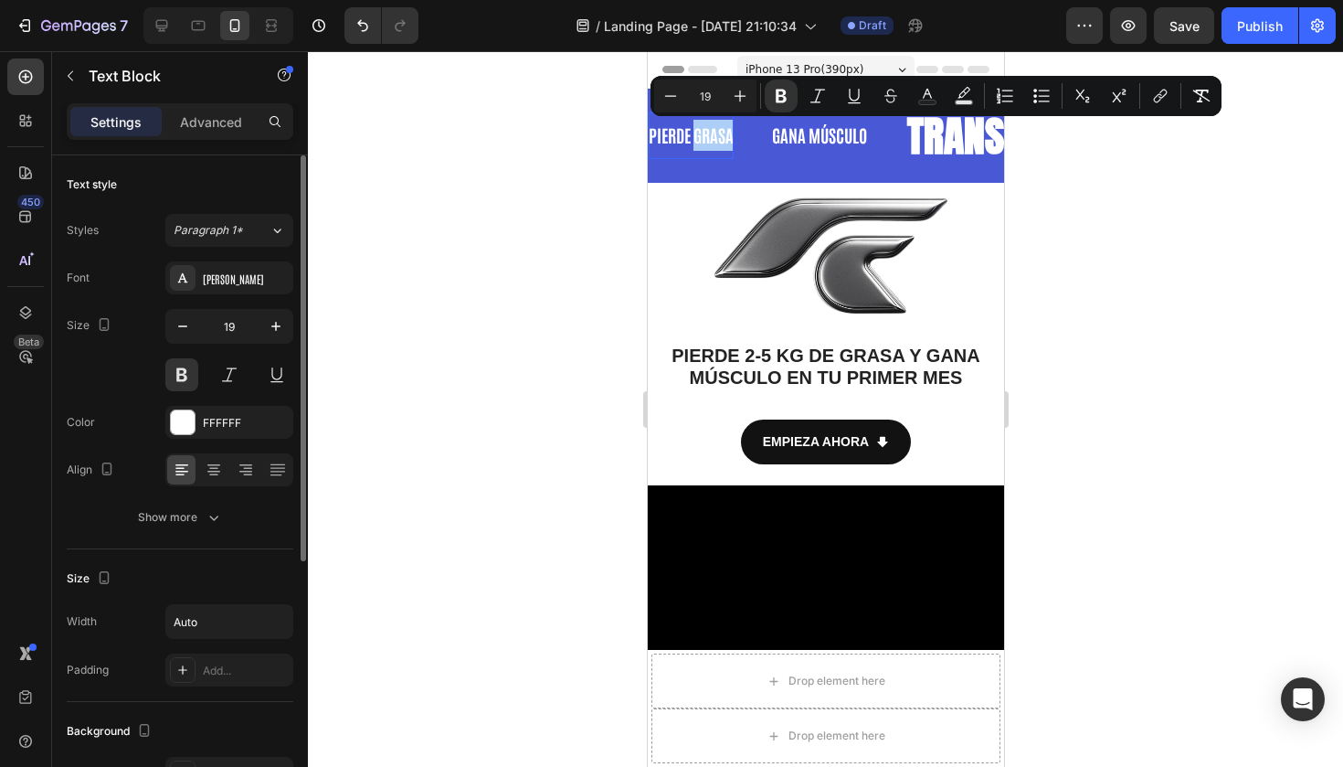
click at [1032, 144] on div at bounding box center [825, 408] width 1035 height 715
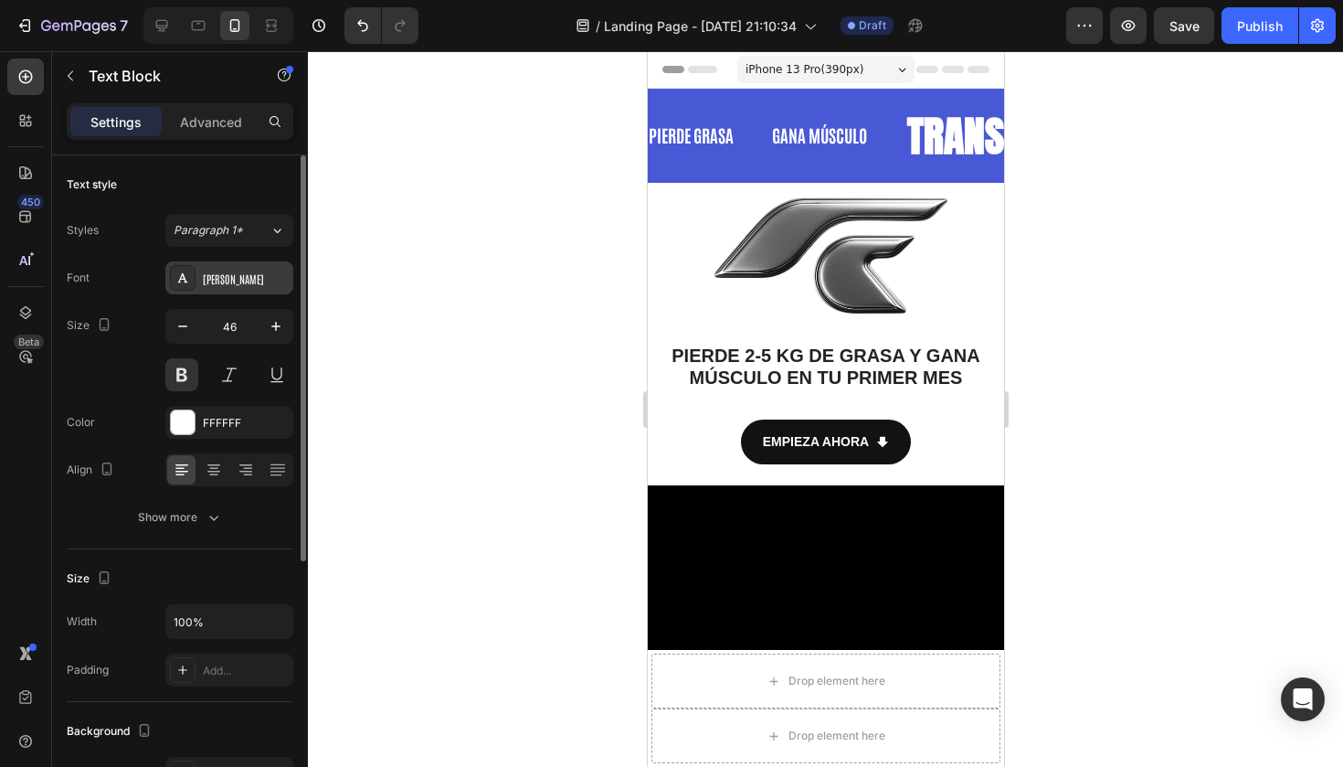
click at [268, 285] on div "Antonio" at bounding box center [246, 278] width 86 height 16
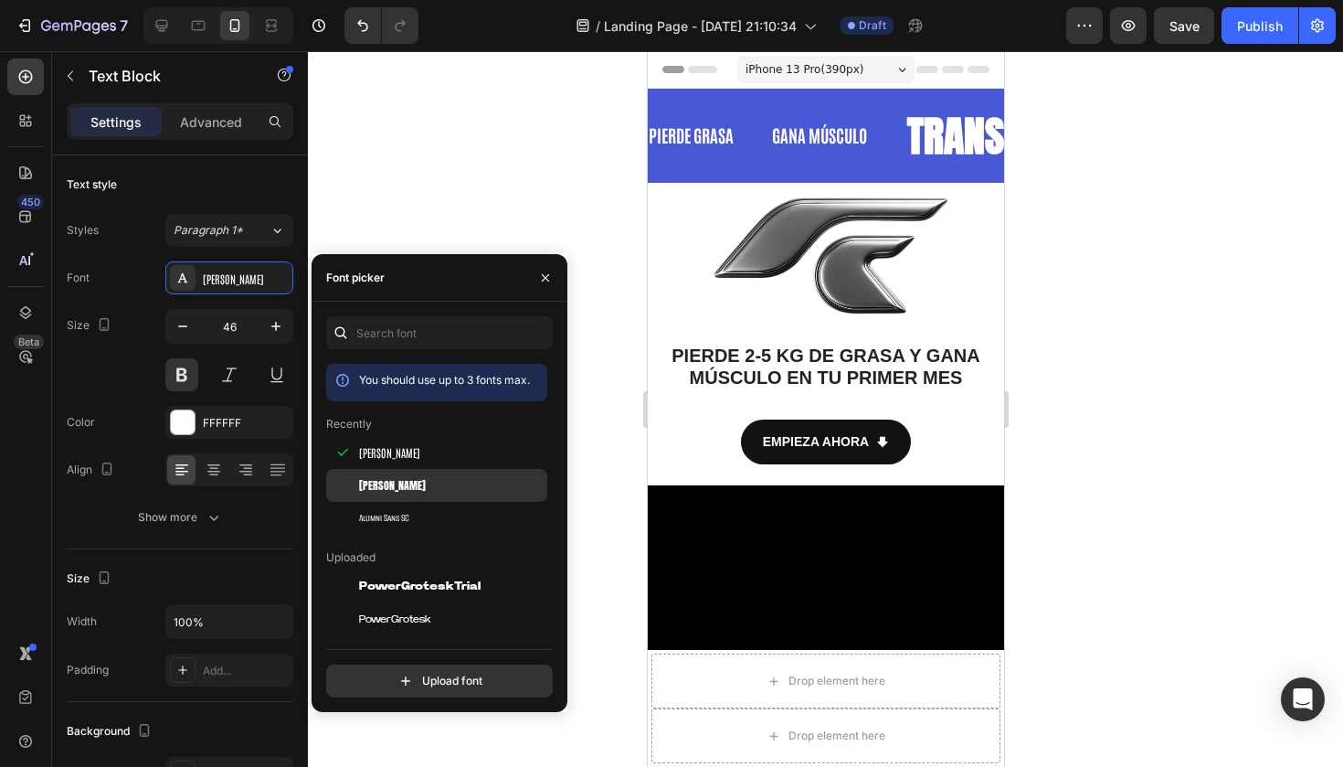
click at [379, 481] on span "Anton" at bounding box center [392, 485] width 67 height 16
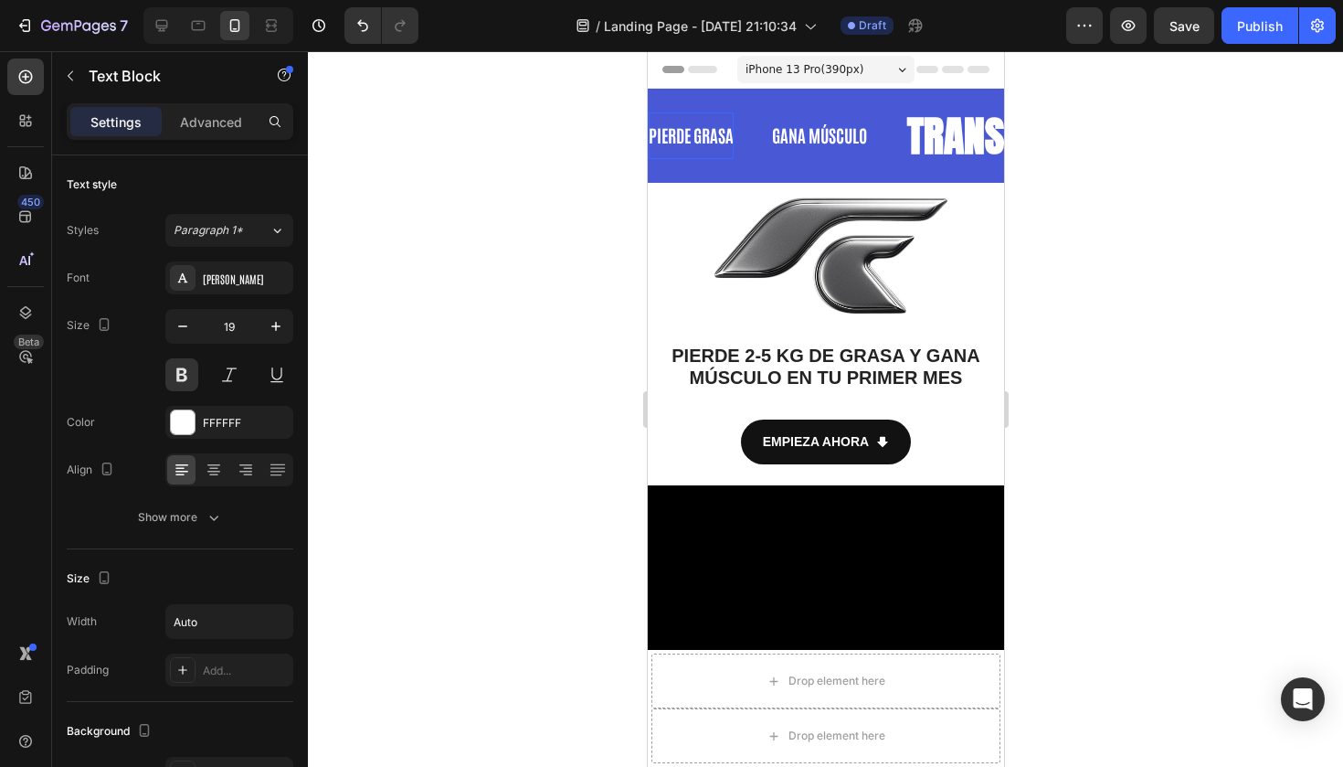
click at [223, 282] on div "Antonio" at bounding box center [246, 278] width 86 height 16
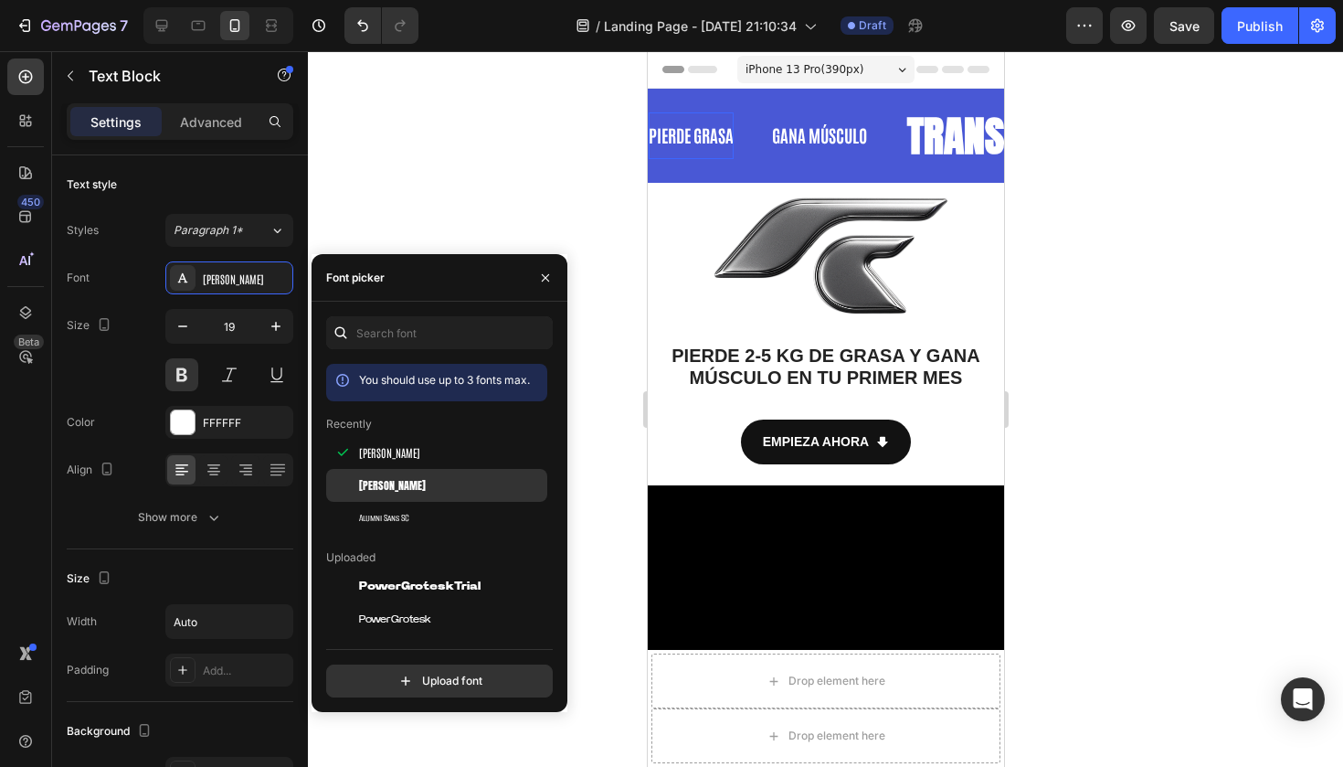
click at [388, 675] on div "Anton" at bounding box center [436, 691] width 221 height 33
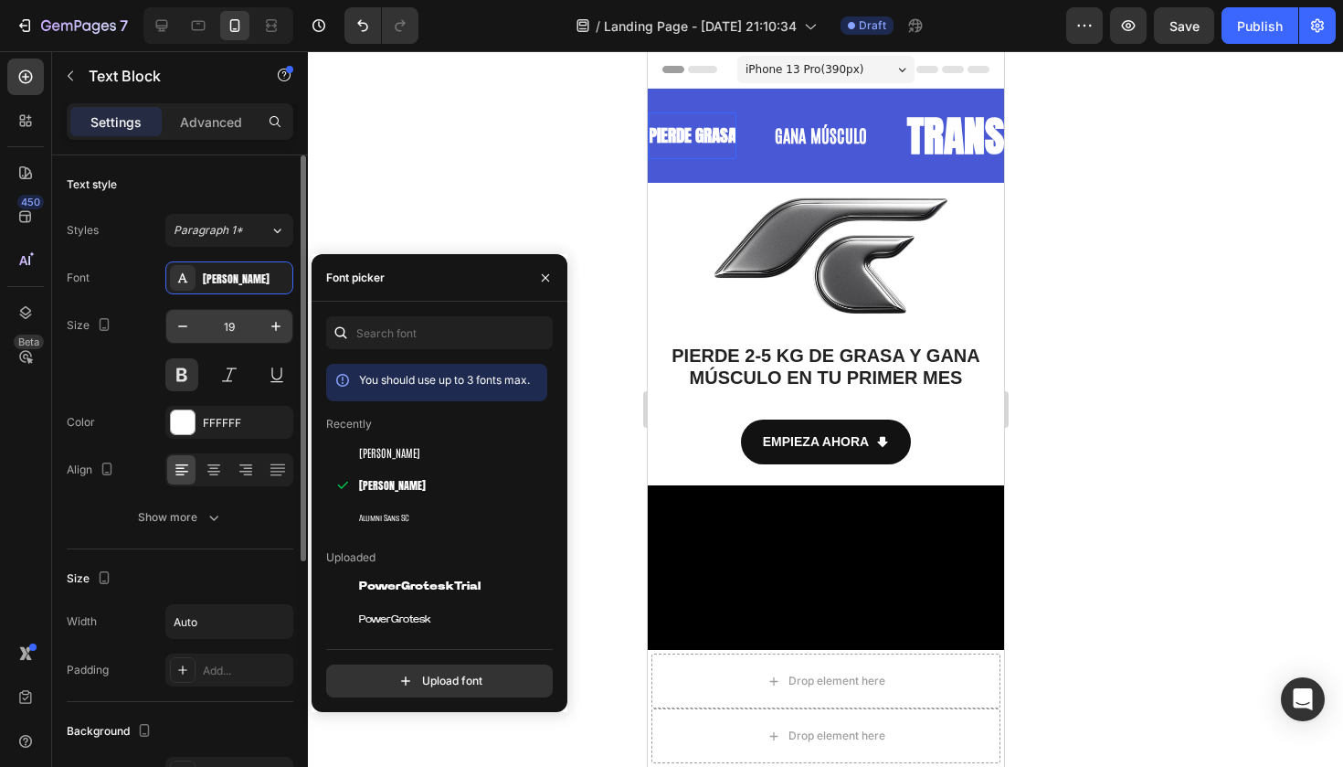
click at [238, 322] on input "19" at bounding box center [229, 326] width 60 height 33
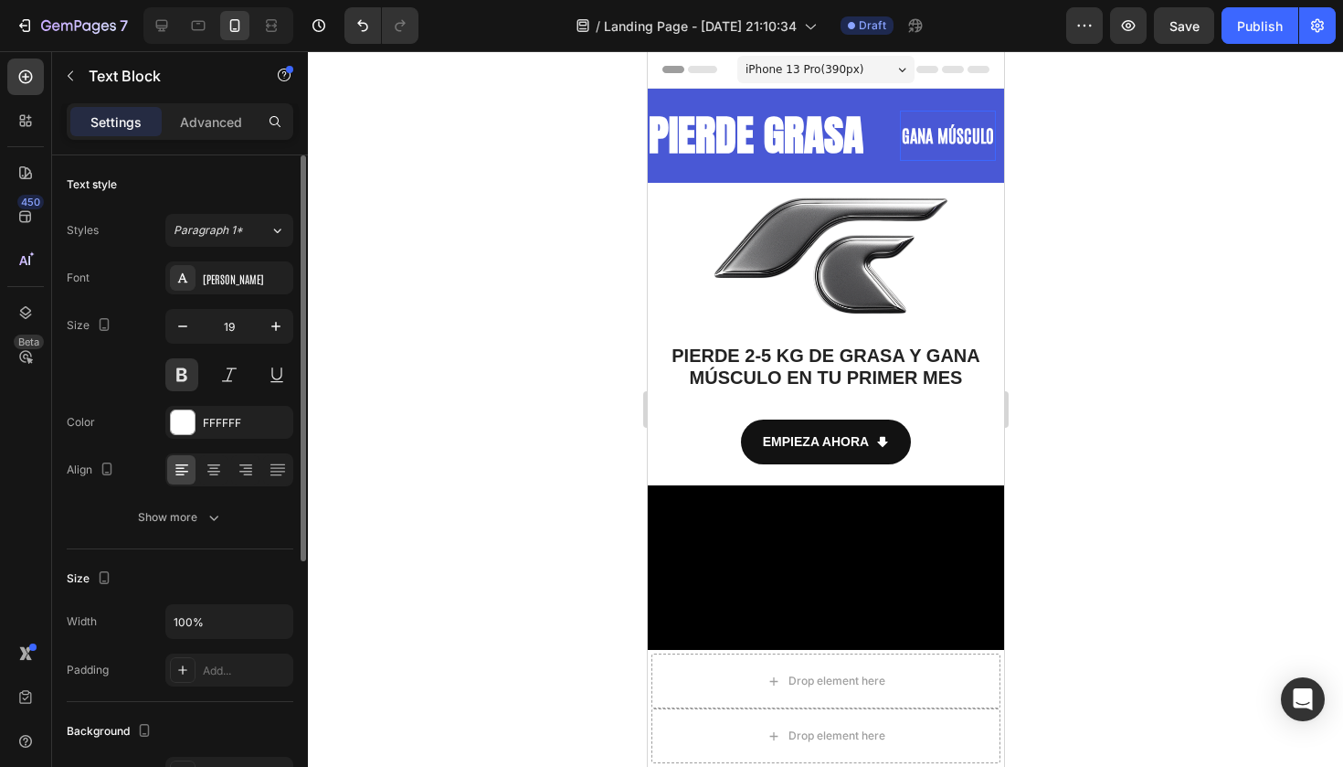
click at [764, 134] on strong "GANA MÚSCULO" at bounding box center [717, 134] width 92 height 23
click at [893, 142] on strong "GANA MÚSCULO" at bounding box center [939, 134] width 92 height 23
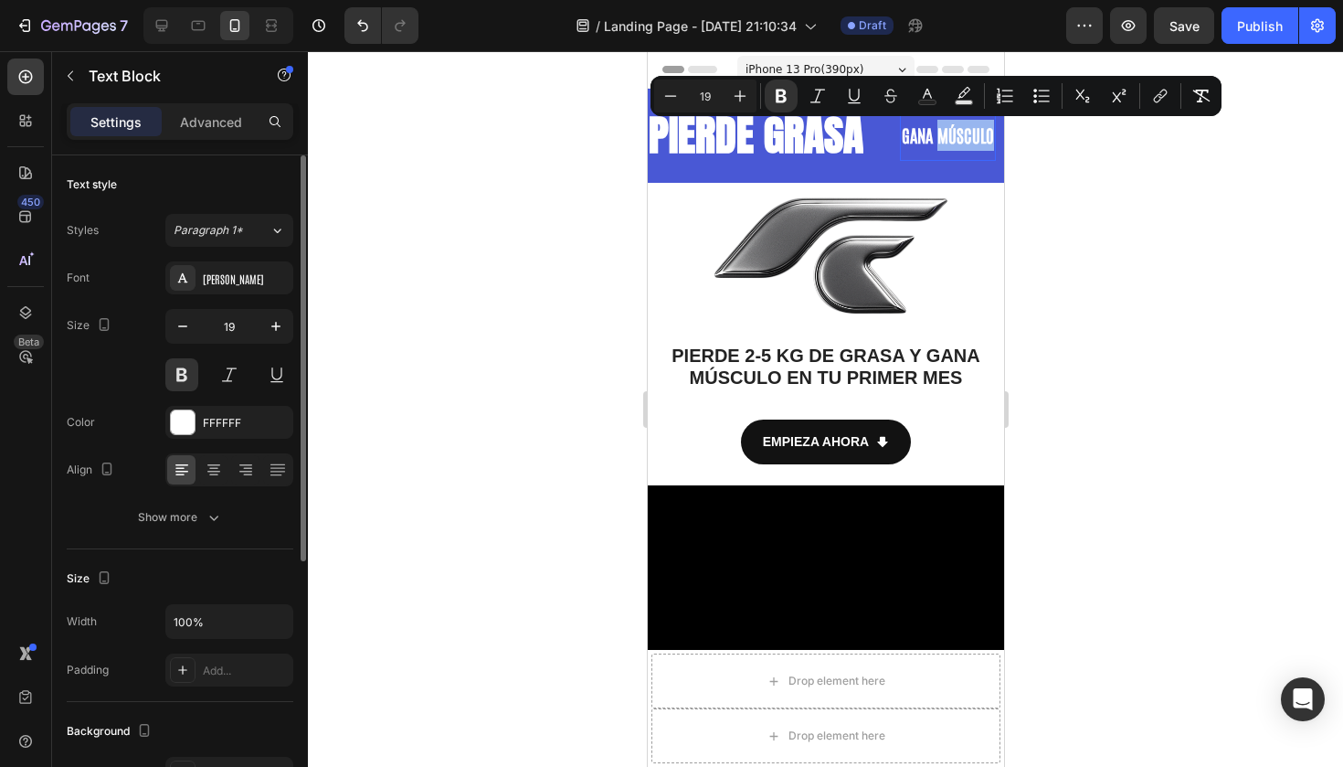
click at [896, 134] on strong "GANA MÚSCULO" at bounding box center [942, 134] width 92 height 23
click at [898, 134] on strong "GANA MÚSCULO" at bounding box center [944, 134] width 92 height 23
click at [873, 134] on strong "GANA MÚSCULO" at bounding box center [919, 134] width 92 height 23
click at [222, 280] on div "Antonio" at bounding box center [246, 278] width 86 height 16
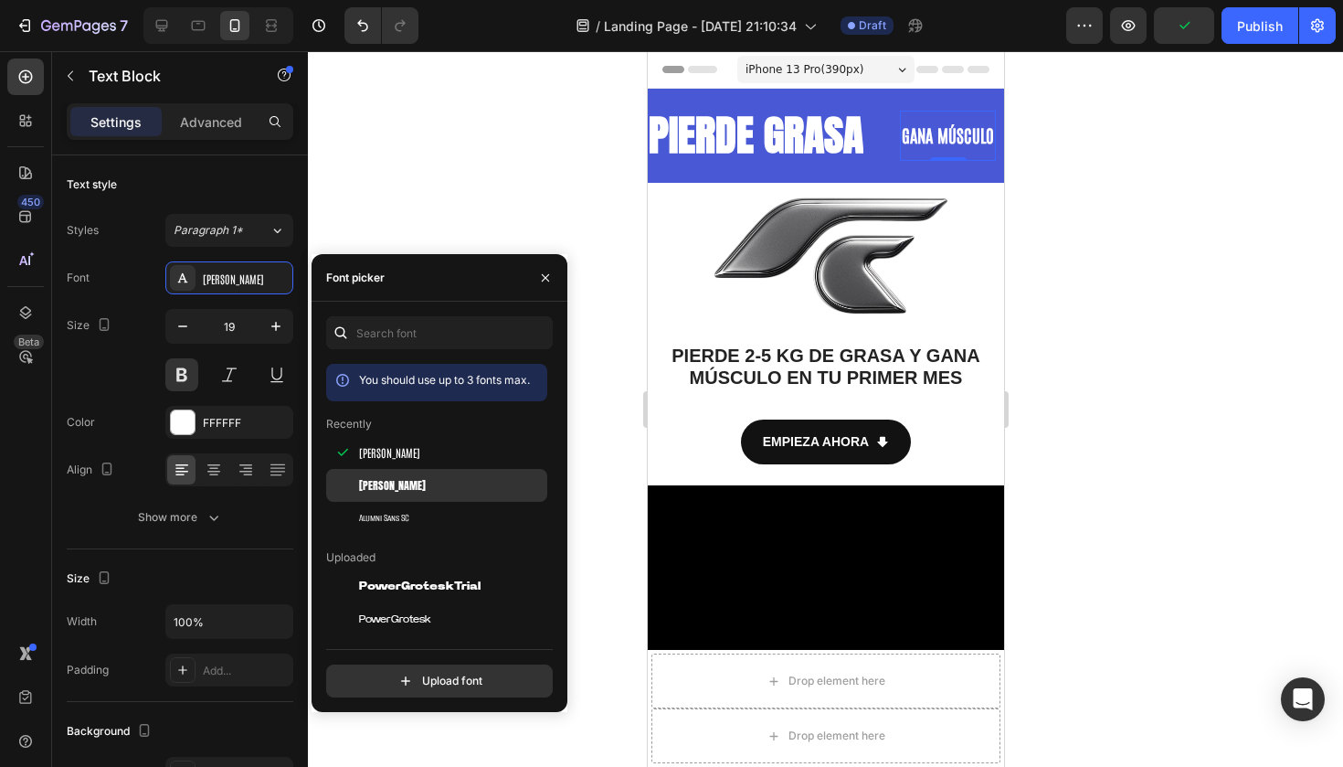
click at [397, 489] on div "Anton" at bounding box center [451, 485] width 185 height 16
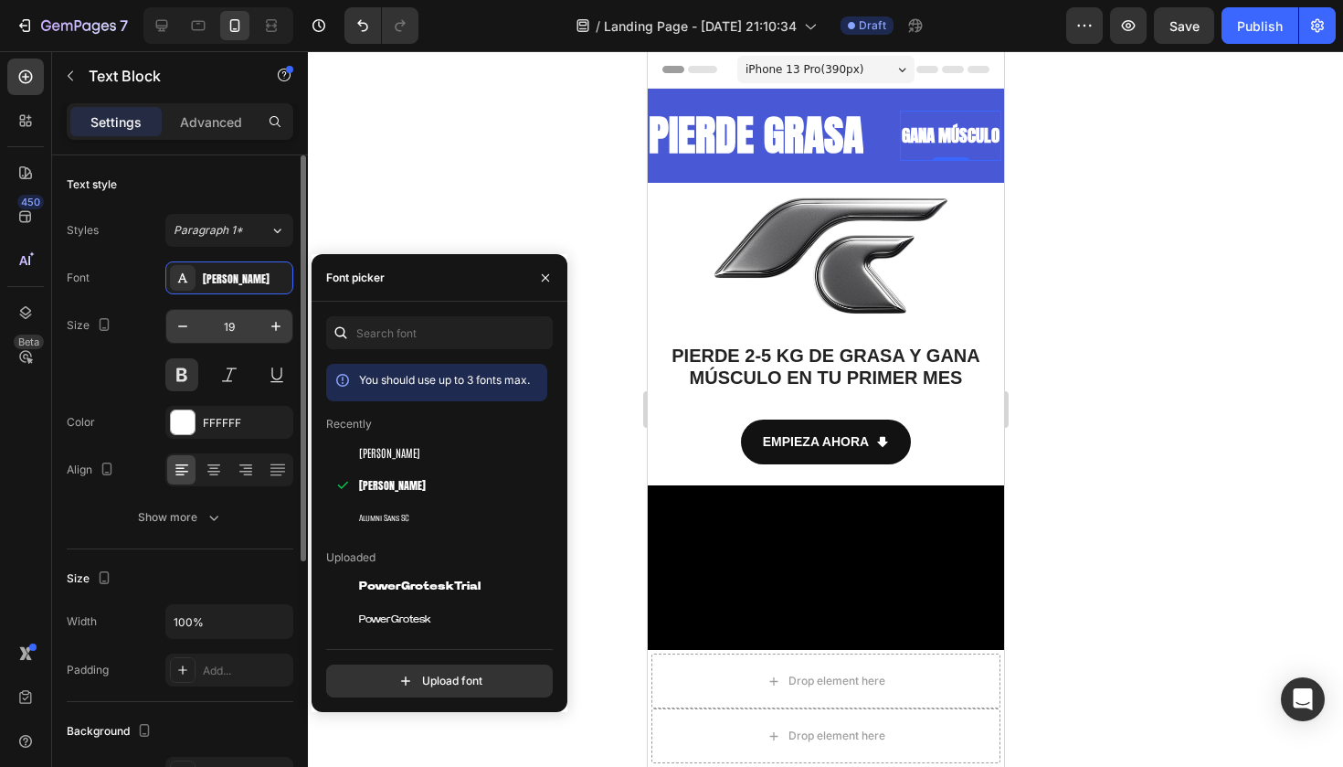
click at [222, 325] on input "19" at bounding box center [229, 326] width 60 height 33
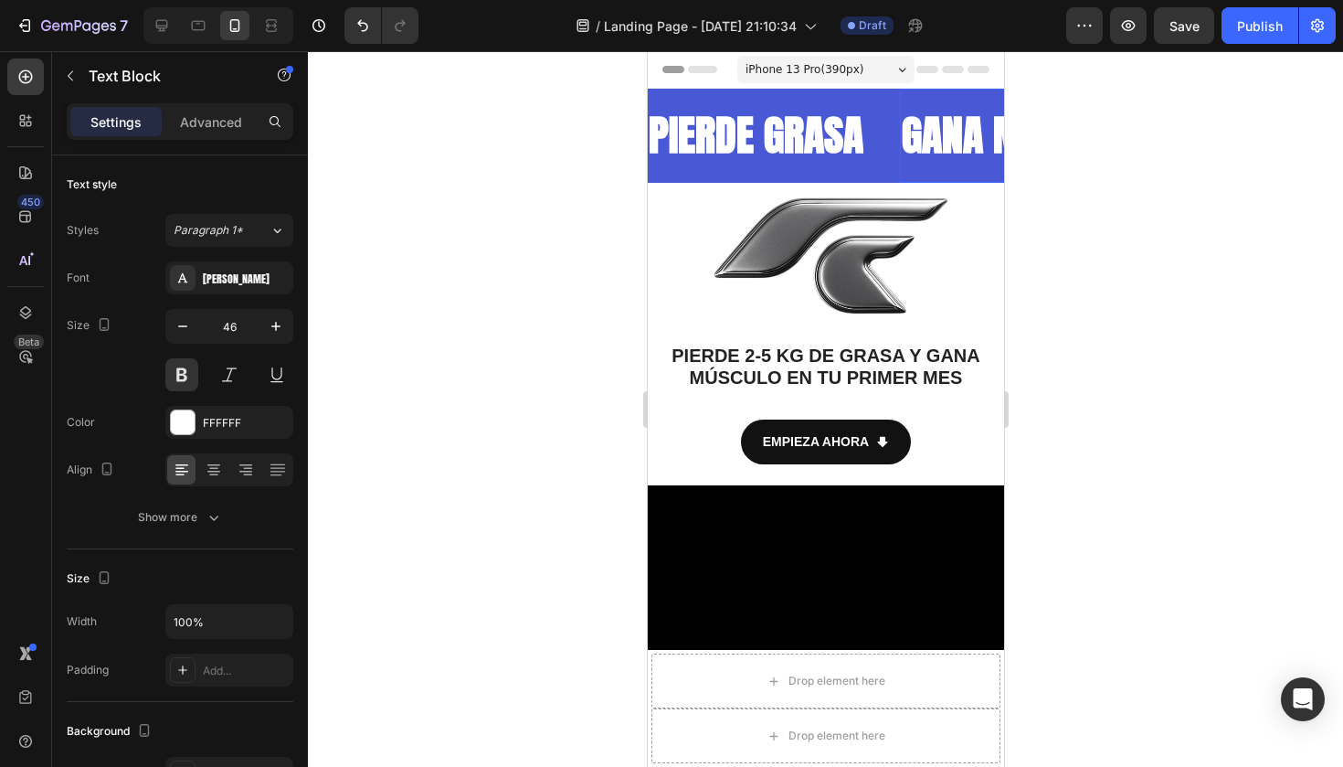
click at [550, 210] on div at bounding box center [825, 408] width 1035 height 715
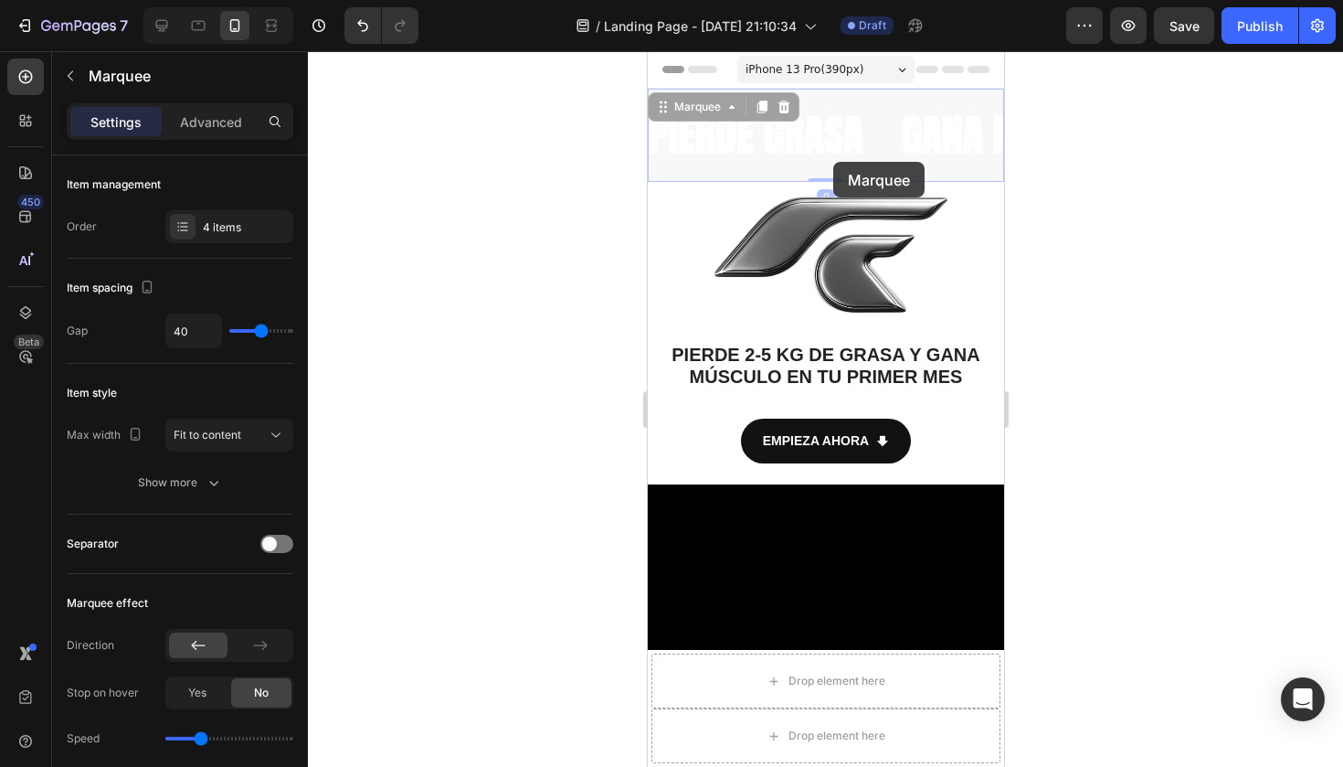
click at [614, 190] on div at bounding box center [825, 408] width 1035 height 715
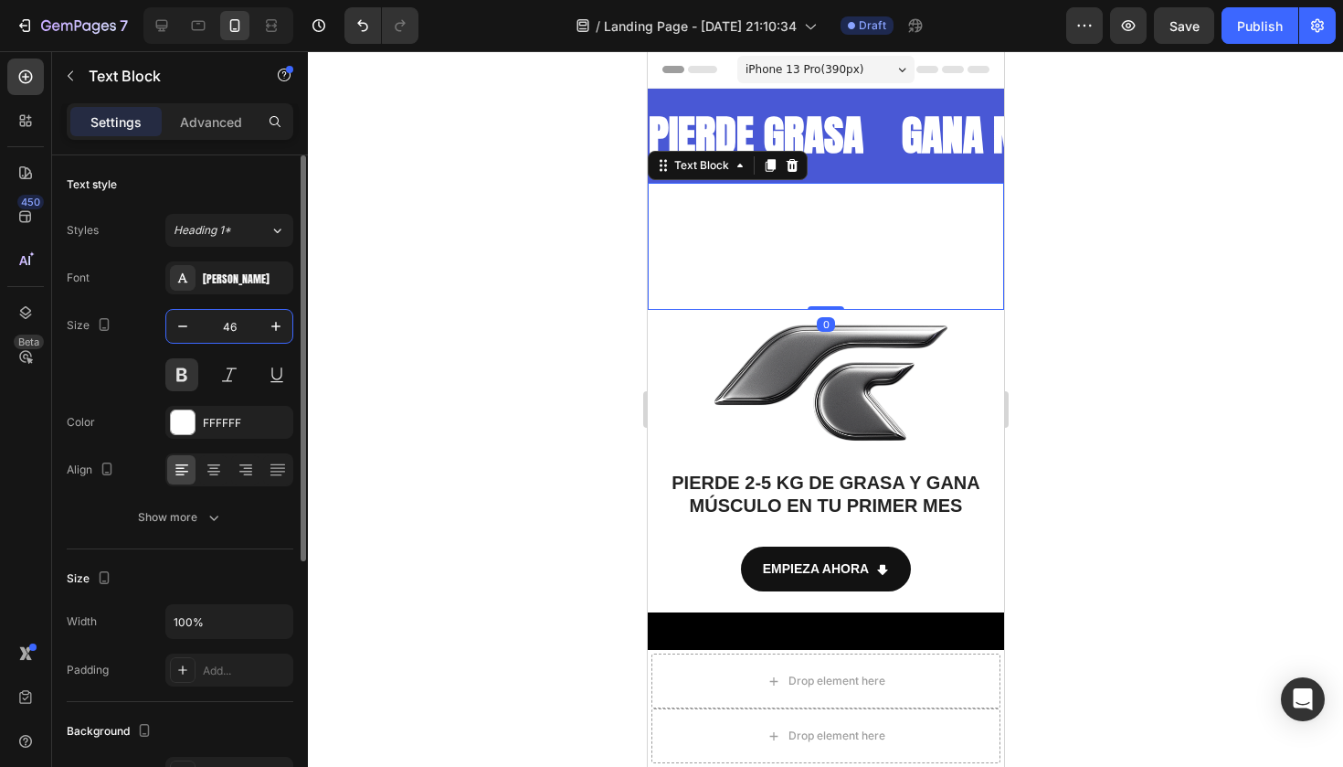
click at [237, 326] on input "46" at bounding box center [229, 326] width 60 height 33
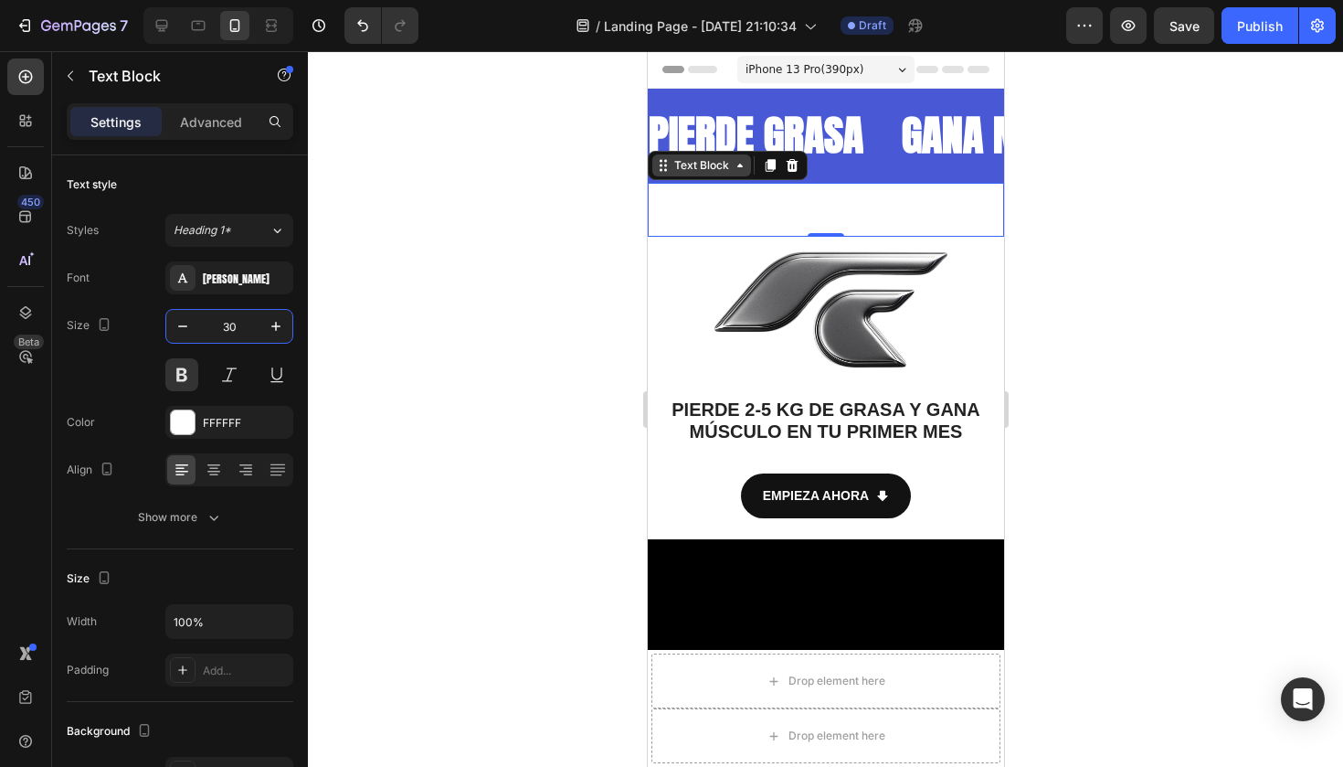
click at [668, 161] on icon at bounding box center [662, 165] width 15 height 15
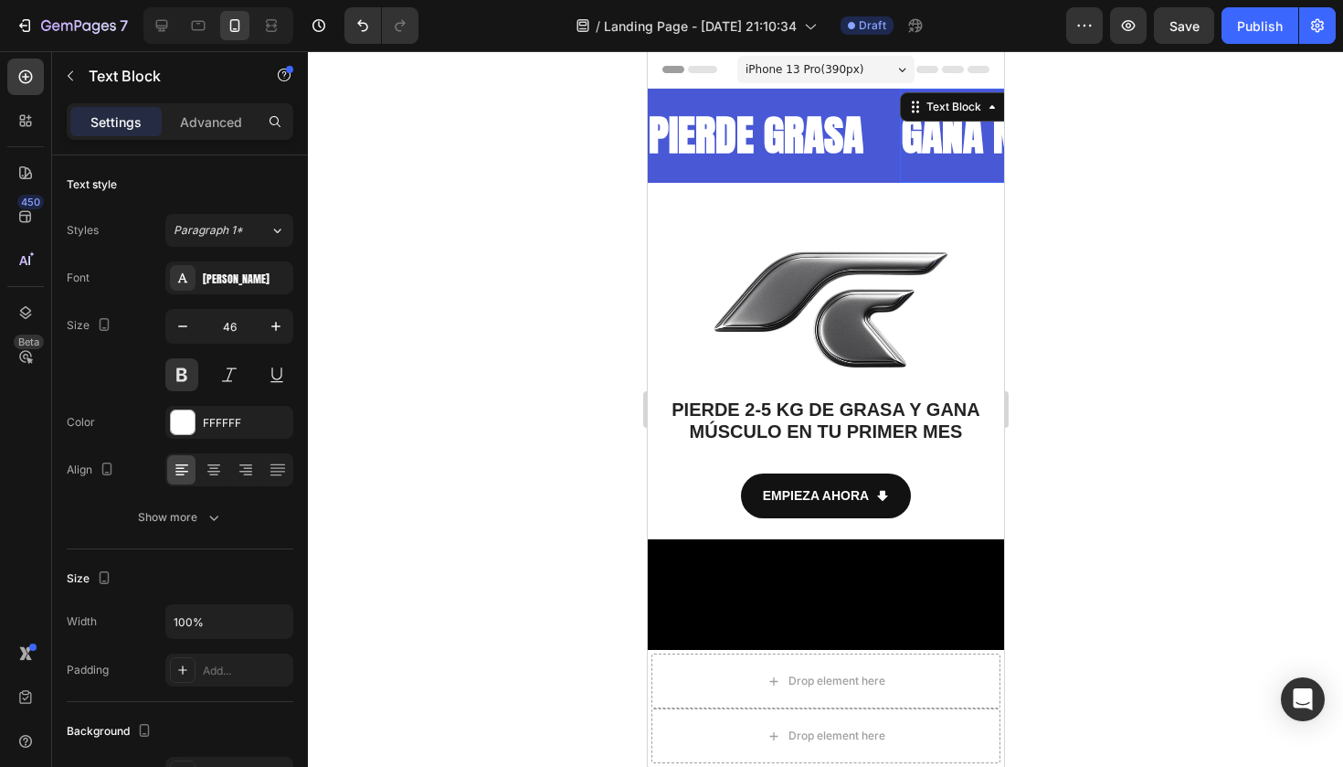
click at [1138, 114] on div at bounding box center [825, 408] width 1035 height 715
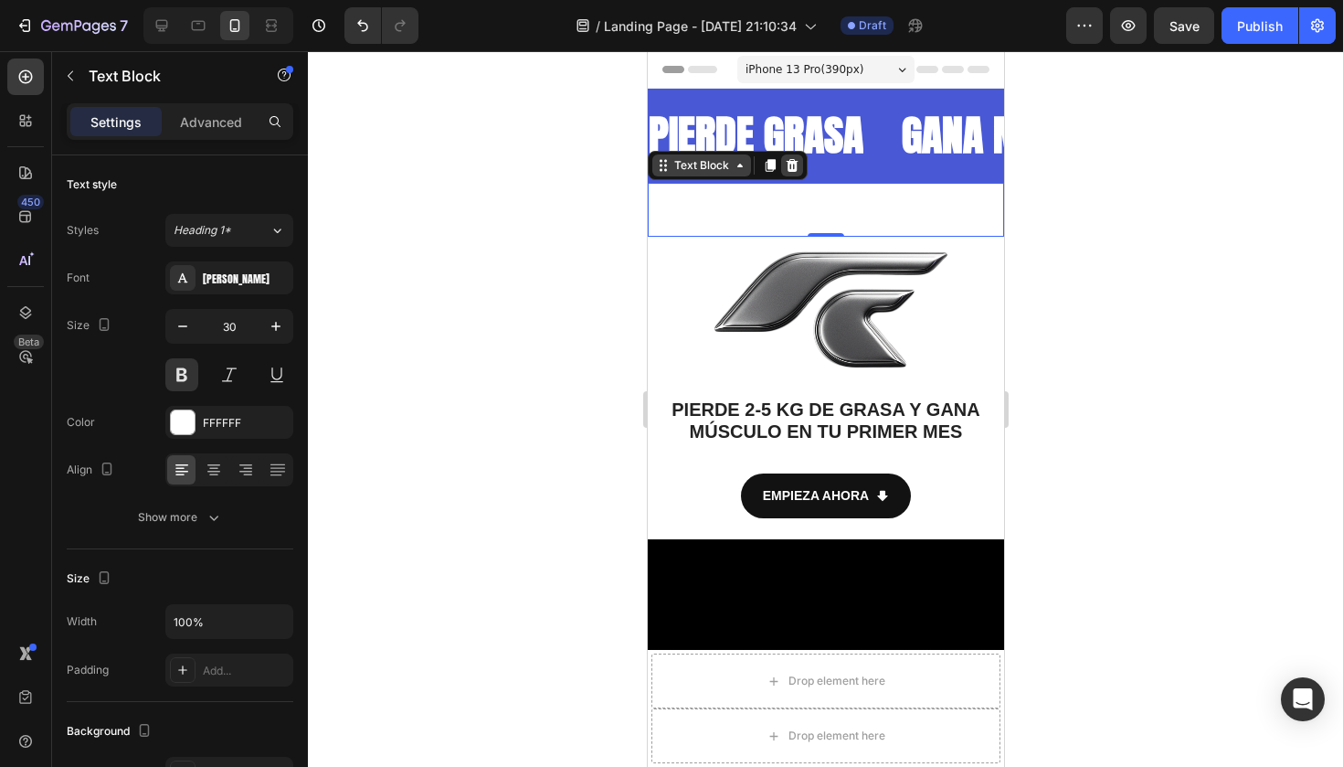
click at [794, 170] on icon at bounding box center [792, 165] width 12 height 13
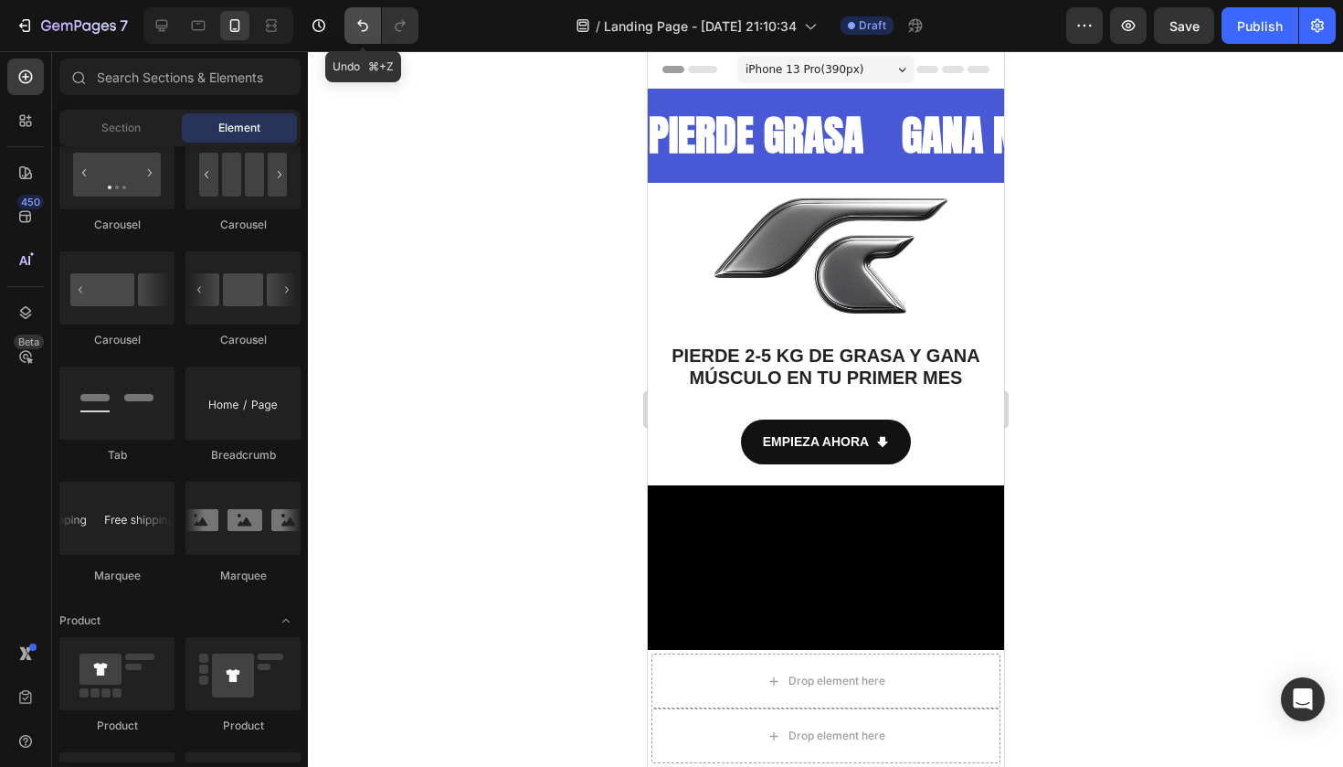
click at [358, 18] on icon "Undo/Redo" at bounding box center [363, 25] width 18 height 18
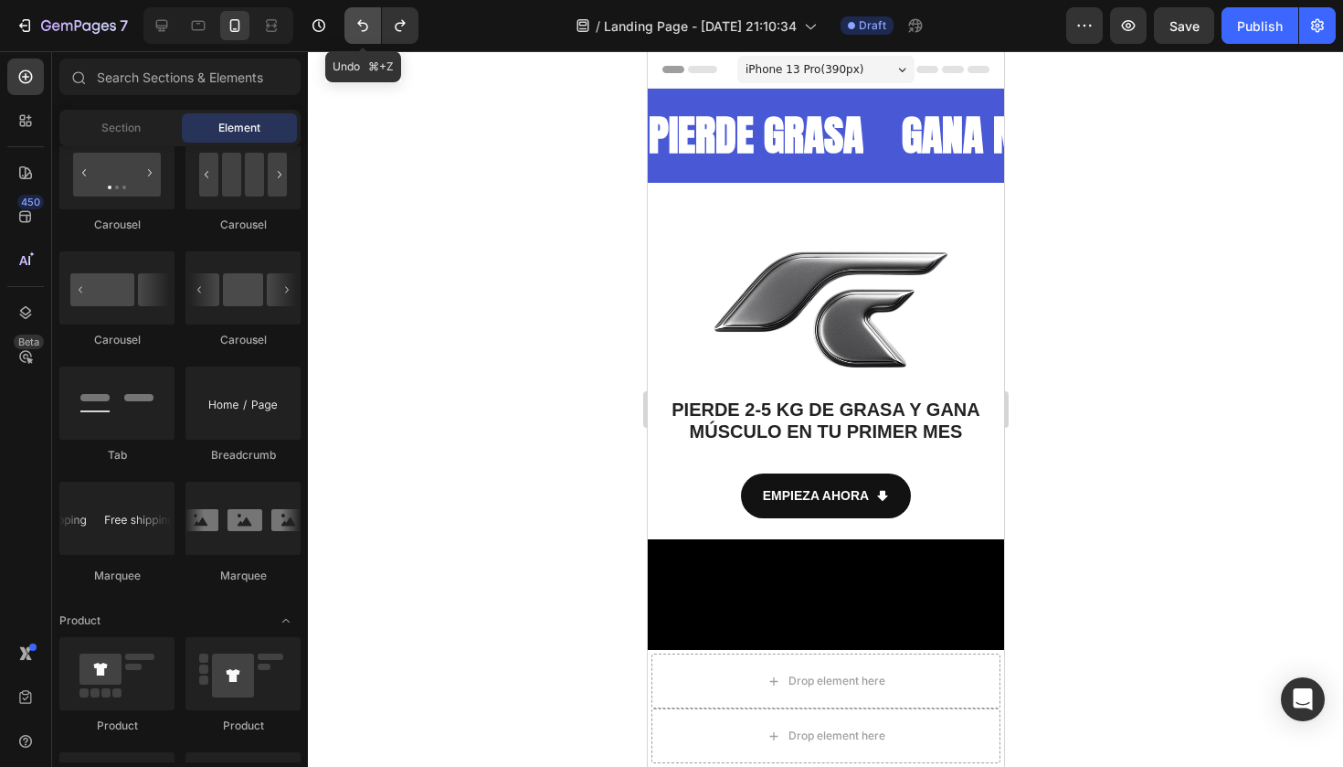
click at [358, 18] on icon "Undo/Redo" at bounding box center [363, 25] width 18 height 18
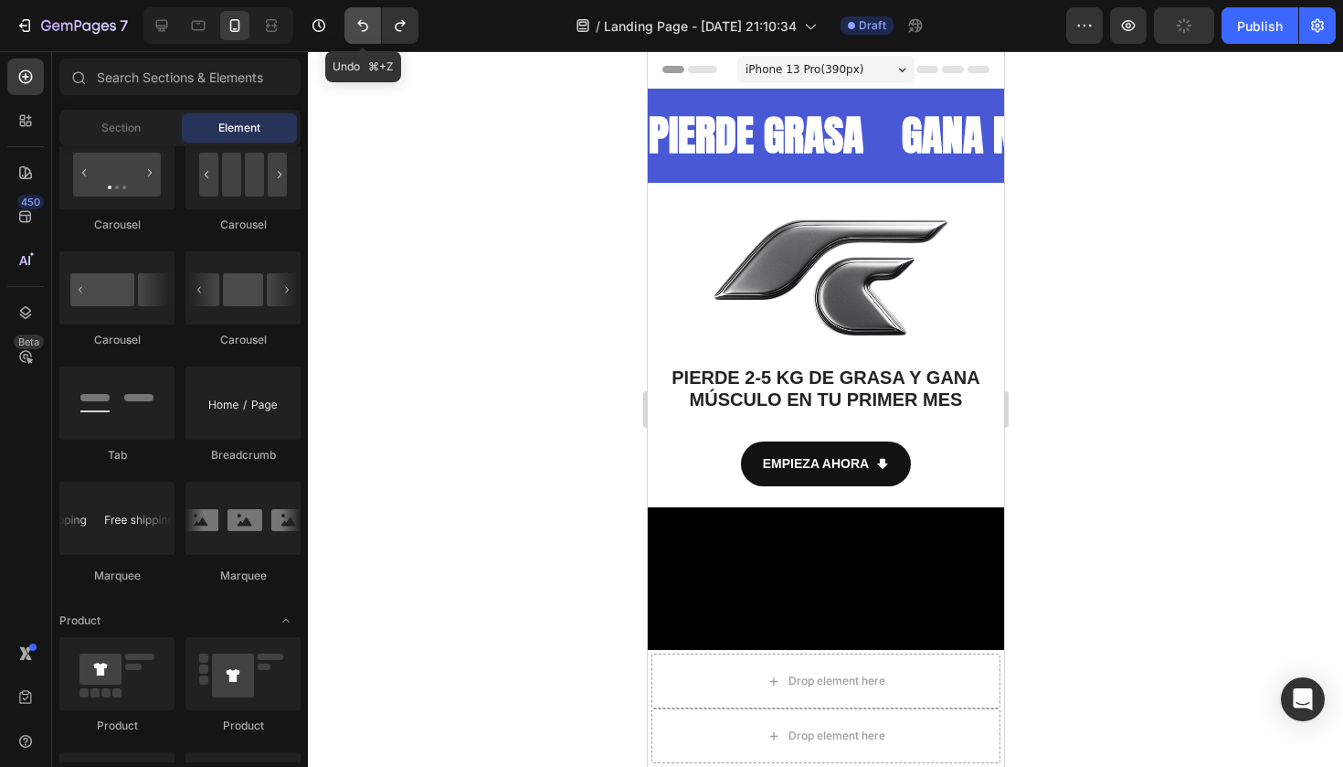
click at [358, 18] on icon "Undo/Redo" at bounding box center [363, 25] width 18 height 18
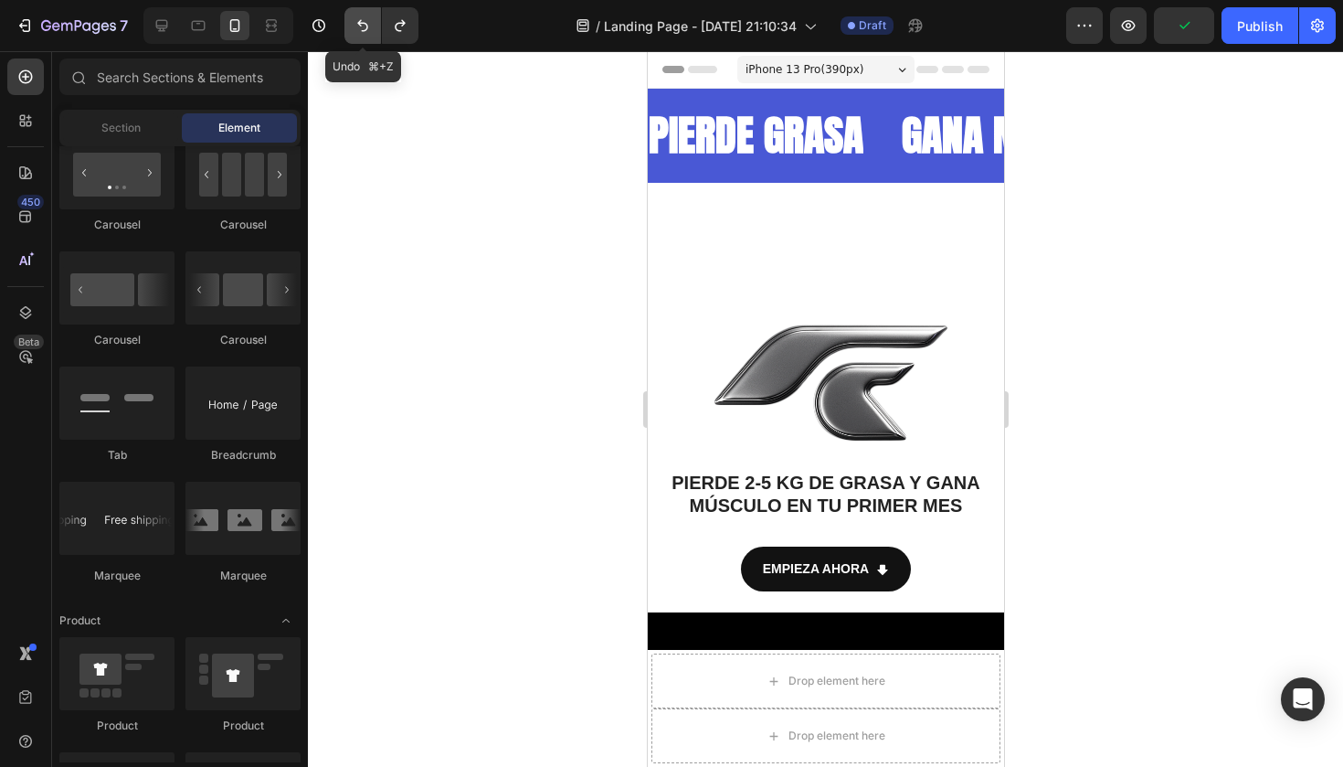
click at [358, 18] on icon "Undo/Redo" at bounding box center [363, 25] width 18 height 18
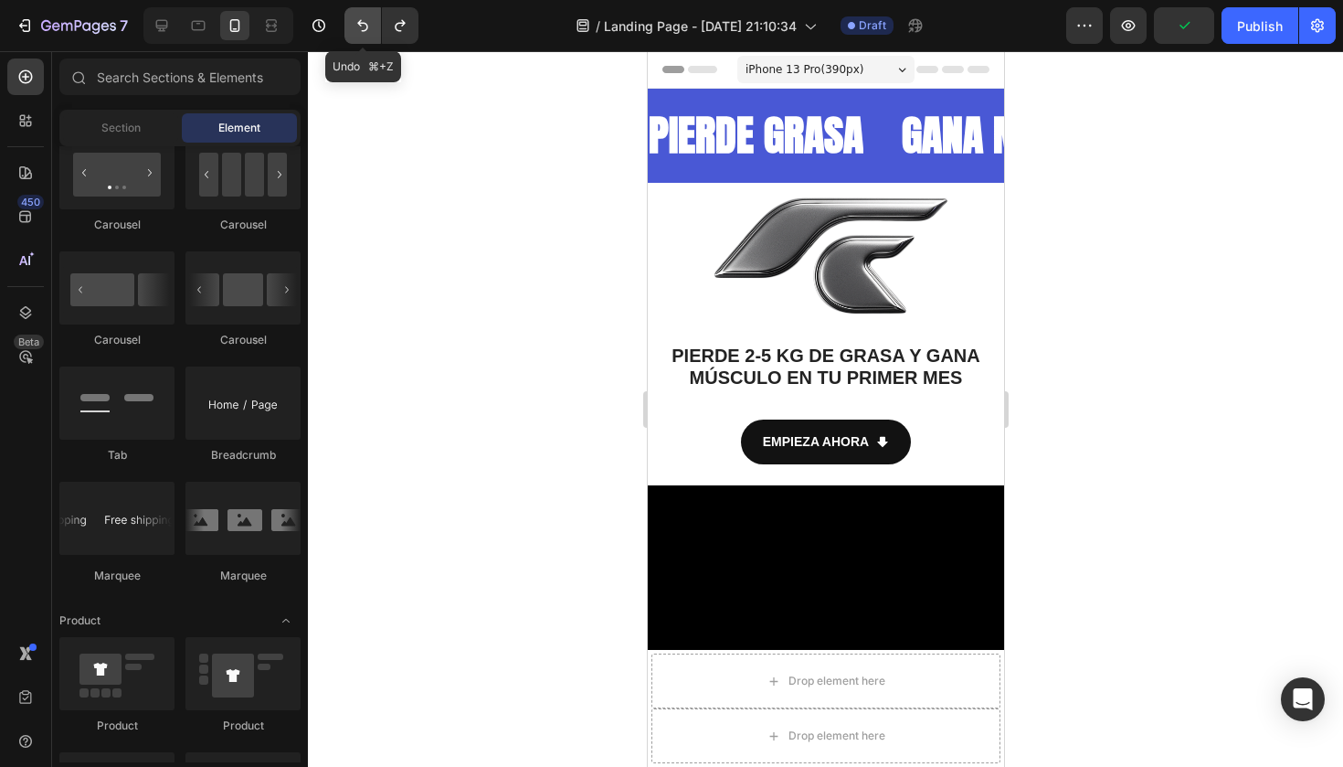
click at [358, 18] on icon "Undo/Redo" at bounding box center [363, 25] width 18 height 18
click at [400, 21] on icon "Undo/Redo" at bounding box center [400, 25] width 18 height 18
click at [382, 26] on button "Undo/Redo" at bounding box center [400, 25] width 37 height 37
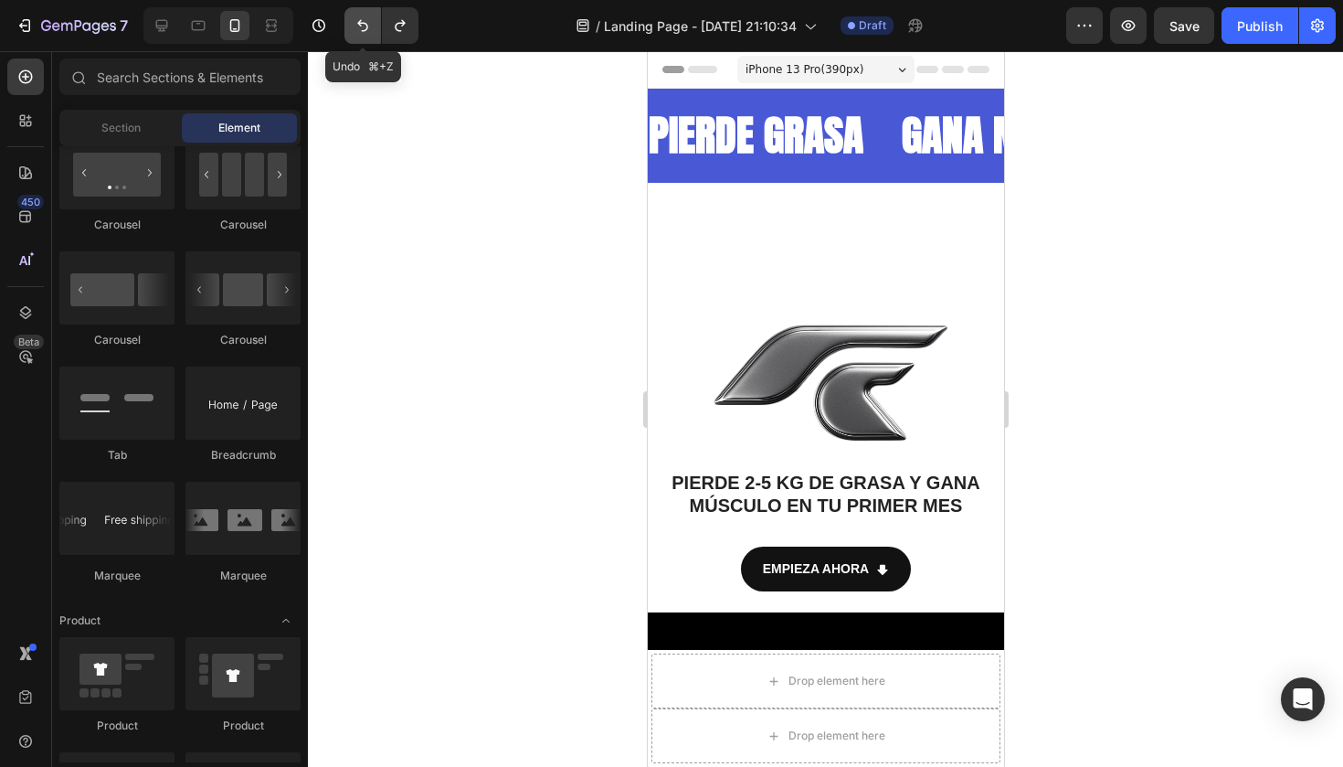
click at [360, 29] on icon "Undo/Redo" at bounding box center [363, 25] width 18 height 18
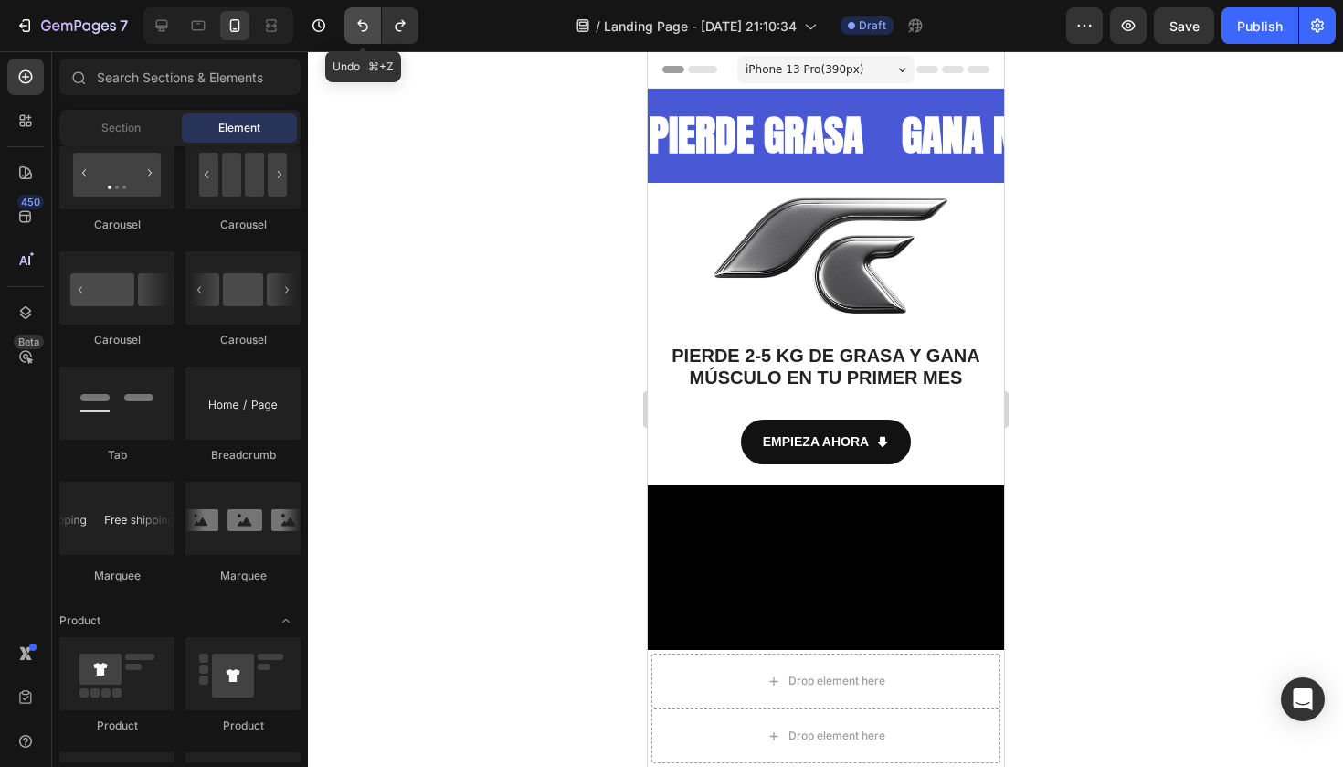
click at [359, 29] on icon "Undo/Redo" at bounding box center [363, 25] width 18 height 18
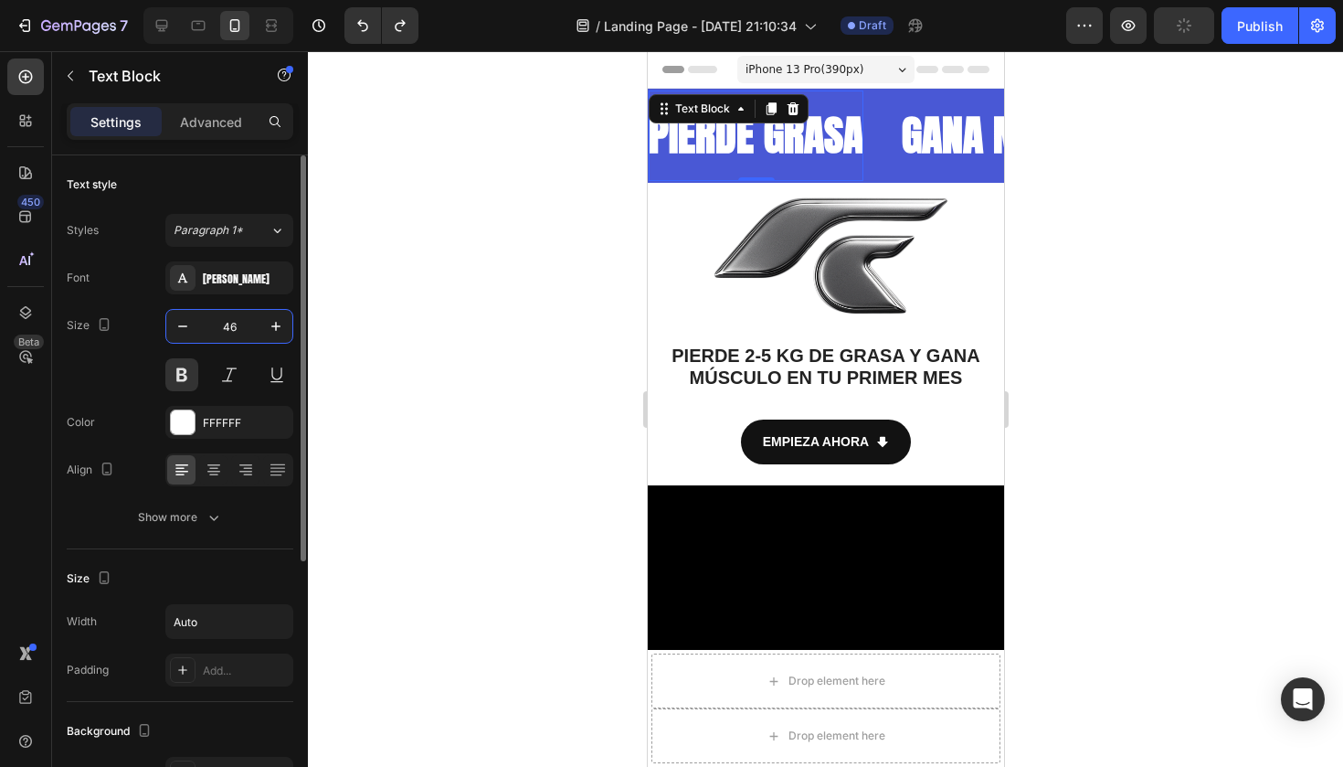
click at [240, 335] on input "46" at bounding box center [229, 326] width 60 height 33
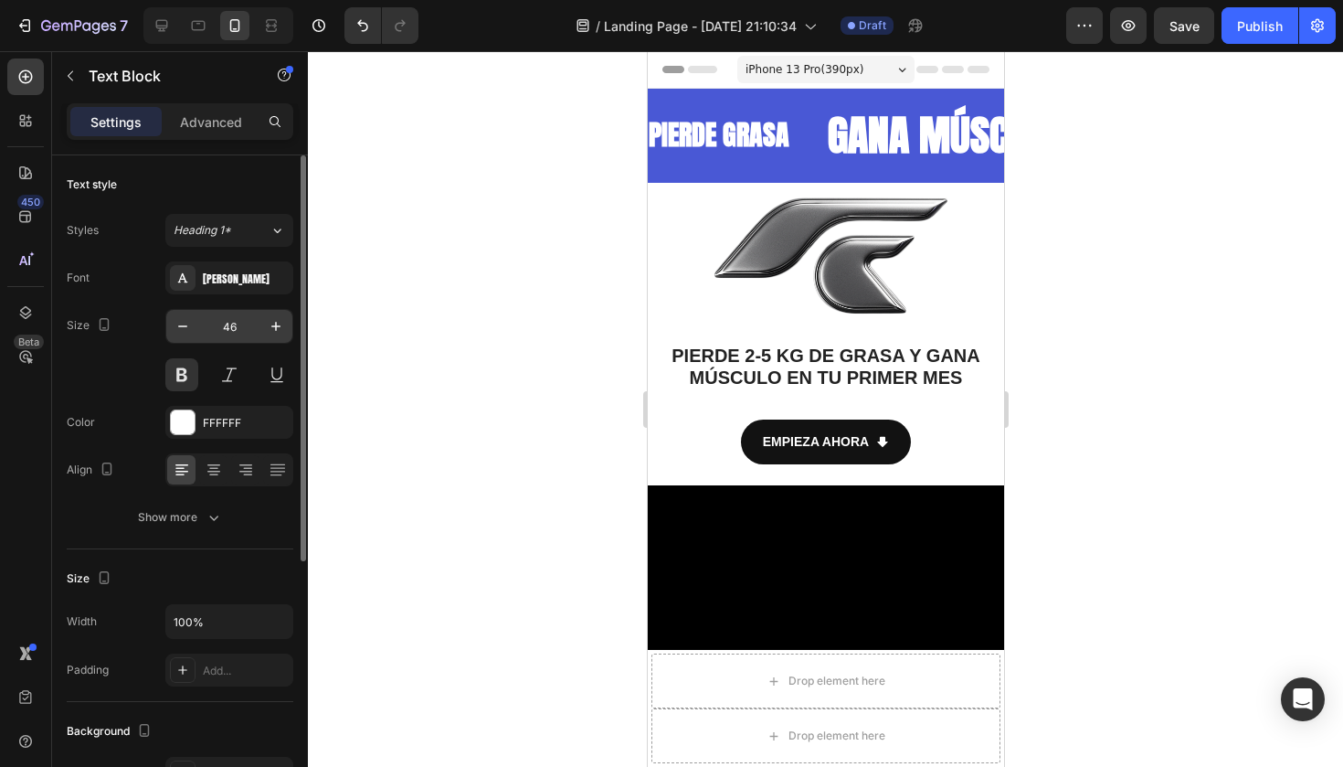
click at [230, 329] on input "46" at bounding box center [229, 326] width 60 height 33
click at [896, 137] on strong "GANA MÚSCULO" at bounding box center [847, 134] width 238 height 63
click at [803, 126] on strong "GANA MÚSCULO" at bounding box center [797, 134] width 238 height 63
click at [827, 126] on strong "GANA MÚSCULO" at bounding box center [946, 134] width 238 height 63
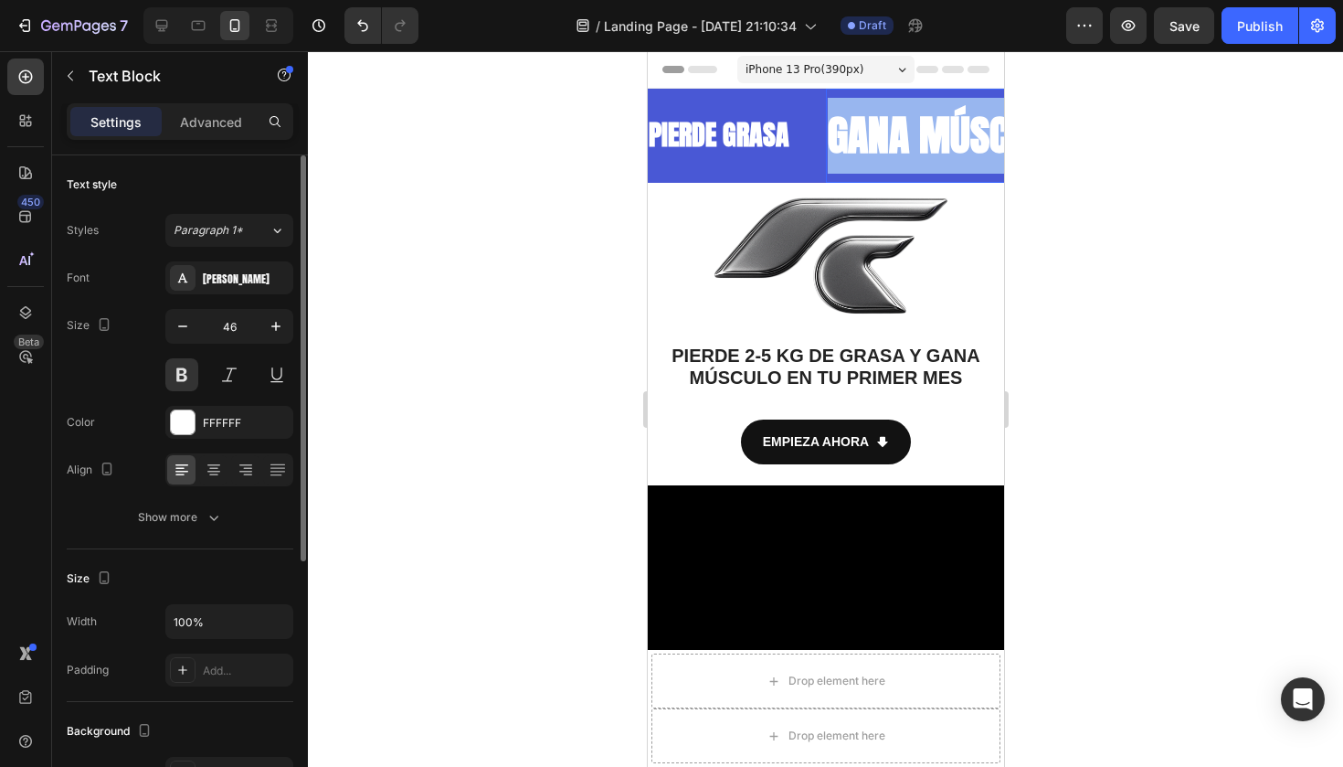
click at [827, 126] on strong "GANA MÚSCULO" at bounding box center [946, 134] width 238 height 63
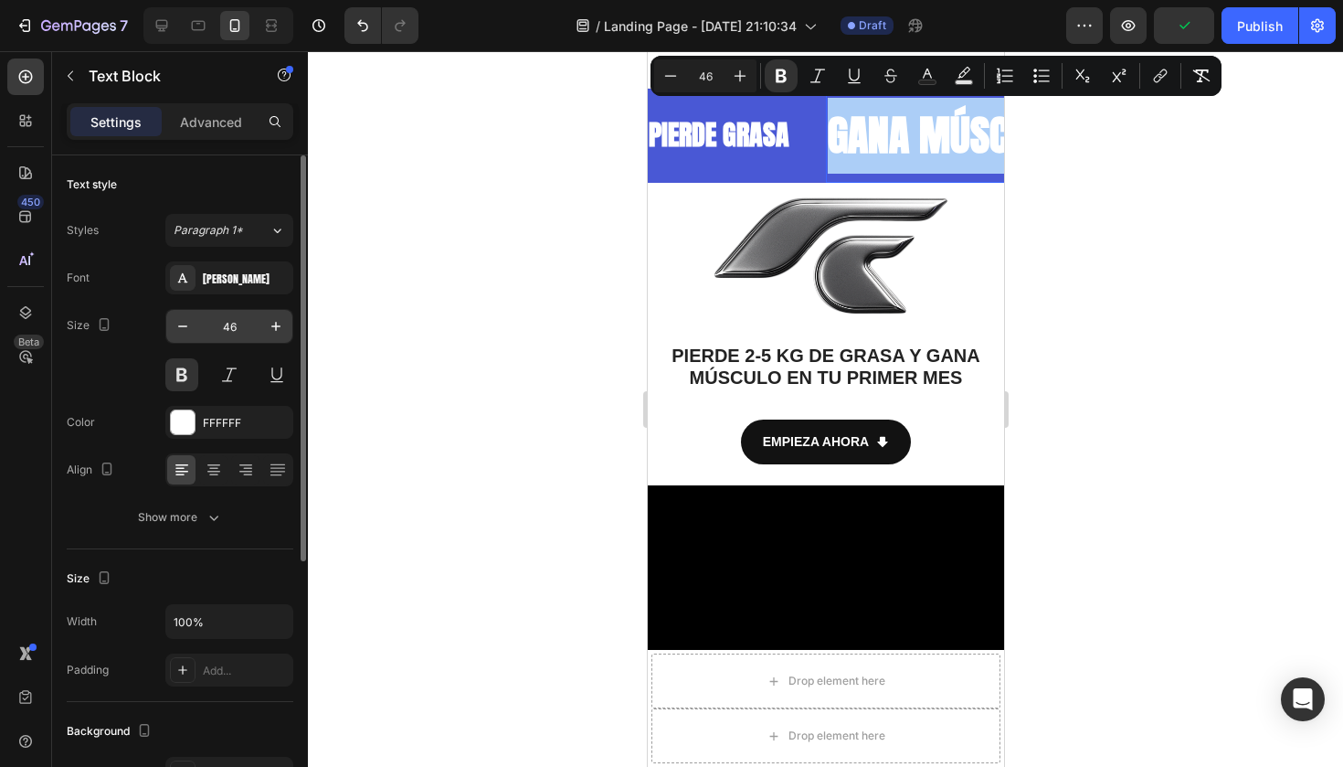
click at [244, 329] on input "46" at bounding box center [229, 326] width 60 height 33
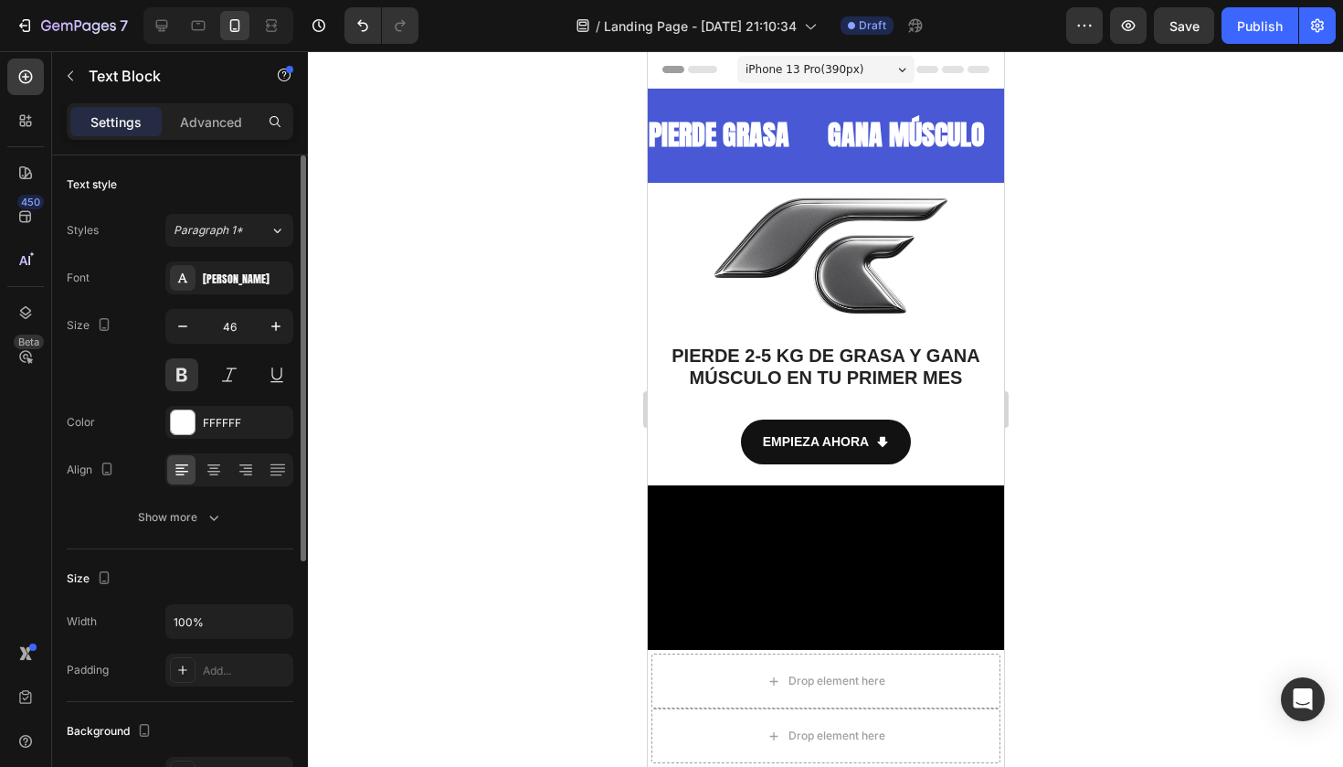
click at [238, 329] on input "46" at bounding box center [229, 326] width 60 height 33
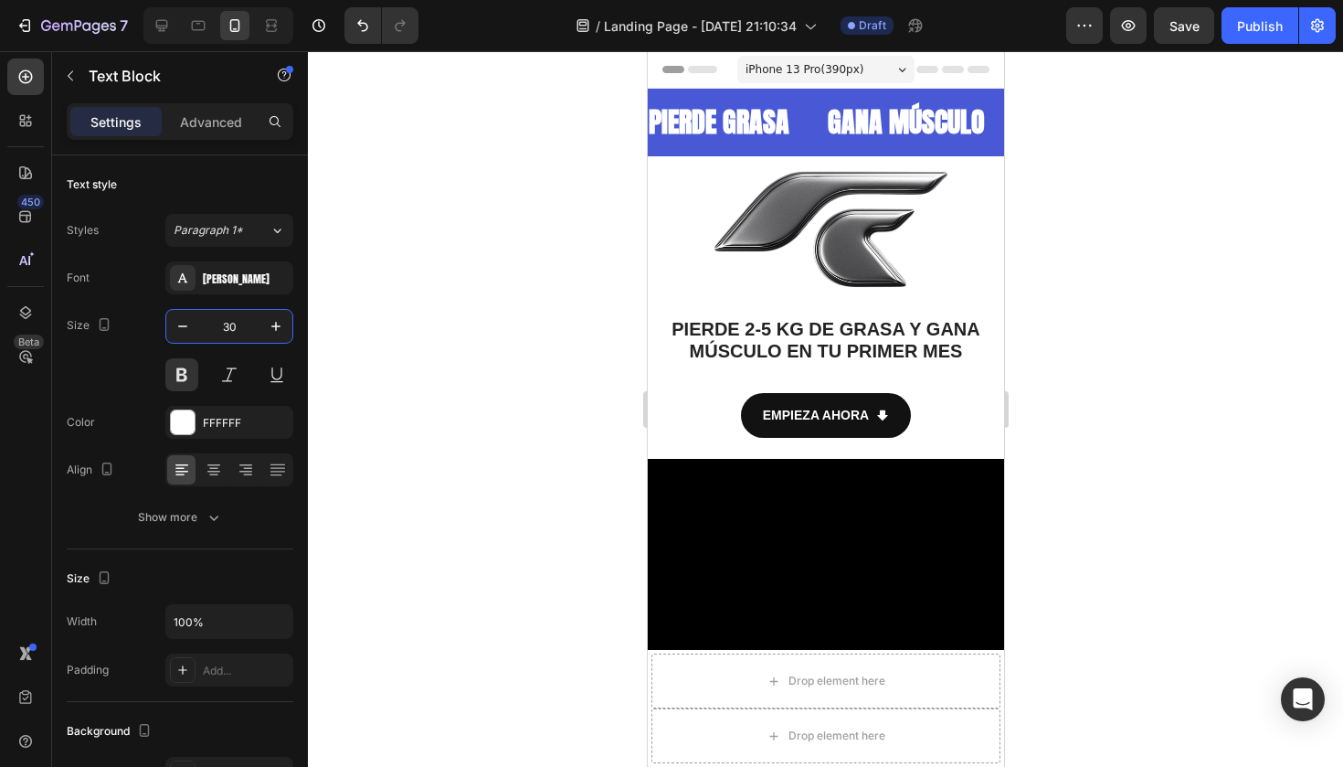
click at [496, 238] on div at bounding box center [825, 408] width 1035 height 715
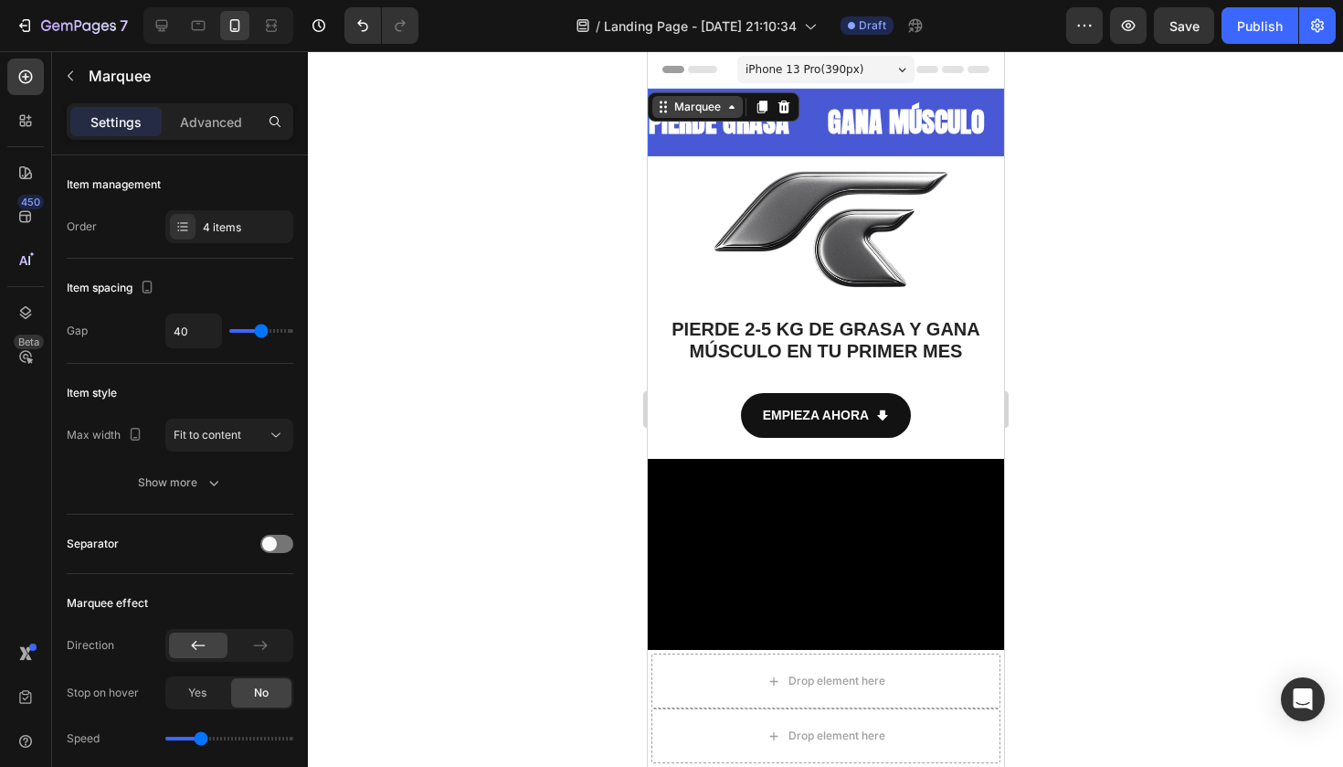
click at [671, 98] on div "Marquee" at bounding box center [696, 107] width 90 height 22
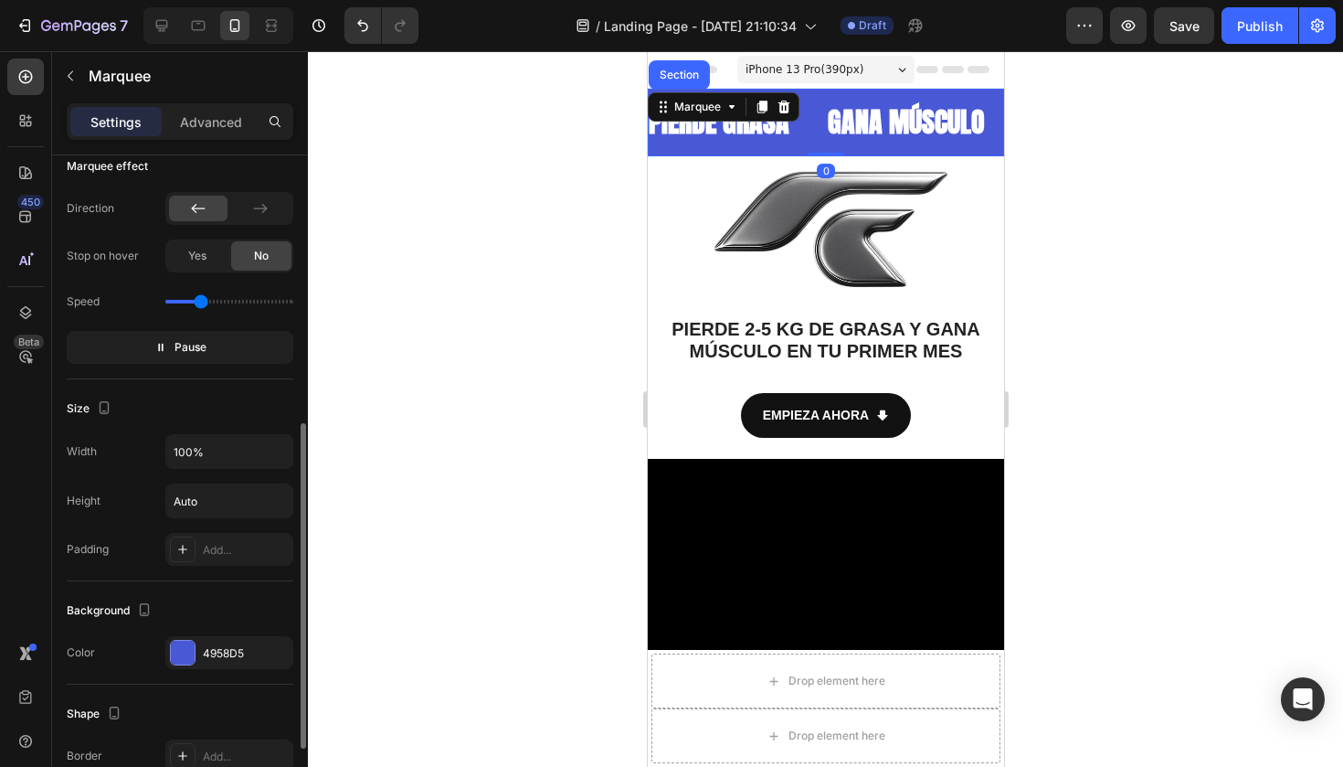
scroll to position [509, 0]
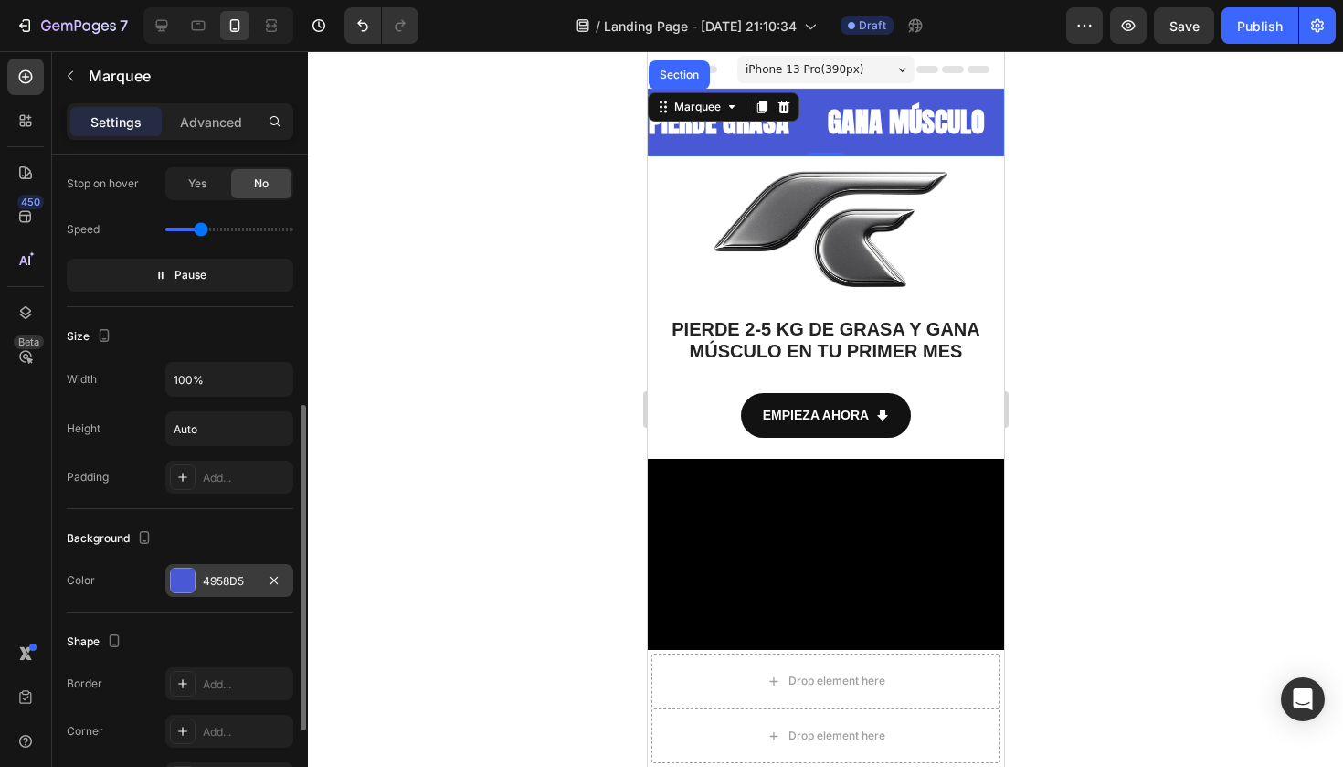
click at [184, 582] on div at bounding box center [183, 580] width 24 height 24
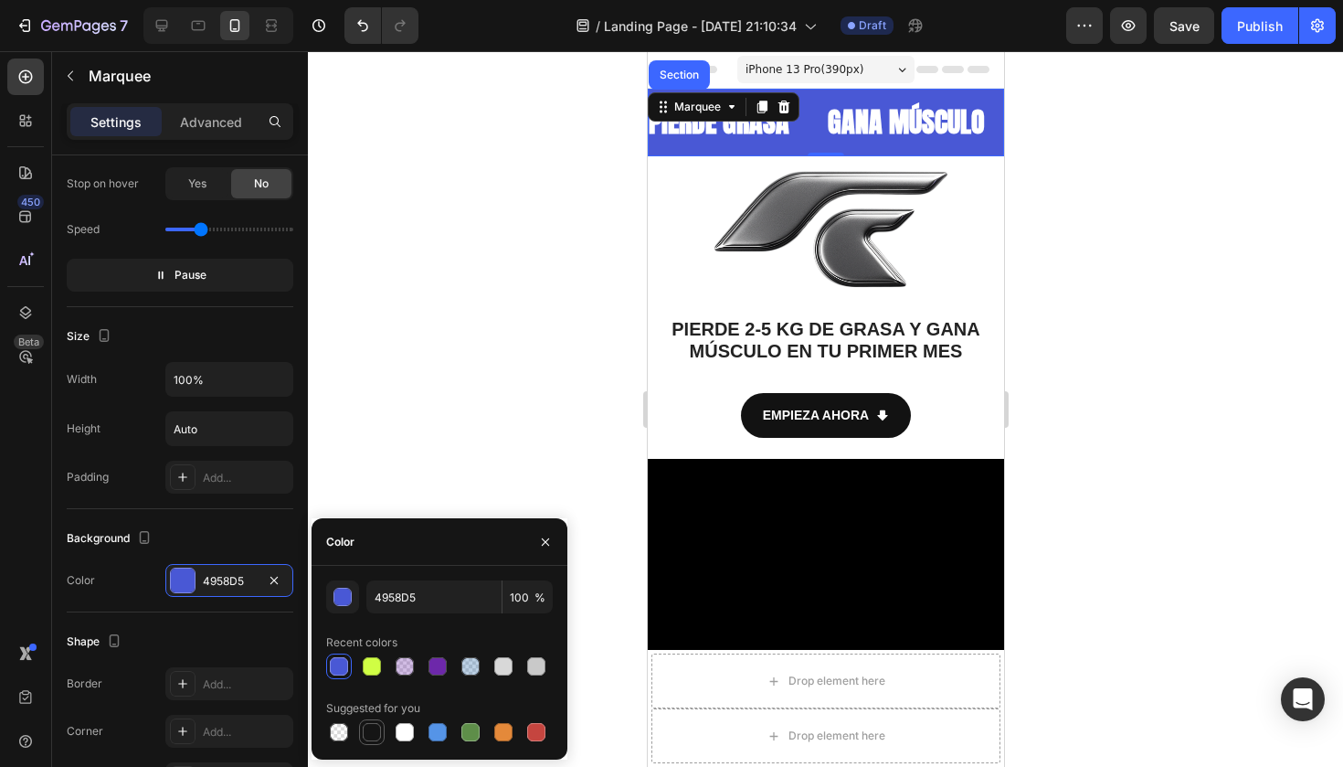
click at [378, 729] on div at bounding box center [372, 732] width 18 height 18
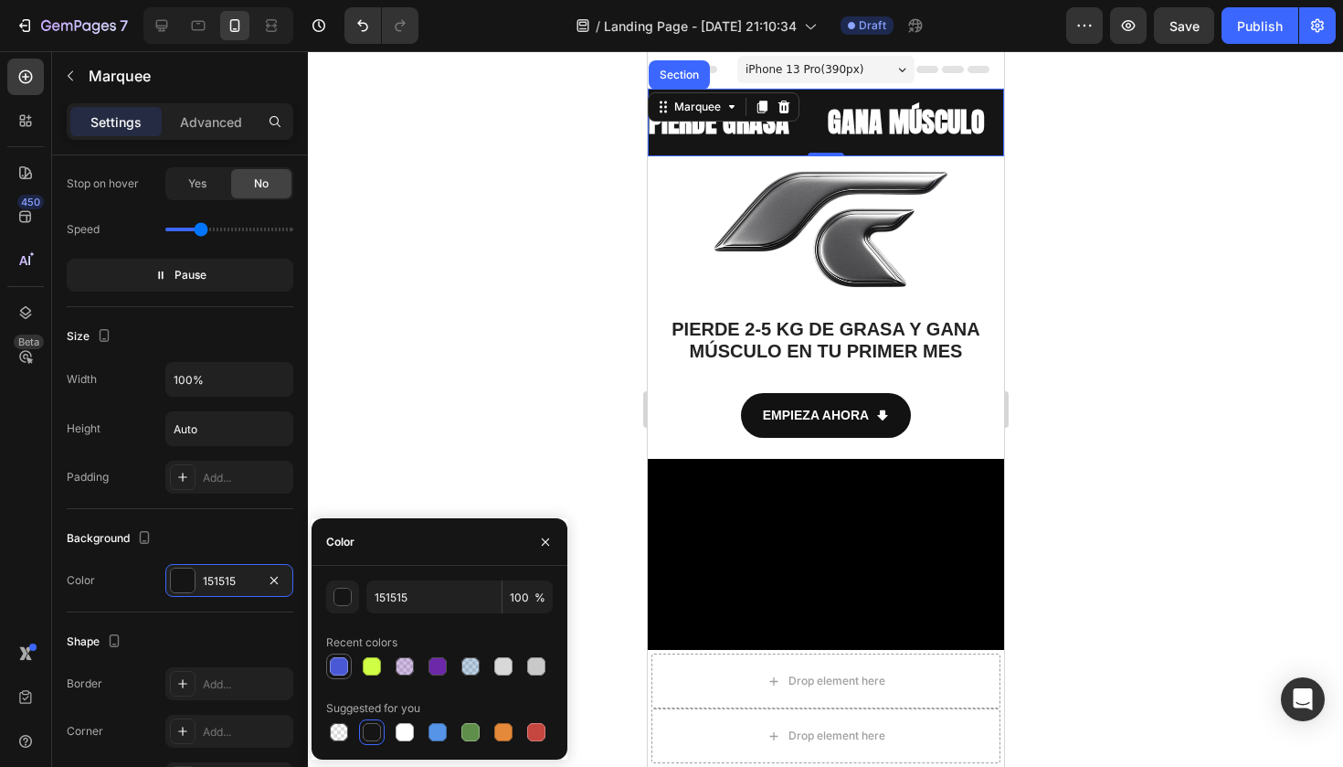
click at [337, 663] on div at bounding box center [339, 666] width 18 height 18
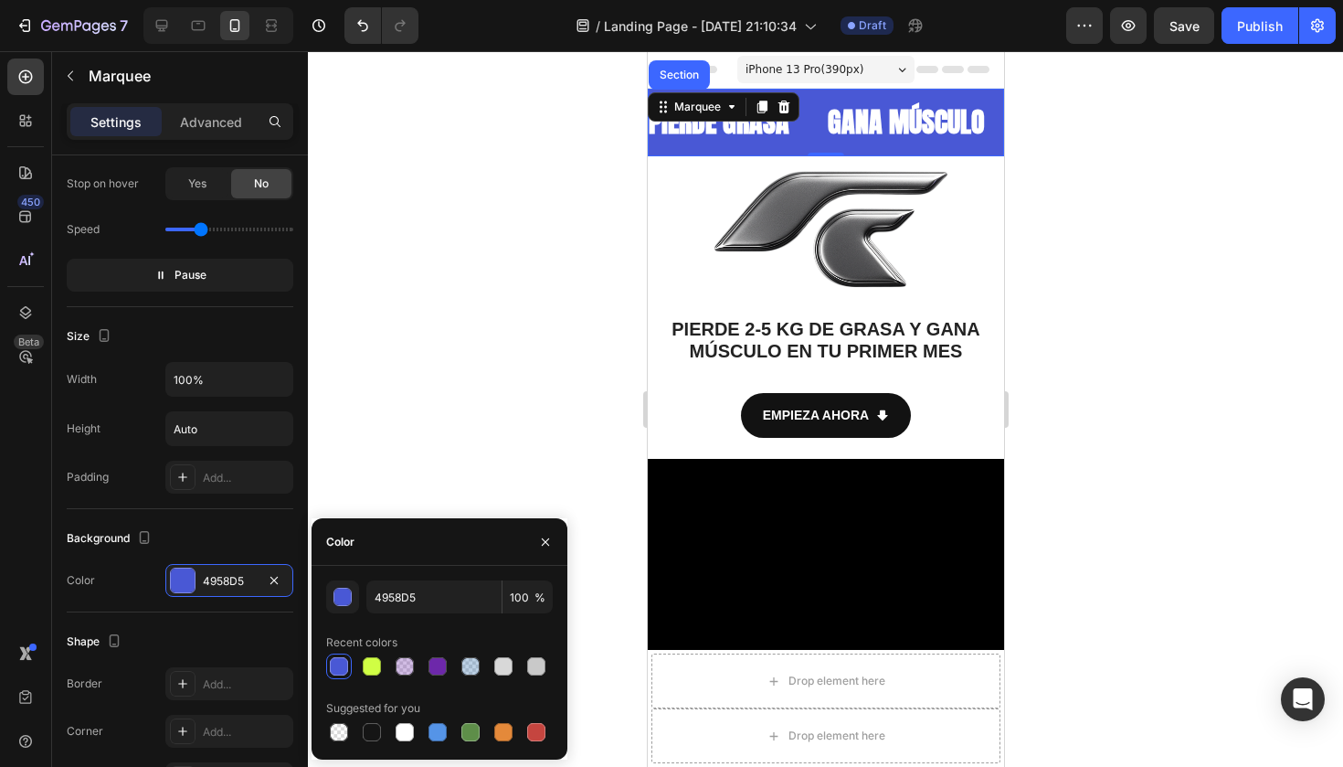
click at [510, 339] on div at bounding box center [825, 408] width 1035 height 715
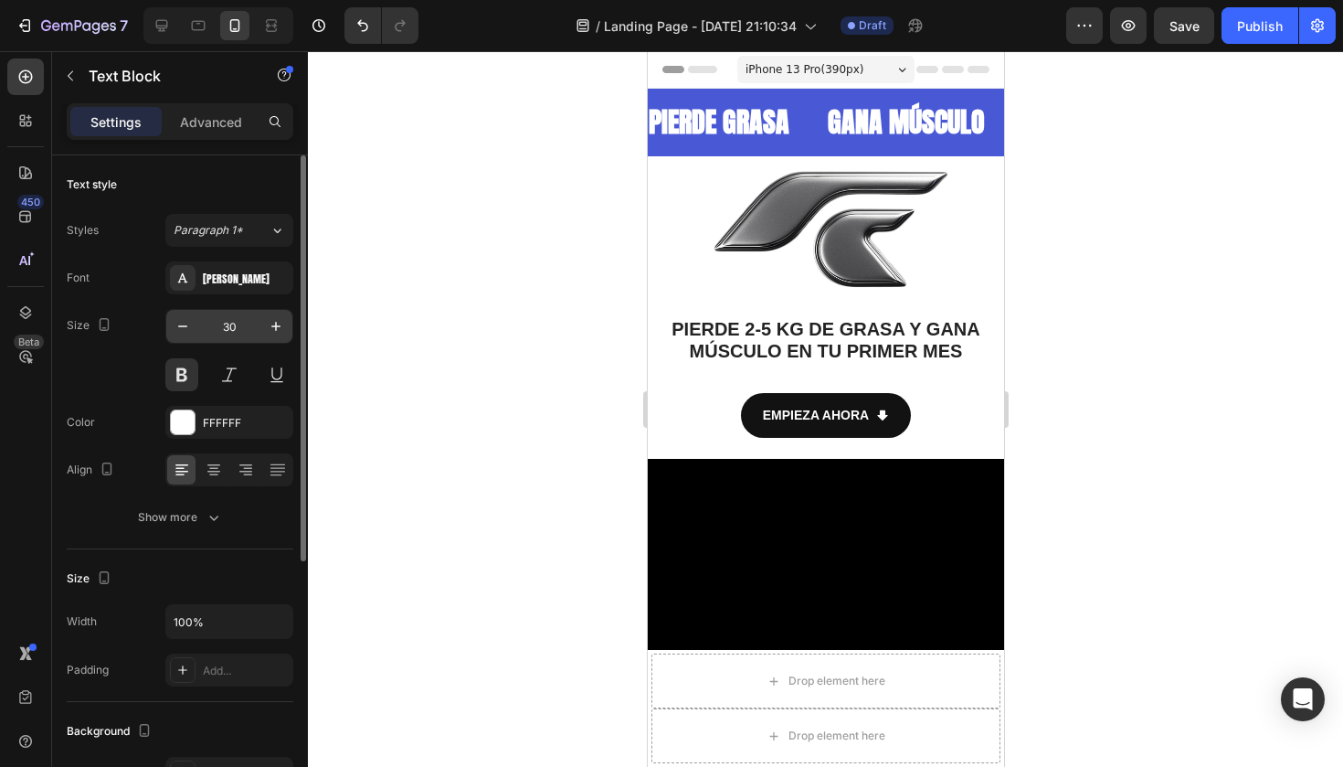
click at [237, 323] on input "30" at bounding box center [229, 326] width 60 height 33
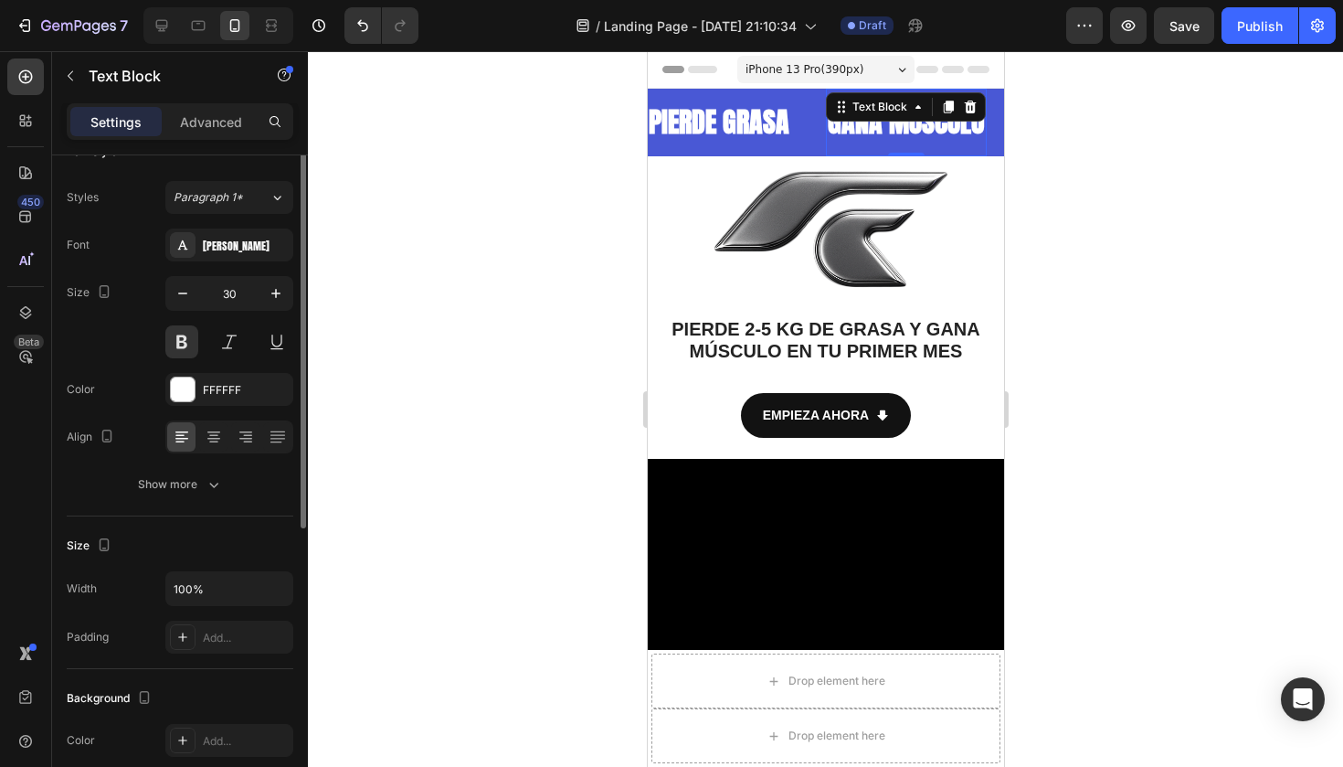
scroll to position [0, 0]
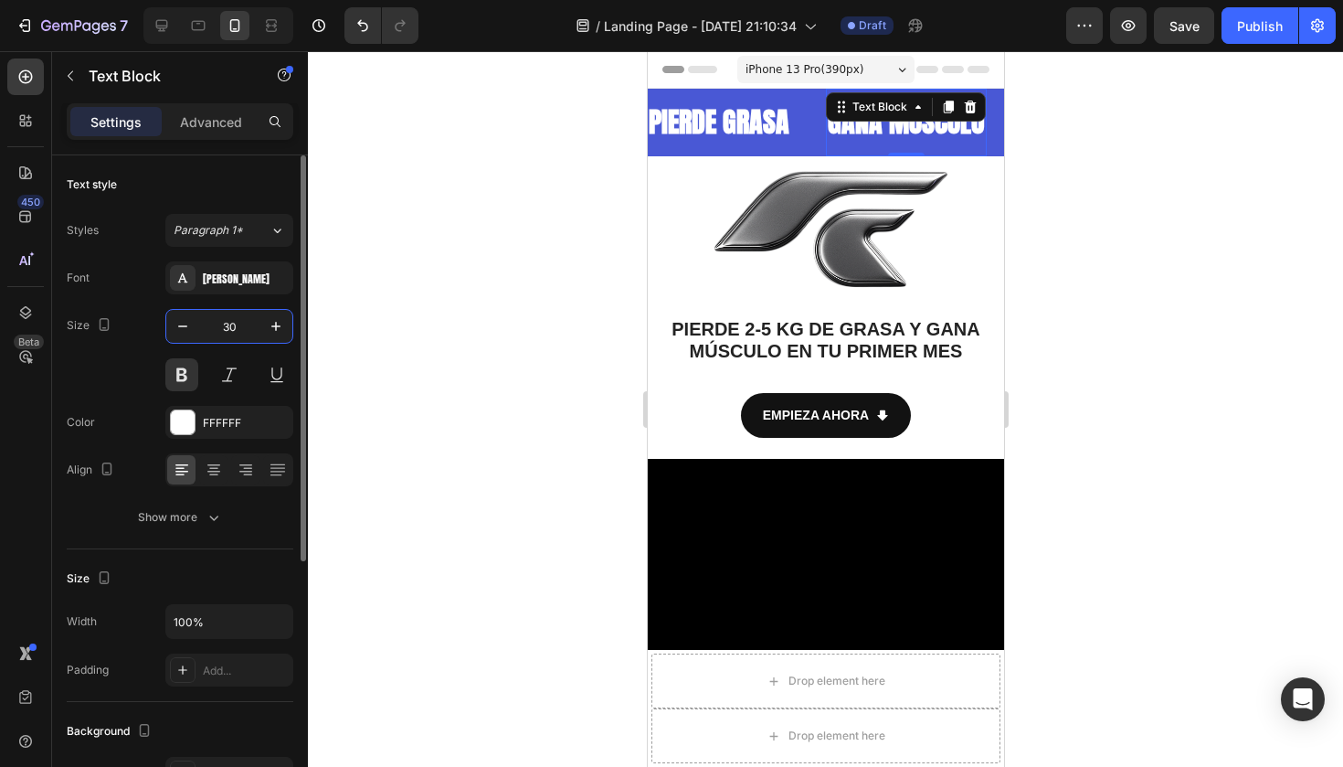
click at [241, 322] on input "30" at bounding box center [229, 326] width 60 height 33
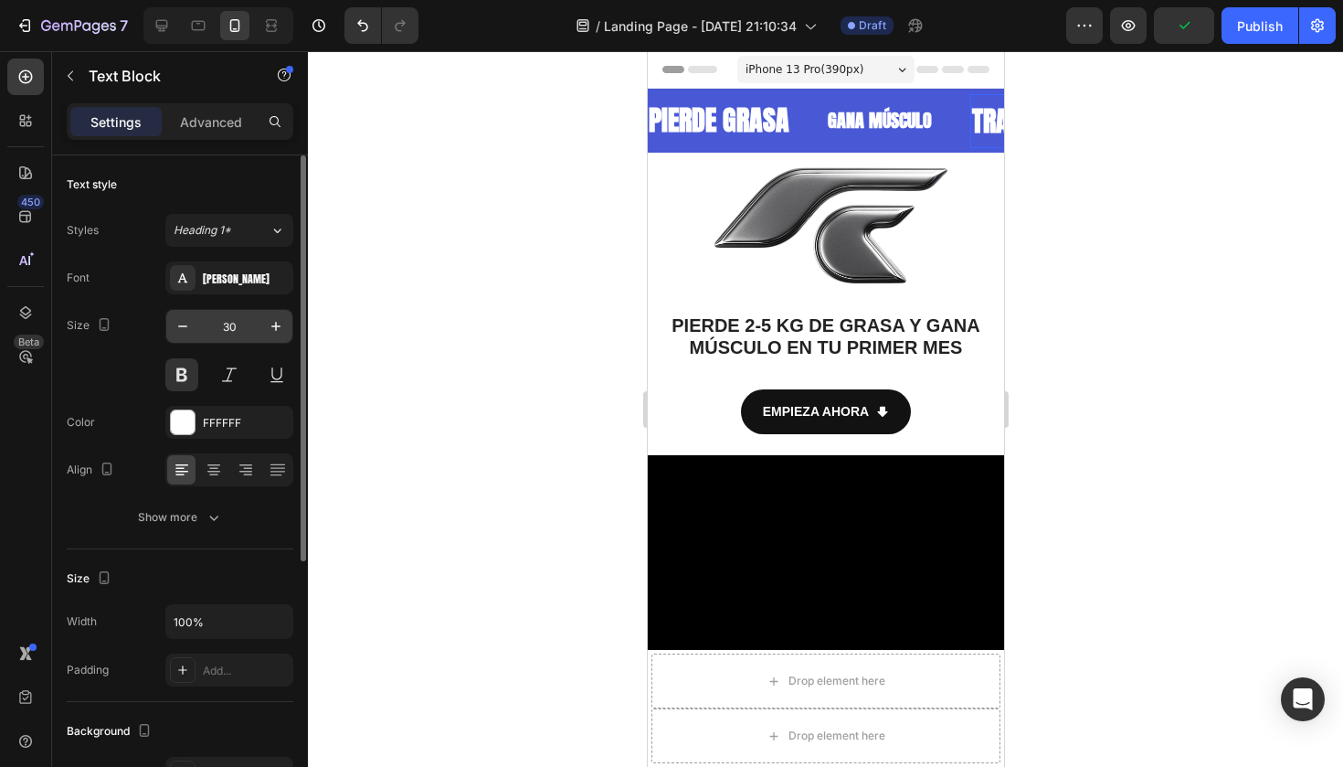
click at [234, 331] on input "30" at bounding box center [229, 326] width 60 height 33
click at [223, 325] on input "30" at bounding box center [229, 326] width 60 height 33
click at [226, 325] on input "30" at bounding box center [229, 326] width 60 height 33
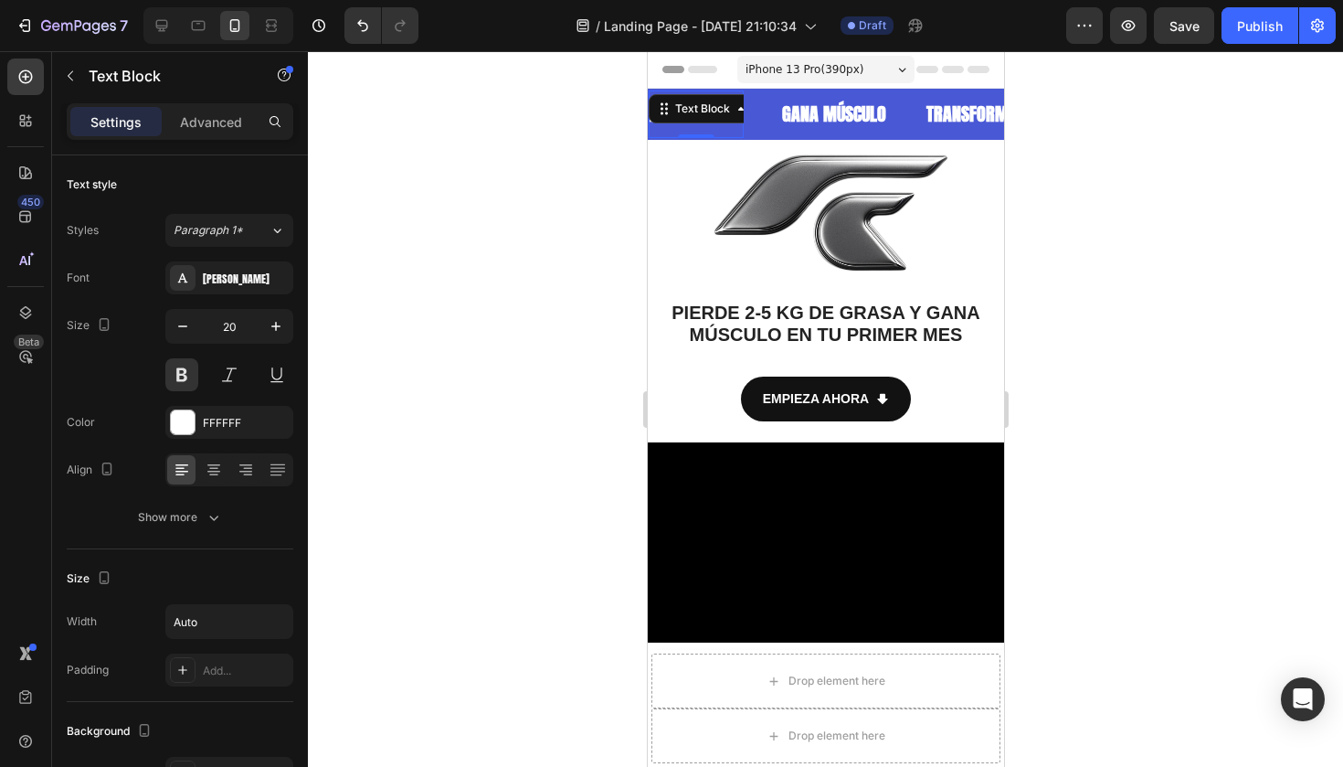
click at [1047, 144] on div at bounding box center [825, 408] width 1035 height 715
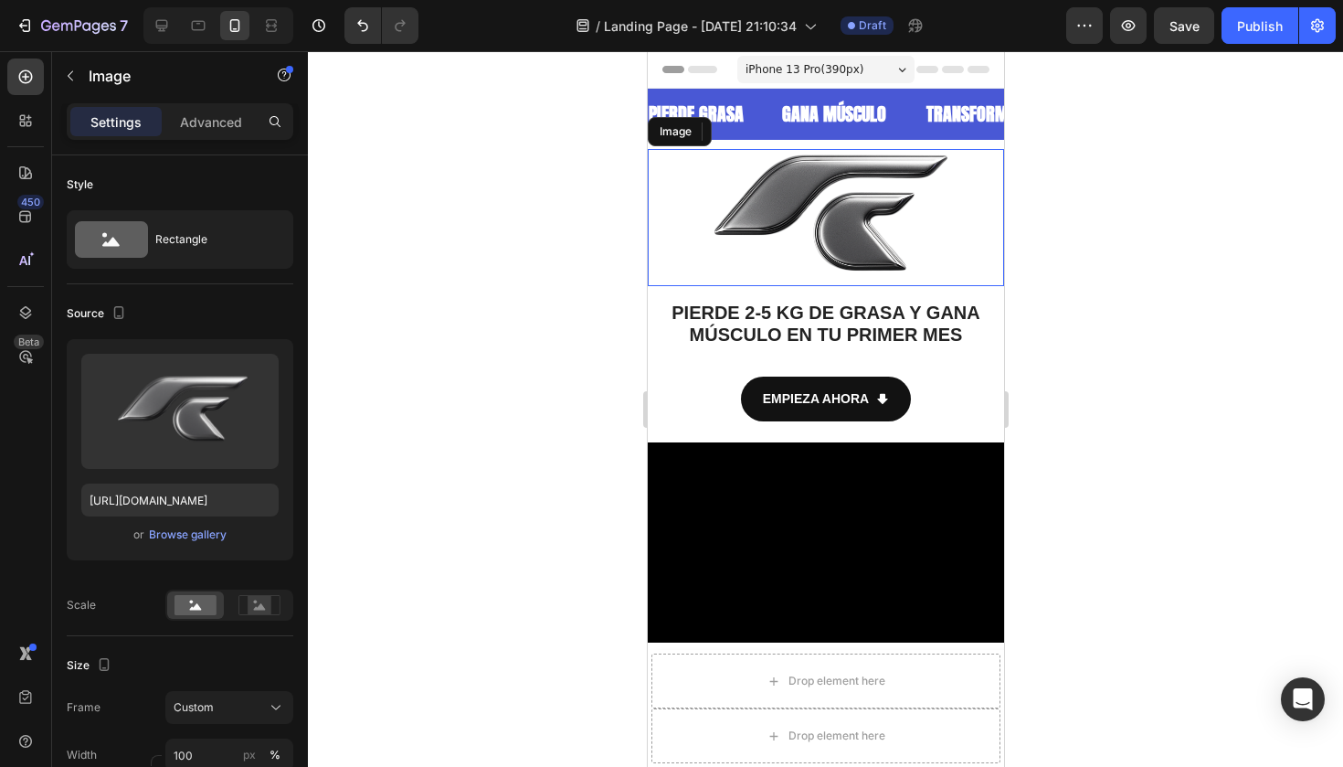
click at [903, 225] on img at bounding box center [825, 217] width 356 height 137
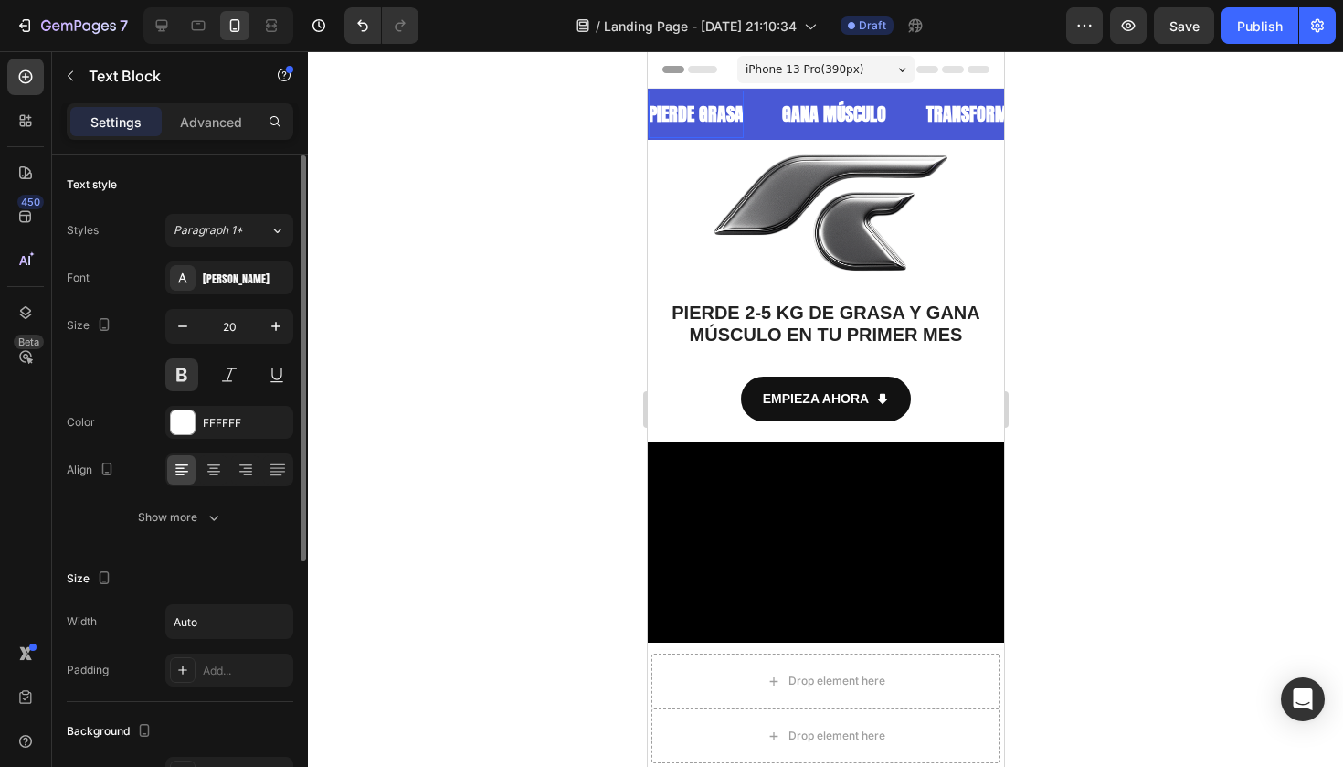
click at [1297, 137] on div "PIERDE GRASA Text Block" at bounding box center [1363, 114] width 132 height 48
click at [920, 145] on div "Image PIERDE 2-5 KG DE GRASA Y GANA MÚSCULO EN TU PRIMER MES Text Block Section…" at bounding box center [825, 258] width 356 height 237
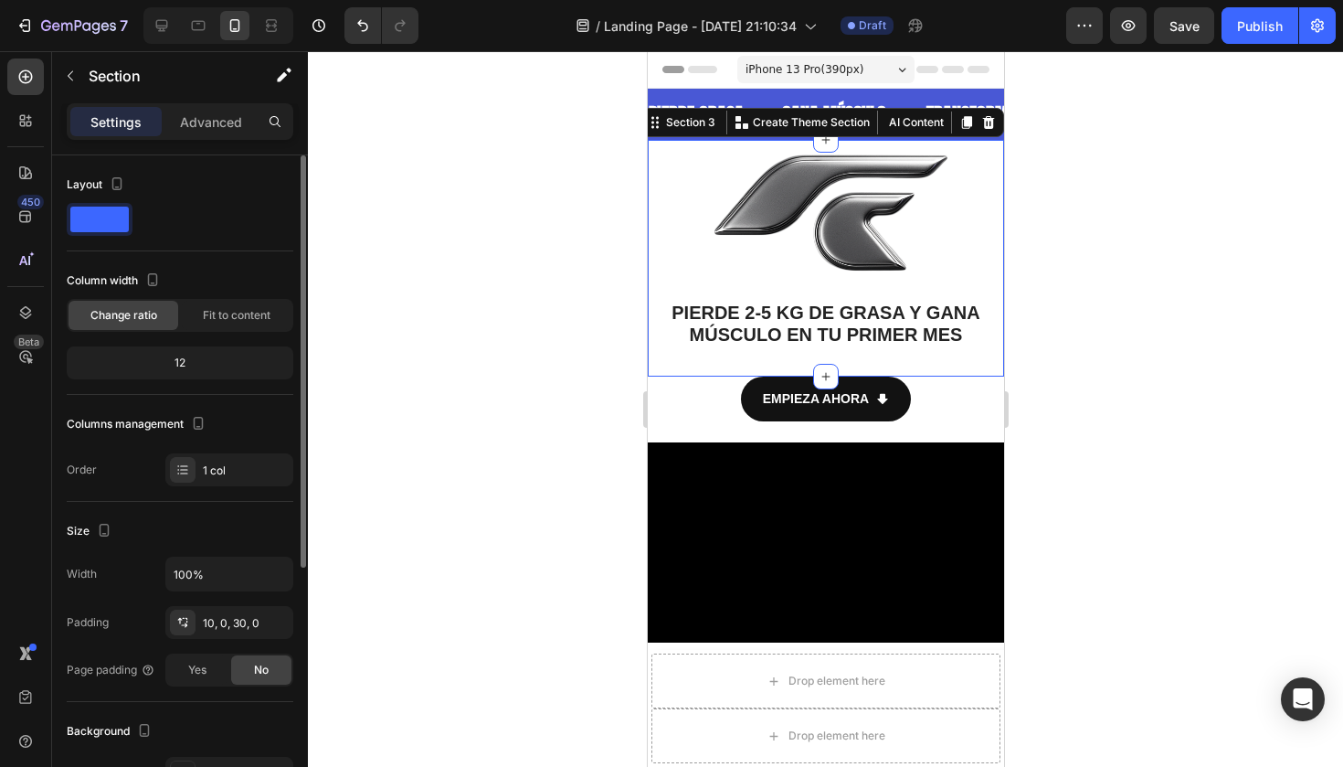
scroll to position [27, 0]
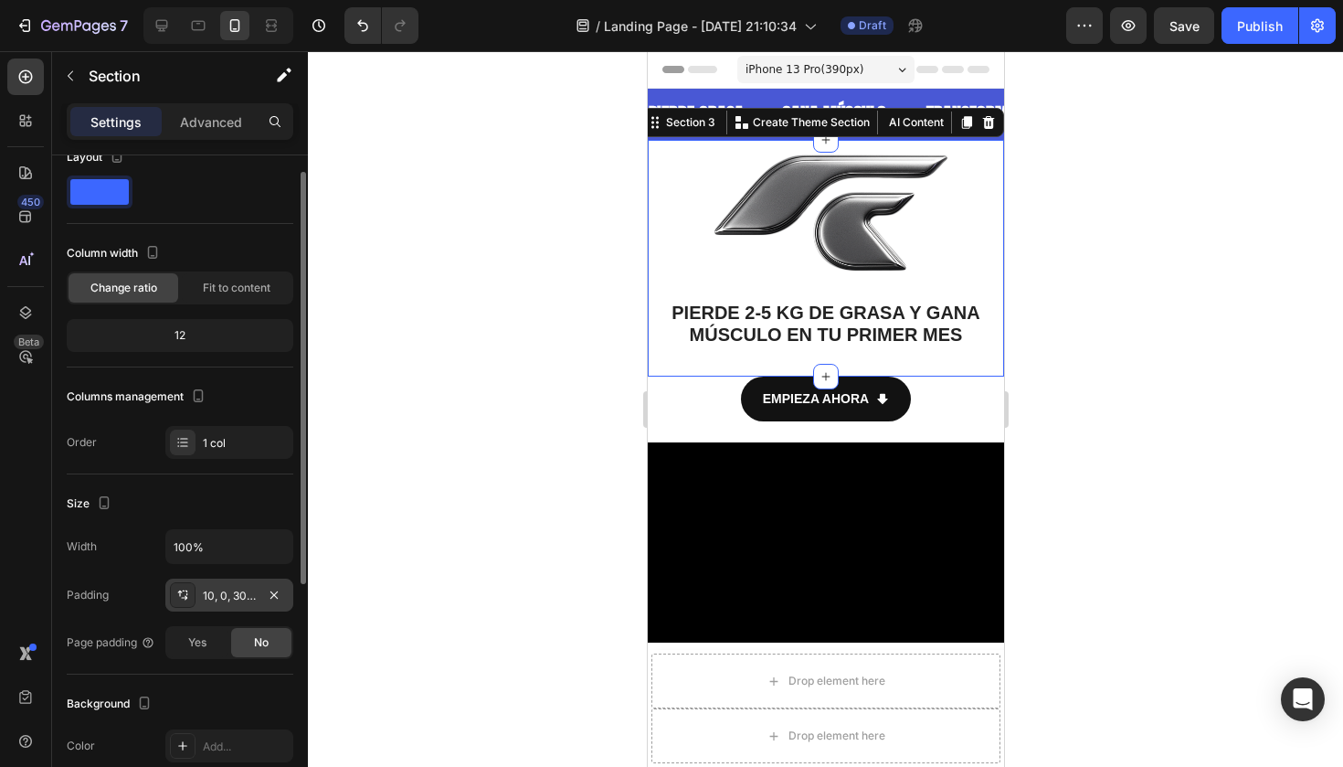
click at [218, 596] on div "10, 0, 30, 0" at bounding box center [229, 595] width 53 height 16
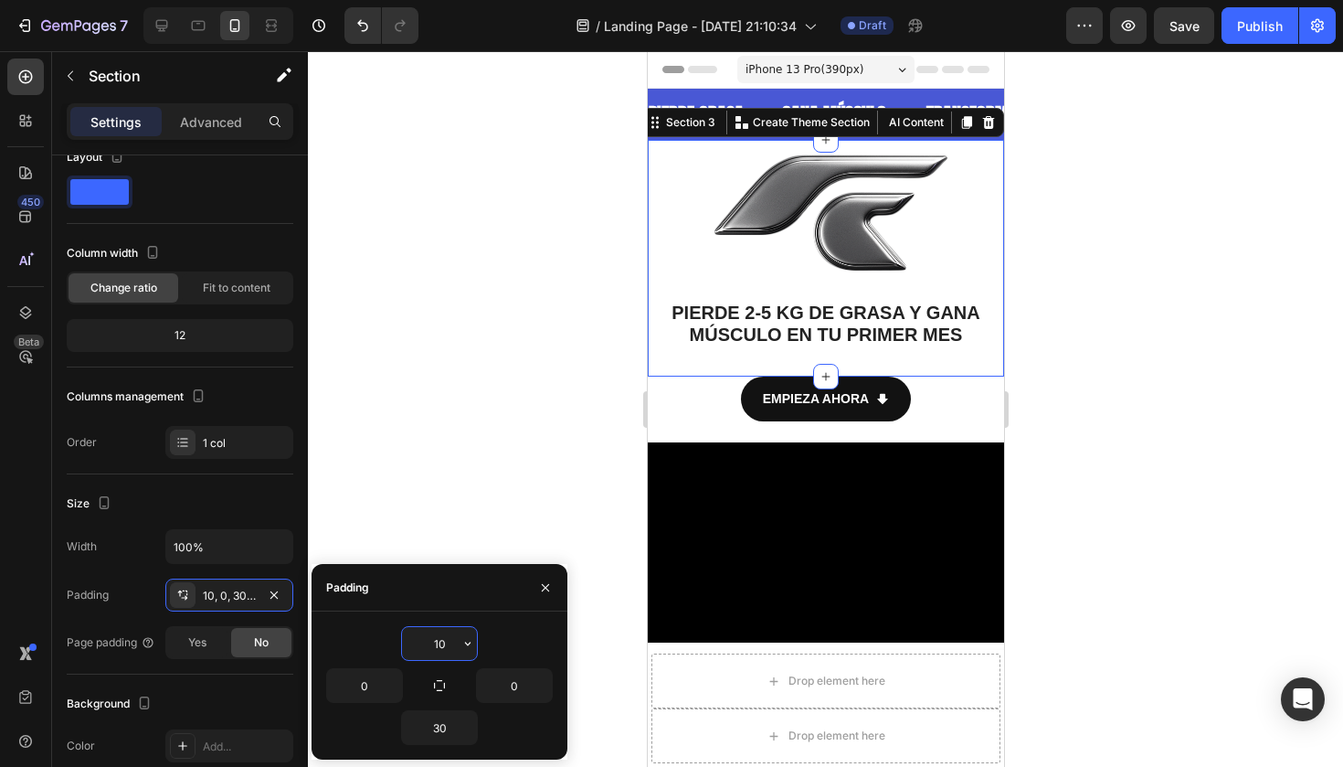
click at [441, 644] on input "10" at bounding box center [439, 643] width 75 height 33
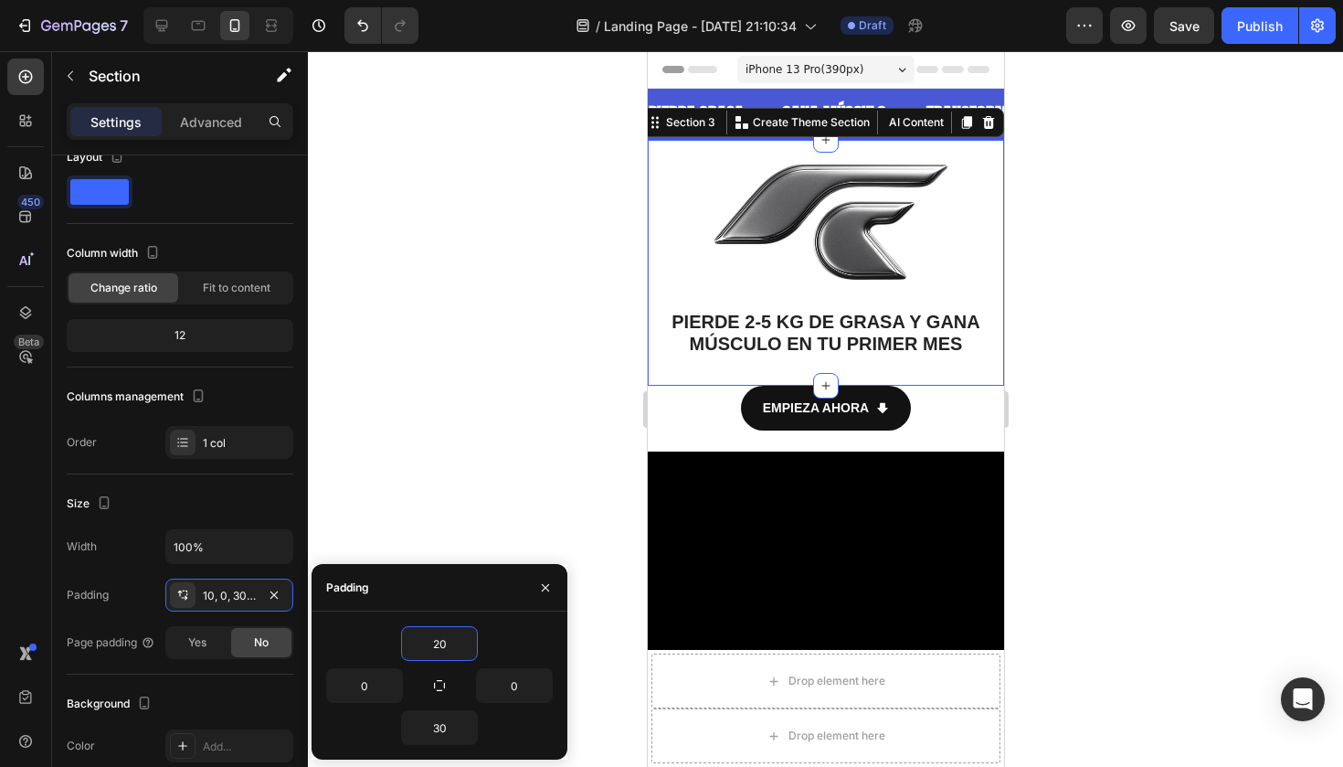
click at [469, 471] on div at bounding box center [825, 408] width 1035 height 715
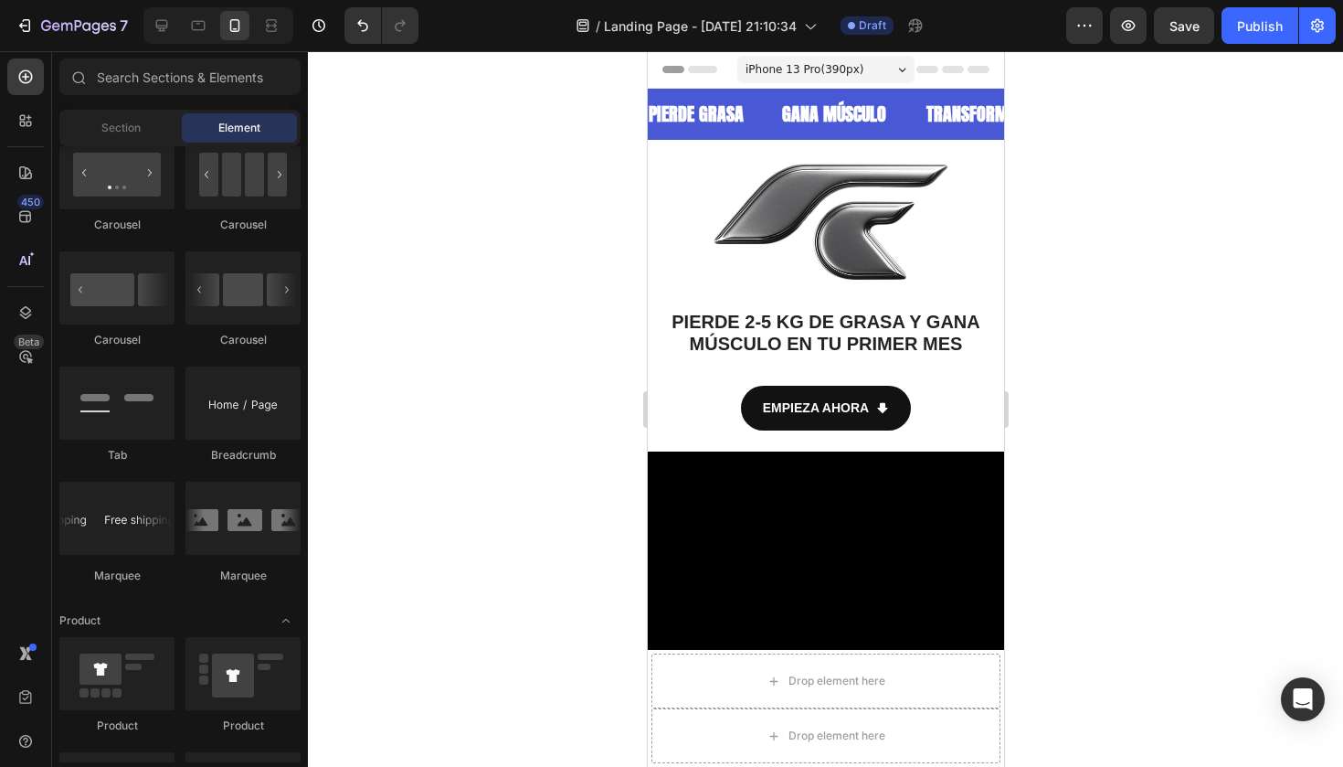
click at [469, 471] on div at bounding box center [825, 408] width 1035 height 715
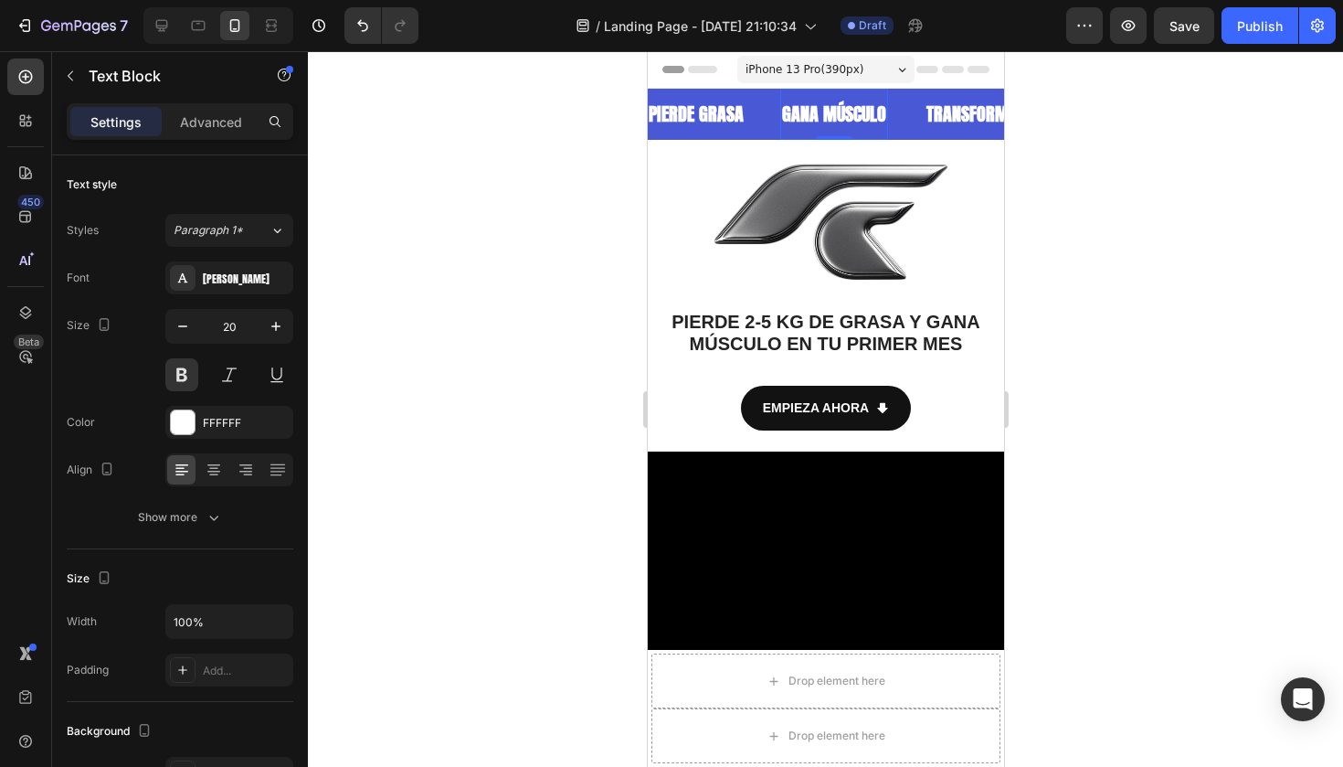
click at [1155, 236] on div at bounding box center [825, 408] width 1035 height 715
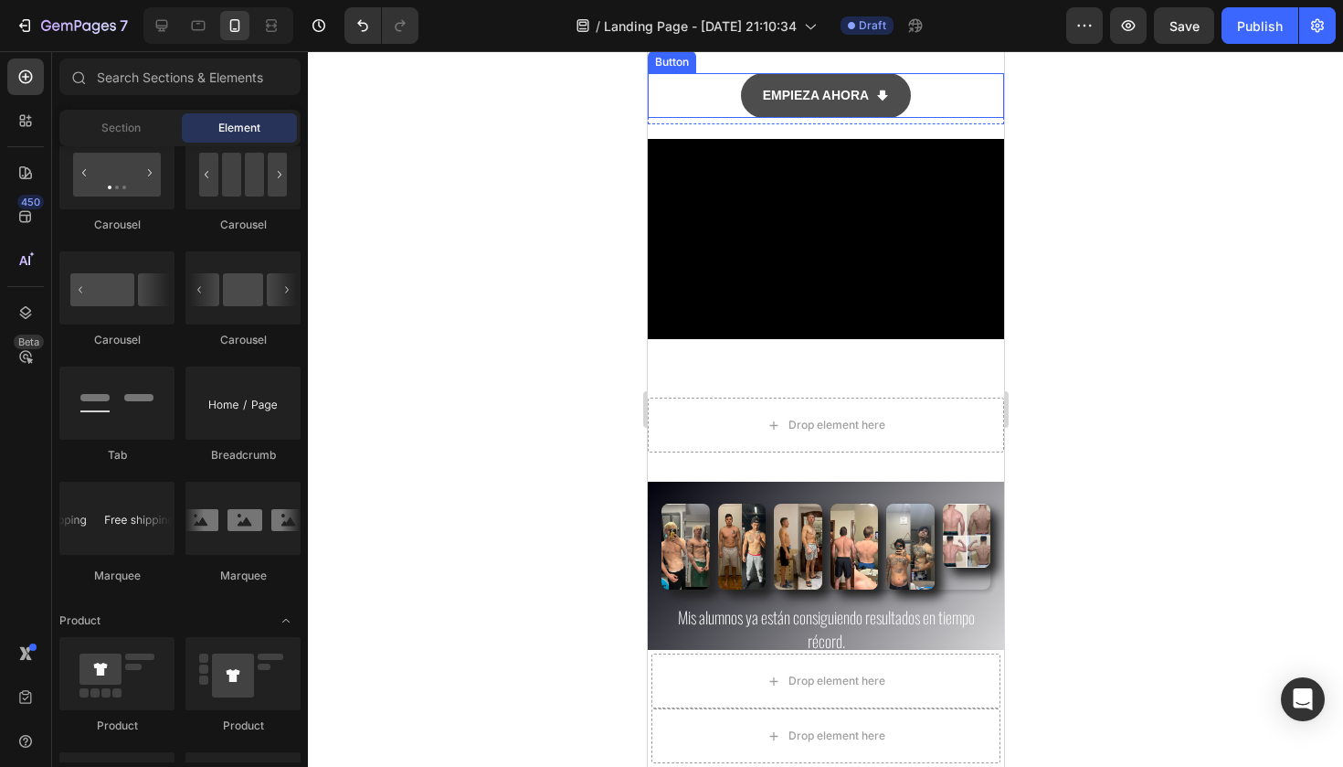
scroll to position [318, 0]
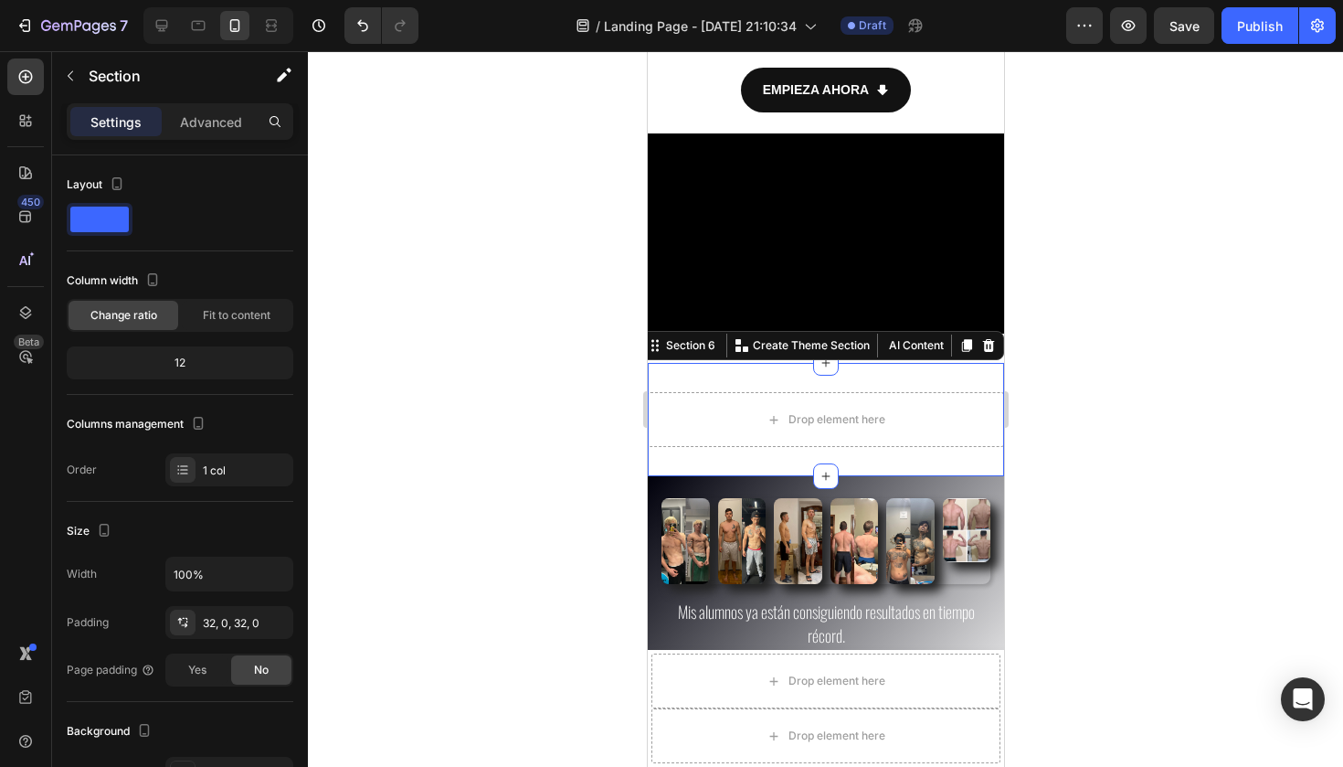
click at [972, 354] on div "Section 6 You can create reusable sections Create Theme Section AI Content Writ…" at bounding box center [821, 345] width 365 height 29
click at [986, 344] on icon at bounding box center [987, 345] width 15 height 15
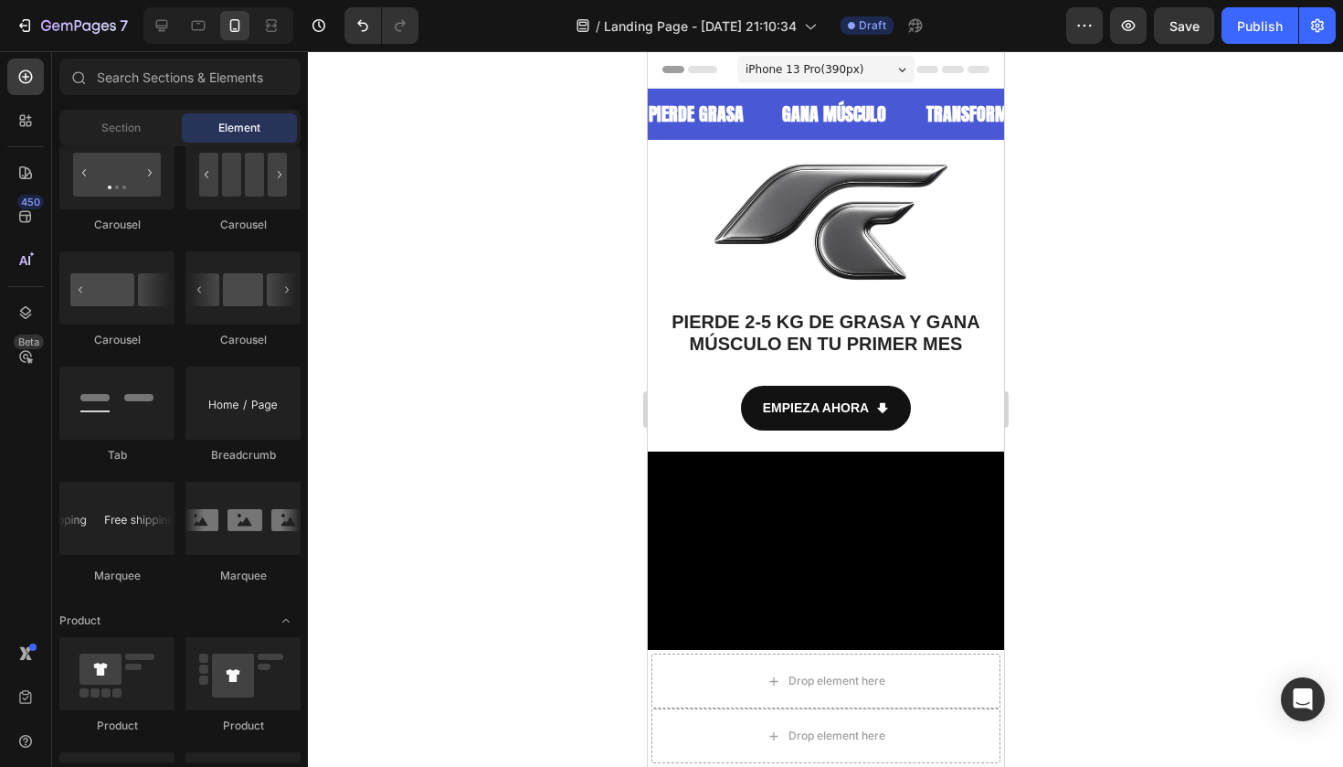
scroll to position [0, 0]
click at [842, 349] on span "DE GRASA Y GANA MÚSCULO EN TU PRIMER MES" at bounding box center [834, 333] width 291 height 42
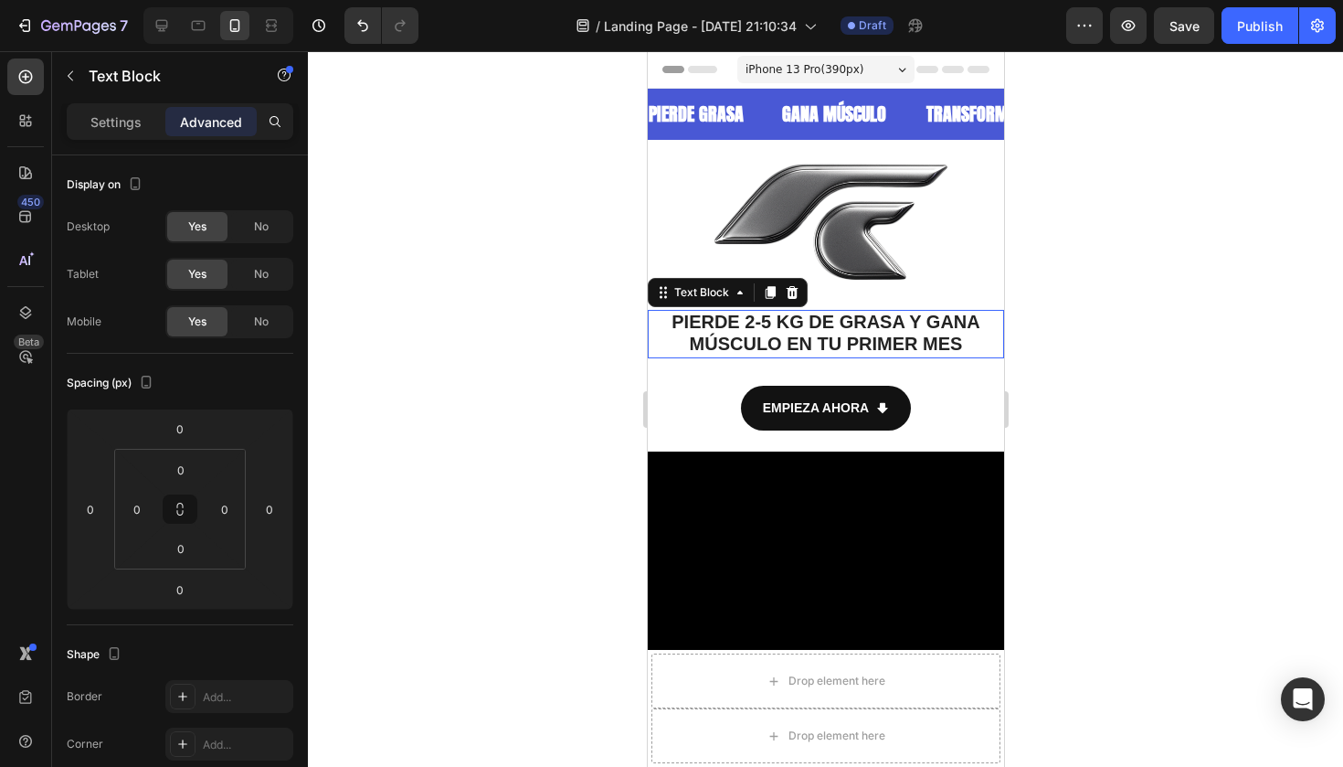
click at [842, 349] on span "DE GRASA Y GANA MÚSCULO EN TU PRIMER MES" at bounding box center [834, 333] width 291 height 42
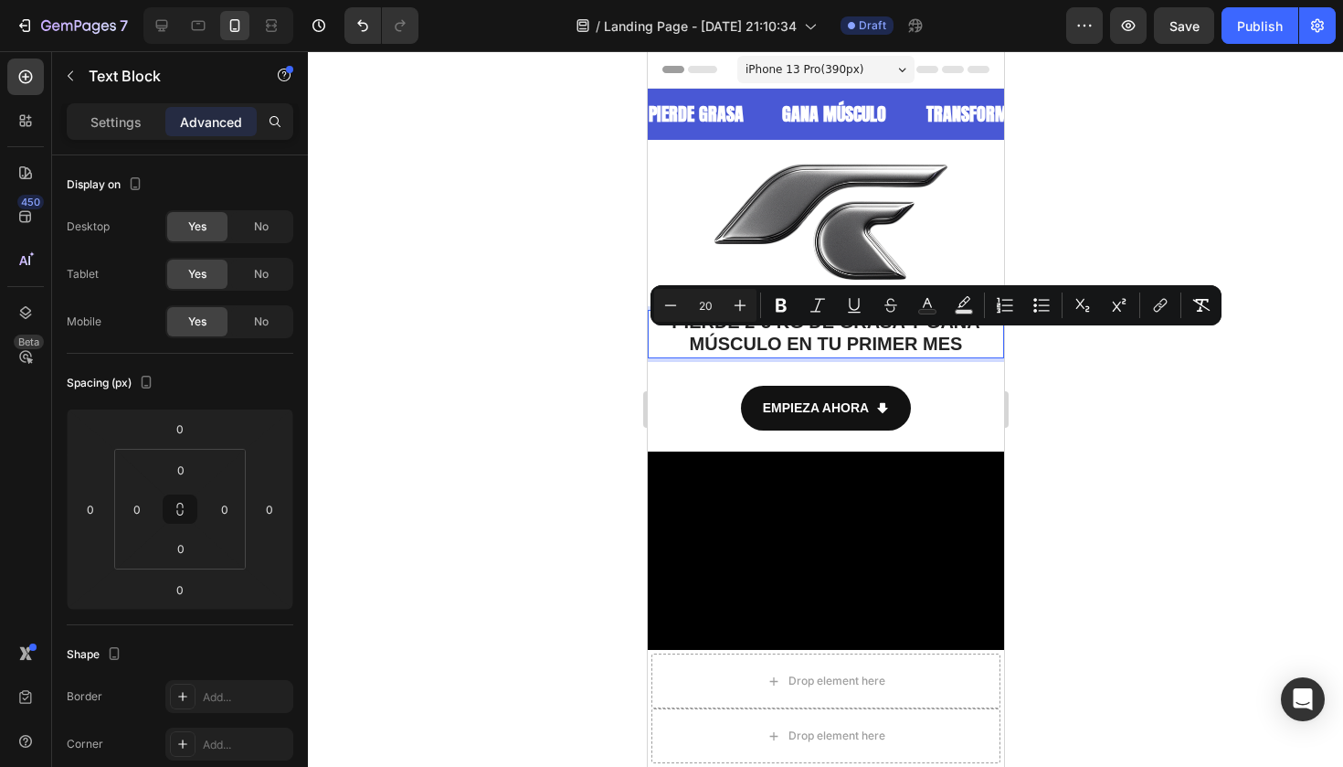
click at [940, 352] on span "DE GRASA Y GANA MÚSCULO EN TU PRIMER MES" at bounding box center [834, 333] width 291 height 42
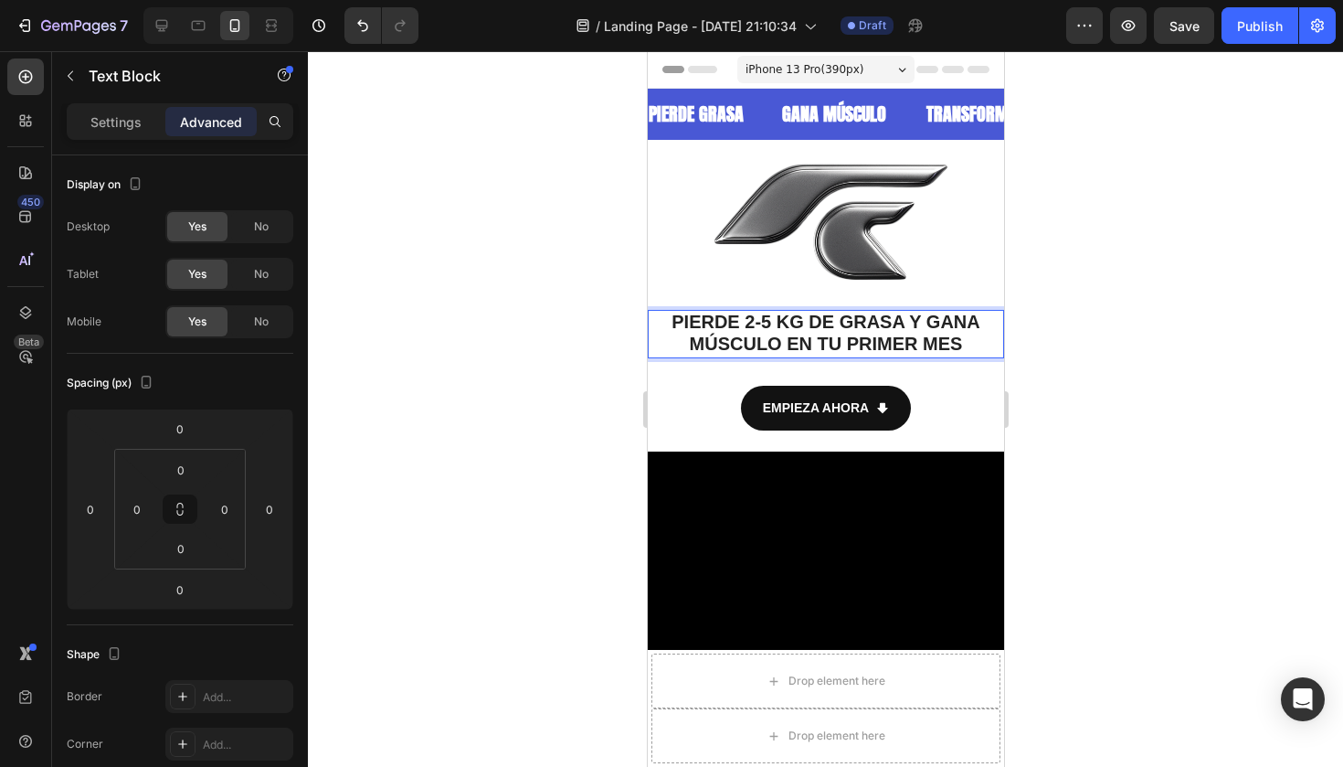
click at [964, 349] on p "PIERDE 2-5 KG DE GRASA Y GANA MÚSCULO EN TU PRIMER MES" at bounding box center [825, 334] width 353 height 45
click at [970, 346] on p "PIERDE 2-5 KG DE GRASA Y GANA MÚSCULO EN TU PRIMER MES" at bounding box center [825, 334] width 353 height 45
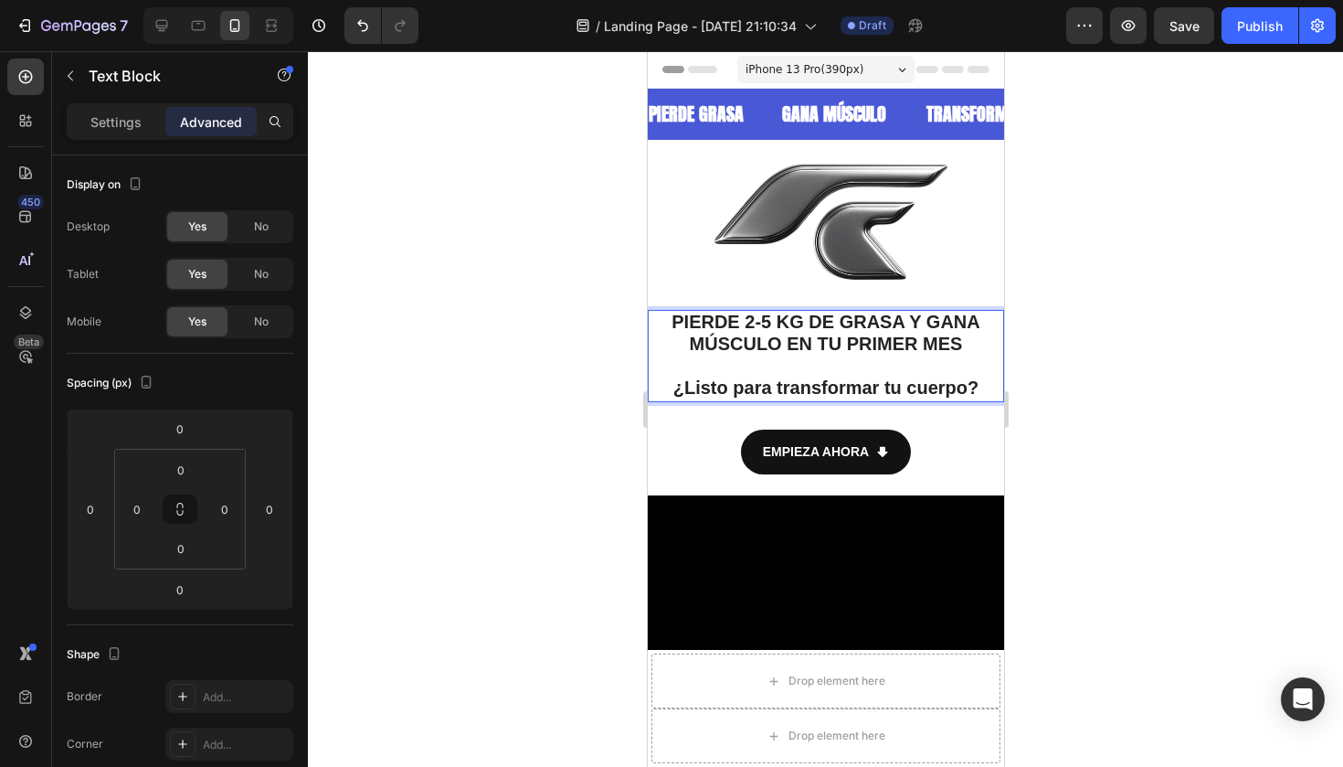
click at [893, 389] on strong "¿Listo para transformar tu cuerpo?" at bounding box center [825, 387] width 306 height 20
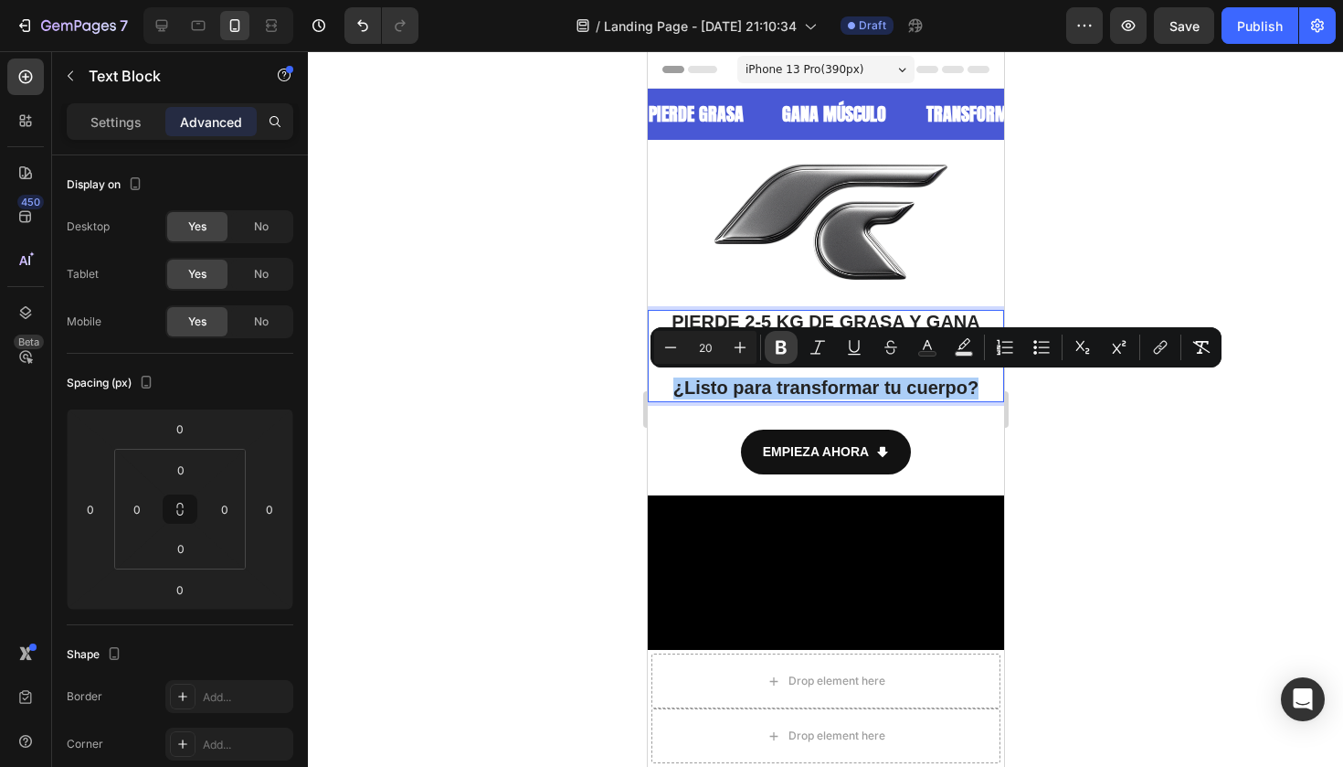
click at [778, 344] on icon "Editor contextual toolbar" at bounding box center [781, 348] width 11 height 14
click at [788, 345] on icon "Editor contextual toolbar" at bounding box center [781, 347] width 18 height 18
click at [805, 377] on strong "¿Listo para transformar tu cuerpo?" at bounding box center [825, 387] width 306 height 20
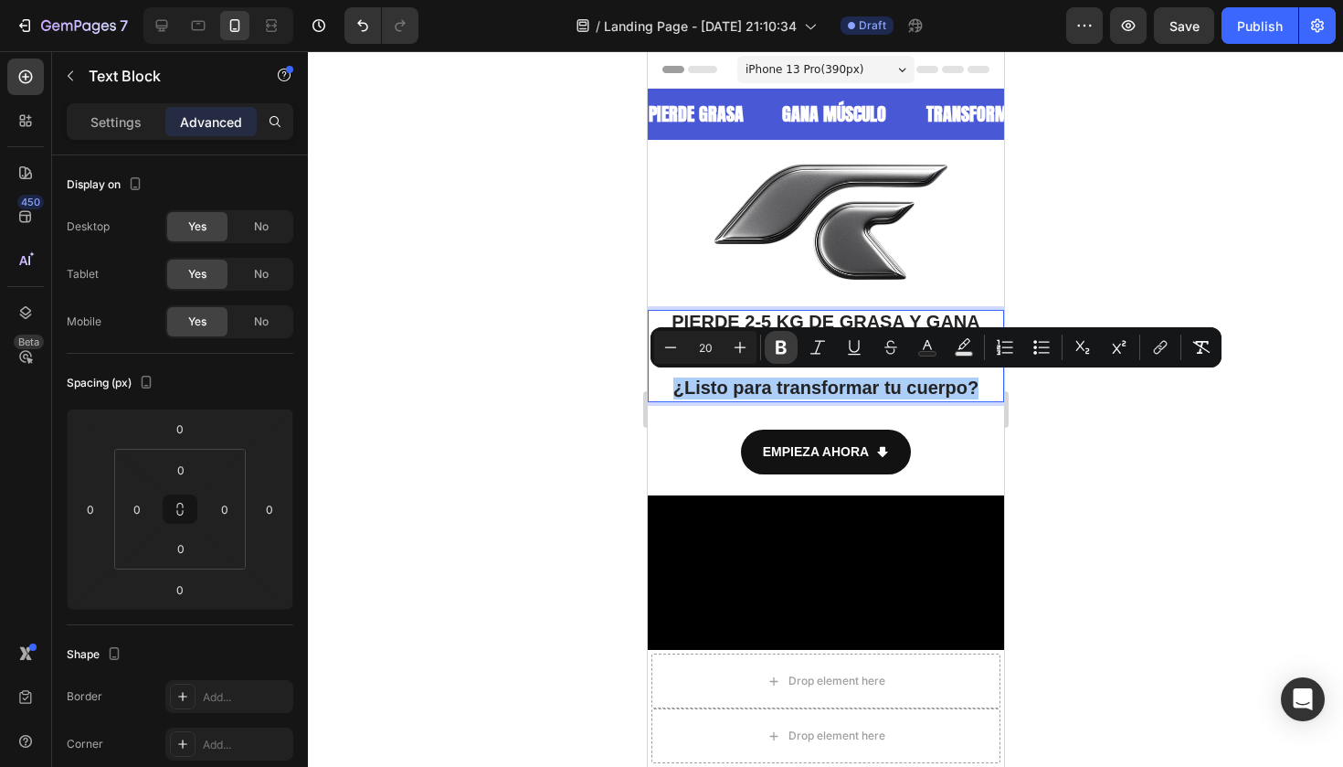
click at [778, 349] on icon "Editor contextual toolbar" at bounding box center [781, 348] width 11 height 14
click at [778, 350] on icon "Editor contextual toolbar" at bounding box center [781, 348] width 11 height 14
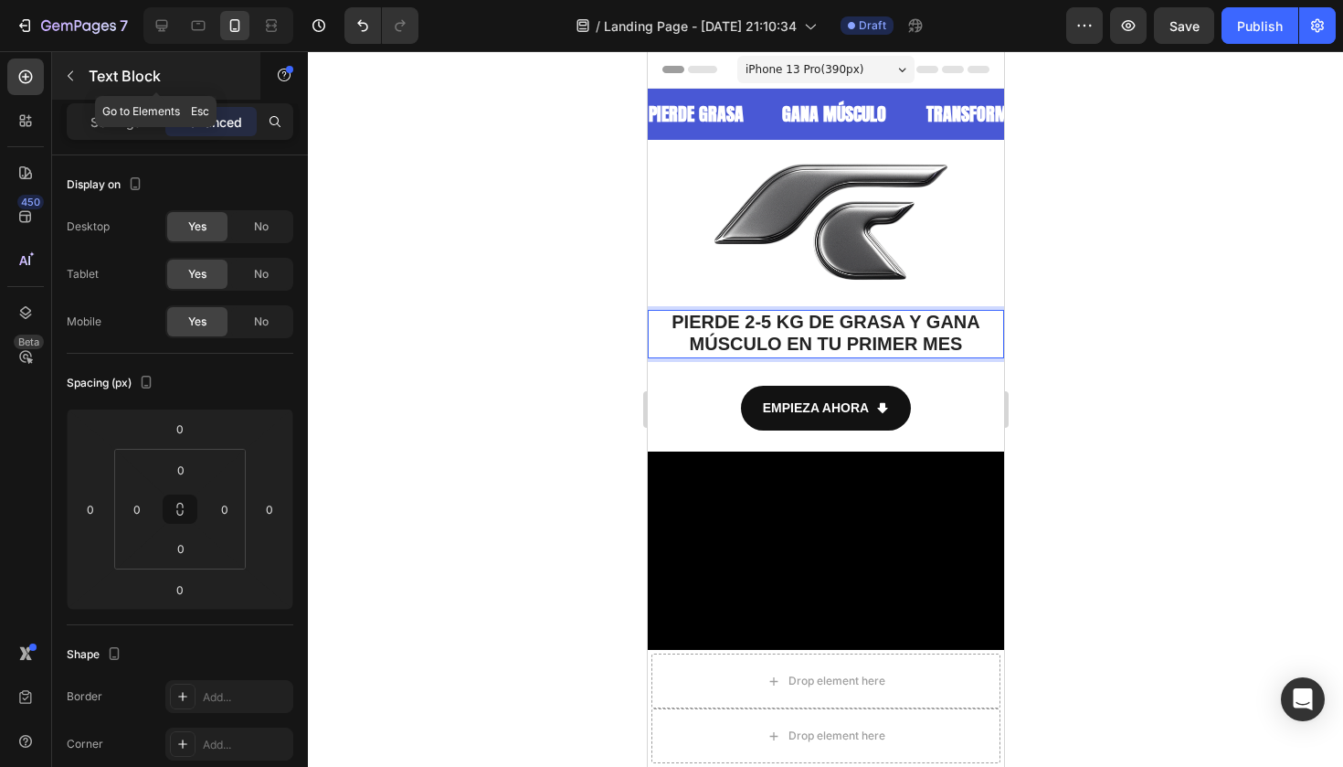
click at [70, 74] on icon "button" at bounding box center [70, 76] width 5 height 10
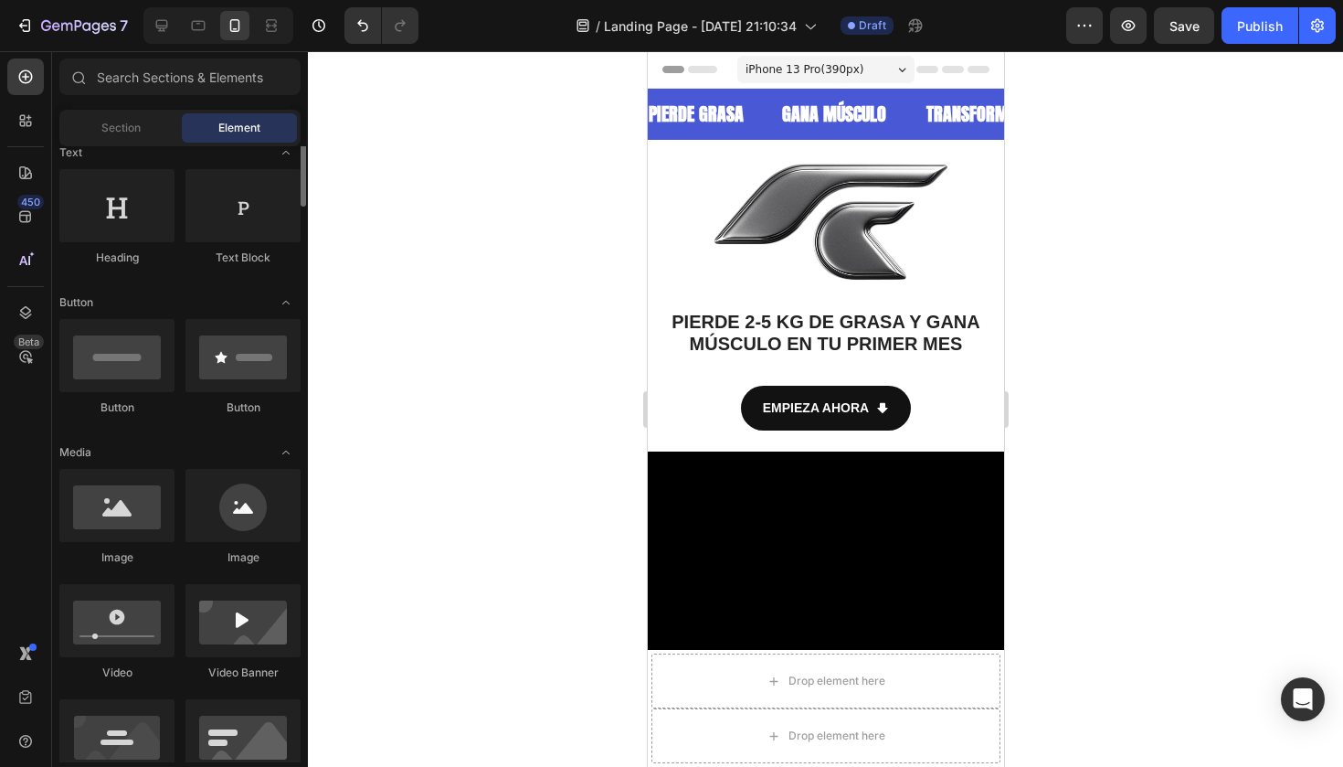
scroll to position [246, 0]
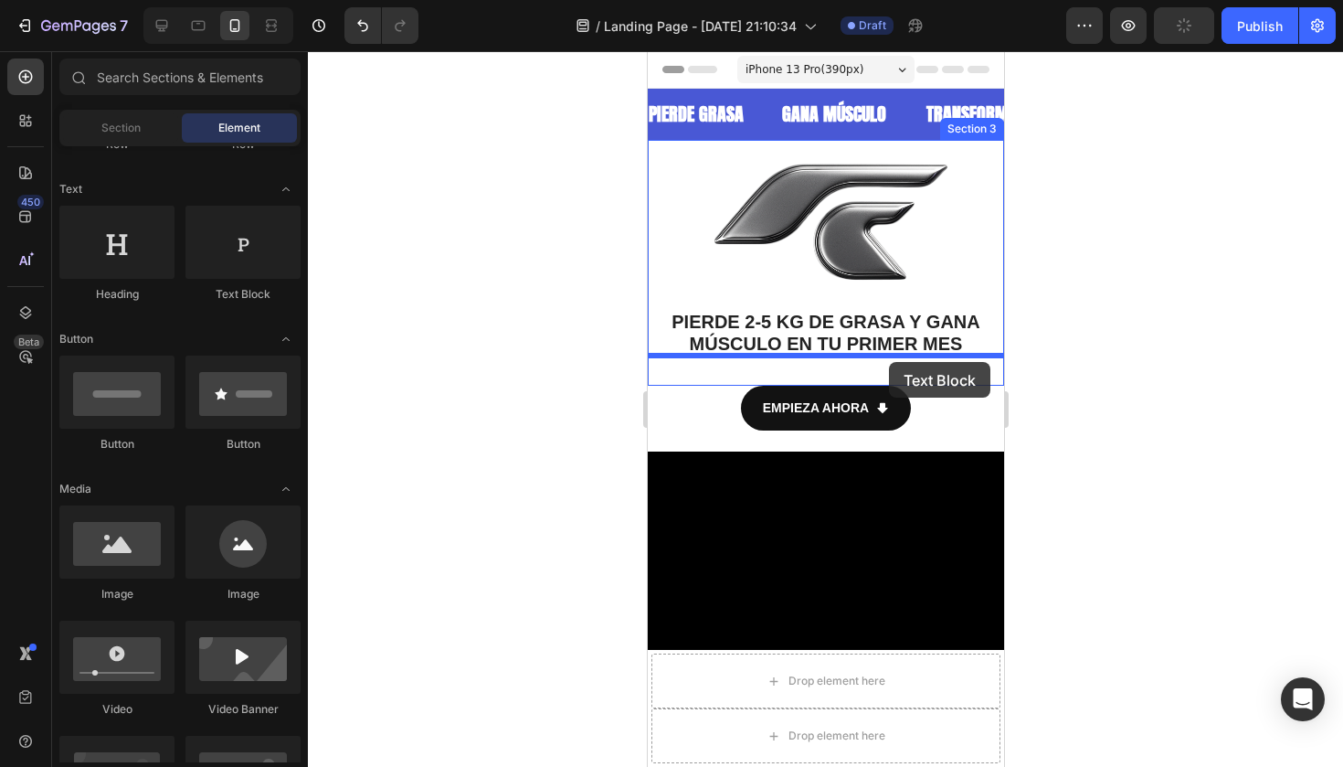
drag, startPoint x: 901, startPoint y: 316, endPoint x: 888, endPoint y: 360, distance: 45.7
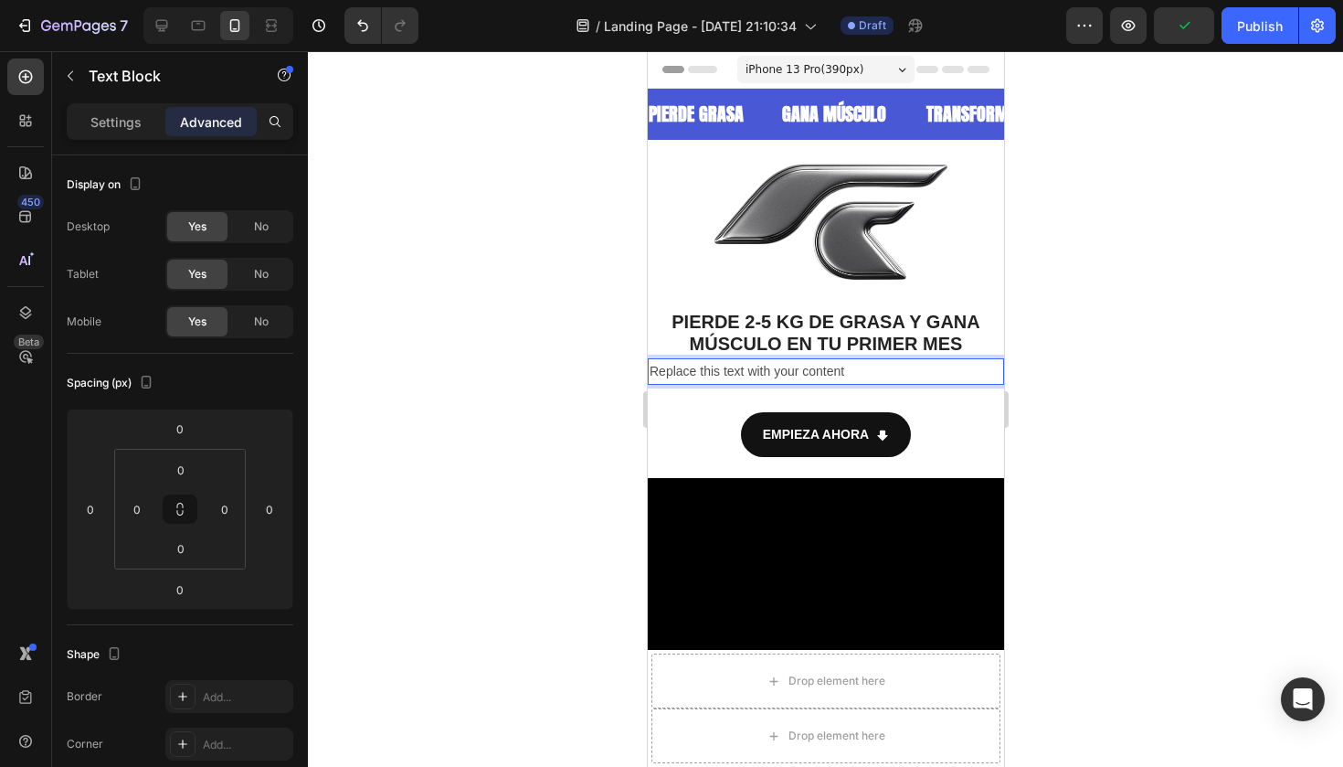
click at [764, 374] on p "Replace this text with your content" at bounding box center [825, 371] width 353 height 23
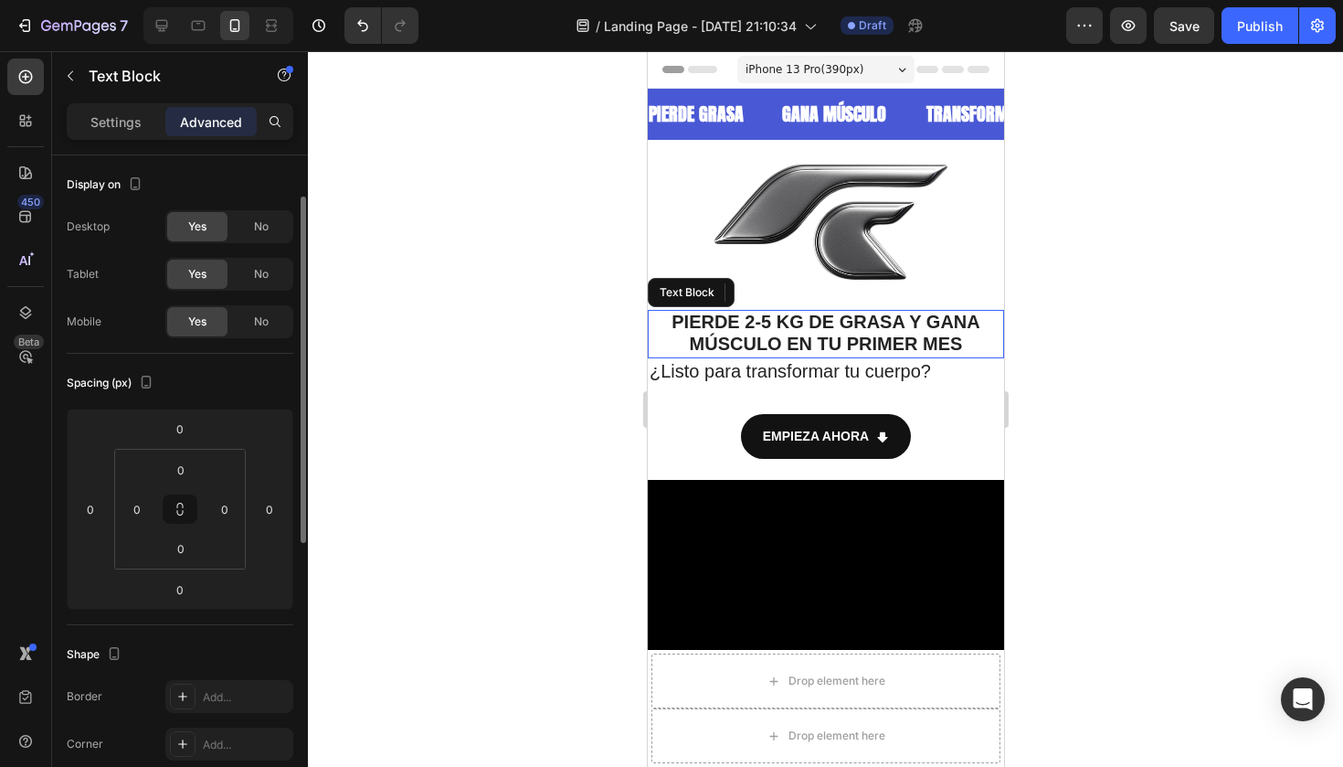
click at [750, 329] on span "2-5 KG" at bounding box center [773, 322] width 58 height 20
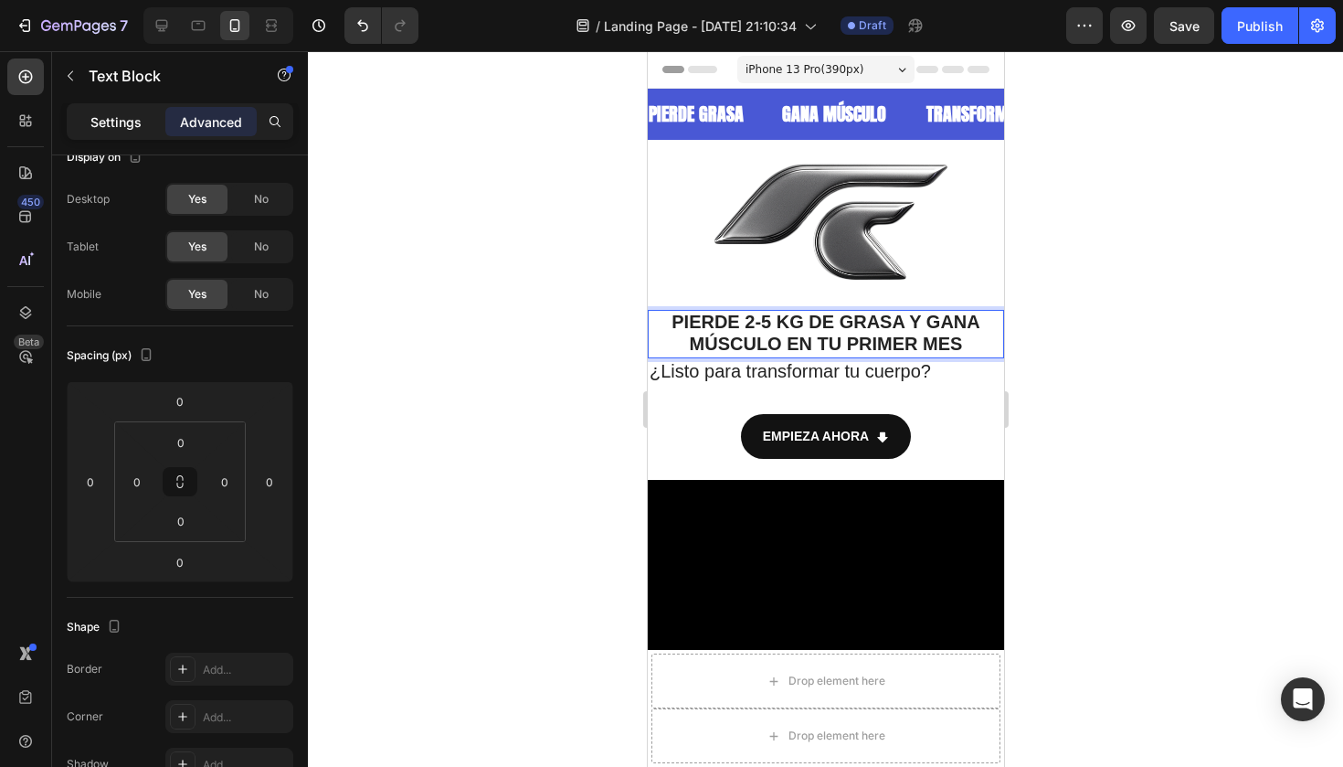
click at [141, 128] on p "Settings" at bounding box center [115, 121] width 51 height 19
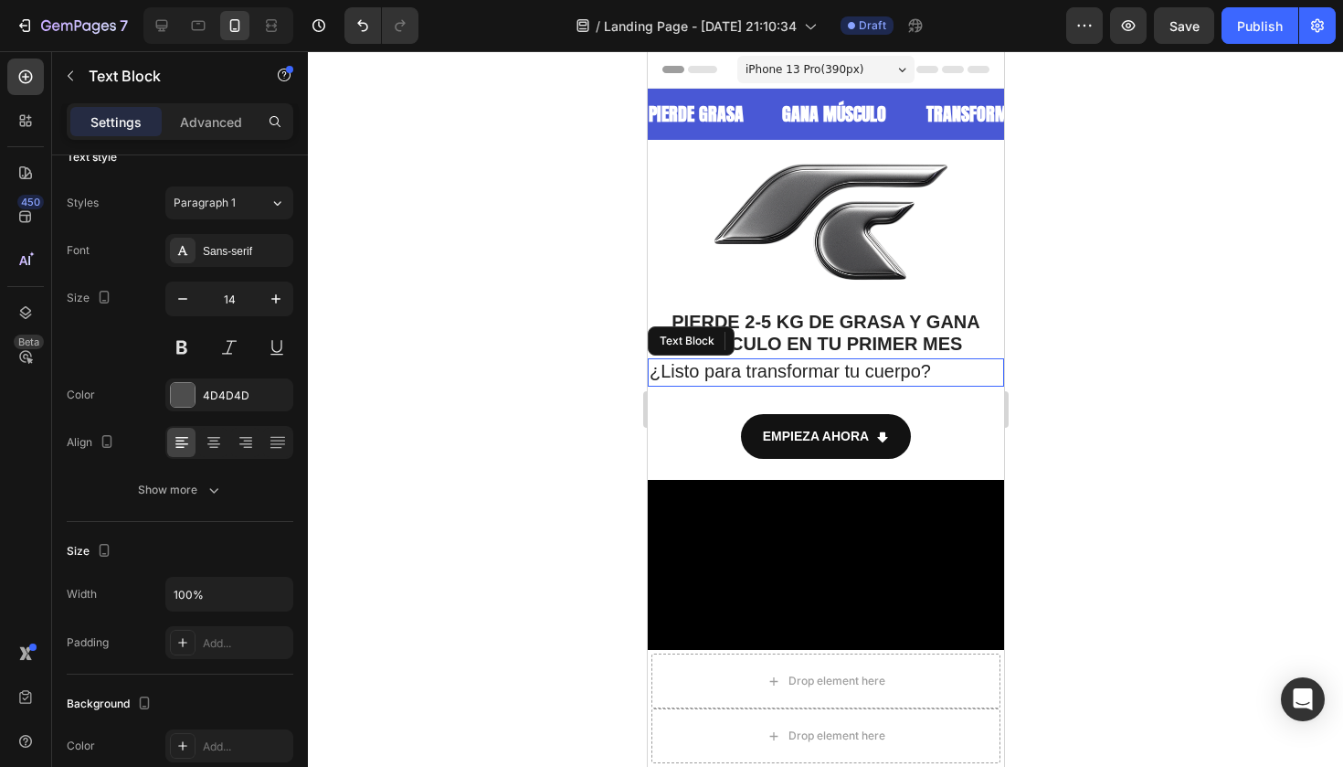
click at [708, 368] on span "¿Listo para transformar tu cuerpo?" at bounding box center [789, 371] width 281 height 20
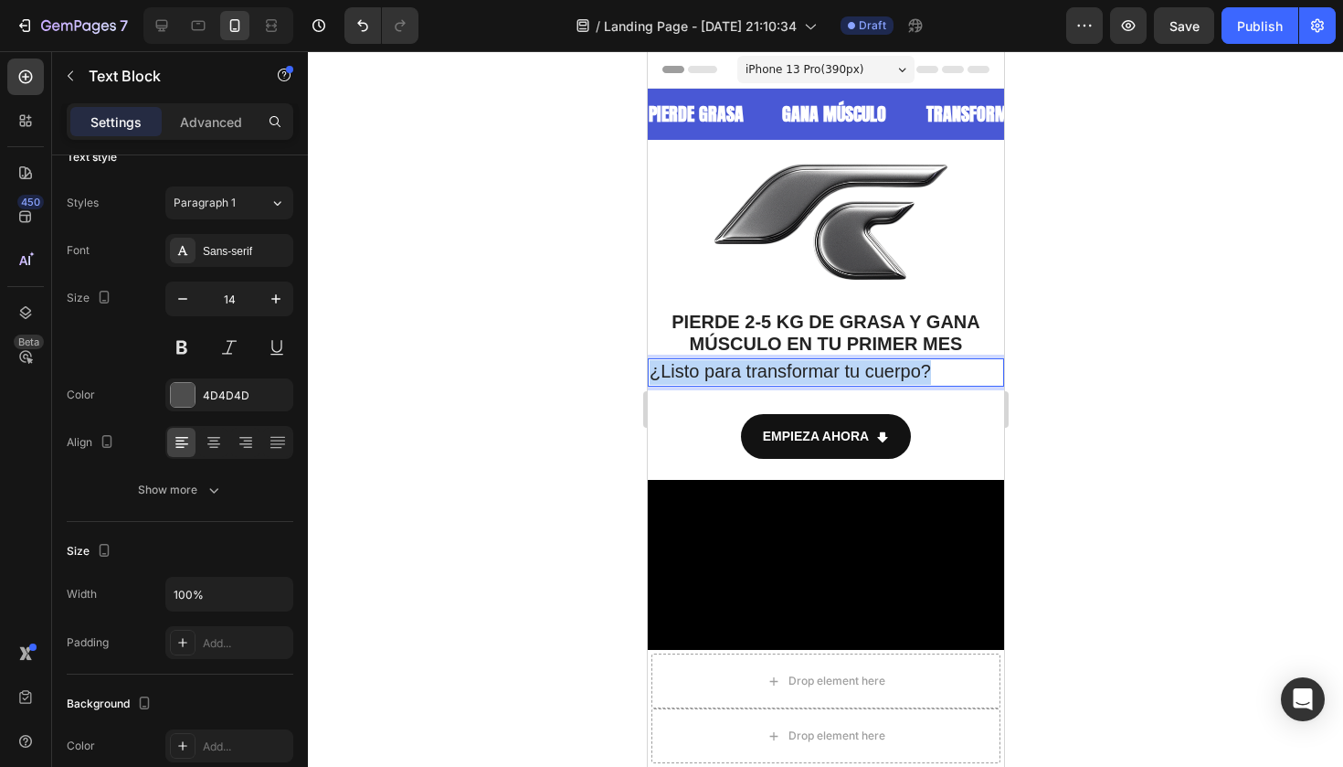
click at [708, 368] on span "¿Listo para transformar tu cuerpo?" at bounding box center [789, 371] width 281 height 20
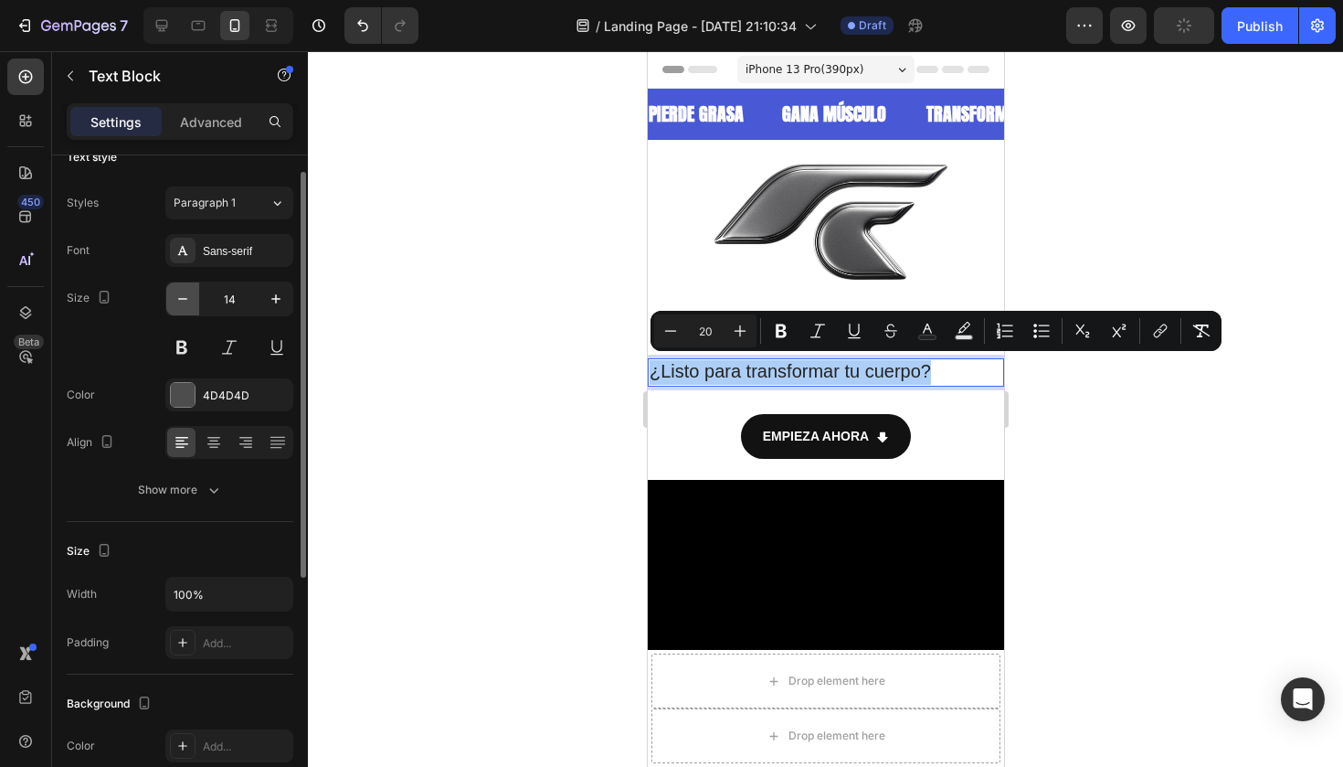
click at [187, 296] on icon "button" at bounding box center [183, 299] width 18 height 18
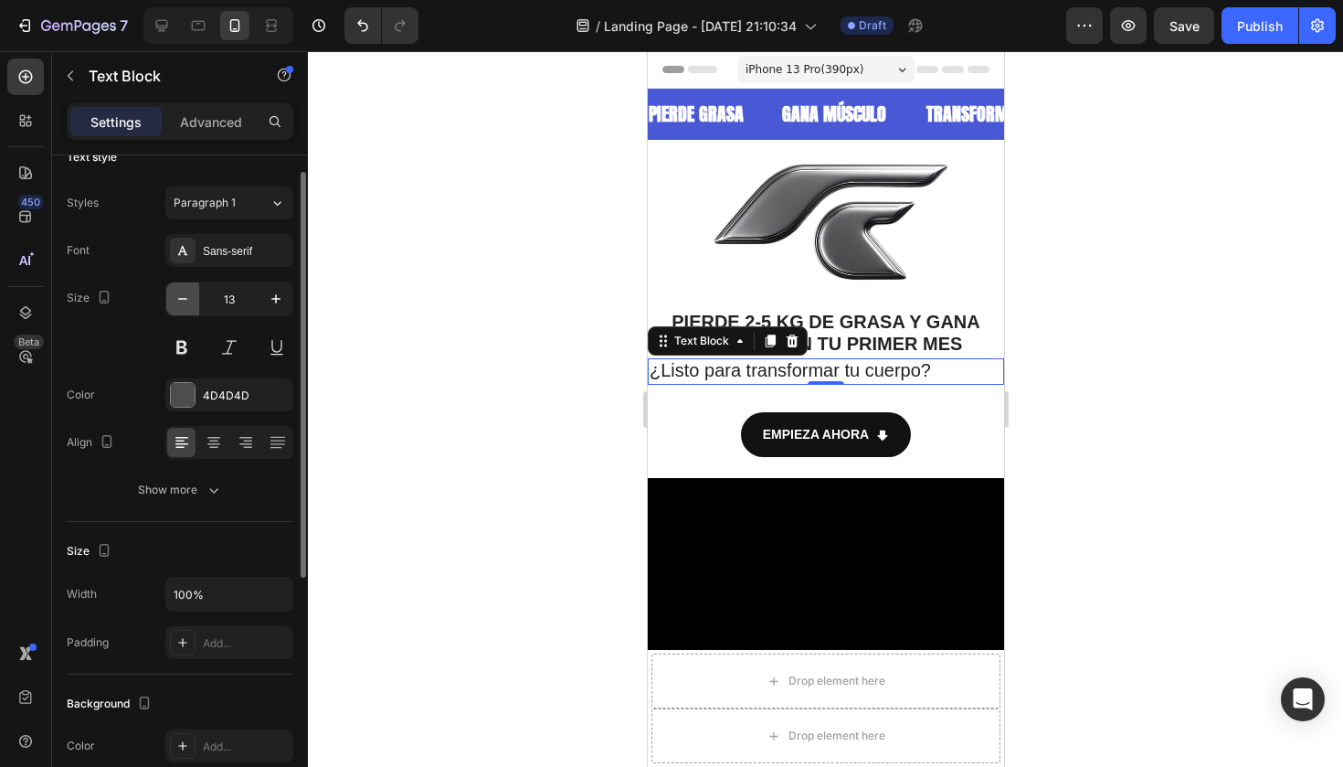
click at [187, 296] on icon "button" at bounding box center [183, 299] width 18 height 18
click at [847, 365] on span "¿Listo para transformar tu cuerpo?" at bounding box center [789, 369] width 281 height 20
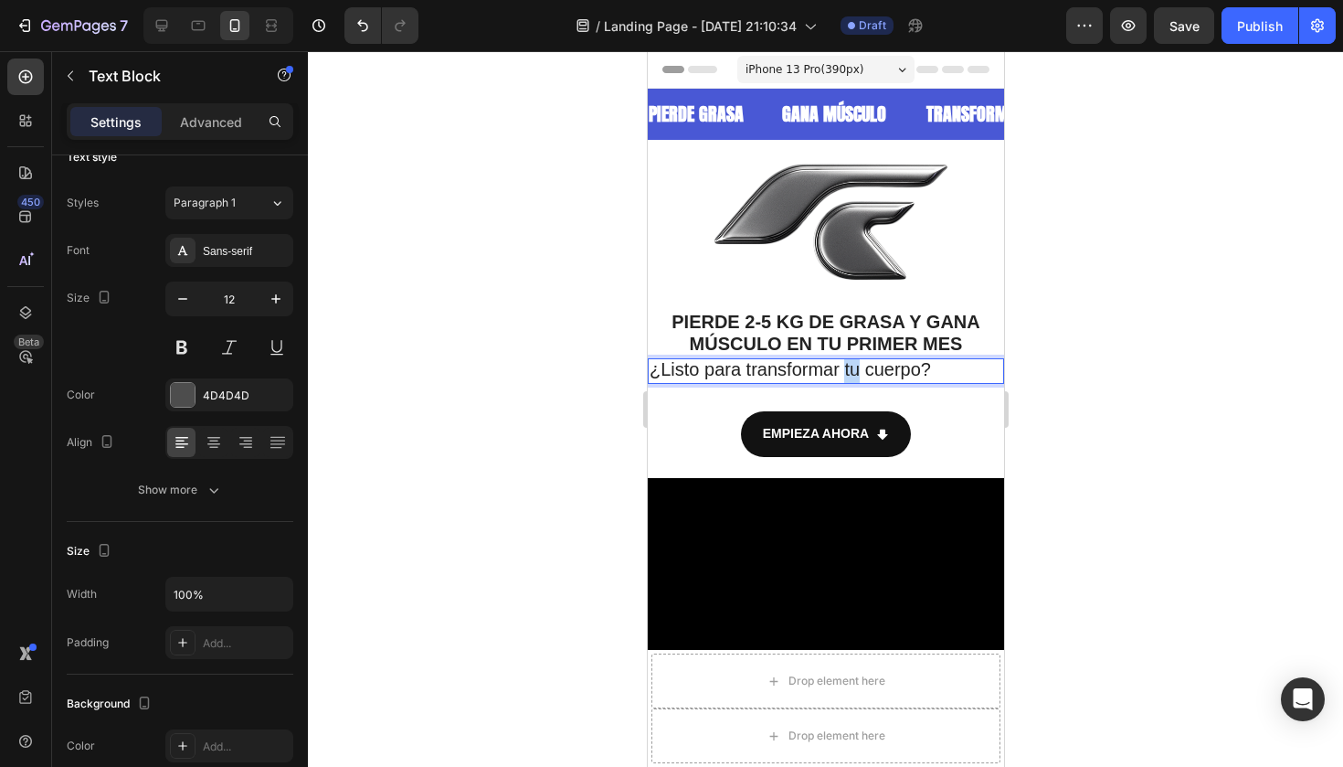
click at [847, 365] on span "¿Listo para transformar tu cuerpo?" at bounding box center [789, 369] width 281 height 20
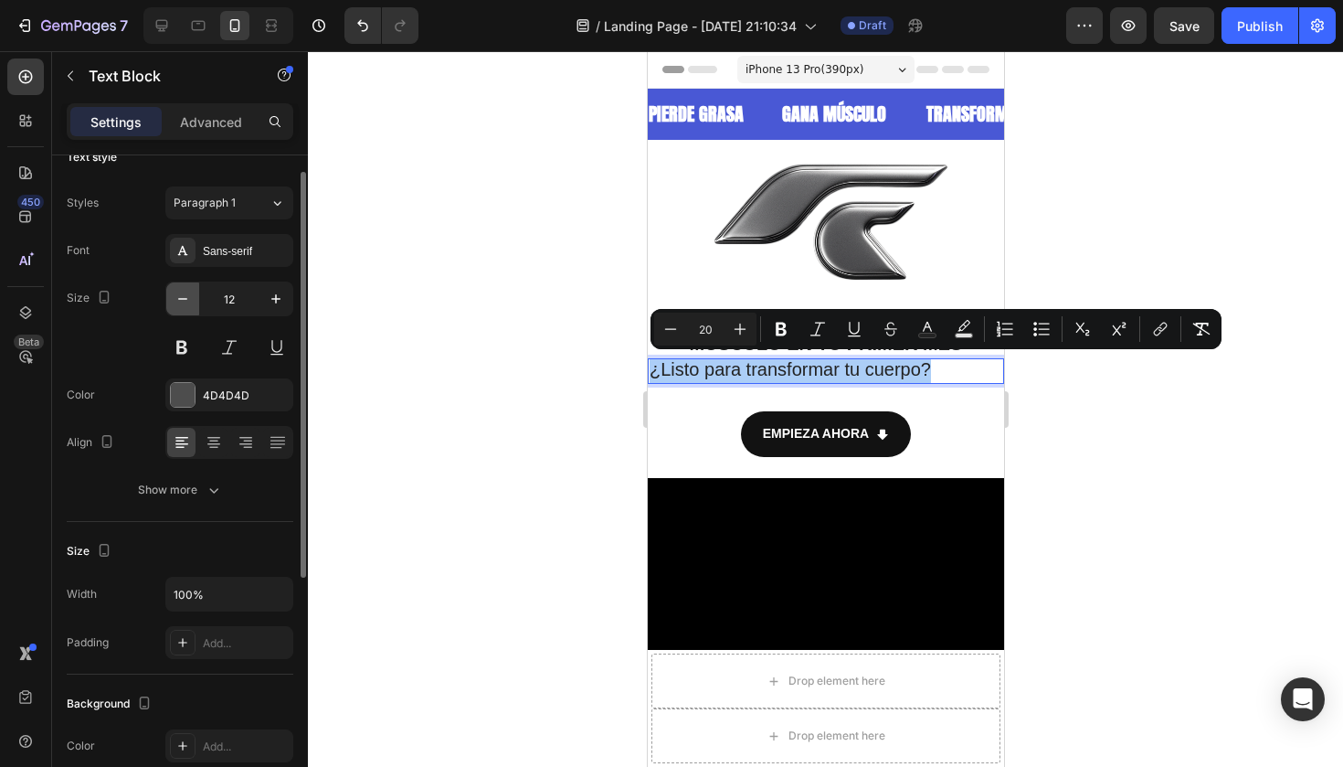
click at [190, 301] on icon "button" at bounding box center [183, 299] width 18 height 18
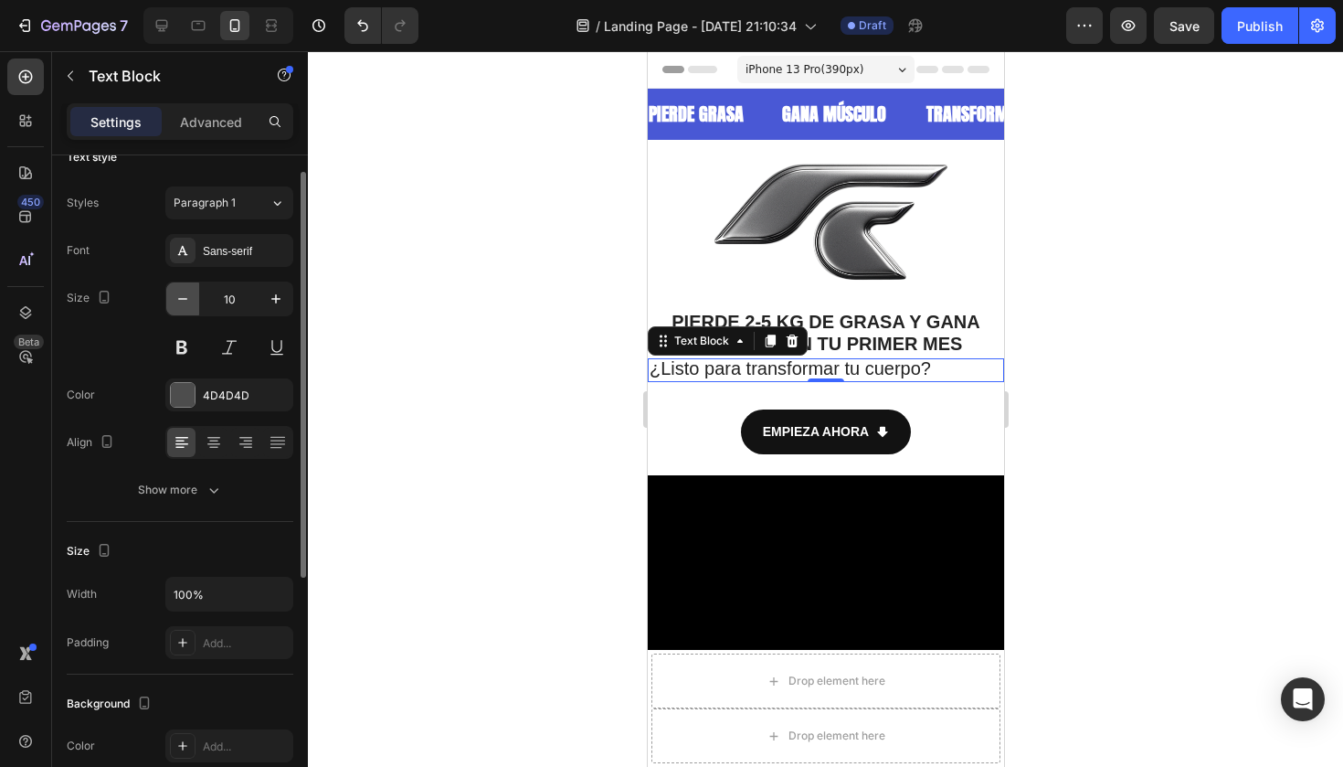
click at [190, 301] on icon "button" at bounding box center [183, 299] width 18 height 18
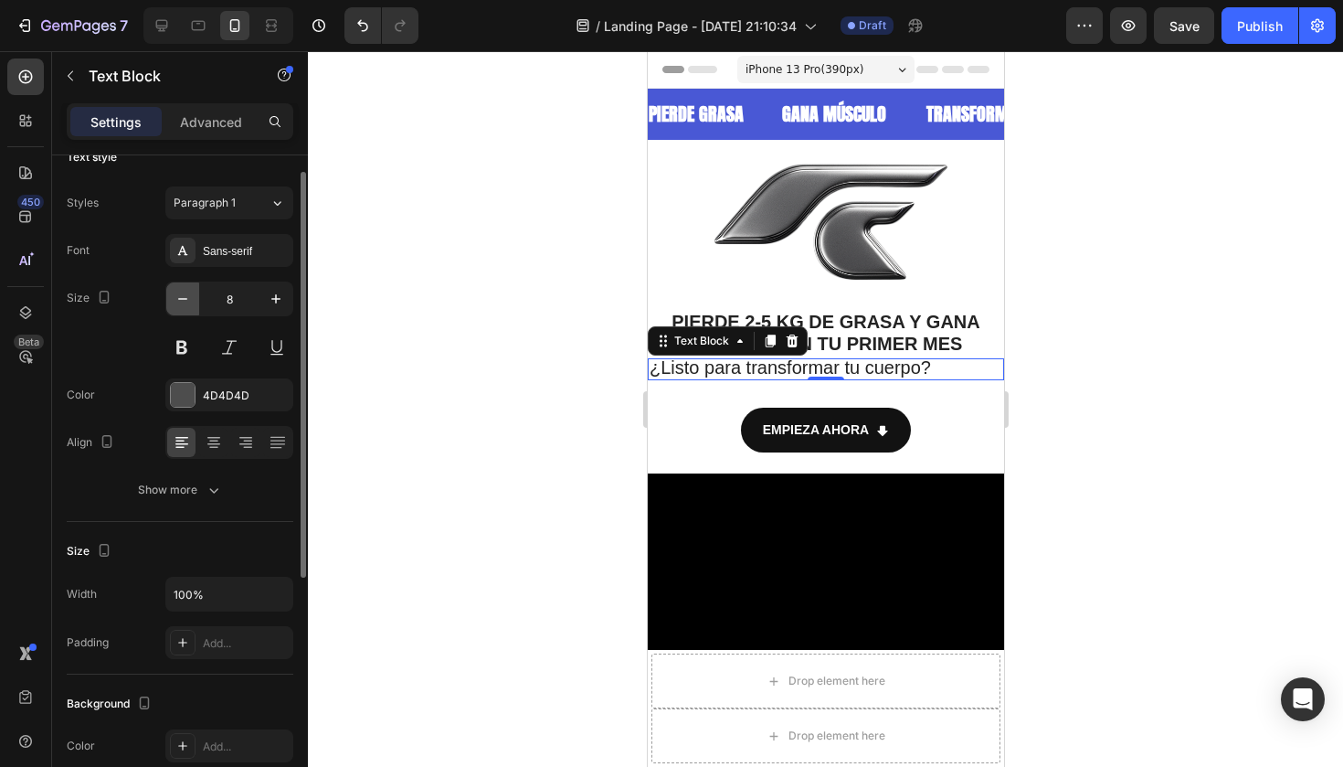
click at [190, 301] on icon "button" at bounding box center [183, 299] width 18 height 18
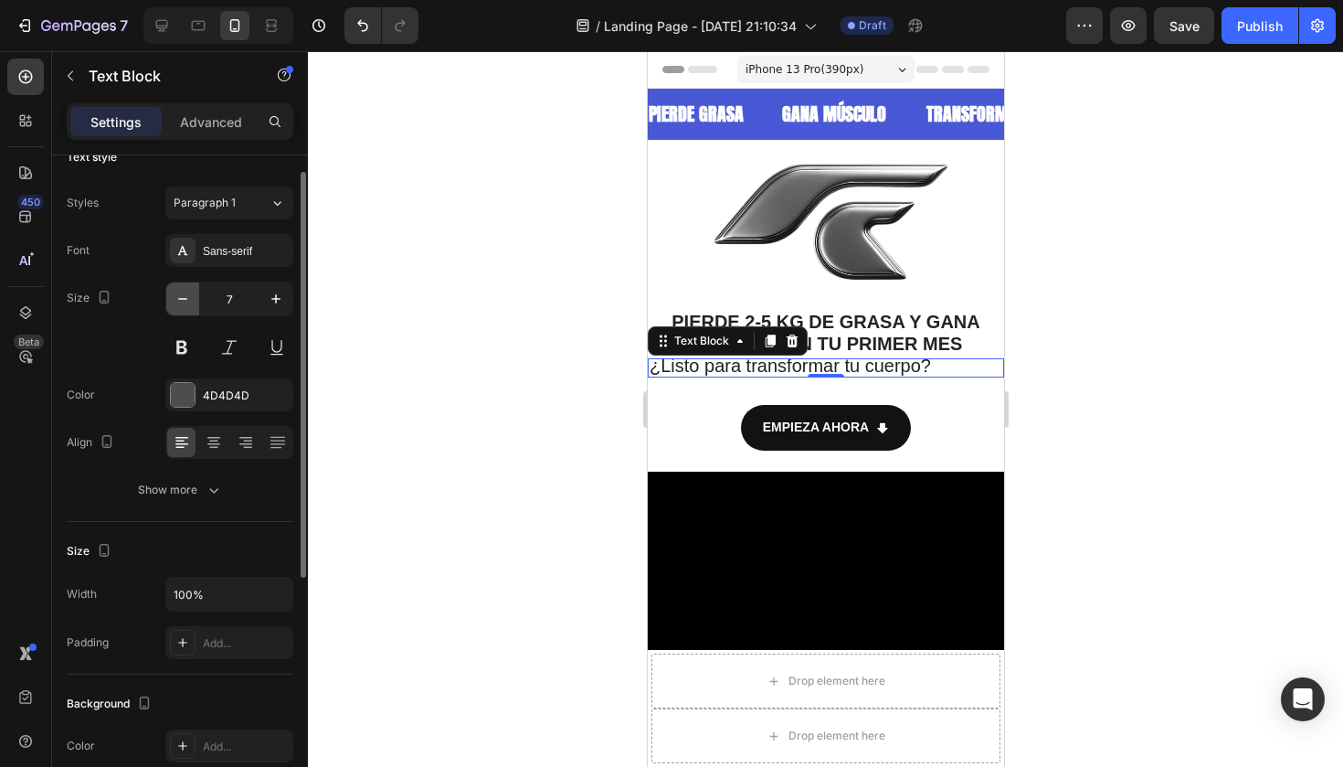
click at [190, 301] on icon "button" at bounding box center [183, 299] width 18 height 18
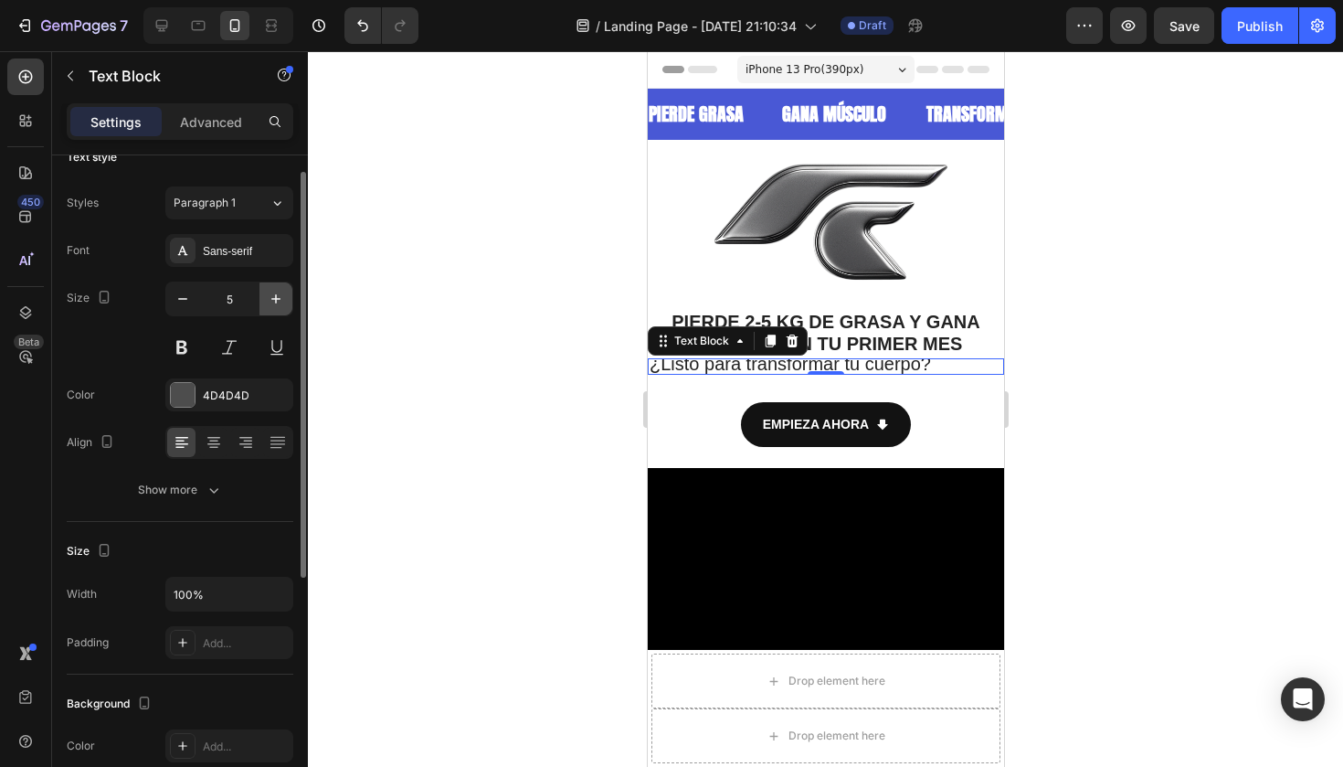
click at [288, 301] on button "button" at bounding box center [275, 298] width 33 height 33
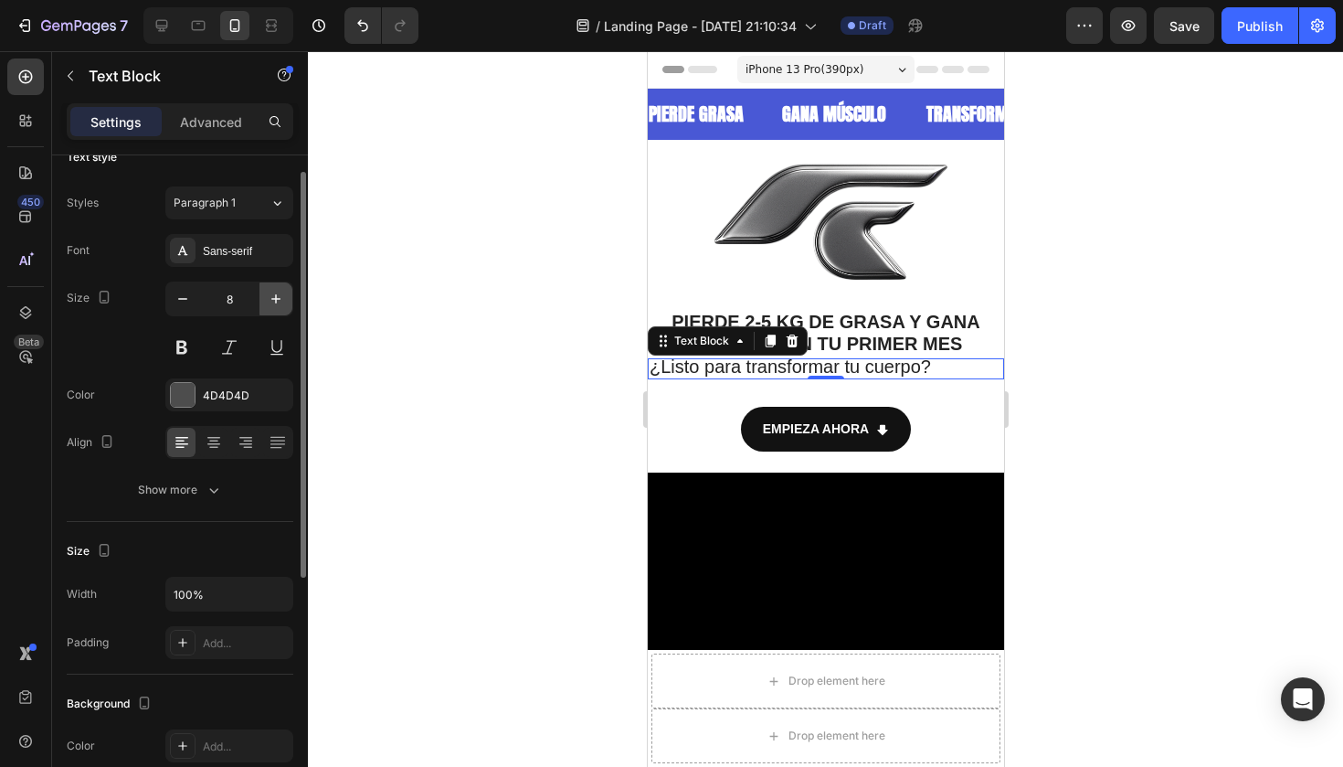
click at [288, 301] on button "button" at bounding box center [275, 298] width 33 height 33
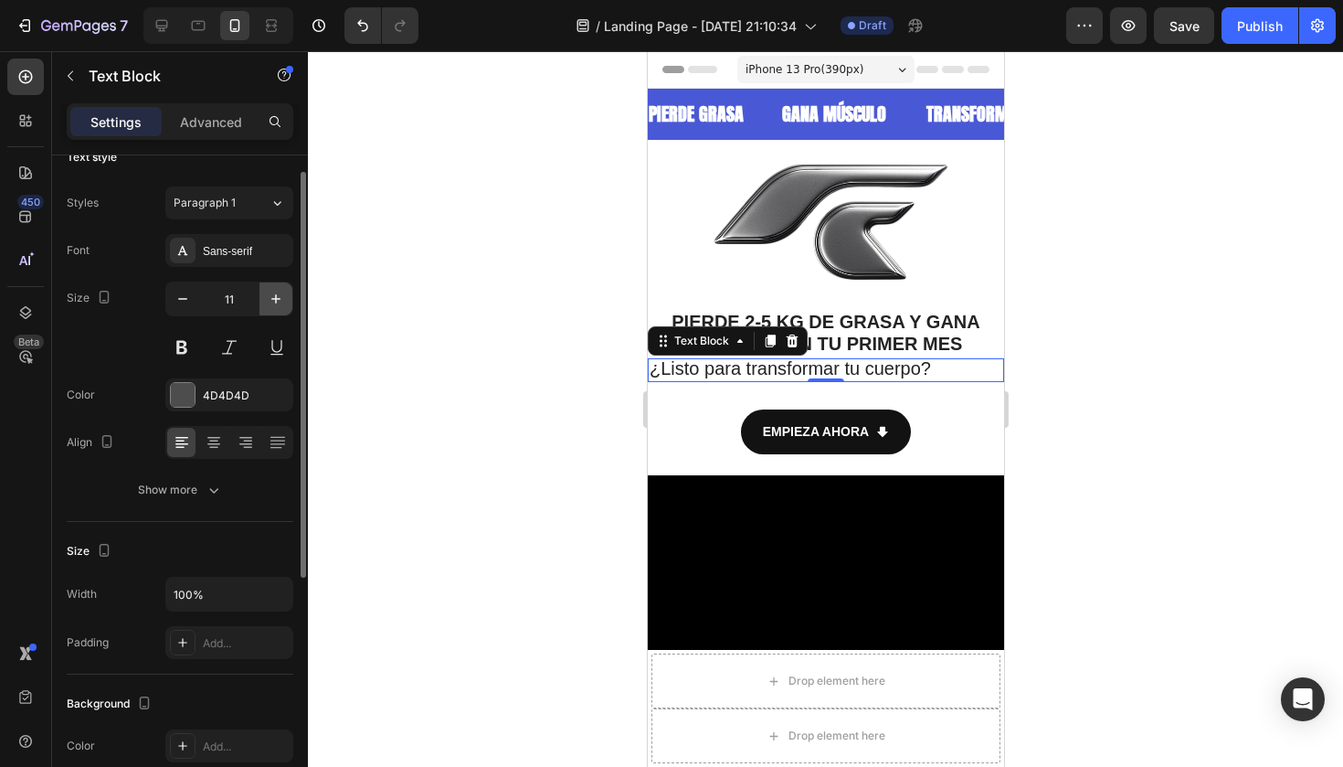
click at [288, 301] on button "button" at bounding box center [275, 298] width 33 height 33
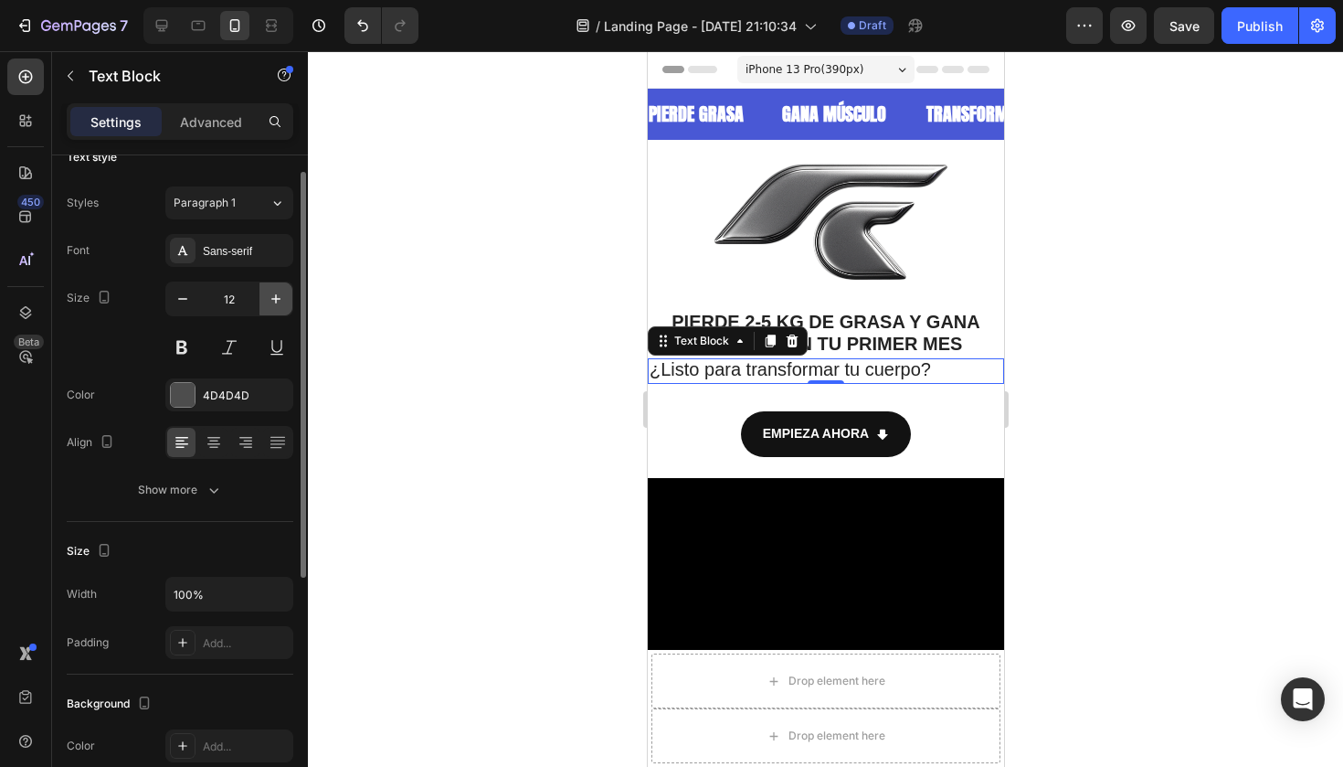
click at [288, 301] on button "button" at bounding box center [275, 298] width 33 height 33
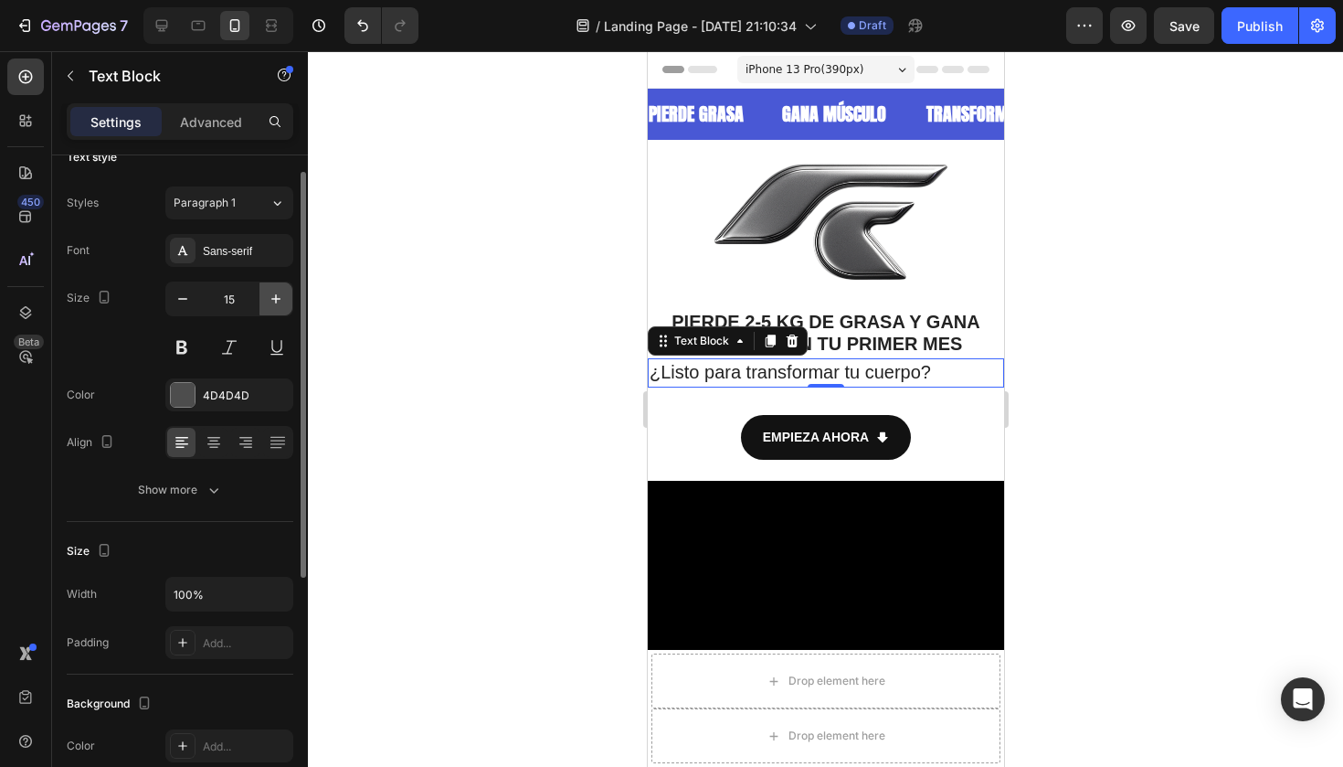
click at [288, 301] on button "button" at bounding box center [275, 298] width 33 height 33
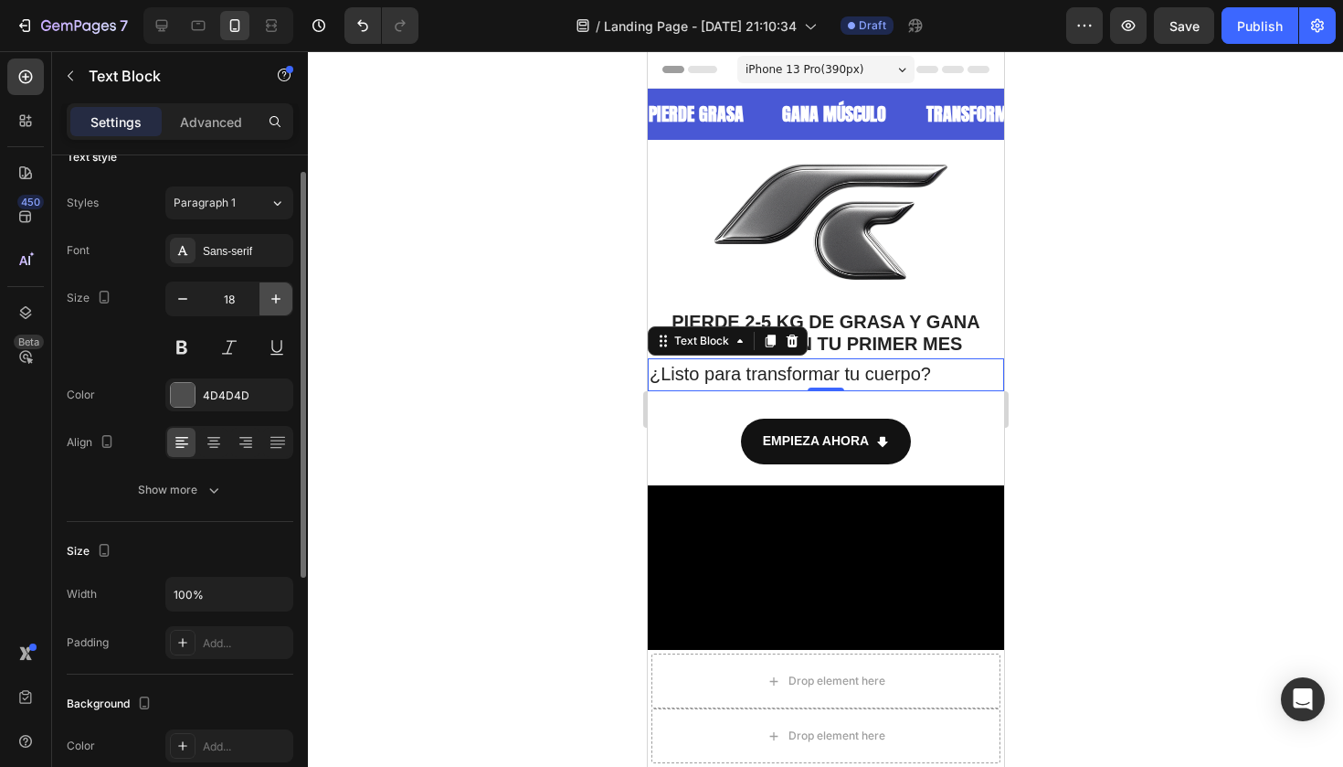
click at [288, 301] on button "button" at bounding box center [275, 298] width 33 height 33
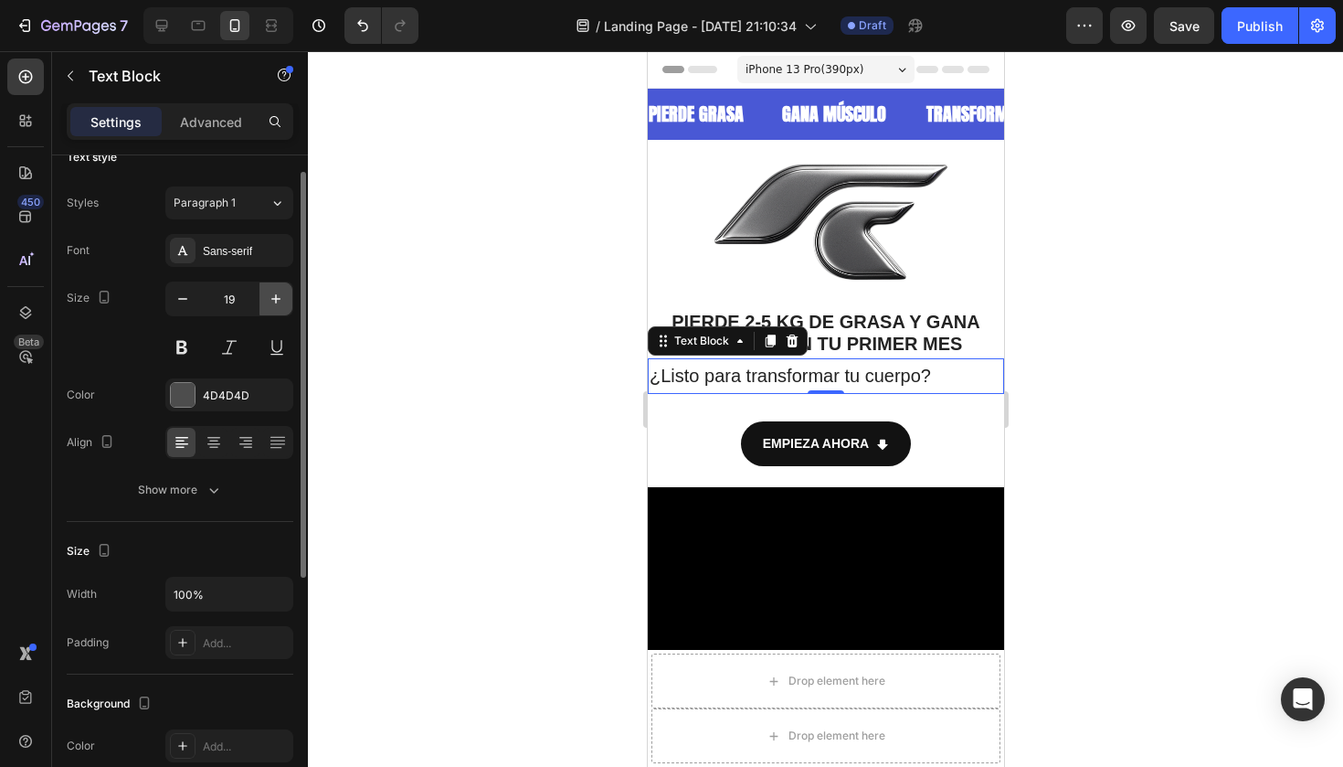
click at [288, 301] on button "button" at bounding box center [275, 298] width 33 height 33
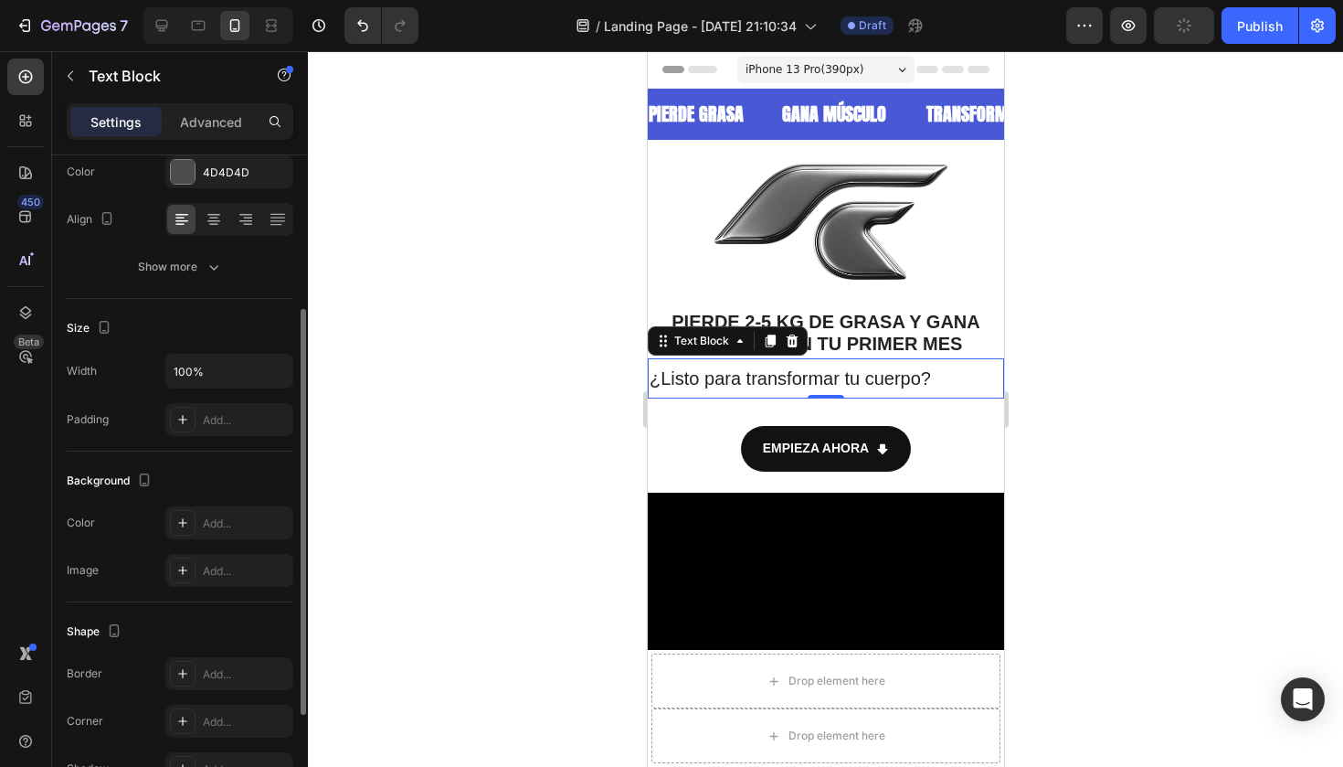
scroll to position [103, 0]
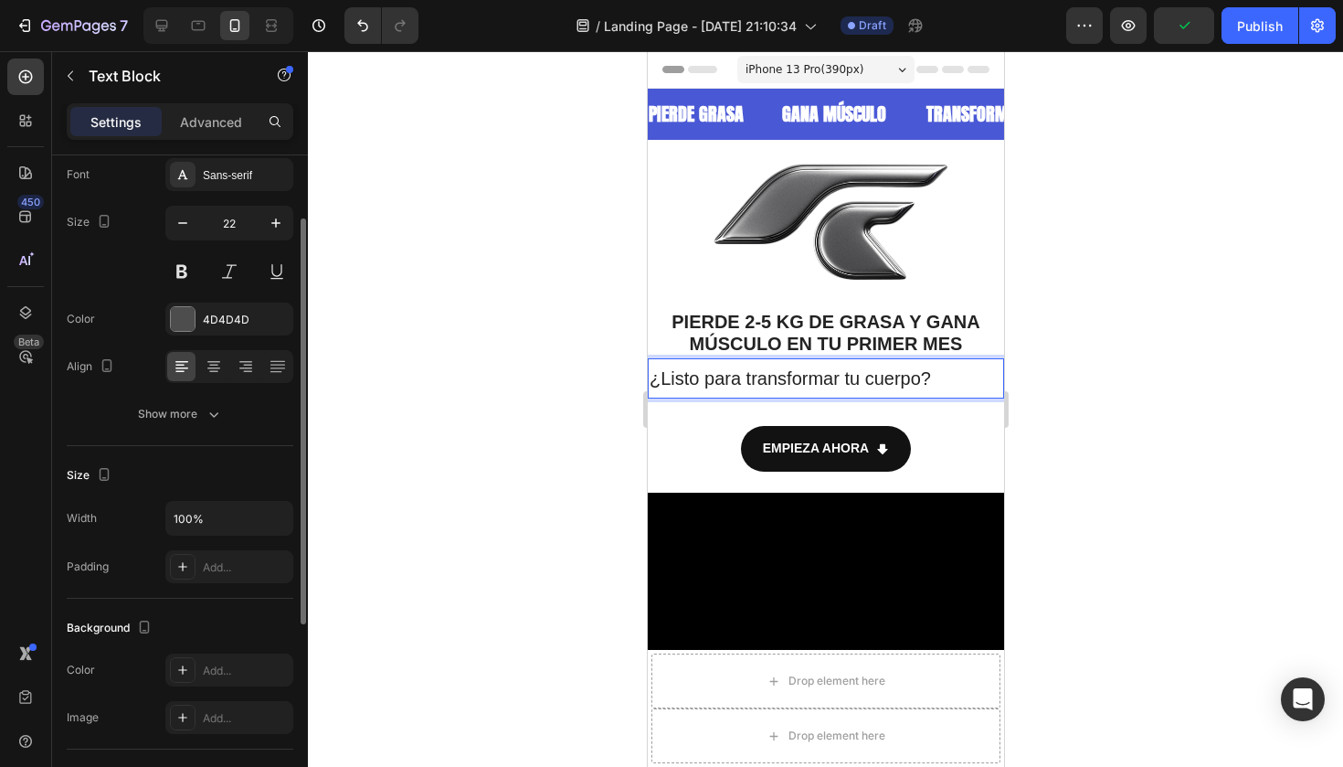
click at [841, 369] on span "¿Listo para transformar tu cuerpo?" at bounding box center [789, 378] width 281 height 20
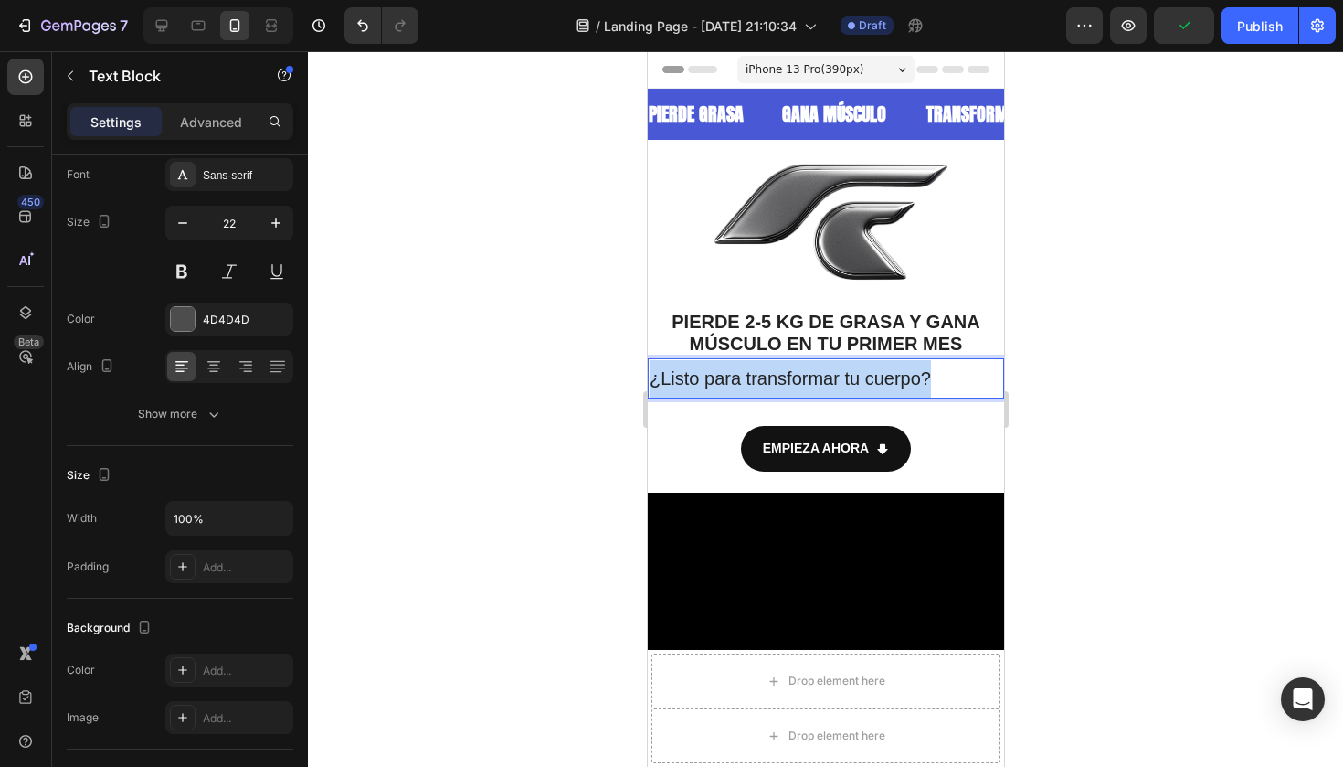
click at [841, 369] on span "¿Listo para transformar tu cuerpo?" at bounding box center [789, 378] width 281 height 20
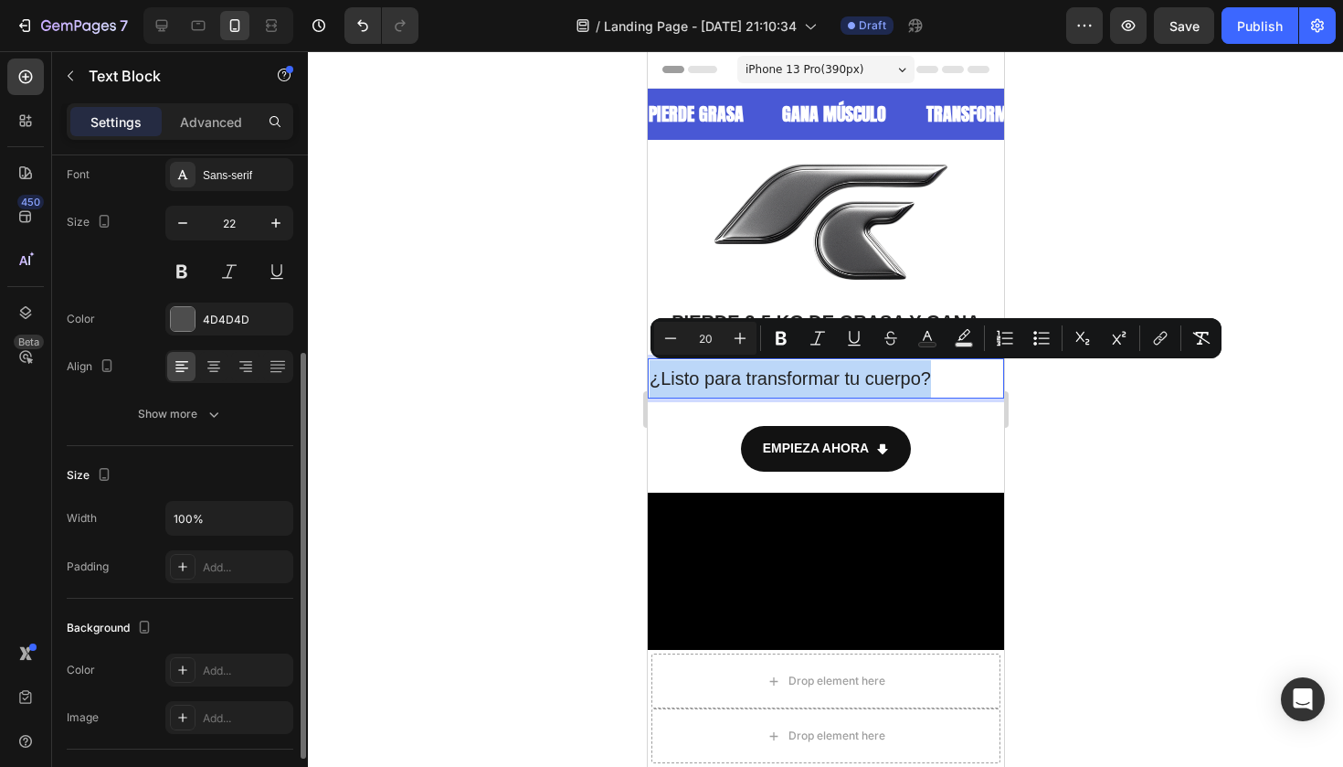
scroll to position [419, 0]
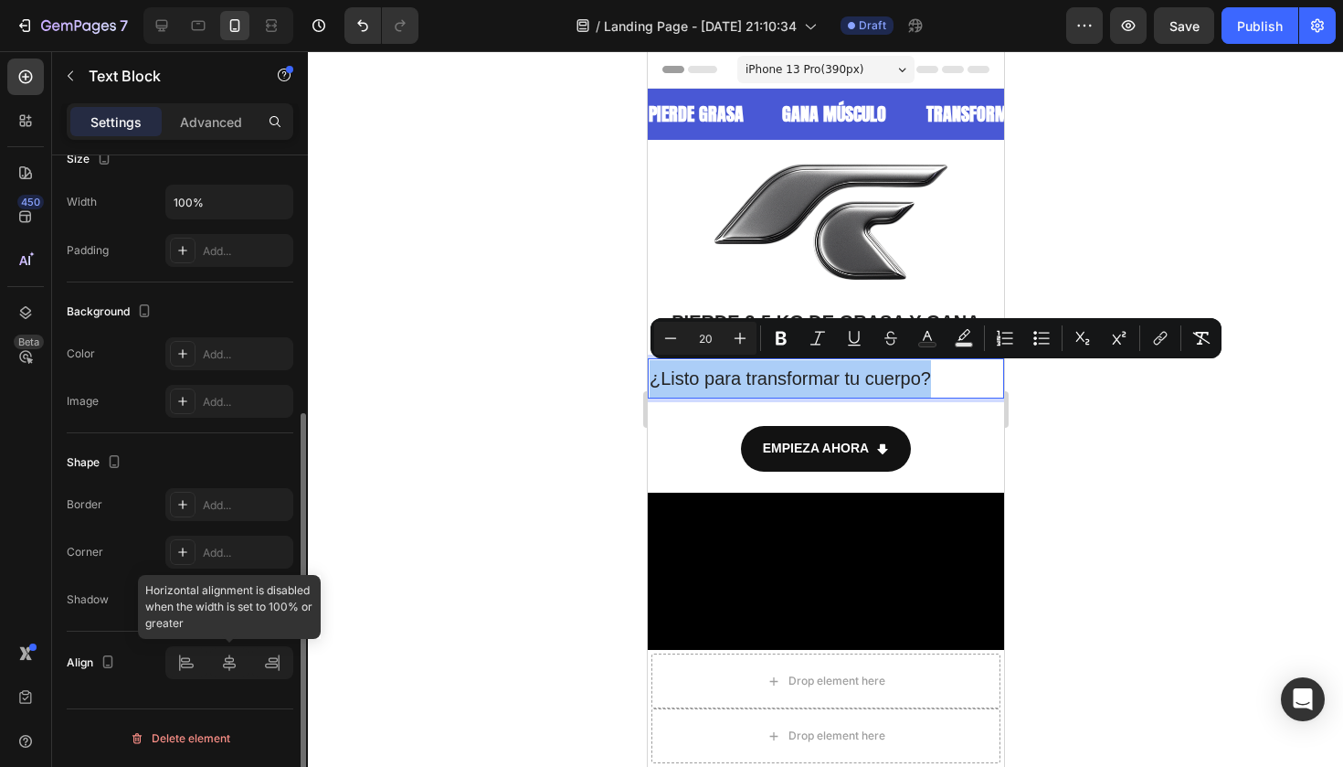
click at [224, 665] on div at bounding box center [229, 662] width 128 height 33
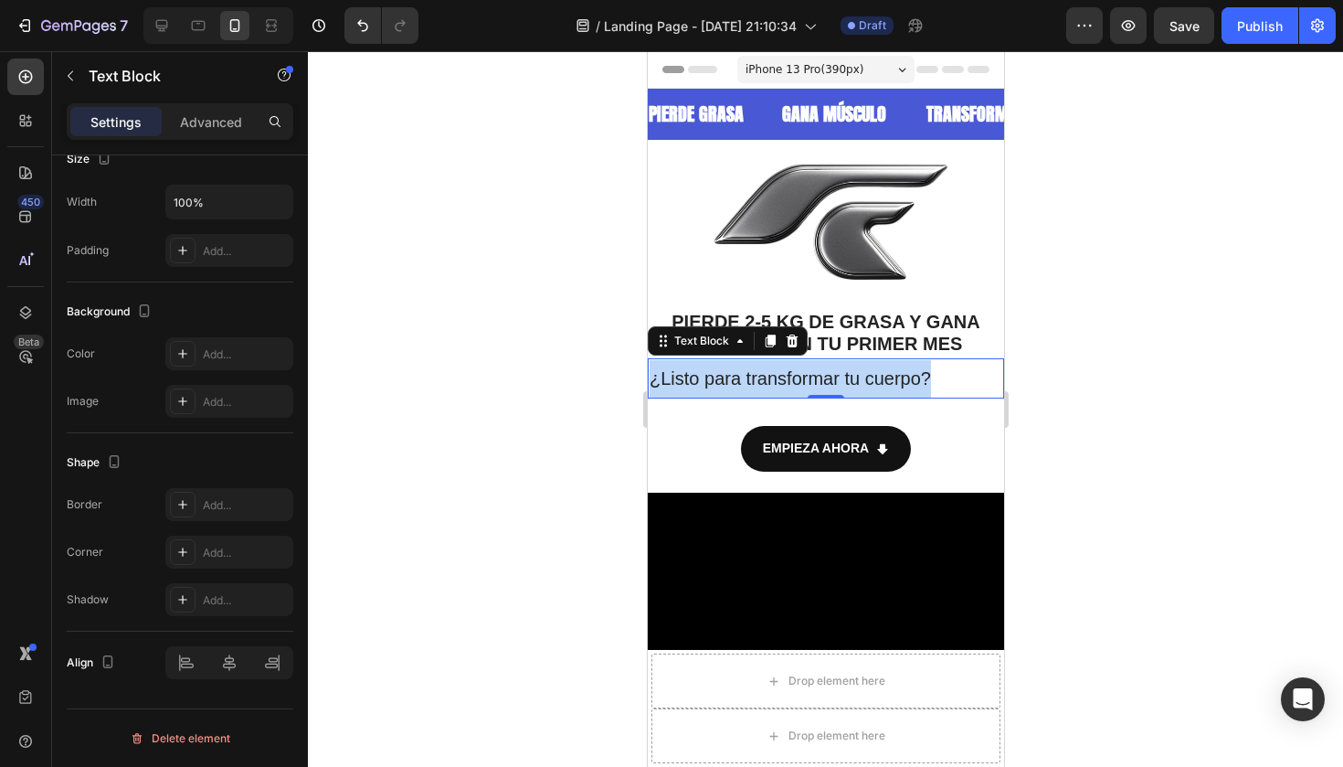
click at [862, 377] on span "¿Listo para transformar tu cuerpo?" at bounding box center [789, 378] width 281 height 20
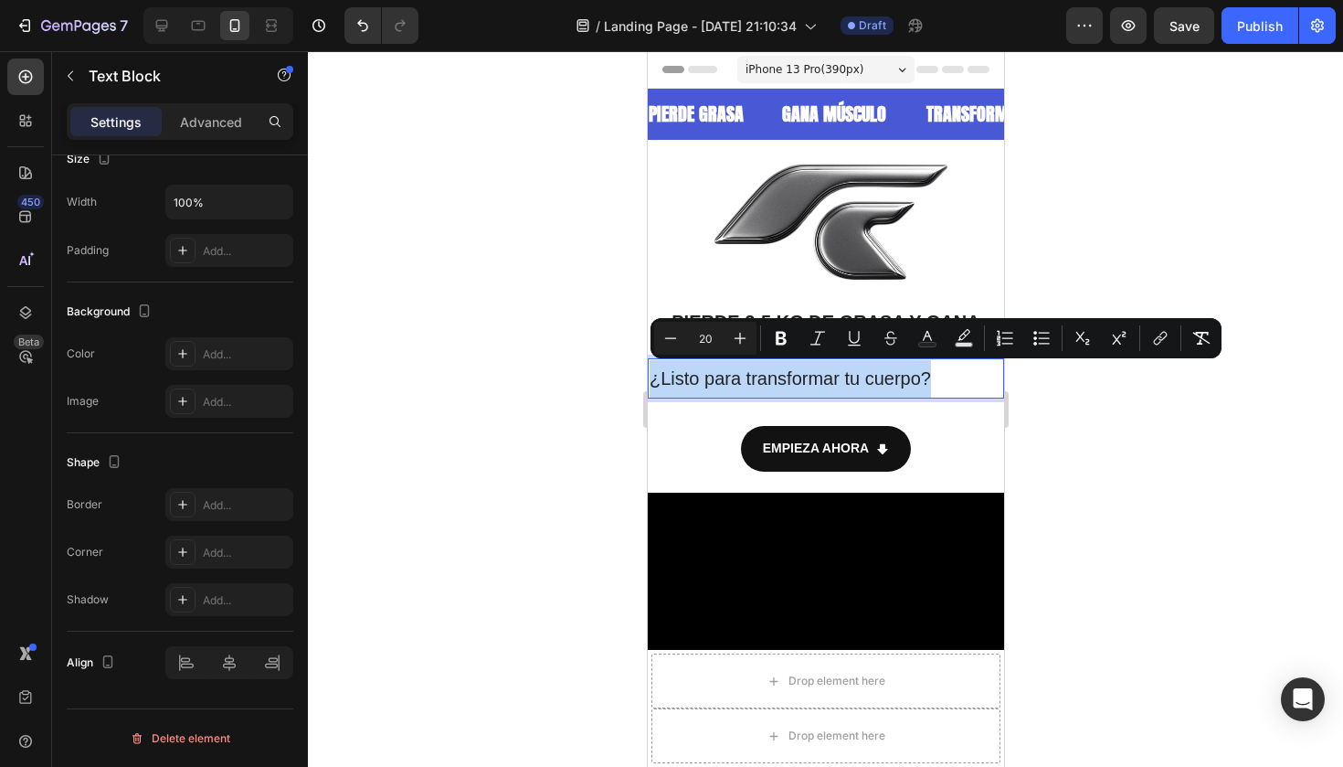
click at [862, 377] on span "¿Listo para transformar tu cuerpo?" at bounding box center [789, 378] width 281 height 20
click at [804, 336] on button "Italic" at bounding box center [817, 338] width 33 height 33
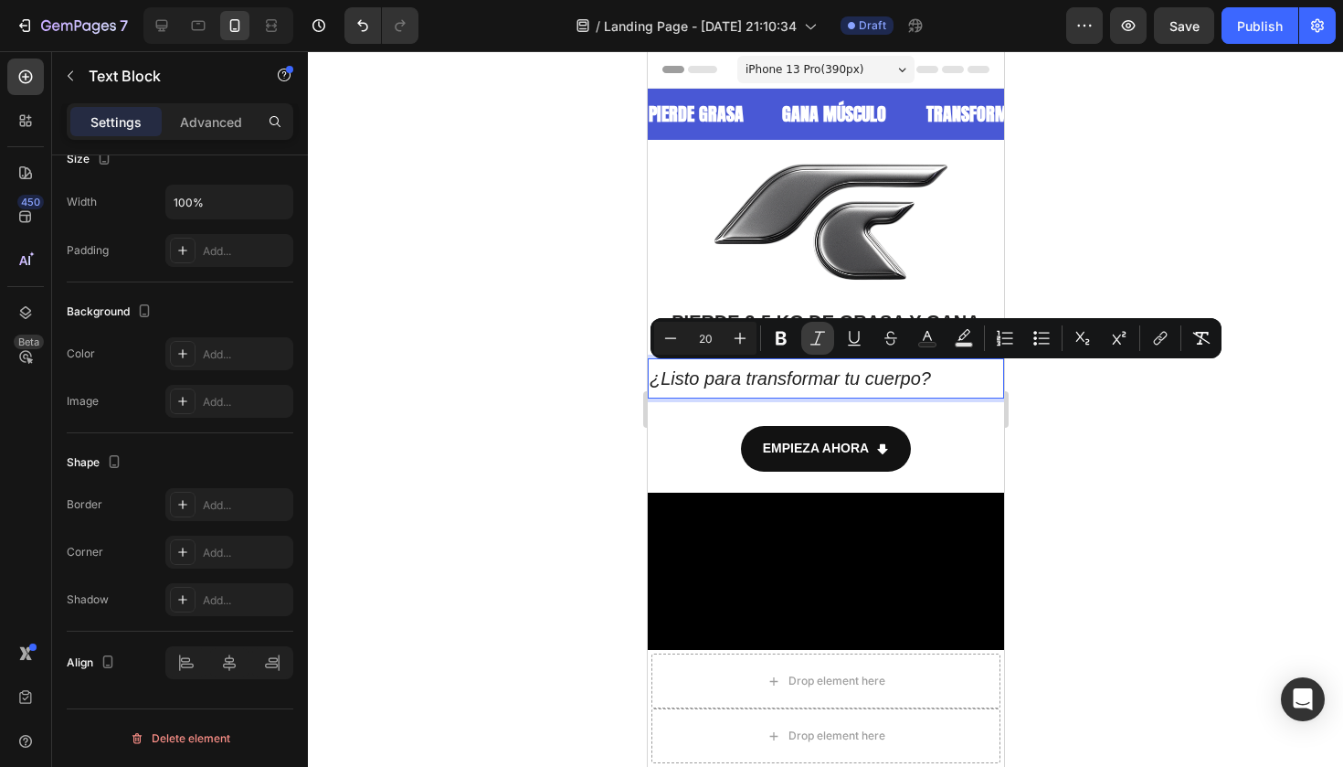
click at [806, 336] on button "Italic" at bounding box center [817, 338] width 33 height 33
click at [789, 336] on icon "Editor contextual toolbar" at bounding box center [781, 338] width 18 height 18
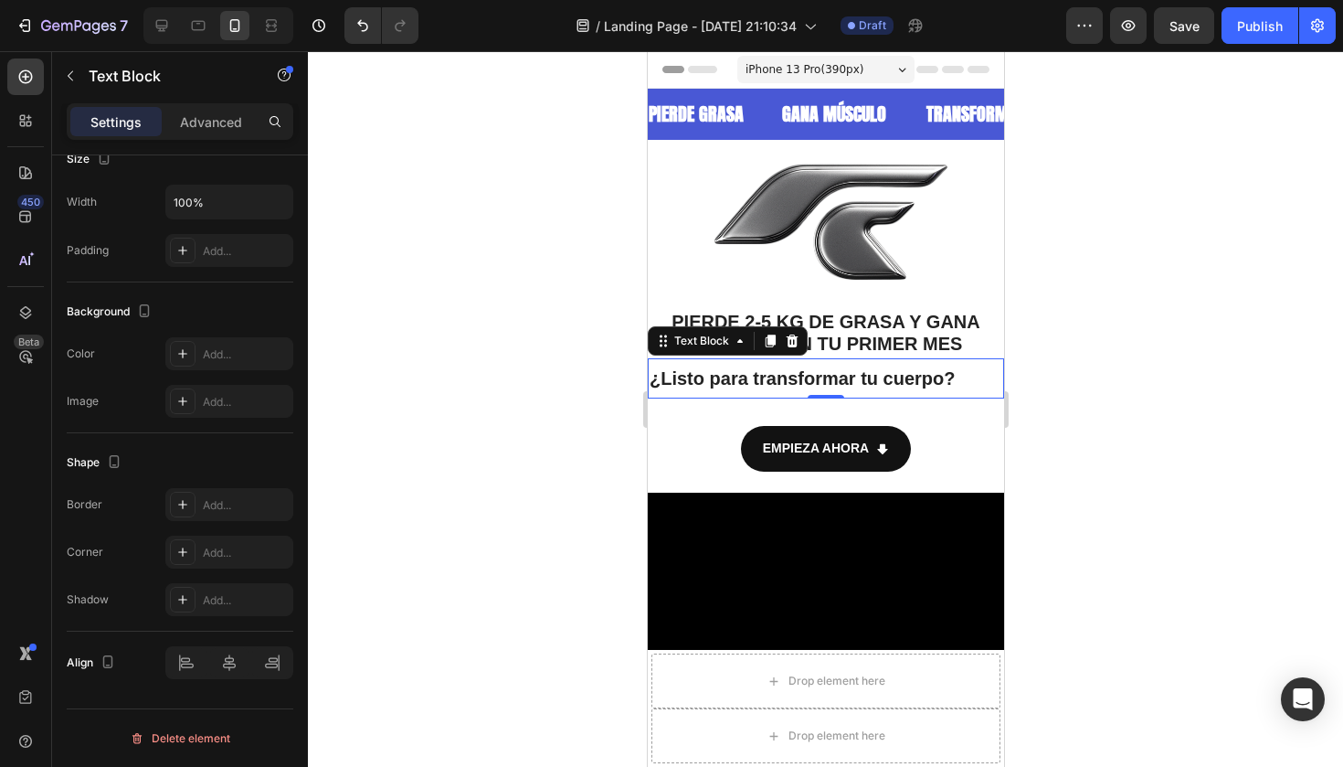
click at [767, 374] on strong "¿Listo para transformar tu cuerpo?" at bounding box center [802, 378] width 306 height 20
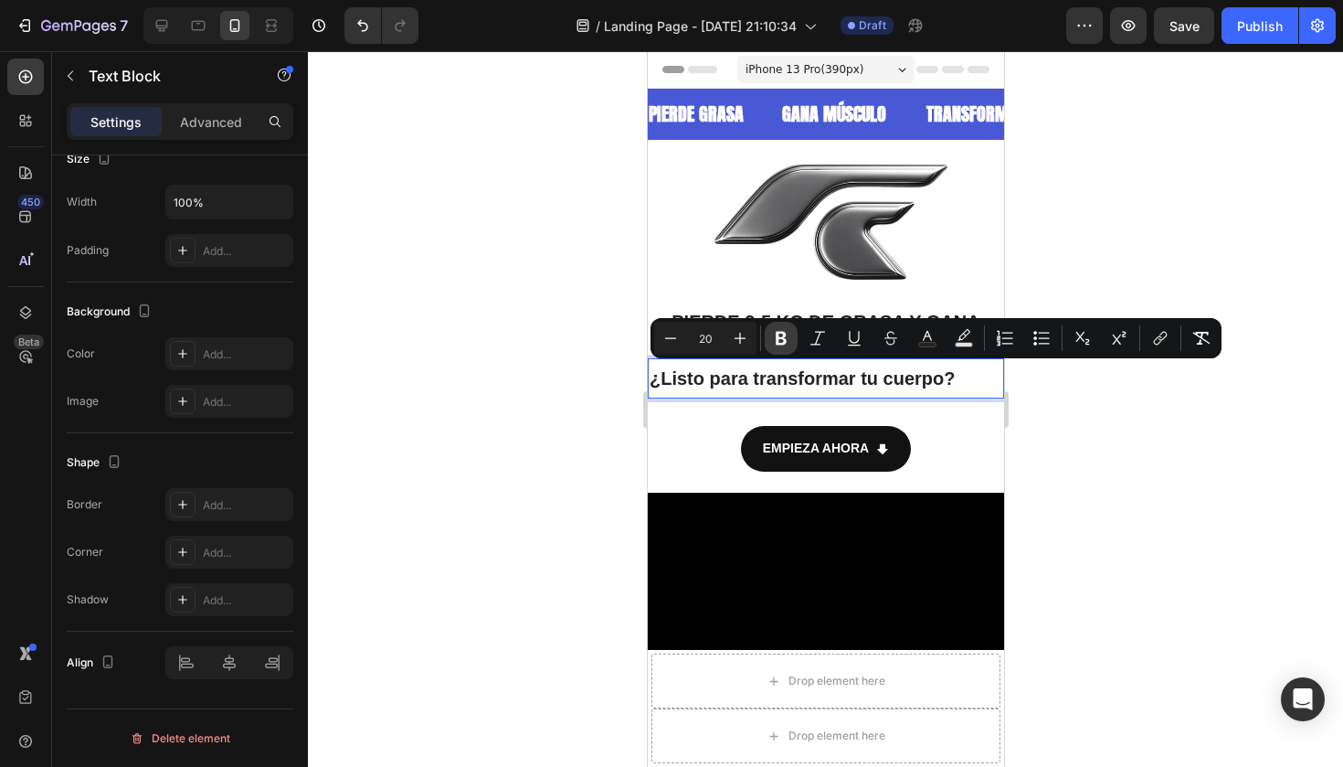
click at [787, 328] on button "Bold" at bounding box center [781, 338] width 33 height 33
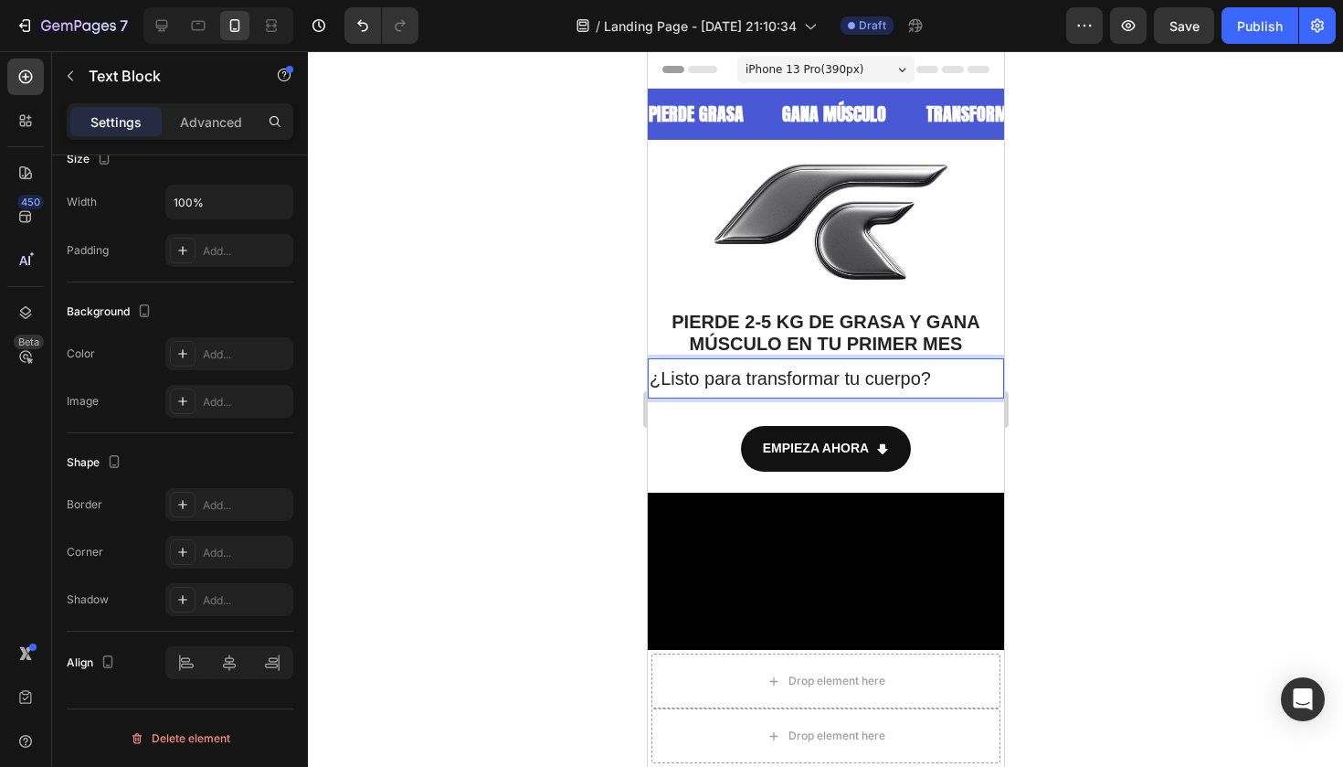
click at [729, 377] on span "¿Listo para transformar tu cuerpo?" at bounding box center [789, 378] width 281 height 20
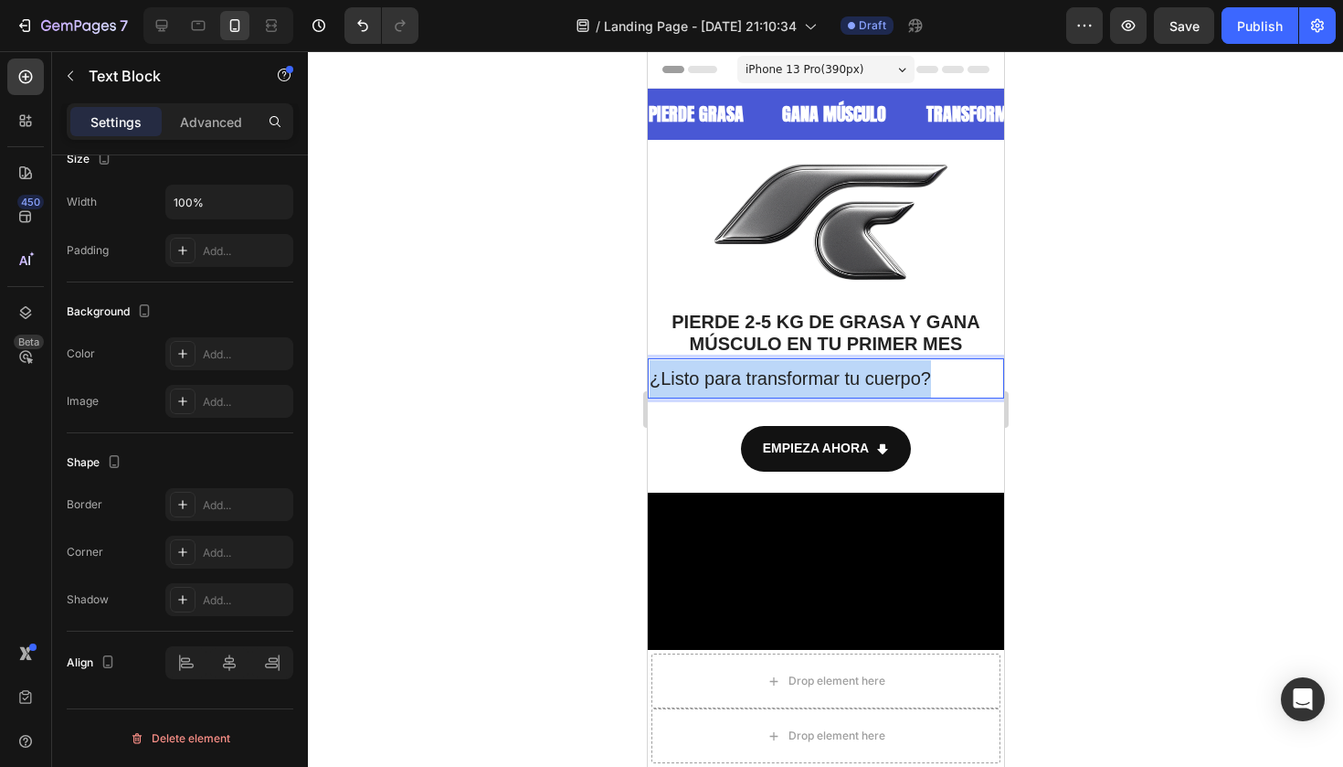
click at [729, 377] on span "¿Listo para transformar tu cuerpo?" at bounding box center [789, 378] width 281 height 20
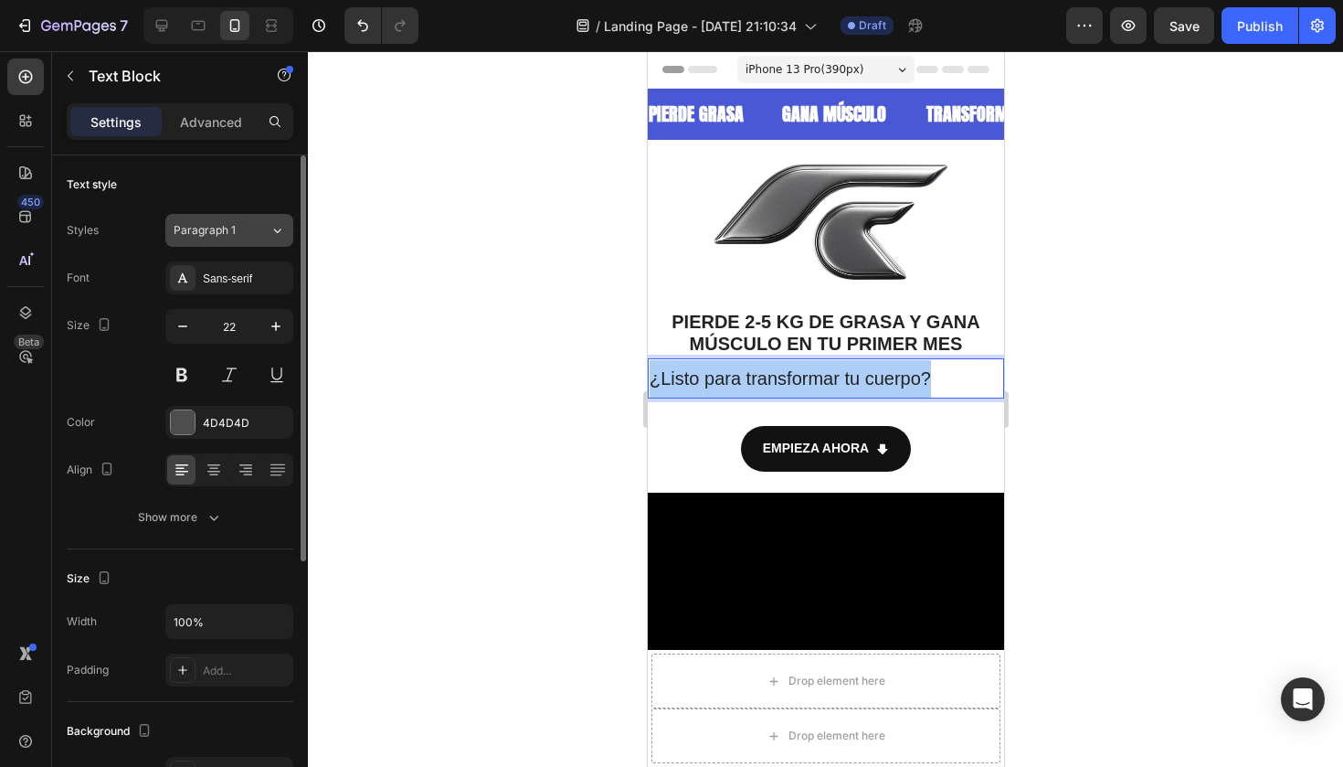
click at [241, 231] on div "Paragraph 1" at bounding box center [211, 230] width 74 height 16
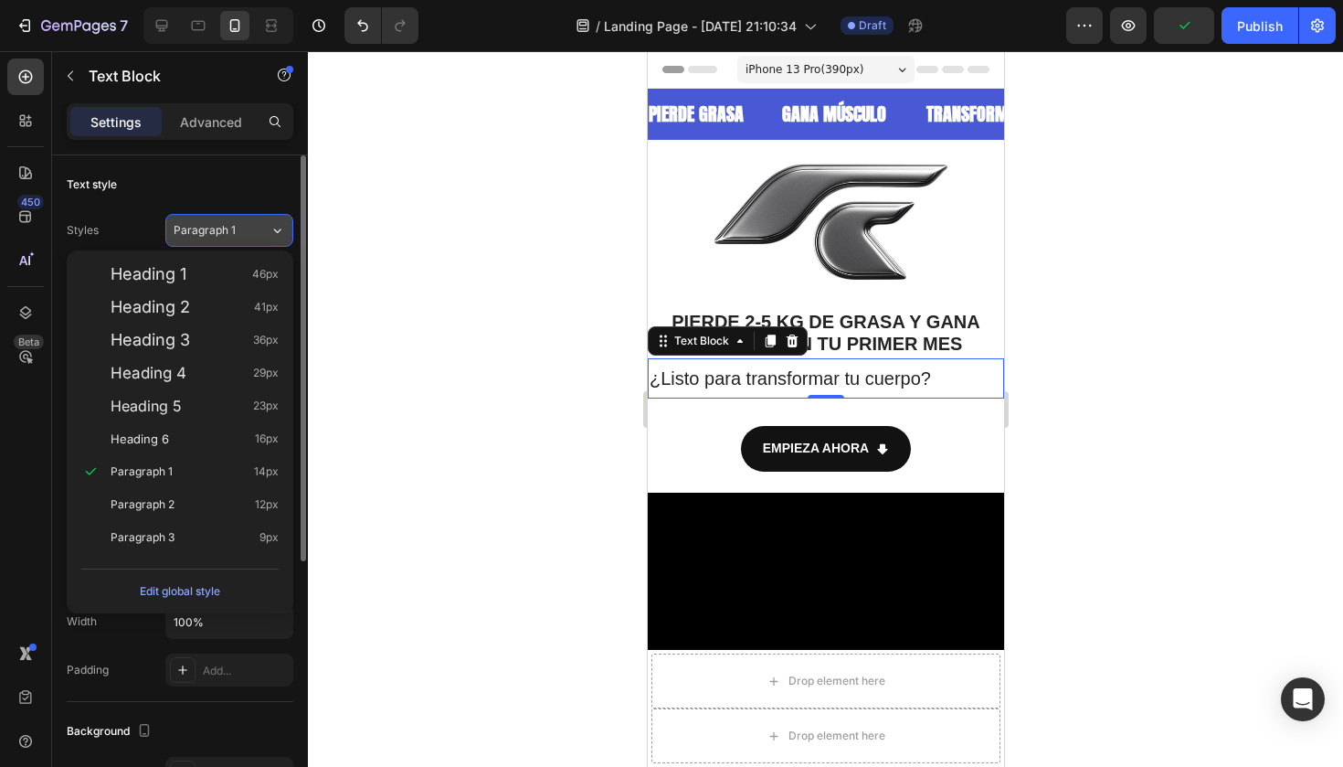
click at [243, 219] on button "Paragraph 1" at bounding box center [229, 230] width 128 height 33
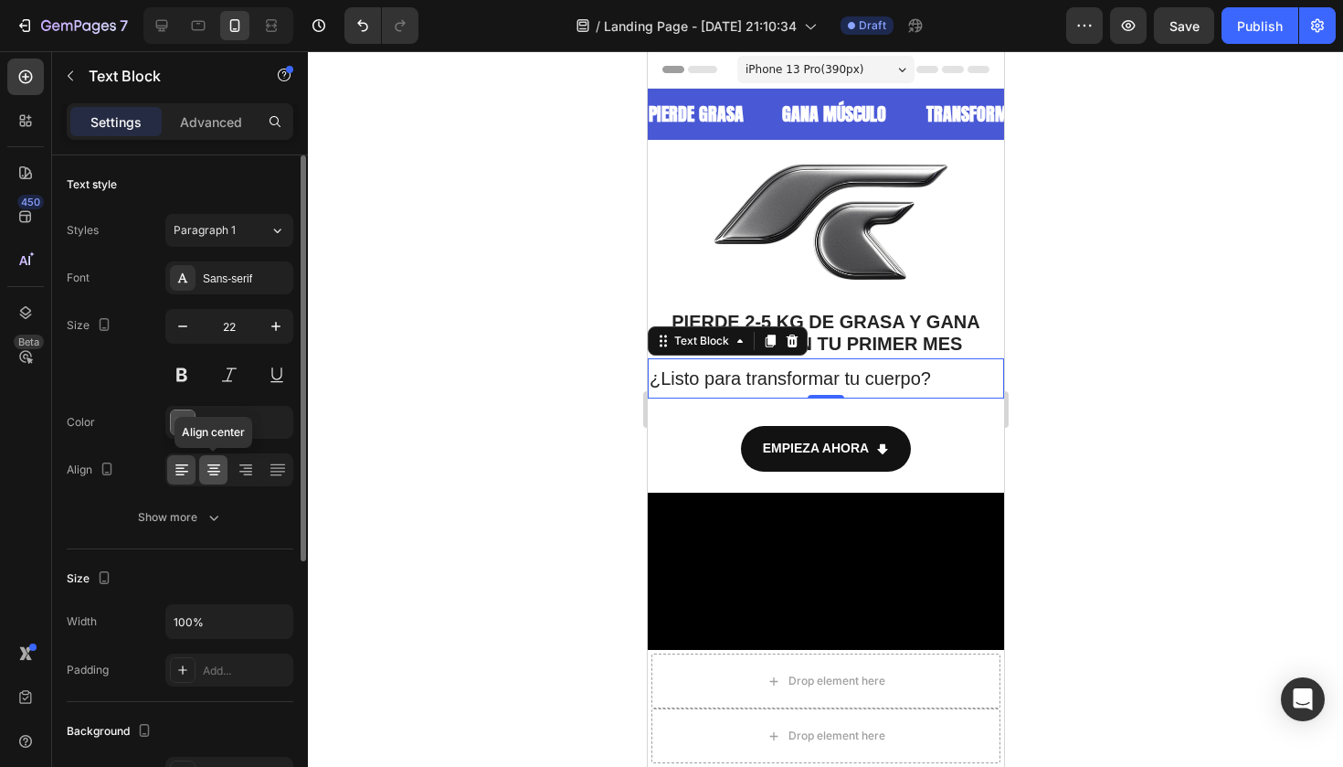
click at [213, 474] on icon at bounding box center [213, 475] width 9 height 2
click at [189, 332] on icon "button" at bounding box center [183, 326] width 18 height 18
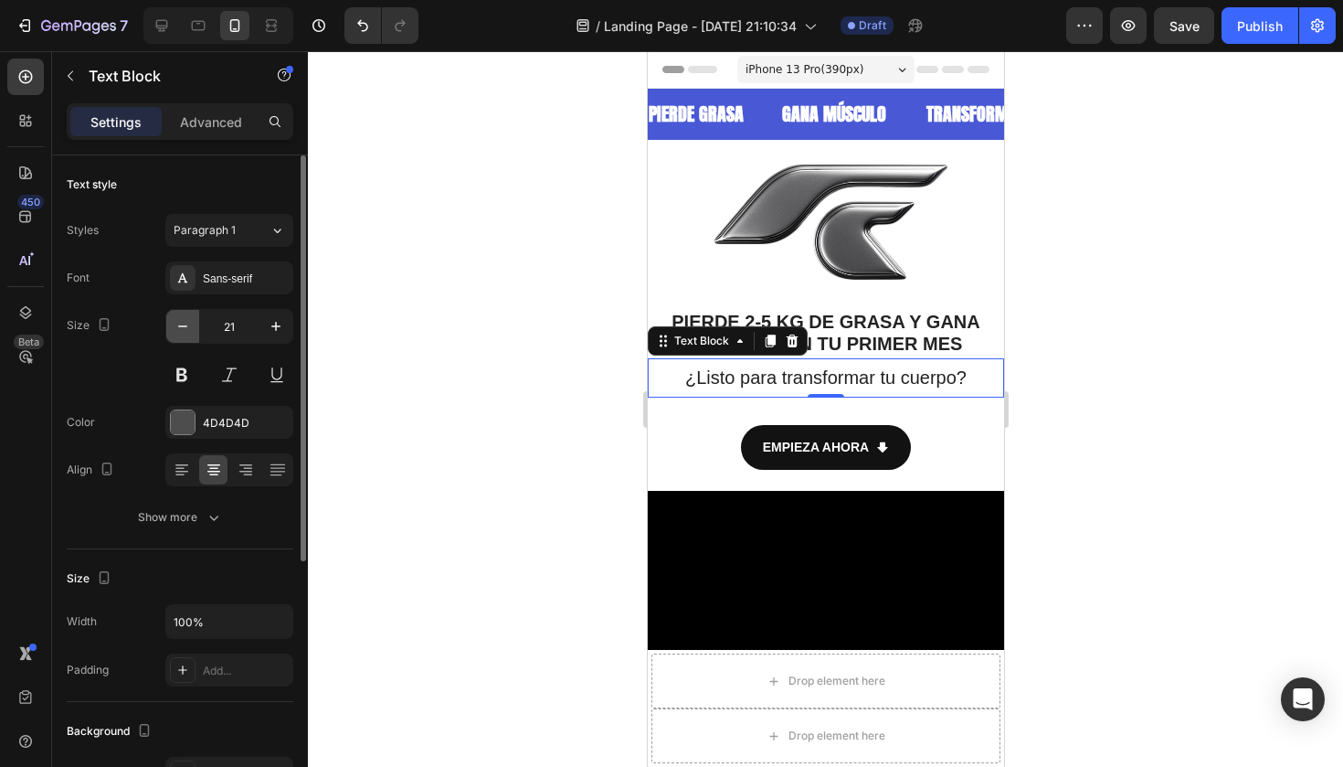
click at [189, 326] on icon "button" at bounding box center [183, 326] width 18 height 18
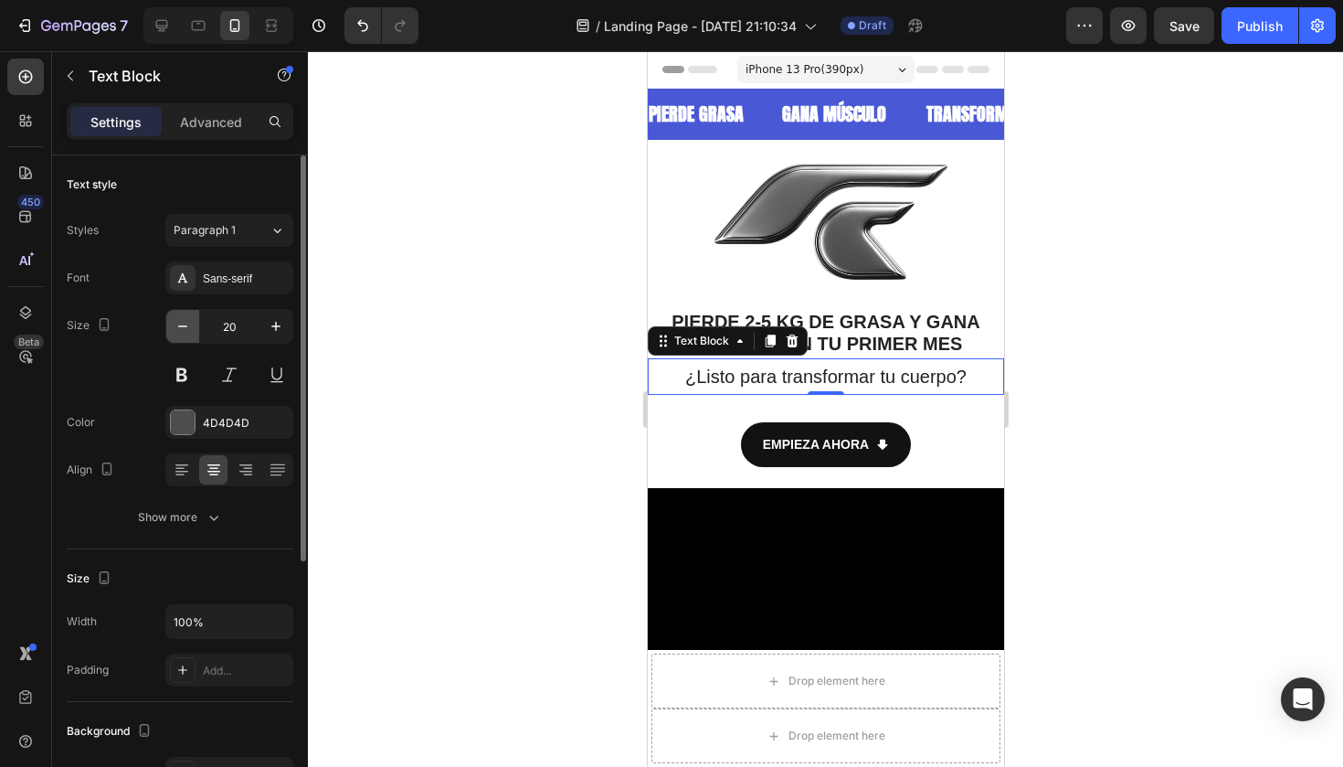
click at [192, 317] on button "button" at bounding box center [182, 326] width 33 height 33
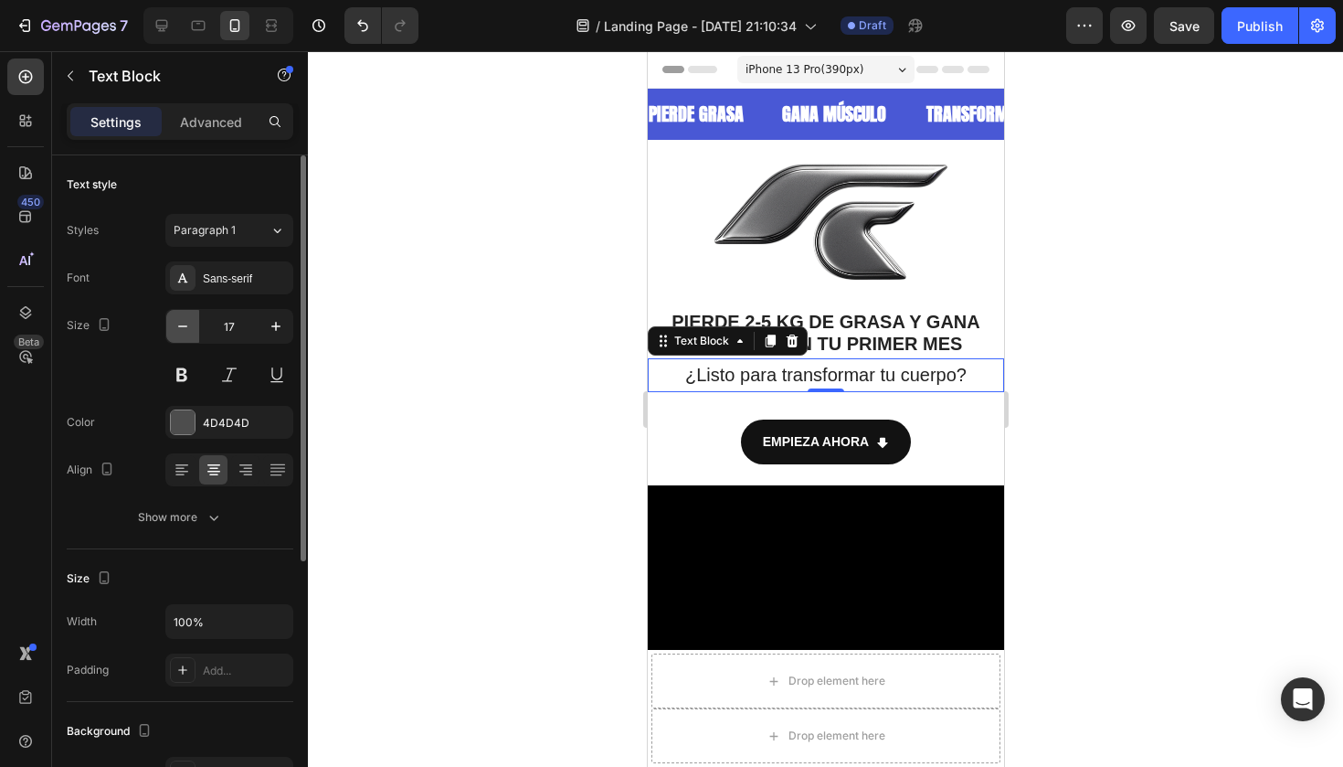
click at [192, 317] on button "button" at bounding box center [182, 326] width 33 height 33
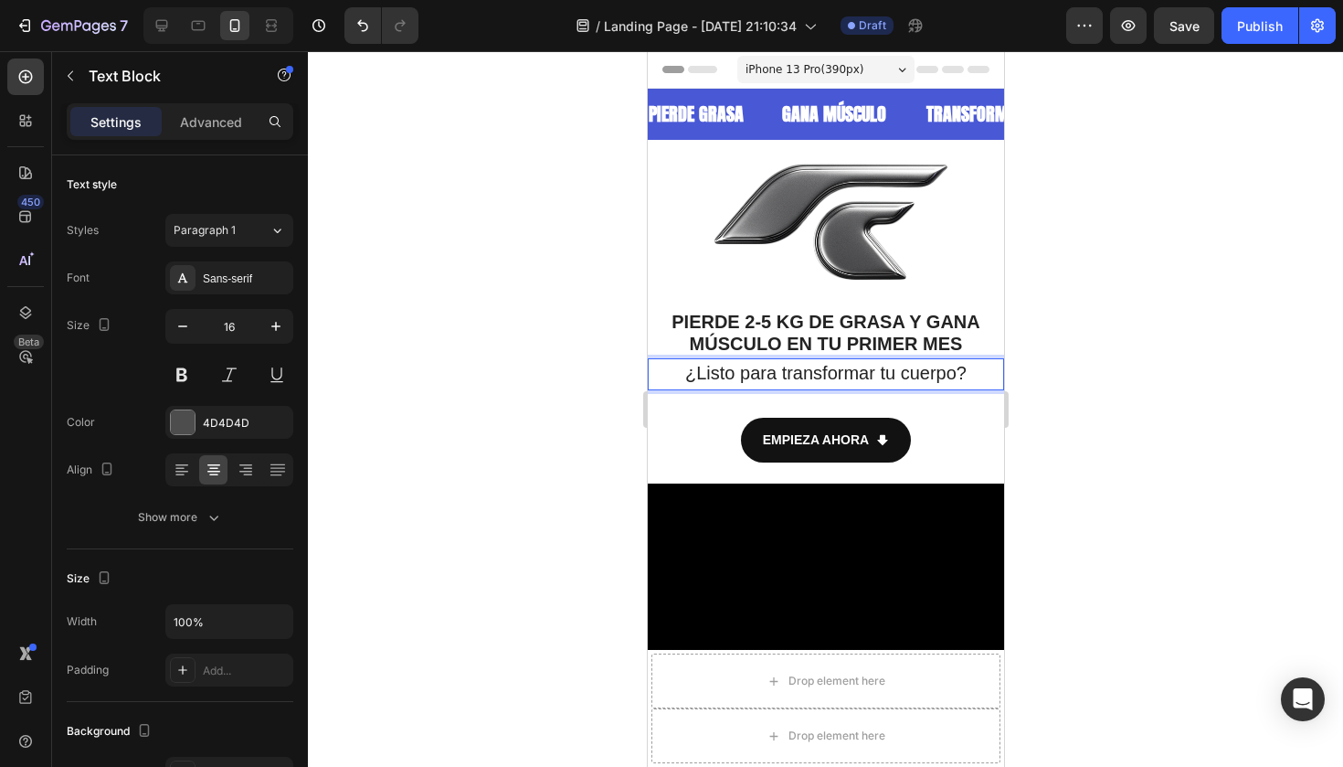
click at [912, 370] on span "¿Listo para transformar tu cuerpo?" at bounding box center [824, 373] width 281 height 20
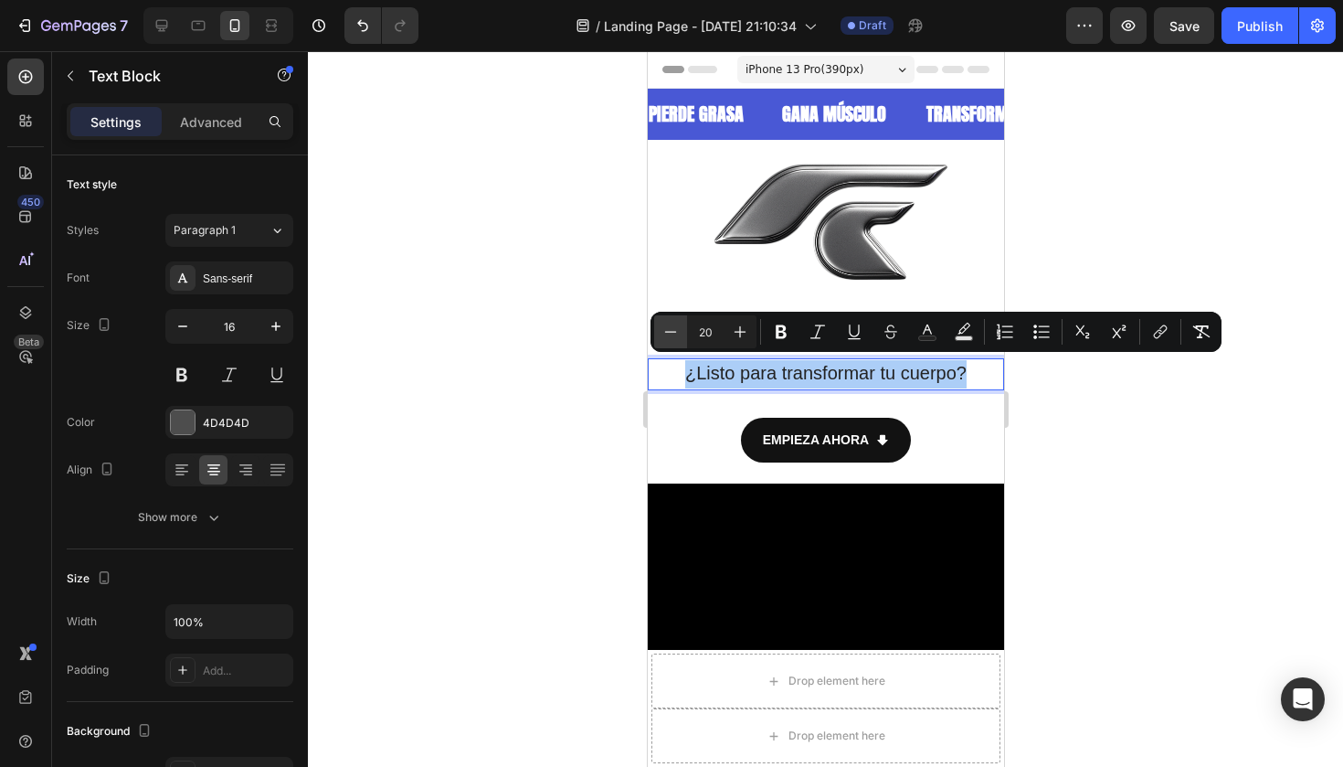
click at [674, 332] on icon "Editor contextual toolbar" at bounding box center [671, 331] width 12 height 1
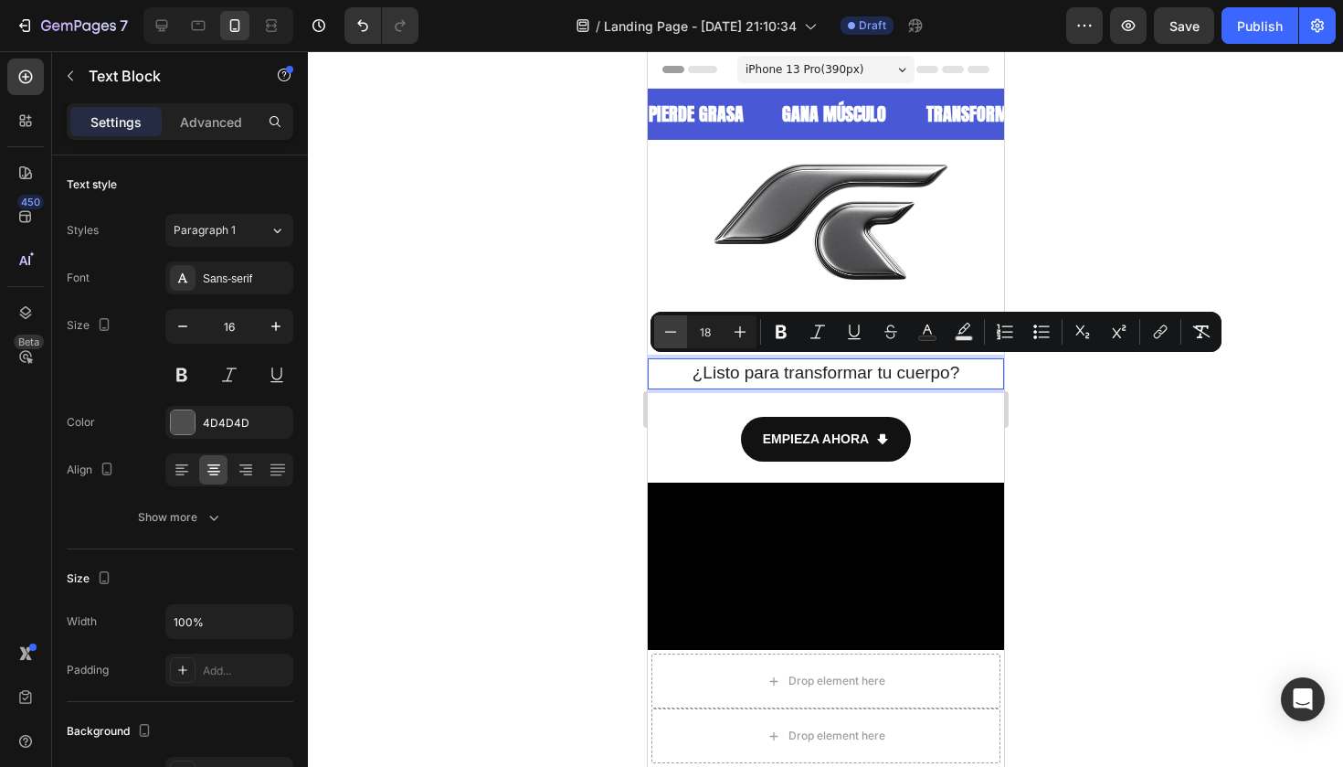
click at [674, 332] on icon "Editor contextual toolbar" at bounding box center [671, 331] width 12 height 1
click at [742, 333] on icon "Editor contextual toolbar" at bounding box center [740, 331] width 18 height 18
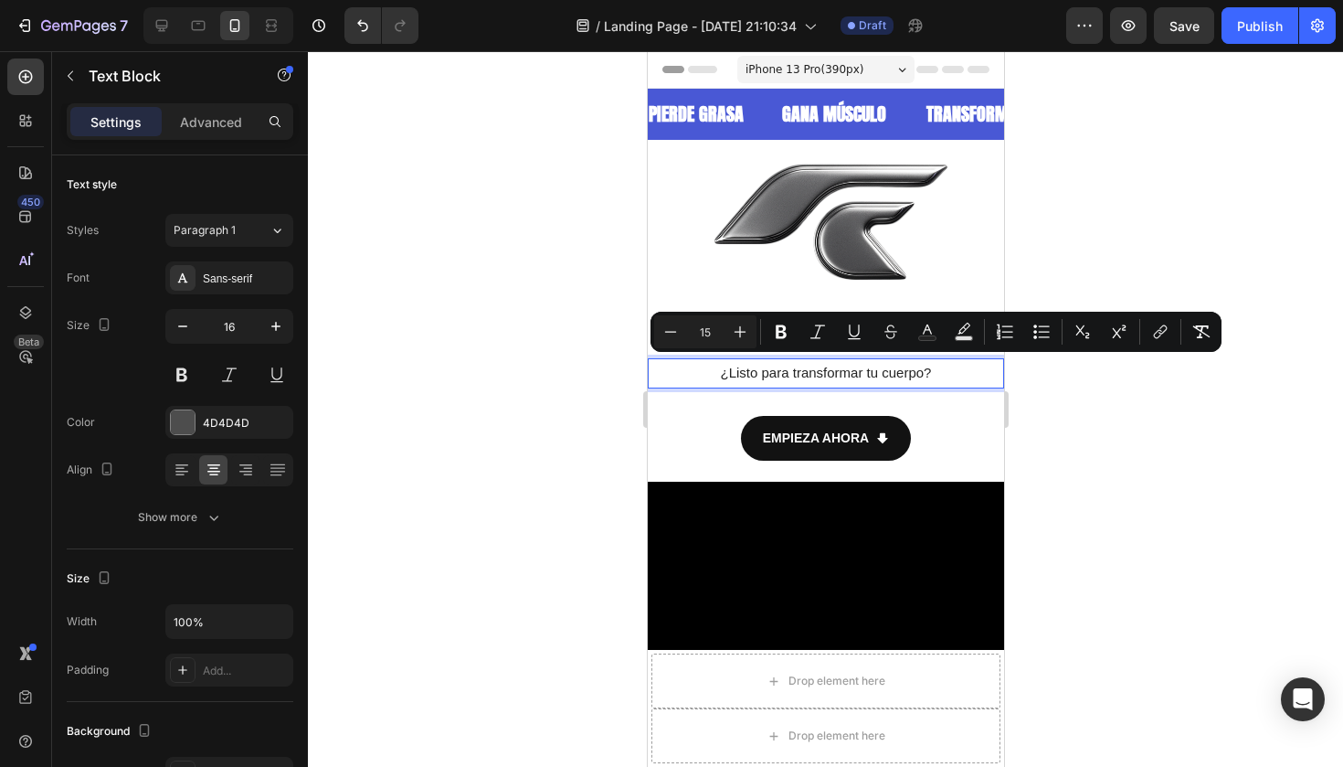
click at [1096, 226] on div at bounding box center [825, 408] width 1035 height 715
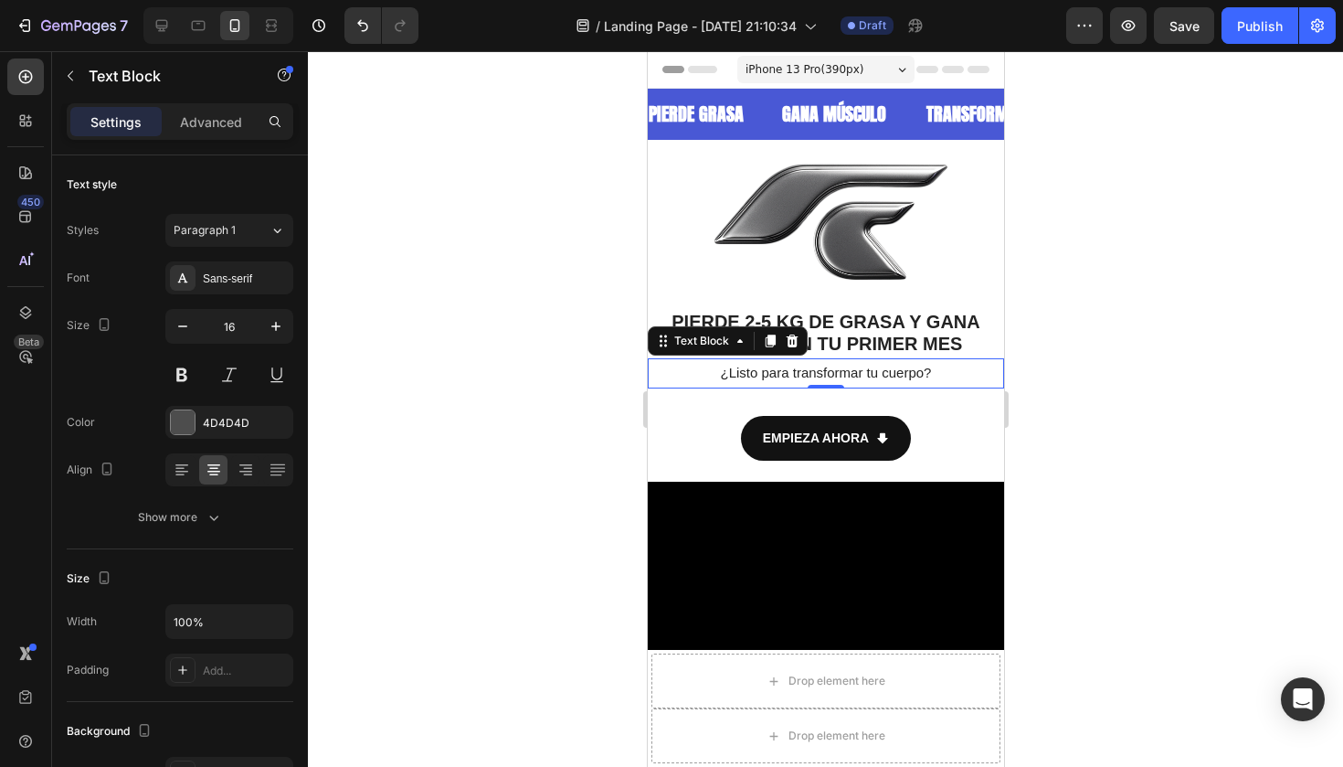
click at [1110, 293] on div at bounding box center [825, 408] width 1035 height 715
click at [938, 384] on div "¿Listo para transformar tu cuerpo?" at bounding box center [825, 373] width 356 height 30
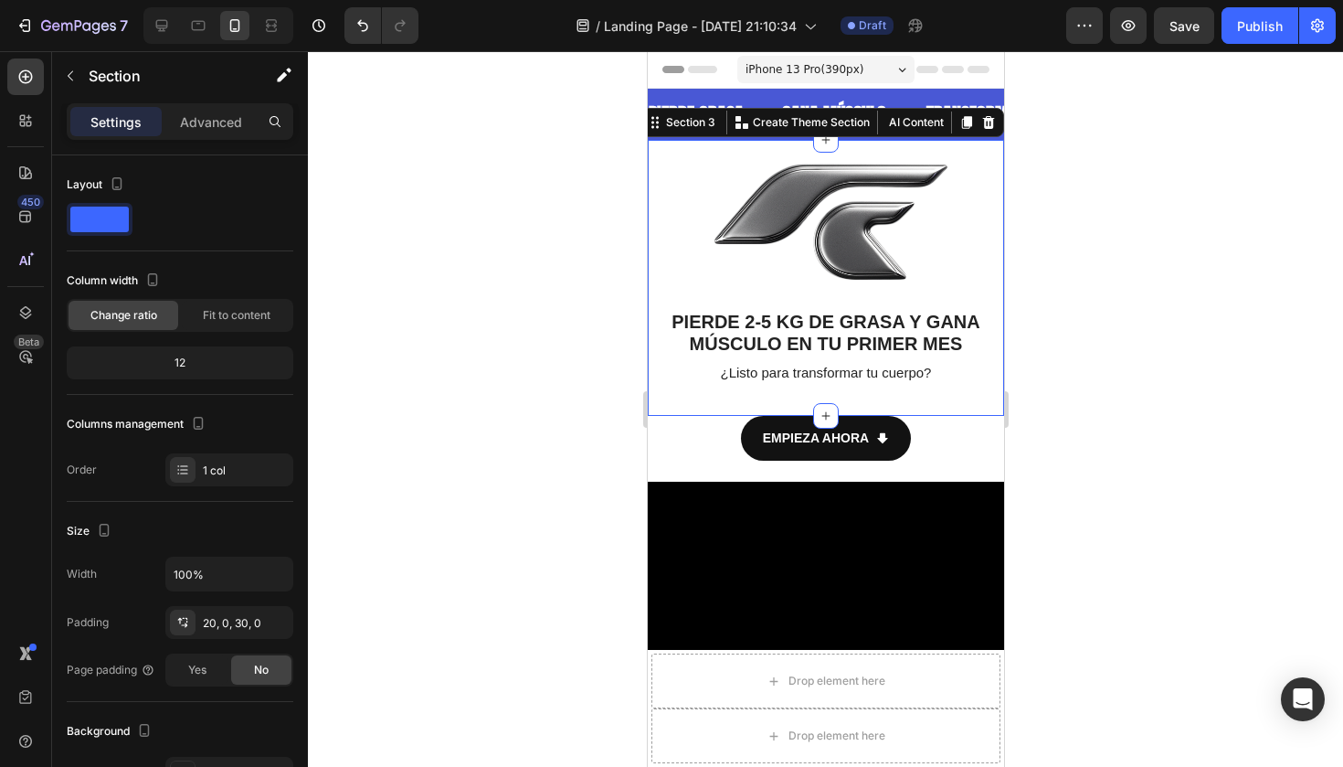
click at [864, 396] on div "Image PIERDE 2-5 KG DE GRASA Y GANA MÚSCULO EN TU PRIMER MES Text Block ¿Listo …" at bounding box center [825, 278] width 356 height 276
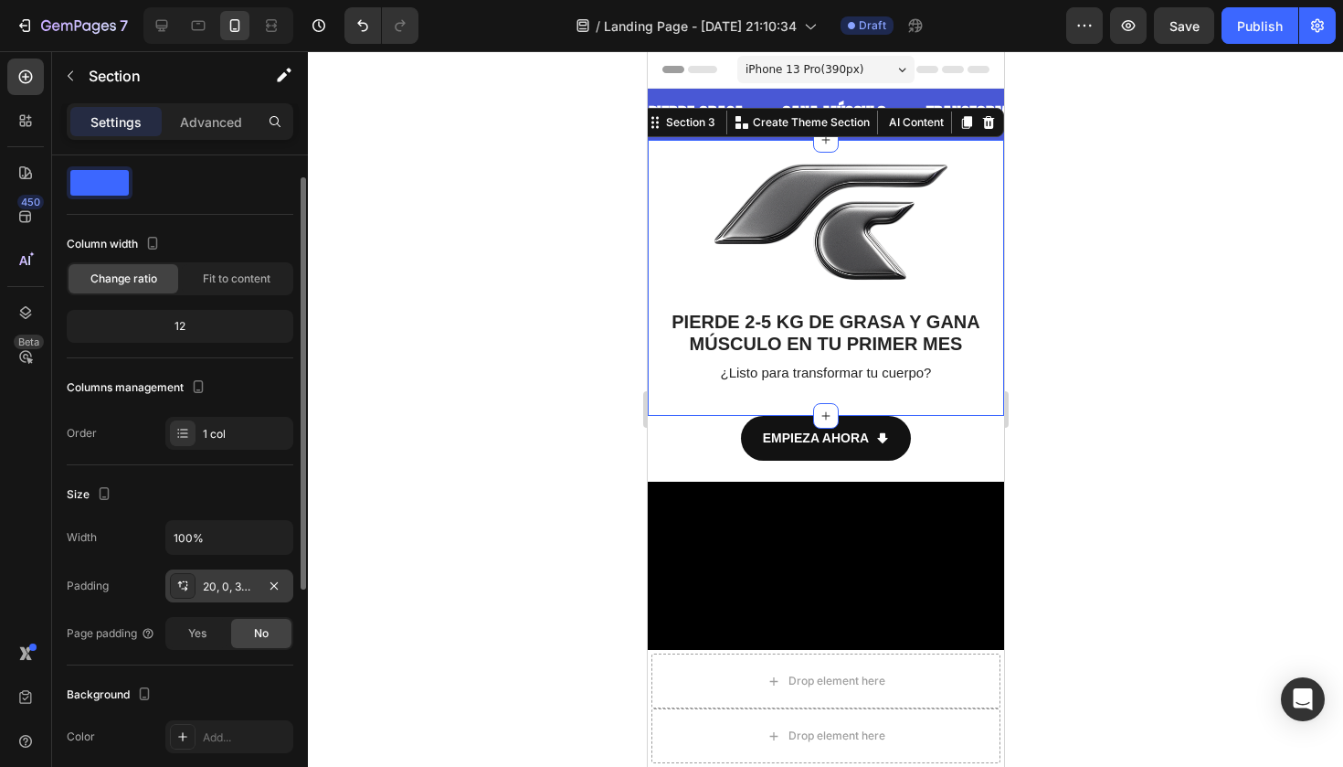
click at [245, 589] on div "20, 0, 30, 0" at bounding box center [229, 586] width 53 height 16
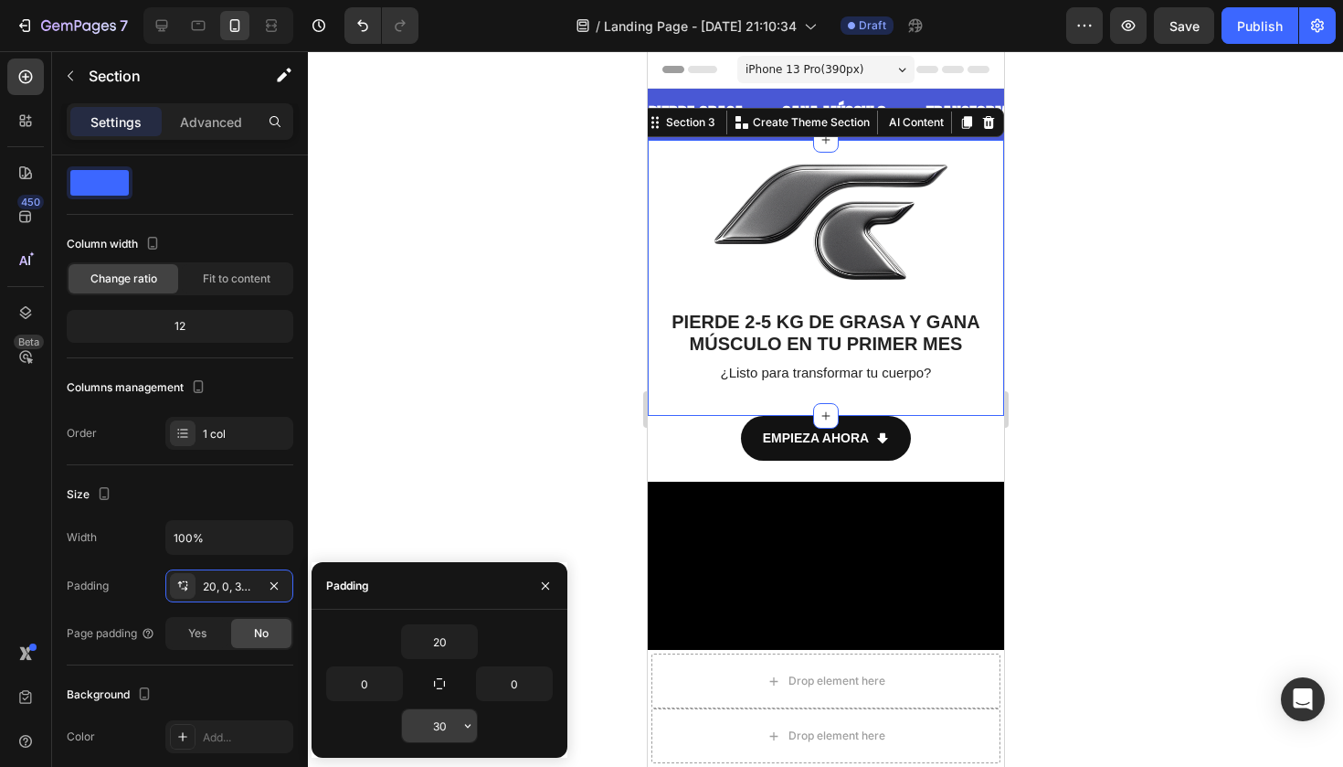
click at [456, 722] on input "30" at bounding box center [439, 725] width 75 height 33
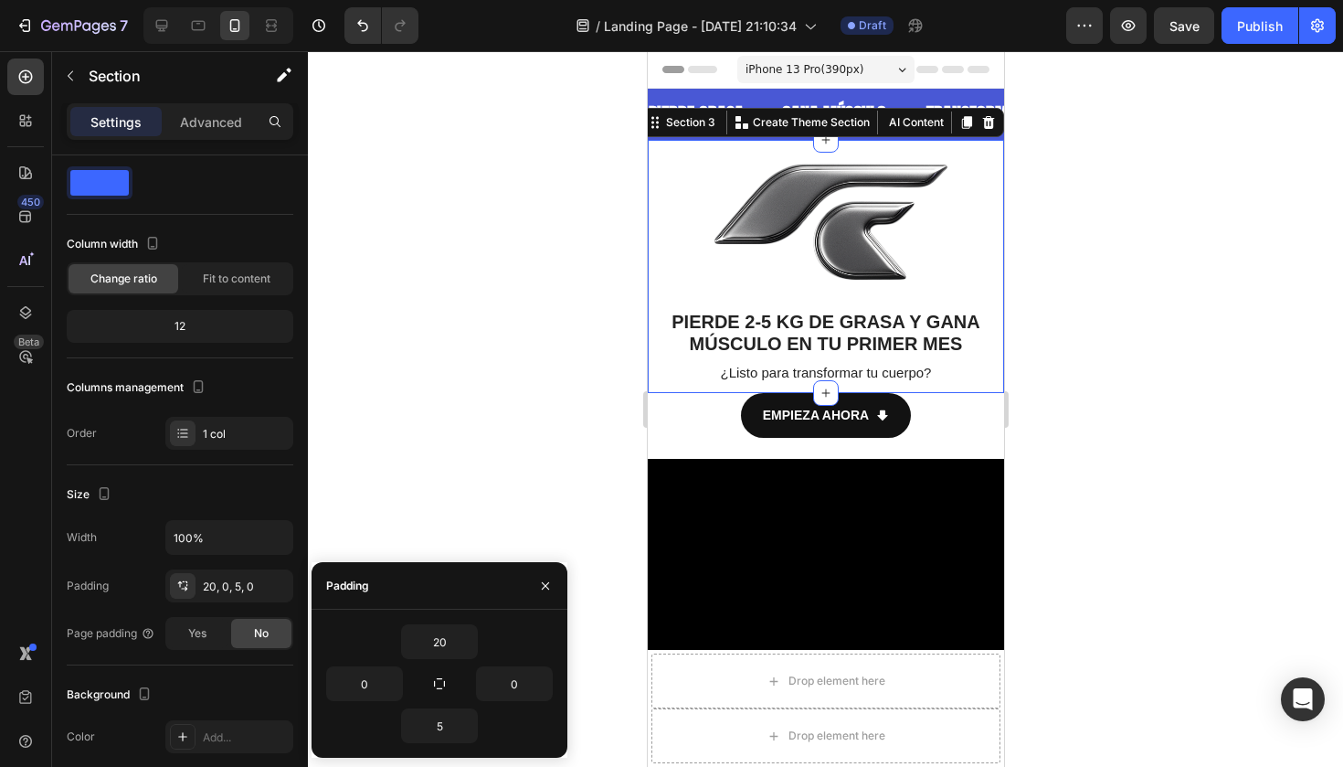
click at [585, 335] on div at bounding box center [825, 408] width 1035 height 715
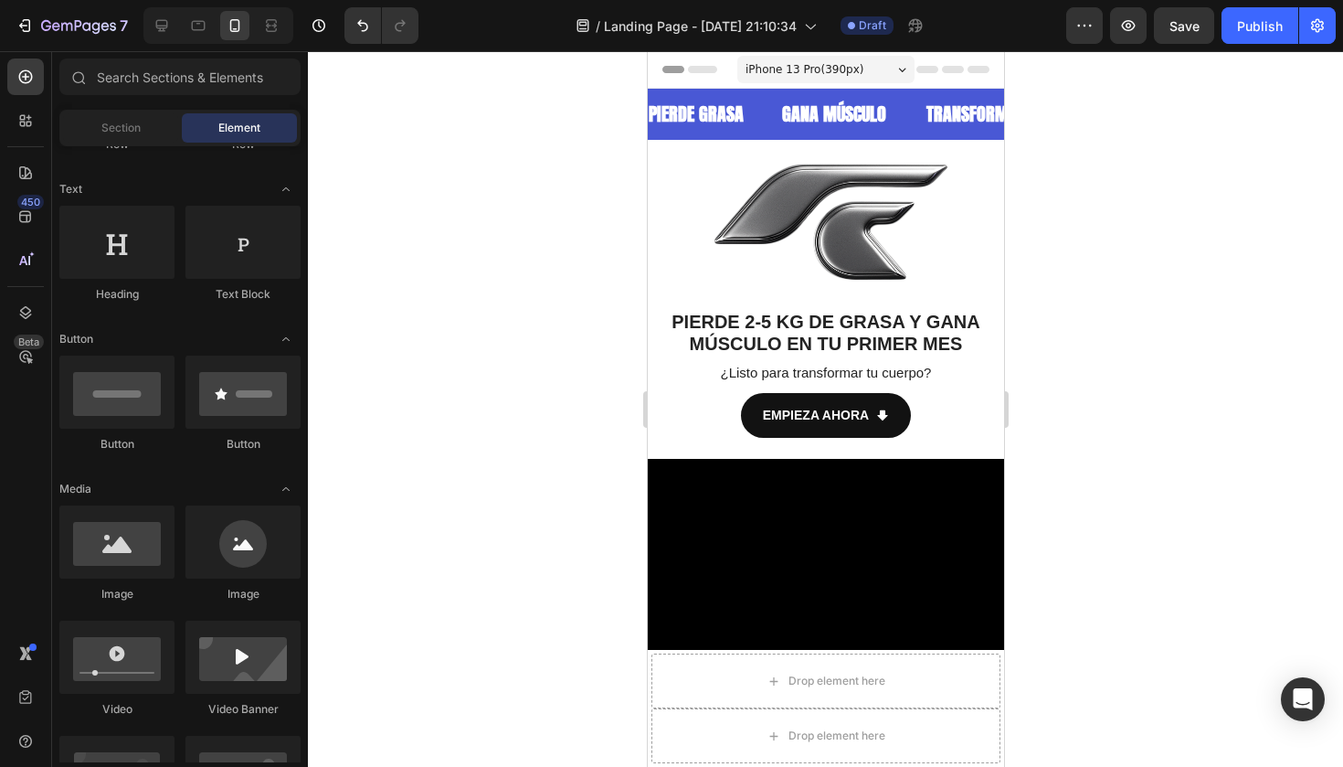
click at [585, 335] on div at bounding box center [825, 408] width 1035 height 715
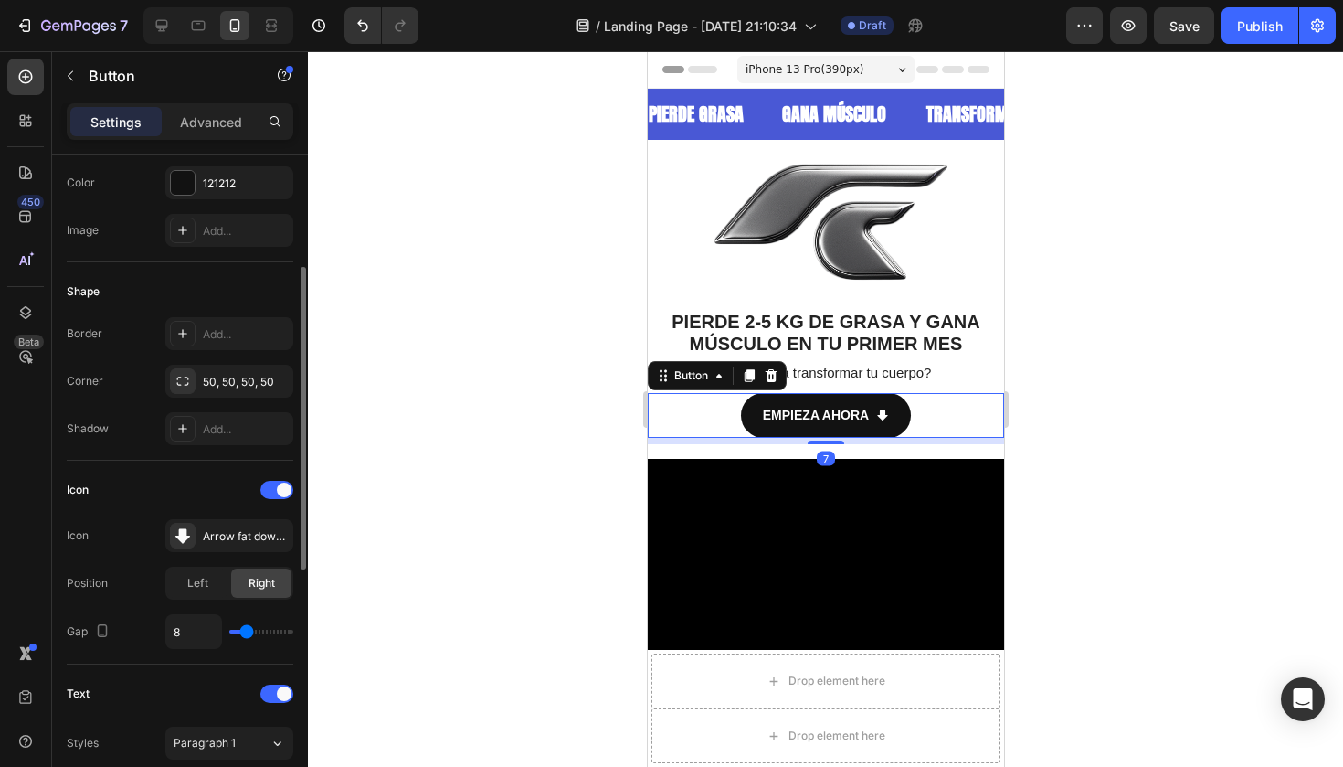
scroll to position [246, 0]
click at [280, 489] on span at bounding box center [284, 489] width 15 height 15
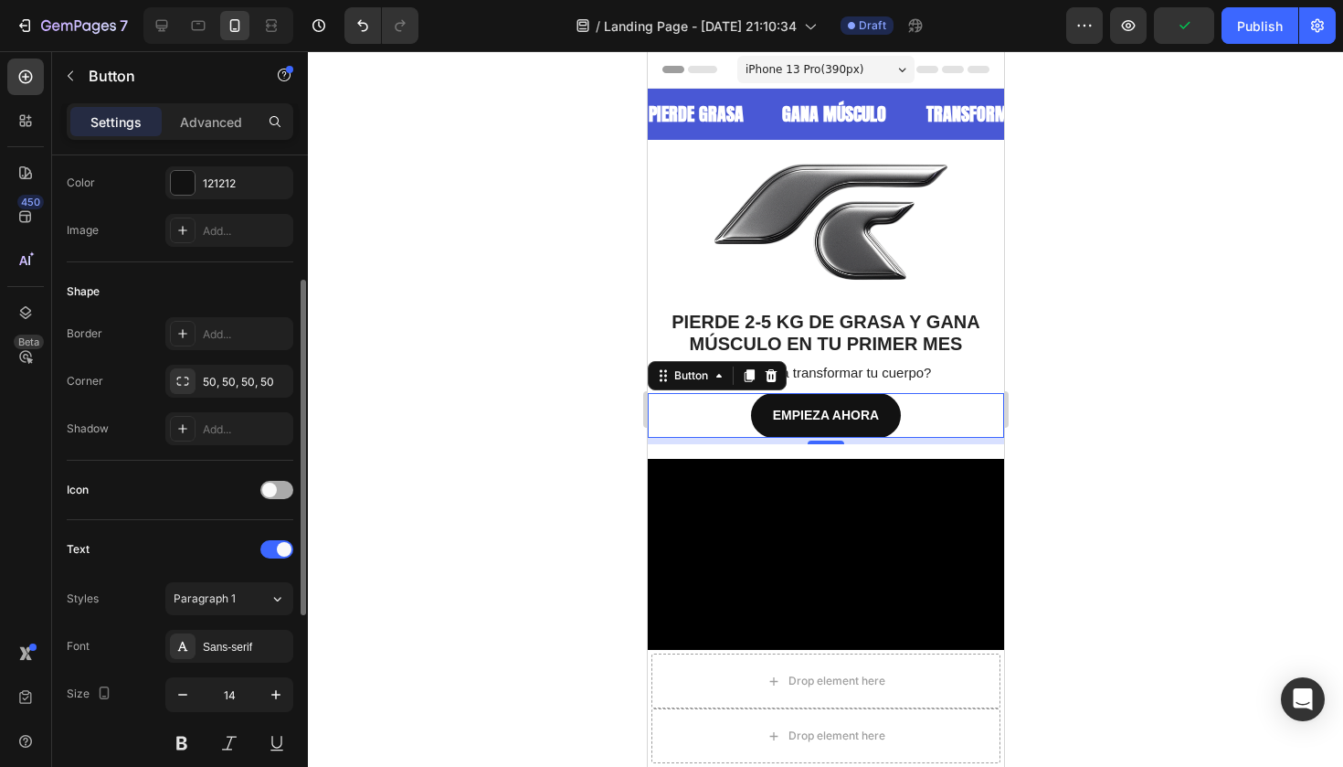
click at [274, 492] on span at bounding box center [269, 489] width 15 height 15
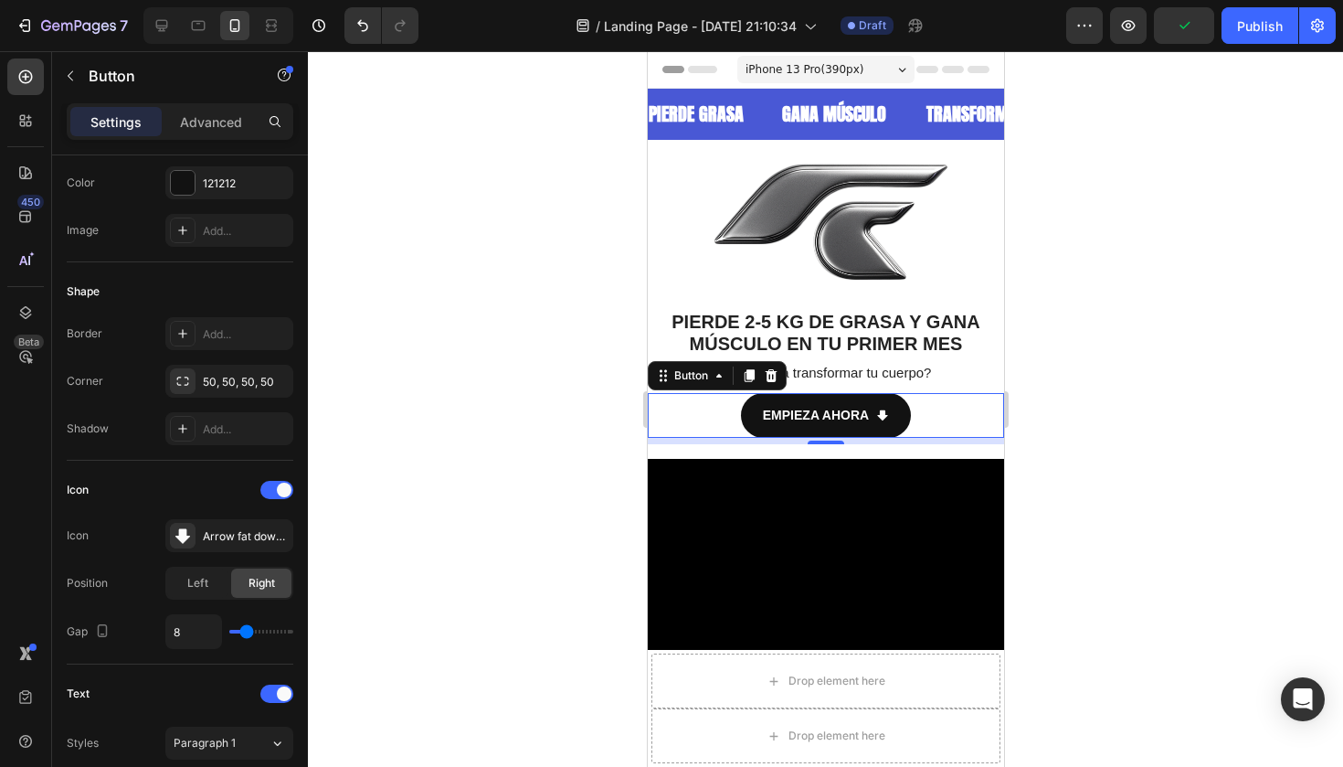
click at [545, 379] on div at bounding box center [825, 408] width 1035 height 715
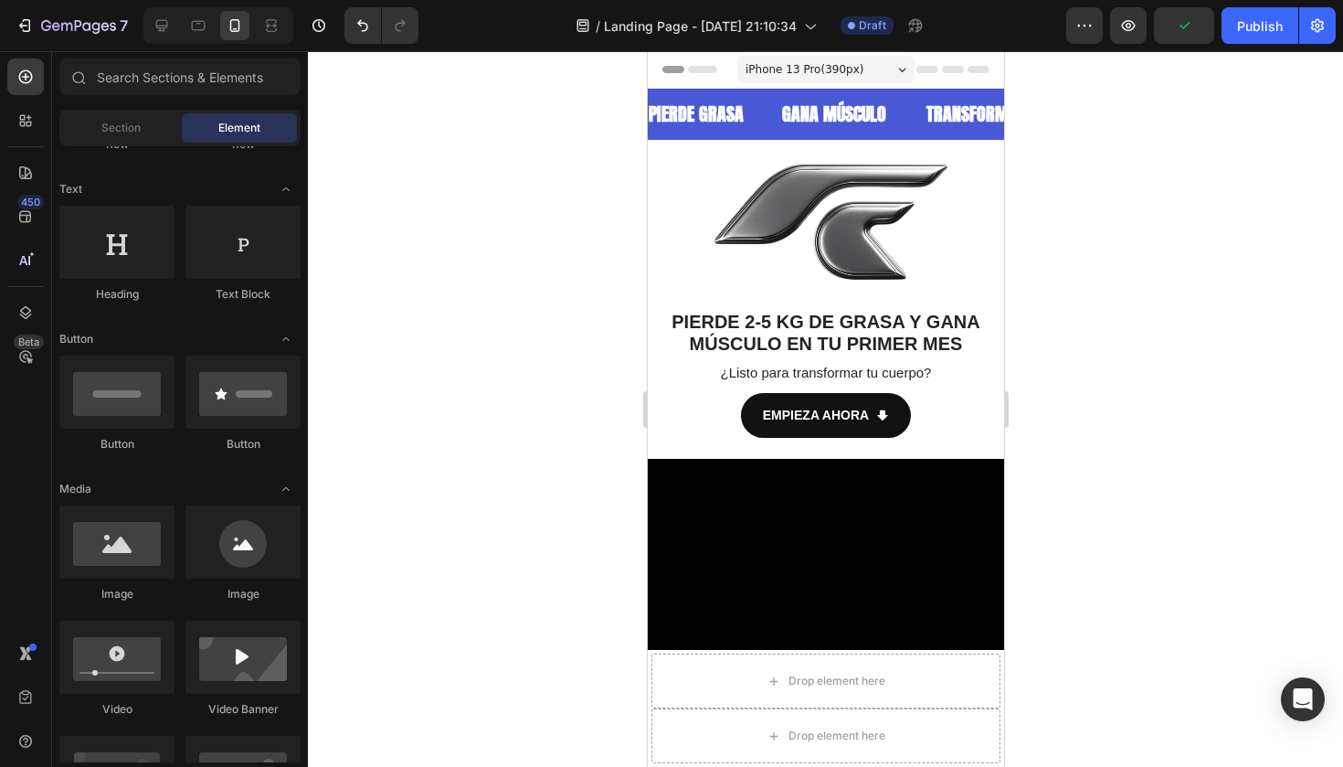
click at [545, 379] on div at bounding box center [825, 408] width 1035 height 715
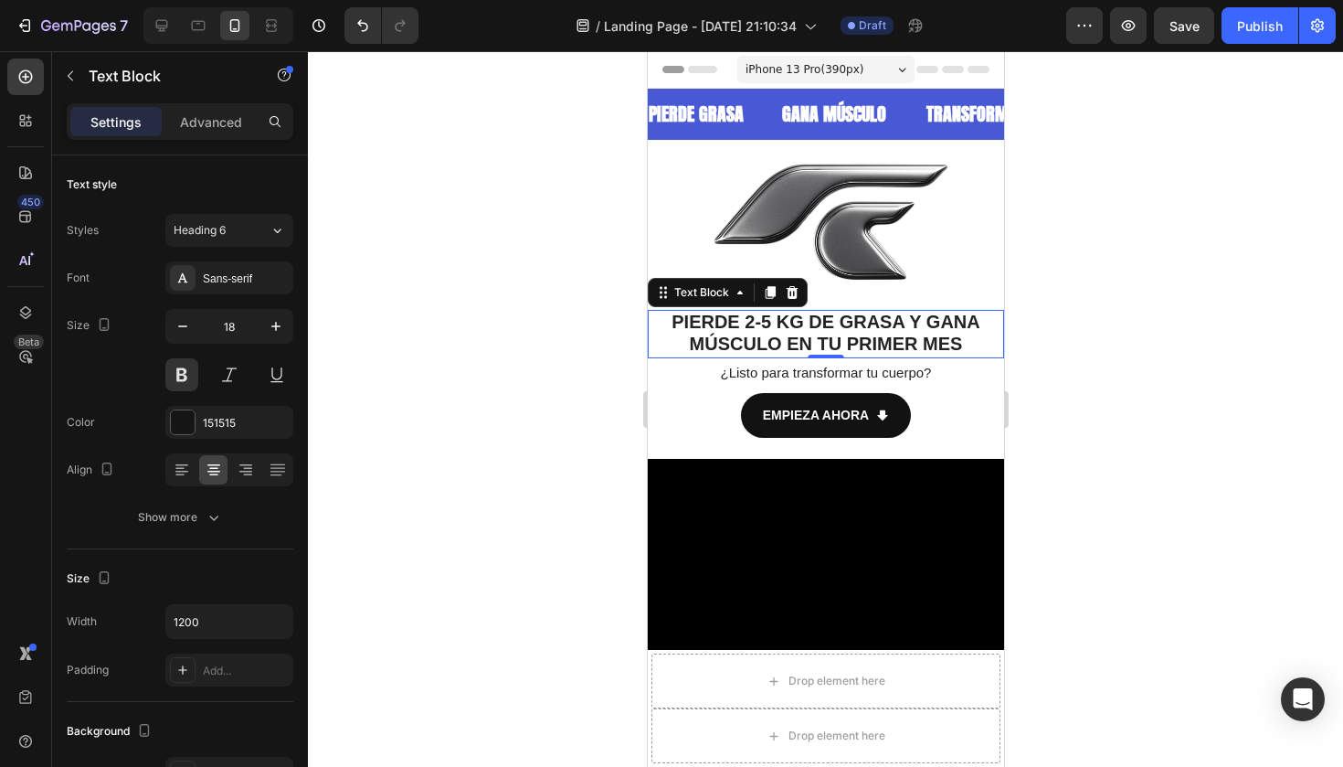
click at [777, 332] on span "2-5 KG" at bounding box center [773, 322] width 58 height 20
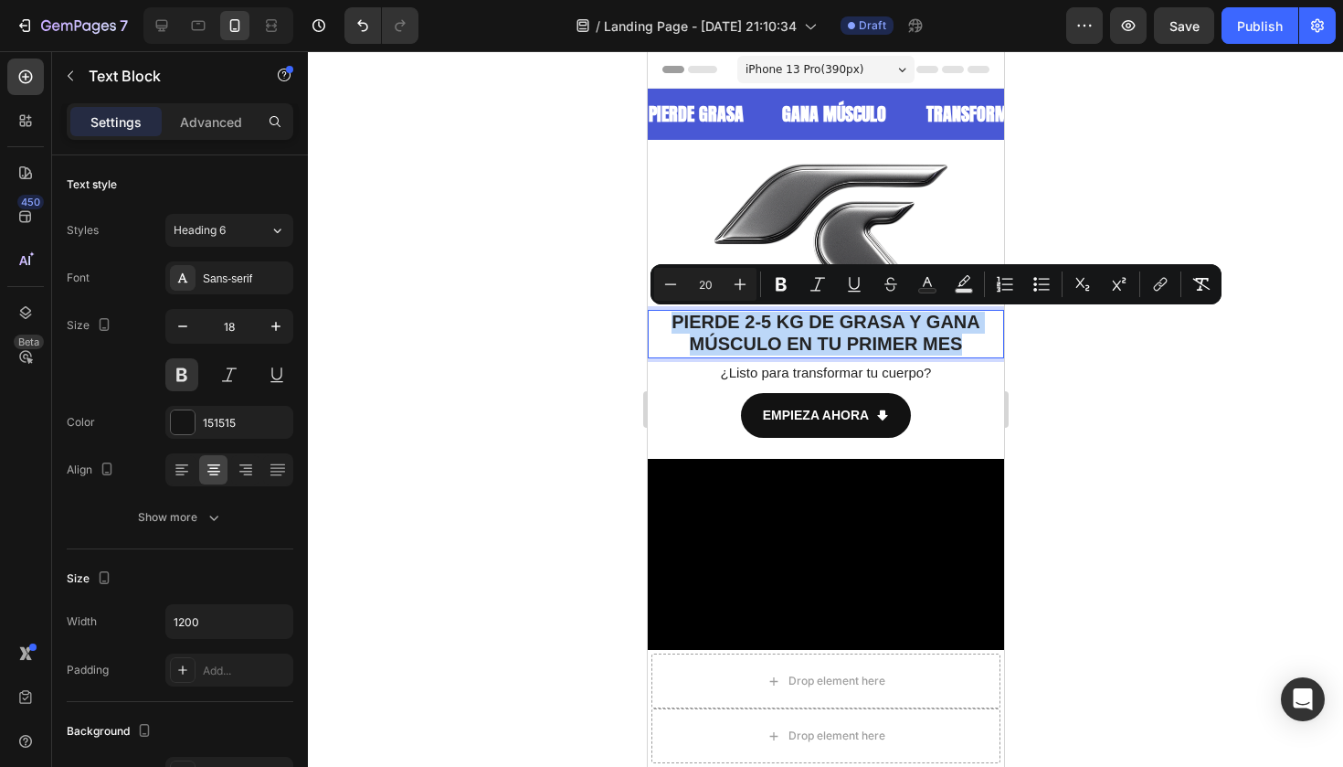
click at [745, 323] on span "2-5 KG" at bounding box center [773, 322] width 58 height 20
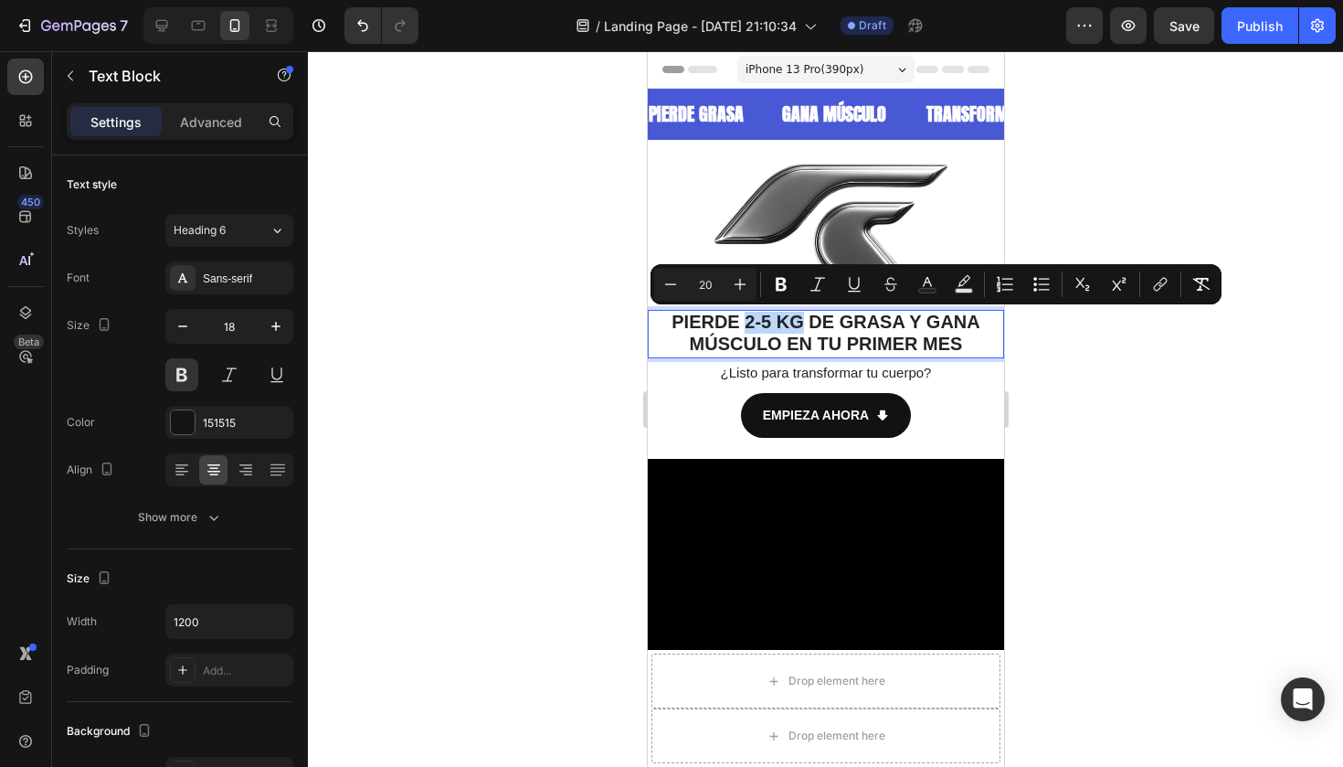
drag, startPoint x: 742, startPoint y: 320, endPoint x: 795, endPoint y: 322, distance: 53.1
click at [795, 322] on span "2-5 KG" at bounding box center [773, 322] width 58 height 20
click at [929, 281] on icon "Editor contextual toolbar" at bounding box center [927, 282] width 9 height 10
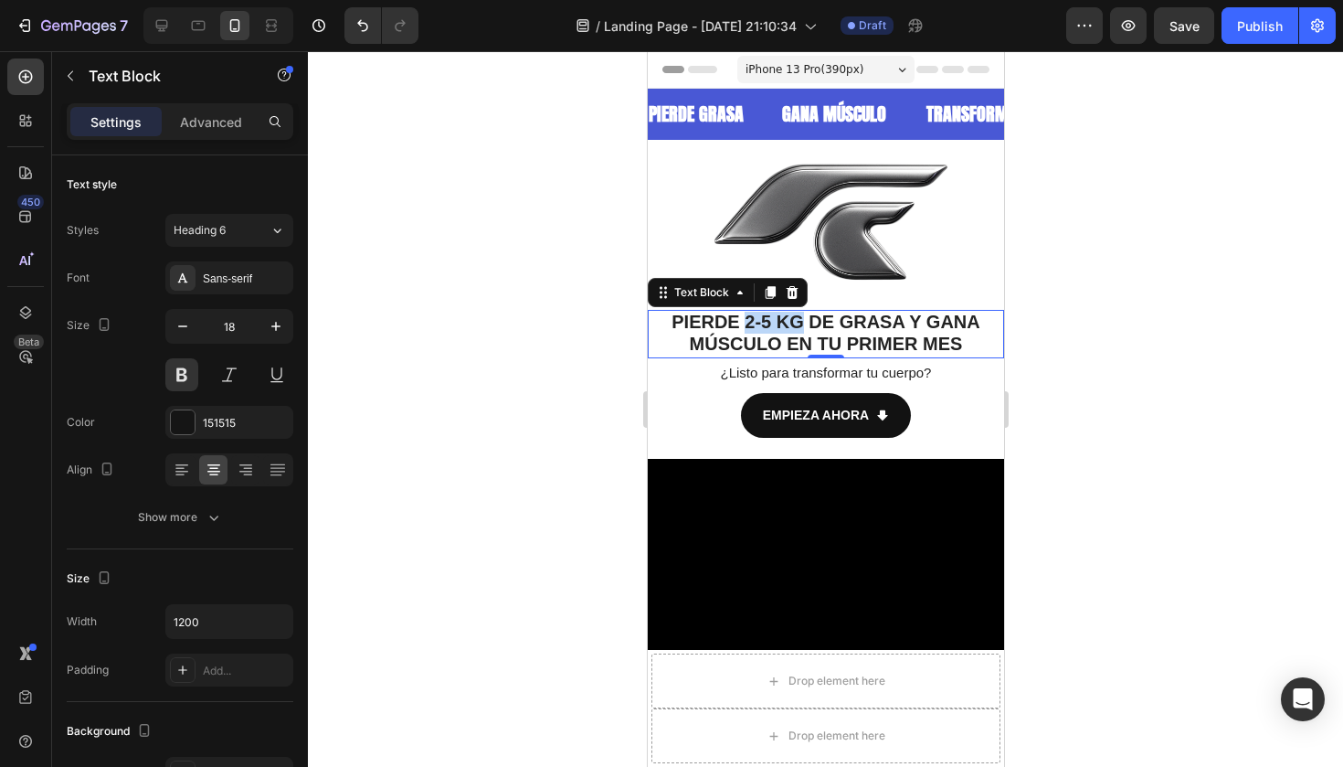
click at [771, 322] on span "2-5 KG" at bounding box center [773, 322] width 58 height 20
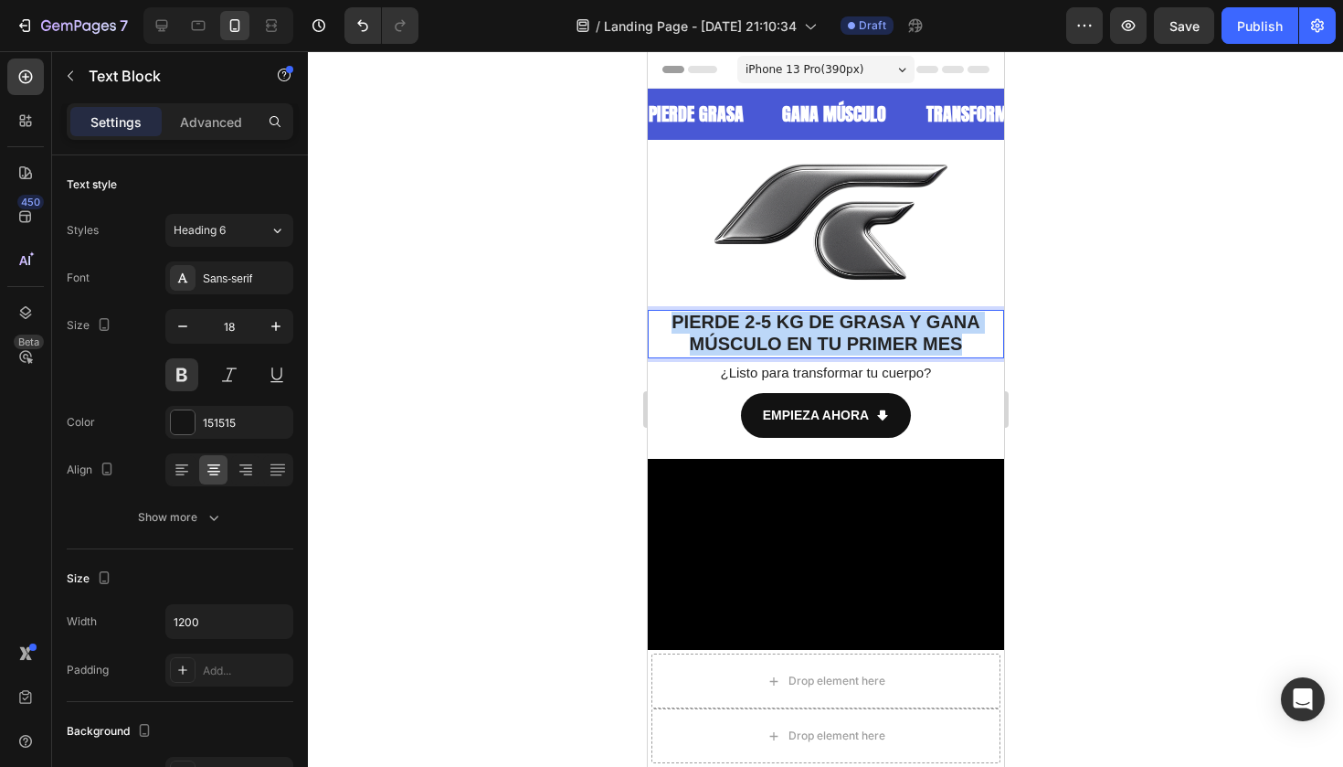
click at [771, 322] on span "2-5 KG" at bounding box center [773, 322] width 58 height 20
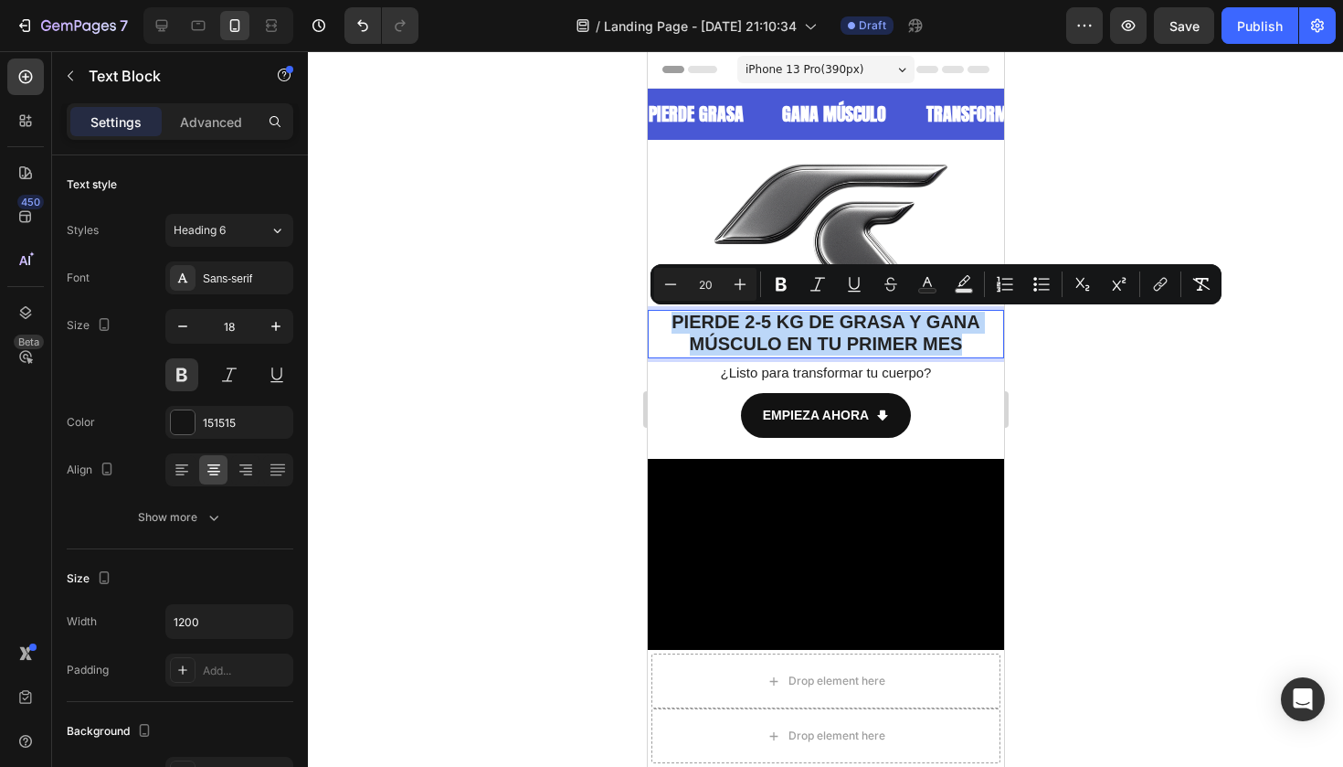
click at [798, 343] on span "DE GRASA Y GANA MÚSCULO EN TU PRIMER MES" at bounding box center [834, 333] width 291 height 42
click at [798, 315] on span "2-5 KG" at bounding box center [773, 322] width 58 height 20
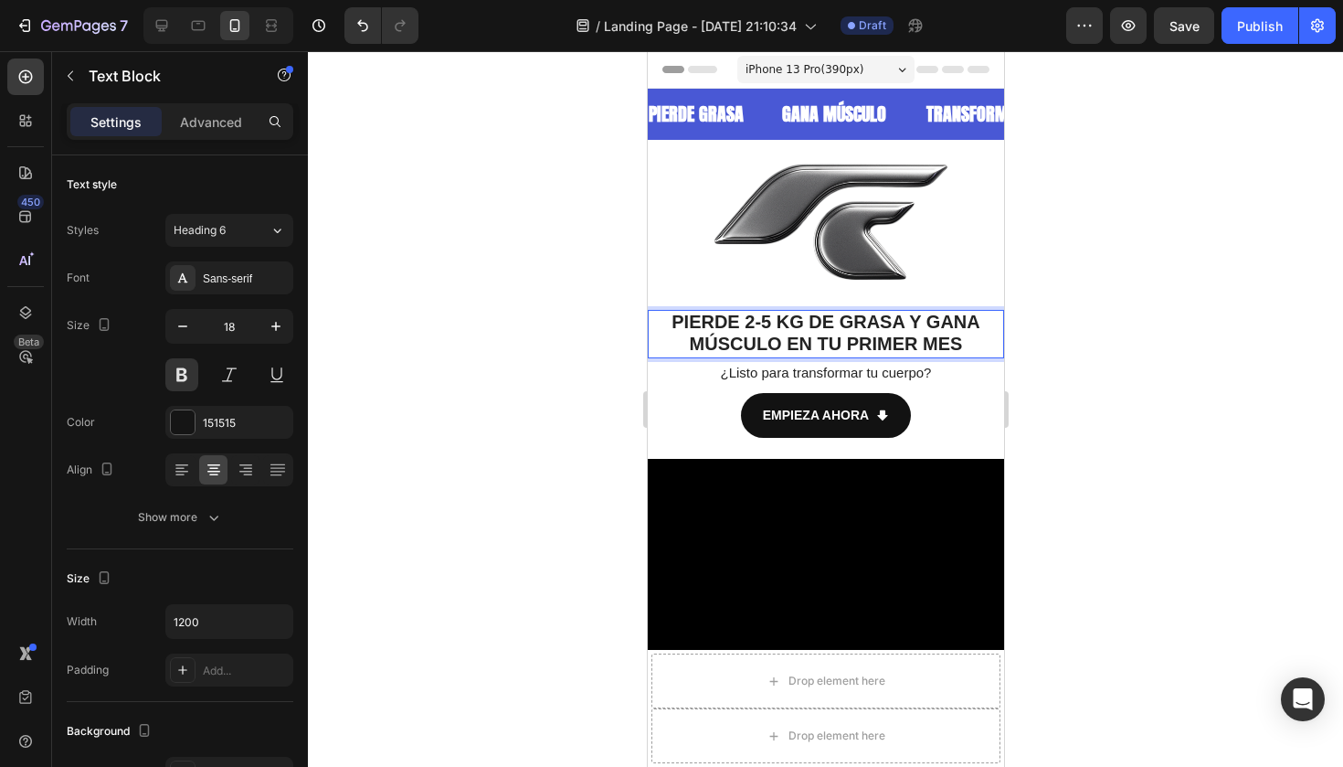
click at [826, 317] on span "DE GRASA Y GANA MÚSCULO EN TU PRIMER MES" at bounding box center [834, 333] width 291 height 42
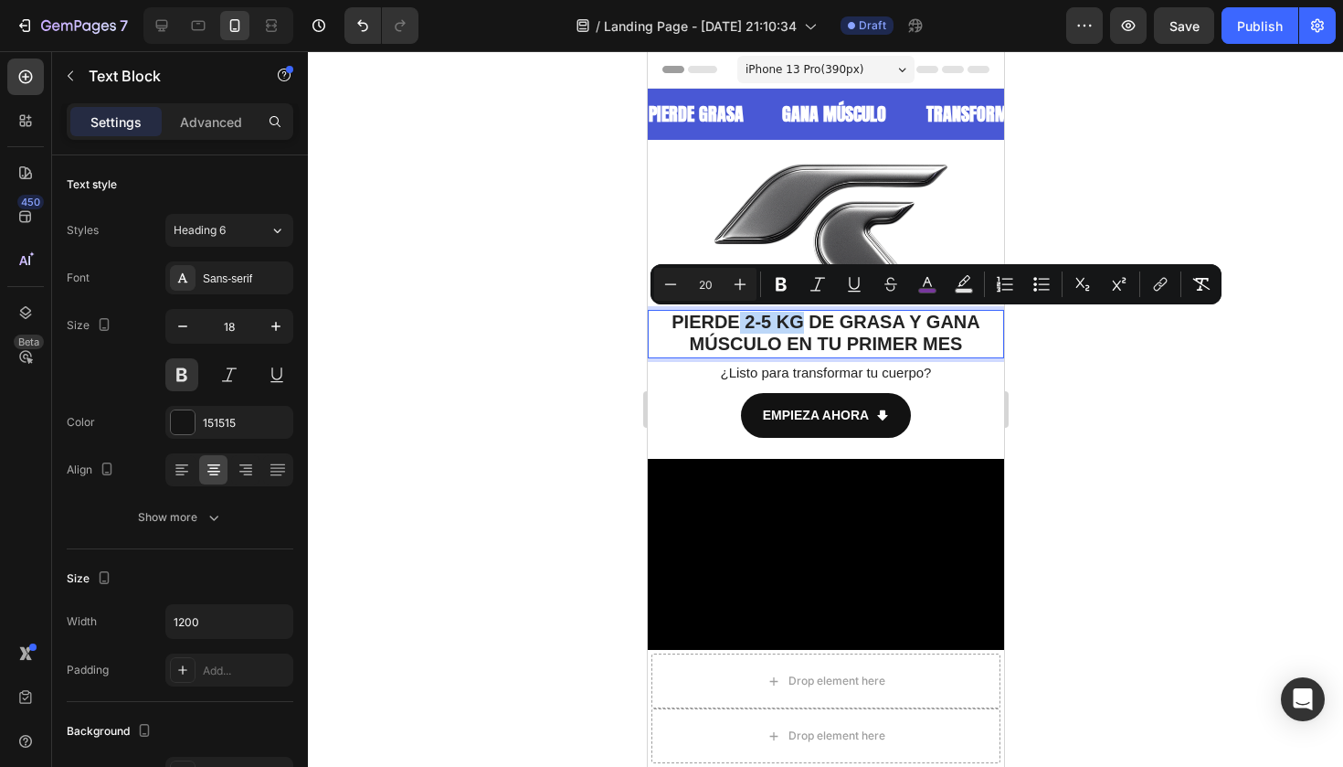
drag, startPoint x: 738, startPoint y: 320, endPoint x: 802, endPoint y: 329, distance: 64.6
click at [802, 329] on p "PIERDE 2-5 KG DE GRASA Y GANA MÚSCULO EN TU PRIMER MES" at bounding box center [825, 334] width 353 height 45
click at [923, 279] on icon "Editor contextual toolbar" at bounding box center [927, 284] width 18 height 18
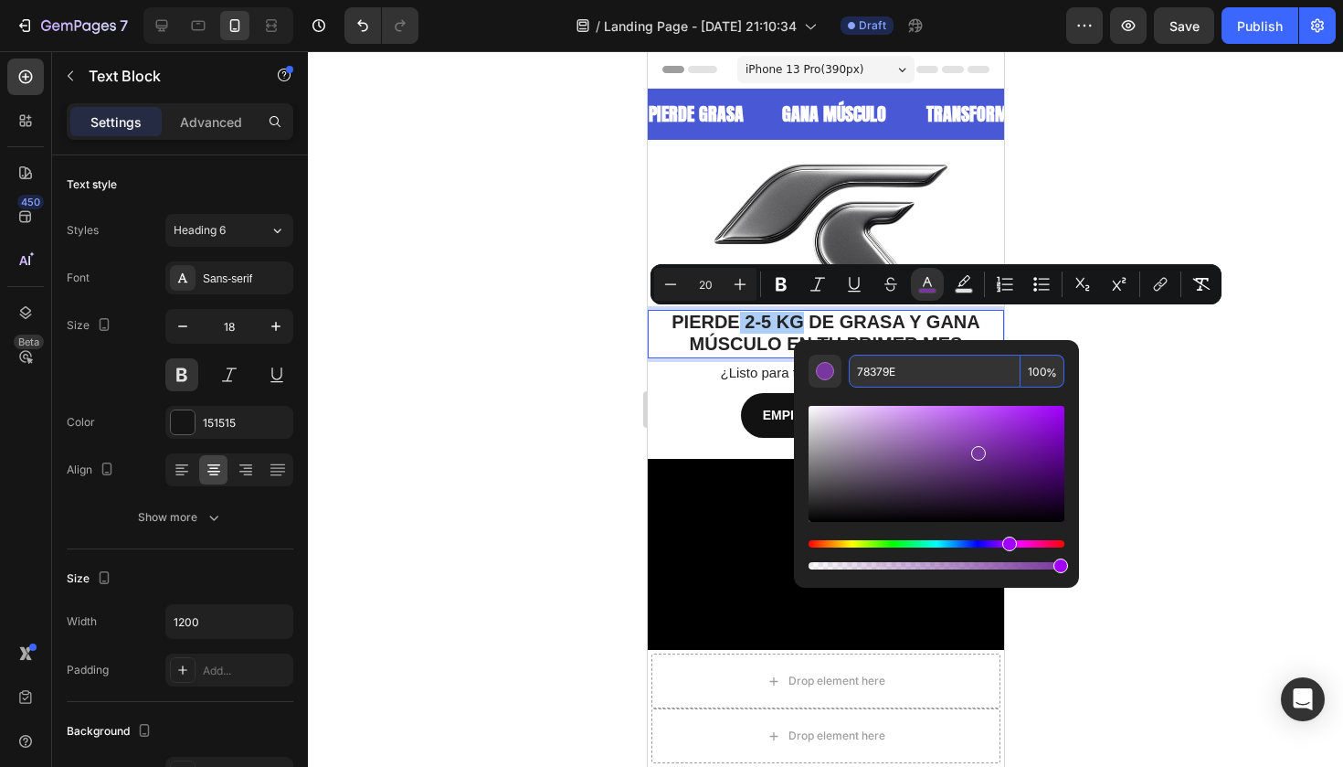
click at [884, 372] on input "78379E" at bounding box center [935, 370] width 172 height 33
paste input "4958d5"
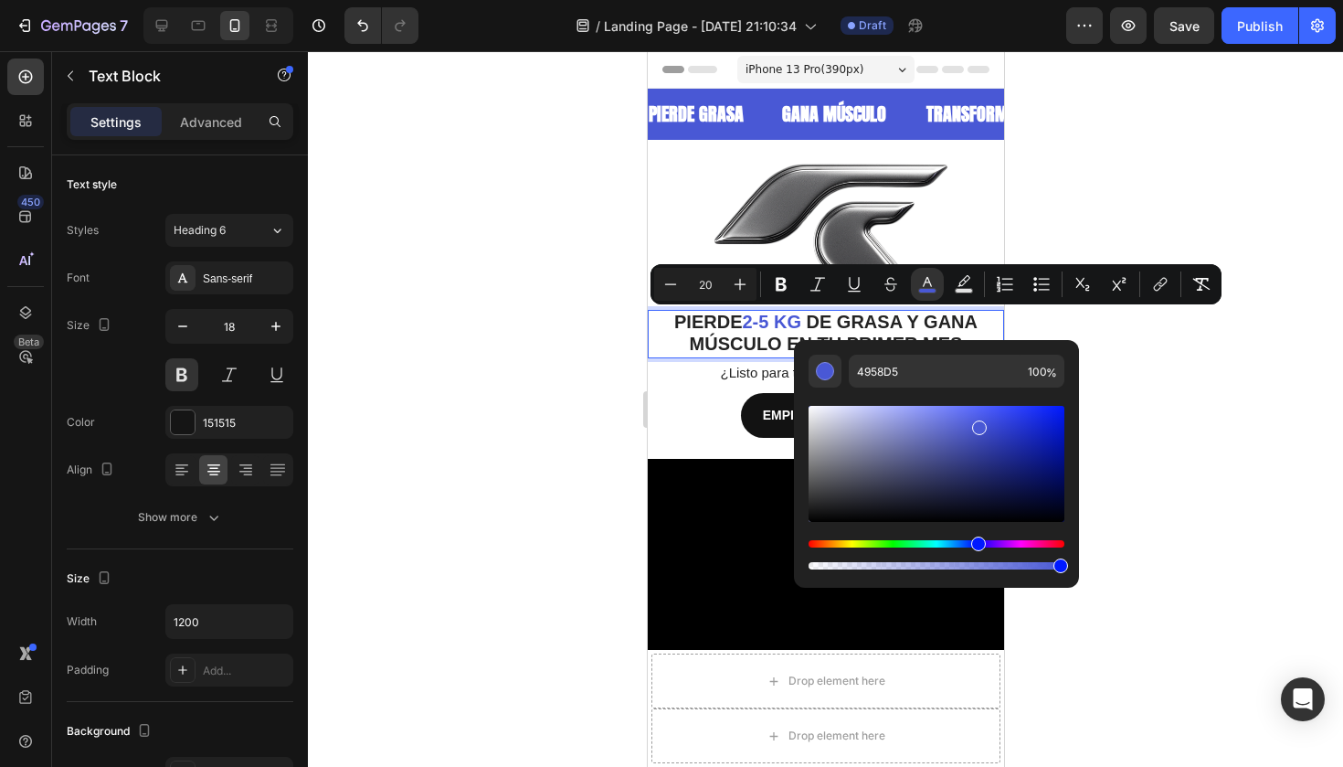
click at [1145, 353] on div at bounding box center [825, 408] width 1035 height 715
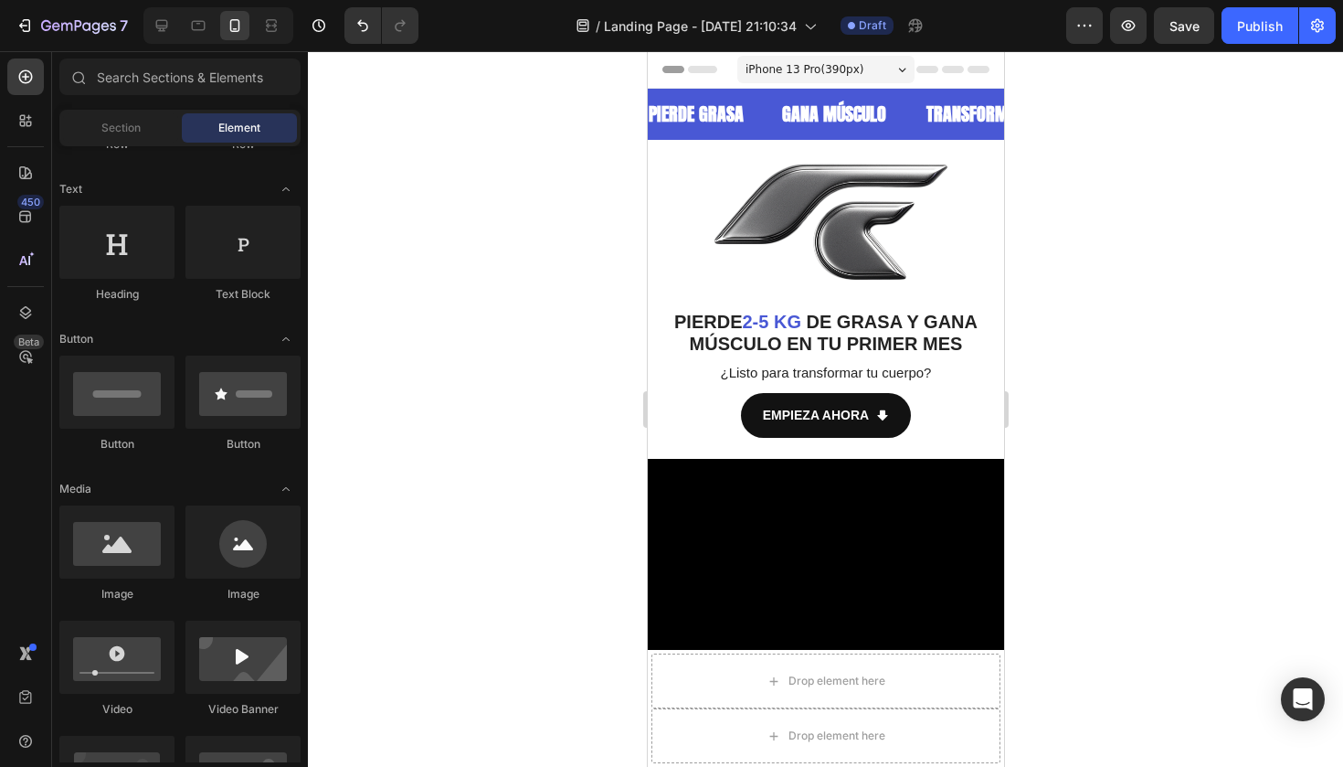
click at [1145, 353] on div at bounding box center [825, 408] width 1035 height 715
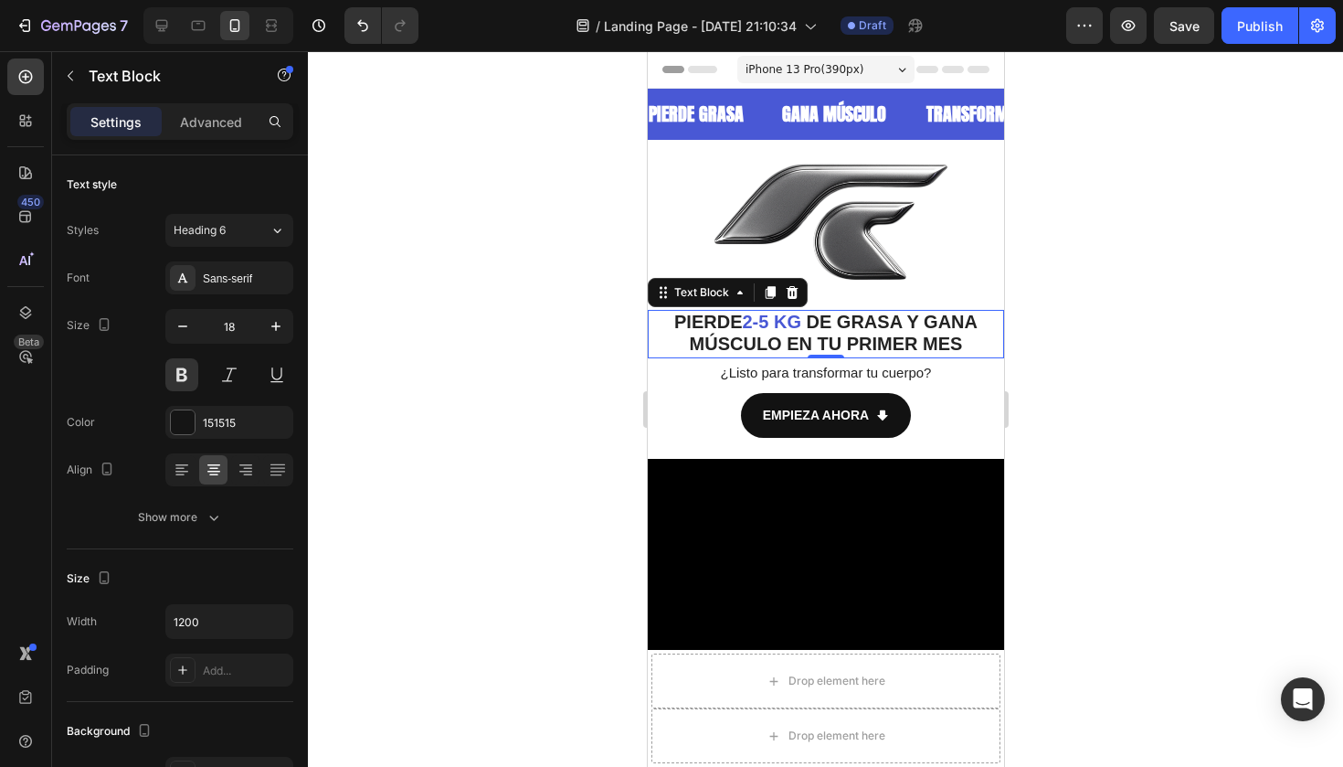
click at [882, 333] on span "DE GRASA Y GANA MÚSCULO EN TU PRIMER MES" at bounding box center [833, 333] width 288 height 42
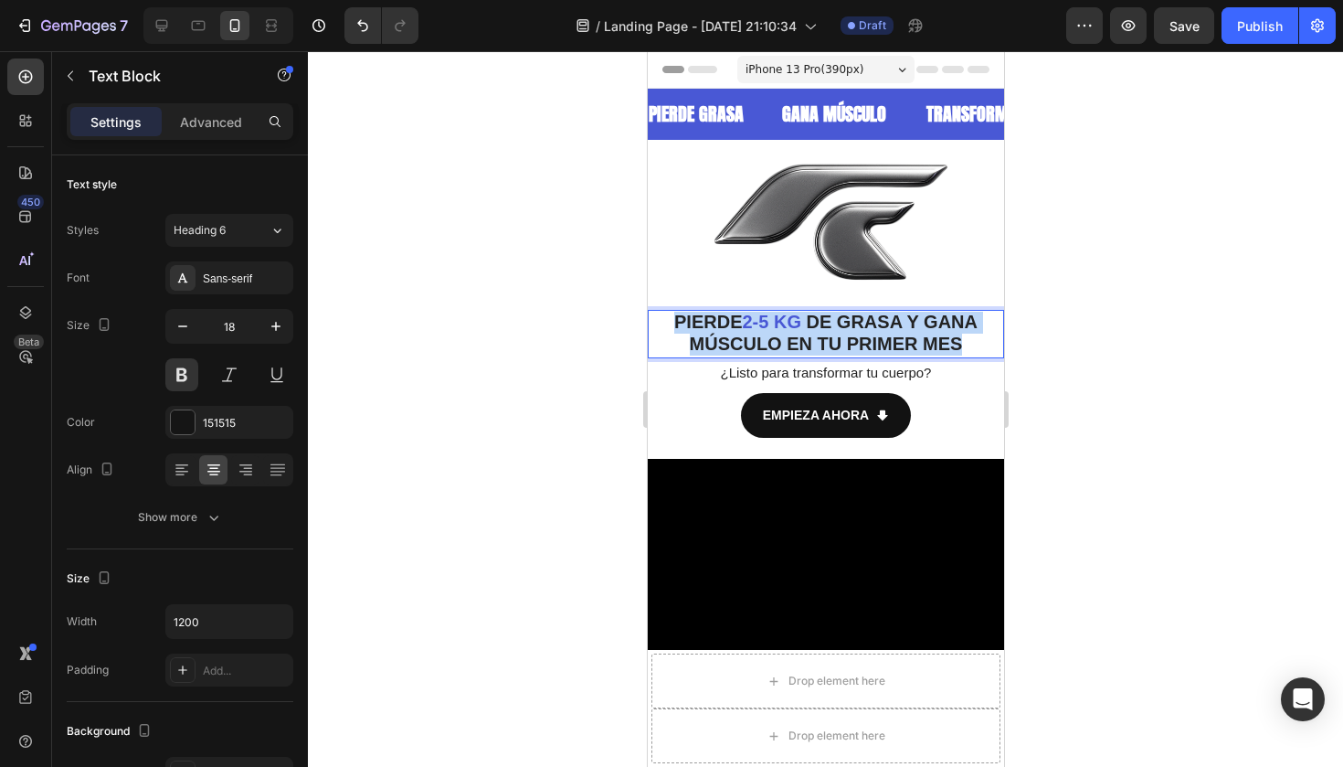
click at [882, 333] on span "DE GRASA Y GANA MÚSCULO EN TU PRIMER MES" at bounding box center [833, 333] width 288 height 42
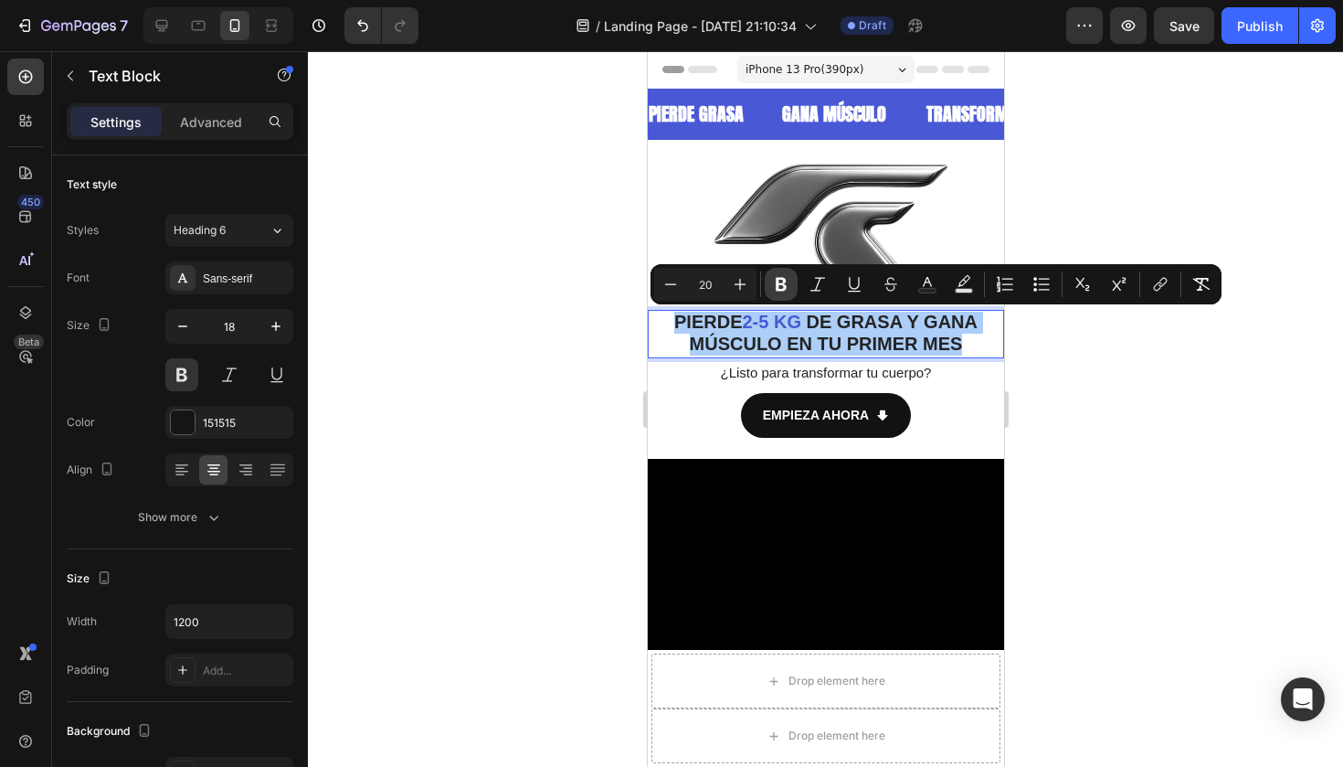
click at [783, 276] on icon "Editor contextual toolbar" at bounding box center [781, 284] width 18 height 18
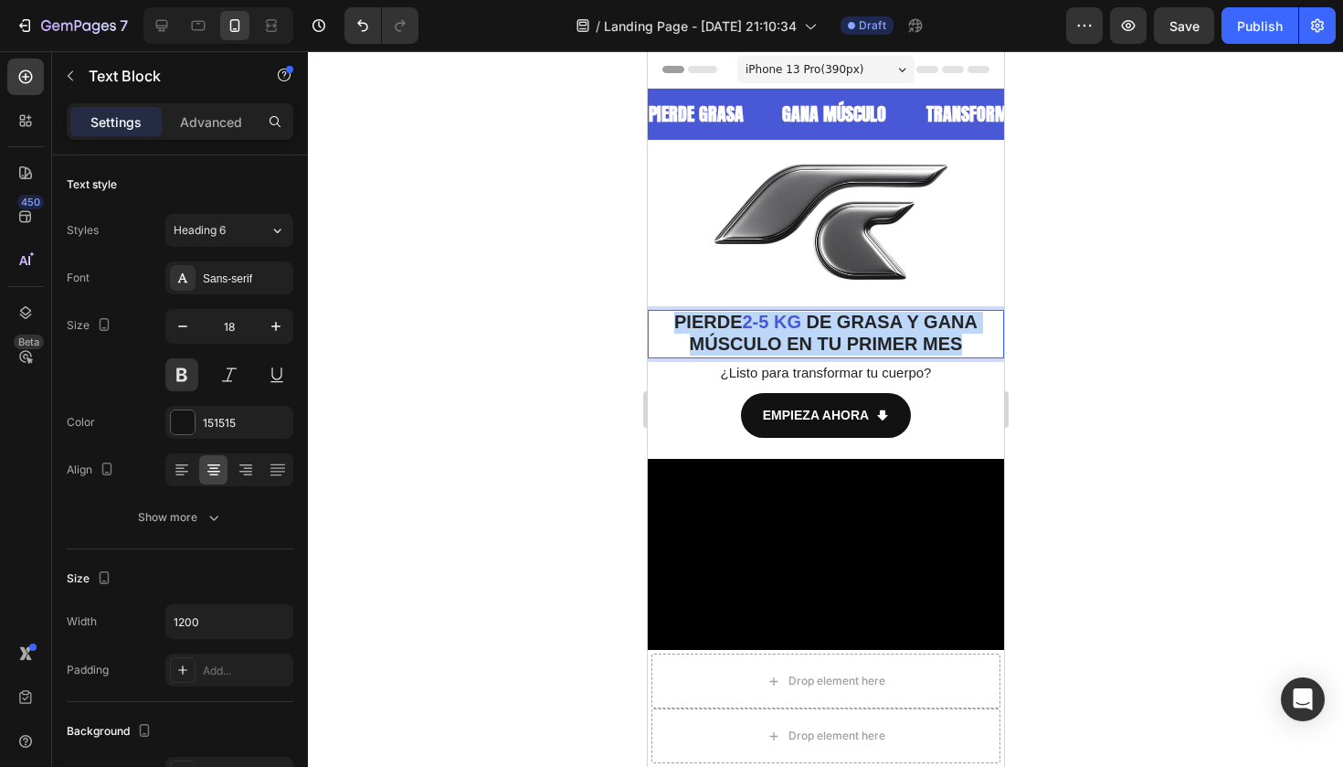
drag, startPoint x: 967, startPoint y: 339, endPoint x: 636, endPoint y: 297, distance: 333.4
click at [919, 378] on p "¿Listo para transformar tu cuerpo?" at bounding box center [825, 373] width 353 height 26
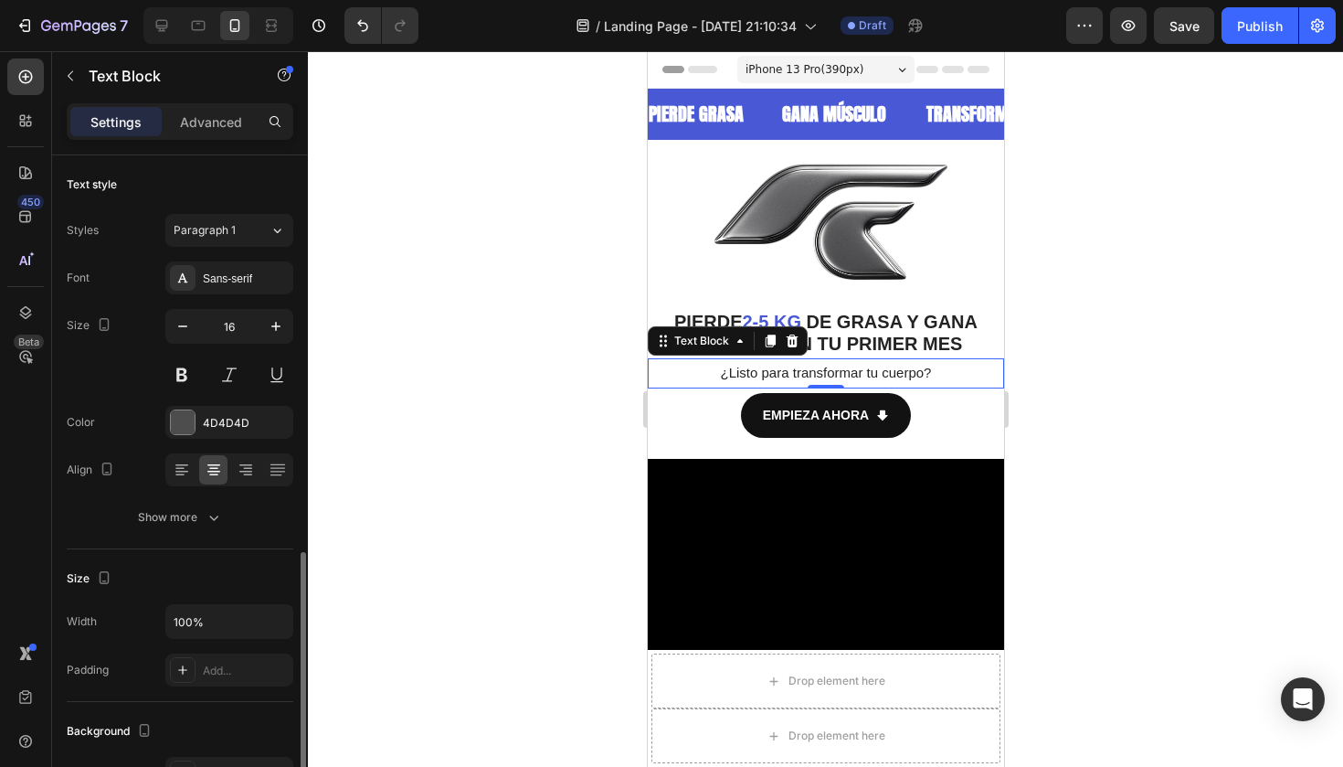
scroll to position [246, 0]
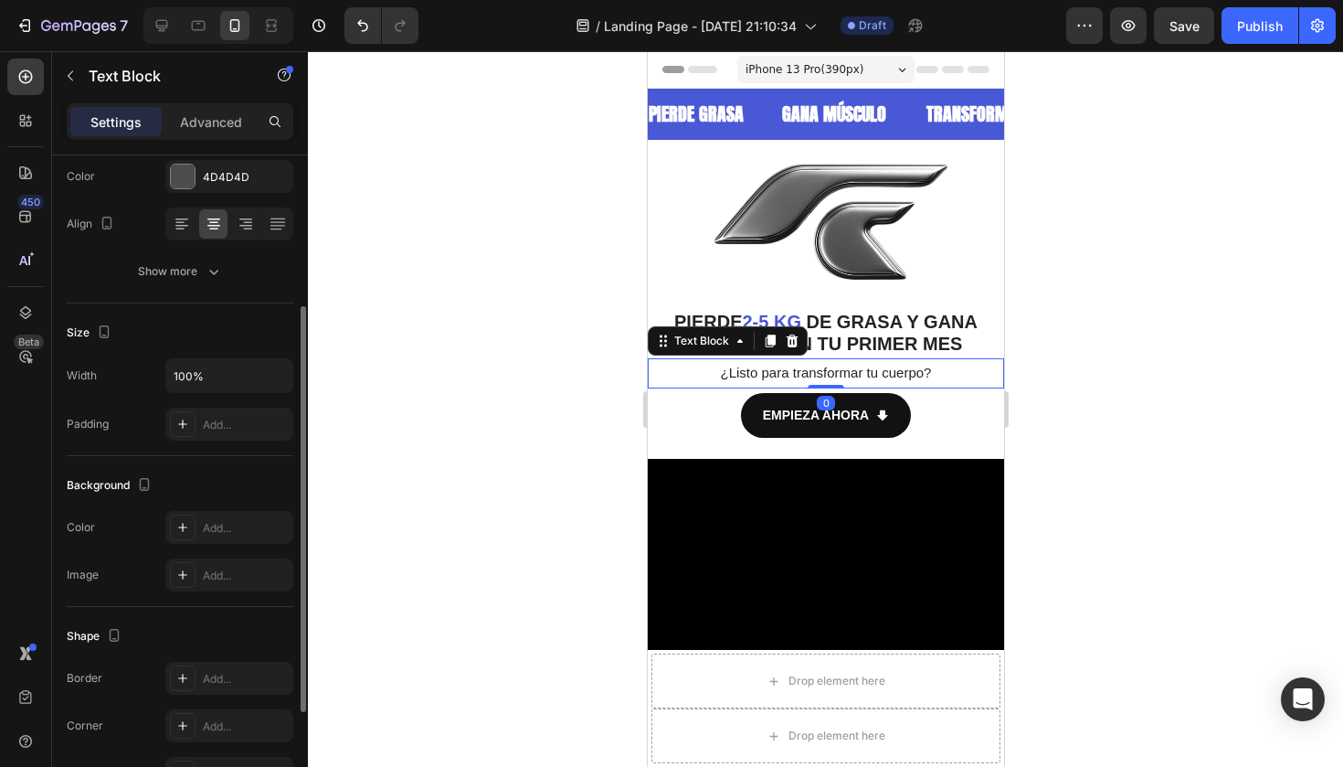
click at [822, 365] on span "¿Listo para transformar tu cuerpo?" at bounding box center [825, 373] width 211 height 16
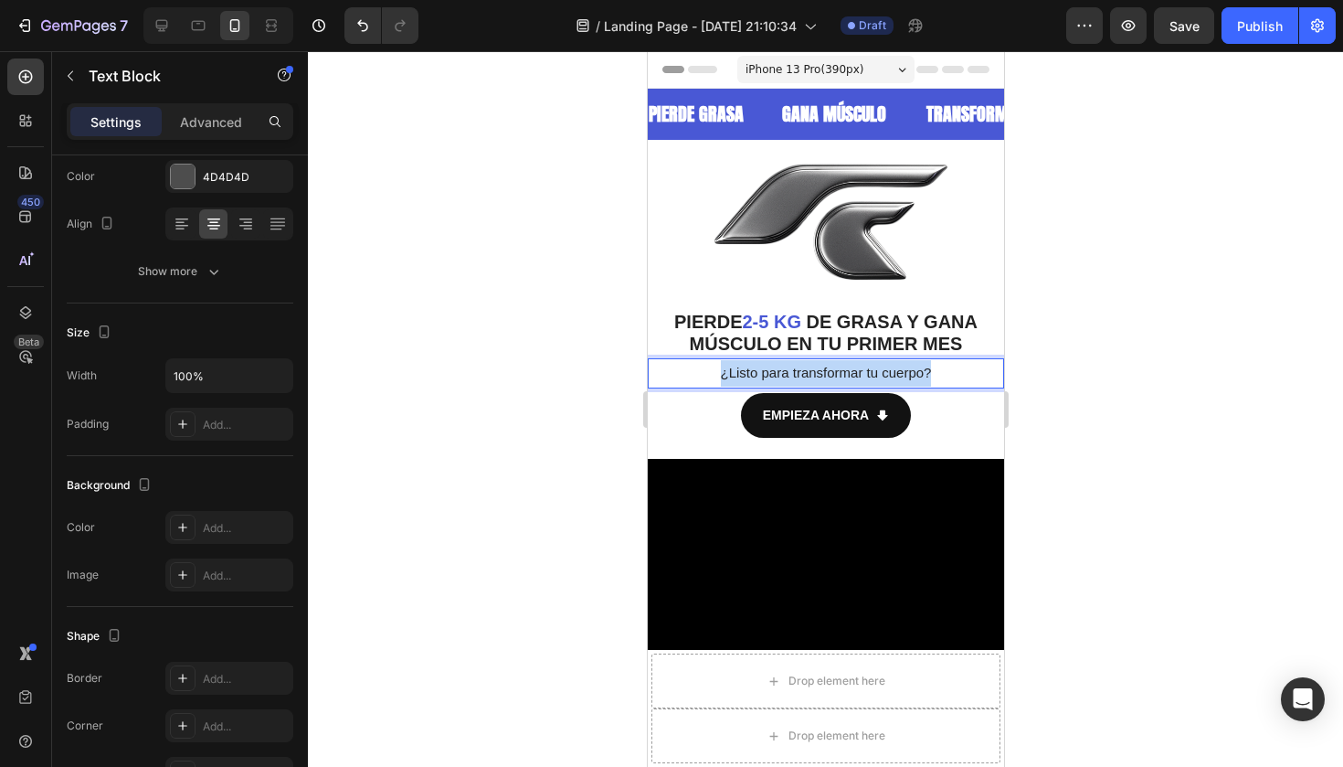
click at [822, 365] on span "¿Listo para transformar tu cuerpo?" at bounding box center [825, 373] width 211 height 16
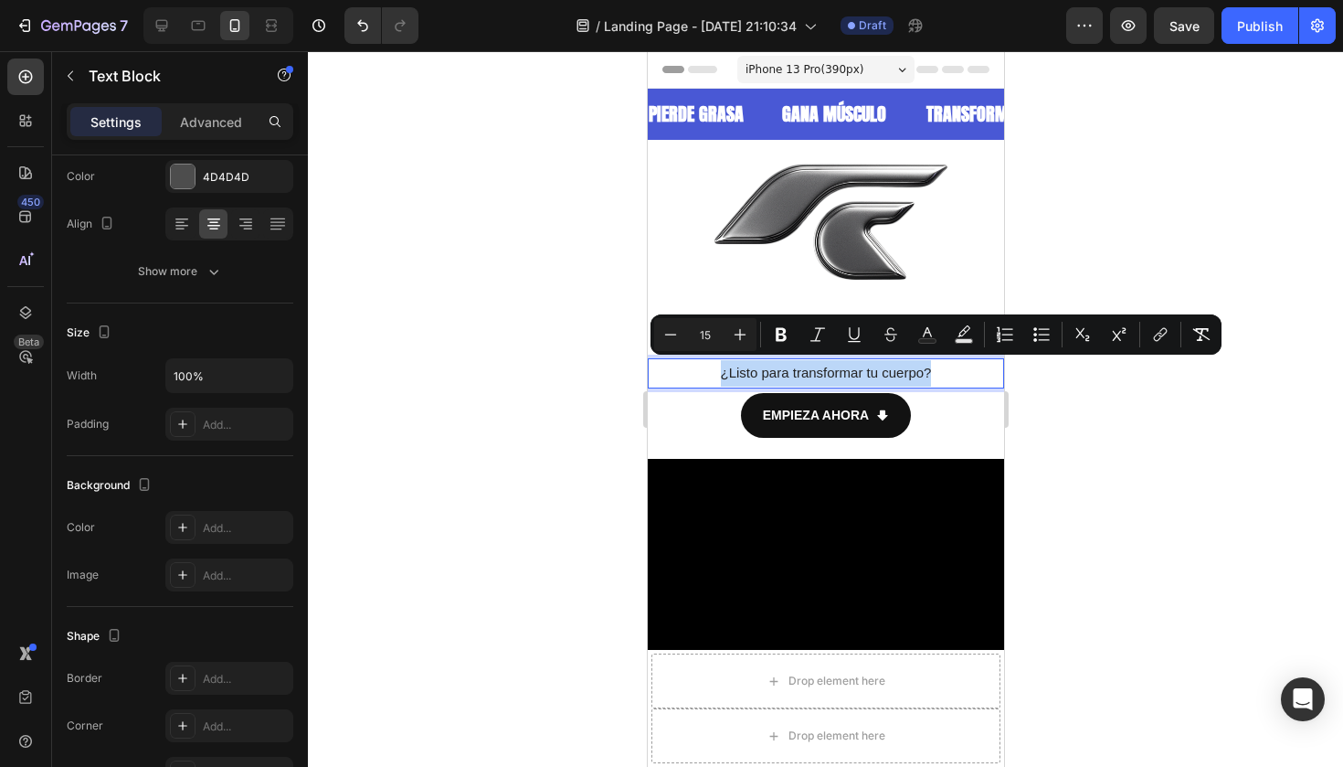
click at [677, 373] on p "¿Listo para transformar tu cuerpo?" at bounding box center [825, 373] width 353 height 26
click at [630, 358] on div at bounding box center [825, 408] width 1035 height 715
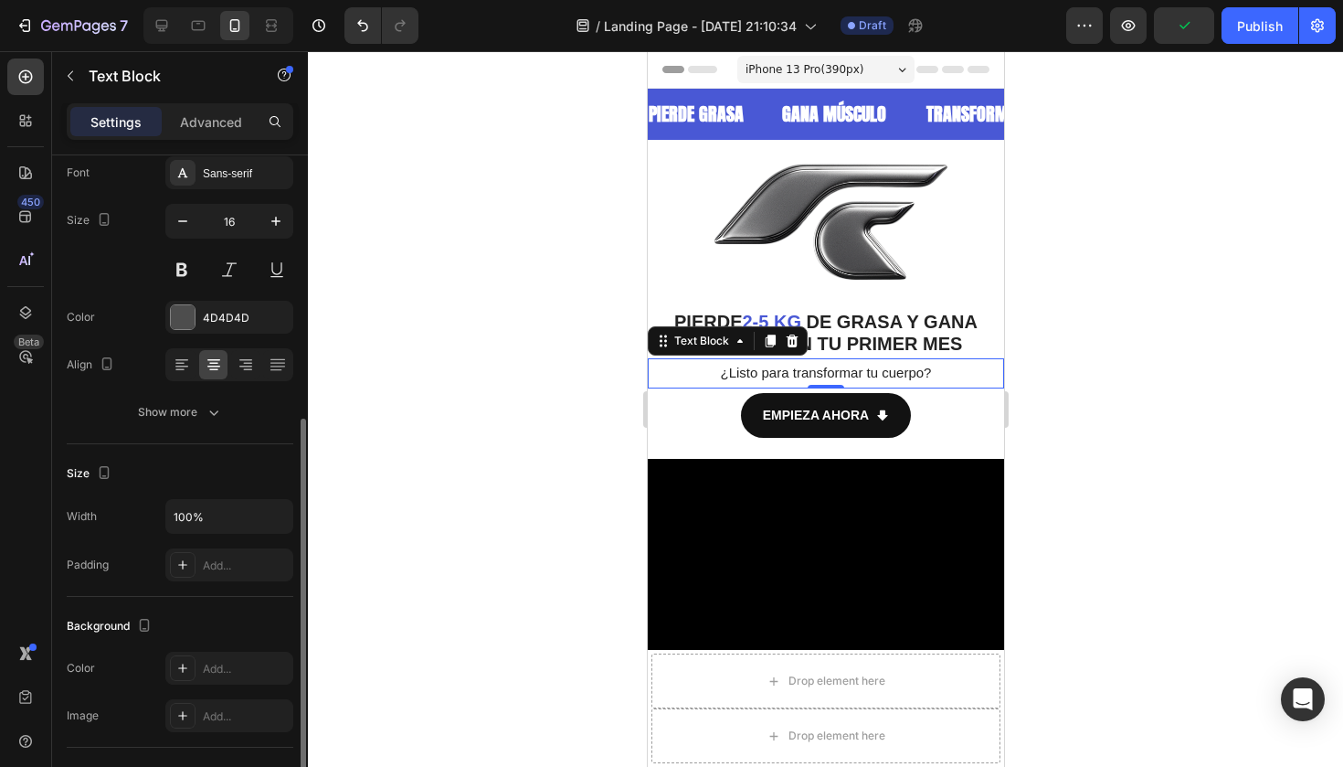
scroll to position [0, 0]
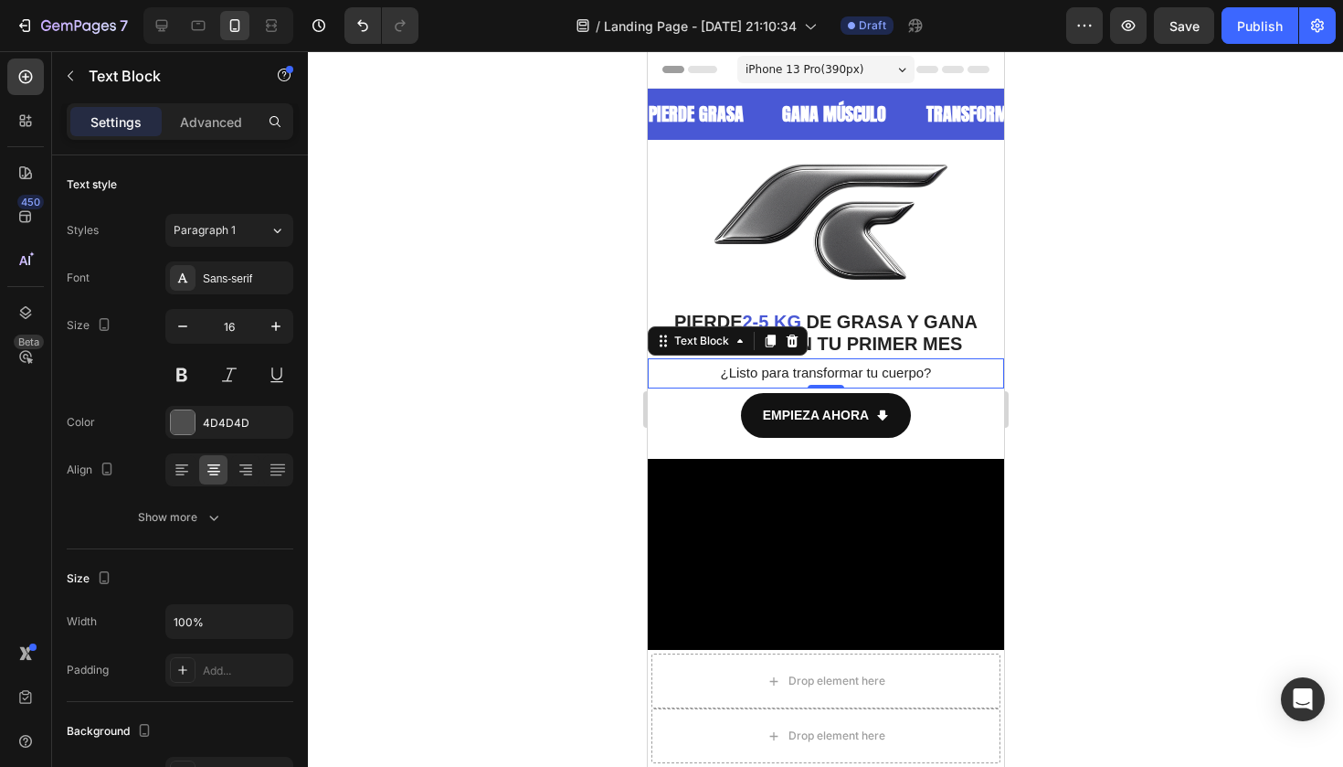
click at [597, 352] on div at bounding box center [825, 408] width 1035 height 715
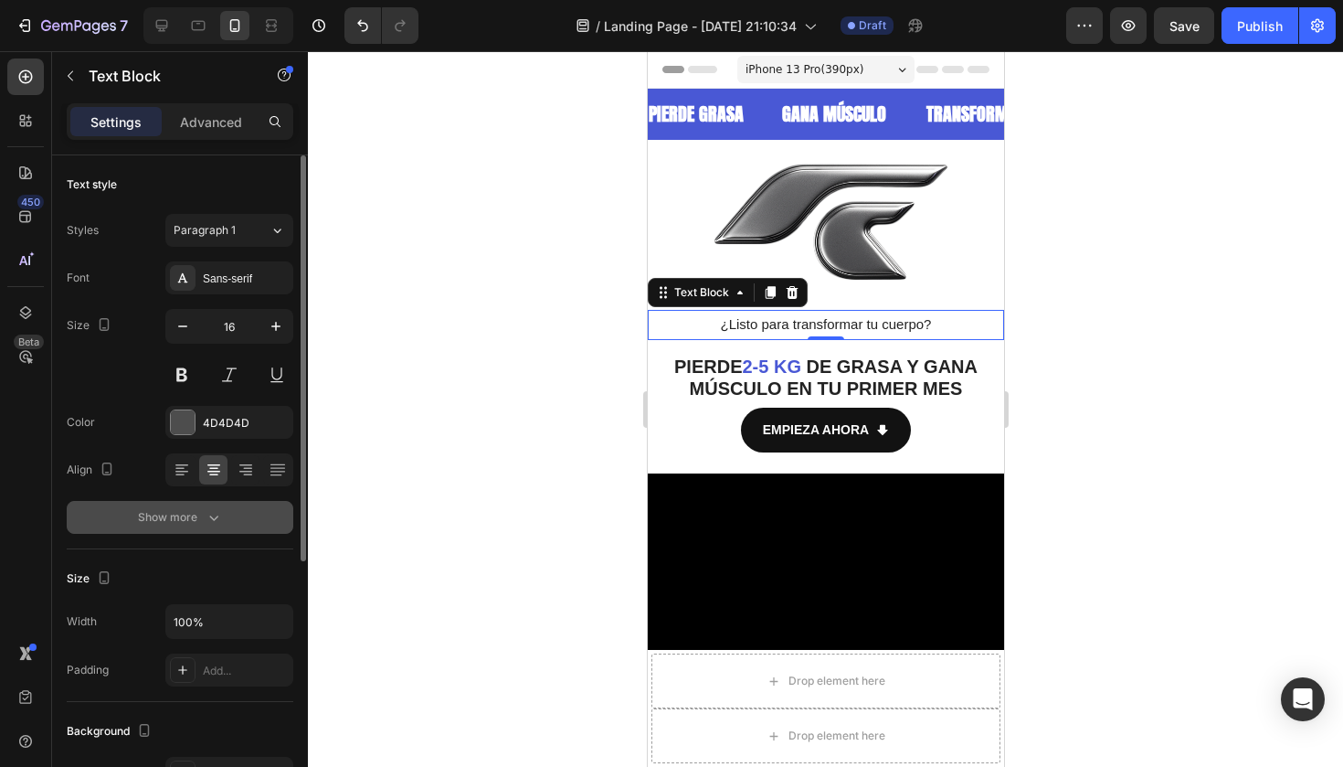
click at [210, 517] on icon "button" at bounding box center [213, 517] width 9 height 5
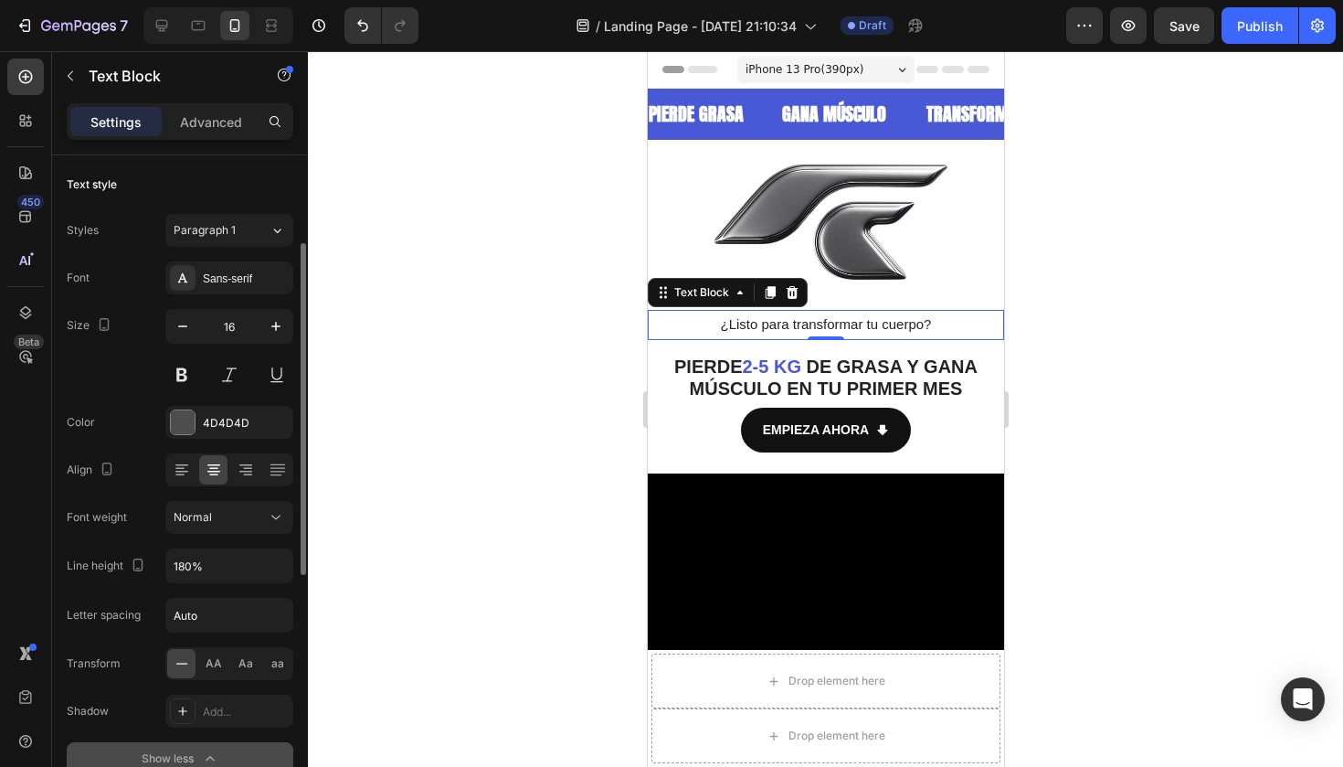
scroll to position [97, 0]
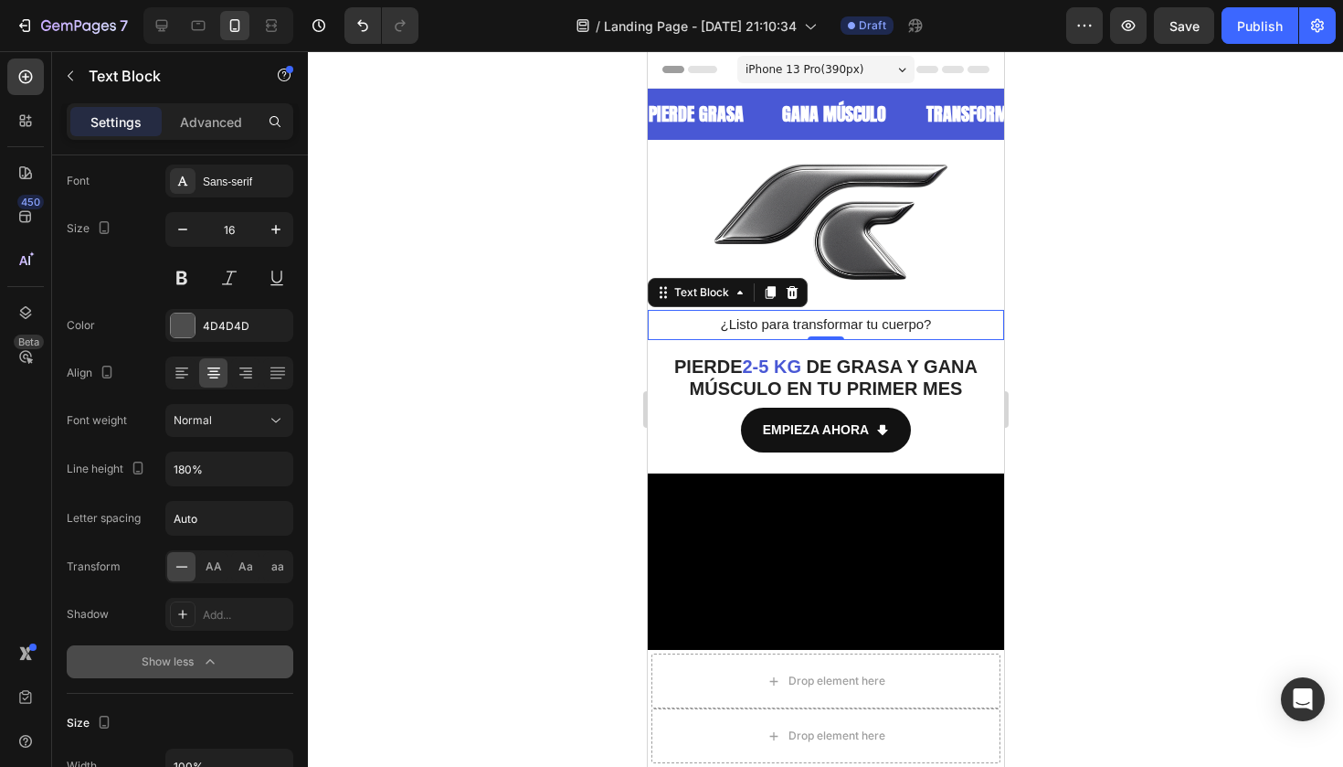
drag, startPoint x: 939, startPoint y: 324, endPoint x: 1772, endPoint y: 358, distance: 833.9
click at [939, 324] on p "¿Listo para transformar tu cuerpo?" at bounding box center [825, 325] width 353 height 26
click at [1202, 306] on div at bounding box center [825, 408] width 1035 height 715
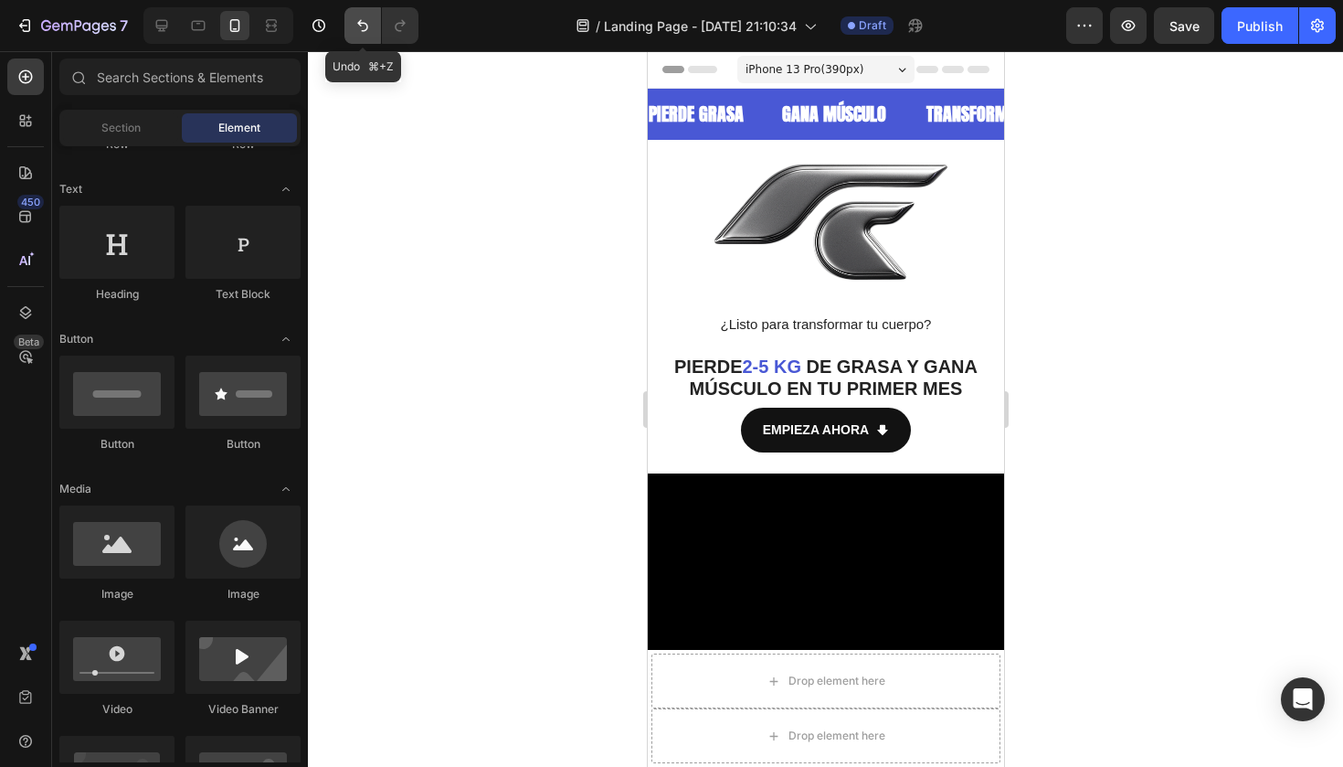
click at [363, 30] on icon "Undo/Redo" at bounding box center [362, 26] width 11 height 12
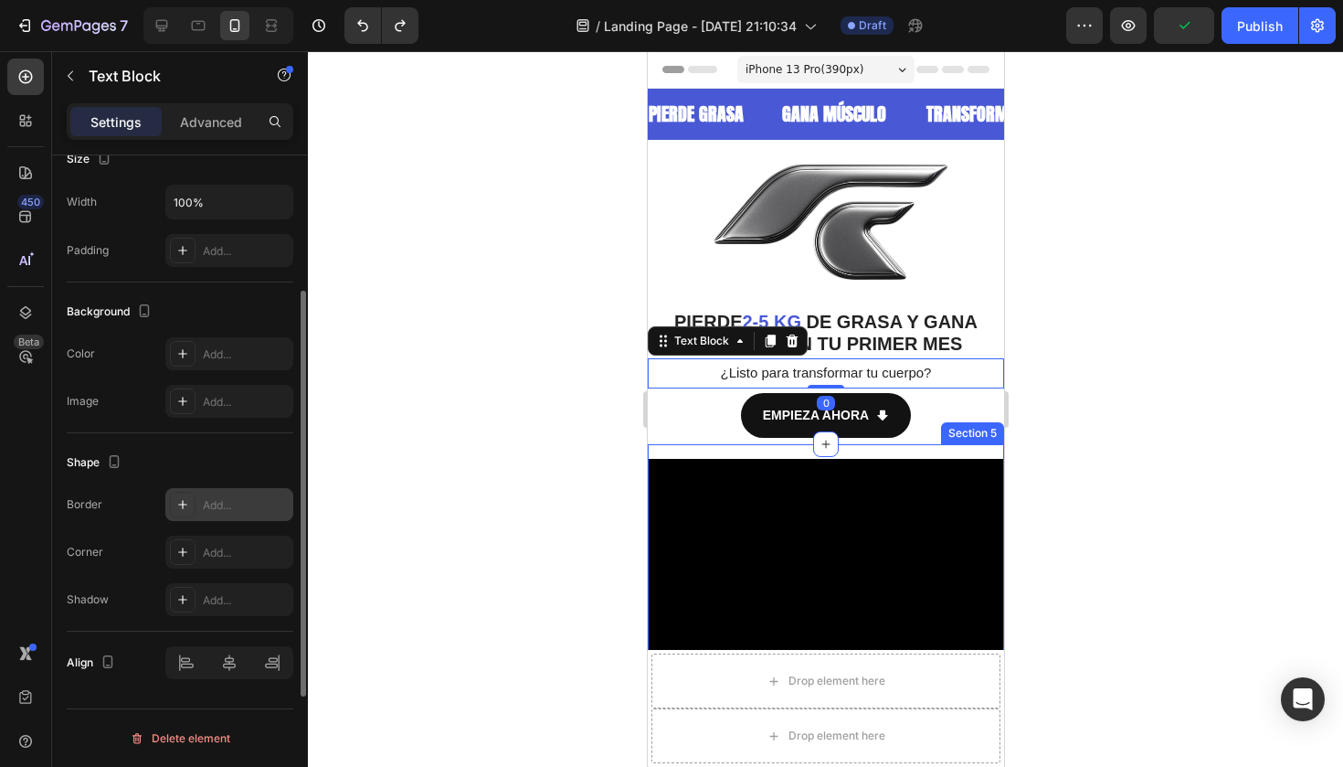
scroll to position [419, 0]
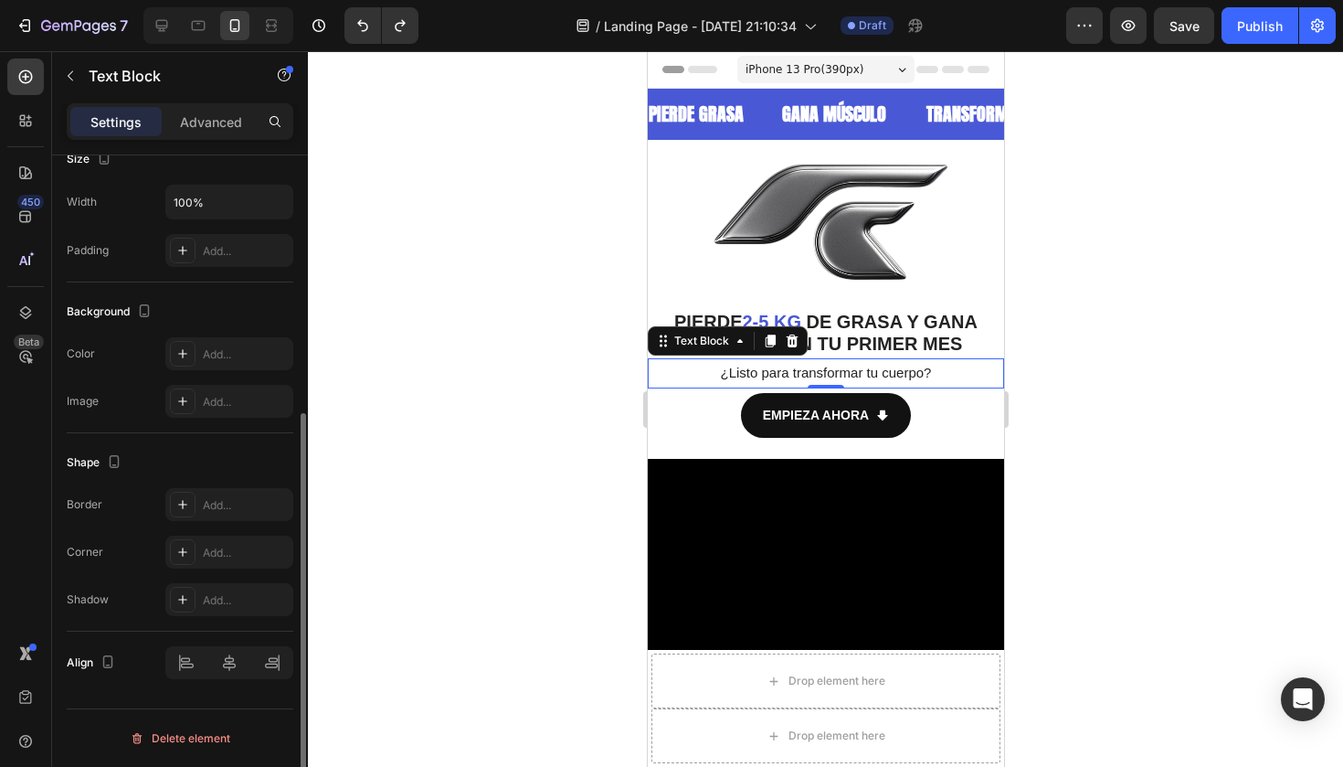
click at [681, 350] on div "Text Block" at bounding box center [727, 340] width 160 height 29
click at [700, 337] on div "Text Block" at bounding box center [701, 341] width 62 height 16
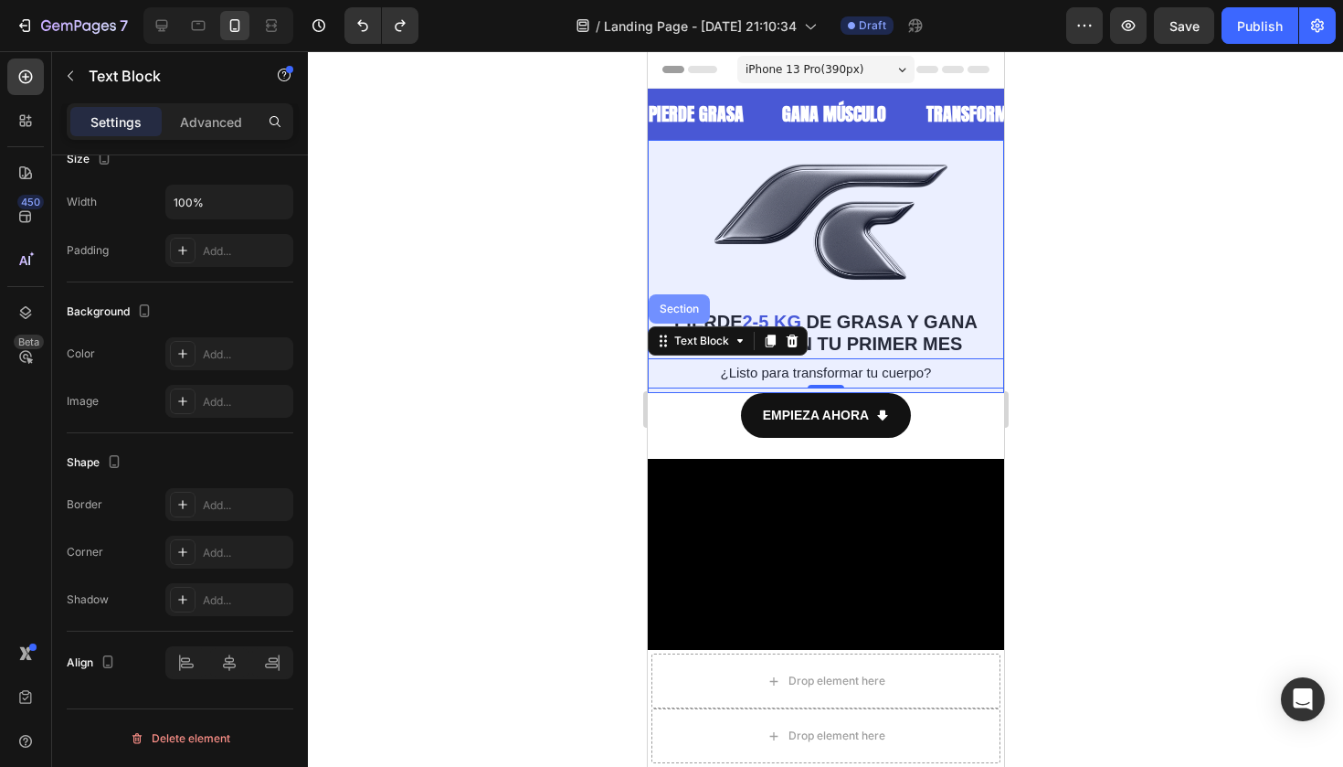
click at [682, 315] on div "Section" at bounding box center [678, 308] width 61 height 29
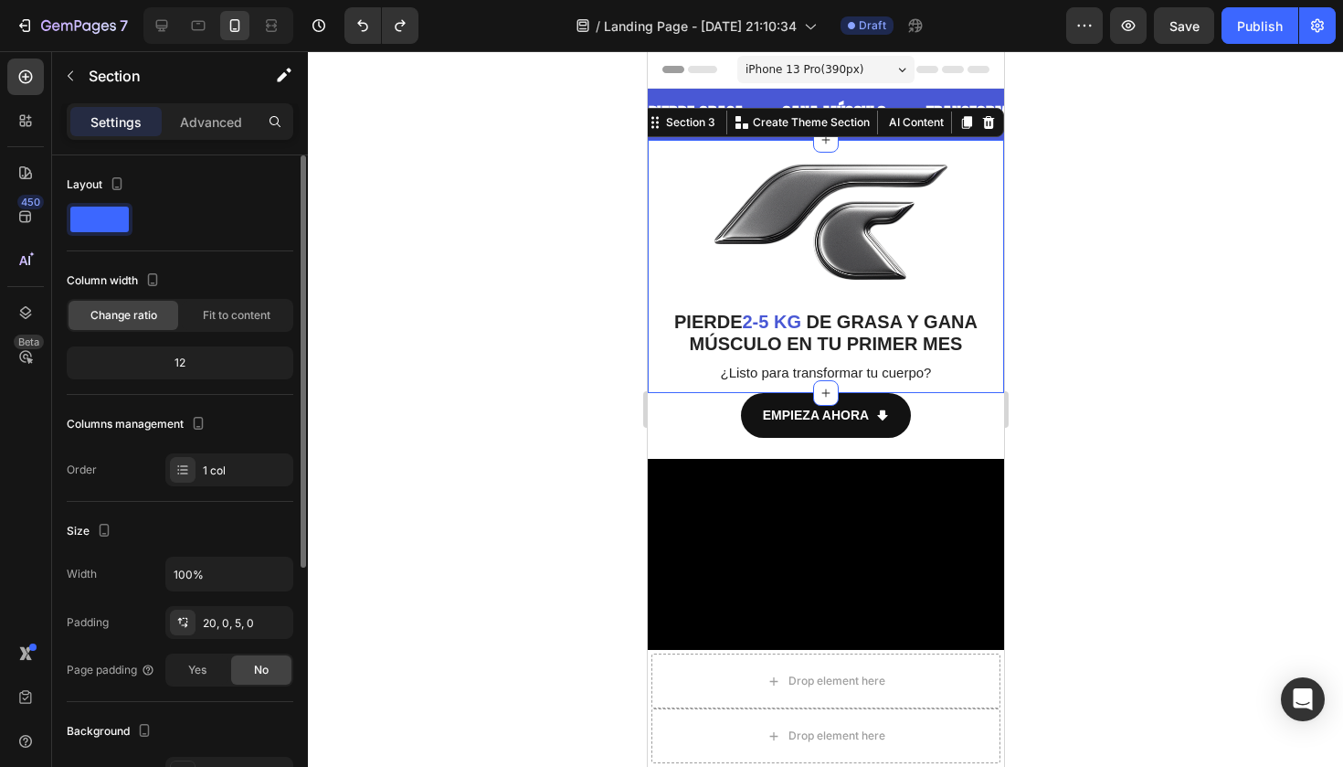
scroll to position [46, 0]
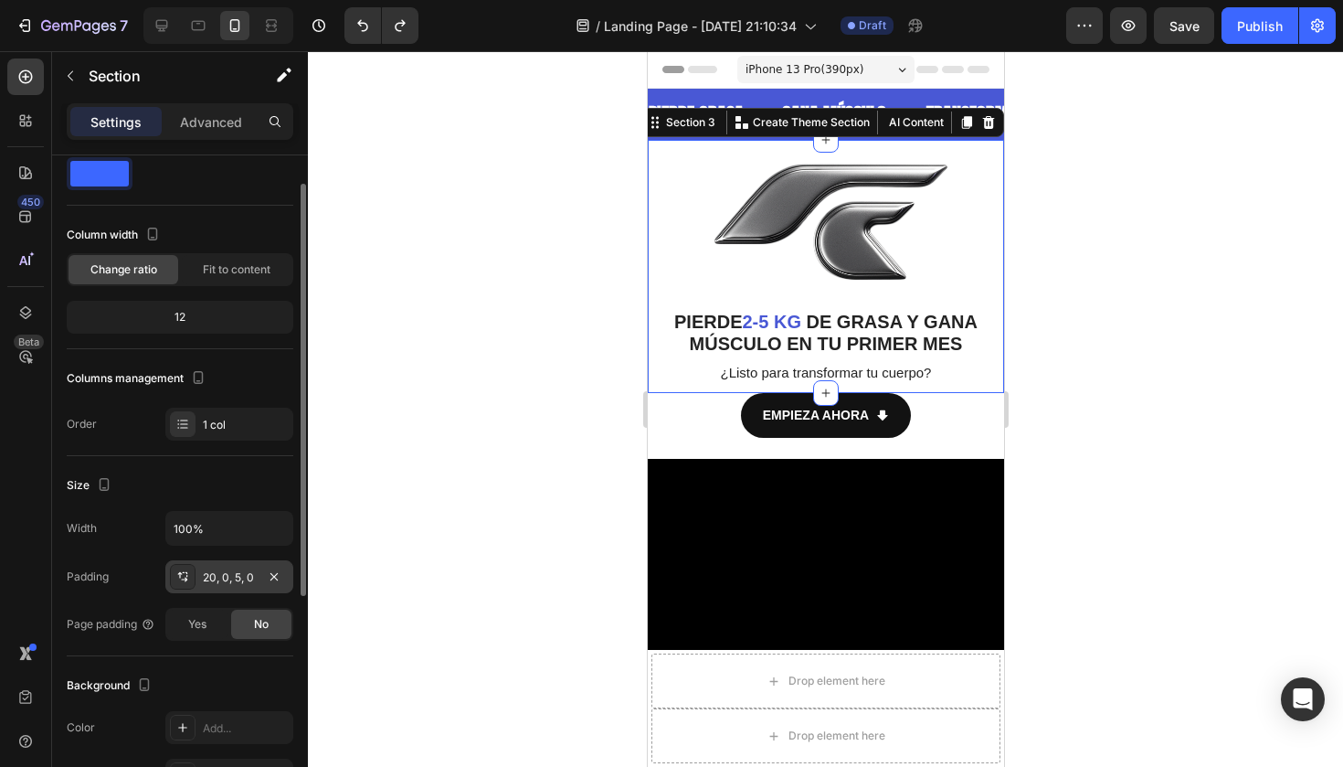
click at [239, 582] on div "20, 0, 5, 0" at bounding box center [229, 577] width 53 height 16
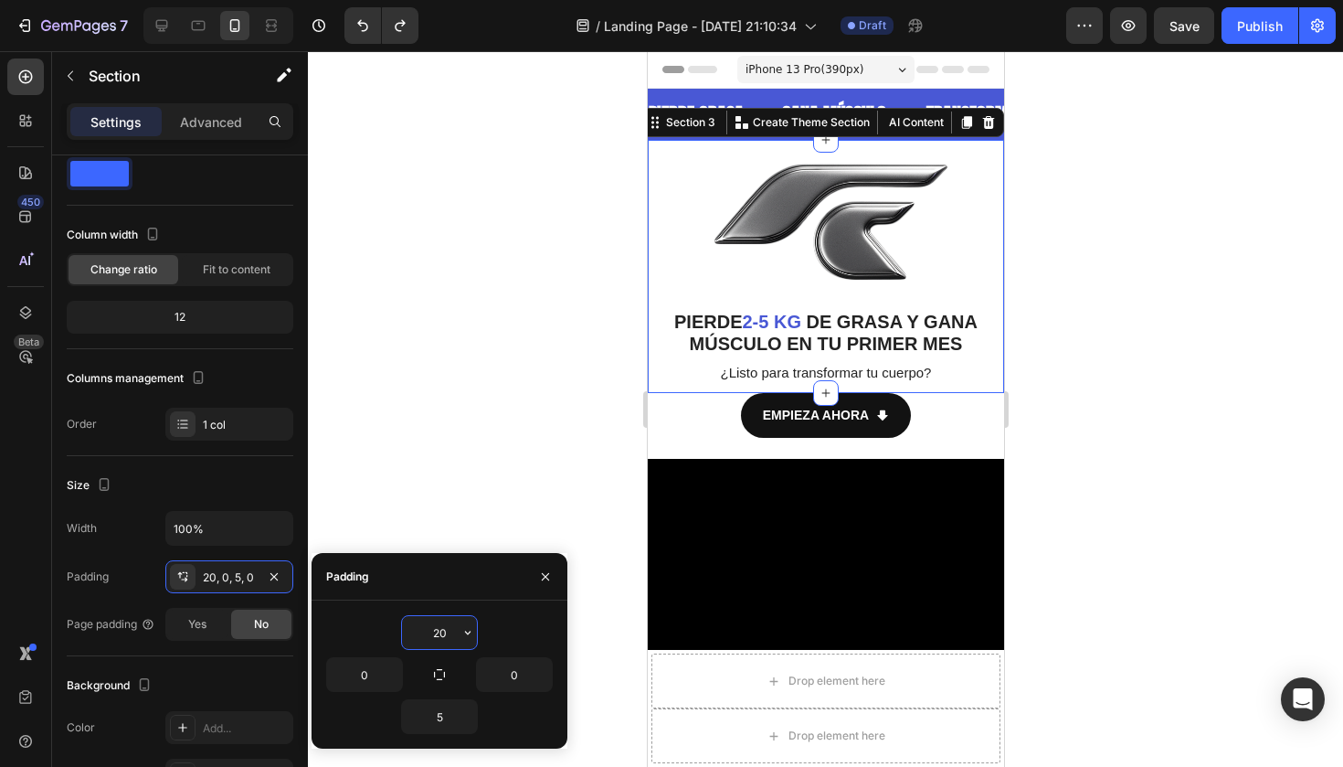
click at [451, 630] on input "20" at bounding box center [439, 632] width 75 height 33
click at [460, 633] on button "button" at bounding box center [468, 632] width 18 height 33
click at [437, 624] on input "20" at bounding box center [439, 632] width 75 height 33
click at [448, 631] on input "20" at bounding box center [439, 632] width 75 height 33
click at [511, 318] on div at bounding box center [825, 408] width 1035 height 715
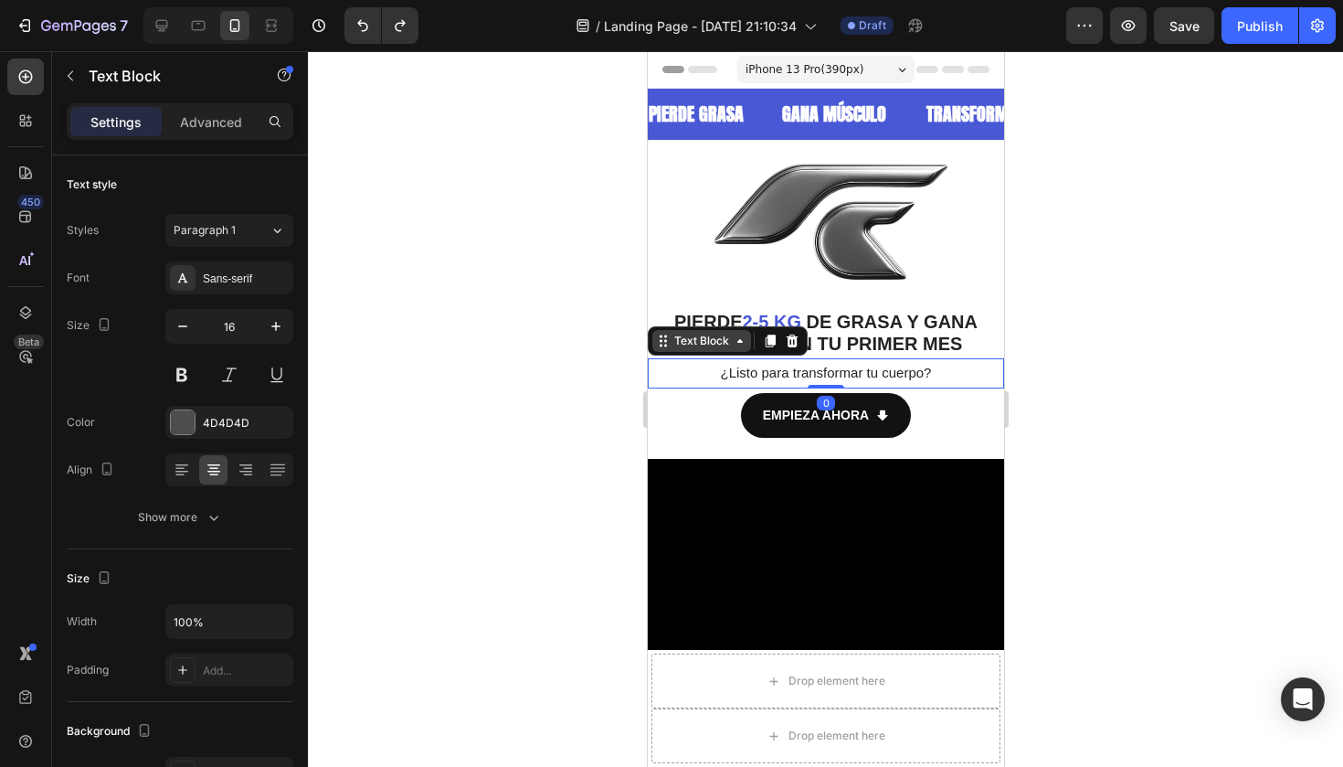
click at [725, 344] on div "Text Block" at bounding box center [701, 341] width 62 height 16
click at [533, 327] on div at bounding box center [825, 408] width 1035 height 715
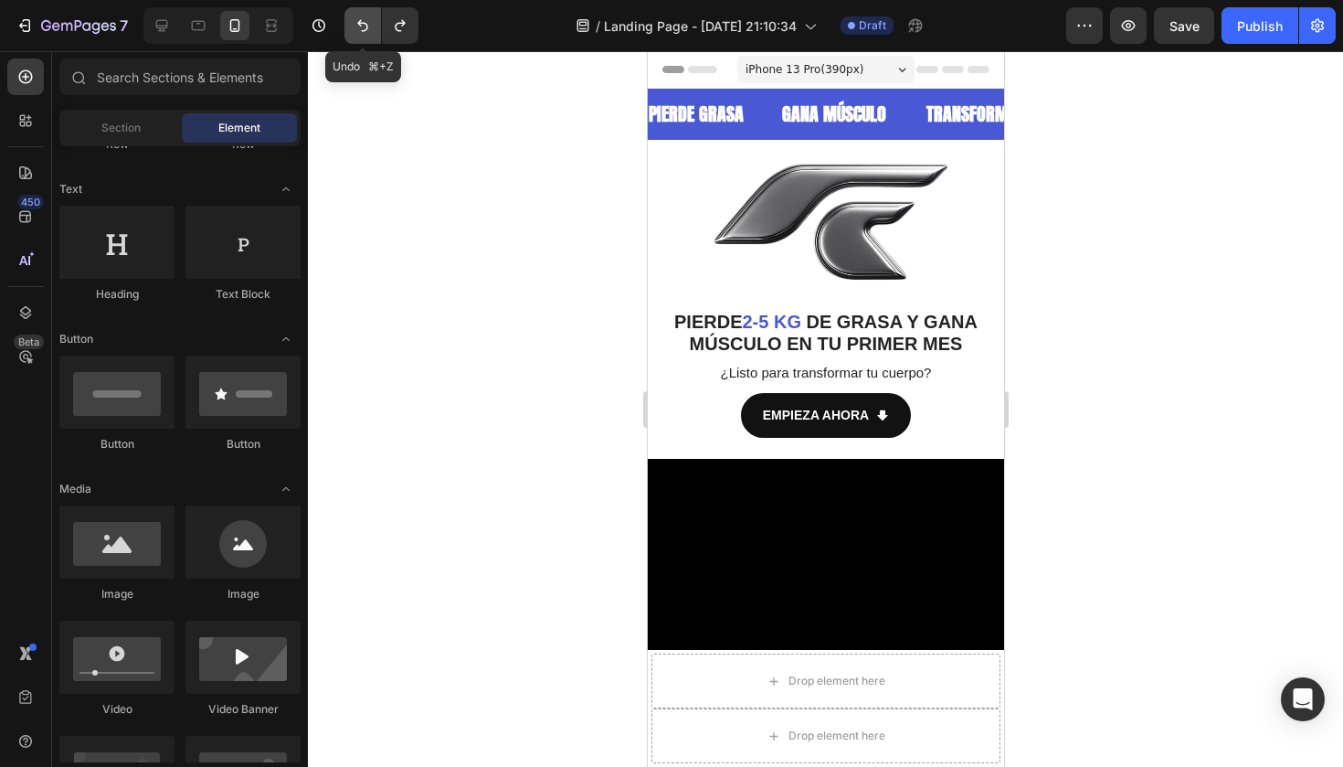
click at [355, 26] on icon "Undo/Redo" at bounding box center [363, 25] width 18 height 18
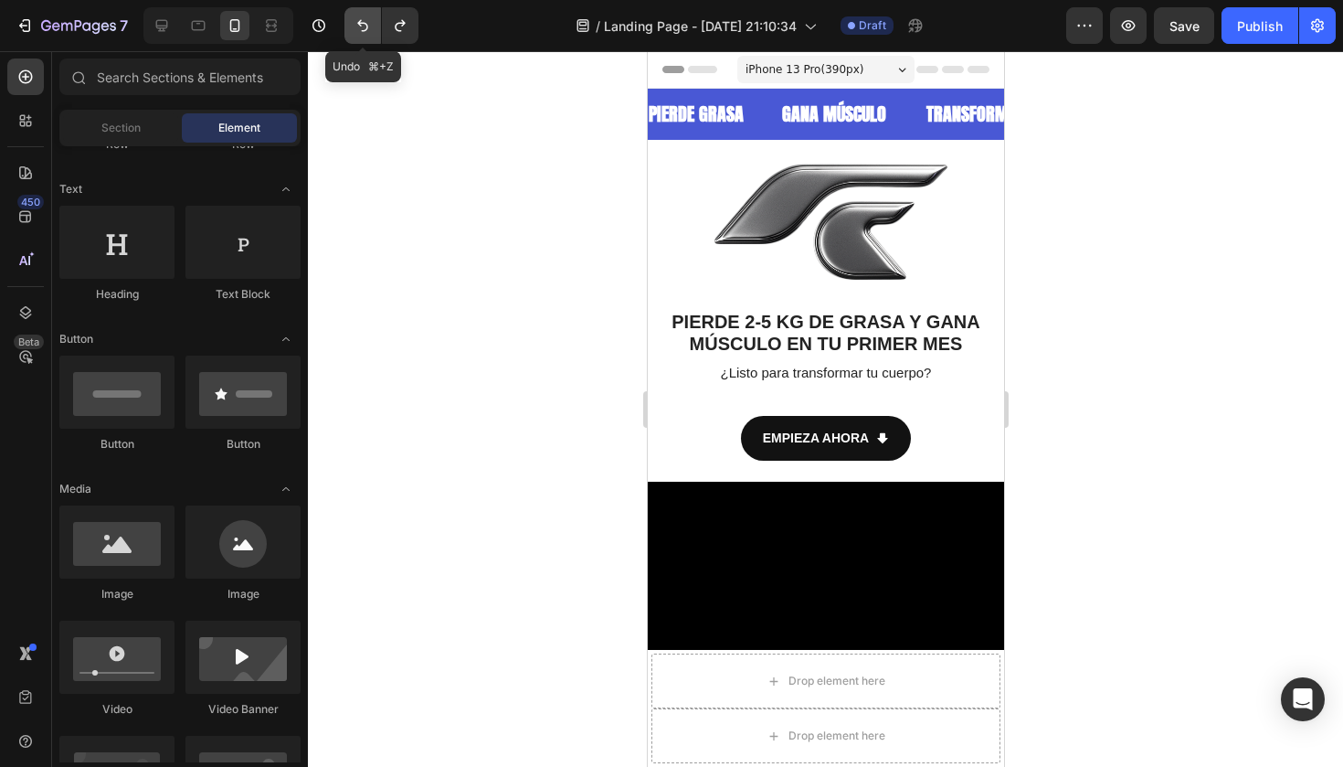
click at [355, 26] on icon "Undo/Redo" at bounding box center [363, 25] width 18 height 18
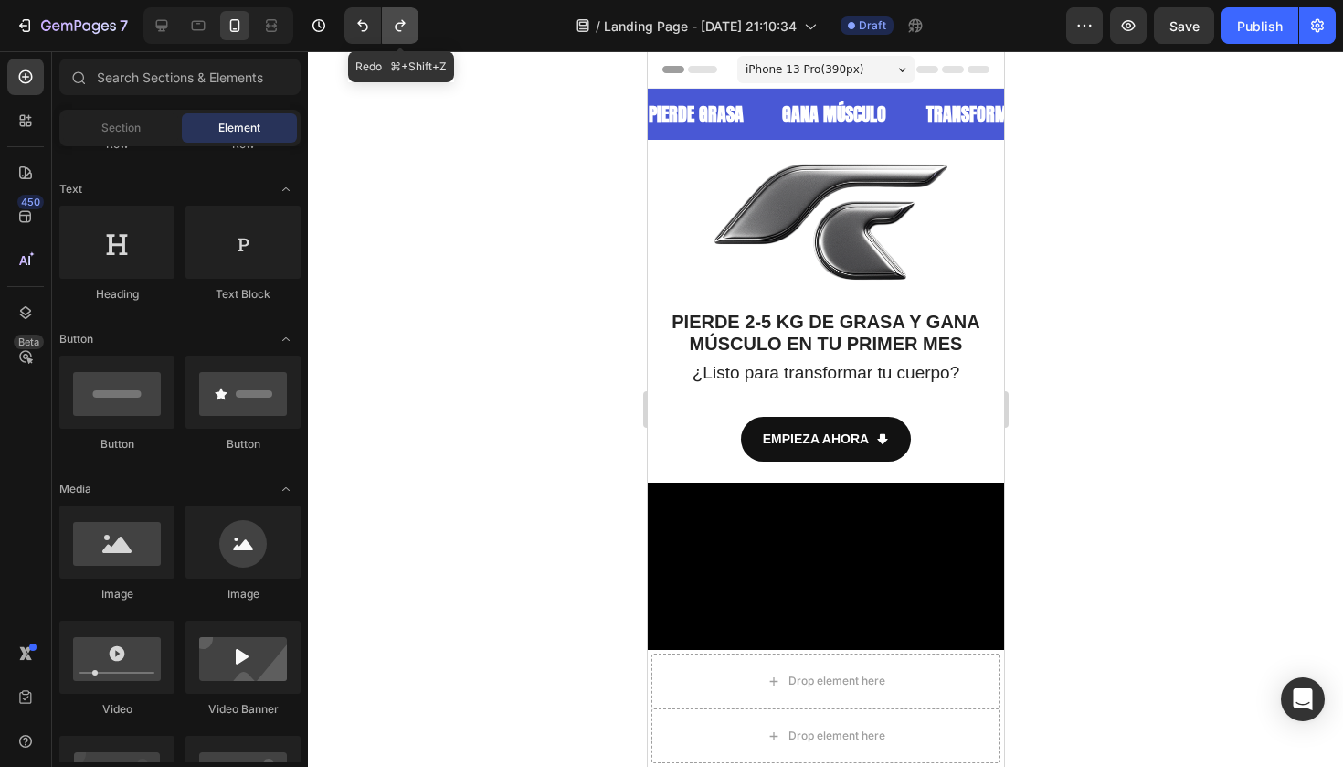
click at [382, 26] on div "Redo ⌘+Shift+Z" at bounding box center [381, 25] width 74 height 37
click at [390, 26] on button "Undo/Redo" at bounding box center [400, 25] width 37 height 37
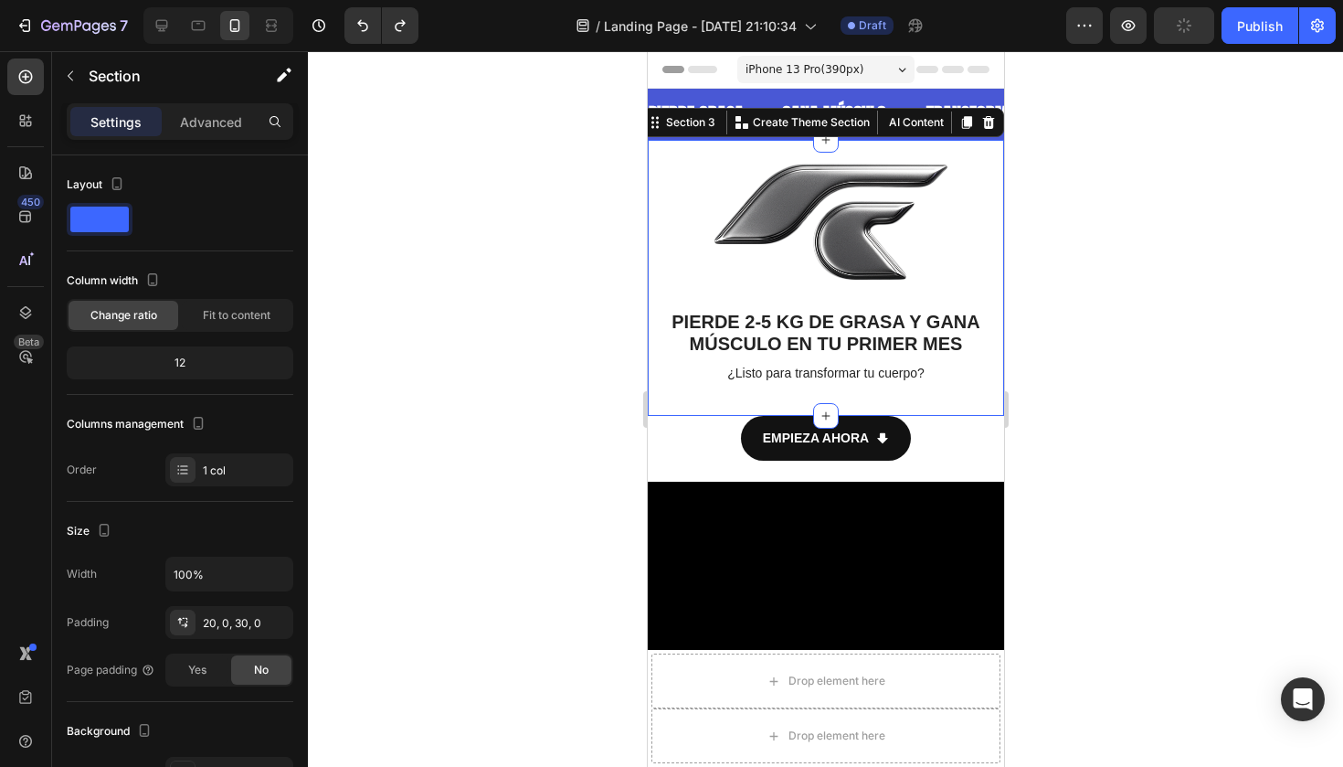
click at [714, 401] on div "Image PIERDE 2-5 KG DE GRASA Y GANA MÚSCULO EN TU PRIMER MES Text Block ¿Listo …" at bounding box center [825, 278] width 356 height 276
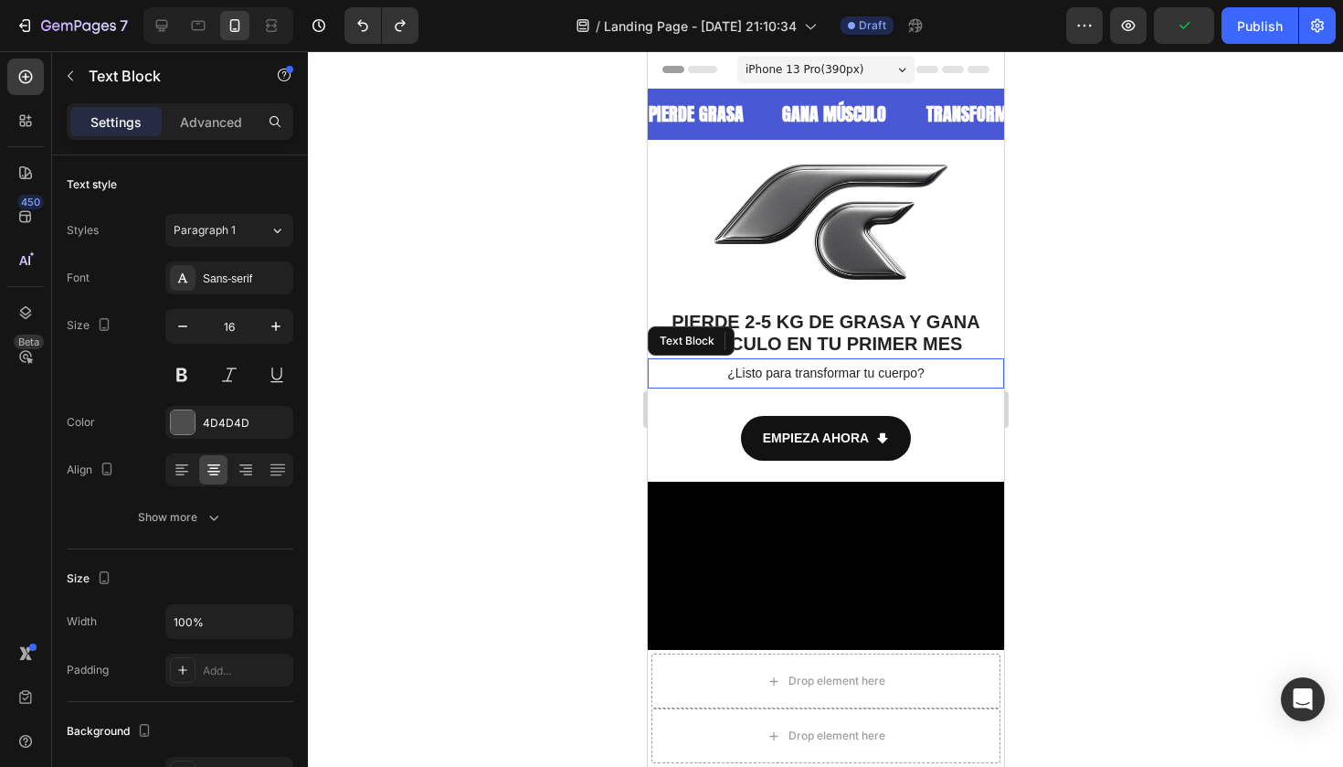
click at [739, 371] on span "¿Listo para transformar tu cuerpo?" at bounding box center [824, 372] width 197 height 15
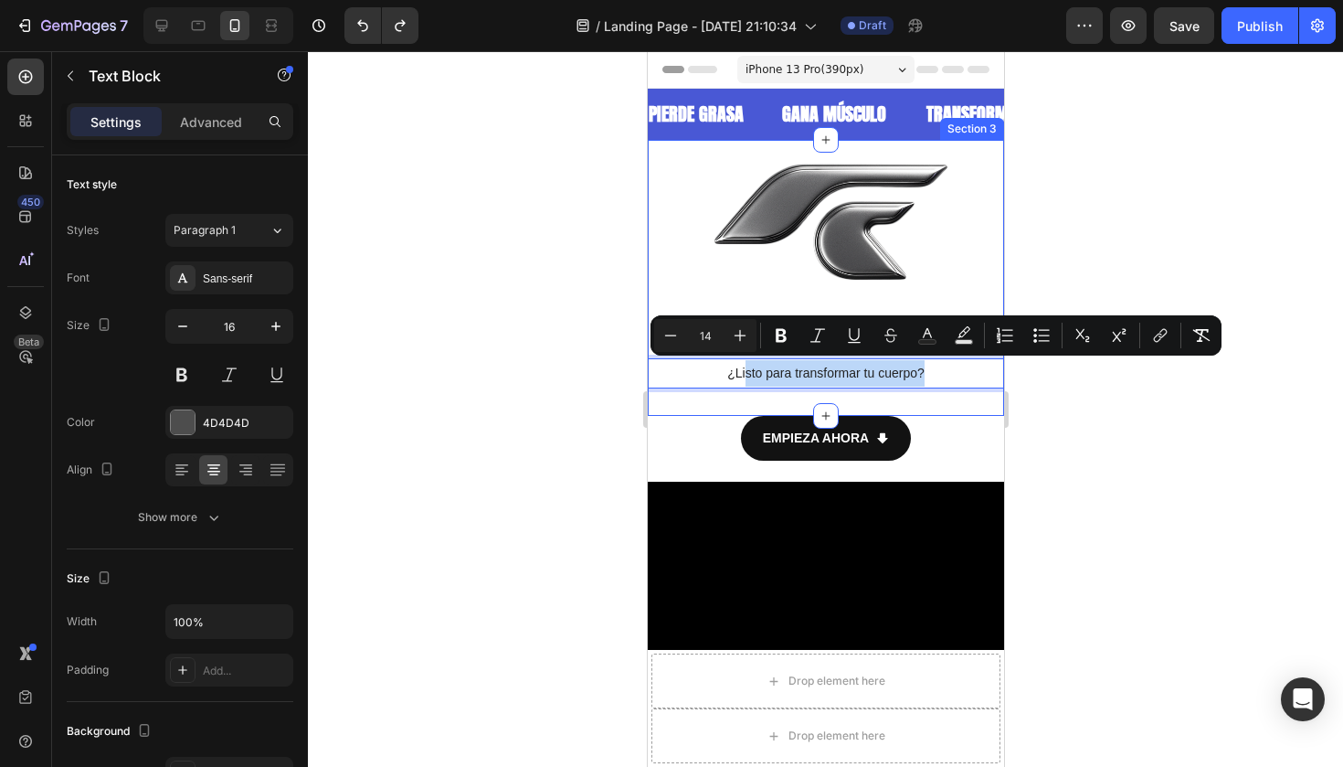
drag, startPoint x: 745, startPoint y: 364, endPoint x: 741, endPoint y: 391, distance: 27.7
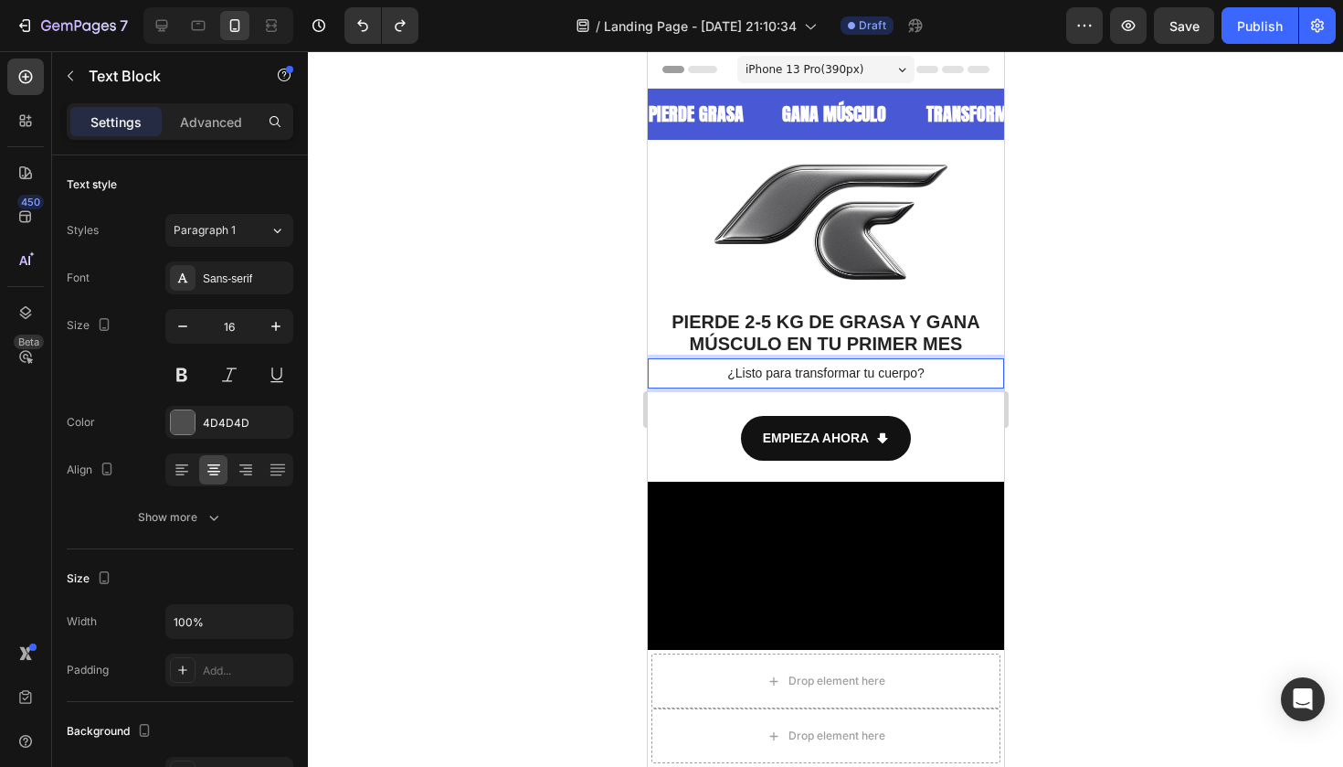
click at [660, 358] on div "¿Listo para transformar tu cuerpo?" at bounding box center [825, 373] width 356 height 30
click at [597, 352] on div at bounding box center [825, 408] width 1035 height 715
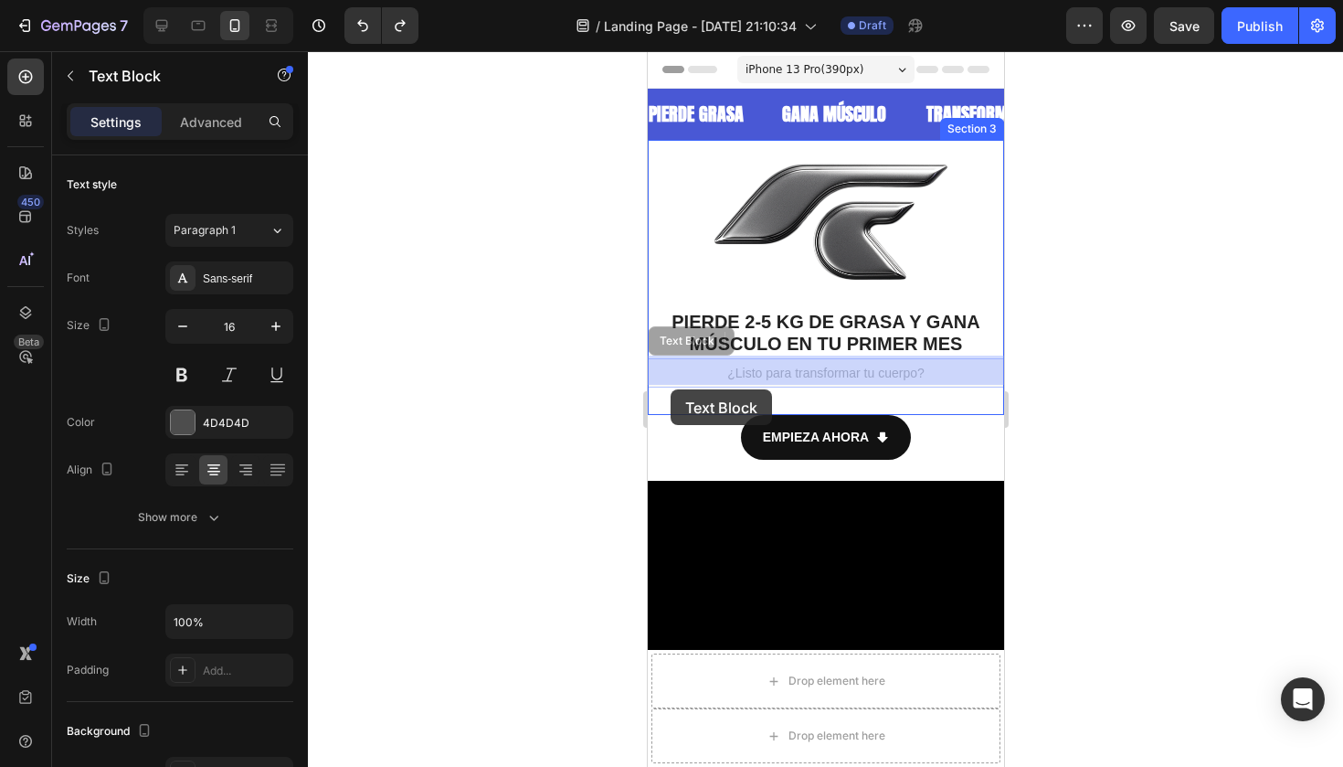
drag, startPoint x: 669, startPoint y: 347, endPoint x: 670, endPoint y: 389, distance: 42.0
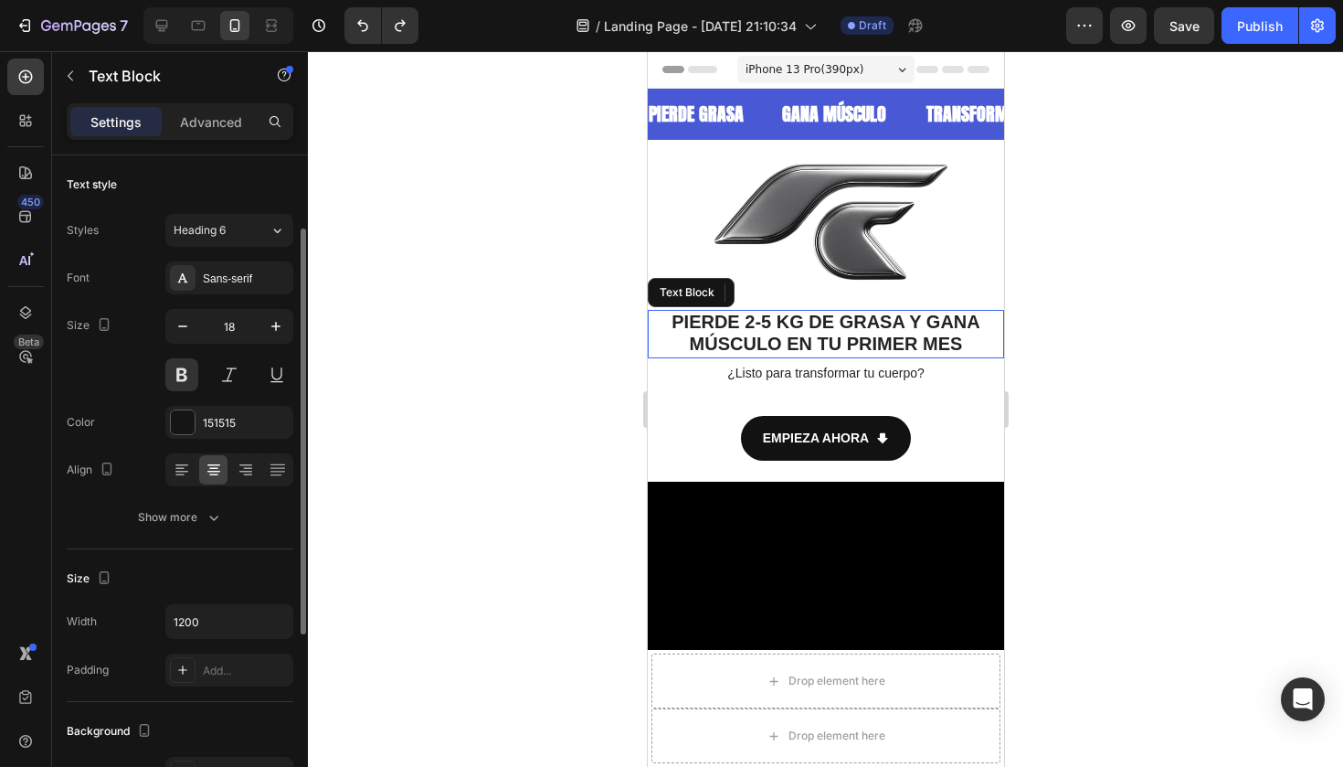
click at [927, 326] on span "DE GRASA Y GANA MÚSCULO EN TU PRIMER MES" at bounding box center [834, 333] width 291 height 42
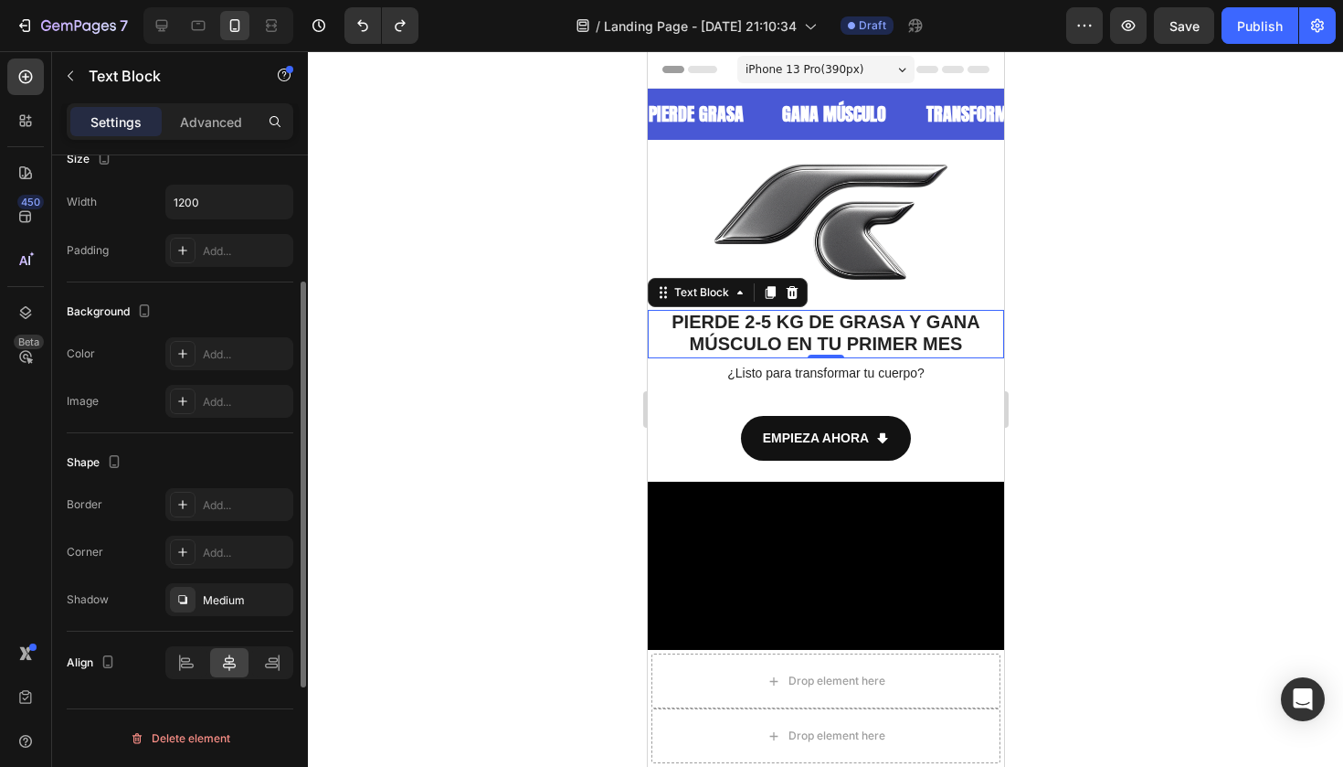
scroll to position [0, 0]
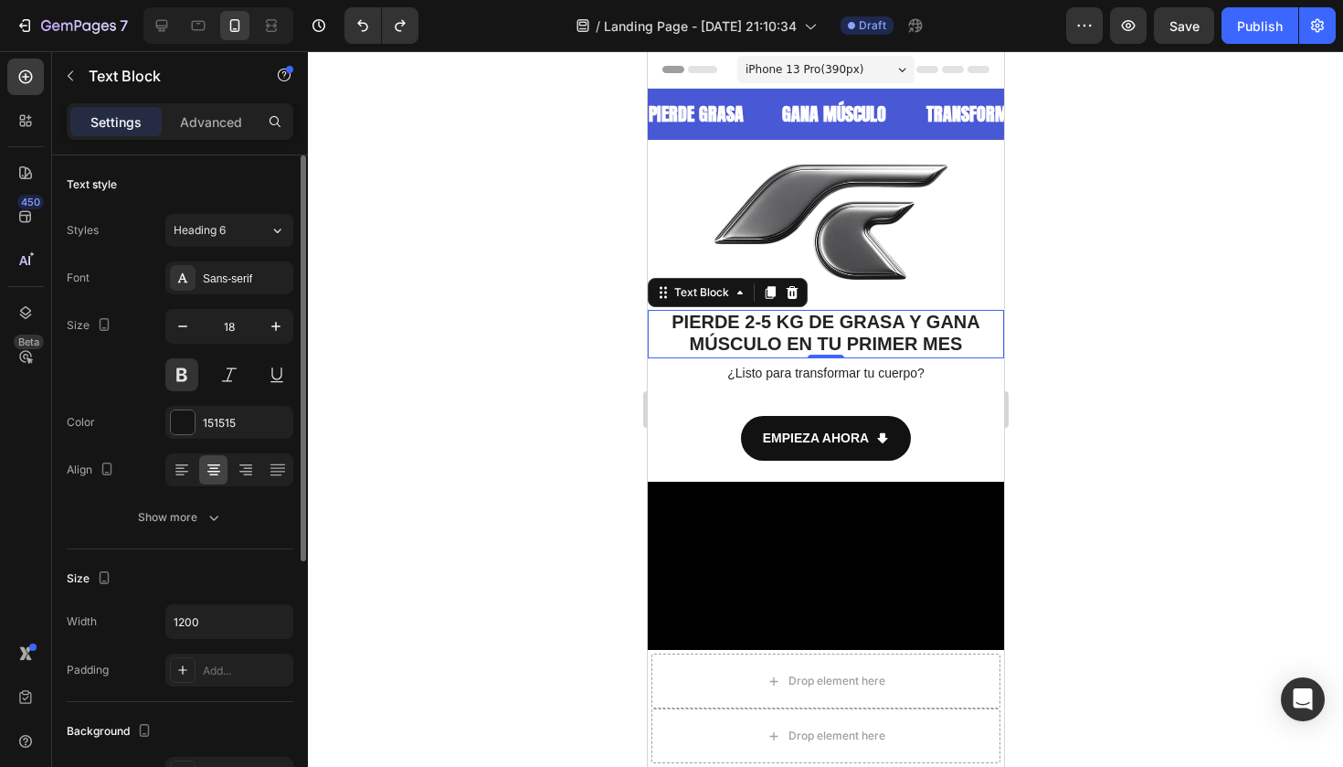
click at [576, 167] on div at bounding box center [825, 408] width 1035 height 715
click at [549, 248] on div at bounding box center [825, 408] width 1035 height 715
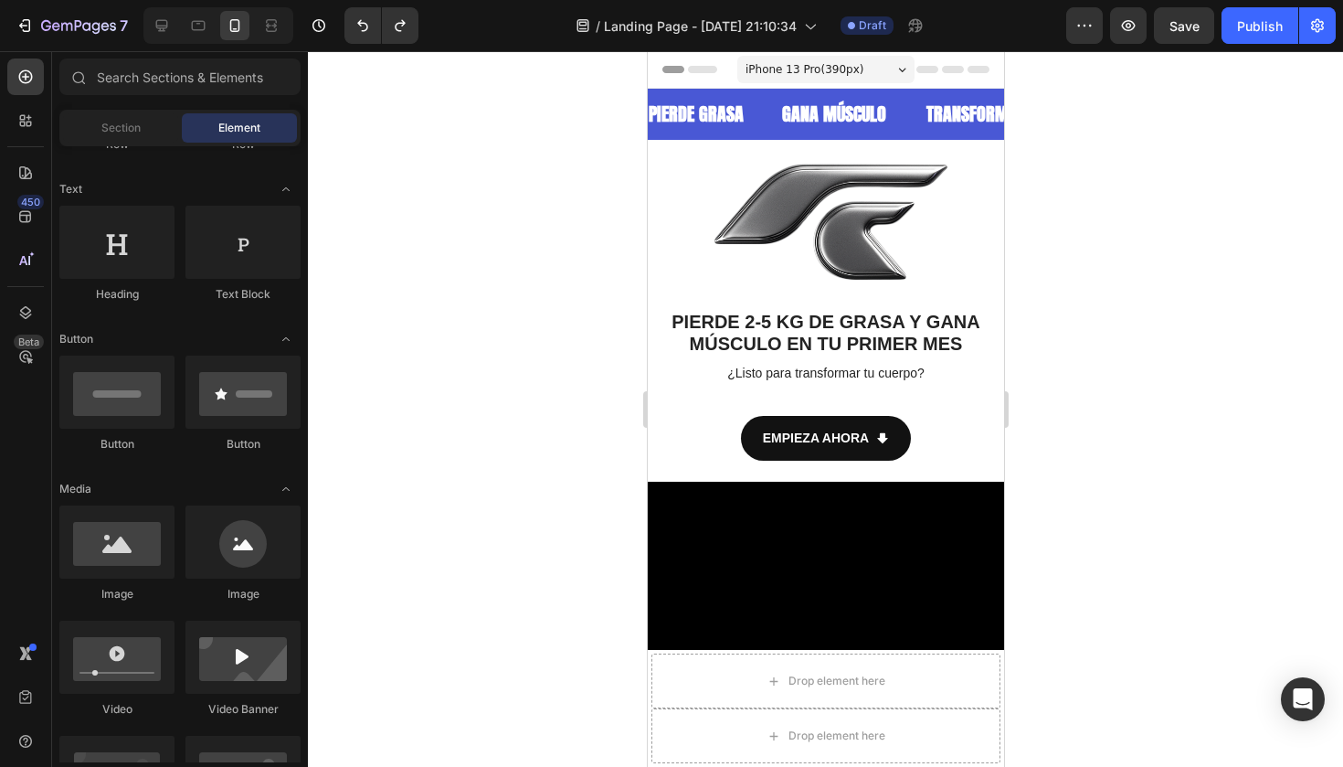
click at [1048, 264] on div at bounding box center [825, 408] width 1035 height 715
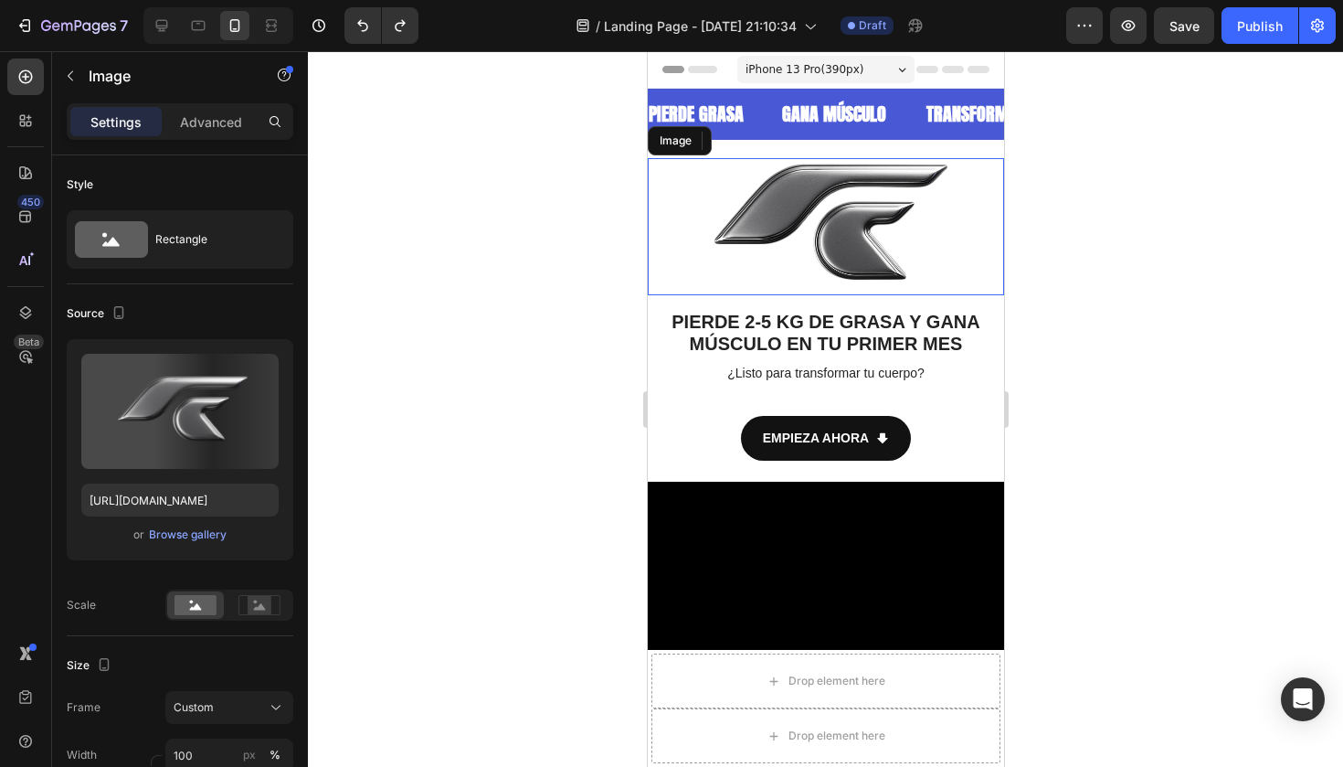
click at [878, 268] on img at bounding box center [825, 226] width 356 height 137
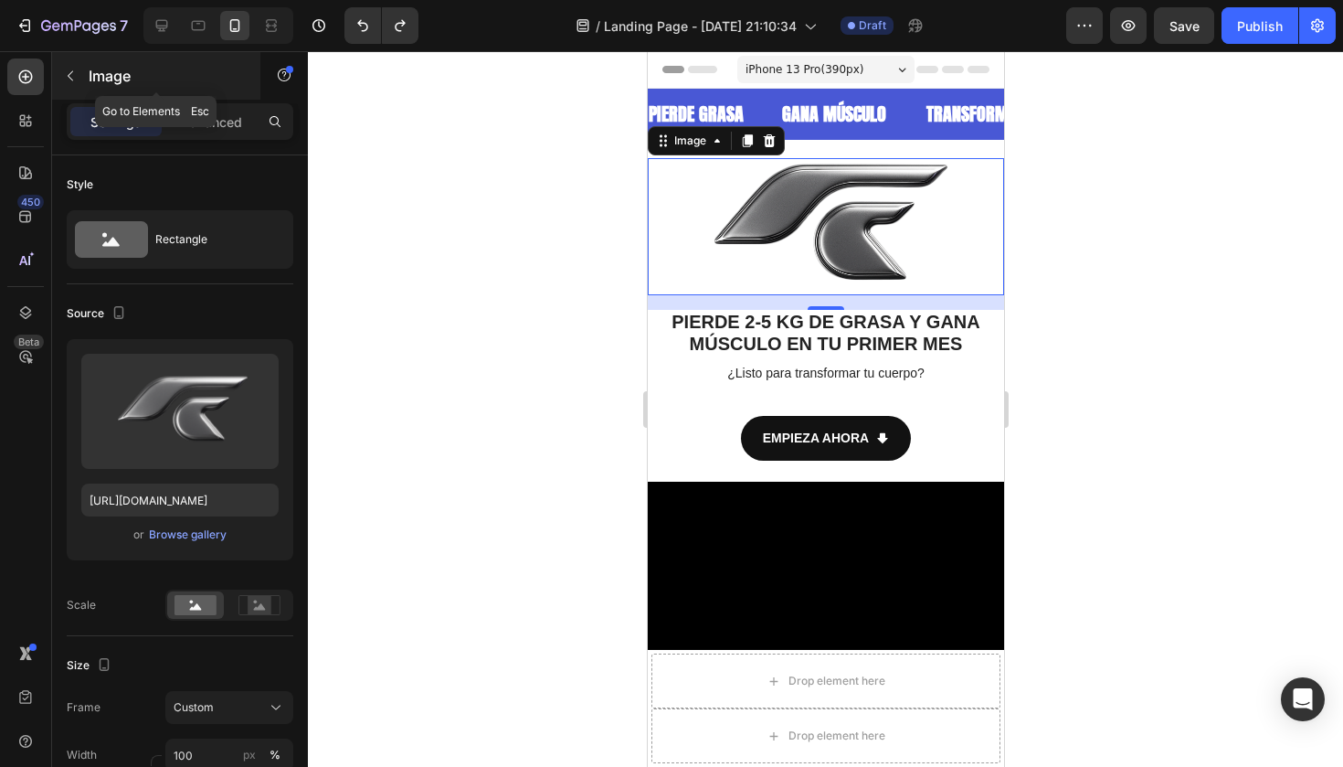
click at [80, 83] on button "button" at bounding box center [70, 75] width 29 height 29
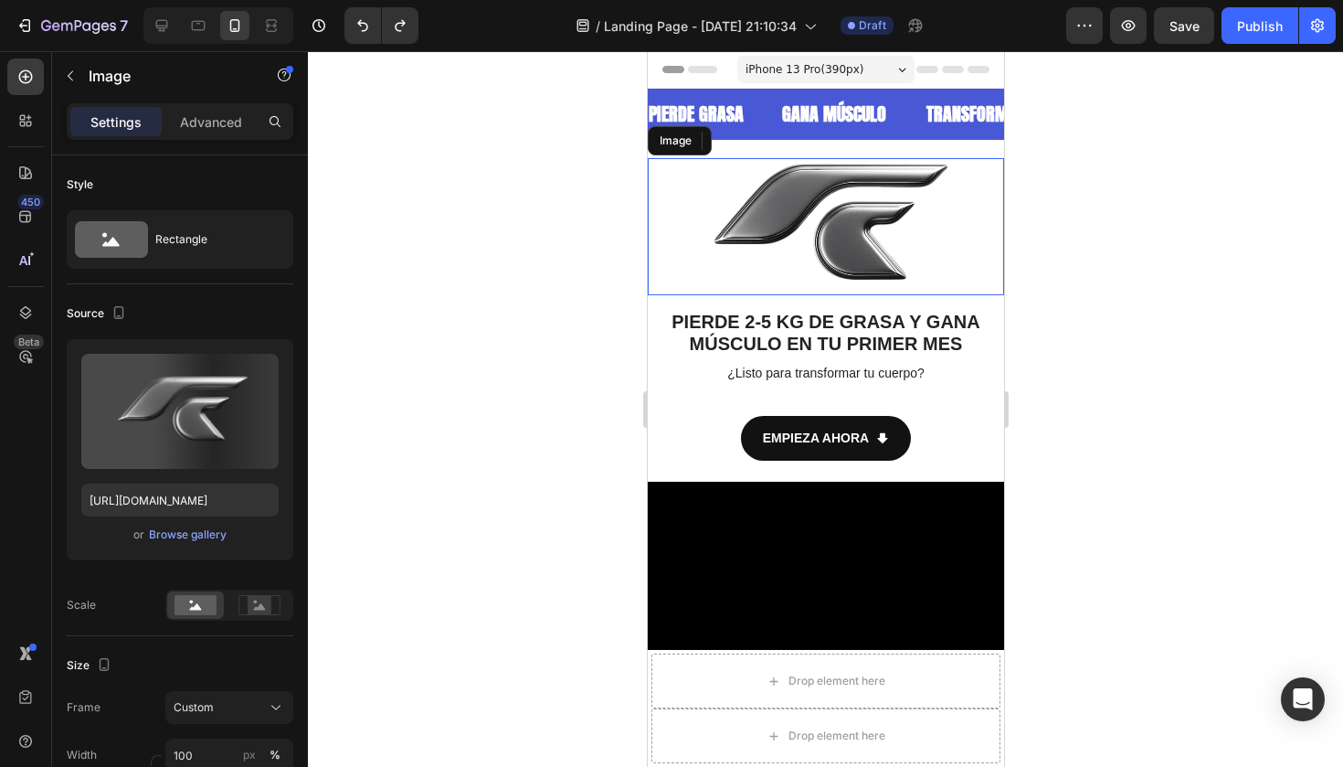
click at [683, 196] on img at bounding box center [825, 226] width 356 height 137
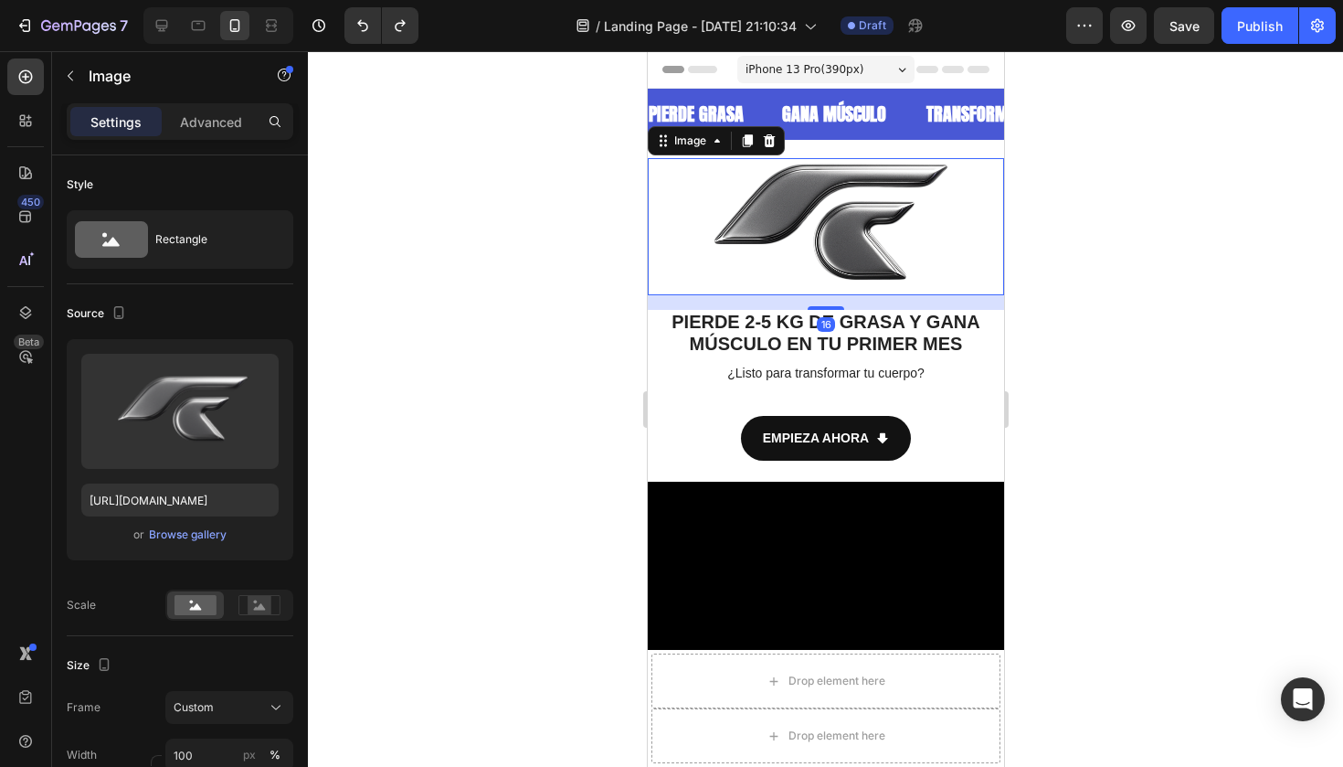
click at [613, 182] on div at bounding box center [825, 408] width 1035 height 715
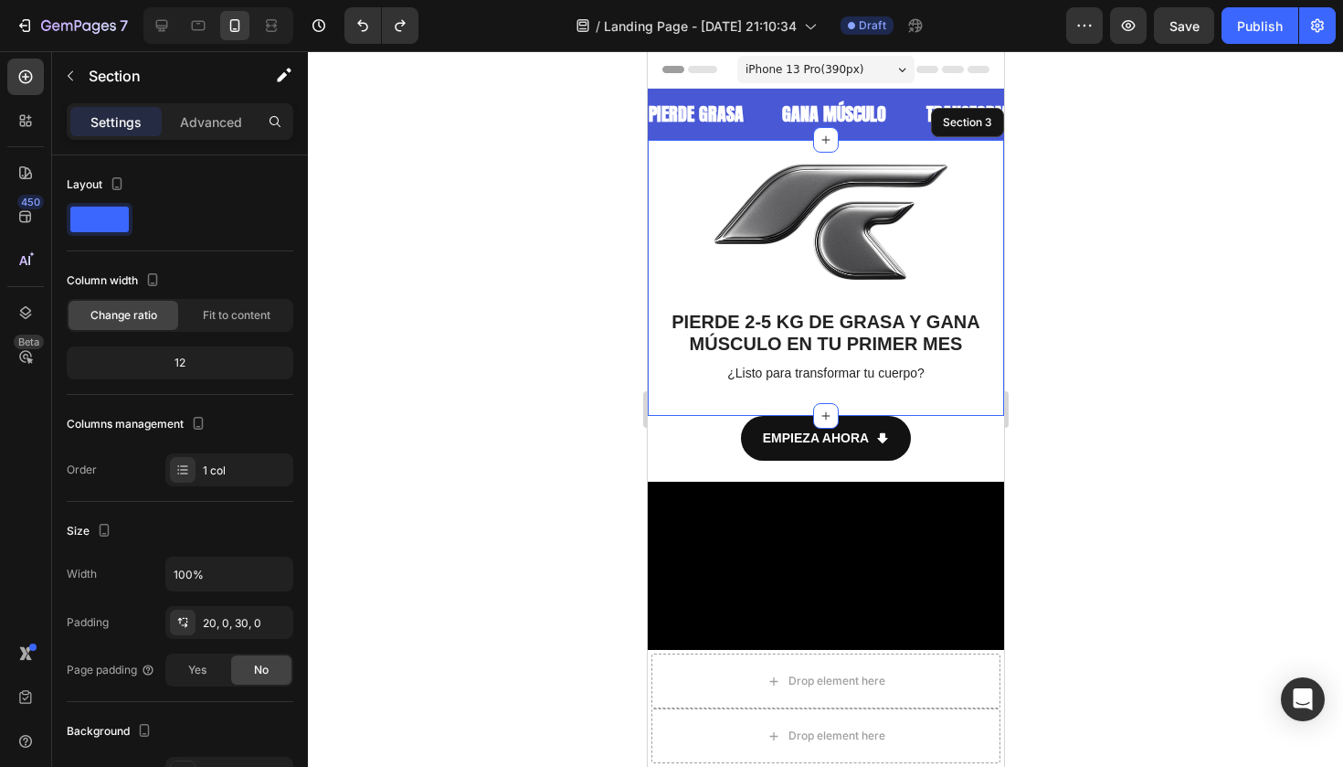
click at [699, 145] on div "Image PIERDE 2-5 KG DE GRASA Y GANA MÚSCULO EN TU PRIMER MES Text Block ¿Listo …" at bounding box center [825, 278] width 356 height 276
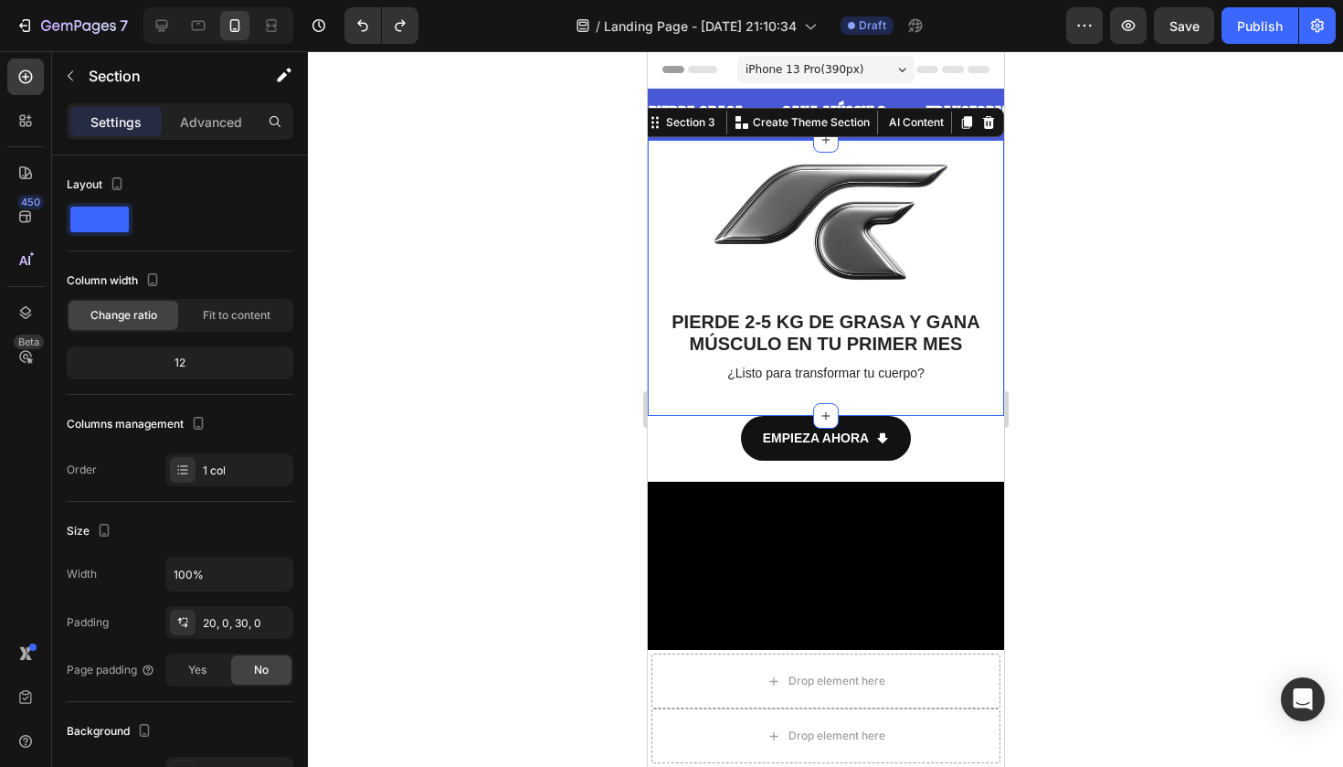
click at [1131, 161] on div at bounding box center [825, 408] width 1035 height 715
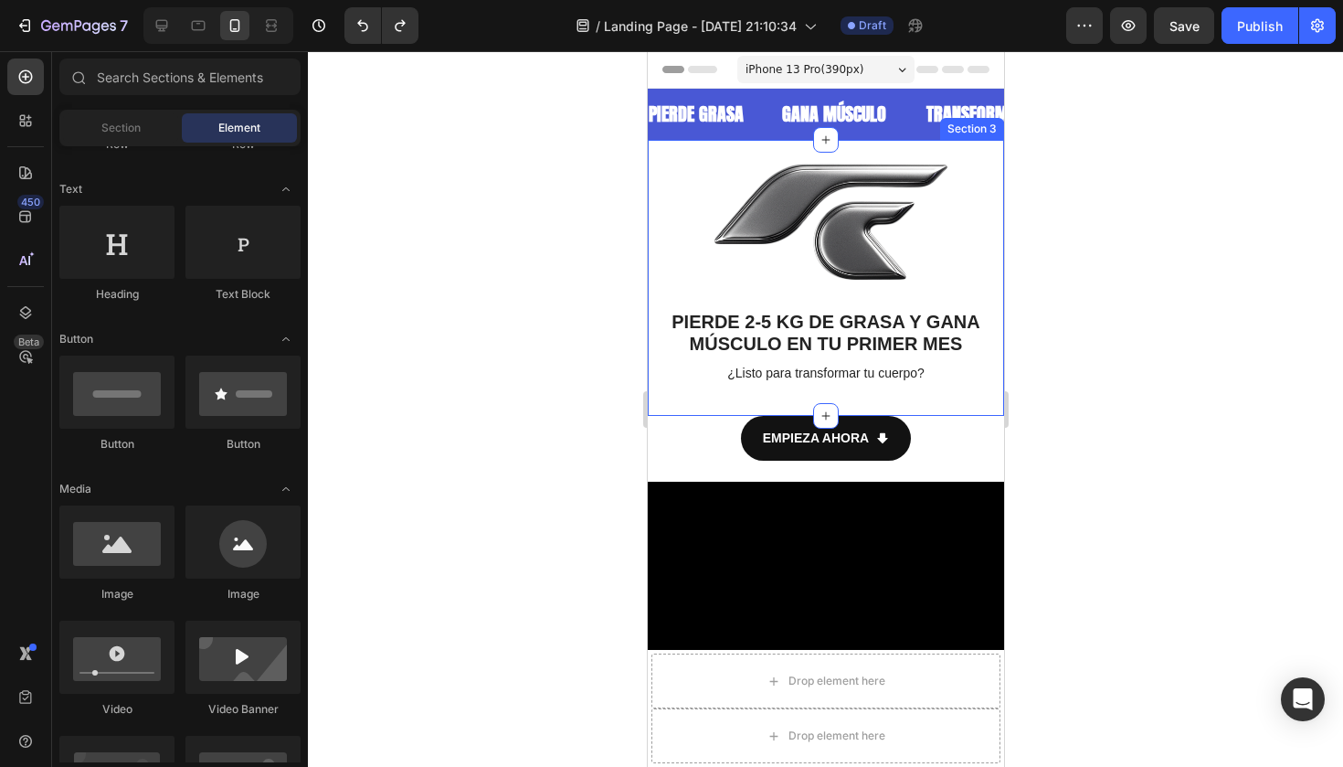
click at [969, 132] on div "Section 3" at bounding box center [971, 129] width 64 height 22
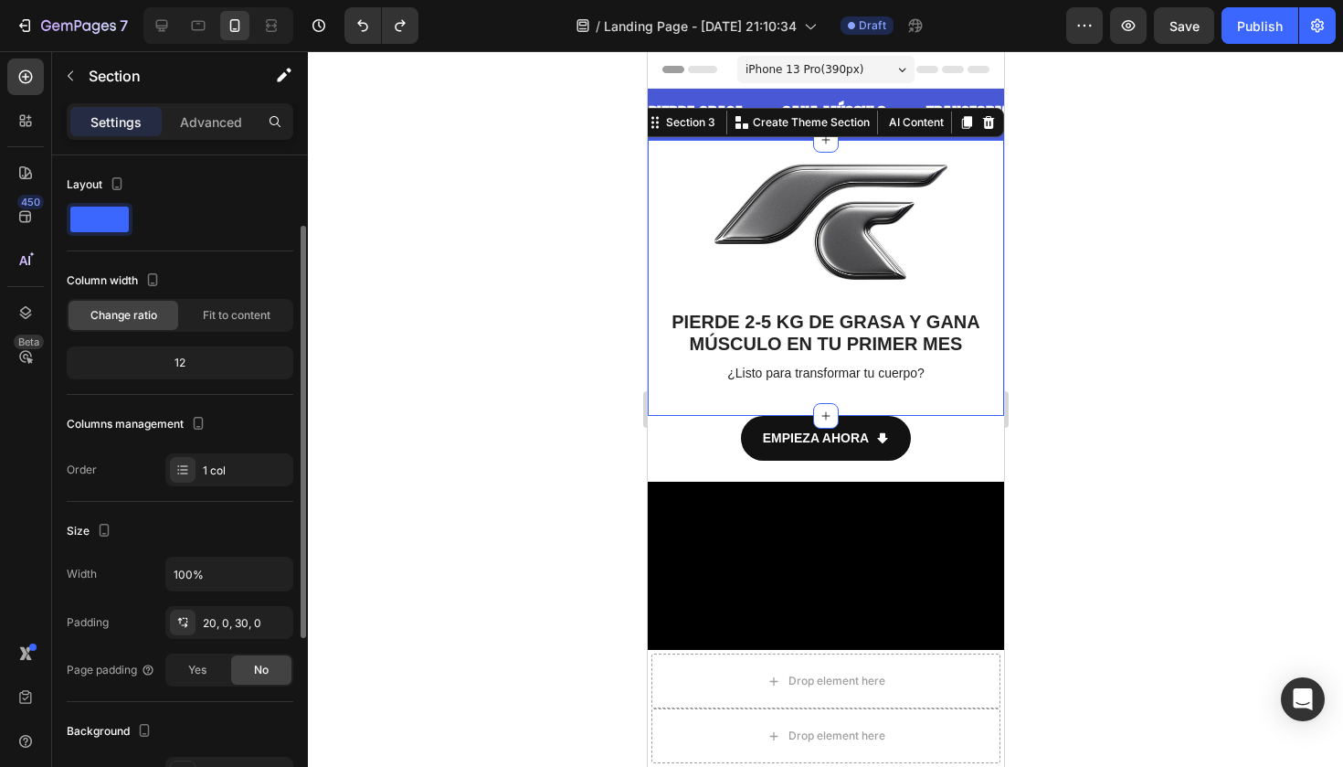
scroll to position [74, 0]
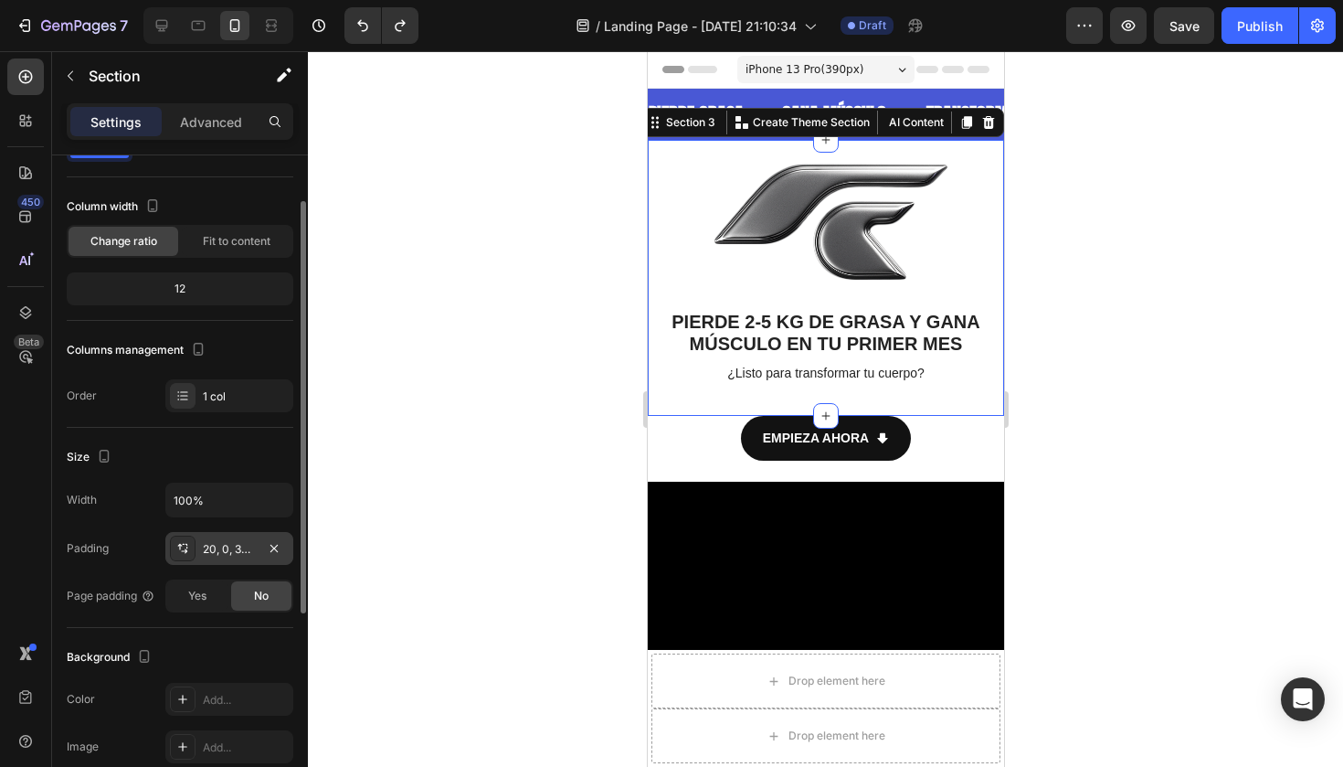
click at [227, 545] on div "20, 0, 30, 0" at bounding box center [229, 549] width 53 height 16
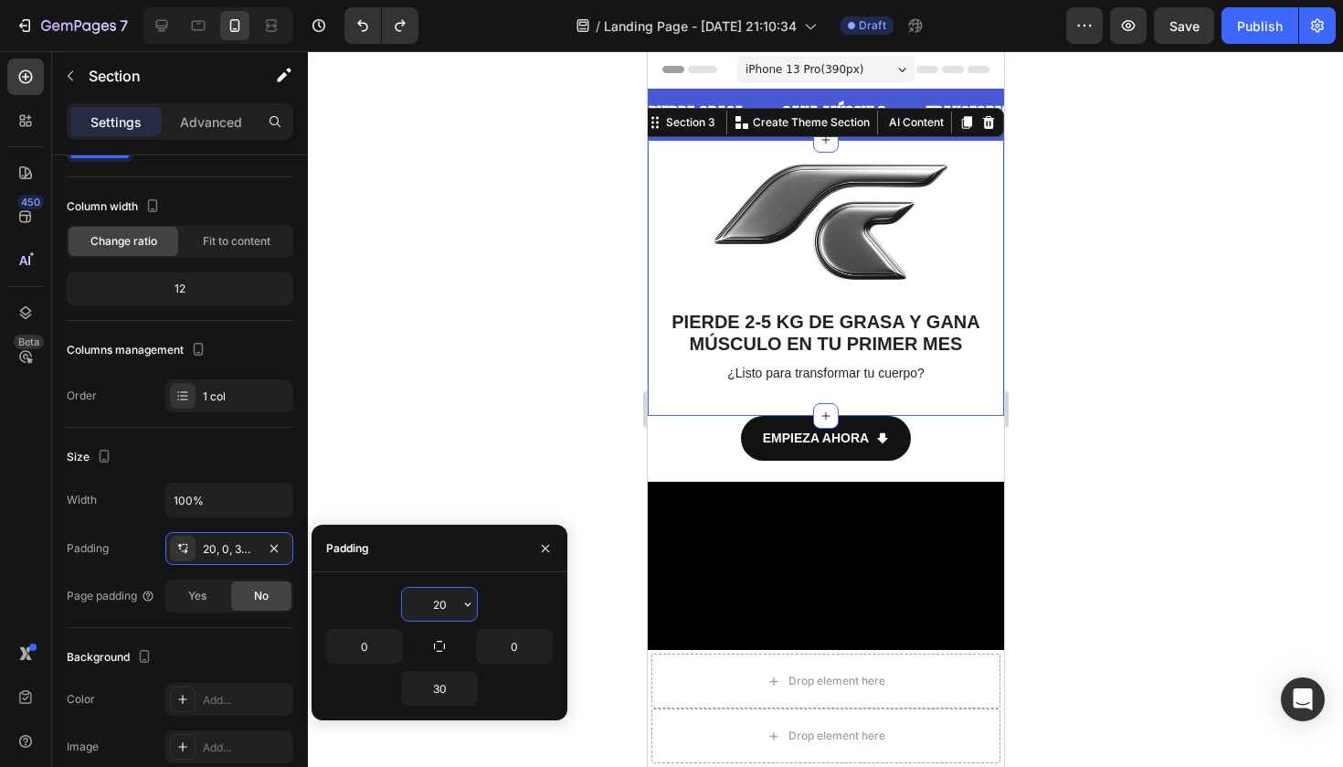
click at [440, 606] on input "20" at bounding box center [439, 603] width 75 height 33
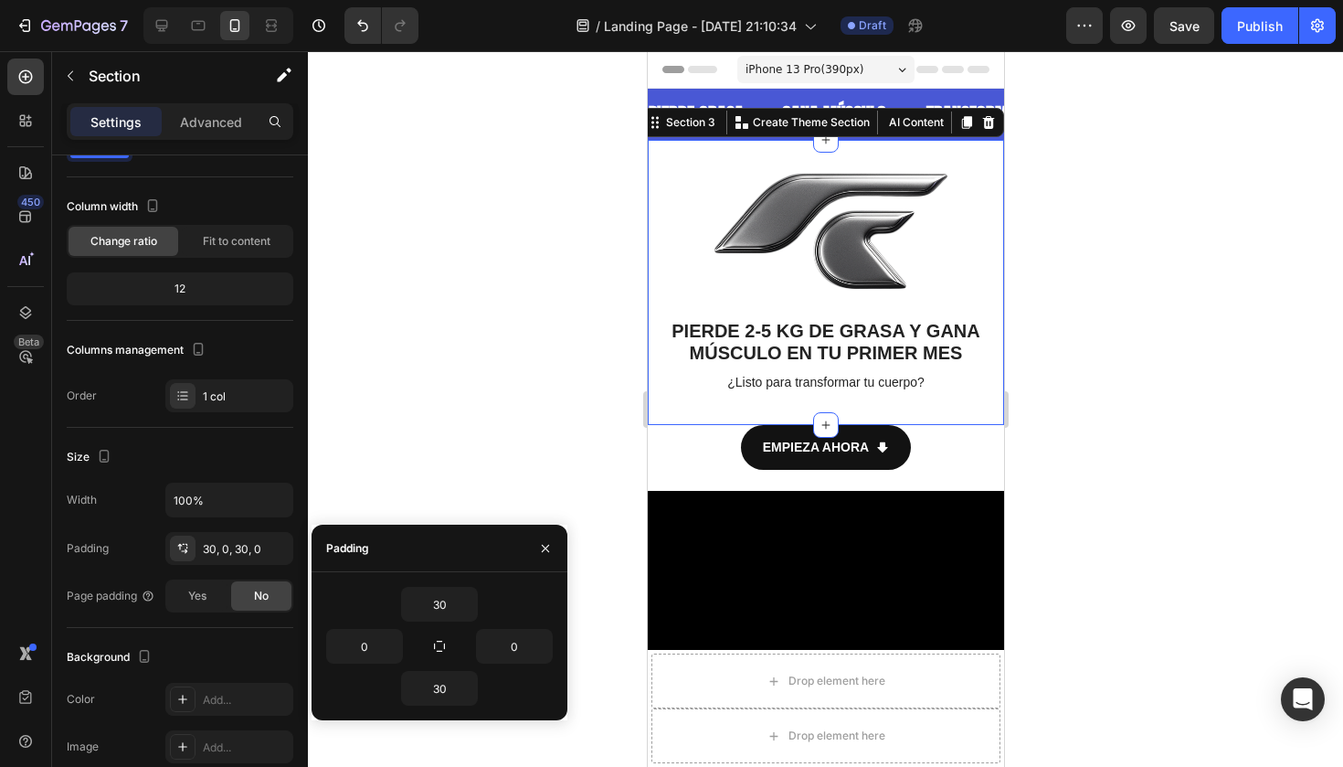
click at [628, 221] on div at bounding box center [825, 408] width 1035 height 715
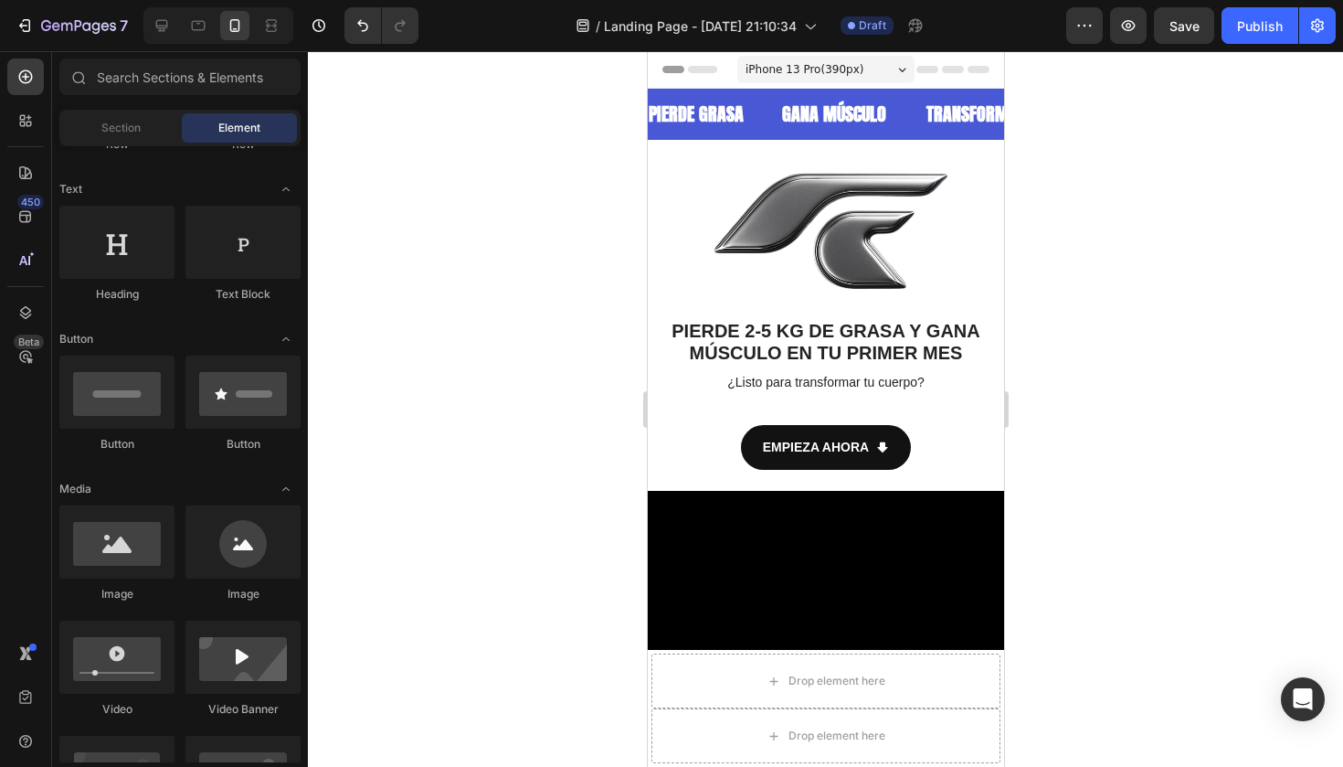
click at [628, 221] on div at bounding box center [825, 408] width 1035 height 715
click at [174, 22] on div at bounding box center [161, 25] width 29 height 29
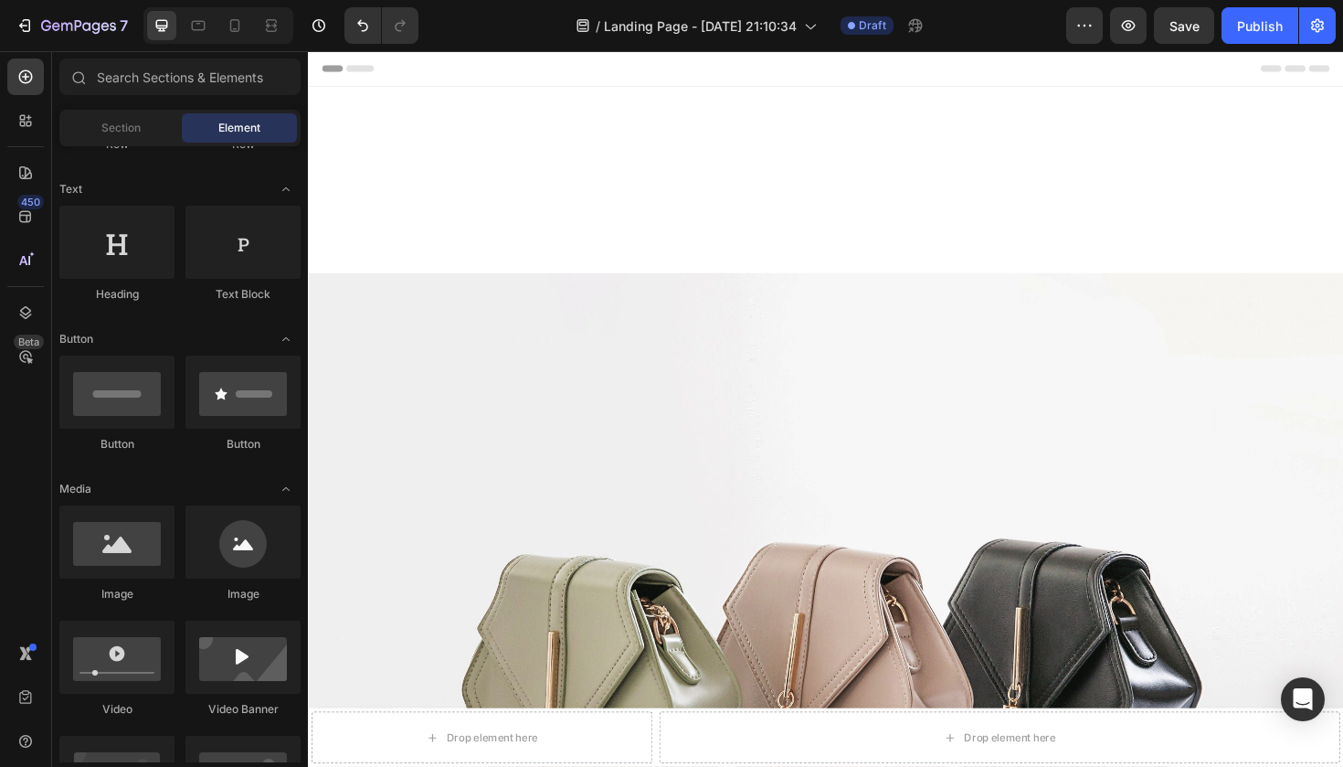
click at [360, 71] on span "Header" at bounding box center [363, 69] width 40 height 18
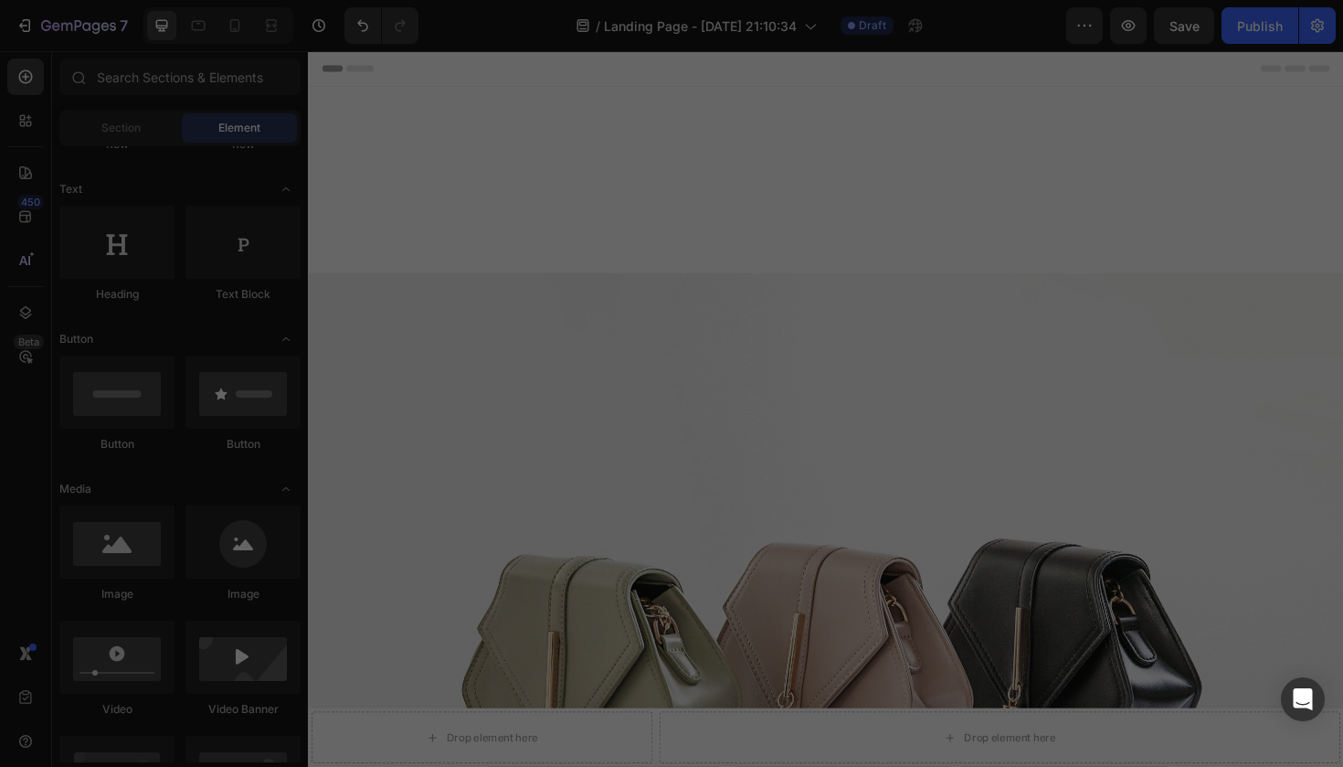
scroll to position [856, 0]
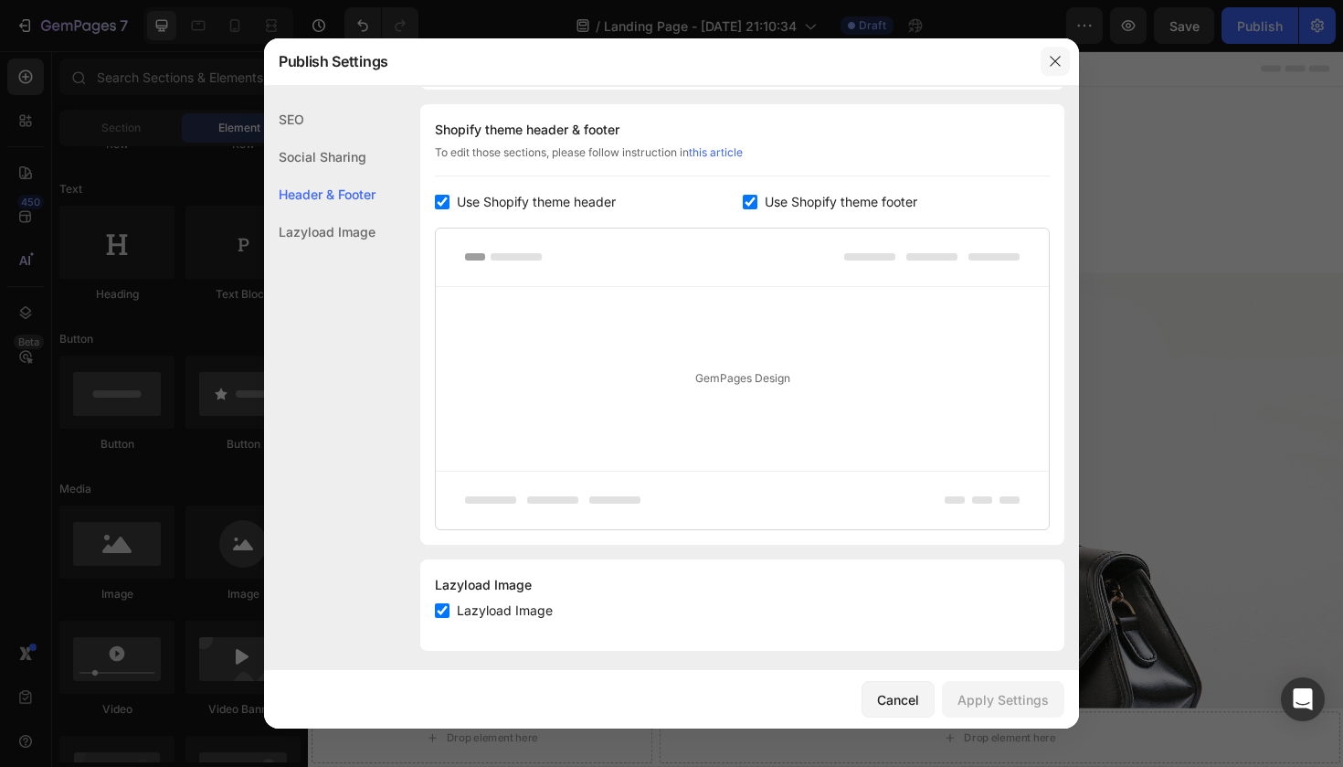
click at [1063, 68] on button "button" at bounding box center [1055, 61] width 29 height 29
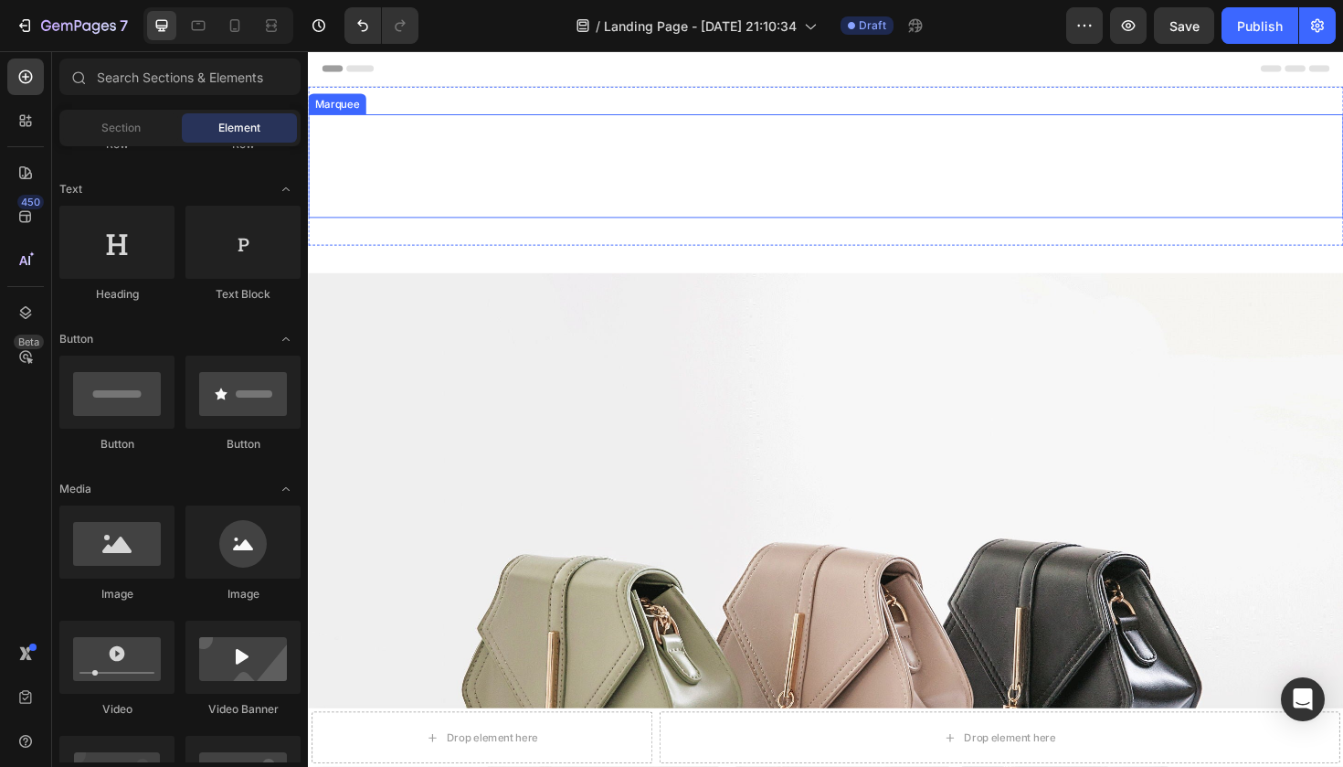
scroll to position [0, 0]
click at [392, 201] on div "PIERDE GRASA Text Block GANA MÚSCULO Text Block TRANSFORMA TU FÍSICO Text Block…" at bounding box center [765, 172] width 913 height 80
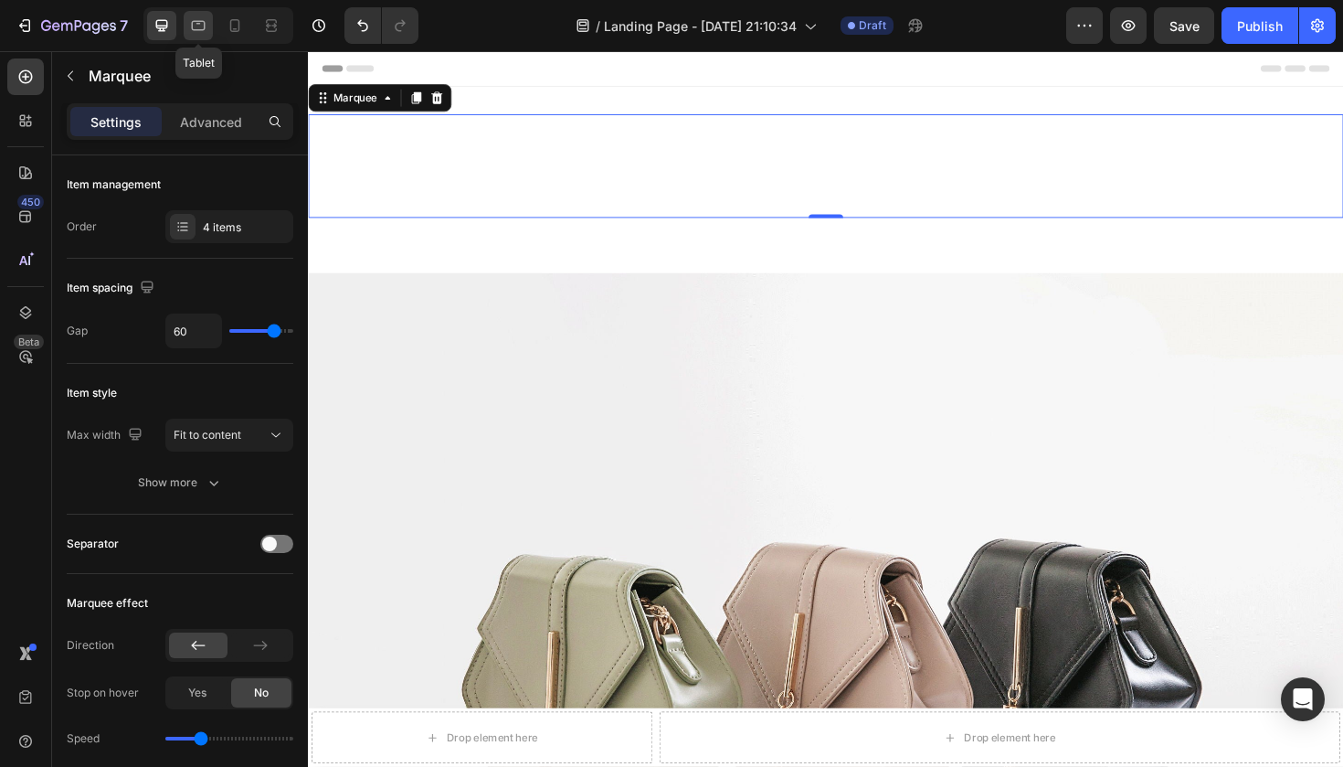
click at [206, 32] on icon at bounding box center [198, 25] width 18 height 18
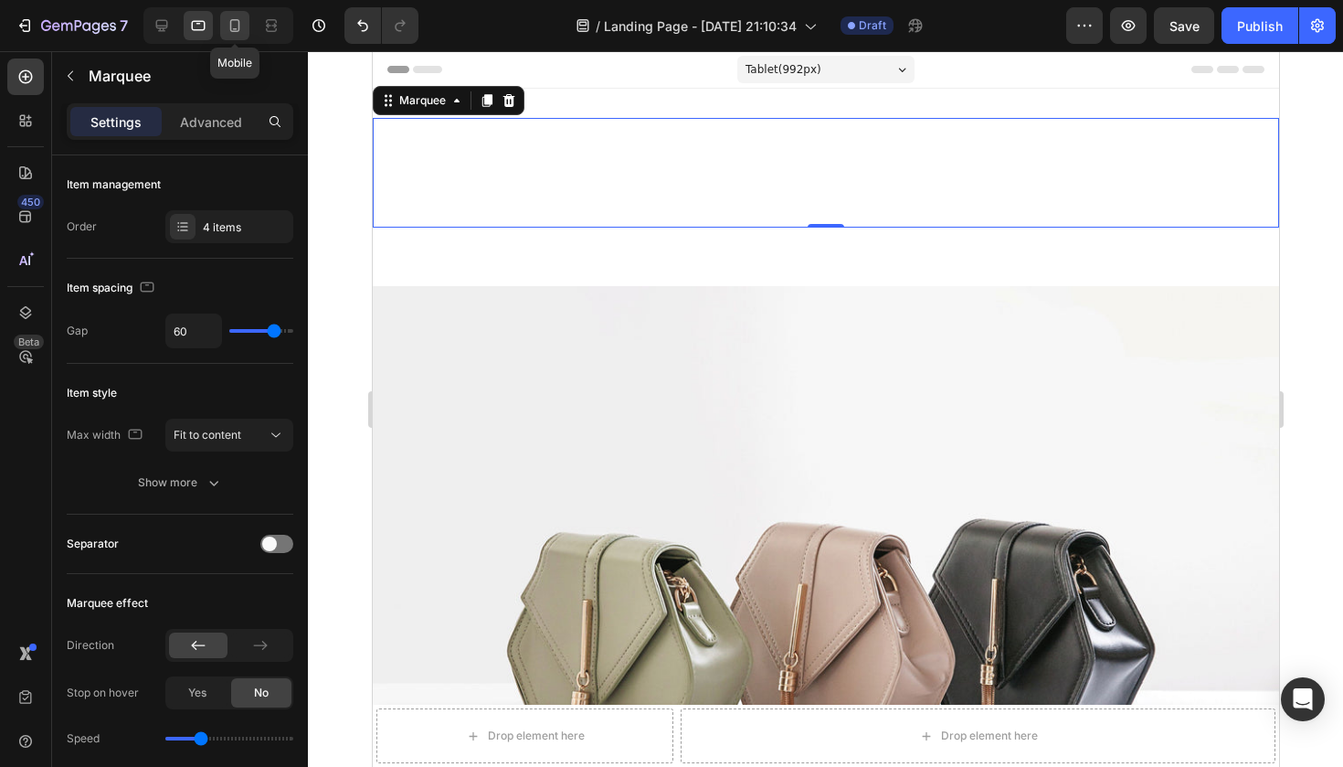
click at [229, 32] on icon at bounding box center [235, 25] width 18 height 18
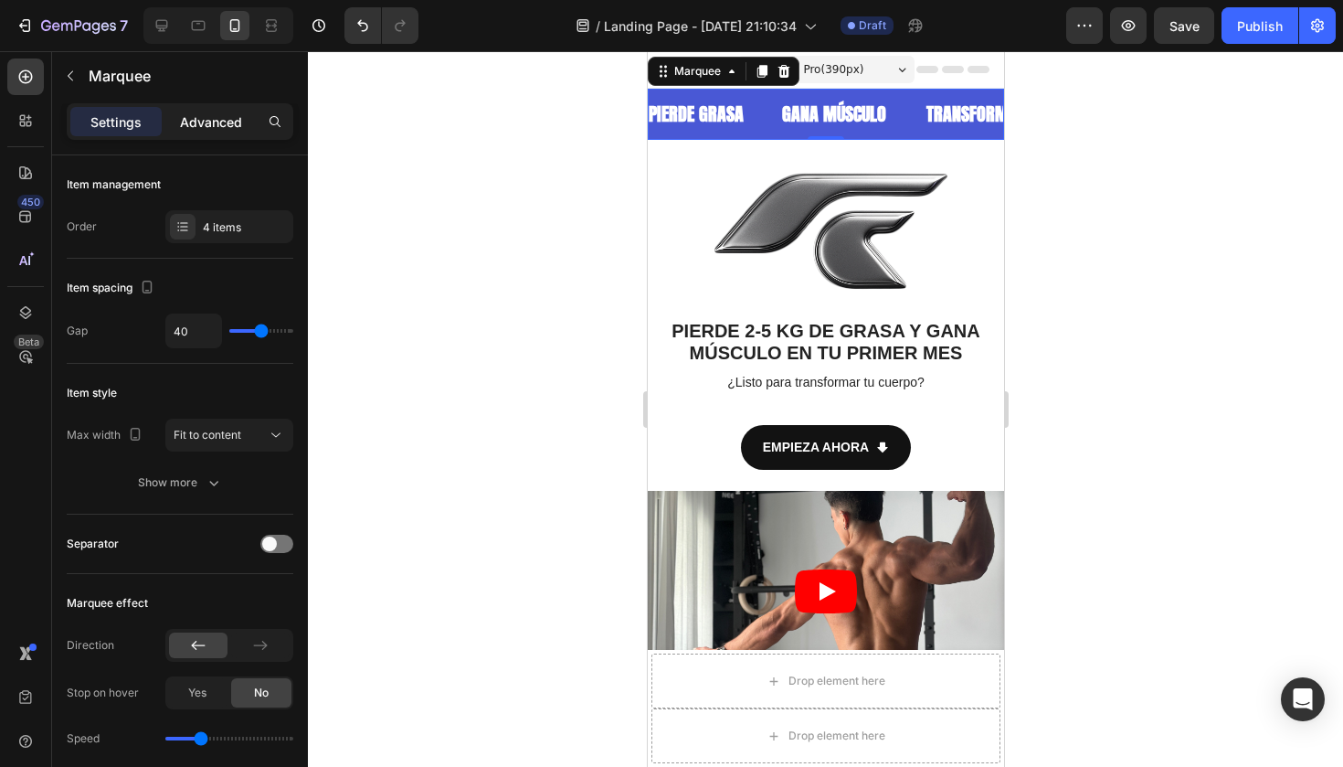
click at [229, 122] on p "Advanced" at bounding box center [211, 121] width 62 height 19
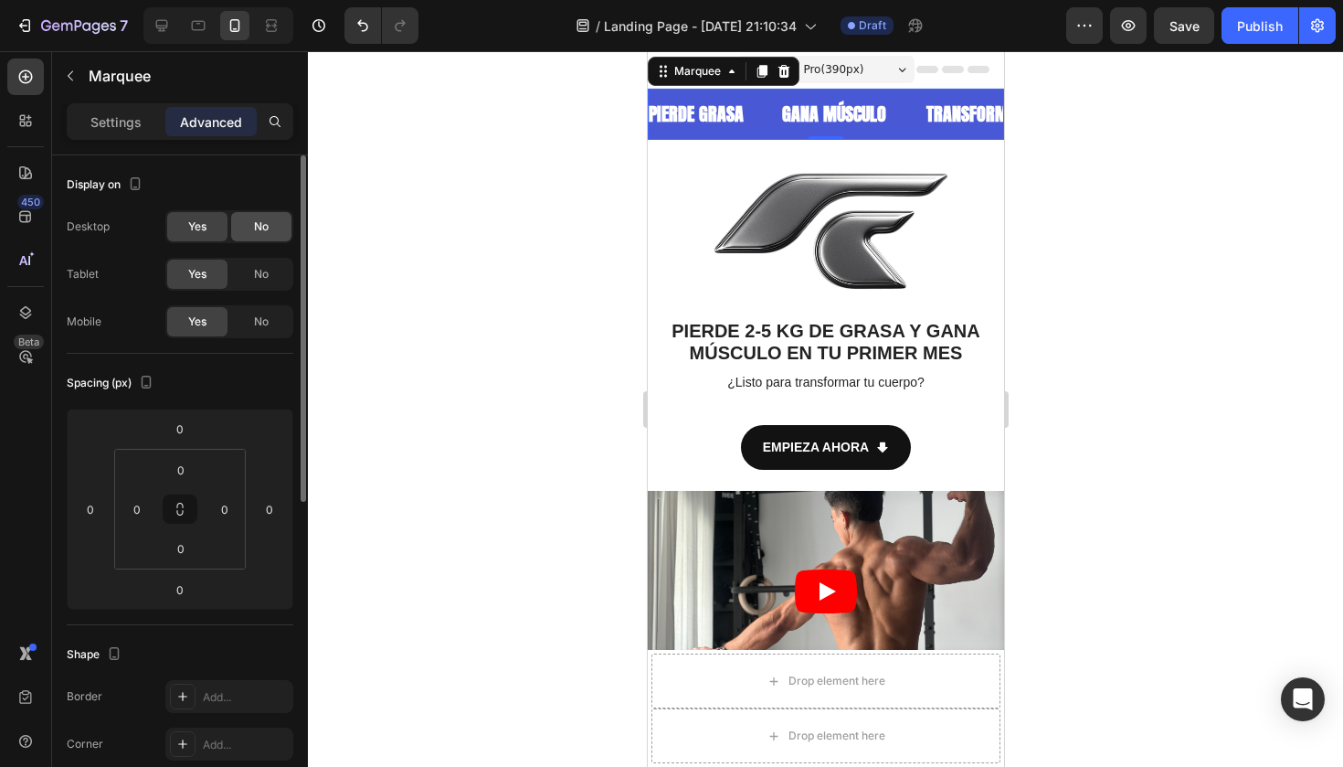
click at [244, 233] on div "No" at bounding box center [261, 226] width 60 height 29
click at [201, 233] on span "Yes" at bounding box center [197, 226] width 18 height 16
click at [137, 182] on icon "button" at bounding box center [135, 183] width 18 height 18
click at [135, 206] on icon "button" at bounding box center [139, 213] width 18 height 18
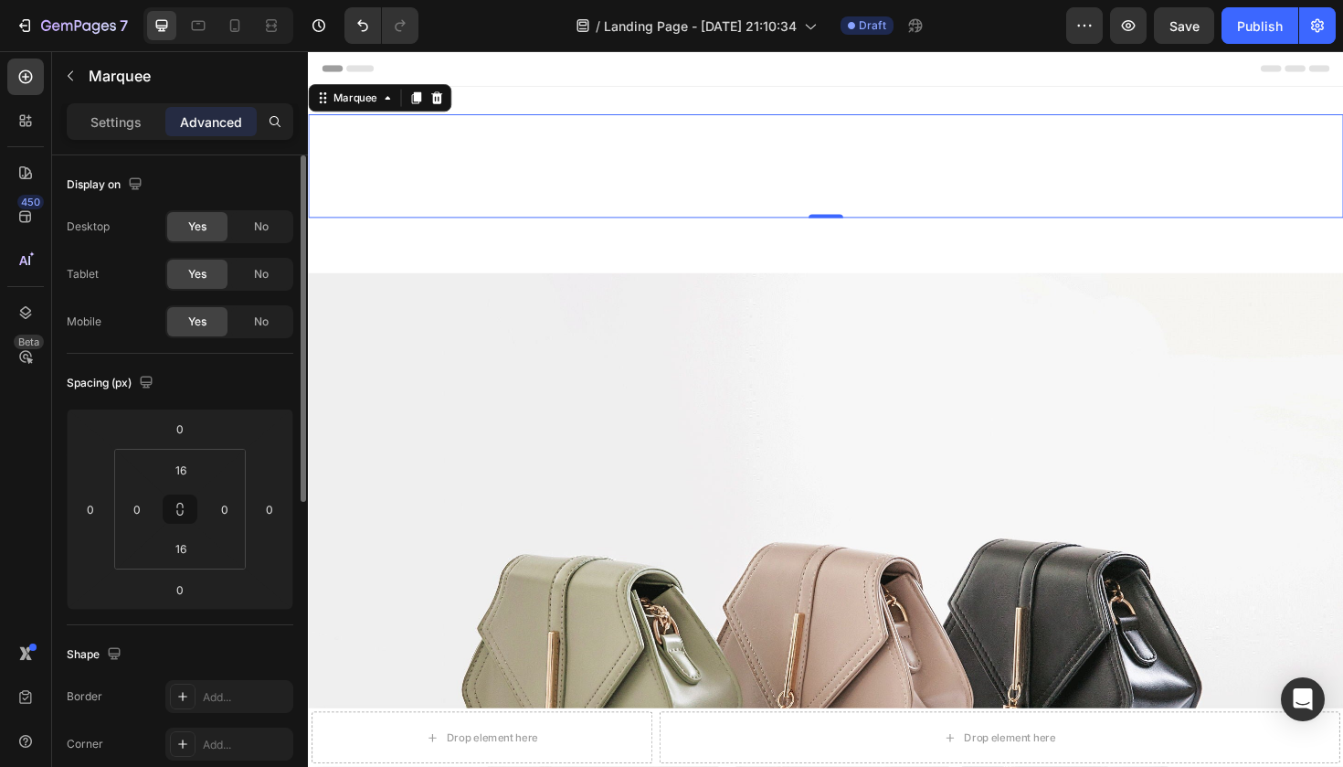
scroll to position [3, 0]
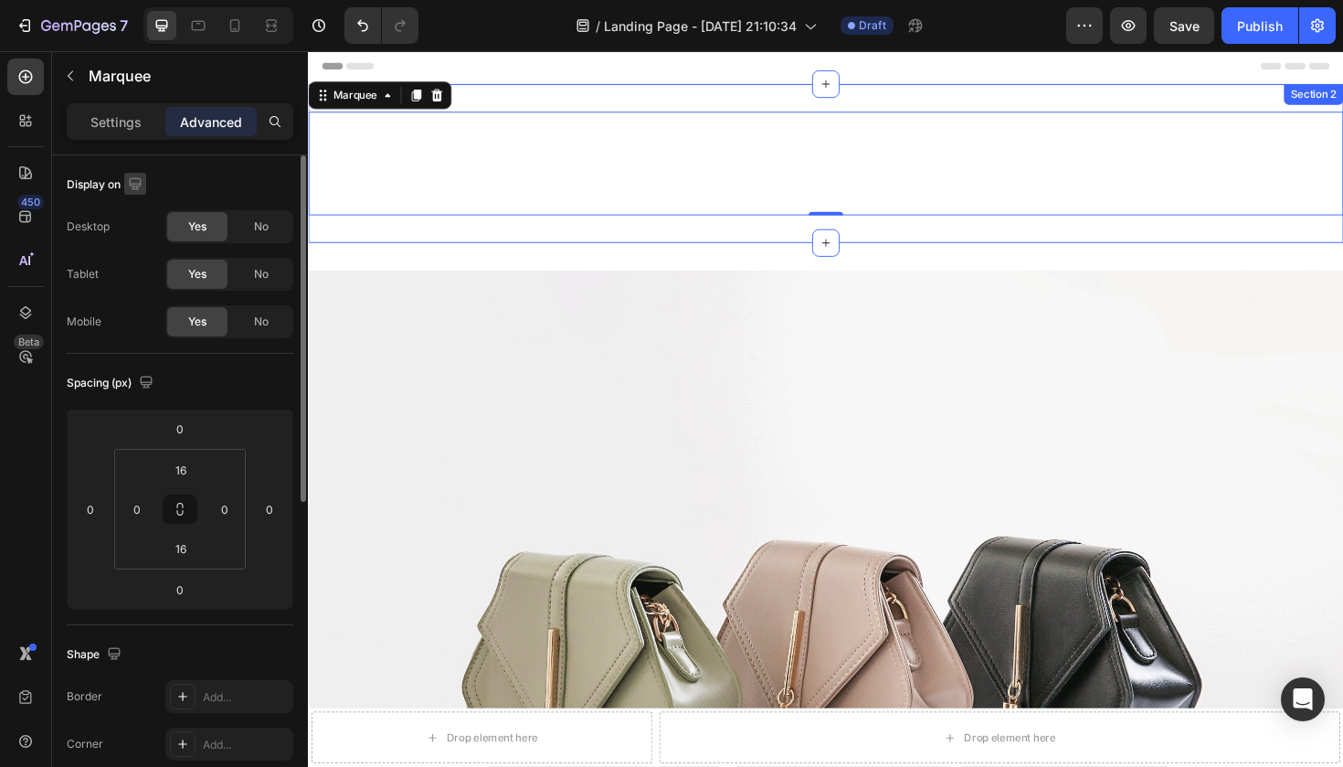
click at [132, 183] on icon "button" at bounding box center [135, 183] width 18 height 18
click at [142, 274] on icon "button" at bounding box center [139, 279] width 18 height 18
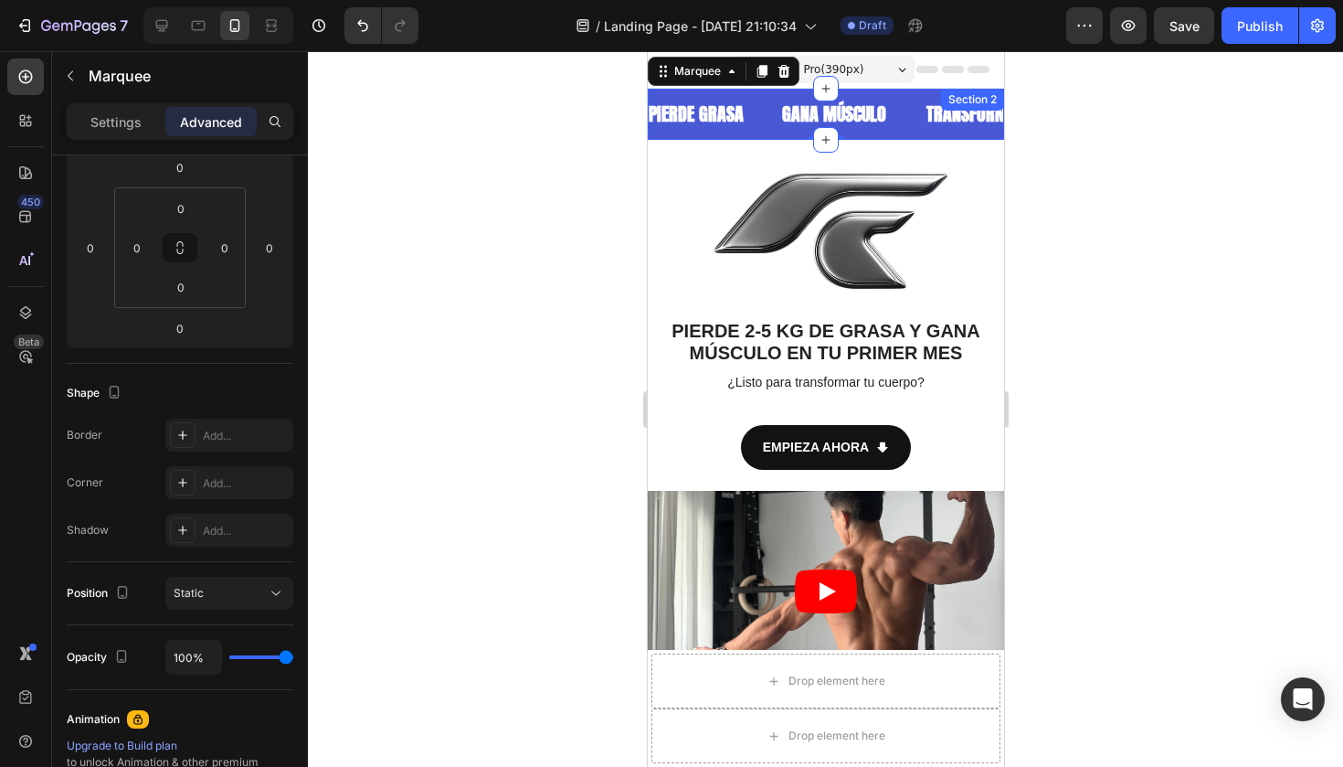
scroll to position [605, 0]
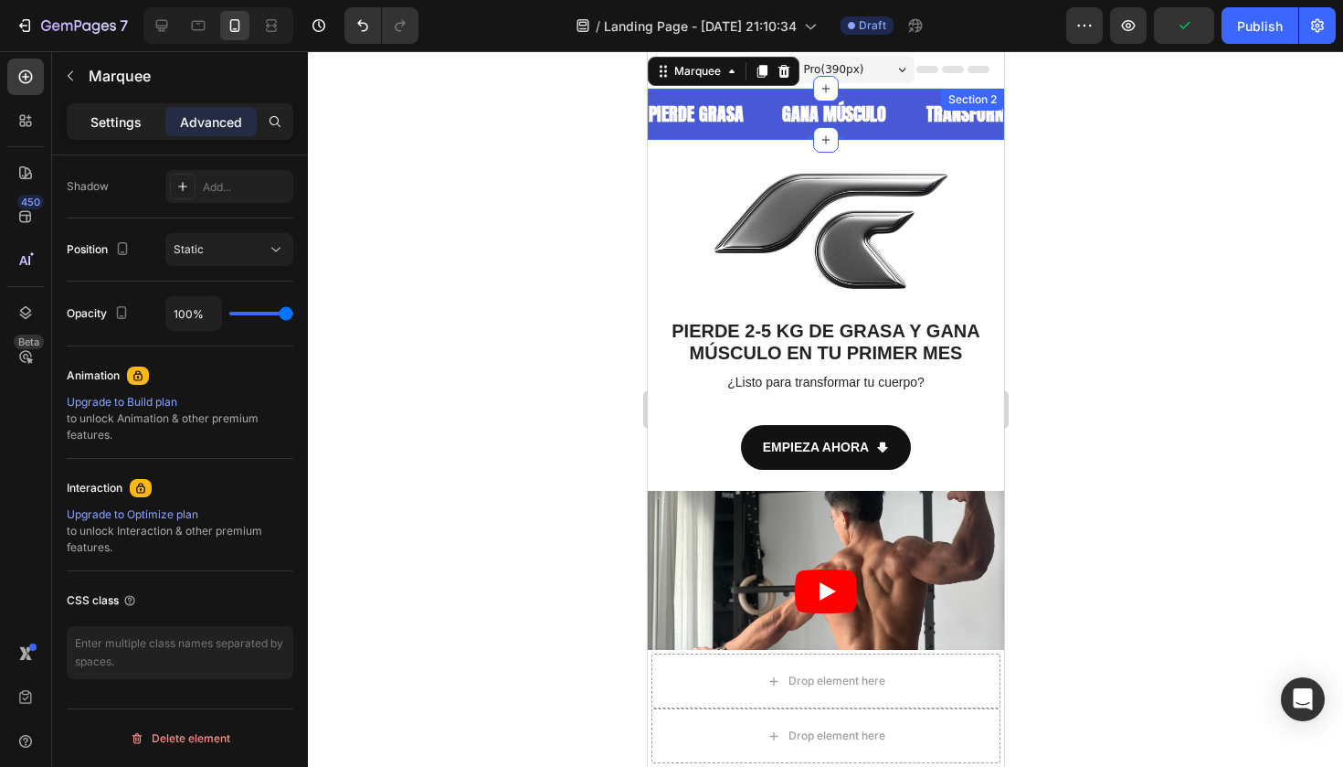
click at [133, 112] on p "Settings" at bounding box center [115, 121] width 51 height 19
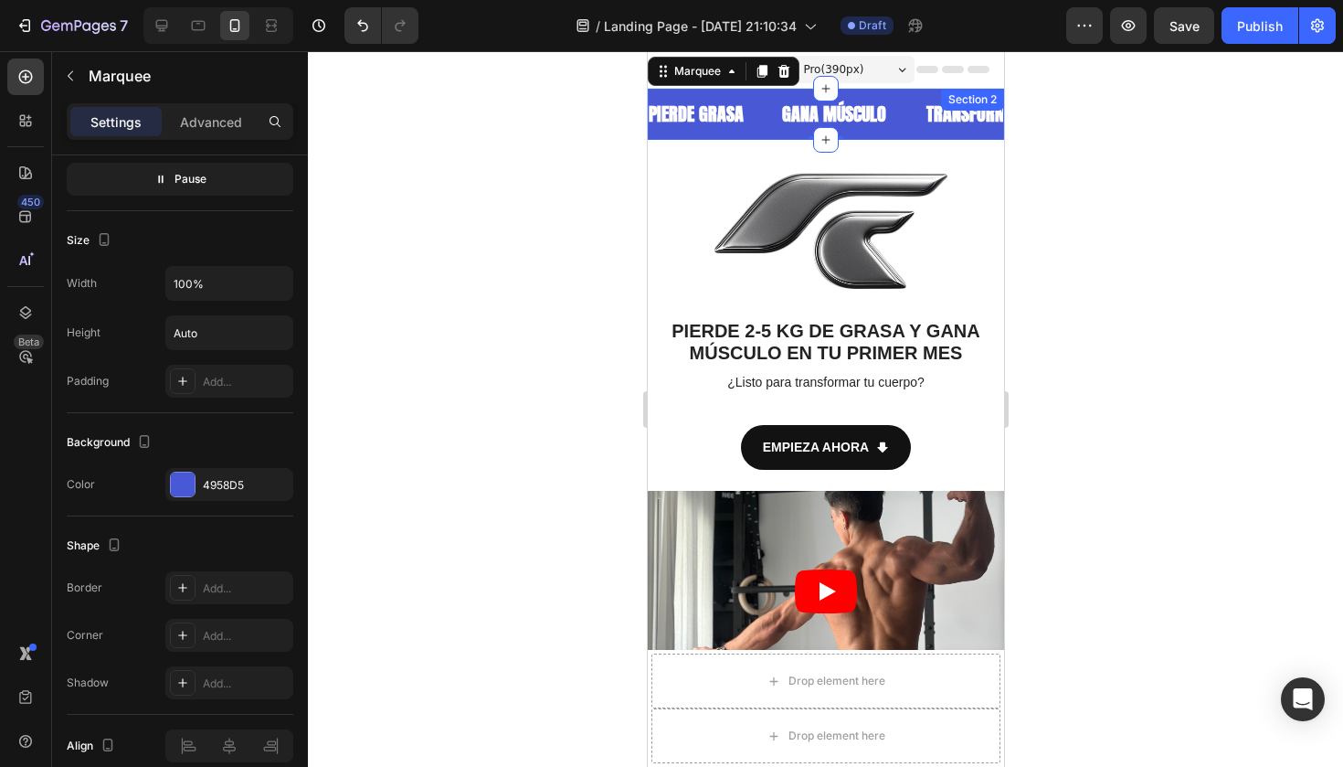
click at [558, 452] on div at bounding box center [825, 408] width 1035 height 715
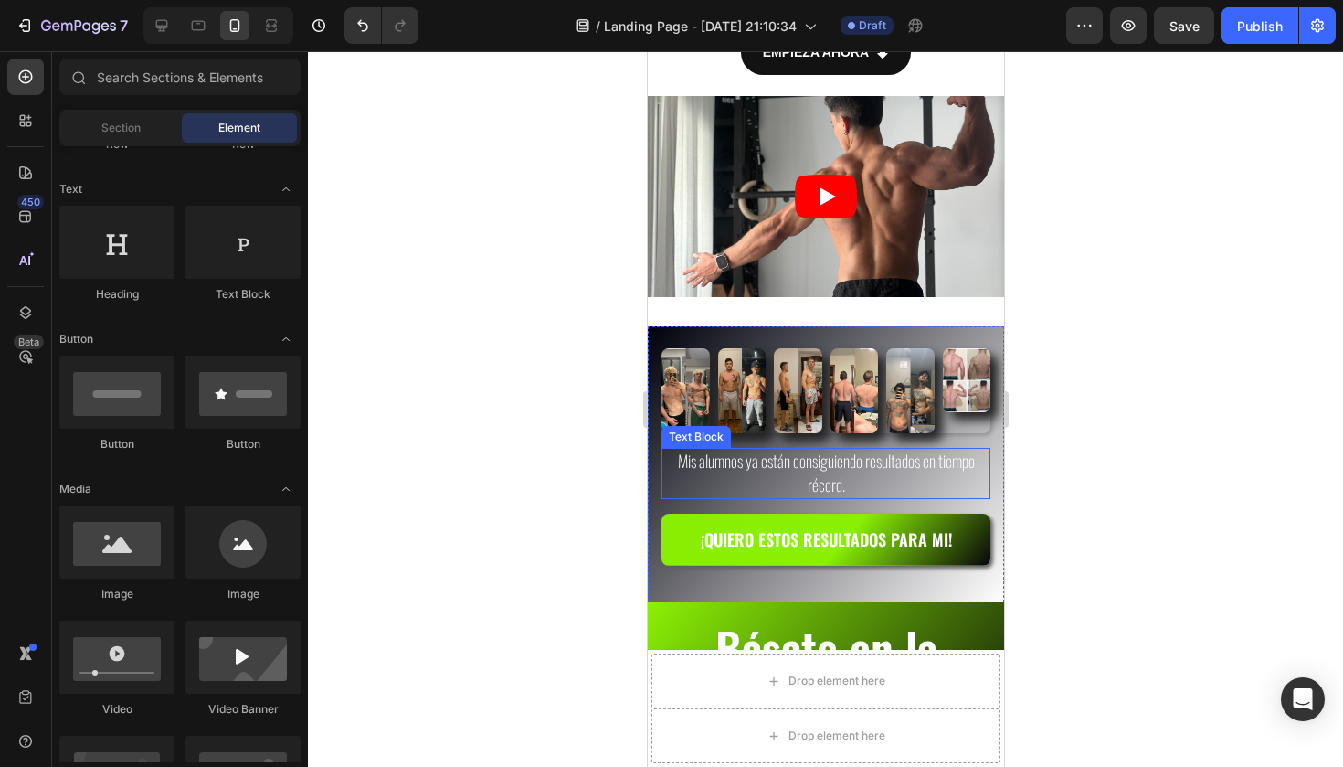
scroll to position [397, 0]
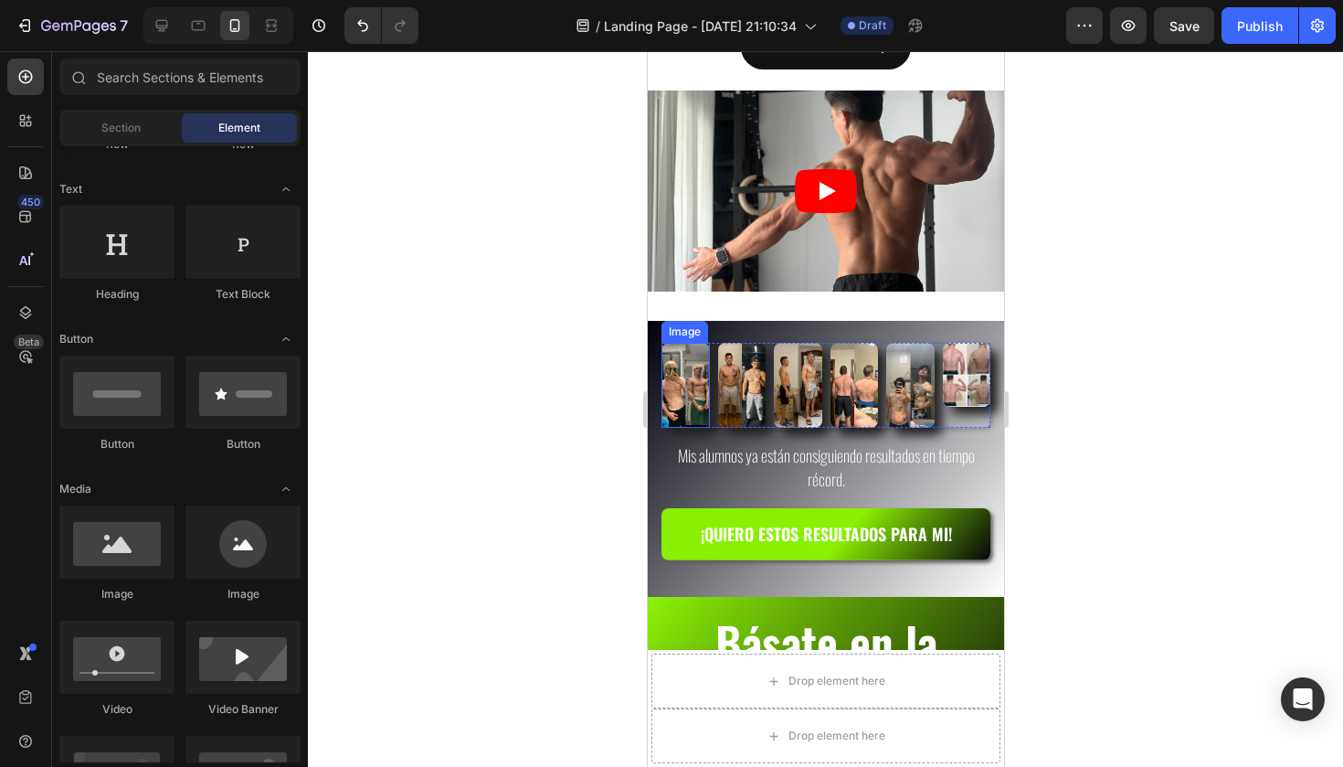
click at [700, 372] on img at bounding box center [685, 385] width 48 height 85
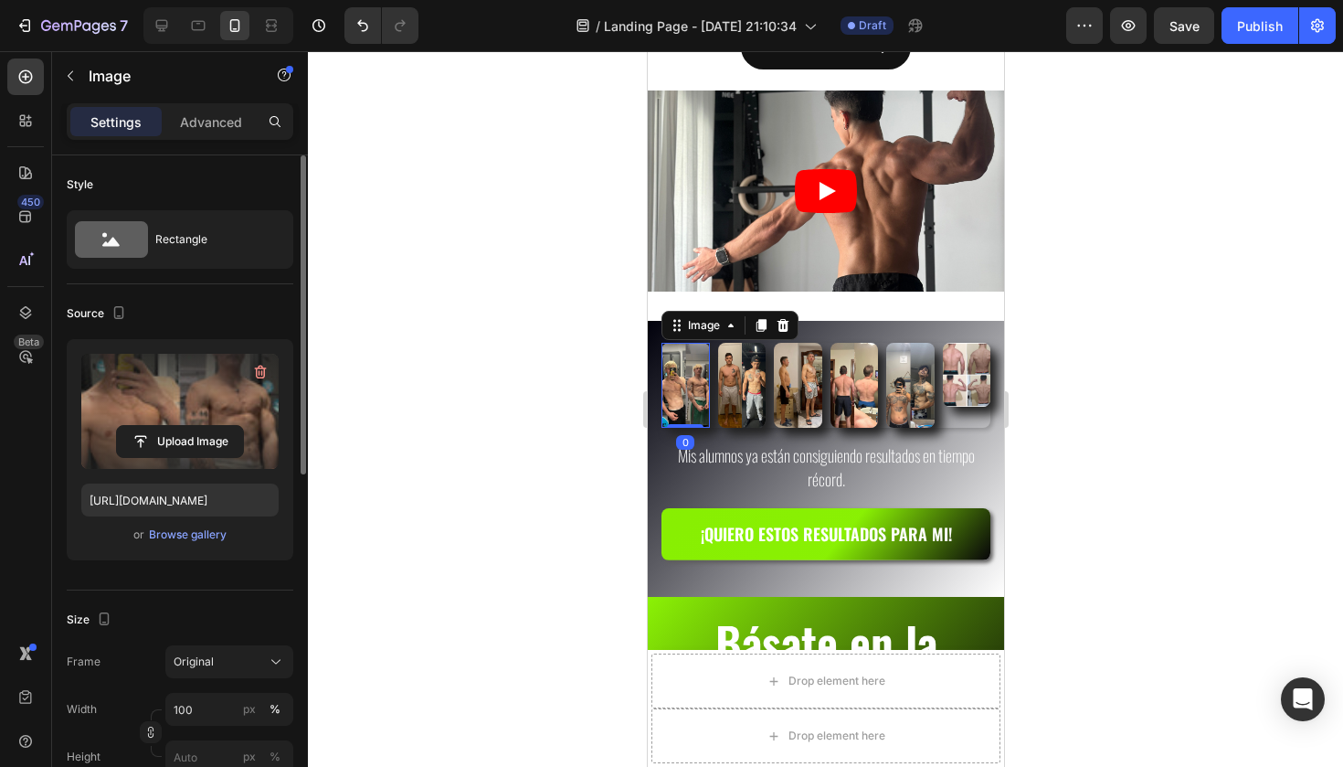
click at [219, 395] on label at bounding box center [179, 411] width 197 height 115
click at [219, 426] on input "file" at bounding box center [180, 441] width 126 height 31
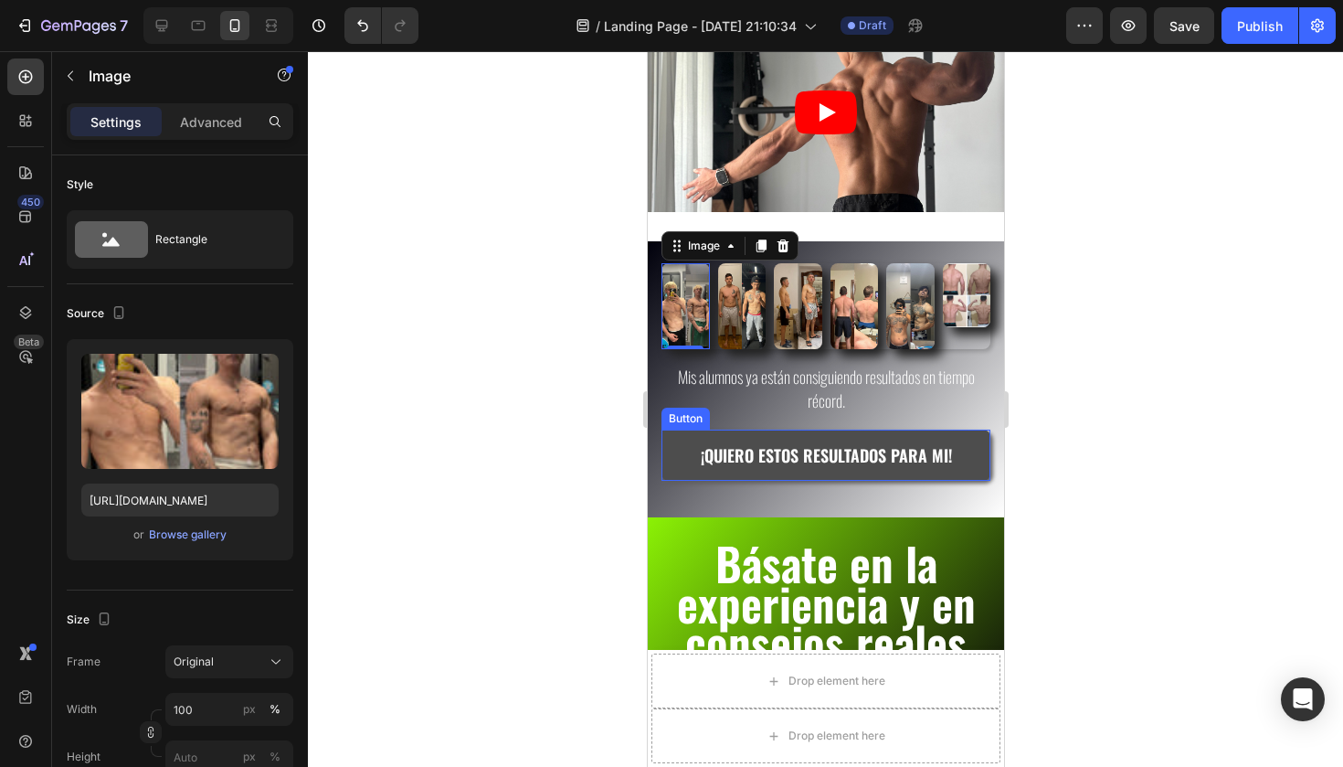
scroll to position [488, 0]
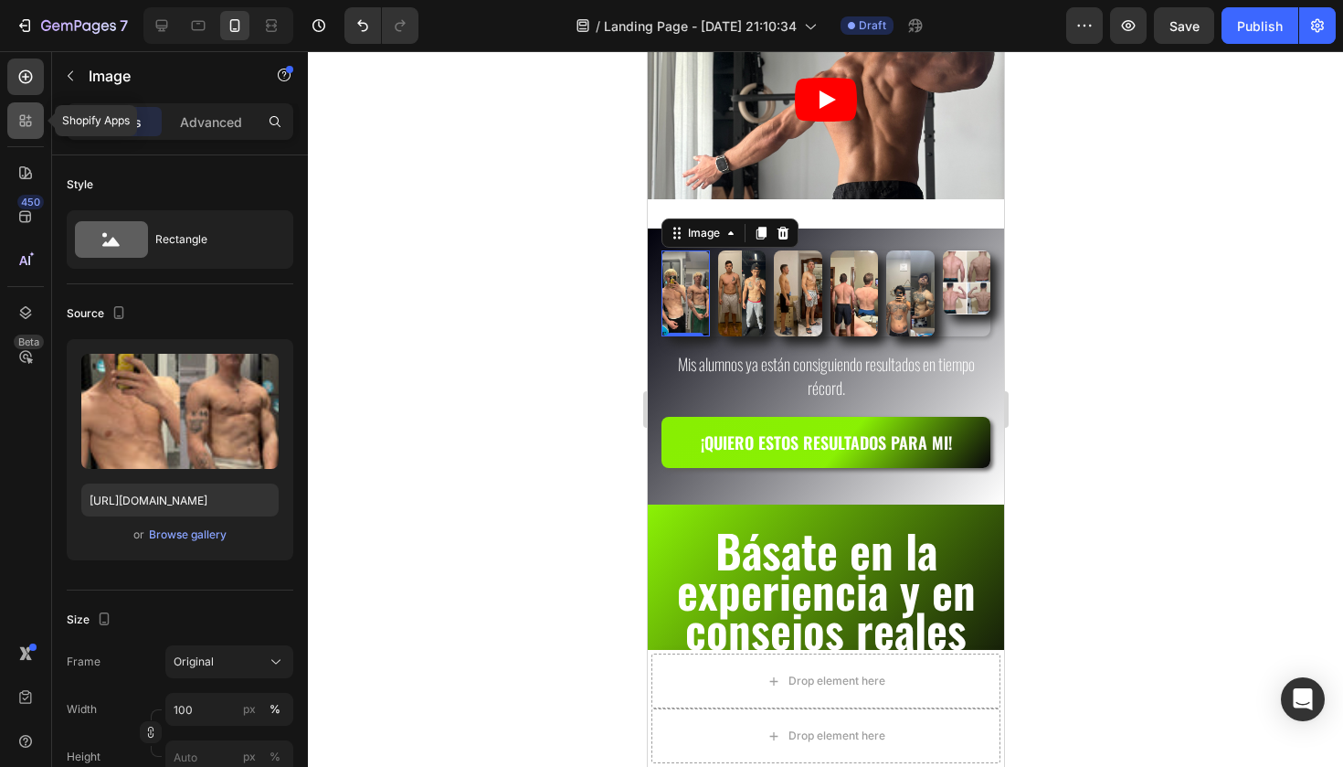
click at [29, 125] on icon at bounding box center [28, 124] width 5 height 5
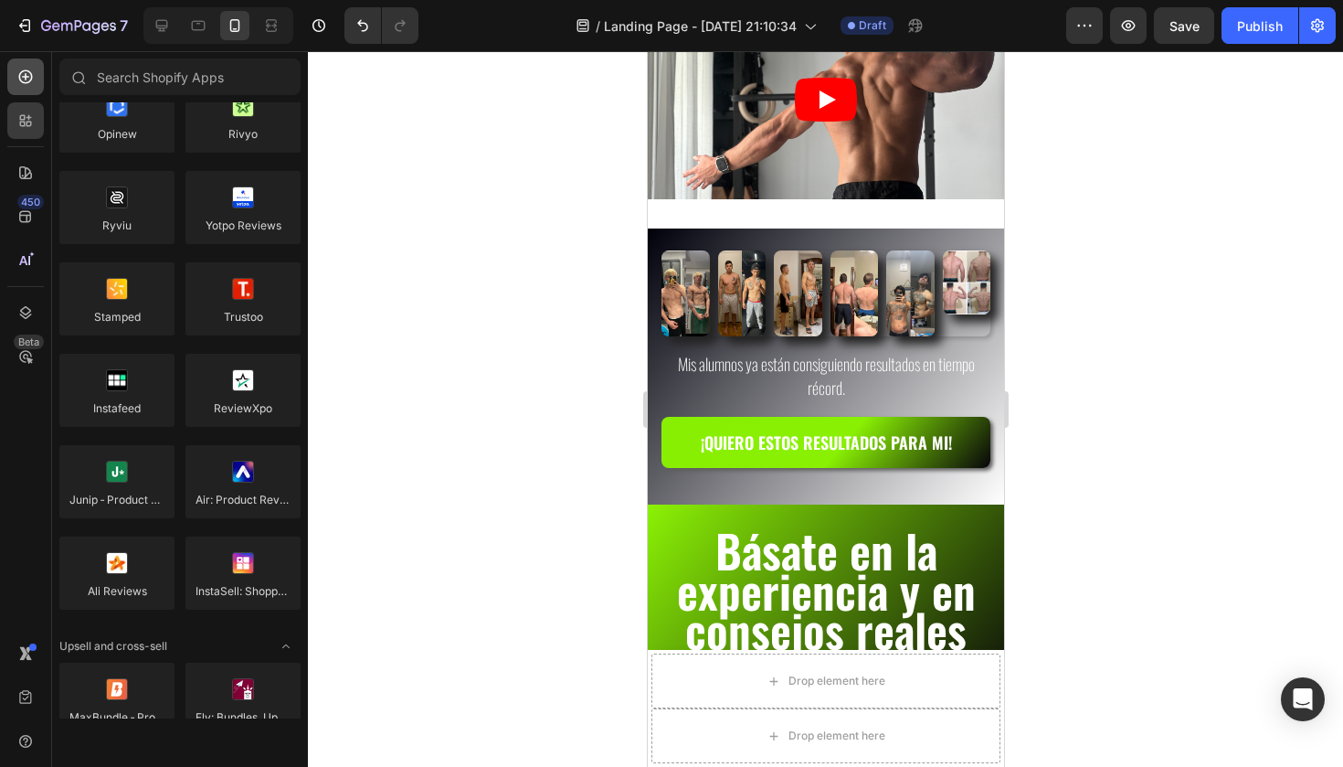
click at [28, 91] on div at bounding box center [25, 76] width 37 height 37
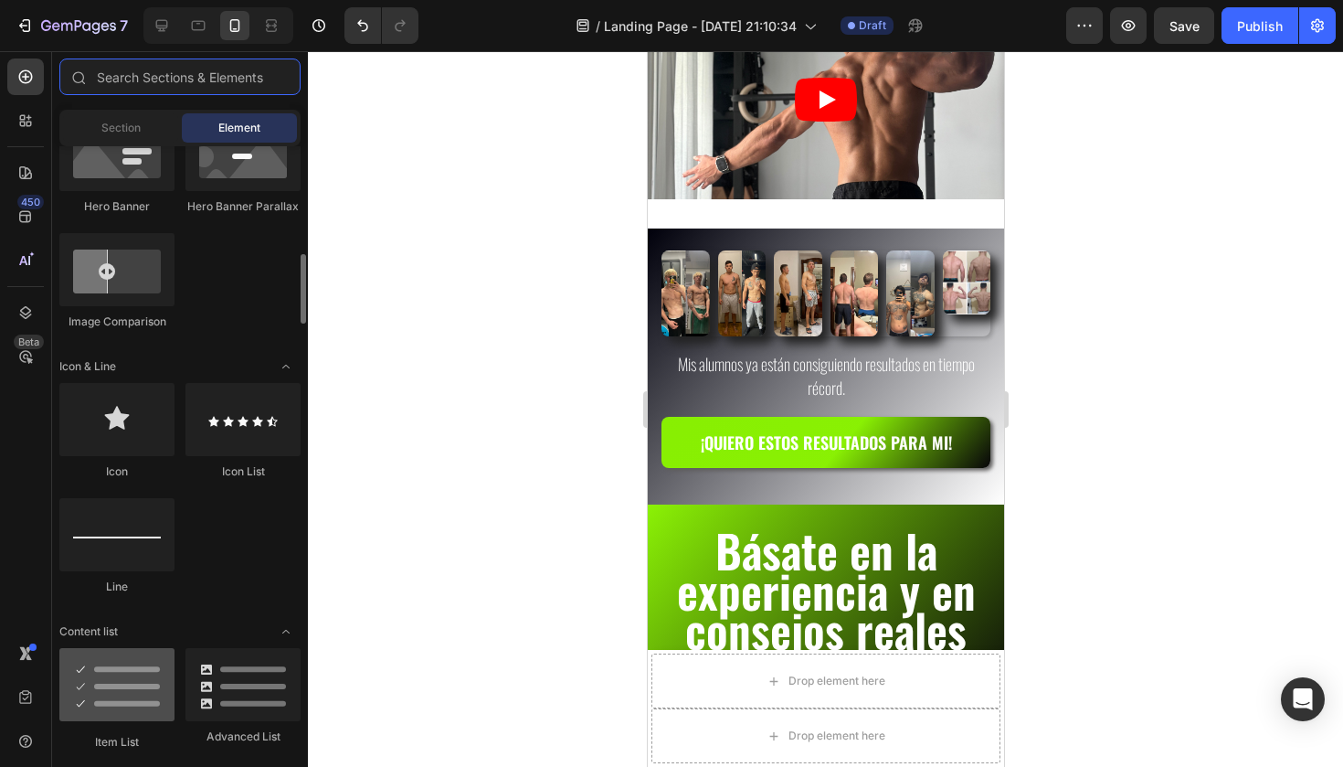
scroll to position [976, 0]
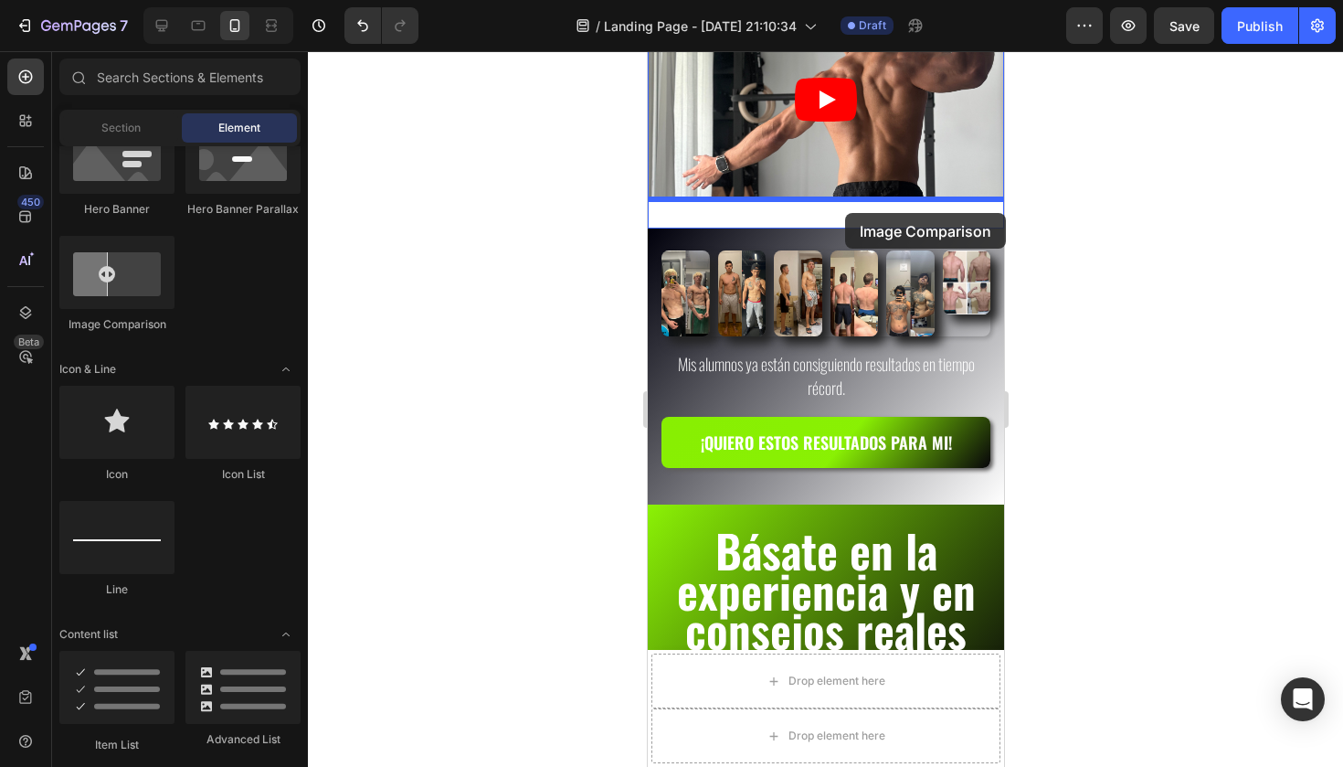
drag, startPoint x: 761, startPoint y: 335, endPoint x: 844, endPoint y: 213, distance: 148.0
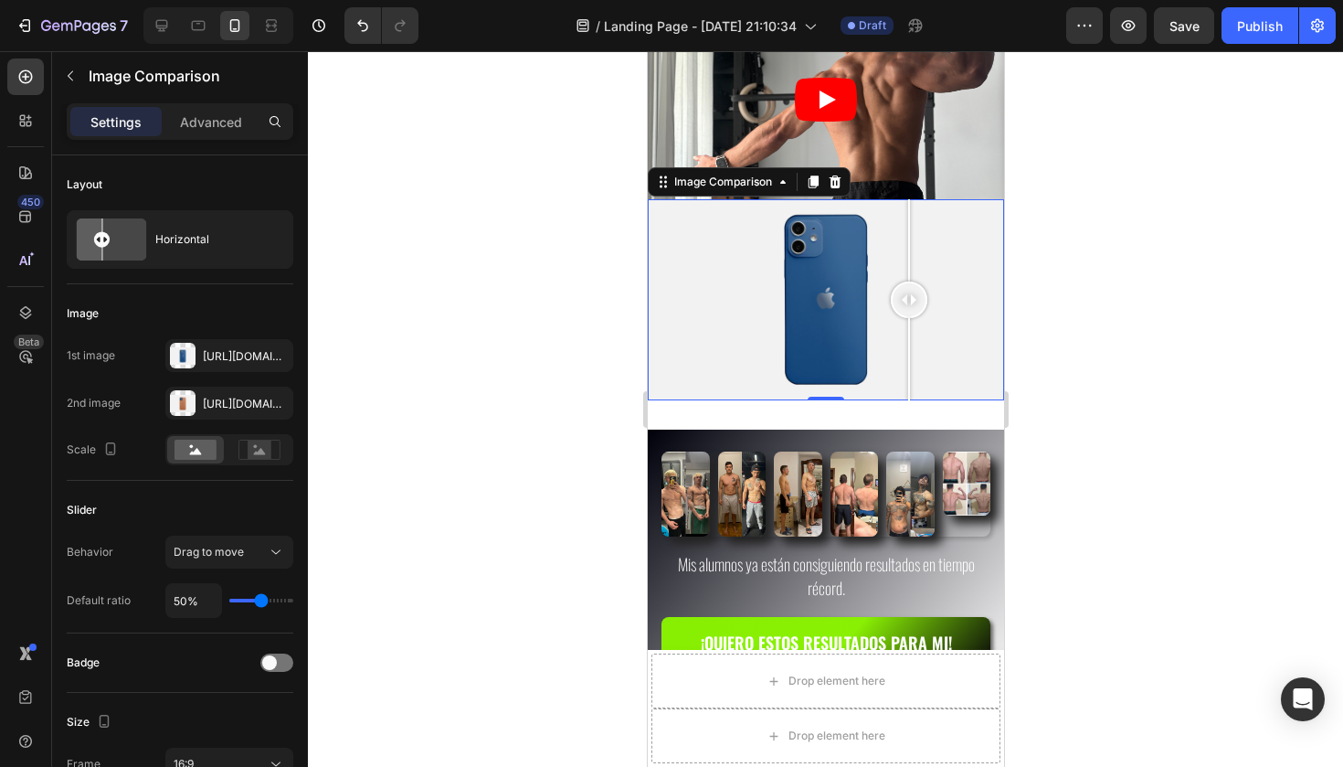
drag, startPoint x: 830, startPoint y: 312, endPoint x: 906, endPoint y: 326, distance: 77.1
click at [907, 326] on div at bounding box center [908, 299] width 37 height 200
click at [822, 306] on div at bounding box center [825, 299] width 356 height 200
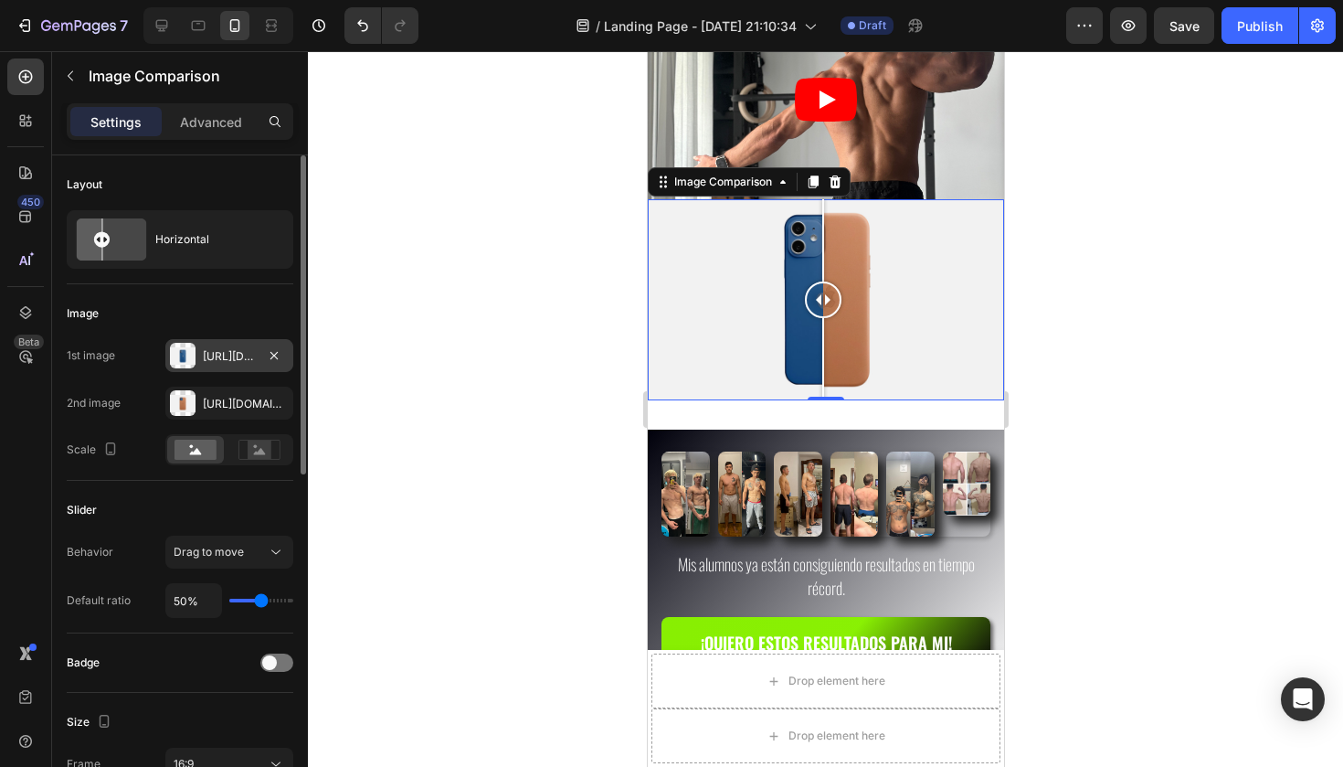
click at [193, 358] on div at bounding box center [183, 356] width 26 height 26
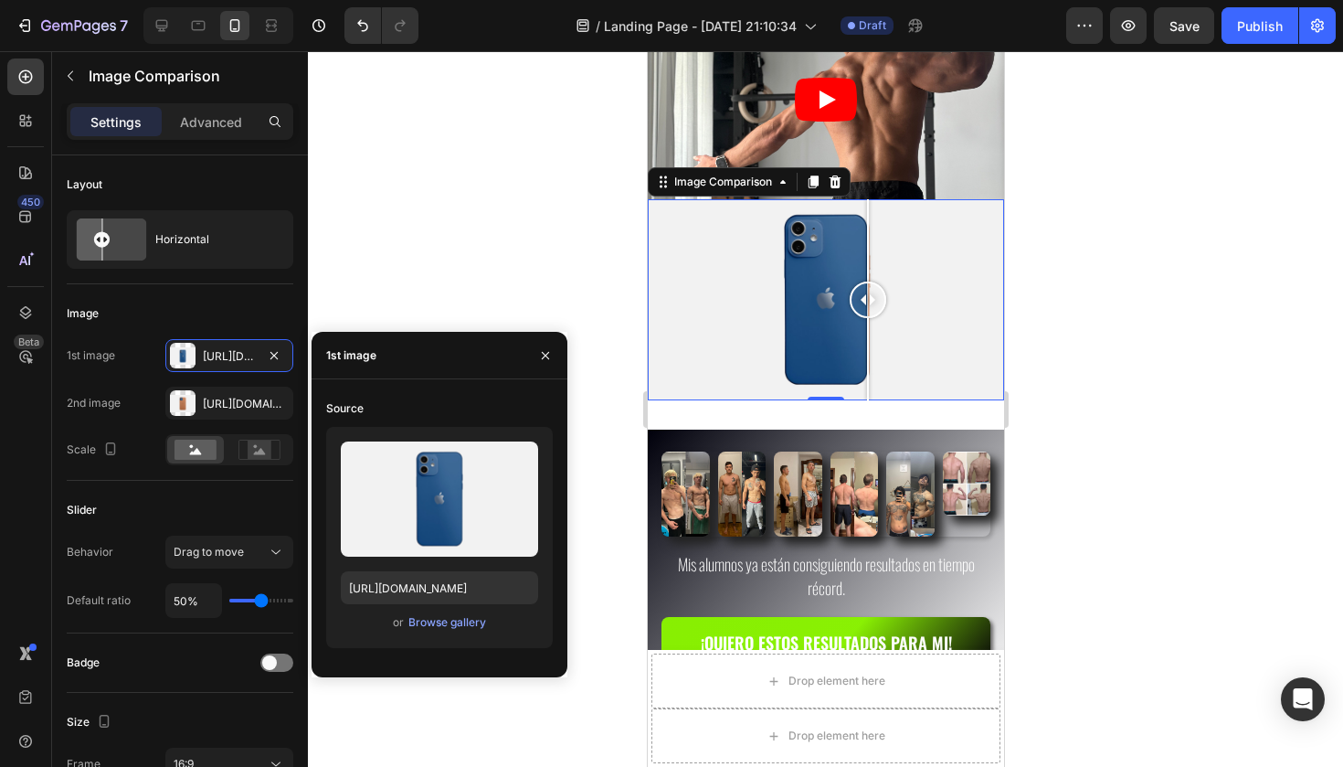
drag, startPoint x: 826, startPoint y: 301, endPoint x: 867, endPoint y: 322, distance: 45.8
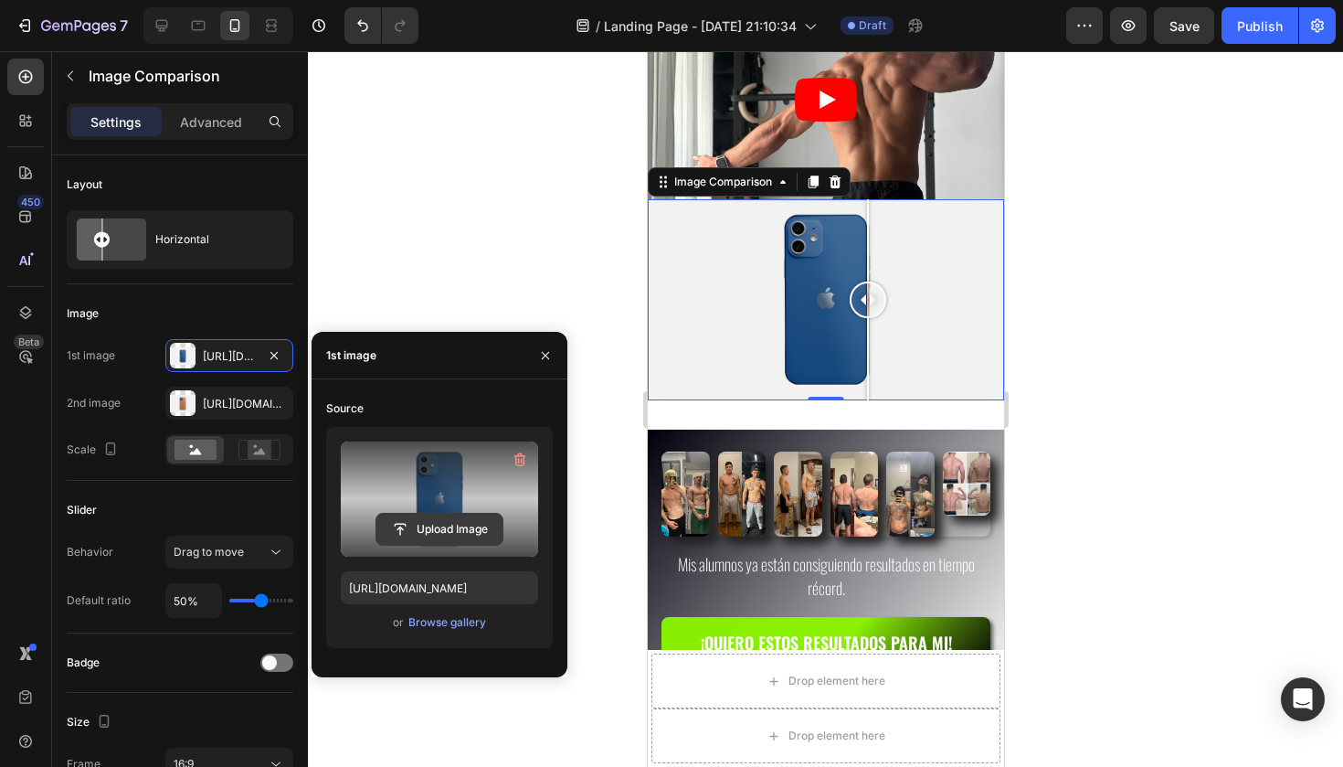
click at [433, 530] on input "file" at bounding box center [439, 528] width 126 height 31
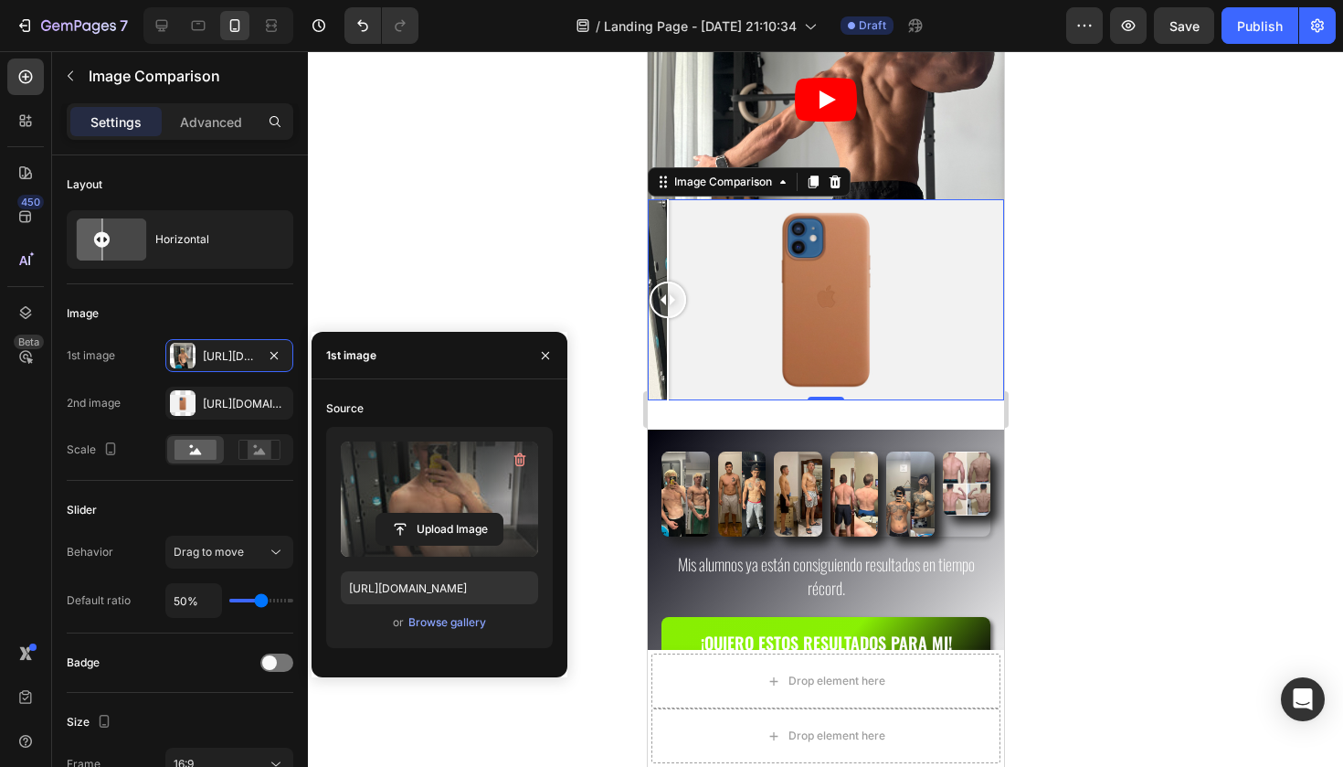
drag, startPoint x: 826, startPoint y: 312, endPoint x: 663, endPoint y: 333, distance: 164.1
click at [663, 333] on div at bounding box center [667, 299] width 37 height 200
click at [248, 406] on div "Https://cdn.Shopify.Com/s/files/1/2005/9307/files/image_compare_after.Png" at bounding box center [229, 404] width 53 height 16
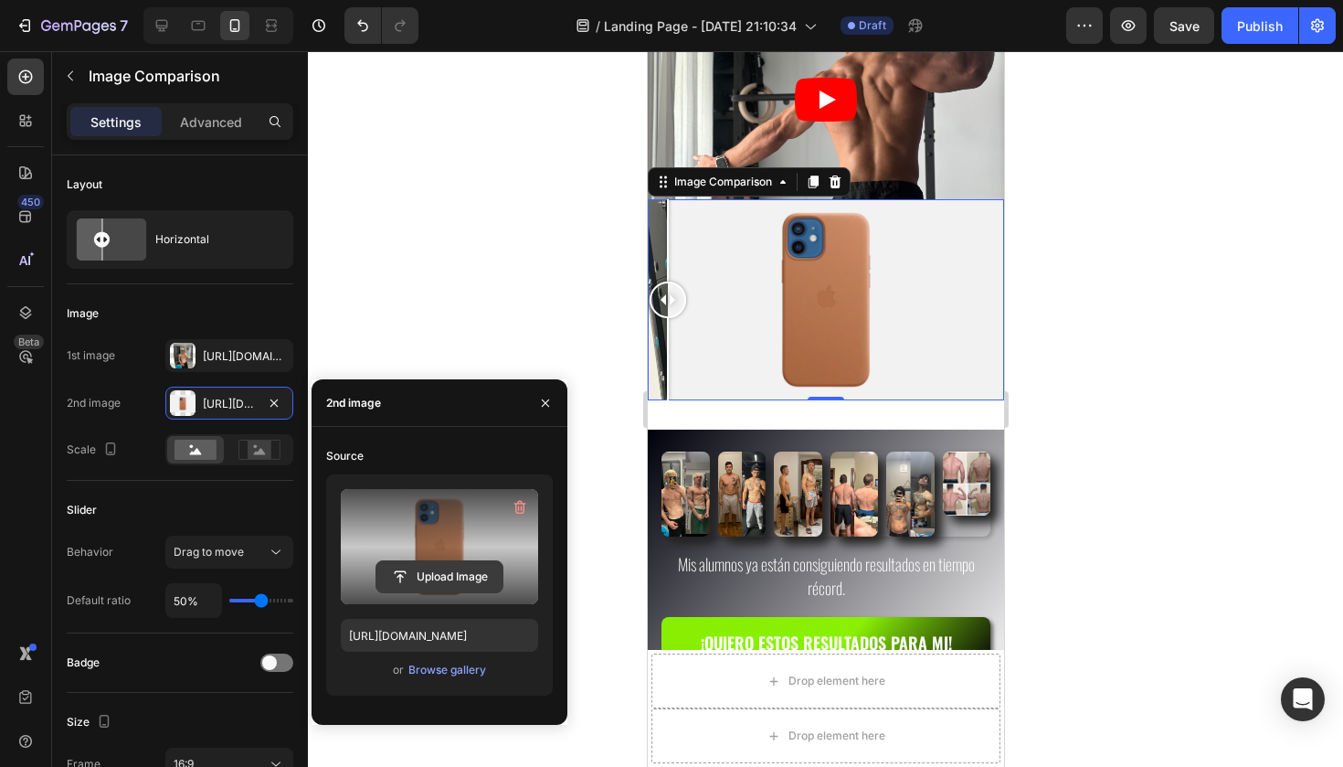
click at [447, 586] on input "file" at bounding box center [439, 576] width 126 height 31
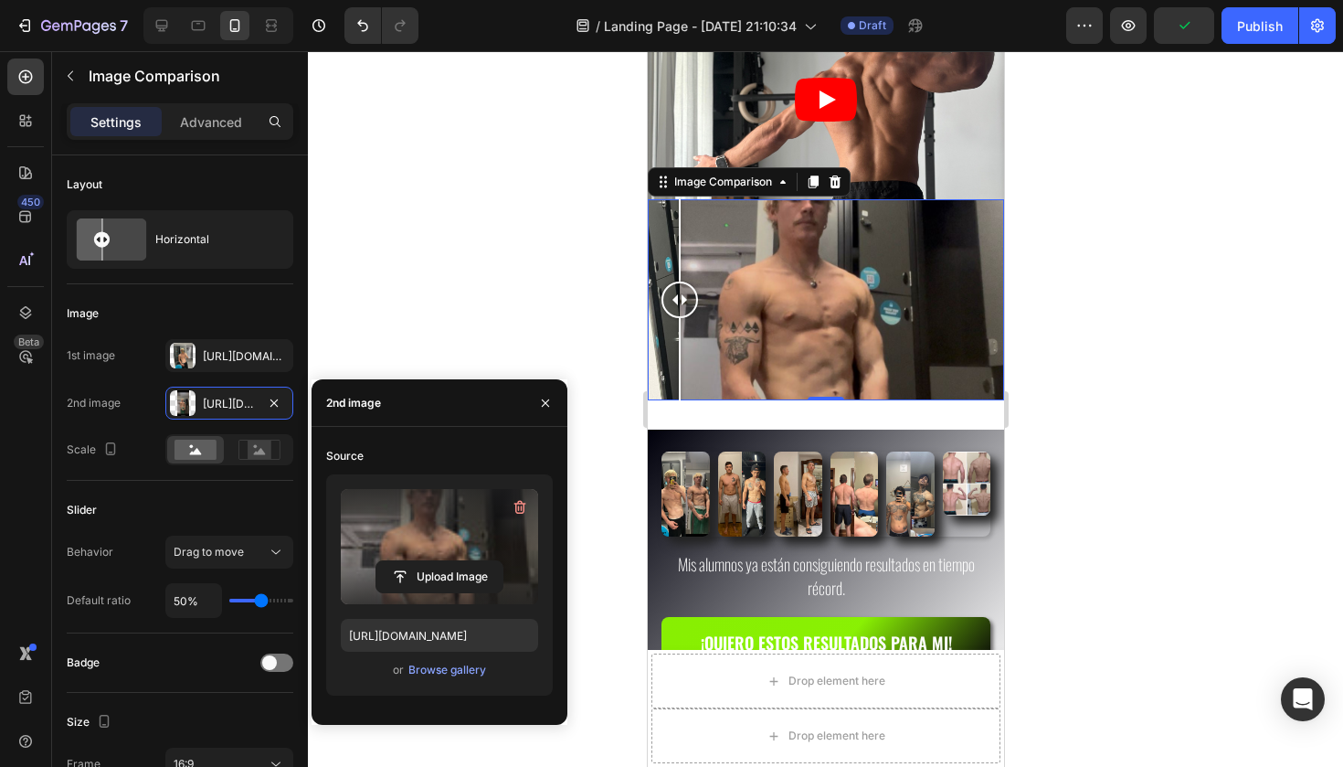
drag, startPoint x: 834, startPoint y: 302, endPoint x: 679, endPoint y: 340, distance: 159.8
click at [679, 341] on div at bounding box center [679, 299] width 37 height 200
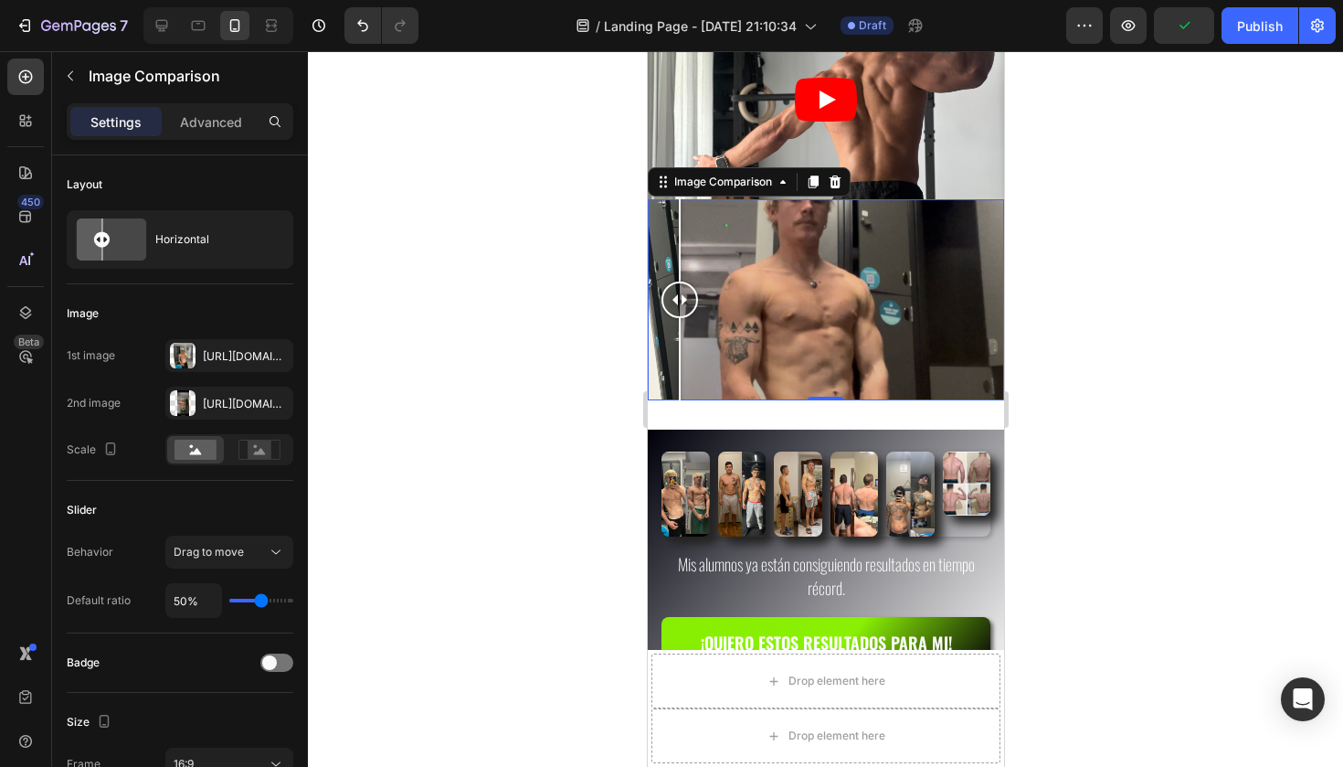
click at [1112, 267] on div at bounding box center [825, 408] width 1035 height 715
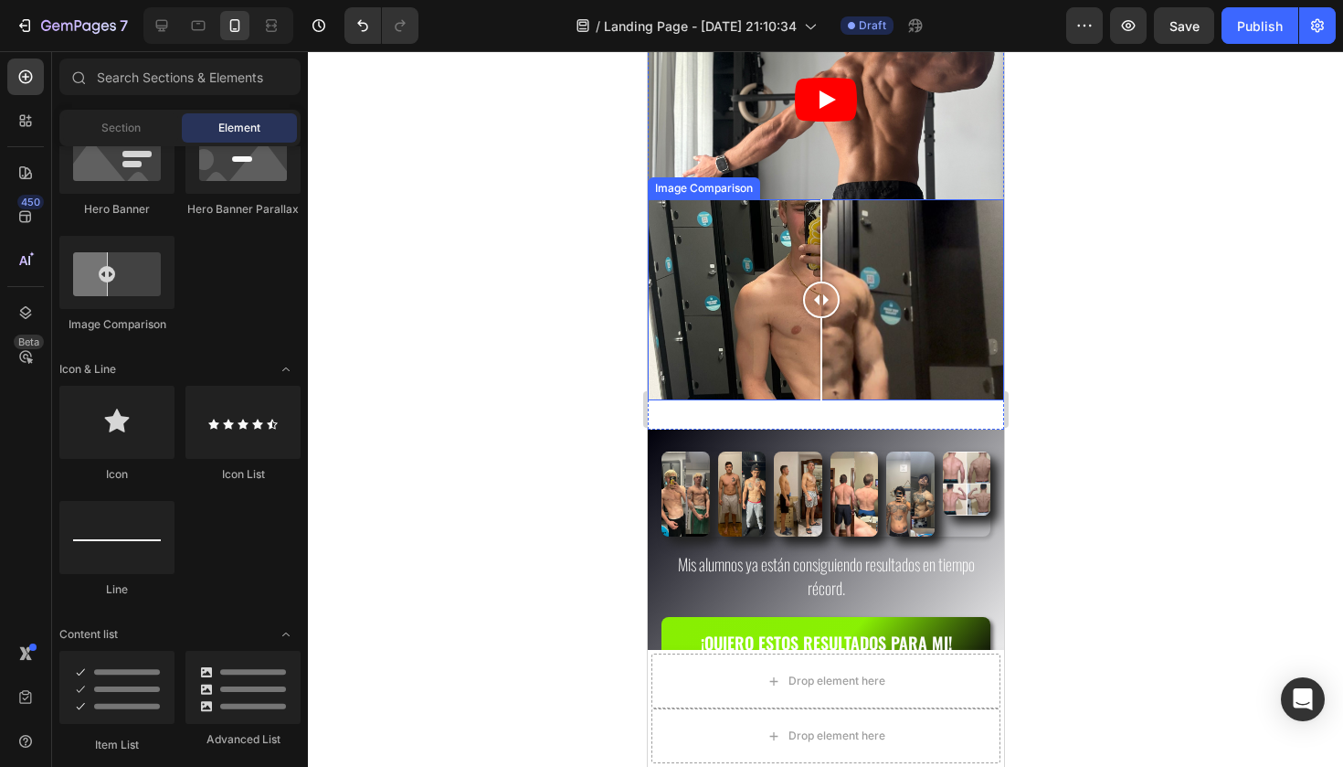
drag, startPoint x: 685, startPoint y: 296, endPoint x: 820, endPoint y: 300, distance: 135.3
click at [820, 301] on div at bounding box center [820, 299] width 37 height 37
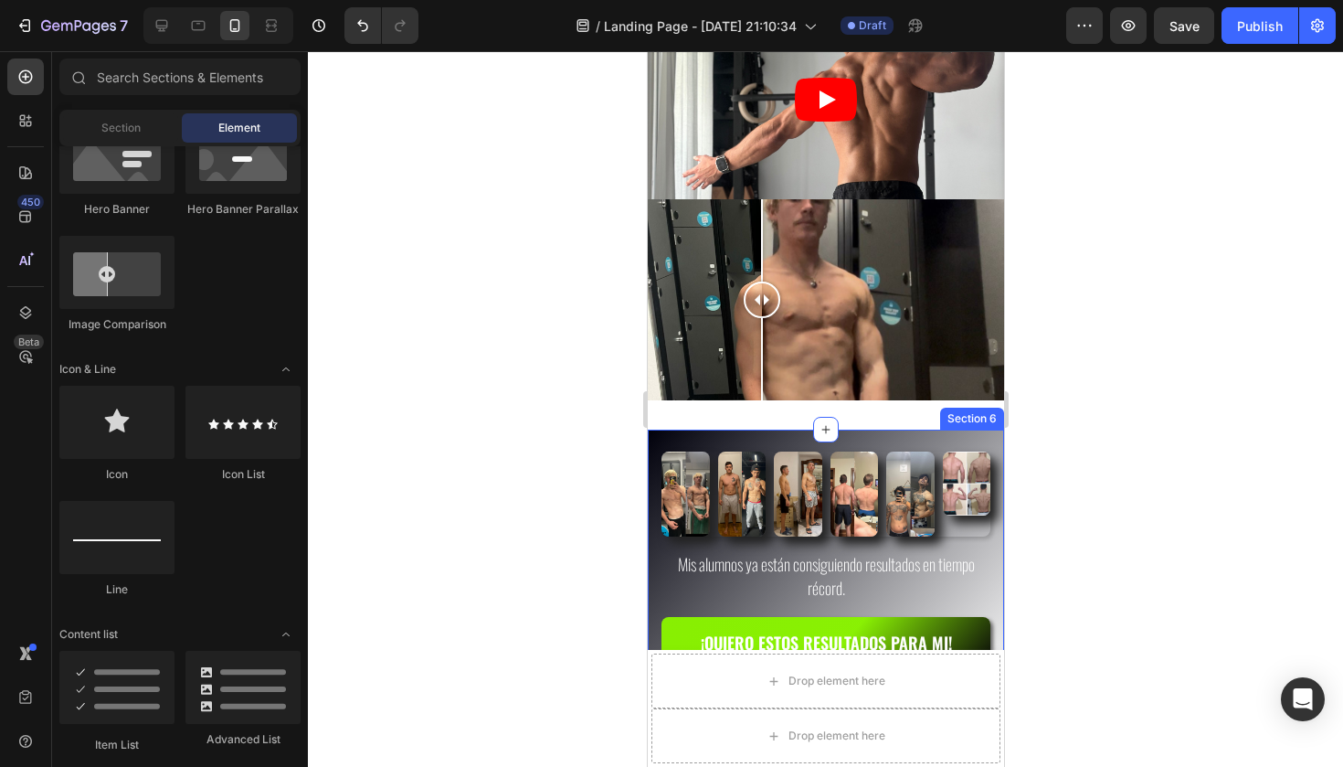
drag, startPoint x: 743, startPoint y: 336, endPoint x: 884, endPoint y: 401, distance: 155.8
click at [884, 401] on div "Video Image Comparison Section 5" at bounding box center [825, 206] width 356 height 445
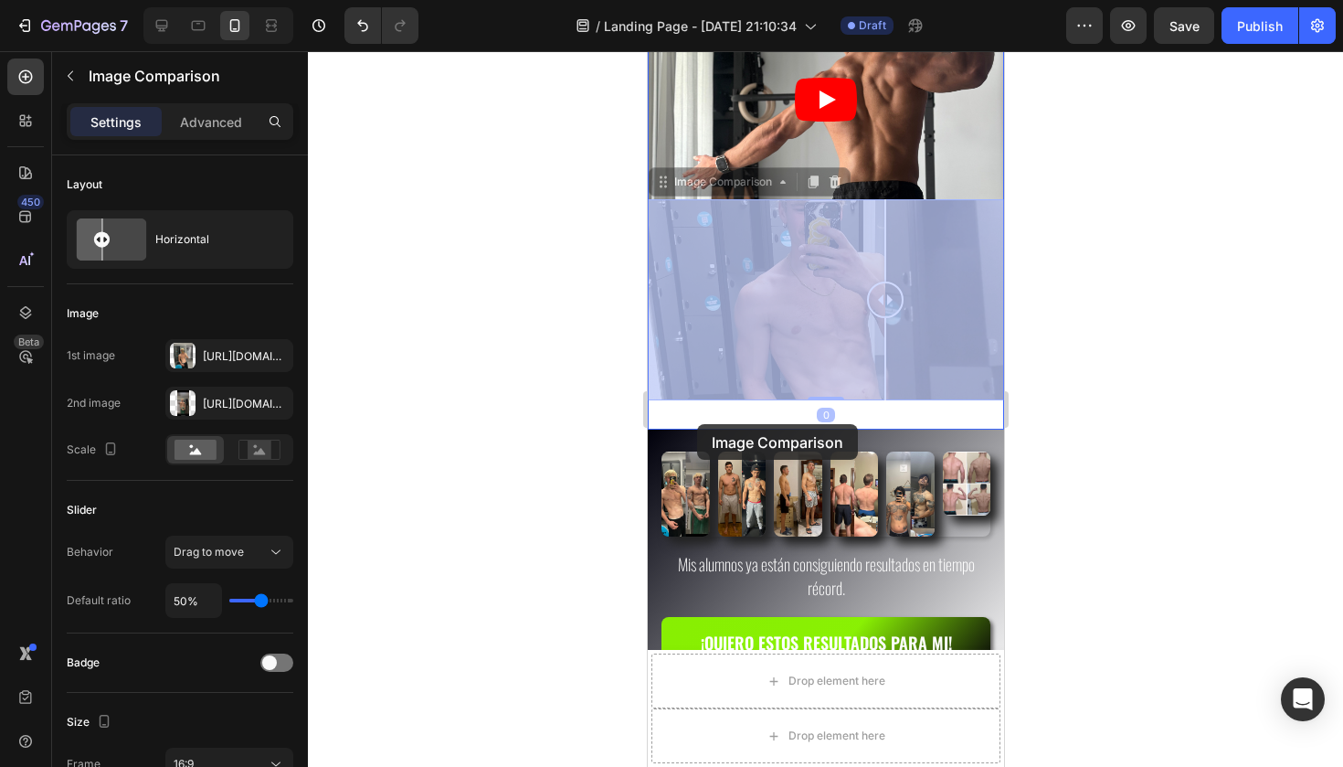
drag, startPoint x: 697, startPoint y: 189, endPoint x: 696, endPoint y: 423, distance: 233.9
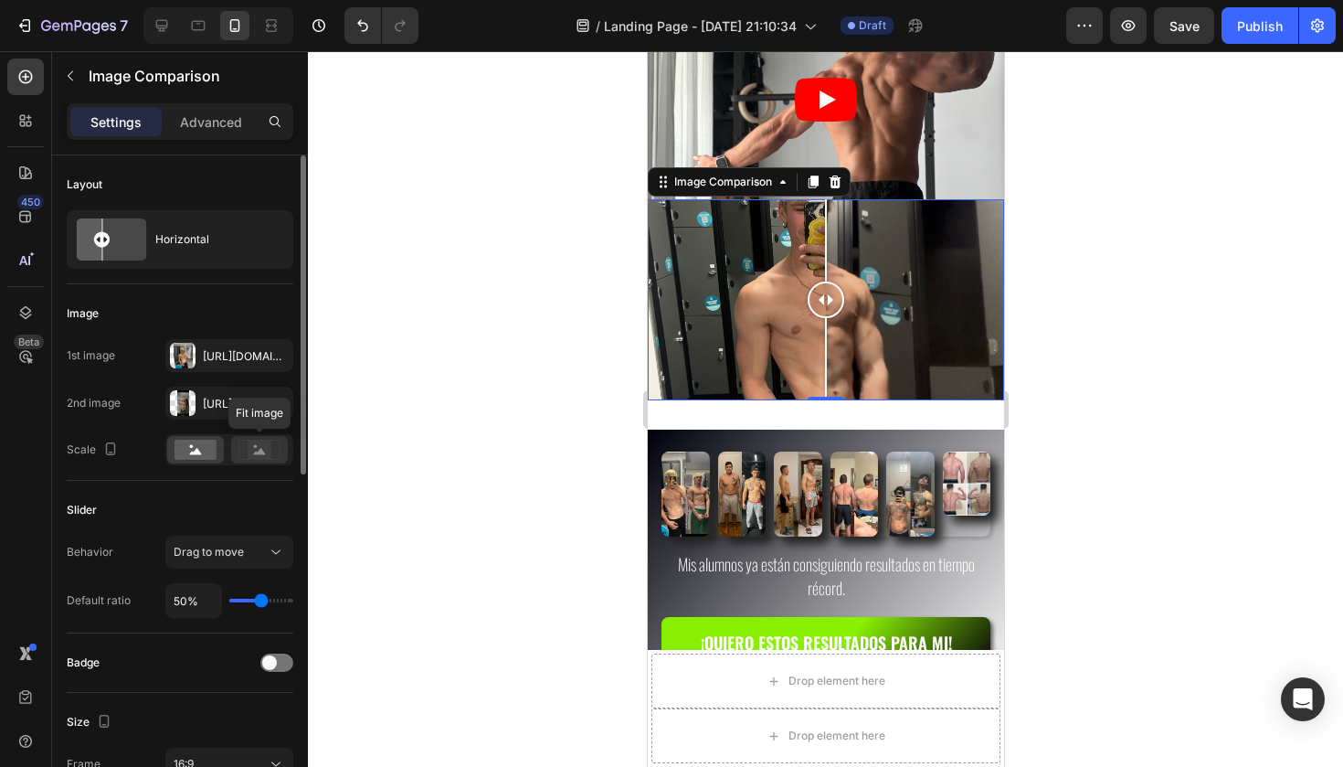
click at [251, 447] on rect at bounding box center [260, 449] width 24 height 18
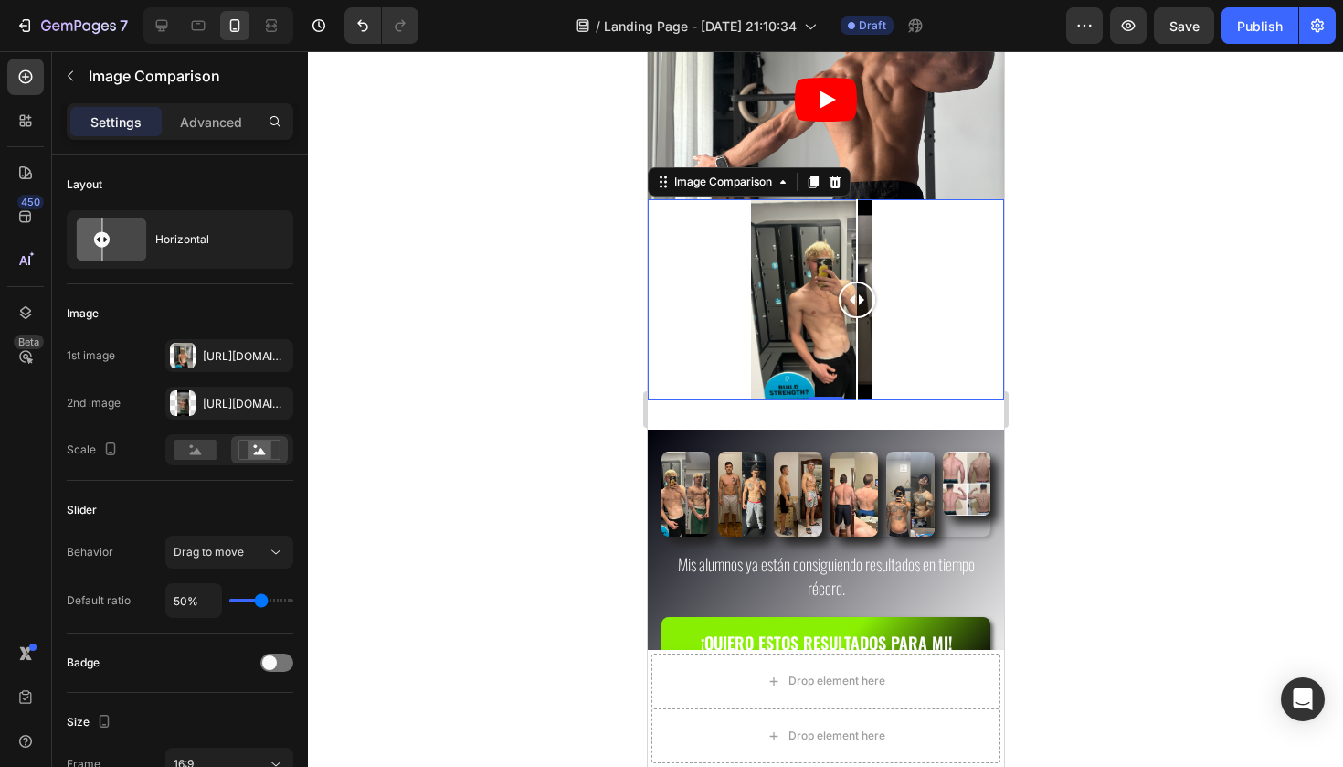
drag, startPoint x: 833, startPoint y: 296, endPoint x: 856, endPoint y: 328, distance: 39.3
click at [856, 328] on div at bounding box center [856, 299] width 37 height 200
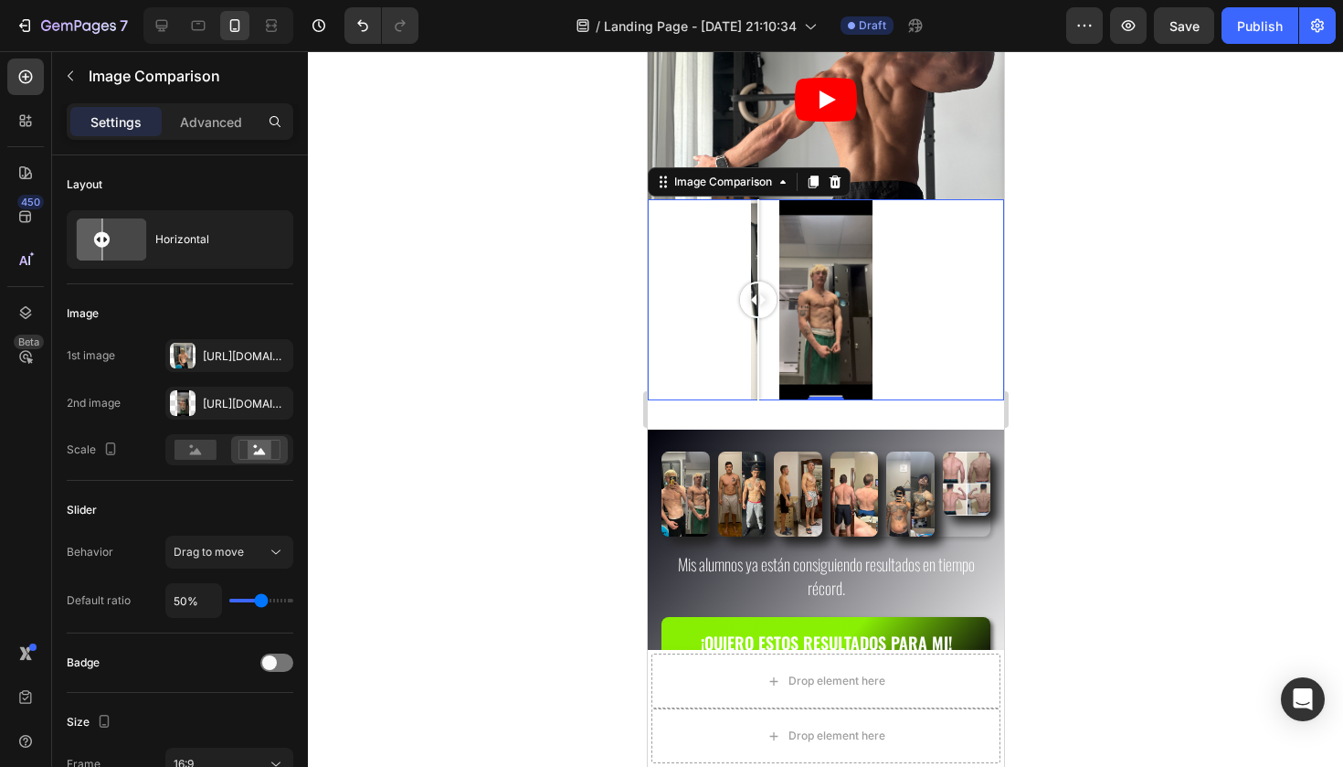
drag, startPoint x: 857, startPoint y: 315, endPoint x: 718, endPoint y: 326, distance: 139.3
click at [739, 327] on div at bounding box center [757, 299] width 37 height 200
click at [841, 307] on div at bounding box center [825, 299] width 356 height 200
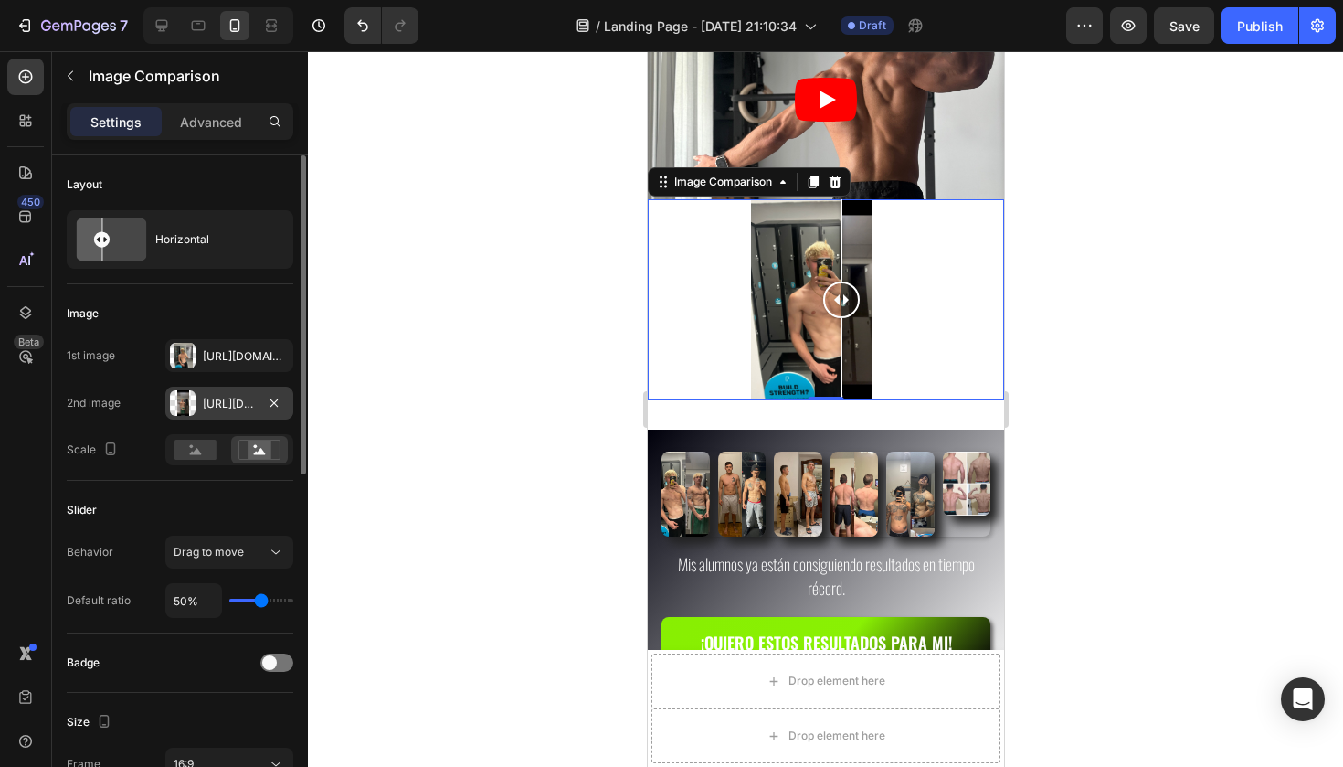
click at [227, 405] on div "Https://cdn.Shopify.Com/s/files/1/0848/3795/7980/files/gempages_581679771293844…" at bounding box center [229, 404] width 53 height 16
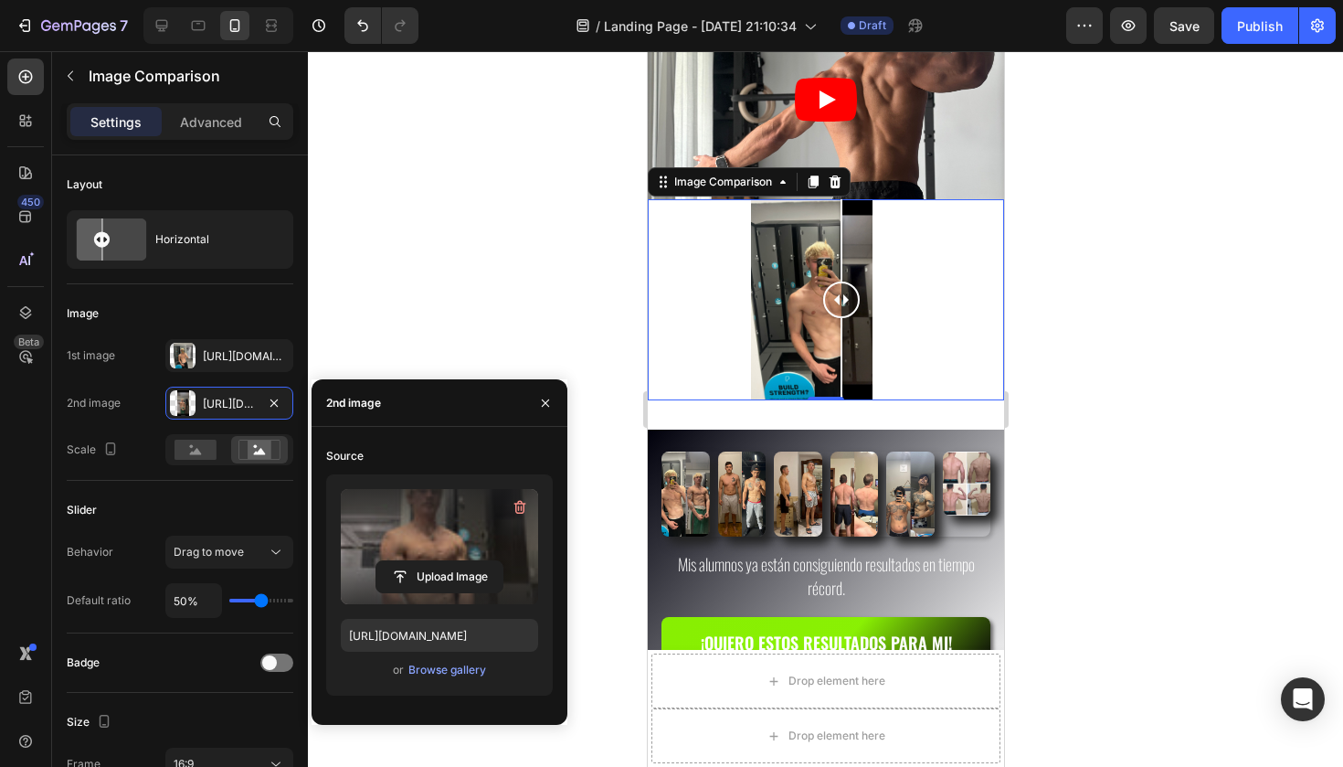
click at [427, 530] on label at bounding box center [439, 546] width 197 height 115
click at [427, 561] on input "file" at bounding box center [439, 576] width 126 height 31
click at [523, 507] on icon "button" at bounding box center [520, 508] width 12 height 14
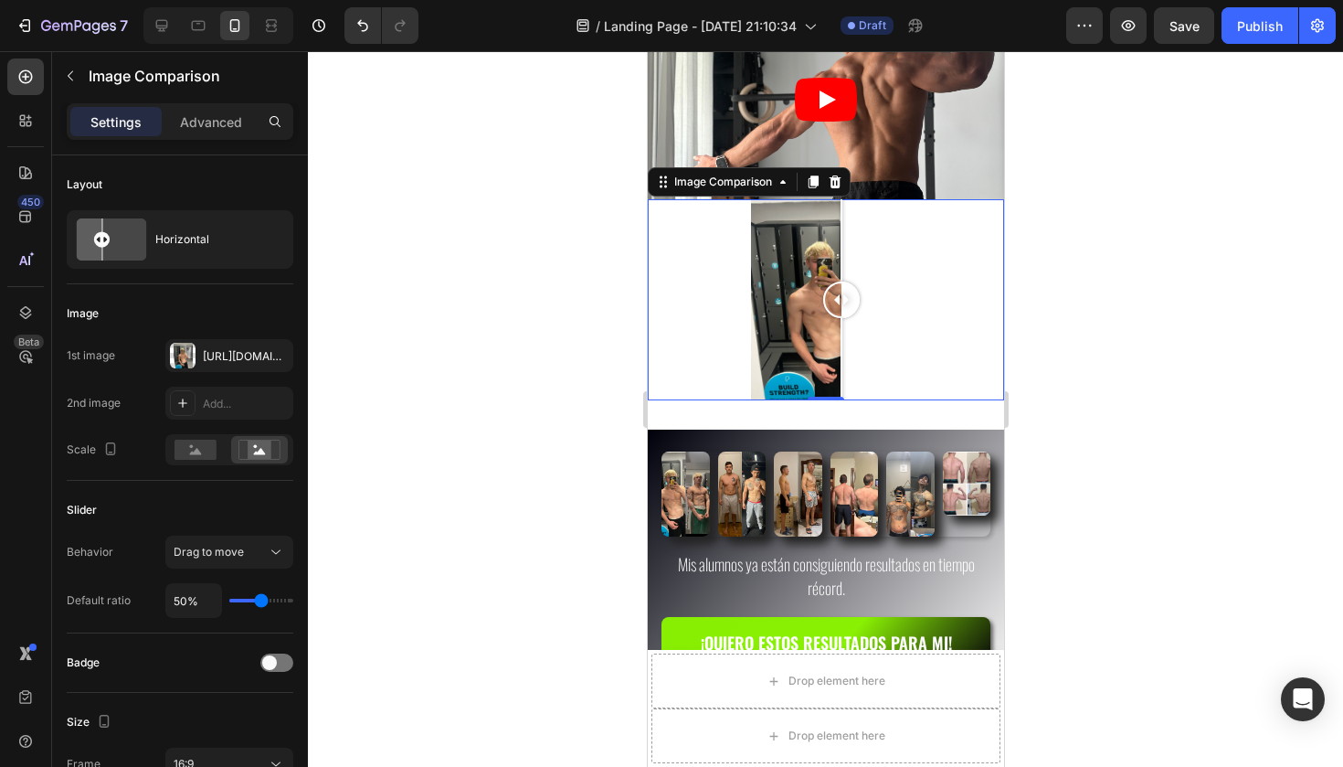
click at [522, 283] on div at bounding box center [825, 408] width 1035 height 715
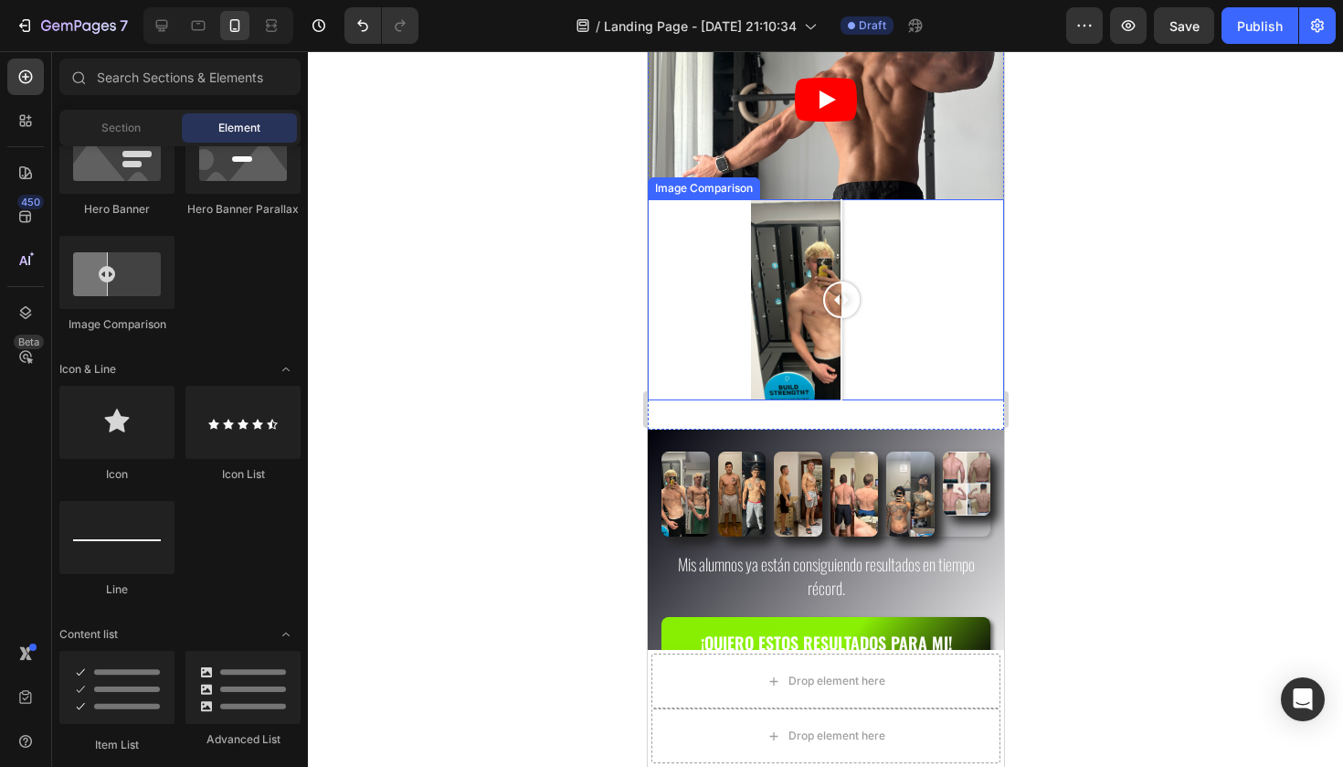
click at [872, 326] on div at bounding box center [825, 299] width 356 height 200
click at [704, 192] on div "Image Comparison" at bounding box center [702, 188] width 105 height 16
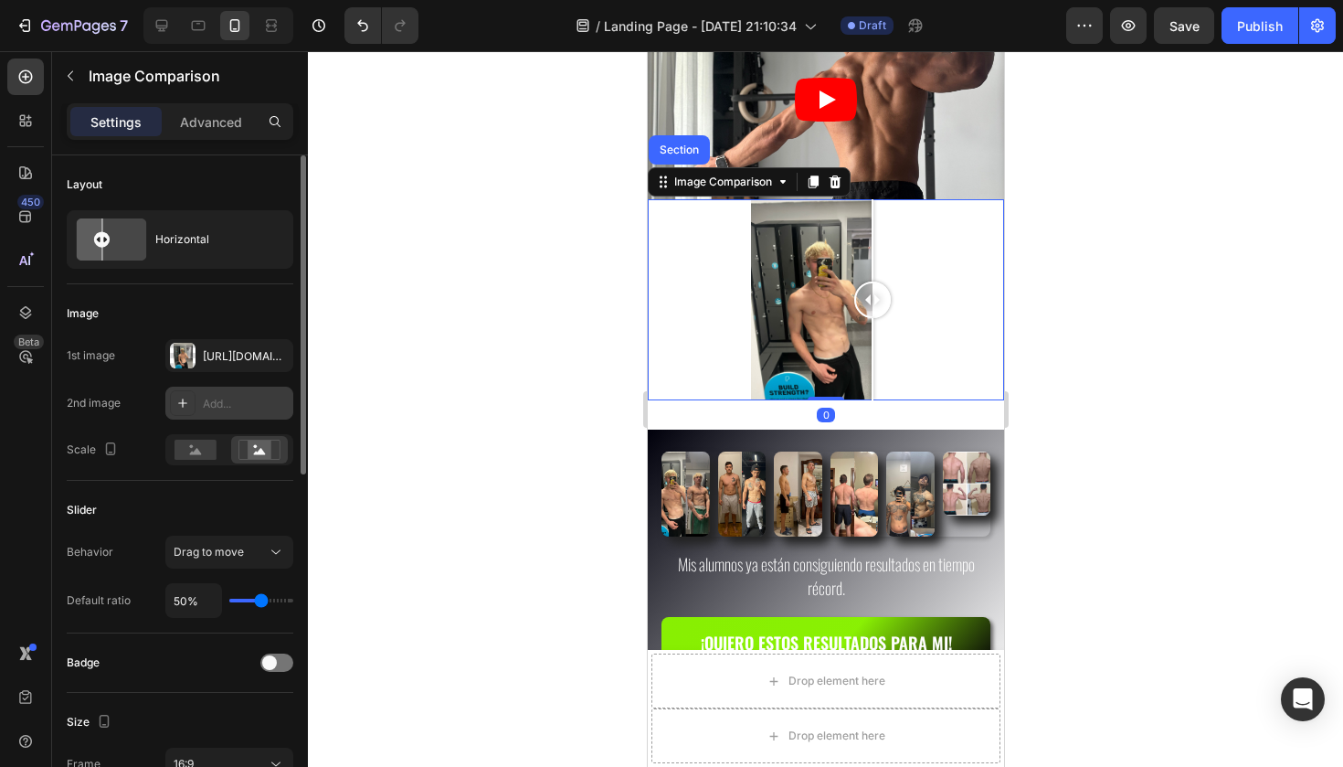
click at [217, 407] on div "Add..." at bounding box center [246, 404] width 86 height 16
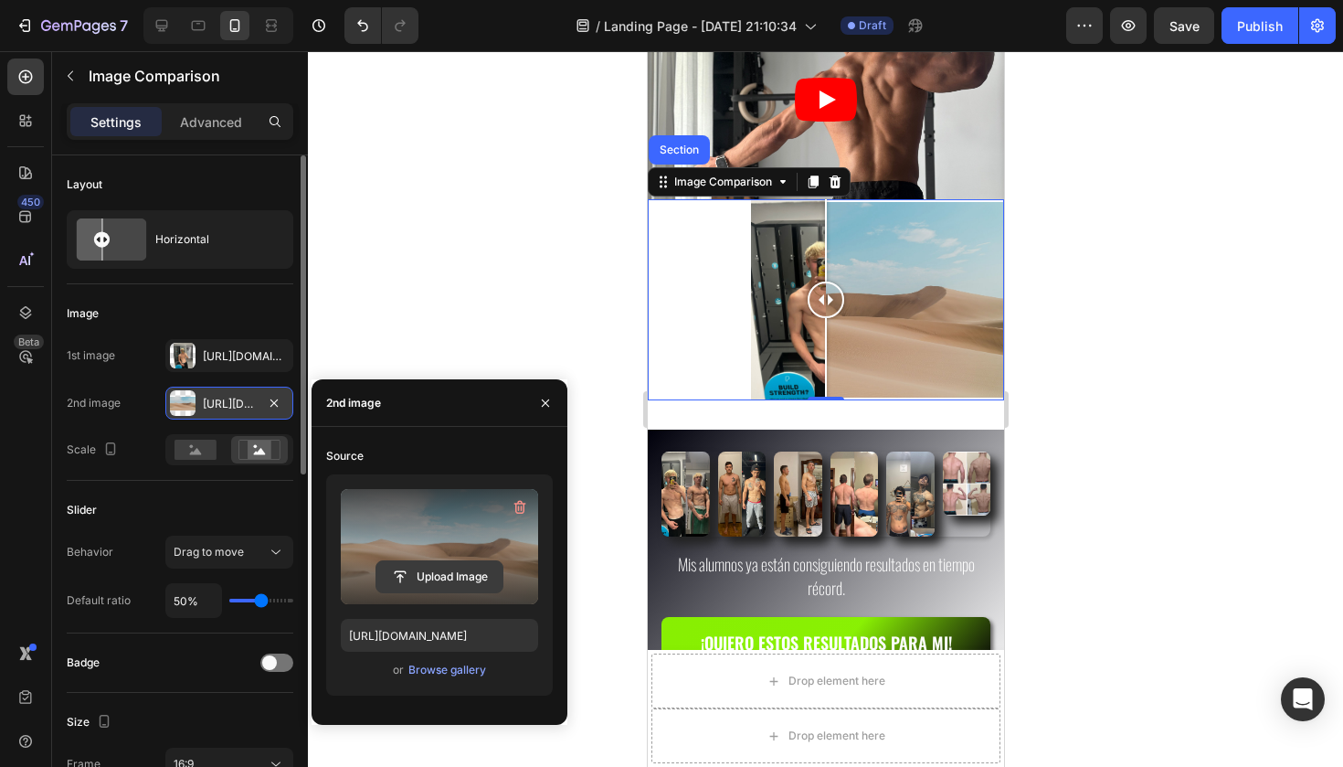
click at [438, 567] on input "file" at bounding box center [439, 576] width 126 height 31
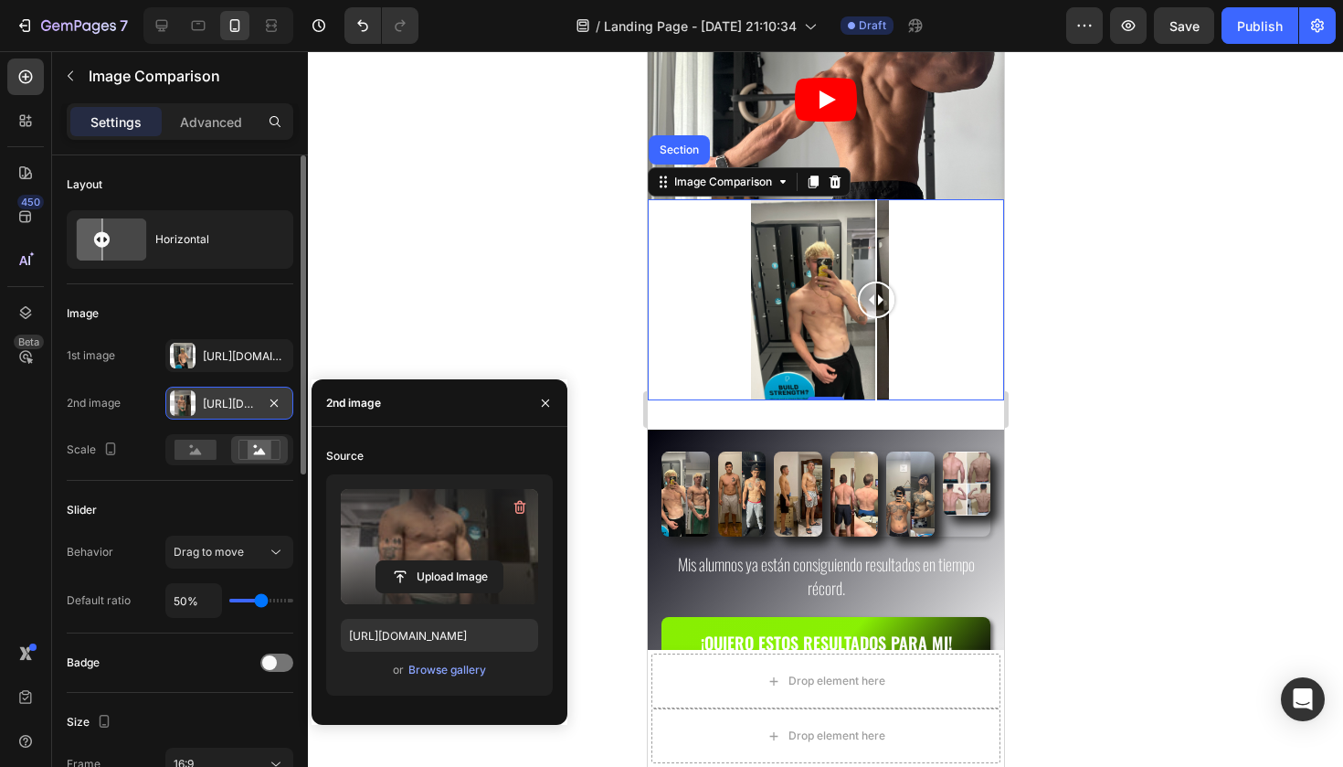
drag, startPoint x: 825, startPoint y: 288, endPoint x: 875, endPoint y: 386, distance: 110.7
click at [875, 386] on div at bounding box center [875, 299] width 37 height 200
drag, startPoint x: 984, startPoint y: 303, endPoint x: 819, endPoint y: 324, distance: 165.8
click at [819, 324] on div at bounding box center [819, 299] width 37 height 200
click at [1042, 270] on div at bounding box center [825, 408] width 1035 height 715
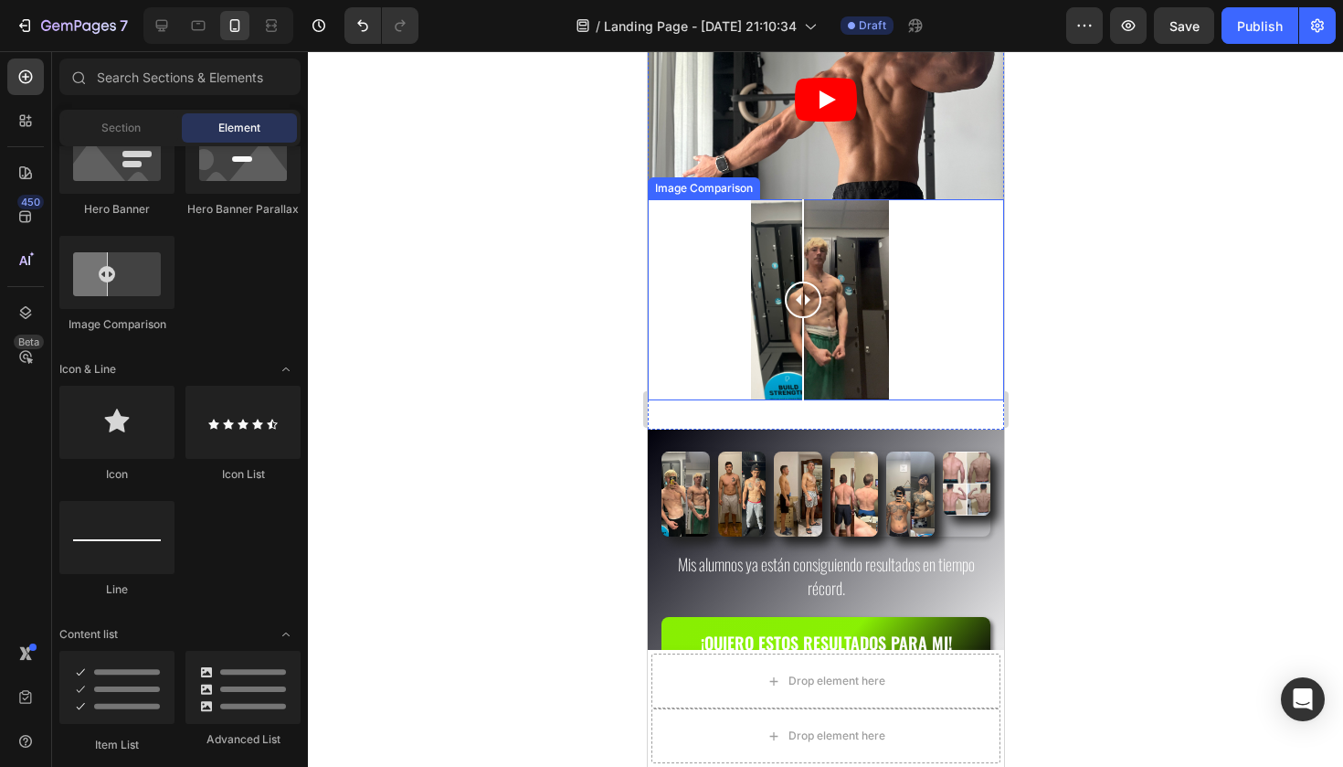
click at [802, 252] on div at bounding box center [802, 299] width 37 height 200
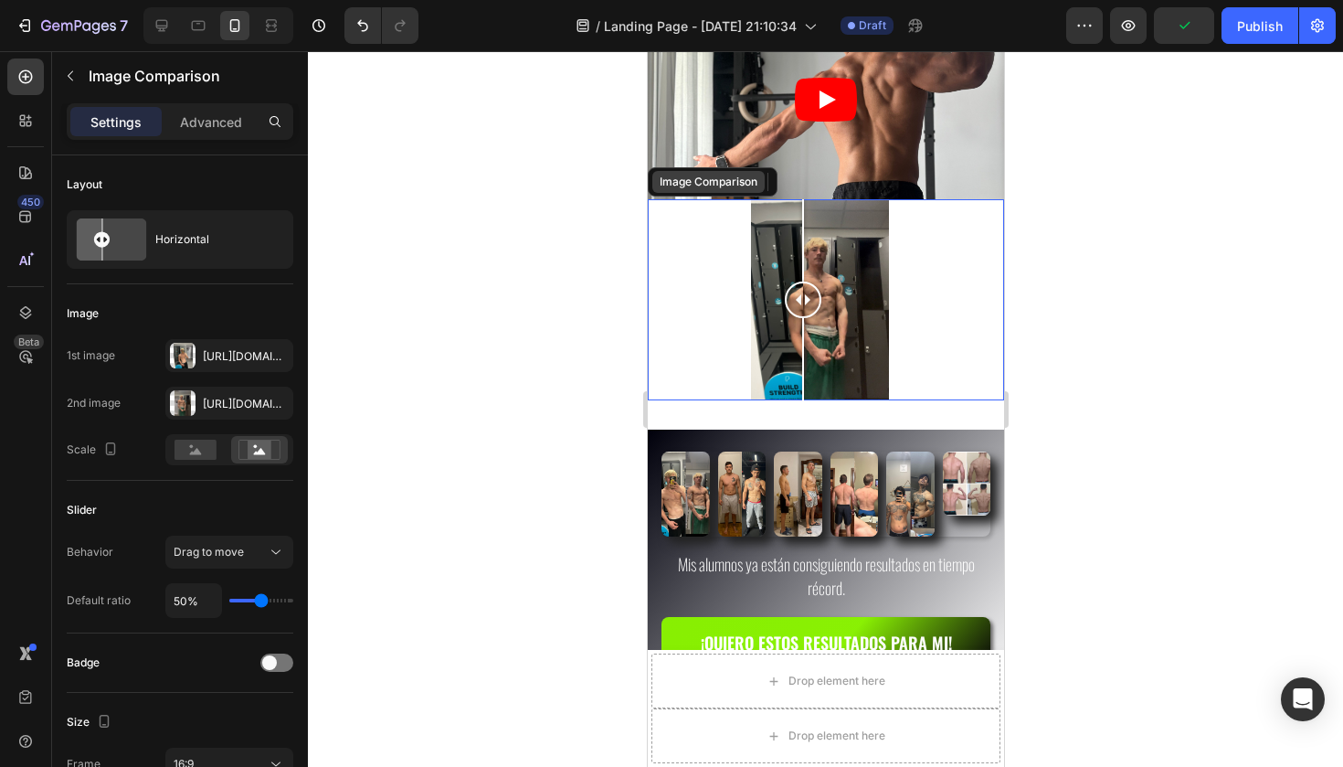
click at [685, 196] on div "Image Comparison" at bounding box center [712, 181] width 130 height 29
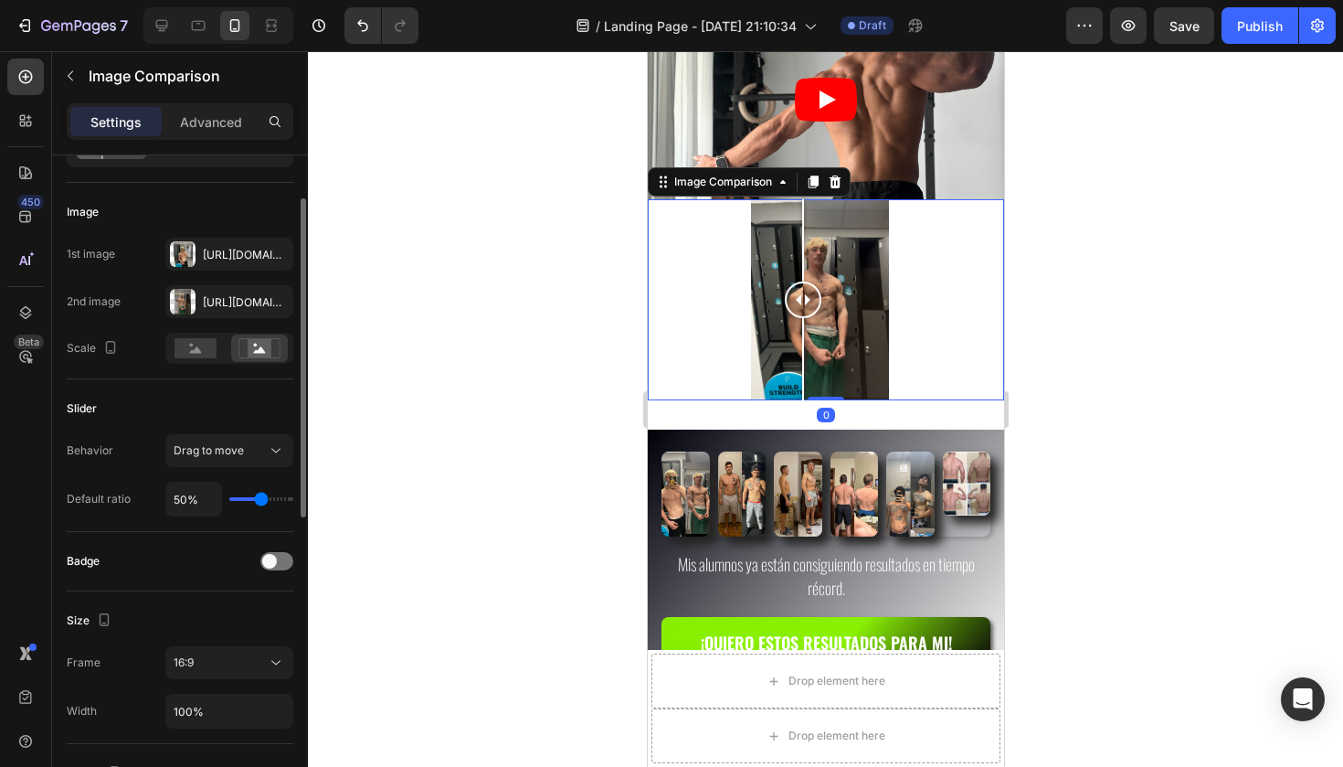
scroll to position [101, 0]
click at [245, 456] on div "Drag to move" at bounding box center [220, 450] width 93 height 16
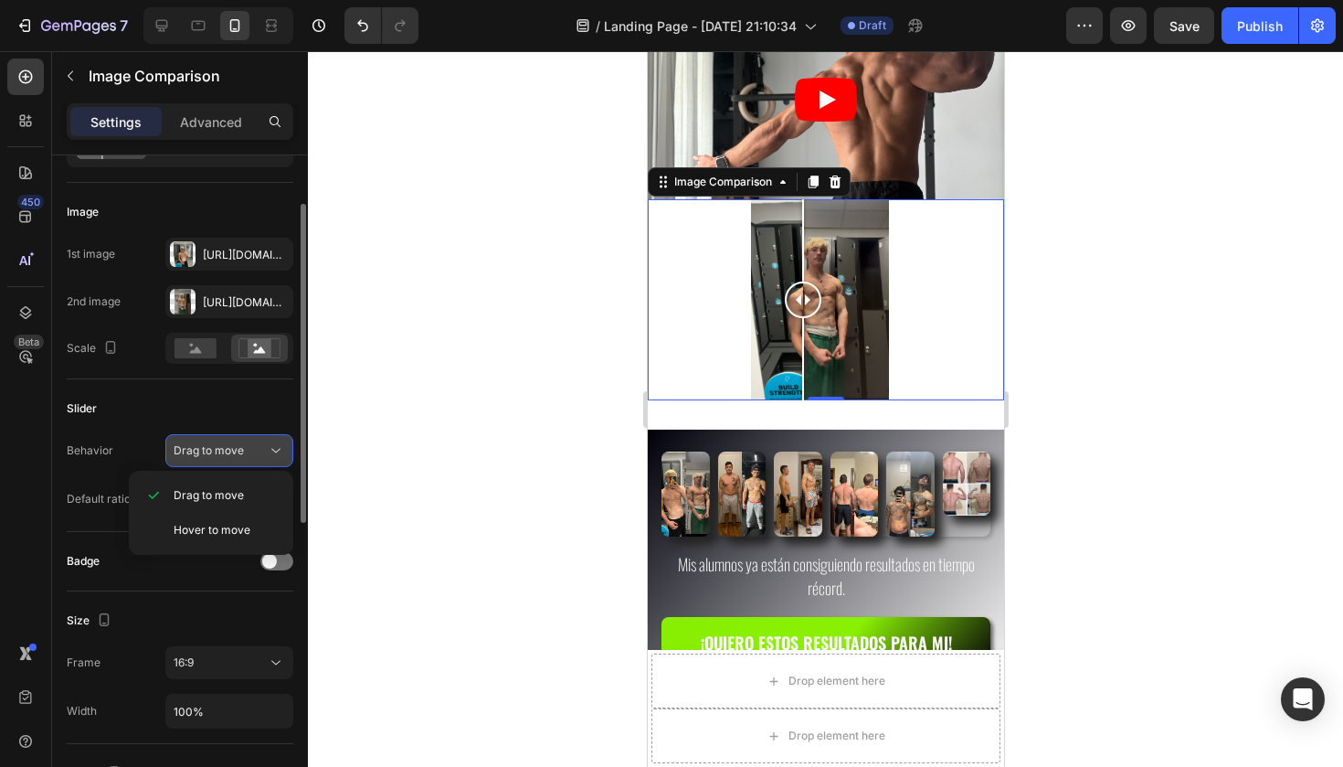
click at [245, 456] on div "Drag to move" at bounding box center [220, 450] width 93 height 16
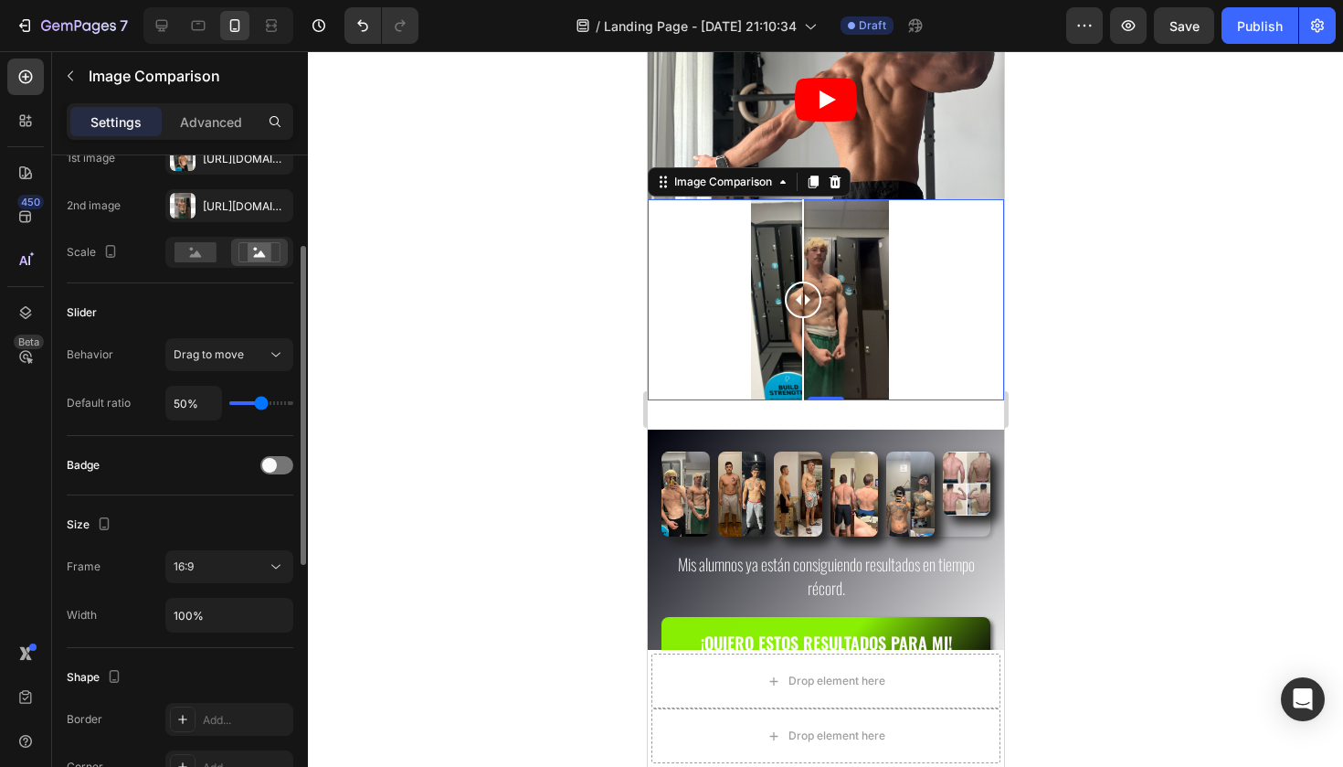
scroll to position [199, 0]
click at [280, 462] on div at bounding box center [276, 463] width 33 height 18
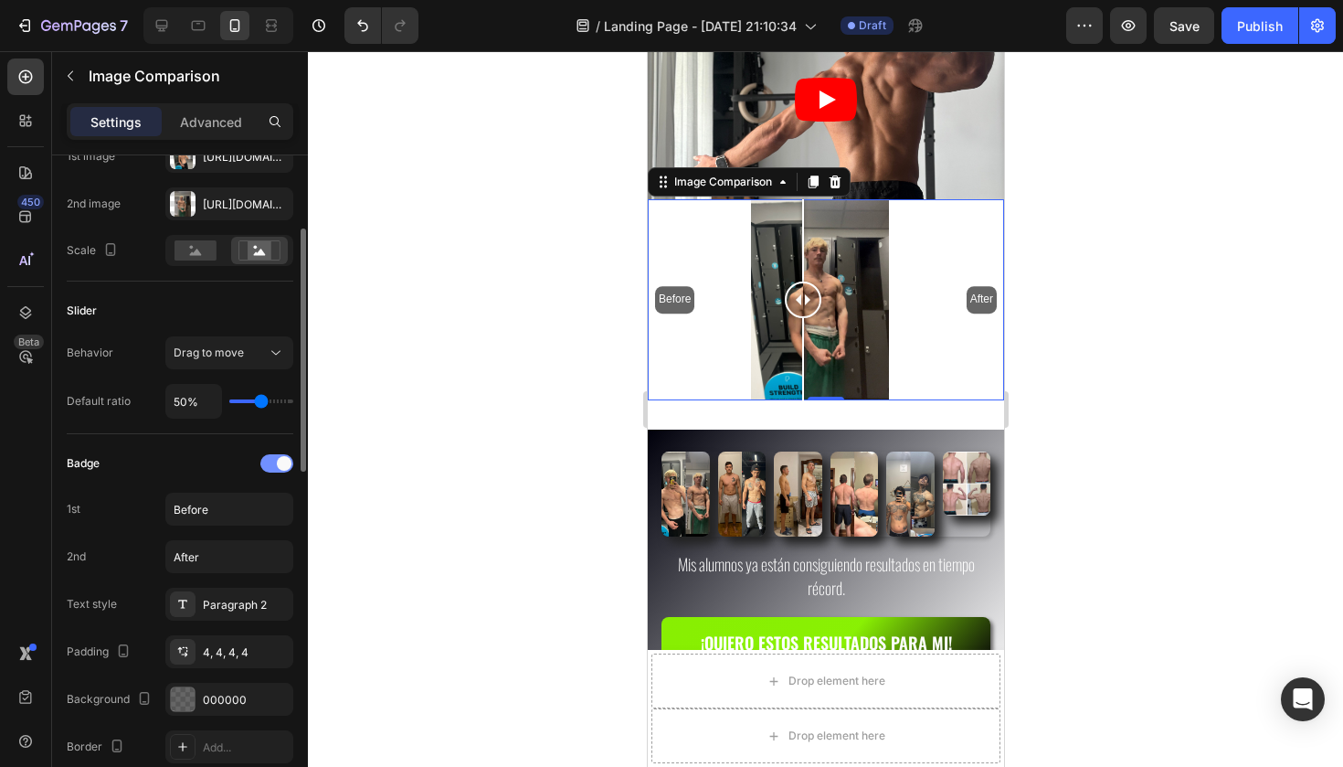
click at [273, 461] on div at bounding box center [276, 463] width 33 height 18
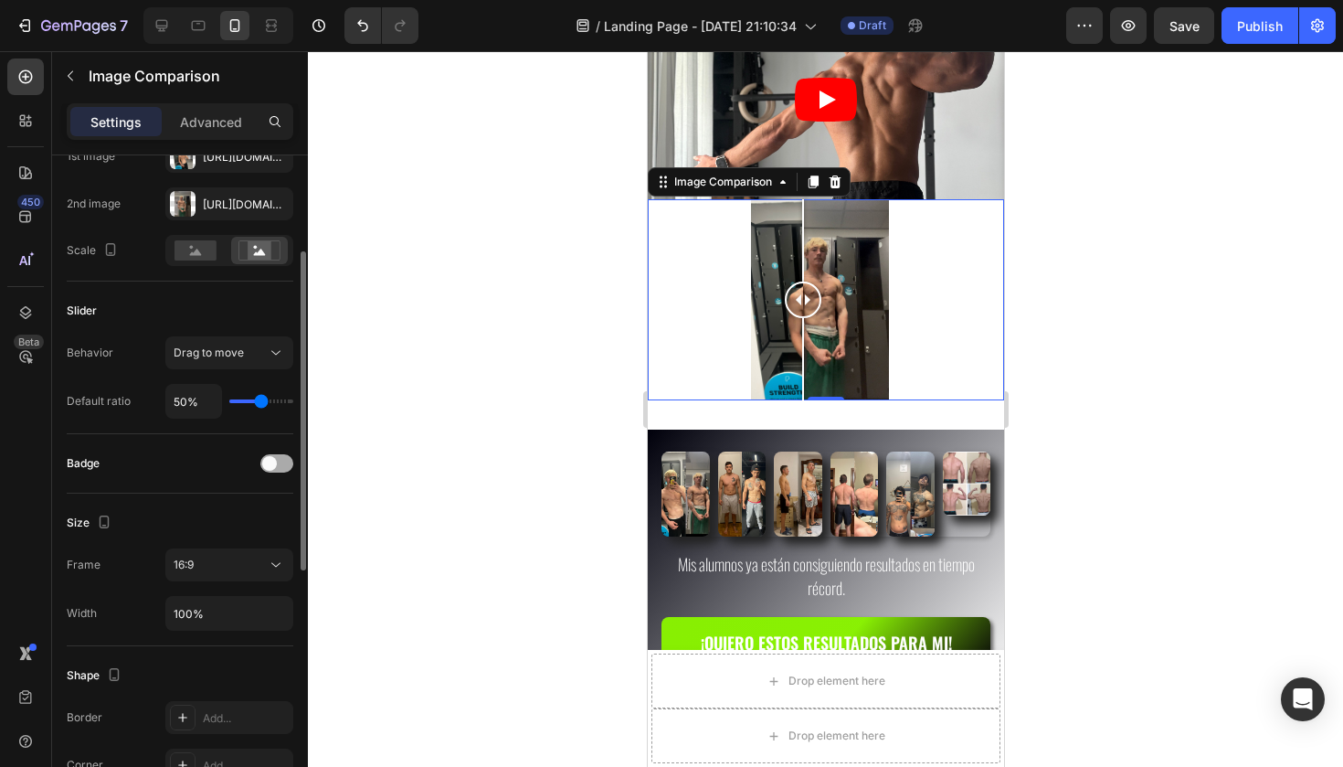
click at [273, 461] on span at bounding box center [269, 463] width 15 height 15
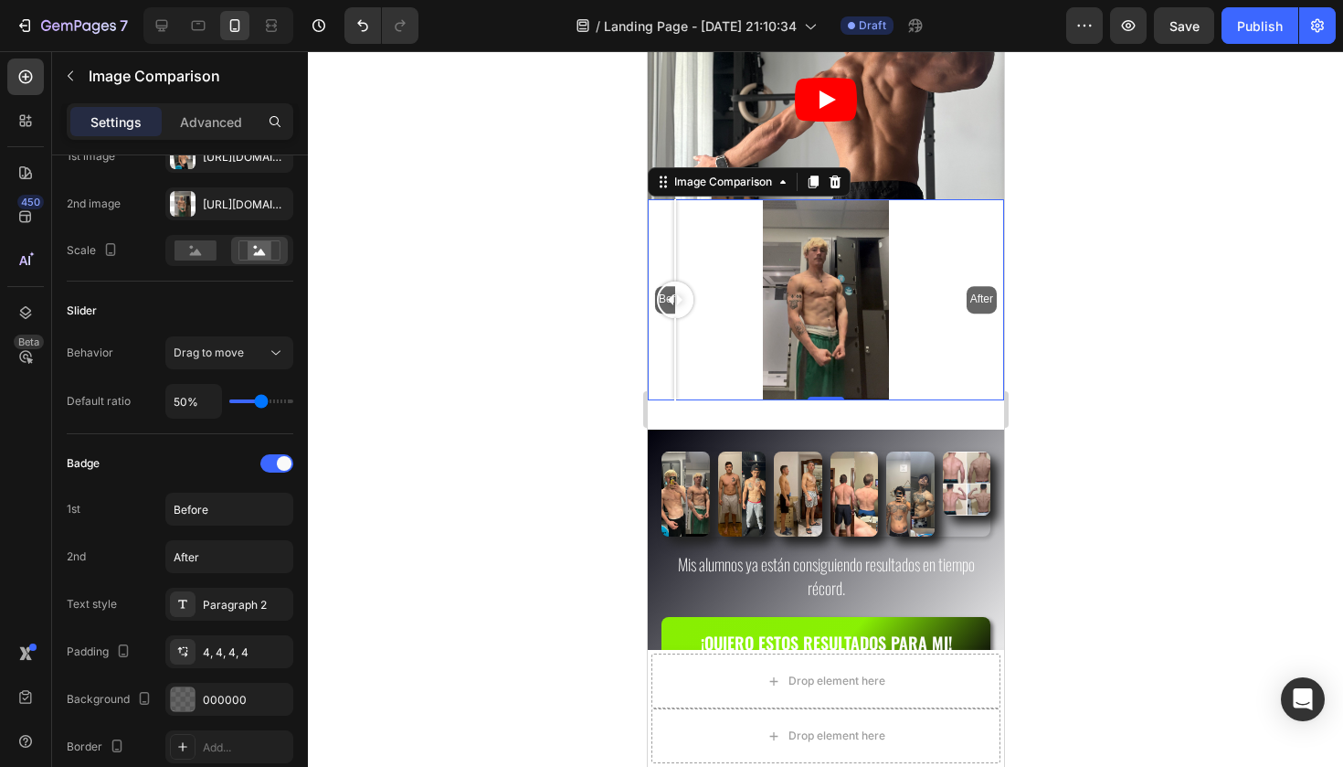
click at [674, 299] on div "Before After" at bounding box center [825, 299] width 356 height 200
click at [674, 299] on div at bounding box center [674, 299] width 37 height 37
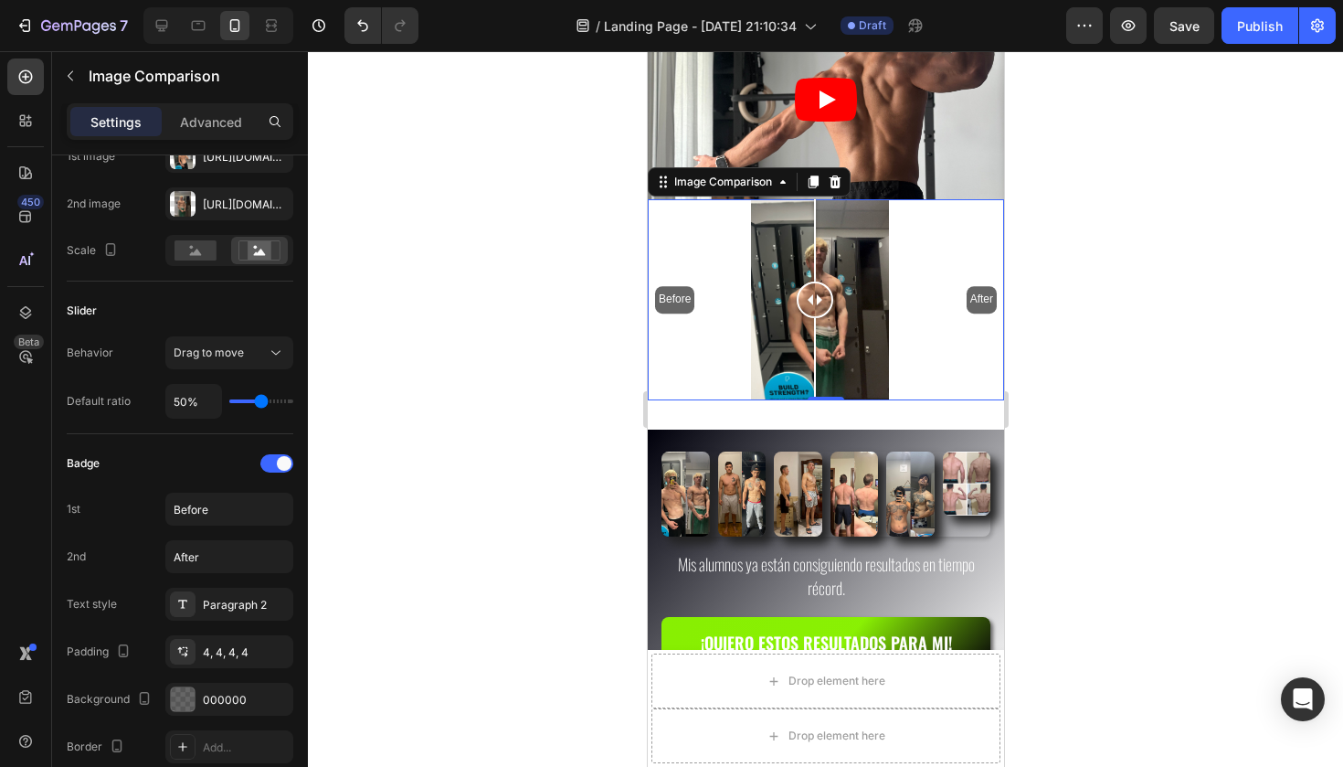
drag, startPoint x: 675, startPoint y: 300, endPoint x: 814, endPoint y: 310, distance: 139.2
click at [814, 310] on div at bounding box center [814, 299] width 37 height 37
click at [206, 513] on input "Before" at bounding box center [229, 508] width 128 height 33
click at [214, 555] on input "After" at bounding box center [229, 556] width 128 height 33
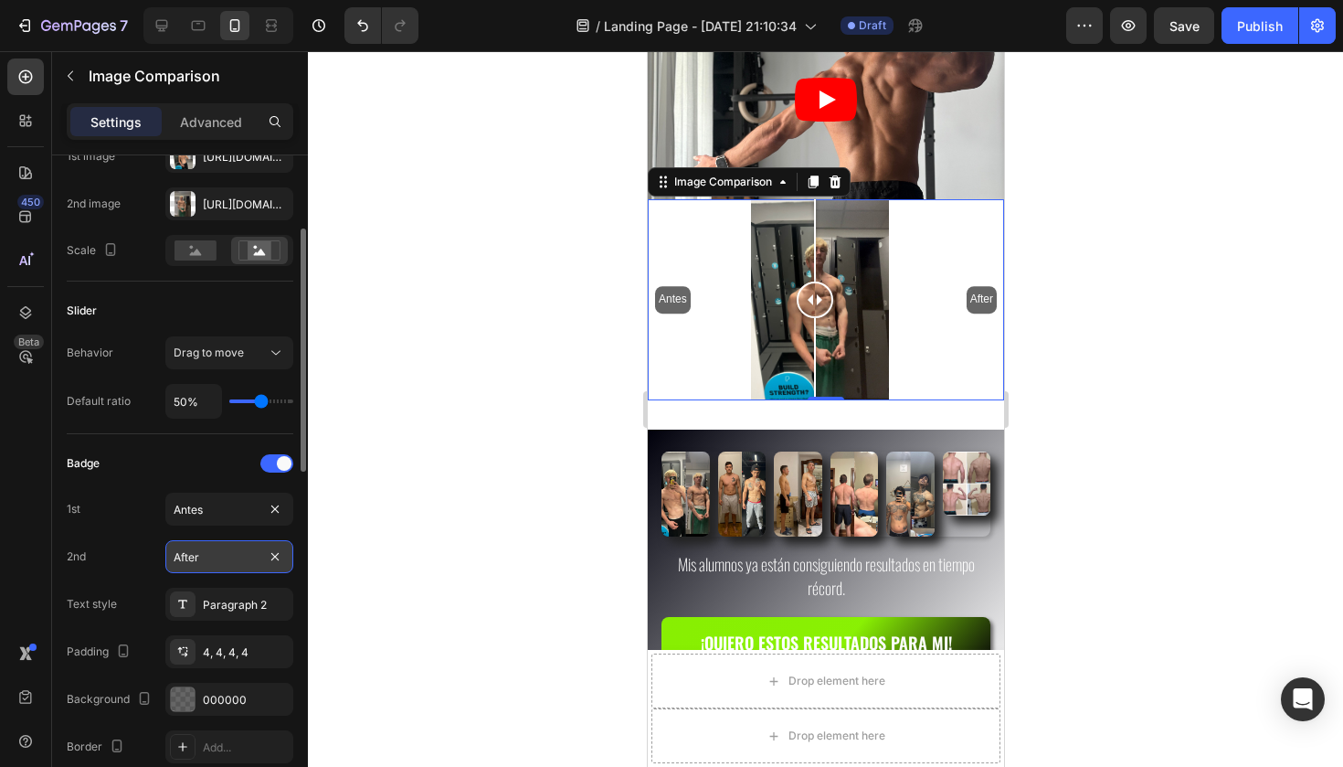
click at [214, 555] on input "After" at bounding box center [229, 556] width 128 height 33
drag, startPoint x: 162, startPoint y: 529, endPoint x: 227, endPoint y: 553, distance: 69.9
click at [227, 553] on input "Despise" at bounding box center [229, 556] width 128 height 33
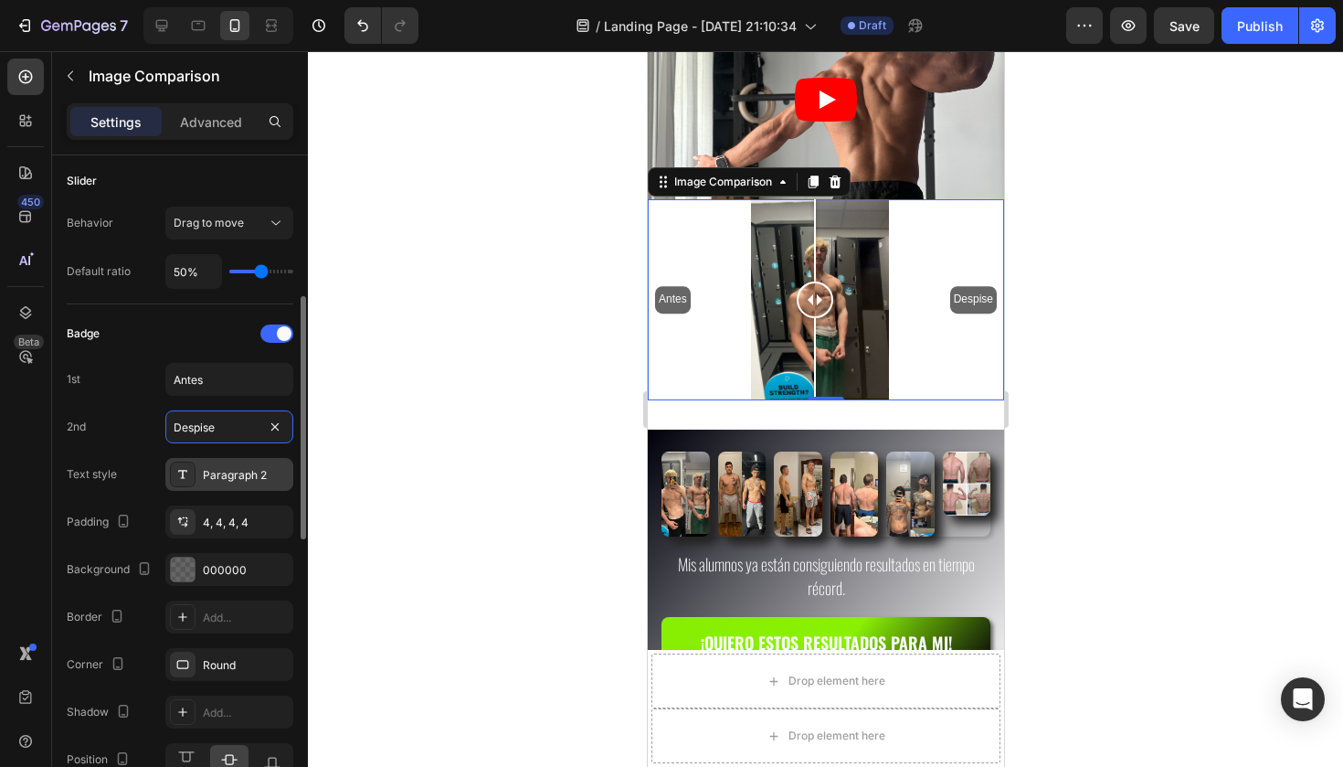
scroll to position [344, 0]
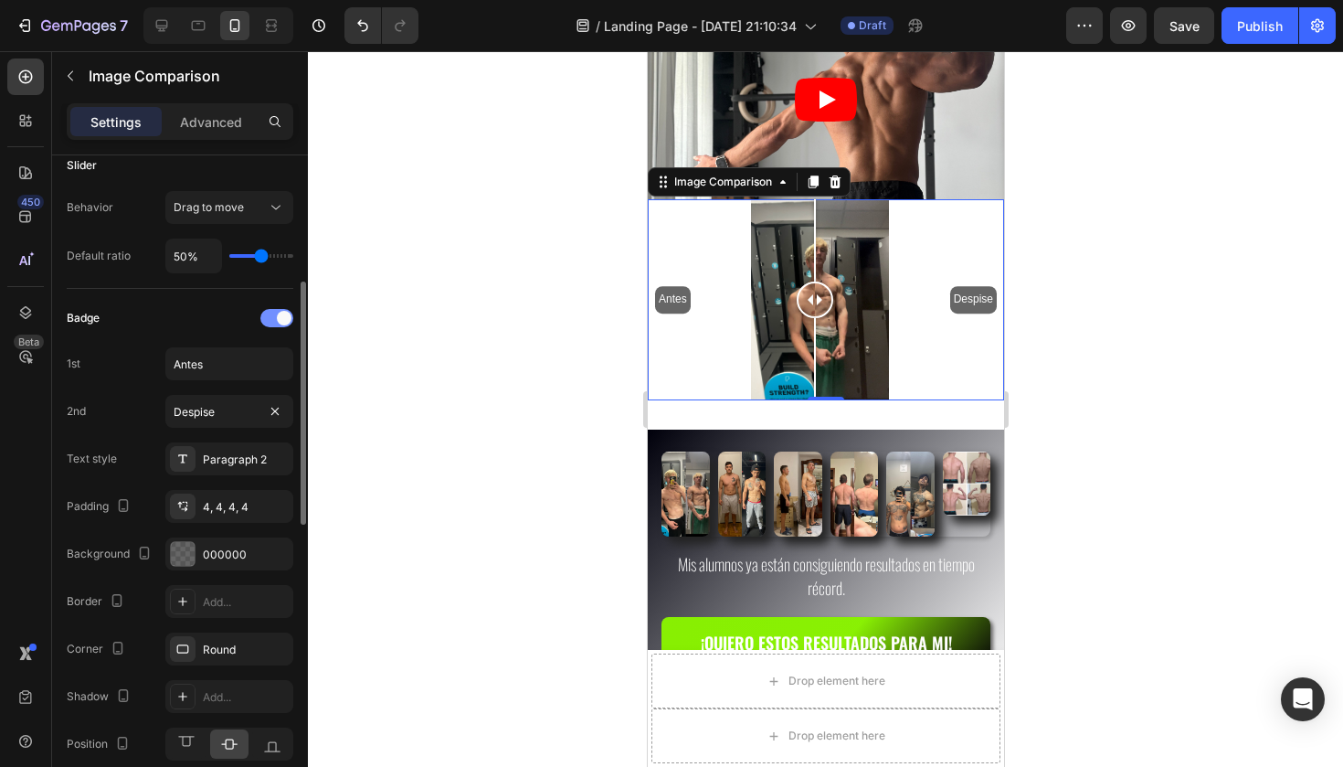
click at [278, 321] on span at bounding box center [284, 318] width 15 height 15
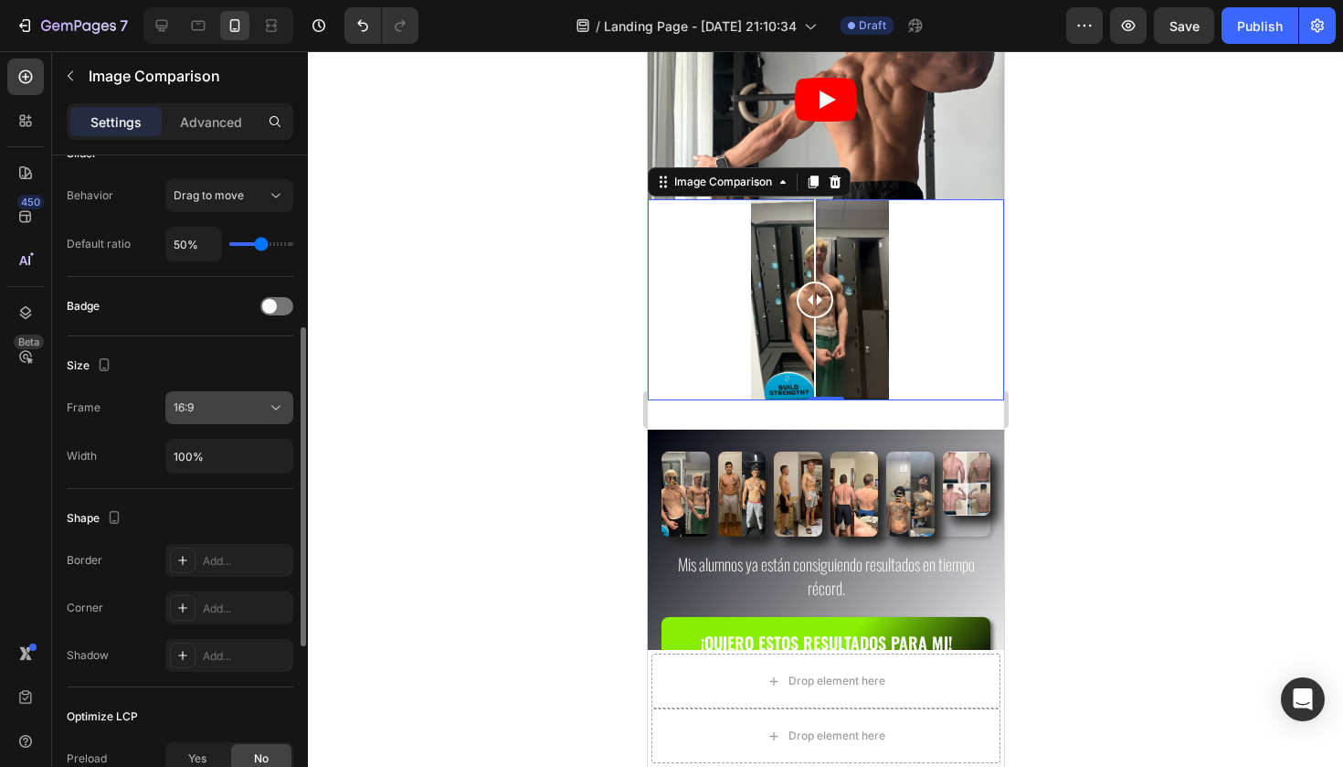
scroll to position [356, 0]
click at [240, 412] on div "16:9" at bounding box center [220, 407] width 93 height 16
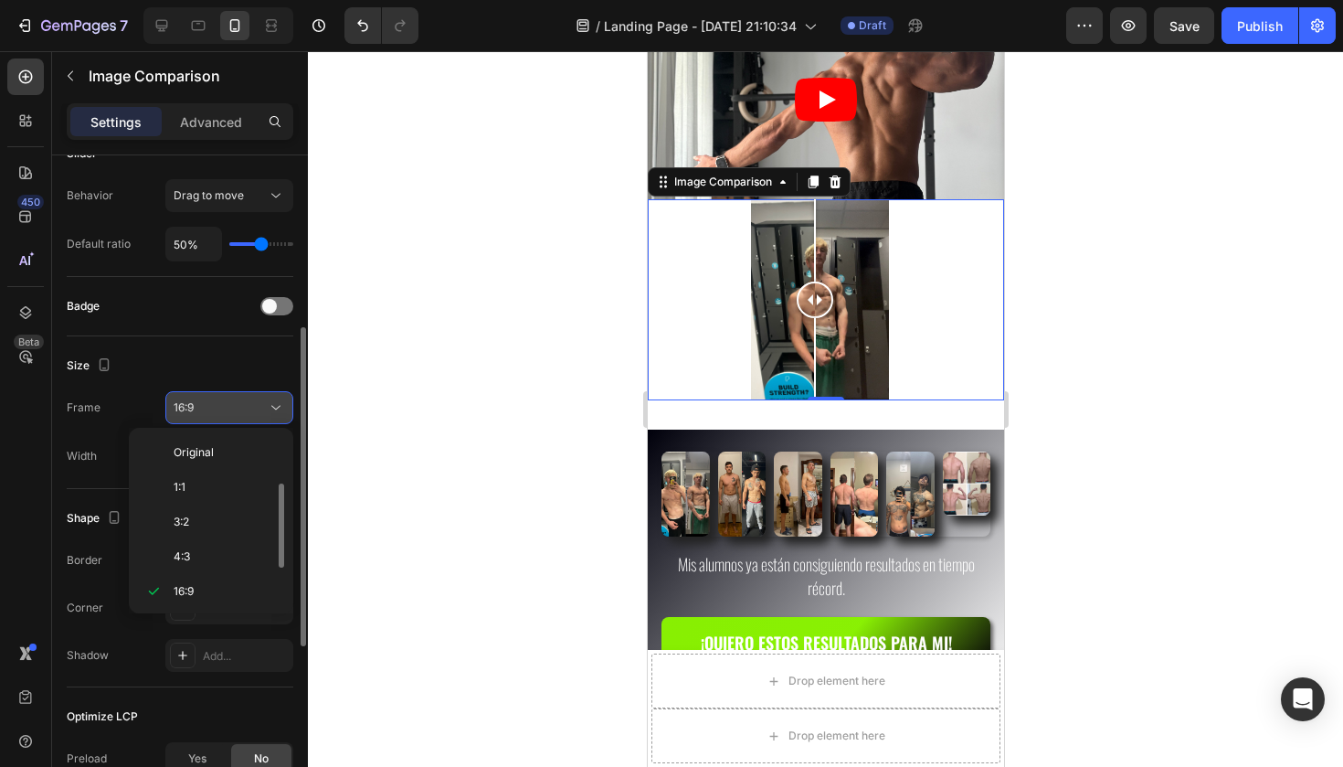
scroll to position [33, 0]
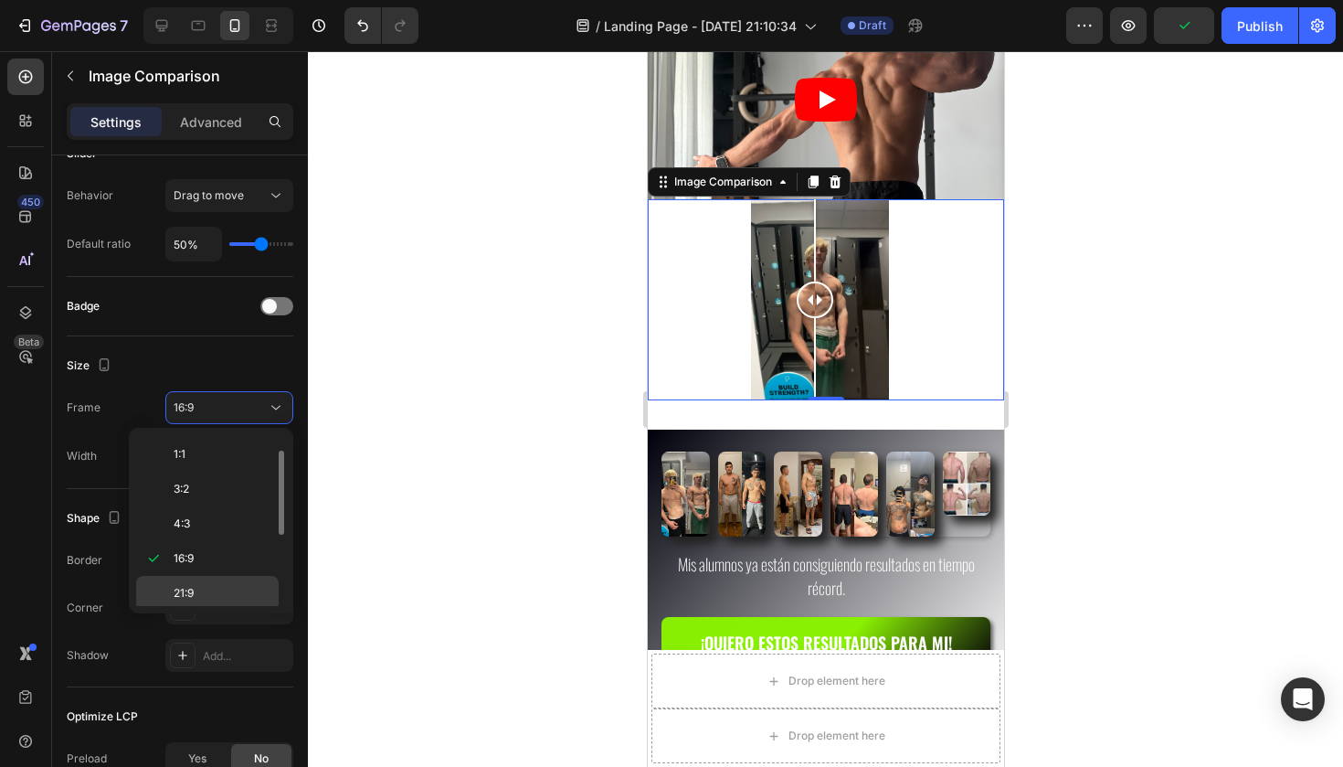
click at [189, 587] on span "21:9" at bounding box center [184, 593] width 20 height 16
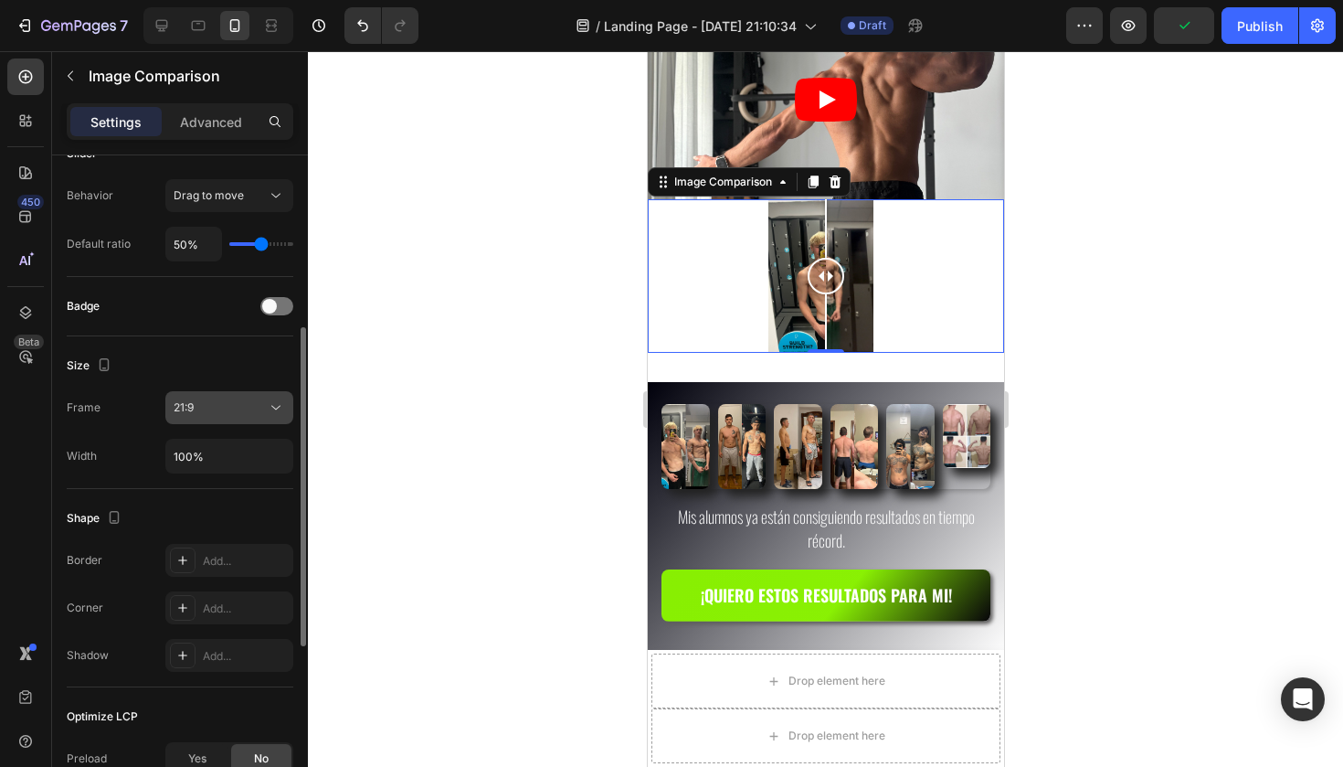
click at [259, 398] on div "21:9" at bounding box center [229, 407] width 111 height 18
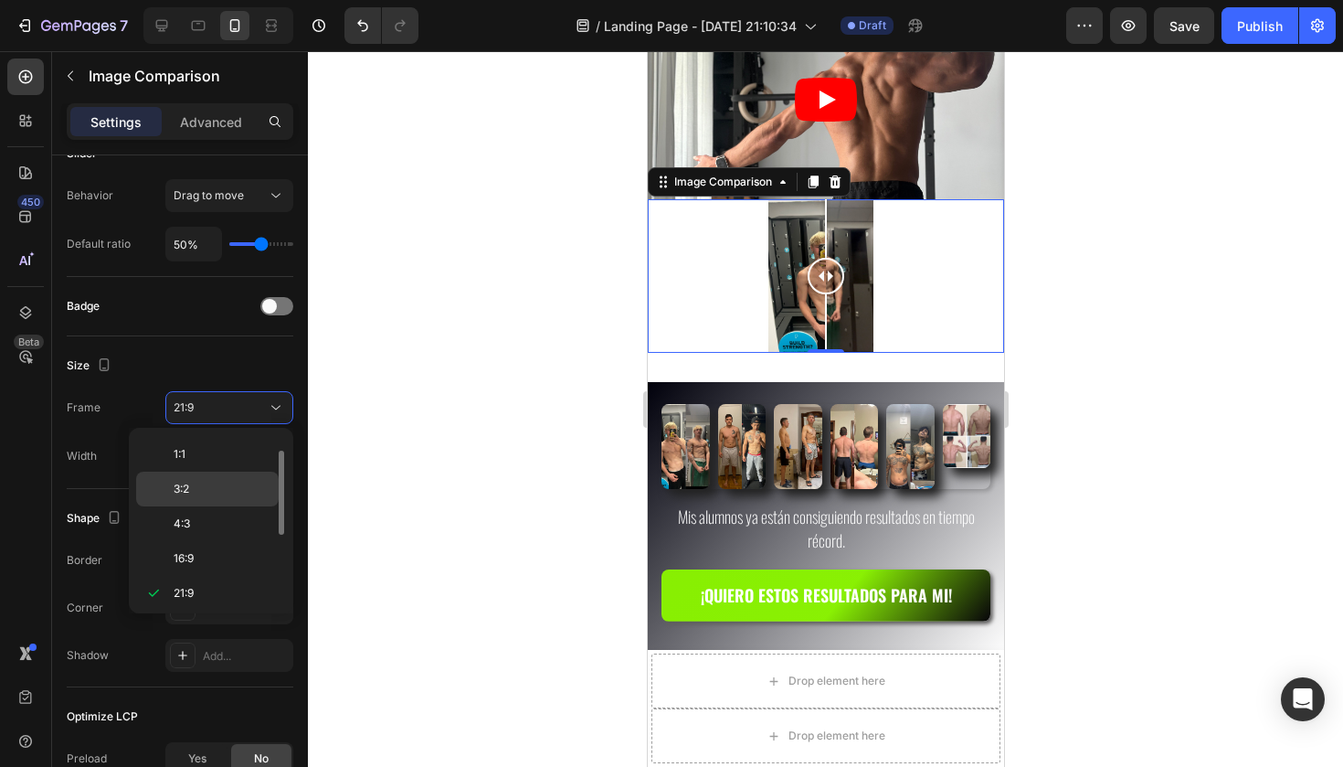
click at [207, 481] on p "3:2" at bounding box center [222, 489] width 97 height 16
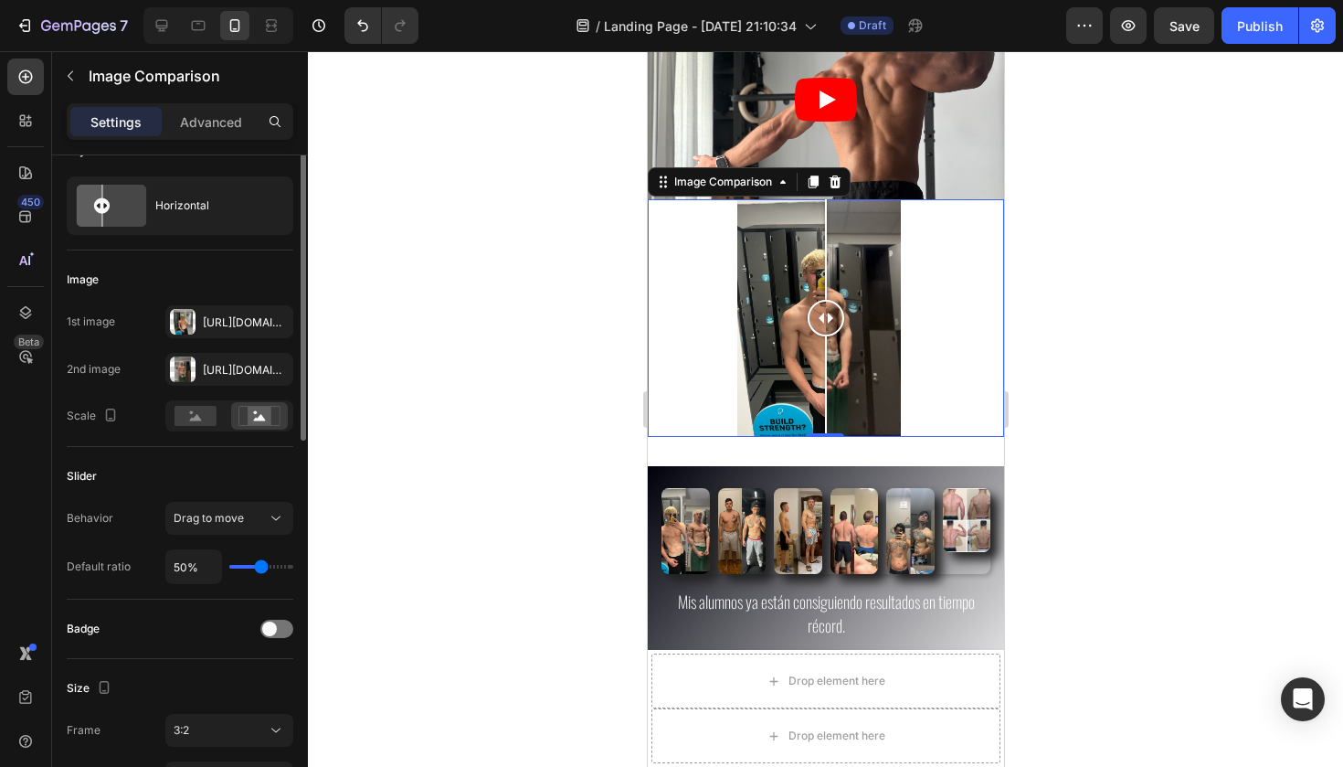
scroll to position [0, 0]
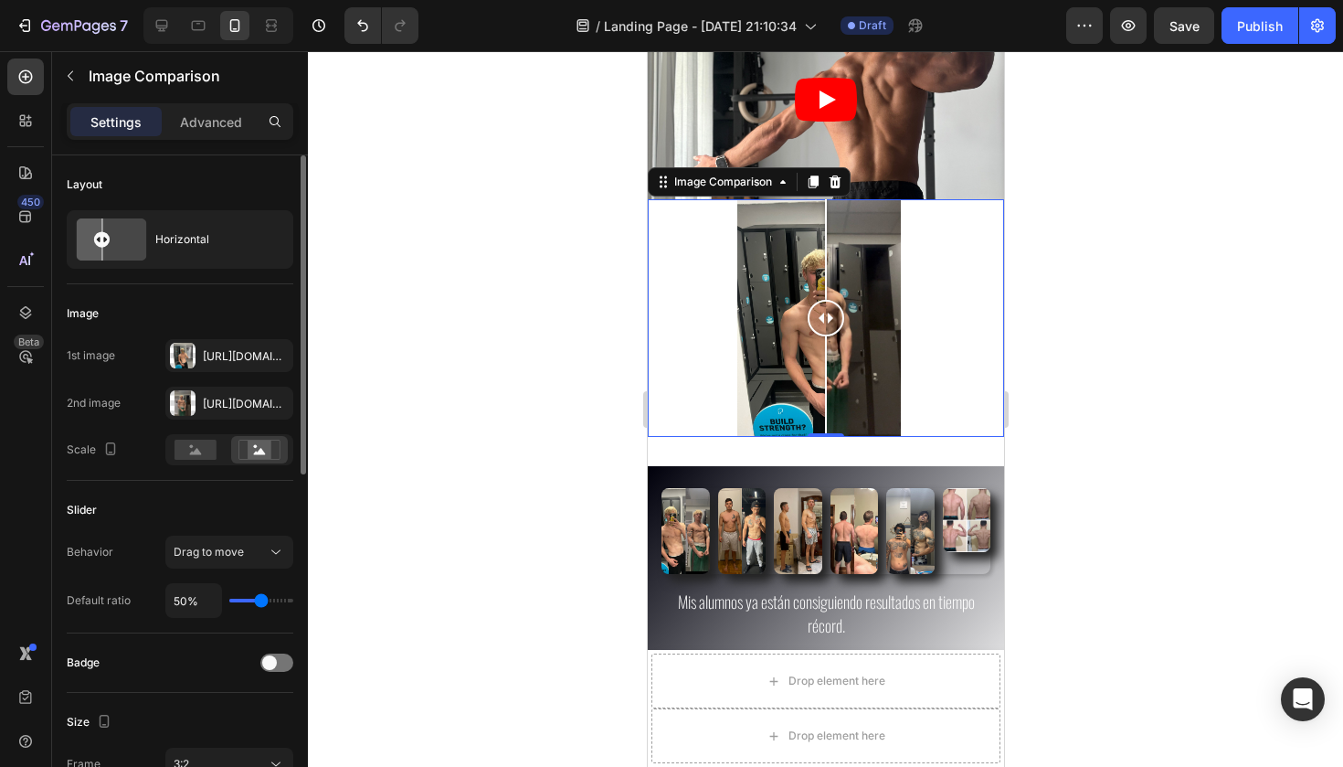
click at [589, 217] on div at bounding box center [825, 408] width 1035 height 715
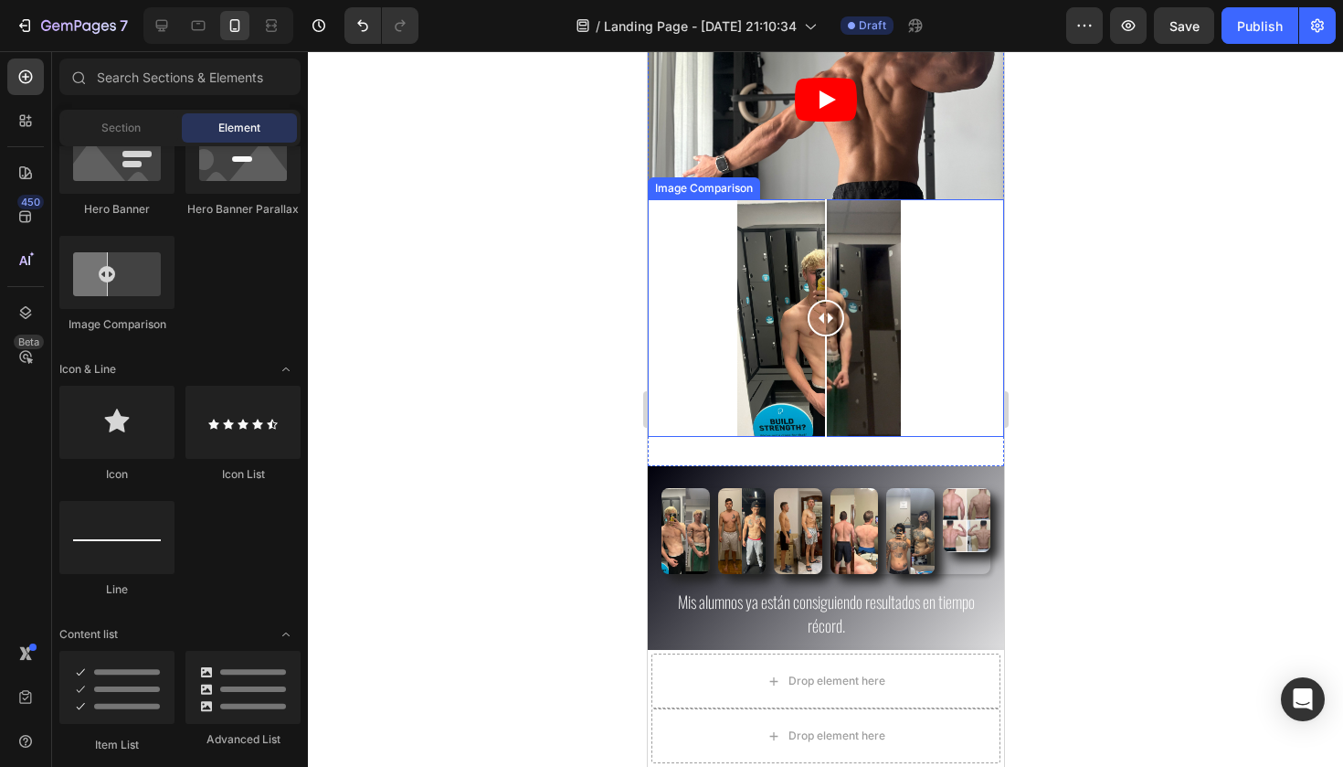
click at [687, 187] on div "Image Comparison" at bounding box center [702, 188] width 105 height 16
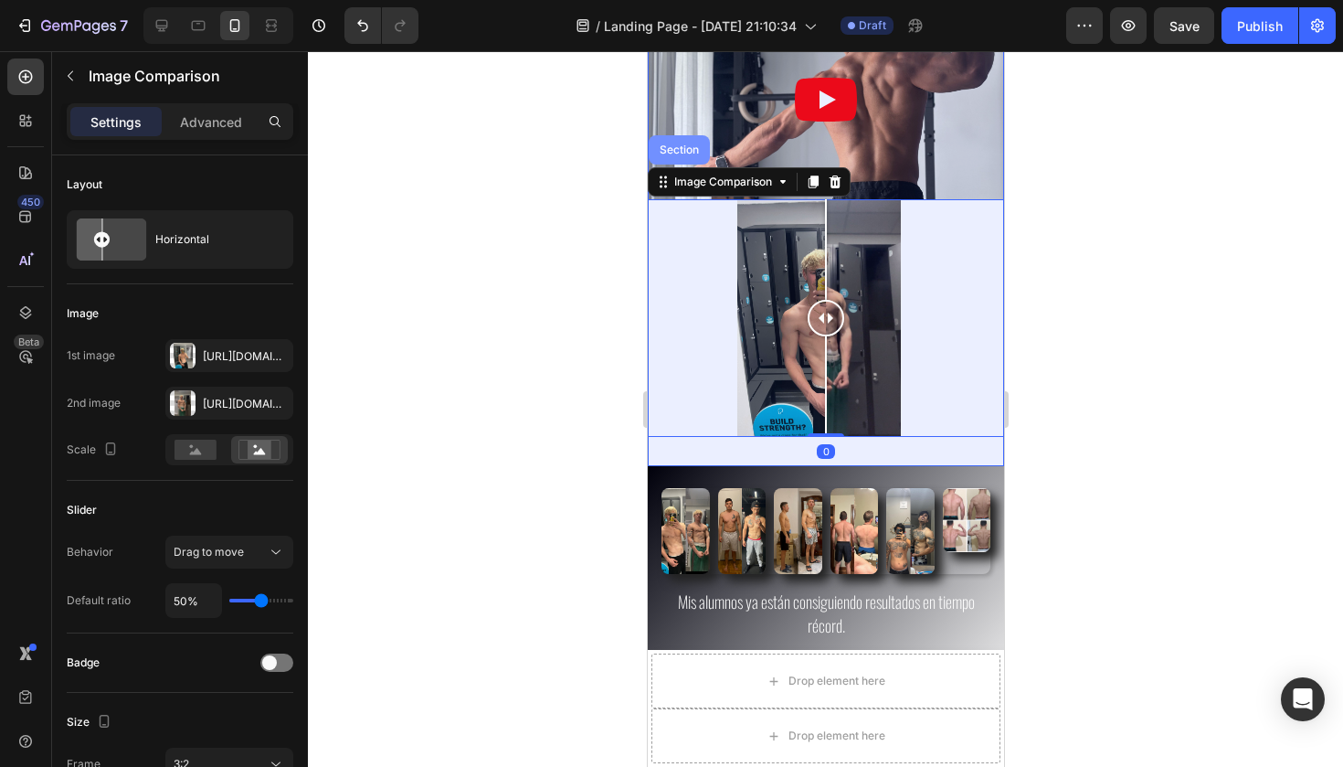
click at [677, 148] on div "Section" at bounding box center [678, 149] width 47 height 11
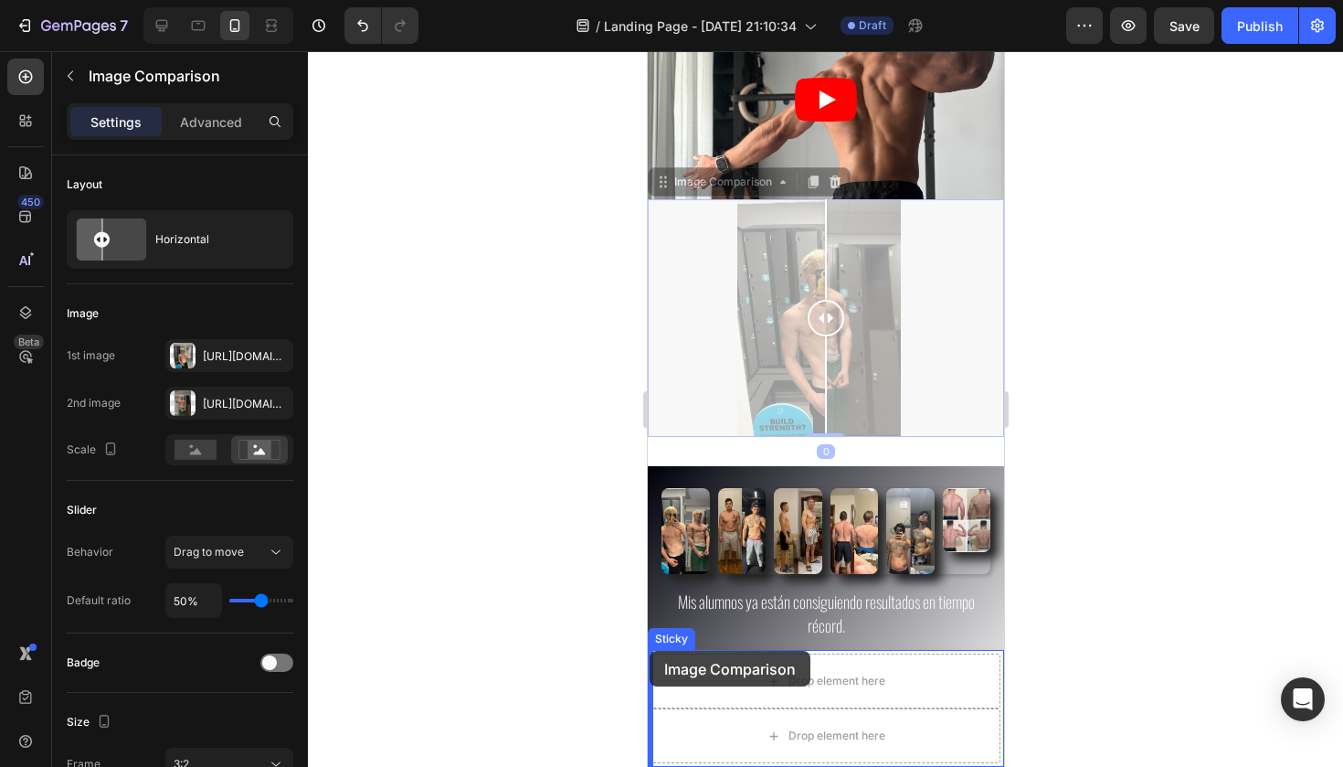
drag, startPoint x: 665, startPoint y: 191, endPoint x: 650, endPoint y: 650, distance: 459.8
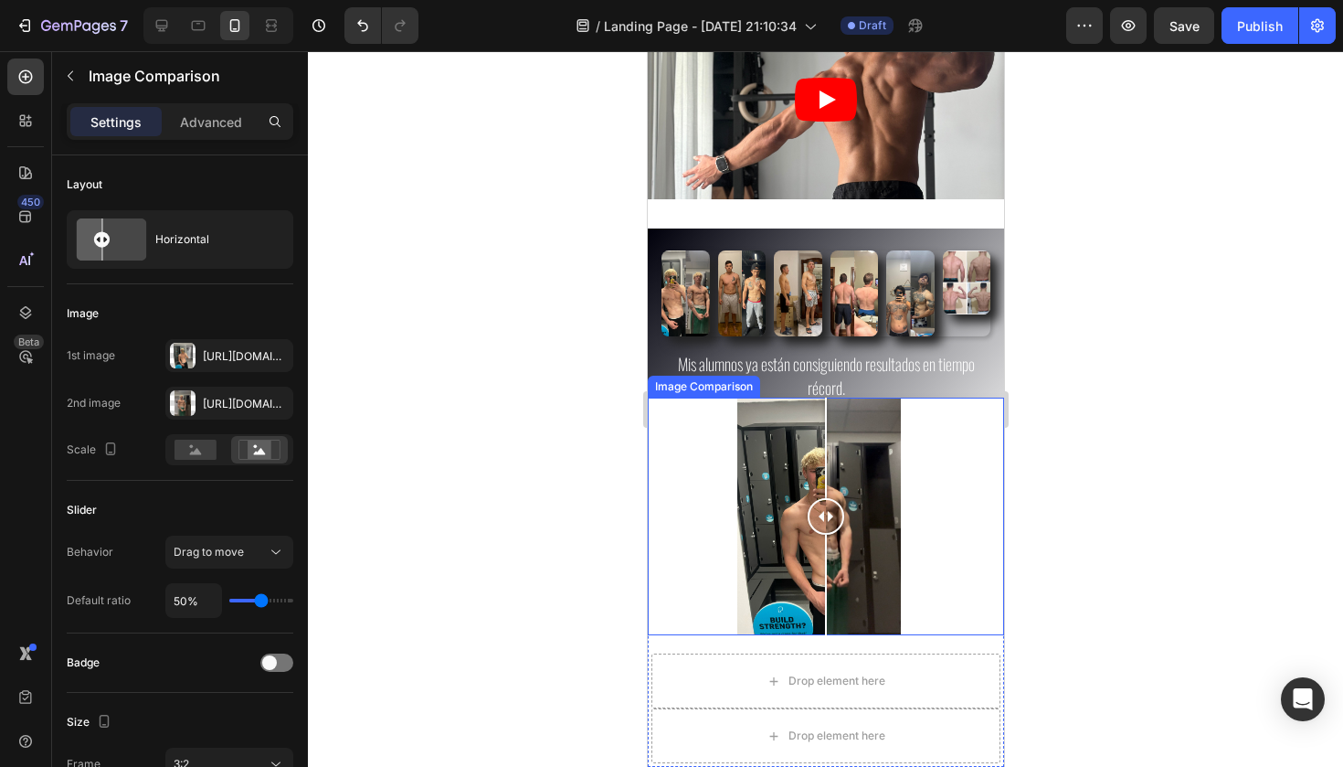
click at [687, 387] on div "Image Comparison" at bounding box center [702, 386] width 105 height 16
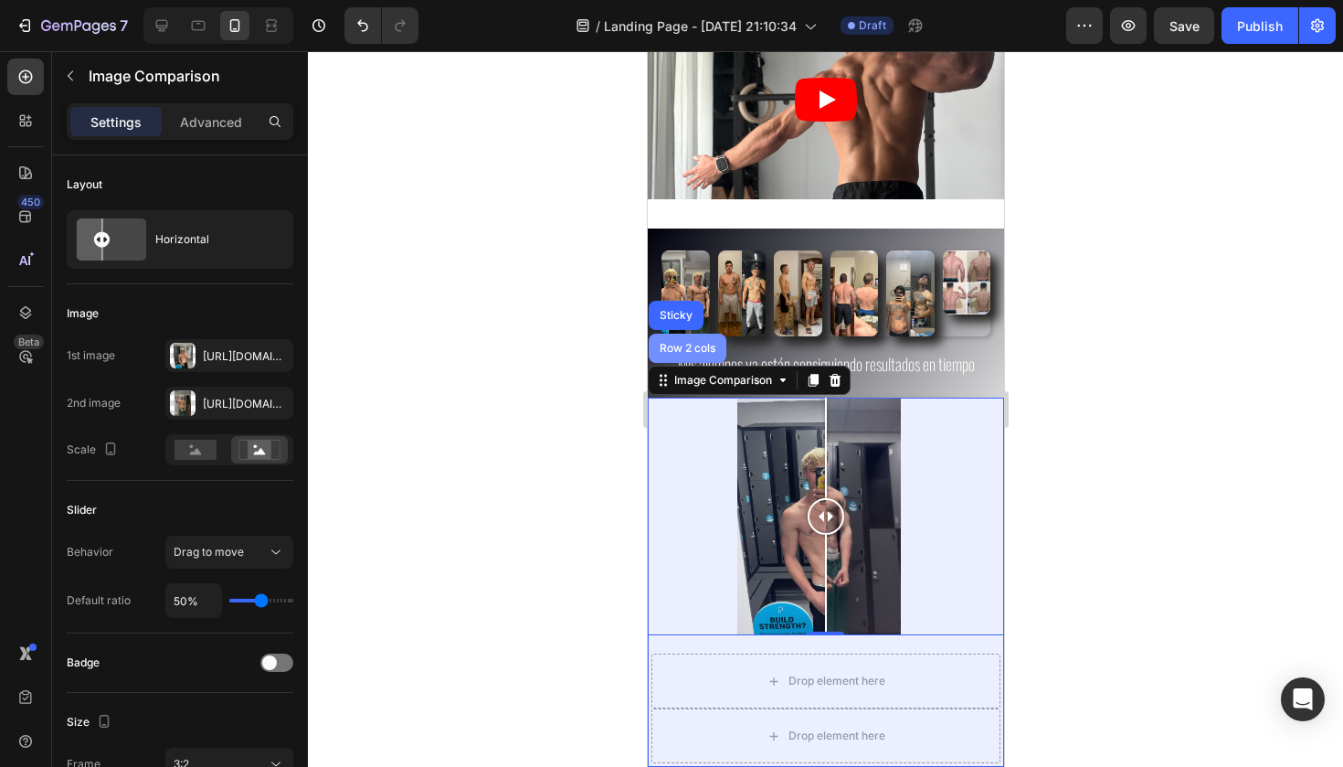
click at [677, 346] on div "Row 2 cols" at bounding box center [686, 348] width 63 height 11
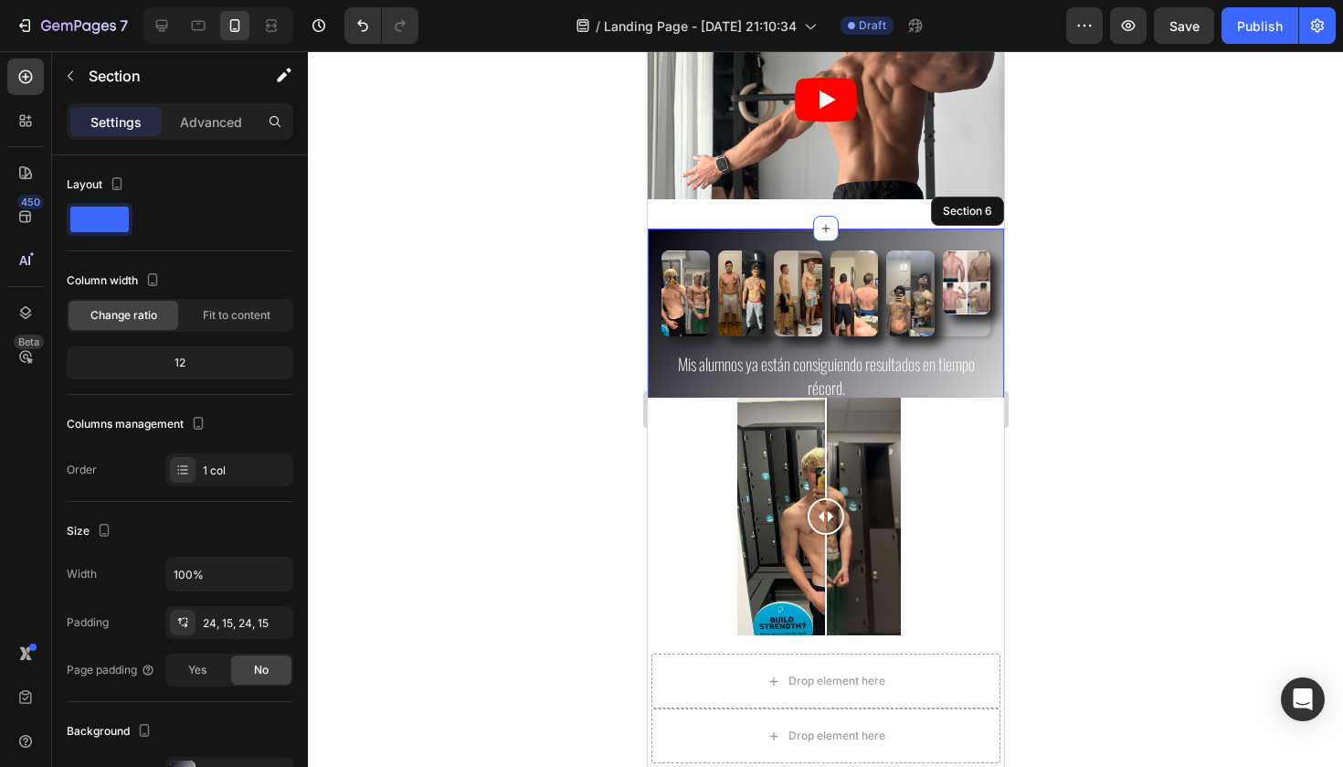
click at [876, 237] on div "Image Image Image Image Image Image Row Mis alumnos ya están consiguiendo resul…" at bounding box center [825, 366] width 356 height 276
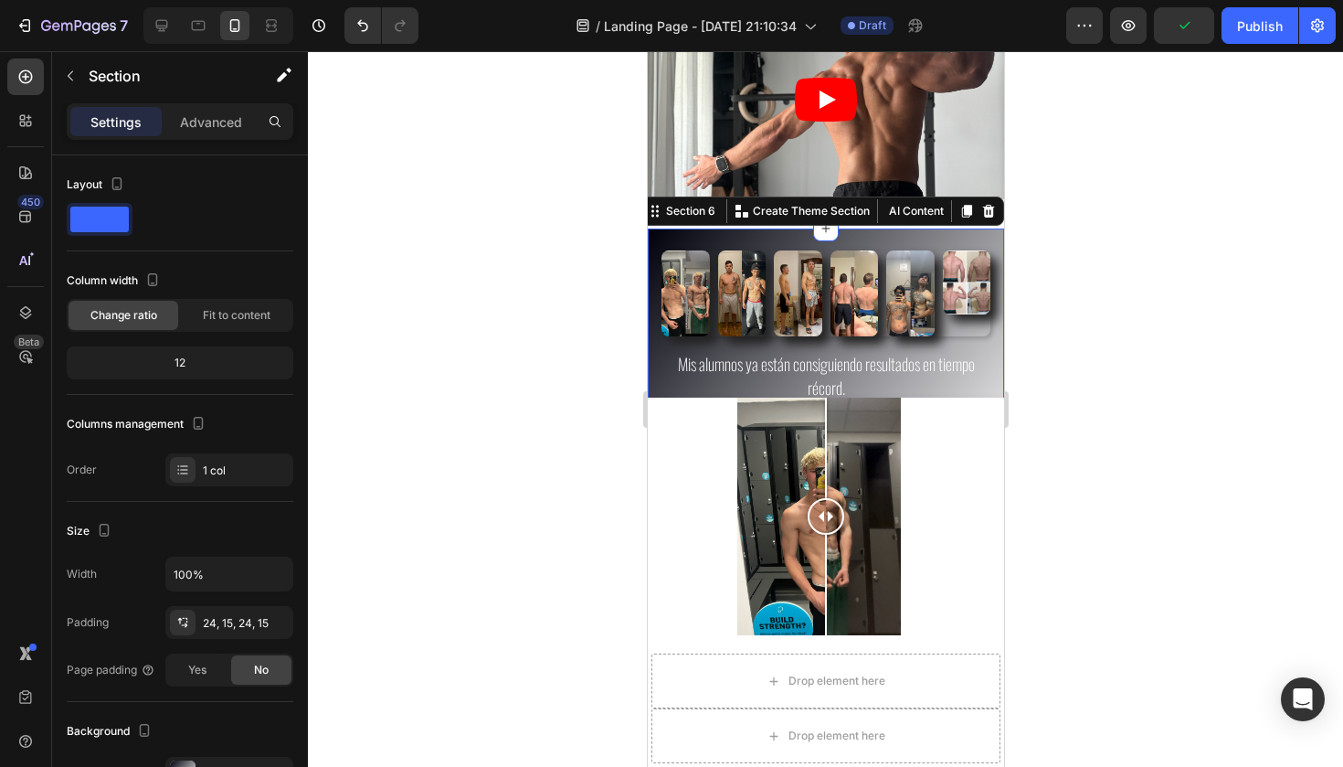
click at [907, 241] on div "Image Image Image Image Image Image Row Mis alumnos ya están consiguiendo resul…" at bounding box center [825, 366] width 356 height 276
click at [684, 220] on div "Section 6" at bounding box center [682, 211] width 79 height 22
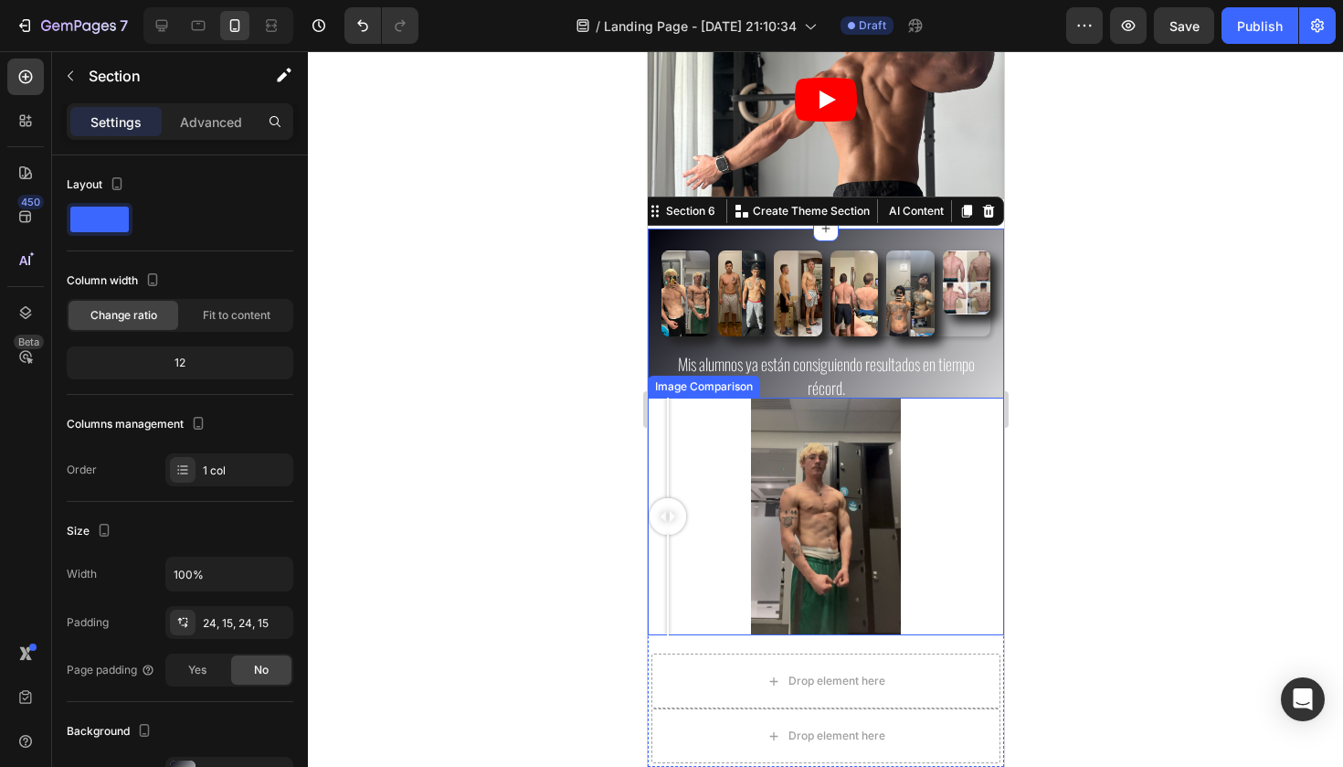
click at [665, 400] on div at bounding box center [825, 516] width 356 height 238
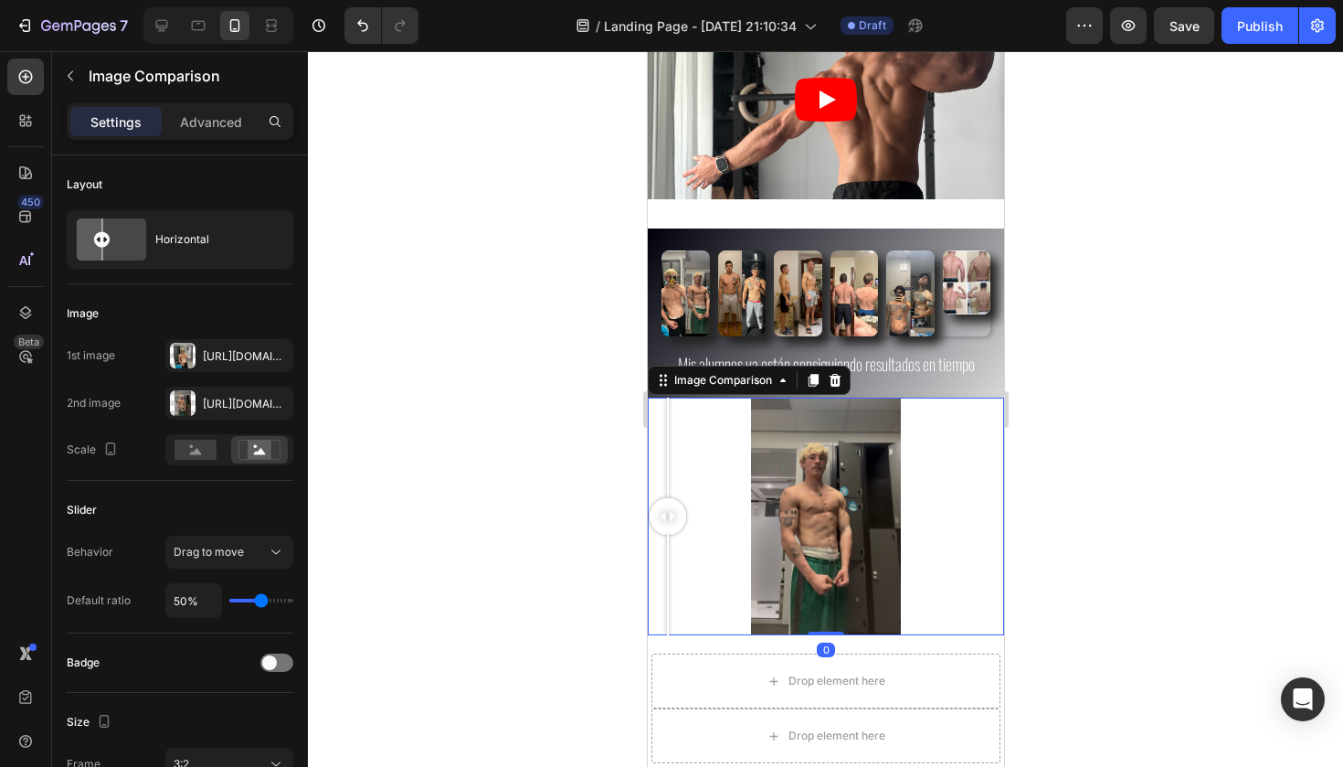
click at [1151, 362] on div at bounding box center [825, 408] width 1035 height 715
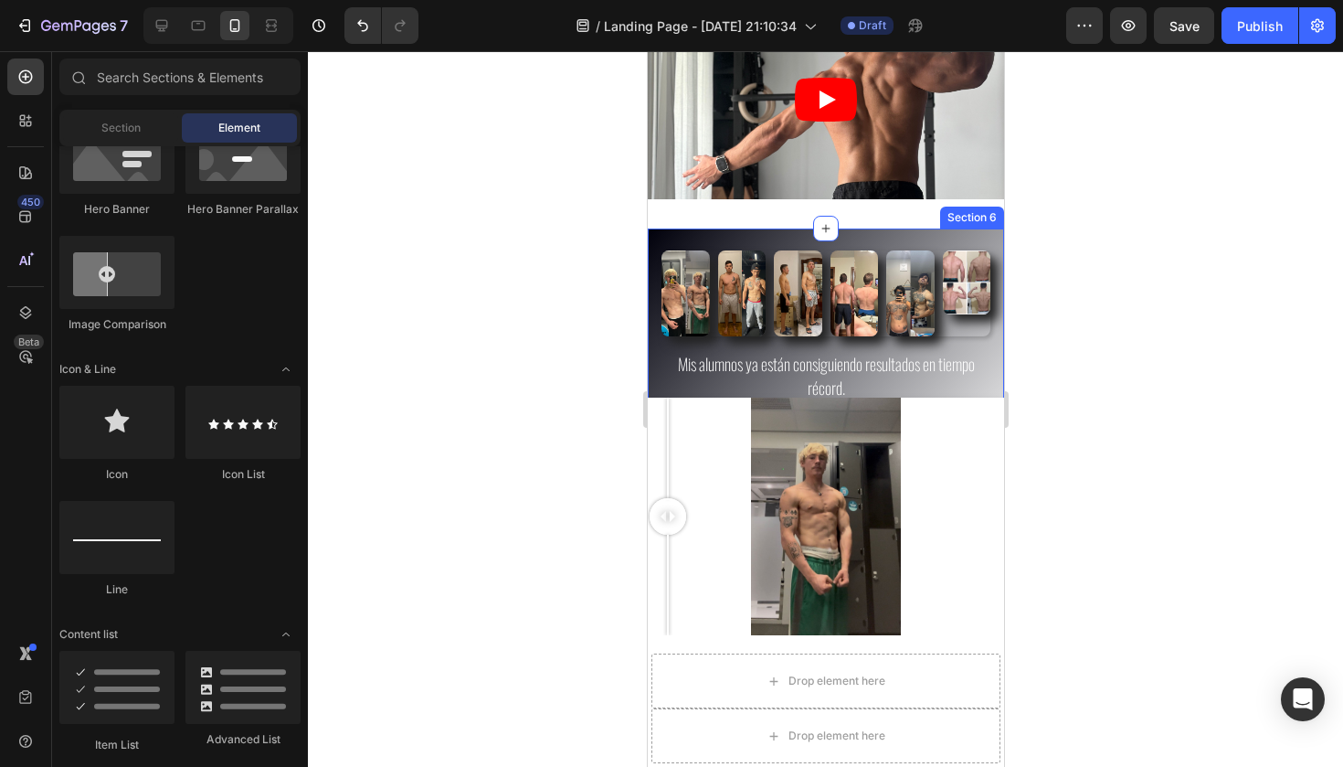
click at [935, 234] on div "Image Image Image Image Image Image Row Mis alumnos ya están consiguiendo resul…" at bounding box center [825, 366] width 356 height 276
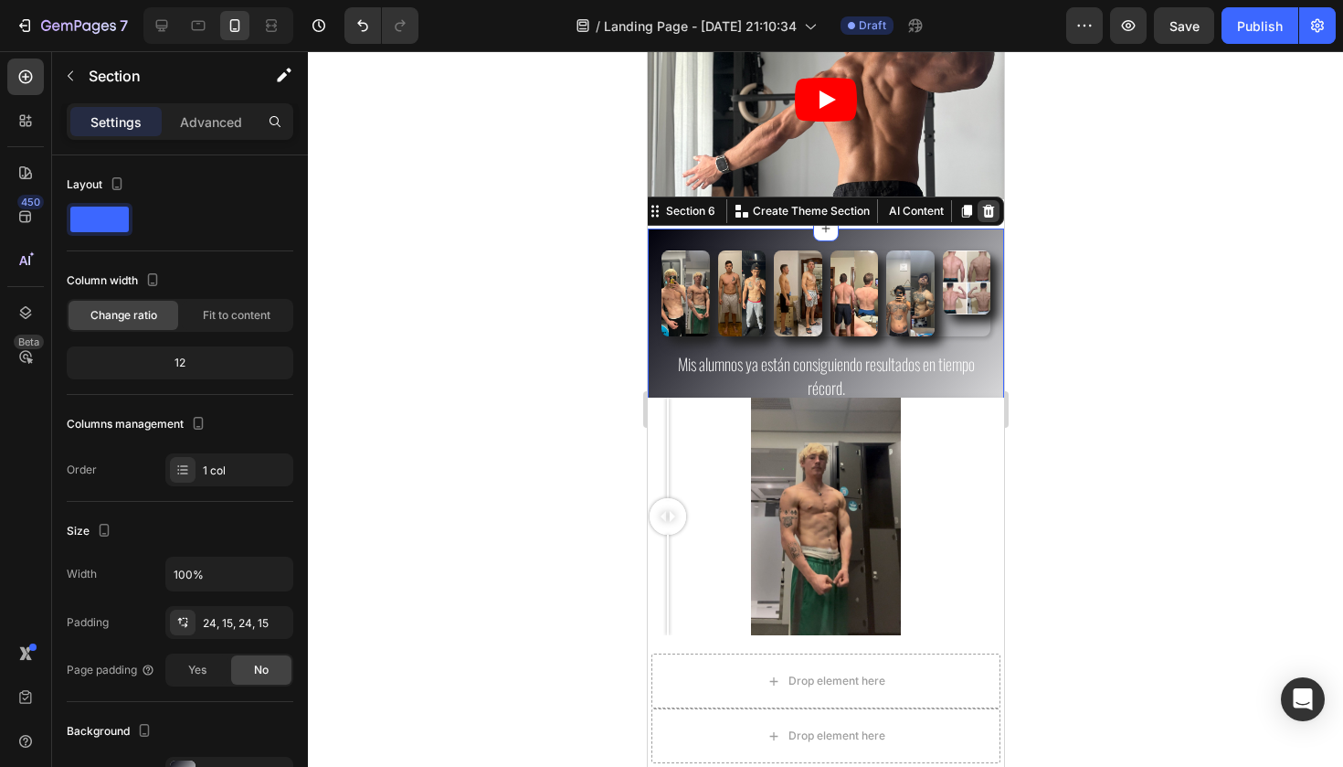
click at [988, 205] on icon at bounding box center [987, 211] width 15 height 15
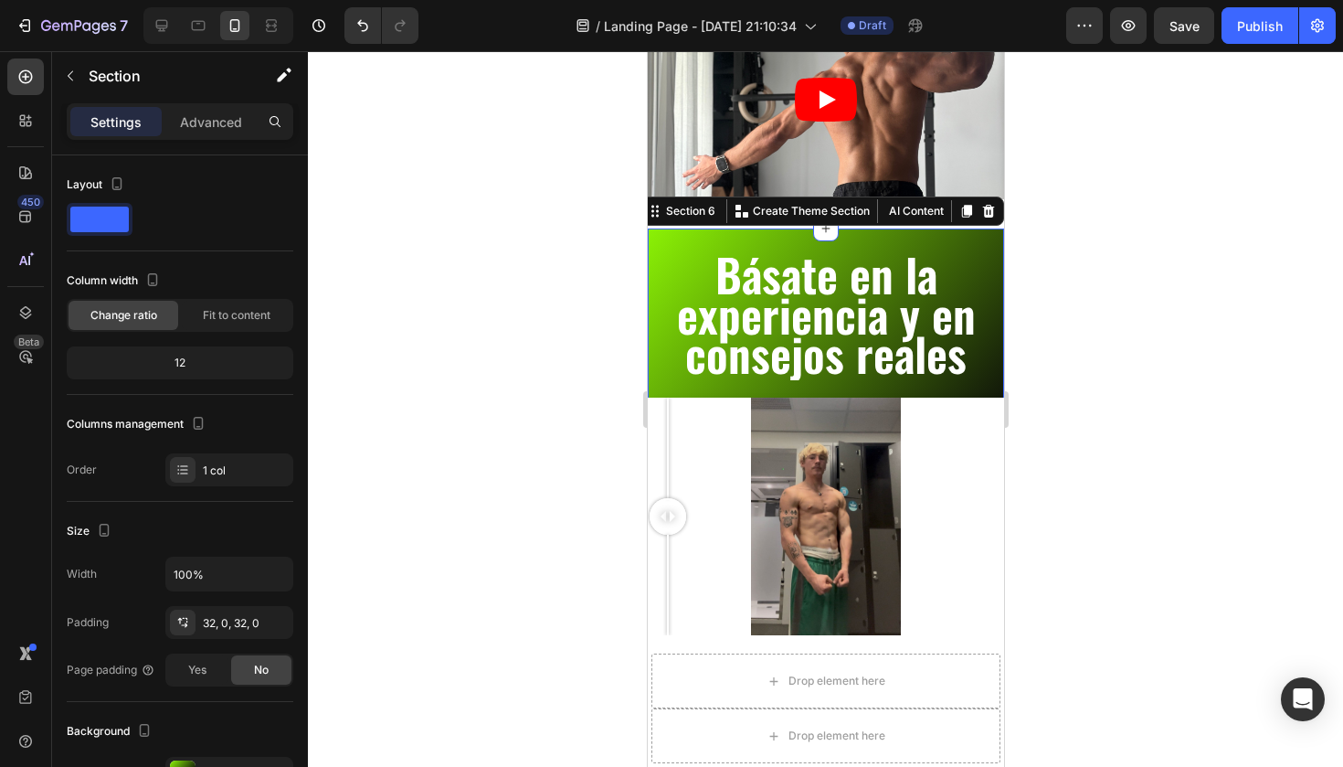
click at [914, 248] on div "Básate en la experiencia y en consejos reales Heading Llevo mucho tiempo forman…" at bounding box center [825, 436] width 356 height 417
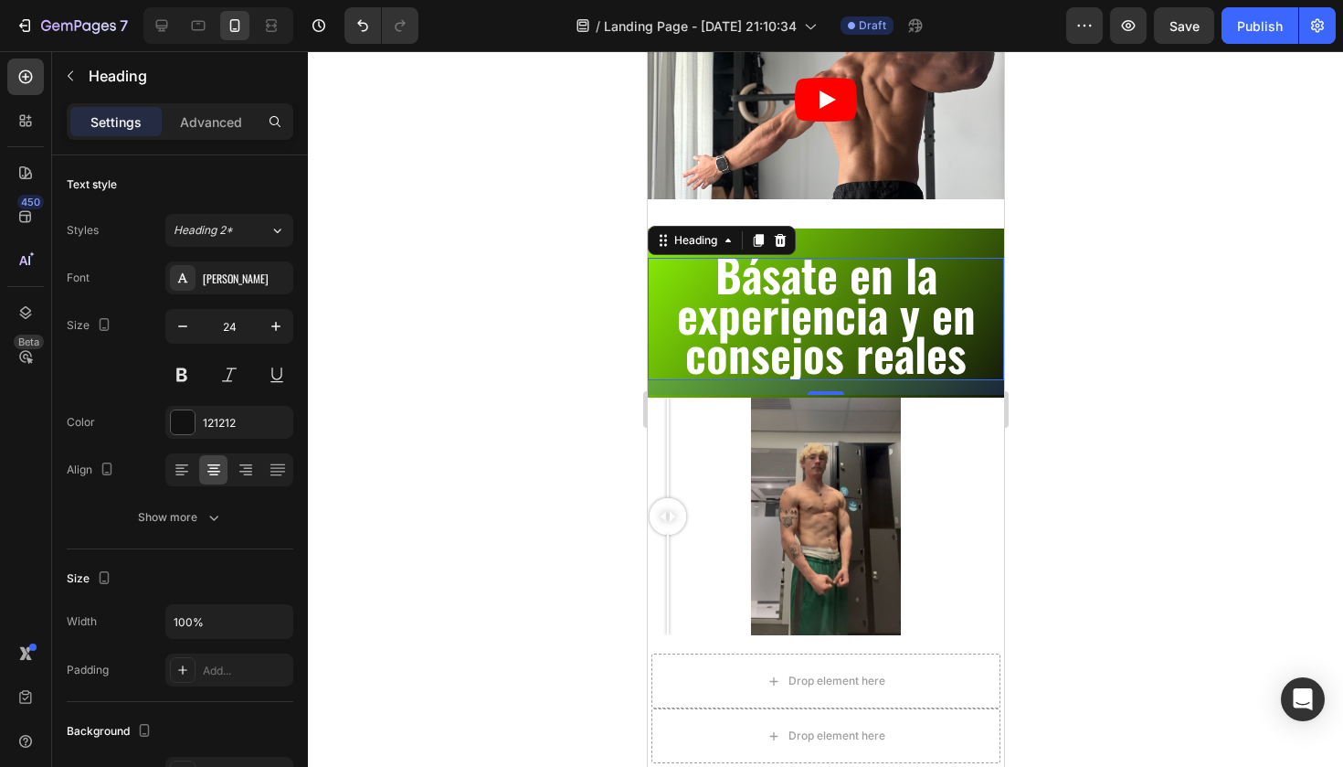
click at [904, 282] on span "Básate en la experiencia y en consejos reales" at bounding box center [825, 312] width 299 height 146
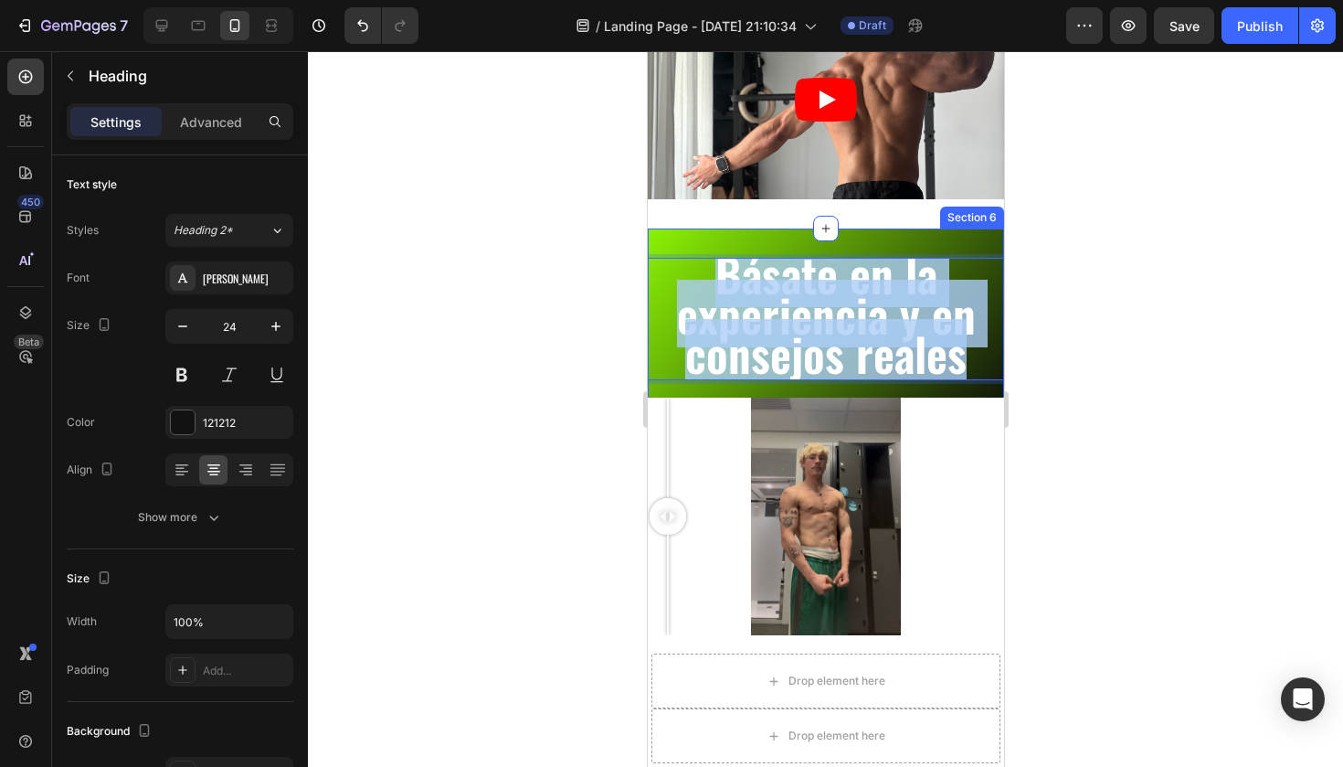
drag, startPoint x: 956, startPoint y: 360, endPoint x: 654, endPoint y: 237, distance: 325.7
click at [654, 237] on div "Básate en la experiencia y en consejos reales Heading 16 Llevo mucho tiempo for…" at bounding box center [825, 436] width 356 height 417
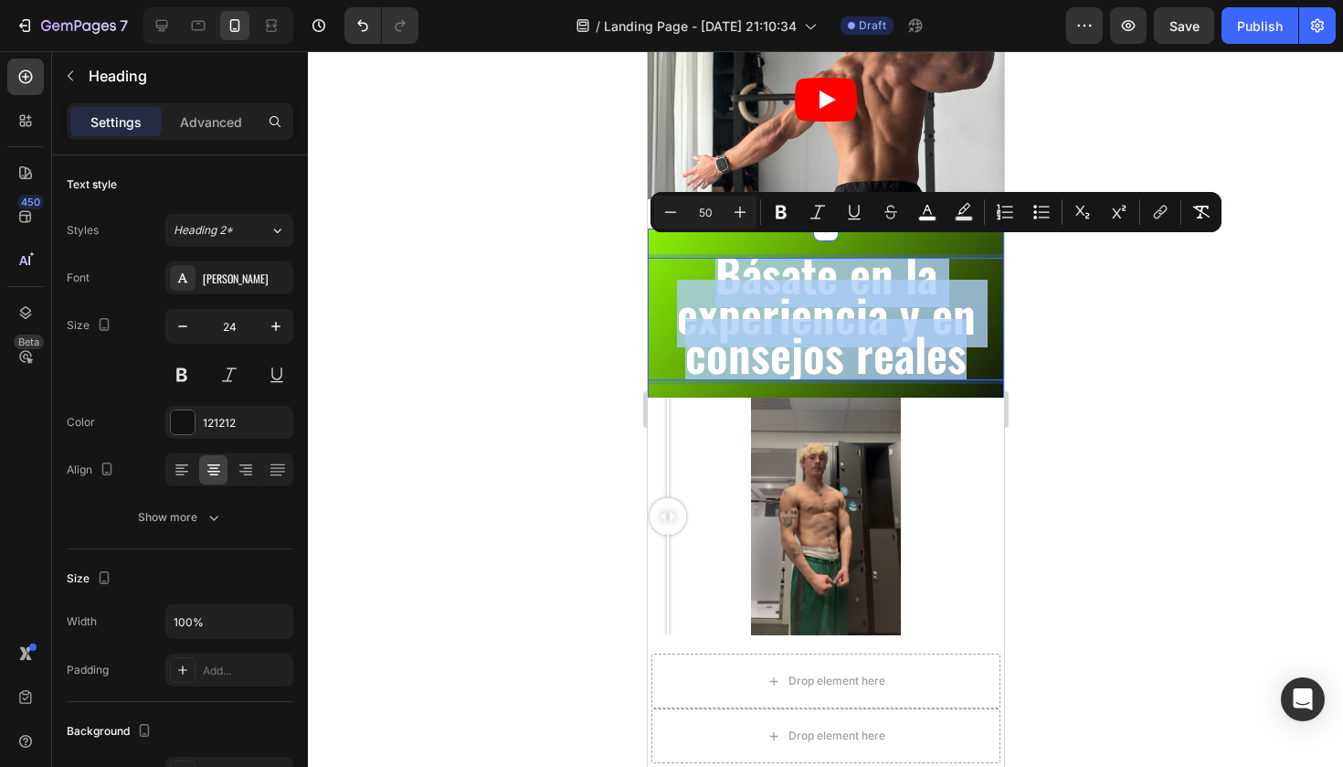
copy span "Básate en la experiencia y en consejos reales"
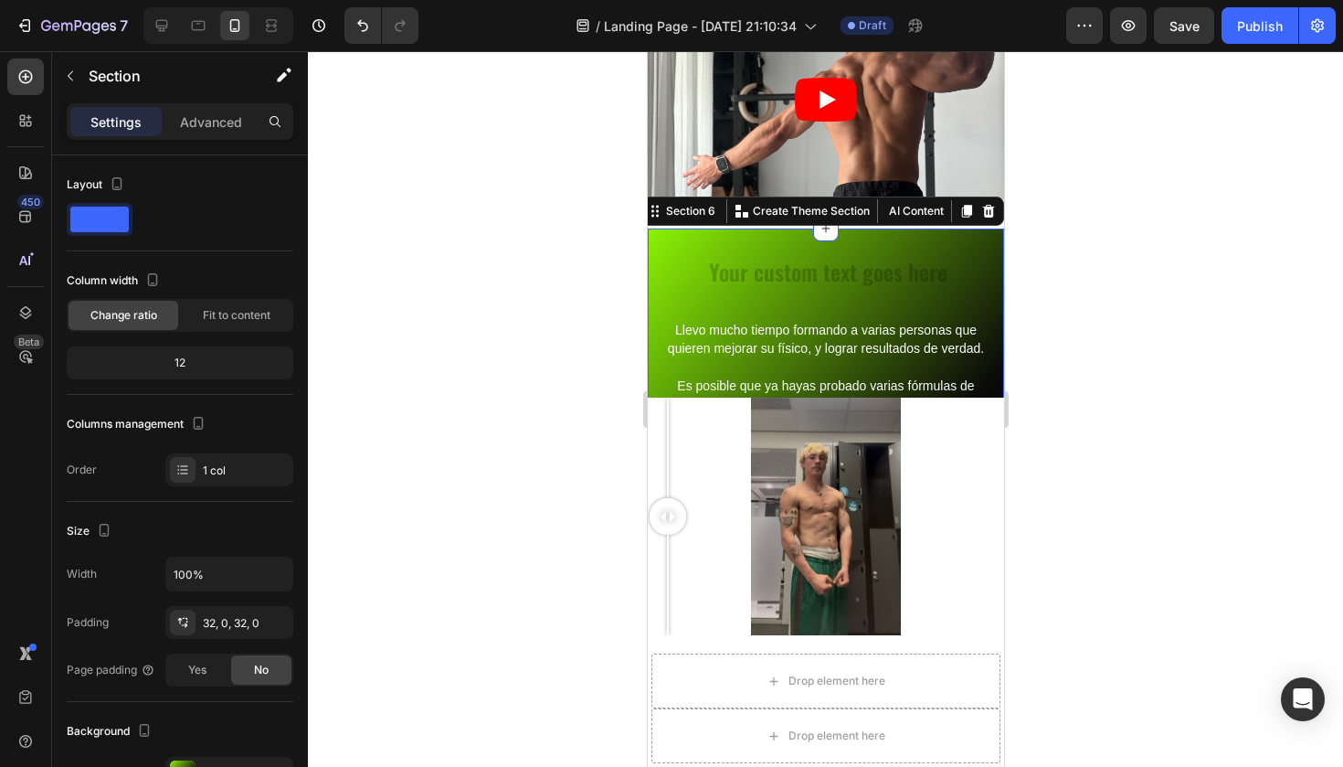
click at [868, 240] on div "Heading Llevo mucho tiempo formando a varias personas que quieren mejorar su fí…" at bounding box center [825, 391] width 356 height 326
click at [869, 270] on h2 "Rich Text Editor. Editing area: main" at bounding box center [825, 274] width 356 height 32
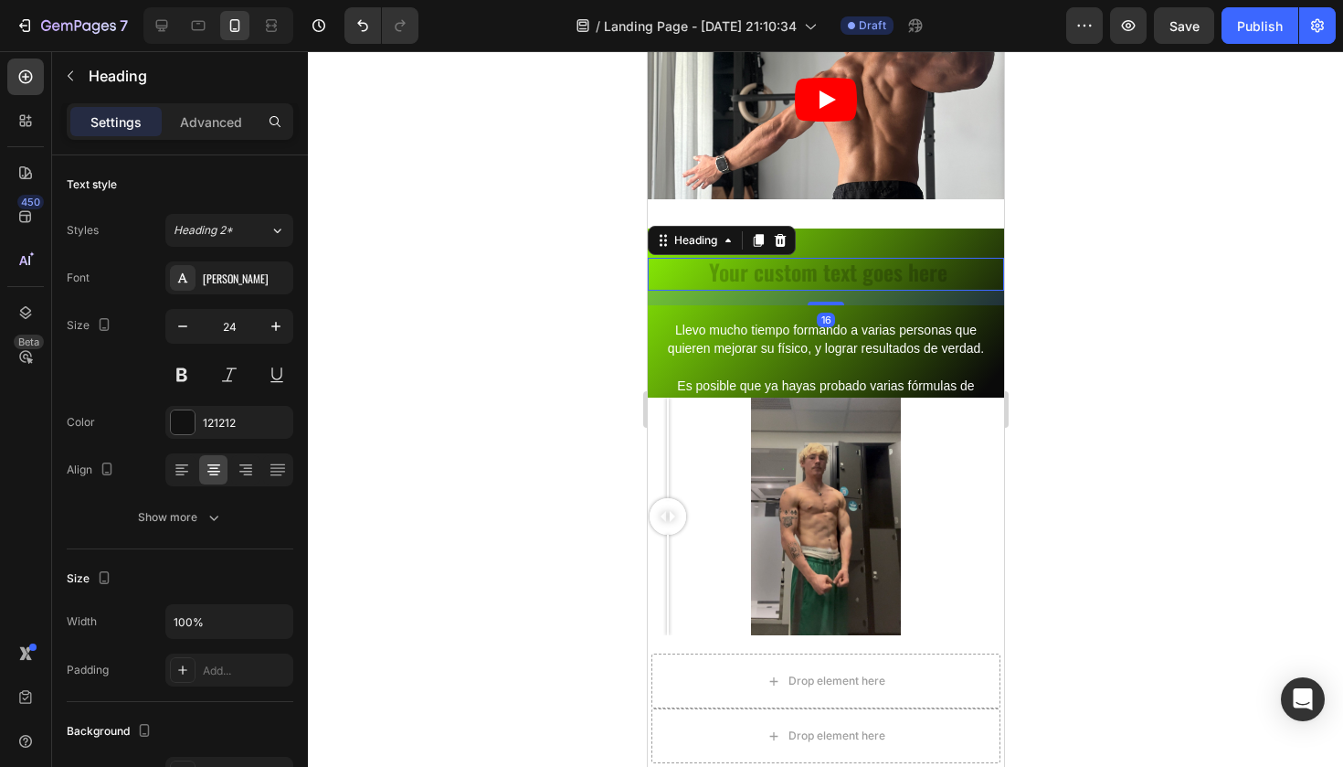
click at [1028, 226] on div at bounding box center [825, 408] width 1035 height 715
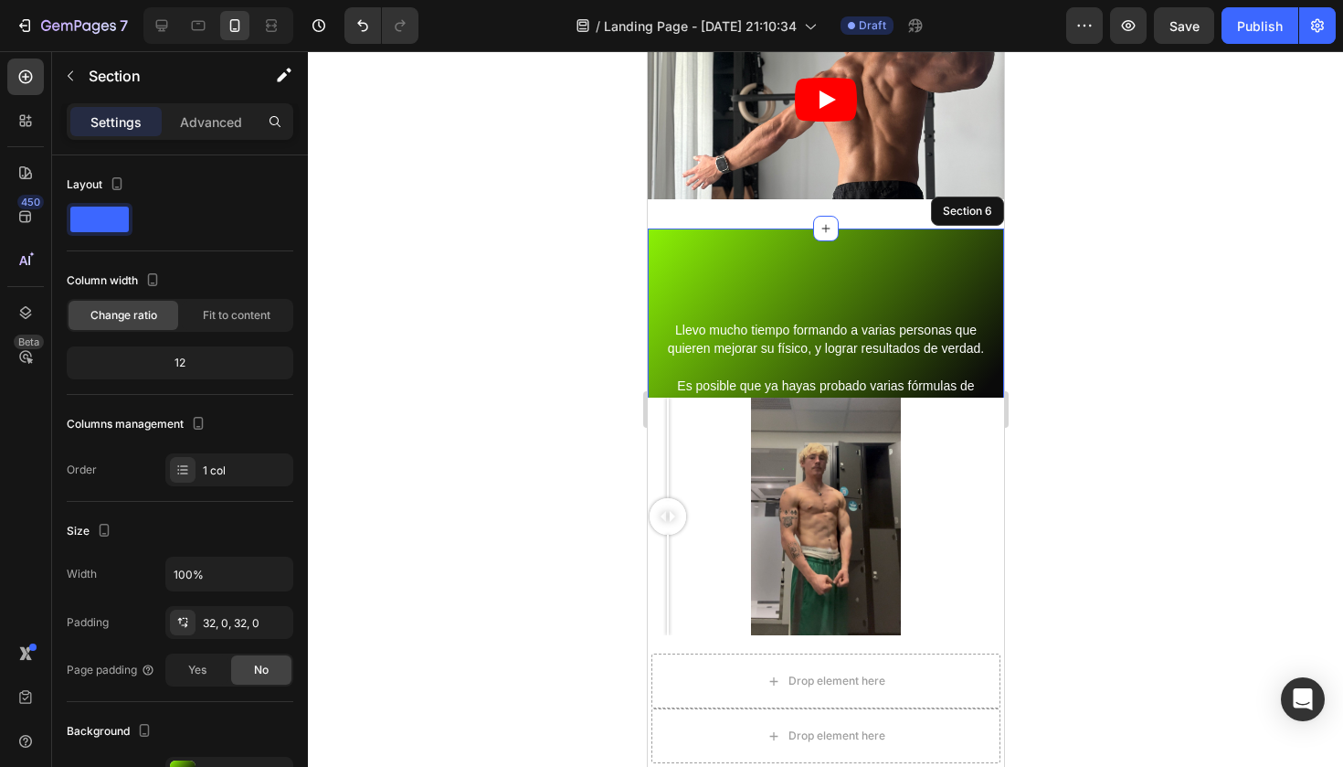
click at [656, 244] on div "Heading Llevo mucho tiempo formando a varias personas que quieren mejorar su fí…" at bounding box center [825, 391] width 356 height 326
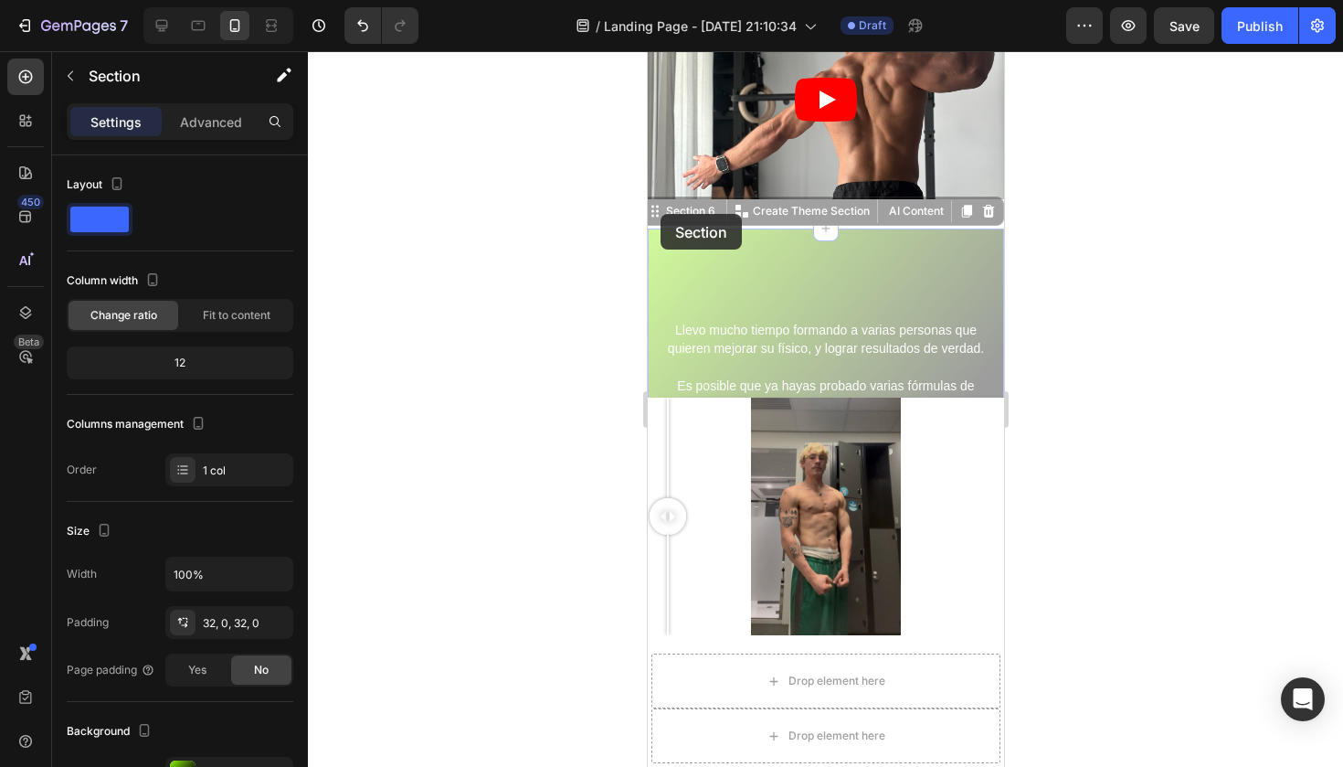
drag, startPoint x: 660, startPoint y: 214, endPoint x: 655, endPoint y: 472, distance: 258.6
click at [655, 472] on div "iPhone 13 Pro ( 390 px) iPhone 13 Mini iPhone 13 Pro iPhone 11 Pro Max iPhone 1…" at bounding box center [825, 564] width 356 height 2002
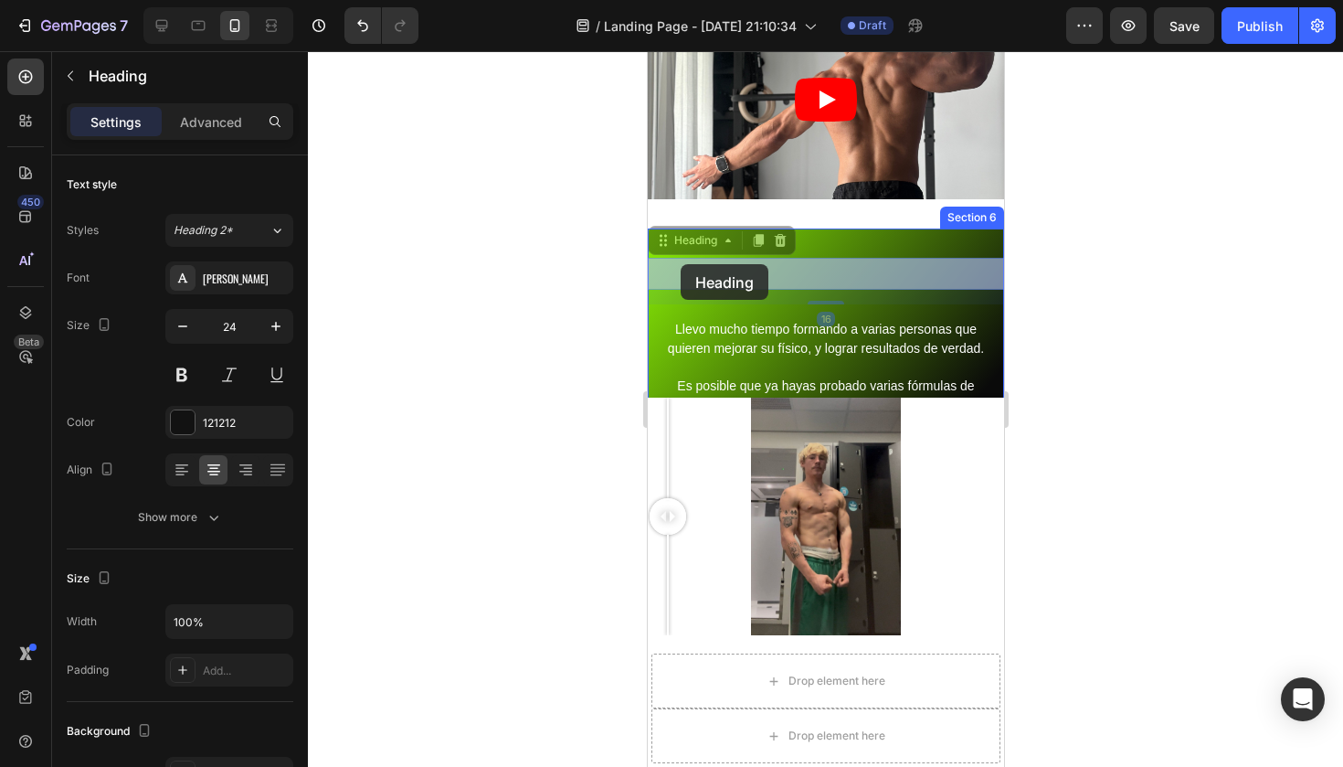
drag, startPoint x: 673, startPoint y: 270, endPoint x: 677, endPoint y: 261, distance: 9.8
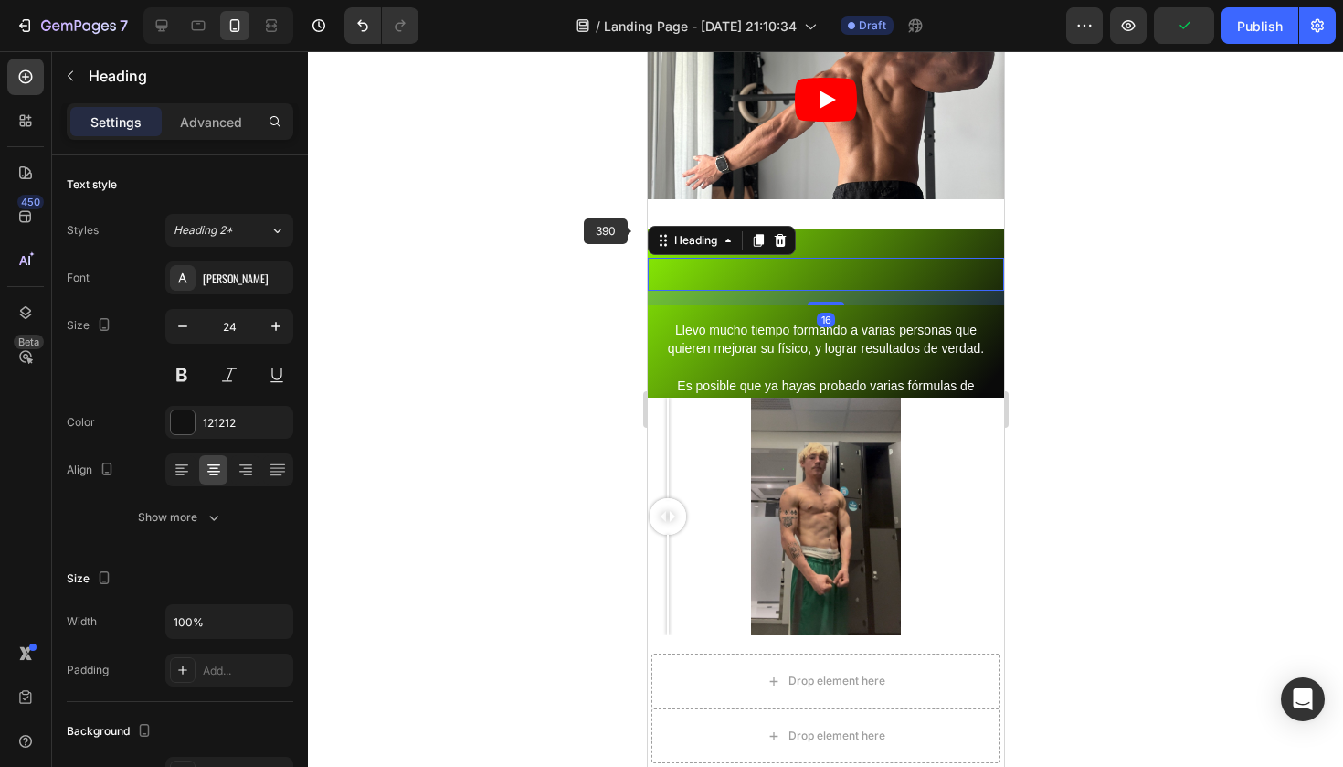
click at [630, 234] on div at bounding box center [825, 408] width 1035 height 715
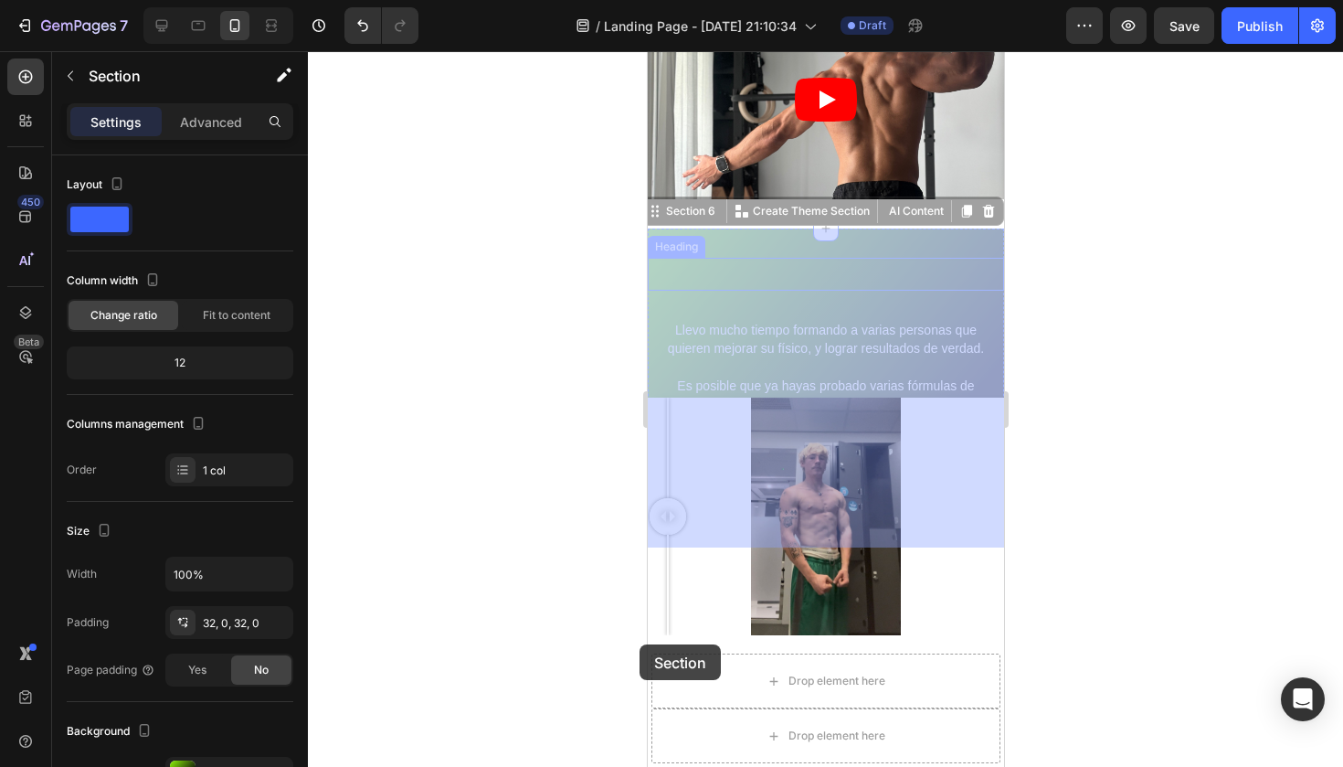
drag, startPoint x: 658, startPoint y: 236, endPoint x: 642, endPoint y: 647, distance: 411.4
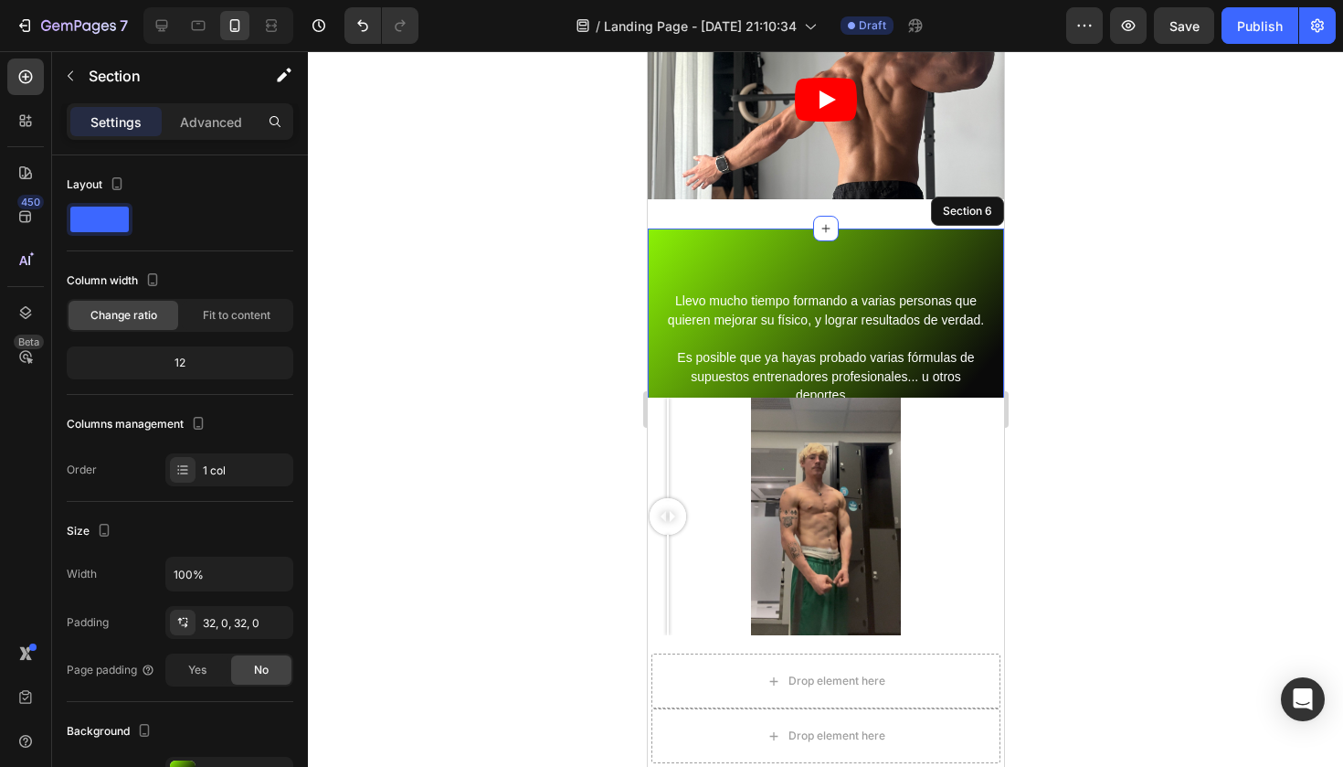
click at [1070, 451] on div at bounding box center [825, 408] width 1035 height 715
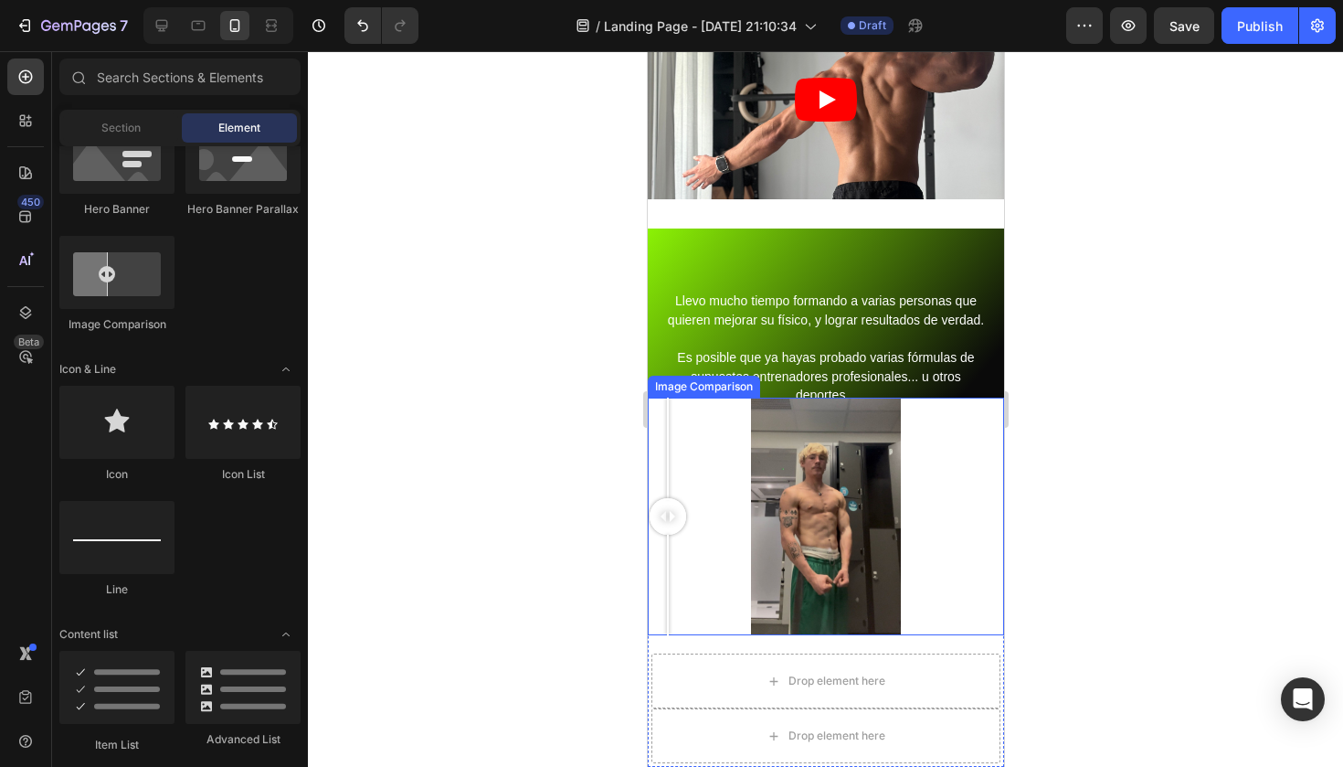
scroll to position [546, 0]
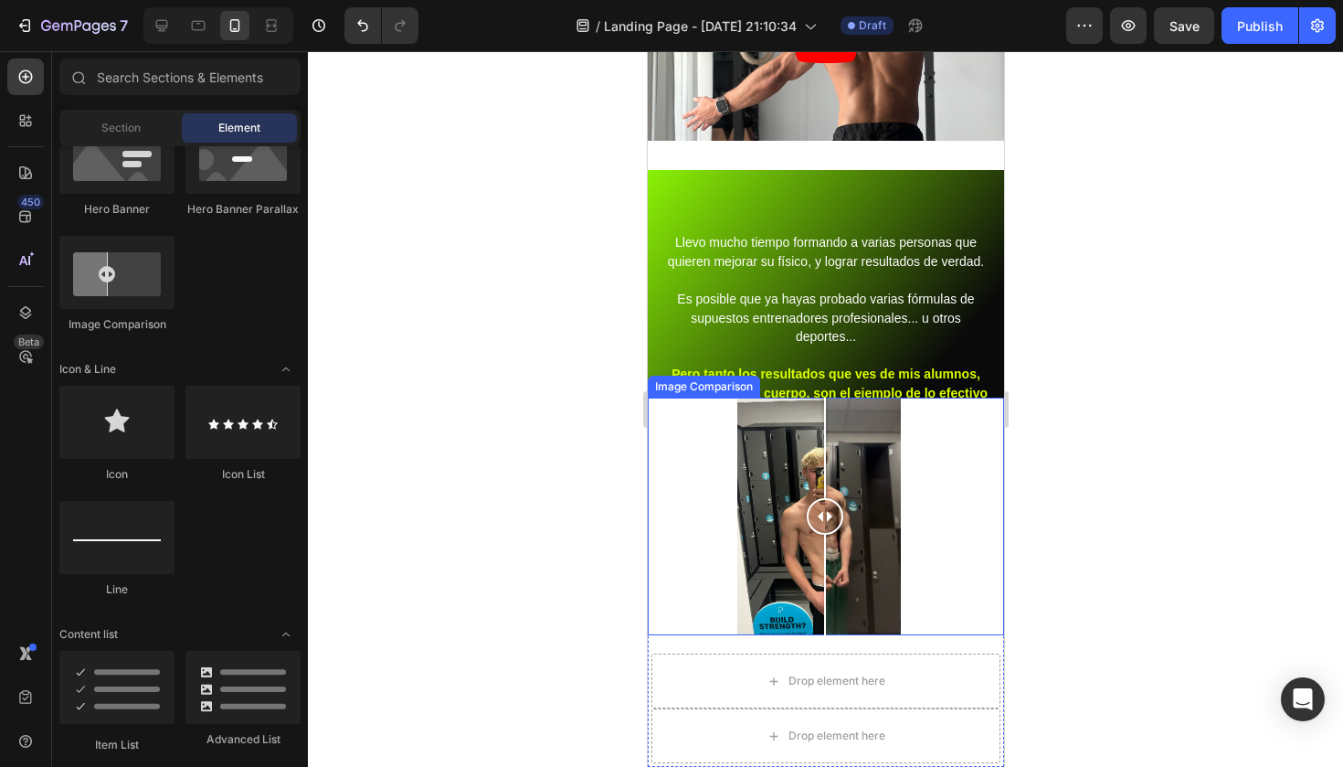
drag, startPoint x: 671, startPoint y: 509, endPoint x: 824, endPoint y: 505, distance: 153.5
click at [824, 505] on div at bounding box center [824, 516] width 37 height 37
click at [1099, 385] on div at bounding box center [825, 408] width 1035 height 715
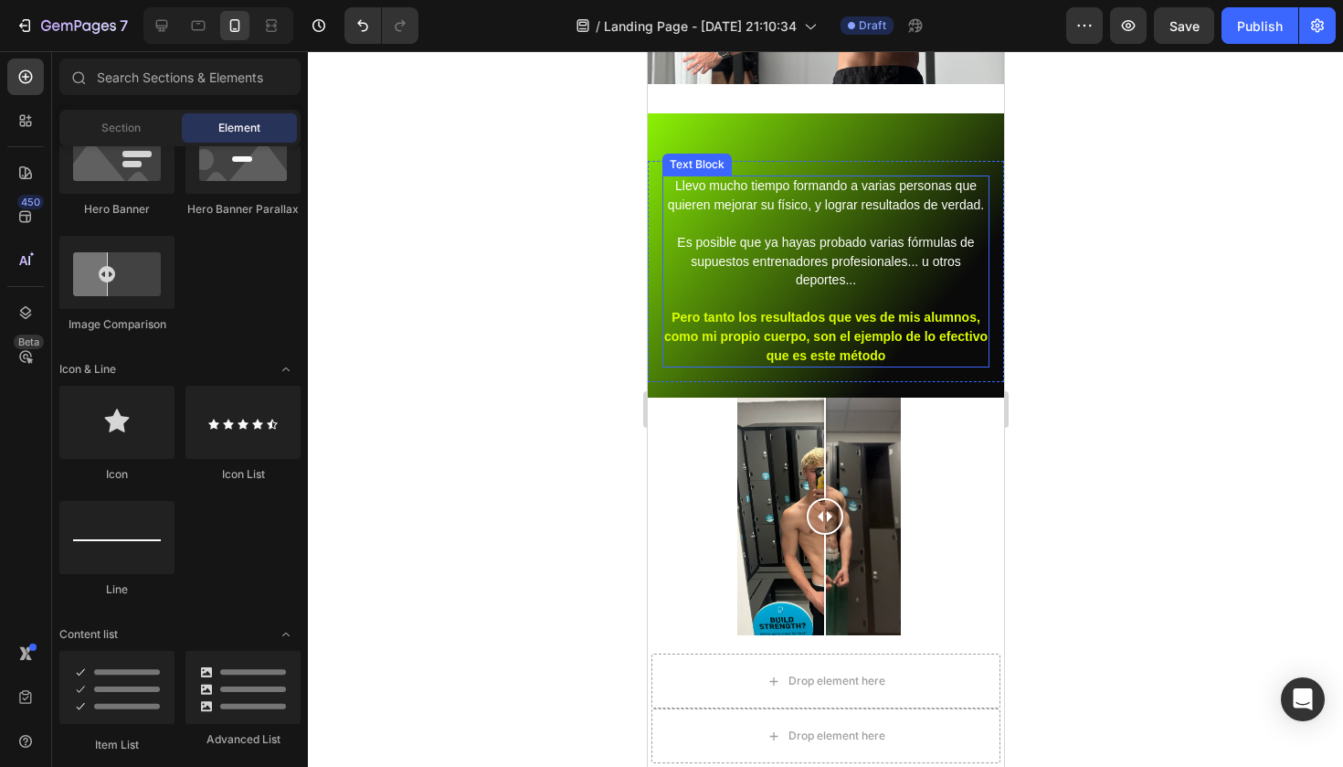
scroll to position [517, 0]
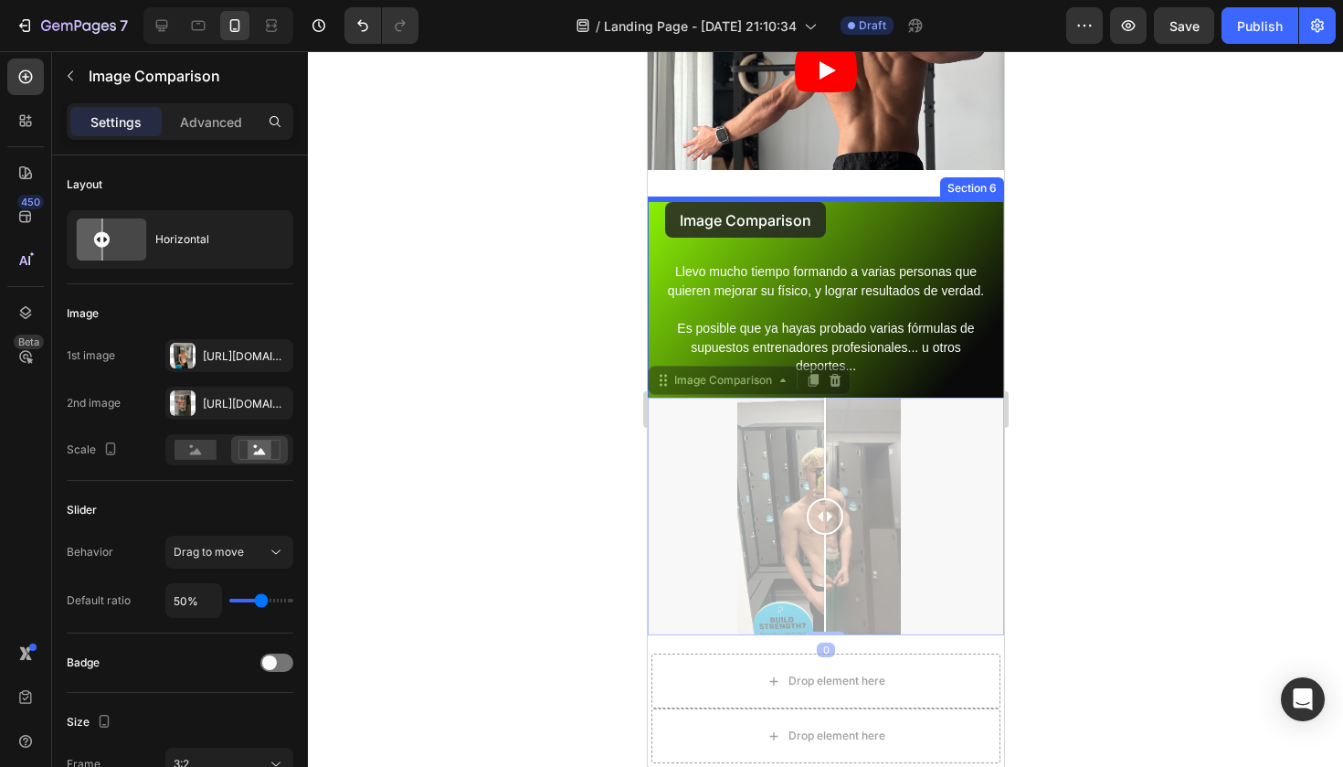
drag, startPoint x: 661, startPoint y: 386, endPoint x: 664, endPoint y: 202, distance: 184.6
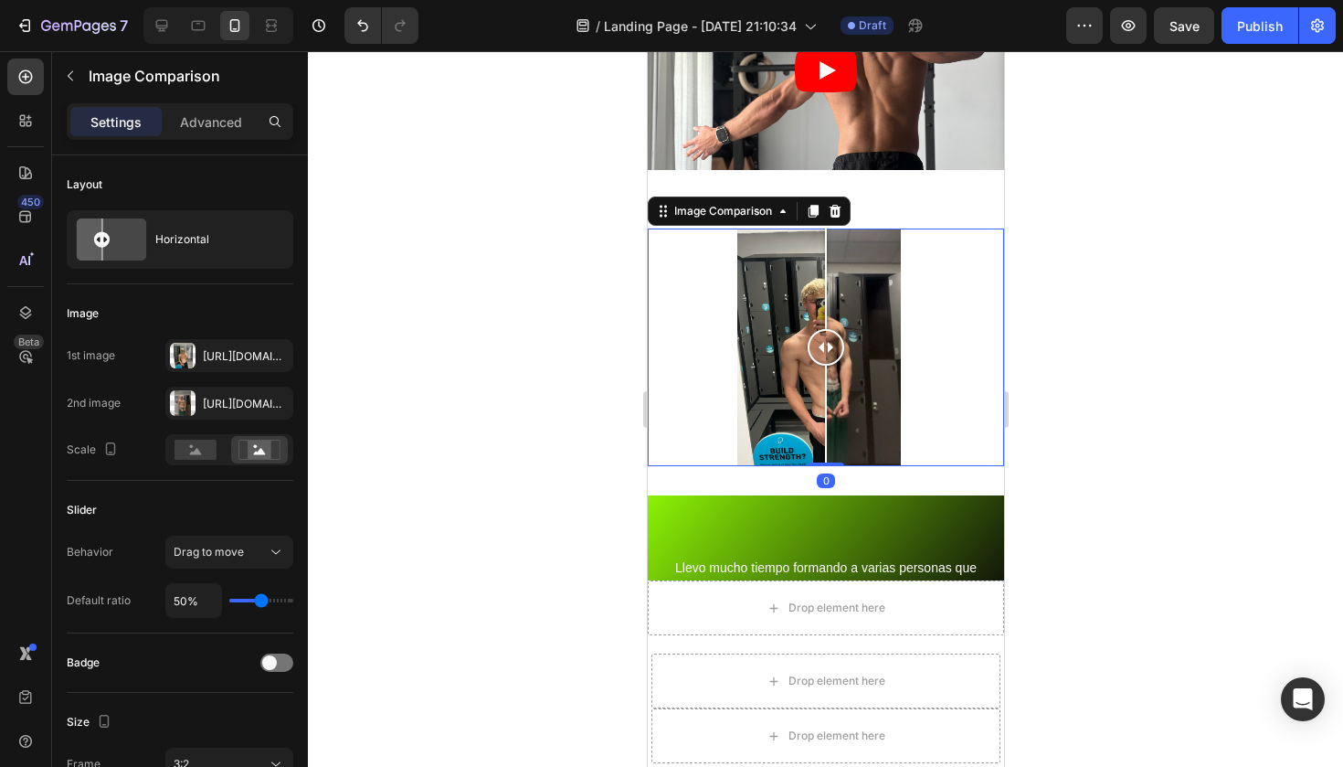
click at [1108, 252] on div at bounding box center [825, 408] width 1035 height 715
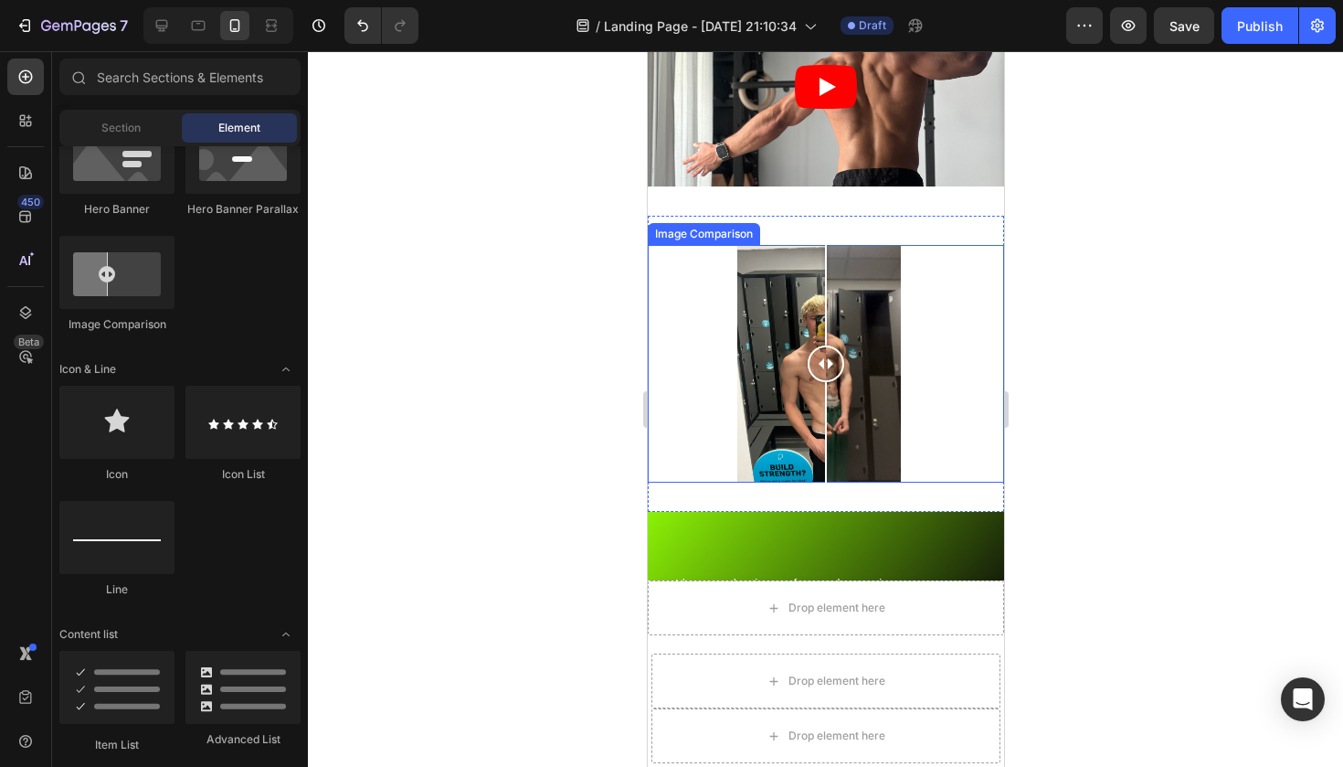
scroll to position [665, 0]
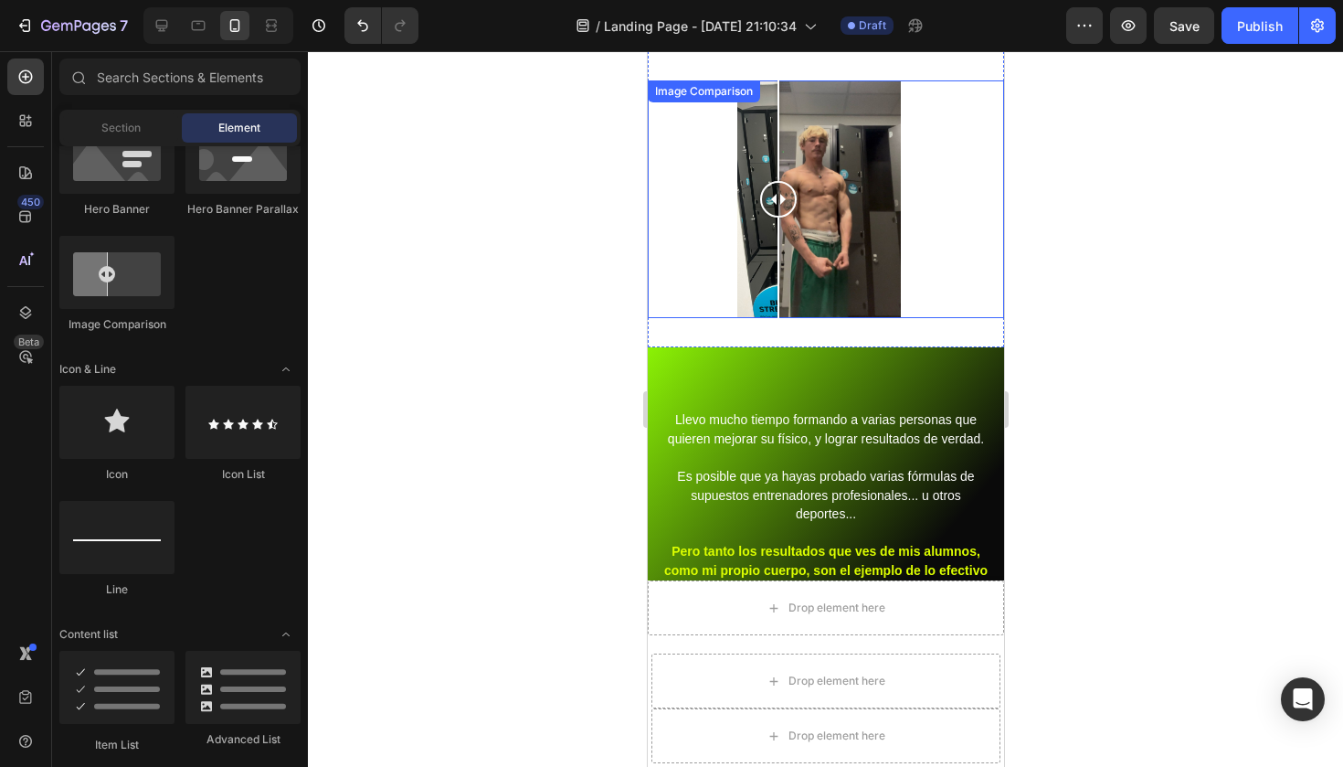
drag, startPoint x: 830, startPoint y: 195, endPoint x: 787, endPoint y: 266, distance: 83.7
click at [786, 265] on div at bounding box center [777, 199] width 37 height 238
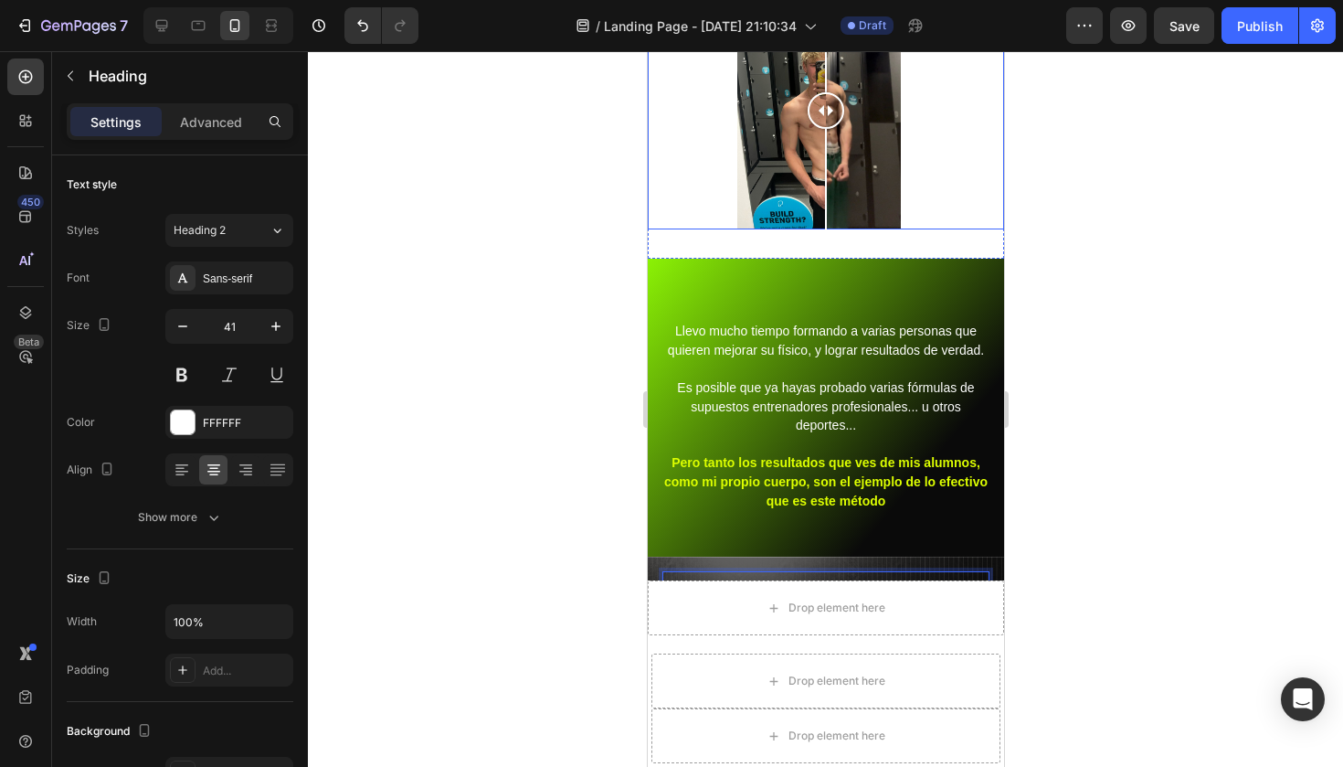
scroll to position [779, 0]
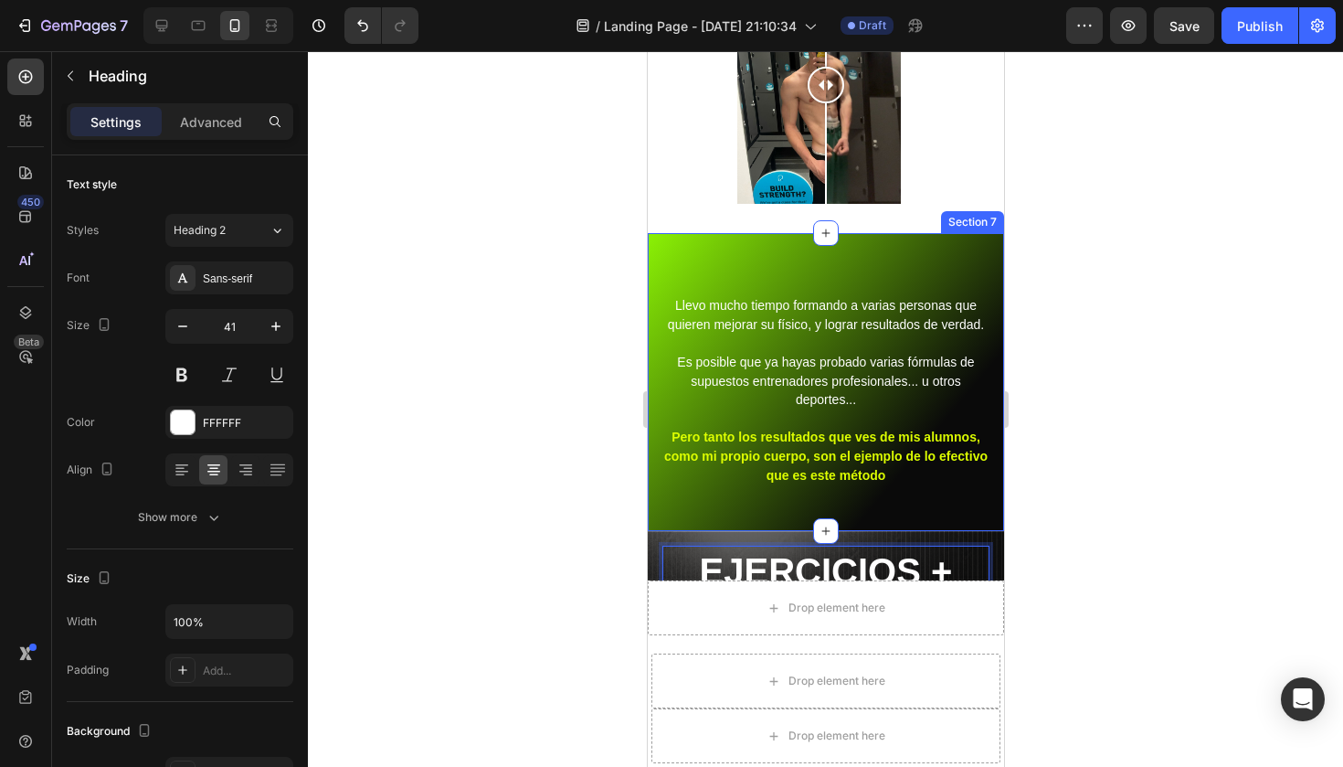
click at [892, 241] on div "Heading Llevo mucho tiempo formando a varias personas que quieren mejorar su fí…" at bounding box center [825, 382] width 356 height 298
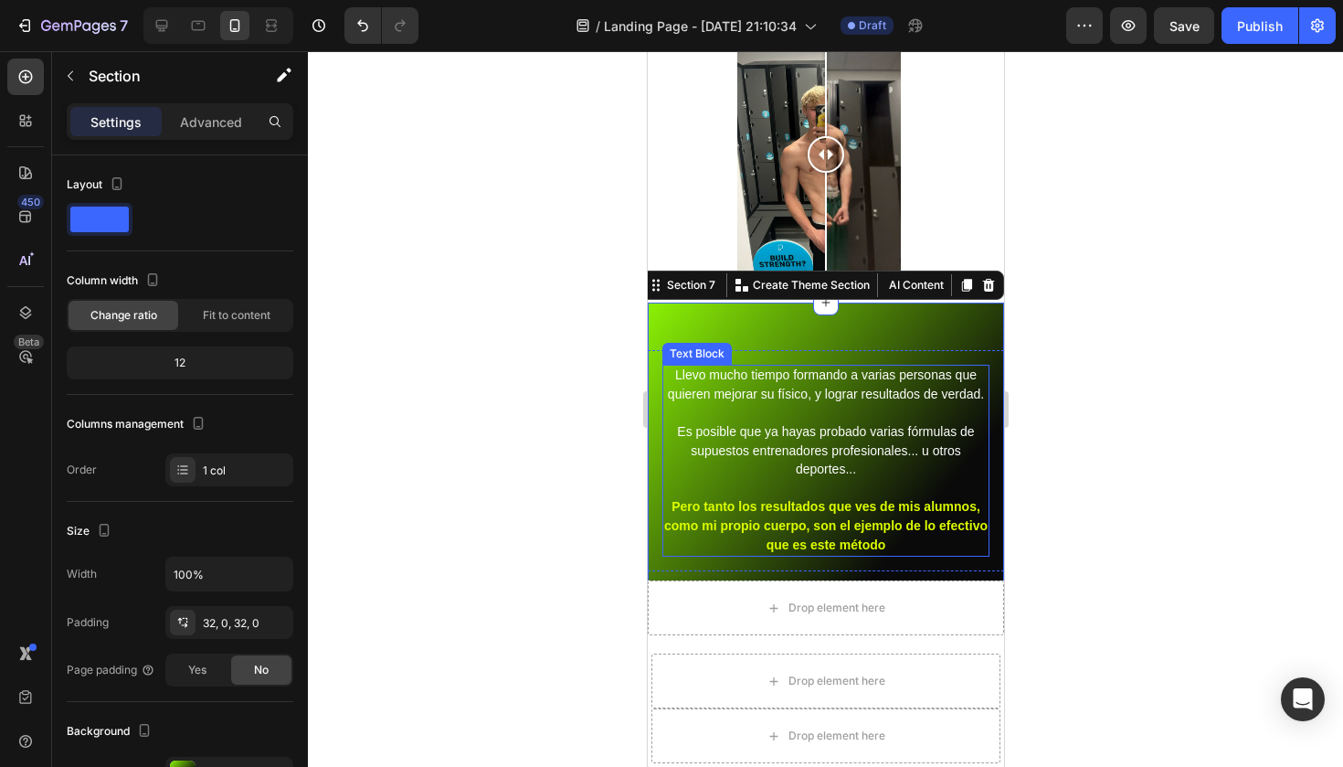
scroll to position [643, 0]
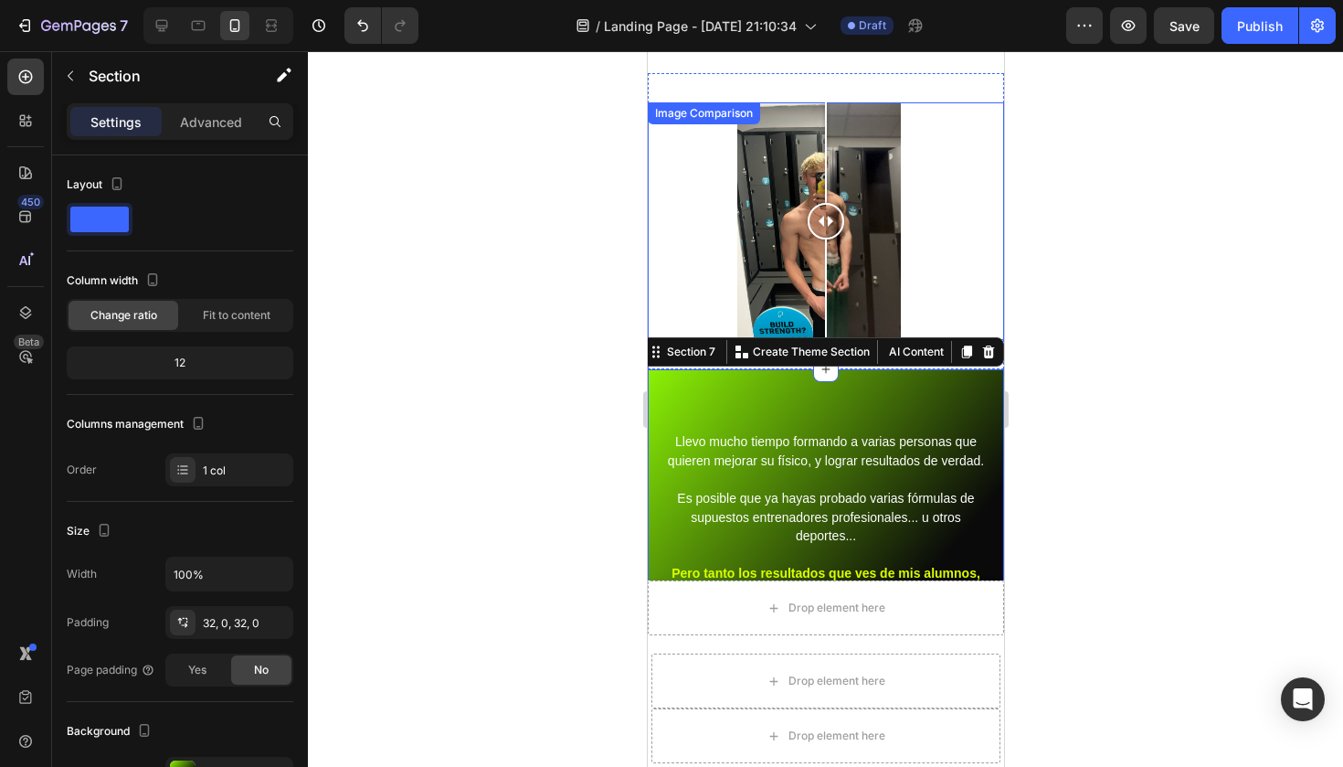
click at [1065, 241] on div at bounding box center [825, 408] width 1035 height 715
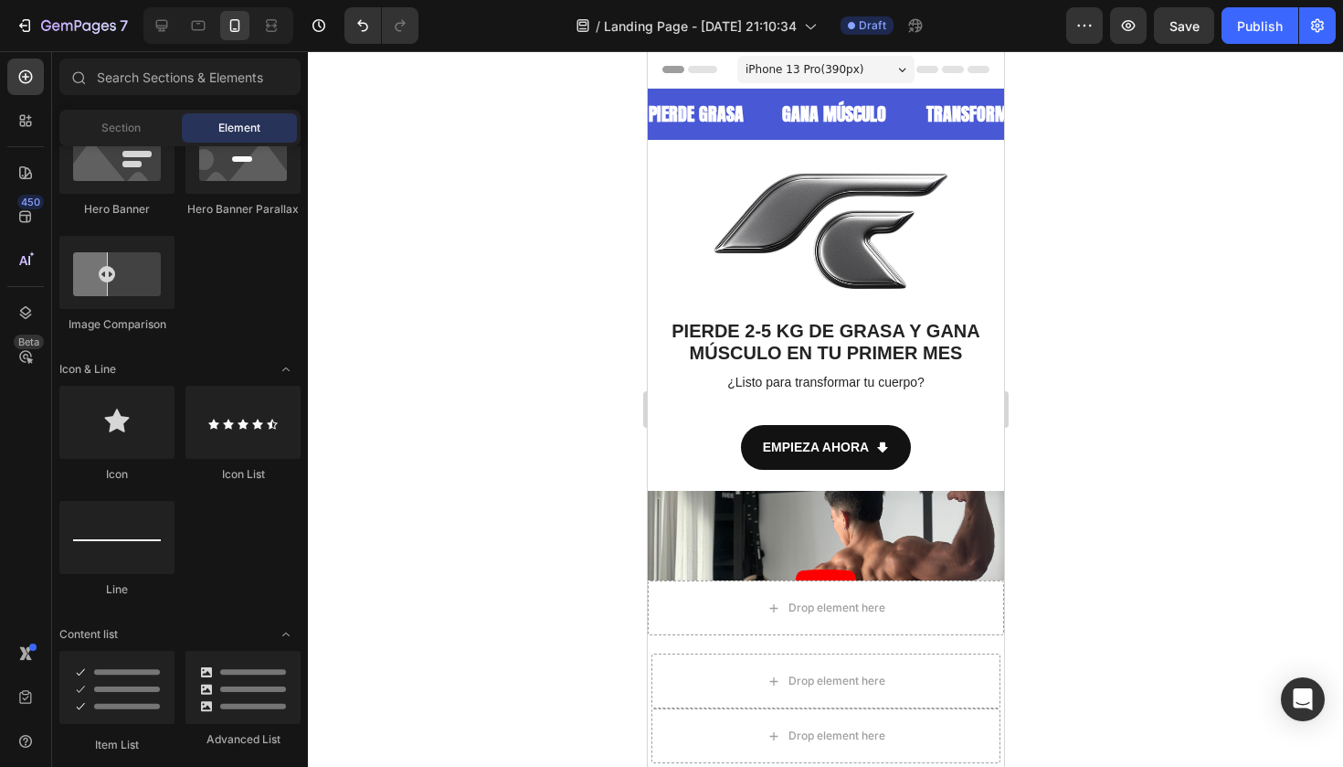
scroll to position [0, 0]
click at [363, 22] on icon "Undo/Redo" at bounding box center [363, 25] width 18 height 18
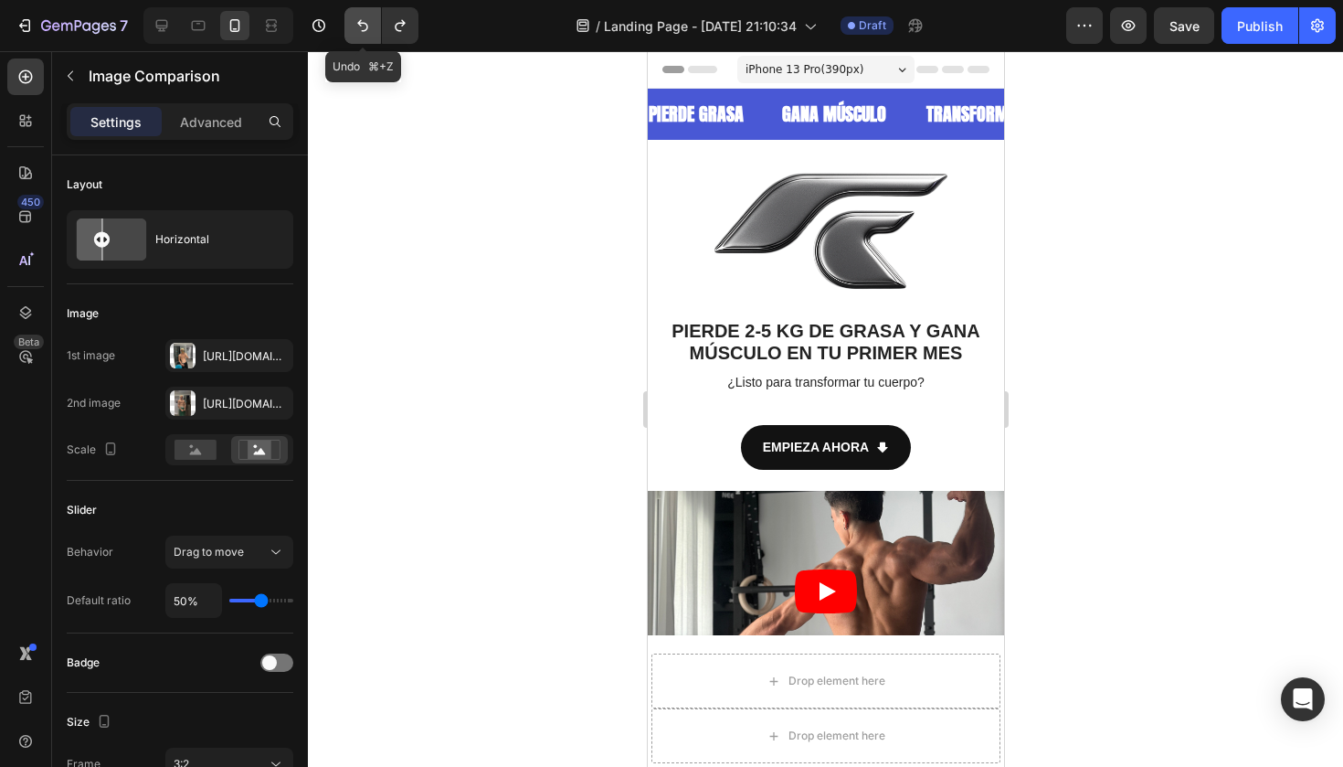
click at [363, 22] on icon "Undo/Redo" at bounding box center [363, 25] width 18 height 18
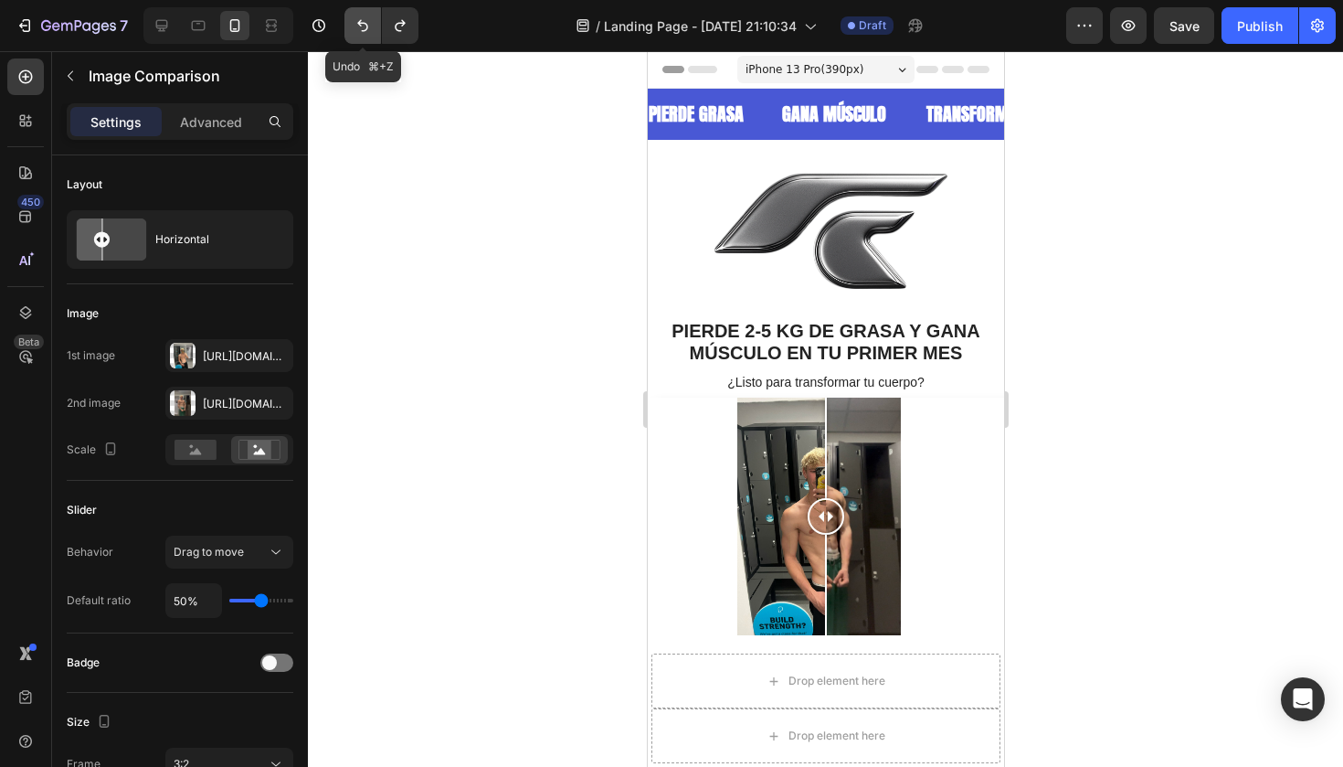
click at [363, 22] on icon "Undo/Redo" at bounding box center [363, 25] width 18 height 18
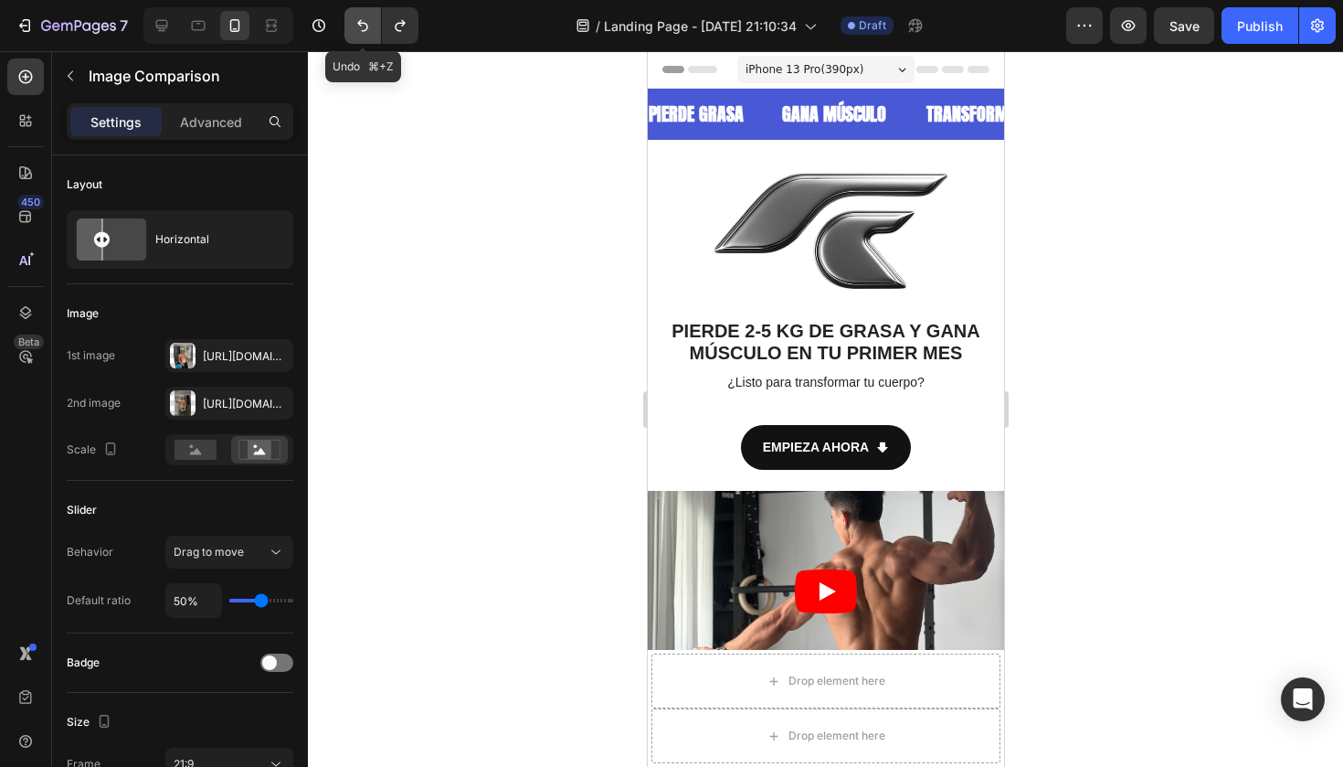
click at [363, 22] on icon "Undo/Redo" at bounding box center [363, 25] width 18 height 18
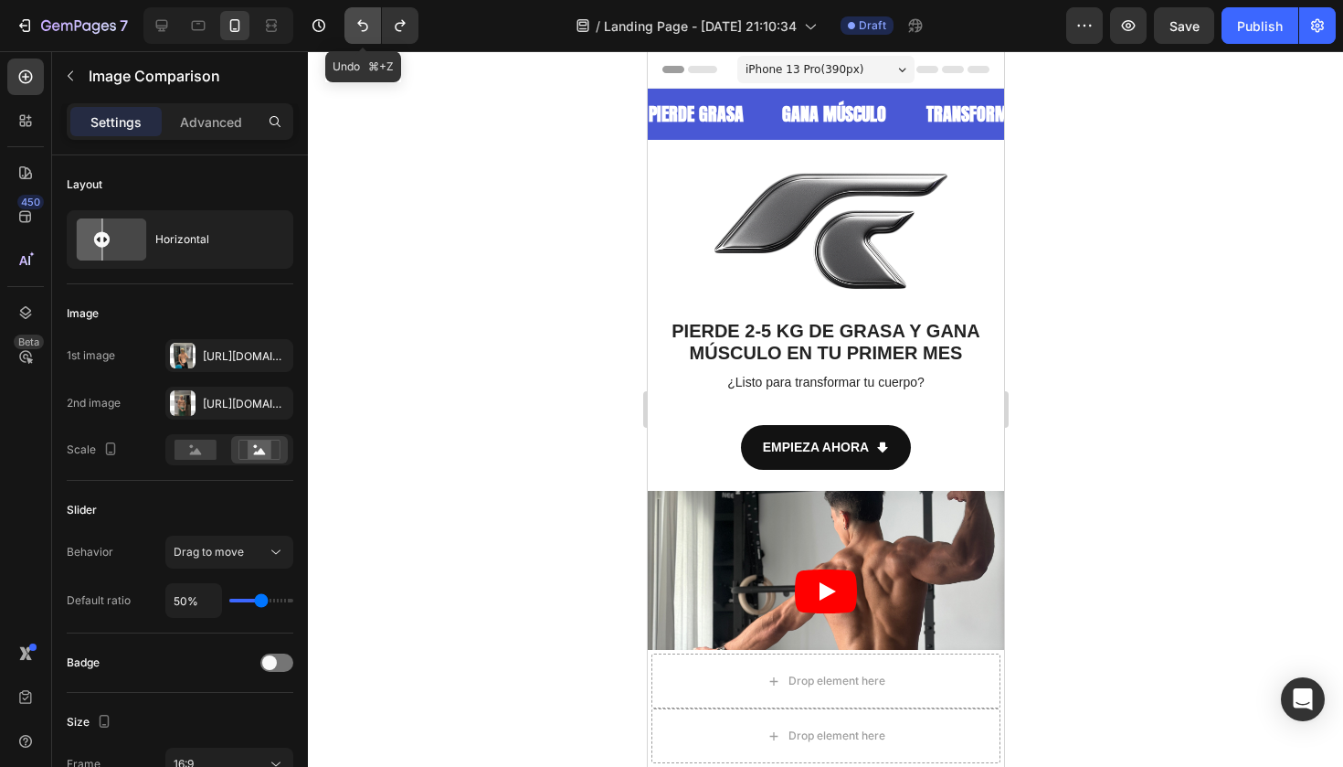
click at [363, 22] on icon "Undo/Redo" at bounding box center [363, 25] width 18 height 18
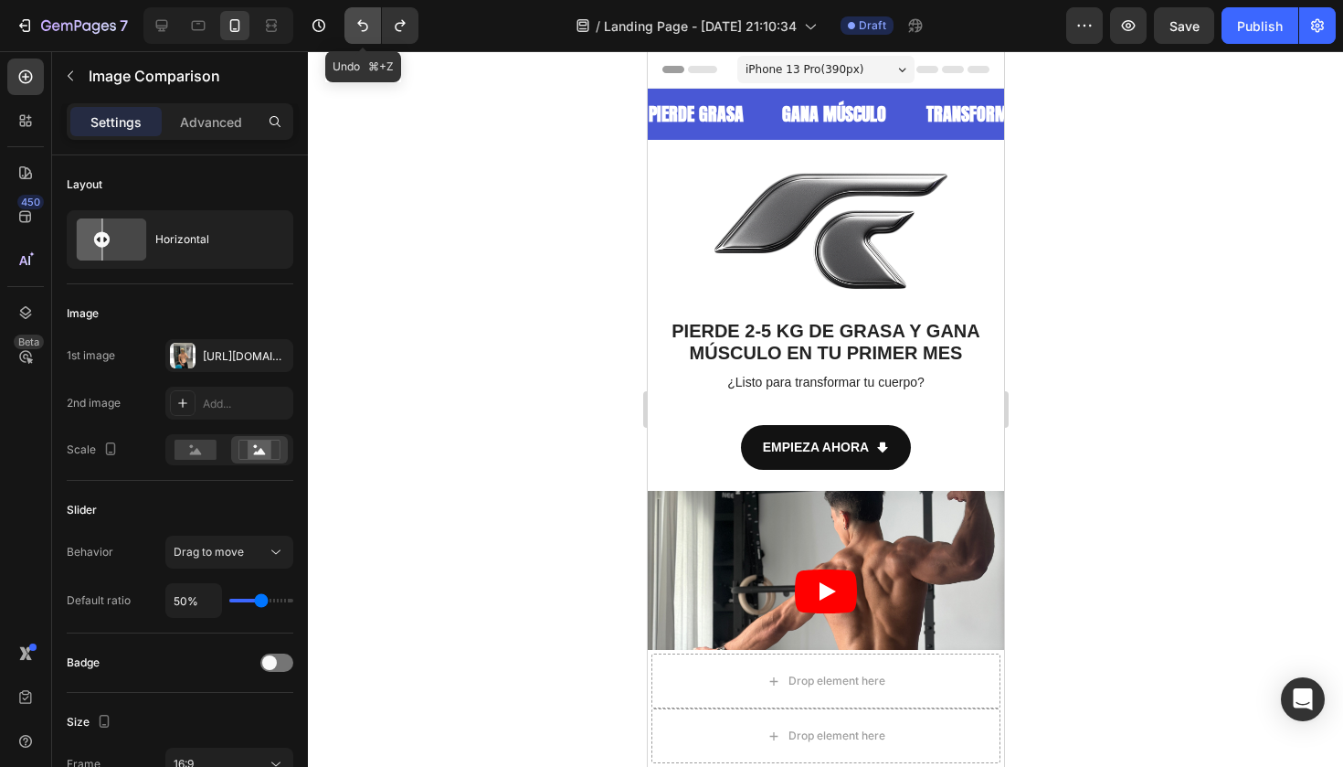
click at [363, 22] on icon "Undo/Redo" at bounding box center [363, 25] width 18 height 18
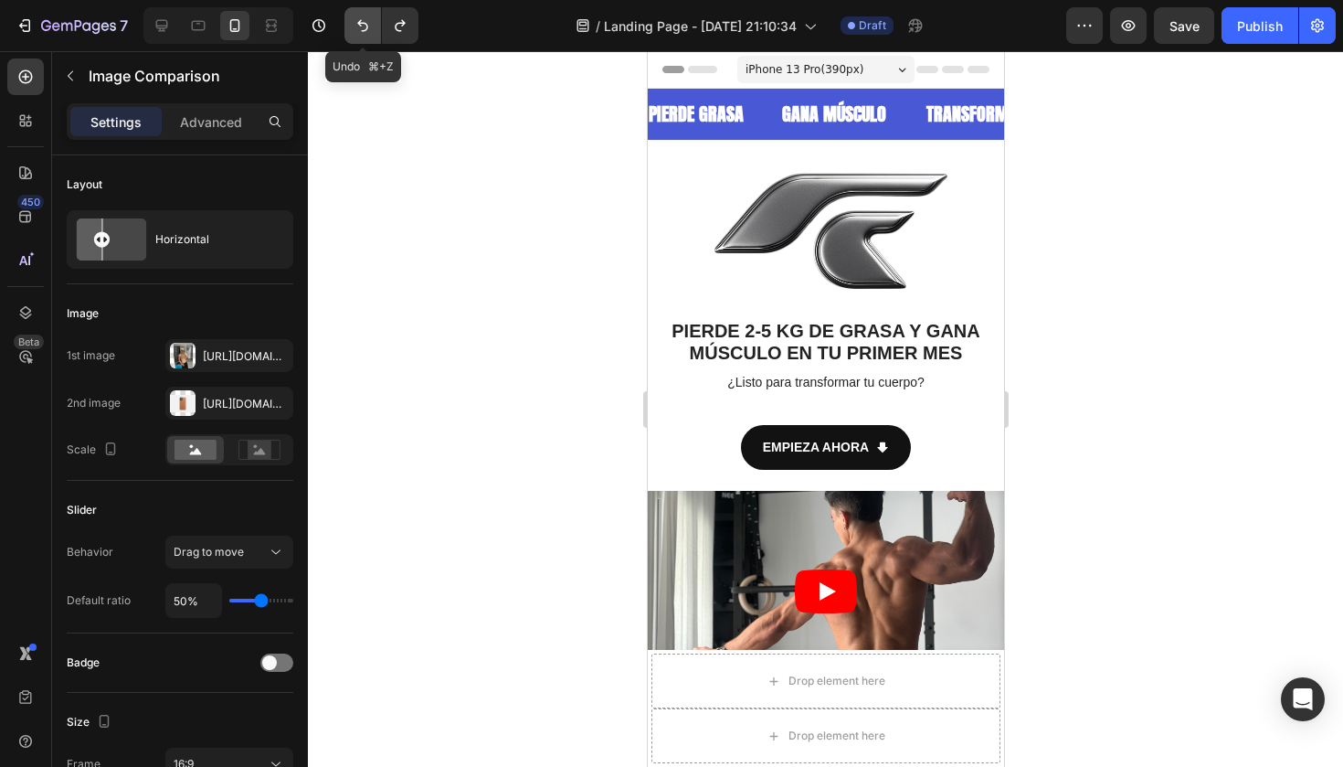
click at [363, 22] on icon "Undo/Redo" at bounding box center [363, 25] width 18 height 18
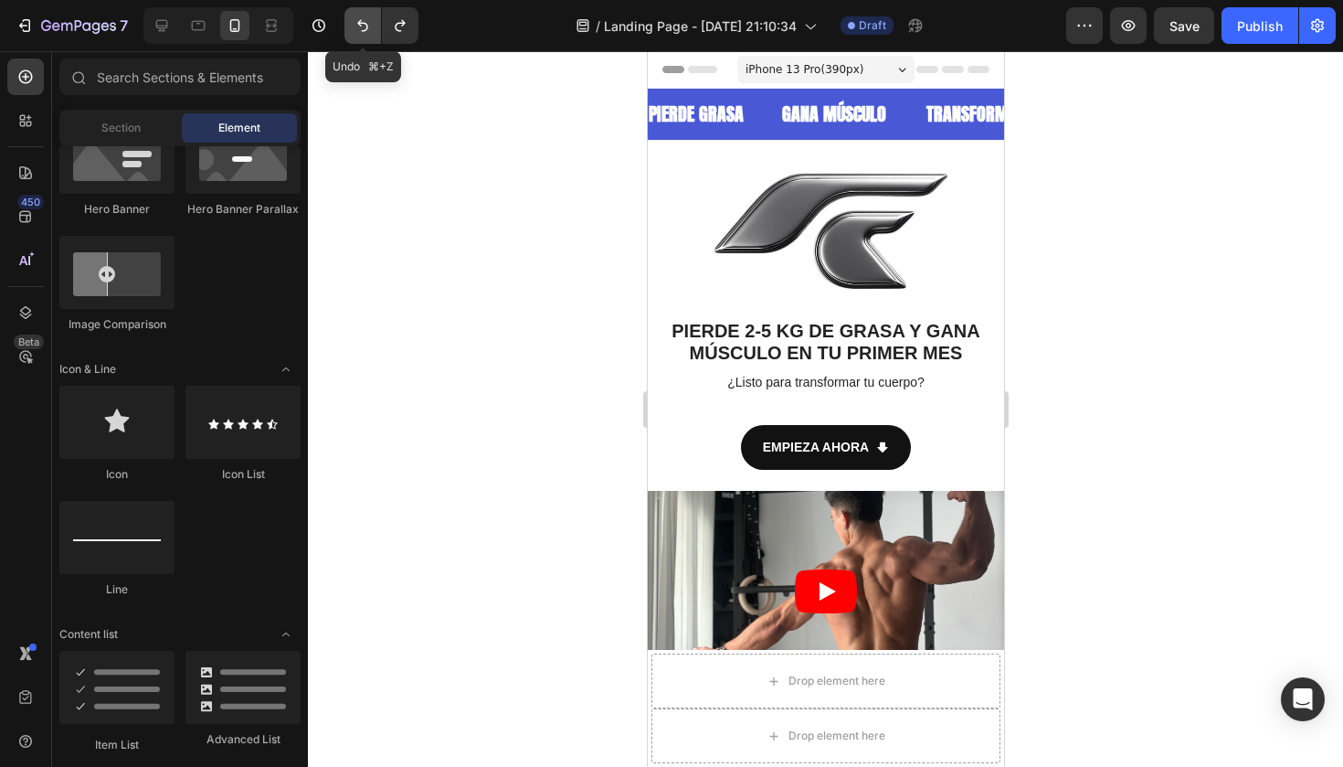
click at [363, 22] on icon "Undo/Redo" at bounding box center [363, 25] width 18 height 18
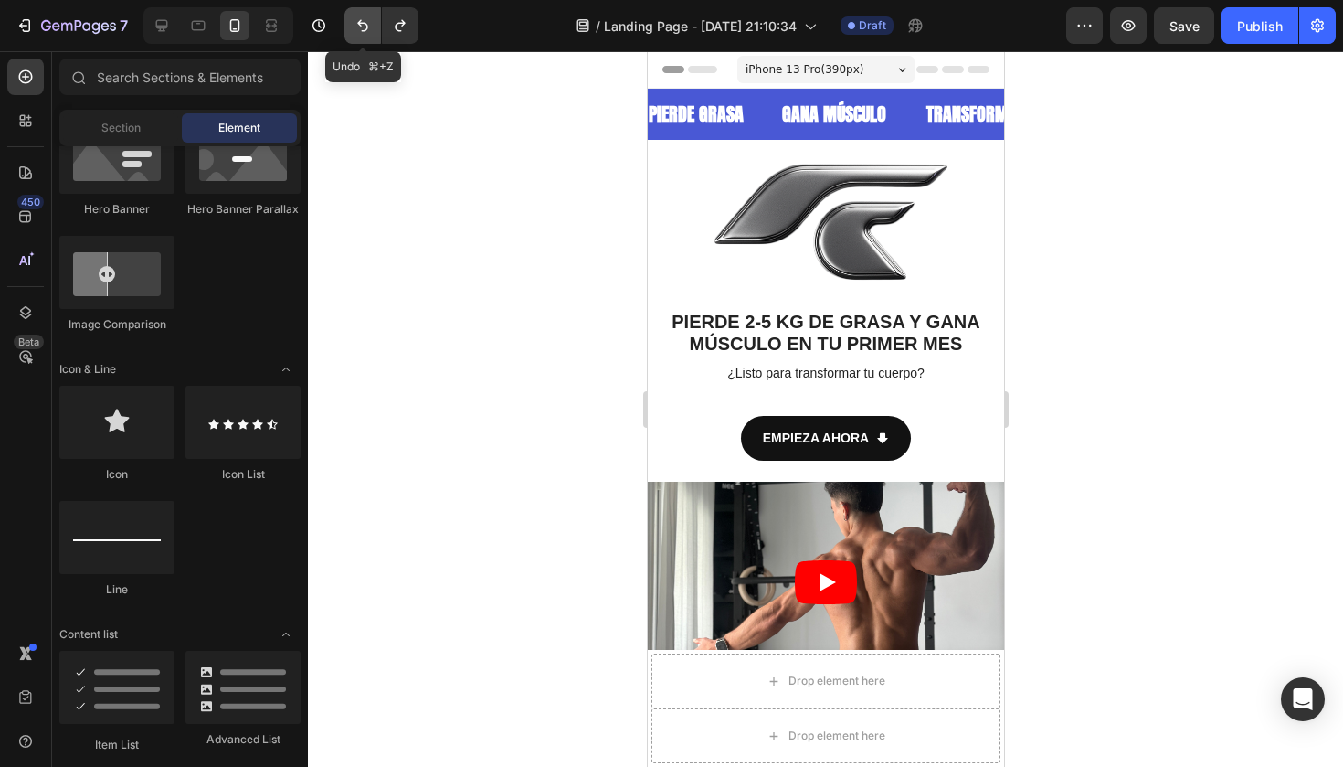
click at [363, 22] on icon "Undo/Redo" at bounding box center [363, 25] width 18 height 18
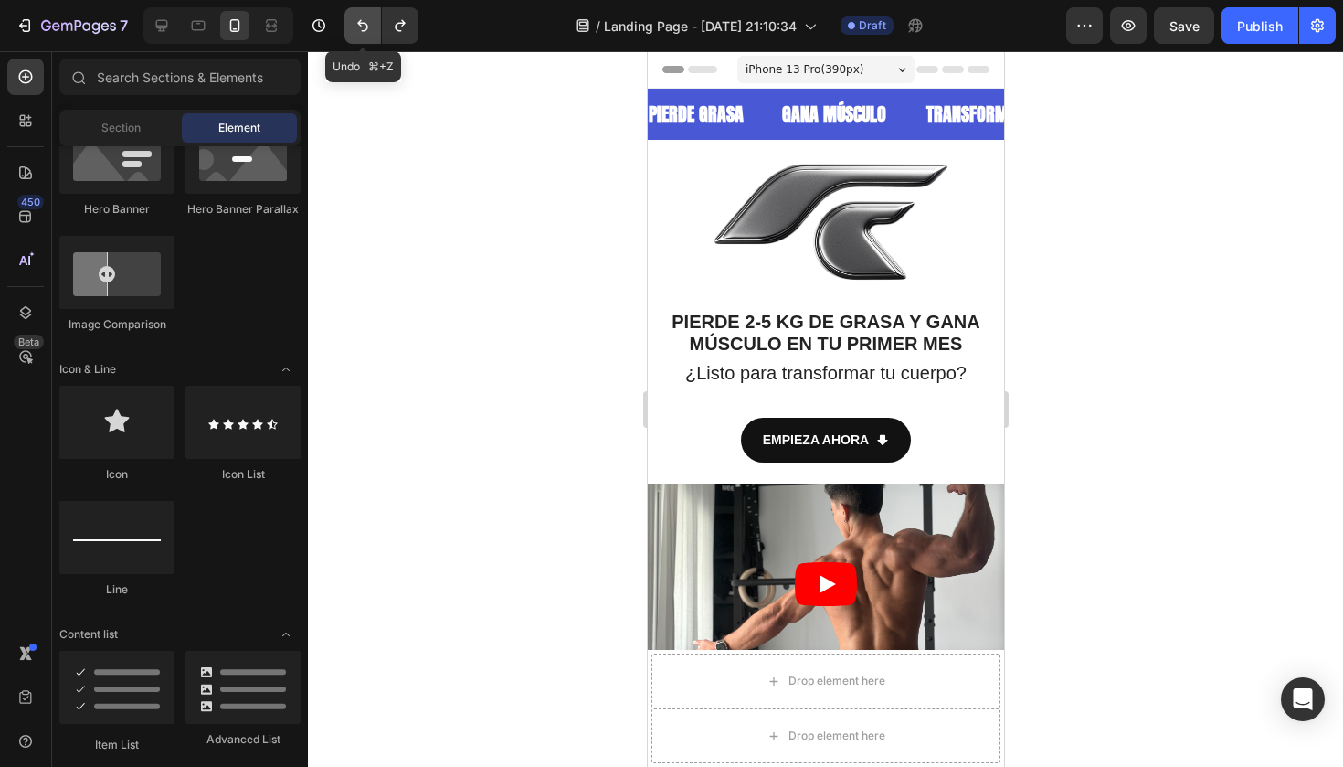
click at [363, 22] on icon "Undo/Redo" at bounding box center [363, 25] width 18 height 18
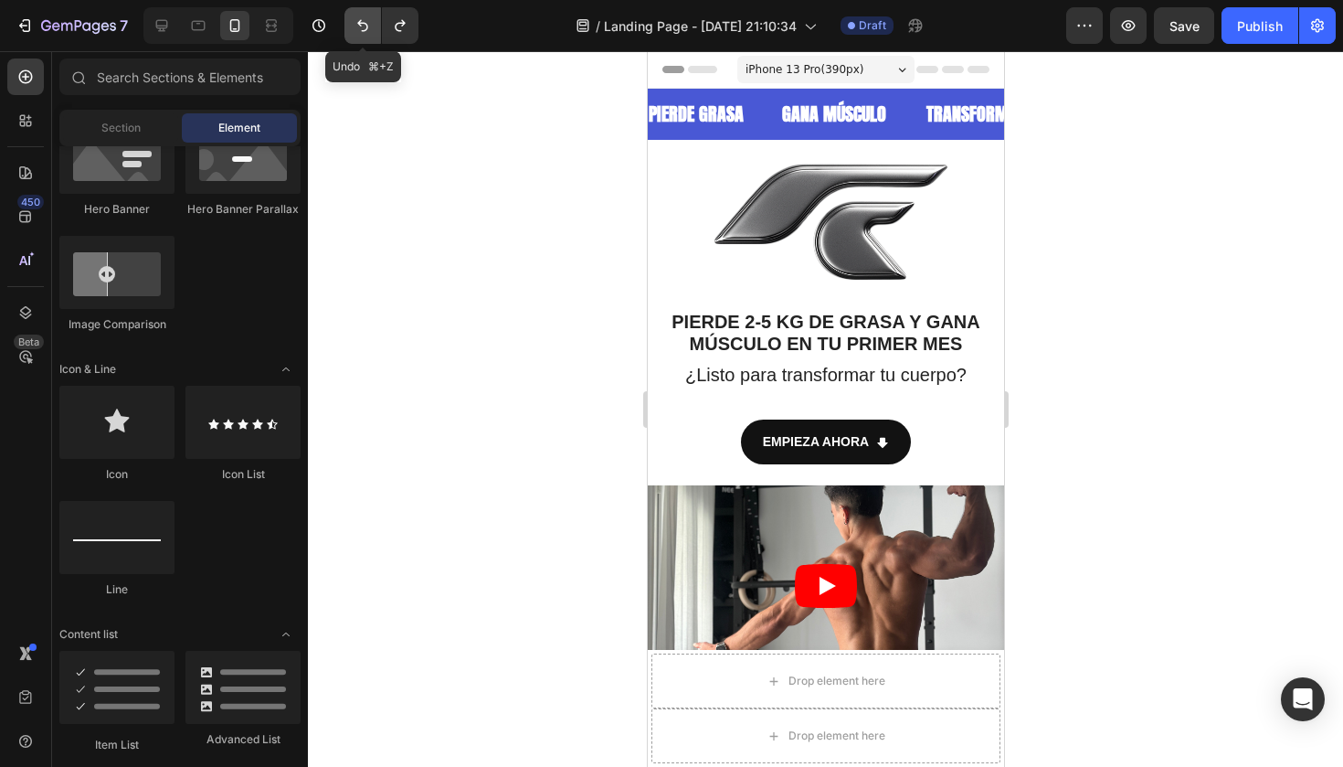
click at [363, 22] on icon "Undo/Redo" at bounding box center [363, 25] width 18 height 18
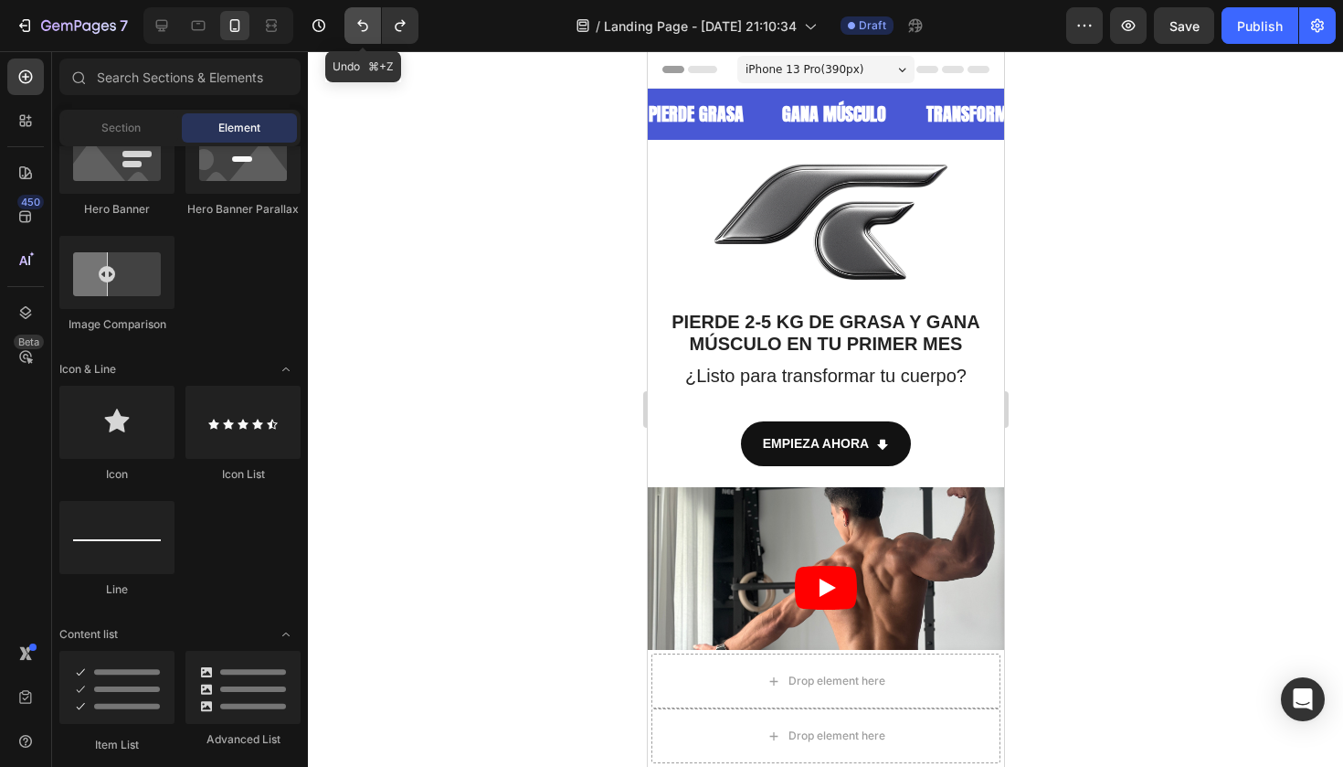
click at [363, 22] on icon "Undo/Redo" at bounding box center [363, 25] width 18 height 18
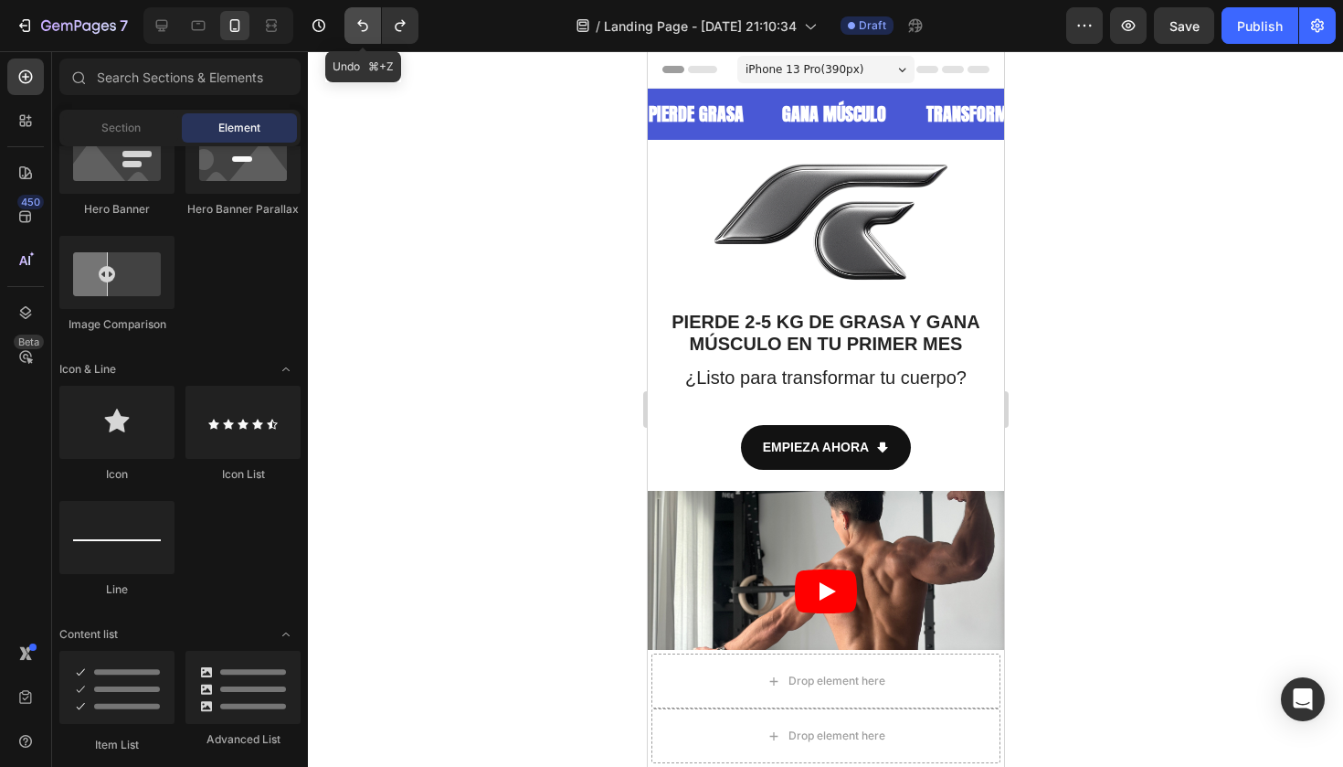
click at [363, 22] on icon "Undo/Redo" at bounding box center [363, 25] width 18 height 18
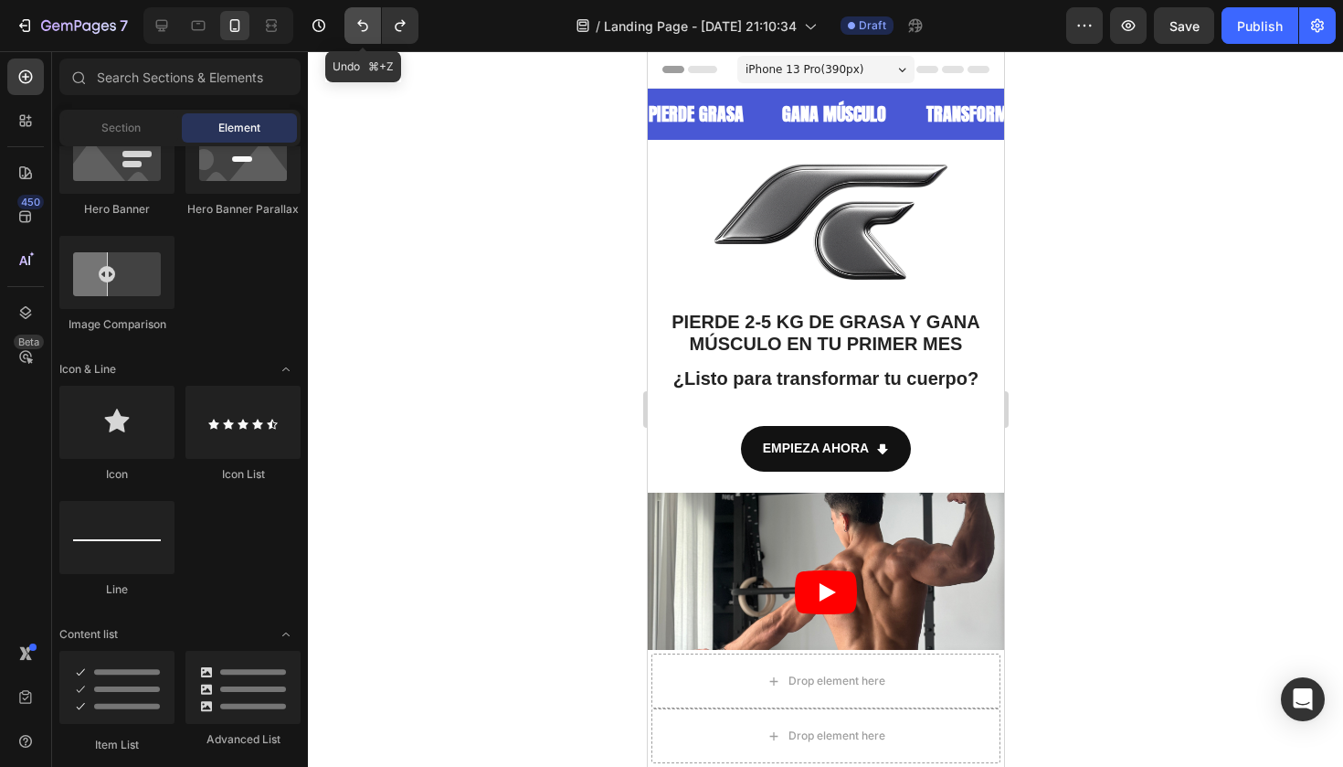
click at [363, 22] on icon "Undo/Redo" at bounding box center [363, 25] width 18 height 18
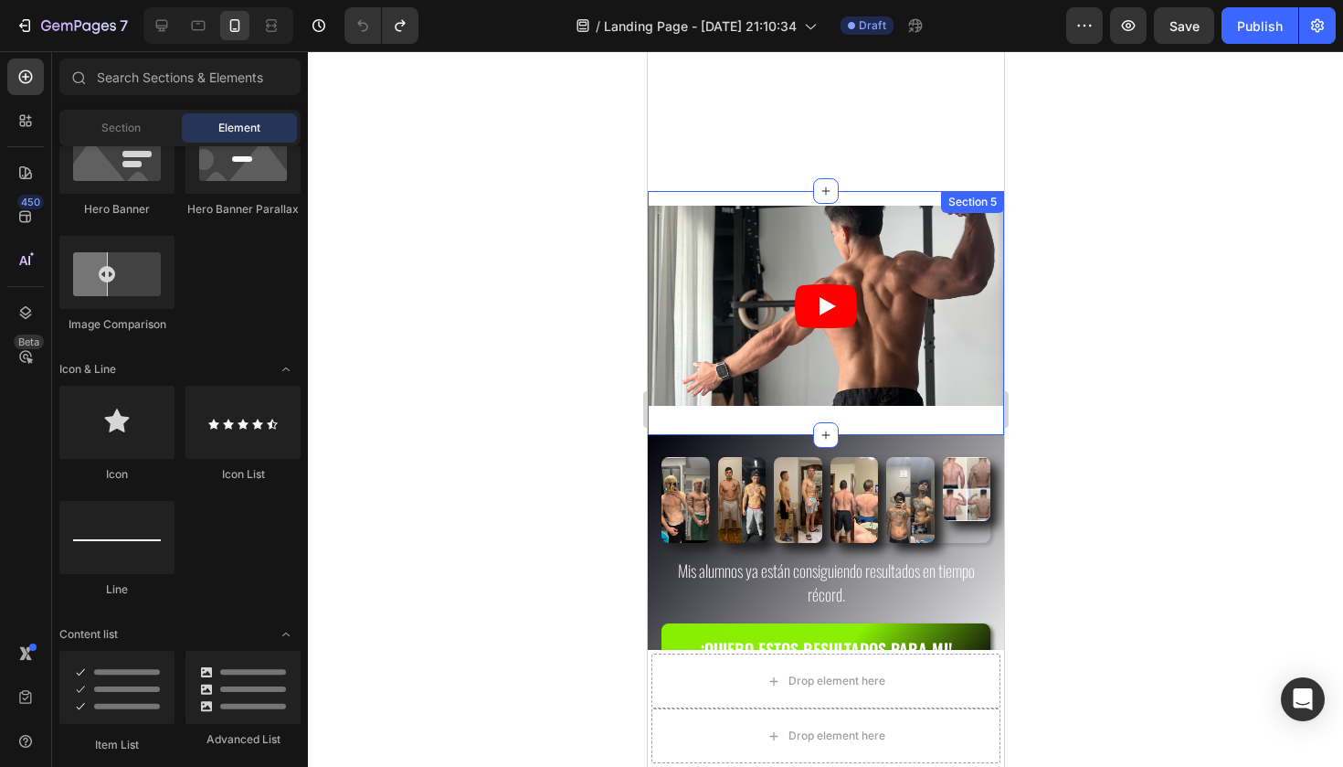
scroll to position [96, 0]
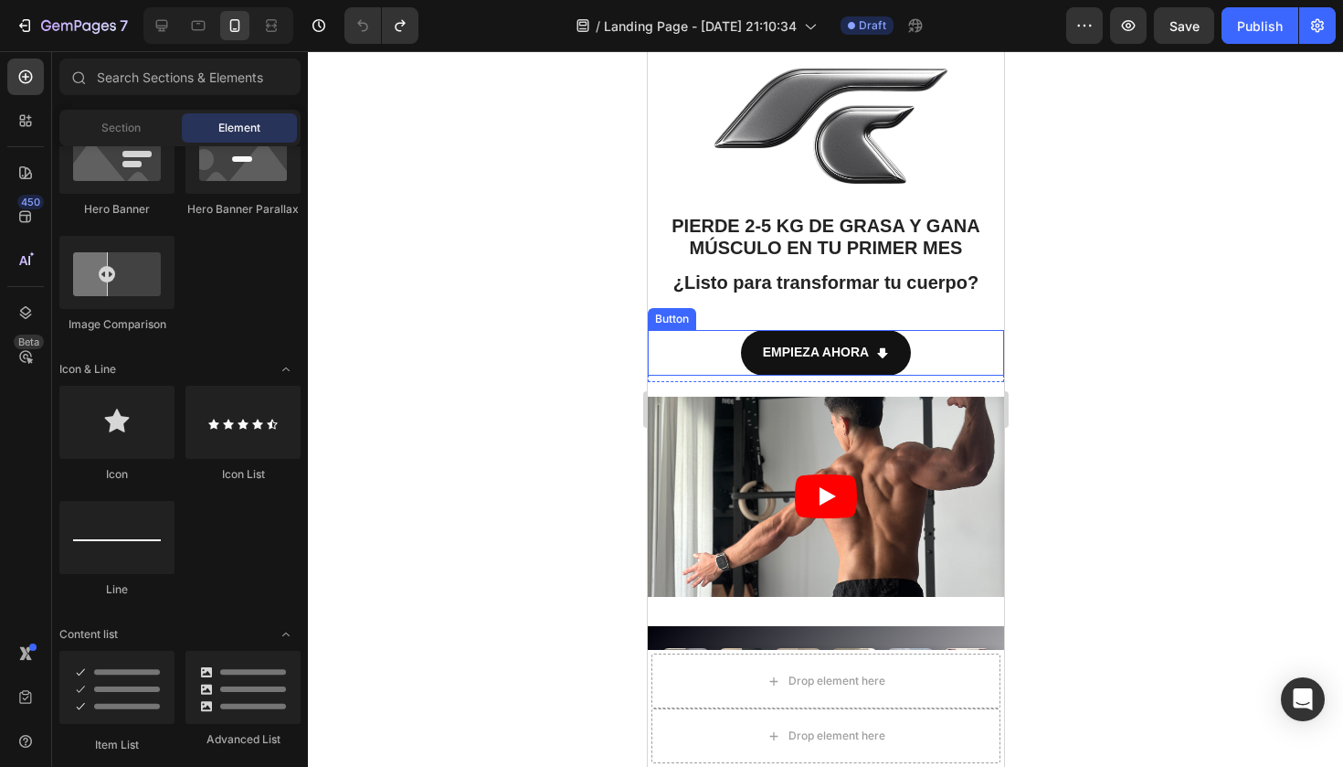
click at [963, 345] on div "EMPIEZA AHORA Button" at bounding box center [825, 352] width 356 height 45
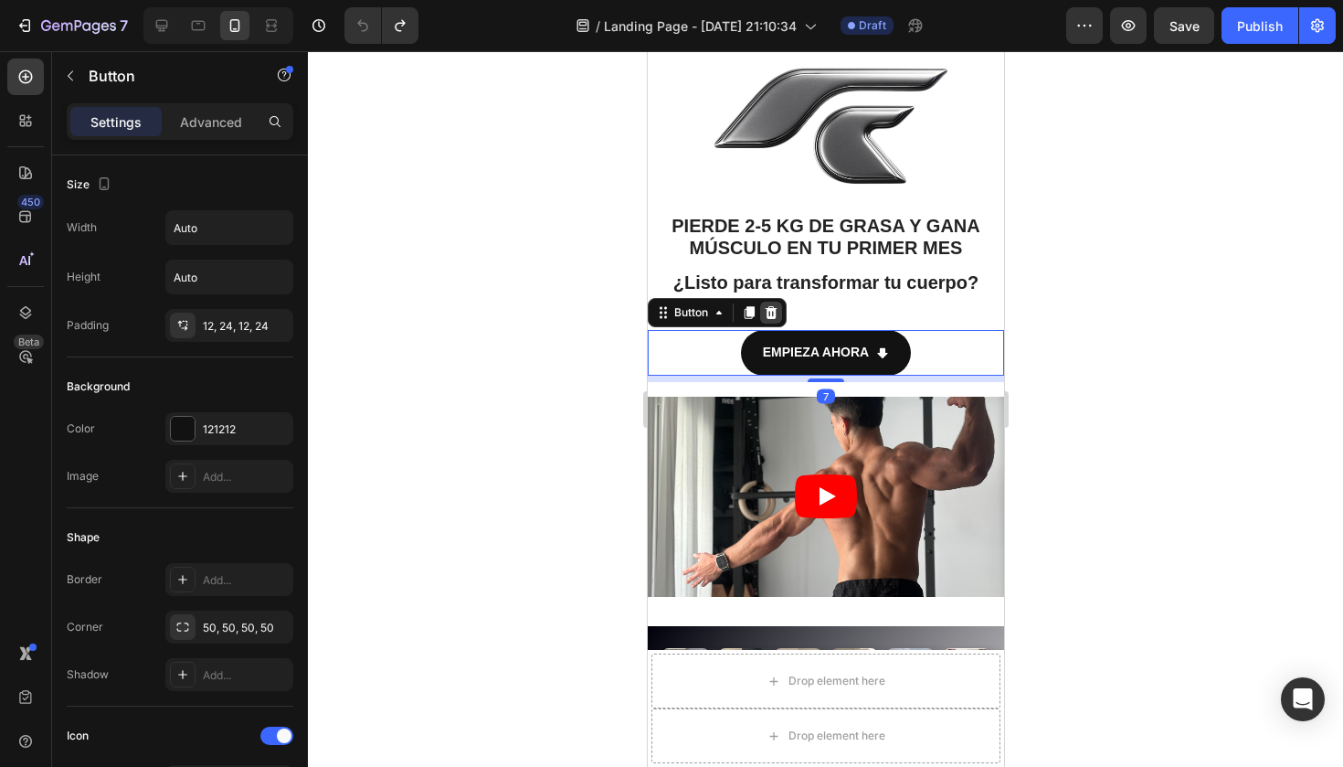
click at [778, 306] on div at bounding box center [770, 312] width 22 height 22
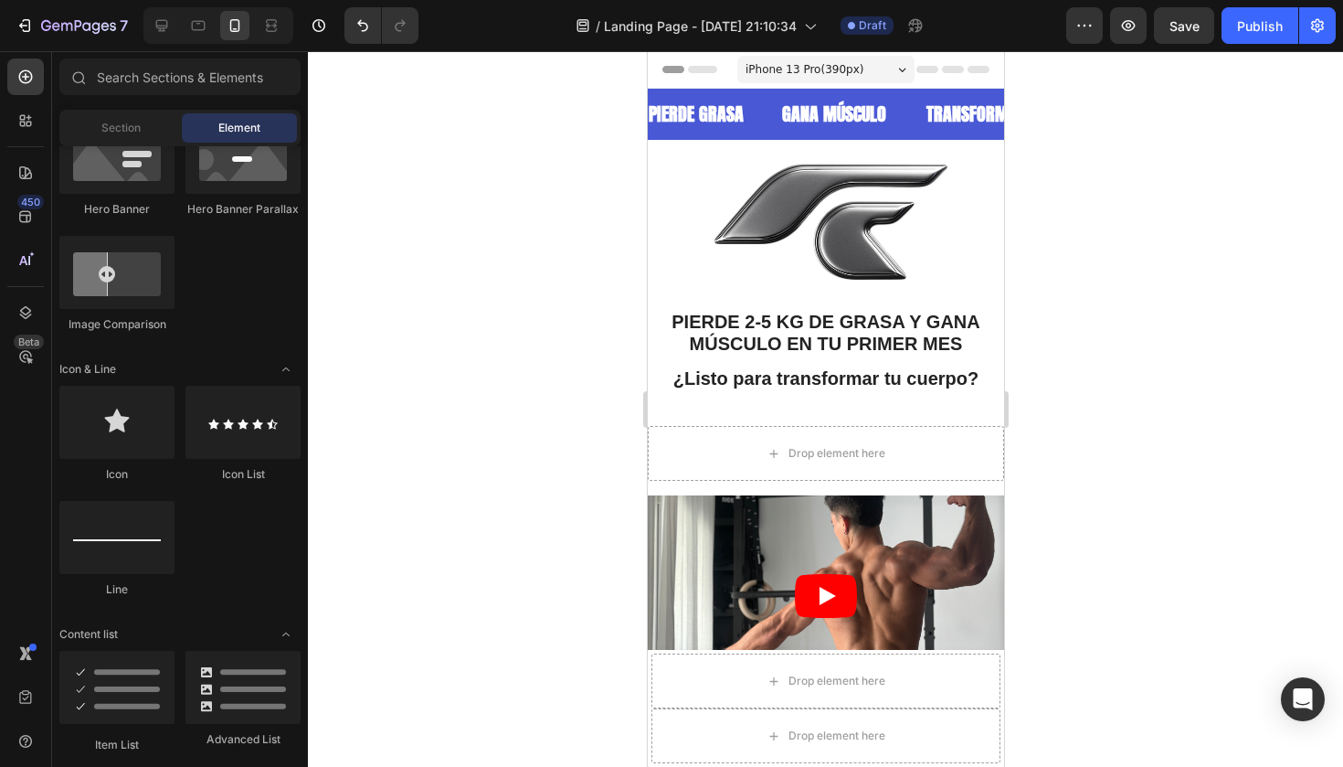
scroll to position [0, 0]
click at [924, 104] on div "GANA MÚSCULO Text Block" at bounding box center [851, 114] width 144 height 51
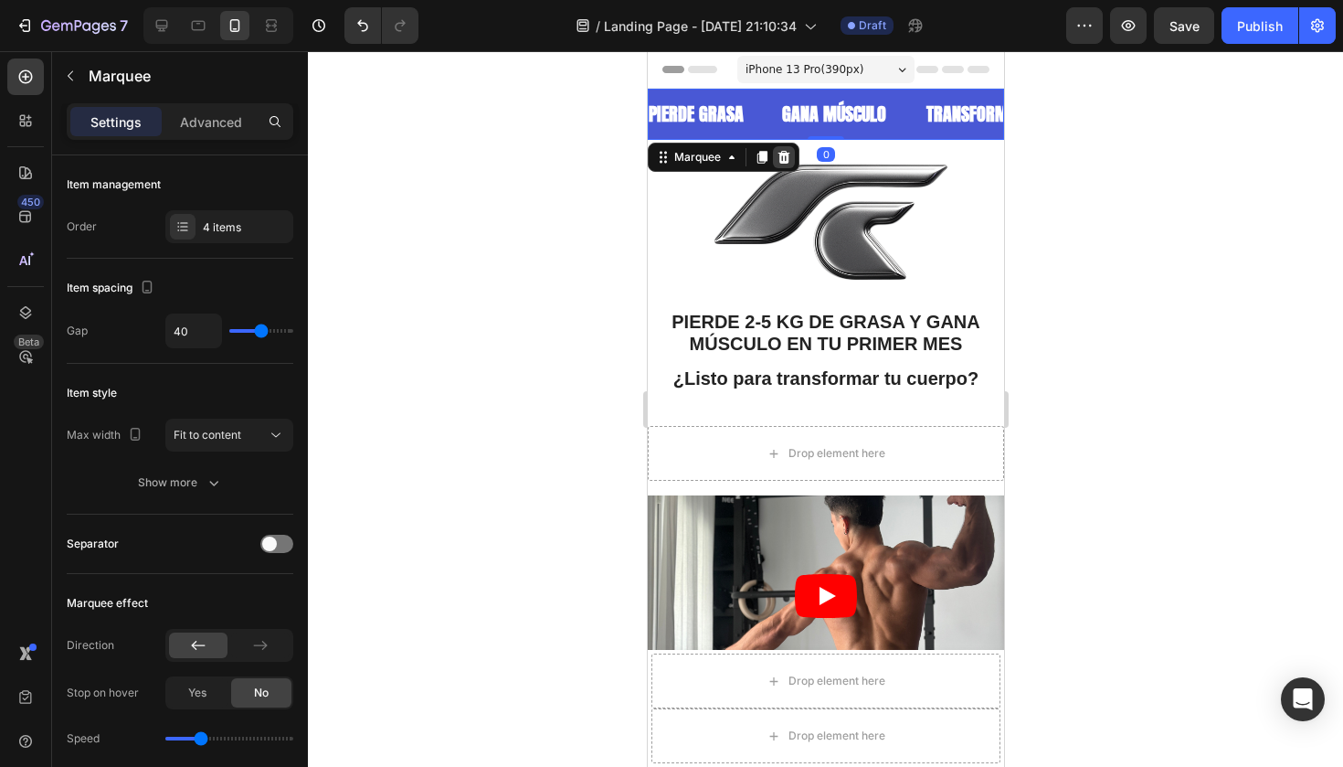
click at [789, 158] on icon at bounding box center [783, 157] width 15 height 15
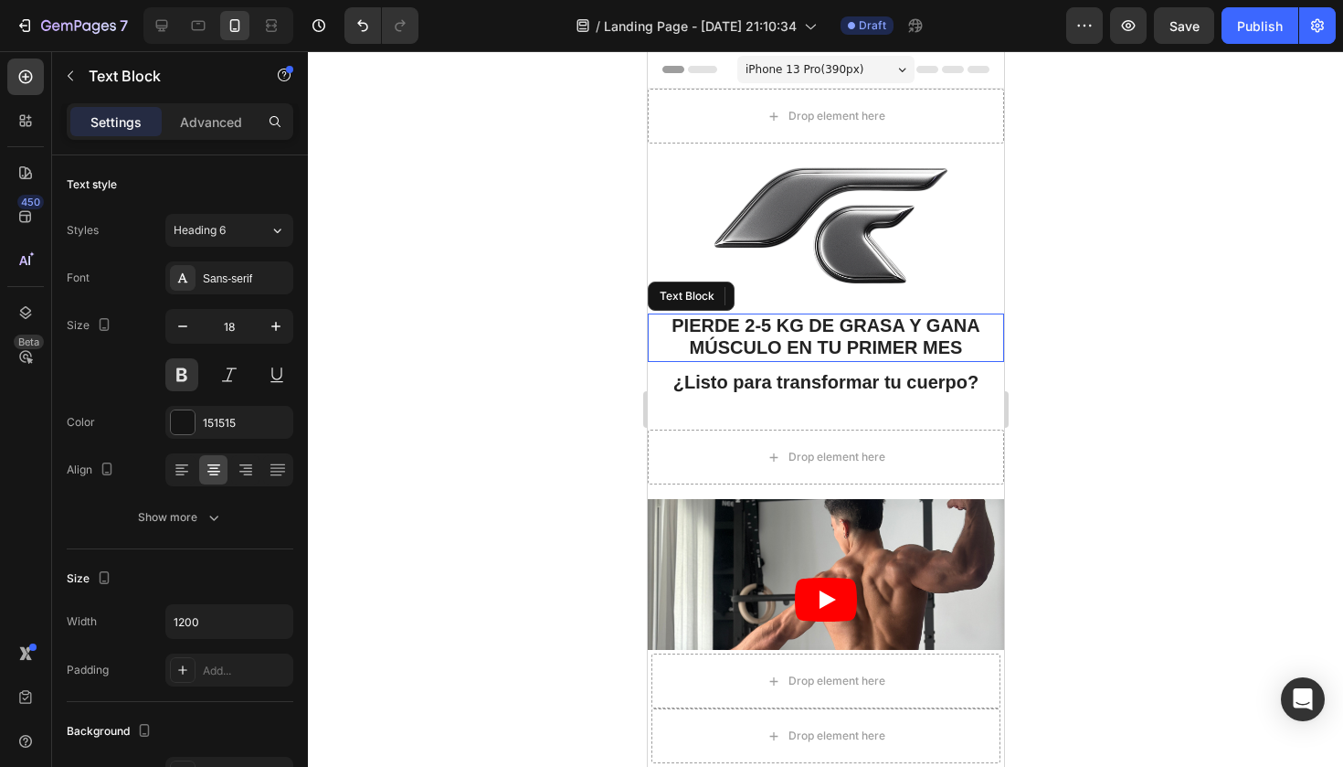
click at [715, 355] on span "DE GRASA Y GANA MÚSCULO EN TU PRIMER MES" at bounding box center [834, 336] width 291 height 42
click at [671, 327] on span "PIERDE" at bounding box center [705, 325] width 68 height 20
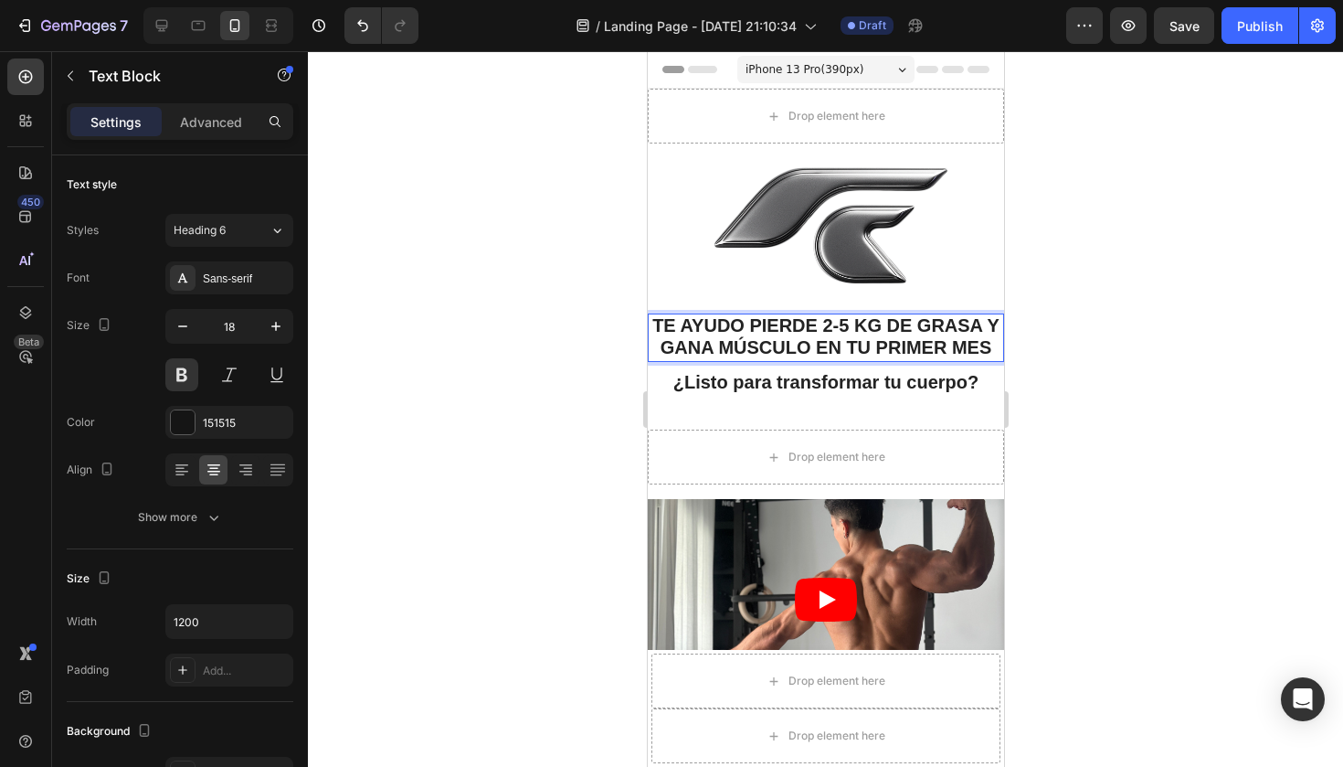
click at [810, 322] on span "TE AYUDO PIERDE" at bounding box center [733, 325] width 165 height 20
click at [1048, 418] on div at bounding box center [825, 408] width 1035 height 715
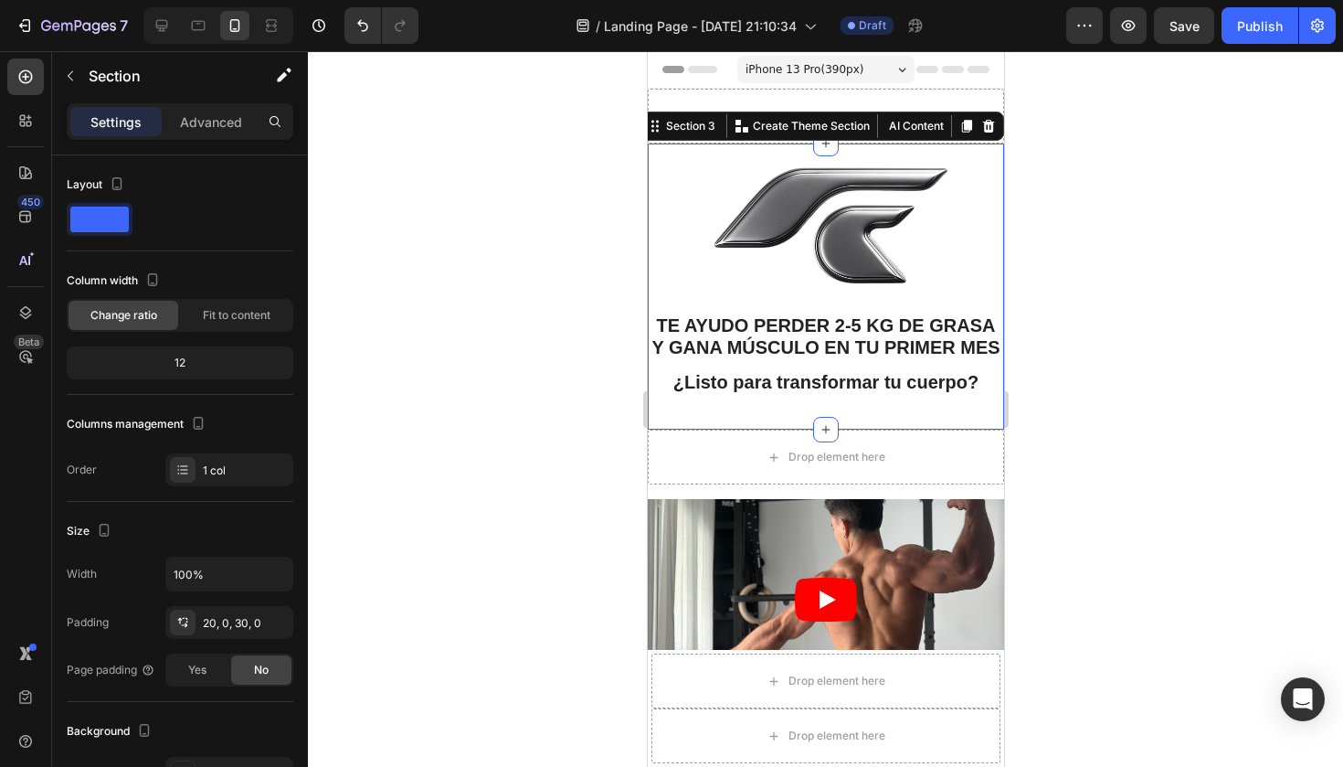
click at [842, 160] on div "Image TE AYUDO PERDER 2-5 KG DE GRASA Y GANA MÚSCULO EN TU PRIMER MES Text Bloc…" at bounding box center [825, 286] width 356 height 286
click at [980, 133] on div at bounding box center [988, 126] width 22 height 22
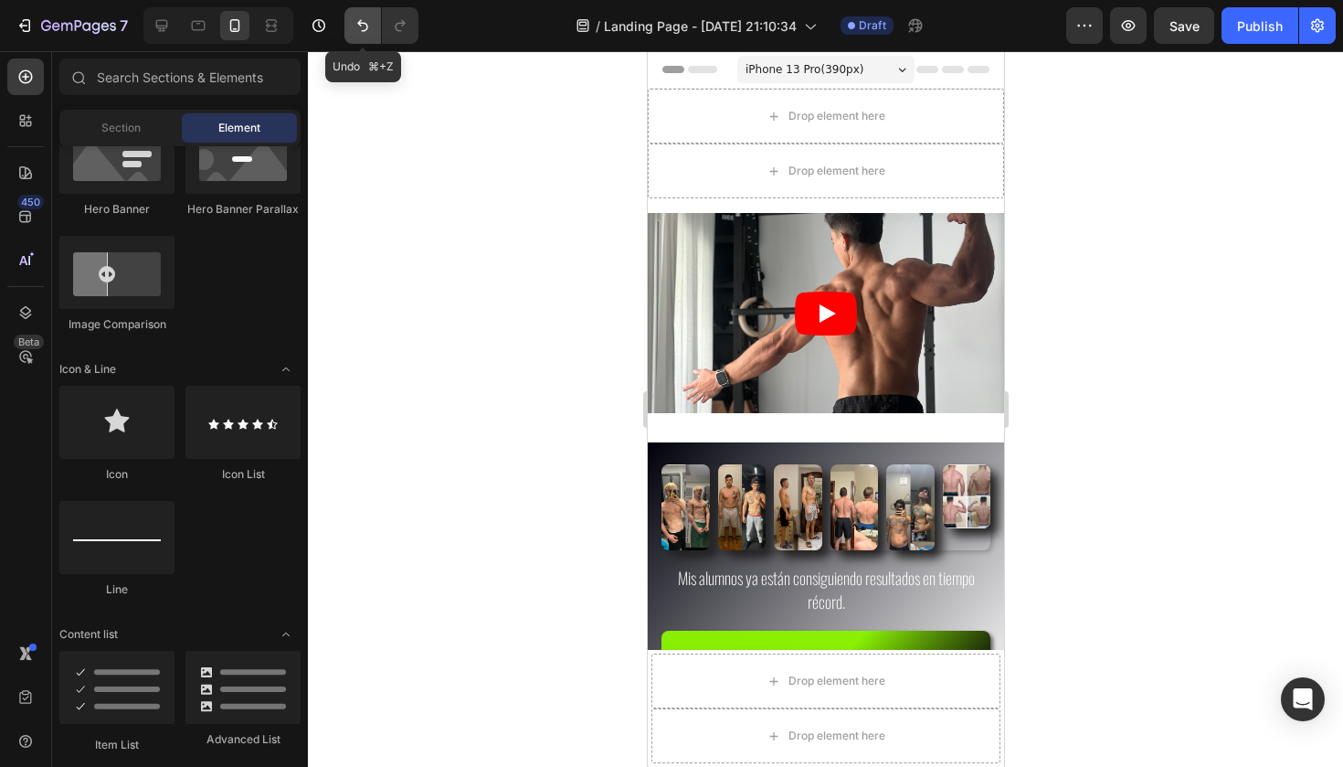
click at [362, 31] on icon "Undo/Redo" at bounding box center [363, 25] width 18 height 18
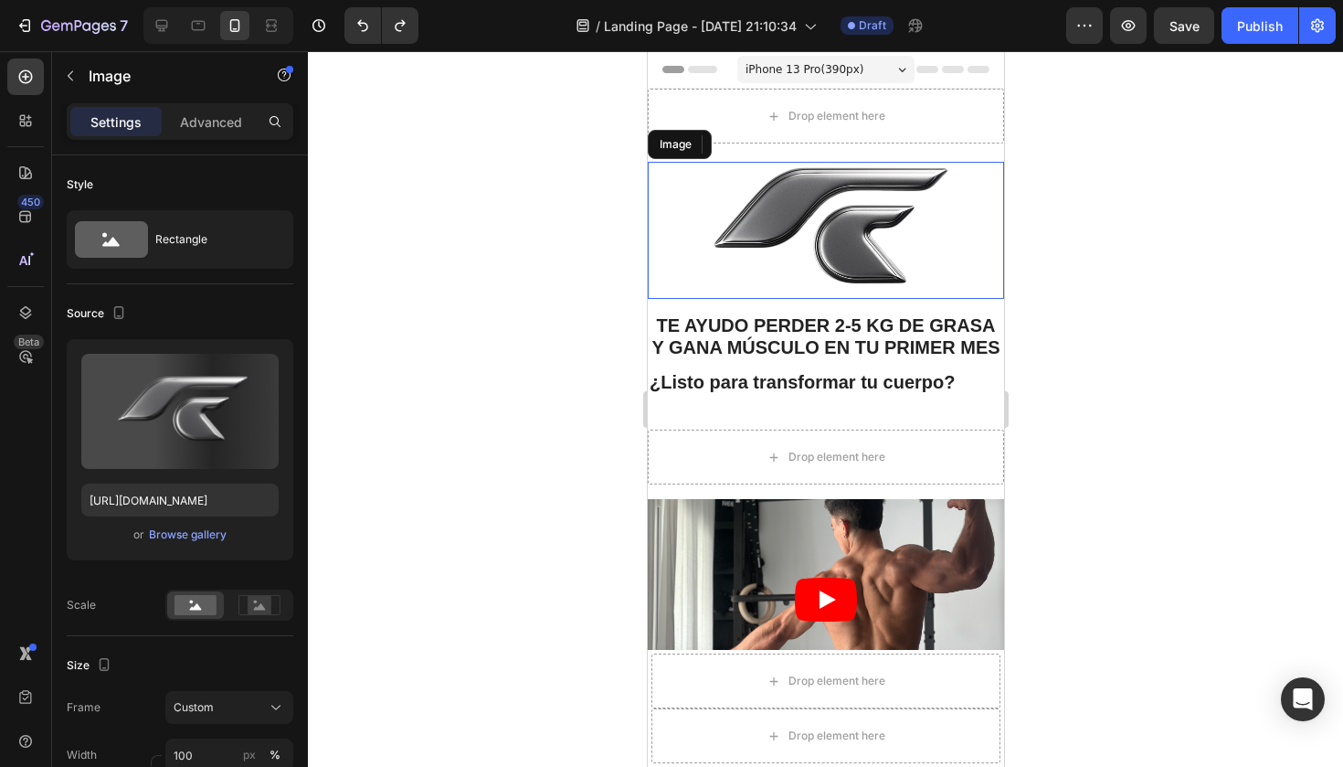
click at [869, 228] on img at bounding box center [825, 230] width 356 height 137
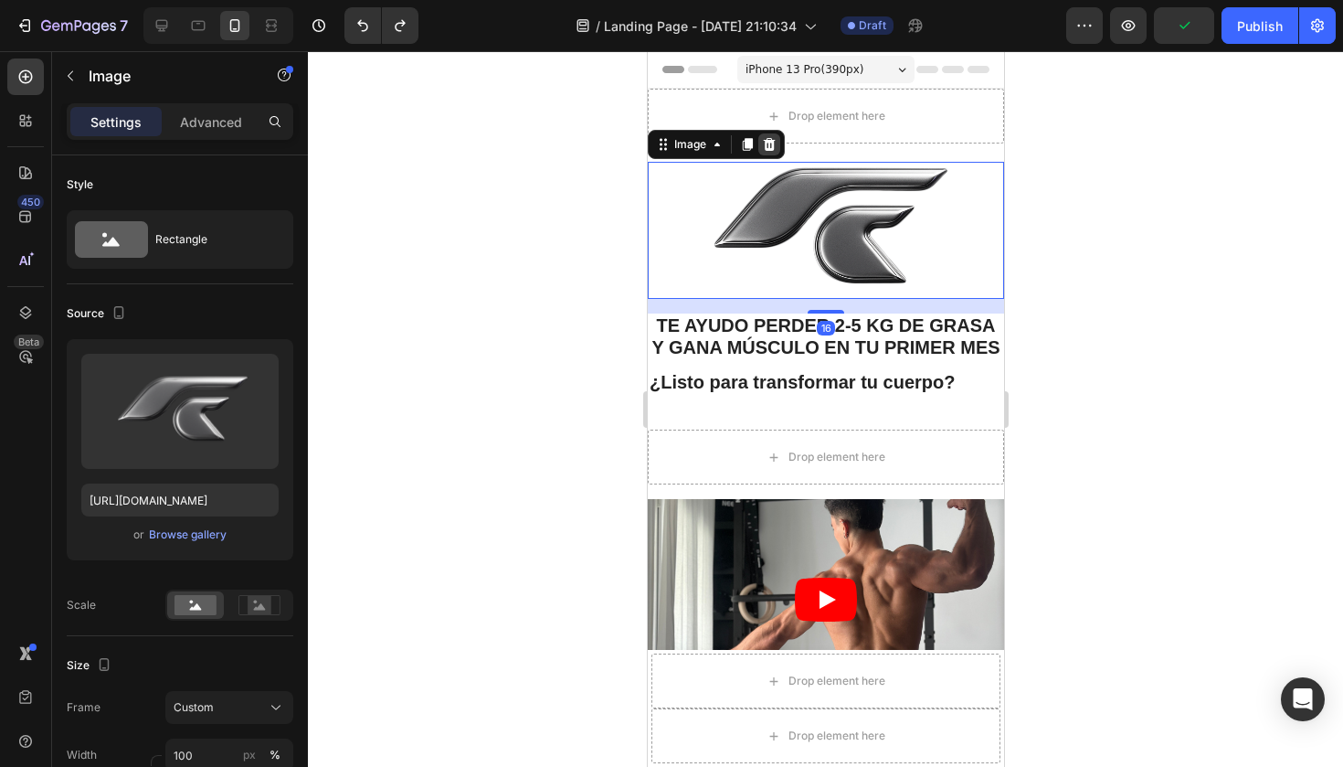
click at [770, 147] on icon at bounding box center [768, 144] width 15 height 15
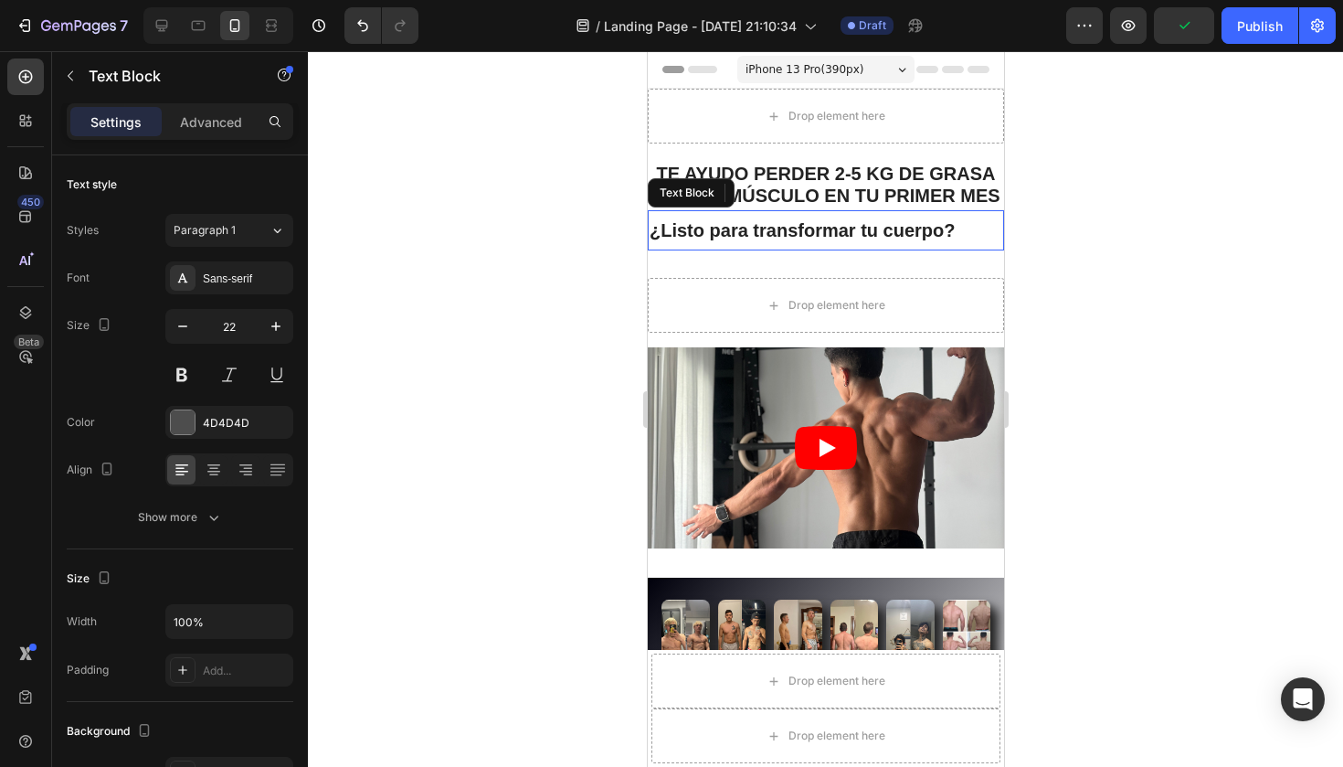
drag, startPoint x: 782, startPoint y: 225, endPoint x: 790, endPoint y: 217, distance: 11.0
click at [782, 225] on strong "¿Listo para transformar tu cuerpo?" at bounding box center [802, 230] width 306 height 20
click at [790, 188] on icon at bounding box center [792, 192] width 12 height 13
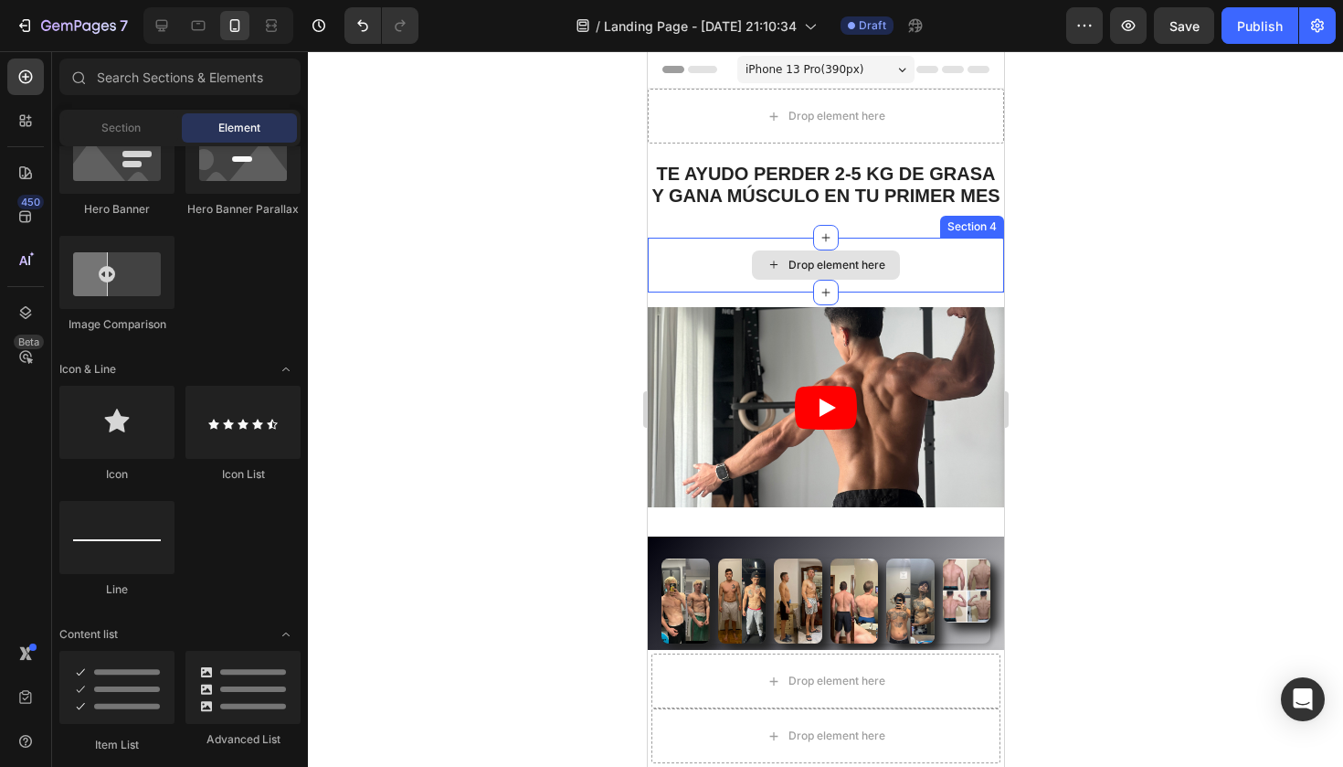
click at [876, 251] on div "Drop element here" at bounding box center [825, 264] width 148 height 29
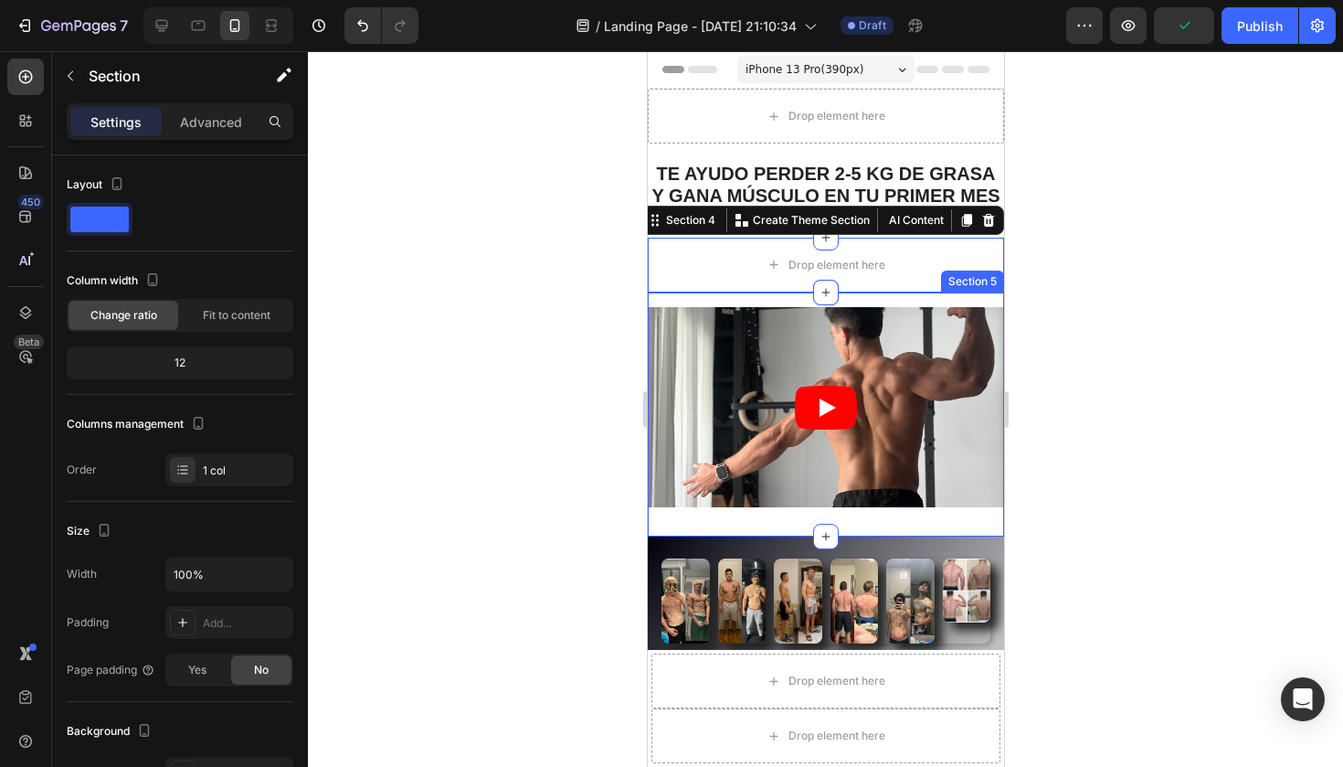
click at [946, 295] on div "Video Section 5" at bounding box center [825, 414] width 356 height 244
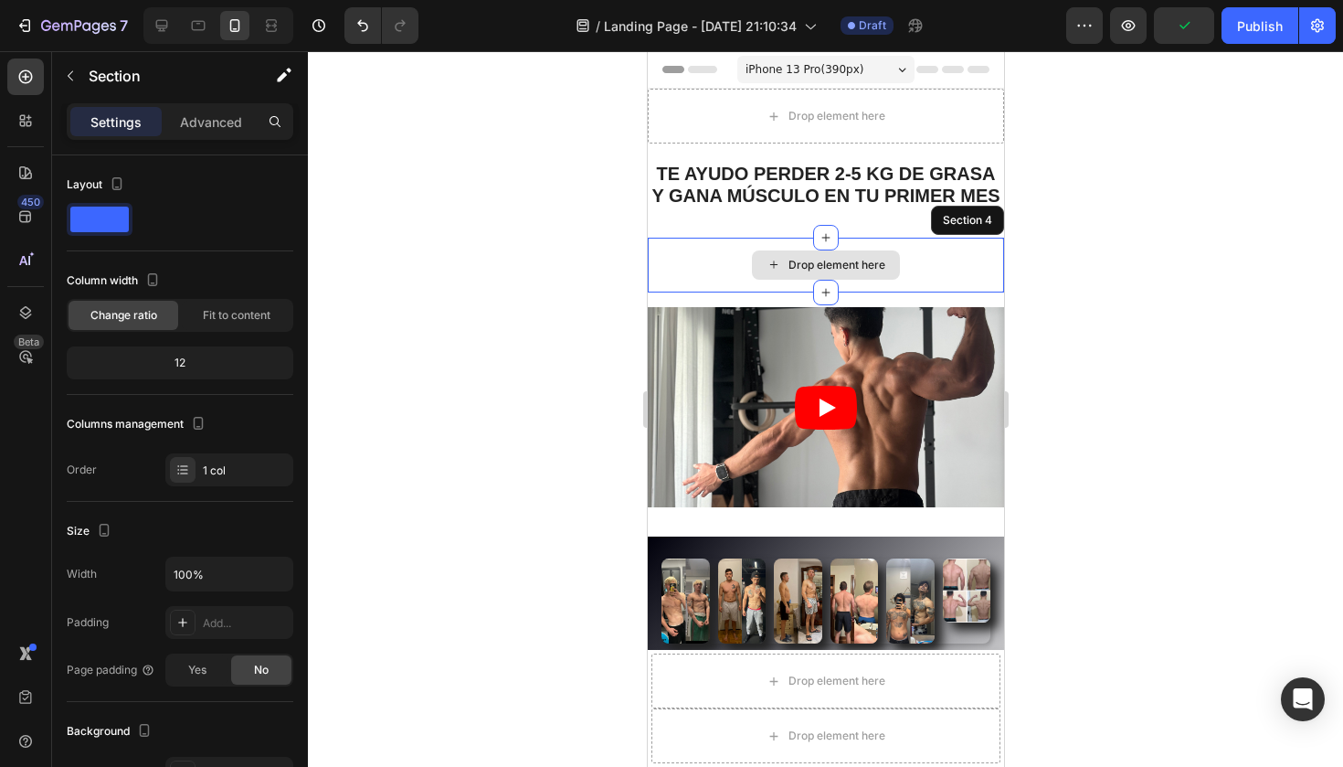
click at [981, 239] on div "Drop element here" at bounding box center [825, 265] width 356 height 55
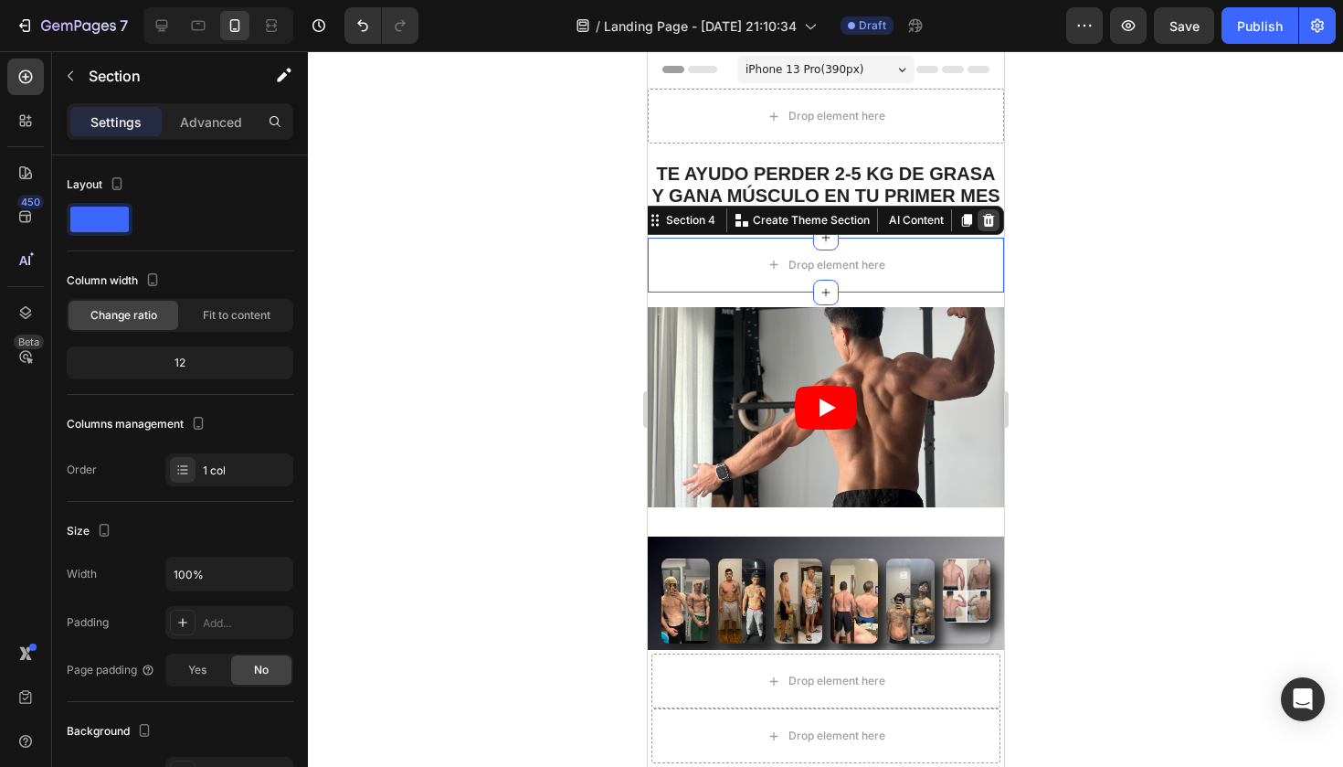
click at [986, 215] on icon at bounding box center [988, 220] width 12 height 13
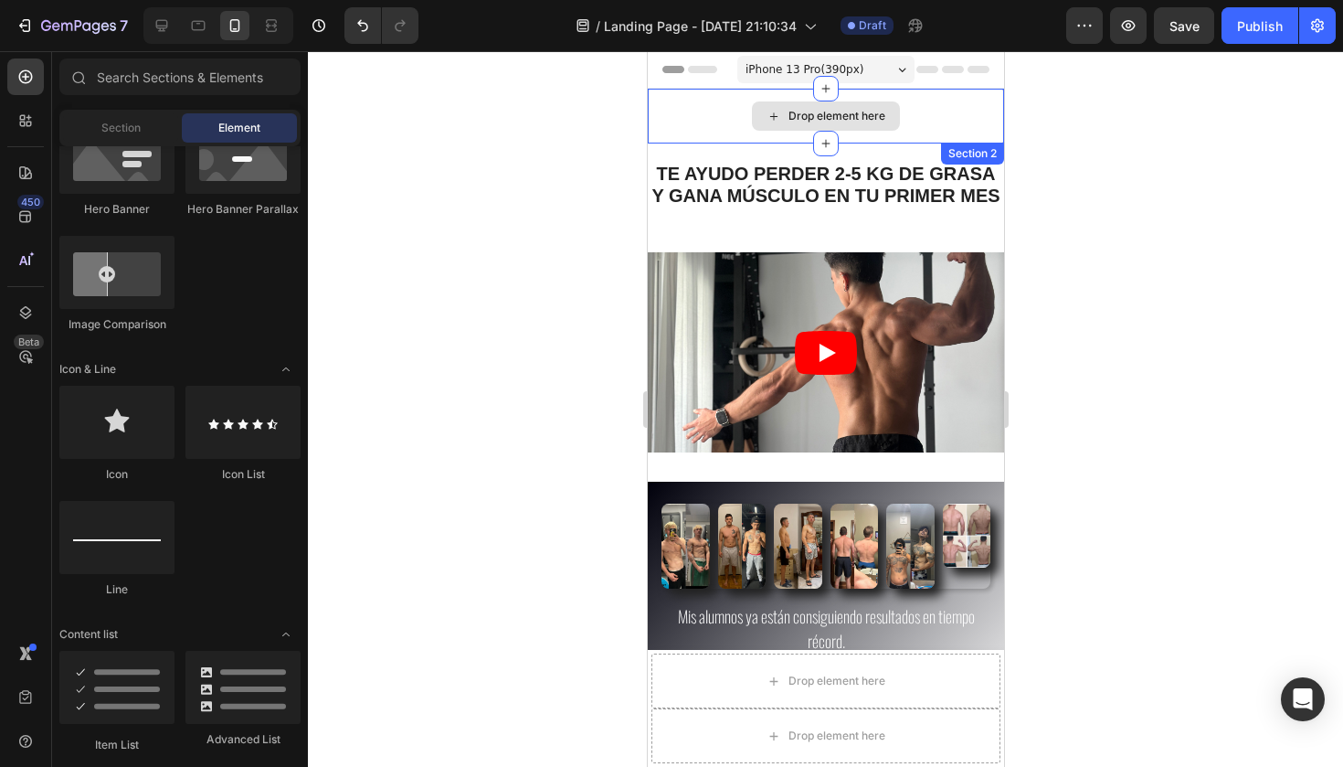
click at [773, 116] on icon at bounding box center [772, 115] width 7 height 7
click at [807, 113] on div "Drop element here" at bounding box center [836, 116] width 97 height 15
click at [962, 118] on div "Drop element here" at bounding box center [825, 116] width 356 height 55
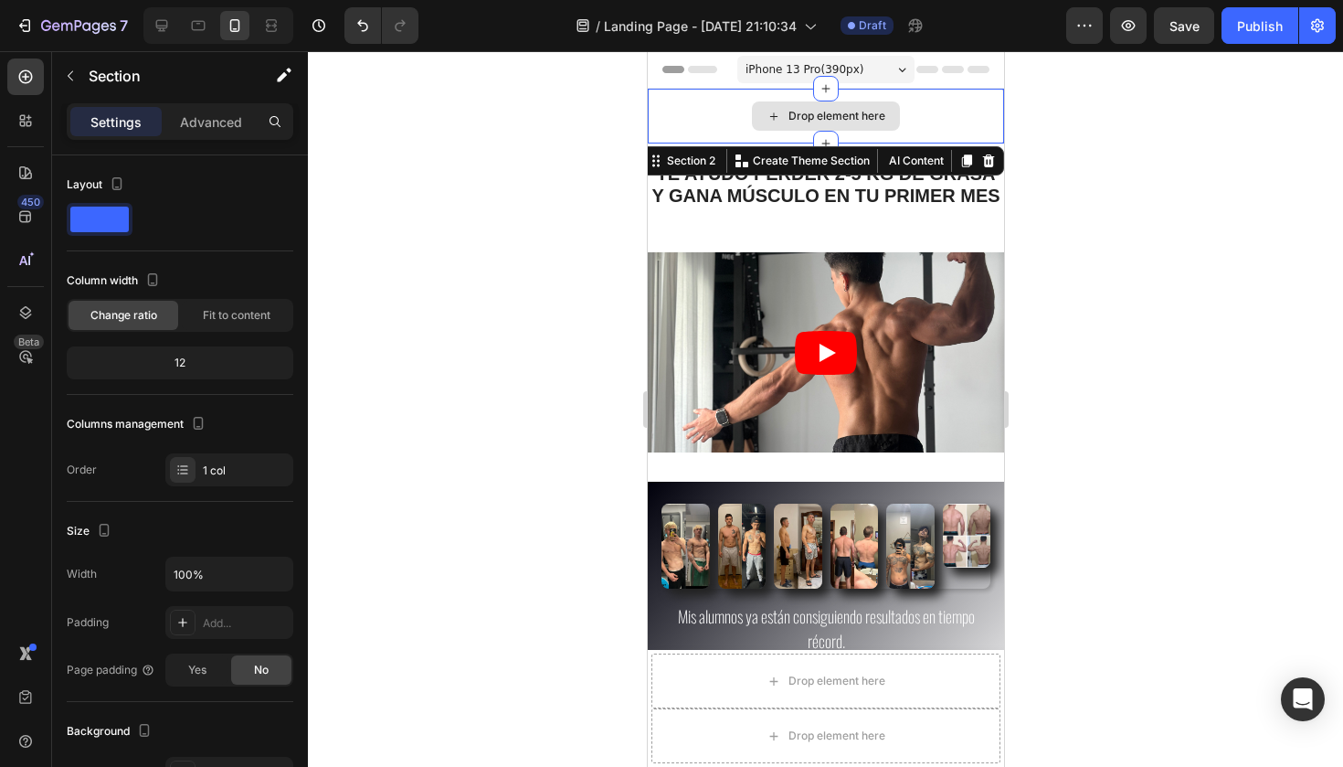
click at [962, 118] on div "Drop element here" at bounding box center [825, 116] width 356 height 55
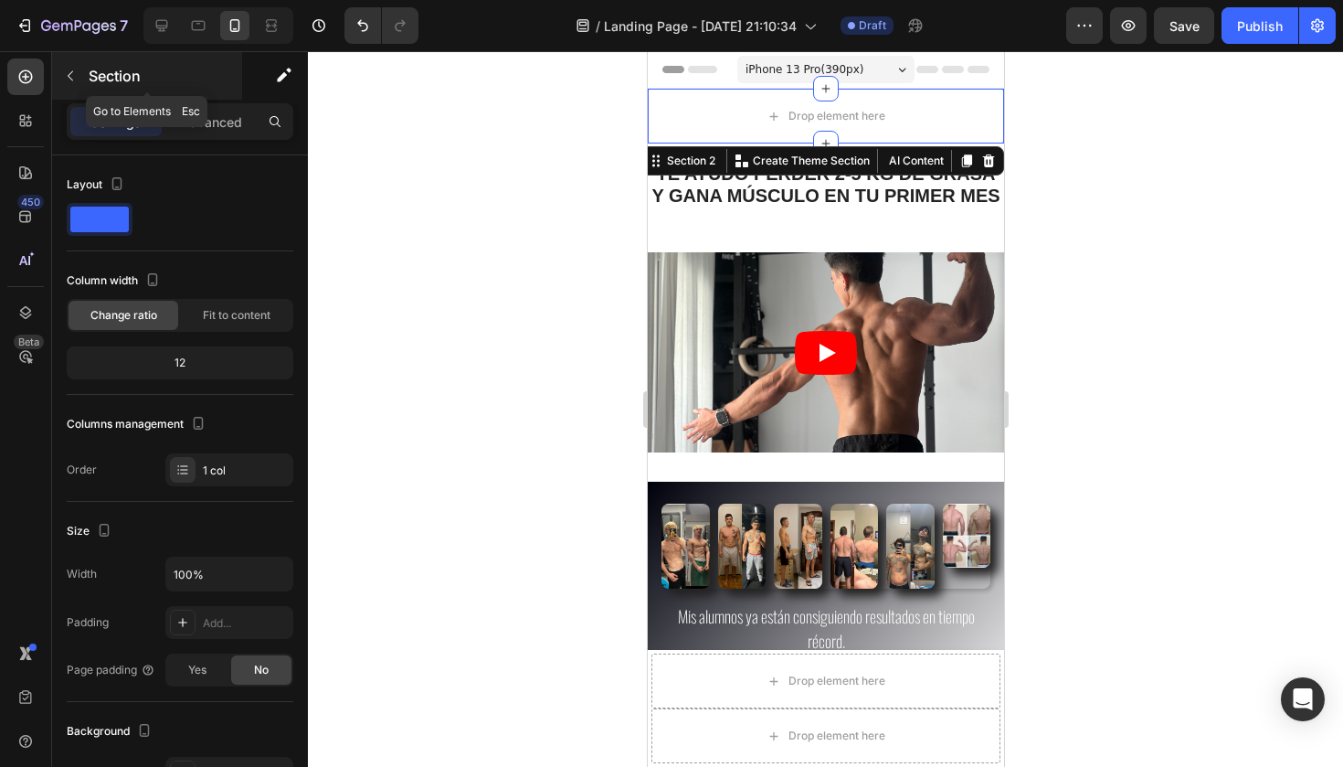
click at [78, 86] on button "button" at bounding box center [70, 75] width 29 height 29
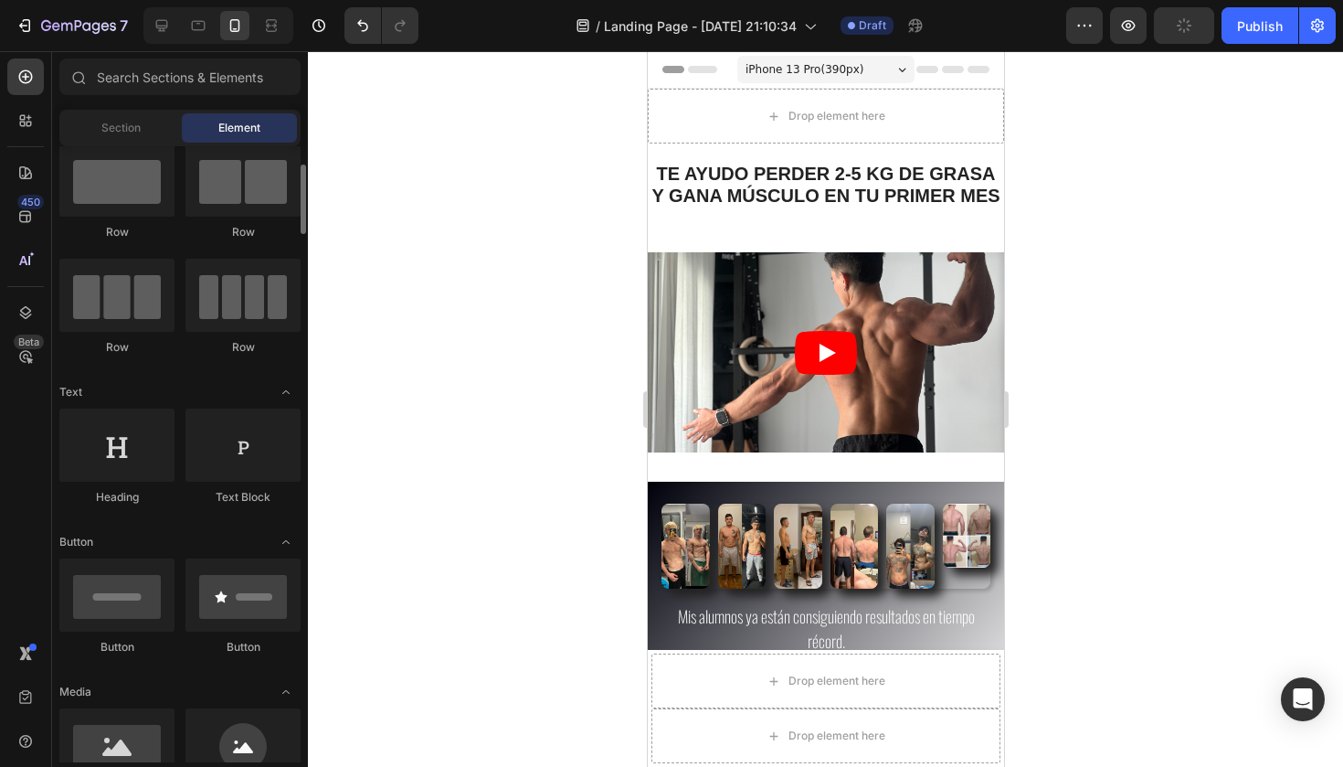
scroll to position [56, 0]
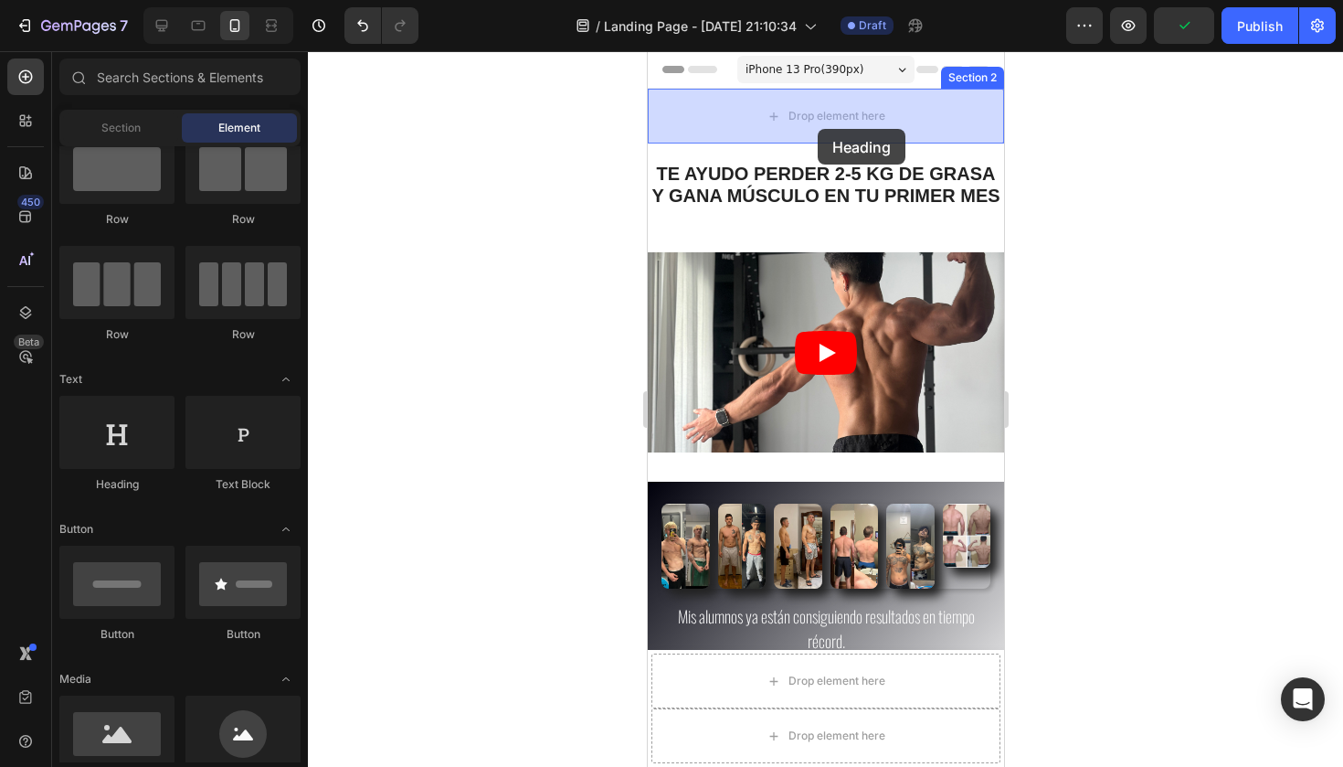
drag, startPoint x: 783, startPoint y: 516, endPoint x: 818, endPoint y: 121, distance: 397.1
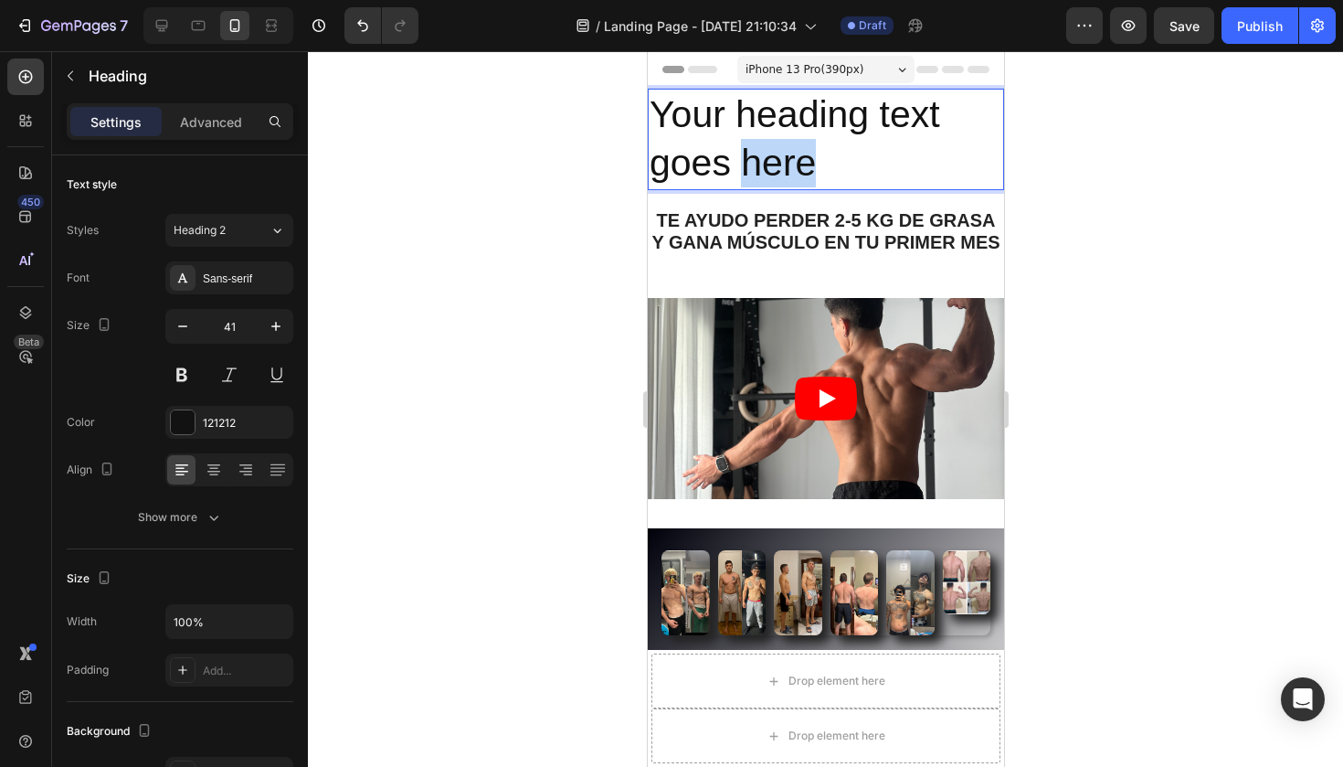
click at [788, 157] on p "Your heading text goes here" at bounding box center [825, 139] width 353 height 98
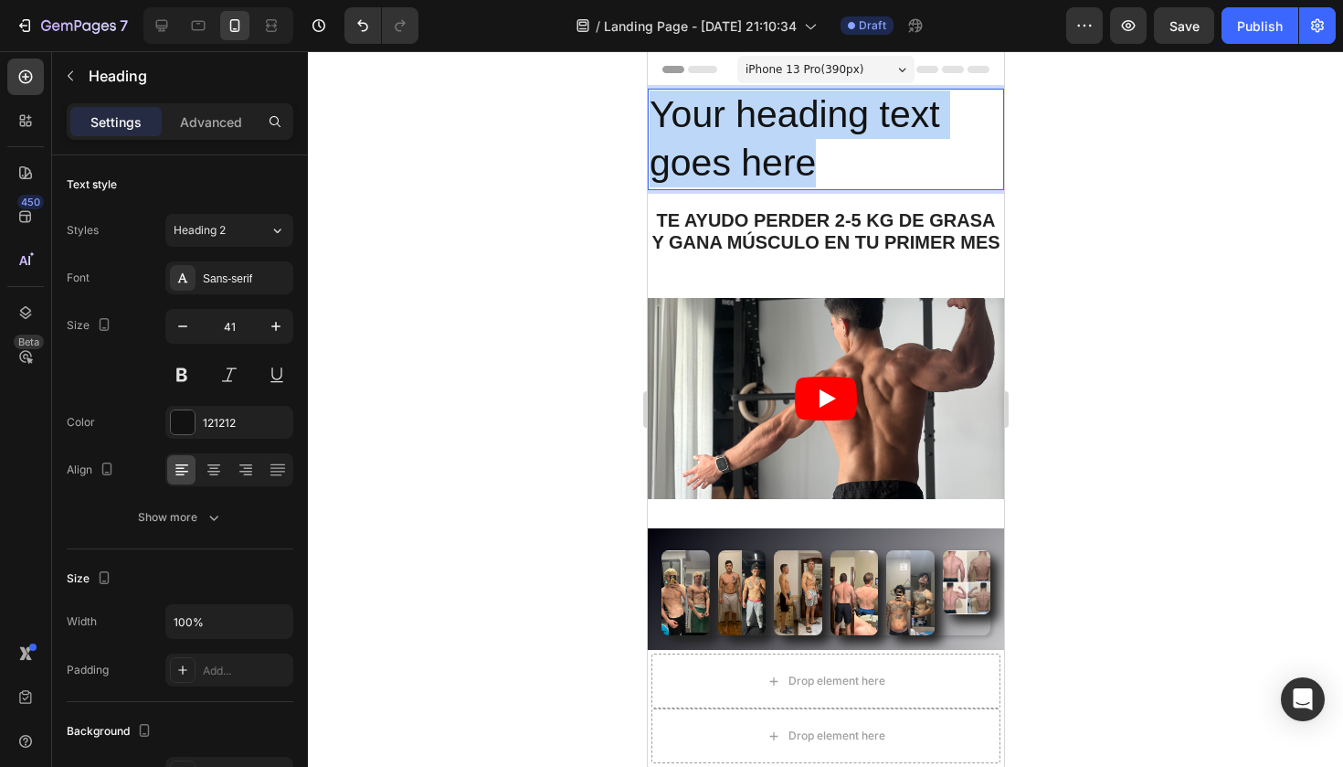
click at [788, 157] on p "Your heading text goes here" at bounding box center [825, 139] width 353 height 98
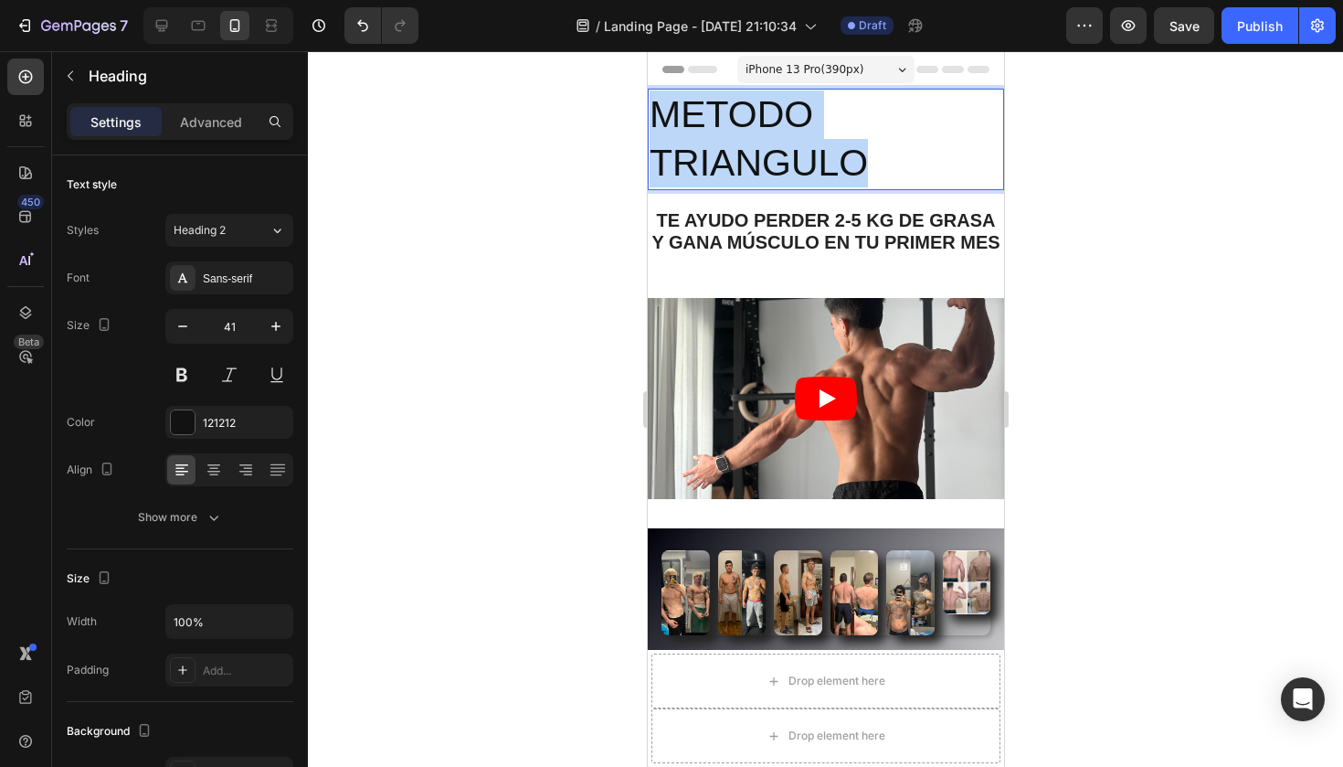
drag, startPoint x: 880, startPoint y: 161, endPoint x: 655, endPoint y: 103, distance: 232.0
click at [655, 103] on p "METODO TRIANGULO" at bounding box center [825, 139] width 353 height 98
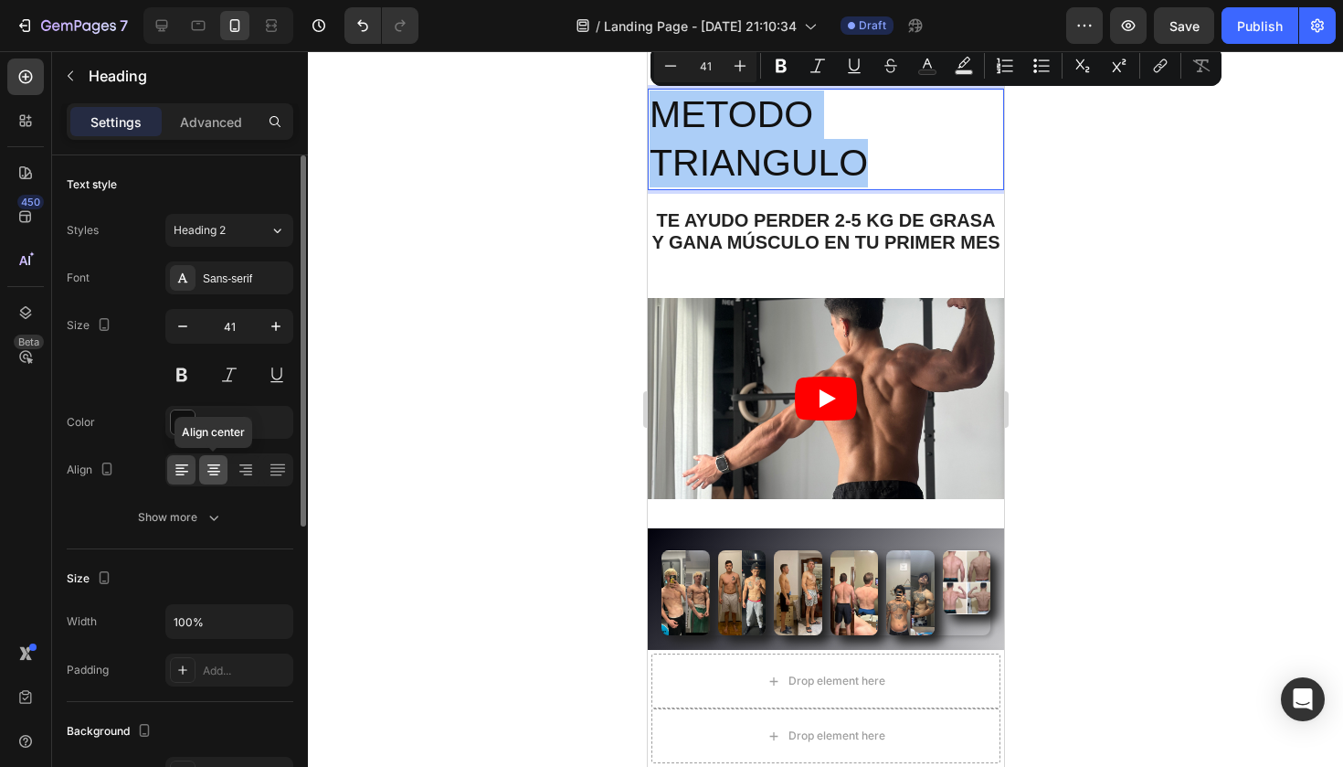
click at [209, 470] on icon at bounding box center [214, 469] width 18 height 18
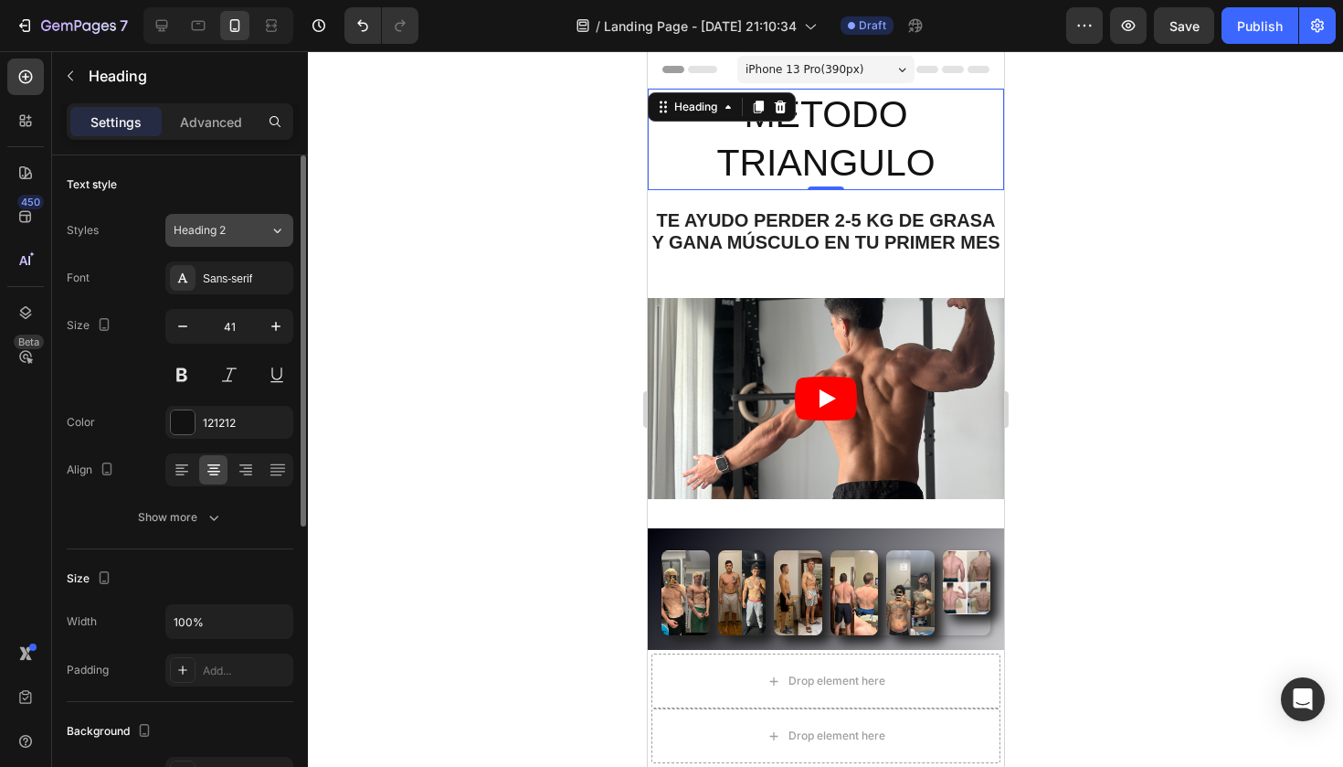
click at [269, 242] on button "Heading 2" at bounding box center [229, 230] width 128 height 33
click at [278, 198] on div "Text style" at bounding box center [180, 184] width 227 height 29
click at [272, 284] on div "Sans-serif" at bounding box center [246, 278] width 86 height 16
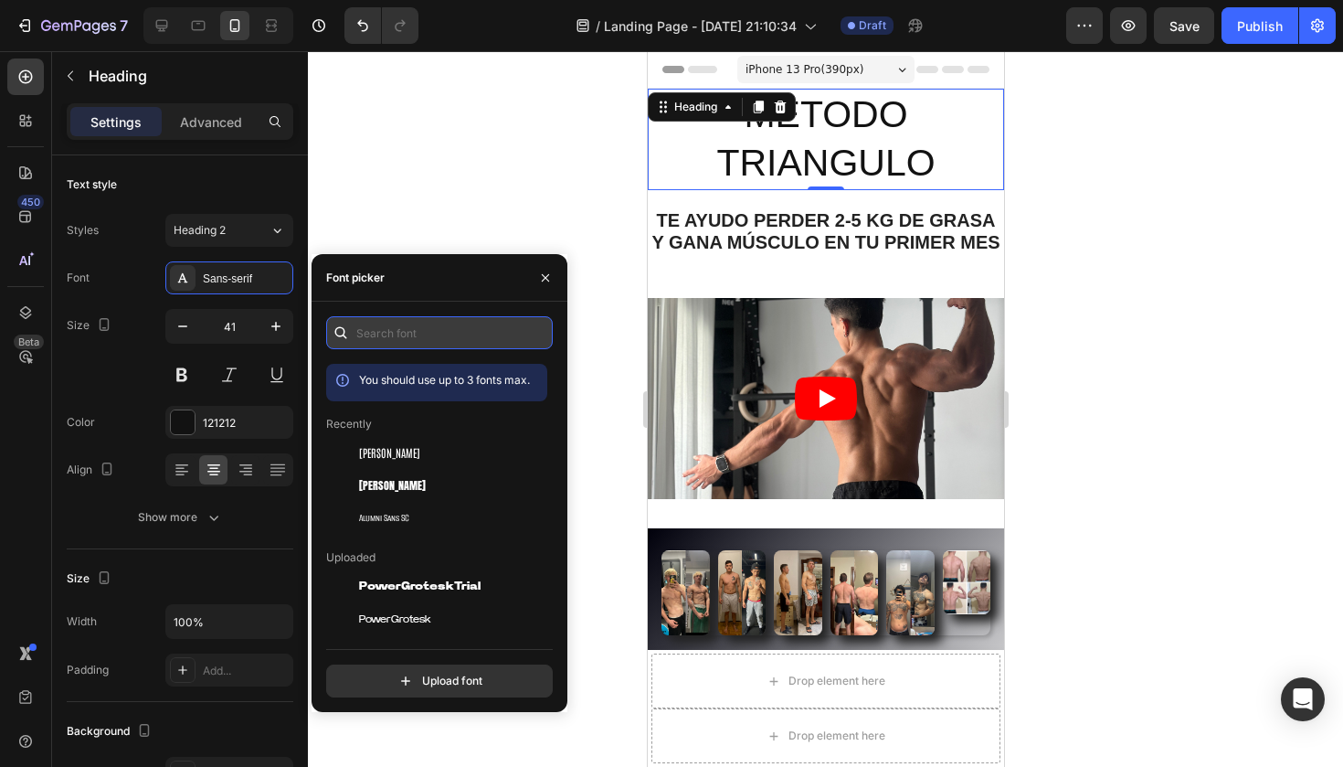
click at [425, 332] on input "text" at bounding box center [439, 332] width 227 height 33
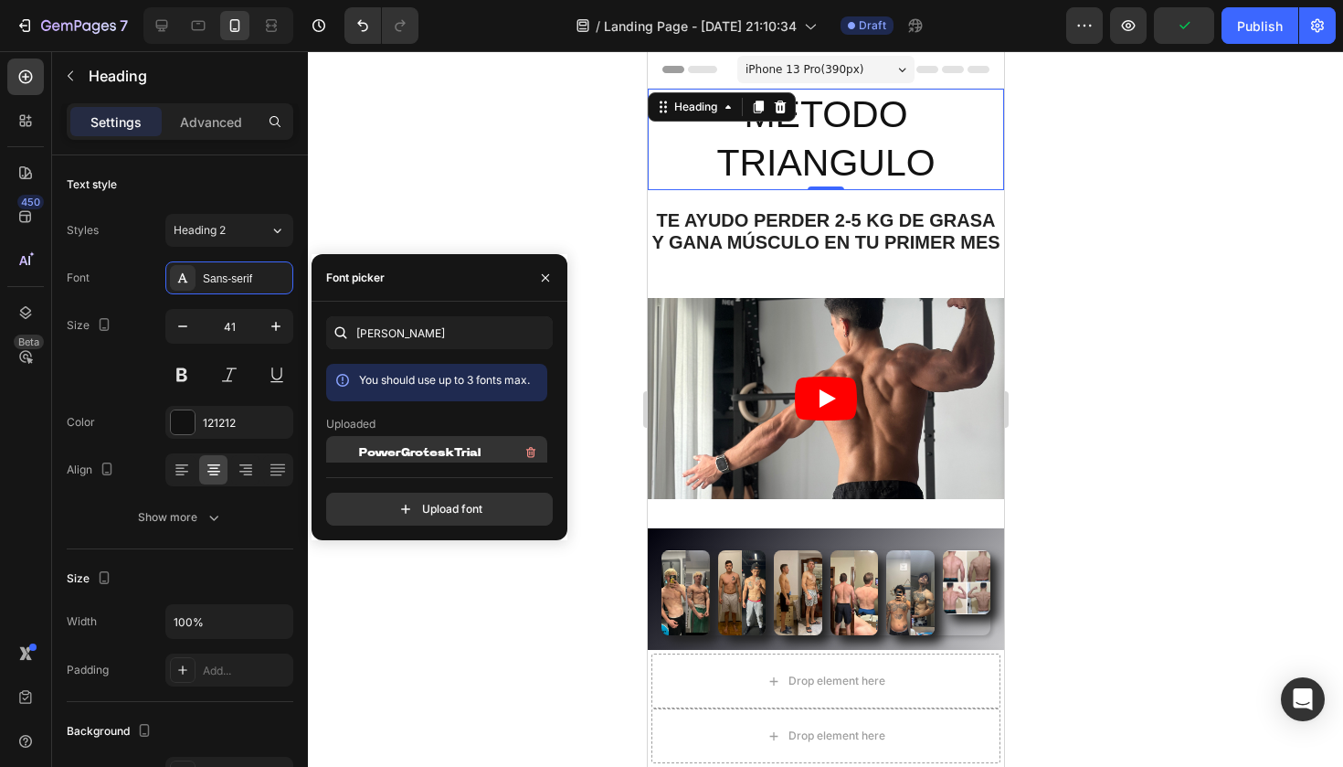
click at [448, 455] on span "PowerGroteskTrial" at bounding box center [420, 452] width 122 height 16
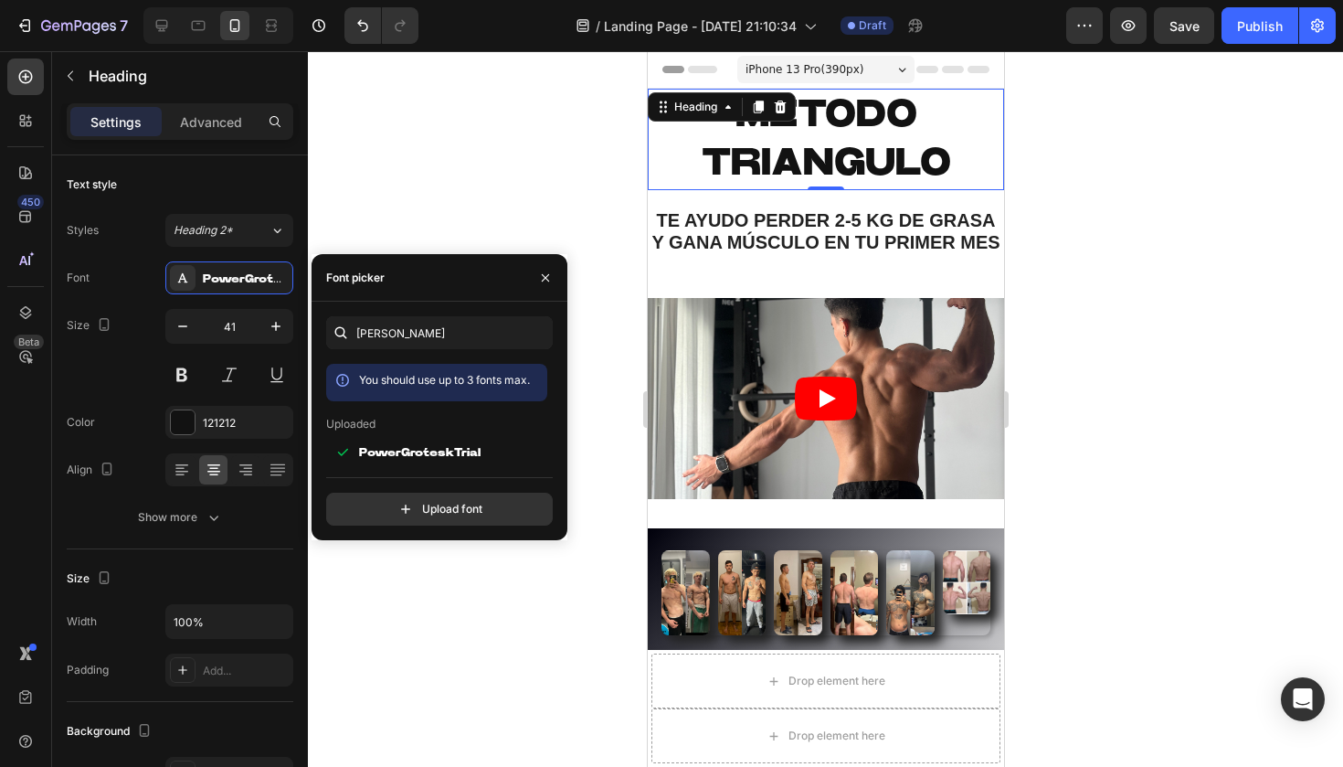
click at [515, 195] on div at bounding box center [825, 408] width 1035 height 715
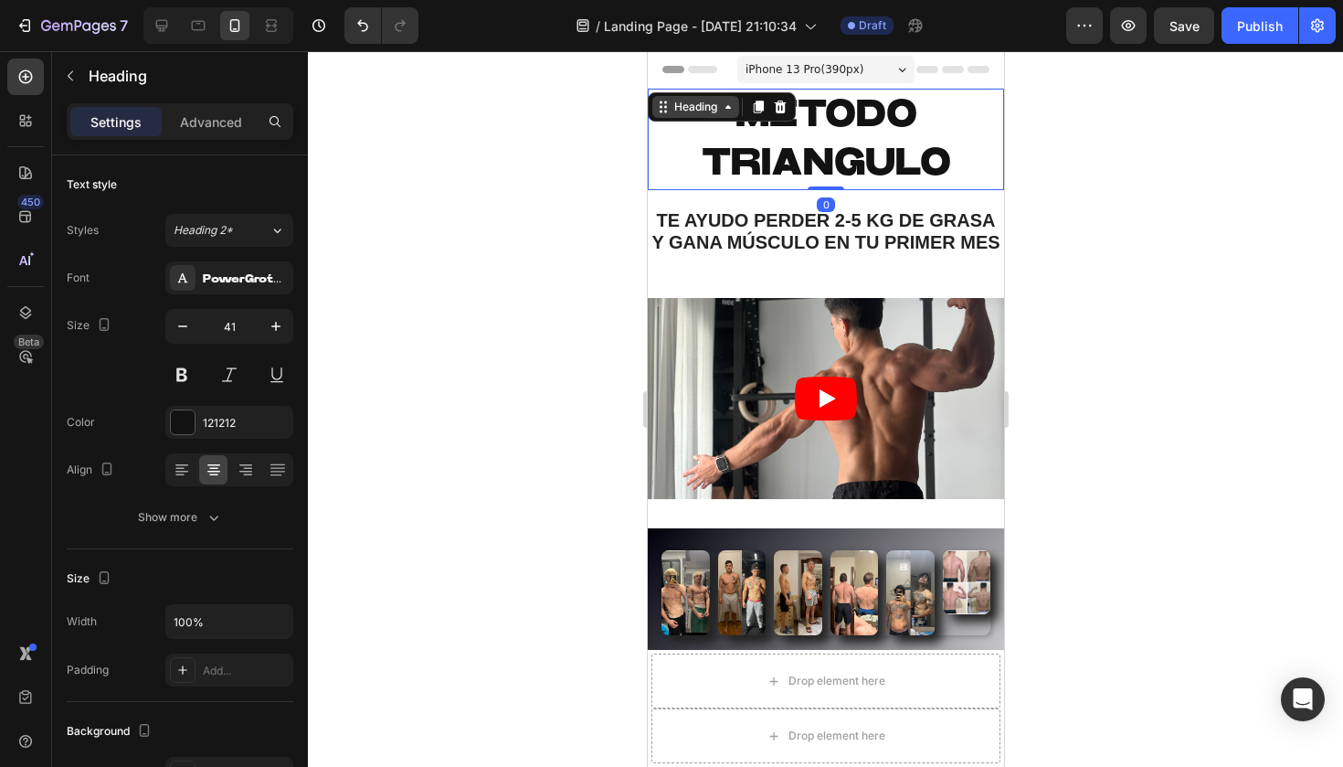
click at [682, 106] on div "Heading" at bounding box center [695, 107] width 50 height 16
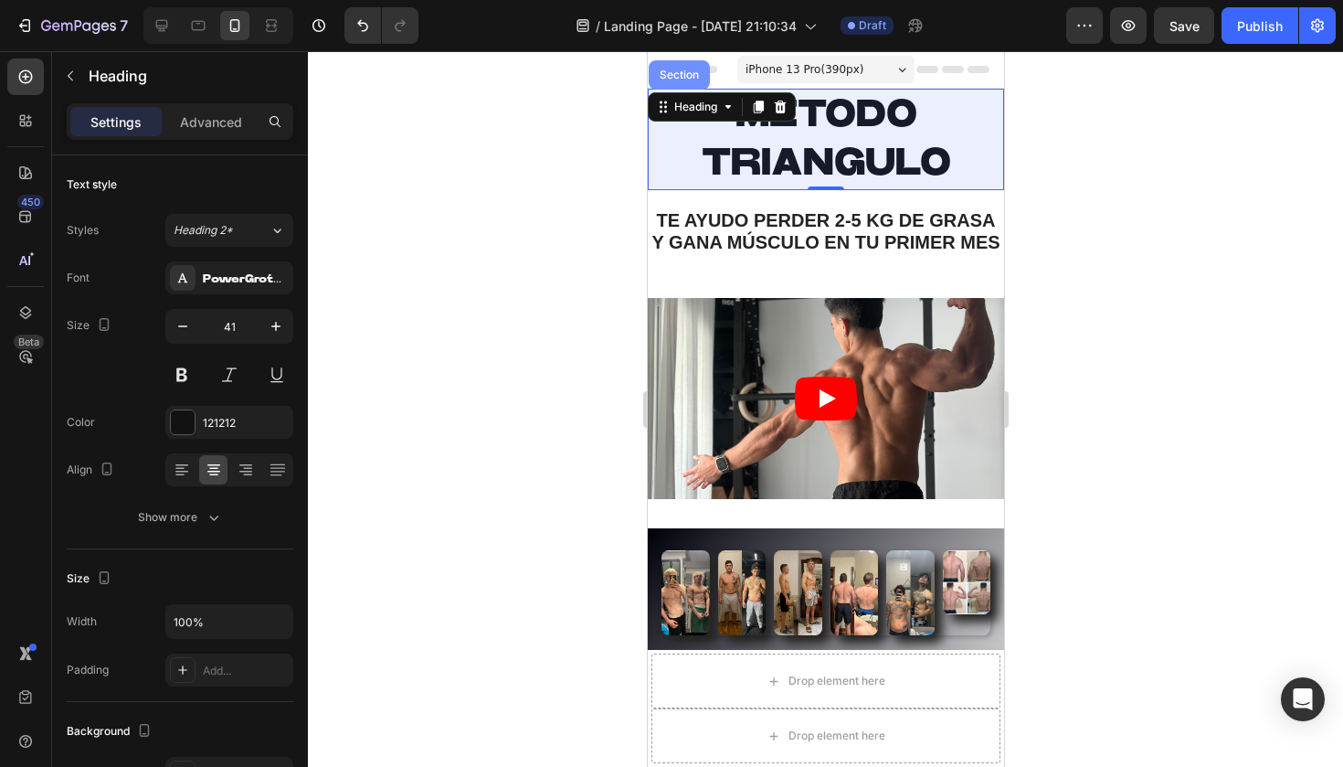
click at [693, 81] on div "Section" at bounding box center [678, 74] width 61 height 29
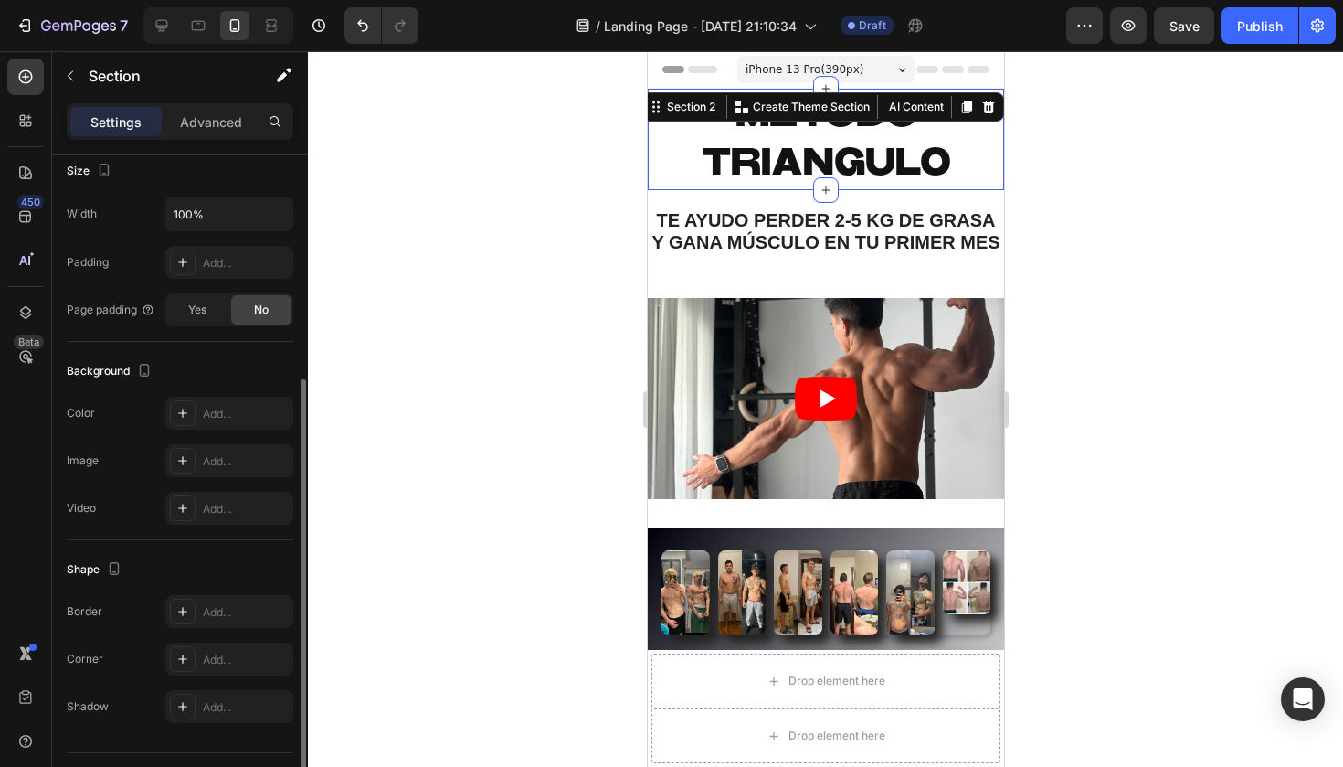
scroll to position [376, 0]
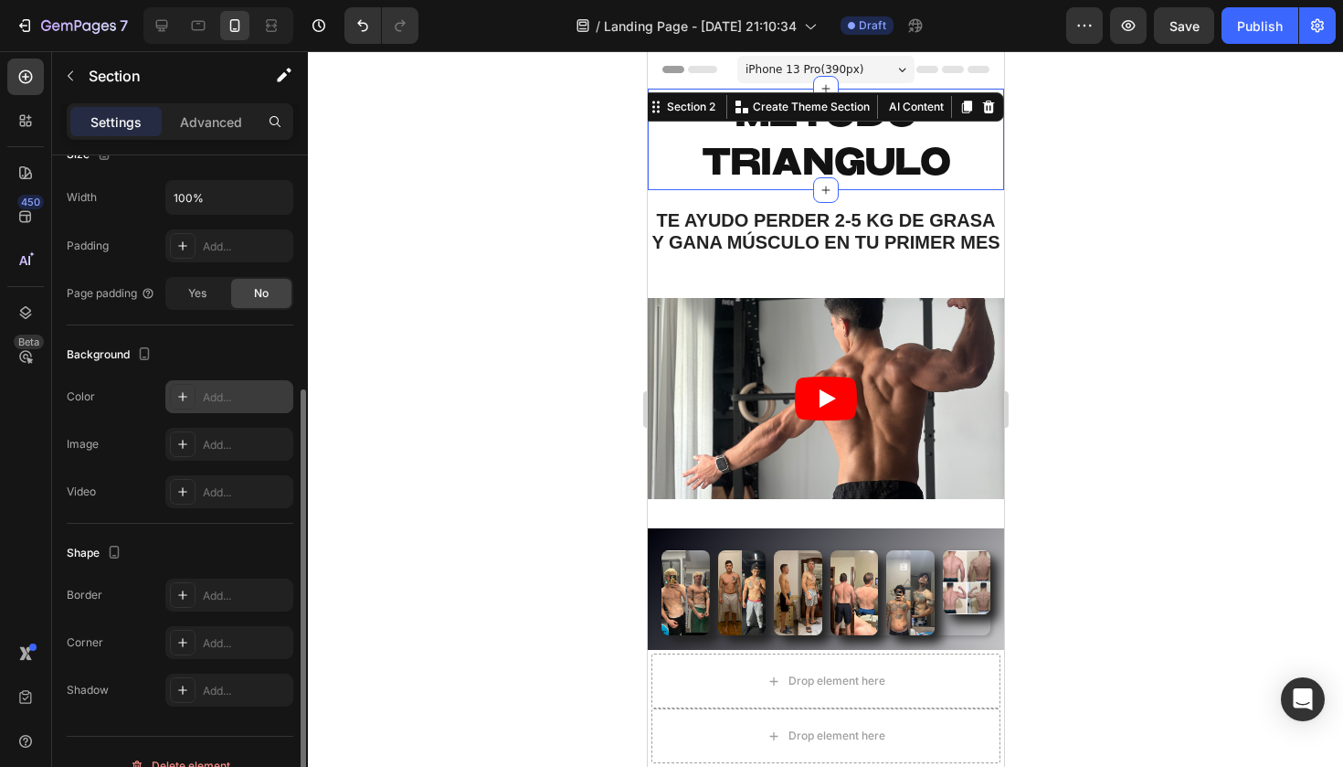
click at [183, 396] on icon at bounding box center [182, 396] width 9 height 9
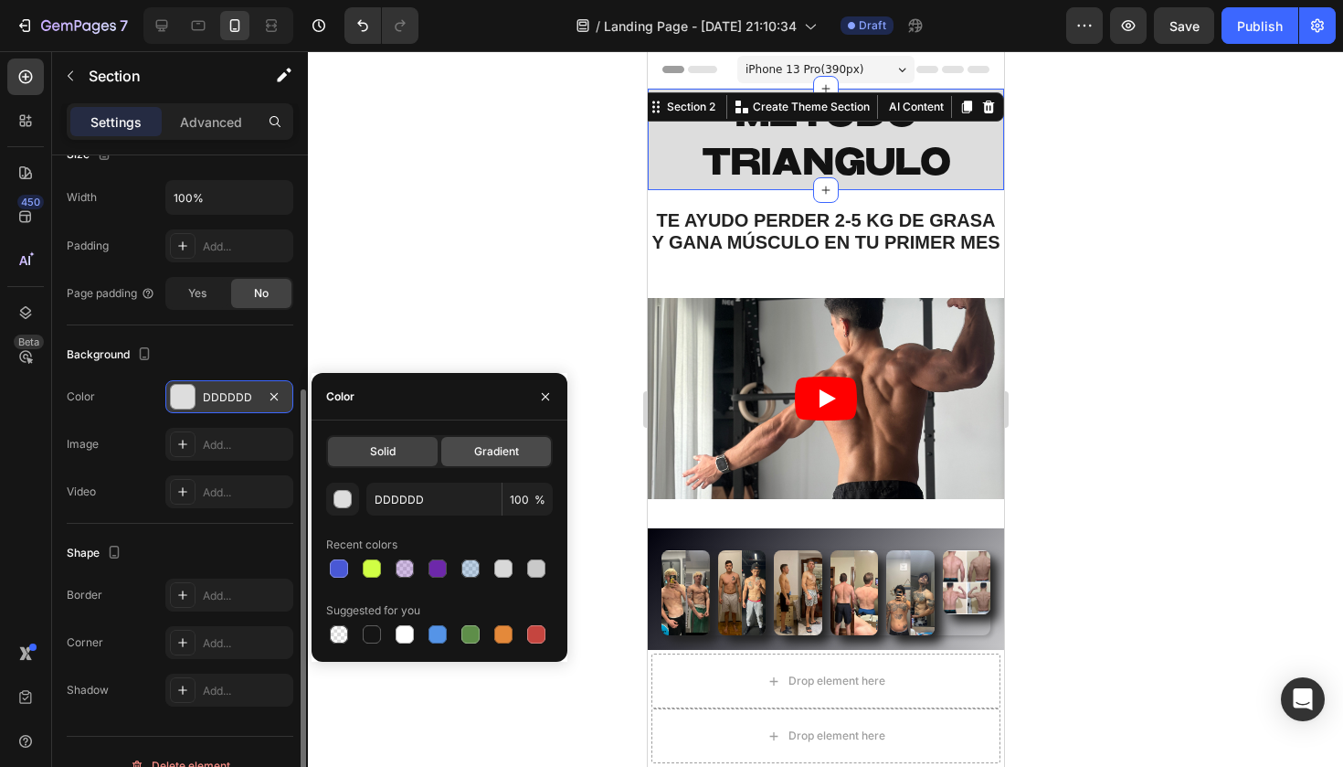
click at [488, 452] on span "Gradient" at bounding box center [496, 451] width 45 height 16
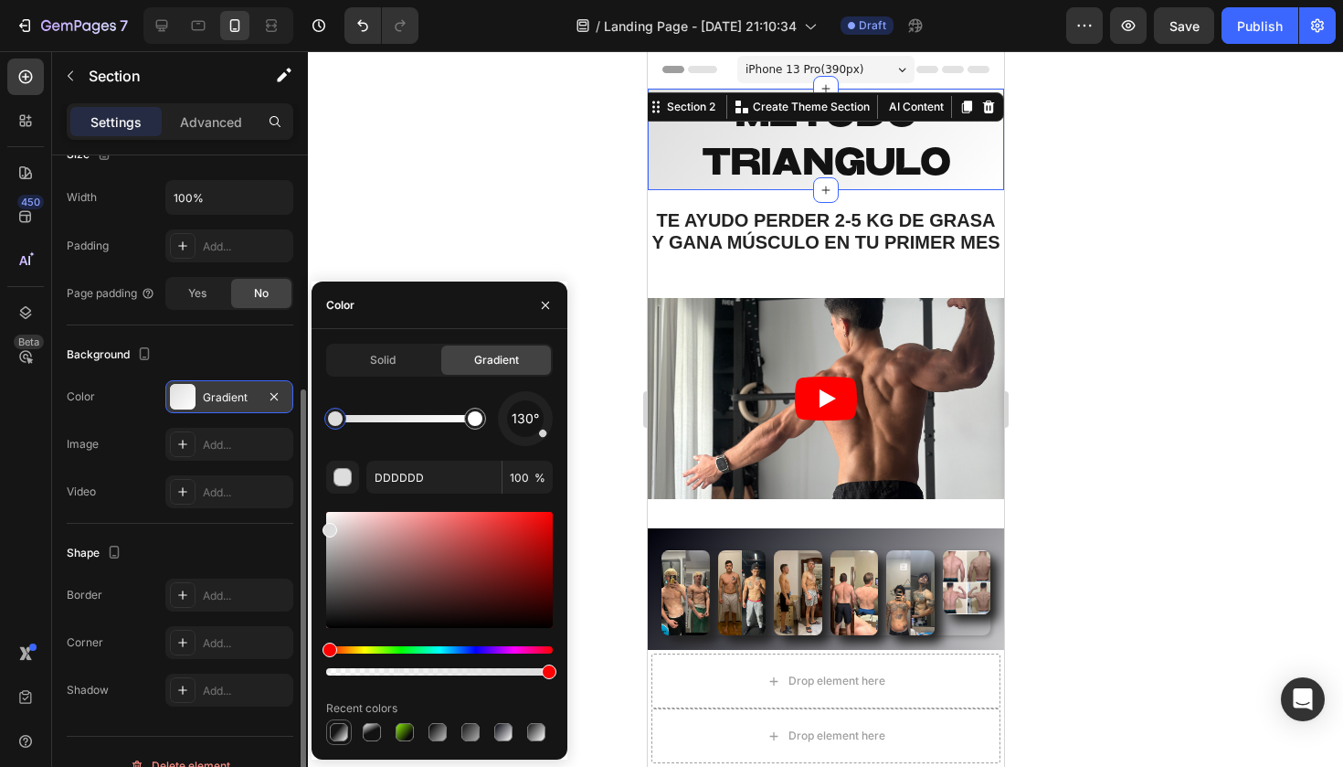
click at [337, 733] on div at bounding box center [339, 732] width 18 height 18
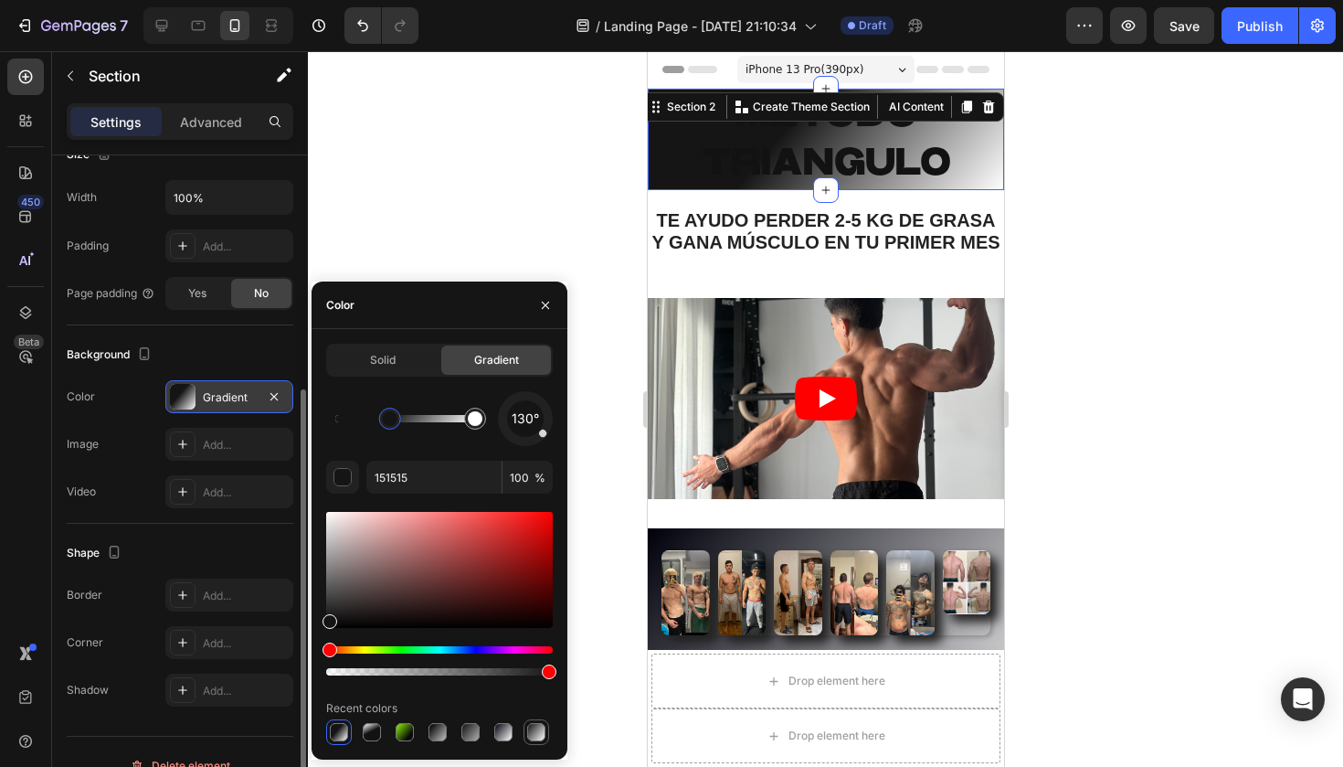
click at [536, 733] on div at bounding box center [536, 732] width 18 height 18
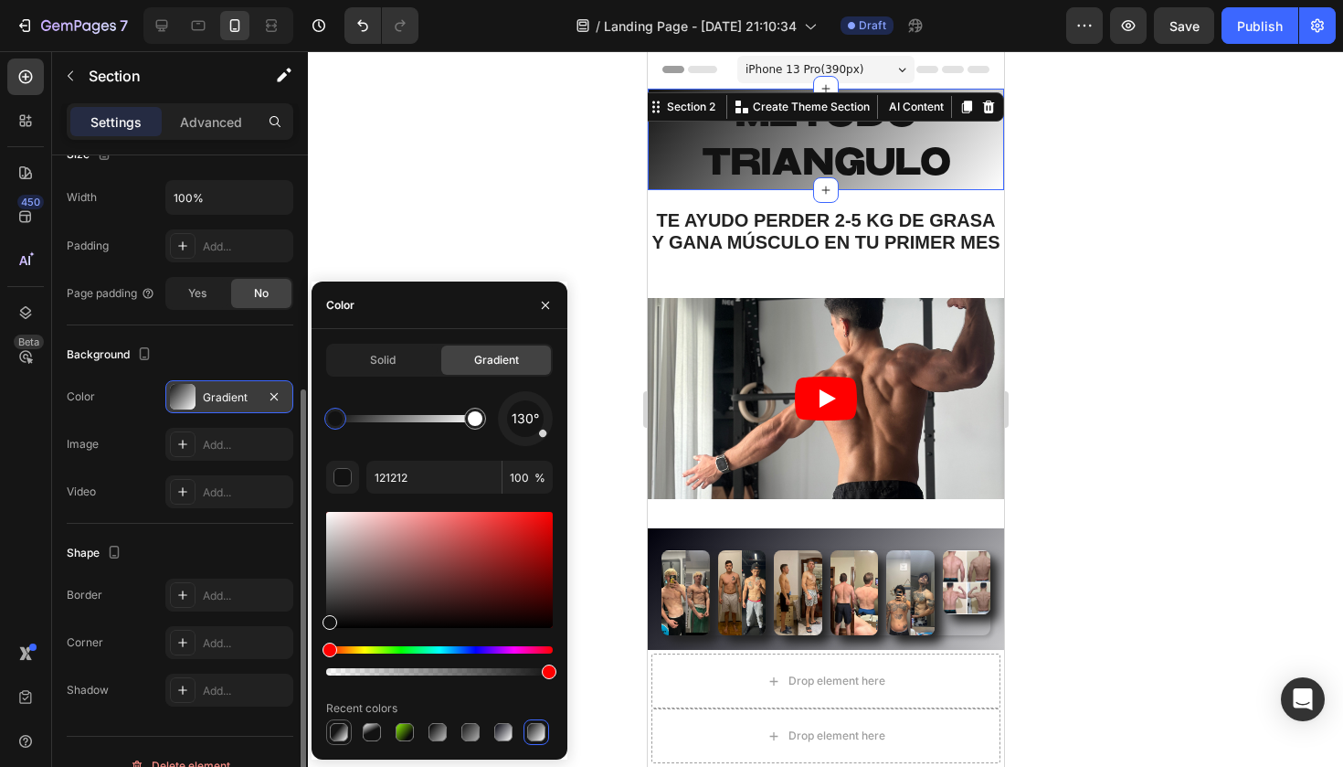
click at [345, 725] on div at bounding box center [339, 732] width 18 height 18
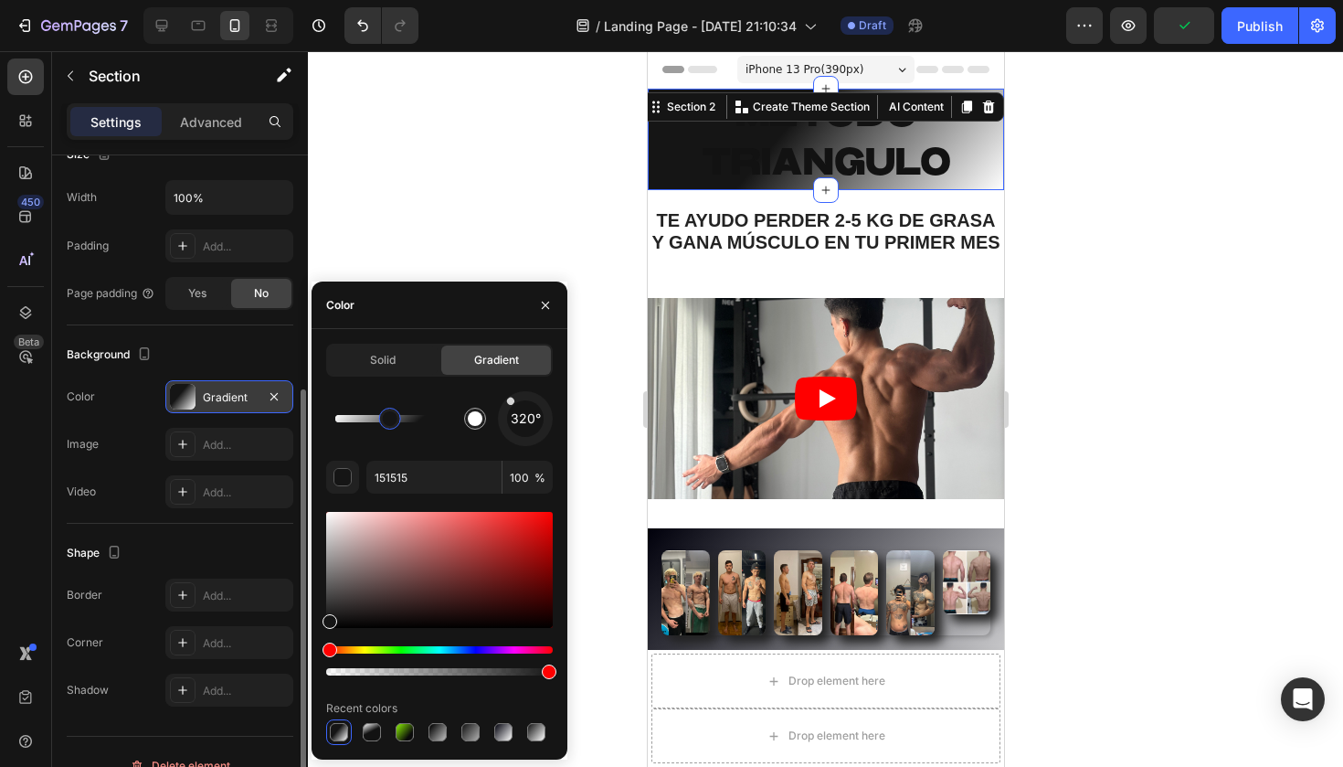
drag, startPoint x: 541, startPoint y: 438, endPoint x: 502, endPoint y: 391, distance: 60.4
click at [502, 391] on div "320°" at bounding box center [525, 418] width 55 height 55
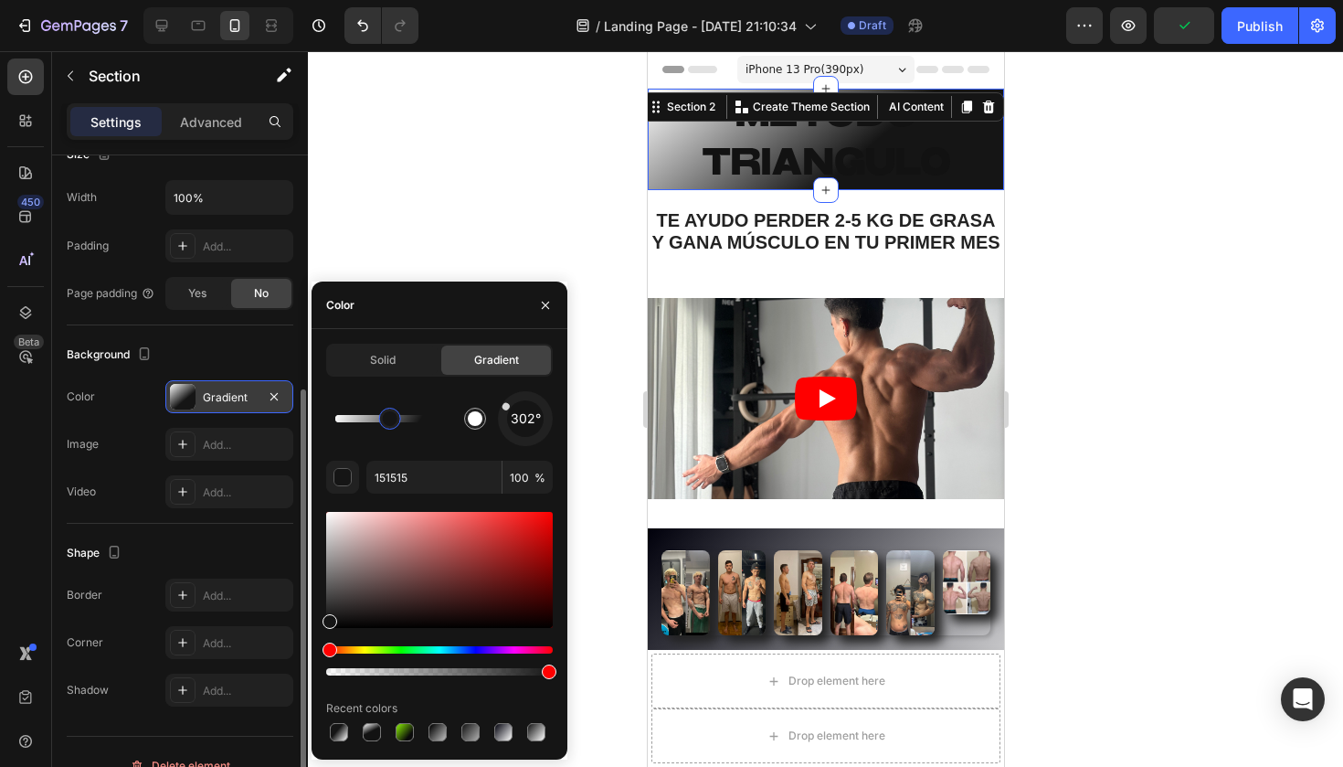
click at [508, 407] on div "302°" at bounding box center [525, 418] width 55 height 55
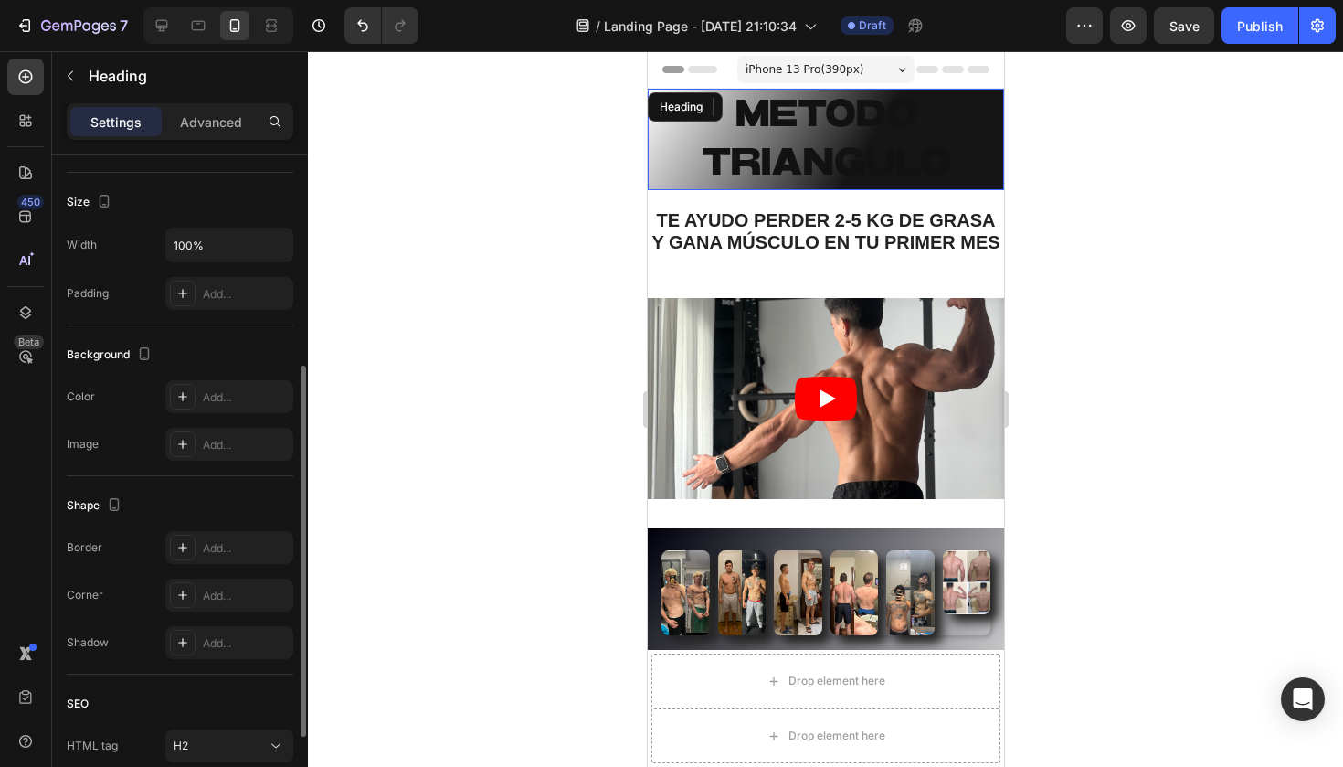
click at [664, 185] on p "METODO TRIANGULO" at bounding box center [825, 139] width 353 height 98
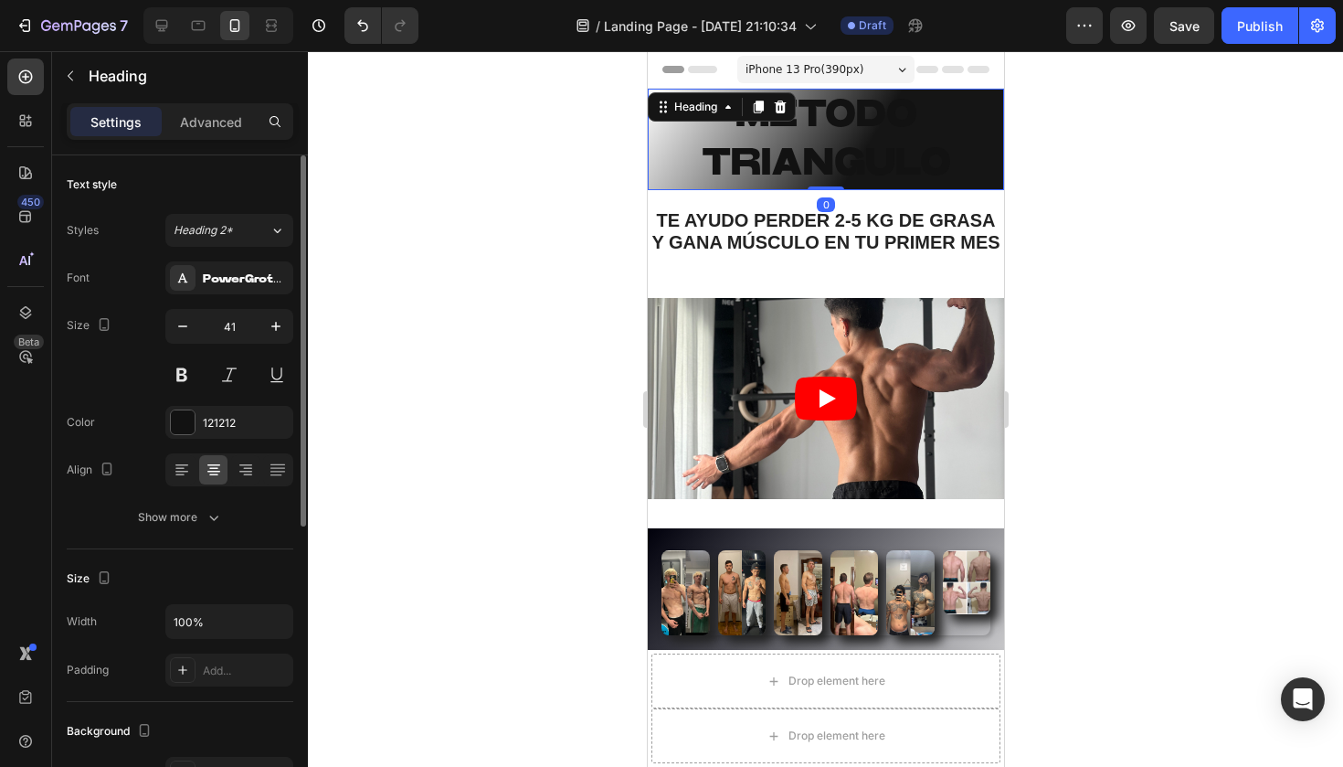
click at [533, 176] on div at bounding box center [825, 408] width 1035 height 715
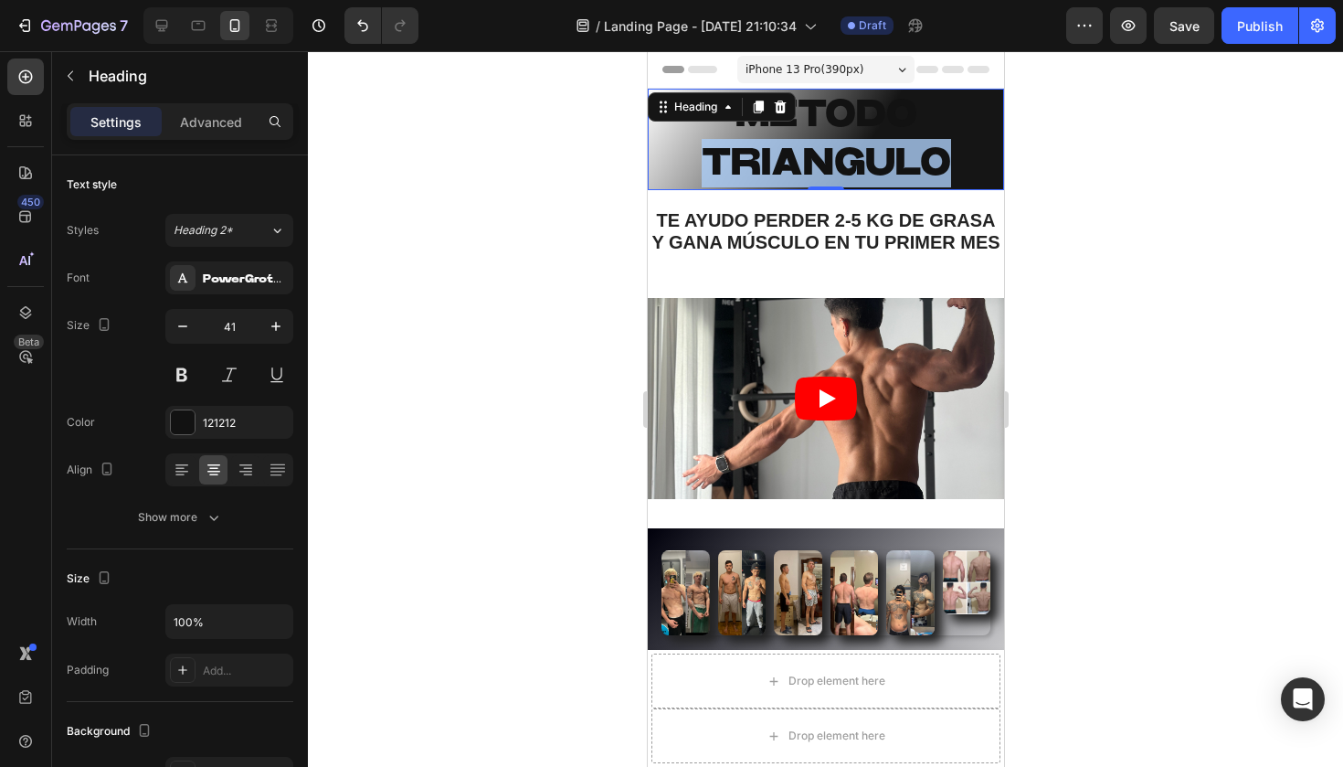
click at [788, 164] on p "METODO TRIANGULO" at bounding box center [825, 139] width 353 height 98
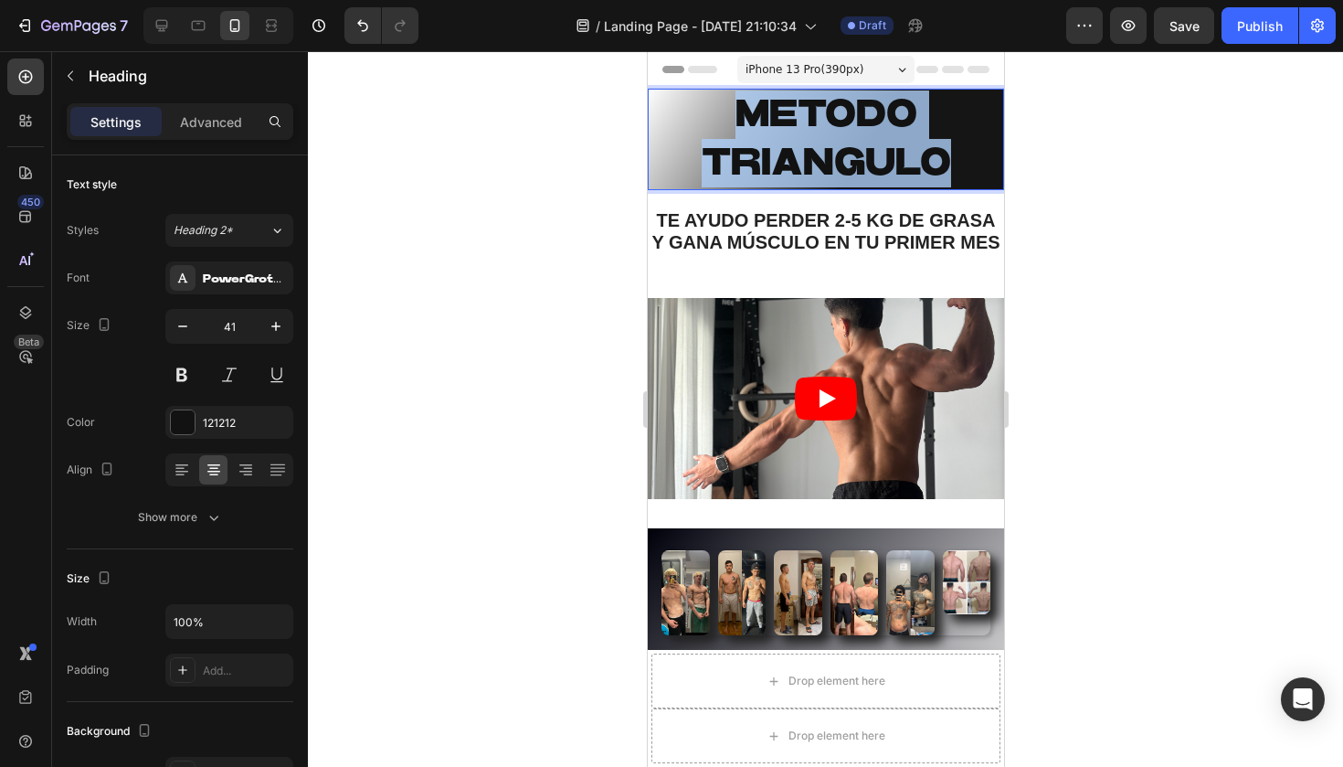
click at [788, 164] on p "METODO TRIANGULO" at bounding box center [825, 139] width 353 height 98
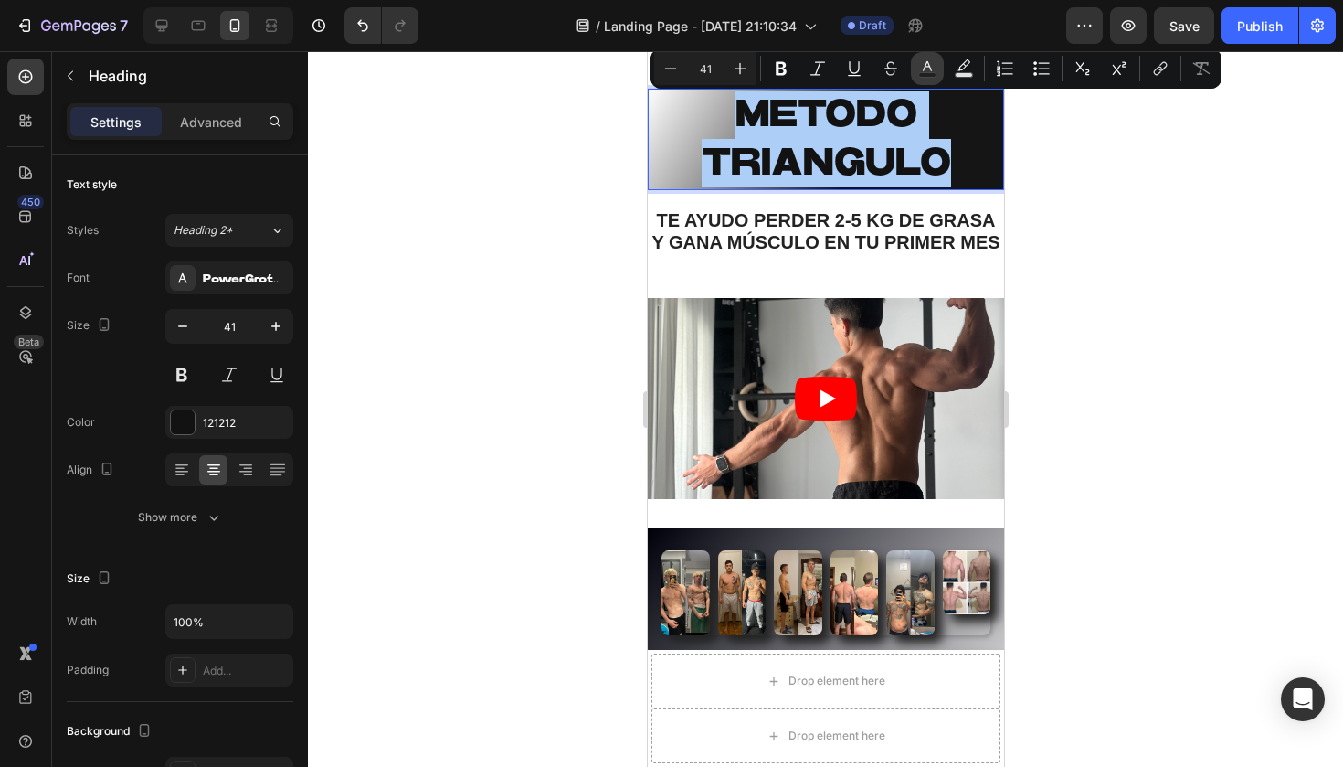
click at [926, 69] on icon "Editor contextual toolbar" at bounding box center [927, 68] width 18 height 18
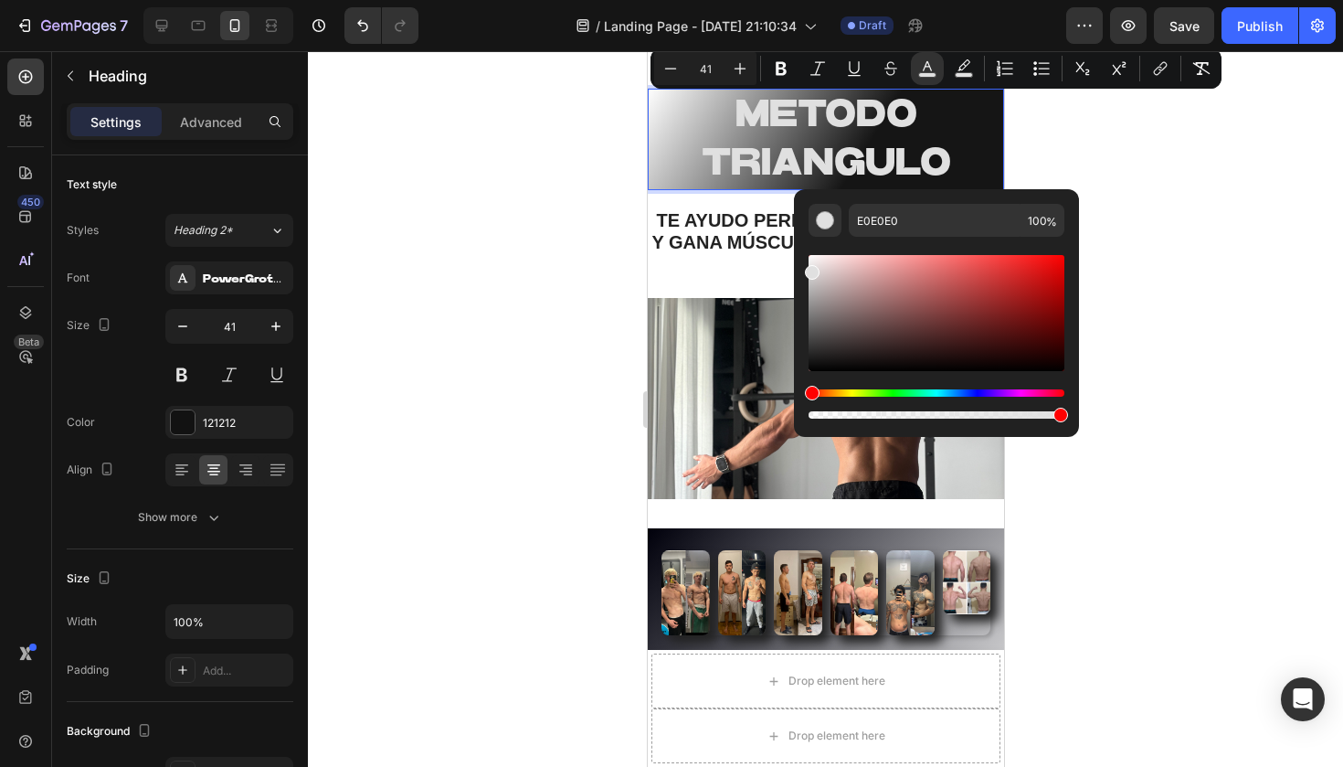
click at [375, 265] on div at bounding box center [825, 408] width 1035 height 715
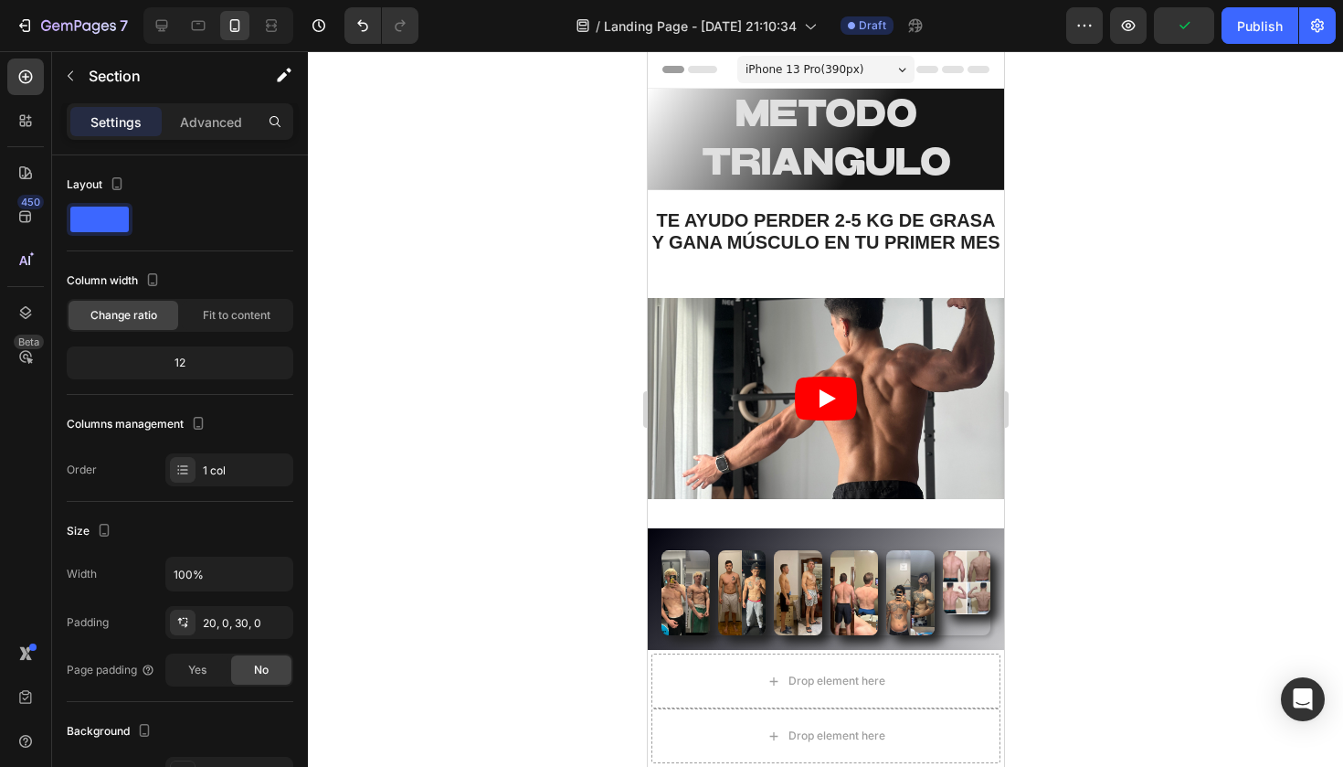
click at [660, 198] on div "TE AYUDO PERDER 2-5 KG DE GRASA Y GANA MÚSCULO EN TU PRIMER MES Text Block Sect…" at bounding box center [825, 237] width 356 height 94
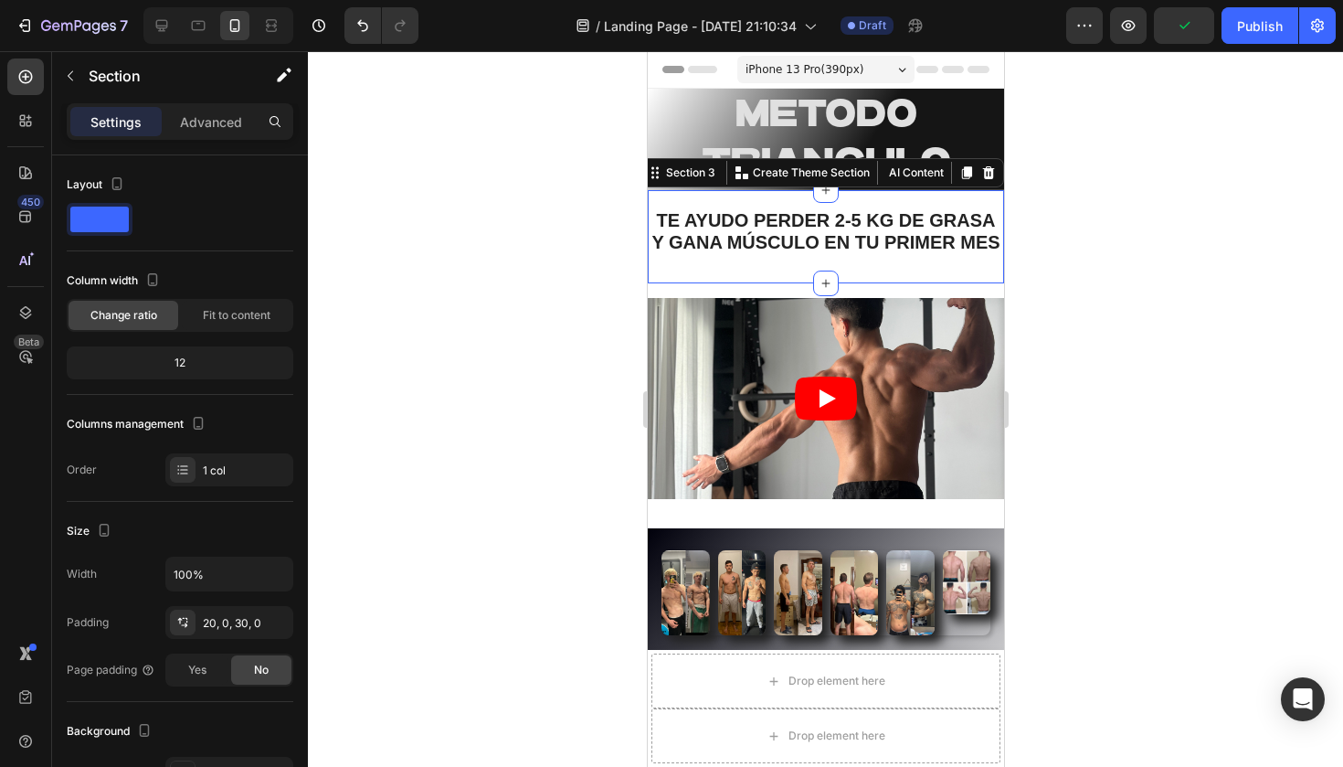
click at [608, 290] on div at bounding box center [825, 408] width 1035 height 715
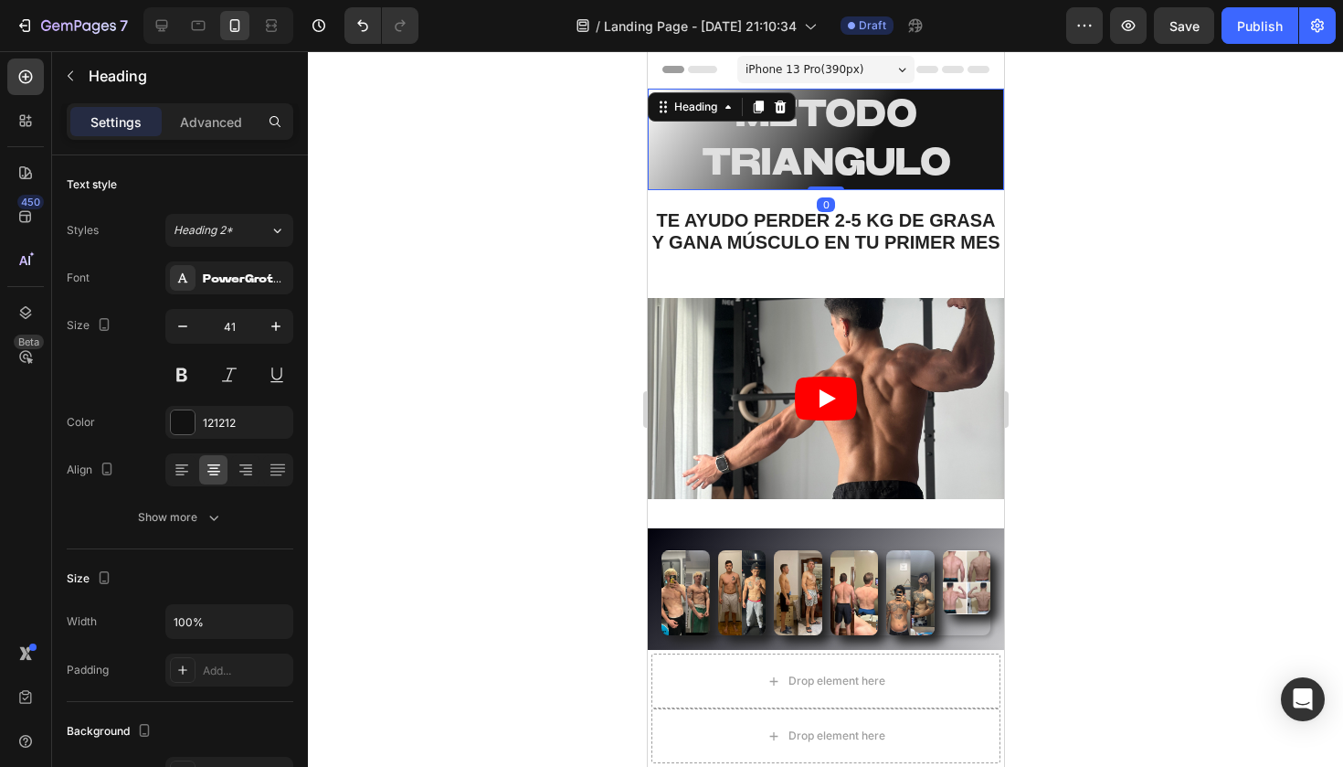
drag, startPoint x: 773, startPoint y: 135, endPoint x: 776, endPoint y: 118, distance: 17.6
click at [778, 105] on icon at bounding box center [780, 106] width 12 height 13
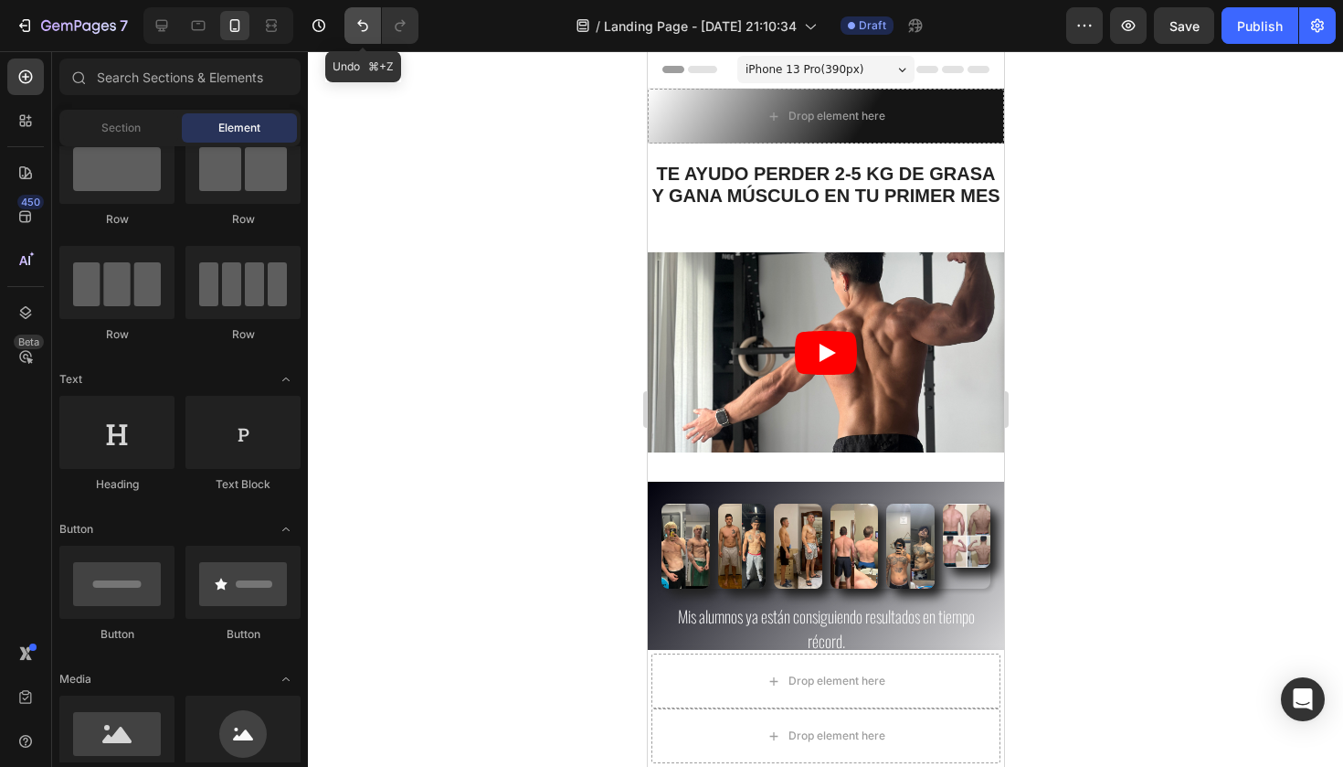
click at [357, 23] on icon "Undo/Redo" at bounding box center [363, 25] width 18 height 18
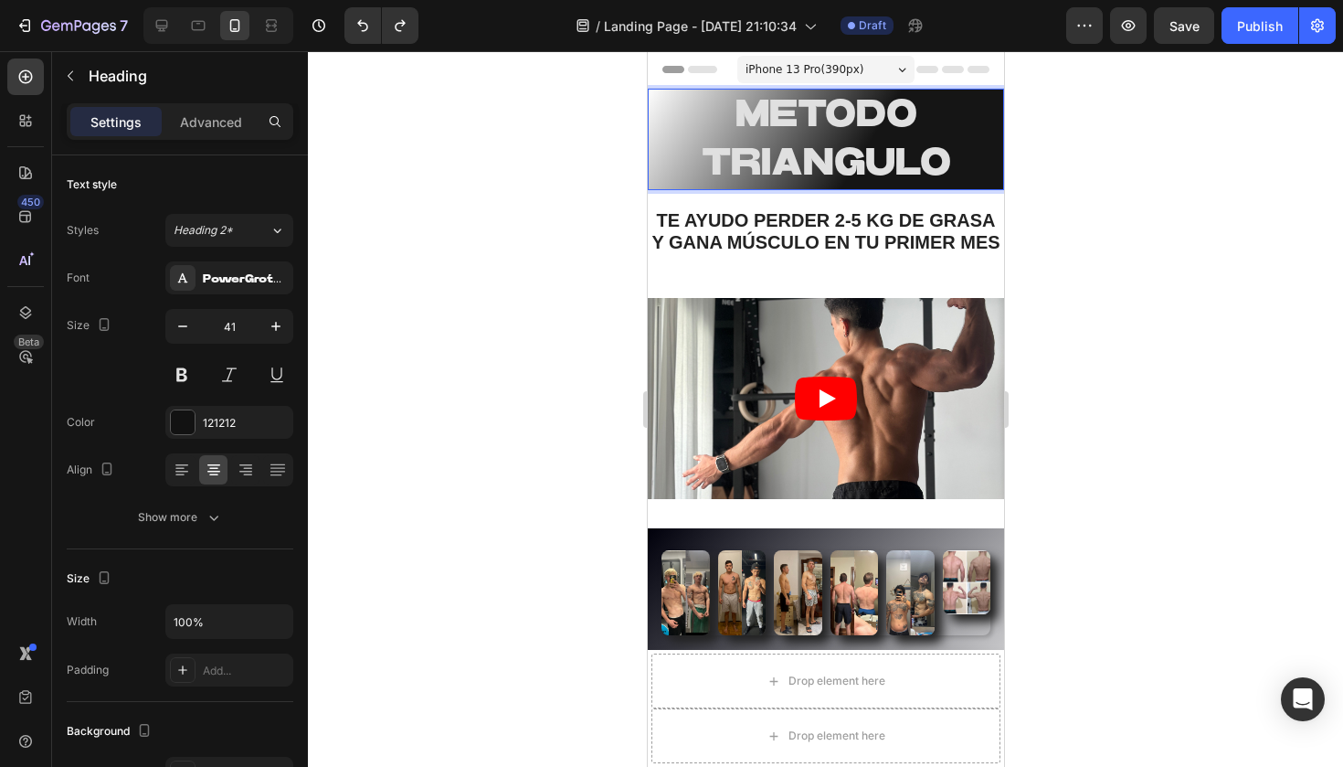
click at [834, 122] on span "METODO TRIANGULO" at bounding box center [825, 139] width 249 height 86
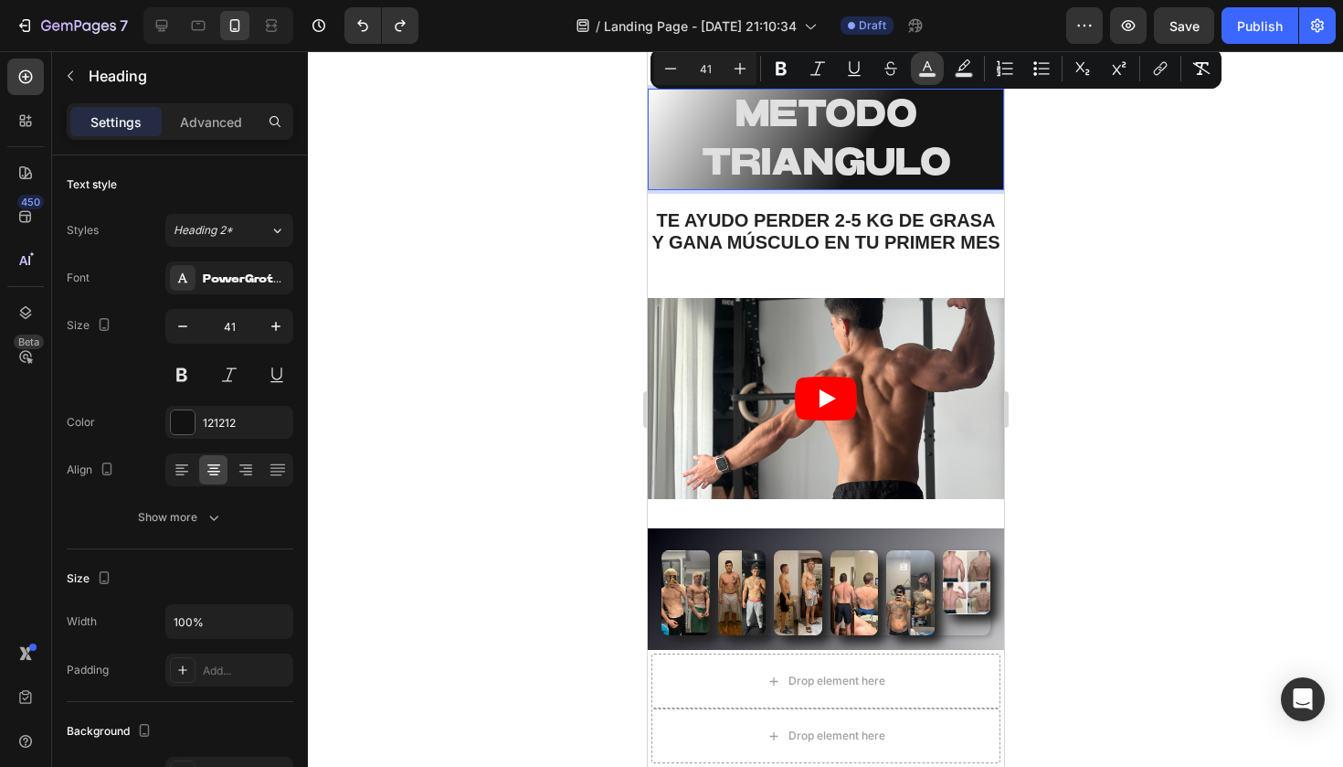
click at [923, 70] on icon "Editor contextual toolbar" at bounding box center [927, 68] width 18 height 18
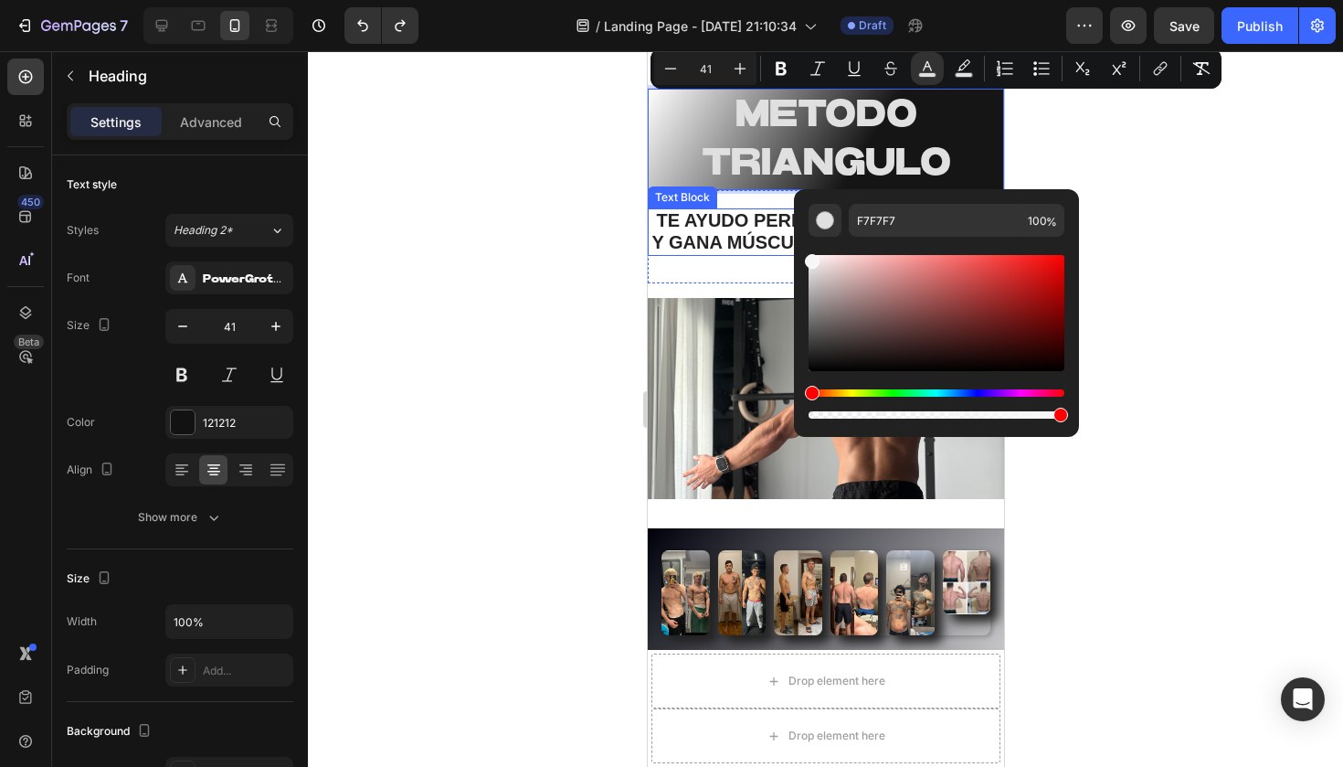
drag, startPoint x: 1483, startPoint y: 318, endPoint x: 693, endPoint y: 199, distance: 798.2
click at [372, 193] on div at bounding box center [825, 408] width 1035 height 715
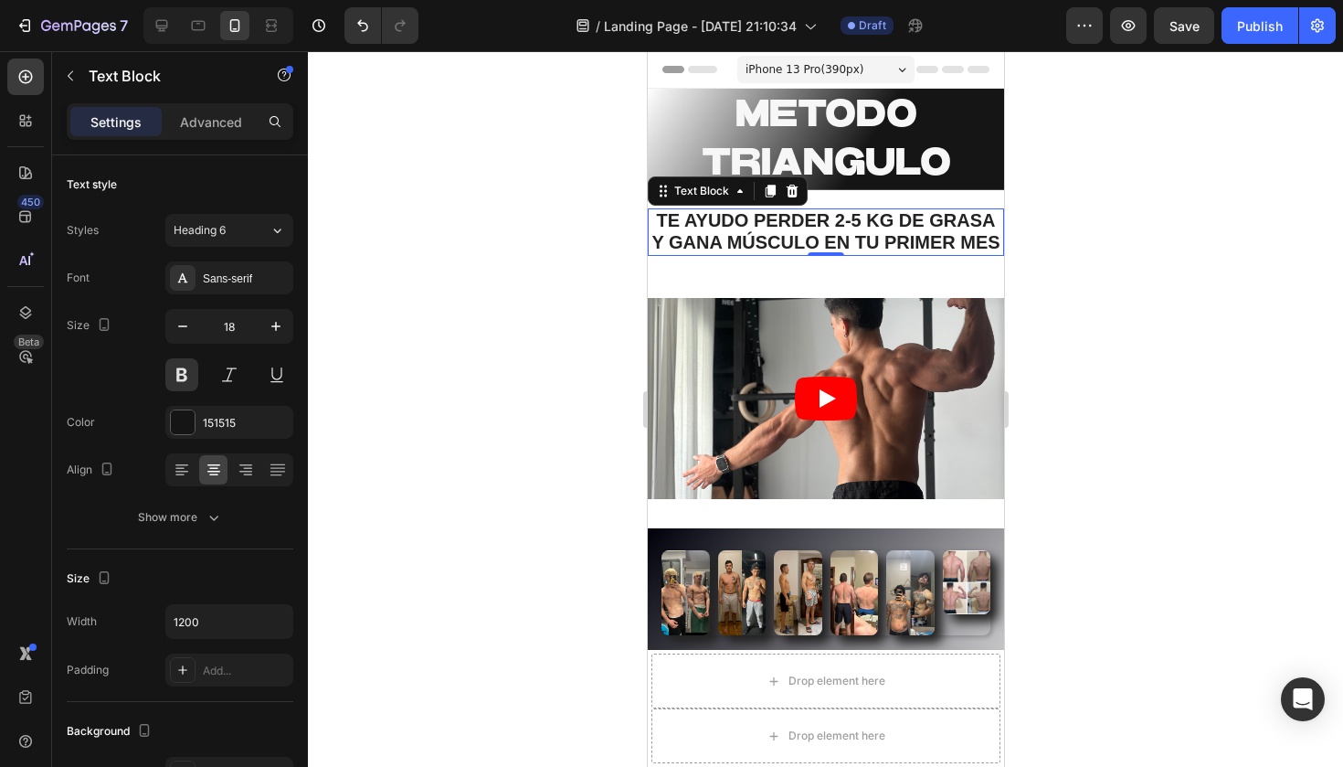
click at [720, 231] on span "DE GRASA Y GANA MÚSCULO EN TU PRIMER MES" at bounding box center [824, 231] width 348 height 42
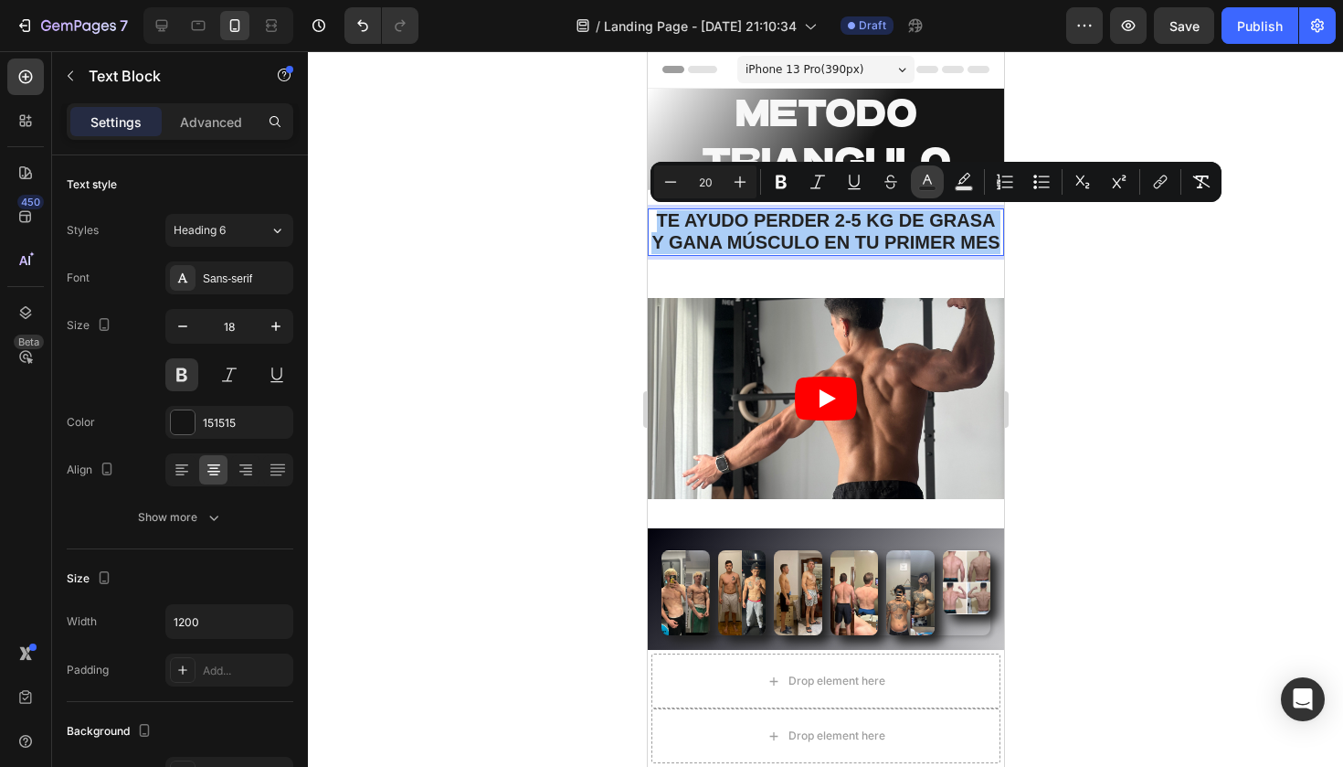
click at [930, 182] on icon "Editor contextual toolbar" at bounding box center [927, 179] width 9 height 10
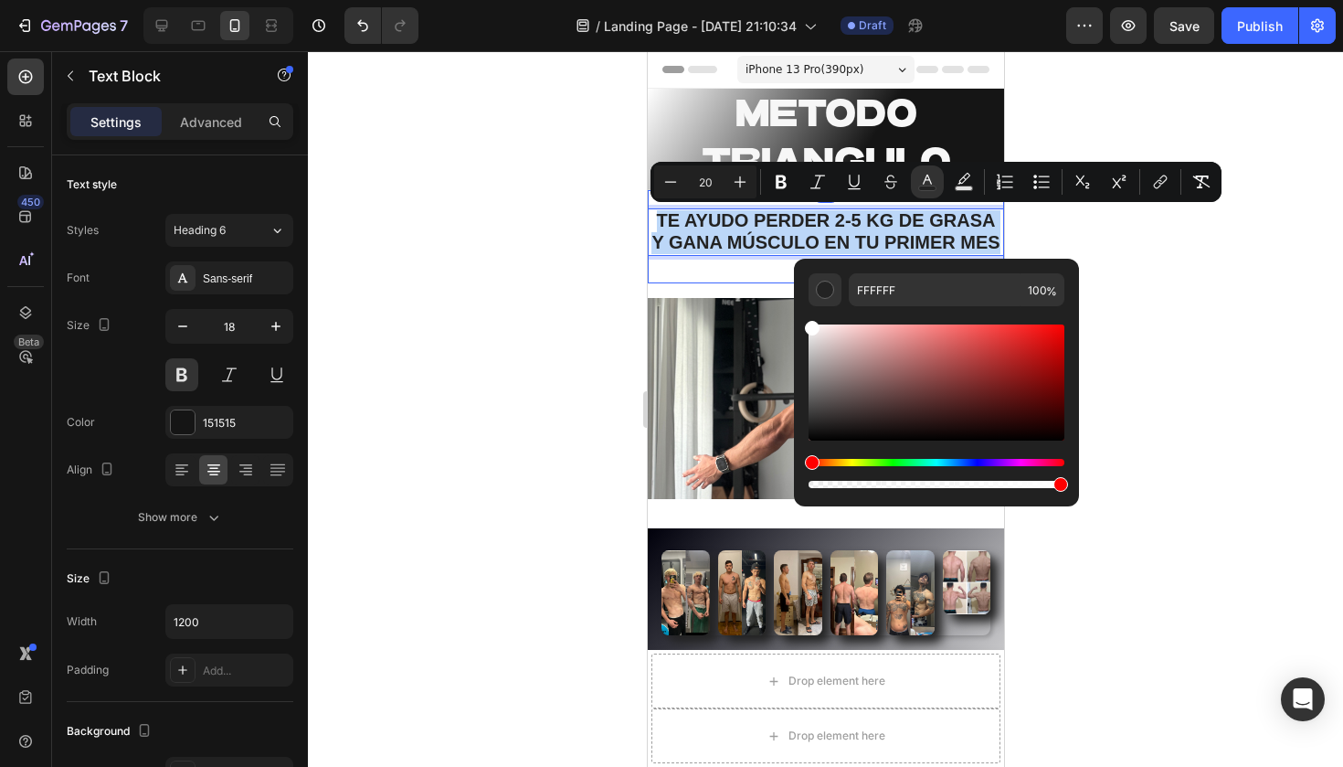
drag, startPoint x: 1535, startPoint y: 422, endPoint x: 730, endPoint y: 264, distance: 820.2
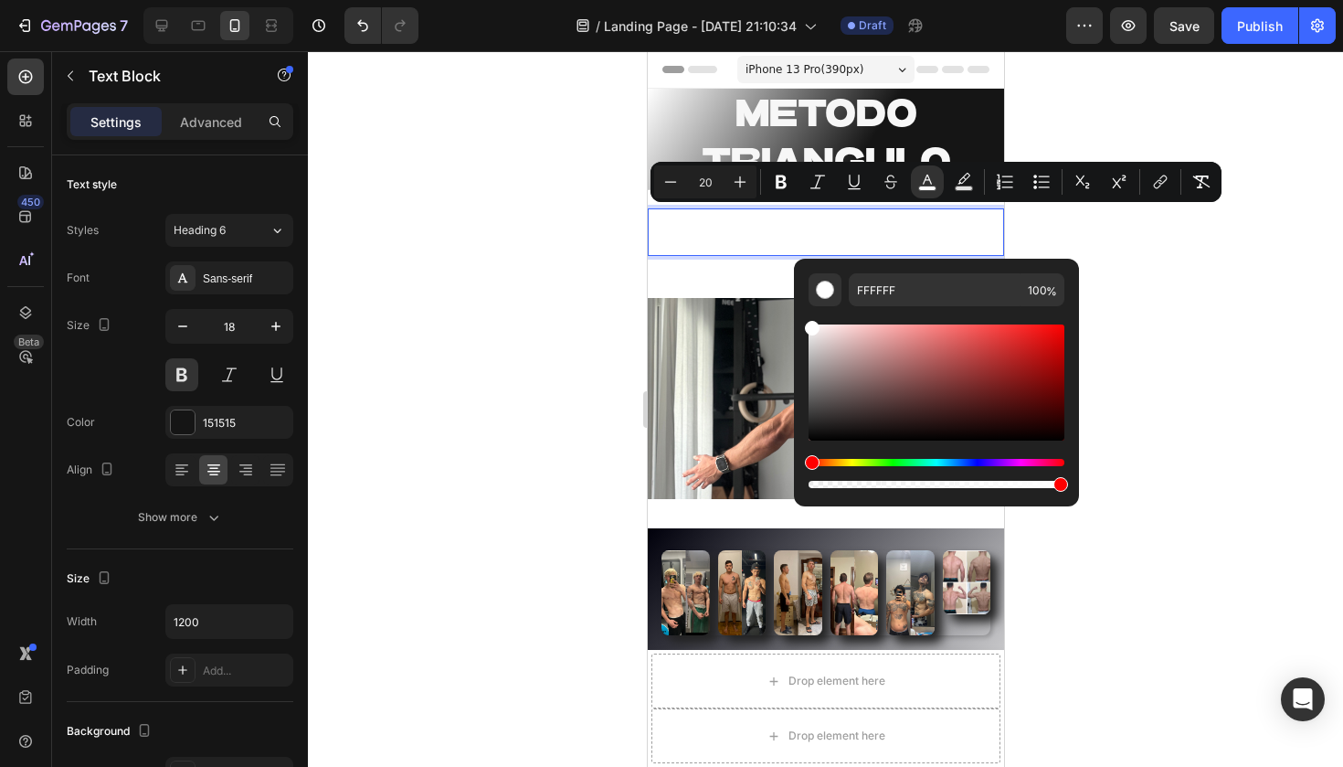
click at [486, 232] on div at bounding box center [825, 408] width 1035 height 715
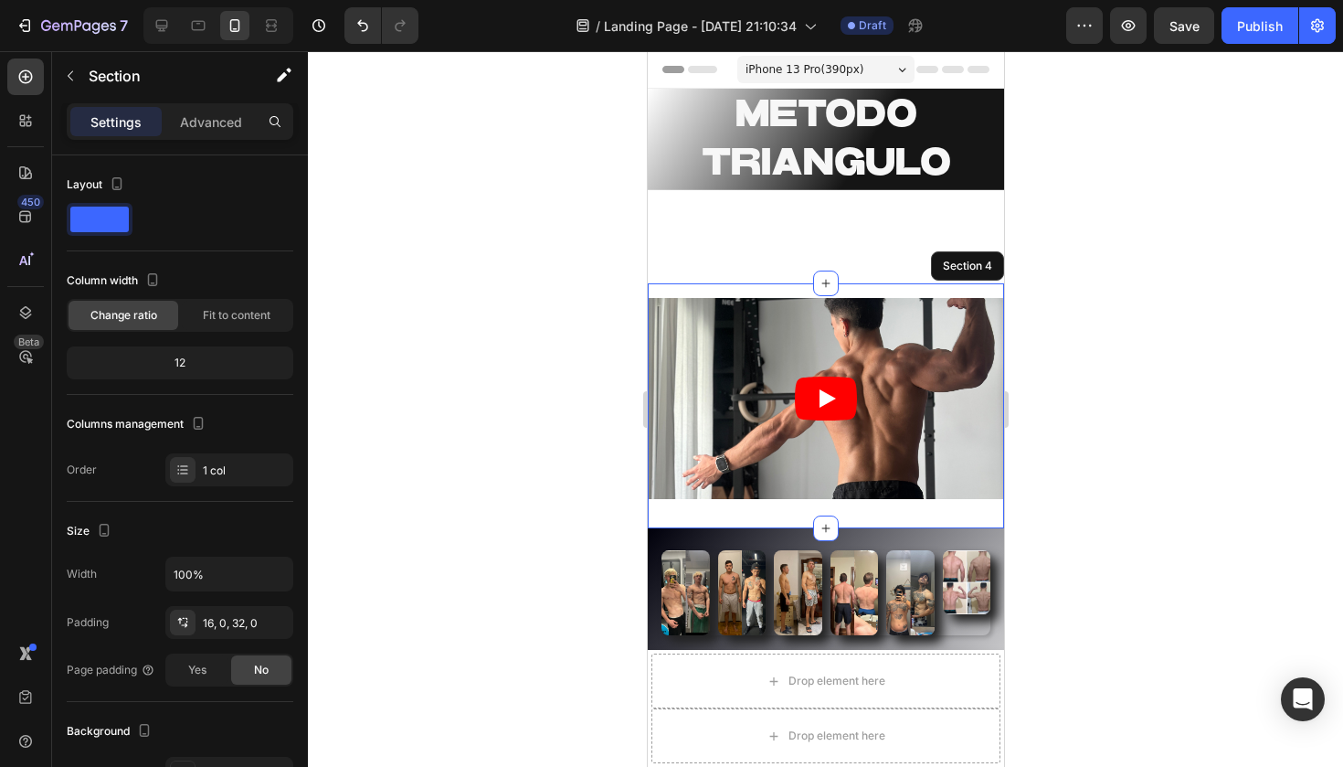
drag, startPoint x: 682, startPoint y: 282, endPoint x: 1294, endPoint y: 244, distance: 612.4
click at [682, 283] on div "Video Section 4" at bounding box center [825, 405] width 356 height 244
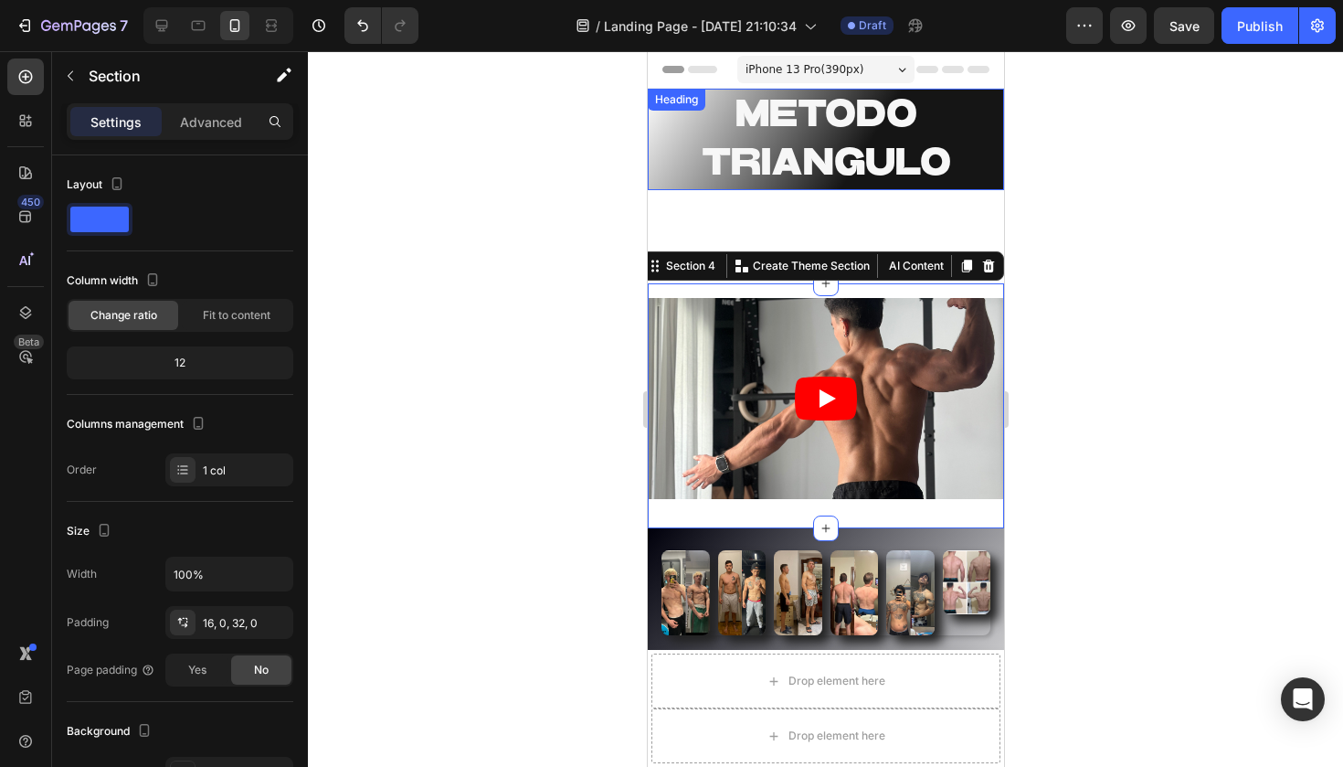
click at [682, 101] on div "Heading" at bounding box center [675, 99] width 50 height 16
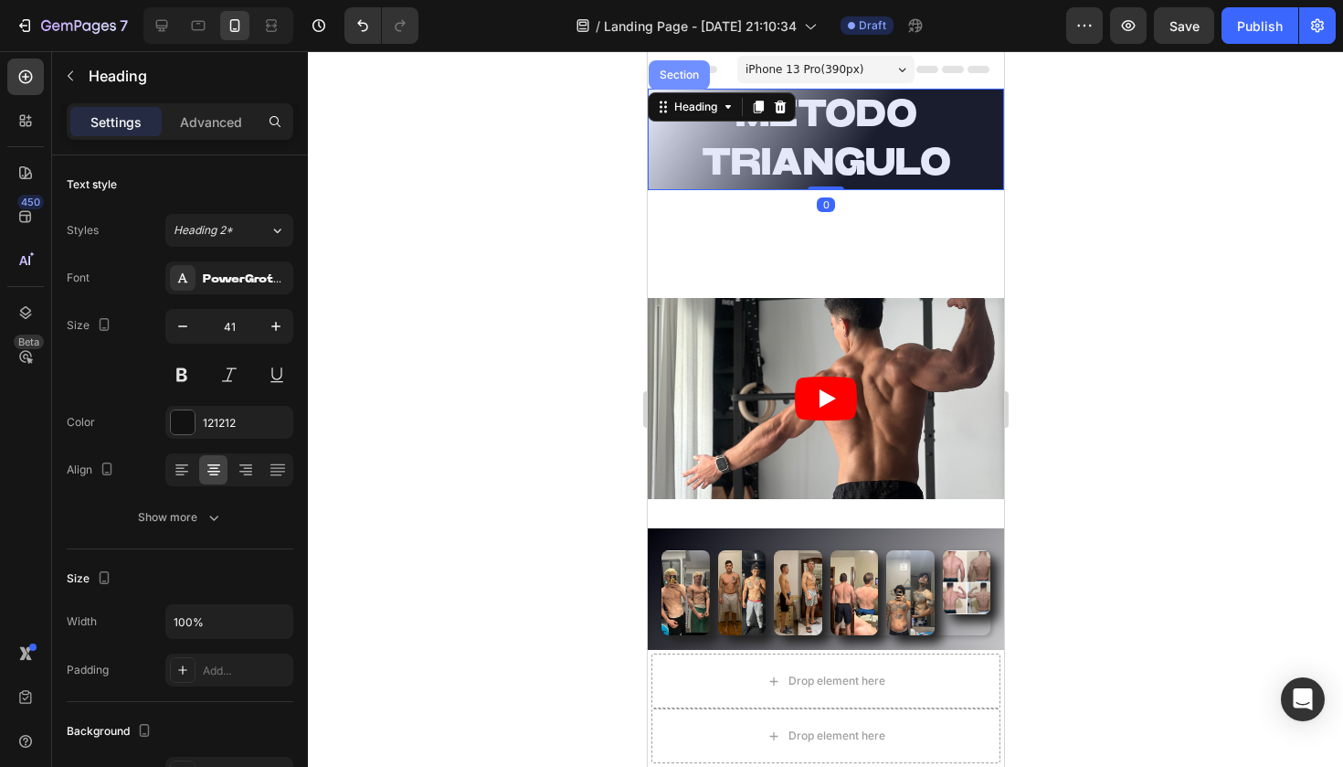
click at [671, 79] on div "Section" at bounding box center [678, 74] width 47 height 11
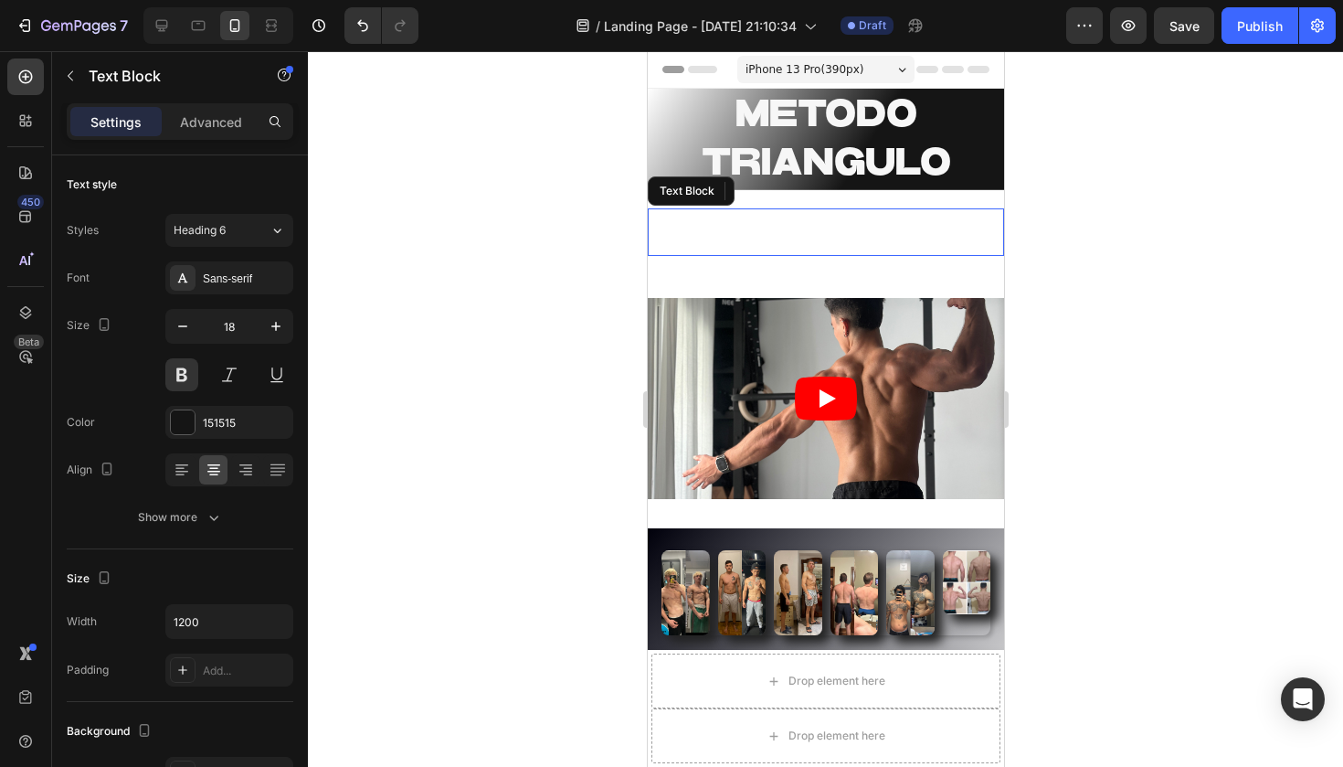
click at [684, 206] on div "TE AYUDO PERDER 2-5 KG DE GRASA Y GANA MÚSCULO EN TU PRIMER MES Text Block Sect…" at bounding box center [825, 237] width 356 height 94
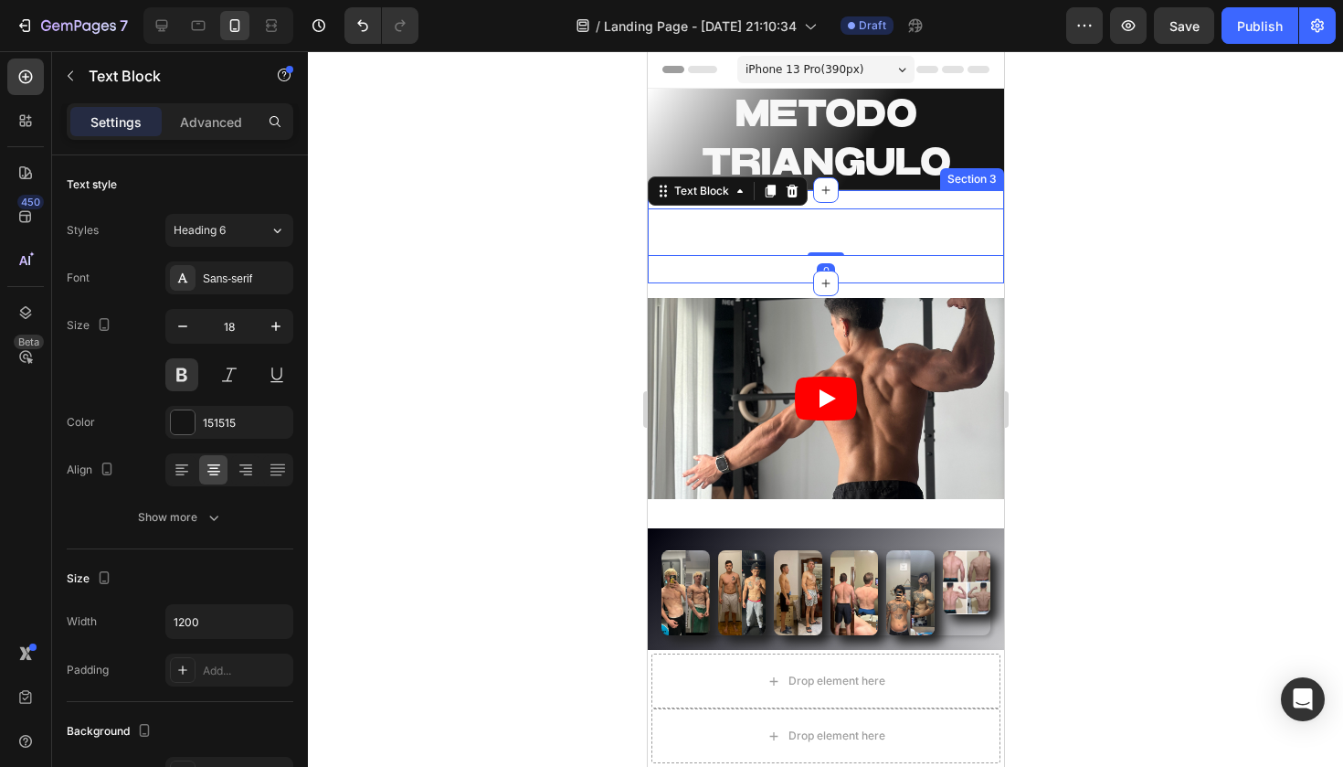
click at [661, 272] on div "TE AYUDO PERDER 2-5 KG DE GRASA Y GANA MÚSCULO EN TU PRIMER MES Text Block 0 Se…" at bounding box center [825, 237] width 356 height 94
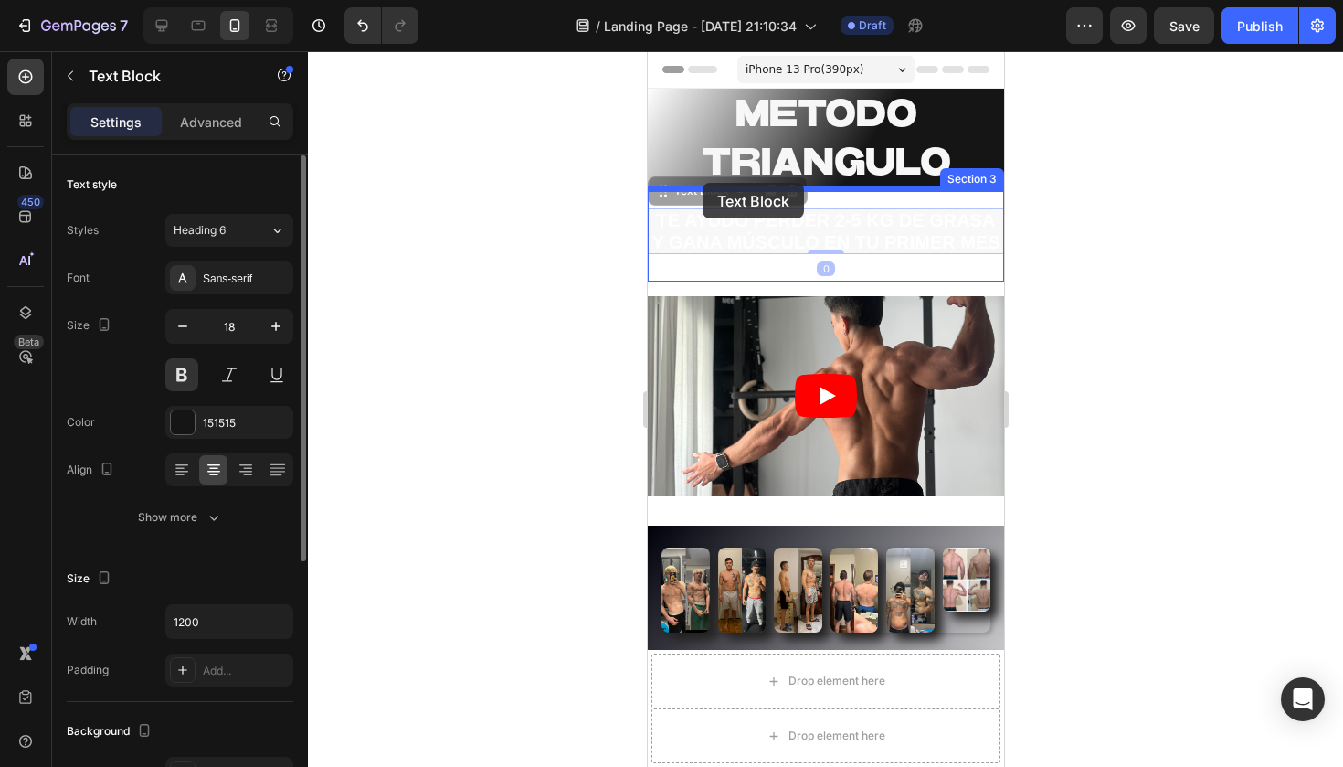
drag, startPoint x: 712, startPoint y: 241, endPoint x: 699, endPoint y: 183, distance: 59.9
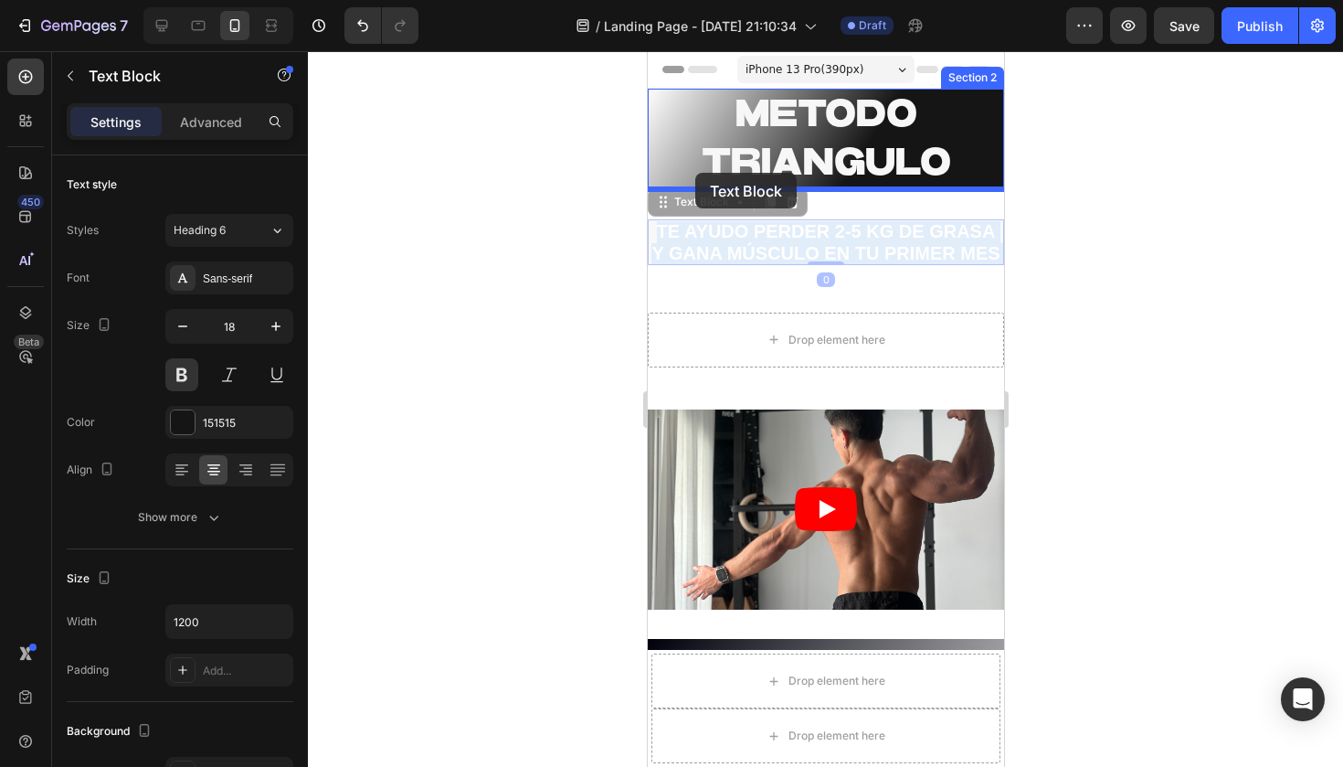
drag, startPoint x: 708, startPoint y: 247, endPoint x: 694, endPoint y: 173, distance: 75.3
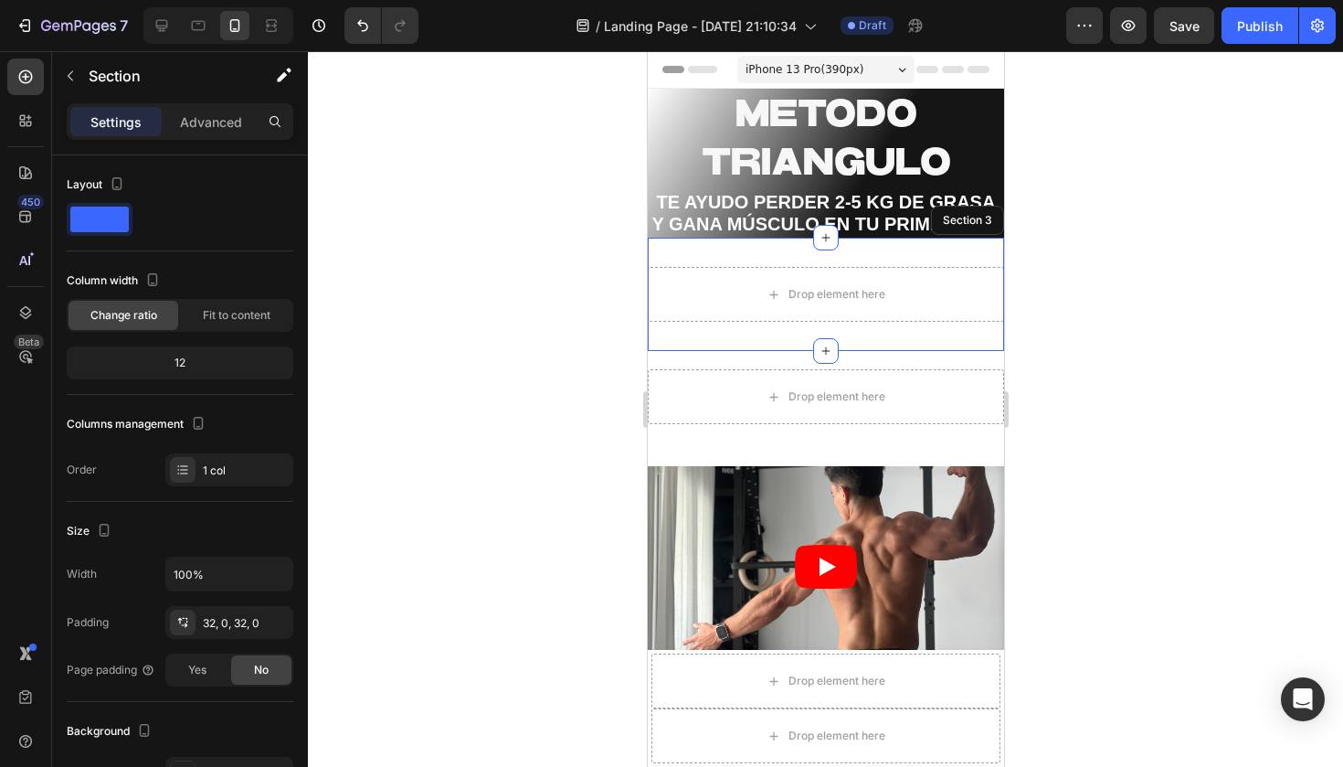
click at [909, 260] on div "Drop element here Section 3" at bounding box center [825, 294] width 356 height 113
click at [988, 219] on icon at bounding box center [988, 220] width 12 height 13
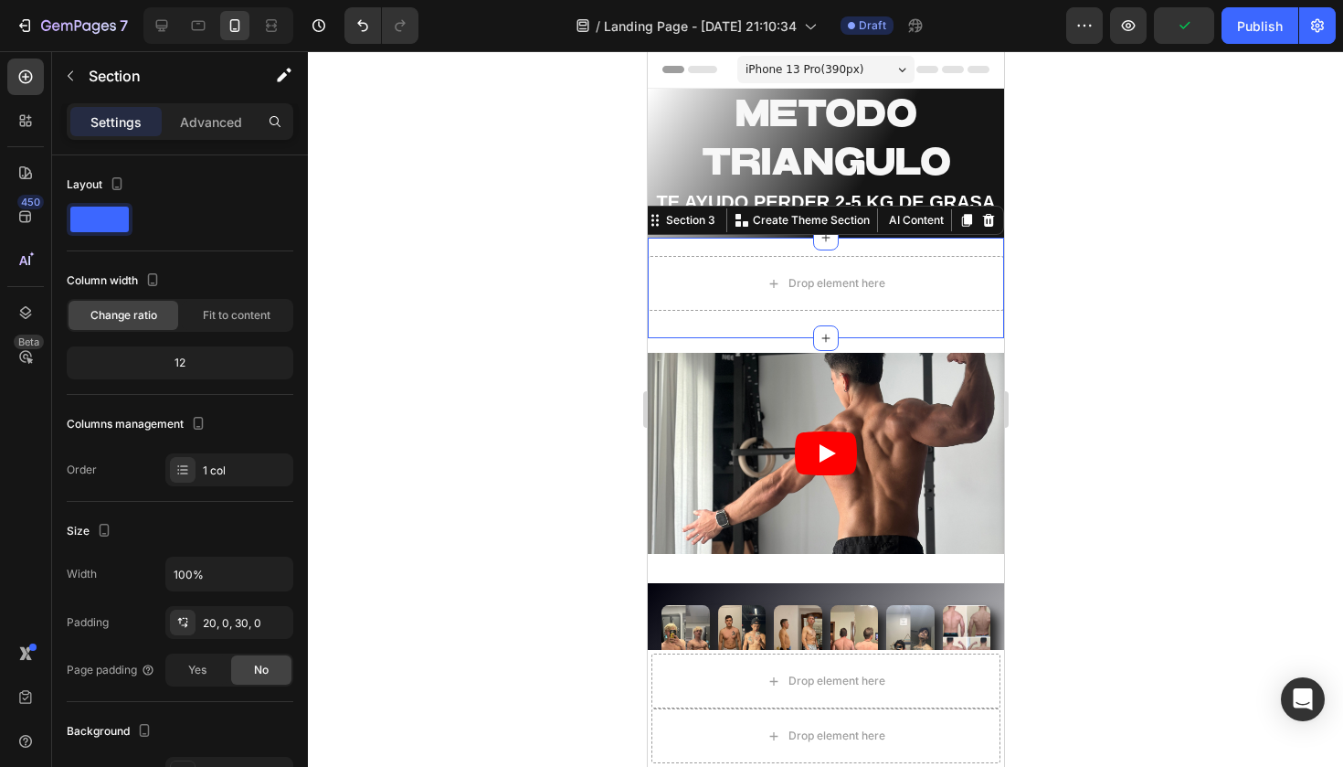
click at [904, 250] on div "Drop element here Section 3 You can create reusable sections Create Theme Secti…" at bounding box center [825, 288] width 356 height 100
click at [986, 214] on icon at bounding box center [988, 220] width 12 height 13
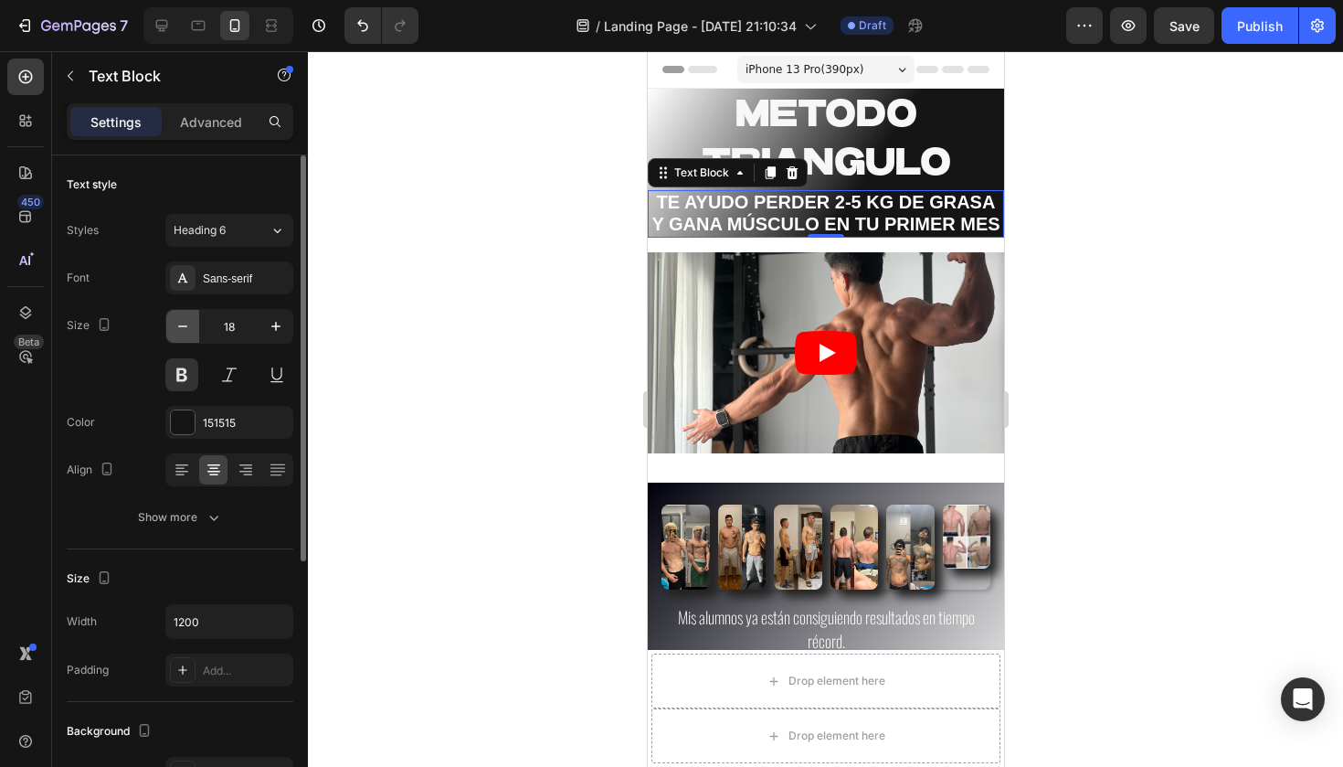
click at [186, 333] on icon "button" at bounding box center [183, 326] width 18 height 18
click at [188, 323] on icon "button" at bounding box center [183, 326] width 18 height 18
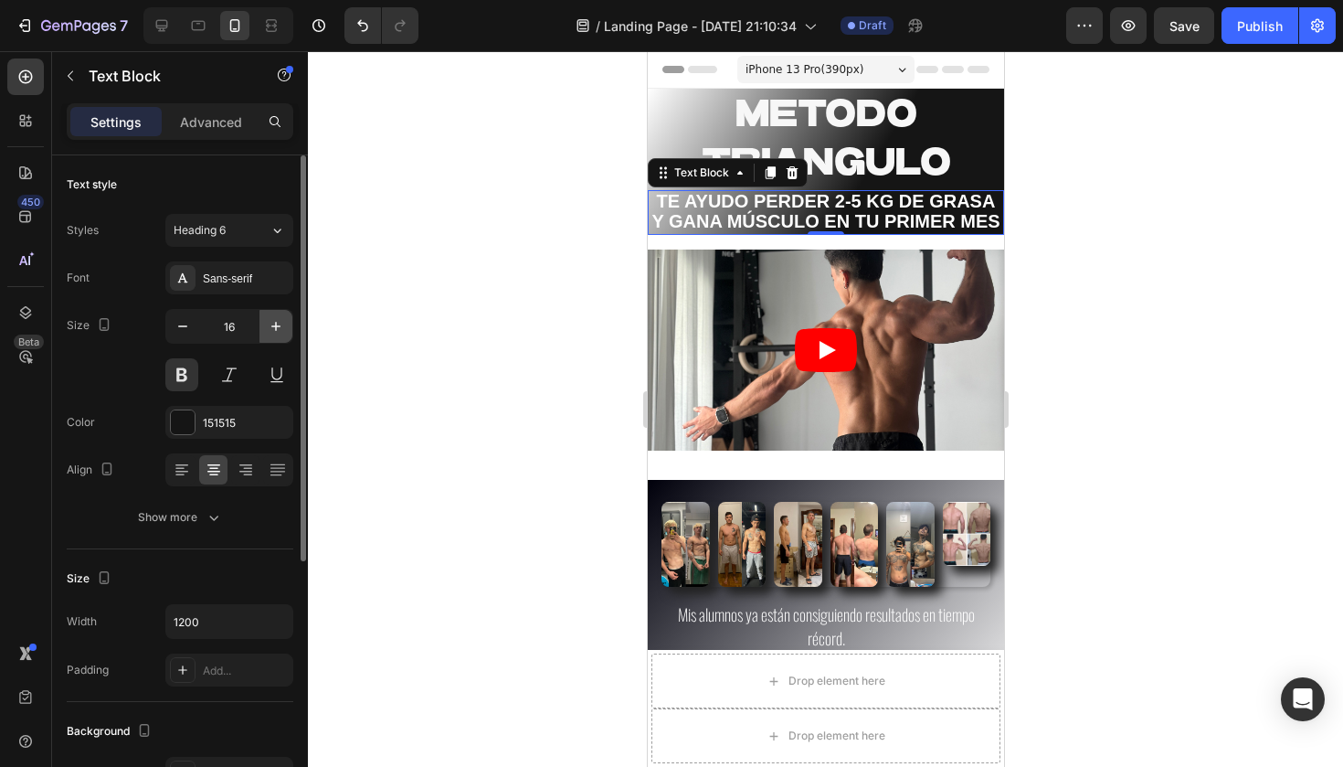
click at [274, 328] on icon "button" at bounding box center [276, 326] width 18 height 18
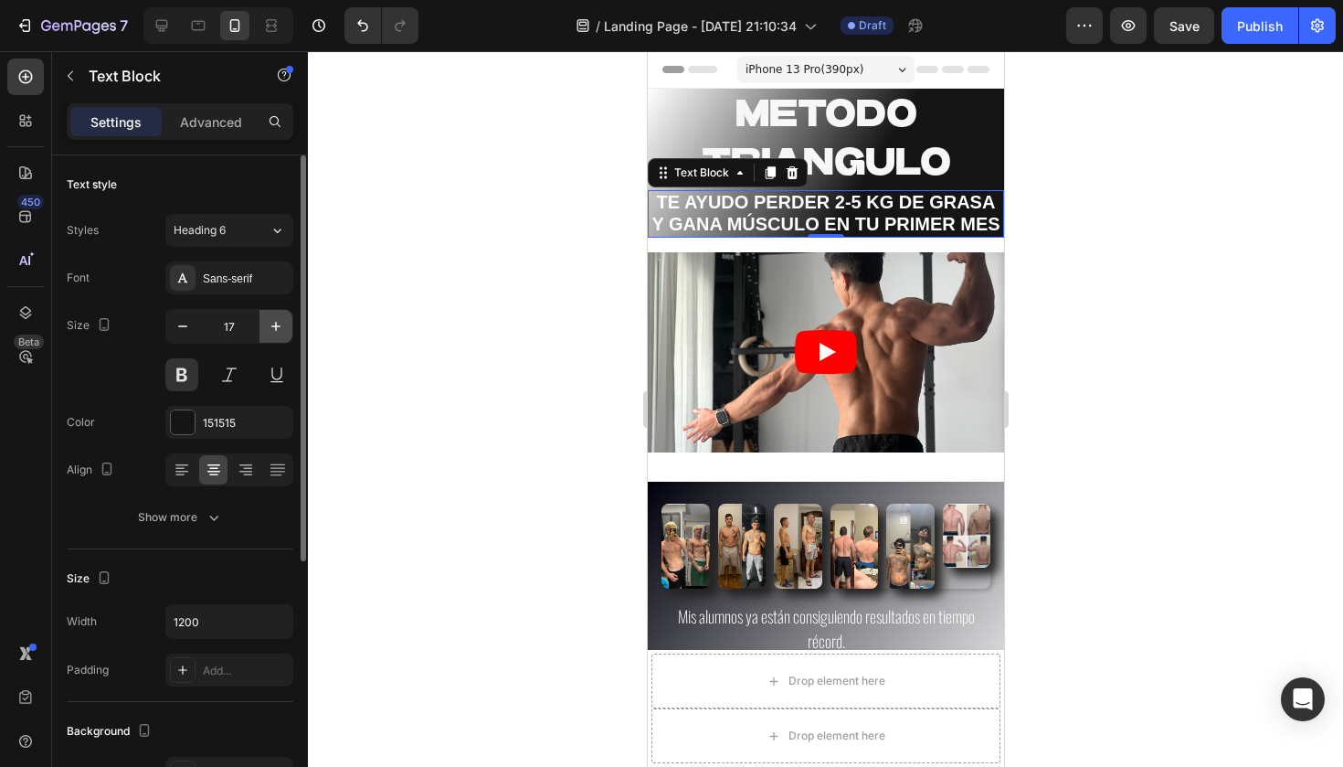
click at [273, 331] on icon "button" at bounding box center [276, 326] width 18 height 18
click at [426, 381] on div at bounding box center [825, 408] width 1035 height 715
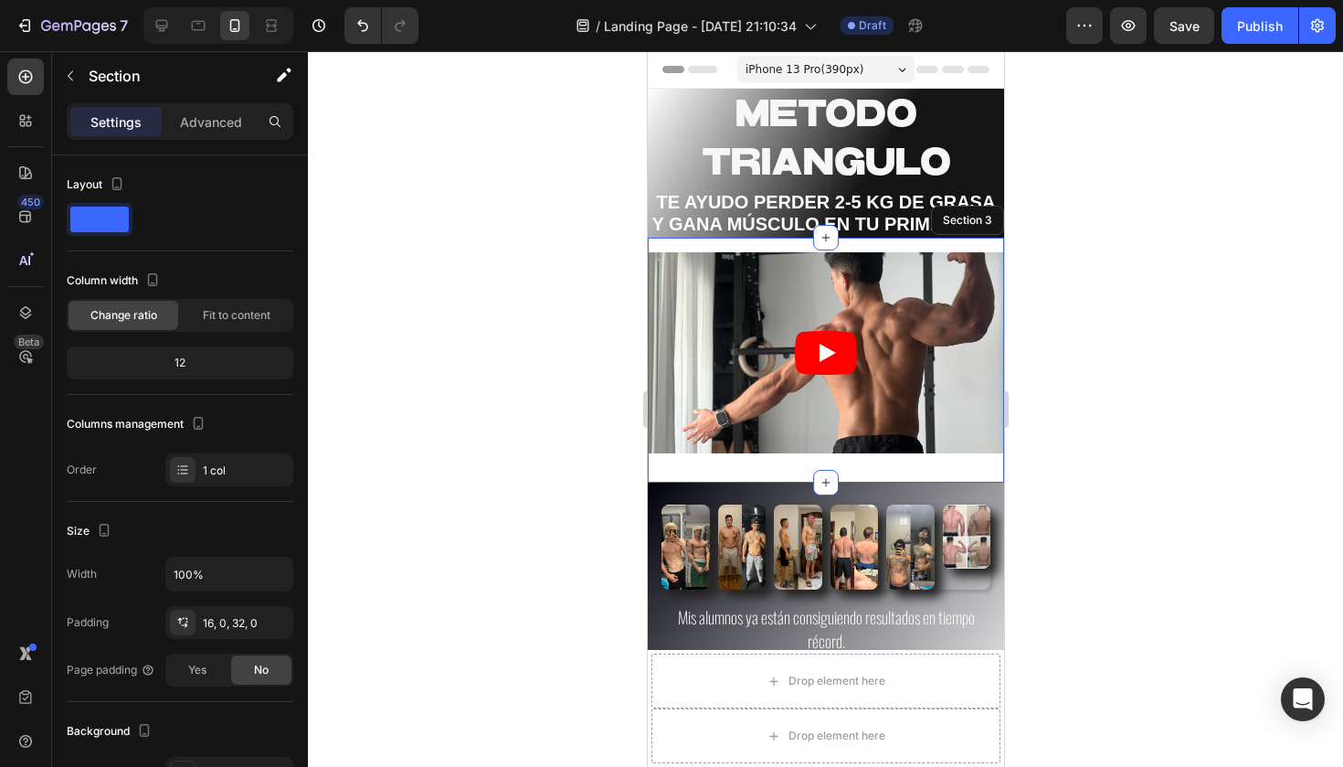
click at [756, 243] on div "Video Section 3" at bounding box center [825, 360] width 356 height 244
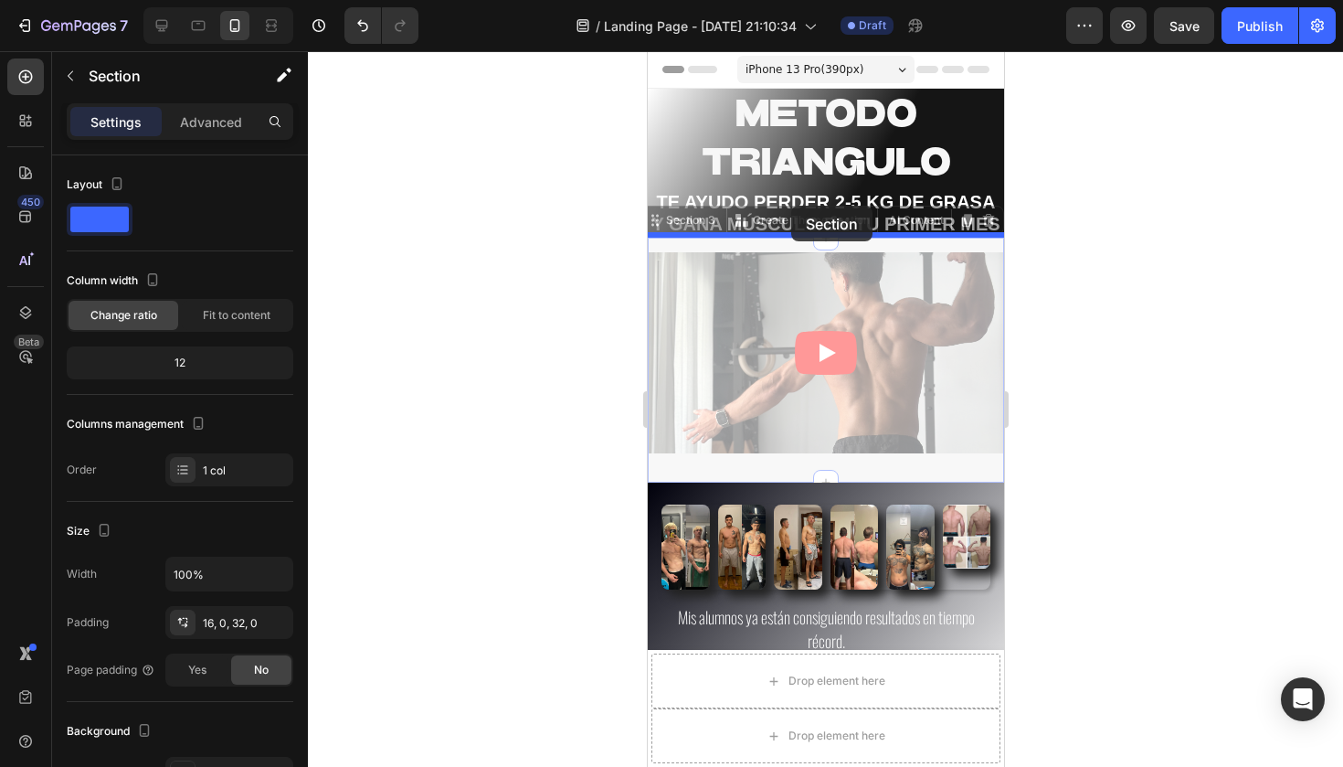
drag, startPoint x: 791, startPoint y: 243, endPoint x: 790, endPoint y: 206, distance: 37.5
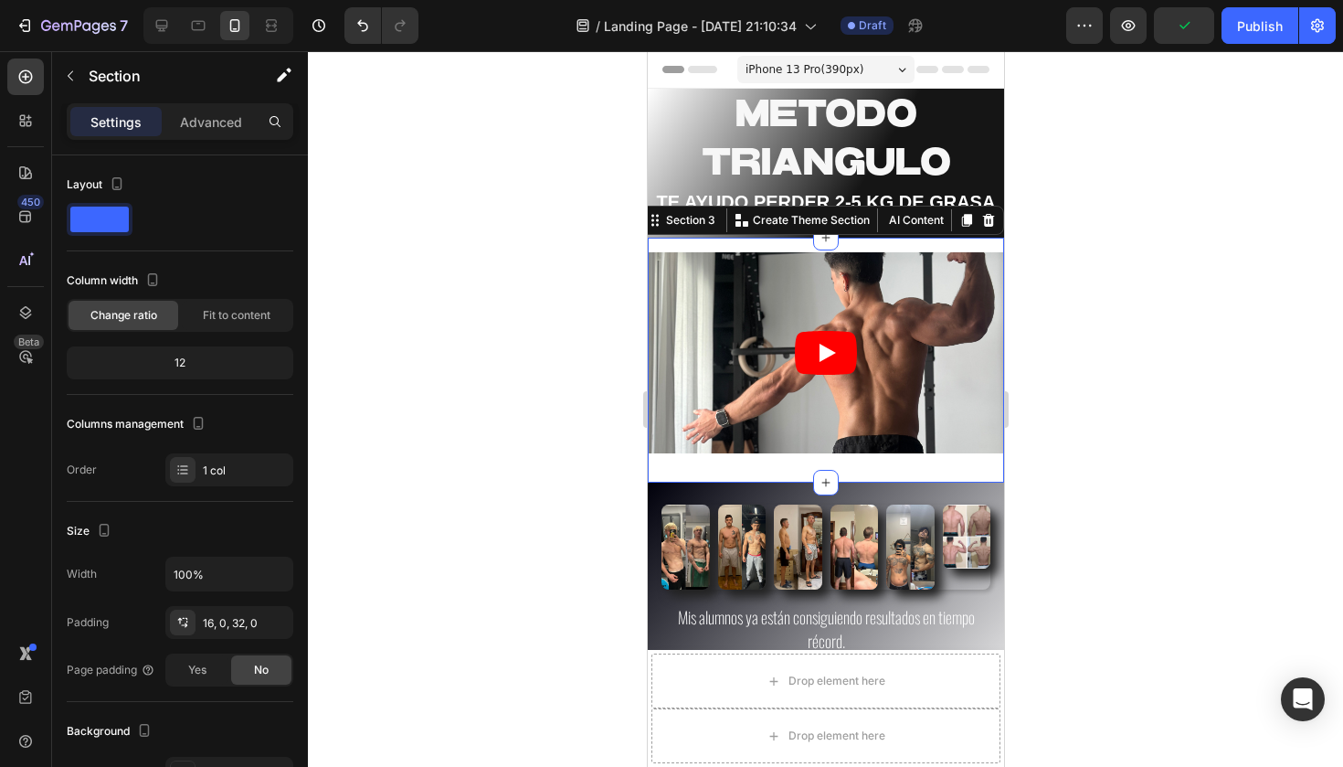
click at [1271, 226] on div at bounding box center [825, 408] width 1035 height 715
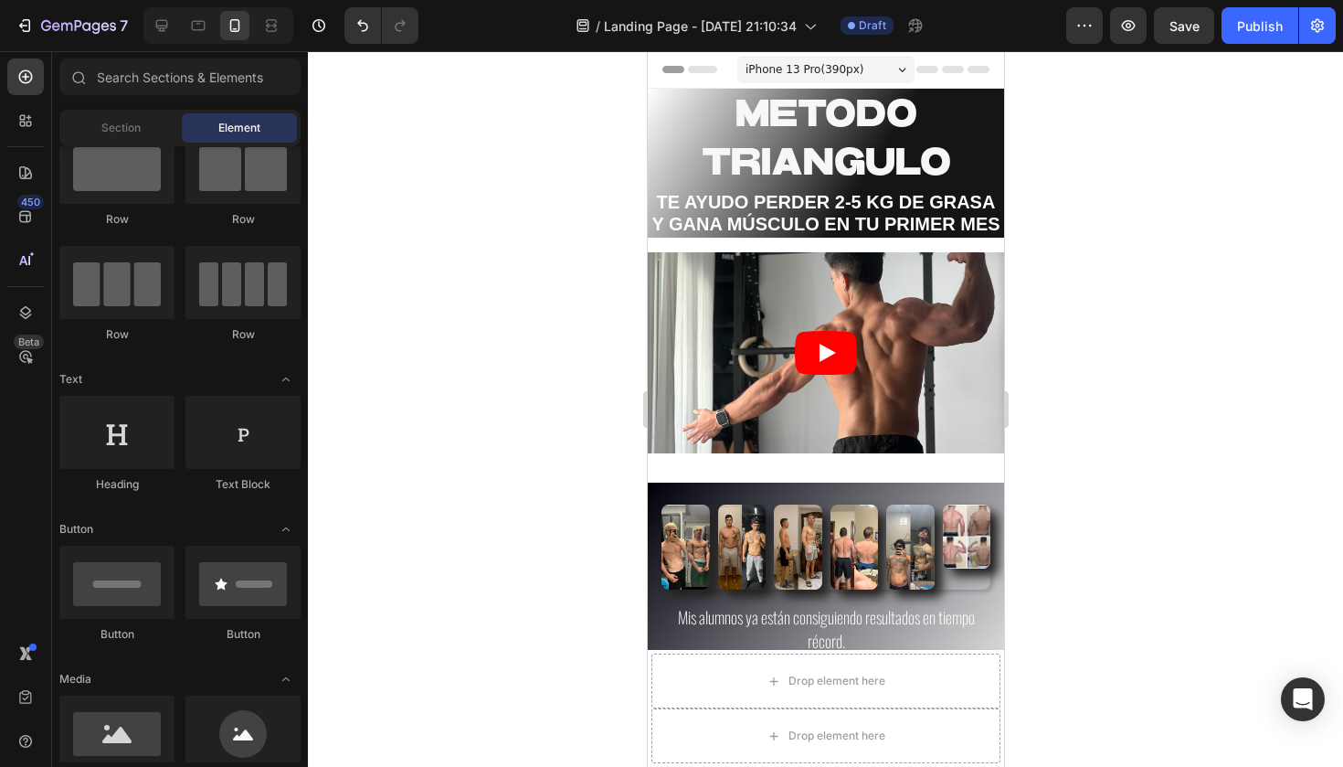
drag, startPoint x: 1296, startPoint y: 513, endPoint x: 650, endPoint y: 462, distance: 648.8
click at [650, 462] on div "Video Section 3" at bounding box center [825, 360] width 356 height 244
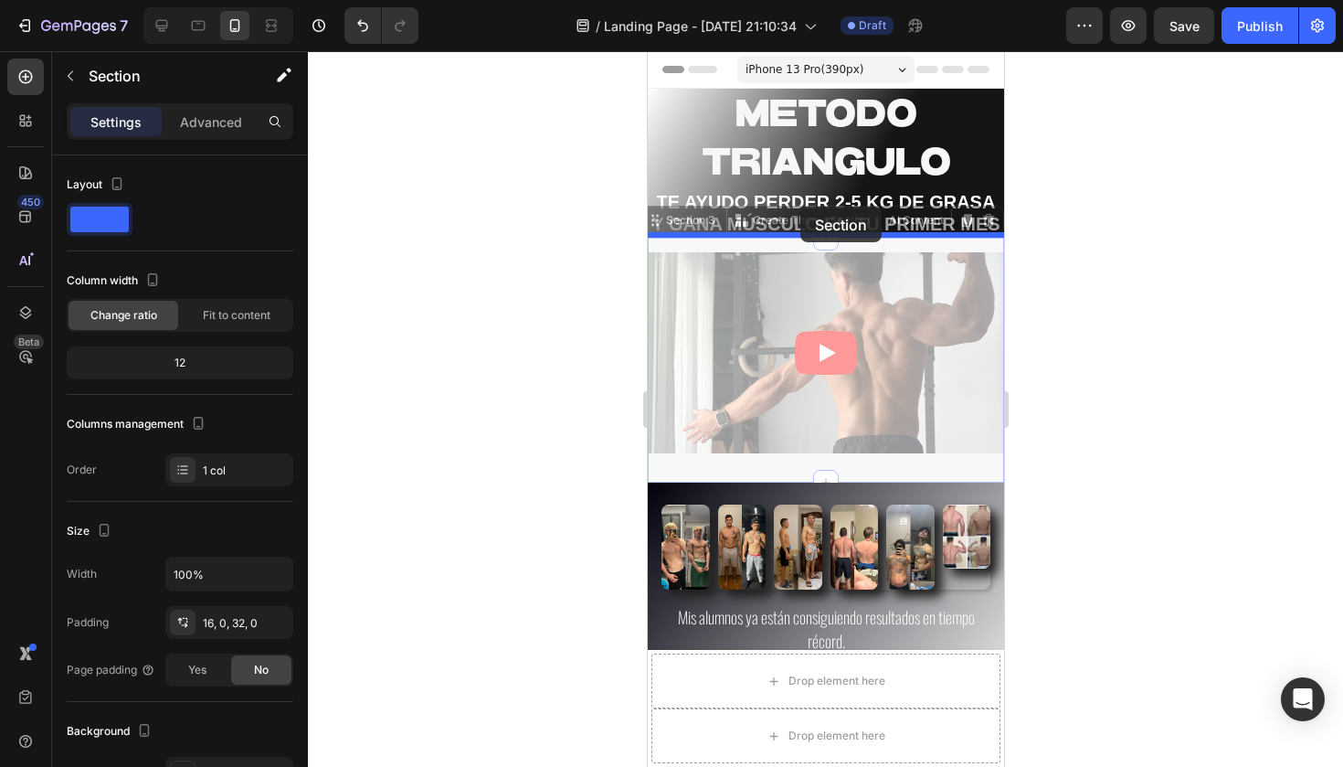
drag, startPoint x: 801, startPoint y: 238, endPoint x: 799, endPoint y: 206, distance: 32.9
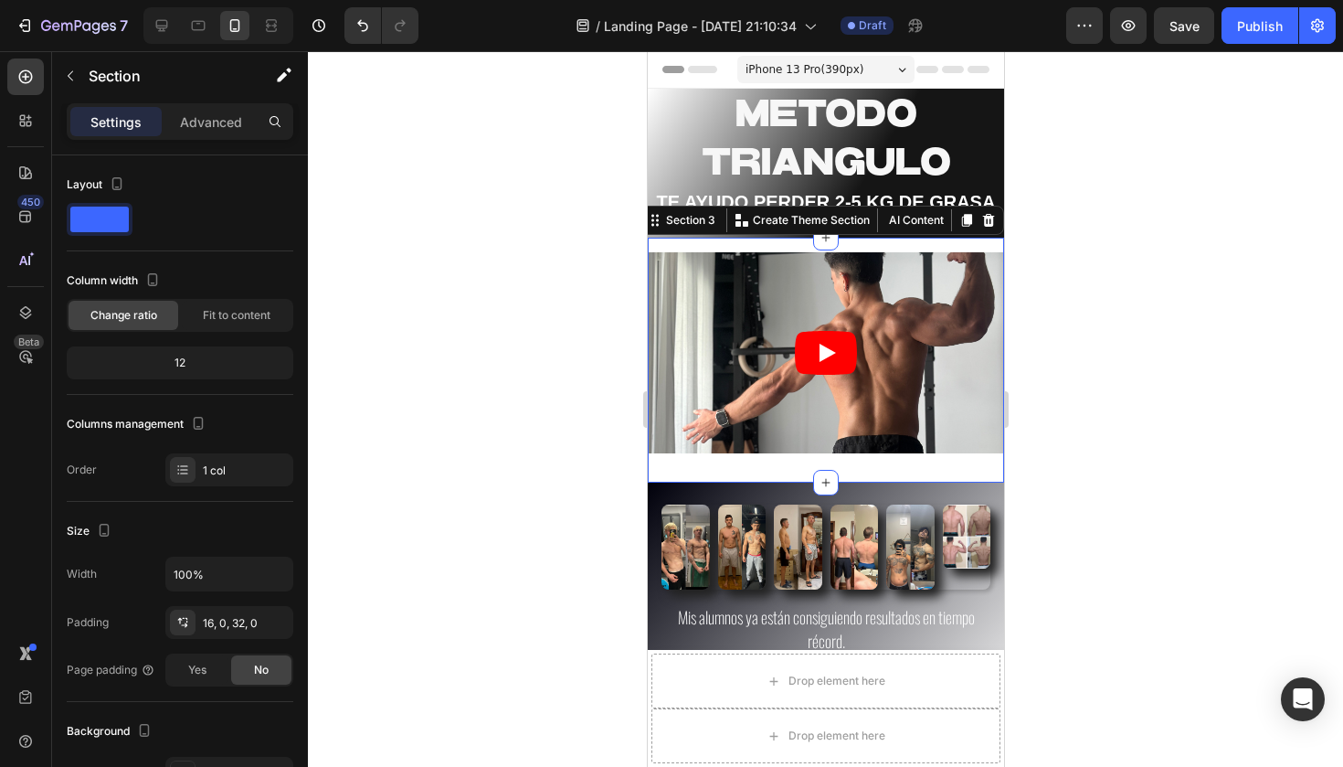
click at [740, 253] on div "Video" at bounding box center [825, 352] width 356 height 200
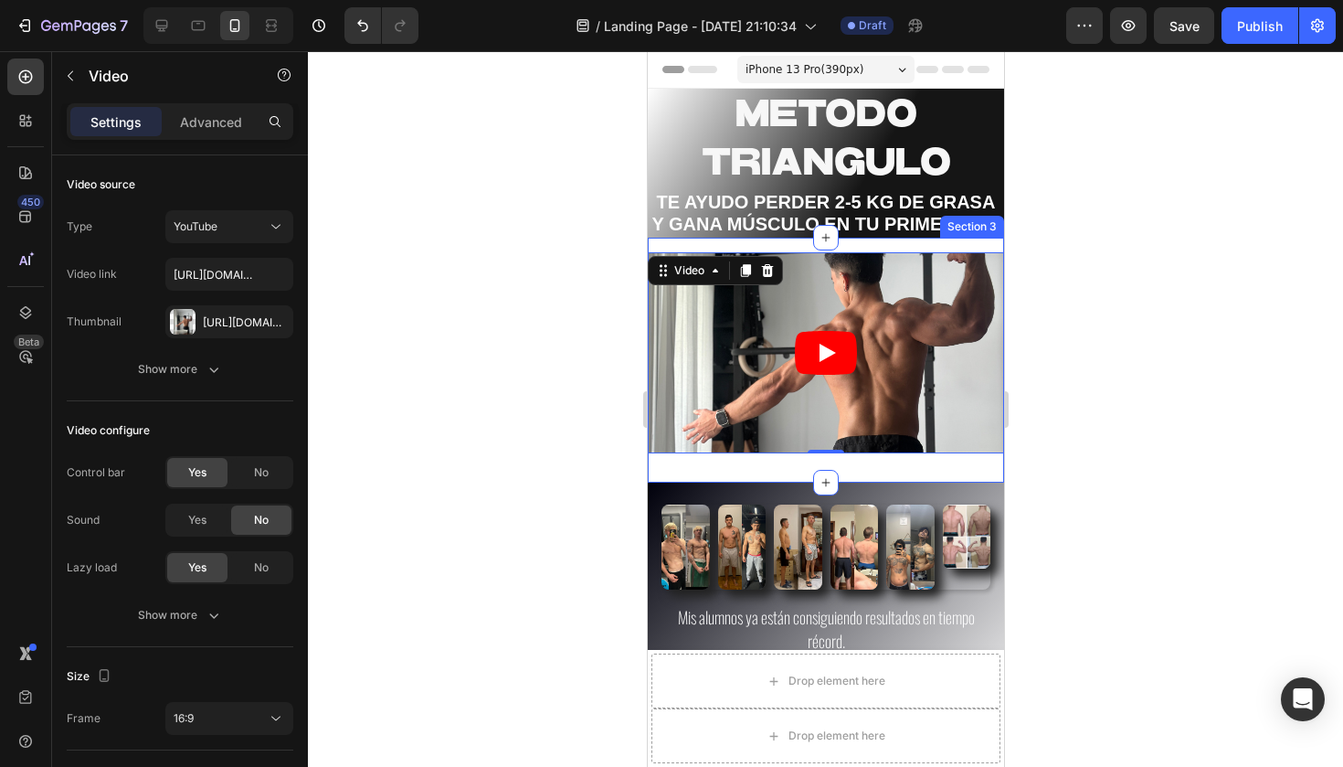
click at [650, 245] on div "Video 0 Section 3" at bounding box center [825, 360] width 356 height 244
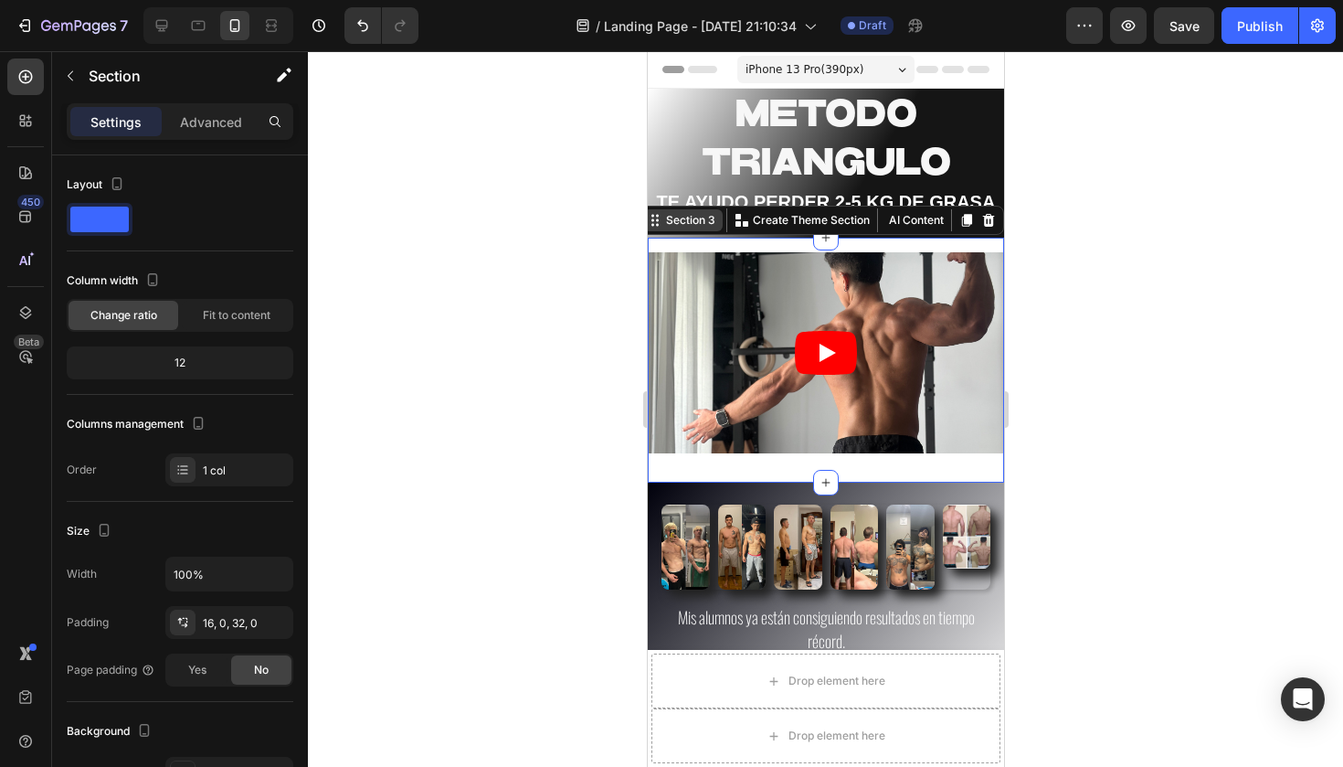
click at [705, 217] on div "Section 3" at bounding box center [689, 220] width 57 height 16
click at [1342, 372] on div at bounding box center [825, 408] width 1035 height 715
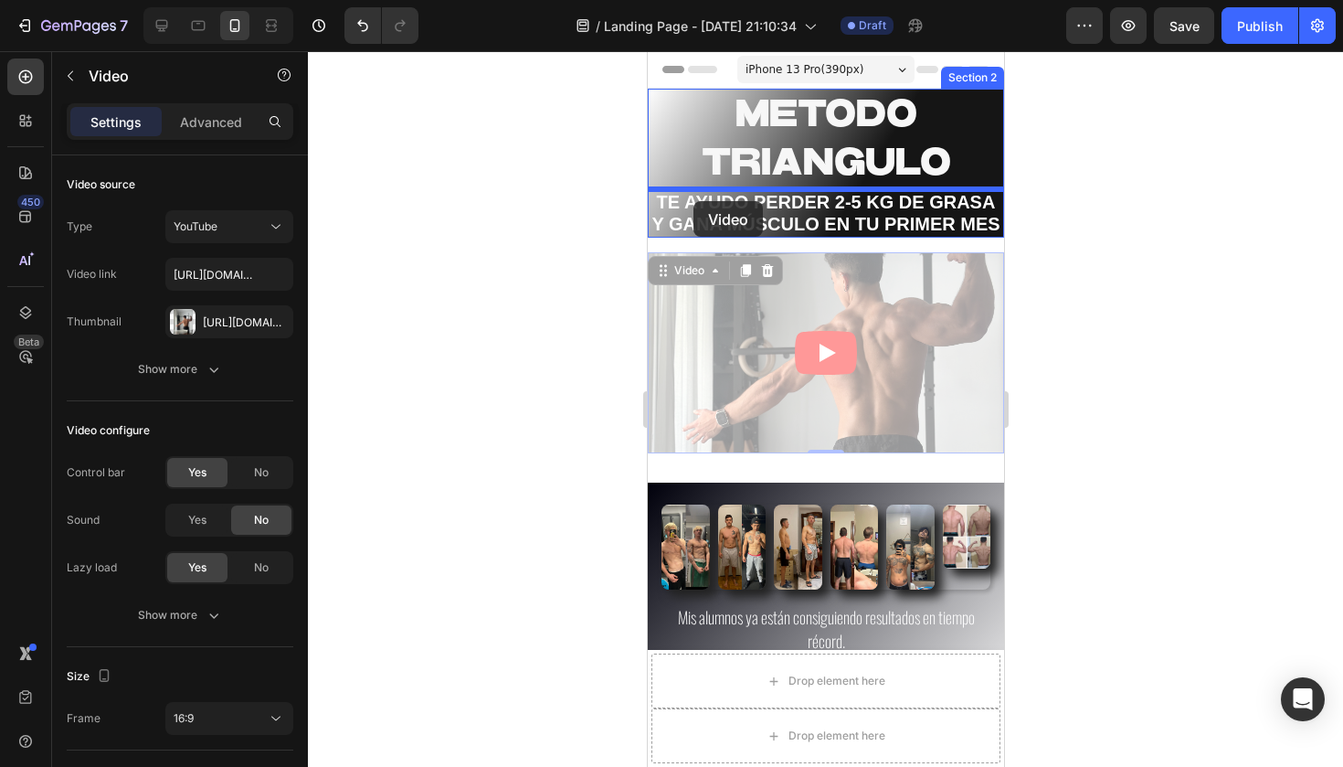
drag, startPoint x: 703, startPoint y: 310, endPoint x: 693, endPoint y: 197, distance: 112.8
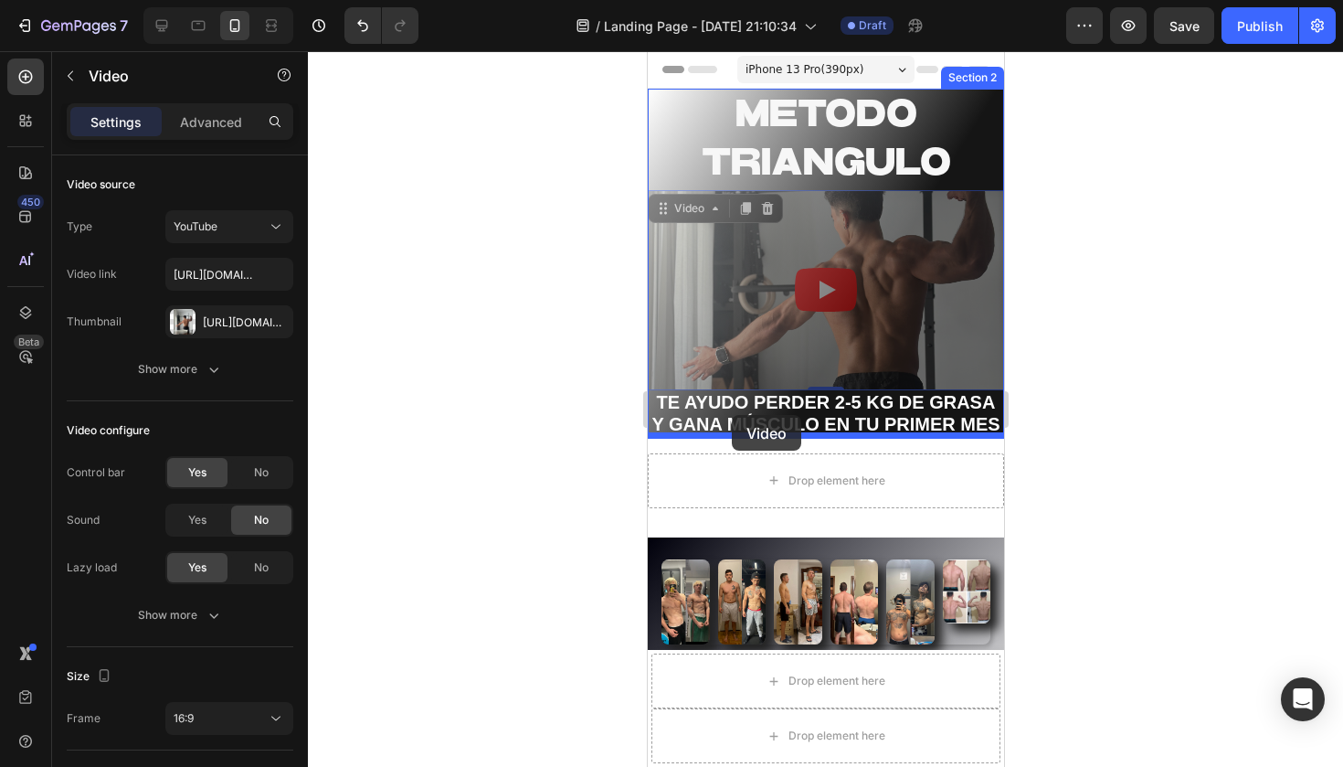
drag, startPoint x: 837, startPoint y: 210, endPoint x: 731, endPoint y: 415, distance: 230.5
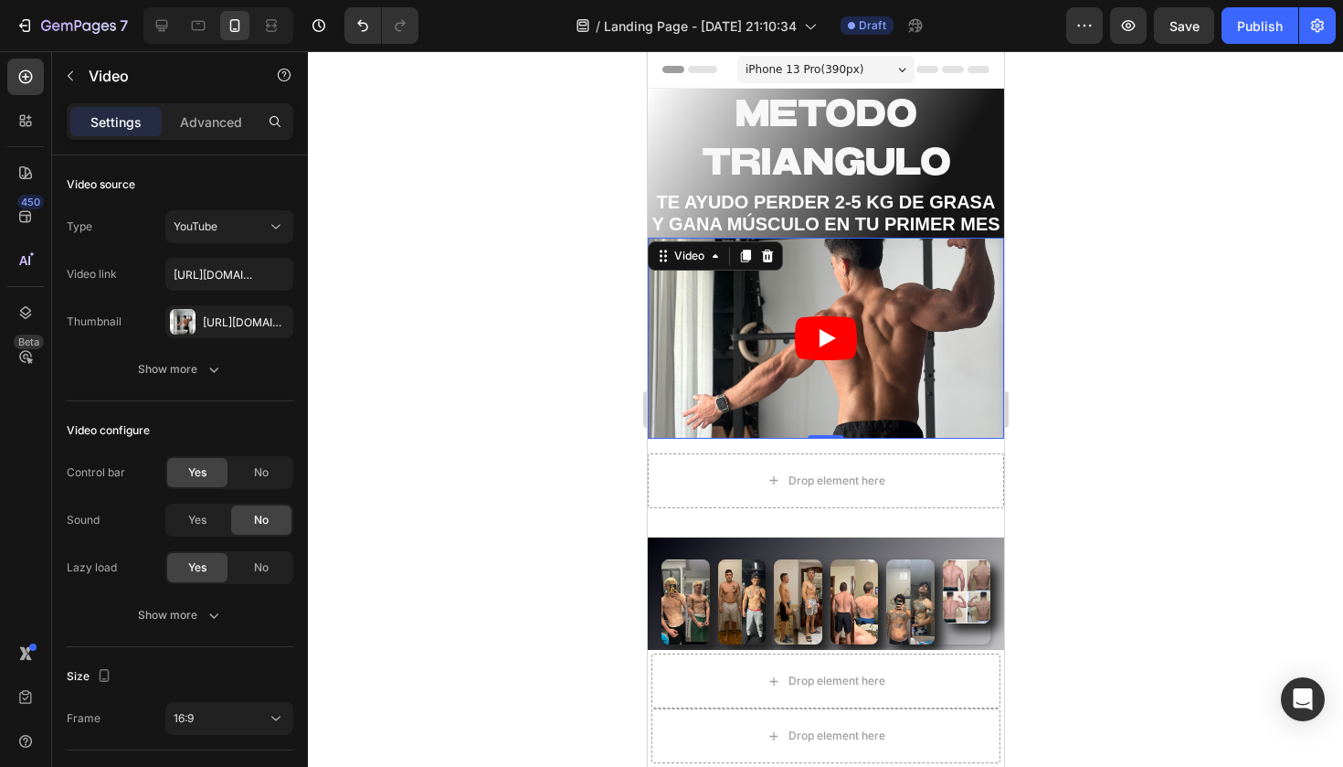
click at [1063, 320] on div at bounding box center [825, 408] width 1035 height 715
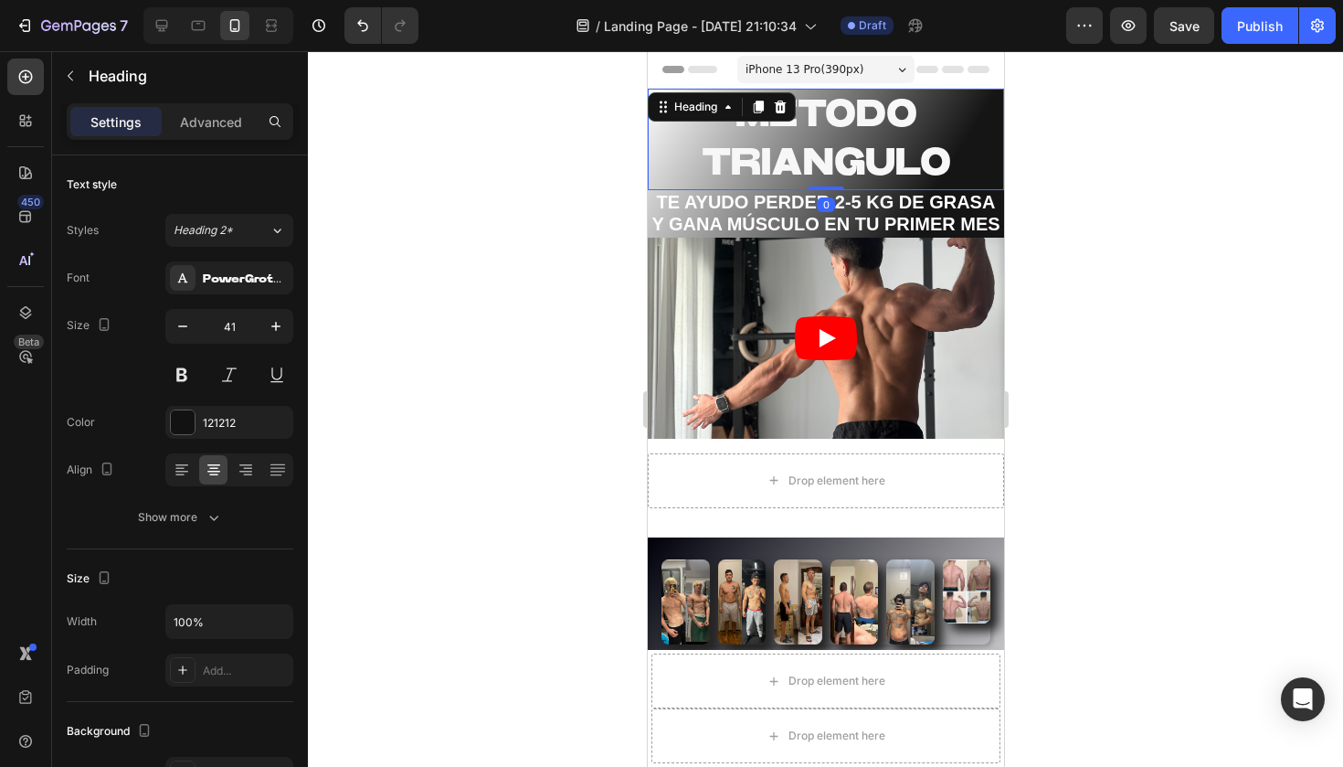
click at [542, 322] on div at bounding box center [825, 408] width 1035 height 715
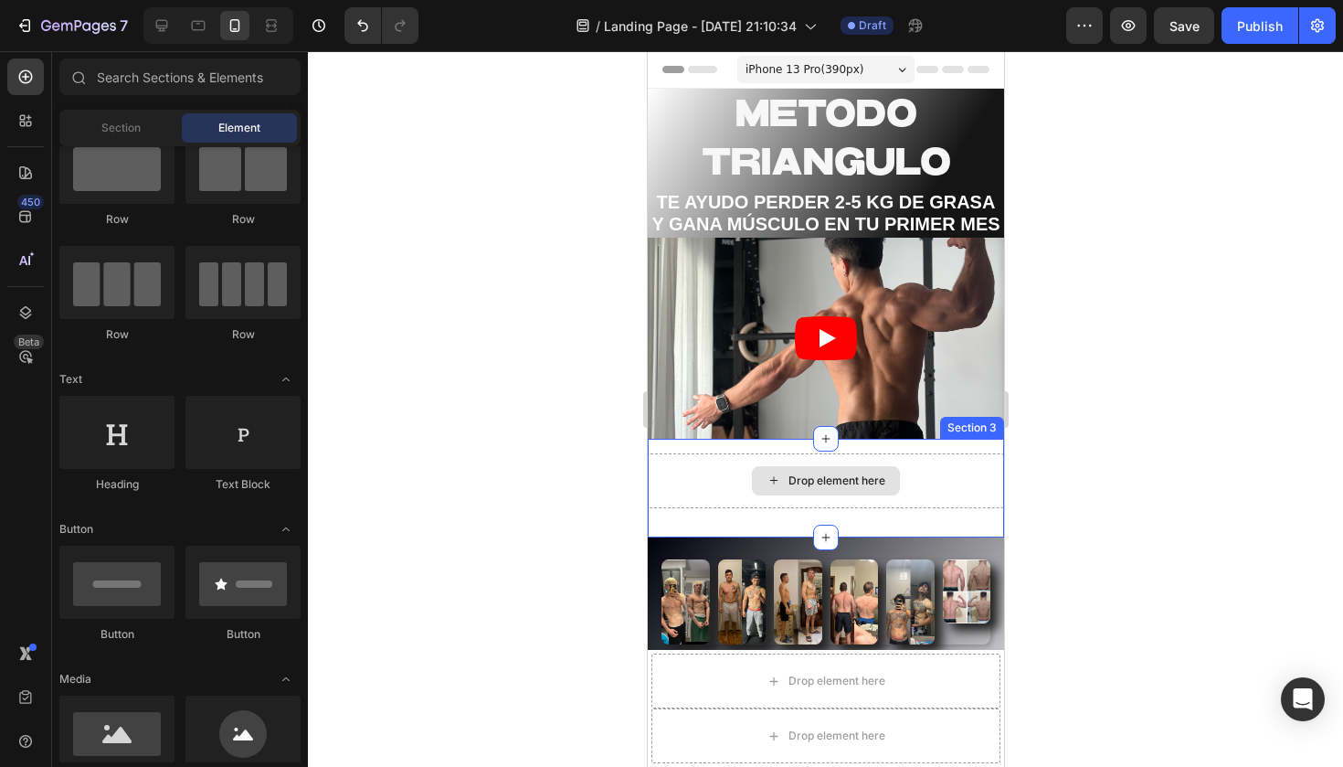
click at [954, 453] on div "Drop element here" at bounding box center [825, 480] width 356 height 55
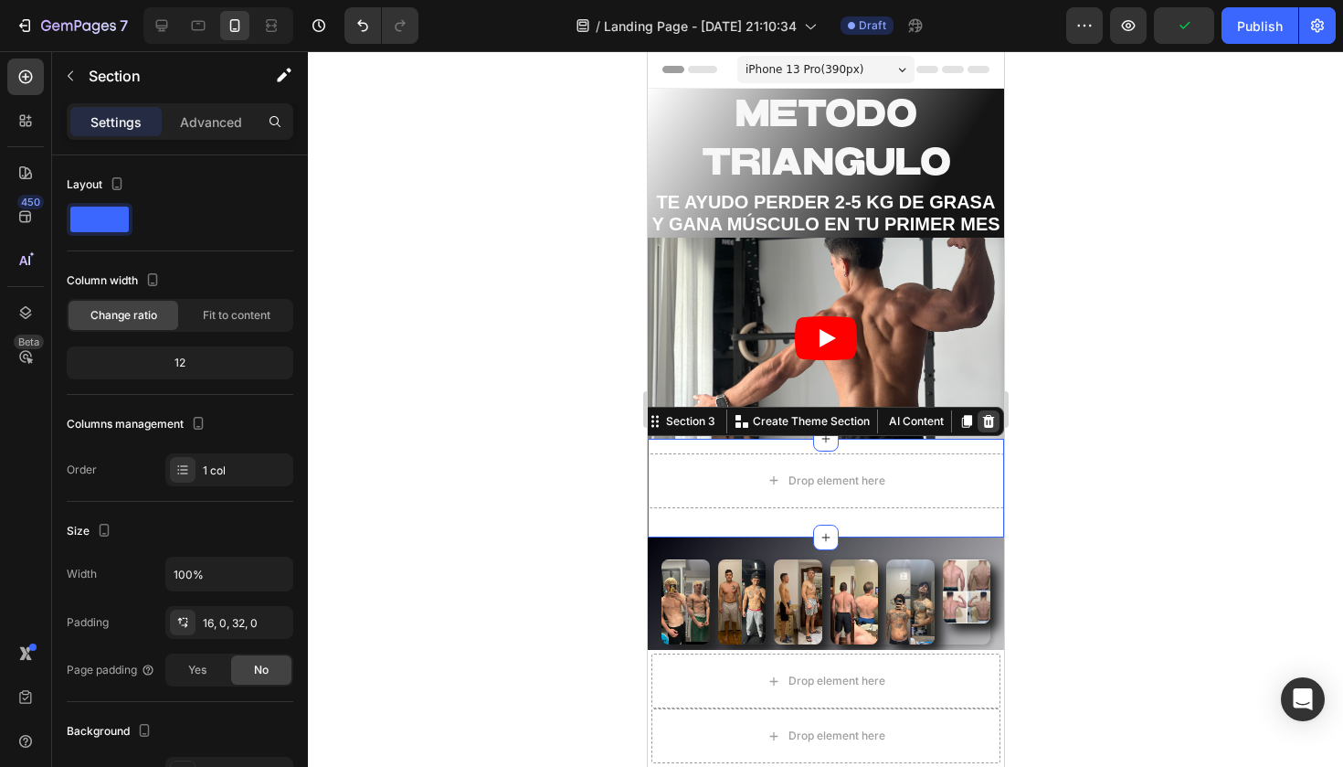
click at [982, 422] on icon at bounding box center [987, 421] width 15 height 15
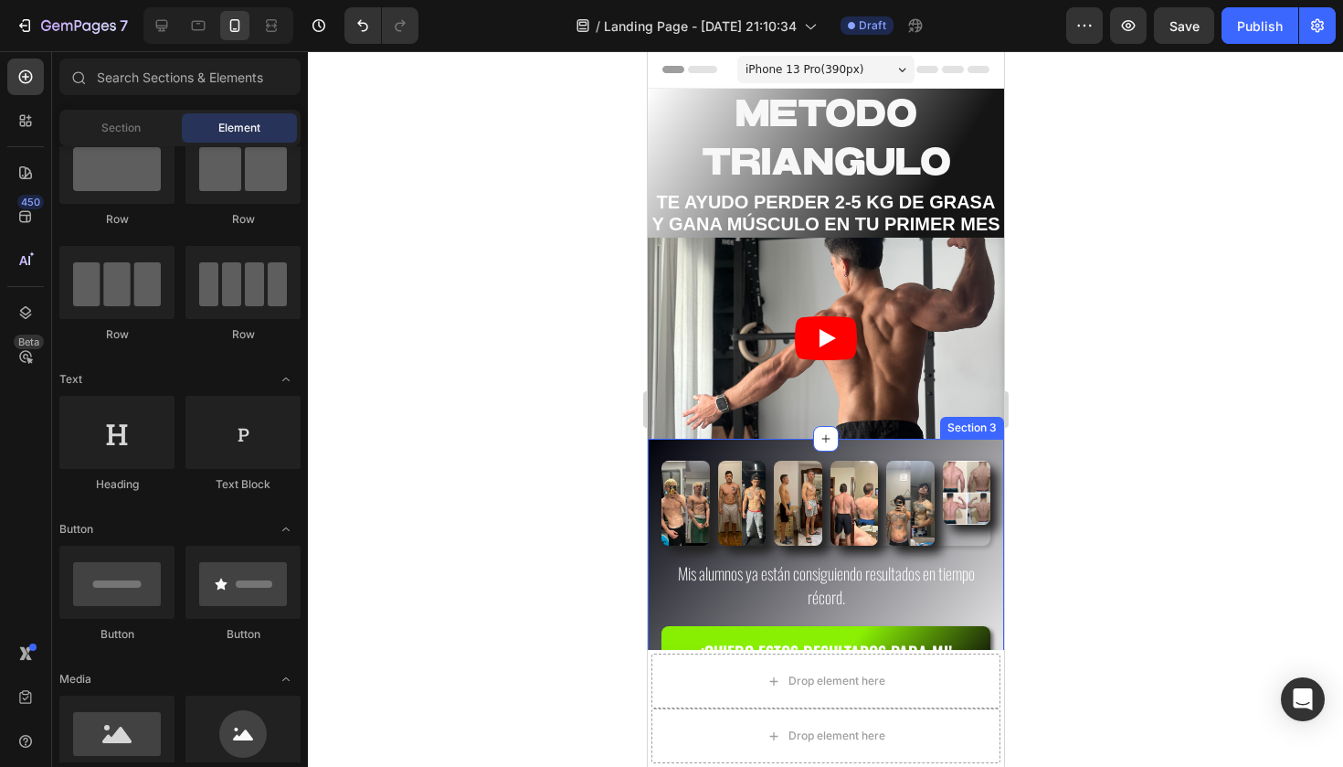
click at [1106, 445] on div at bounding box center [825, 408] width 1035 height 715
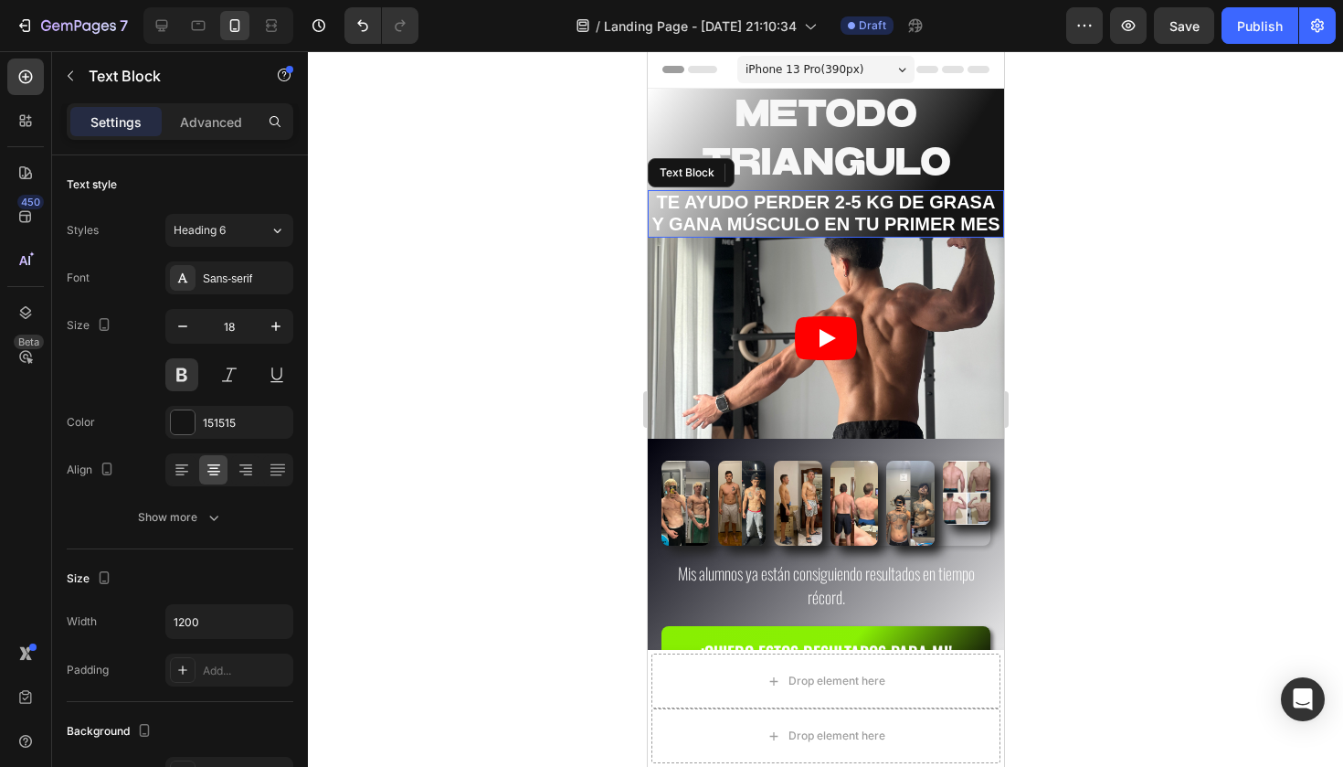
click at [855, 212] on span "TE AYUDO PERDER 2-5 KG DE GRASA Y GANA MÚSCULO EN TU PRIMER MES" at bounding box center [824, 213] width 348 height 42
click at [764, 229] on span "TE AYUDO PERDER 2-5 KG DE GRASA Y GANA MÚSCULO EN TU PRIMER MES" at bounding box center [824, 213] width 348 height 42
click at [828, 201] on span "TE AYUDO PERDER 2-5 KG DE GRASA Y GANA MÚSCULO EN TU PRIMER MES" at bounding box center [824, 213] width 348 height 42
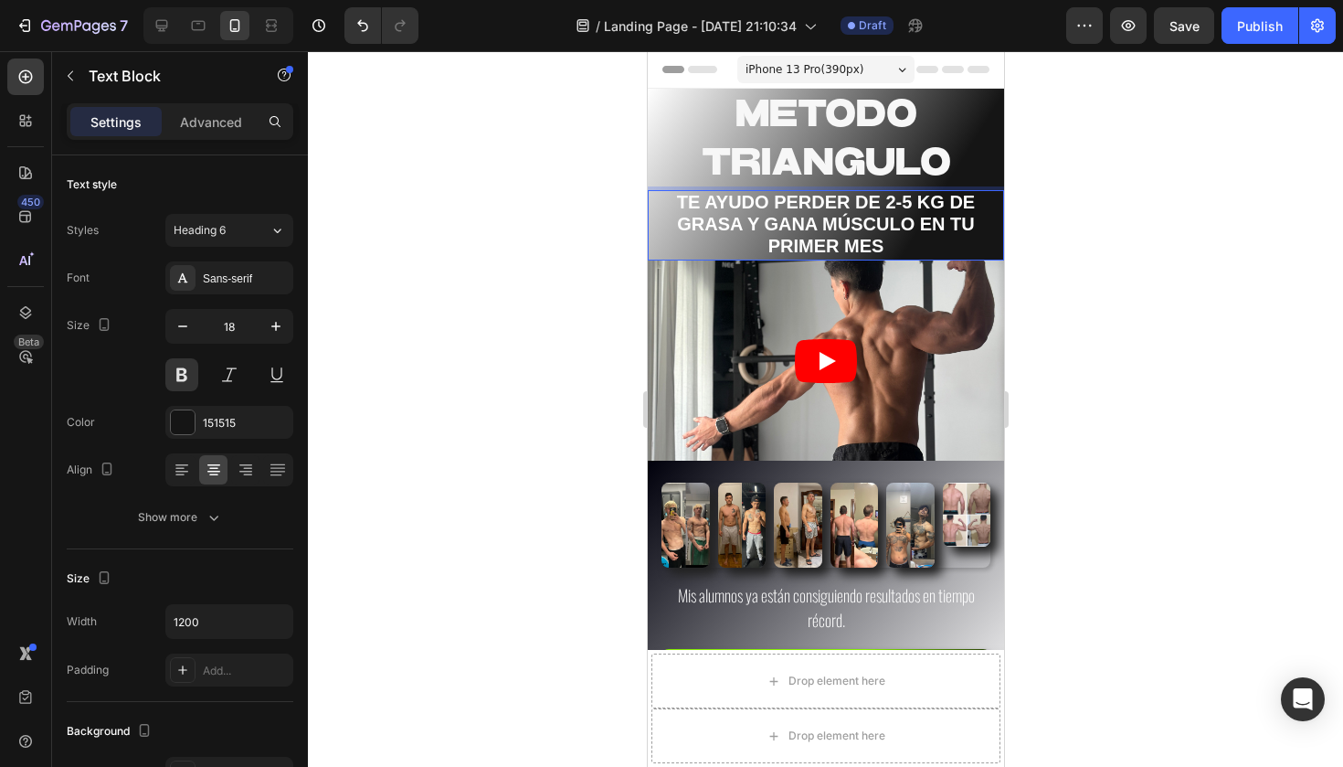
click at [1179, 235] on div at bounding box center [825, 408] width 1035 height 715
click at [774, 203] on span "TE AYUDO PERDER DE 2-5 KG DE GRASA Y GANA MÚSCULO EN TU PRIMER MES" at bounding box center [825, 224] width 298 height 65
click at [948, 218] on span "TE AYUDO A PERDER DE 2-5 KG DE GRASA Y GANA MÚSCULO EN TU PRIMER MES" at bounding box center [825, 224] width 315 height 65
click at [1094, 217] on div at bounding box center [825, 408] width 1035 height 715
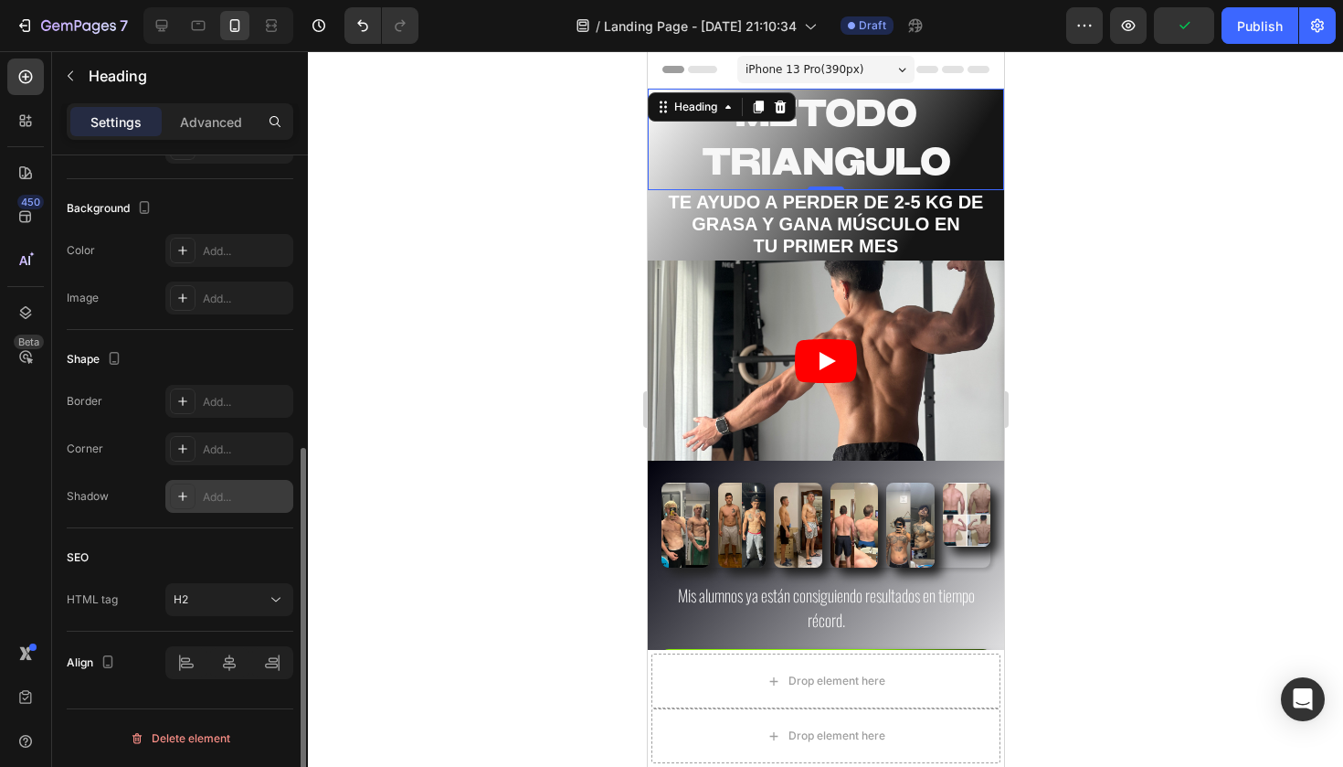
scroll to position [523, 0]
click at [185, 496] on icon at bounding box center [182, 496] width 9 height 9
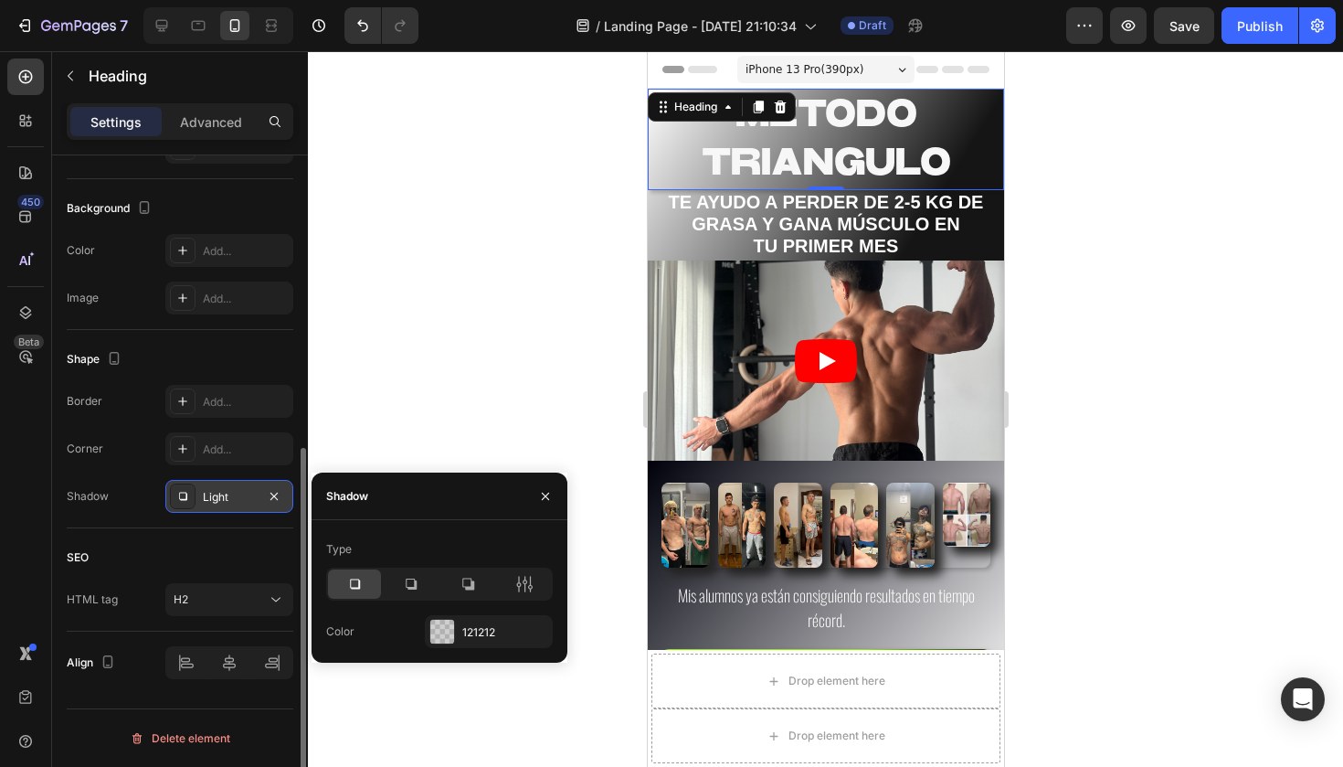
click at [426, 338] on div at bounding box center [825, 408] width 1035 height 715
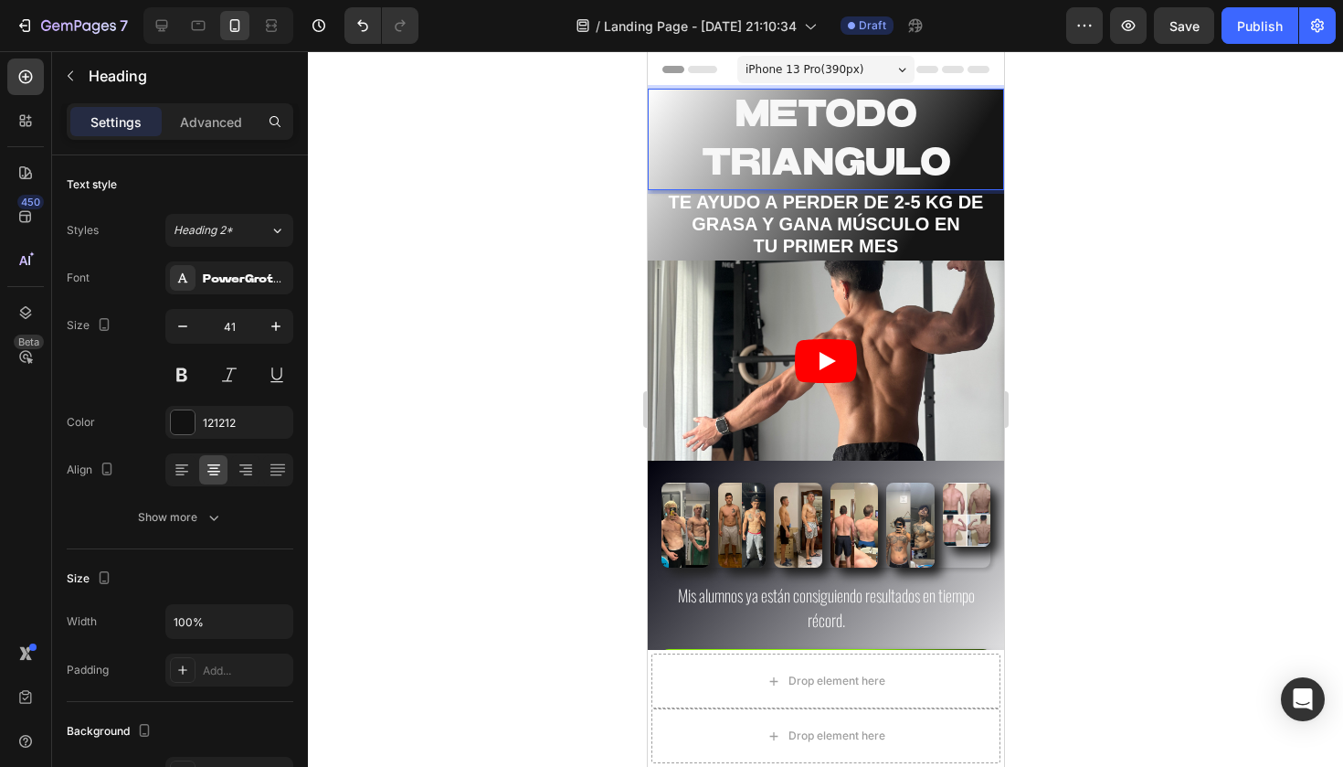
click at [657, 140] on p "METODO TRIANGULO" at bounding box center [825, 139] width 353 height 98
click at [471, 216] on div at bounding box center [825, 408] width 1035 height 715
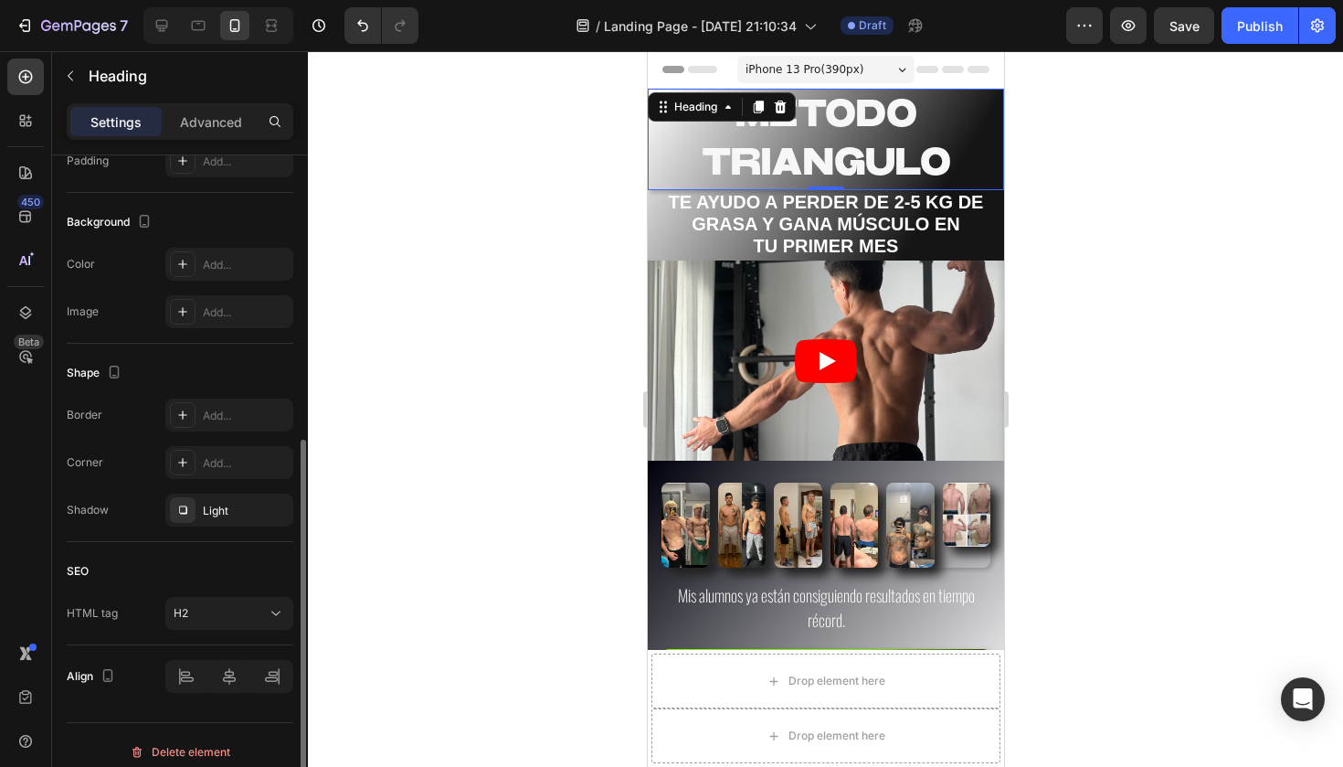
scroll to position [509, 0]
click at [193, 507] on div at bounding box center [183, 510] width 26 height 26
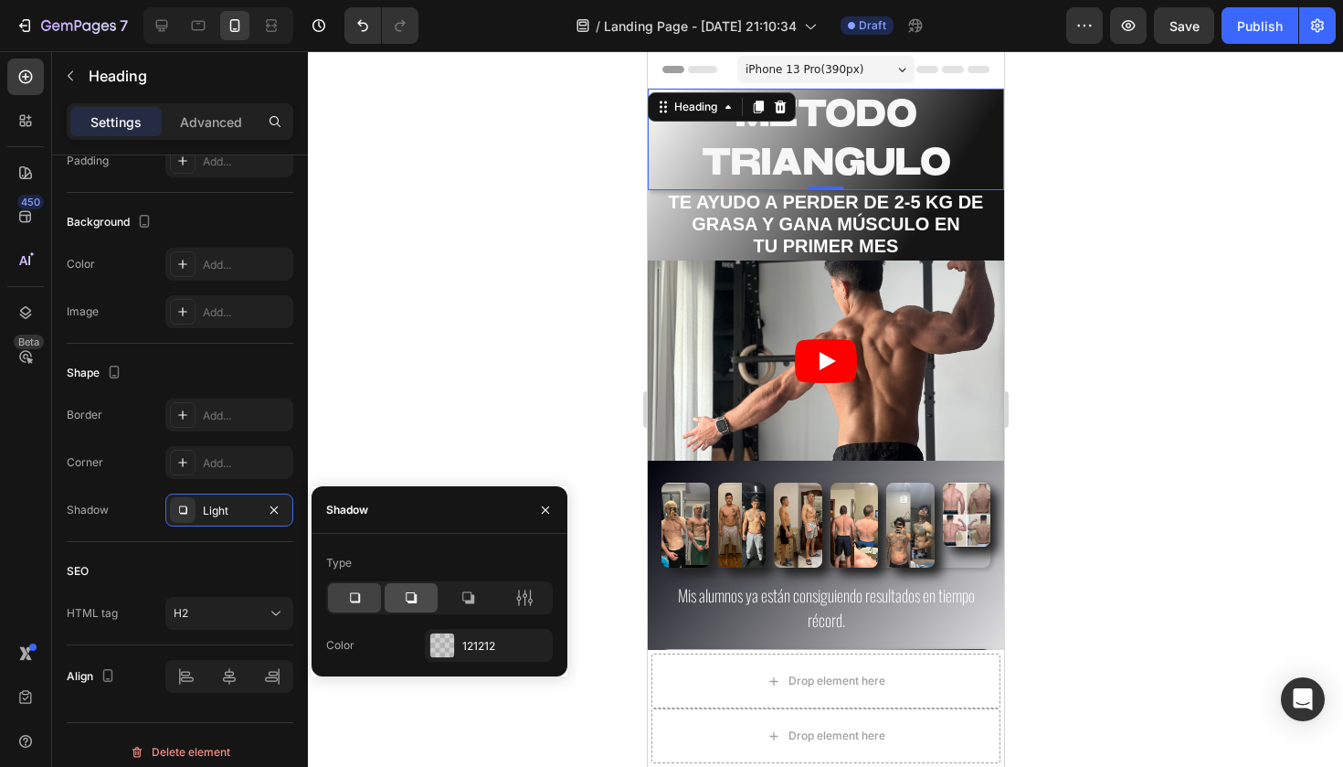
click at [403, 595] on icon at bounding box center [411, 597] width 18 height 18
click at [280, 516] on icon "button" at bounding box center [274, 509] width 15 height 15
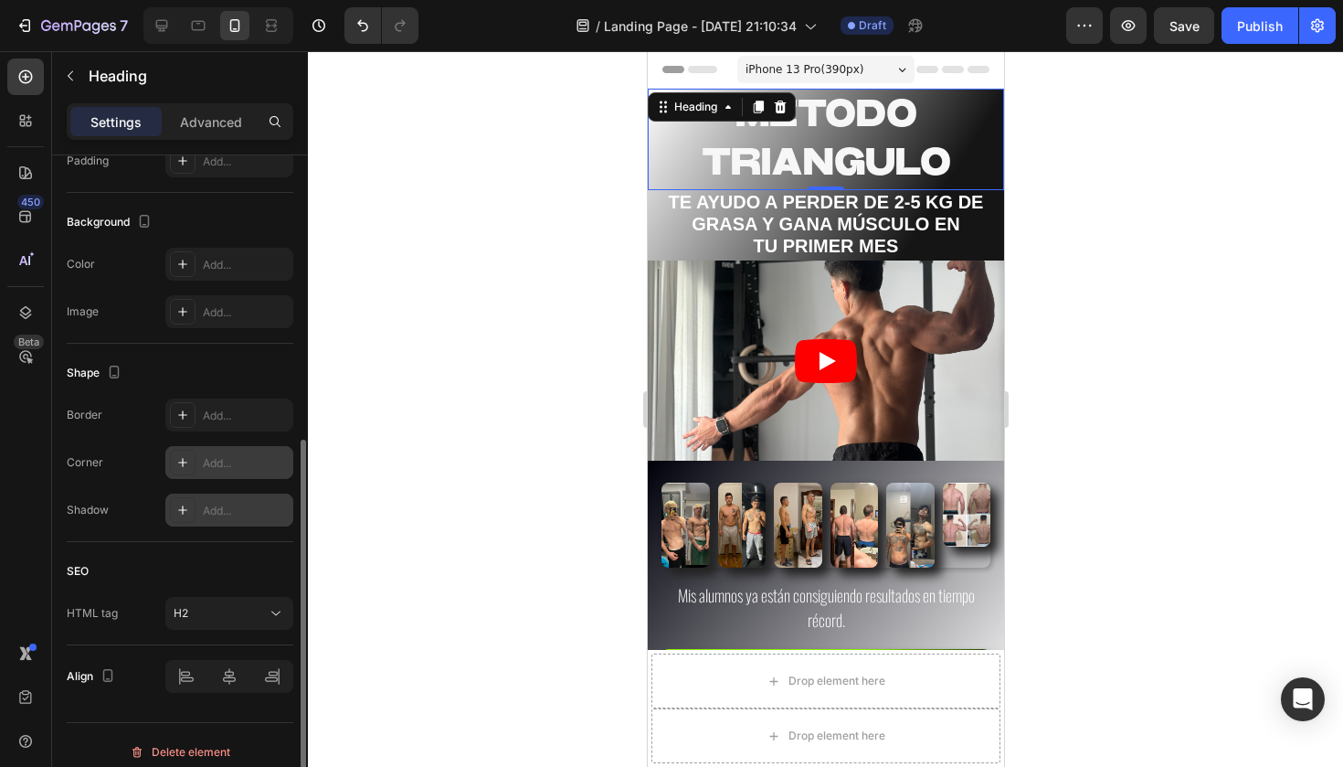
click at [185, 467] on icon at bounding box center [182, 462] width 15 height 15
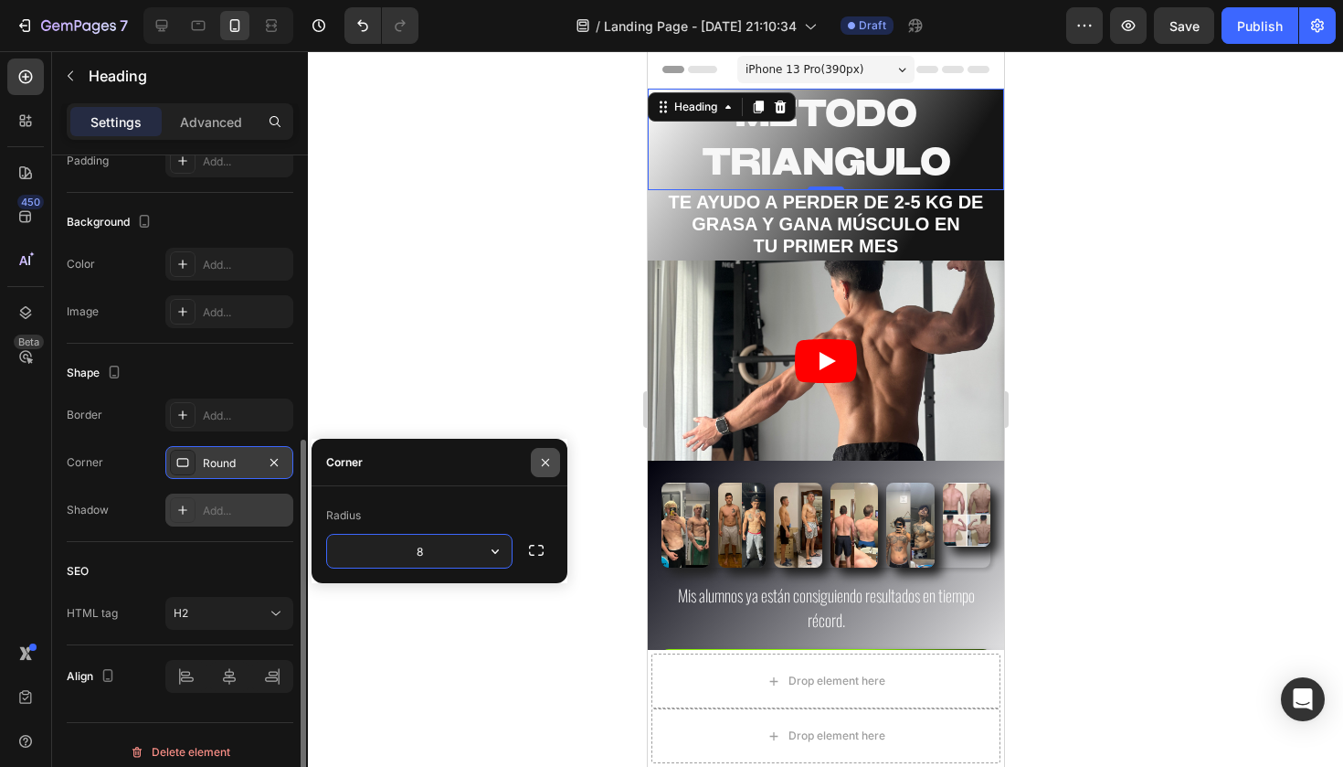
click at [543, 461] on icon "button" at bounding box center [545, 462] width 15 height 15
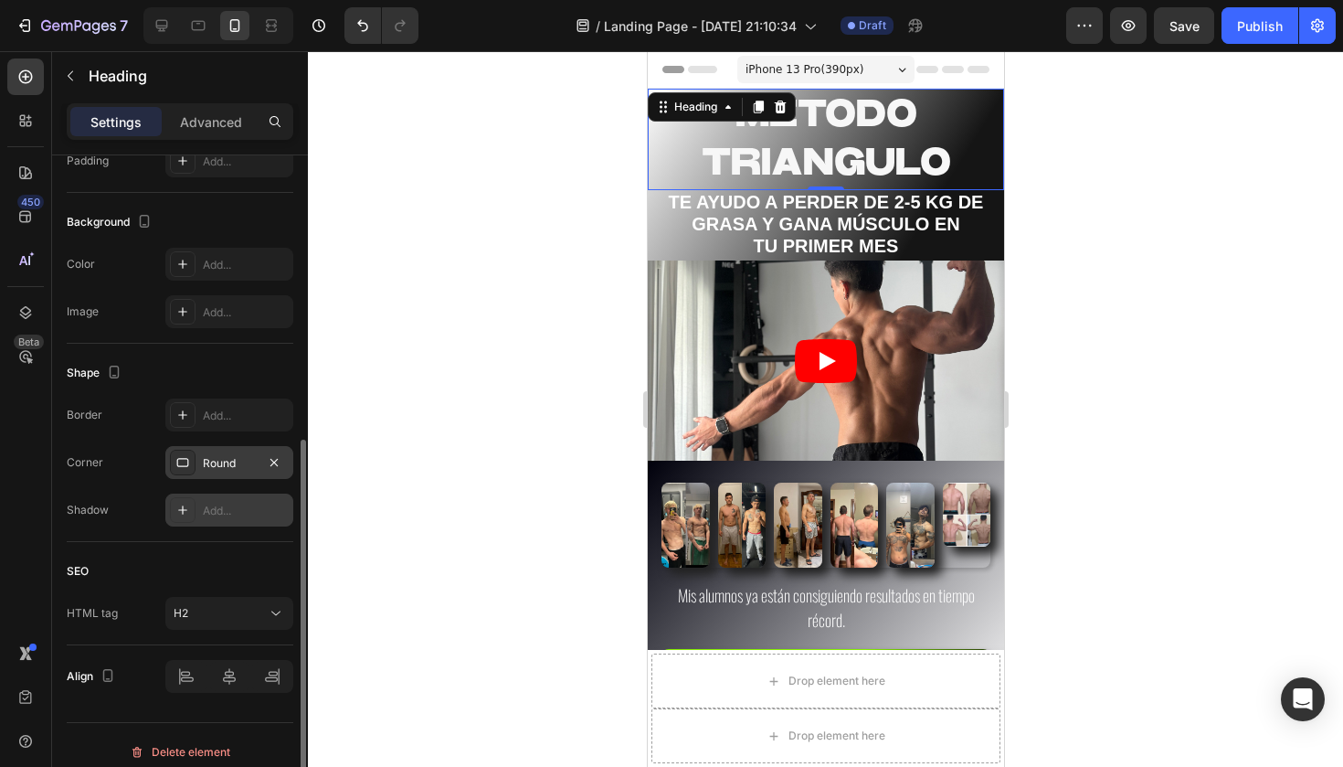
click at [472, 366] on div at bounding box center [825, 408] width 1035 height 715
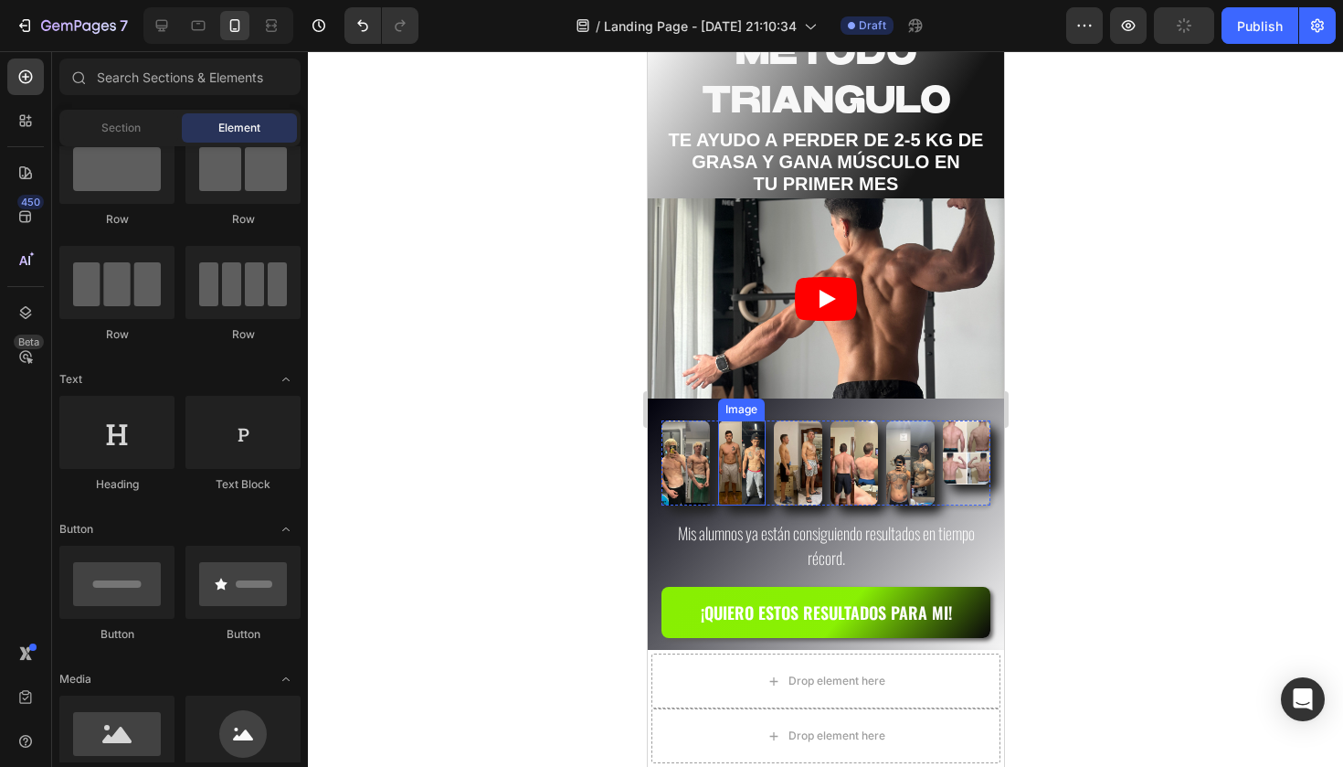
scroll to position [164, 0]
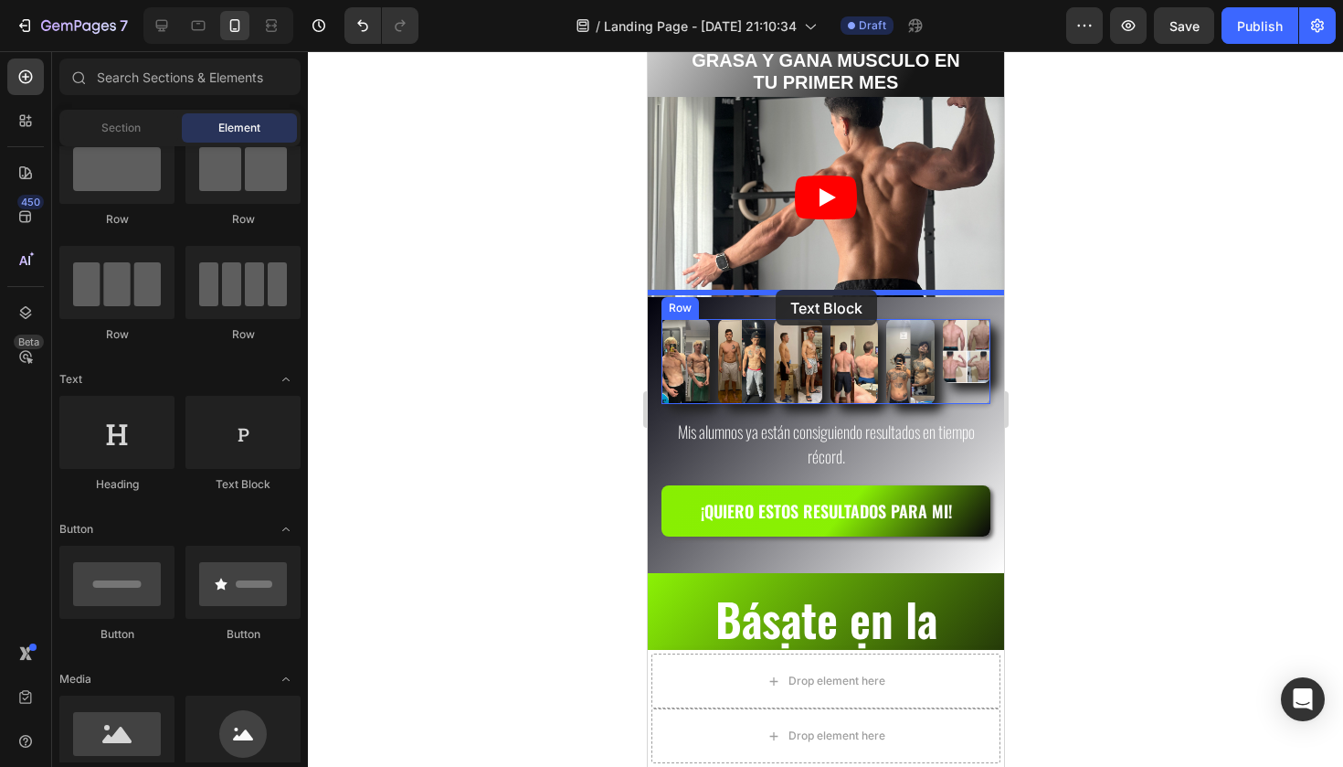
drag, startPoint x: 892, startPoint y: 489, endPoint x: 775, endPoint y: 291, distance: 230.2
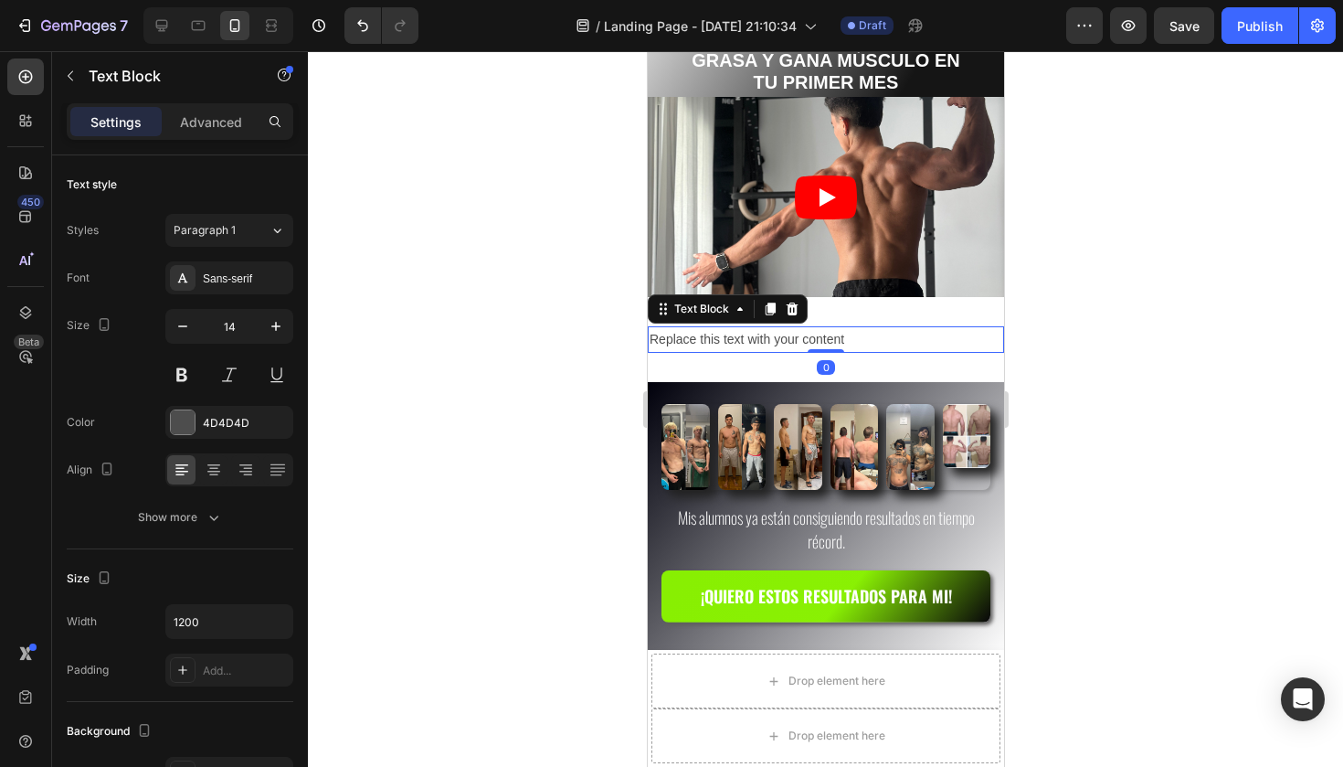
click at [961, 314] on div "Replace this text with your content Text Block 0 Section 3" at bounding box center [825, 339] width 356 height 85
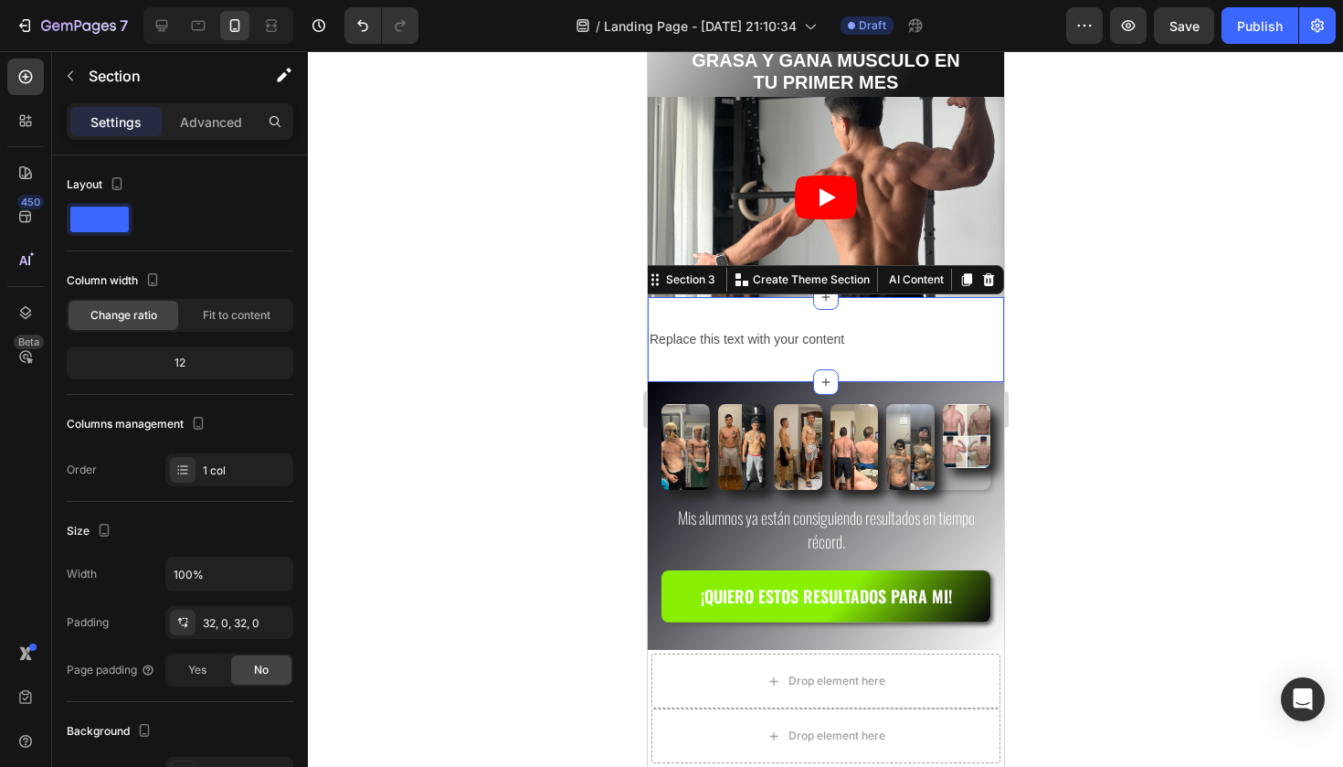
click at [1095, 341] on div at bounding box center [825, 408] width 1035 height 715
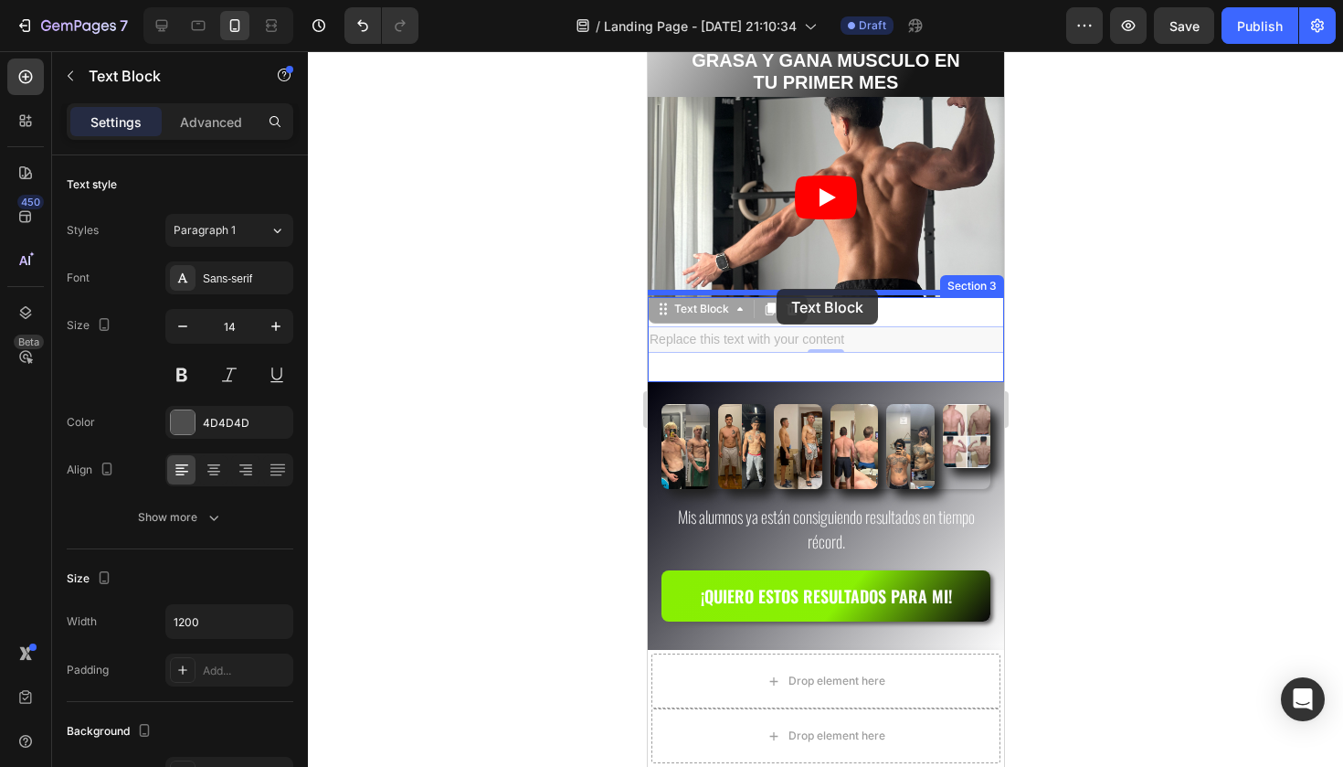
drag, startPoint x: 782, startPoint y: 338, endPoint x: 776, endPoint y: 289, distance: 49.7
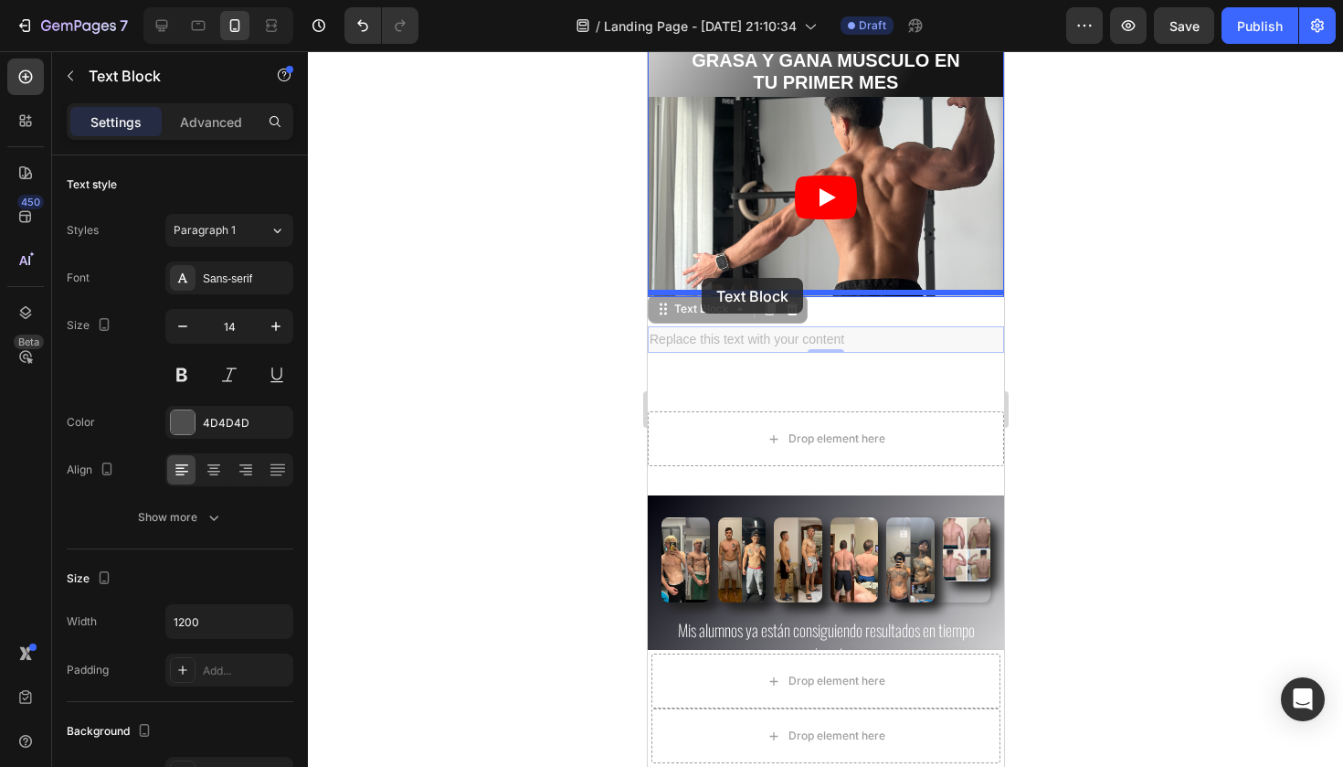
drag, startPoint x: 701, startPoint y: 307, endPoint x: 701, endPoint y: 278, distance: 29.2
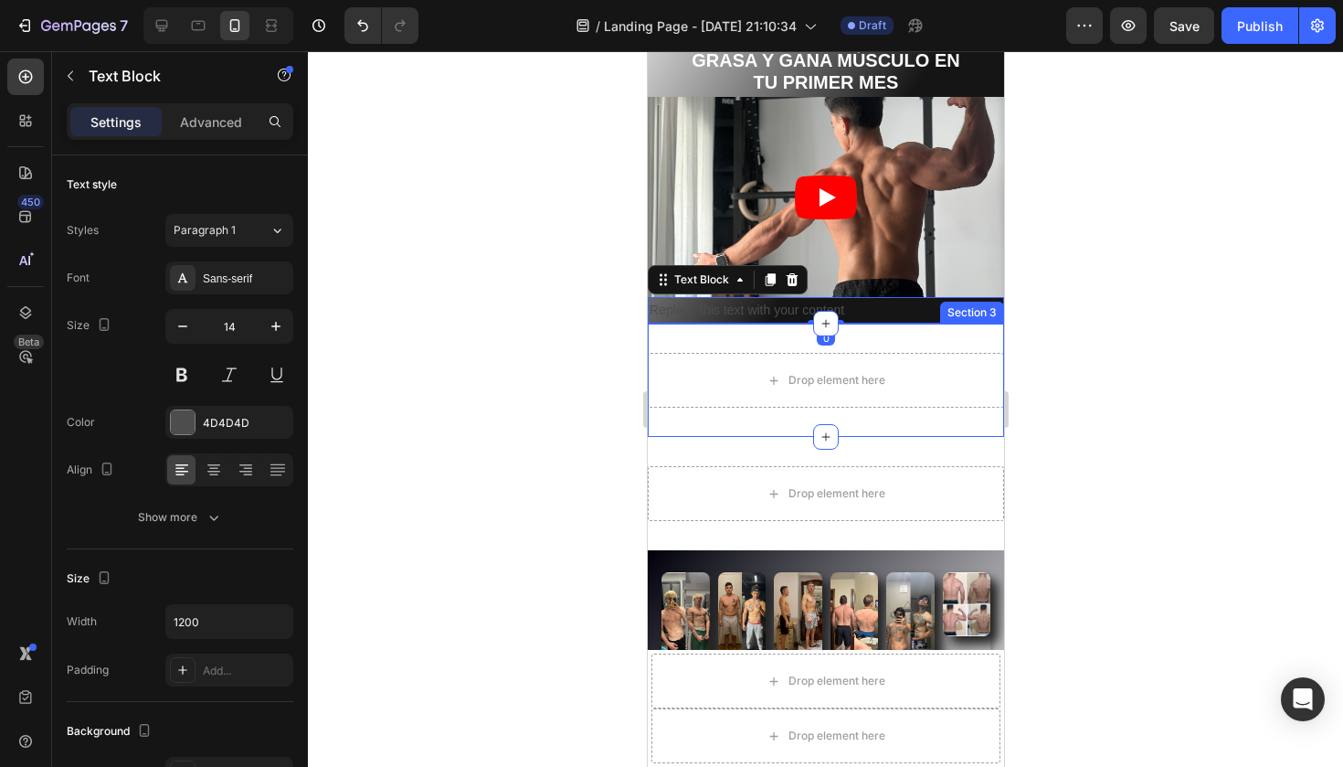
click at [945, 333] on div "Drop element here Section 3" at bounding box center [825, 379] width 356 height 113
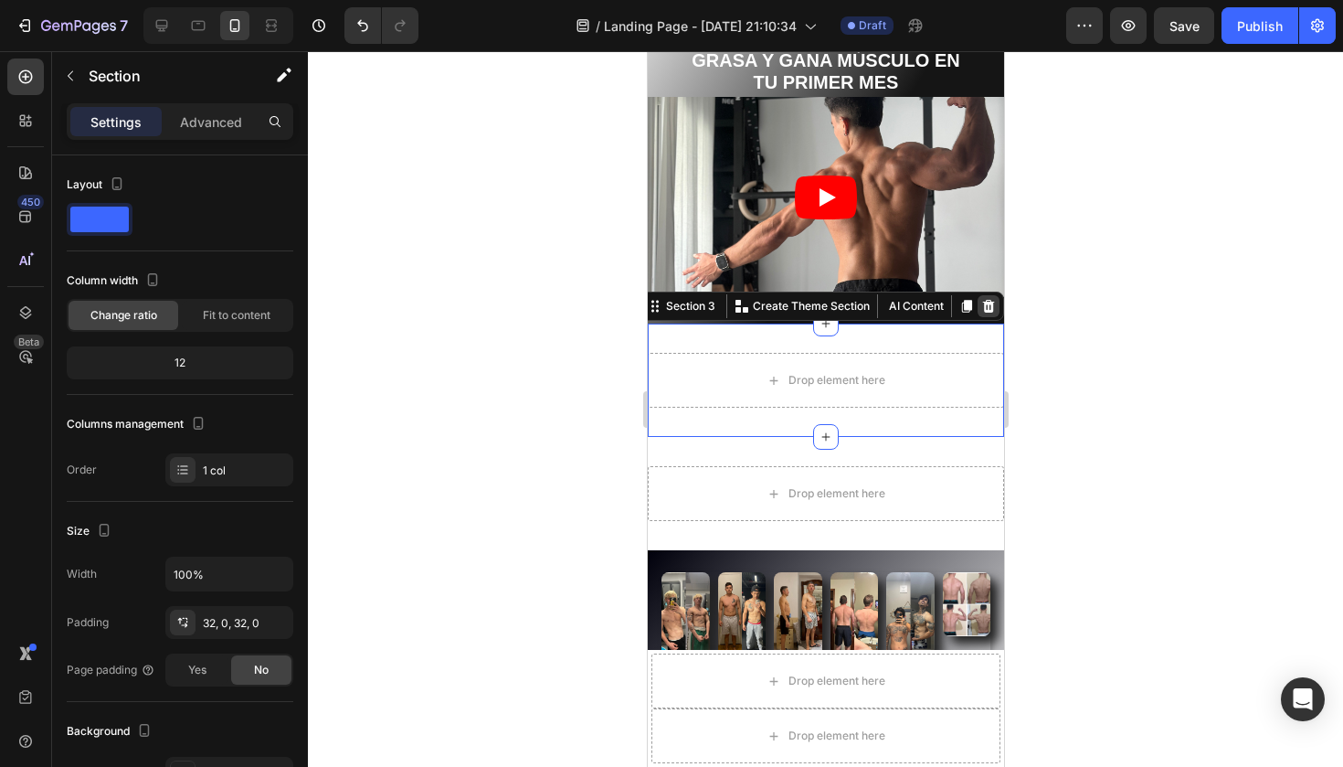
click at [988, 300] on icon at bounding box center [988, 306] width 12 height 13
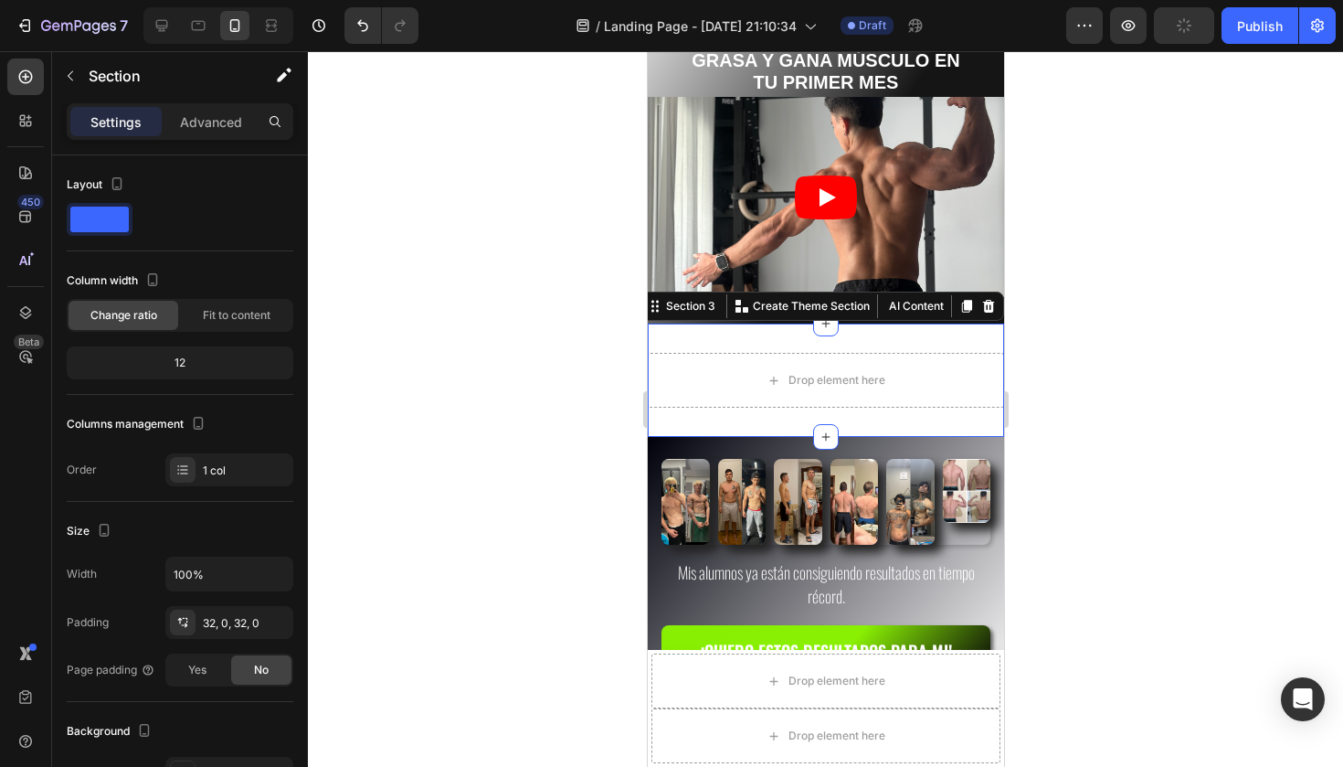
click at [984, 340] on div "Drop element here Section 3 You can create reusable sections Create Theme Secti…" at bounding box center [825, 379] width 356 height 113
click at [987, 304] on icon at bounding box center [988, 306] width 12 height 13
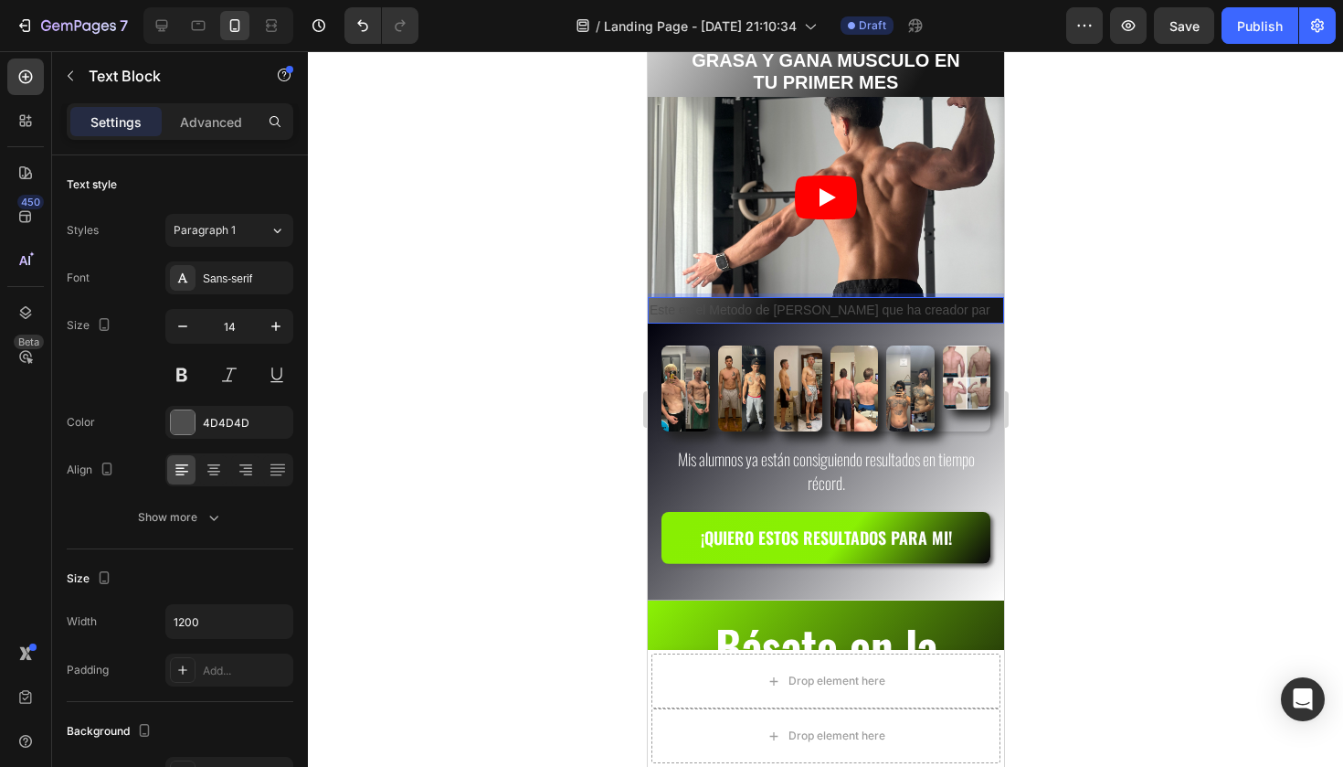
click at [981, 304] on p "Este es el Metodo de ROYMER CASTILLO que ha creador par" at bounding box center [825, 310] width 353 height 23
click at [984, 305] on p "Este es el Metodo de ROYMER CASTILLO que ha creador par" at bounding box center [825, 310] width 353 height 23
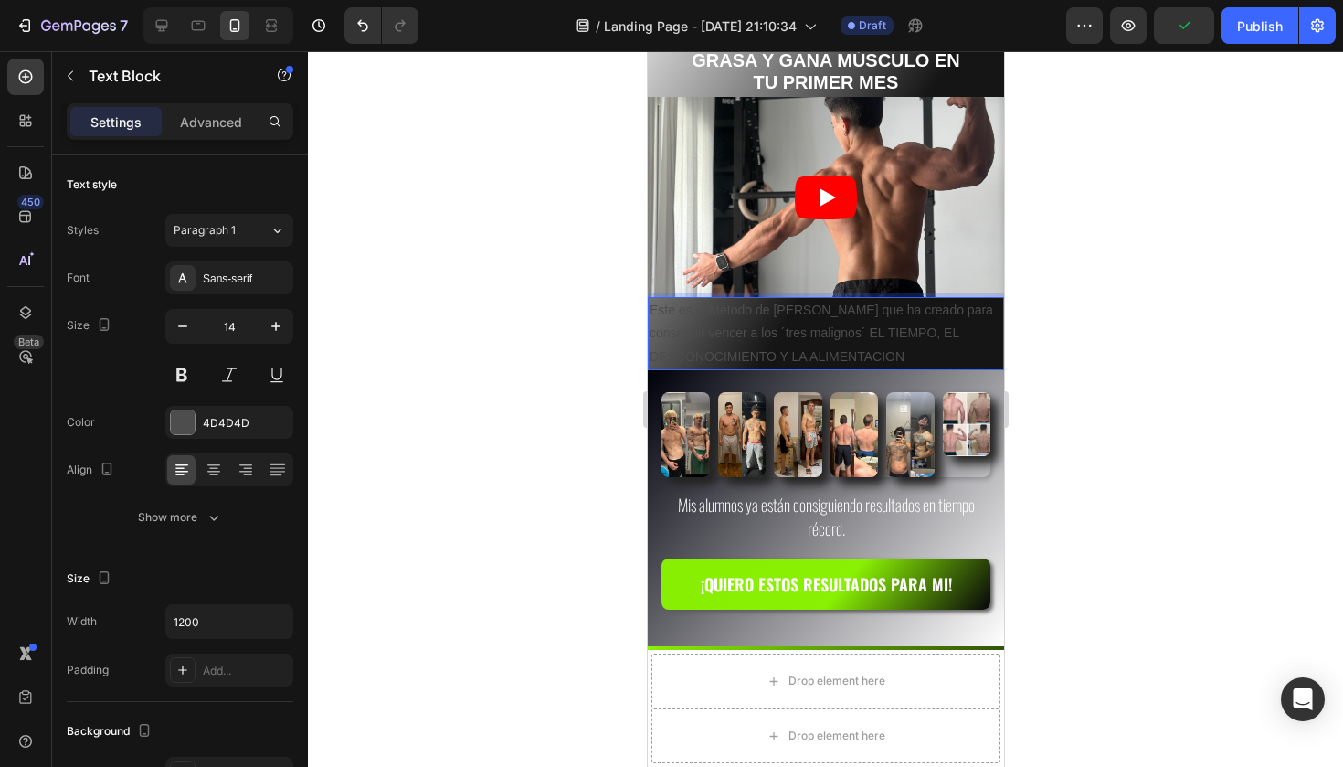
click at [907, 349] on p "Este es el Metodo de ROYMER CASTILLO que ha creado para conseguir vencer a los …" at bounding box center [825, 333] width 353 height 69
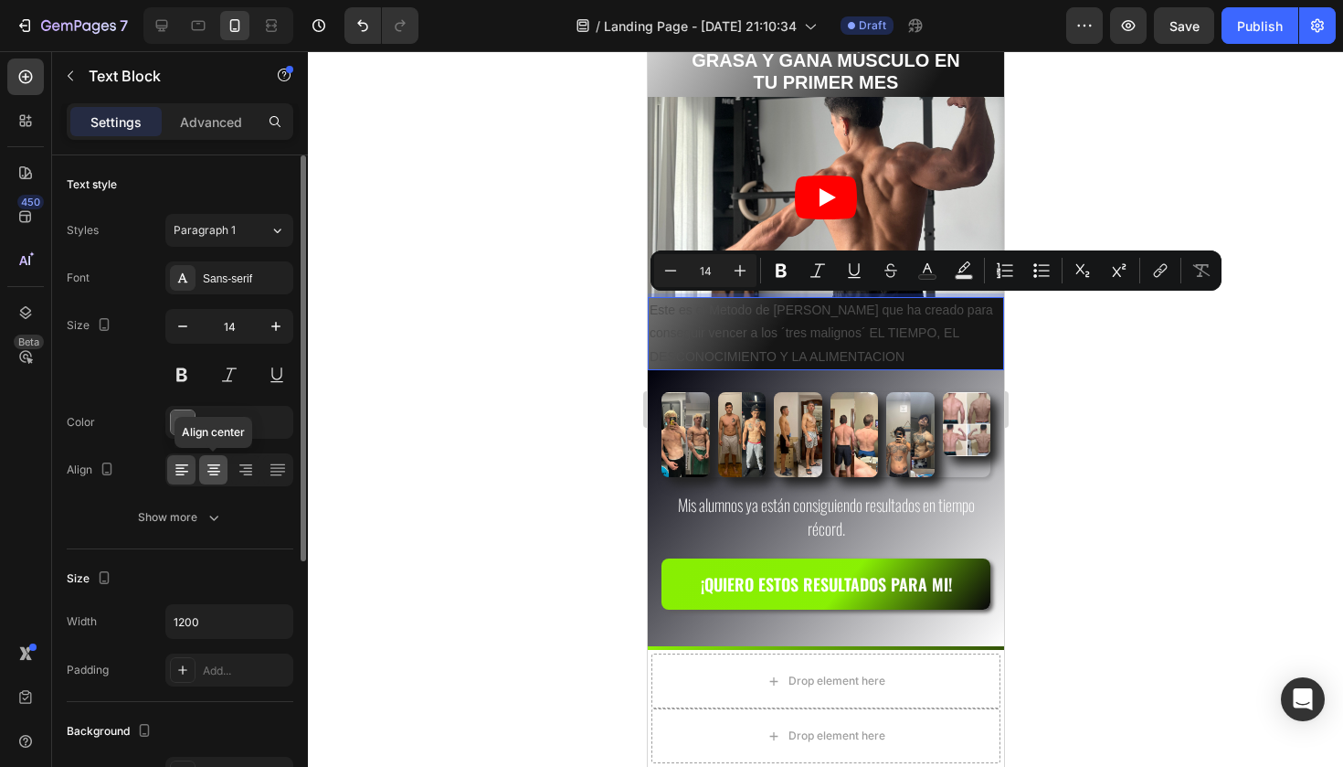
click at [211, 476] on icon at bounding box center [214, 469] width 18 height 18
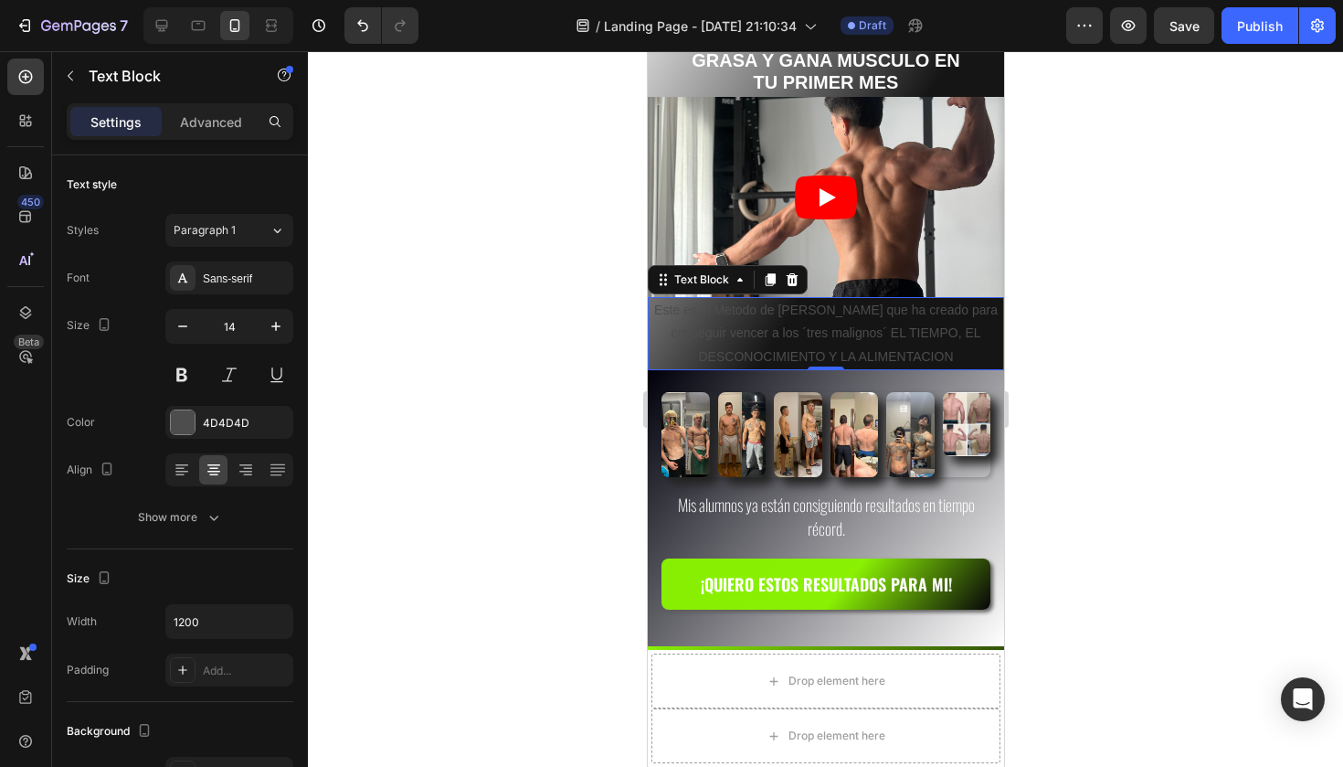
drag, startPoint x: 1487, startPoint y: 377, endPoint x: 841, endPoint y: 326, distance: 648.8
click at [841, 326] on p "Este es el Metodo de ROYMER CASTILLO que ha creado para conseguir vencer a los …" at bounding box center [825, 333] width 353 height 69
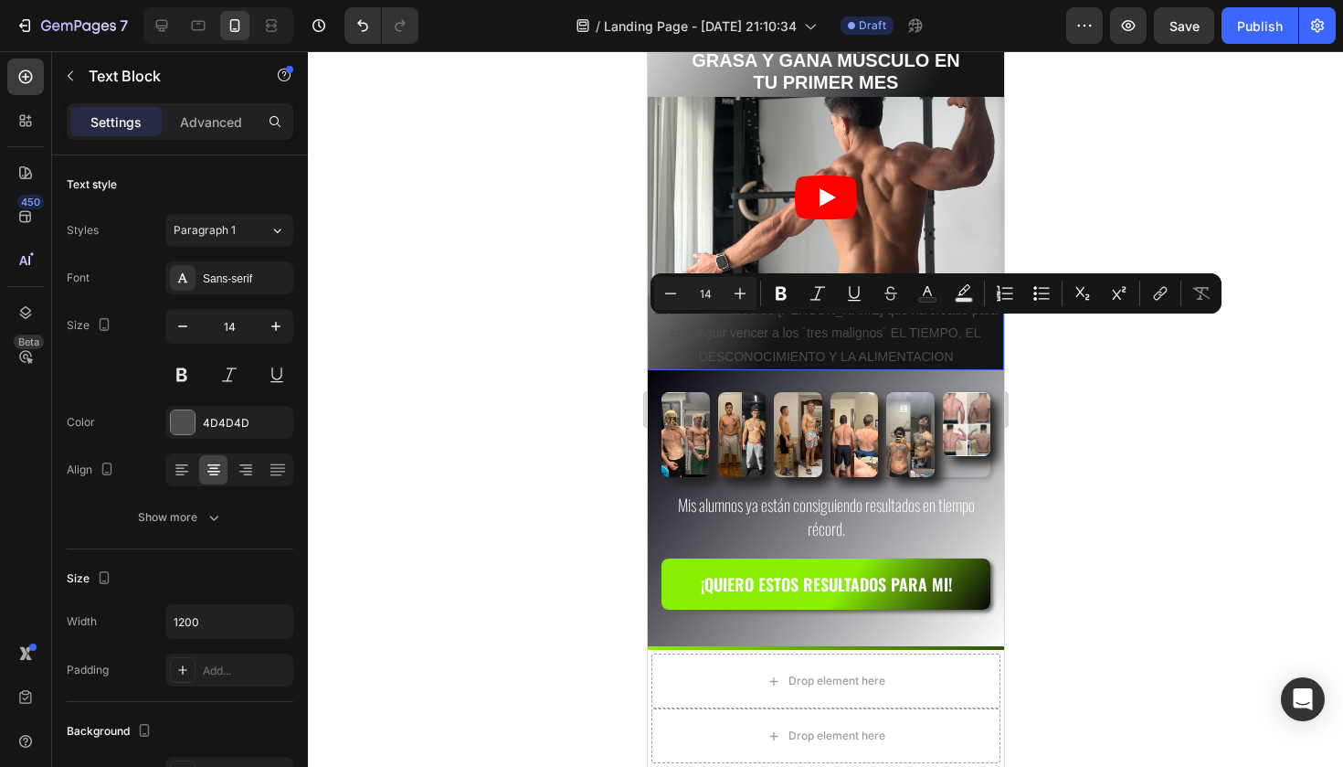
click at [795, 323] on p "Este es el Metodo de ROYMER CASTILLO que ha creado para conseguir vencer a los …" at bounding box center [825, 333] width 353 height 69
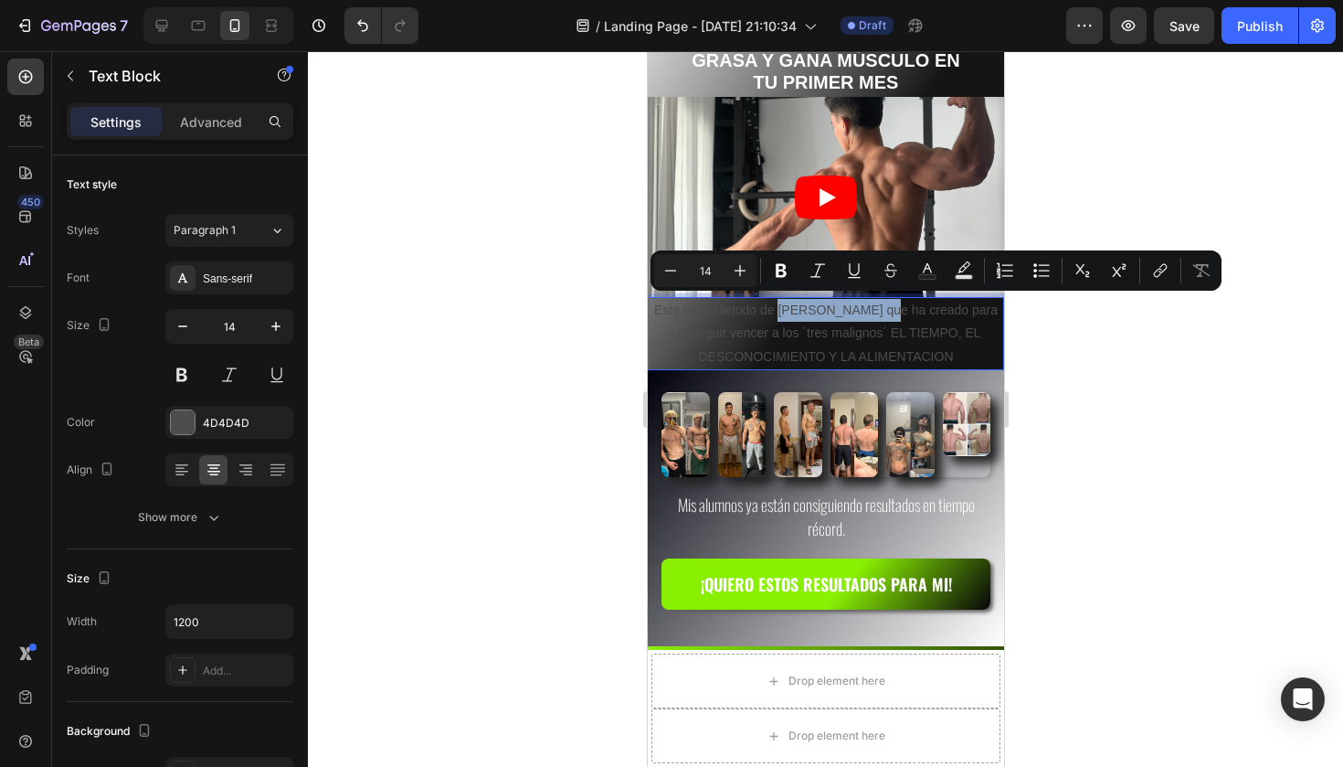
drag, startPoint x: 784, startPoint y: 306, endPoint x: 904, endPoint y: 307, distance: 120.6
click at [905, 307] on p "Este es el Metodo de ROYMER CASTILLO que ha creado para conseguir vencer a los …" at bounding box center [825, 333] width 353 height 69
click at [926, 268] on icon "Editor contextual toolbar" at bounding box center [927, 270] width 18 height 18
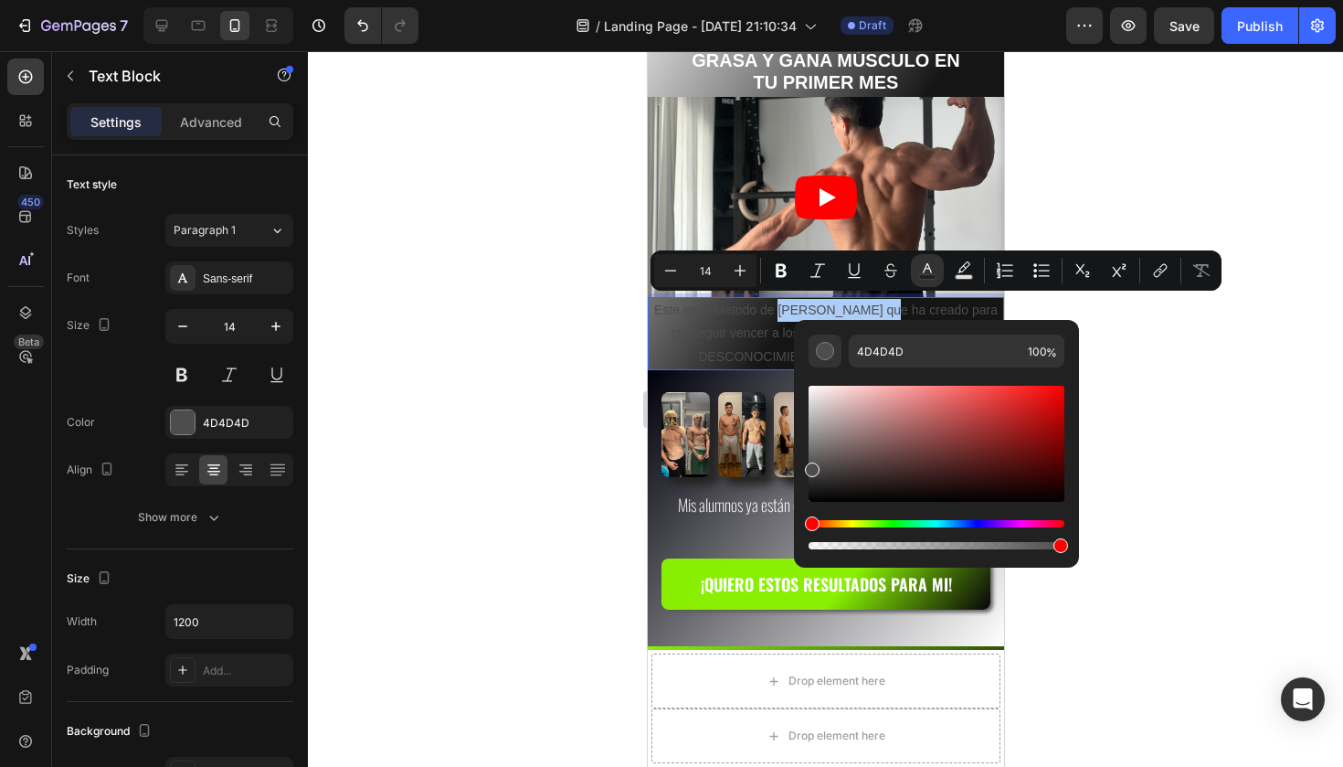
click at [869, 521] on div "Hue" at bounding box center [937, 523] width 256 height 7
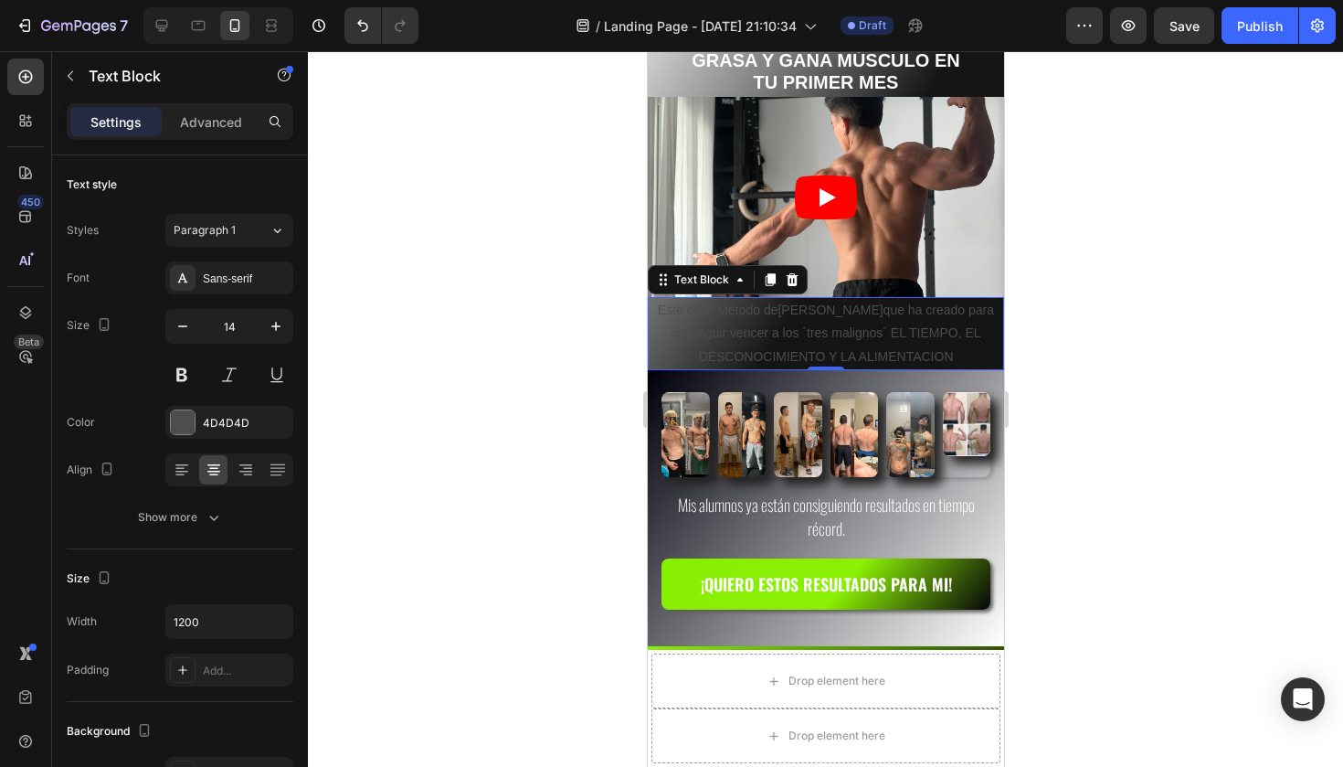
click at [845, 310] on span "ROYMER CASTILLO" at bounding box center [829, 309] width 105 height 15
click at [666, 309] on p "Este es el Metodo de ROYMER CASTILLO que ha creado para conseguir vencer a los …" at bounding box center [825, 333] width 353 height 69
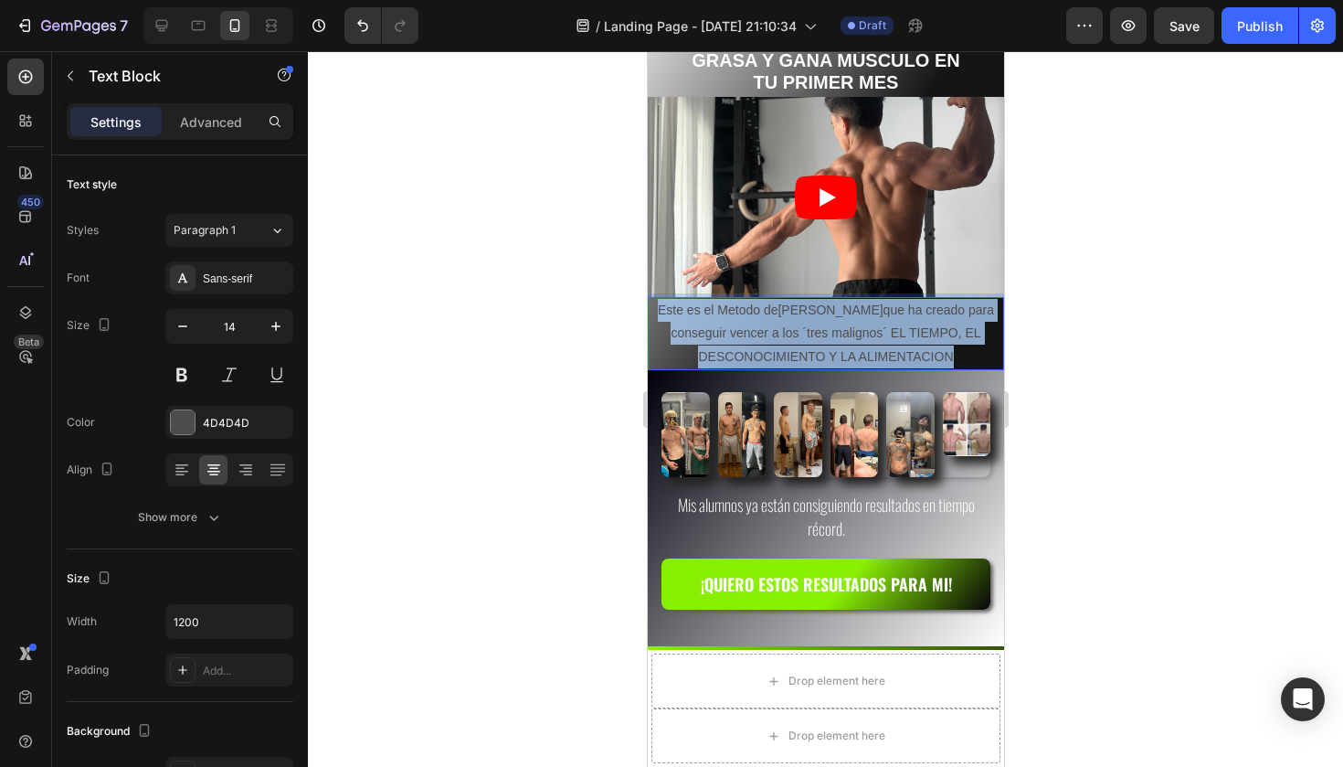
click at [666, 309] on p "Este es el Metodo de ROYMER CASTILLO que ha creado para conseguir vencer a los …" at bounding box center [825, 333] width 353 height 69
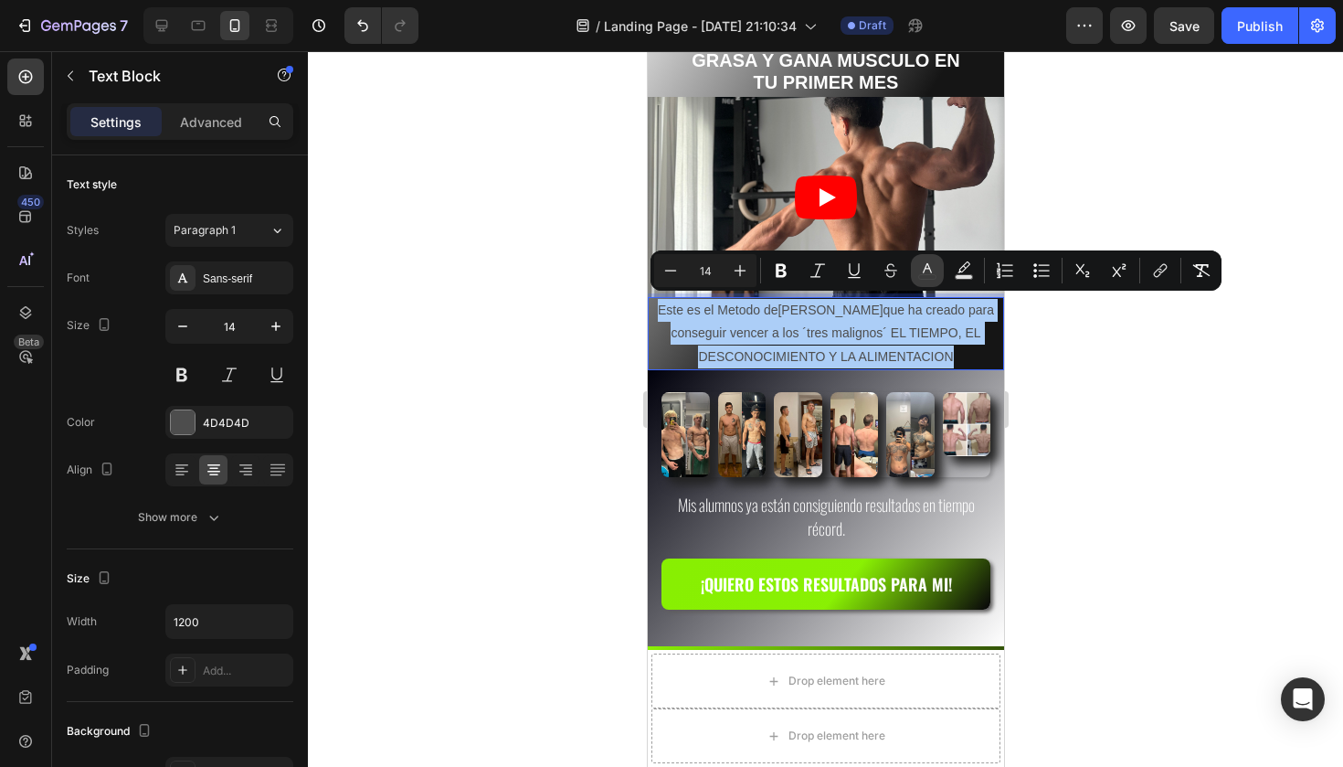
click at [931, 271] on icon "Editor contextual toolbar" at bounding box center [927, 268] width 9 height 10
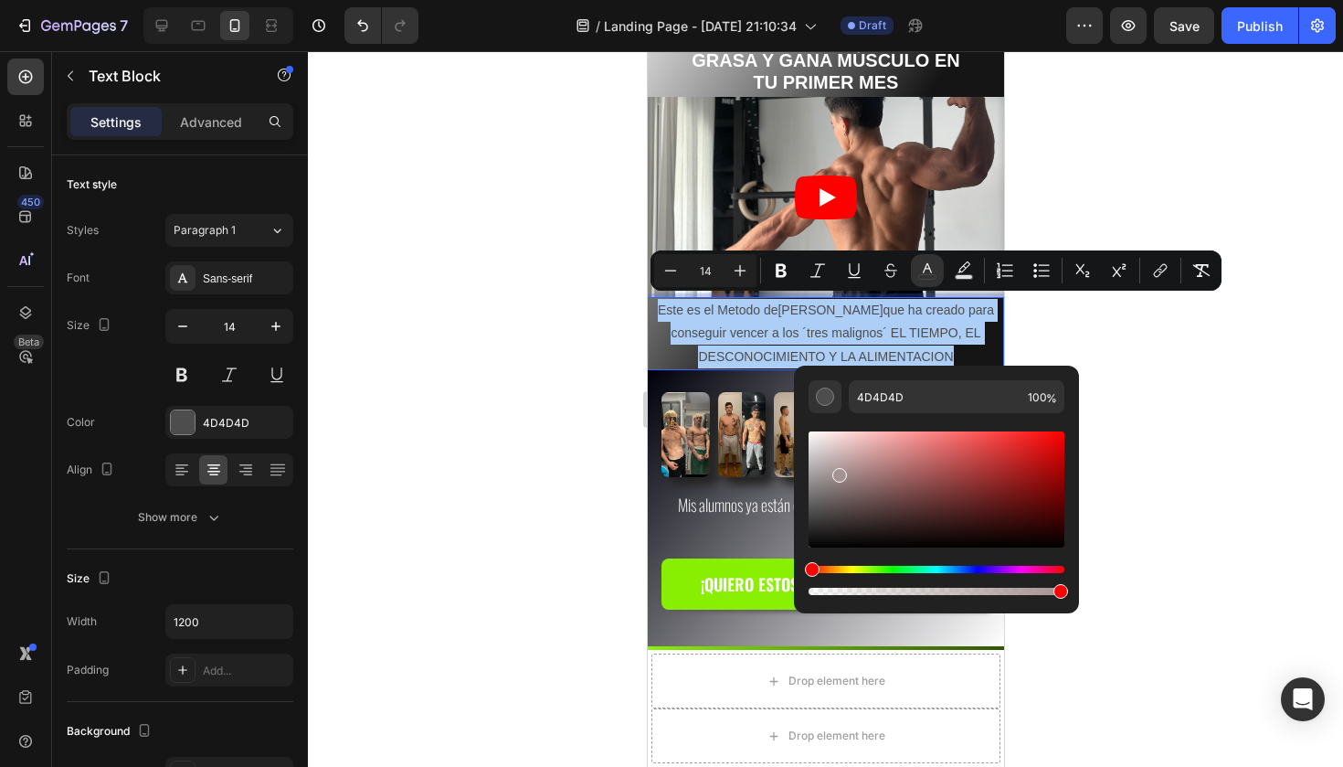
drag, startPoint x: 1490, startPoint y: 531, endPoint x: 772, endPoint y: 375, distance: 734.7
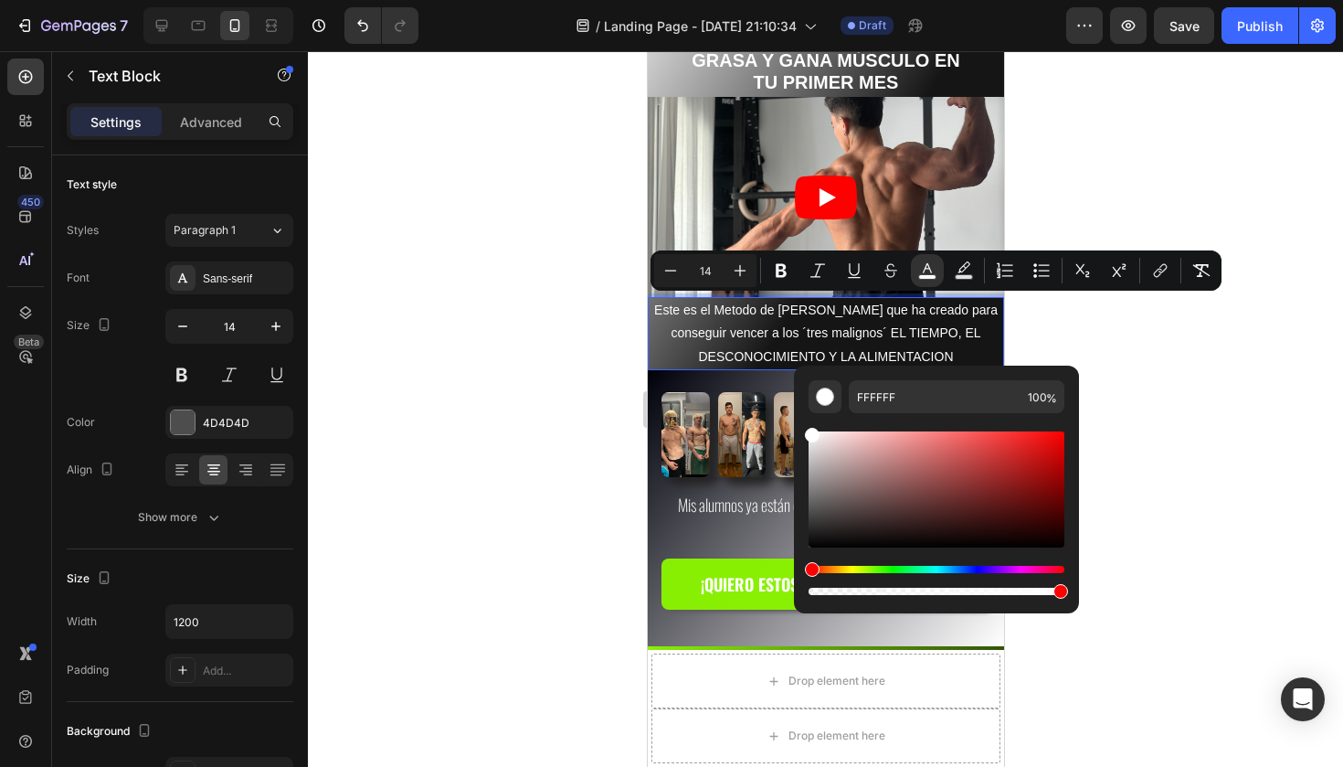
click at [429, 385] on div at bounding box center [825, 408] width 1035 height 715
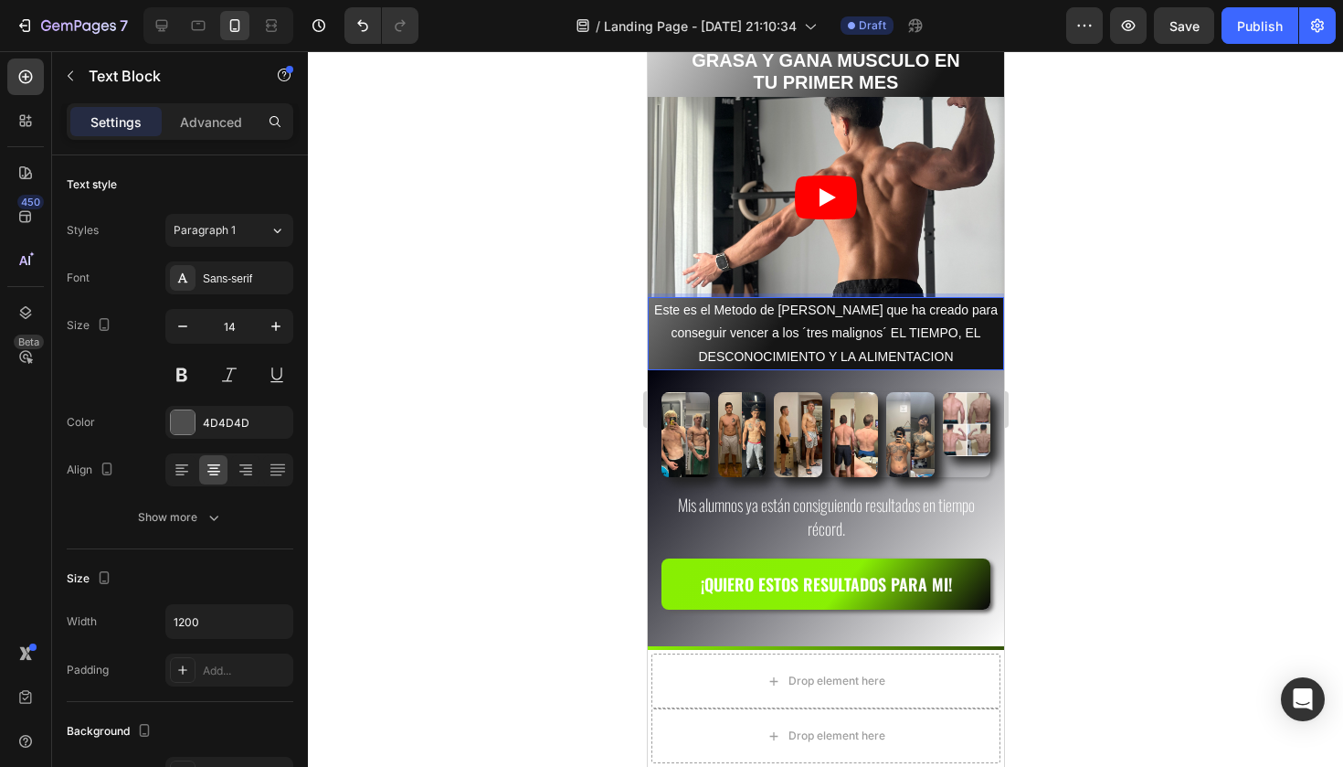
click at [924, 333] on span "Este es el Metodo de ROYMER CASTILLO que ha creado para conseguir vencer a los …" at bounding box center [825, 332] width 344 height 60
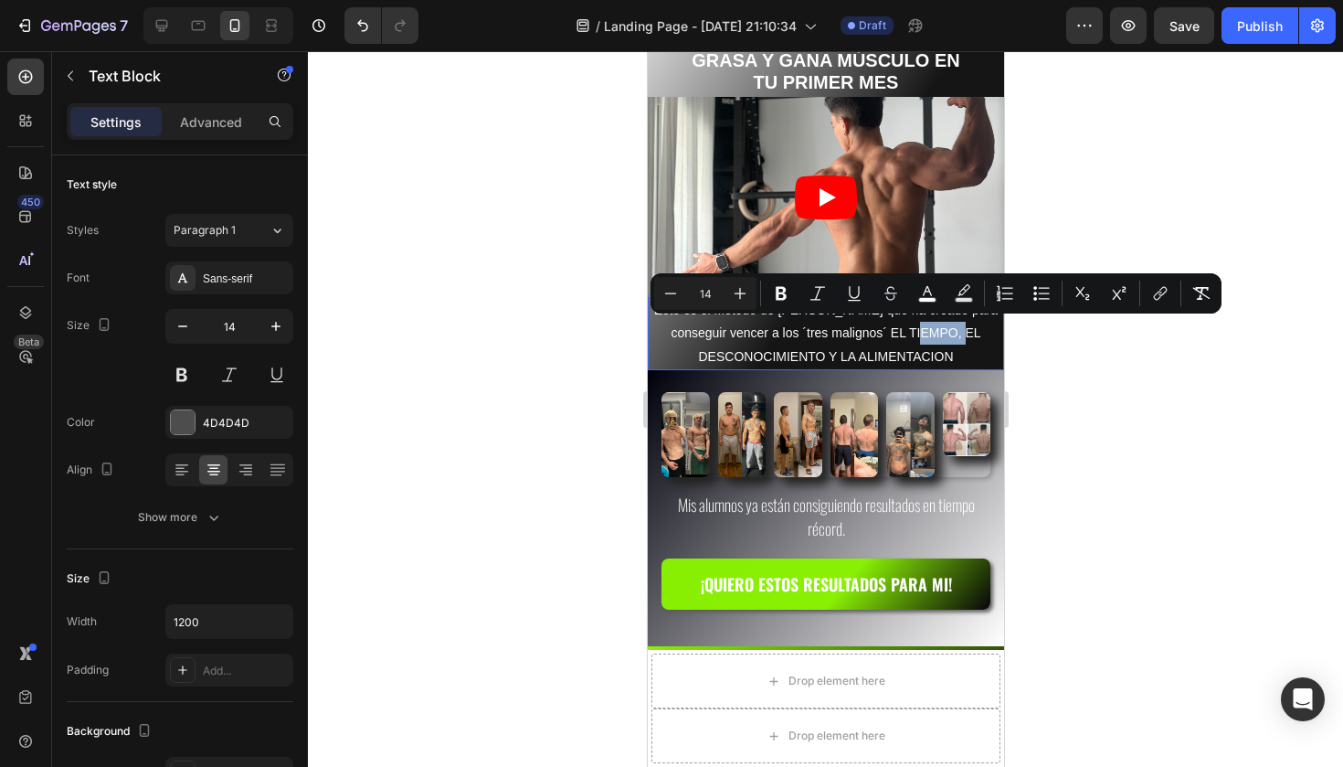
drag, startPoint x: 903, startPoint y: 333, endPoint x: 954, endPoint y: 360, distance: 58.0
click at [954, 360] on p "Este es el Metodo de ROYMER CASTILLO que ha creado para conseguir vencer a los …" at bounding box center [825, 333] width 353 height 69
click at [783, 293] on icon "Editor contextual toolbar" at bounding box center [781, 294] width 11 height 14
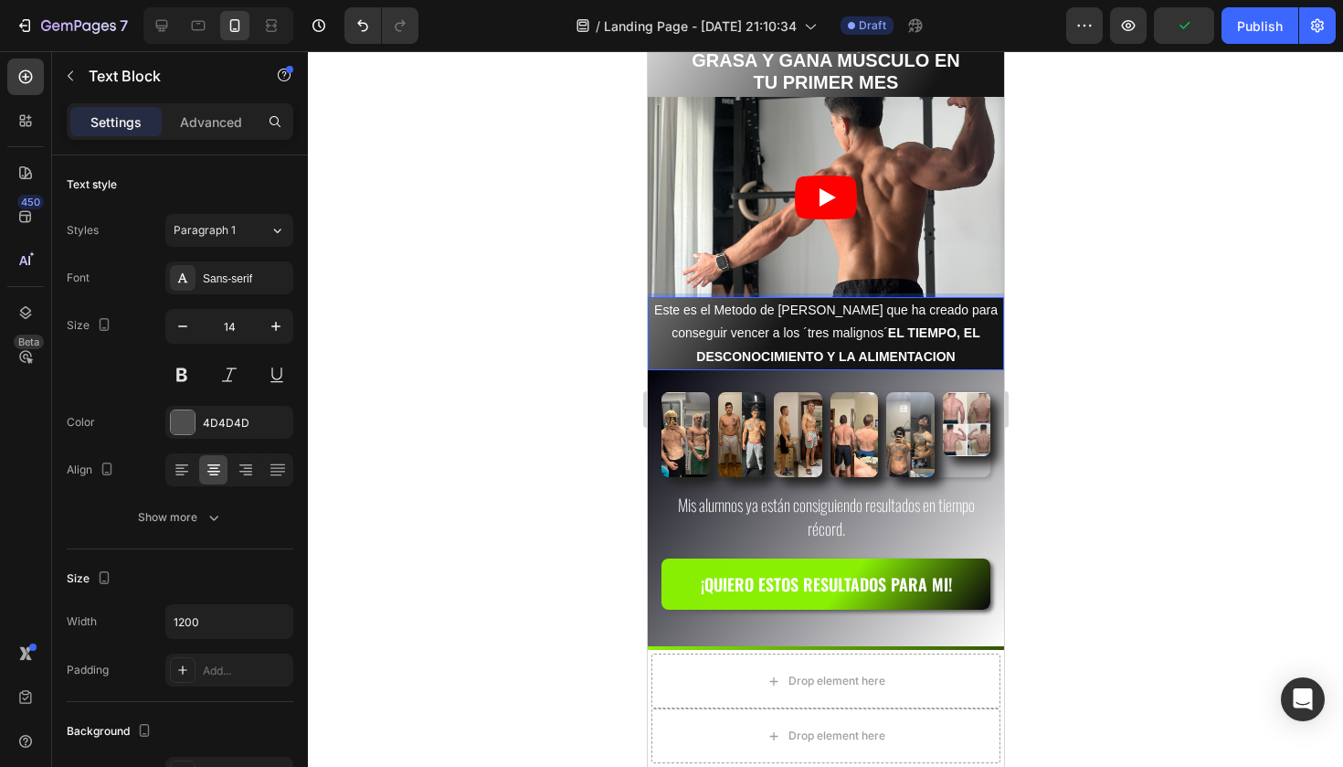
click at [518, 361] on div at bounding box center [825, 408] width 1035 height 715
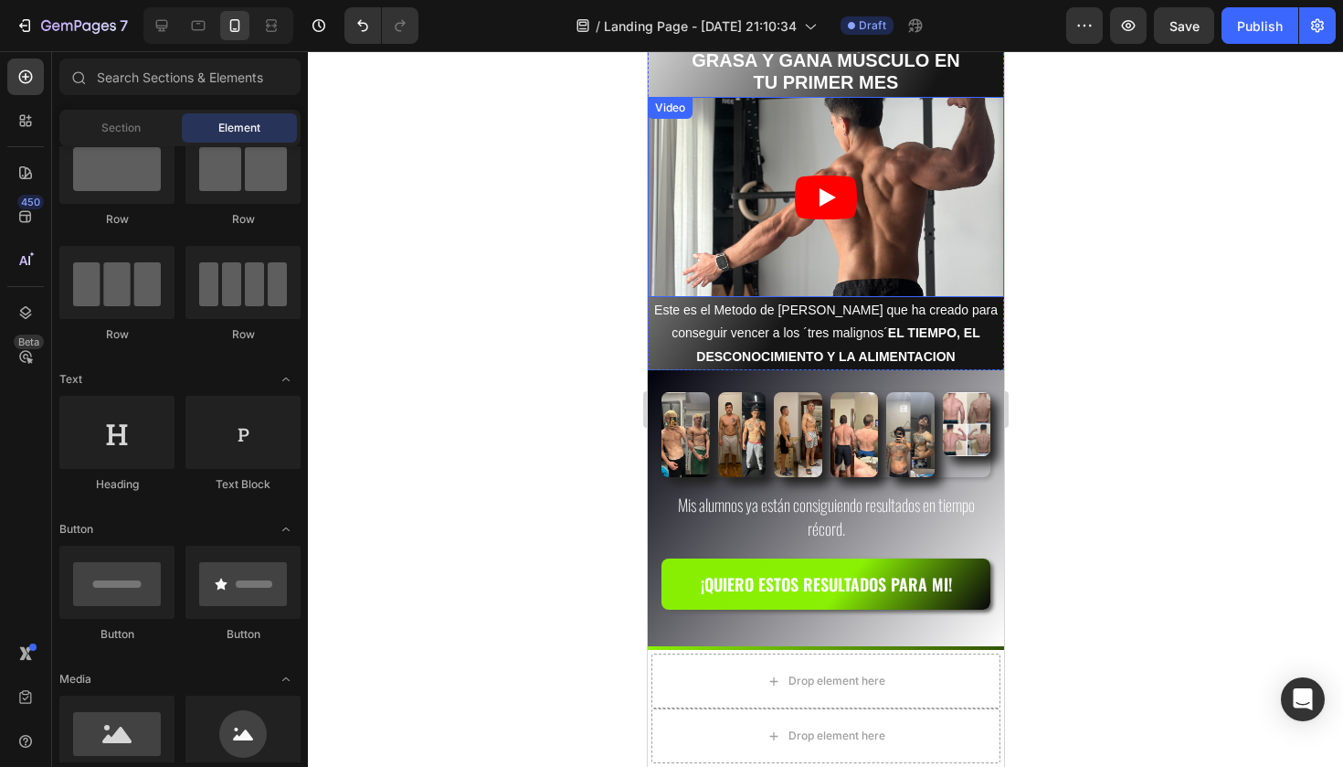
click at [674, 105] on div "Video" at bounding box center [668, 108] width 37 height 16
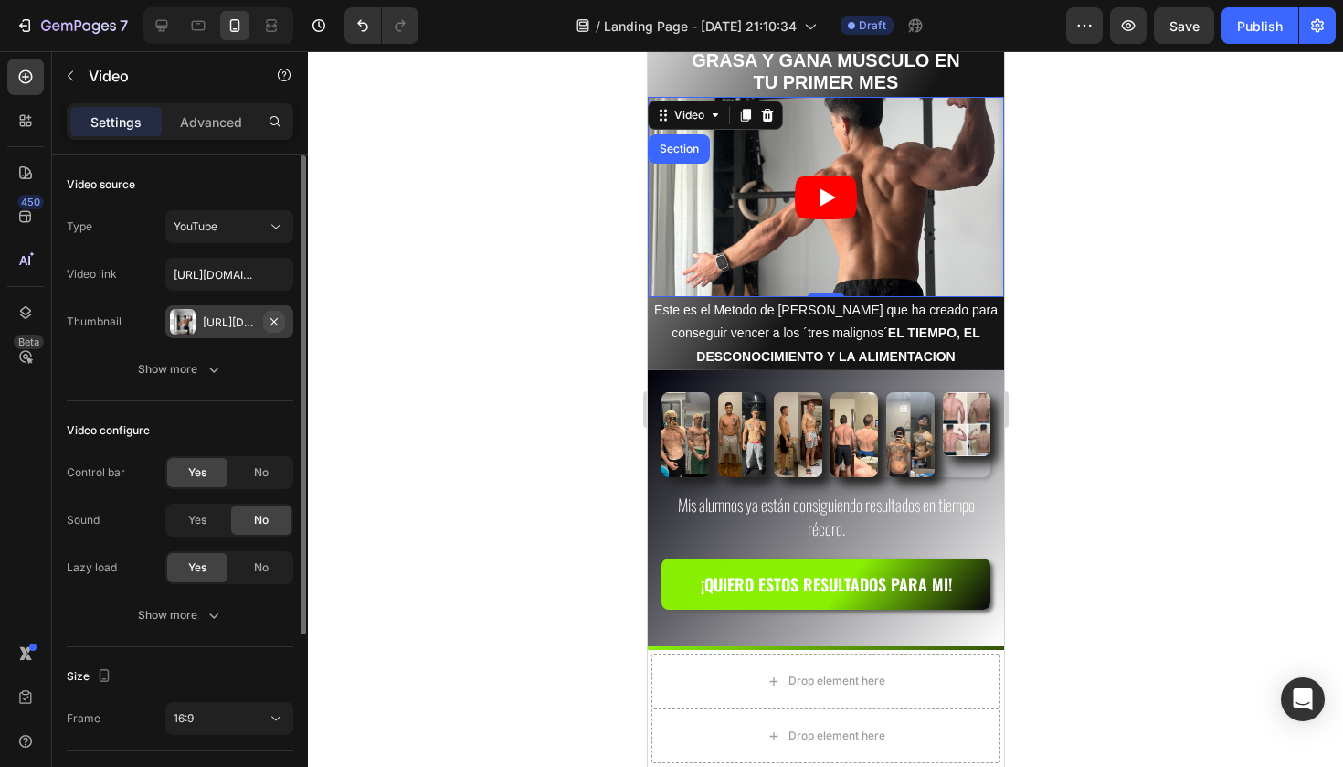
click at [270, 320] on icon "button" at bounding box center [274, 321] width 15 height 15
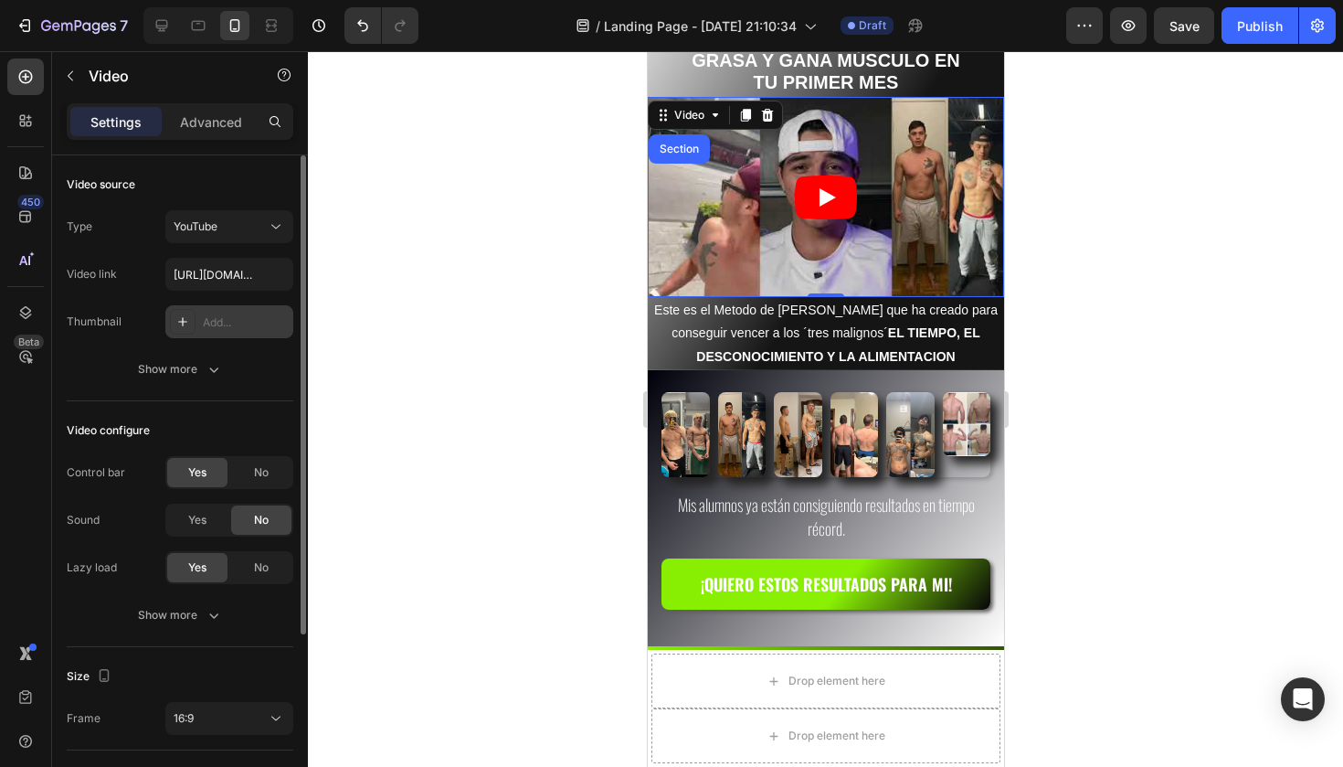
click at [512, 259] on div at bounding box center [825, 408] width 1035 height 715
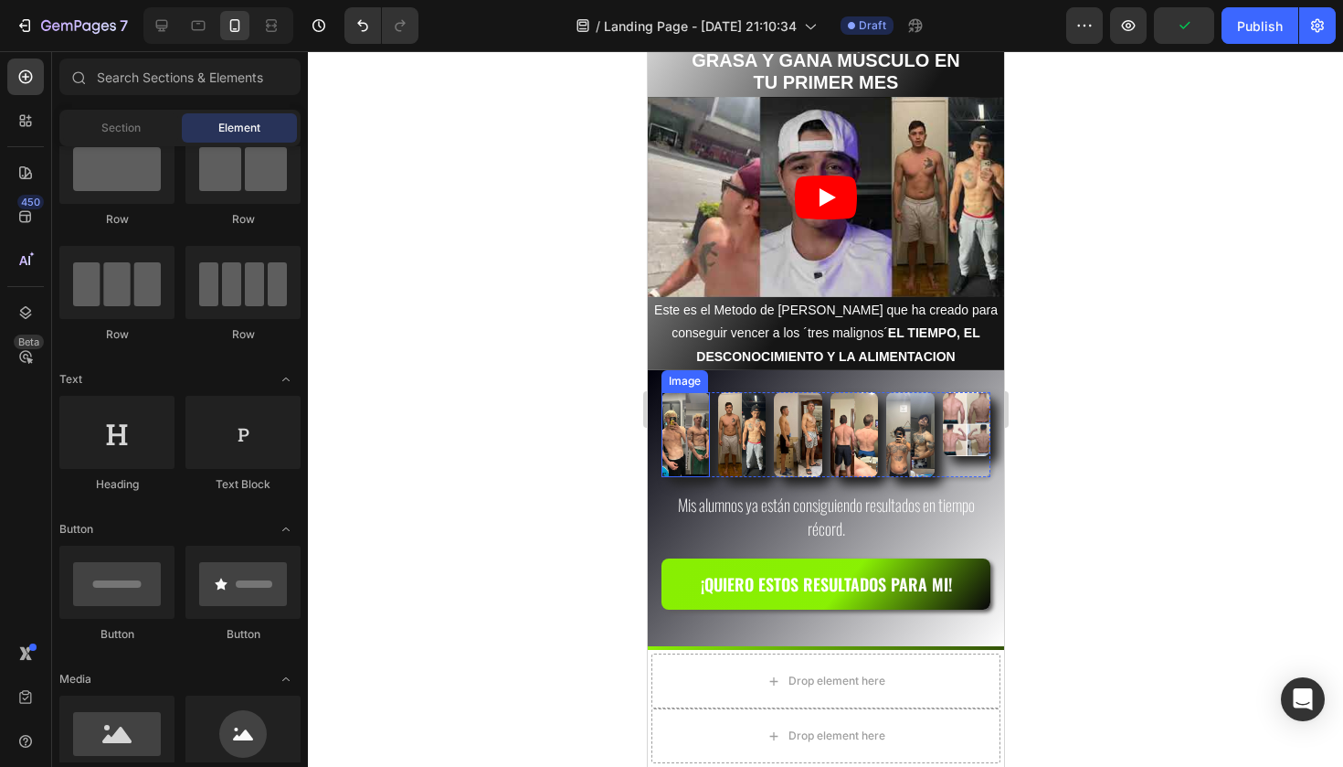
click at [684, 408] on img at bounding box center [685, 434] width 48 height 85
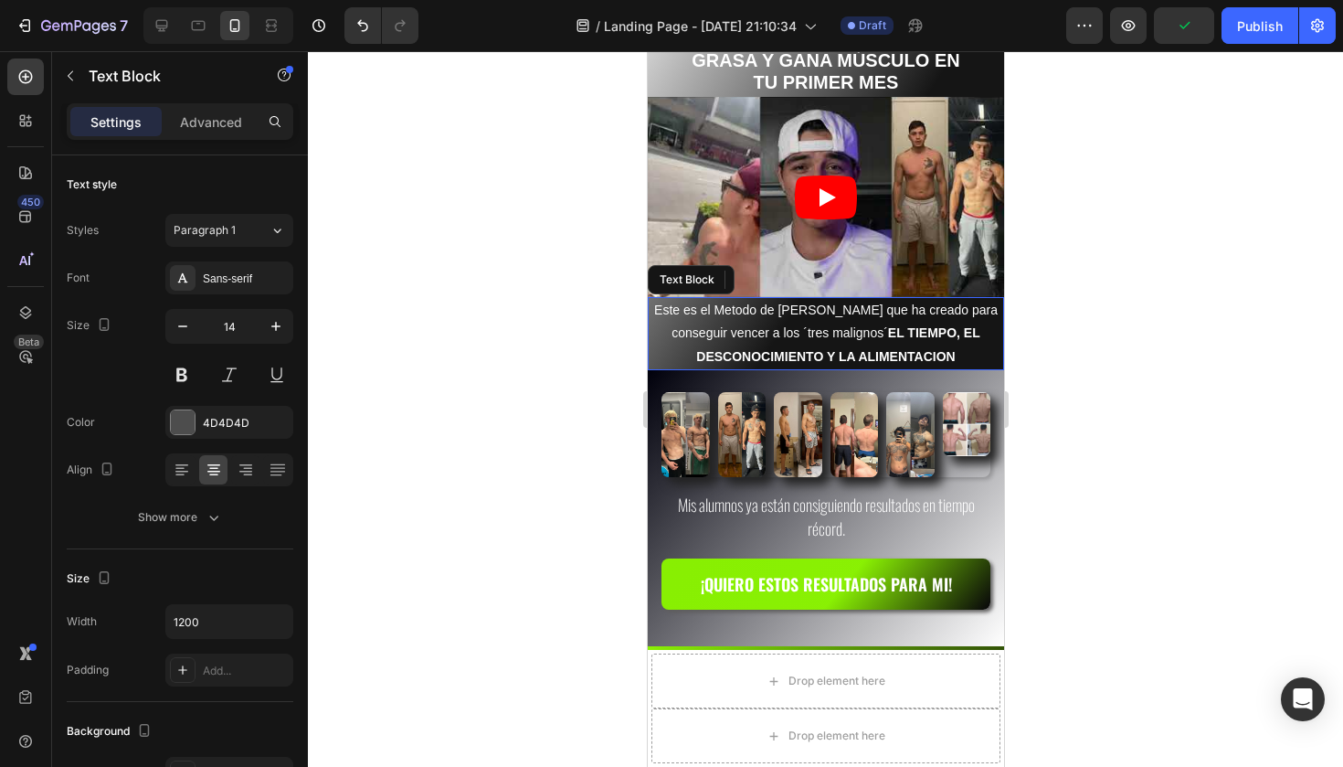
click at [805, 302] on span "Este es el Metodo de ROYMER CASTILLO que ha creado para conseguir vencer a los …" at bounding box center [825, 332] width 344 height 60
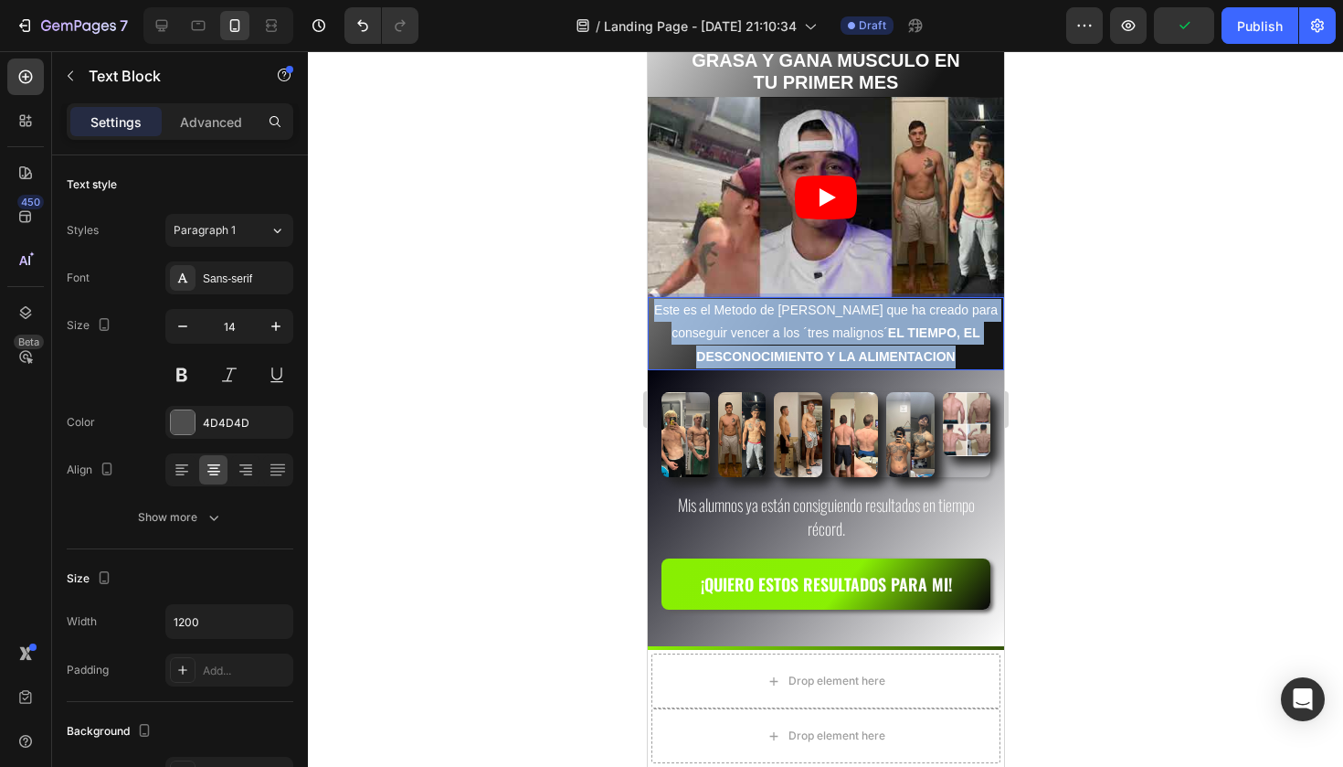
click at [805, 302] on span "Este es el Metodo de ROYMER CASTILLO que ha creado para conseguir vencer a los …" at bounding box center [825, 332] width 344 height 60
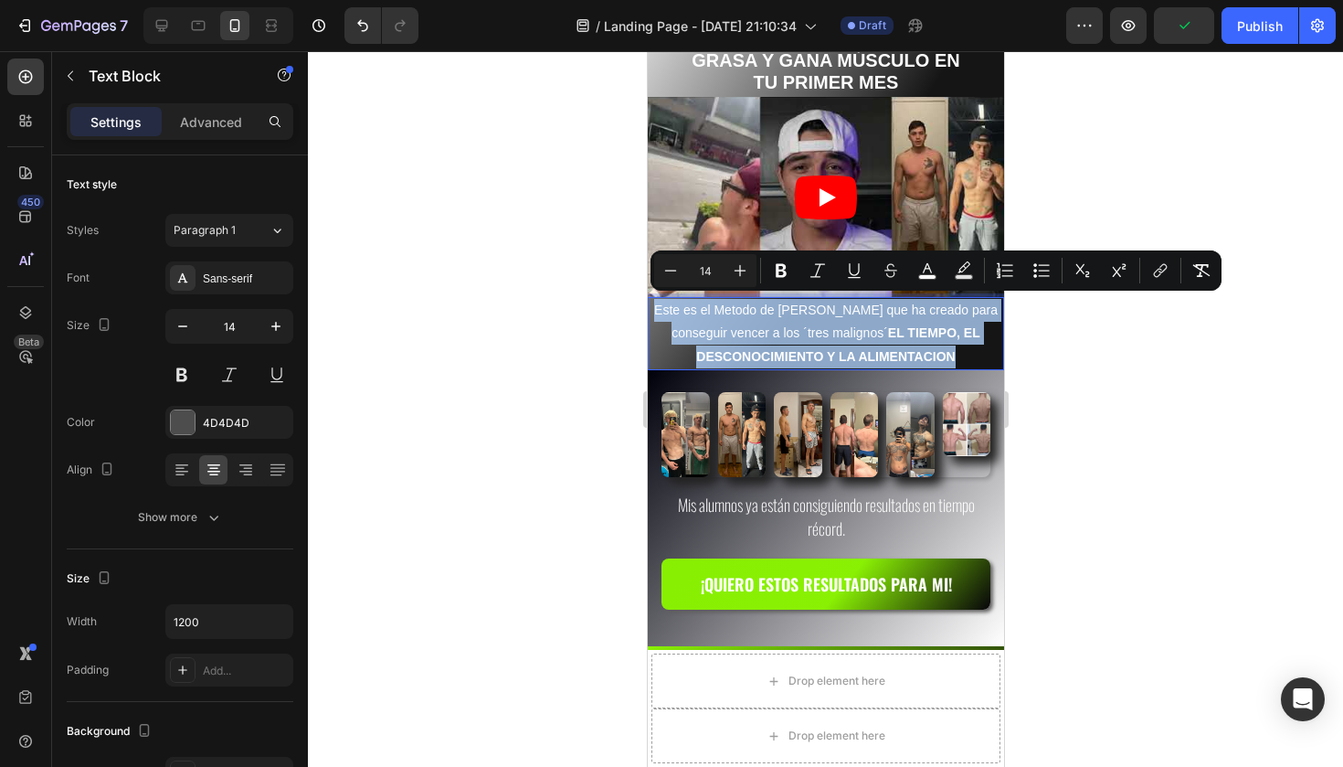
click at [785, 302] on span "Este es el Metodo de ROYMER CASTILLO que ha creado para conseguir vencer a los …" at bounding box center [825, 332] width 344 height 60
click at [763, 323] on span "Este es el Metodo de ROYMER CASTILLO que ha creado para conseguir vencer a los …" at bounding box center [825, 332] width 344 height 60
click at [869, 331] on span "Este es el Metodo de ROYMER CASTILLO que ha creado para conseguir vencer a los …" at bounding box center [825, 332] width 344 height 60
click at [969, 349] on p "Este es el Metodo de ROYMER CASTILLO que ha creado para conseguir vencer a los …" at bounding box center [825, 333] width 353 height 69
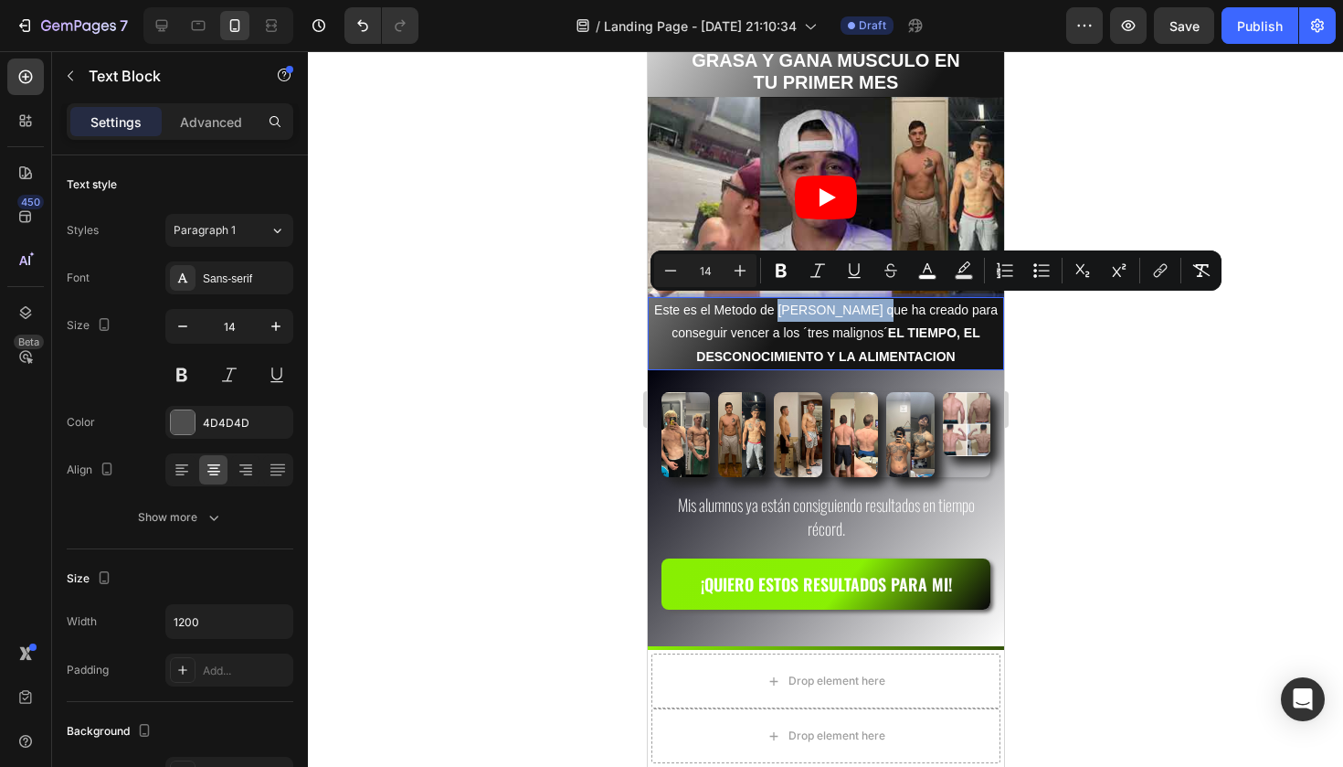
drag, startPoint x: 783, startPoint y: 307, endPoint x: 902, endPoint y: 312, distance: 118.9
click at [902, 312] on span "Este es el Metodo de ROYMER CASTILLO que ha creado para conseguir vencer a los …" at bounding box center [825, 332] width 344 height 60
click at [936, 274] on icon "Editor contextual toolbar" at bounding box center [927, 270] width 18 height 18
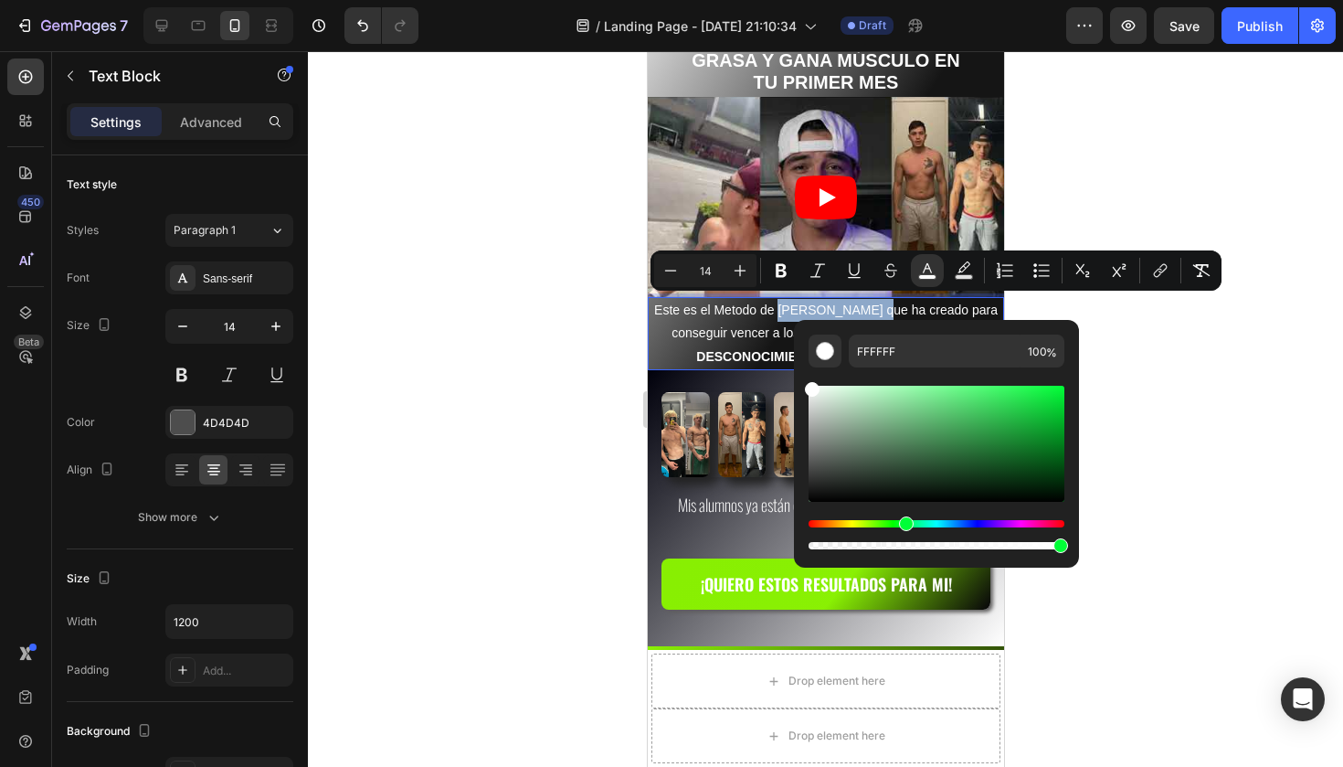
click at [904, 523] on div "Hue" at bounding box center [937, 523] width 256 height 7
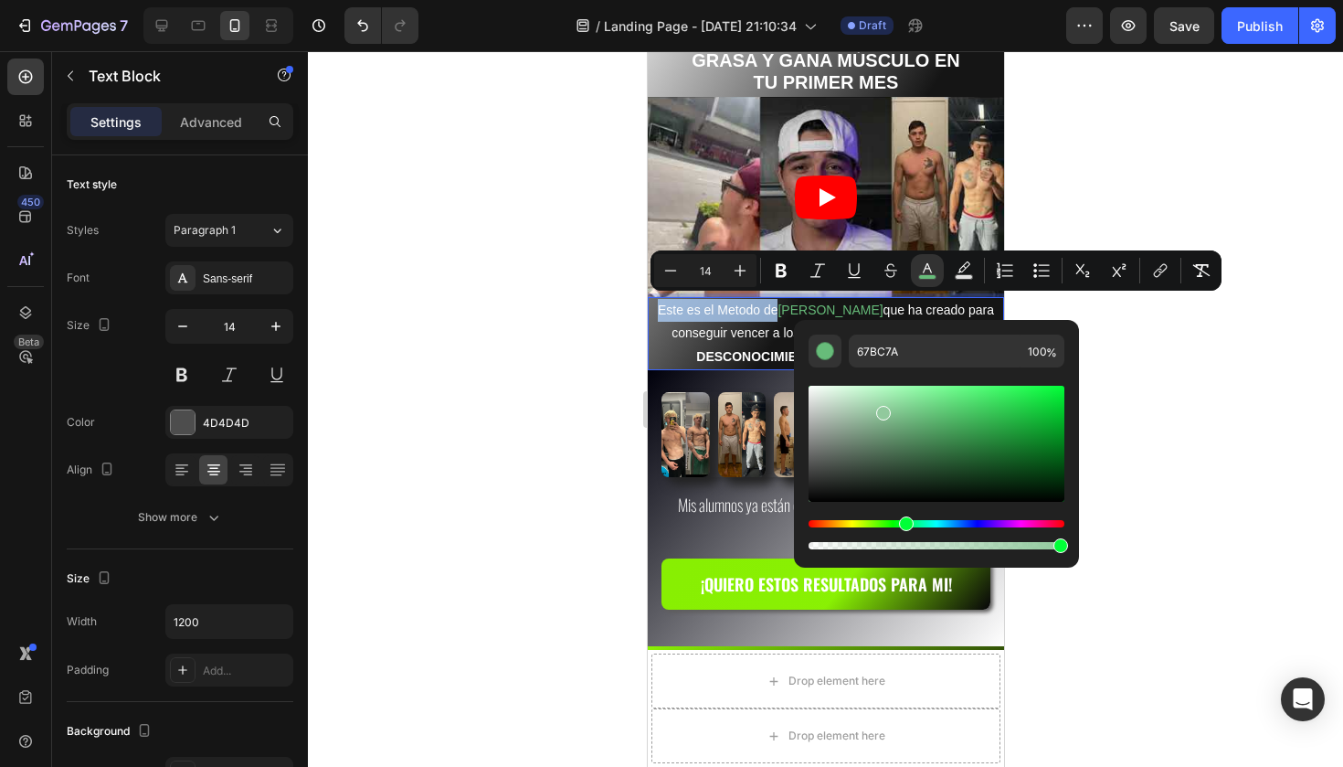
drag, startPoint x: 916, startPoint y: 437, endPoint x: 881, endPoint y: 409, distance: 45.0
click at [881, 409] on div "Editor contextual toolbar" at bounding box center [937, 444] width 256 height 116
click at [878, 415] on div "Editor contextual toolbar" at bounding box center [878, 419] width 15 height 15
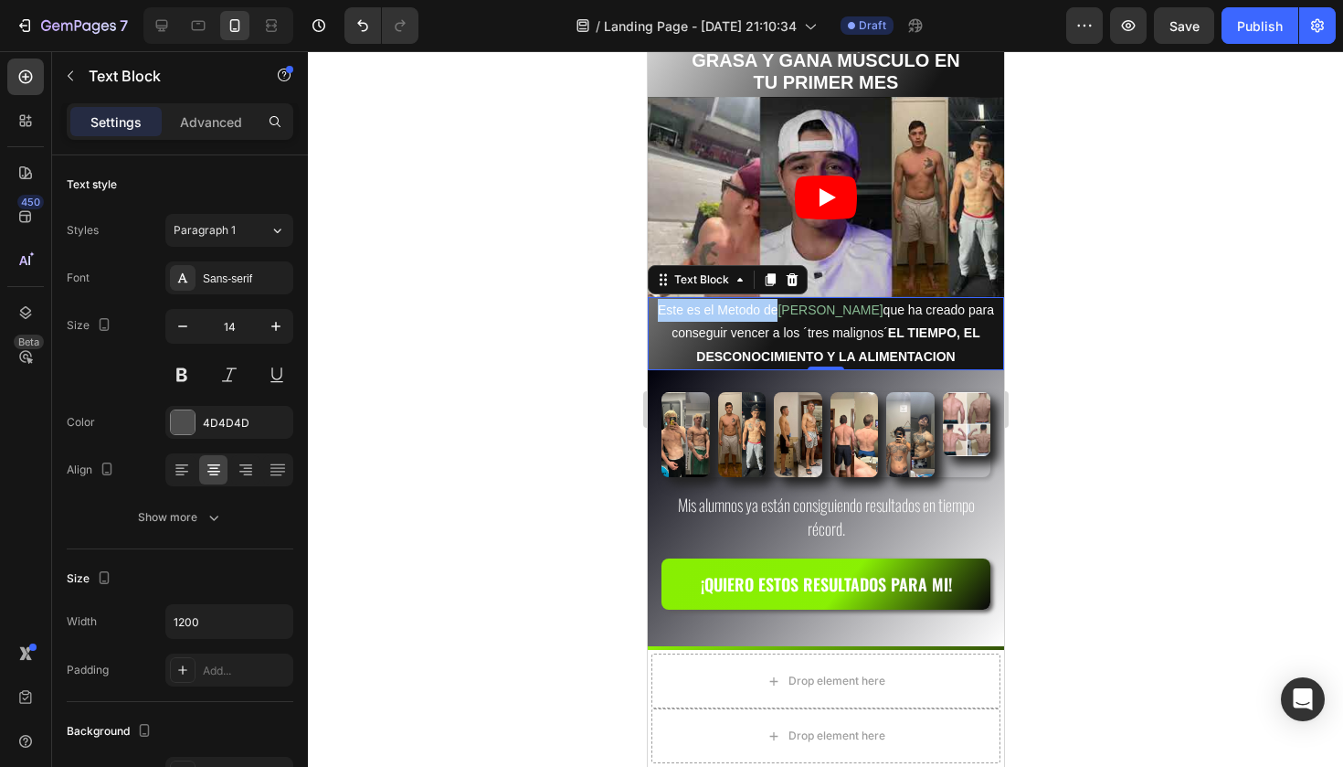
drag, startPoint x: 1521, startPoint y: 571, endPoint x: 874, endPoint y: 519, distance: 648.9
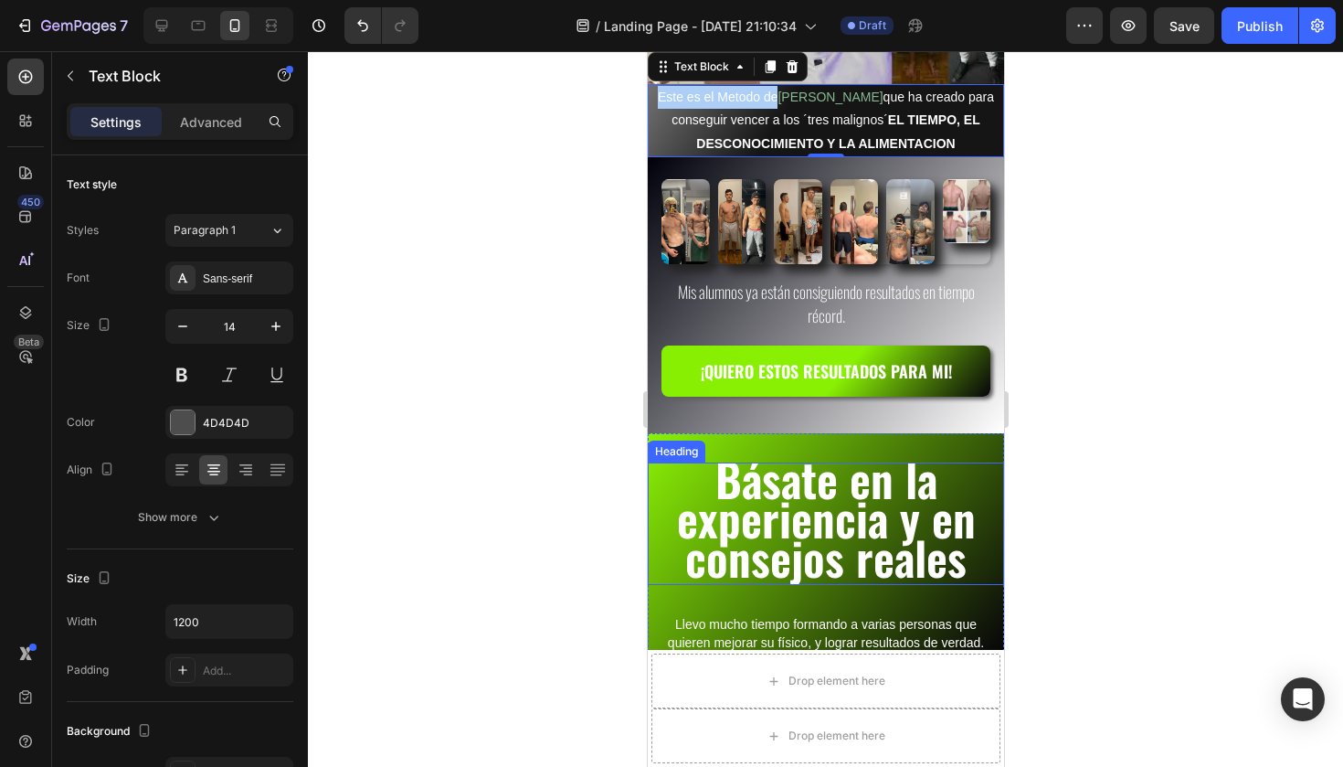
scroll to position [370, 0]
